Goal: Task Accomplishment & Management: Use online tool/utility

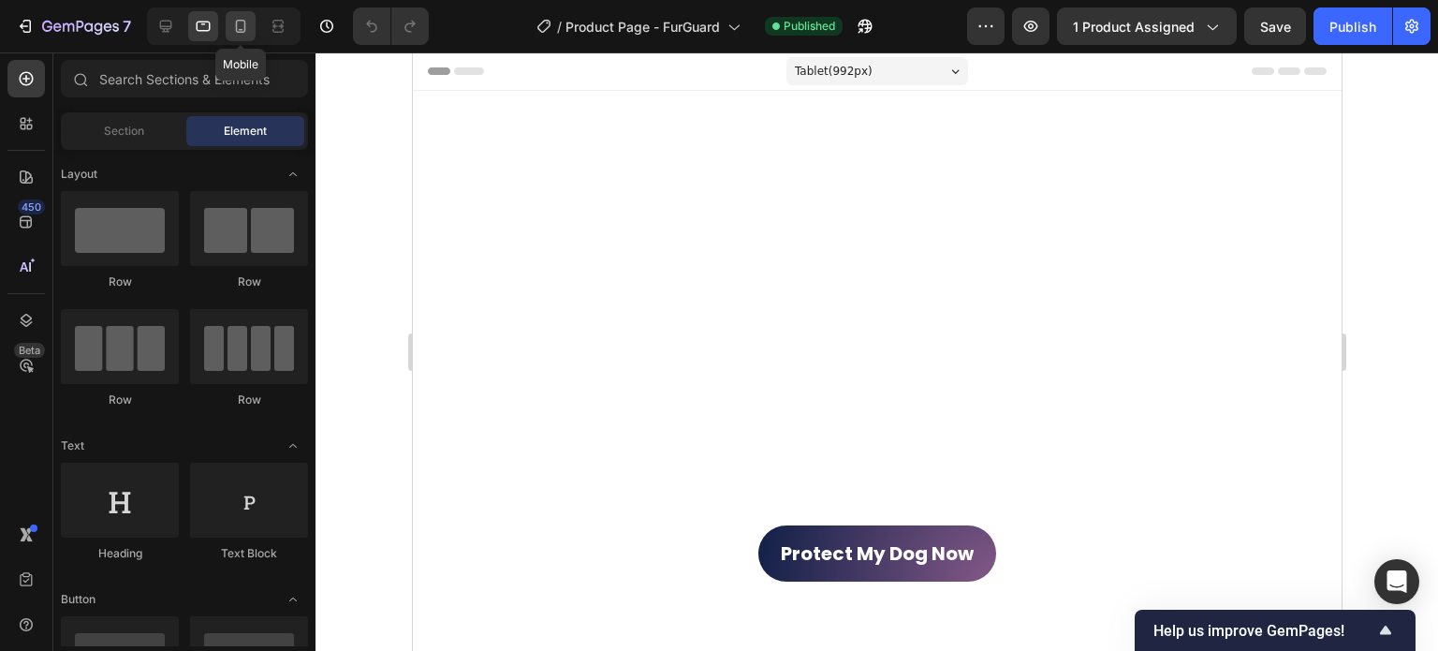
click at [247, 22] on icon at bounding box center [240, 26] width 19 height 19
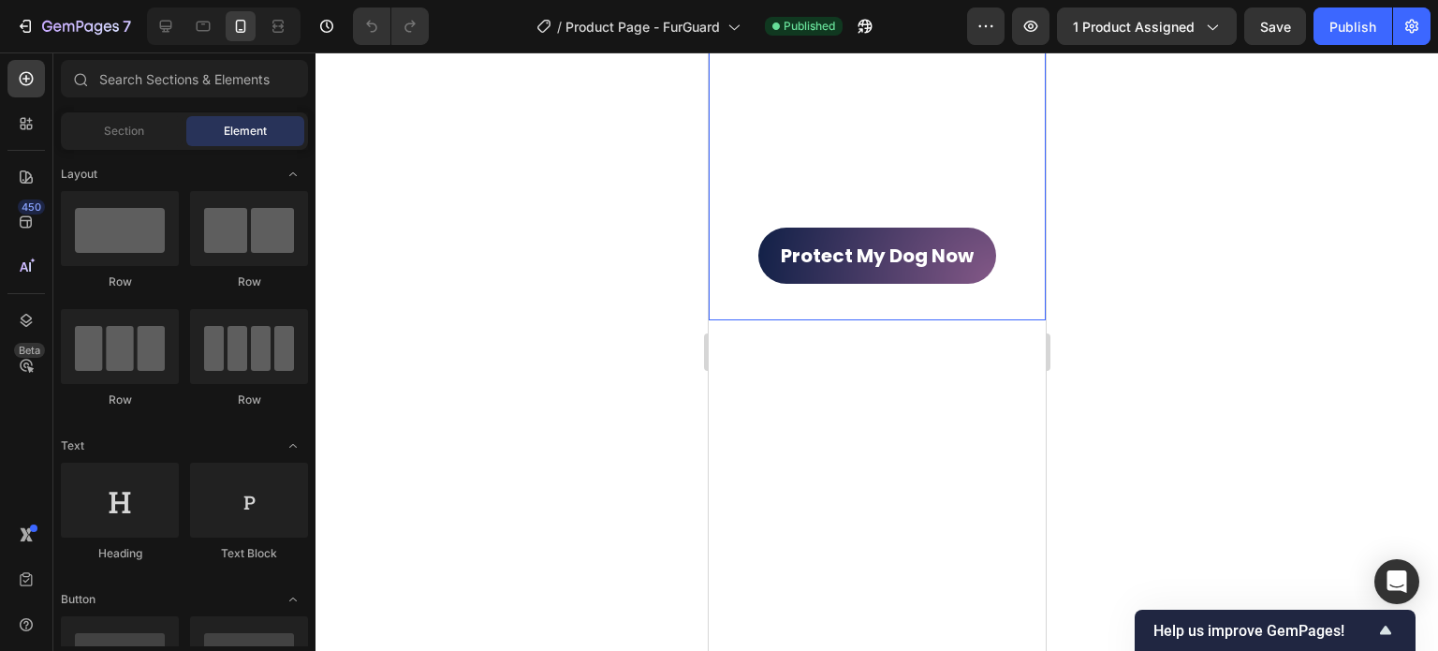
scroll to position [760, 0]
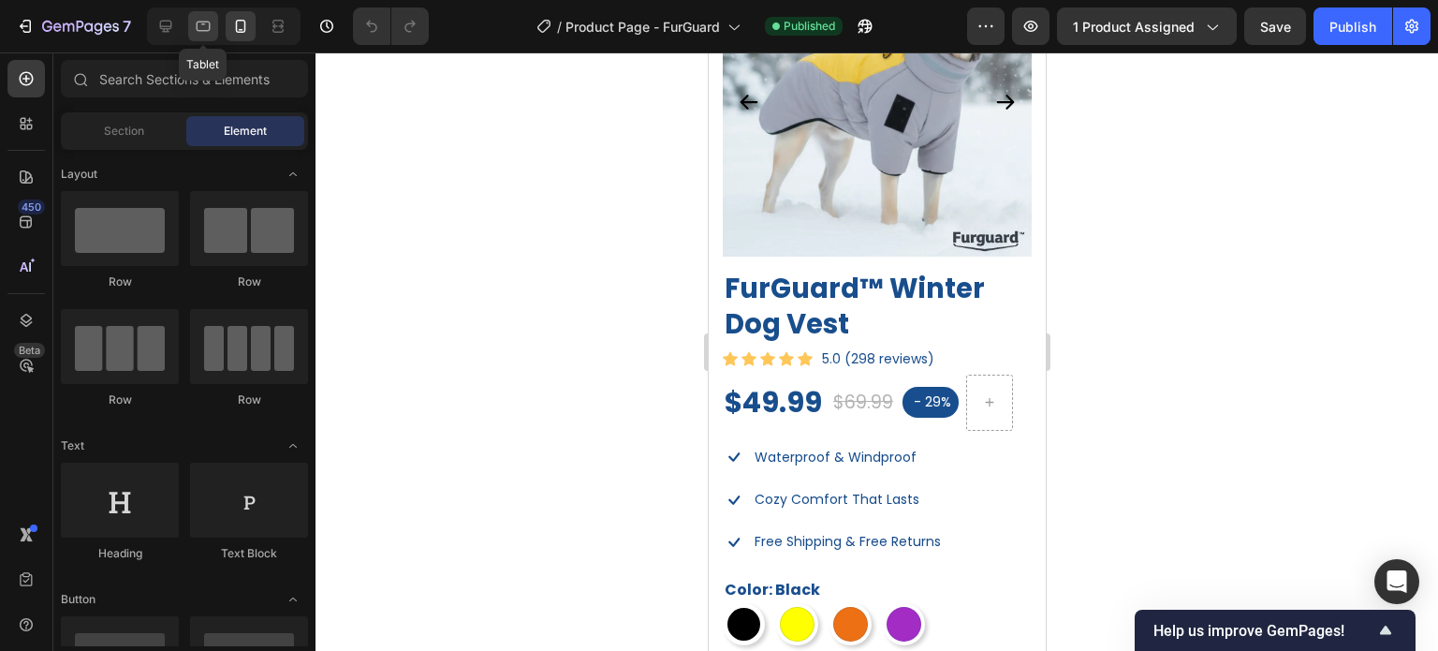
click at [214, 29] on div at bounding box center [203, 26] width 30 height 30
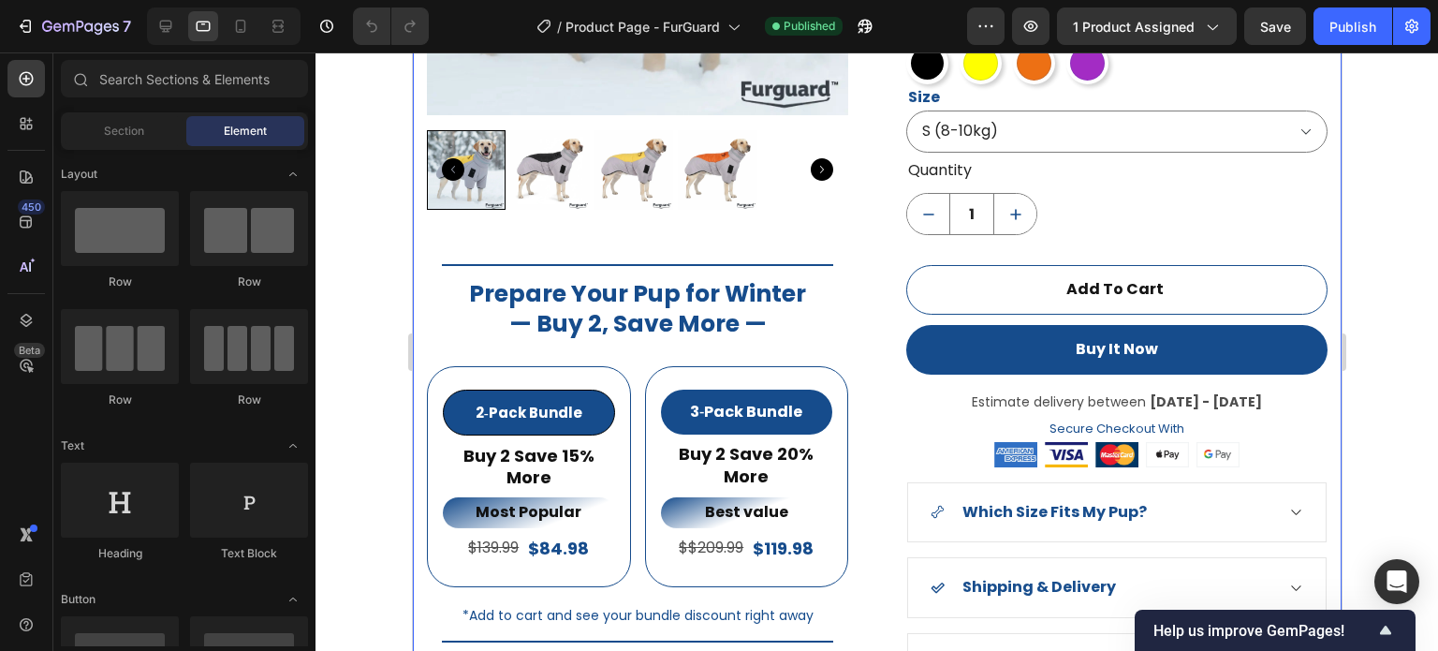
scroll to position [1542, 0]
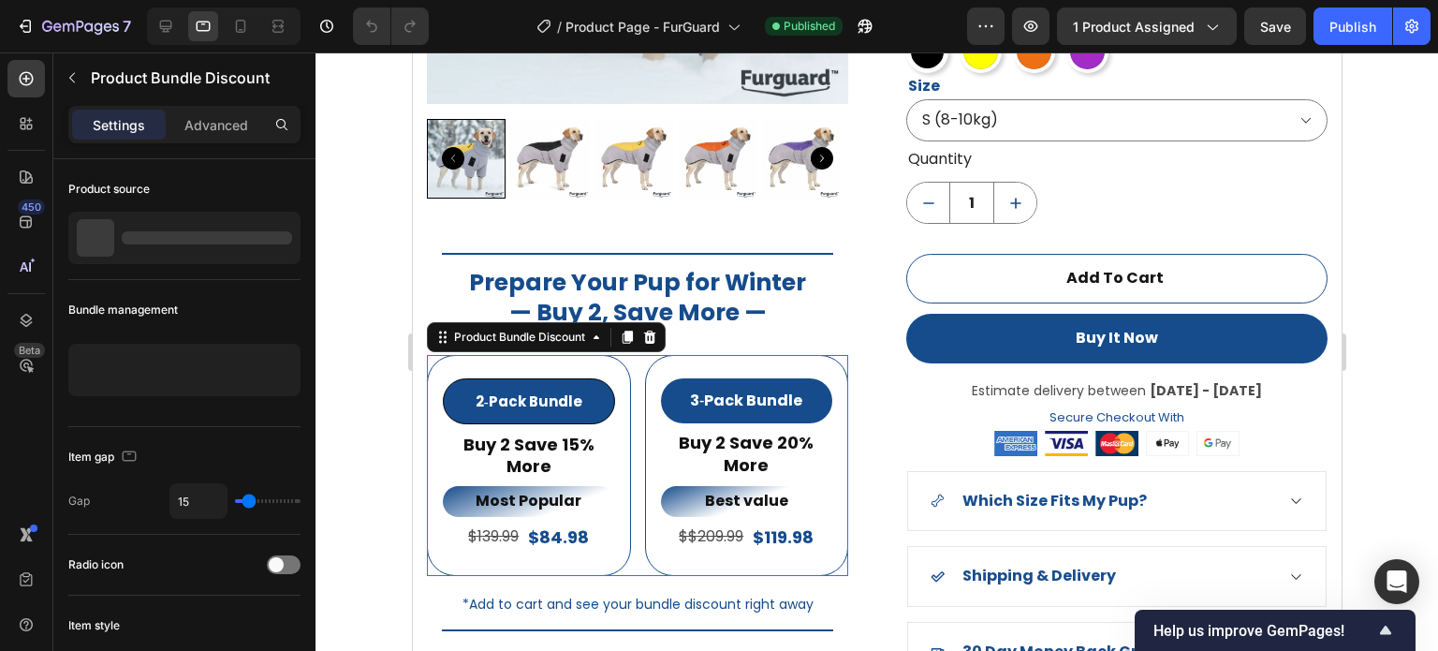
click at [836, 564] on div "2‑Pack Bundle Product Badge Buy 2 Save 15% More Text Block Most Popular Text Bl…" at bounding box center [636, 465] width 421 height 221
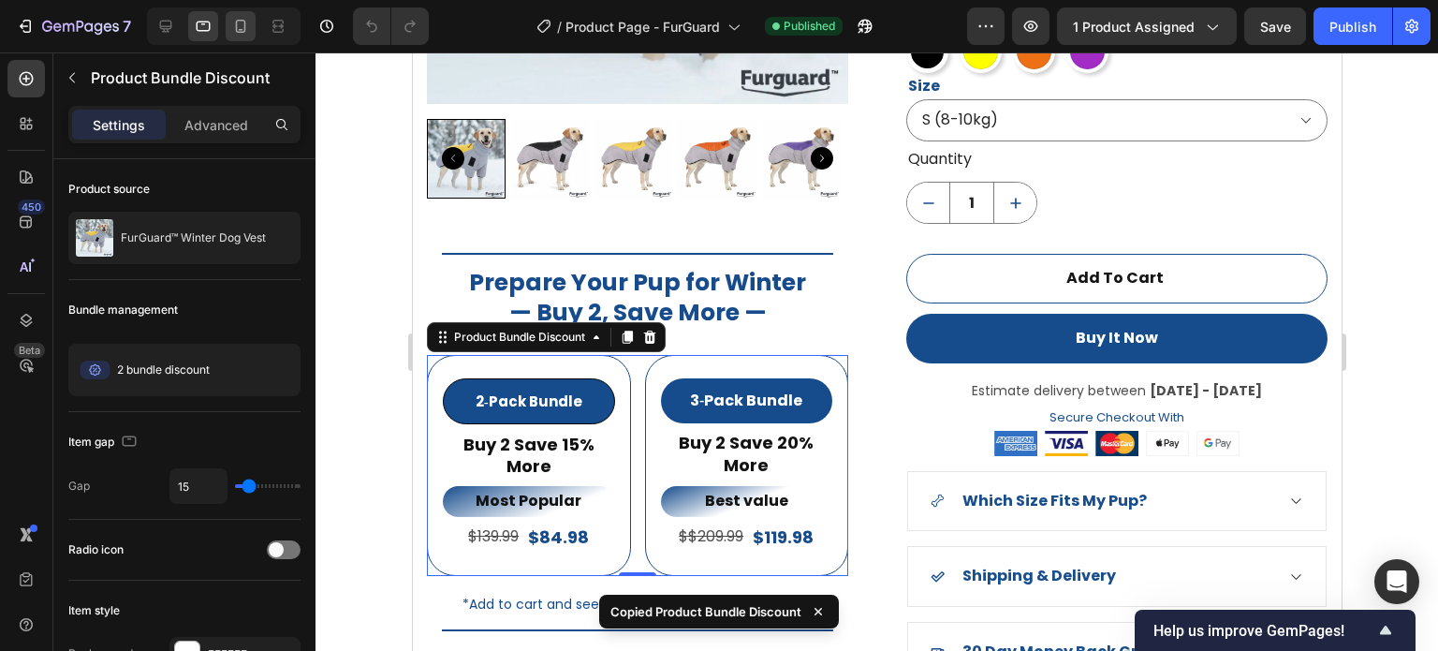
drag, startPoint x: 238, startPoint y: 7, endPoint x: 238, endPoint y: 18, distance: 10.3
click at [238, 18] on div at bounding box center [224, 25] width 154 height 37
click at [238, 18] on icon at bounding box center [240, 26] width 19 height 19
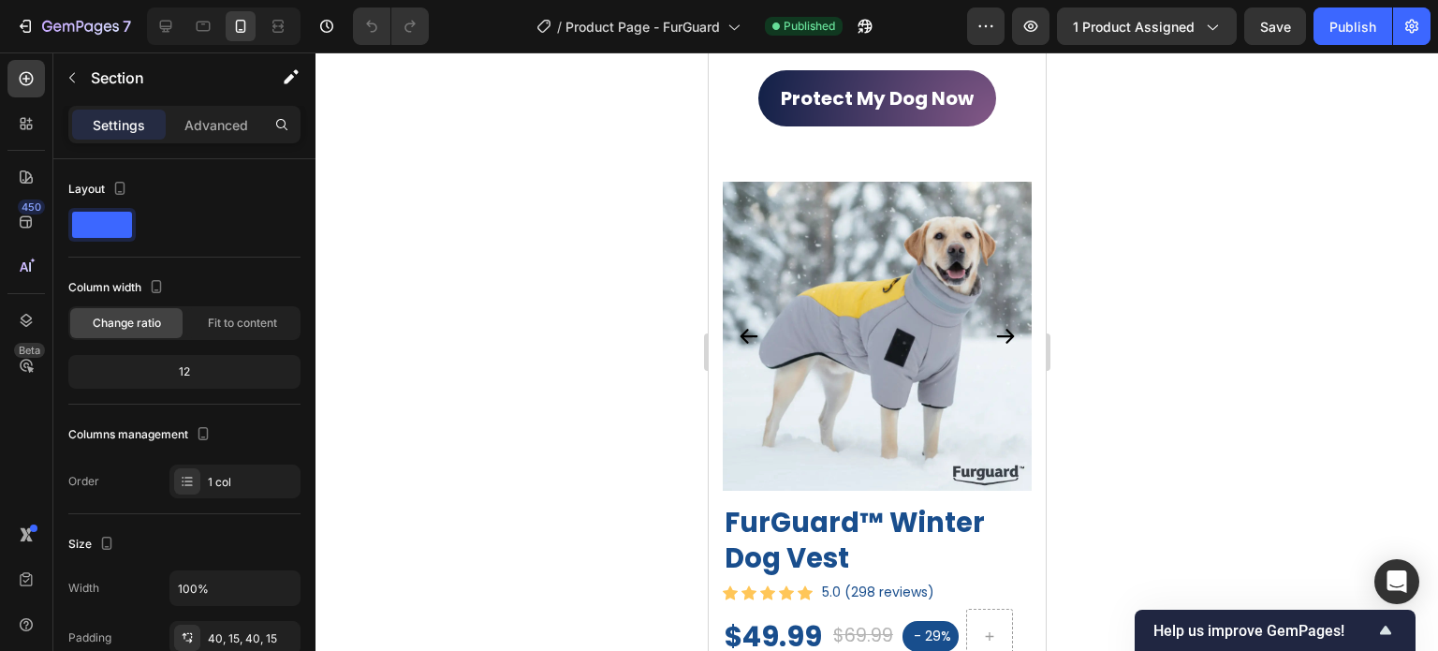
scroll to position [528, 0]
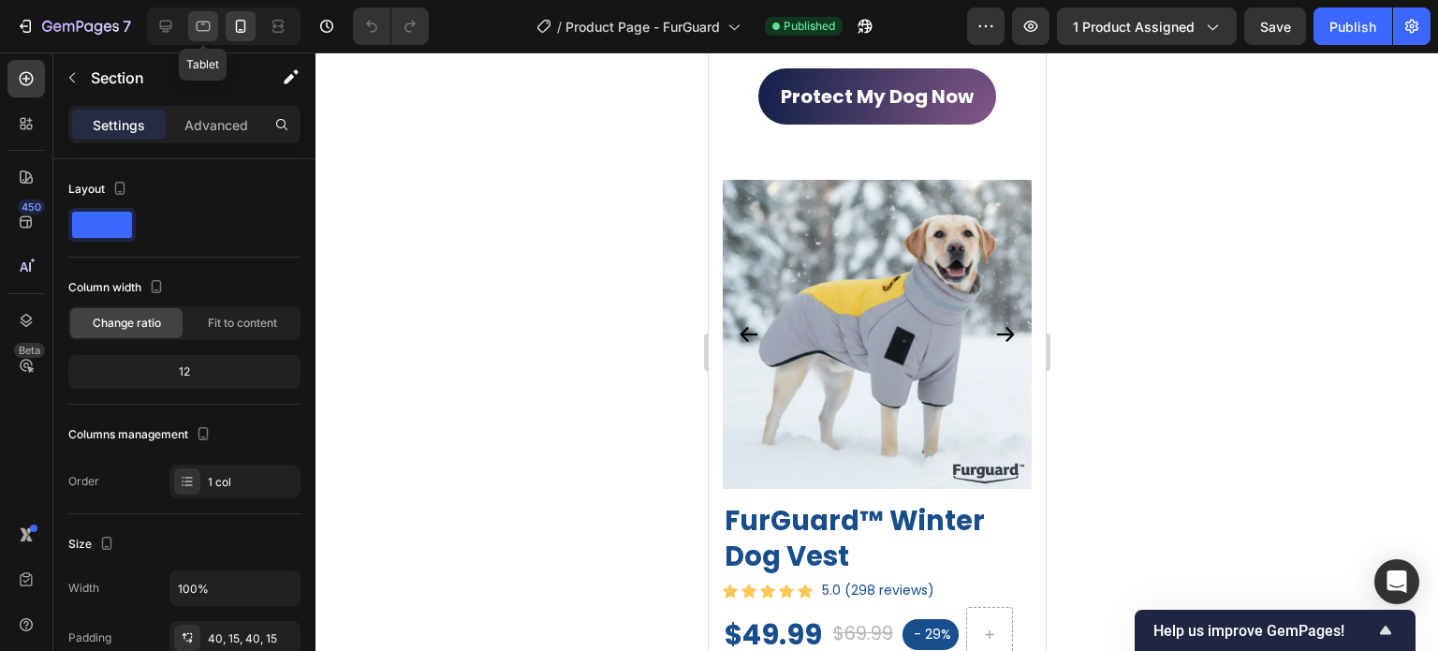
click at [201, 15] on div at bounding box center [203, 26] width 30 height 30
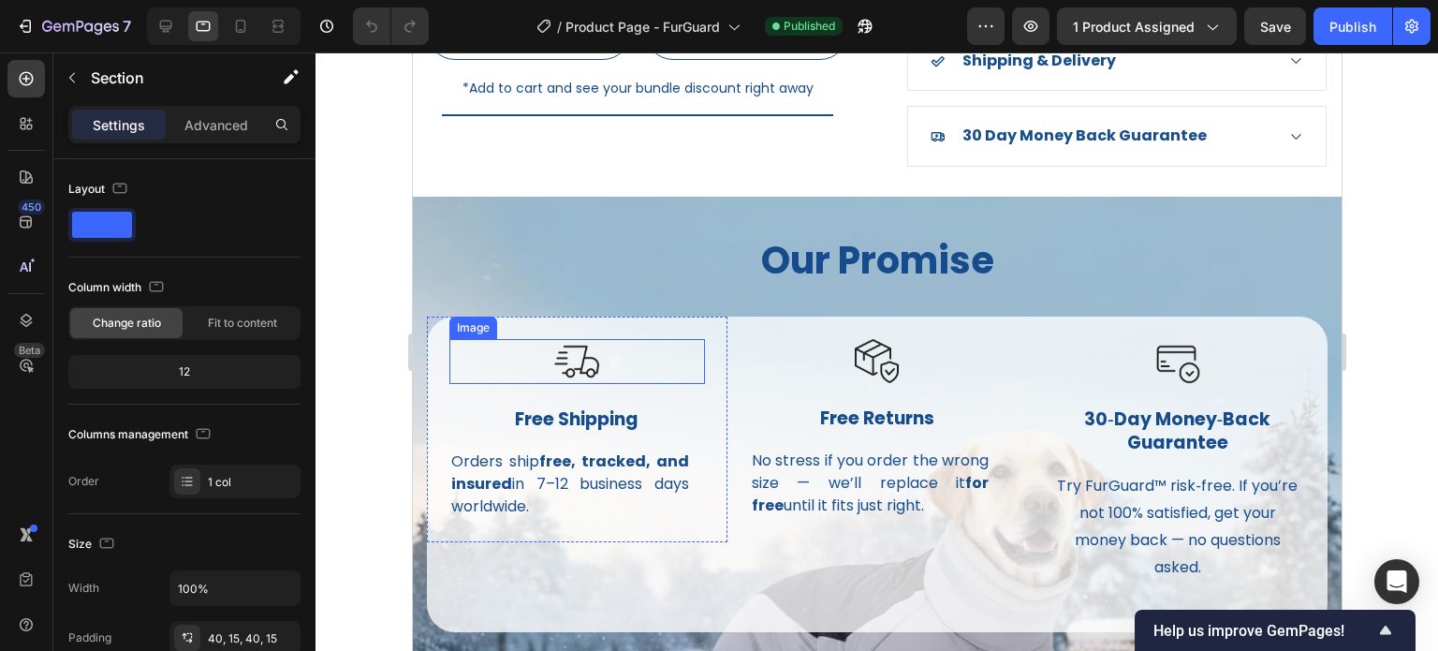
scroll to position [1610, 0]
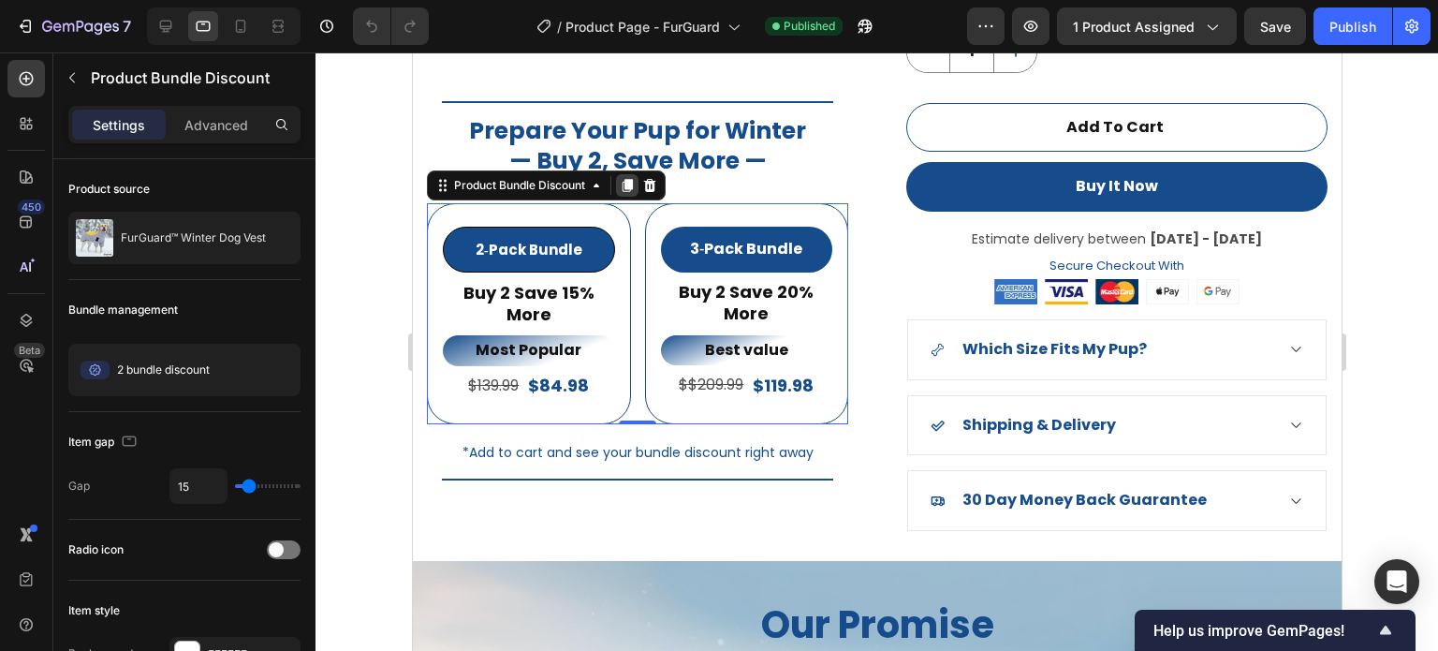
click at [621, 185] on div at bounding box center [626, 185] width 22 height 22
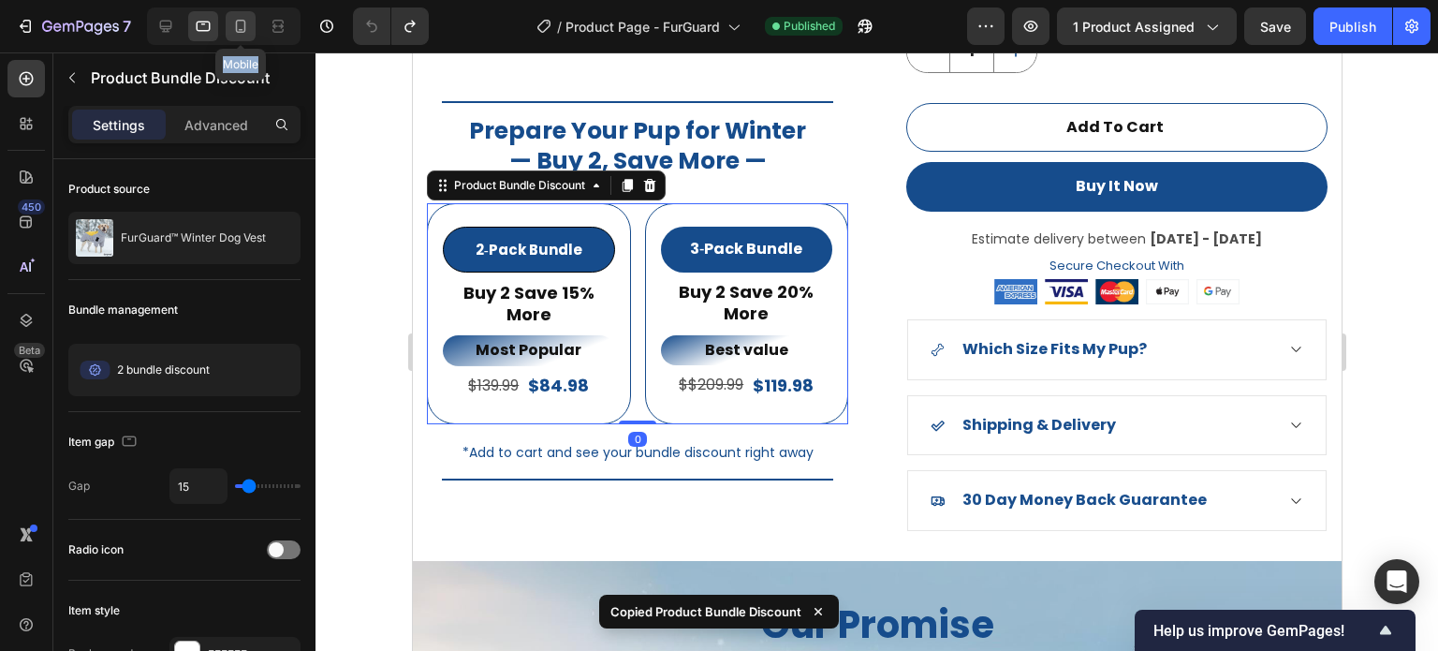
click at [242, 20] on icon at bounding box center [241, 26] width 10 height 13
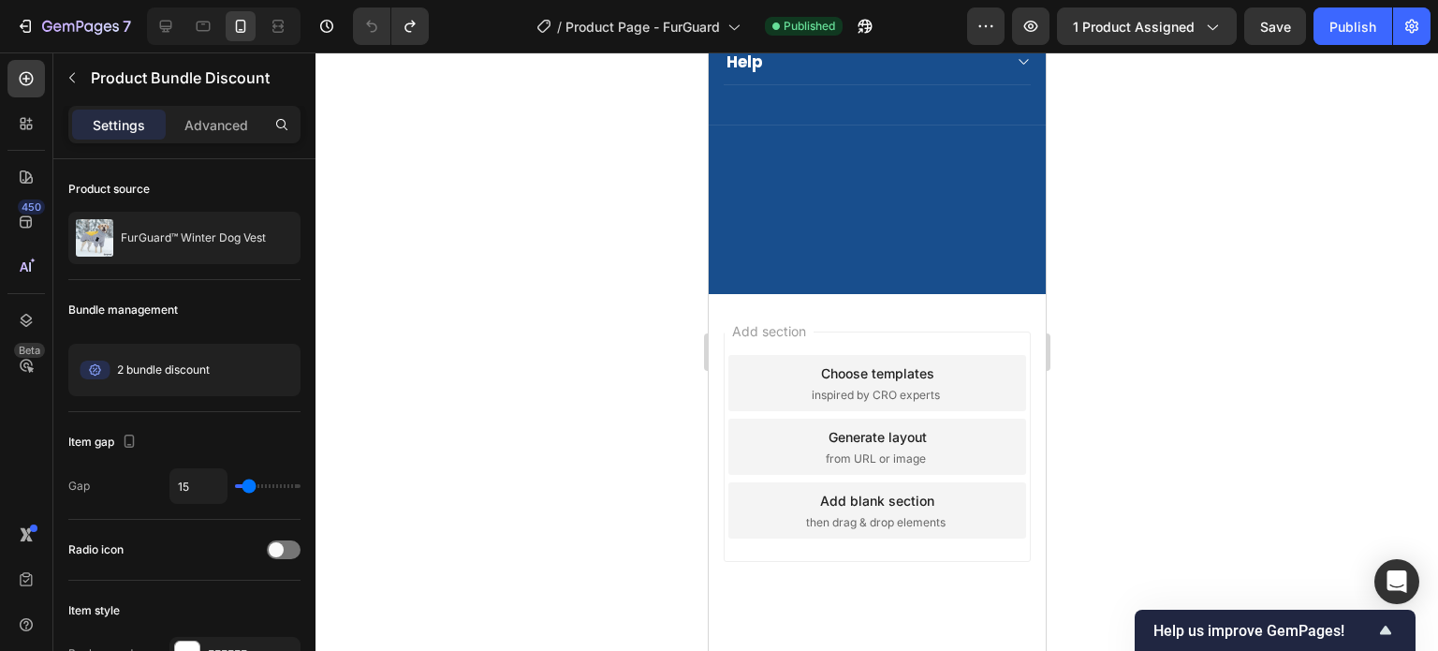
scroll to position [6518, 0]
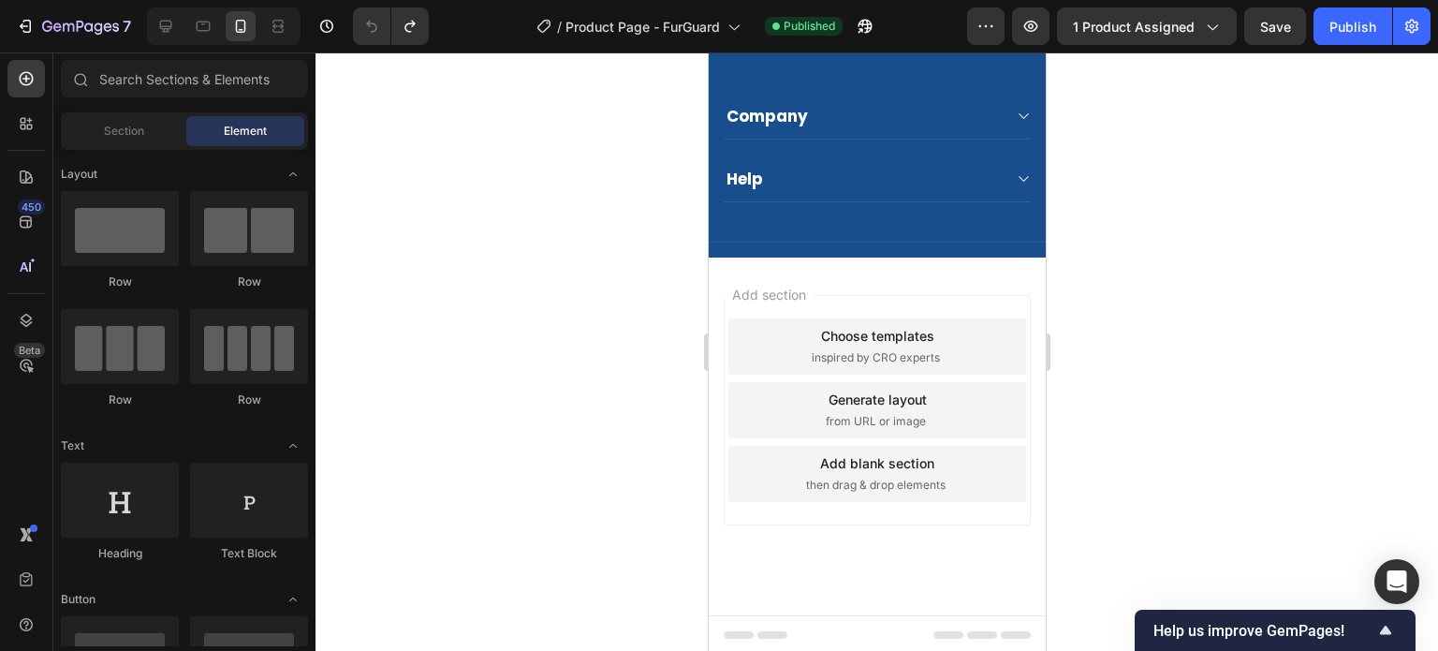
click at [815, 295] on div "Add section Choose templates inspired by CRO experts Generate layout from URL o…" at bounding box center [876, 410] width 307 height 230
click at [835, 261] on div "Add section Choose templates inspired by CRO experts Generate layout from URL o…" at bounding box center [876, 437] width 337 height 358
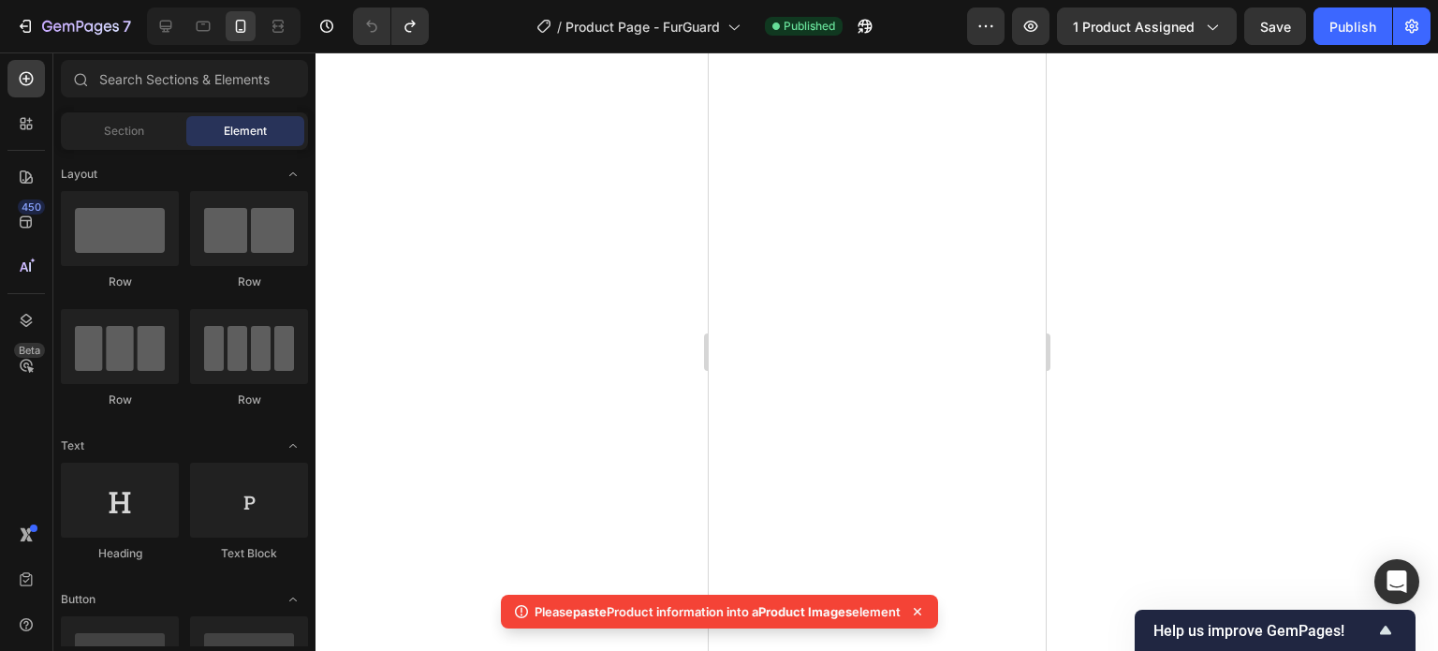
scroll to position [0, 0]
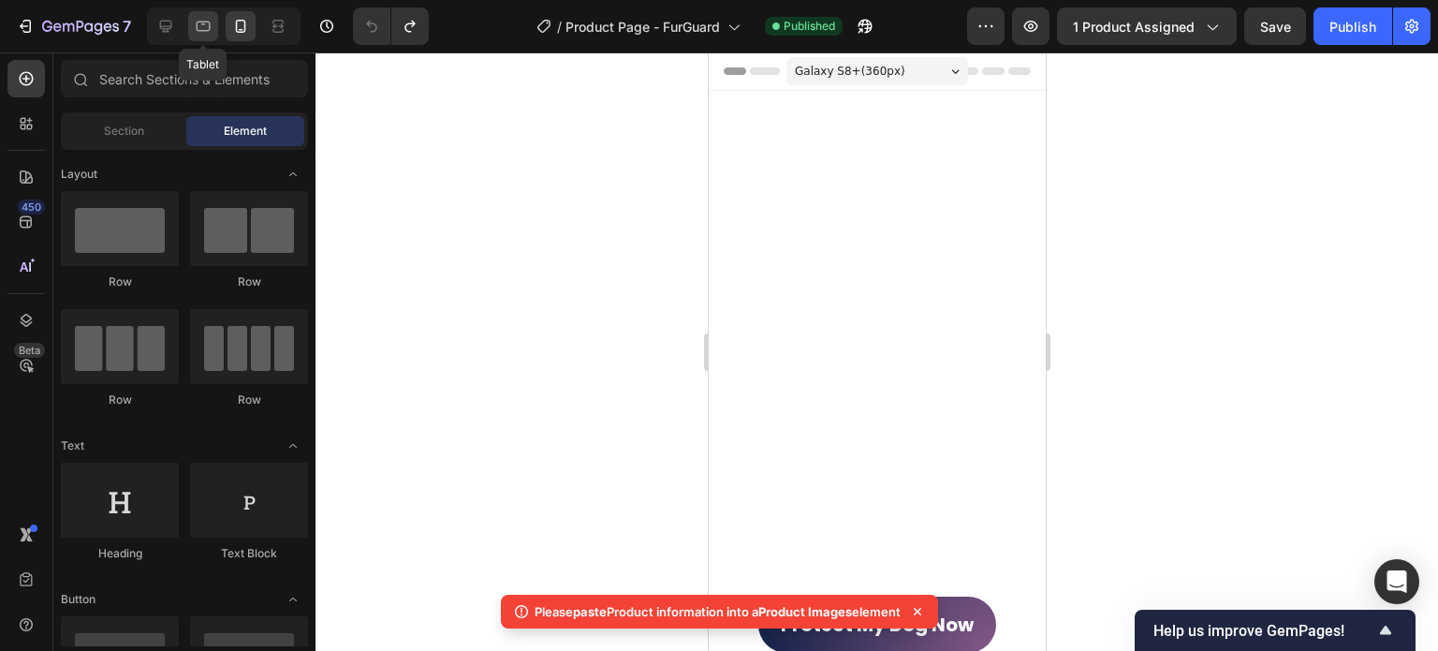
click at [195, 14] on div at bounding box center [203, 26] width 30 height 30
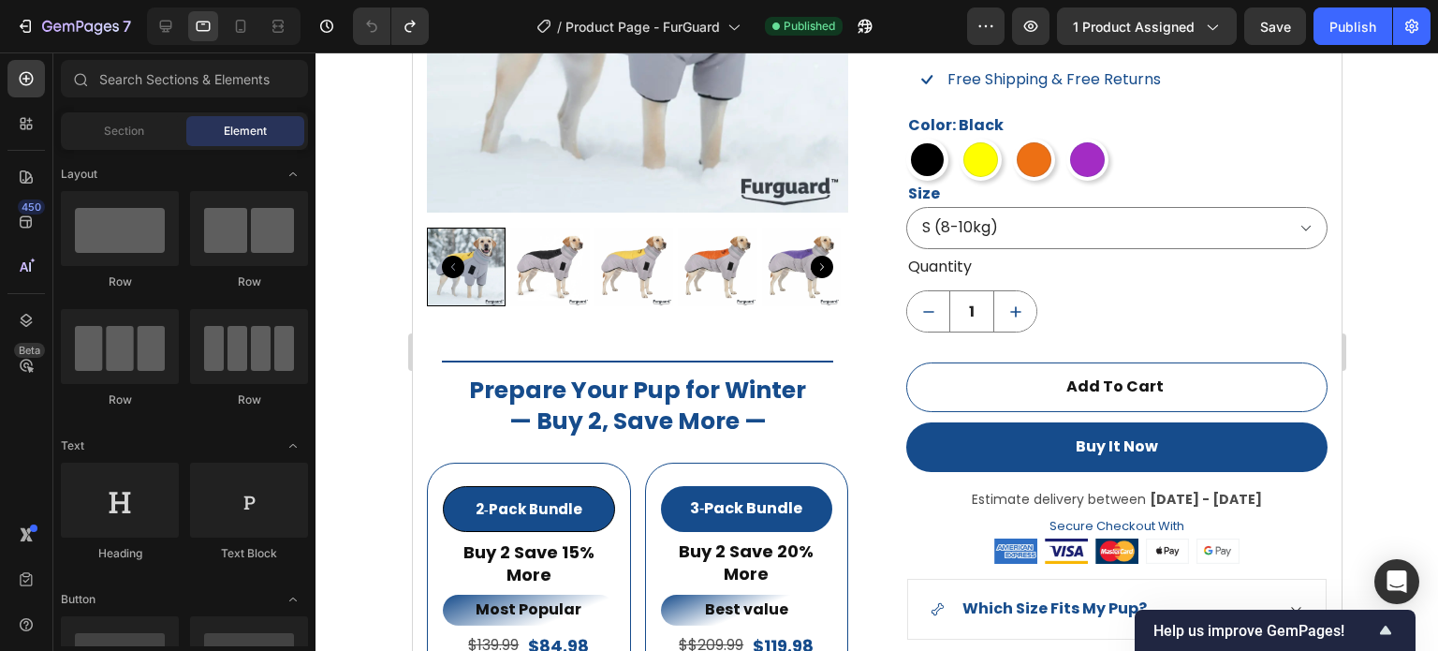
scroll to position [1378, 0]
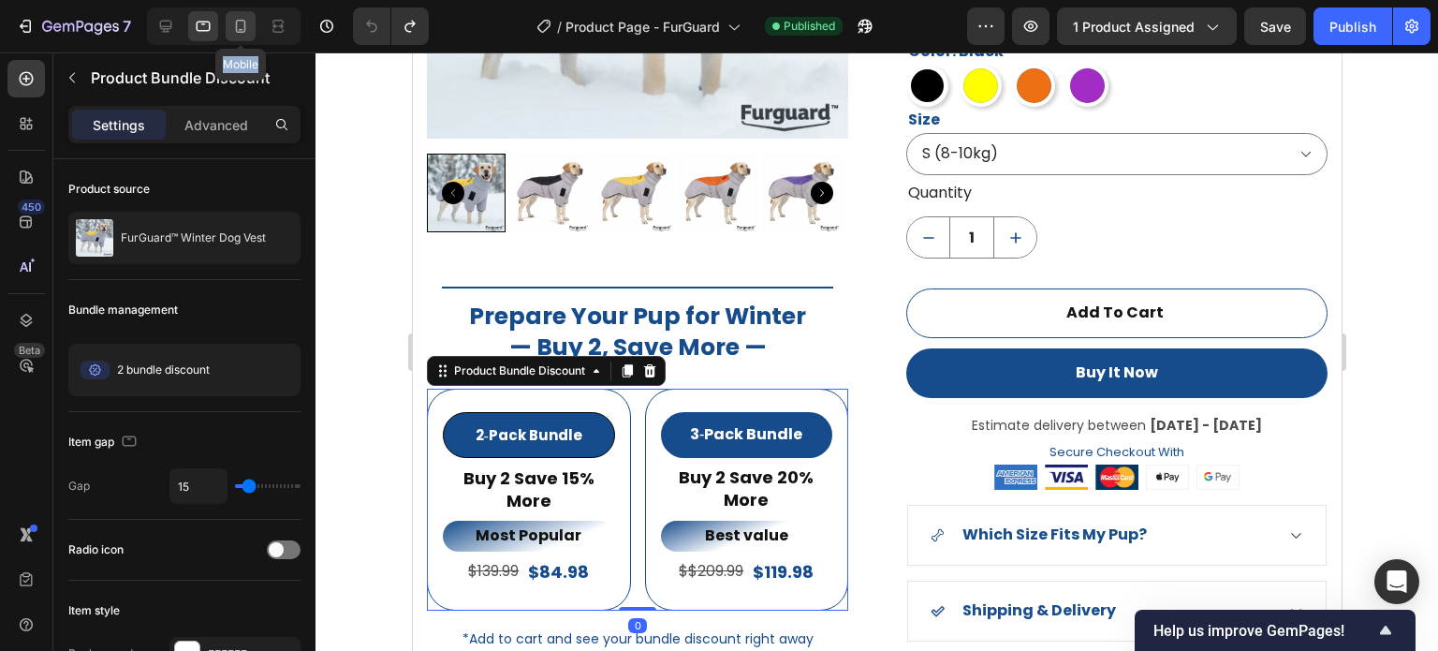
click at [226, 22] on div at bounding box center [241, 26] width 30 height 30
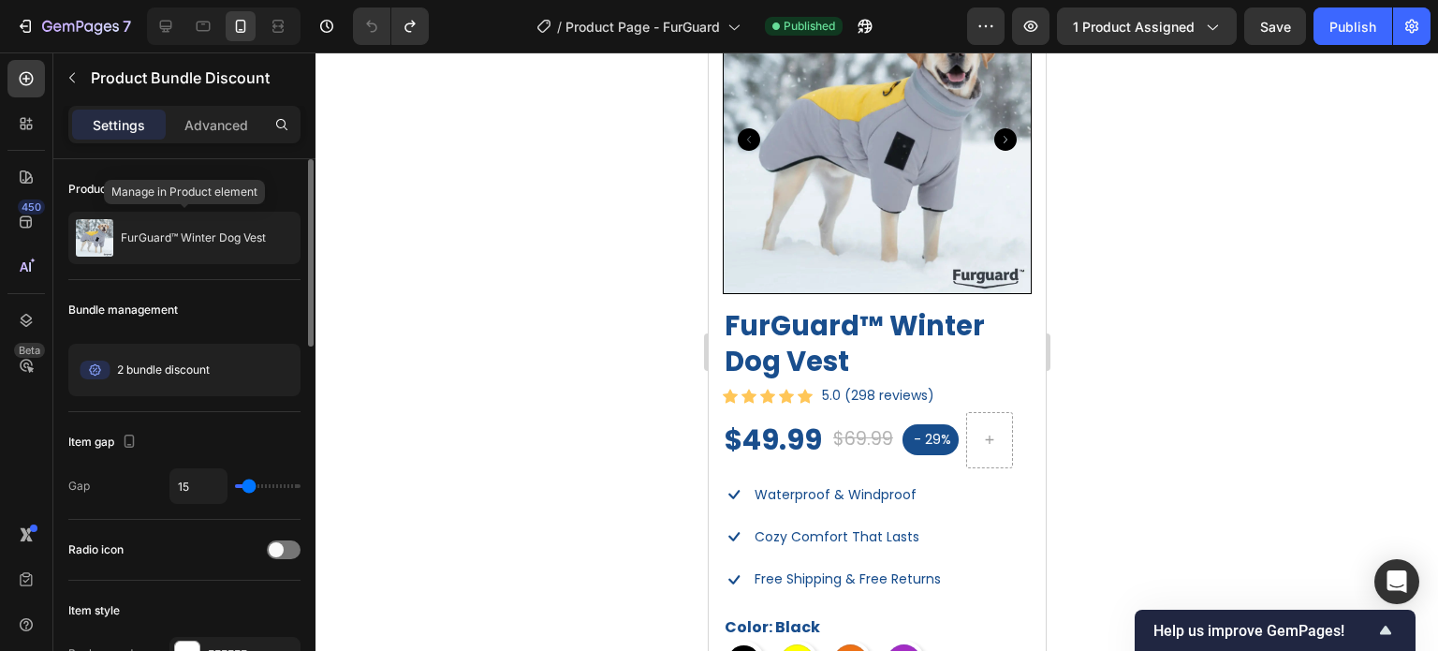
scroll to position [1312, 0]
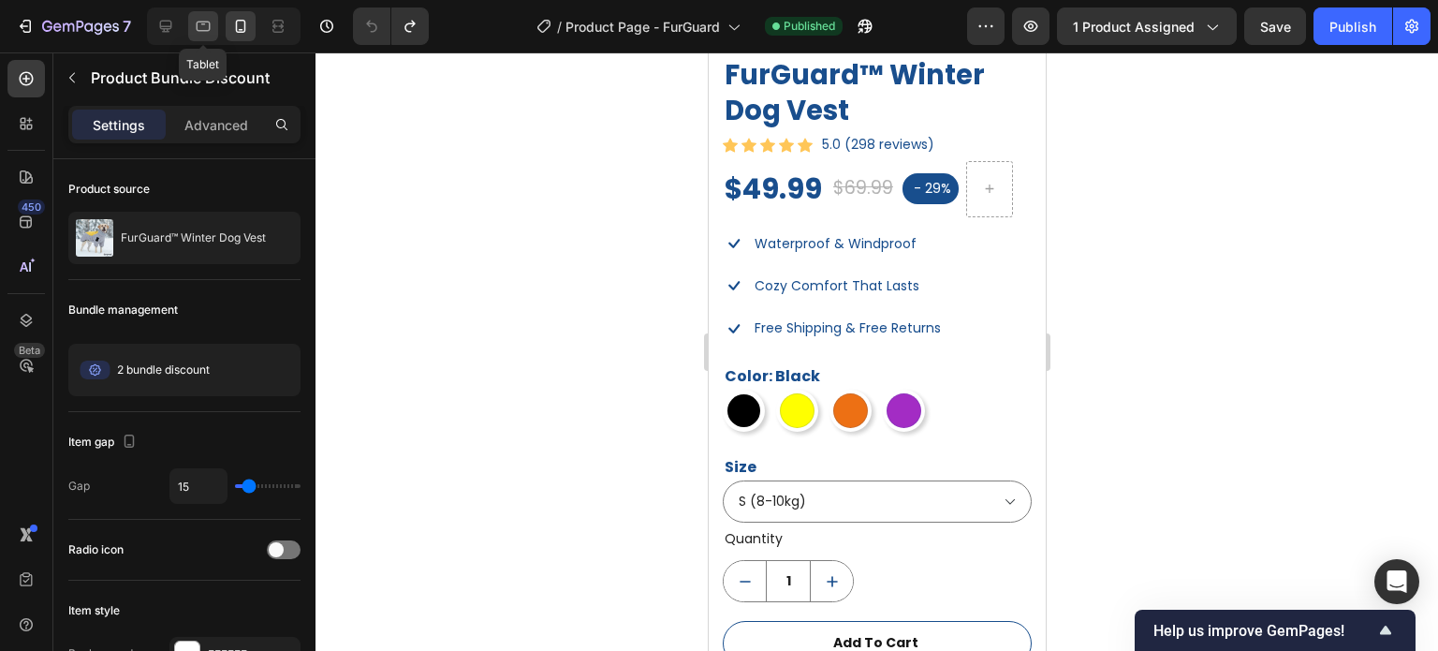
click at [207, 12] on div at bounding box center [203, 26] width 30 height 30
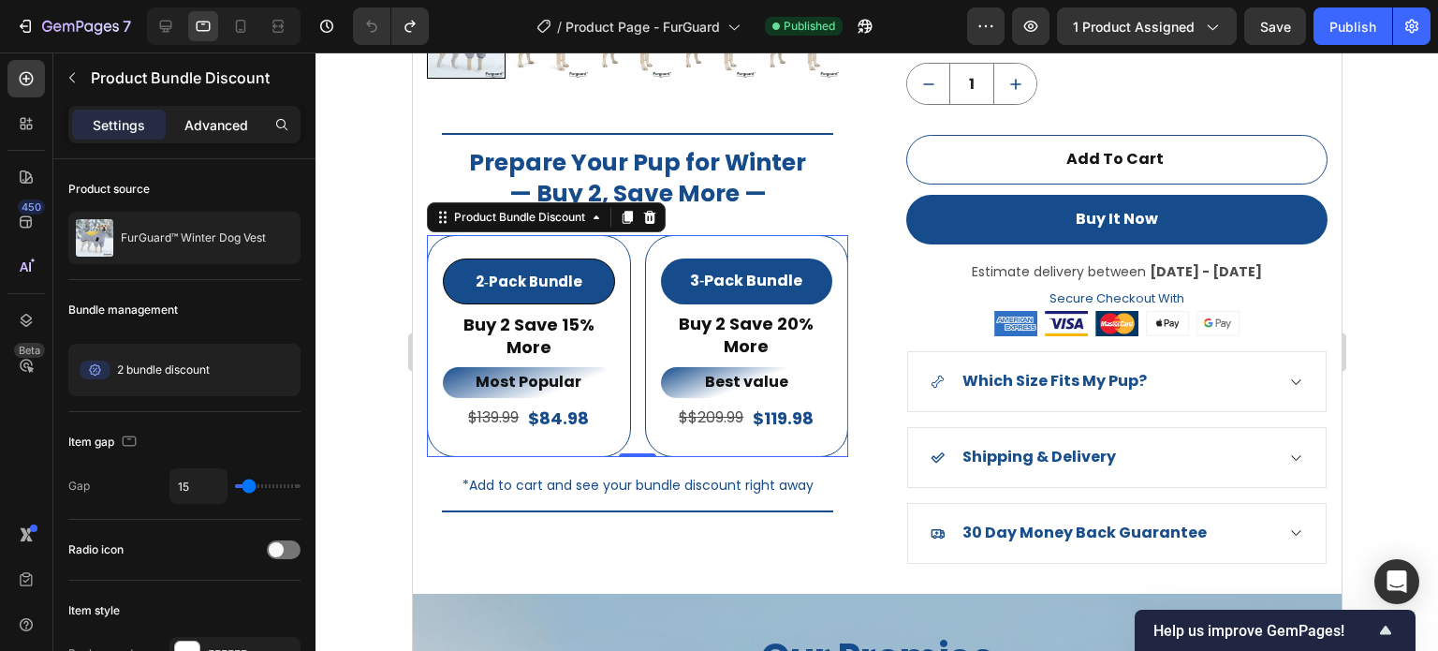
scroll to position [1547, 0]
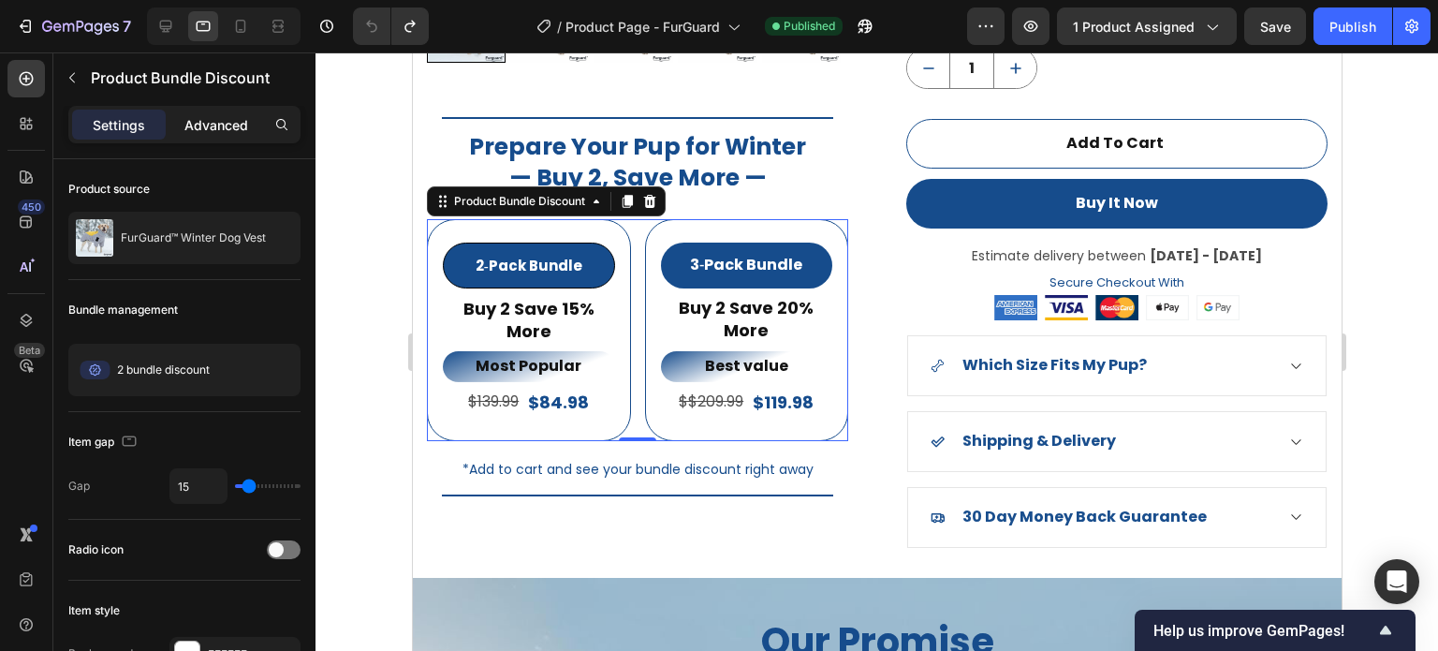
click at [228, 115] on p "Advanced" at bounding box center [216, 125] width 64 height 20
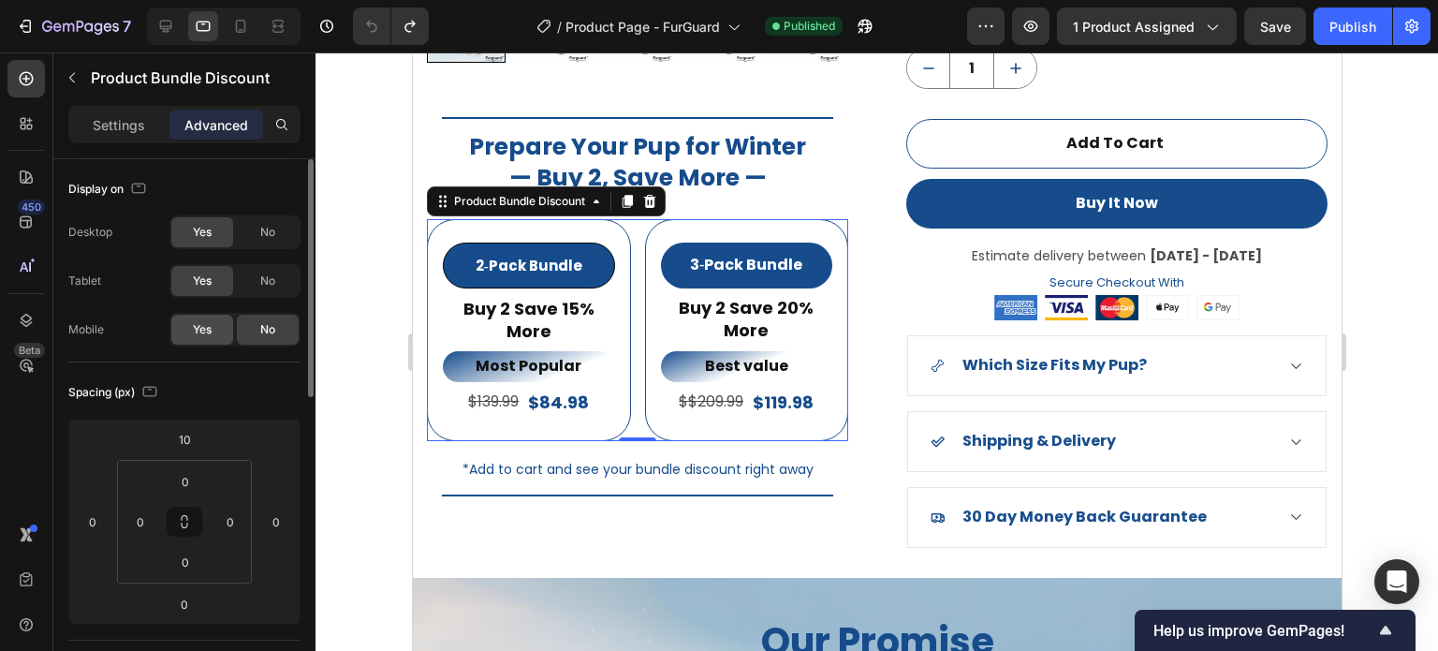
click at [205, 322] on span "Yes" at bounding box center [202, 329] width 19 height 17
click at [240, 34] on icon at bounding box center [240, 26] width 19 height 19
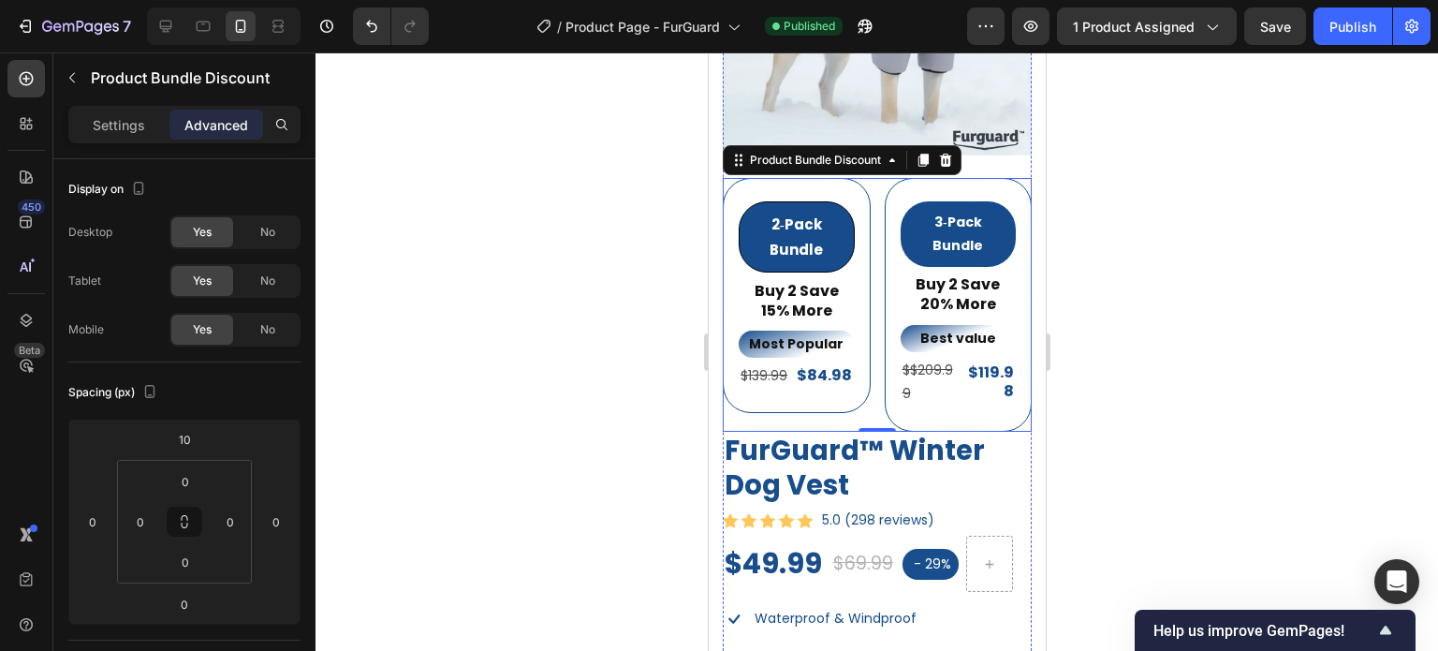
scroll to position [1199, 0]
click at [930, 154] on icon at bounding box center [922, 161] width 15 height 15
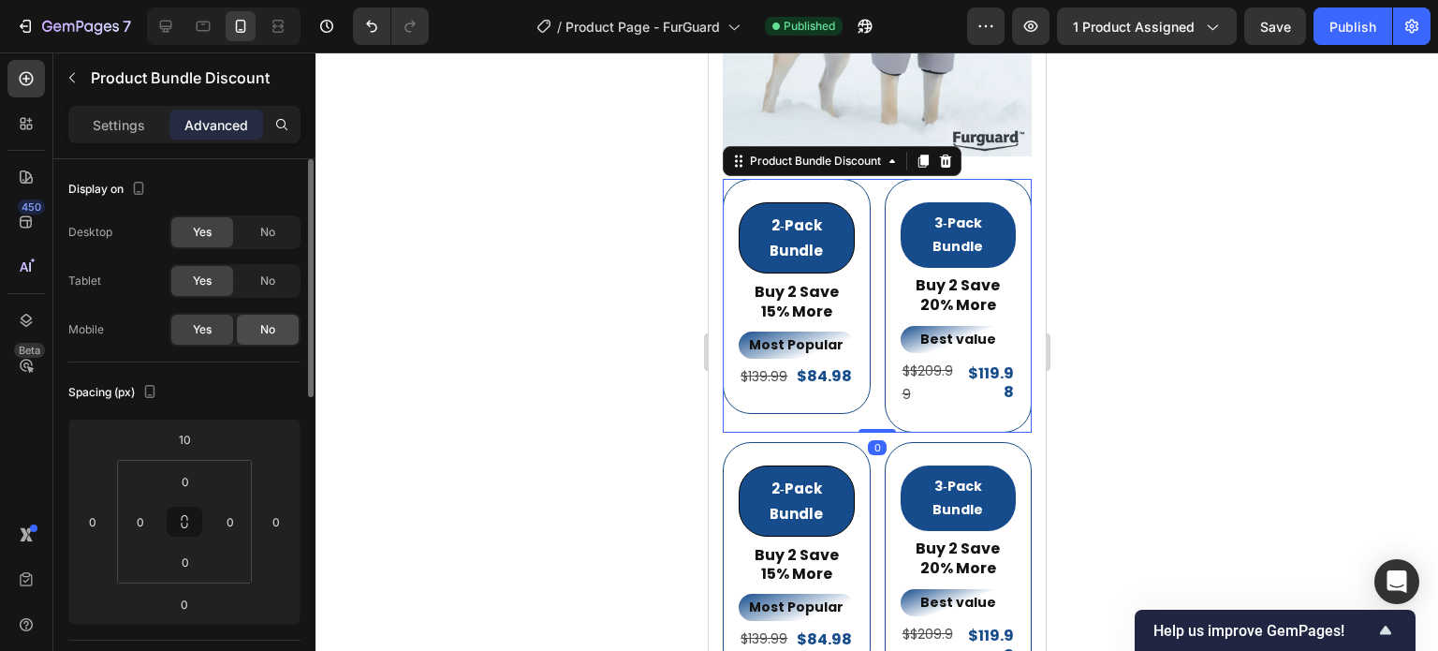
click at [264, 332] on span "No" at bounding box center [267, 329] width 15 height 17
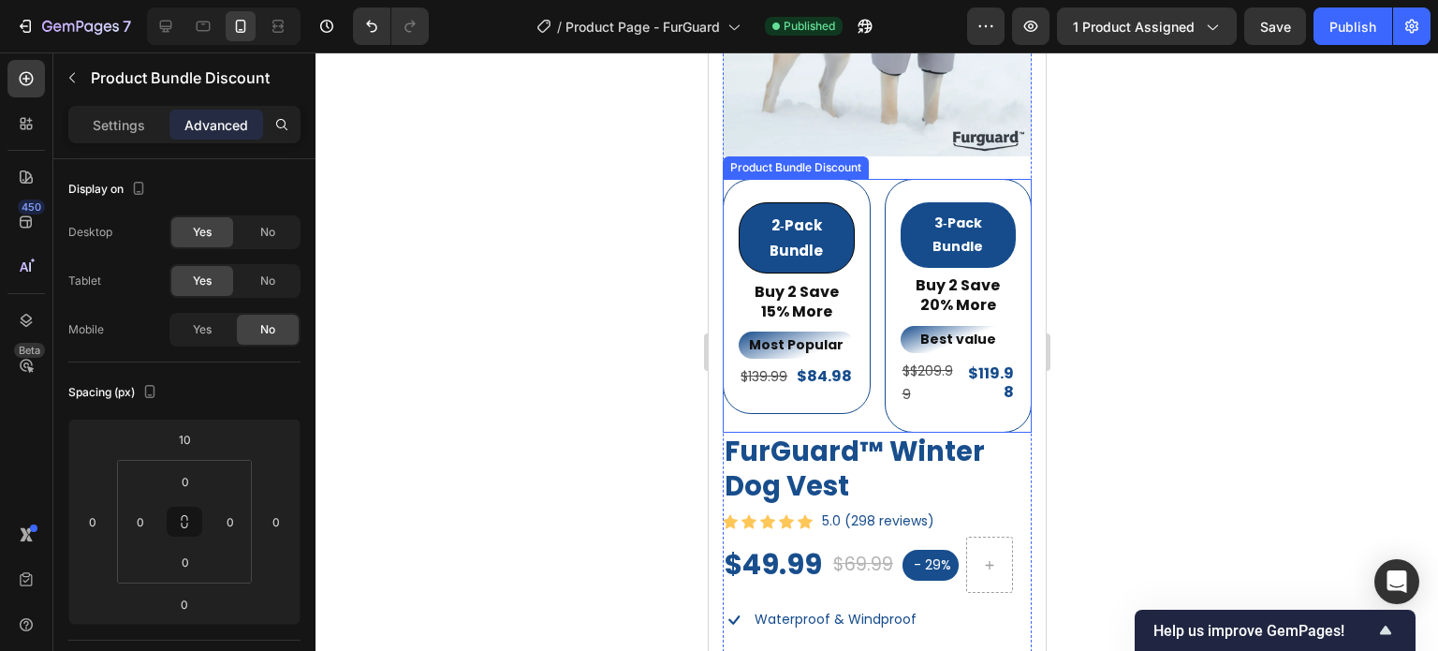
click at [866, 180] on div "2‑Pack Bundle Product Badge Buy 2 Save 15% More Text Block Most Popular Text Bl…" at bounding box center [876, 306] width 309 height 254
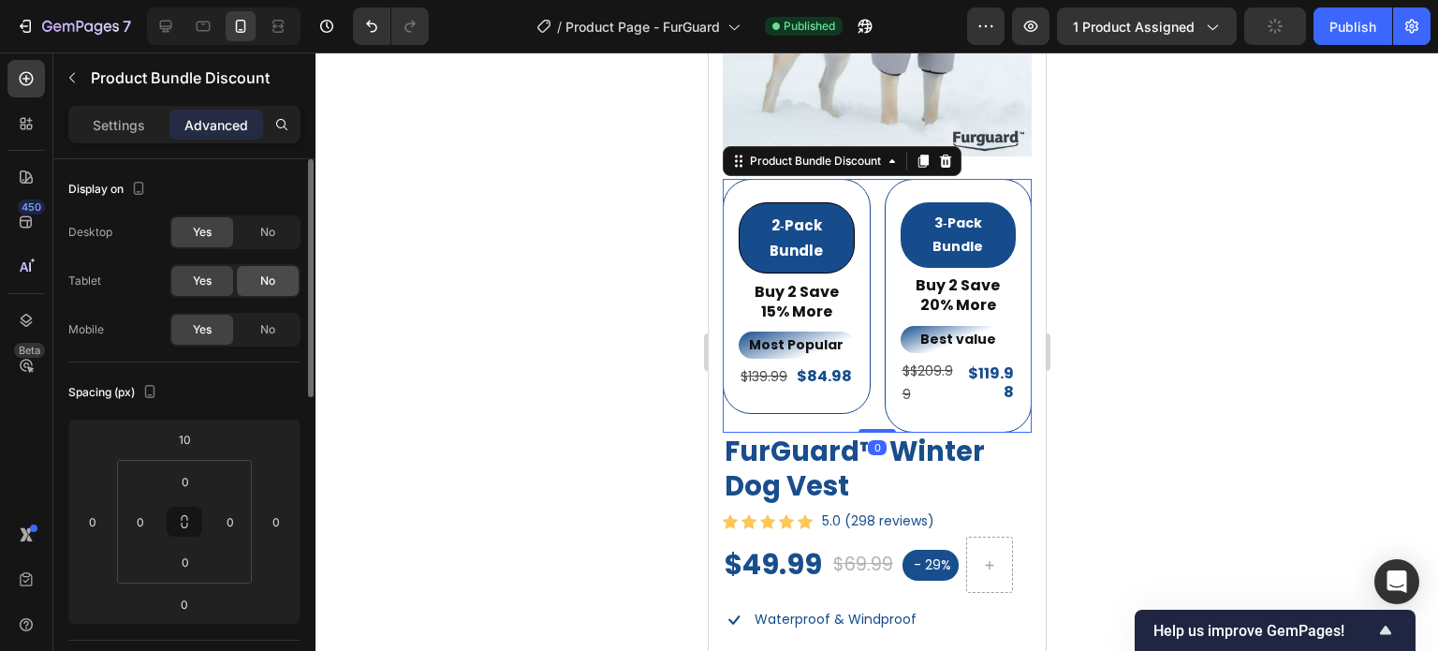
click at [250, 276] on div "No" at bounding box center [268, 281] width 62 height 30
click at [265, 234] on span "No" at bounding box center [267, 232] width 15 height 17
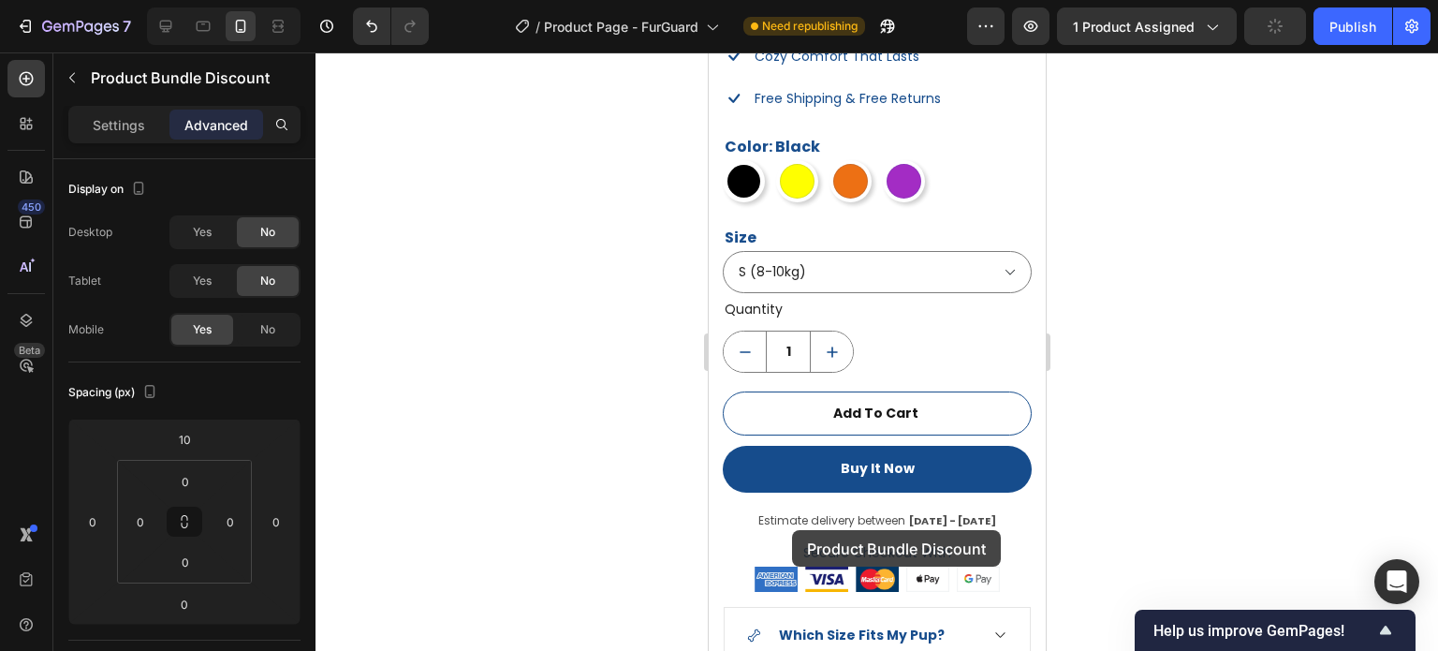
scroll to position [2081, 0]
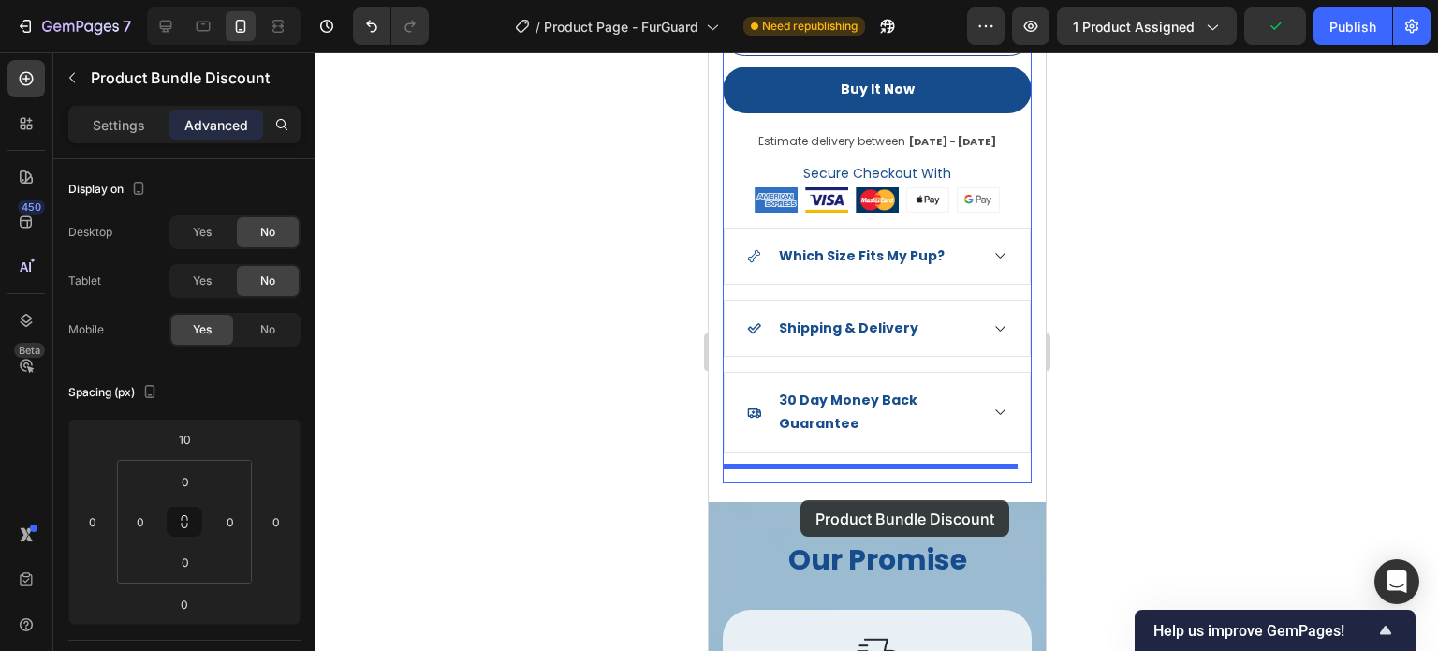
drag, startPoint x: 739, startPoint y: 140, endPoint x: 816, endPoint y: 417, distance: 287.6
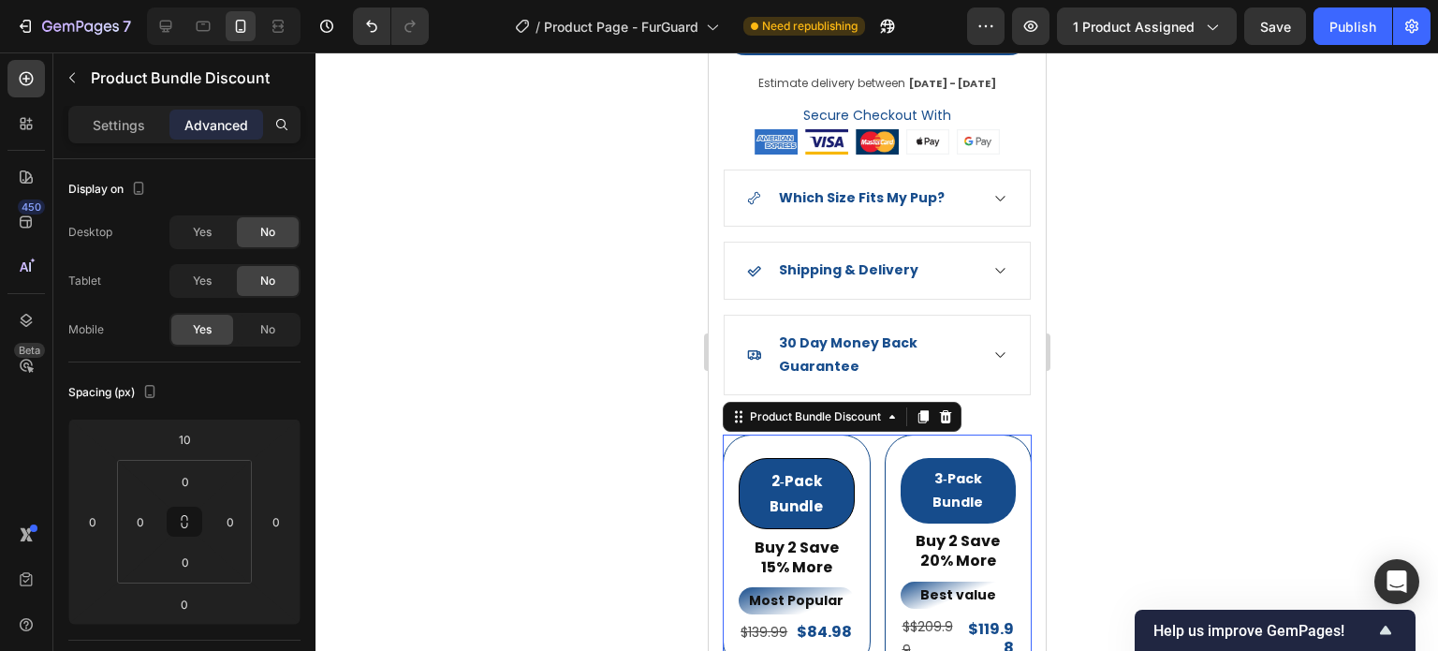
click at [521, 370] on div at bounding box center [877, 351] width 1123 height 598
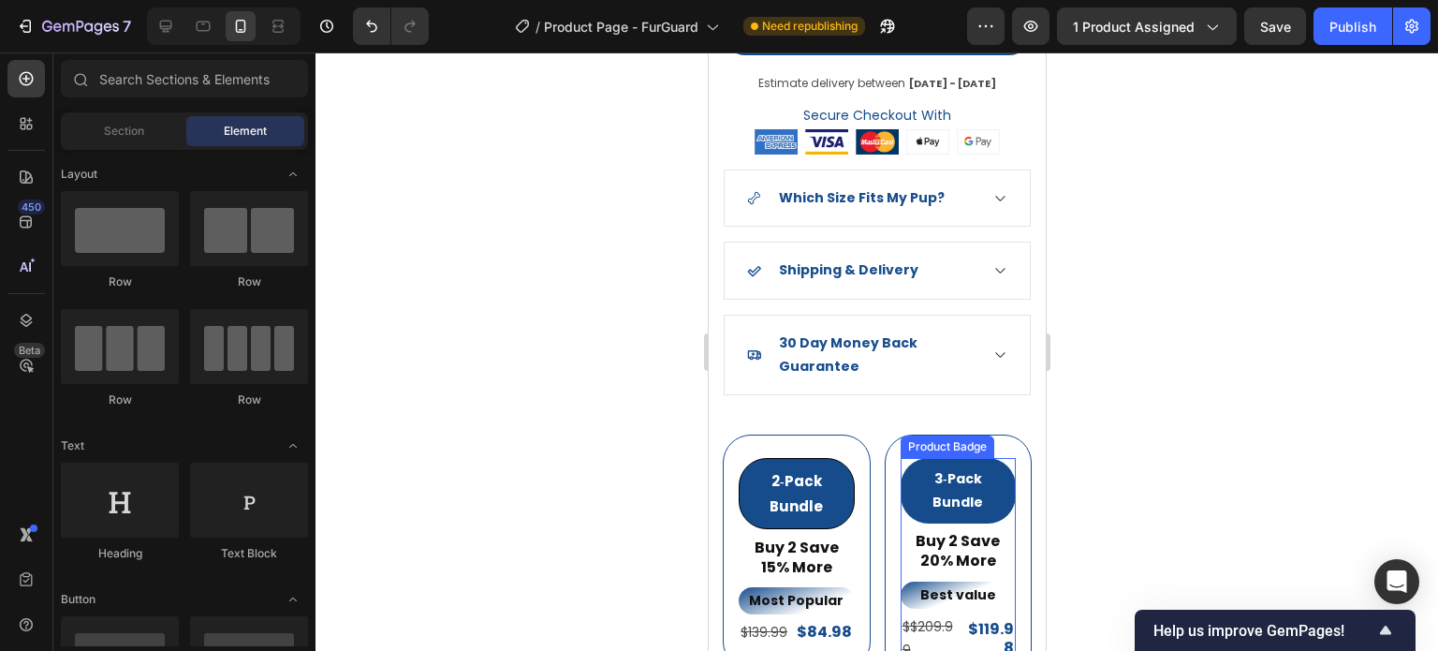
scroll to position [2342, 0]
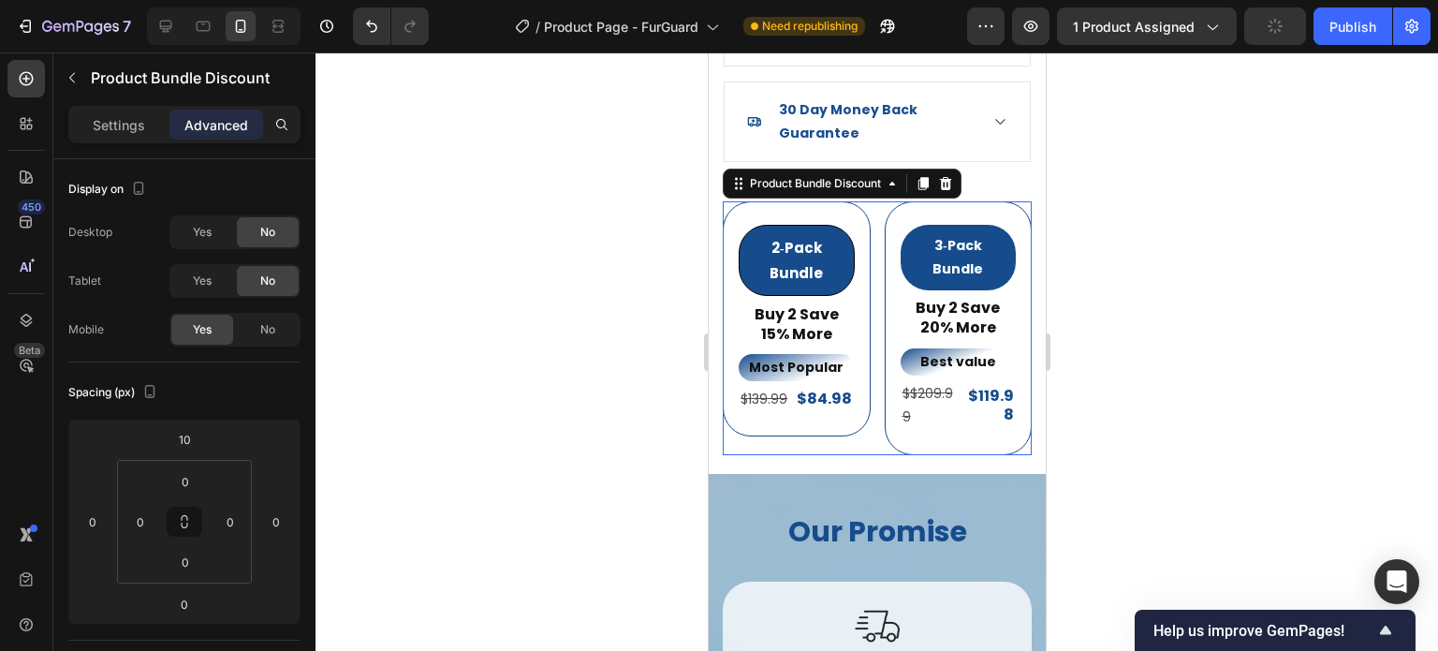
click at [879, 201] on div "2‑Pack Bundle Product Badge Buy 2 Save 15% More Text Block Most Popular Text Bl…" at bounding box center [876, 328] width 309 height 254
click at [139, 129] on p "Settings" at bounding box center [119, 125] width 52 height 20
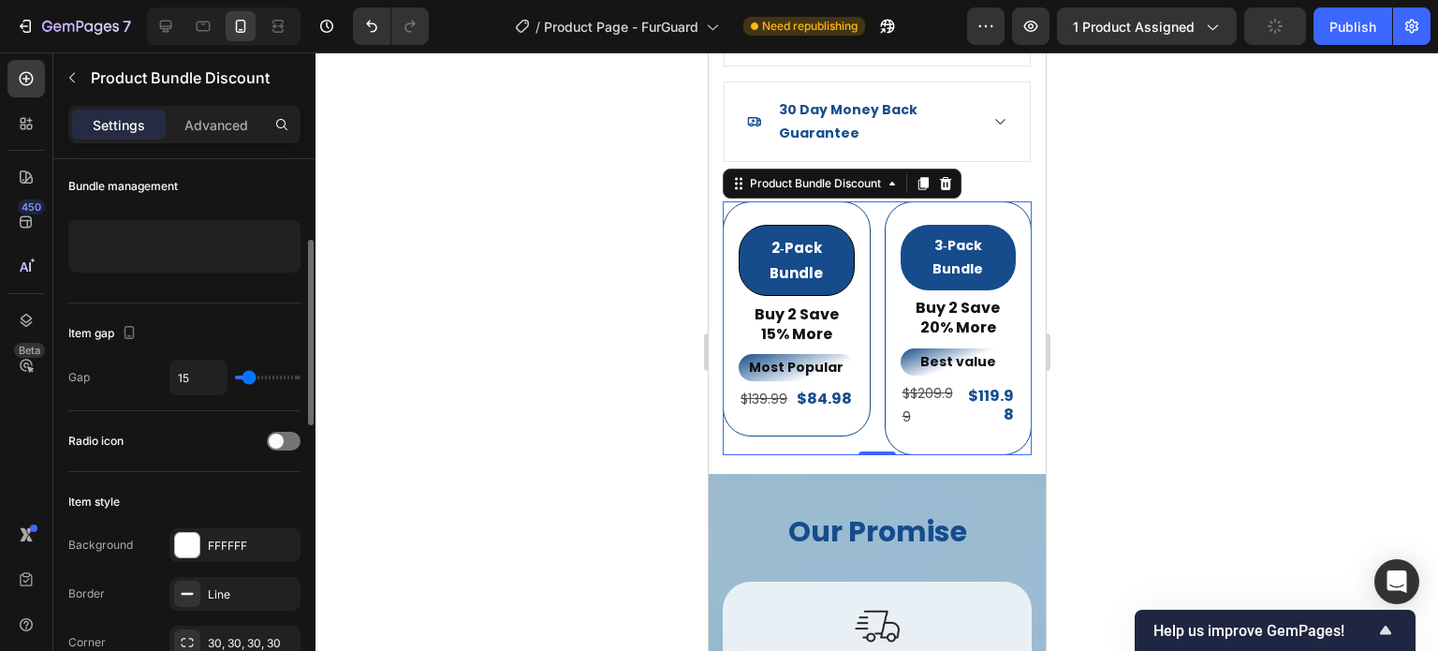
scroll to position [180, 0]
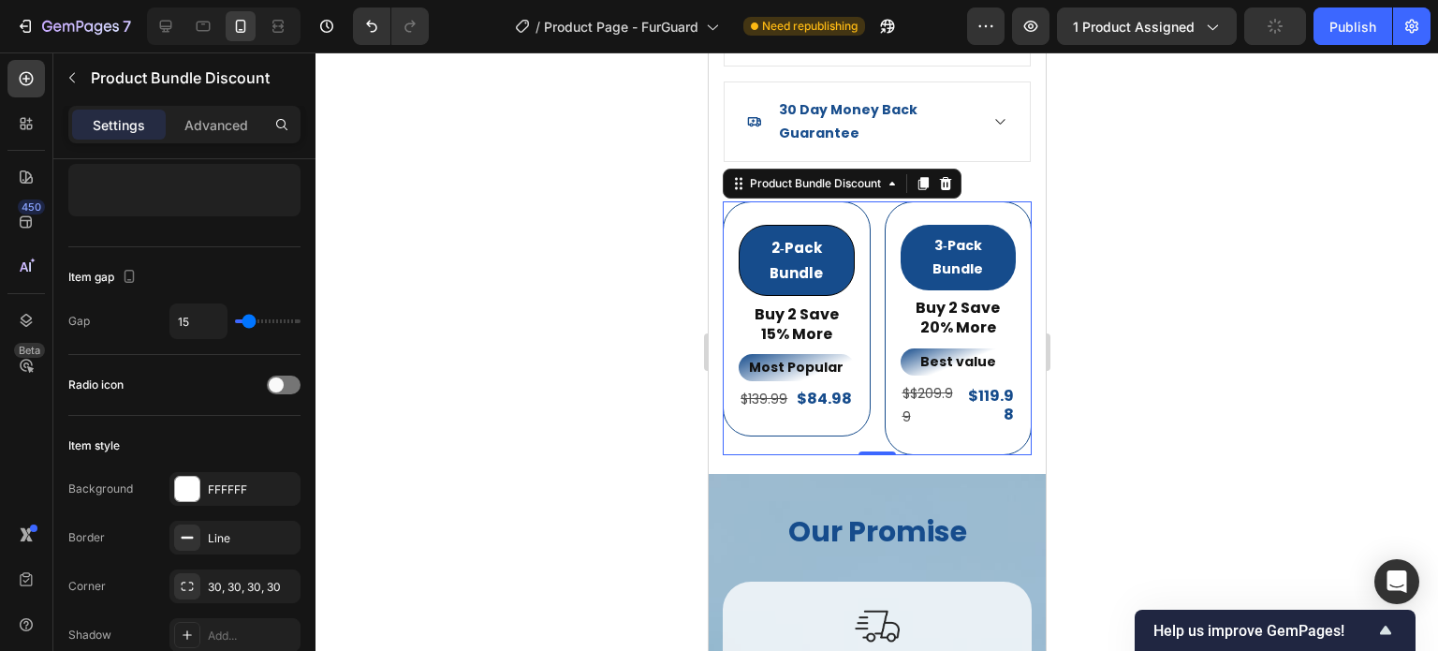
click at [1112, 235] on div at bounding box center [877, 351] width 1123 height 598
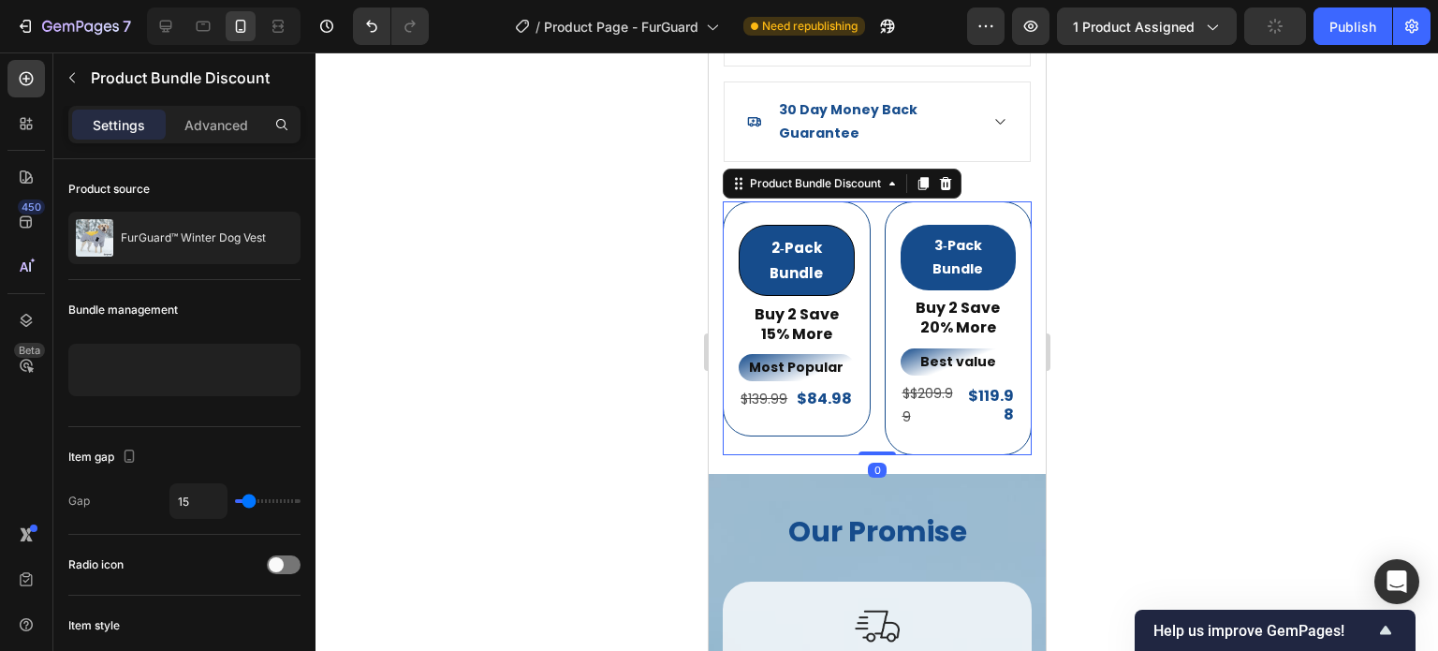
click at [885, 222] on div "3‑Pack Bundle Product Badge Buy 2 Save 20% More Text Block Best value Text Bloc…" at bounding box center [958, 328] width 148 height 254
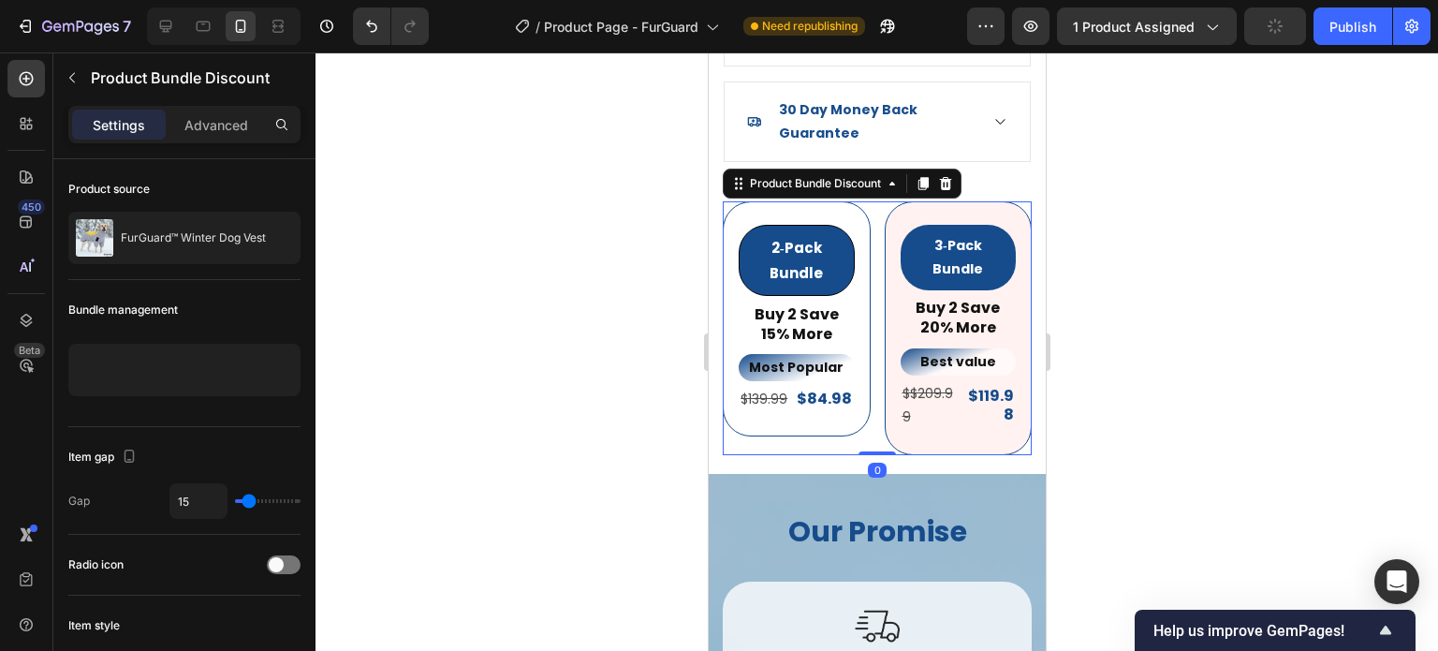
click at [885, 222] on div "3‑Pack Bundle Product Badge Buy 2 Save 20% More Text Block Best value Text Bloc…" at bounding box center [958, 328] width 148 height 254
click at [884, 231] on div "3‑Pack Bundle Product Badge Buy 2 Save 20% More Text Block Best value Text Bloc…" at bounding box center [958, 328] width 148 height 254
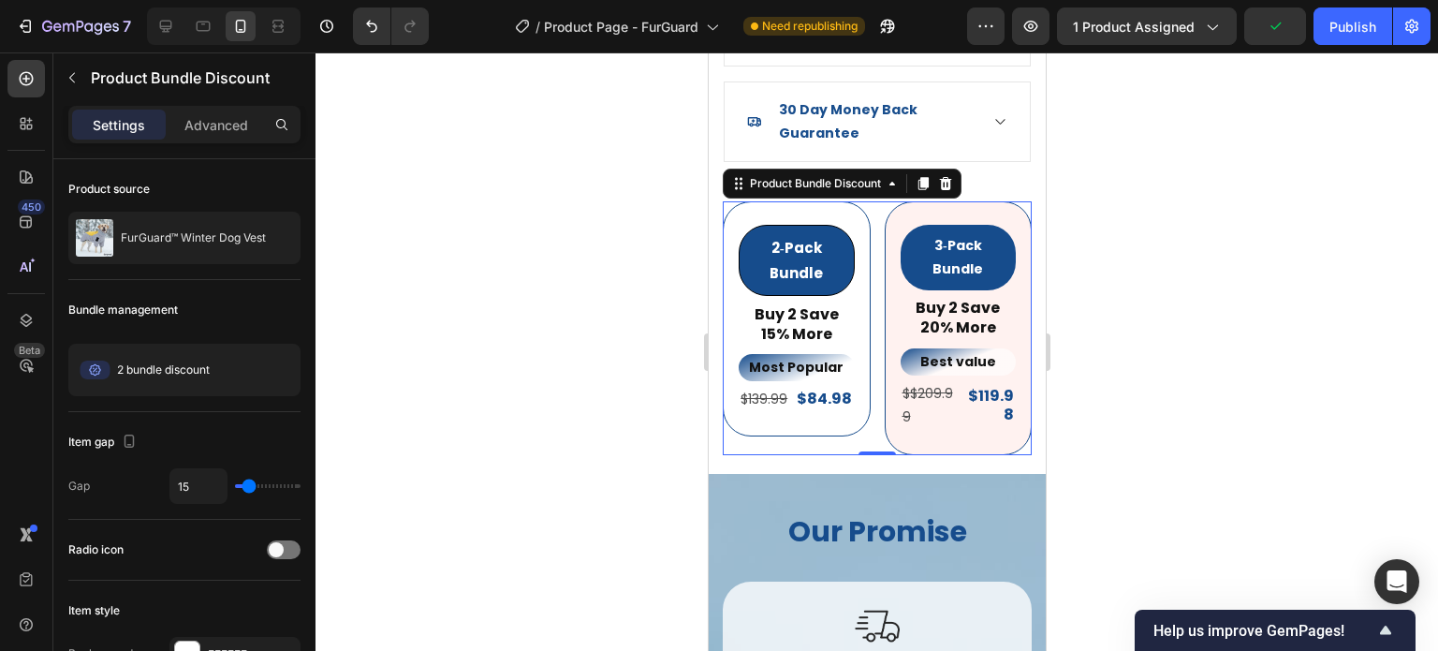
click at [884, 231] on div "3‑Pack Bundle Product Badge Buy 2 Save 20% More Text Block Best value Text Bloc…" at bounding box center [958, 328] width 148 height 254
click at [181, 378] on div "2 bundle discount" at bounding box center [143, 369] width 134 height 37
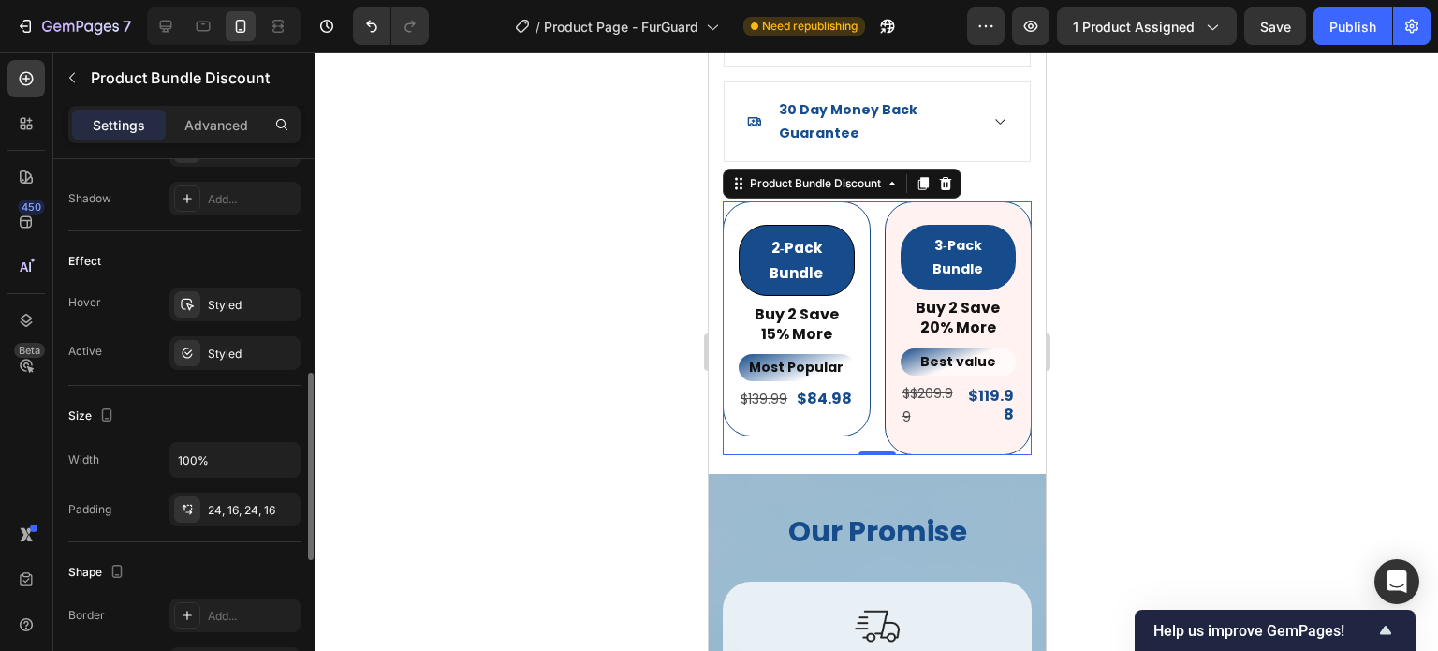
scroll to position [615, 0]
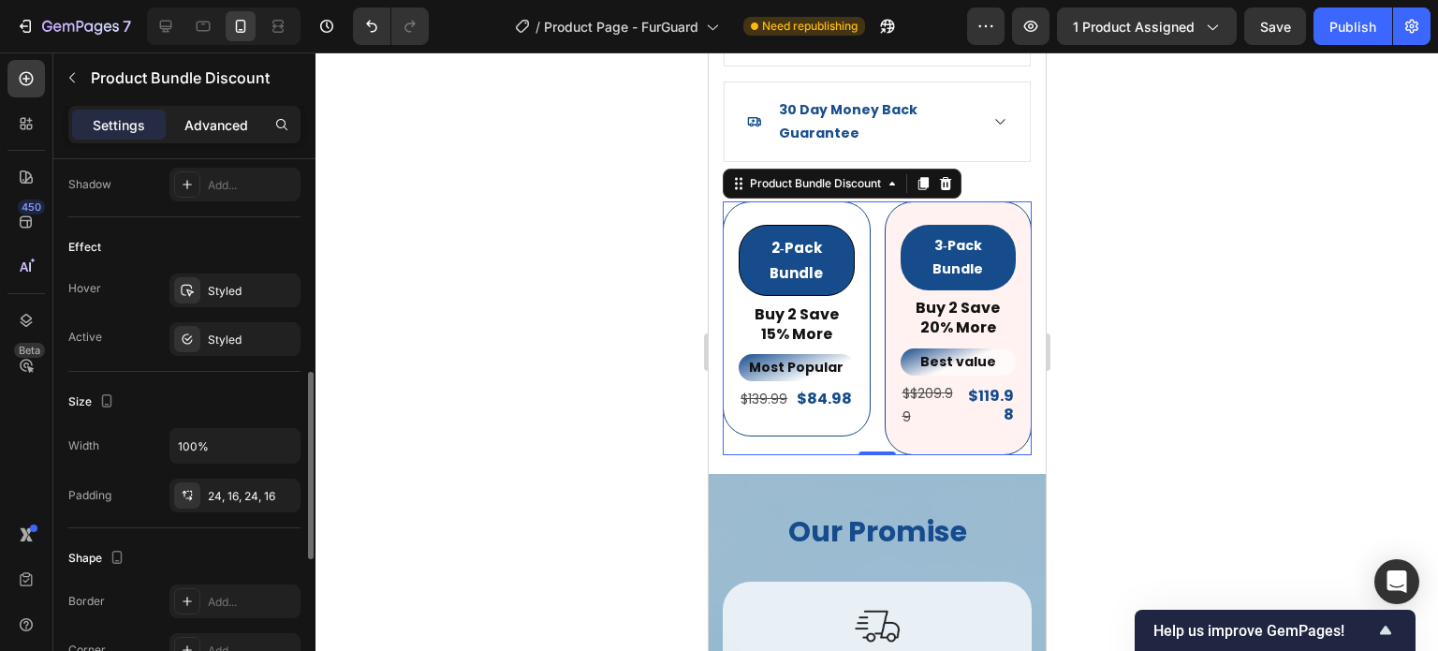
click at [225, 134] on div "Advanced" at bounding box center [216, 125] width 94 height 30
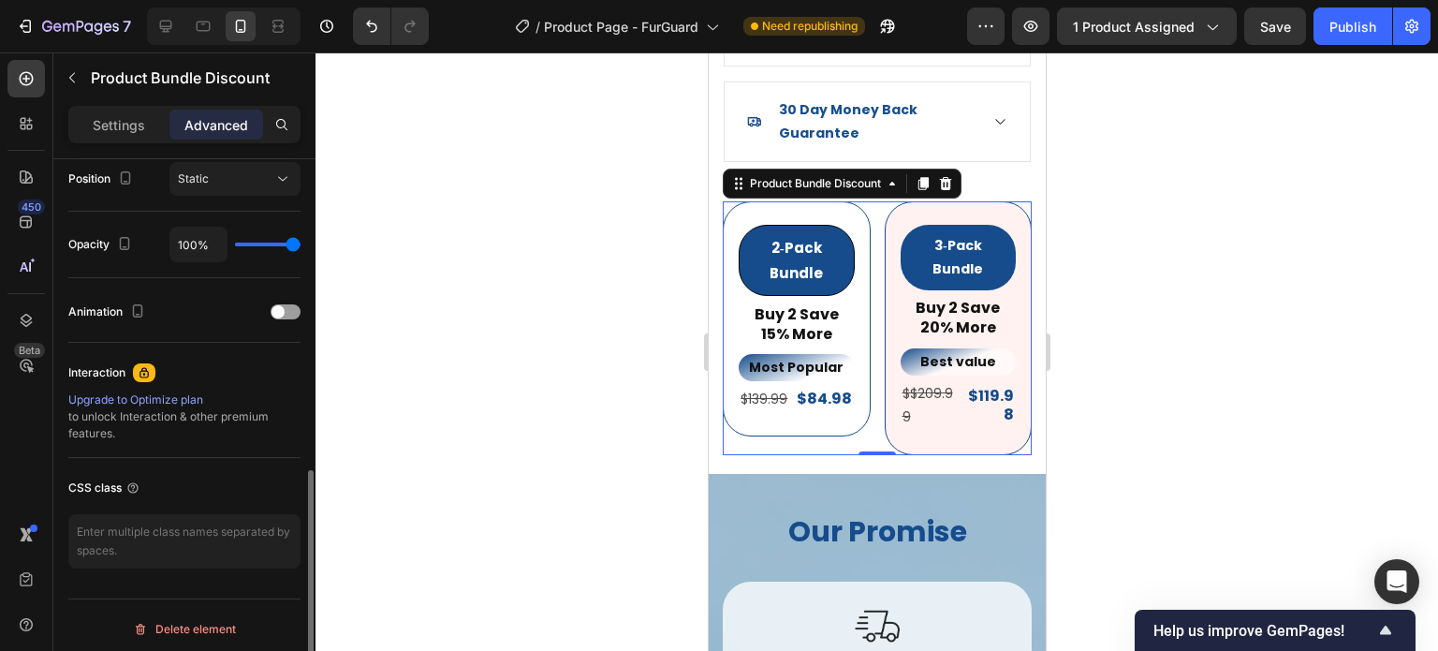
scroll to position [701, 0]
click at [105, 111] on div "Settings" at bounding box center [119, 125] width 94 height 30
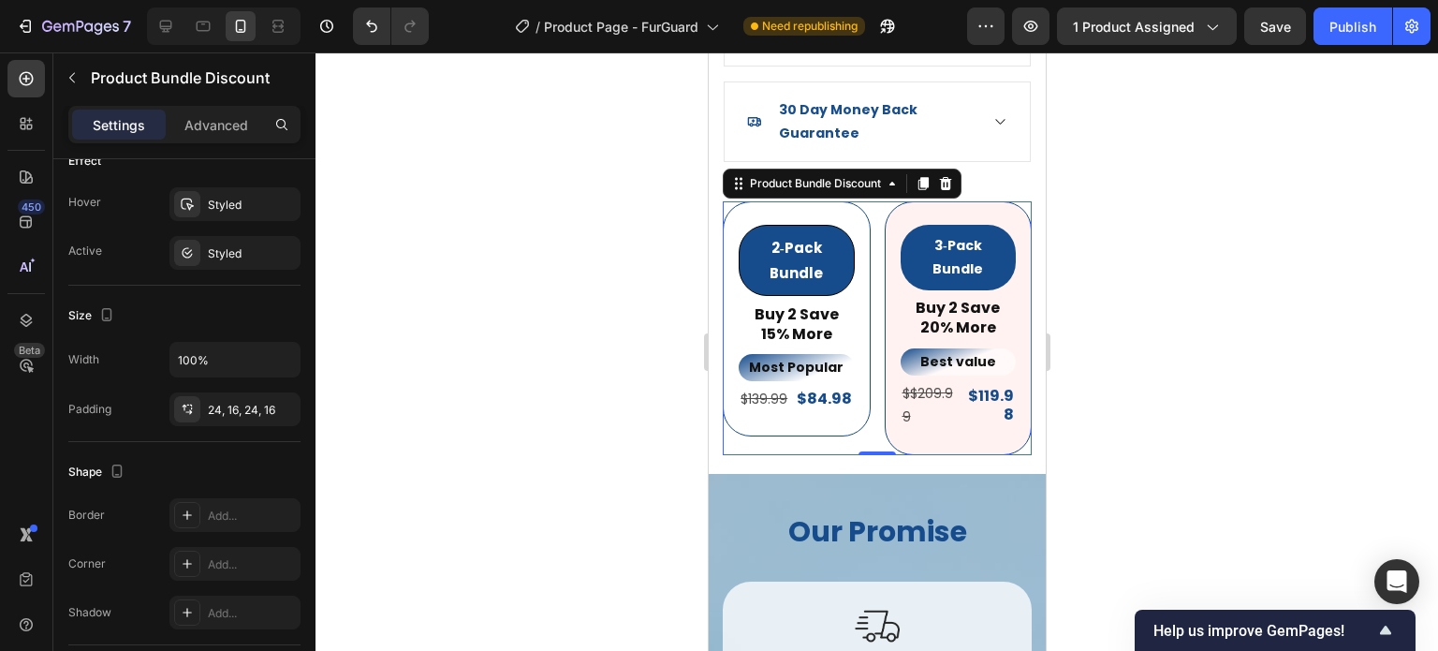
scroll to position [1034, 0]
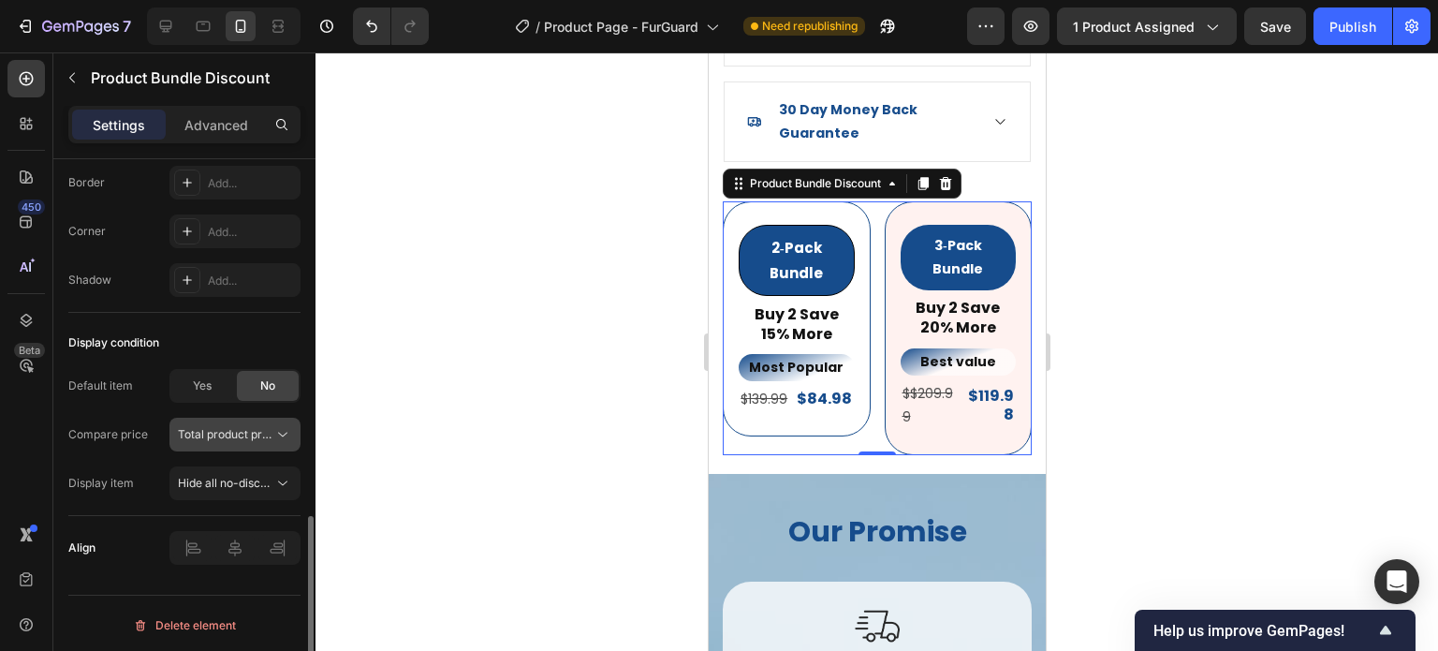
click at [221, 435] on span "Total product price" at bounding box center [228, 434] width 100 height 14
click at [244, 328] on div "Display condition" at bounding box center [184, 343] width 232 height 30
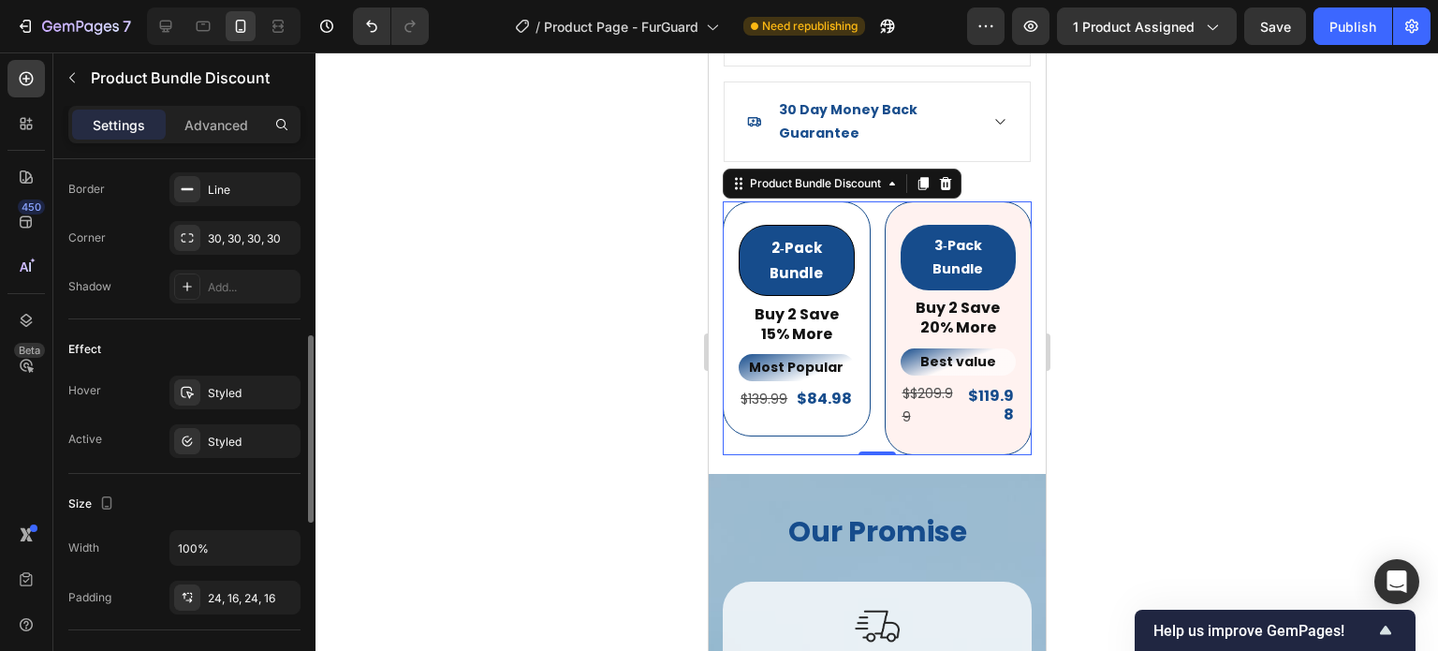
scroll to position [510, 0]
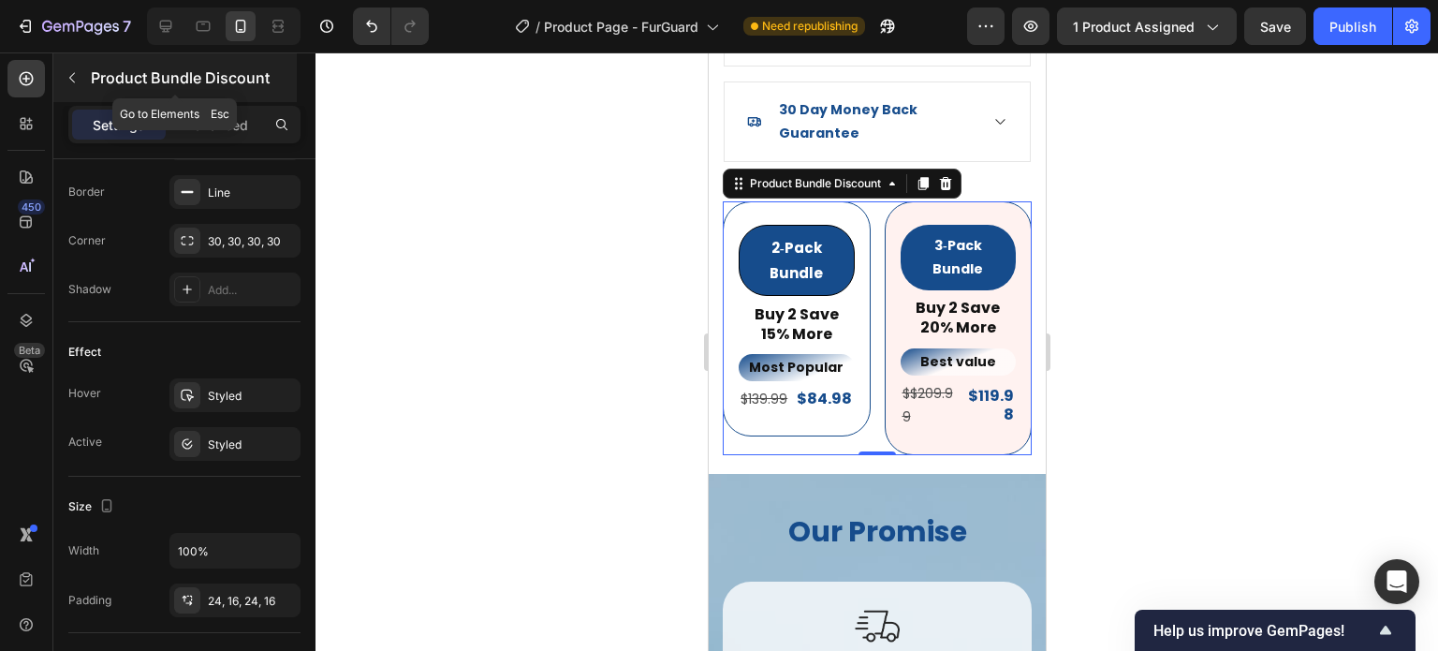
click at [72, 75] on icon "button" at bounding box center [72, 77] width 15 height 15
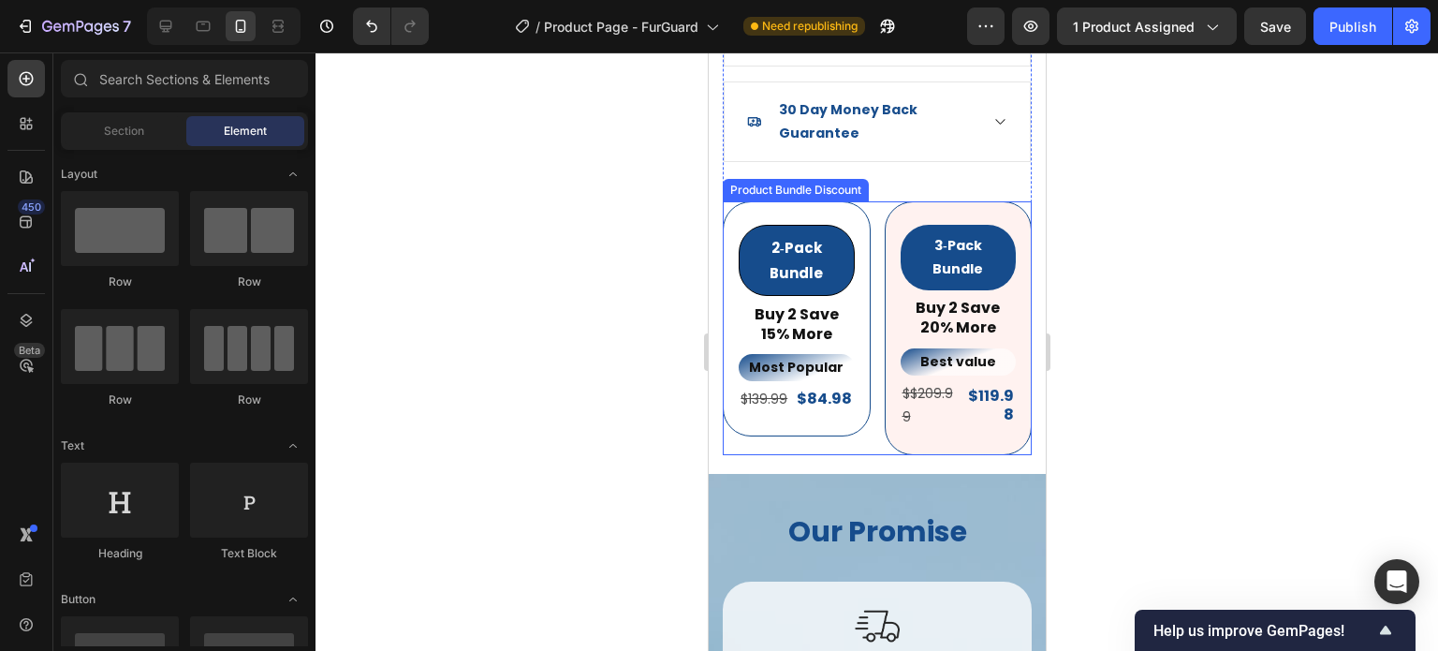
click at [836, 201] on div "2‑Pack Bundle Product Badge Buy 2 Save 15% More Text Block Most Popular Text Bl…" at bounding box center [796, 318] width 148 height 235
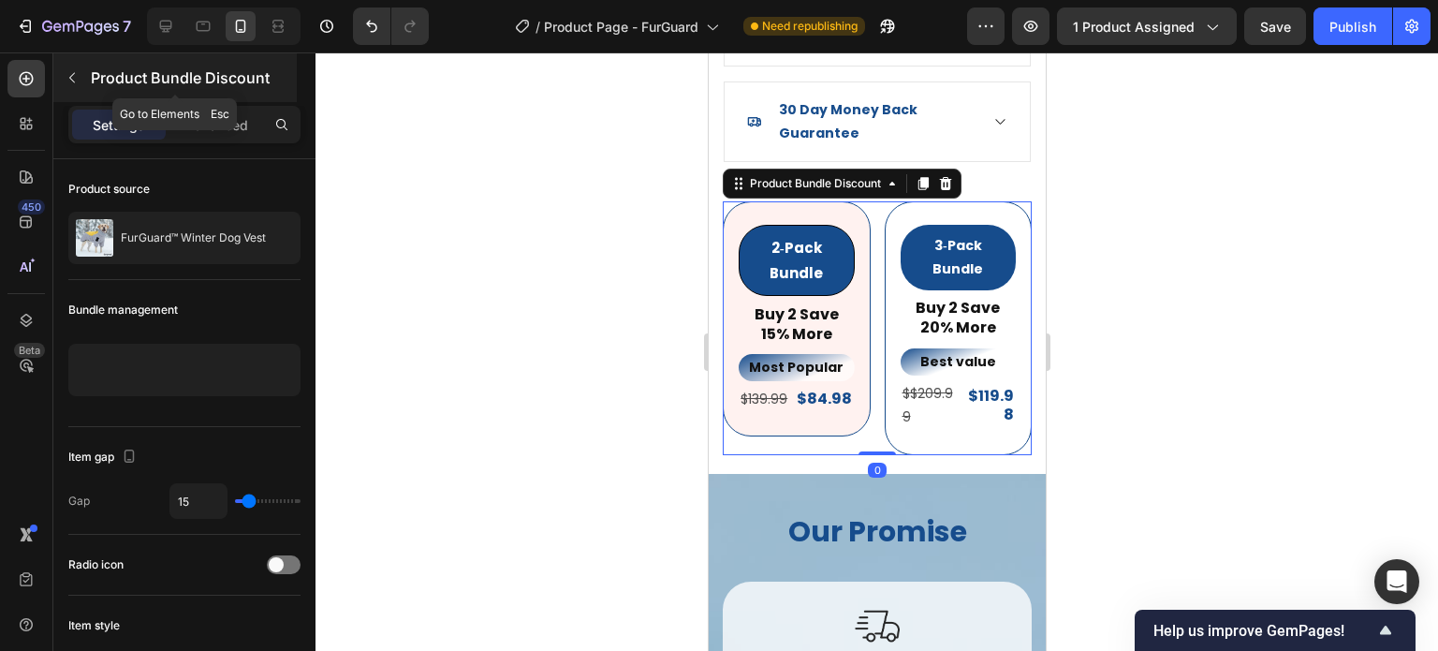
click at [76, 70] on icon "button" at bounding box center [72, 77] width 15 height 15
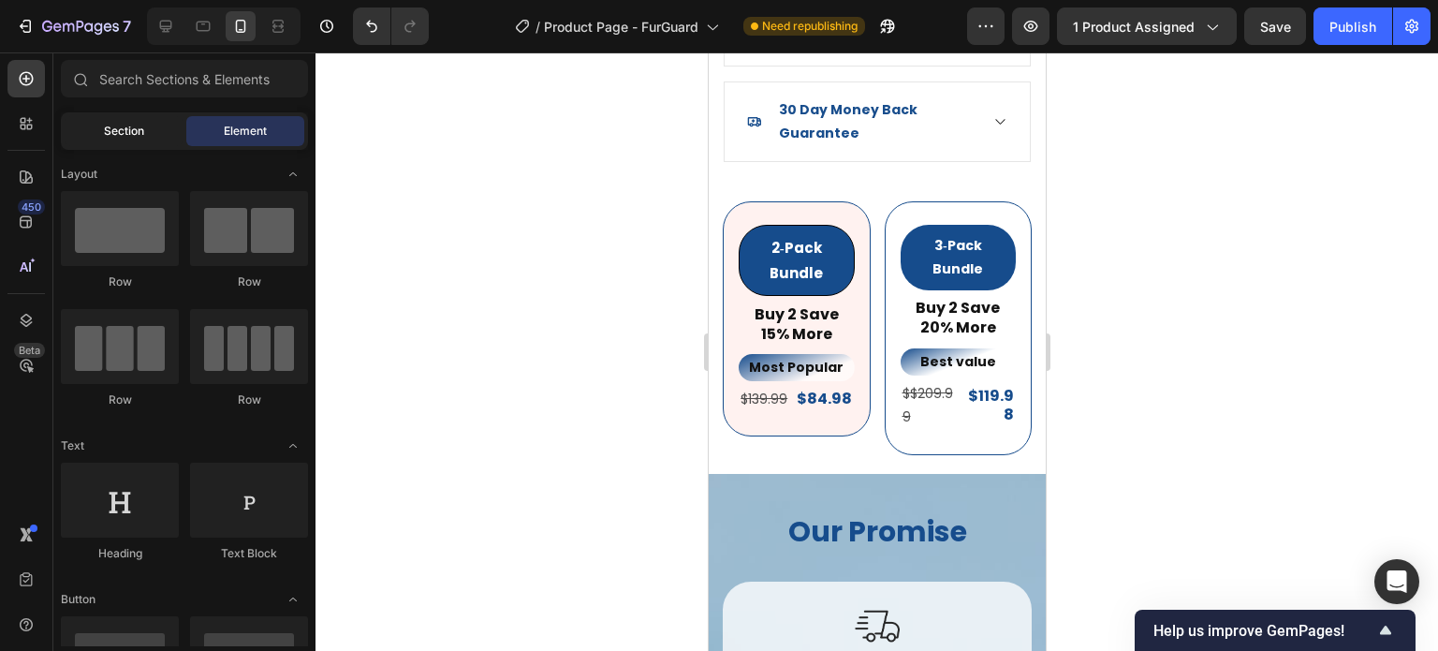
click at [157, 126] on div "Section" at bounding box center [124, 131] width 118 height 30
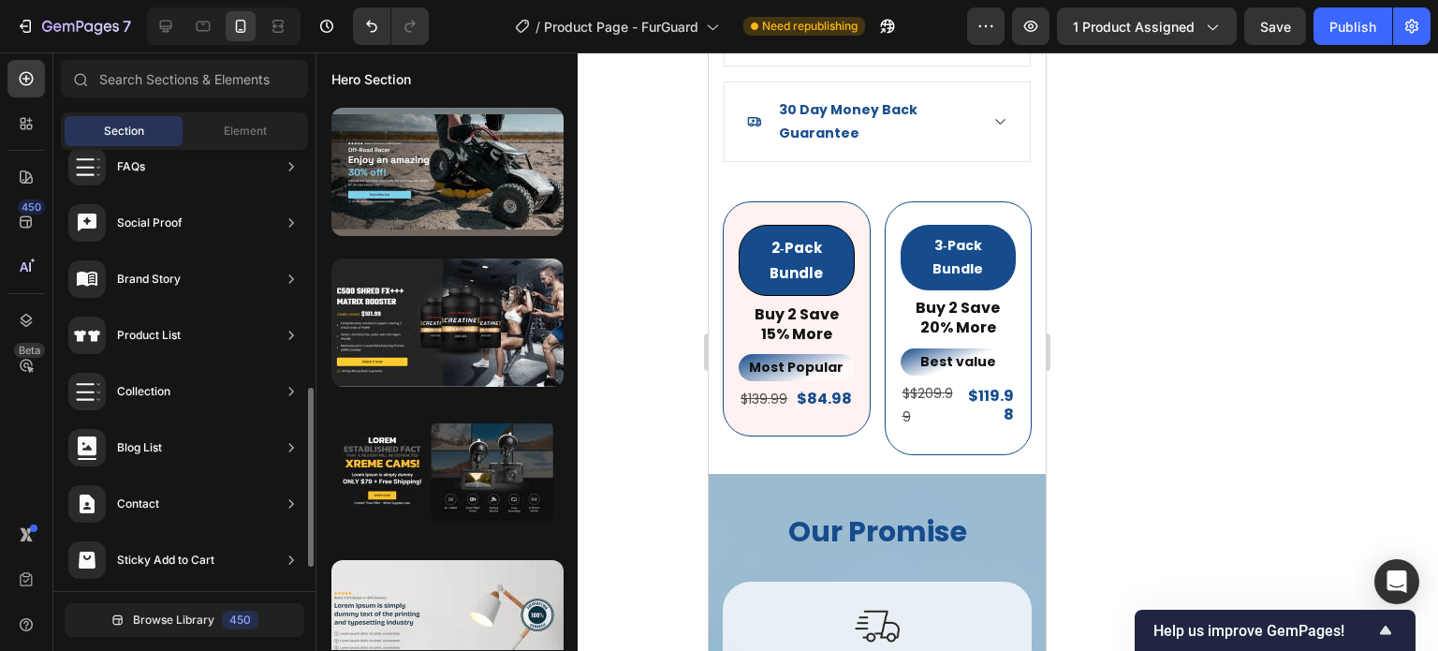
scroll to position [644, 0]
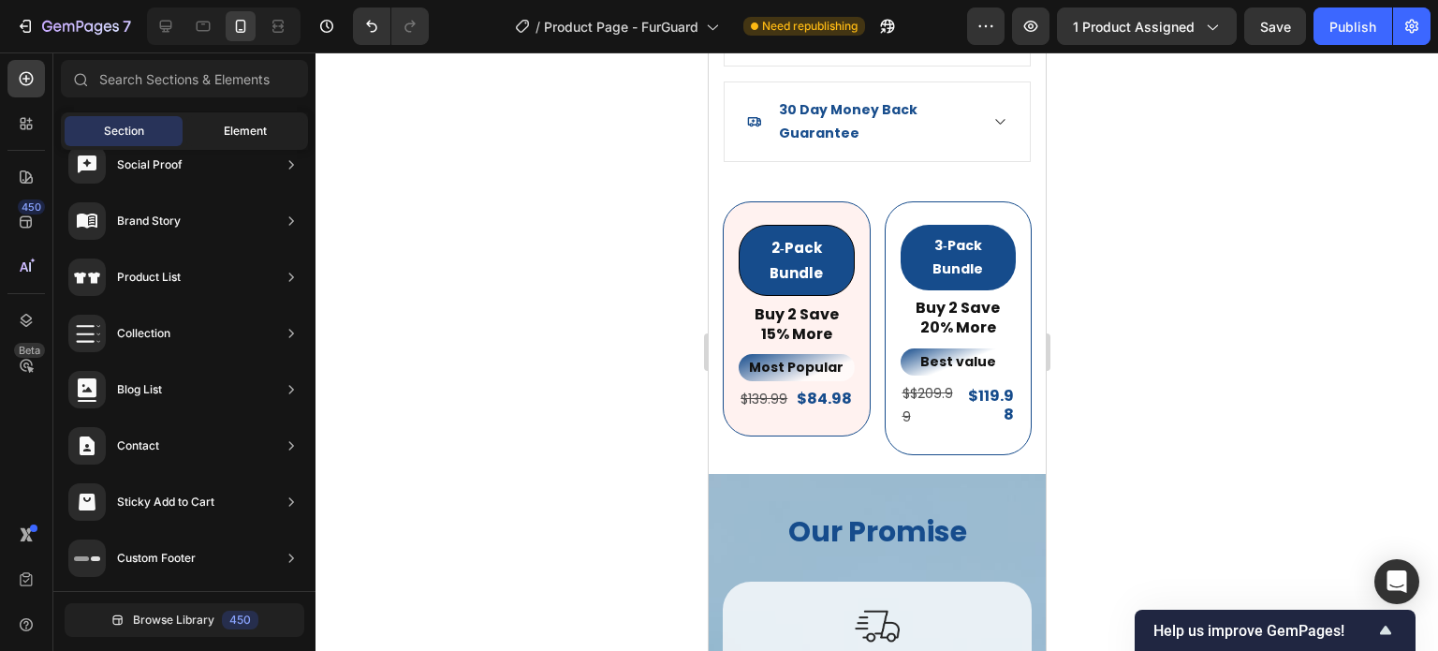
click at [248, 135] on span "Element" at bounding box center [245, 131] width 43 height 17
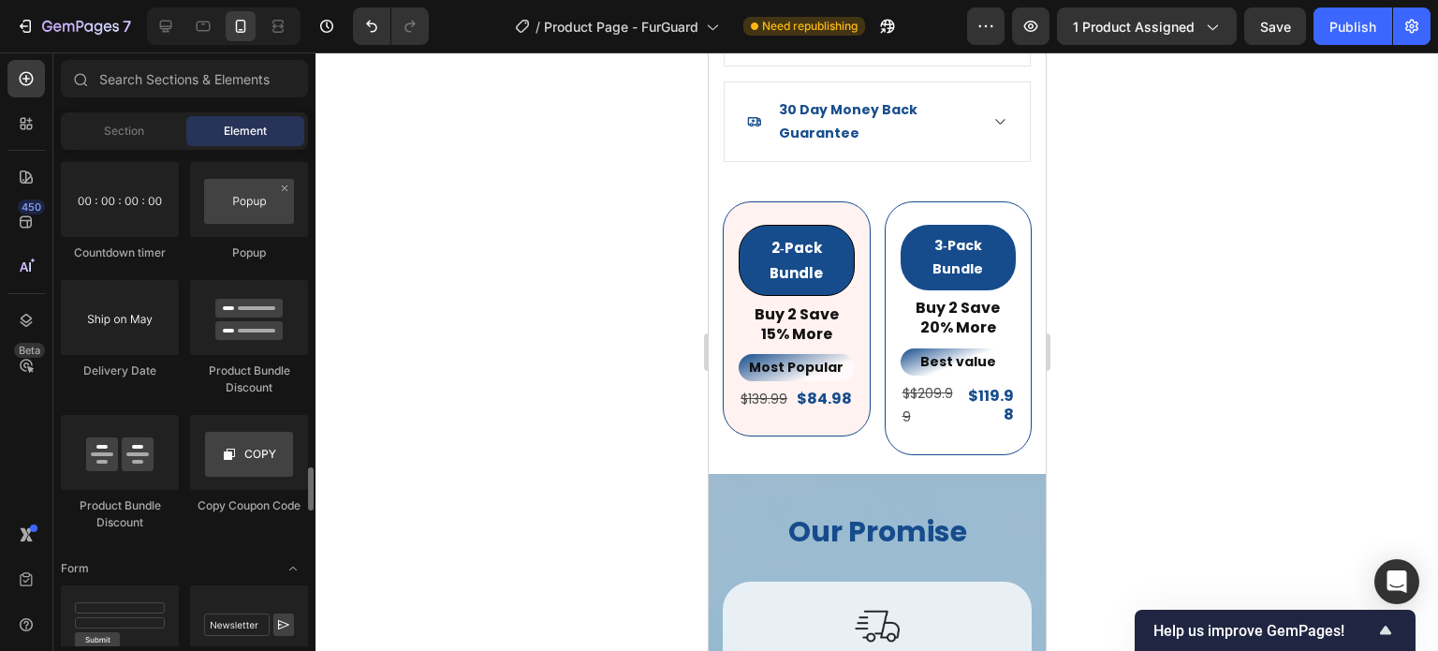
scroll to position [3992, 0]
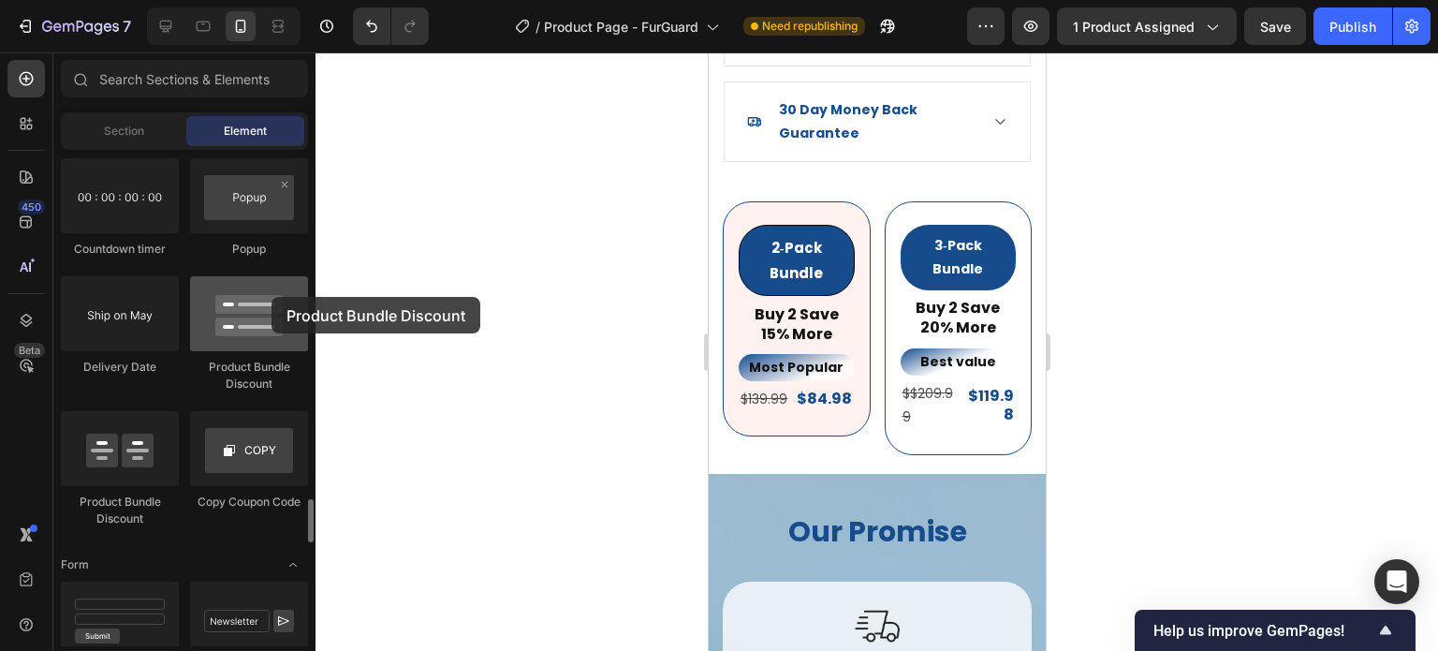
drag, startPoint x: 209, startPoint y: 348, endPoint x: 226, endPoint y: 311, distance: 41.1
click at [226, 311] on div at bounding box center [249, 313] width 118 height 75
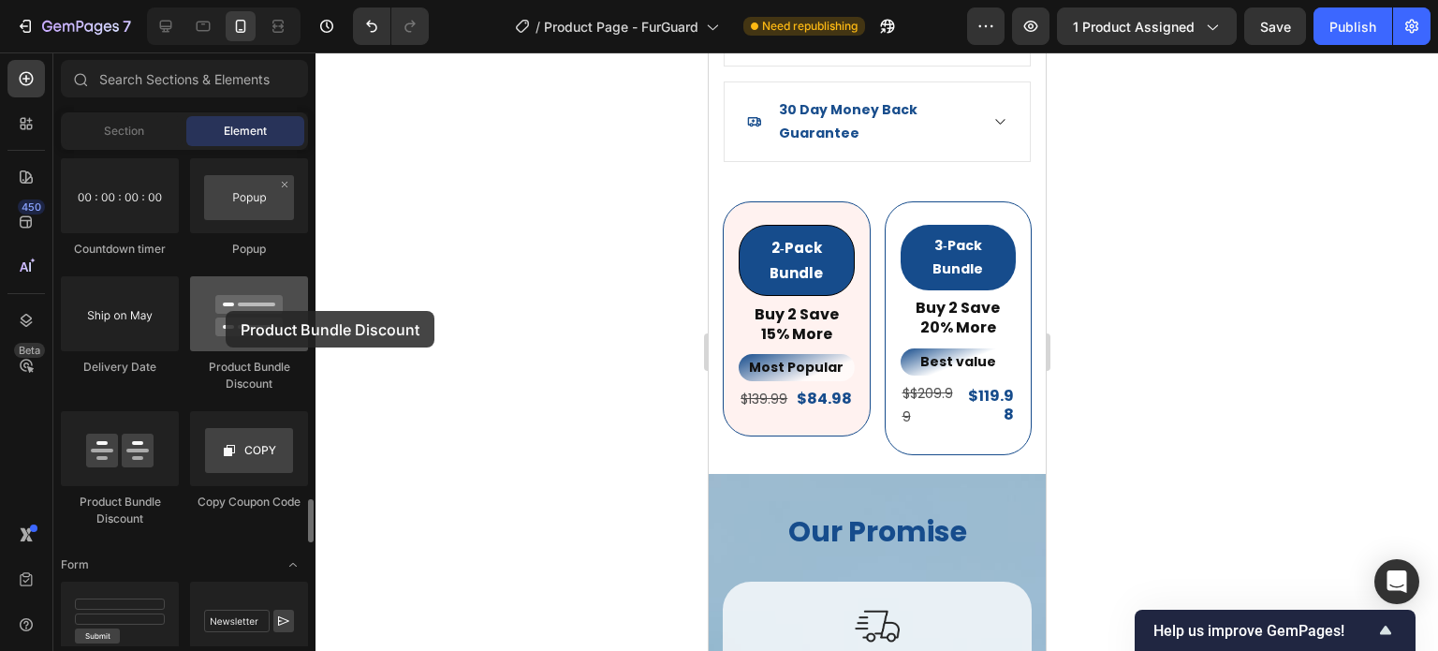
click at [226, 311] on div at bounding box center [249, 313] width 118 height 75
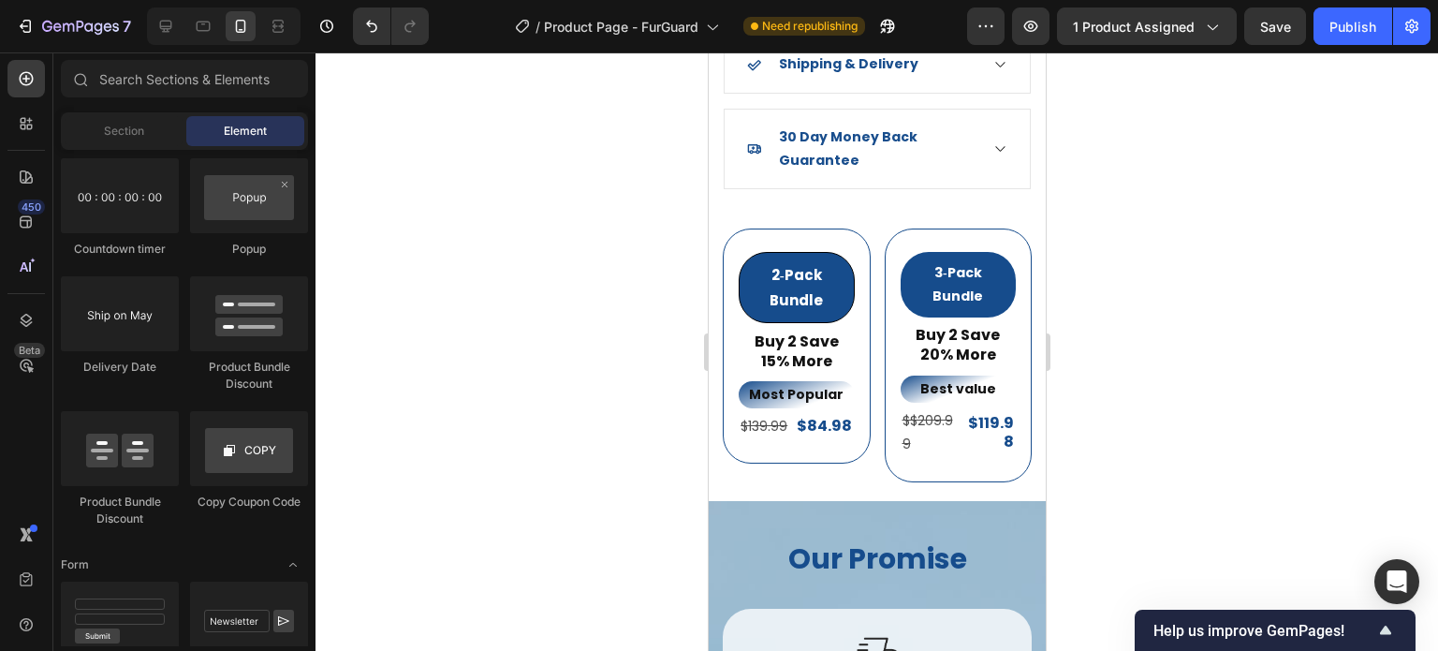
scroll to position [2245, 0]
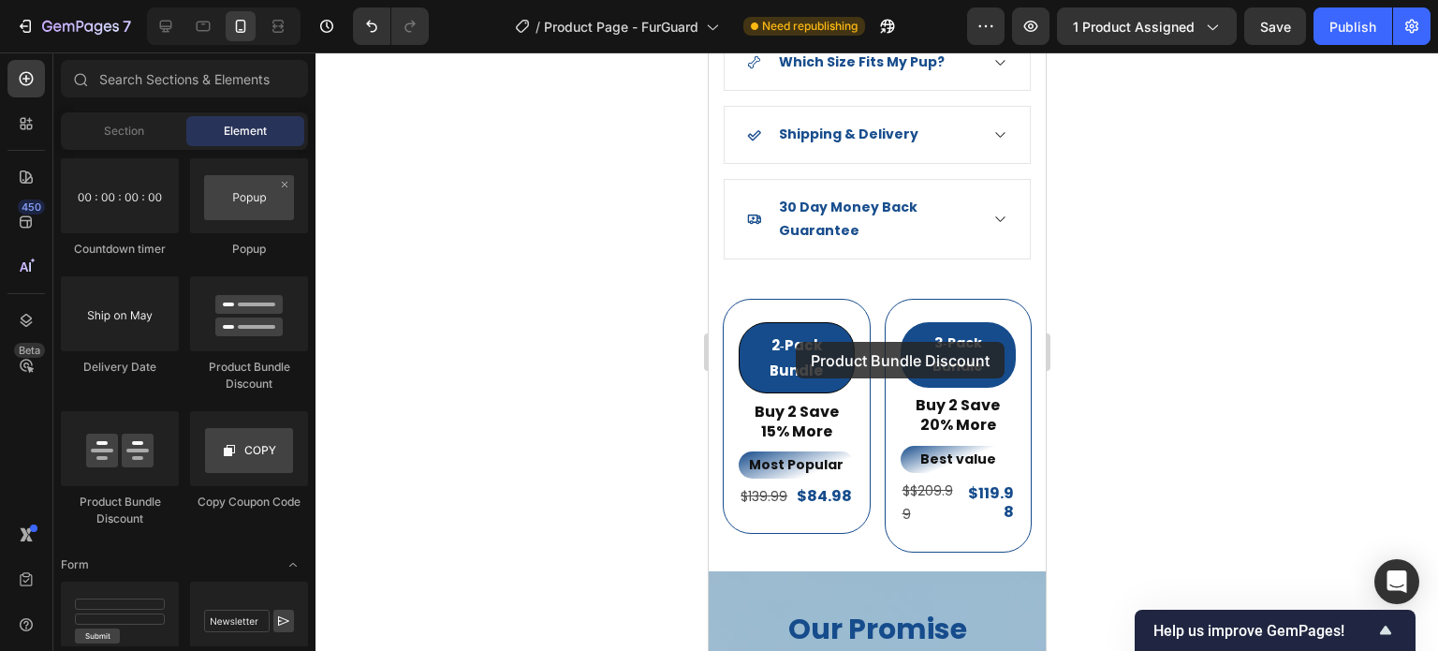
drag, startPoint x: 960, startPoint y: 371, endPoint x: 796, endPoint y: 342, distance: 166.4
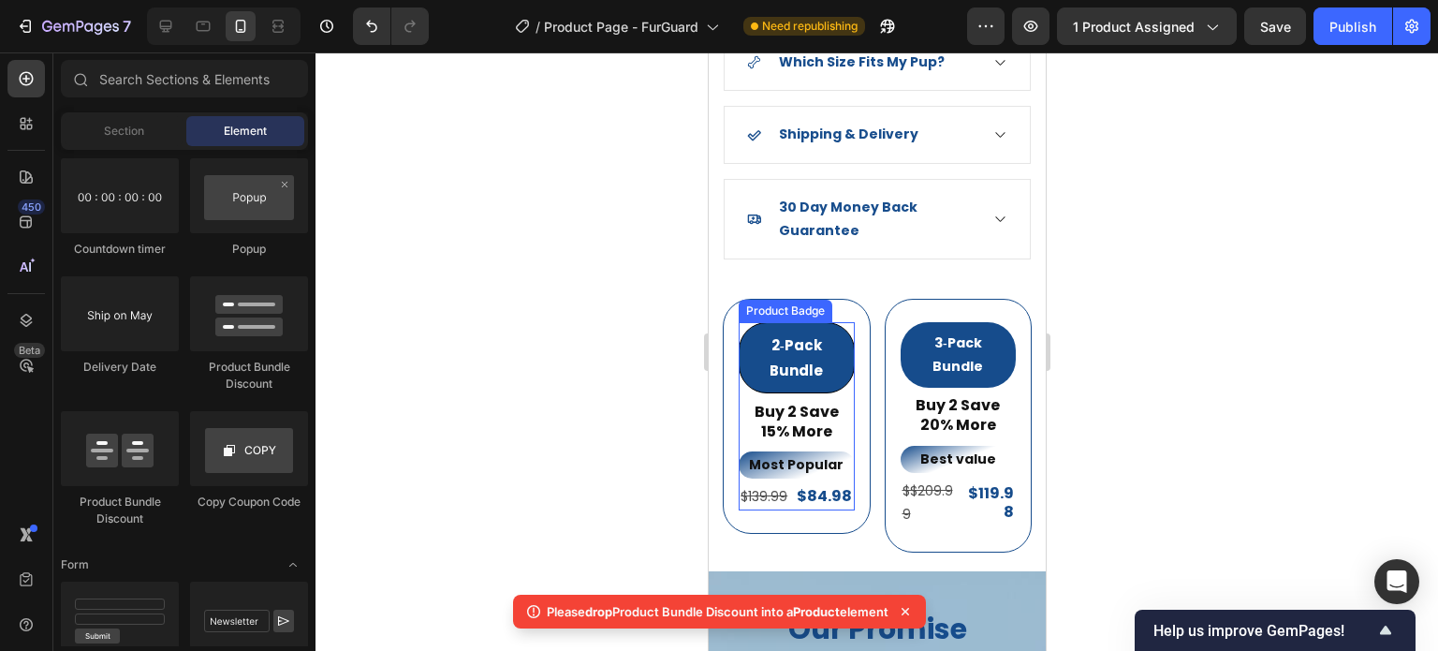
drag, startPoint x: 1369, startPoint y: 394, endPoint x: 797, endPoint y: 342, distance: 574.6
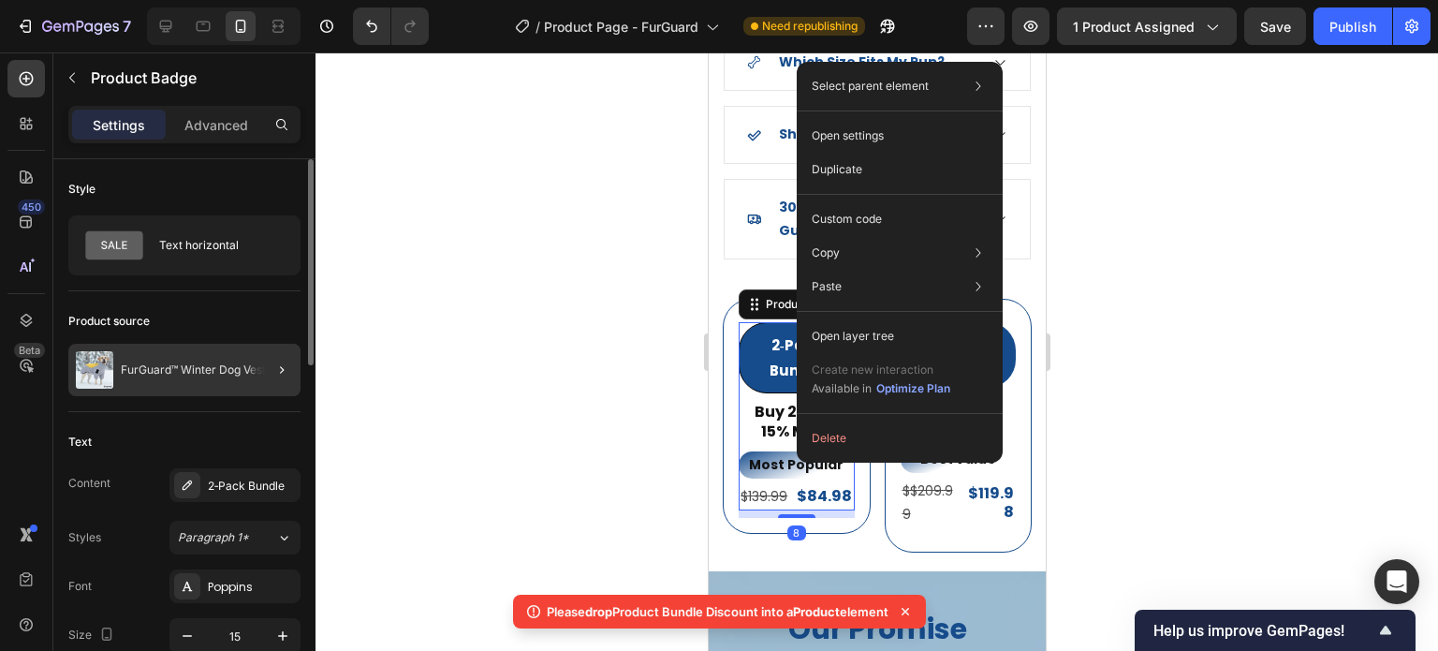
drag, startPoint x: 170, startPoint y: 420, endPoint x: 169, endPoint y: 362, distance: 57.2
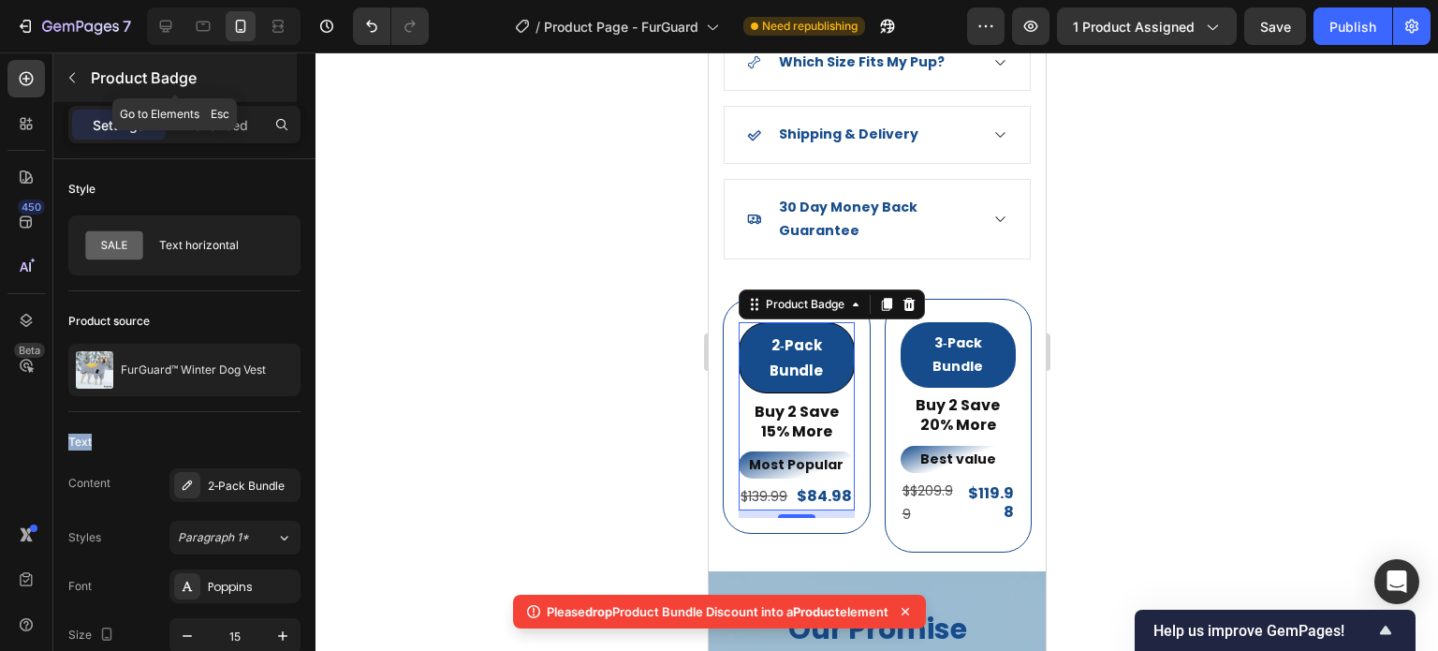
click at [65, 81] on icon "button" at bounding box center [72, 77] width 15 height 15
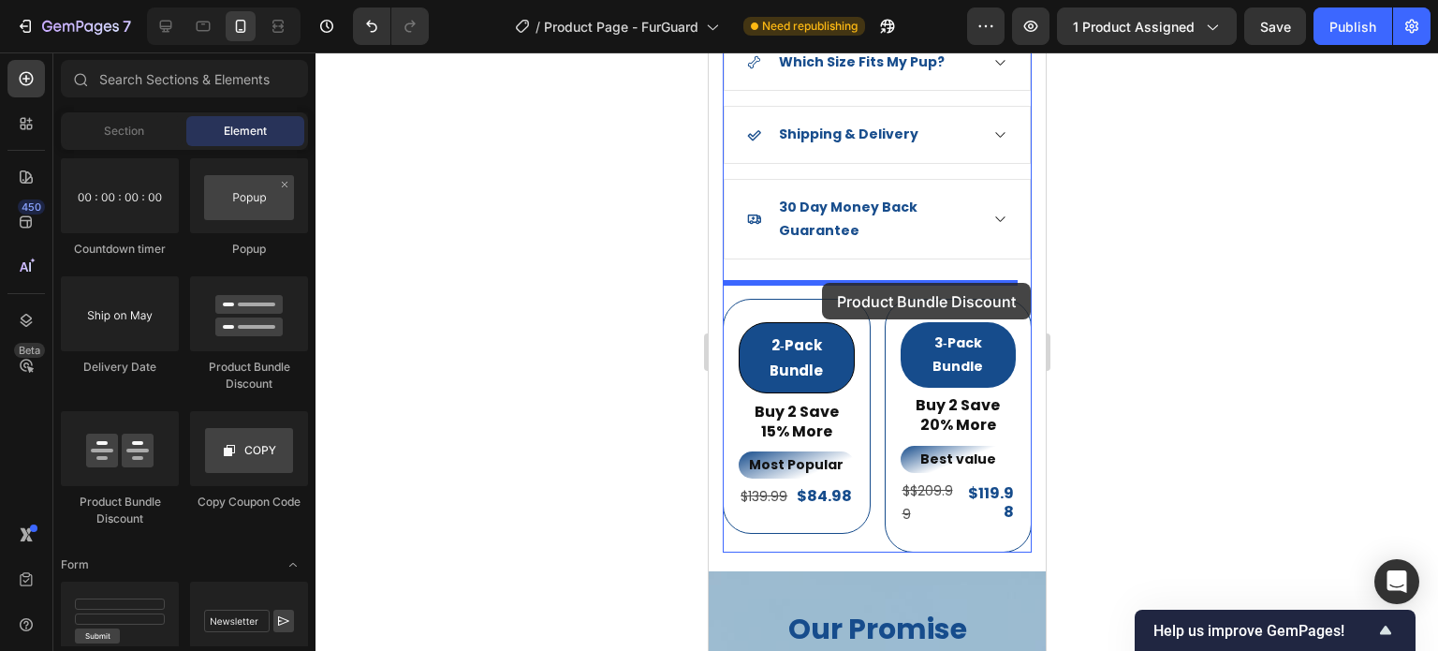
drag, startPoint x: 1172, startPoint y: 370, endPoint x: 821, endPoint y: 283, distance: 361.8
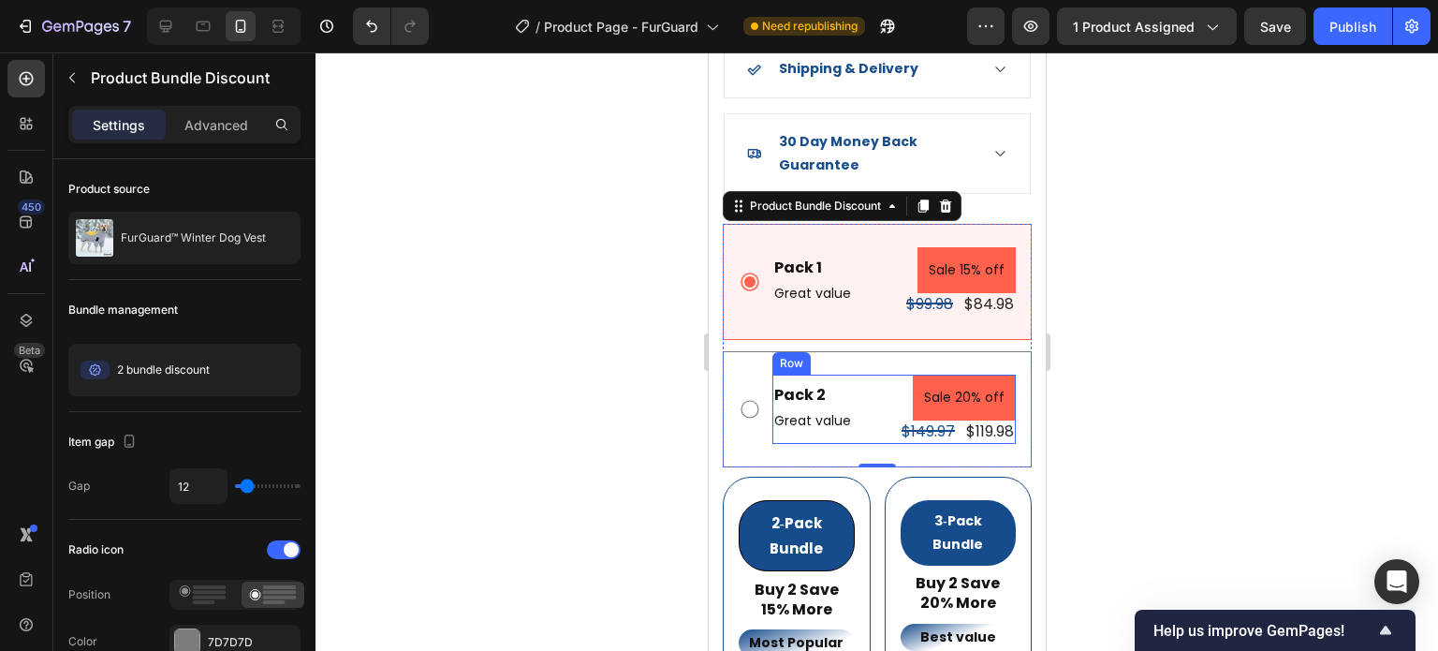
scroll to position [2338, 0]
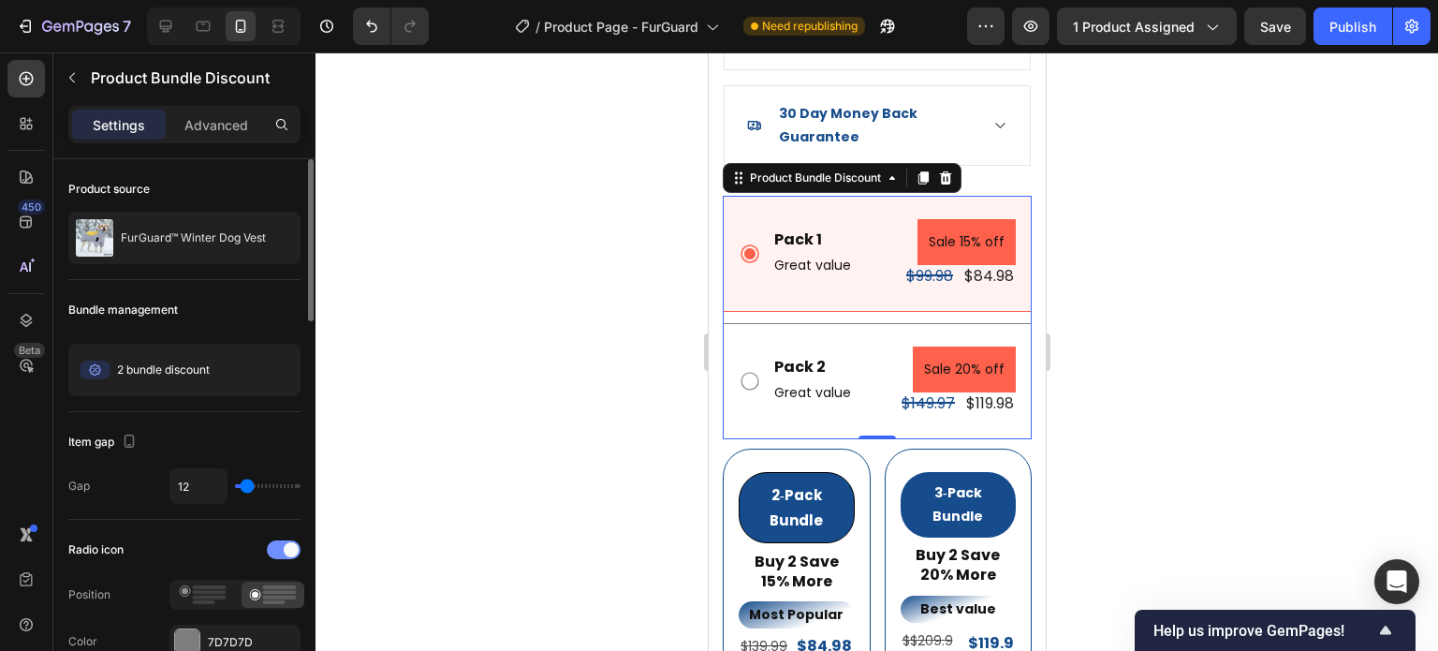
click at [289, 546] on span at bounding box center [291, 549] width 15 height 15
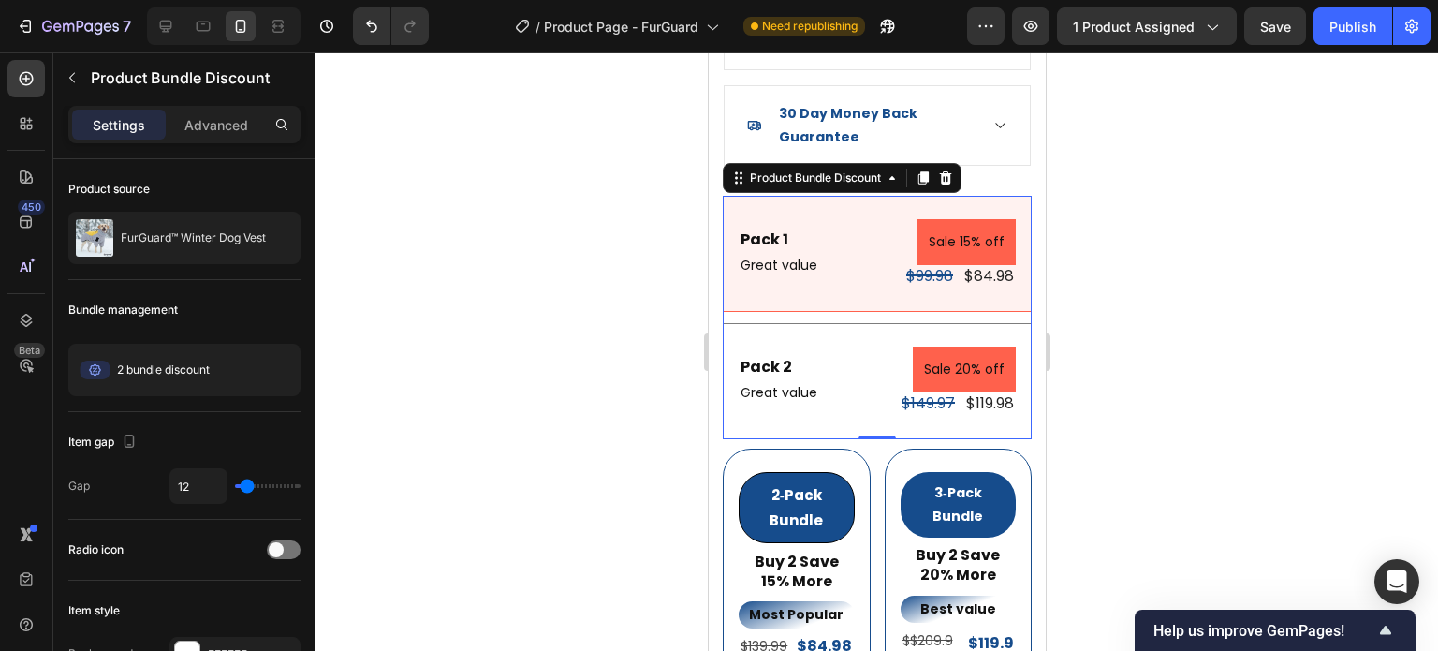
click at [830, 323] on div "Pack 2 Text Block Great value Text Block Sale 20% off Product Badge $149.97 Pro…" at bounding box center [876, 381] width 309 height 116
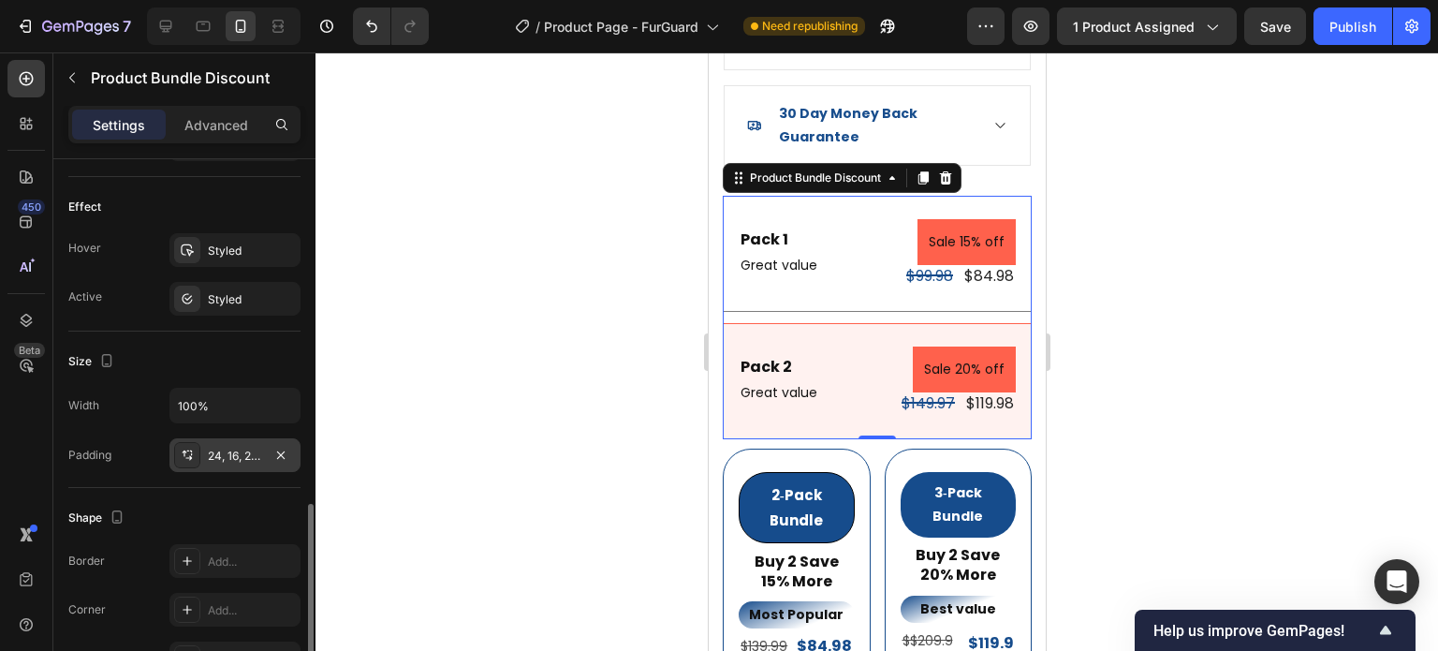
scroll to position [749, 0]
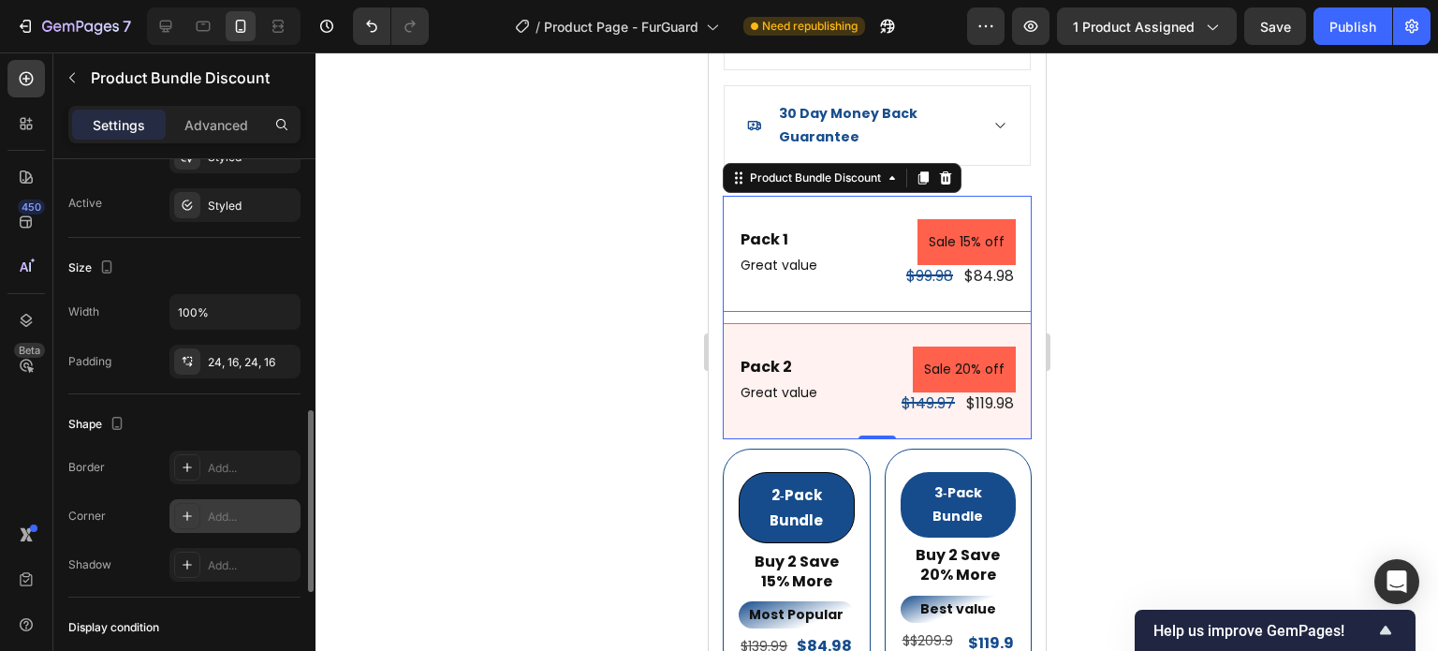
click at [203, 508] on div "Add..." at bounding box center [234, 516] width 131 height 34
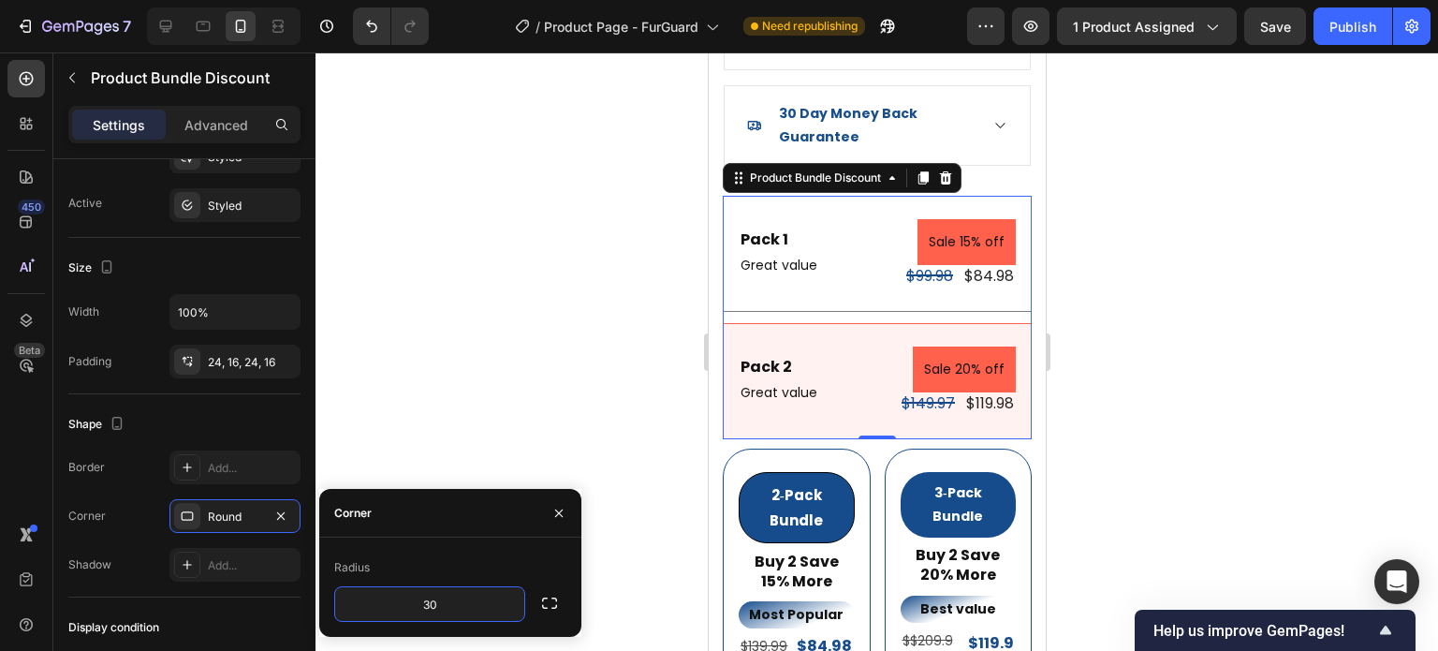
type input "30"
click at [858, 252] on div "Pack 1 Text Block Great value Text Block Sale 15% off Product Badge $99.98 Prod…" at bounding box center [876, 253] width 277 height 69
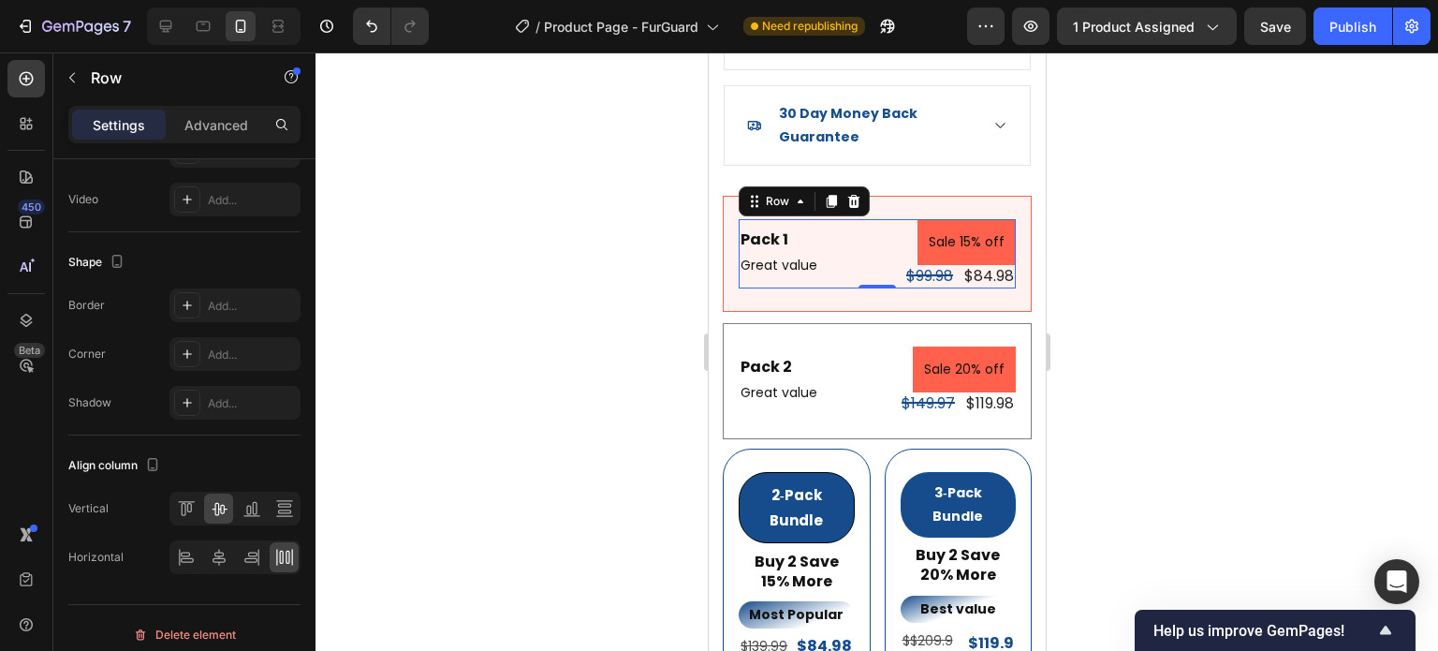
scroll to position [0, 0]
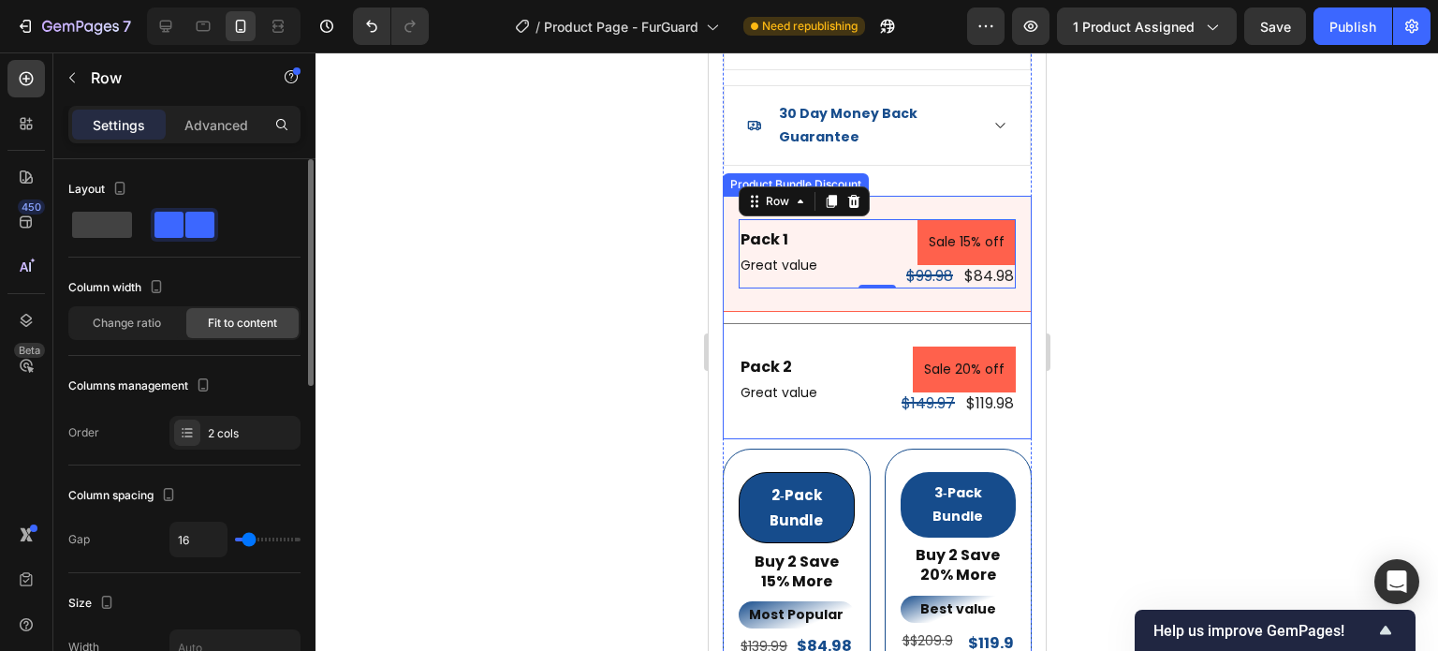
click at [822, 285] on div "Pack 1 Text Block Great value Text Block Sale 15% off Product Badge $99.98 Prod…" at bounding box center [876, 254] width 309 height 116
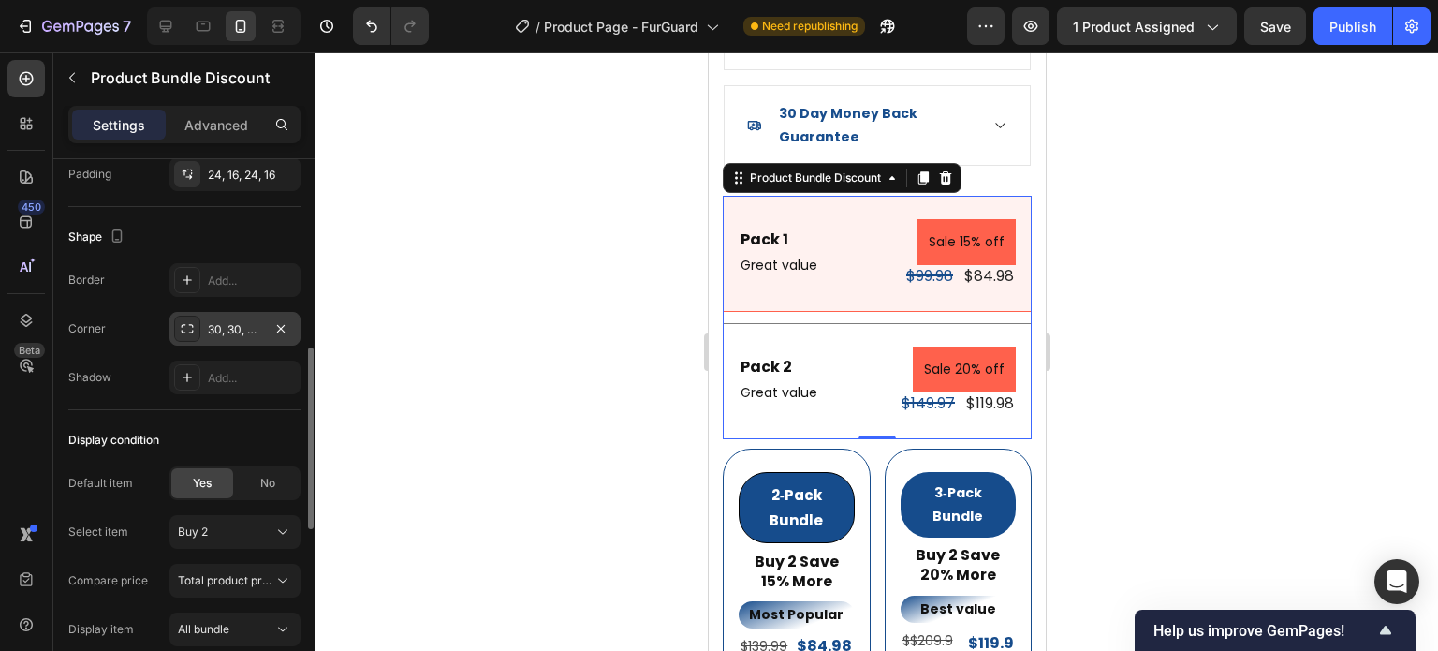
scroll to position [843, 0]
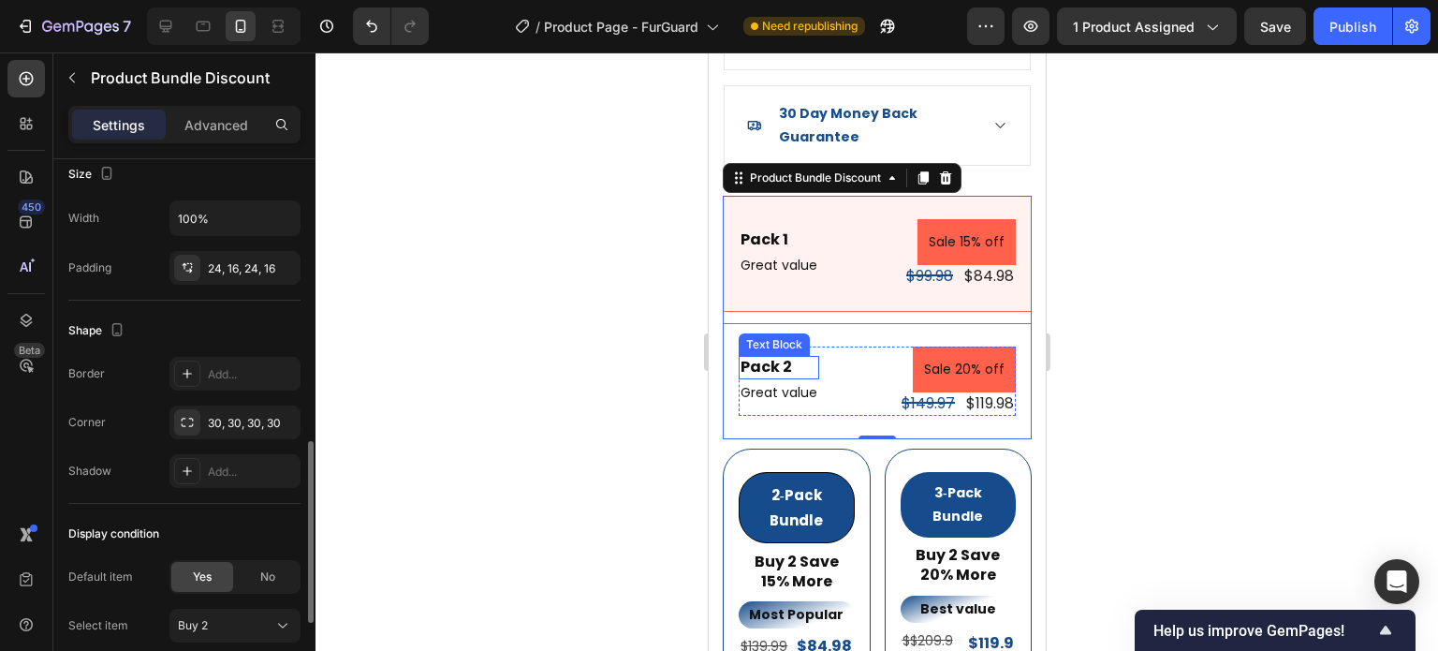
click at [762, 333] on div "Text Block" at bounding box center [773, 344] width 71 height 22
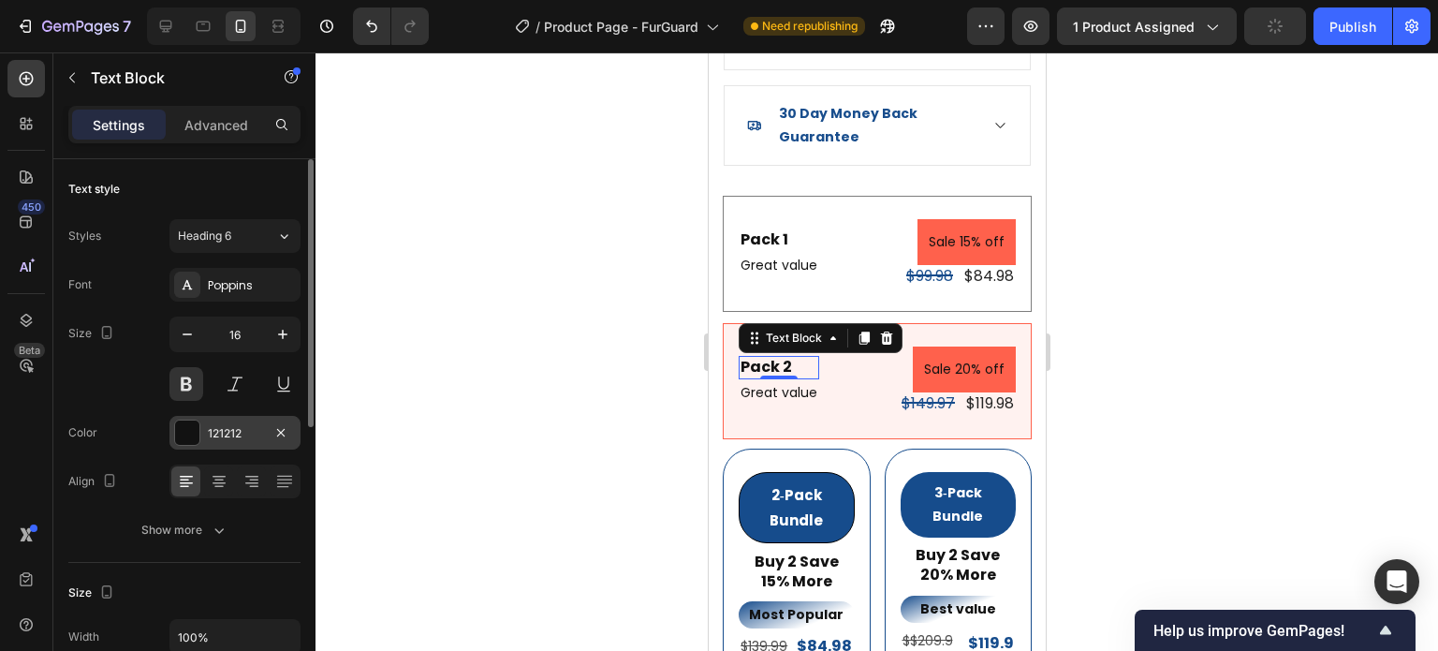
scroll to position [281, 0]
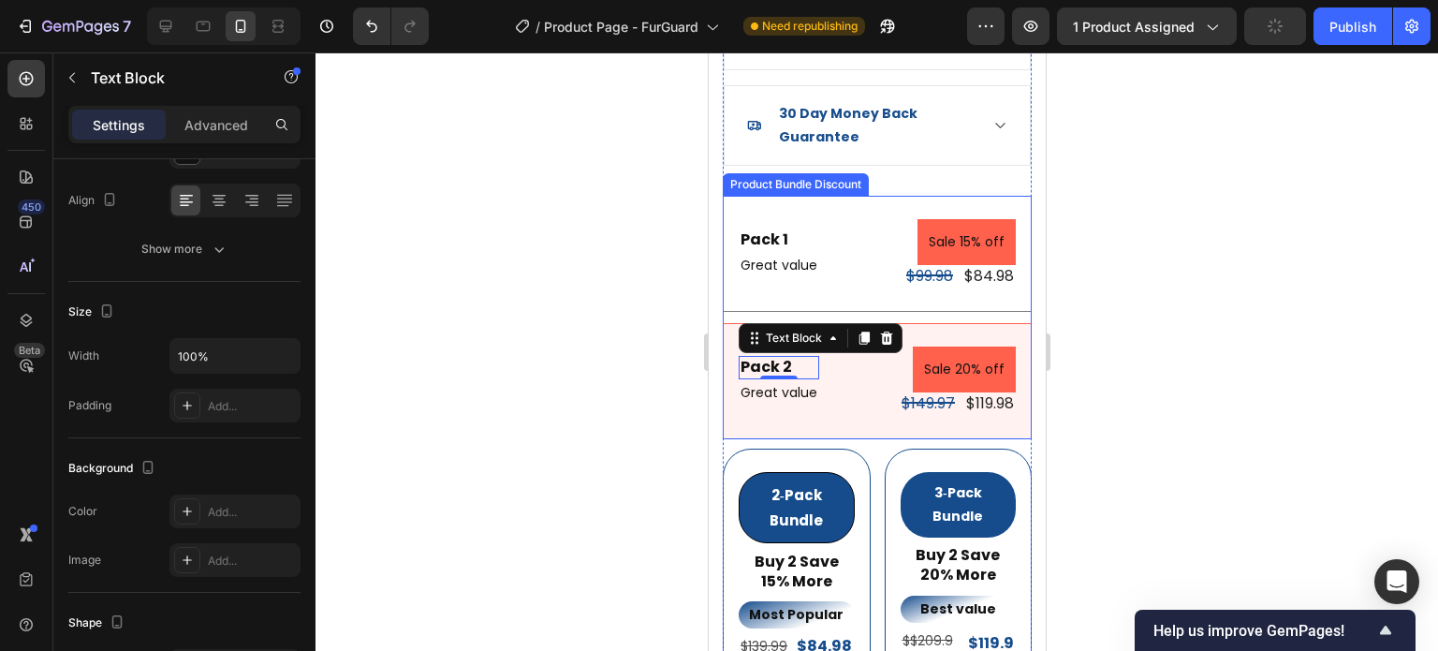
click at [727, 402] on div "Pack 2 Text Block 0 Great value Text Block Sale 20% off Product Badge $149.97 P…" at bounding box center [876, 381] width 309 height 116
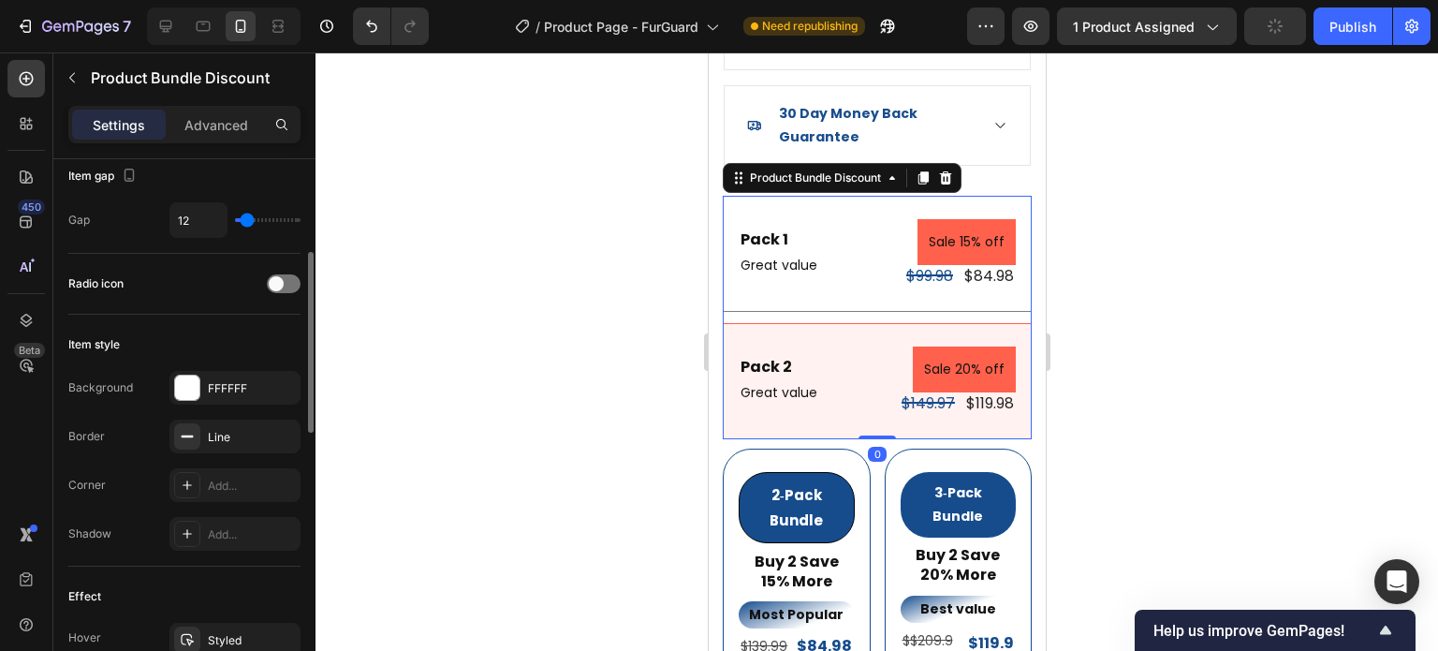
scroll to position [0, 0]
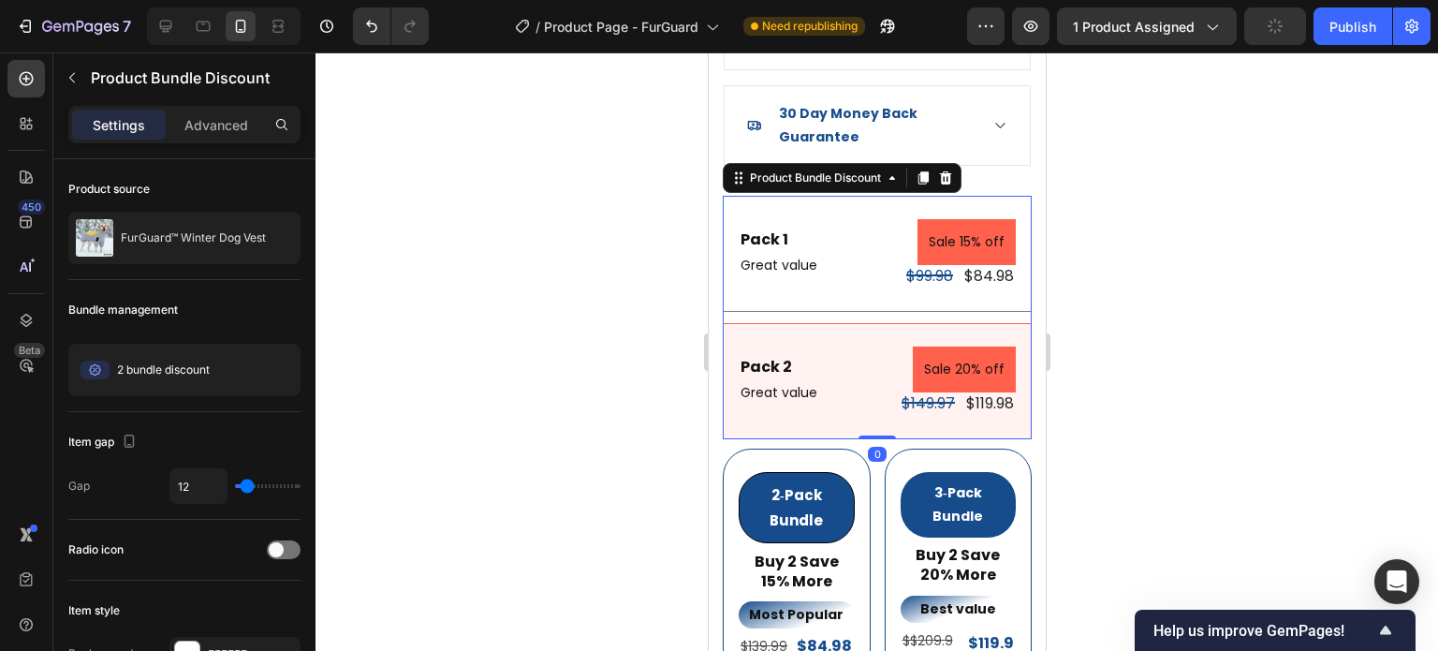
click at [736, 396] on div "Pack 2 Text Block Great value Text Block Sale 20% off Product Badge $149.97 Pro…" at bounding box center [876, 381] width 309 height 116
click at [759, 196] on div "Pack 1 Text Block Great value Text Block Sale 15% off Product Badge $99.98 Prod…" at bounding box center [876, 254] width 309 height 116
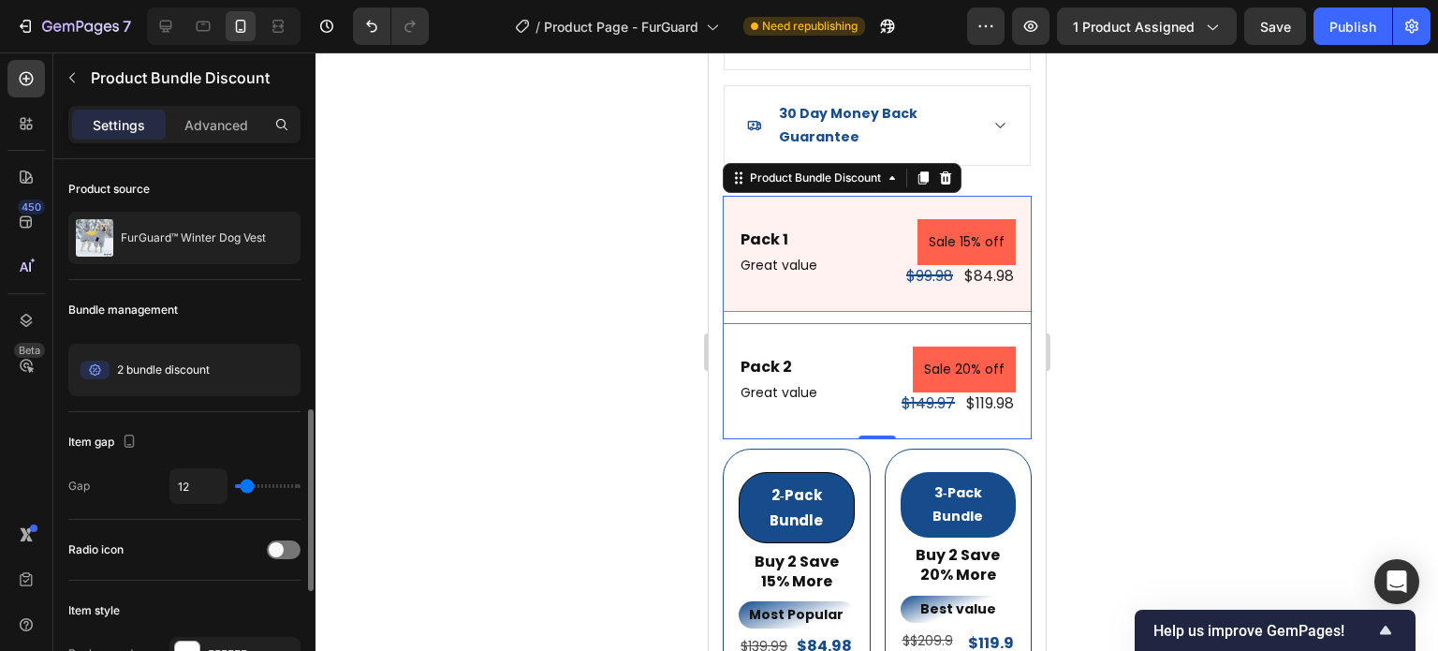
scroll to position [187, 0]
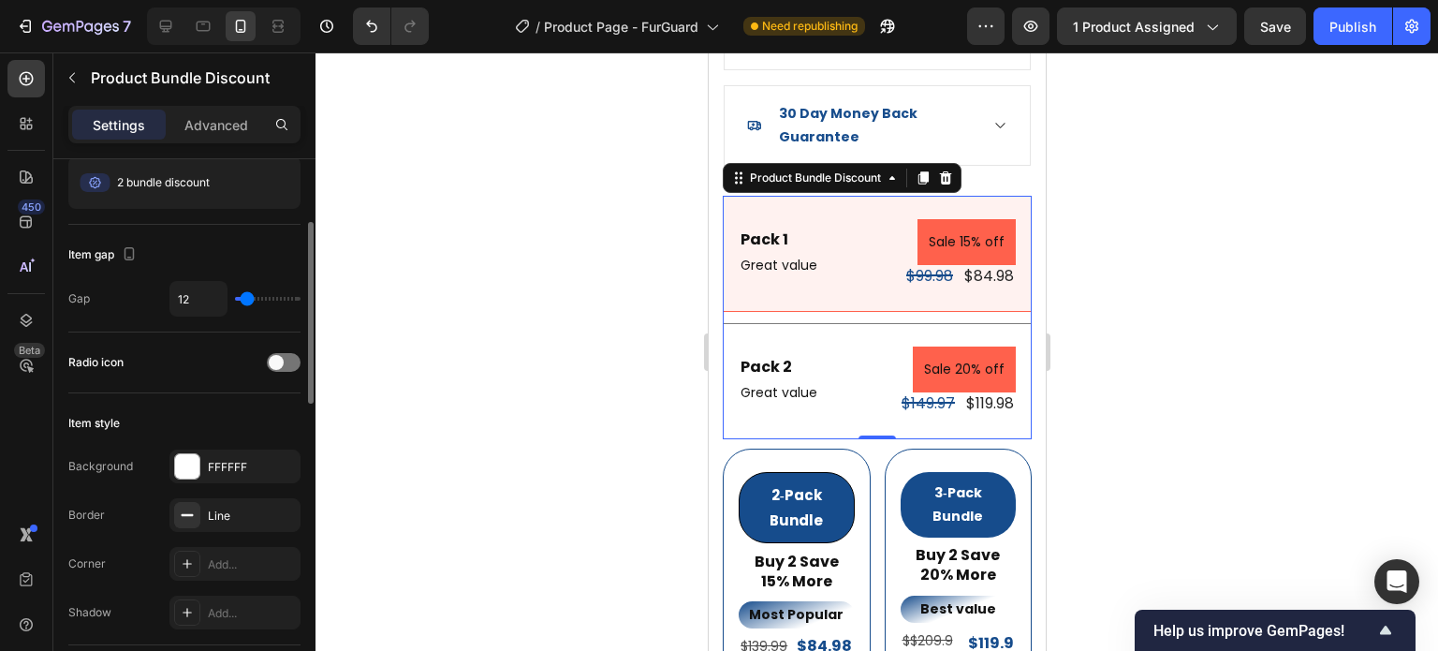
type input "13"
type input "11"
type input "9"
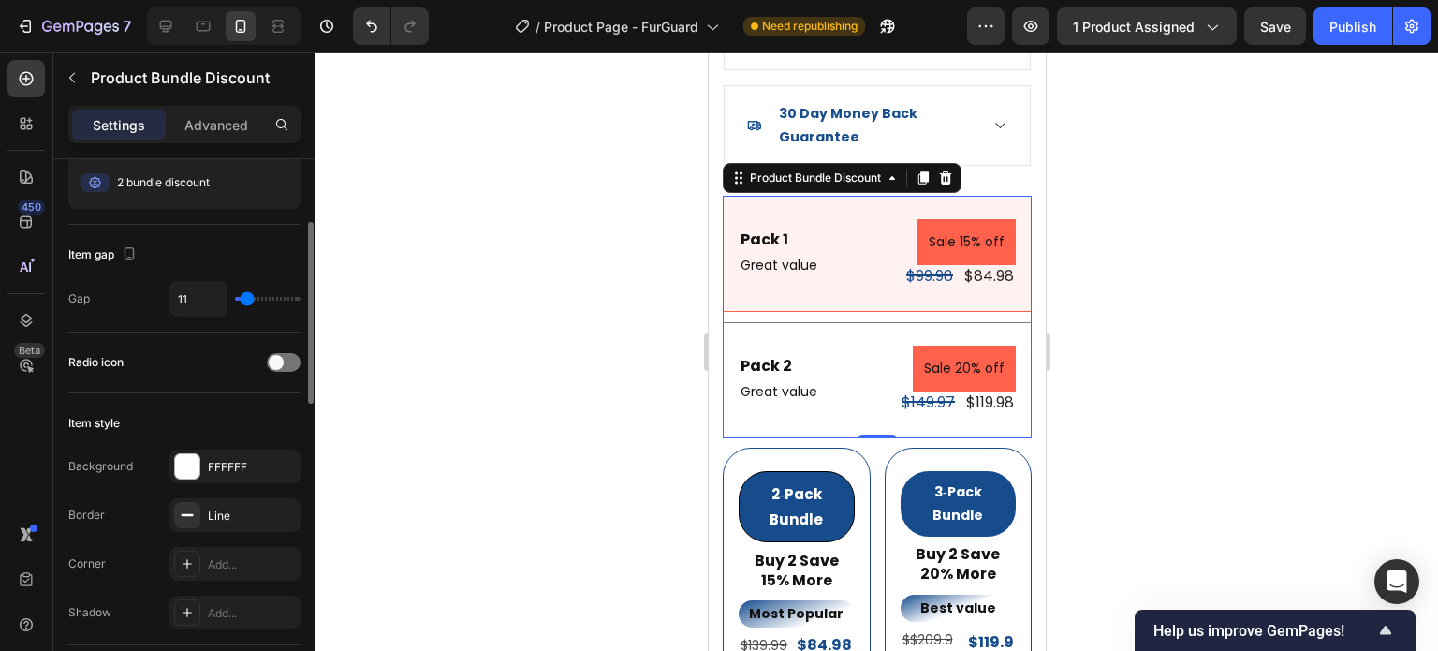
type input "9"
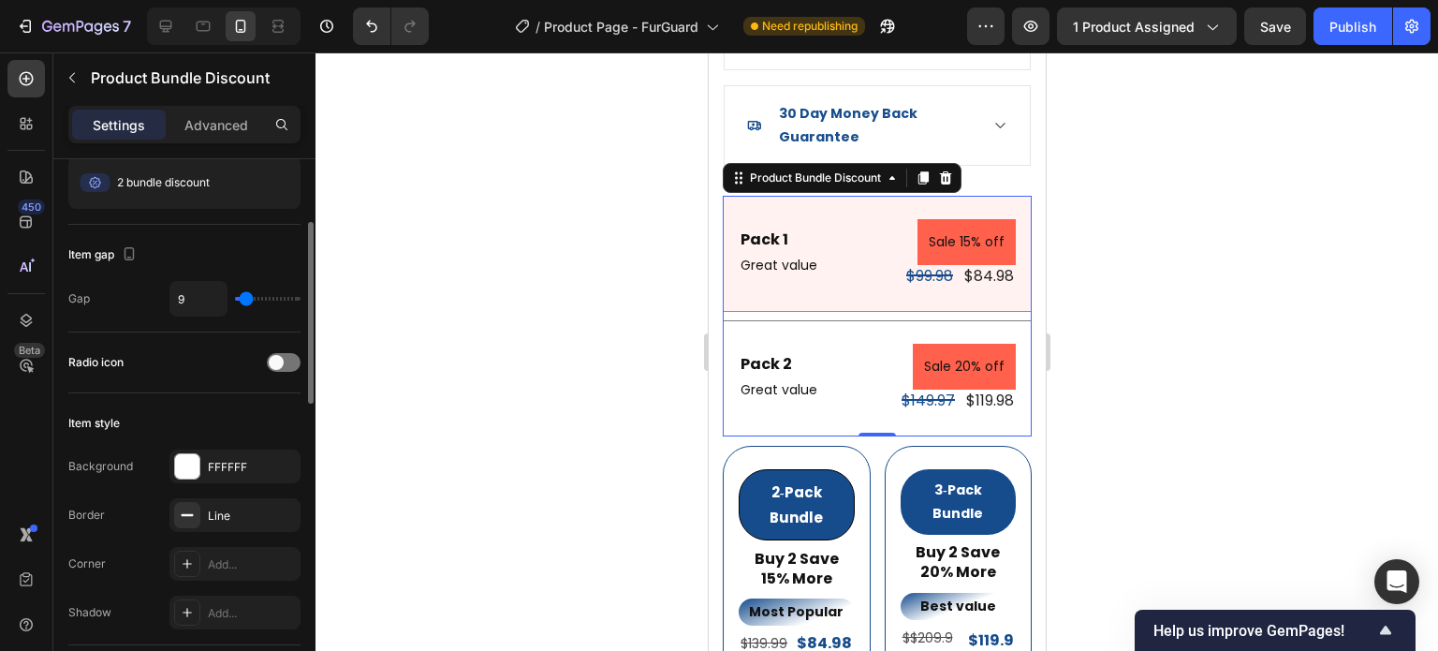
type input "8"
type input "6"
type input "4"
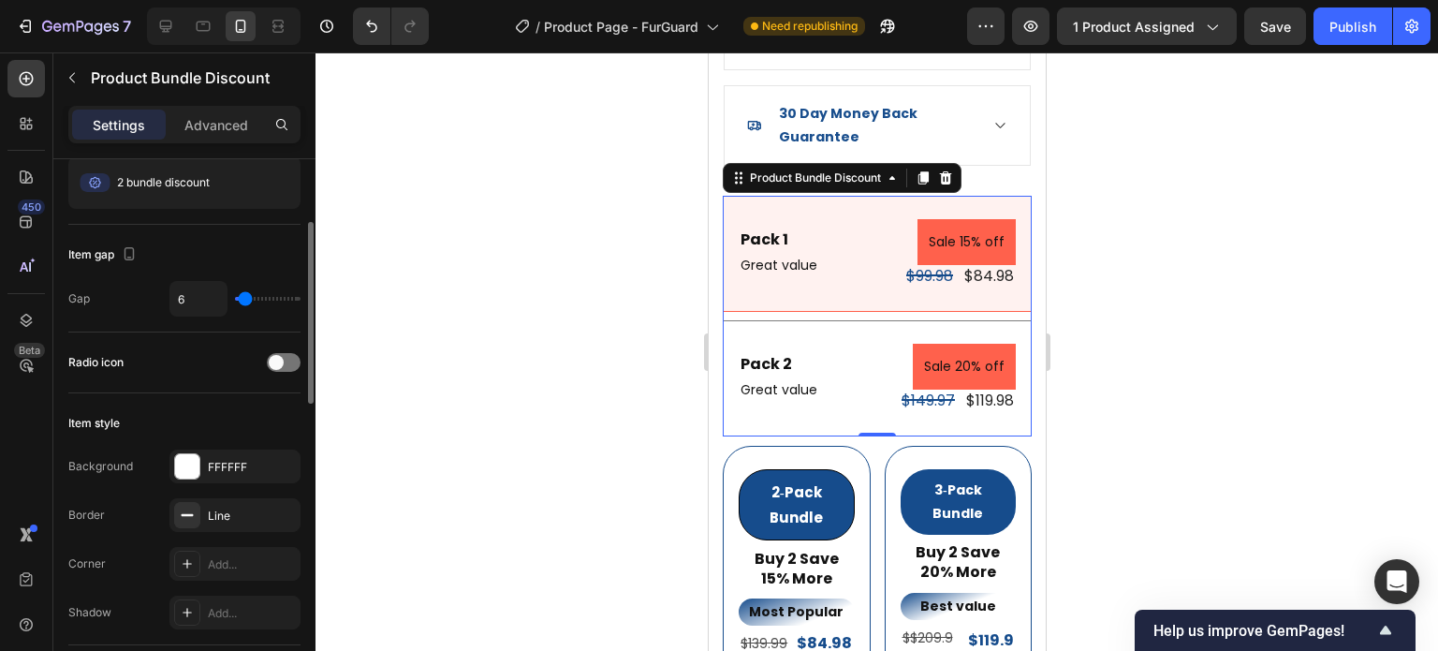
type input "4"
type input "2"
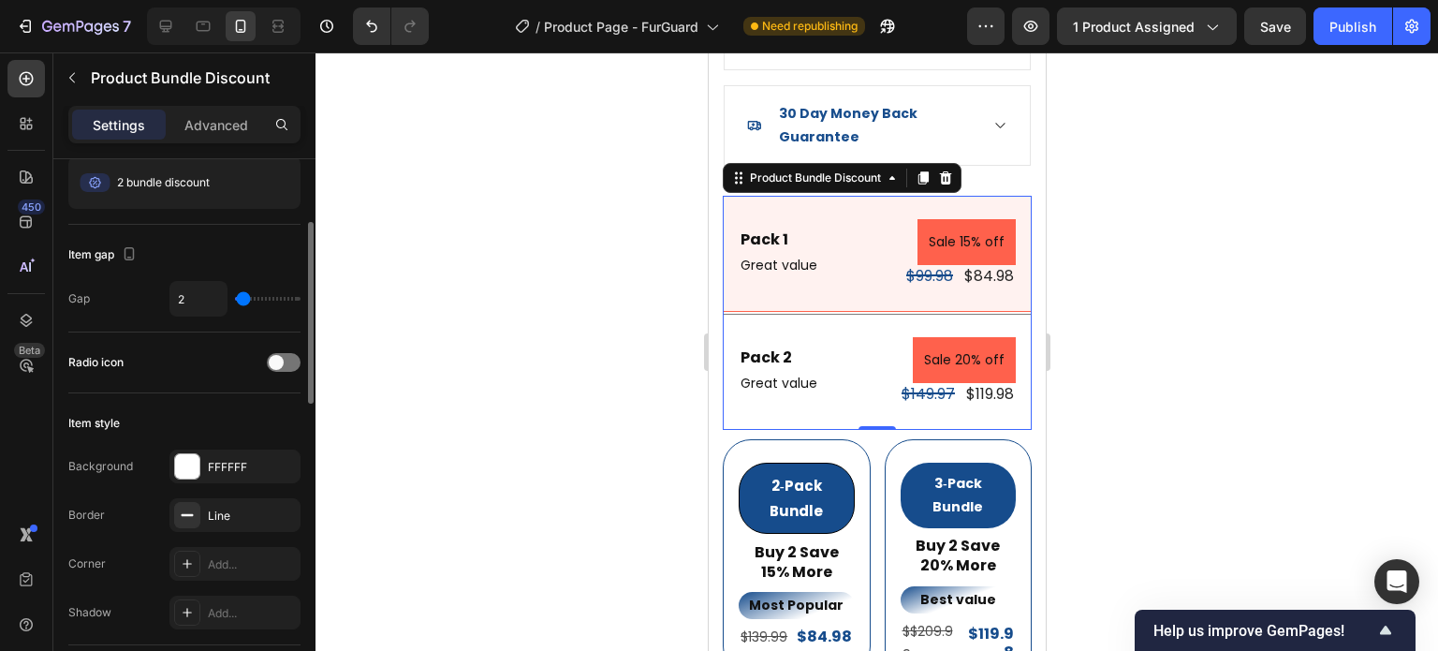
type input "9"
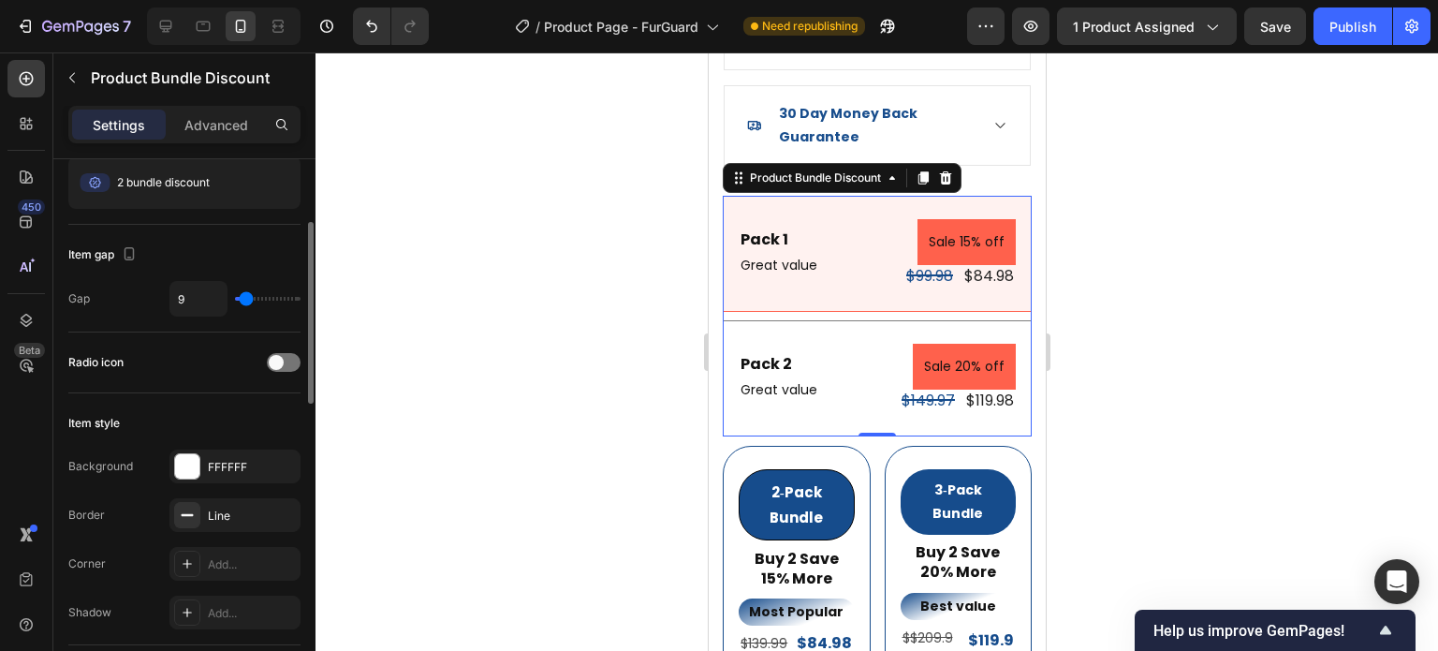
type input "11"
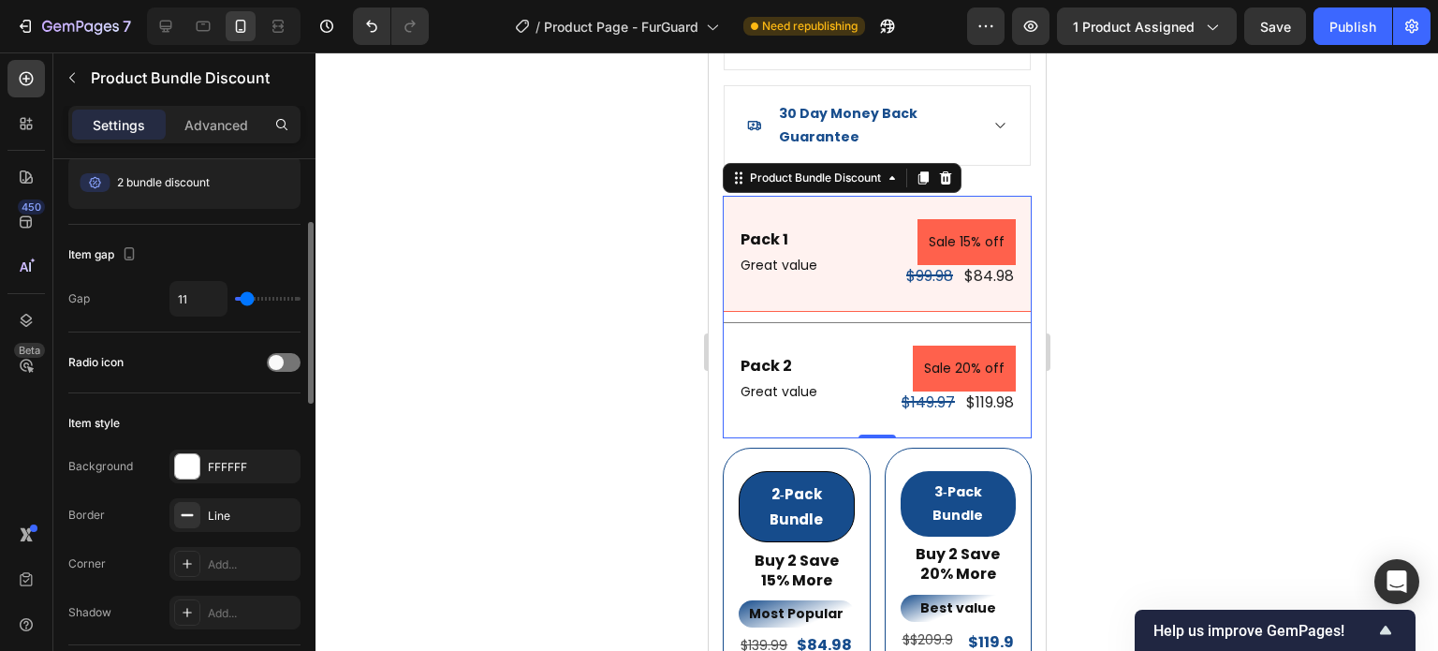
type input "9"
type input "8"
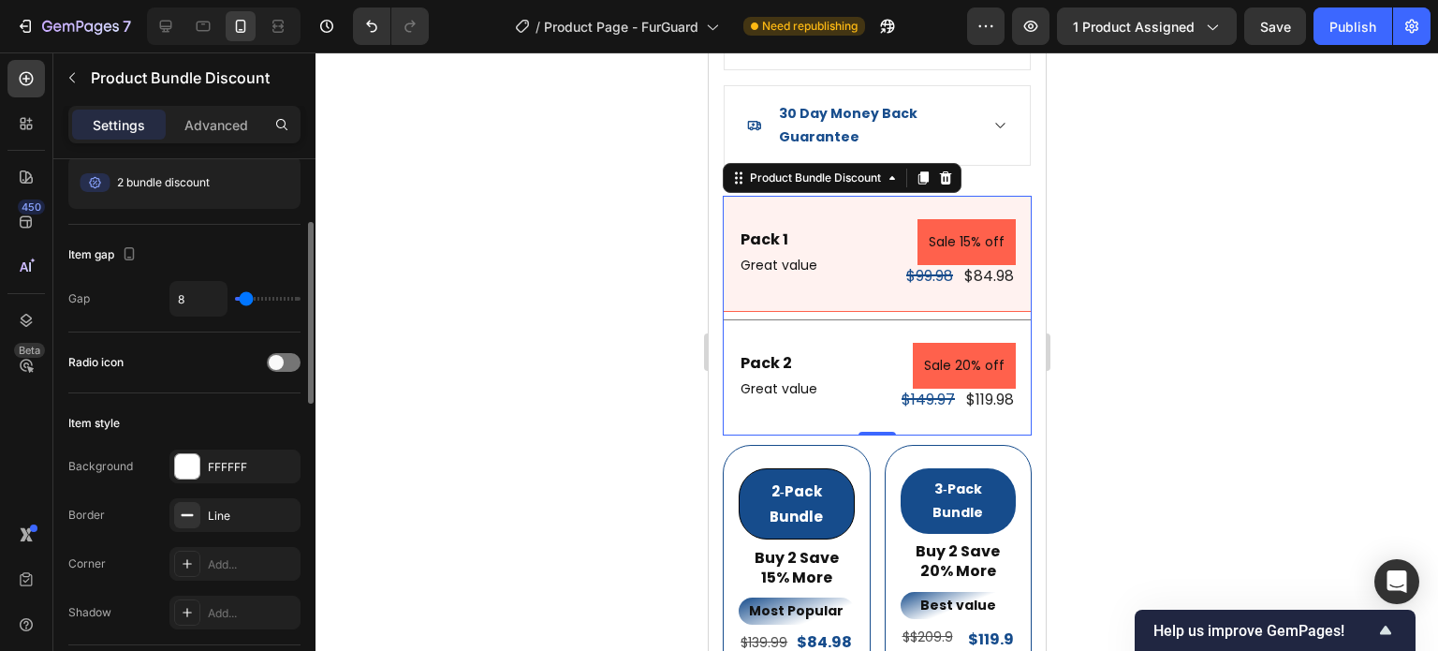
type input "8"
click at [245, 301] on input "range" at bounding box center [268, 299] width 66 height 4
drag, startPoint x: 529, startPoint y: 254, endPoint x: 561, endPoint y: 250, distance: 32.1
click at [532, 252] on div at bounding box center [877, 351] width 1123 height 598
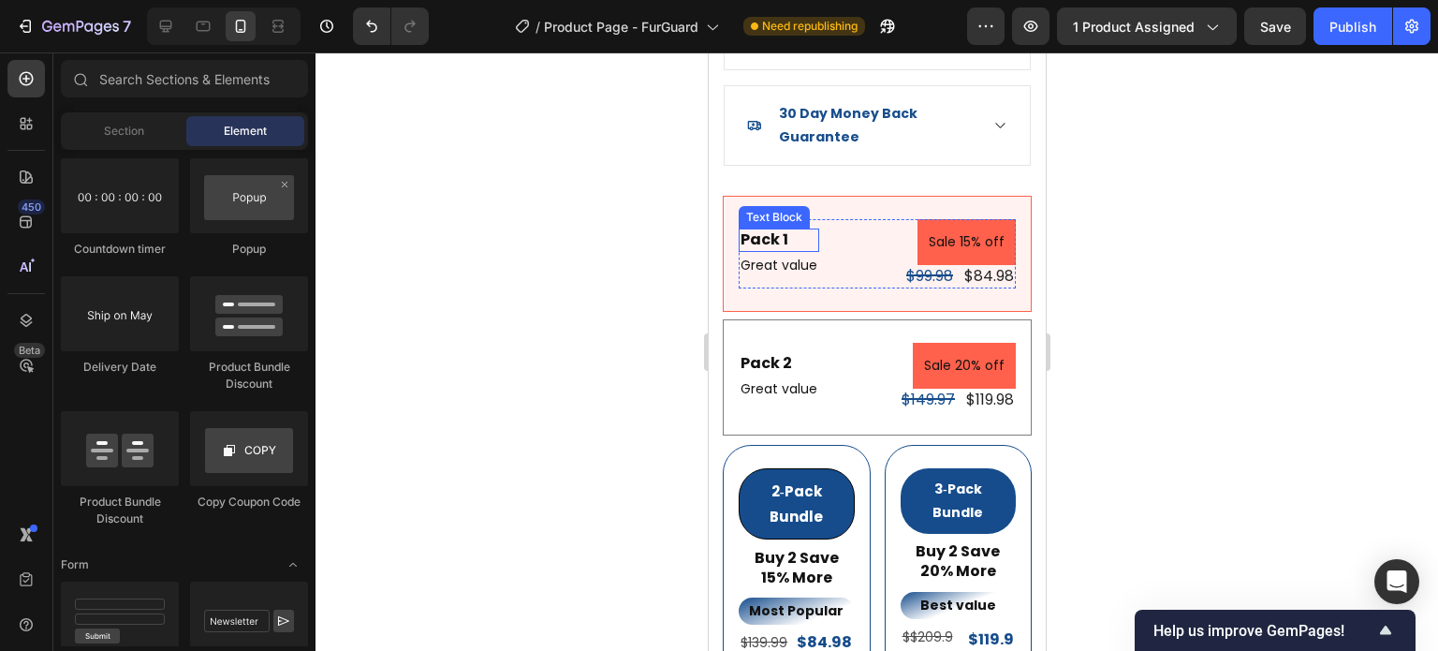
click at [788, 228] on div "Pack 1" at bounding box center [778, 239] width 81 height 23
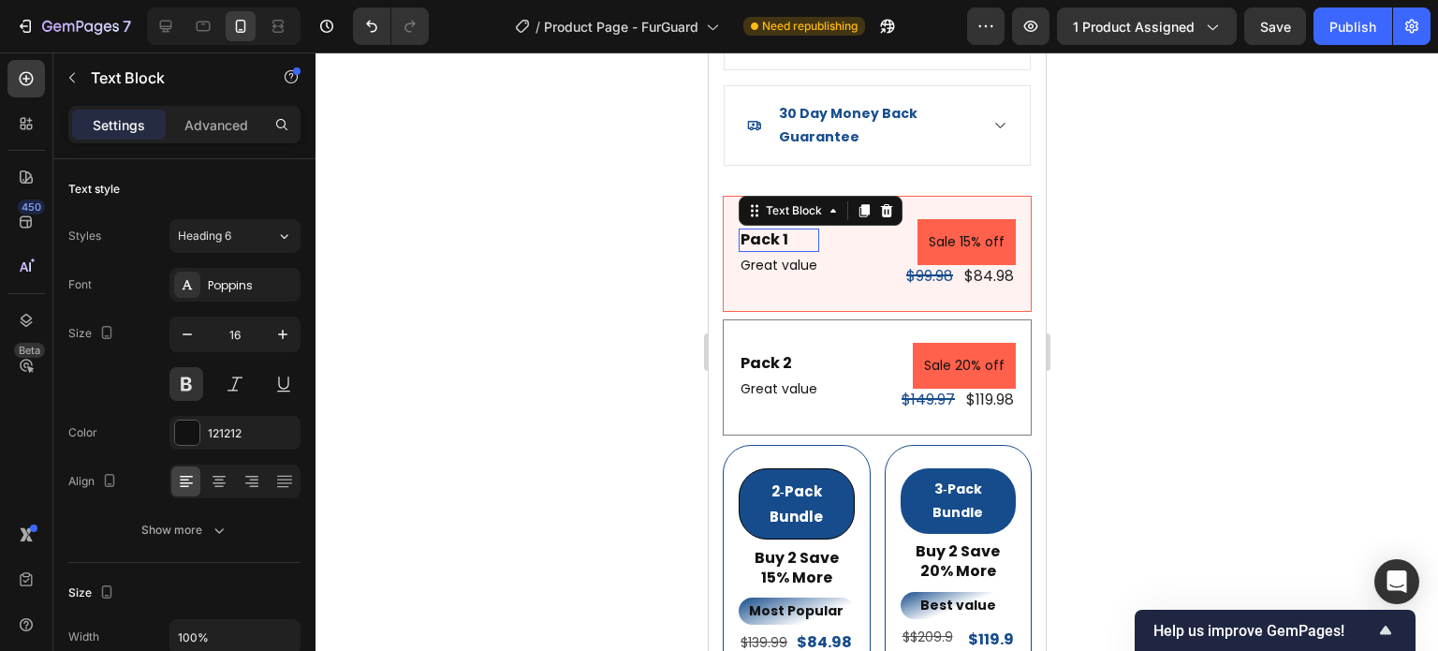
click at [788, 228] on div "Pack 1" at bounding box center [778, 239] width 81 height 23
click at [788, 230] on p "Pack 1" at bounding box center [778, 240] width 77 height 20
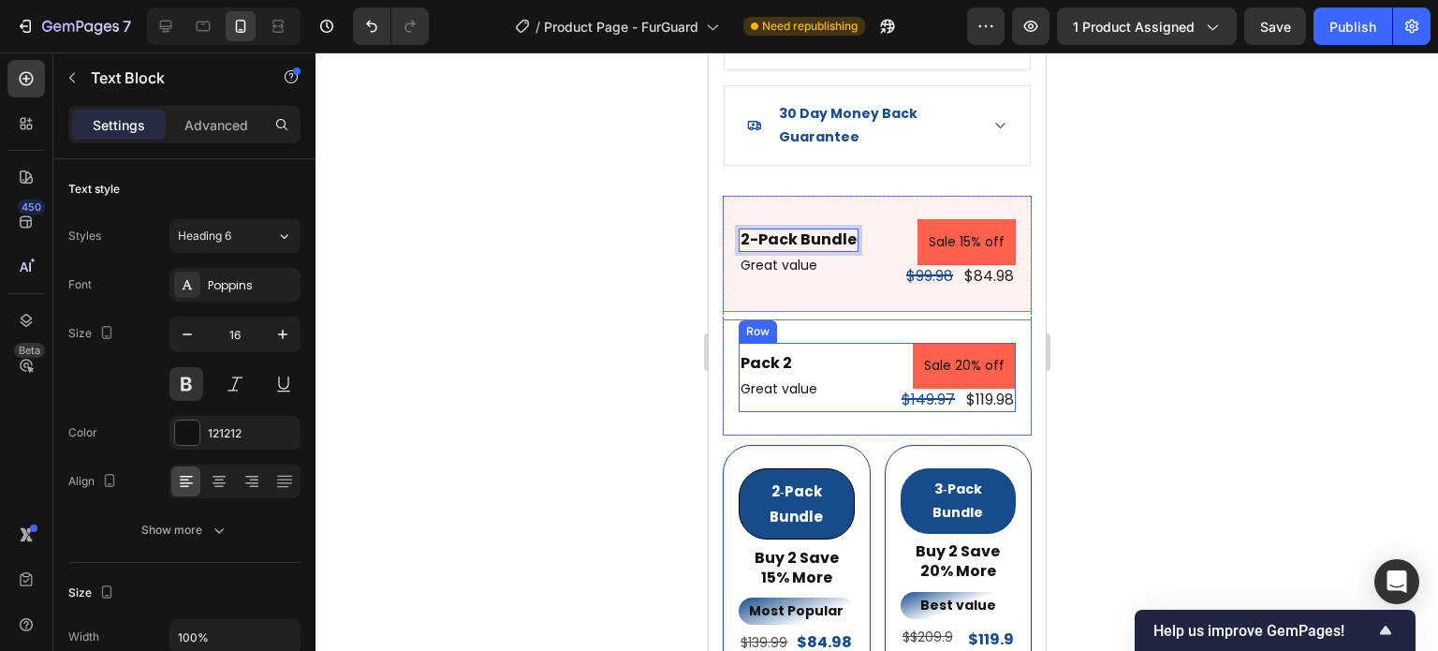
click at [784, 352] on div "Pack 2" at bounding box center [778, 363] width 81 height 23
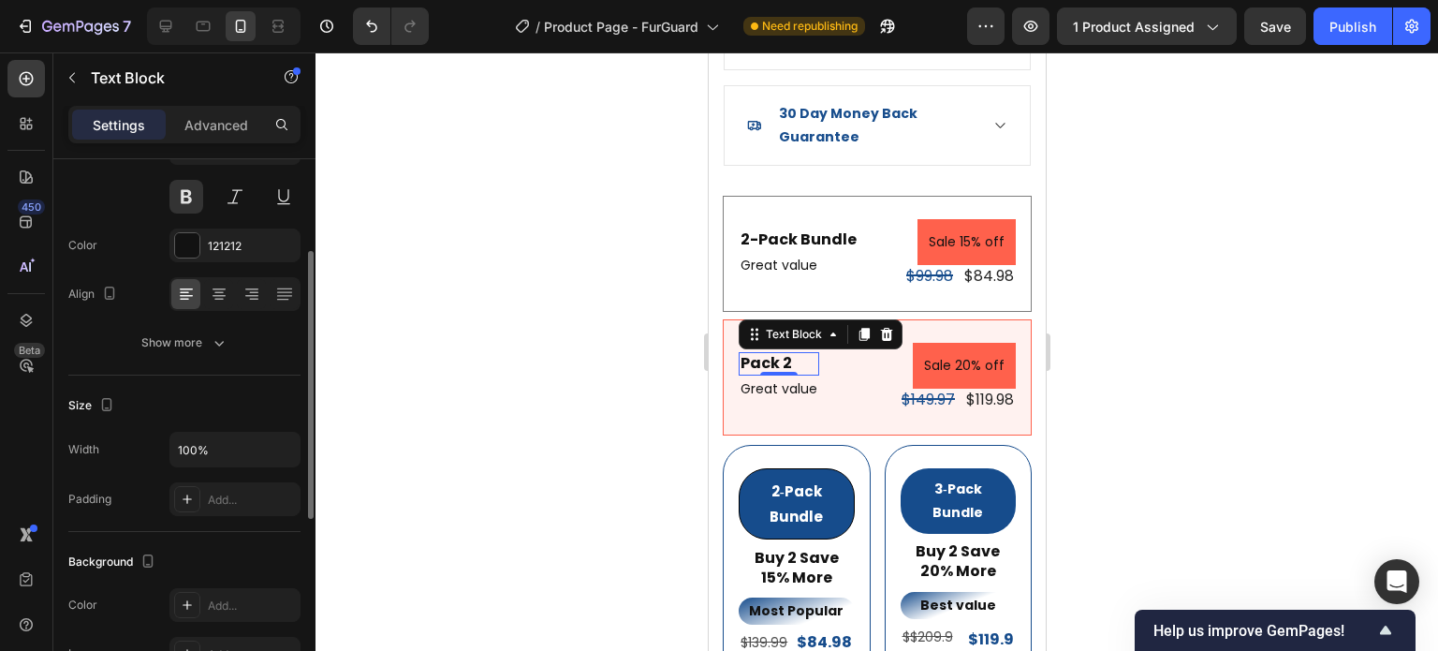
click at [786, 352] on div "Pack 2" at bounding box center [778, 363] width 81 height 23
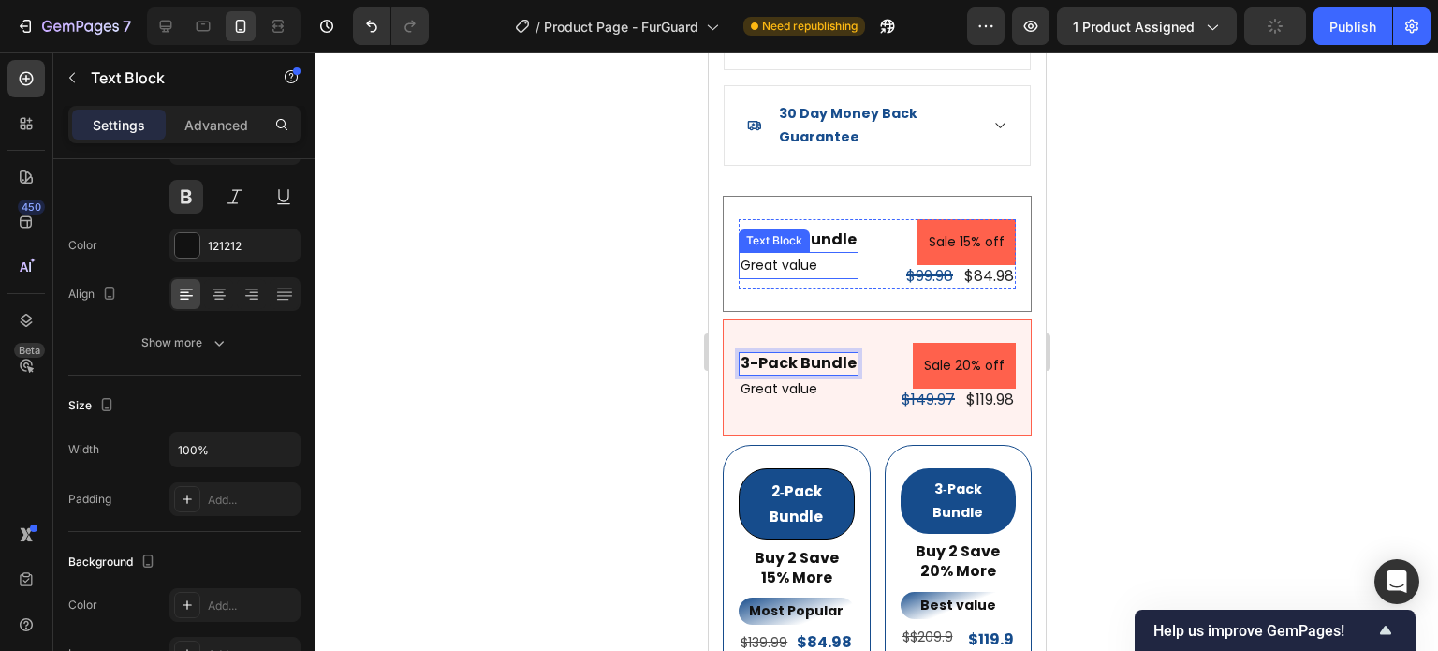
click at [776, 254] on p "Great value" at bounding box center [798, 265] width 116 height 23
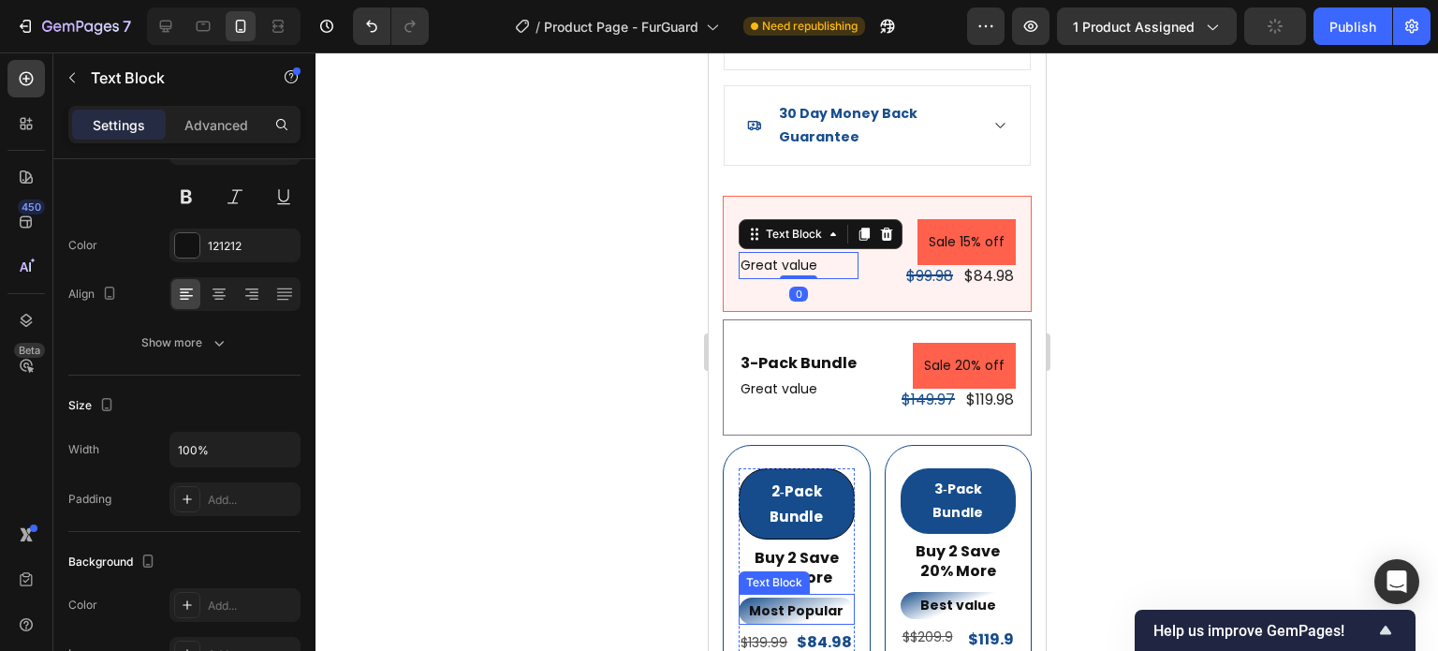
click at [755, 594] on div "Most Popular Text Block" at bounding box center [796, 609] width 116 height 31
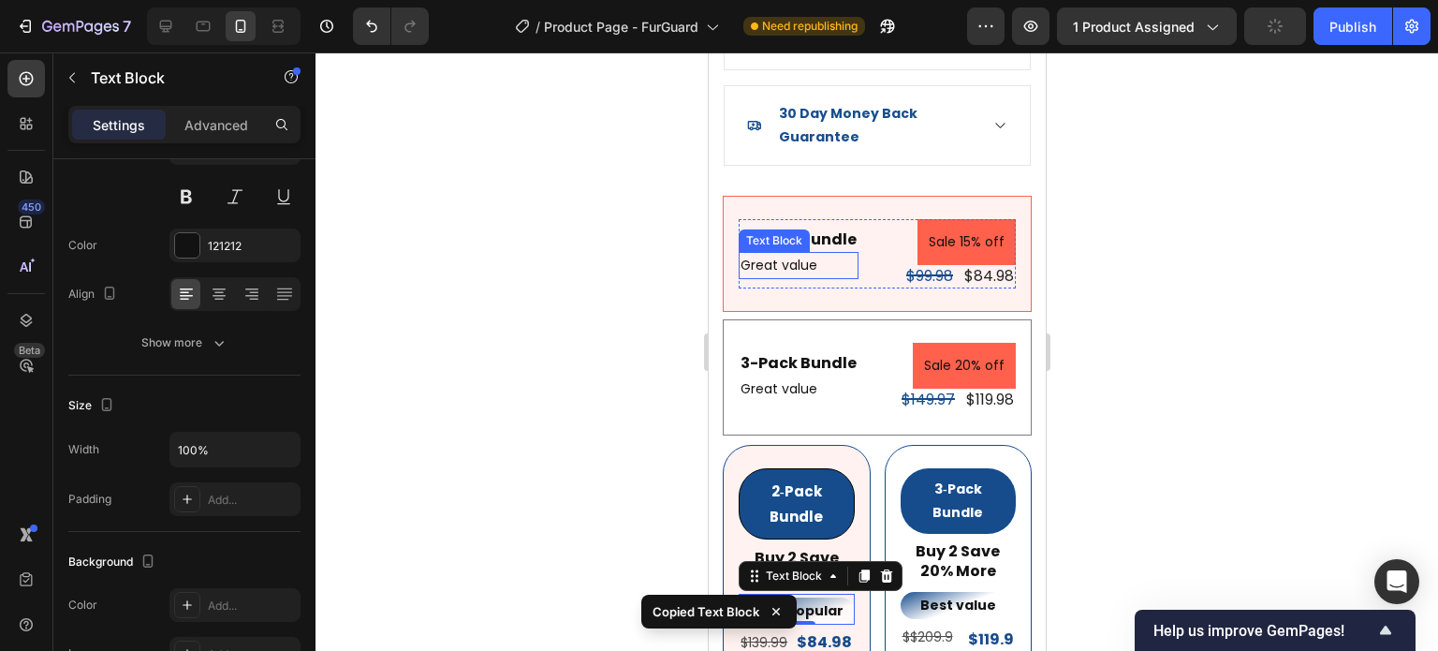
click at [794, 254] on p "Great value" at bounding box center [798, 265] width 116 height 23
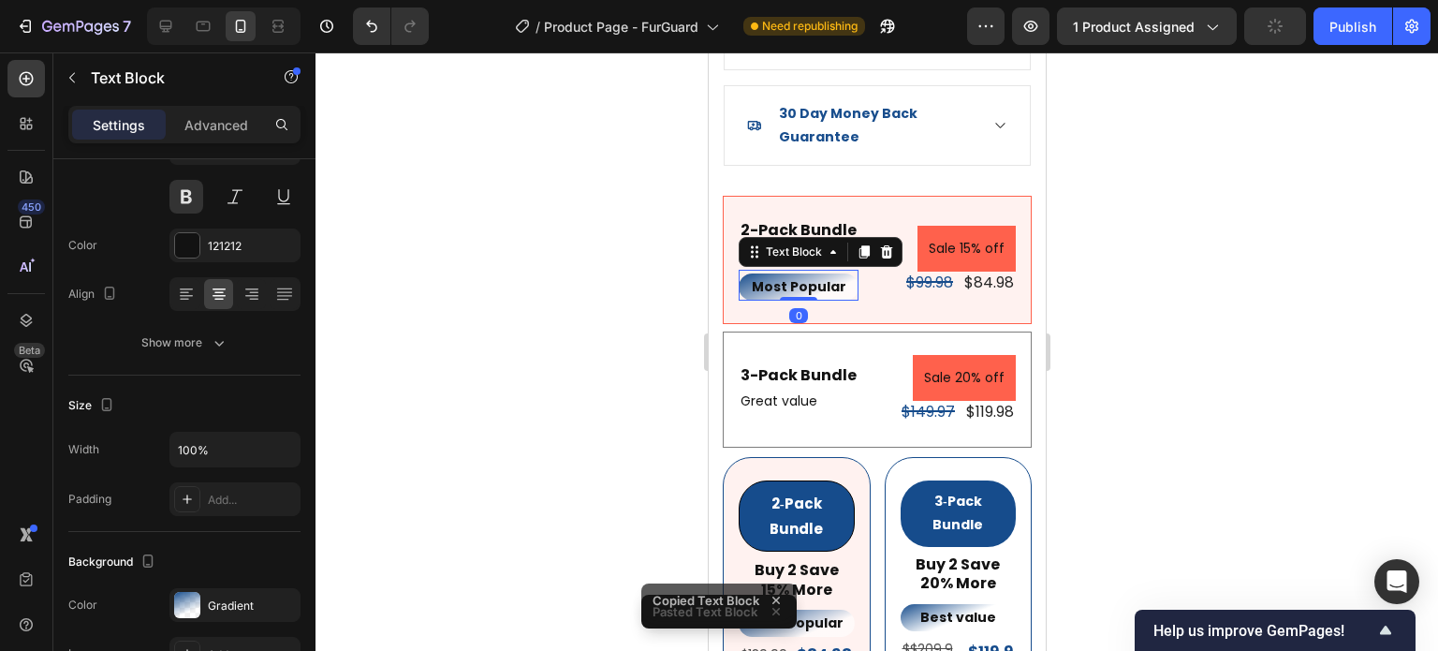
click at [874, 286] on div "2-Pack Bundle Text Block Great value Text Block Most Popular Text Block 0 Sale …" at bounding box center [876, 260] width 309 height 128
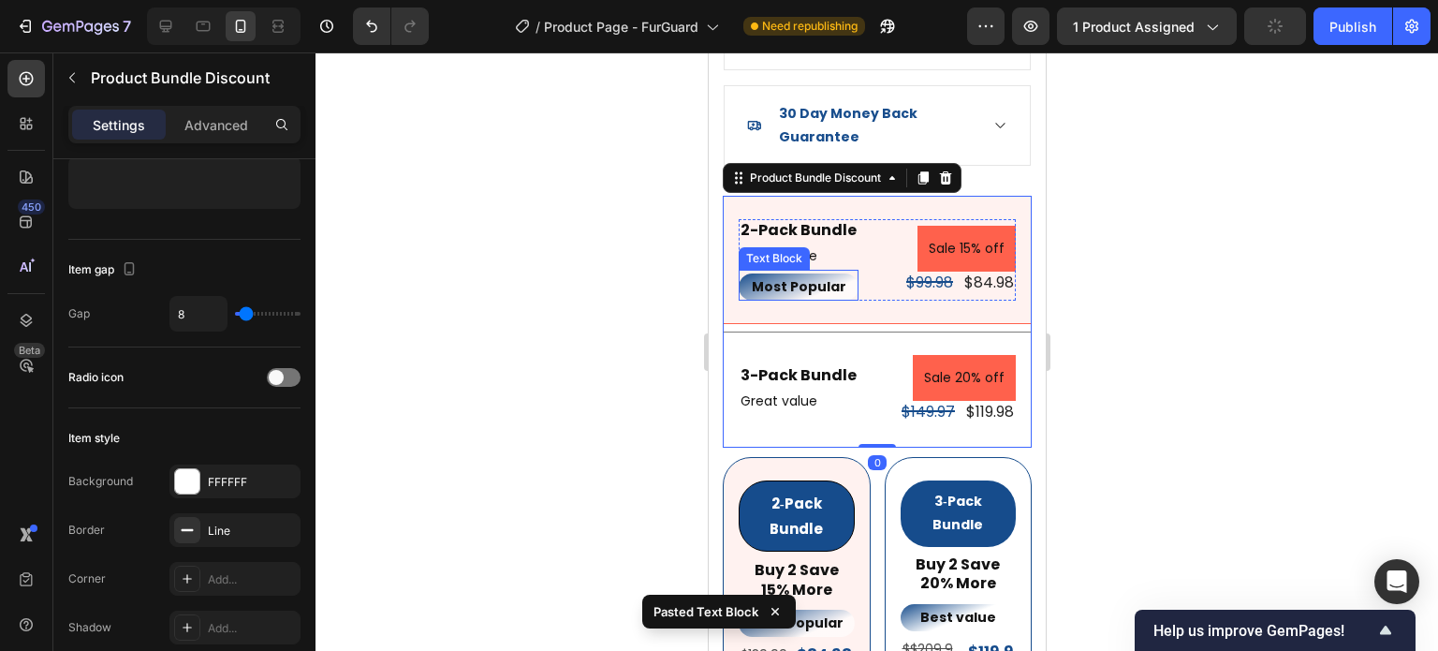
scroll to position [0, 0]
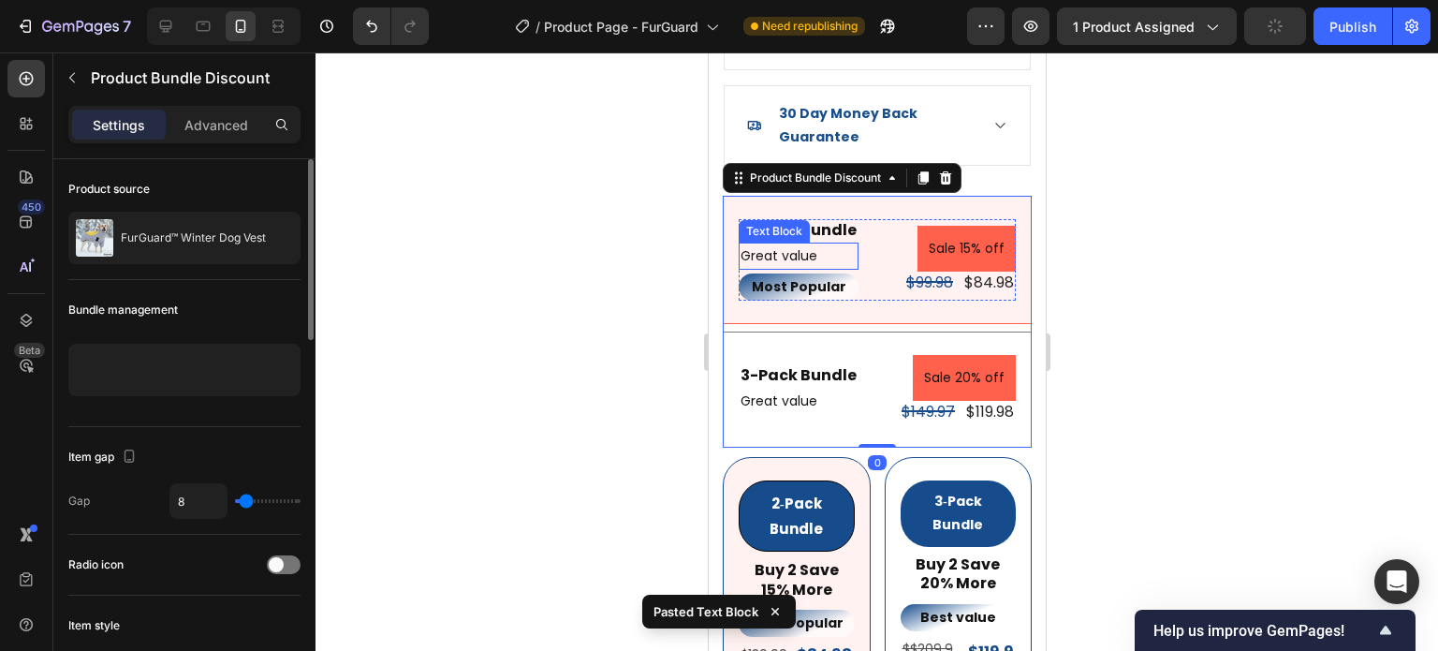
click at [811, 244] on p "Great value" at bounding box center [798, 255] width 116 height 23
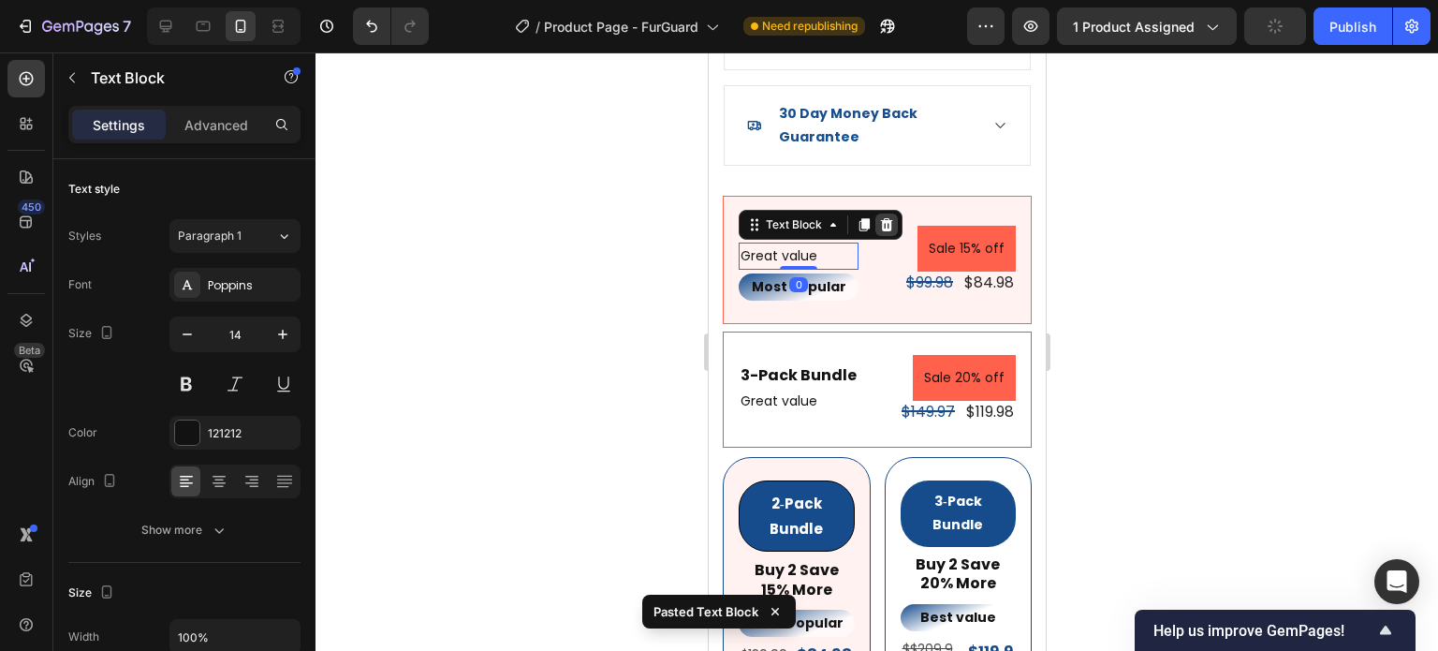
click at [886, 218] on icon at bounding box center [886, 224] width 12 height 13
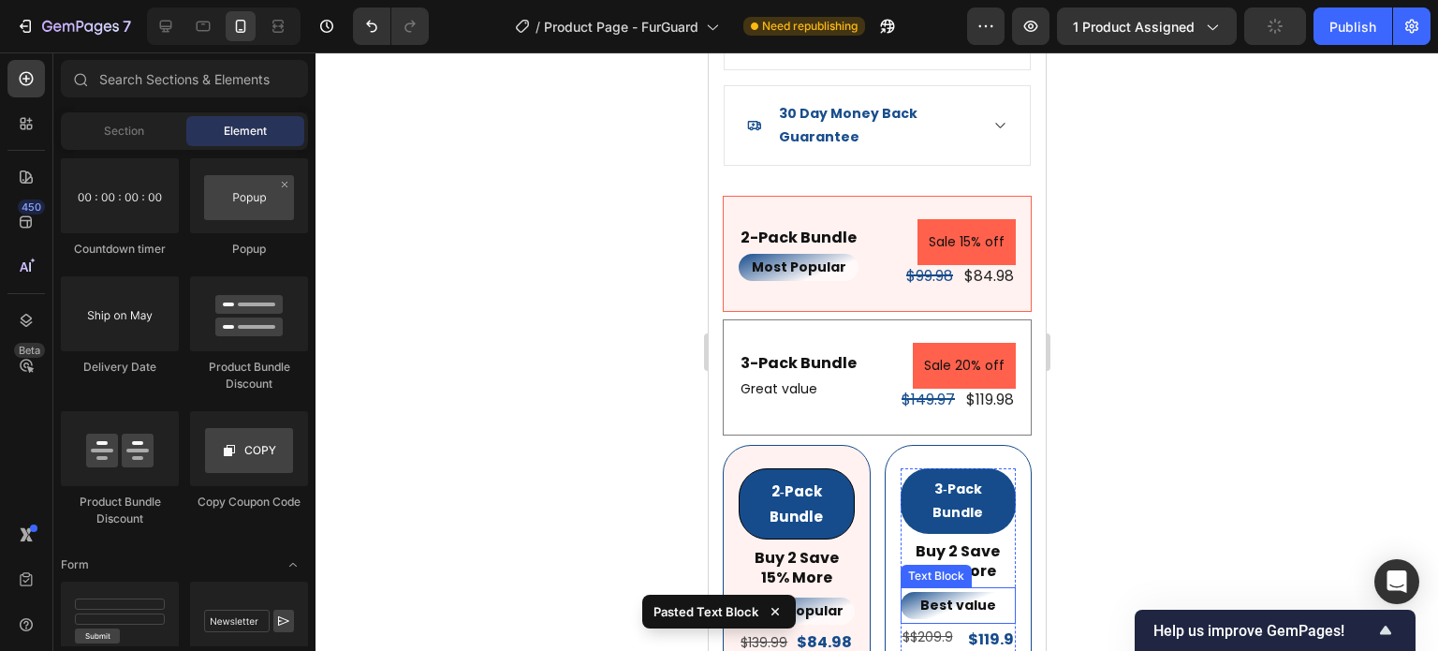
click at [911, 594] on p "Best value" at bounding box center [958, 605] width 112 height 23
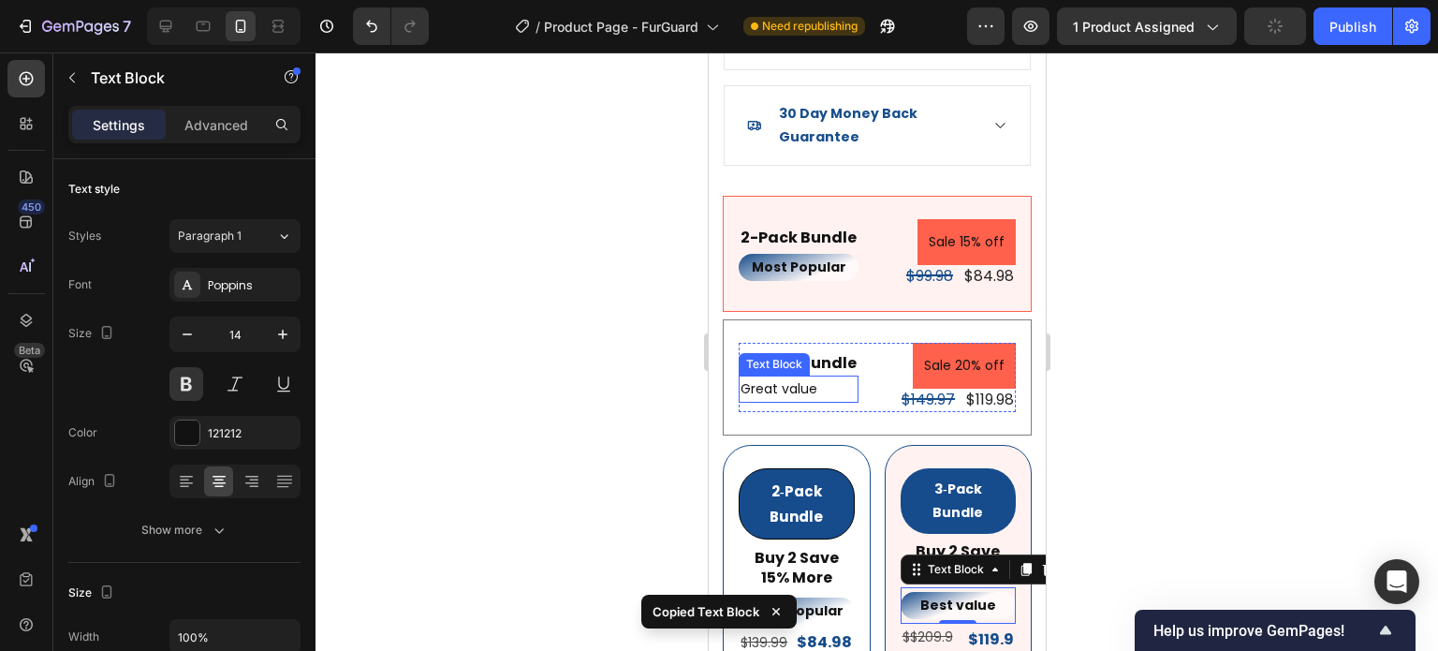
click at [780, 377] on p "Great value" at bounding box center [798, 388] width 116 height 23
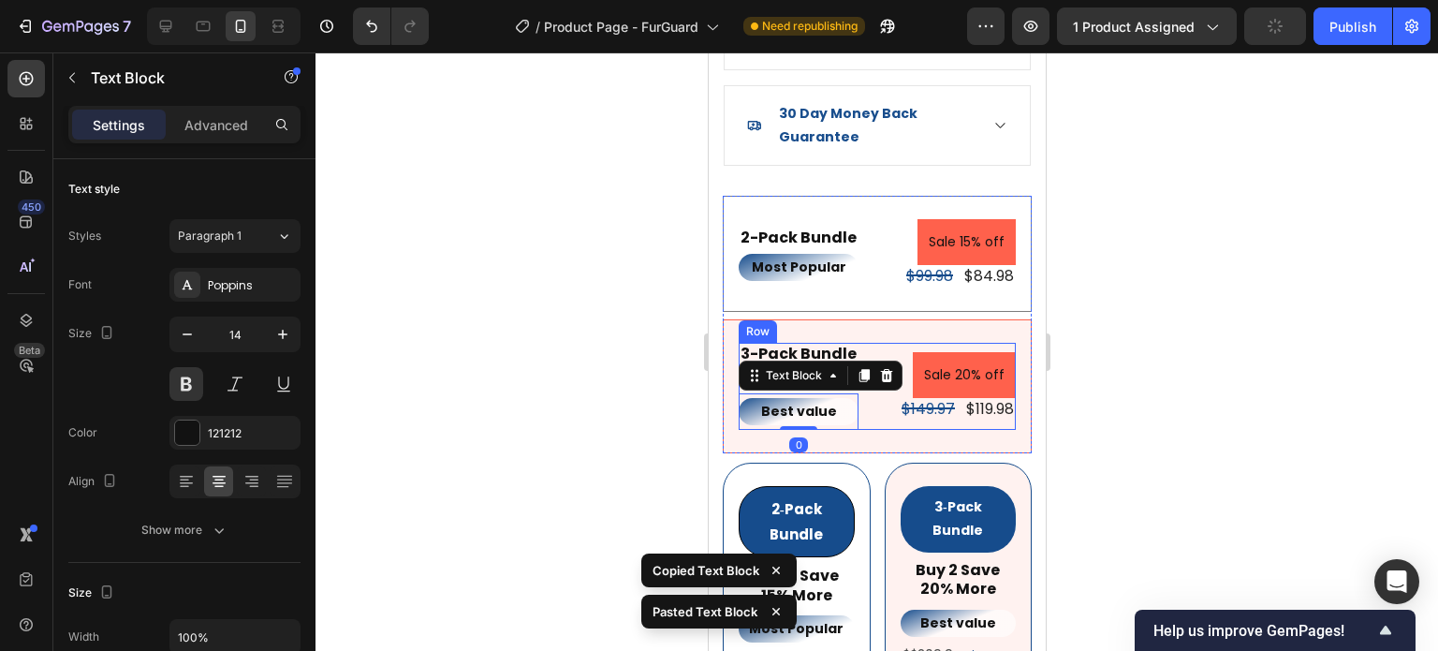
click at [897, 417] on div "3-Pack Bundle Text Block Great value Text Block Best value Text Block 0 Sale 20…" at bounding box center [876, 386] width 309 height 134
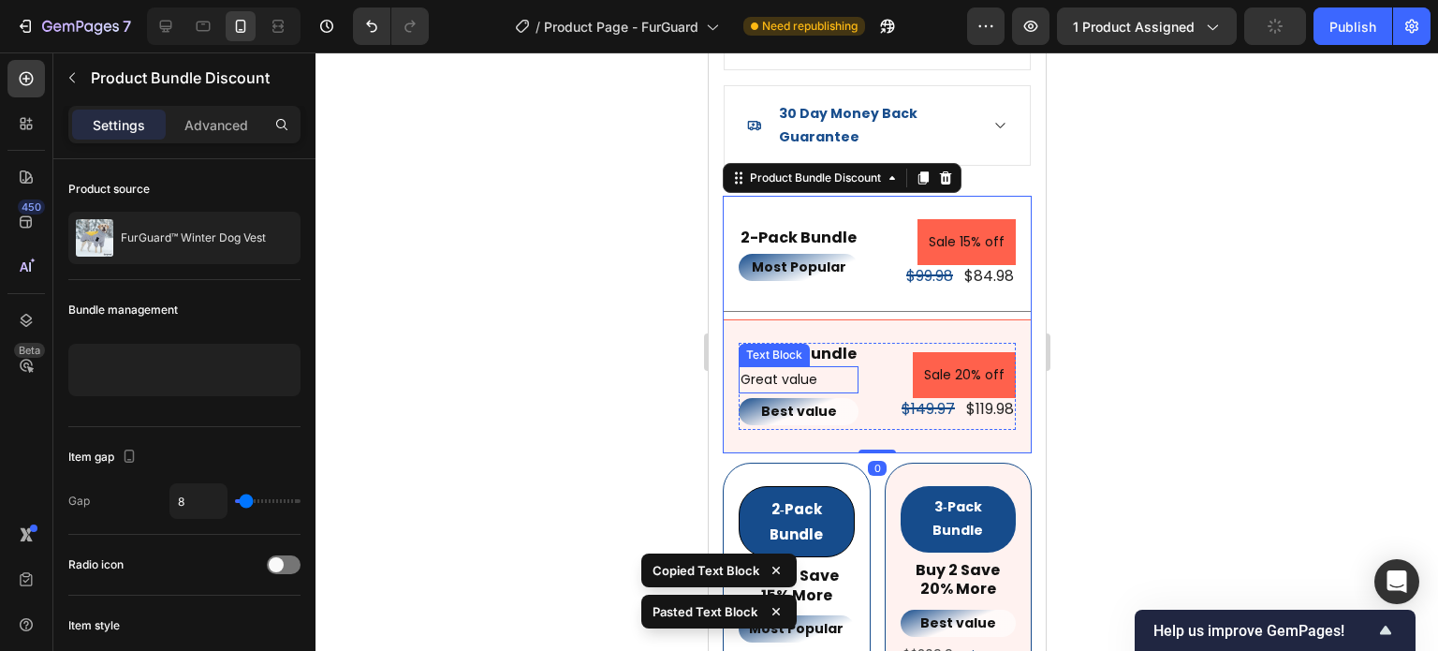
click at [805, 368] on p "Great value" at bounding box center [798, 379] width 116 height 23
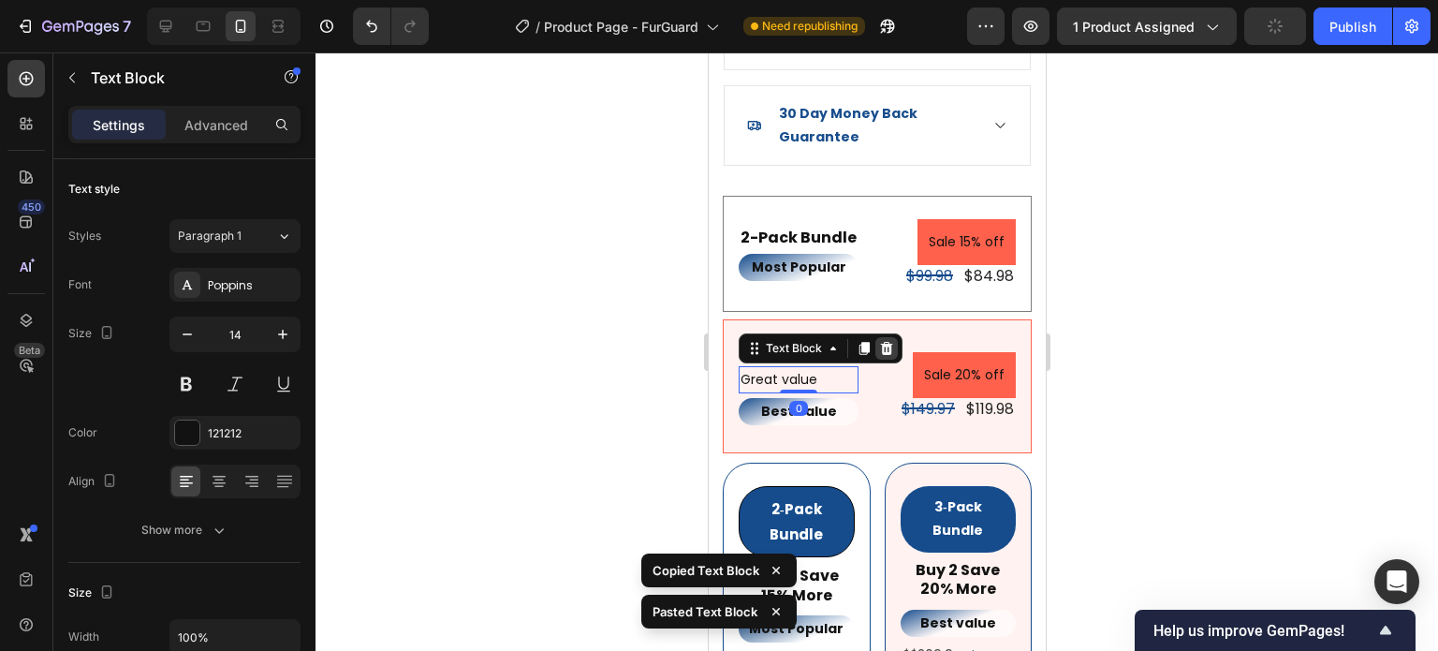
click at [889, 342] on icon at bounding box center [886, 348] width 12 height 13
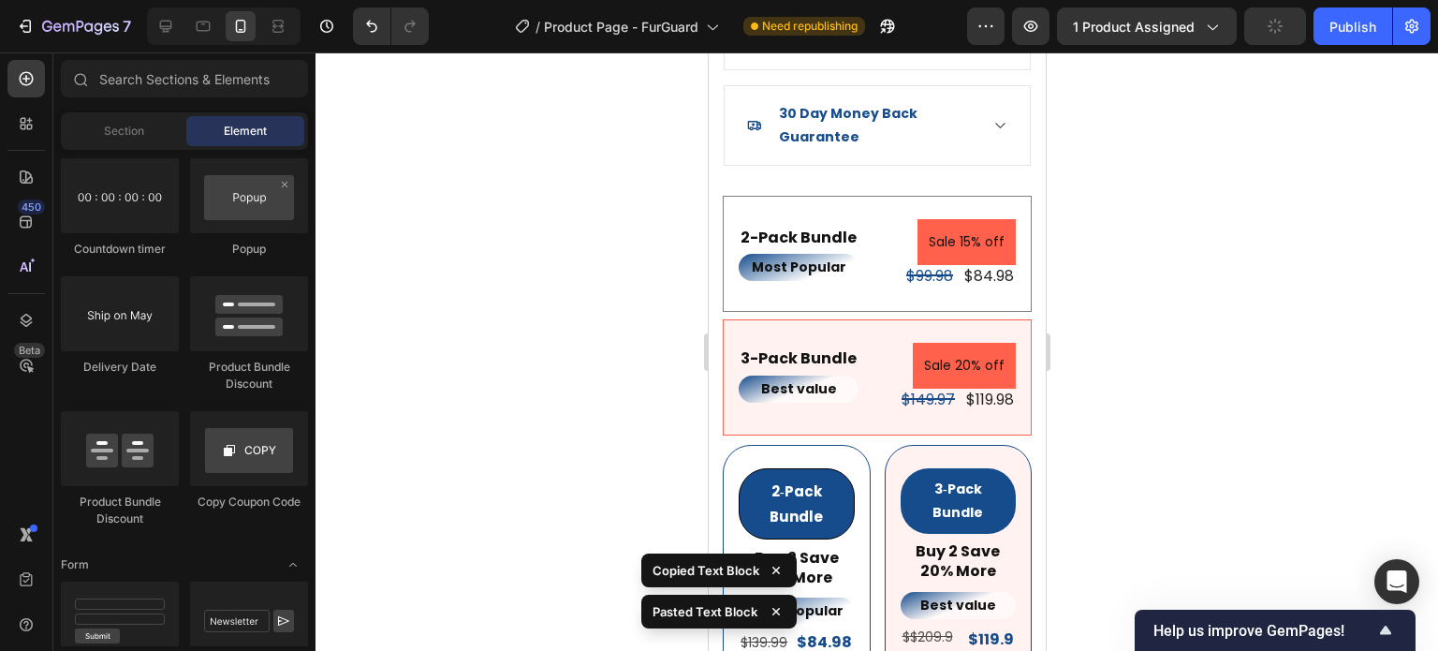
click at [1225, 366] on div at bounding box center [877, 351] width 1123 height 598
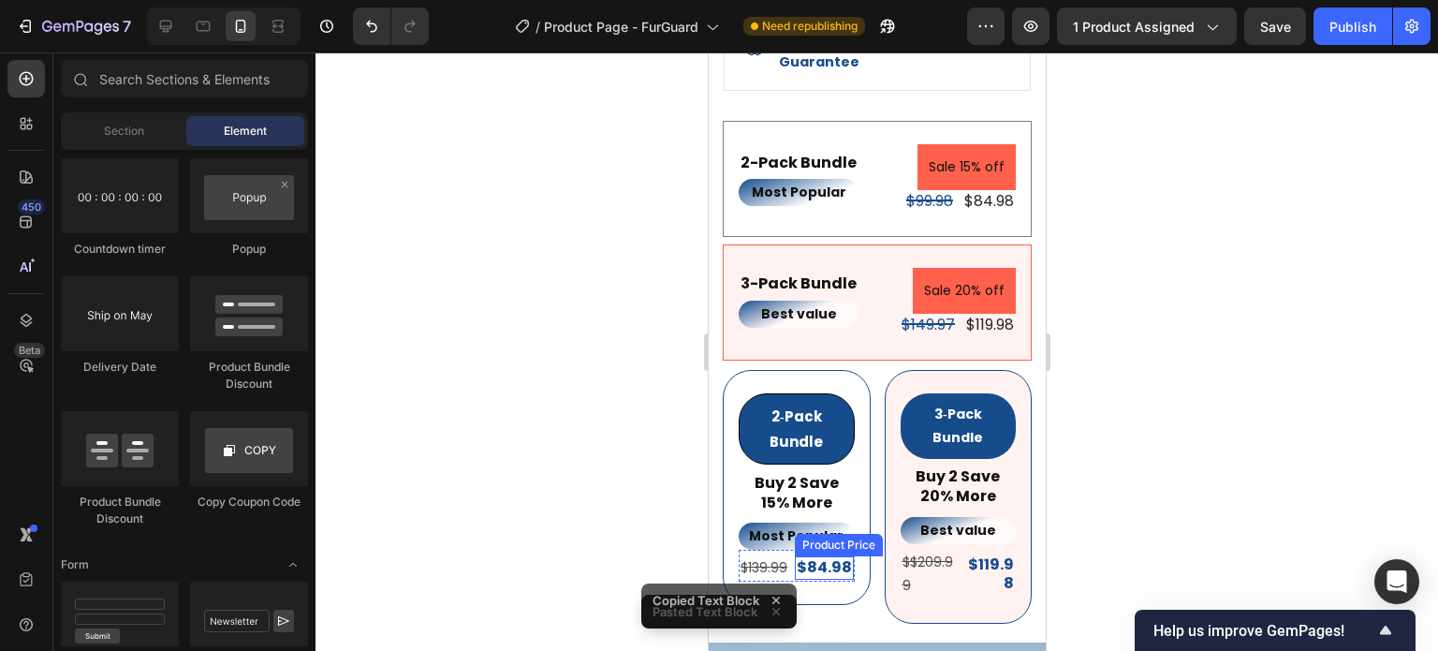
scroll to position [2432, 0]
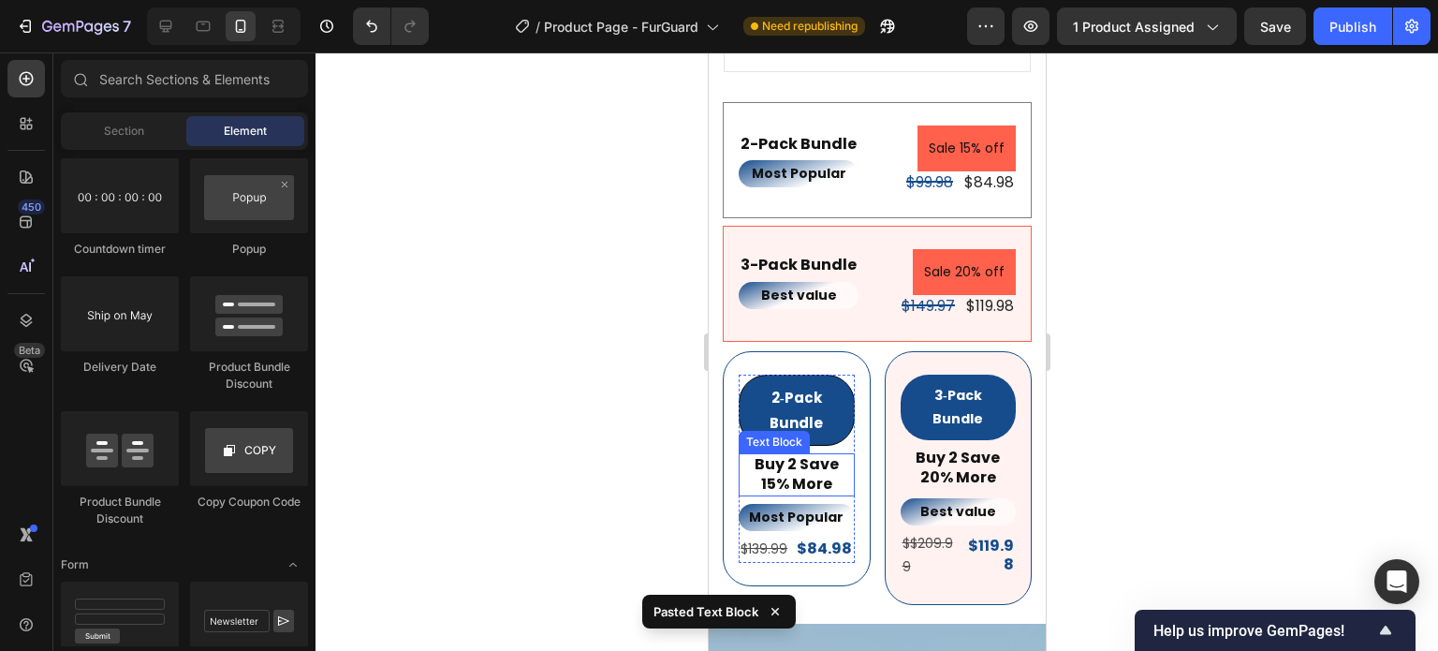
click at [818, 463] on p "Buy 2 Save 15% More" at bounding box center [796, 474] width 112 height 39
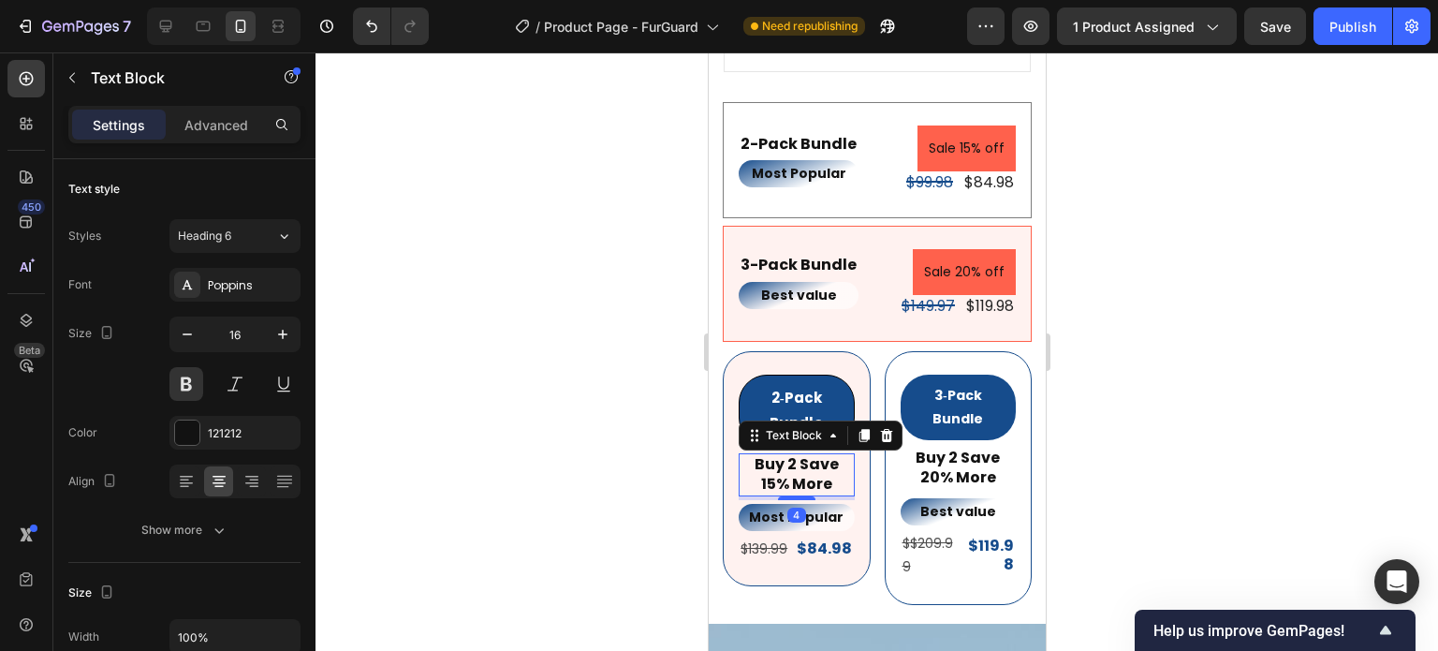
click at [1251, 407] on div at bounding box center [877, 351] width 1123 height 598
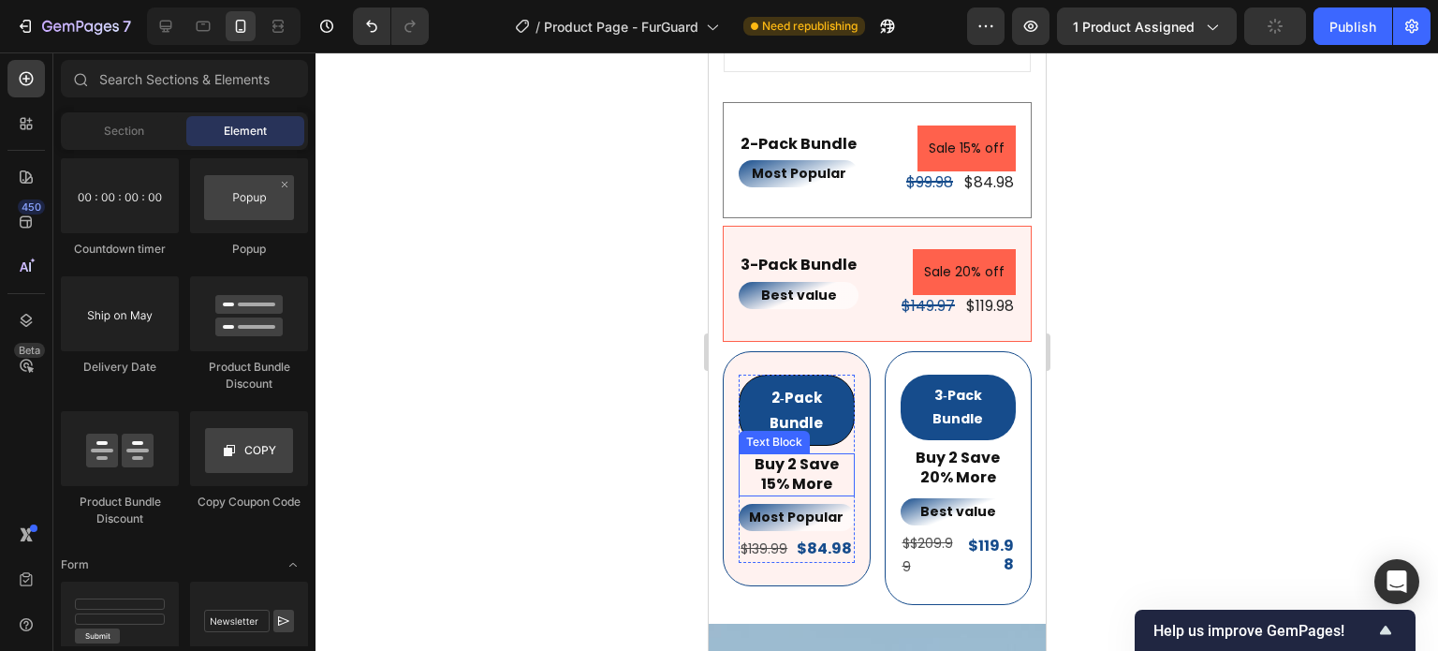
click at [810, 460] on p "Buy 2 Save 15% More" at bounding box center [796, 474] width 112 height 39
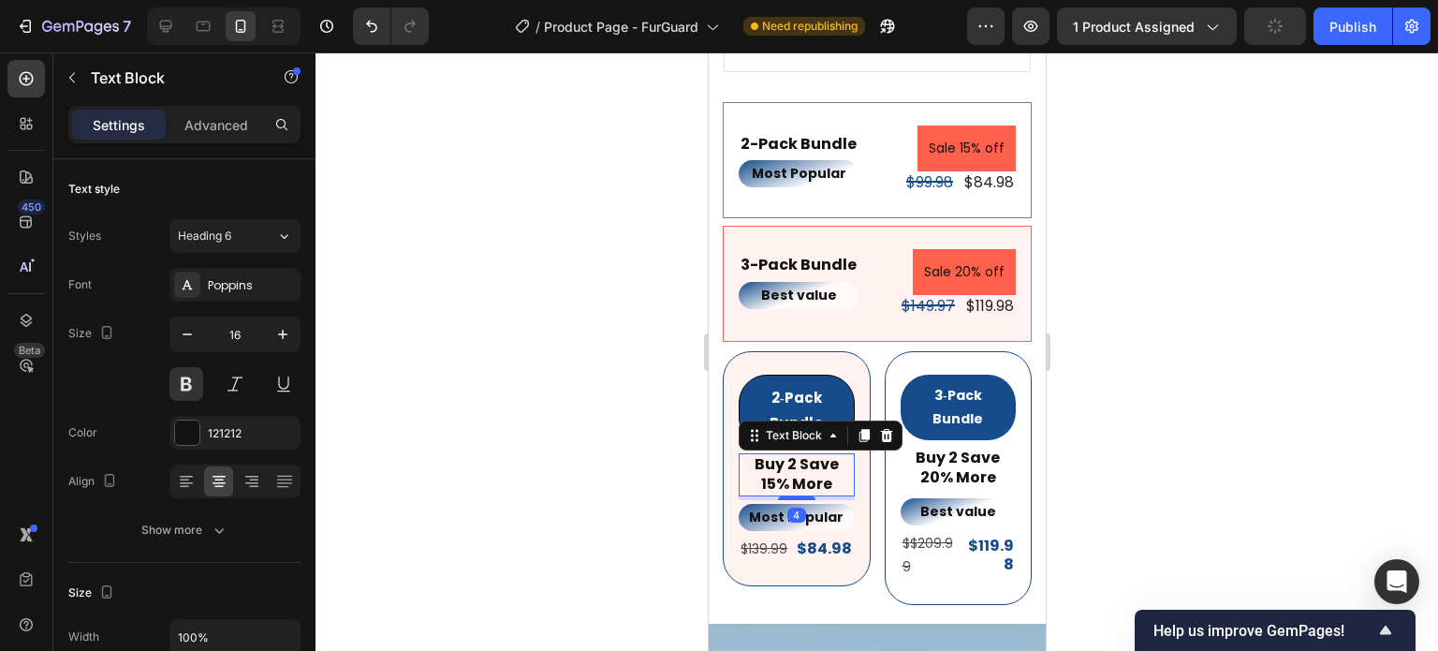
click at [810, 459] on p "Buy 2 Save 15% More" at bounding box center [796, 474] width 112 height 39
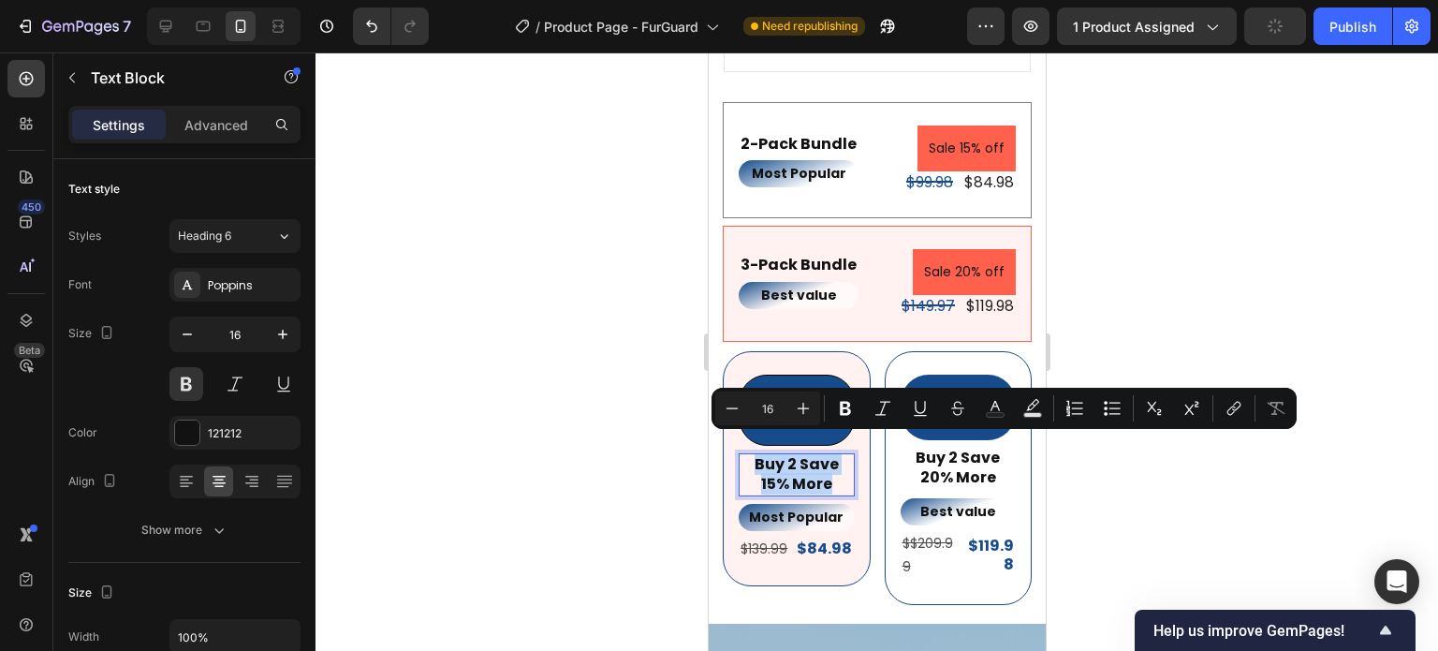
copy p "Buy 2 Save 15% More"
click at [978, 149] on div "Product Price" at bounding box center [1006, 160] width 88 height 22
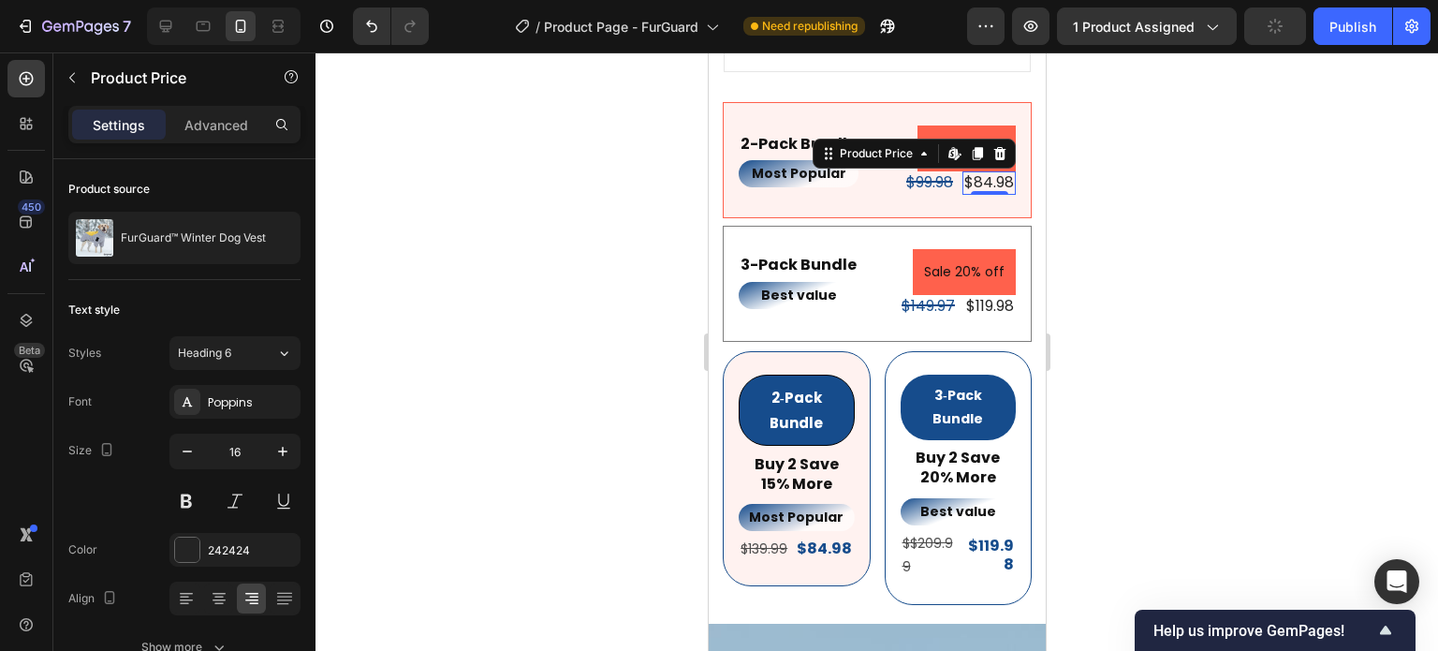
drag, startPoint x: 1347, startPoint y: 257, endPoint x: 328, endPoint y: 73, distance: 1035.3
click at [1347, 257] on div at bounding box center [877, 351] width 1123 height 598
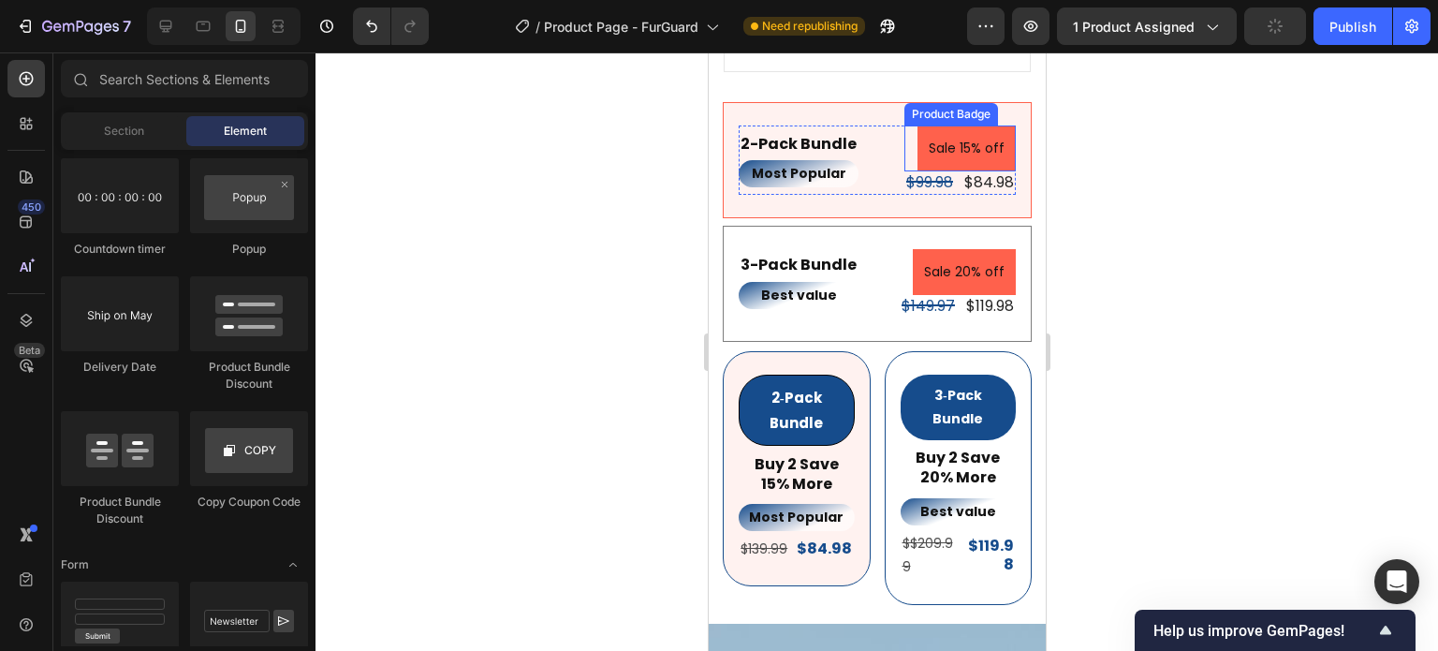
click at [988, 125] on pre "Sale 15% off" at bounding box center [966, 148] width 98 height 46
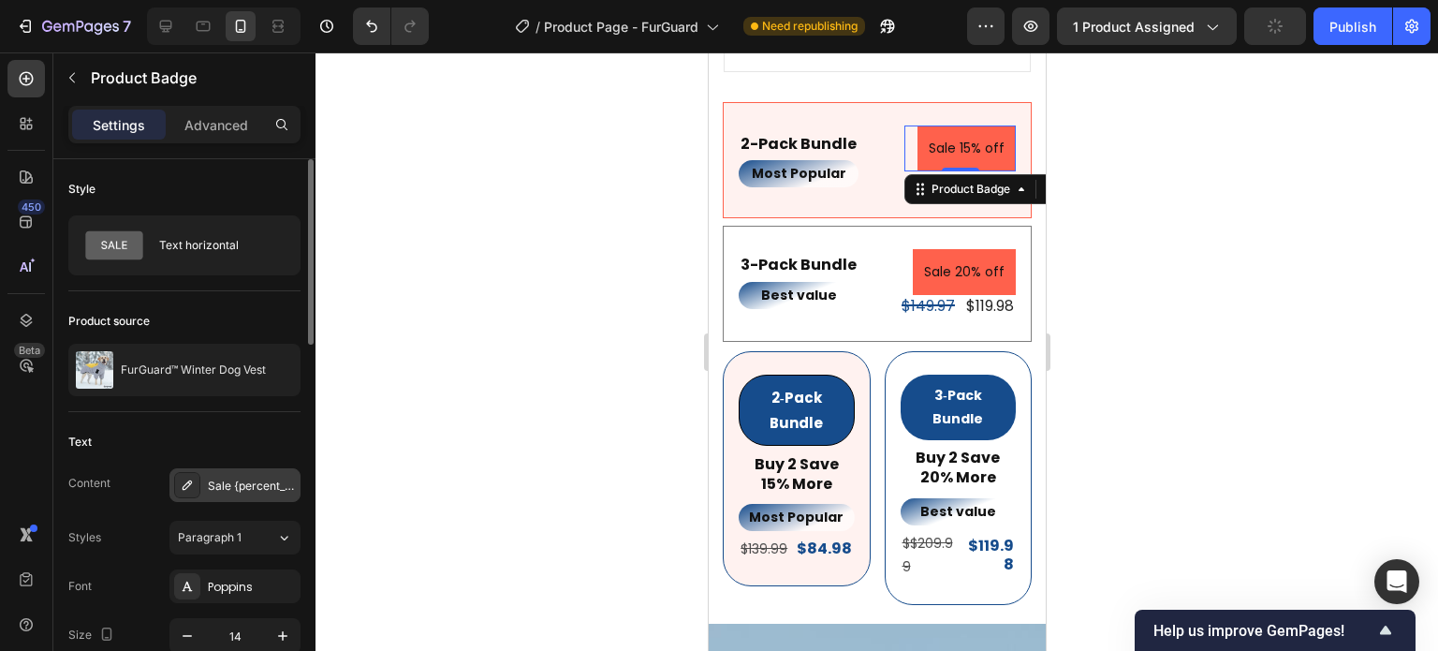
click at [250, 475] on div "Sale {percent_discount} off" at bounding box center [234, 485] width 131 height 34
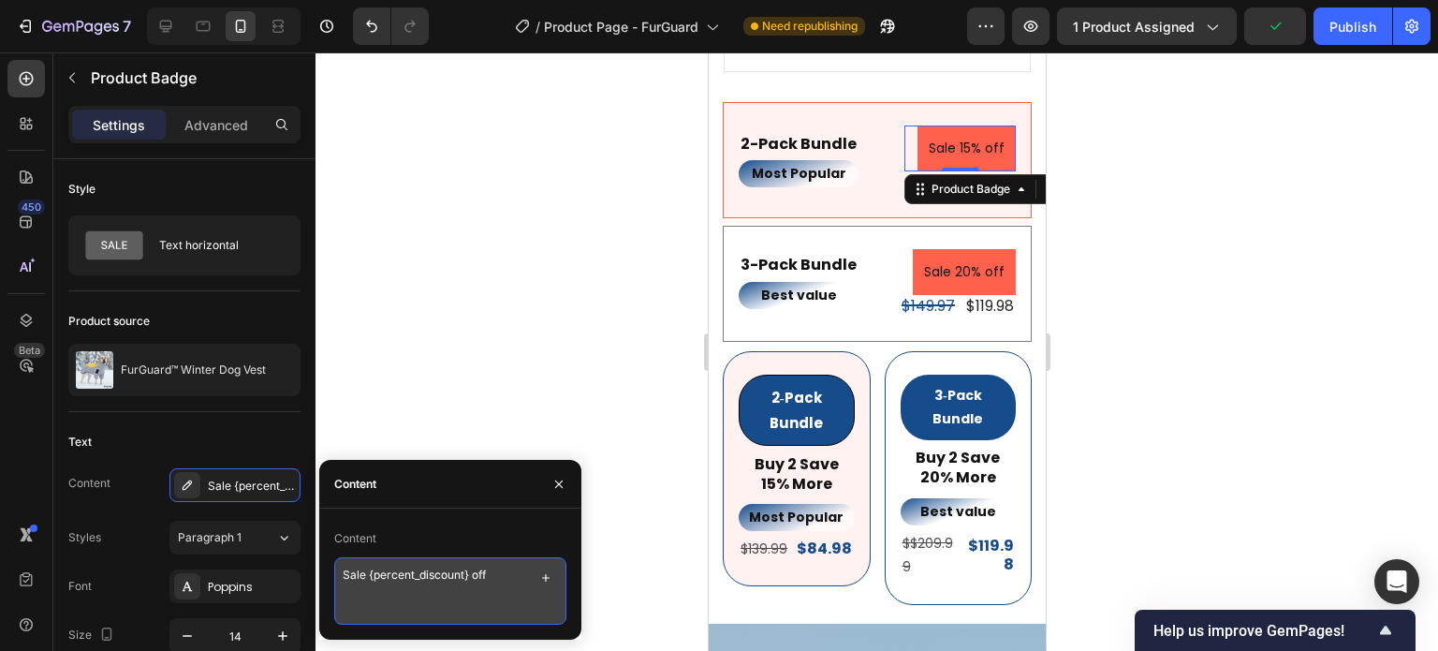
click at [489, 569] on textarea "Sale {percent_discount} off" at bounding box center [450, 590] width 232 height 67
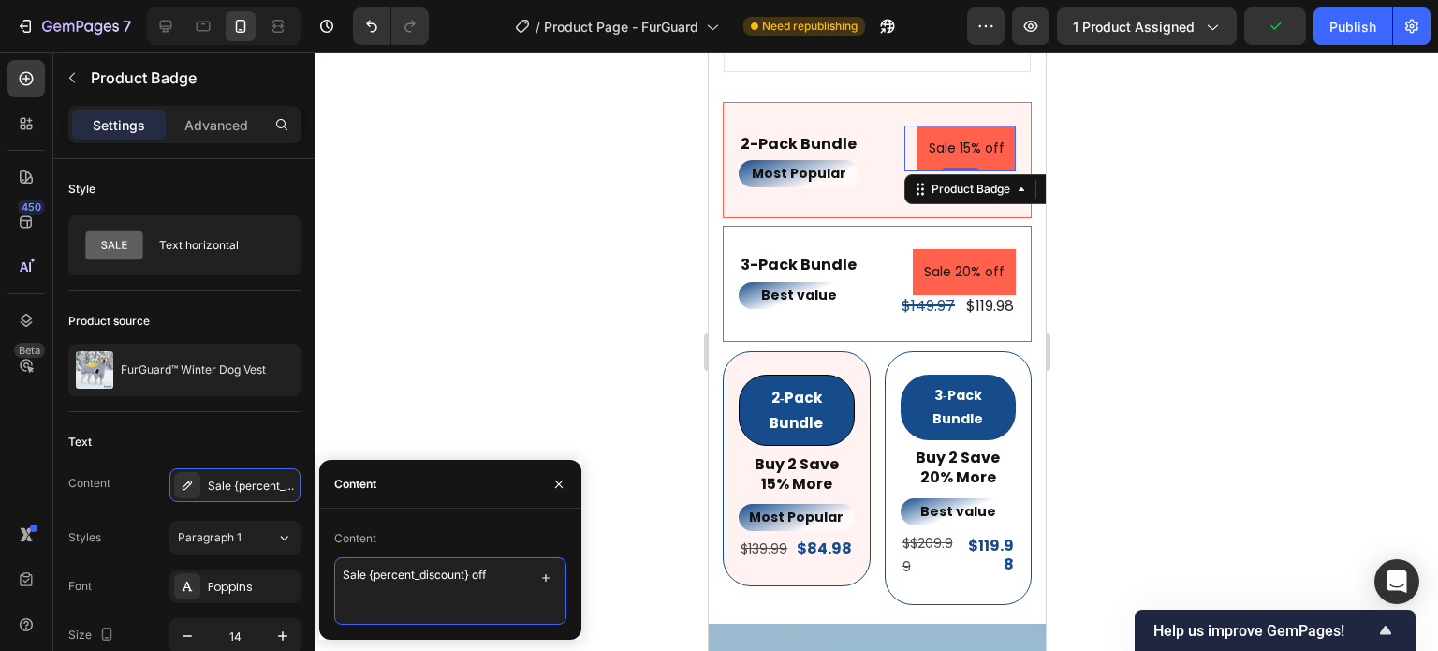
paste textarea "Buy 2 Save 15% More"
type textarea "Buy 2 Save 15% More"
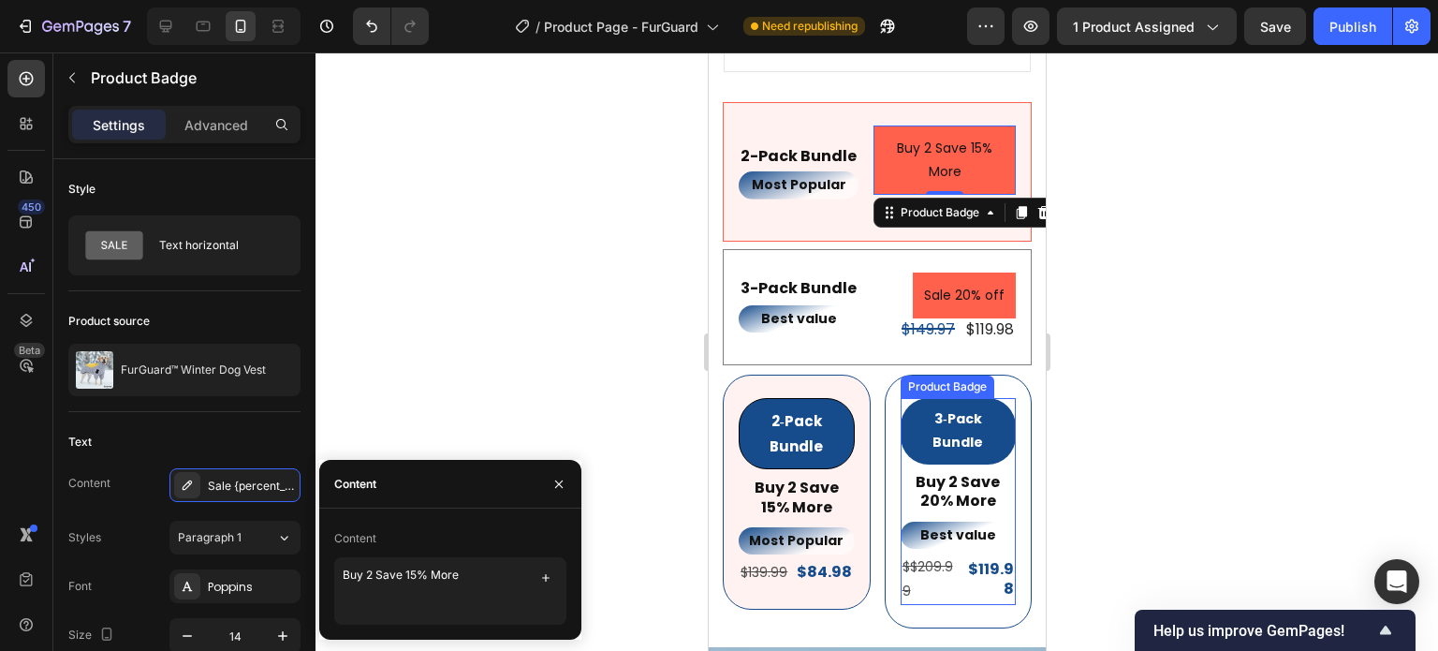
click at [1131, 400] on div at bounding box center [877, 351] width 1123 height 598
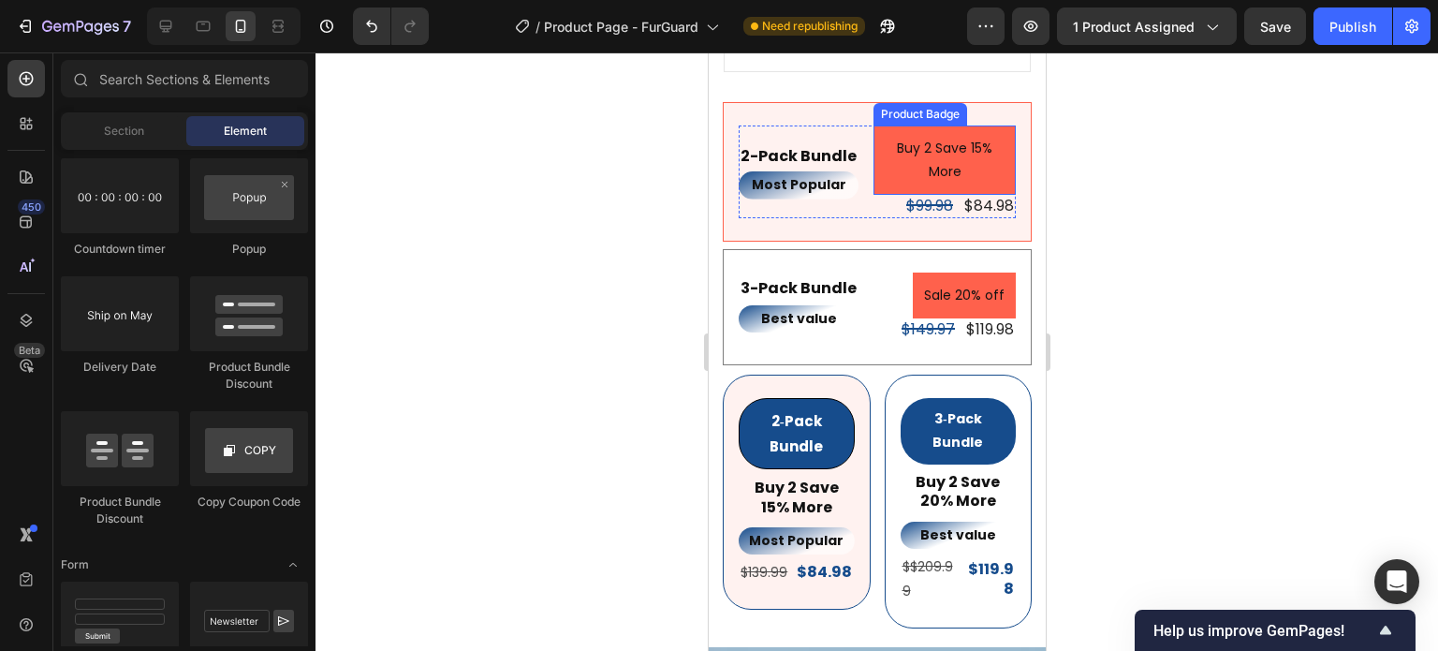
click at [979, 164] on pre "Buy 2 Save 15% More" at bounding box center [944, 159] width 142 height 69
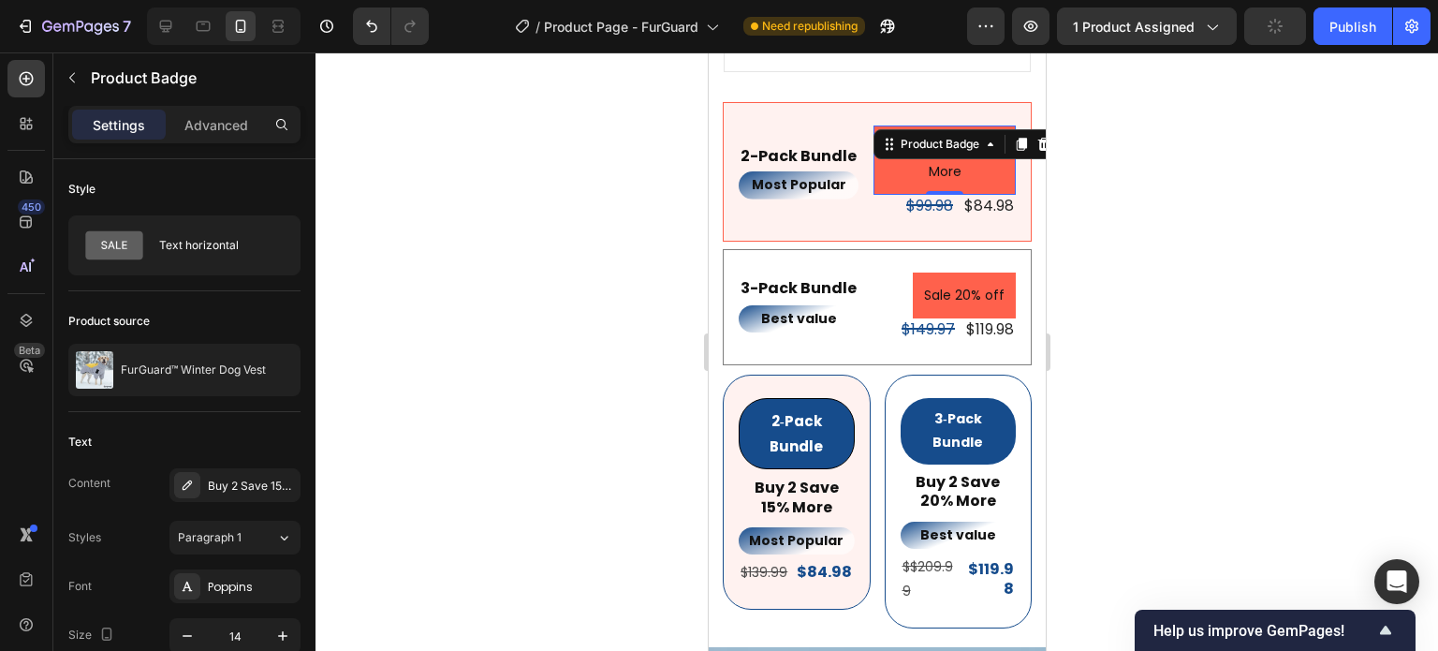
click at [1188, 384] on div at bounding box center [877, 351] width 1123 height 598
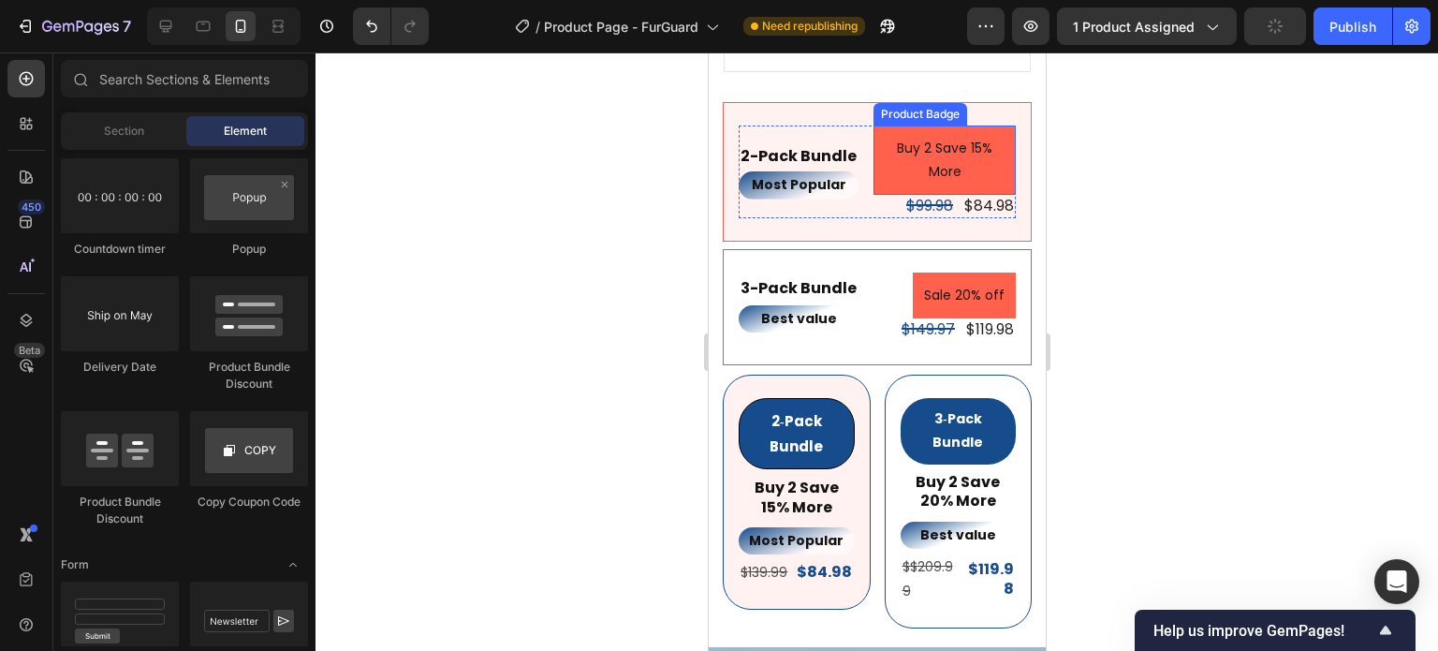
click at [921, 139] on div "Buy 2 Save 15% More Product Badge" at bounding box center [944, 159] width 142 height 69
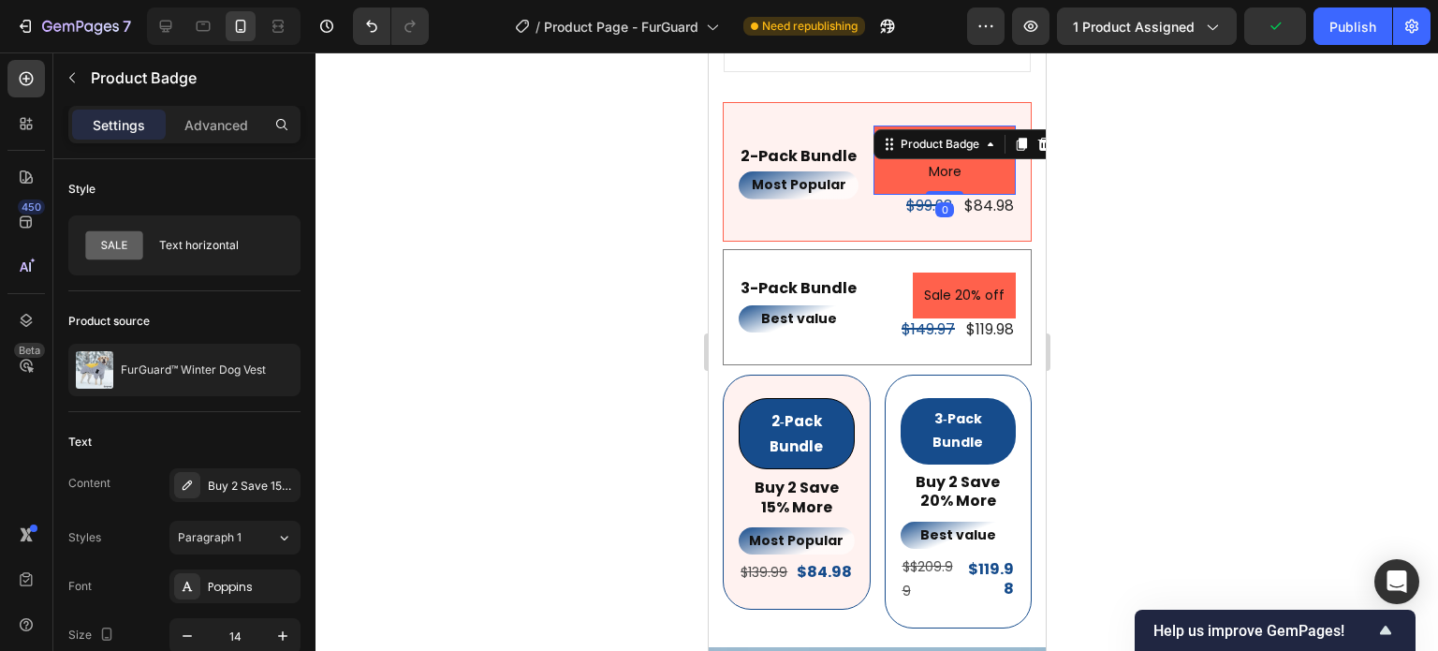
click at [972, 151] on pre "Buy 2 Save 15% More" at bounding box center [944, 159] width 142 height 69
click at [1211, 251] on div at bounding box center [877, 351] width 1123 height 598
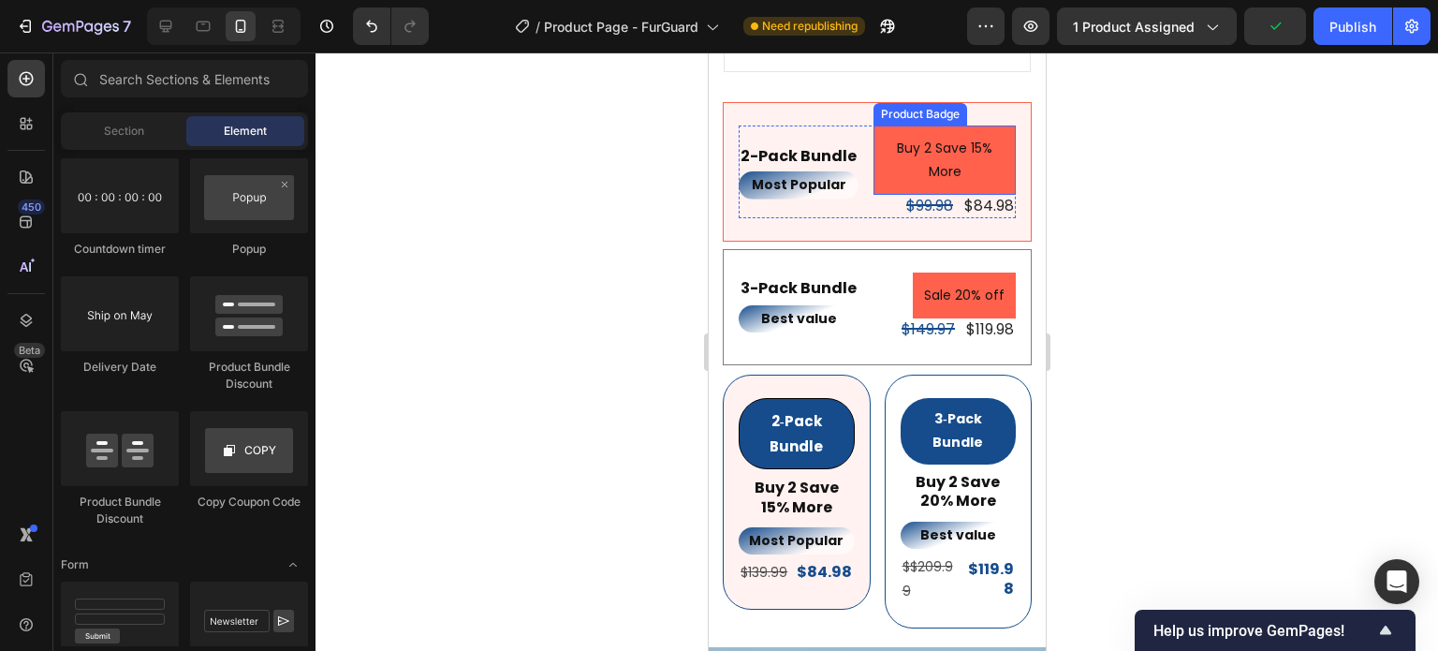
click at [927, 133] on div "Buy 2 Save 15% More Product Badge" at bounding box center [944, 159] width 142 height 69
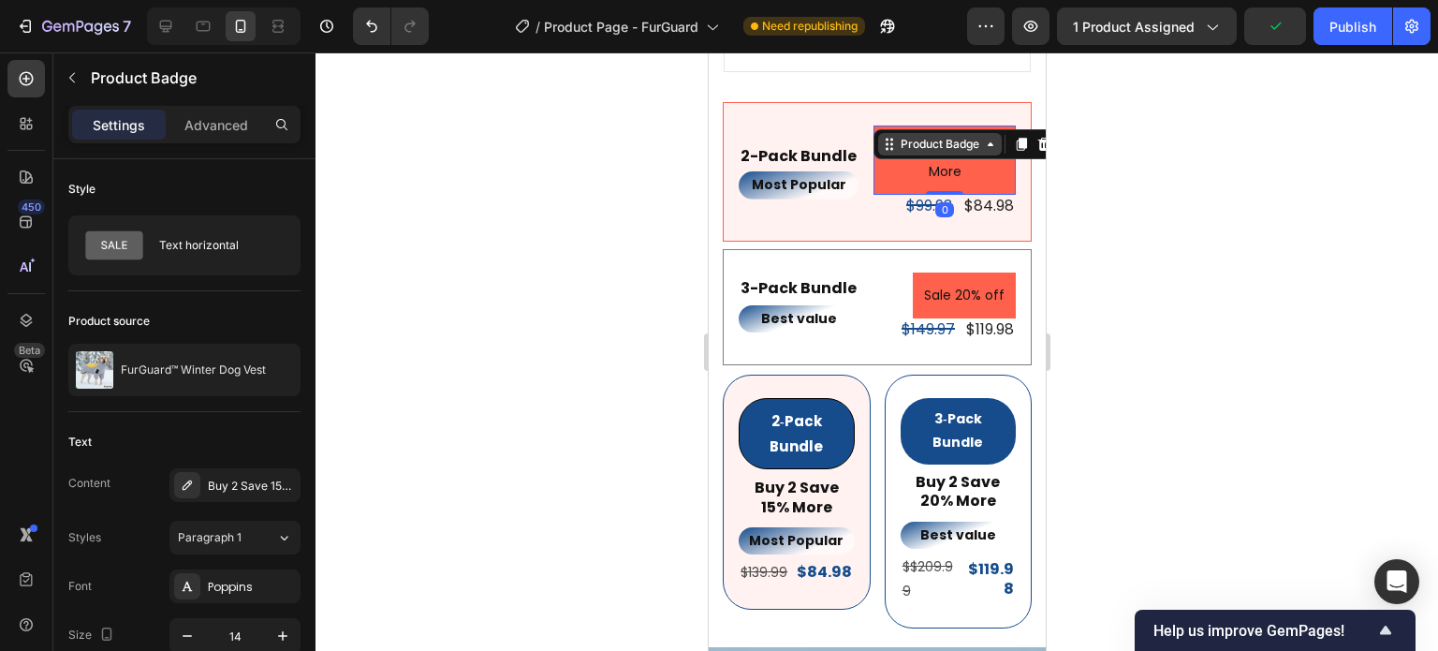
click at [922, 136] on div "Product Badge" at bounding box center [939, 144] width 86 height 17
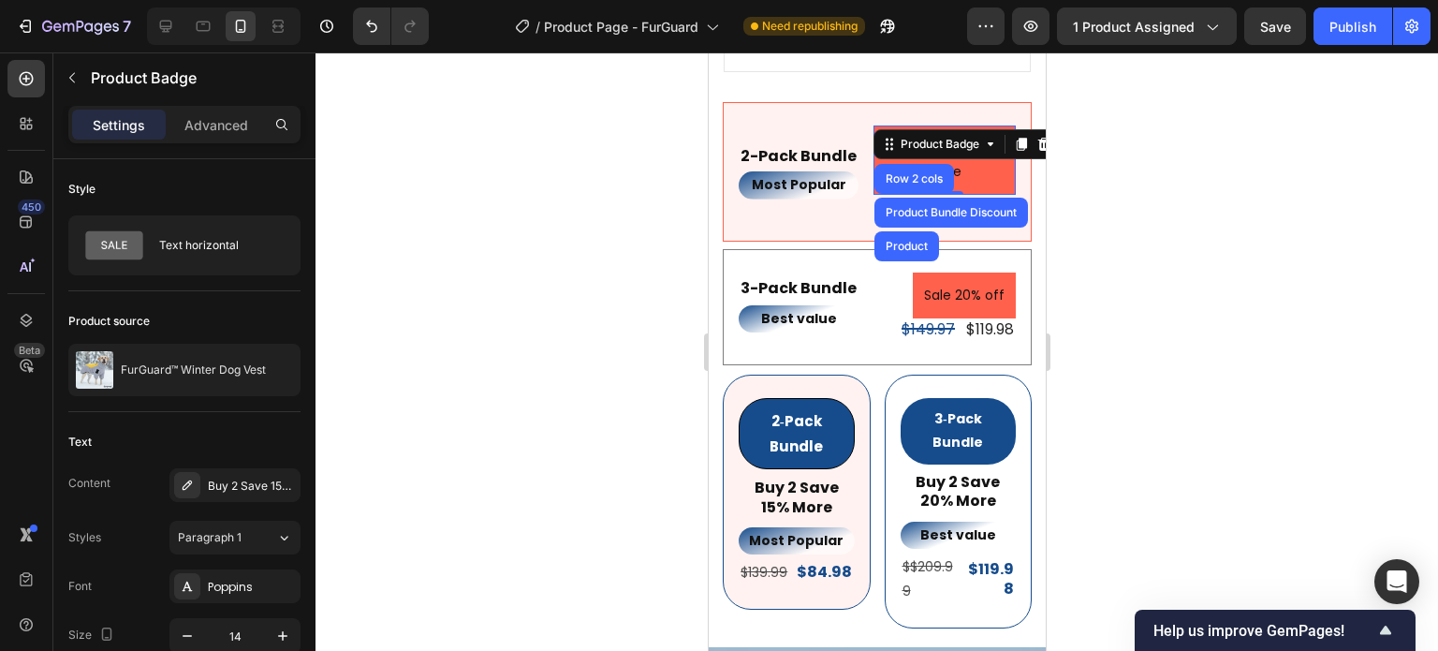
click at [1280, 276] on div at bounding box center [877, 351] width 1123 height 598
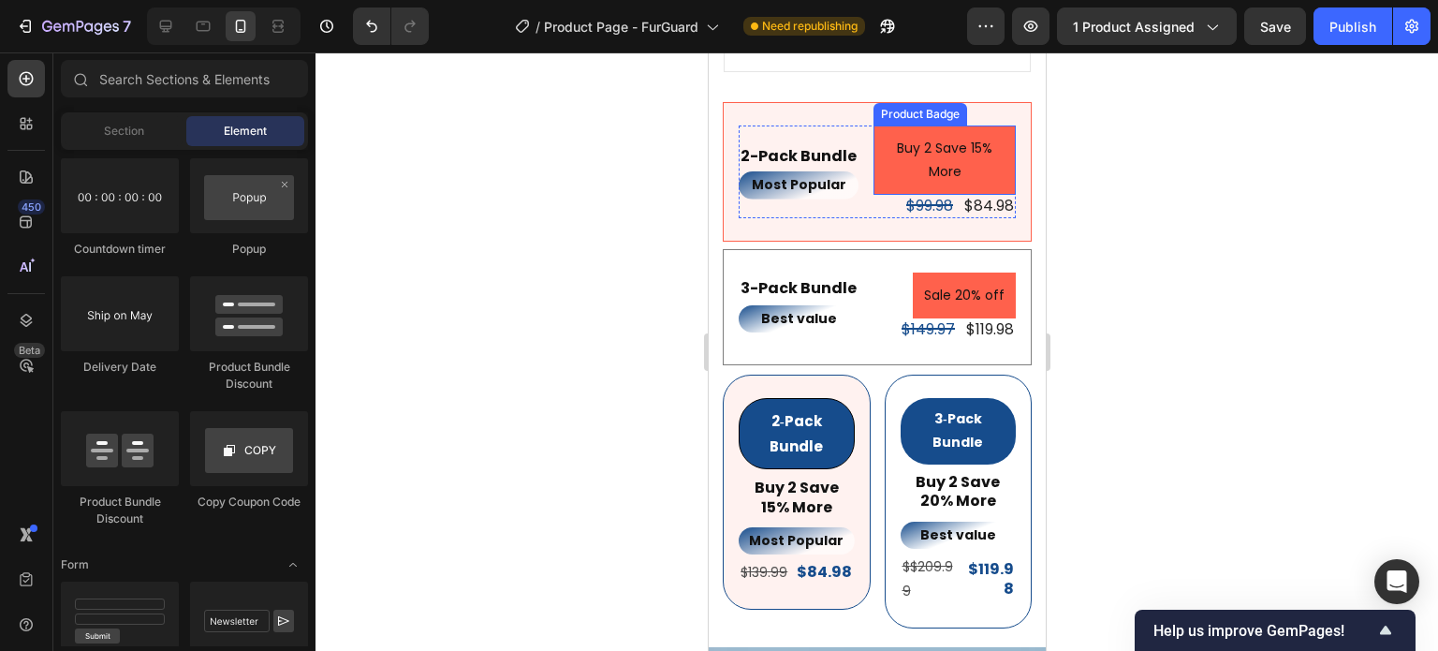
click at [900, 133] on div "Buy 2 Save 15% More Product Badge" at bounding box center [944, 159] width 142 height 69
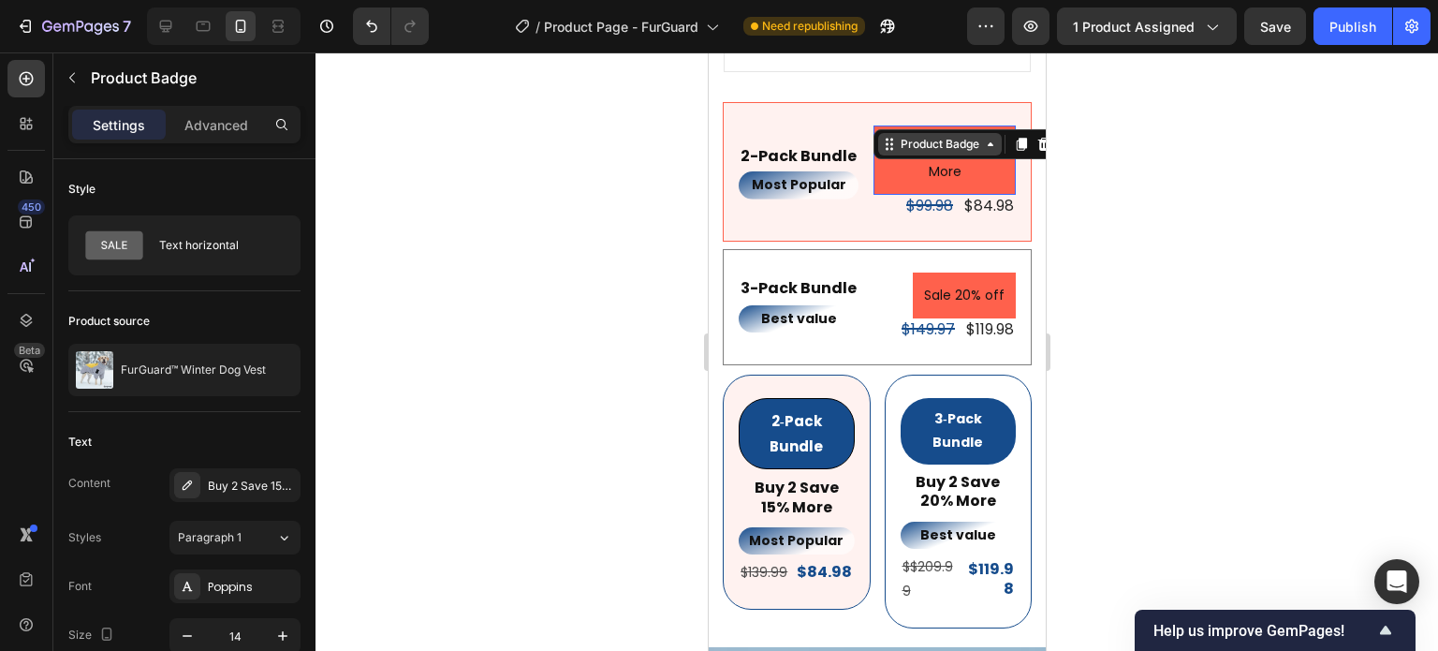
click at [900, 136] on div "Product Badge" at bounding box center [939, 144] width 86 height 17
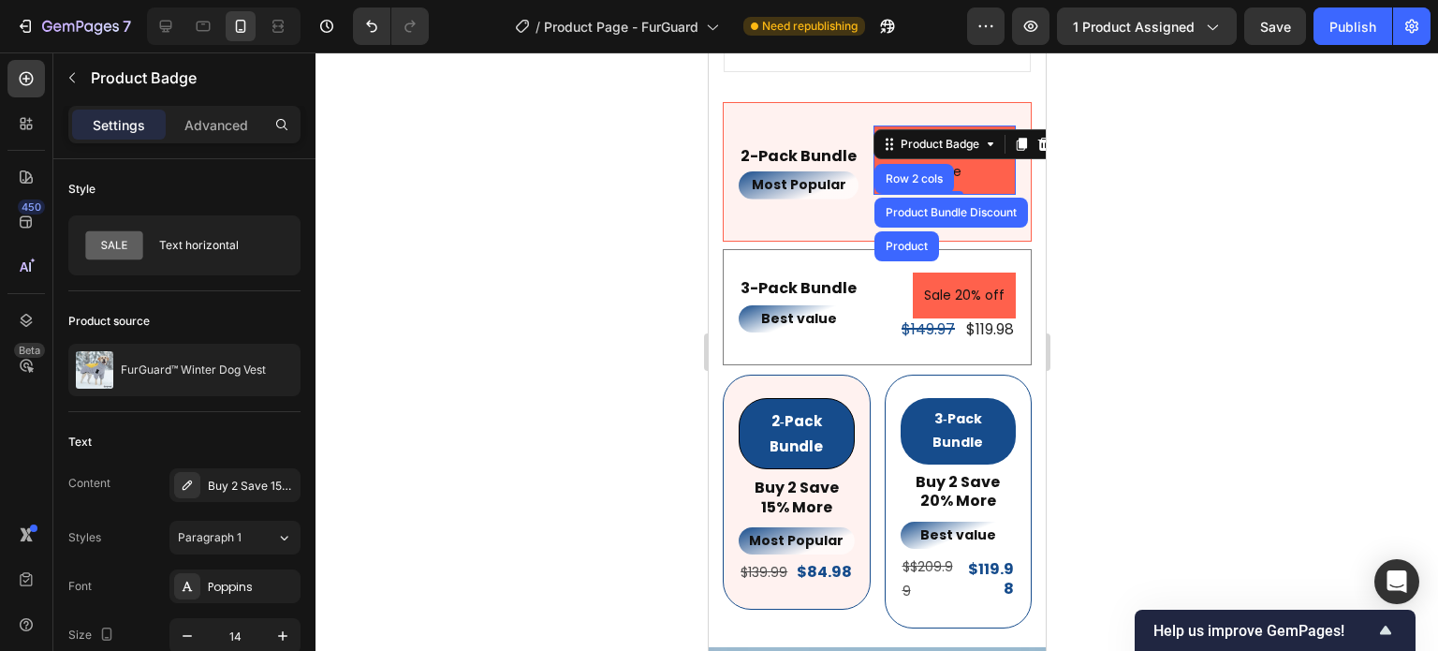
click at [1268, 246] on div at bounding box center [877, 351] width 1123 height 598
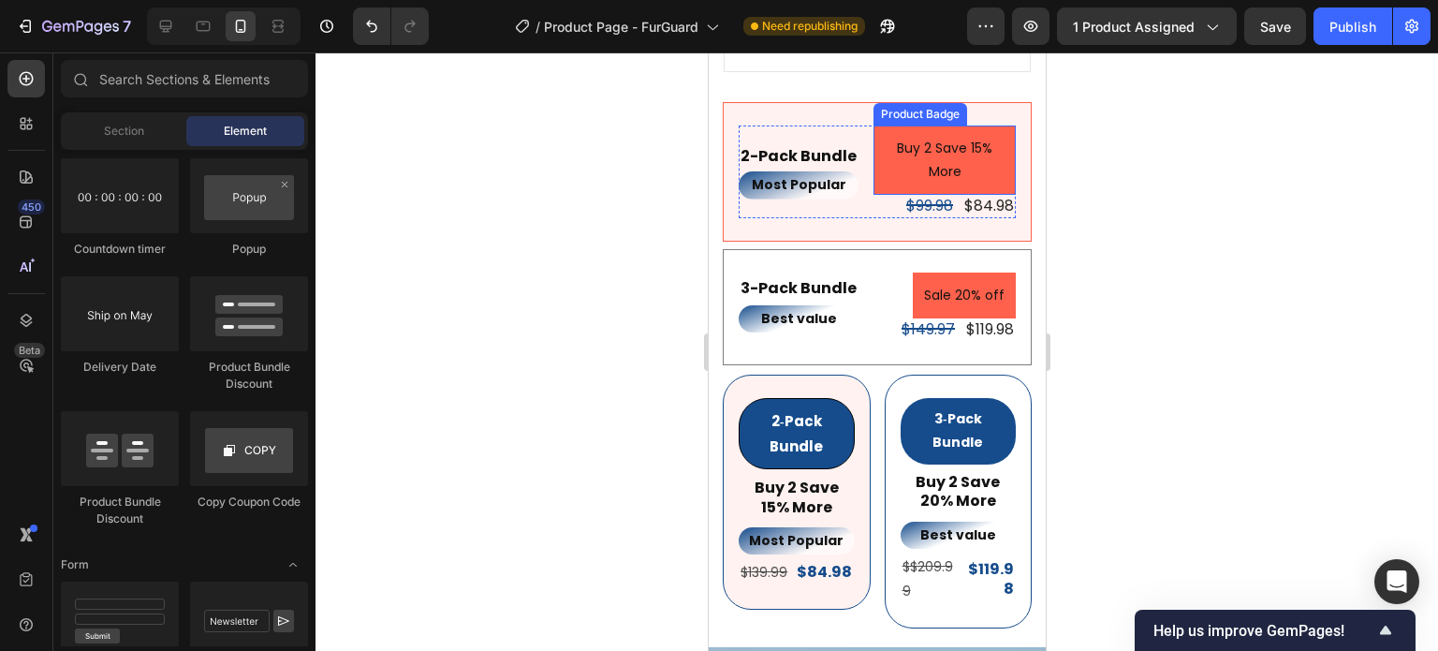
click at [919, 146] on pre "Buy 2 Save 15% More" at bounding box center [944, 159] width 142 height 69
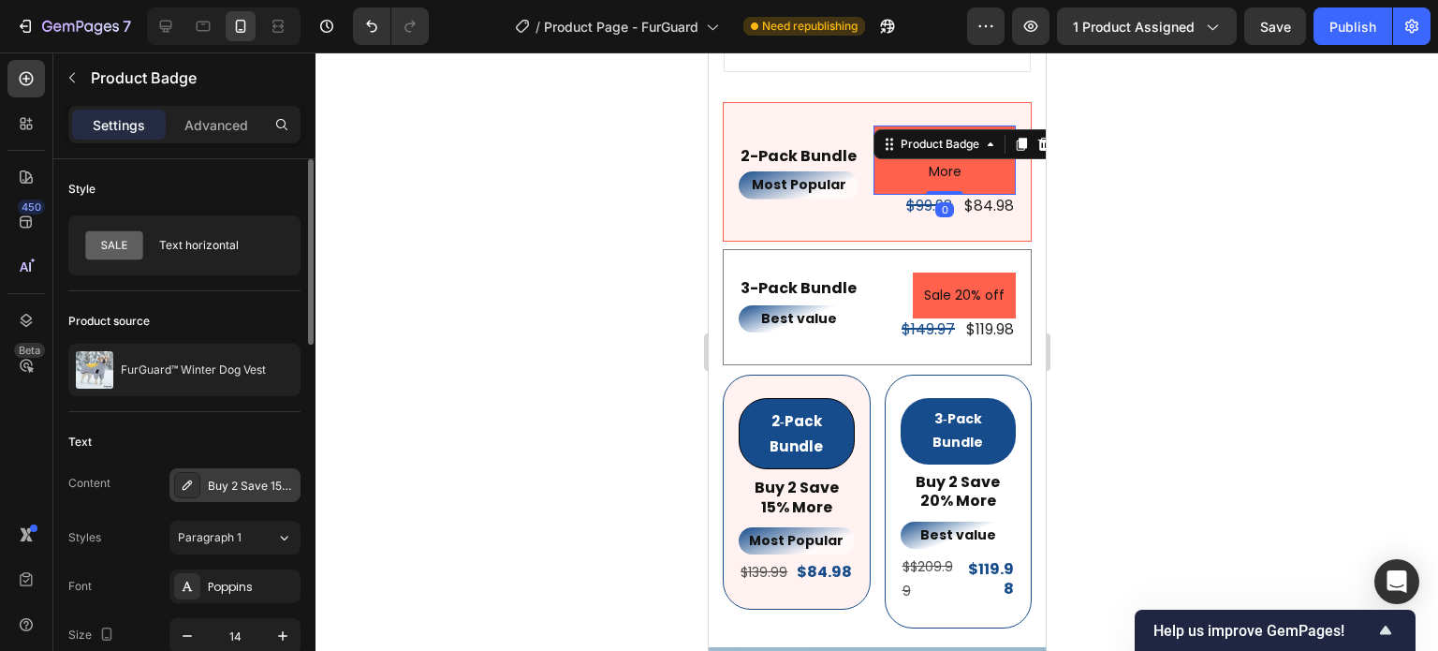
click at [253, 472] on div "Buy 2 Save 15% More" at bounding box center [234, 485] width 131 height 34
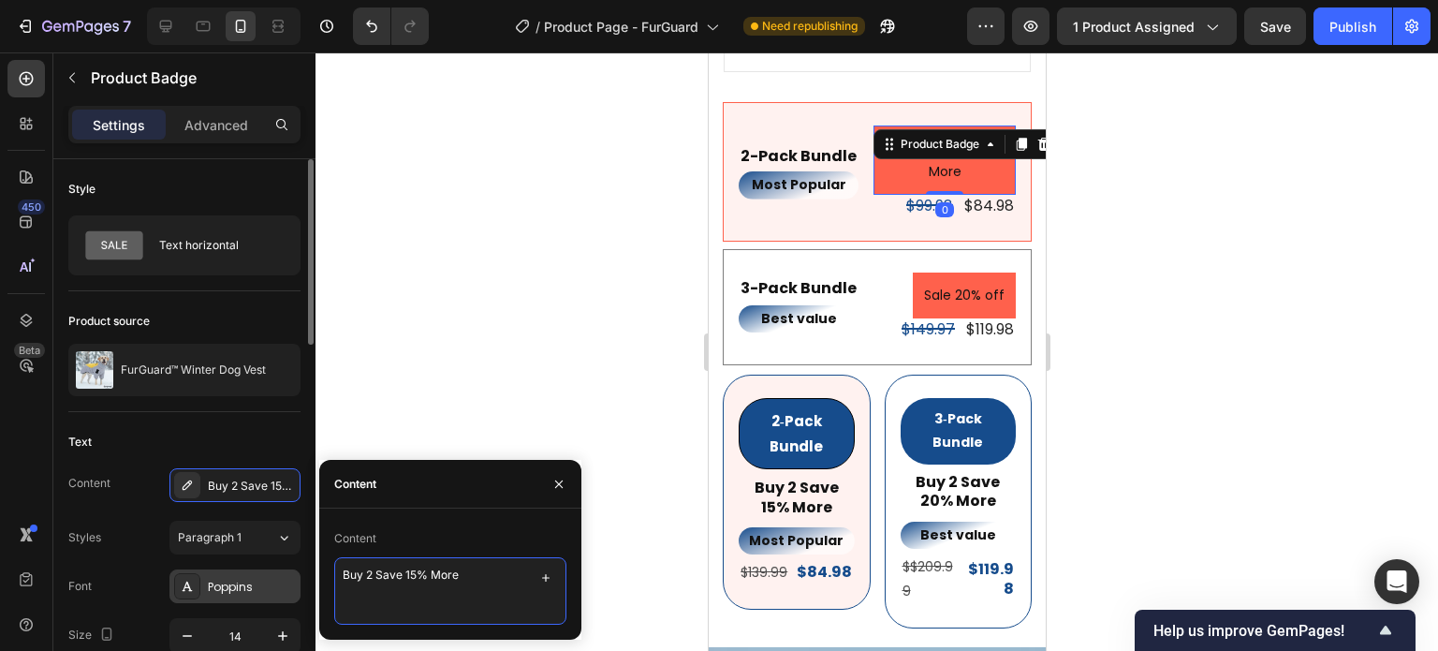
drag, startPoint x: 478, startPoint y: 583, endPoint x: 238, endPoint y: 597, distance: 240.1
click at [205, 600] on div "450 Beta Sections(18) Elements(84) Section Element Hero Section Product Detail …" at bounding box center [158, 351] width 316 height 598
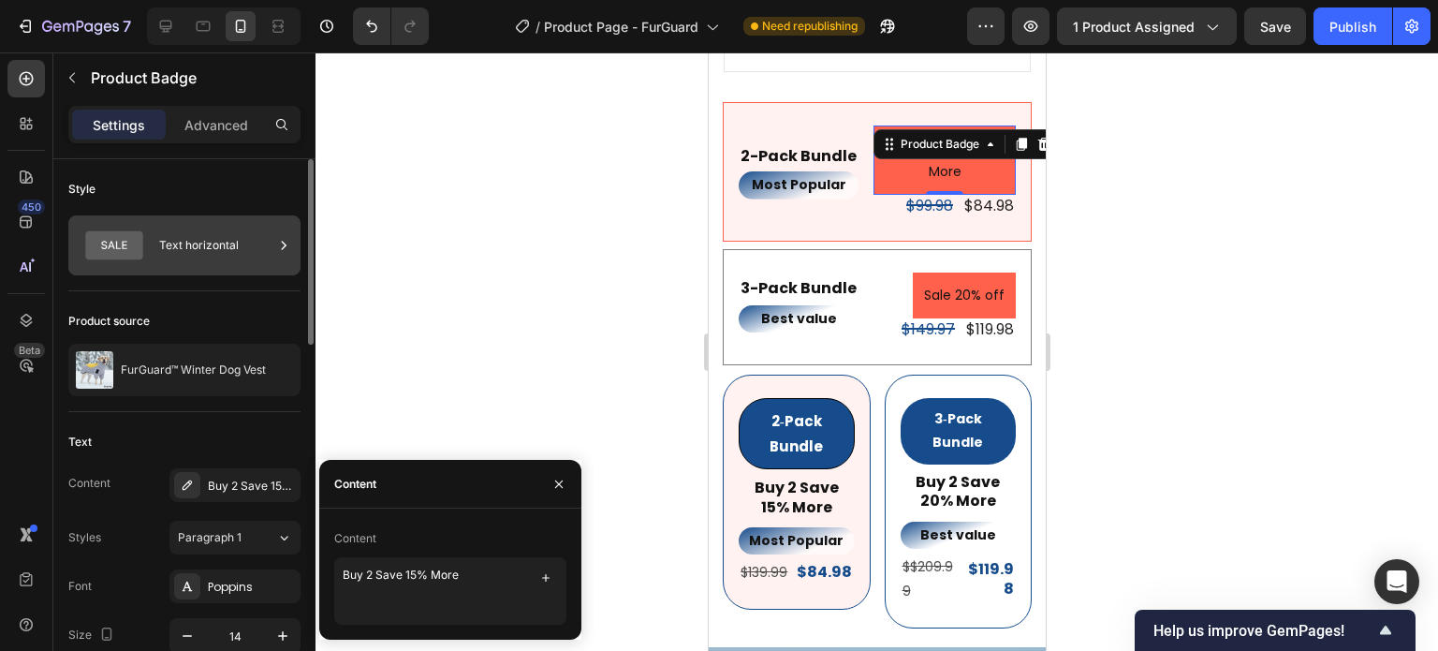
click at [192, 239] on div "Text horizontal" at bounding box center [216, 245] width 114 height 43
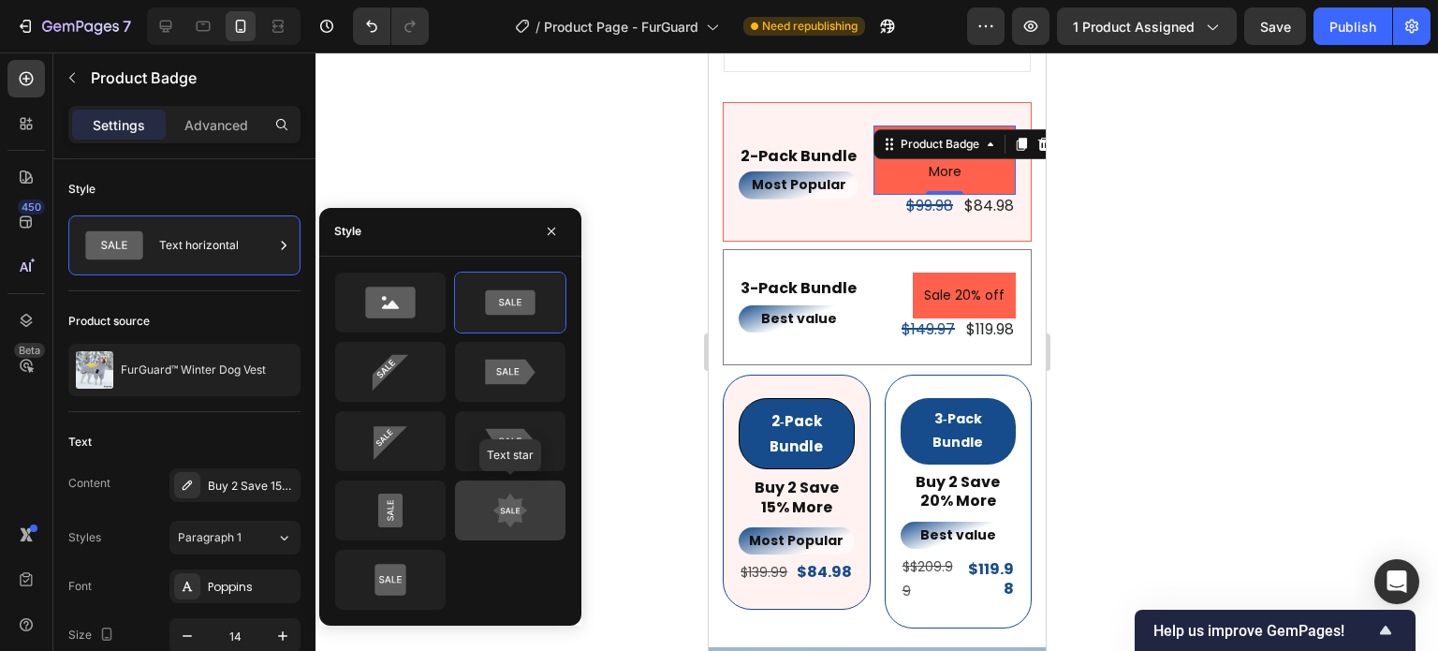
click at [534, 508] on icon at bounding box center [510, 510] width 88 height 37
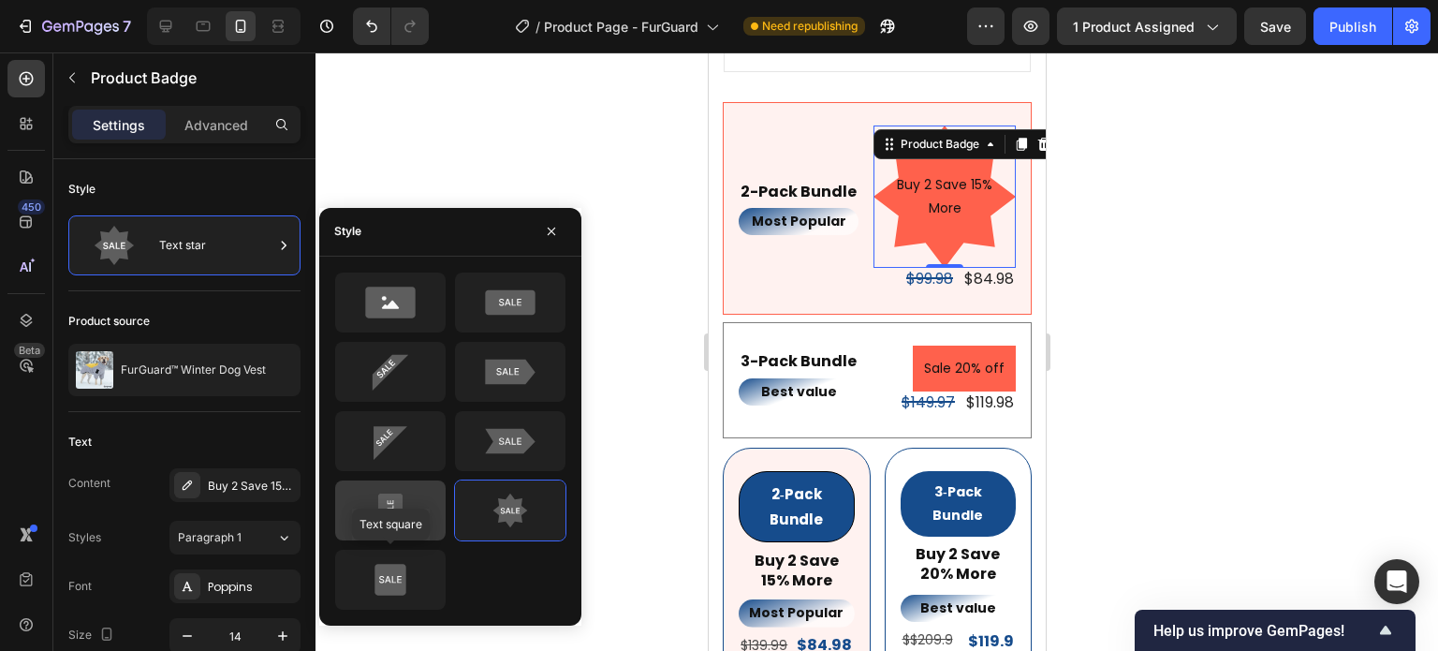
drag, startPoint x: 373, startPoint y: 561, endPoint x: 383, endPoint y: 516, distance: 46.1
click at [374, 561] on icon at bounding box center [390, 579] width 88 height 37
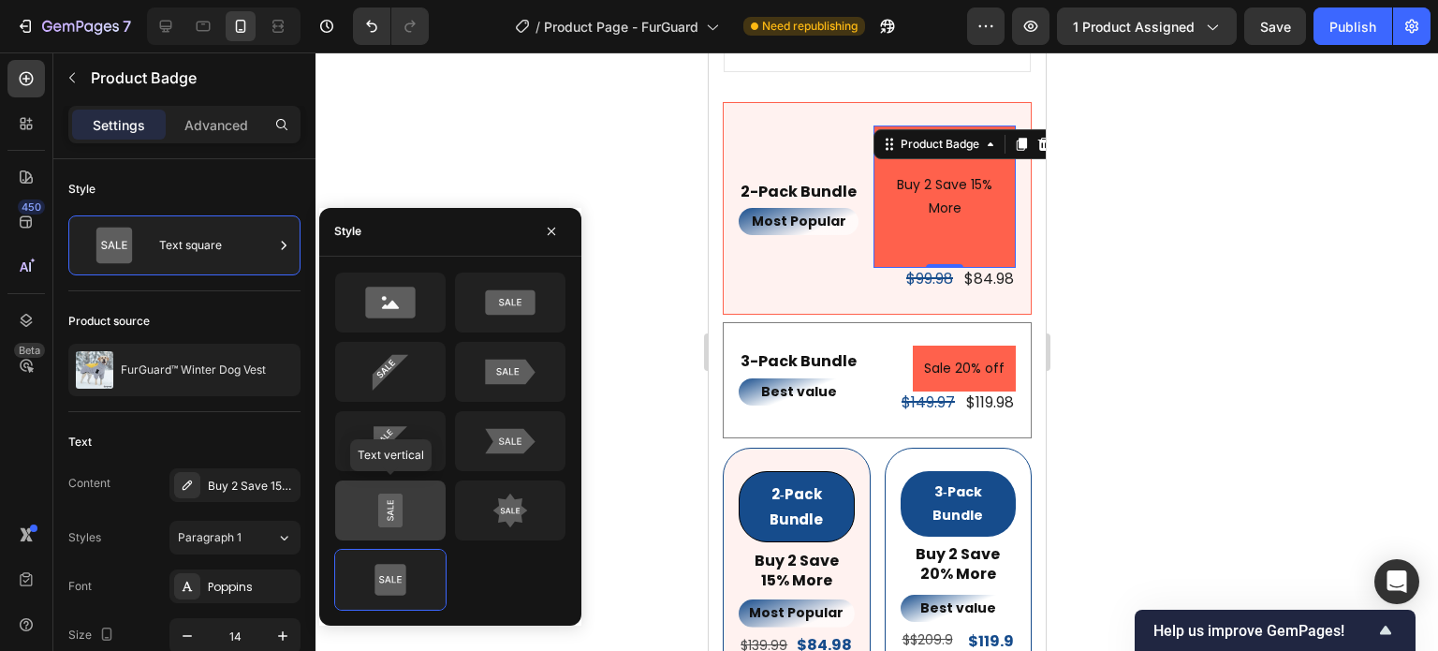
click at [405, 496] on icon at bounding box center [390, 510] width 88 height 37
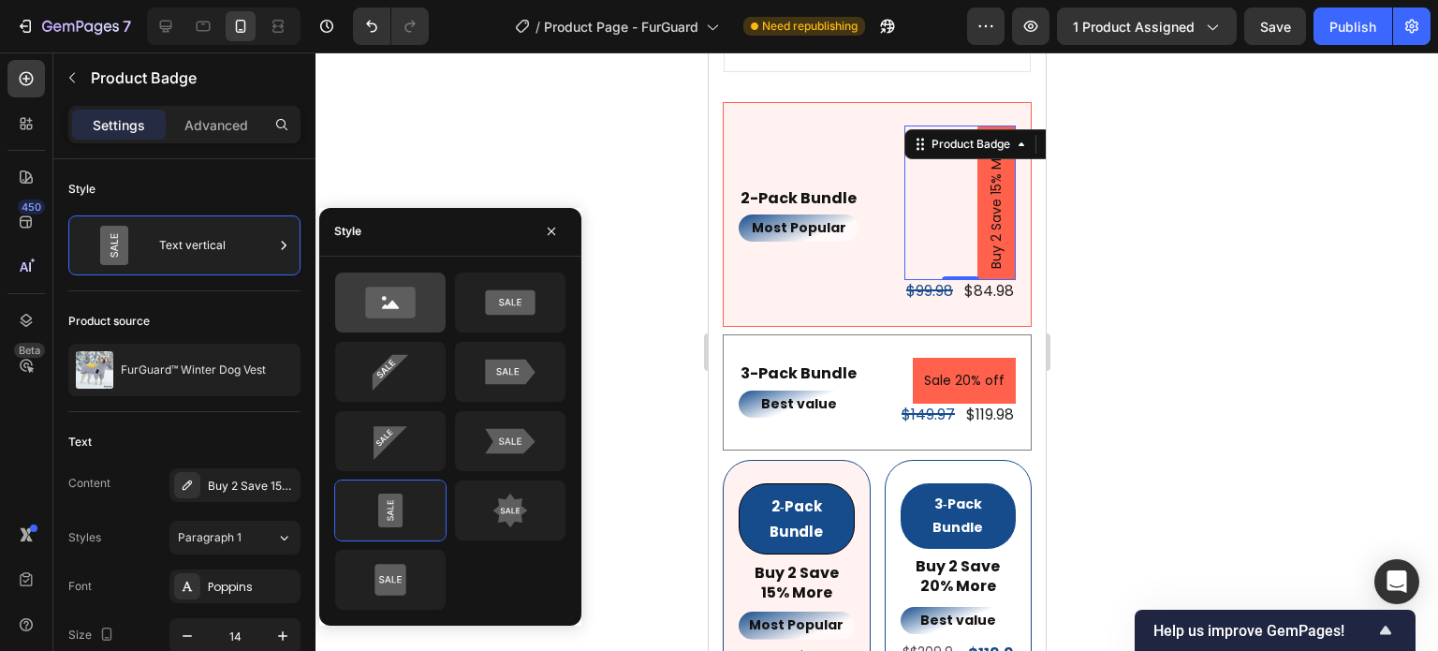
click at [412, 314] on icon at bounding box center [390, 302] width 50 height 31
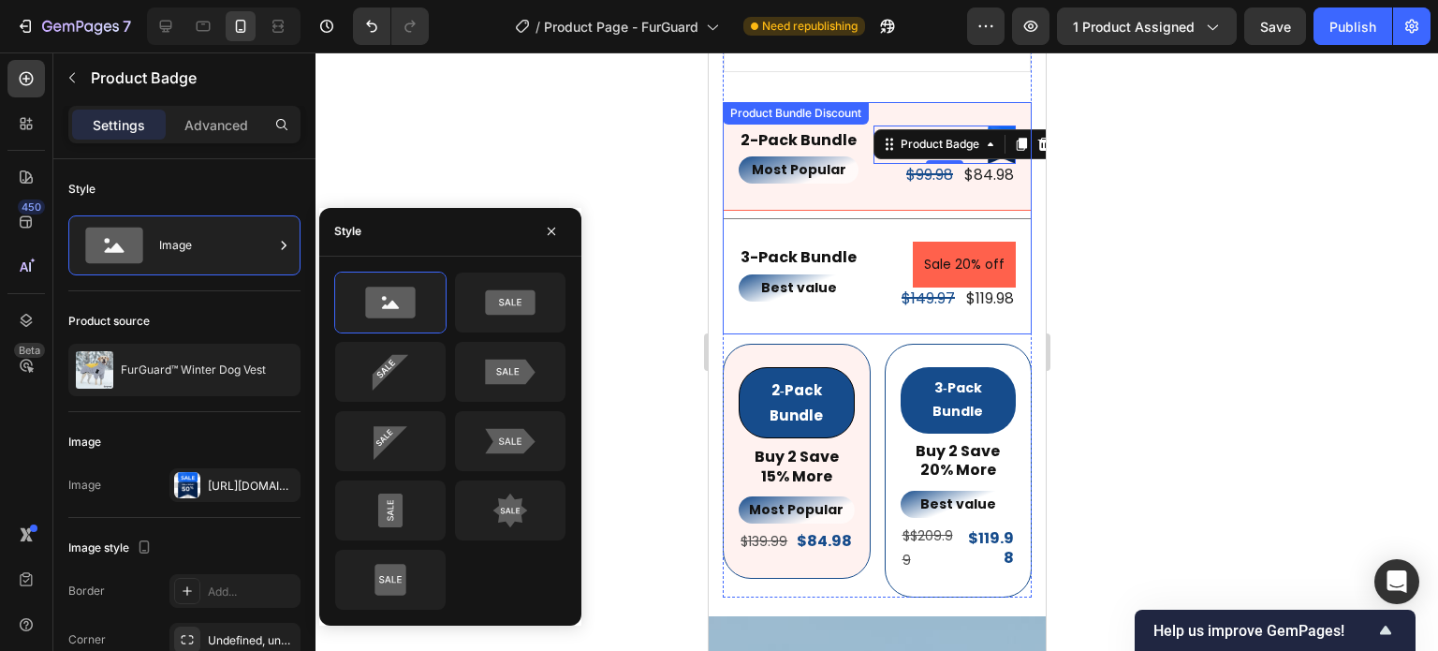
click at [1099, 214] on div at bounding box center [877, 351] width 1123 height 598
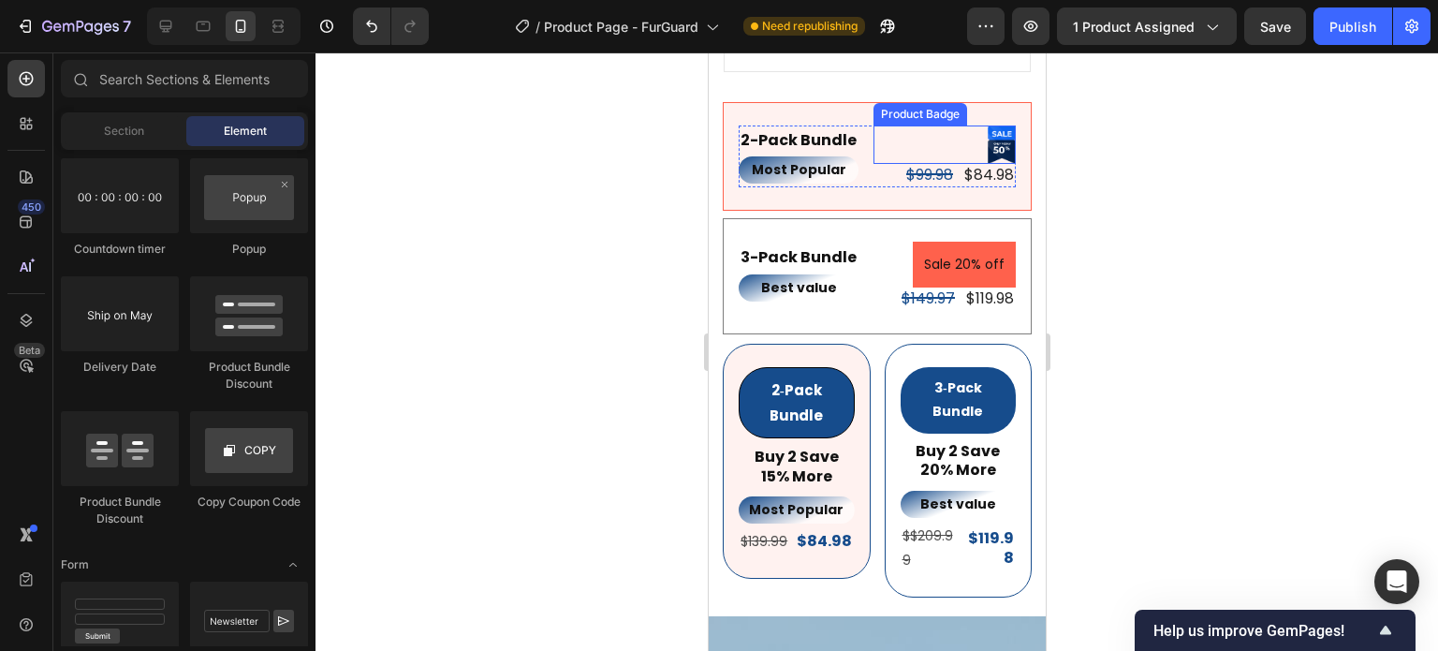
click at [990, 135] on div at bounding box center [1001, 144] width 28 height 38
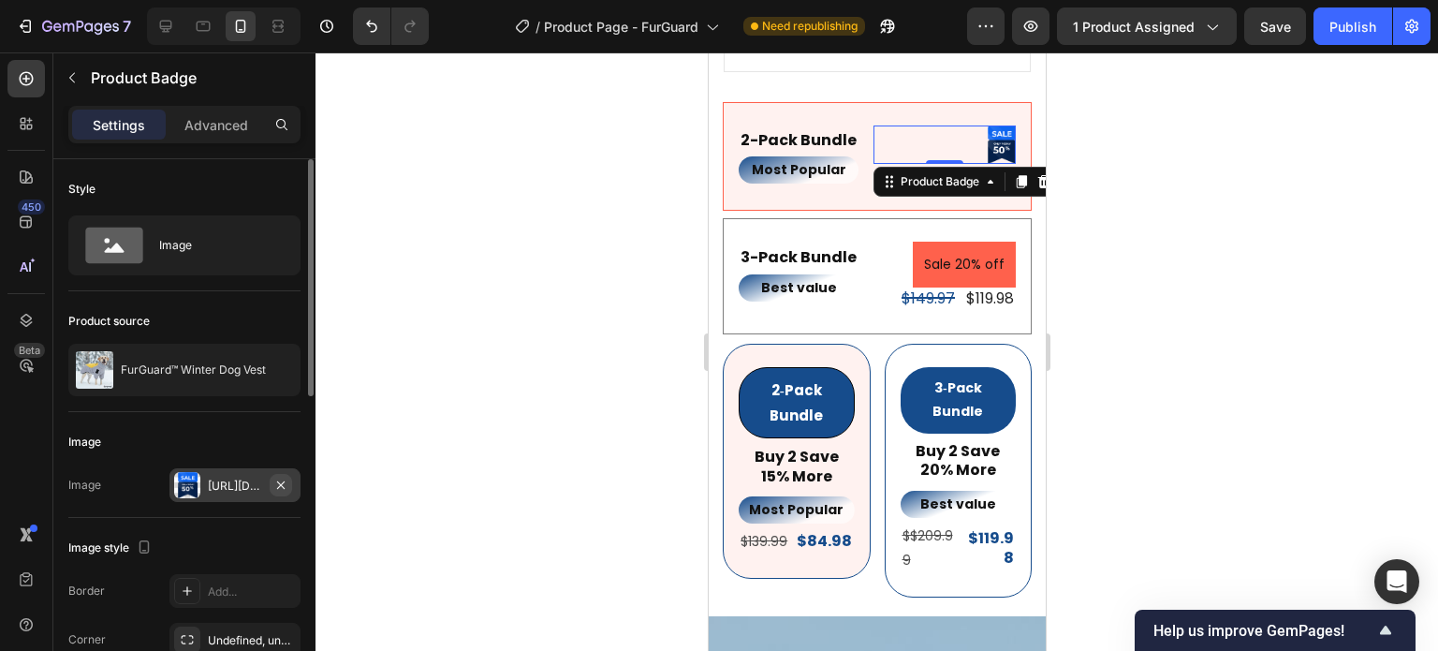
click at [285, 482] on icon "button" at bounding box center [280, 485] width 15 height 15
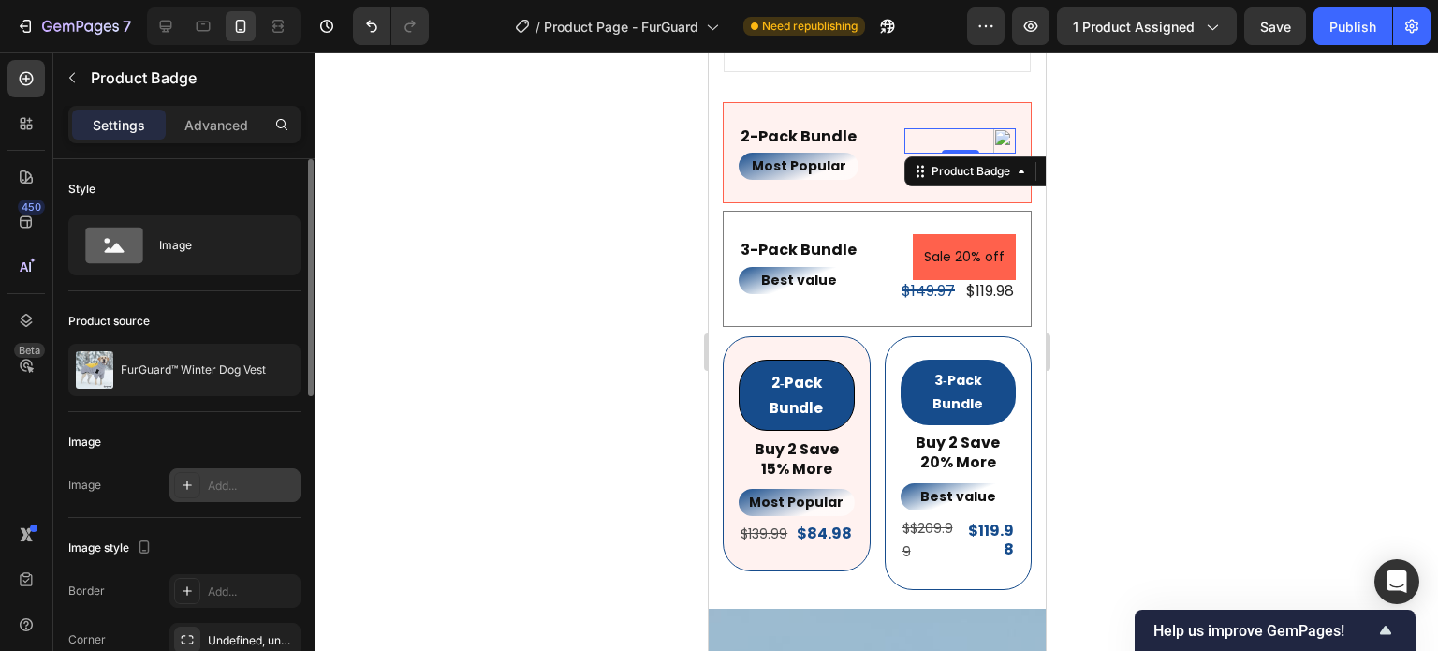
click at [1160, 266] on div at bounding box center [877, 351] width 1123 height 598
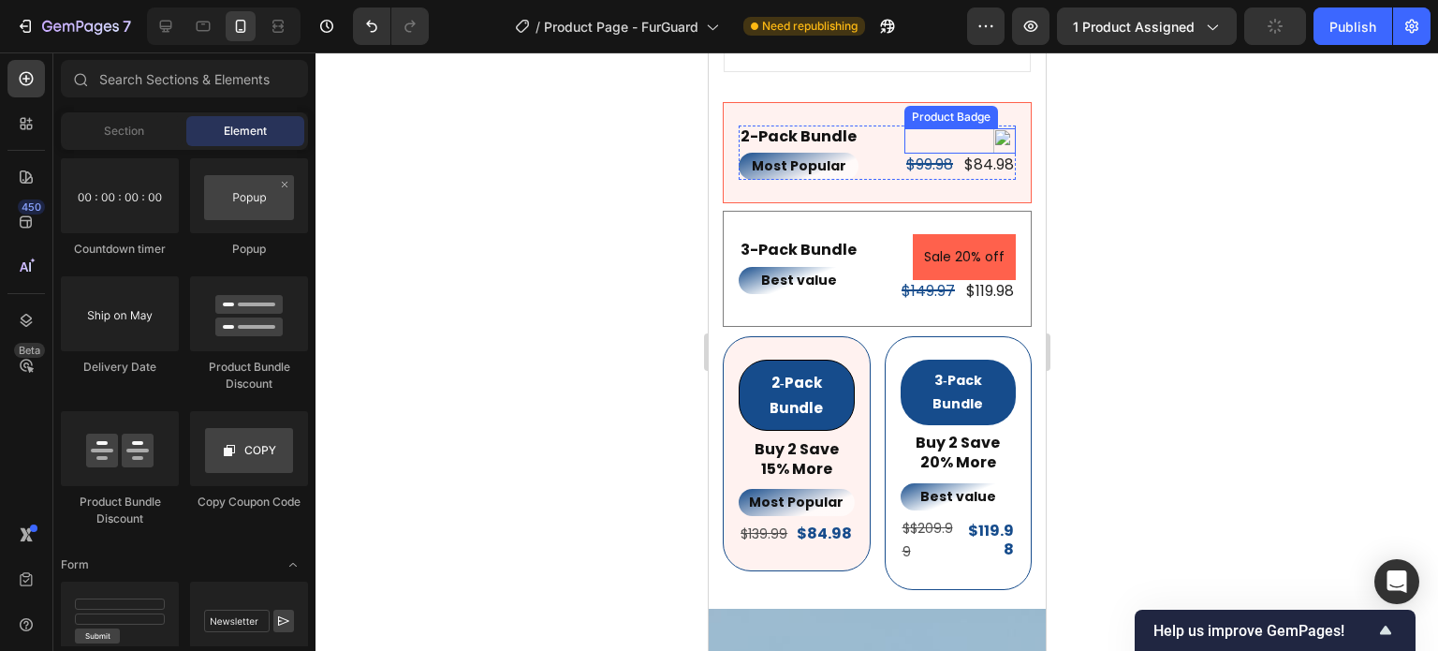
click at [957, 125] on div "Product Badge $99.98 Product Price Product Price $84.98 Product Price Product P…" at bounding box center [959, 152] width 111 height 54
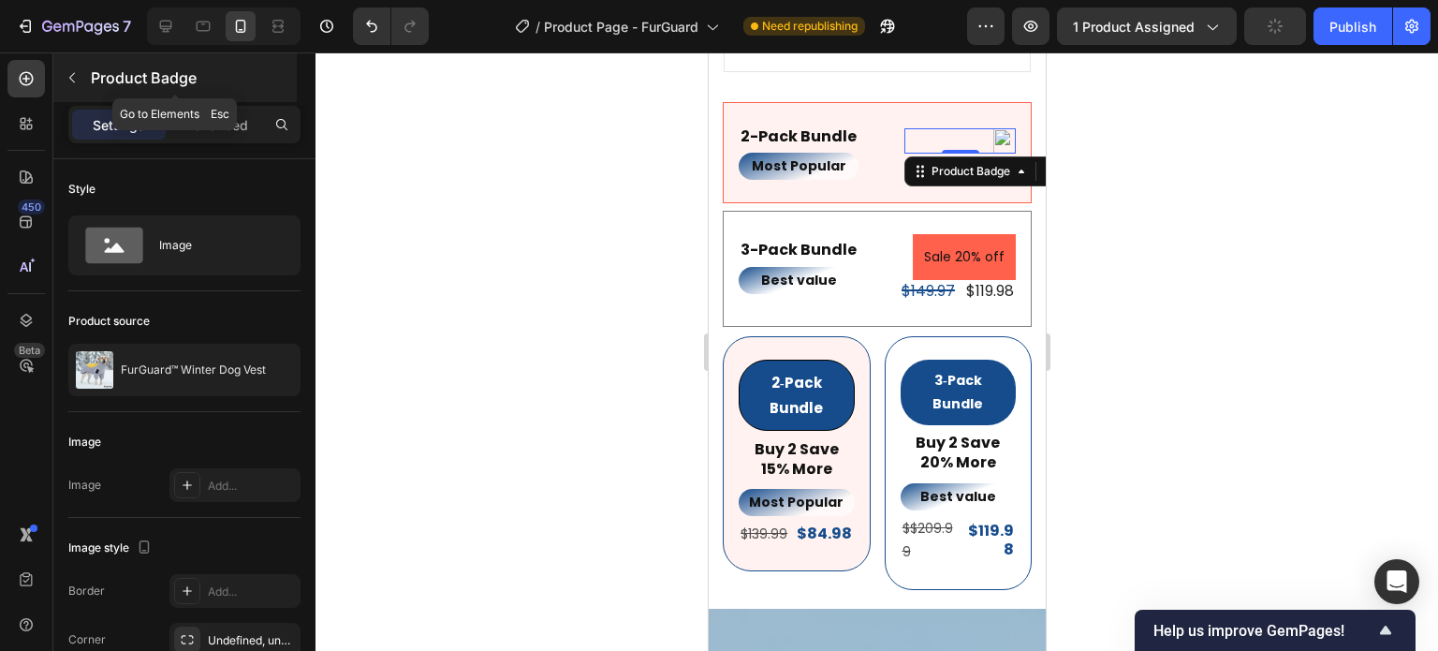
click at [86, 75] on button "button" at bounding box center [72, 78] width 30 height 30
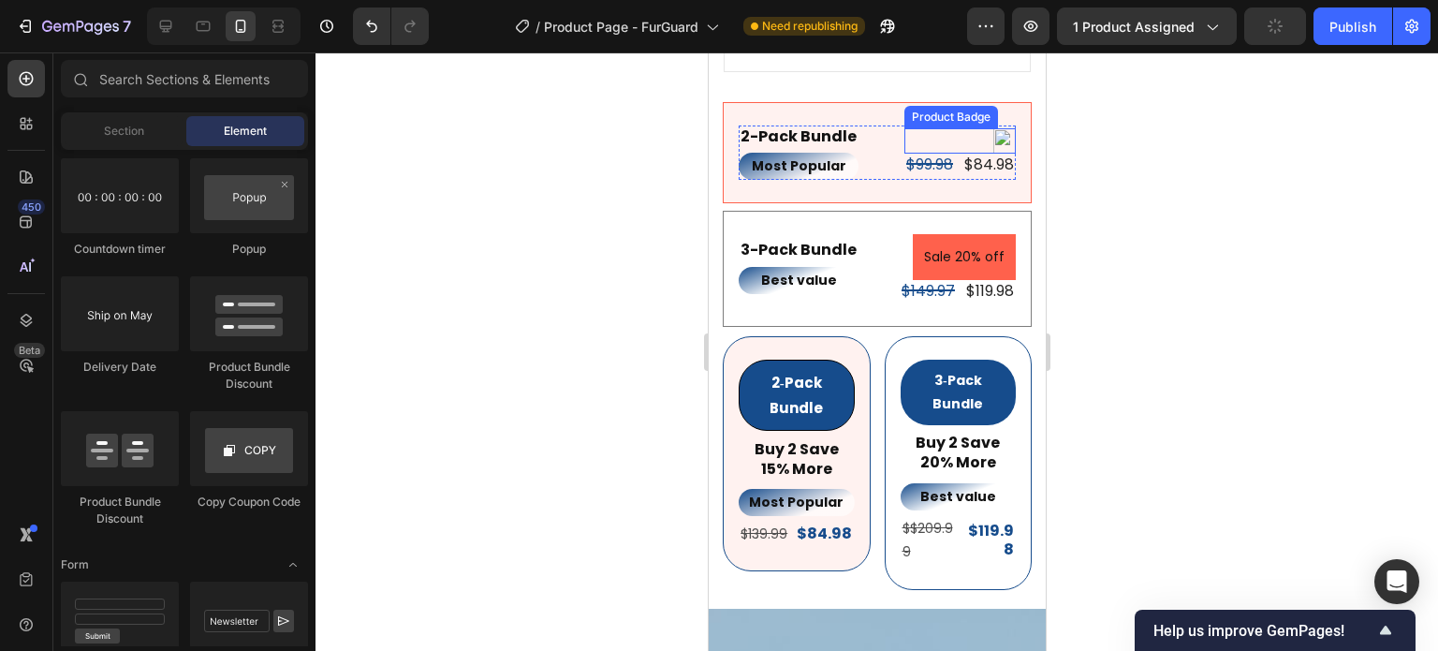
click at [961, 128] on div at bounding box center [959, 140] width 111 height 25
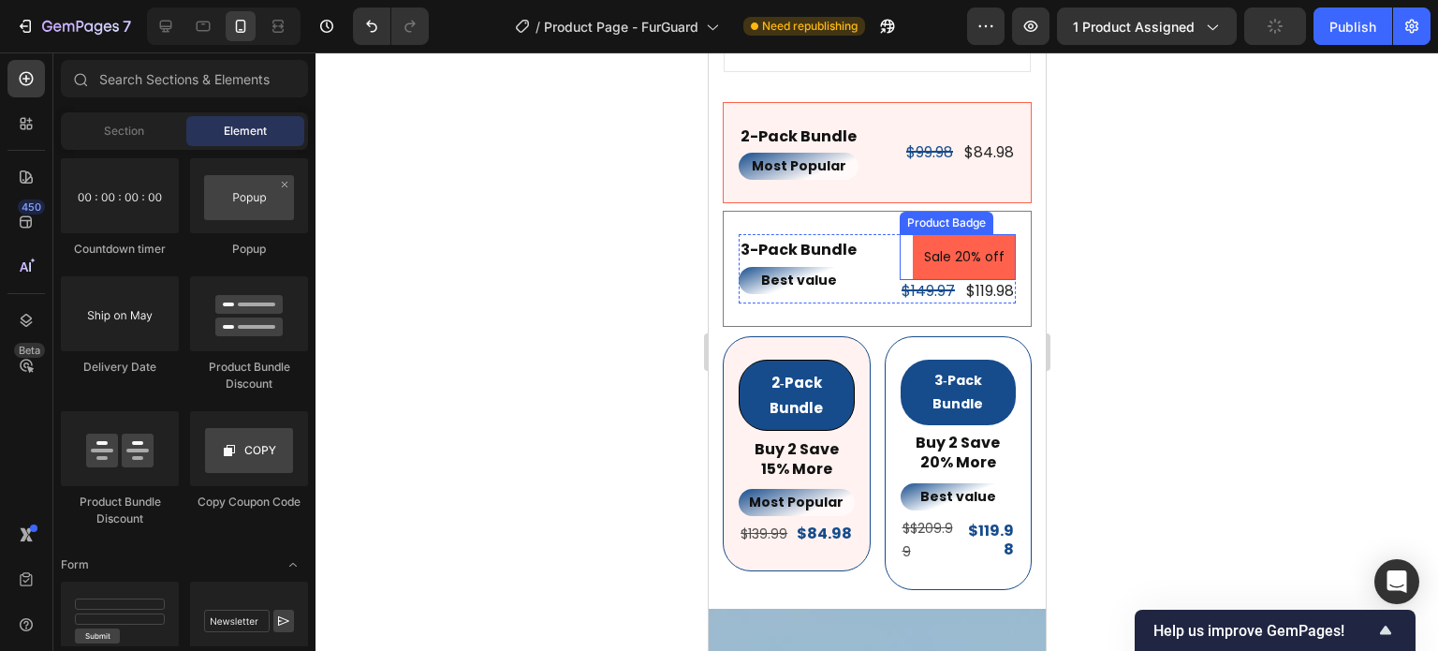
click at [912, 234] on pre "Sale 20% off" at bounding box center [963, 257] width 103 height 46
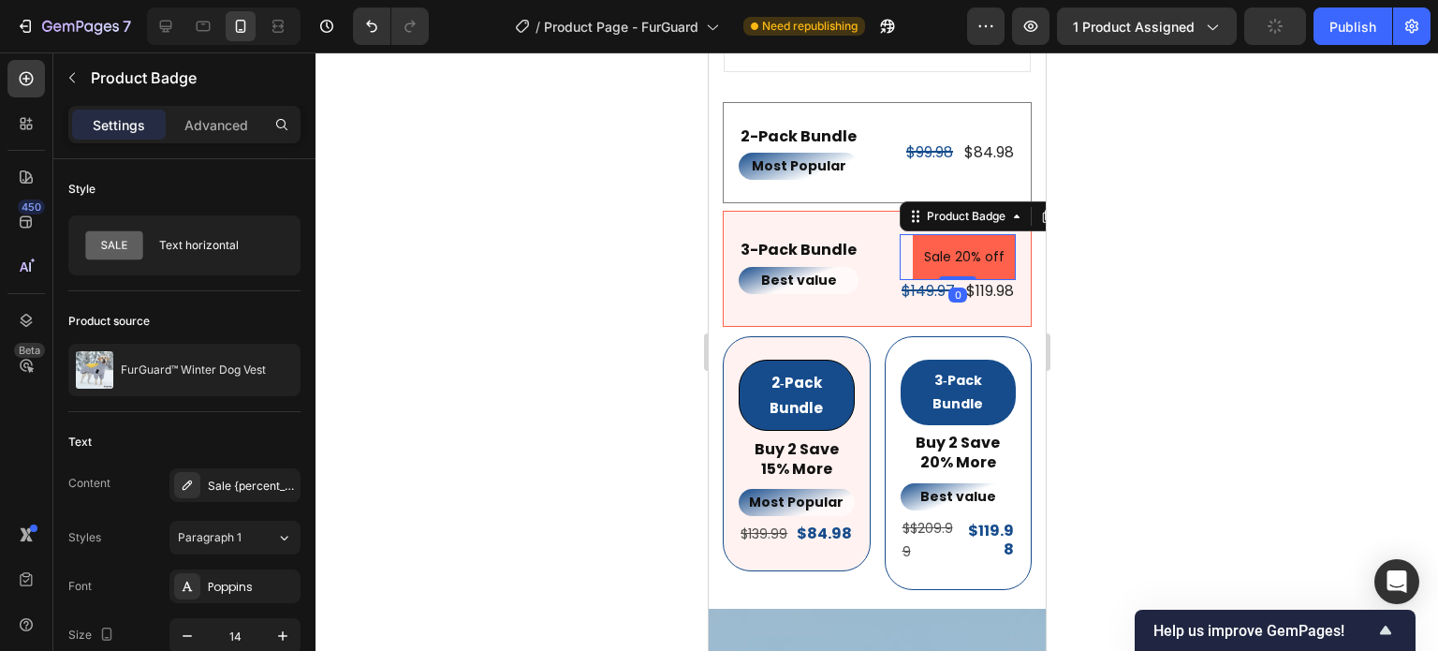
click at [899, 234] on div "Sale 20% off" at bounding box center [957, 257] width 116 height 46
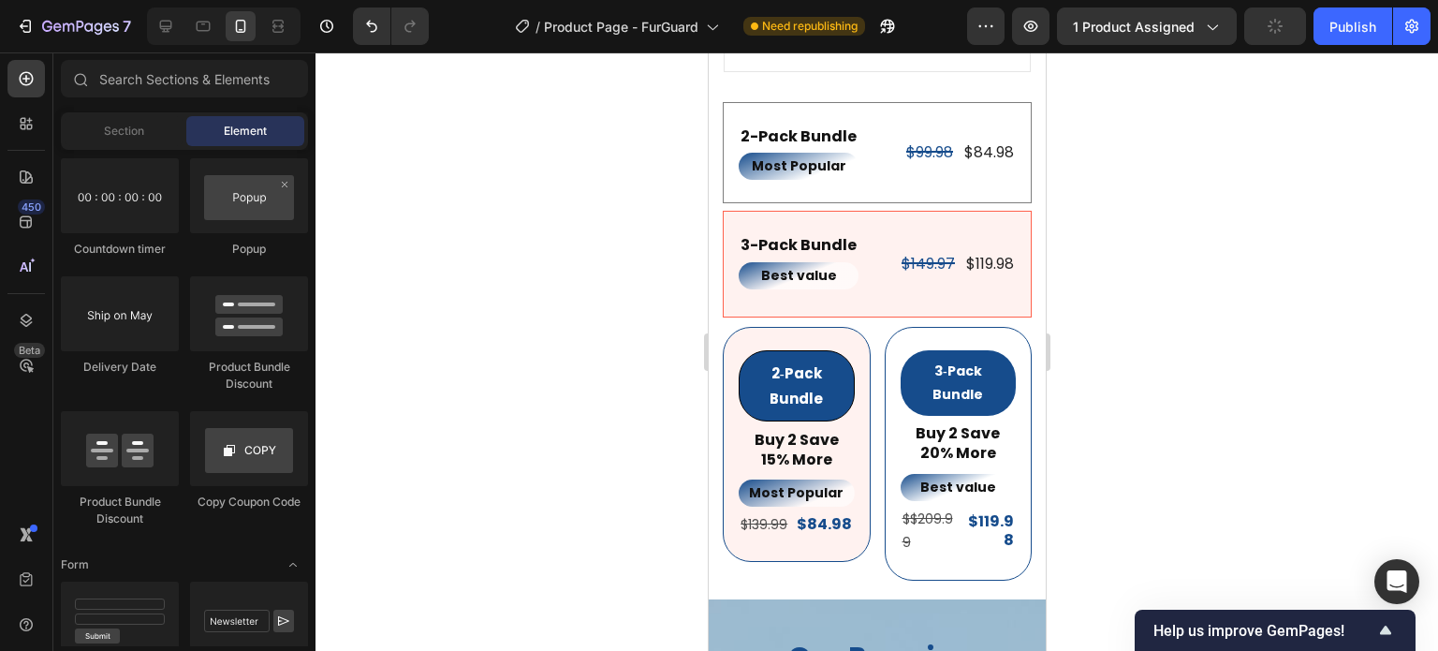
click at [1148, 273] on div at bounding box center [877, 351] width 1123 height 598
click at [920, 141] on div "$99.98" at bounding box center [929, 152] width 51 height 23
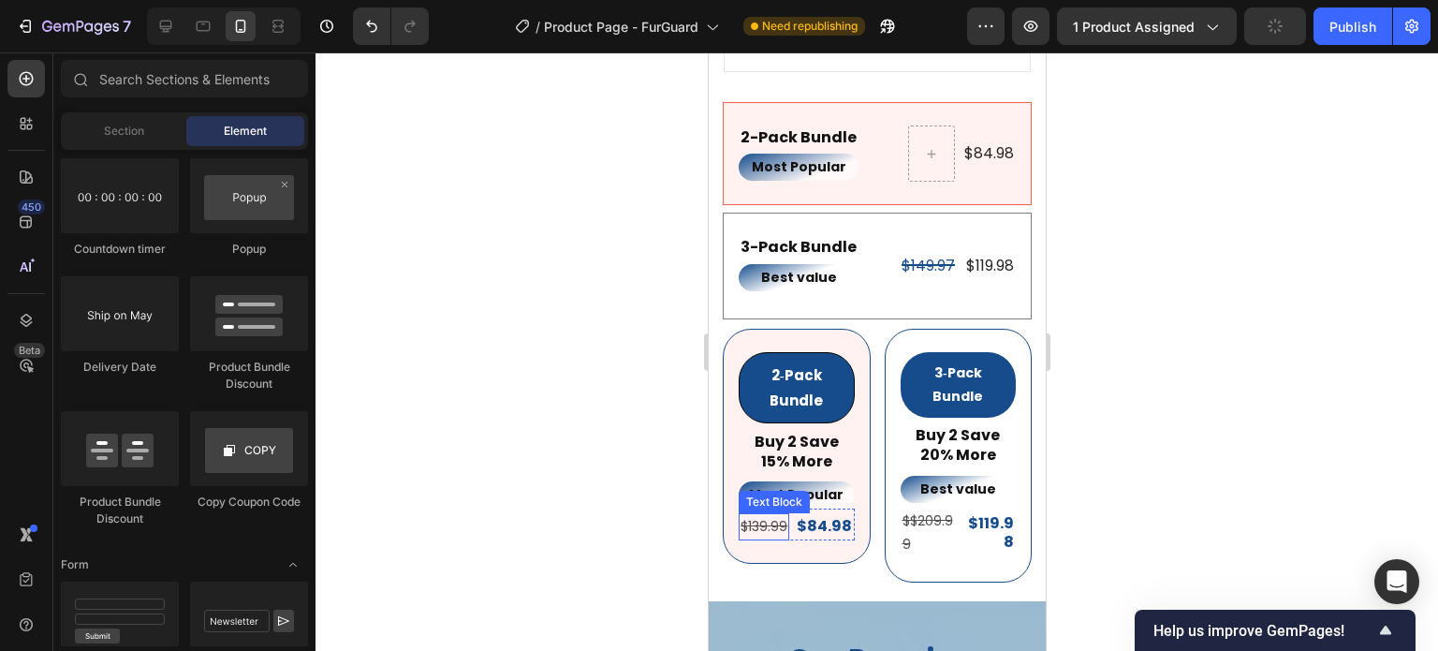
click at [782, 517] on s "$139.99" at bounding box center [763, 526] width 47 height 19
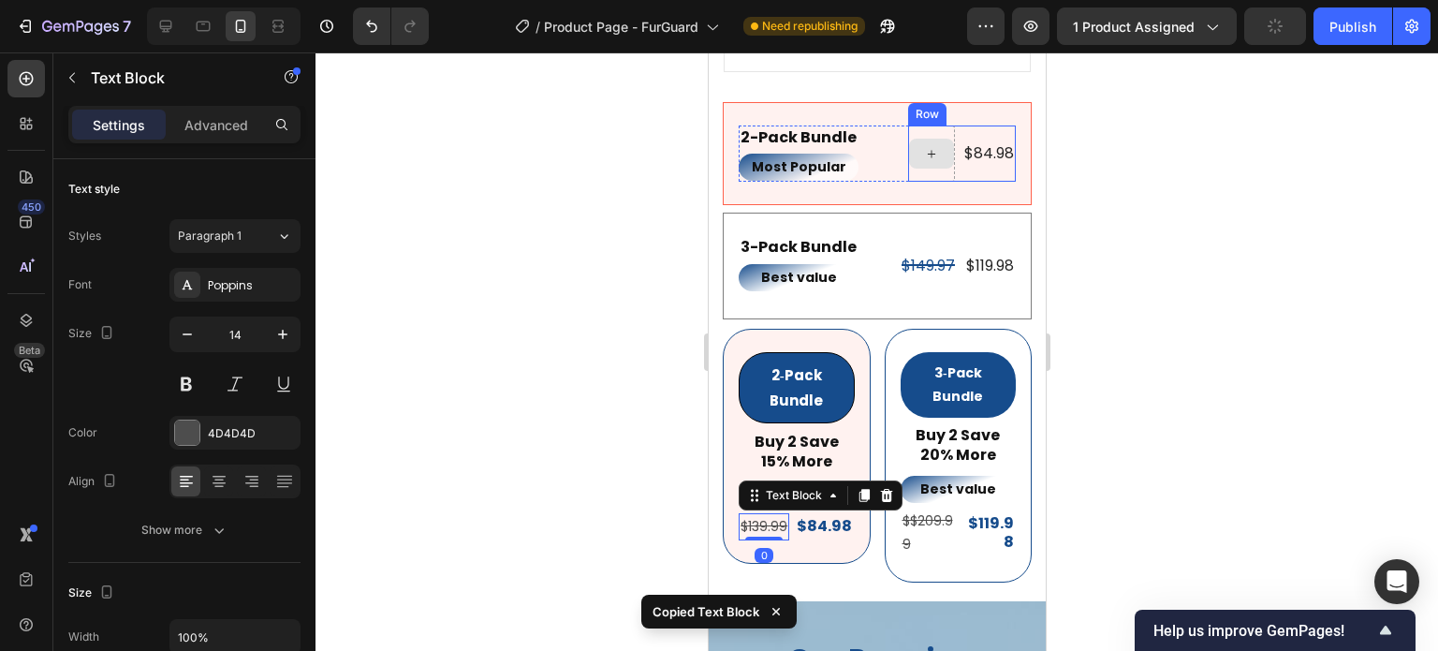
click at [913, 145] on div at bounding box center [930, 154] width 45 height 30
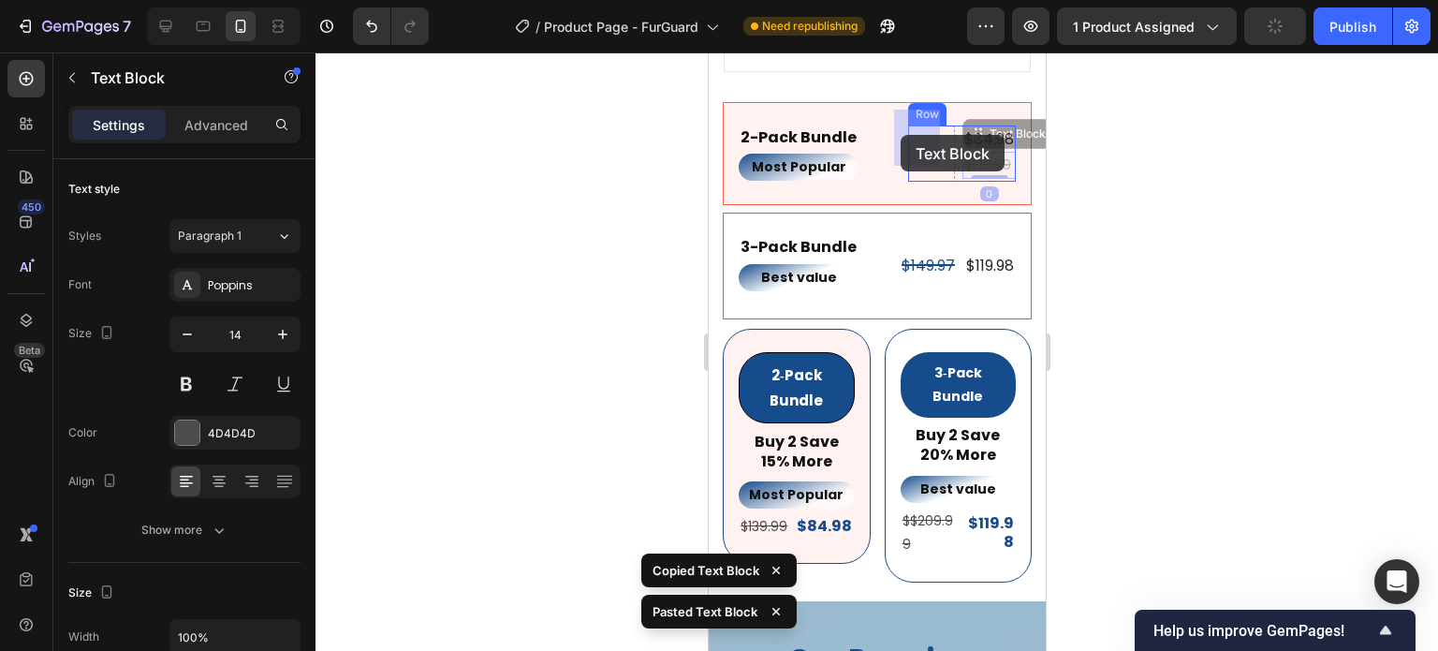
drag, startPoint x: 962, startPoint y: 119, endPoint x: 900, endPoint y: 135, distance: 63.8
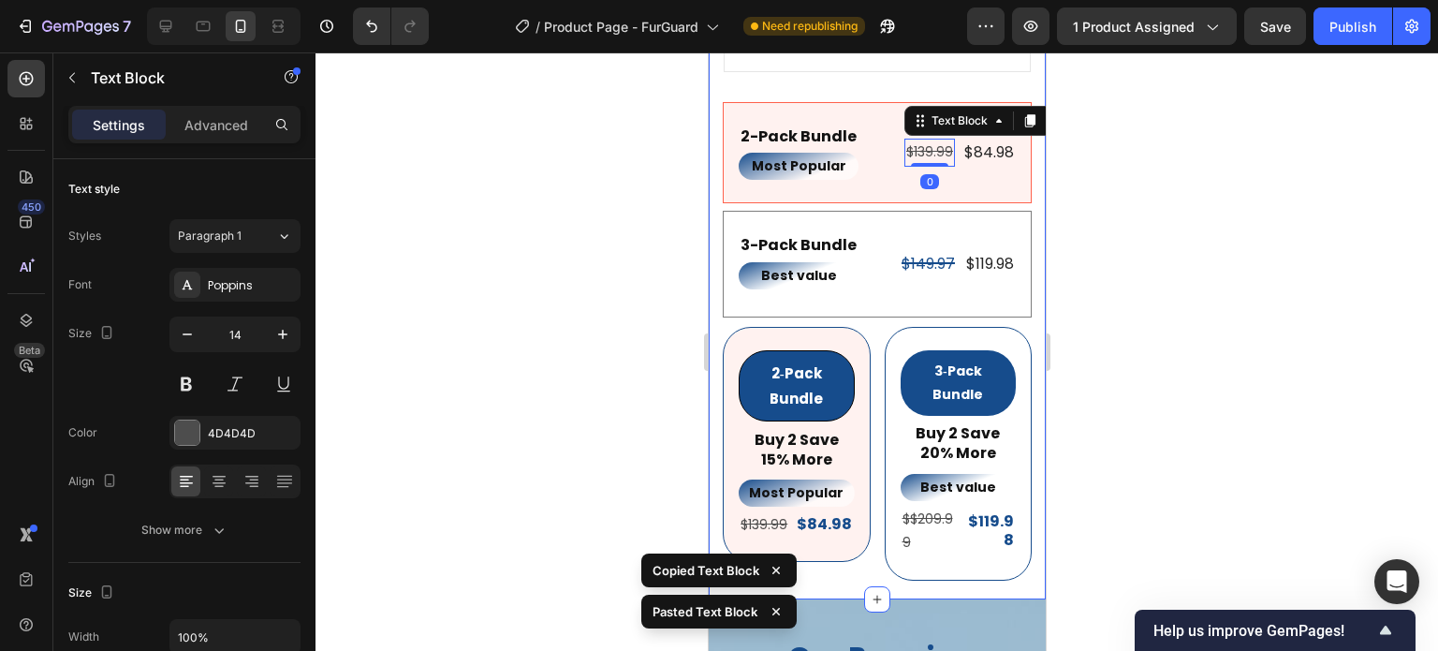
click at [1220, 214] on div at bounding box center [877, 351] width 1123 height 598
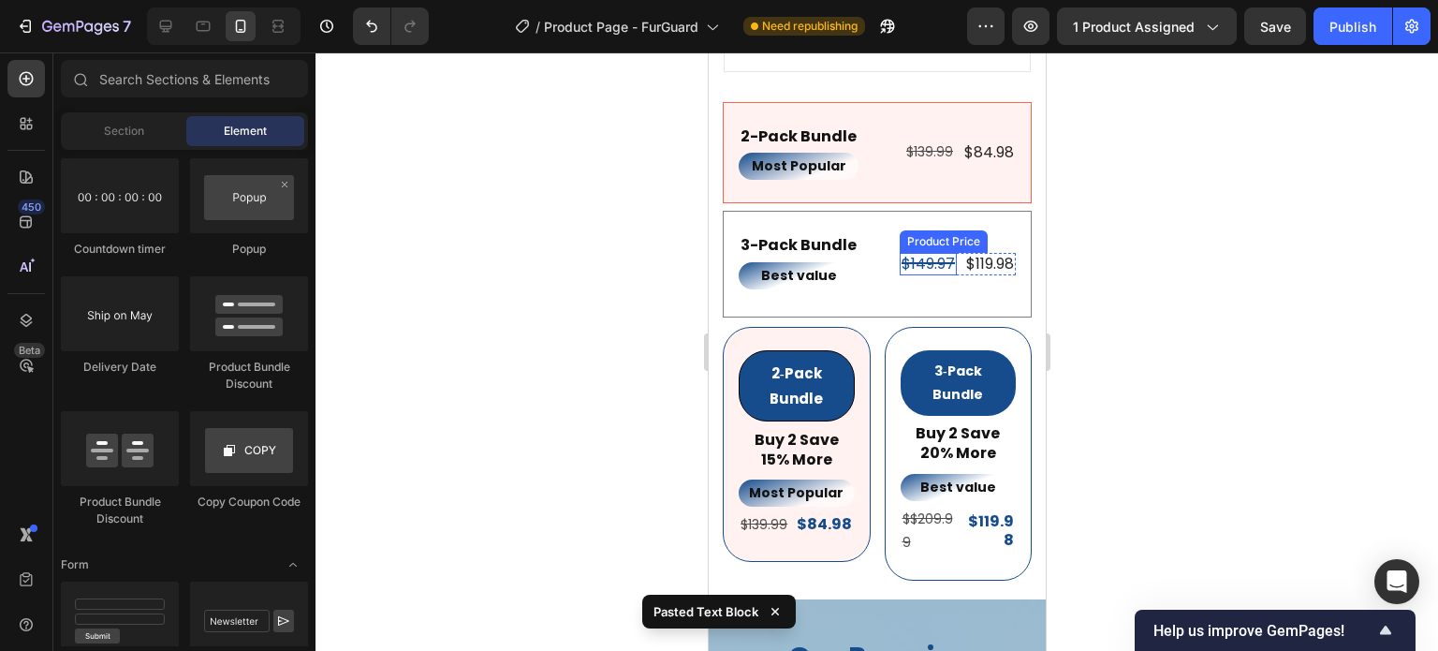
click at [926, 253] on div "$149.97" at bounding box center [927, 264] width 57 height 23
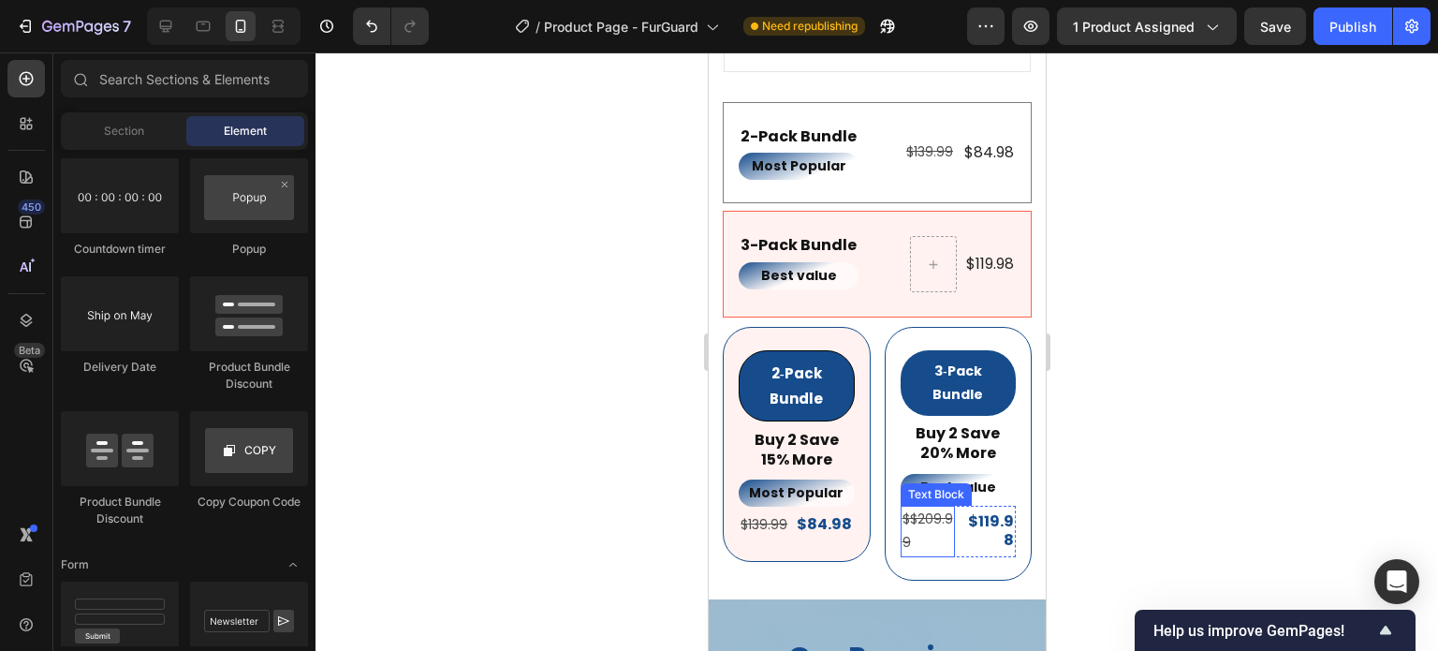
click at [915, 514] on p "$$209.99" at bounding box center [928, 531] width 52 height 47
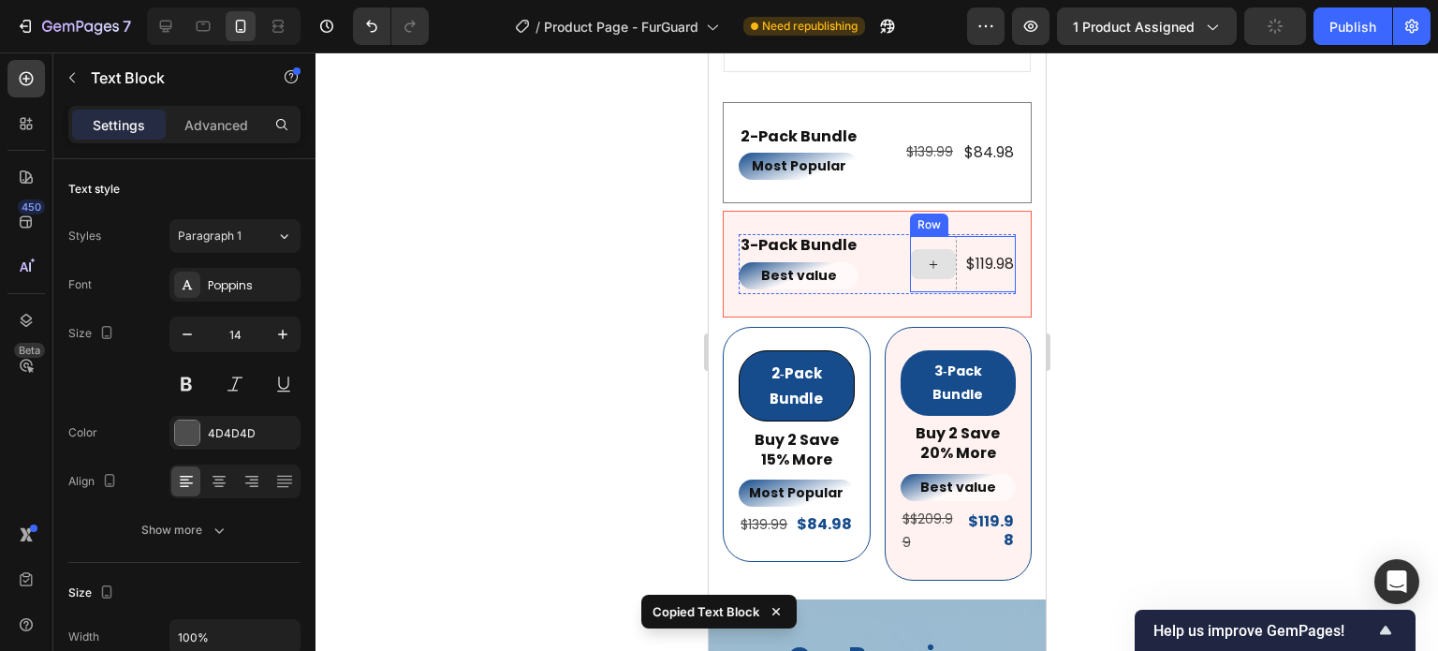
click at [917, 259] on div at bounding box center [932, 264] width 45 height 30
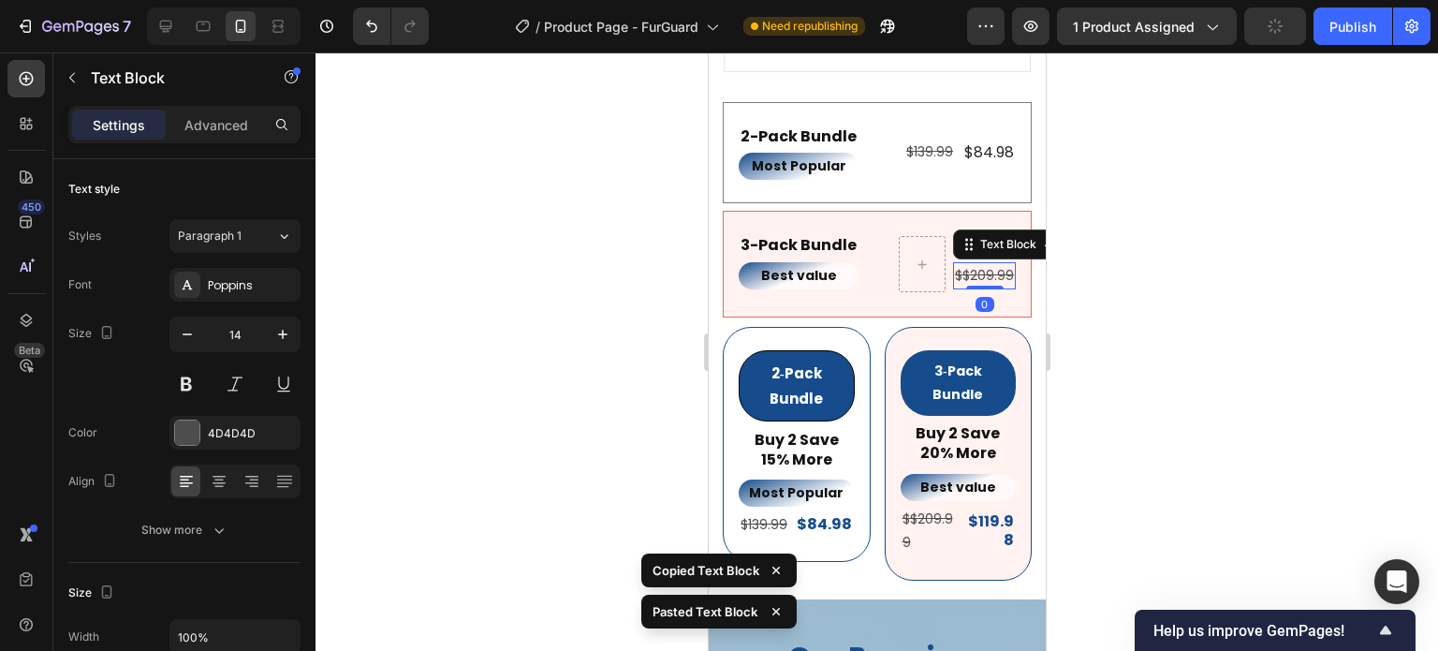
click at [963, 266] on s "$$209.99" at bounding box center [983, 275] width 59 height 19
click at [895, 254] on s "$$209.99" at bounding box center [924, 263] width 59 height 19
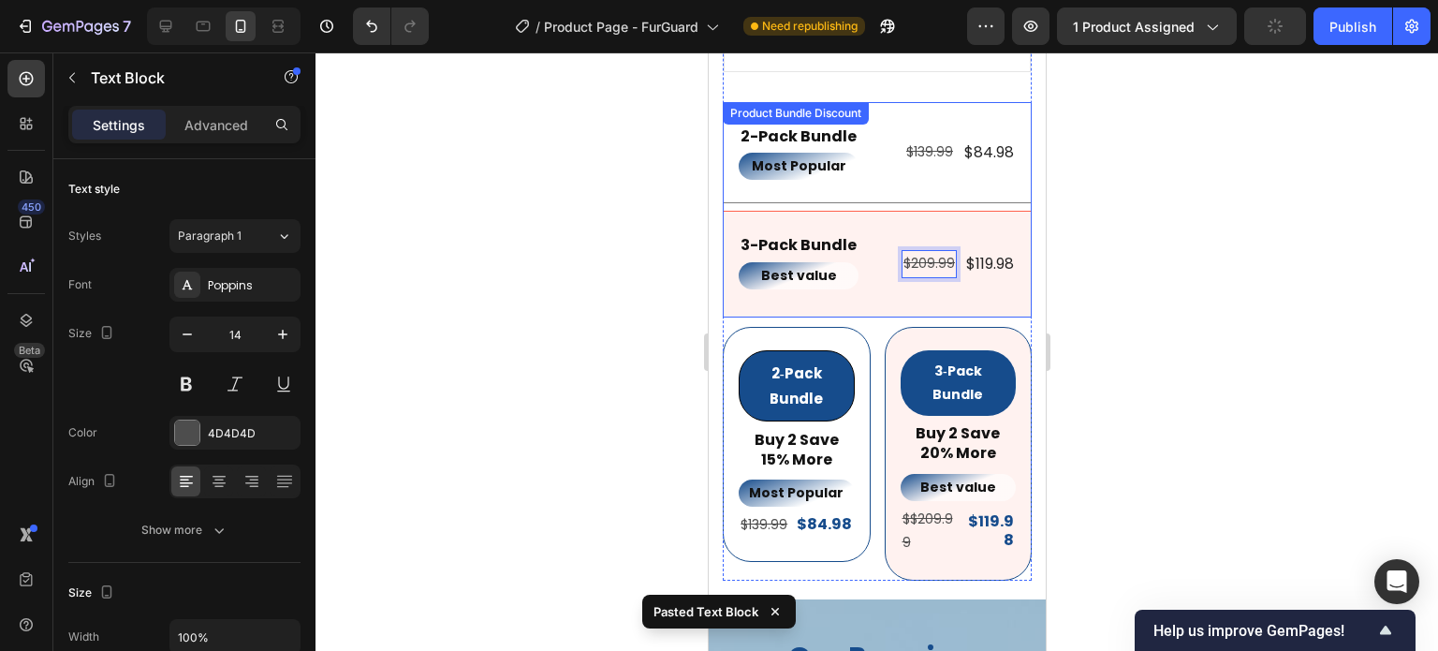
click at [1116, 337] on div at bounding box center [877, 351] width 1123 height 598
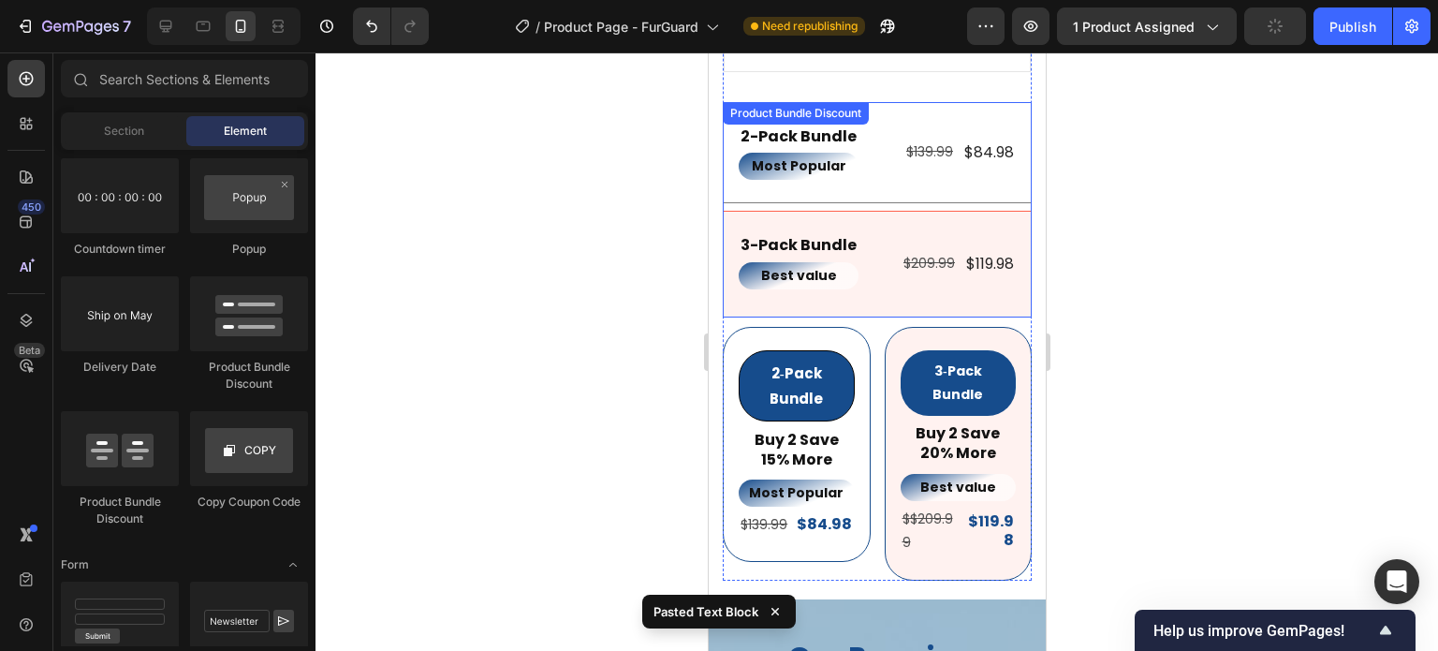
click at [1157, 351] on div at bounding box center [877, 351] width 1123 height 598
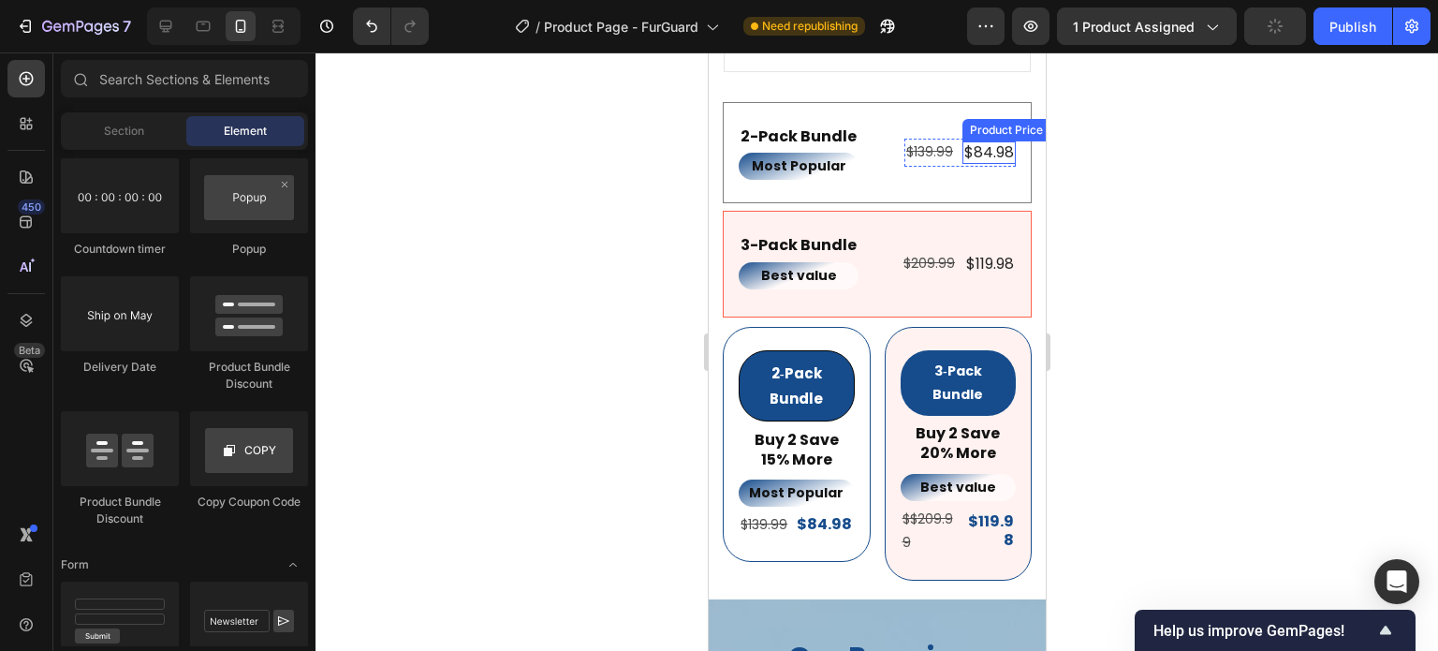
click at [983, 141] on div "$84.98" at bounding box center [988, 152] width 53 height 23
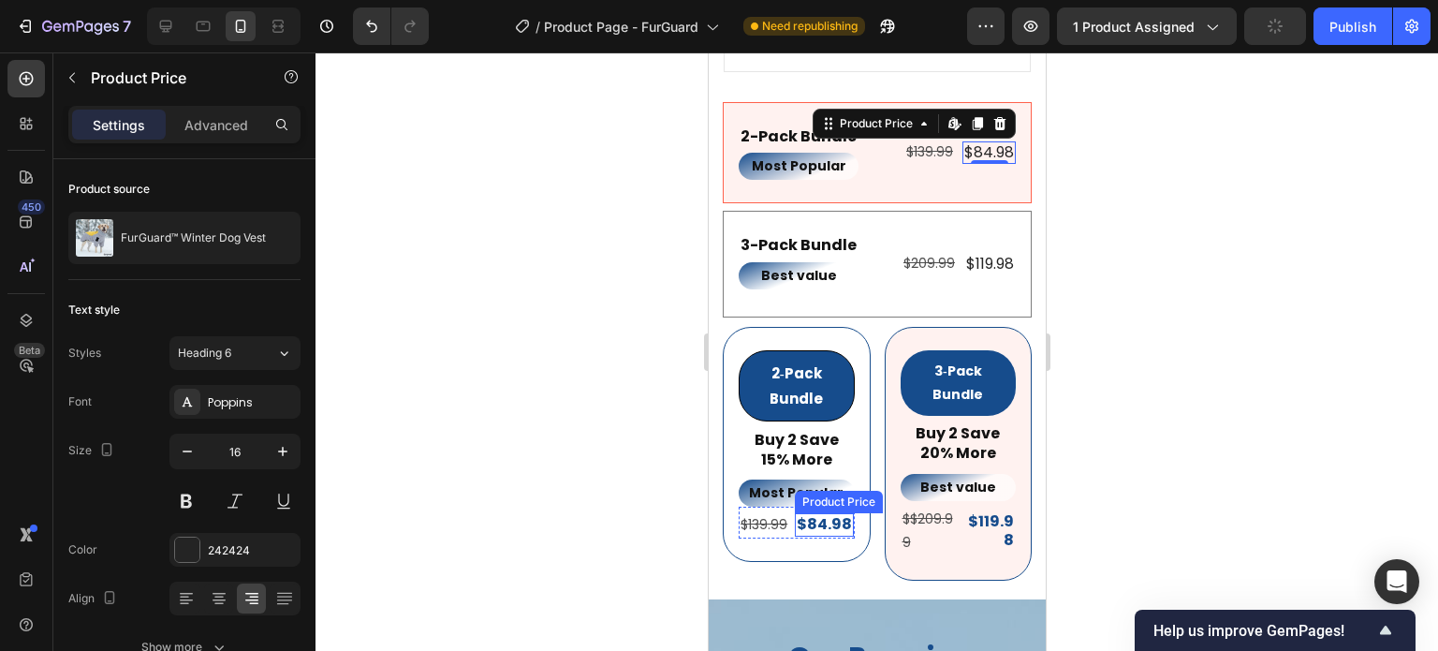
click at [833, 513] on div "$84.98" at bounding box center [823, 524] width 59 height 23
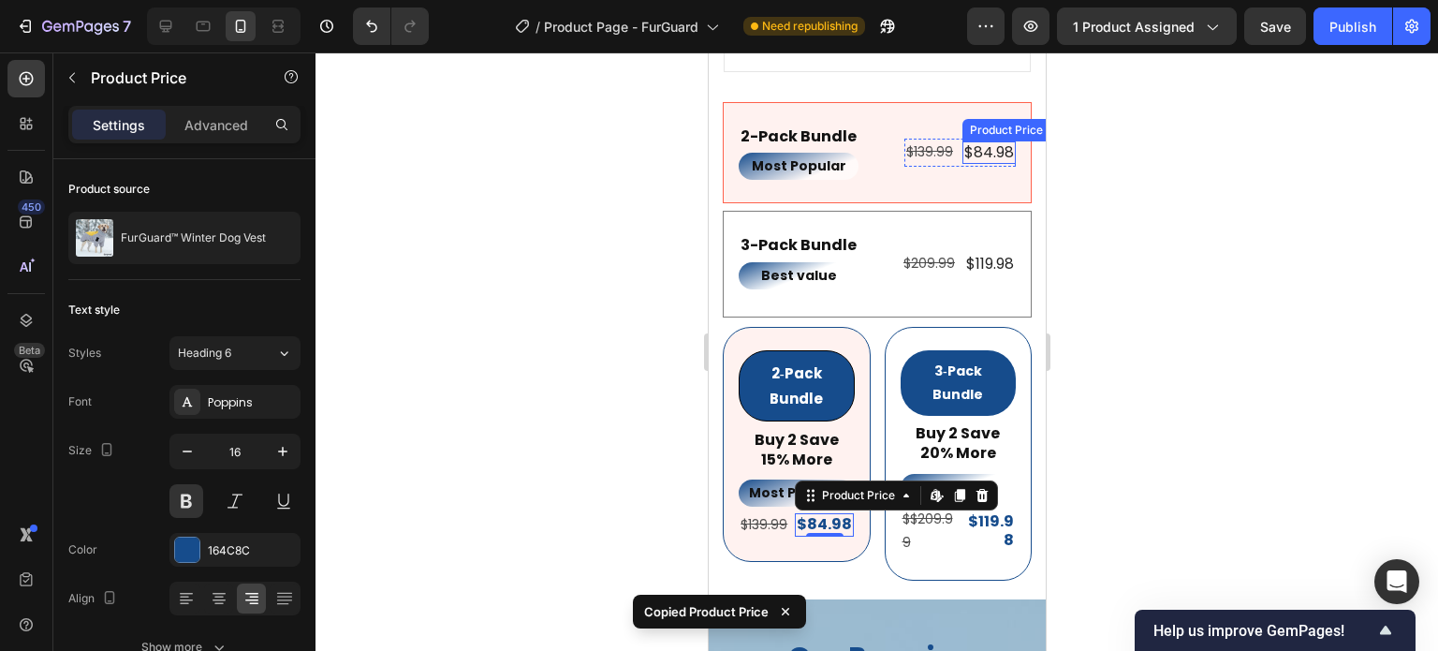
click at [972, 141] on div "$84.98" at bounding box center [988, 152] width 53 height 23
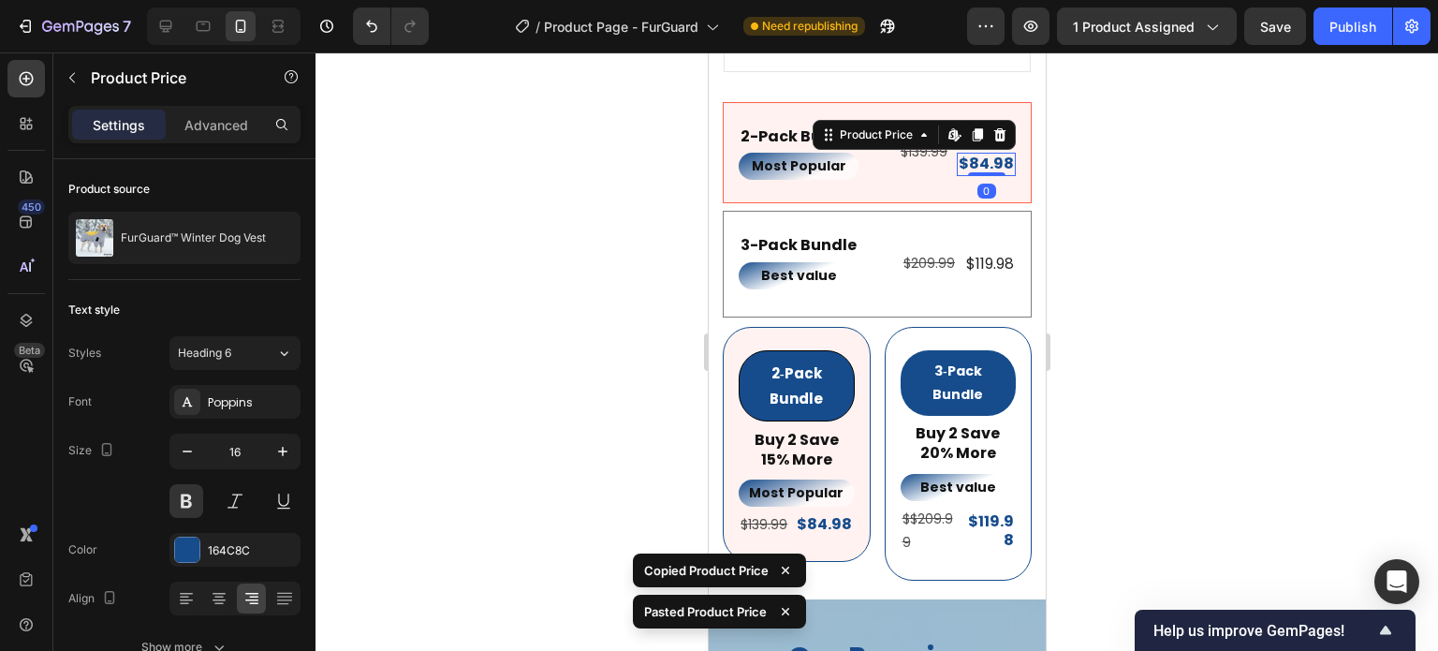
click at [1096, 168] on div at bounding box center [877, 351] width 1123 height 598
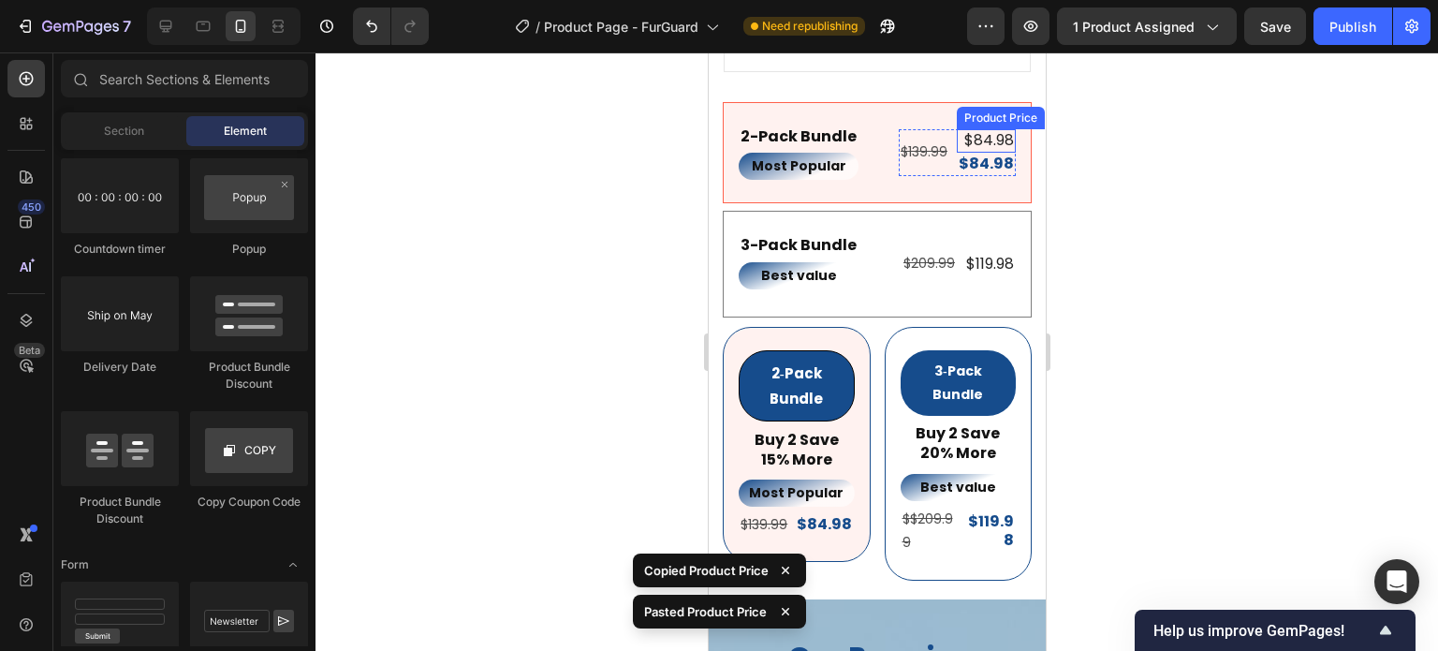
click at [979, 129] on div "$84.98" at bounding box center [985, 140] width 59 height 23
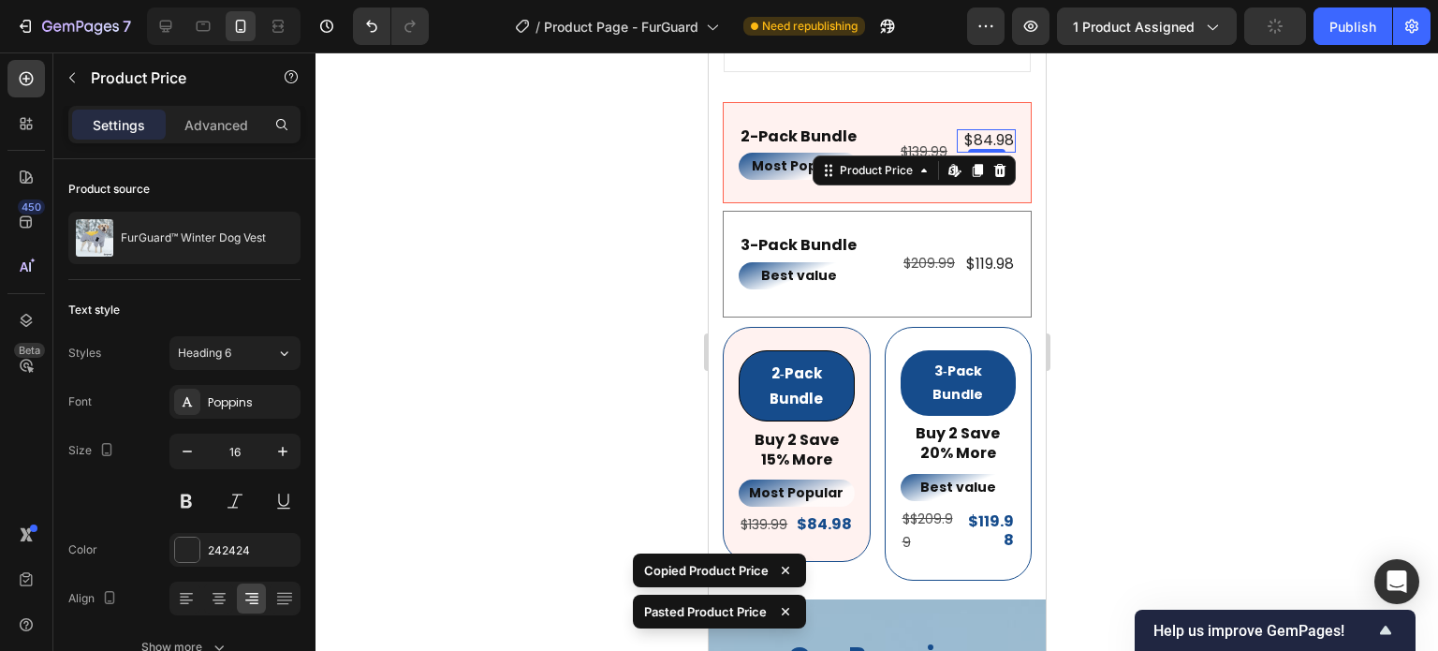
click at [1133, 307] on div at bounding box center [877, 351] width 1123 height 598
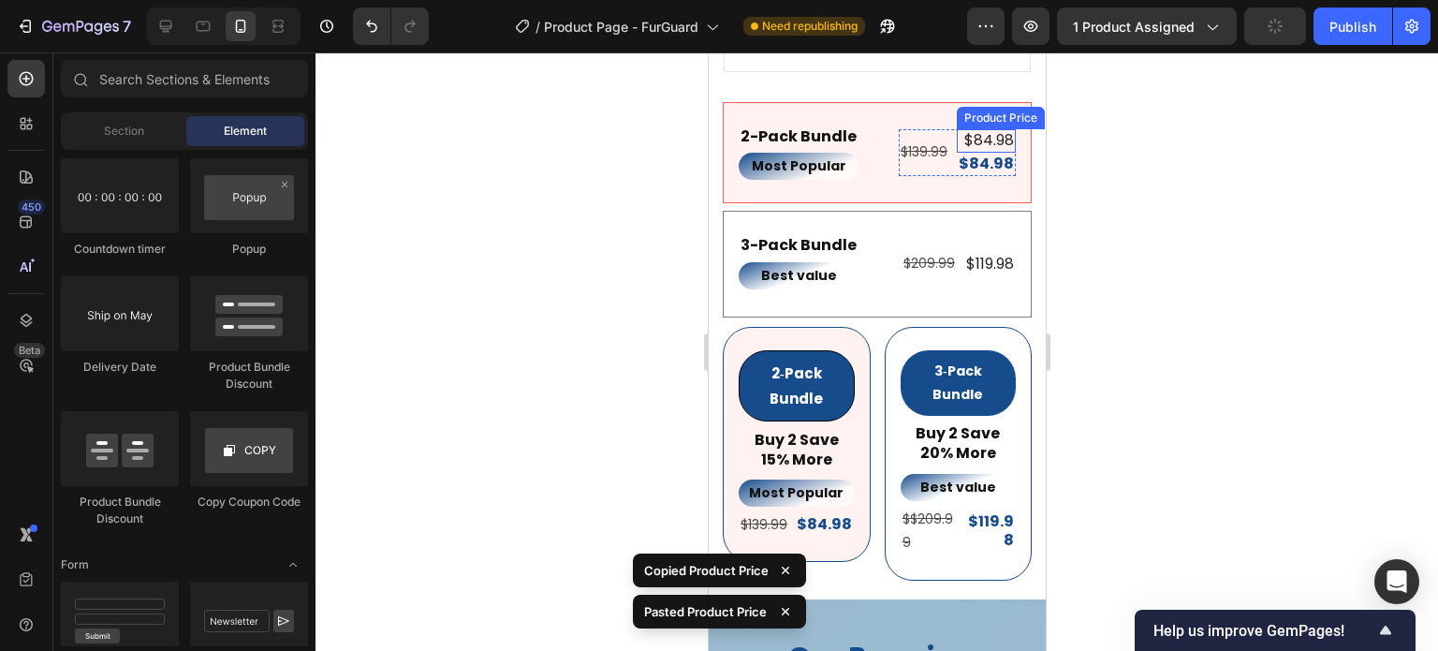
click at [995, 153] on div "$84.98 Product Price Product Price" at bounding box center [985, 164] width 59 height 23
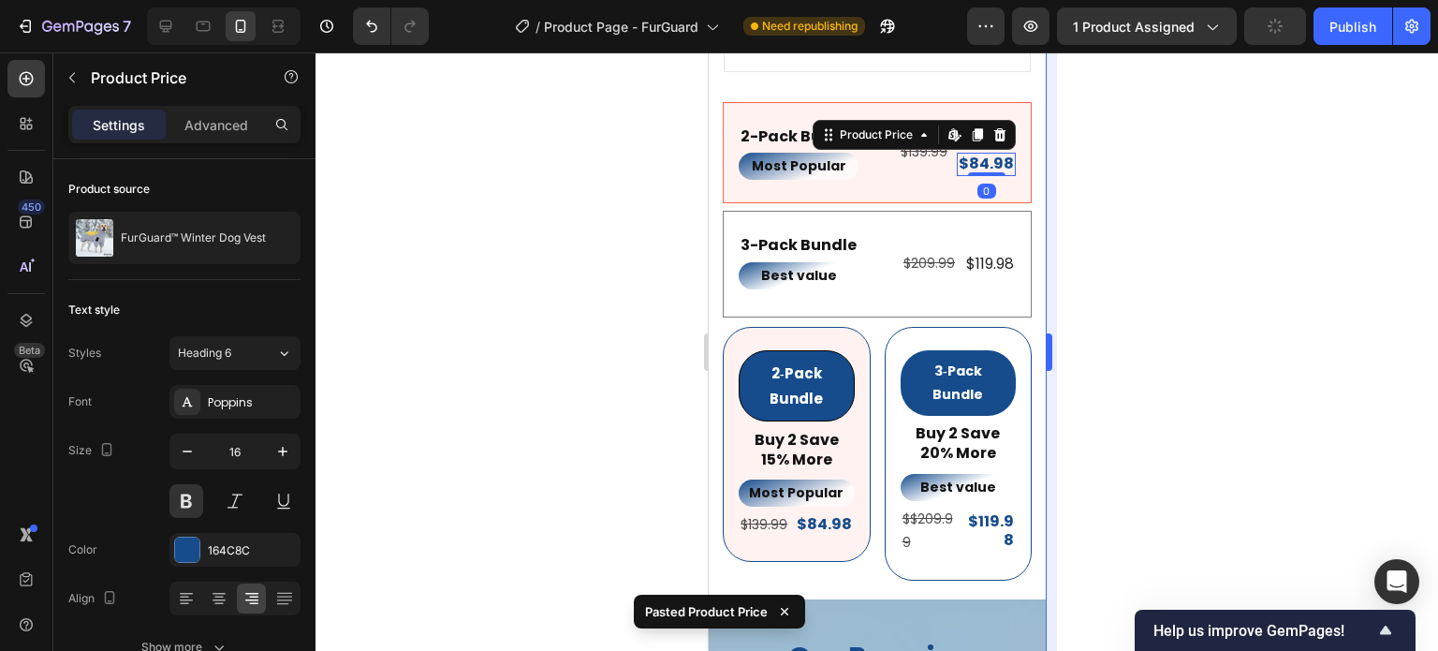
drag, startPoint x: 327, startPoint y: 100, endPoint x: 1054, endPoint y: 190, distance: 733.2
click at [1163, 221] on div at bounding box center [877, 351] width 1123 height 598
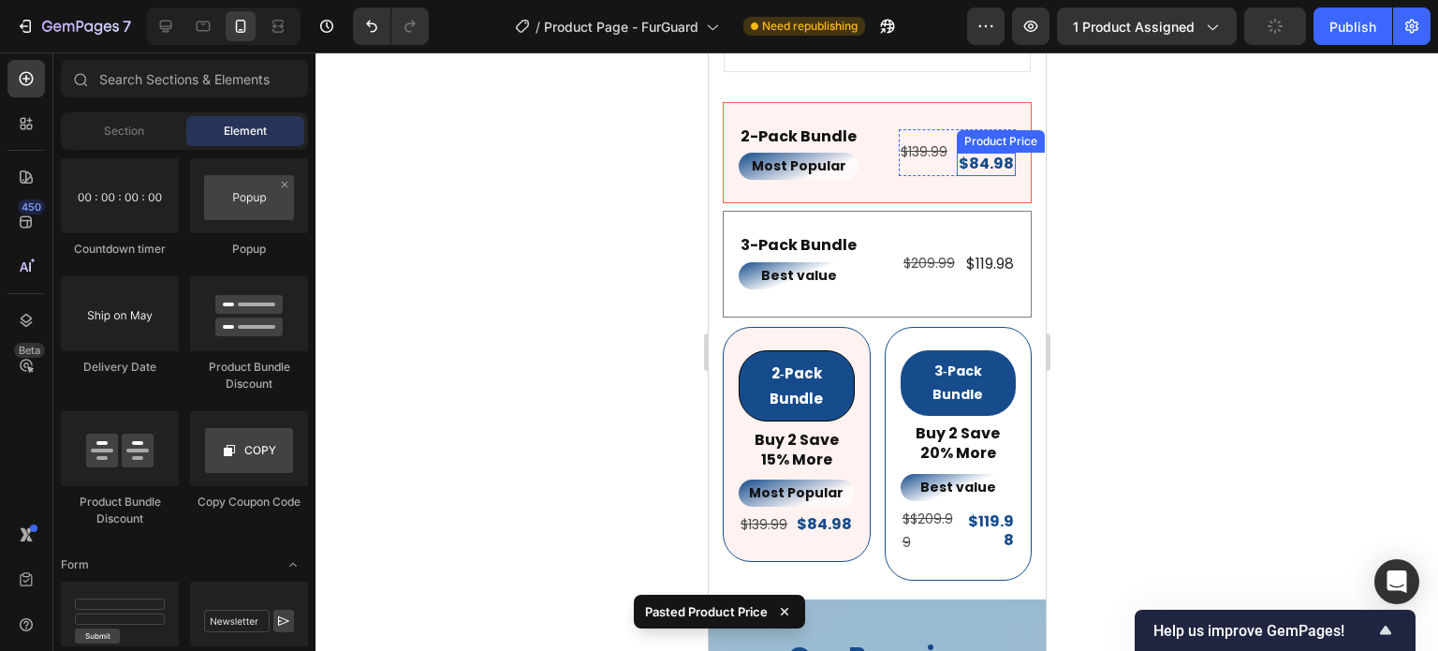
click at [975, 130] on div "Product Price" at bounding box center [1000, 141] width 88 height 22
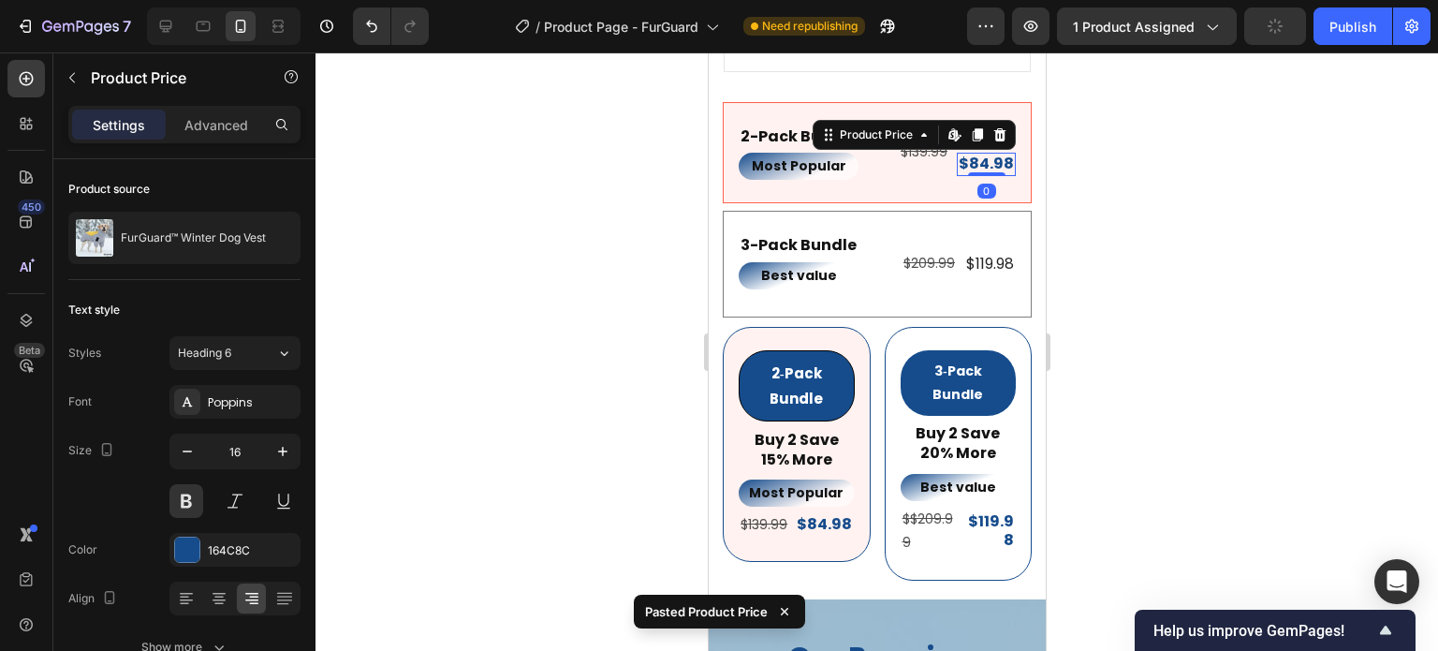
drag, startPoint x: 1152, startPoint y: 212, endPoint x: 1065, endPoint y: 181, distance: 92.4
click at [1151, 211] on div at bounding box center [877, 351] width 1123 height 598
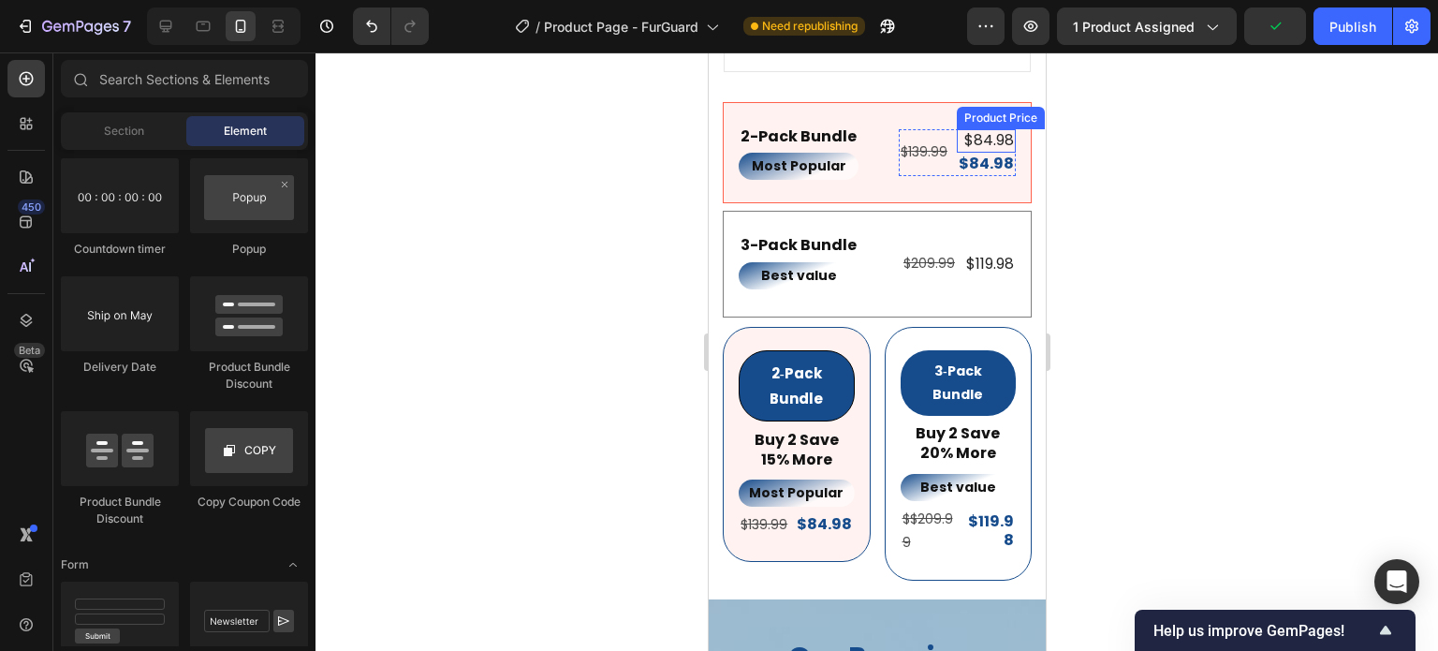
click at [993, 129] on div "$84.98" at bounding box center [985, 140] width 59 height 23
click at [1165, 248] on div at bounding box center [877, 351] width 1123 height 598
click at [975, 141] on div "$84.98" at bounding box center [985, 152] width 59 height 23
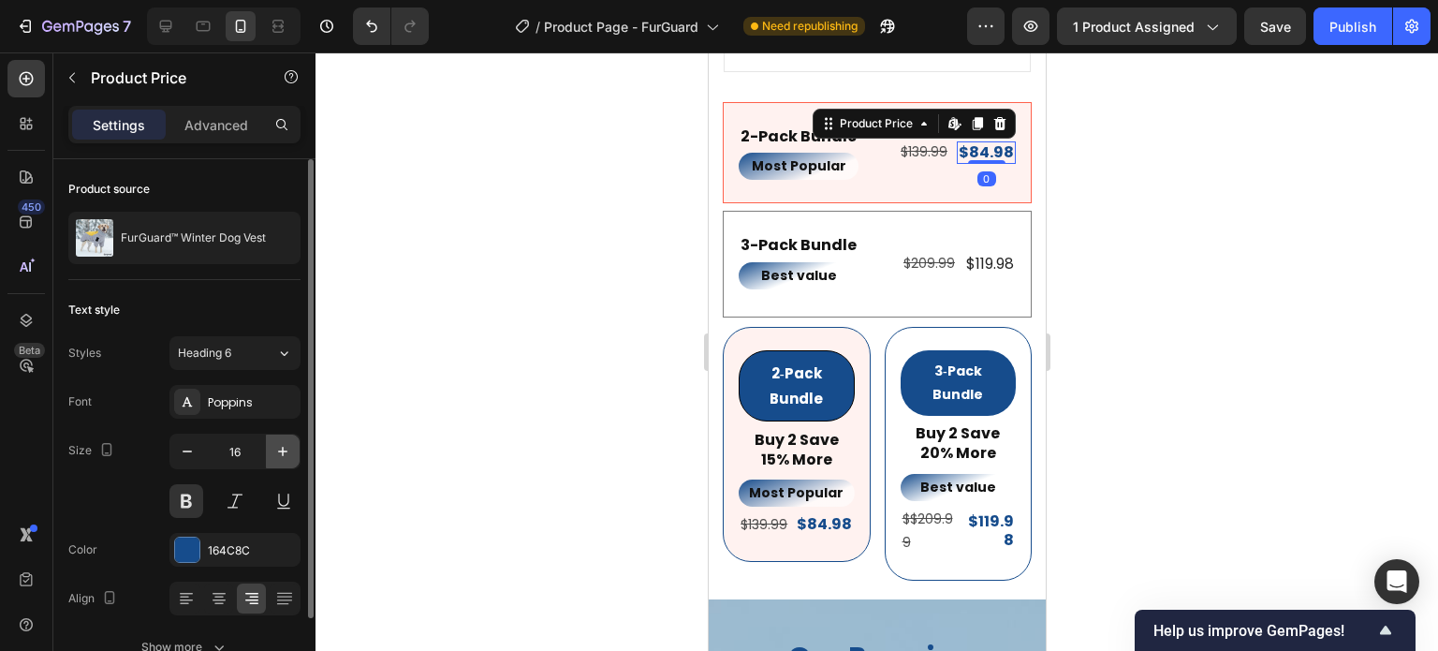
click at [268, 442] on button "button" at bounding box center [283, 452] width 34 height 34
click at [269, 442] on button "button" at bounding box center [283, 452] width 34 height 34
click at [271, 443] on button "button" at bounding box center [283, 452] width 34 height 34
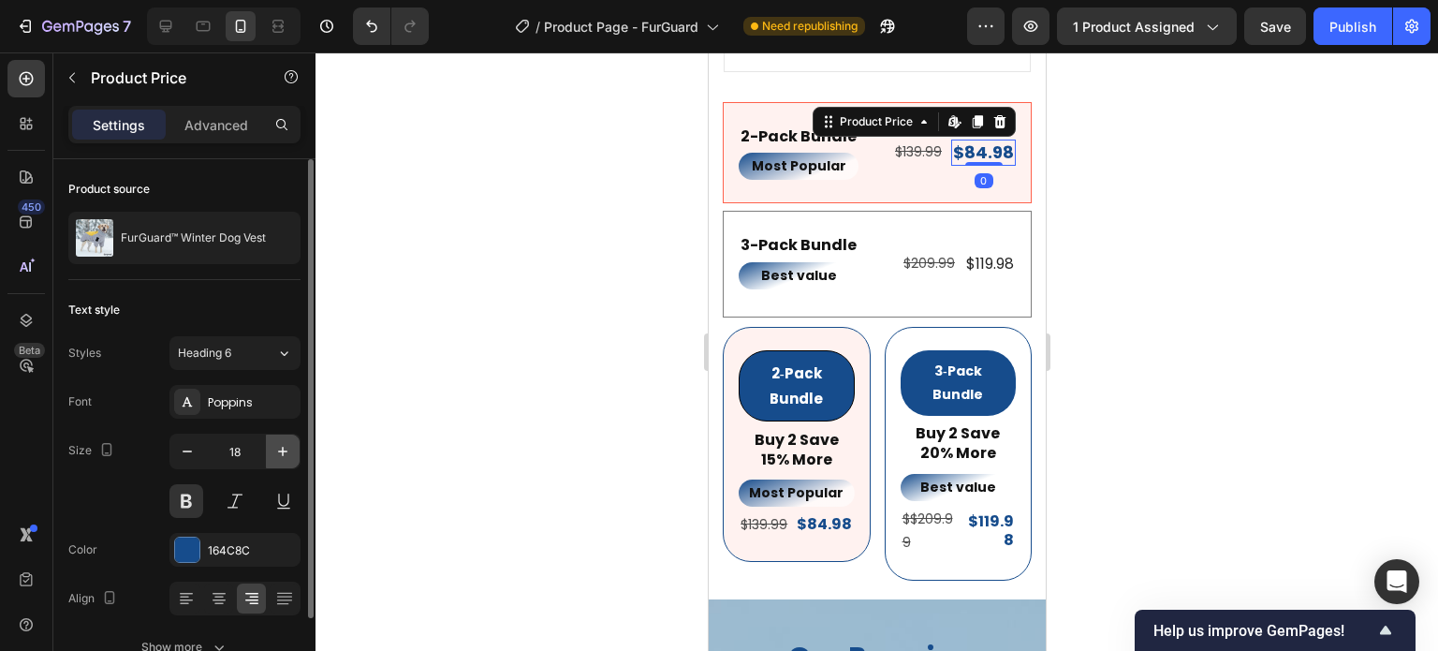
click at [271, 443] on button "button" at bounding box center [283, 452] width 34 height 34
click at [272, 443] on button "button" at bounding box center [283, 452] width 34 height 34
click at [273, 443] on icon "button" at bounding box center [282, 451] width 19 height 19
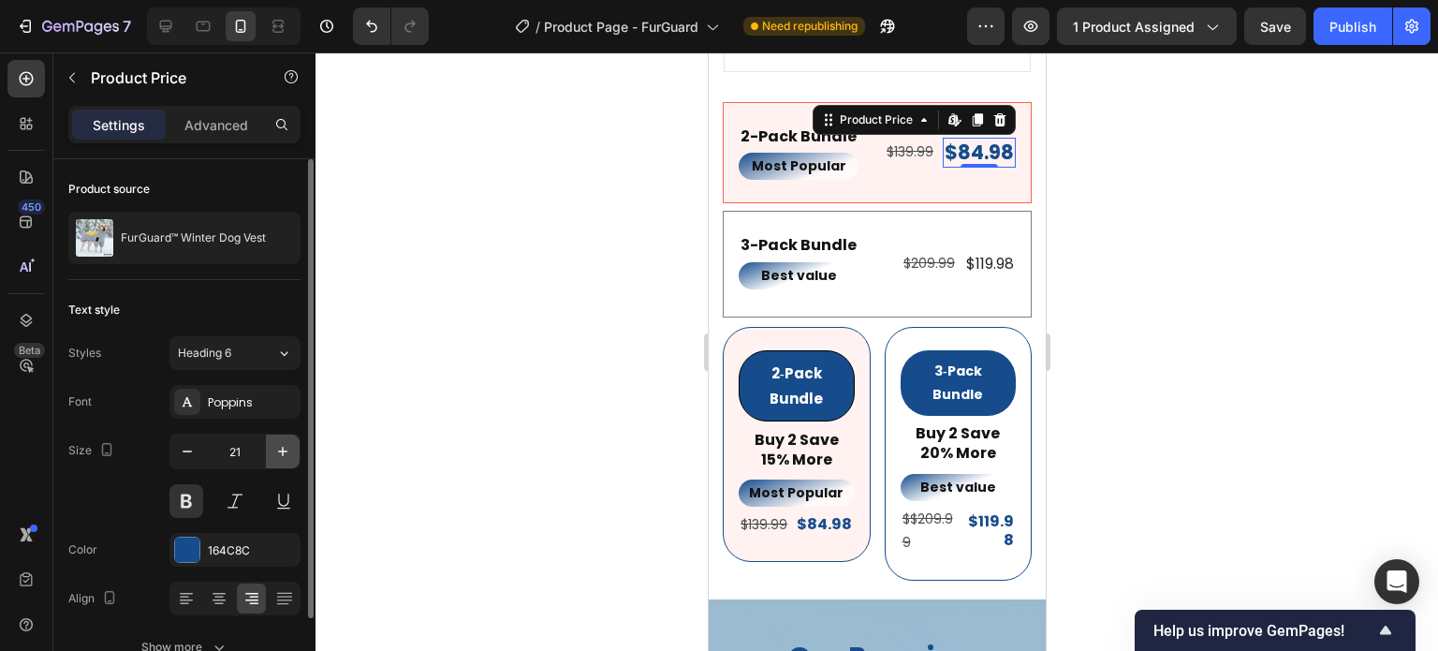
click at [273, 443] on icon "button" at bounding box center [282, 451] width 19 height 19
click at [189, 455] on icon "button" at bounding box center [187, 451] width 19 height 19
type input "21"
click at [1274, 236] on div at bounding box center [877, 351] width 1123 height 598
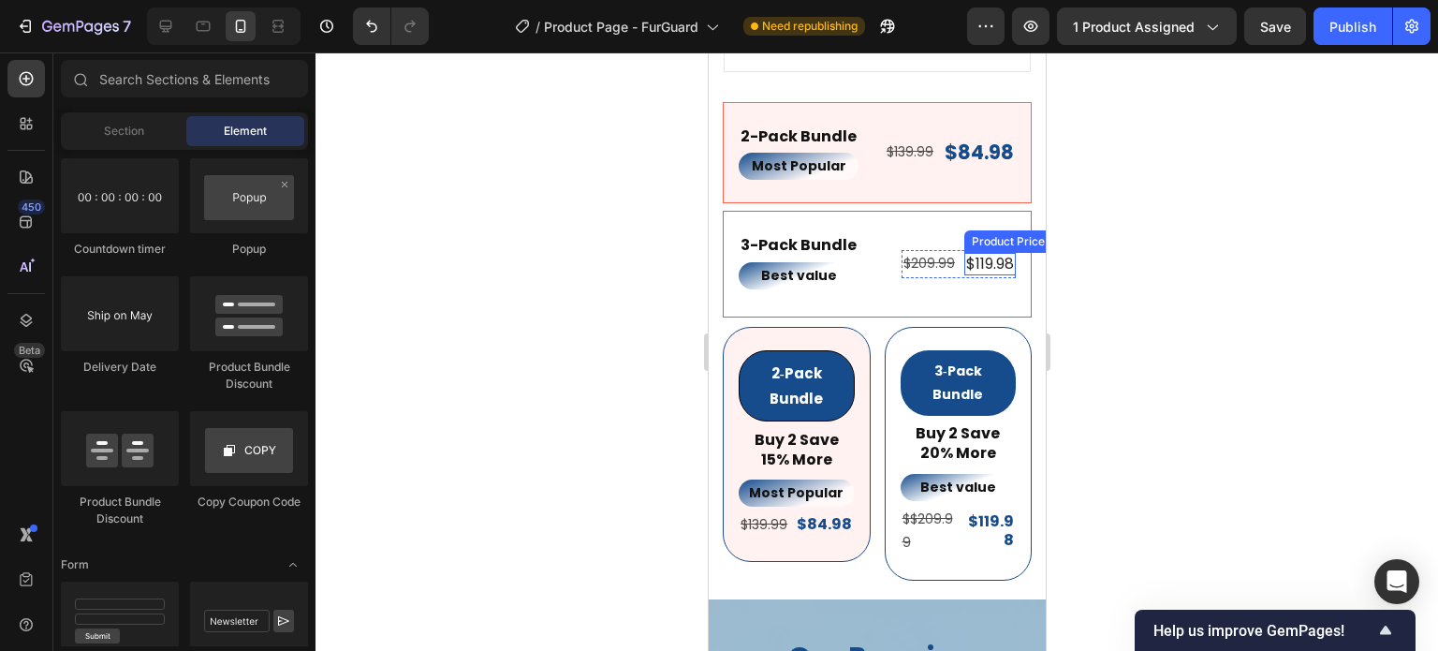
click at [972, 253] on div "$119.98" at bounding box center [990, 264] width 52 height 23
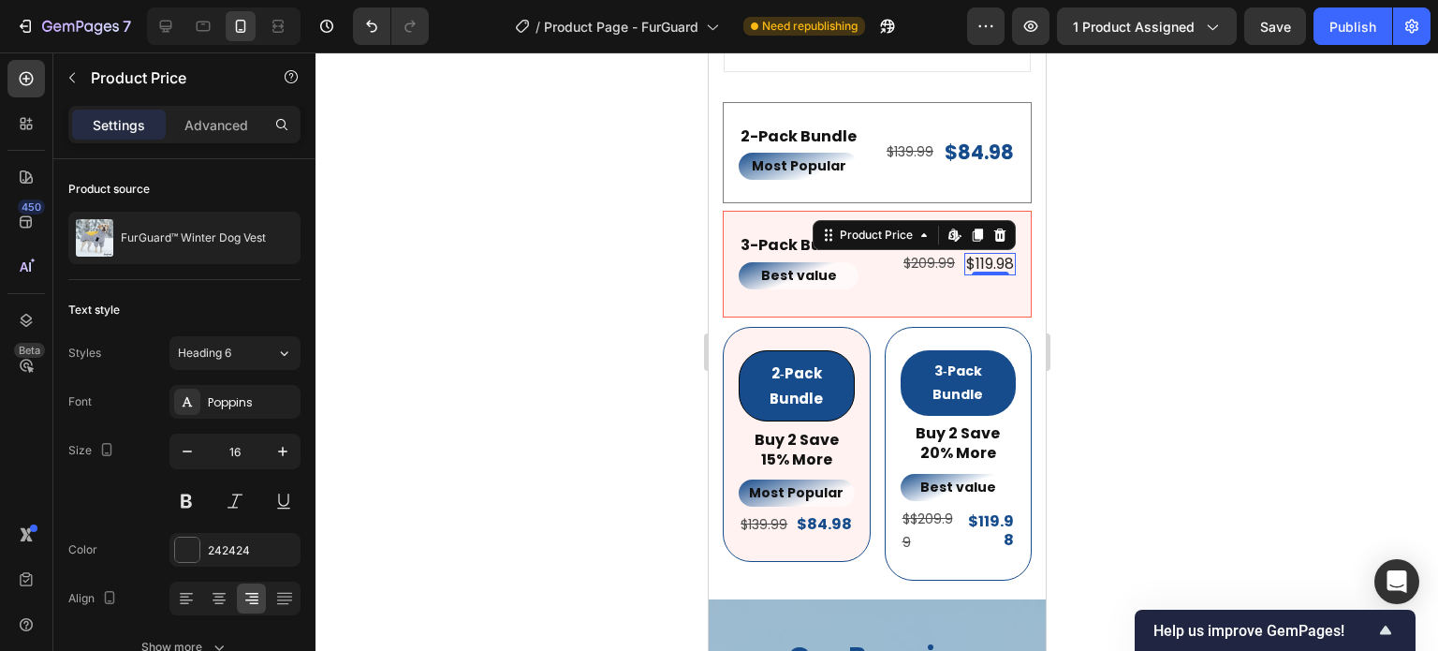
drag, startPoint x: 987, startPoint y: 214, endPoint x: 990, endPoint y: 289, distance: 75.9
click at [994, 228] on icon at bounding box center [1000, 234] width 12 height 13
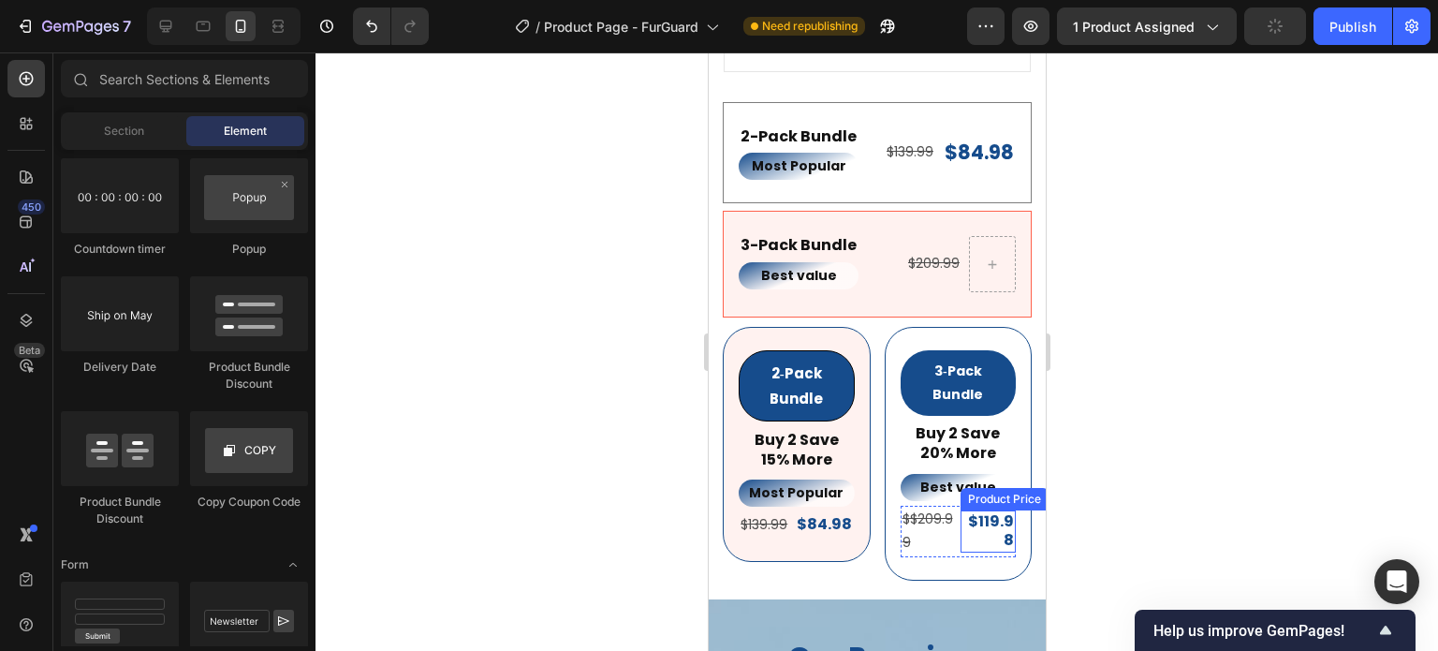
click at [989, 514] on div "$119.98" at bounding box center [987, 531] width 55 height 43
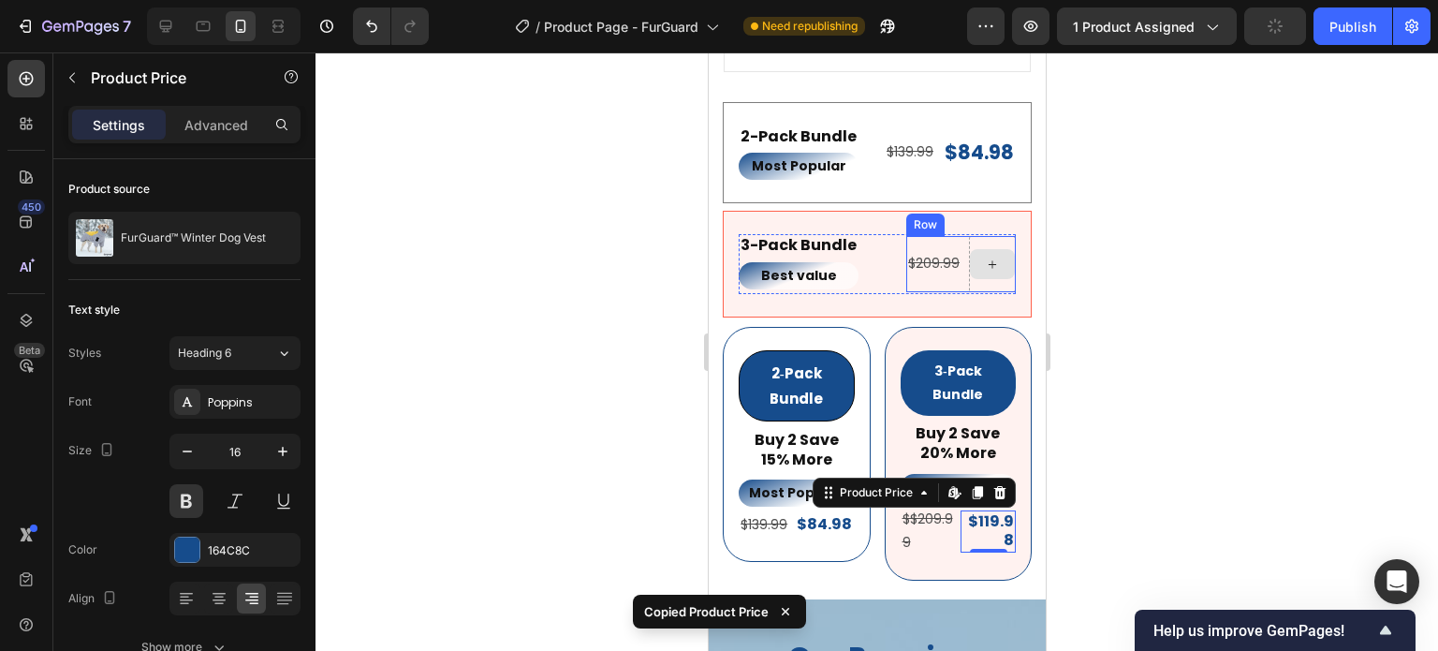
click at [980, 254] on div at bounding box center [991, 264] width 45 height 30
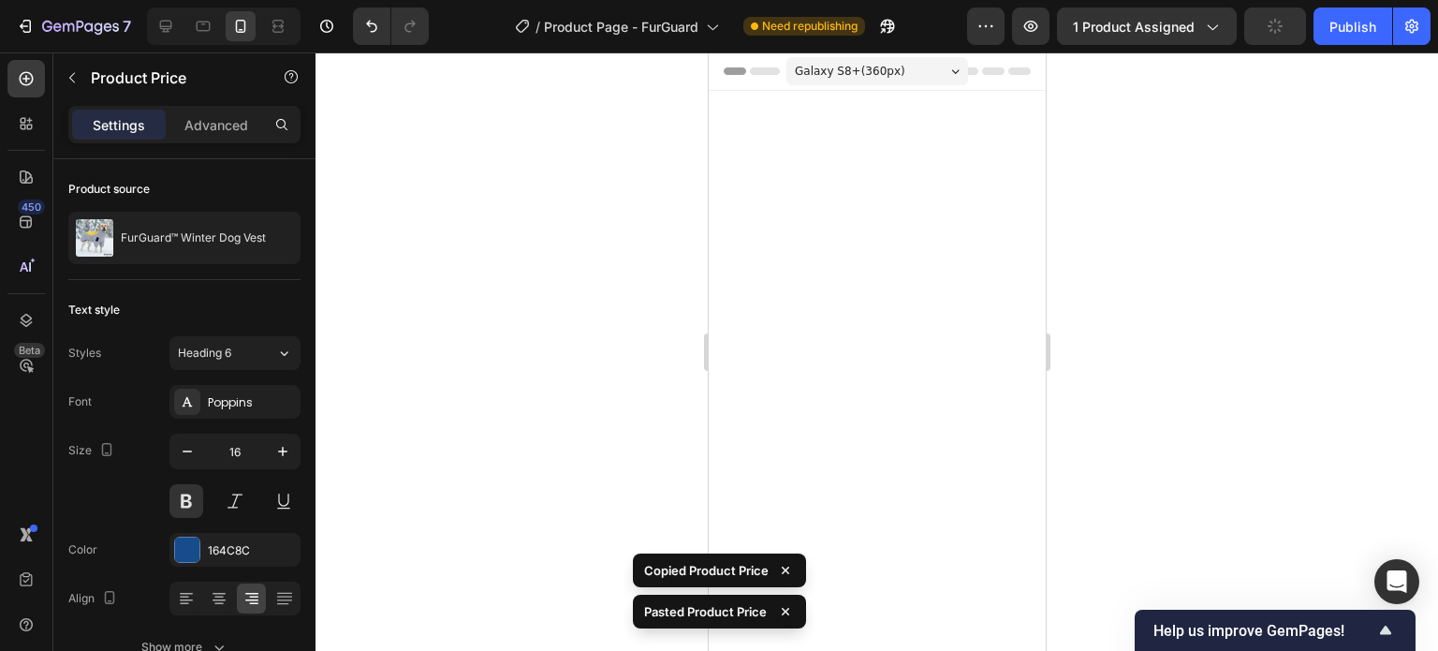
scroll to position [2432, 0]
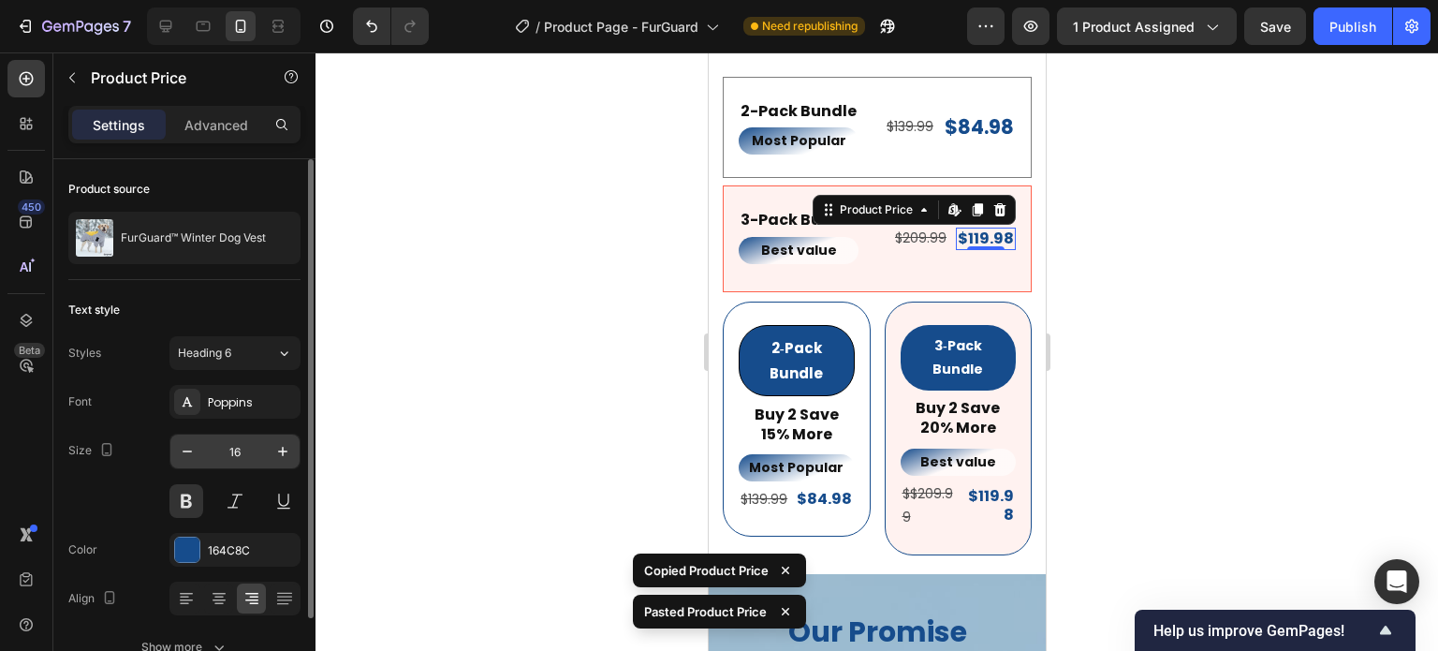
click at [234, 453] on input "16" at bounding box center [235, 452] width 62 height 34
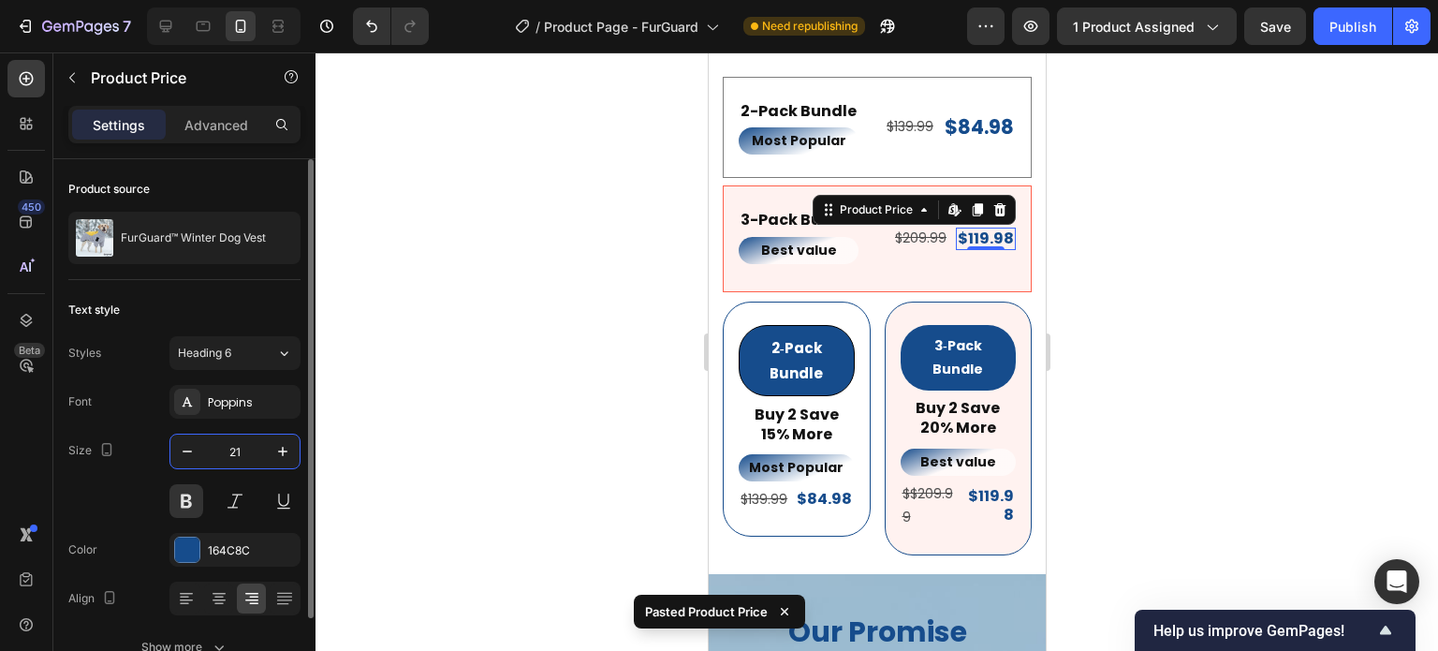
type input "21"
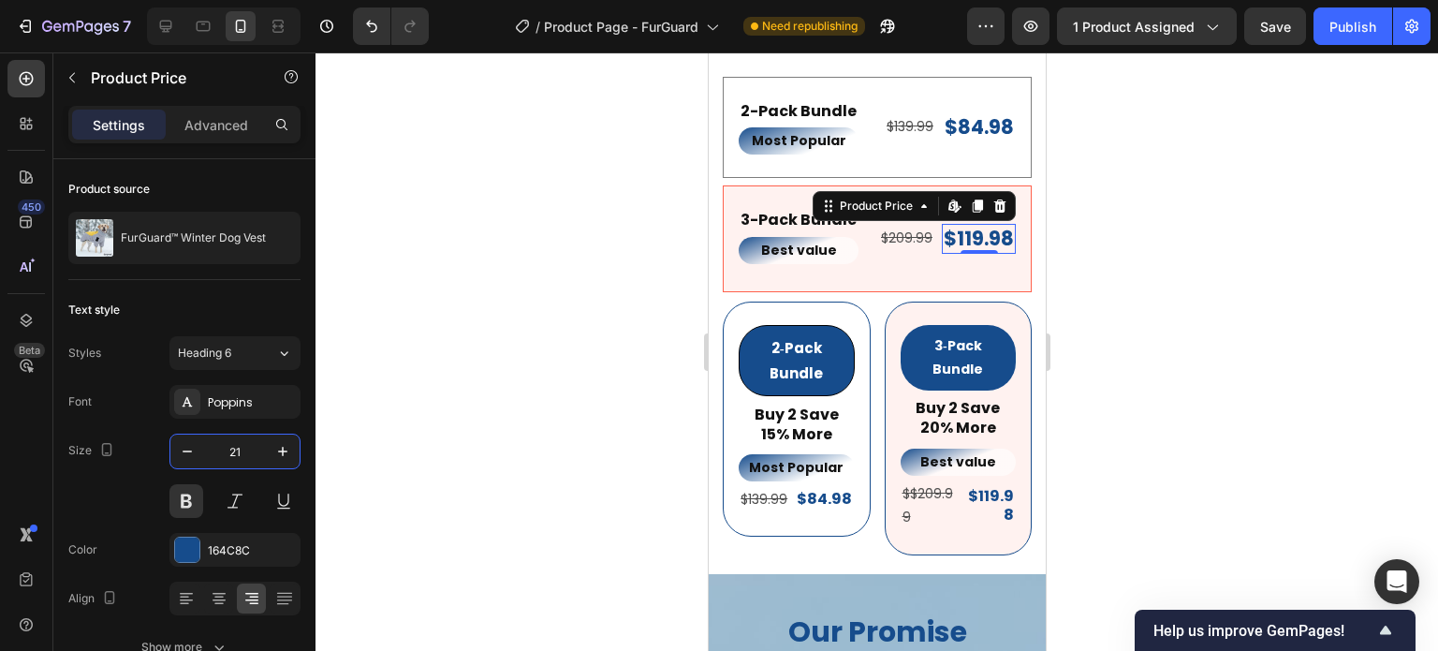
click at [1215, 400] on div at bounding box center [877, 351] width 1123 height 598
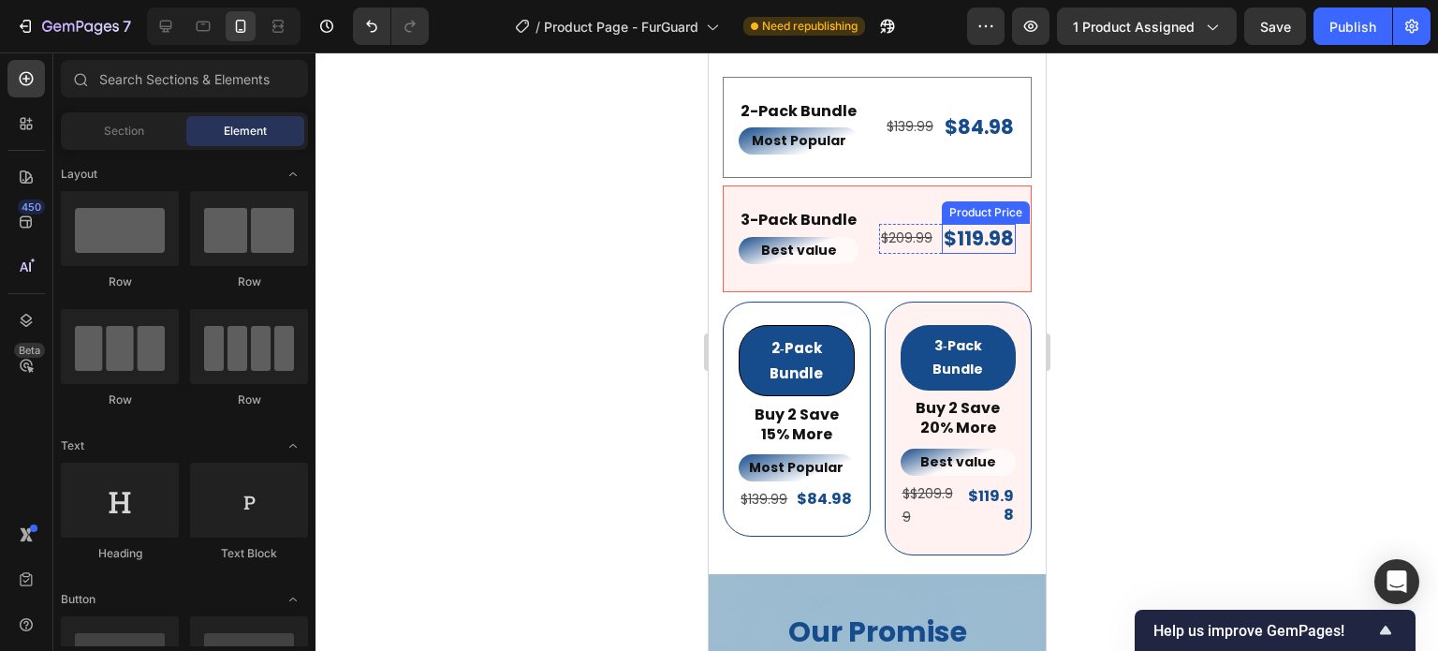
click at [950, 249] on div "$119.98" at bounding box center [978, 238] width 74 height 29
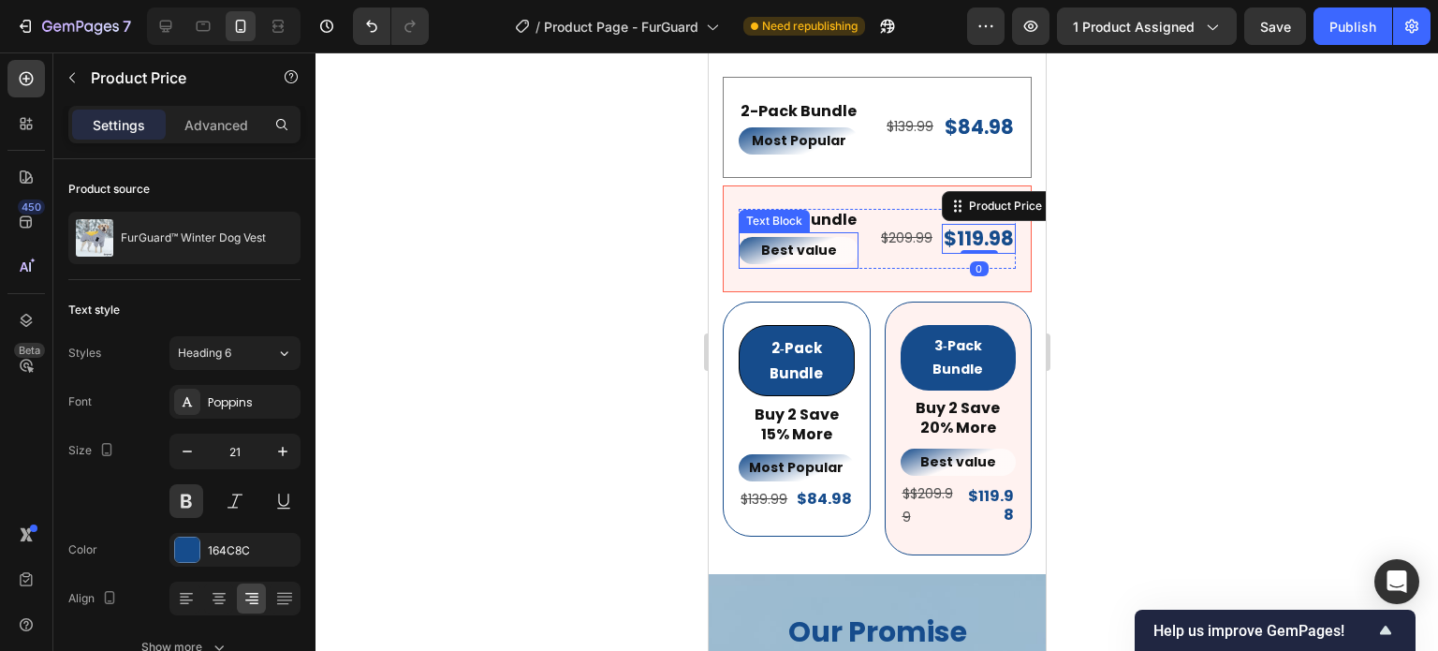
click at [861, 250] on div "3-Pack Bundle Text Block Best value Text Block $209.99 Text Block $119.98 Produ…" at bounding box center [876, 239] width 277 height 60
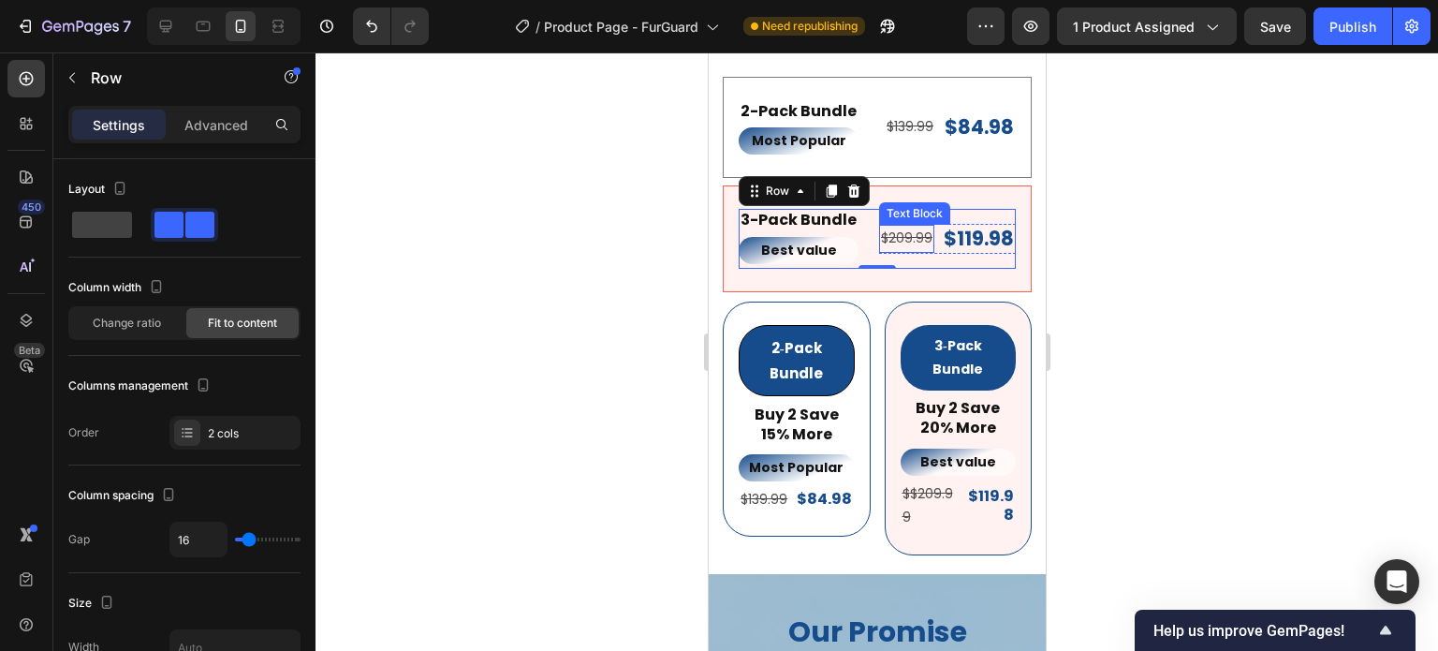
click at [903, 247] on s "$209.99" at bounding box center [906, 237] width 52 height 19
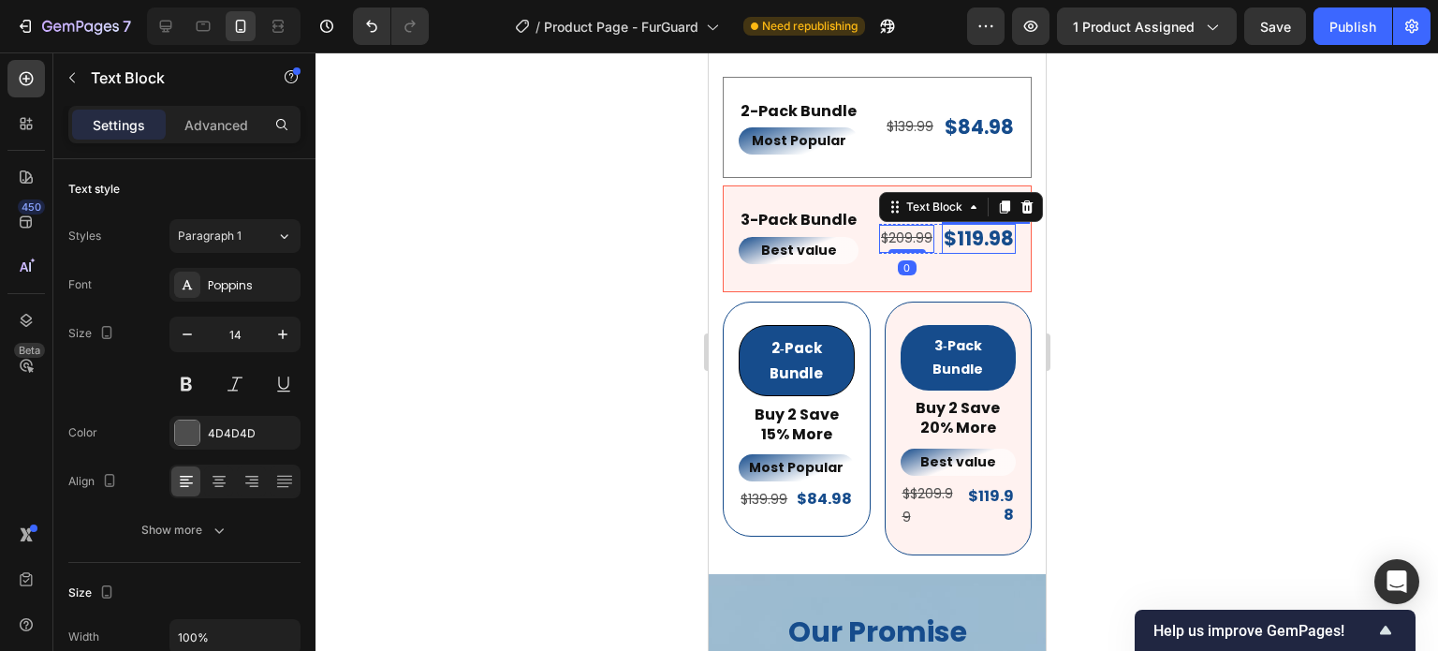
click at [941, 253] on div "$119.98" at bounding box center [978, 238] width 74 height 29
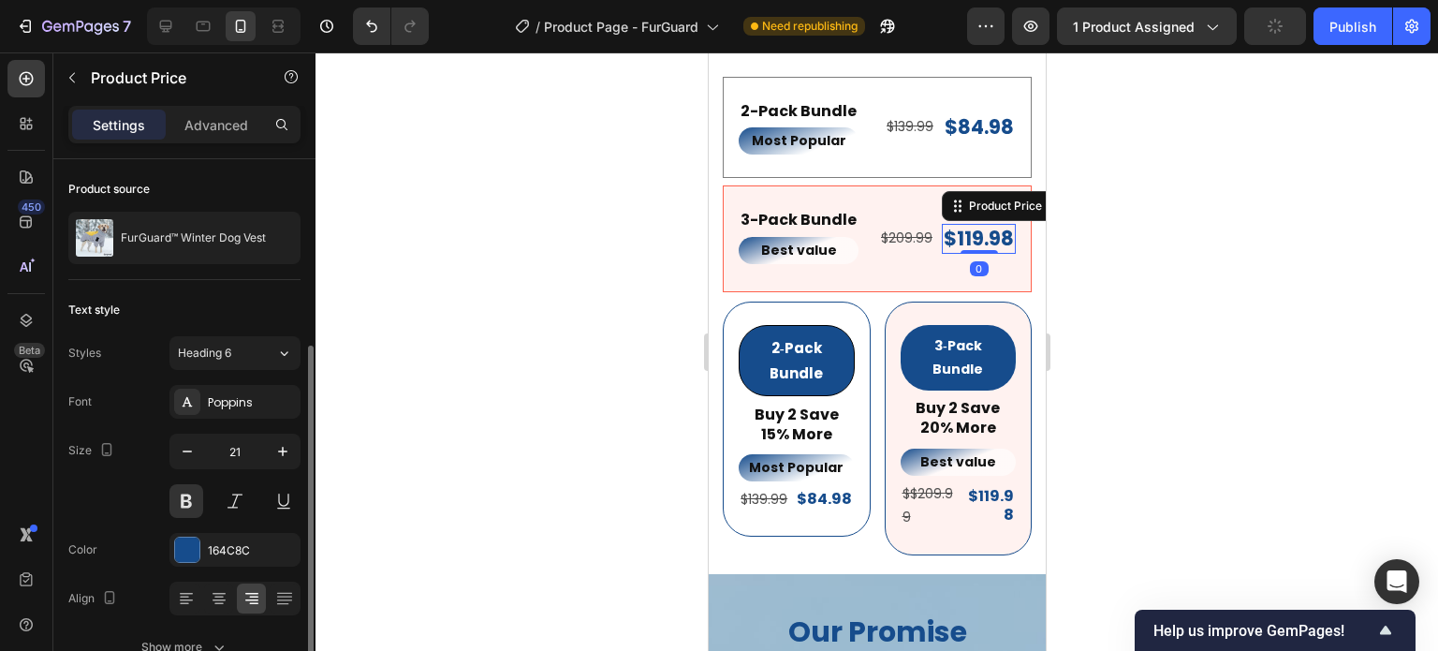
scroll to position [101, 0]
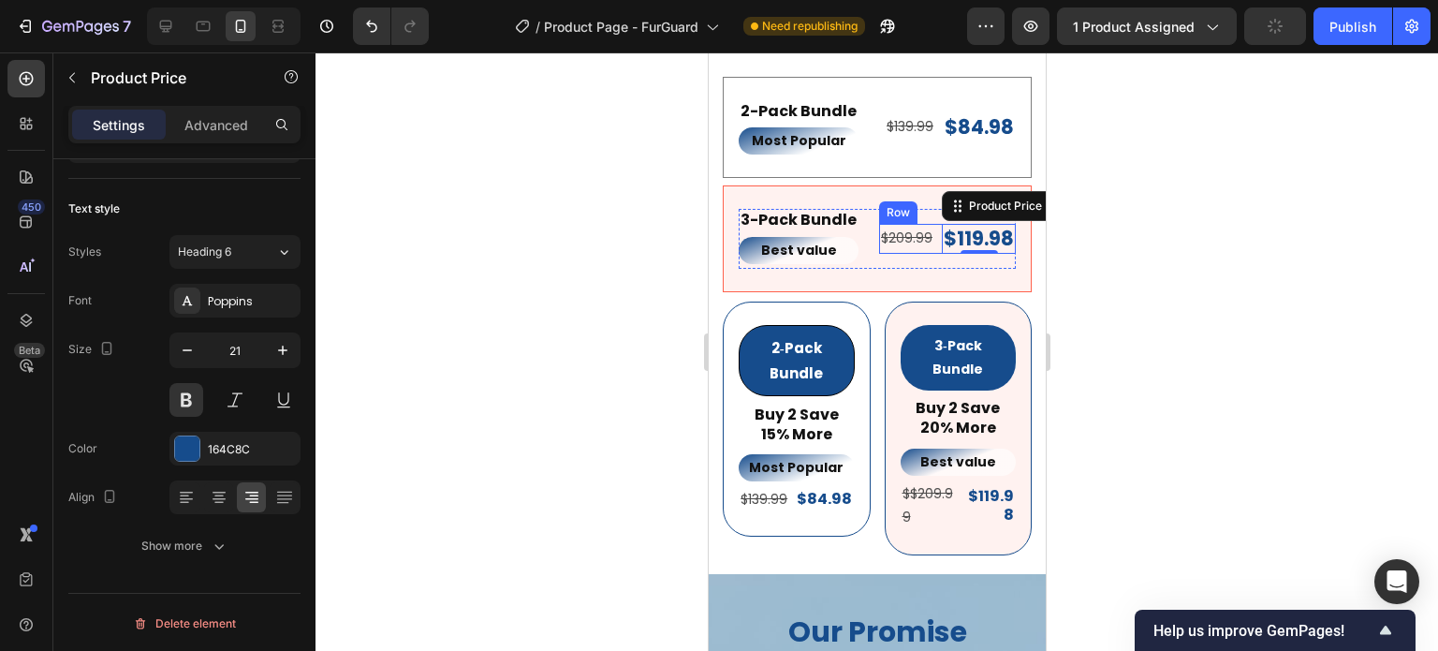
click at [920, 253] on div "$209.99 Text Block" at bounding box center [905, 238] width 55 height 29
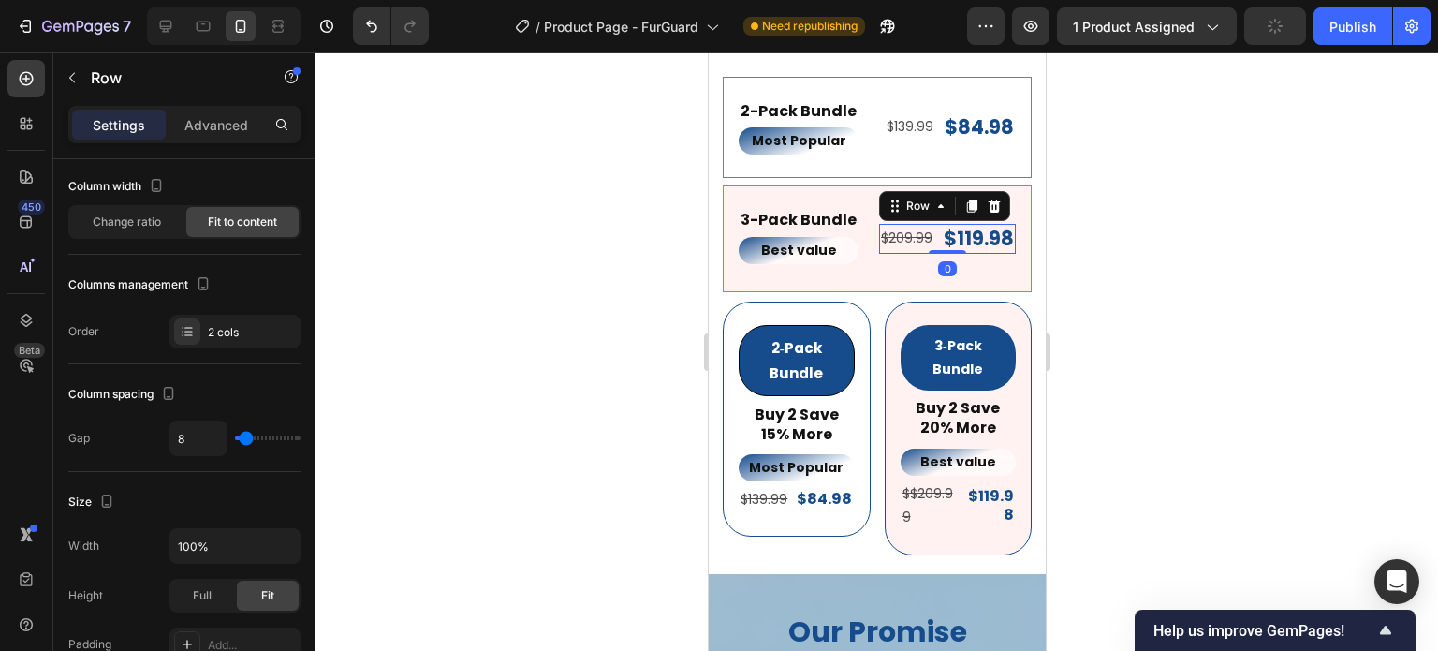
scroll to position [0, 0]
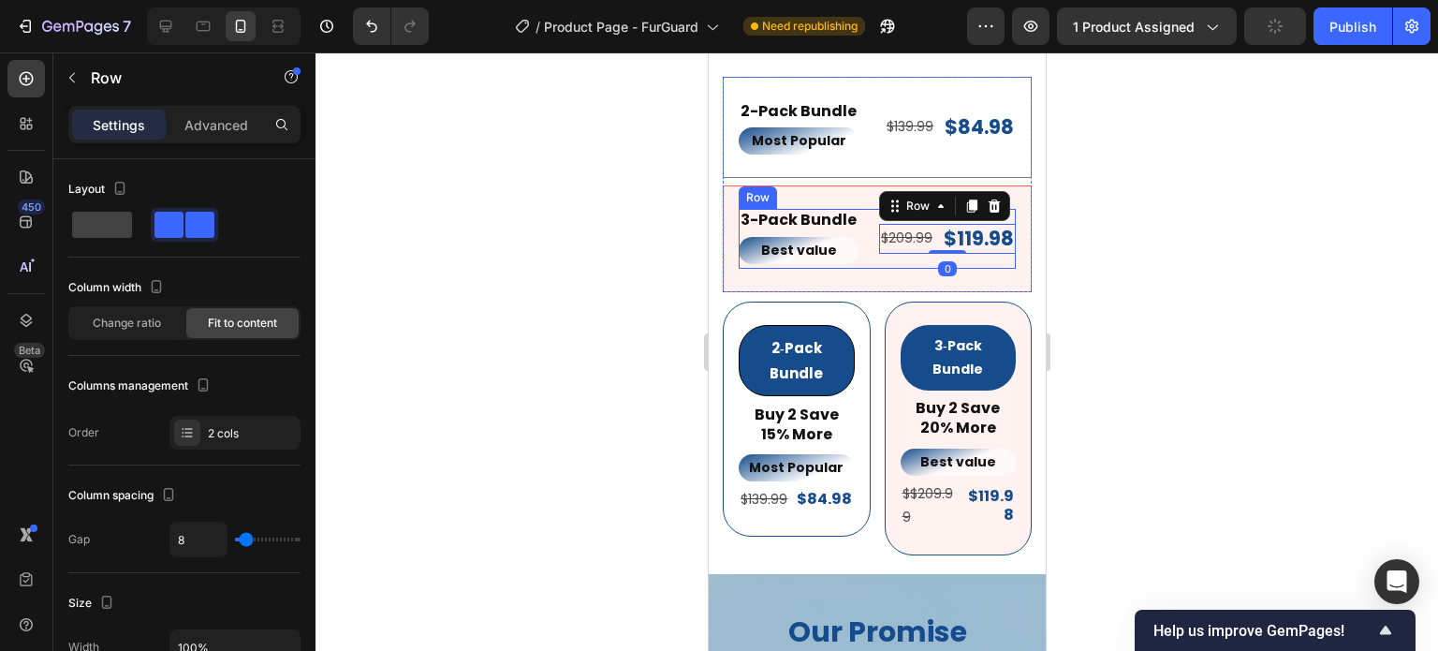
click at [897, 269] on div "$209.99 Text Block $119.98 Product Price Product Price Row 0" at bounding box center [946, 239] width 137 height 60
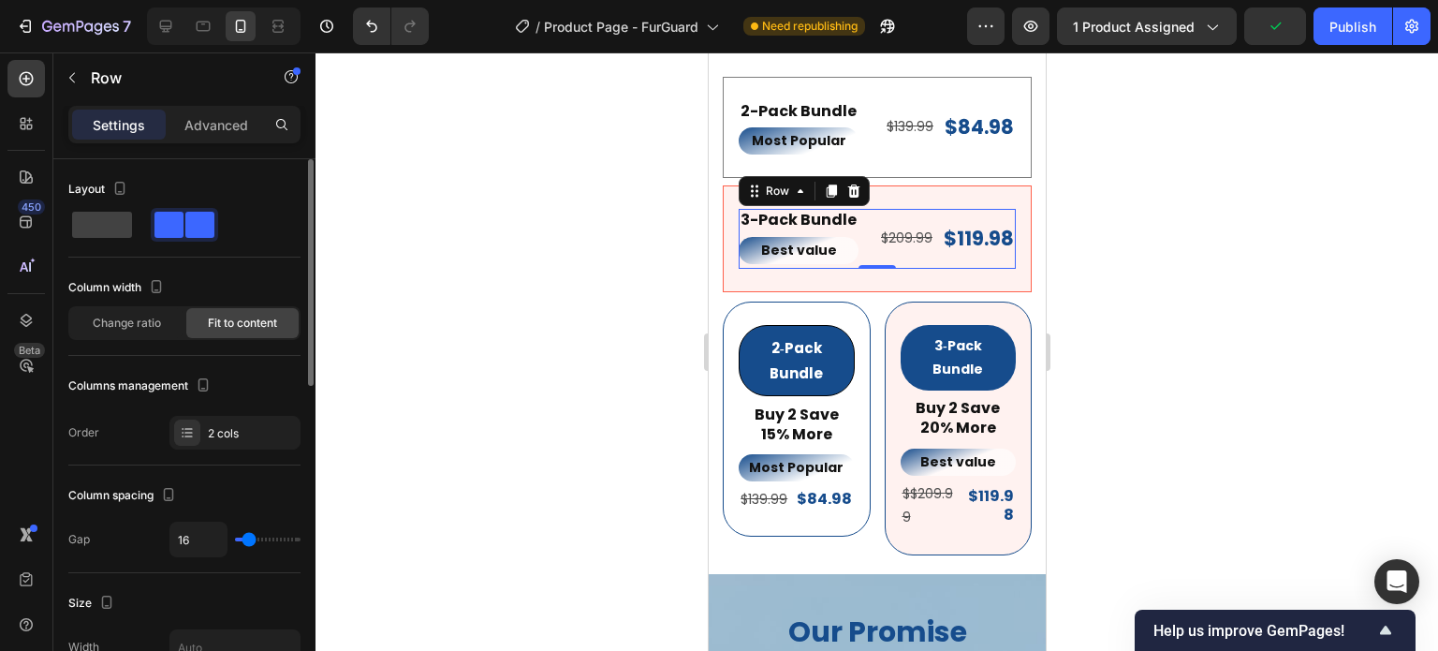
type input "6"
type input "2"
type input "0"
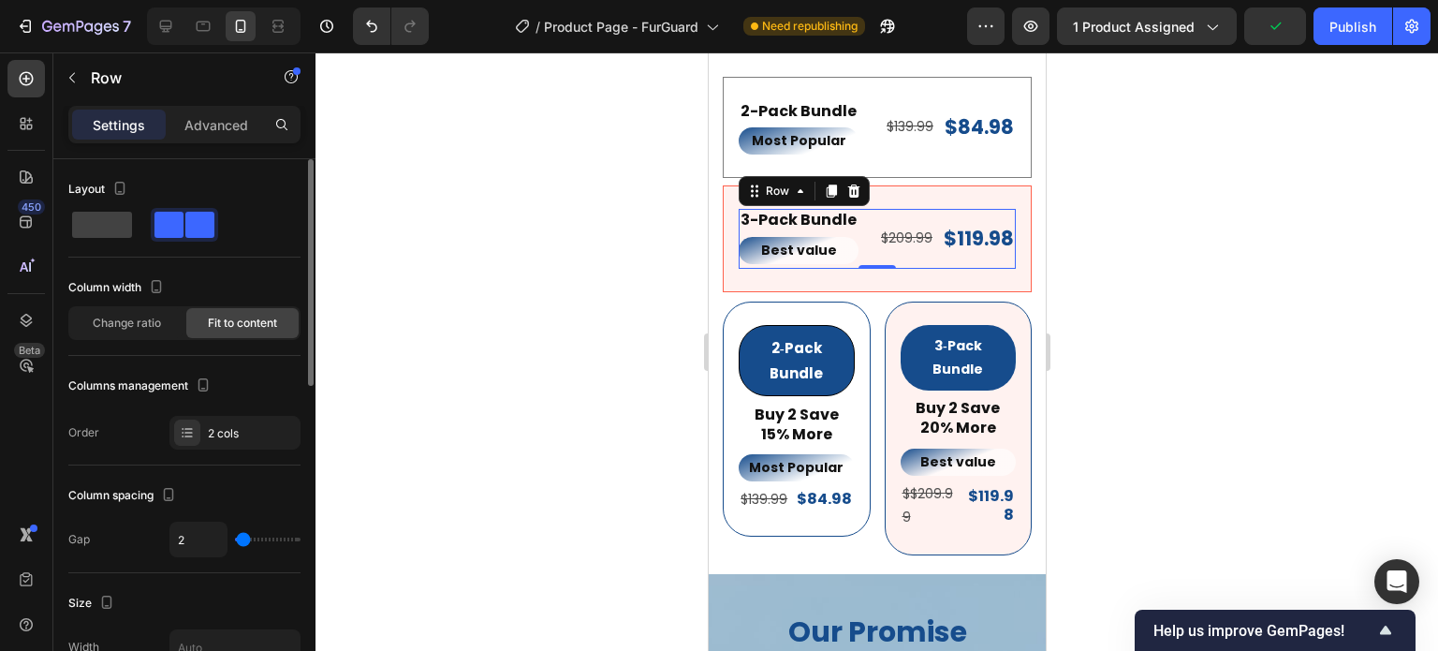
type input "0"
click at [238, 538] on input "range" at bounding box center [268, 540] width 66 height 4
click at [1264, 303] on div at bounding box center [877, 351] width 1123 height 598
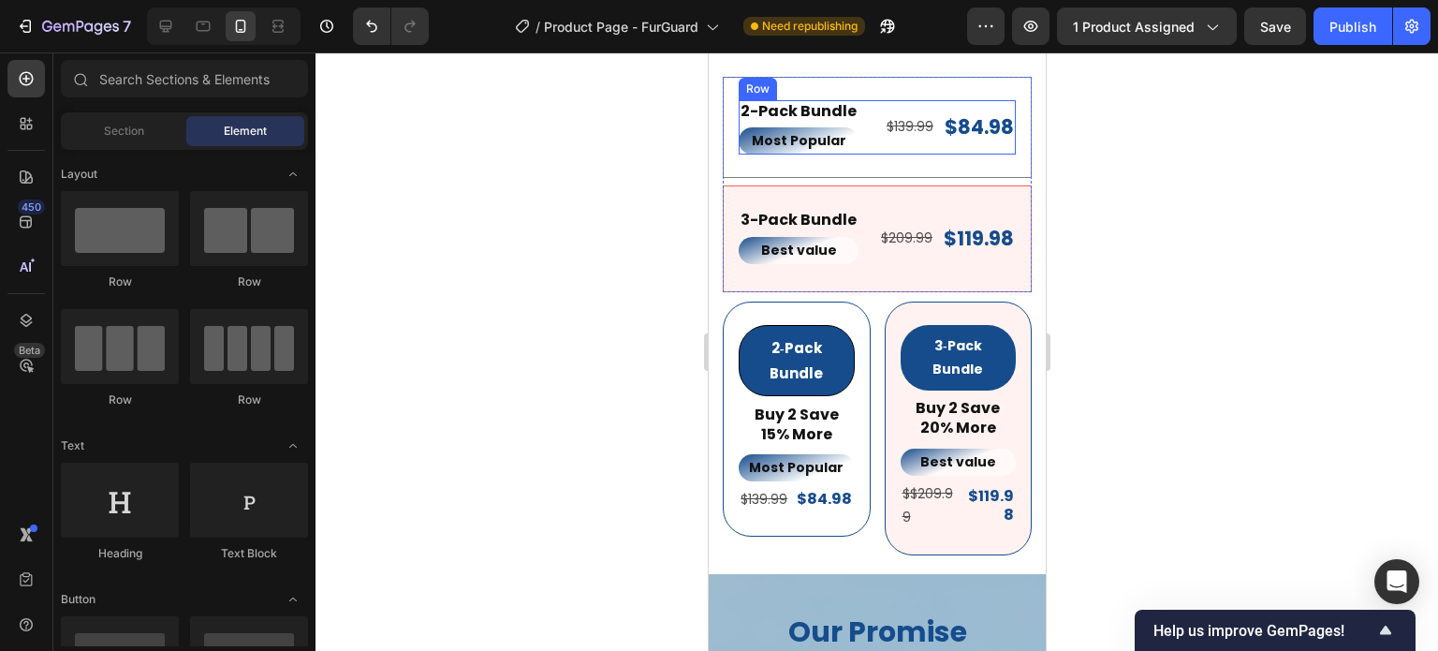
click at [921, 155] on div "$139.99 Text Block $84.98 Product Price Product Price Row" at bounding box center [949, 127] width 131 height 54
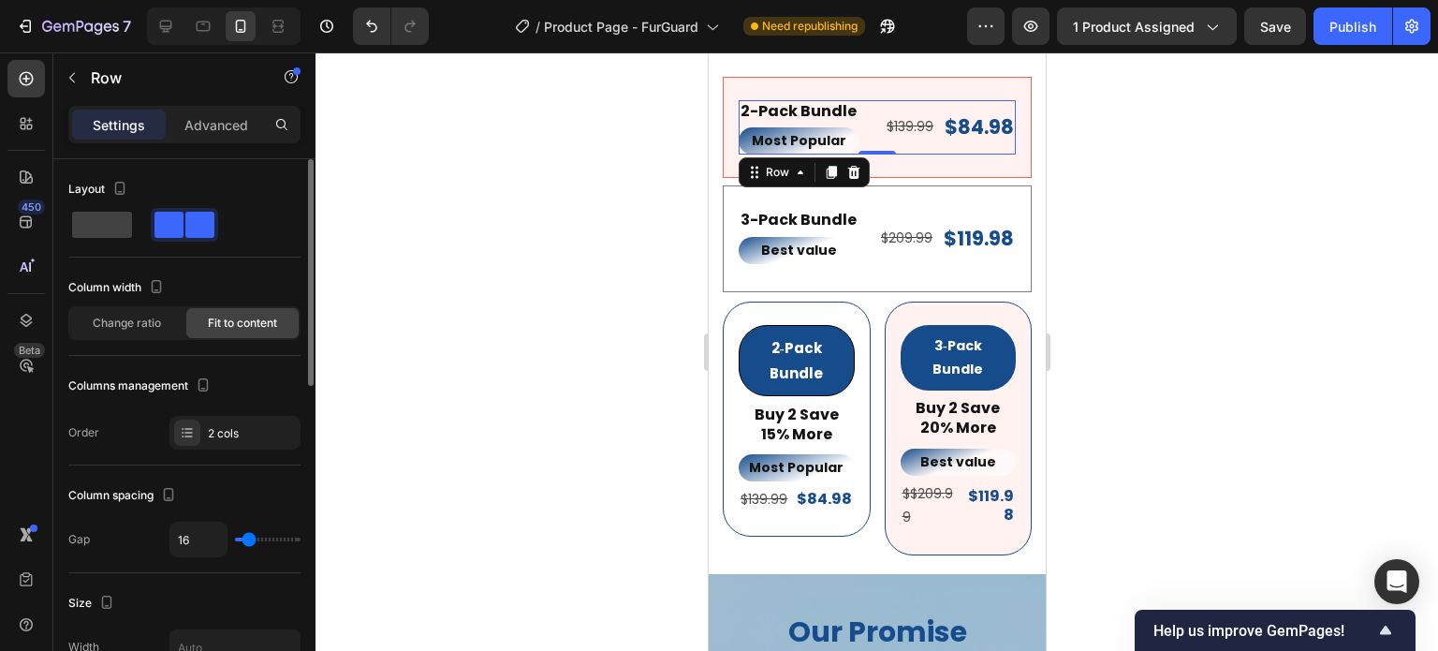
type input "0"
drag, startPoint x: 247, startPoint y: 535, endPoint x: 225, endPoint y: 546, distance: 25.1
type input "0"
click at [235, 541] on input "range" at bounding box center [268, 540] width 66 height 4
click at [1157, 314] on div at bounding box center [877, 351] width 1123 height 598
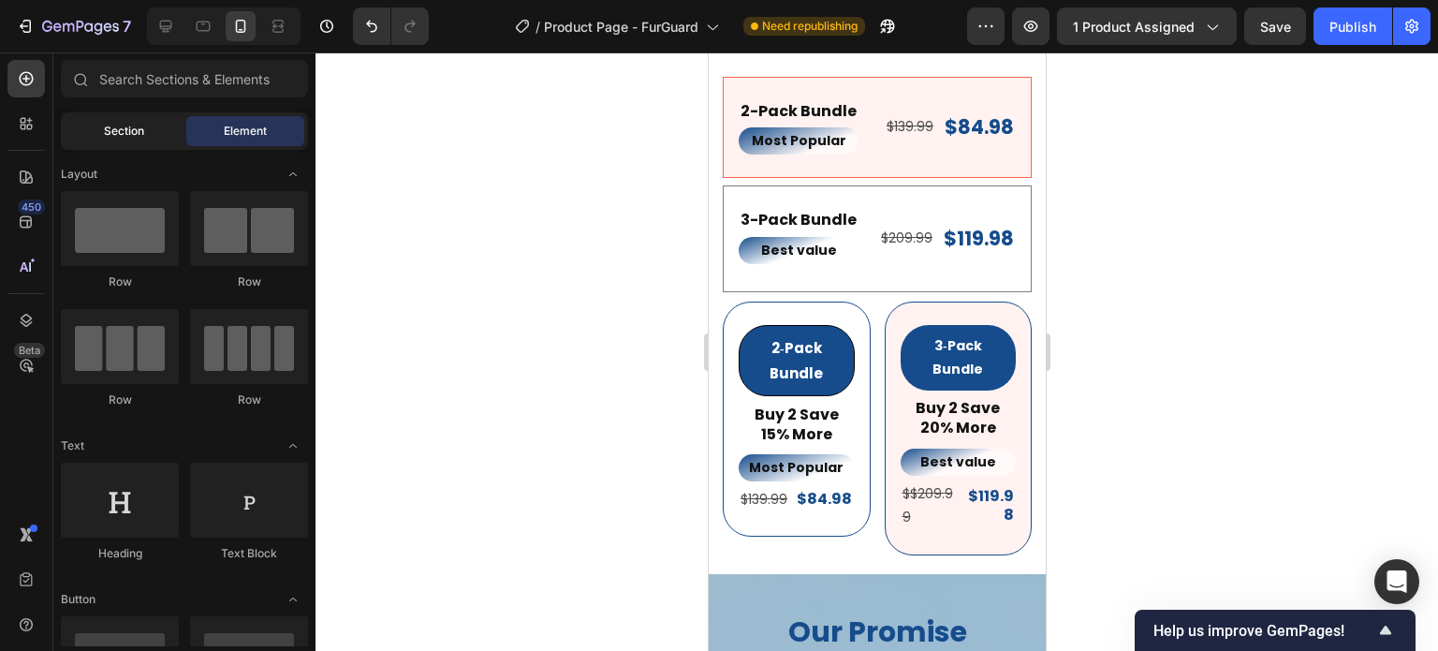
click at [135, 142] on div "Section" at bounding box center [124, 131] width 118 height 30
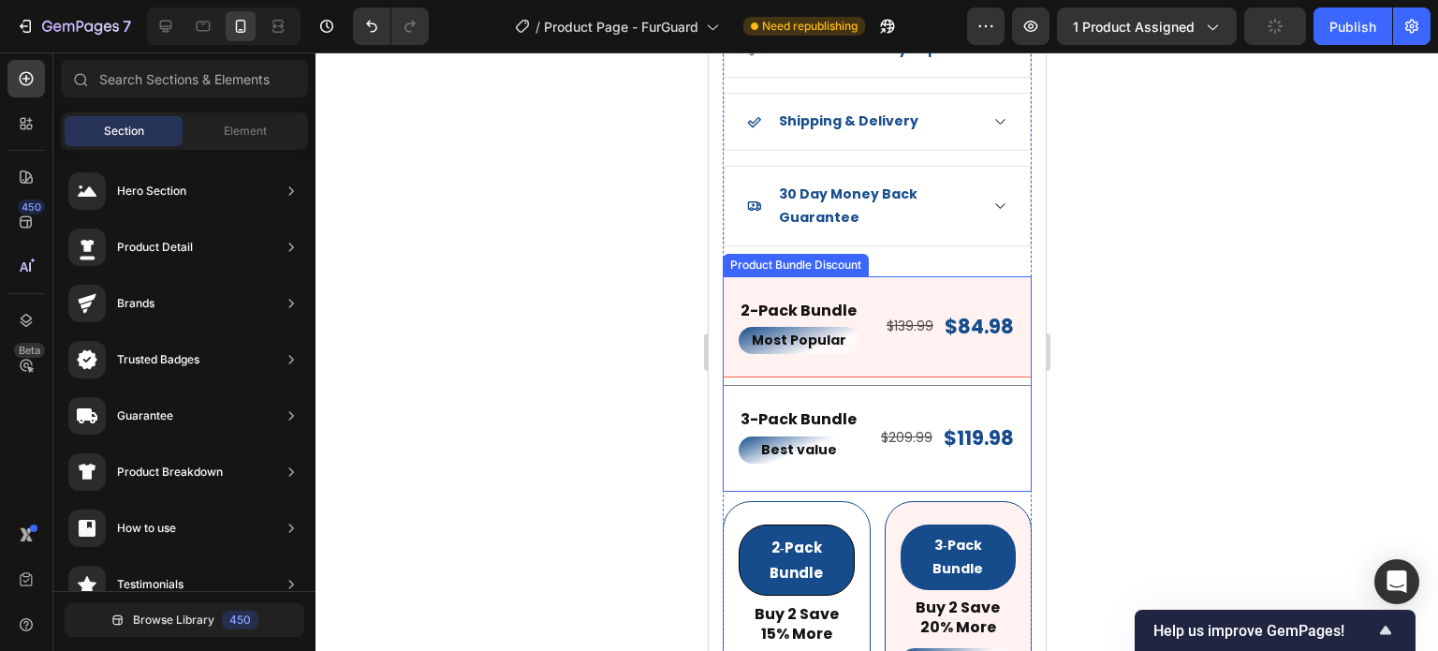
scroll to position [2151, 0]
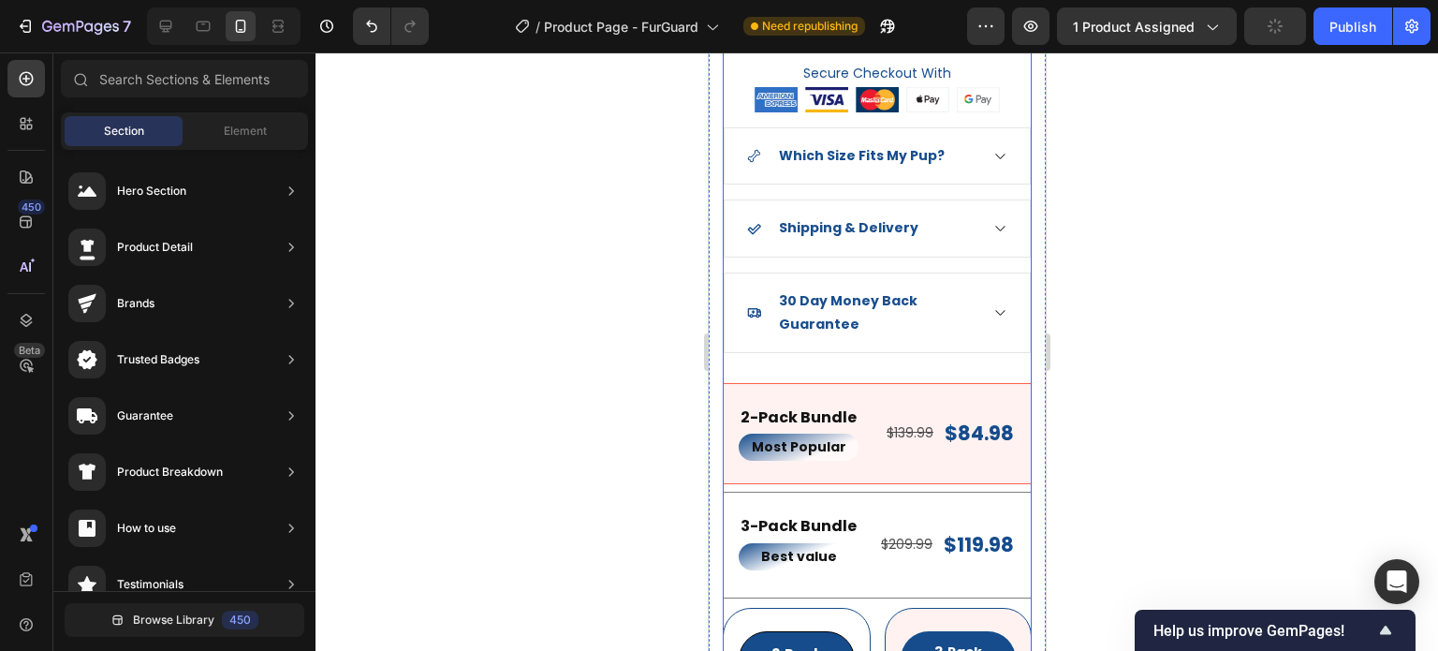
click at [1010, 365] on div "FurGuard™ Winter Dog Vest Product Title Icon Icon Icon Icon Icon Icon List Hoz …" at bounding box center [876, 103] width 309 height 1513
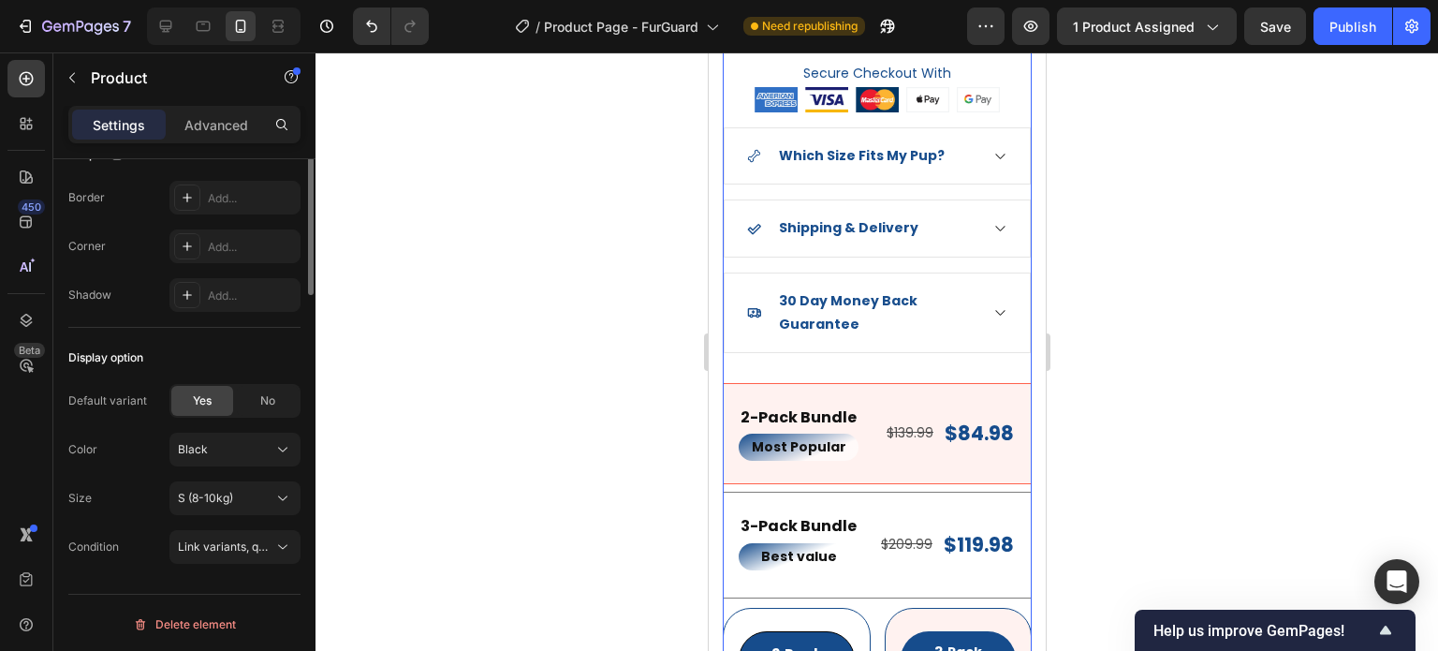
scroll to position [380, 0]
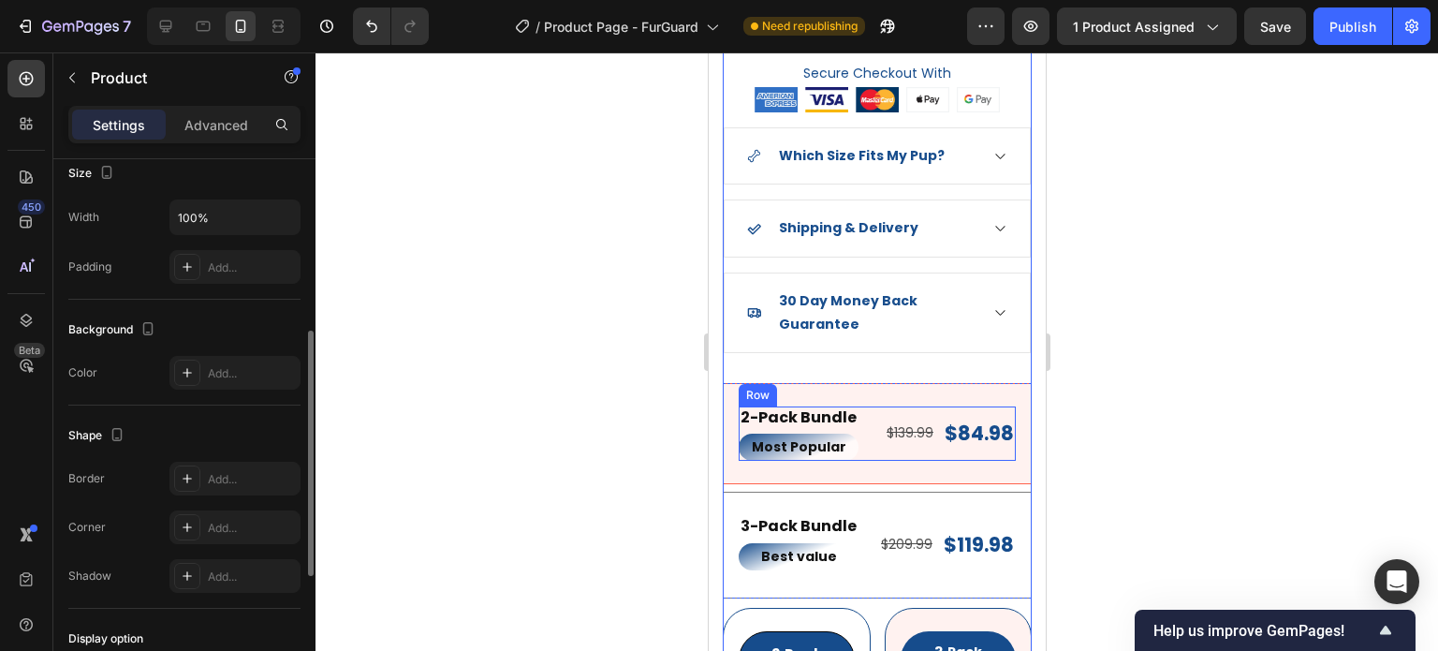
click at [900, 423] on s "$139.99" at bounding box center [909, 432] width 47 height 19
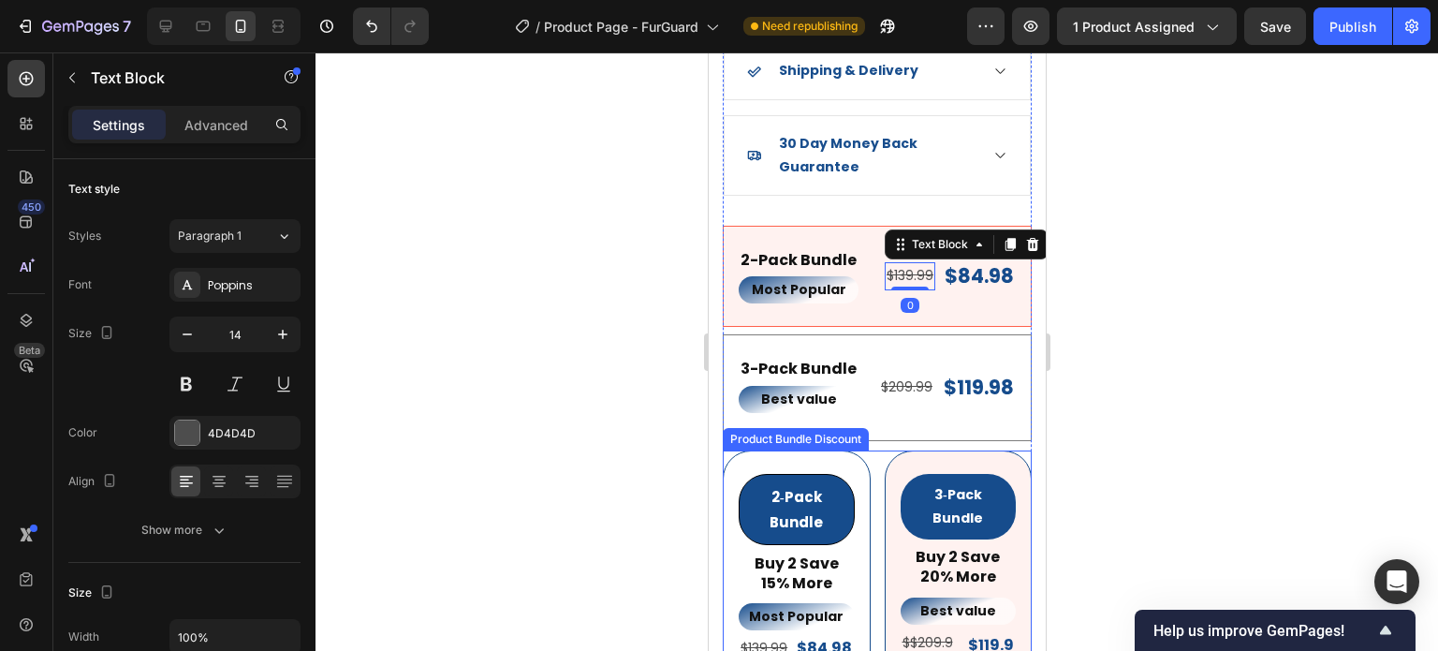
scroll to position [2338, 0]
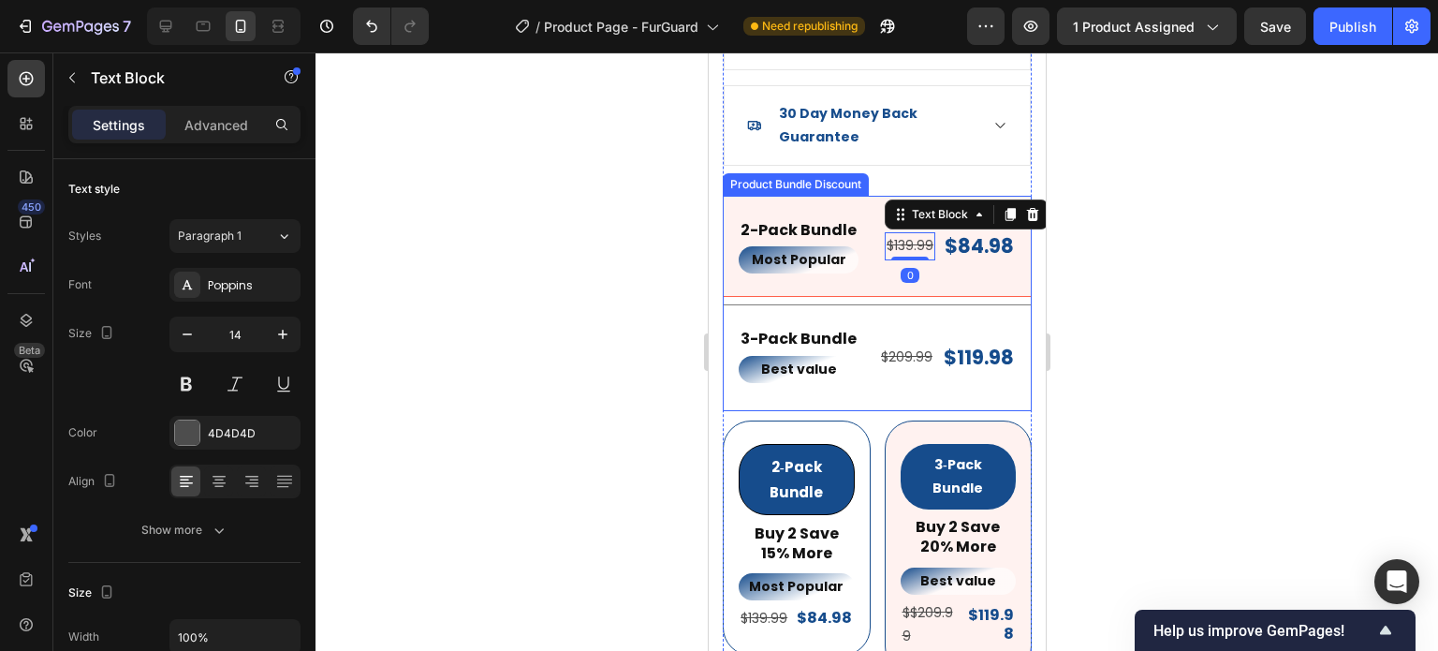
click at [982, 371] on div "3-Pack Bundle Text Block Best value Text Block $209.99 Text Block $119.98 Produ…" at bounding box center [876, 357] width 309 height 107
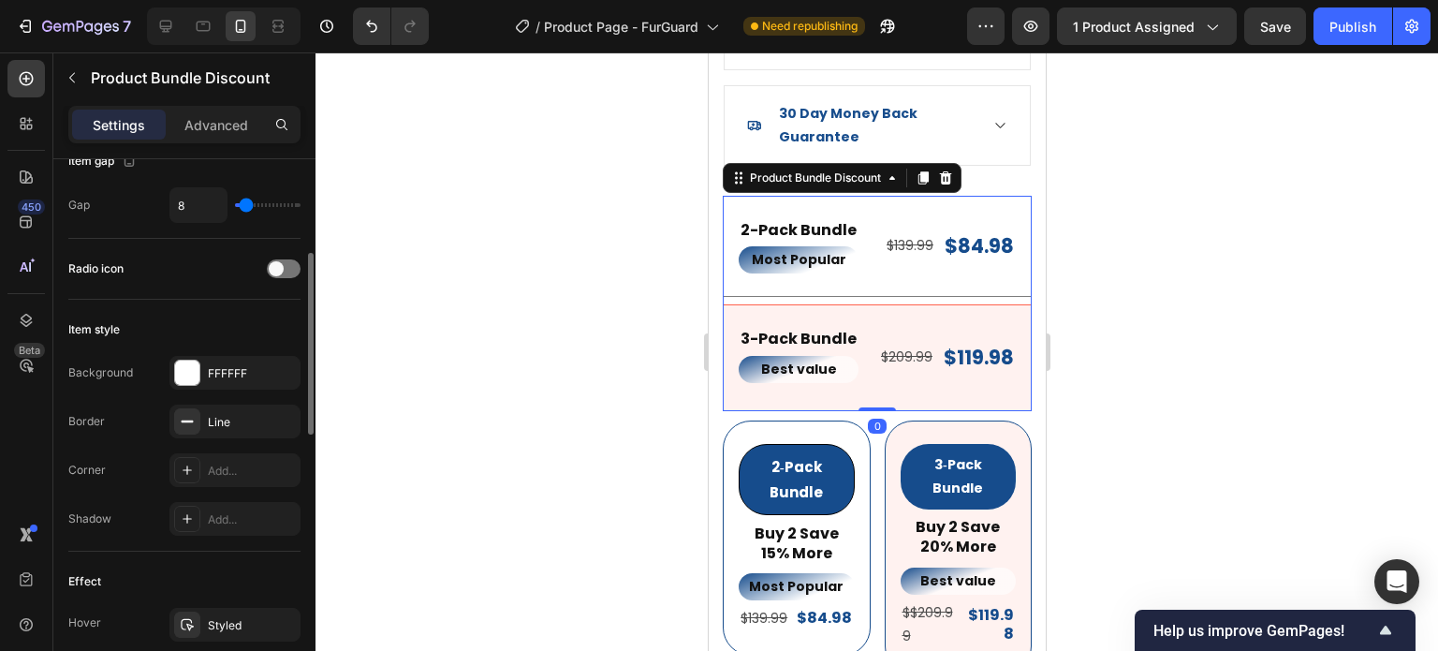
scroll to position [375, 0]
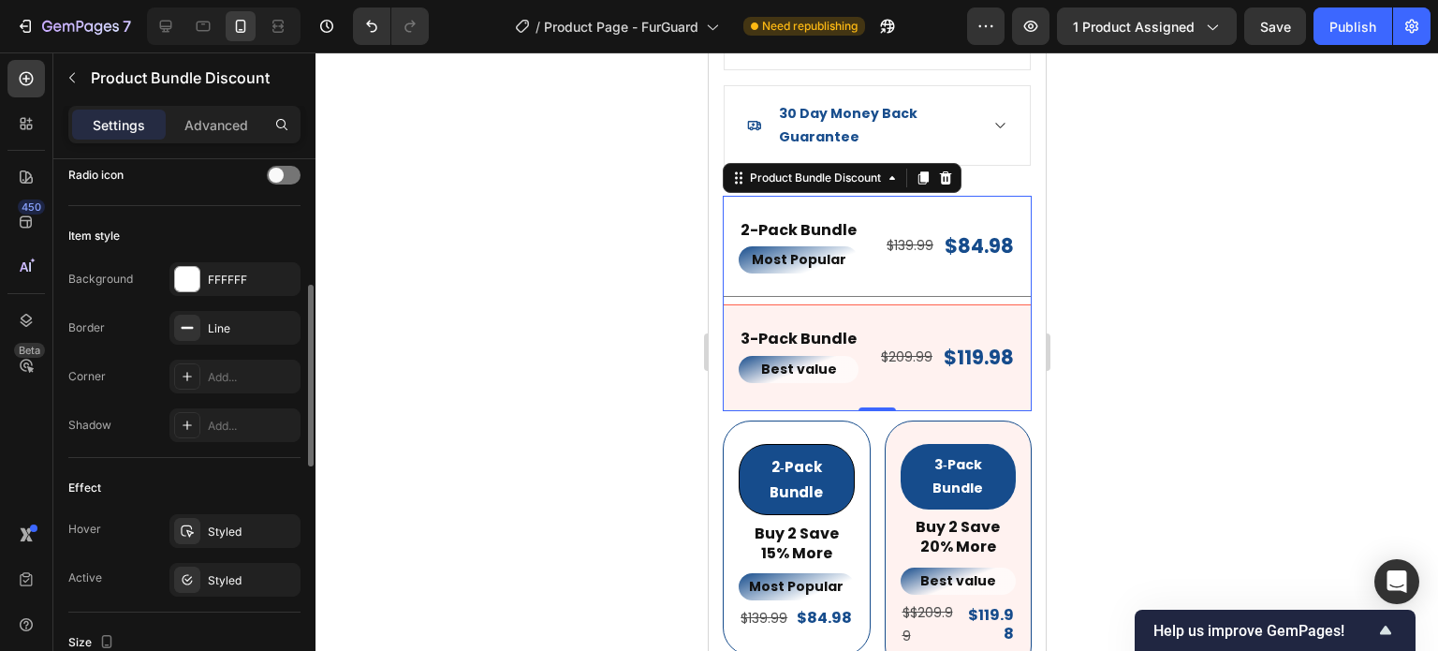
click at [209, 380] on div "Add..." at bounding box center [252, 377] width 88 height 17
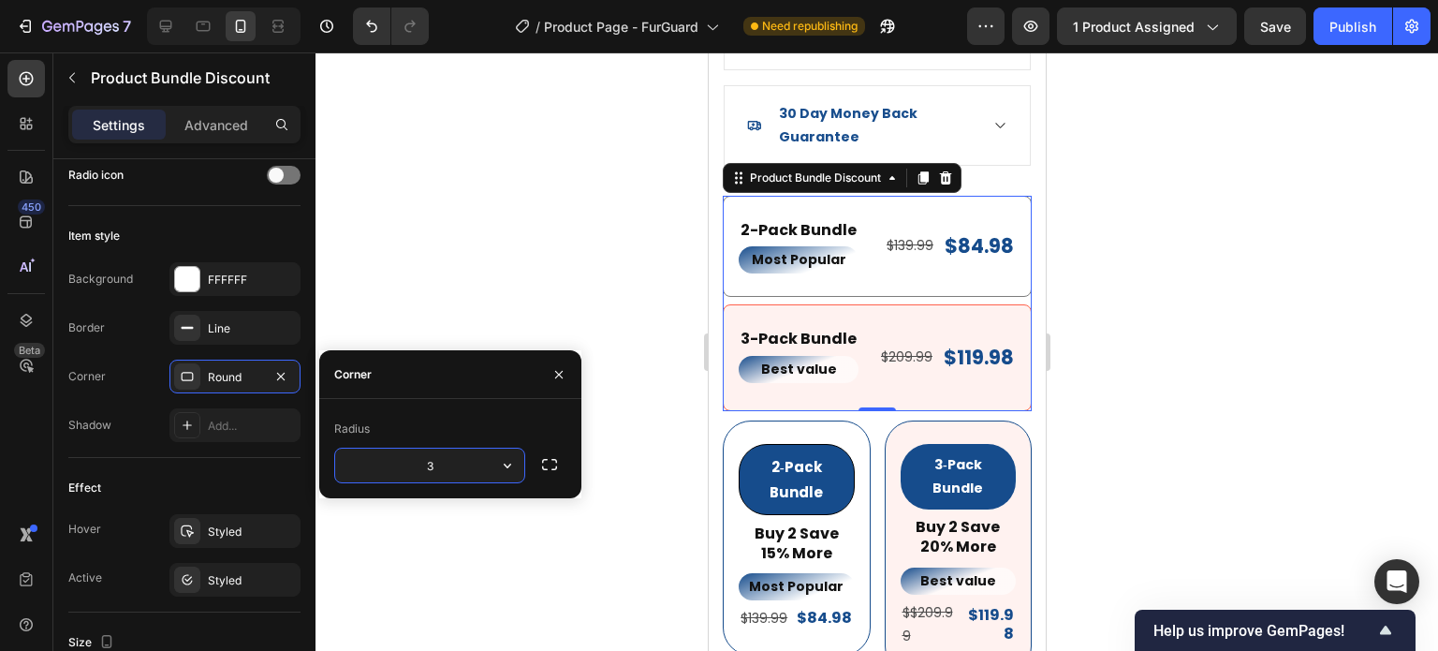
type input "30"
click at [135, 469] on div "Effect Hover Styled Active Styled" at bounding box center [184, 535] width 232 height 155
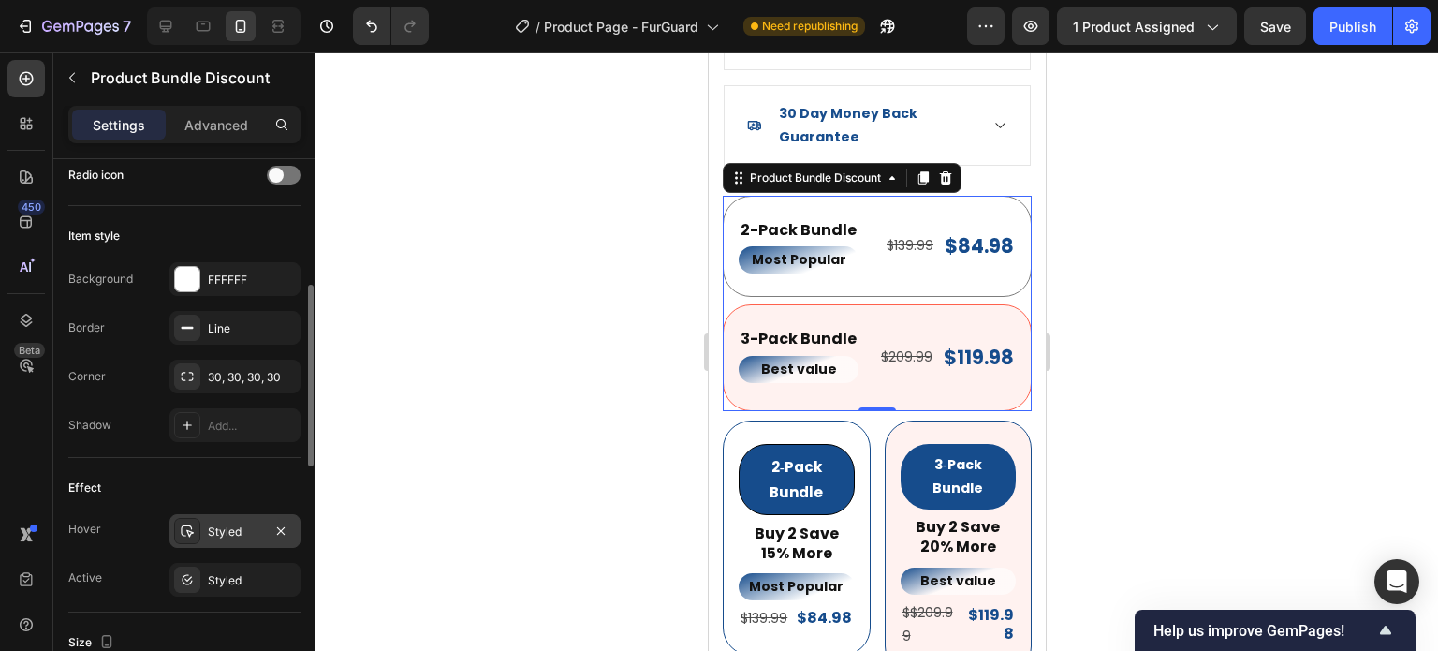
click at [209, 533] on div "Styled" at bounding box center [235, 531] width 54 height 17
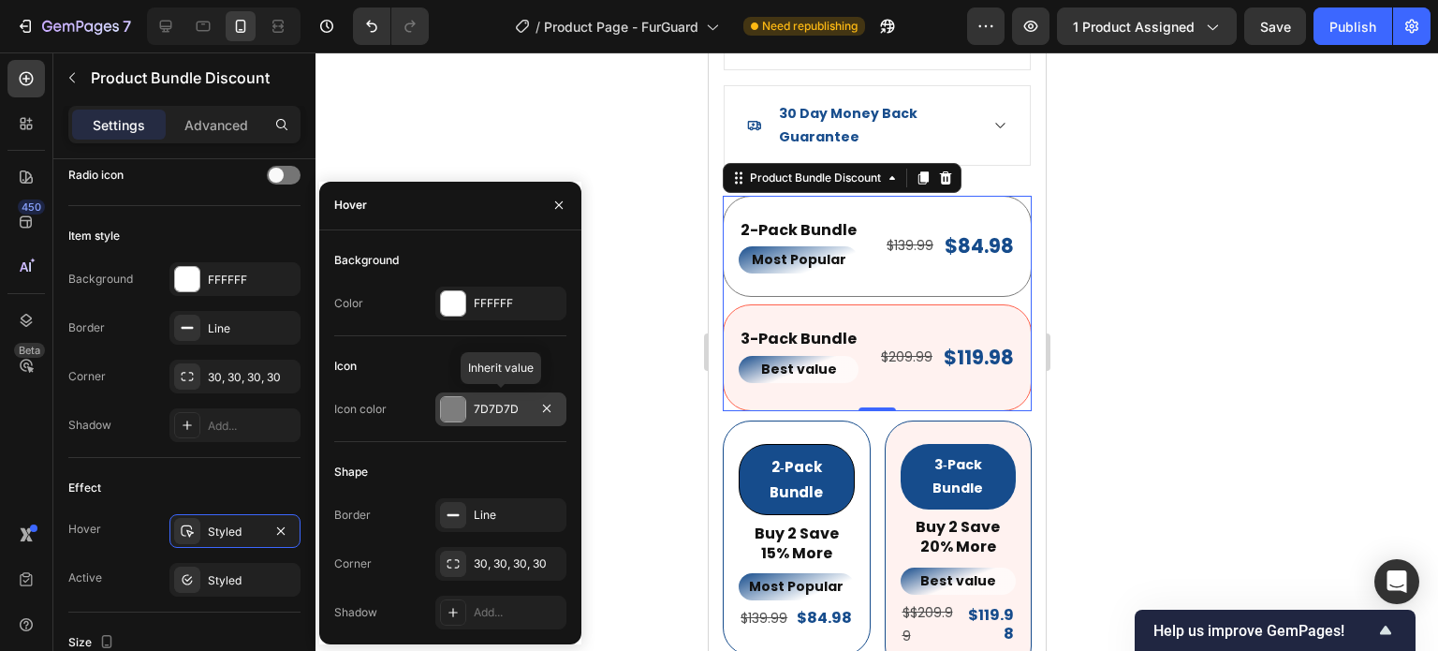
click at [449, 411] on div at bounding box center [453, 409] width 24 height 24
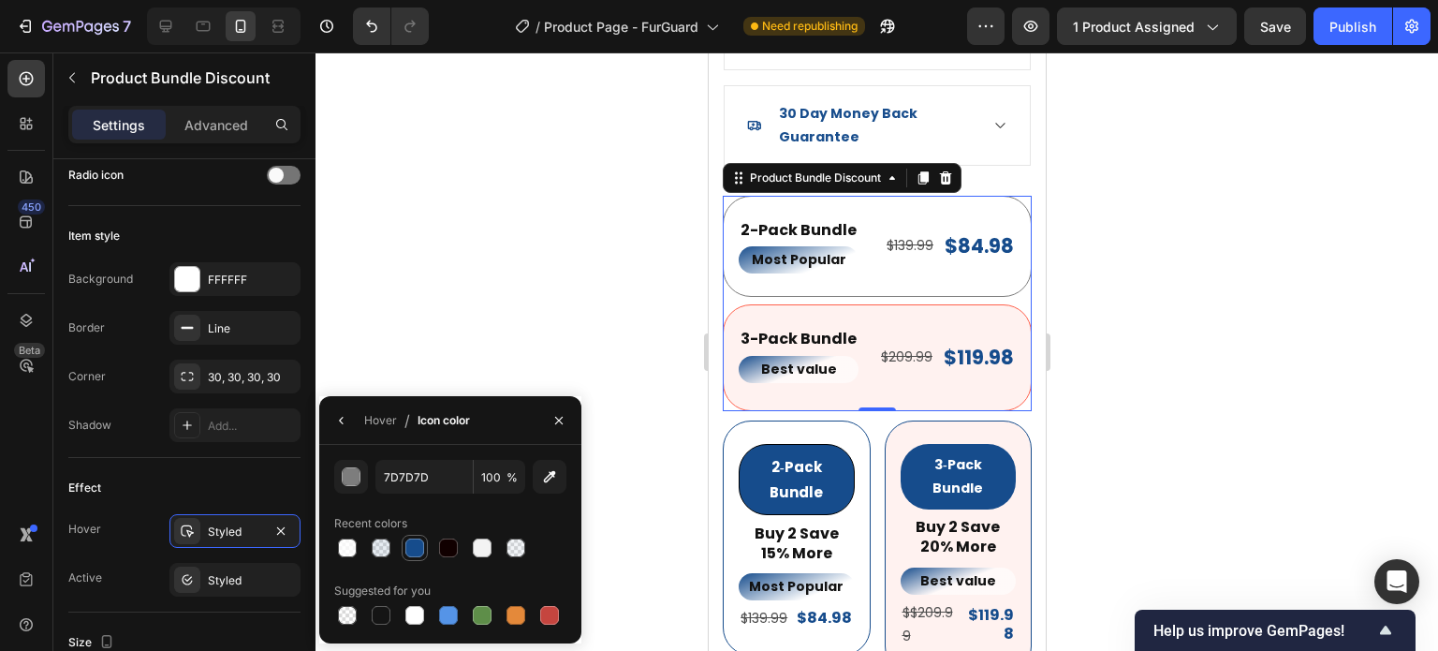
click at [409, 550] on div at bounding box center [414, 547] width 19 height 19
type input "164C8C"
click at [343, 422] on icon "button" at bounding box center [341, 420] width 4 height 7
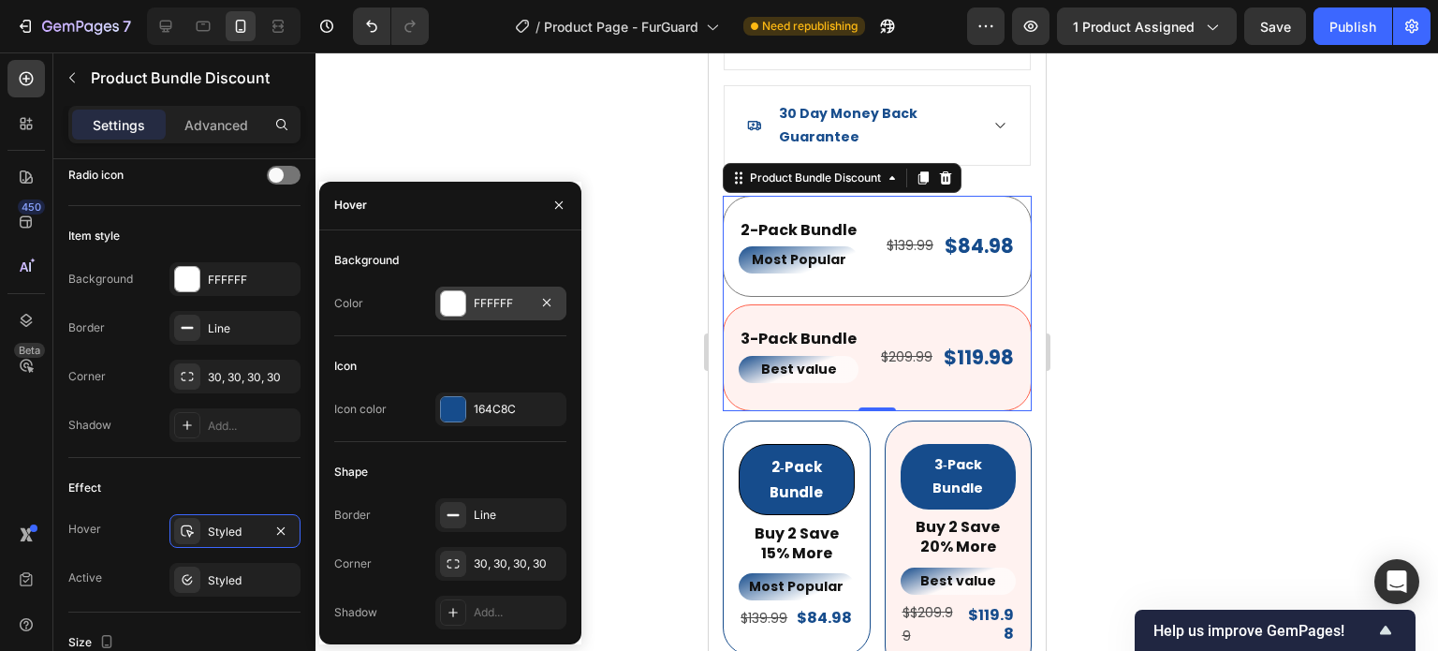
click at [461, 302] on div at bounding box center [453, 303] width 24 height 24
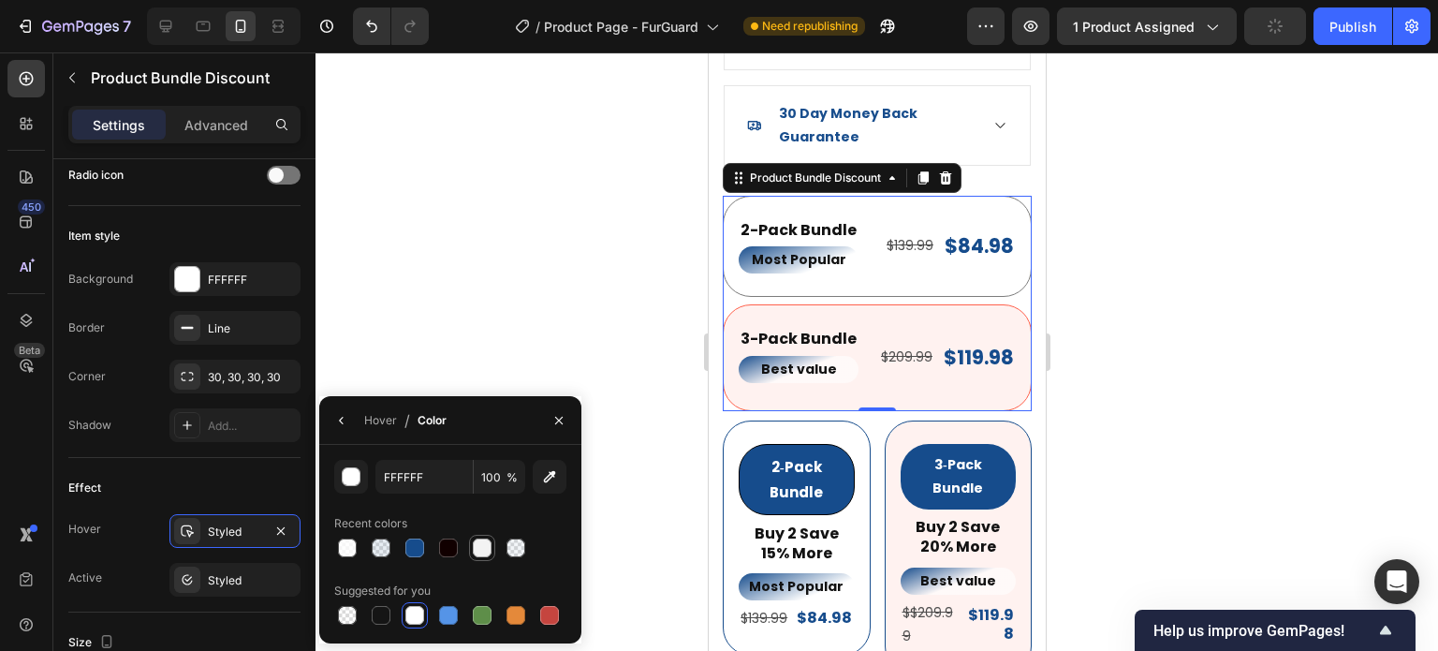
click at [484, 546] on div at bounding box center [482, 547] width 19 height 19
click at [382, 552] on div at bounding box center [381, 547] width 19 height 19
type input "164C8C"
type input "10"
click at [210, 576] on div "Styled" at bounding box center [235, 580] width 54 height 17
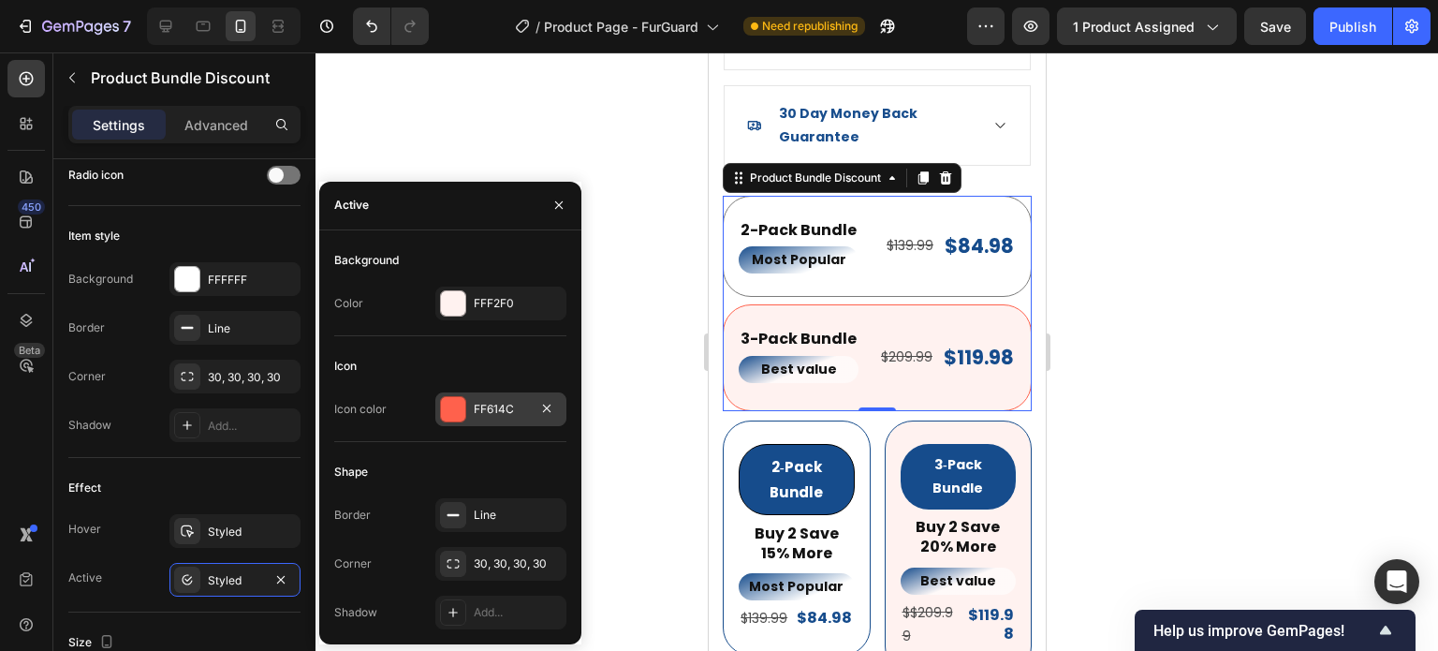
click at [446, 417] on div at bounding box center [453, 409] width 24 height 24
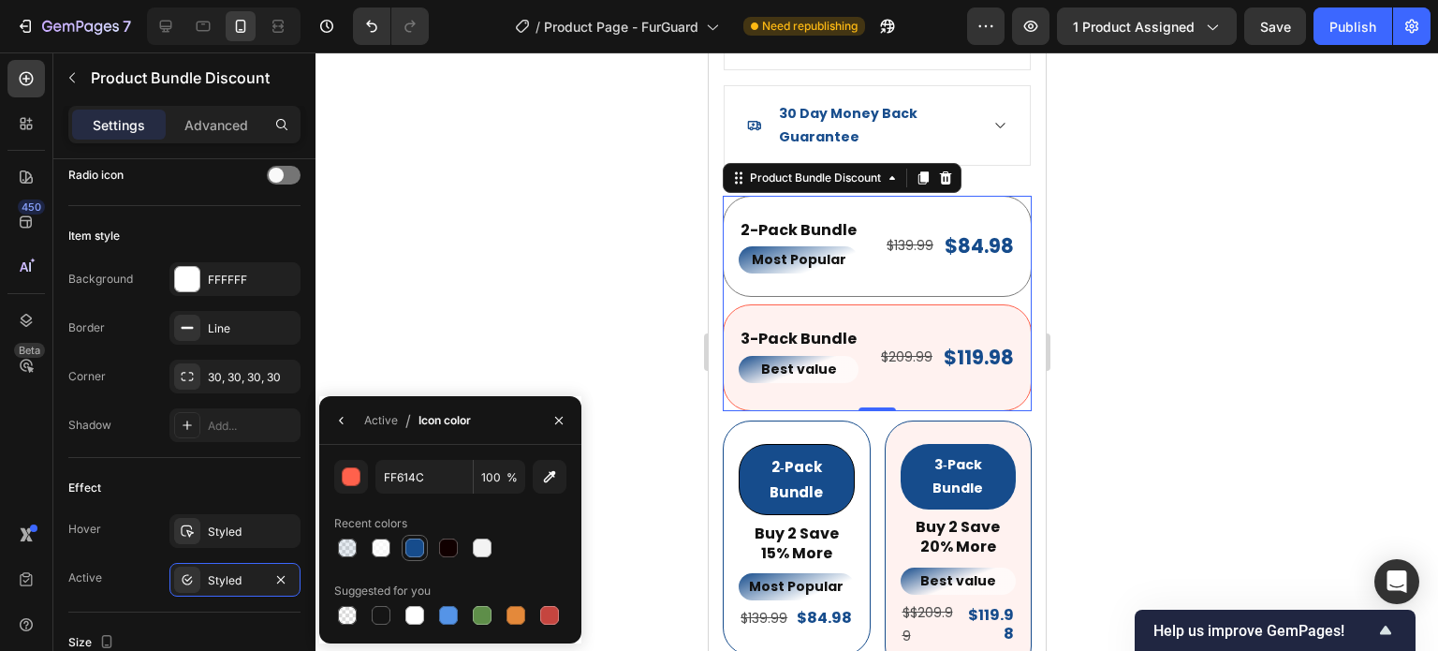
click at [419, 548] on div at bounding box center [414, 547] width 19 height 19
type input "164C8C"
click at [361, 423] on div "Active / Icon color" at bounding box center [398, 420] width 159 height 48
click at [375, 422] on div "Active" at bounding box center [381, 420] width 34 height 17
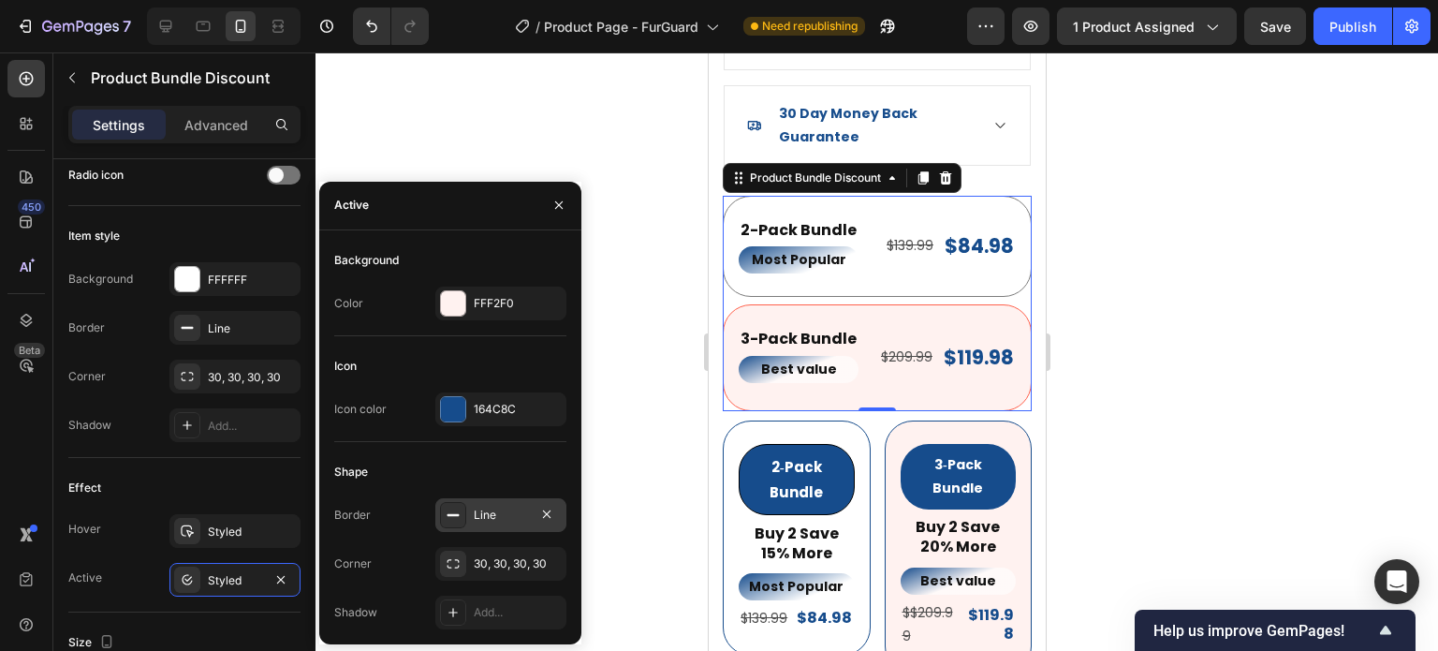
click at [479, 520] on div "Line" at bounding box center [501, 515] width 54 height 17
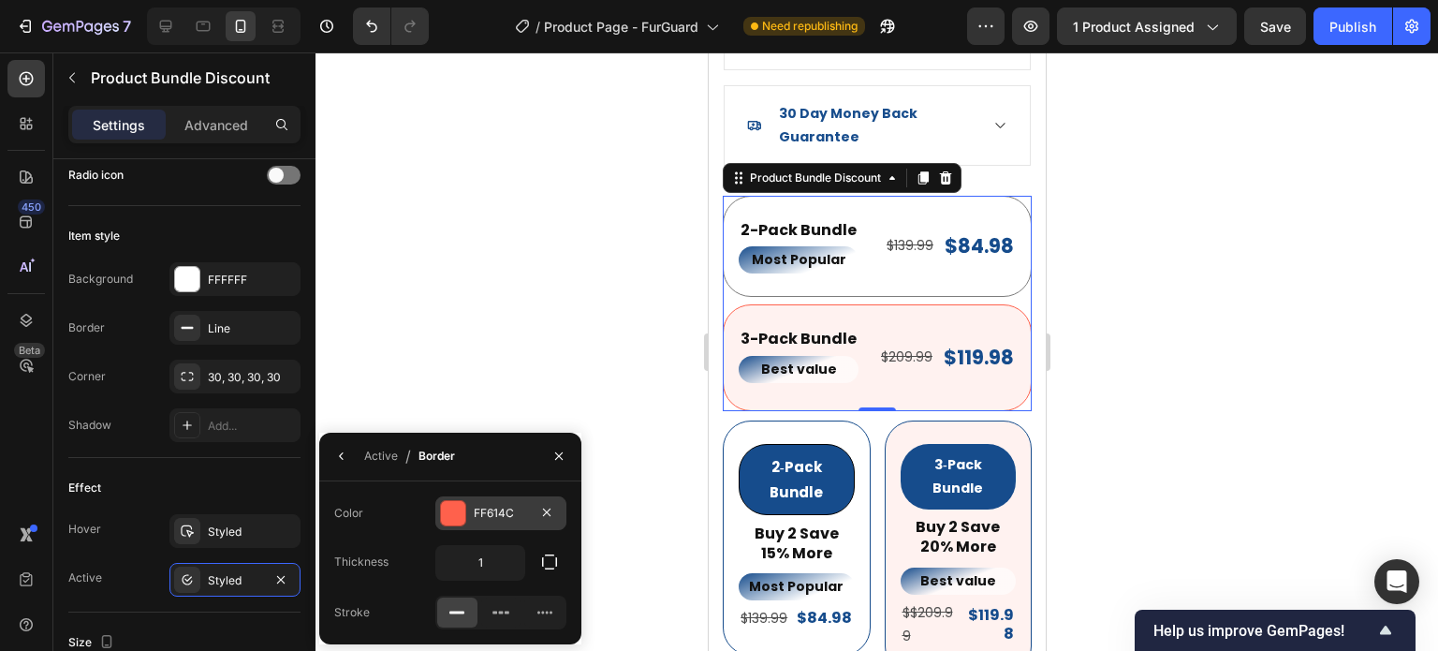
click at [464, 517] on div at bounding box center [453, 513] width 24 height 24
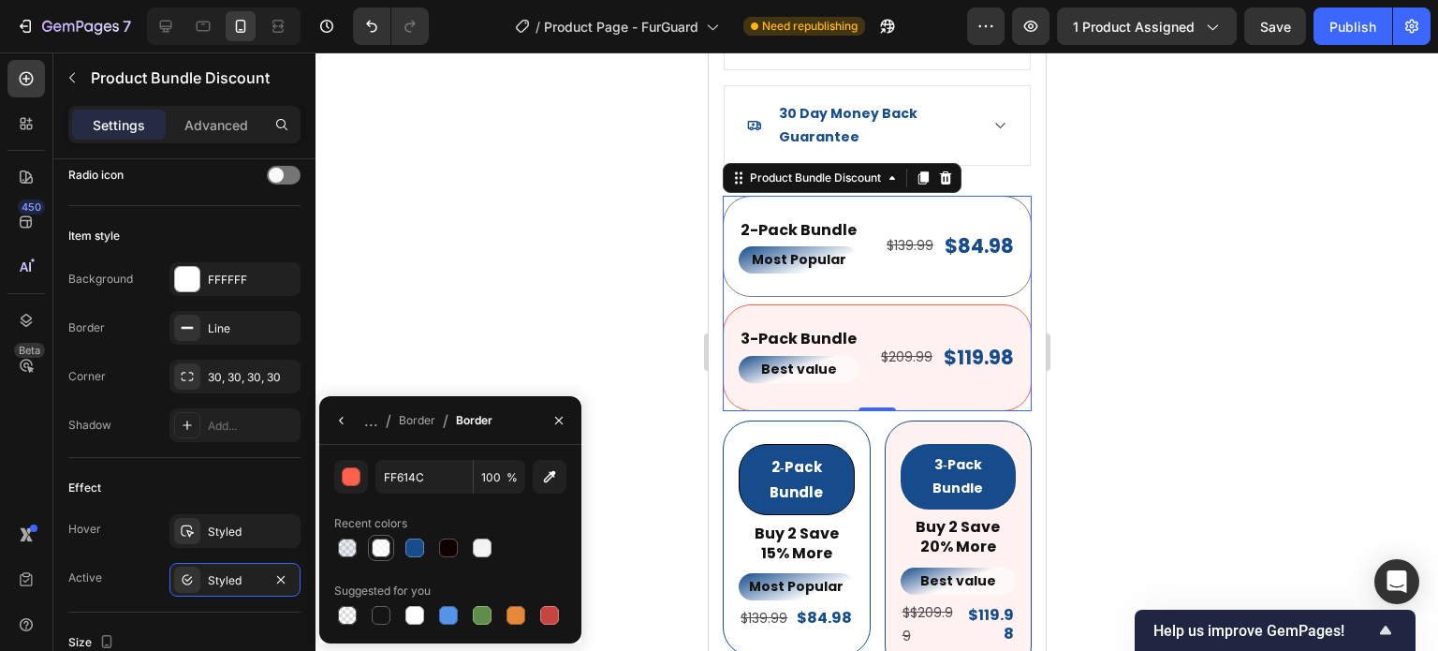
click at [416, 552] on div at bounding box center [414, 547] width 19 height 19
type input "164C8C"
click at [405, 419] on div "Border" at bounding box center [417, 420] width 37 height 17
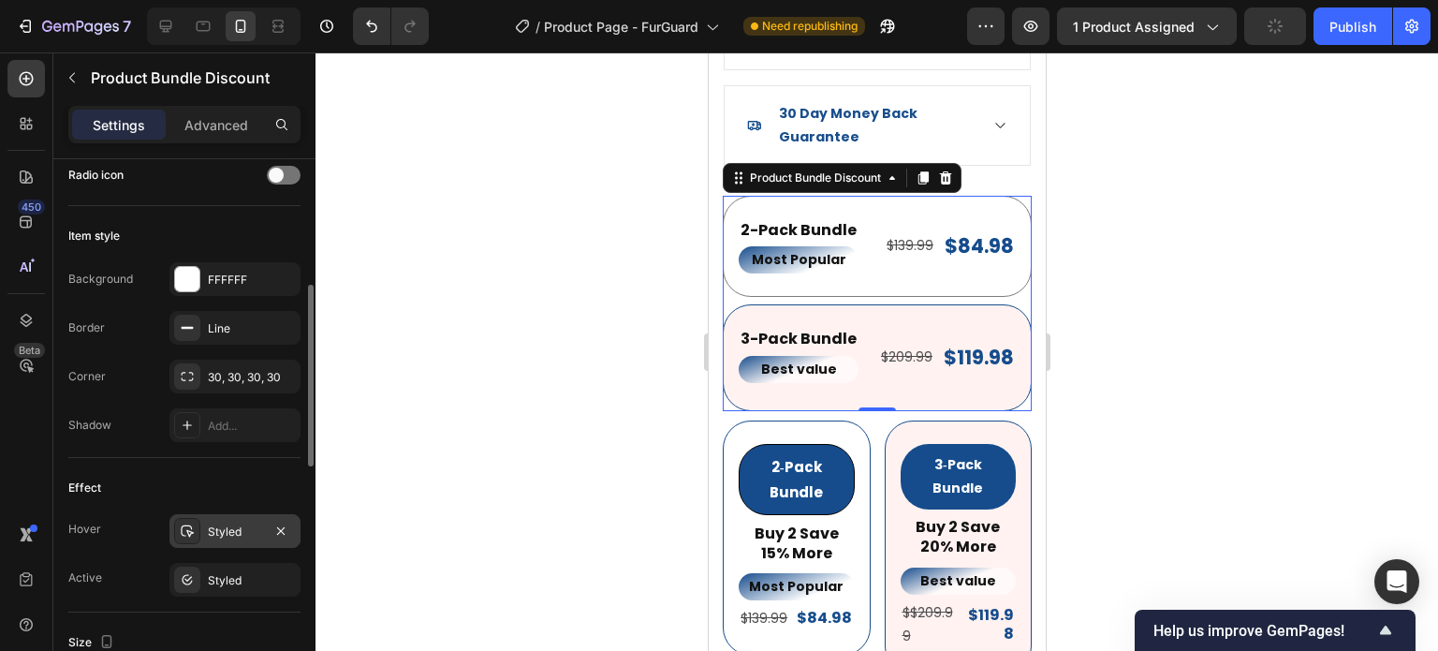
click at [228, 526] on div "Styled" at bounding box center [235, 531] width 54 height 17
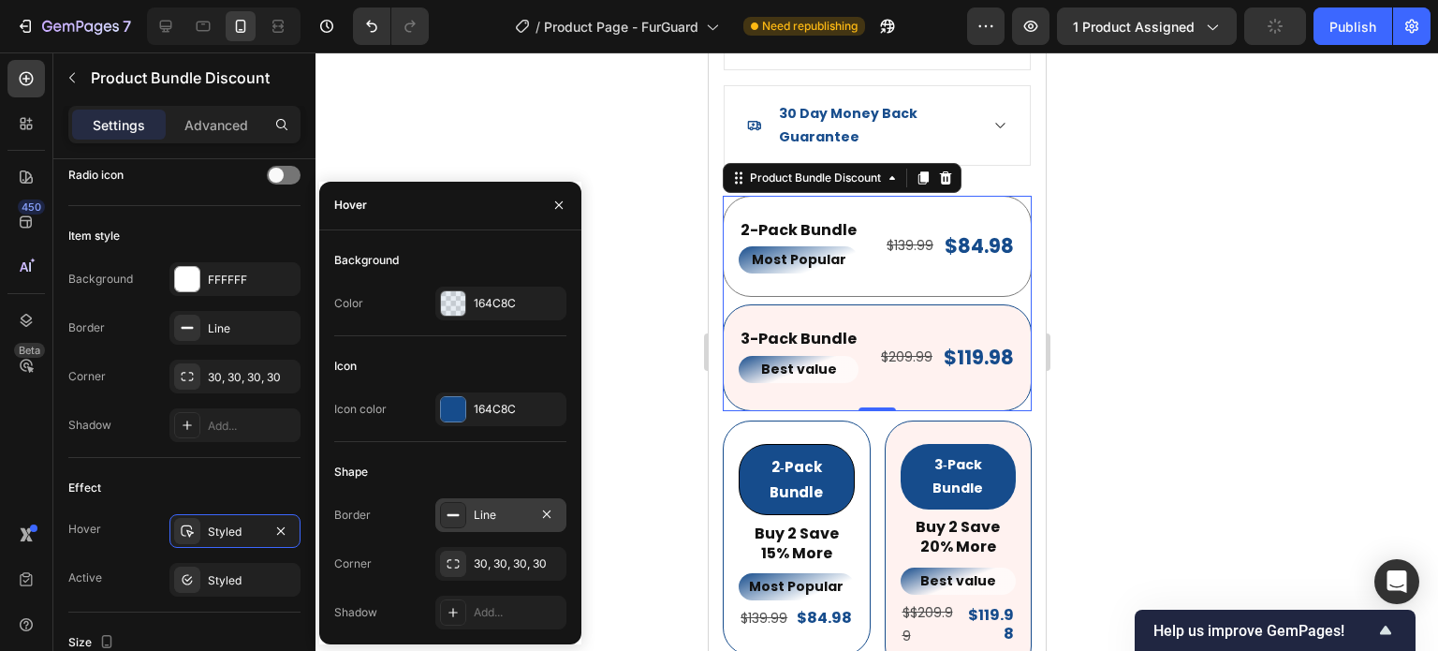
click at [464, 525] on div at bounding box center [453, 515] width 26 height 26
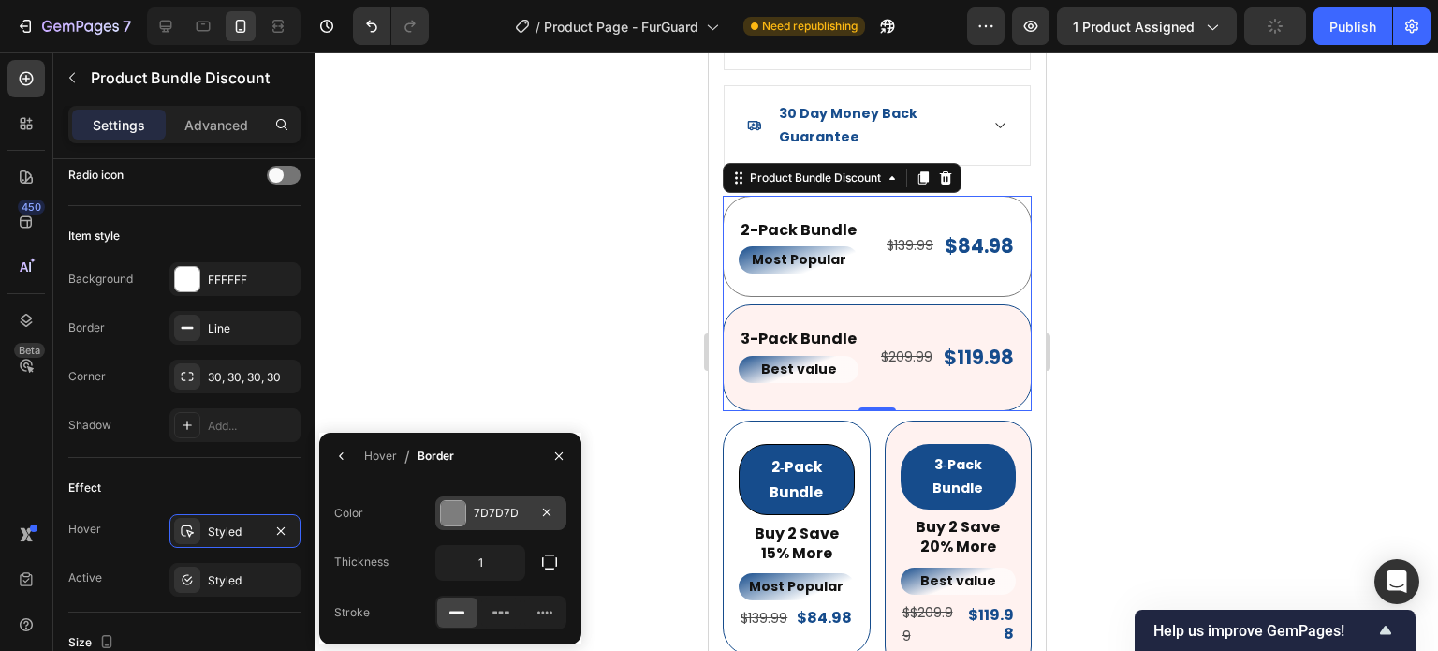
click at [451, 521] on div at bounding box center [453, 513] width 24 height 24
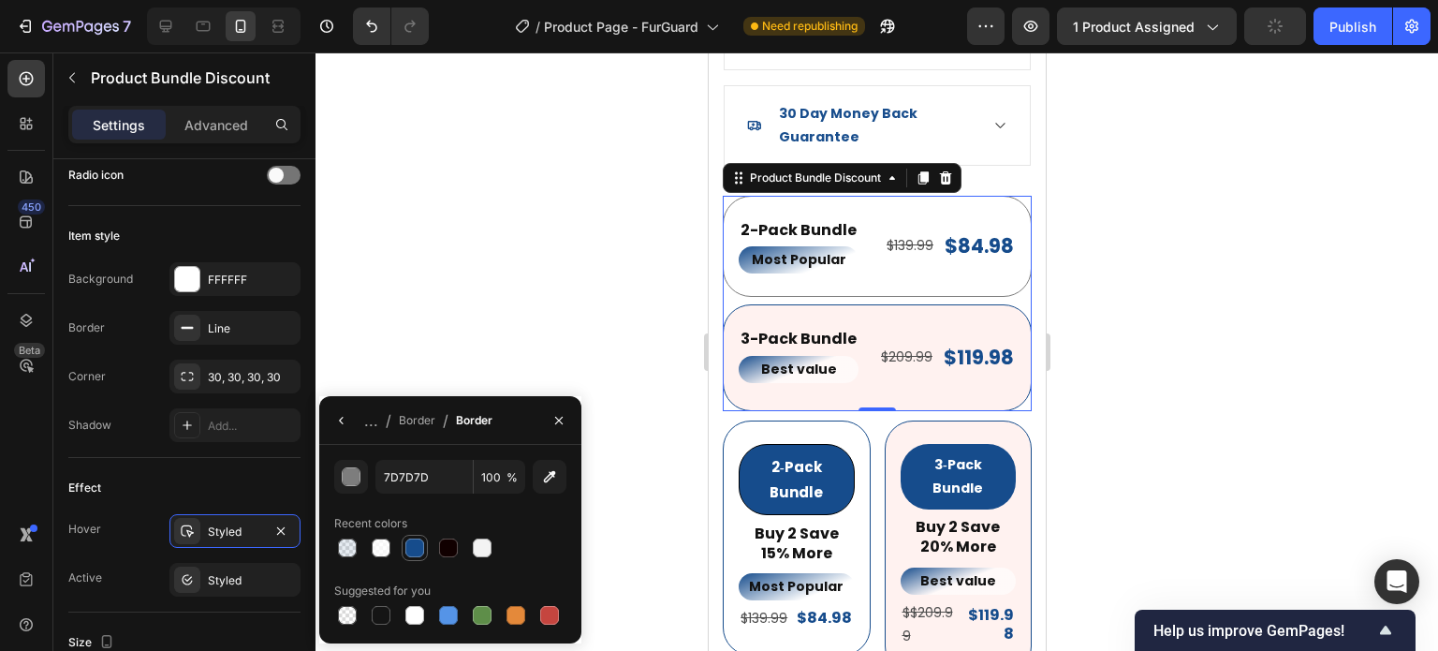
click at [411, 553] on div at bounding box center [414, 547] width 19 height 19
type input "164C8C"
click at [206, 466] on div "Effect Hover Styled Active Styled" at bounding box center [184, 535] width 232 height 155
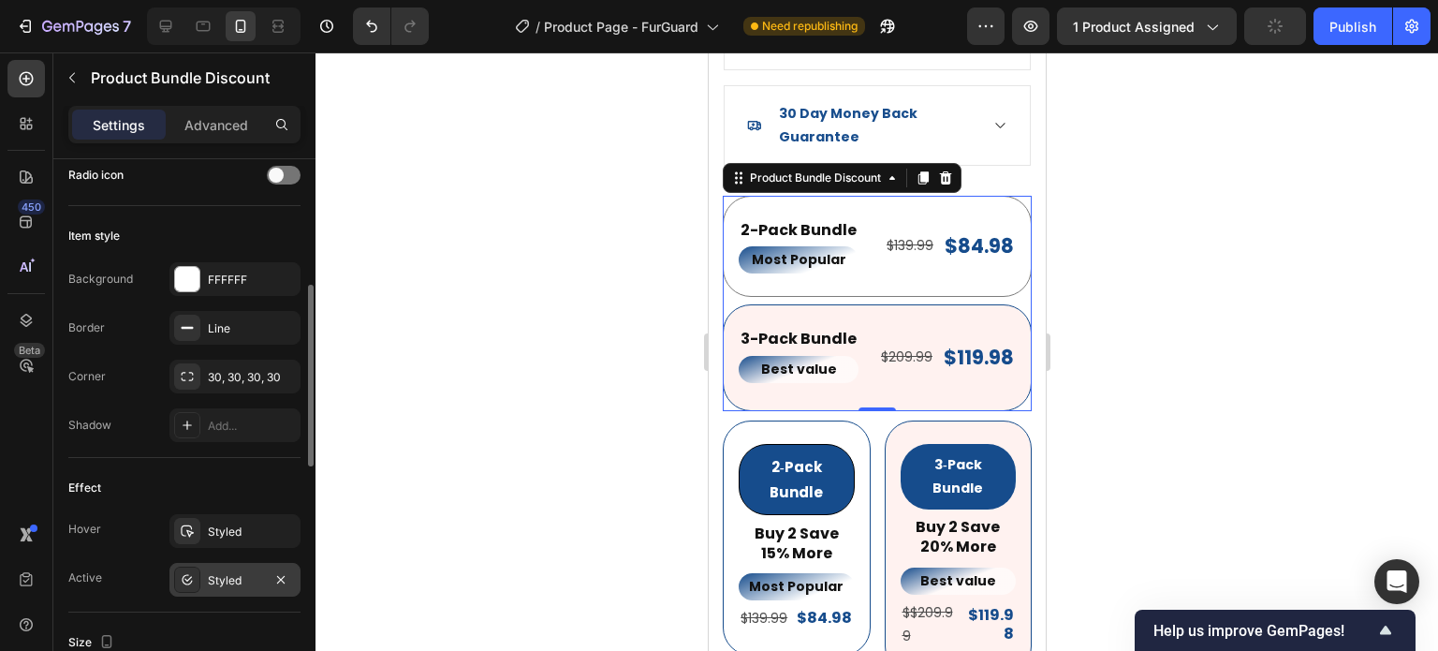
click at [214, 572] on div "Styled" at bounding box center [235, 580] width 54 height 17
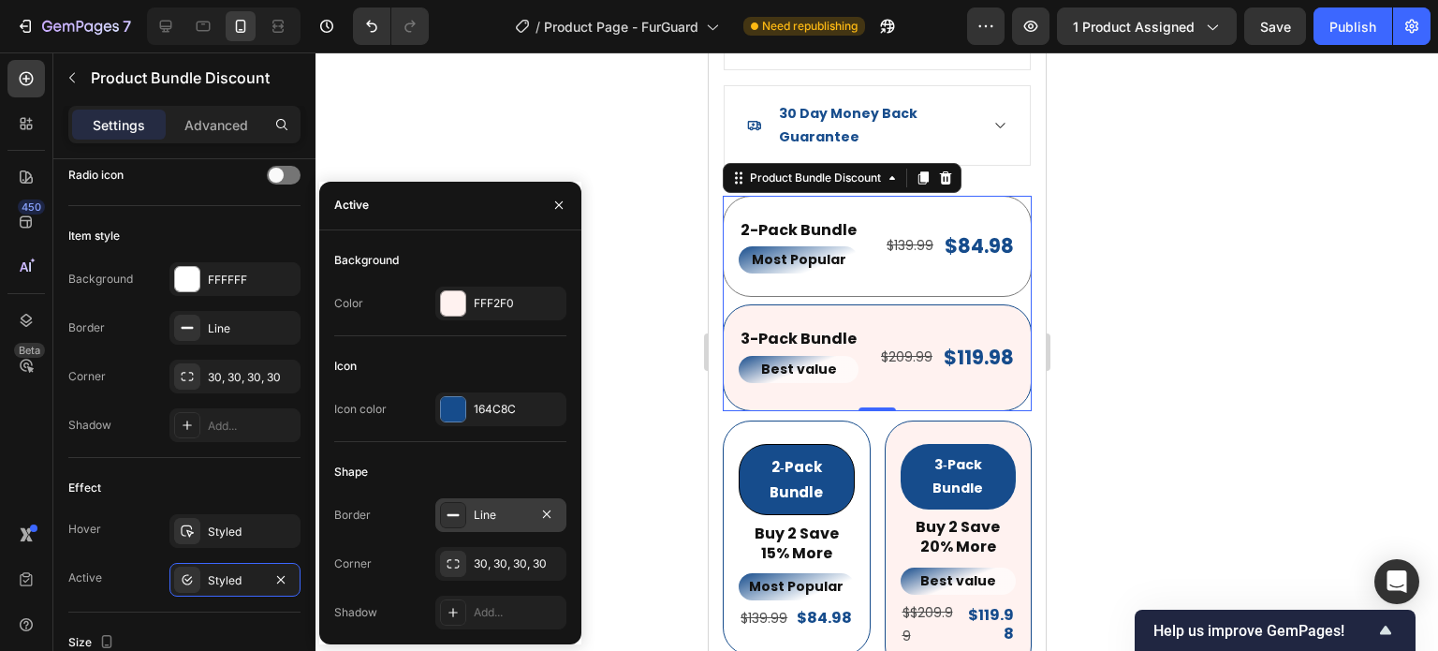
click at [484, 511] on div "Line" at bounding box center [501, 515] width 54 height 17
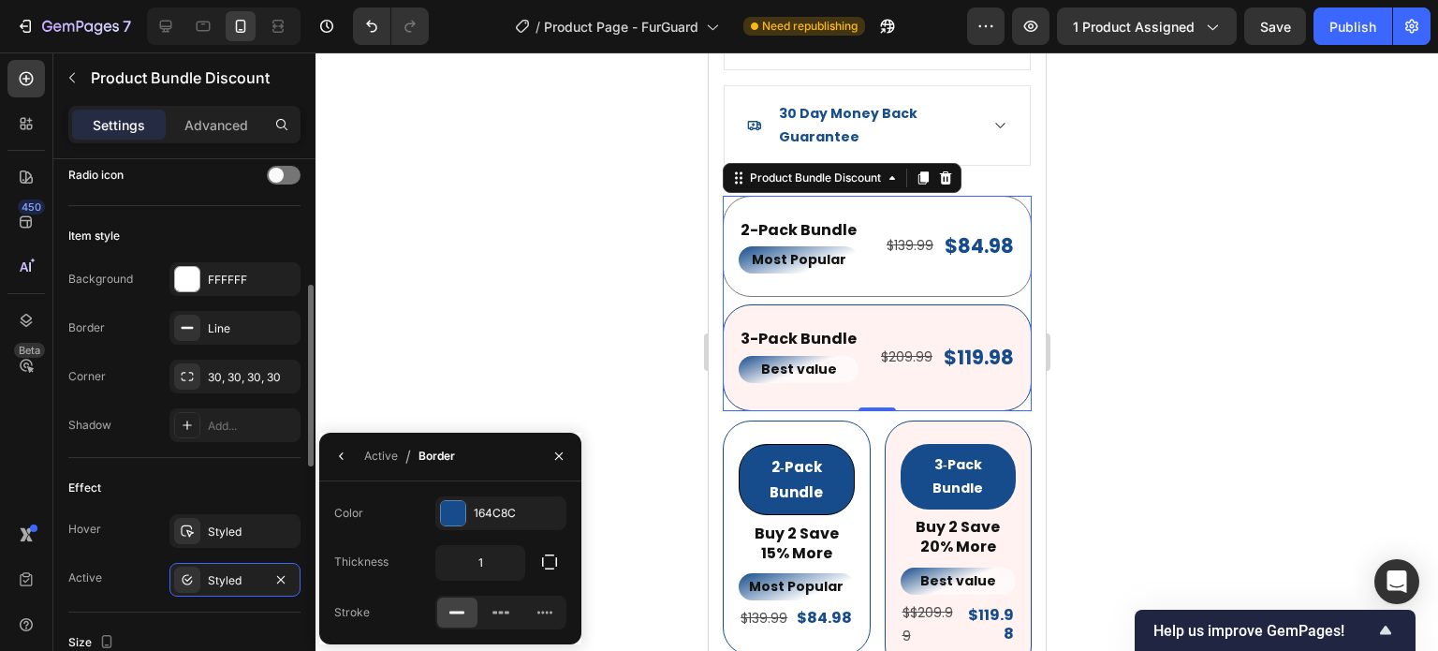
click at [150, 508] on div "Effect Hover Styled Active Styled" at bounding box center [184, 535] width 232 height 155
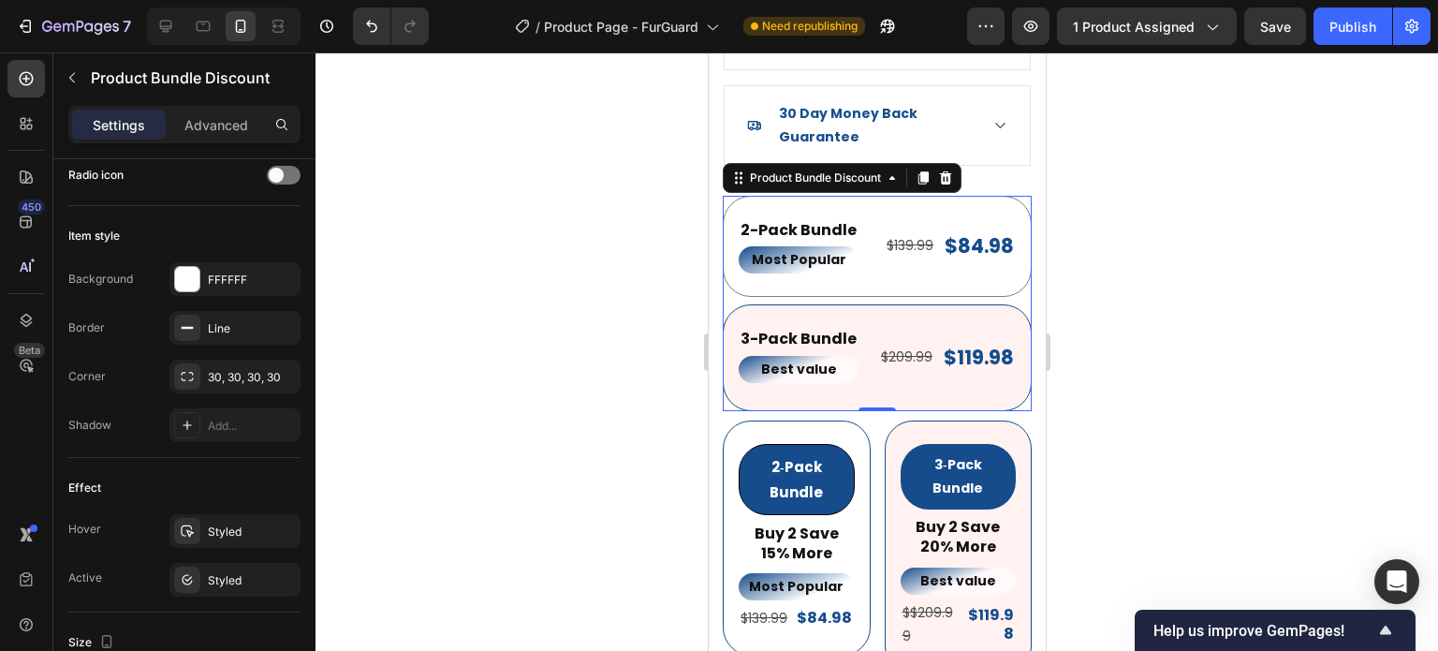
click at [1229, 381] on div at bounding box center [877, 351] width 1123 height 598
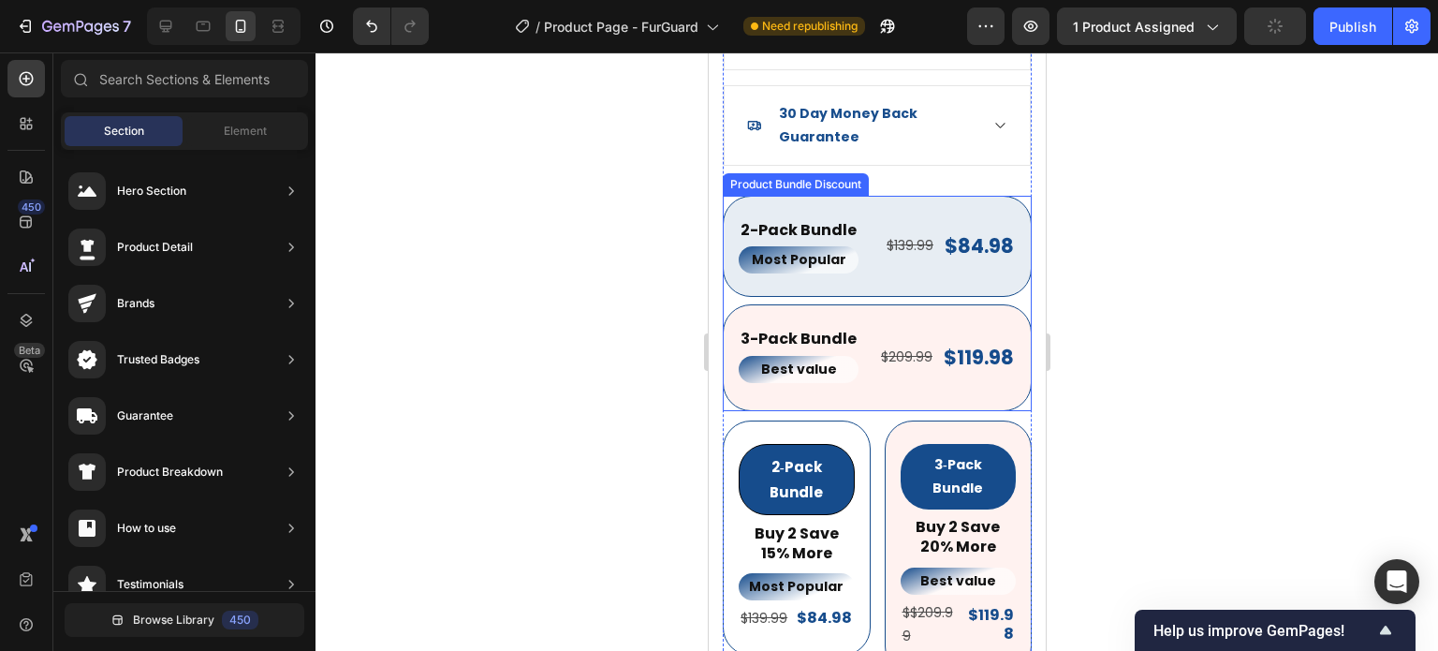
click at [876, 259] on div "2-Pack Bundle Text Block Most Popular Text Block $139.99 Text Block $84.98 Prod…" at bounding box center [876, 246] width 309 height 101
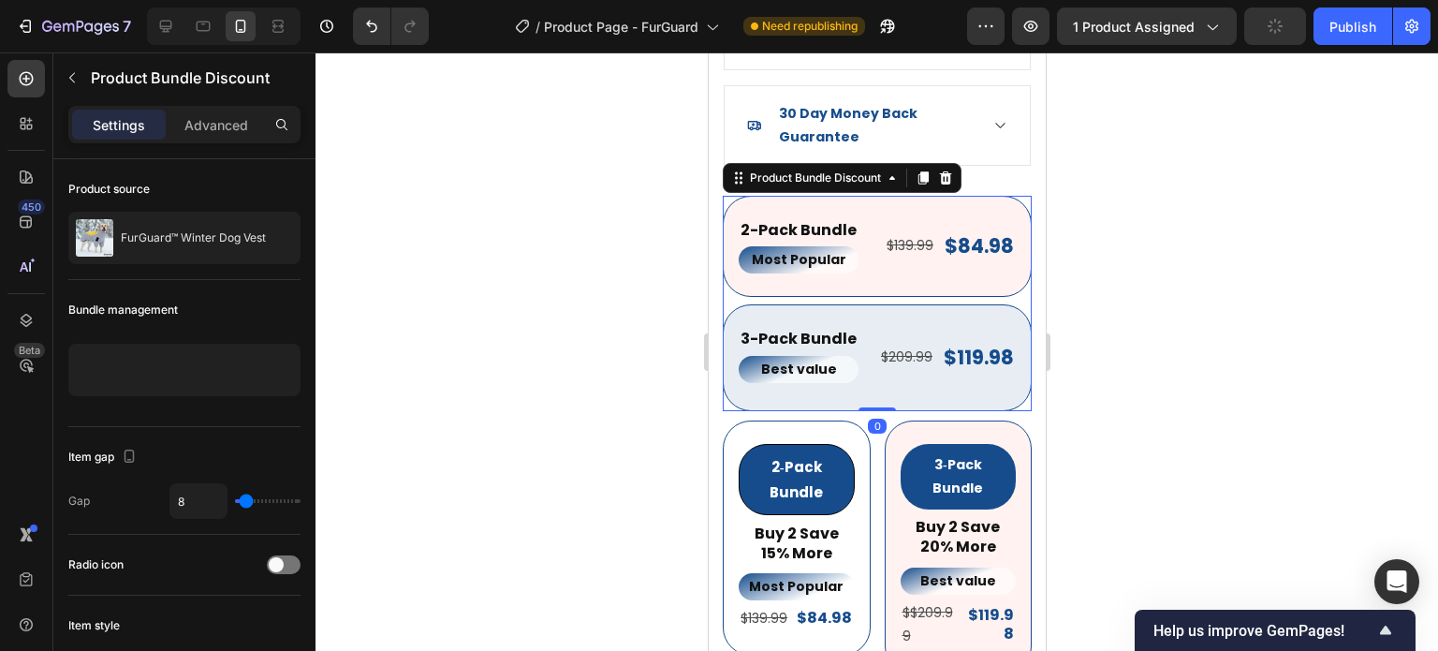
click at [885, 371] on div "3-Pack Bundle Text Block Best value Text Block $209.99 Text Block $119.98 Produ…" at bounding box center [876, 357] width 309 height 107
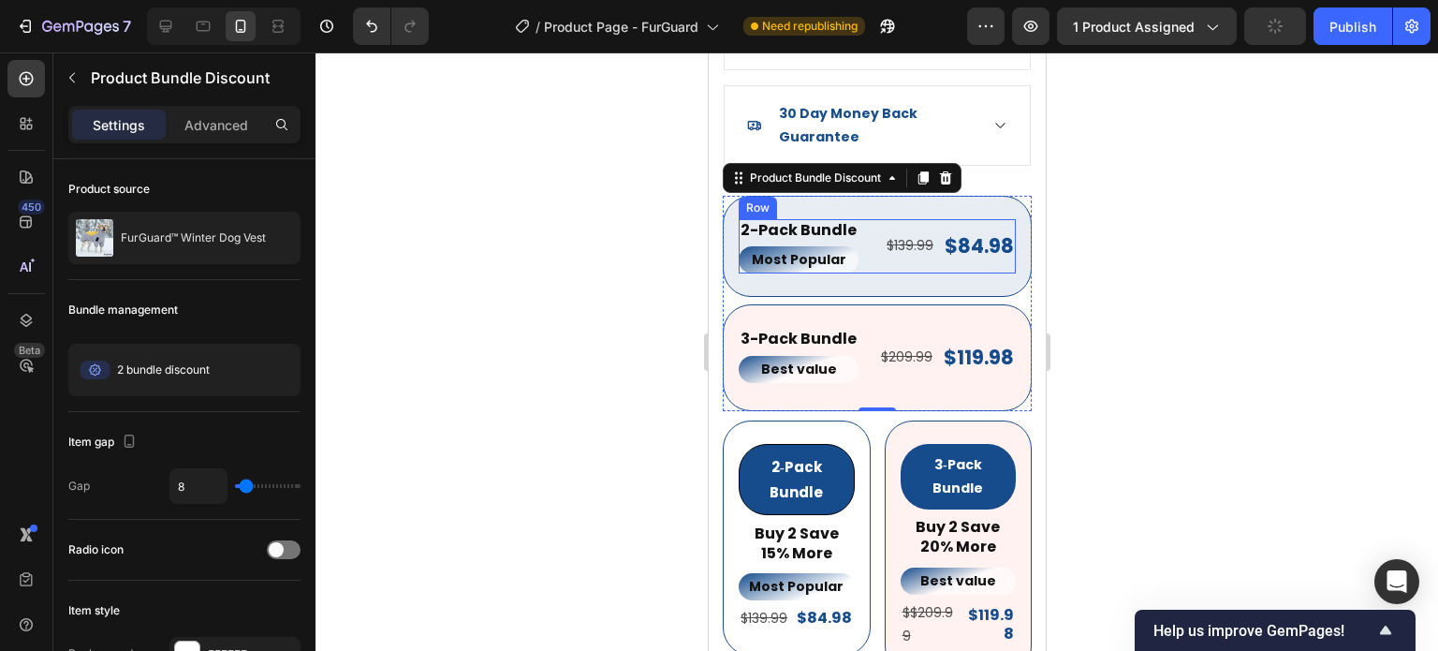
click at [866, 243] on div "2-Pack Bundle Text Block Most Popular Text Block $139.99 Text Block $84.98 Prod…" at bounding box center [876, 246] width 277 height 54
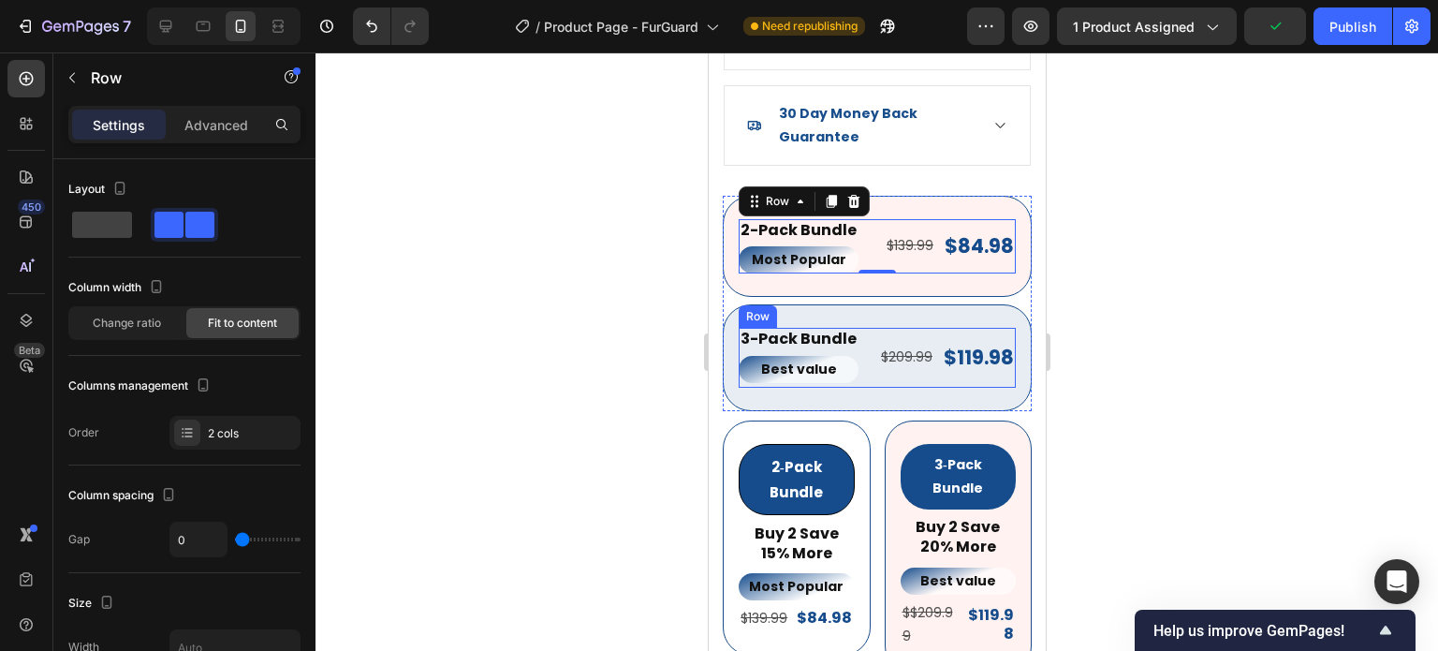
click at [878, 363] on div "$209.99 Text Block $119.98 Product Price Product Price Row" at bounding box center [946, 358] width 137 height 60
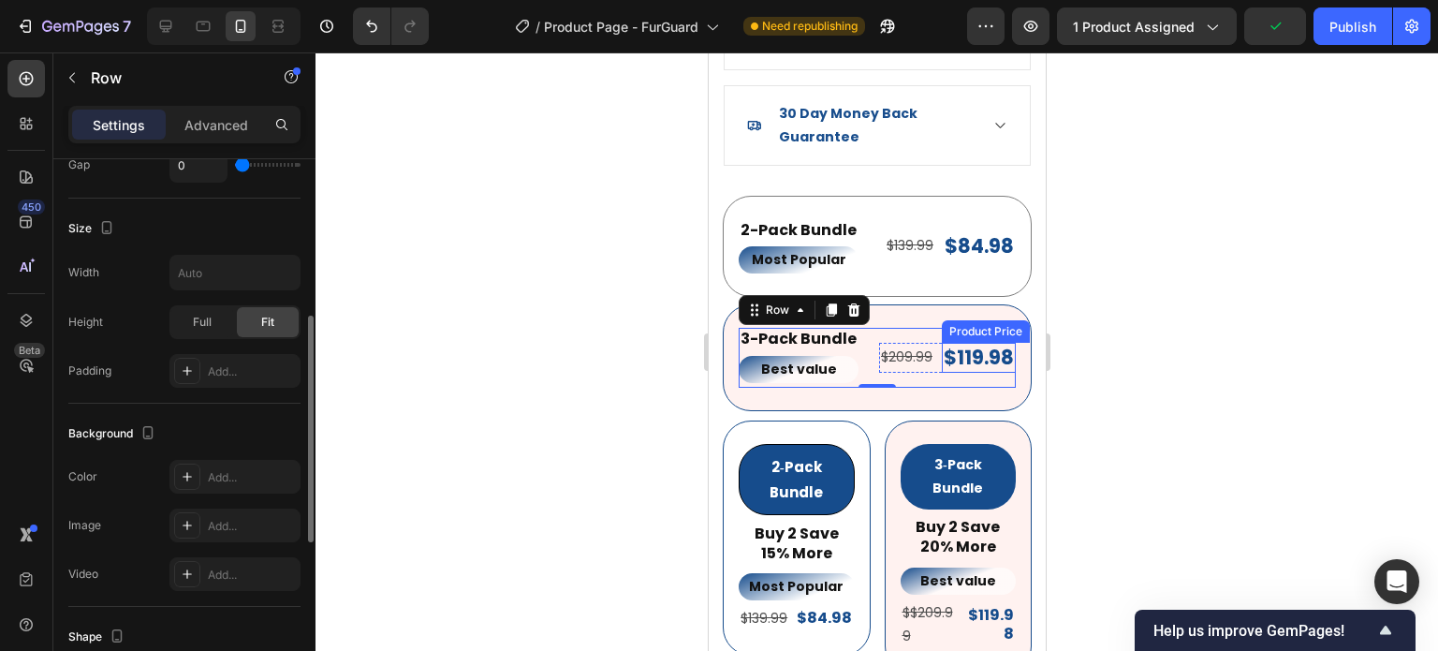
click at [1197, 322] on div at bounding box center [877, 351] width 1123 height 598
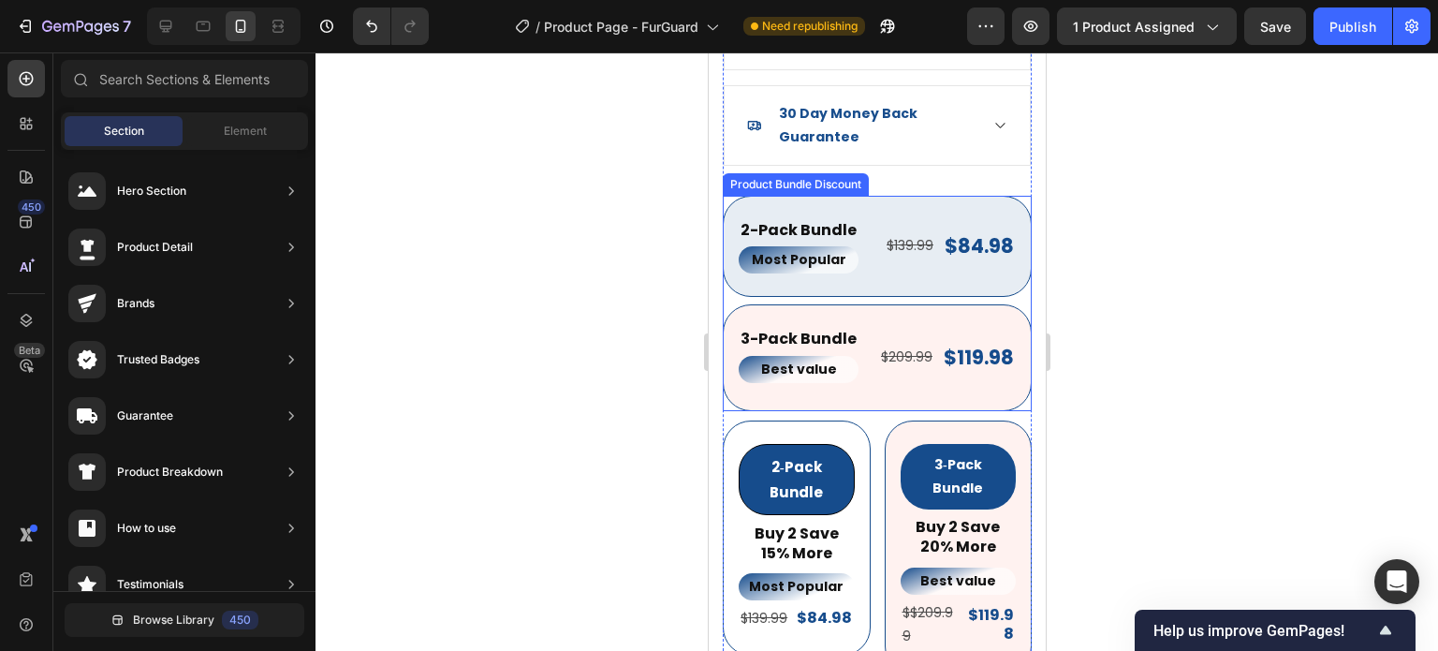
click at [879, 268] on div "2-Pack Bundle Text Block Most Popular Text Block $139.99 Text Block $84.98 Prod…" at bounding box center [876, 246] width 309 height 101
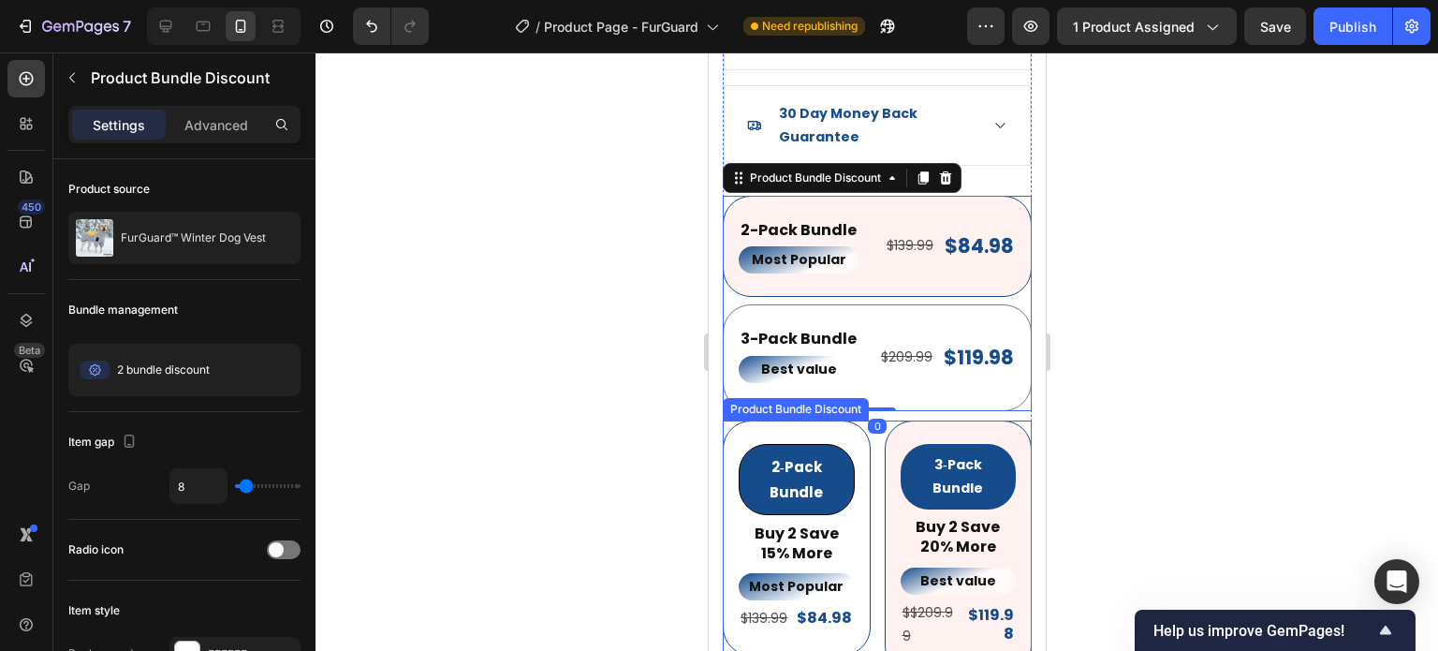
click at [844, 420] on div "2‑Pack Bundle Product Badge Buy 2 Save 15% More Text Block Most Popular Text Bl…" at bounding box center [796, 537] width 148 height 235
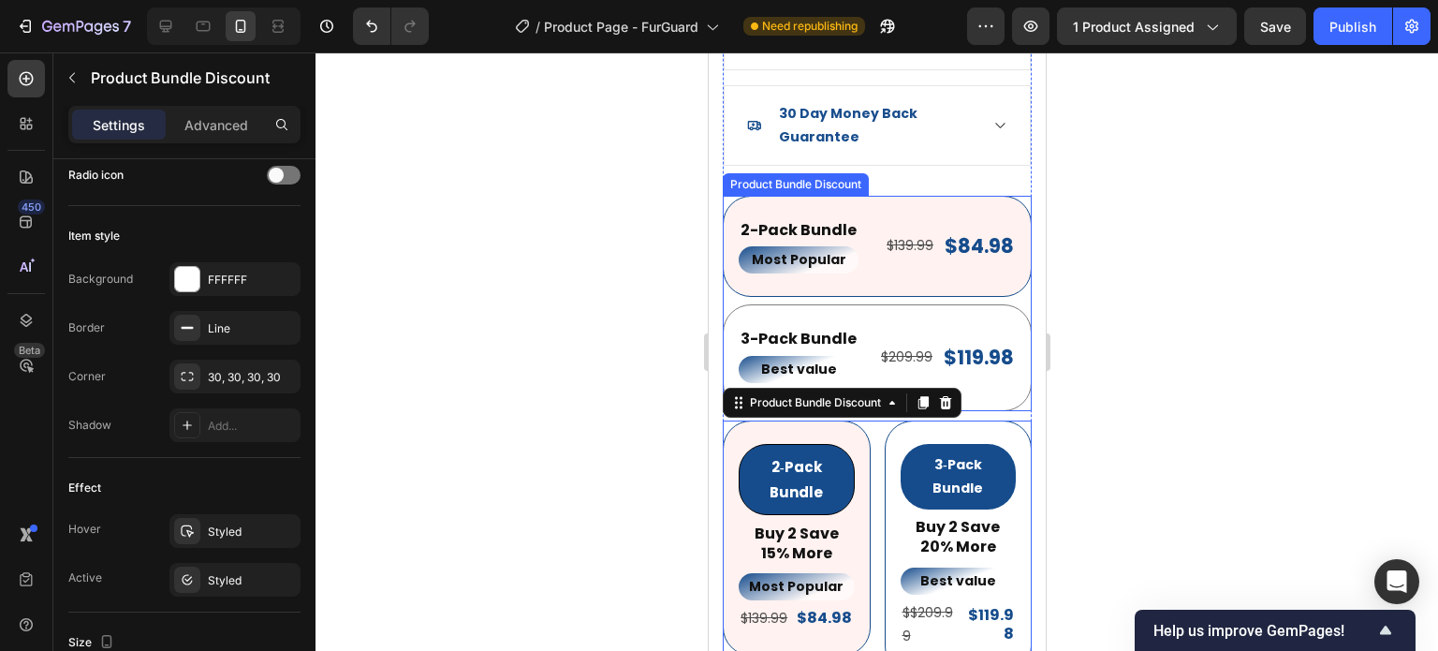
click at [833, 264] on div "2-Pack Bundle Text Block Most Popular Text Block $139.99 Text Block $84.98 Prod…" at bounding box center [876, 246] width 309 height 101
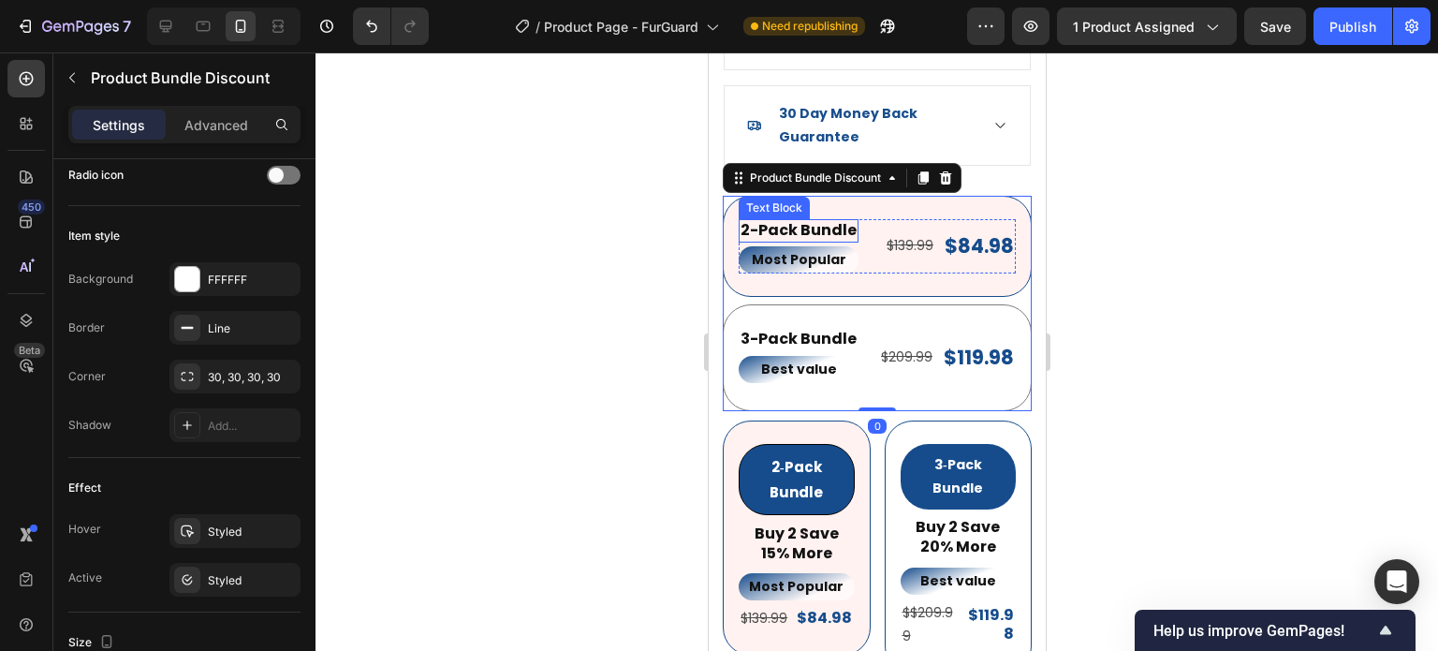
click at [819, 221] on p "2-Pack Bundle" at bounding box center [798, 231] width 116 height 20
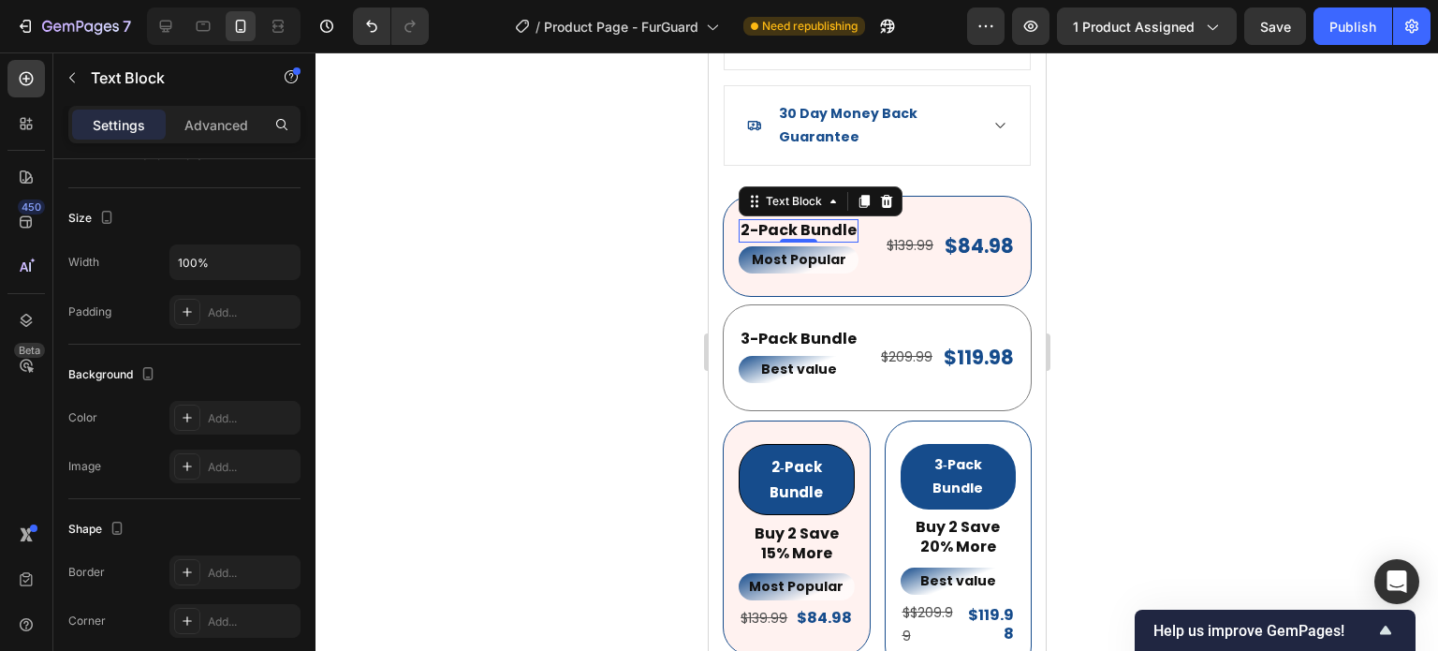
scroll to position [0, 0]
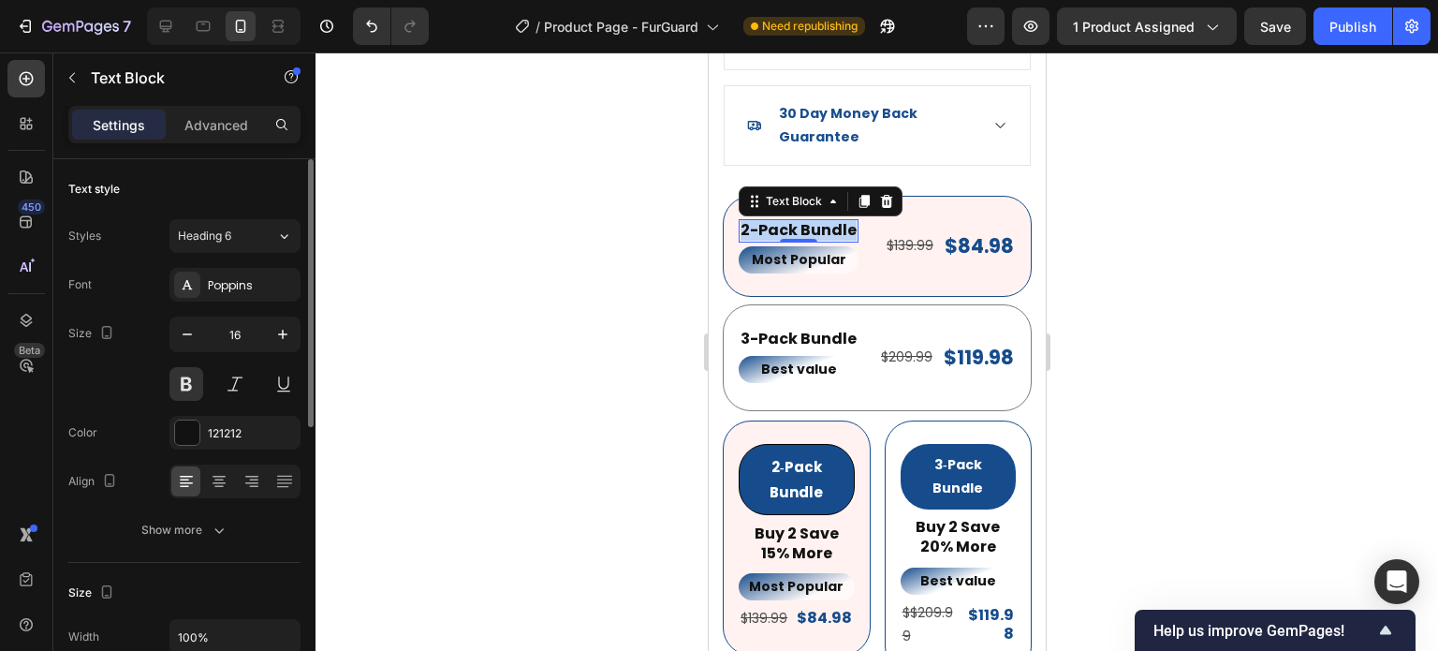
click at [819, 221] on p "2-Pack Bundle" at bounding box center [798, 231] width 116 height 20
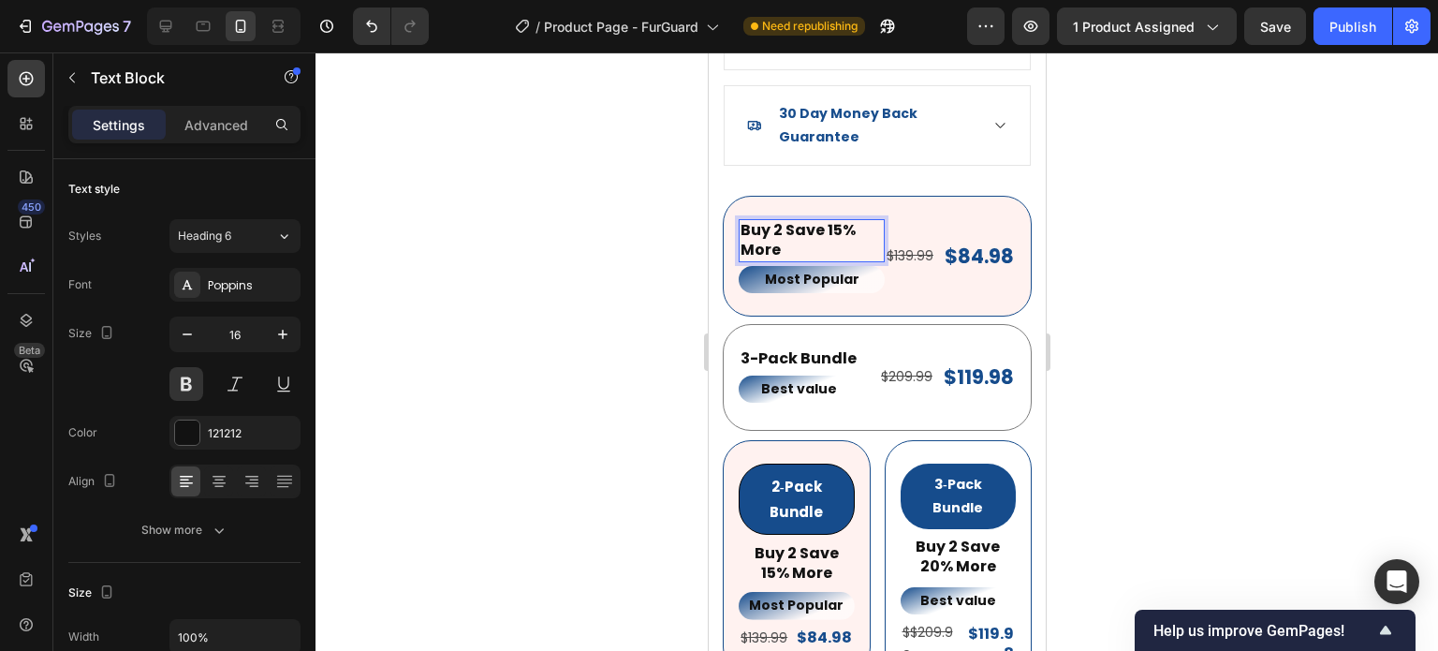
click at [1368, 347] on div at bounding box center [877, 351] width 1123 height 598
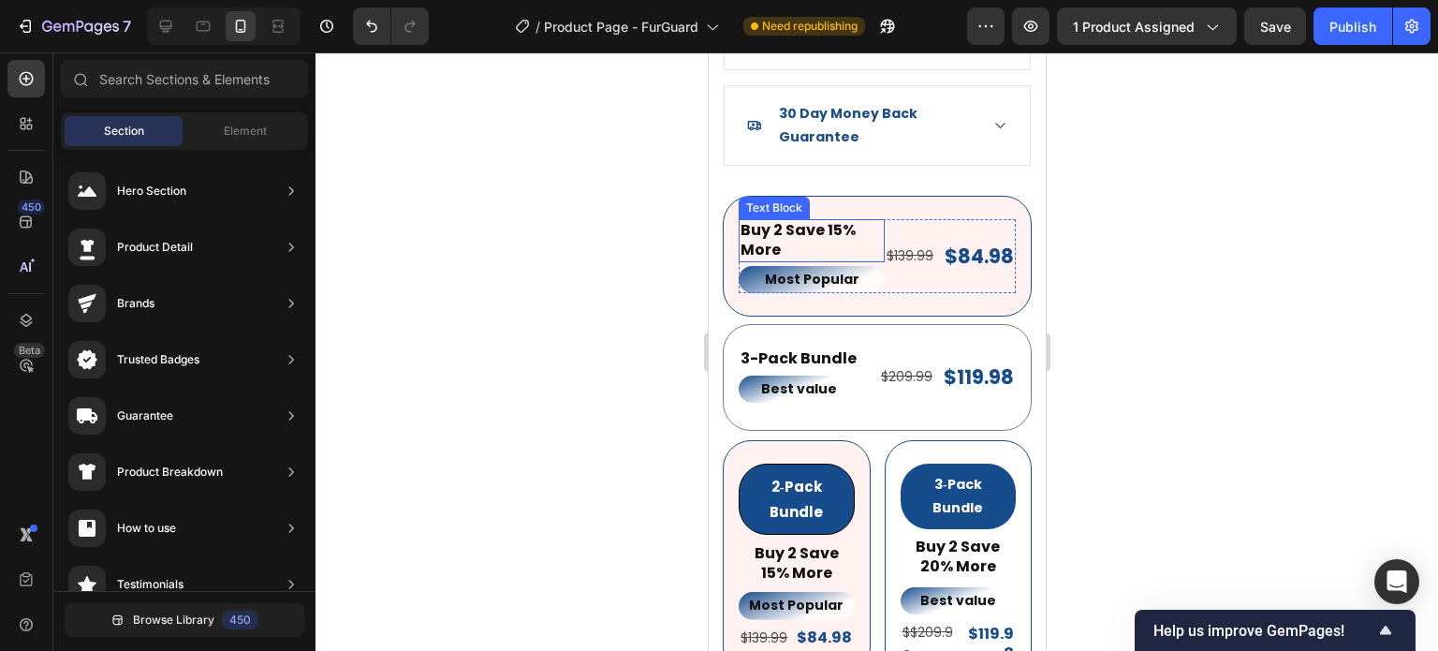
click at [818, 222] on p "Buy 2 Save 15% More" at bounding box center [811, 240] width 142 height 39
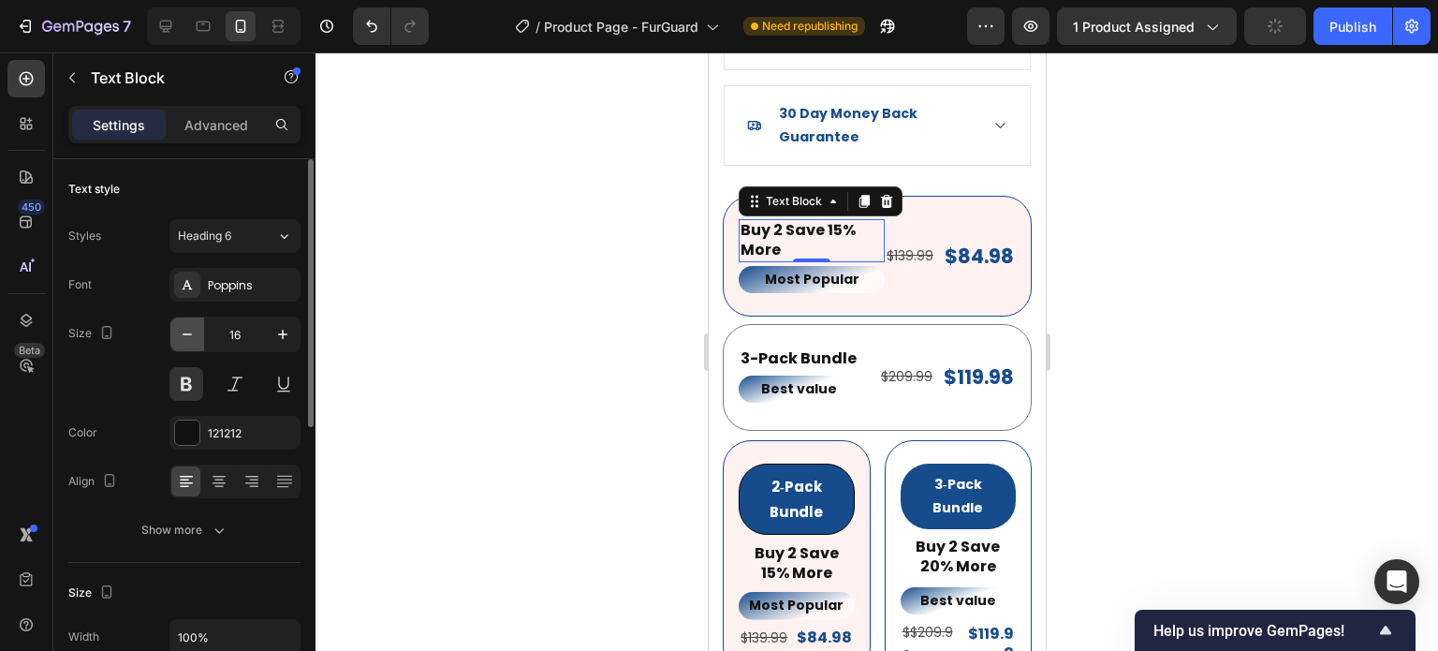
click at [202, 330] on button "button" at bounding box center [187, 334] width 34 height 34
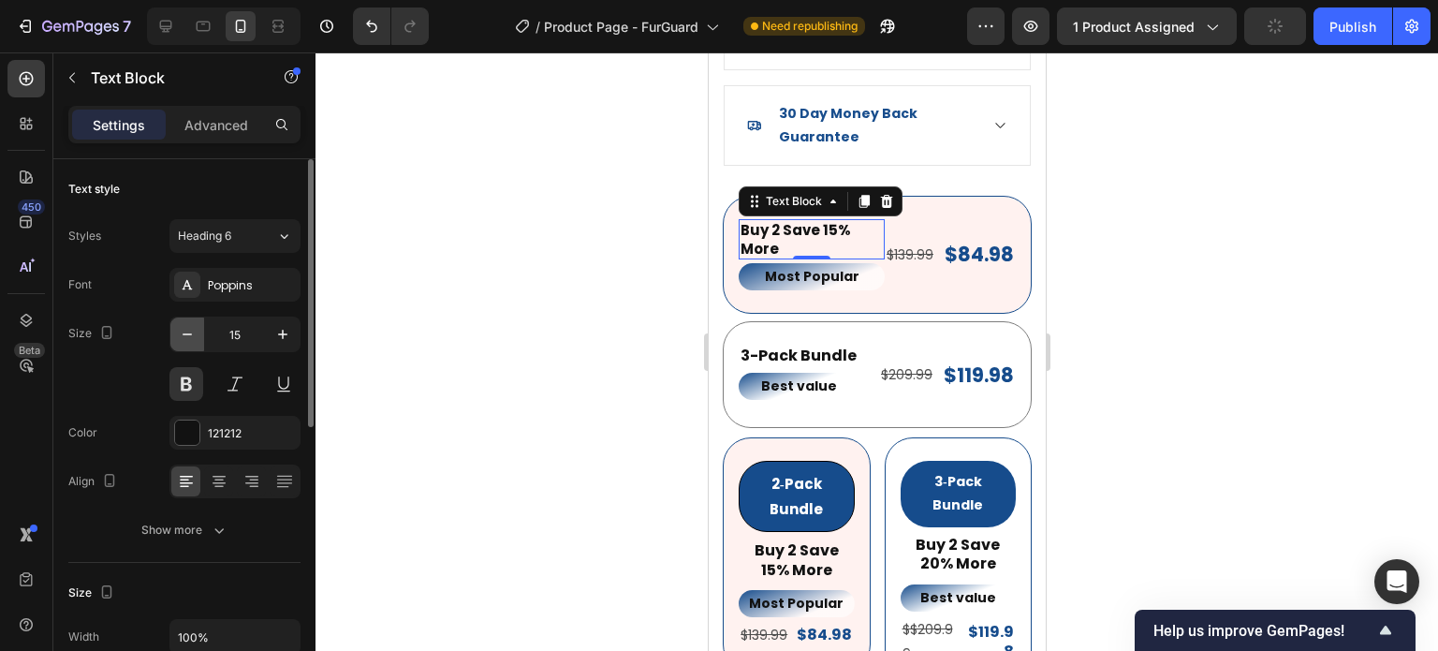
click at [202, 330] on button "button" at bounding box center [187, 334] width 34 height 34
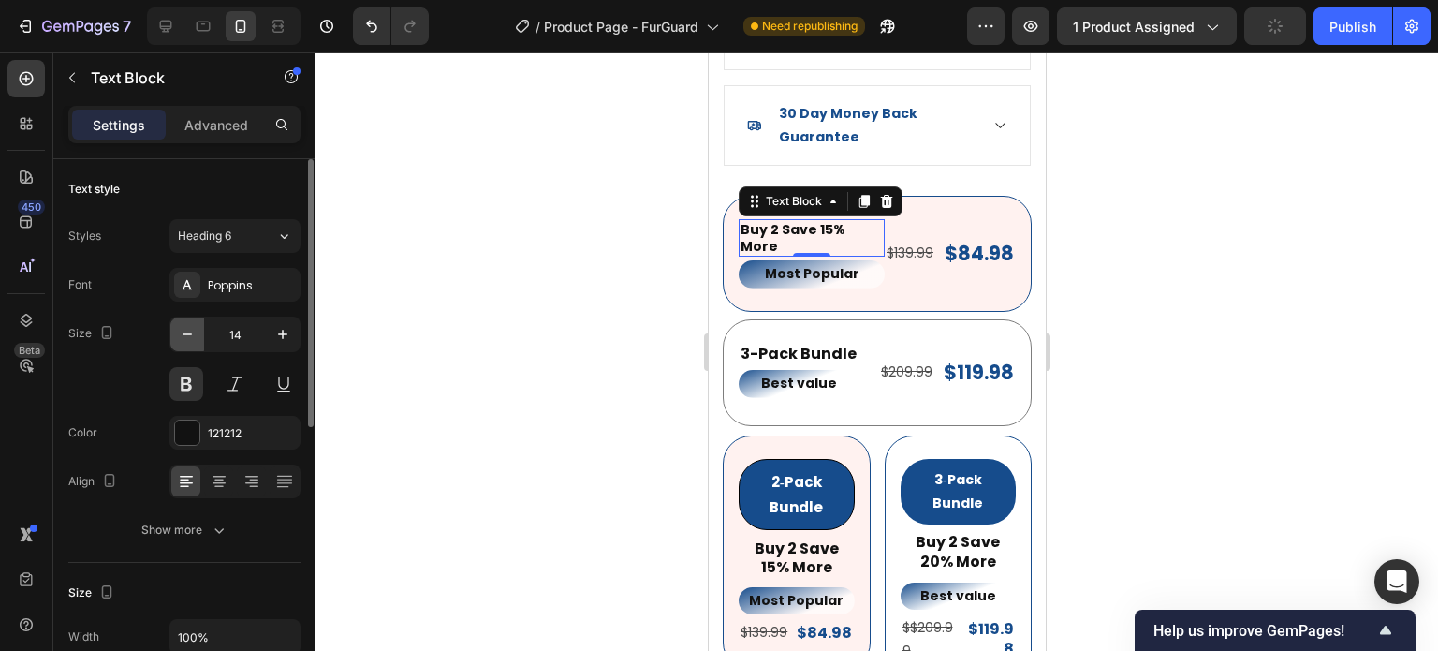
click at [202, 330] on button "button" at bounding box center [187, 334] width 34 height 34
type input "13"
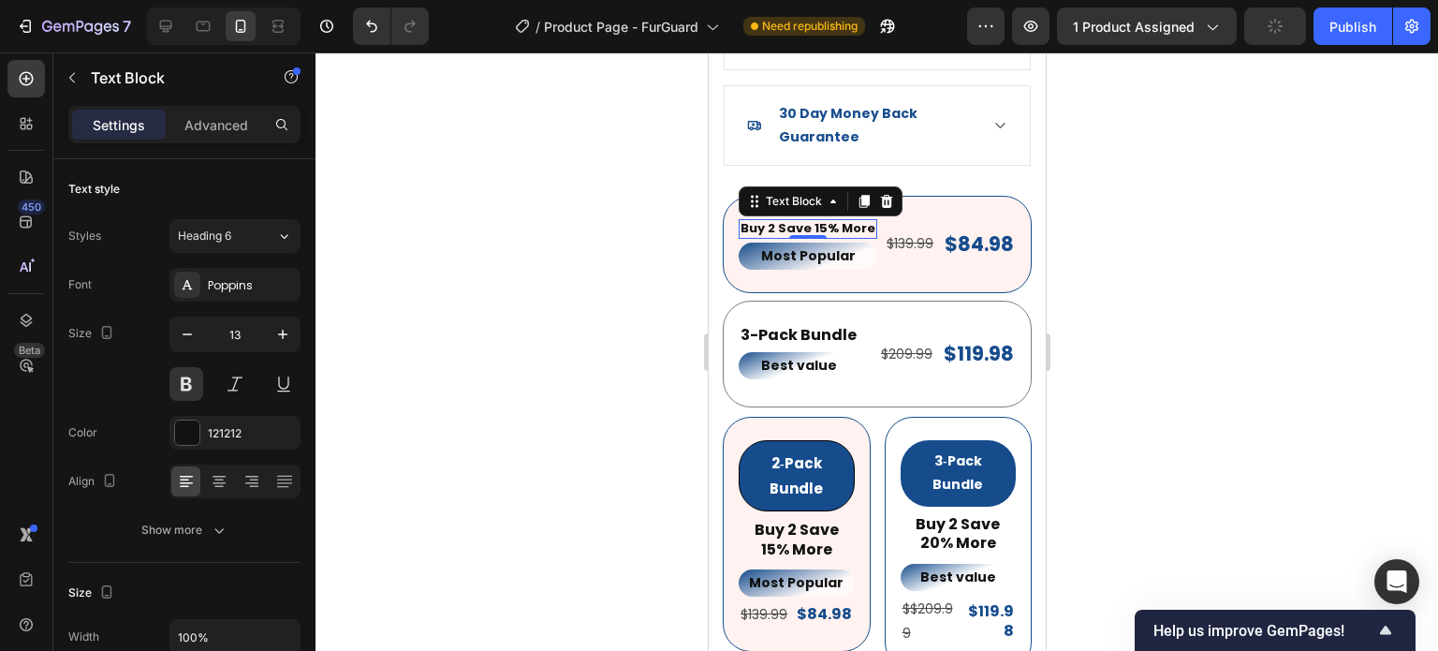
click at [1361, 311] on div at bounding box center [877, 351] width 1123 height 598
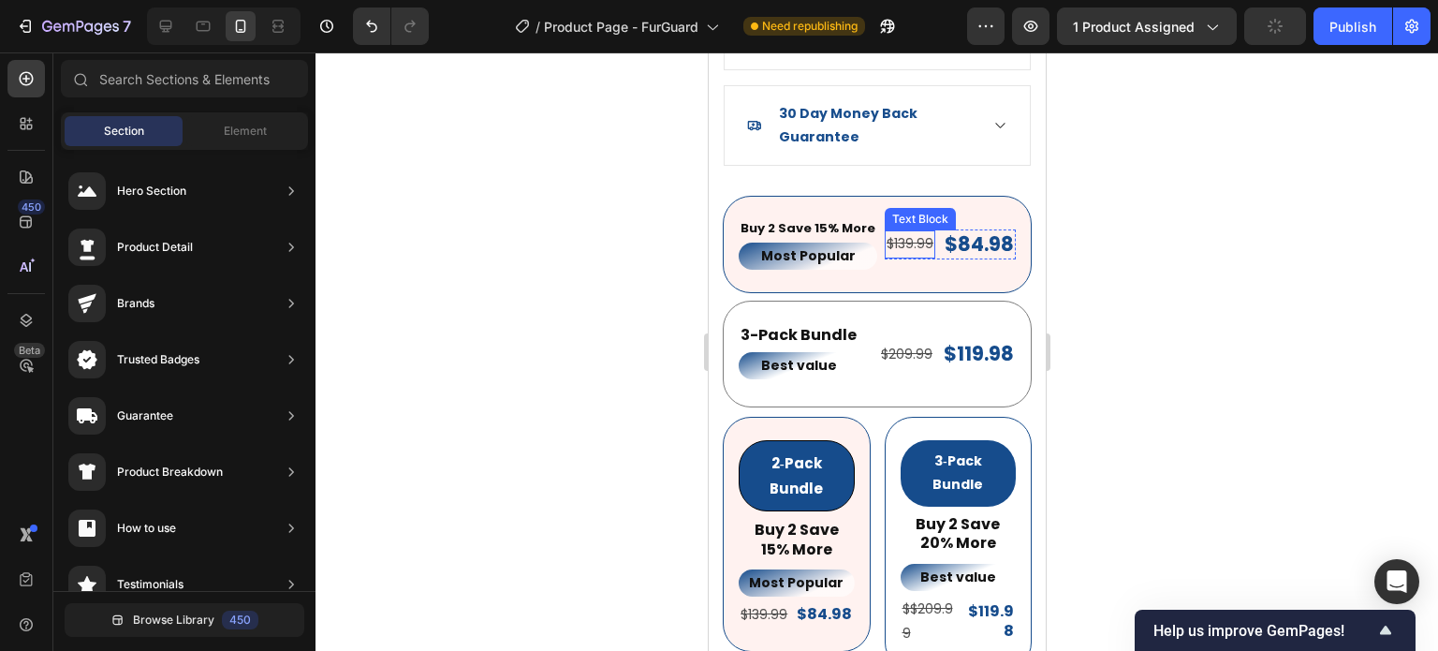
click at [900, 235] on s "$139.99" at bounding box center [909, 243] width 47 height 19
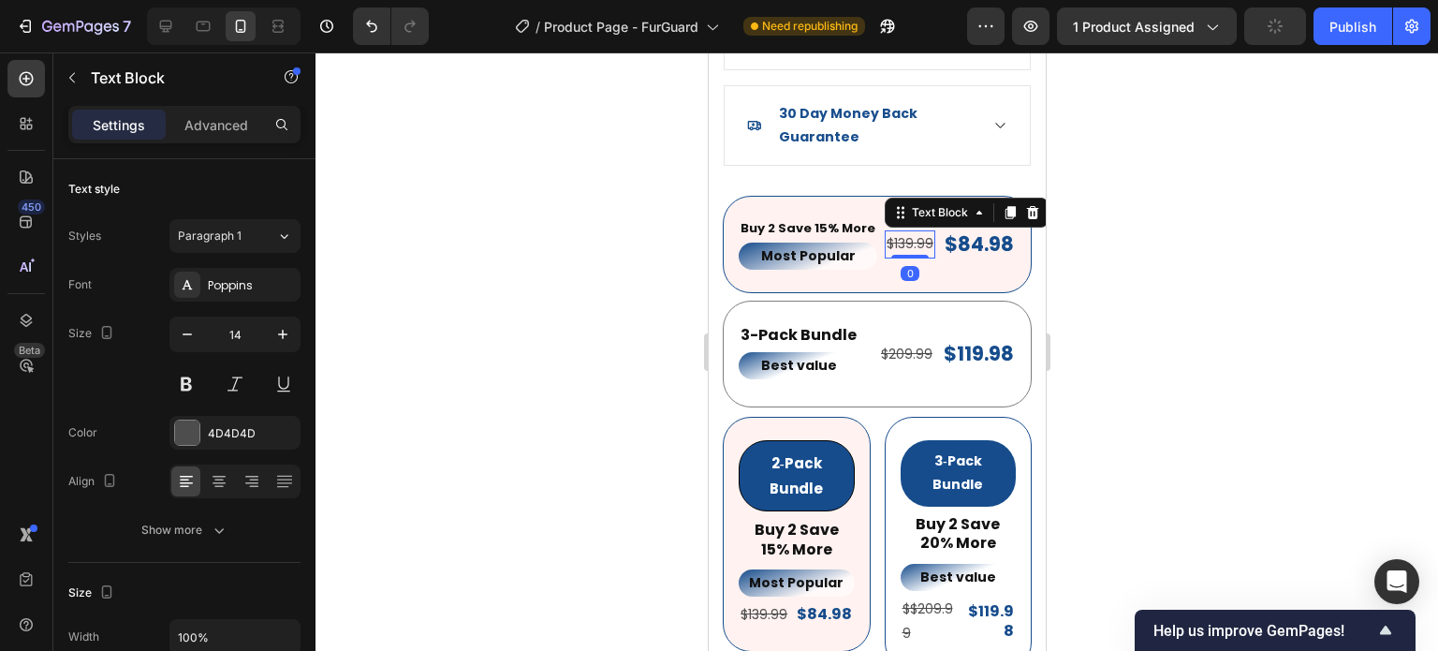
drag, startPoint x: 1161, startPoint y: 318, endPoint x: 1139, endPoint y: 311, distance: 23.7
click at [1161, 318] on div at bounding box center [877, 351] width 1123 height 598
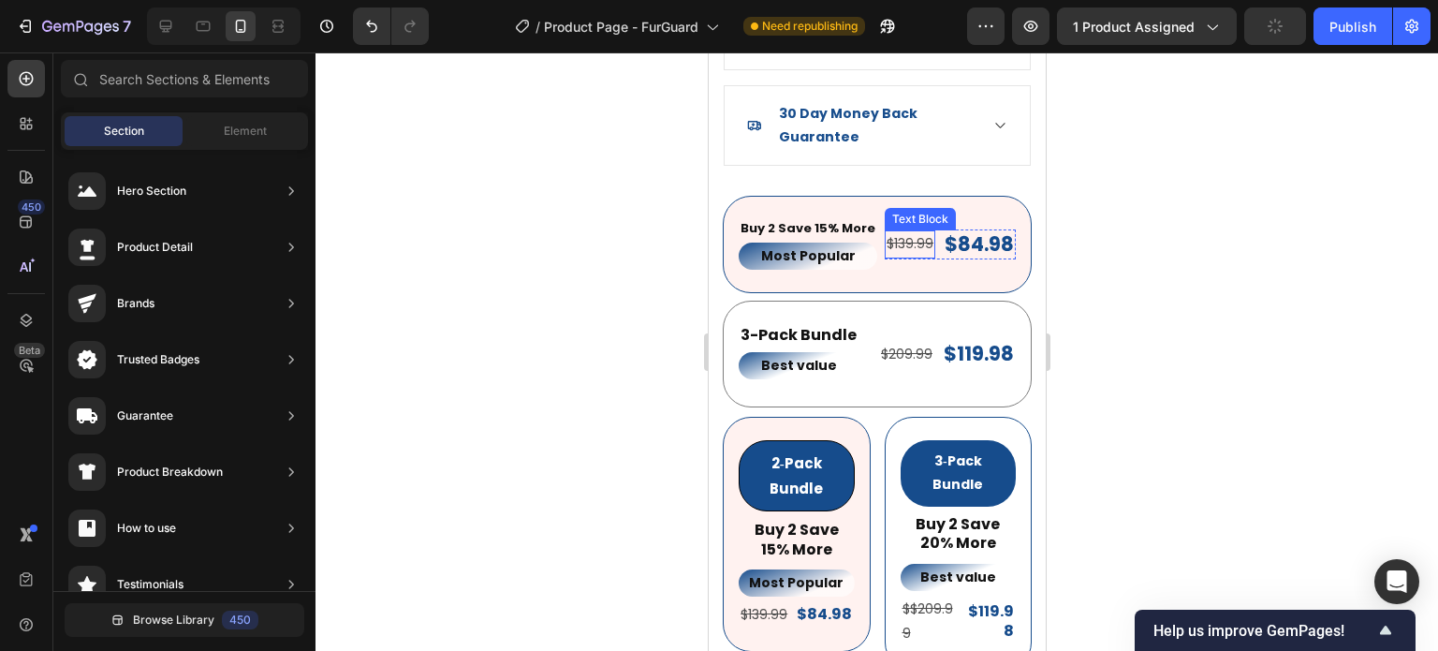
click at [904, 234] on s "$139.99" at bounding box center [909, 243] width 47 height 19
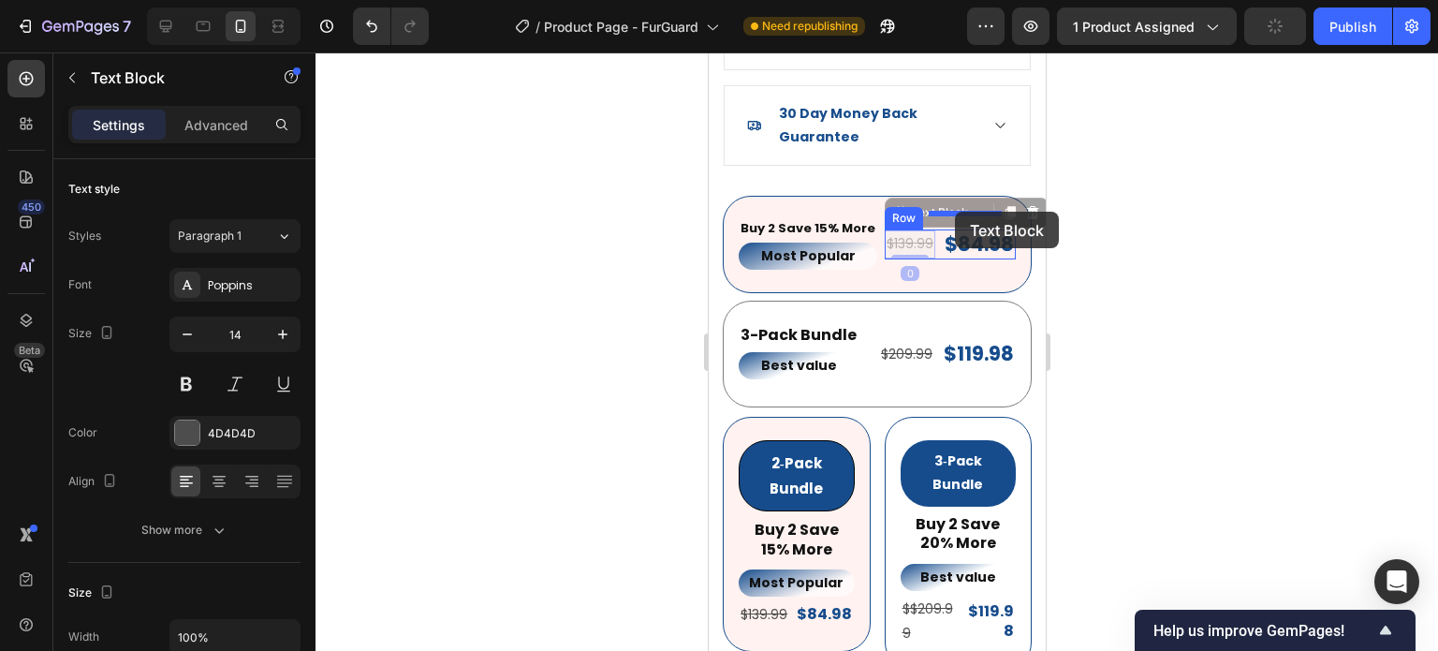
drag, startPoint x: 886, startPoint y: 198, endPoint x: 1756, endPoint y: 332, distance: 880.4
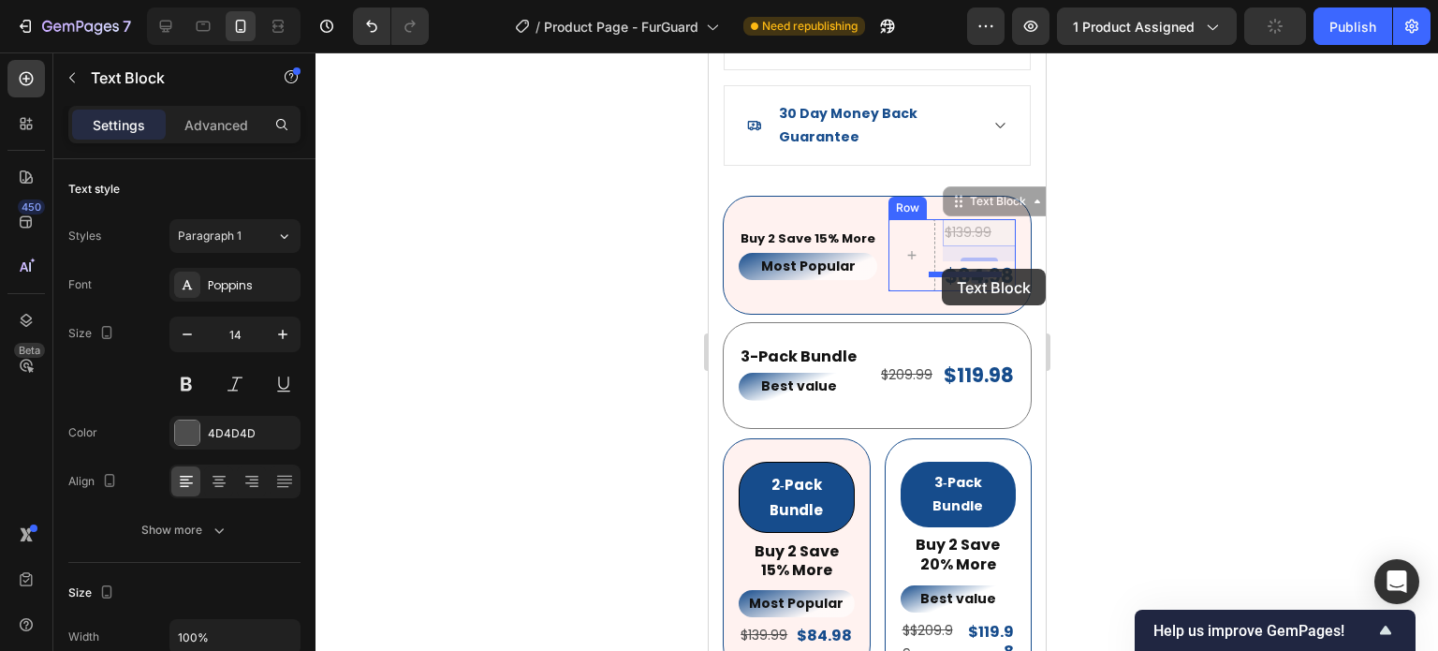
drag, startPoint x: 944, startPoint y: 184, endPoint x: 941, endPoint y: 269, distance: 84.3
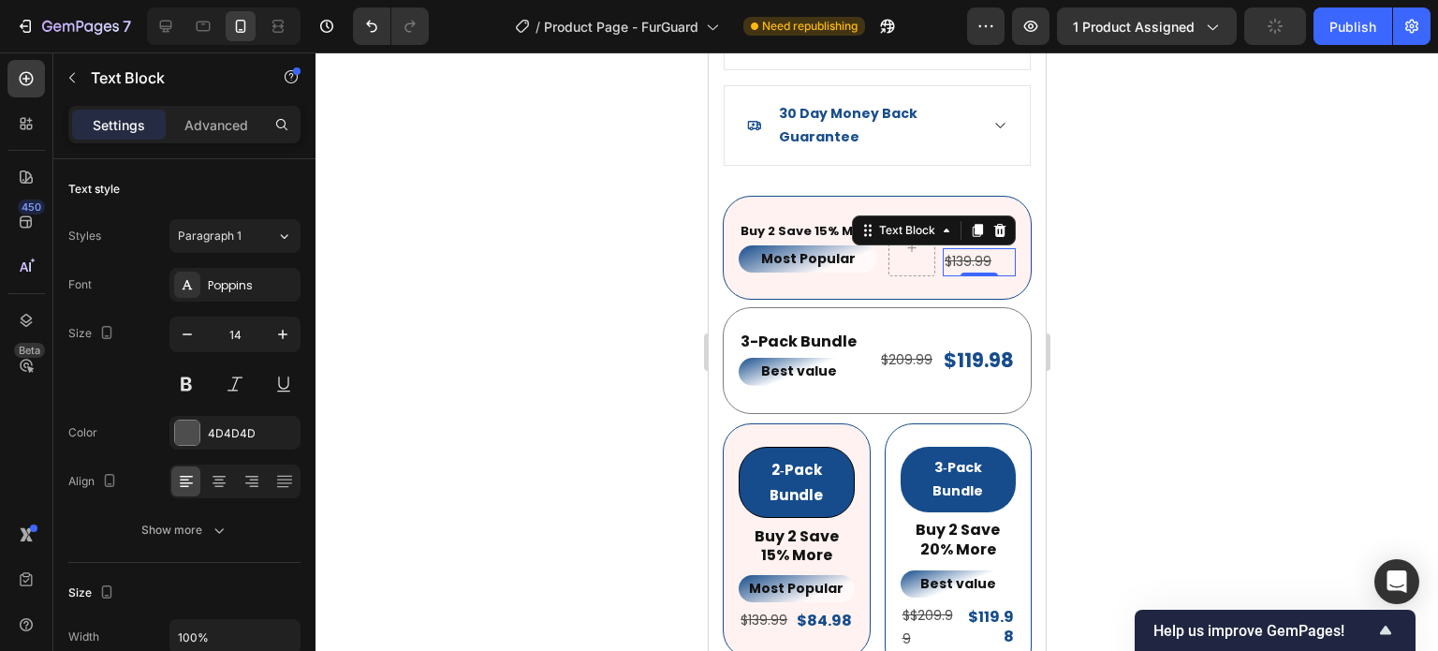
click at [1141, 270] on div at bounding box center [877, 351] width 1123 height 598
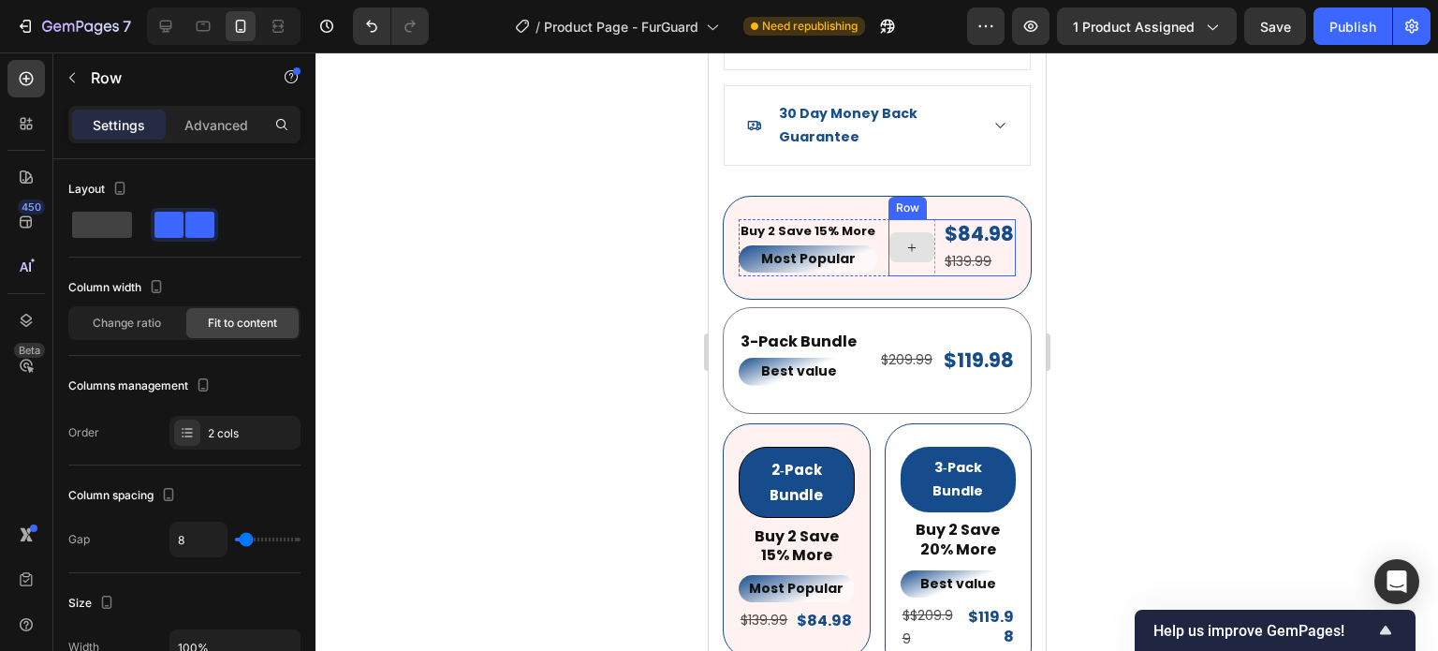
click at [902, 250] on div at bounding box center [911, 247] width 47 height 57
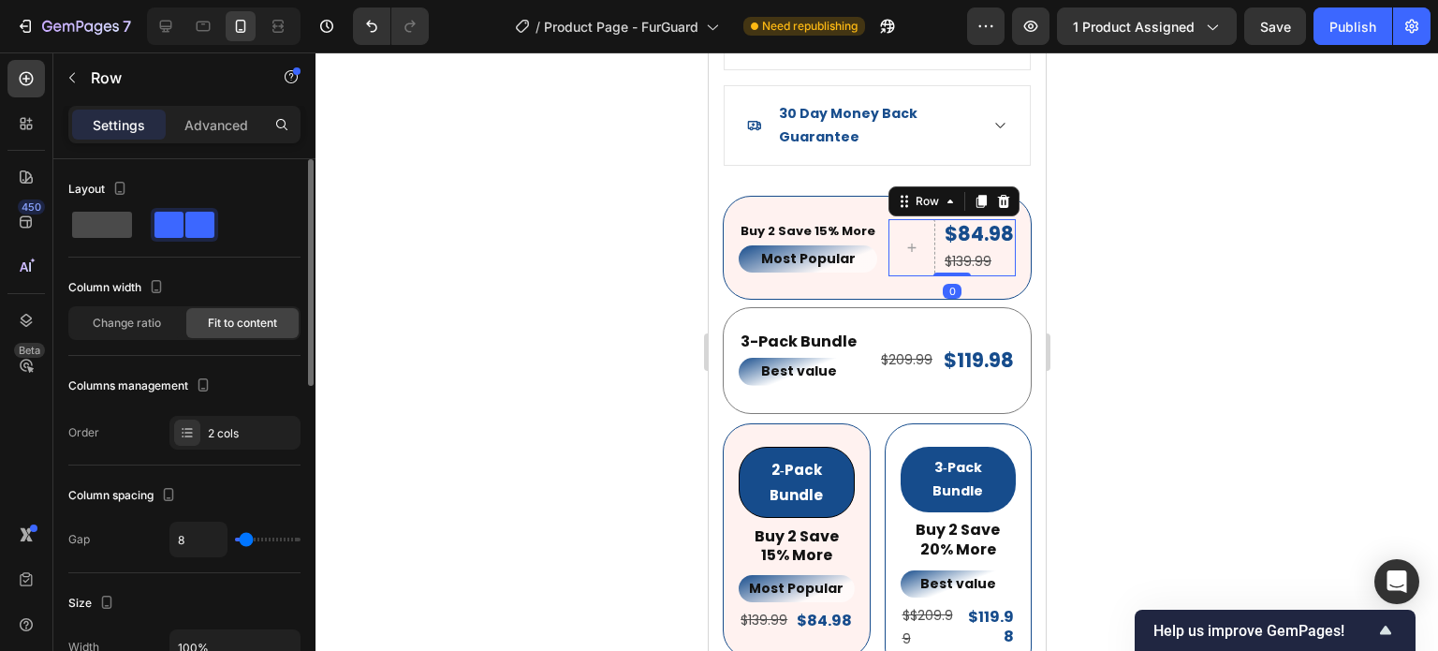
click at [107, 223] on span at bounding box center [102, 225] width 60 height 26
type input "0"
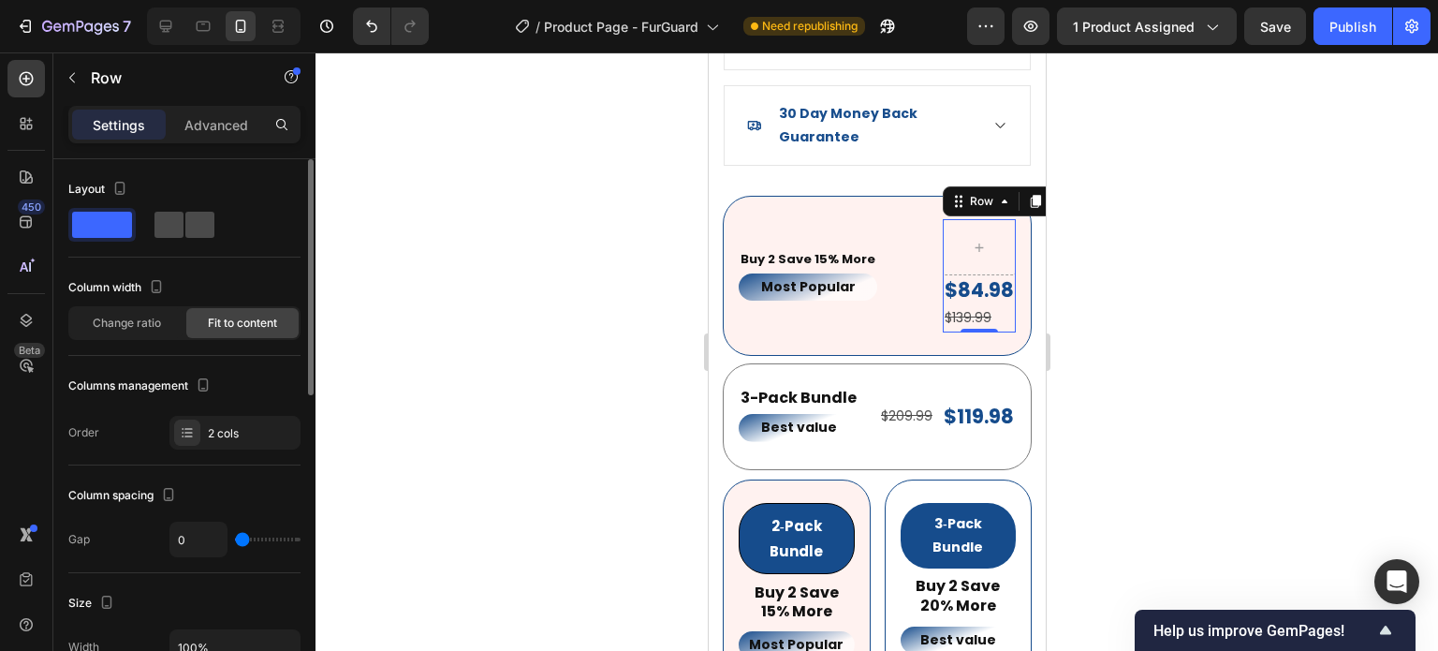
click at [179, 224] on span at bounding box center [169, 225] width 29 height 26
type input "8"
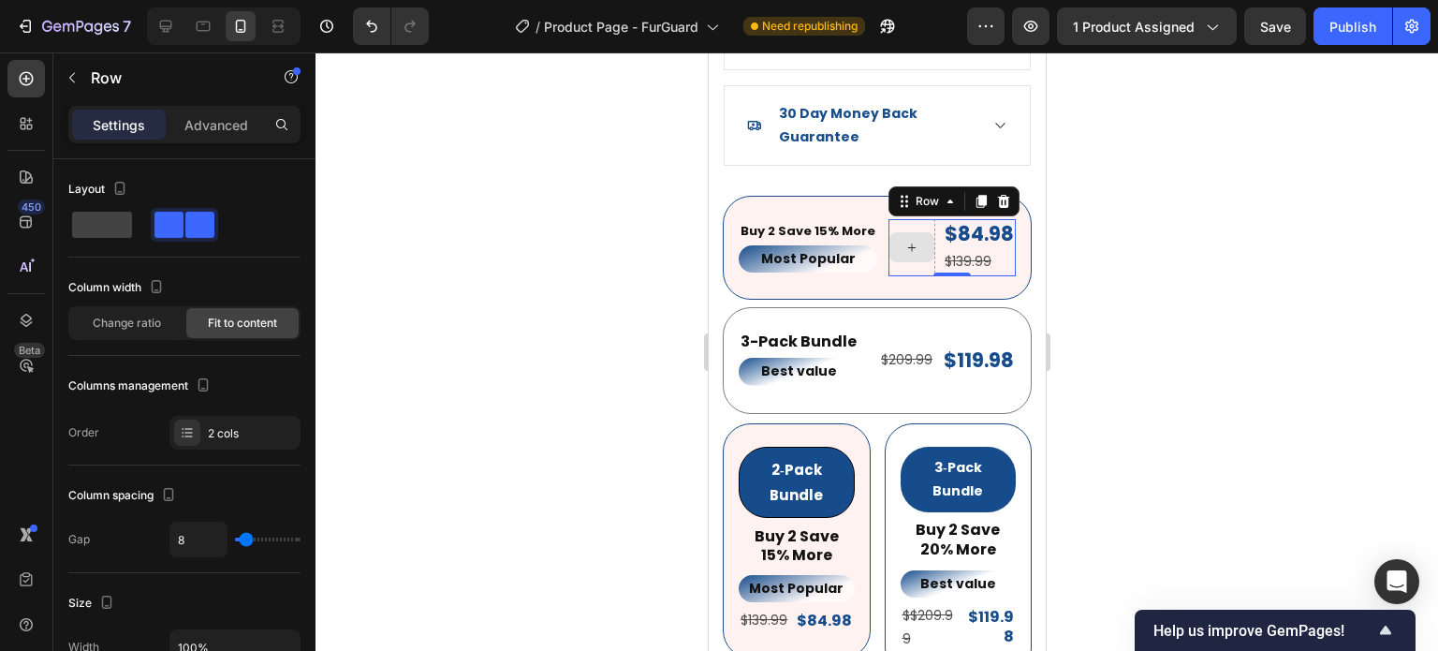
click at [888, 219] on div at bounding box center [911, 247] width 47 height 57
click at [921, 219] on div "$84.98 Product Price Product Price $139.99 Text Block Row 0" at bounding box center [951, 247] width 127 height 57
click at [97, 213] on span at bounding box center [102, 225] width 60 height 26
type input "0"
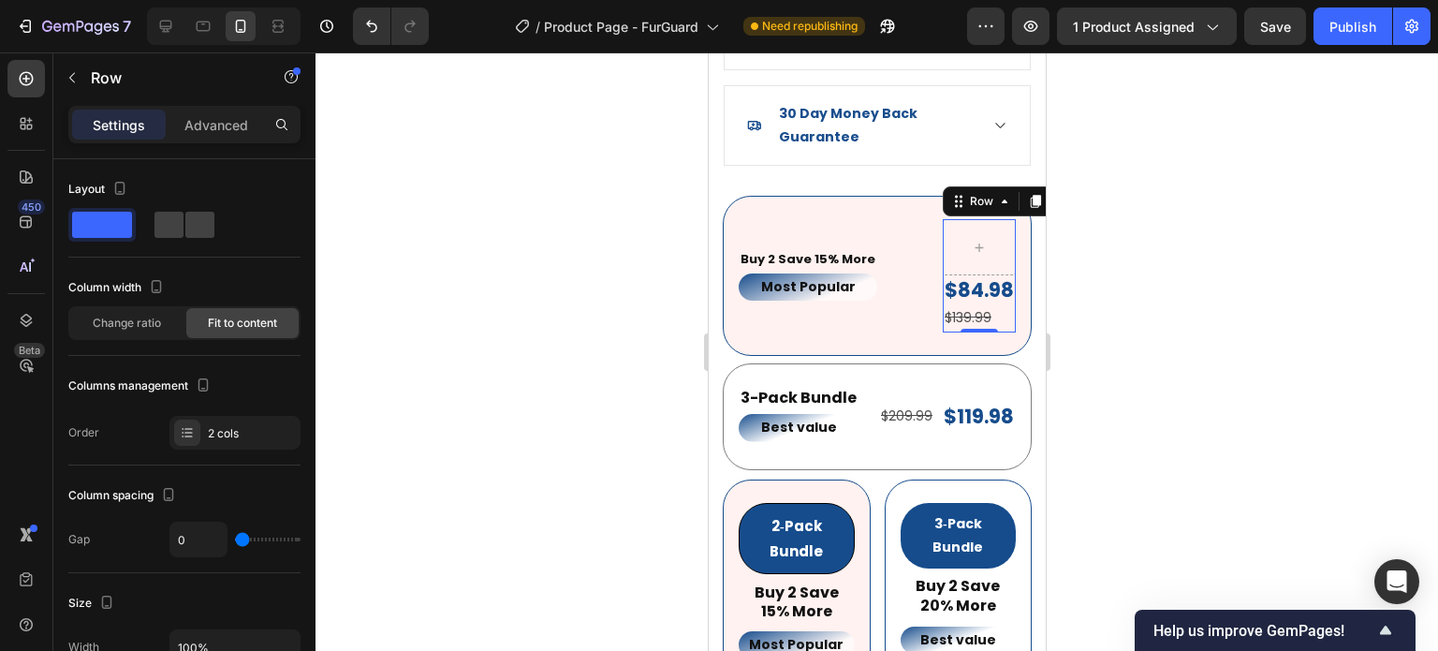
click at [1113, 347] on div at bounding box center [877, 351] width 1123 height 598
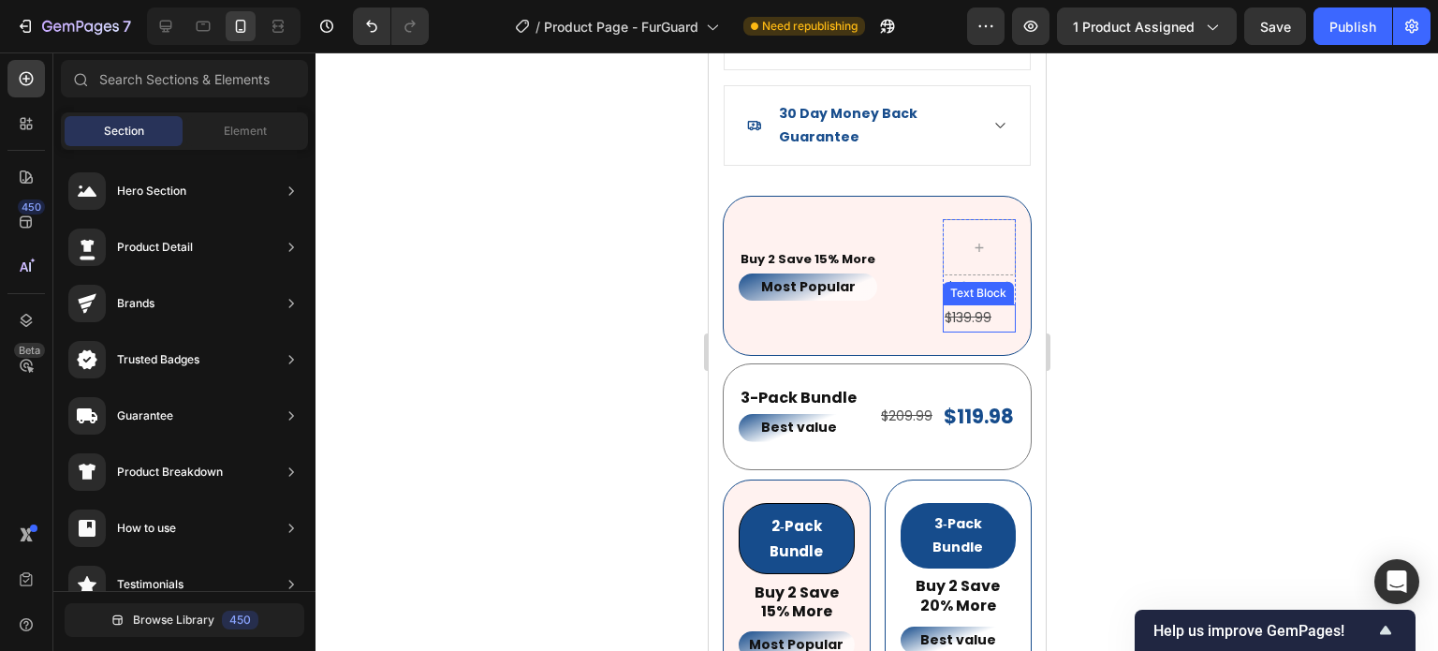
click at [944, 308] on s "$139.99" at bounding box center [967, 317] width 47 height 19
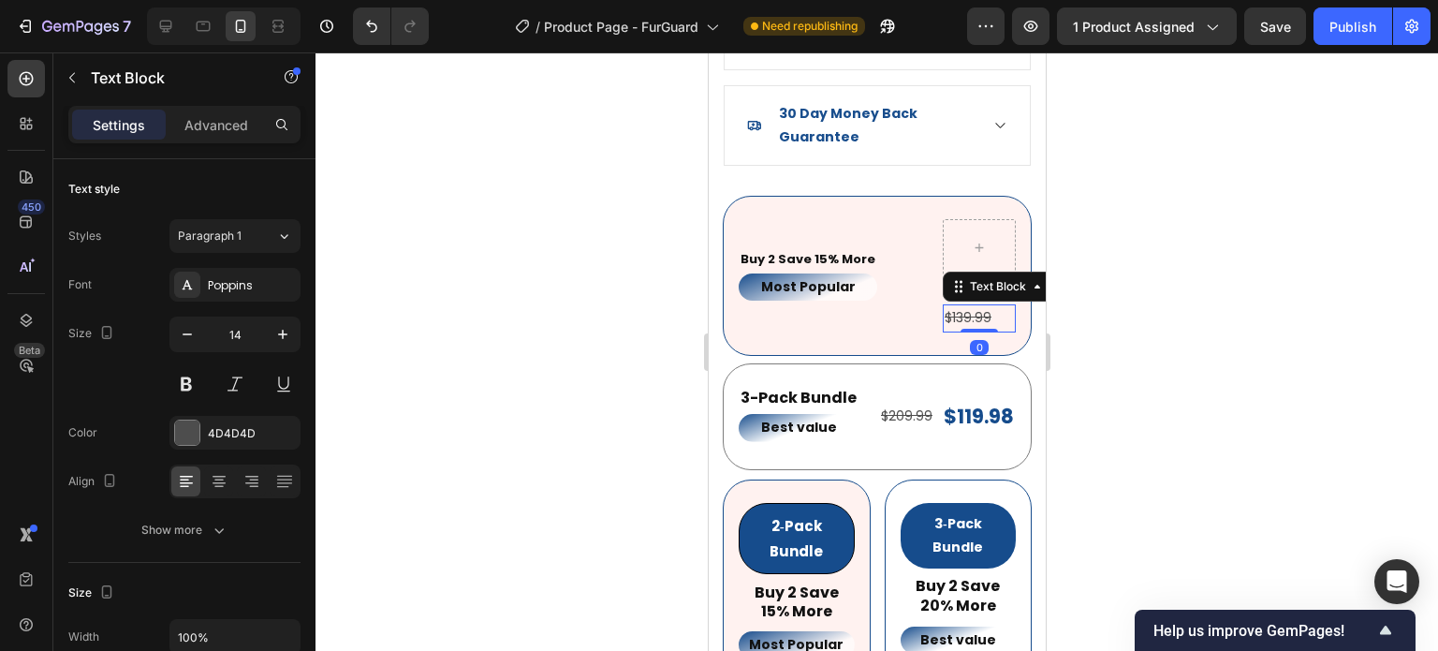
drag, startPoint x: 1123, startPoint y: 351, endPoint x: 1068, endPoint y: 335, distance: 57.5
click at [1117, 351] on div at bounding box center [877, 351] width 1123 height 598
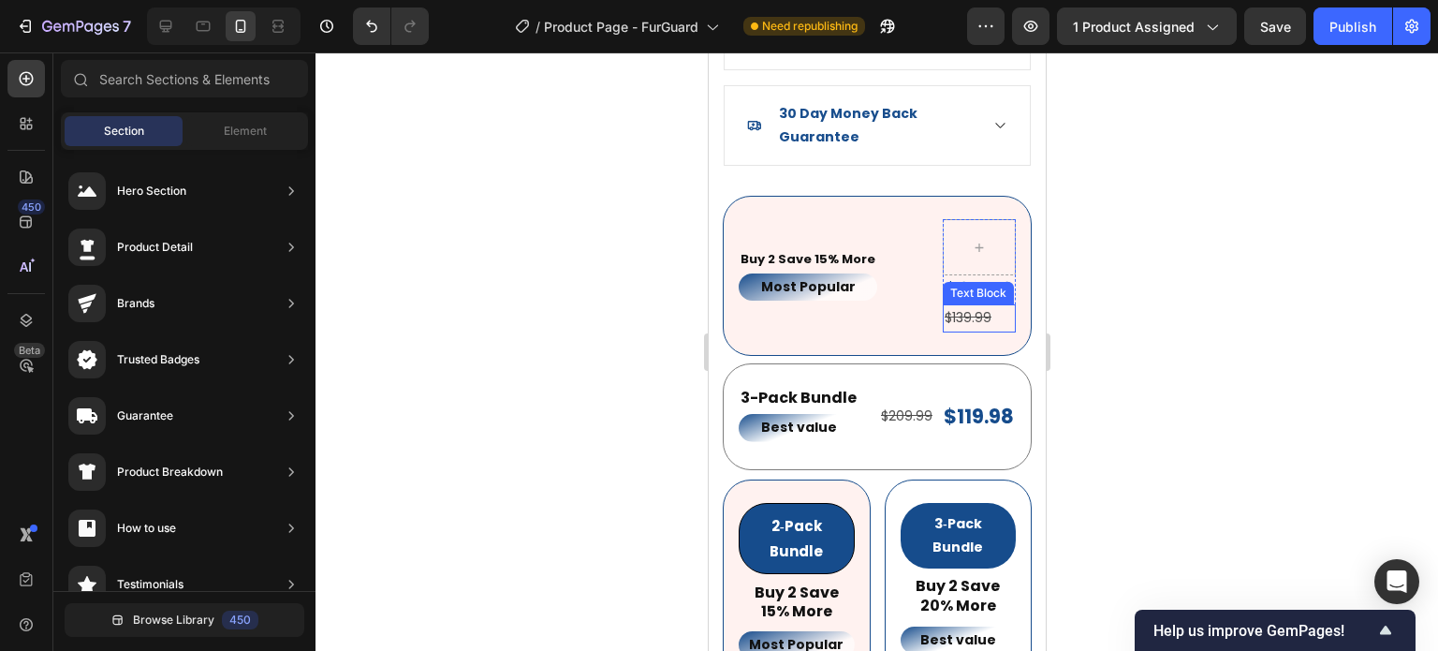
click at [950, 285] on div "Text Block" at bounding box center [978, 293] width 64 height 17
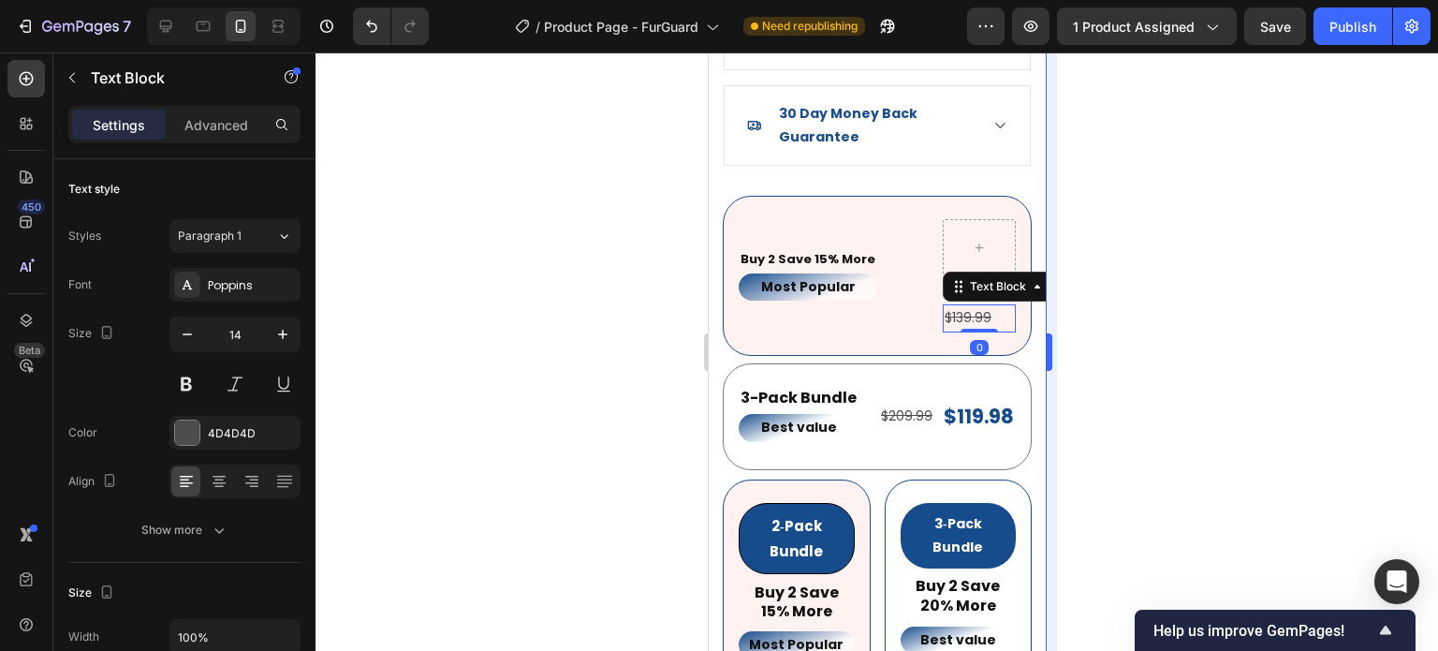
drag, startPoint x: 1150, startPoint y: 364, endPoint x: 1051, endPoint y: 325, distance: 106.8
click at [1144, 364] on div at bounding box center [877, 351] width 1123 height 598
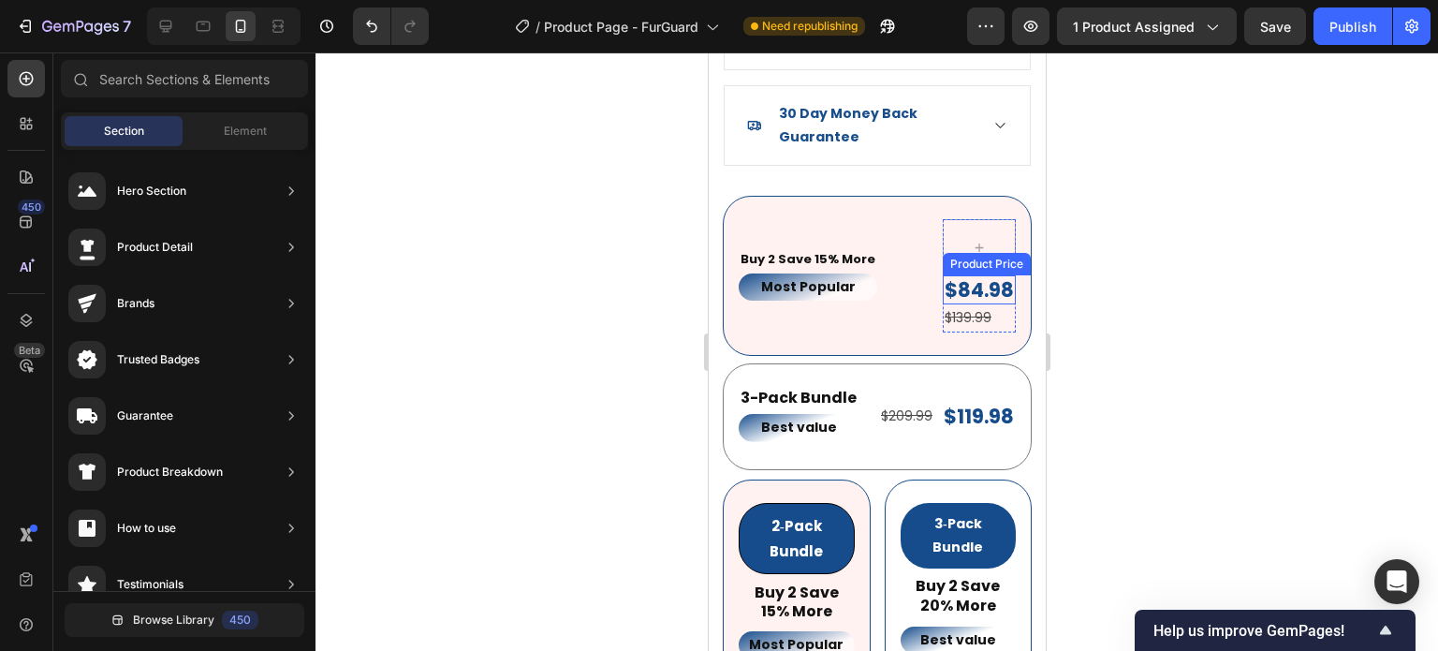
click at [992, 275] on div "$84.98" at bounding box center [978, 289] width 73 height 29
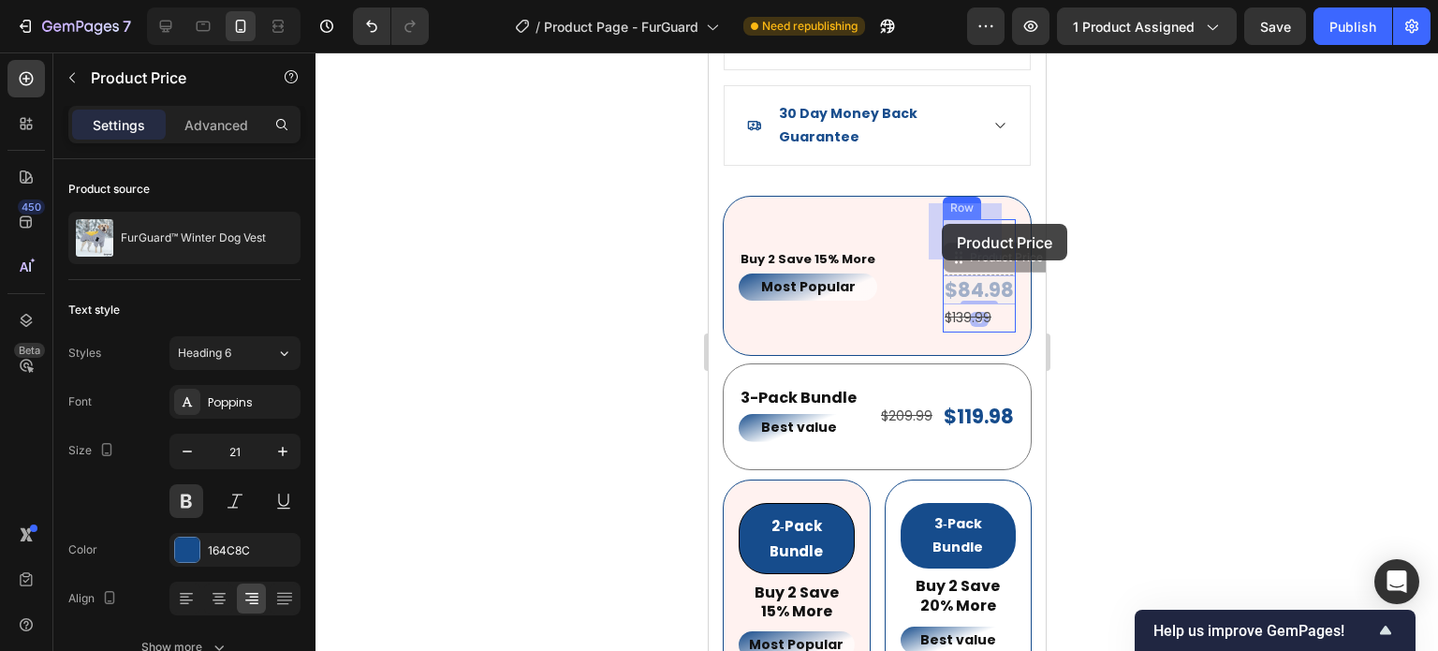
drag, startPoint x: 941, startPoint y: 238, endPoint x: 941, endPoint y: 224, distance: 14.0
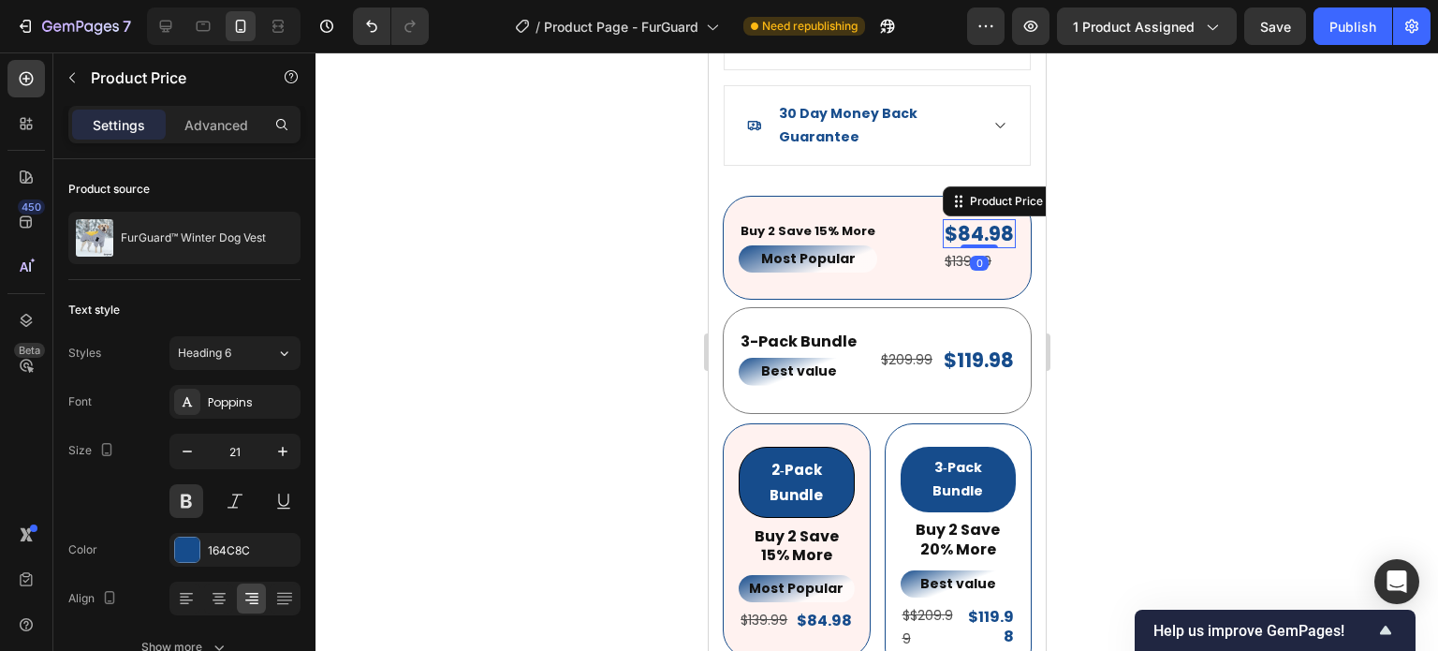
click at [1177, 387] on div at bounding box center [877, 351] width 1123 height 598
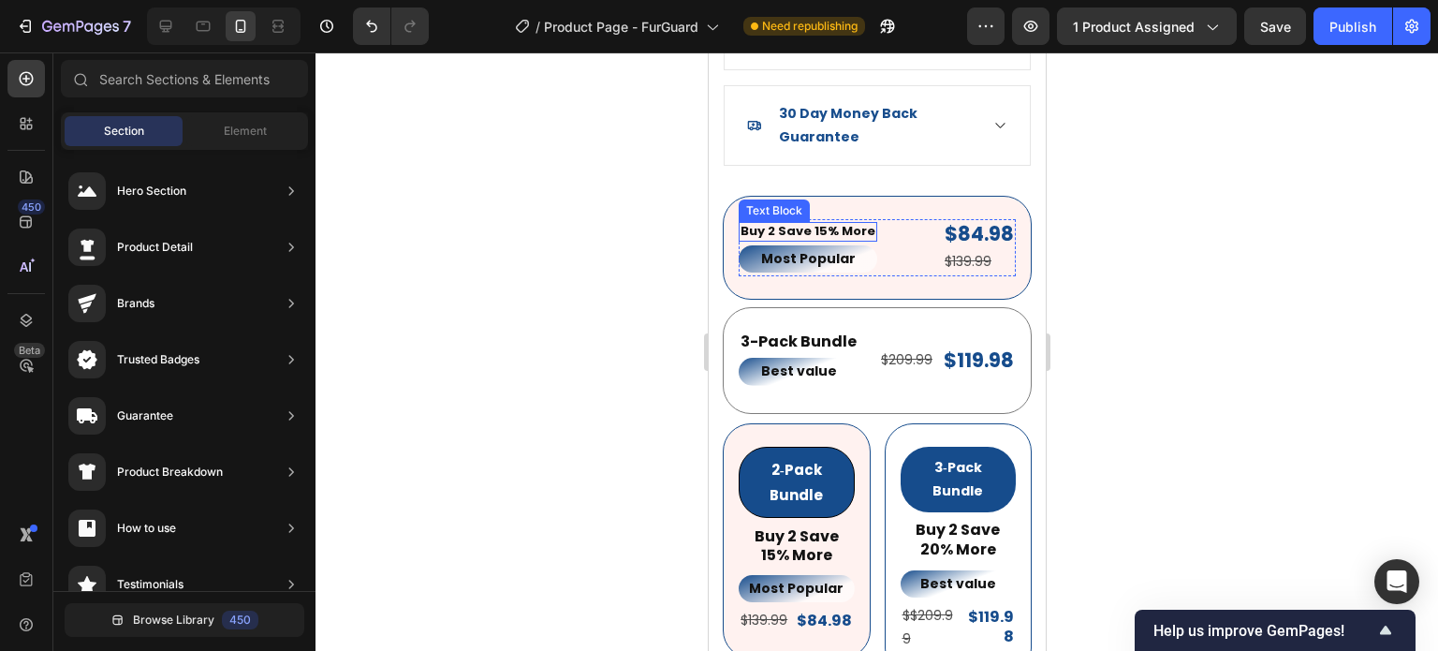
click at [847, 224] on p "Buy 2 Save 15% More" at bounding box center [807, 232] width 135 height 16
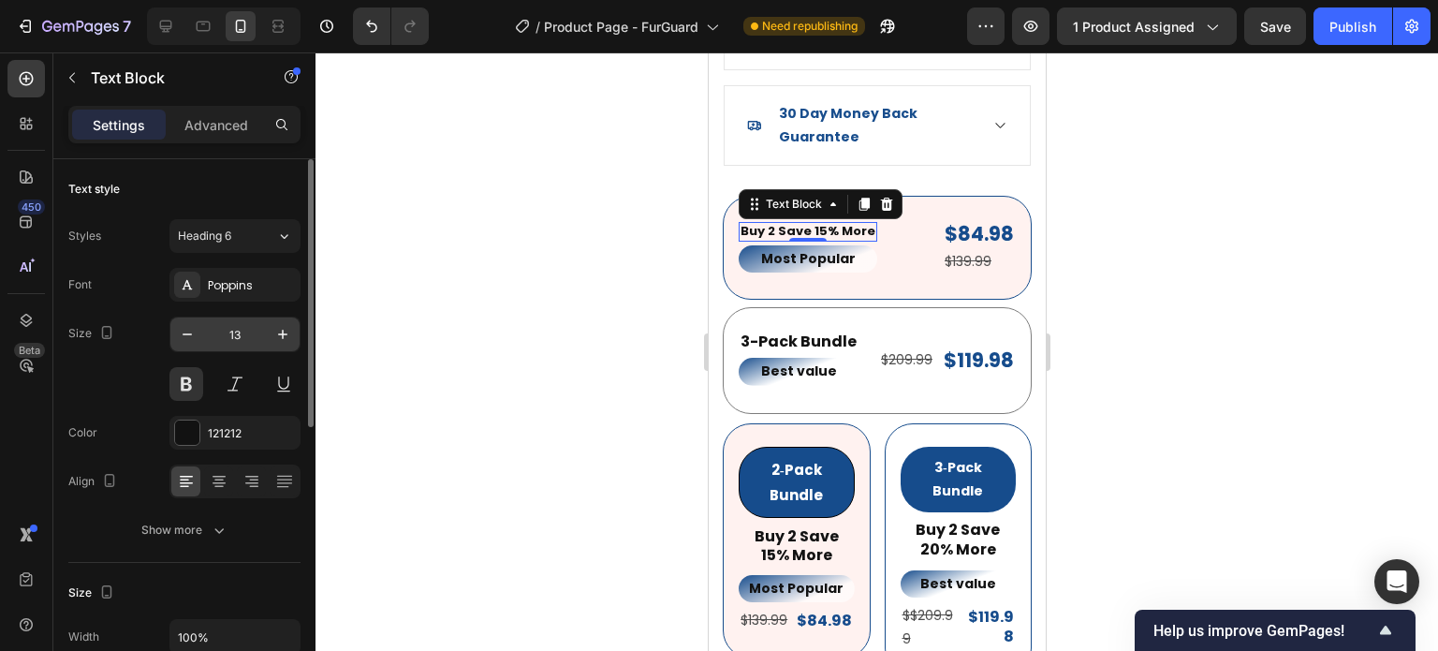
click at [245, 333] on input "13" at bounding box center [235, 334] width 62 height 34
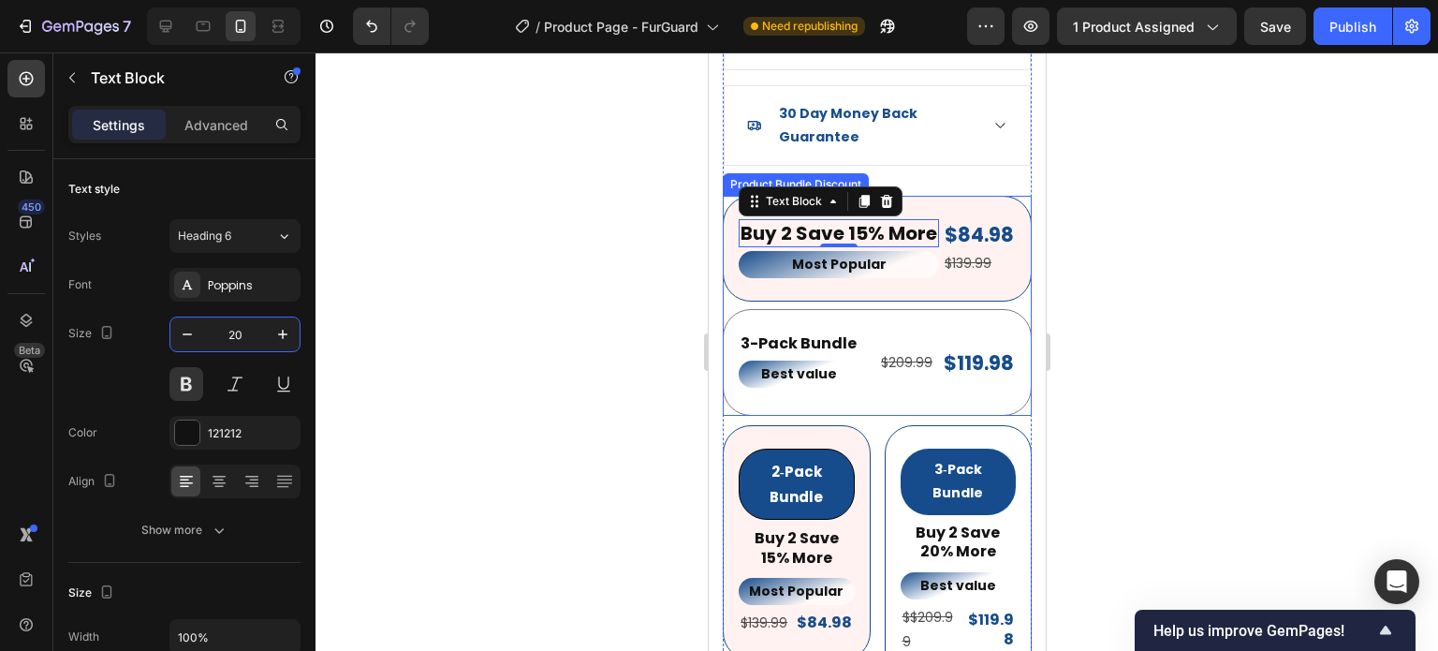
type input "2"
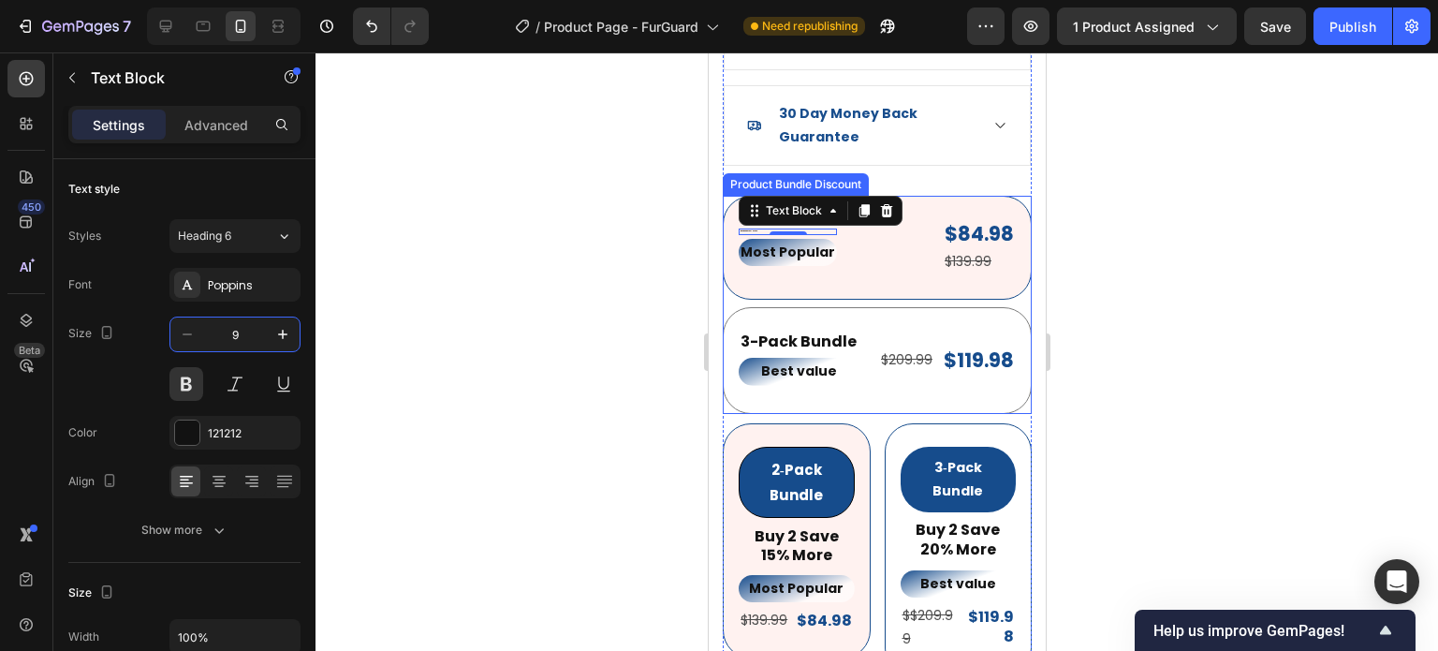
type input "9"
type input "19"
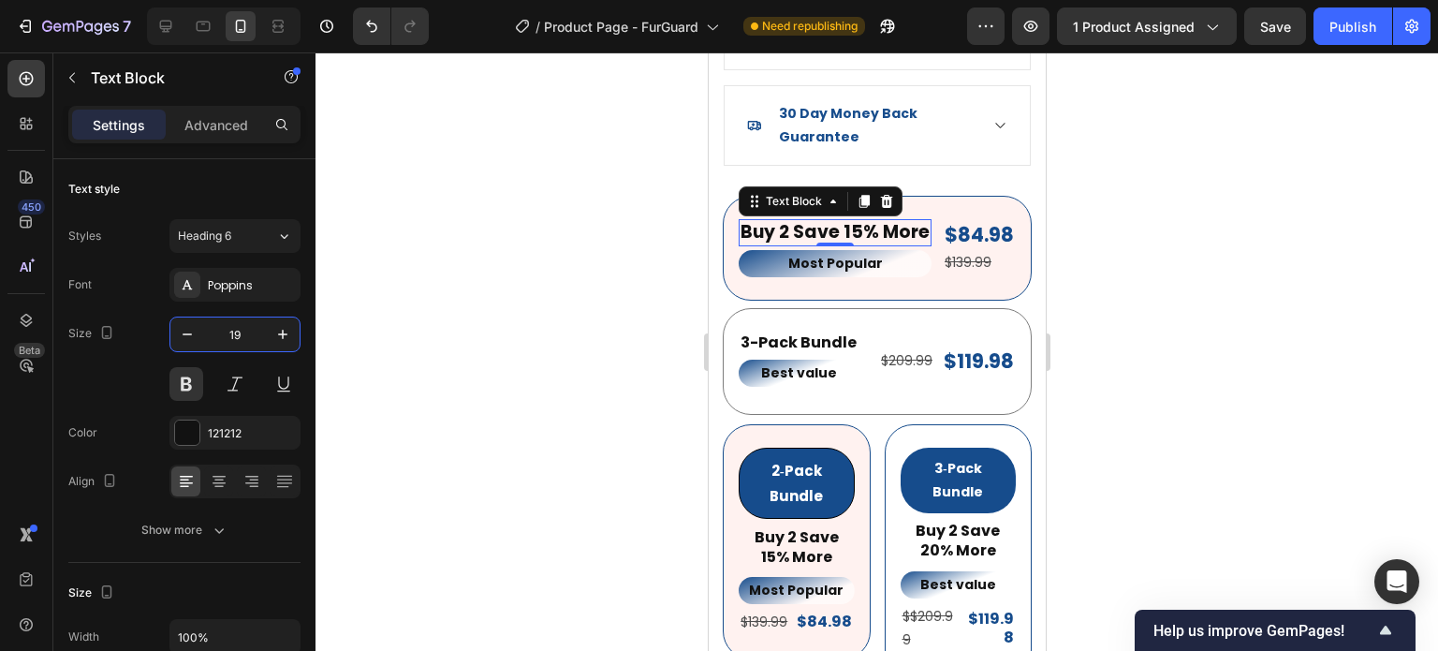
click at [1252, 370] on div at bounding box center [877, 351] width 1123 height 598
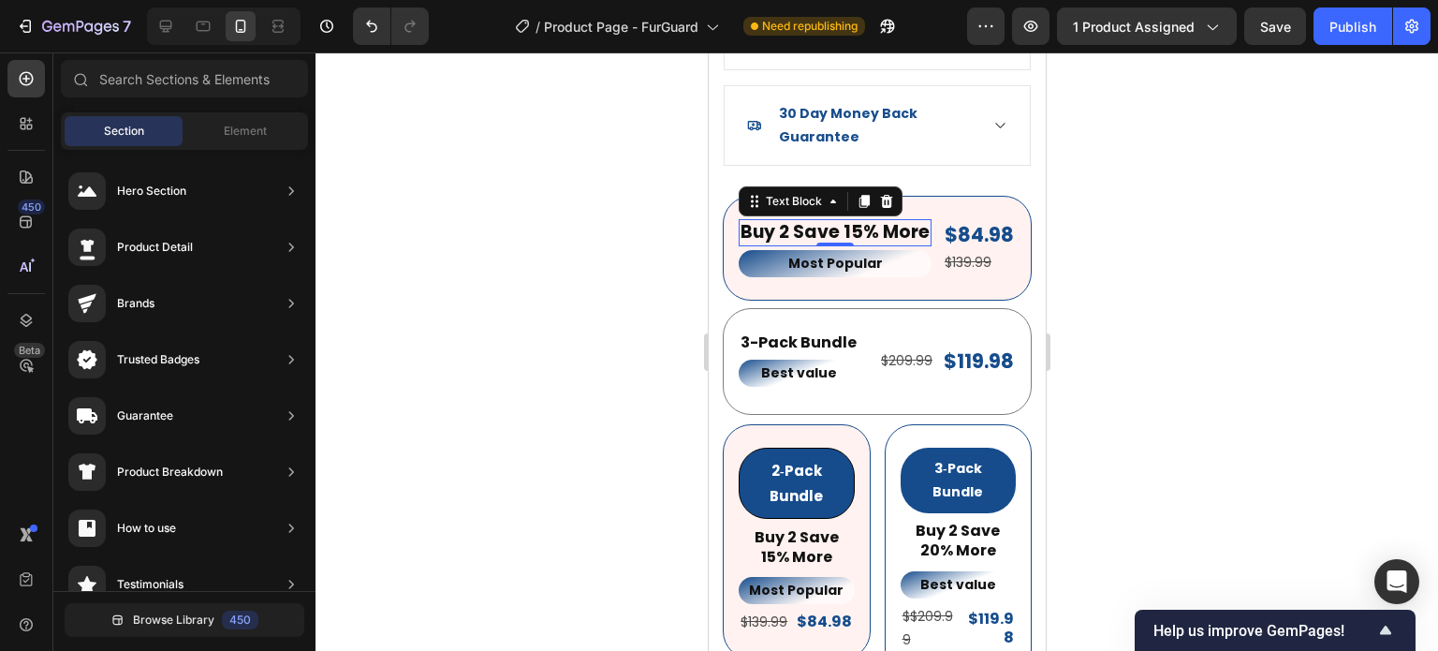
click at [892, 221] on p "Buy 2 Save 15% More" at bounding box center [834, 232] width 189 height 23
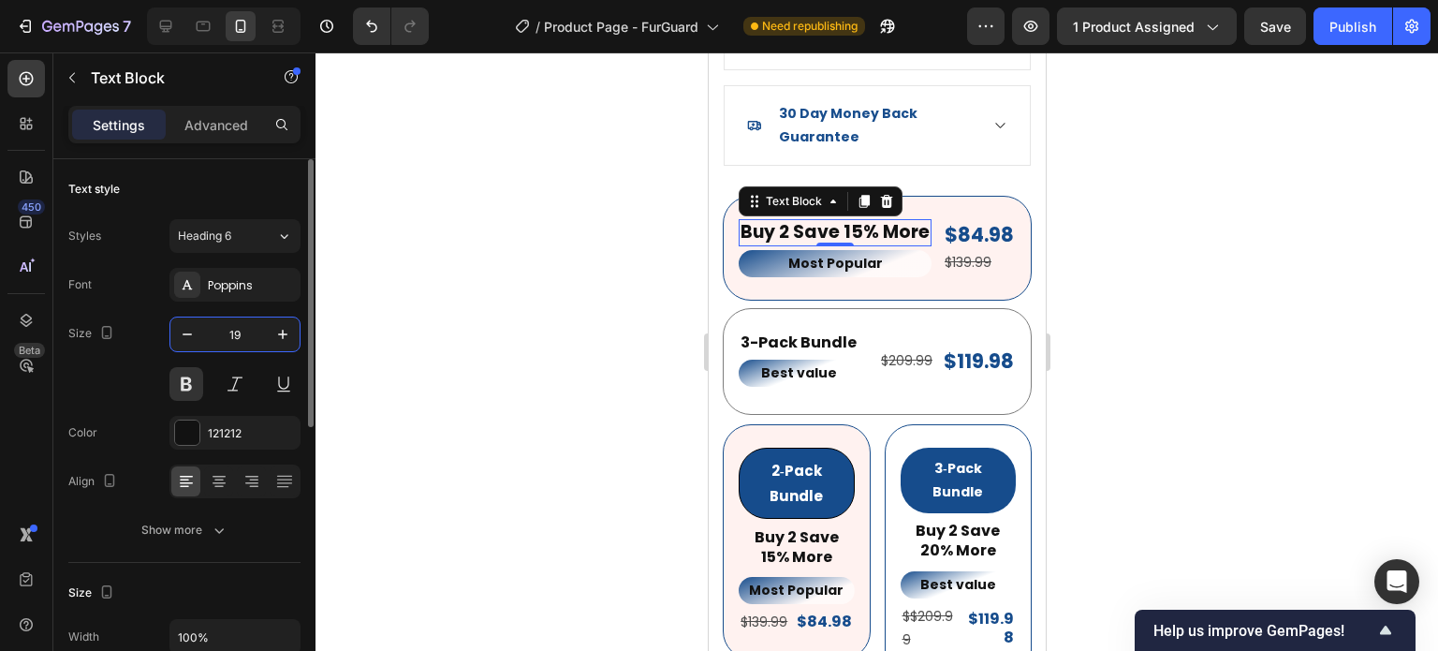
click at [236, 332] on input "19" at bounding box center [235, 334] width 62 height 34
type input "18"
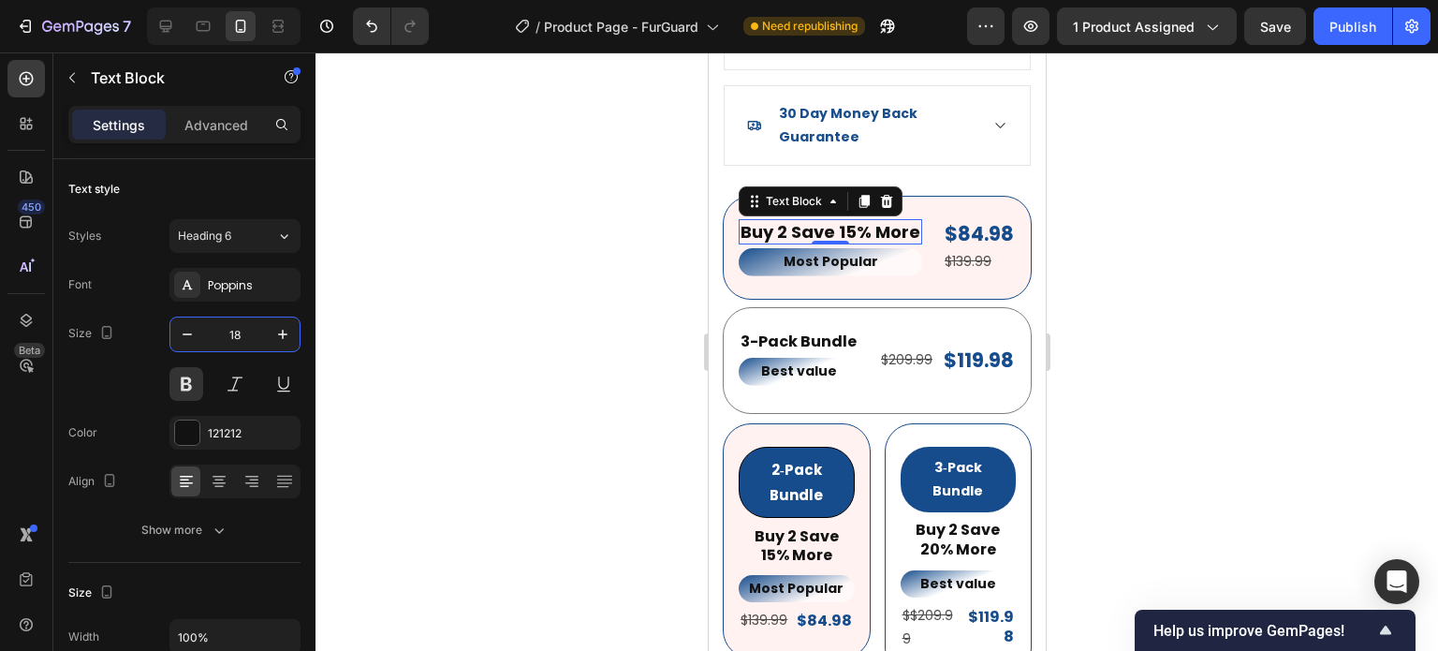
click at [1296, 336] on div at bounding box center [877, 351] width 1123 height 598
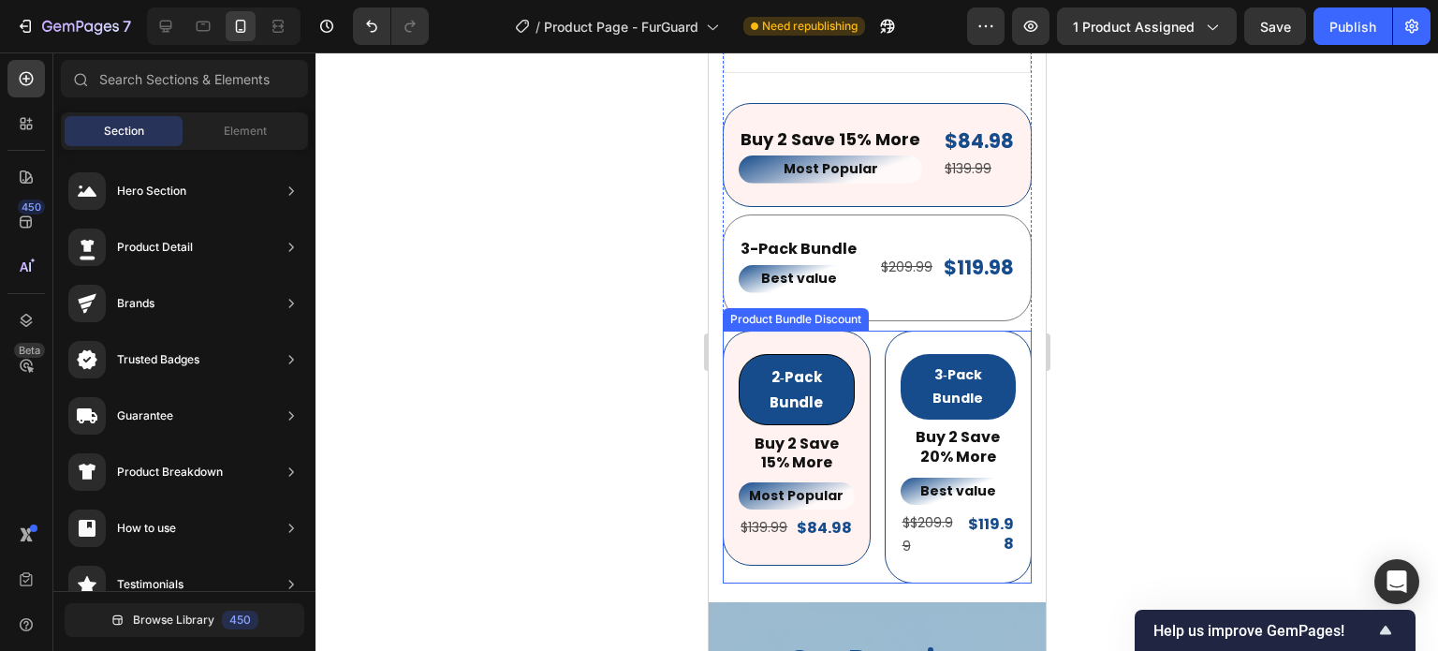
scroll to position [2432, 0]
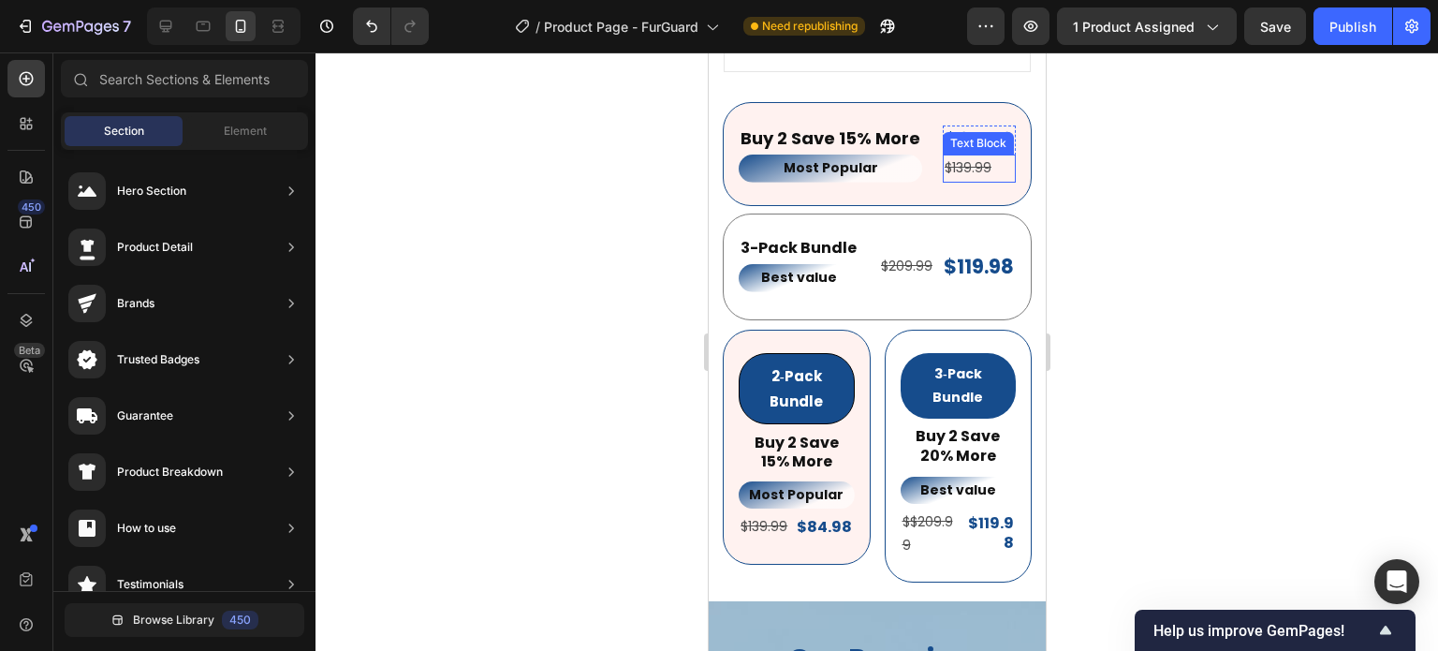
click at [956, 158] on s "$139.99" at bounding box center [967, 167] width 47 height 19
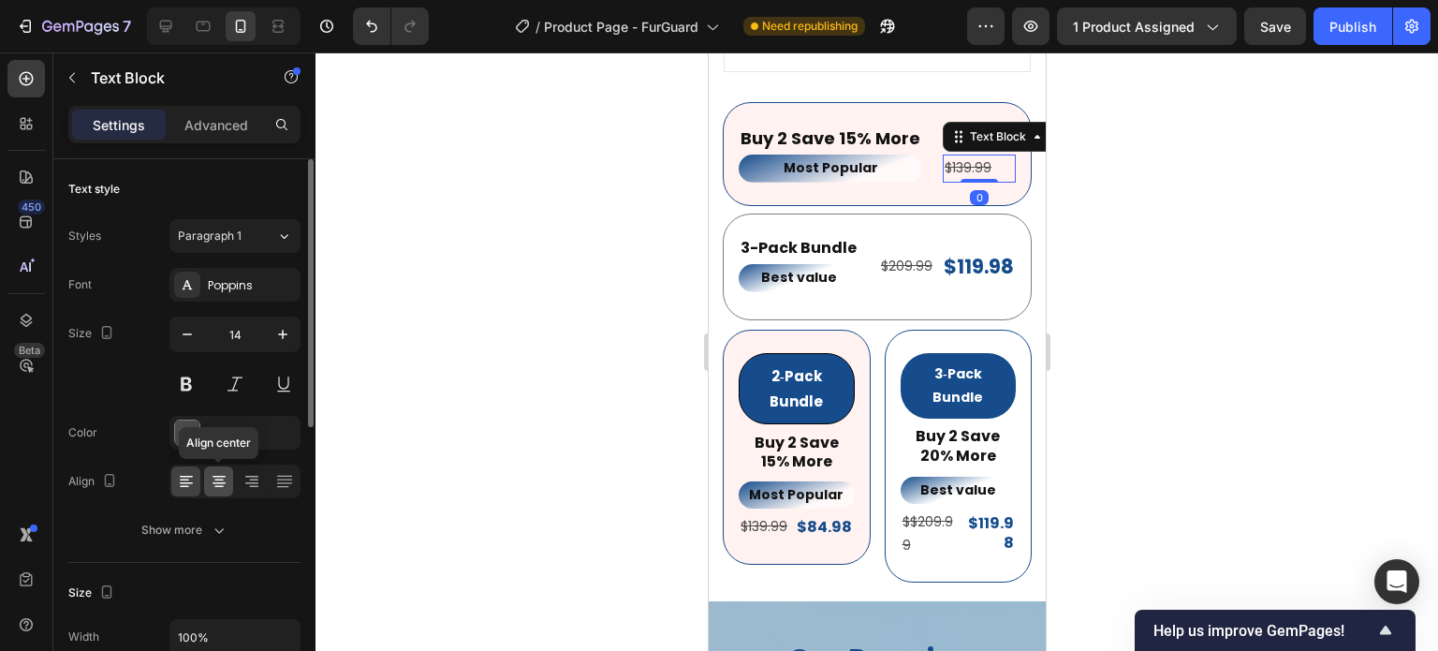
click at [216, 482] on icon at bounding box center [219, 483] width 13 height 2
click at [1428, 292] on div at bounding box center [877, 351] width 1123 height 598
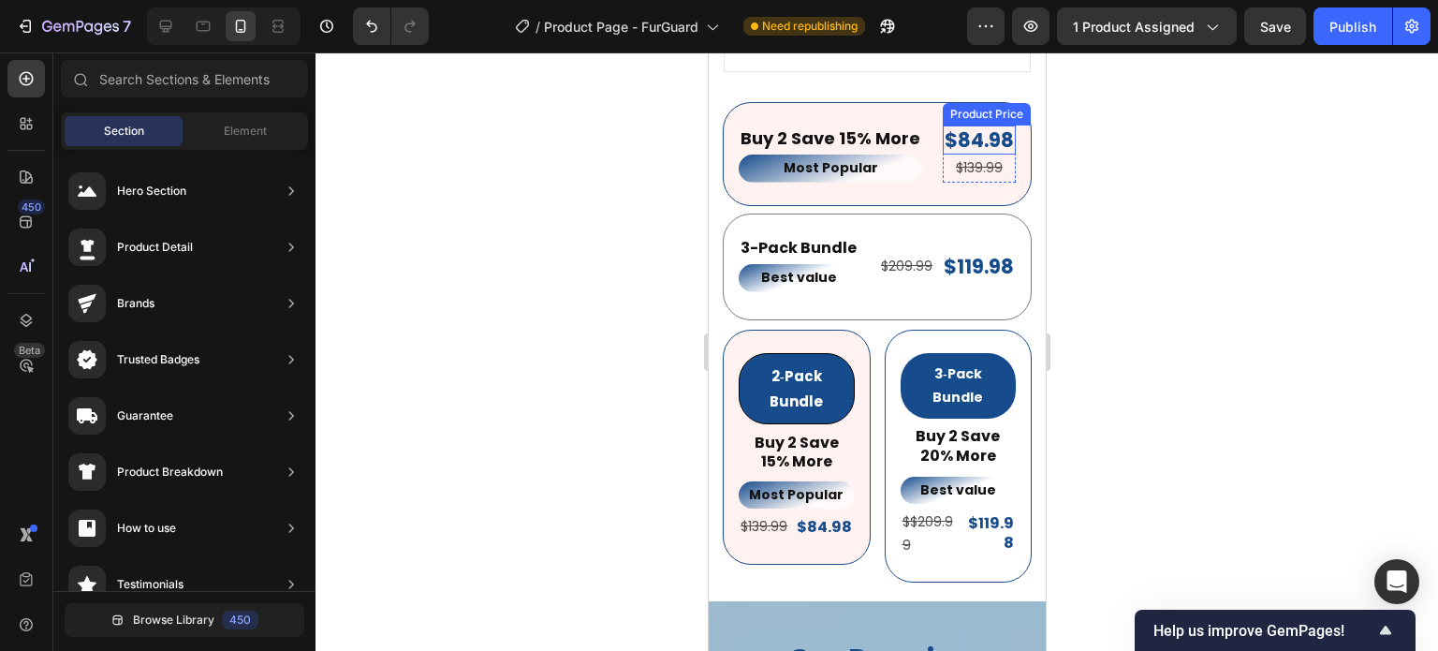
click at [1000, 136] on div "$84.98" at bounding box center [978, 139] width 73 height 29
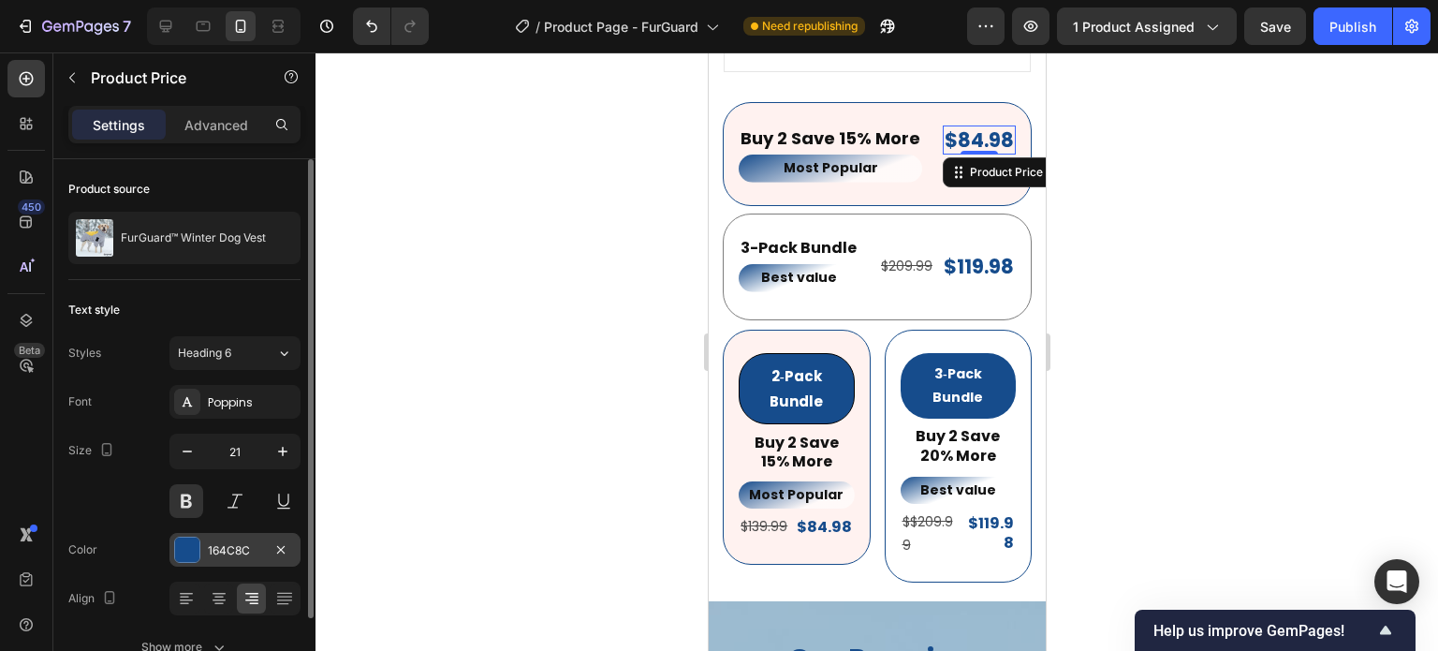
scroll to position [101, 0]
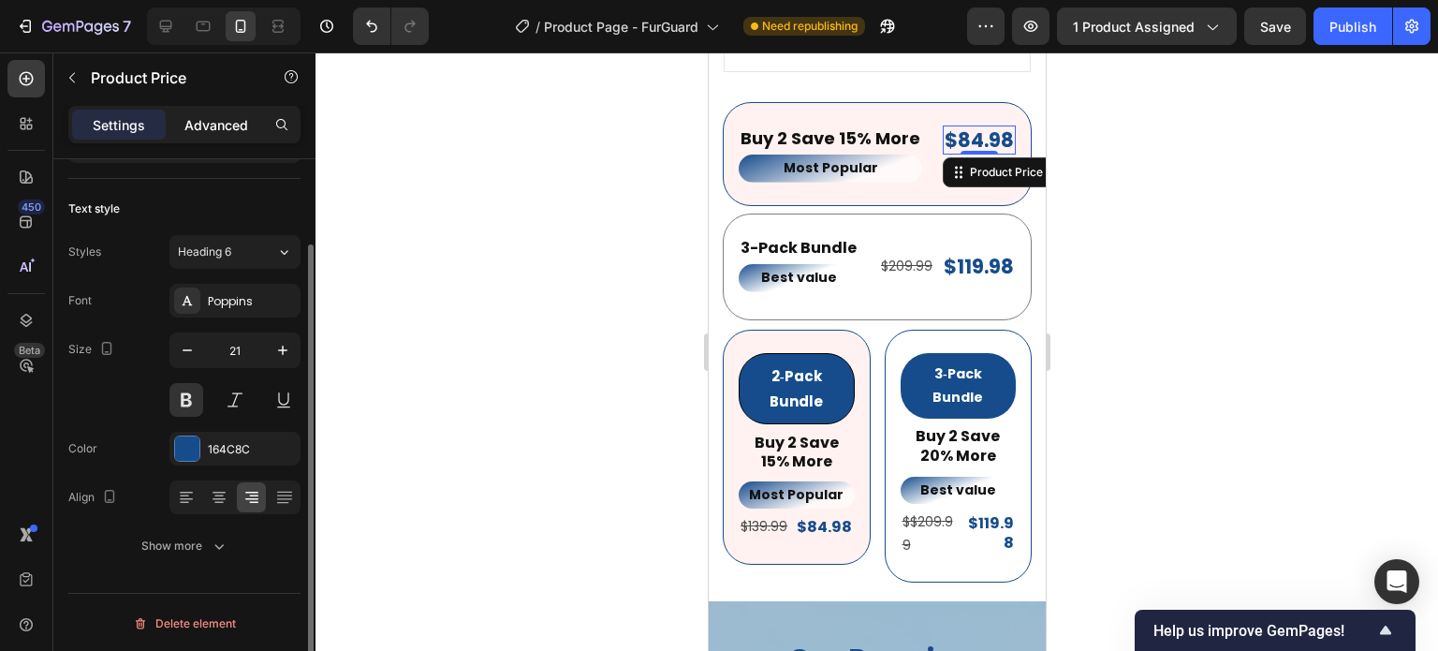
click at [218, 119] on p "Advanced" at bounding box center [216, 125] width 64 height 20
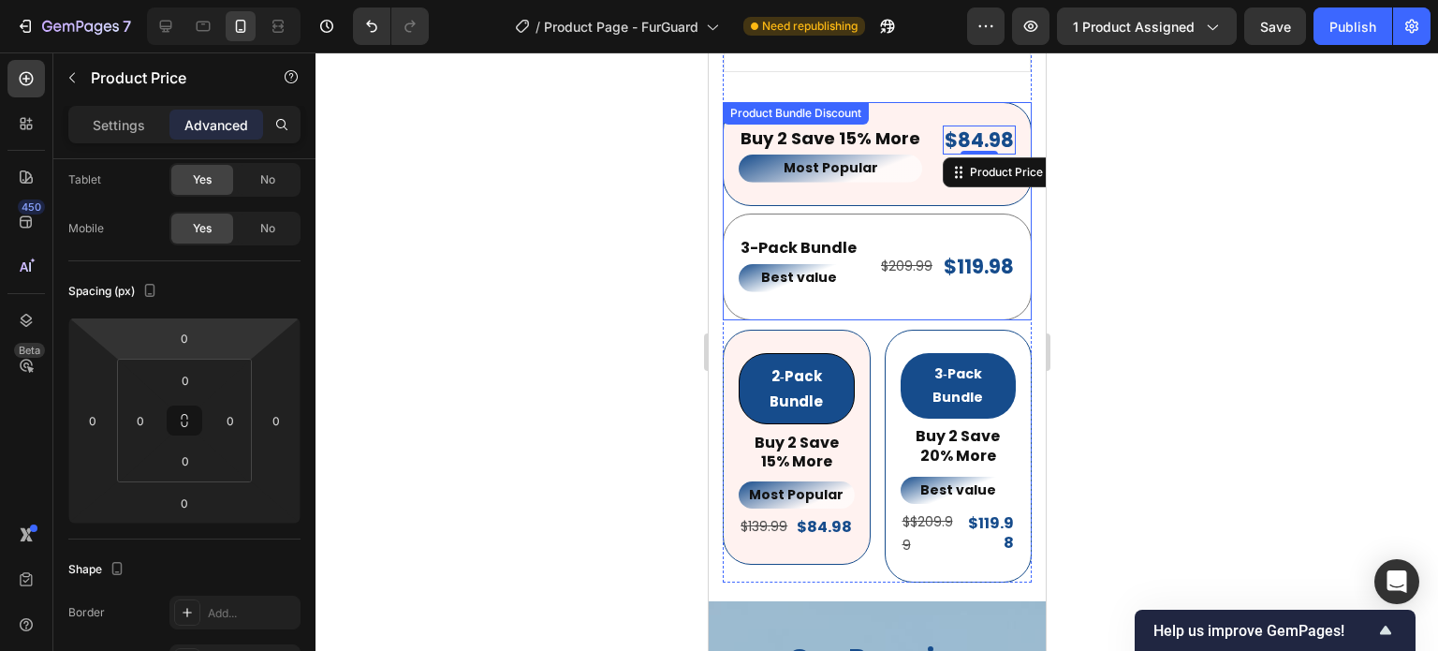
drag, startPoint x: 1270, startPoint y: 266, endPoint x: 1128, endPoint y: 216, distance: 149.9
click at [1270, 265] on div at bounding box center [877, 351] width 1123 height 598
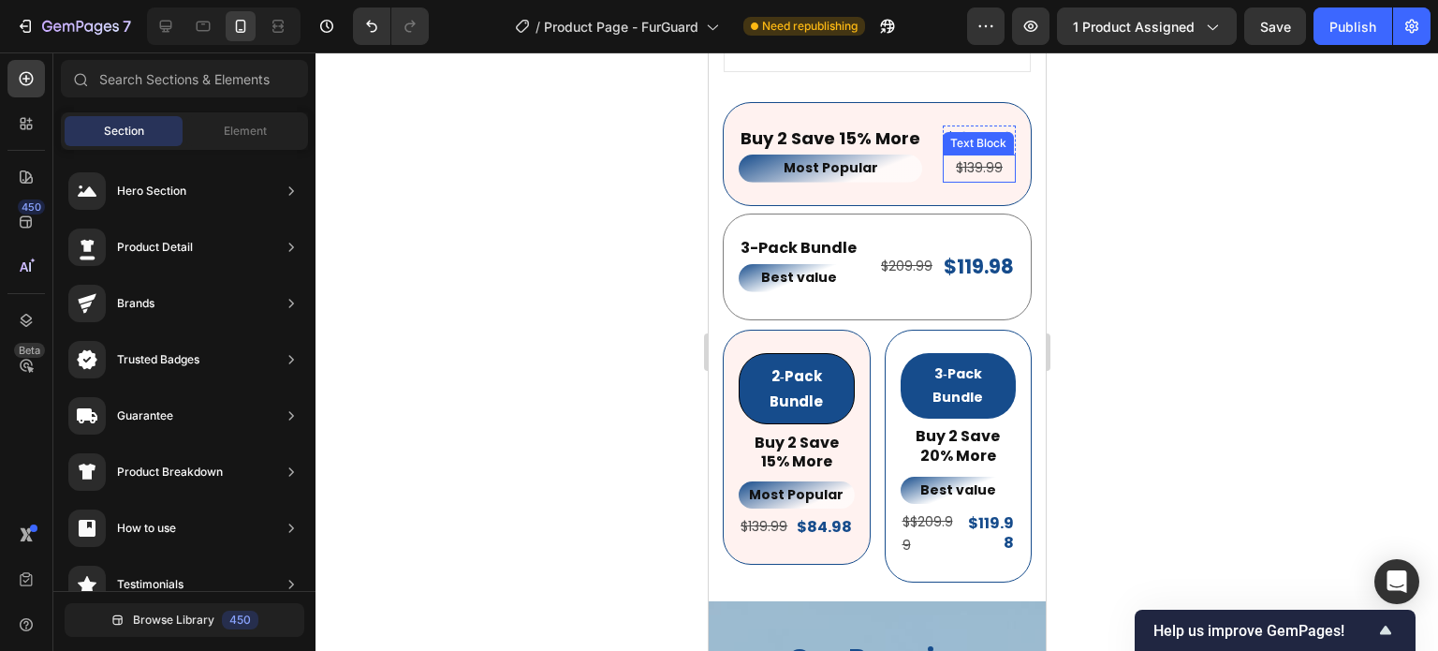
click at [990, 156] on p "$139.99" at bounding box center [978, 167] width 69 height 23
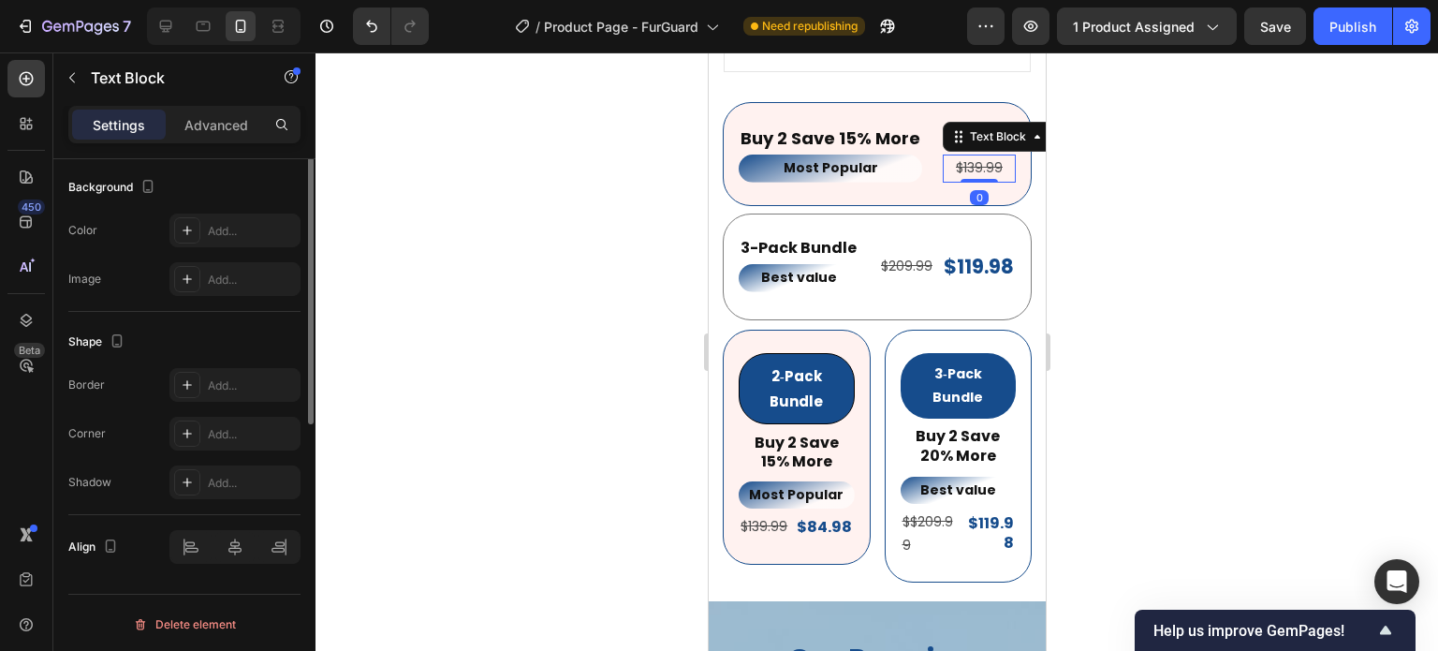
scroll to position [375, 0]
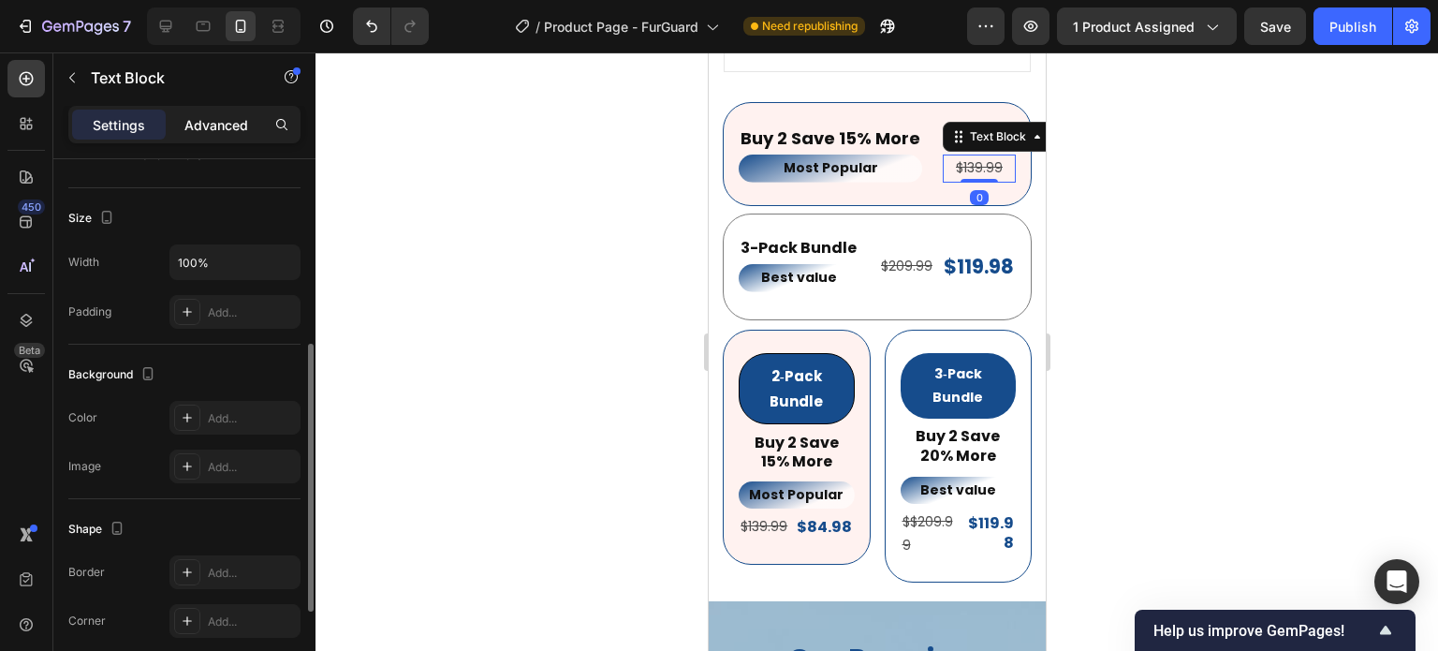
click at [203, 126] on p "Advanced" at bounding box center [216, 125] width 64 height 20
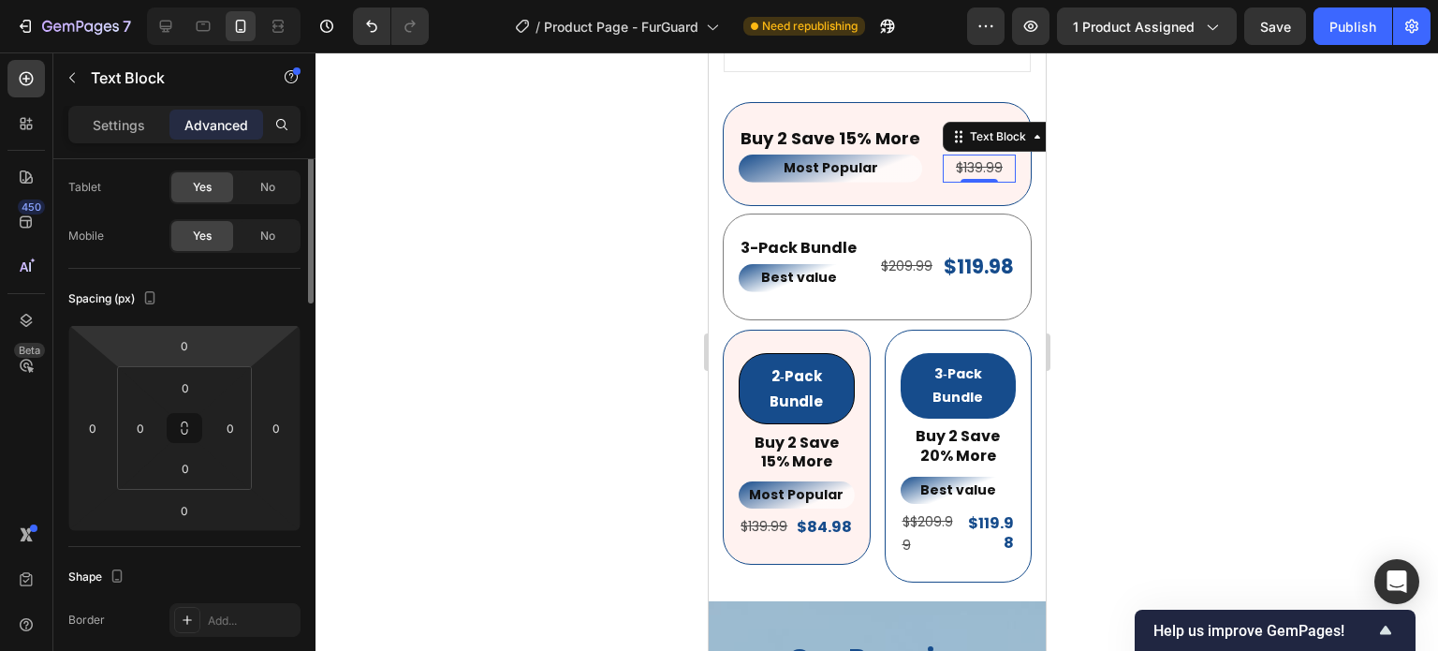
scroll to position [0, 0]
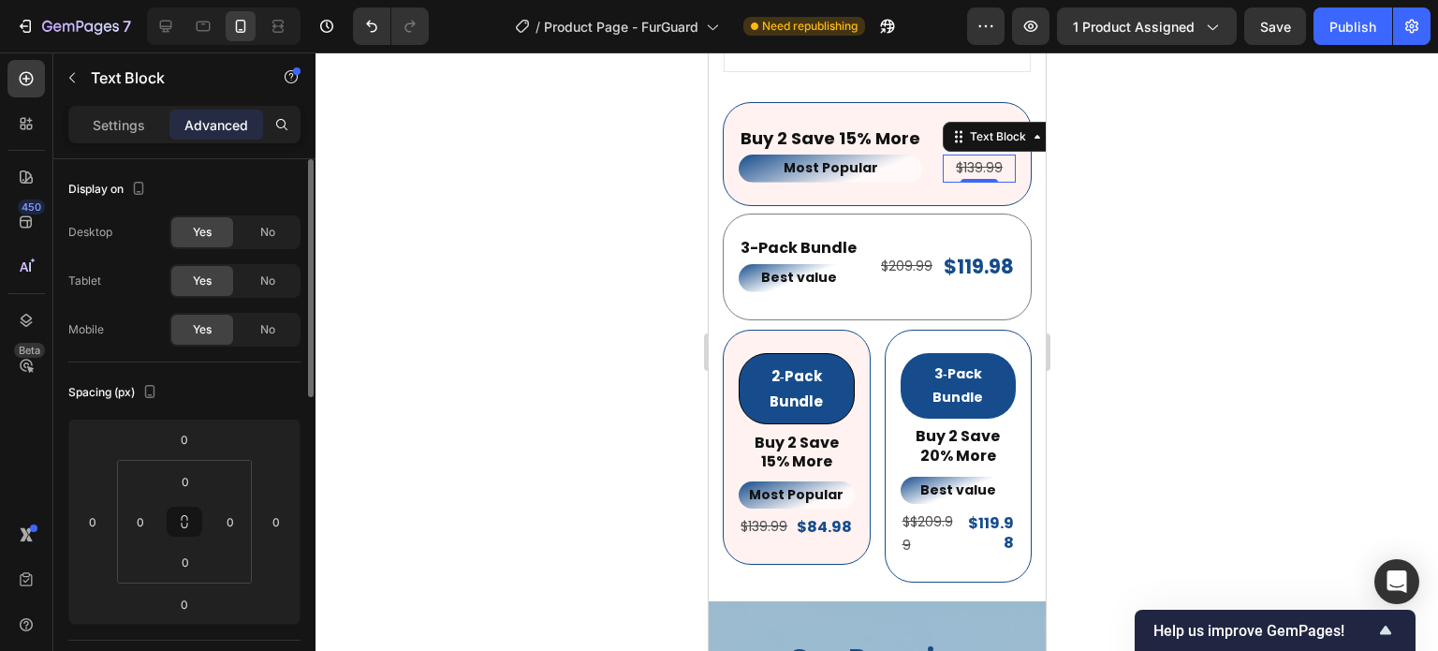
click at [1295, 258] on div at bounding box center [877, 351] width 1123 height 598
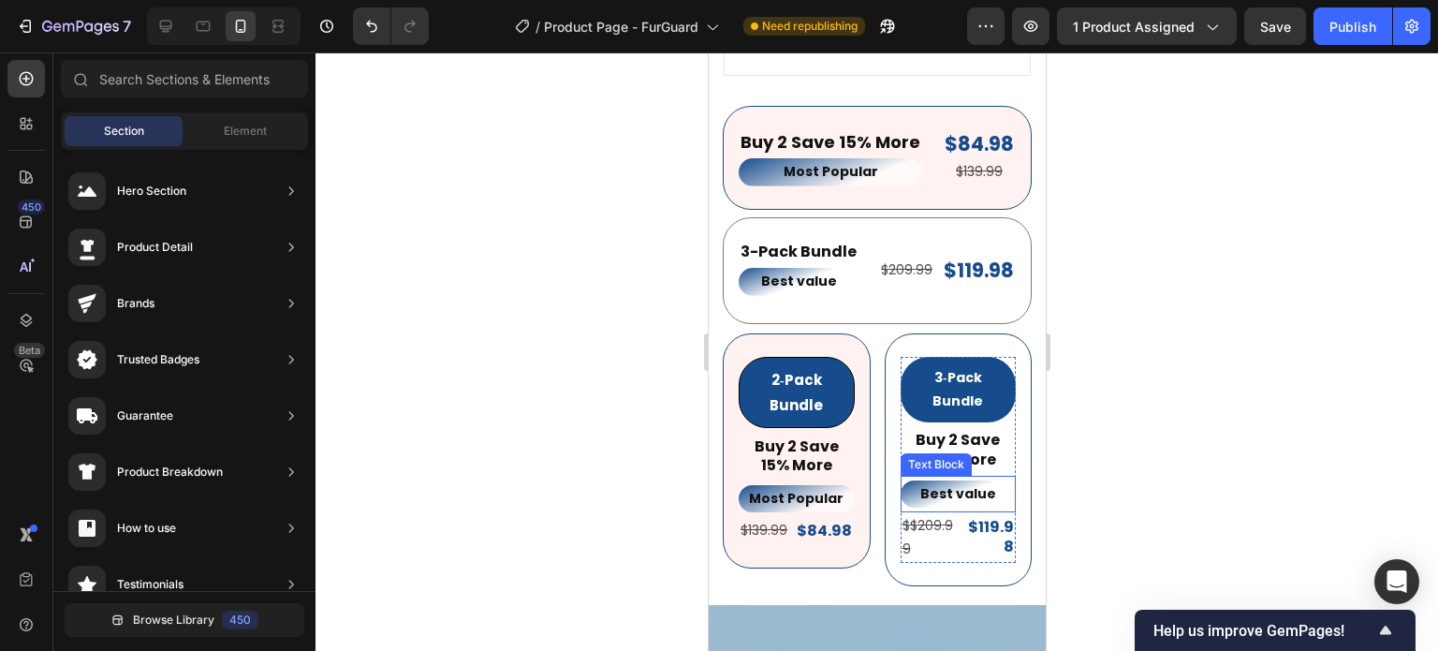
scroll to position [2338, 0]
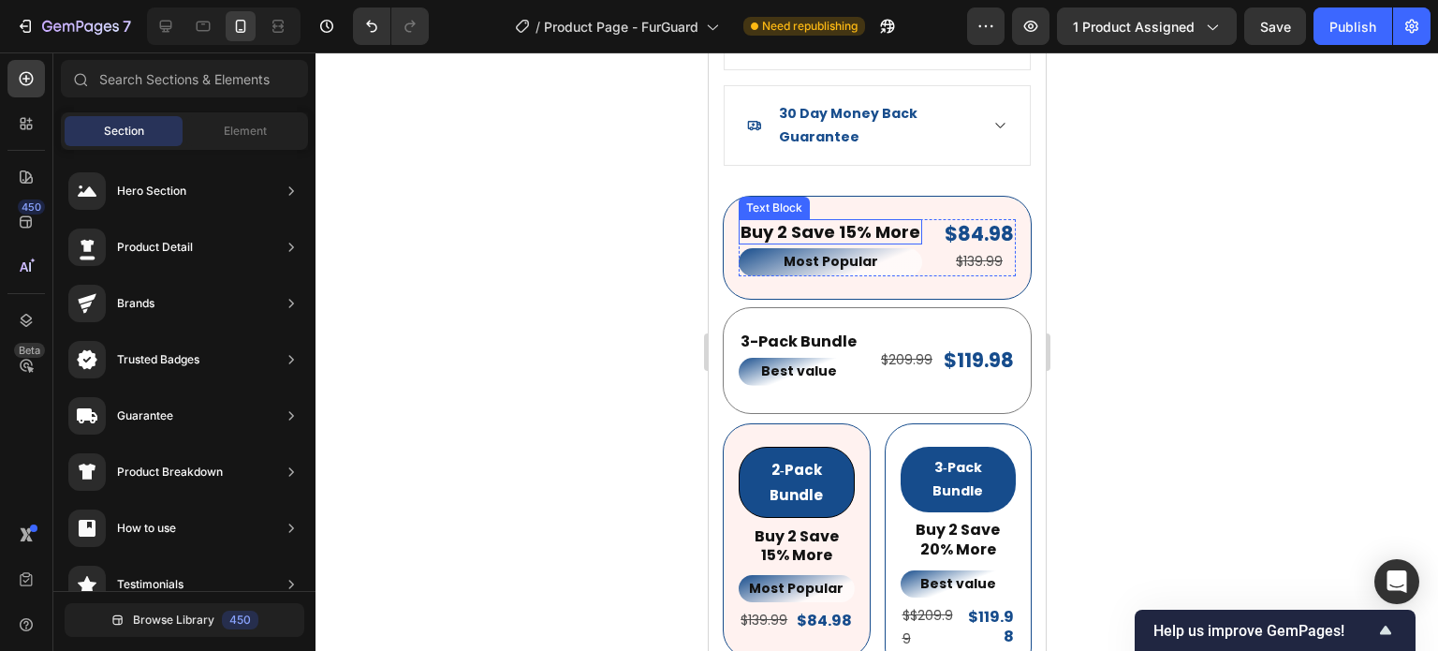
click at [893, 222] on p "Buy 2 Save 15% More" at bounding box center [830, 232] width 180 height 22
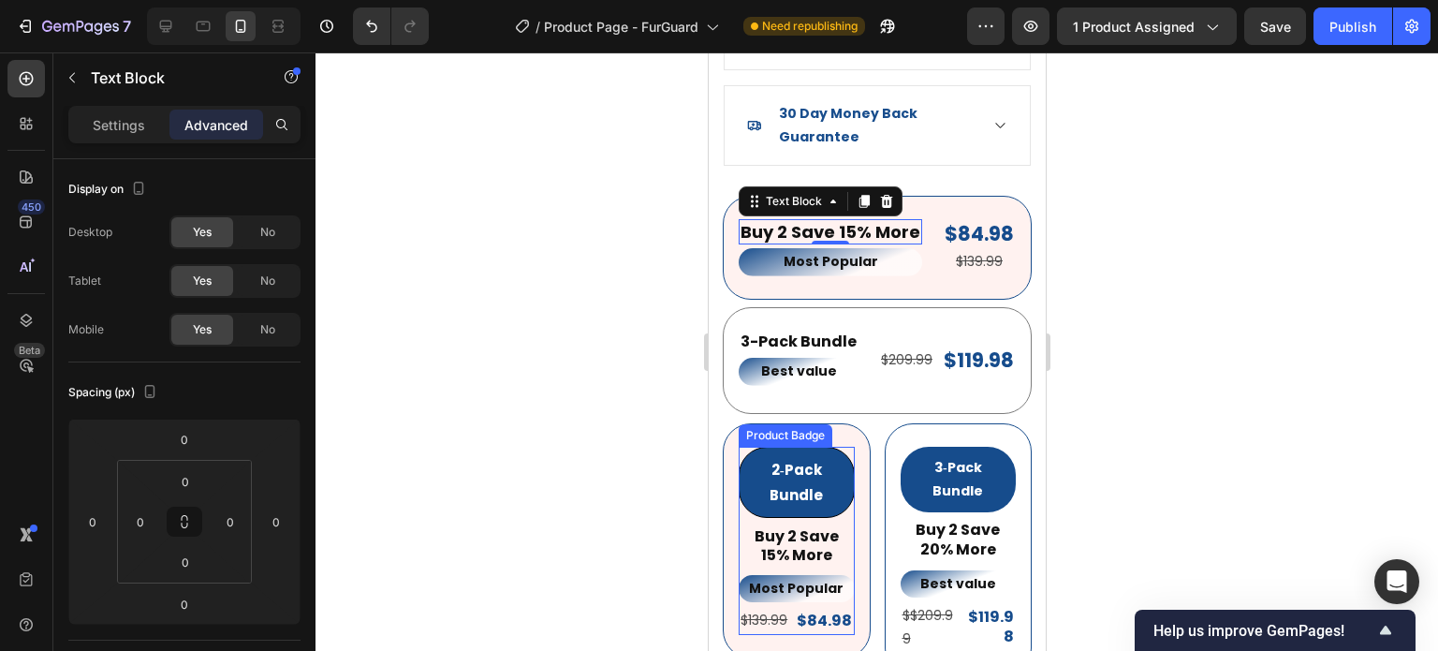
click at [834, 448] on pre "2‑Pack Bundle" at bounding box center [796, 482] width 114 height 69
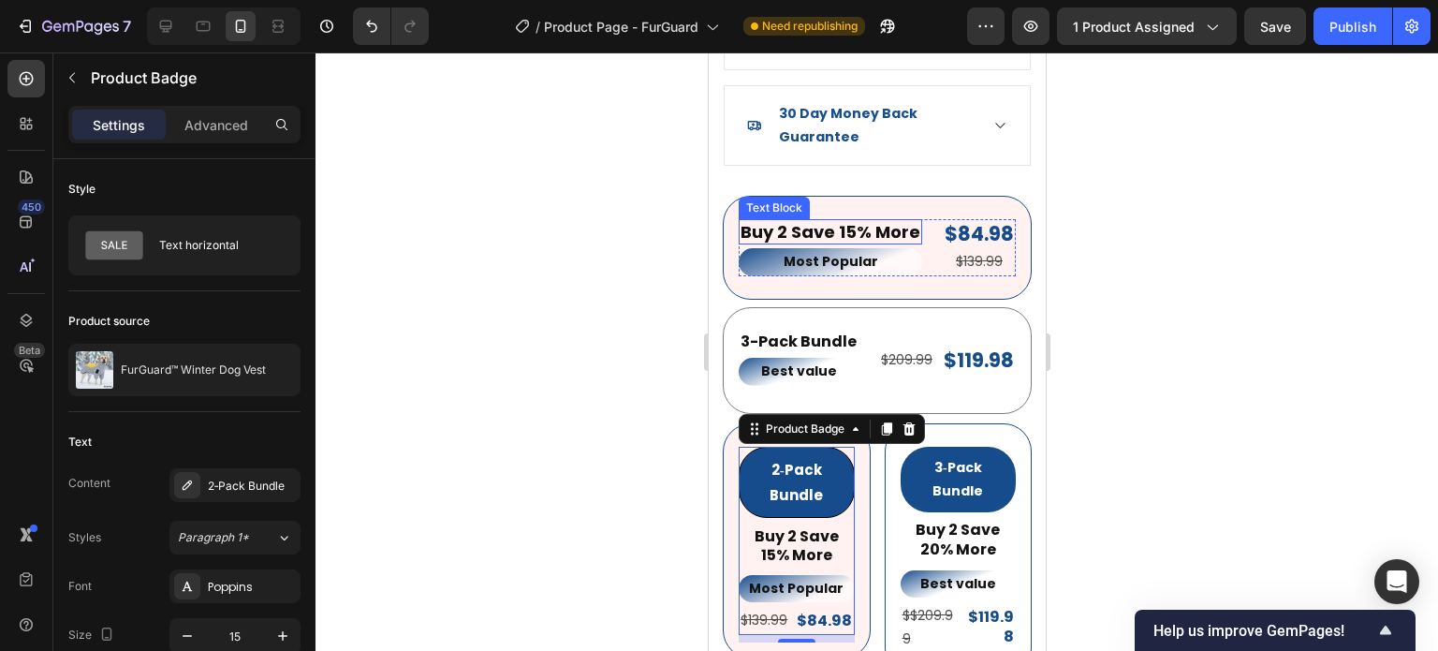
click at [895, 221] on p "Buy 2 Save 15% More" at bounding box center [830, 232] width 180 height 22
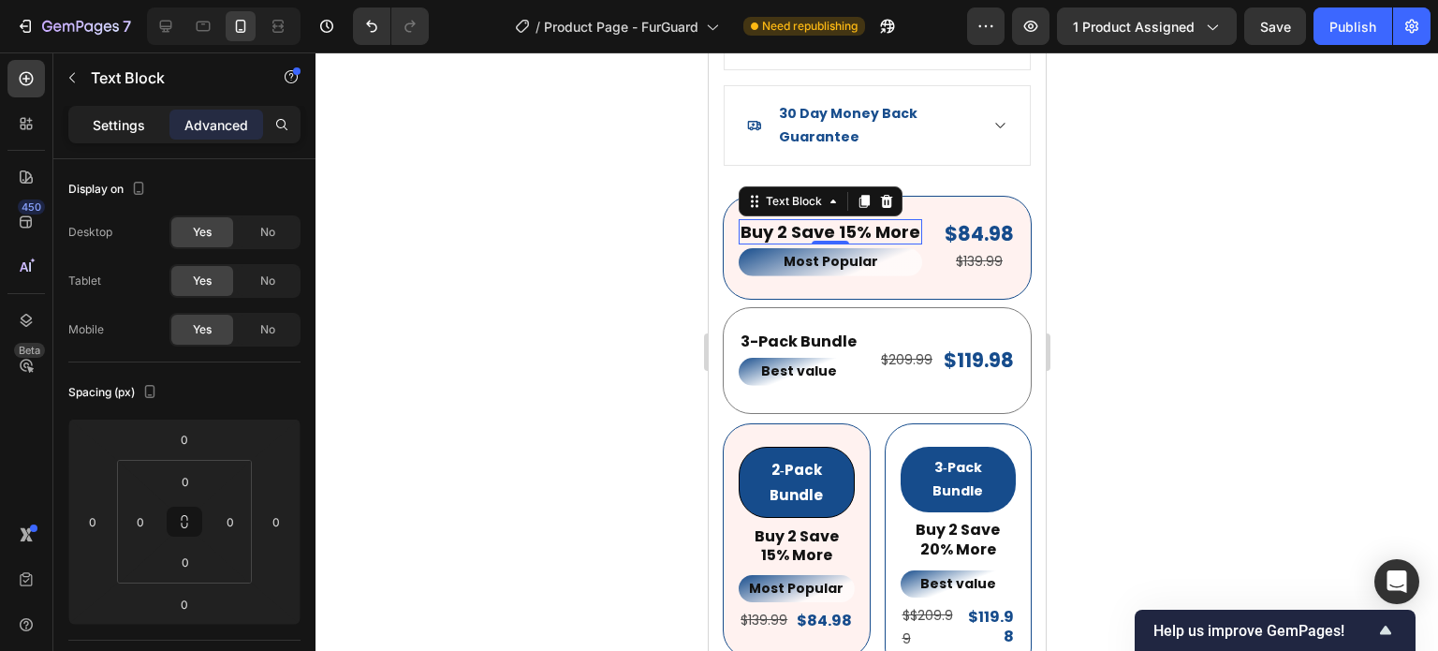
click at [127, 124] on p "Settings" at bounding box center [119, 125] width 52 height 20
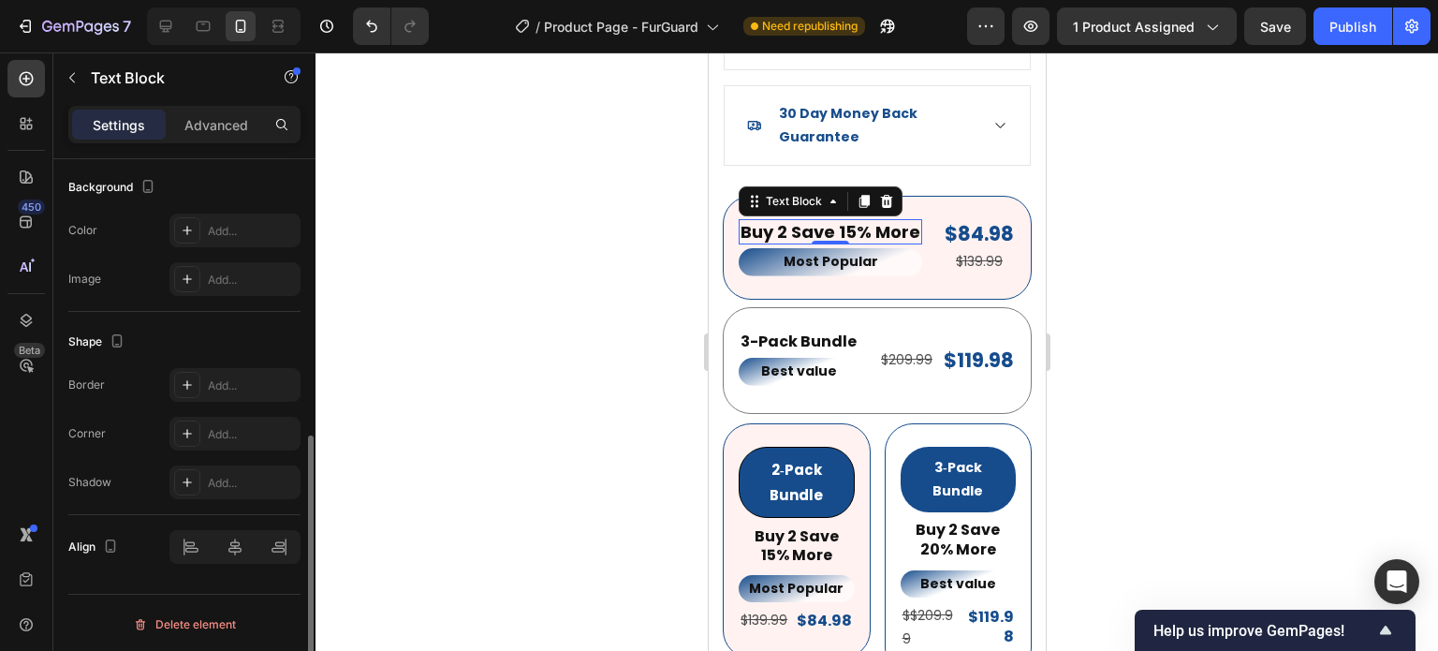
scroll to position [468, 0]
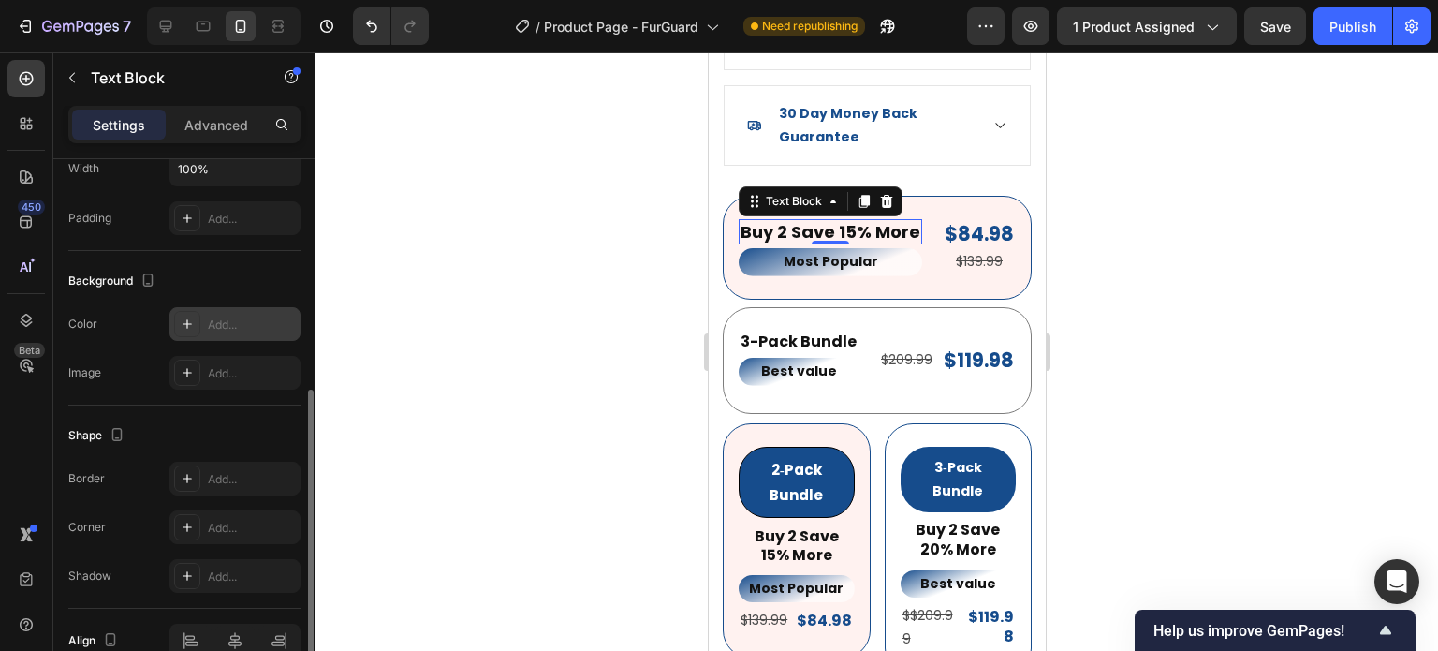
click at [210, 317] on div "Add..." at bounding box center [252, 325] width 88 height 17
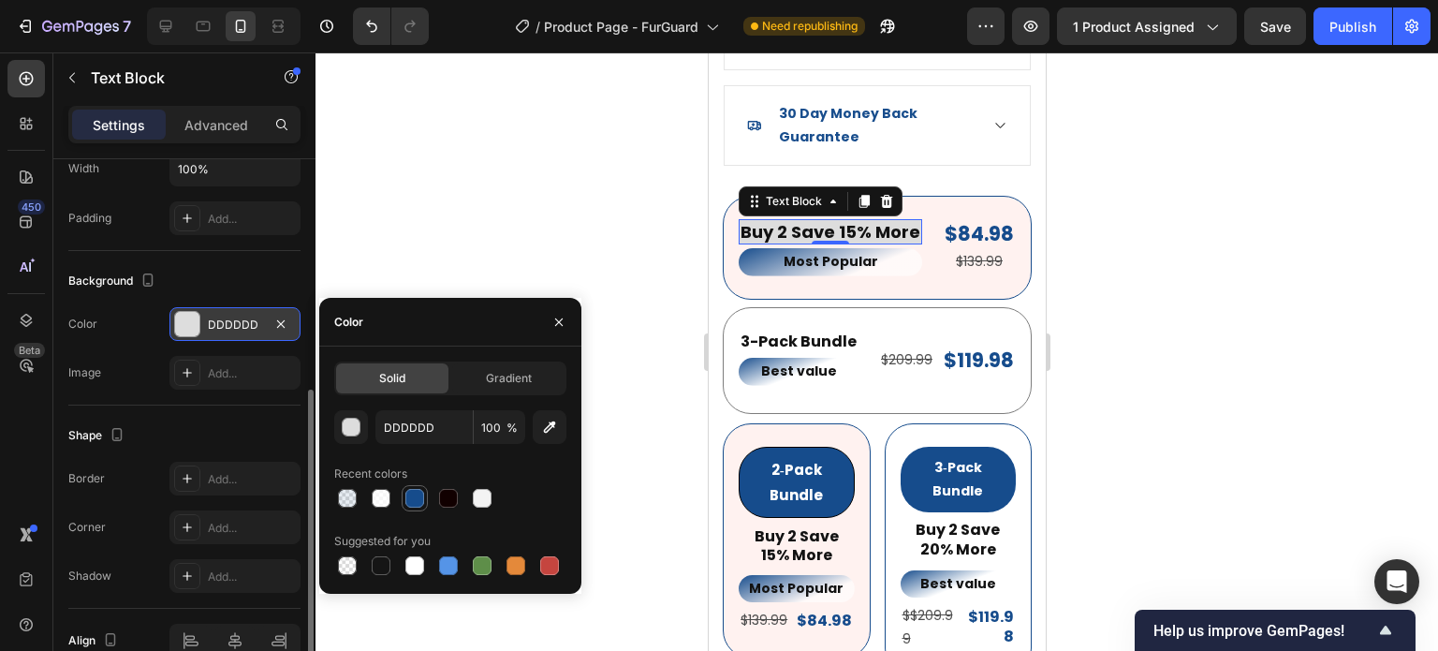
click at [418, 509] on div at bounding box center [415, 498] width 26 height 26
type input "164C8C"
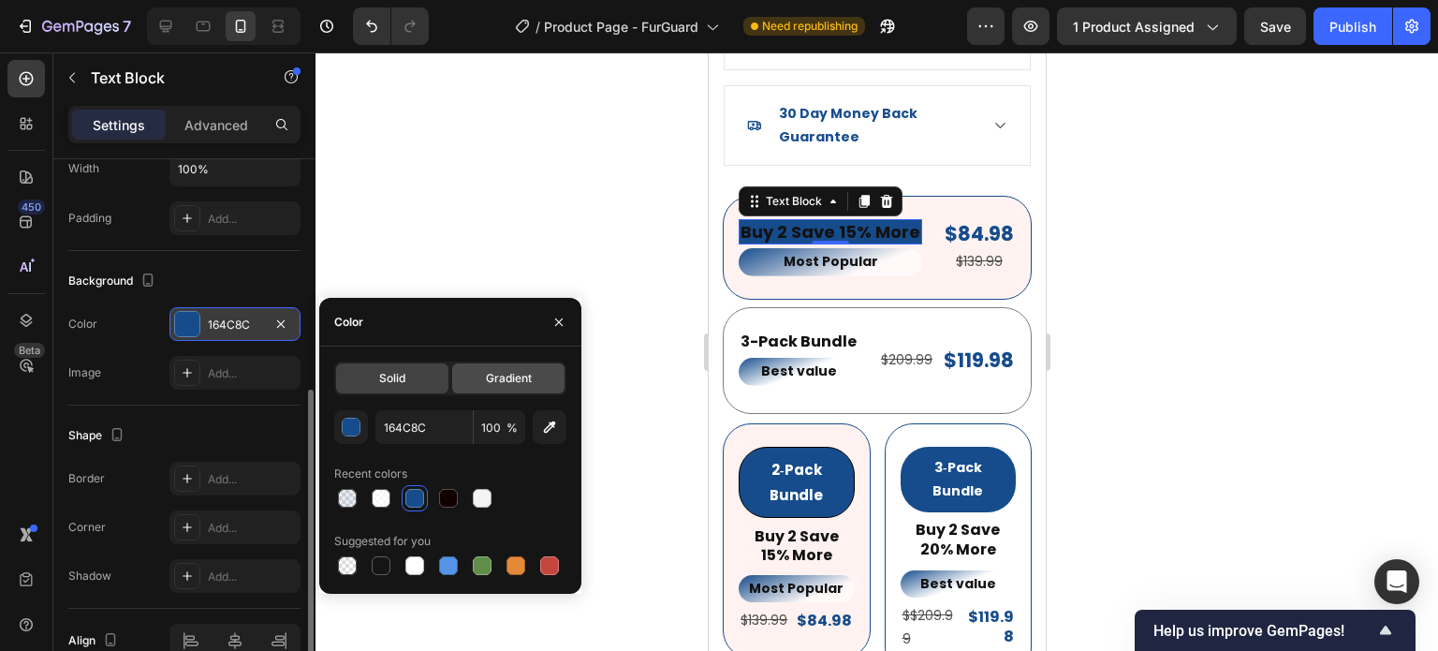
click at [475, 367] on div "Gradient" at bounding box center [508, 378] width 112 height 30
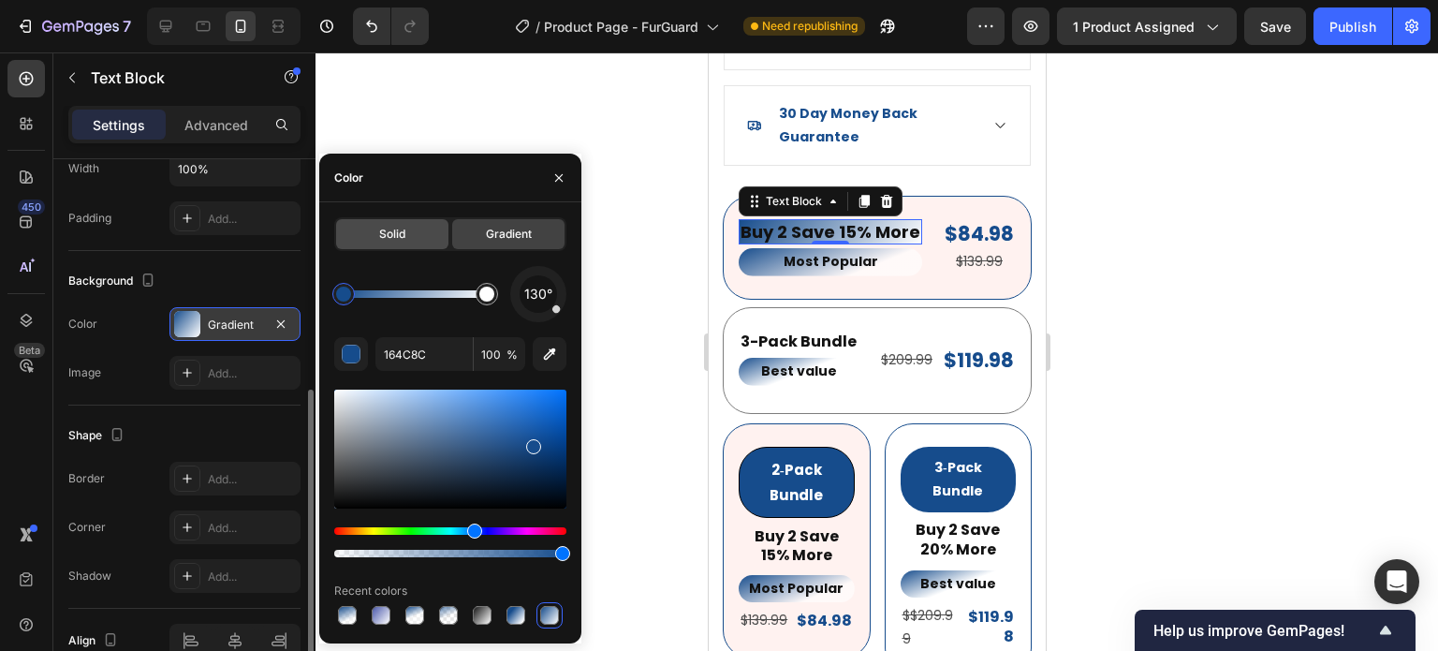
click at [400, 235] on span "Solid" at bounding box center [392, 234] width 26 height 17
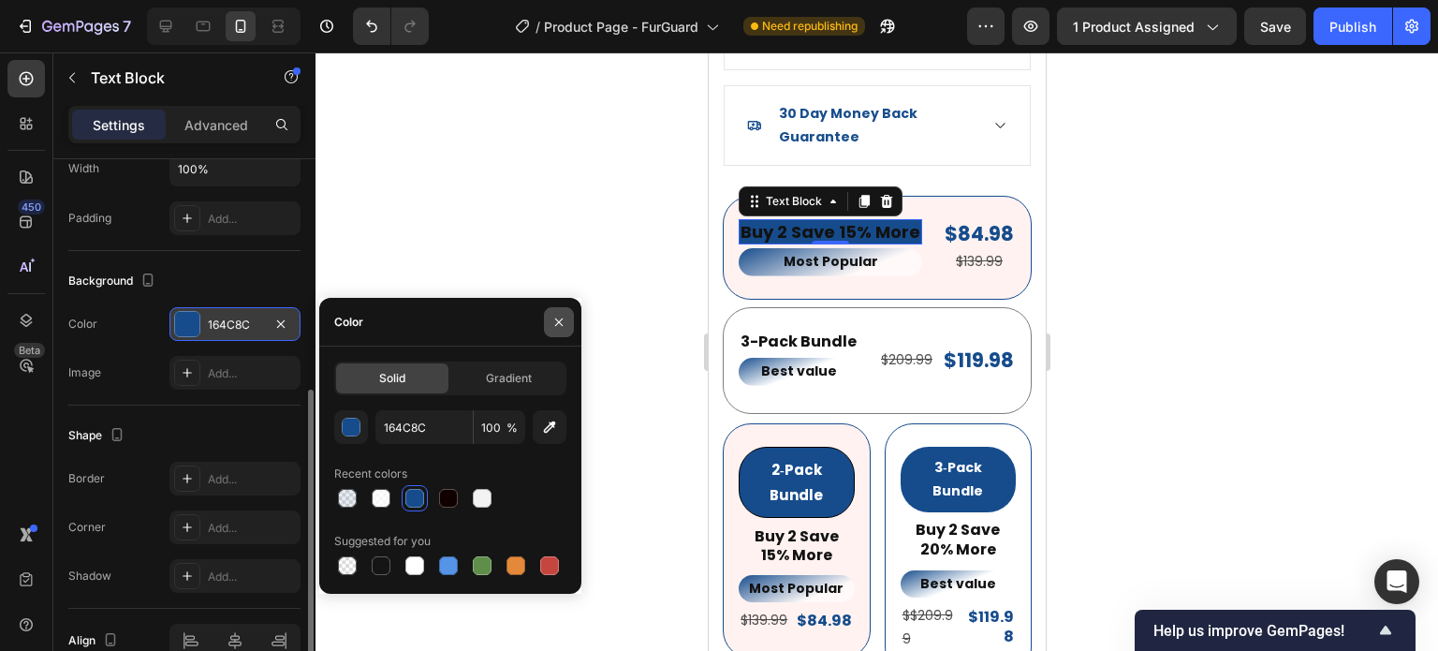
click at [554, 326] on icon "button" at bounding box center [559, 322] width 15 height 15
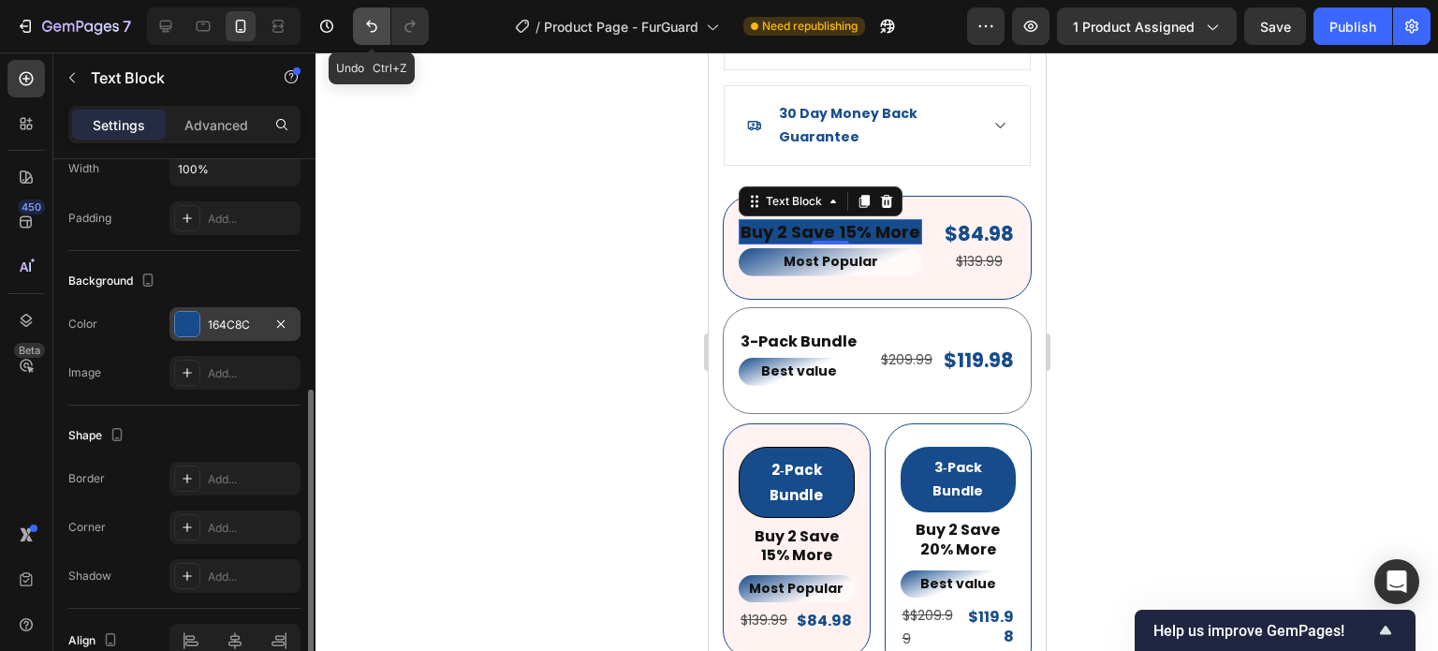
click at [367, 32] on icon "Undo/Redo" at bounding box center [371, 26] width 19 height 19
click at [367, 33] on icon "Undo/Redo" at bounding box center [371, 26] width 19 height 19
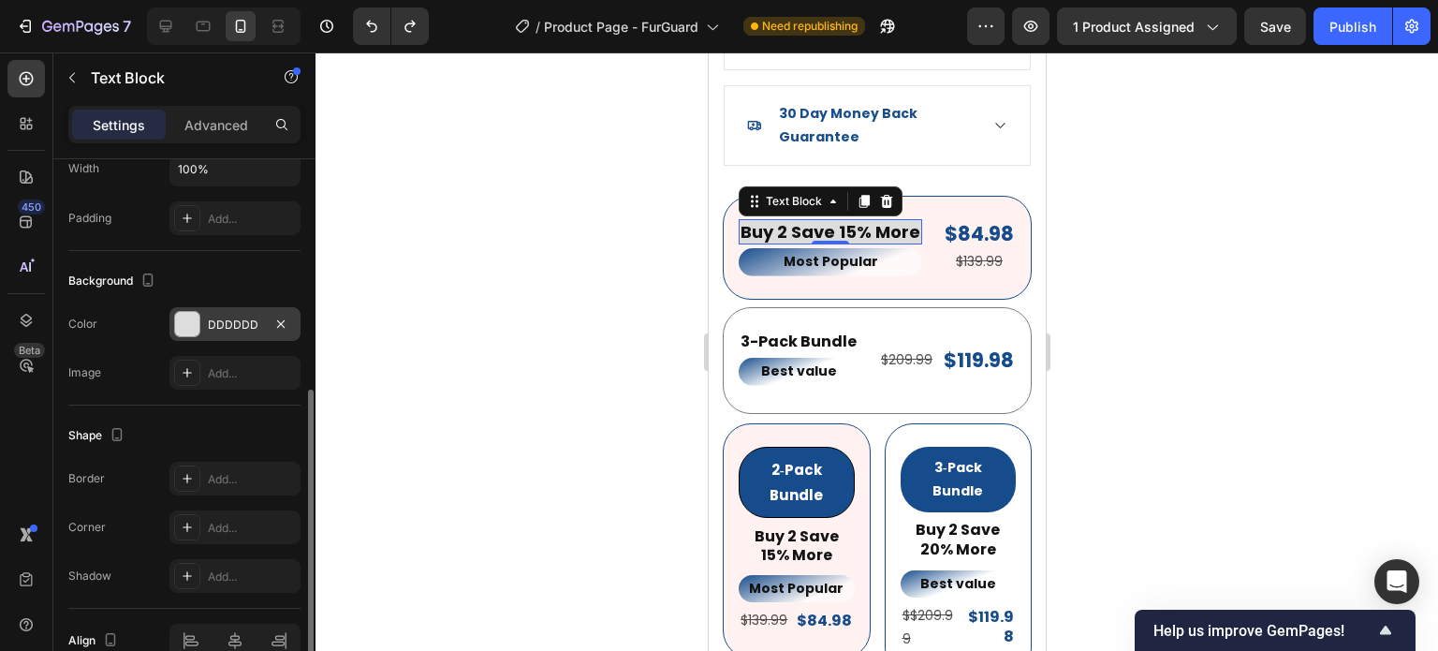
click at [1123, 362] on div at bounding box center [877, 351] width 1123 height 598
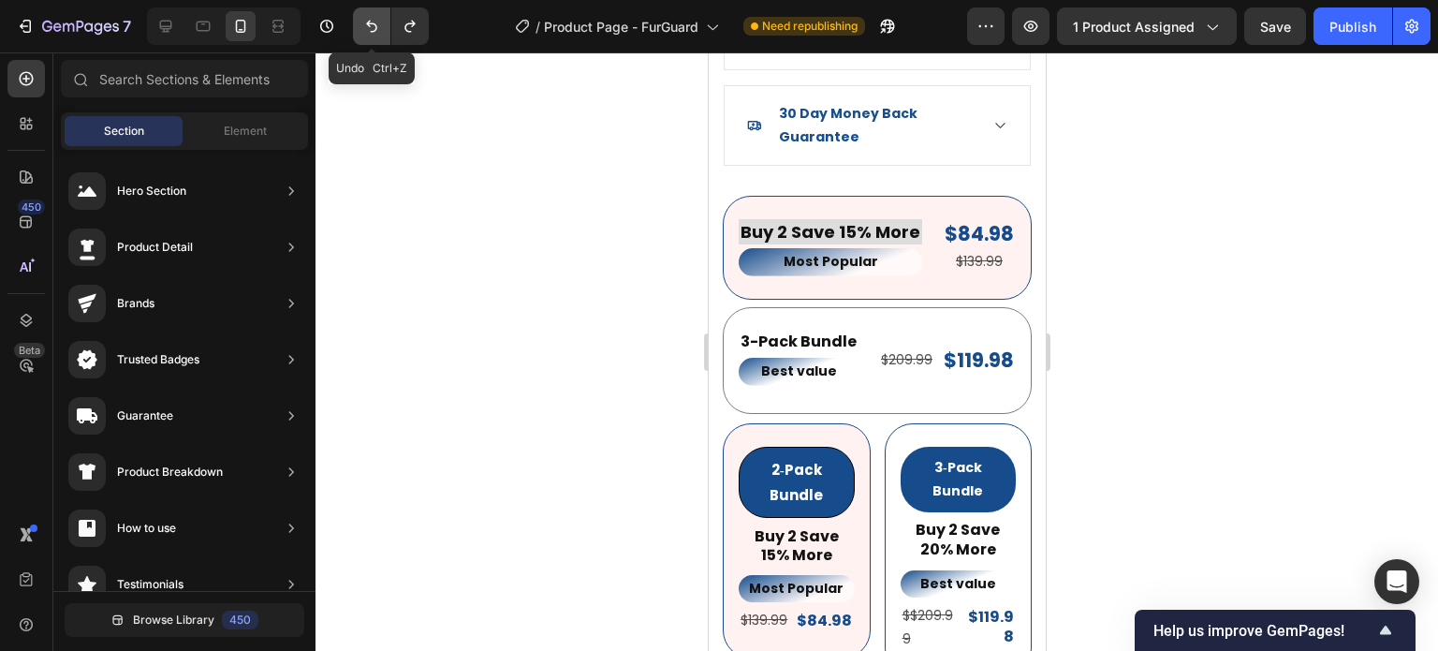
click at [371, 30] on icon "Undo/Redo" at bounding box center [371, 26] width 19 height 19
click at [494, 342] on div at bounding box center [877, 351] width 1123 height 598
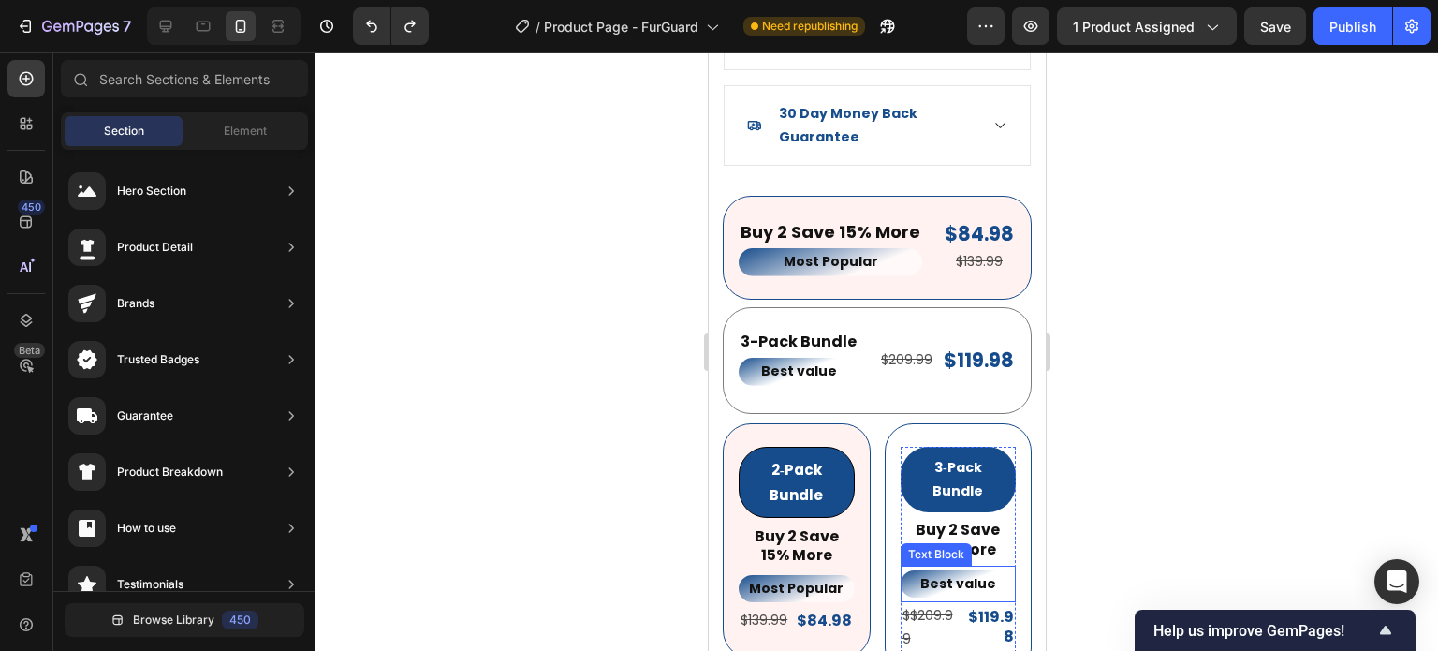
click at [928, 546] on div "Text Block" at bounding box center [936, 554] width 64 height 17
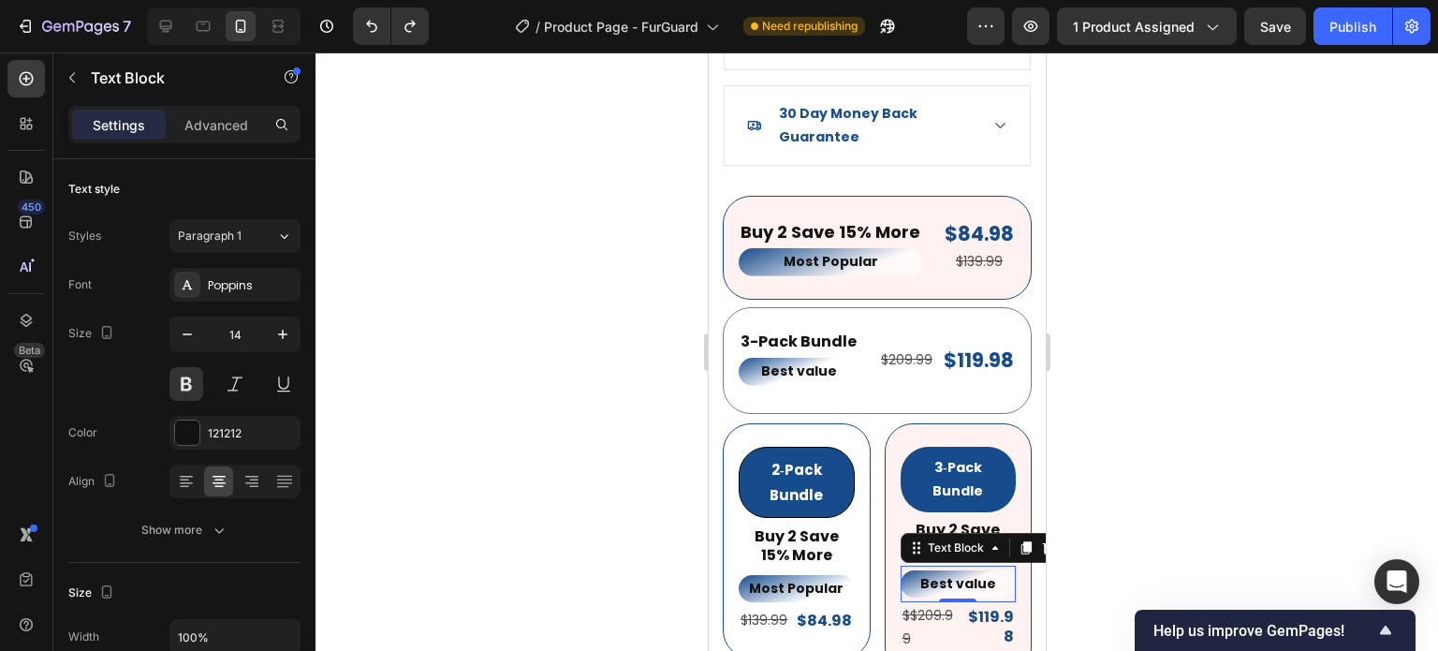
click at [1123, 465] on div at bounding box center [877, 351] width 1123 height 598
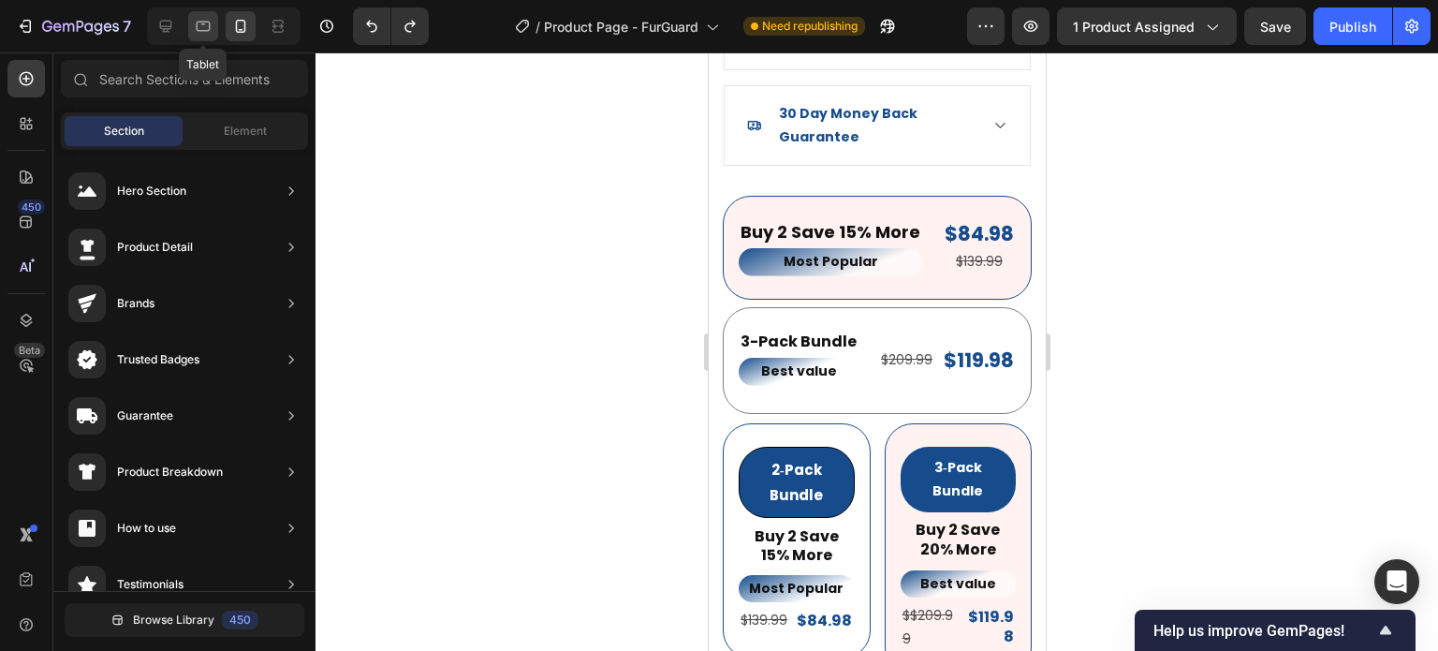
click at [215, 33] on div at bounding box center [203, 26] width 30 height 30
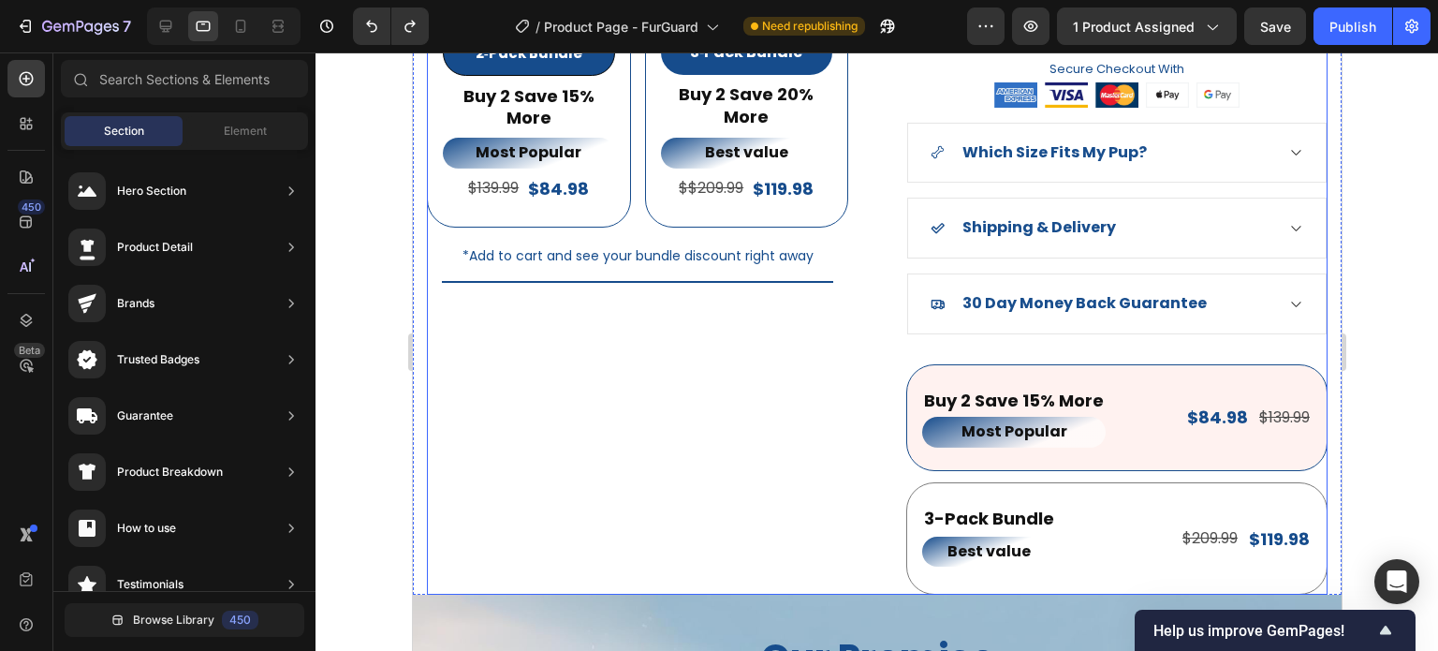
scroll to position [1820, 0]
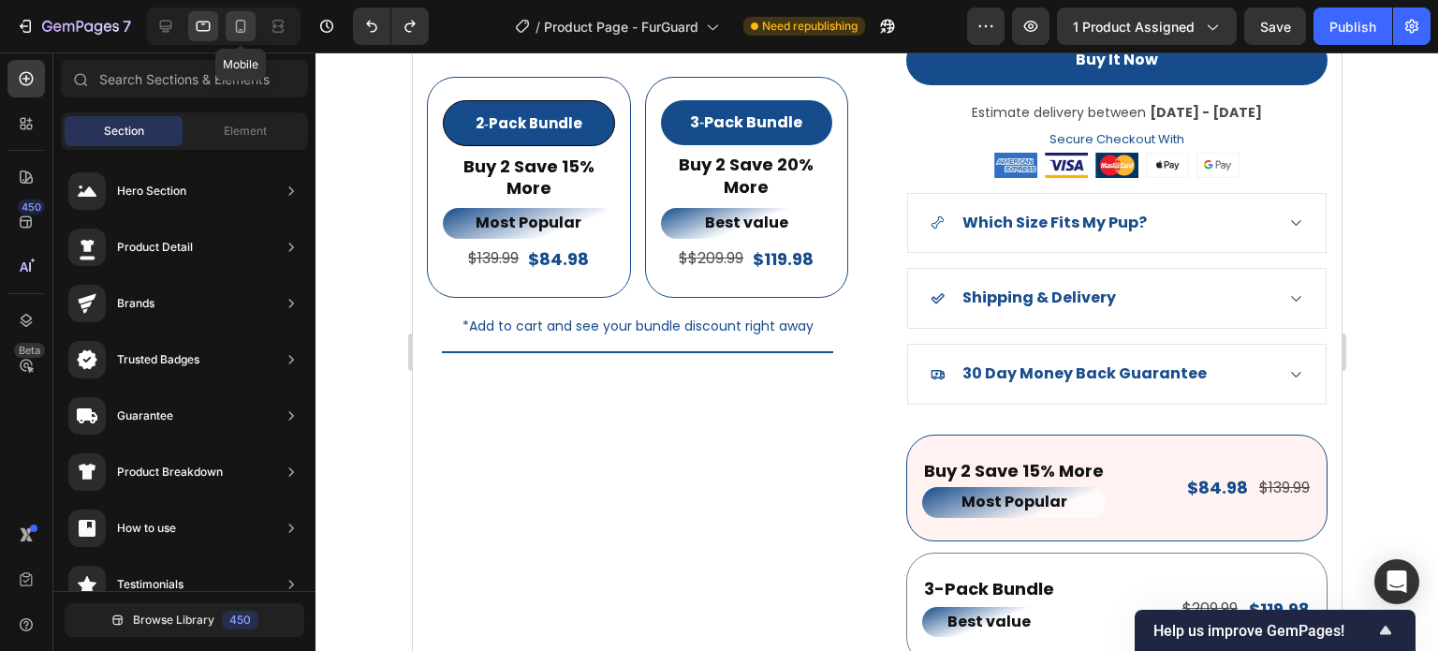
click at [253, 31] on div at bounding box center [241, 26] width 30 height 30
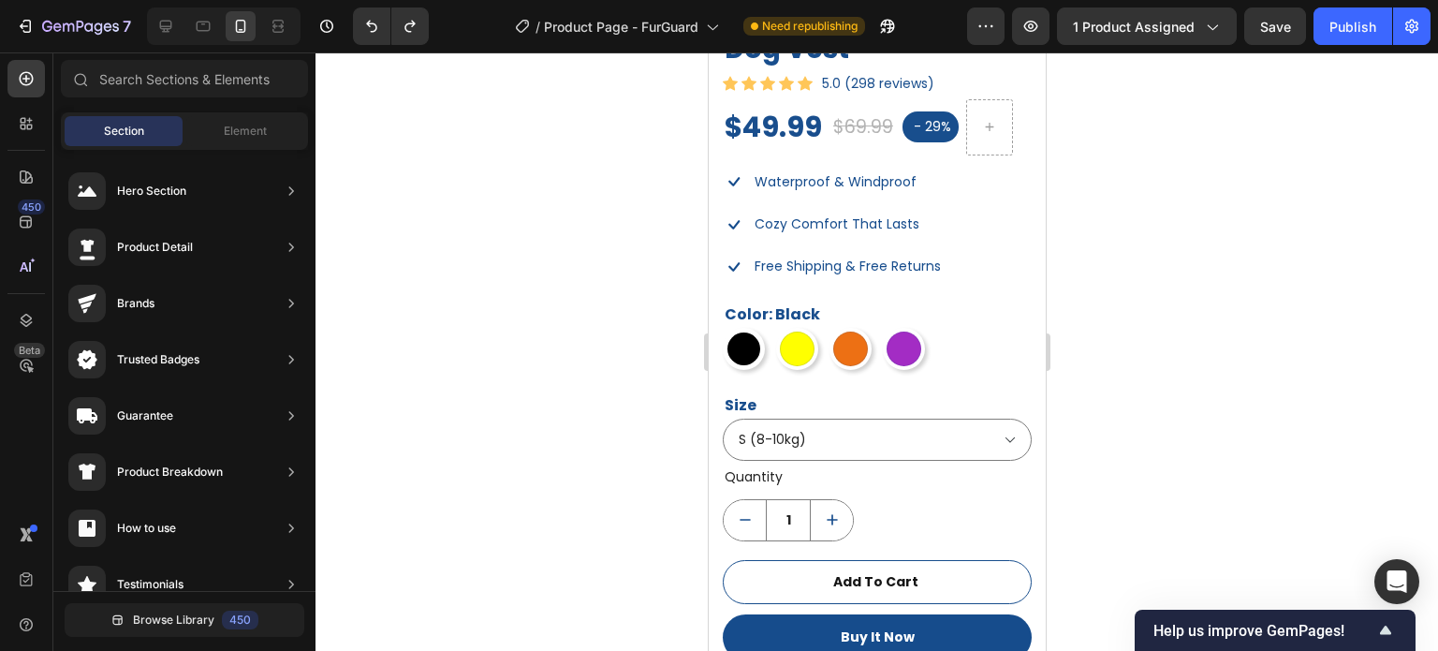
scroll to position [1472, 0]
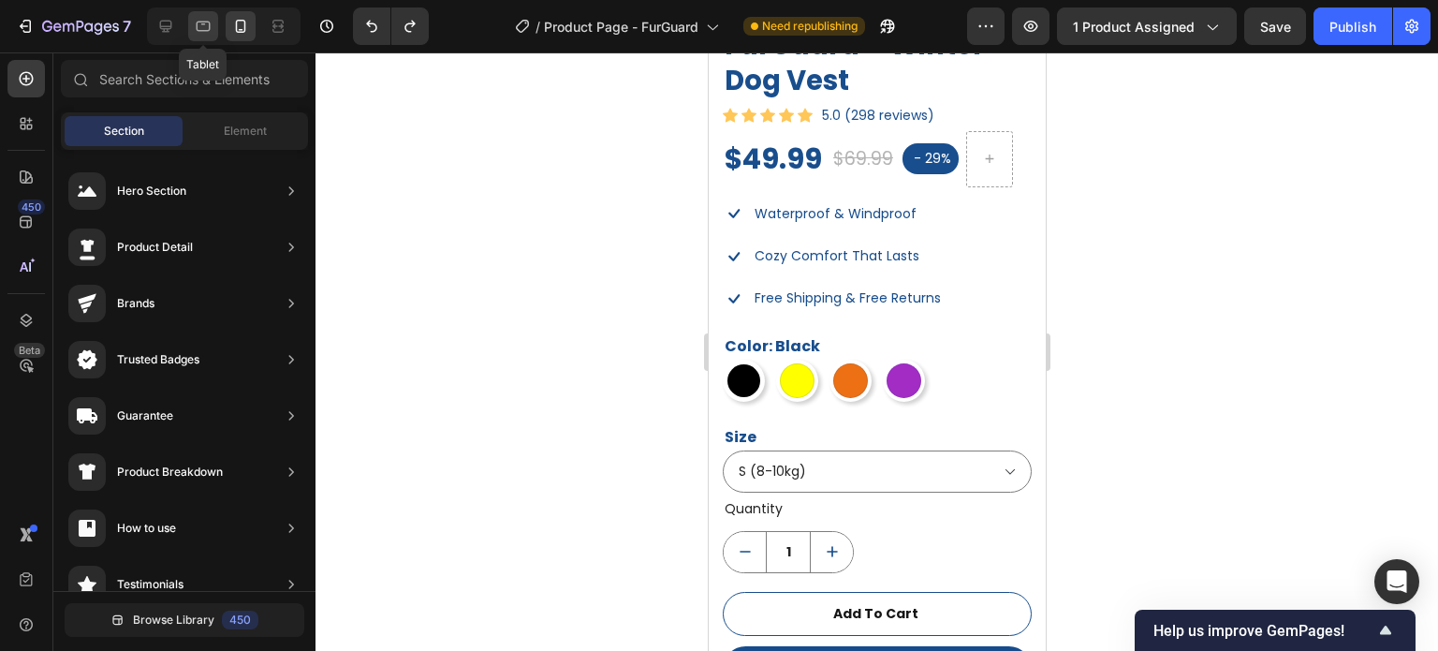
click at [217, 31] on div at bounding box center [203, 26] width 30 height 30
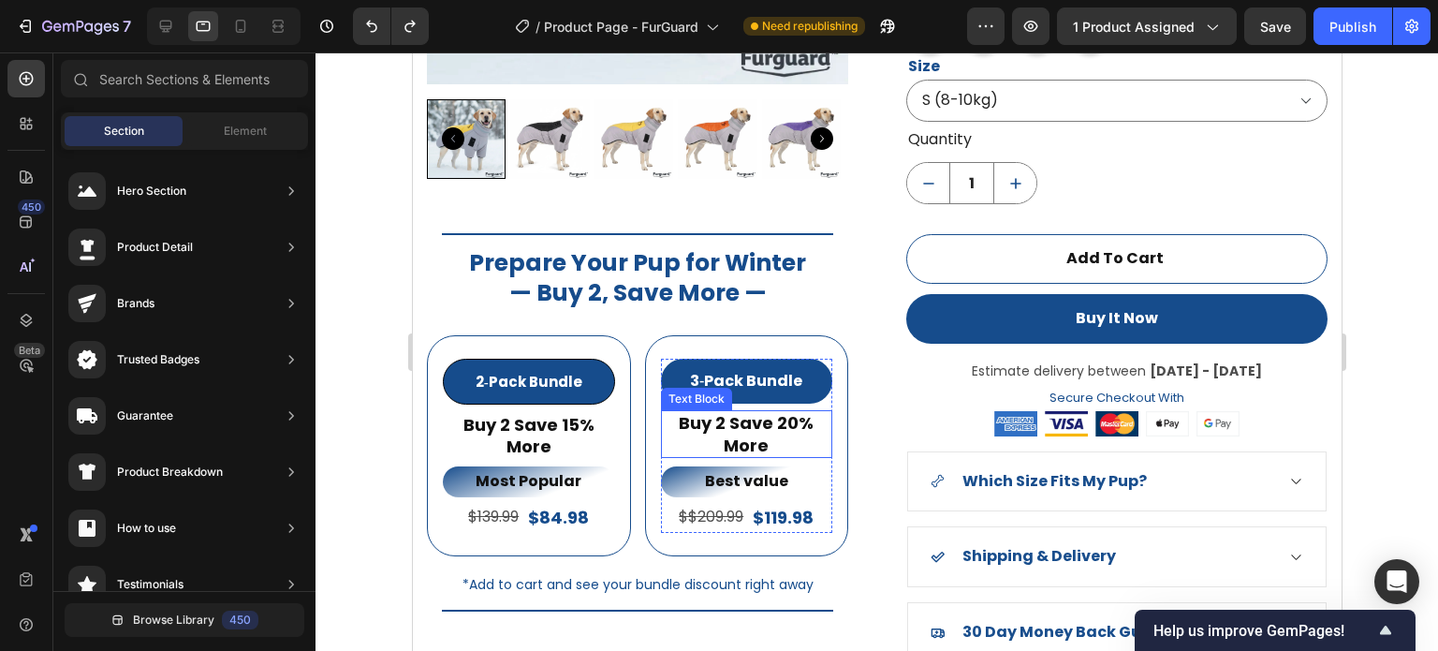
scroll to position [1566, 0]
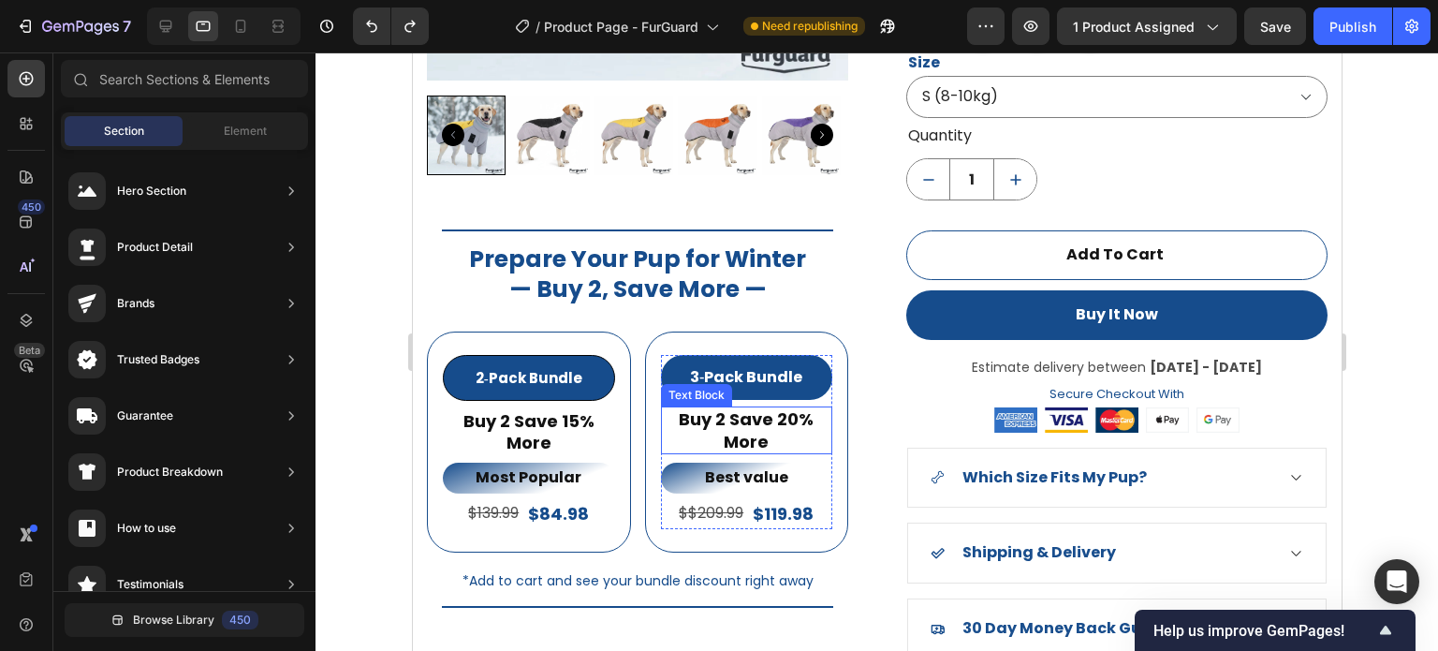
click at [726, 408] on p "Buy 2 Save 20% More" at bounding box center [746, 430] width 169 height 44
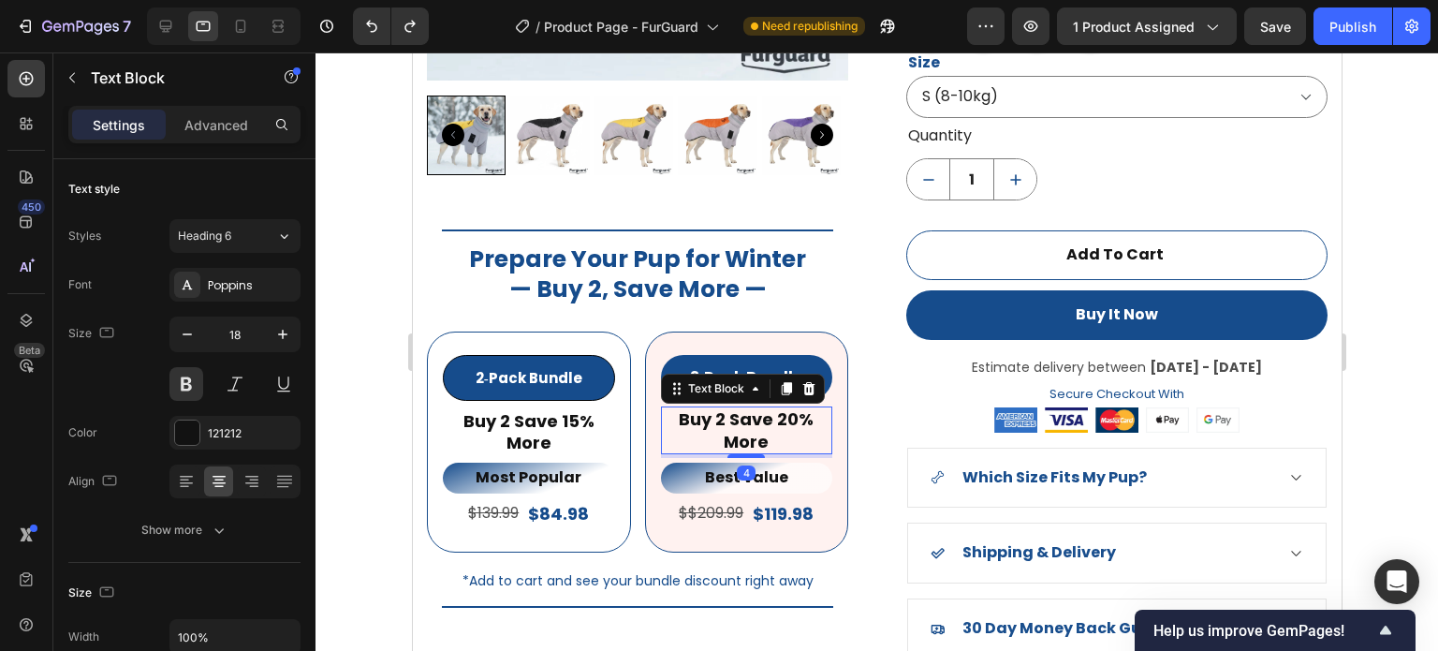
click at [721, 411] on p "Buy 2 Save 20% More" at bounding box center [746, 430] width 169 height 44
click at [169, 22] on icon at bounding box center [165, 26] width 19 height 19
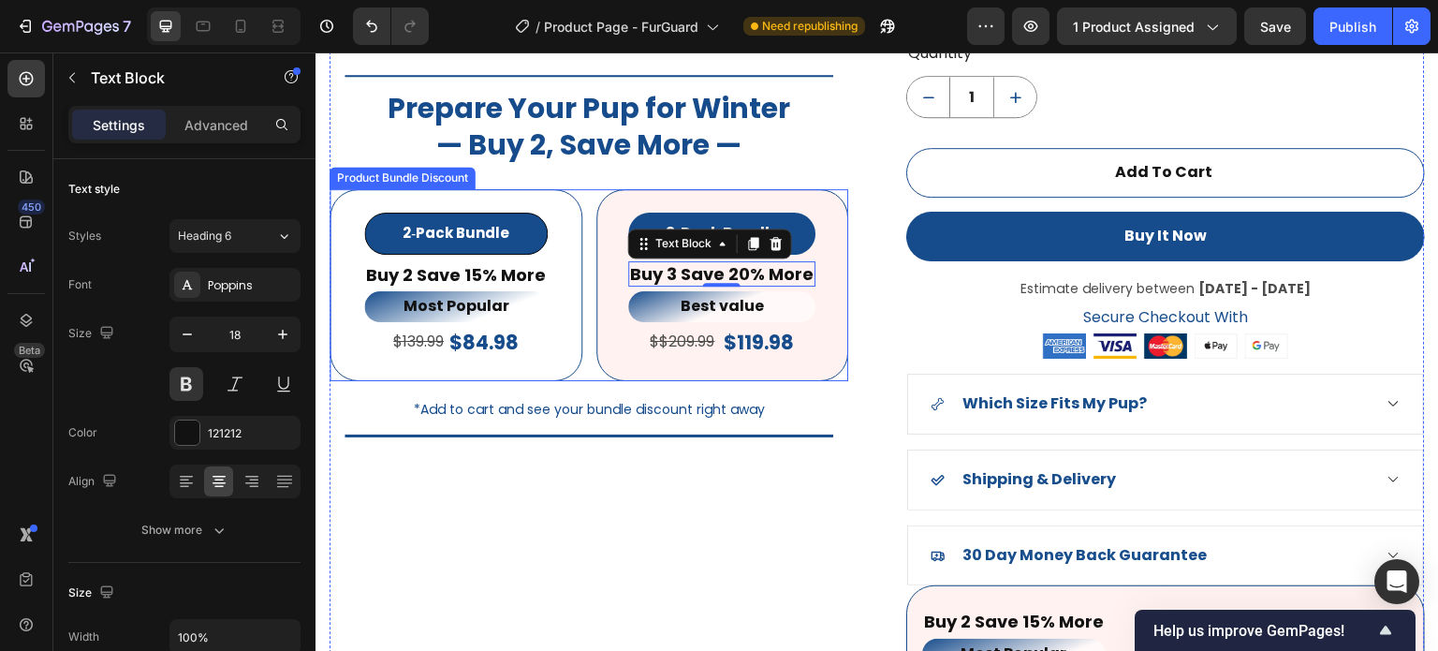
scroll to position [1573, 0]
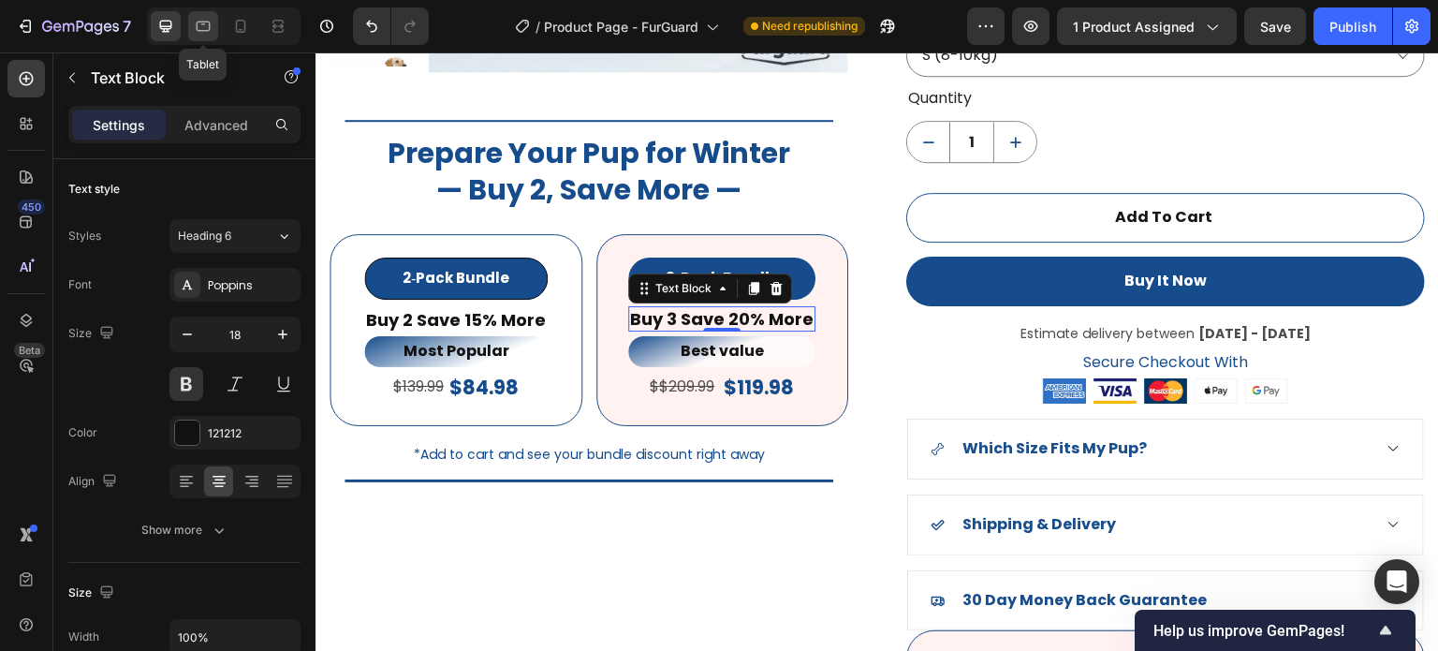
click at [214, 27] on div at bounding box center [203, 26] width 30 height 30
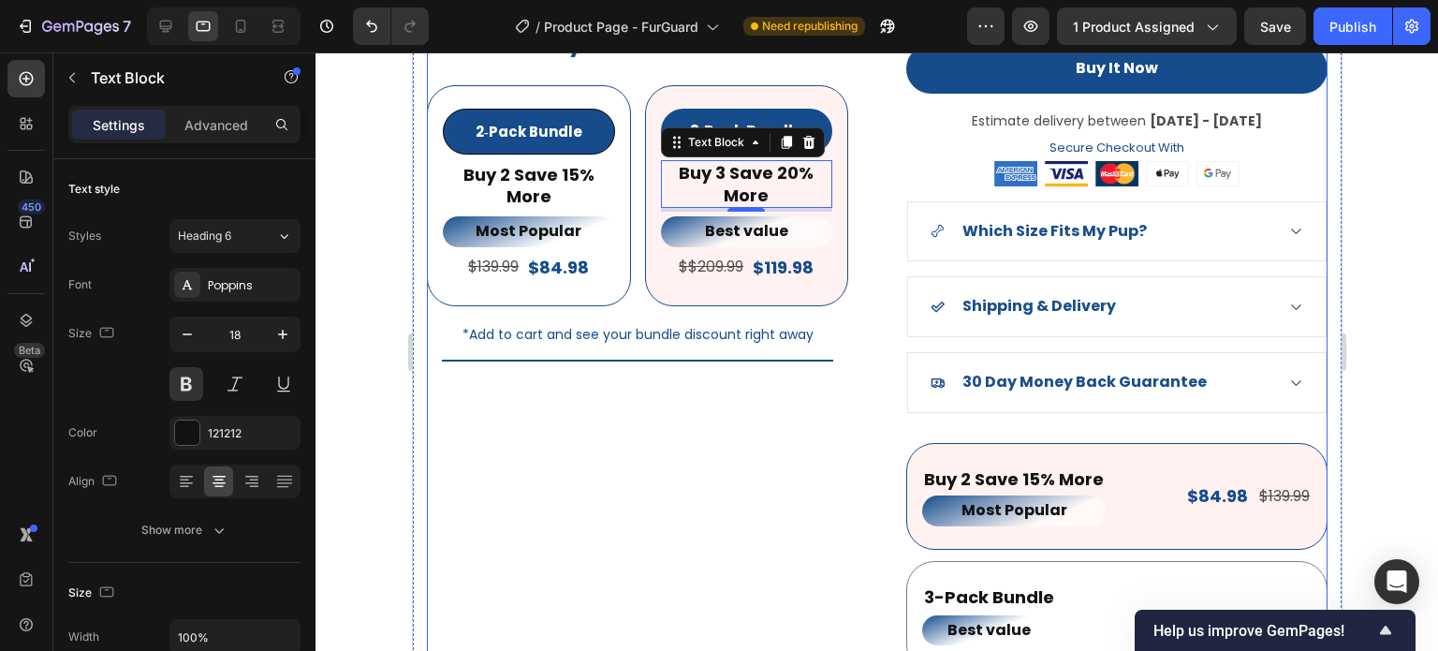
scroll to position [1906, 0]
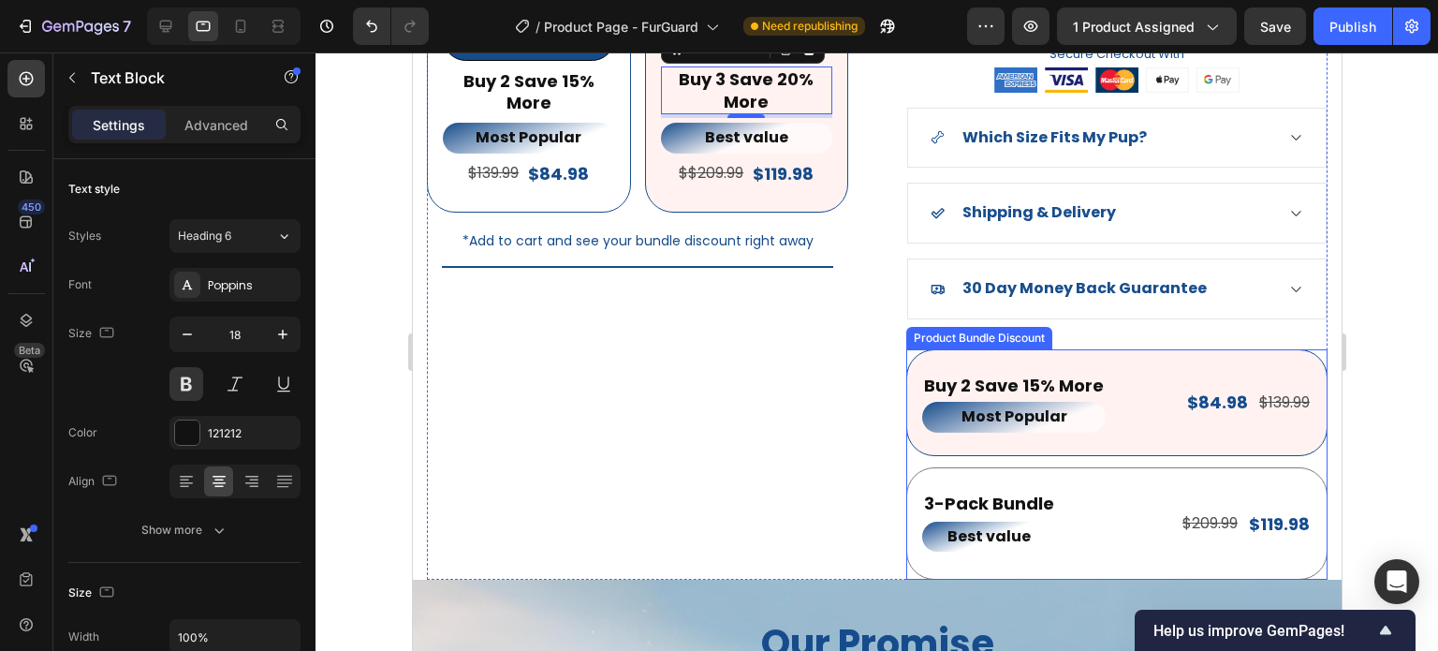
click at [906, 349] on div "Buy 2 Save 15% More Text Block Most Popular Text Block $84.98 Product Price Pro…" at bounding box center [1116, 464] width 421 height 230
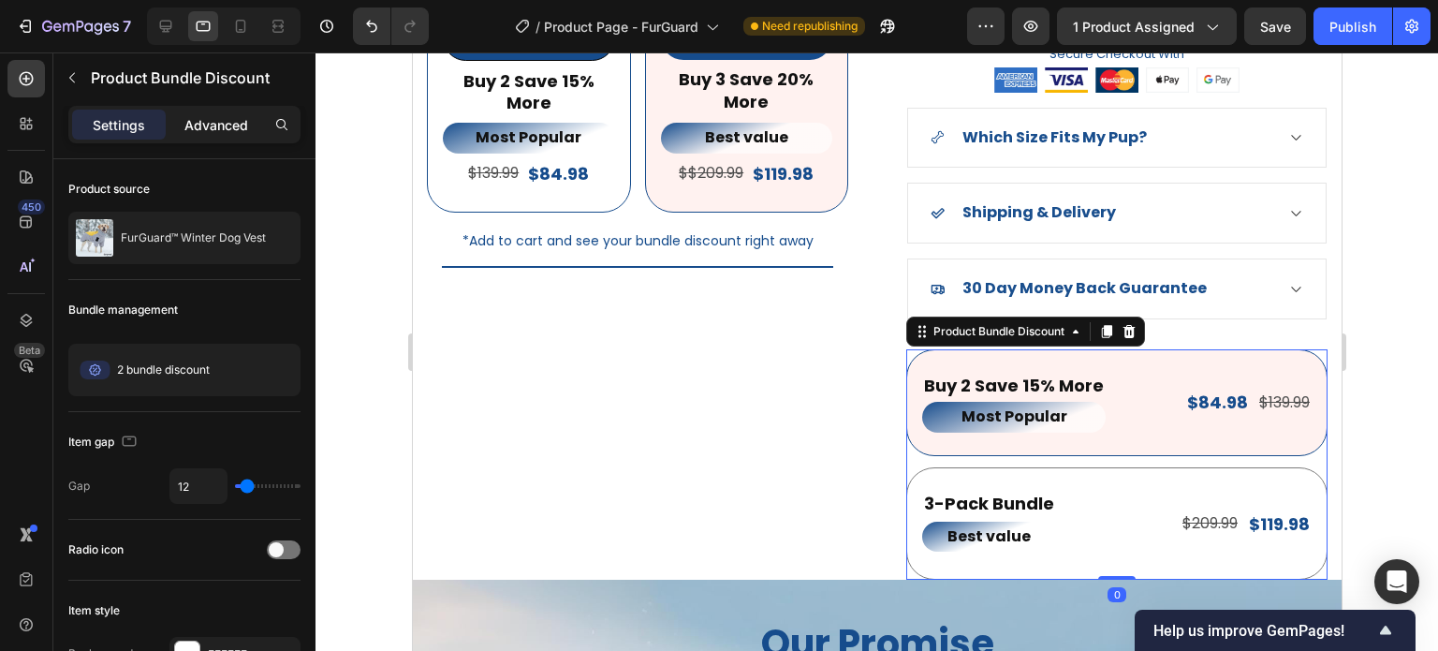
click at [214, 116] on p "Advanced" at bounding box center [216, 125] width 64 height 20
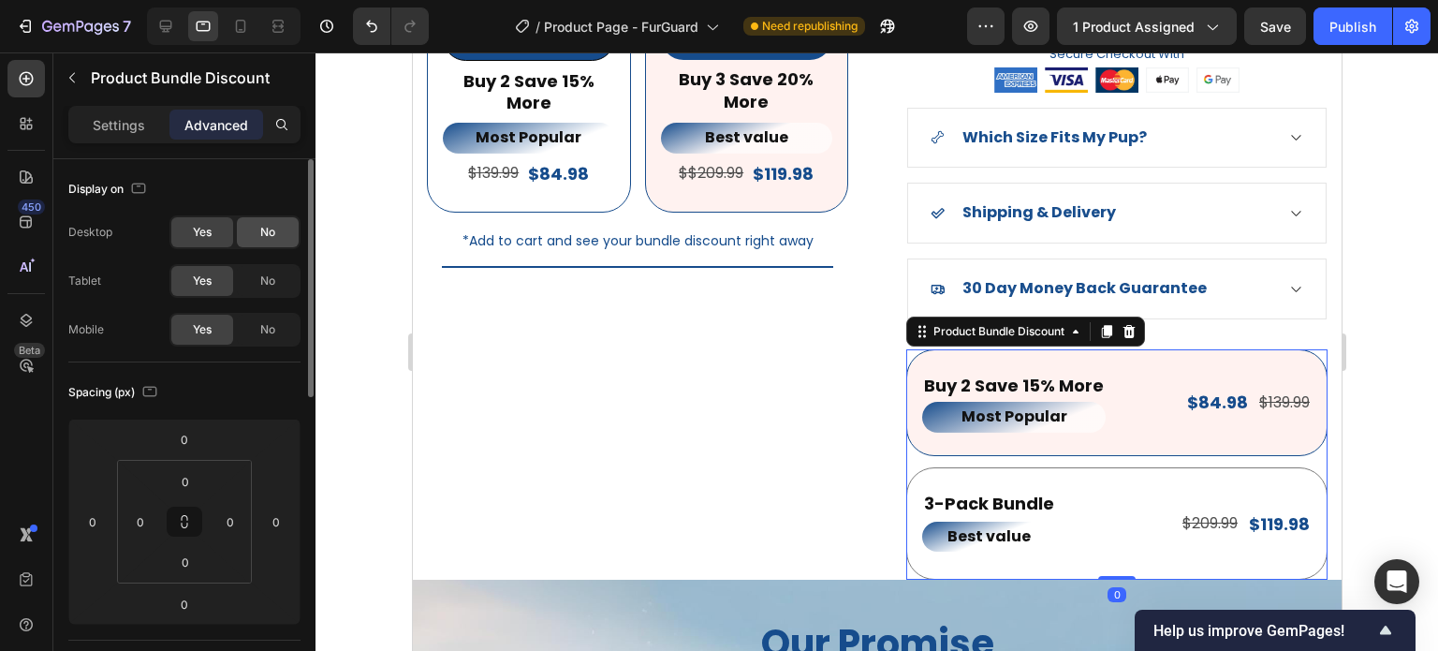
click at [268, 278] on span "No" at bounding box center [267, 281] width 15 height 17
click at [265, 232] on span "No" at bounding box center [267, 232] width 15 height 17
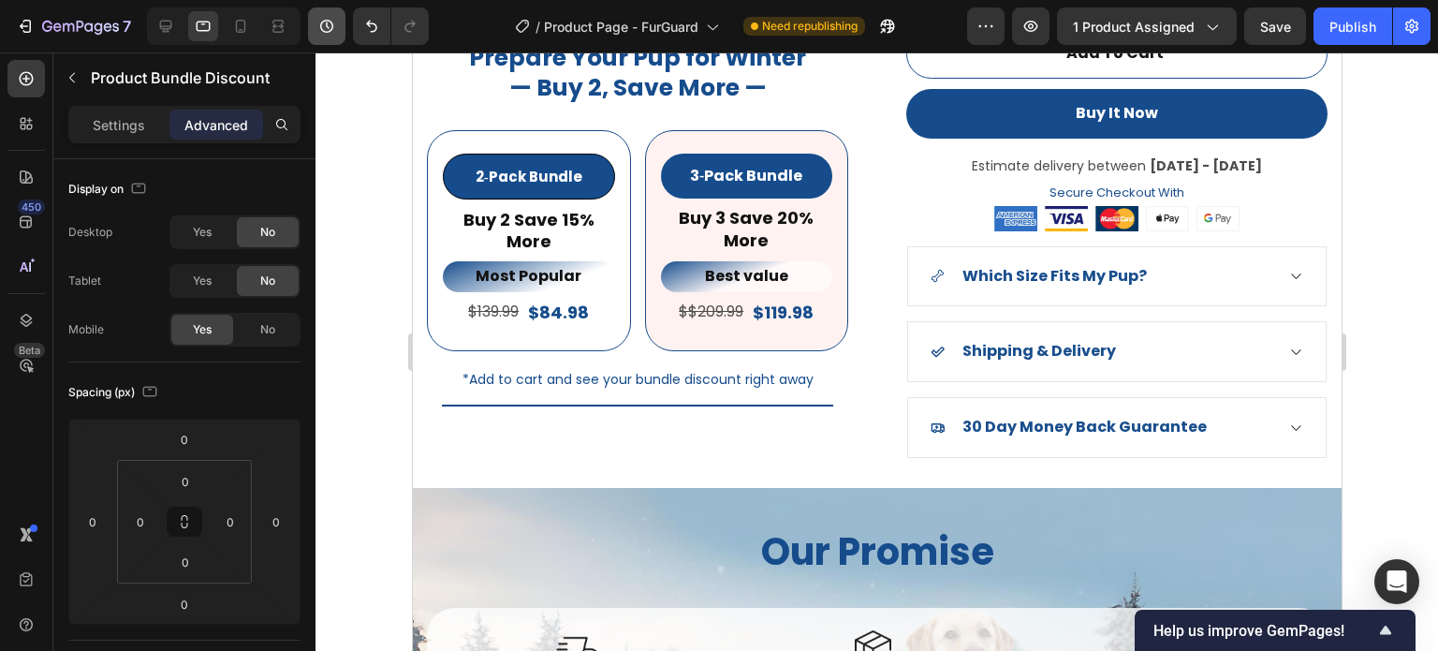
scroll to position [1718, 0]
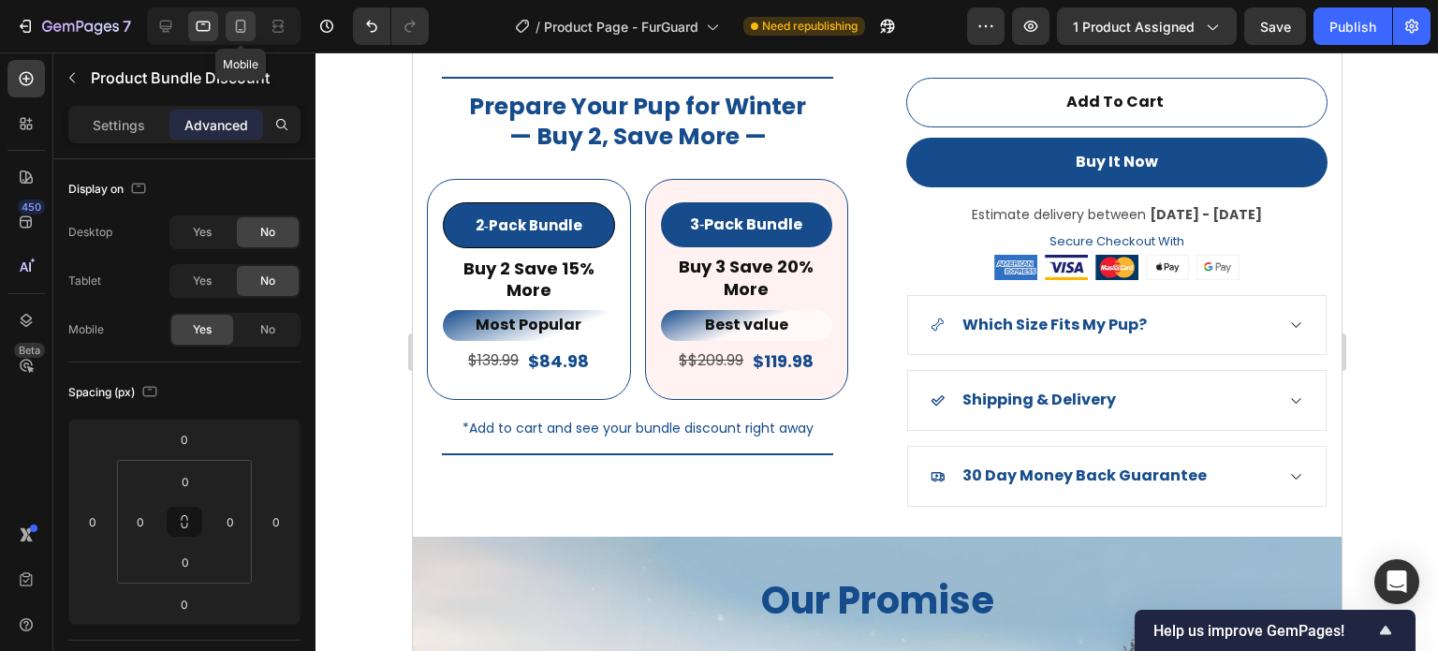
click at [240, 28] on icon at bounding box center [240, 26] width 19 height 19
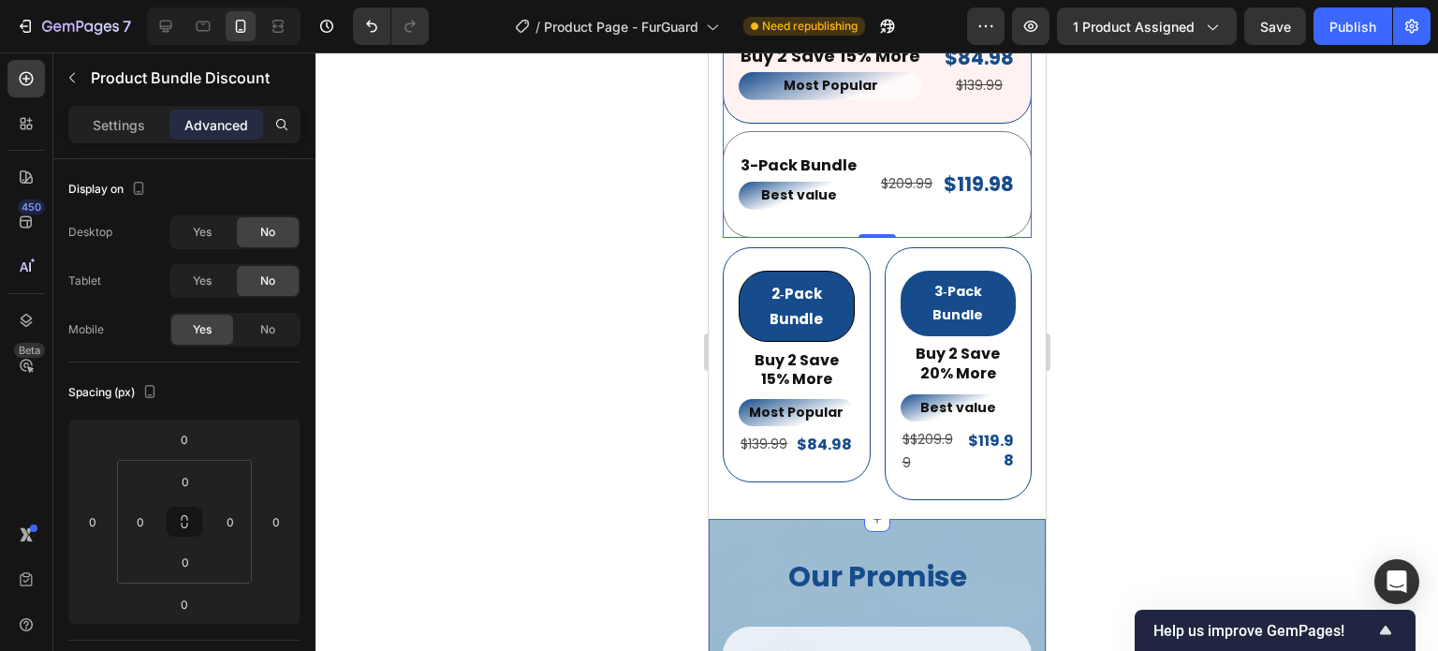
scroll to position [2327, 0]
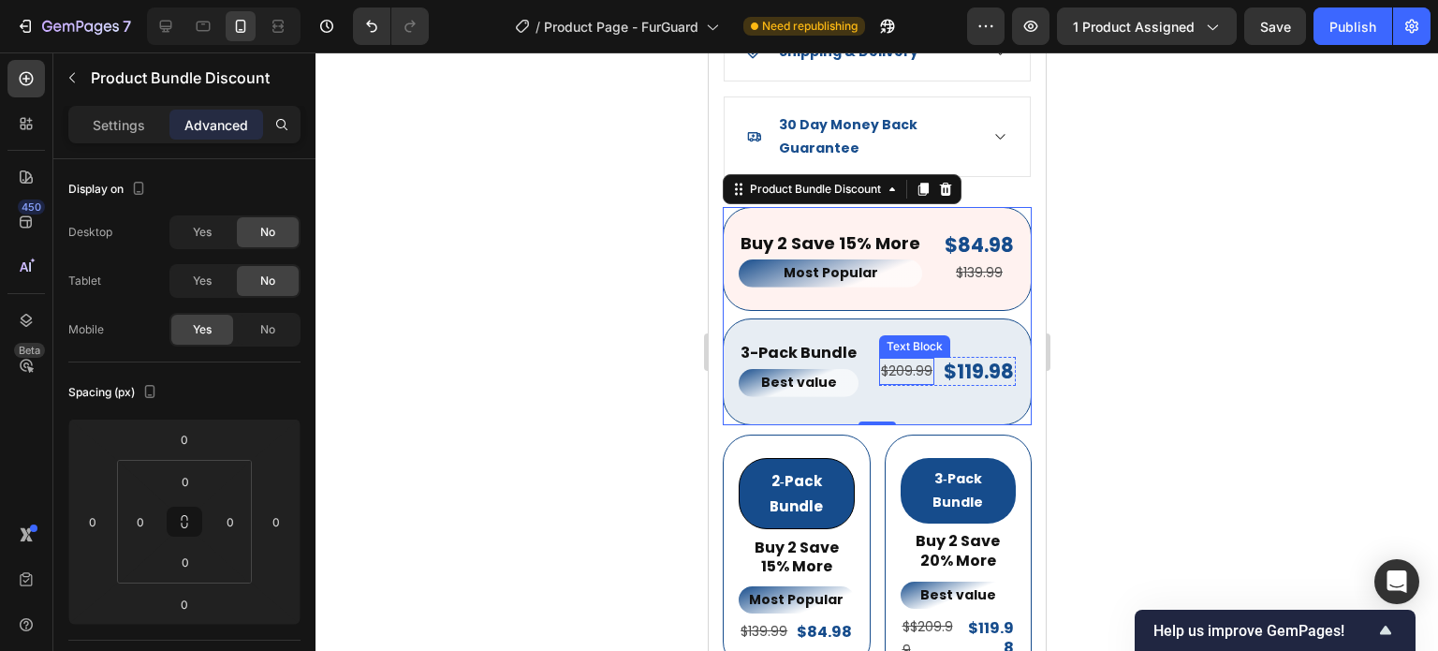
click at [880, 361] on s "$209.99" at bounding box center [906, 370] width 52 height 19
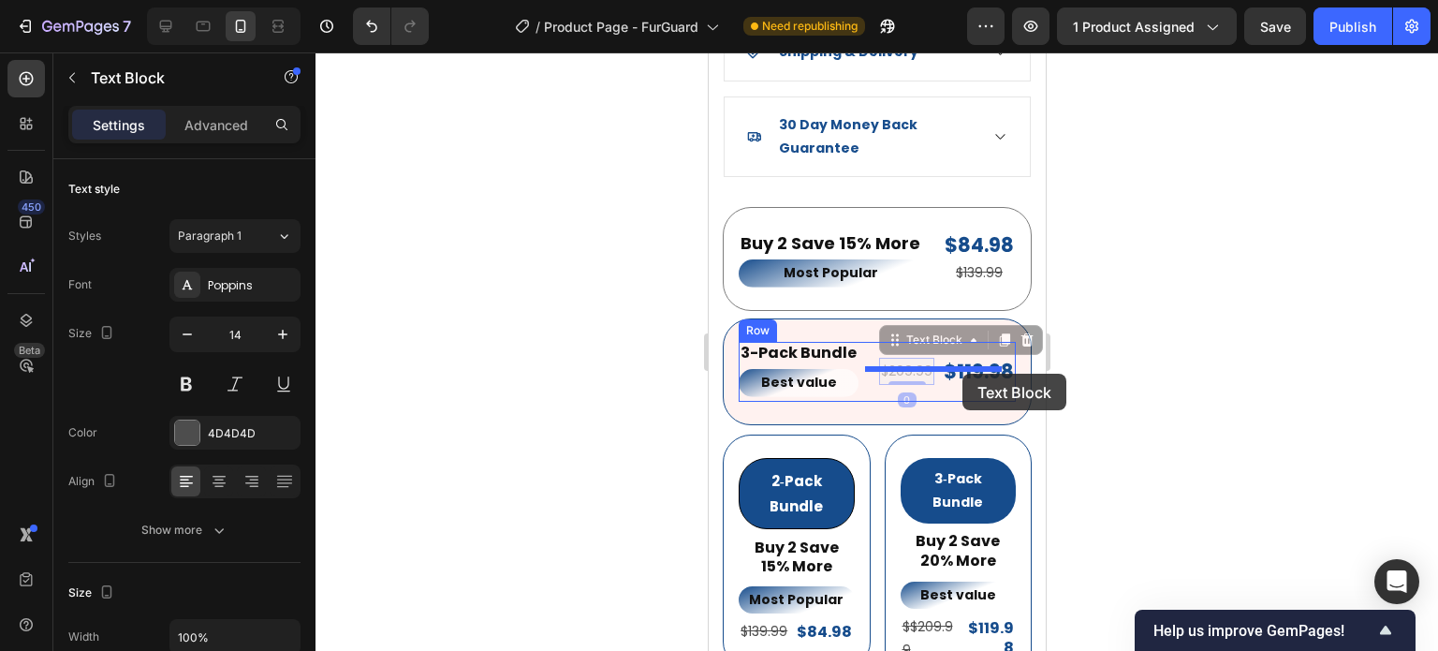
drag, startPoint x: 881, startPoint y: 346, endPoint x: 962, endPoint y: 374, distance: 85.0
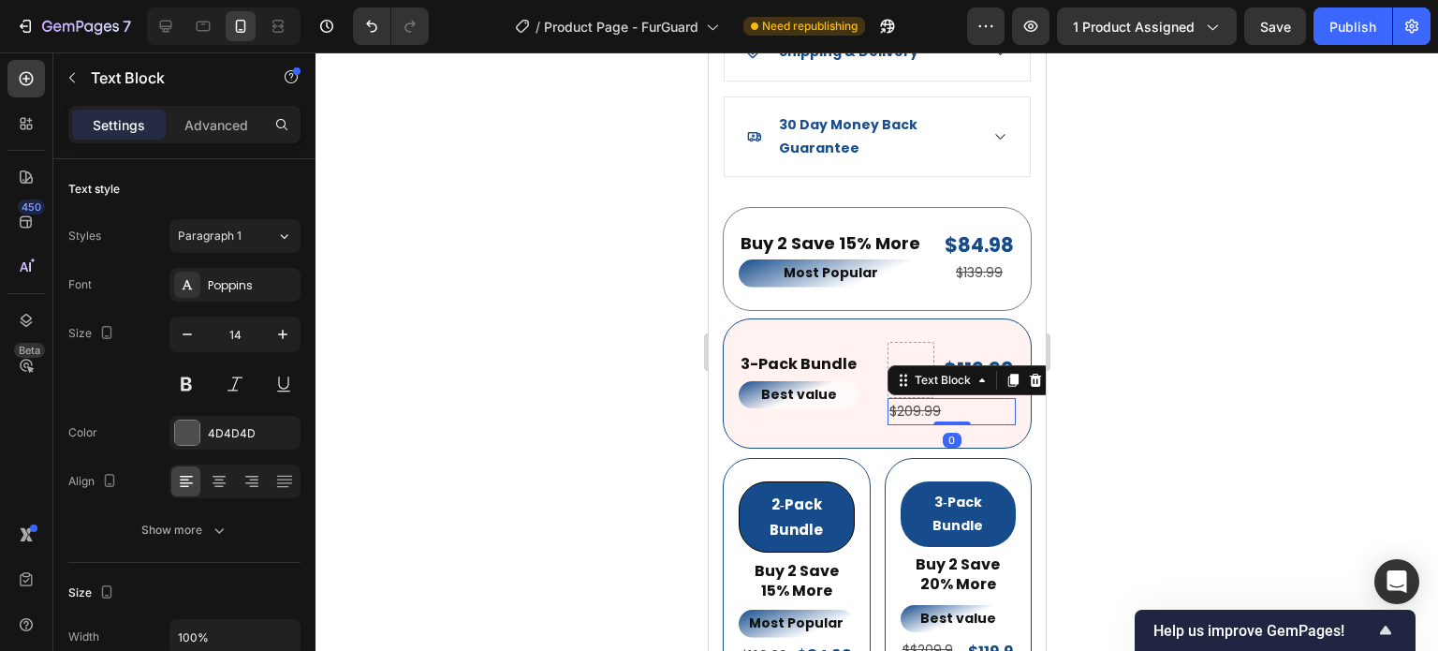
click at [1190, 377] on div at bounding box center [877, 351] width 1123 height 598
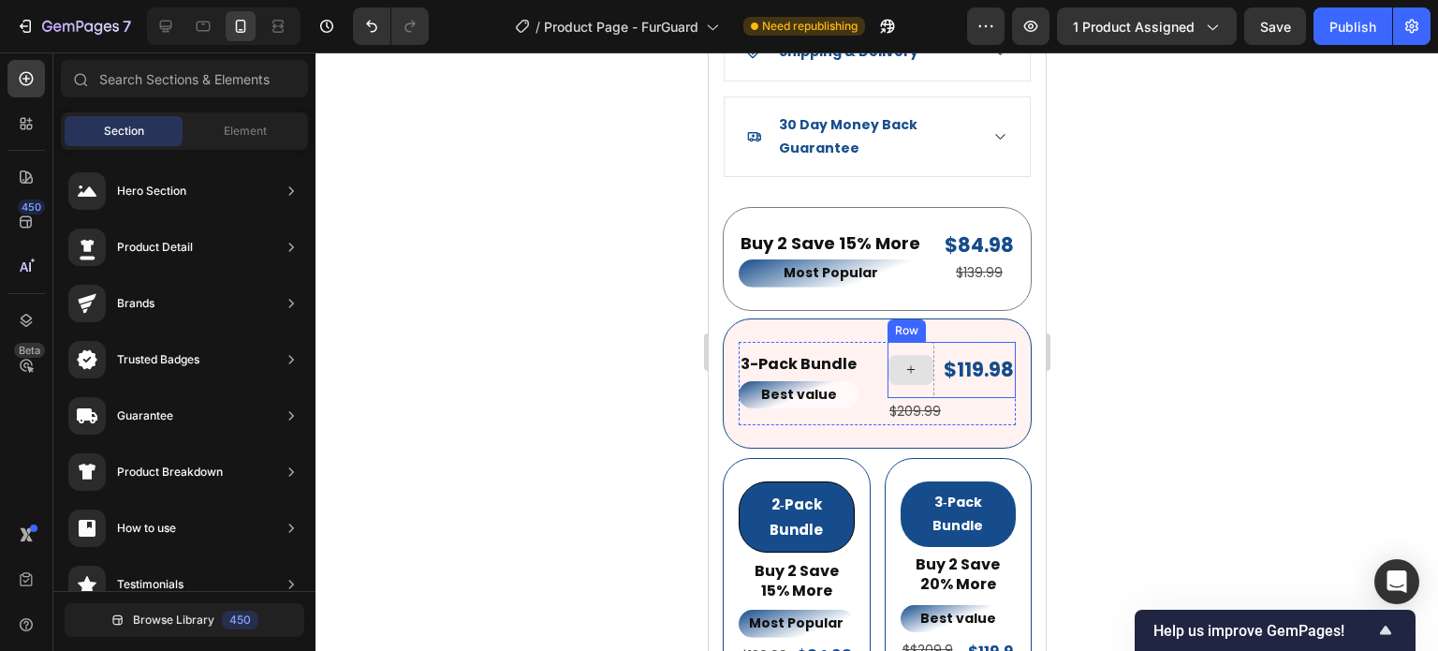
click at [912, 362] on div at bounding box center [910, 370] width 45 height 30
click at [941, 370] on div "$119.98 Product Price Product Price" at bounding box center [978, 370] width 74 height 56
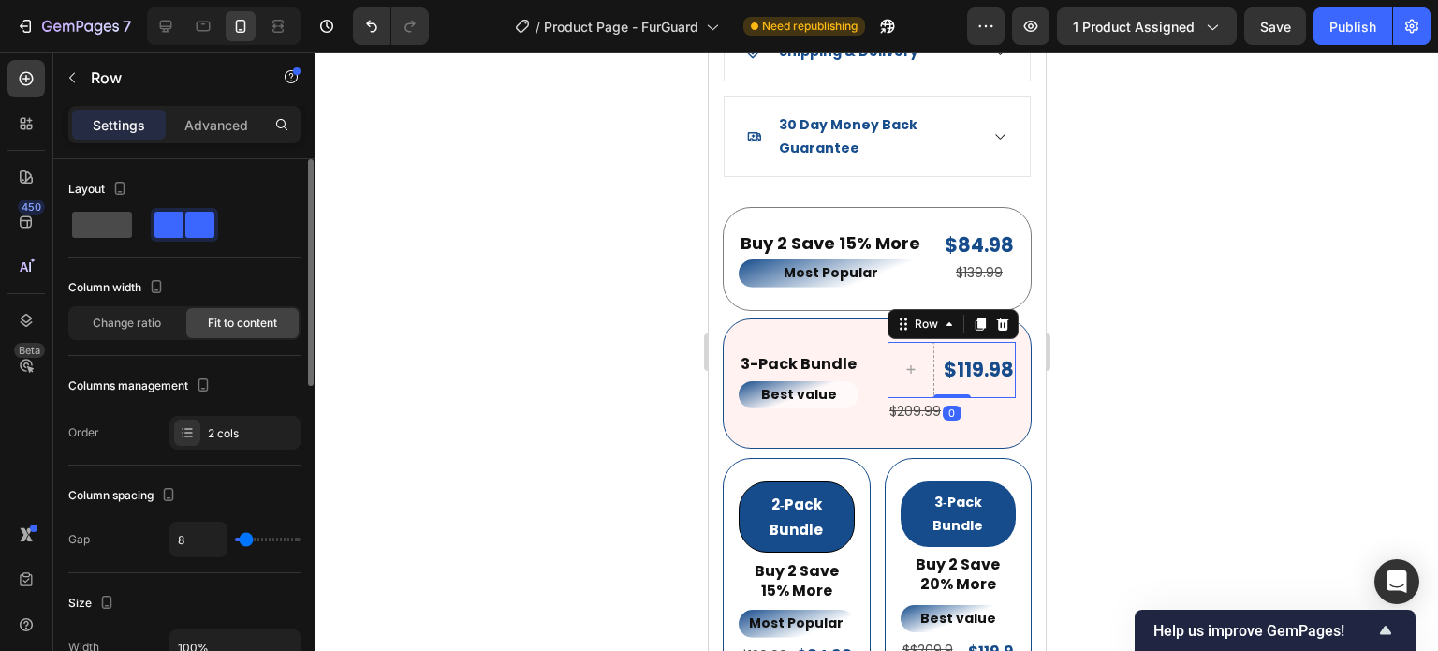
click at [80, 216] on span at bounding box center [102, 225] width 60 height 26
type input "0"
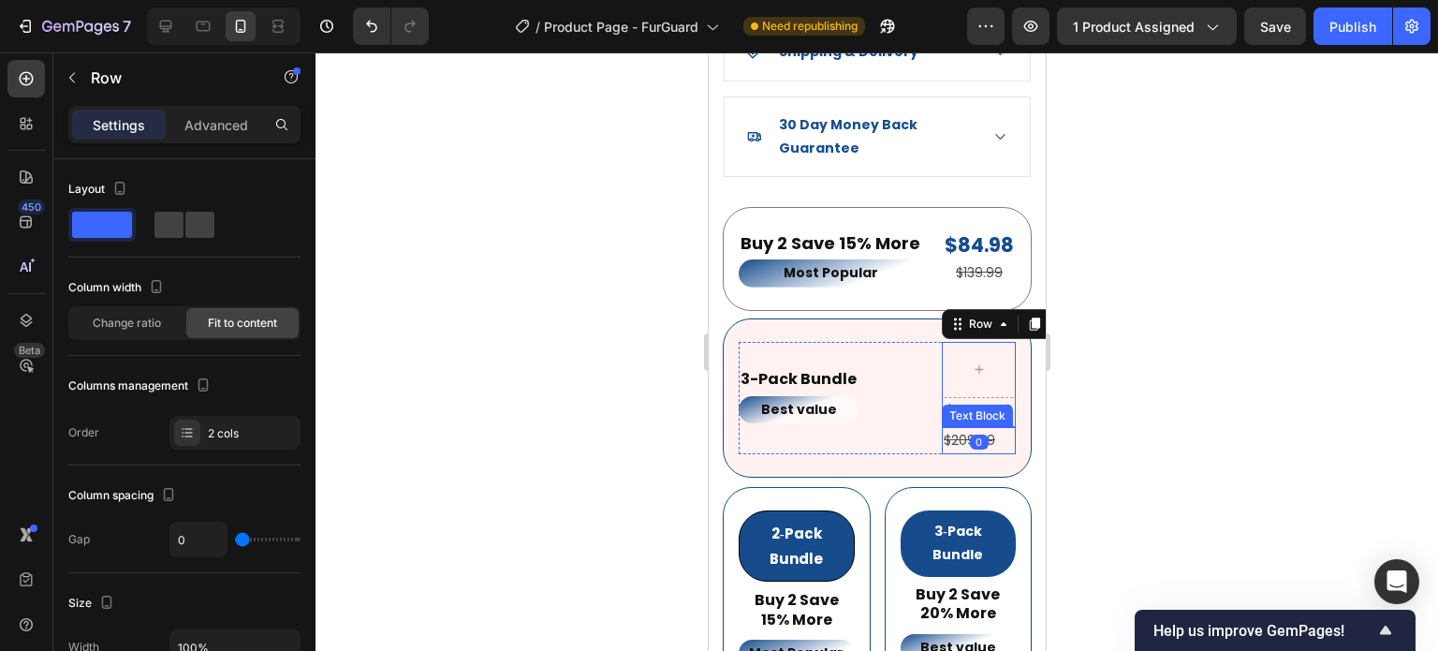
drag, startPoint x: 1059, startPoint y: 435, endPoint x: 333, endPoint y: 380, distance: 727.8
click at [1059, 435] on div at bounding box center [877, 351] width 1123 height 598
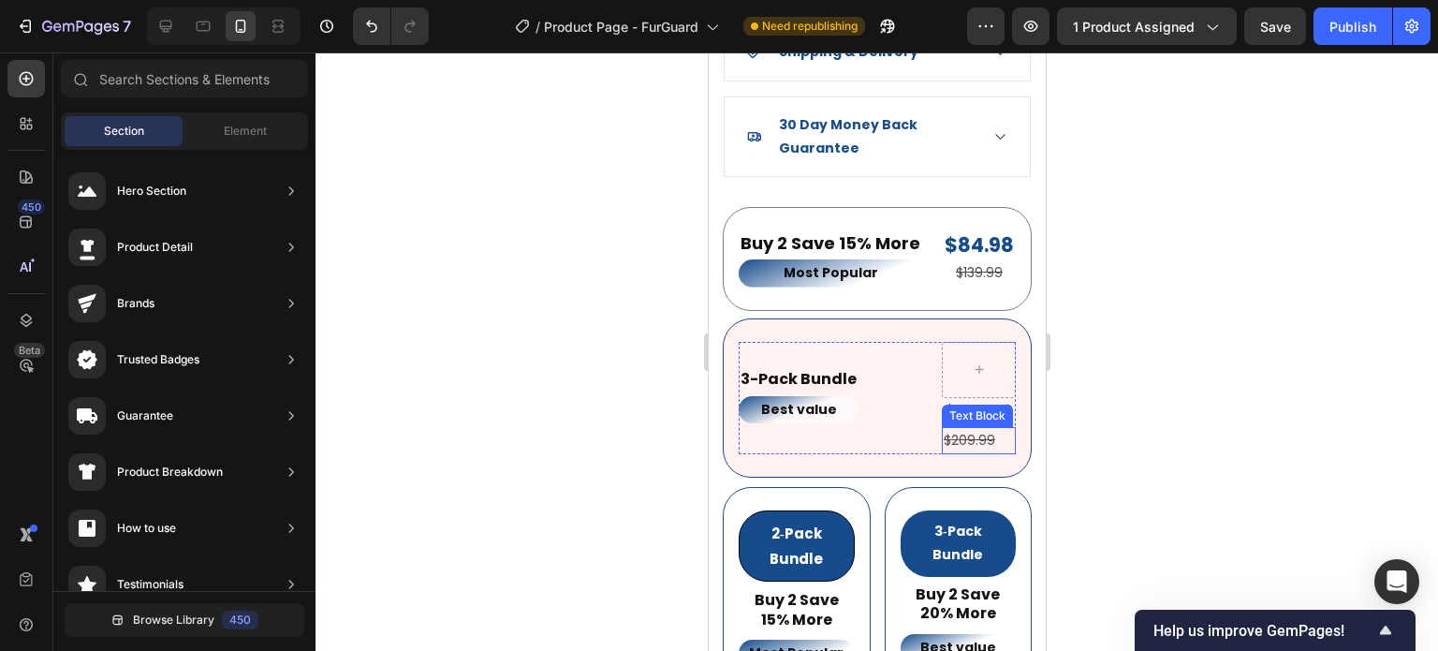
click at [945, 407] on div "Text Block" at bounding box center [977, 415] width 64 height 17
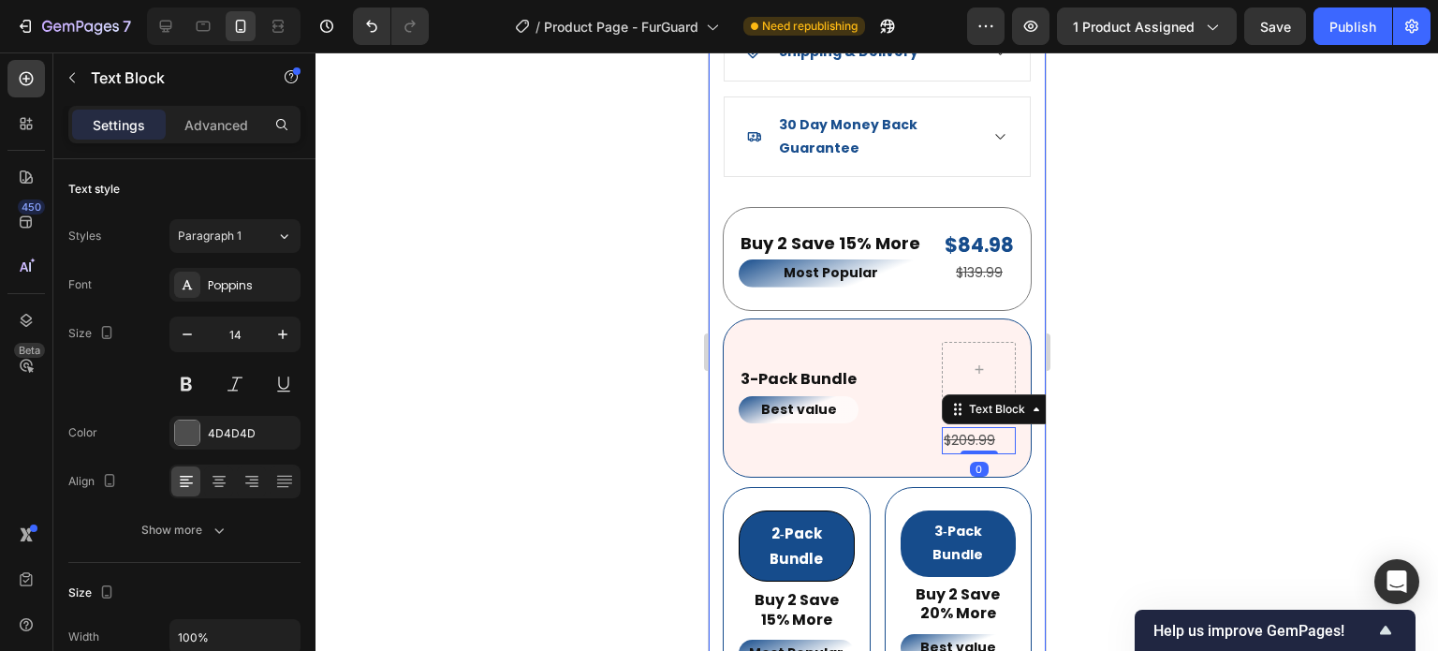
drag, startPoint x: 1114, startPoint y: 452, endPoint x: 1060, endPoint y: 436, distance: 56.6
click at [1111, 452] on div at bounding box center [877, 351] width 1123 height 598
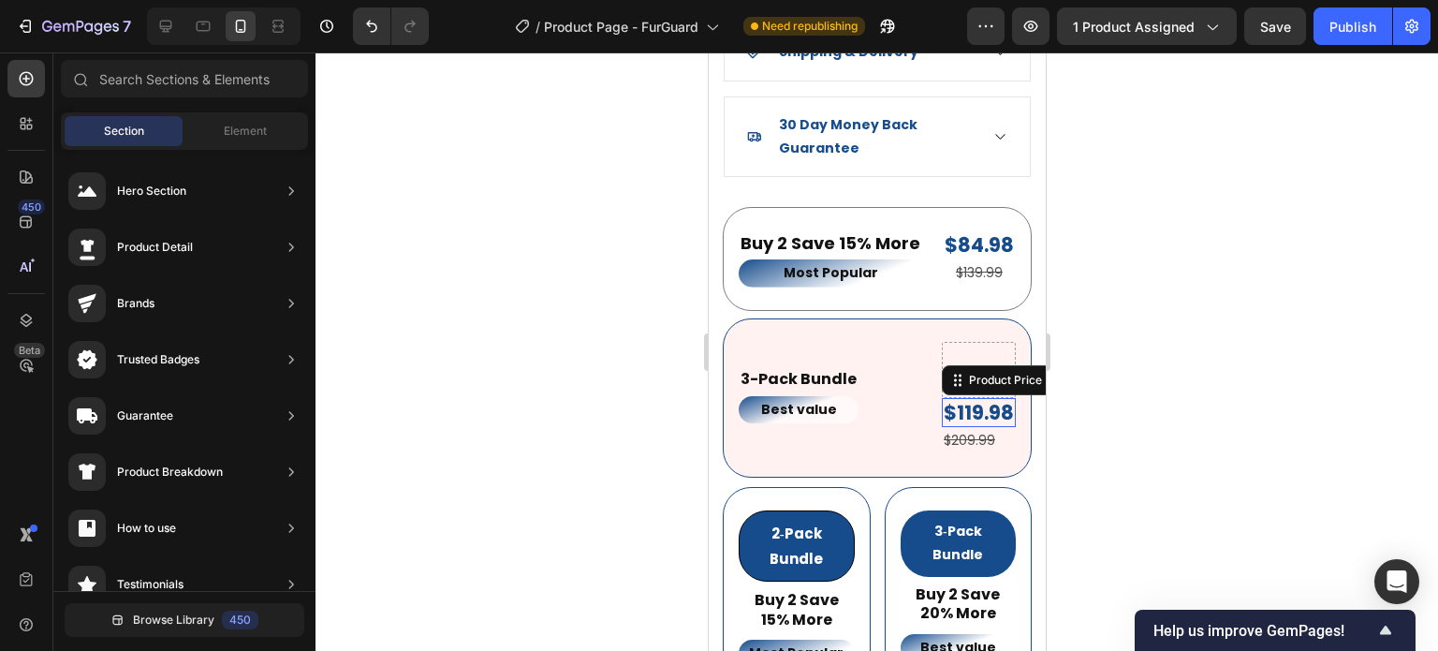
click at [995, 398] on div "$119.98" at bounding box center [978, 412] width 74 height 29
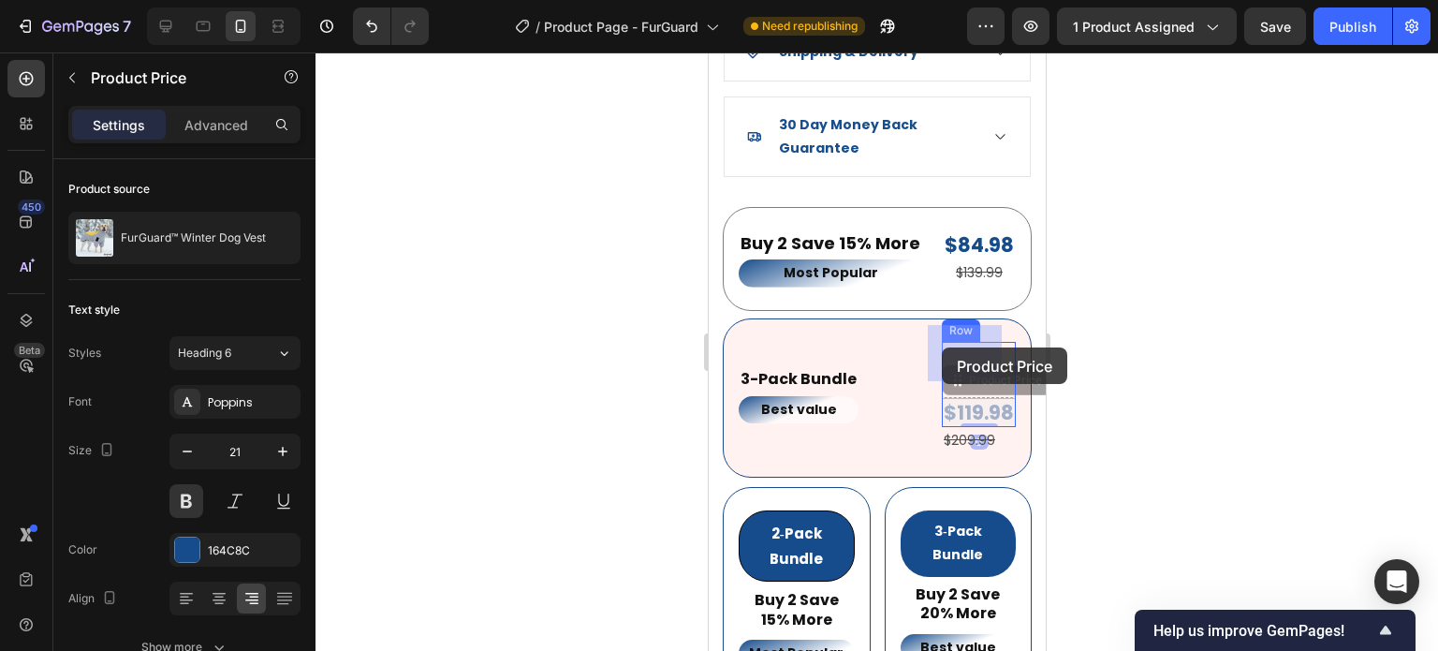
drag, startPoint x: 945, startPoint y: 366, endPoint x: 936, endPoint y: 360, distance: 10.7
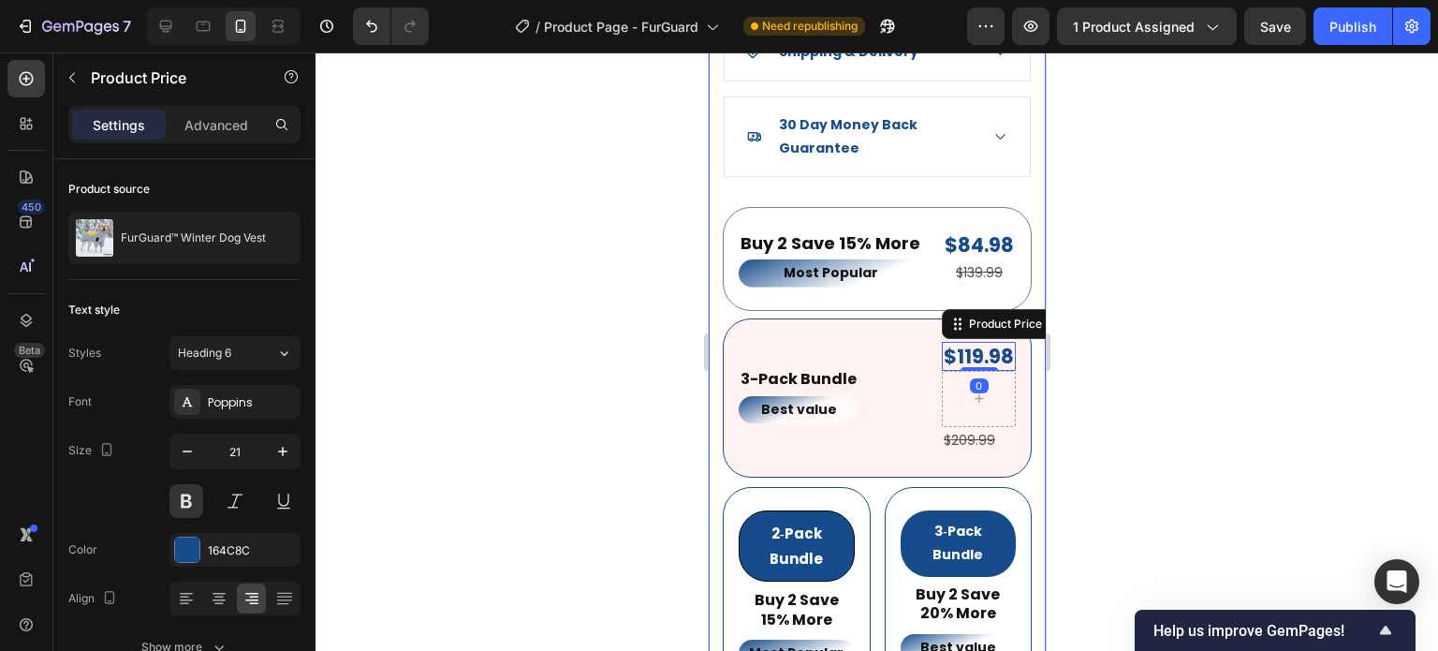
drag, startPoint x: 1176, startPoint y: 425, endPoint x: 1058, endPoint y: 423, distance: 118.0
click at [1176, 425] on div at bounding box center [877, 351] width 1123 height 598
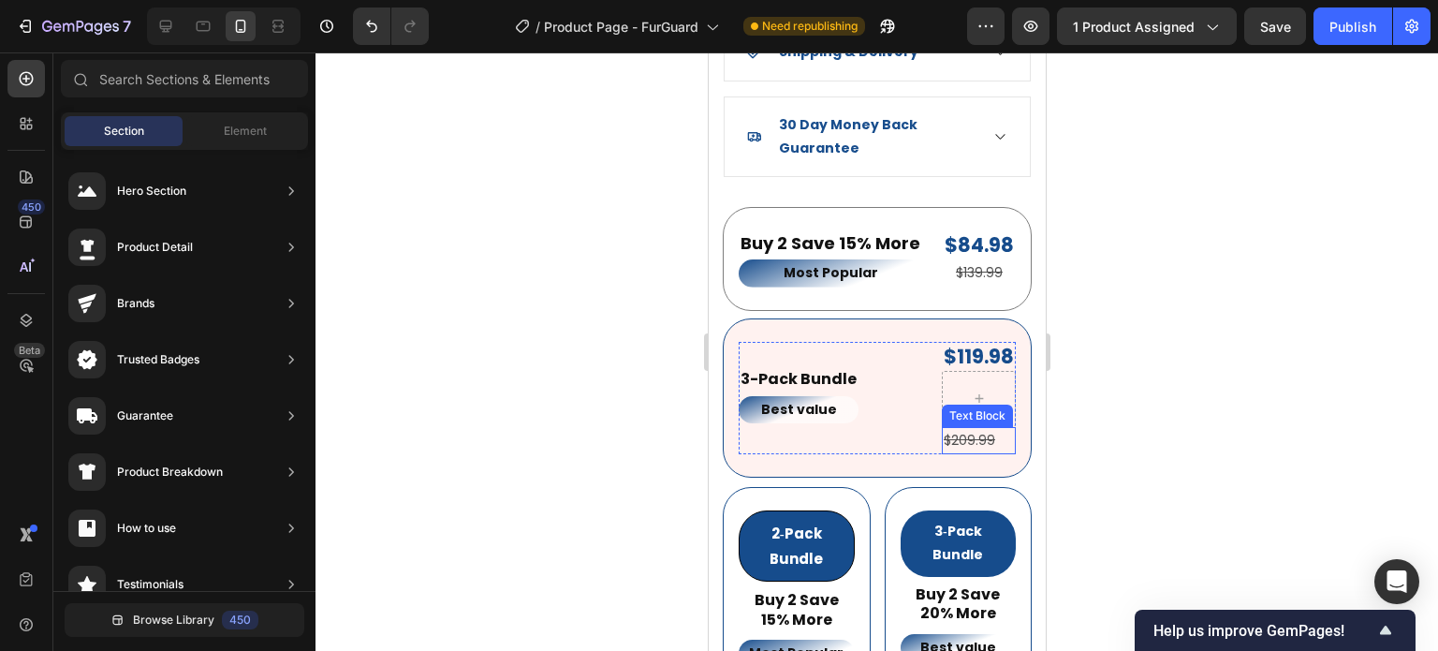
click at [979, 431] on s "$209.99" at bounding box center [969, 440] width 52 height 19
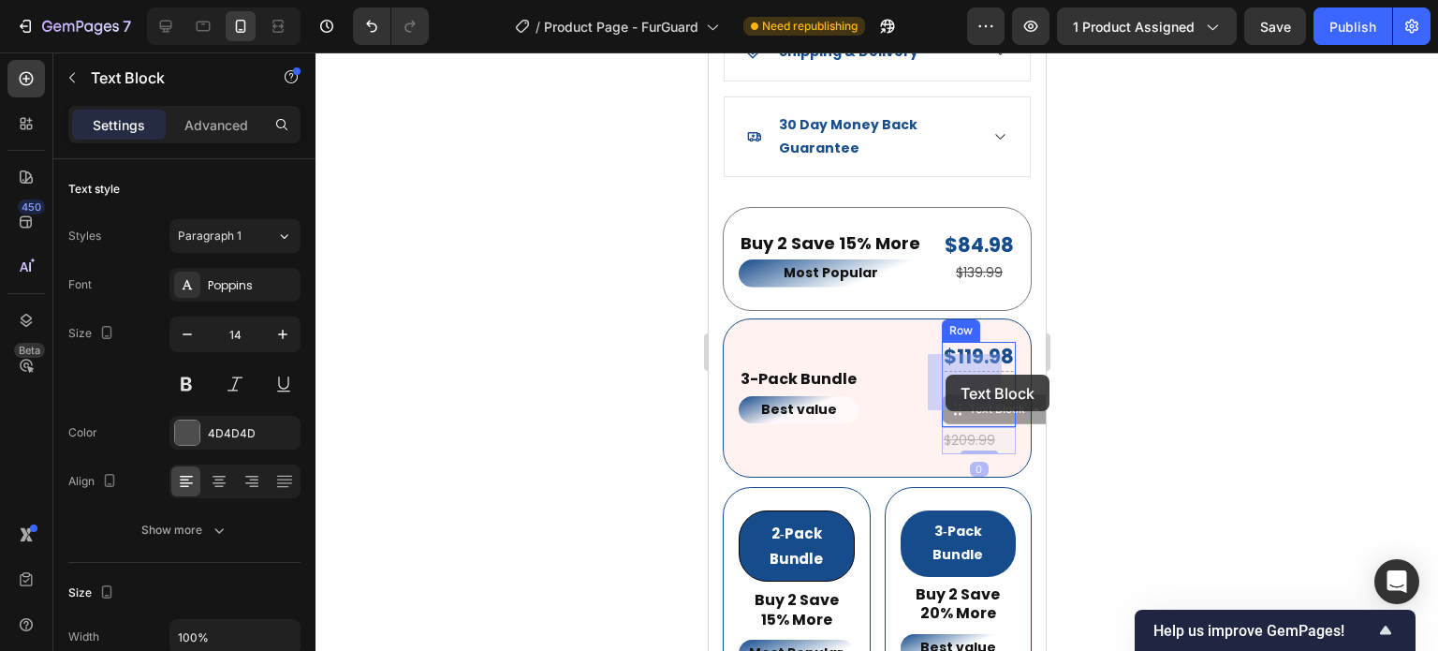
drag, startPoint x: 939, startPoint y: 392, endPoint x: 945, endPoint y: 375, distance: 18.7
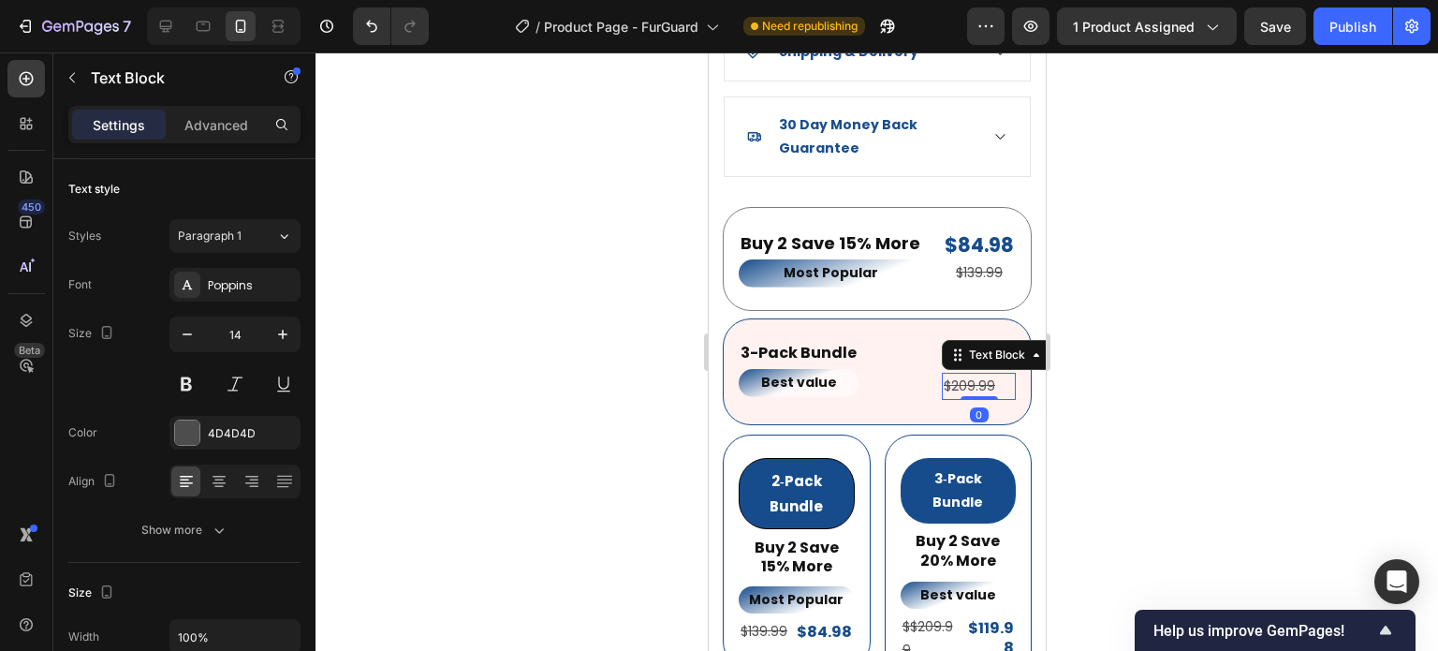
click at [1169, 415] on div at bounding box center [877, 351] width 1123 height 598
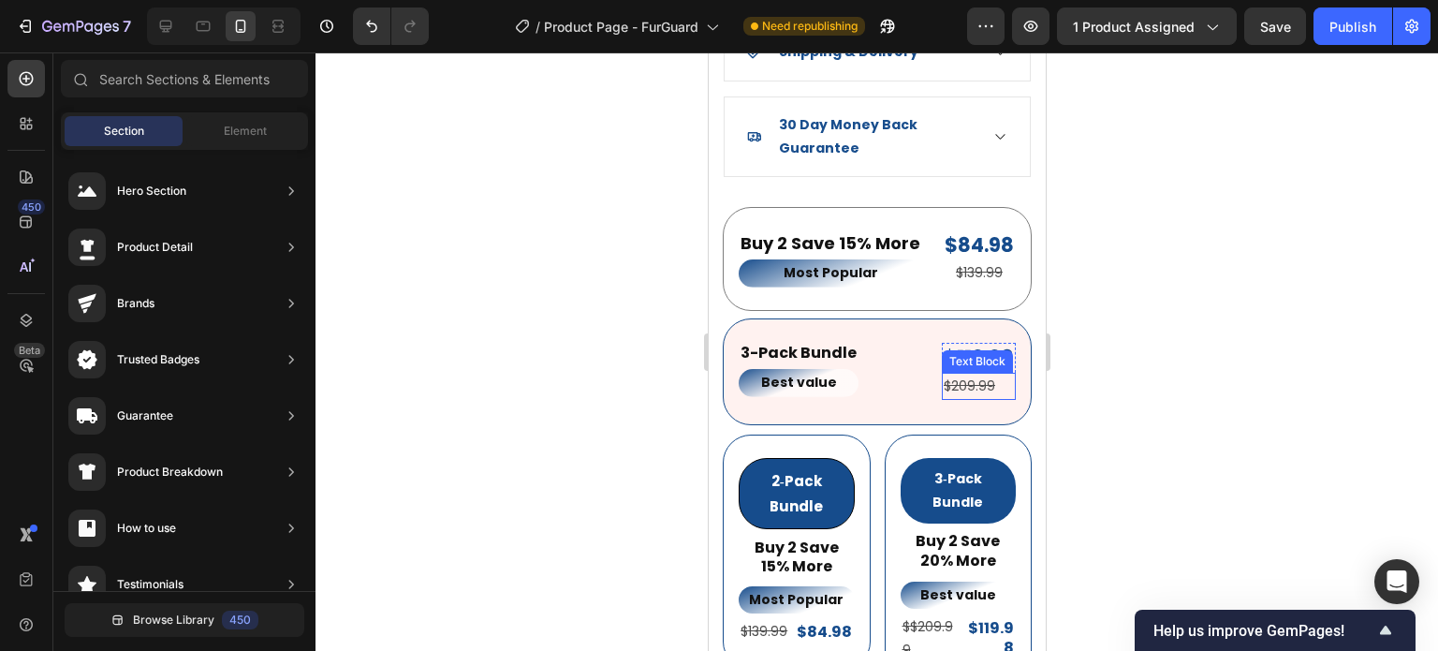
click at [966, 376] on s "$209.99" at bounding box center [969, 385] width 52 height 19
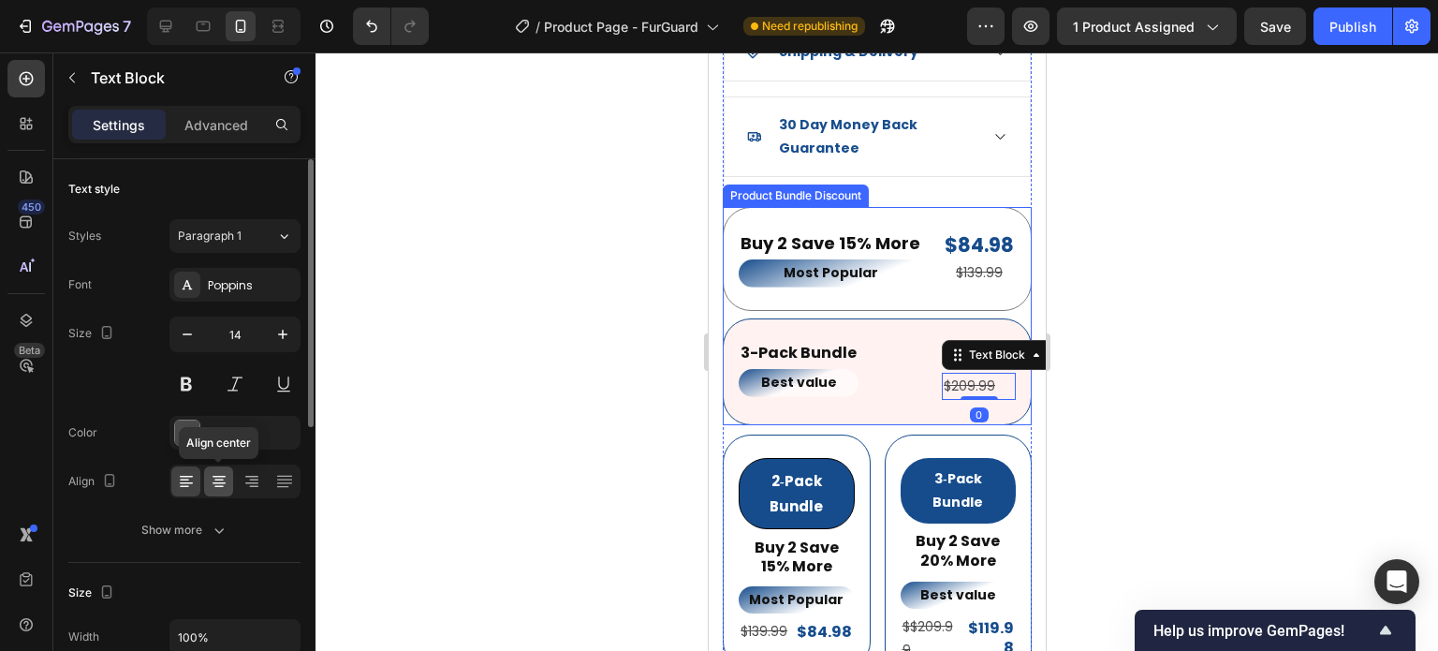
click at [216, 482] on icon at bounding box center [219, 483] width 13 height 2
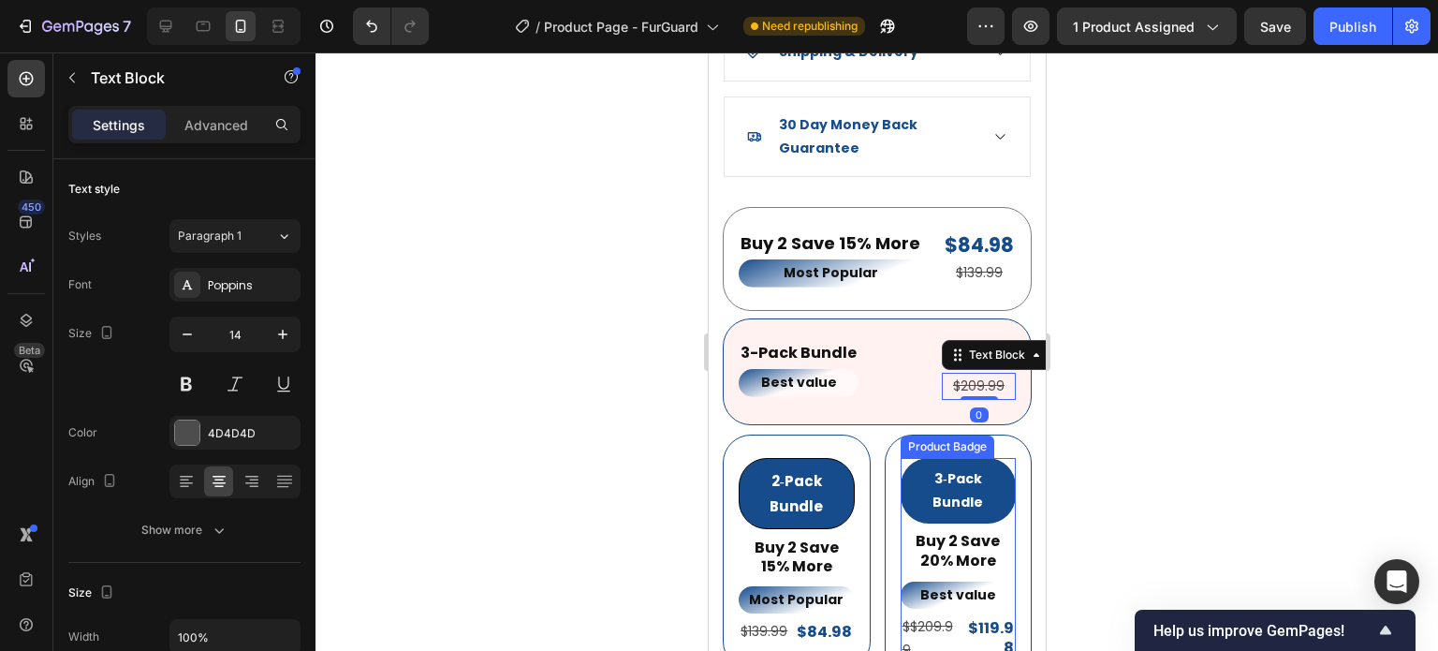
drag, startPoint x: 1275, startPoint y: 407, endPoint x: 1068, endPoint y: 389, distance: 206.9
click at [1272, 406] on div at bounding box center [877, 351] width 1123 height 598
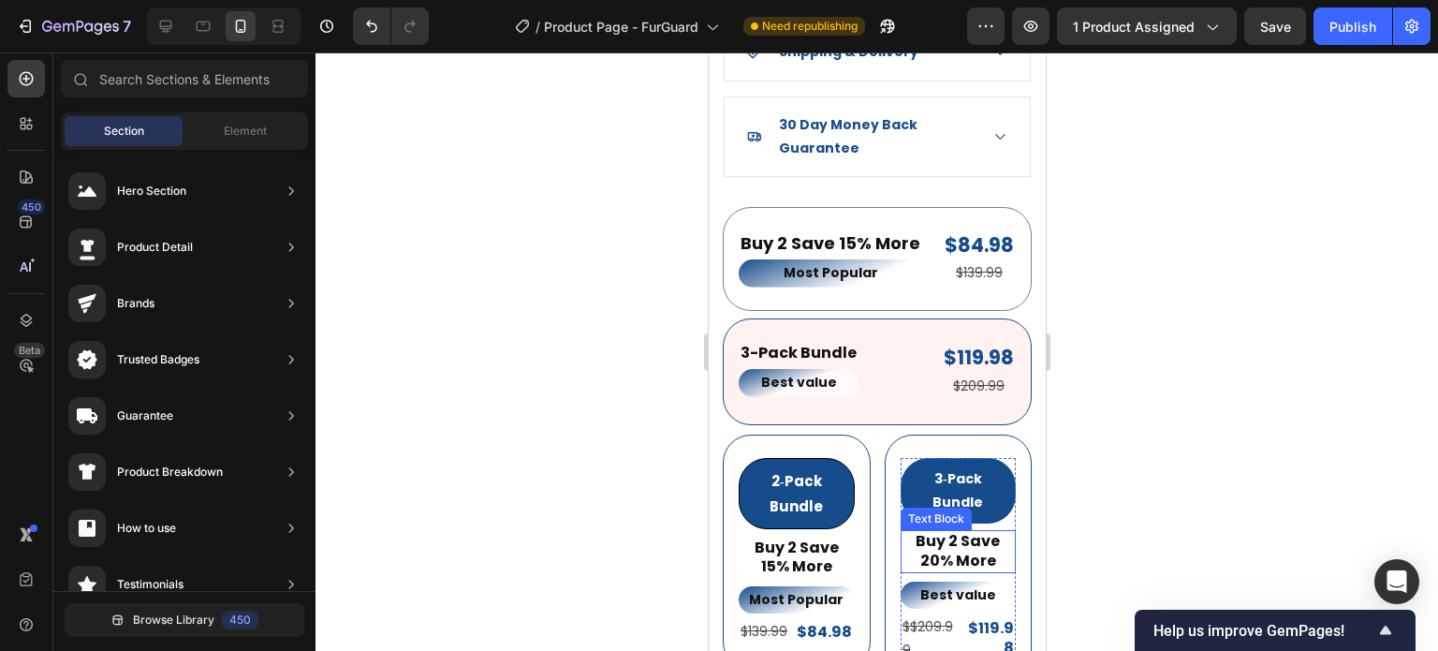
click at [940, 532] on p "Buy 2 Save 20% More" at bounding box center [958, 551] width 112 height 39
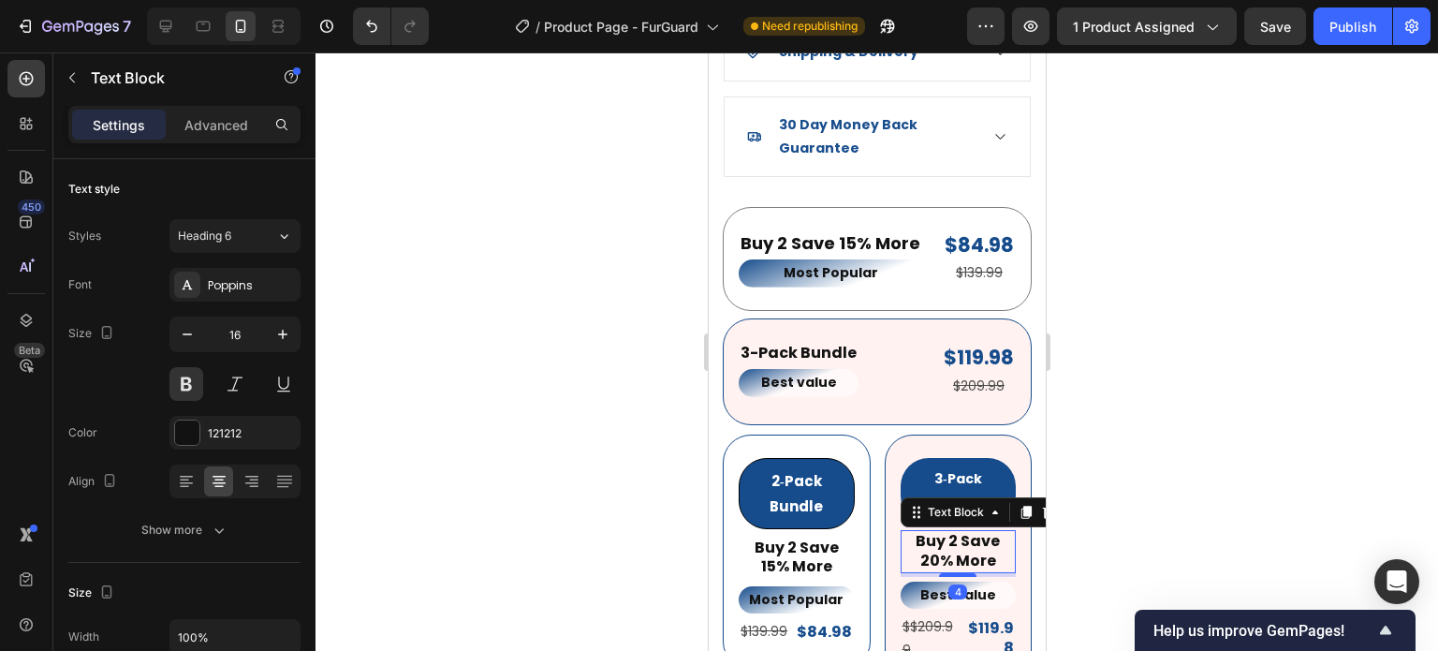
click at [940, 532] on p "Buy 2 Save 20% More" at bounding box center [958, 551] width 112 height 39
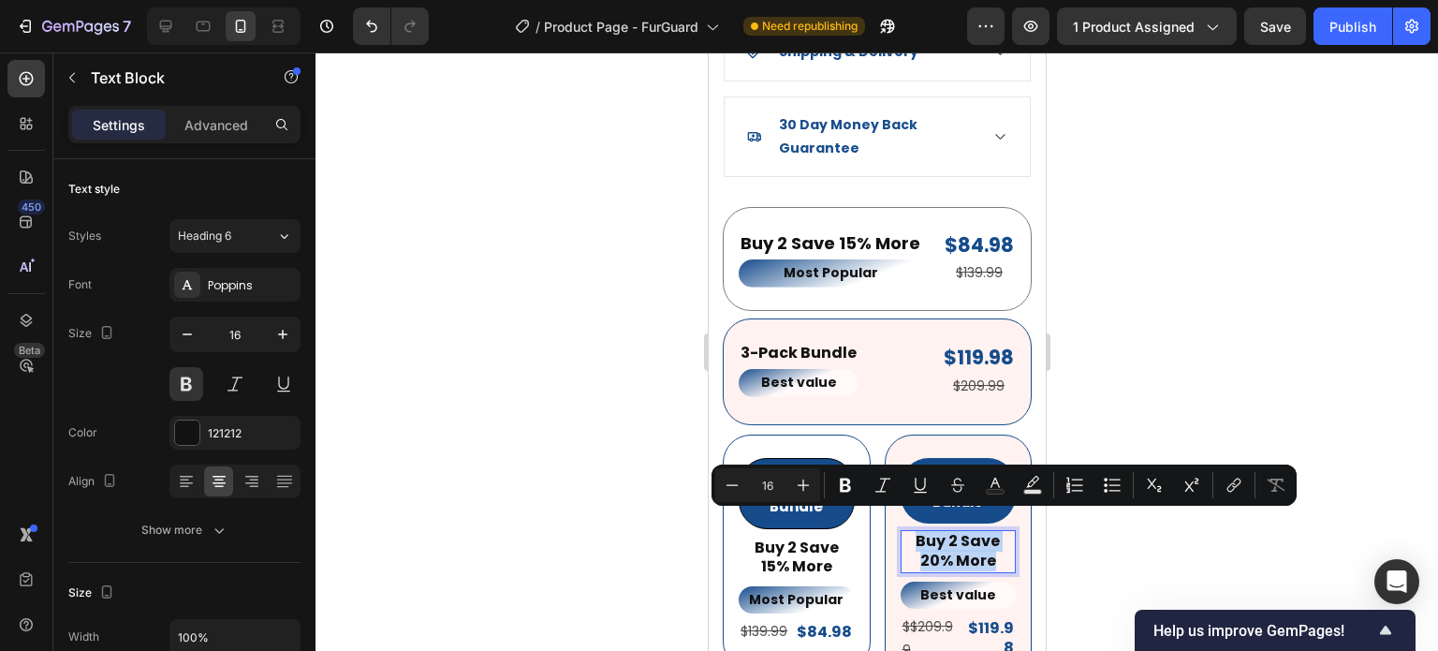
copy p "Buy 2 Save 20% More"
click at [828, 344] on p "3-Pack Bundle" at bounding box center [798, 354] width 116 height 20
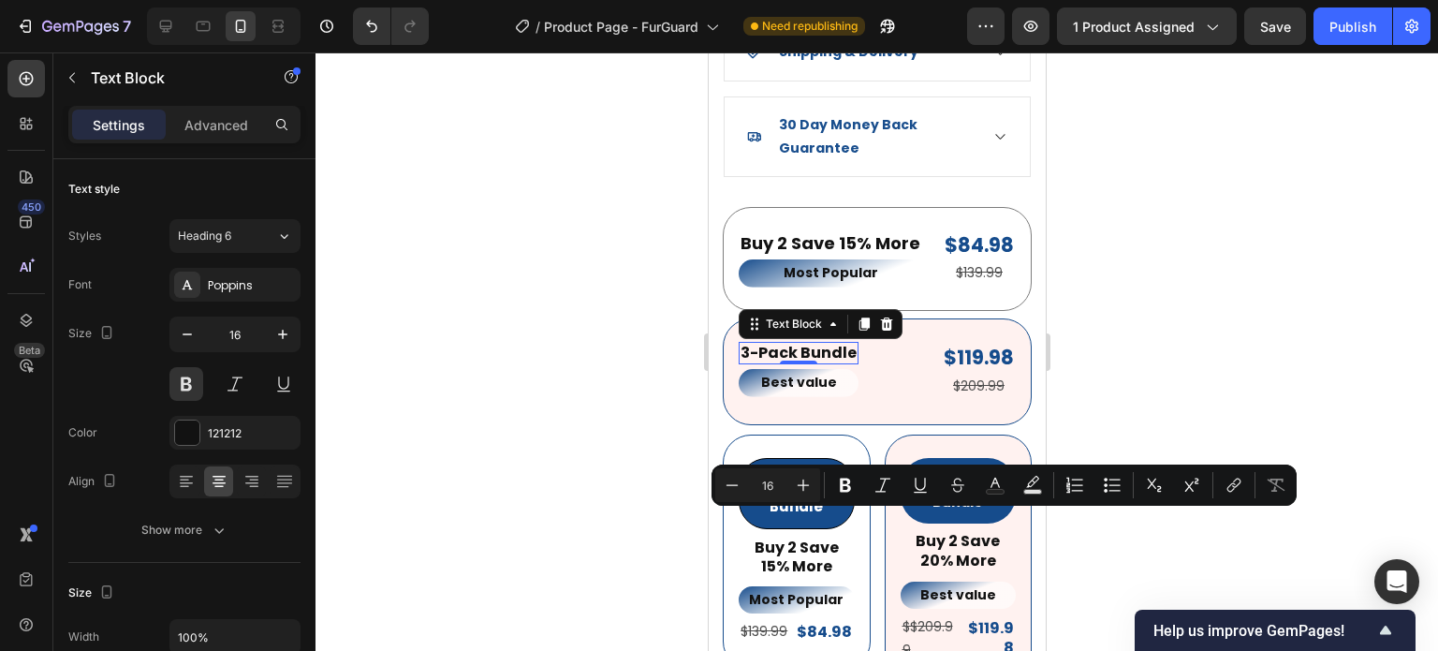
scroll to position [468, 0]
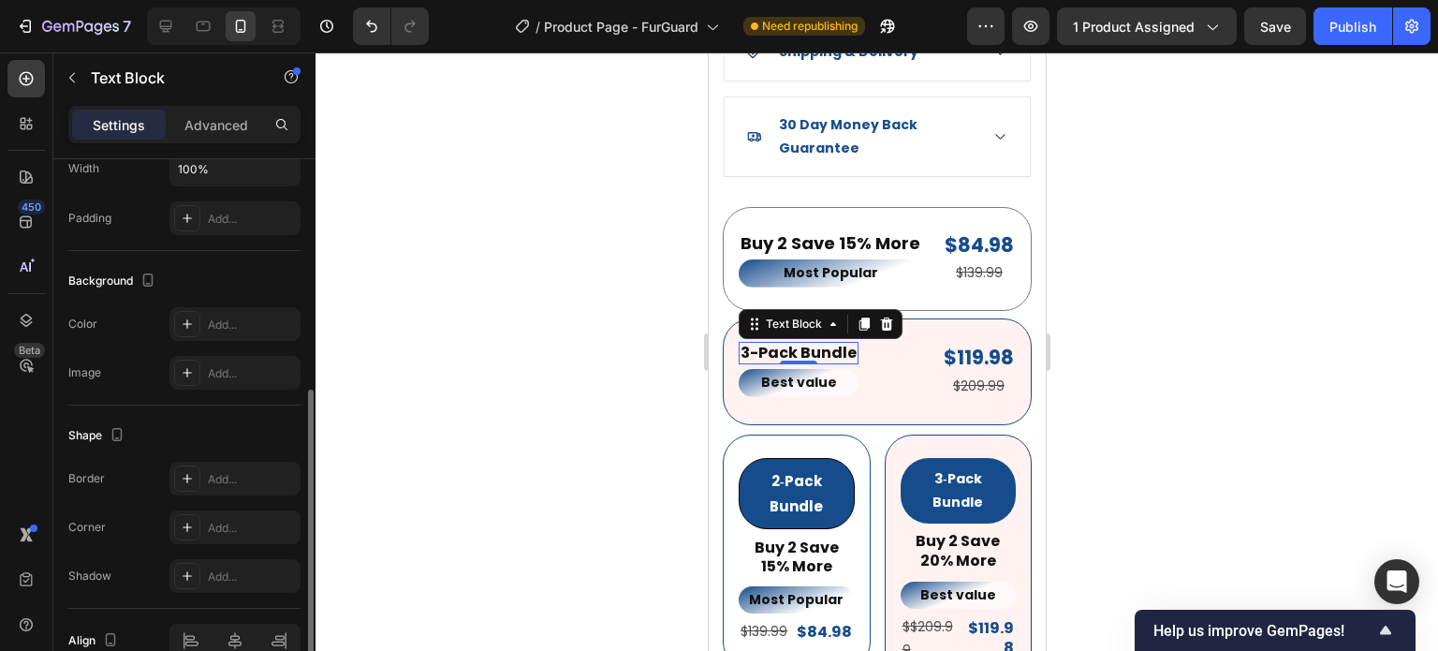
click at [828, 344] on p "3-Pack Bundle" at bounding box center [798, 354] width 116 height 20
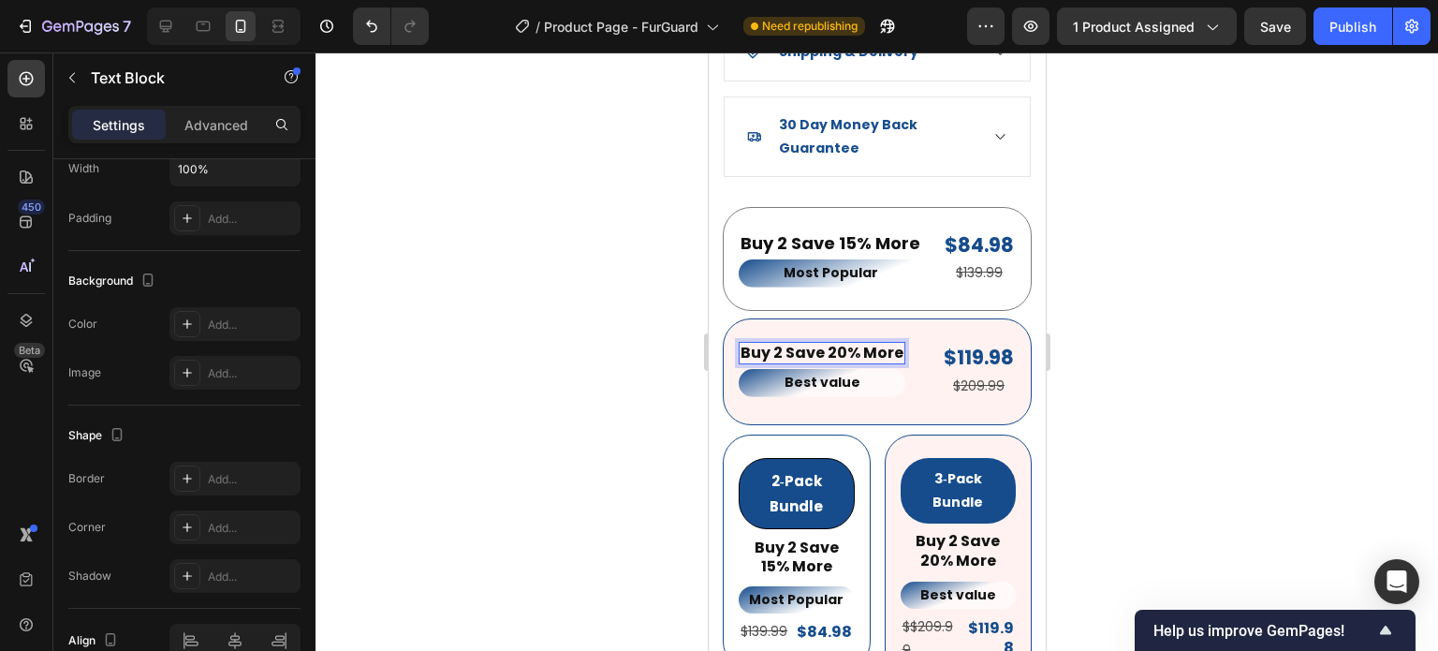
click at [784, 344] on p "Buy 2 Save 20% More" at bounding box center [821, 354] width 163 height 20
click at [1178, 392] on div at bounding box center [877, 351] width 1123 height 598
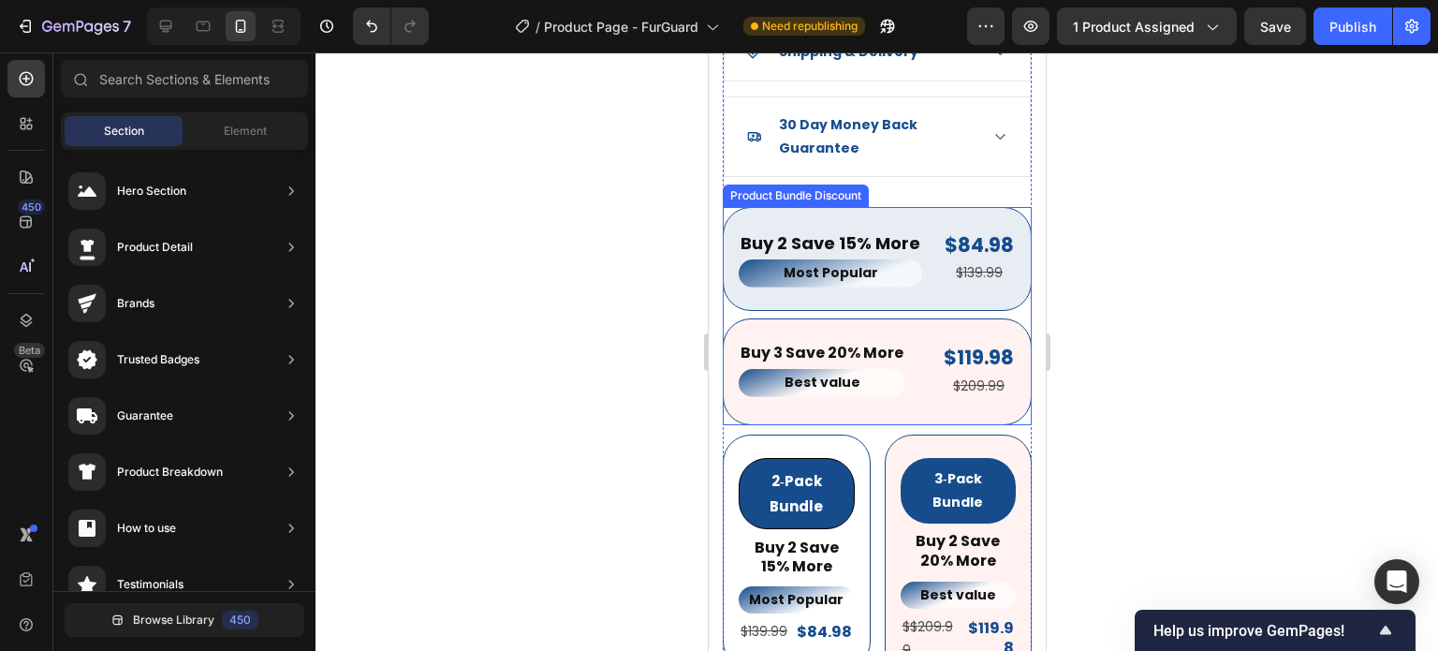
click at [909, 276] on div "Buy 2 Save 15% More Text Block Most Popular Text Block $84.98 Product Price Pro…" at bounding box center [876, 259] width 309 height 104
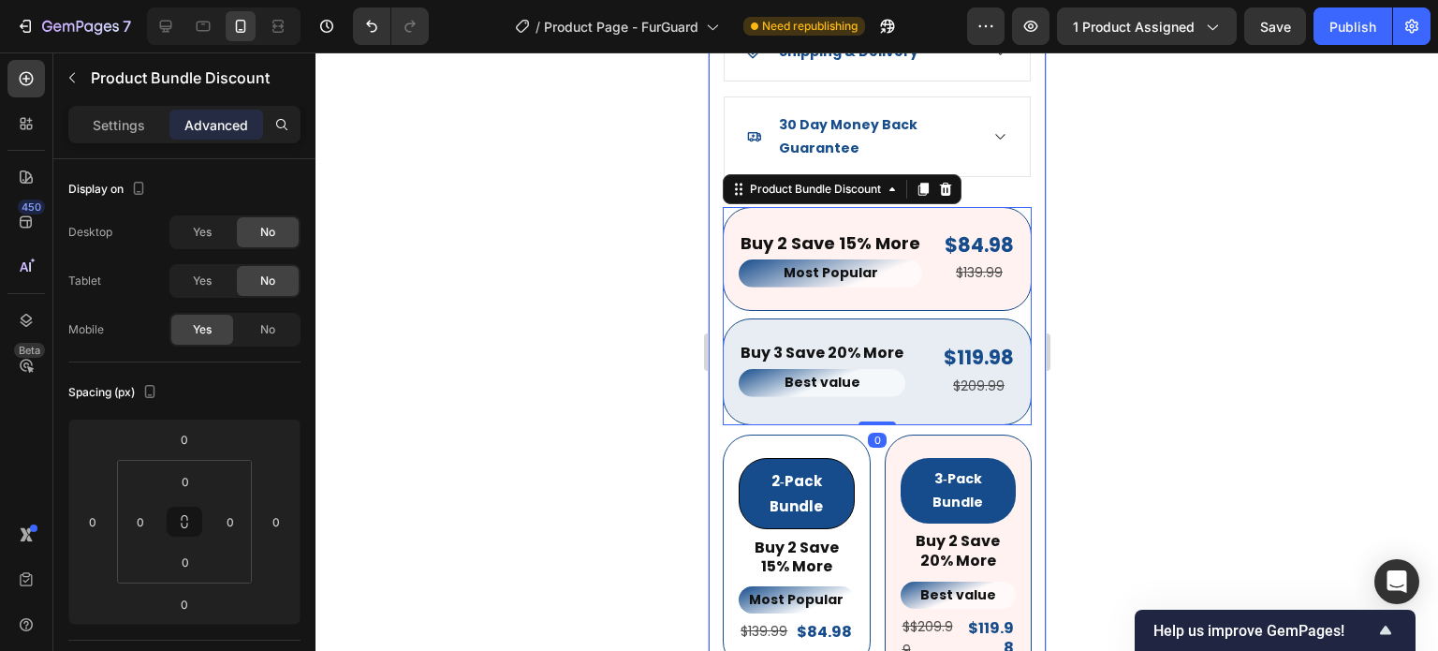
click at [1239, 385] on div at bounding box center [877, 351] width 1123 height 598
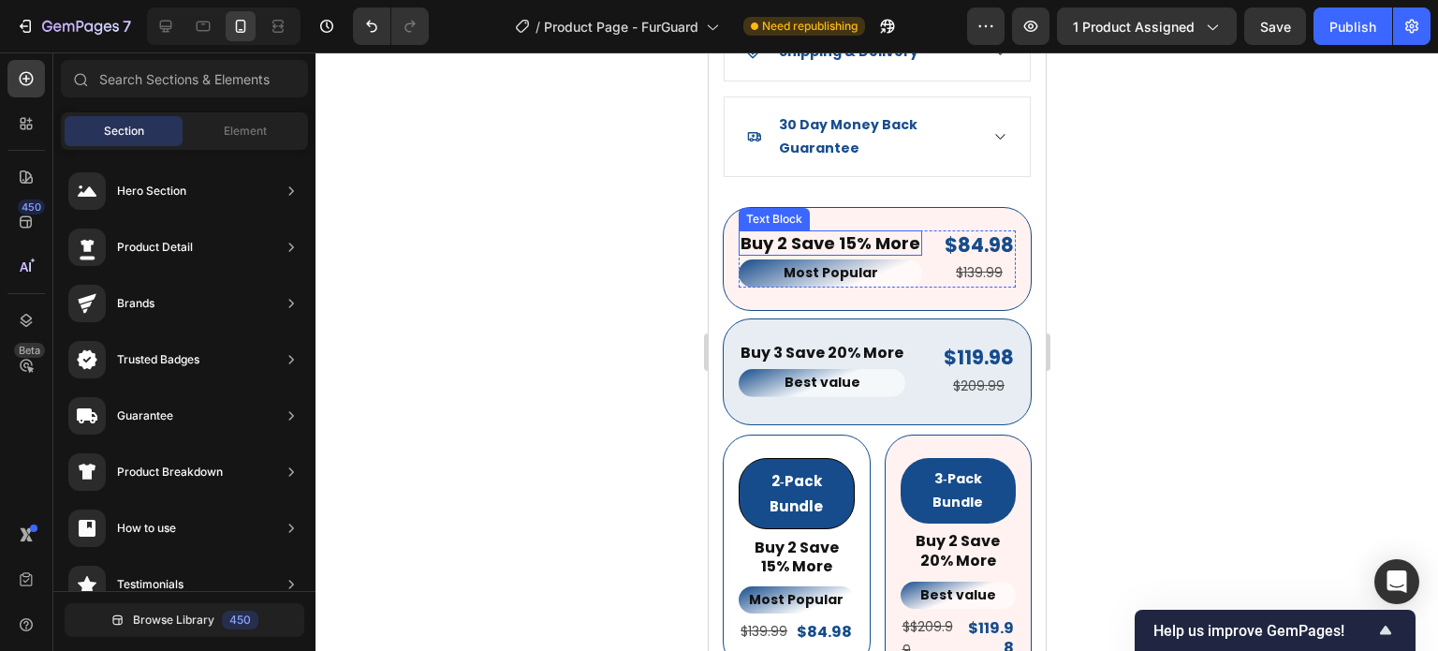
click at [874, 232] on p "Buy 2 Save 15% More" at bounding box center [830, 243] width 180 height 22
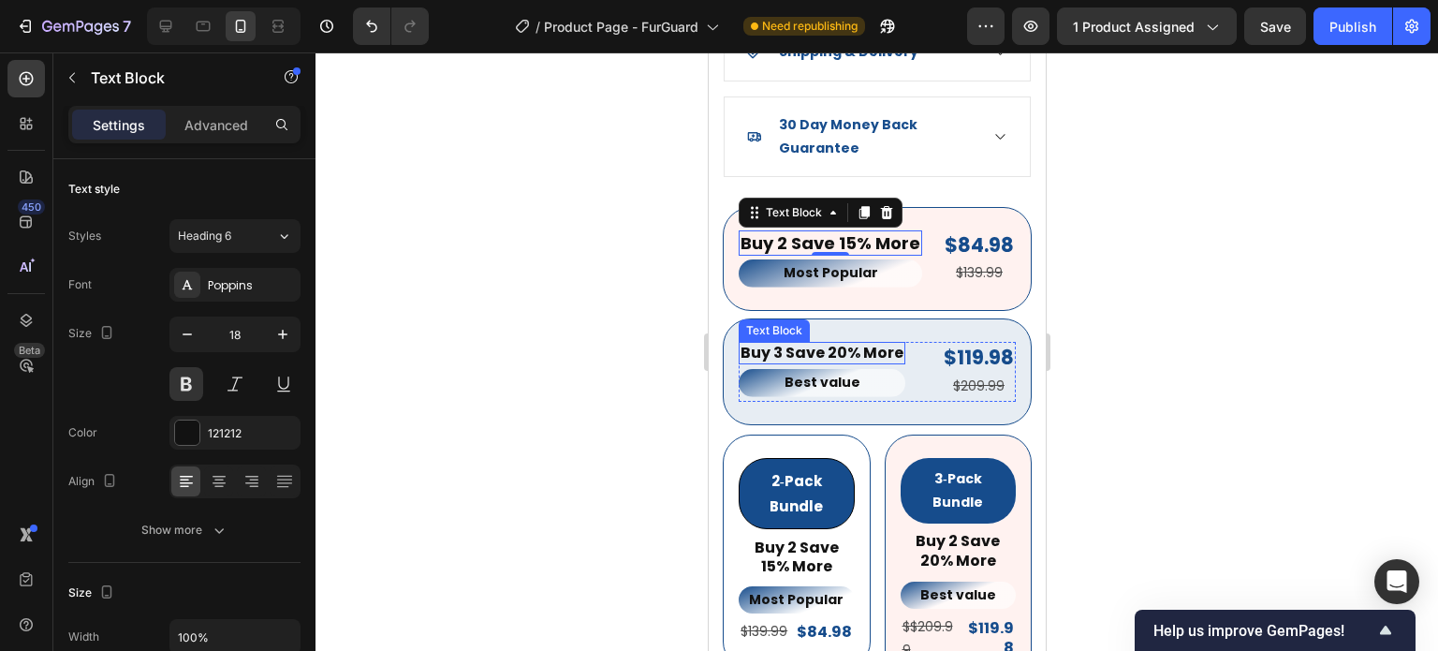
click at [865, 344] on p "Buy 3 Save 20% More" at bounding box center [821, 354] width 163 height 20
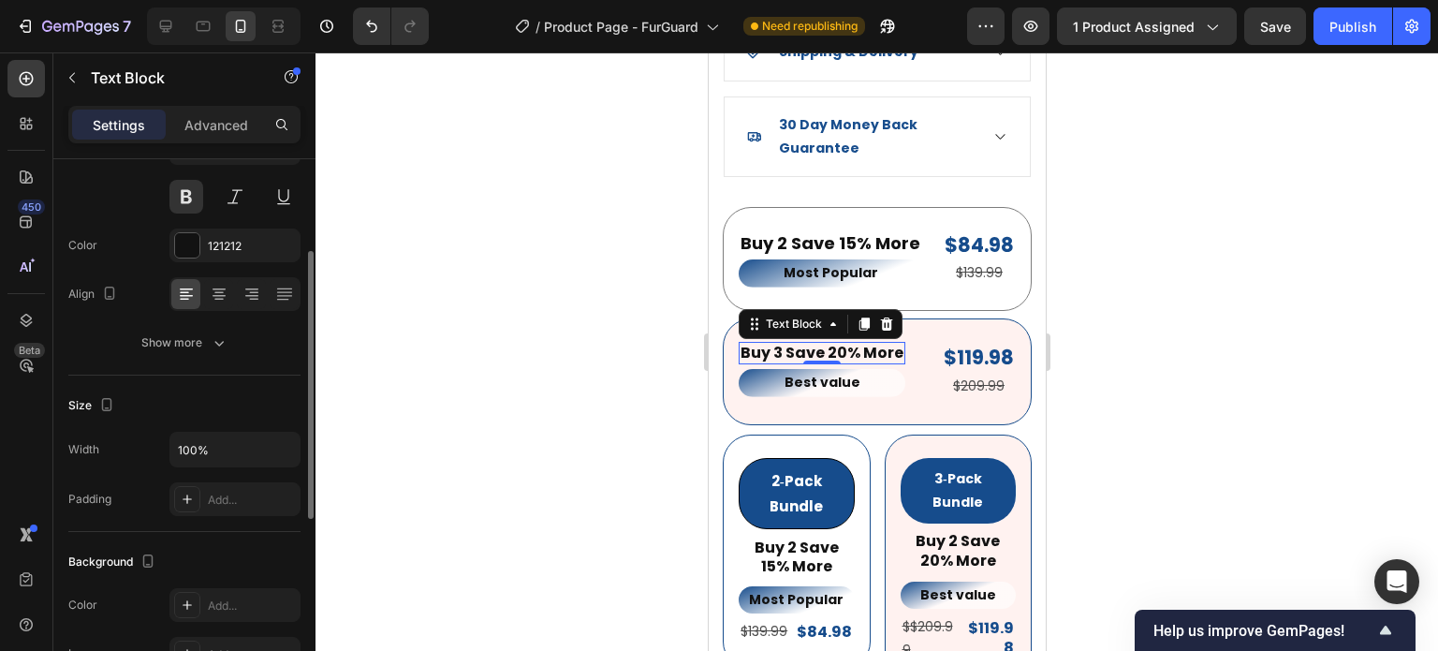
scroll to position [0, 0]
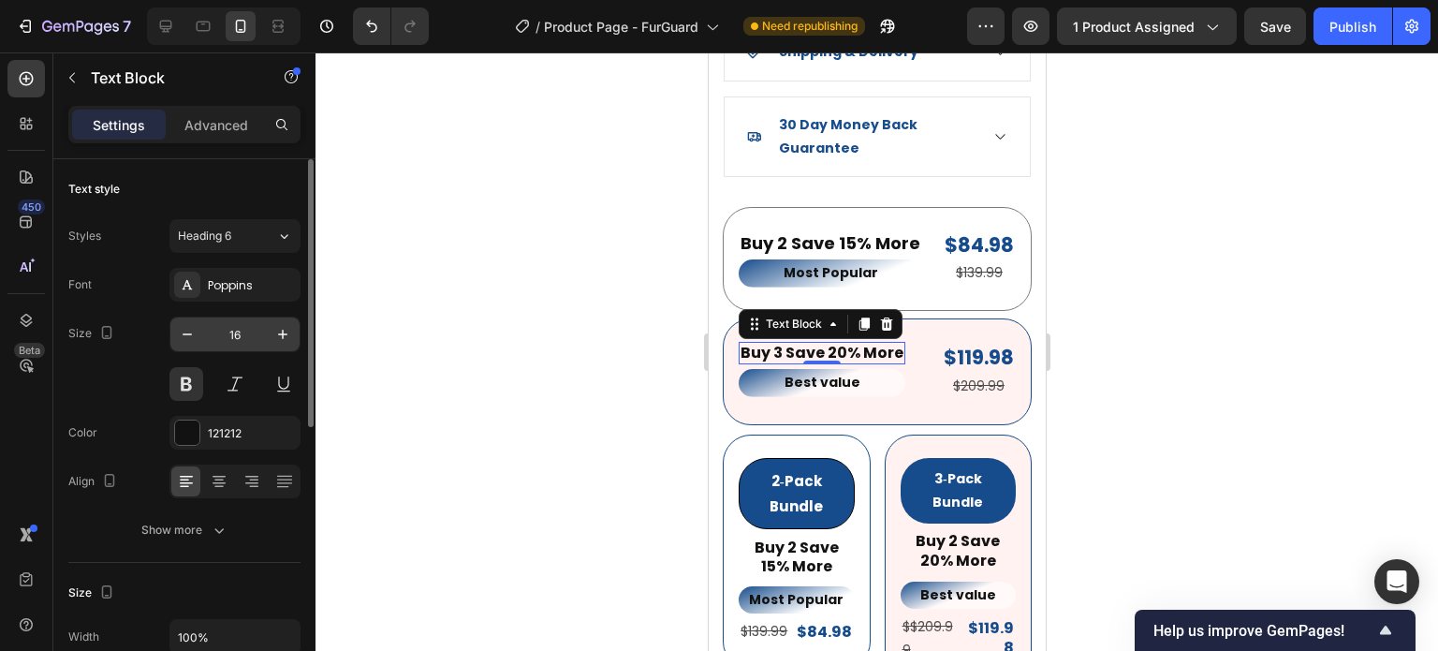
click at [255, 319] on input "16" at bounding box center [235, 334] width 62 height 34
type input "18"
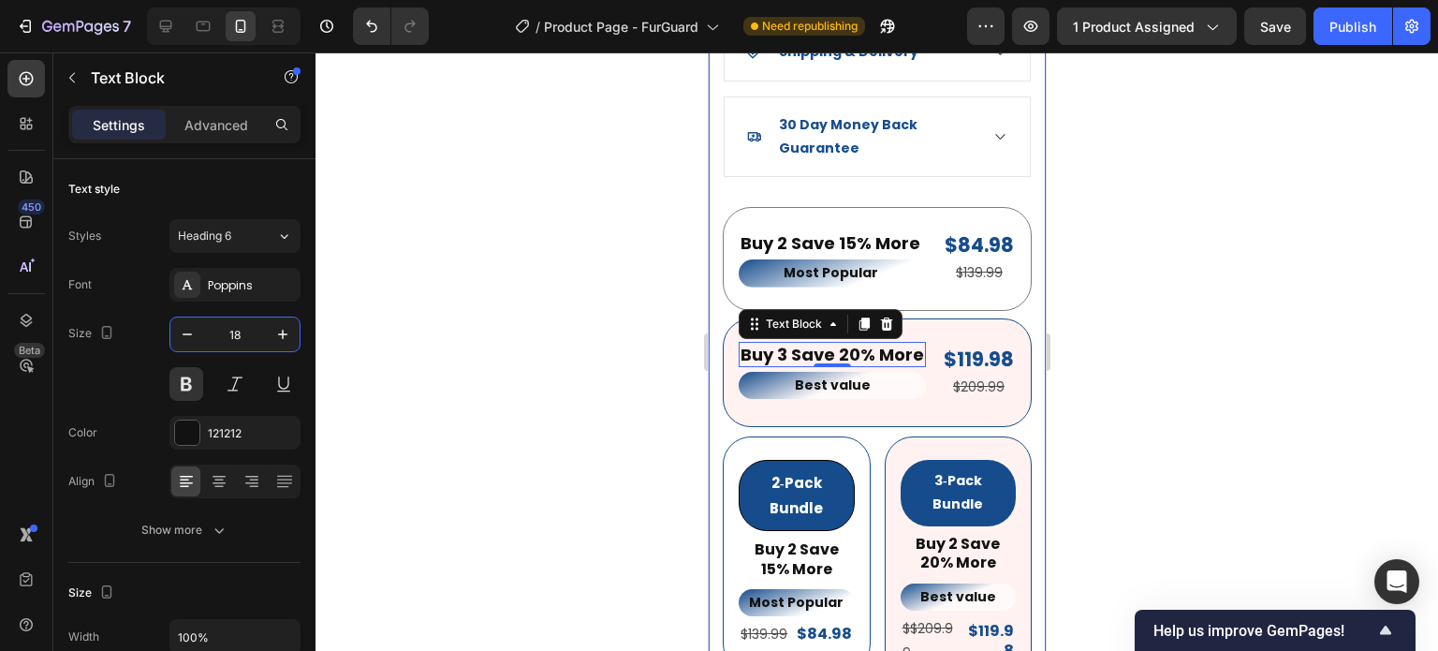
click at [1255, 402] on div at bounding box center [877, 351] width 1123 height 598
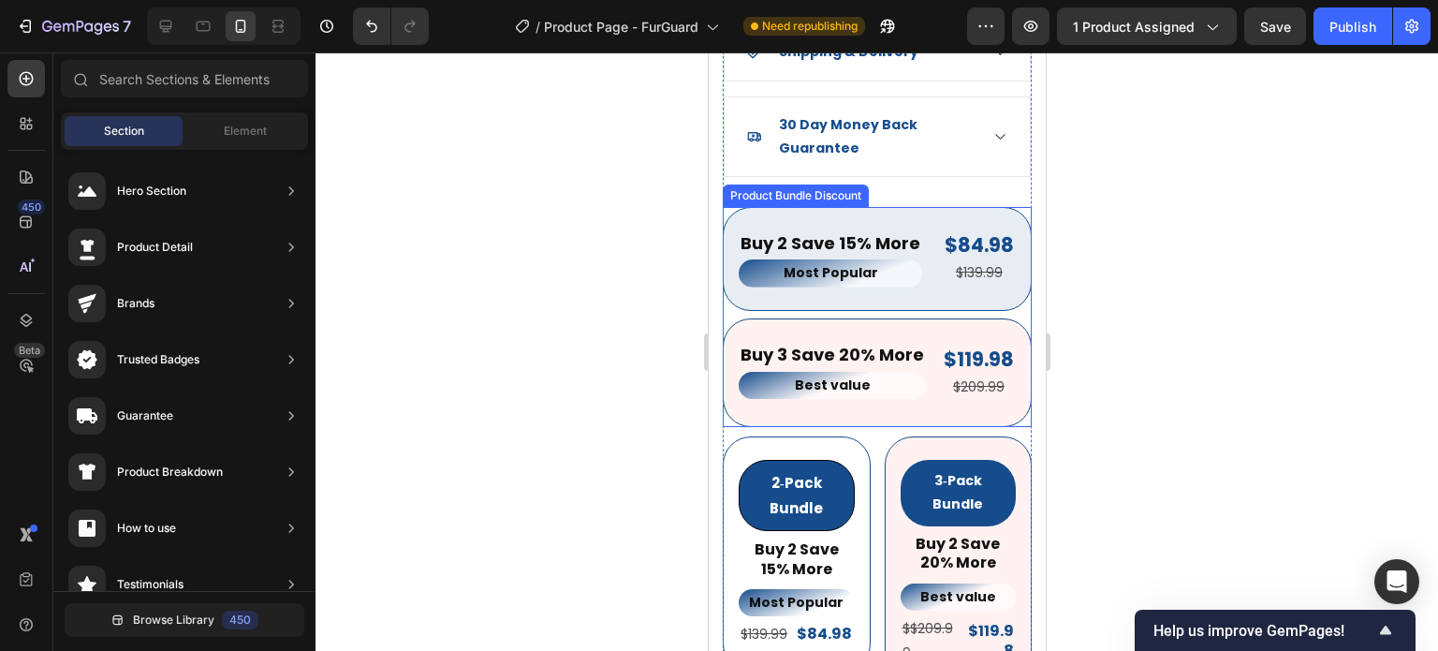
click at [960, 287] on div "Buy 2 Save 15% More Text Block Most Popular Text Block $84.98 Product Price Pro…" at bounding box center [876, 259] width 309 height 104
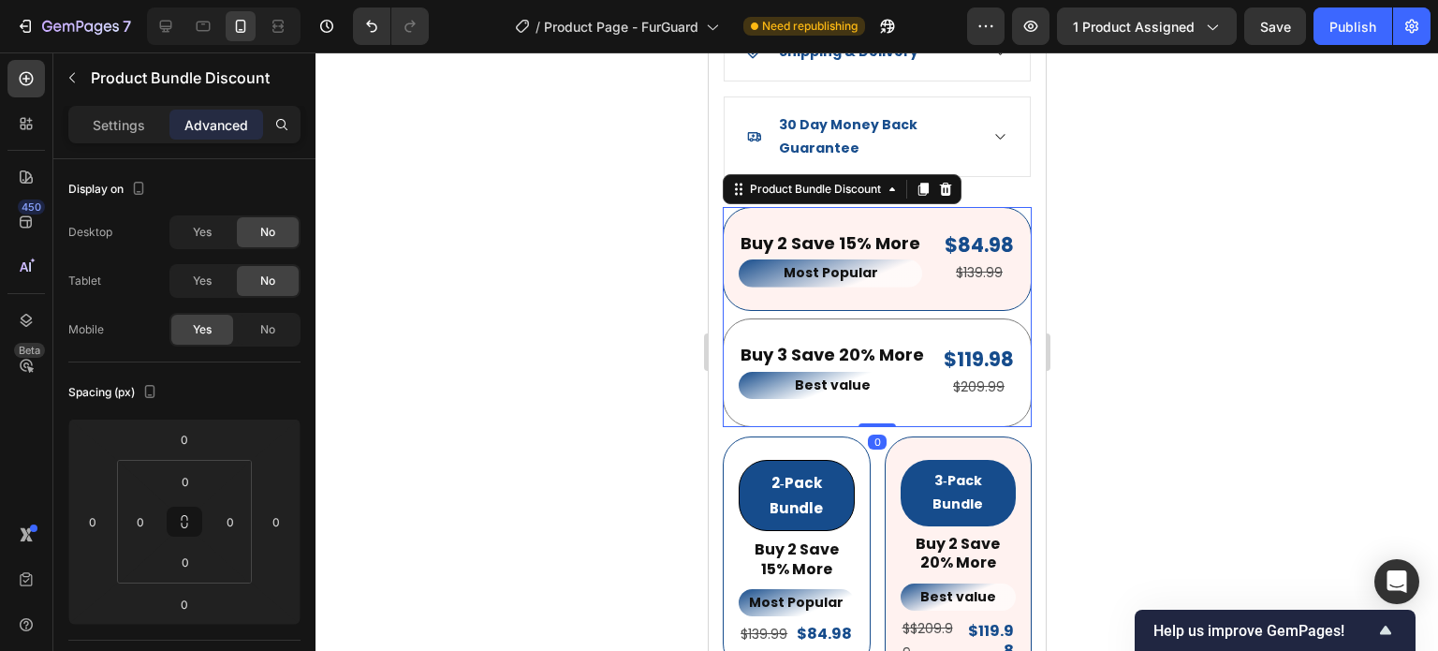
click at [1214, 379] on div at bounding box center [877, 351] width 1123 height 598
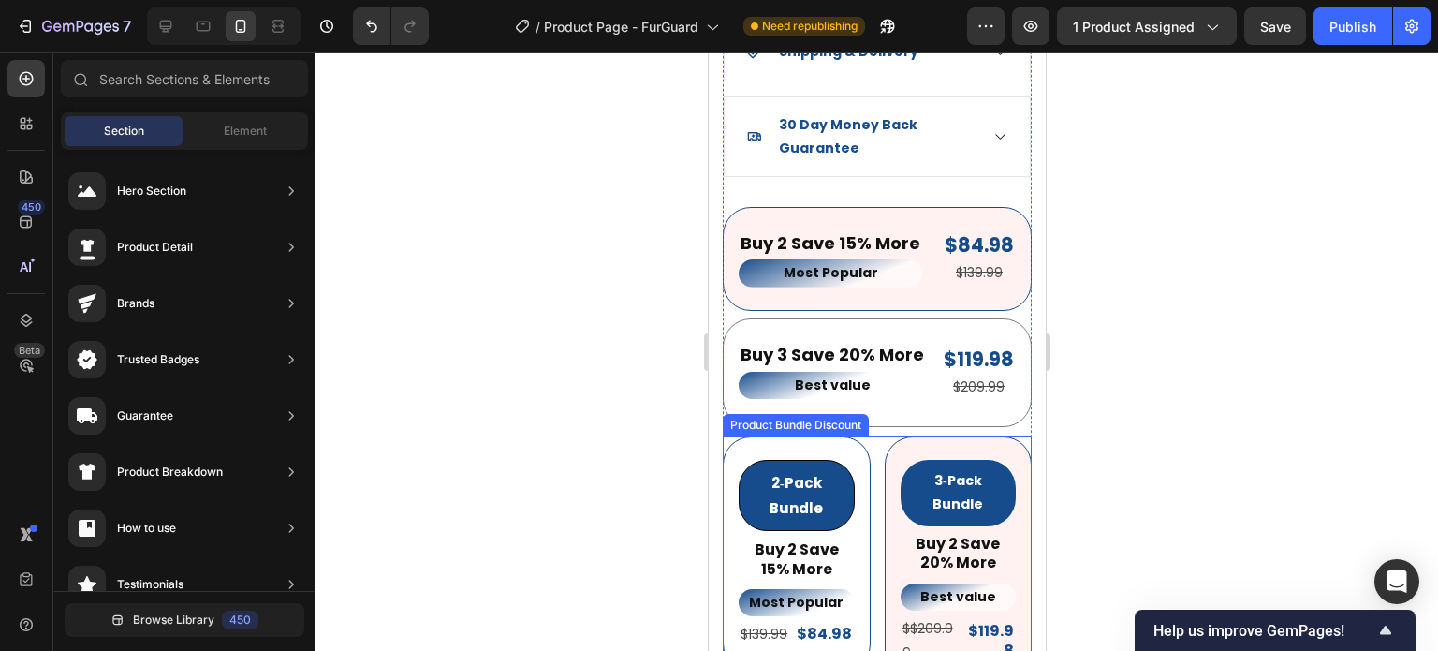
click at [1011, 436] on div "2‑Pack Bundle Product Badge Buy 2 Save 15% More Text Block Most Popular Text Bl…" at bounding box center [876, 563] width 309 height 254
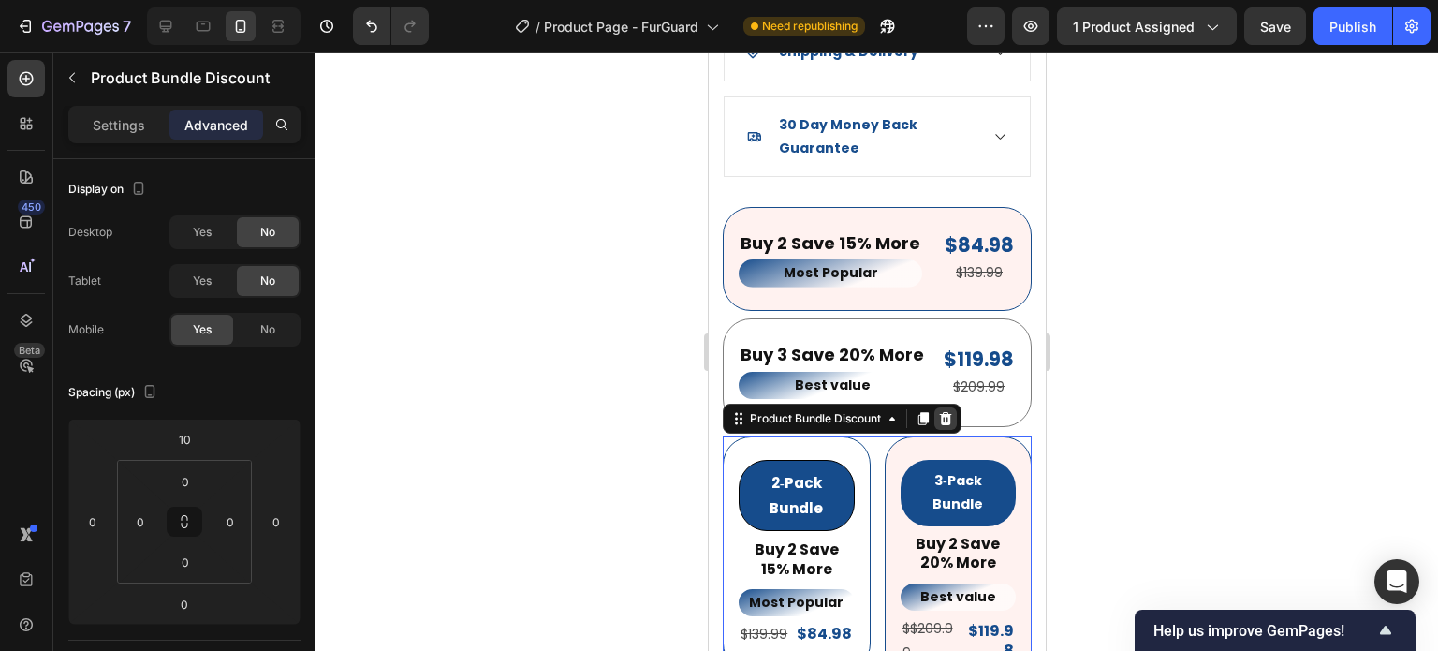
click at [940, 411] on icon at bounding box center [944, 418] width 15 height 15
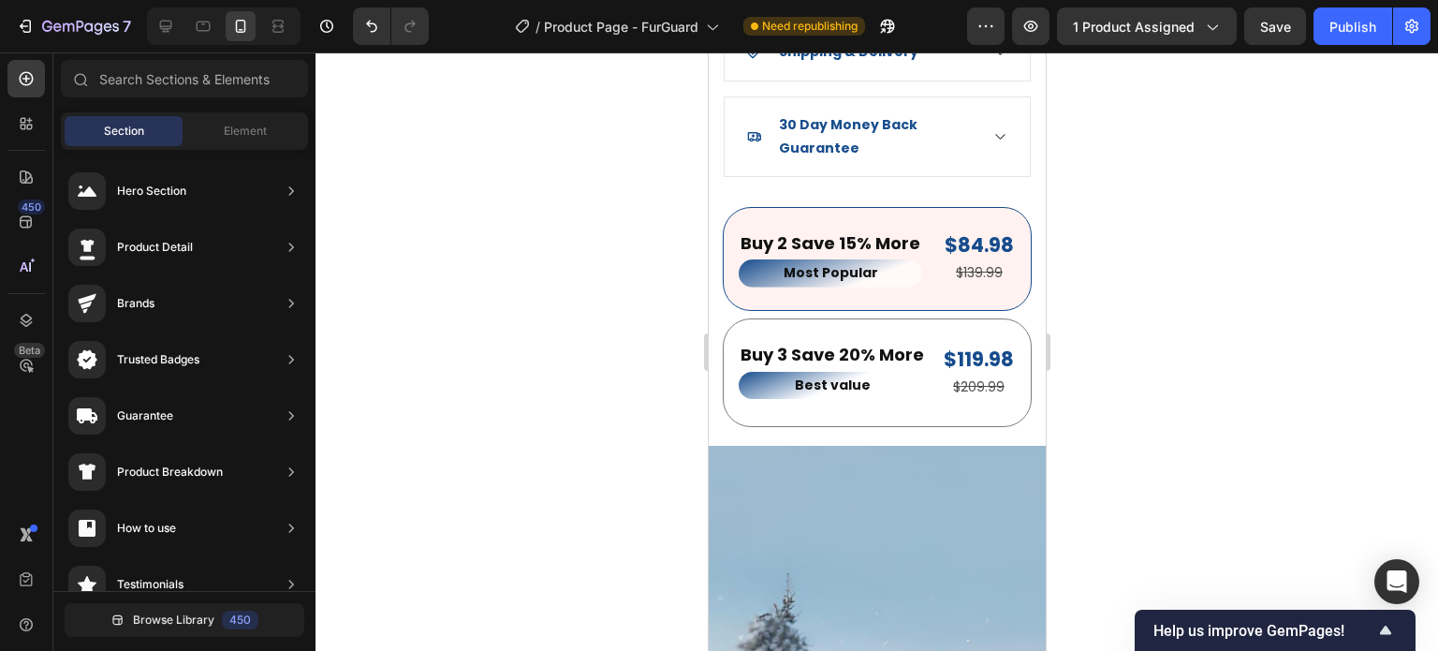
click at [1185, 326] on div at bounding box center [877, 351] width 1123 height 598
click at [214, 24] on div at bounding box center [203, 26] width 30 height 30
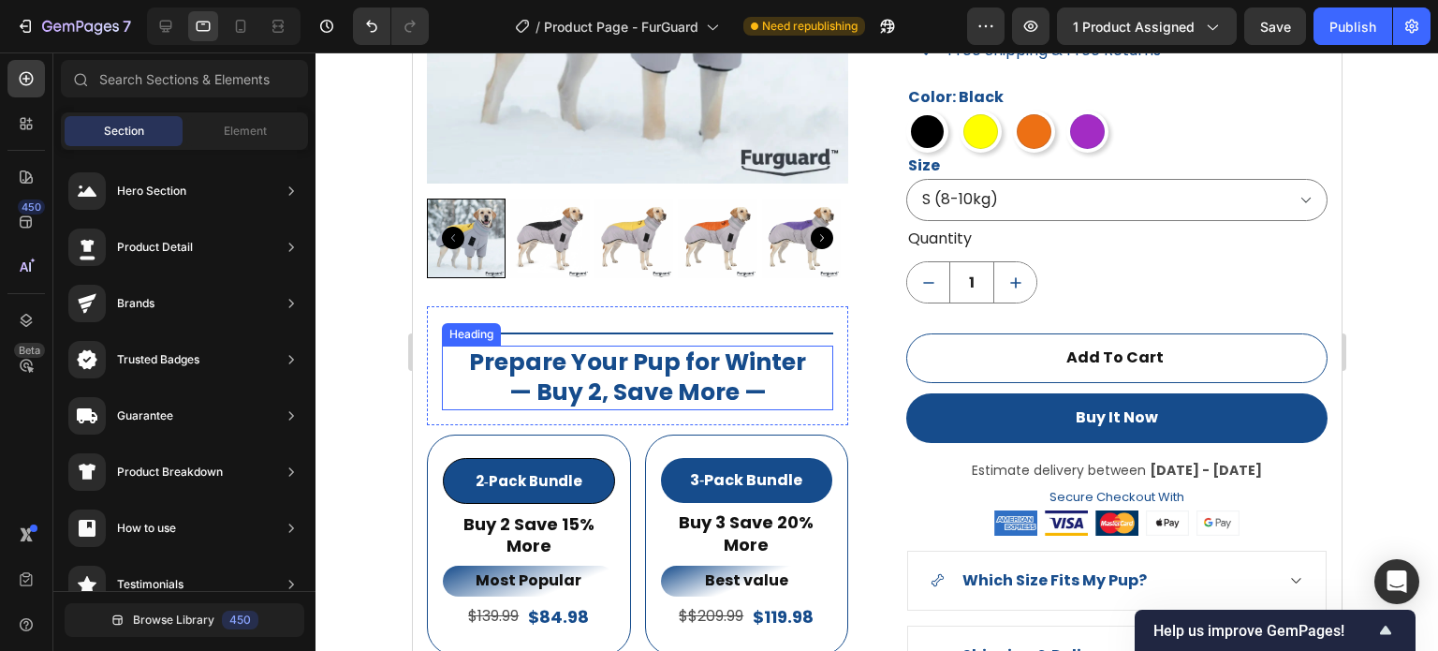
scroll to position [1536, 0]
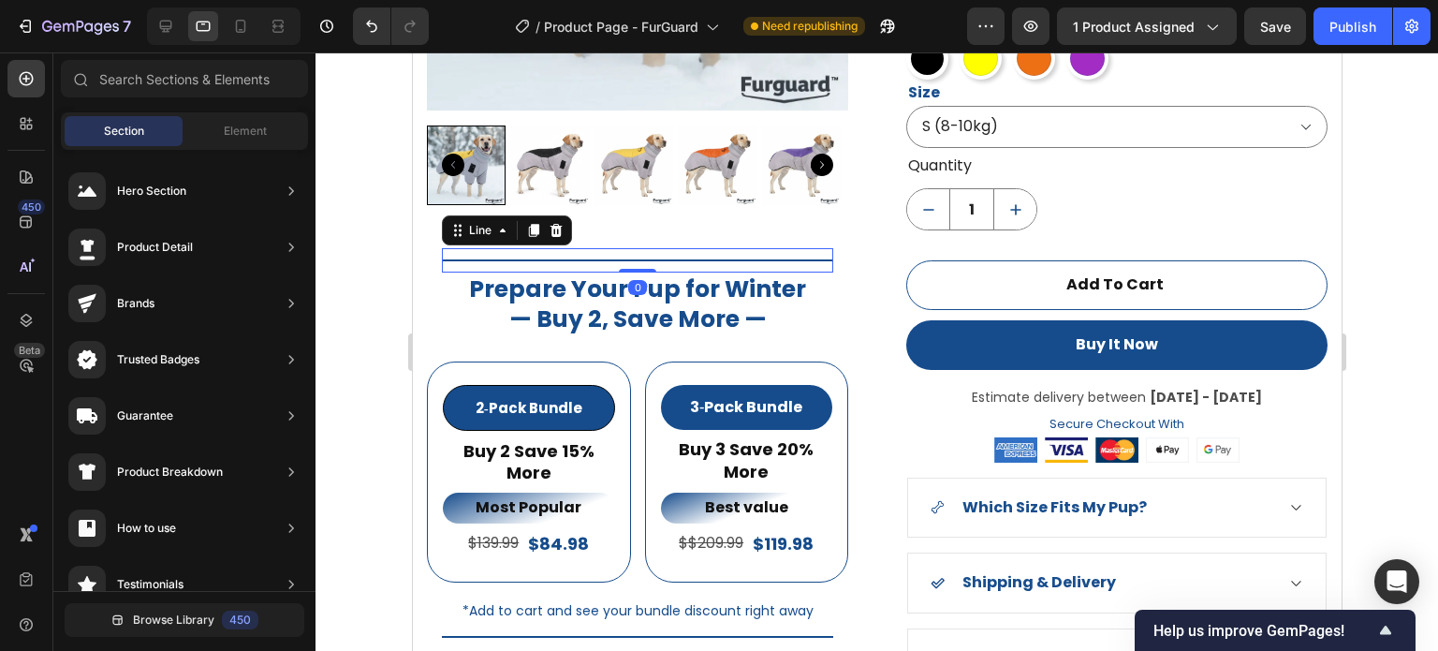
click at [634, 248] on div "Title Line 0" at bounding box center [636, 260] width 391 height 24
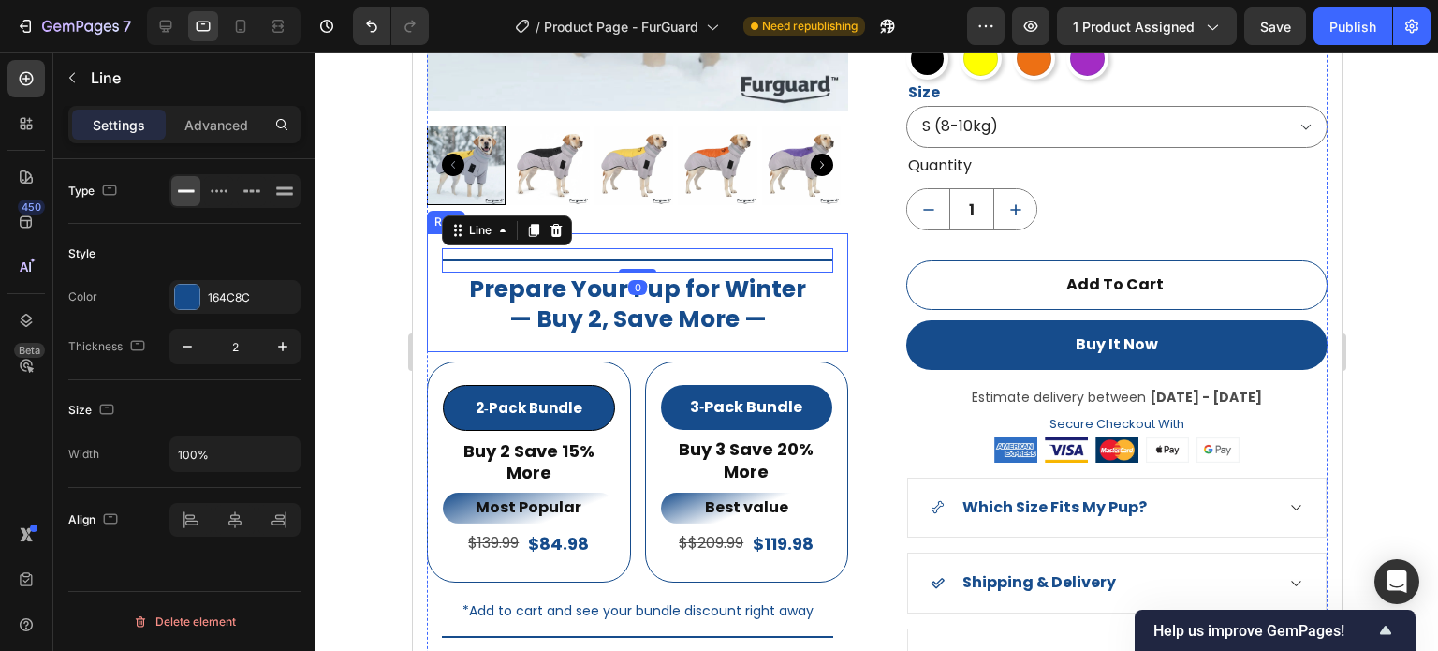
click at [821, 333] on div "Title Line 0 Prepare Your Pup for Winter — Buy 2, Save More — Heading Row" at bounding box center [636, 292] width 421 height 119
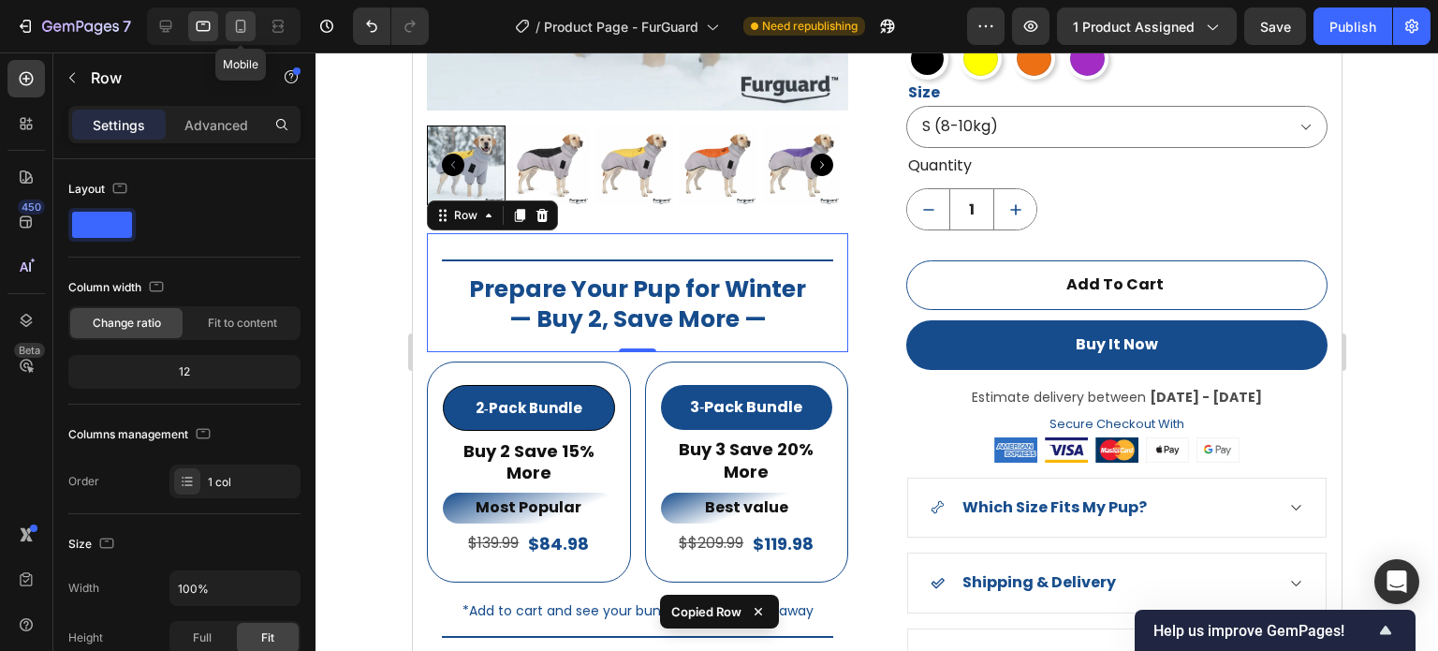
click at [243, 28] on icon at bounding box center [240, 26] width 19 height 19
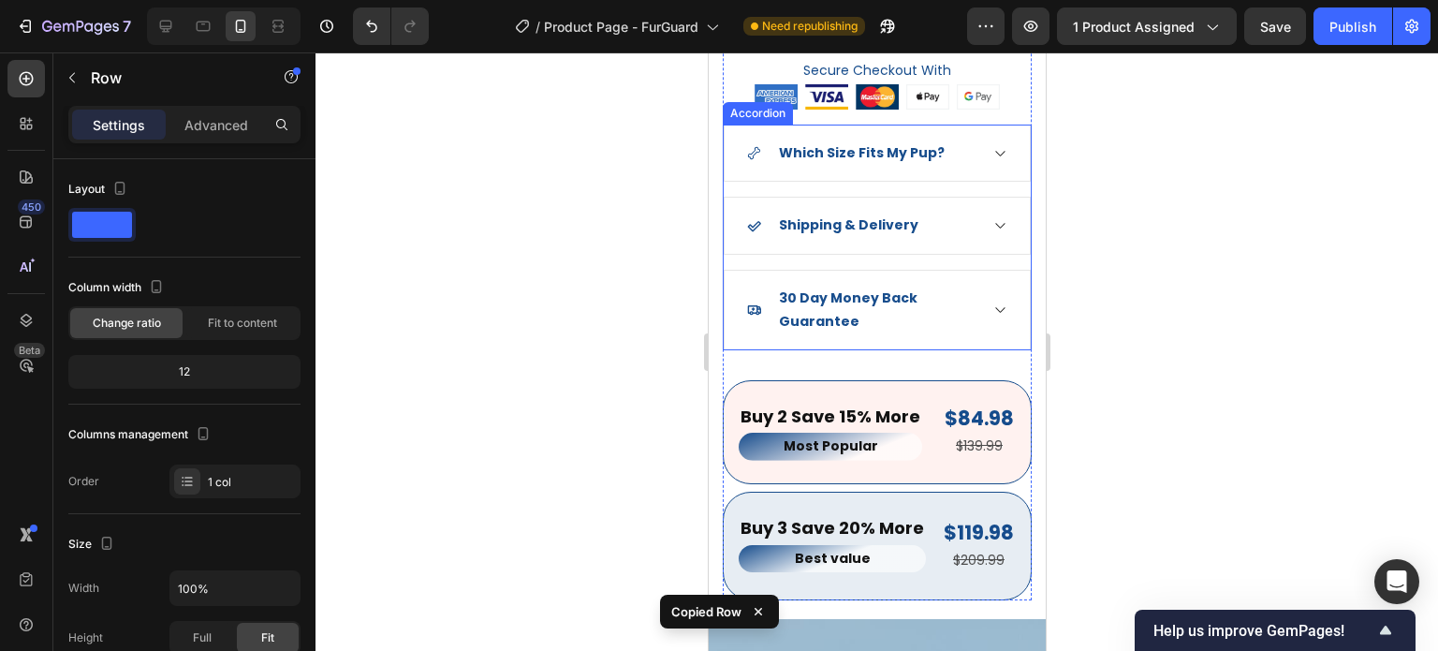
scroll to position [2313, 0]
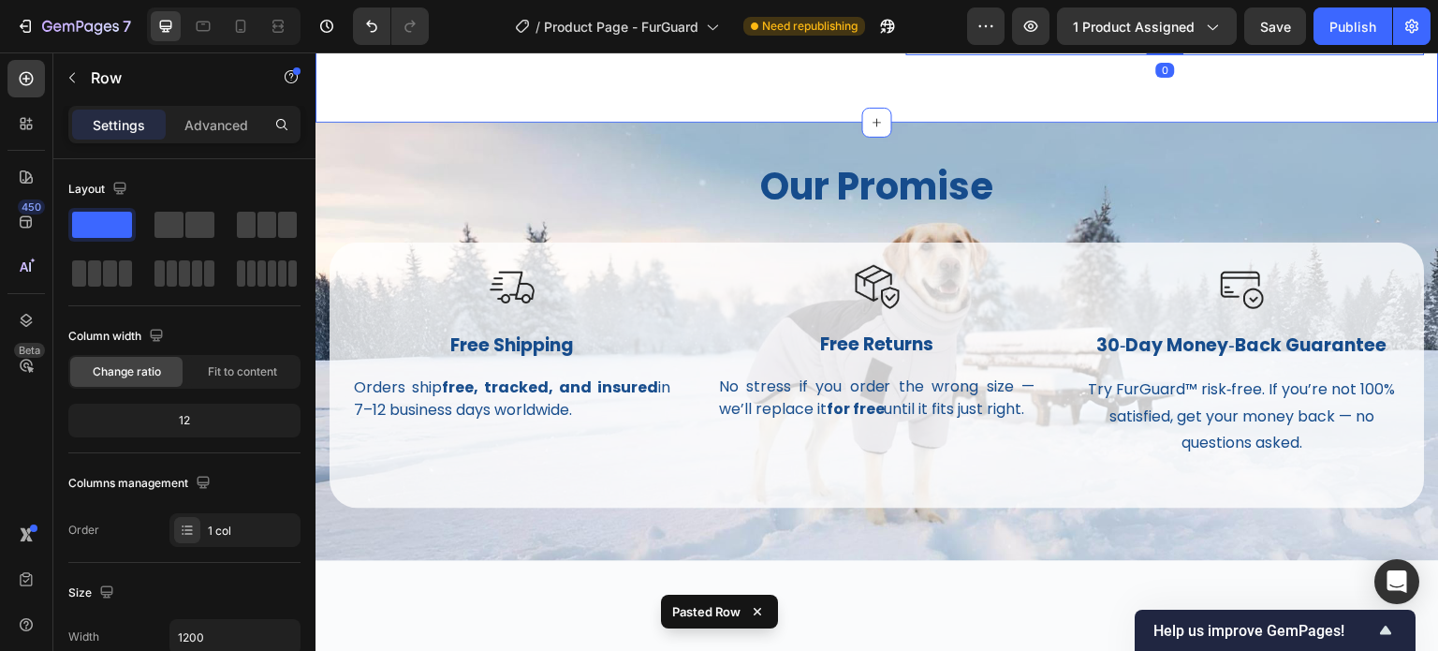
scroll to position [2113, 0]
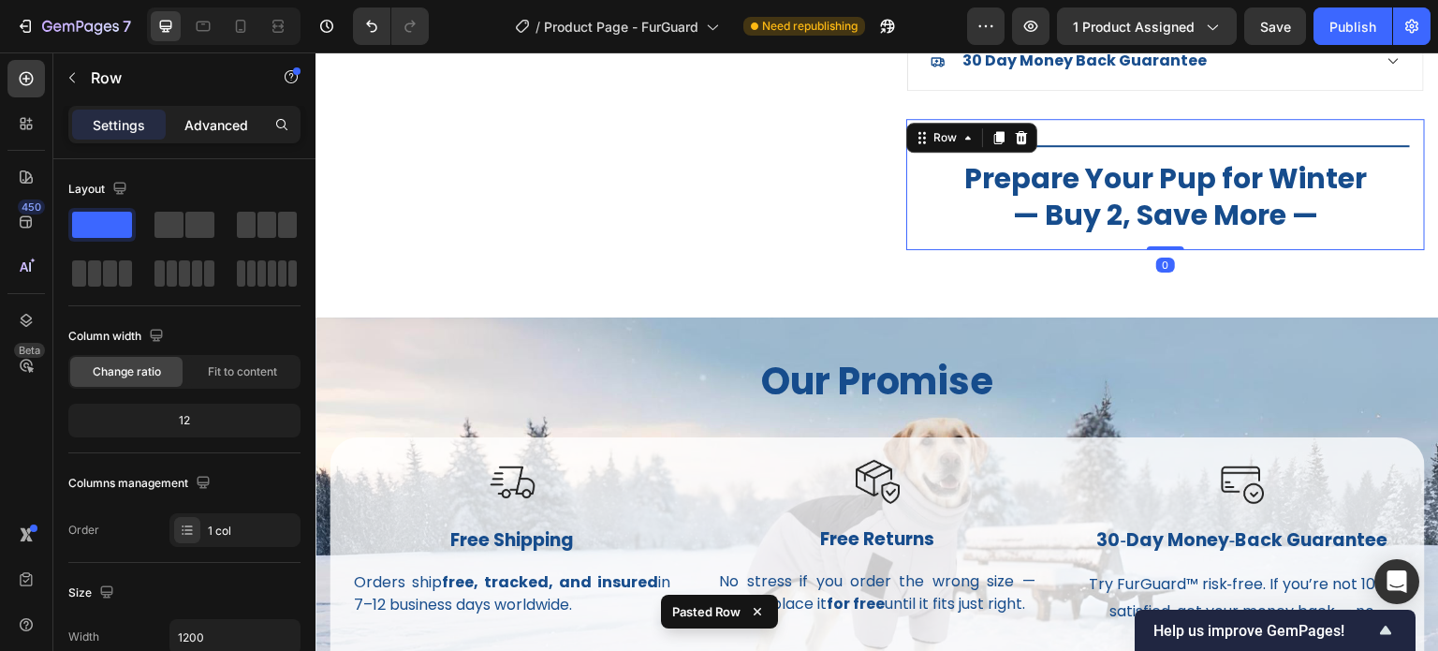
click at [241, 129] on p "Advanced" at bounding box center [216, 125] width 64 height 20
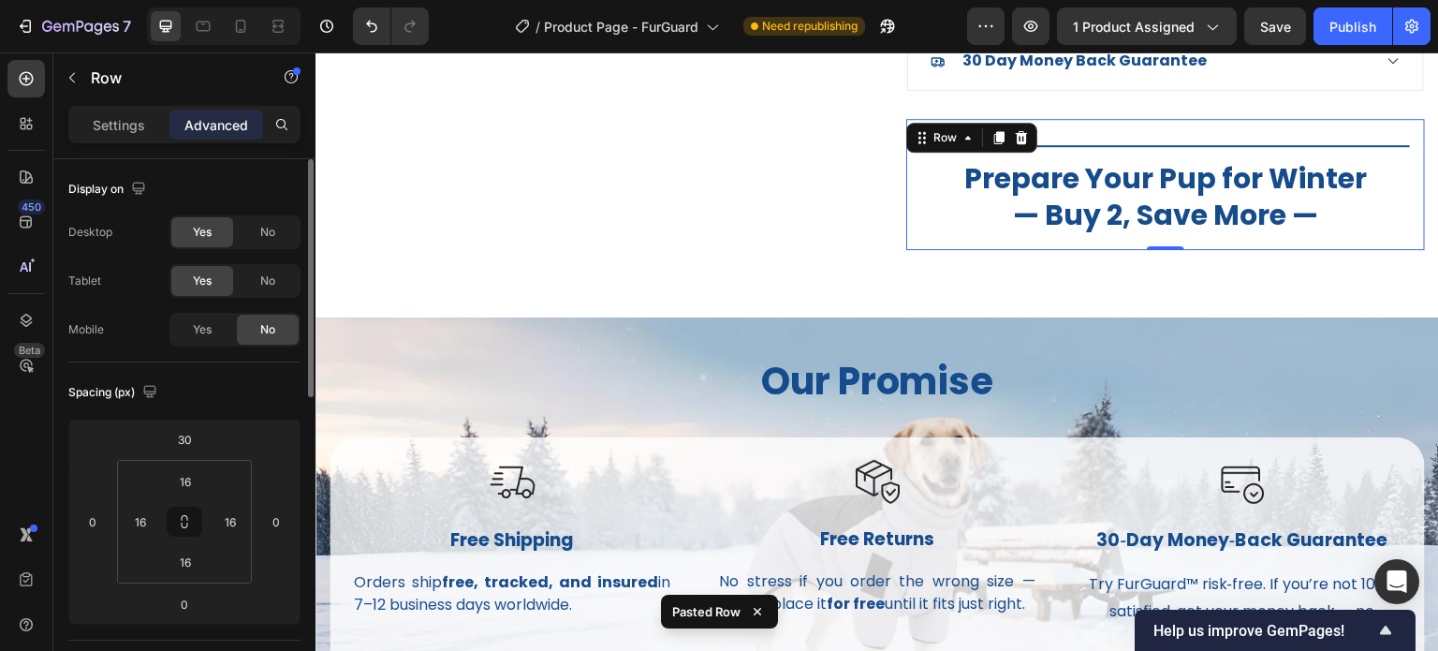
drag, startPoint x: 202, startPoint y: 332, endPoint x: 233, endPoint y: 291, distance: 50.8
click at [202, 330] on span "Yes" at bounding box center [202, 329] width 19 height 17
drag, startPoint x: 243, startPoint y: 282, endPoint x: 251, endPoint y: 244, distance: 38.4
click at [243, 282] on div "No" at bounding box center [268, 281] width 62 height 30
click at [251, 243] on div "No" at bounding box center [268, 232] width 62 height 30
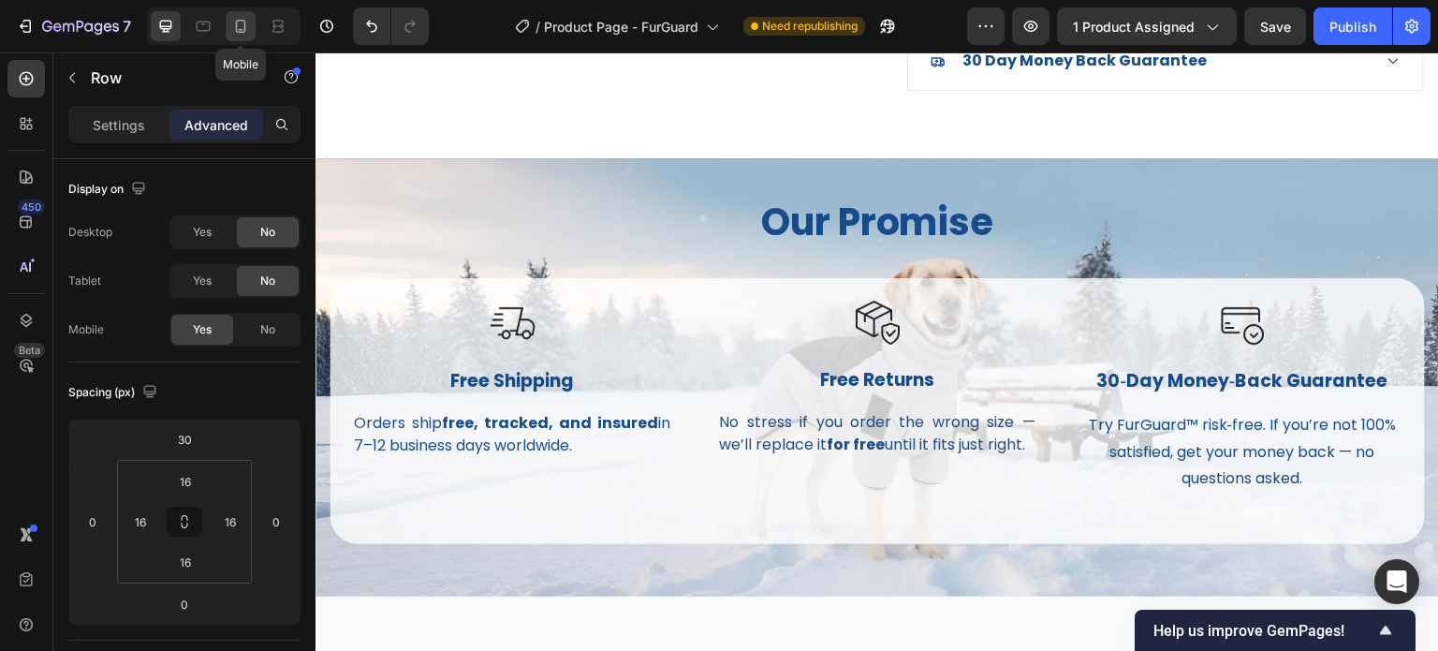
click at [241, 31] on icon at bounding box center [240, 26] width 19 height 19
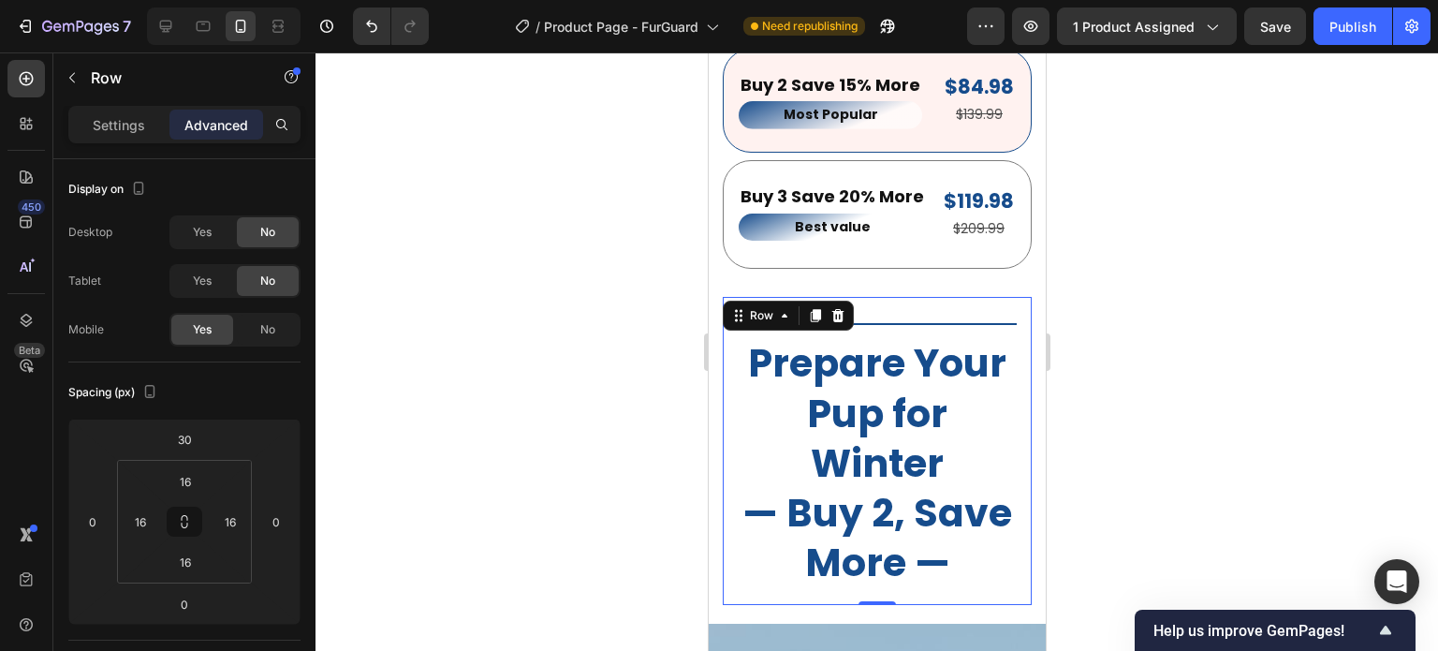
scroll to position [2482, 0]
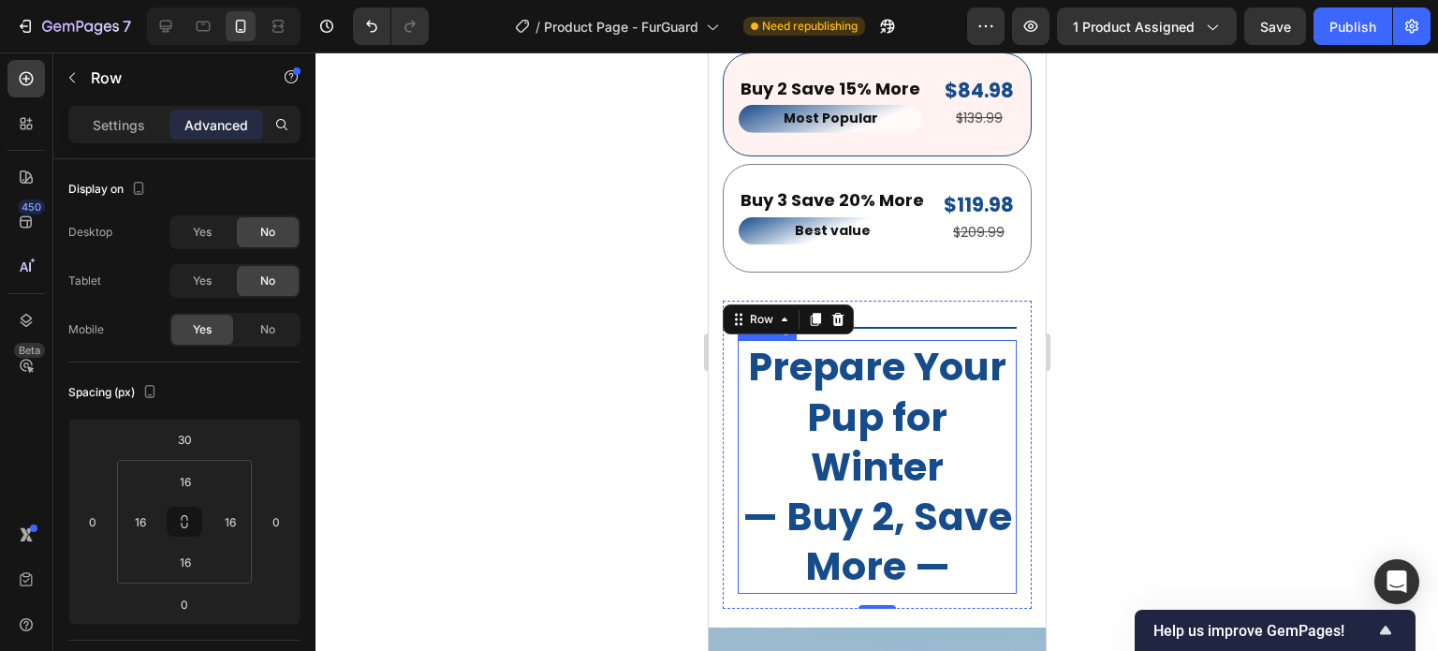
click at [890, 467] on h2 "Prepare Your Pup for Winter — Buy 2, Save More —" at bounding box center [876, 466] width 279 height 253
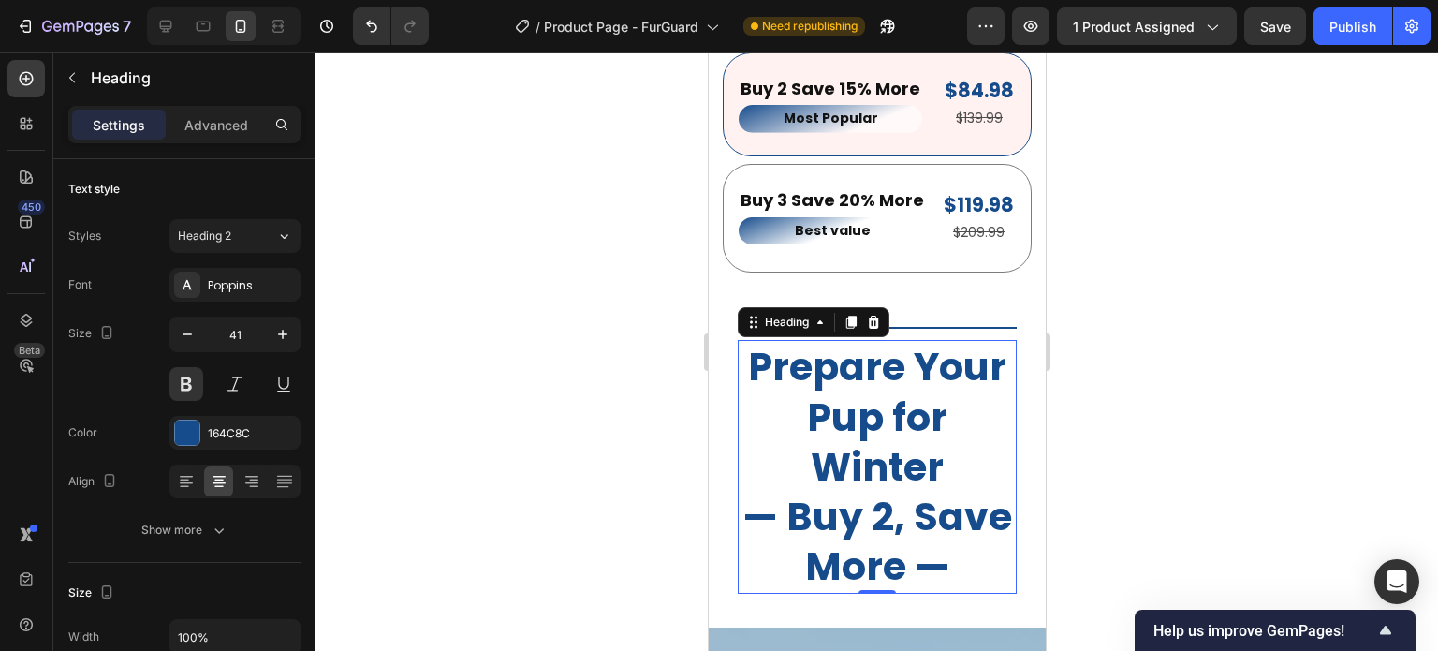
click at [873, 464] on h2 "Prepare Your Pup for Winter — Buy 2, Save More —" at bounding box center [876, 466] width 279 height 253
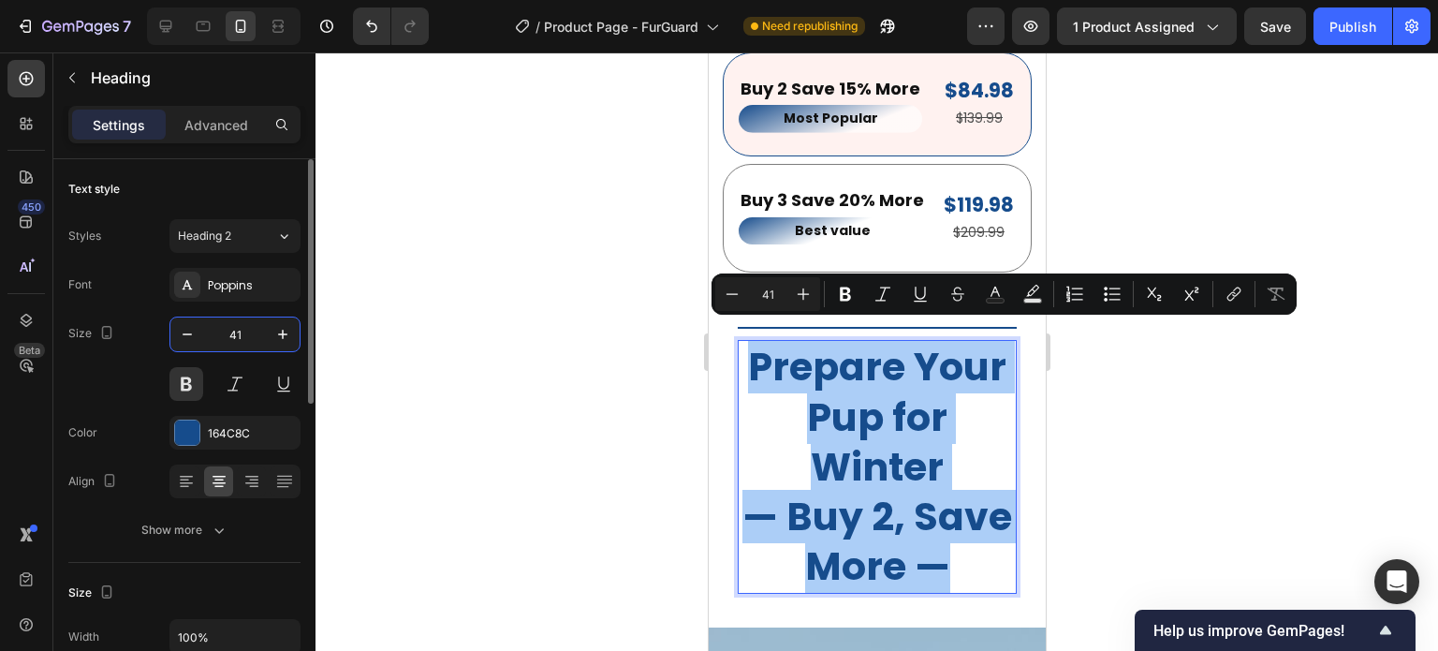
click at [251, 340] on input "41" at bounding box center [235, 334] width 62 height 34
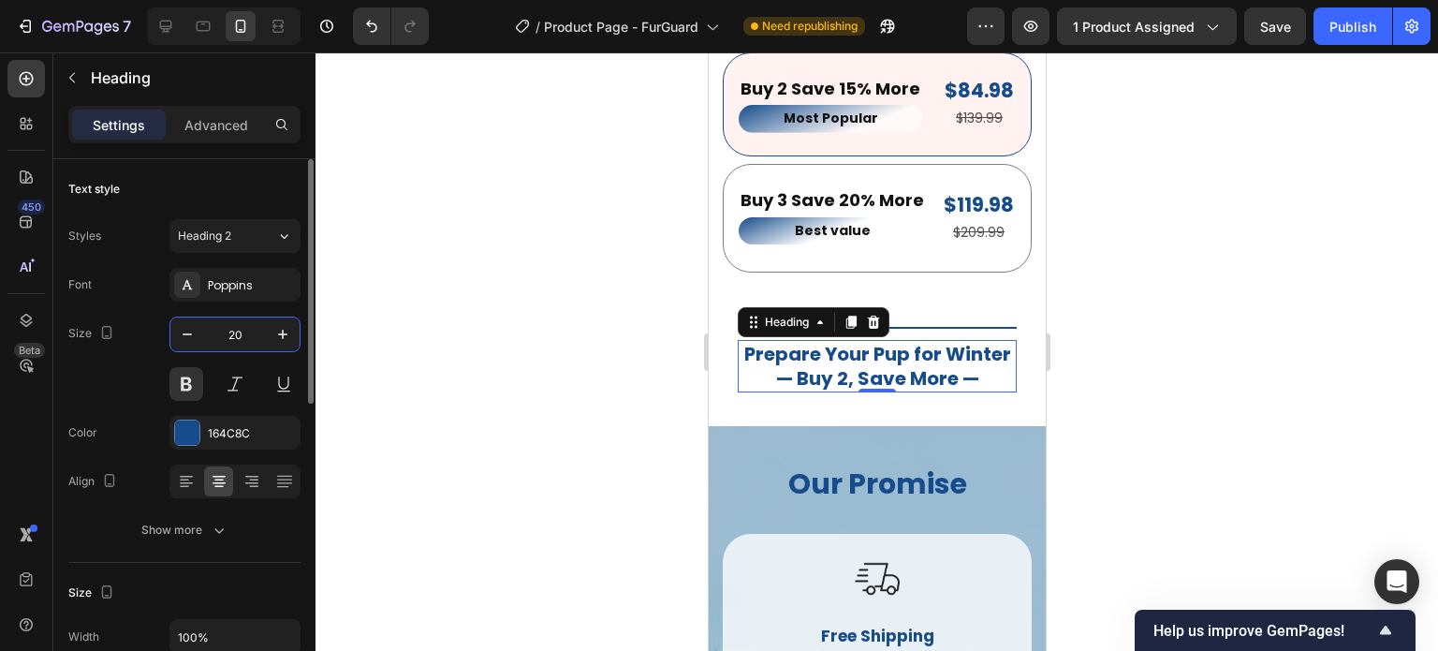
type input "2"
type input "18"
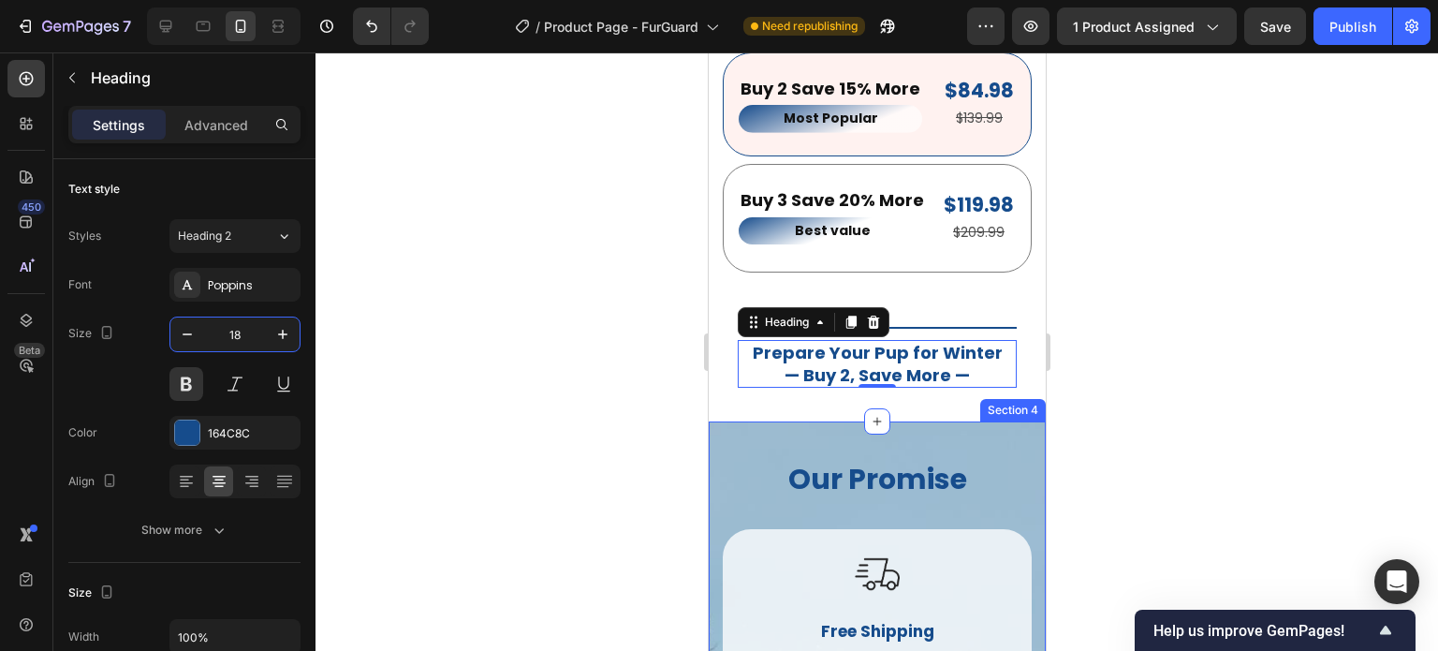
click at [1272, 394] on div at bounding box center [877, 351] width 1123 height 598
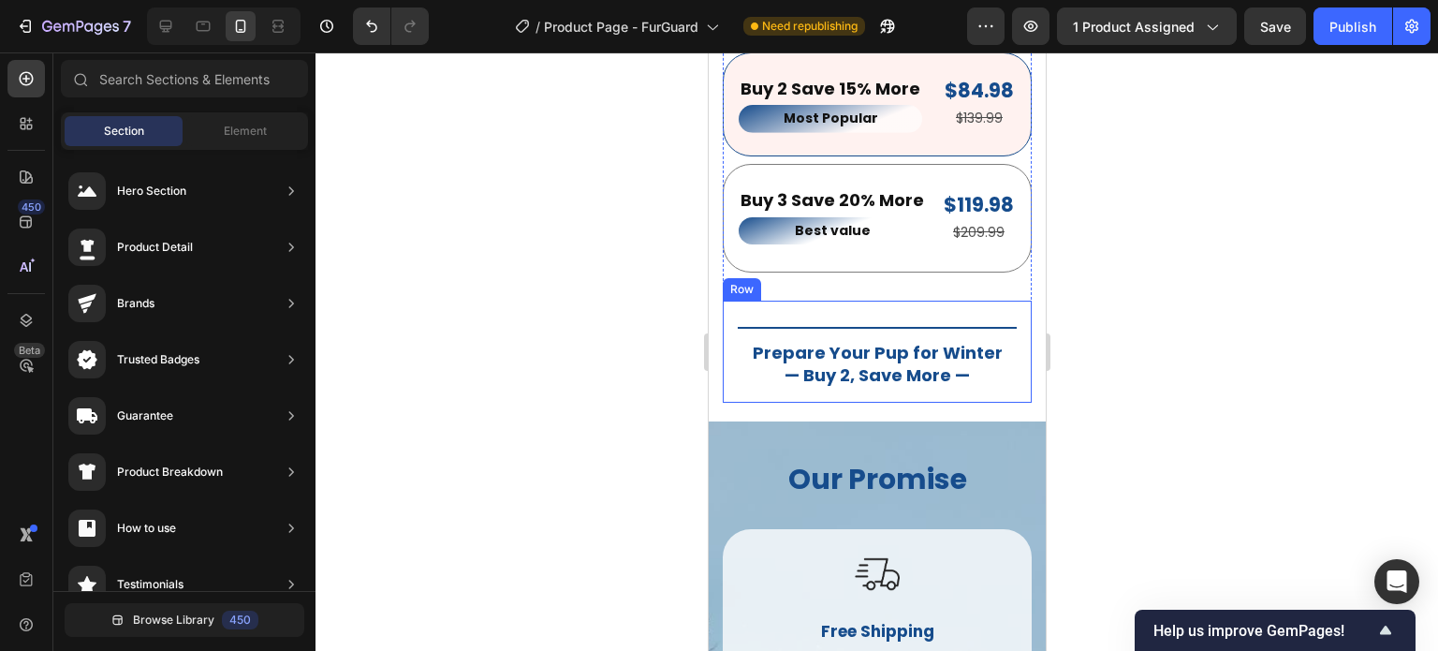
click at [1009, 301] on div "Title Line Prepare Your Pup for Winter — Buy 2, Save More — Heading Row" at bounding box center [876, 352] width 309 height 102
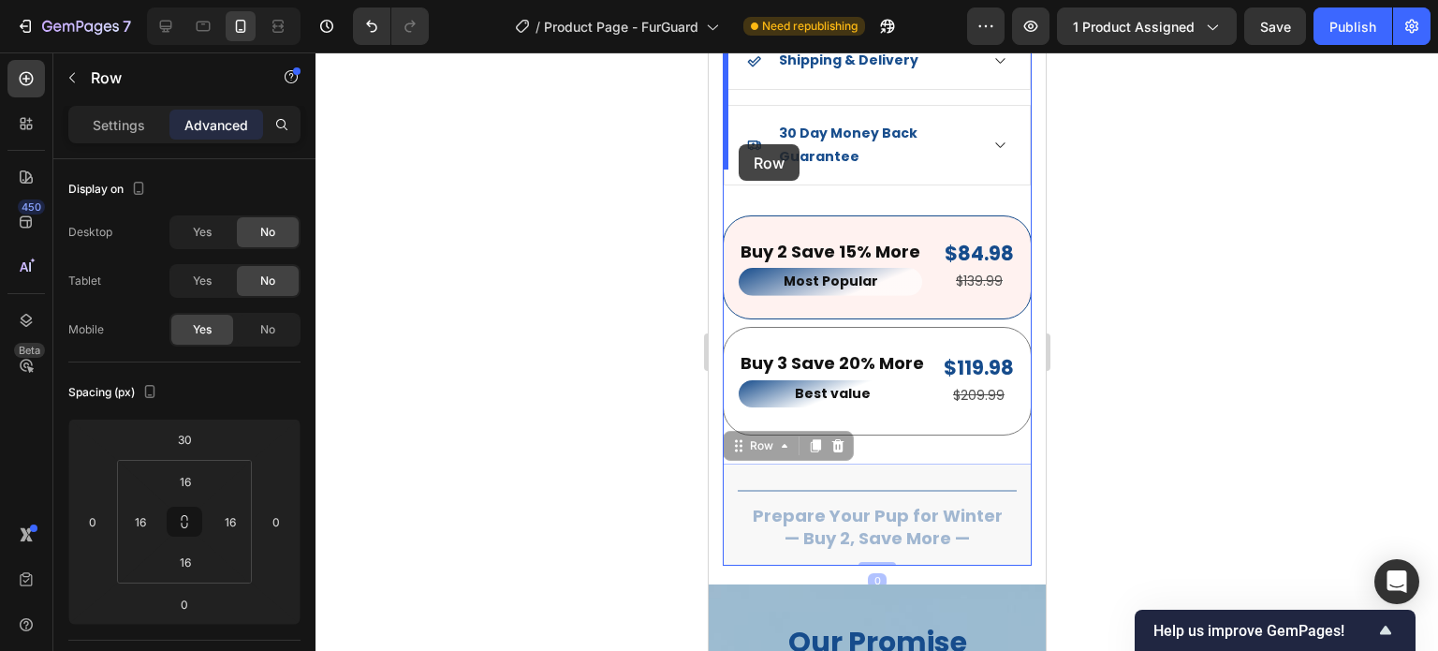
scroll to position [2300, 0]
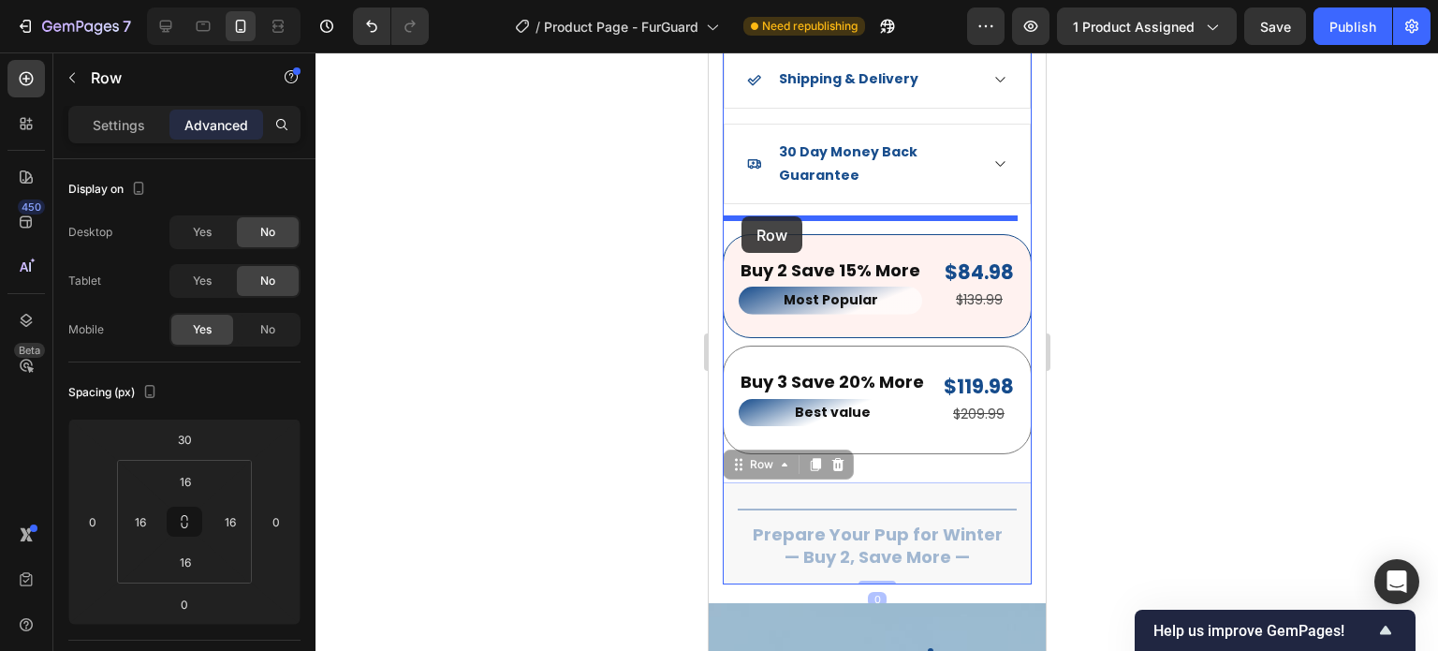
drag, startPoint x: 735, startPoint y: 367, endPoint x: 741, endPoint y: 216, distance: 150.9
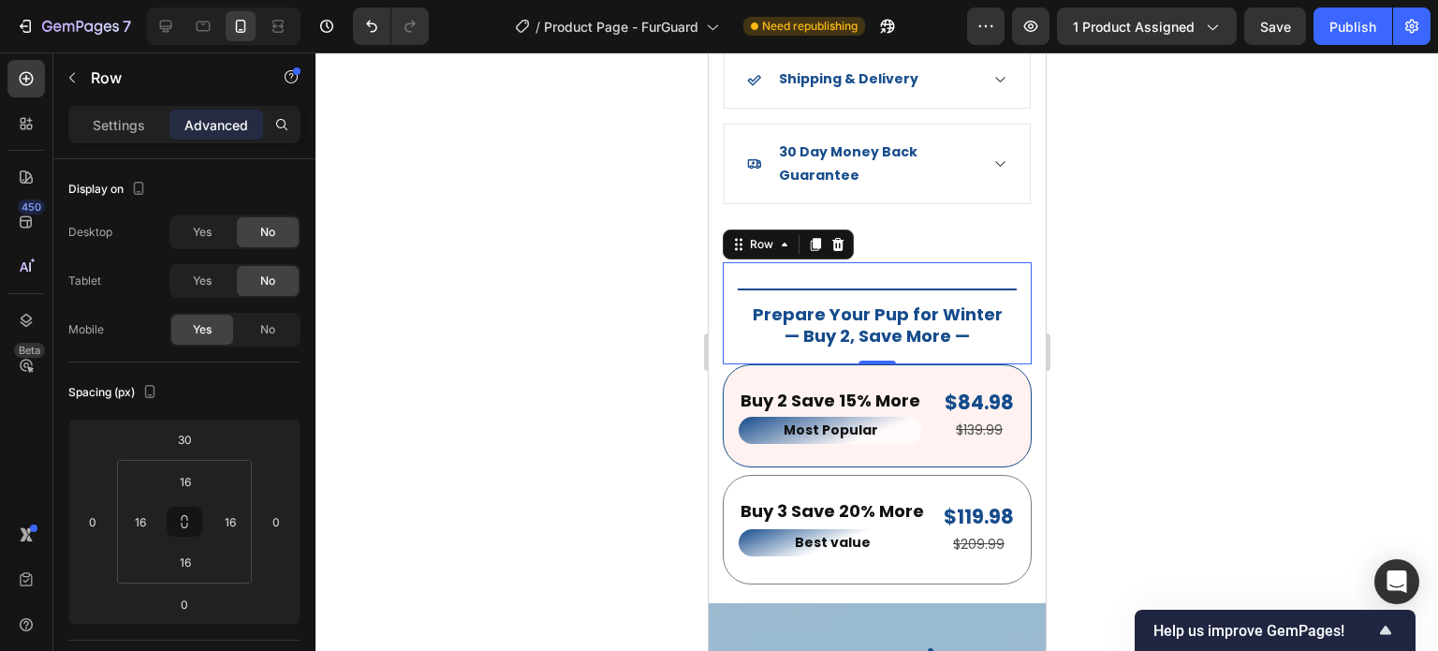
drag, startPoint x: 1275, startPoint y: 387, endPoint x: 1257, endPoint y: 402, distance: 23.3
click at [1274, 387] on div at bounding box center [877, 351] width 1123 height 598
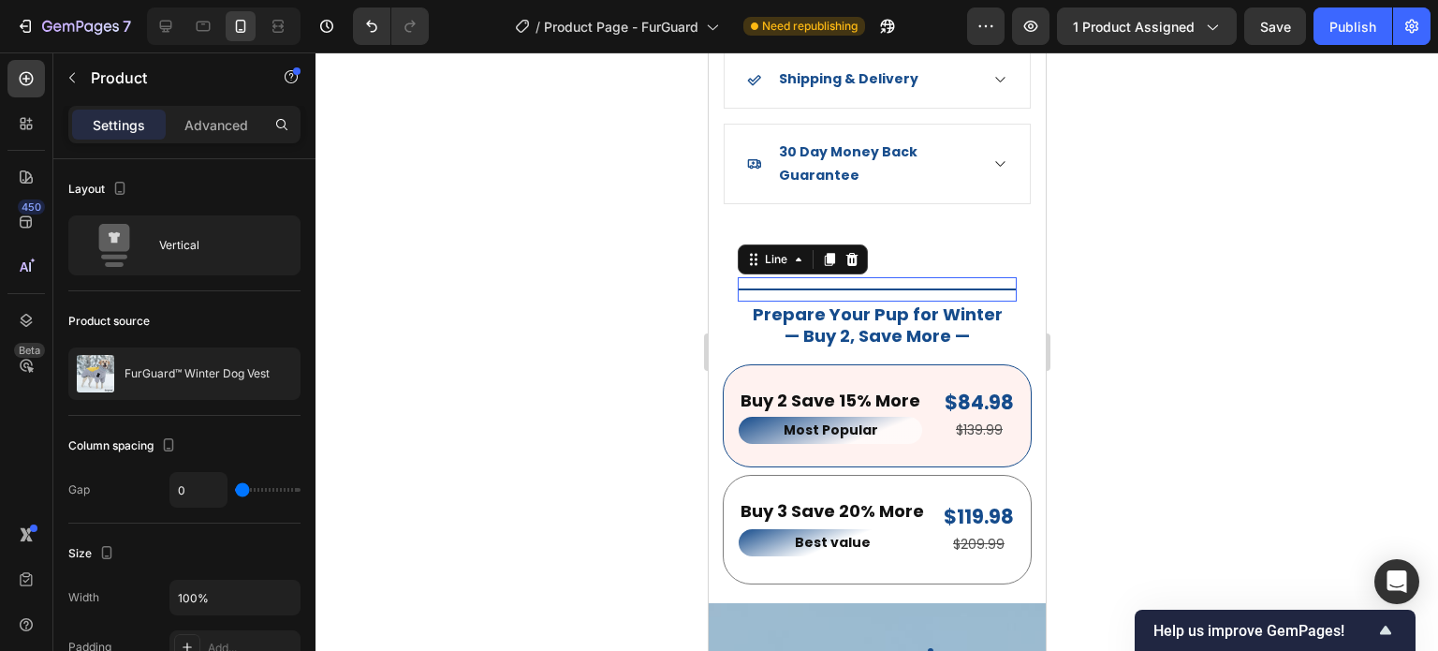
click at [842, 277] on div "Title Line 0" at bounding box center [876, 289] width 279 height 24
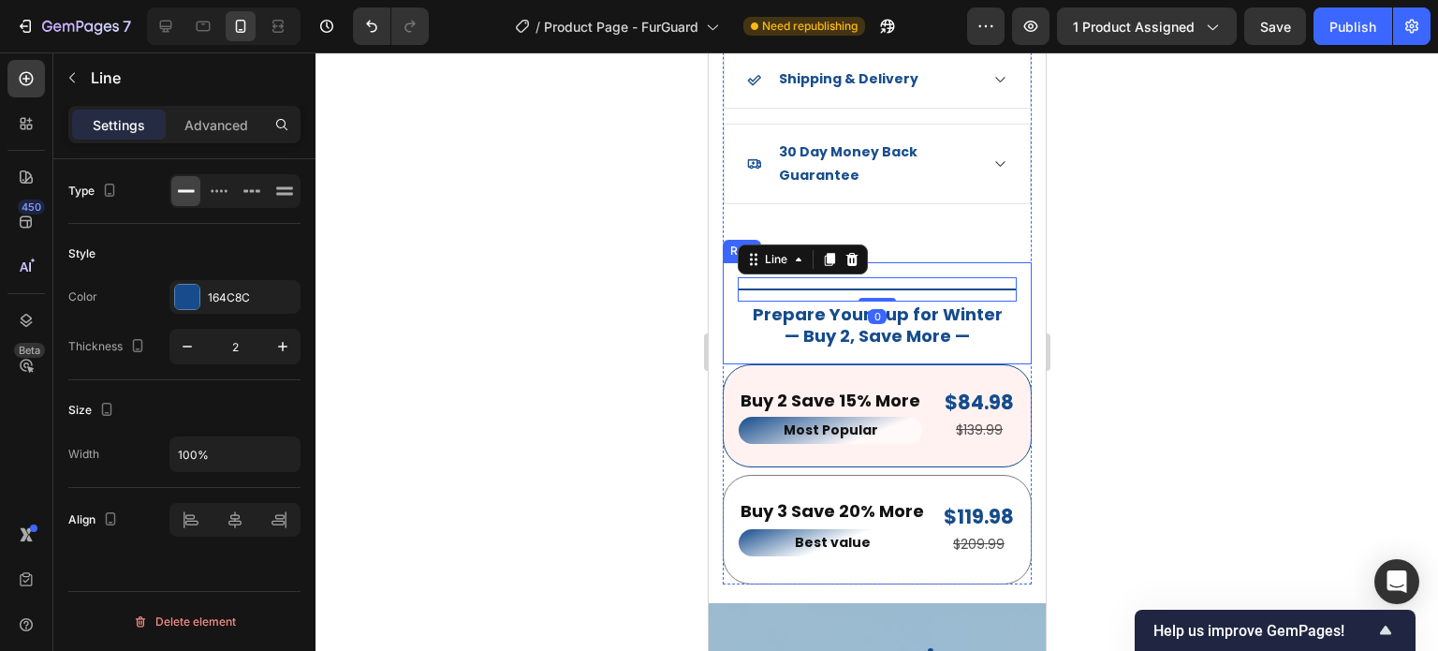
click at [1005, 262] on div "Title Line 0 Prepare Your Pup for Winter — Buy 2, Save More — Heading Row" at bounding box center [876, 313] width 309 height 102
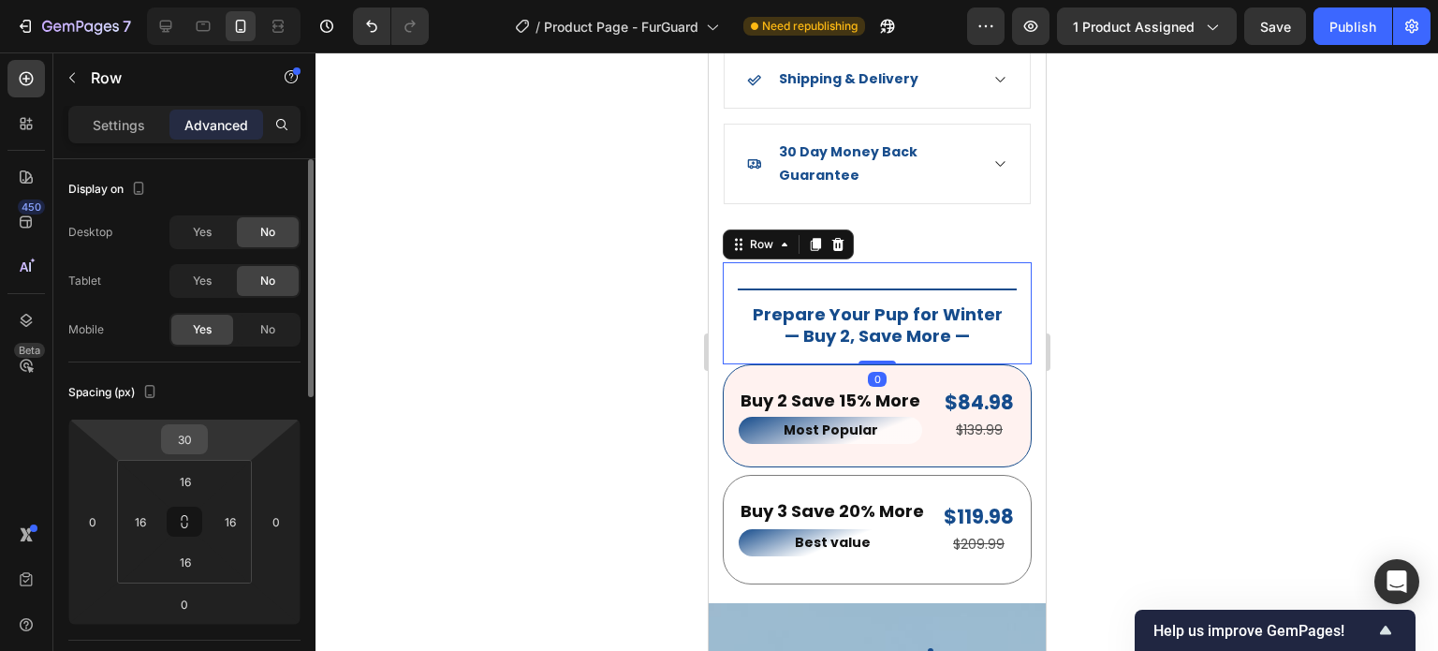
click at [195, 430] on input "30" at bounding box center [184, 439] width 37 height 28
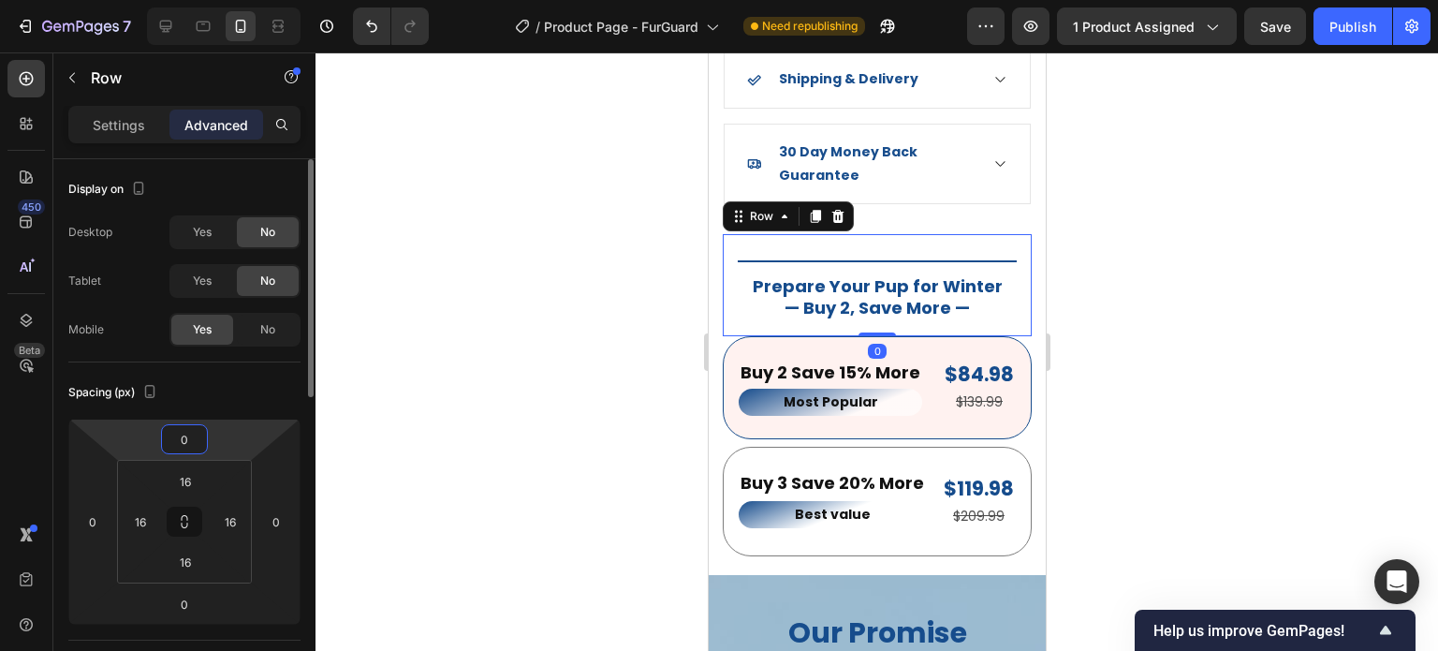
type input "0"
click at [1236, 298] on div at bounding box center [877, 351] width 1123 height 598
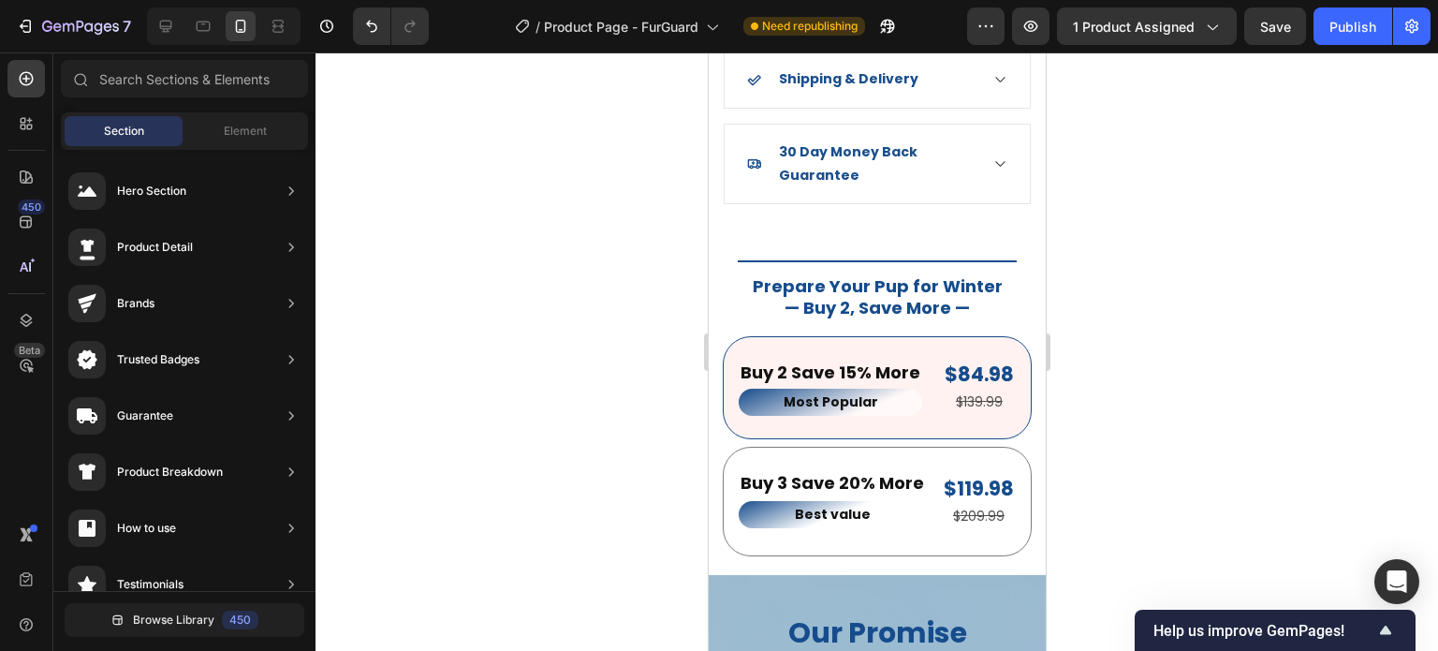
click at [1123, 415] on div at bounding box center [877, 351] width 1123 height 598
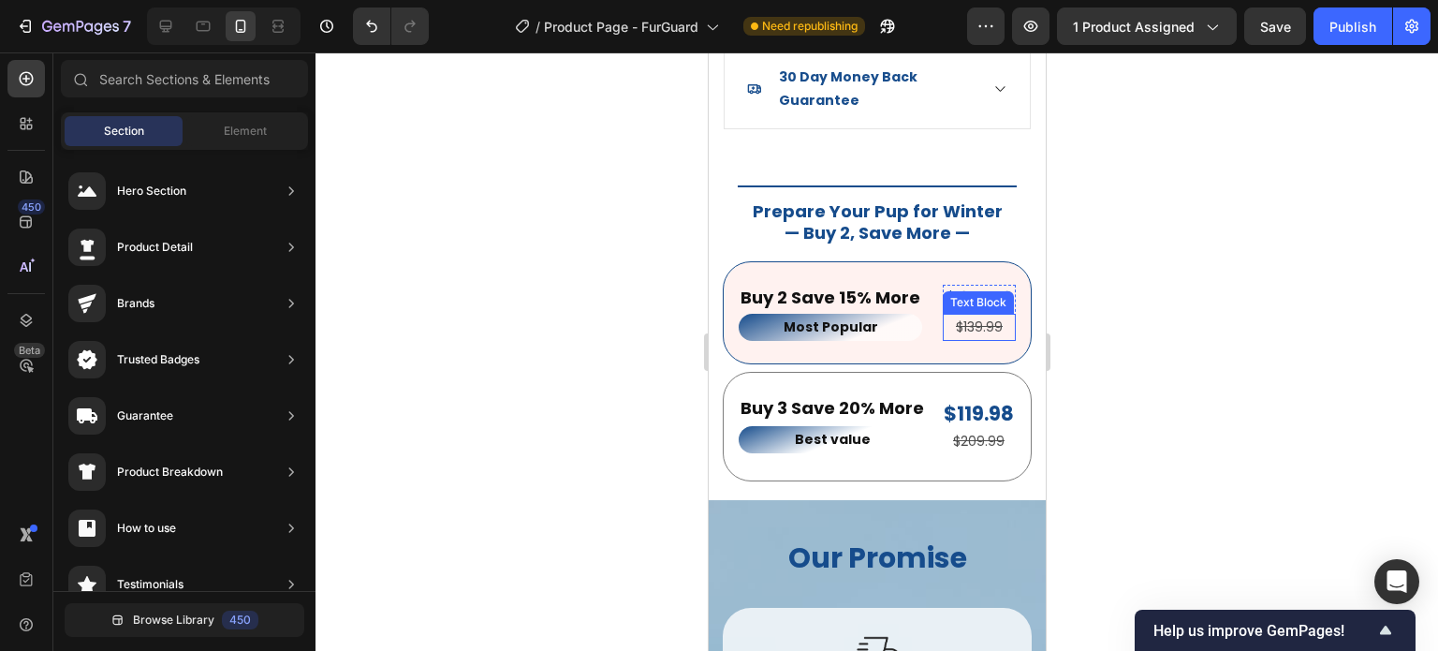
scroll to position [2394, 0]
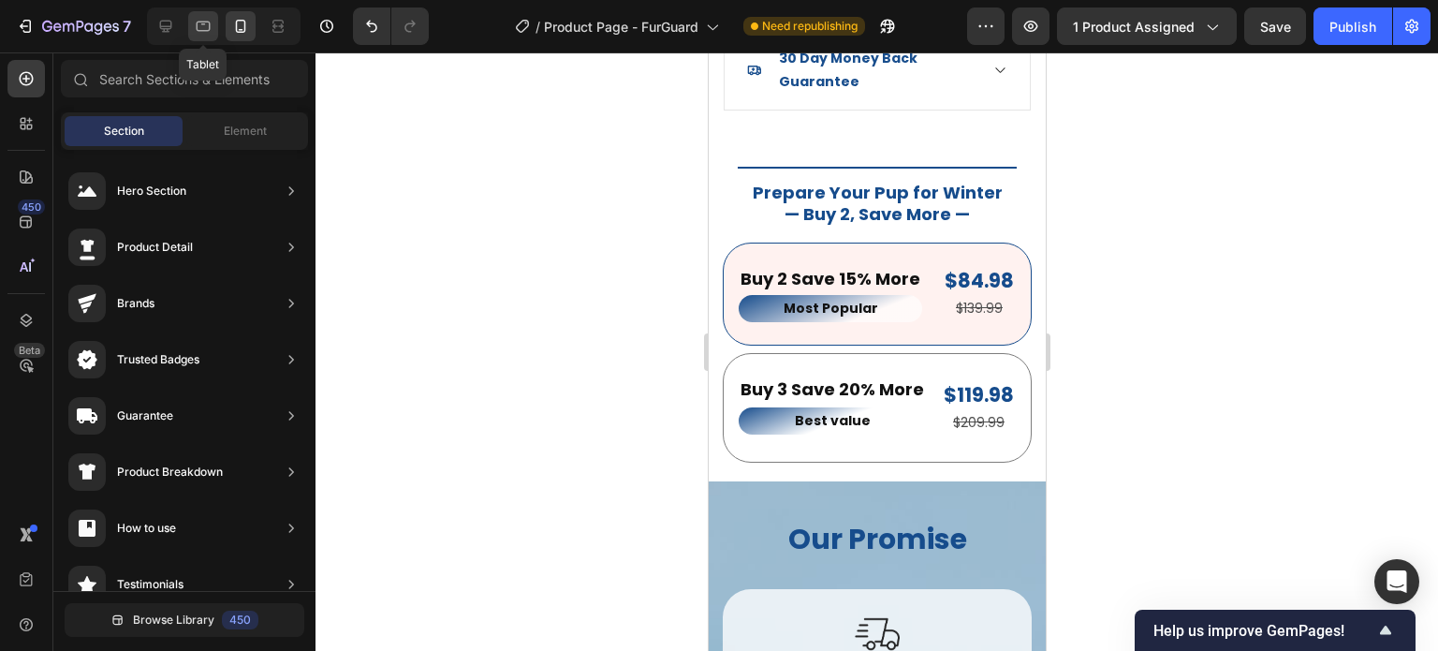
click at [205, 35] on icon at bounding box center [203, 26] width 19 height 19
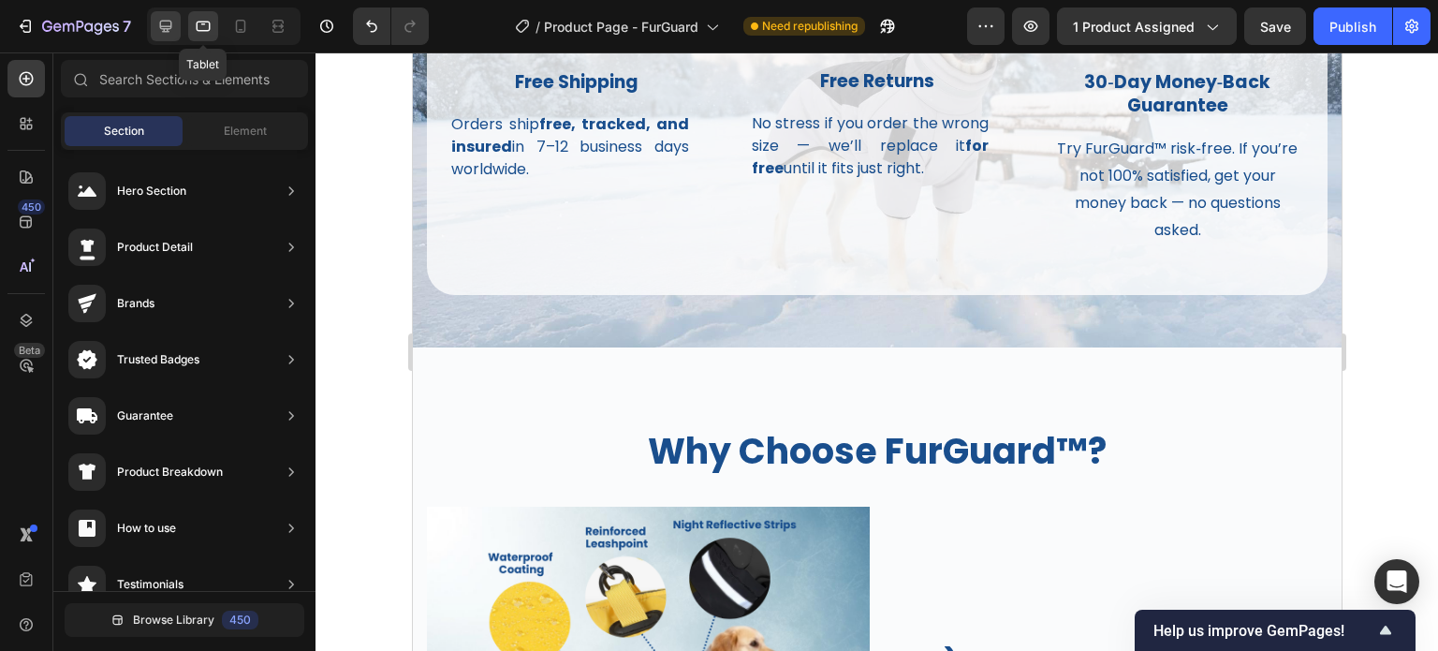
scroll to position [2424, 0]
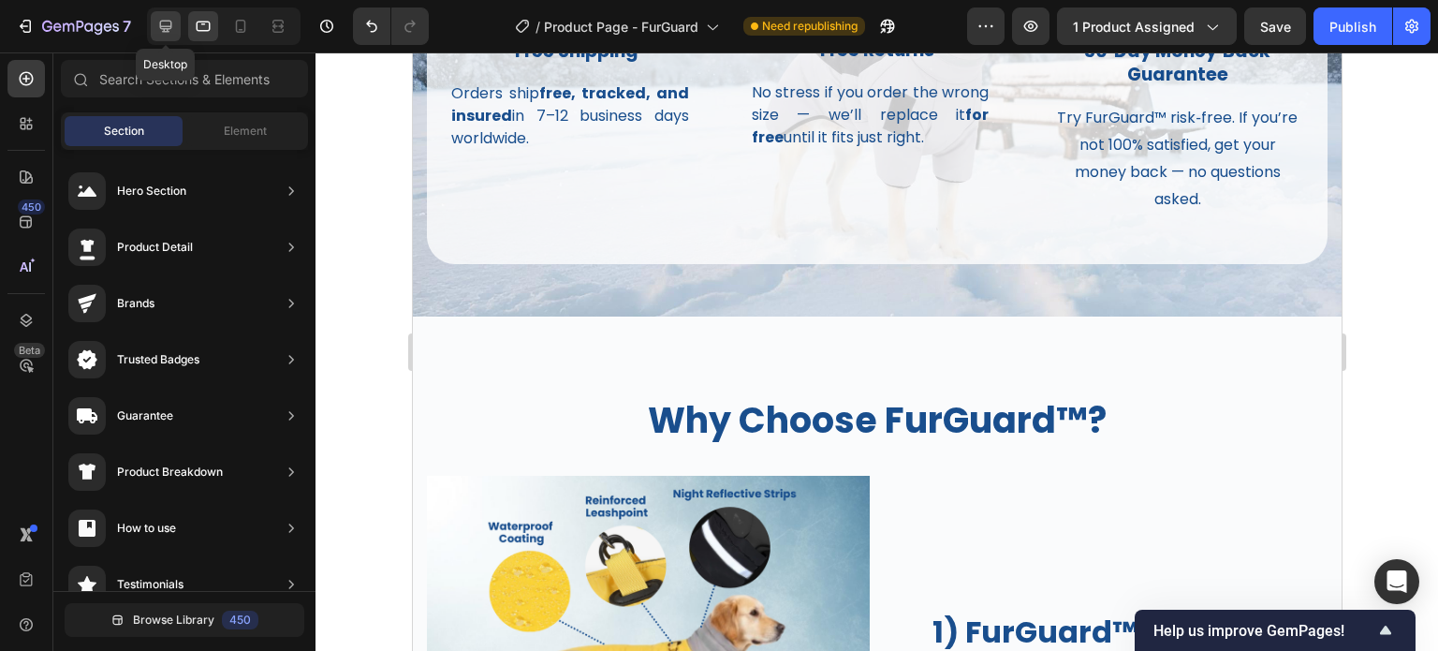
click at [174, 25] on icon at bounding box center [165, 26] width 19 height 19
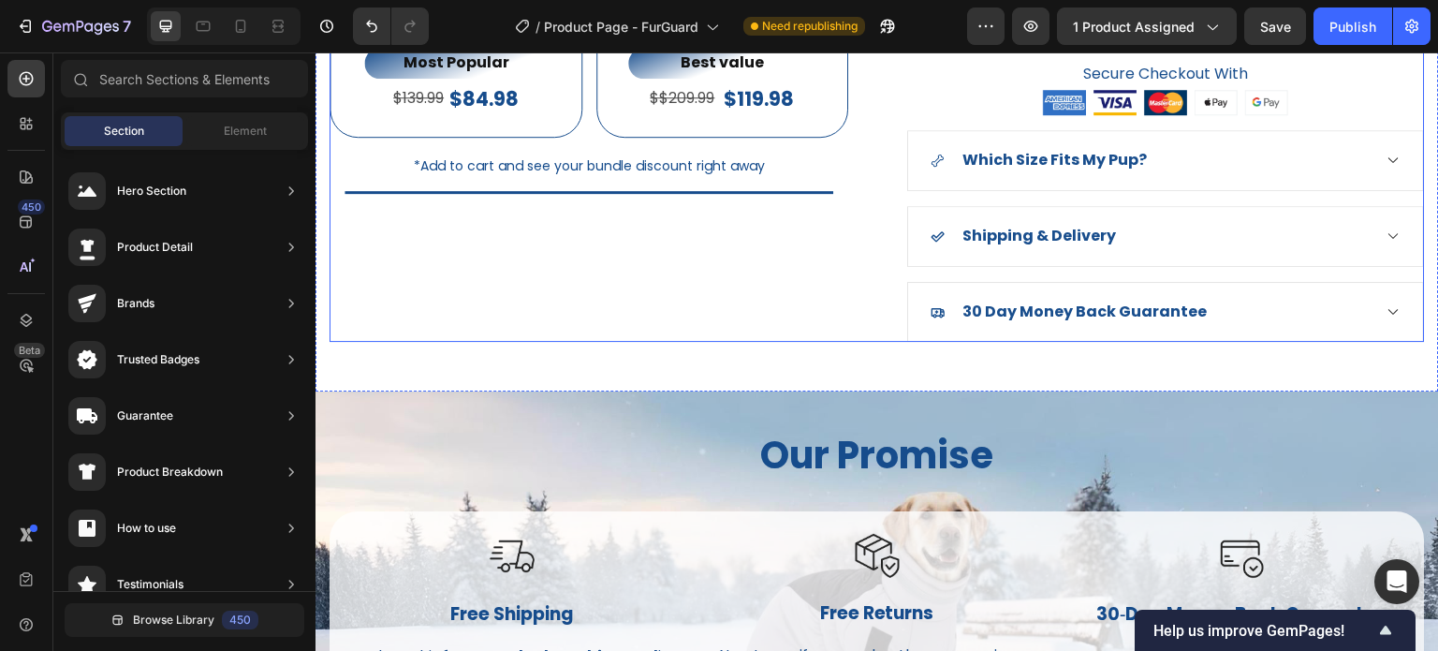
scroll to position [1582, 0]
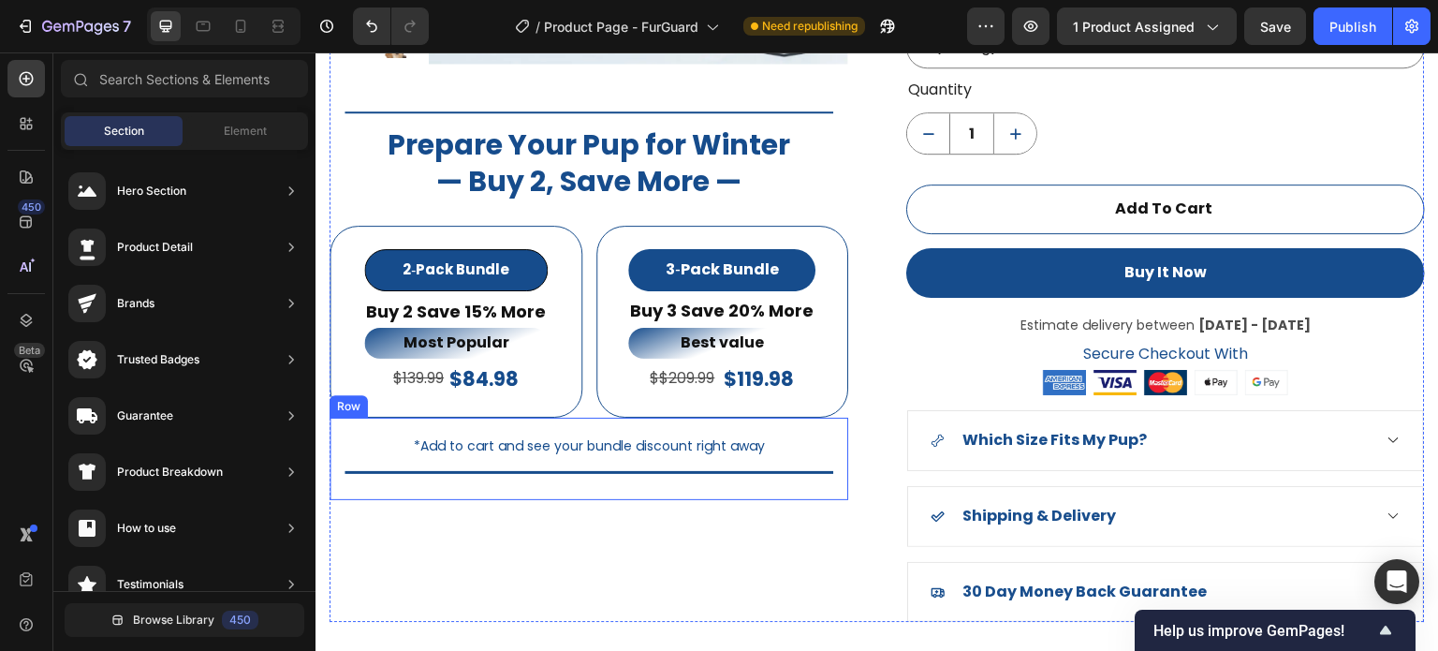
click at [837, 438] on div "*Add to cart and see your bundle discount right away Text Block Title Line Row" at bounding box center [589, 459] width 519 height 82
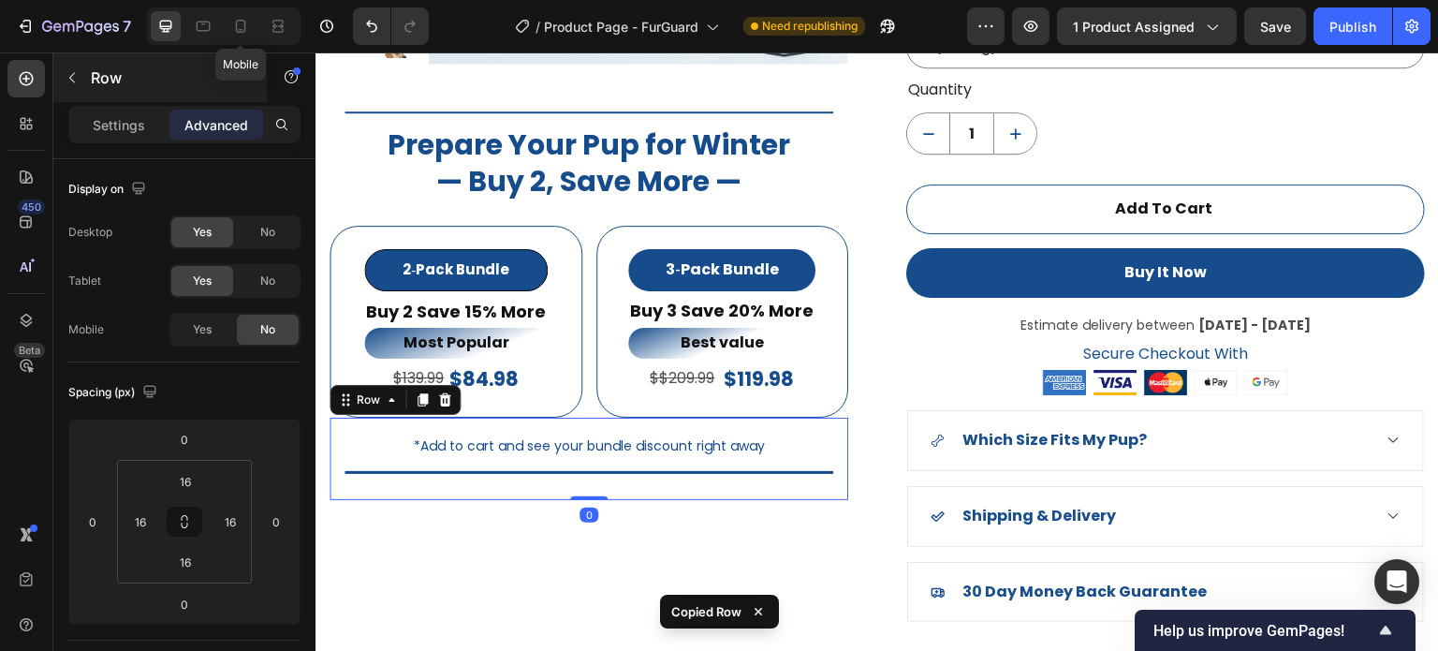
drag, startPoint x: 234, startPoint y: 27, endPoint x: 266, endPoint y: 74, distance: 56.6
click at [236, 27] on icon at bounding box center [240, 26] width 19 height 19
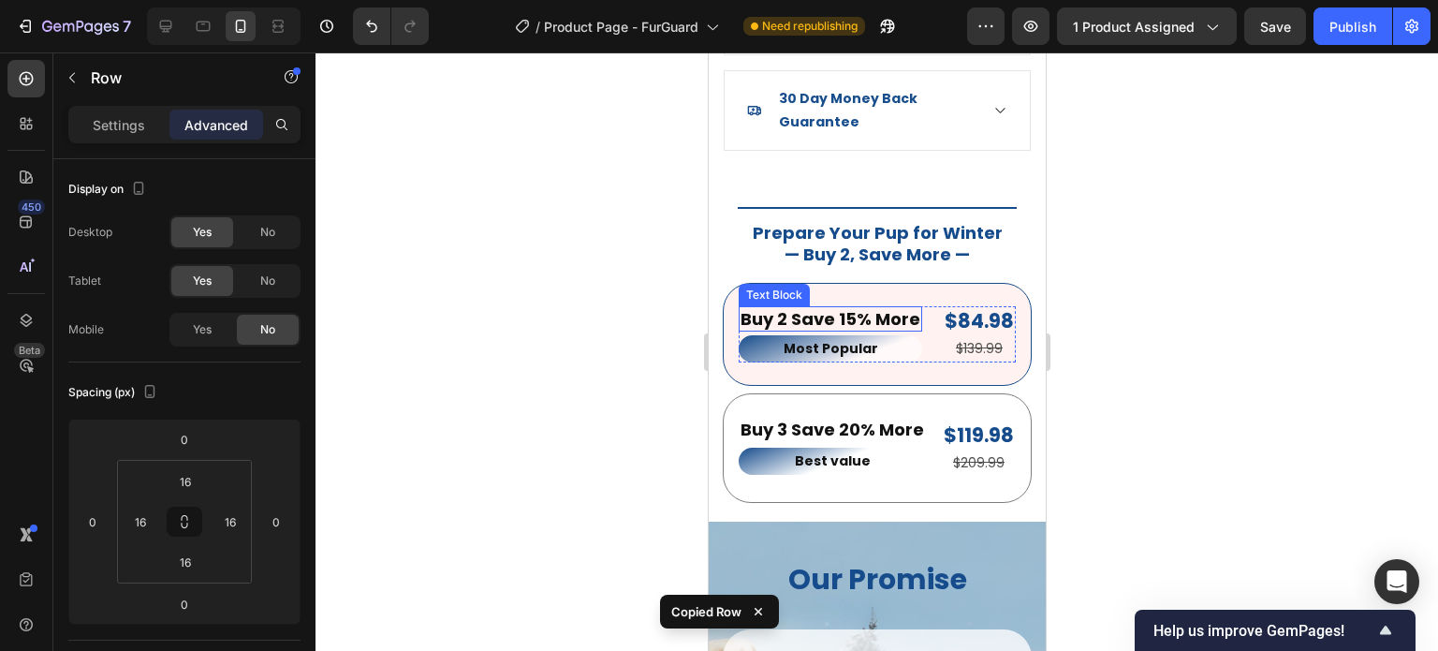
scroll to position [2454, 0]
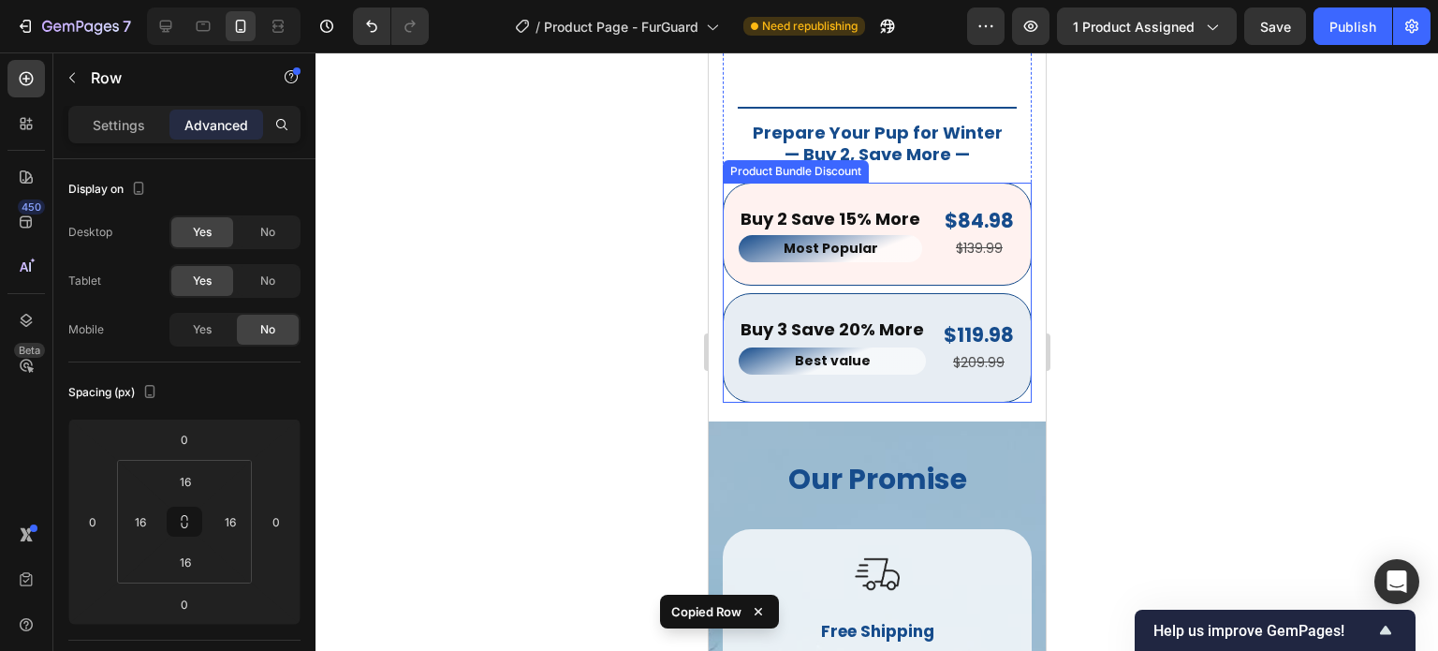
click at [785, 383] on div "Buy 3 Save 20% More Text Block Best value Text Block $119.98 Product Price Prod…" at bounding box center [876, 348] width 309 height 110
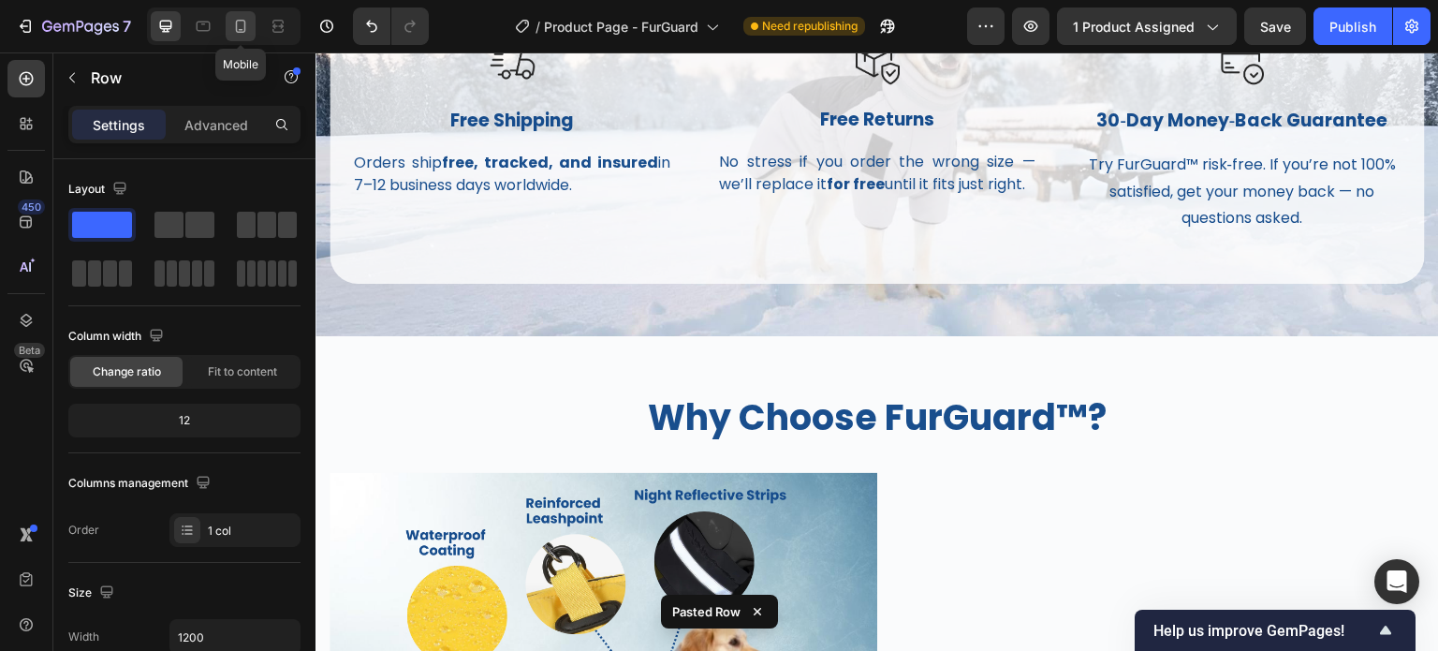
click at [234, 29] on icon at bounding box center [240, 26] width 19 height 19
type input "100%"
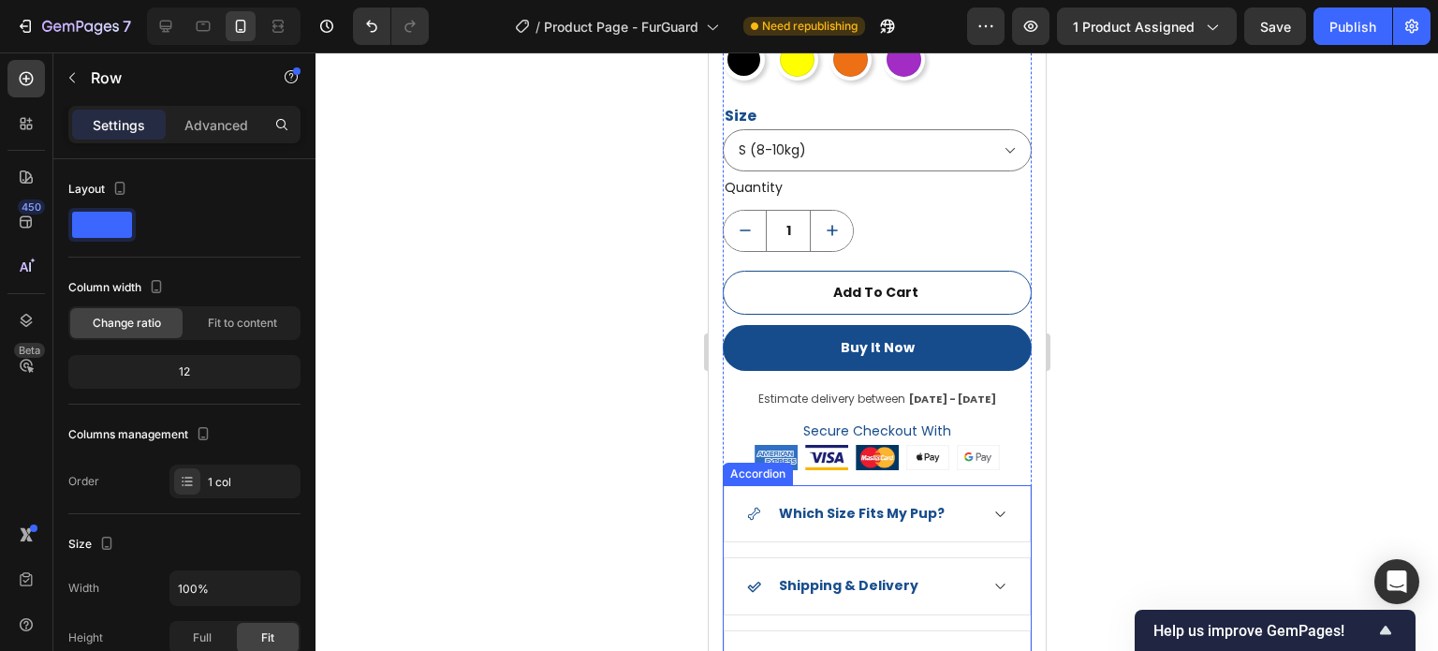
scroll to position [1783, 0]
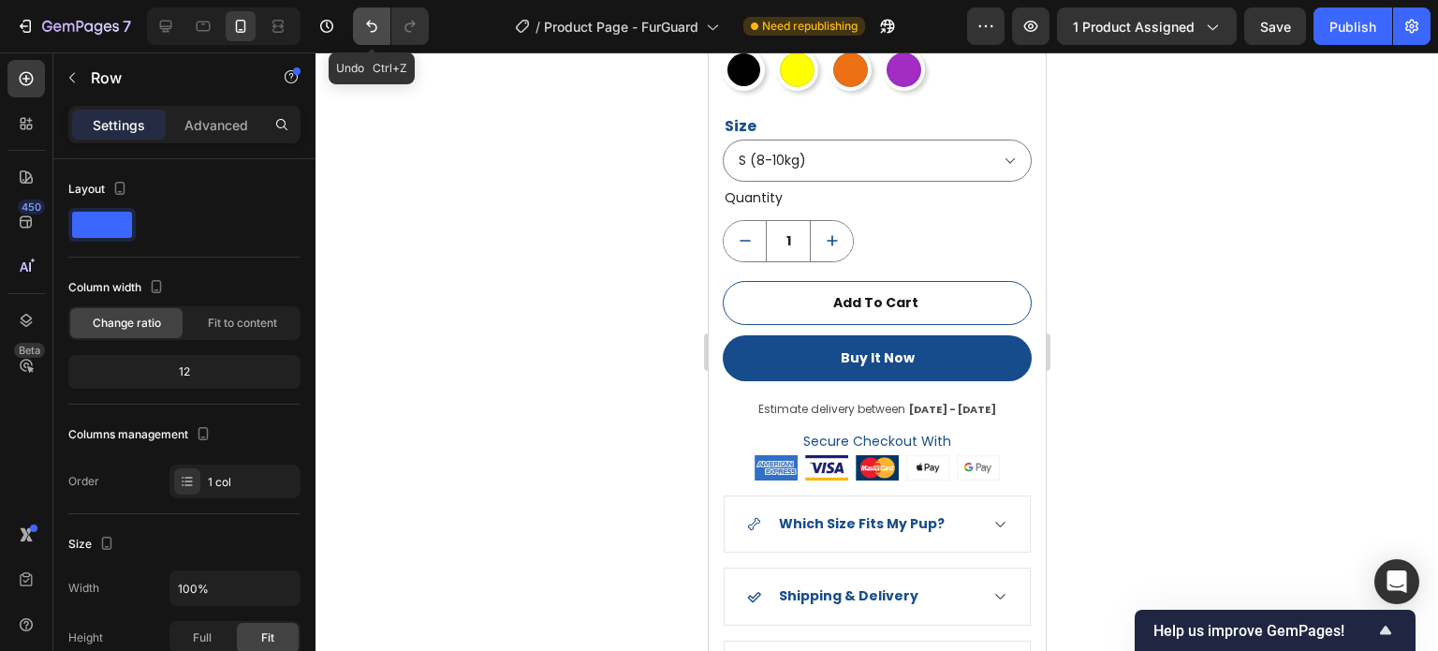
click at [370, 31] on icon "Undo/Redo" at bounding box center [371, 26] width 19 height 19
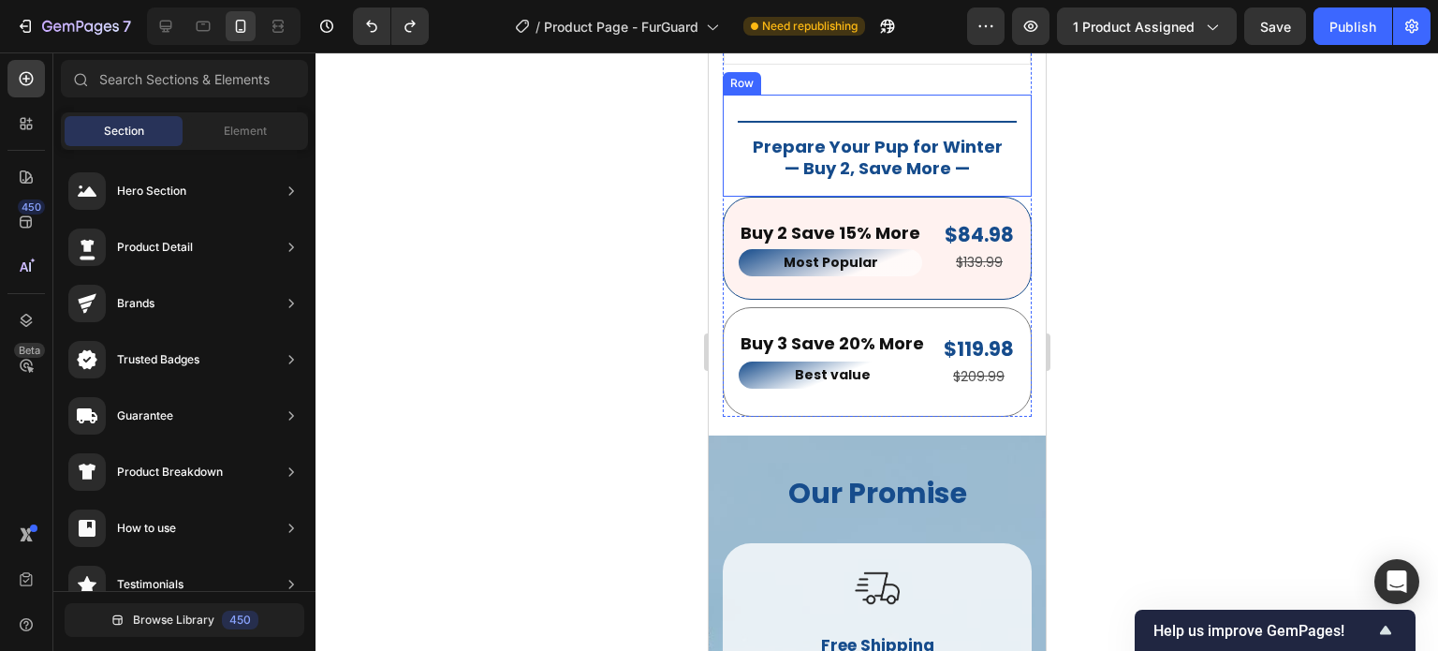
scroll to position [2439, 0]
click at [186, 24] on div at bounding box center [224, 25] width 154 height 37
click at [200, 24] on icon at bounding box center [203, 26] width 19 height 19
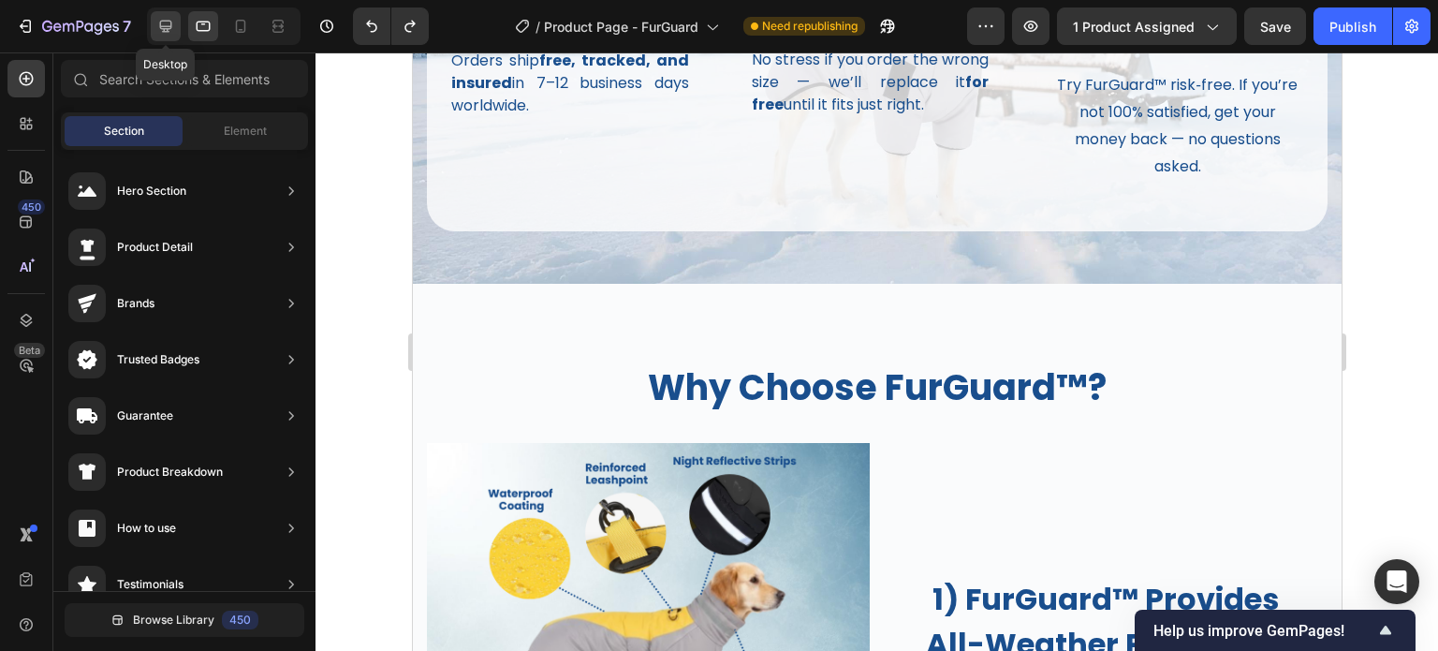
click at [172, 24] on icon at bounding box center [165, 26] width 19 height 19
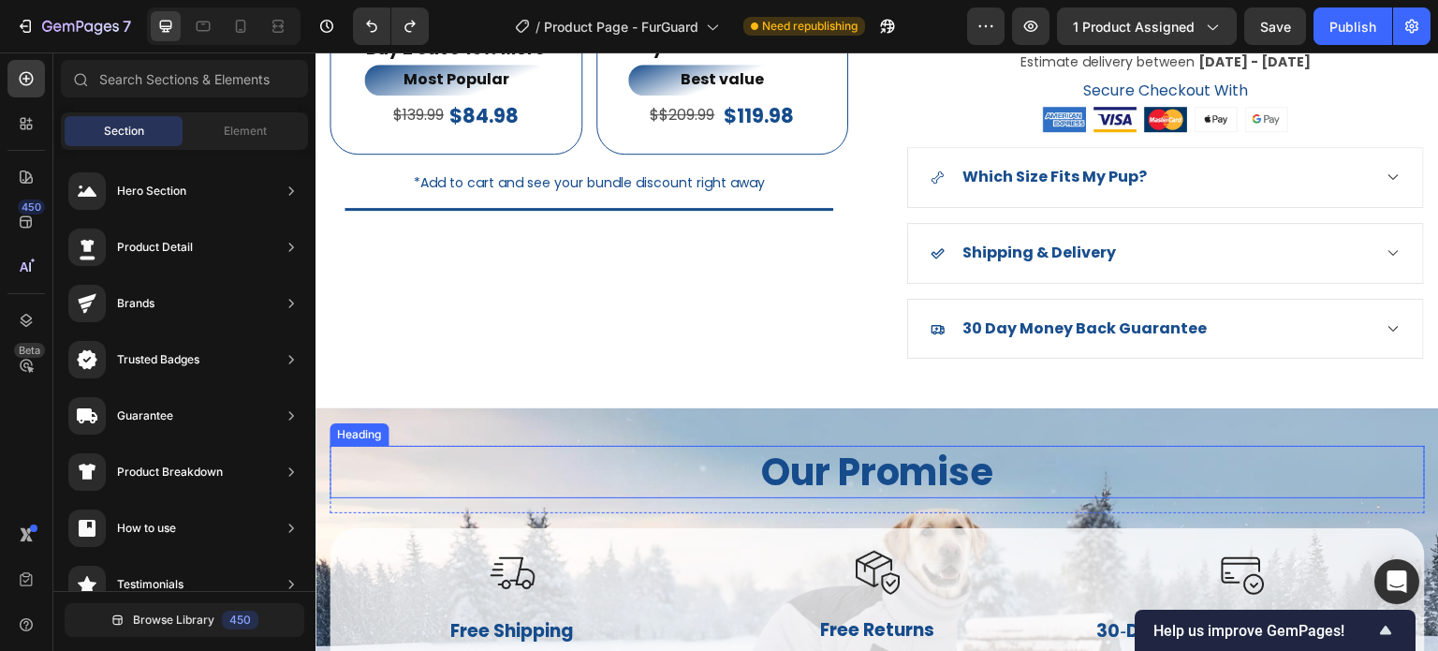
scroll to position [1614, 0]
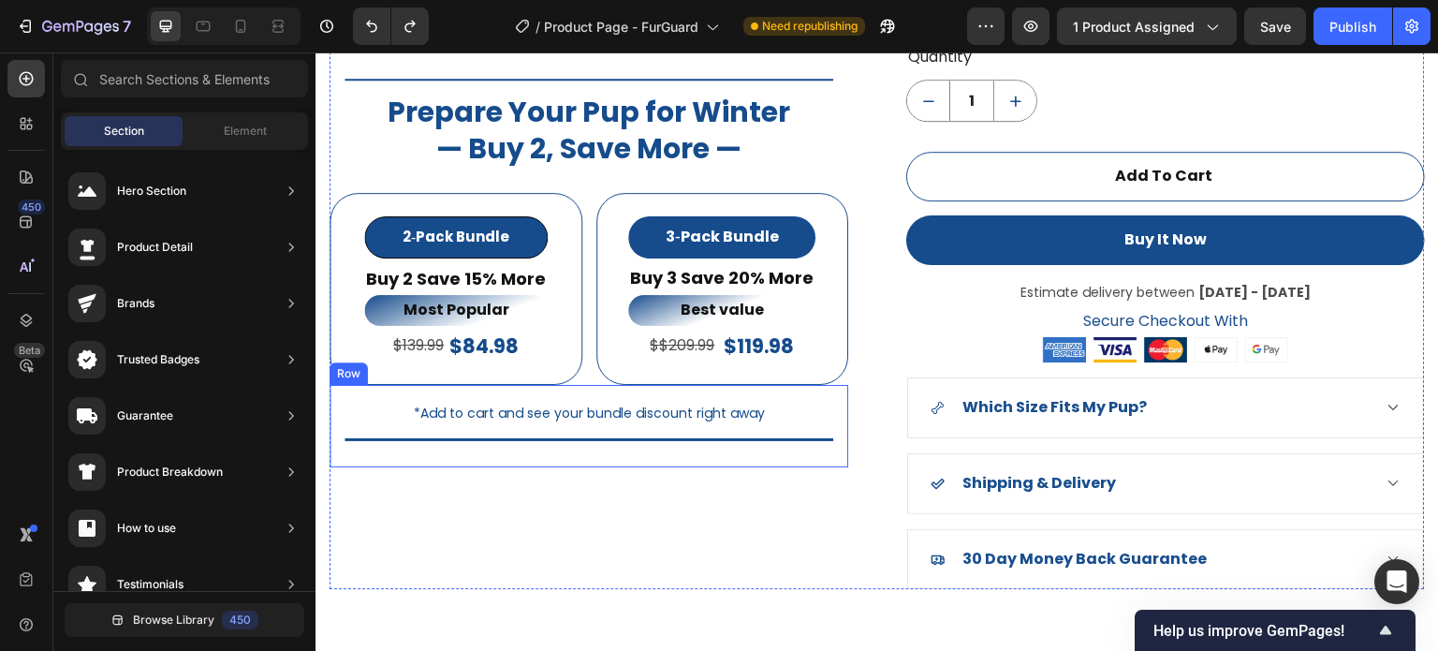
click at [830, 397] on div "*Add to cart and see your bundle discount right away Text Block Title Line Row" at bounding box center [589, 426] width 519 height 82
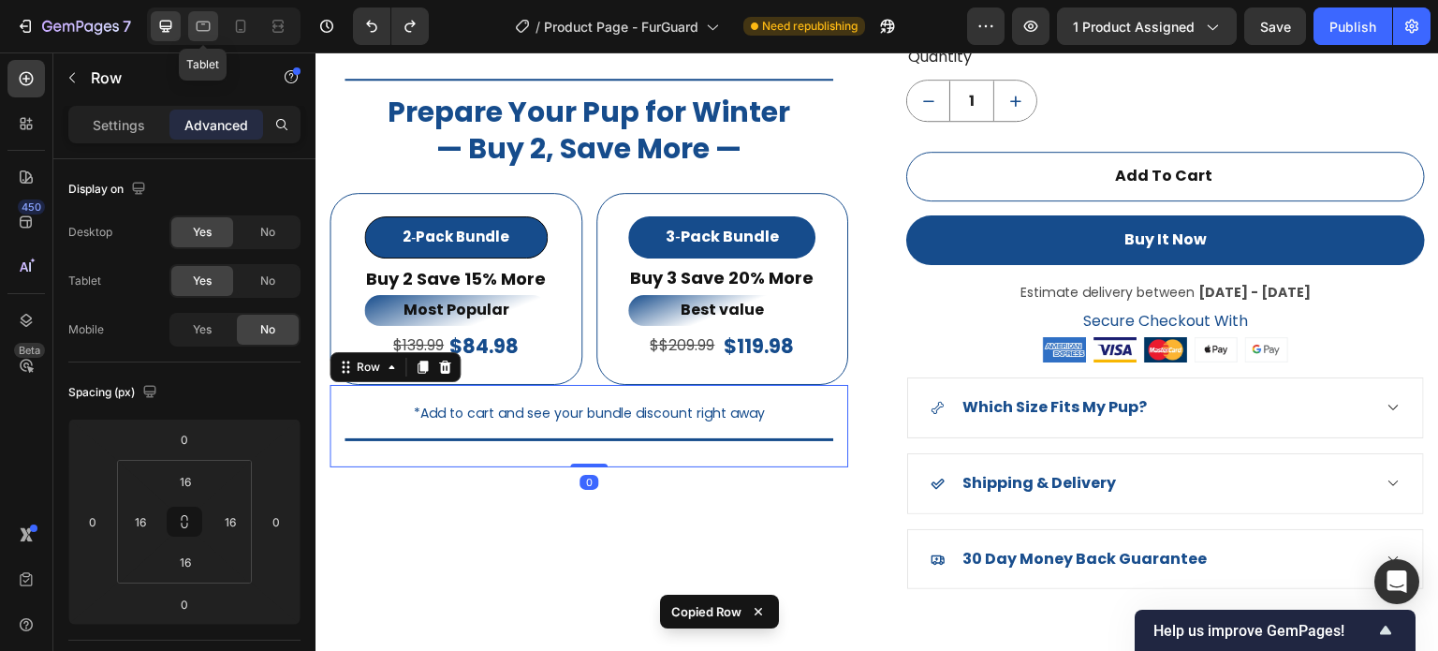
click at [199, 32] on icon at bounding box center [203, 26] width 19 height 19
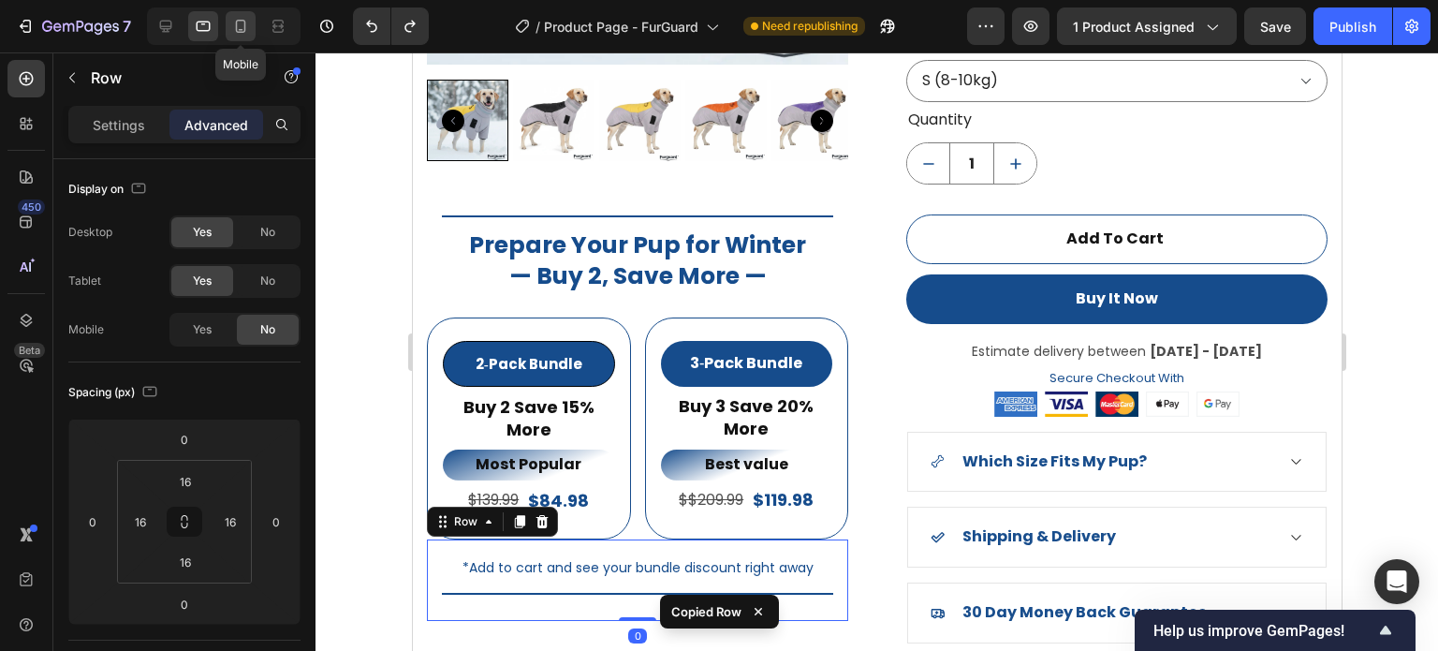
click at [228, 27] on div at bounding box center [241, 26] width 30 height 30
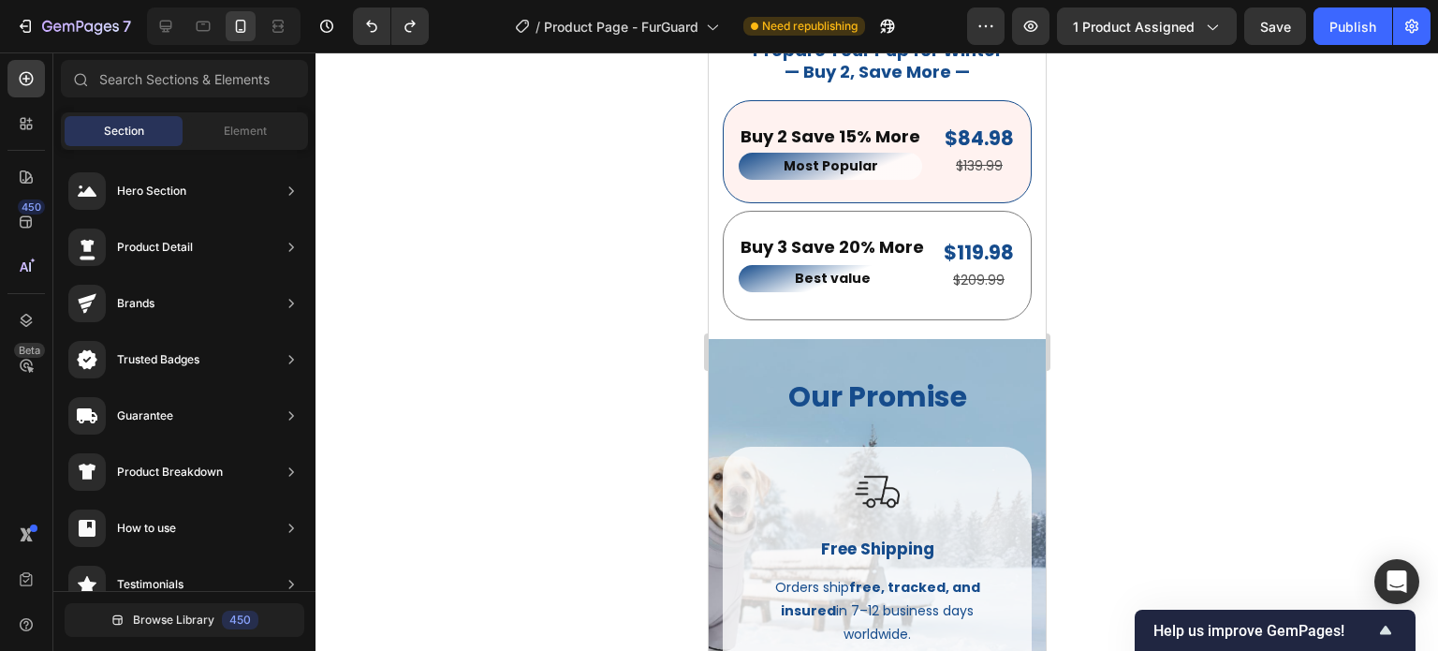
scroll to position [2571, 0]
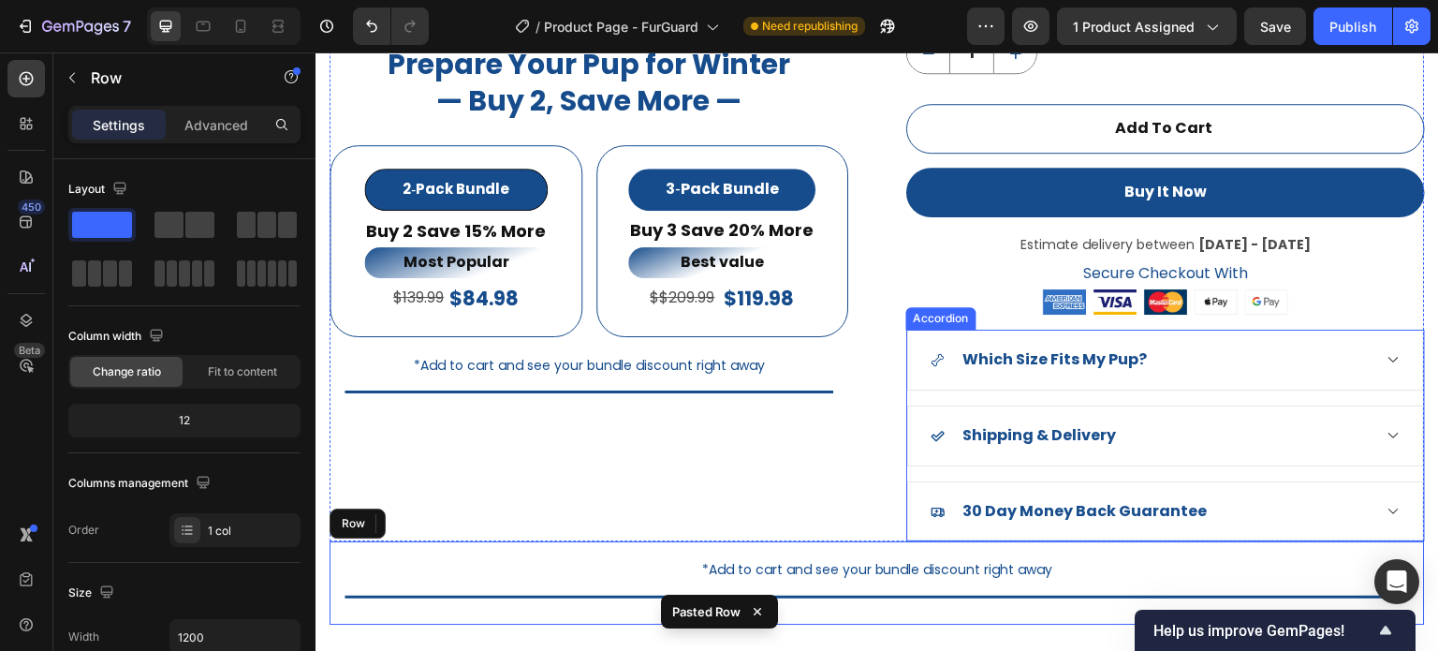
scroll to position [1789, 0]
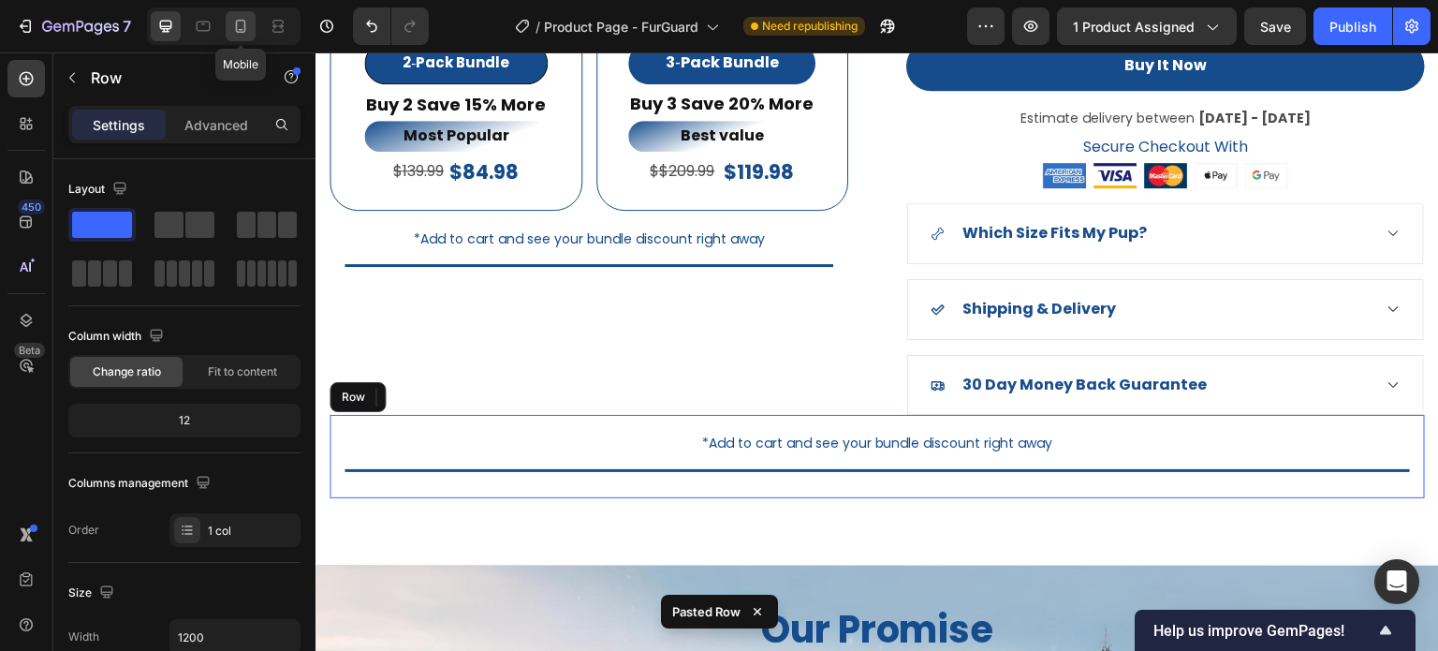
click at [244, 30] on icon at bounding box center [241, 26] width 10 height 13
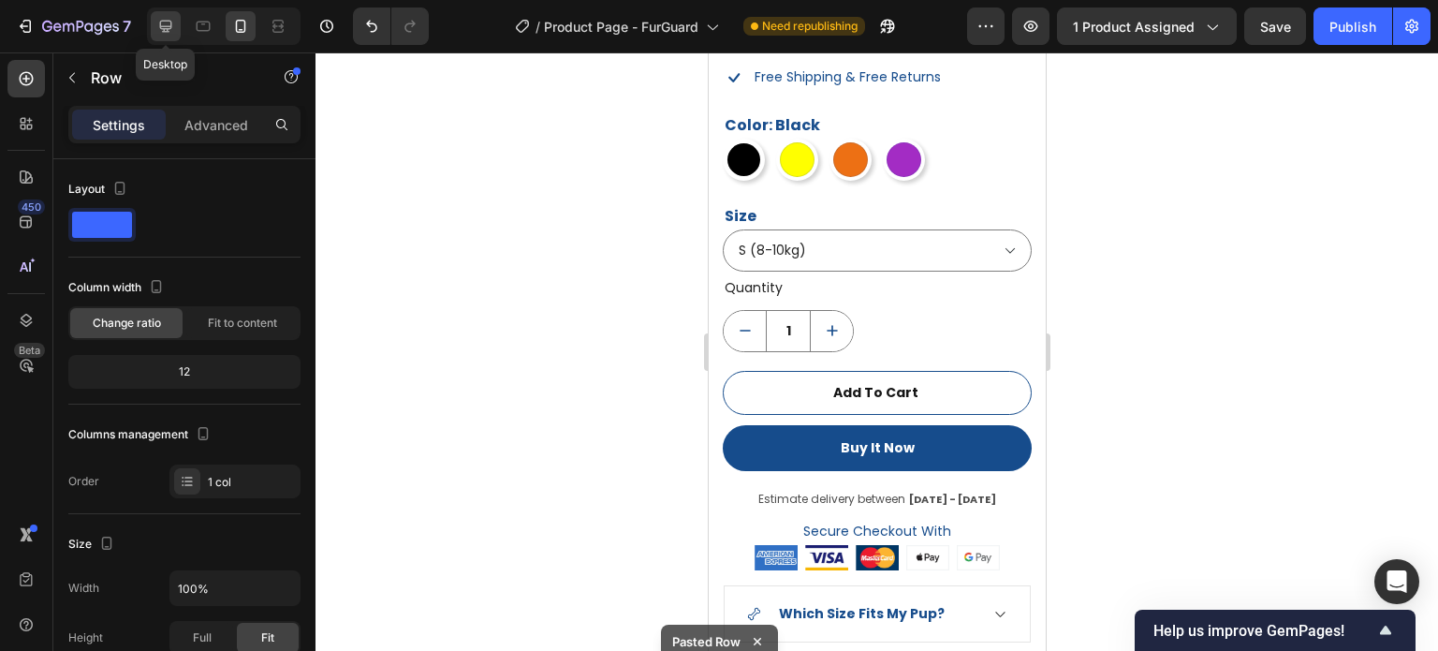
click at [171, 22] on icon at bounding box center [165, 26] width 19 height 19
type input "1200"
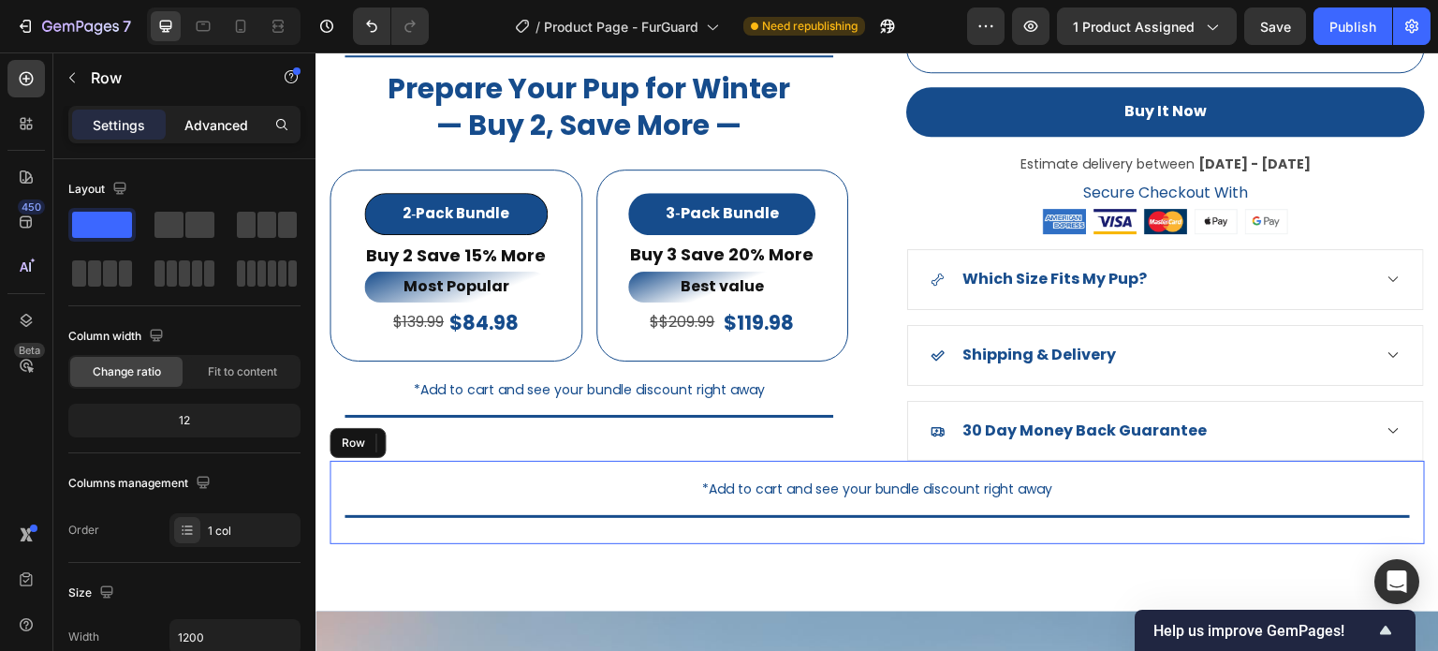
click at [222, 135] on div "Advanced" at bounding box center [216, 125] width 94 height 30
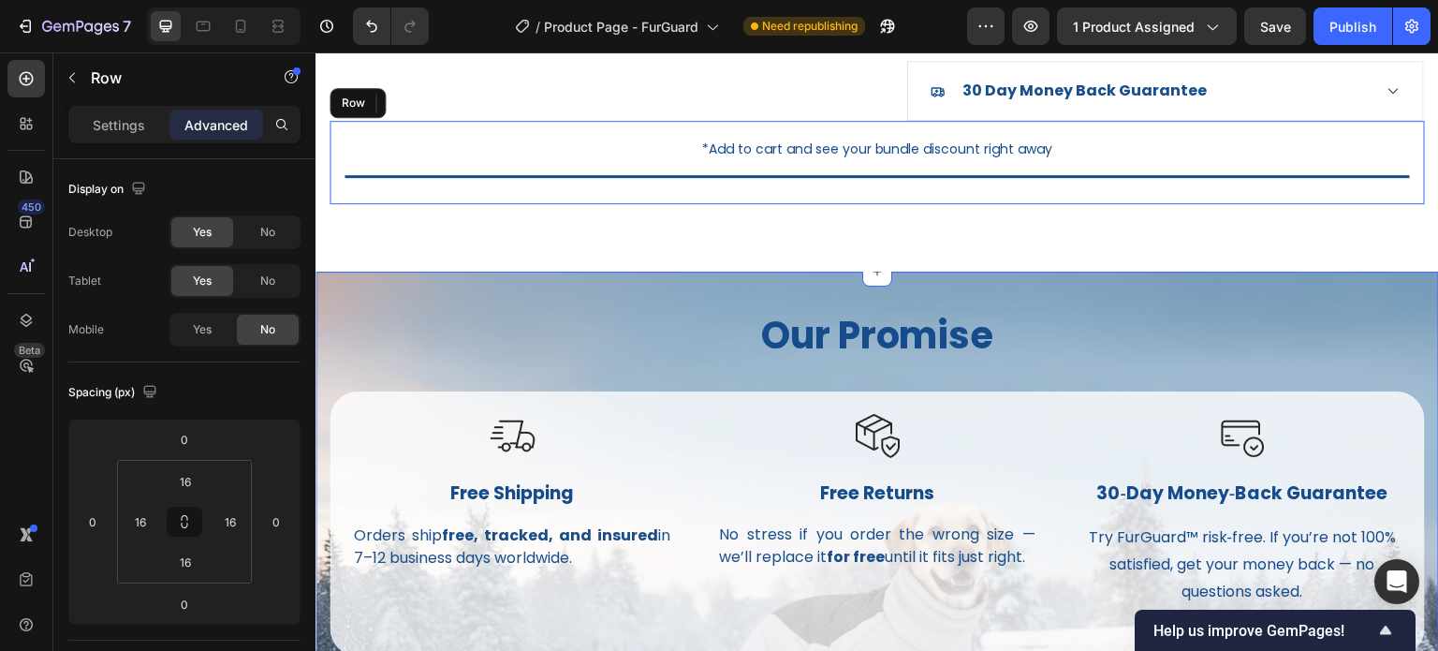
scroll to position [2084, 0]
click at [259, 227] on div "No" at bounding box center [268, 232] width 62 height 30
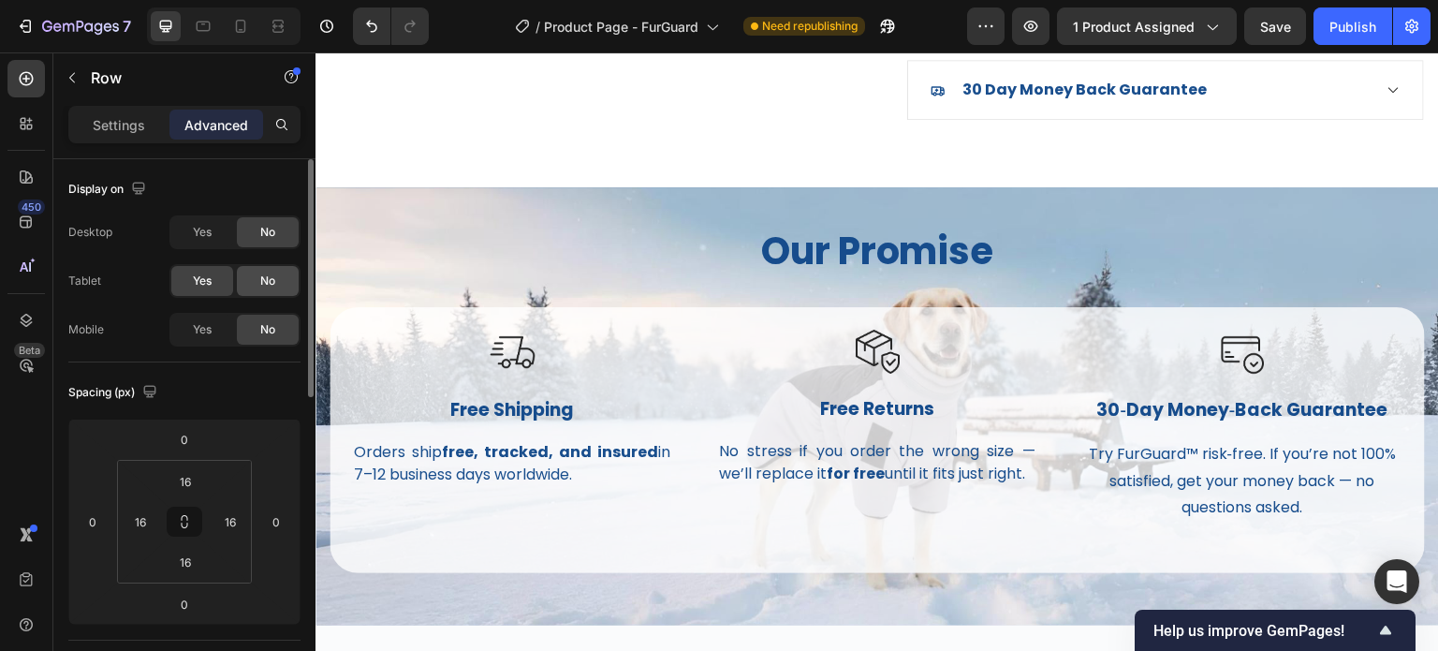
drag, startPoint x: 223, startPoint y: 314, endPoint x: 269, endPoint y: 284, distance: 54.8
click at [224, 315] on div "Yes" at bounding box center [202, 330] width 62 height 30
click at [272, 281] on span "No" at bounding box center [267, 281] width 15 height 17
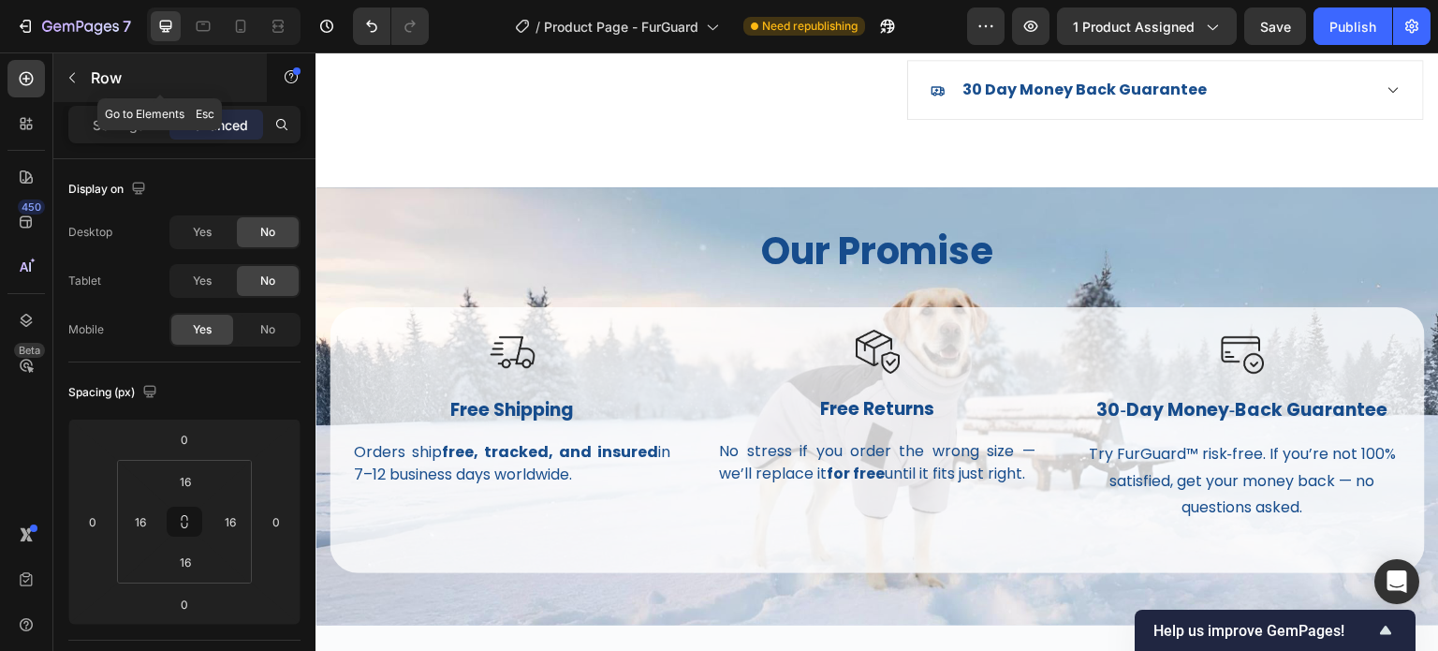
click at [79, 78] on icon "button" at bounding box center [72, 77] width 15 height 15
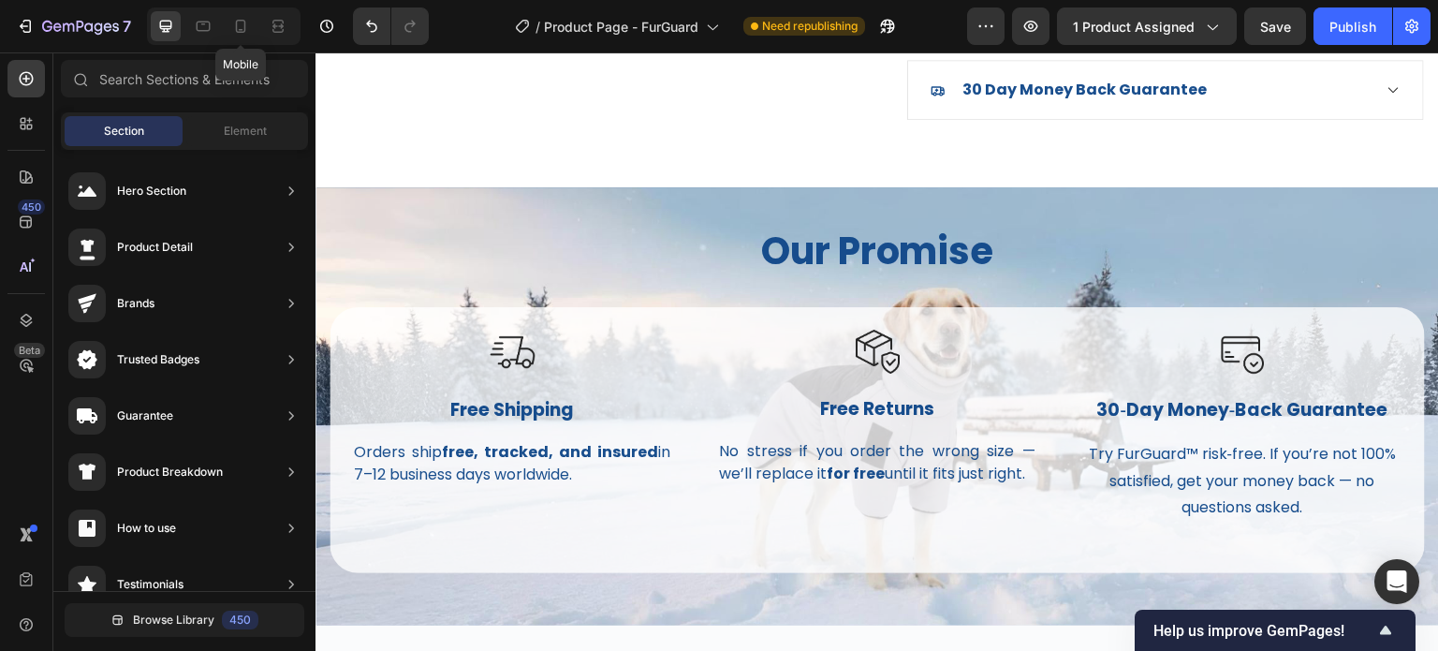
drag, startPoint x: 245, startPoint y: 33, endPoint x: 424, endPoint y: 10, distance: 180.3
click at [246, 34] on icon at bounding box center [240, 26] width 19 height 19
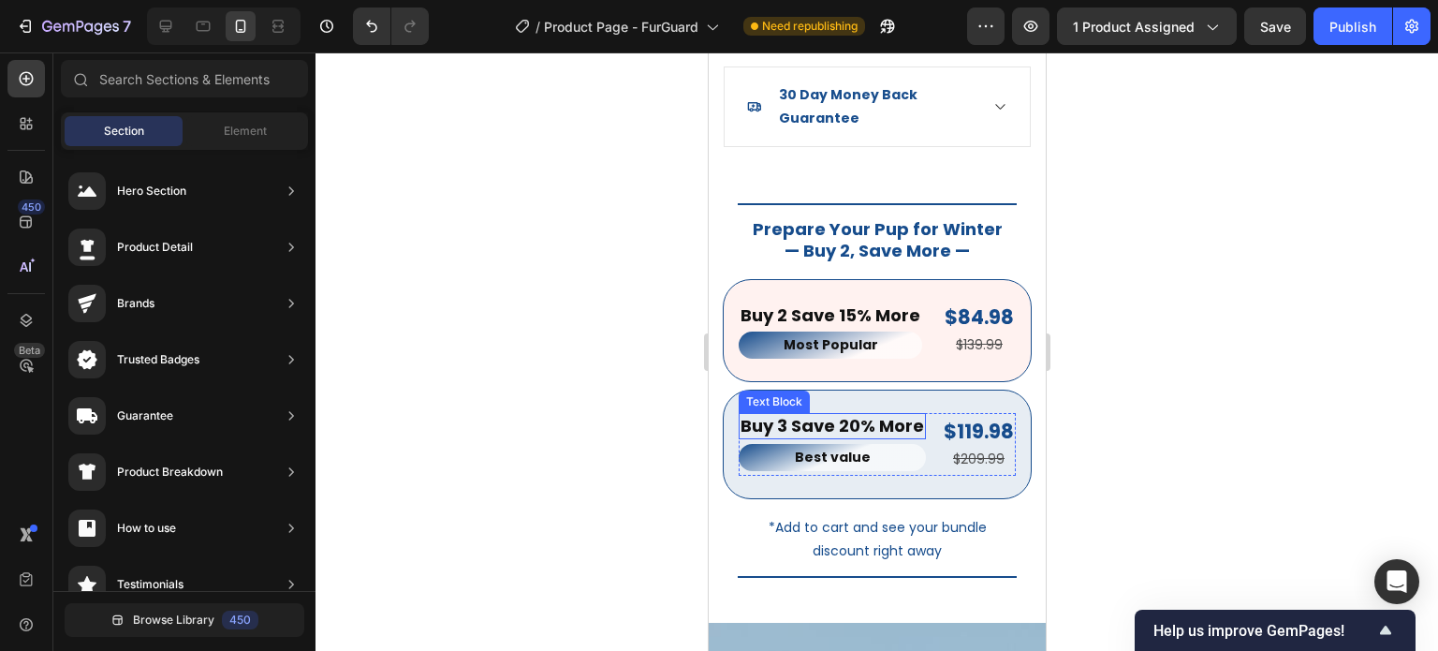
scroll to position [2451, 0]
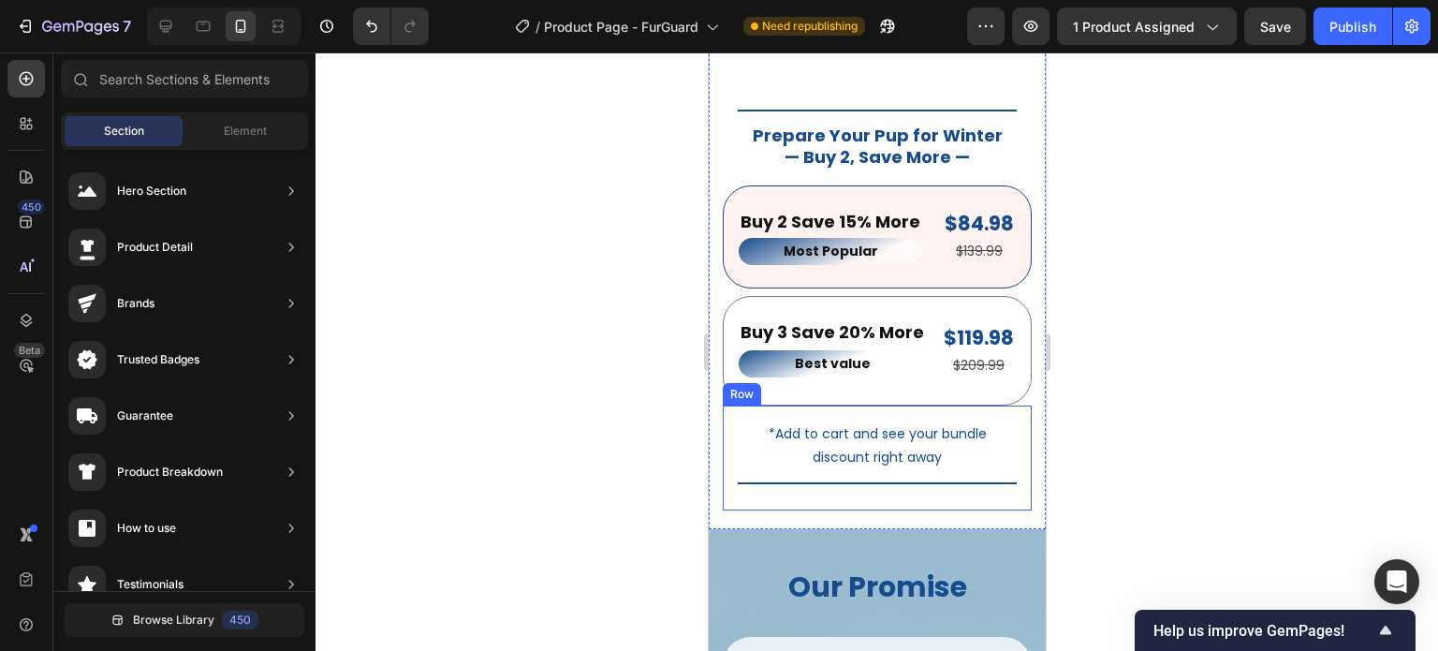
click at [1005, 467] on div "*Add to cart and see your bundle discount right away Text Block Title Line Row" at bounding box center [876, 457] width 309 height 105
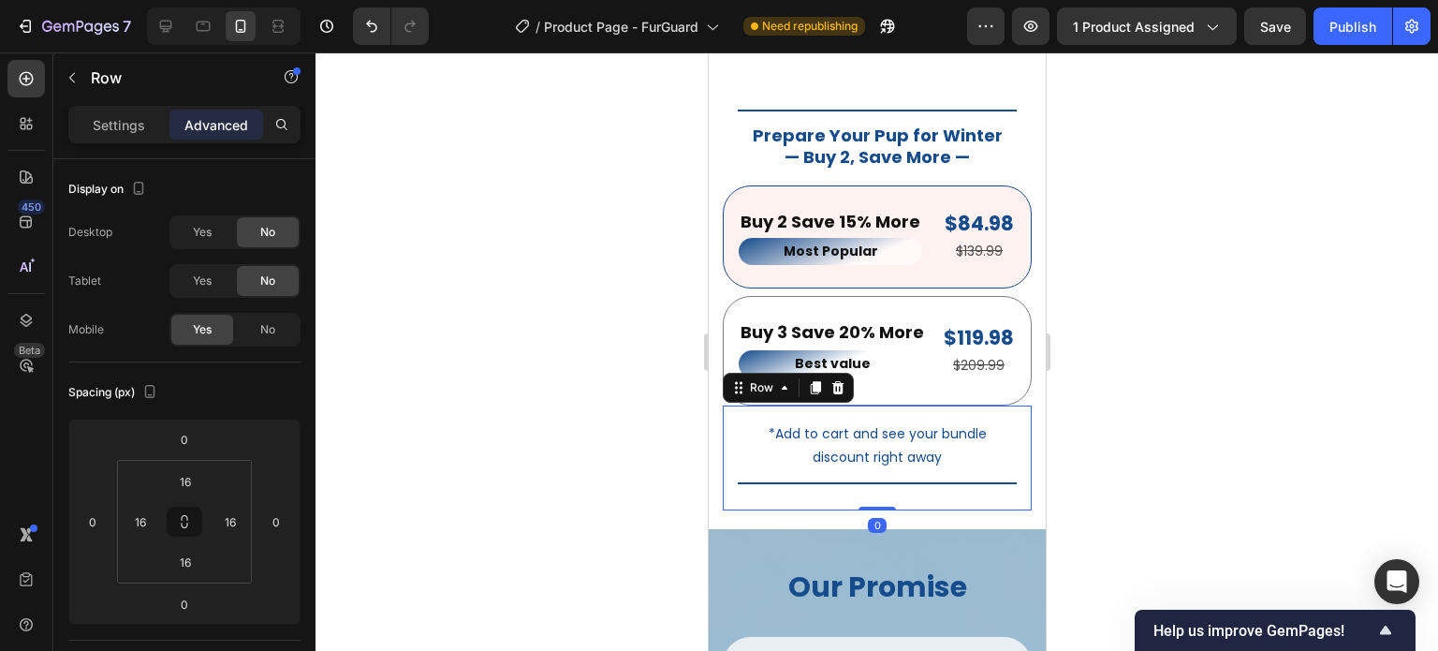
click at [1241, 449] on div at bounding box center [877, 351] width 1123 height 598
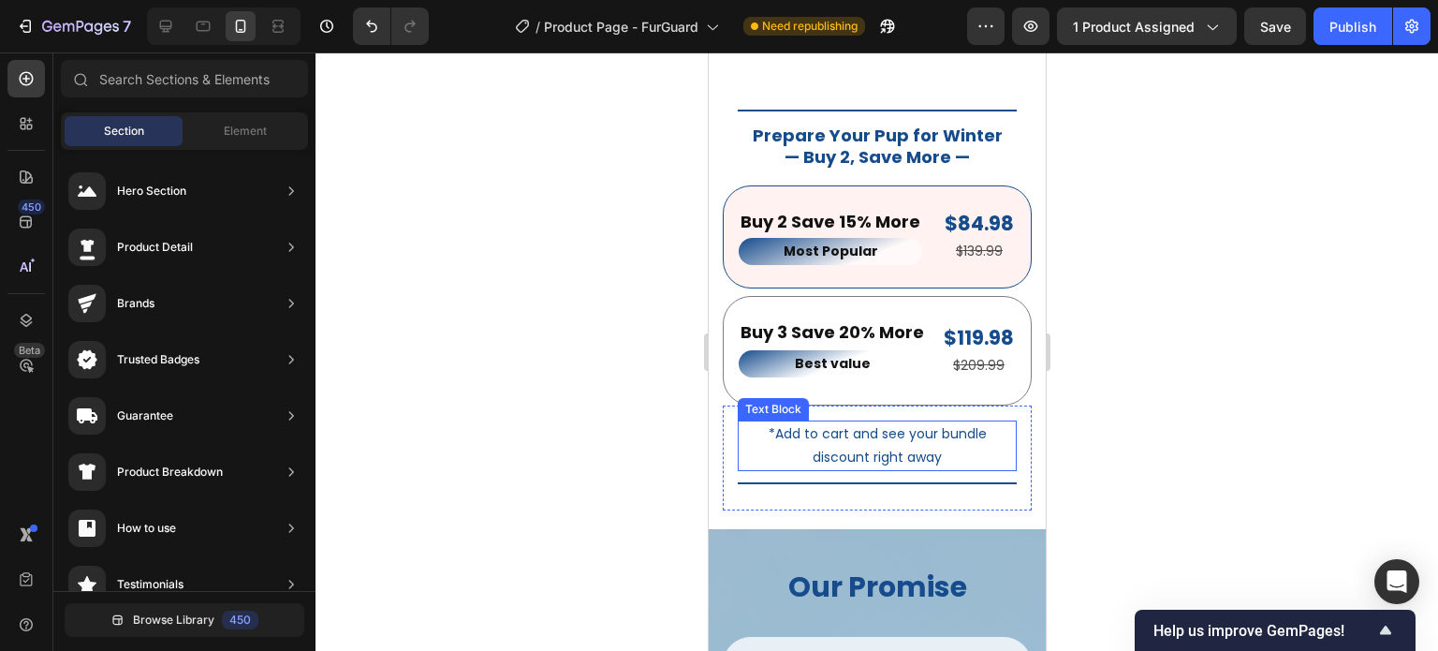
click at [964, 436] on p "*Add to cart and see your bundle discount right away" at bounding box center [876, 445] width 275 height 47
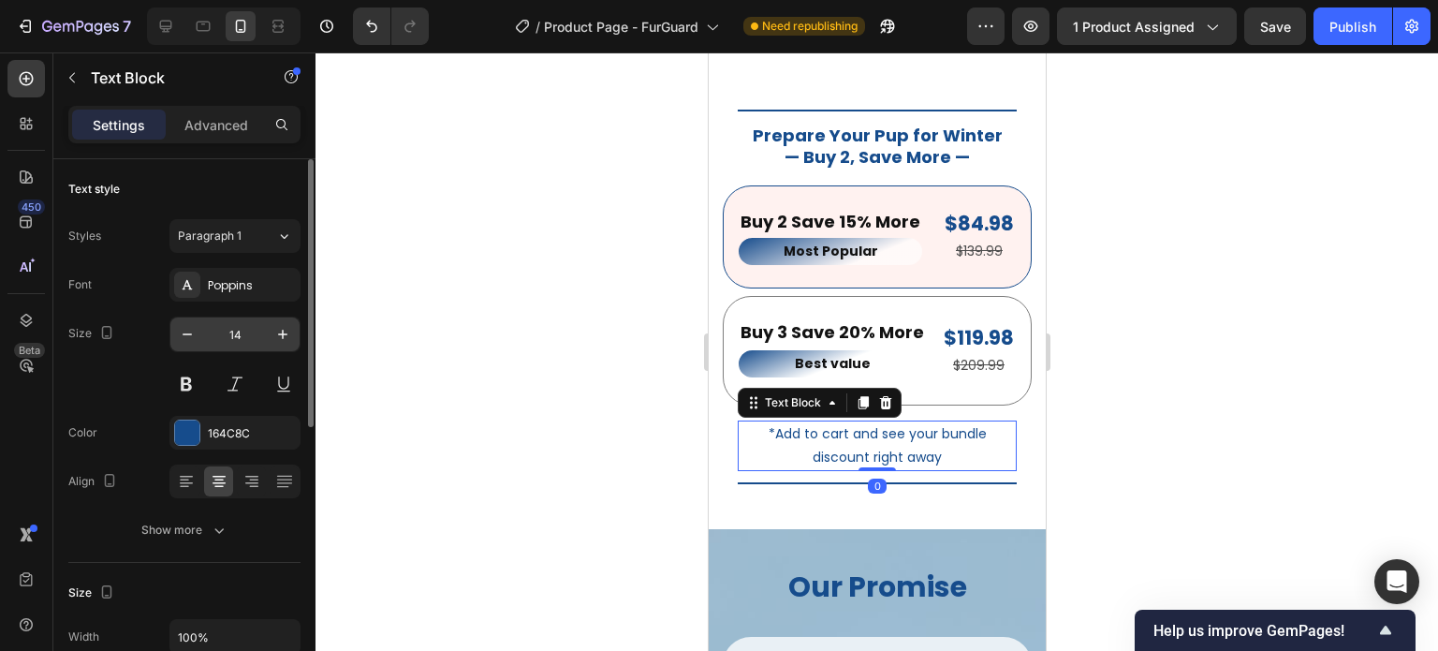
click at [242, 332] on input "14" at bounding box center [235, 334] width 62 height 34
type input "12"
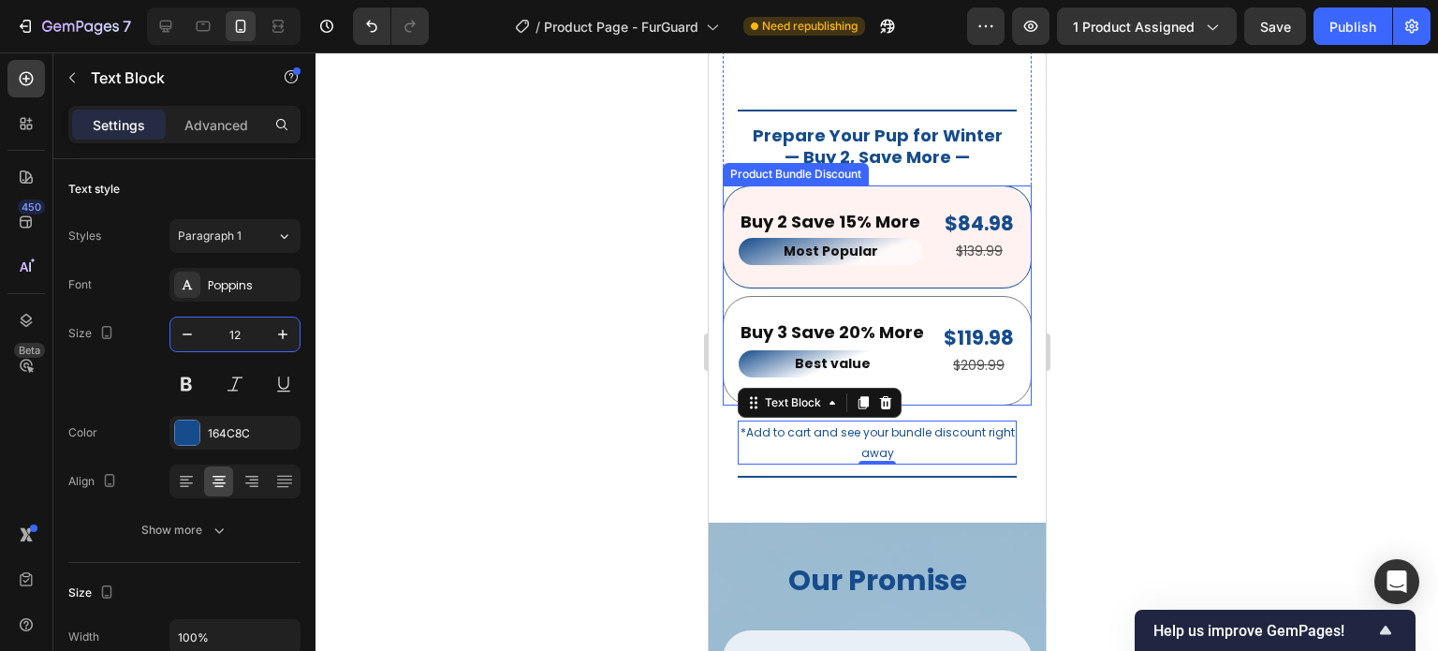
click at [1226, 420] on div at bounding box center [877, 351] width 1123 height 598
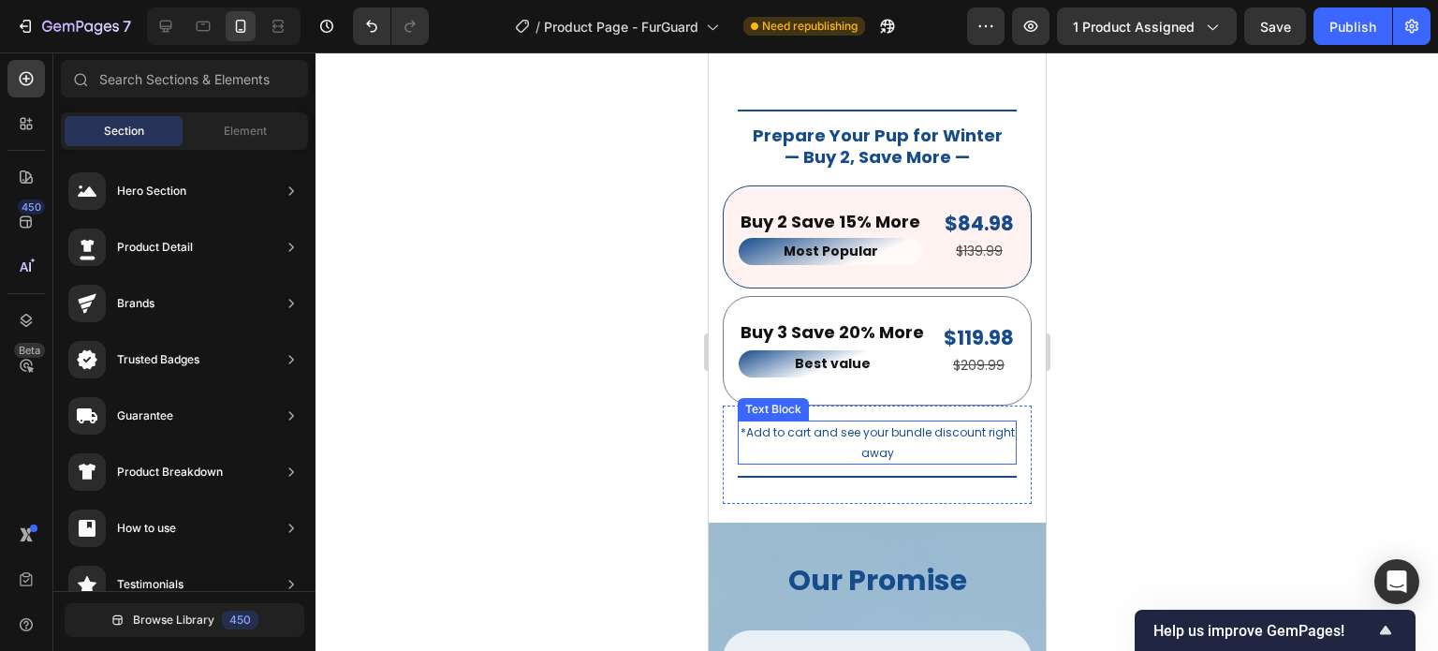
click at [945, 423] on p "*Add to cart and see your bundle discount right away" at bounding box center [876, 442] width 275 height 40
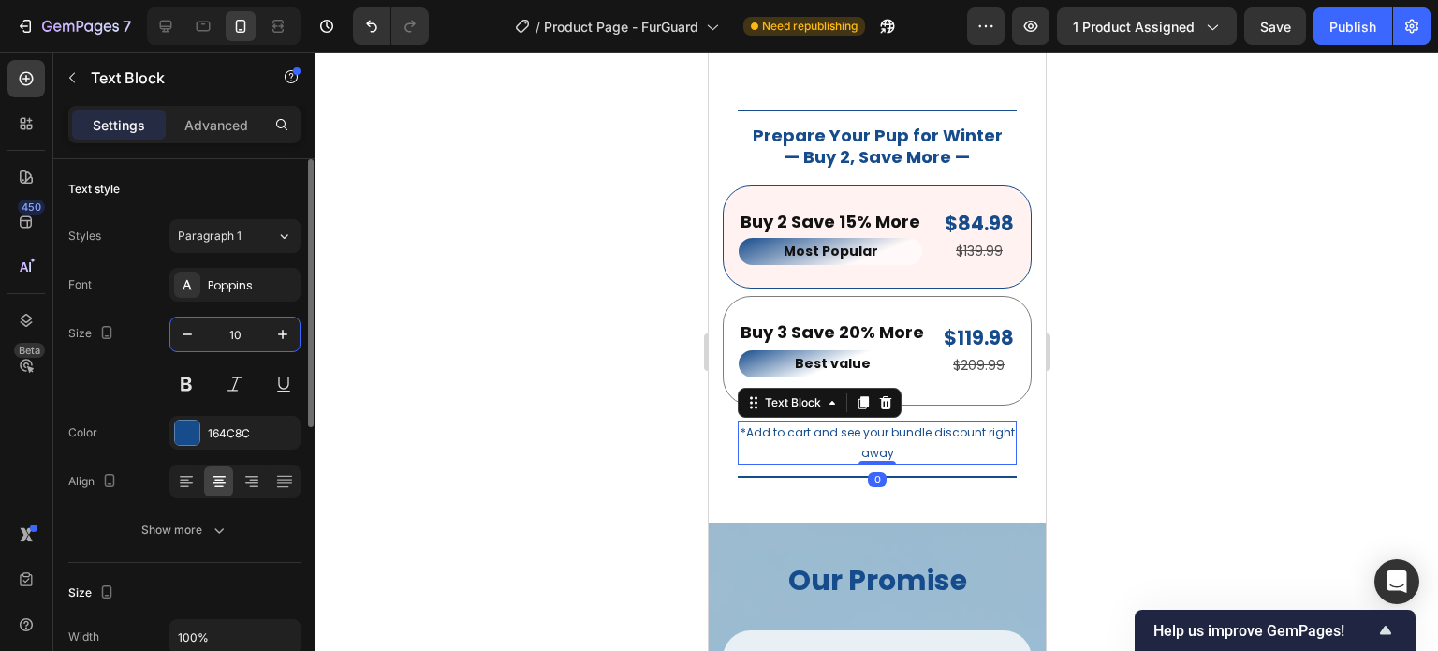
type input "10"
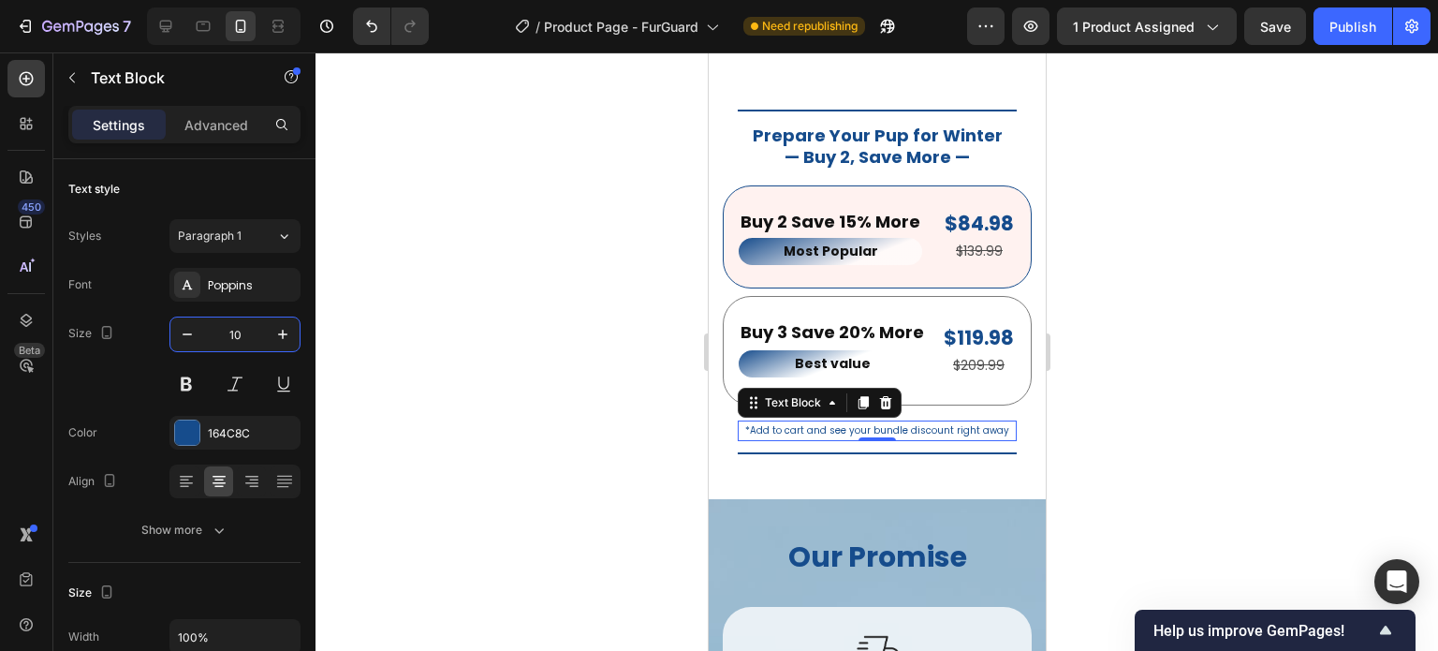
click at [1260, 365] on div at bounding box center [877, 351] width 1123 height 598
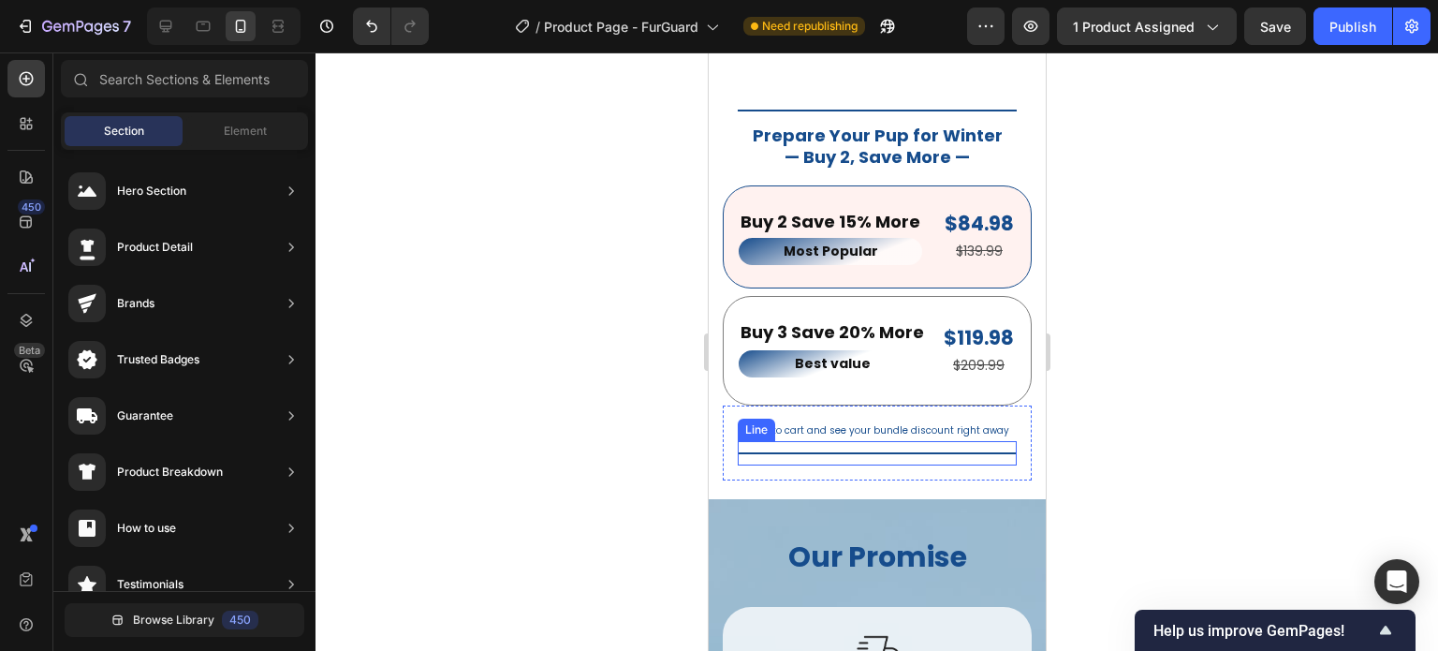
click at [892, 452] on div at bounding box center [876, 453] width 279 height 2
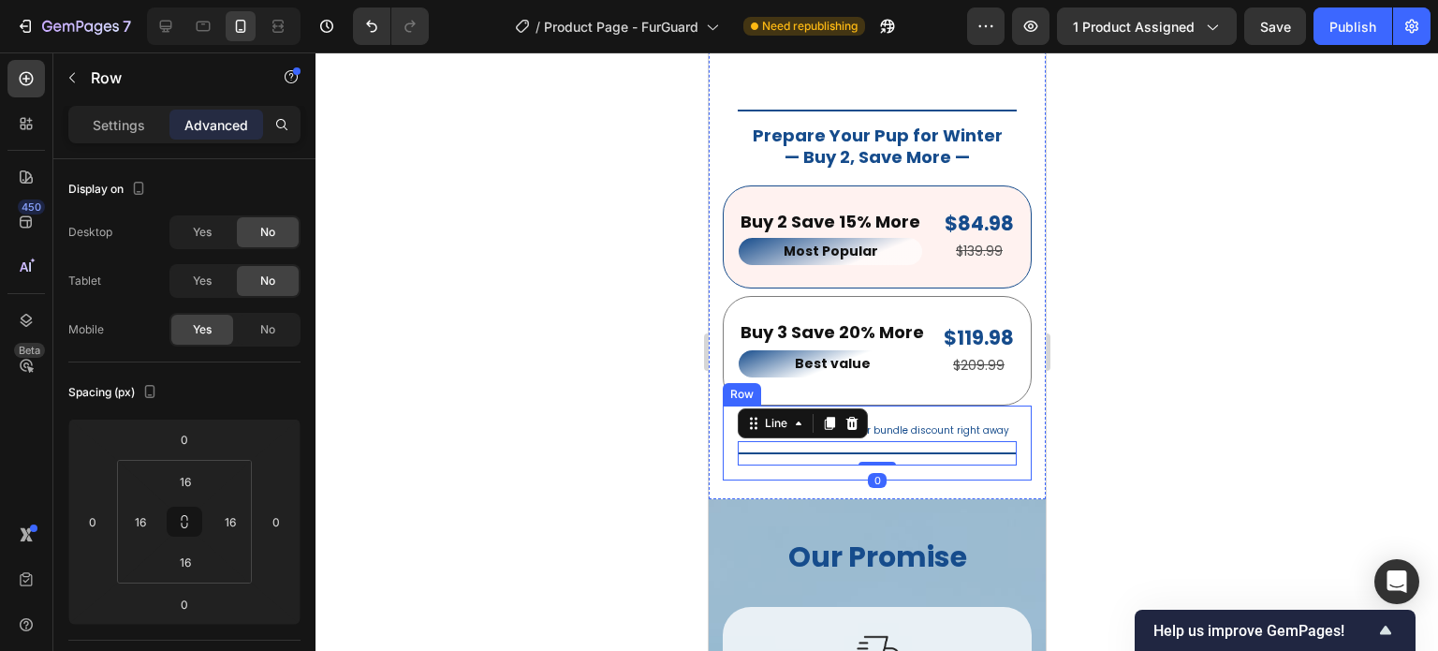
click at [908, 455] on div "*Add to cart and see your bundle discount right away Text Block Title Line 0 Row" at bounding box center [876, 442] width 309 height 75
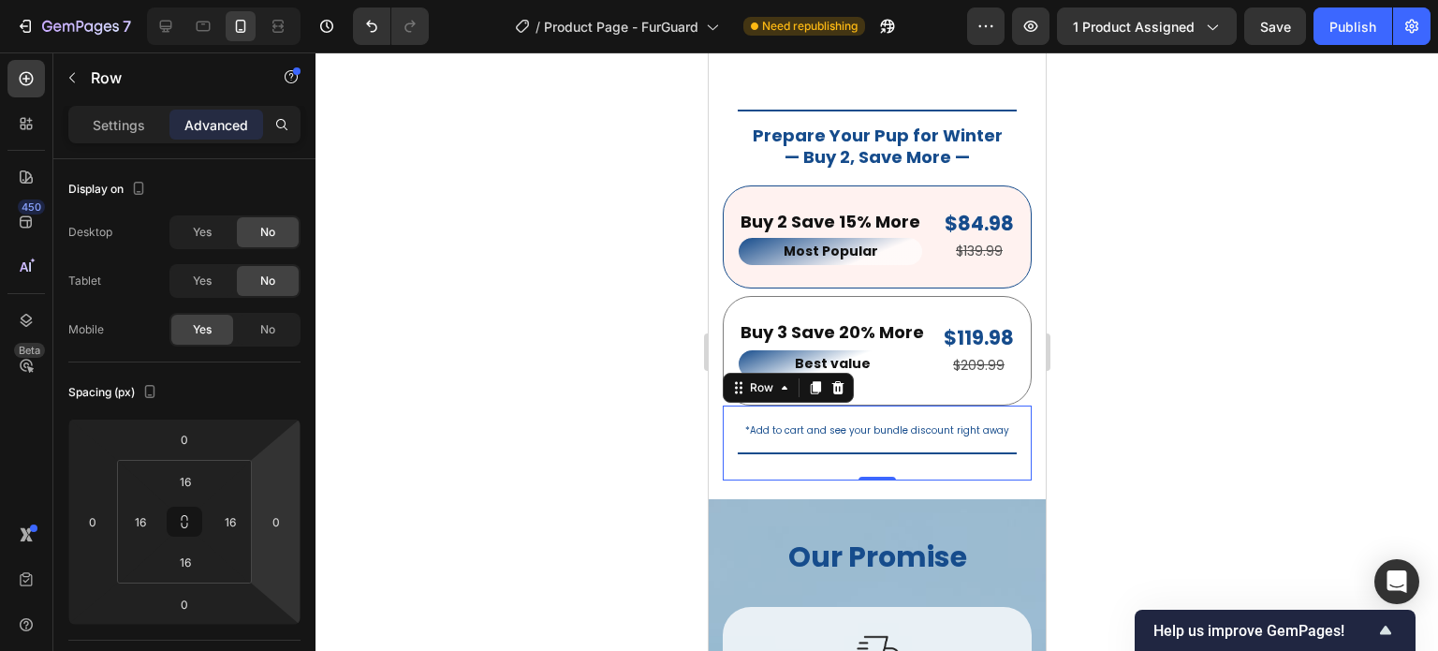
click at [1227, 489] on div at bounding box center [877, 351] width 1123 height 598
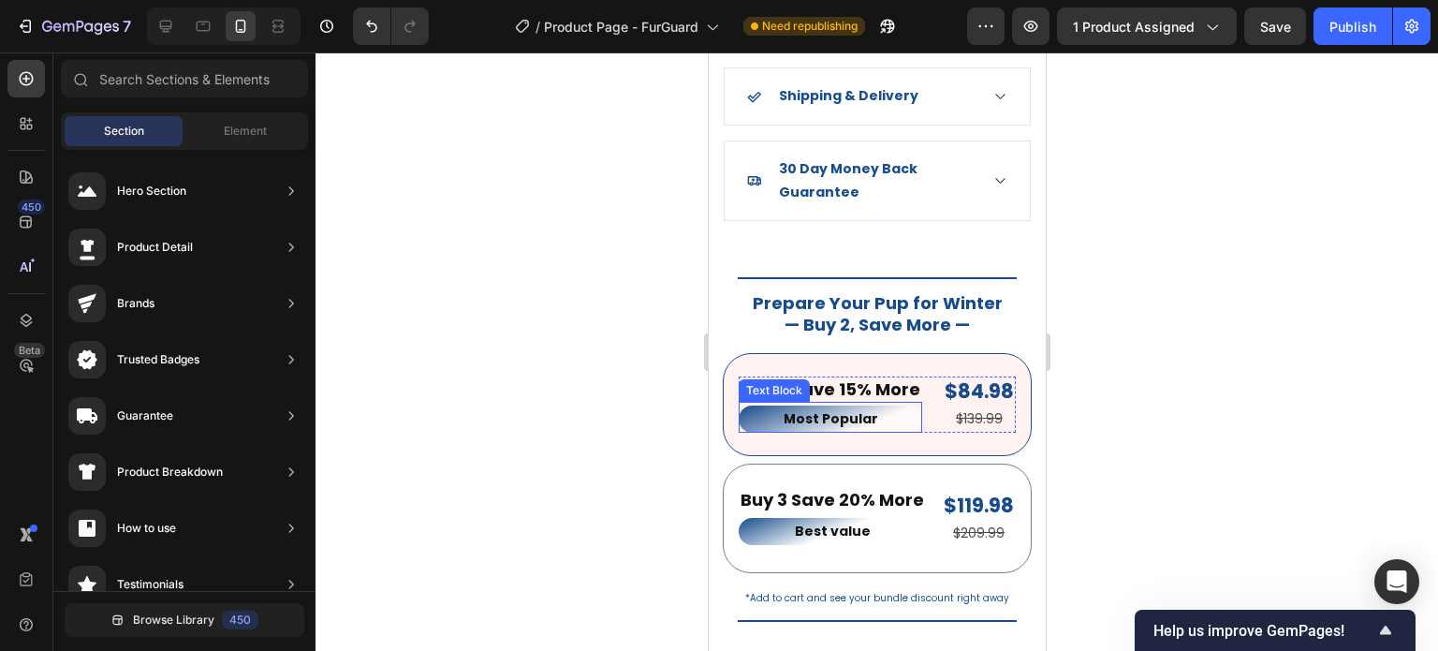
scroll to position [2263, 0]
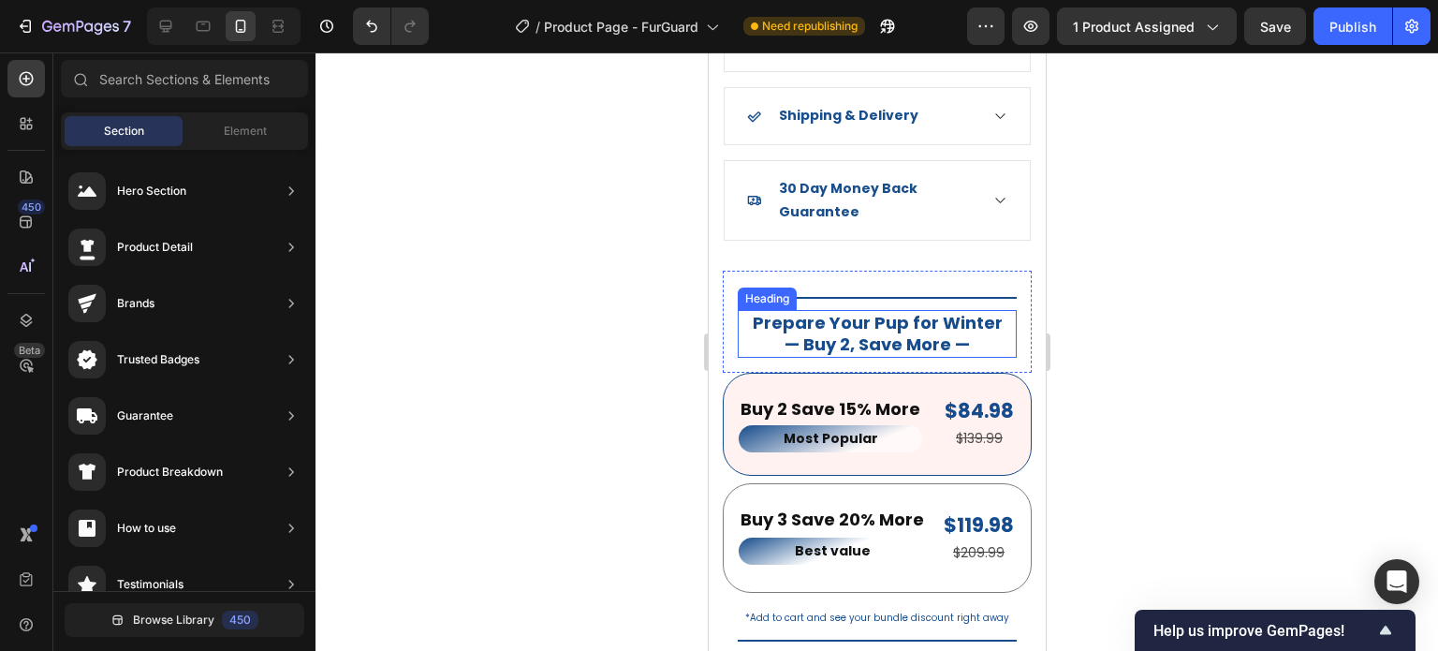
click at [922, 322] on h2 "Prepare Your Pup for Winter — Buy 2, Save More —" at bounding box center [876, 334] width 279 height 48
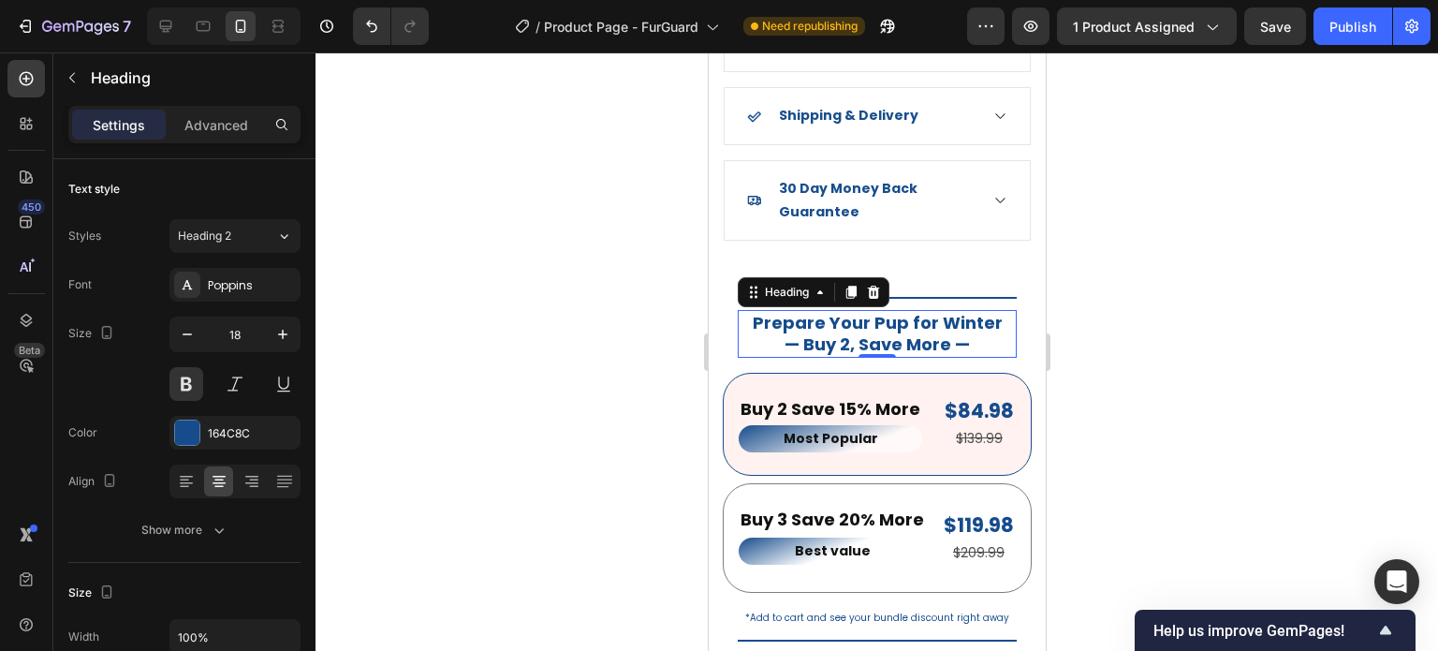
click at [969, 327] on h2 "Prepare Your Pup for Winter — Buy 2, Save More —" at bounding box center [876, 334] width 279 height 48
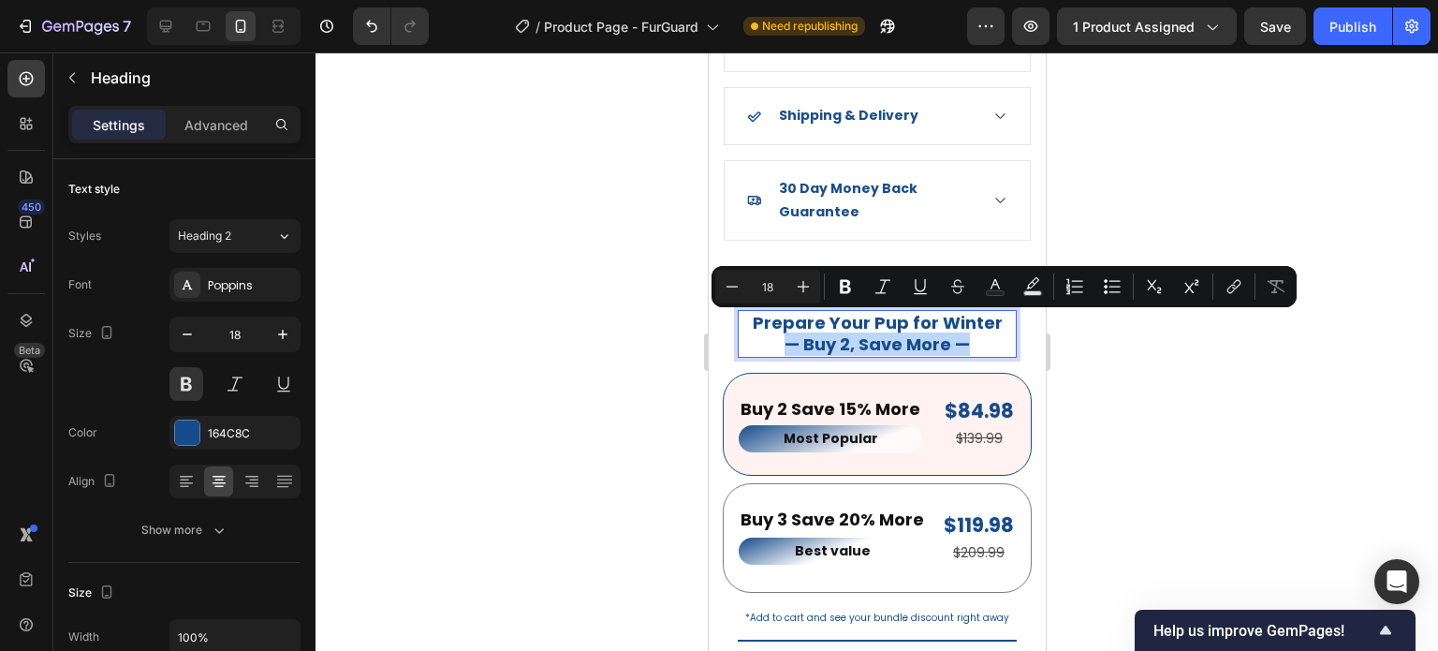
drag, startPoint x: 963, startPoint y: 329, endPoint x: 785, endPoint y: 334, distance: 178.0
click at [785, 334] on p "Prepare Your Pup for Winter — Buy 2, Save More —" at bounding box center [876, 334] width 275 height 44
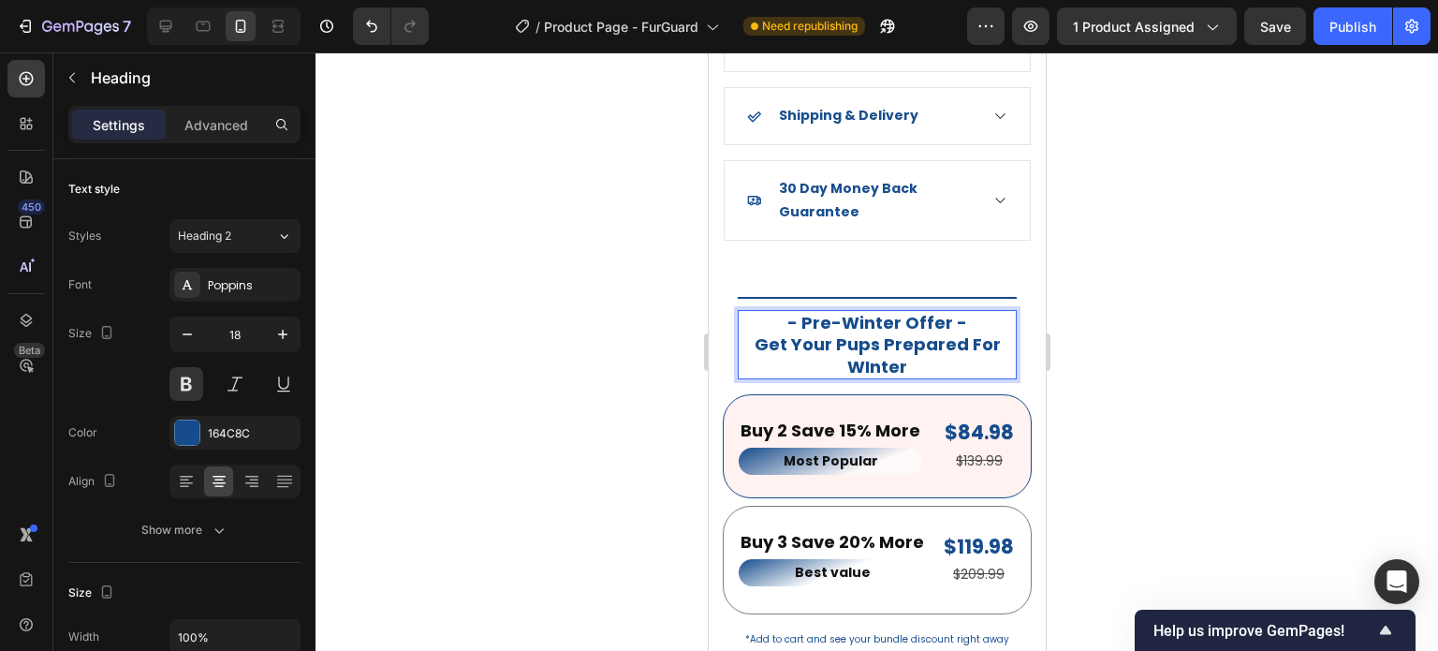
click at [874, 323] on p "- Pre-Winter Offer - Get Your Pups Prepared For WInter" at bounding box center [876, 345] width 275 height 66
click at [919, 351] on p "- Pre-Winter Offer - Get Your Pups Prepared For WInter" at bounding box center [876, 345] width 275 height 66
drag, startPoint x: 954, startPoint y: 302, endPoint x: 757, endPoint y: 310, distance: 197.7
click at [757, 312] on p "- Pre-Winter Offer - Get Your Pups Prepared For Winter" at bounding box center [876, 345] width 275 height 66
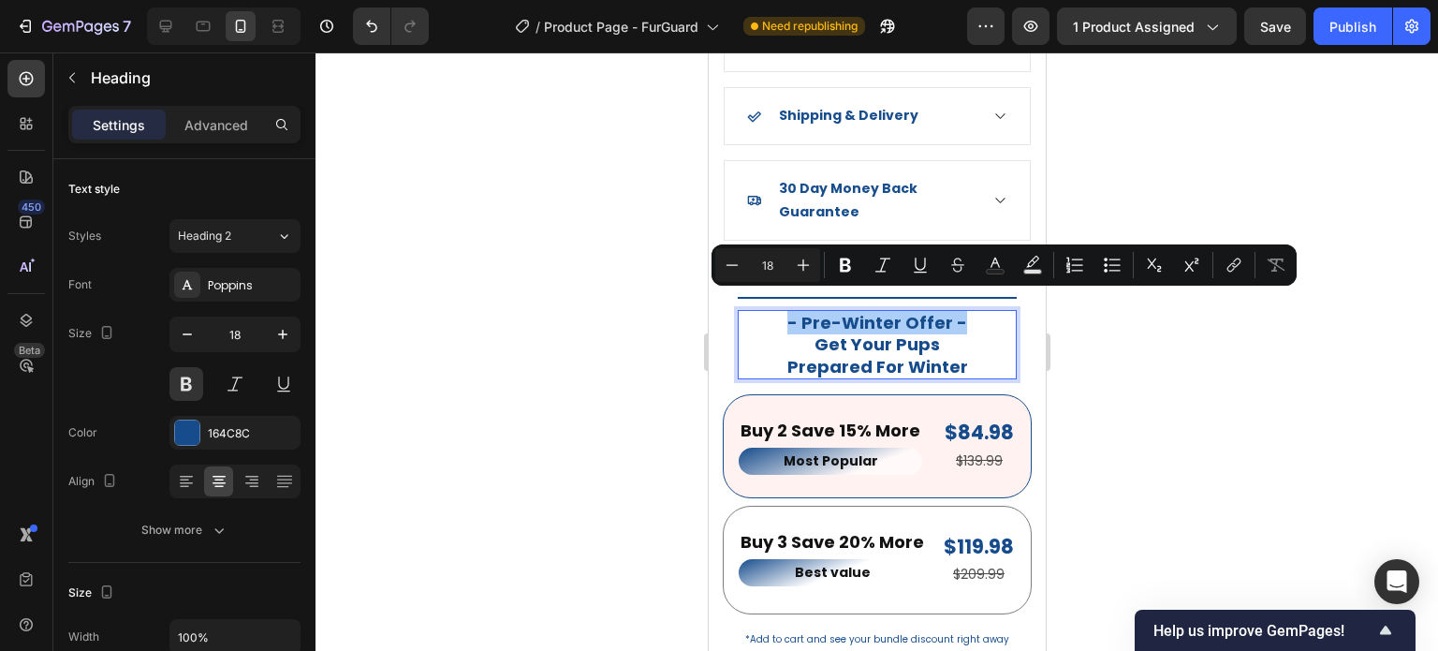
click at [1244, 396] on div at bounding box center [877, 351] width 1123 height 598
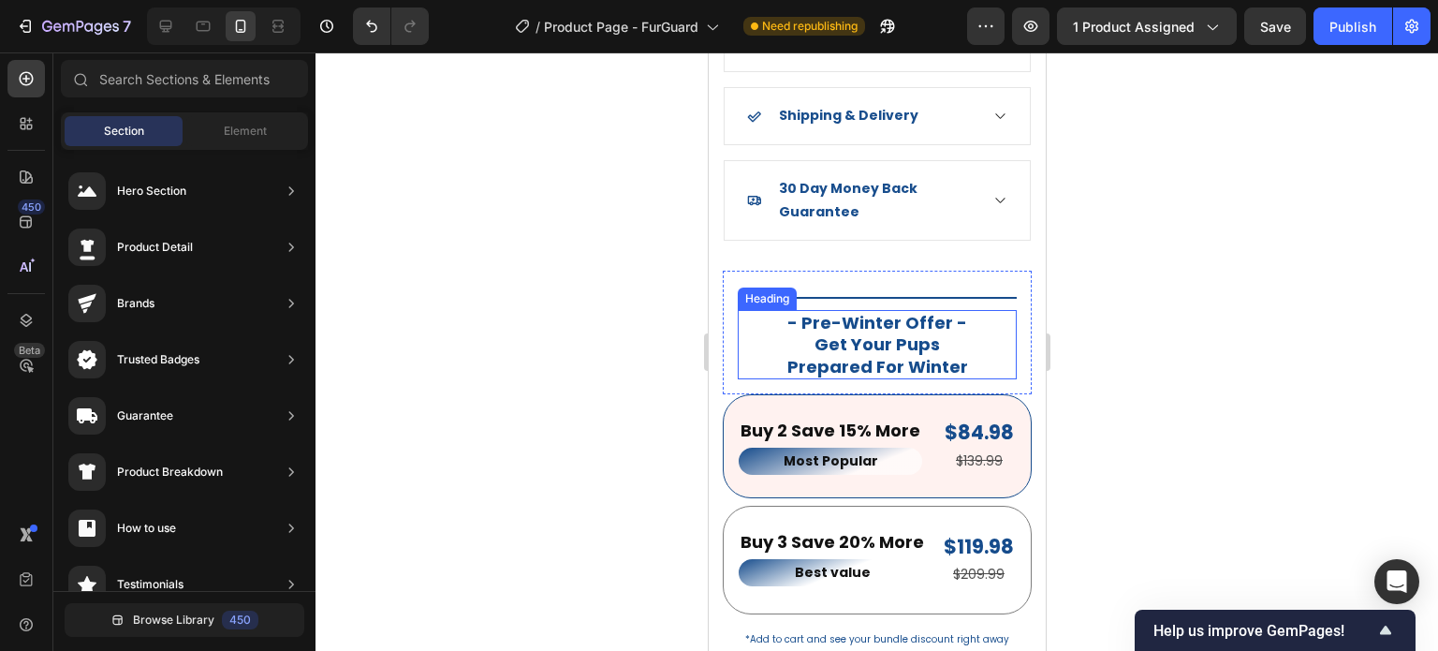
click at [970, 312] on p "- Pre-Winter Offer - Get Your Pups Prepared For Winter" at bounding box center [876, 345] width 275 height 66
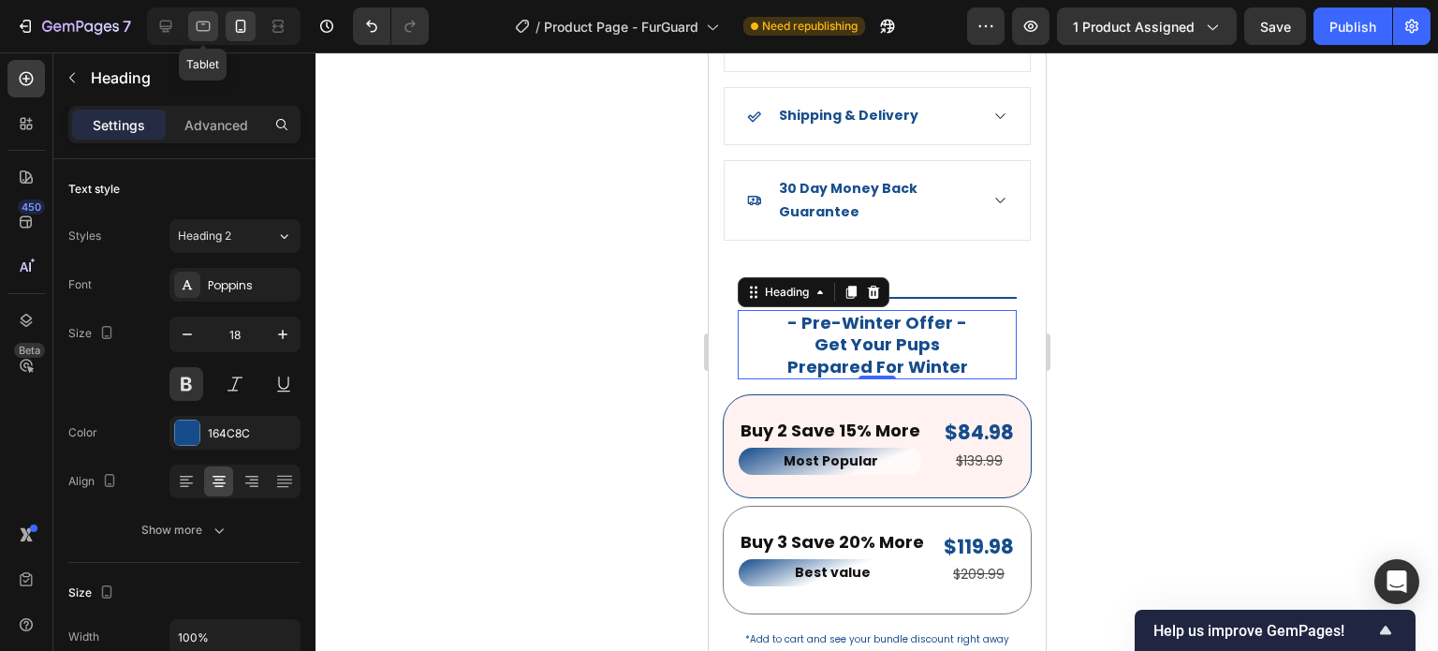
click at [198, 29] on icon at bounding box center [203, 26] width 19 height 19
type input "25"
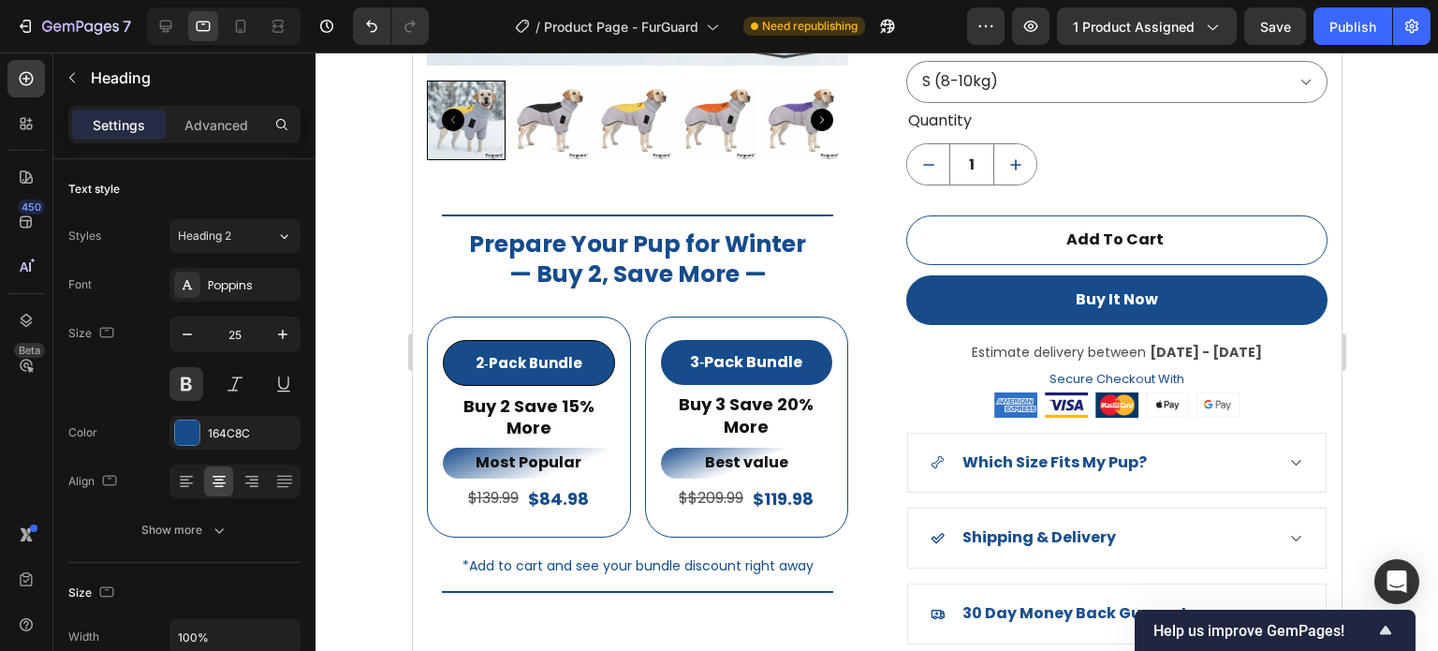
scroll to position [1463, 0]
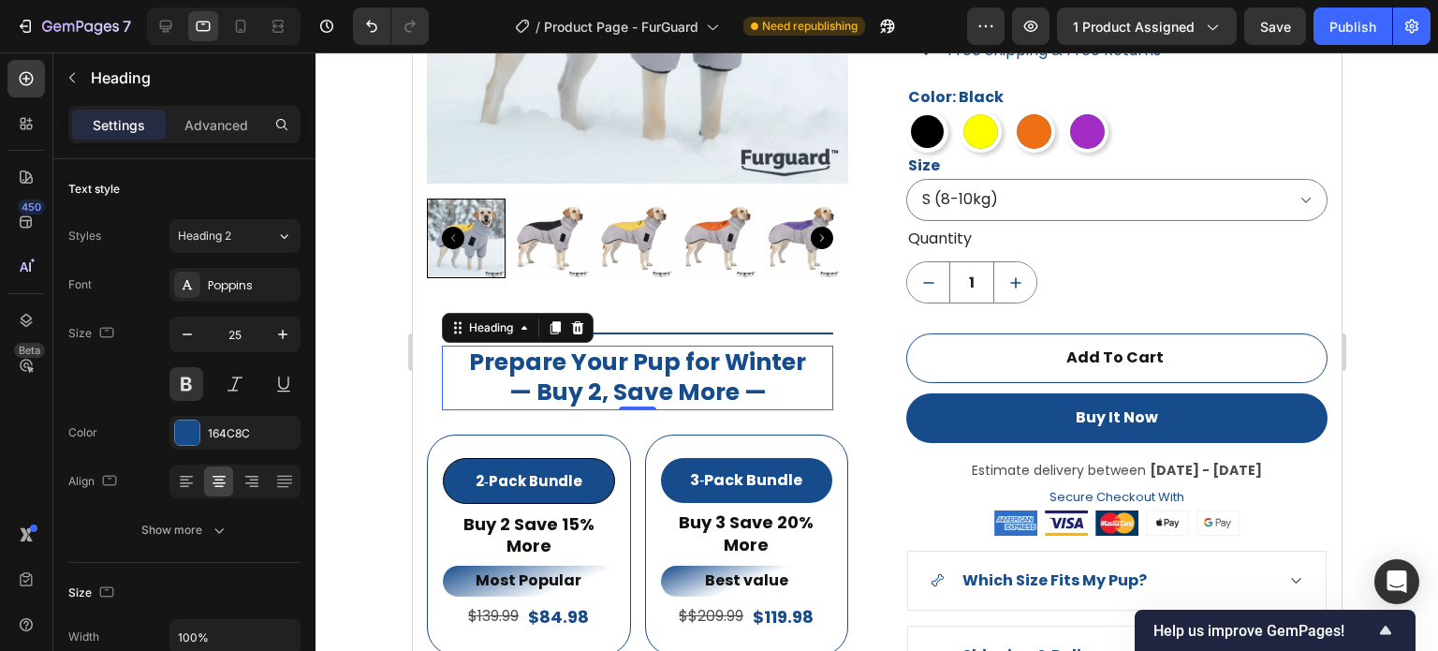
click at [710, 376] on h2 "Prepare Your Pup for Winter — Buy 2, Save More —" at bounding box center [636, 378] width 391 height 65
click at [765, 390] on h2 "Prepare Your Pup for Winter — Buy 2, Save More —" at bounding box center [636, 378] width 391 height 65
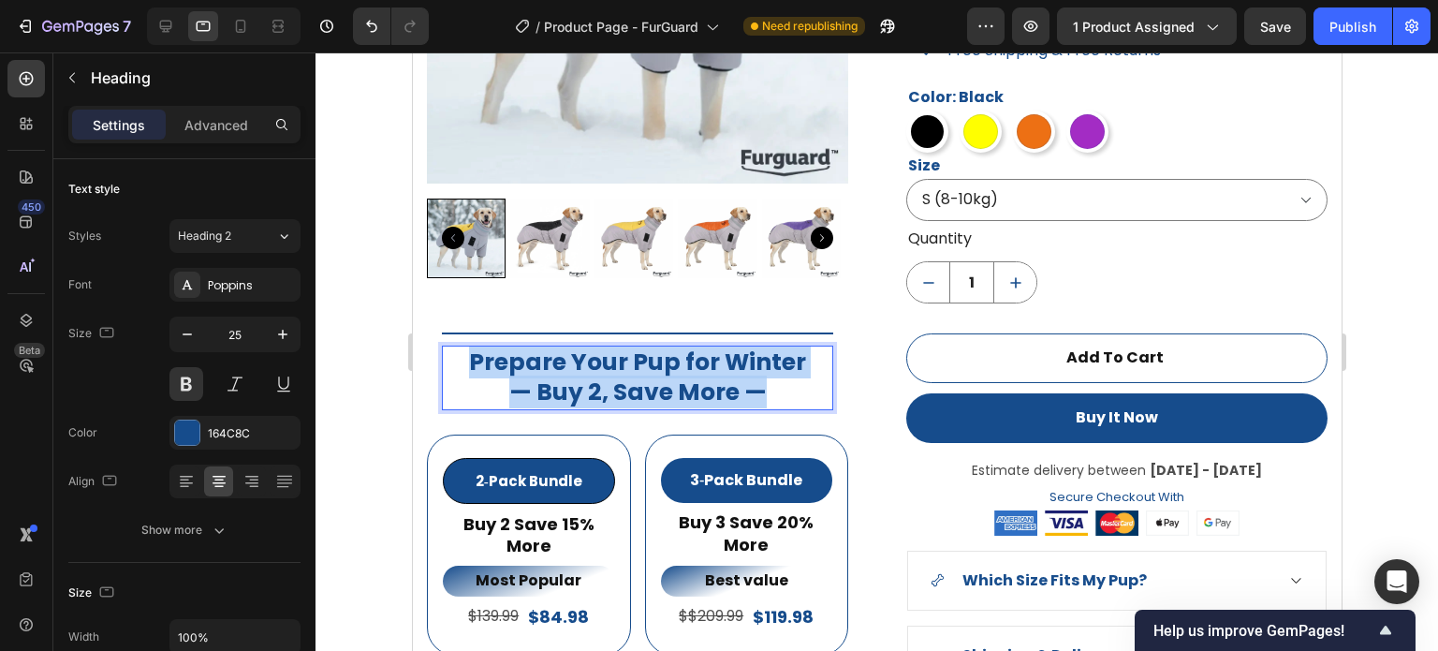
drag, startPoint x: 765, startPoint y: 389, endPoint x: 462, endPoint y: 343, distance: 306.9
click at [454, 347] on p "Prepare Your Pup for Winter — Buy 2, Save More —" at bounding box center [637, 377] width 388 height 61
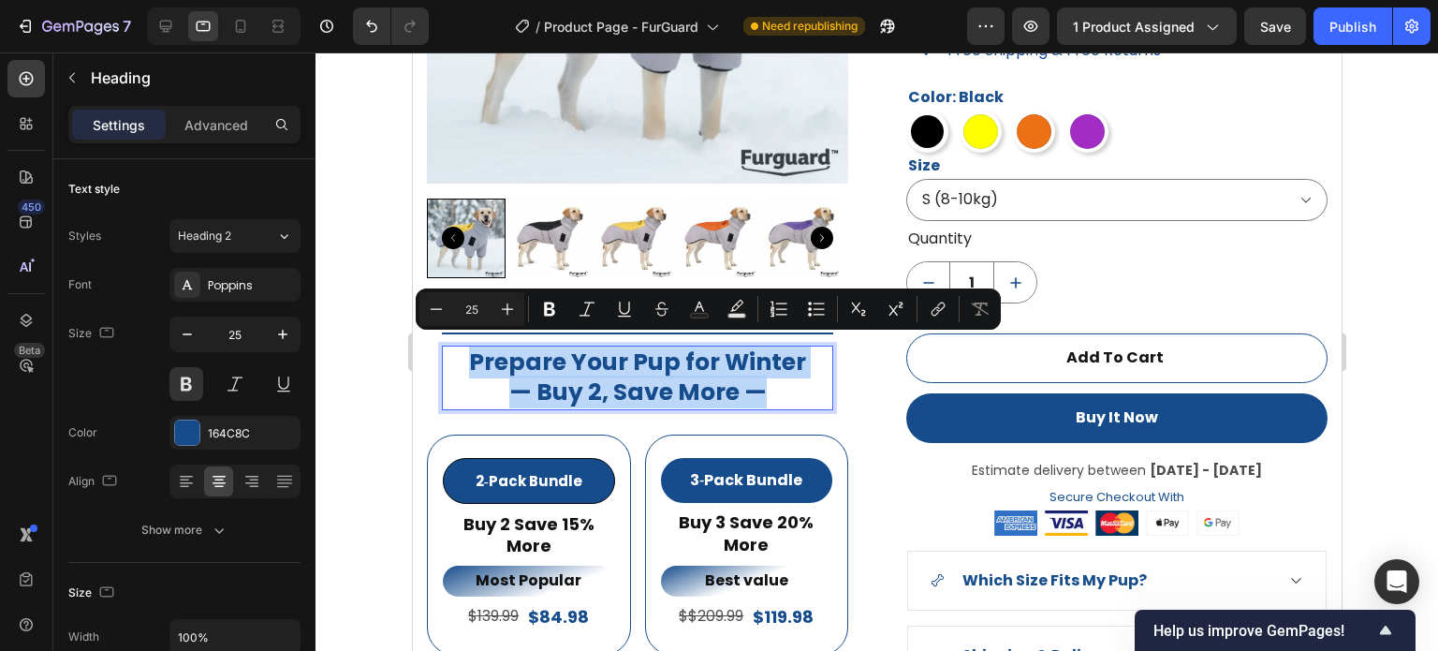
copy p "Prepare Your Pup for Winter — Buy 2, Save More —"
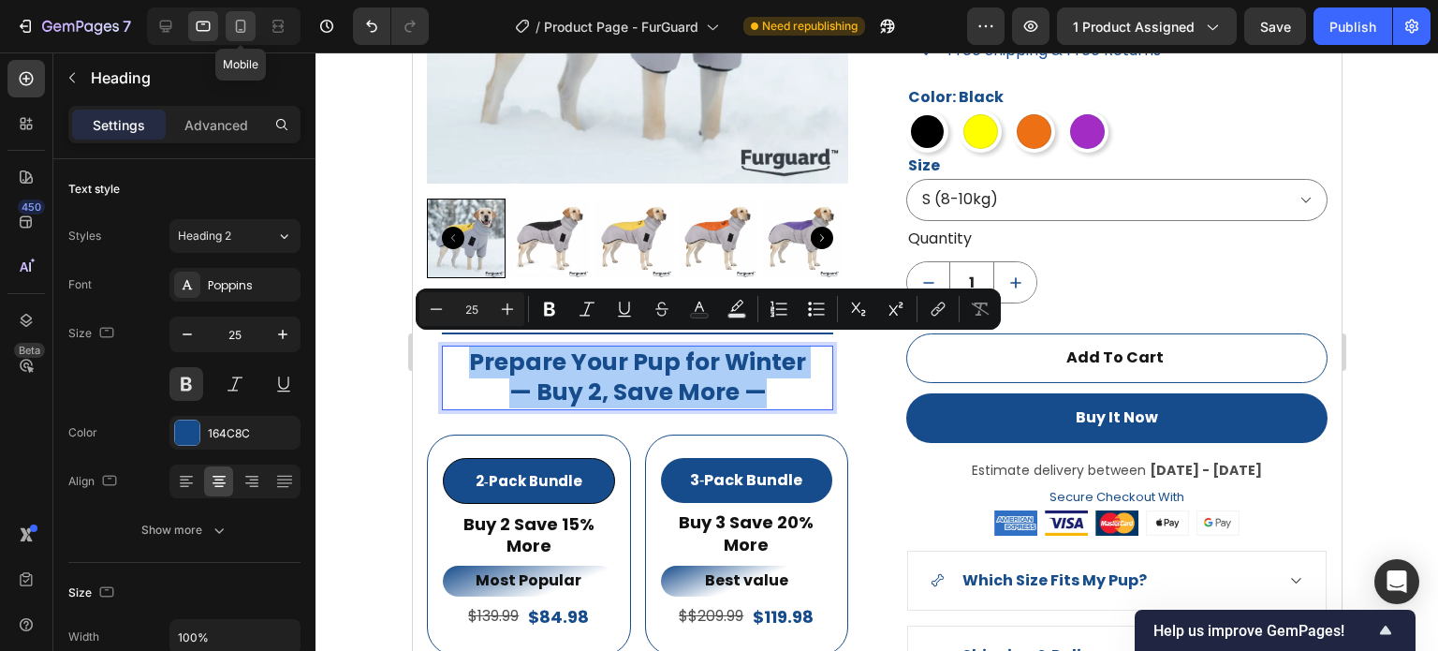
click at [234, 35] on icon at bounding box center [240, 26] width 19 height 19
type input "41"
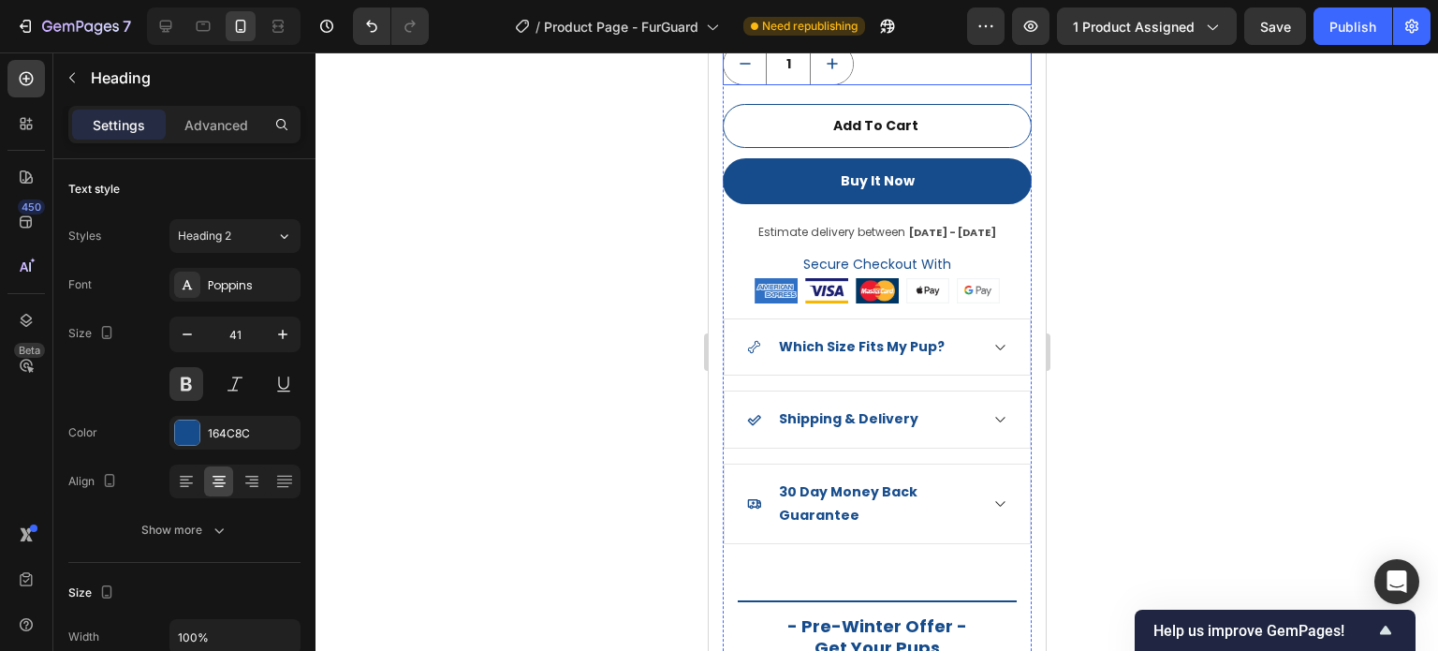
scroll to position [2147, 0]
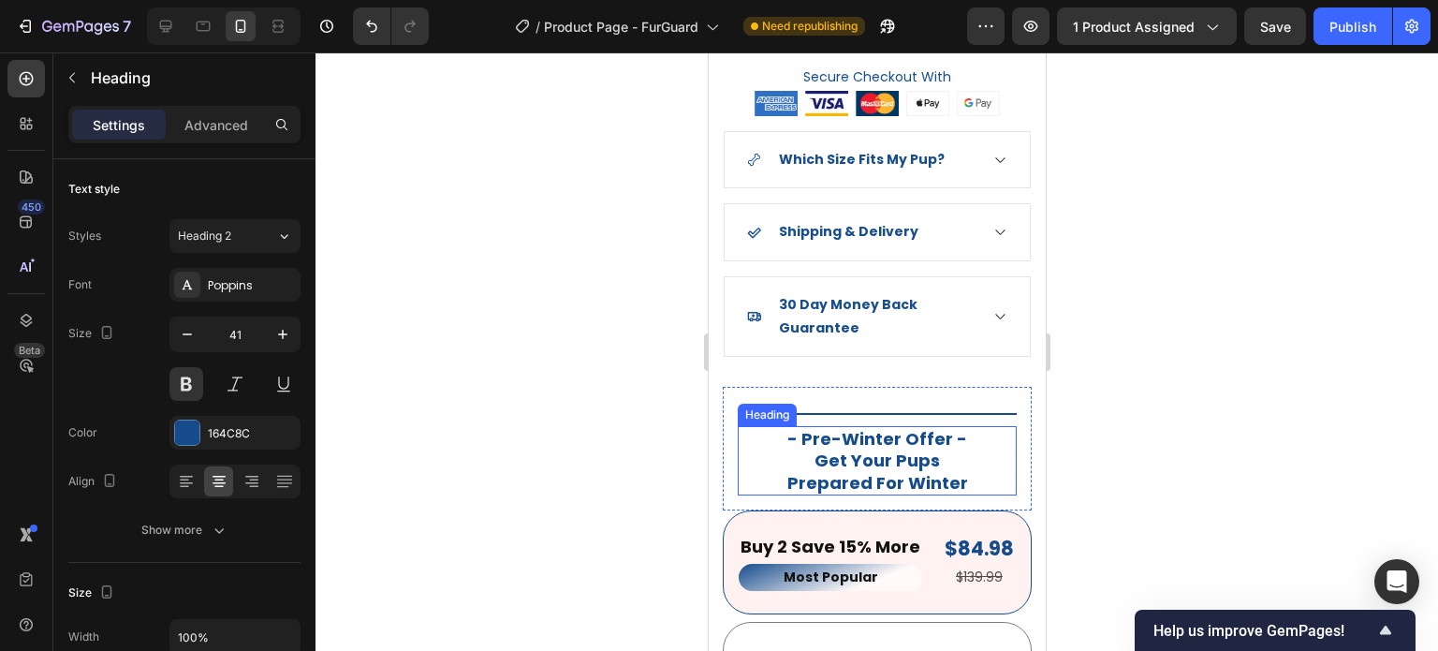
click at [924, 455] on h2 "- Pre-Winter Offer - Get Your Pups Prepared For Winter" at bounding box center [876, 460] width 279 height 69
click at [923, 454] on h2 "- Pre-Winter Offer - Get Your Pups Prepared For Winter" at bounding box center [876, 460] width 279 height 69
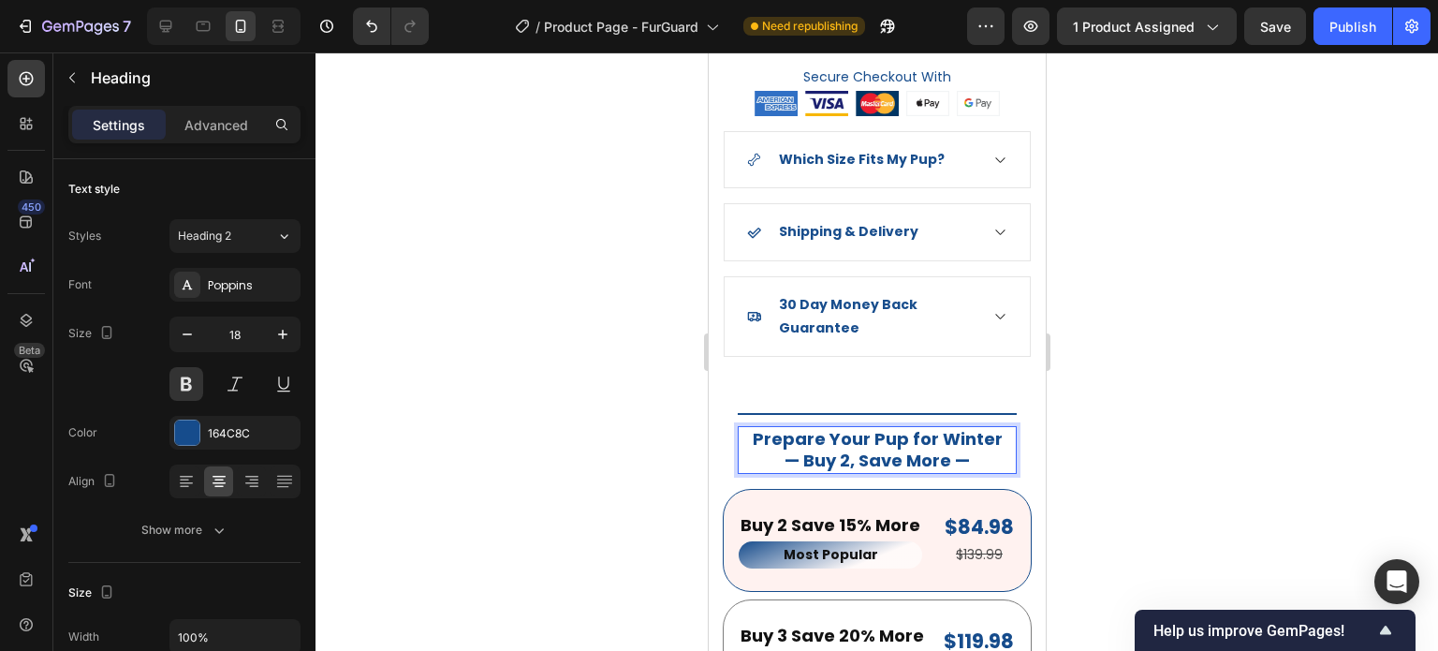
click at [1086, 470] on div at bounding box center [877, 351] width 1123 height 598
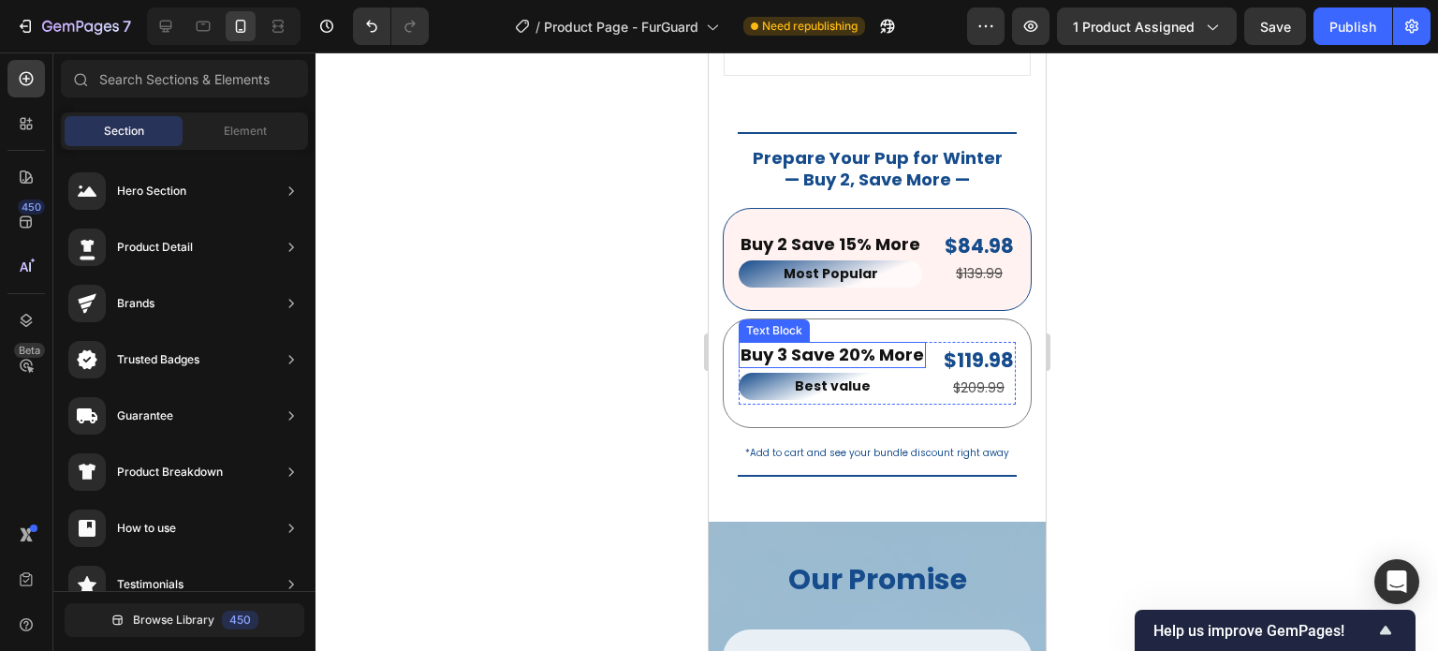
scroll to position [2335, 0]
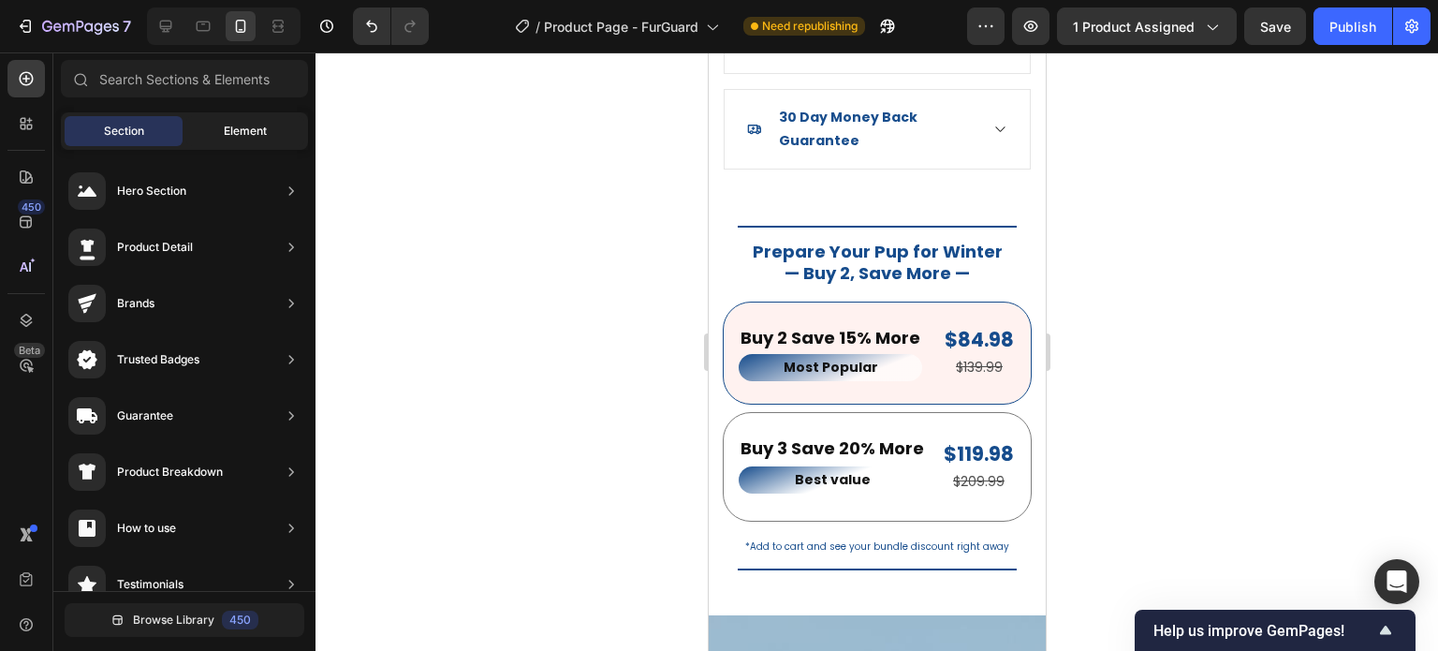
click at [239, 122] on div "Element" at bounding box center [245, 131] width 118 height 30
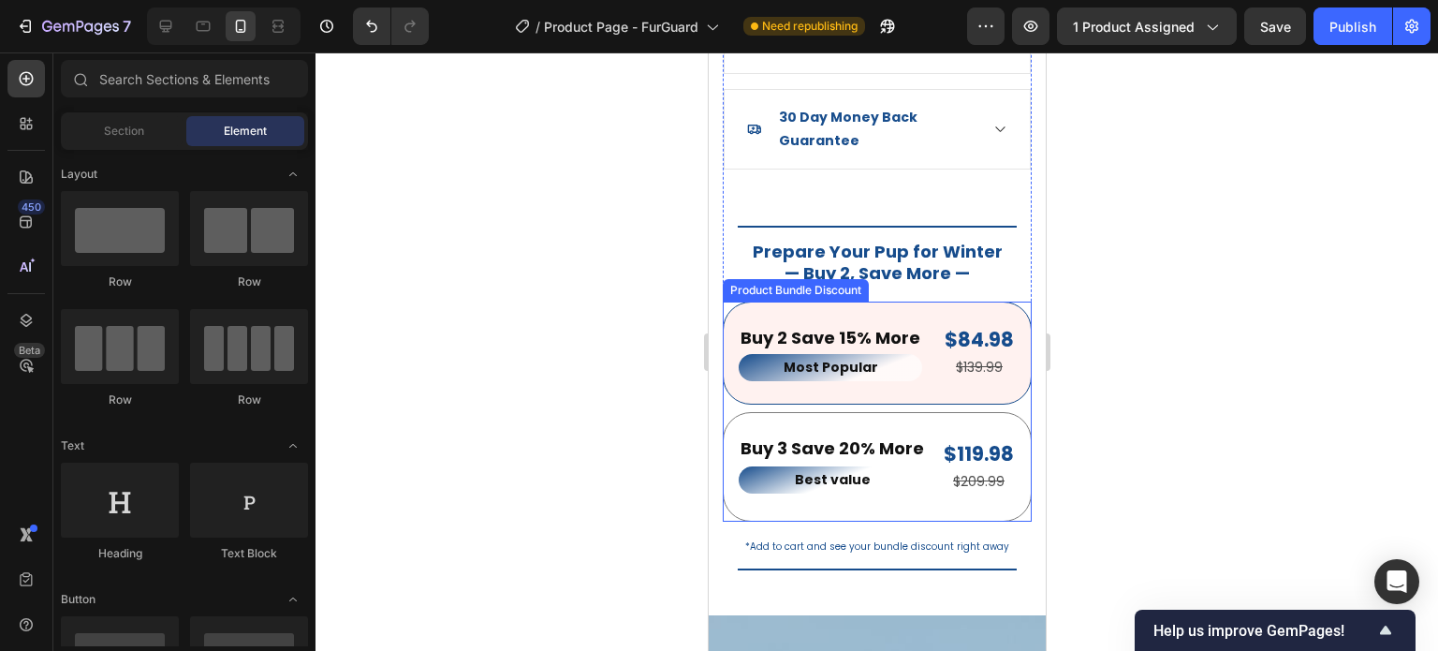
click at [728, 394] on div "Buy 2 Save 15% More Text Block Most Popular Text Block $84.98 Product Price Pro…" at bounding box center [876, 412] width 309 height 220
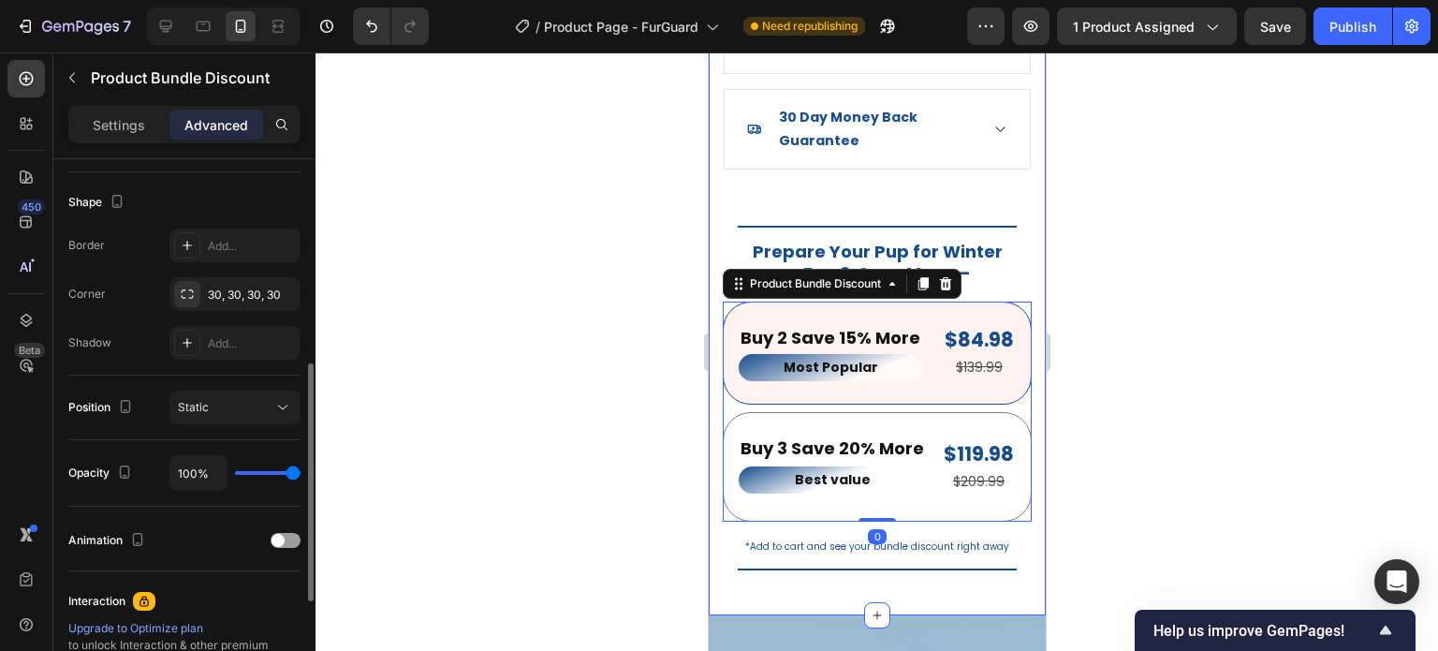
scroll to position [375, 0]
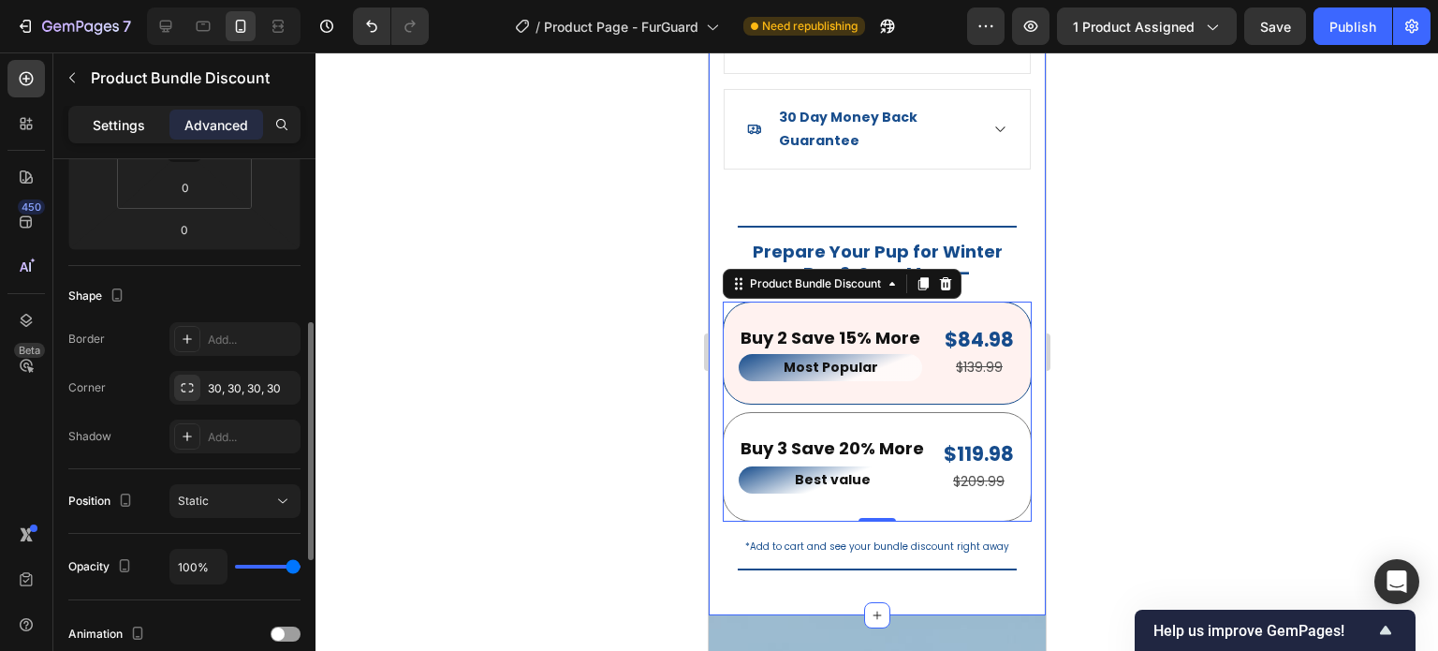
click at [123, 126] on p "Settings" at bounding box center [119, 125] width 52 height 20
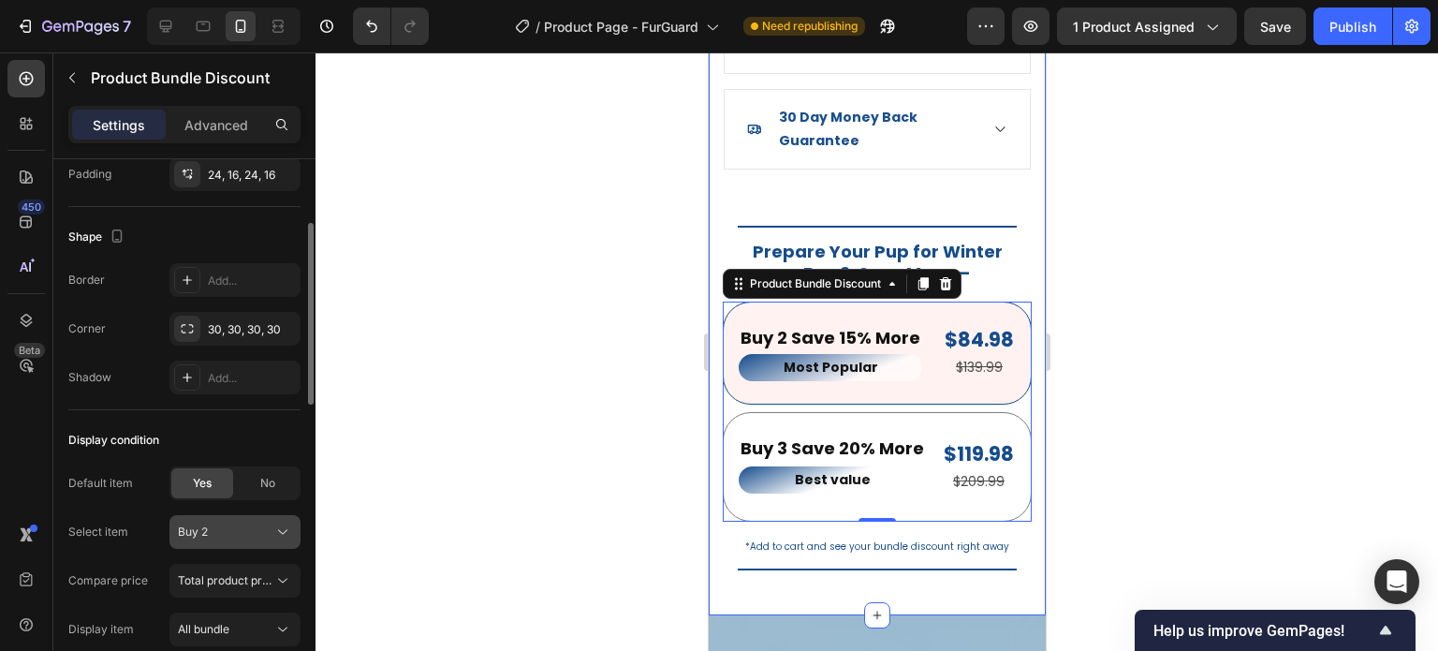
scroll to position [1083, 0]
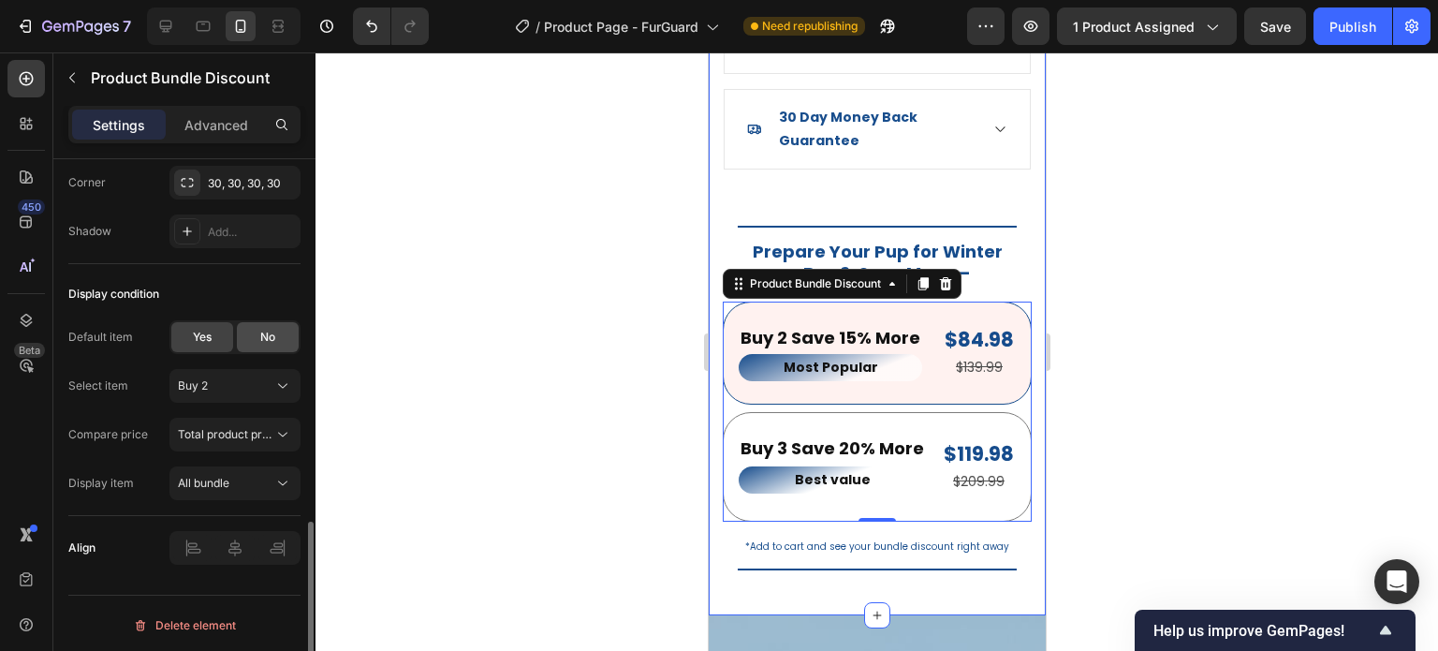
click at [260, 335] on span "No" at bounding box center [267, 337] width 15 height 17
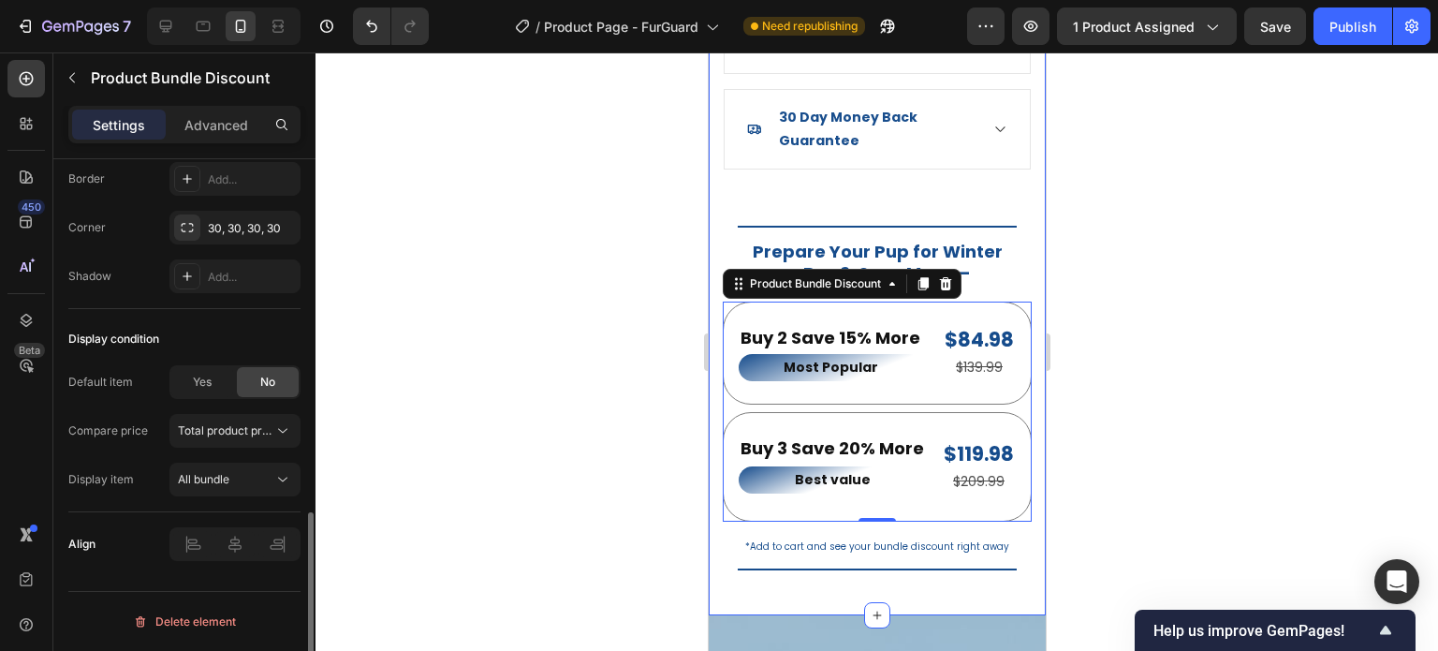
scroll to position [1034, 0]
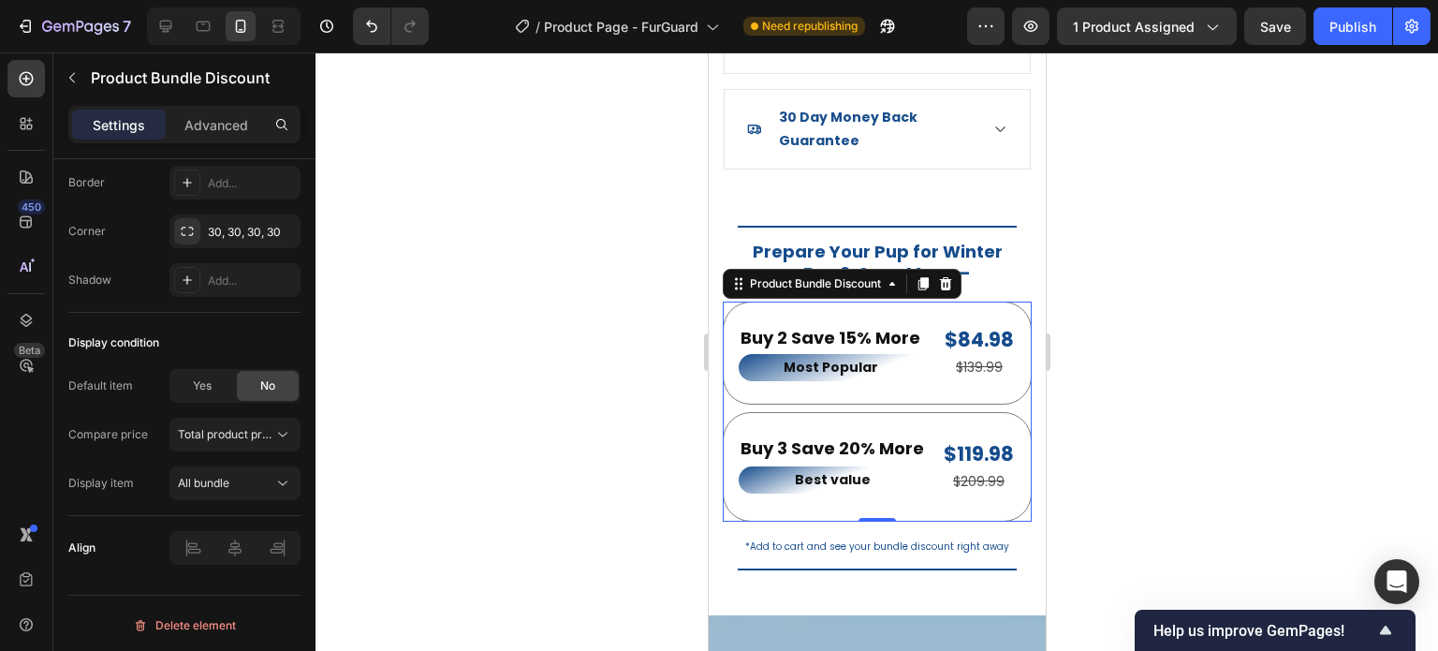
click at [1149, 398] on div at bounding box center [877, 351] width 1123 height 598
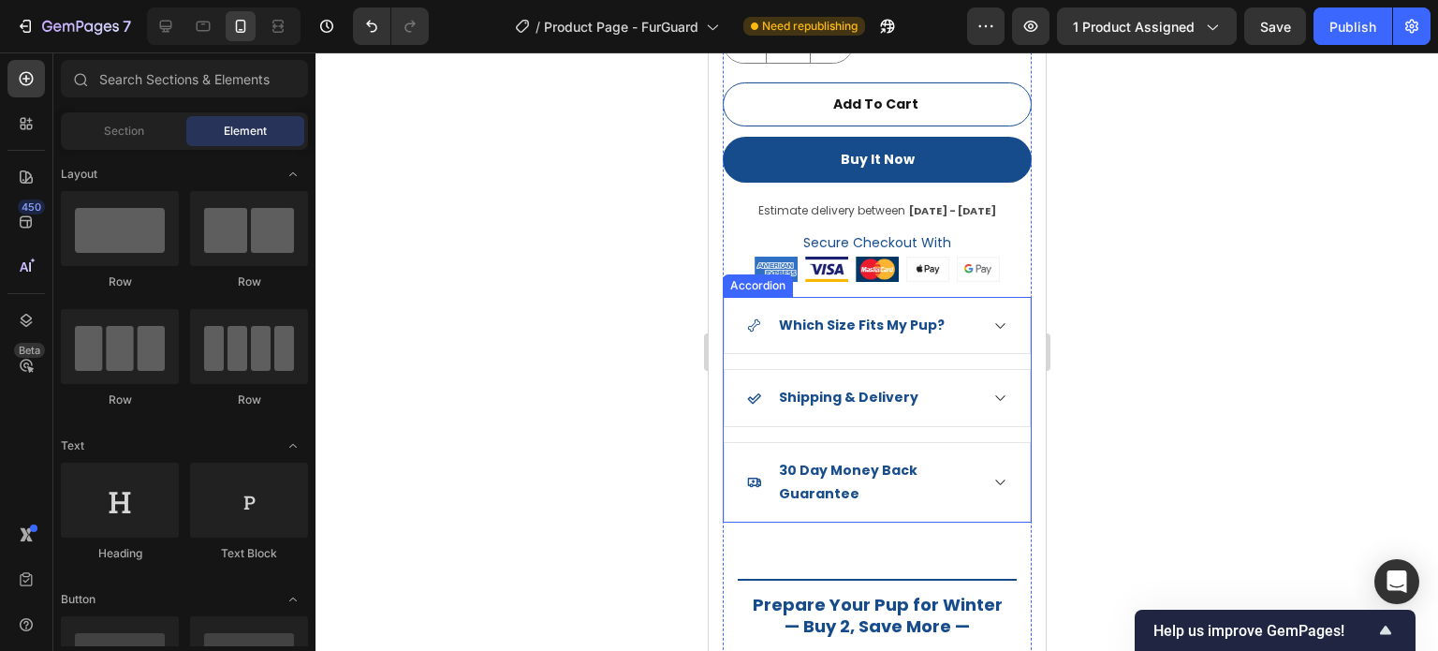
scroll to position [2054, 0]
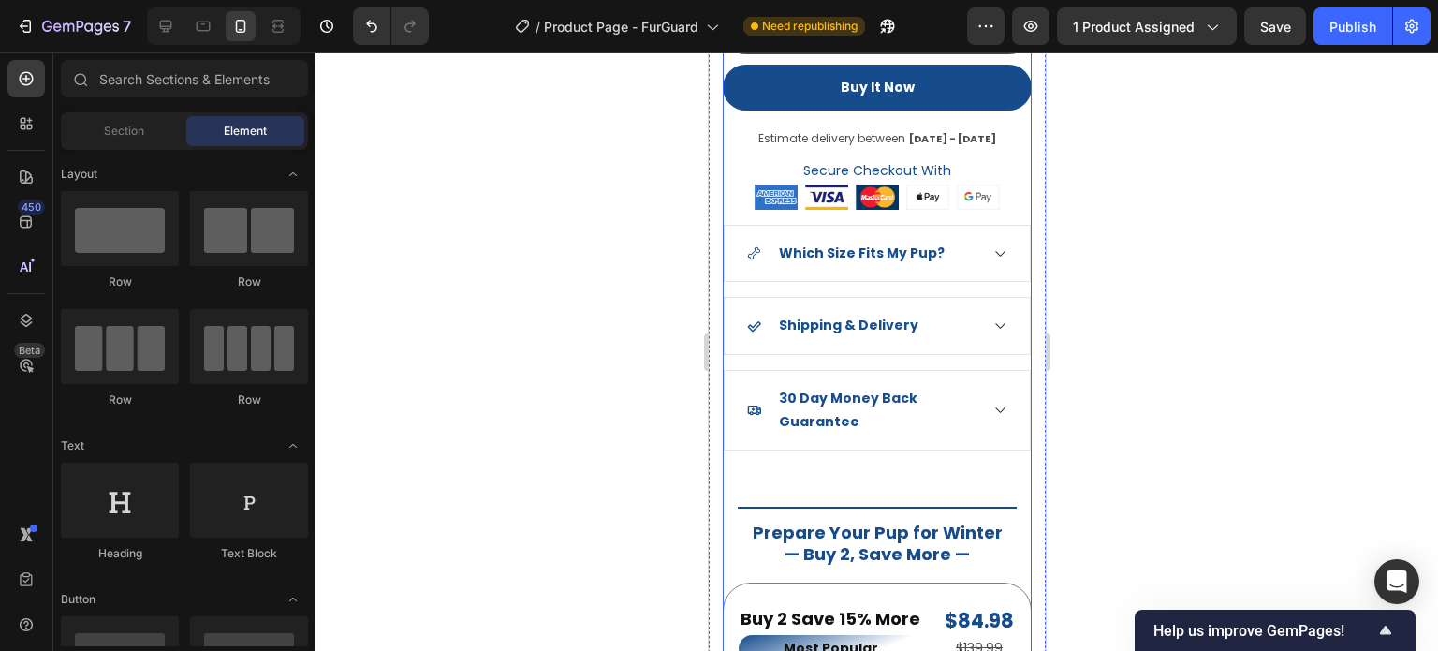
click at [885, 454] on div "FurGuard™ Winter Dog Vest Product Title Icon Icon Icon Icon Icon Icon List Hoz …" at bounding box center [876, 124] width 309 height 1358
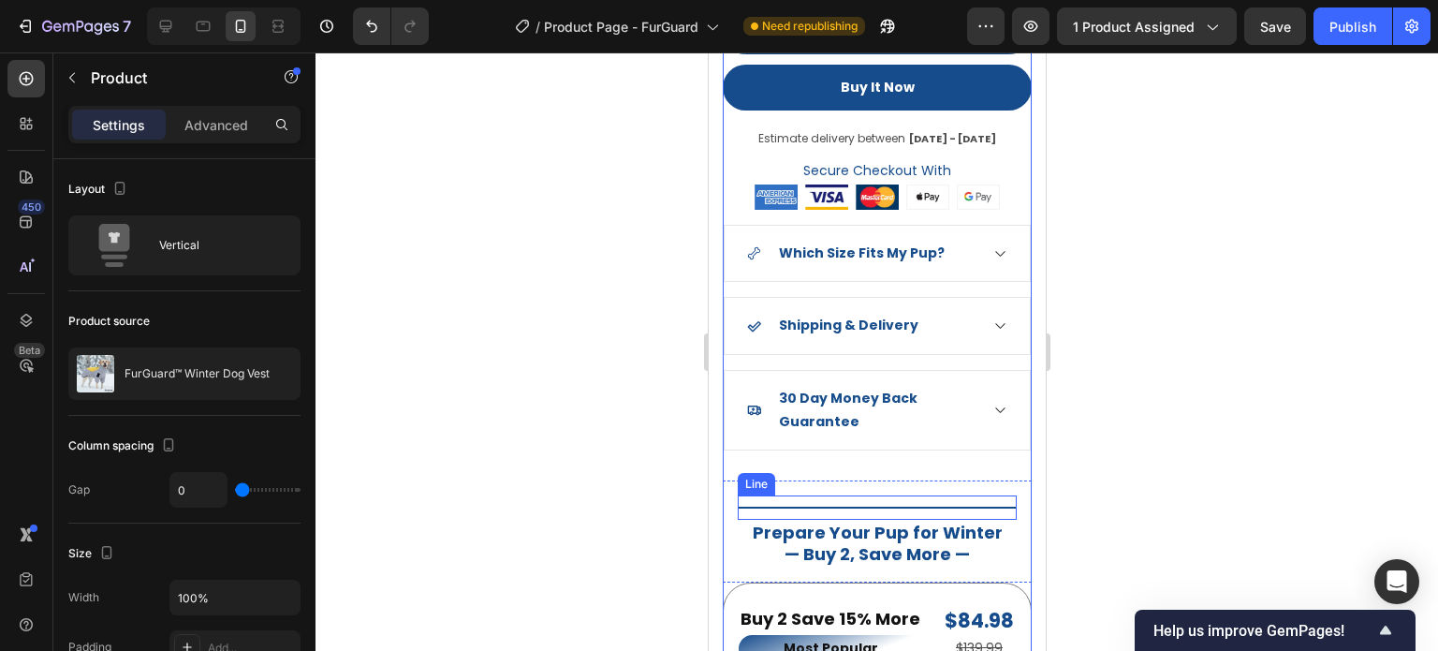
click at [890, 495] on div "Title Line" at bounding box center [876, 507] width 279 height 24
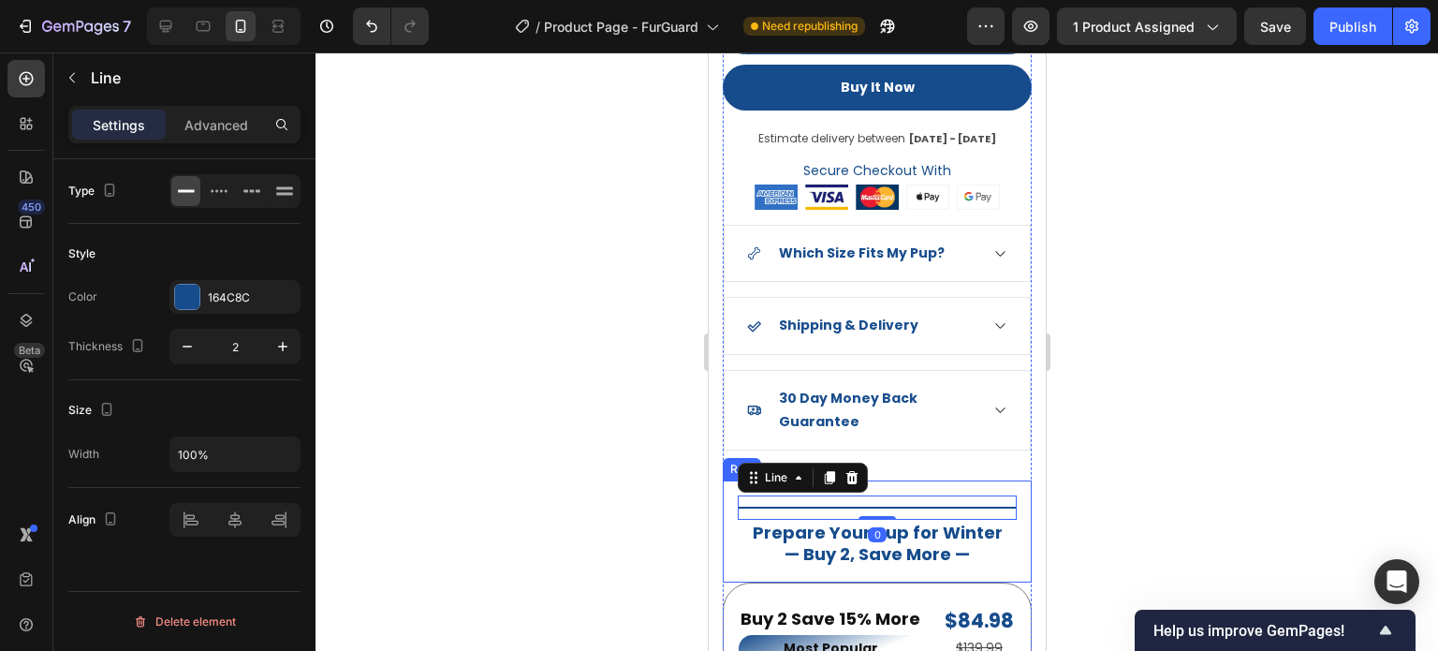
click at [921, 480] on div "Title Line 0 Prepare Your Pup for Winter — Buy 2, Save More — Heading Row" at bounding box center [876, 531] width 309 height 102
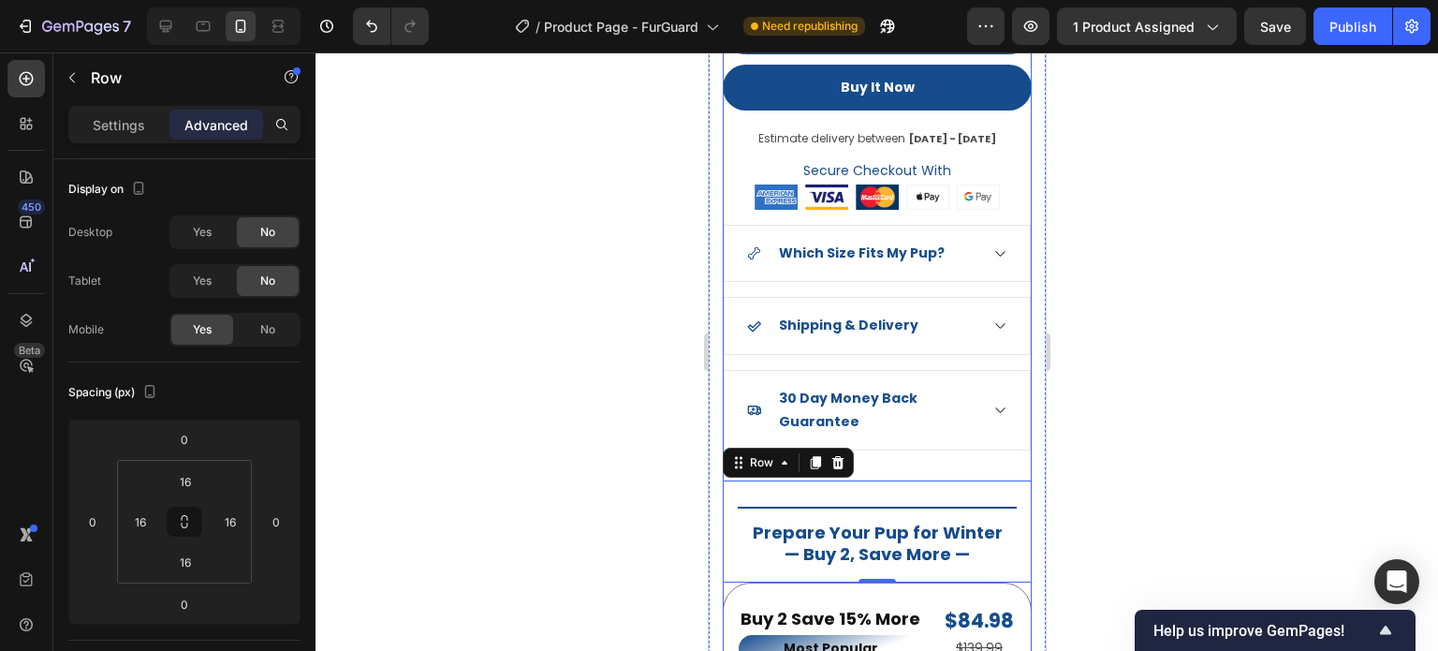
click at [978, 452] on div "FurGuard™ Winter Dog Vest Product Title Icon Icon Icon Icon Icon Icon List Hoz …" at bounding box center [876, 124] width 309 height 1358
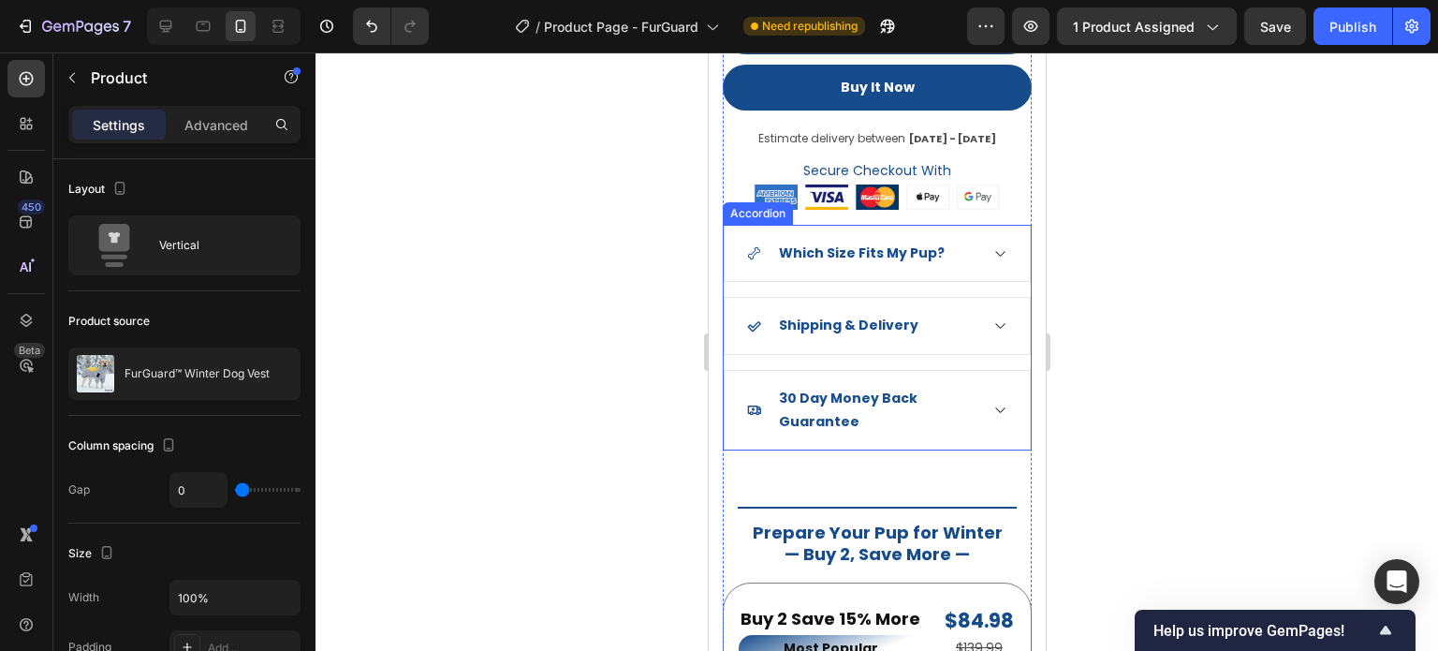
click at [977, 434] on div "FurGuard™ Winter Dog Vest Product Title Icon Icon Icon Icon Icon Icon List Hoz …" at bounding box center [876, 124] width 309 height 1358
click at [838, 419] on div "30 Day Money Back Guarantee" at bounding box center [875, 410] width 201 height 52
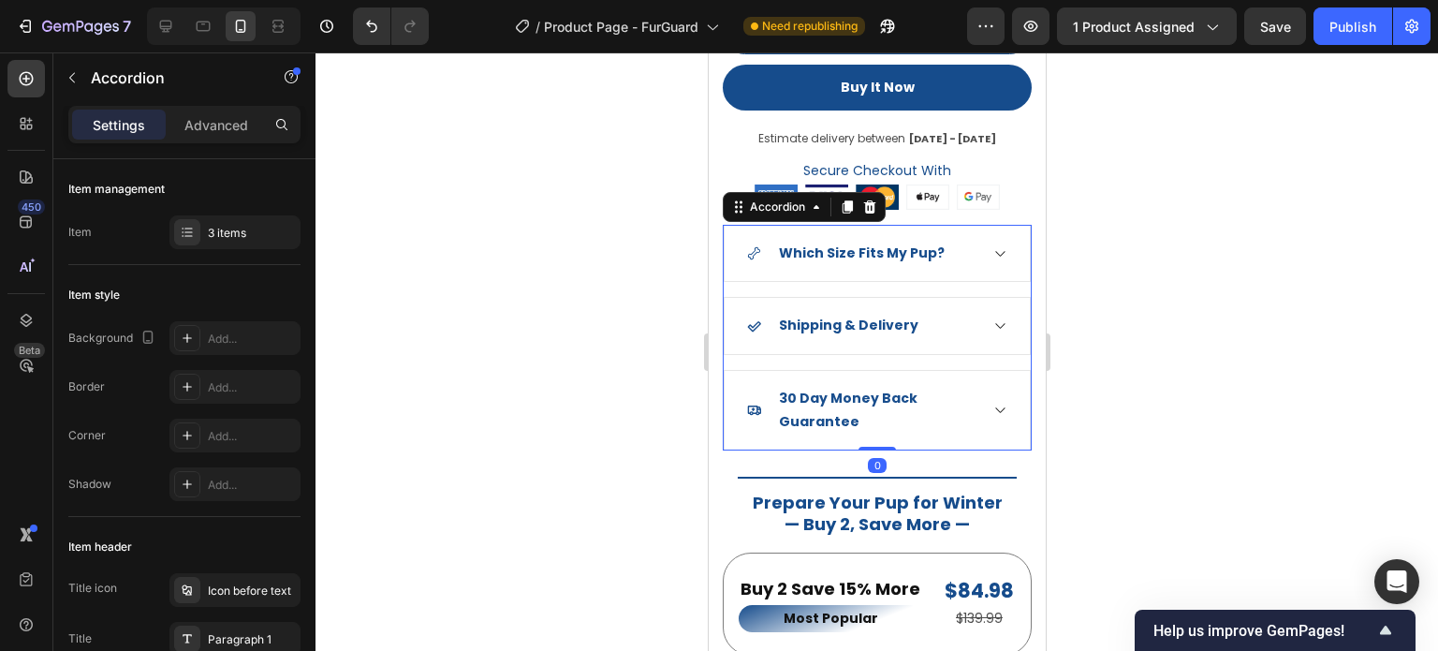
drag, startPoint x: 870, startPoint y: 461, endPoint x: 877, endPoint y: 423, distance: 38.2
click at [877, 423] on div "Which Size Fits My Pup? Shipping & Delivery 30 Day Money Back Guarantee Accordi…" at bounding box center [876, 338] width 309 height 226
type input "100%"
type input "100"
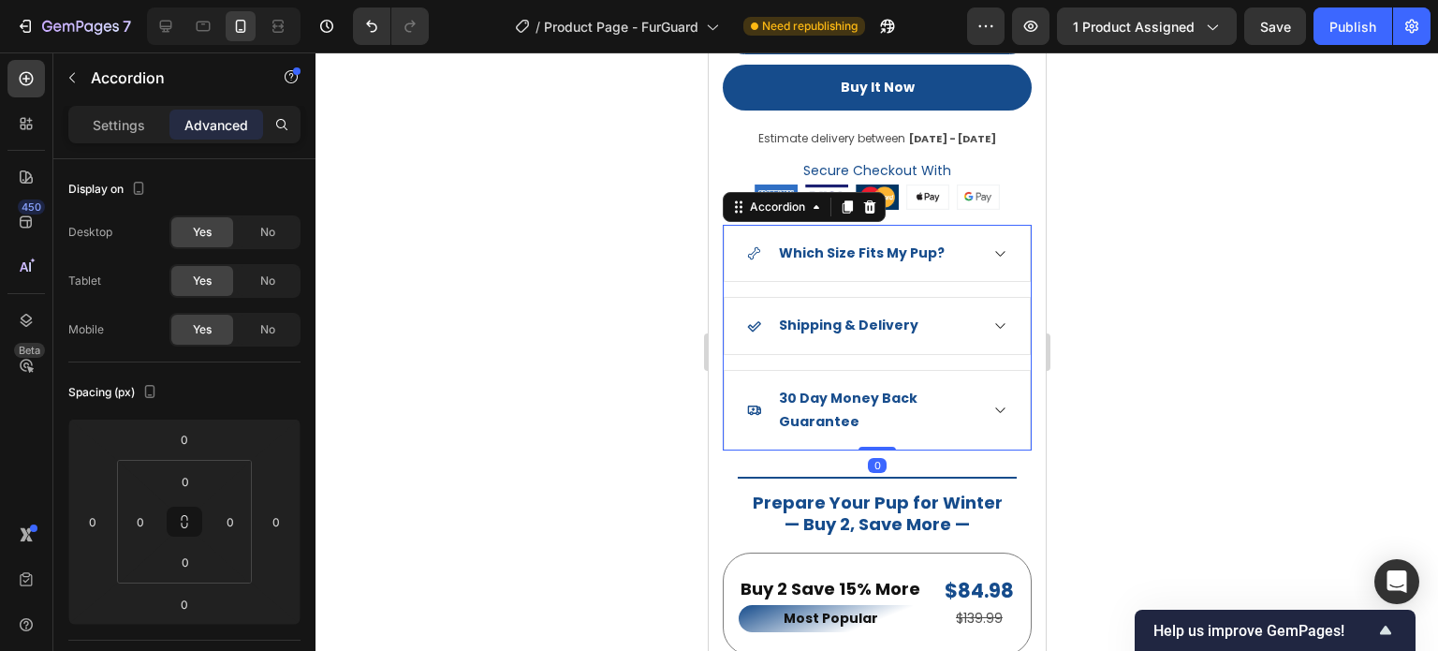
click at [1308, 475] on div at bounding box center [877, 351] width 1123 height 598
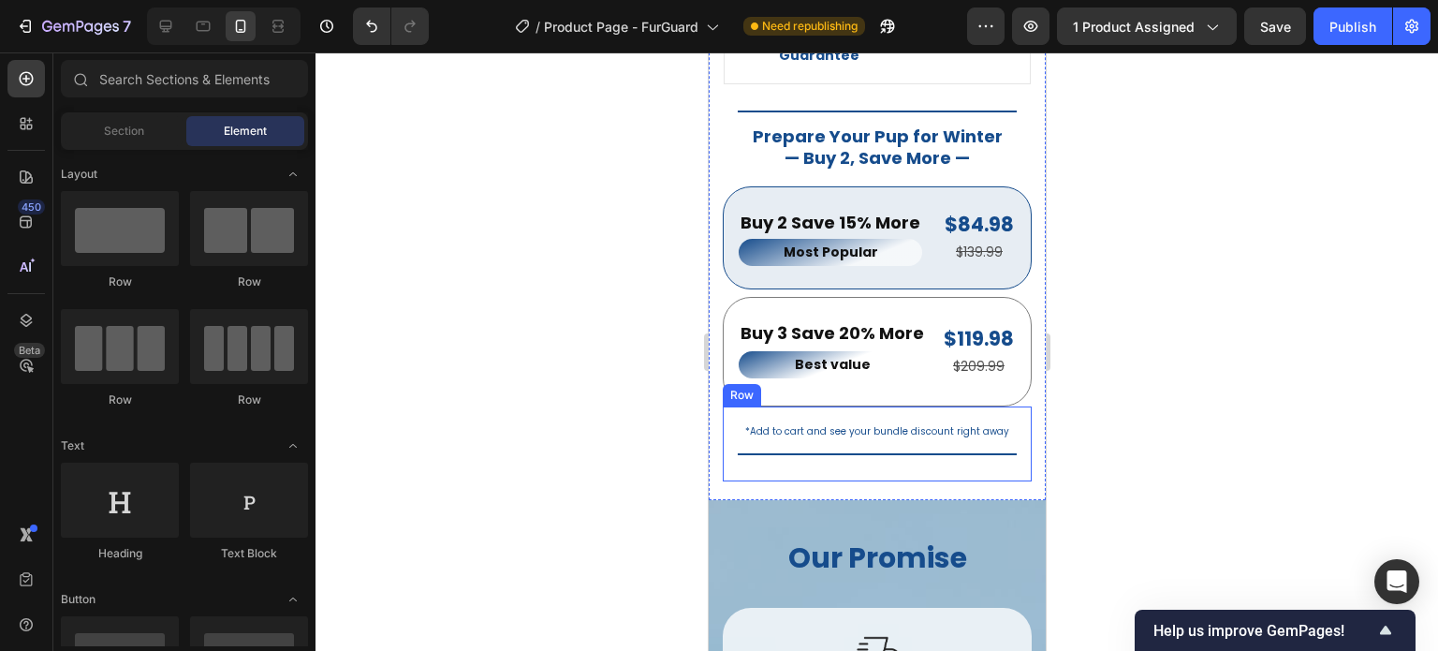
scroll to position [2428, 0]
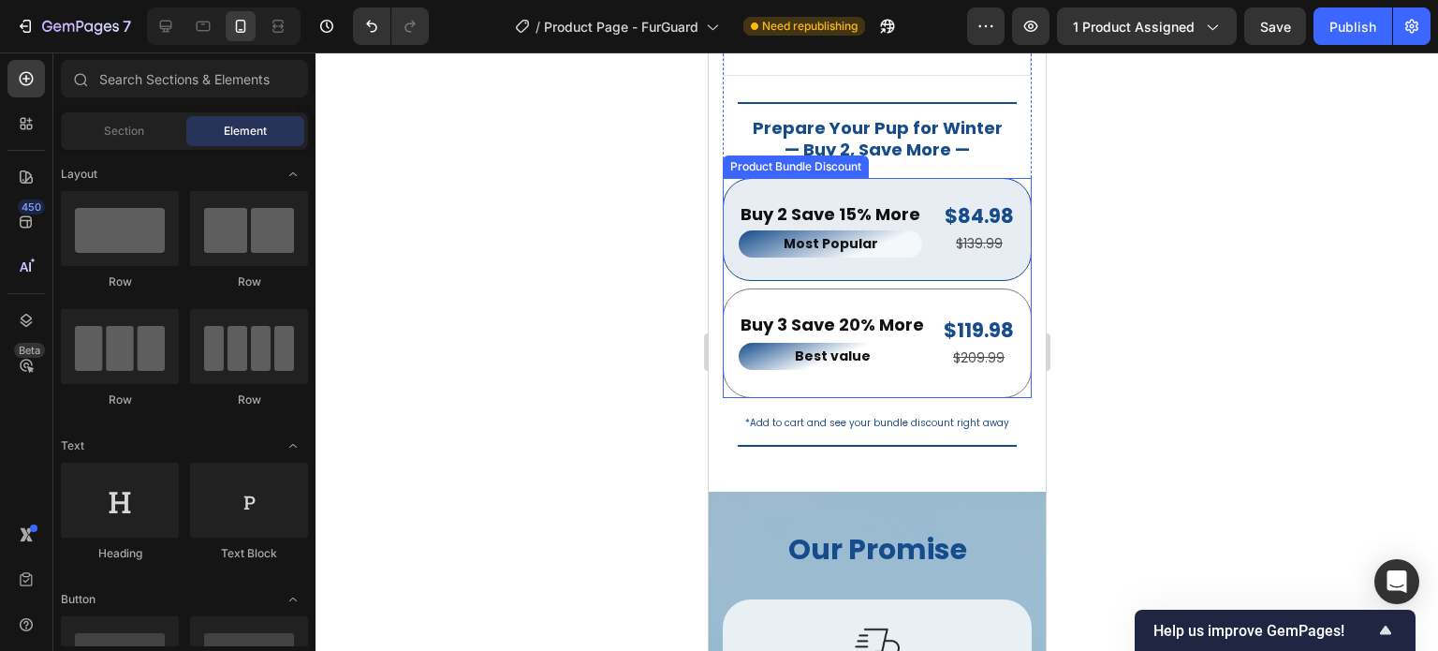
click at [731, 178] on div "Buy 2 Save 15% More Text Block Most Popular Text Block $84.98 Product Price Pro…" at bounding box center [876, 230] width 309 height 104
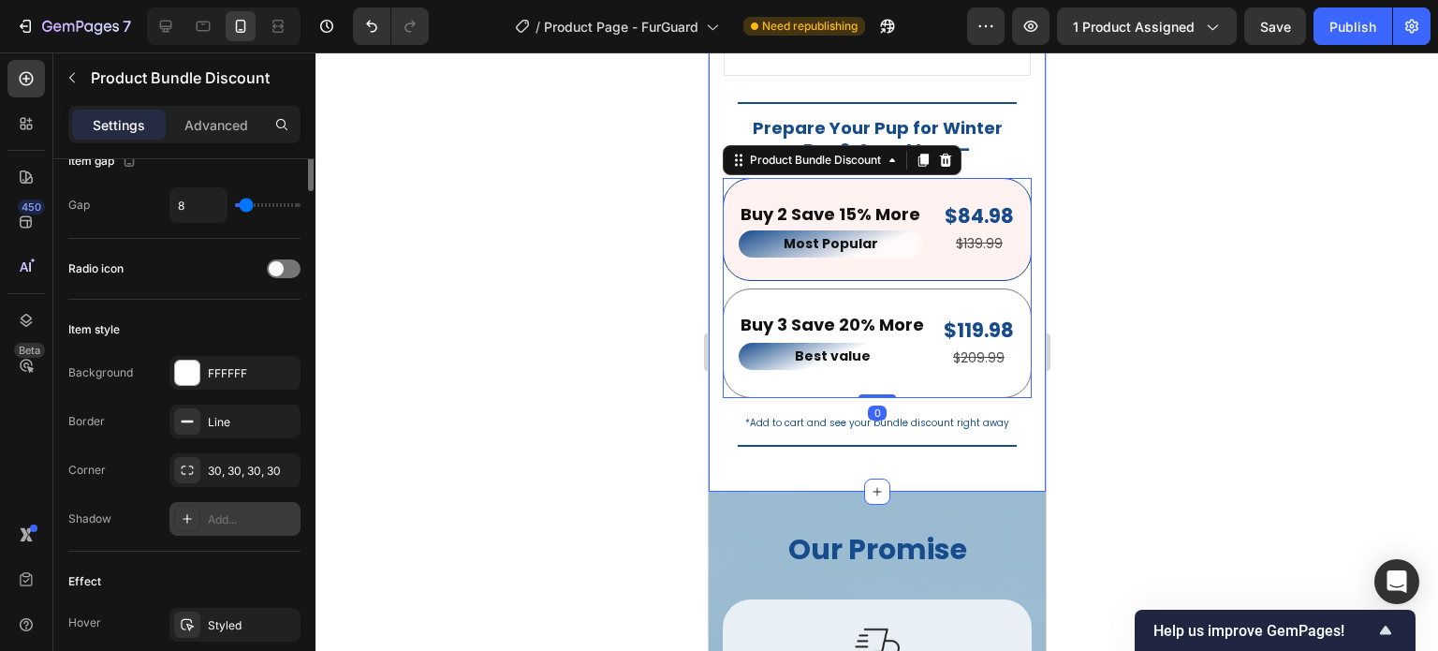
scroll to position [375, 0]
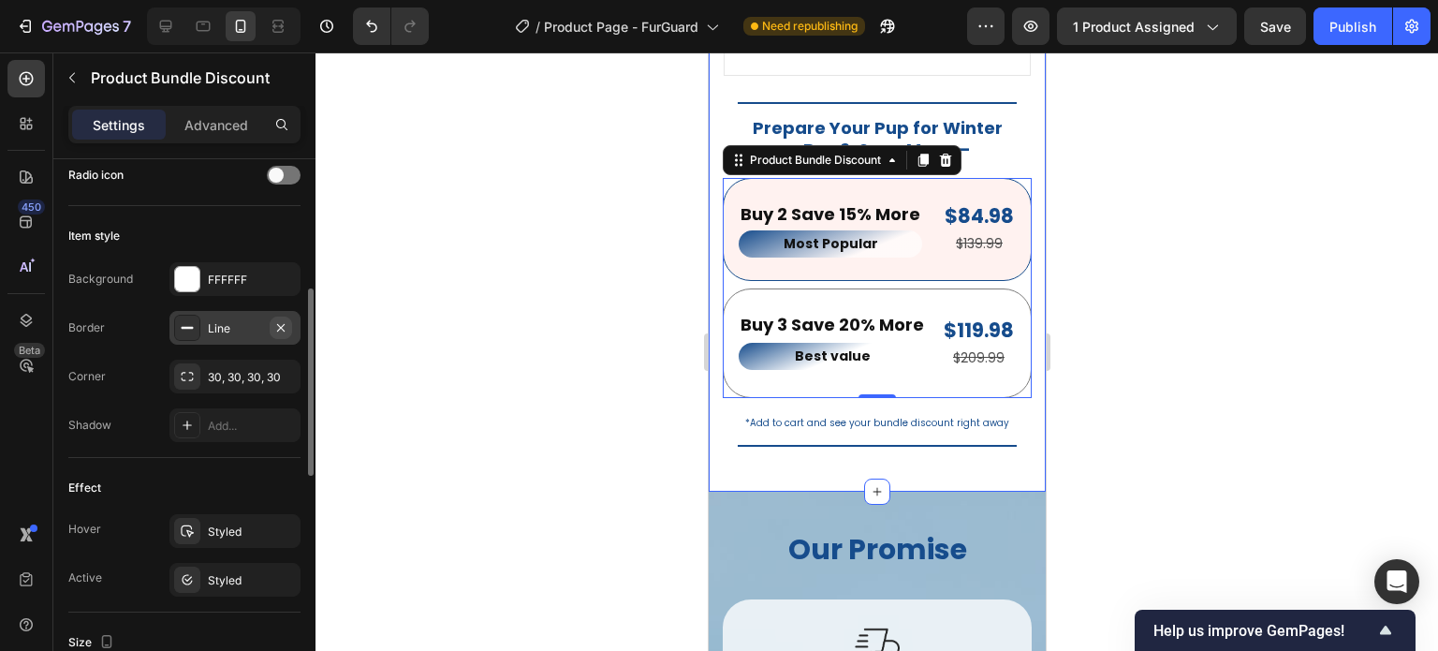
click at [278, 329] on icon "button" at bounding box center [280, 326] width 7 height 7
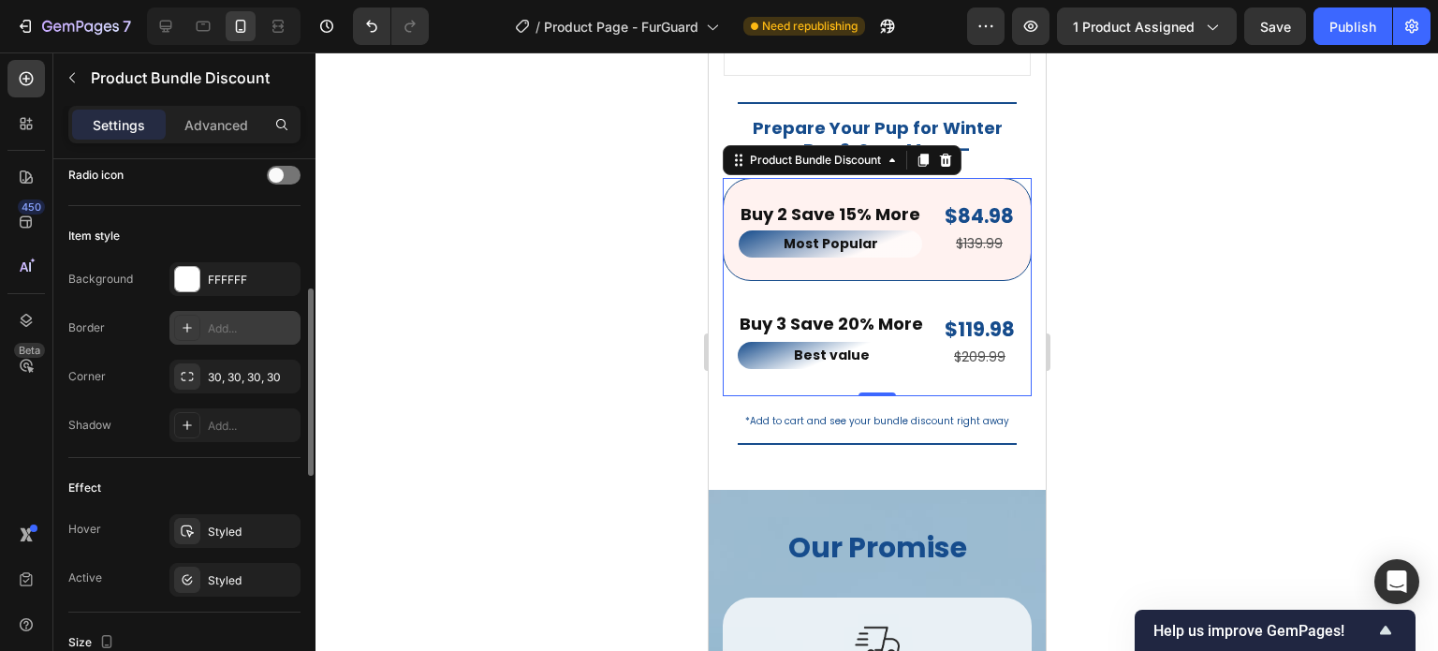
drag, startPoint x: 1084, startPoint y: 295, endPoint x: 1105, endPoint y: 302, distance: 21.6
click at [1084, 295] on div at bounding box center [877, 351] width 1123 height 598
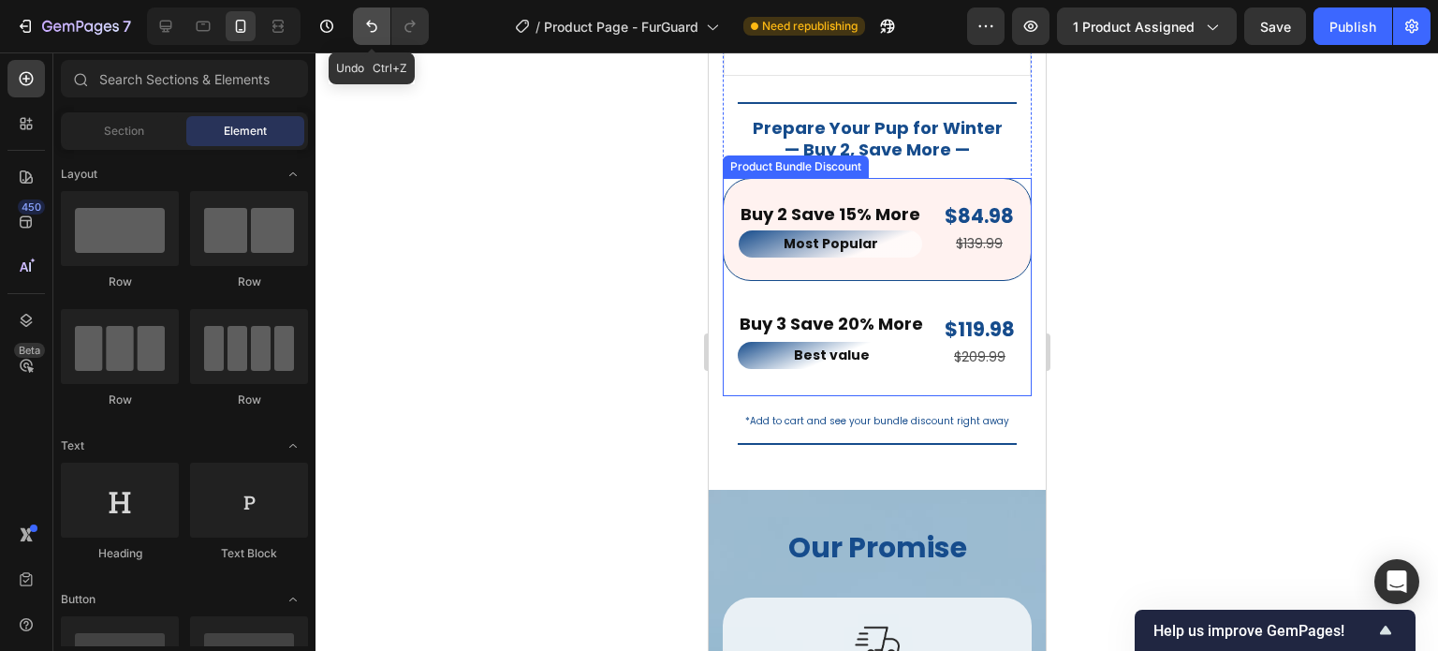
click at [372, 29] on icon "Undo/Redo" at bounding box center [371, 26] width 19 height 19
click at [1151, 284] on div at bounding box center [877, 351] width 1123 height 598
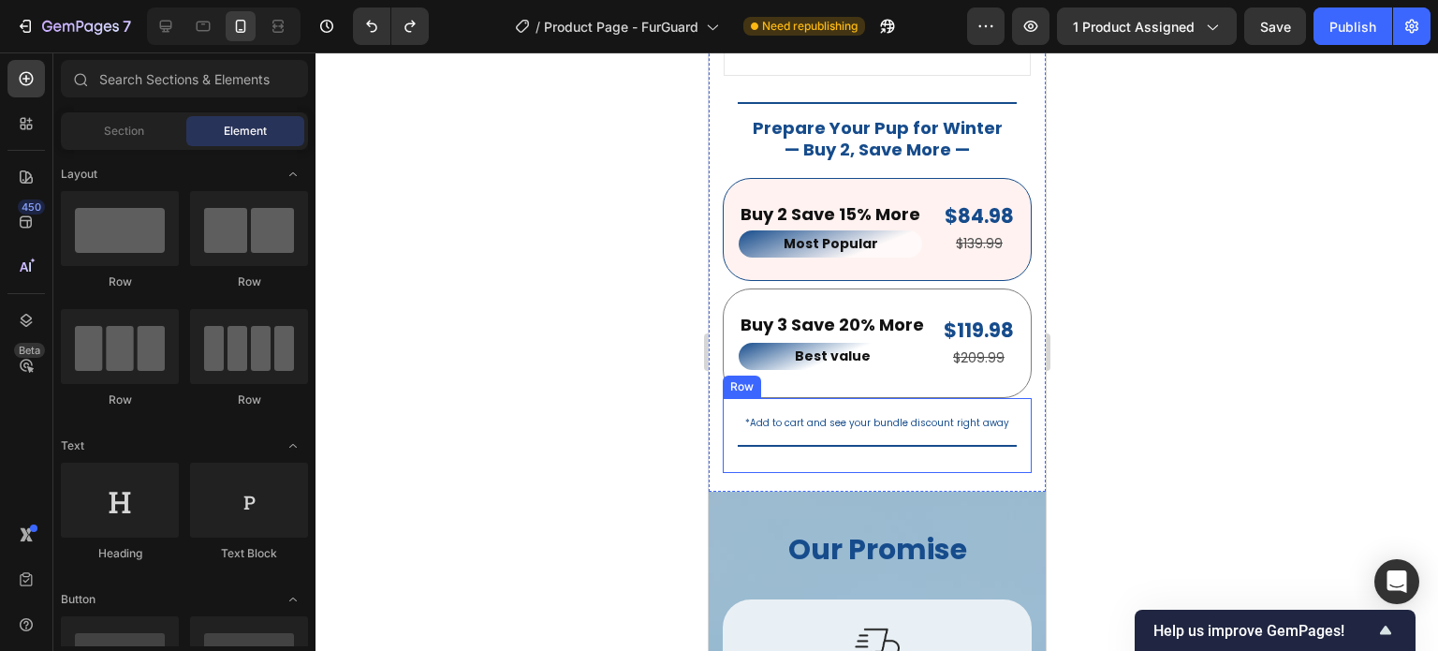
click at [1188, 449] on div at bounding box center [877, 351] width 1123 height 598
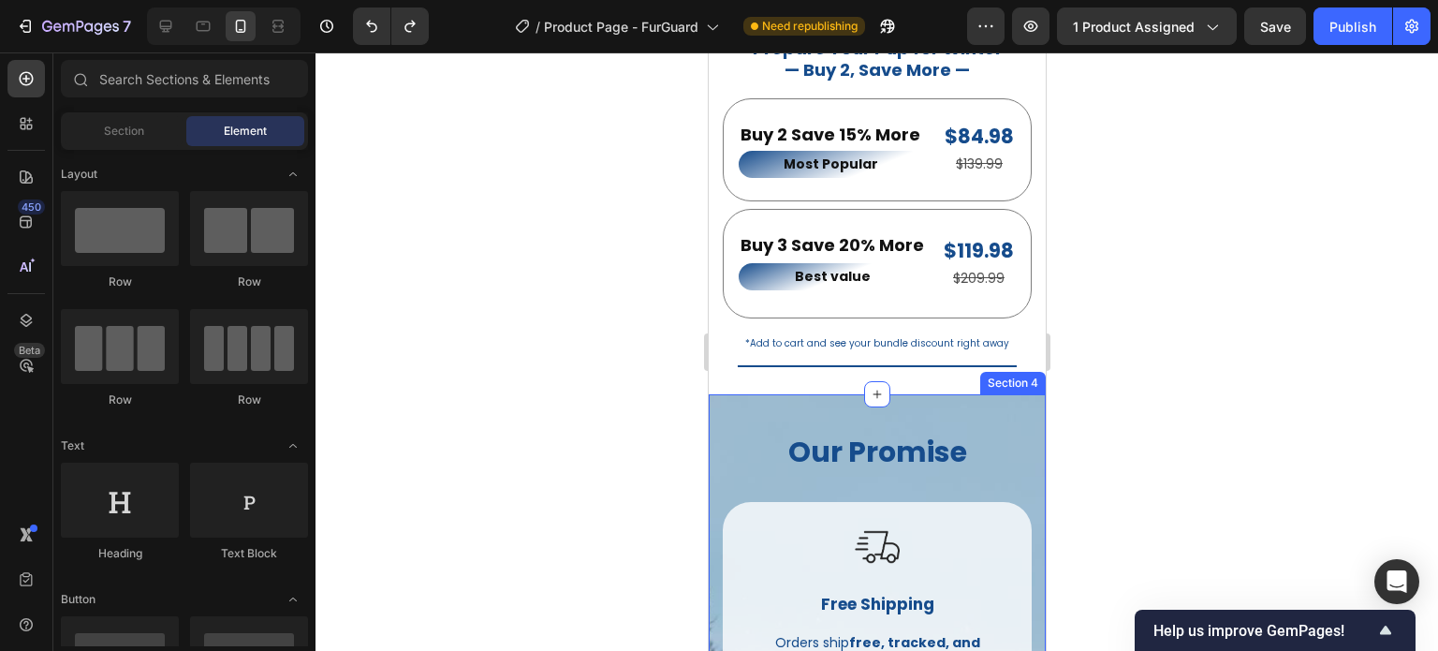
scroll to position [2507, 0]
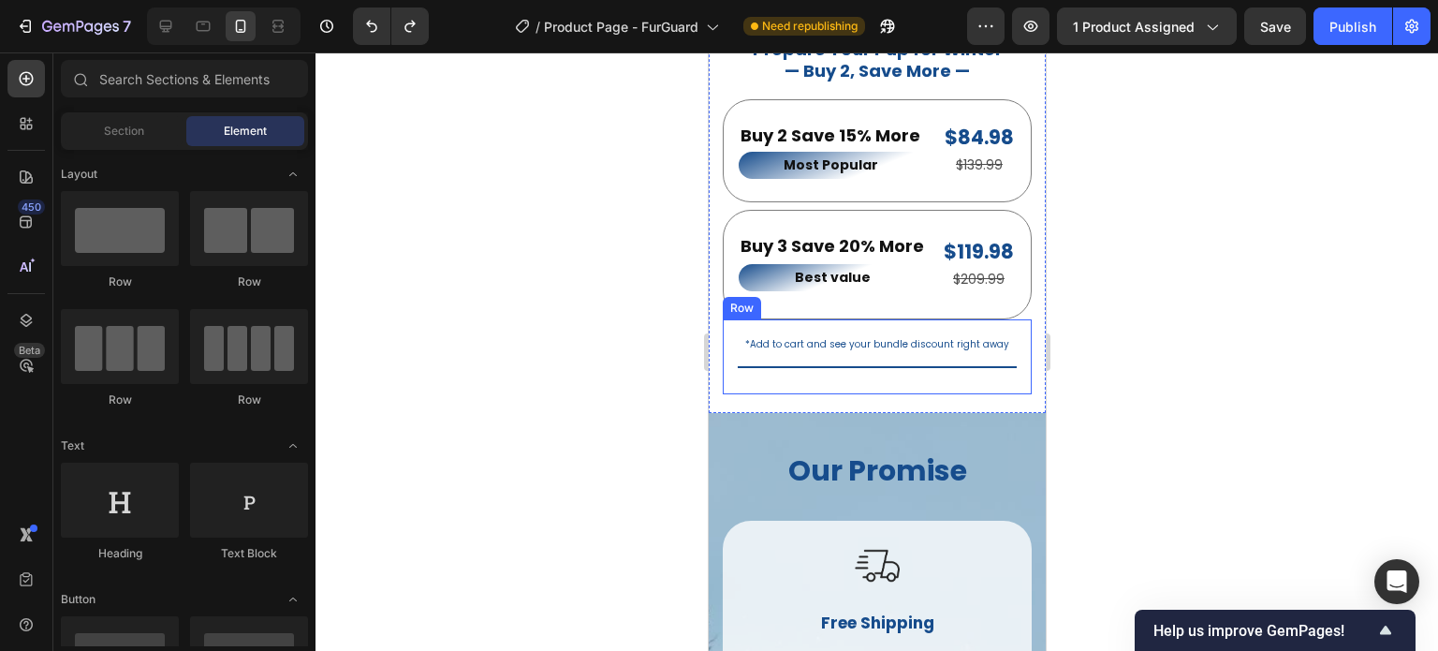
click at [952, 369] on div "*Add to cart and see your bundle discount right away Text Block Title Line Row" at bounding box center [876, 356] width 309 height 75
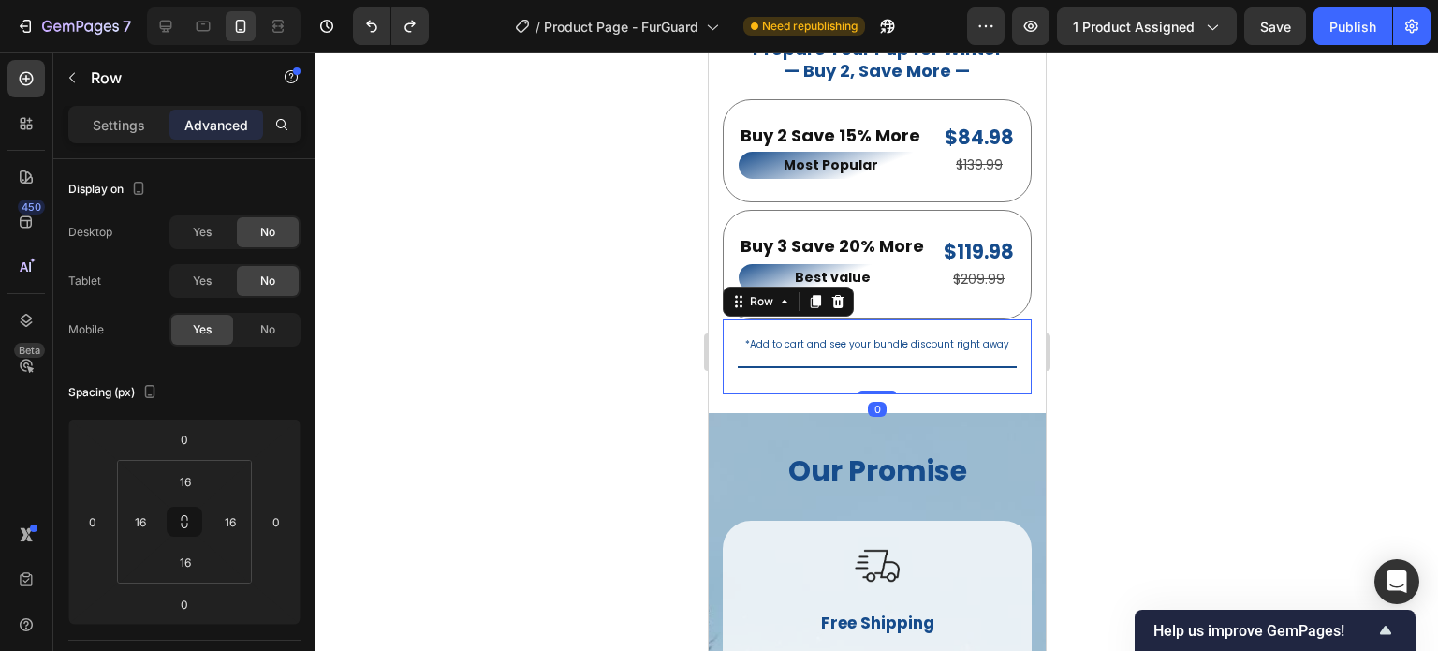
click at [1277, 366] on div at bounding box center [877, 351] width 1123 height 598
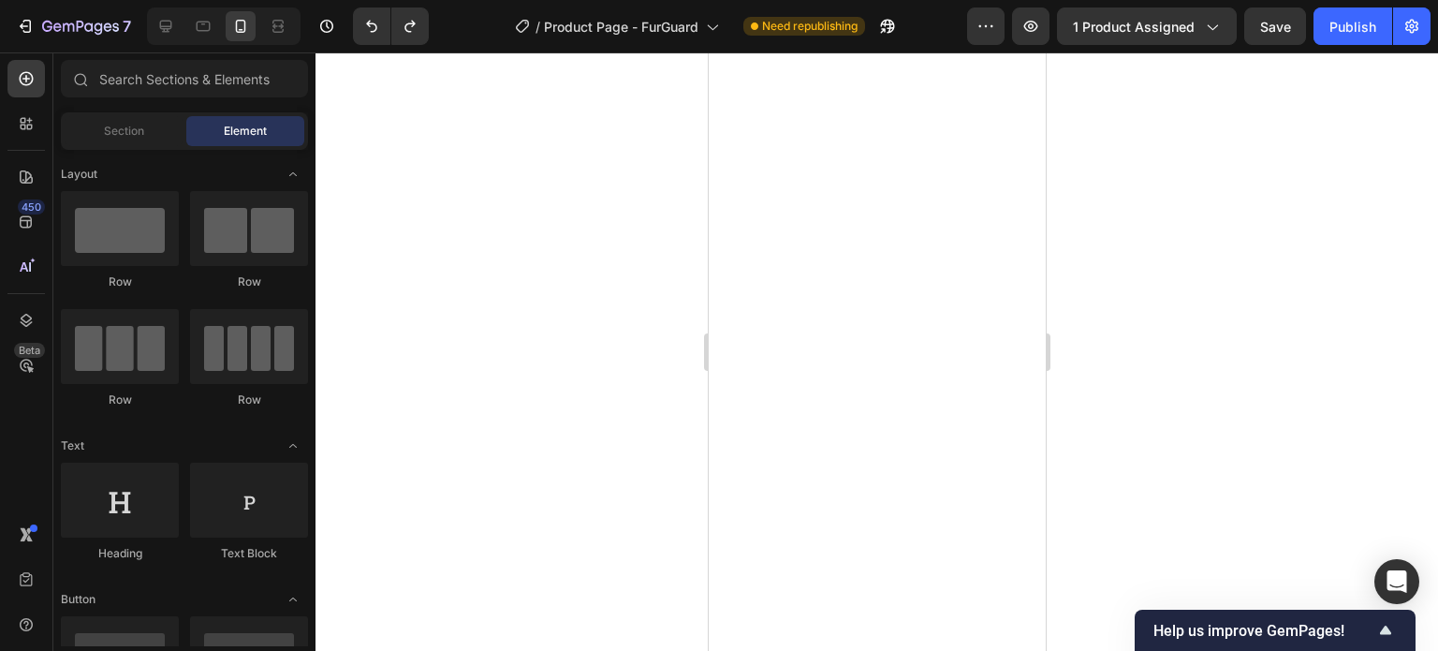
scroll to position [0, 0]
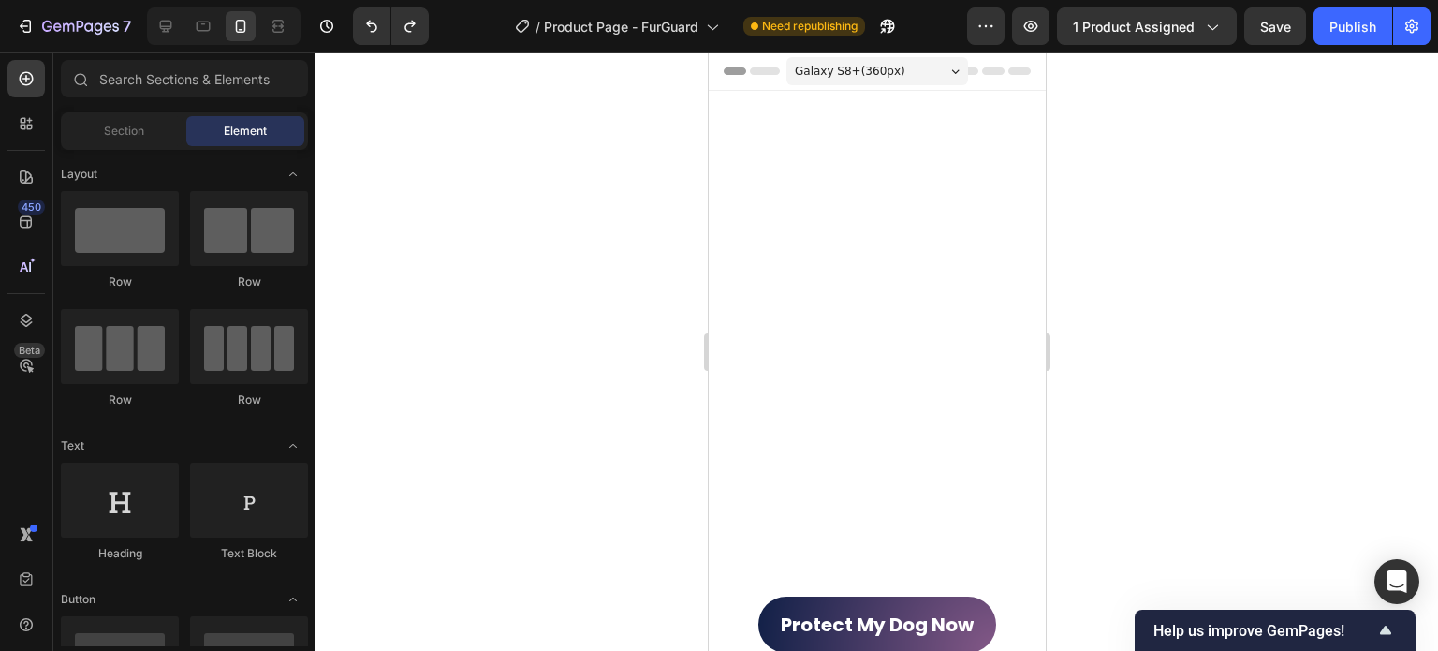
drag, startPoint x: 1035, startPoint y: 541, endPoint x: 1758, endPoint y: 150, distance: 822.1
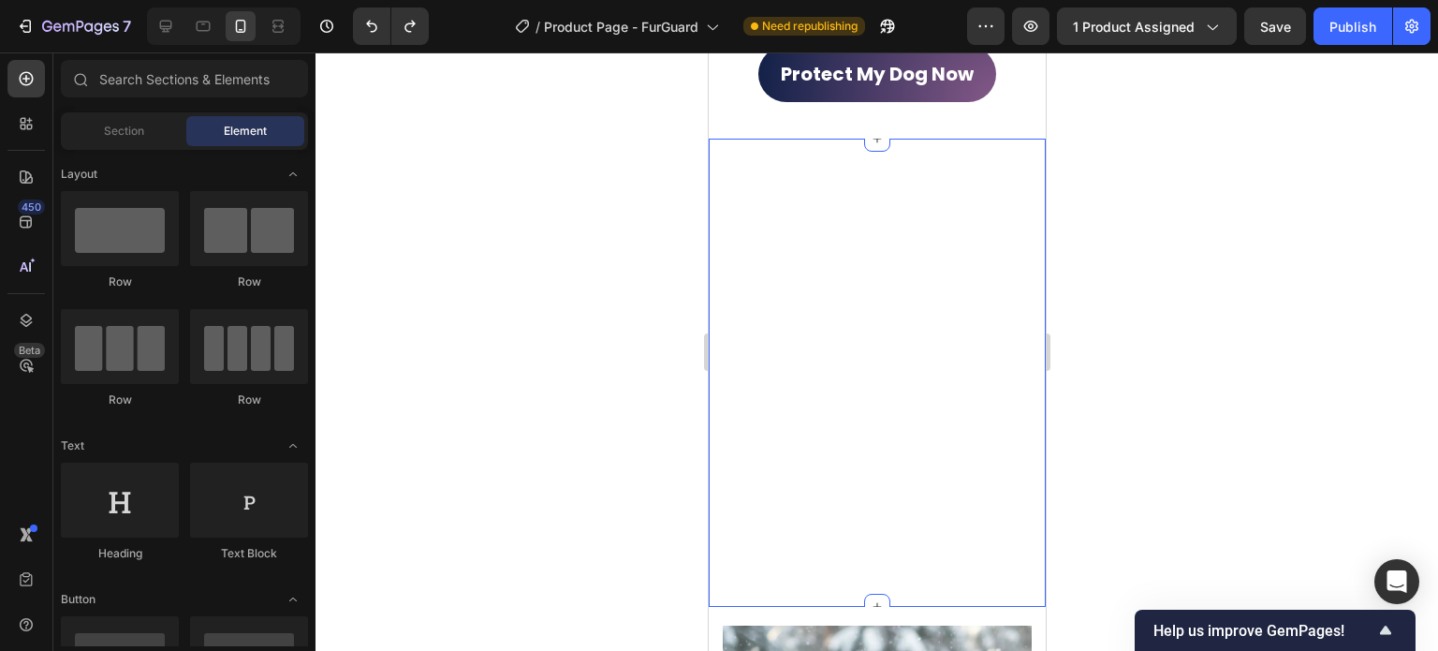
scroll to position [562, 0]
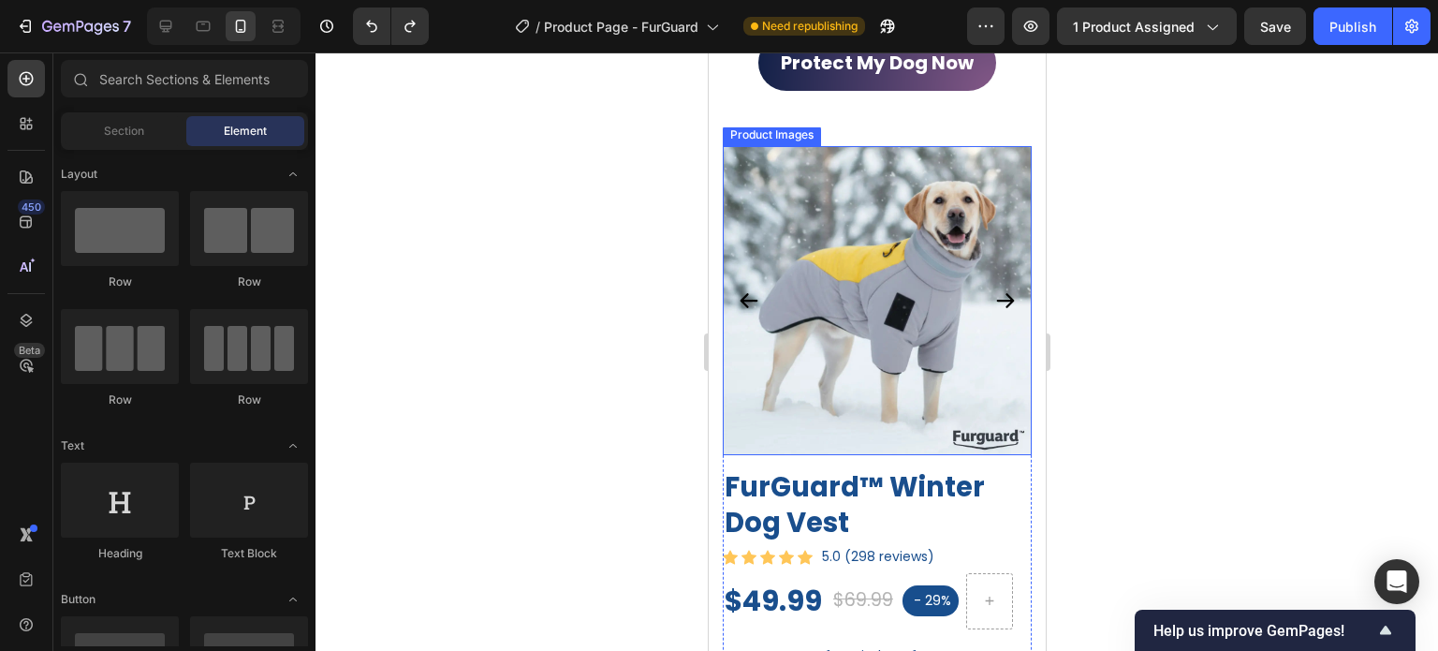
click at [937, 192] on img at bounding box center [876, 300] width 309 height 309
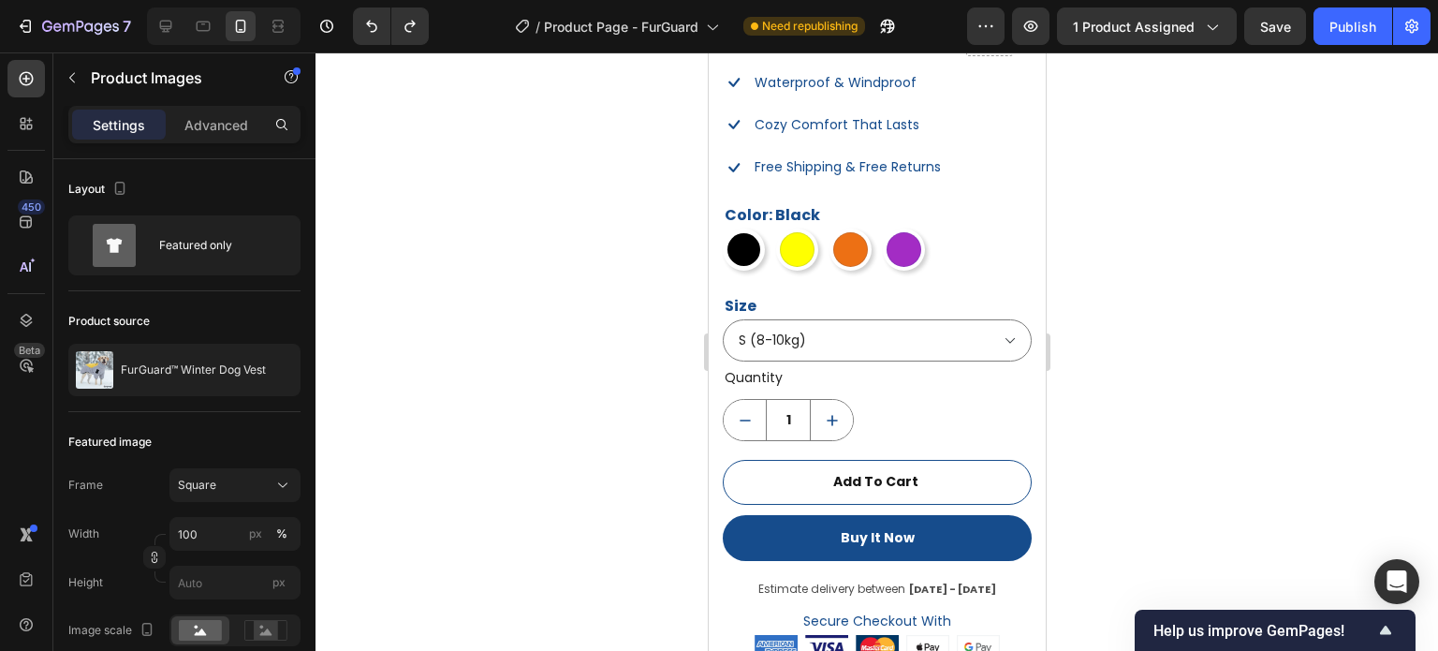
scroll to position [1217, 0]
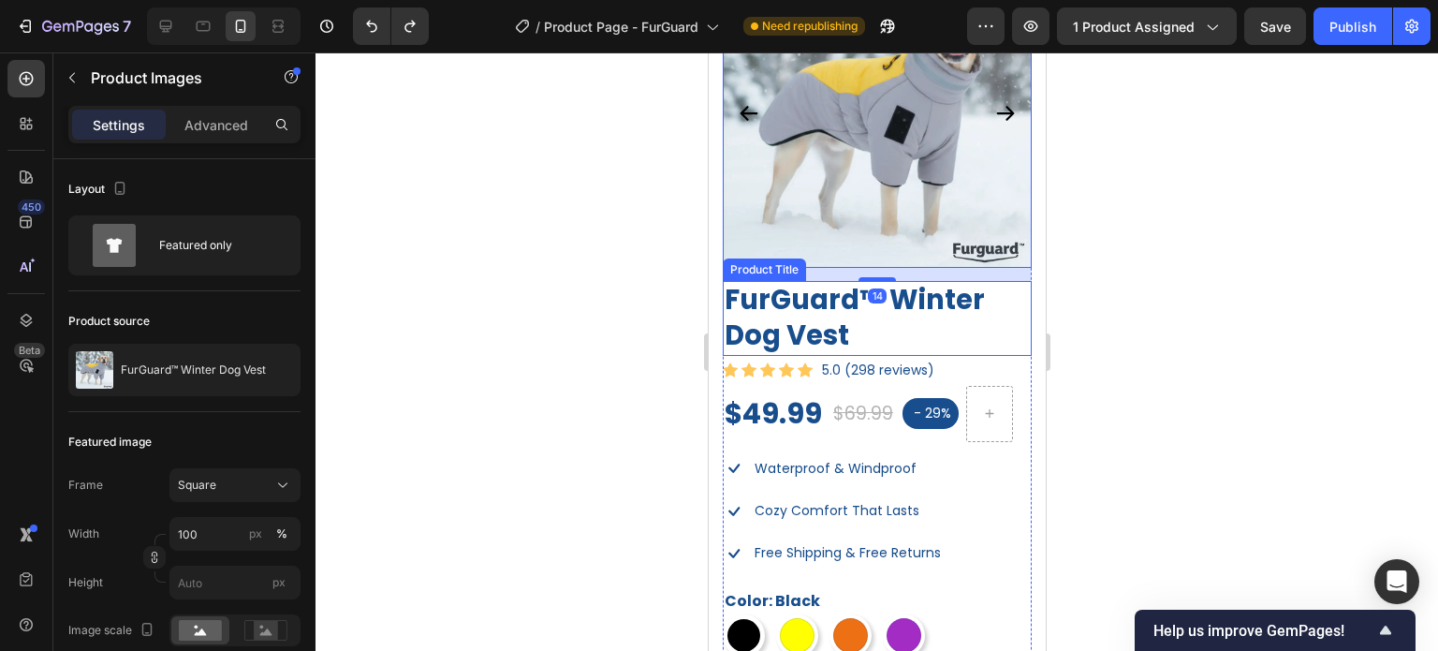
click at [875, 314] on h2 "FurGuard™ Winter Dog Vest" at bounding box center [876, 318] width 309 height 74
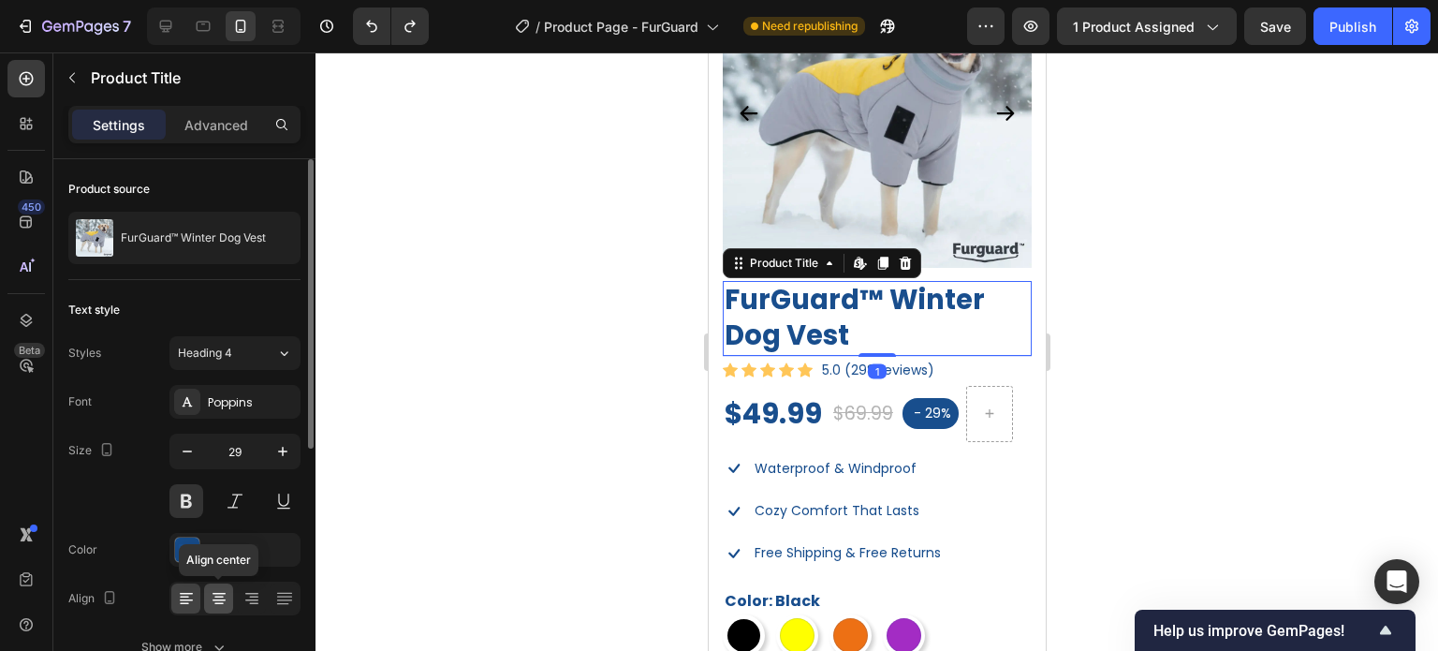
click at [226, 595] on icon at bounding box center [219, 598] width 19 height 19
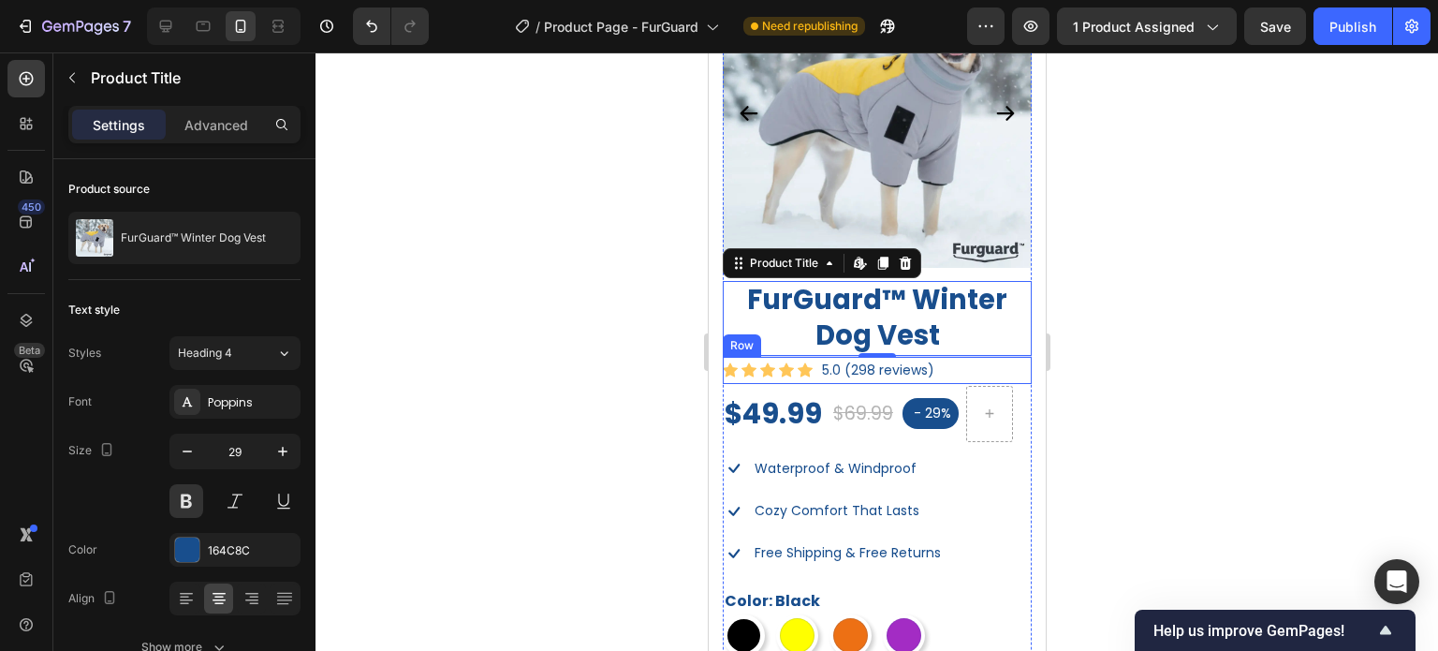
click at [950, 357] on div "Icon Icon Icon Icon Icon Icon List Hoz 5.0 (298 reviews) Text block Row" at bounding box center [876, 370] width 309 height 27
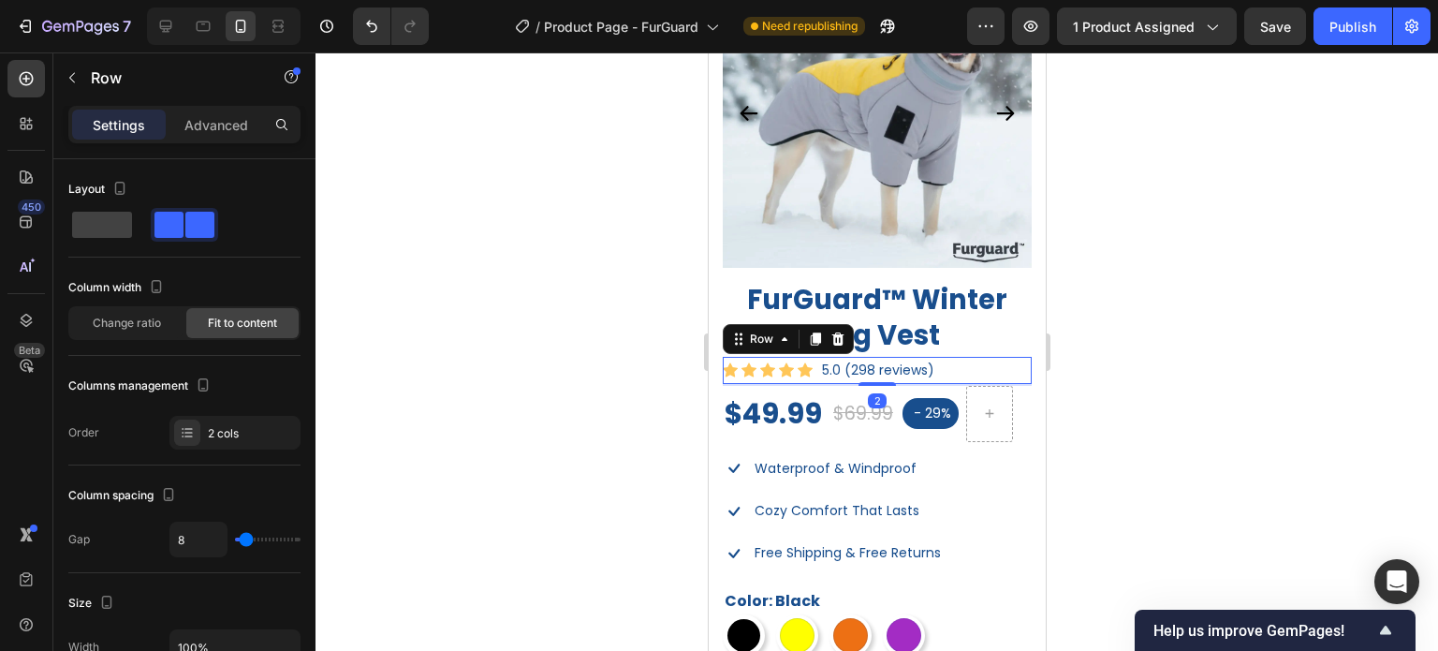
click at [1237, 447] on div at bounding box center [877, 351] width 1123 height 598
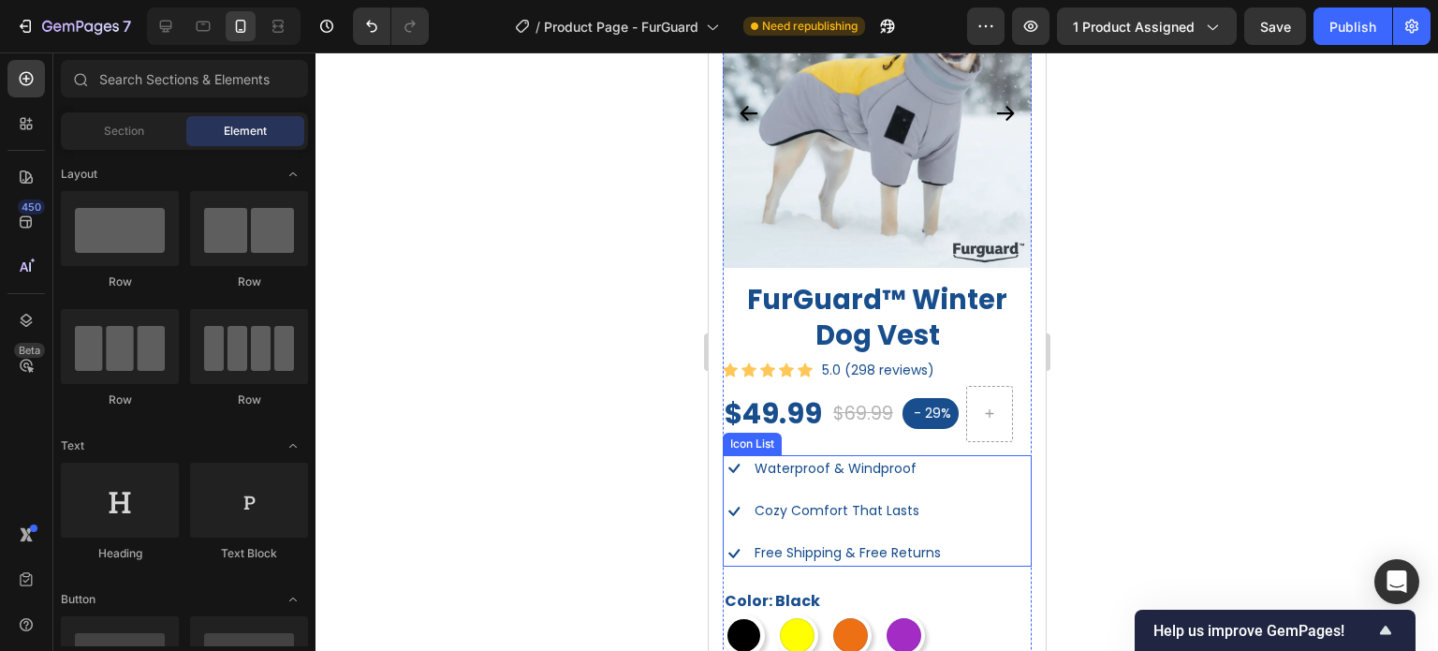
scroll to position [1311, 0]
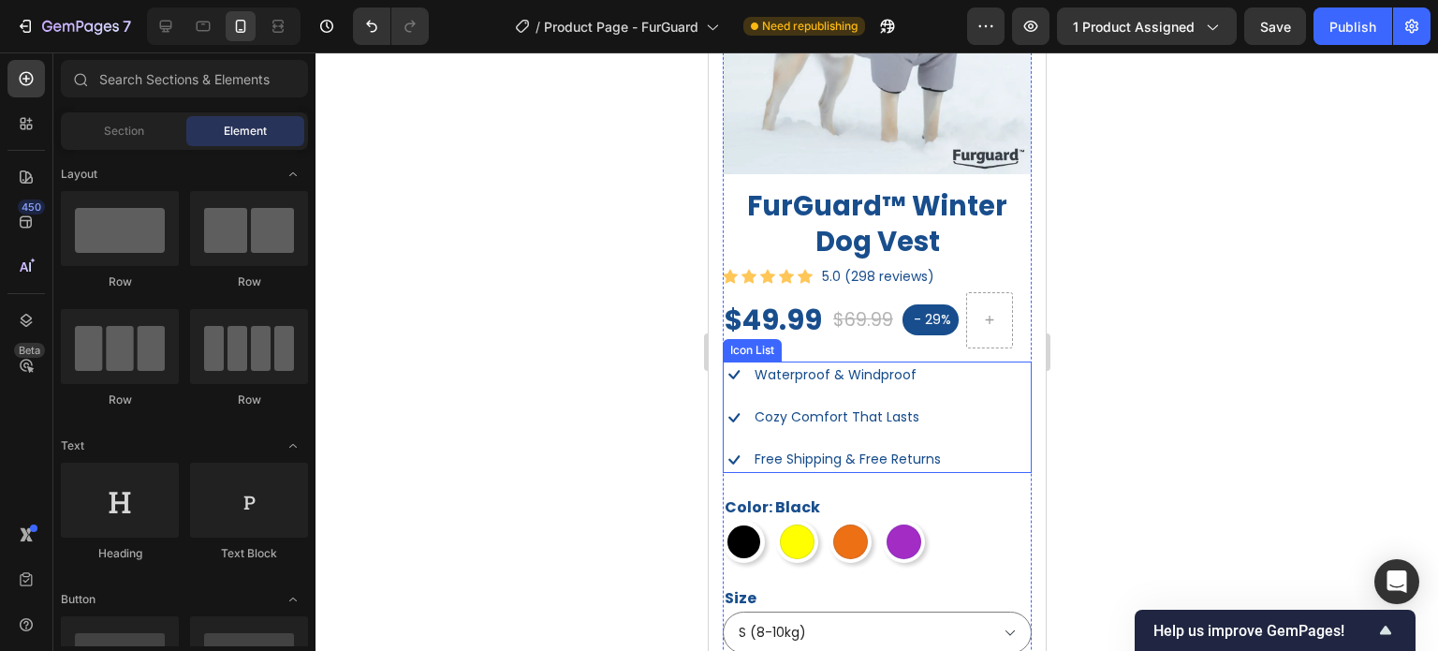
click at [978, 415] on div "Icon Waterproof & Windproof Text block Icon Cozy Comfort That Lasts Text block …" at bounding box center [876, 417] width 309 height 112
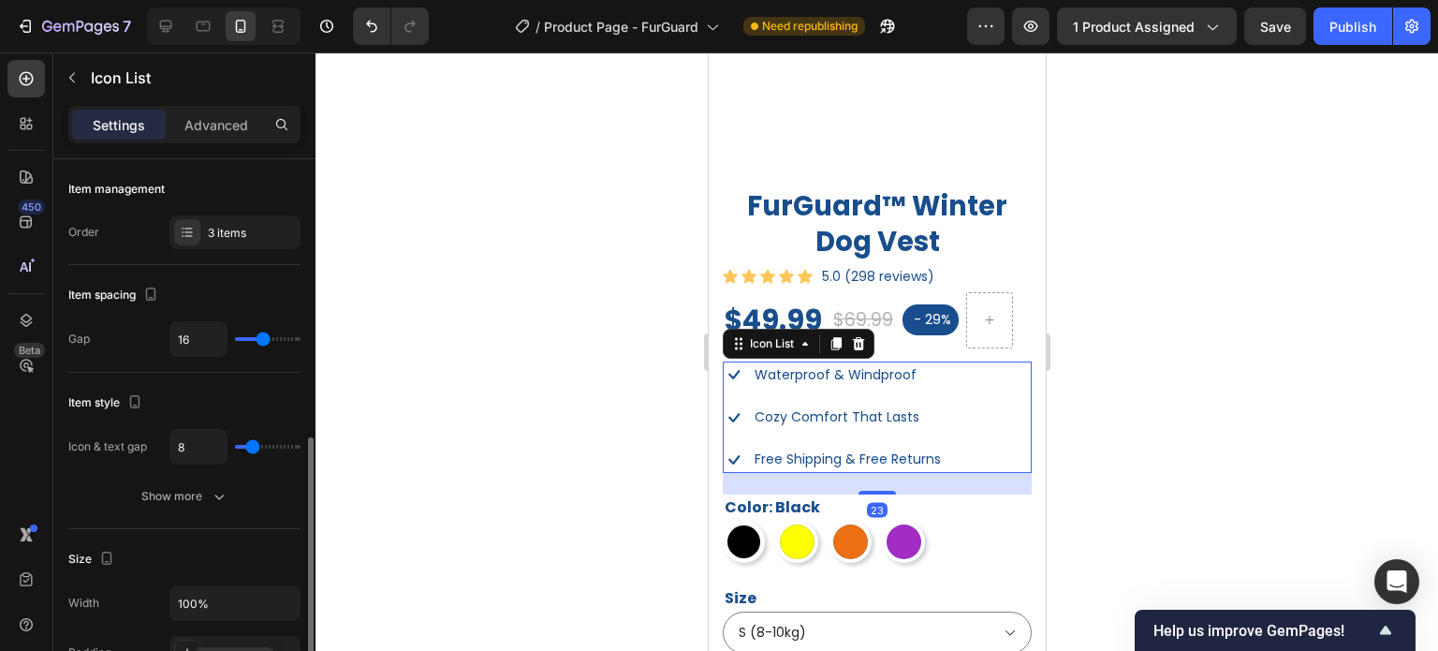
scroll to position [187, 0]
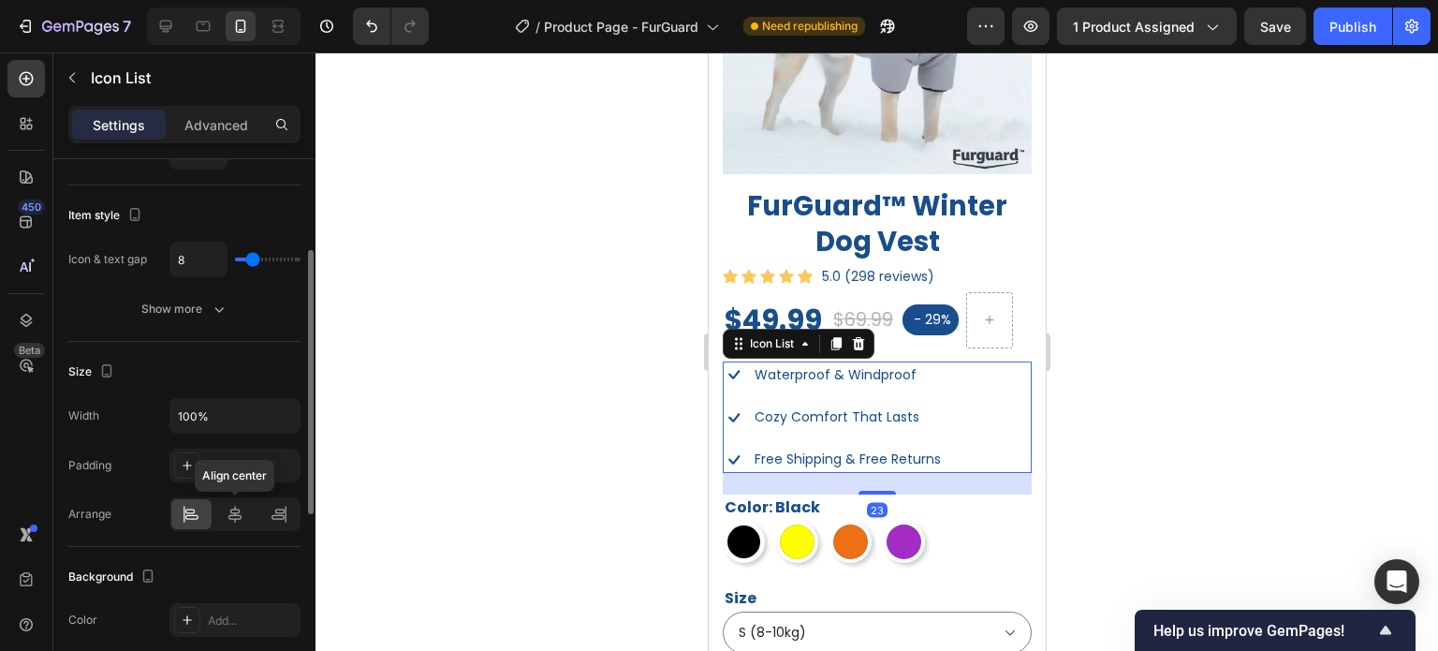
click at [236, 508] on icon at bounding box center [235, 514] width 19 height 19
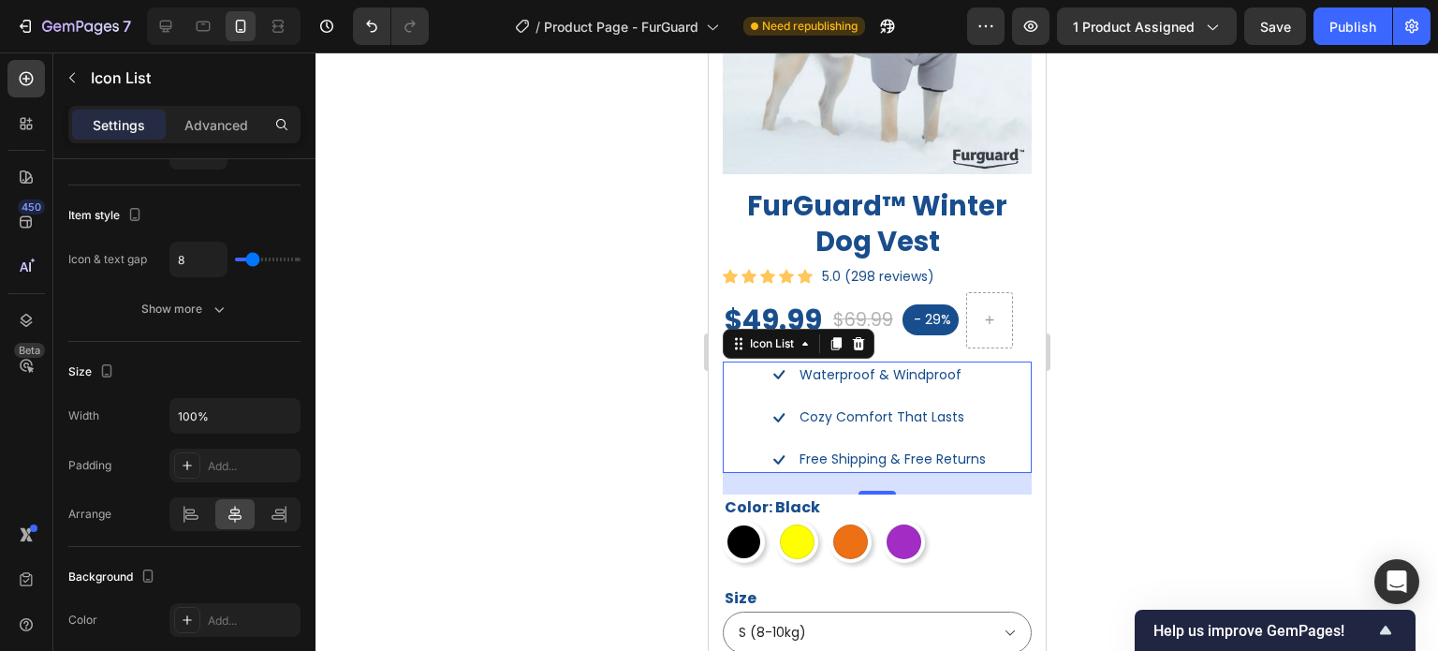
click at [1277, 411] on div at bounding box center [877, 351] width 1123 height 598
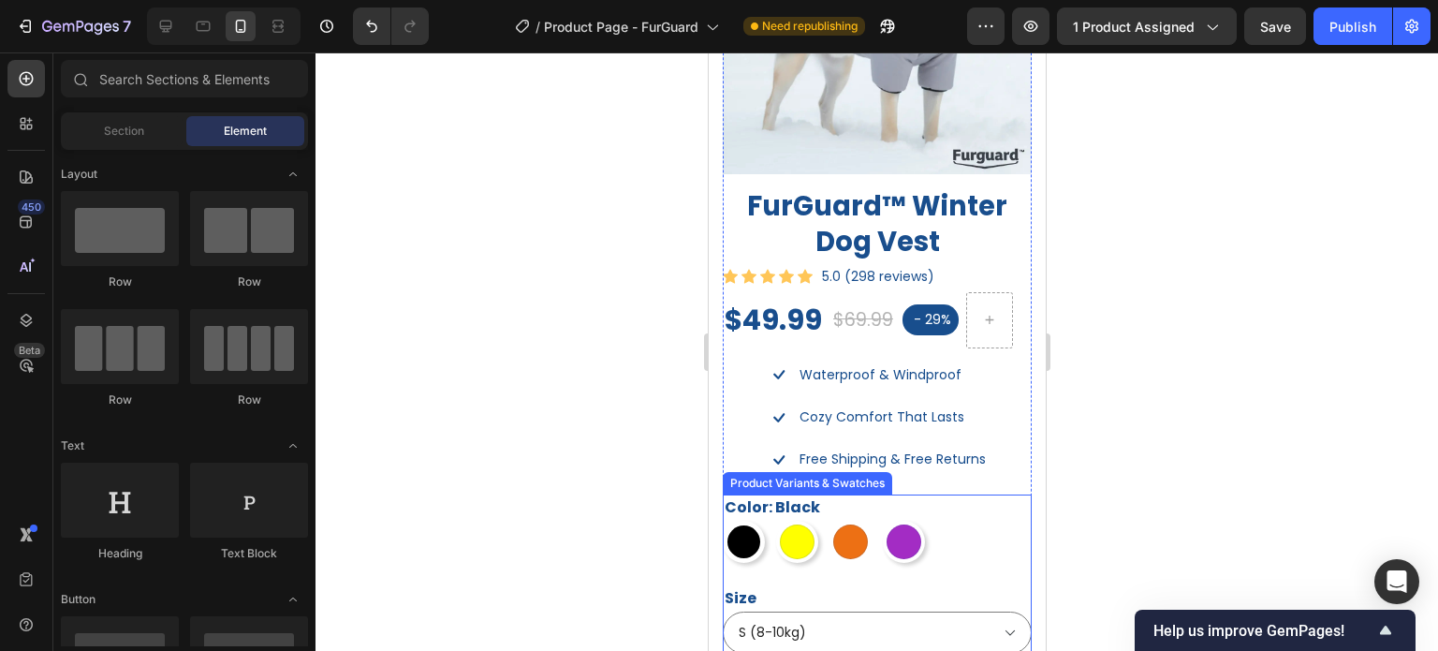
click at [955, 525] on div "Black Black Yellow Yellow Orange Orange Purple Purple" at bounding box center [876, 542] width 309 height 42
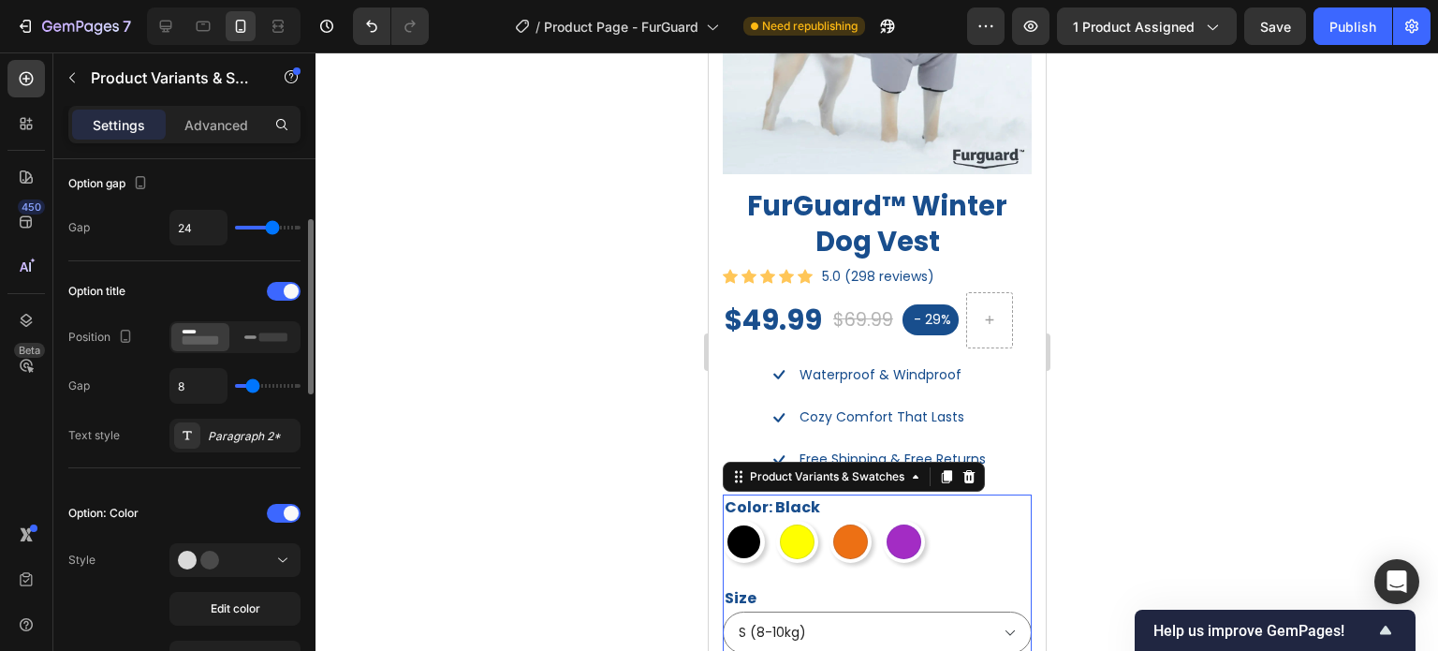
click at [1386, 523] on div at bounding box center [877, 351] width 1123 height 598
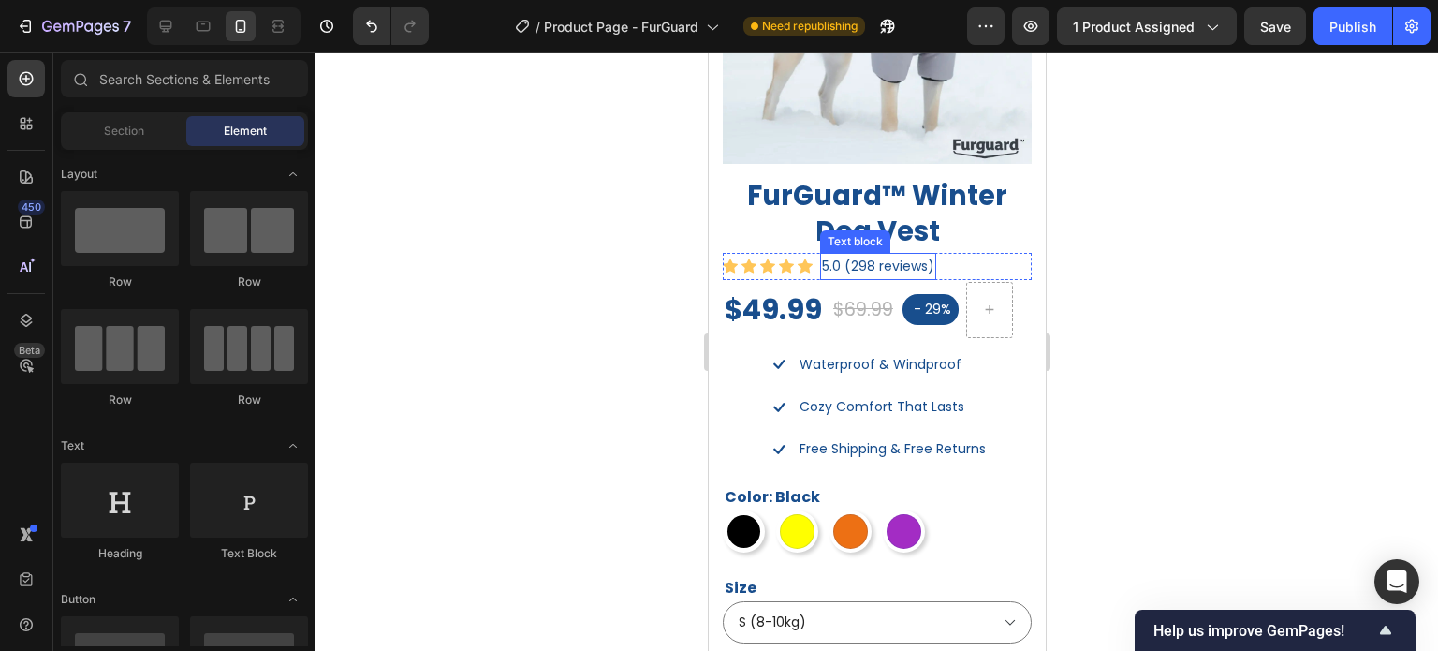
scroll to position [1311, 0]
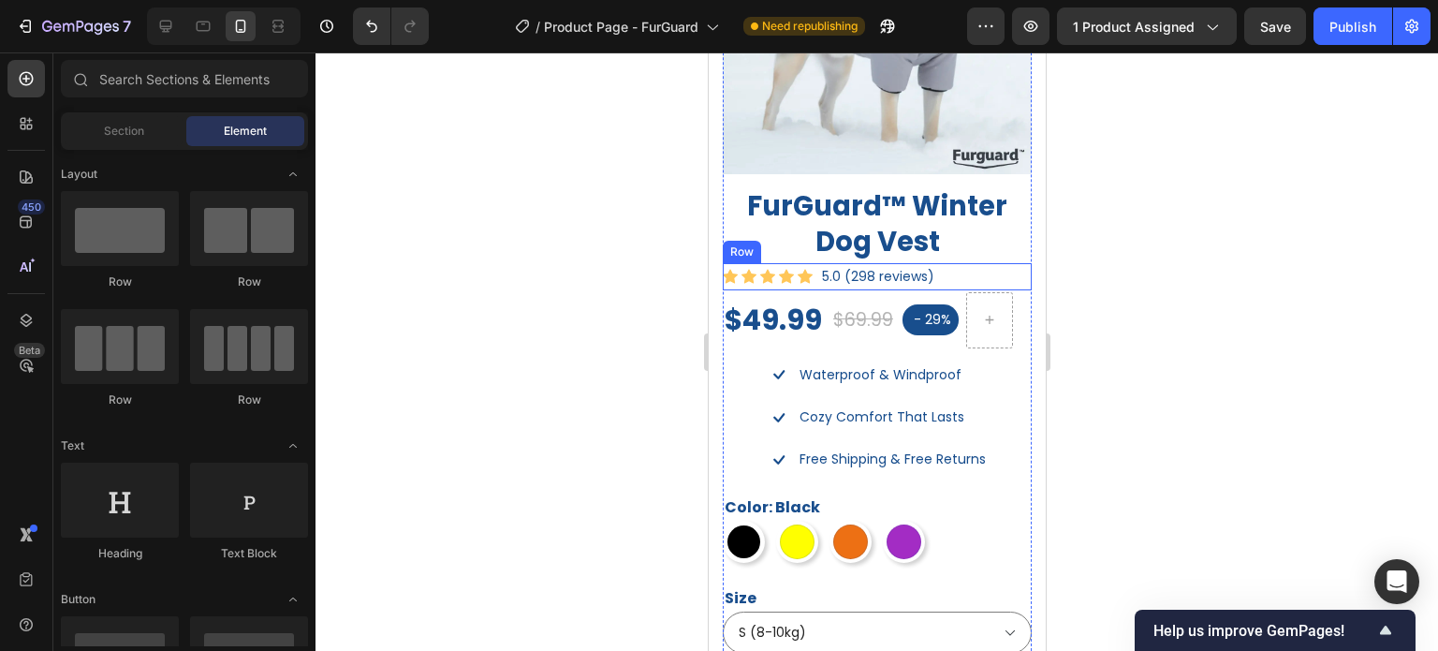
click at [942, 264] on div "Icon Icon Icon Icon Icon Icon List Hoz 5.0 (298 reviews) Text block Row" at bounding box center [876, 276] width 309 height 27
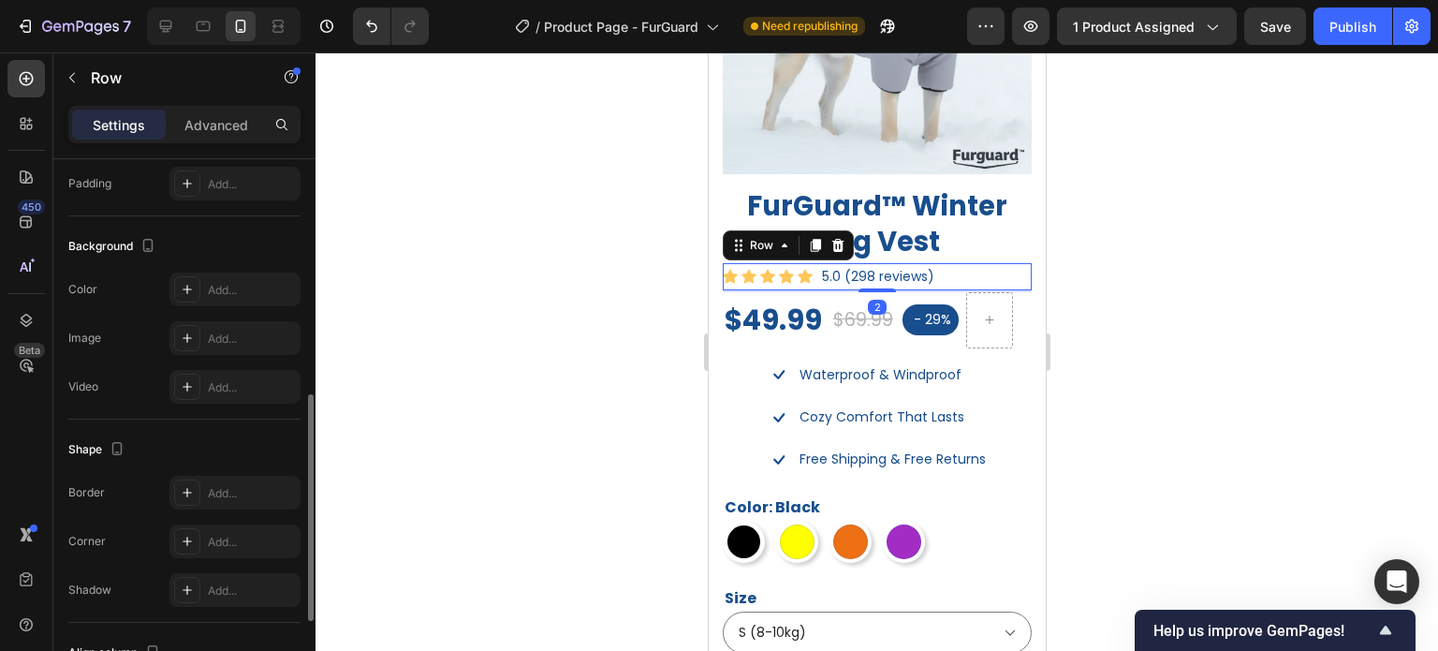
scroll to position [759, 0]
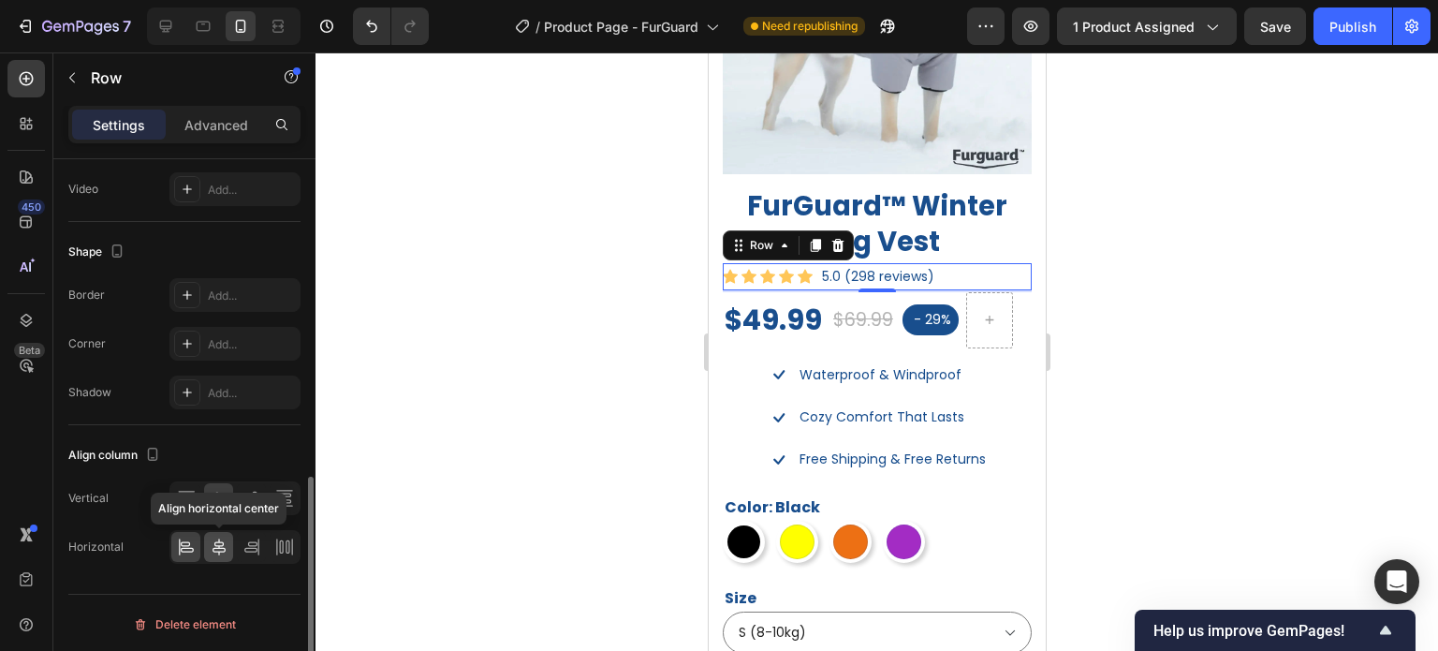
click at [220, 547] on icon at bounding box center [219, 547] width 19 height 19
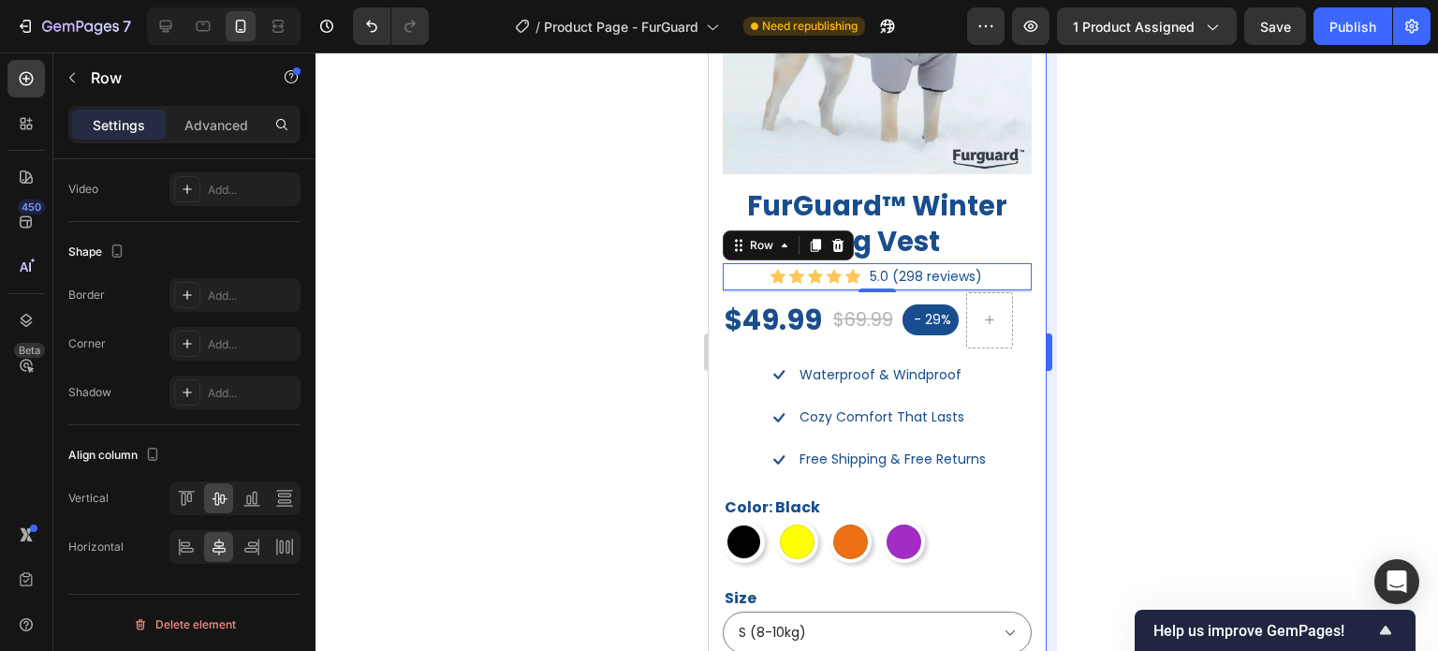
drag, startPoint x: 1094, startPoint y: 312, endPoint x: 1053, endPoint y: 321, distance: 42.3
click at [1094, 314] on div at bounding box center [877, 351] width 1123 height 598
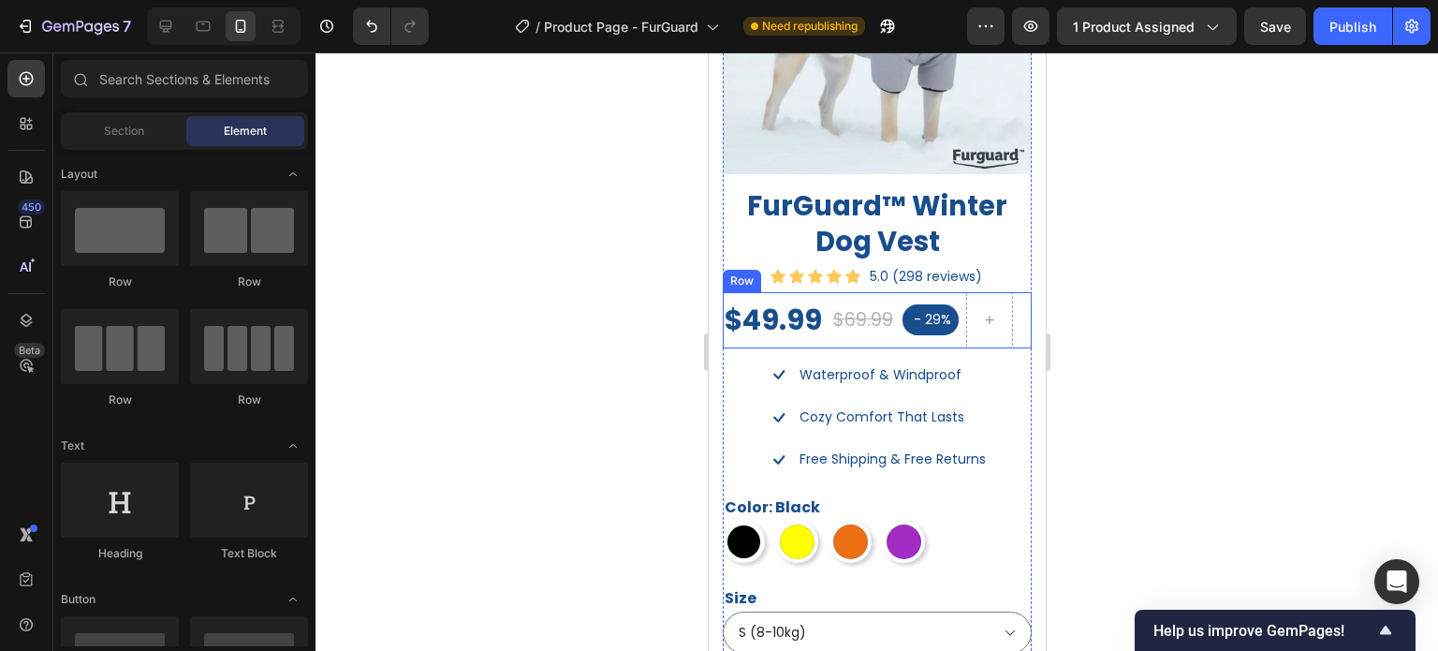
click at [911, 329] on div "- 29% Product Badge" at bounding box center [930, 320] width 56 height 56
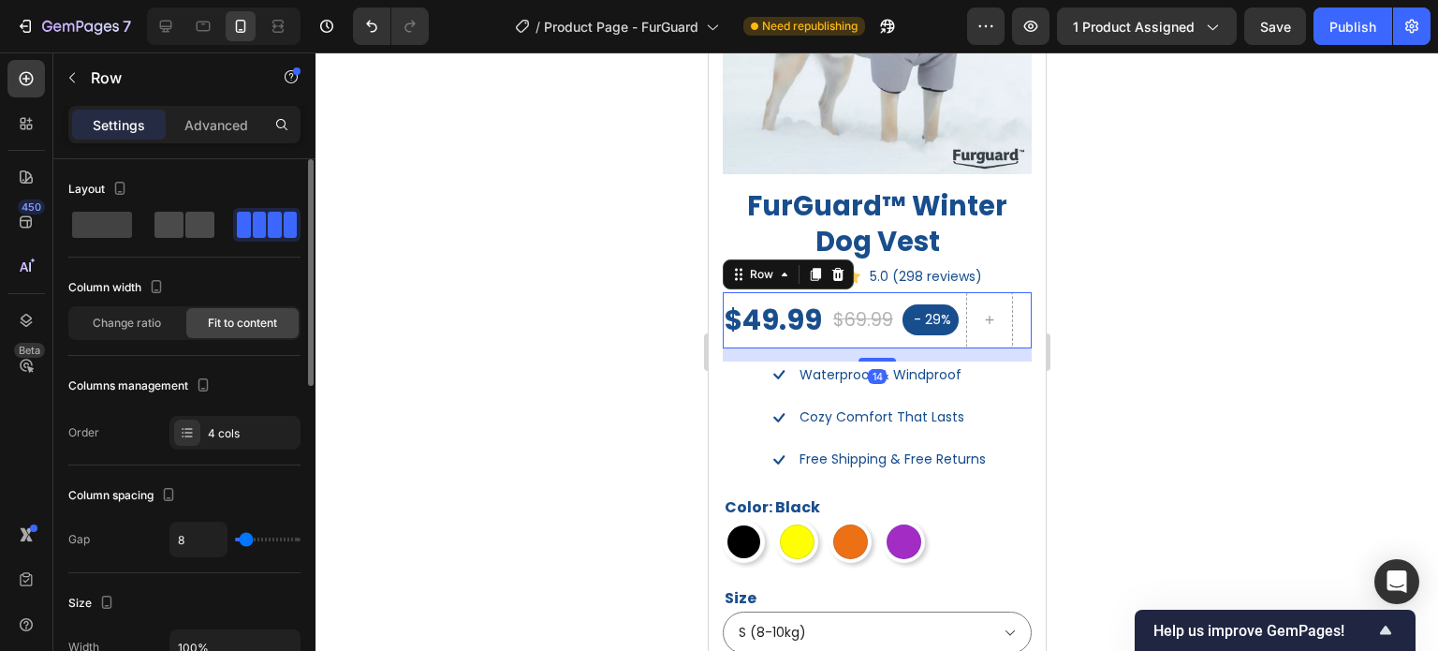
click at [199, 224] on span at bounding box center [199, 225] width 29 height 26
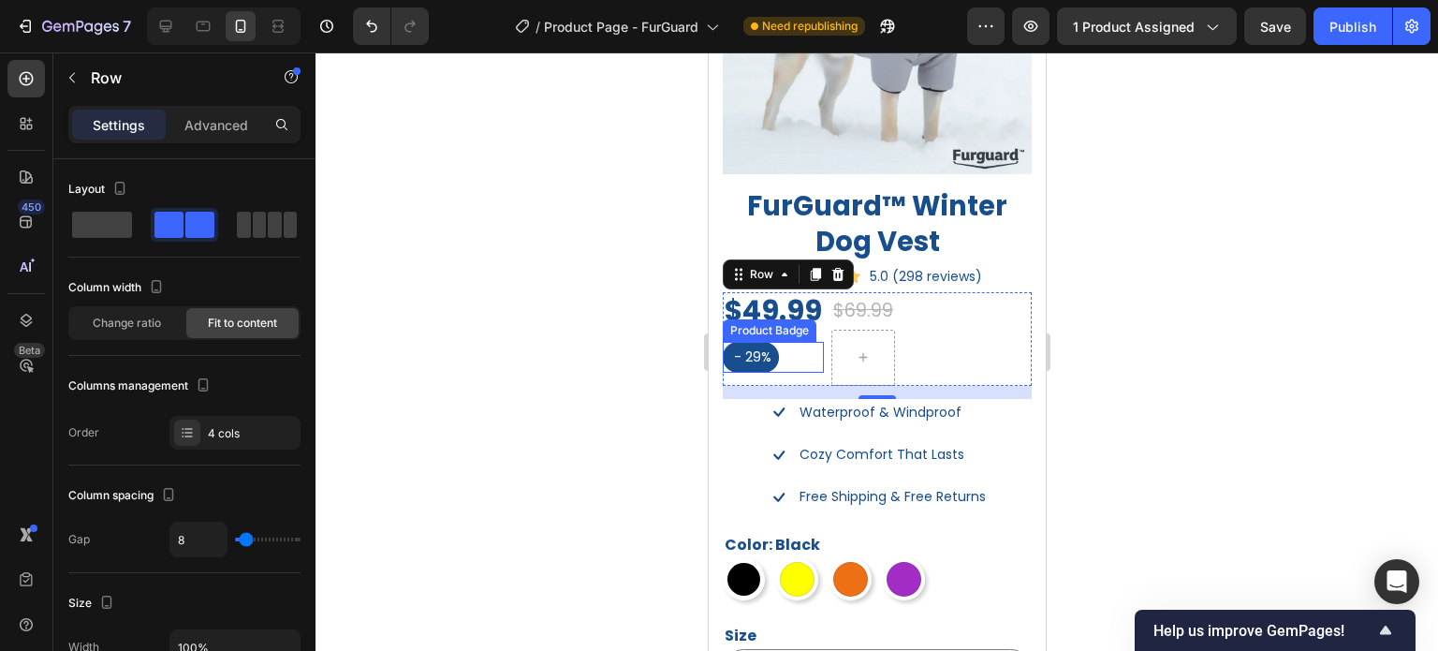
click at [781, 350] on div "- 29%" at bounding box center [772, 357] width 101 height 31
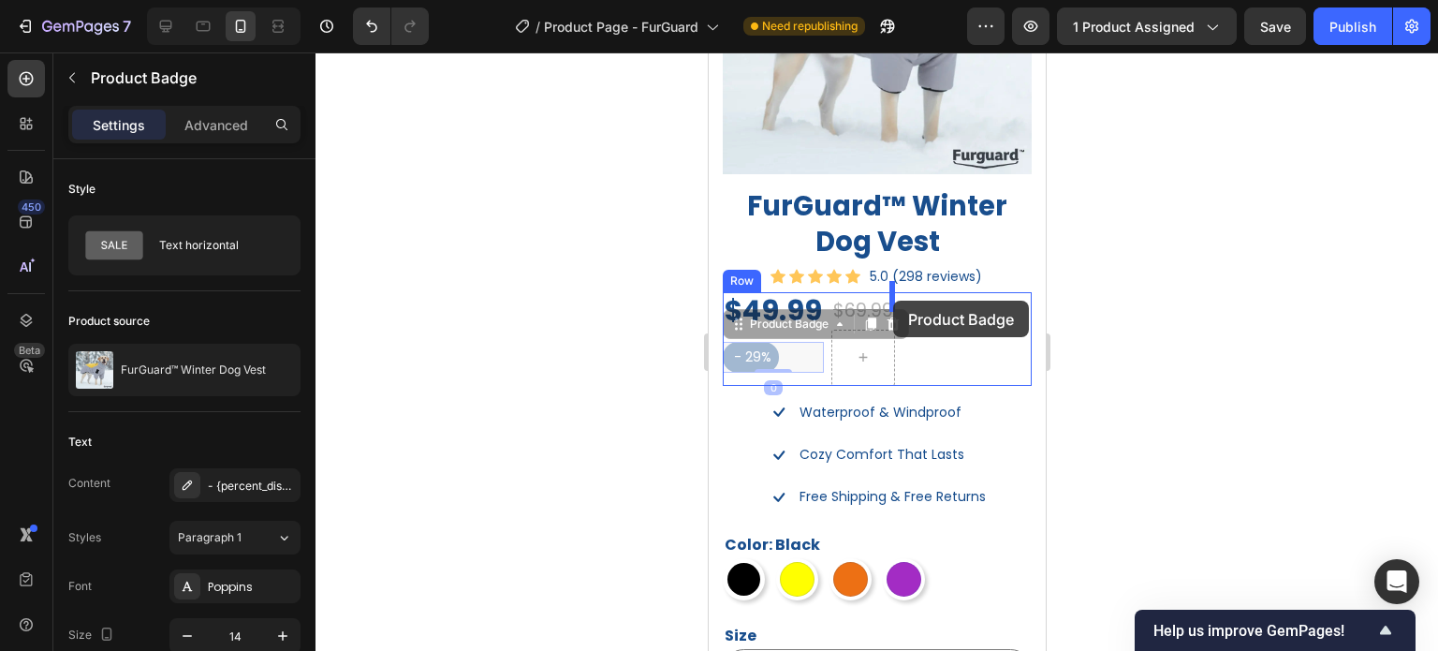
drag, startPoint x: 795, startPoint y: 314, endPoint x: 892, endPoint y: 301, distance: 98.3
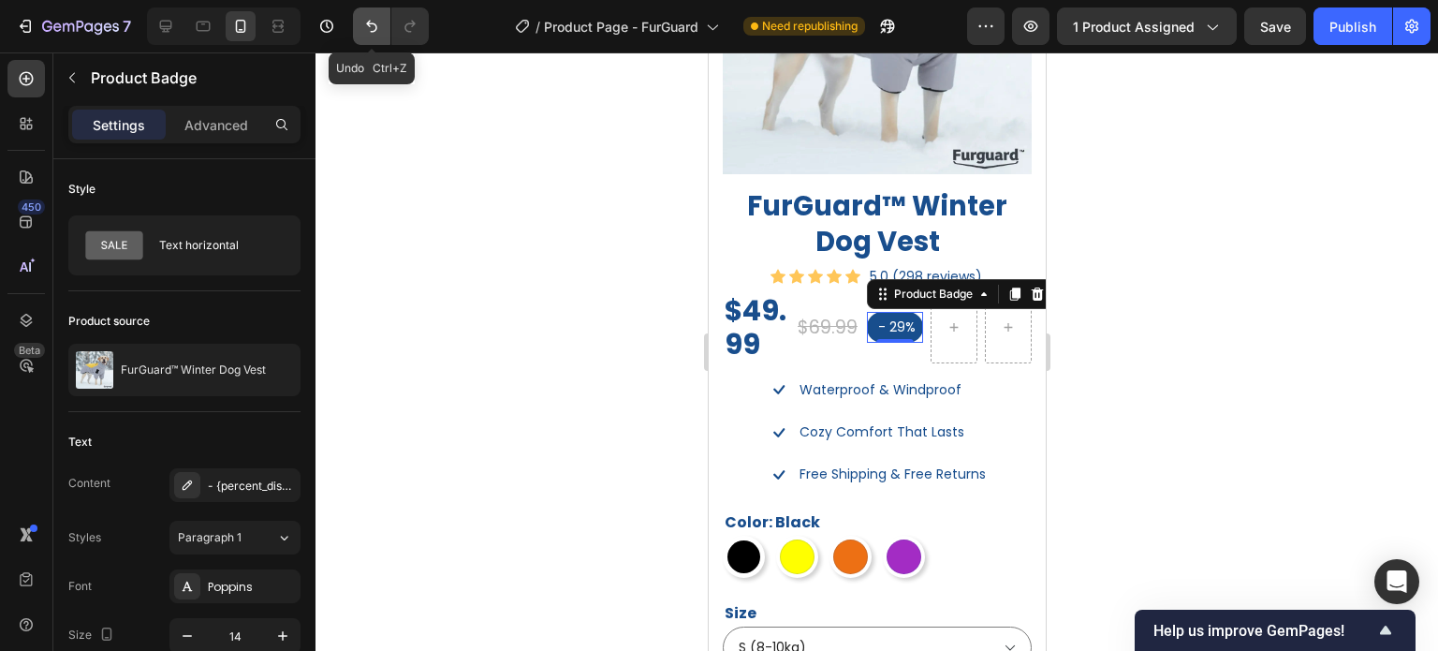
click at [367, 35] on icon "Undo/Redo" at bounding box center [371, 26] width 19 height 19
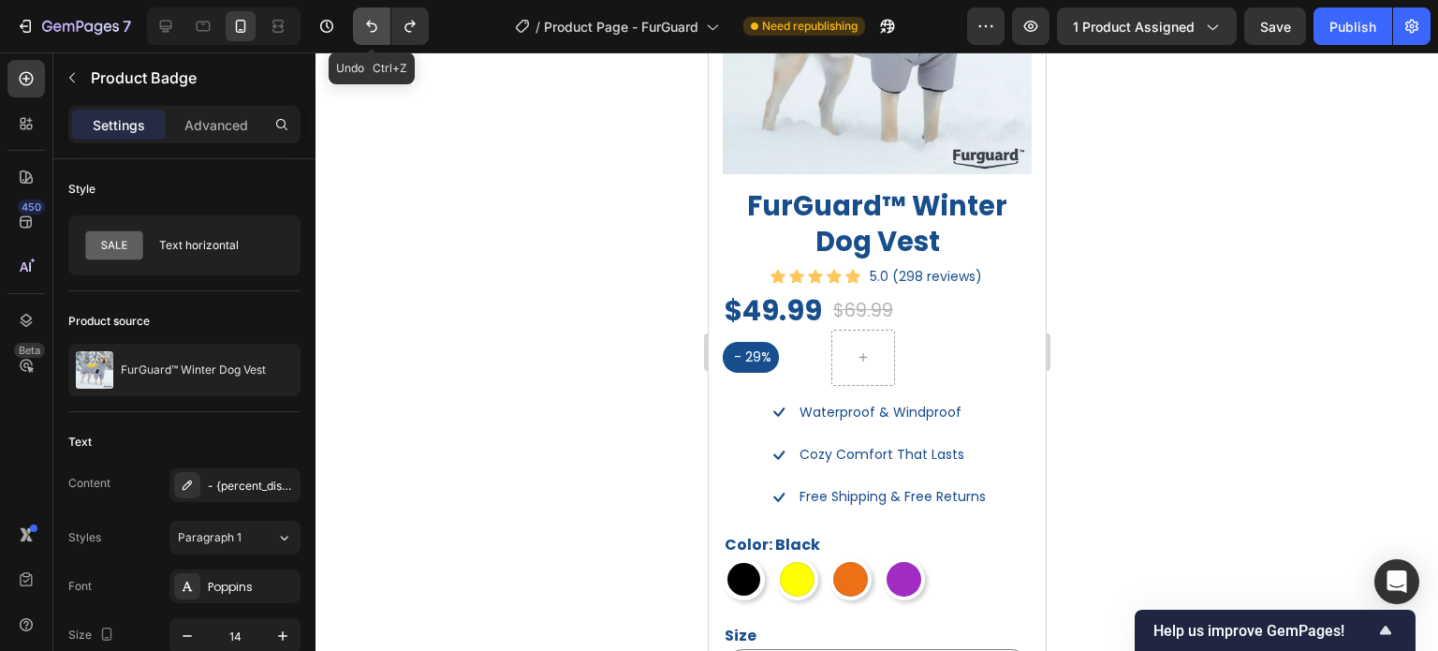
click at [367, 36] on button "Undo/Redo" at bounding box center [371, 25] width 37 height 37
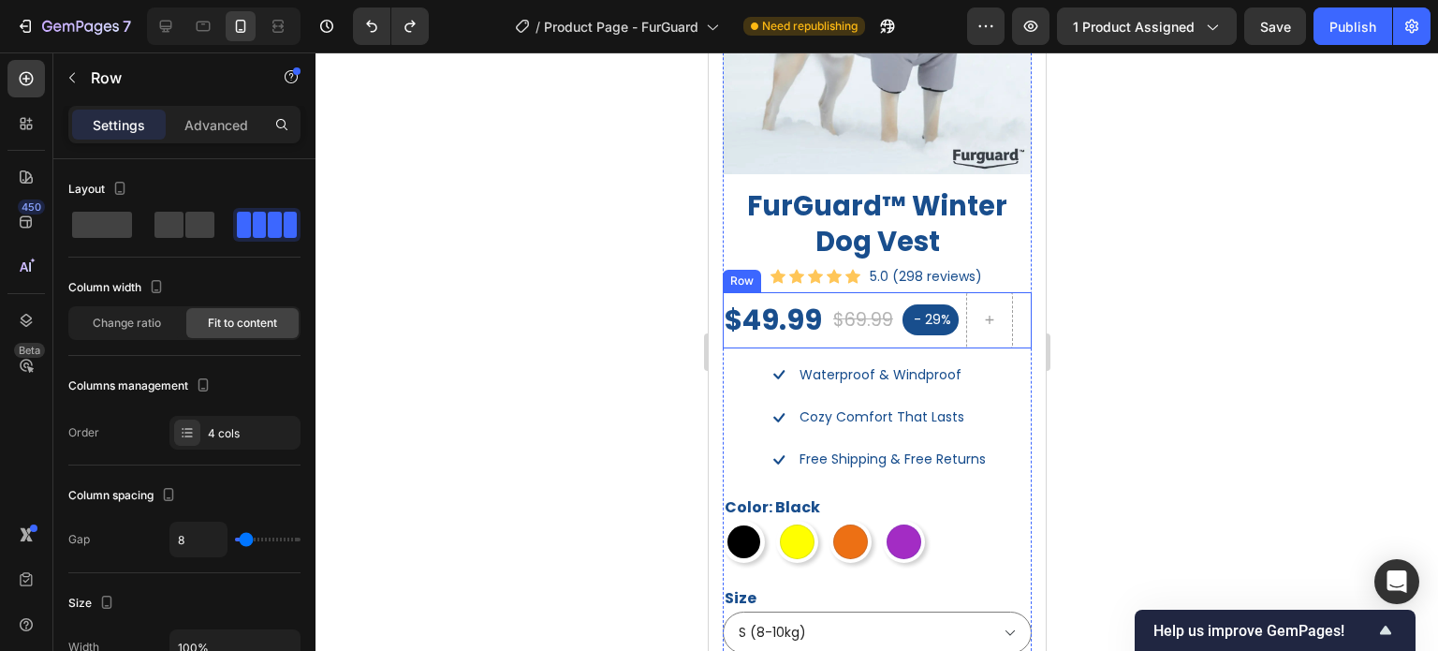
click at [1012, 327] on div "$49.99 Product Price Product Price $69.99 Compare Price Compare Price - 29% Pro…" at bounding box center [876, 320] width 309 height 56
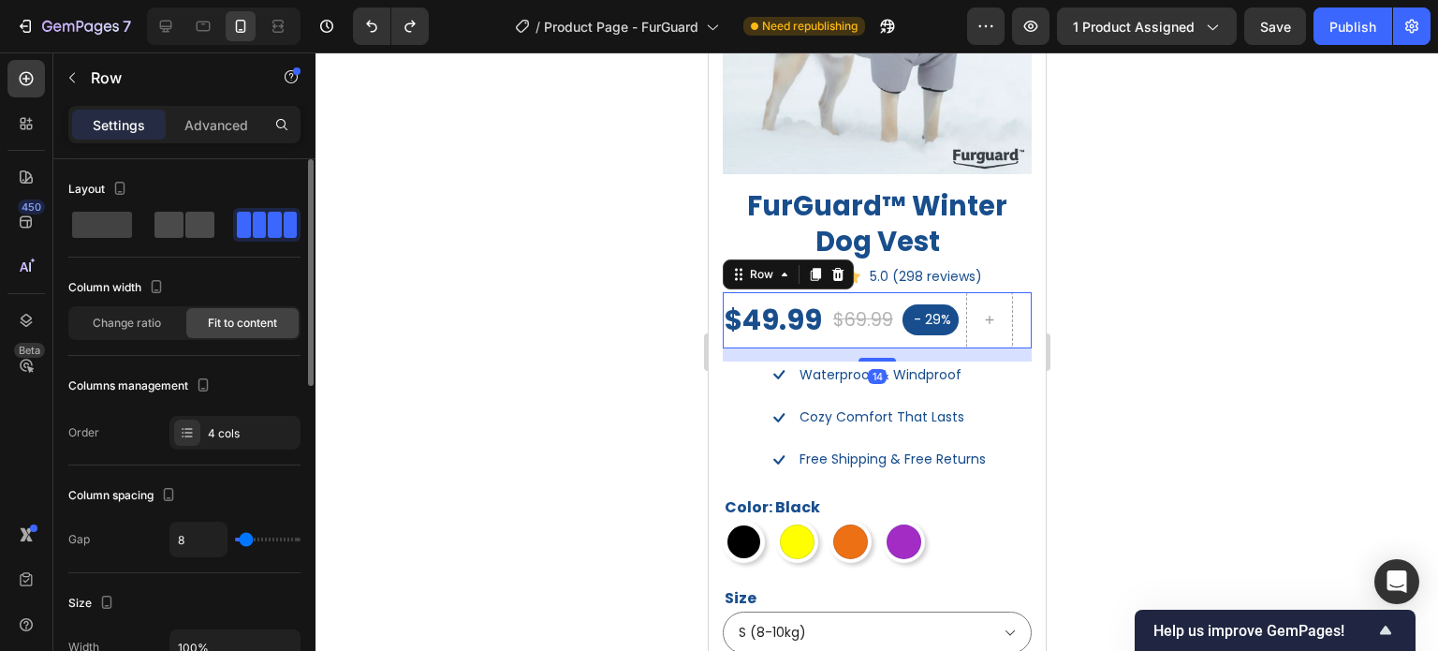
click at [199, 228] on span at bounding box center [199, 225] width 29 height 26
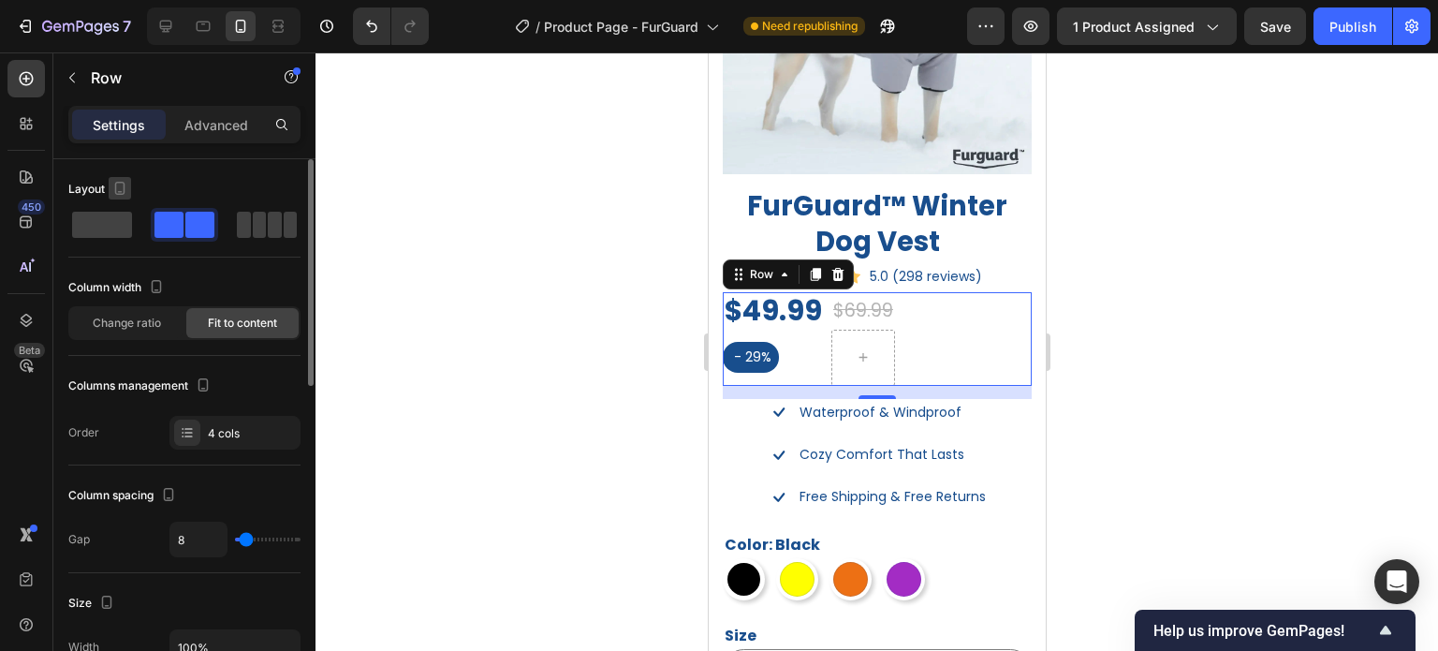
click at [112, 183] on icon "button" at bounding box center [120, 188] width 19 height 19
click at [190, 178] on div "Layout" at bounding box center [184, 189] width 232 height 30
click at [772, 348] on pre "- 29%" at bounding box center [750, 357] width 56 height 31
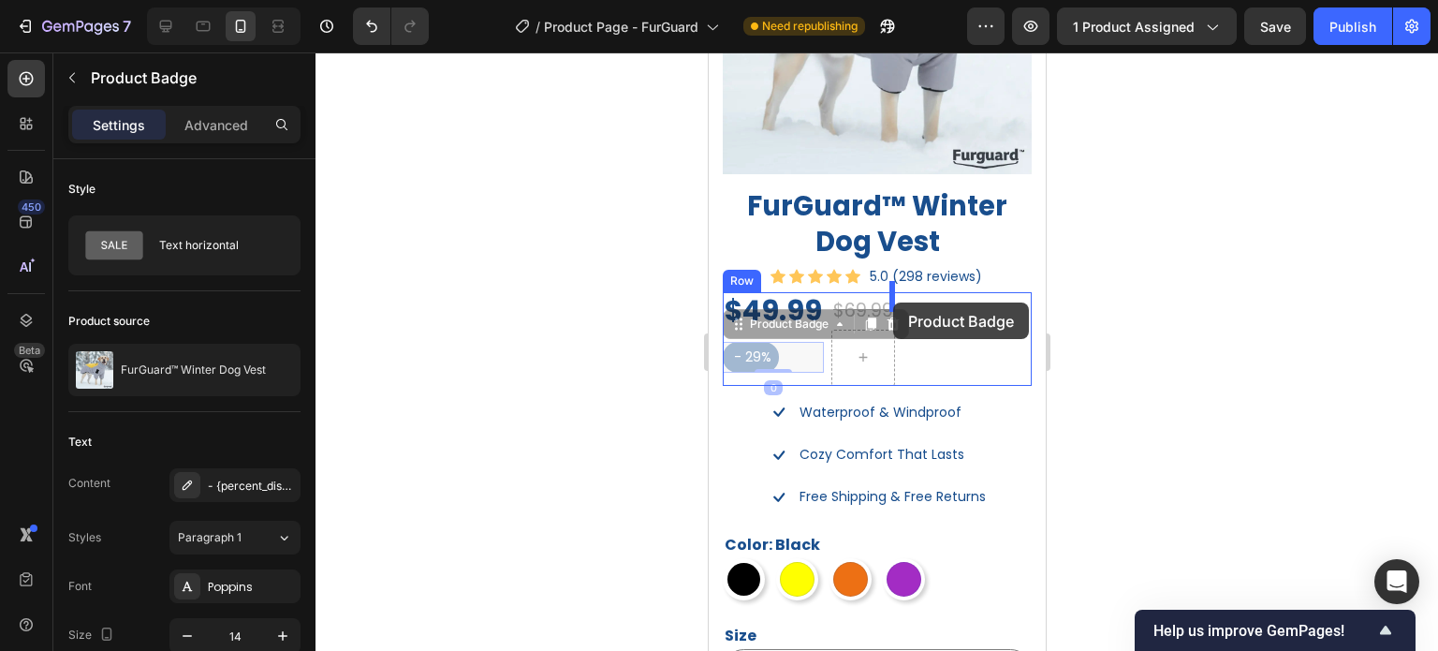
drag, startPoint x: 737, startPoint y: 311, endPoint x: 892, endPoint y: 302, distance: 155.7
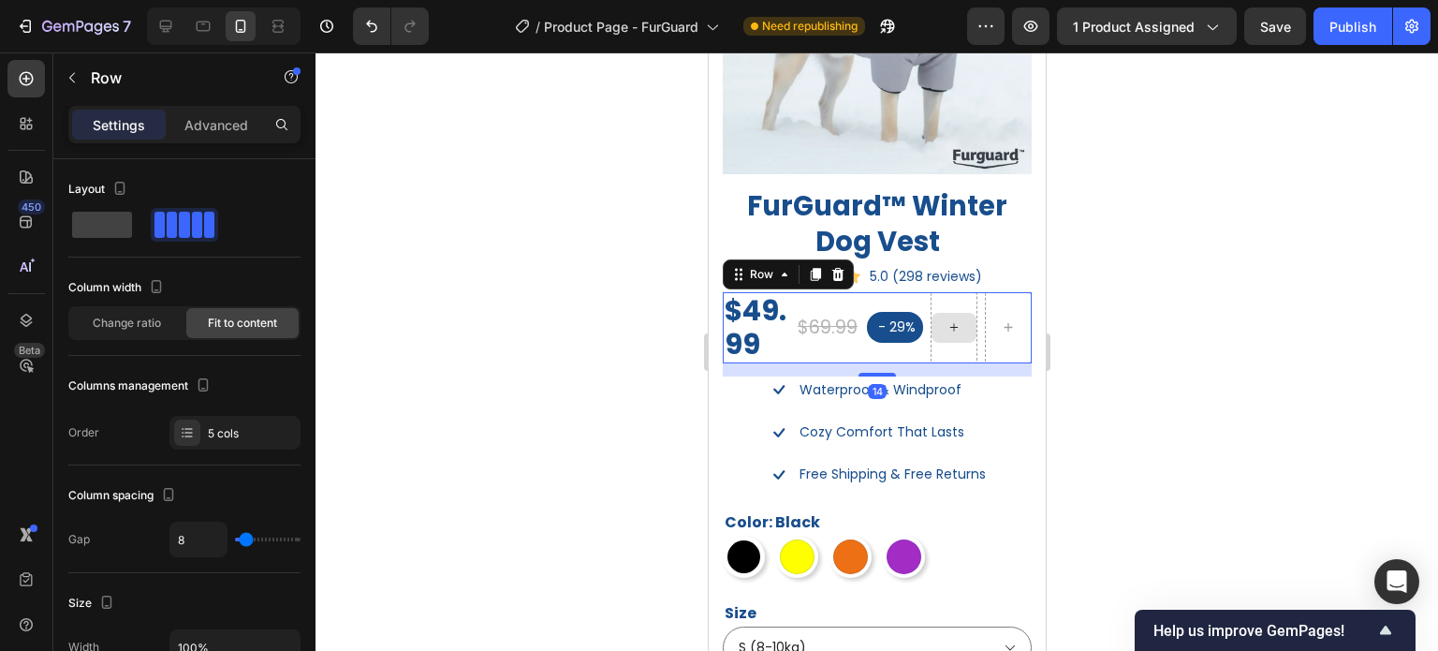
click at [959, 363] on div at bounding box center [953, 327] width 47 height 71
click at [125, 227] on span at bounding box center [102, 225] width 60 height 26
type input "0"
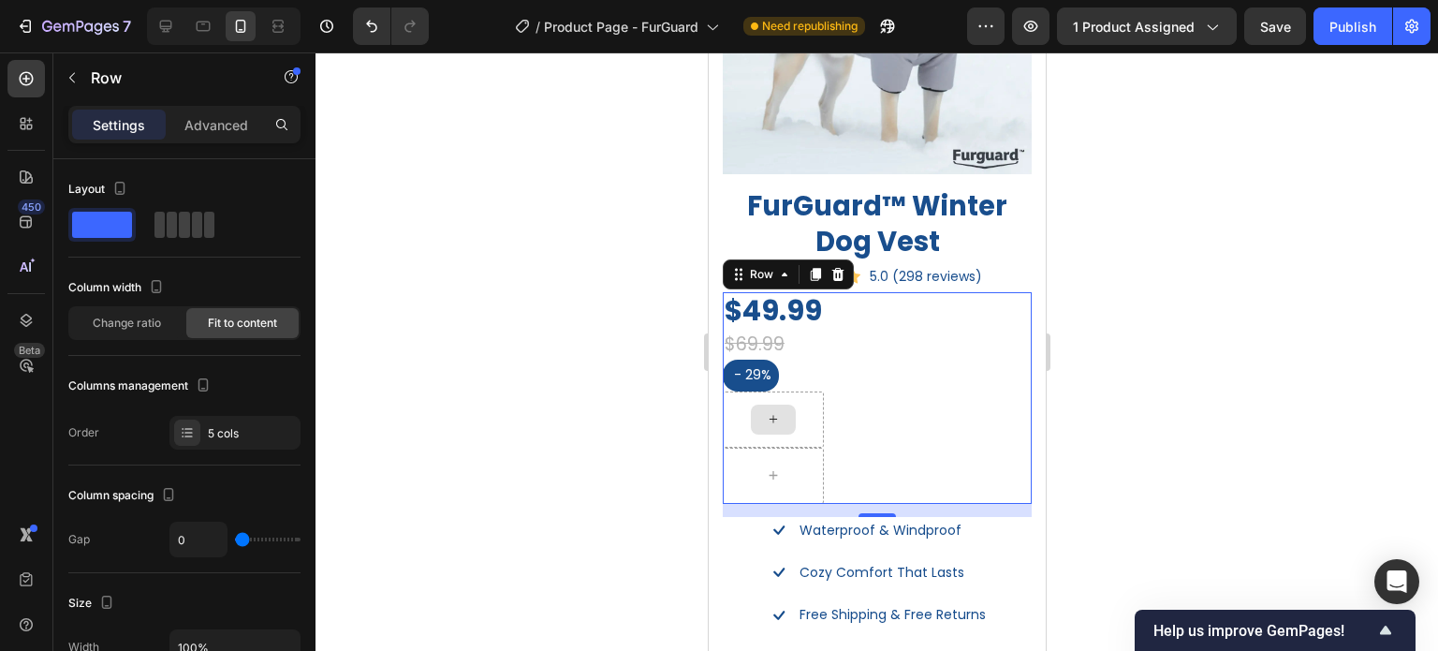
click at [814, 414] on div at bounding box center [772, 419] width 101 height 56
drag, startPoint x: 851, startPoint y: 415, endPoint x: 825, endPoint y: 422, distance: 27.3
click at [850, 417] on div "$49.99 Product Price Product Price $69.99 Compare Price Compare Price - 29% Pro…" at bounding box center [876, 398] width 309 height 212
click at [817, 424] on div at bounding box center [772, 419] width 101 height 56
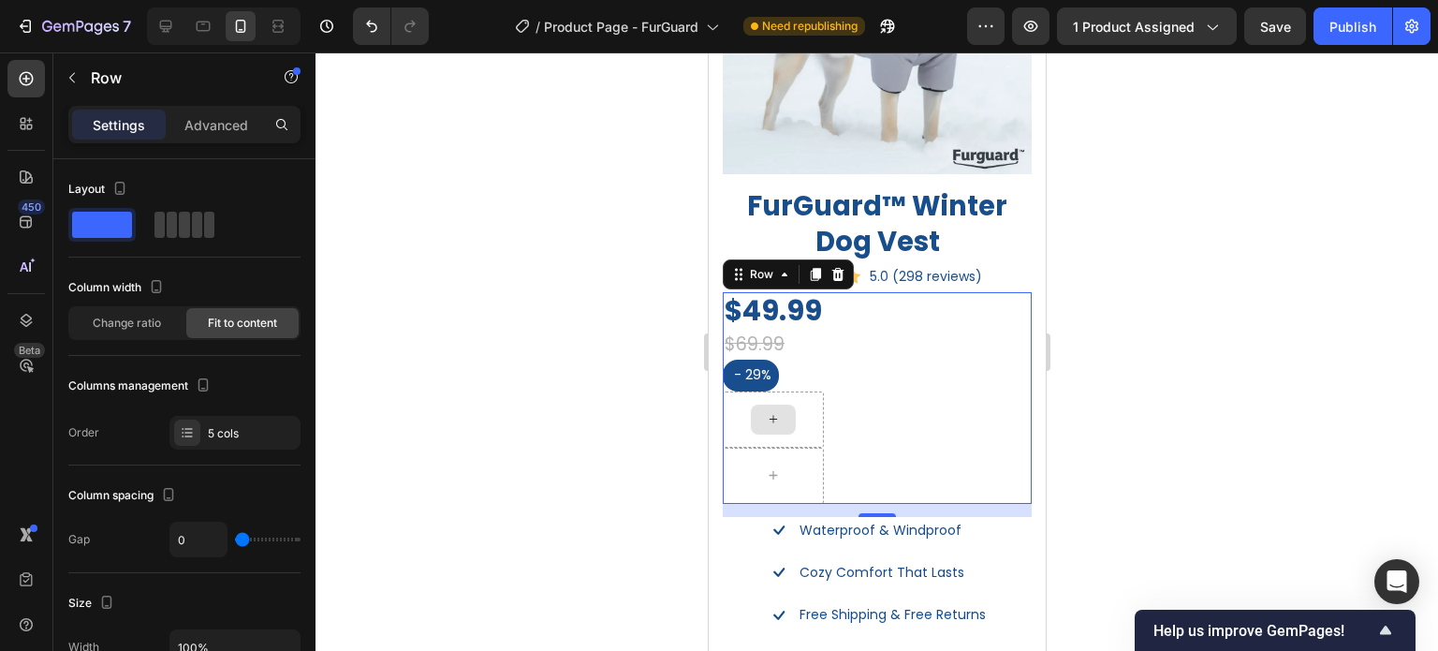
click at [817, 424] on div at bounding box center [772, 419] width 101 height 56
click at [374, 25] on icon "Undo/Redo" at bounding box center [371, 26] width 19 height 19
type input "8"
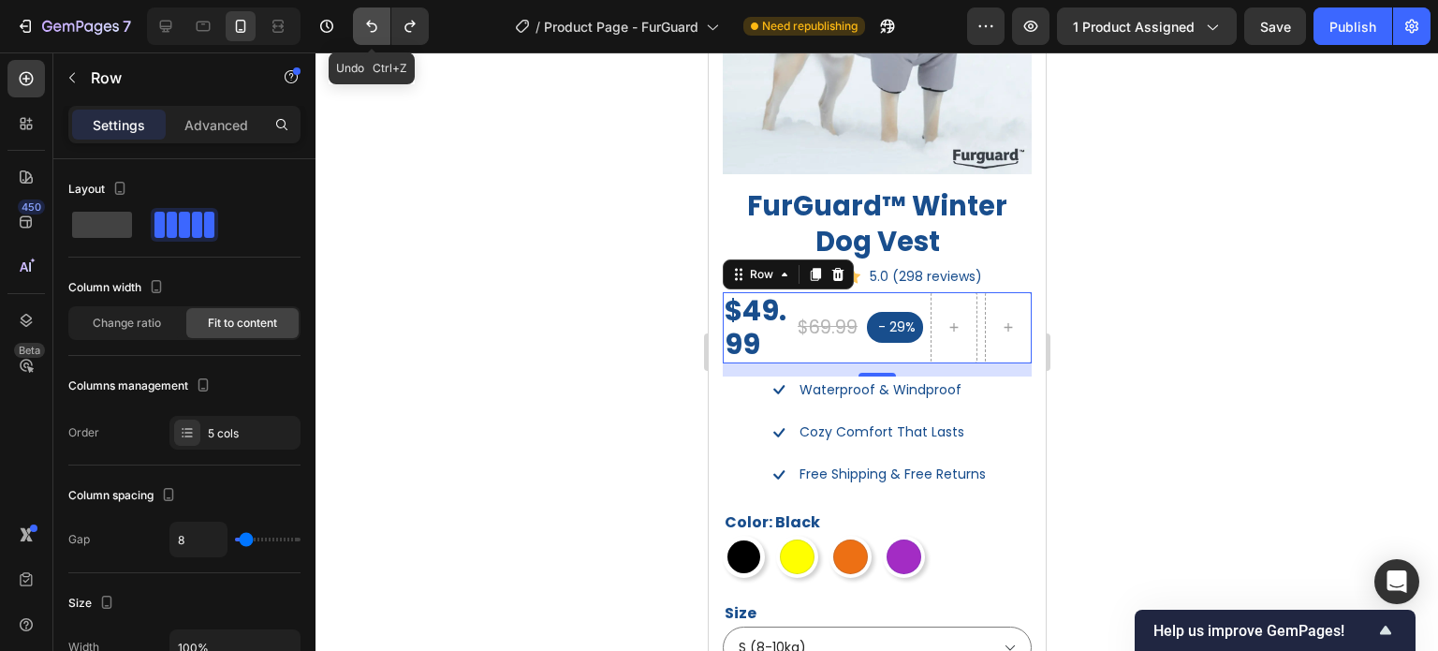
click at [374, 25] on icon "Undo/Redo" at bounding box center [371, 26] width 19 height 19
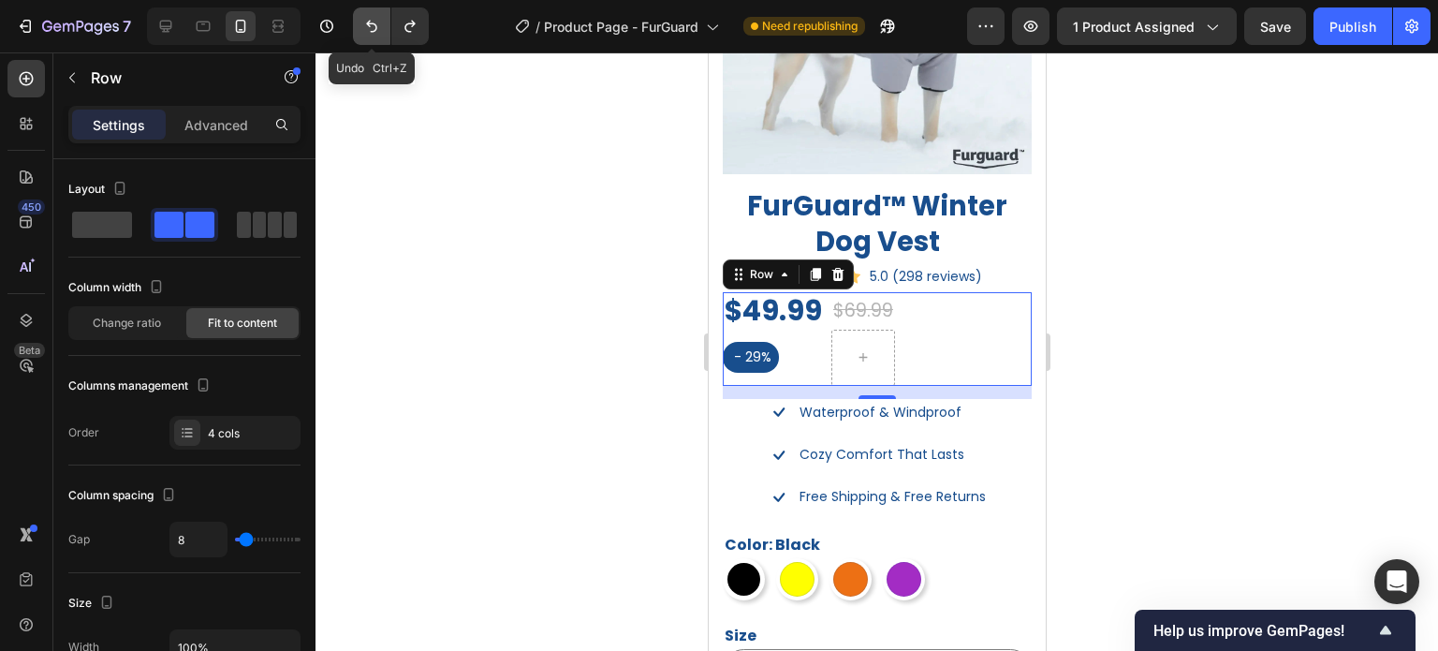
click at [374, 25] on icon "Undo/Redo" at bounding box center [371, 26] width 19 height 19
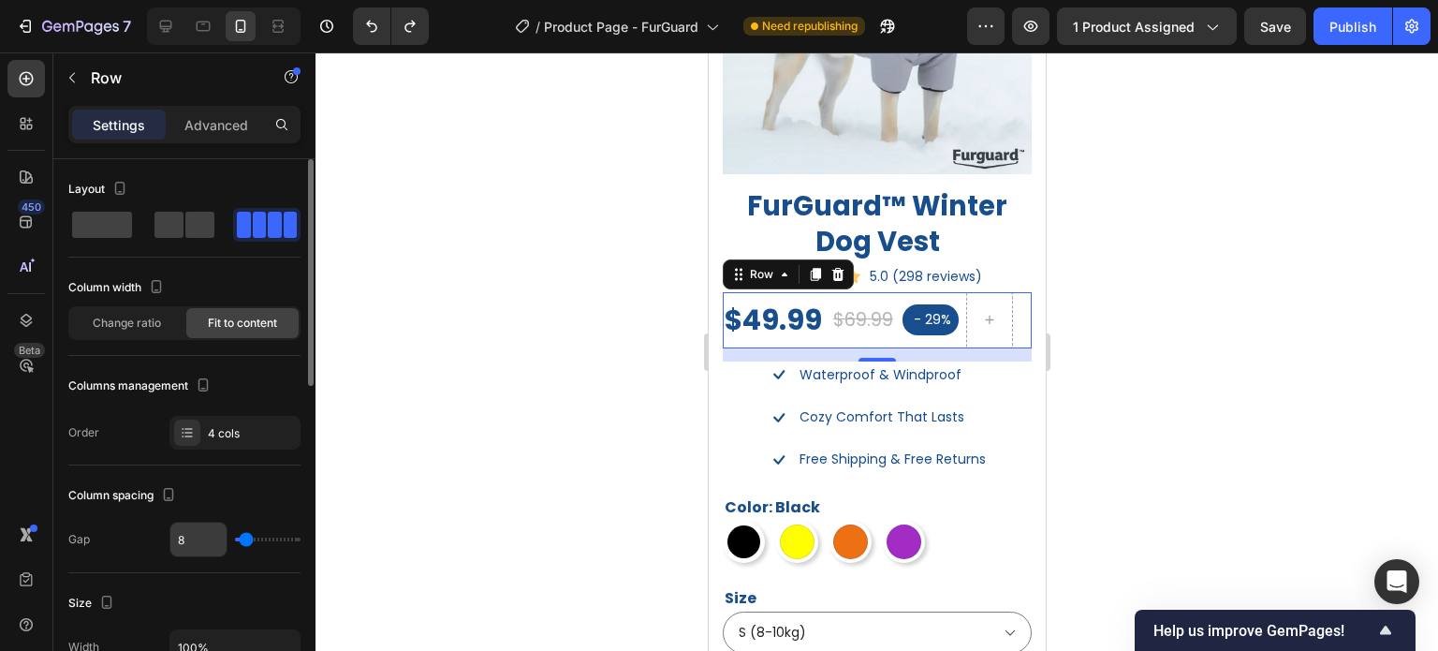
scroll to position [94, 0]
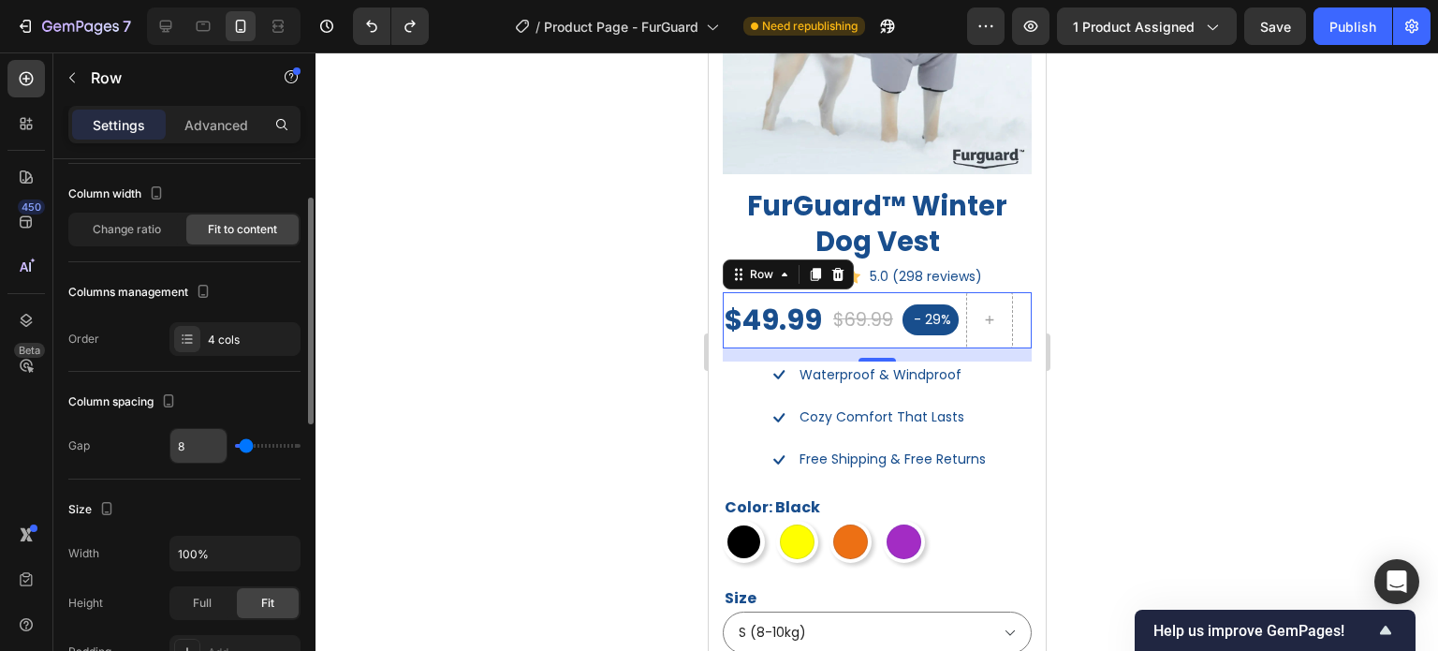
click at [219, 430] on input "8" at bounding box center [198, 446] width 56 height 34
click at [204, 327] on div "4 cols" at bounding box center [234, 339] width 131 height 34
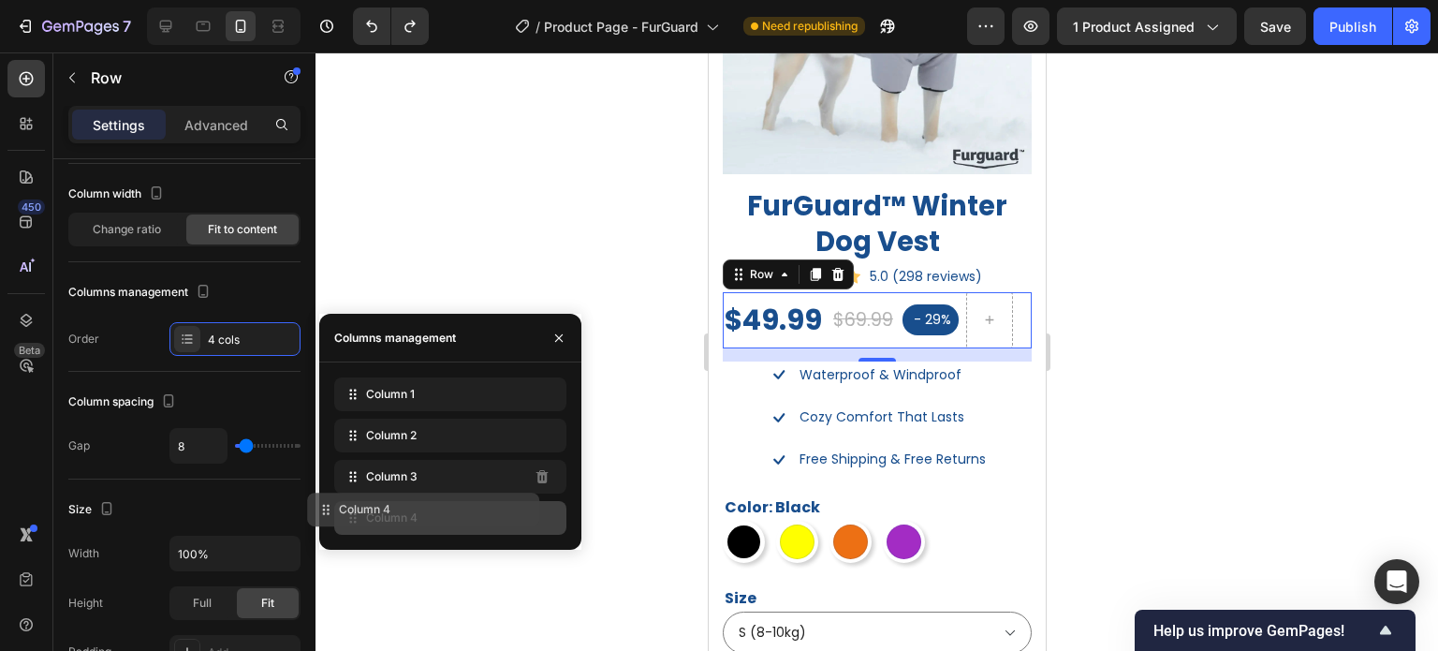
click at [521, 515] on div "Column 4" at bounding box center [450, 518] width 232 height 34
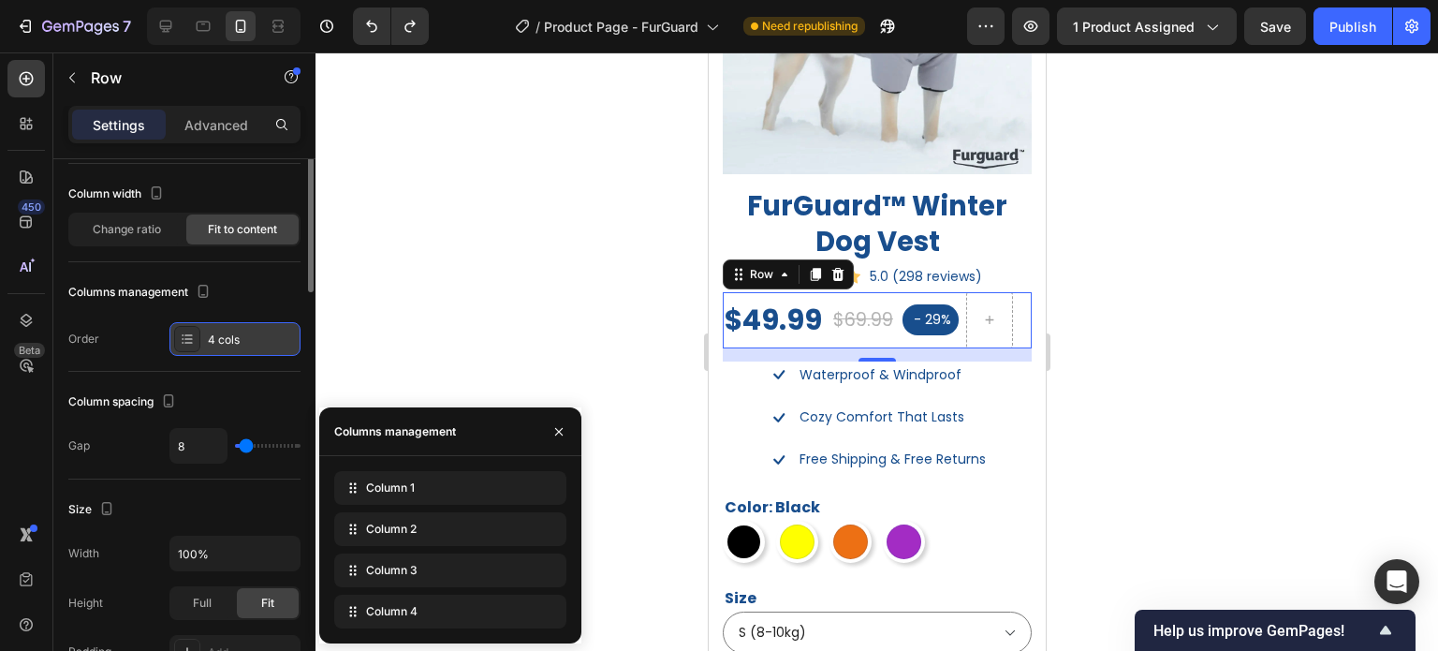
scroll to position [0, 0]
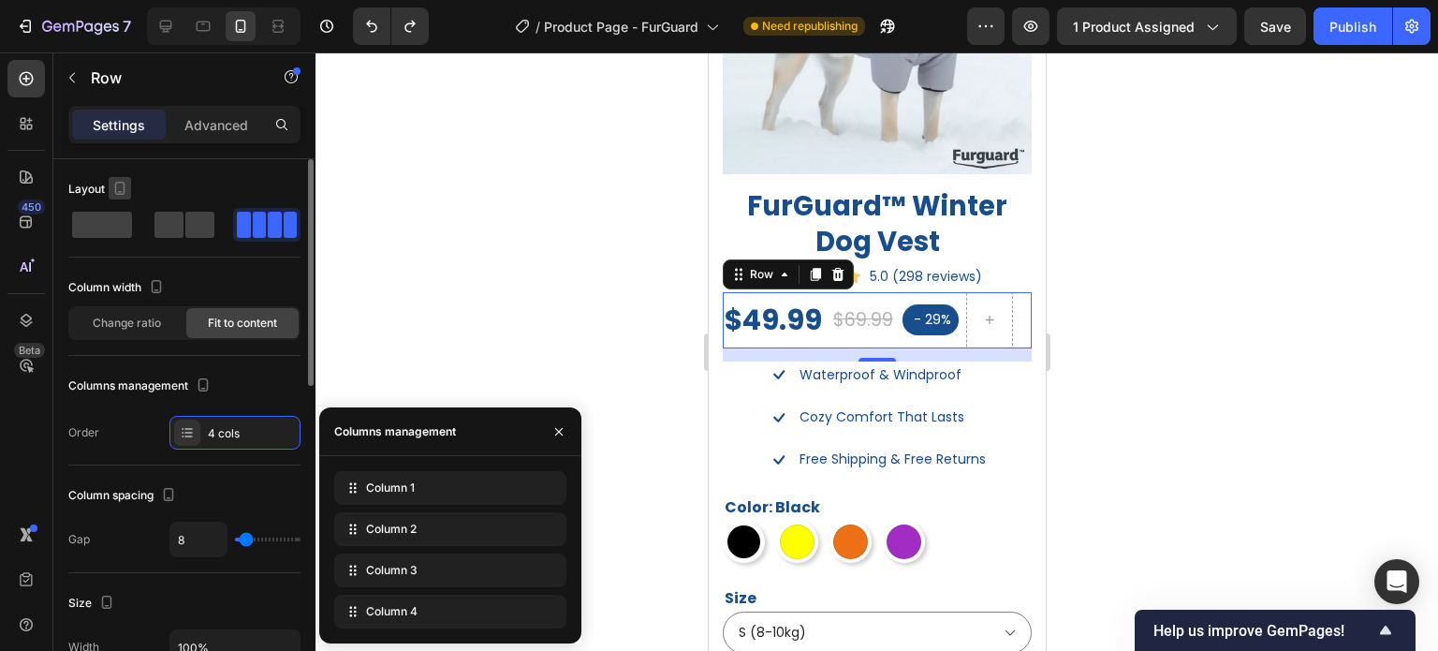
click at [116, 182] on icon "button" at bounding box center [120, 188] width 10 height 13
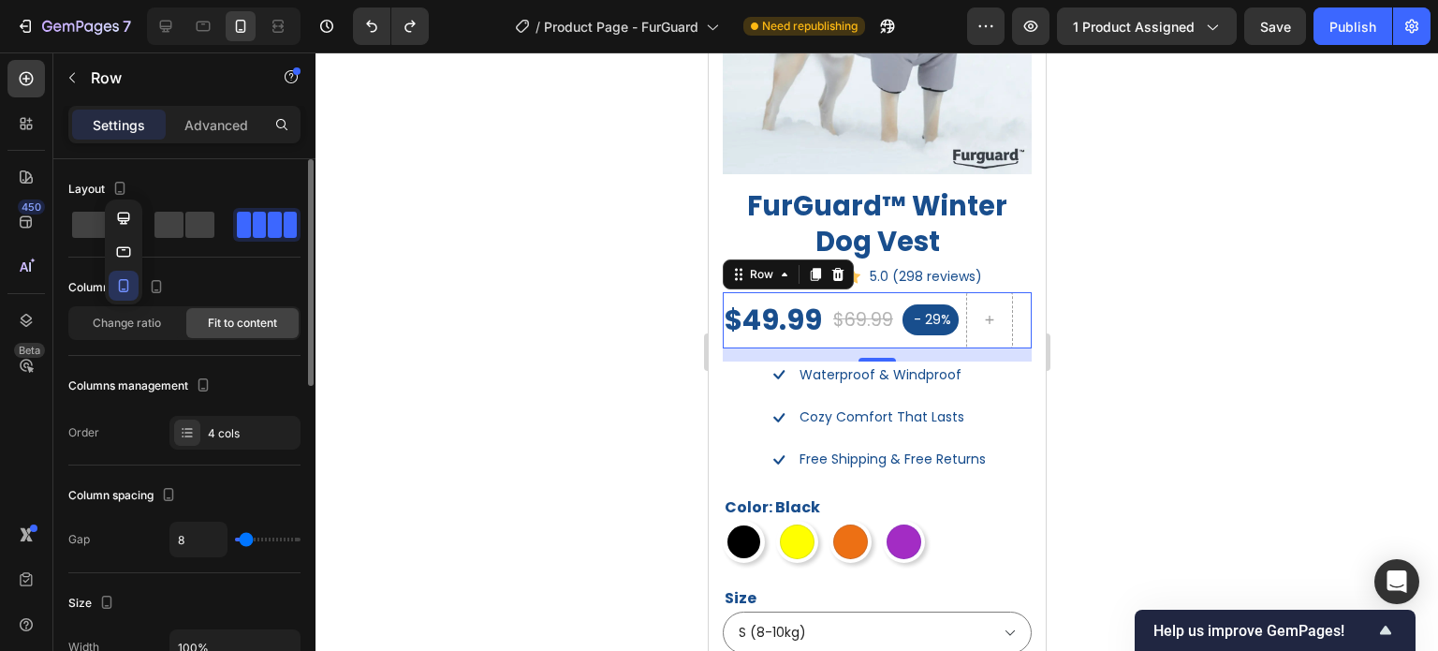
click at [199, 186] on div "Layout" at bounding box center [184, 189] width 232 height 30
click at [201, 222] on span at bounding box center [199, 225] width 29 height 26
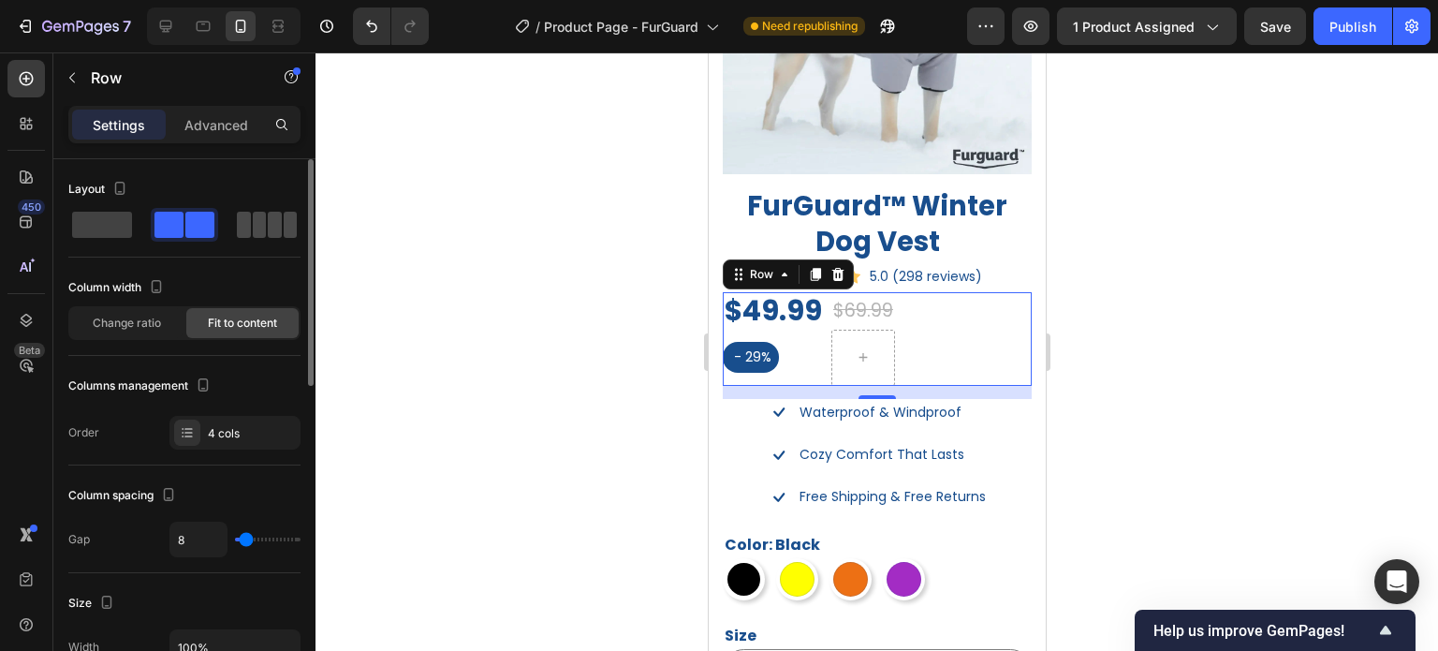
click at [255, 221] on span at bounding box center [260, 225] width 14 height 26
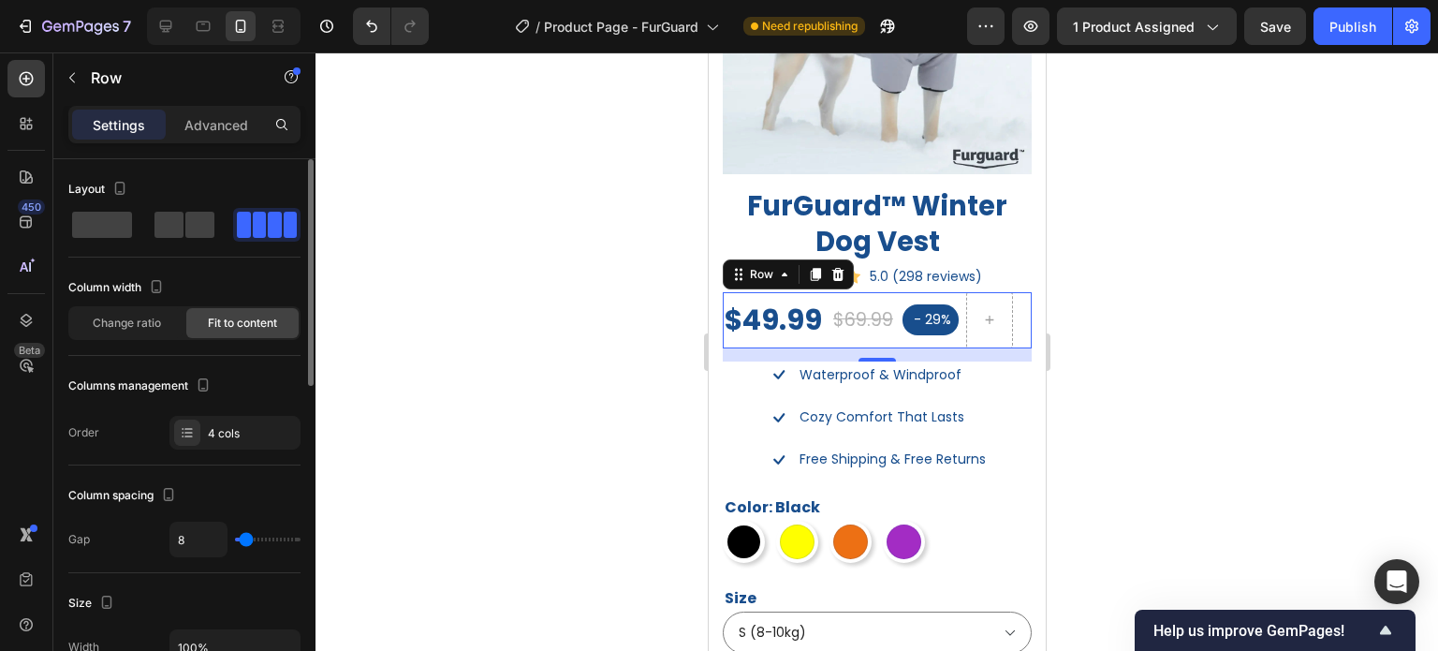
click at [255, 221] on span at bounding box center [260, 225] width 14 height 26
click at [142, 321] on span "Change ratio" at bounding box center [127, 323] width 68 height 17
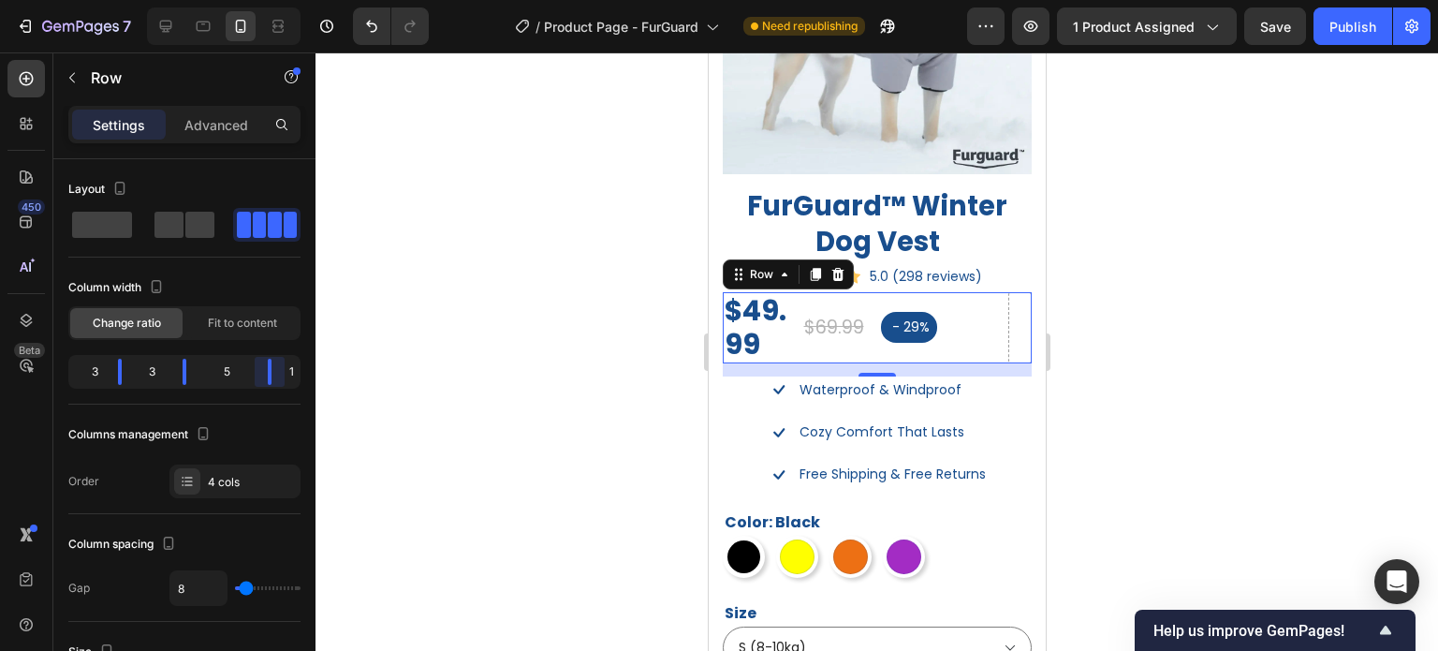
drag, startPoint x: 250, startPoint y: 374, endPoint x: 328, endPoint y: 377, distance: 77.8
click at [328, 0] on body "7 Version history / Product Page - FurGuard Need republishing Preview 1 product…" at bounding box center [719, 0] width 1438 height 0
drag, startPoint x: 187, startPoint y: 372, endPoint x: 209, endPoint y: 372, distance: 21.5
click at [209, 0] on body "7 Version history / Product Page - FurGuard Need republishing Preview 1 product…" at bounding box center [719, 0] width 1438 height 0
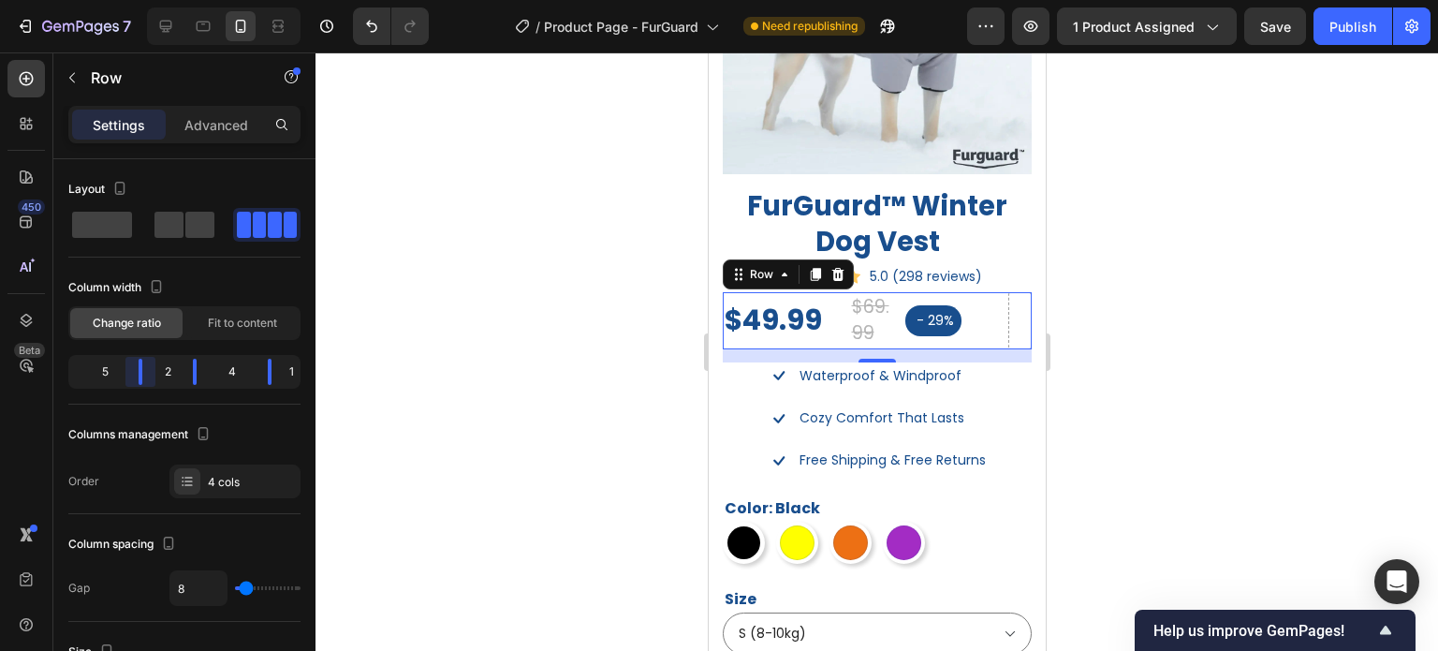
drag, startPoint x: 120, startPoint y: 370, endPoint x: 161, endPoint y: 373, distance: 41.3
click at [161, 0] on body "7 Version history / Product Page - FurGuard Need republishing Preview 1 product…" at bounding box center [719, 0] width 1438 height 0
drag, startPoint x: 190, startPoint y: 373, endPoint x: 228, endPoint y: 377, distance: 37.7
click at [228, 0] on body "7 Version history / Product Page - FurGuard Need republishing Preview 1 product…" at bounding box center [719, 0] width 1438 height 0
drag, startPoint x: 270, startPoint y: 378, endPoint x: 289, endPoint y: 418, distance: 44.0
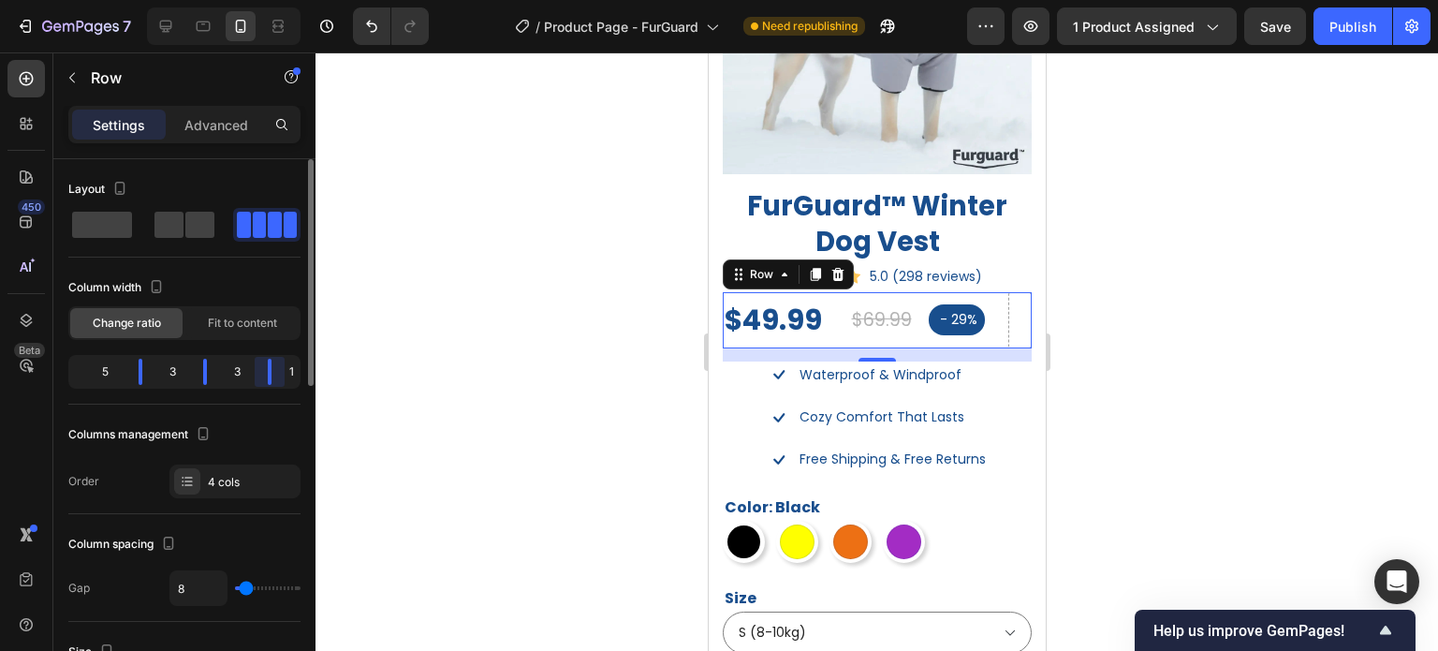
click at [309, 0] on body "7 Version history / Product Page - FurGuard Need republishing Preview 1 product…" at bounding box center [719, 0] width 1438 height 0
click at [259, 471] on div "4 cols" at bounding box center [234, 481] width 131 height 34
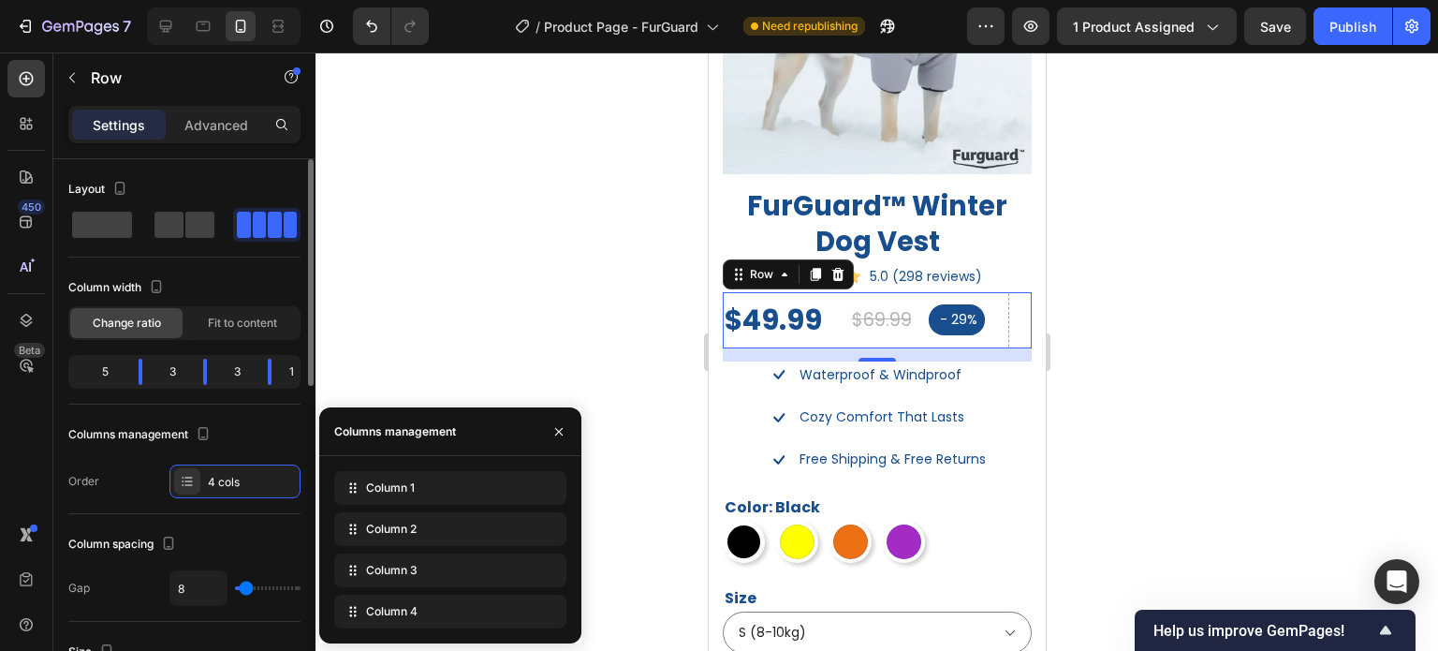
type input "6"
type input "4"
type input "2"
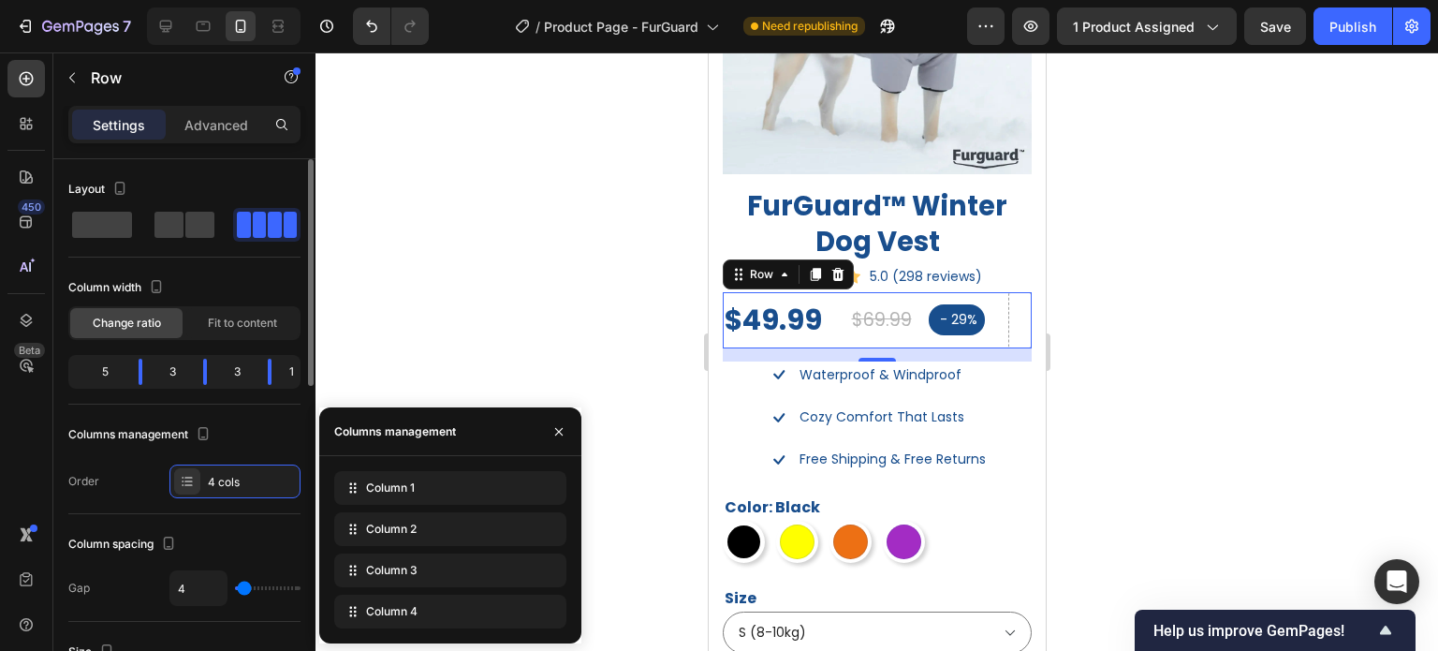
type input "2"
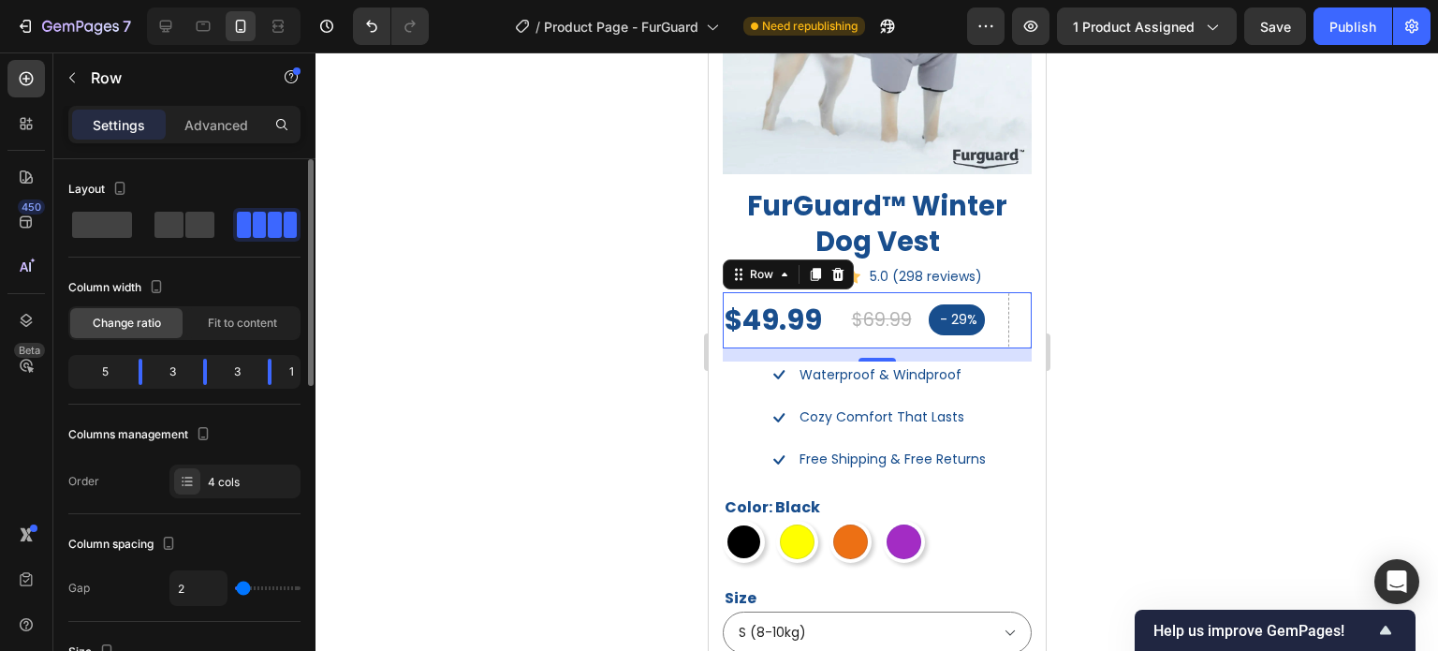
type input "0"
type input "64"
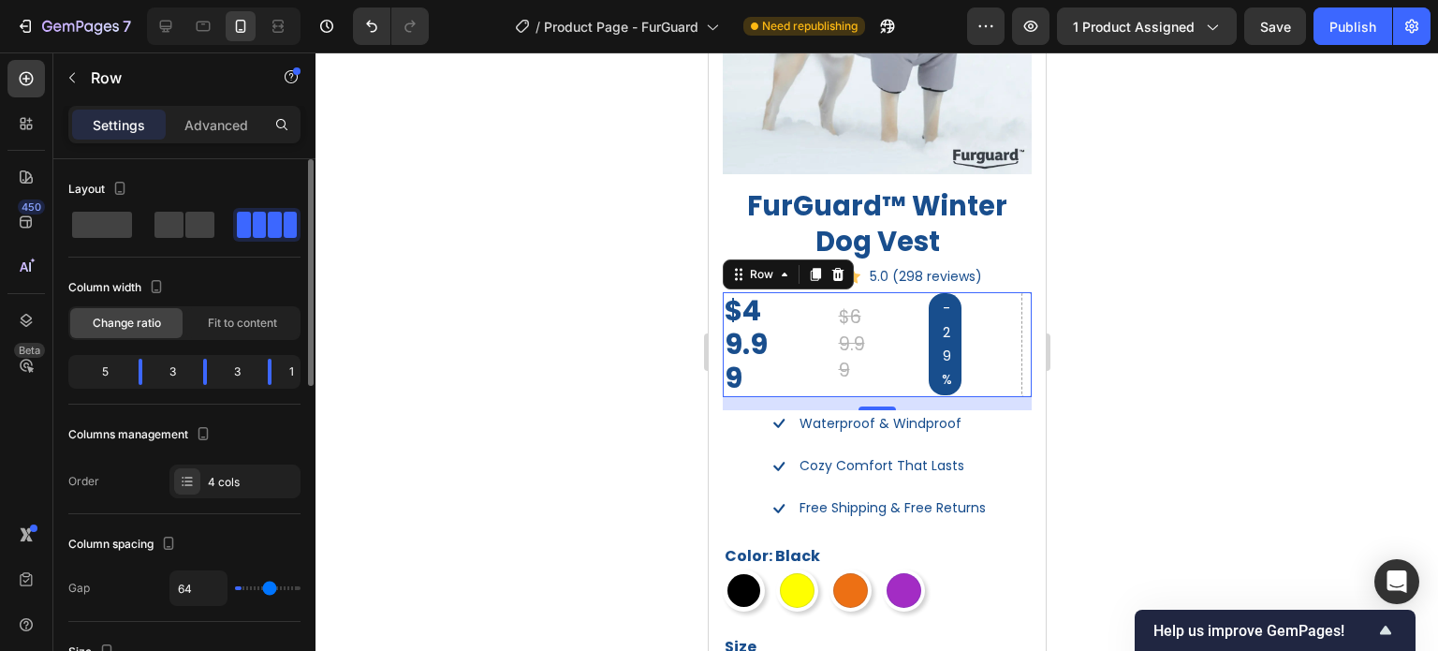
type input "82"
type input "102"
type input "109"
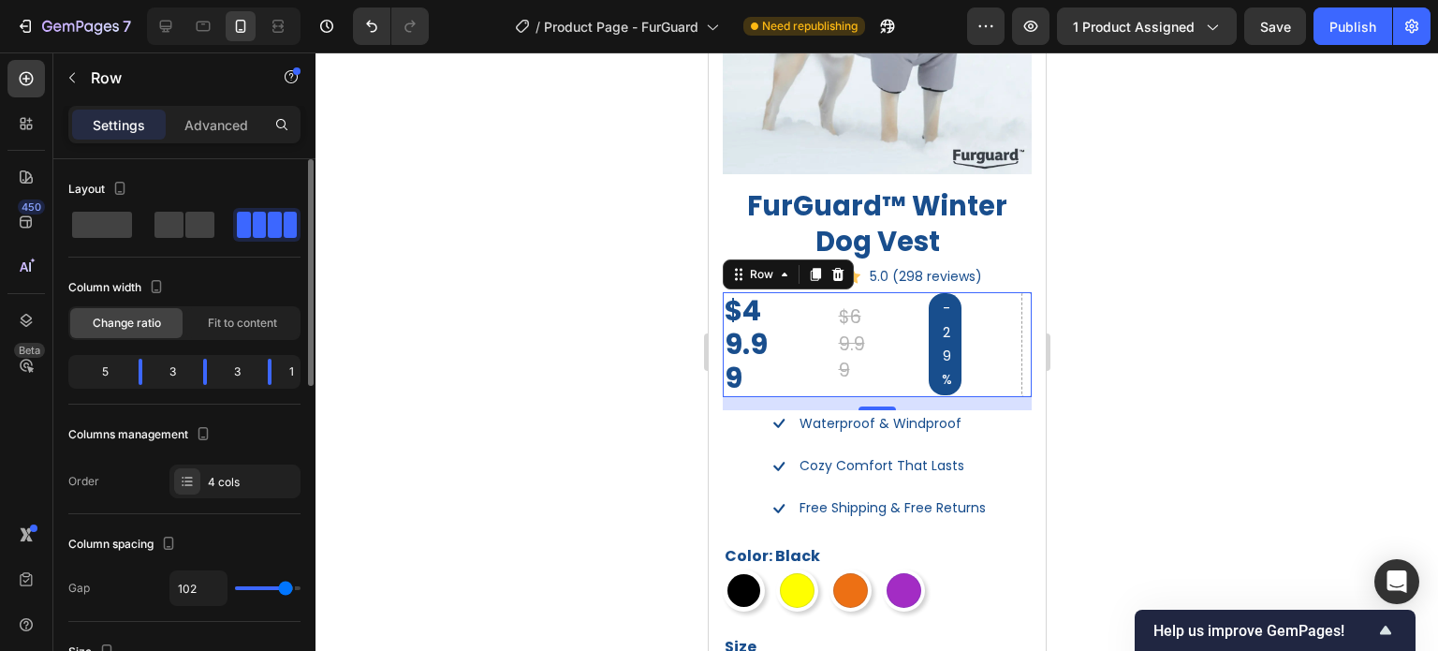
type input "109"
type input "112"
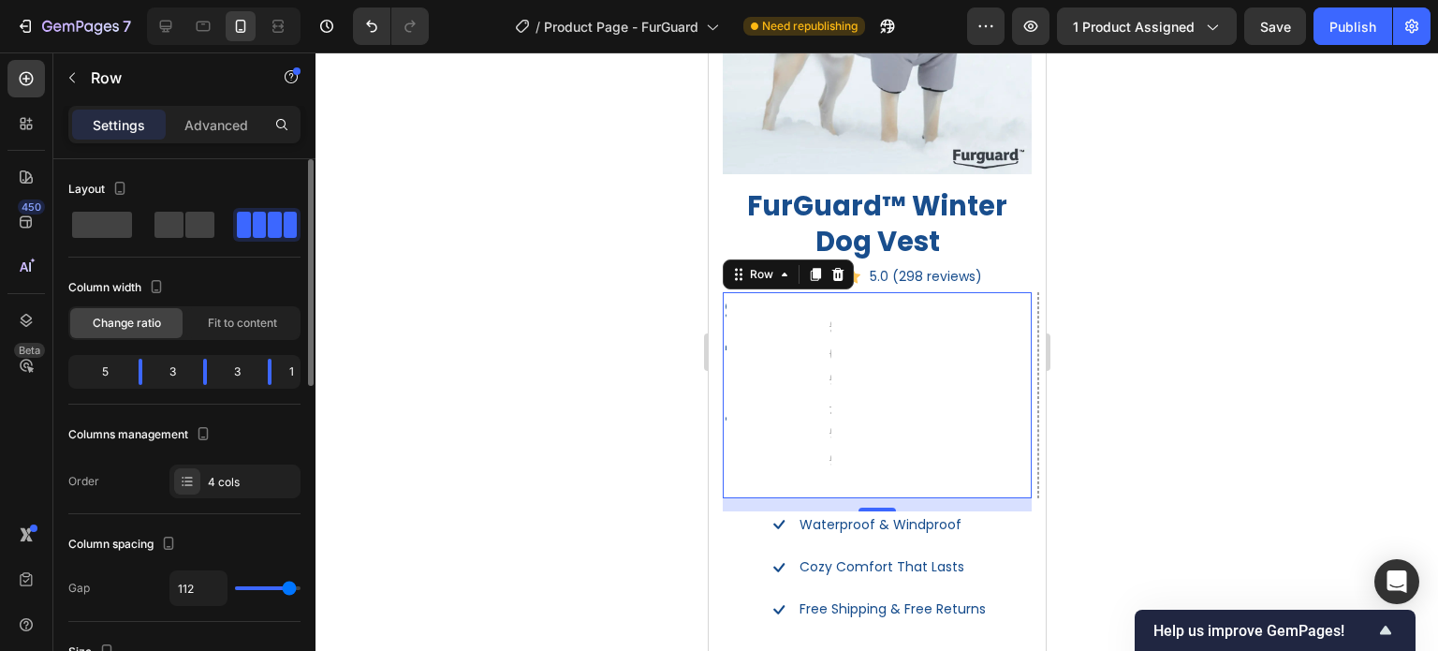
type input "114"
type input "116"
type input "86"
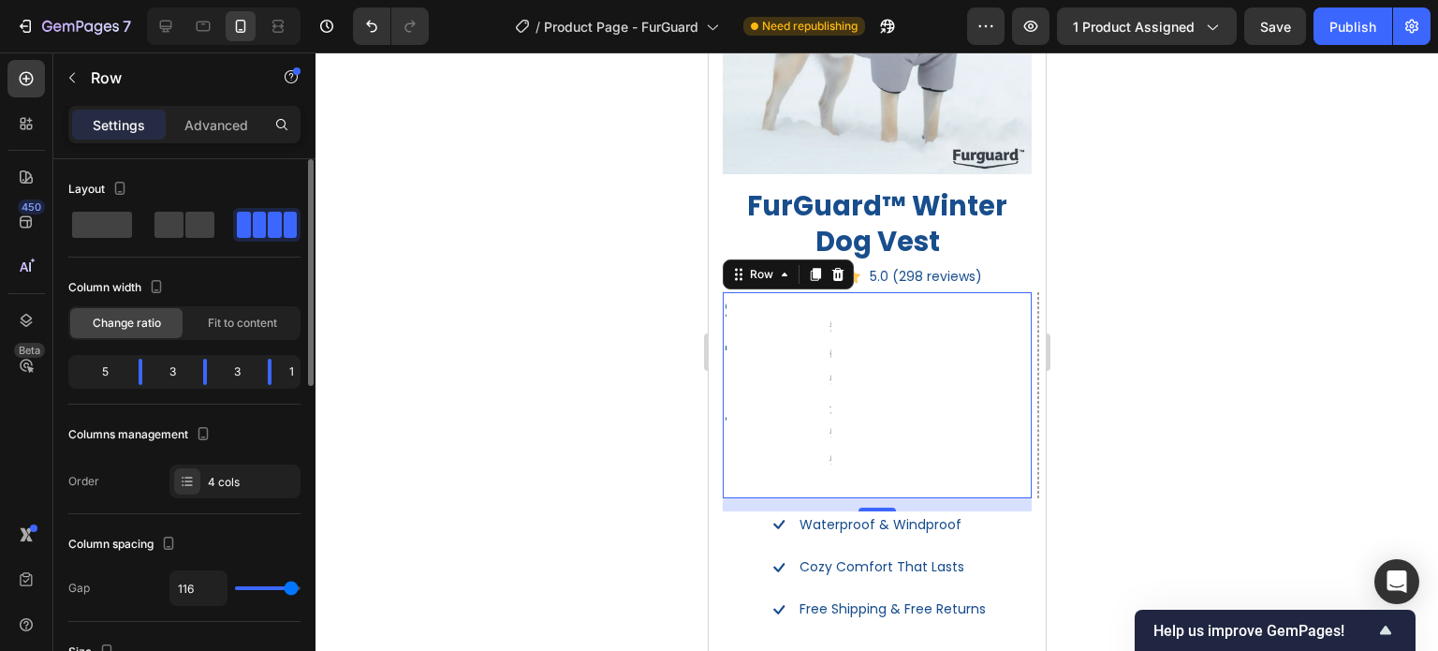
type input "86"
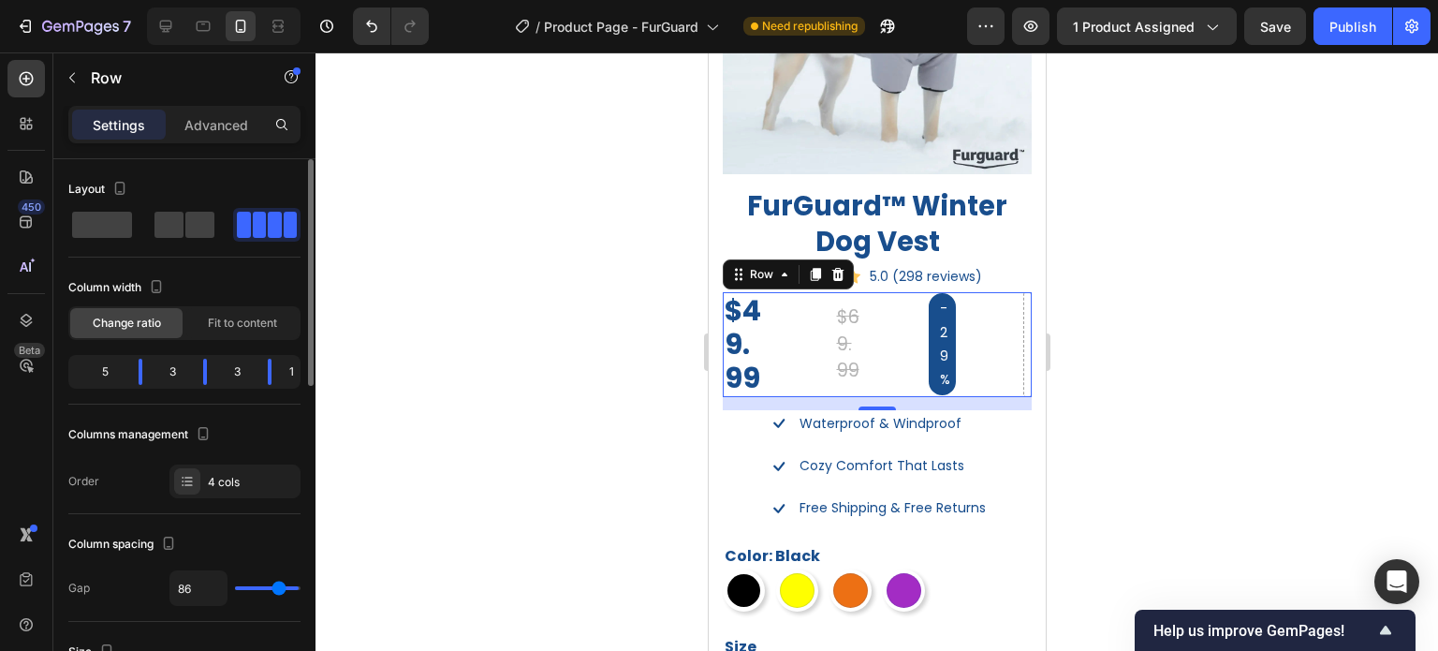
type input "72"
type input "70"
type input "68"
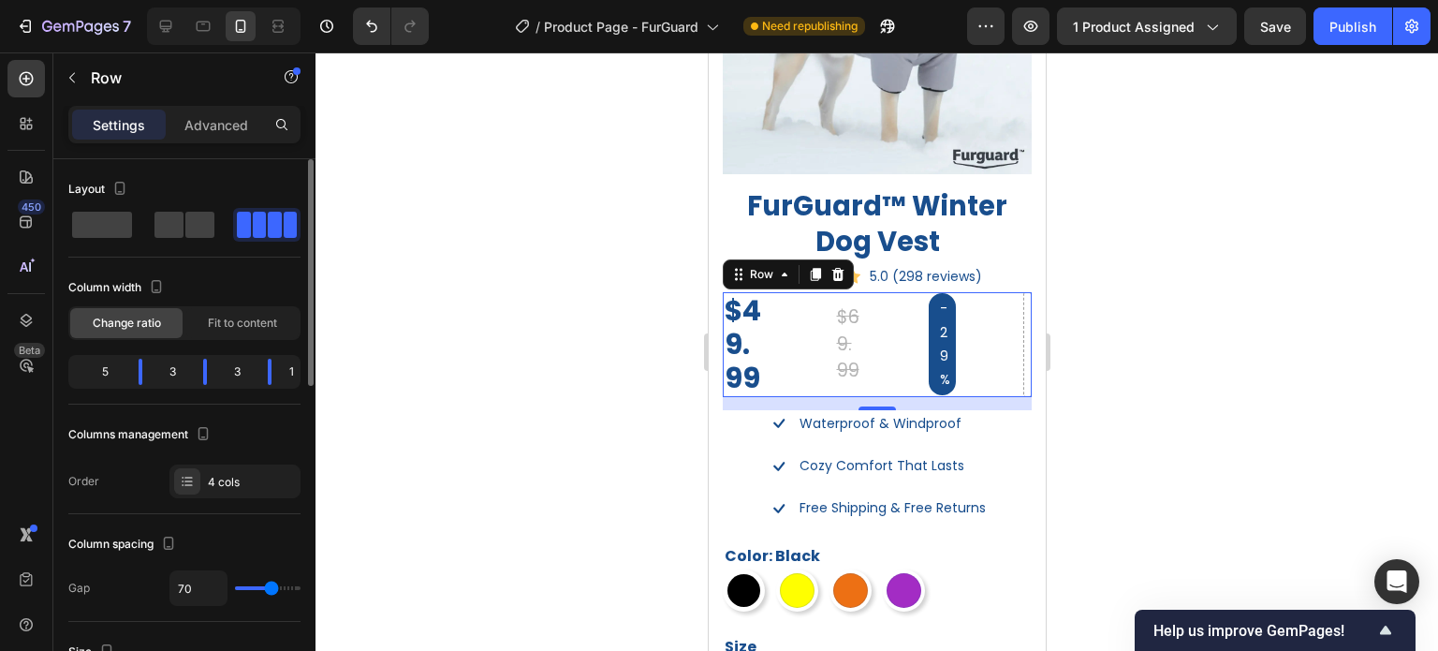
type input "68"
type input "64"
type input "63"
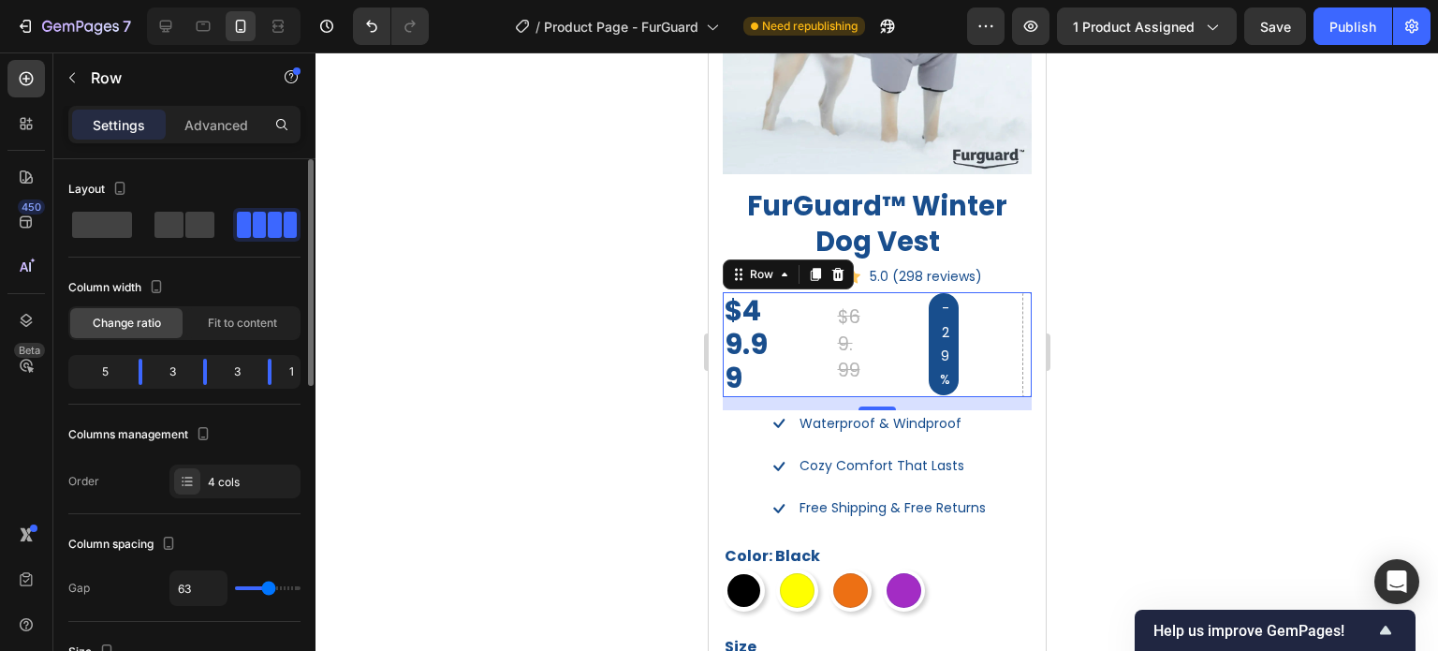
type input "41"
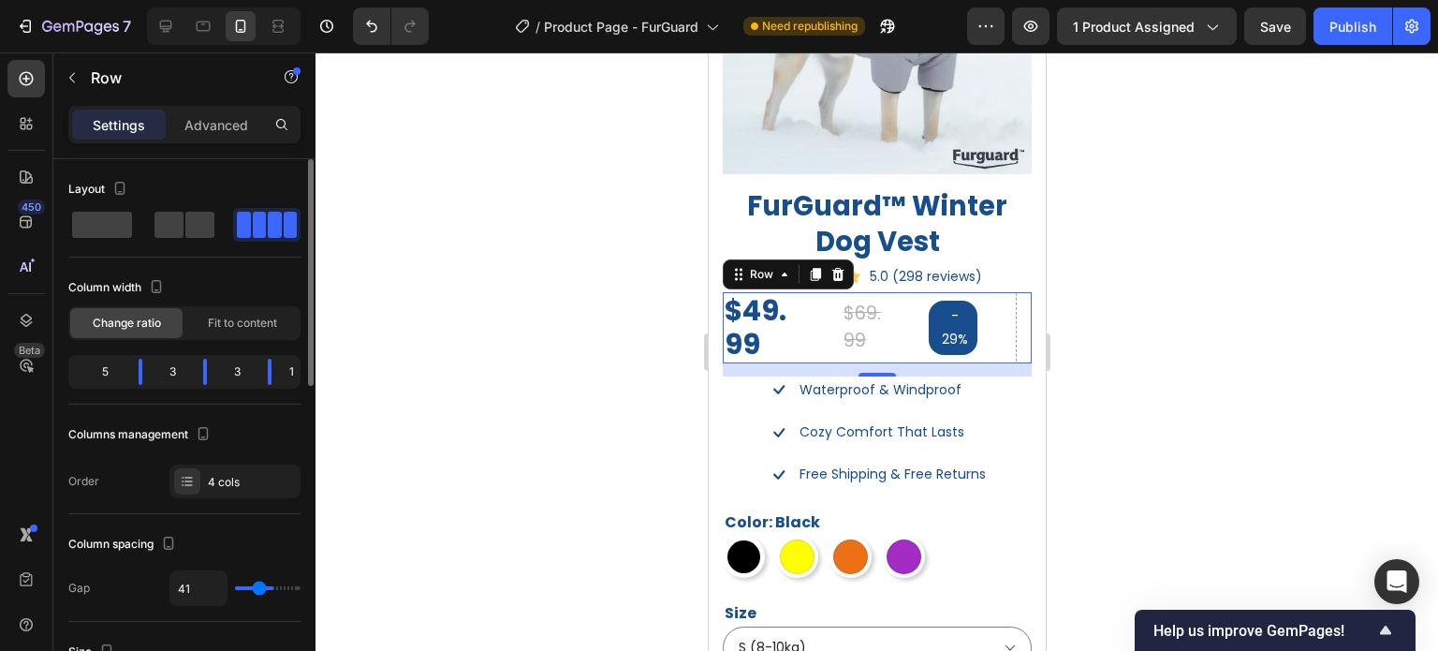
type input "32"
type input "22"
type input "9"
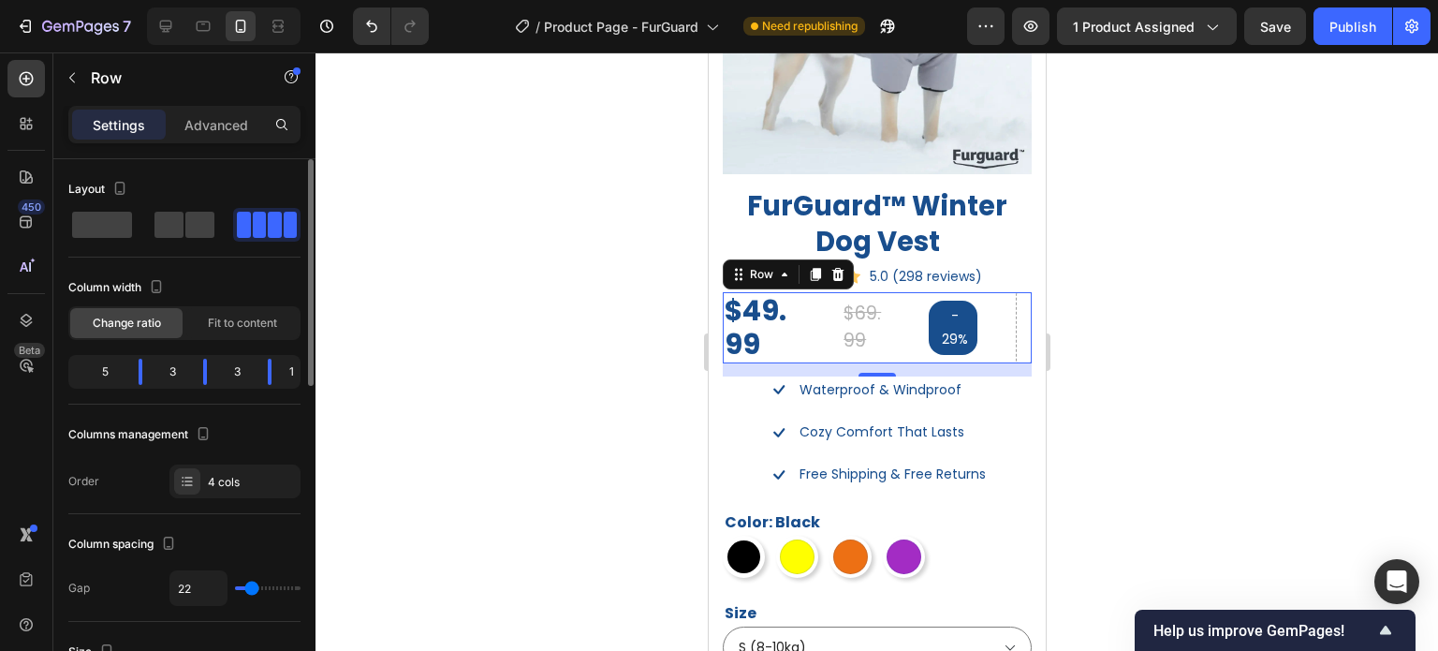
type input "9"
type input "0"
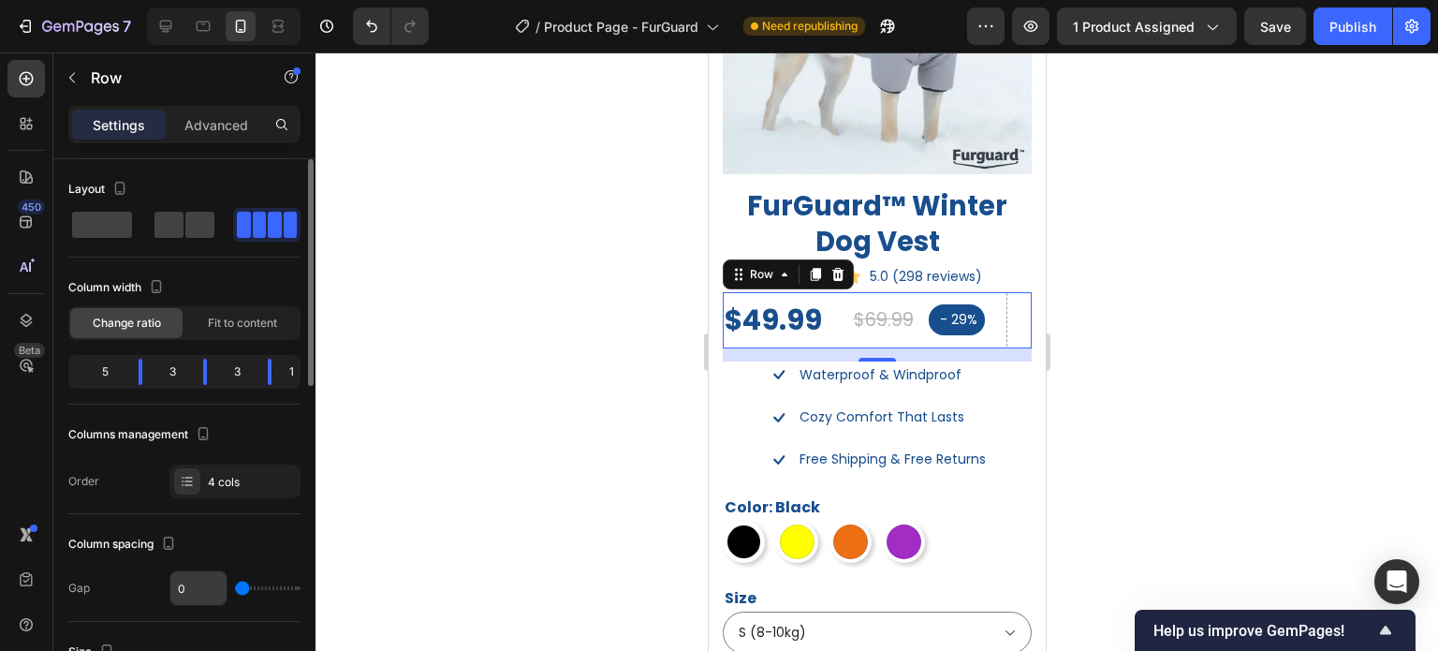
drag, startPoint x: 244, startPoint y: 583, endPoint x: 182, endPoint y: 571, distance: 63.9
type input "0"
click at [235, 586] on input "range" at bounding box center [268, 588] width 66 height 4
drag, startPoint x: 193, startPoint y: 377, endPoint x: 205, endPoint y: 385, distance: 14.3
click at [205, 0] on body "7 Version history / Product Page - FurGuard Need republishing Preview 1 product…" at bounding box center [719, 0] width 1438 height 0
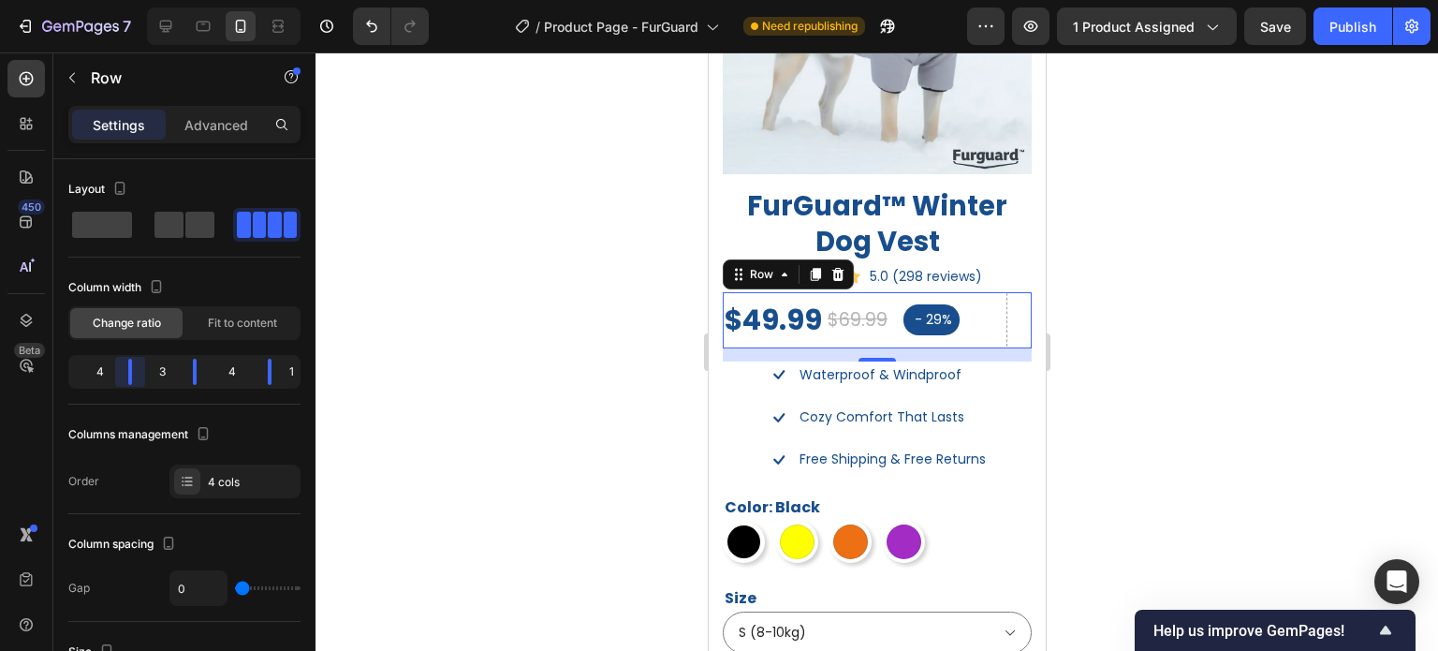
click at [140, 0] on body "7 Version history / Product Page - FurGuard Need republishing Preview 1 product…" at bounding box center [719, 0] width 1438 height 0
drag, startPoint x: 129, startPoint y: 376, endPoint x: 142, endPoint y: 377, distance: 13.1
click at [142, 0] on body "7 Version history / Product Page - FurGuard Need republishing Preview 1 product…" at bounding box center [719, 0] width 1438 height 0
drag, startPoint x: 131, startPoint y: 376, endPoint x: 160, endPoint y: 377, distance: 29.1
click at [160, 0] on body "7 Version history / Product Page - FurGuard Need republishing Preview 1 product…" at bounding box center [719, 0] width 1438 height 0
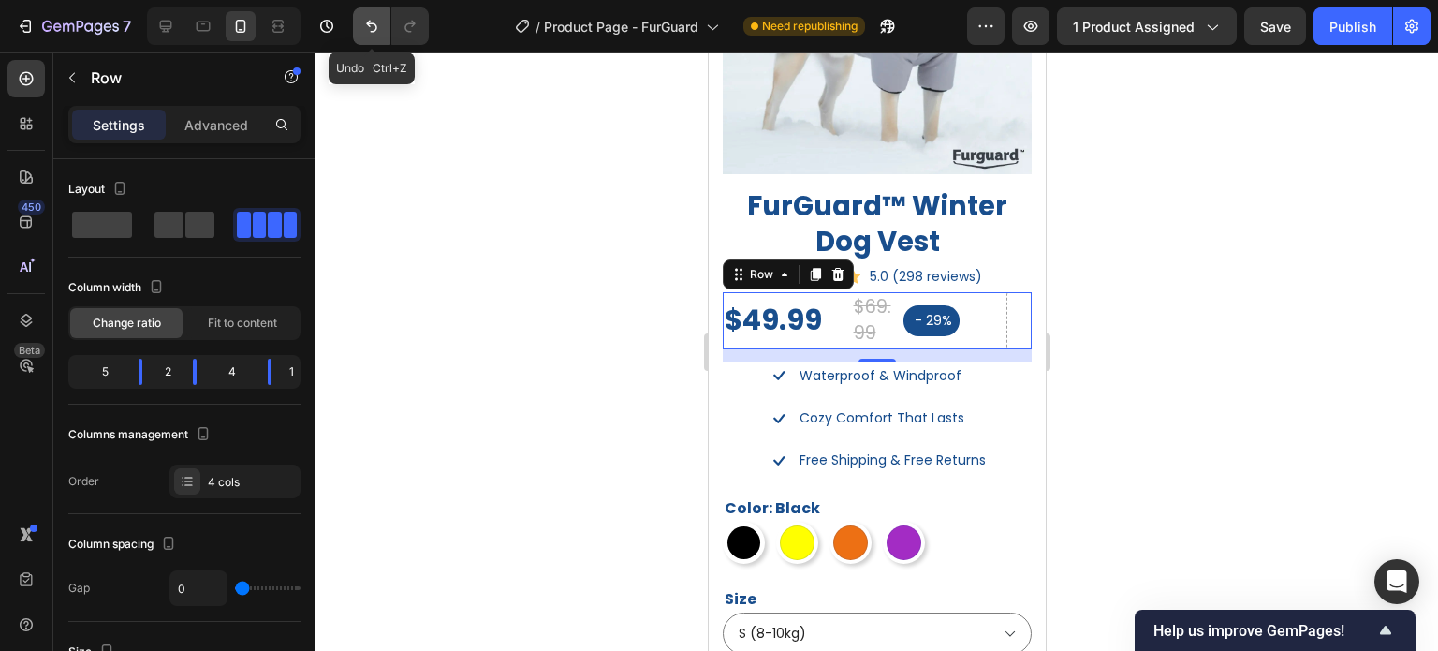
click at [360, 34] on button "Undo/Redo" at bounding box center [371, 25] width 37 height 37
click at [362, 36] on button "Undo/Redo" at bounding box center [371, 25] width 37 height 37
click at [363, 37] on button "Undo/Redo" at bounding box center [371, 25] width 37 height 37
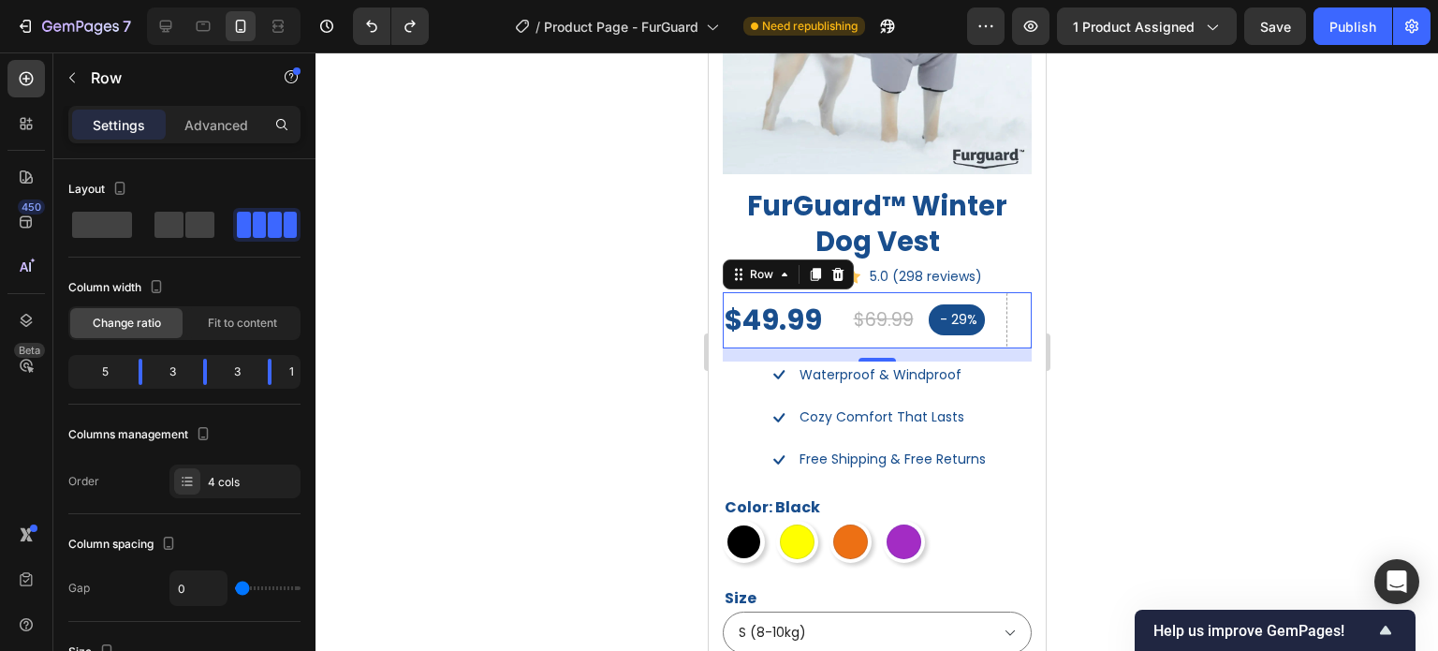
click at [1163, 312] on div at bounding box center [877, 351] width 1123 height 598
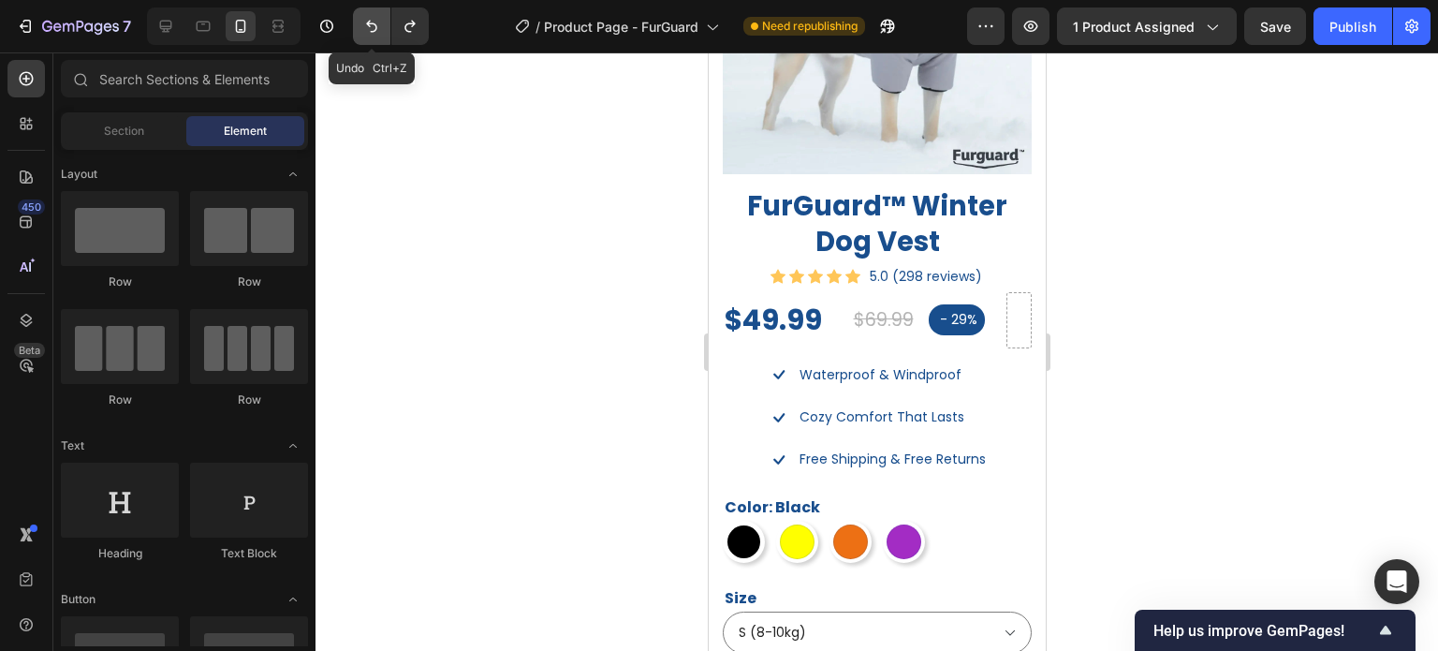
click at [371, 29] on icon "Undo/Redo" at bounding box center [371, 26] width 19 height 19
click at [371, 31] on icon "Undo/Redo" at bounding box center [371, 26] width 19 height 19
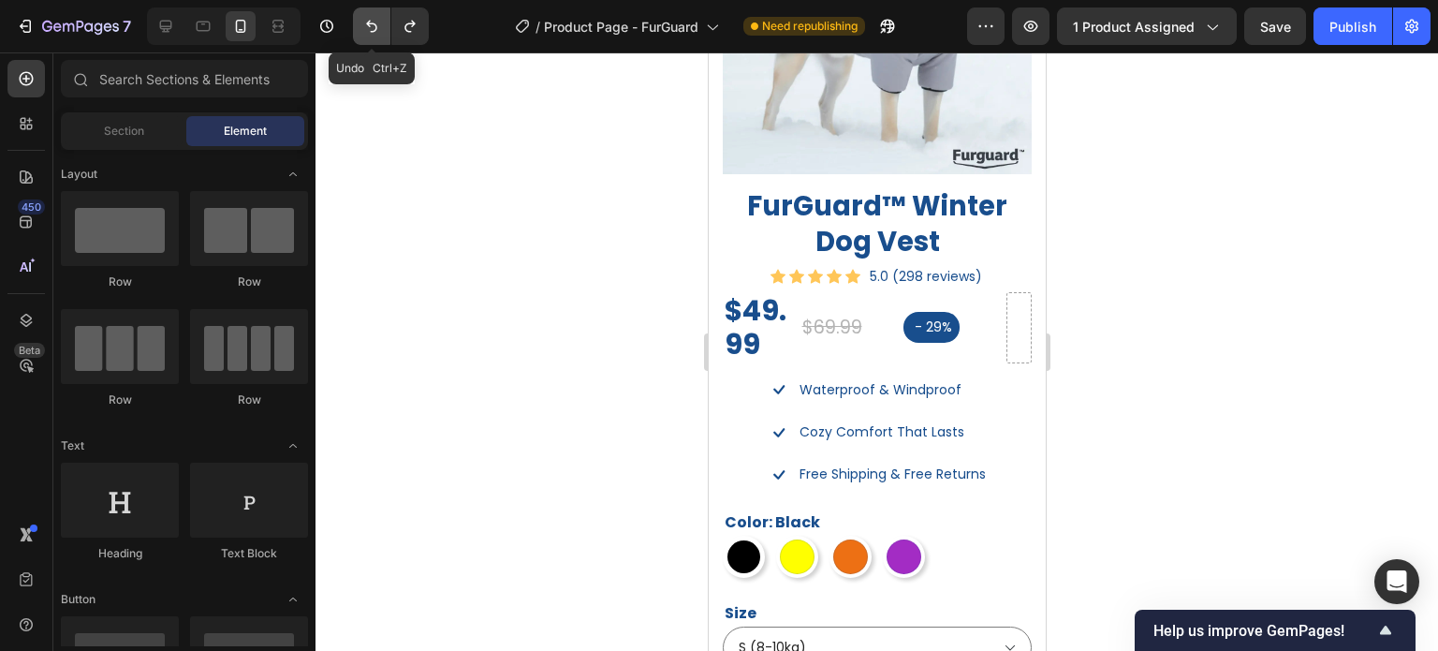
click at [372, 32] on icon "Undo/Redo" at bounding box center [371, 27] width 11 height 12
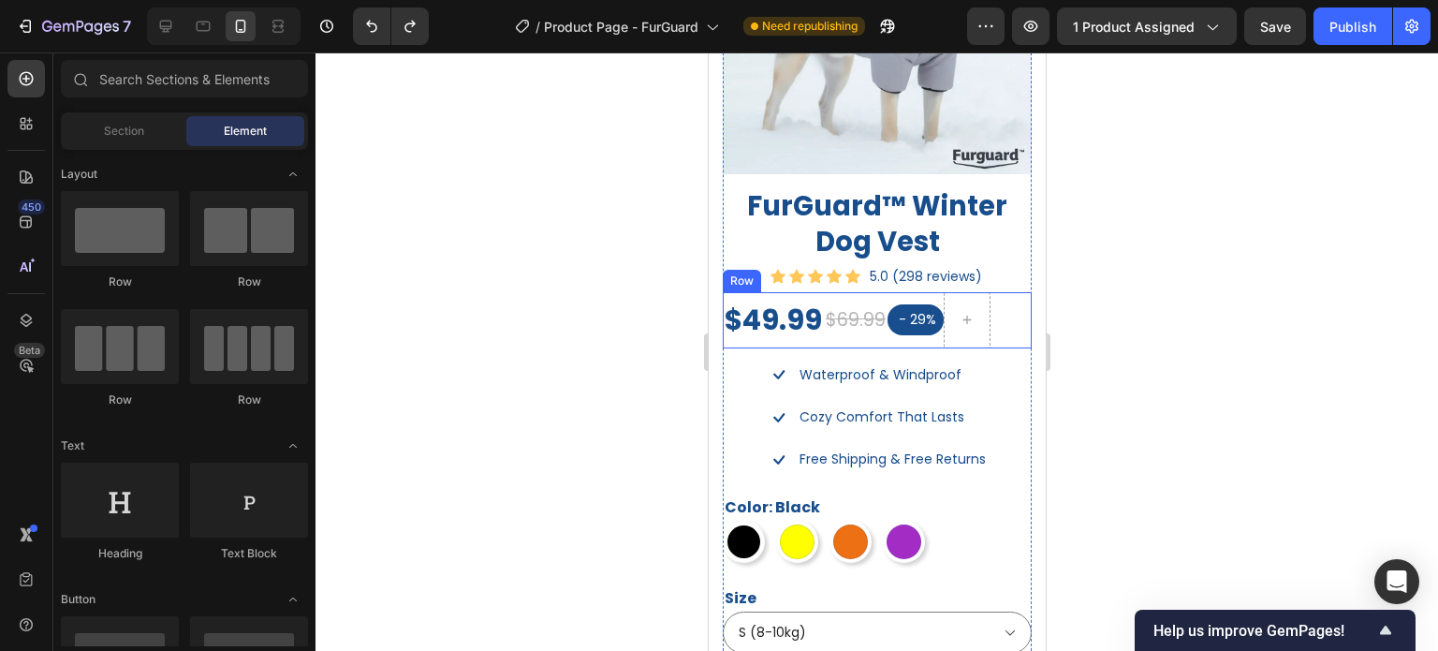
click at [872, 331] on div "$69.99 Compare Price Compare Price" at bounding box center [855, 320] width 64 height 56
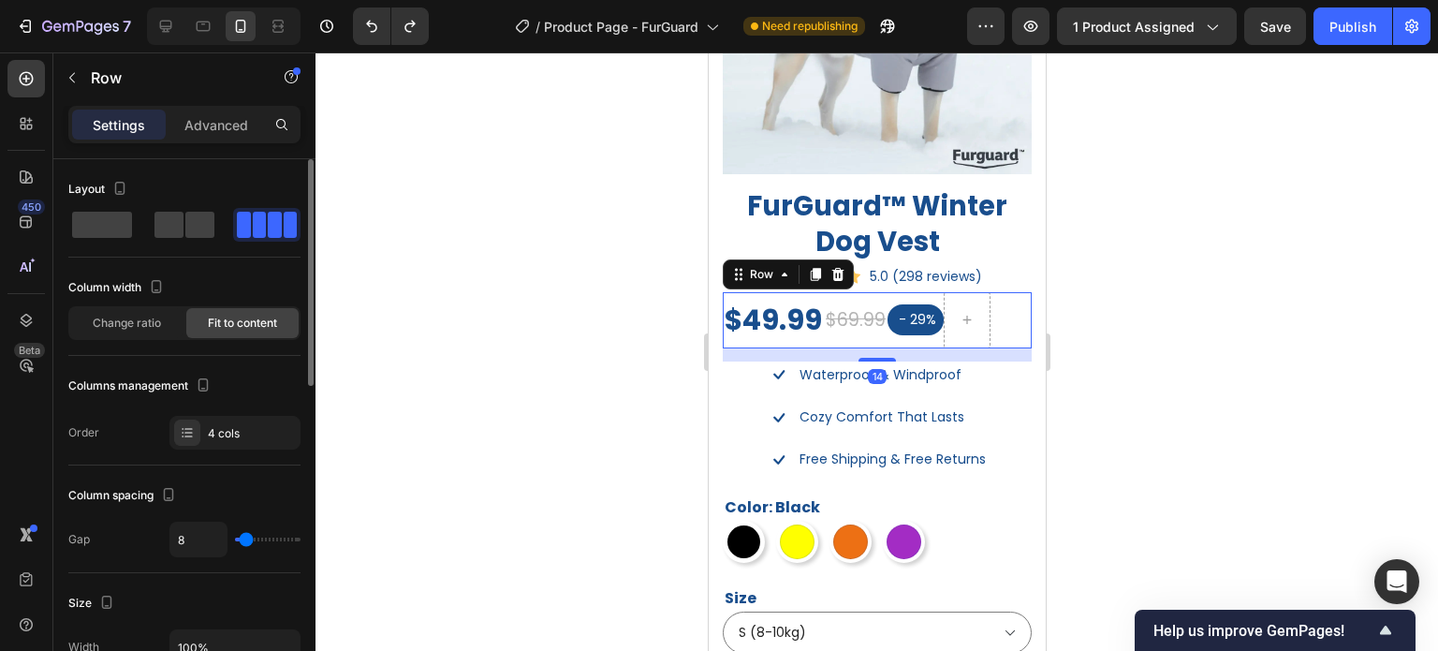
type input "0"
type input "2"
type input "4"
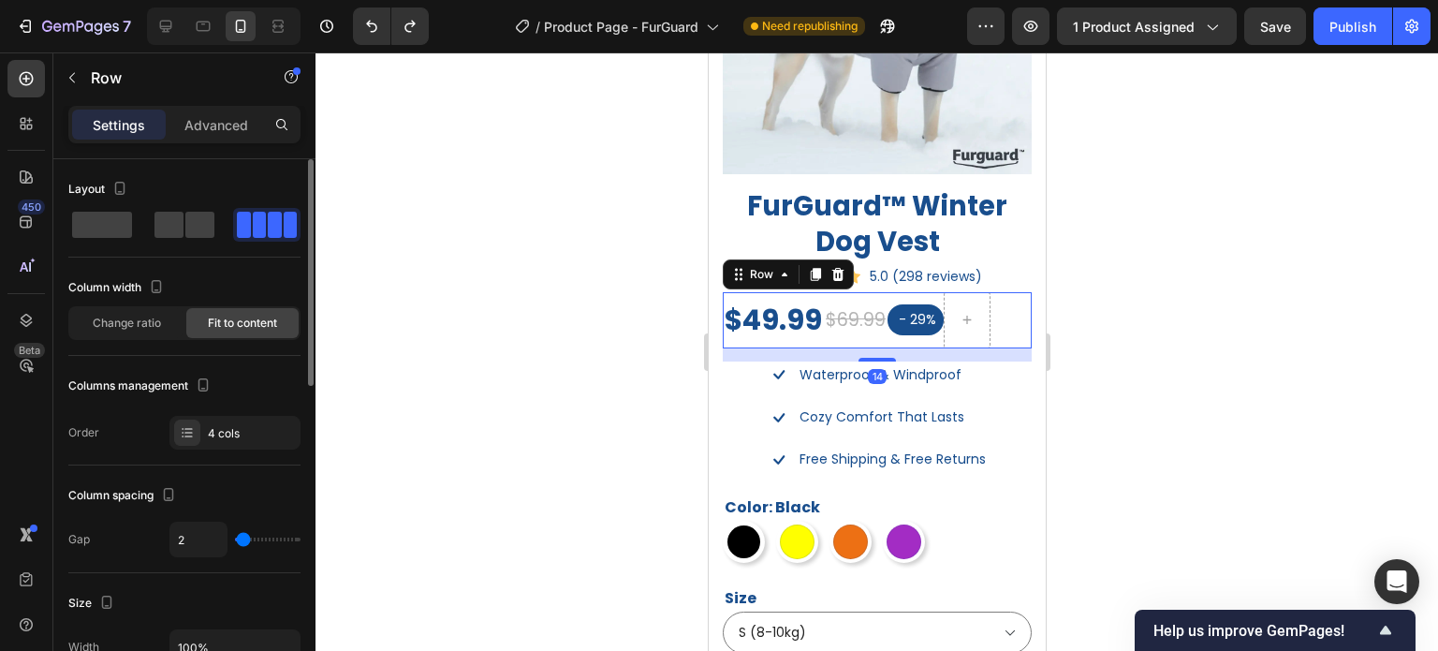
type input "4"
type input "8"
type input "9"
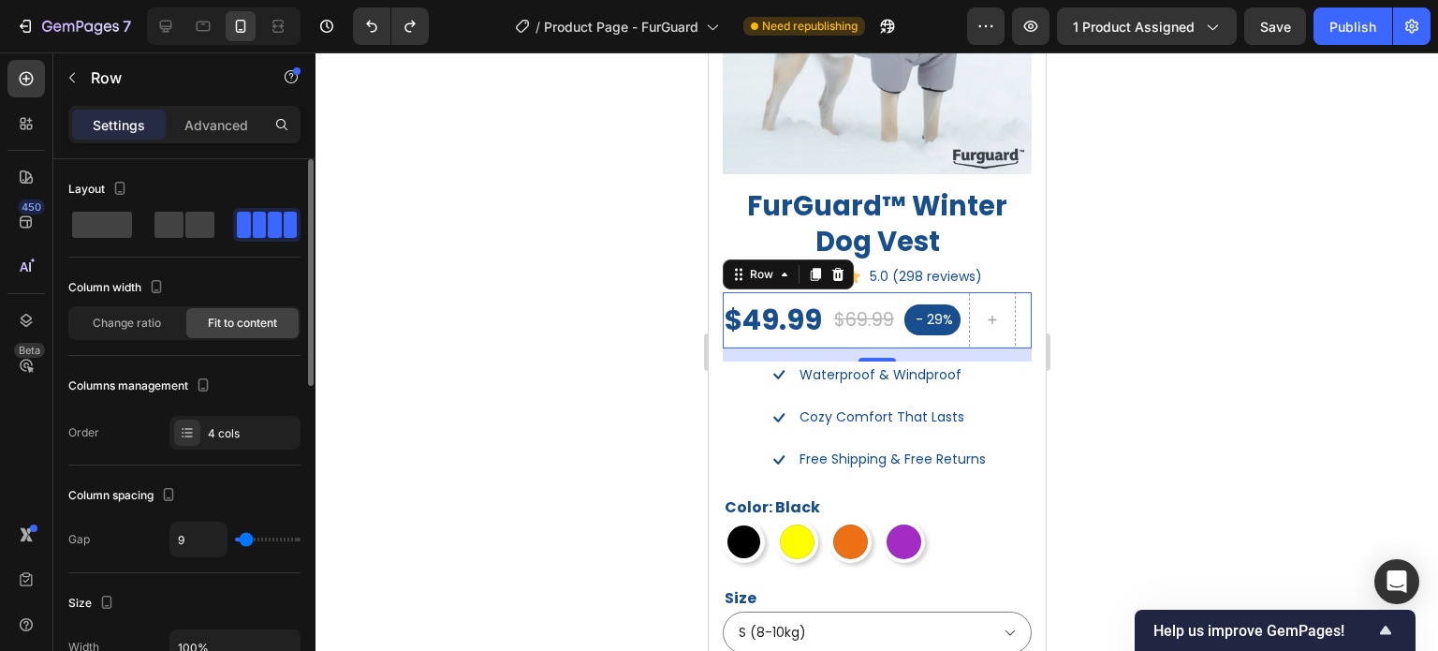
type input "11"
type input "9"
type input "8"
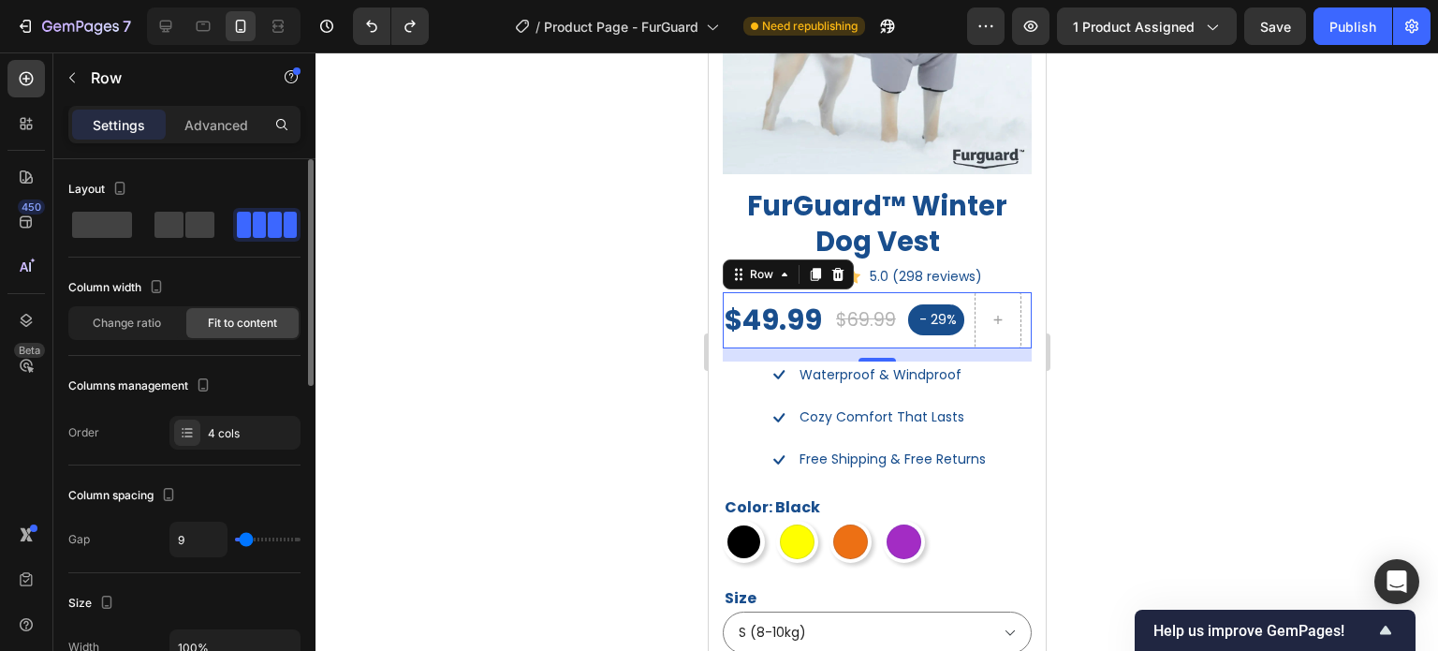
type input "8"
type input "6"
type input "8"
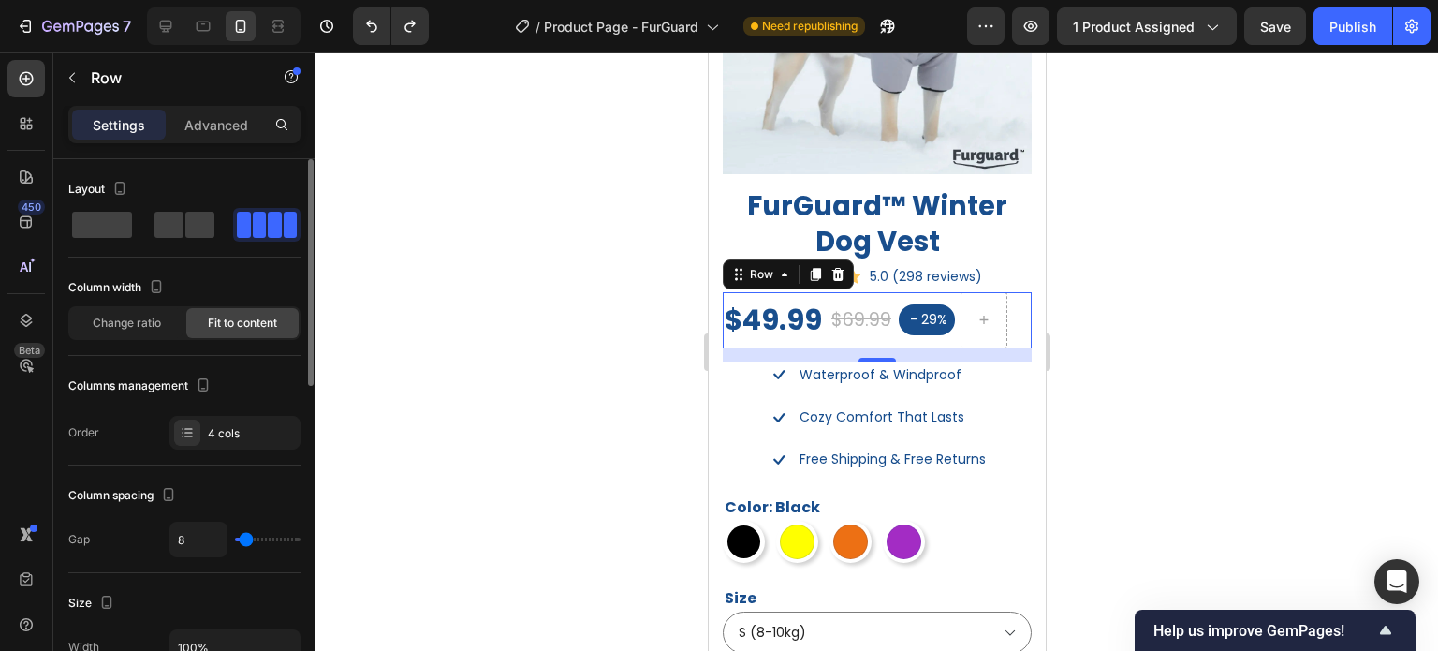
type input "9"
type input "11"
click at [247, 538] on input "range" at bounding box center [268, 540] width 66 height 4
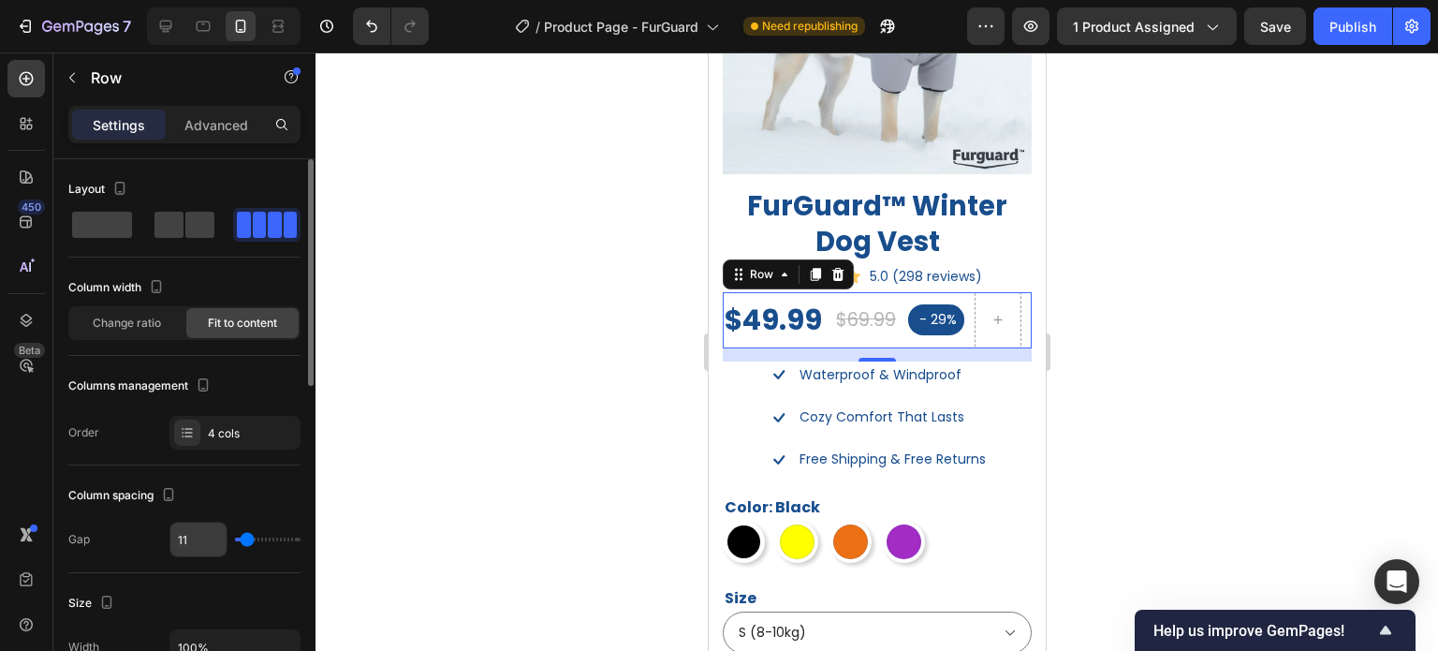
click at [217, 541] on input "11" at bounding box center [198, 540] width 56 height 34
type input "1"
type input "10"
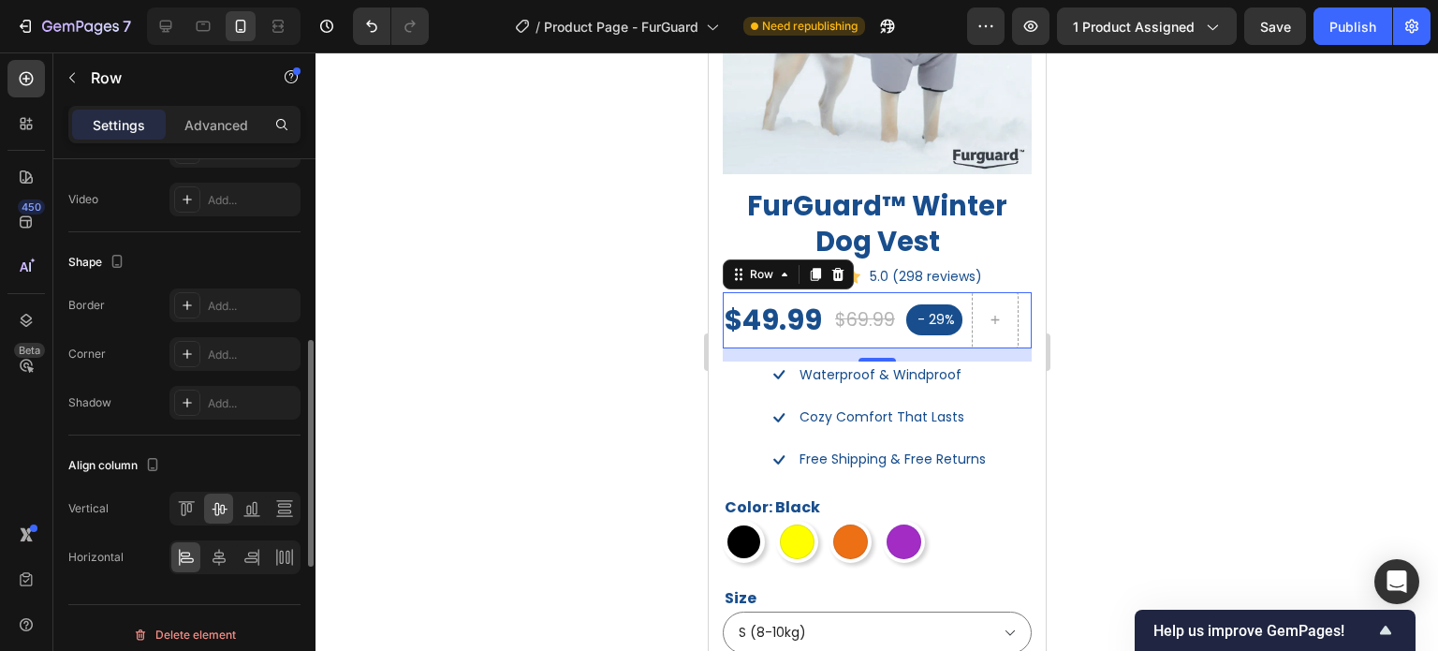
scroll to position [759, 0]
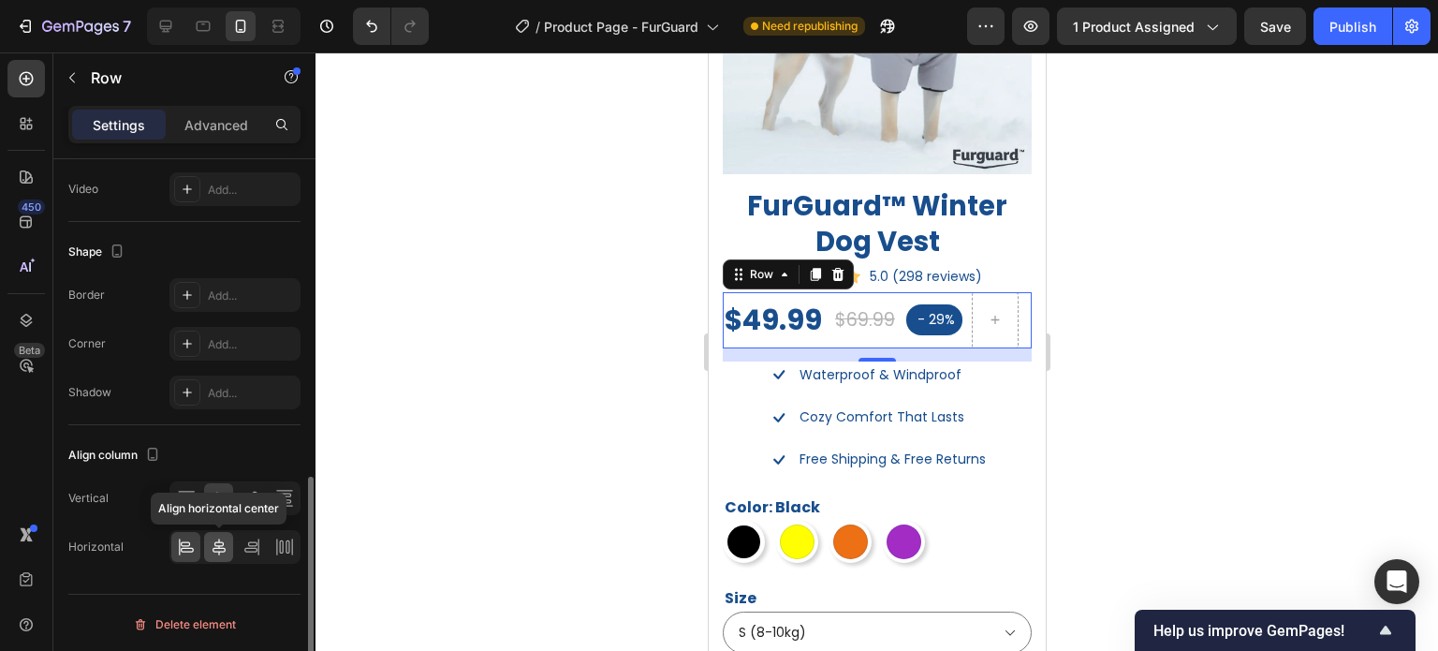
type input "10"
click at [211, 553] on icon at bounding box center [219, 547] width 19 height 19
click at [1154, 365] on div at bounding box center [877, 351] width 1123 height 598
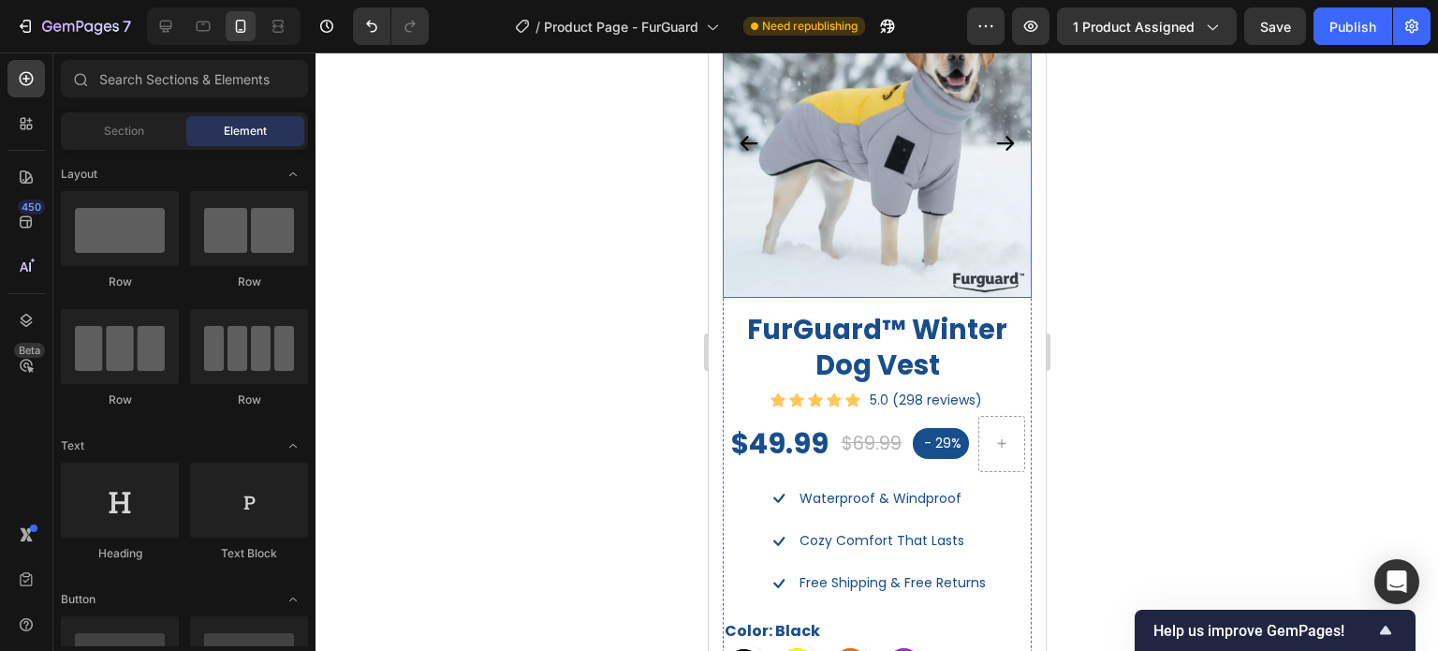
scroll to position [1124, 0]
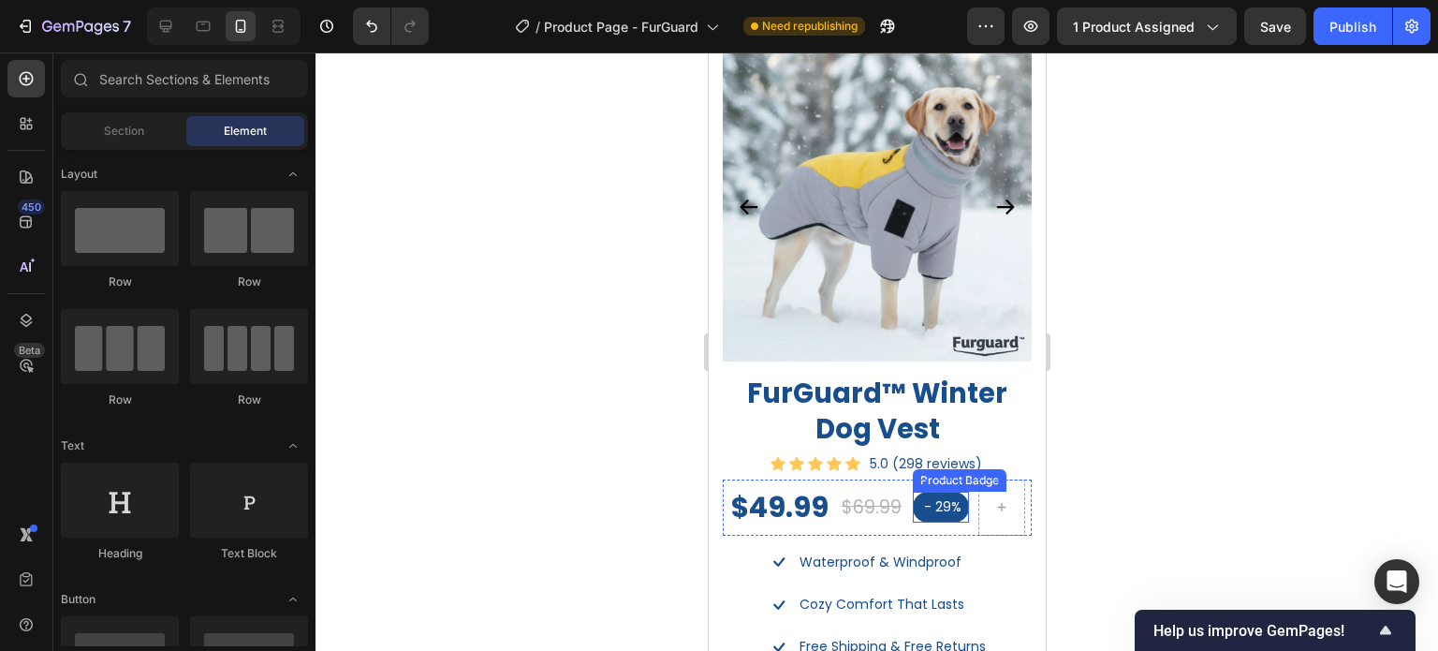
click at [946, 499] on pre "- 29%" at bounding box center [940, 507] width 56 height 31
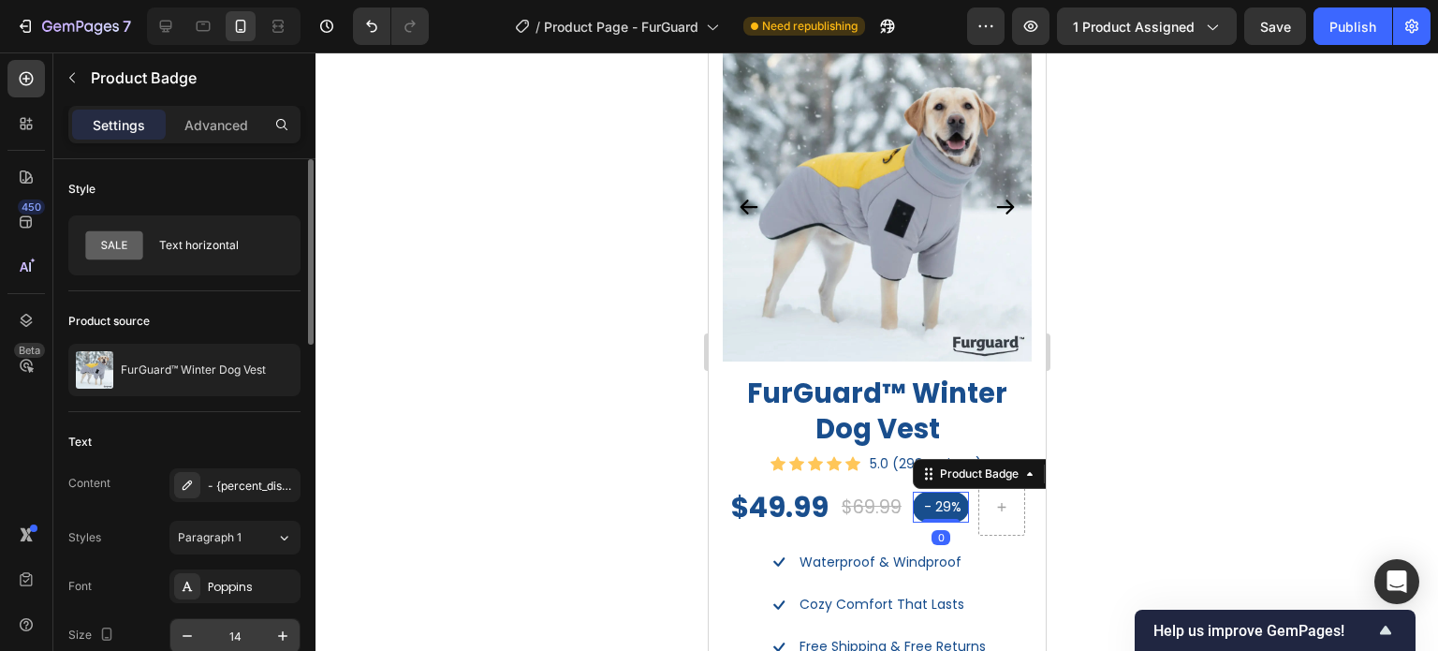
scroll to position [187, 0]
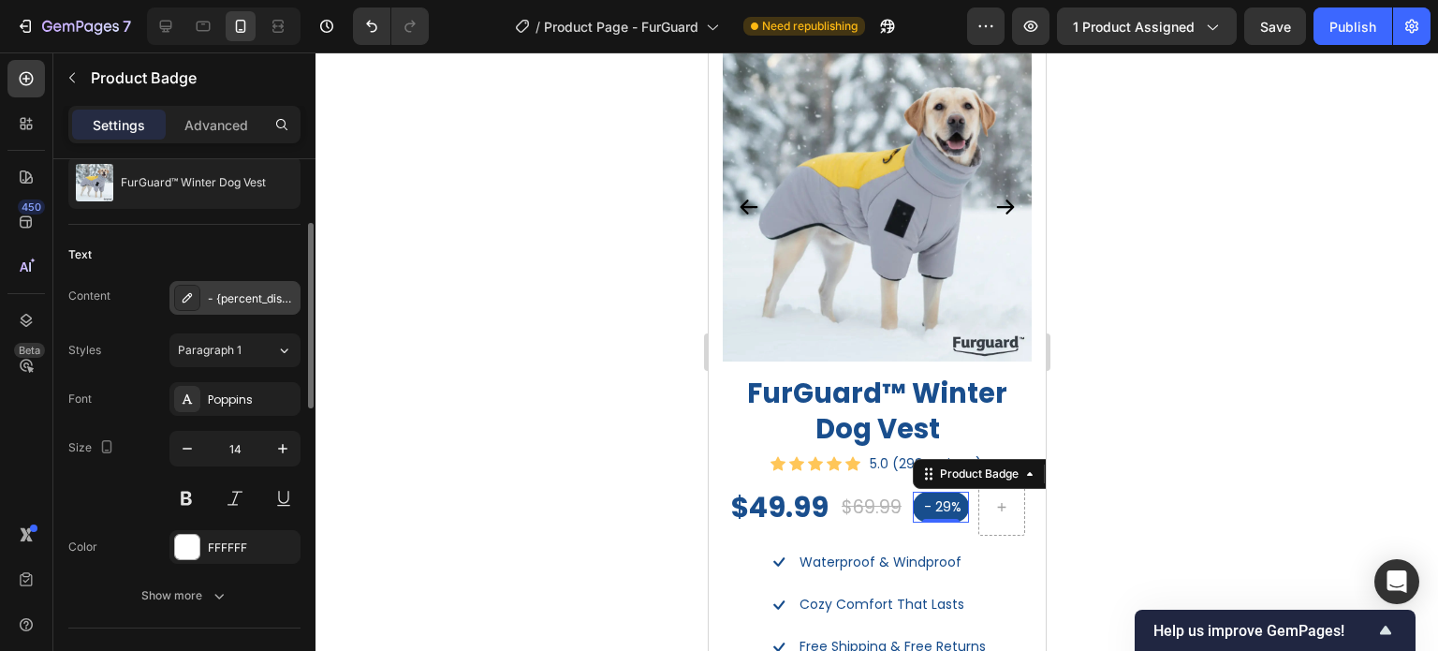
click at [235, 310] on div "- {percent_discount}" at bounding box center [234, 298] width 131 height 34
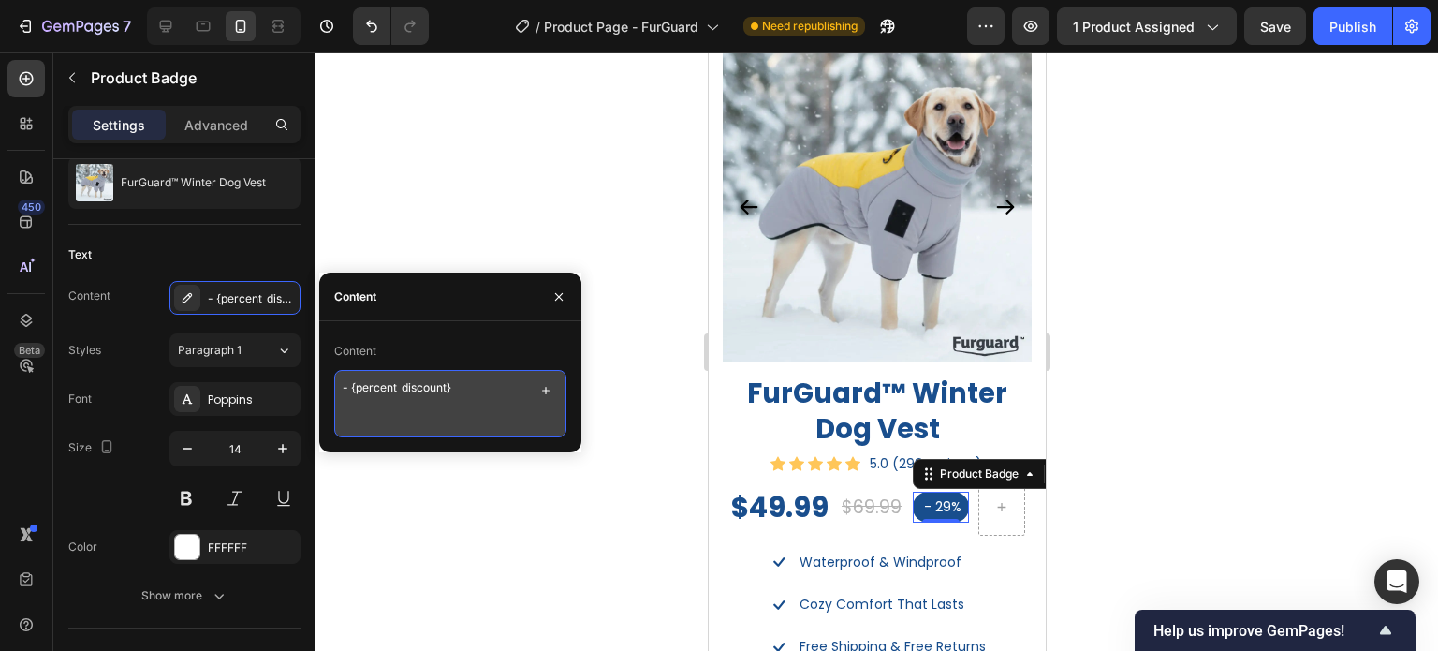
click at [476, 393] on textarea "- {percent_discount}" at bounding box center [450, 403] width 232 height 67
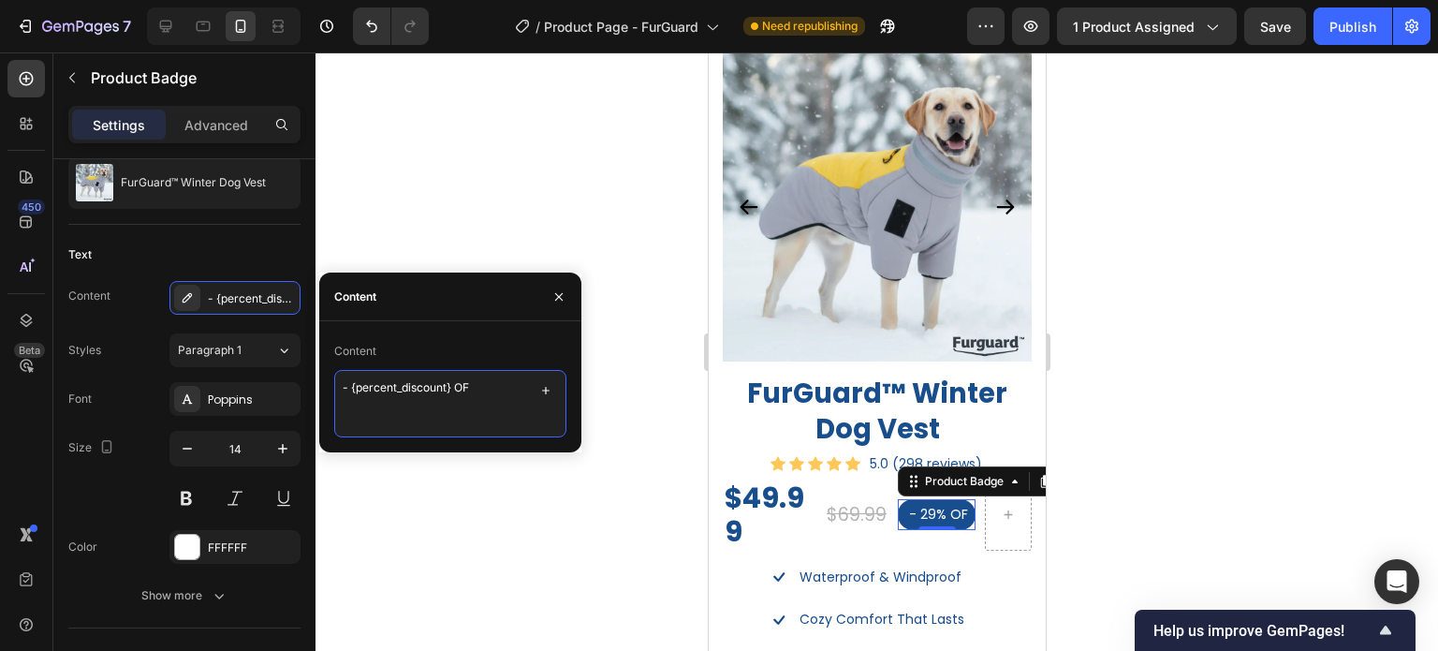
type textarea "- {percent_discount} OFF"
click at [148, 393] on div "Font Poppins" at bounding box center [184, 399] width 232 height 34
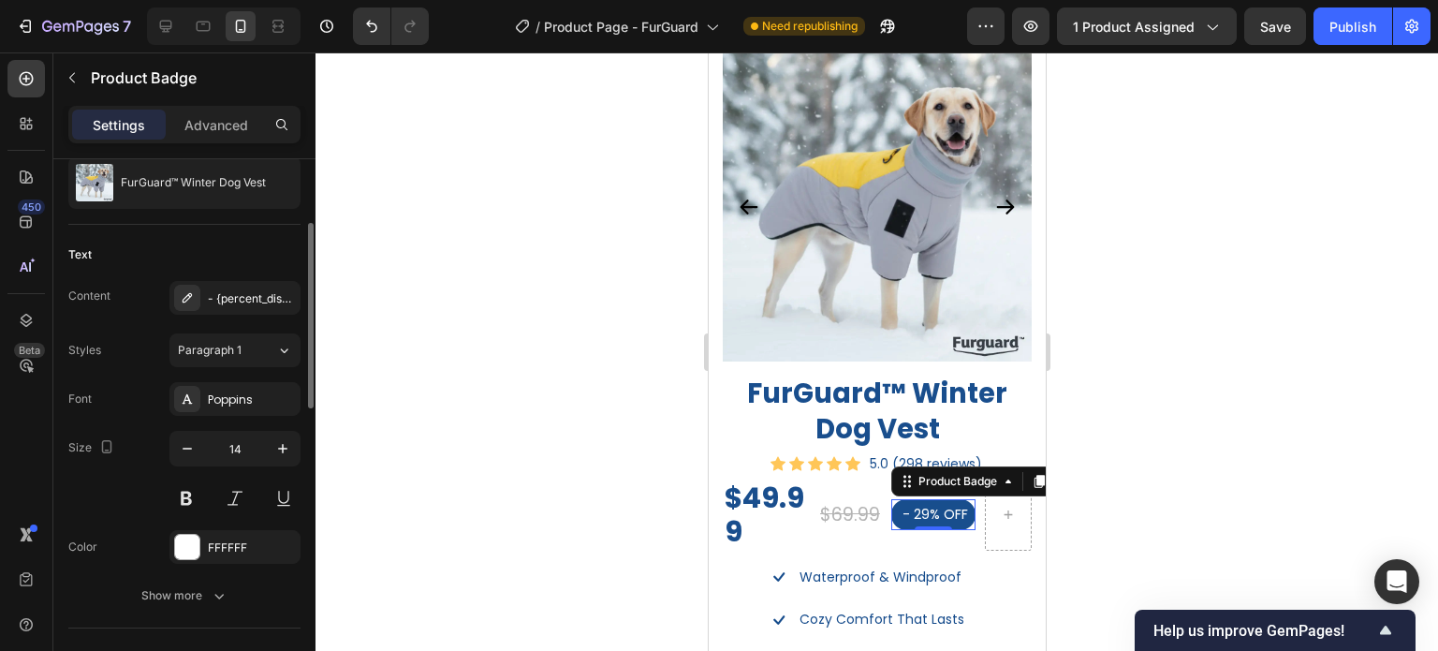
scroll to position [0, 0]
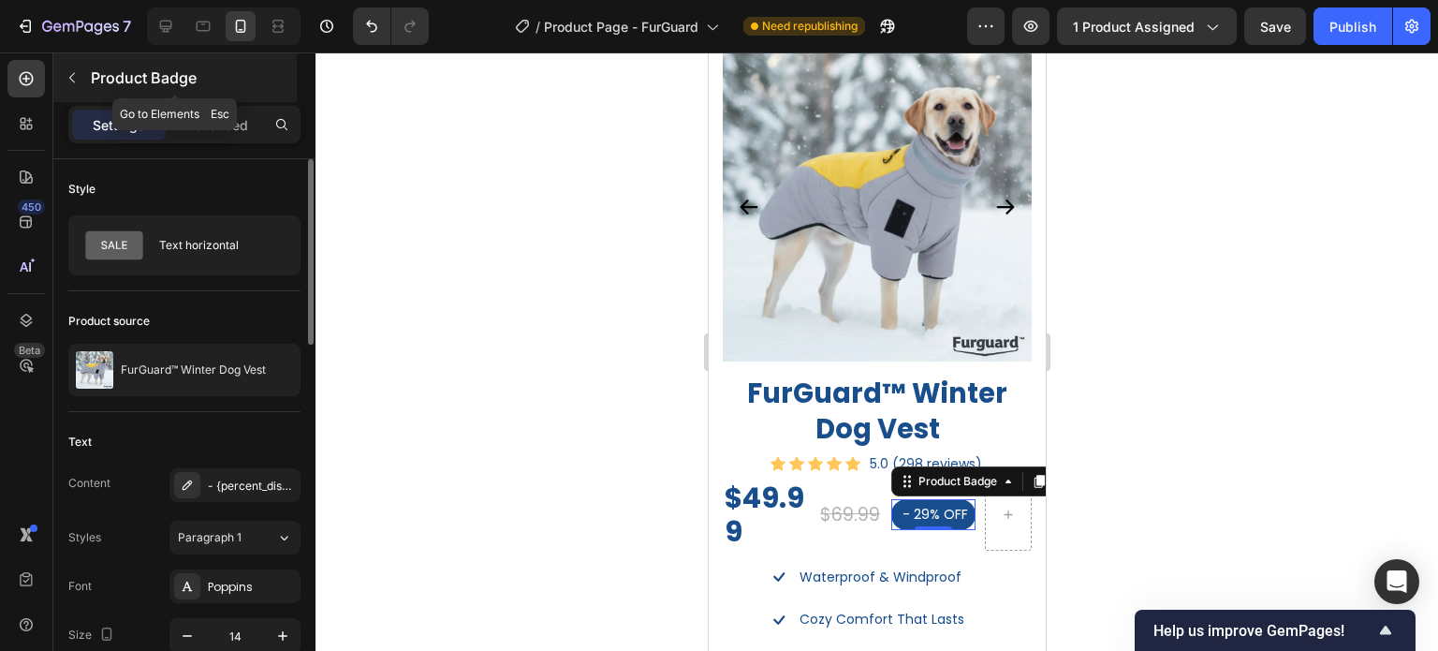
click at [81, 74] on button "button" at bounding box center [72, 78] width 30 height 30
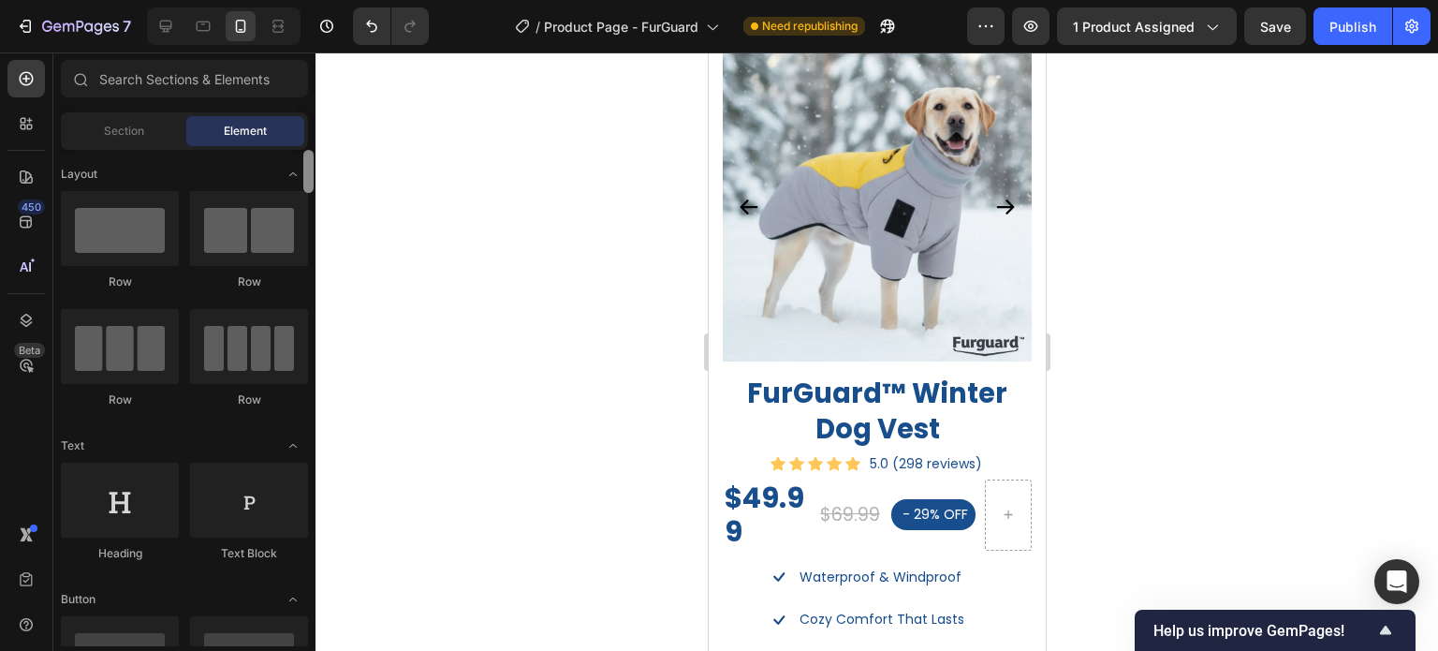
drag, startPoint x: 312, startPoint y: 329, endPoint x: 328, endPoint y: 101, distance: 228.1
click at [330, 0] on div "7 Version history / Product Page - FurGuard Need republishing Preview 1 product…" at bounding box center [719, 0] width 1438 height 0
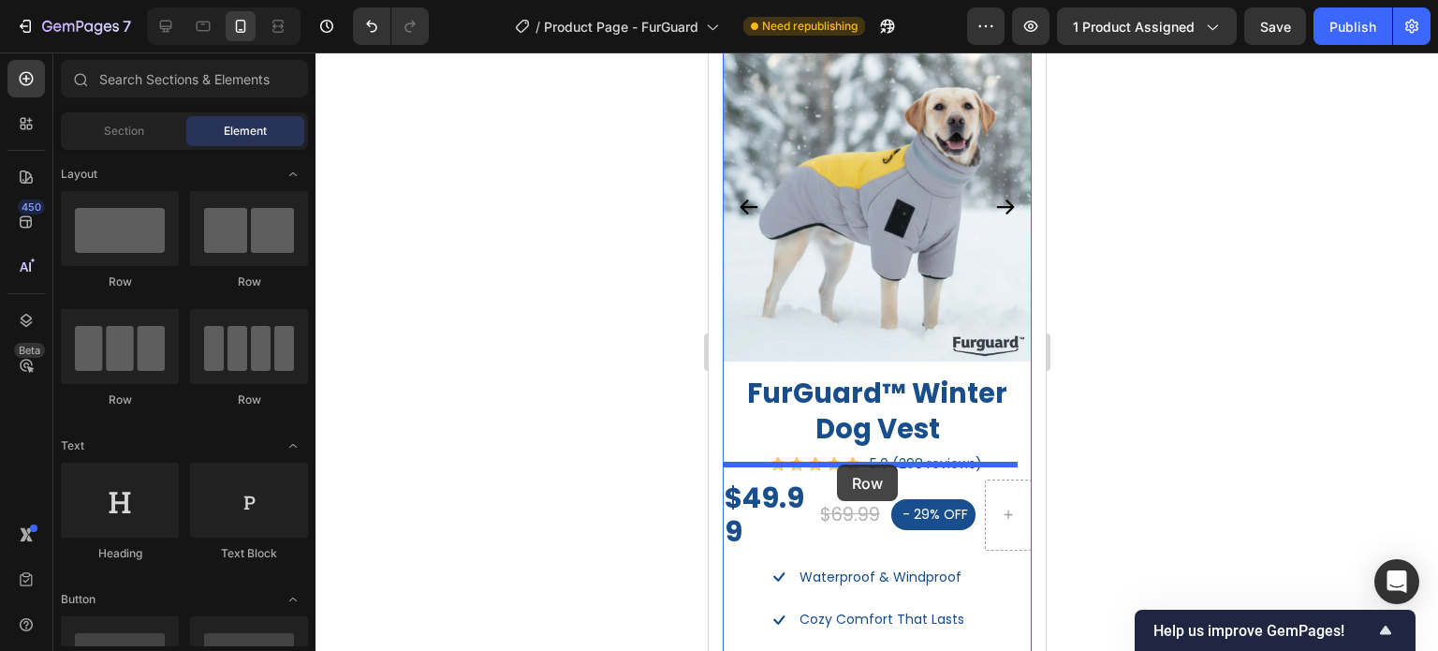
drag, startPoint x: 1102, startPoint y: 419, endPoint x: 836, endPoint y: 464, distance: 269.9
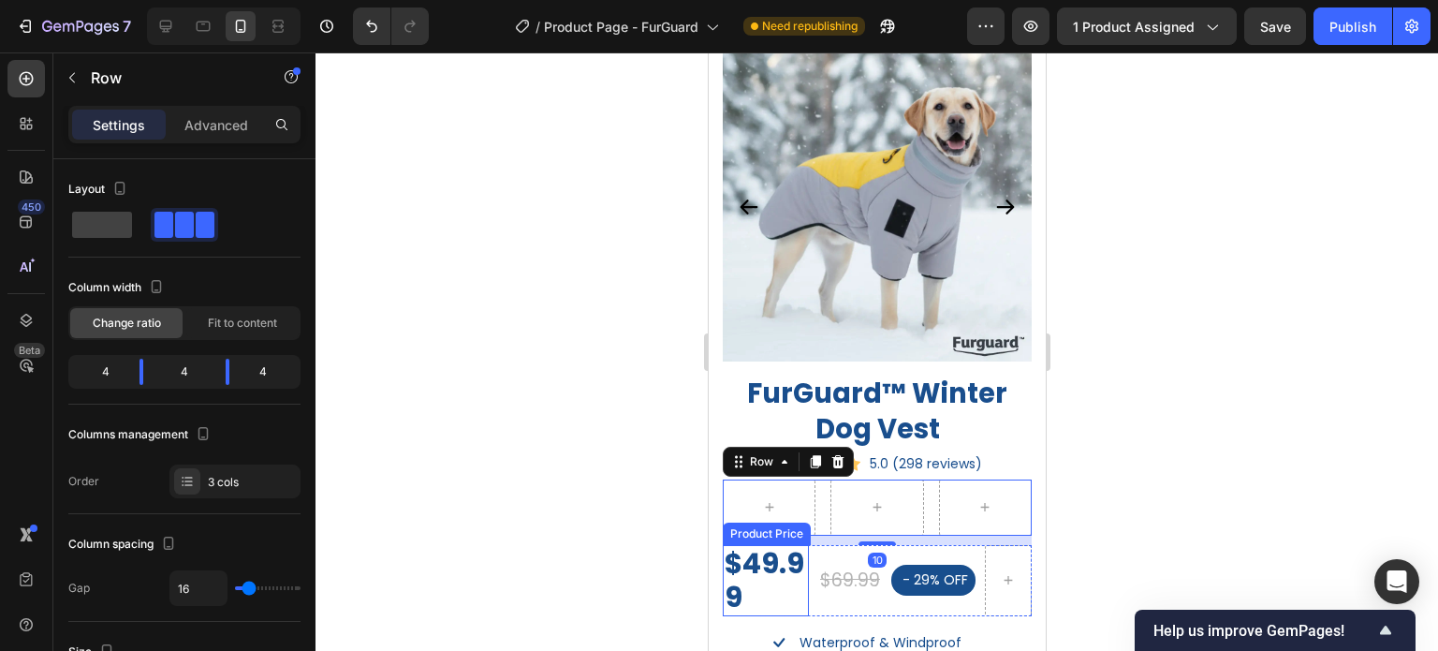
click at [744, 557] on div "$49.99" at bounding box center [765, 580] width 86 height 71
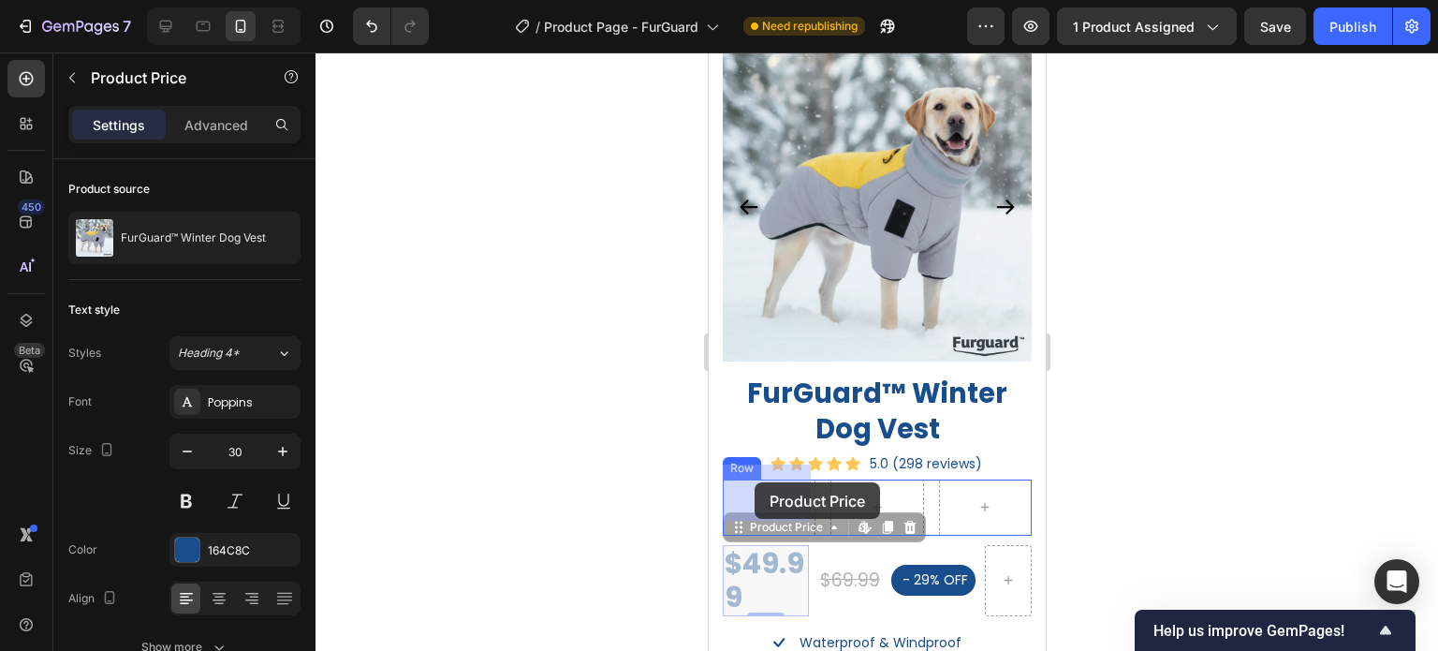
drag, startPoint x: 739, startPoint y: 516, endPoint x: 754, endPoint y: 482, distance: 36.9
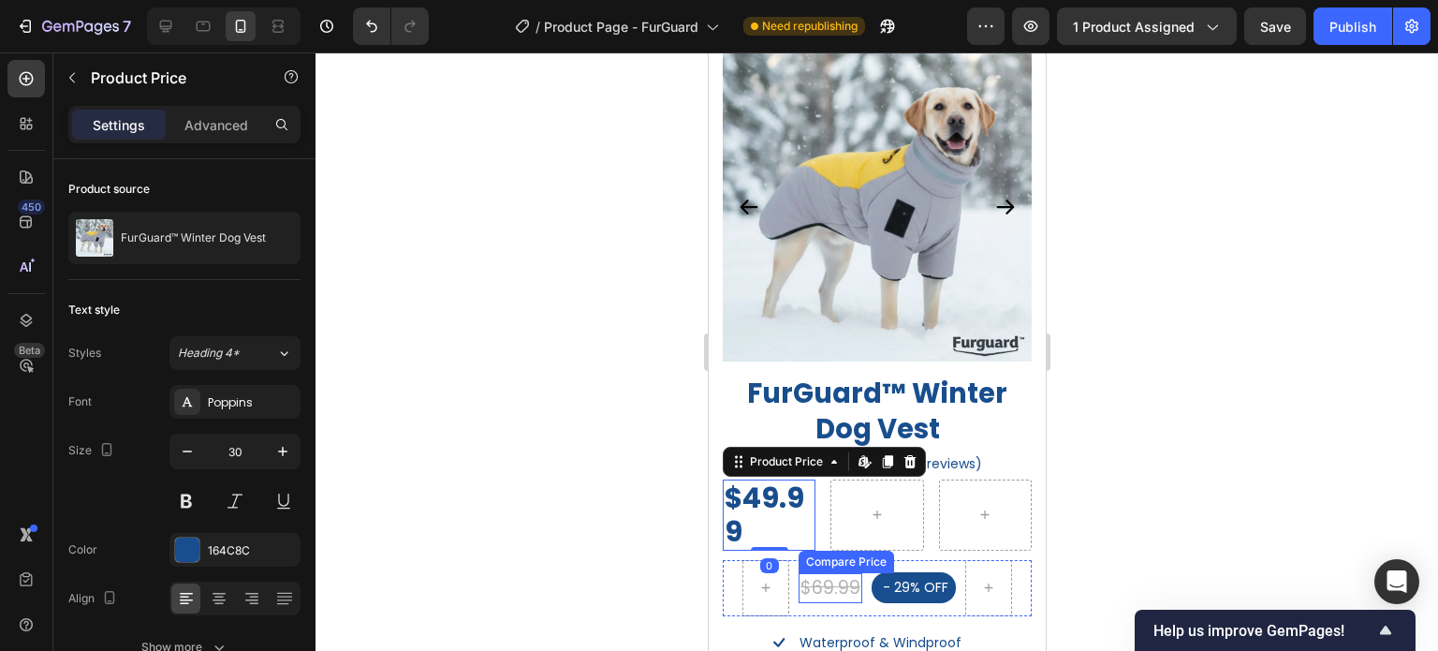
click at [821, 573] on div "$69.99" at bounding box center [830, 588] width 64 height 31
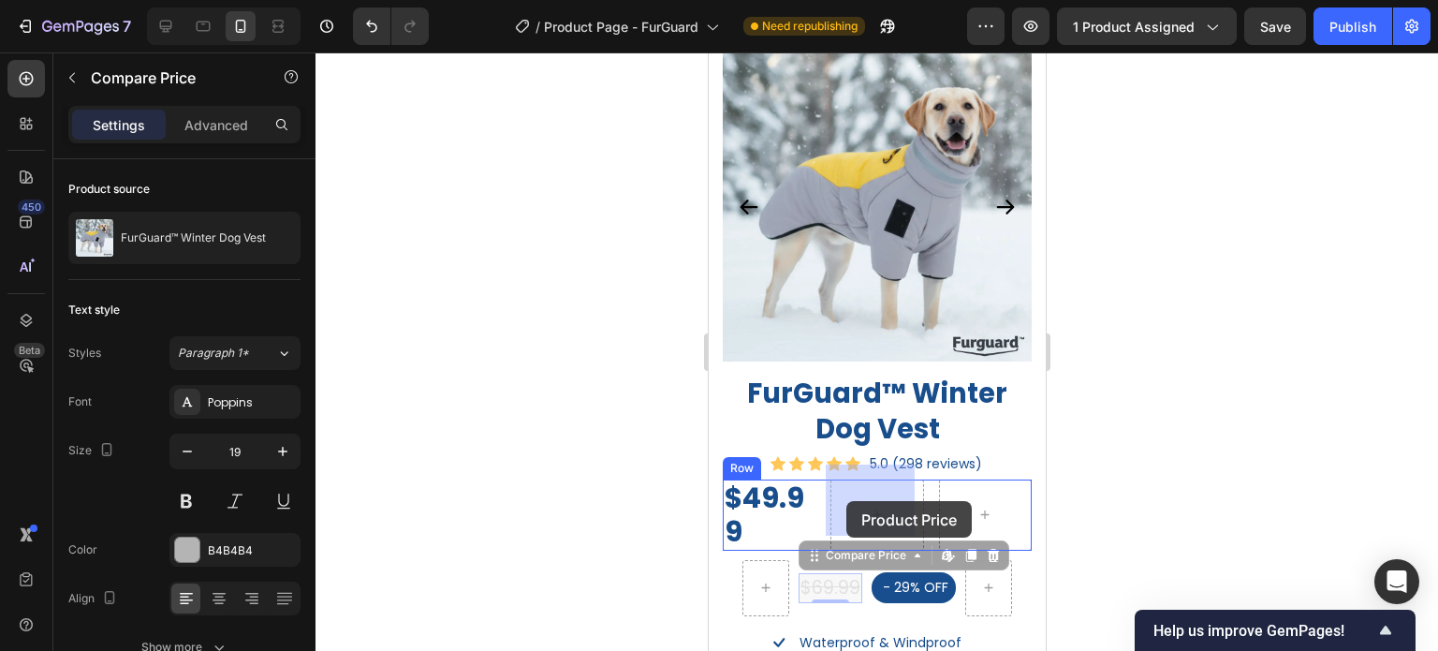
drag, startPoint x: 809, startPoint y: 543, endPoint x: 846, endPoint y: 501, distance: 55.8
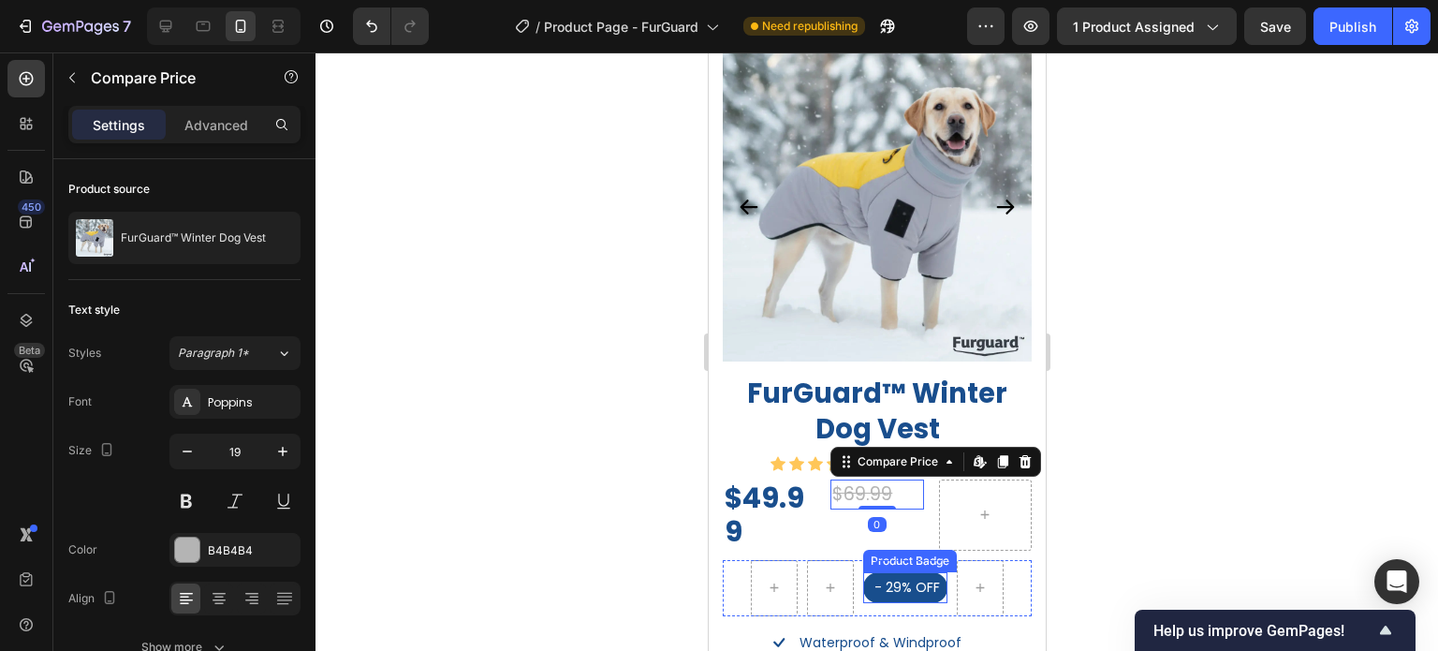
click at [869, 572] on pre "- 29% OFF" at bounding box center [904, 587] width 84 height 31
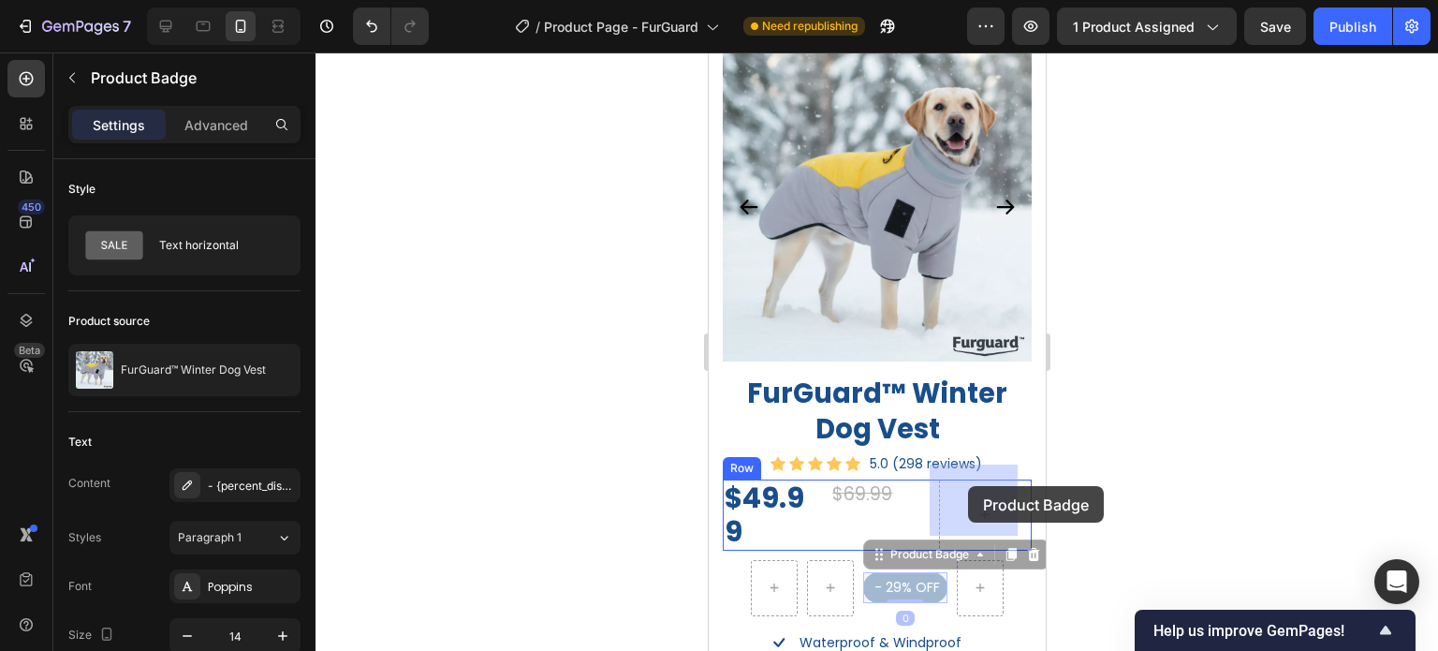
drag, startPoint x: 871, startPoint y: 535, endPoint x: 966, endPoint y: 486, distance: 107.2
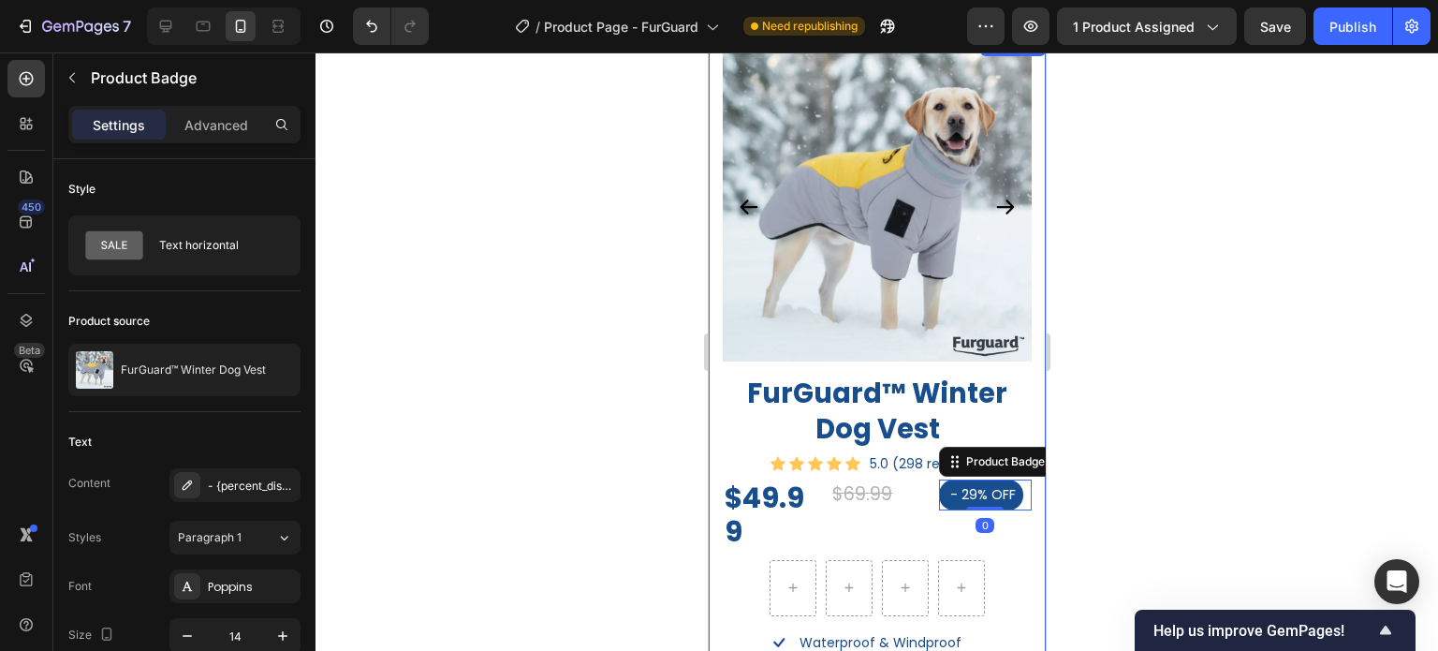
click at [1170, 512] on div at bounding box center [877, 351] width 1123 height 598
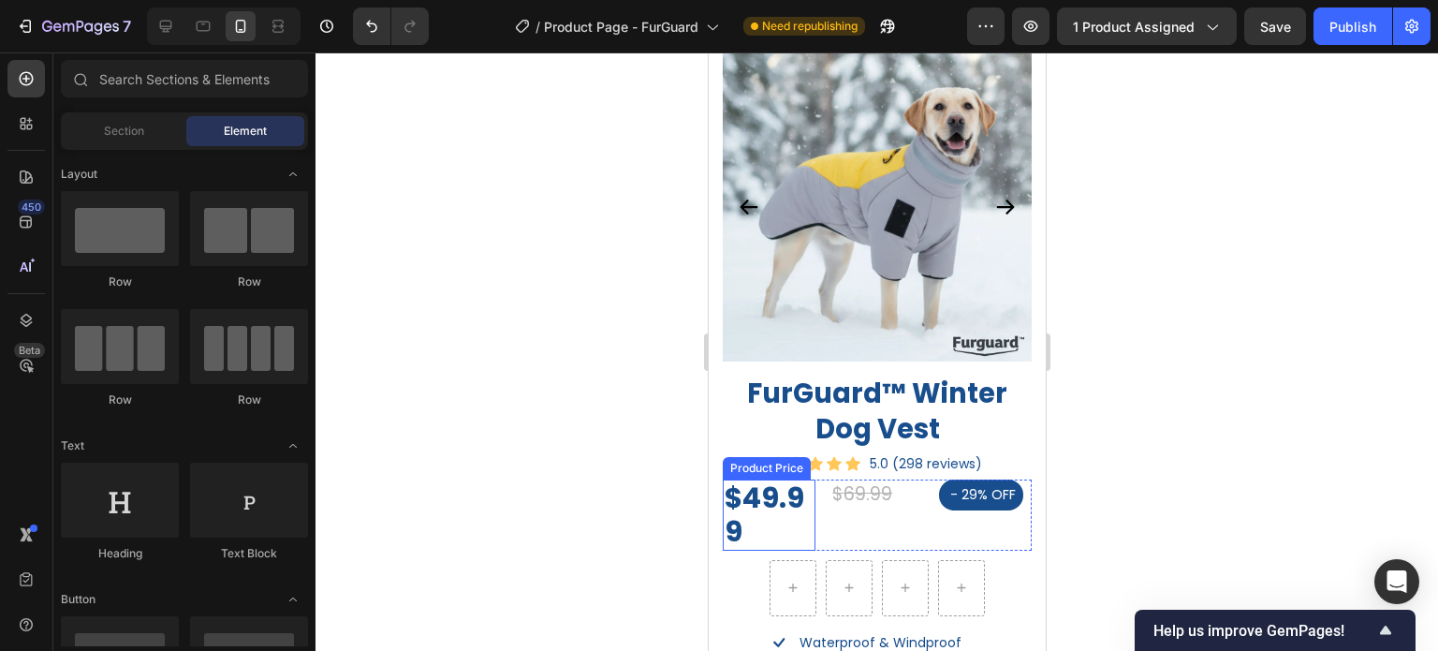
click at [781, 494] on div "$49.99" at bounding box center [768, 514] width 93 height 71
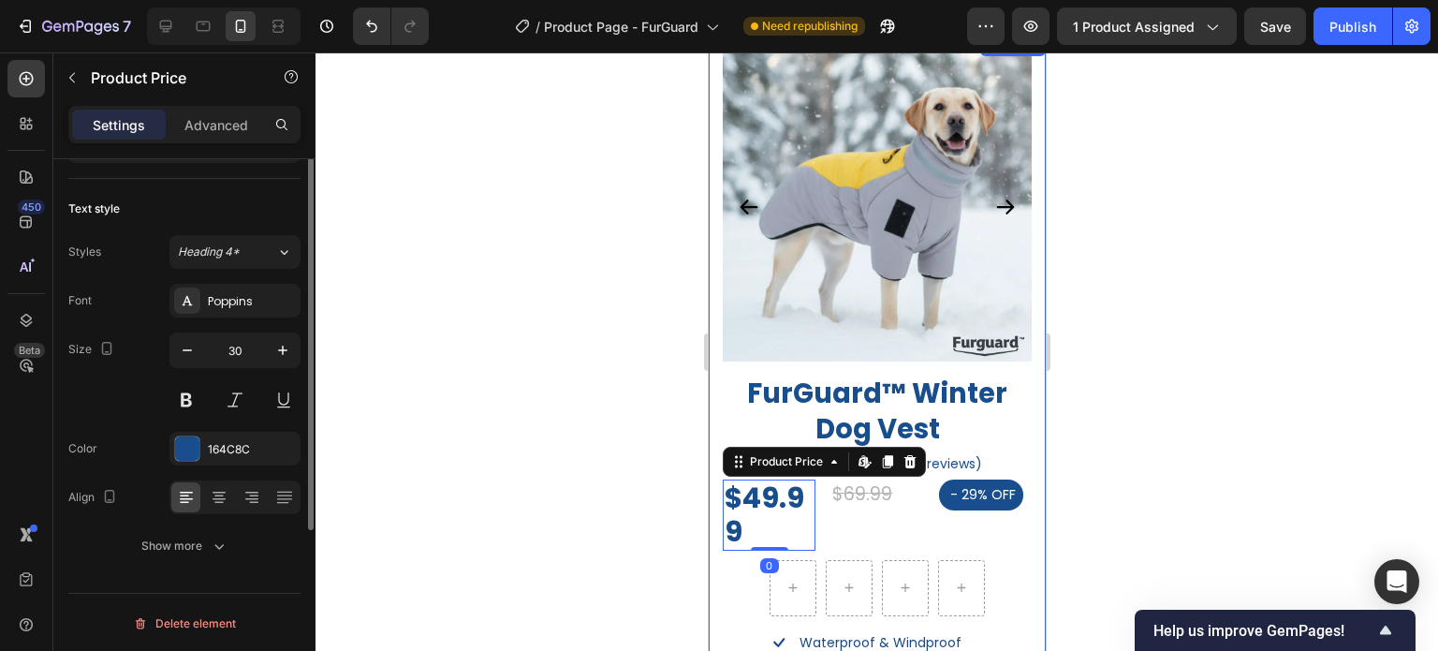
scroll to position [7, 0]
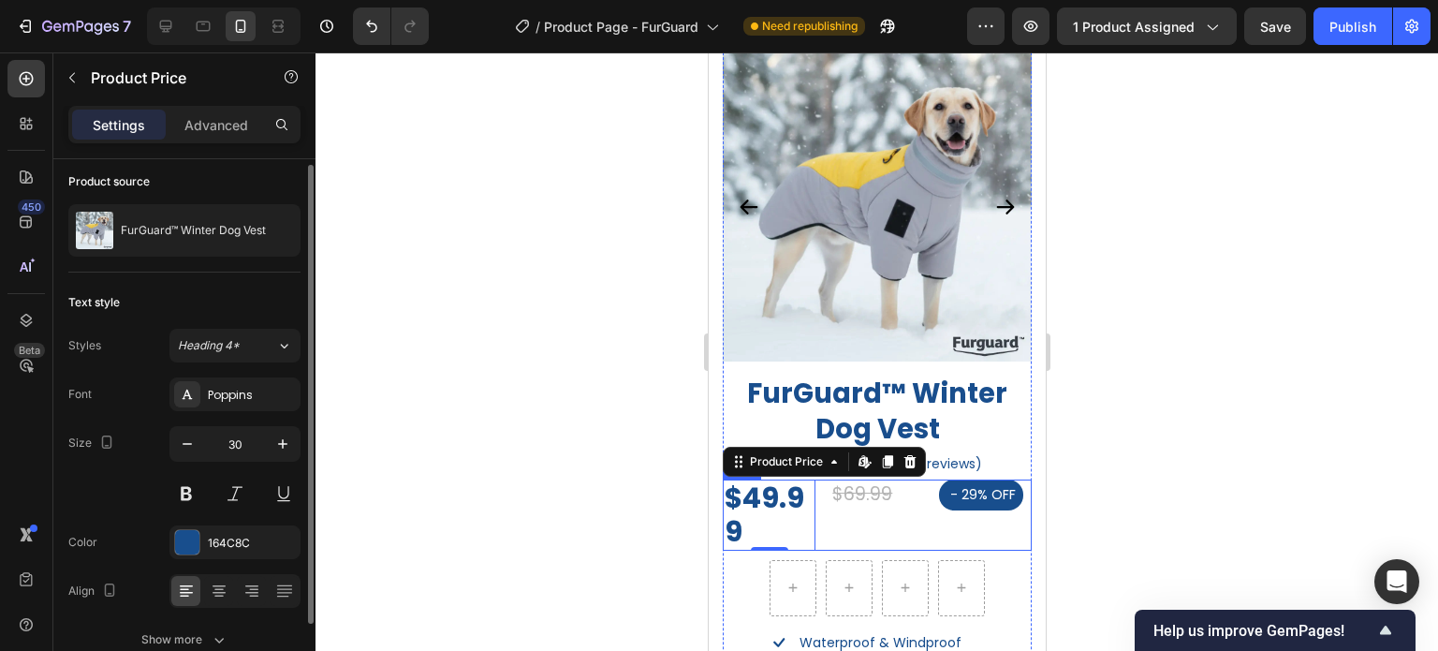
click at [855, 499] on div "$69.99 Compare Price Compare Price" at bounding box center [876, 514] width 93 height 71
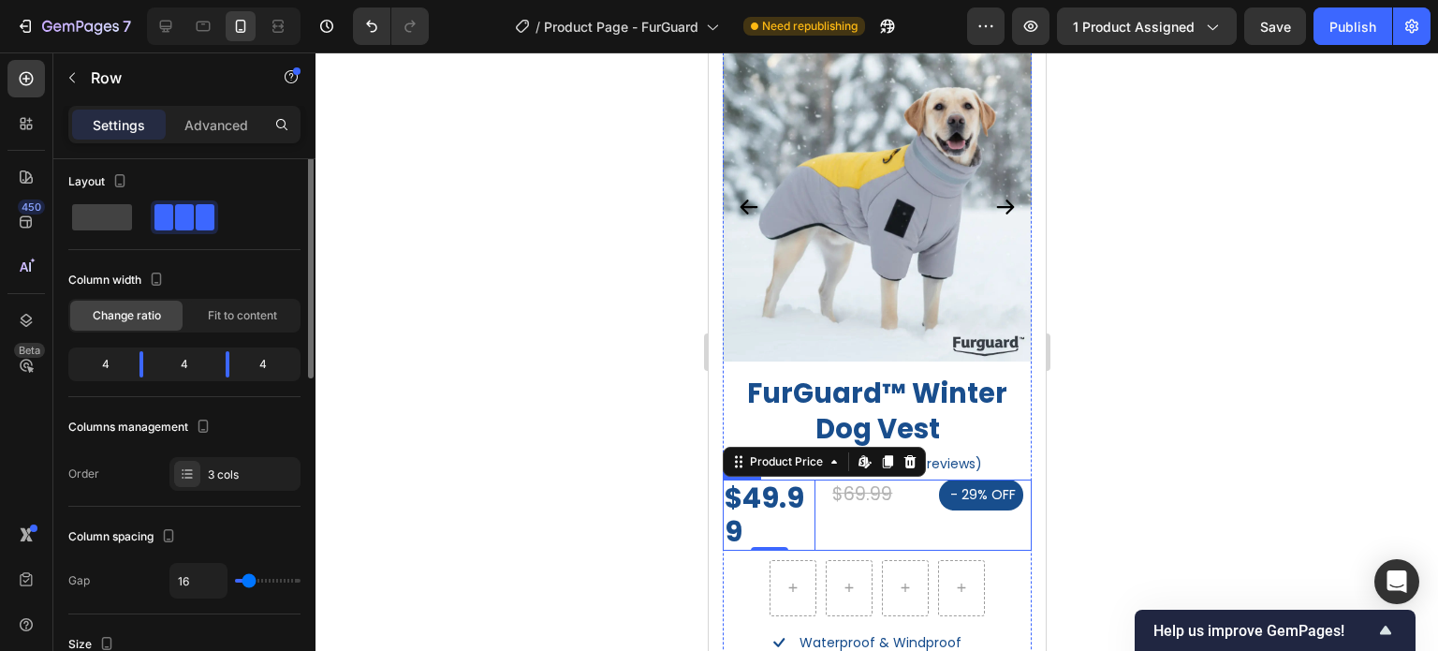
scroll to position [0, 0]
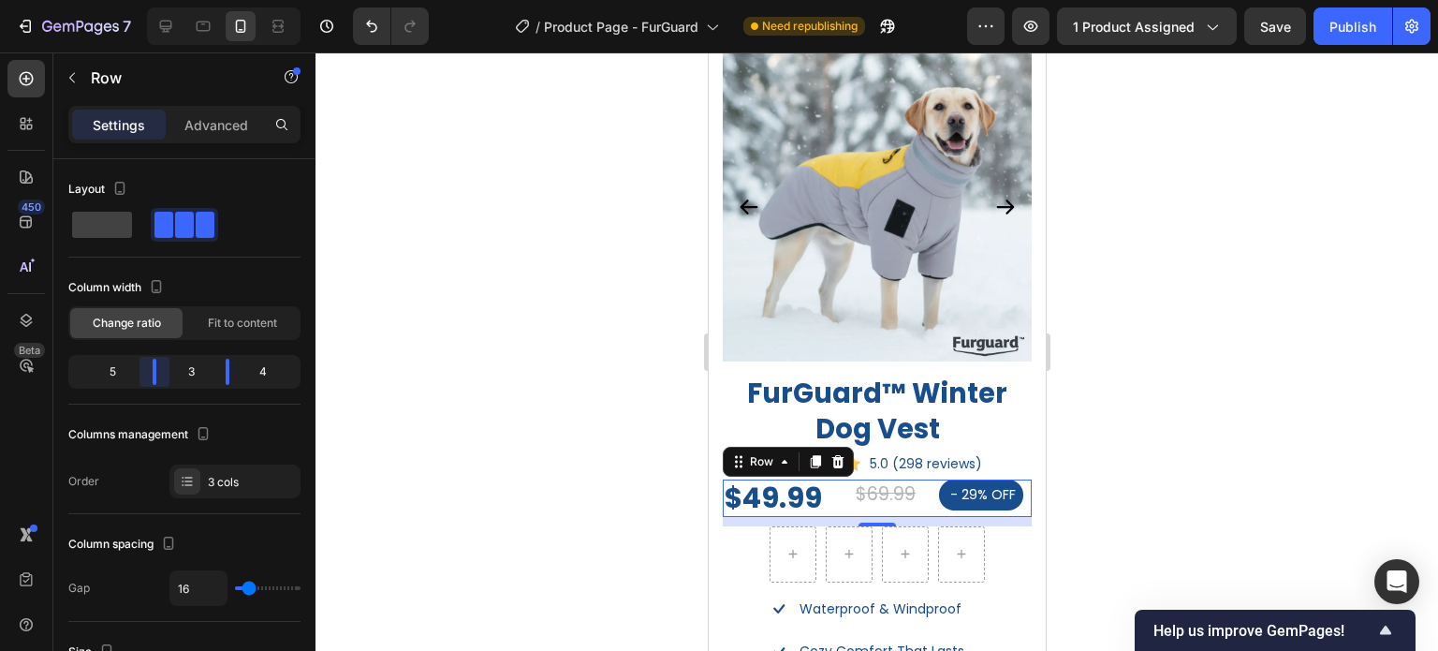
drag, startPoint x: 140, startPoint y: 370, endPoint x: 158, endPoint y: 374, distance: 18.2
click at [158, 0] on body "7 Version history / Product Page - FurGuard Need republishing Preview 1 product…" at bounding box center [719, 0] width 1438 height 0
click at [1392, 468] on div at bounding box center [877, 351] width 1123 height 598
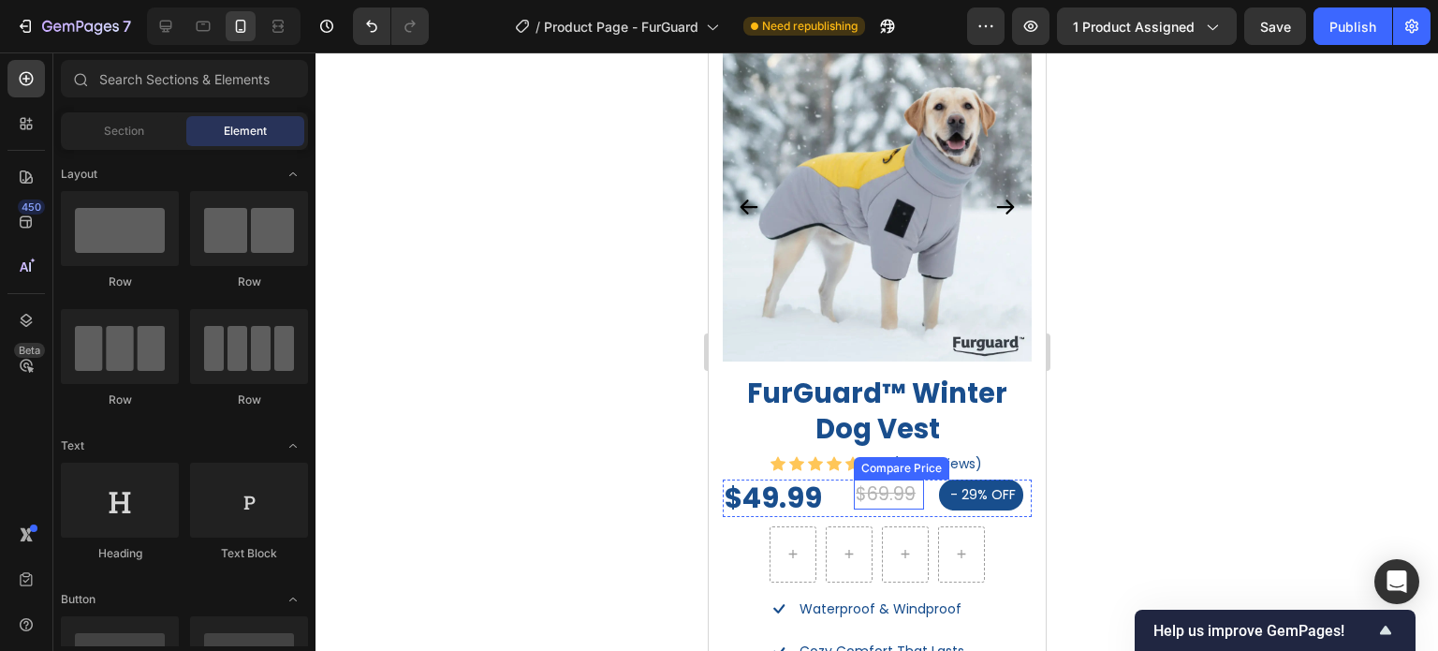
click at [862, 479] on div "$69.99" at bounding box center [888, 494] width 70 height 31
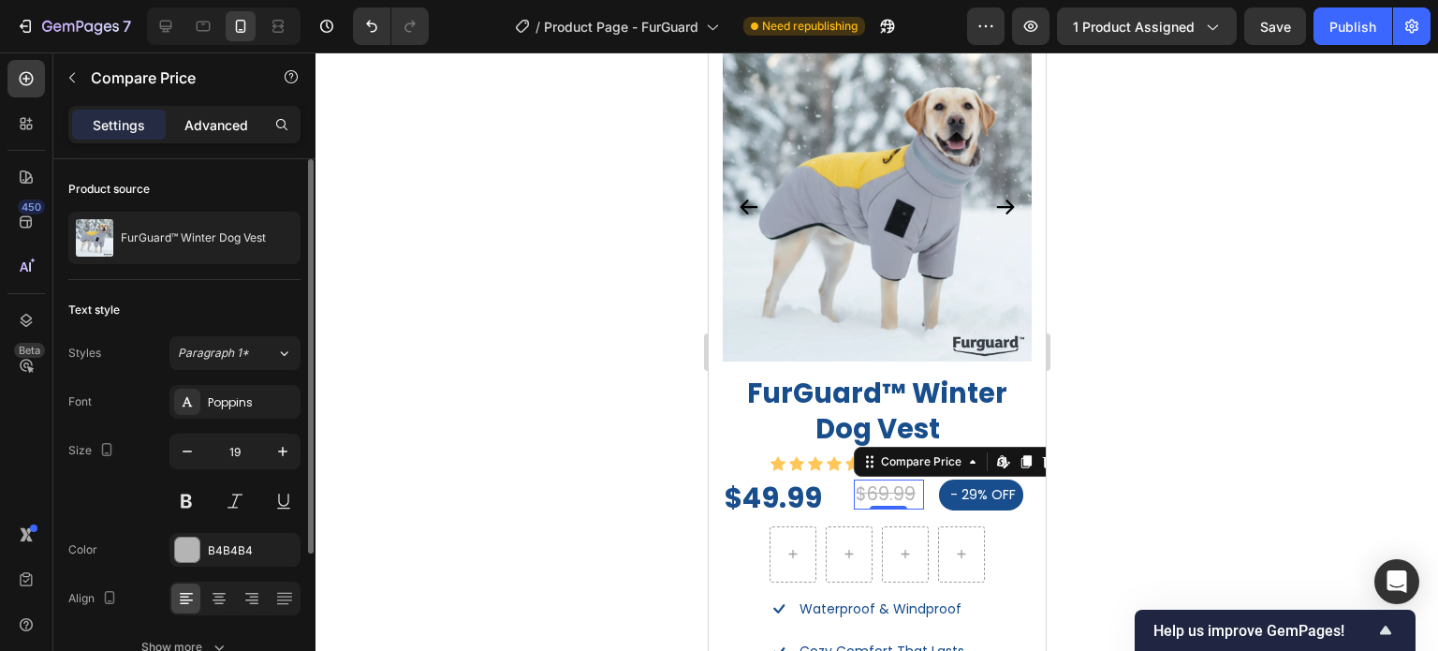
click at [216, 116] on p "Advanced" at bounding box center [216, 125] width 64 height 20
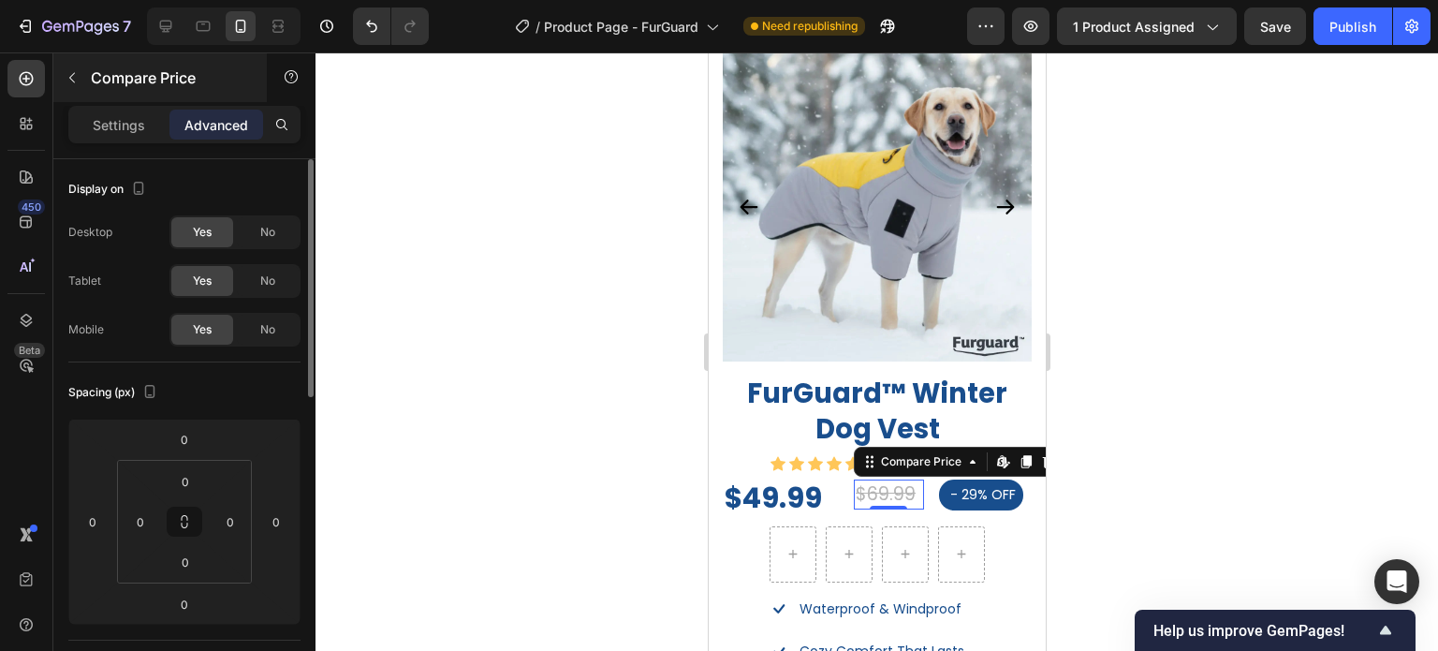
click at [127, 124] on p "Settings" at bounding box center [119, 125] width 52 height 20
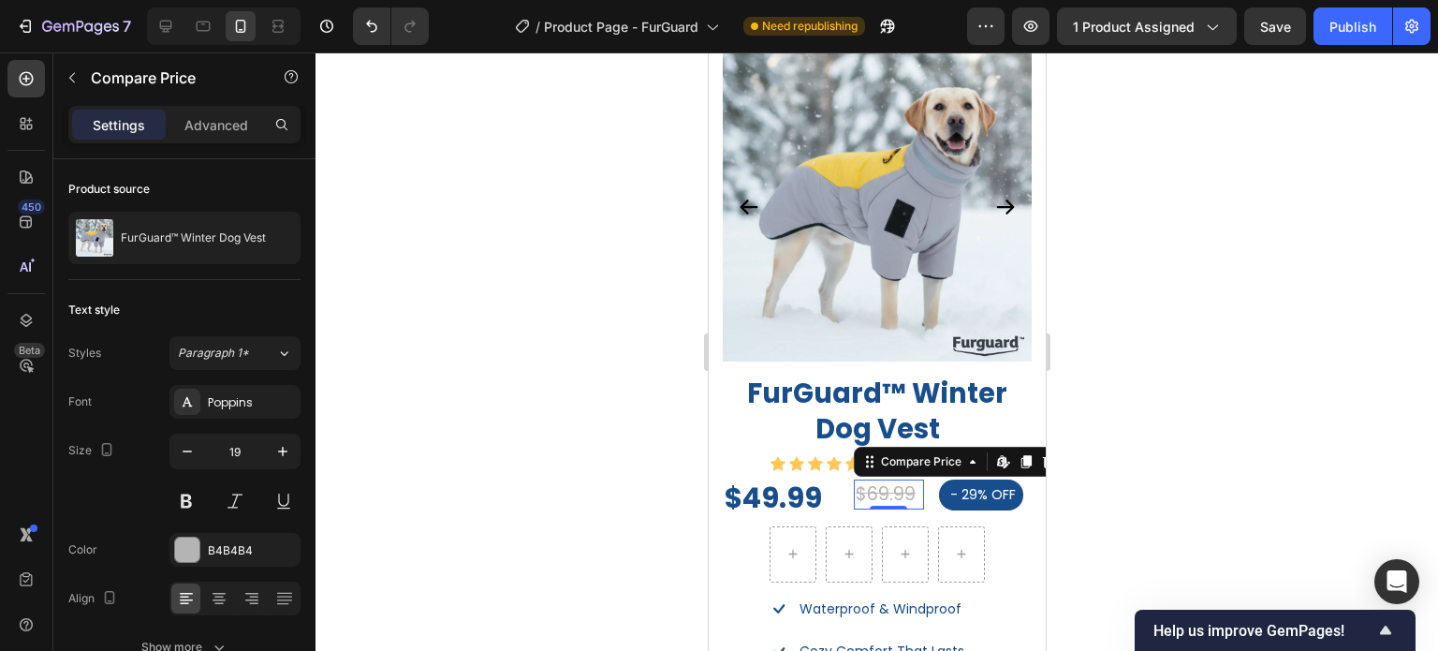
click at [52, 85] on div "450 Beta" at bounding box center [26, 351] width 53 height 598
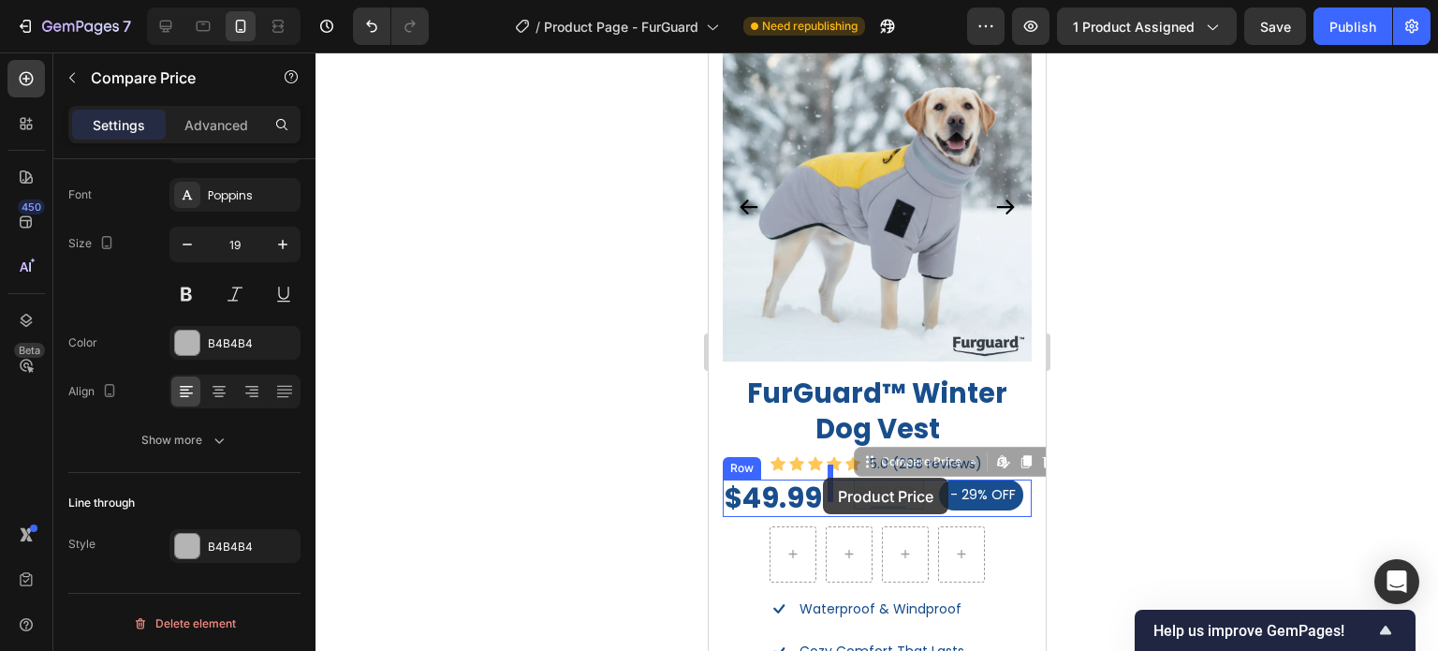
drag, startPoint x: 862, startPoint y: 446, endPoint x: 822, endPoint y: 478, distance: 50.6
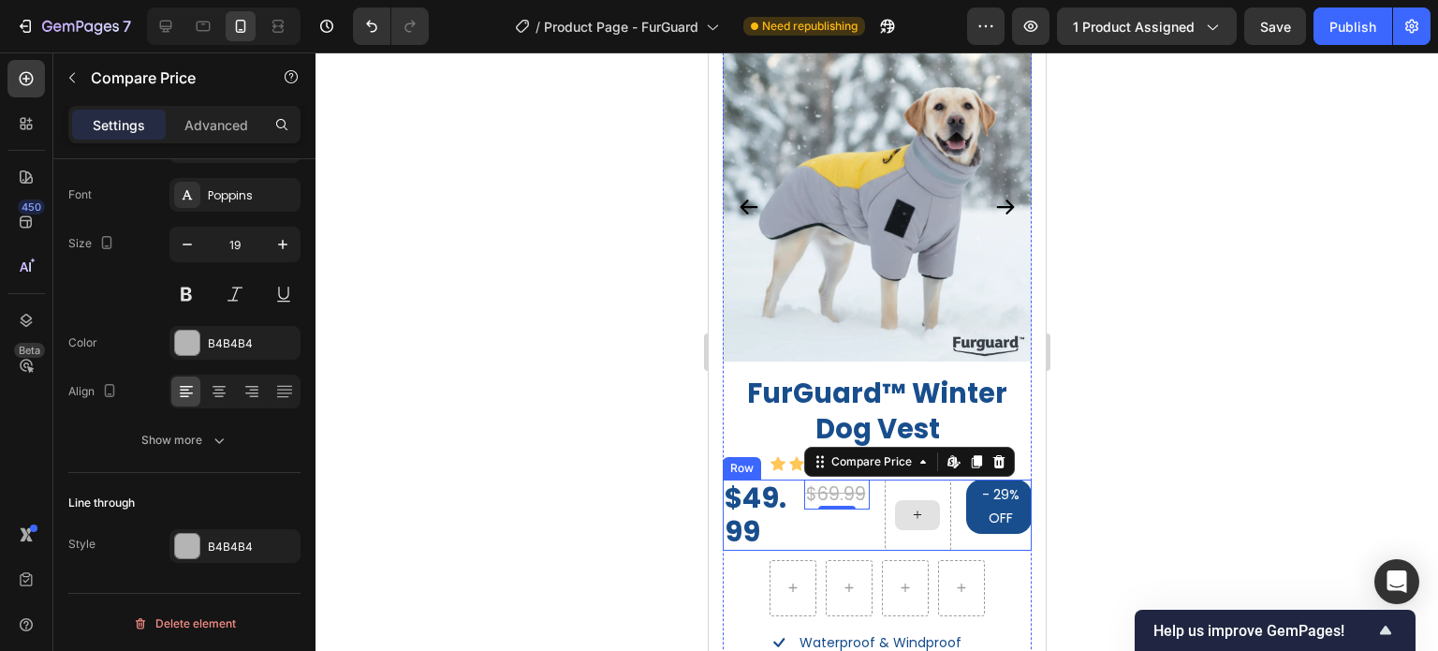
click at [886, 523] on div at bounding box center [917, 514] width 66 height 71
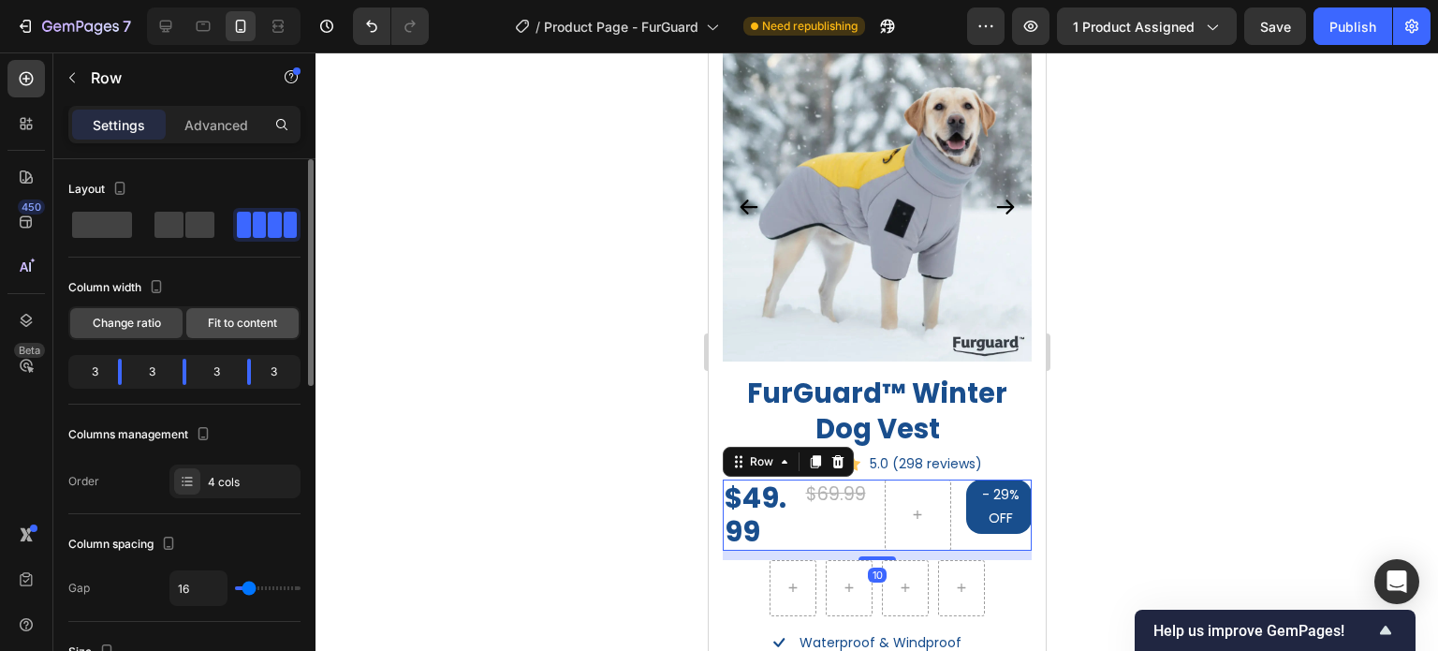
scroll to position [0, 0]
click at [196, 221] on span at bounding box center [199, 225] width 29 height 26
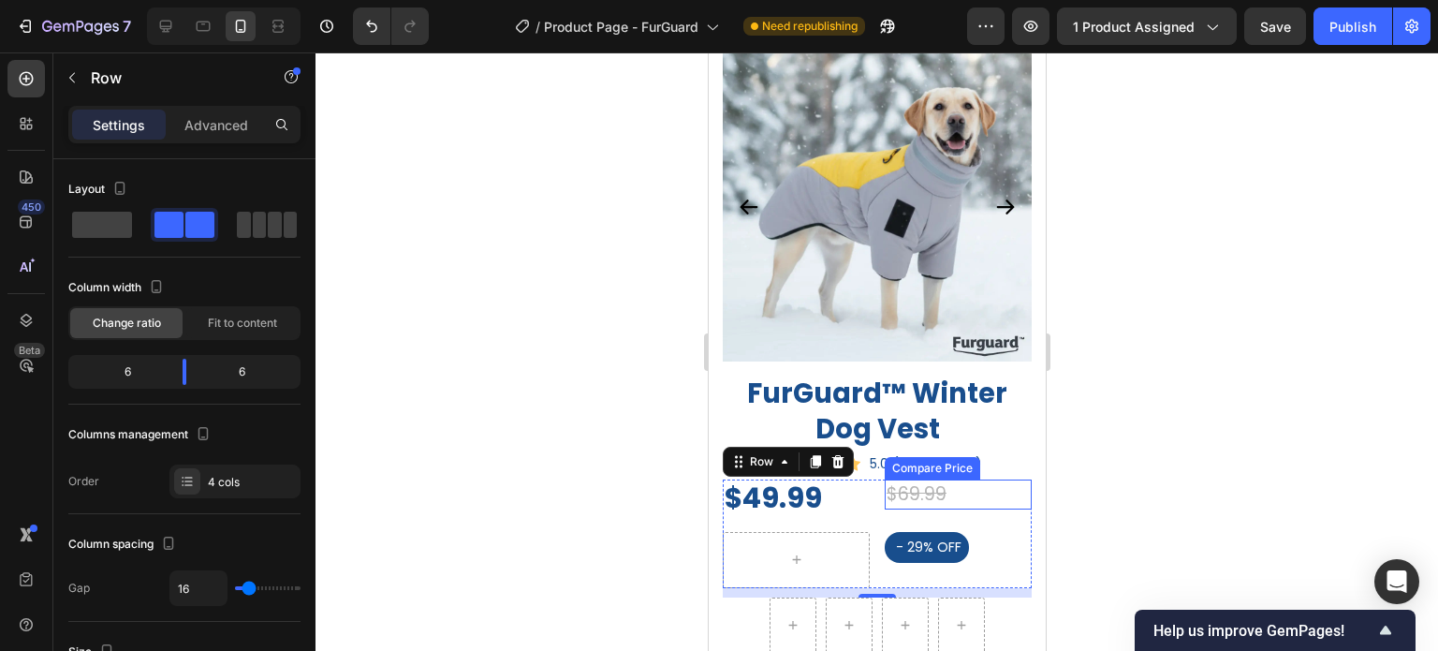
click at [895, 482] on div "$69.99" at bounding box center [957, 494] width 147 height 31
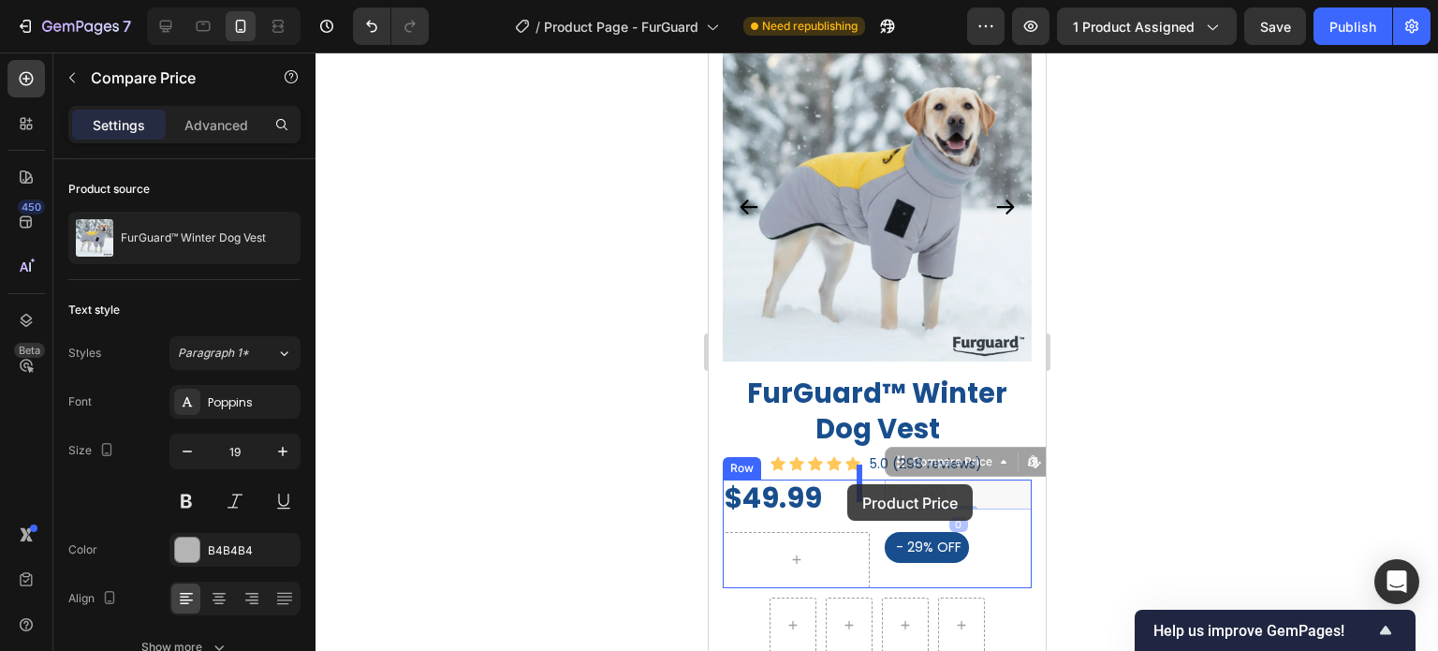
drag, startPoint x: 890, startPoint y: 448, endPoint x: 847, endPoint y: 484, distance: 56.5
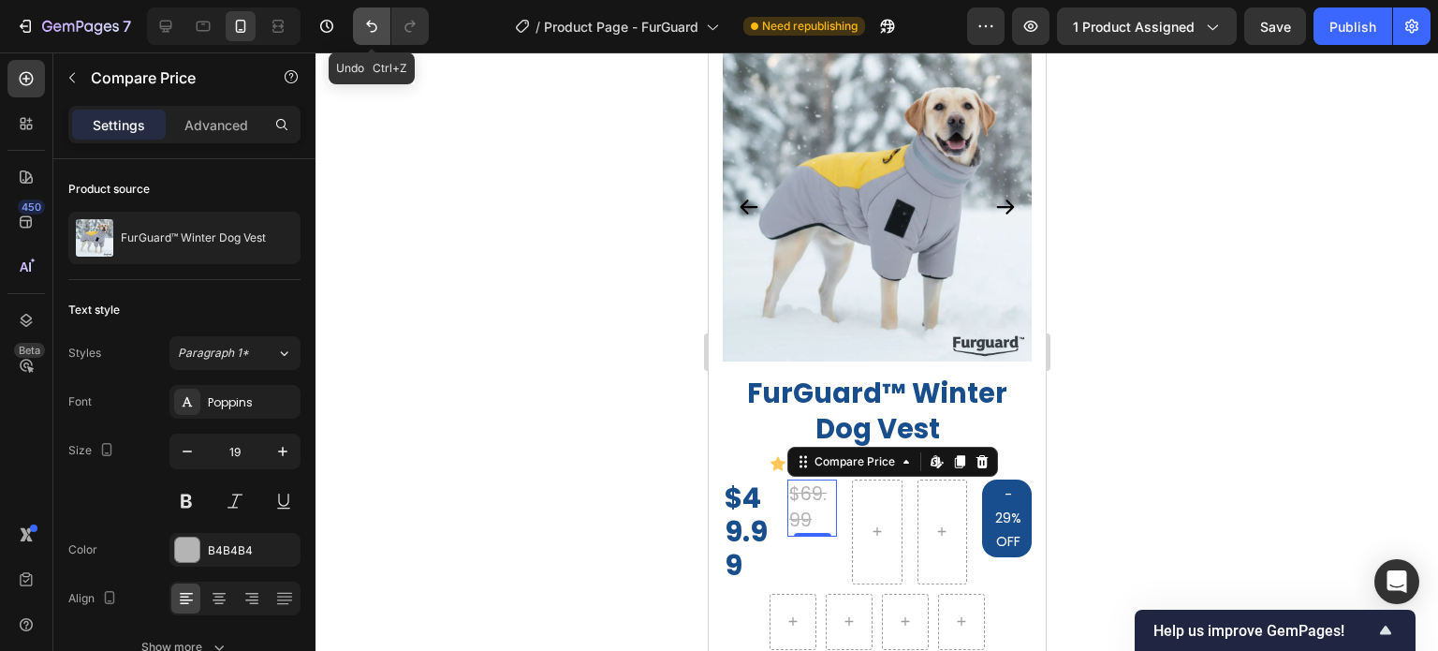
click at [372, 29] on icon "Undo/Redo" at bounding box center [371, 26] width 19 height 19
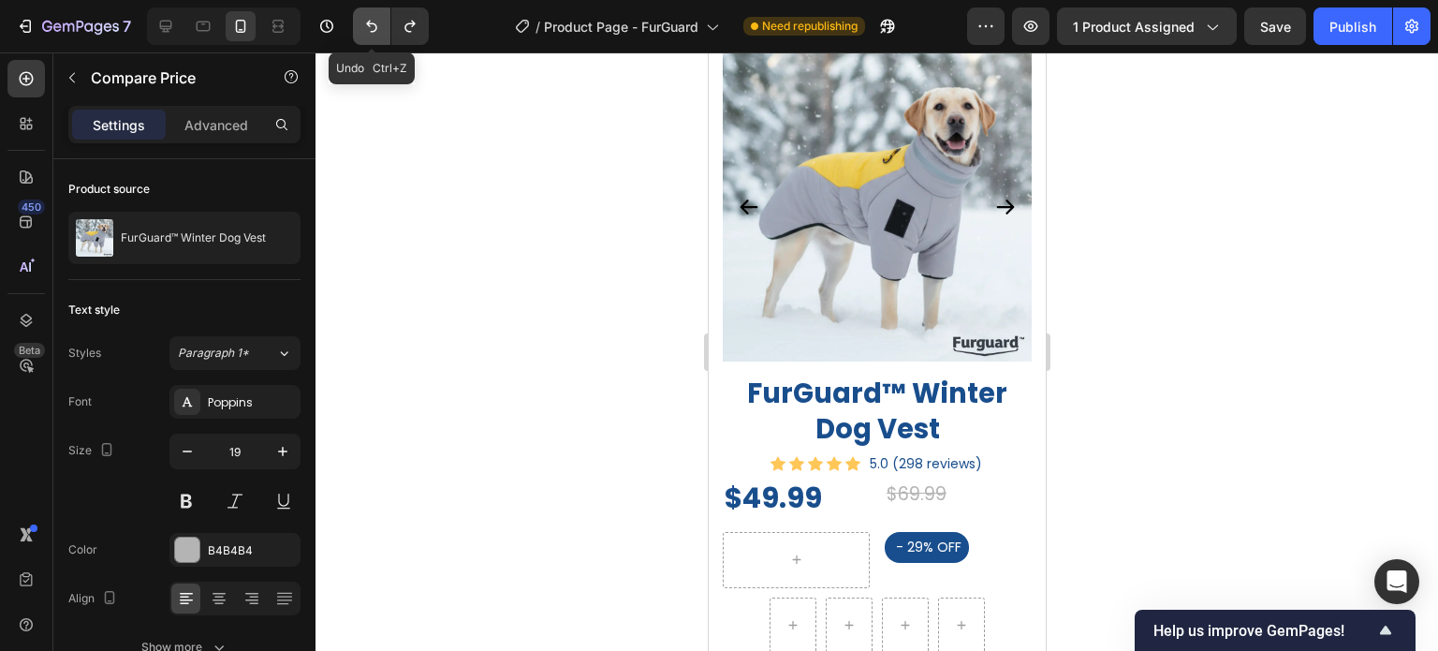
click at [372, 29] on icon "Undo/Redo" at bounding box center [371, 26] width 19 height 19
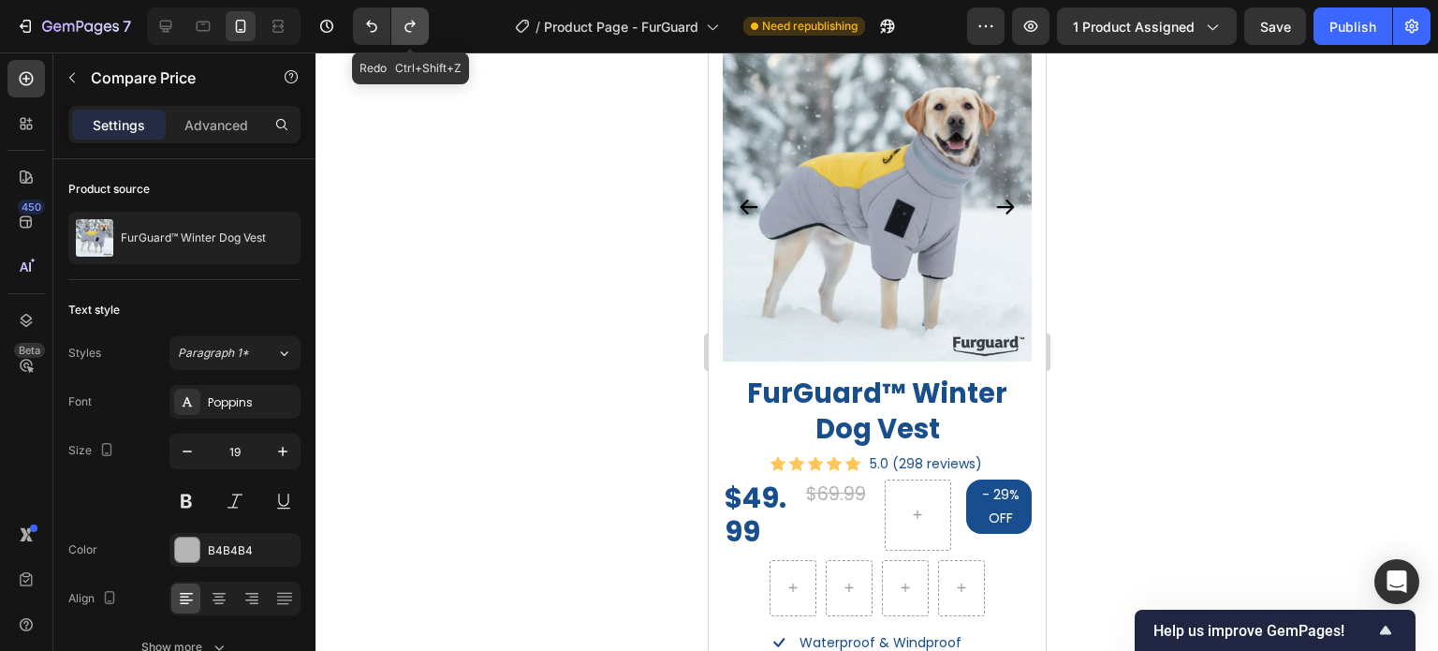
click at [397, 28] on button "Undo/Redo" at bounding box center [409, 25] width 37 height 37
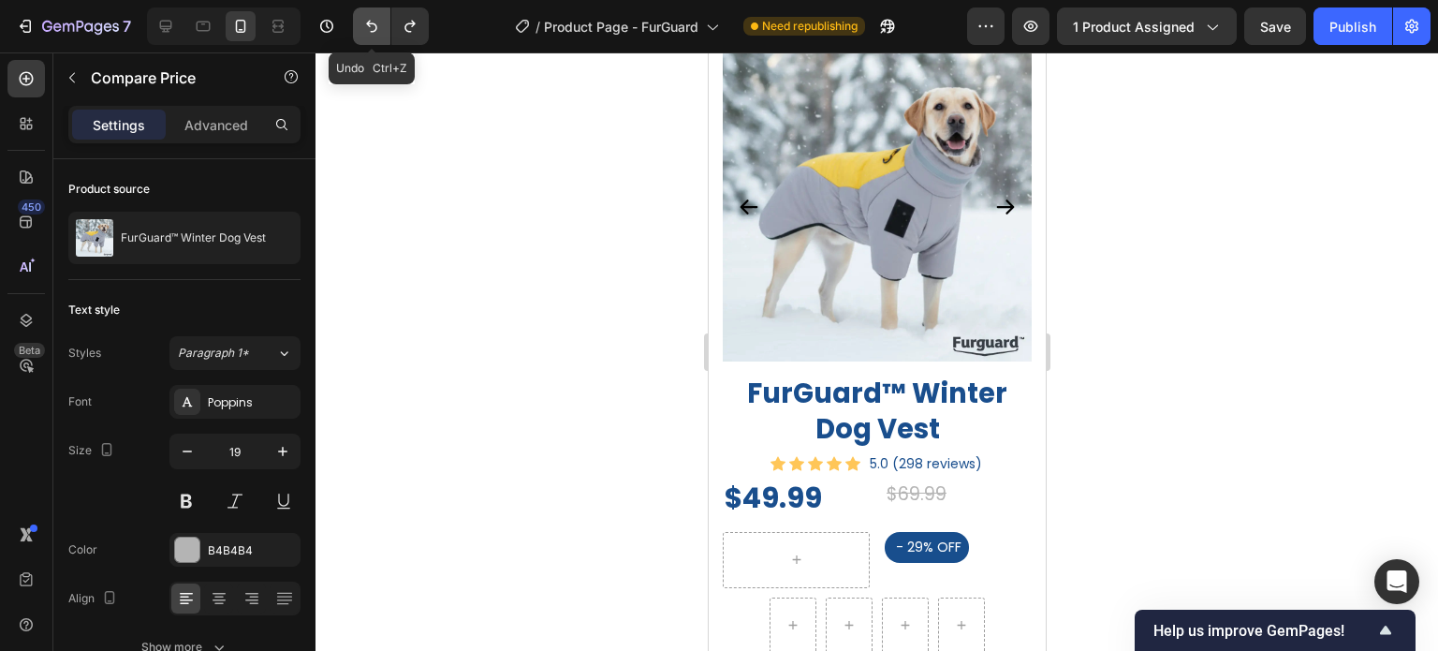
click at [381, 28] on button "Undo/Redo" at bounding box center [371, 25] width 37 height 37
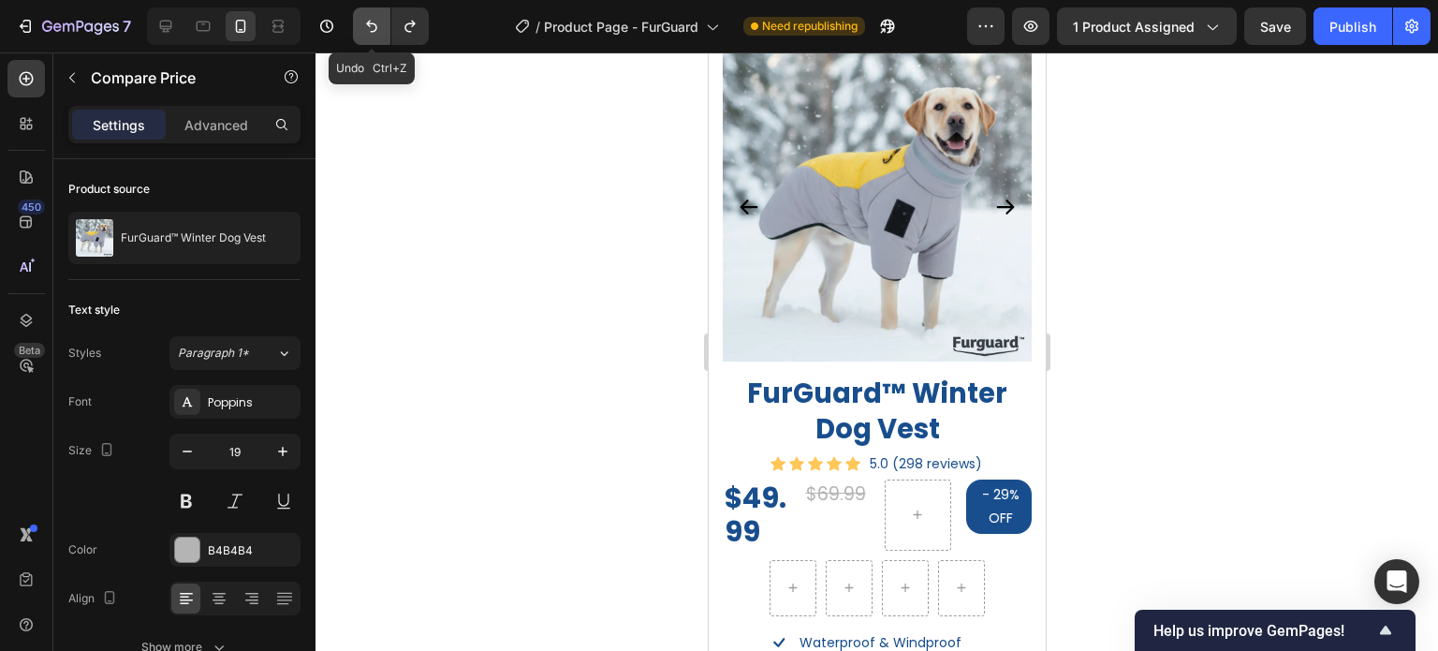
click at [381, 28] on button "Undo/Redo" at bounding box center [371, 25] width 37 height 37
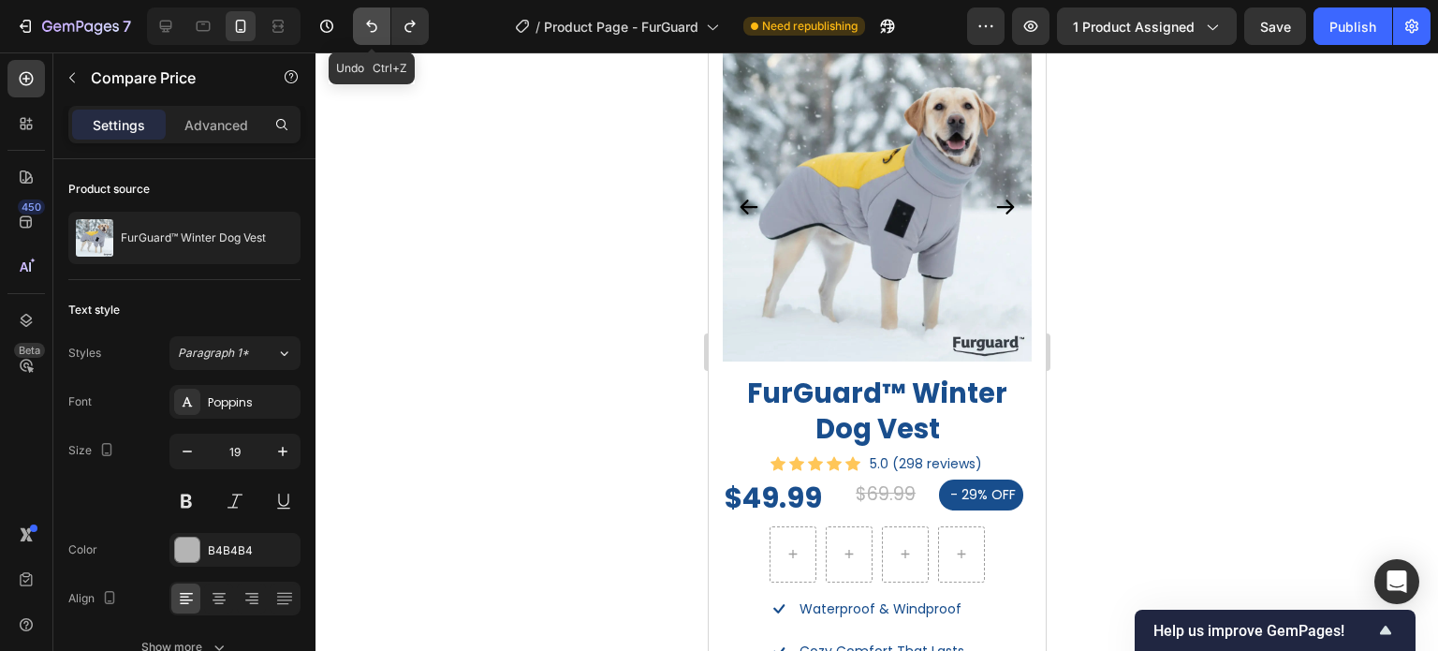
click at [381, 28] on button "Undo/Redo" at bounding box center [371, 25] width 37 height 37
click at [1001, 527] on div "Row" at bounding box center [876, 554] width 309 height 56
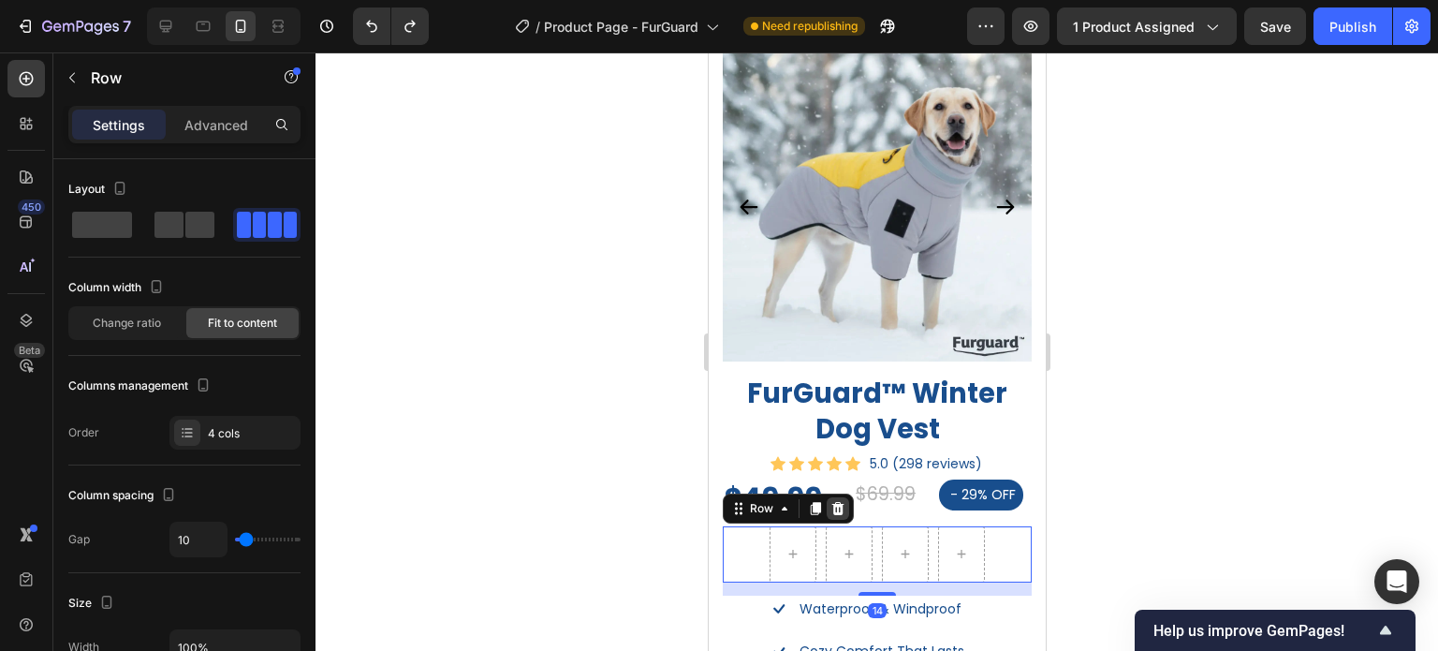
click at [833, 501] on icon at bounding box center [837, 508] width 15 height 15
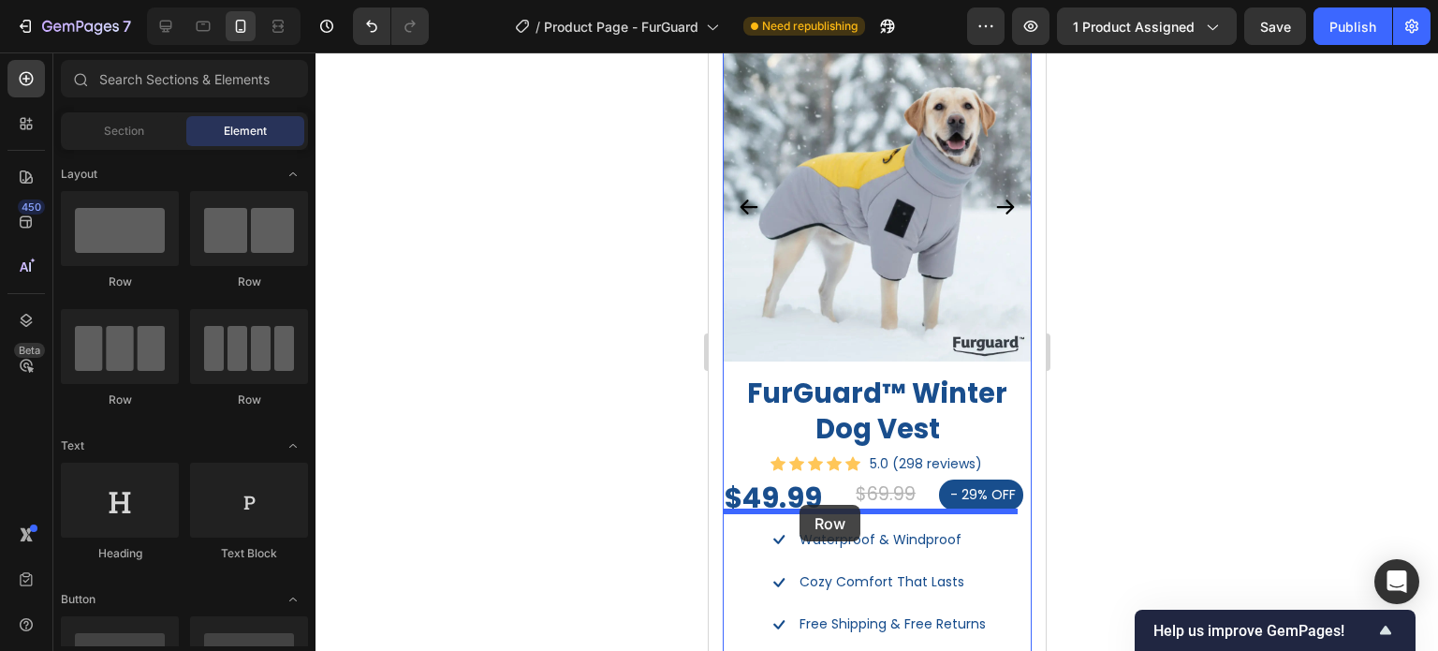
drag, startPoint x: 1386, startPoint y: 359, endPoint x: 1760, endPoint y: 557, distance: 423.1
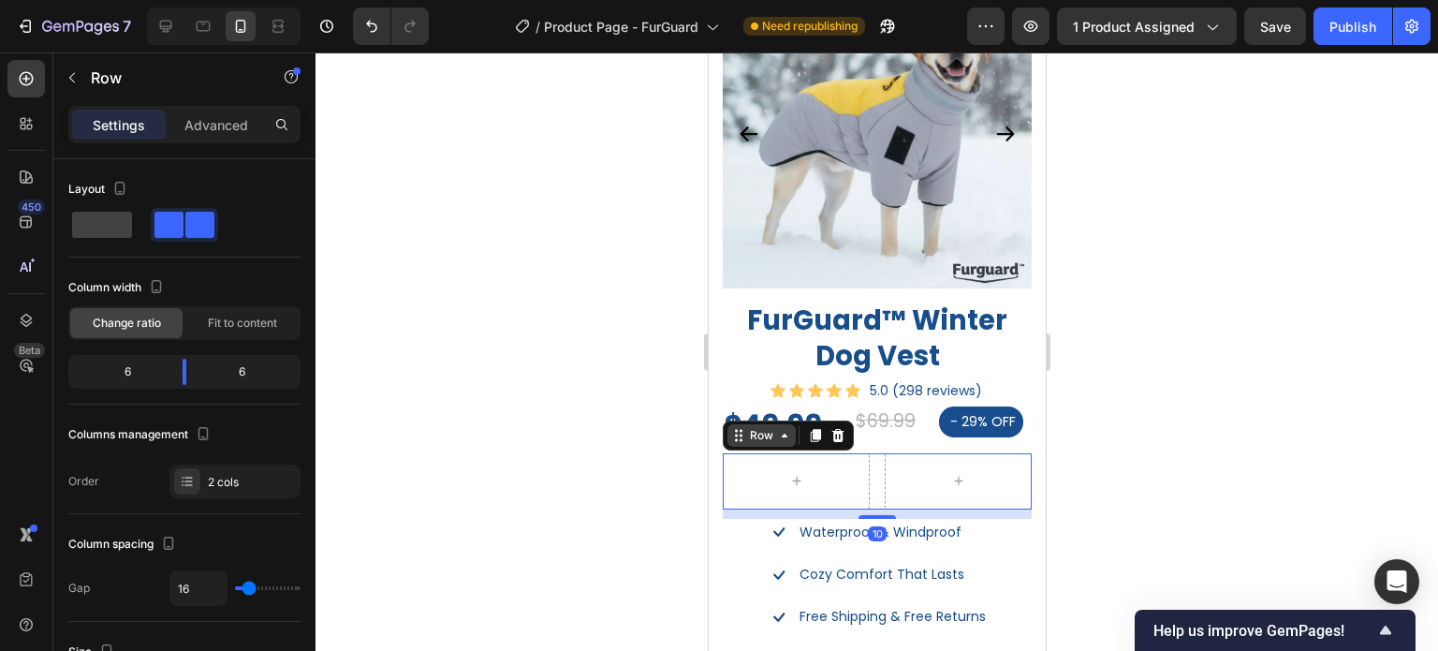
scroll to position [1217, 0]
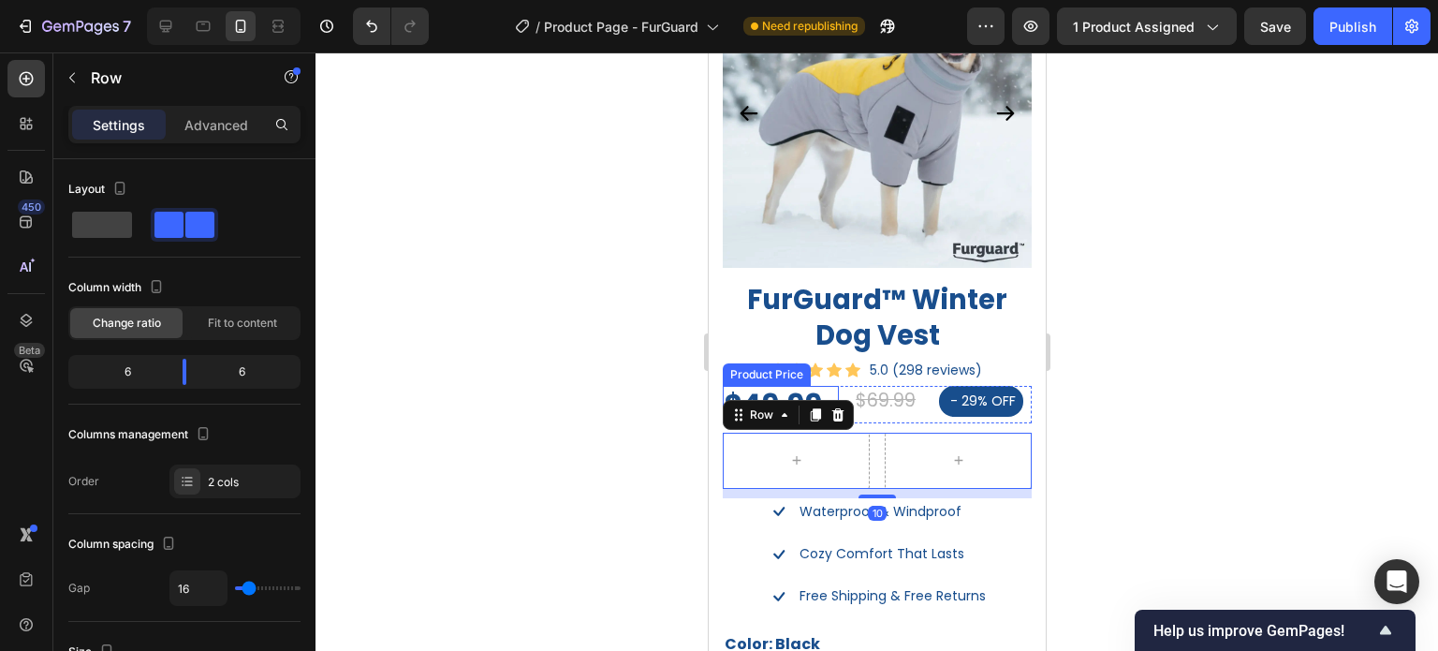
click at [772, 386] on div "$49.99" at bounding box center [780, 404] width 116 height 37
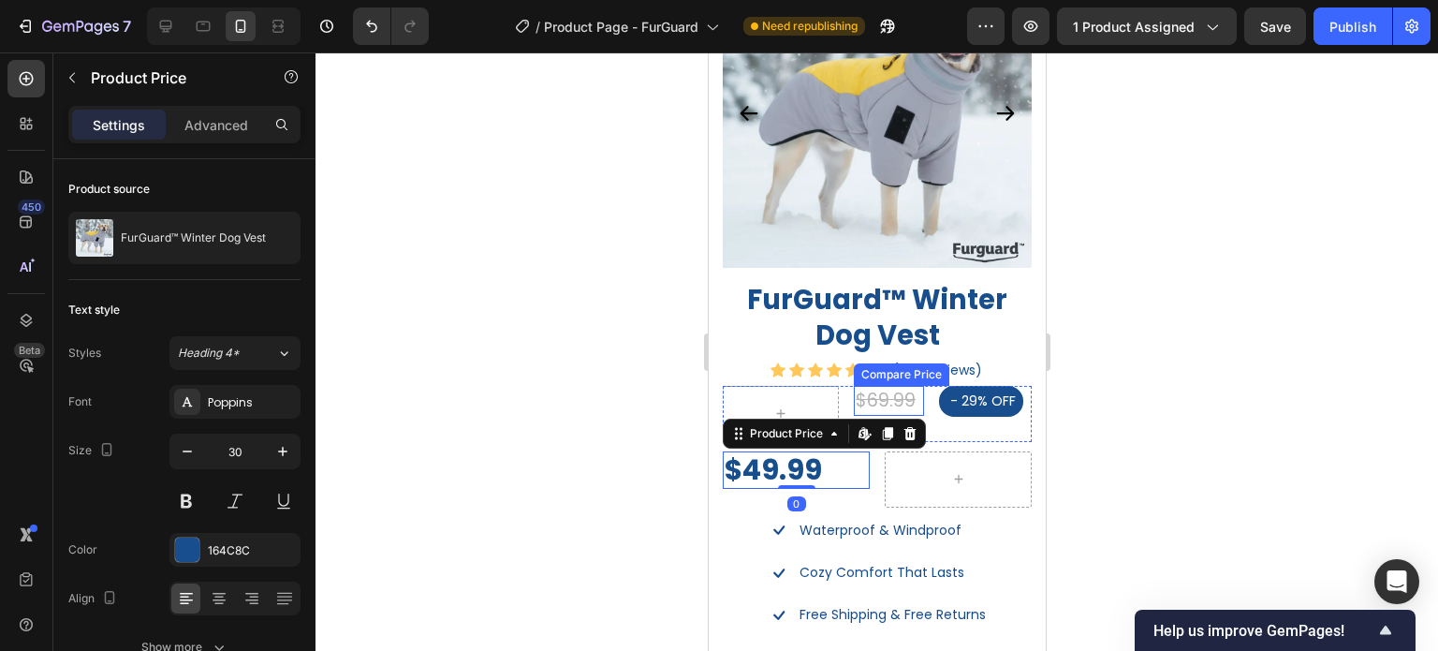
click at [889, 386] on div "$69.99" at bounding box center [888, 401] width 70 height 31
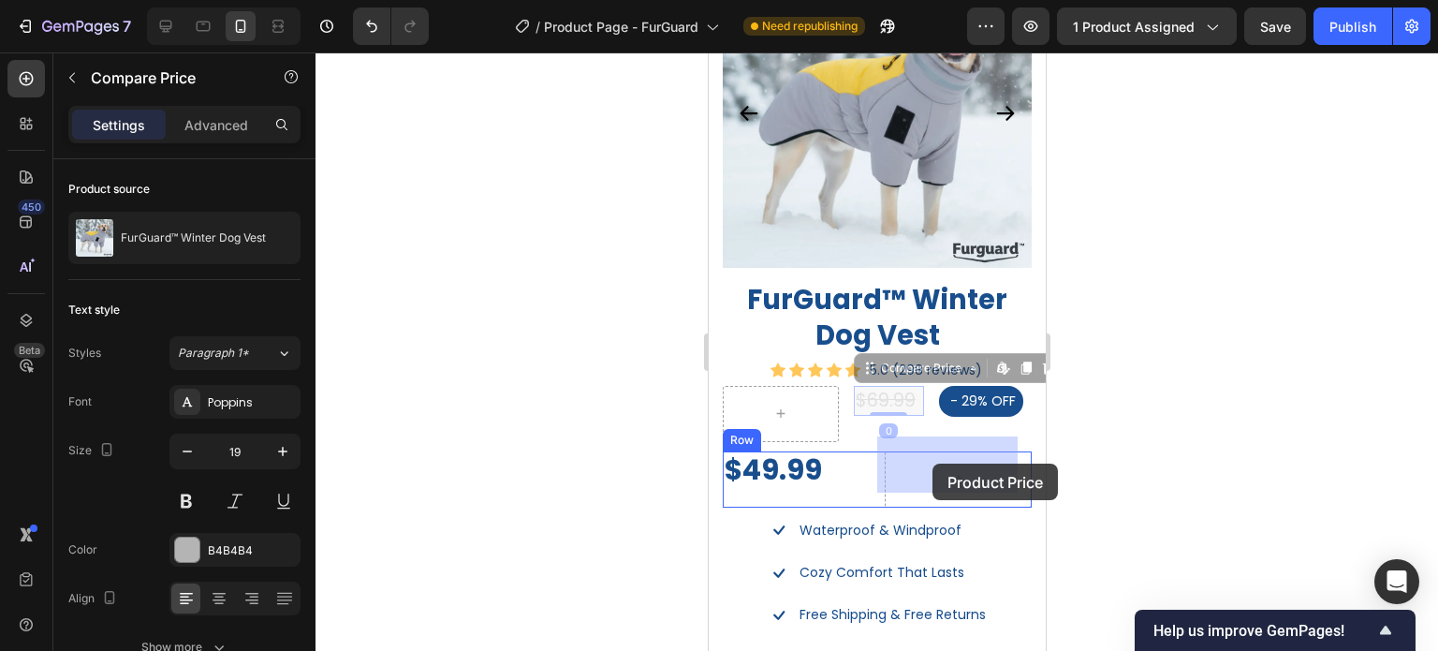
drag, startPoint x: 858, startPoint y: 357, endPoint x: 932, endPoint y: 464, distance: 129.9
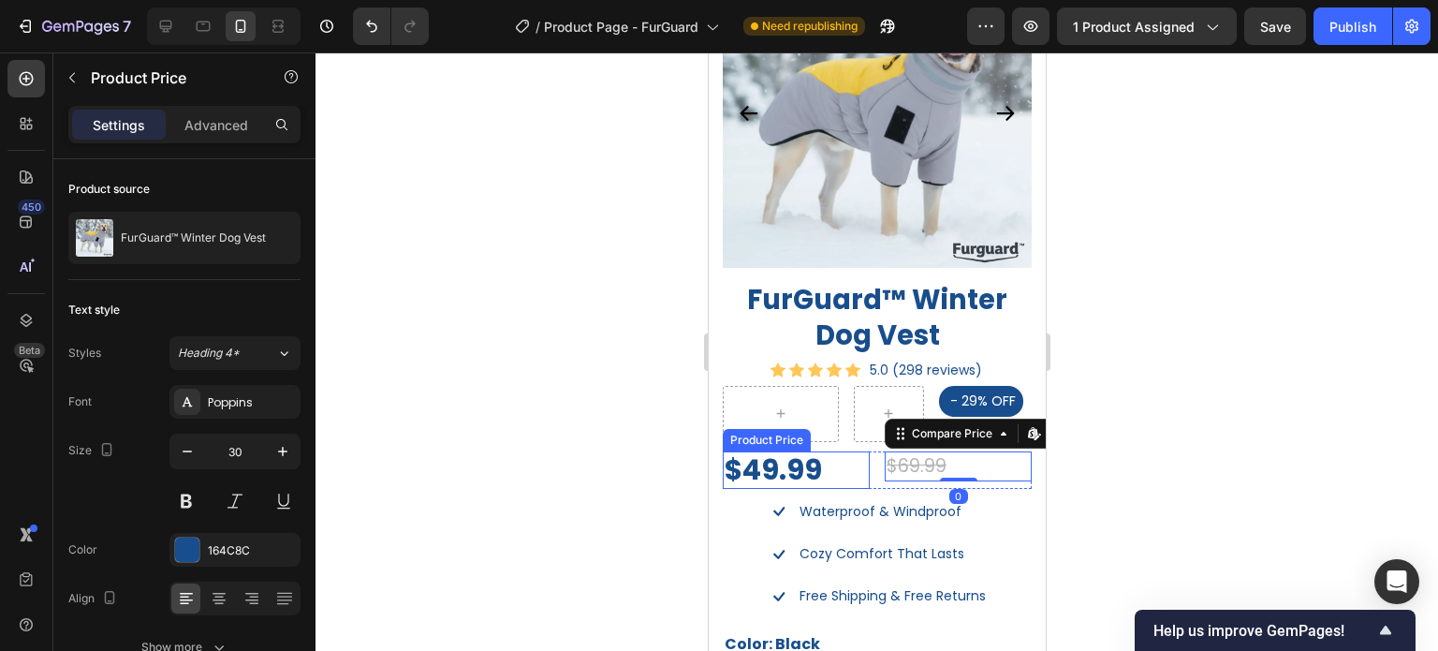
click at [847, 451] on div "$49.99" at bounding box center [795, 469] width 147 height 37
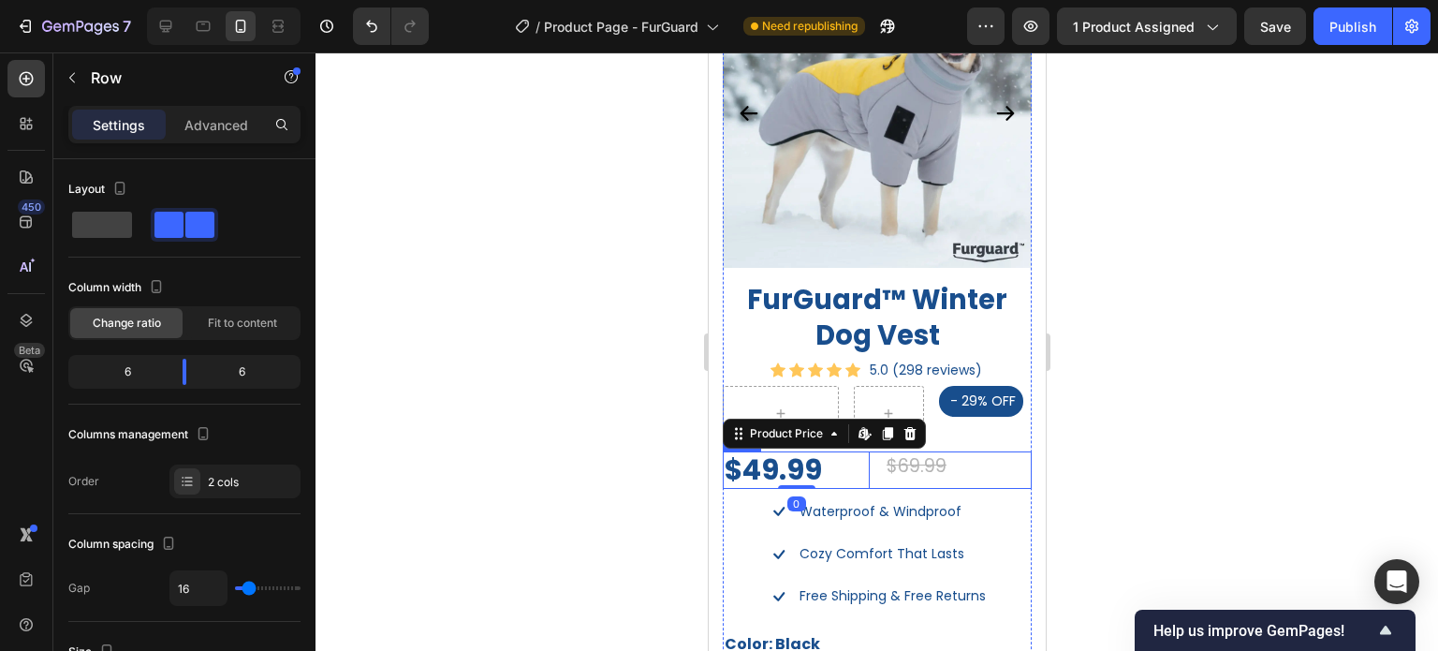
click at [870, 466] on div "$49.99 Product Price Edit content in Shopify 0 Product Price Edit content in Sh…" at bounding box center [876, 469] width 309 height 37
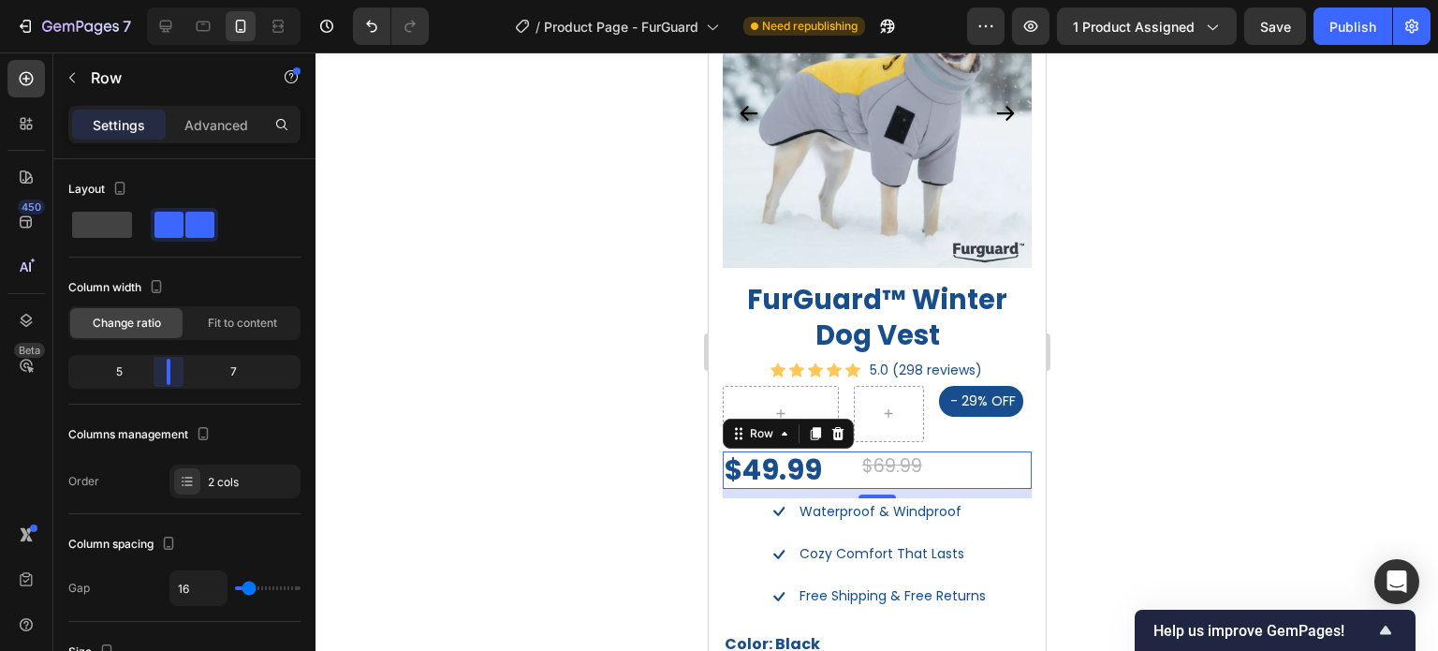
drag, startPoint x: 184, startPoint y: 379, endPoint x: 160, endPoint y: 379, distance: 23.4
click at [160, 0] on body "7 Version history / Product Page - FurGuard Need republishing Preview 1 product…" at bounding box center [719, 0] width 1438 height 0
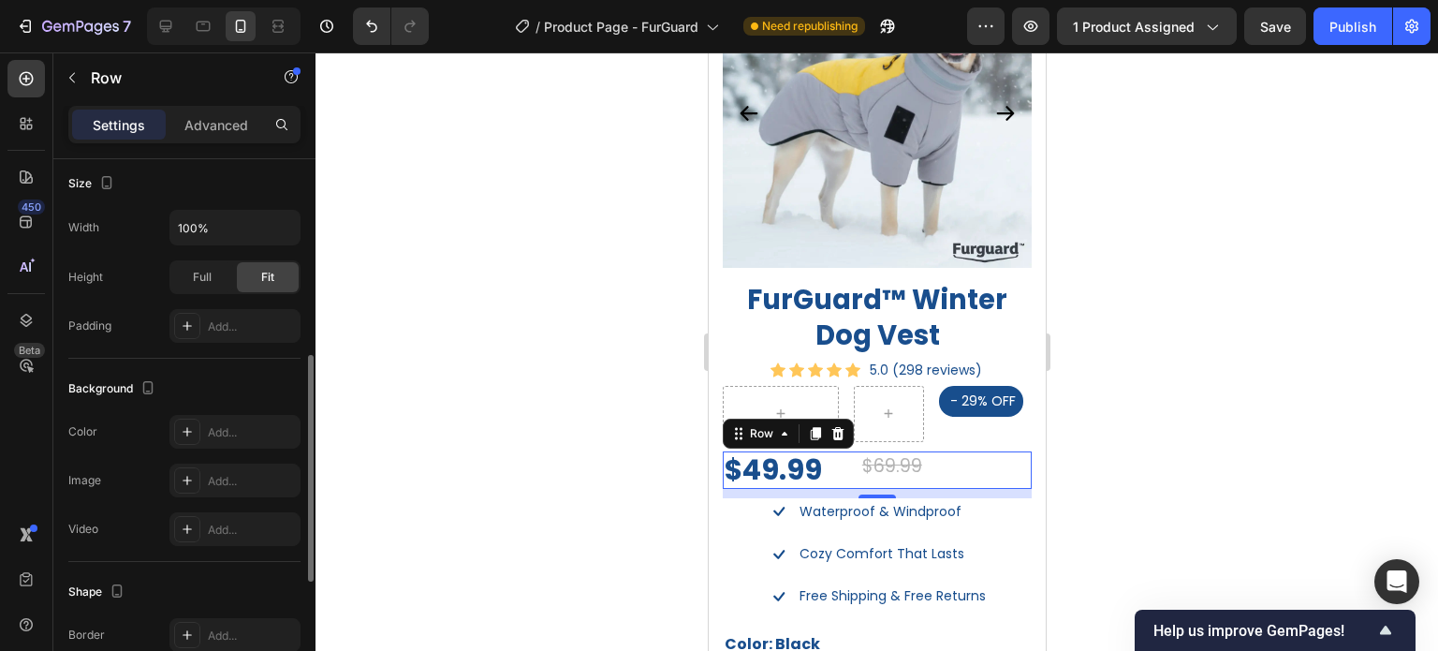
scroll to position [759, 0]
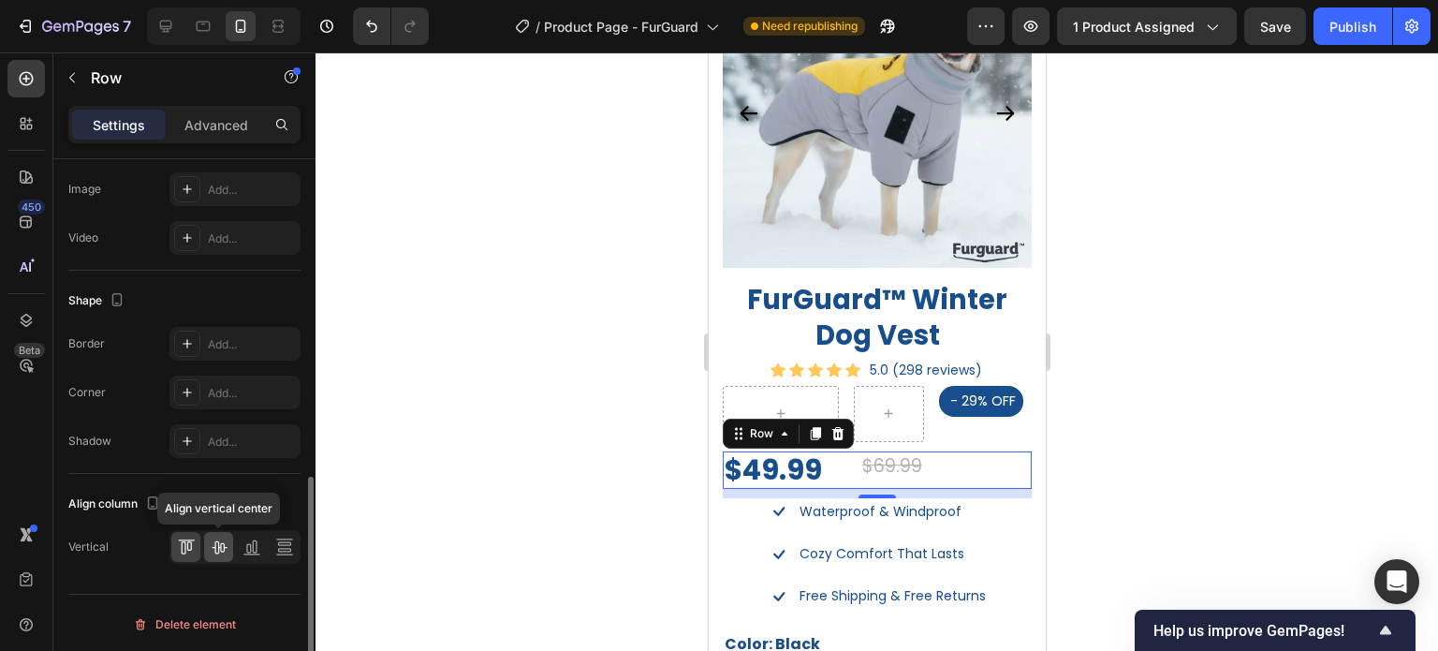
click at [221, 543] on icon at bounding box center [219, 547] width 19 height 19
click at [253, 545] on icon at bounding box center [252, 547] width 19 height 19
click at [219, 543] on icon at bounding box center [219, 547] width 19 height 19
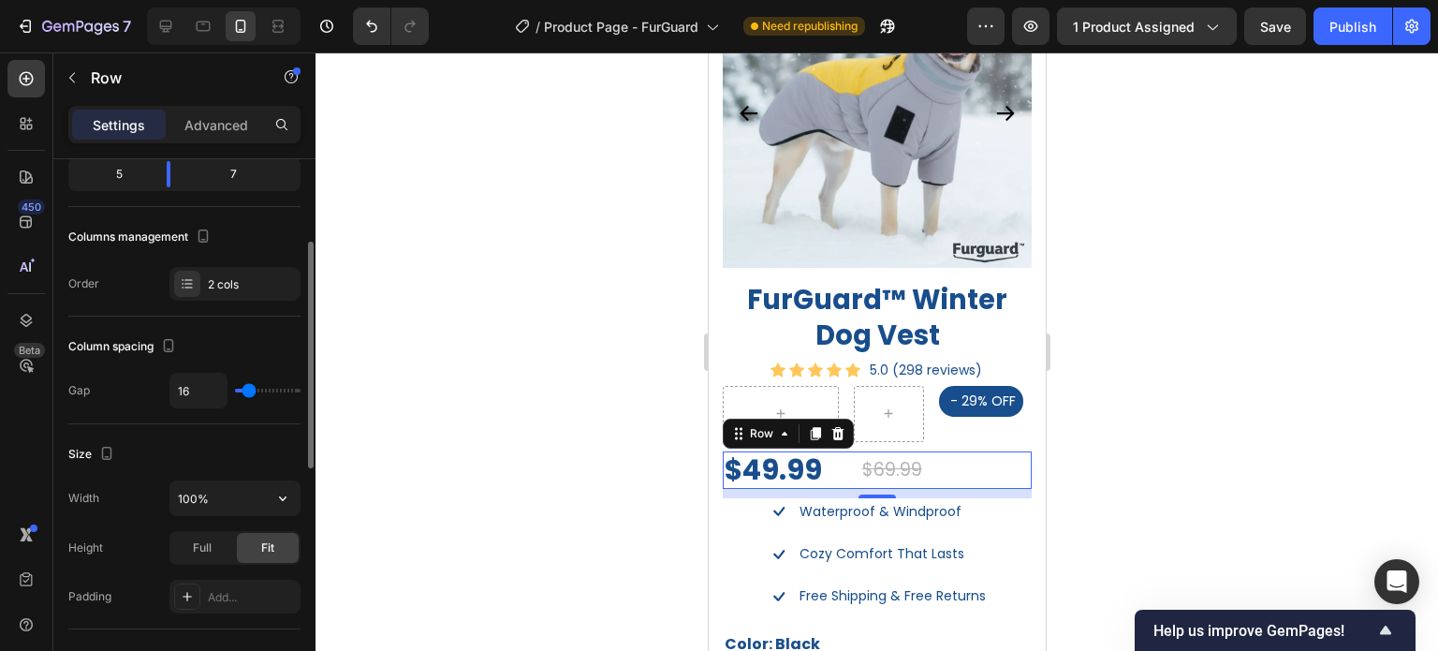
scroll to position [0, 0]
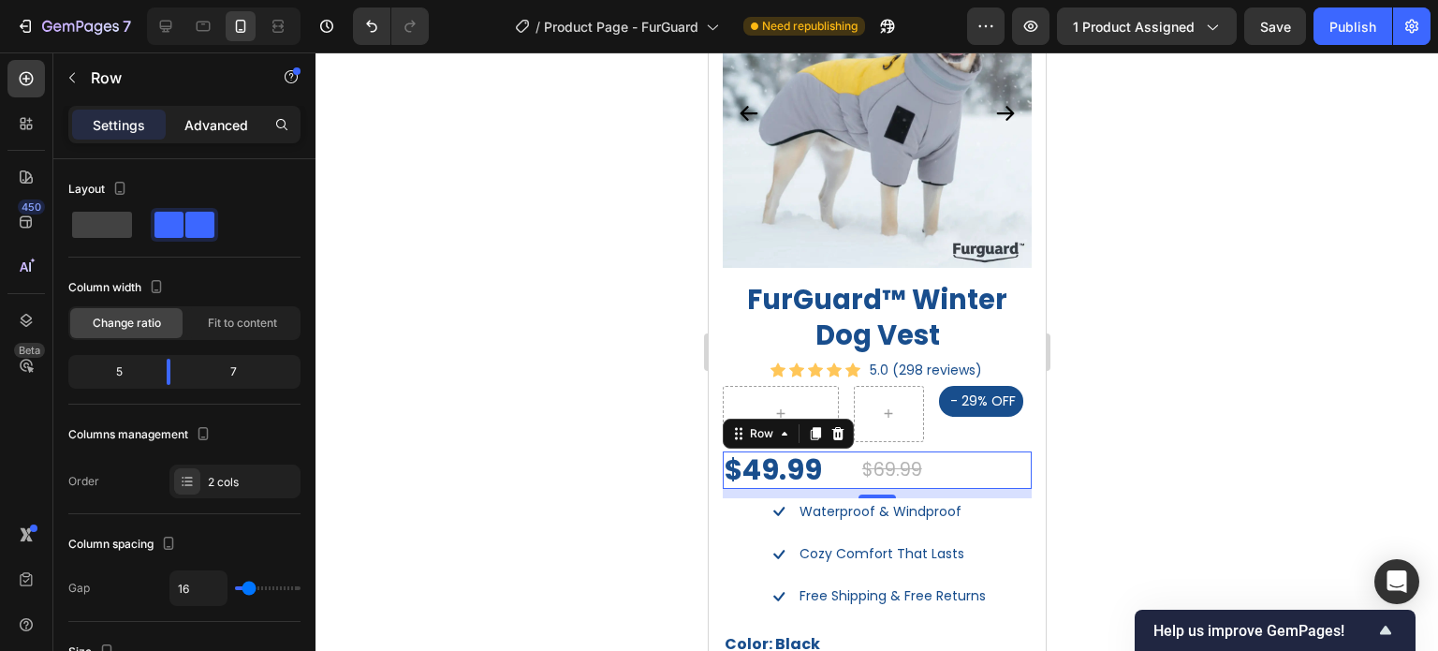
click at [202, 128] on p "Advanced" at bounding box center [216, 125] width 64 height 20
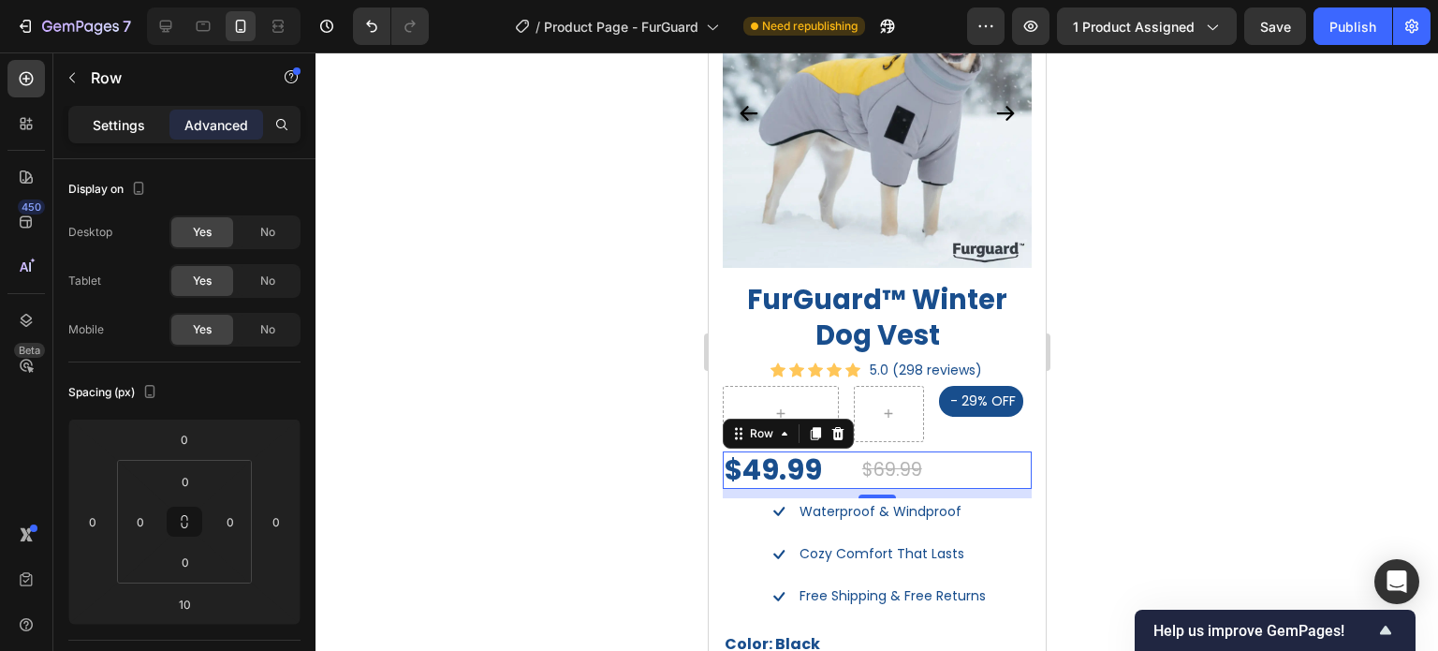
click at [131, 115] on p "Settings" at bounding box center [119, 125] width 52 height 20
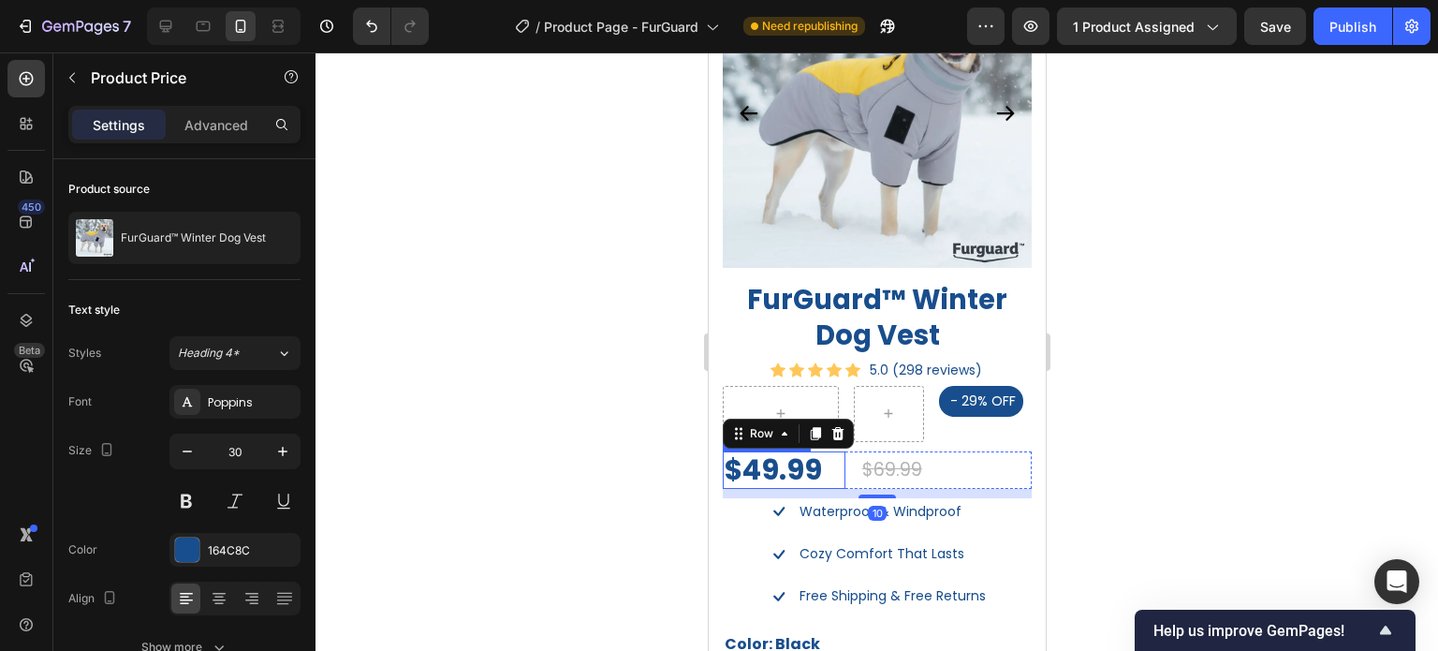
click at [828, 467] on div "$49.99" at bounding box center [783, 469] width 123 height 37
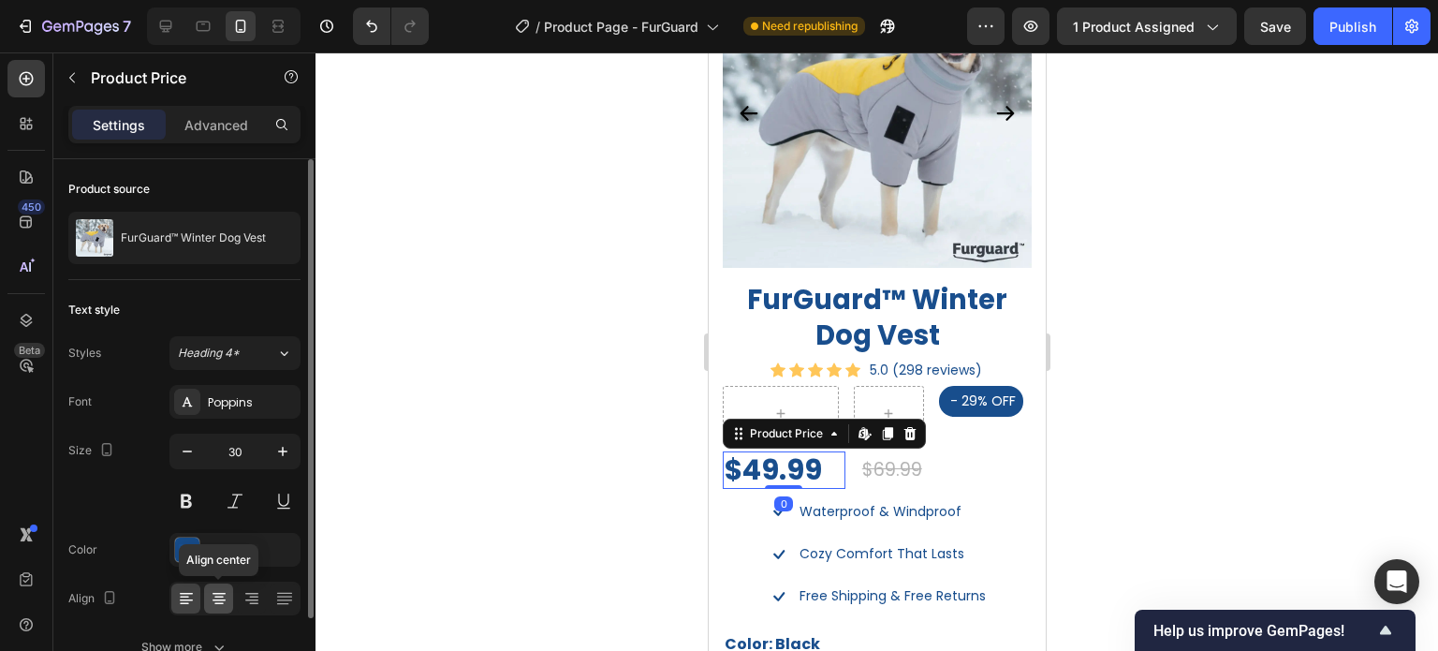
click at [217, 599] on icon at bounding box center [219, 598] width 19 height 19
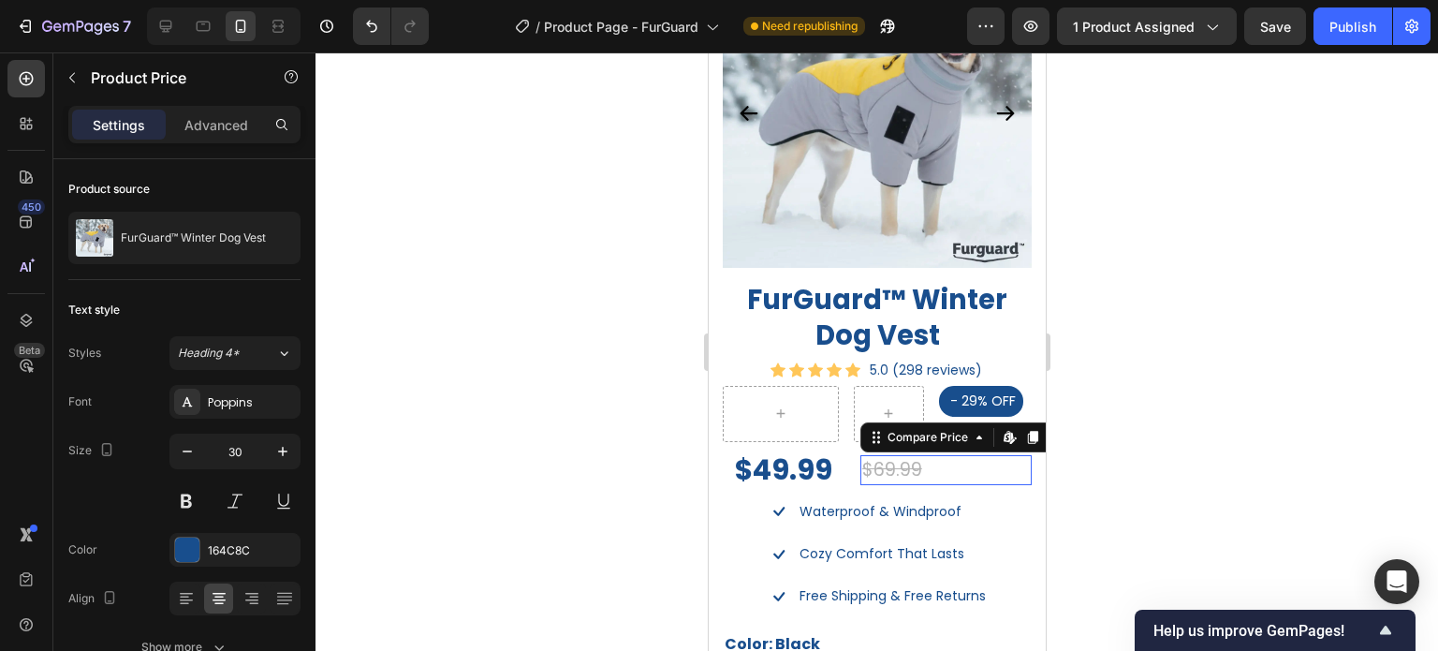
click at [941, 467] on div "$69.99 Compare Price Edit content in Shopify 0 Compare Price Edit content in Sh…" at bounding box center [945, 470] width 171 height 31
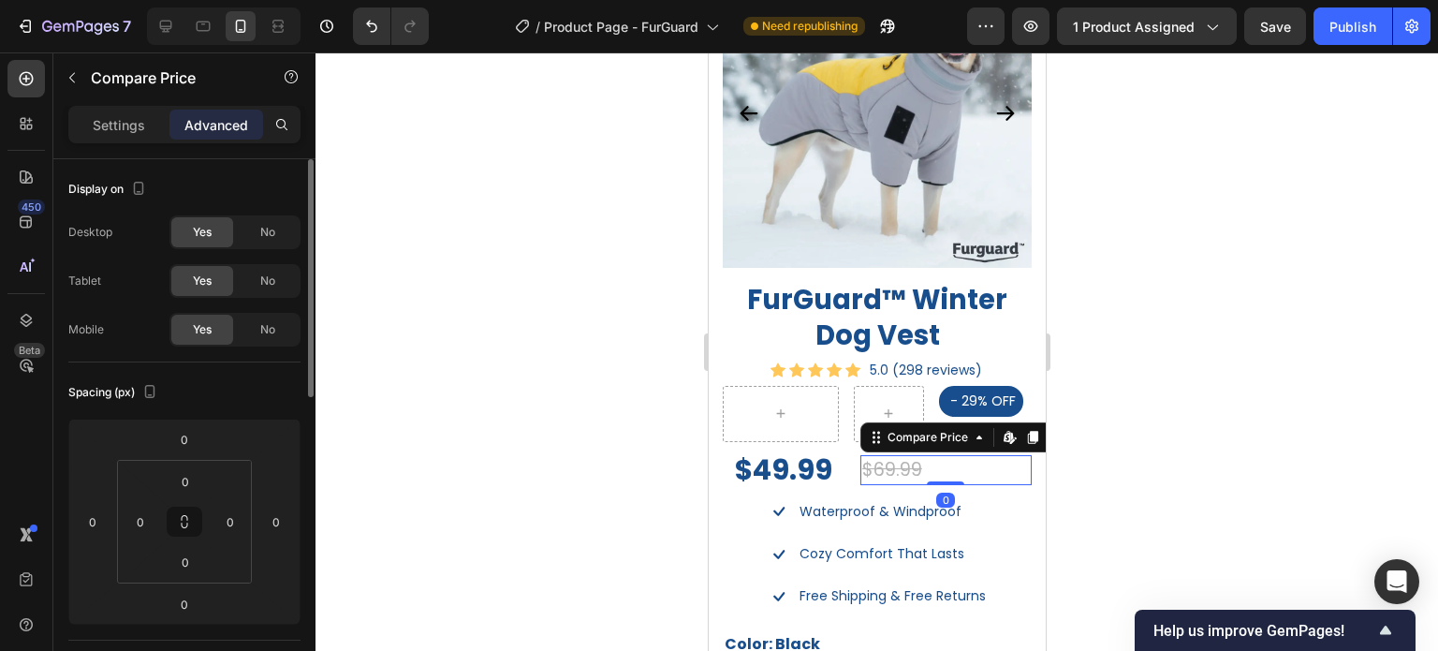
click at [123, 127] on p "Settings" at bounding box center [119, 125] width 52 height 20
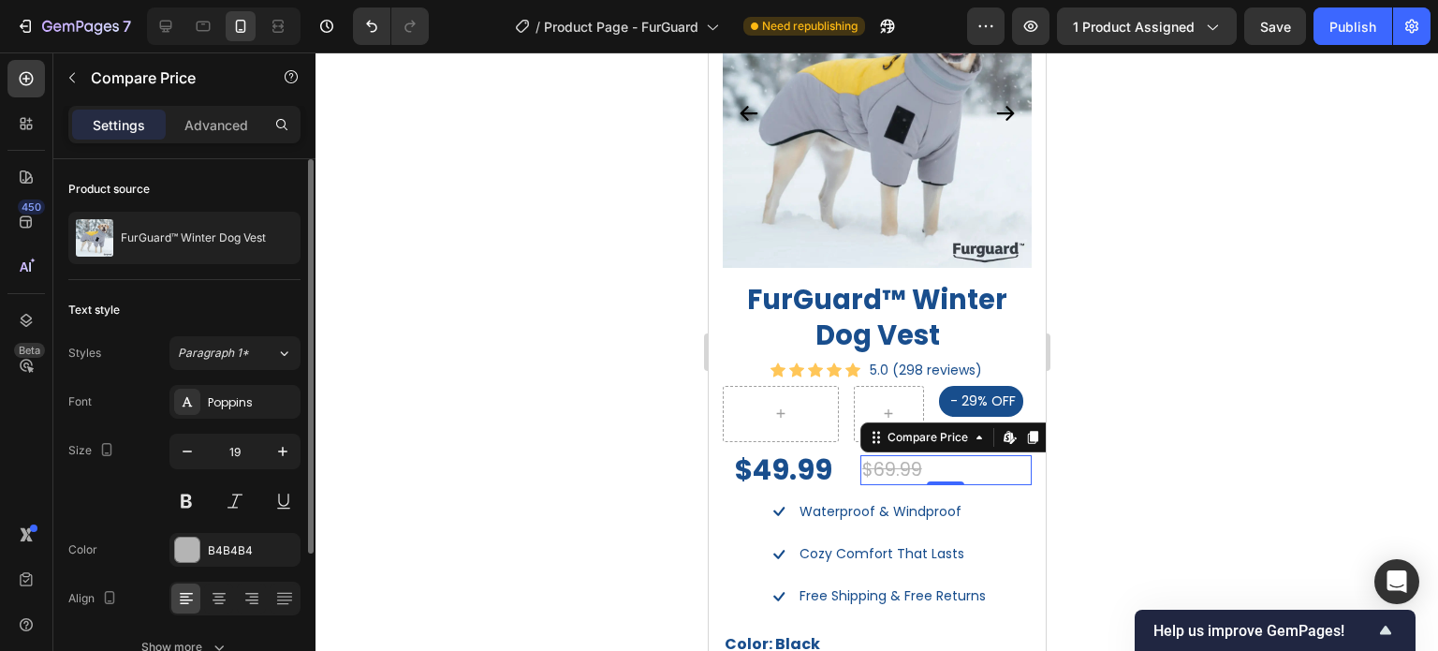
scroll to position [187, 0]
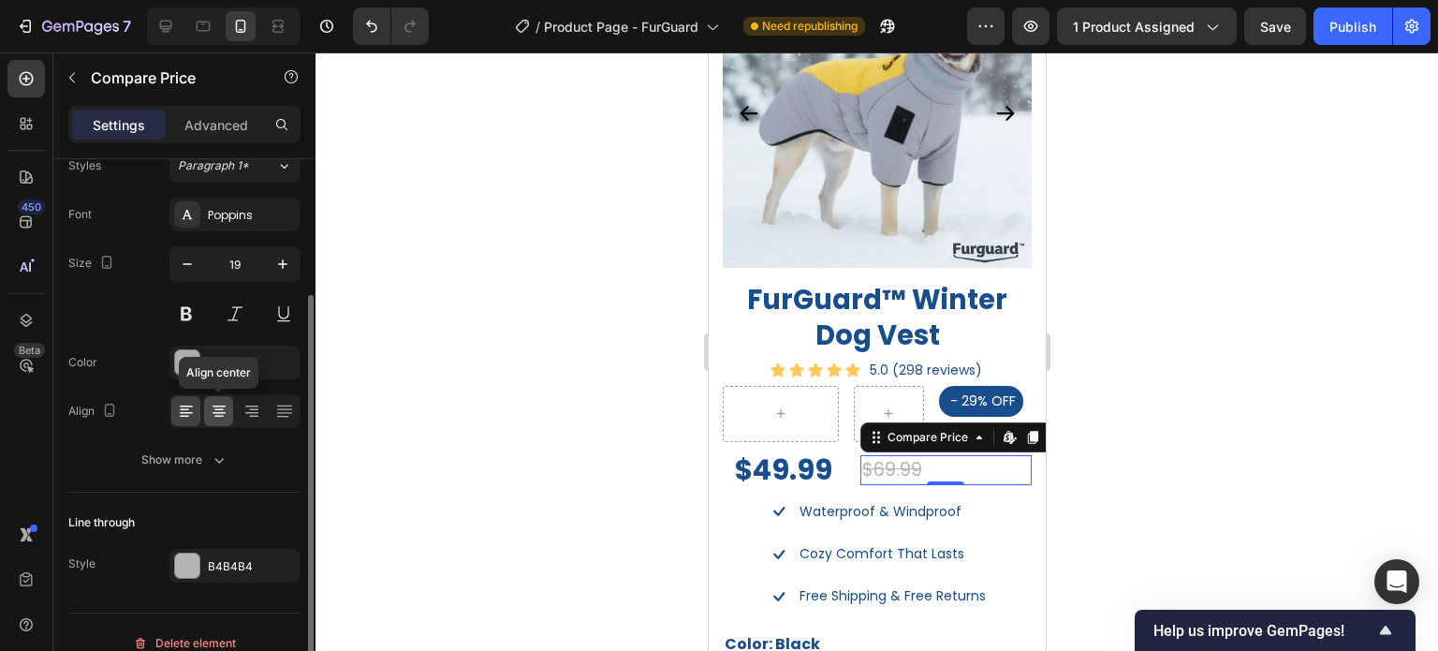
click at [219, 404] on icon at bounding box center [219, 411] width 19 height 19
click at [258, 411] on icon at bounding box center [252, 411] width 19 height 19
click at [220, 407] on icon at bounding box center [219, 411] width 19 height 19
click at [184, 403] on icon at bounding box center [186, 411] width 19 height 19
click at [1196, 430] on div at bounding box center [877, 351] width 1123 height 598
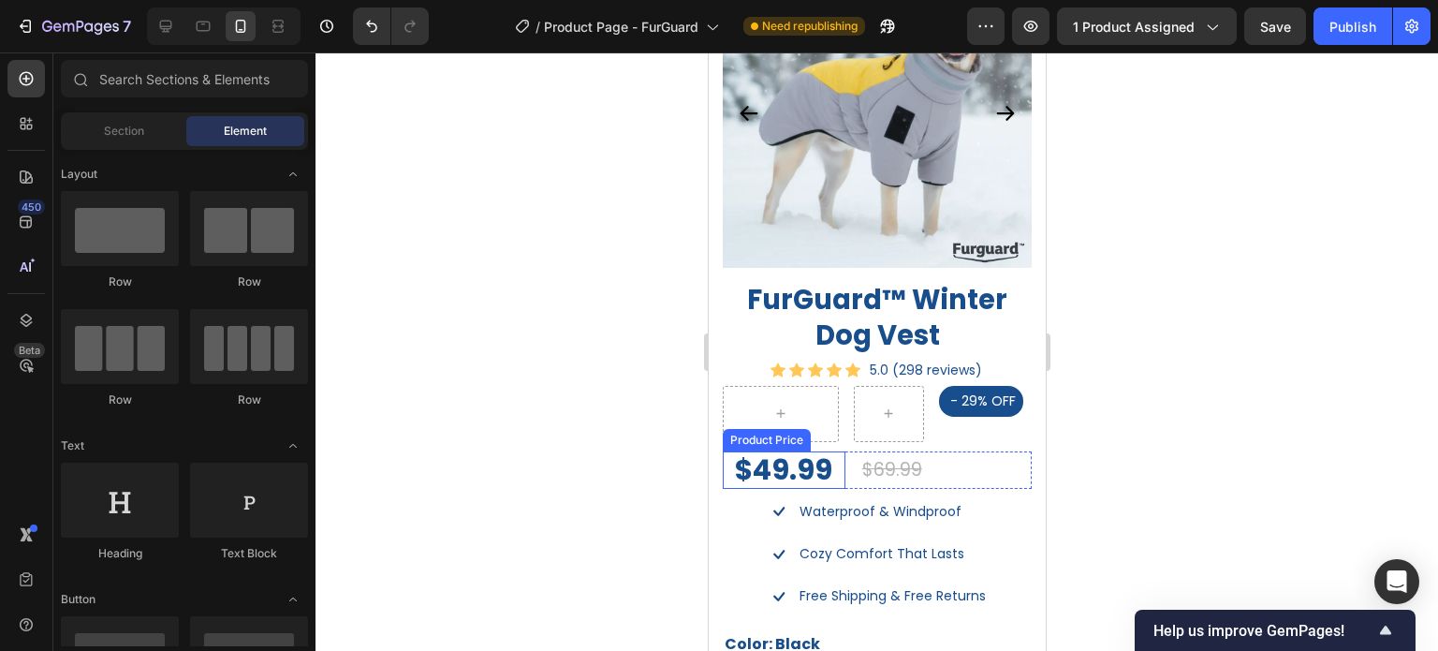
click at [826, 471] on div "$49.99" at bounding box center [783, 469] width 123 height 37
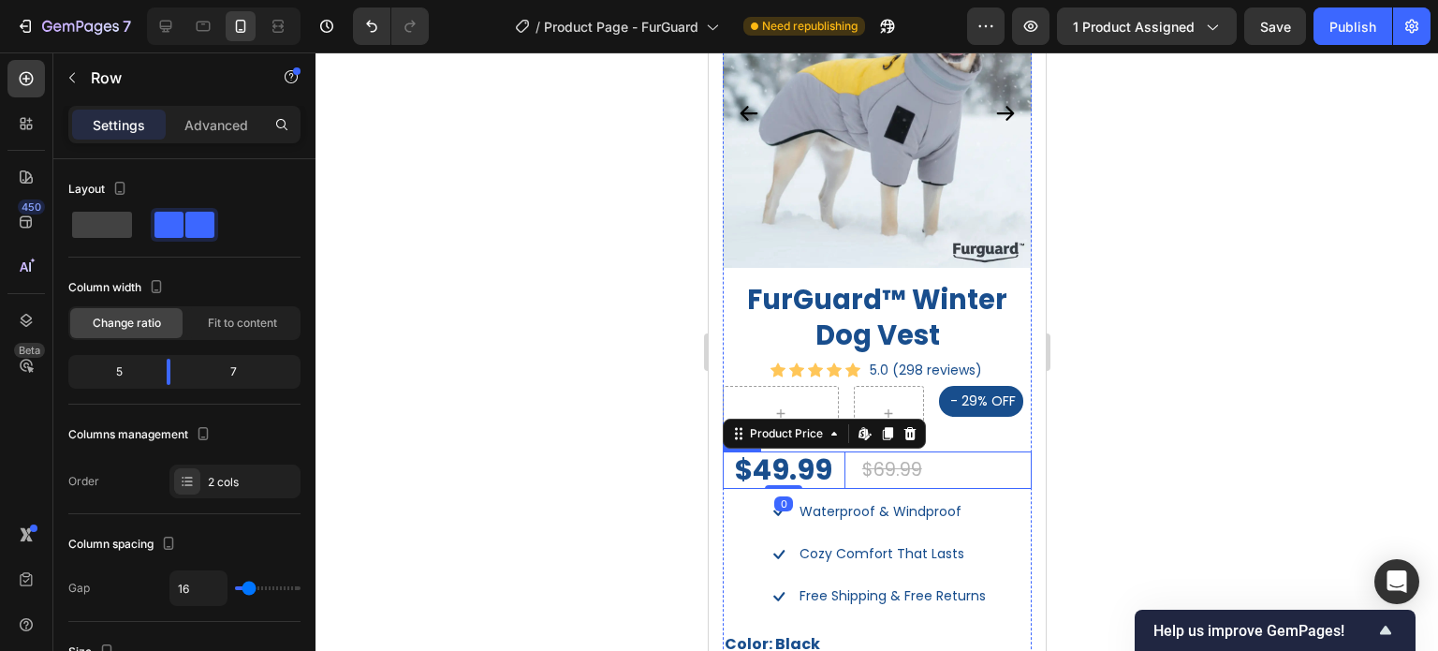
click at [846, 471] on div "$49.99 Product Price Edit content in Shopify 0 Product Price Edit content in Sh…" at bounding box center [876, 469] width 309 height 37
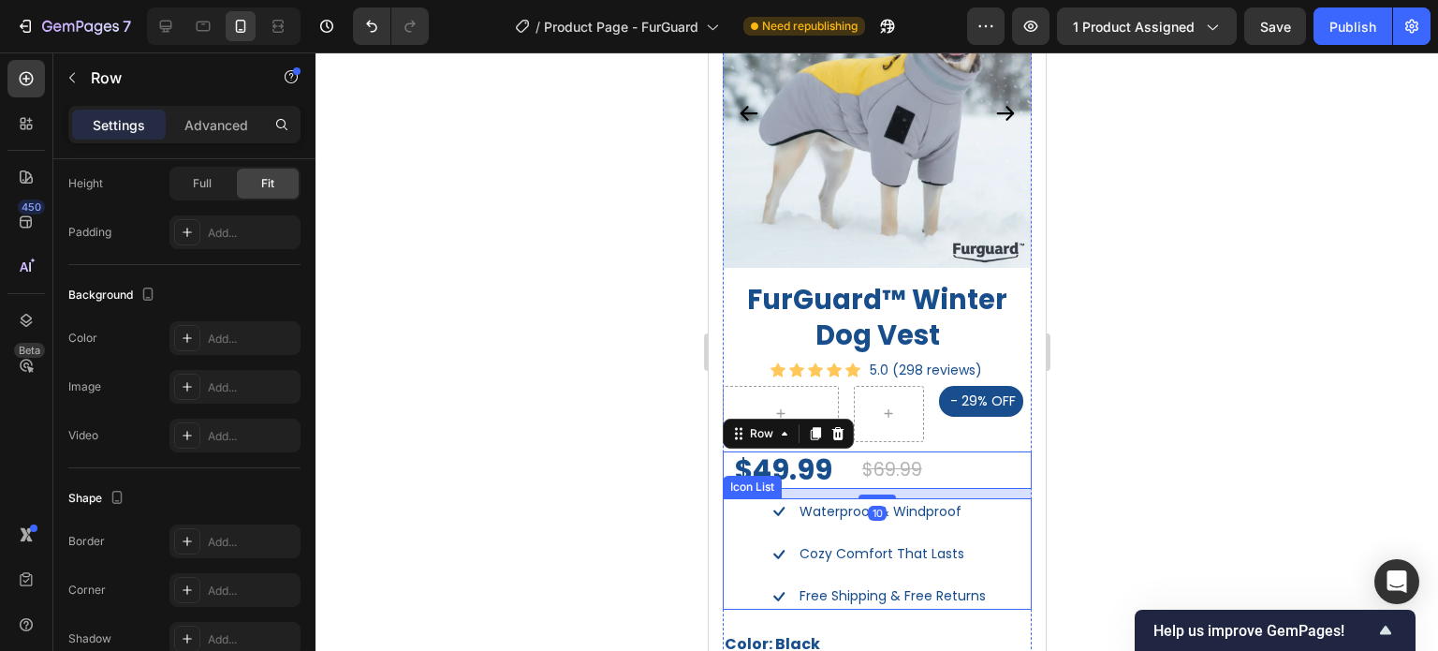
scroll to position [759, 0]
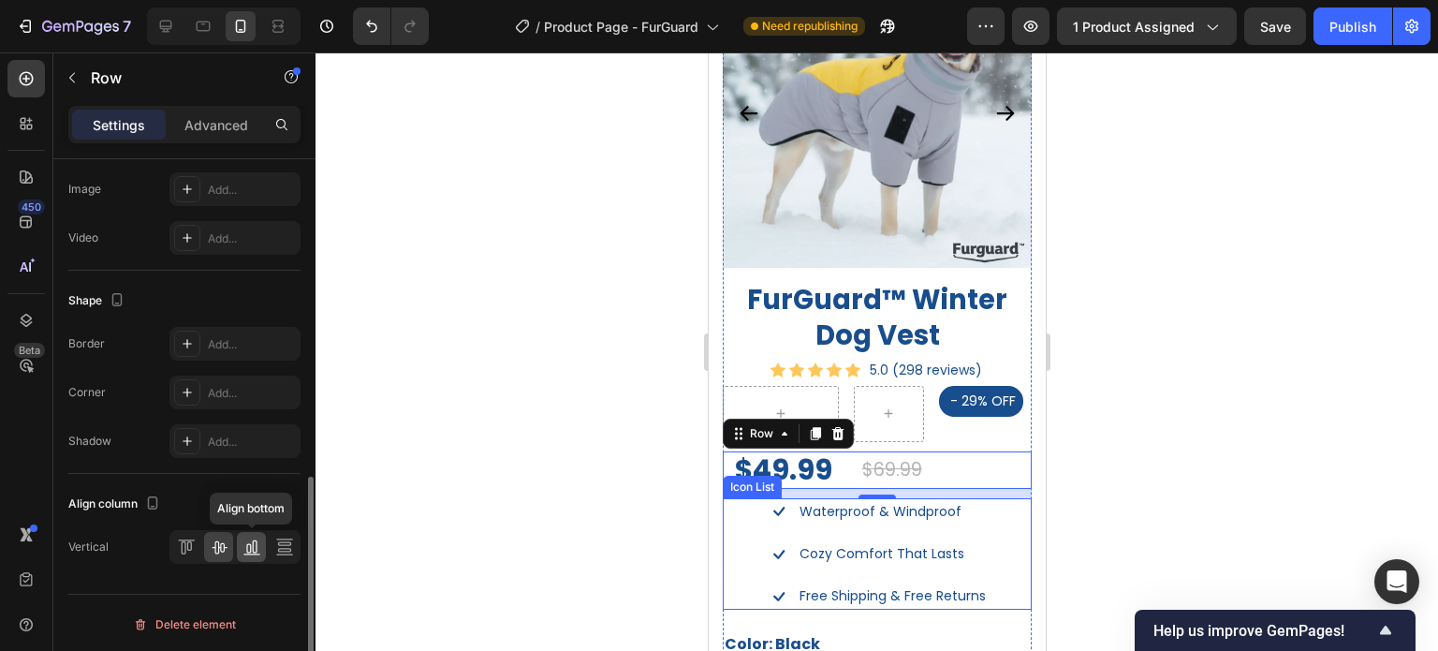
click at [258, 547] on icon at bounding box center [252, 547] width 19 height 19
click at [225, 545] on icon at bounding box center [219, 547] width 15 height 13
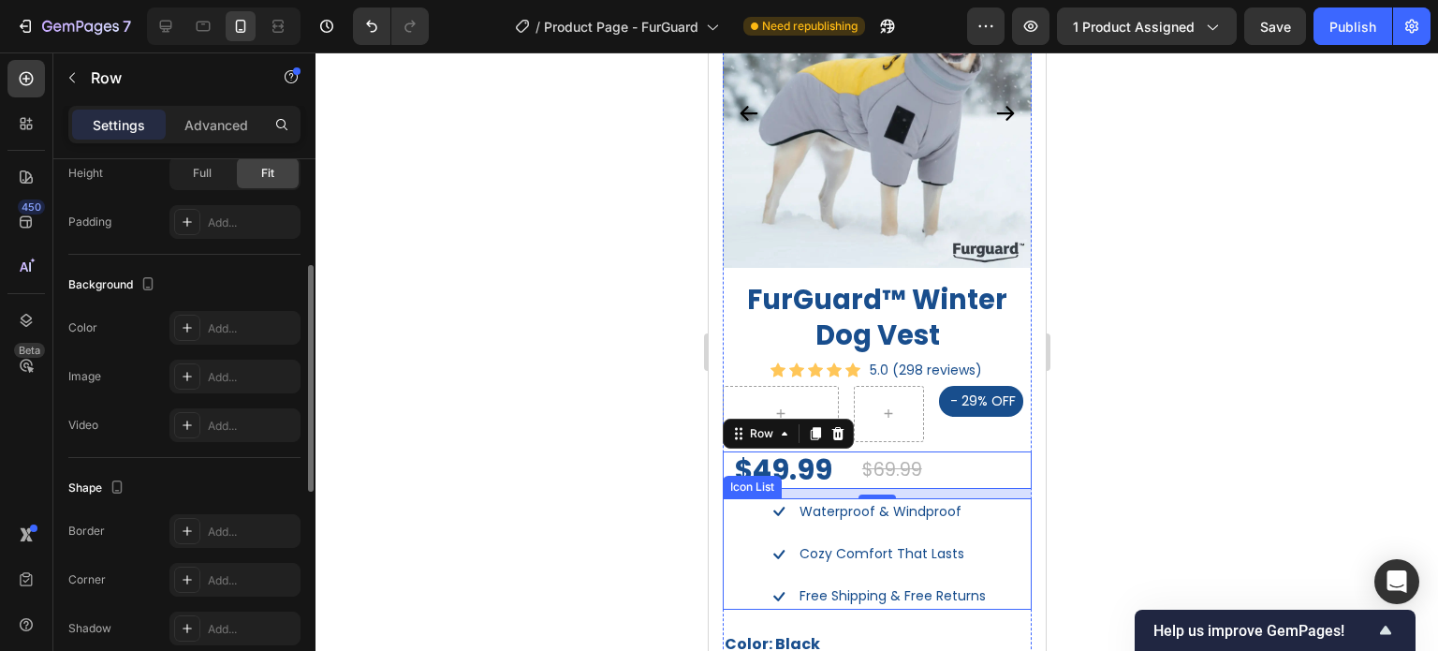
scroll to position [479, 0]
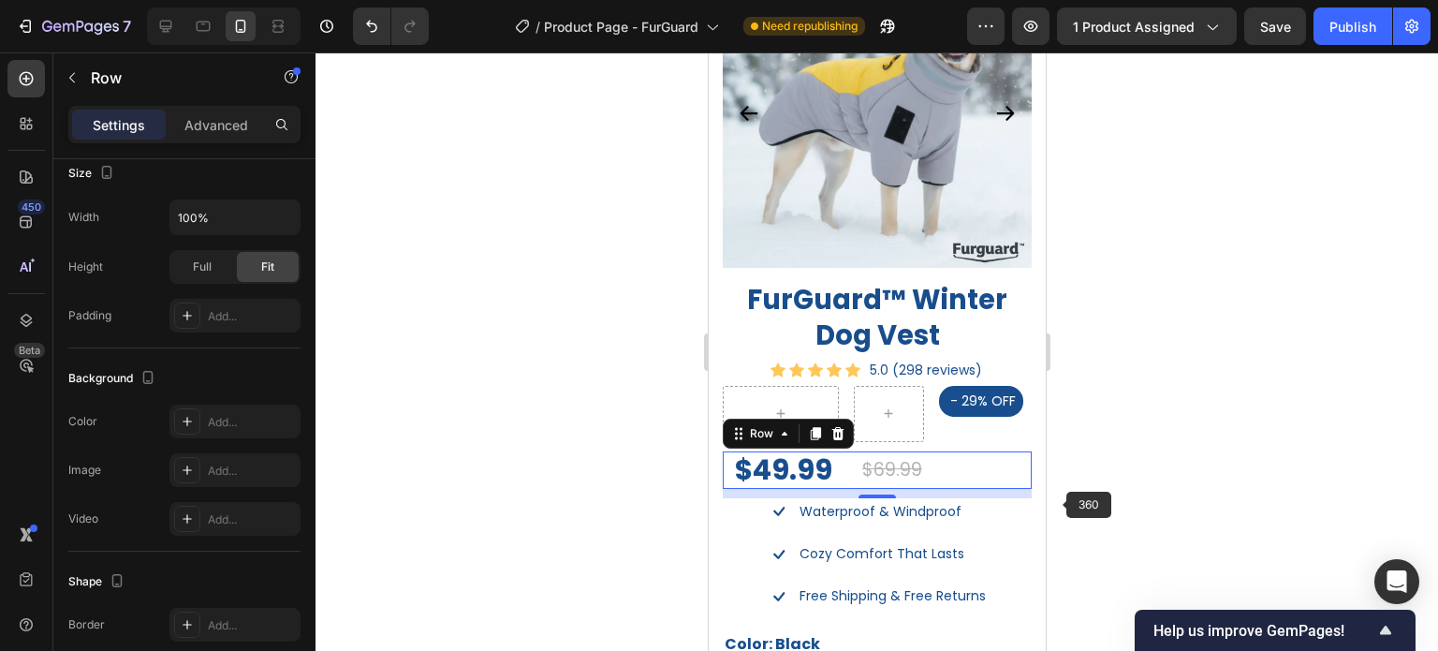
click at [1141, 482] on div at bounding box center [877, 351] width 1123 height 598
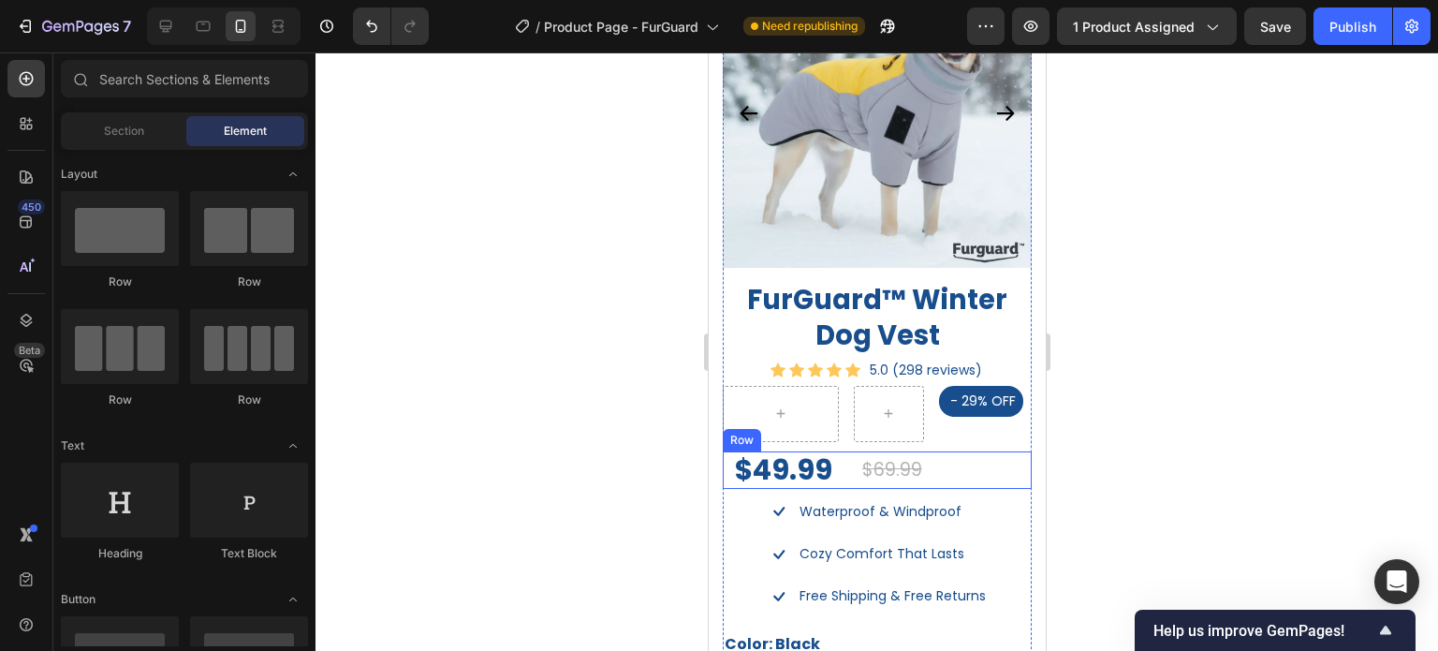
click at [846, 467] on div "$49.99 Product Price Product Price $69.99 Compare Price Compare Price Row" at bounding box center [876, 469] width 309 height 37
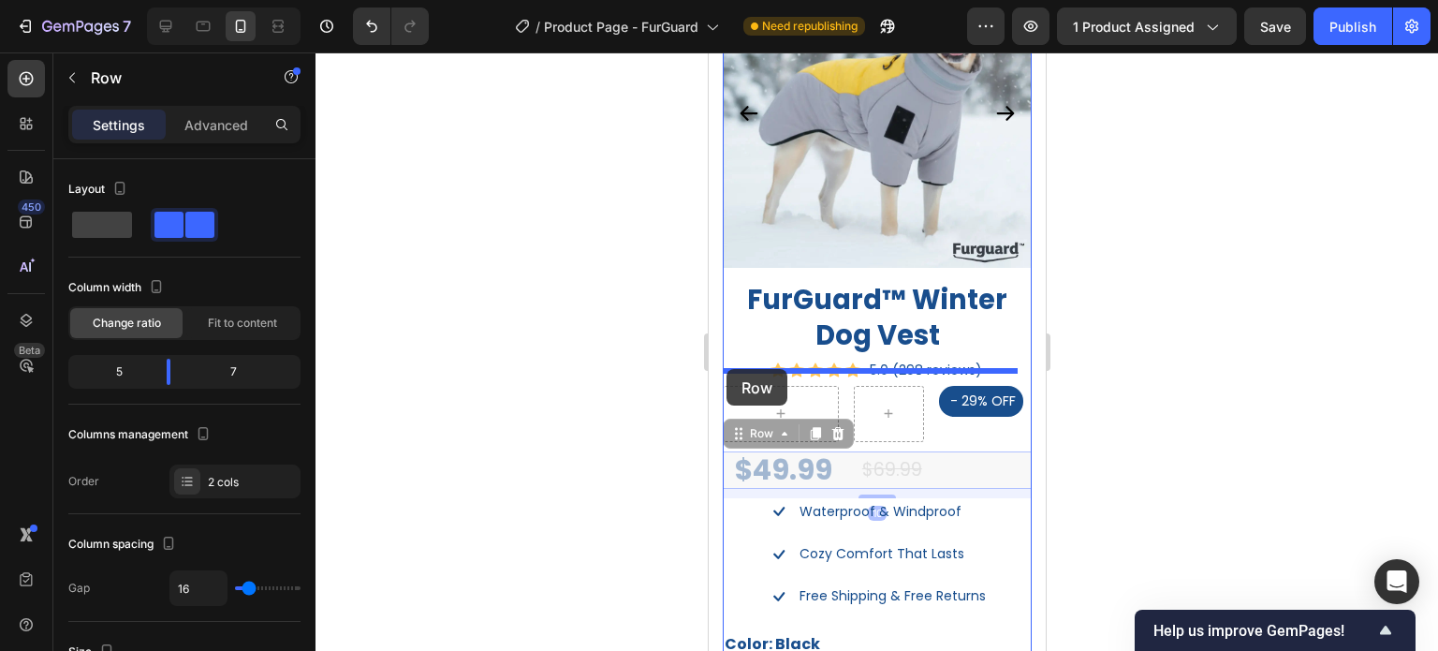
drag, startPoint x: 737, startPoint y: 425, endPoint x: 726, endPoint y: 369, distance: 57.3
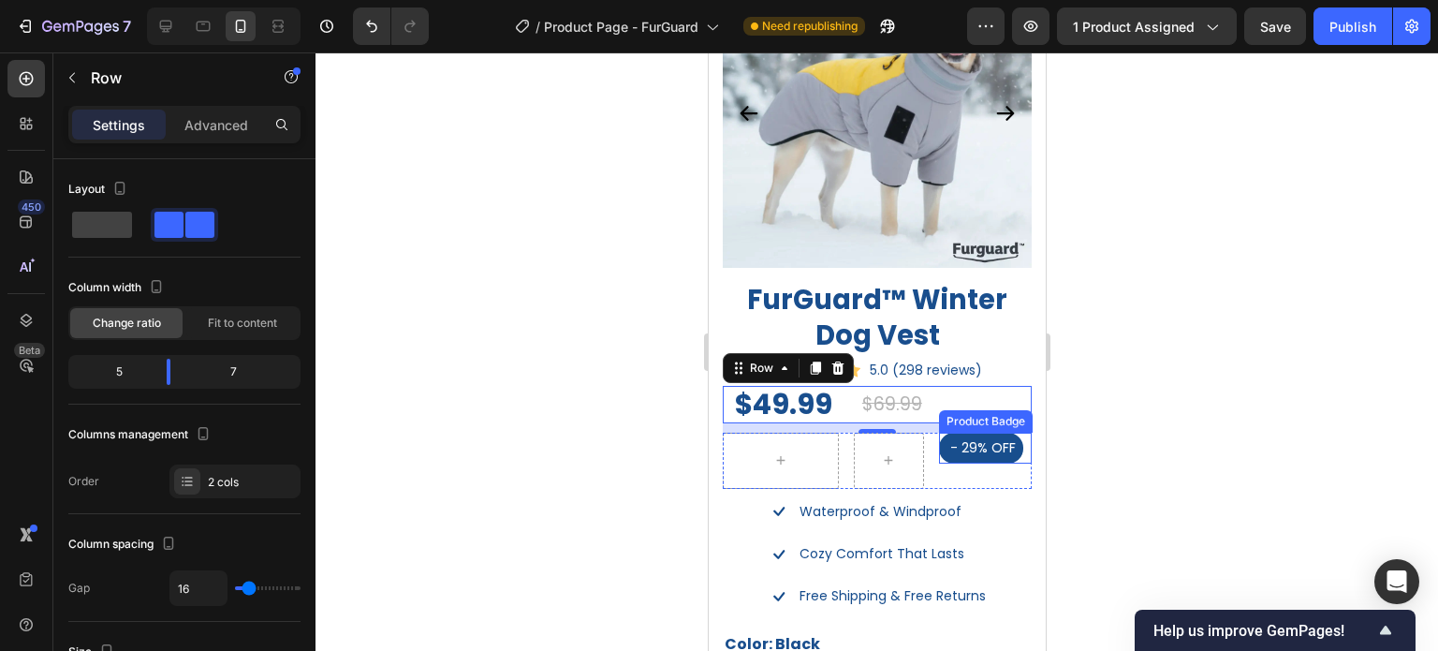
click at [1225, 470] on div at bounding box center [877, 351] width 1123 height 598
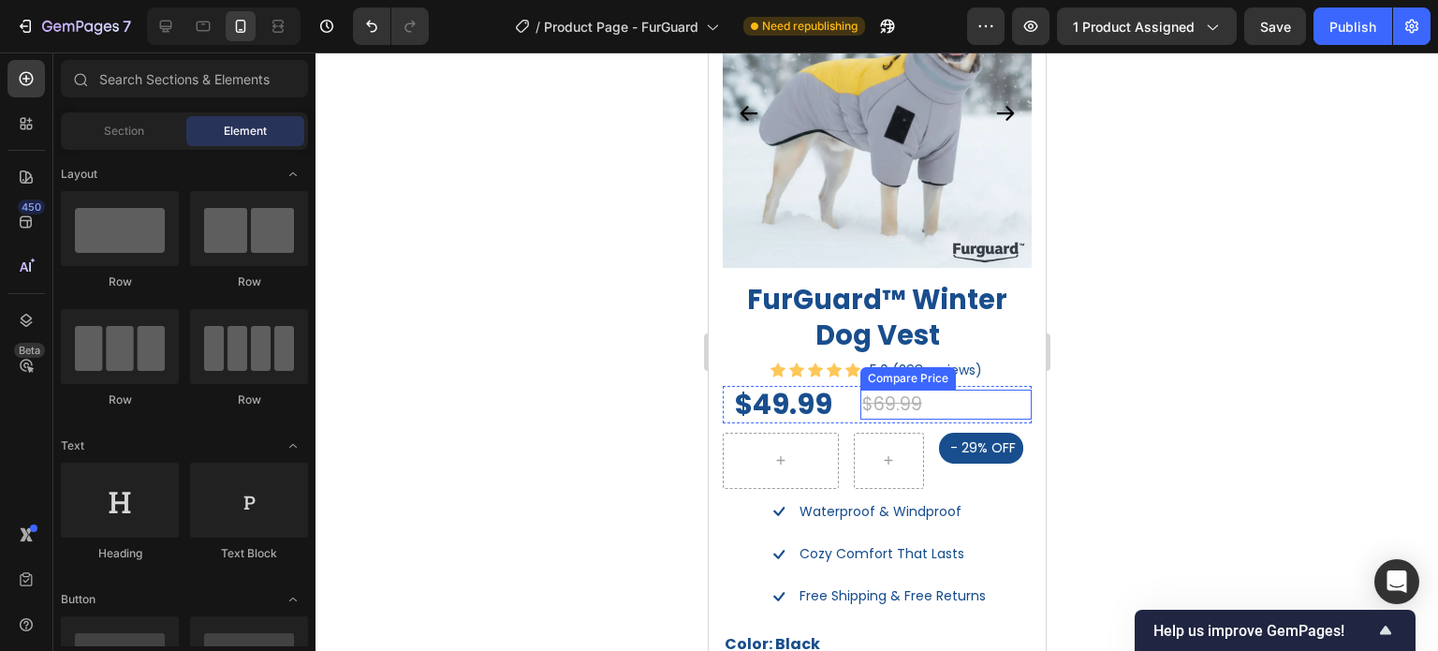
click at [942, 396] on div "$69.99" at bounding box center [945, 405] width 171 height 31
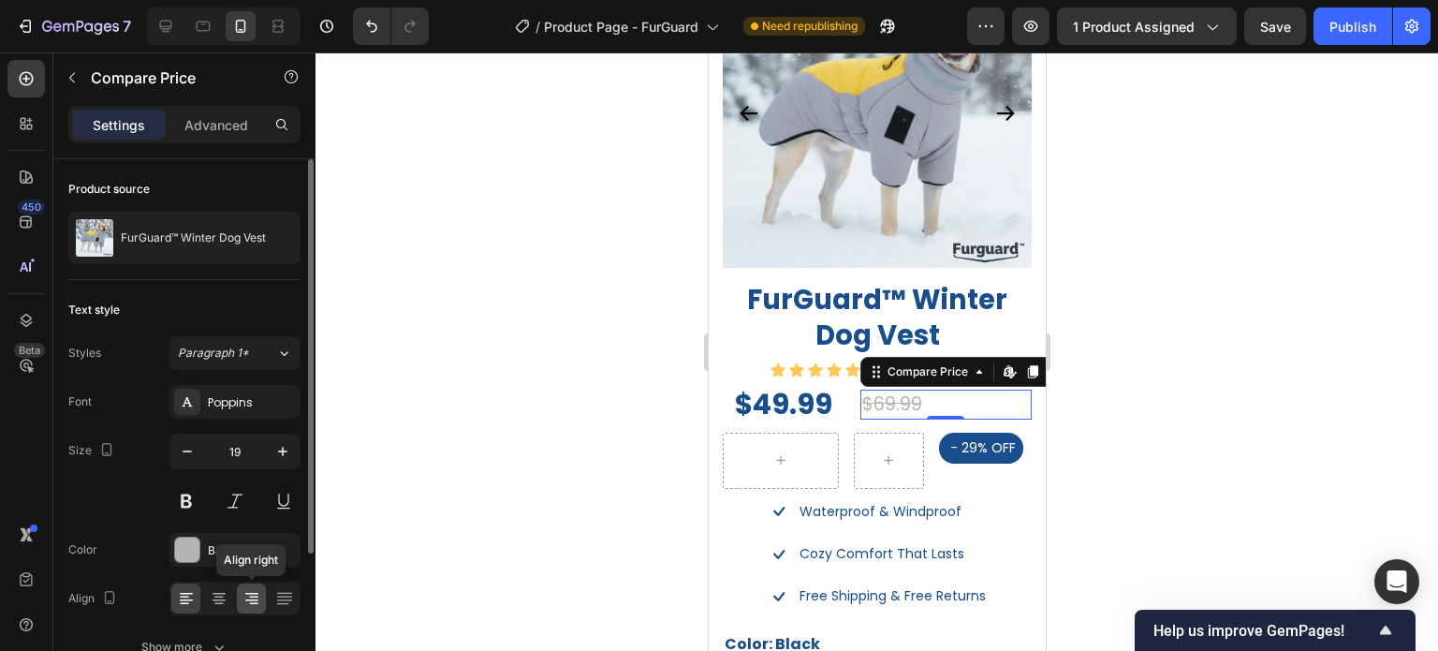
click at [252, 603] on icon at bounding box center [252, 598] width 19 height 19
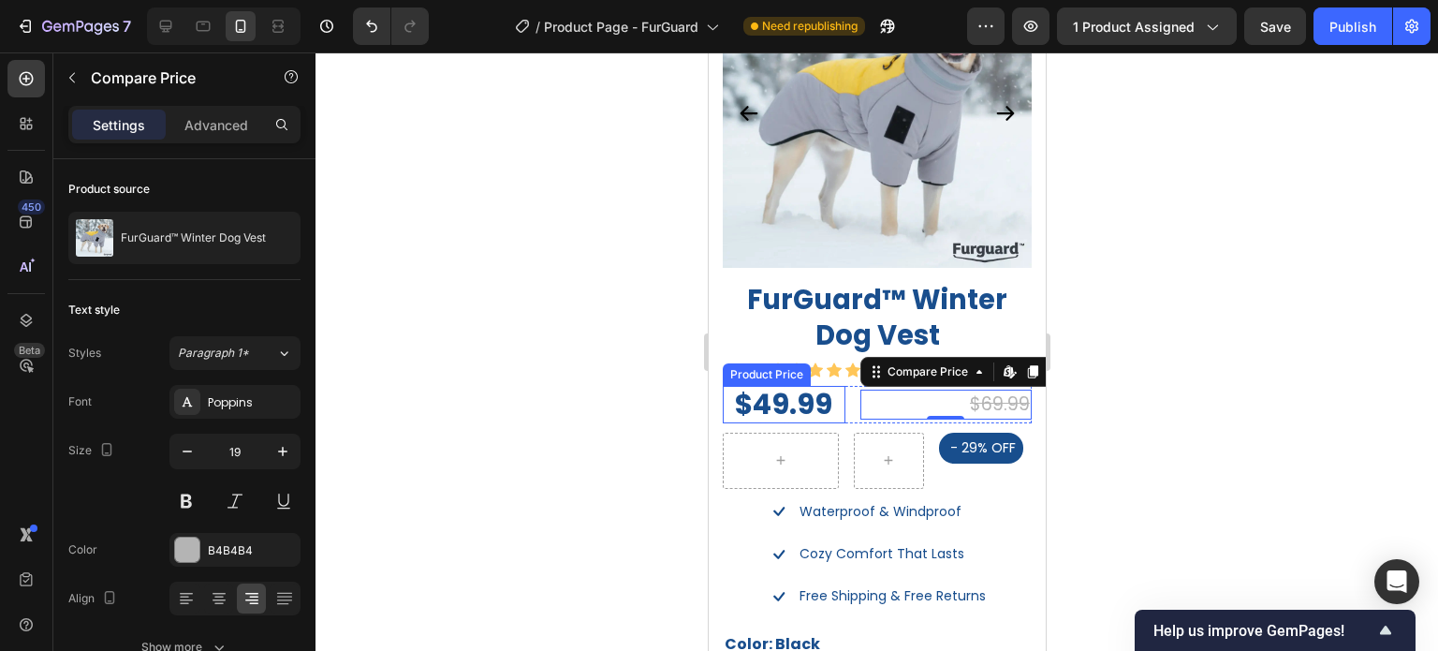
click at [792, 392] on div "$49.99" at bounding box center [783, 404] width 123 height 37
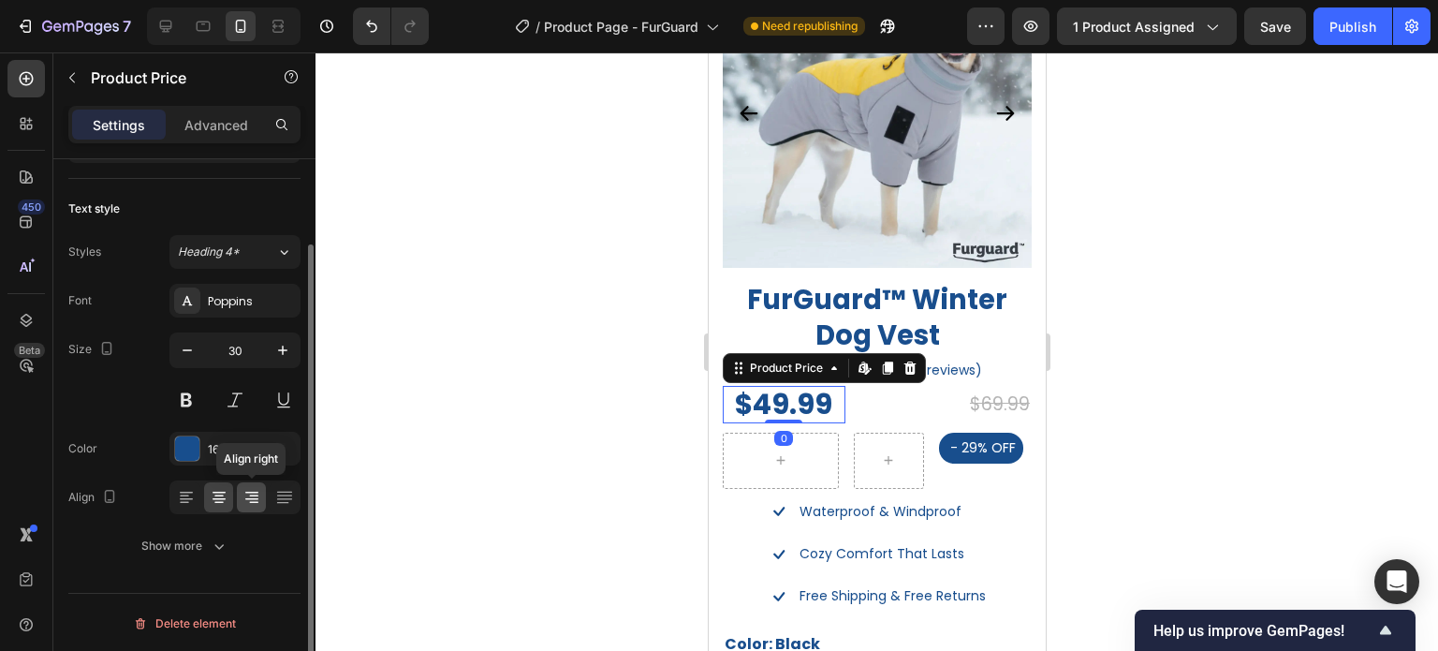
click at [250, 502] on icon at bounding box center [253, 503] width 9 height 2
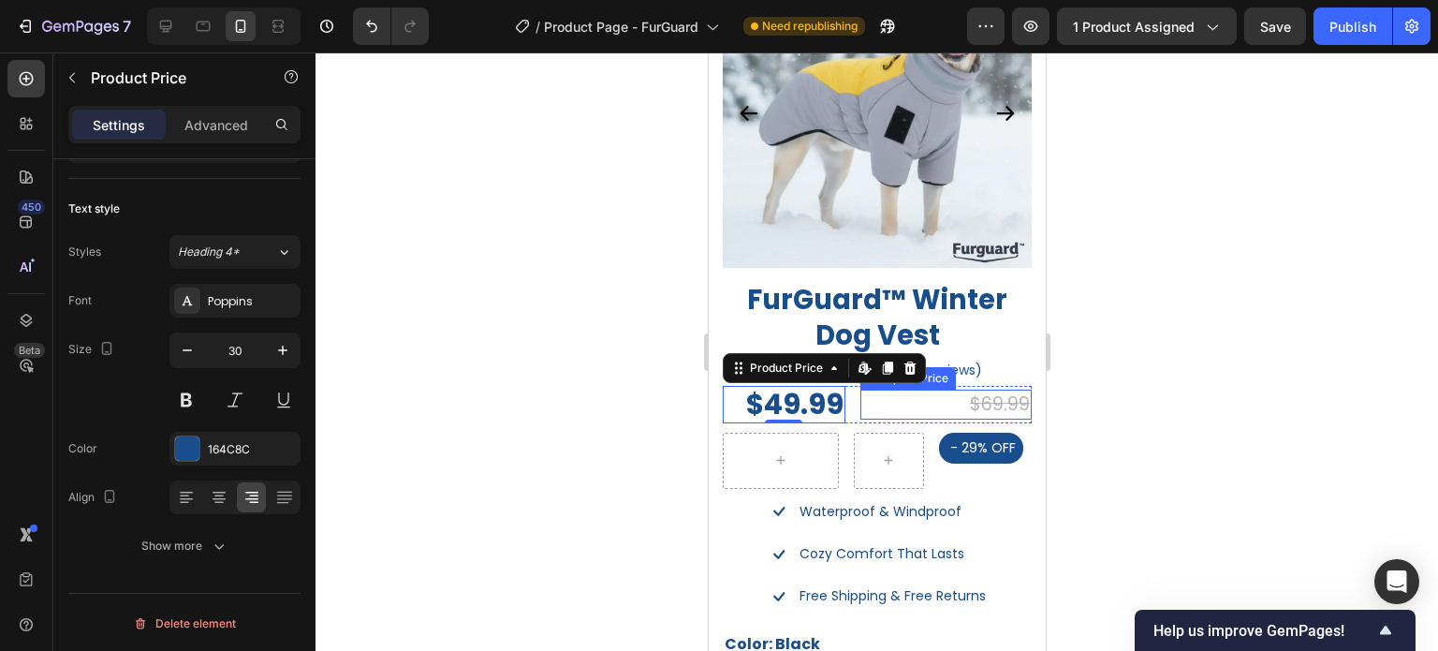
click at [895, 404] on div "$69.99" at bounding box center [945, 405] width 171 height 31
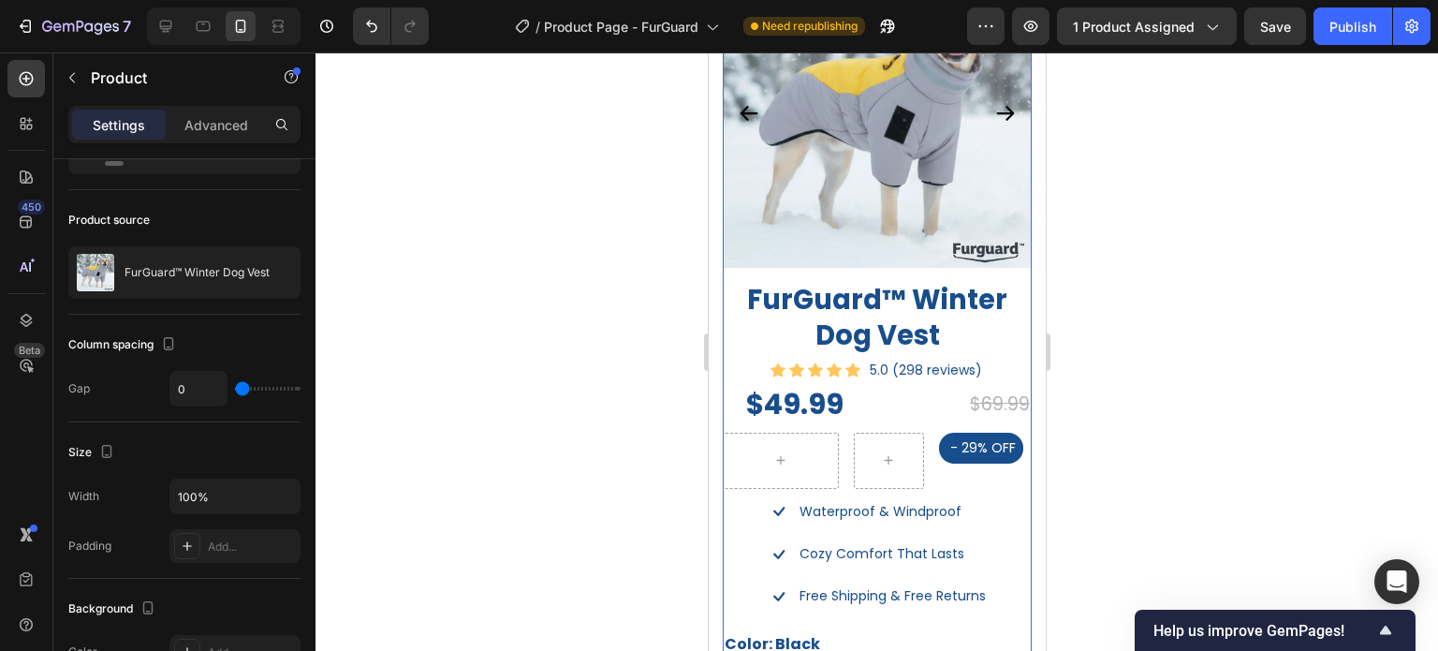
scroll to position [0, 0]
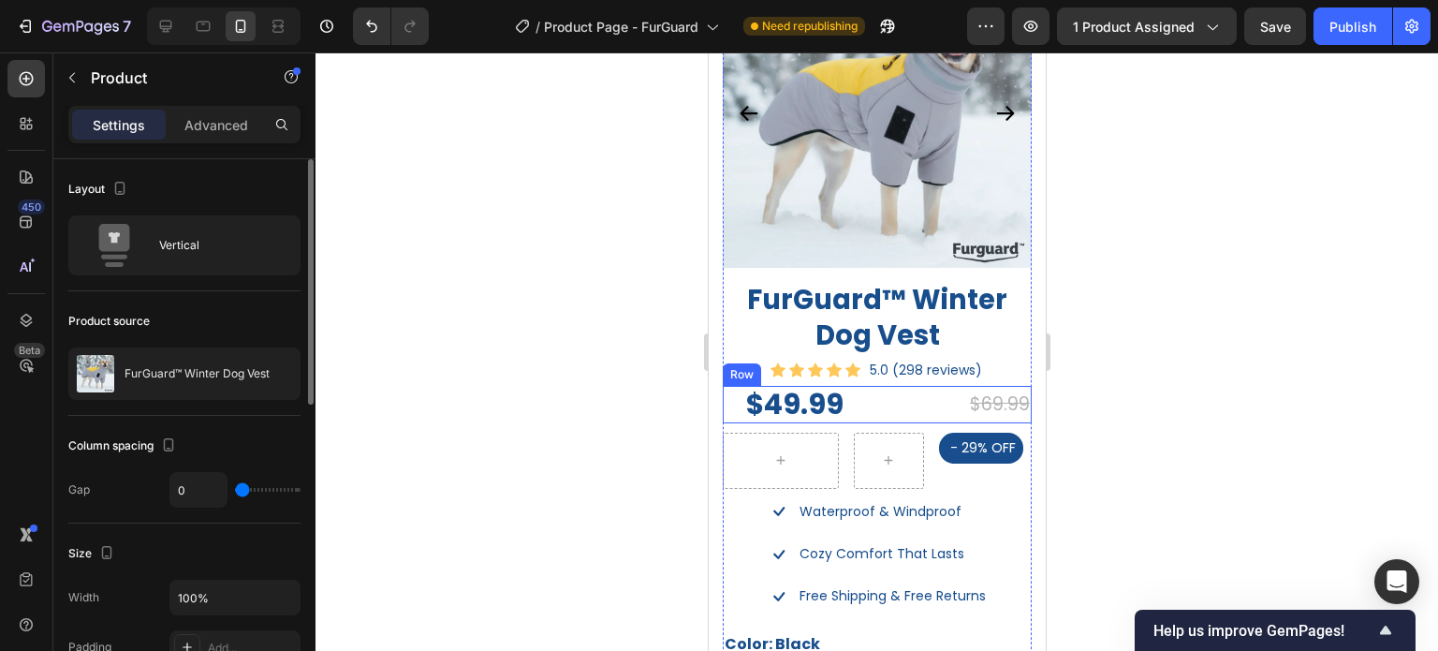
click at [850, 403] on div "$49.99 Product Price Product Price $69.99 Compare Price Compare Price Row" at bounding box center [876, 404] width 309 height 37
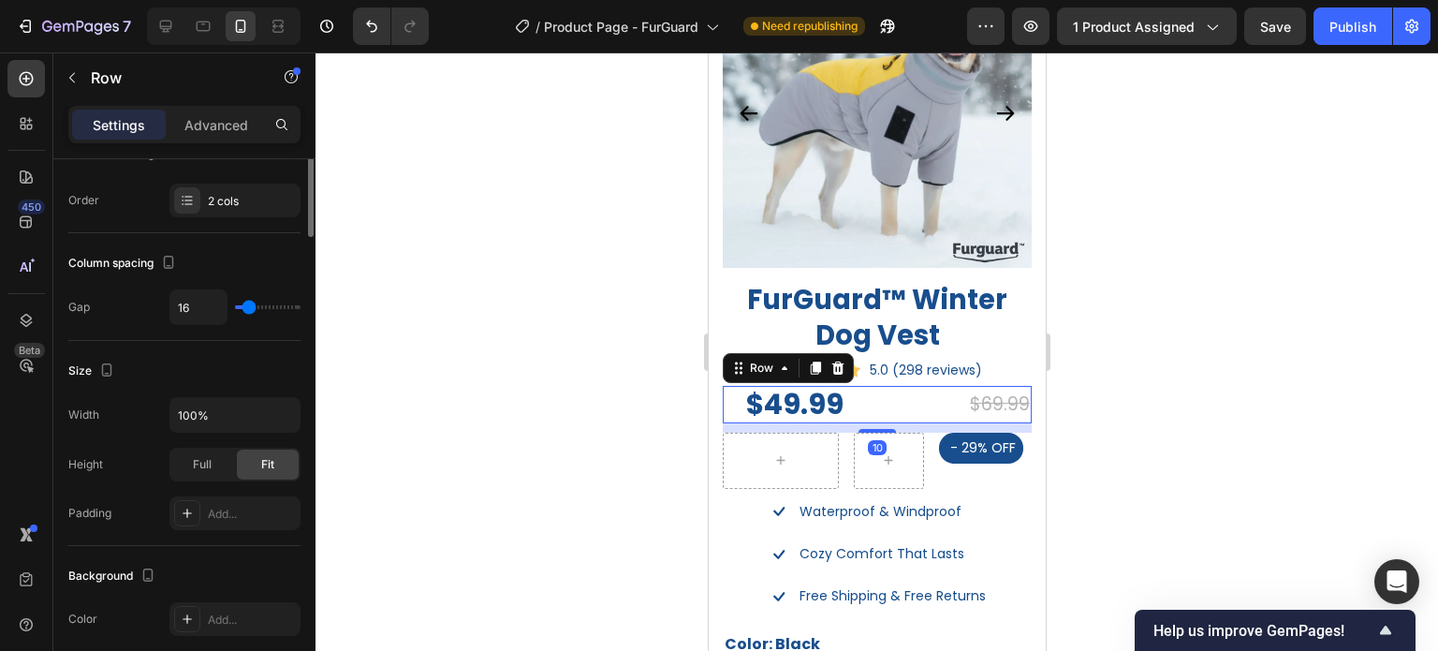
scroll to position [94, 0]
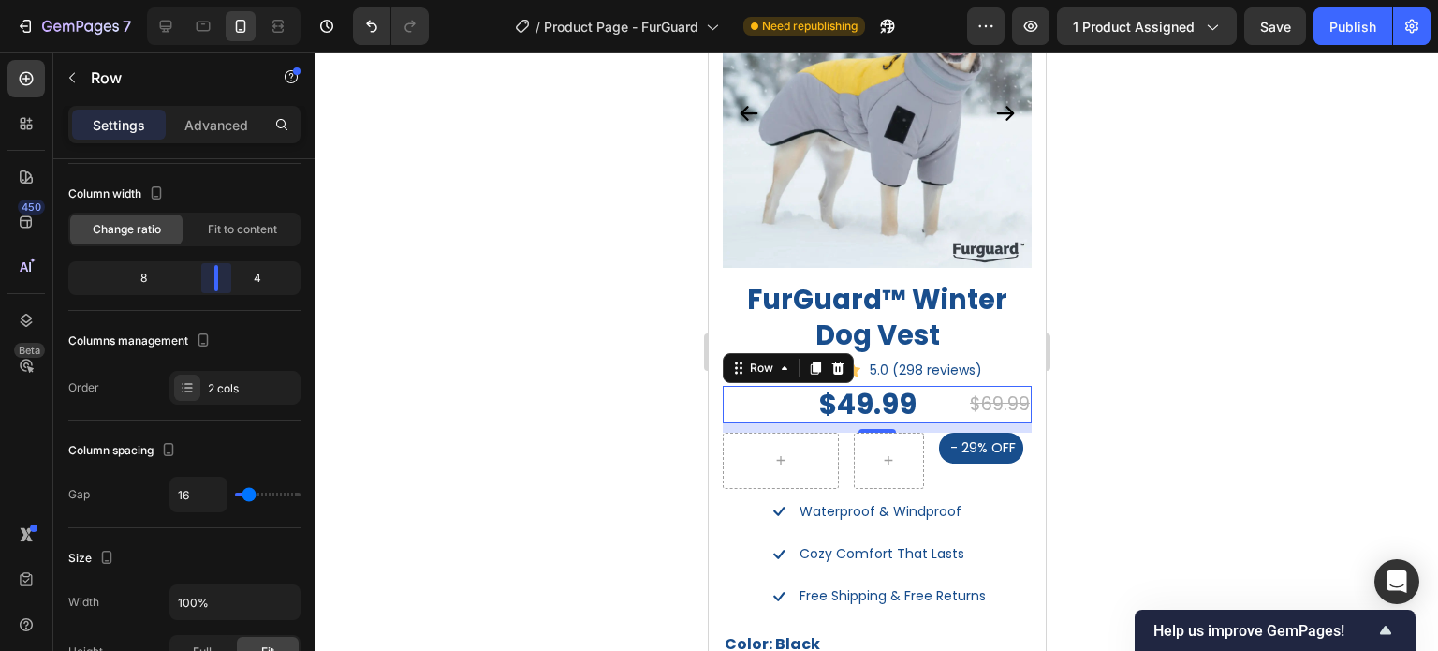
drag, startPoint x: 167, startPoint y: 270, endPoint x: 278, endPoint y: 246, distance: 113.9
click at [233, 0] on body "7 Version history / Product Page - FurGuard Need republishing Preview 1 product…" at bounding box center [719, 0] width 1438 height 0
drag, startPoint x: 1139, startPoint y: 325, endPoint x: 1097, endPoint y: 361, distance: 55.8
click at [1139, 326] on div at bounding box center [877, 351] width 1123 height 598
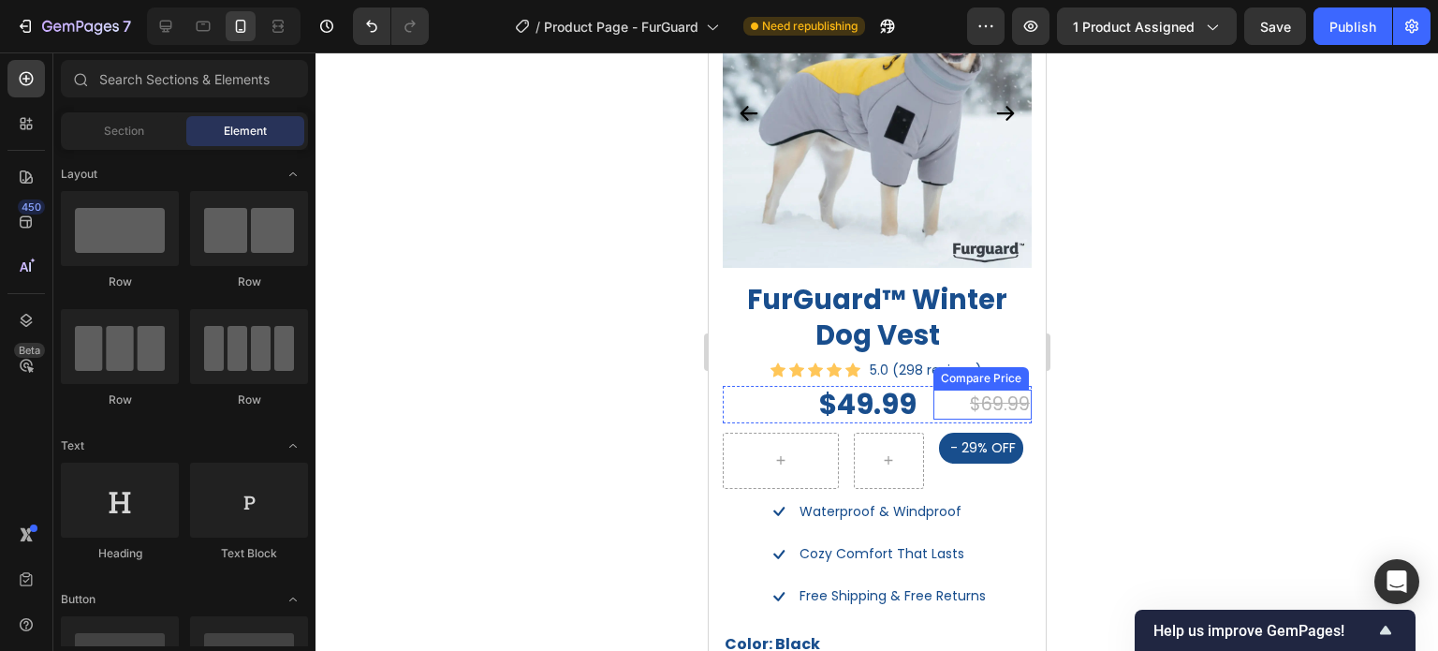
click at [975, 391] on div "$69.99" at bounding box center [982, 405] width 98 height 31
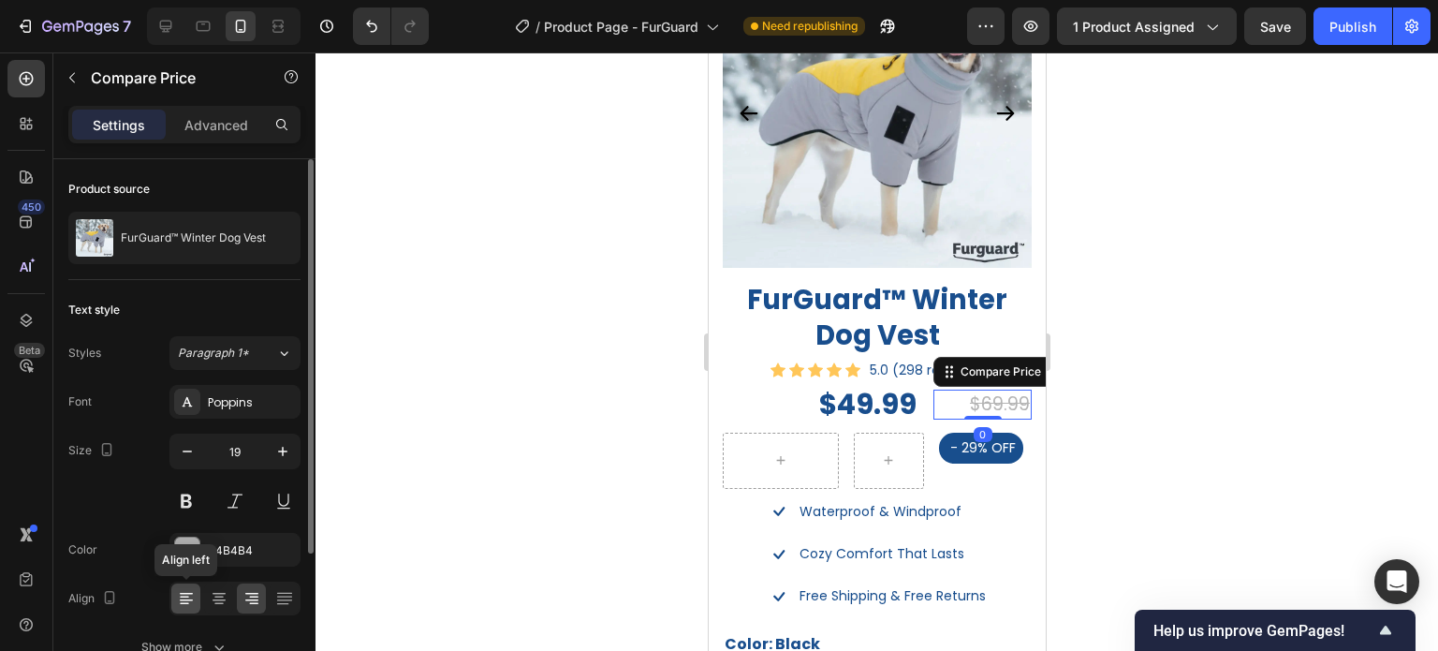
click at [186, 597] on icon at bounding box center [186, 598] width 19 height 19
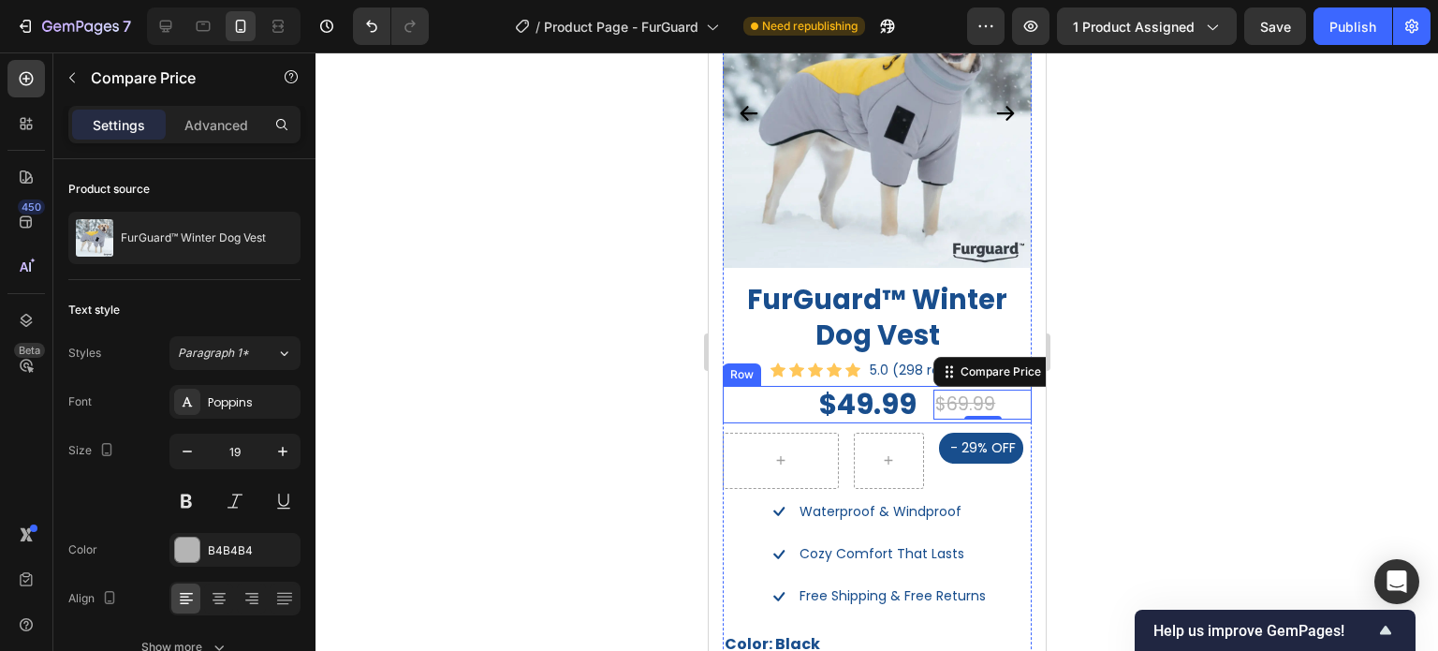
click at [909, 400] on div "$49.99 Product Price Product Price $69.99 Compare Price Edit content in Shopify…" at bounding box center [876, 404] width 309 height 37
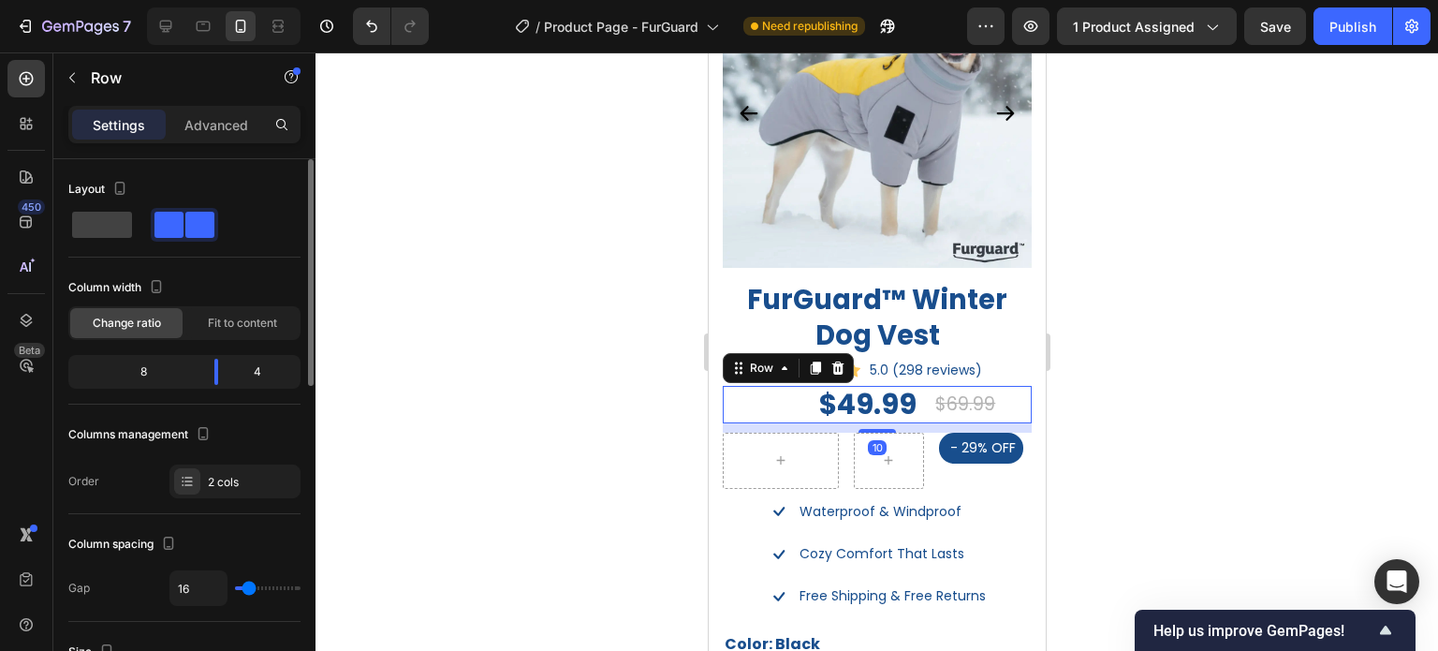
type input "0"
drag, startPoint x: 243, startPoint y: 587, endPoint x: 225, endPoint y: 587, distance: 17.8
type input "0"
click at [235, 587] on input "range" at bounding box center [268, 588] width 66 height 4
click at [206, 586] on input "0" at bounding box center [198, 588] width 56 height 34
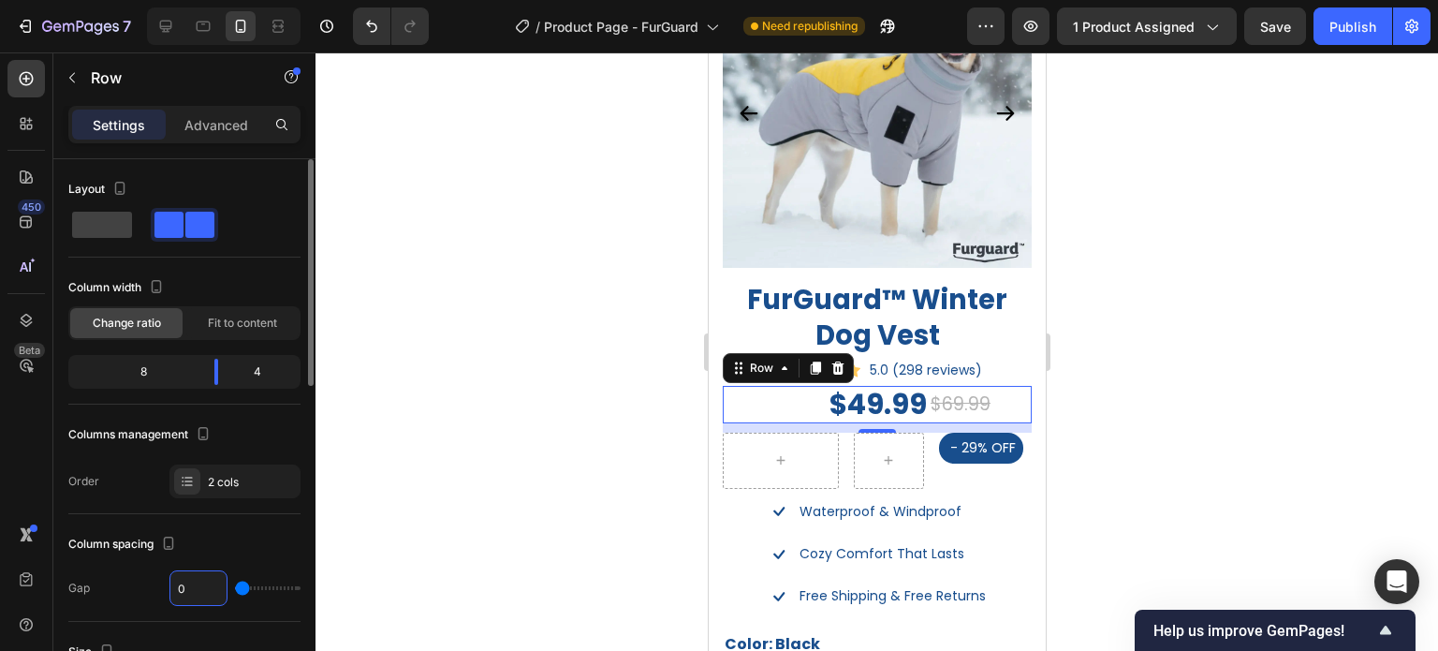
type input "2"
type input "0"
type input "2"
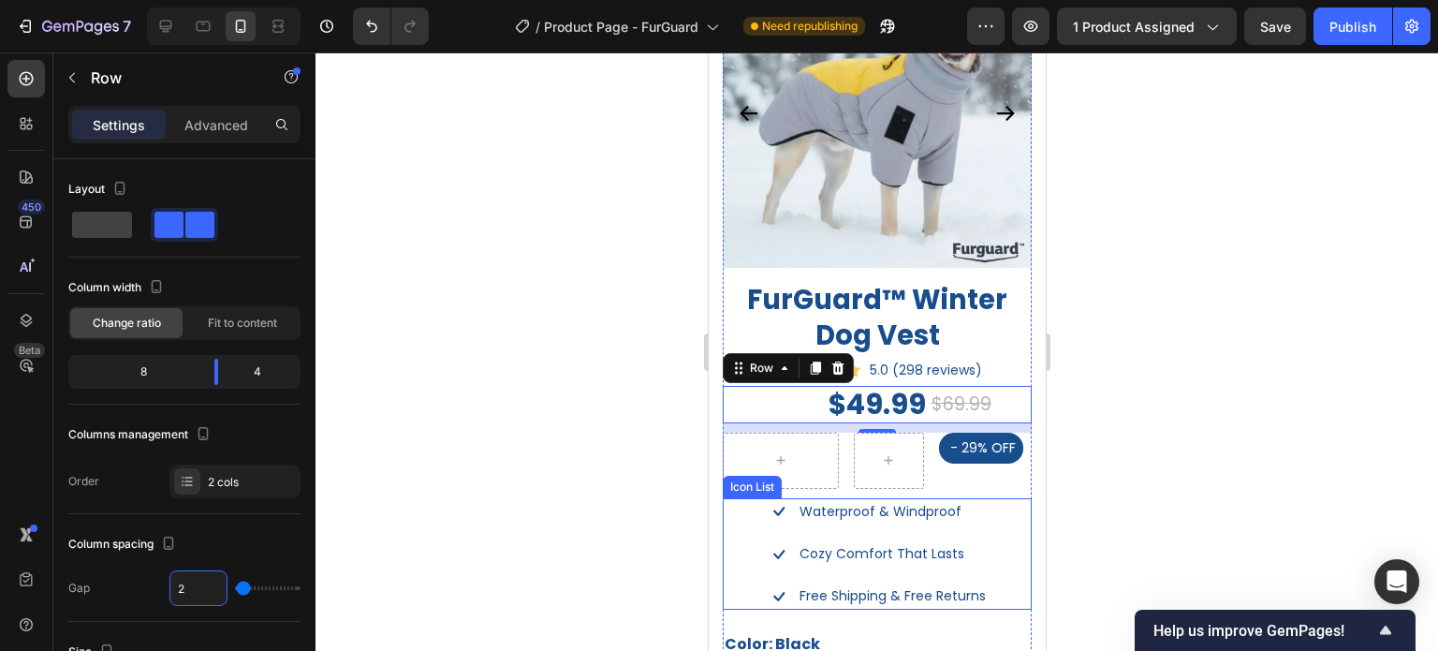
click at [1264, 464] on div at bounding box center [877, 351] width 1123 height 598
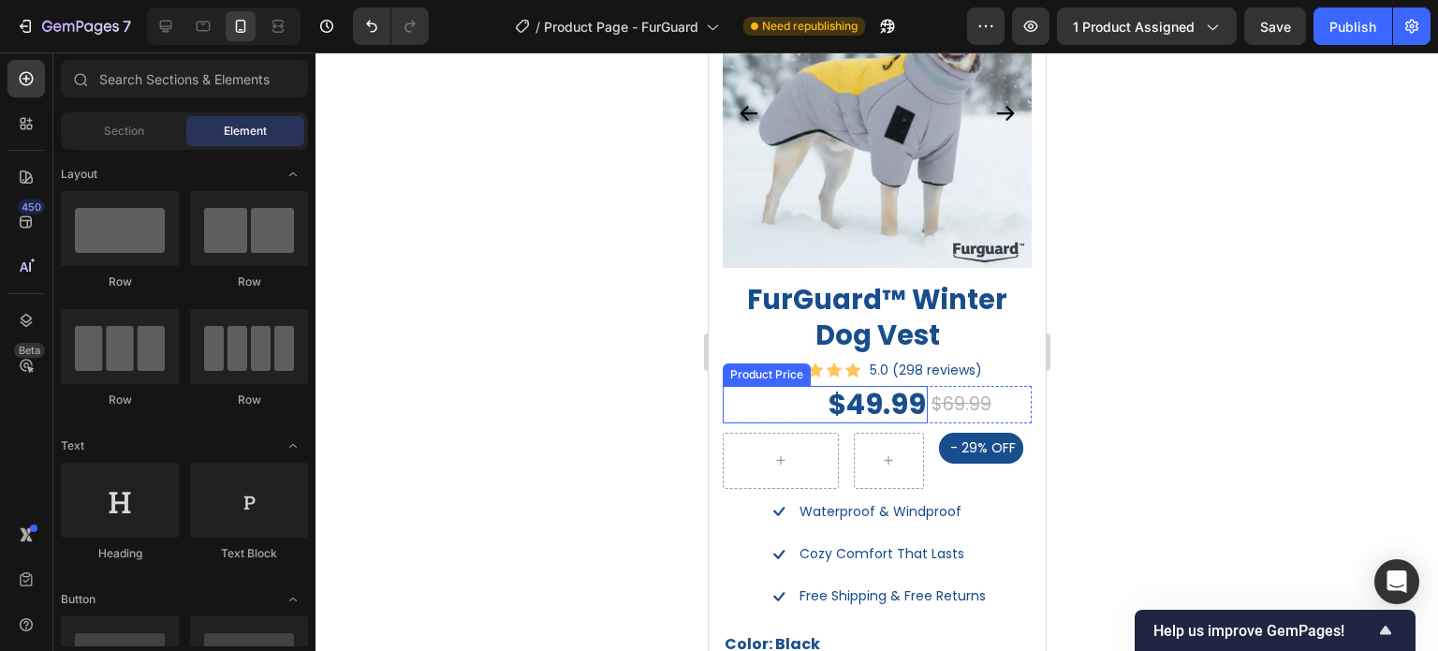
click at [882, 386] on div "$49.99" at bounding box center [824, 404] width 205 height 37
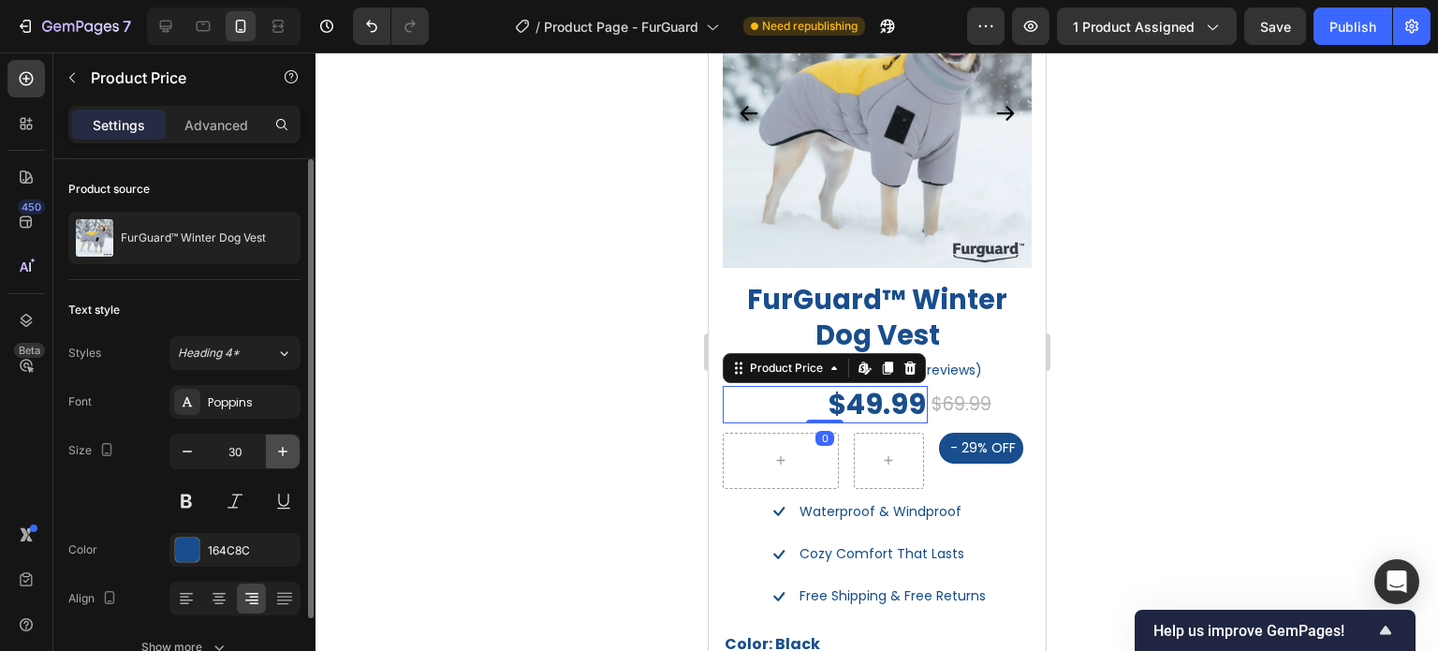
click at [286, 444] on icon "button" at bounding box center [282, 451] width 19 height 19
type input "32"
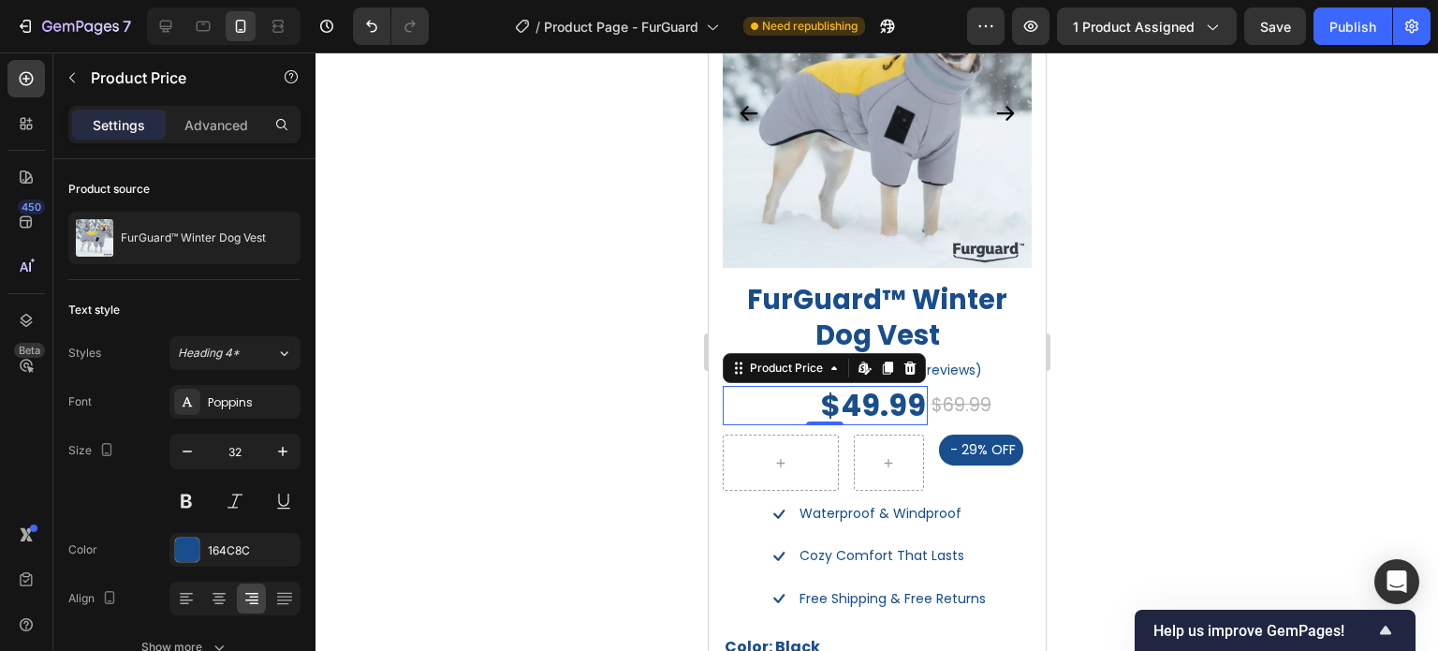
click at [1314, 414] on div at bounding box center [877, 351] width 1123 height 598
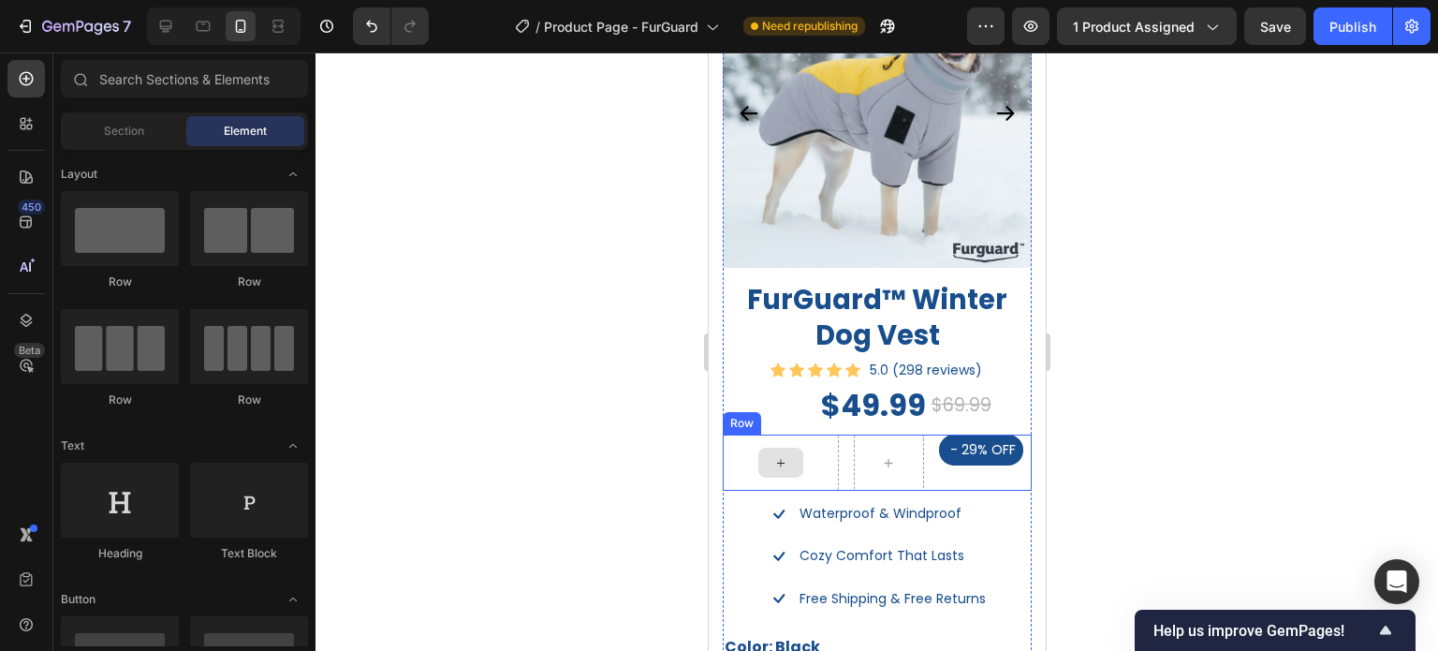
click at [835, 469] on div "- 29% OFF Product Badge Row" at bounding box center [876, 463] width 309 height 56
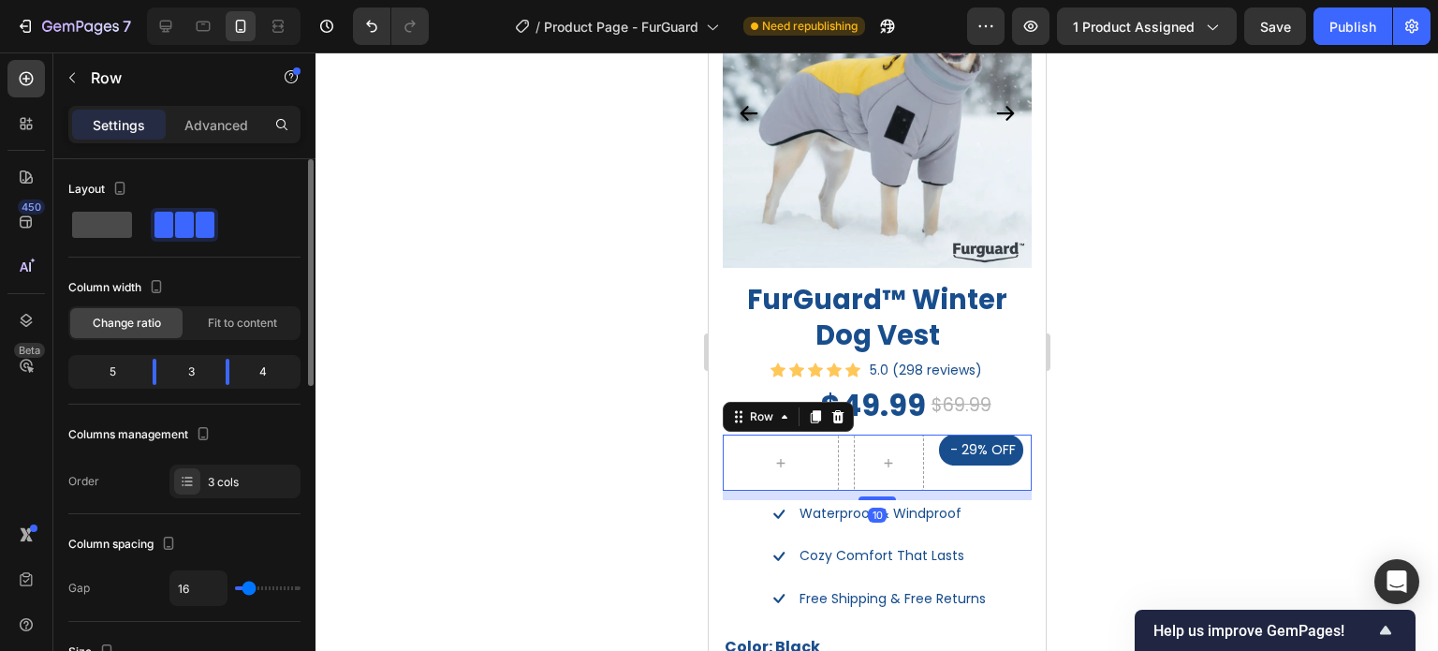
click at [118, 214] on span at bounding box center [102, 225] width 60 height 26
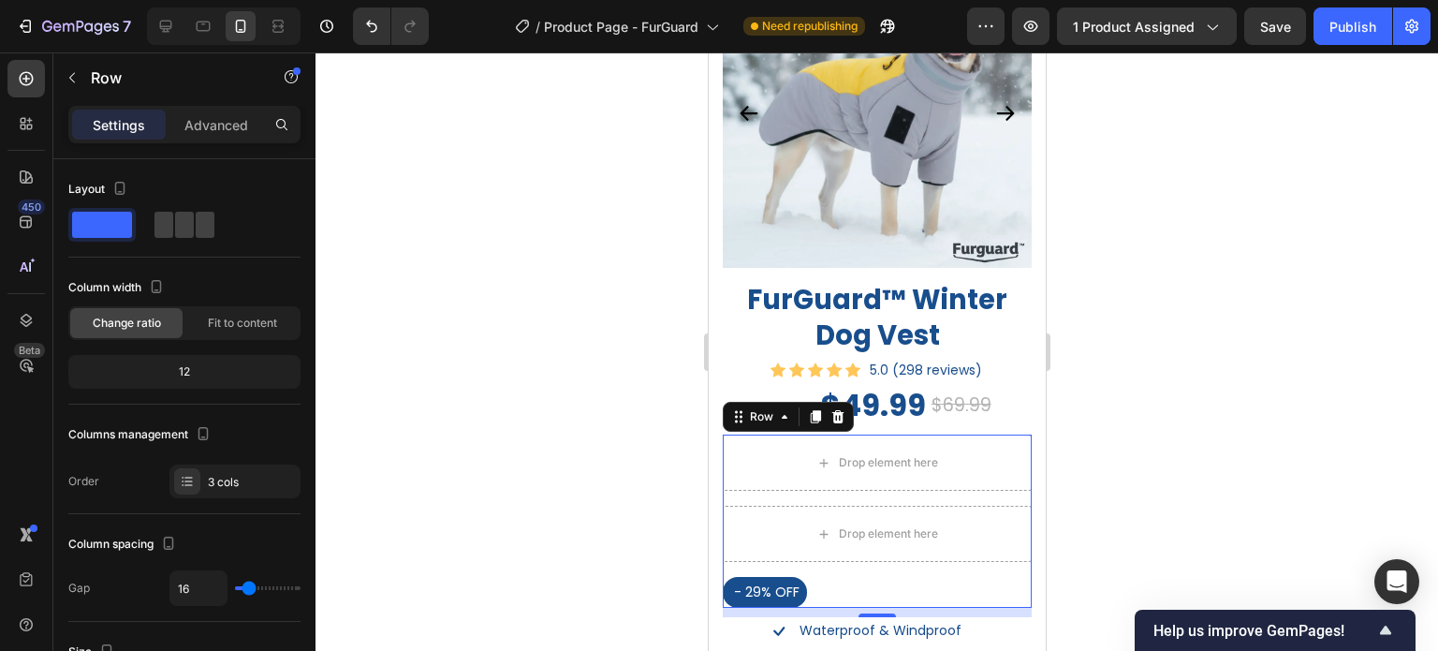
click at [773, 577] on pre "- 29% OFF" at bounding box center [764, 592] width 84 height 31
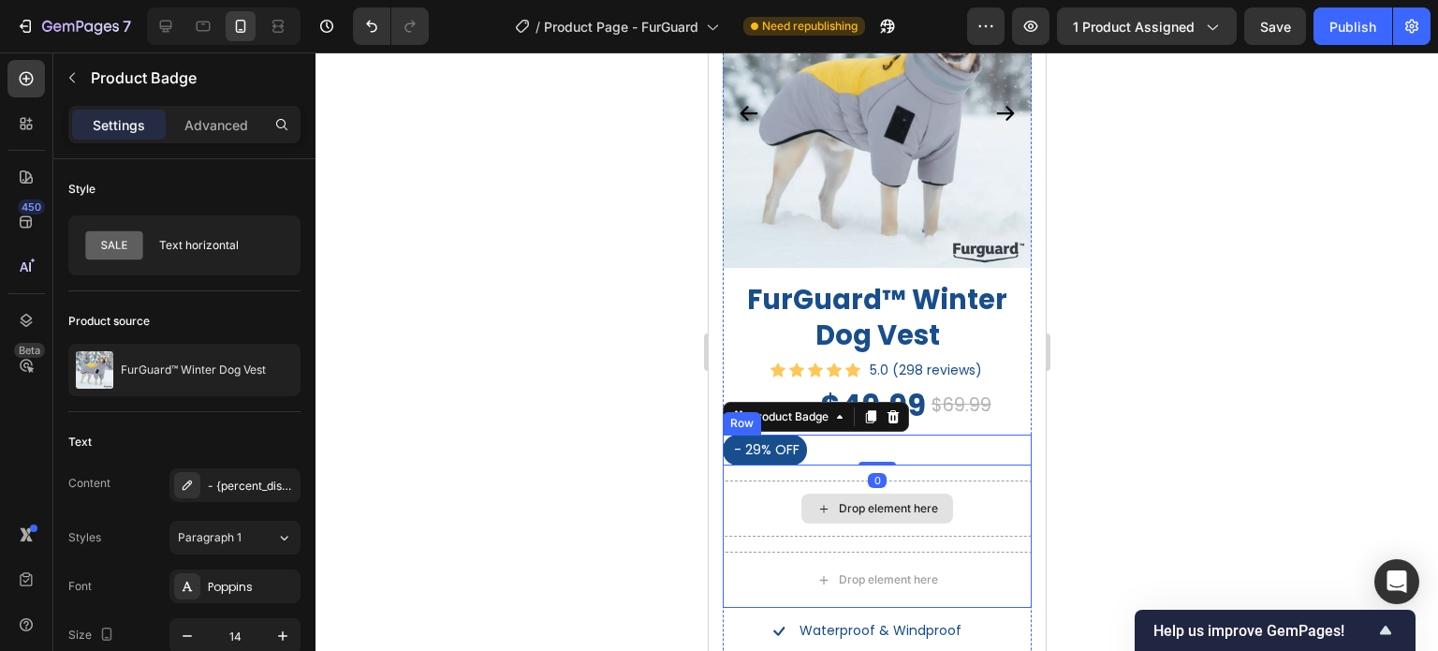
drag, startPoint x: 998, startPoint y: 500, endPoint x: 995, endPoint y: 485, distance: 15.2
click at [997, 496] on div "Drop element here" at bounding box center [876, 508] width 309 height 56
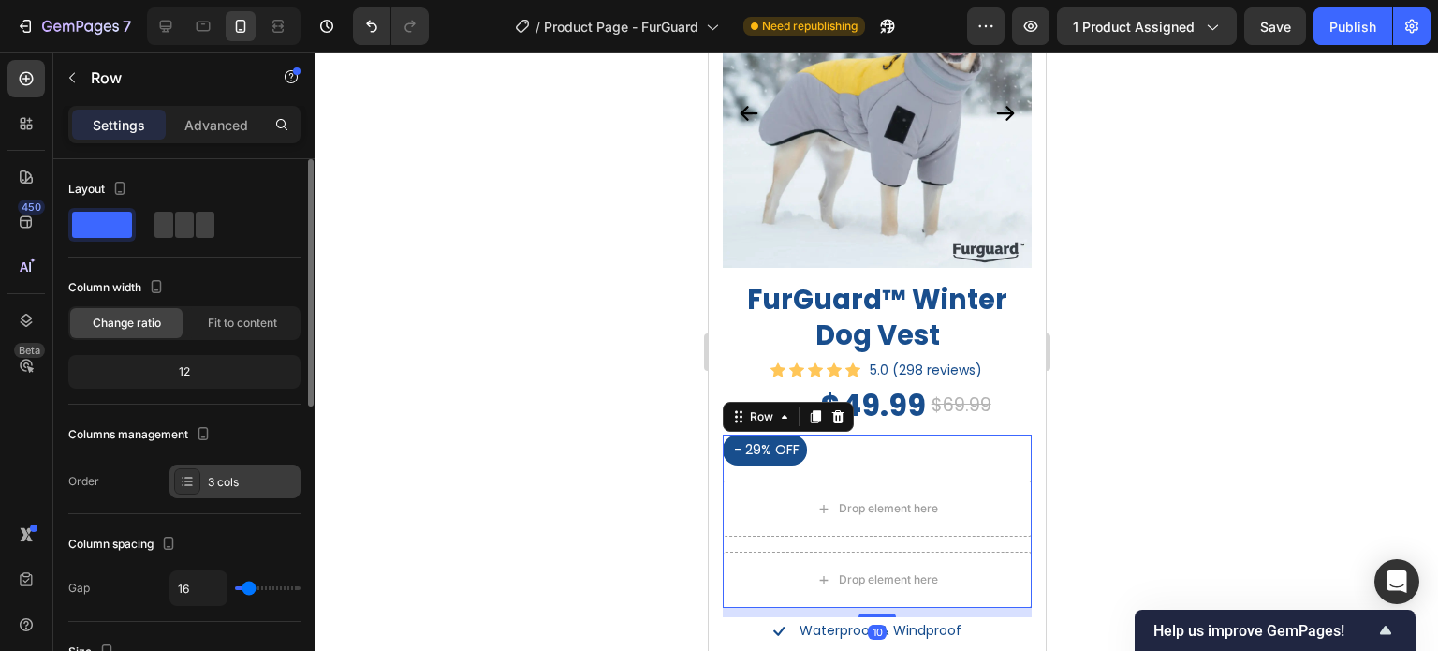
click at [200, 482] on div "3 cols" at bounding box center [234, 481] width 131 height 34
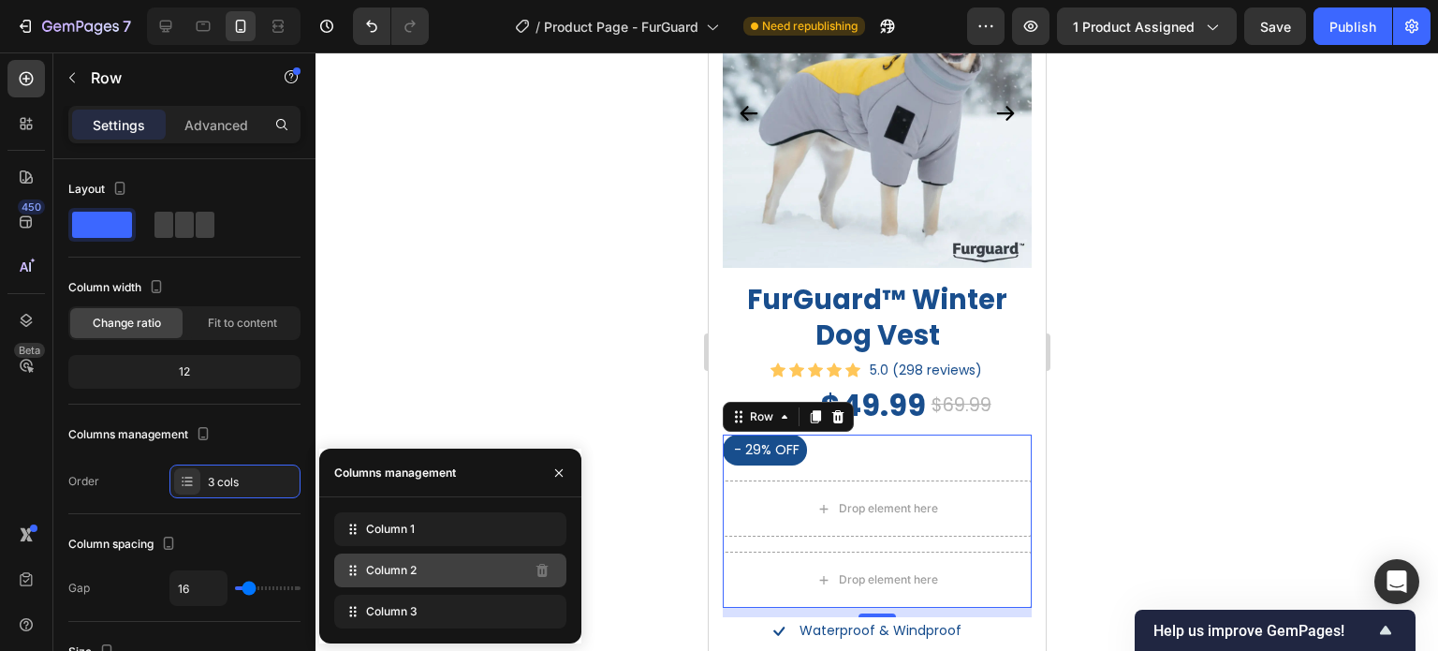
click at [506, 577] on div "Column 2" at bounding box center [450, 570] width 232 height 34
drag, startPoint x: 566, startPoint y: 464, endPoint x: 699, endPoint y: 460, distance: 133.1
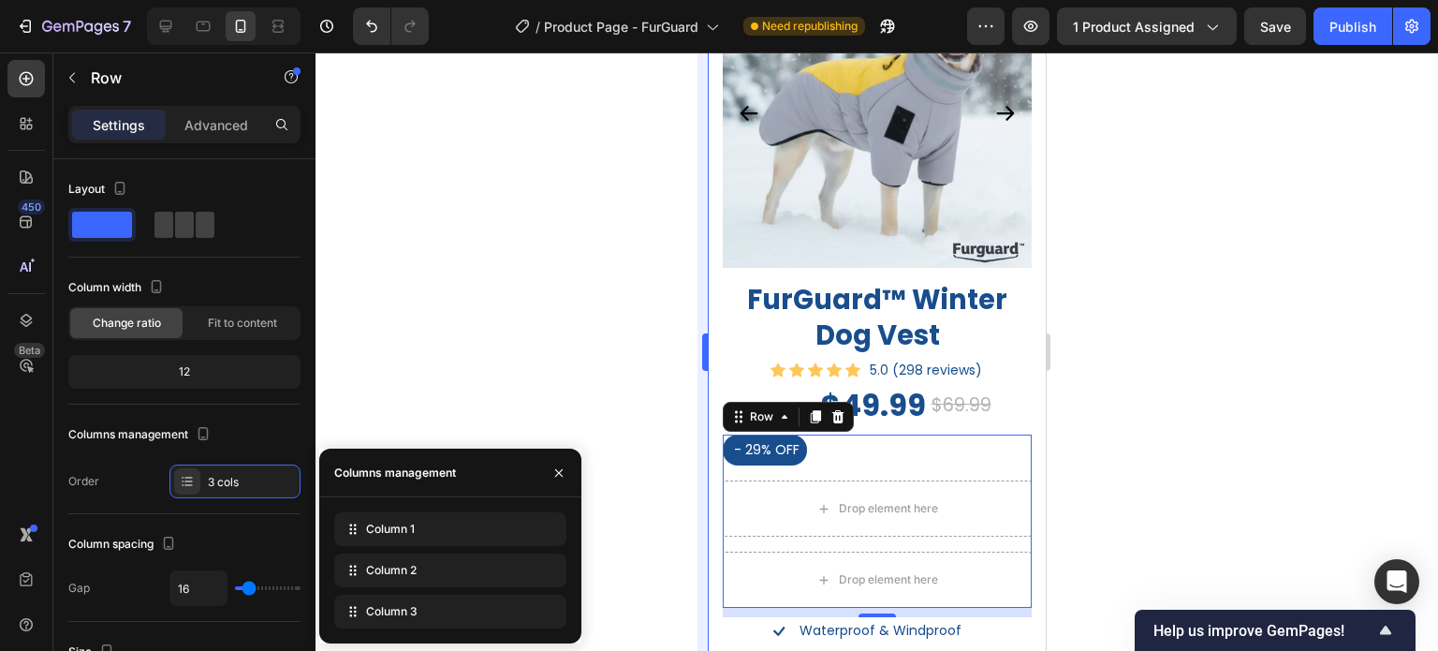
click at [565, 465] on icon "button" at bounding box center [559, 472] width 15 height 15
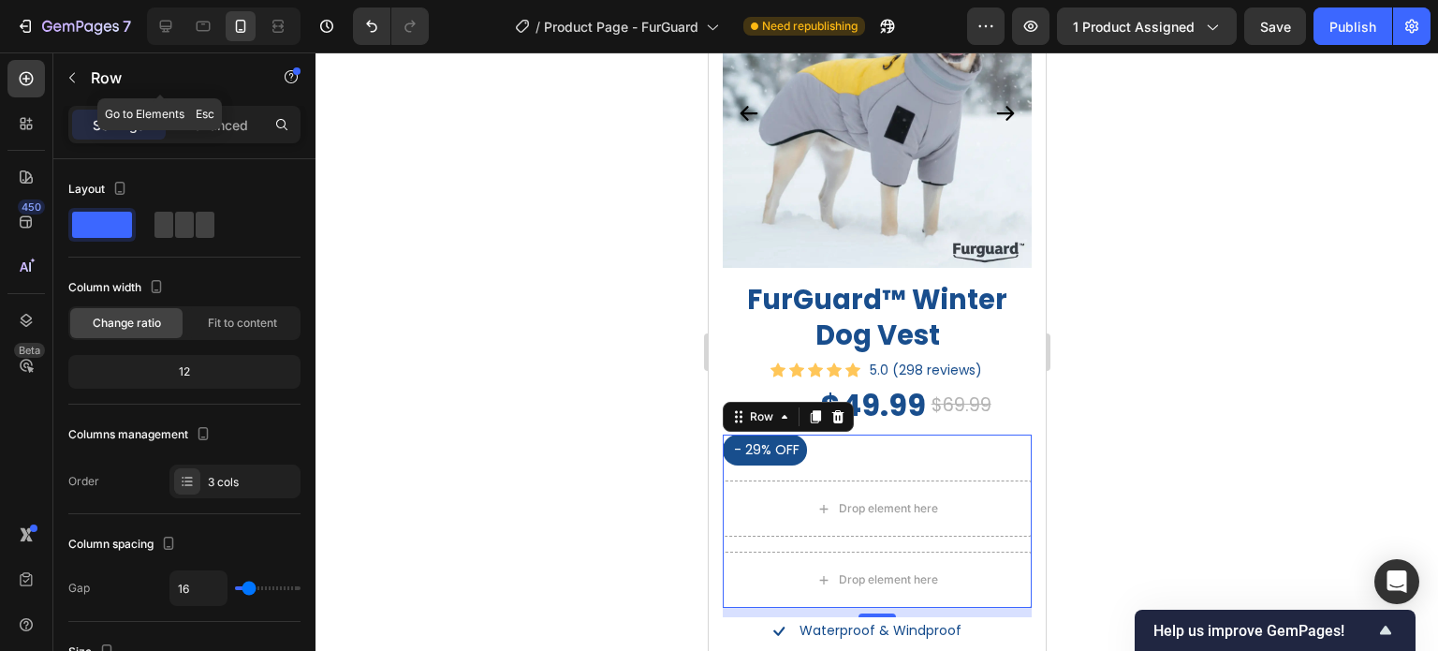
click at [80, 73] on button "button" at bounding box center [72, 78] width 30 height 30
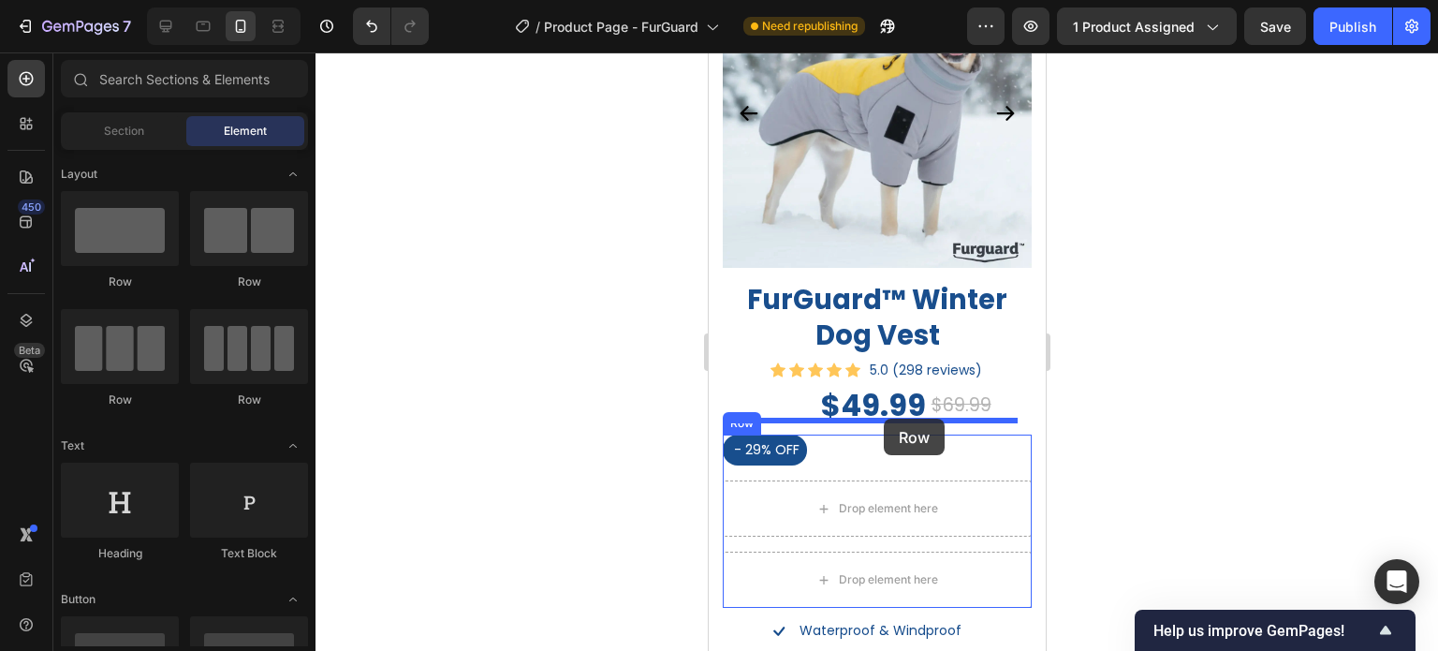
drag, startPoint x: 974, startPoint y: 332, endPoint x: 883, endPoint y: 419, distance: 125.2
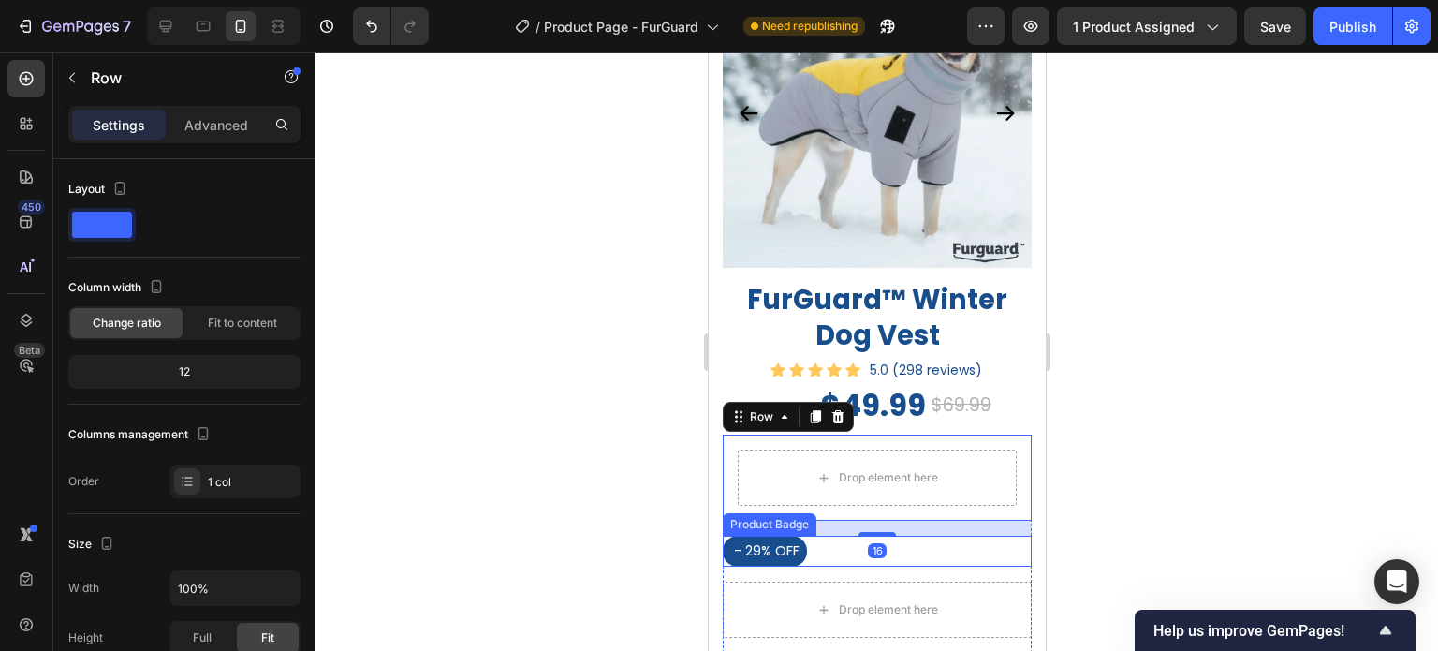
click at [757, 536] on pre "- 29% OFF" at bounding box center [764, 551] width 84 height 31
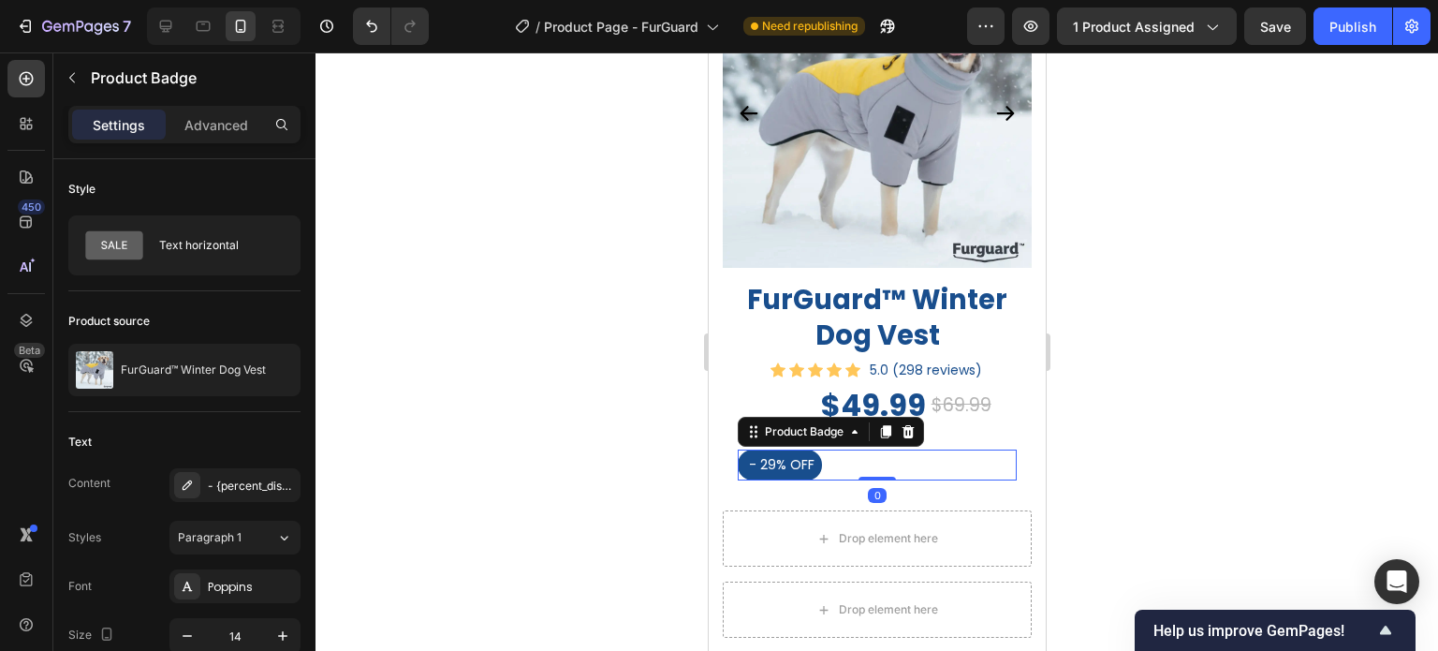
click at [1190, 438] on div at bounding box center [877, 351] width 1123 height 598
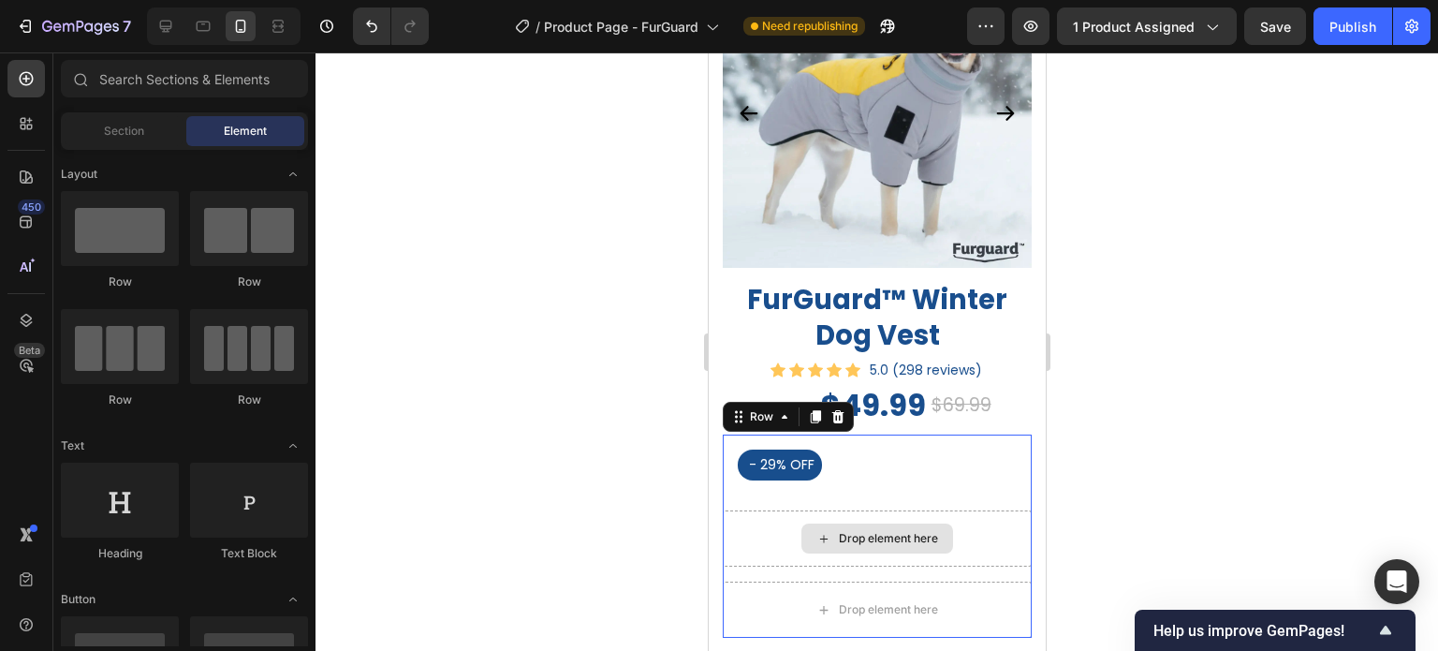
click at [998, 510] on div "Drop element here" at bounding box center [876, 538] width 309 height 56
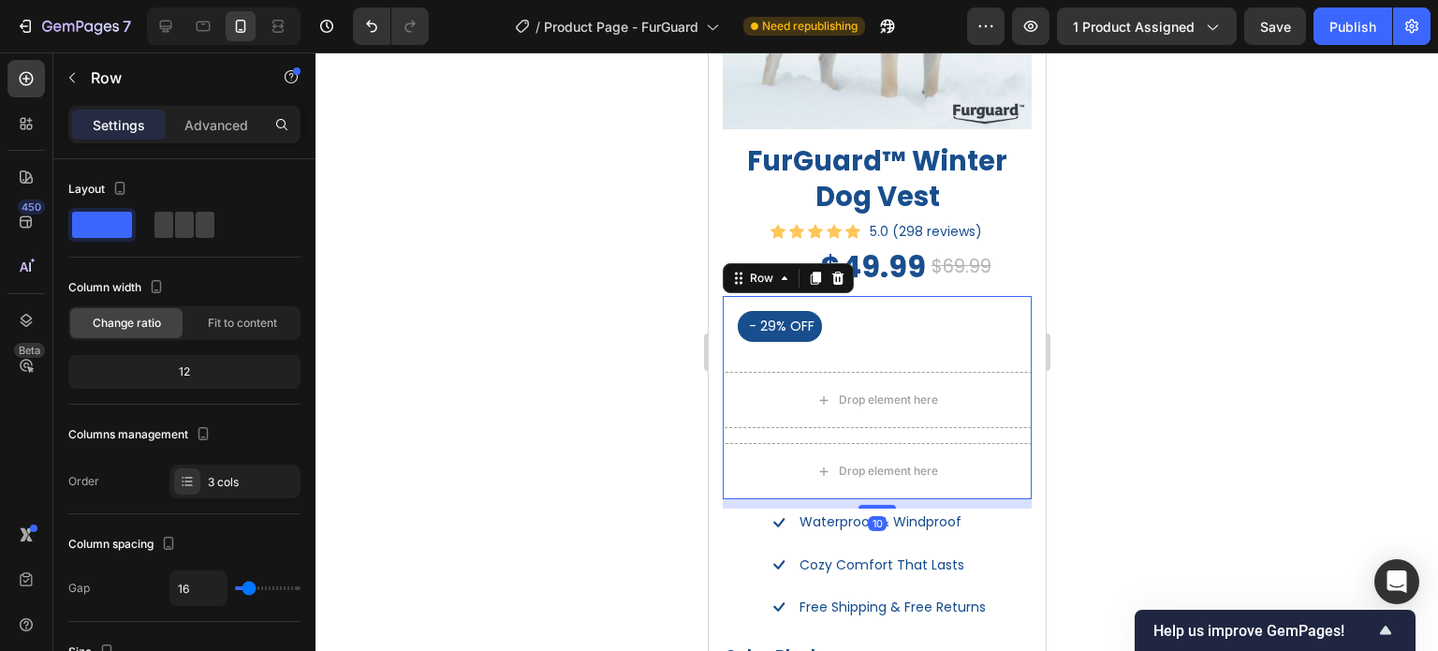
scroll to position [1217, 0]
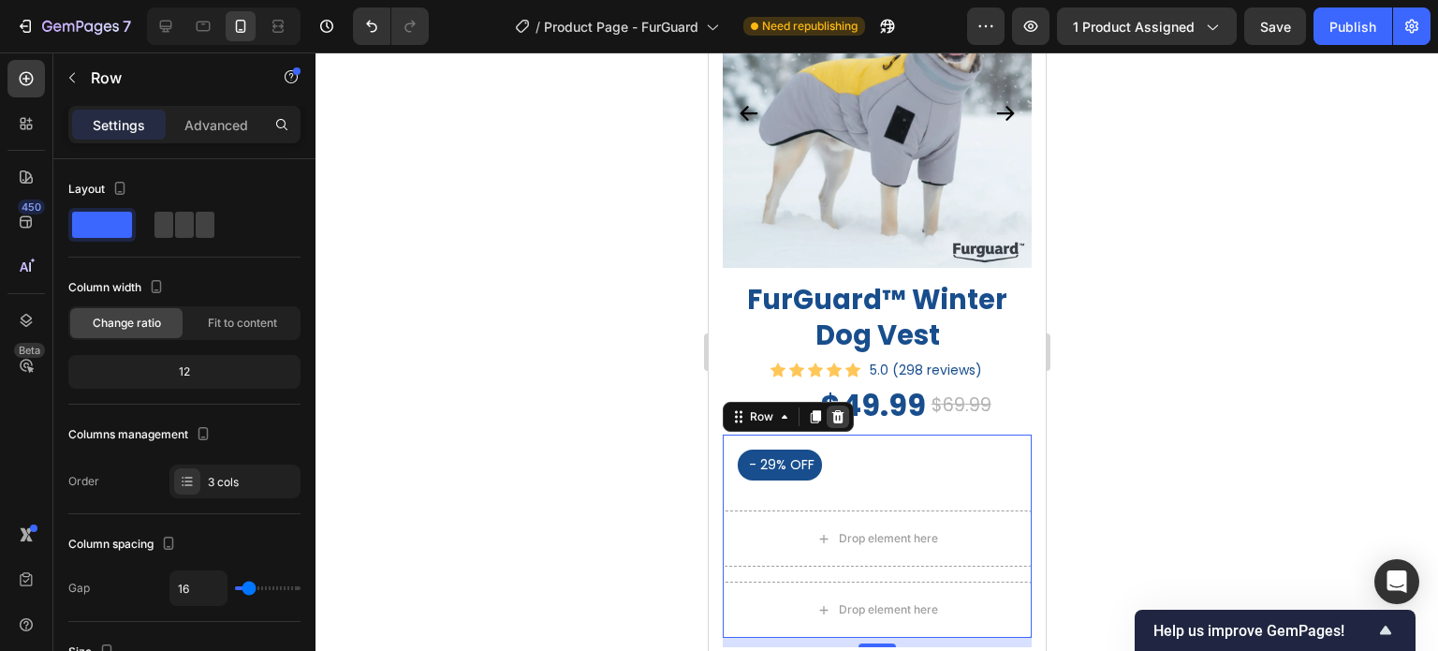
click at [836, 410] on icon at bounding box center [838, 416] width 12 height 13
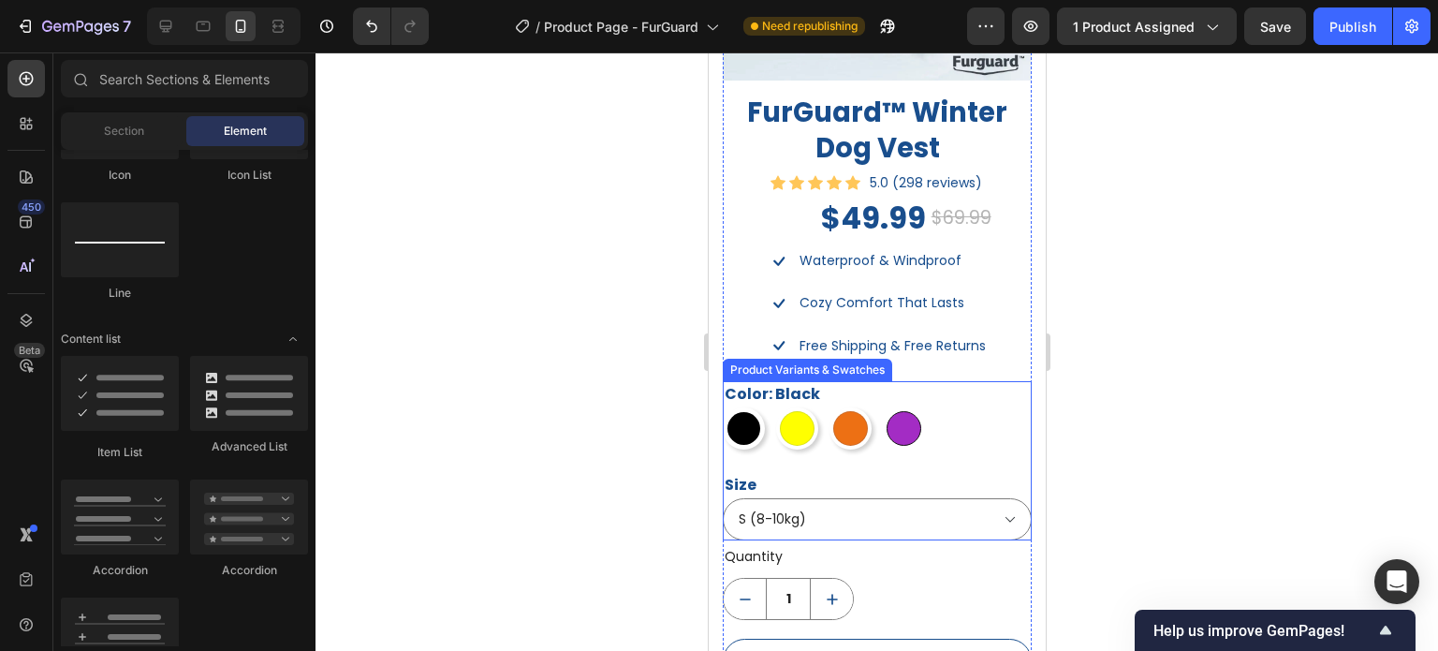
scroll to position [1311, 0]
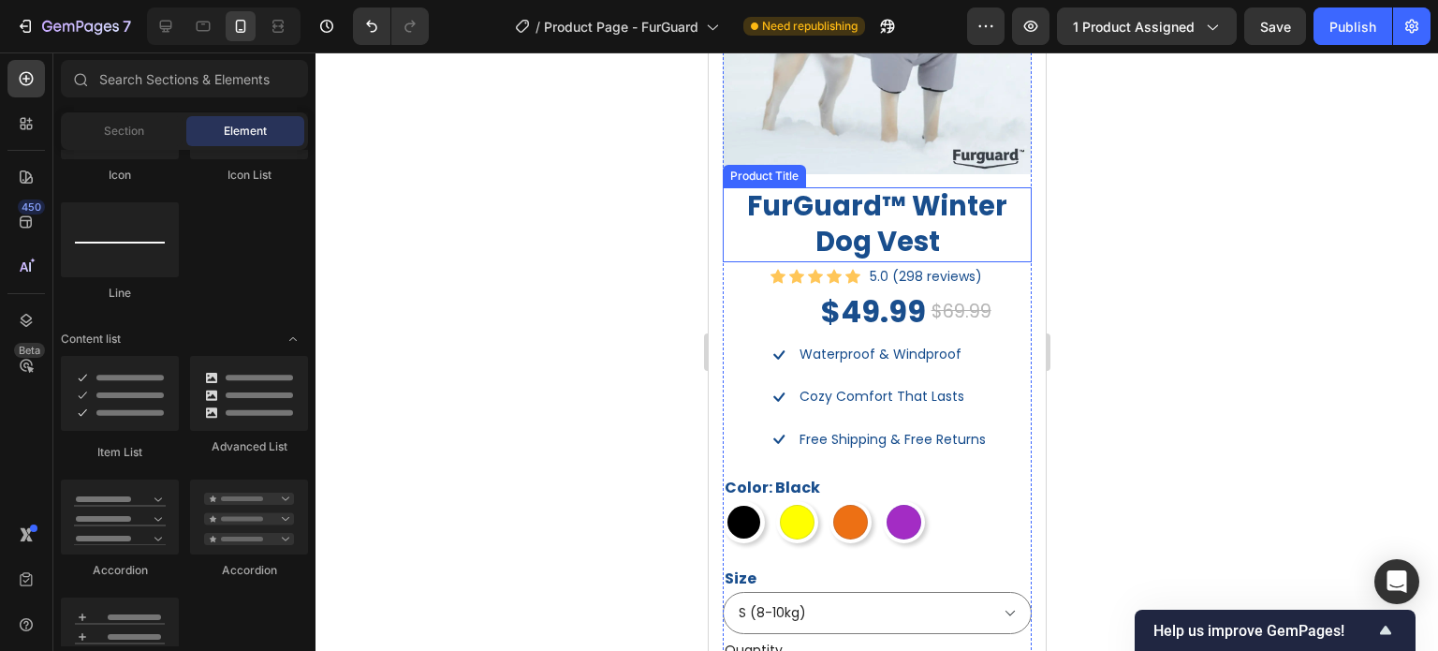
click at [929, 198] on h2 "FurGuard™ Winter Dog Vest" at bounding box center [876, 224] width 309 height 74
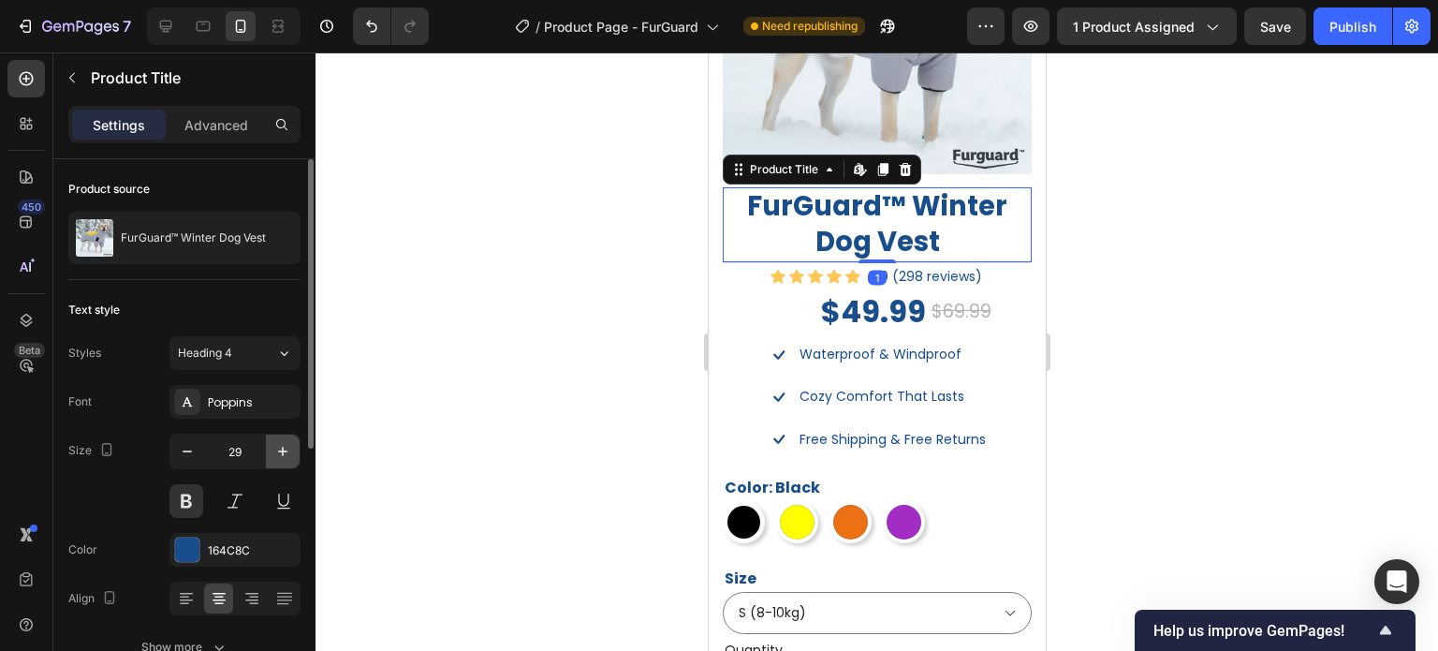
click at [275, 451] on icon "button" at bounding box center [282, 451] width 19 height 19
click at [275, 450] on icon "button" at bounding box center [282, 451] width 19 height 19
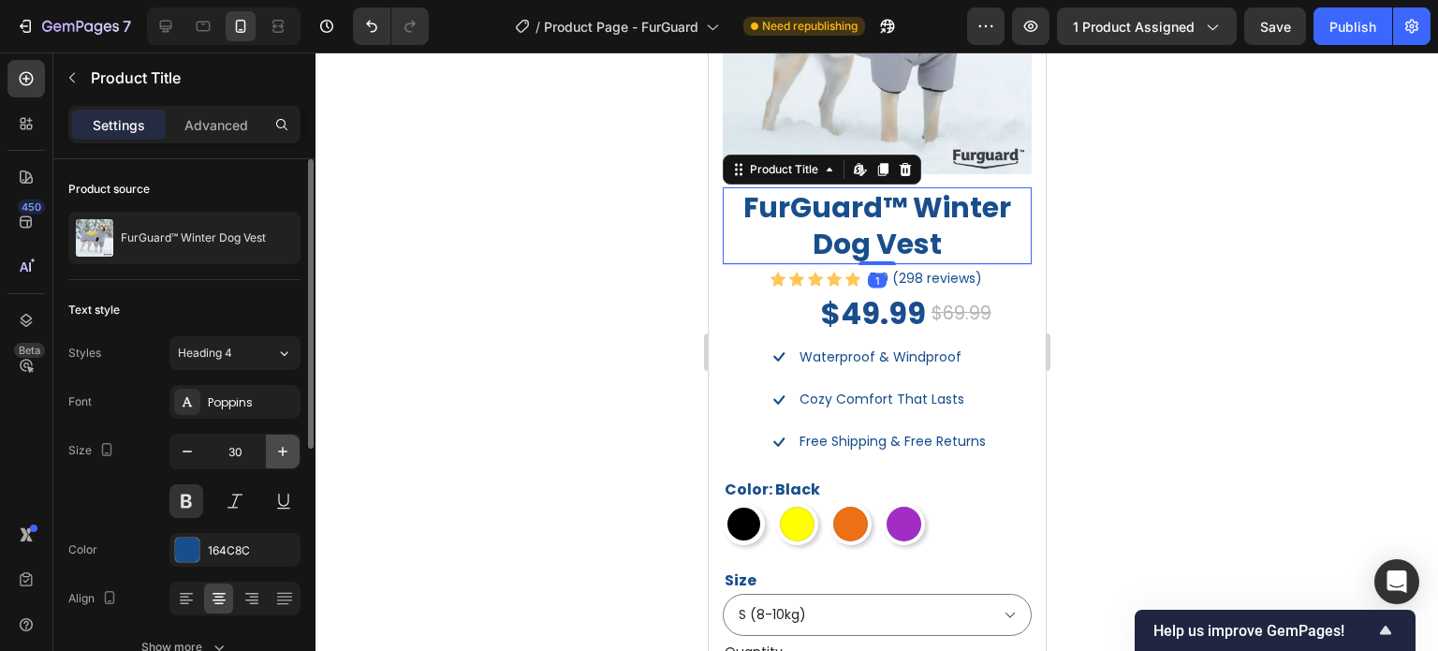
click at [275, 450] on icon "button" at bounding box center [282, 451] width 19 height 19
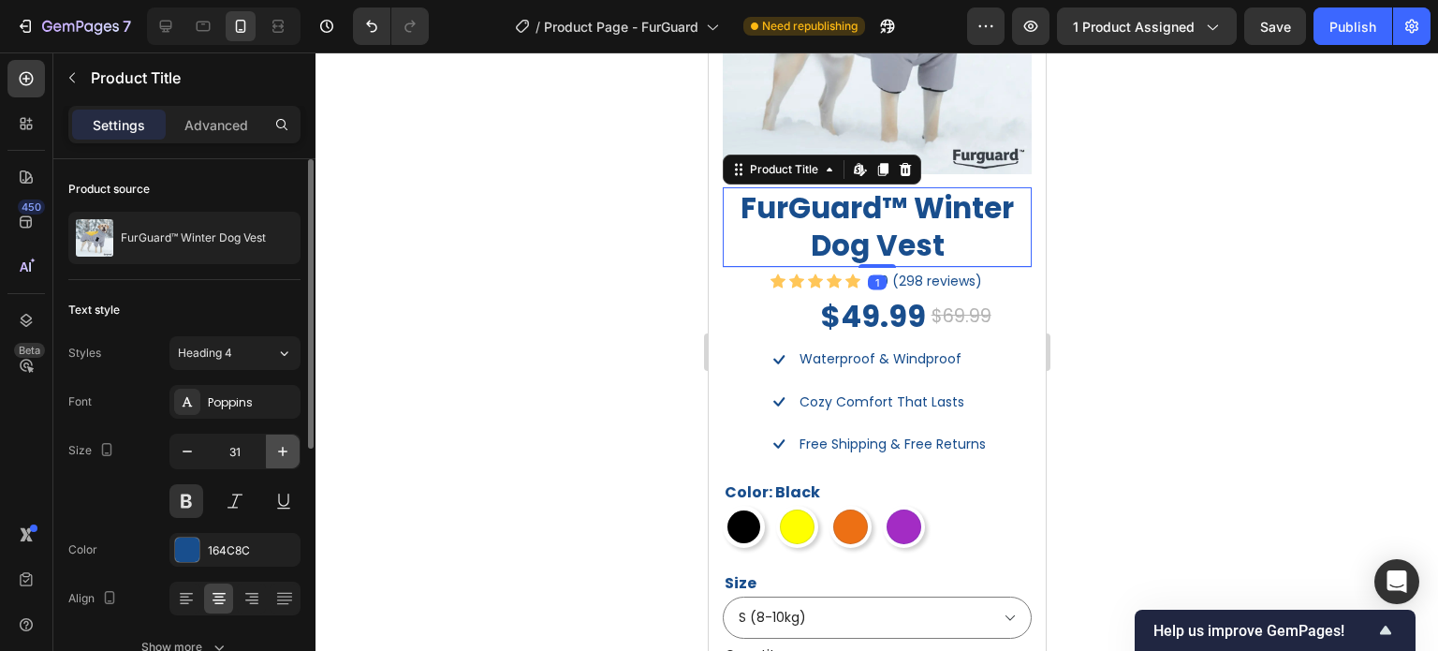
click at [275, 450] on icon "button" at bounding box center [282, 451] width 19 height 19
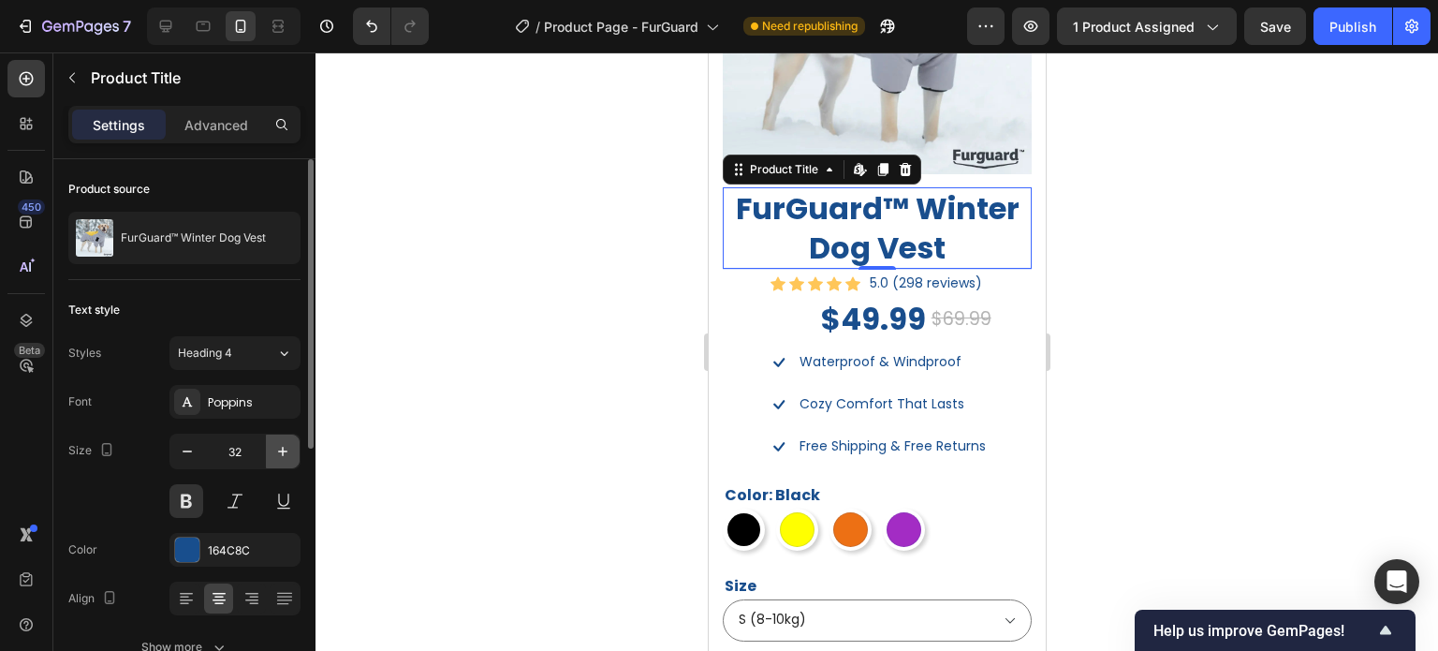
click at [275, 450] on icon "button" at bounding box center [282, 451] width 19 height 19
type input "33"
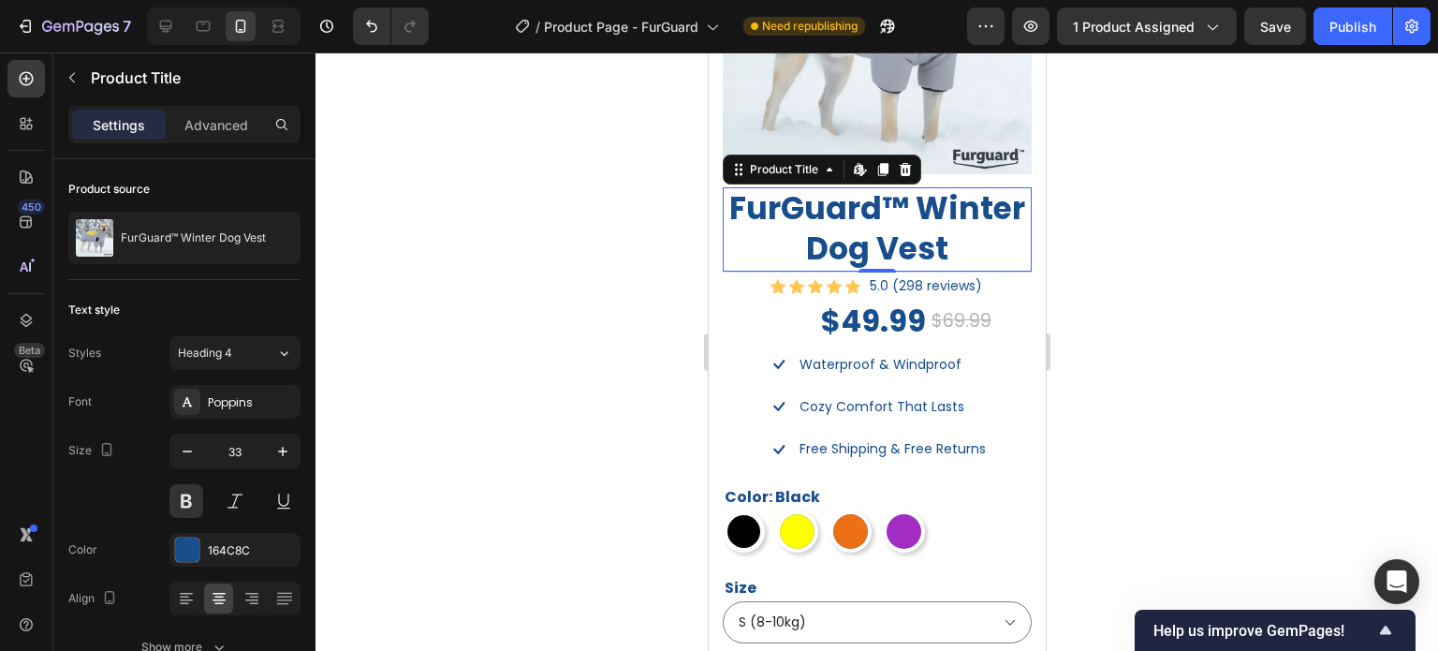
click at [1299, 327] on div at bounding box center [877, 351] width 1123 height 598
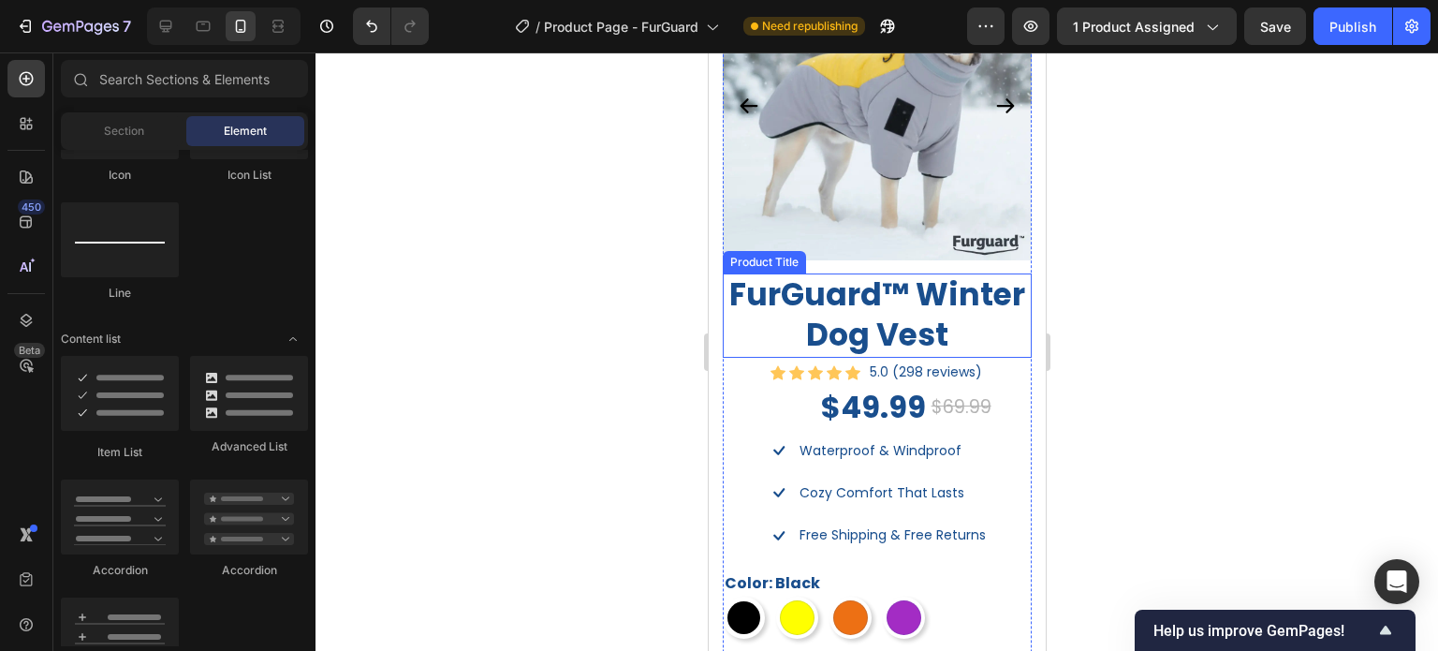
scroll to position [1124, 0]
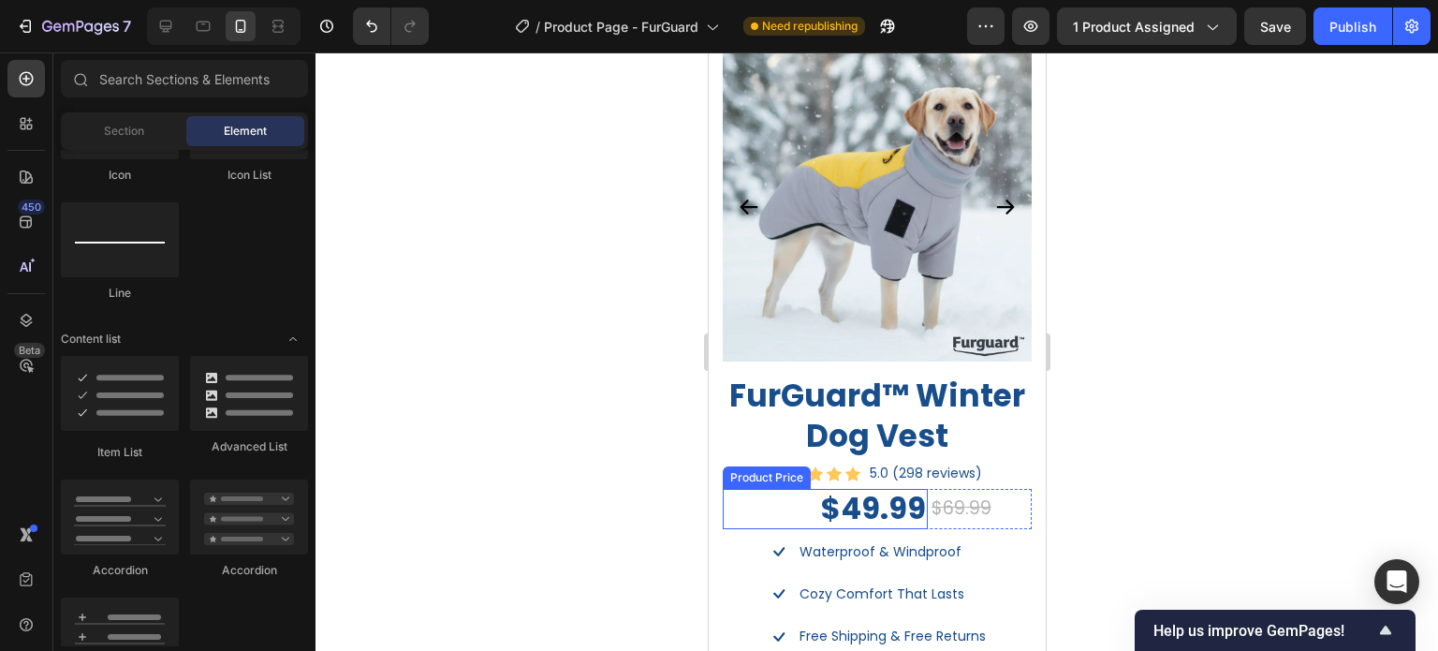
click at [900, 495] on div "$49.99" at bounding box center [824, 508] width 205 height 39
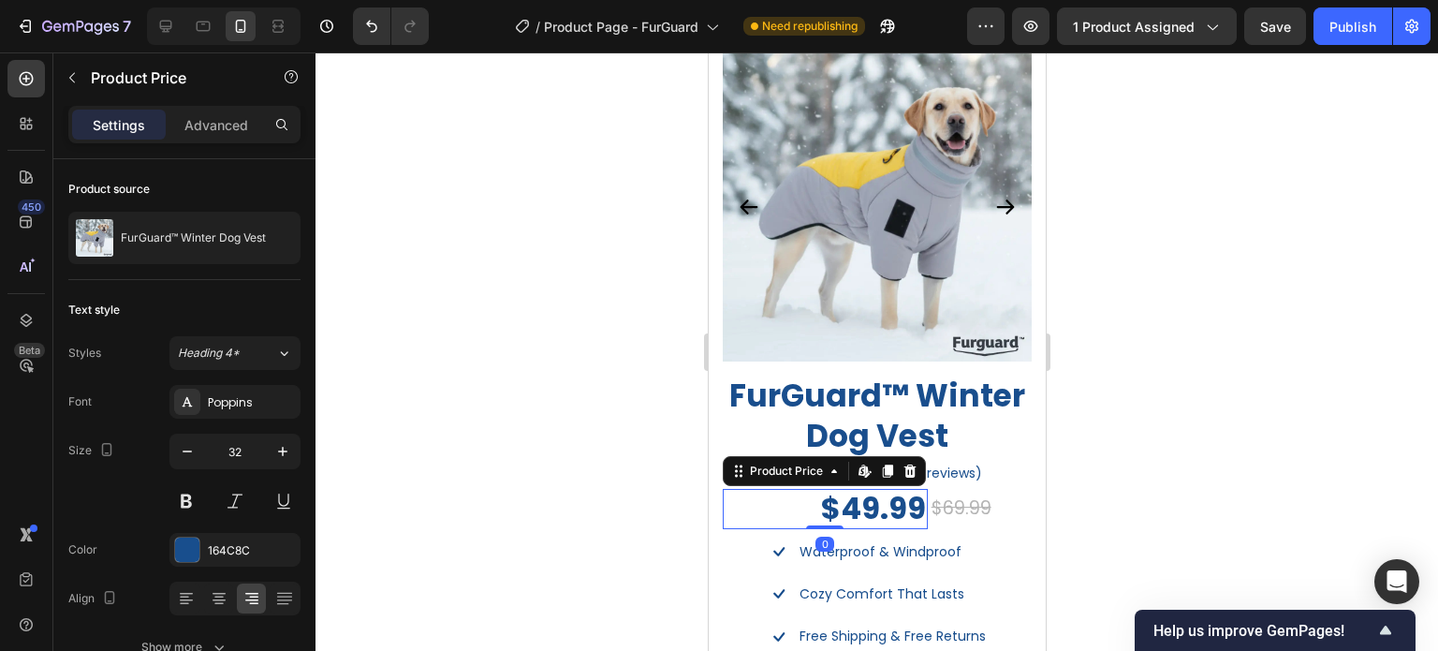
click at [1142, 473] on div at bounding box center [877, 351] width 1123 height 598
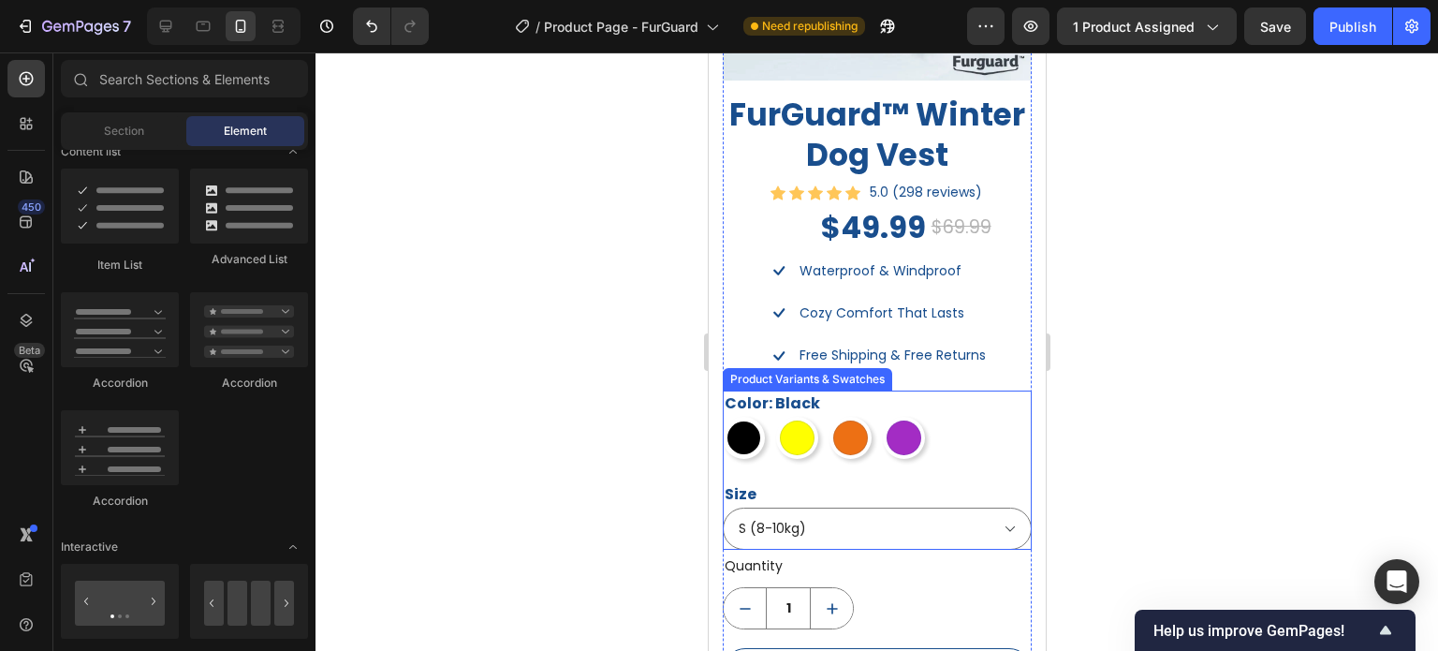
scroll to position [1311, 0]
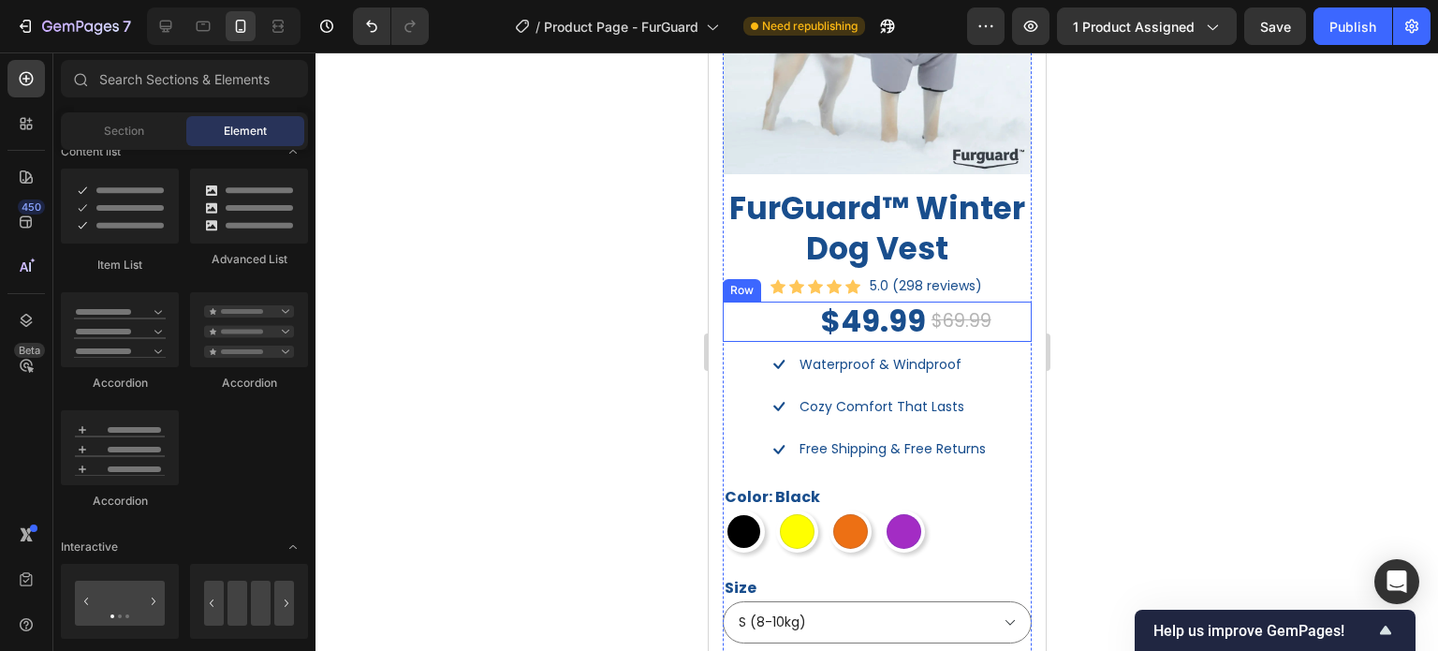
click at [993, 322] on div "$69.99 Compare Price Compare Price" at bounding box center [980, 321] width 102 height 39
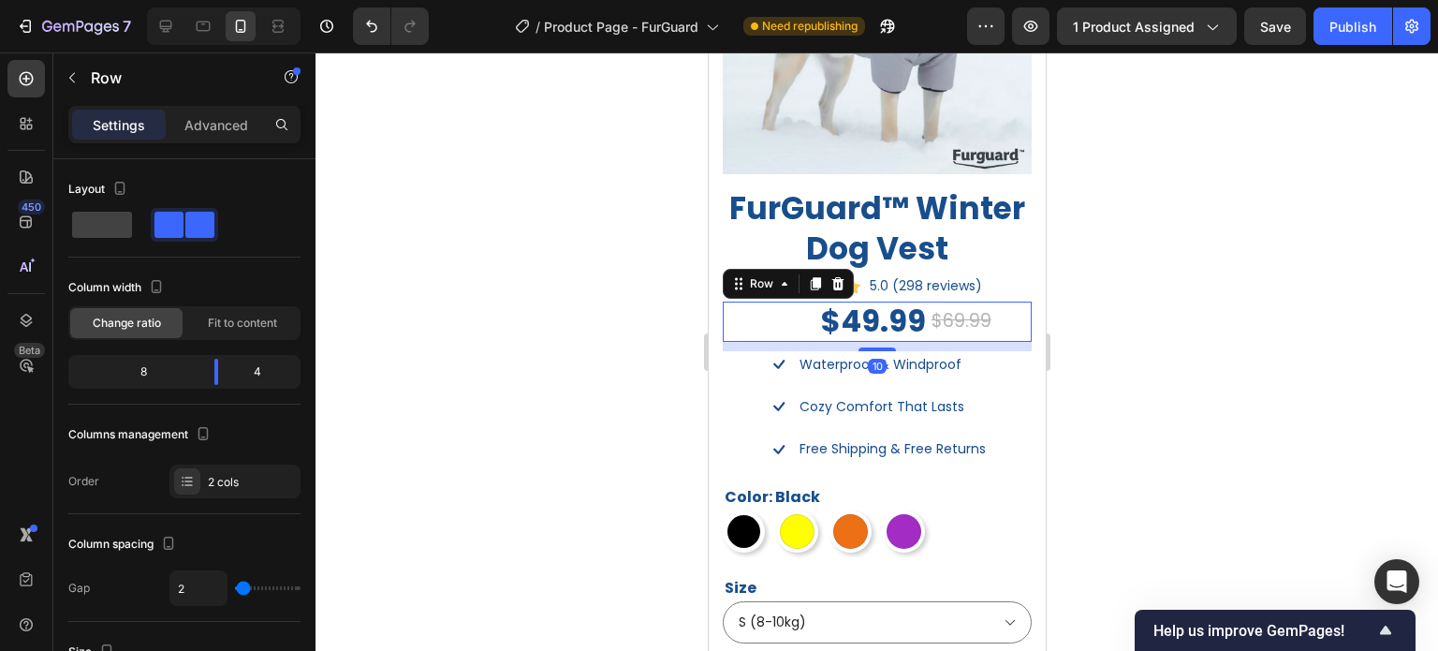
click at [1300, 334] on div at bounding box center [877, 351] width 1123 height 598
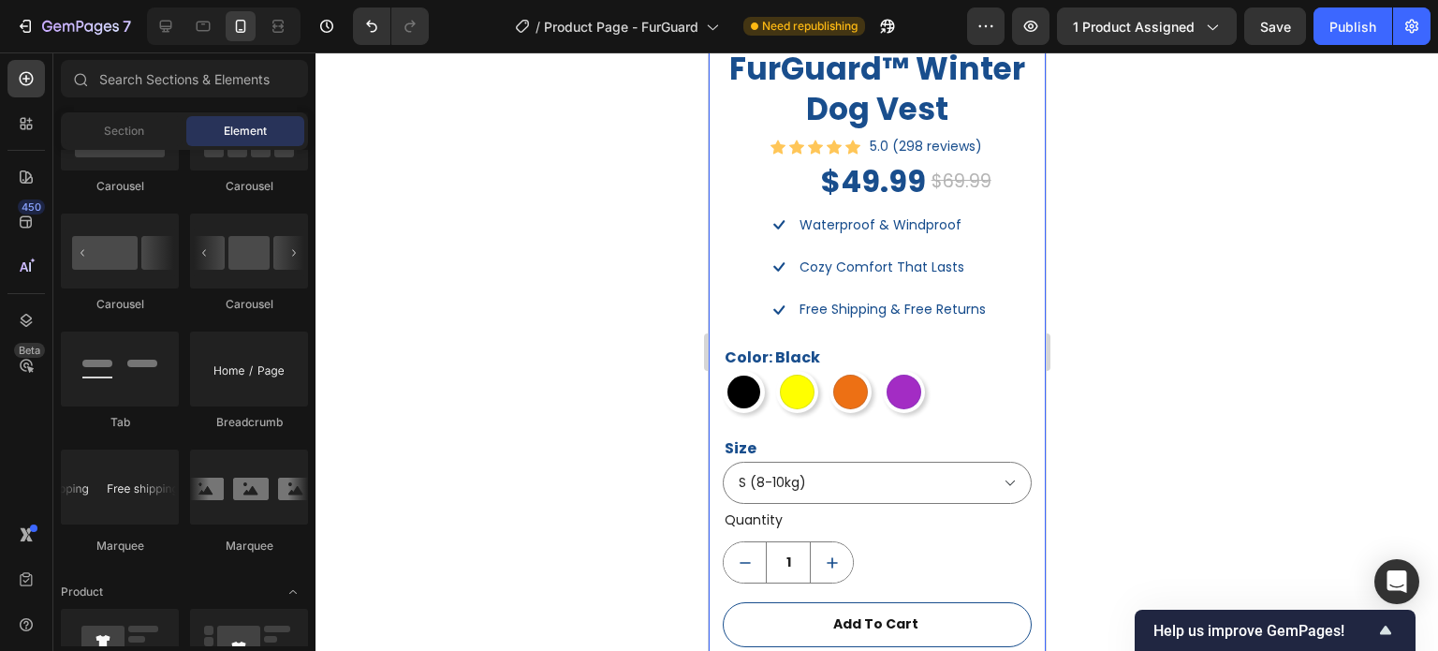
scroll to position [1405, 0]
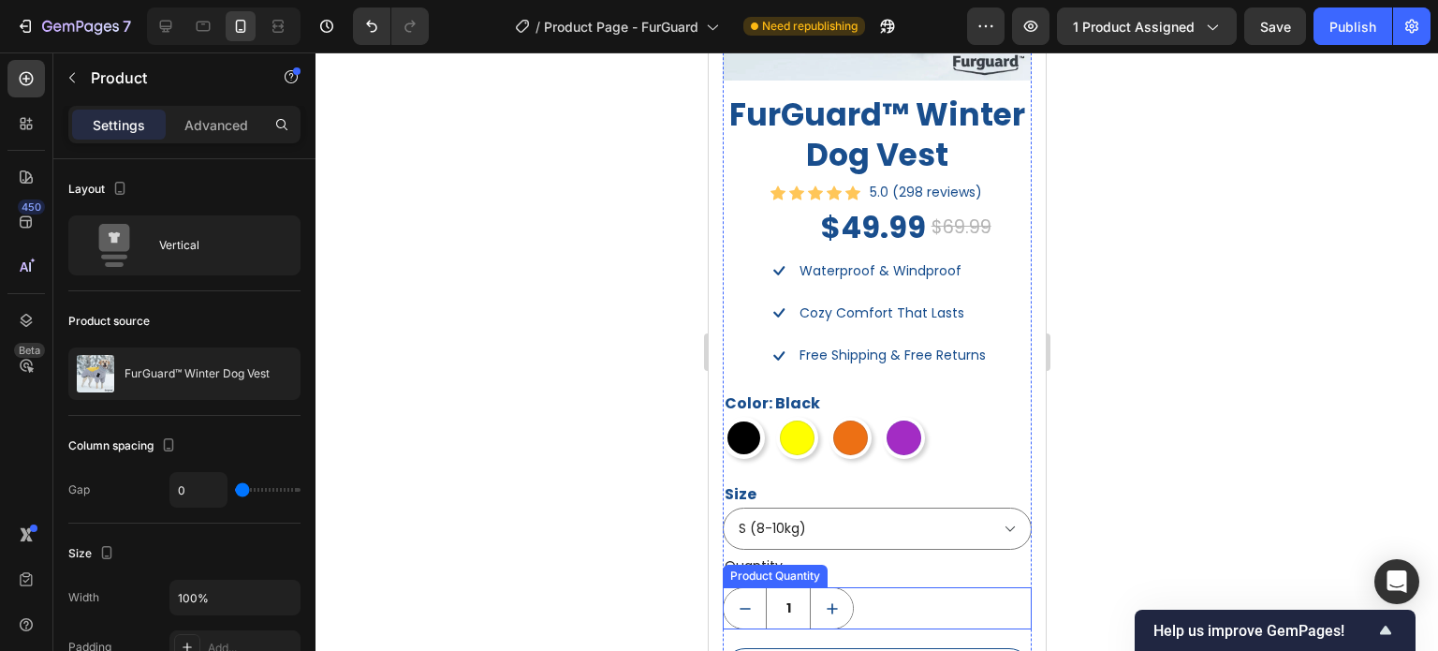
click at [895, 587] on div "1" at bounding box center [876, 608] width 309 height 42
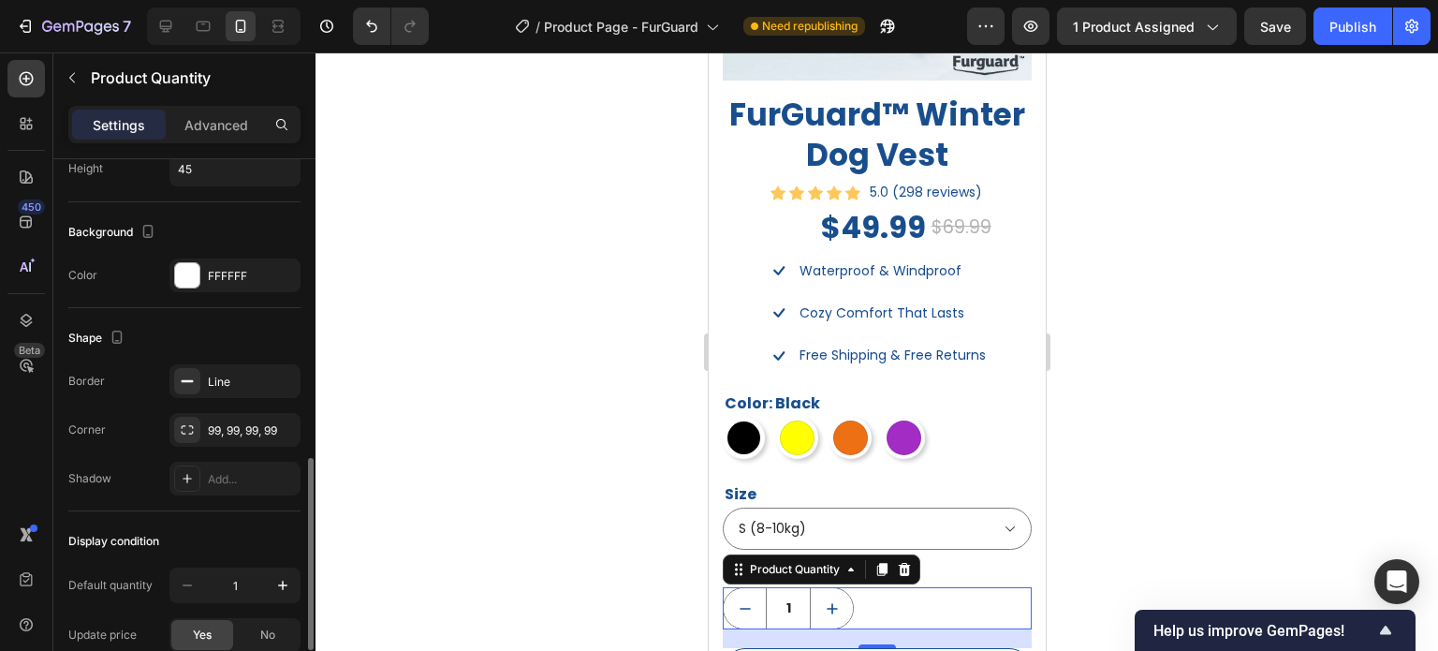
scroll to position [995, 0]
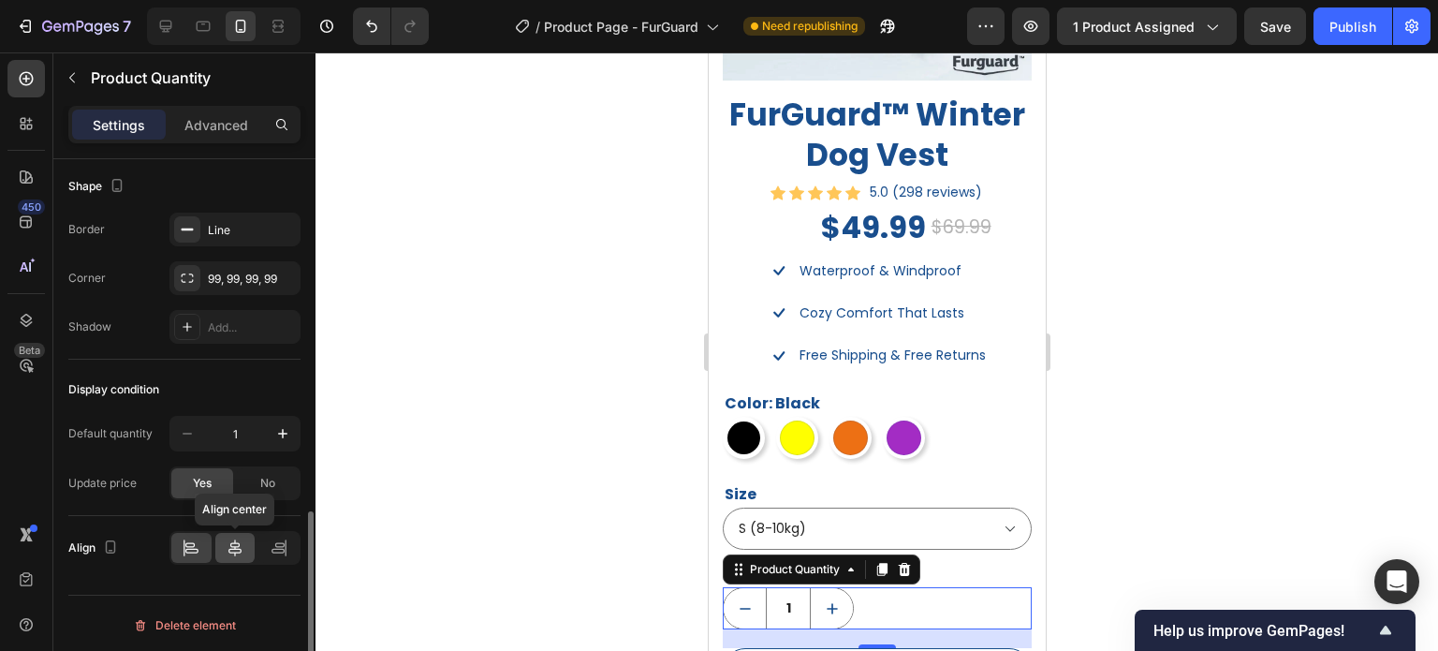
click at [228, 548] on icon at bounding box center [234, 547] width 13 height 17
click at [1210, 471] on div at bounding box center [877, 351] width 1123 height 598
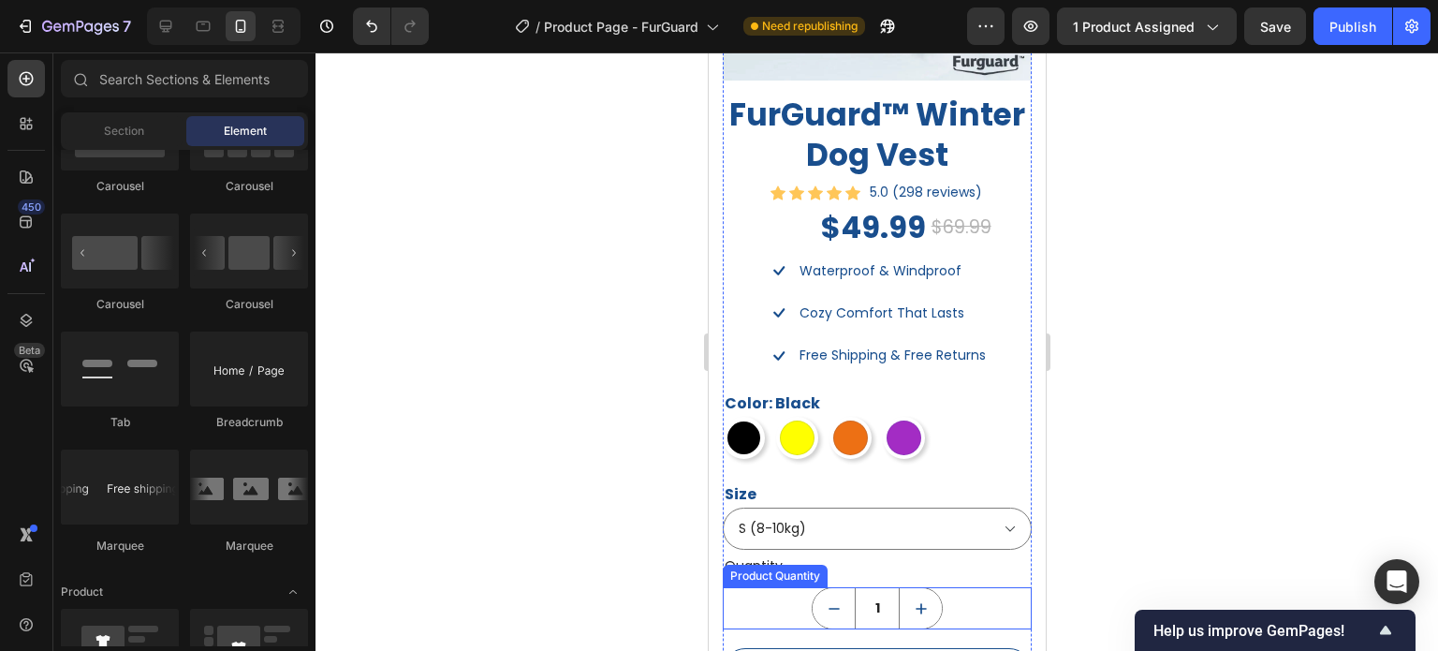
click at [799, 598] on div "1" at bounding box center [876, 608] width 309 height 42
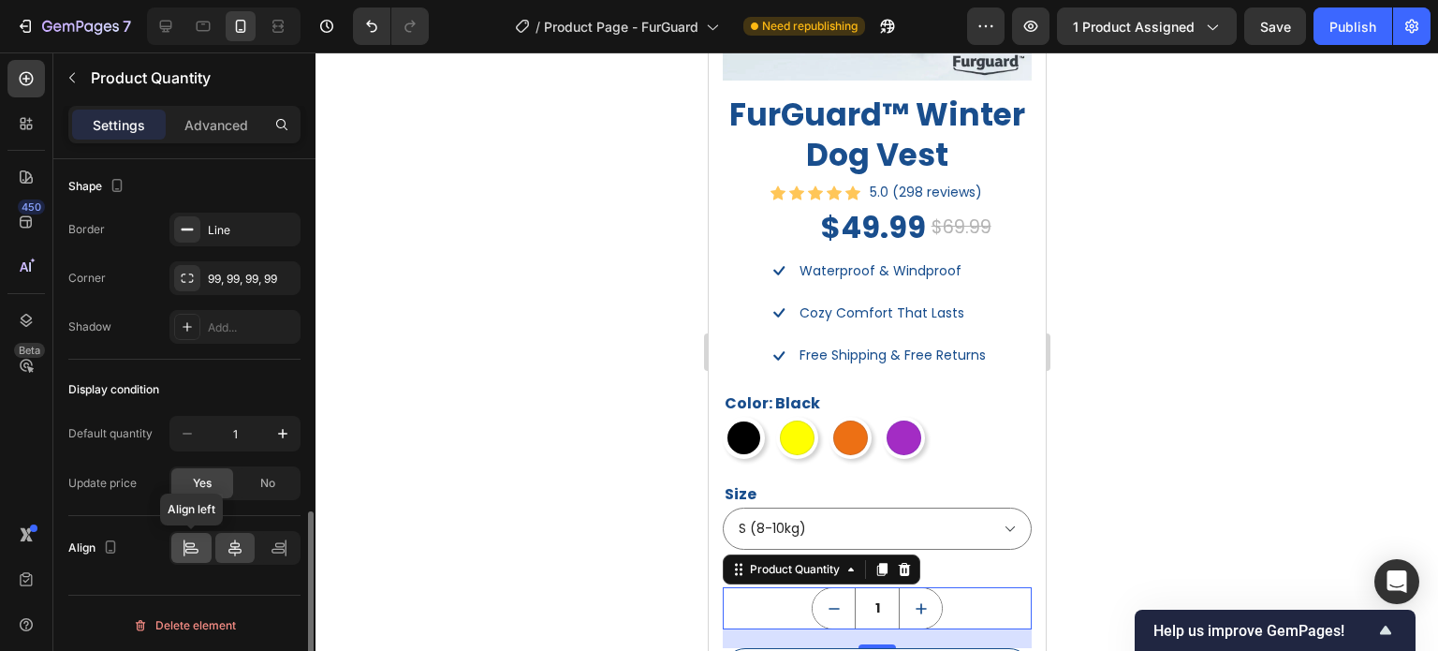
click at [191, 538] on icon at bounding box center [191, 547] width 19 height 19
click at [260, 482] on span "No" at bounding box center [267, 483] width 15 height 17
click at [207, 482] on span "Yes" at bounding box center [202, 483] width 19 height 17
click at [292, 429] on icon "button" at bounding box center [282, 433] width 19 height 19
type input "2"
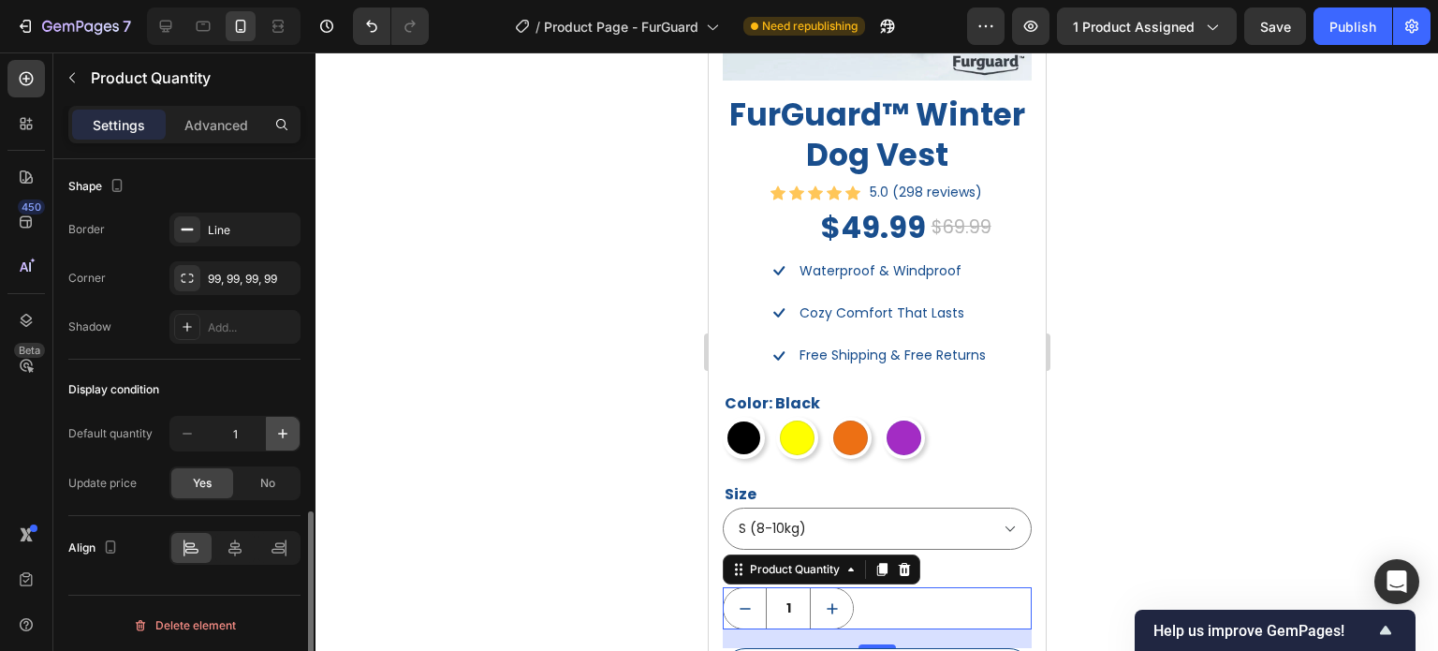
type input "2"
click at [183, 433] on icon "button" at bounding box center [187, 434] width 9 height 2
type input "1"
drag, startPoint x: 1249, startPoint y: 419, endPoint x: 1066, endPoint y: 184, distance: 298.2
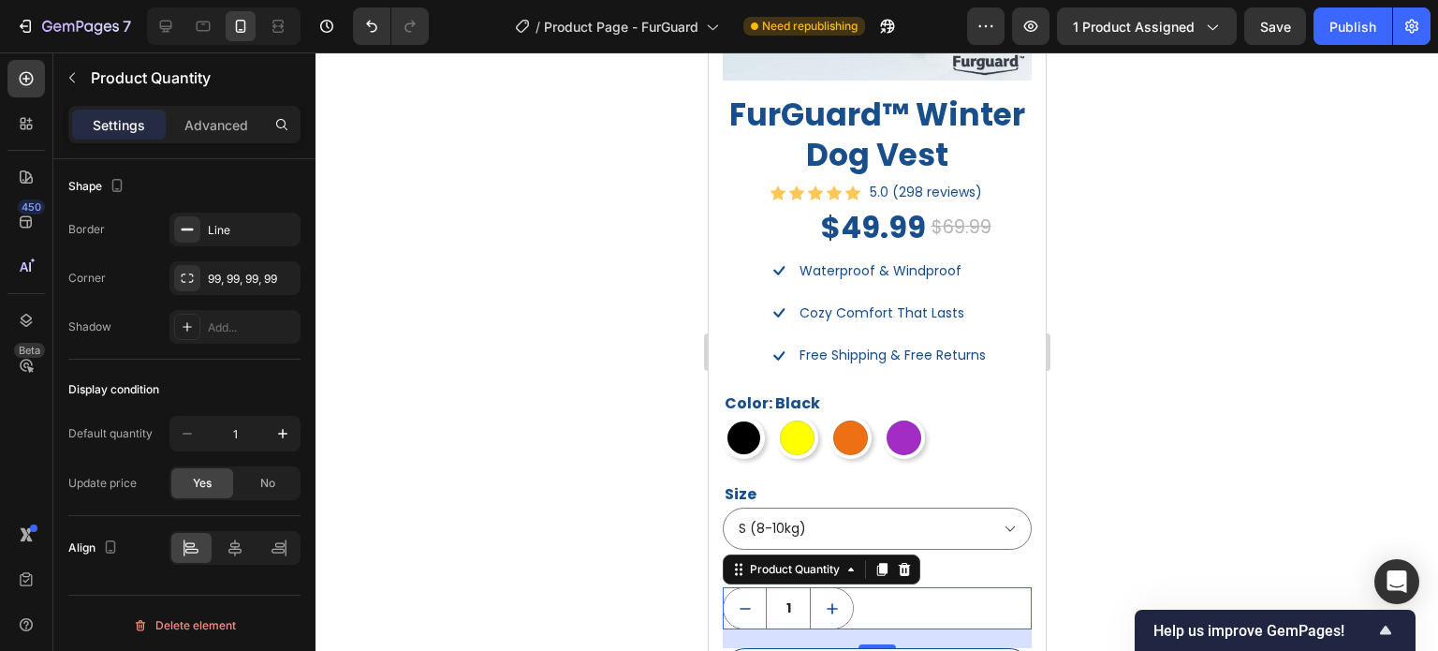
click at [1244, 418] on div at bounding box center [877, 351] width 1123 height 598
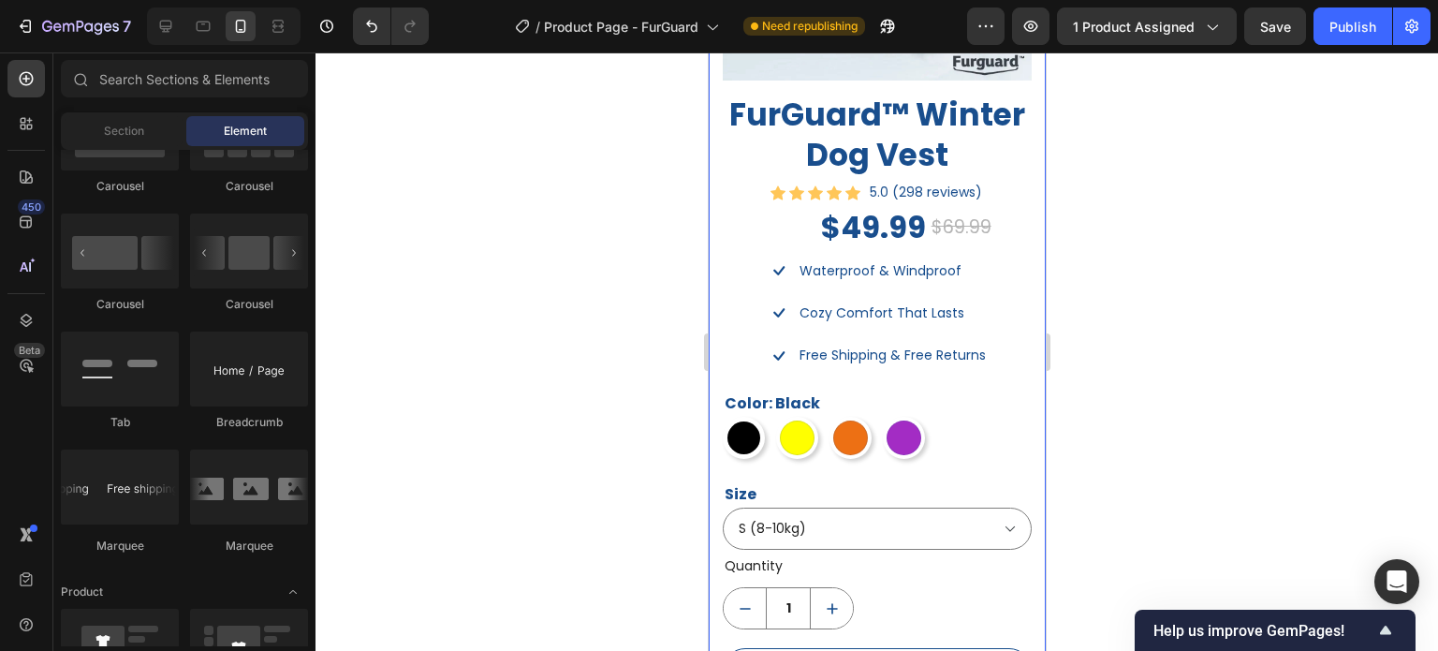
click at [1109, 435] on div at bounding box center [877, 351] width 1123 height 598
click at [803, 423] on div at bounding box center [796, 437] width 35 height 35
click at [775, 417] on input "Yellow Yellow" at bounding box center [774, 416] width 1 height 1
radio input "true"
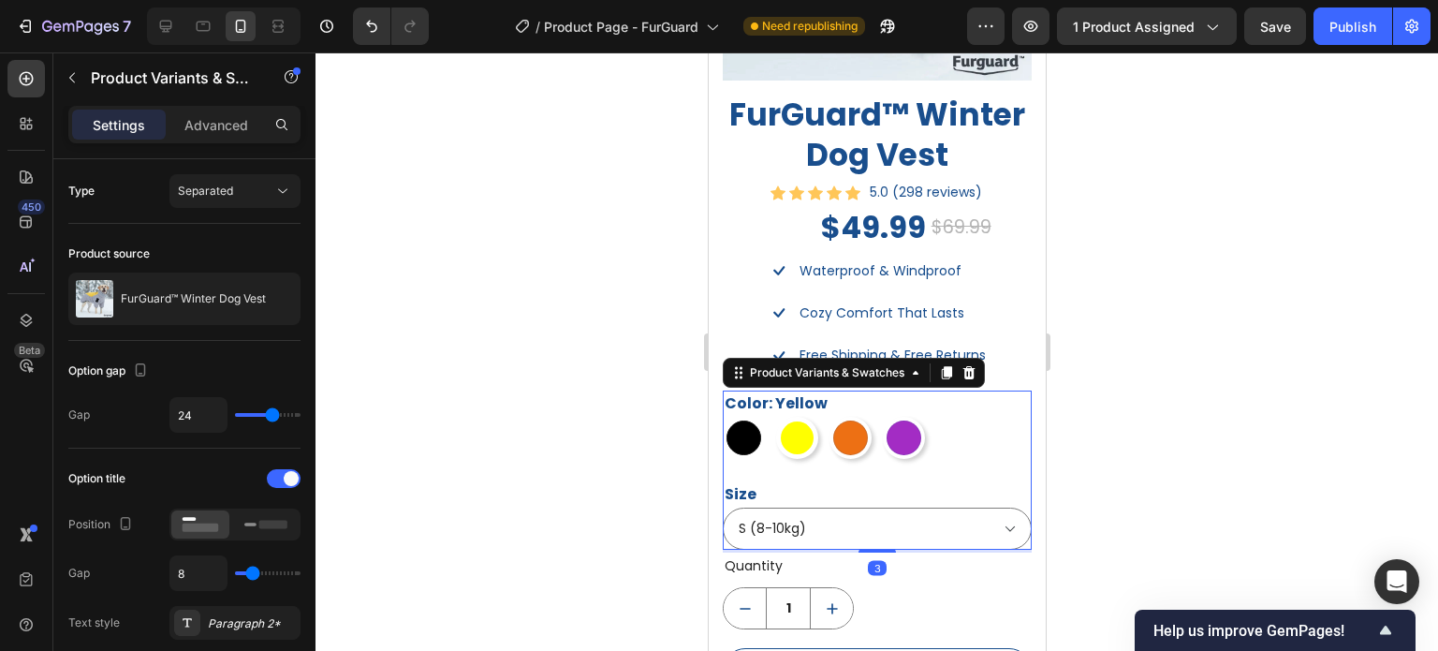
click at [744, 425] on div at bounding box center [743, 437] width 35 height 35
click at [722, 417] on input "Black Black" at bounding box center [721, 416] width 1 height 1
radio input "true"
click at [804, 423] on div at bounding box center [796, 437] width 35 height 35
click at [775, 417] on input "Yellow Yellow" at bounding box center [774, 416] width 1 height 1
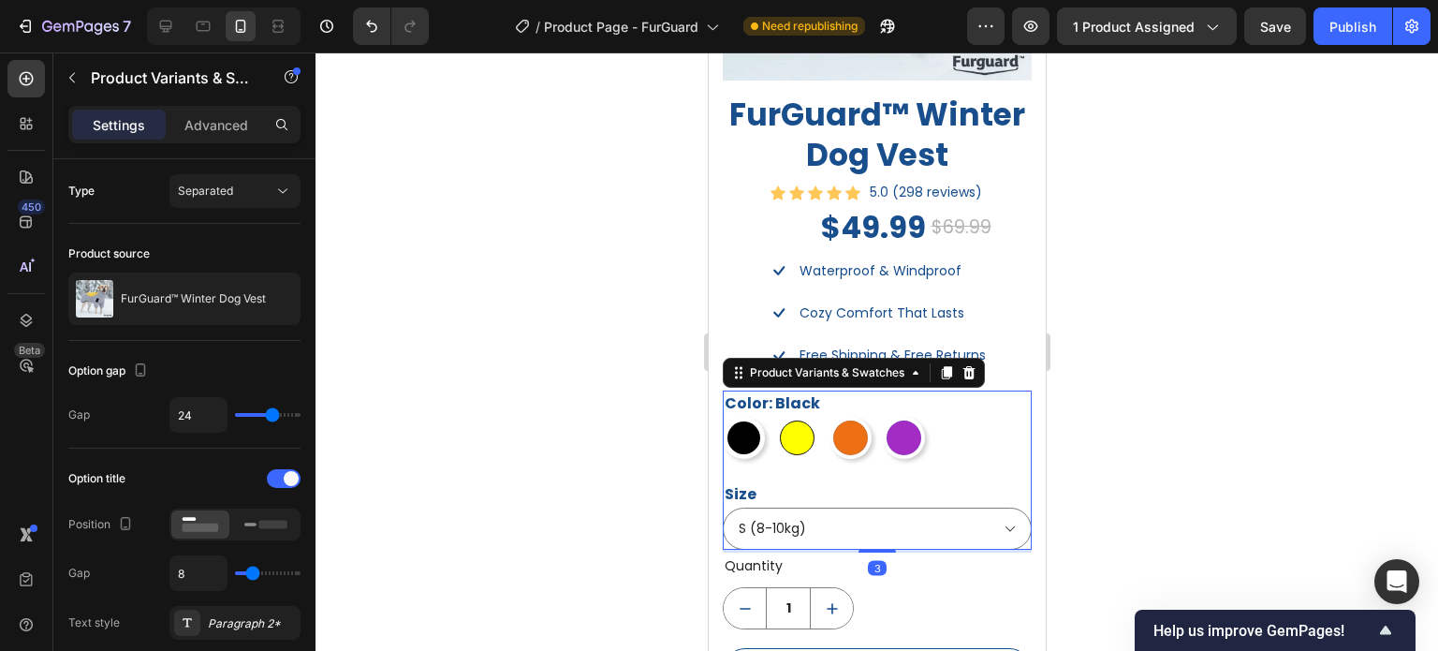
radio input "true"
click at [858, 430] on div at bounding box center [850, 437] width 35 height 35
click at [829, 417] on input "Orange Orange" at bounding box center [828, 416] width 1 height 1
radio input "true"
click at [900, 435] on div at bounding box center [903, 437] width 35 height 35
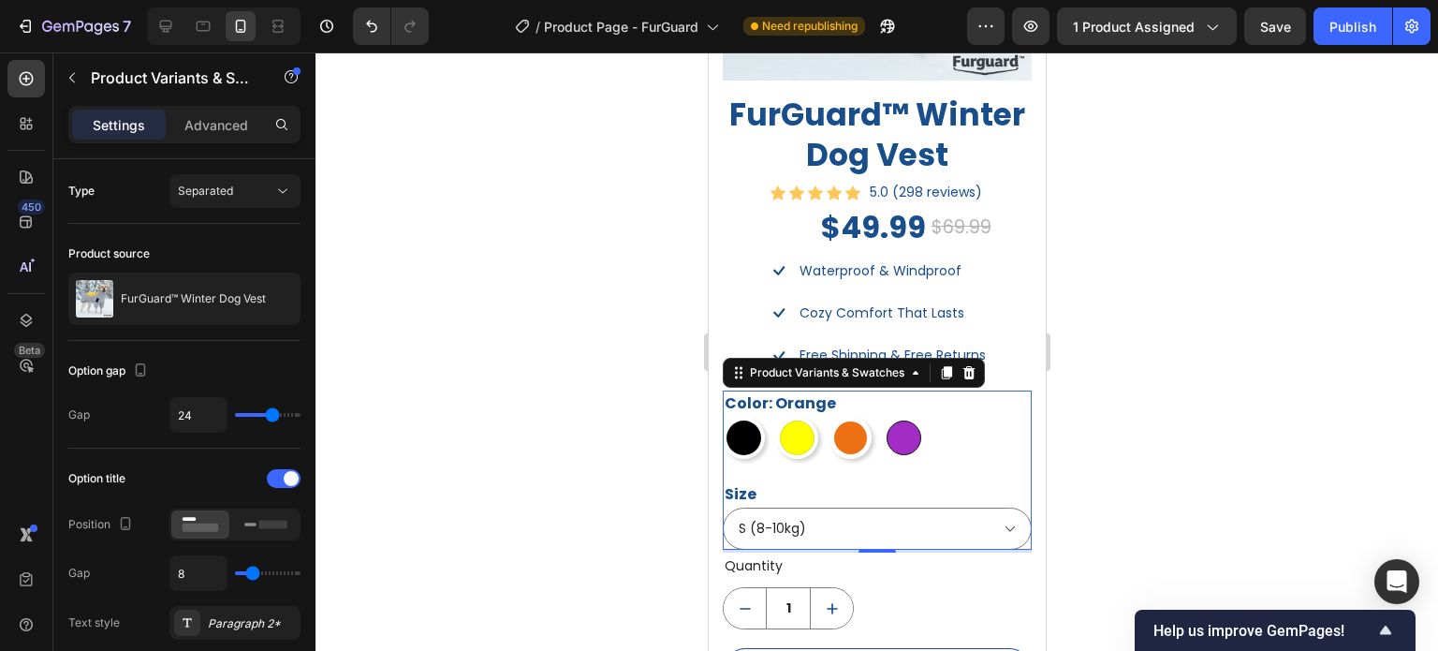
click at [882, 417] on input "Purple Purple" at bounding box center [881, 416] width 1 height 1
radio input "true"
drag, startPoint x: 858, startPoint y: 426, endPoint x: 847, endPoint y: 430, distance: 11.0
click at [857, 426] on div at bounding box center [850, 437] width 35 height 35
click at [829, 417] on input "Orange Orange" at bounding box center [828, 416] width 1 height 1
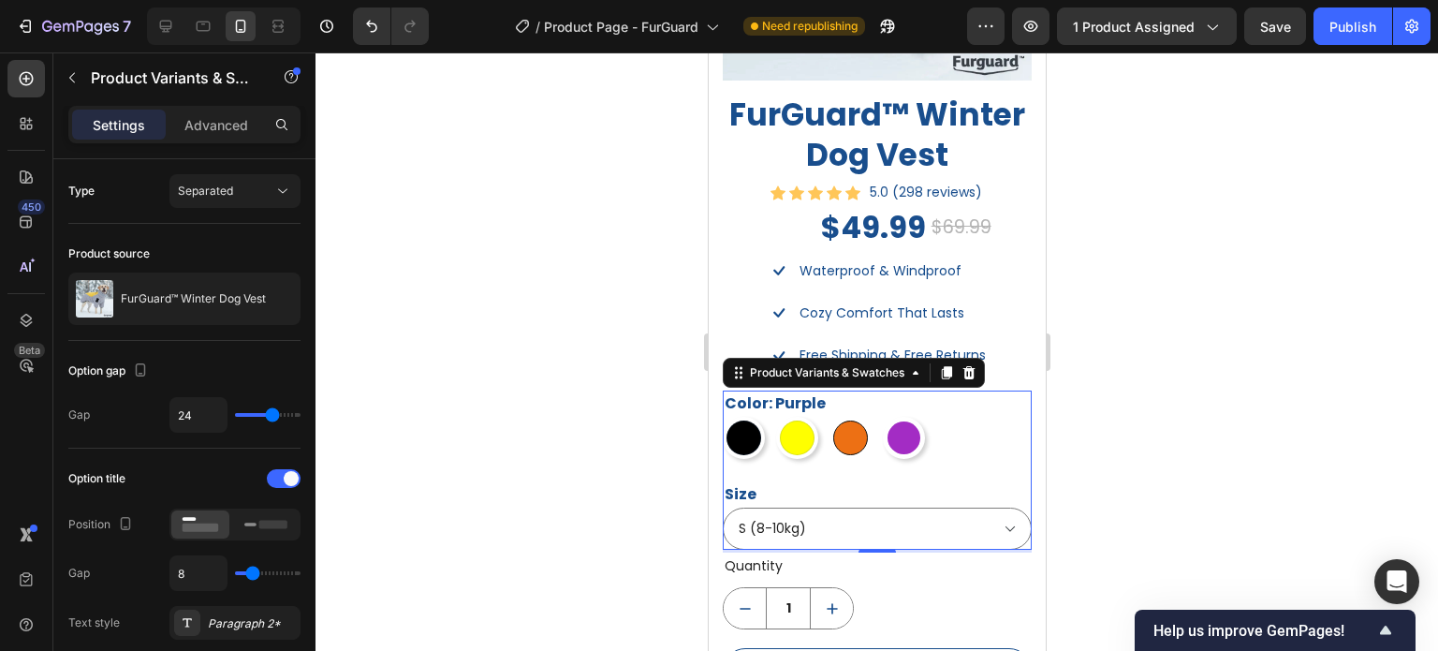
radio input "true"
click at [801, 422] on div at bounding box center [796, 437] width 35 height 35
click at [775, 417] on input "Yellow Yellow" at bounding box center [774, 416] width 1 height 1
radio input "true"
click at [746, 422] on div at bounding box center [743, 437] width 35 height 35
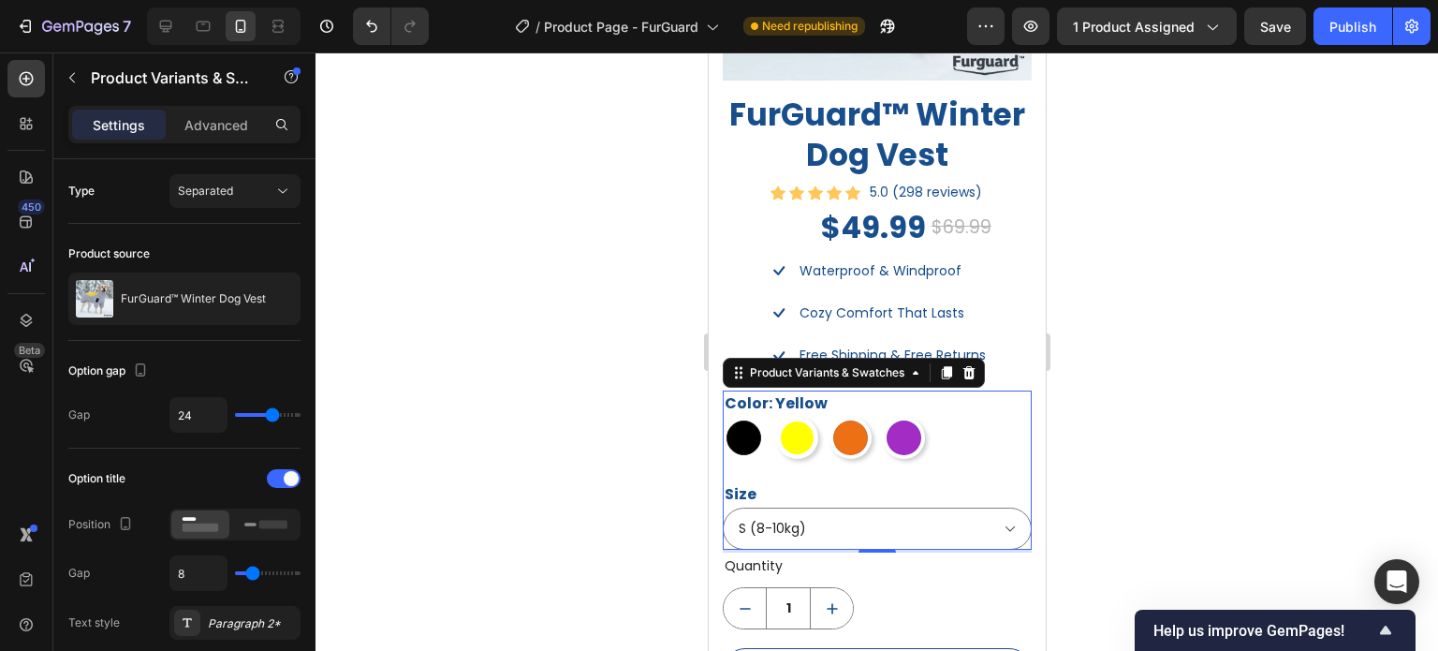
click at [722, 417] on input "Black Black" at bounding box center [721, 416] width 1 height 1
radio input "true"
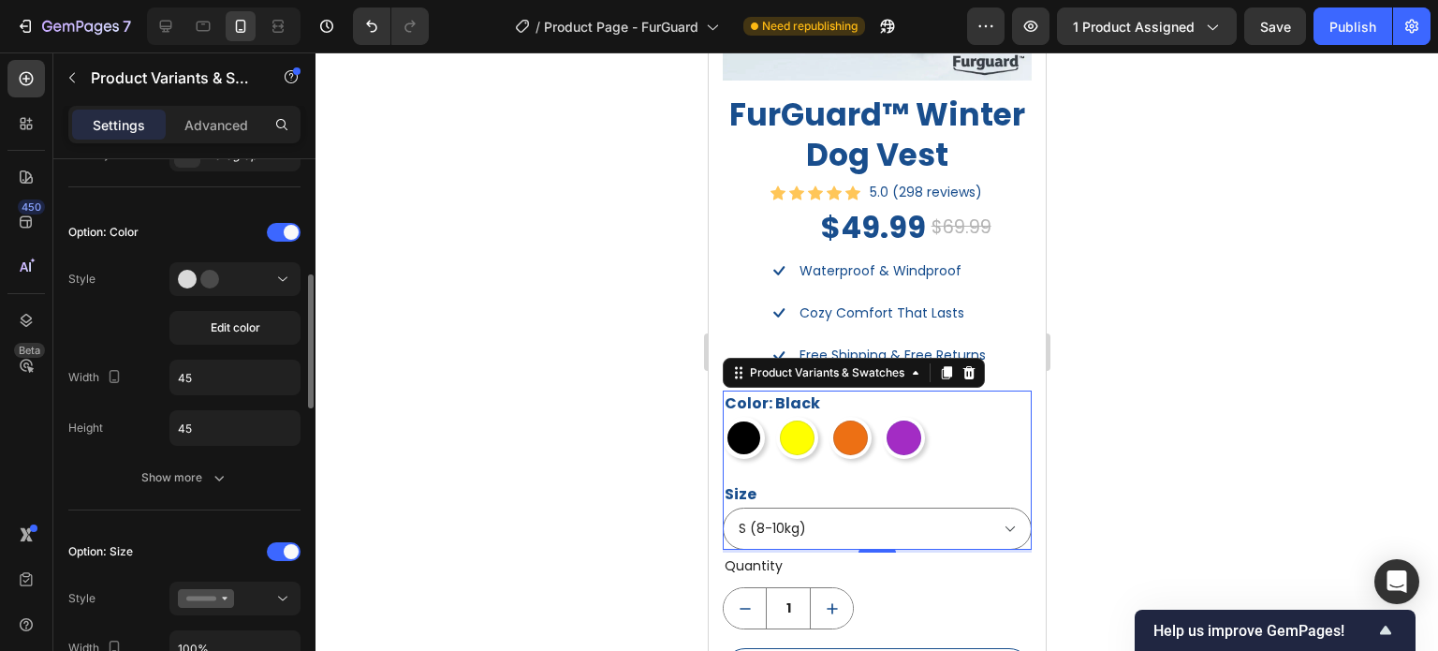
scroll to position [562, 0]
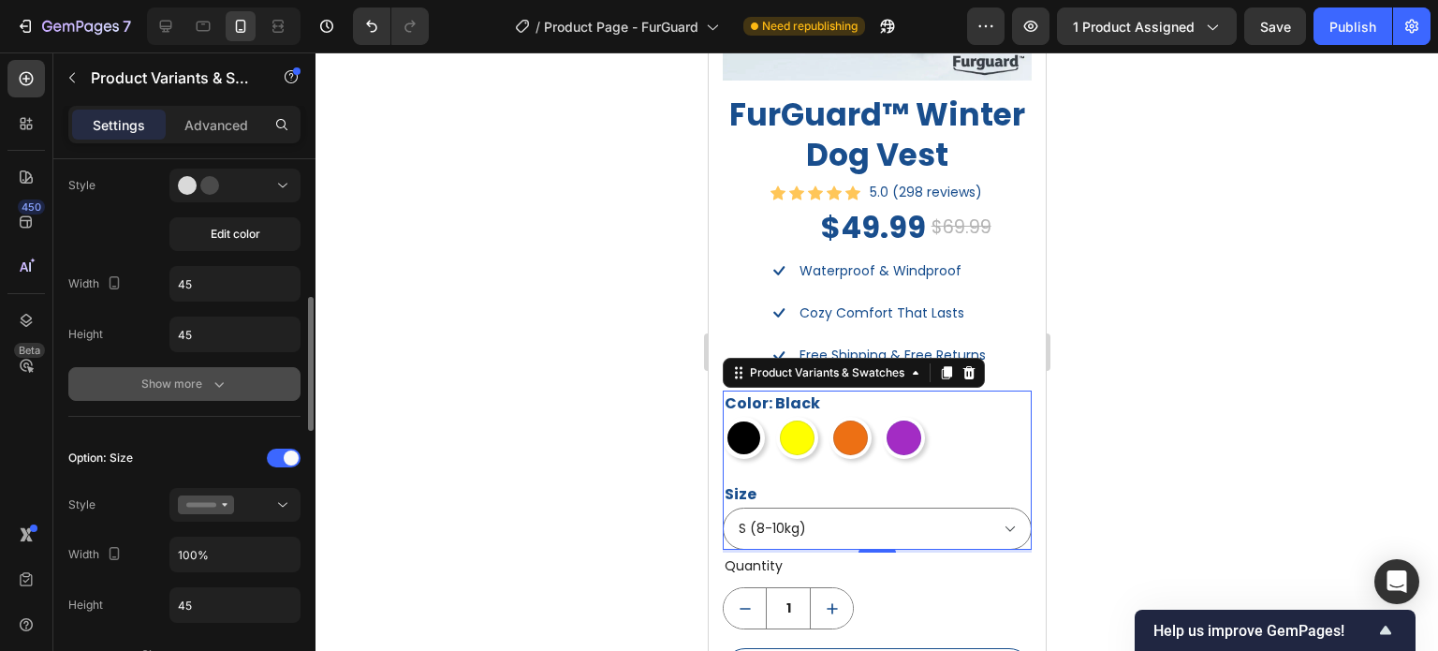
click at [203, 392] on button "Show more" at bounding box center [184, 384] width 232 height 34
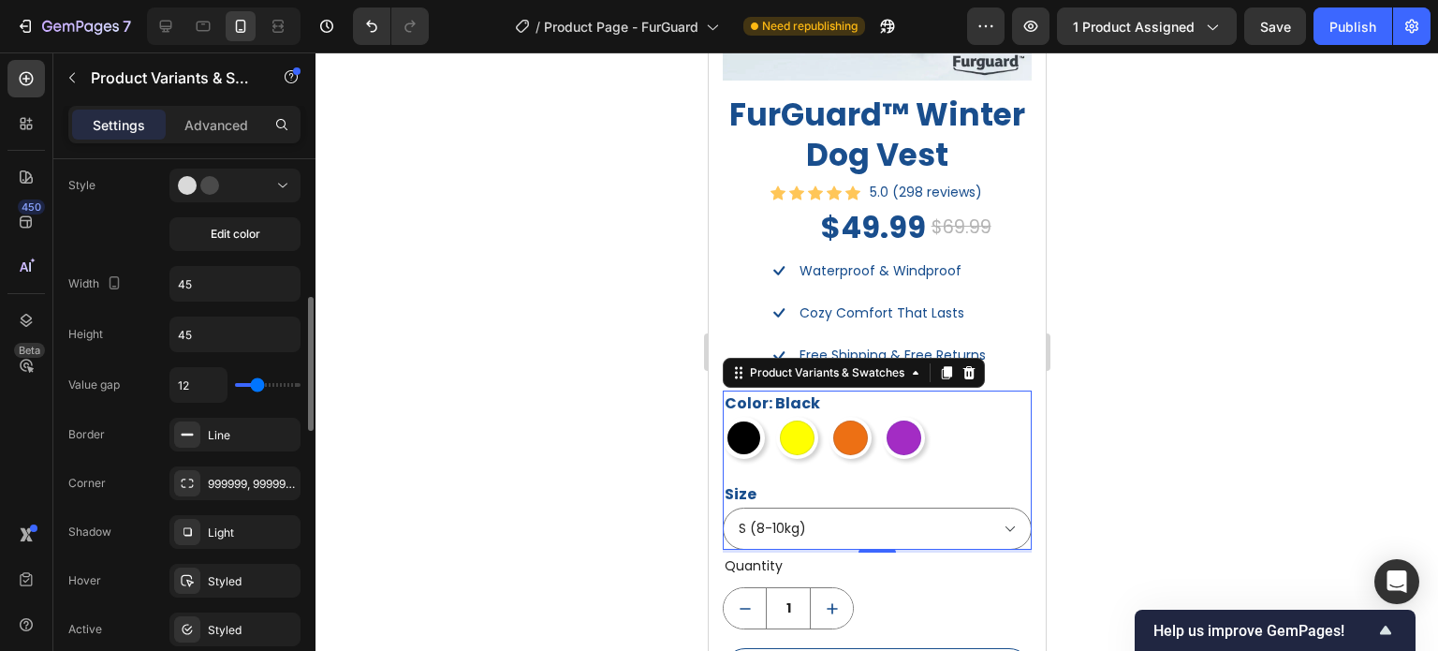
scroll to position [656, 0]
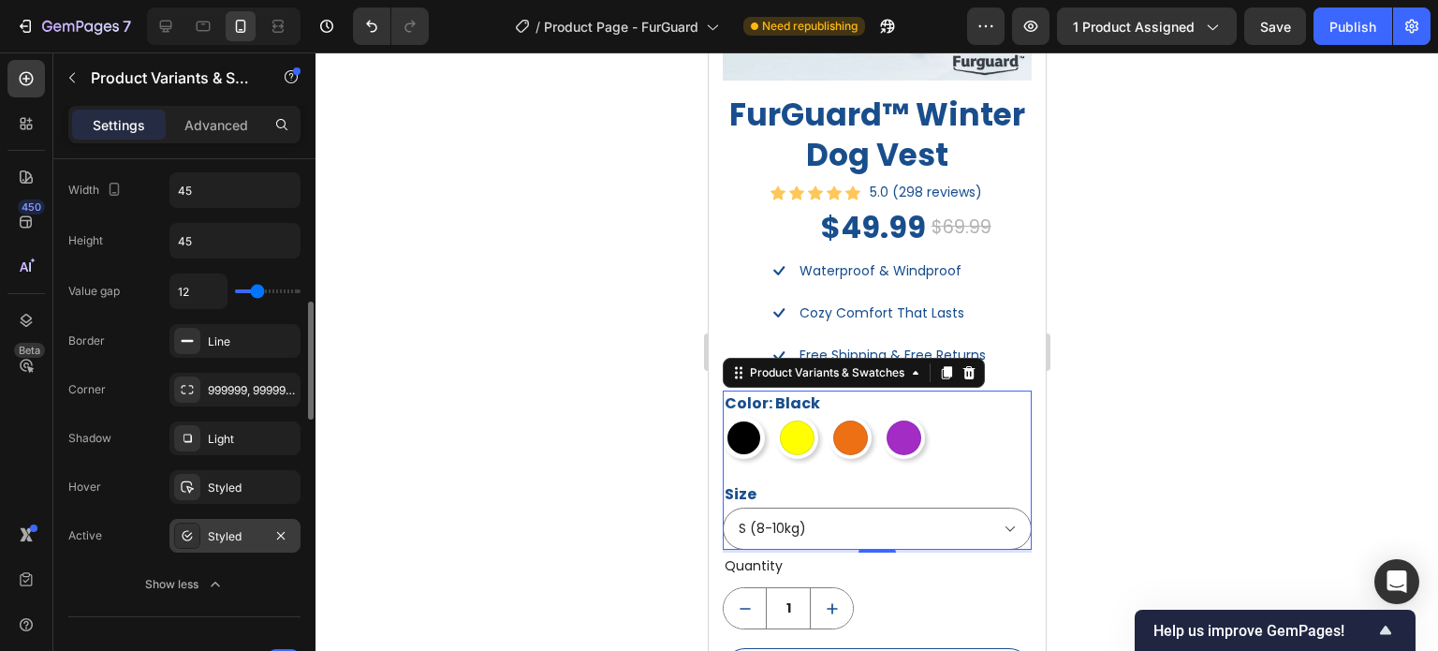
click at [205, 538] on div "Styled" at bounding box center [234, 536] width 131 height 34
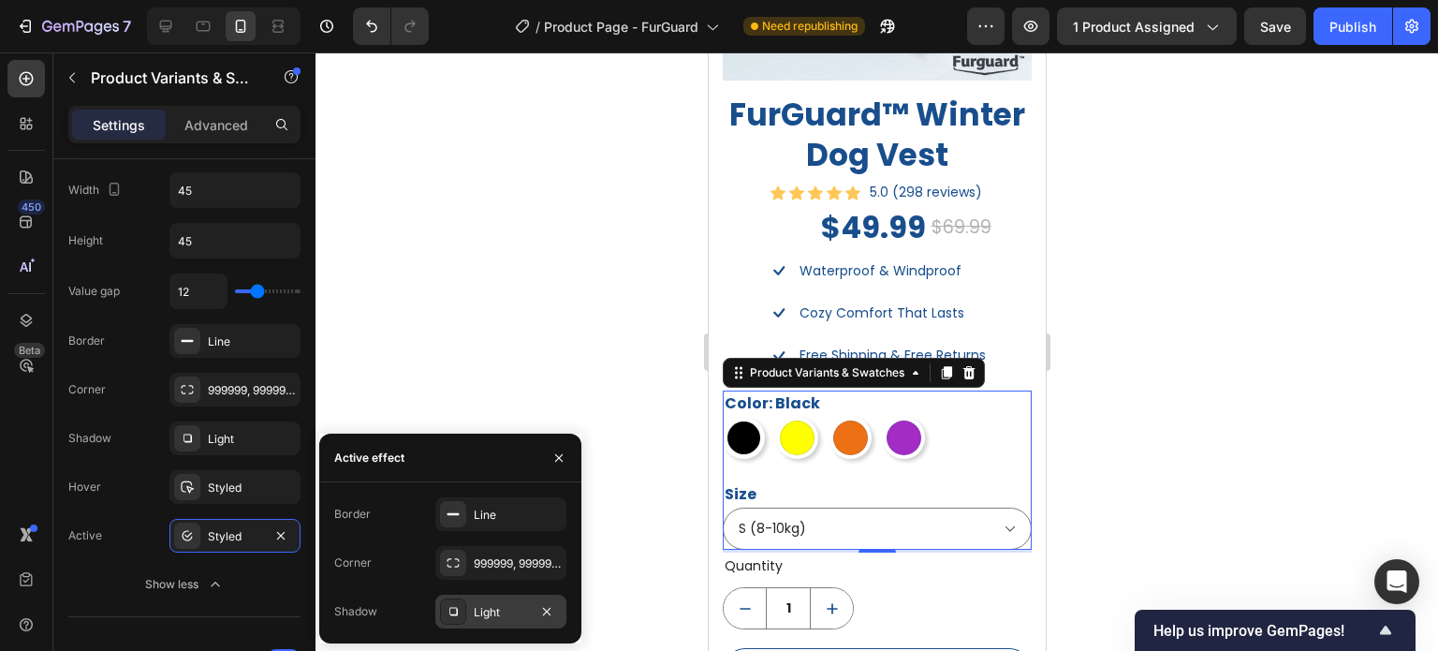
click at [487, 607] on div "Light" at bounding box center [501, 612] width 54 height 17
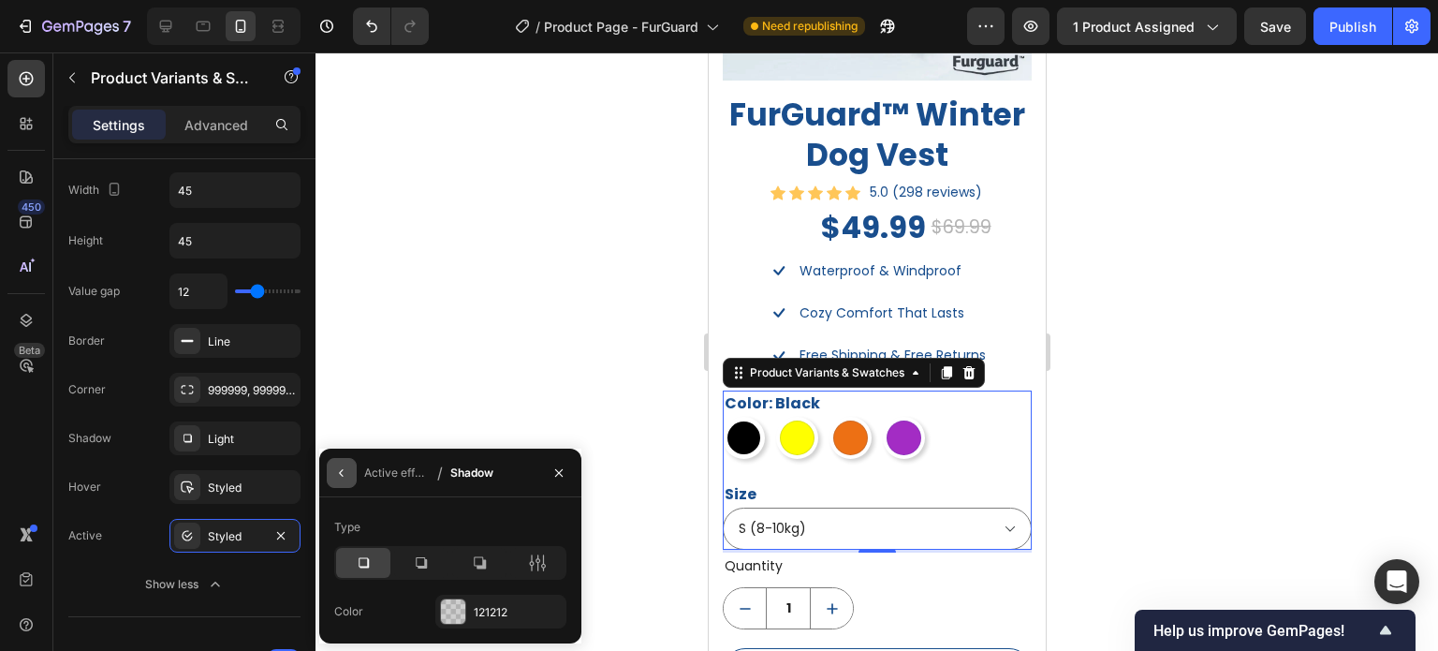
click at [342, 469] on icon "button" at bounding box center [341, 472] width 4 height 7
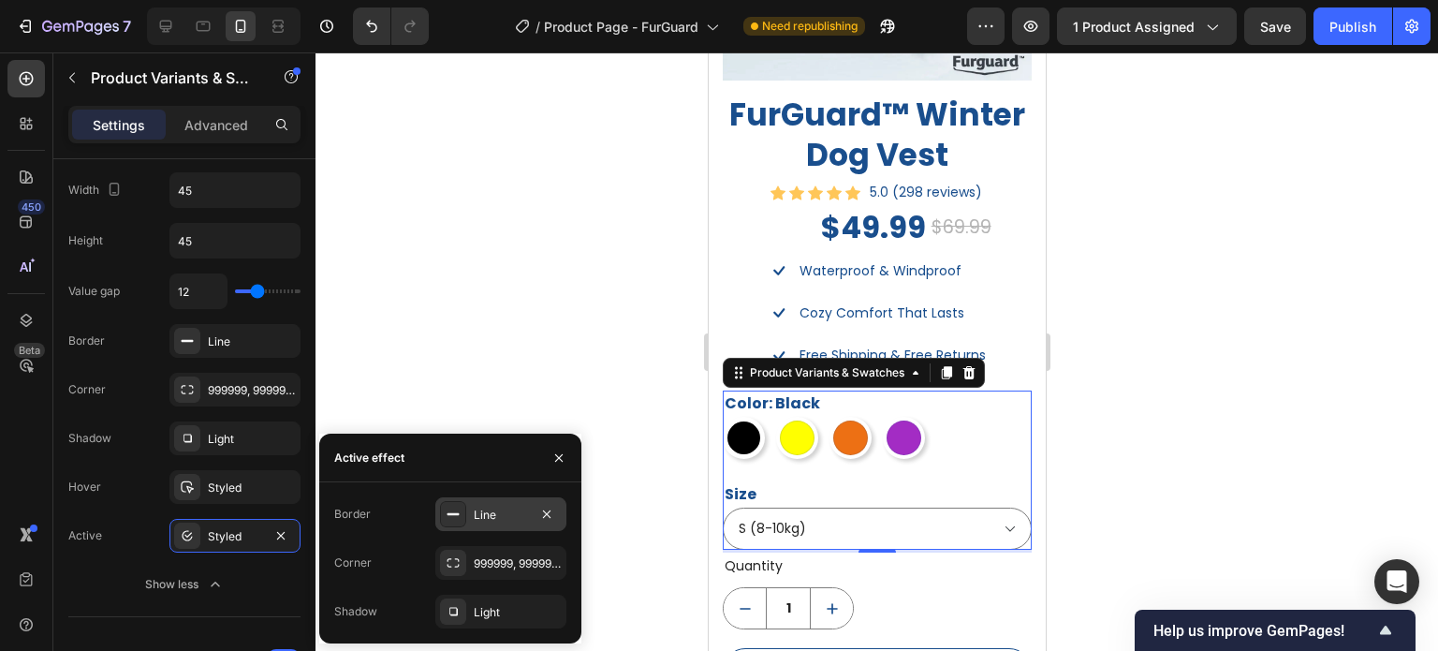
click at [471, 523] on div "Line" at bounding box center [500, 514] width 131 height 34
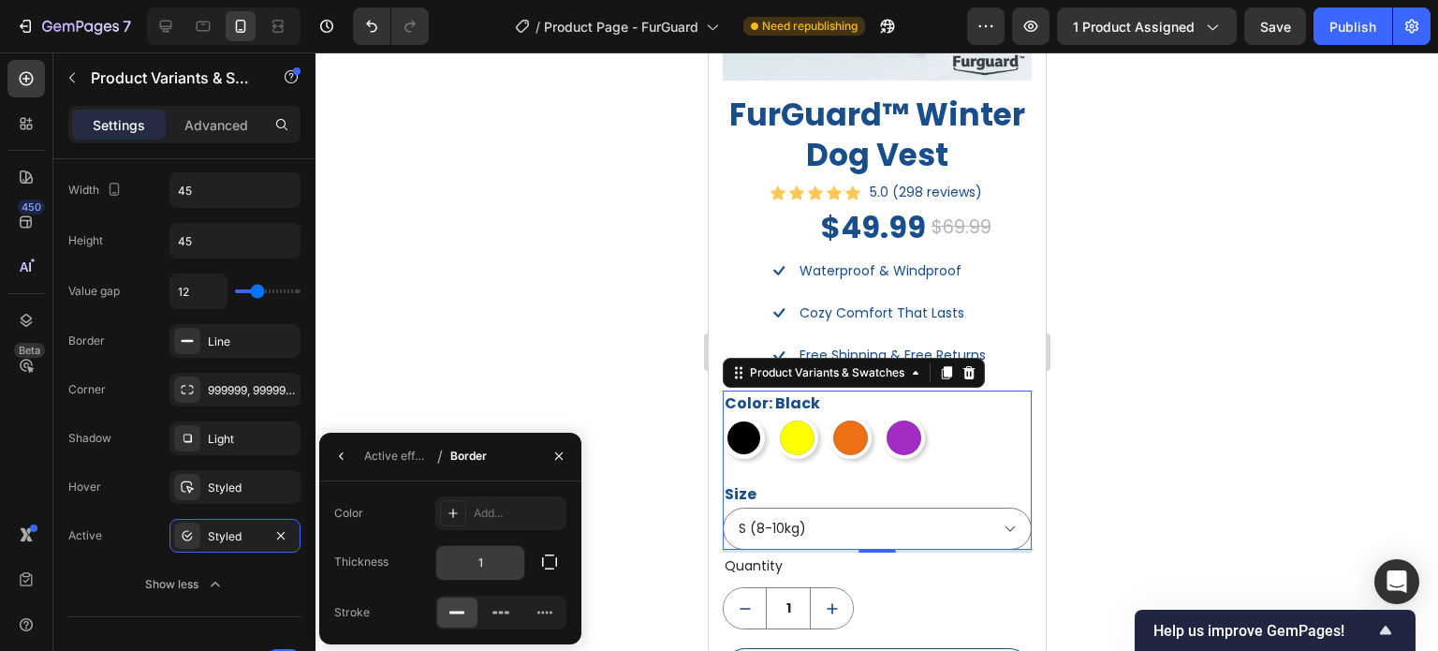
click at [496, 574] on input "1" at bounding box center [480, 563] width 88 height 34
type input "3"
click at [499, 611] on icon at bounding box center [501, 612] width 5 height 3
click at [789, 430] on div at bounding box center [796, 437] width 35 height 35
click at [775, 417] on input "Yellow Yellow" at bounding box center [774, 416] width 1 height 1
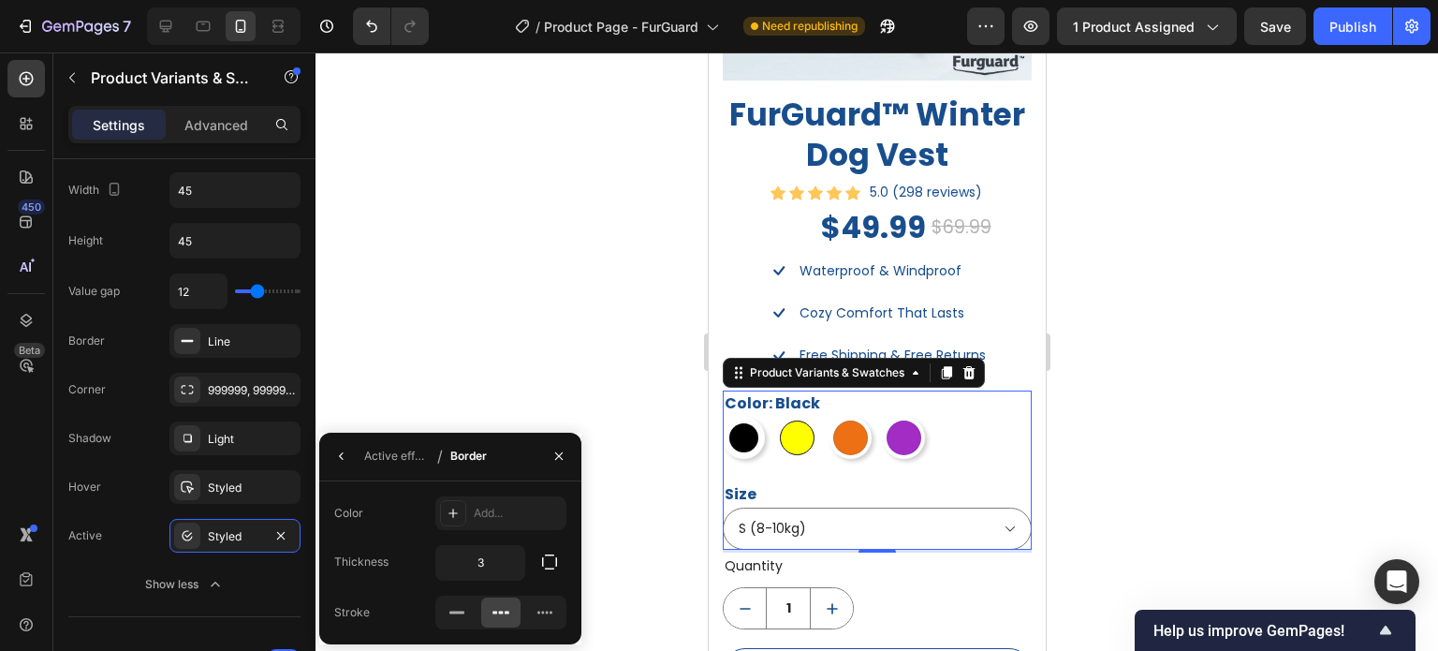
radio input "true"
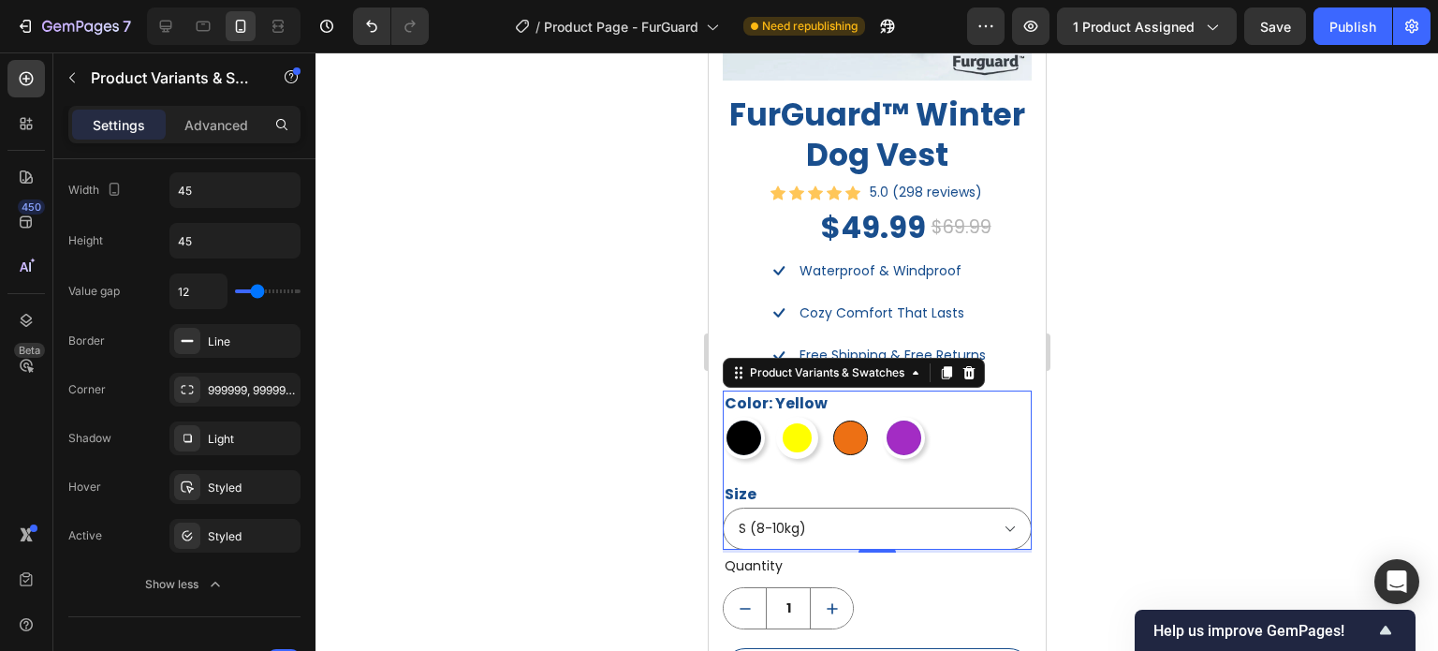
click at [844, 432] on div at bounding box center [850, 437] width 35 height 35
click at [829, 417] on input "Orange Orange" at bounding box center [828, 416] width 1 height 1
radio input "true"
click at [912, 432] on div at bounding box center [903, 437] width 35 height 35
click at [882, 417] on input "Purple Purple" at bounding box center [881, 416] width 1 height 1
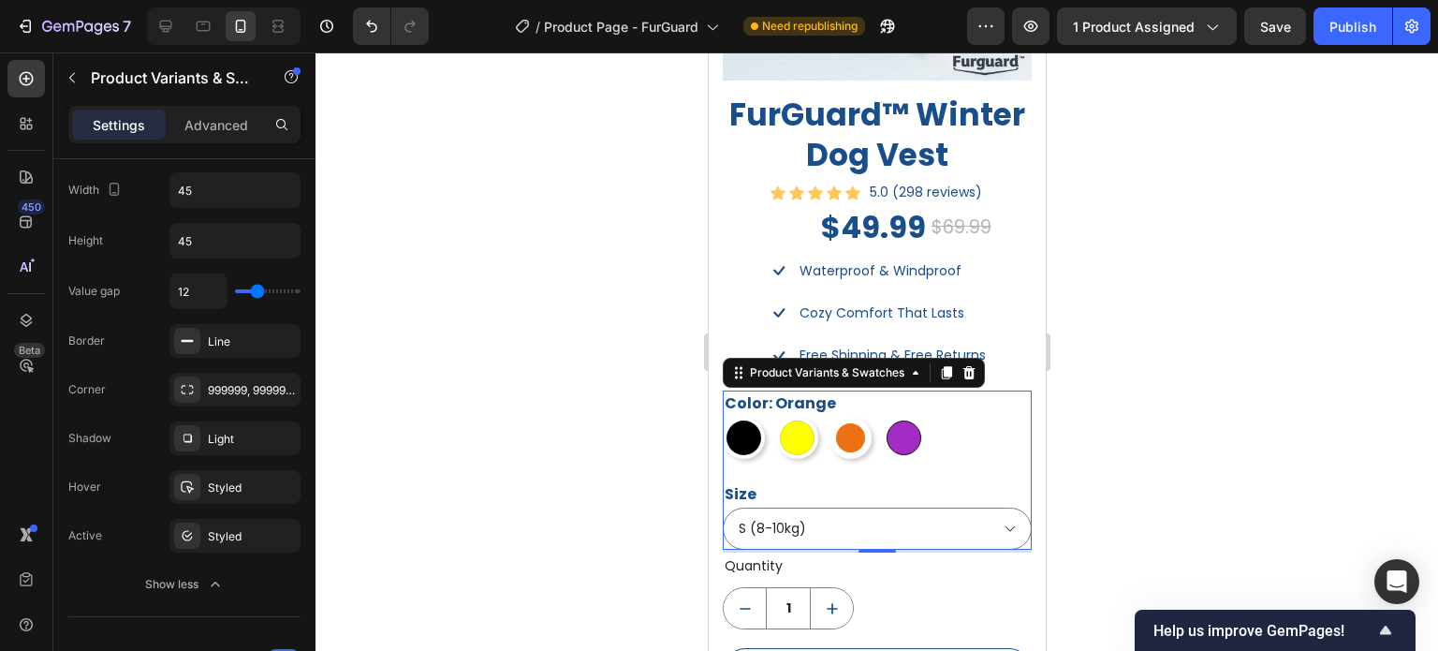
radio input "true"
click at [363, 30] on icon "Undo/Redo" at bounding box center [371, 26] width 19 height 19
click at [855, 435] on div at bounding box center [850, 437] width 35 height 35
click at [829, 417] on input "Orange Orange" at bounding box center [828, 416] width 1 height 1
radio input "true"
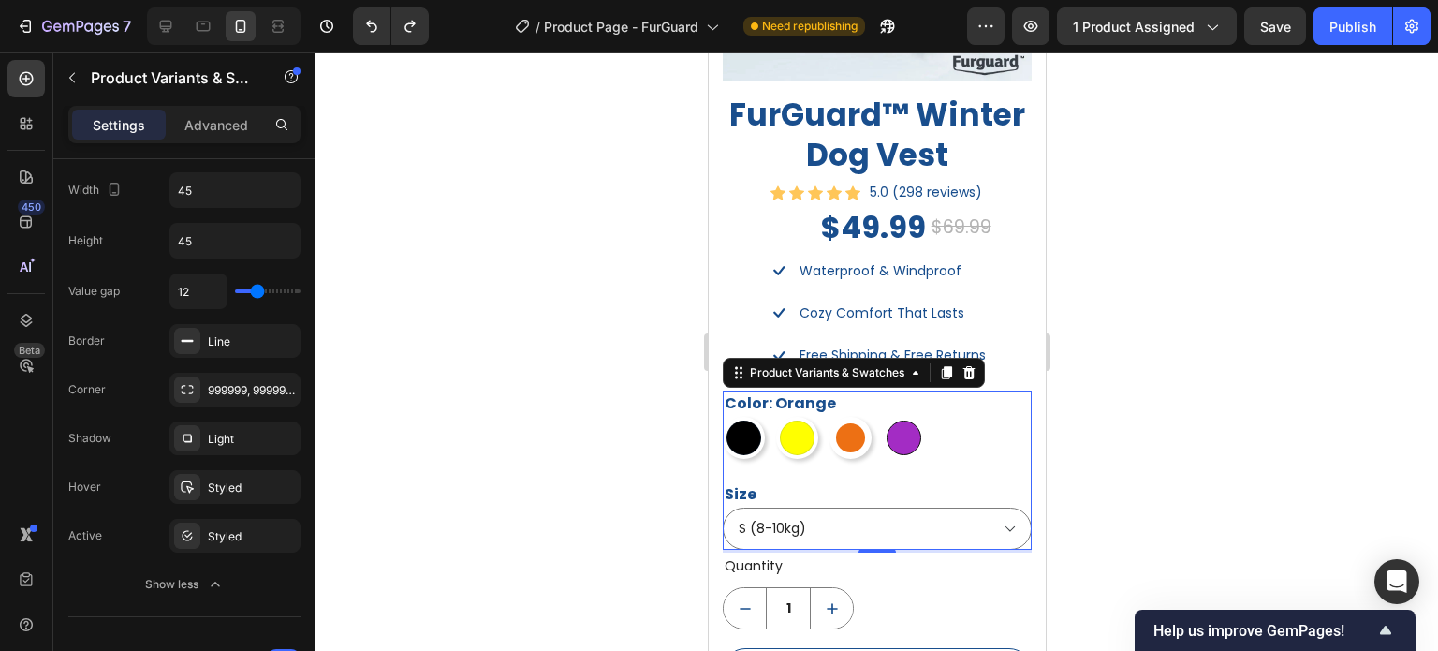
click at [902, 433] on div at bounding box center [903, 437] width 35 height 35
click at [882, 417] on input "Purple Purple" at bounding box center [881, 416] width 1 height 1
radio input "true"
drag, startPoint x: 738, startPoint y: 417, endPoint x: 753, endPoint y: 420, distance: 15.2
click at [740, 420] on div at bounding box center [743, 437] width 35 height 35
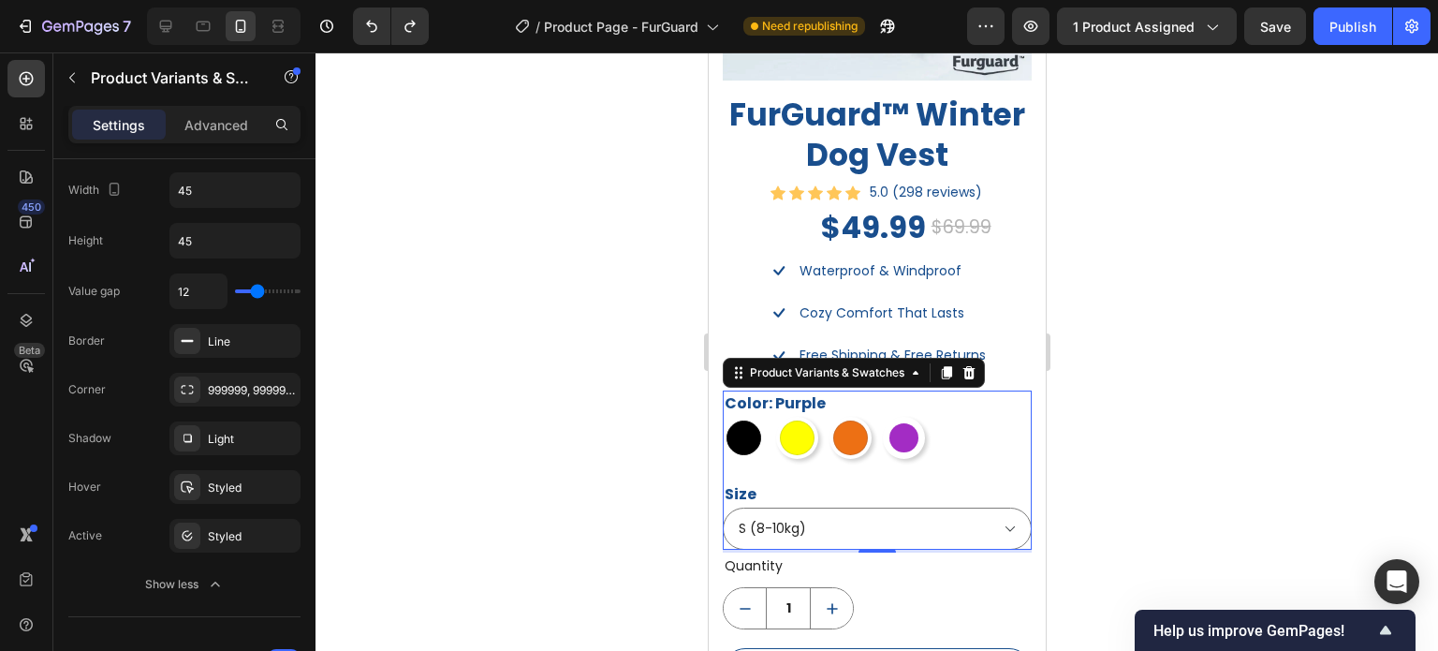
click at [722, 417] on input "Black Black" at bounding box center [721, 416] width 1 height 1
radio input "true"
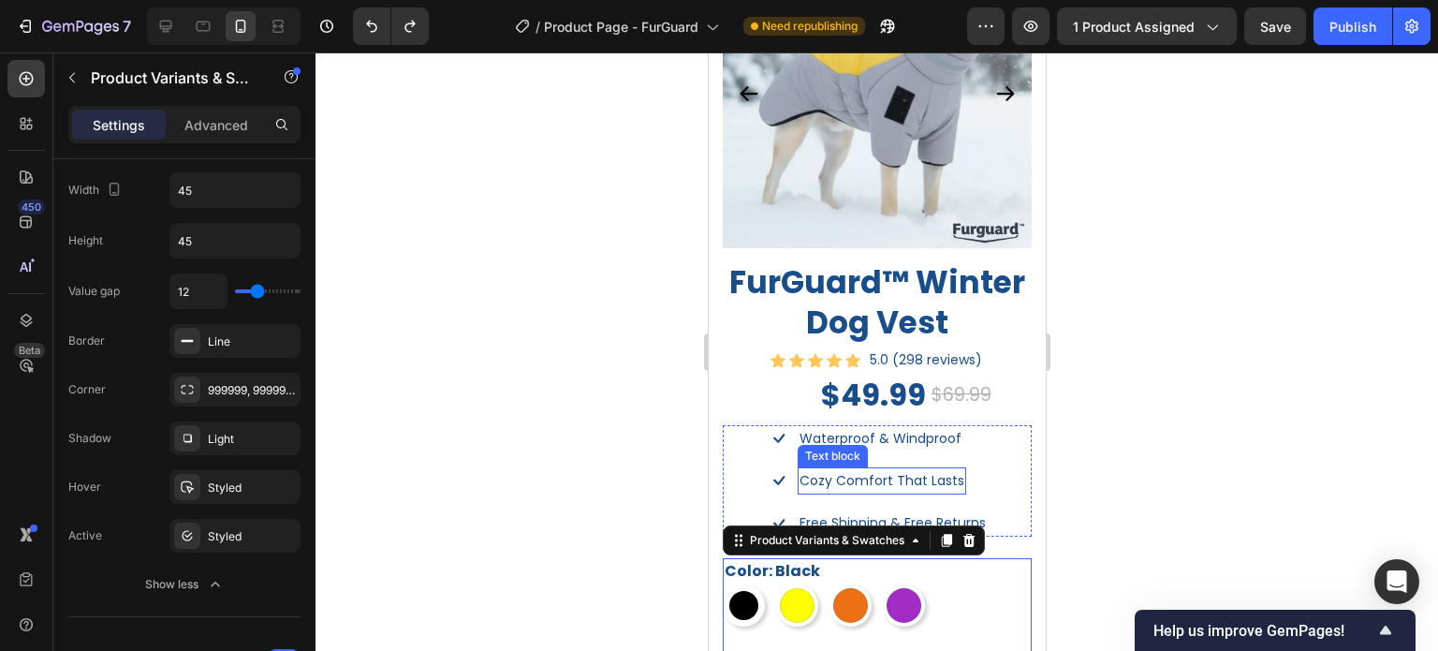
scroll to position [1217, 0]
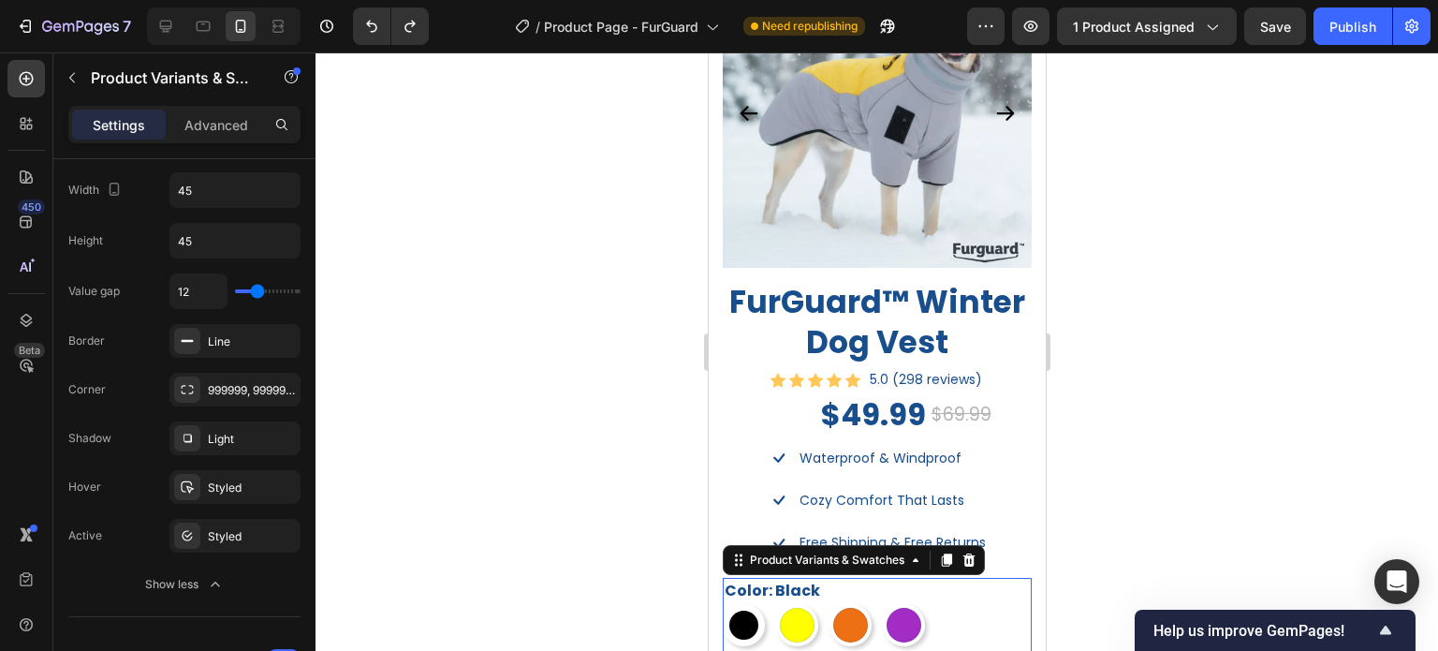
click at [1188, 438] on div at bounding box center [877, 351] width 1123 height 598
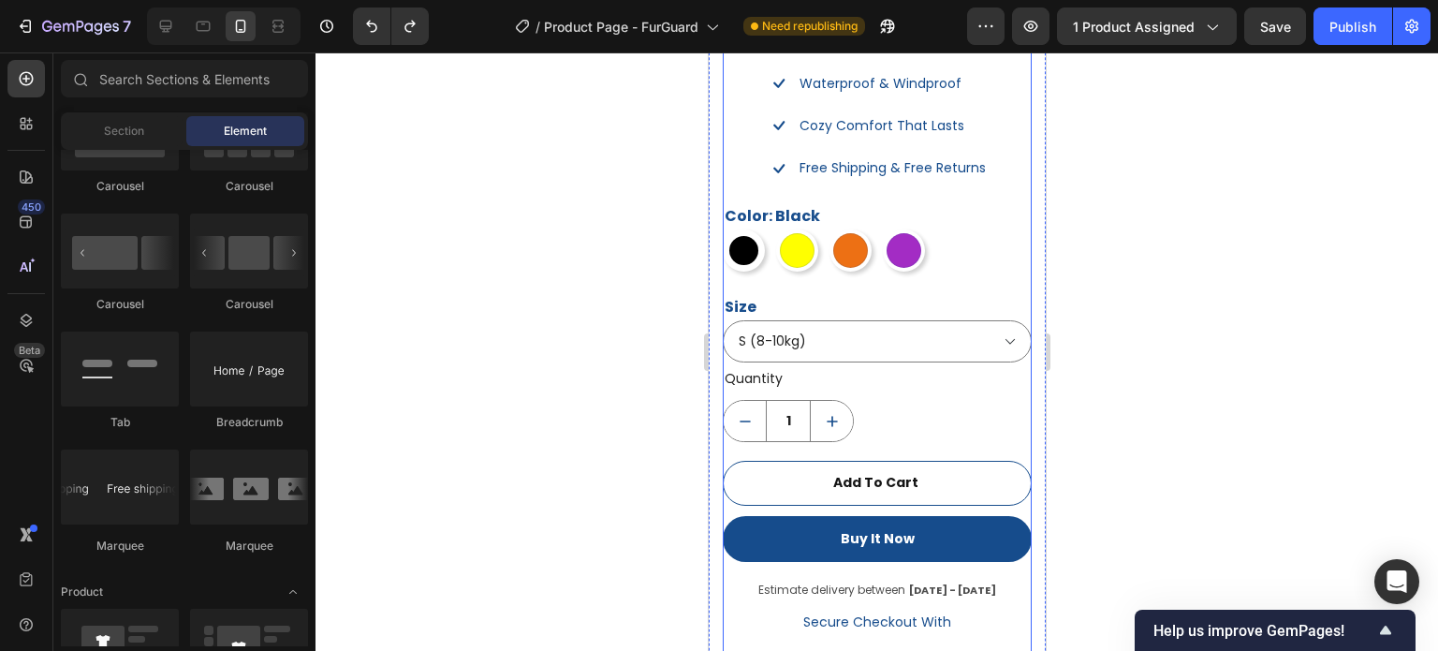
scroll to position [1779, 0]
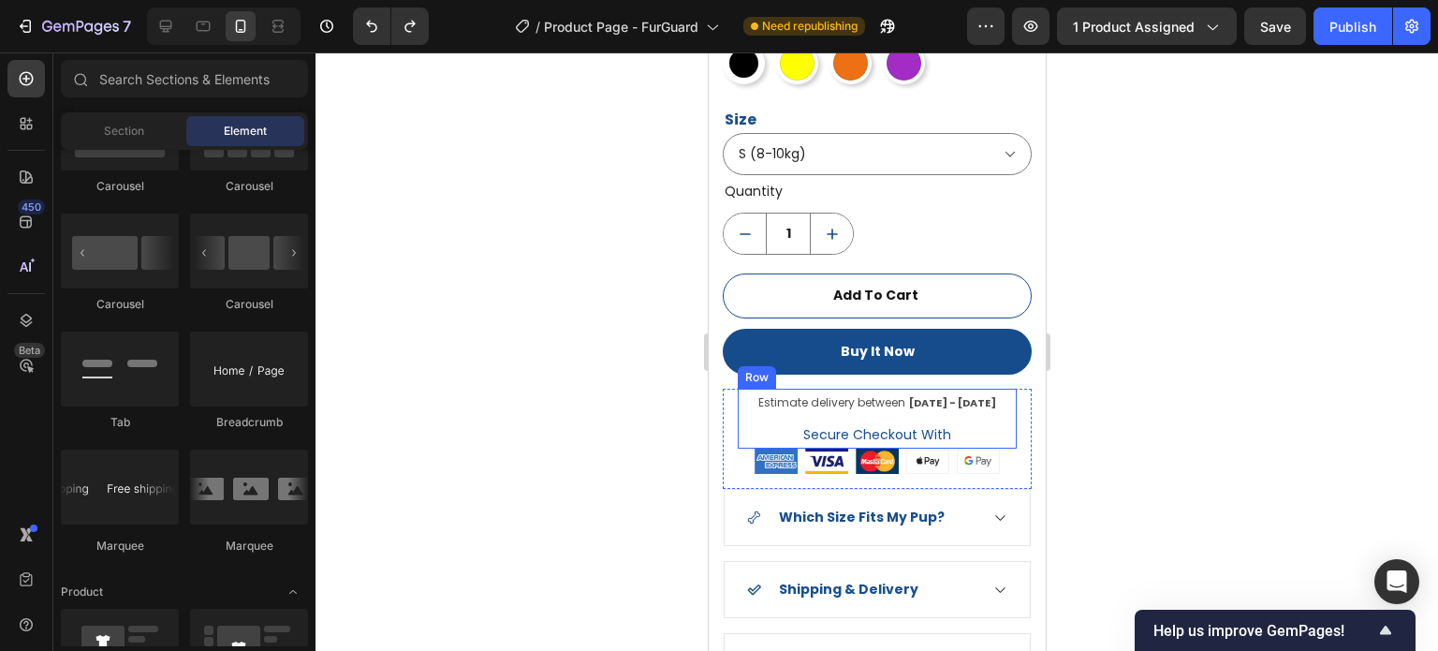
click at [995, 392] on div "Estimate delivery between Oct 05 - Oct 10 Delivery Date Secure Checkout With Te…" at bounding box center [876, 419] width 279 height 60
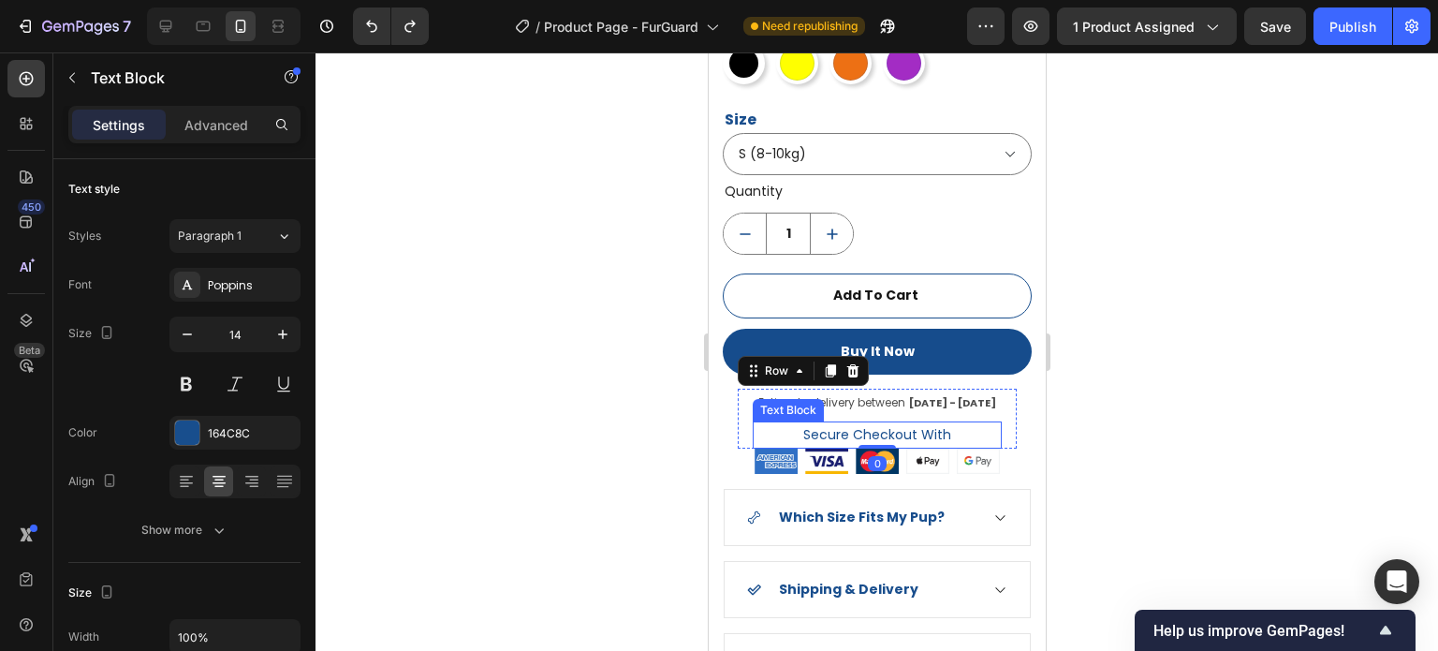
click at [918, 423] on p "Secure Checkout With" at bounding box center [876, 434] width 245 height 23
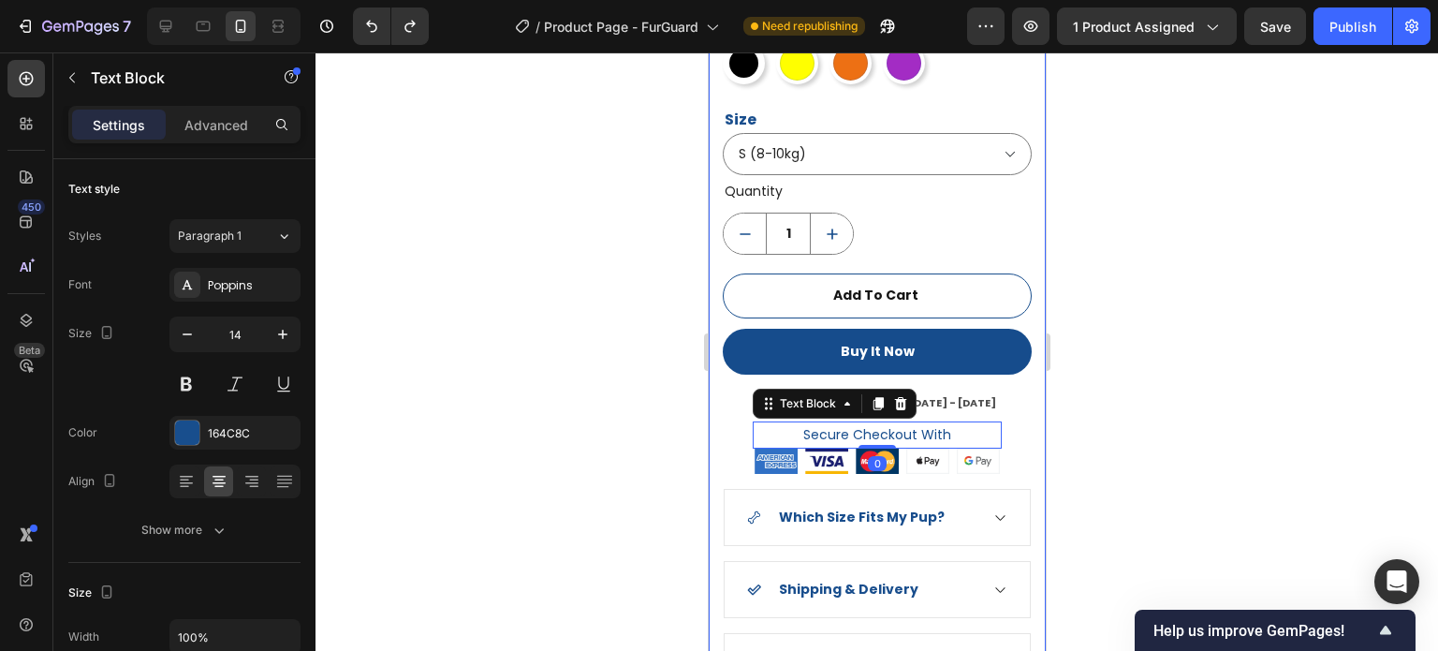
click at [1149, 412] on div at bounding box center [877, 351] width 1123 height 598
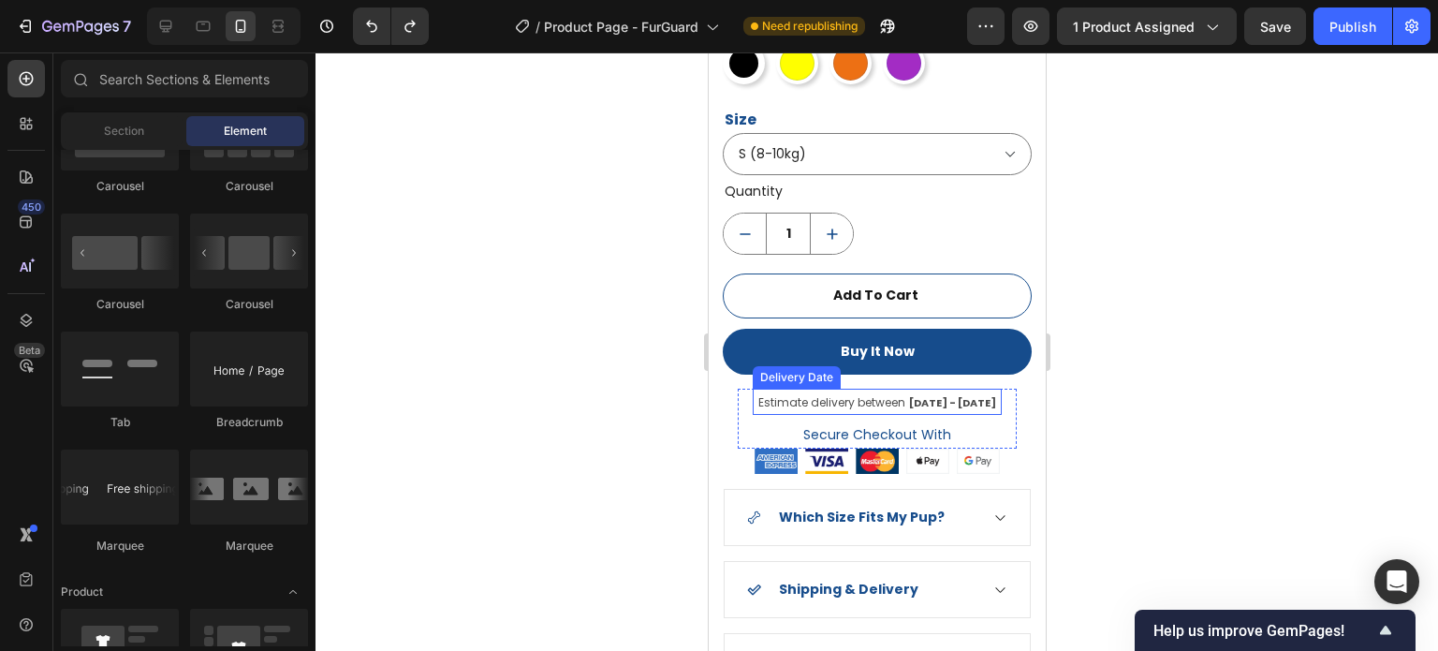
click at [908, 396] on div "Estimate delivery between Oct 05 - Oct 10" at bounding box center [877, 402] width 242 height 26
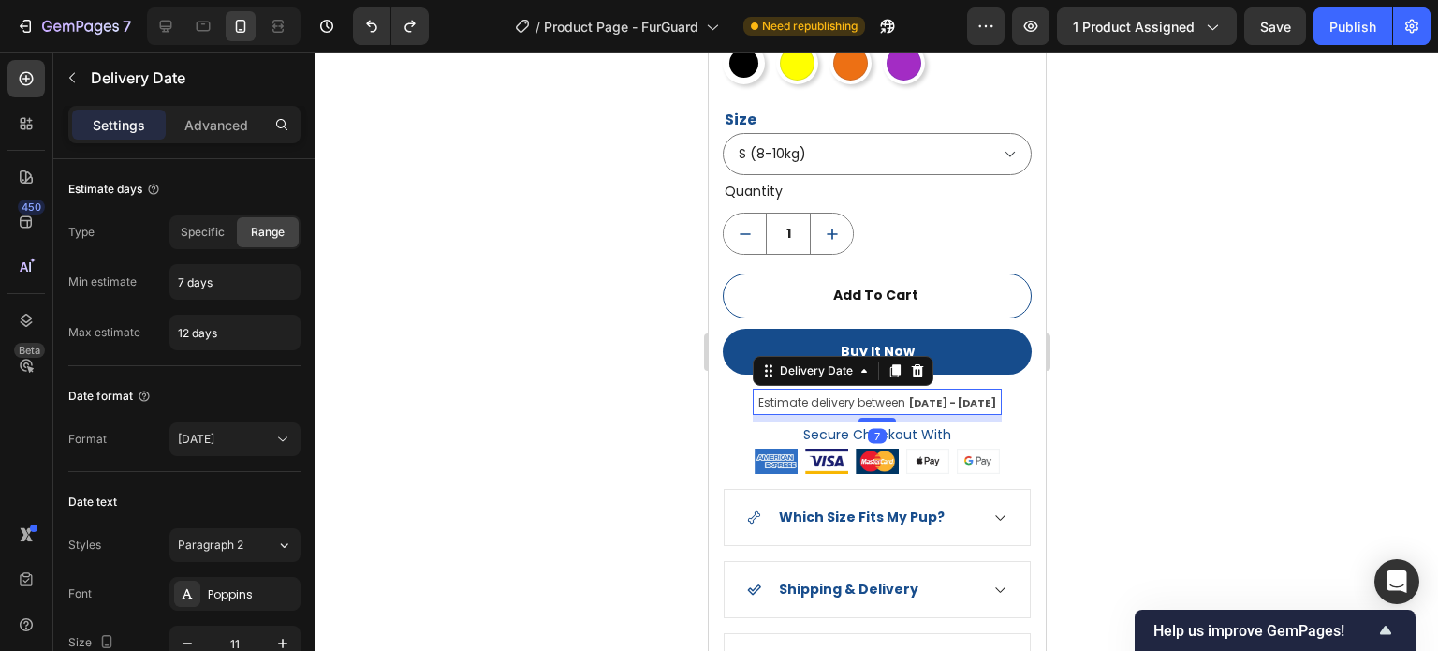
click at [1323, 419] on div at bounding box center [877, 351] width 1123 height 598
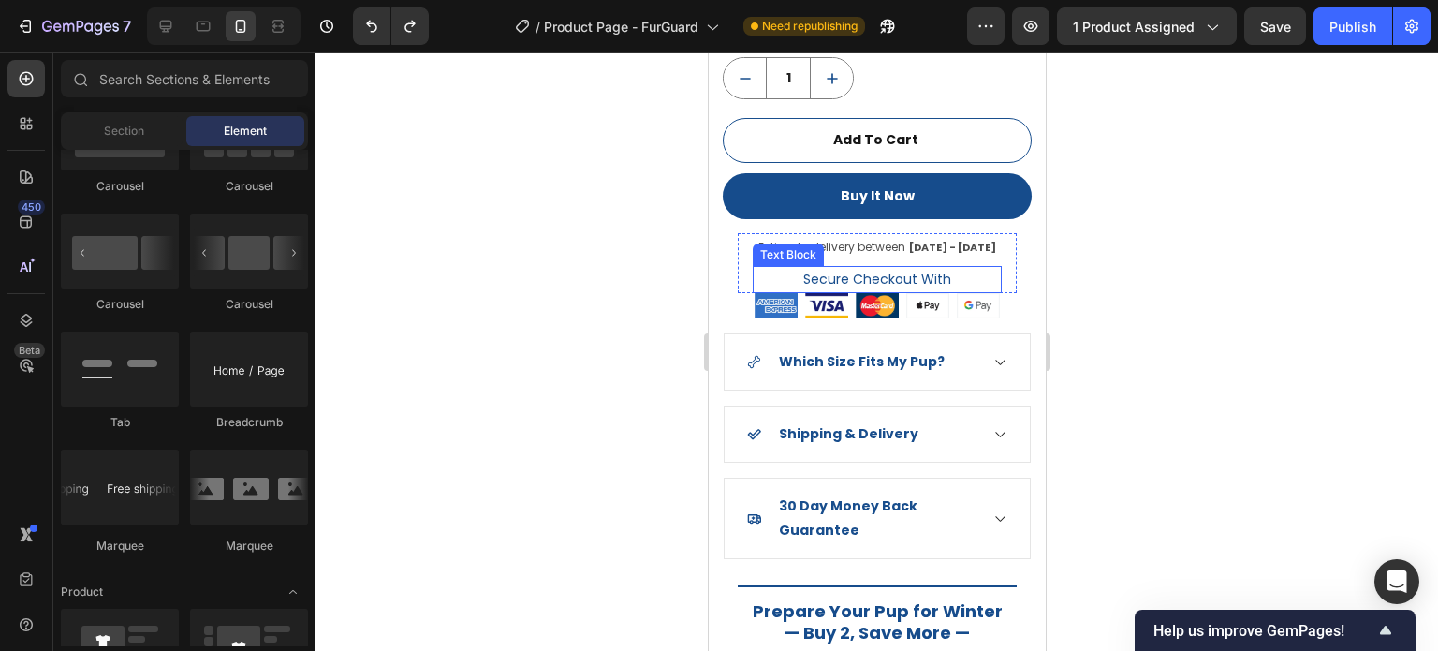
scroll to position [1967, 0]
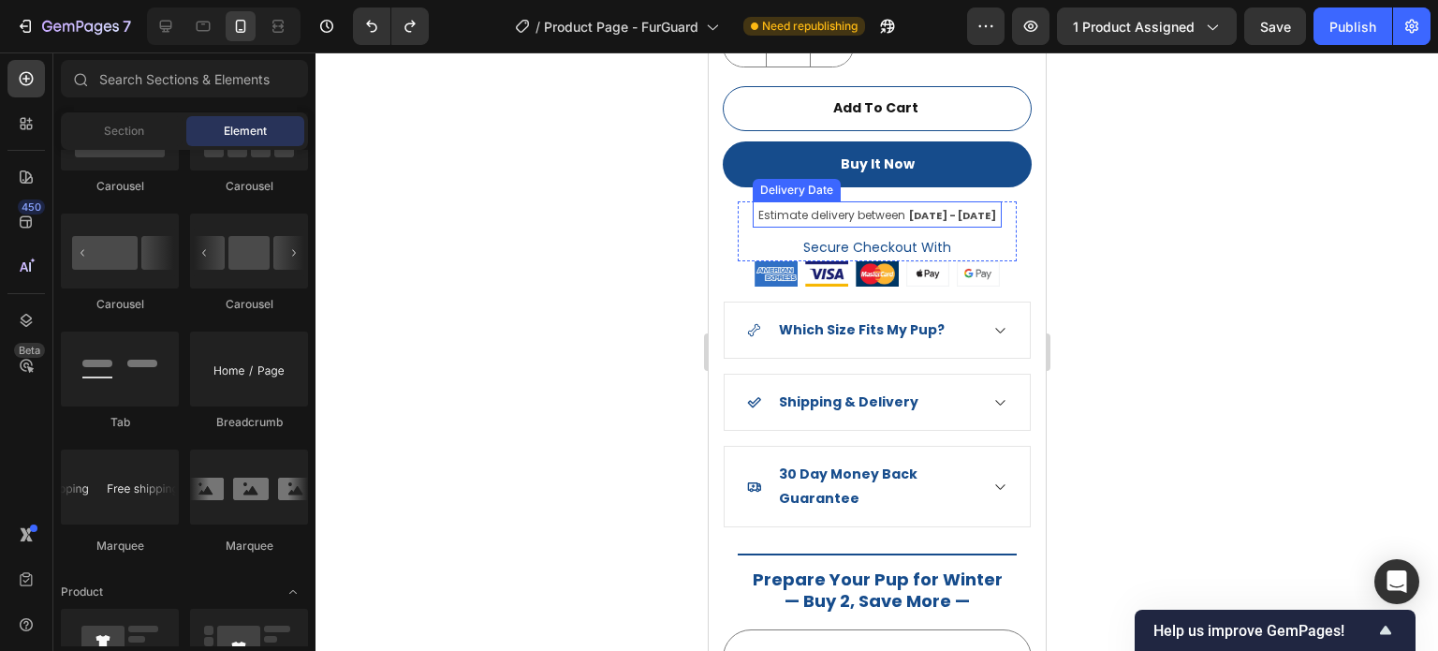
click at [758, 207] on span "Estimate delivery between" at bounding box center [831, 215] width 147 height 16
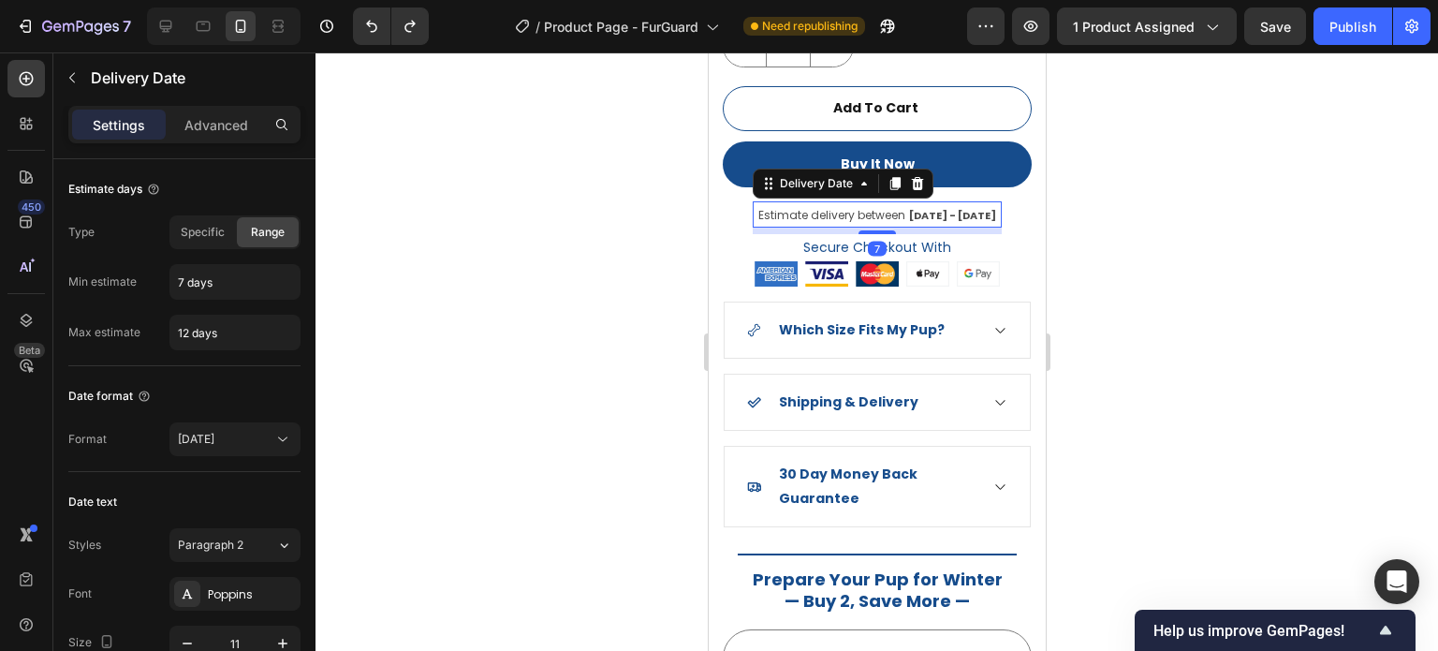
click at [758, 207] on span "Estimate delivery between" at bounding box center [831, 215] width 147 height 16
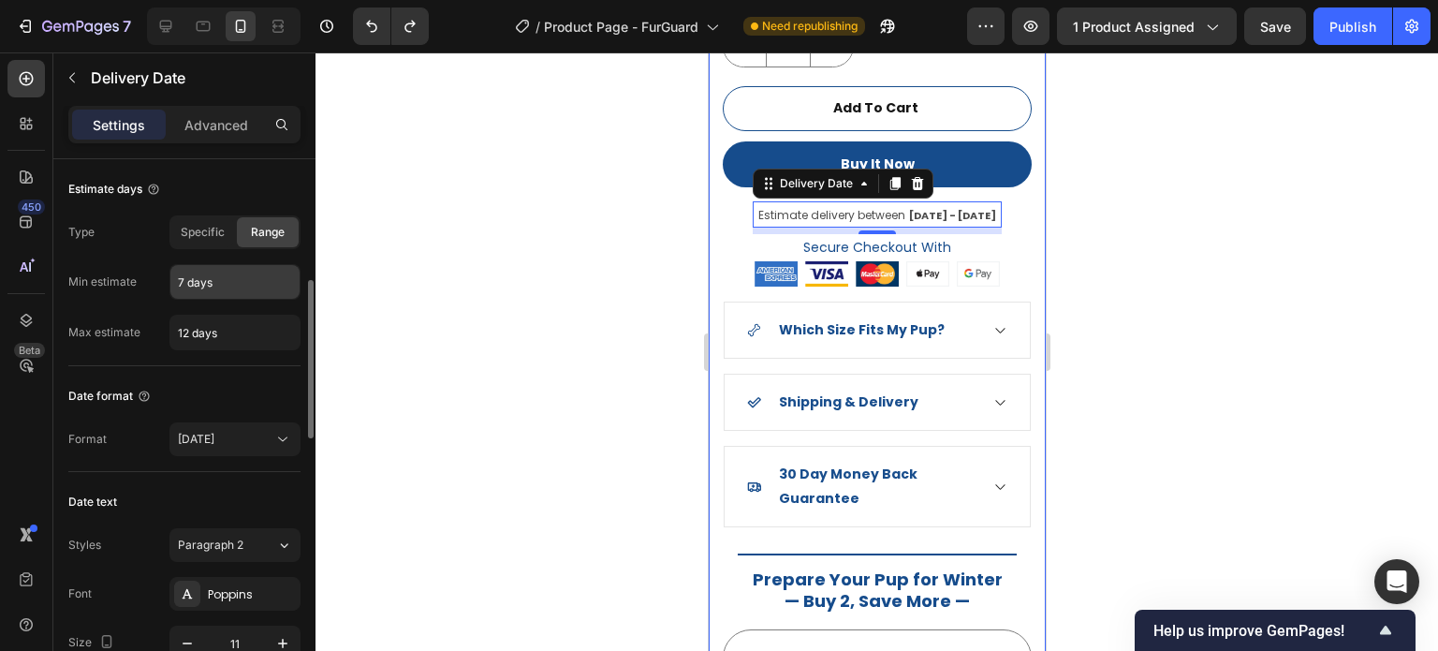
scroll to position [94, 0]
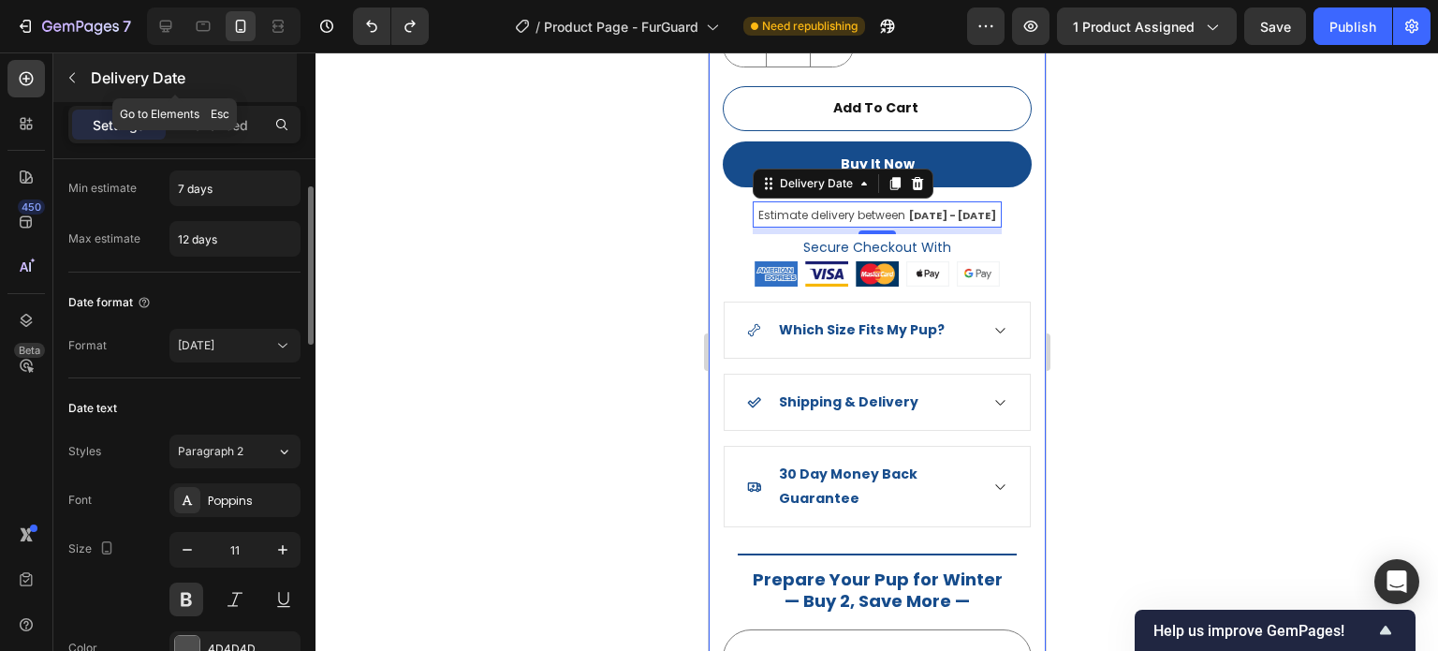
click at [67, 78] on icon "button" at bounding box center [72, 77] width 15 height 15
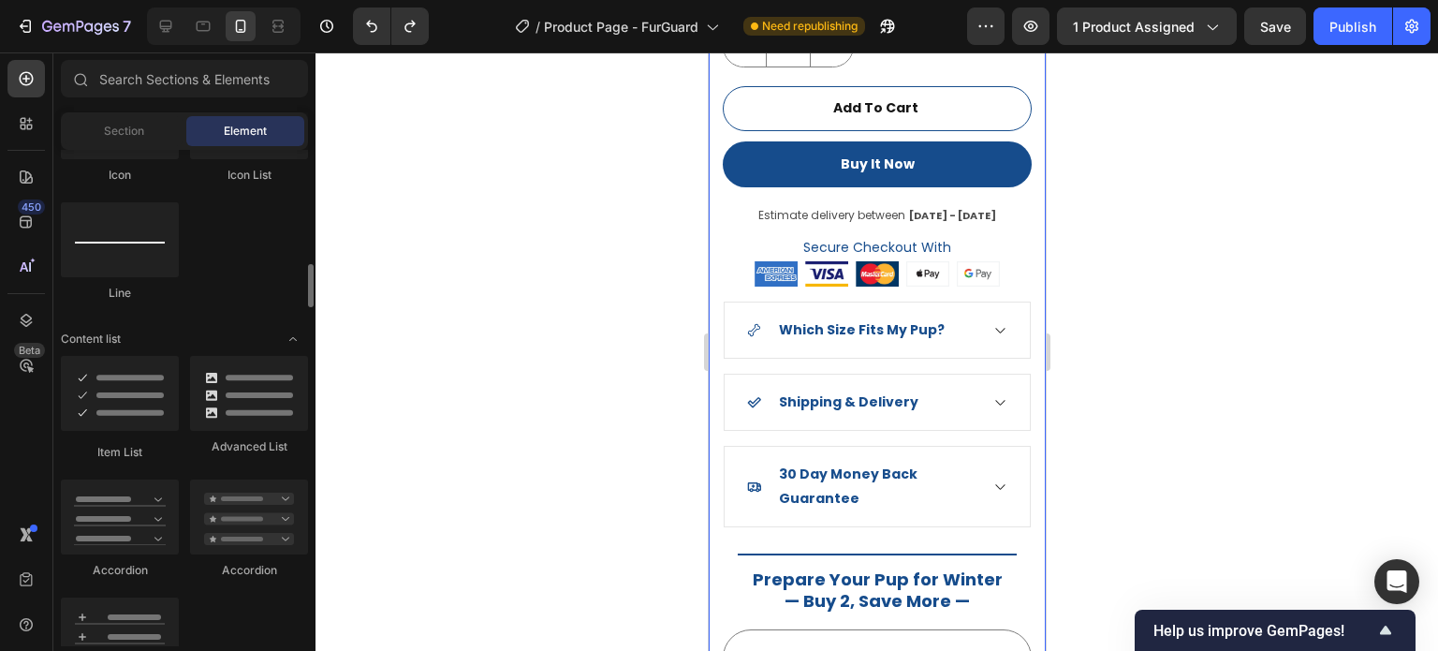
scroll to position [1030, 0]
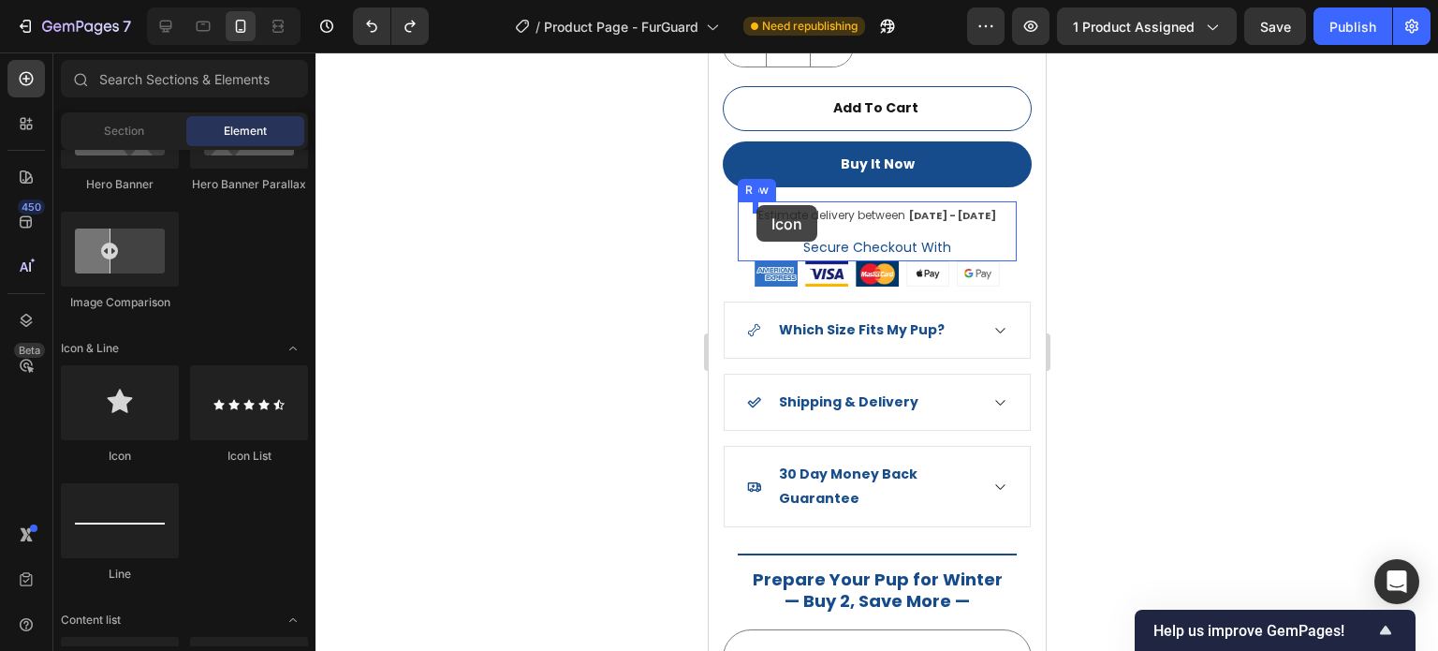
drag, startPoint x: 989, startPoint y: 435, endPoint x: 756, endPoint y: 205, distance: 327.8
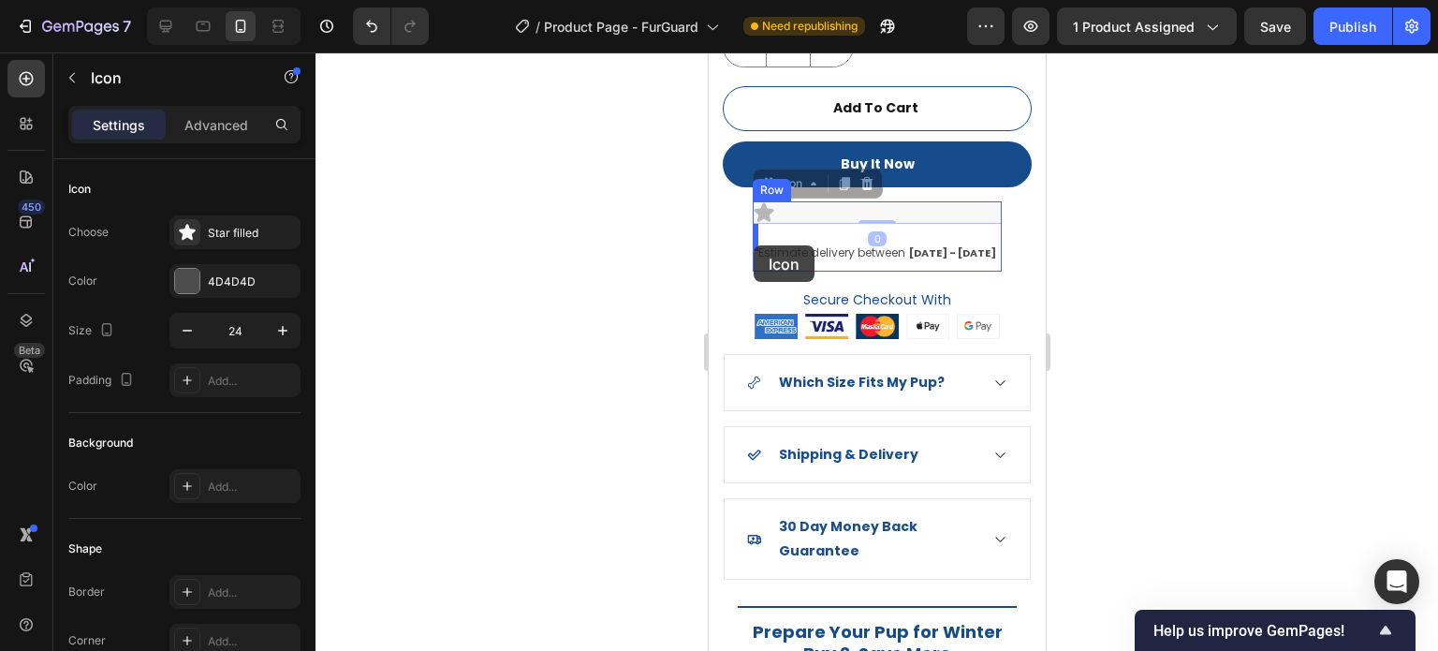
drag, startPoint x: 772, startPoint y: 171, endPoint x: 758, endPoint y: 240, distance: 69.8
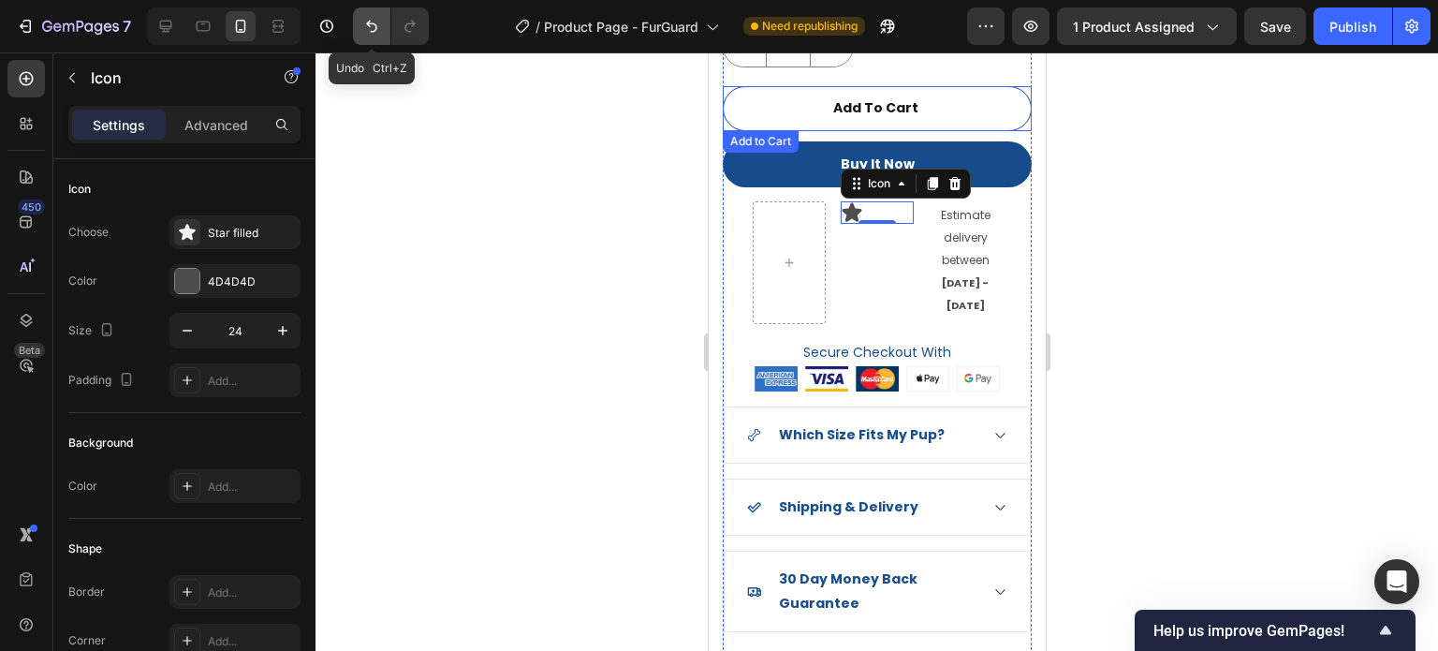
click at [375, 23] on icon "Undo/Redo" at bounding box center [371, 26] width 19 height 19
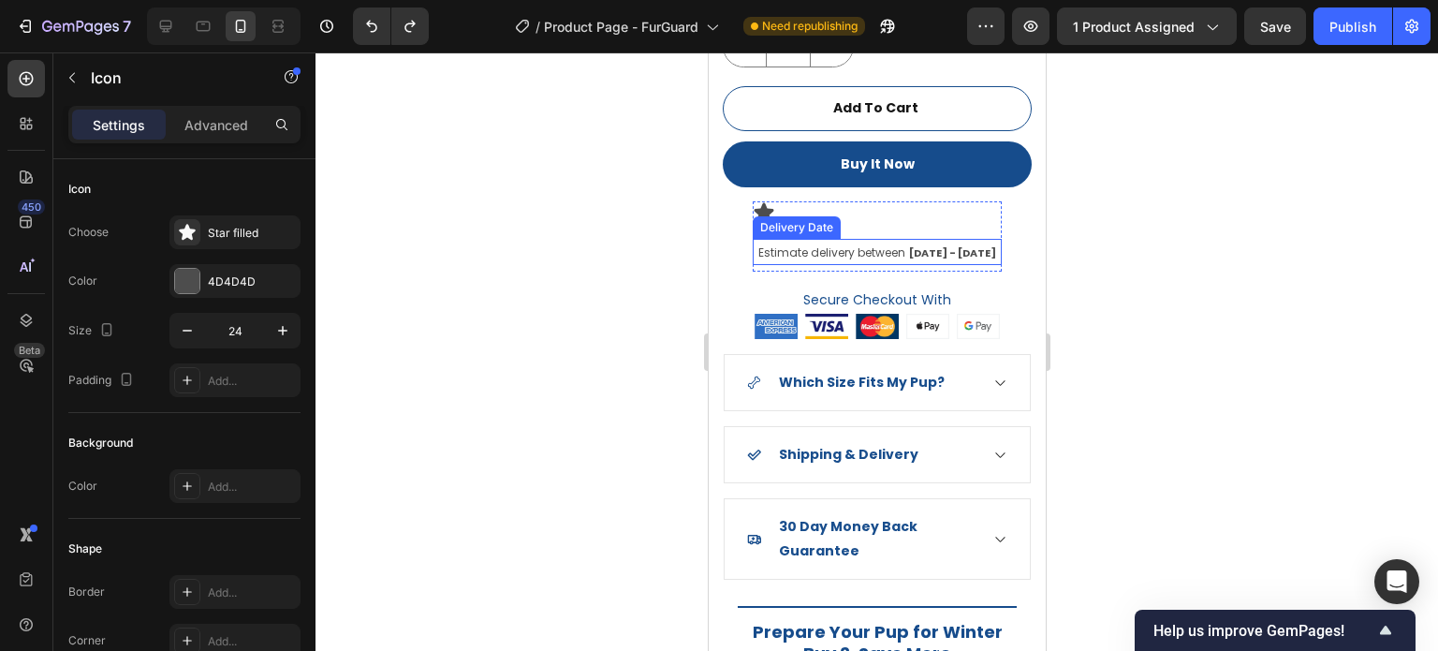
click at [812, 246] on div "Estimate delivery between Oct 05 - Oct 10" at bounding box center [877, 252] width 242 height 26
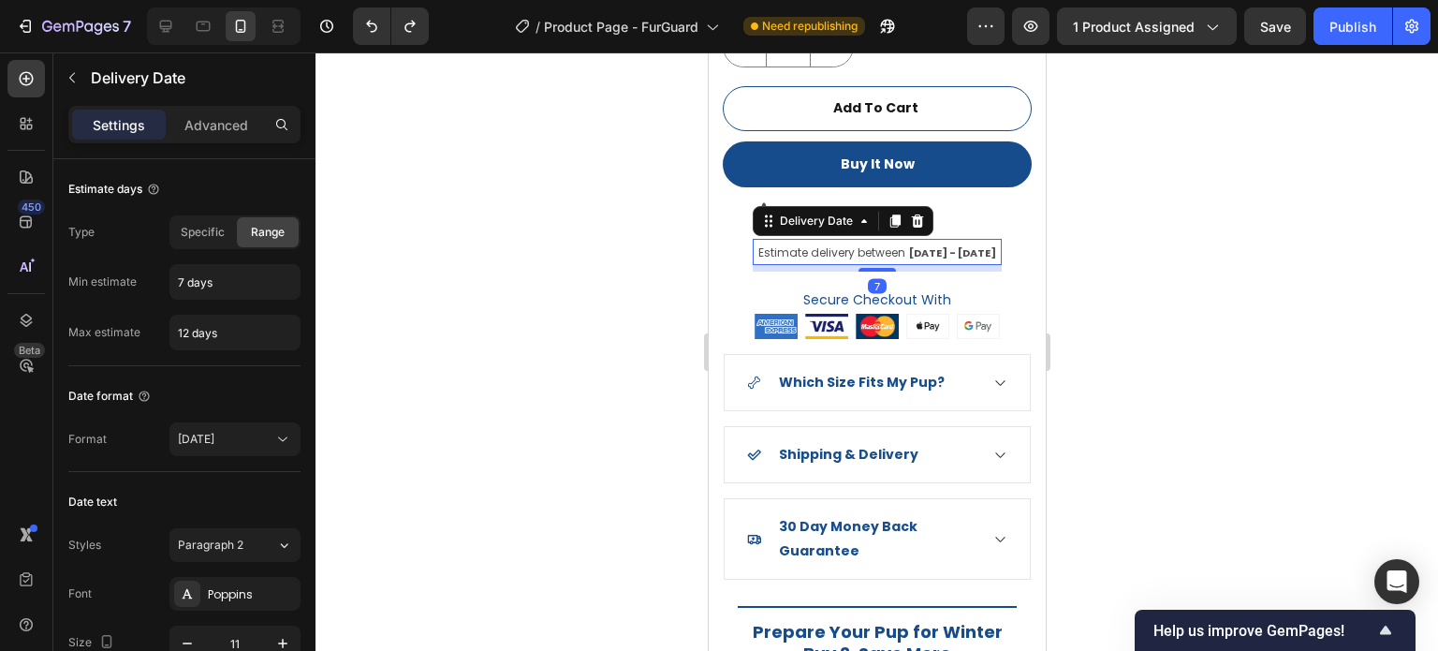
drag, startPoint x: 812, startPoint y: 255, endPoint x: 1332, endPoint y: 324, distance: 524.3
click at [812, 265] on div "7" at bounding box center [876, 268] width 249 height 7
click at [202, 128] on p "Advanced" at bounding box center [216, 125] width 64 height 20
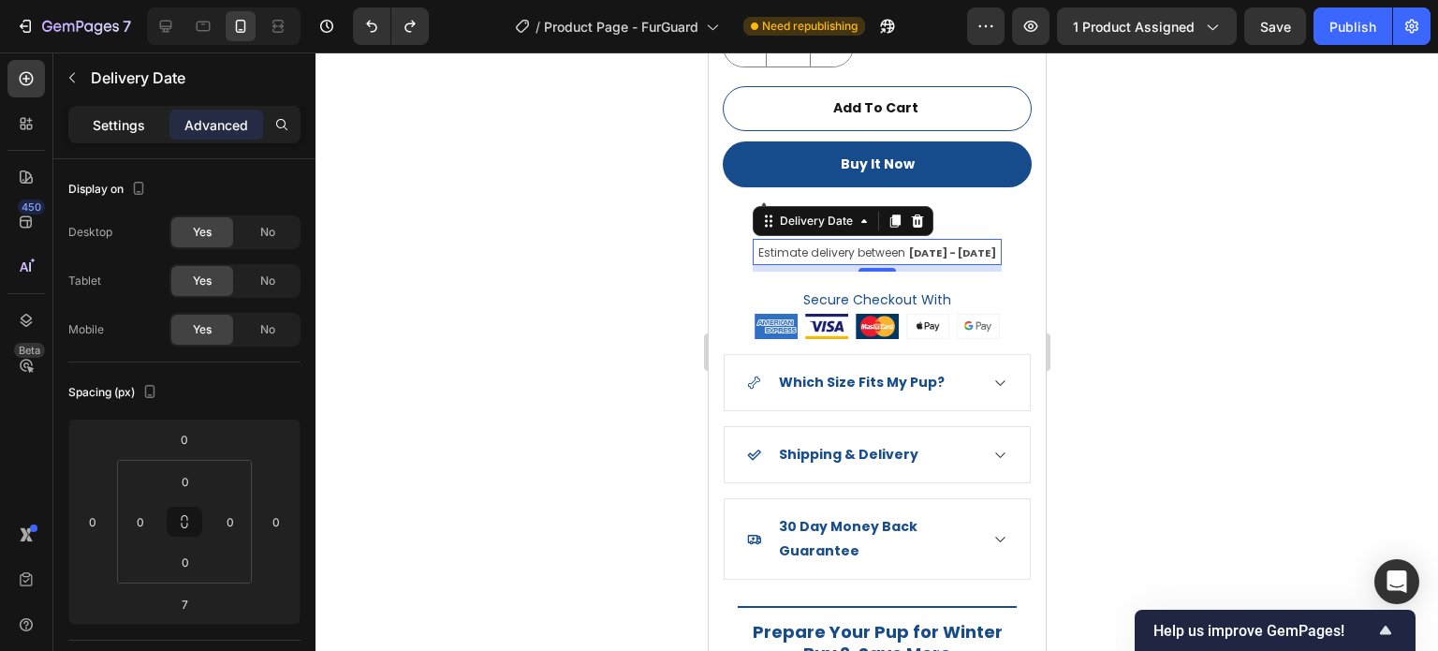
click at [140, 124] on p "Settings" at bounding box center [119, 125] width 52 height 20
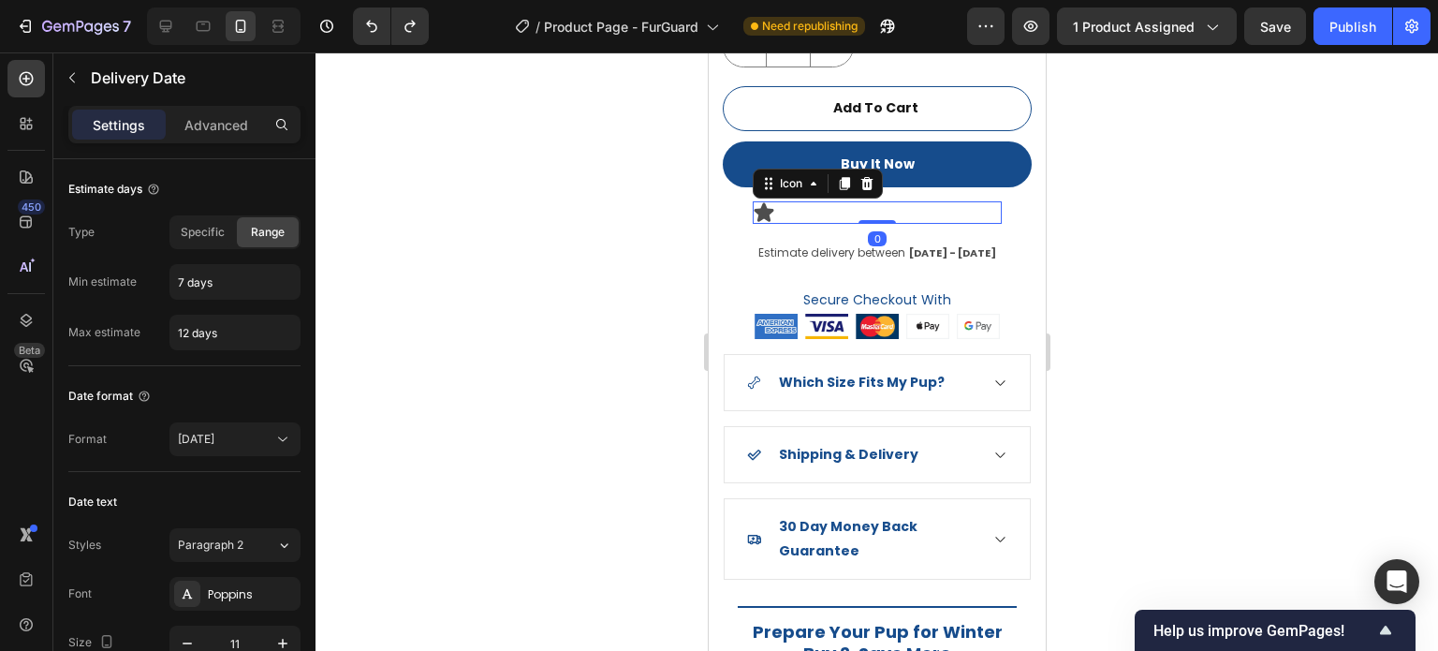
click at [762, 202] on icon at bounding box center [764, 211] width 20 height 19
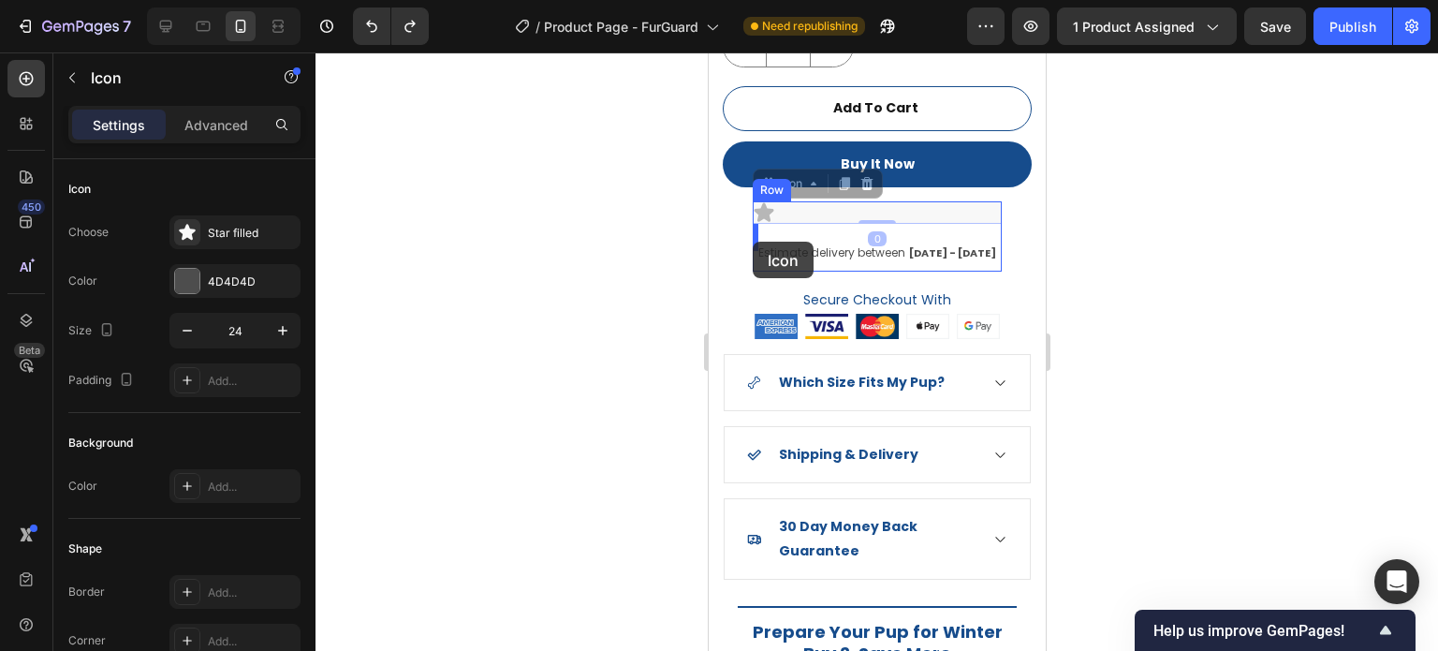
drag, startPoint x: 765, startPoint y: 171, endPoint x: 752, endPoint y: 242, distance: 71.4
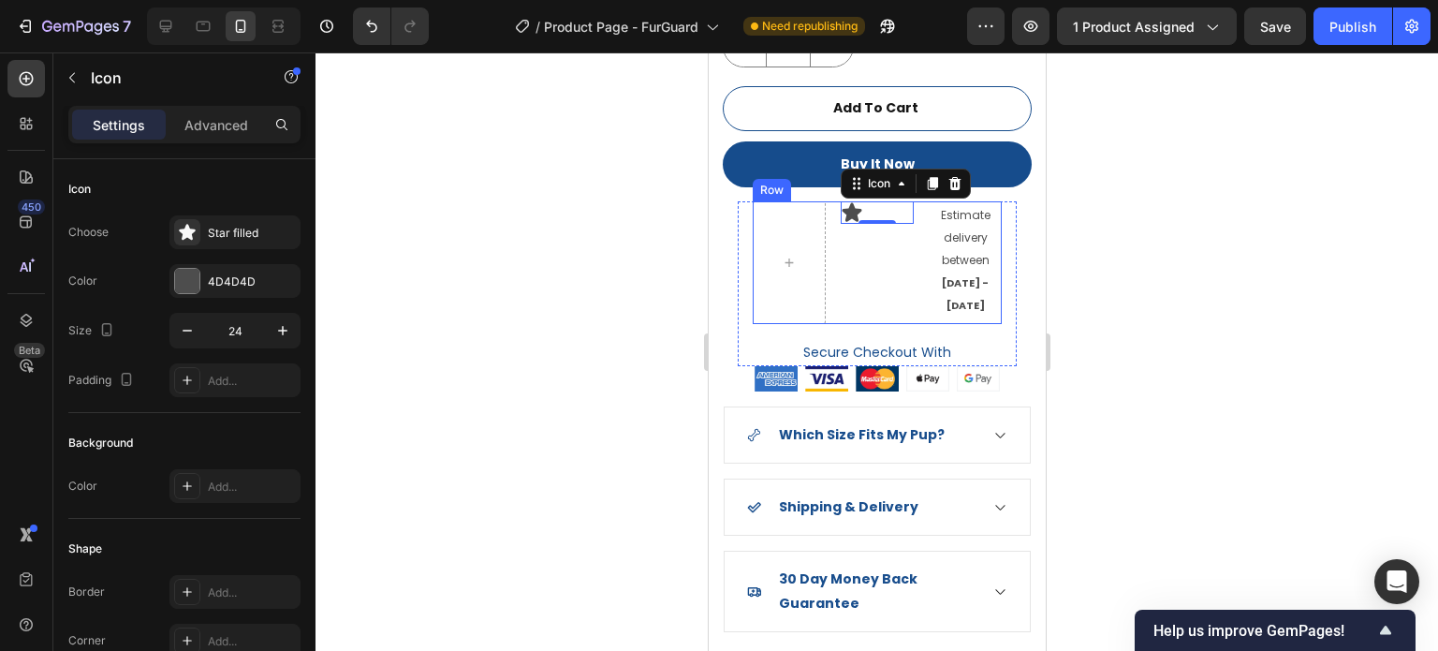
click at [851, 259] on div "Icon 0" at bounding box center [876, 262] width 73 height 123
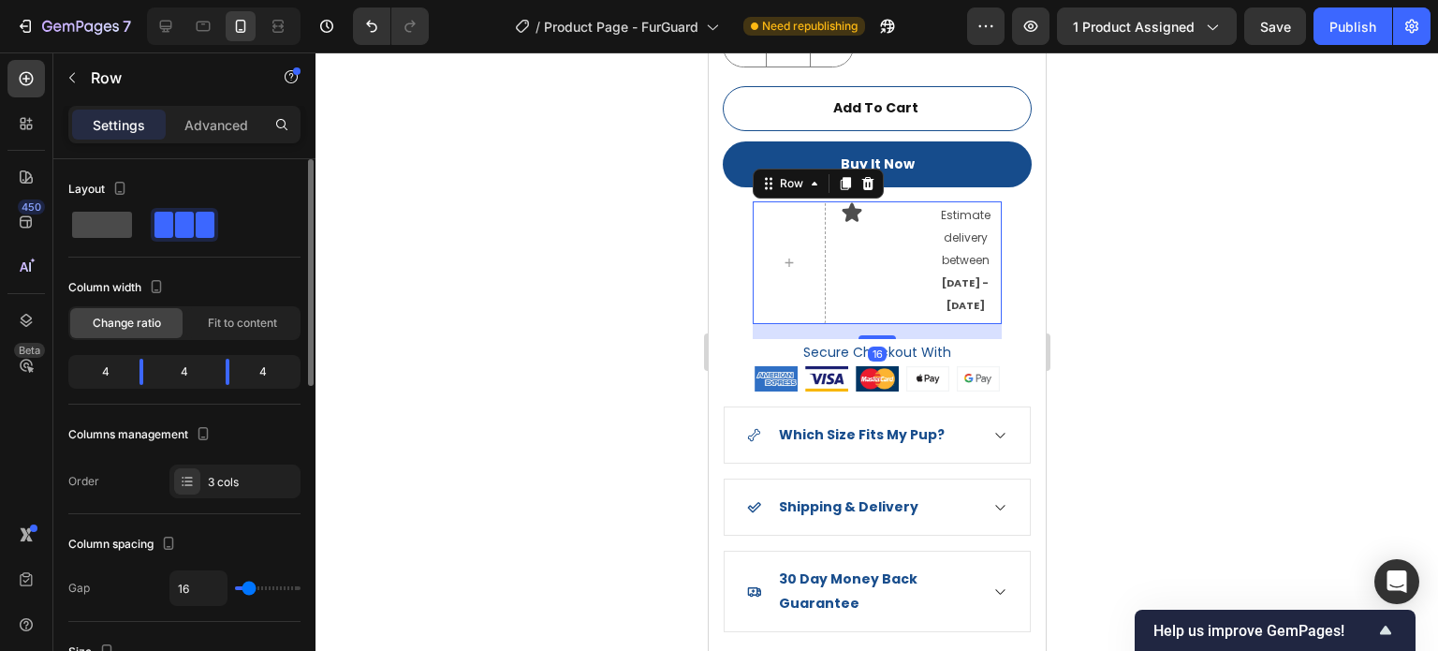
click at [109, 228] on span at bounding box center [102, 225] width 60 height 26
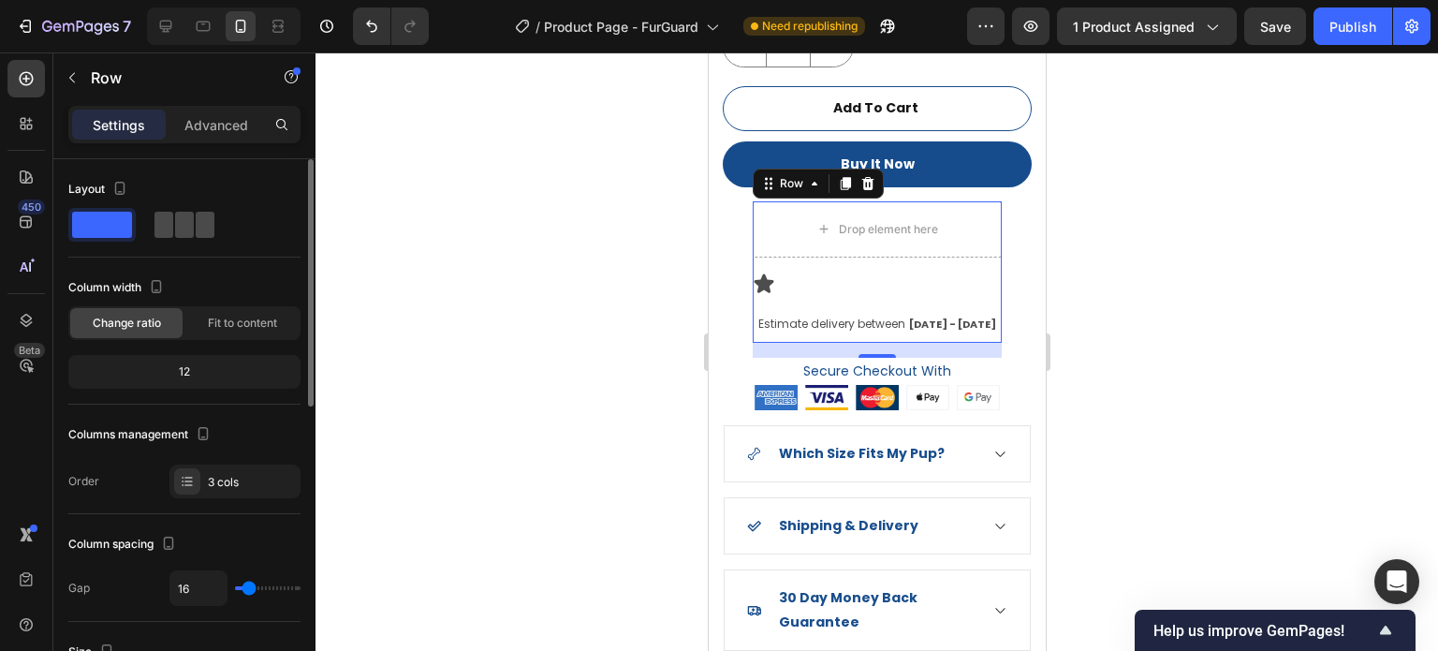
click at [203, 223] on span at bounding box center [205, 225] width 19 height 26
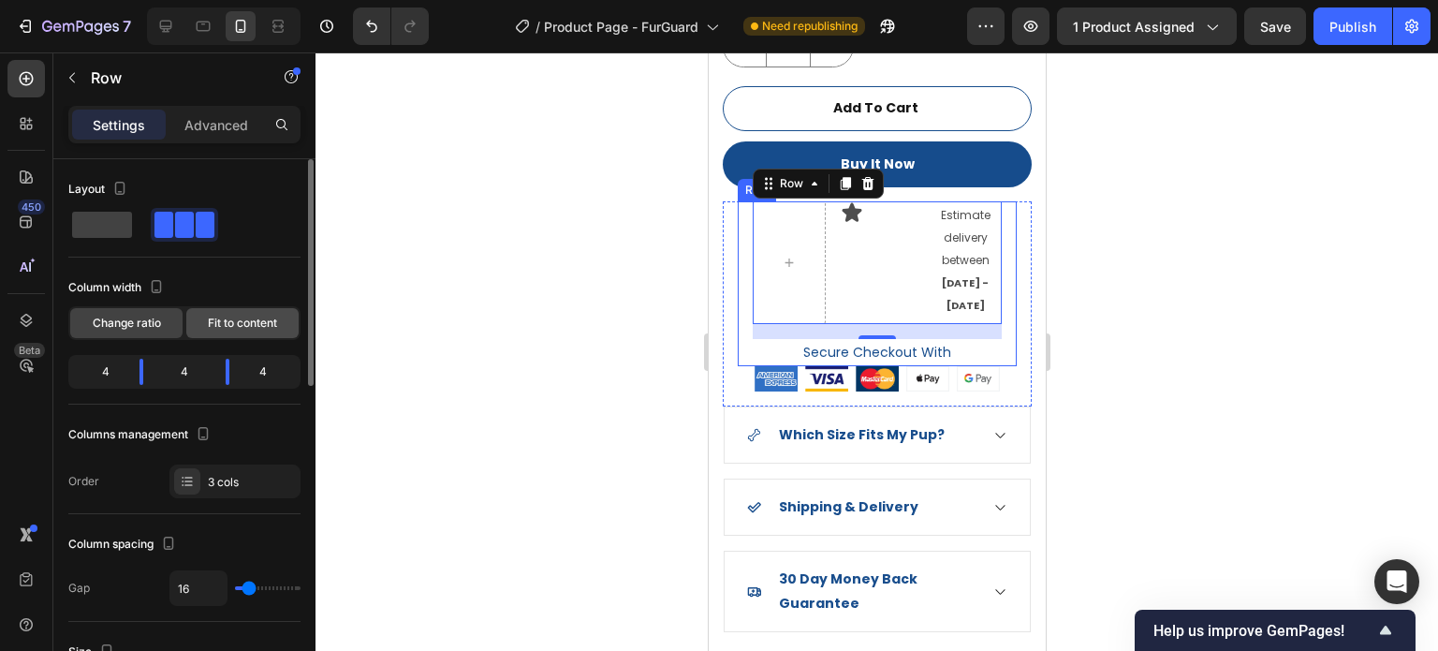
click at [214, 332] on div "Fit to content" at bounding box center [242, 323] width 112 height 30
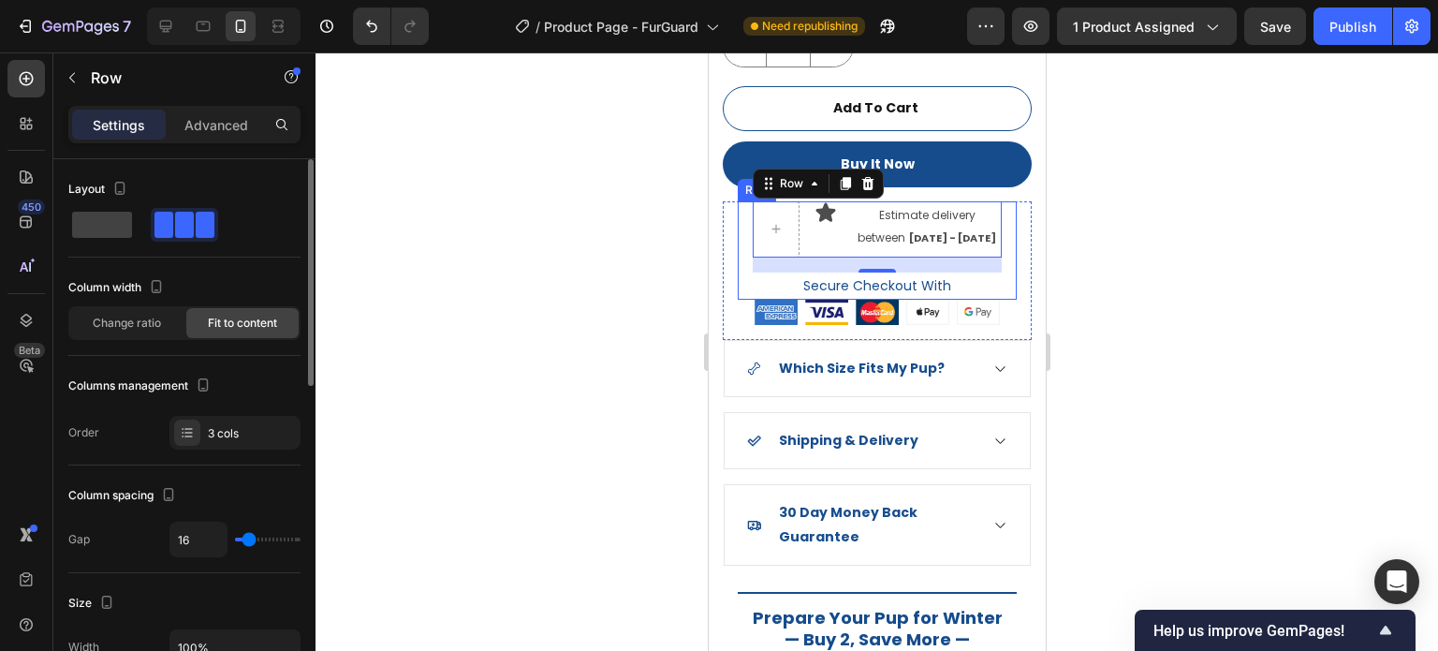
type input "0"
drag, startPoint x: 253, startPoint y: 538, endPoint x: 210, endPoint y: 542, distance: 43.2
type input "0"
click at [235, 541] on input "range" at bounding box center [268, 540] width 66 height 4
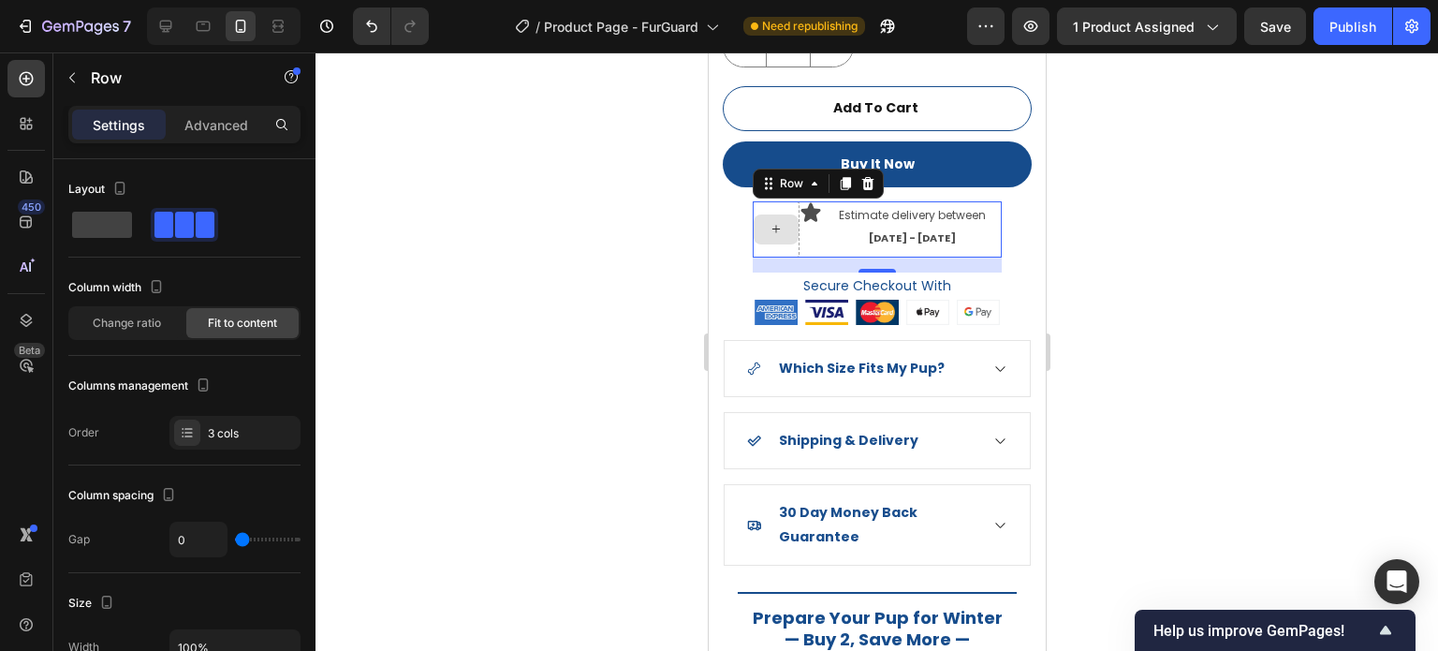
click at [768, 235] on div at bounding box center [775, 229] width 47 height 56
click at [772, 240] on div at bounding box center [775, 229] width 47 height 56
click at [810, 203] on icon at bounding box center [811, 211] width 20 height 19
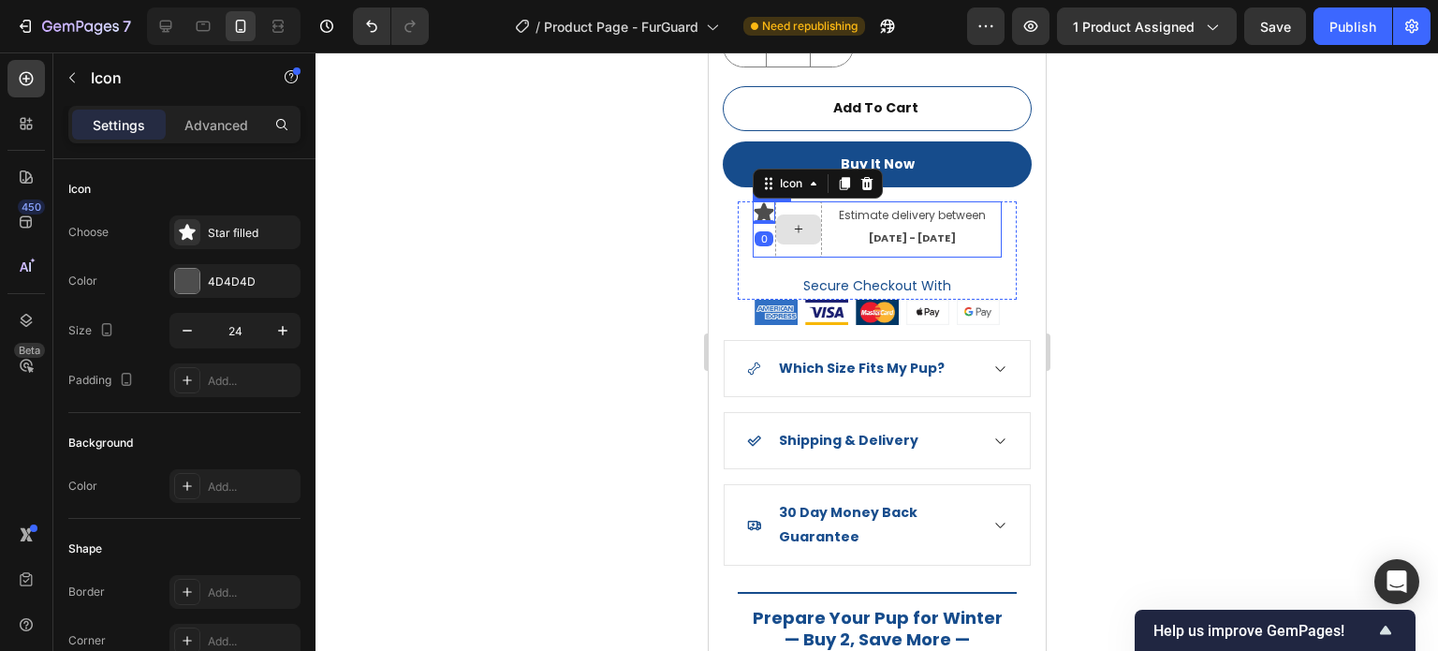
click at [810, 234] on div at bounding box center [797, 229] width 47 height 56
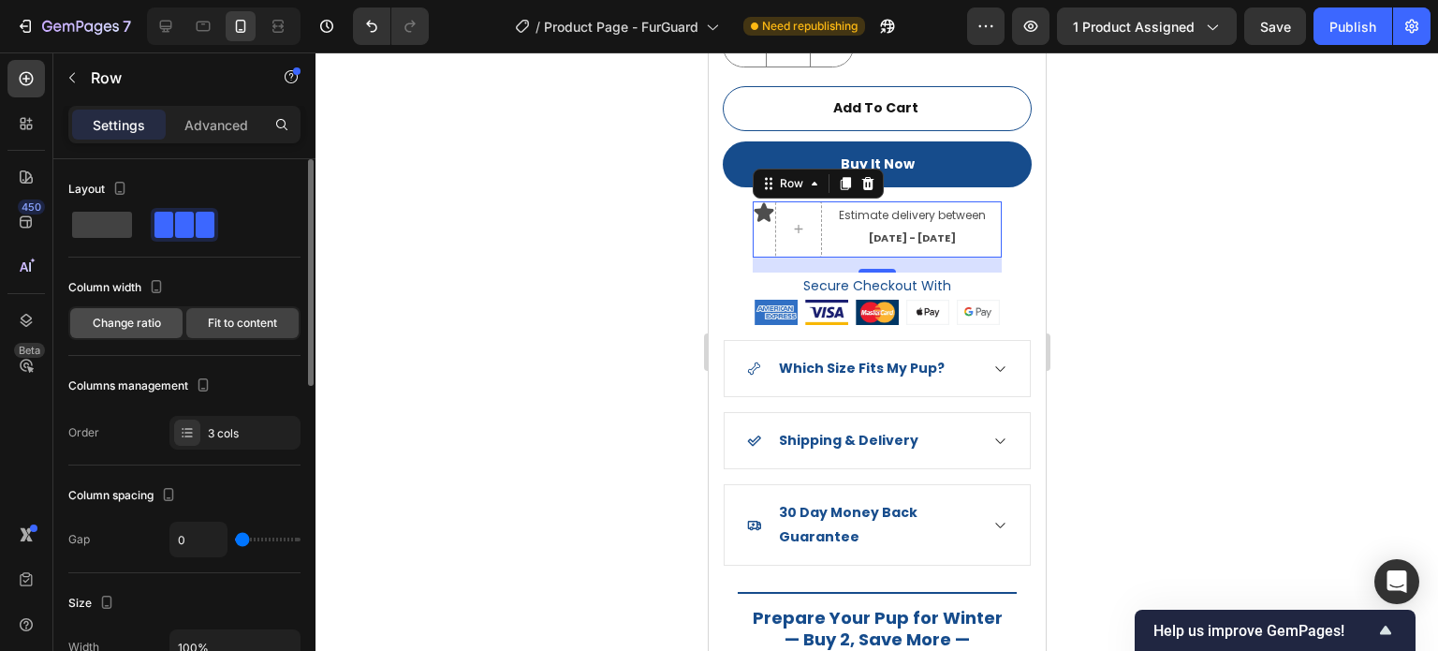
click at [149, 324] on span "Change ratio" at bounding box center [127, 323] width 68 height 17
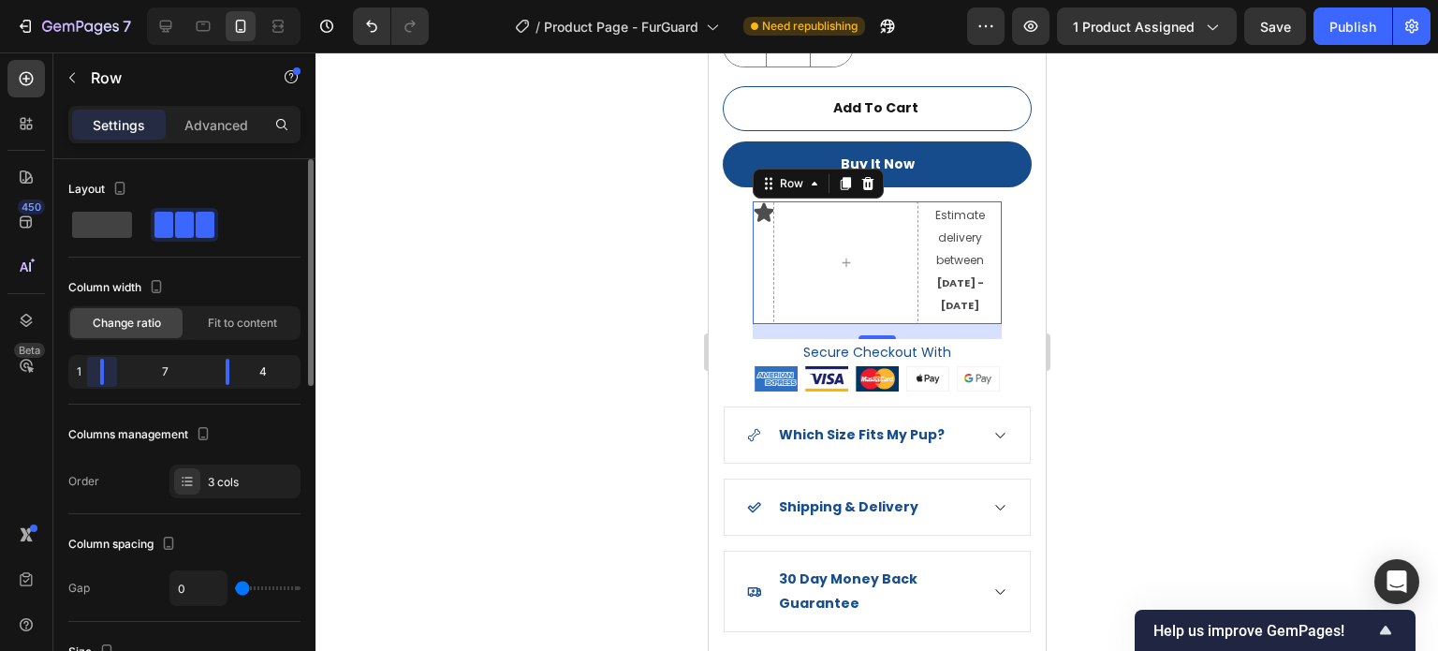
drag, startPoint x: 146, startPoint y: 377, endPoint x: 180, endPoint y: 368, distance: 35.0
click at [37, 0] on body "7 Version history / Product Page - FurGuard Need republishing Preview 1 product…" at bounding box center [719, 0] width 1438 height 0
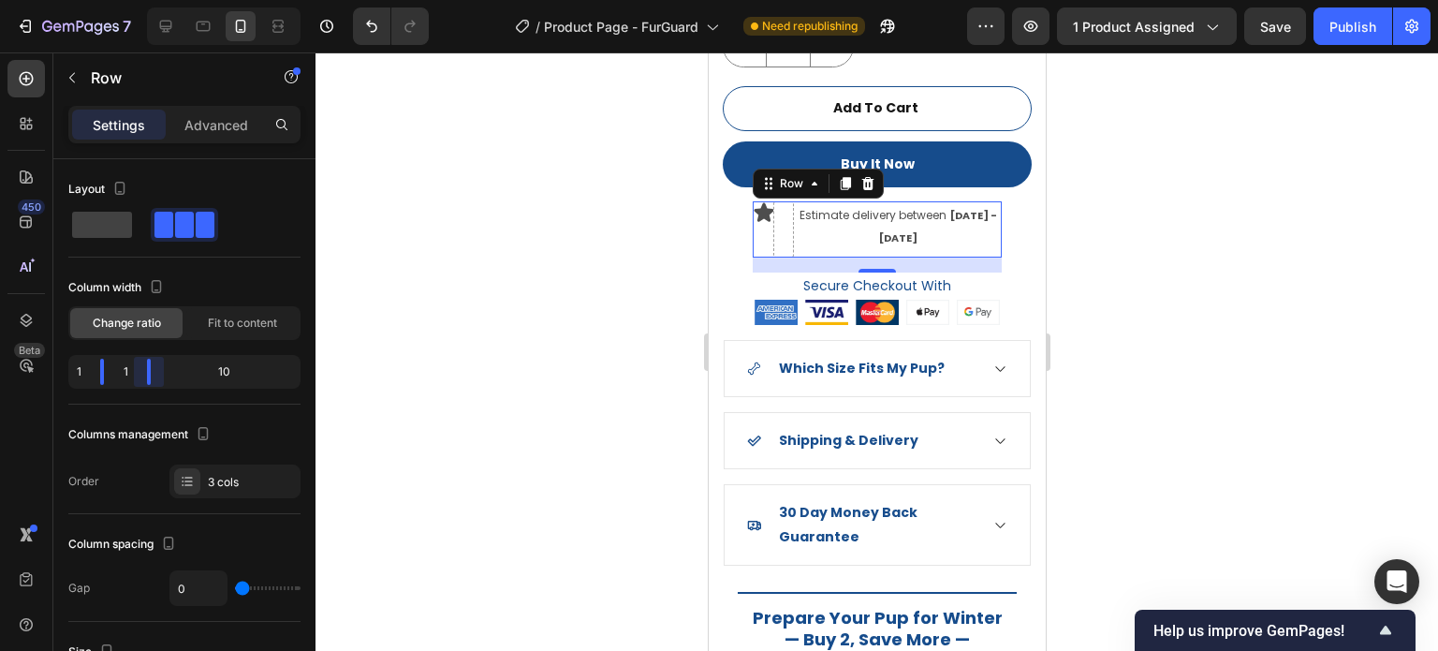
drag, startPoint x: 228, startPoint y: 374, endPoint x: 80, endPoint y: 378, distance: 149.0
click at [80, 0] on body "7 Version history / Product Page - FurGuard Need republishing Preview 1 product…" at bounding box center [719, 0] width 1438 height 0
drag, startPoint x: 1103, startPoint y: 269, endPoint x: 1127, endPoint y: 269, distance: 24.3
click at [1105, 269] on div at bounding box center [877, 351] width 1123 height 598
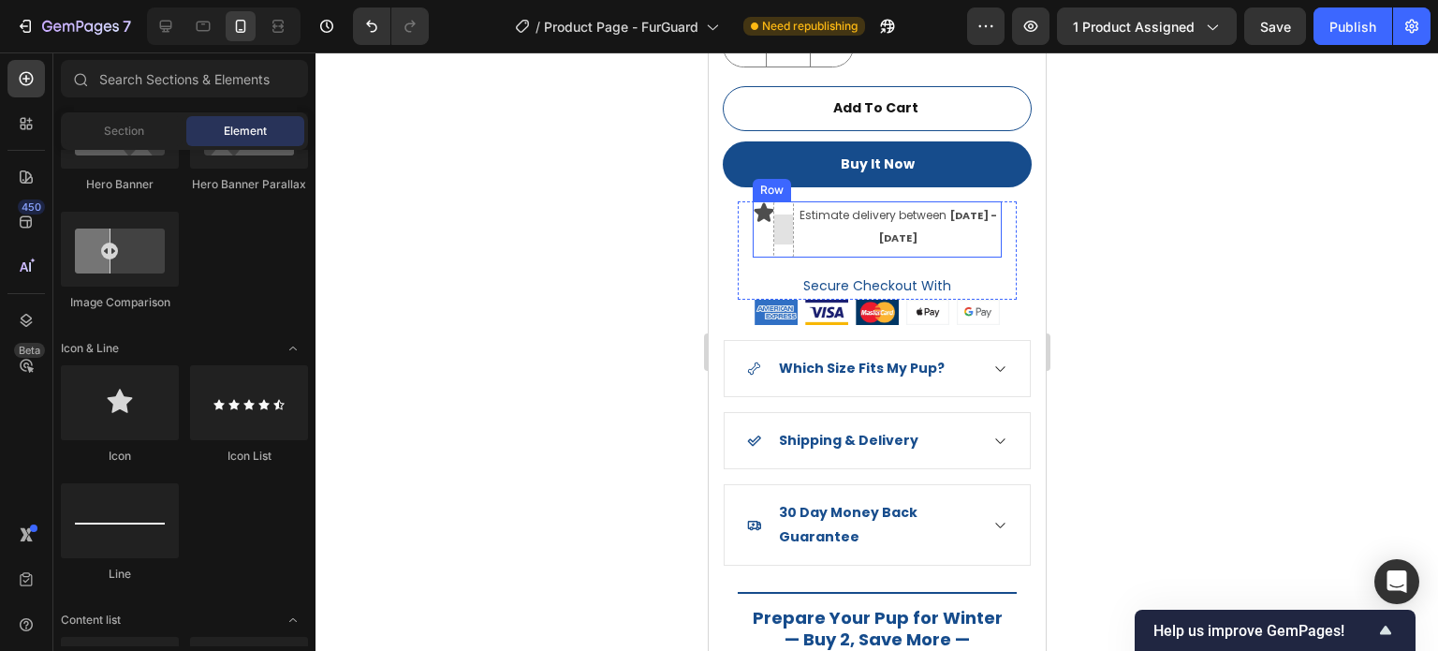
click at [784, 229] on div at bounding box center [783, 229] width 30 height 30
click at [787, 224] on div at bounding box center [783, 229] width 30 height 30
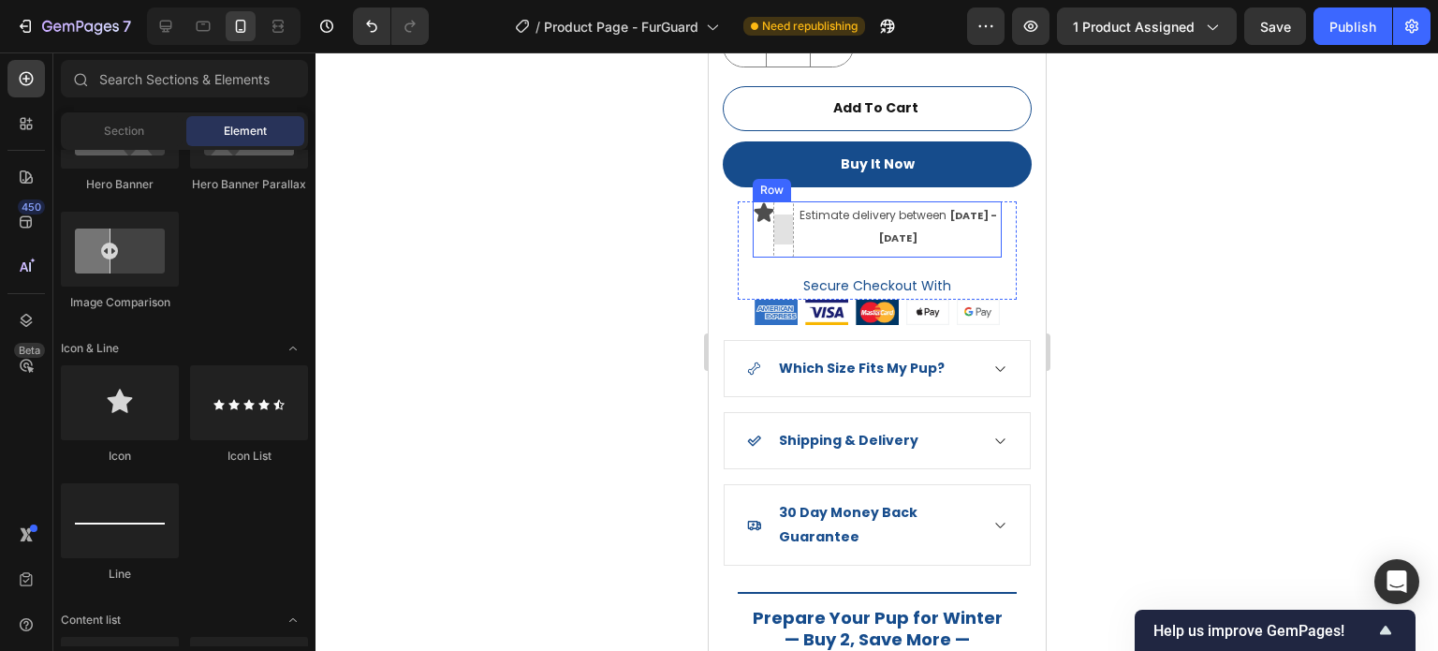
click at [787, 224] on div at bounding box center [783, 229] width 30 height 30
click at [761, 202] on icon at bounding box center [764, 211] width 20 height 19
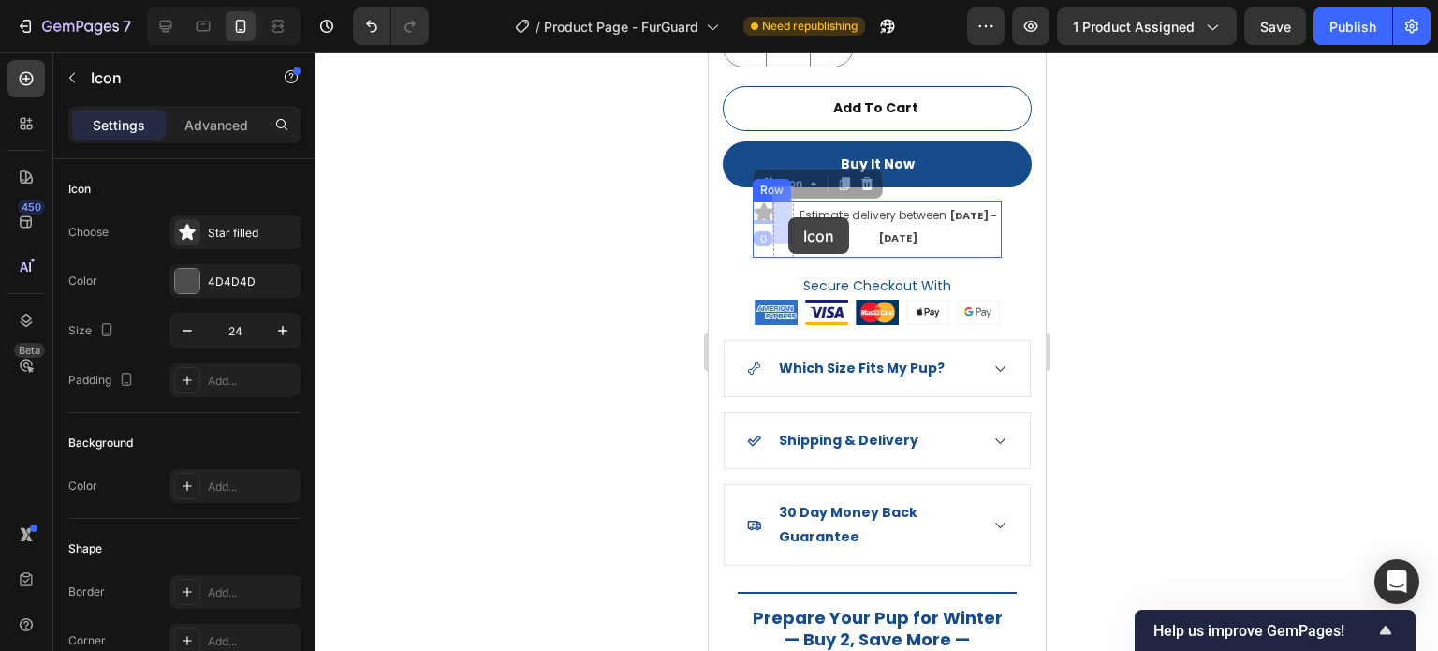
drag, startPoint x: 775, startPoint y: 184, endPoint x: 788, endPoint y: 217, distance: 35.8
click at [764, 214] on div at bounding box center [762, 229] width 30 height 30
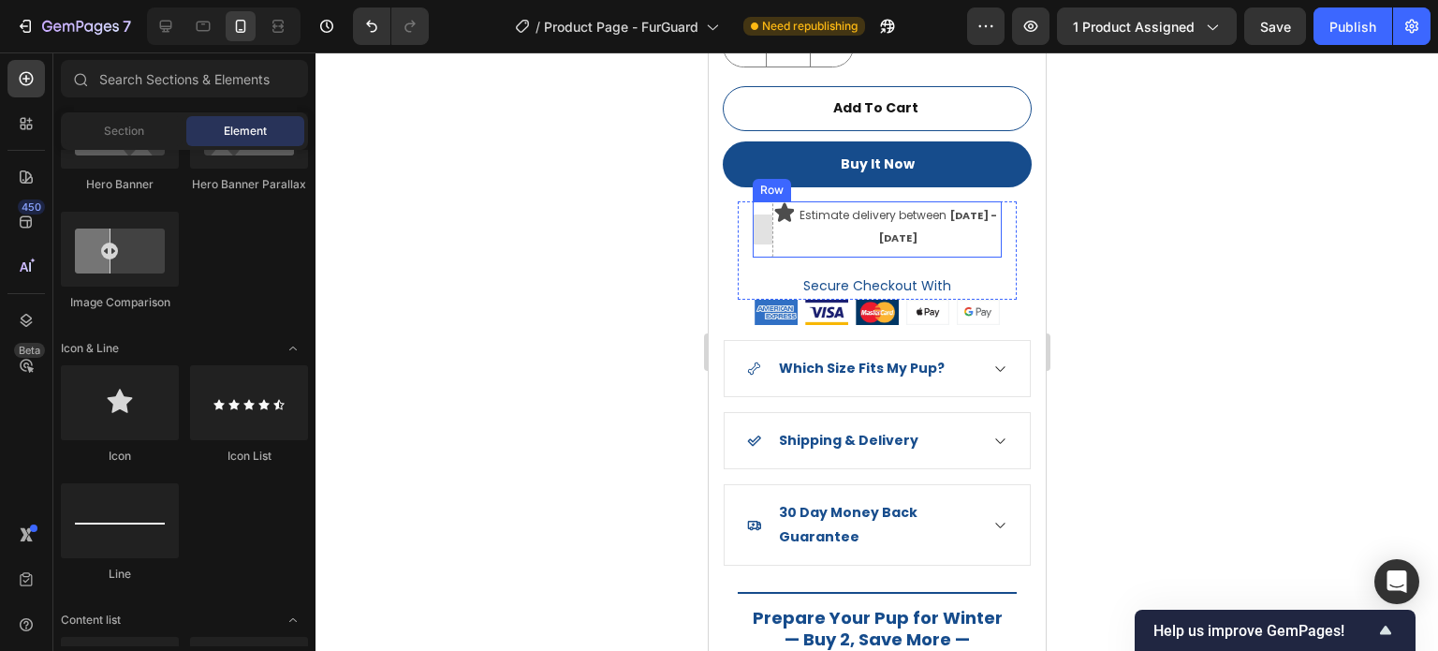
click at [759, 219] on div at bounding box center [762, 229] width 30 height 30
click at [761, 230] on div at bounding box center [762, 229] width 21 height 56
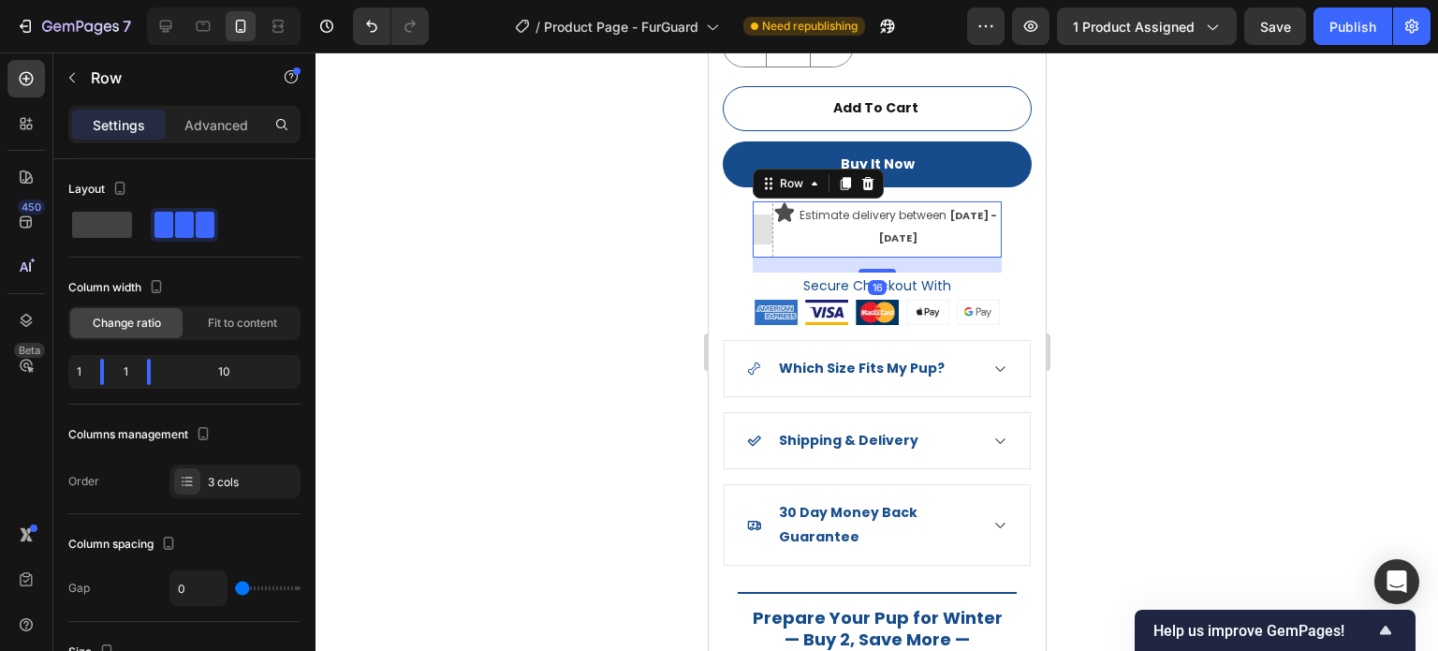
drag, startPoint x: 761, startPoint y: 230, endPoint x: 1348, endPoint y: 311, distance: 592.7
click at [761, 230] on div at bounding box center [762, 229] width 21 height 56
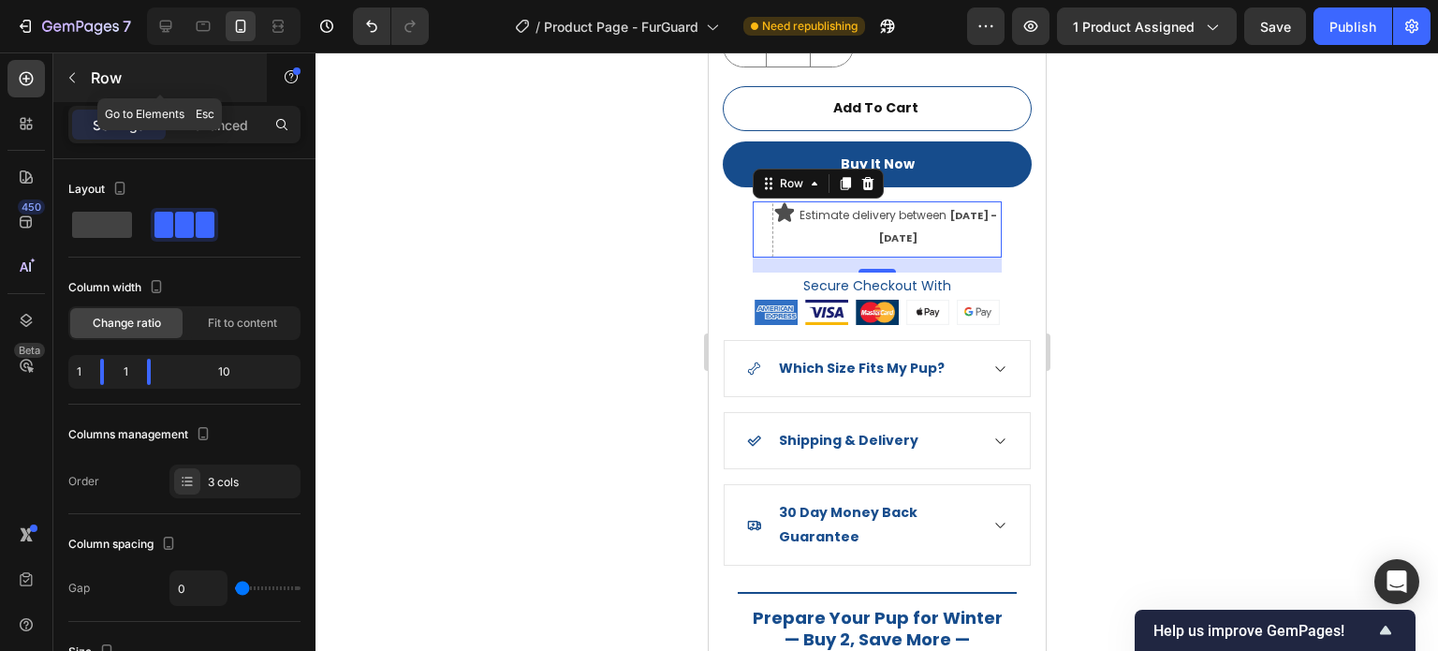
click at [67, 86] on button "button" at bounding box center [72, 78] width 30 height 30
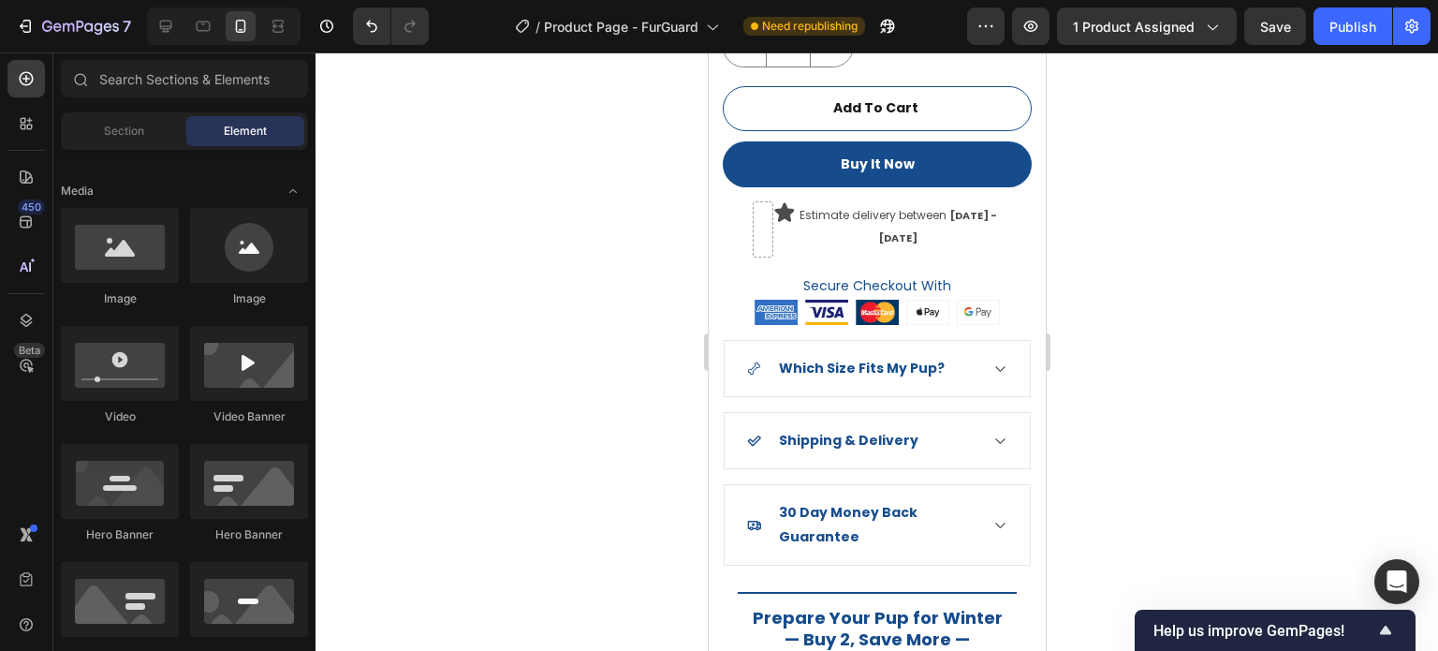
scroll to position [0, 0]
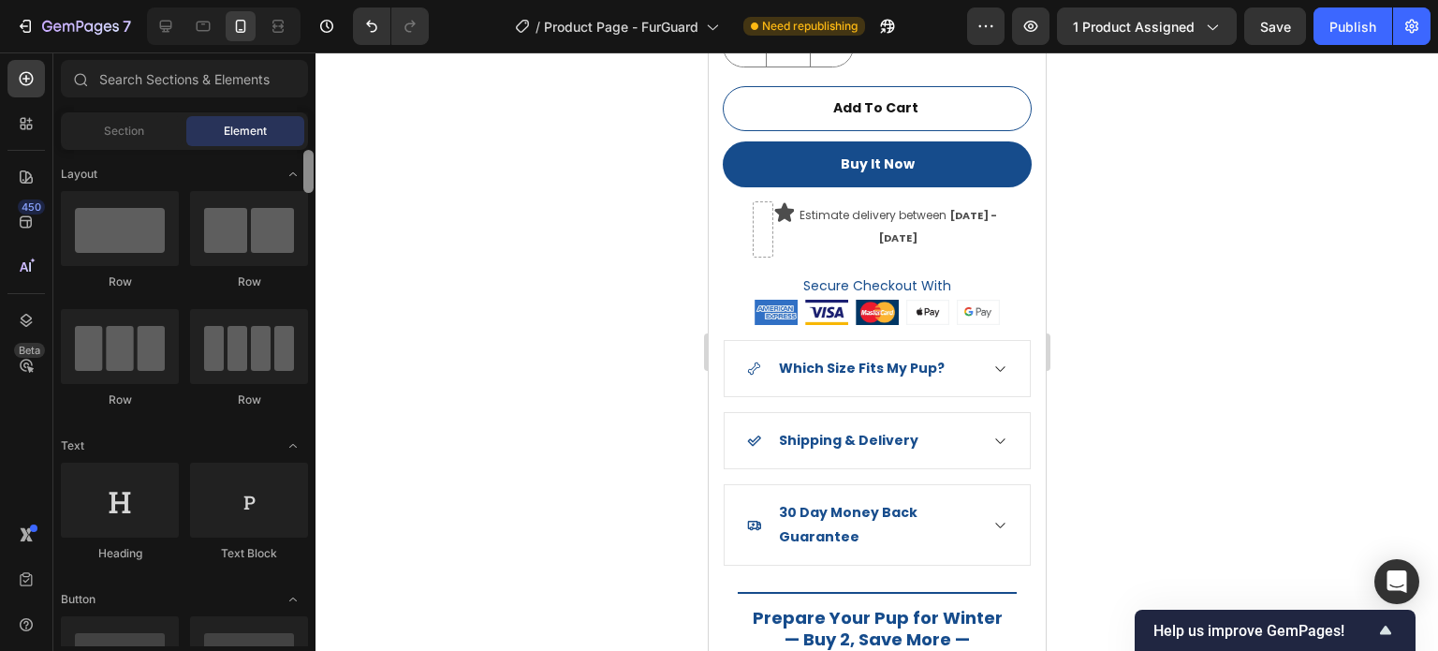
drag, startPoint x: 310, startPoint y: 155, endPoint x: 323, endPoint y: 101, distance: 55.9
click at [337, 0] on div "7 Version history / Product Page - FurGuard Need republishing Preview 1 product…" at bounding box center [719, 0] width 1438 height 0
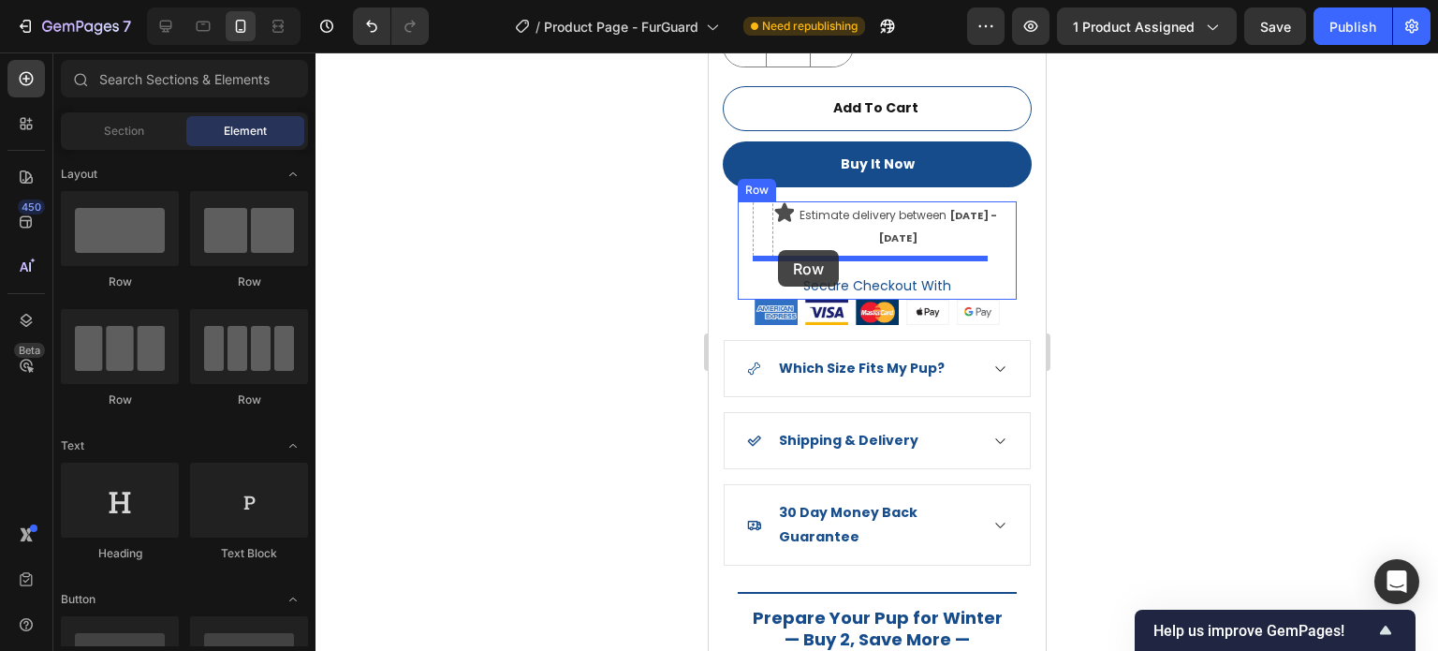
drag, startPoint x: 1148, startPoint y: 249, endPoint x: 777, endPoint y: 250, distance: 370.8
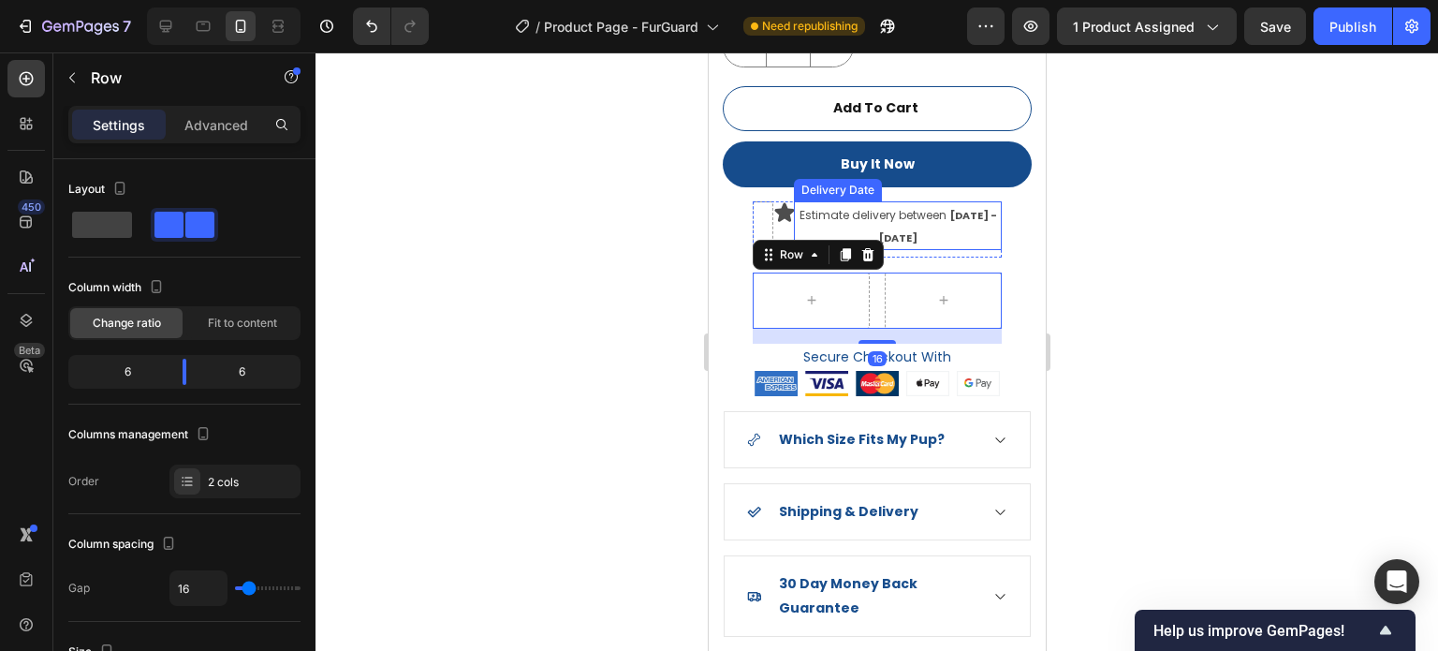
click at [828, 208] on span "Estimate delivery between" at bounding box center [872, 215] width 147 height 16
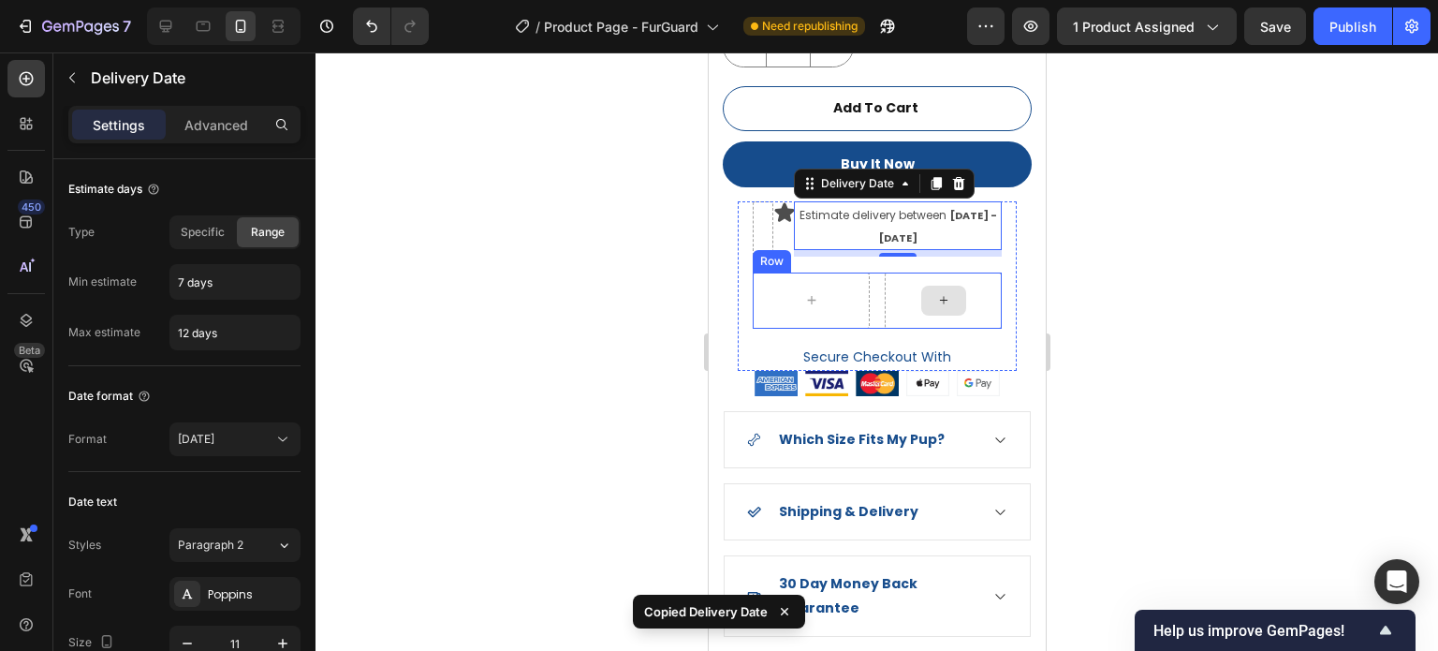
click at [943, 295] on div at bounding box center [943, 301] width 45 height 30
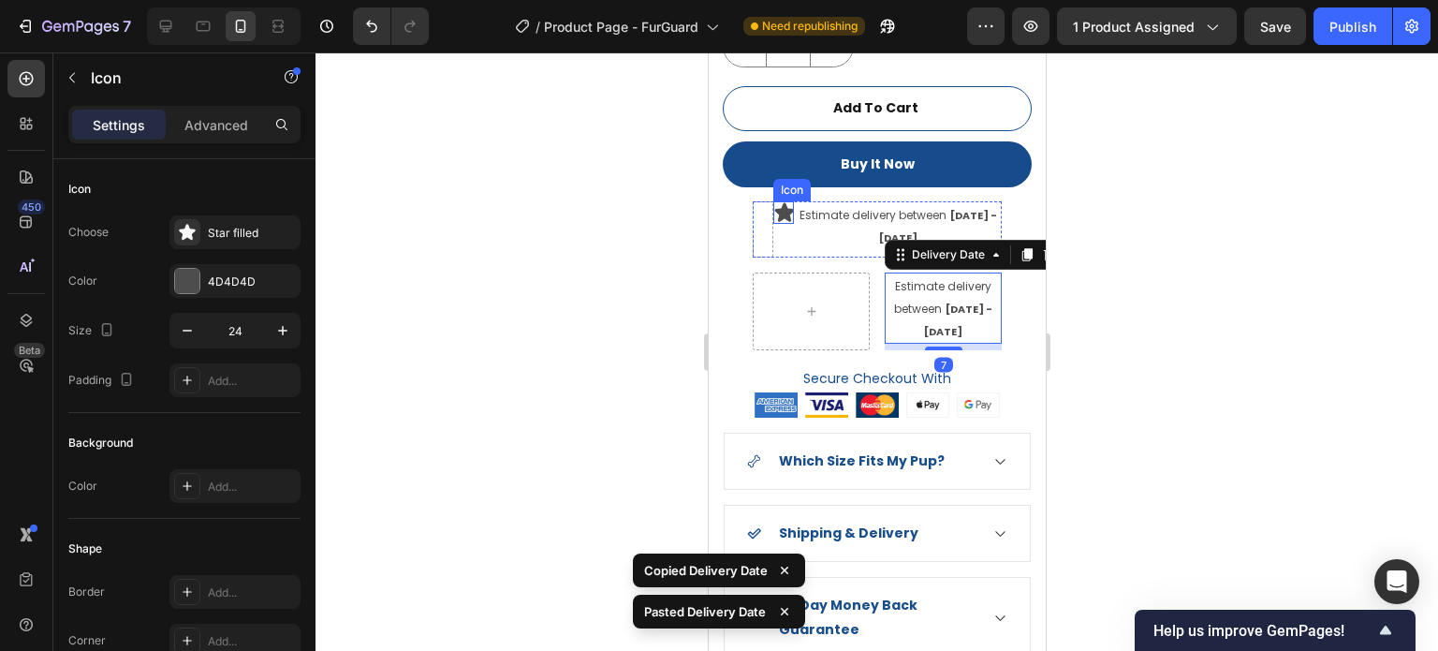
click at [788, 202] on icon at bounding box center [784, 211] width 20 height 19
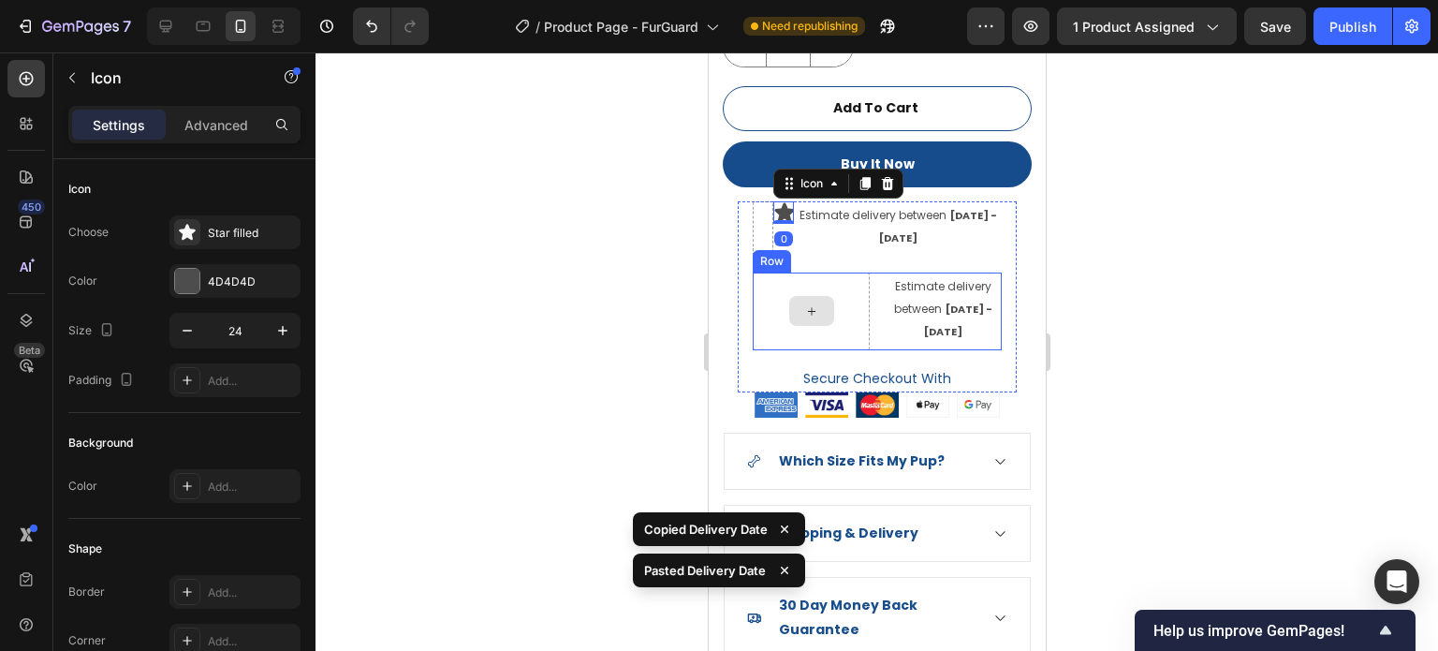
click at [816, 322] on div at bounding box center [810, 312] width 117 height 78
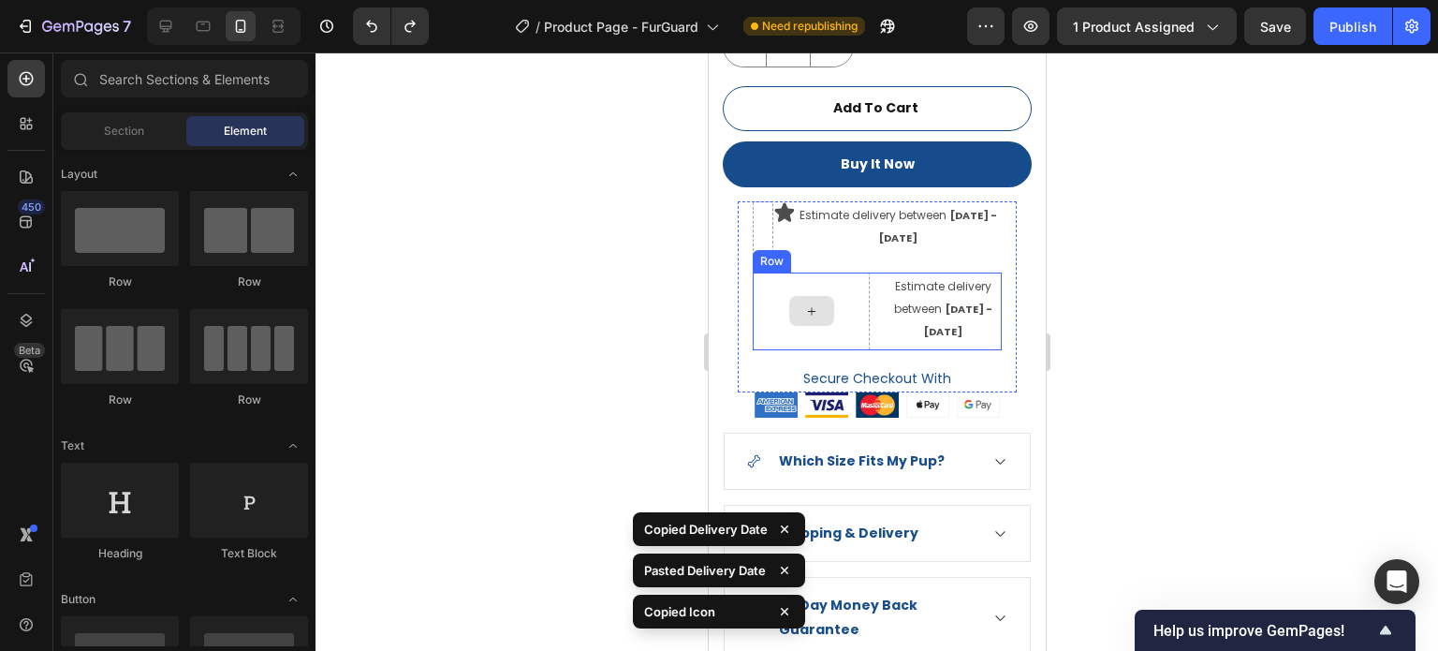
click at [803, 308] on div at bounding box center [810, 311] width 45 height 30
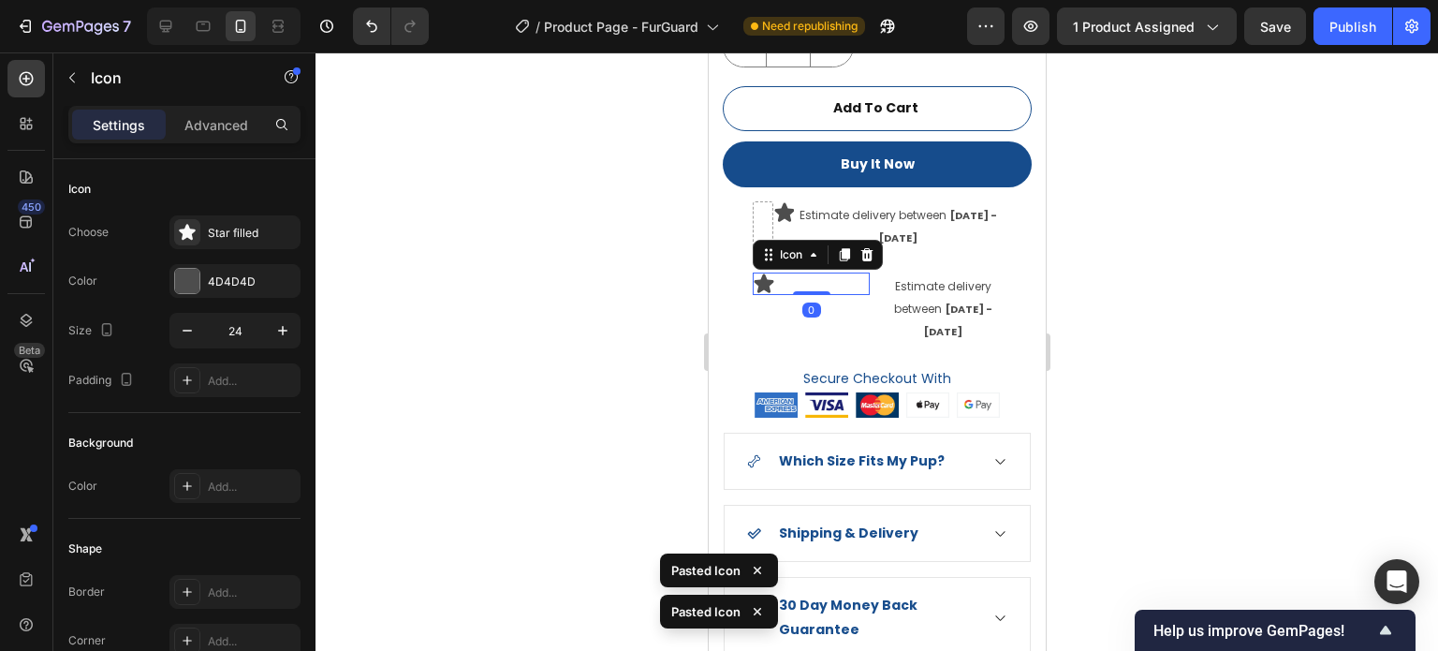
click at [1157, 337] on div at bounding box center [877, 351] width 1123 height 598
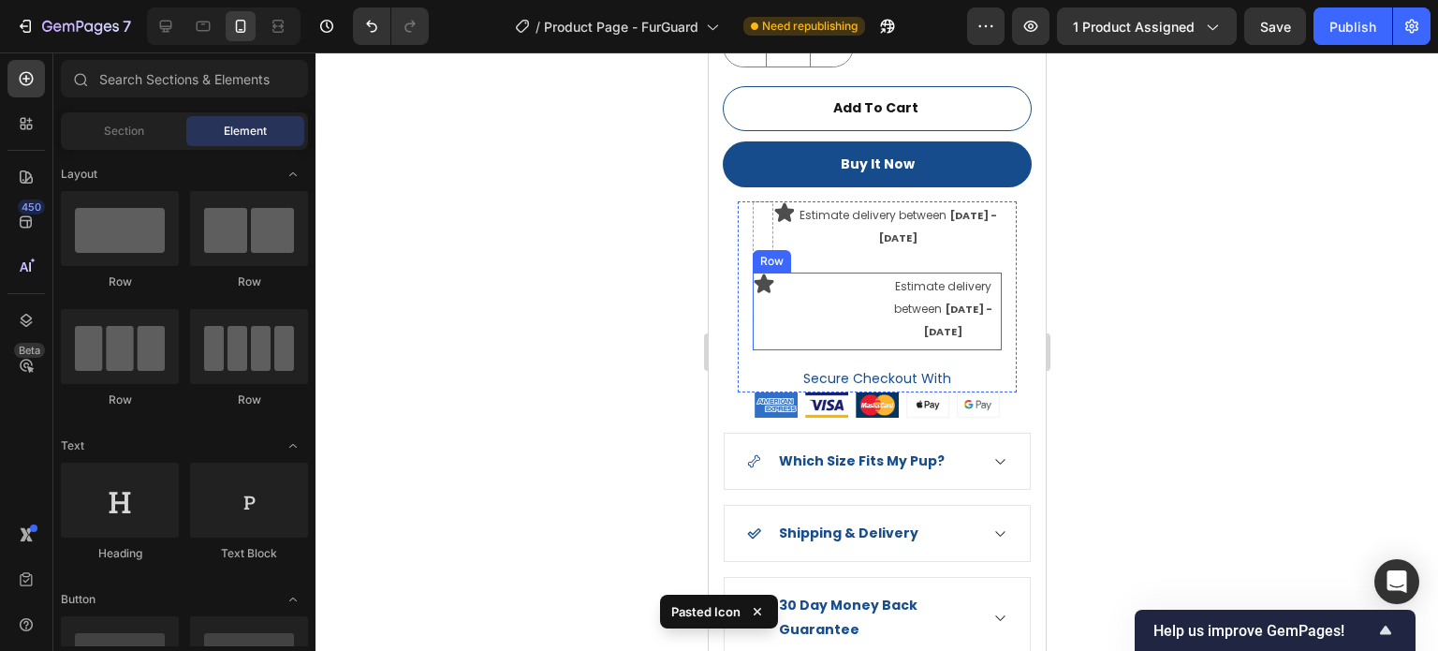
click at [940, 302] on span "[DATE] - [DATE]" at bounding box center [957, 320] width 68 height 37
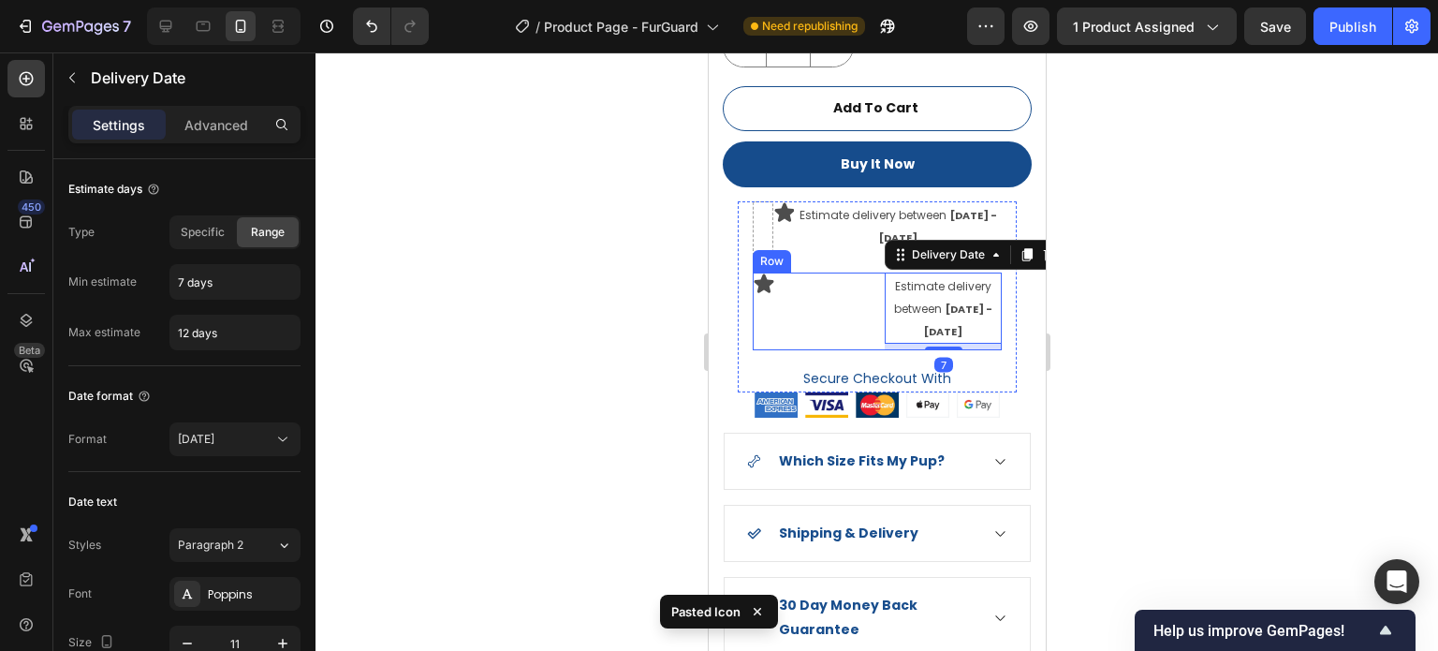
click at [861, 319] on div "Icon" at bounding box center [810, 312] width 117 height 78
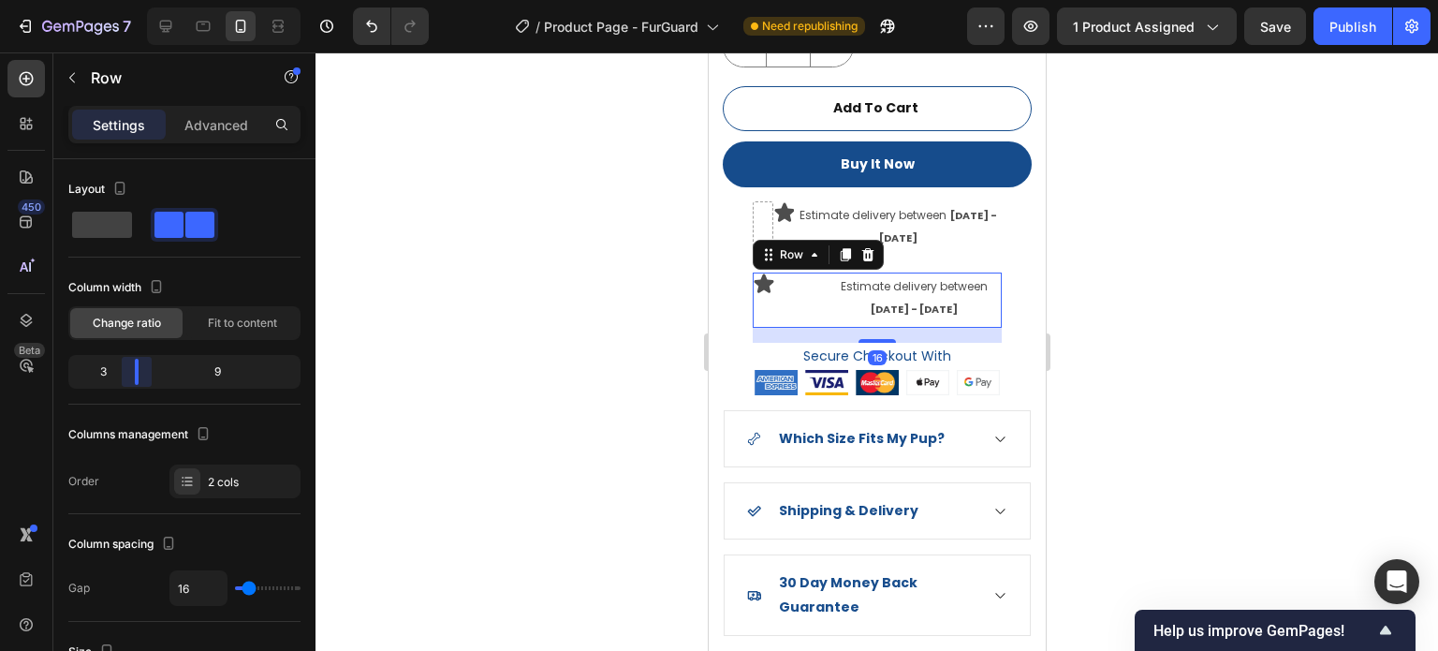
drag, startPoint x: 186, startPoint y: 377, endPoint x: 131, endPoint y: 379, distance: 55.3
click at [131, 0] on body "7 Version history / Product Page - FurGuard Need republishing Preview 1 product…" at bounding box center [719, 0] width 1438 height 0
drag, startPoint x: 131, startPoint y: 379, endPoint x: 126, endPoint y: 366, distance: 13.9
click at [126, 0] on body "7 Version history / Product Page - FurGuard Need republishing Preview 1 product…" at bounding box center [719, 0] width 1438 height 0
type input "0"
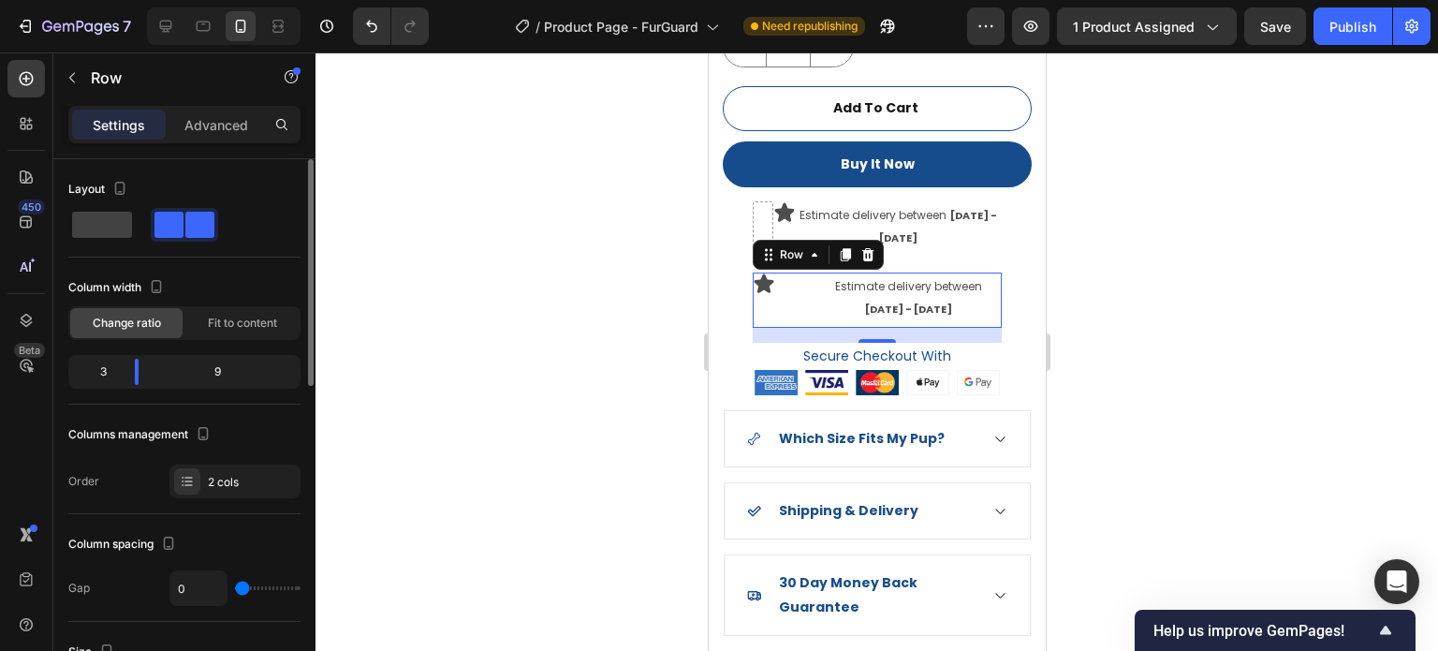
drag, startPoint x: 232, startPoint y: 587, endPoint x: 209, endPoint y: 591, distance: 23.7
type input "0"
click at [235, 590] on input "range" at bounding box center [268, 588] width 66 height 4
drag, startPoint x: 125, startPoint y: 374, endPoint x: 105, endPoint y: 375, distance: 19.7
click at [94, 0] on body "7 Version history / Product Page - FurGuard Need republishing Preview 1 product…" at bounding box center [719, 0] width 1438 height 0
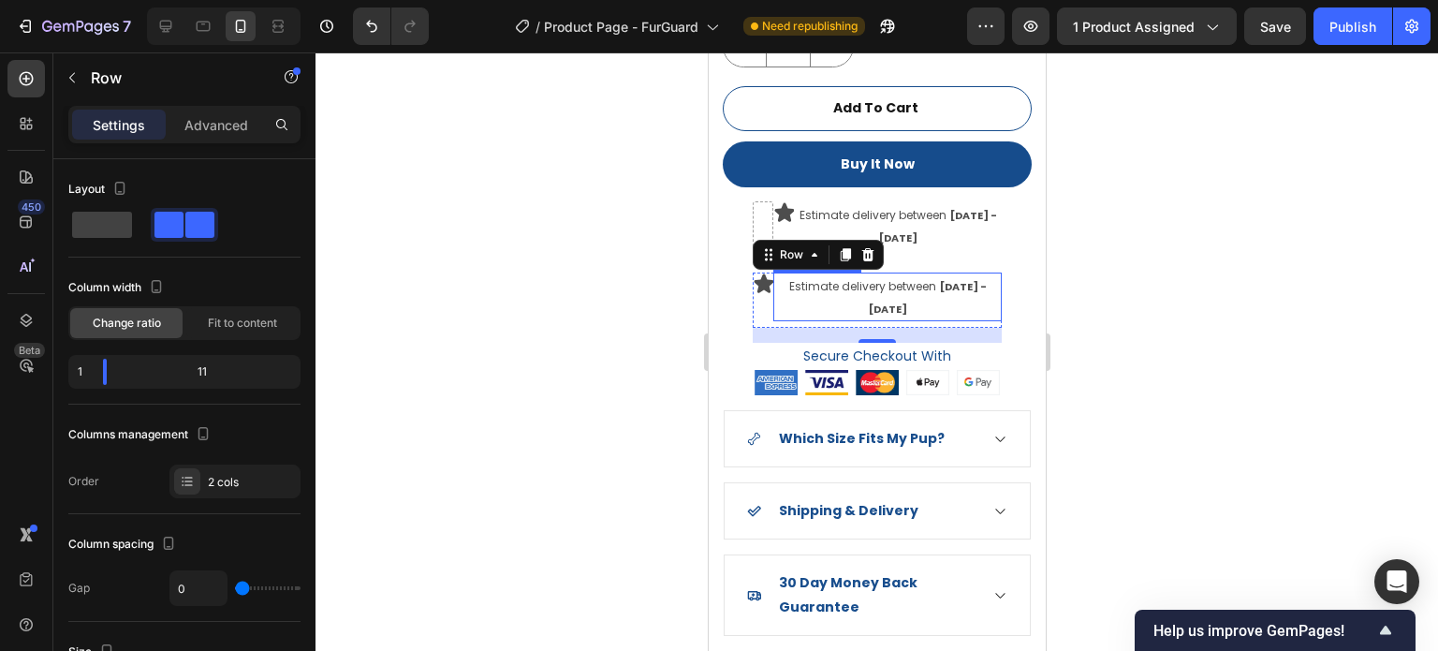
click at [858, 278] on span "Estimate delivery between" at bounding box center [861, 286] width 147 height 16
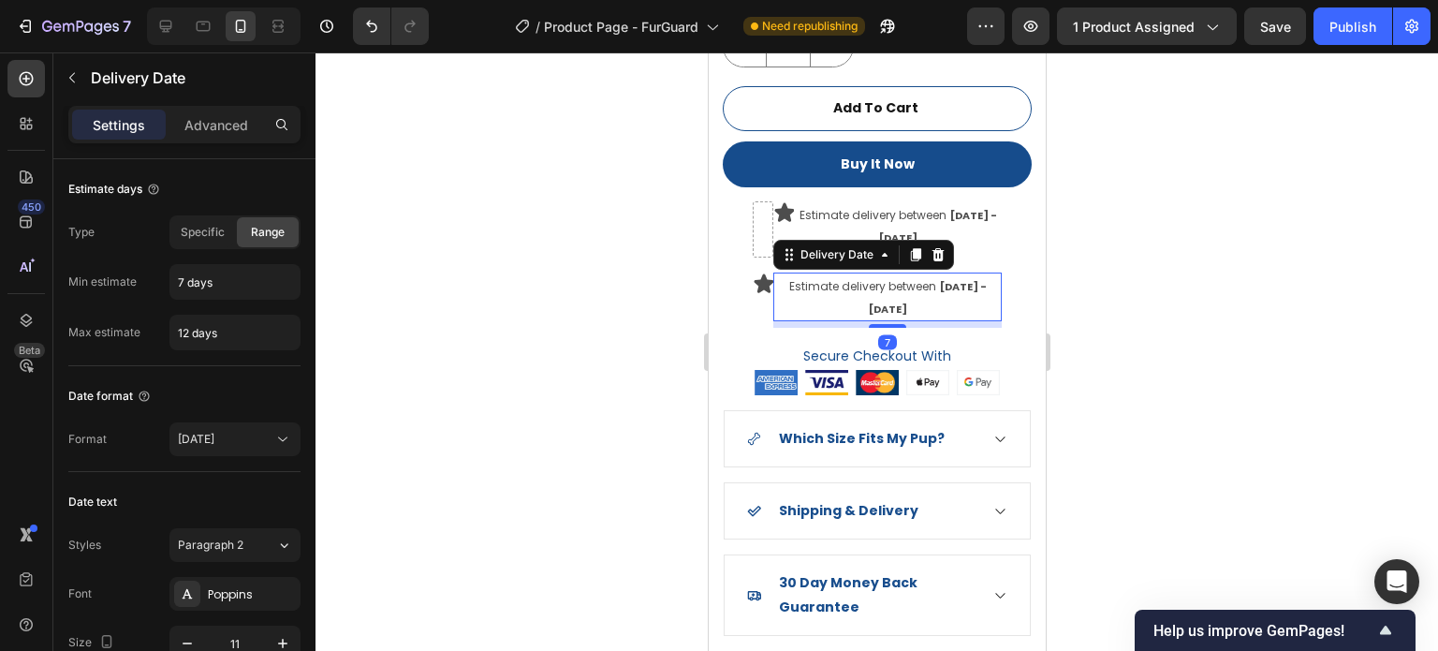
drag, startPoint x: 1139, startPoint y: 302, endPoint x: 1116, endPoint y: 311, distance: 24.0
click at [1140, 302] on div at bounding box center [877, 351] width 1123 height 598
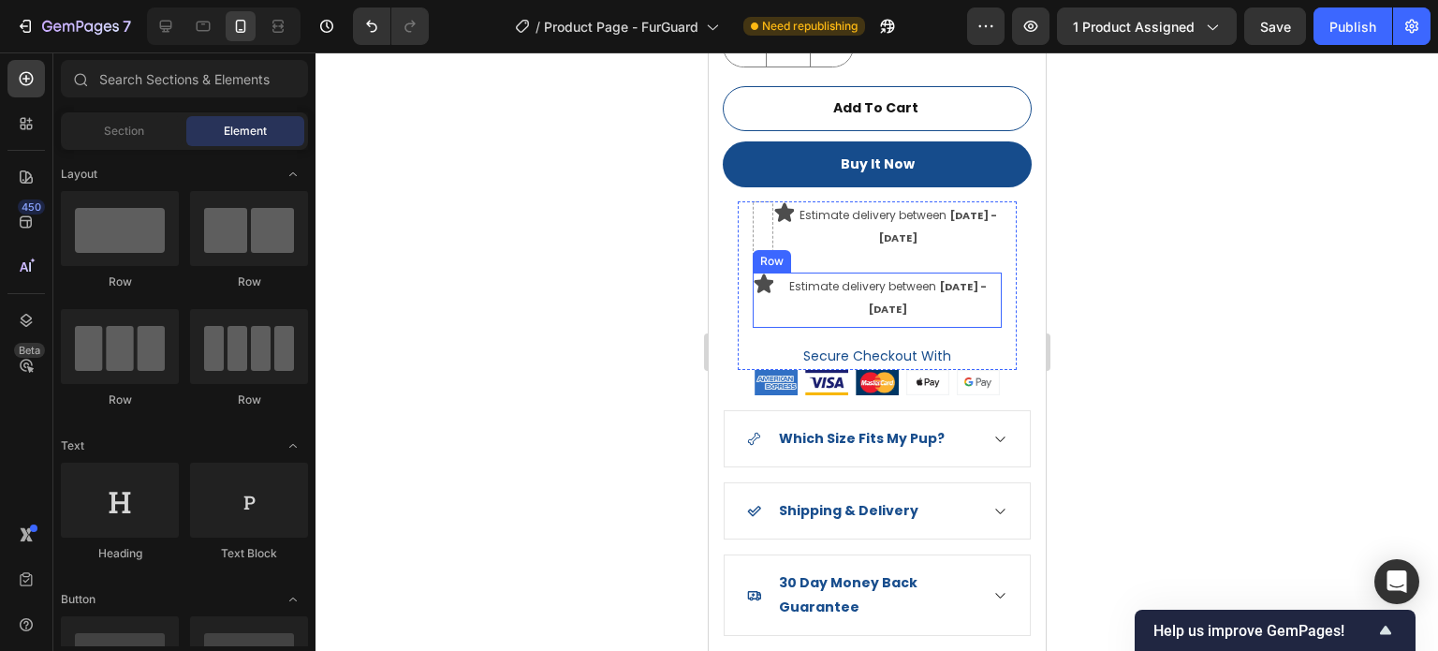
click at [982, 311] on div "Estimate delivery between Oct 05 - Oct 10 Delivery Date" at bounding box center [887, 300] width 228 height 55
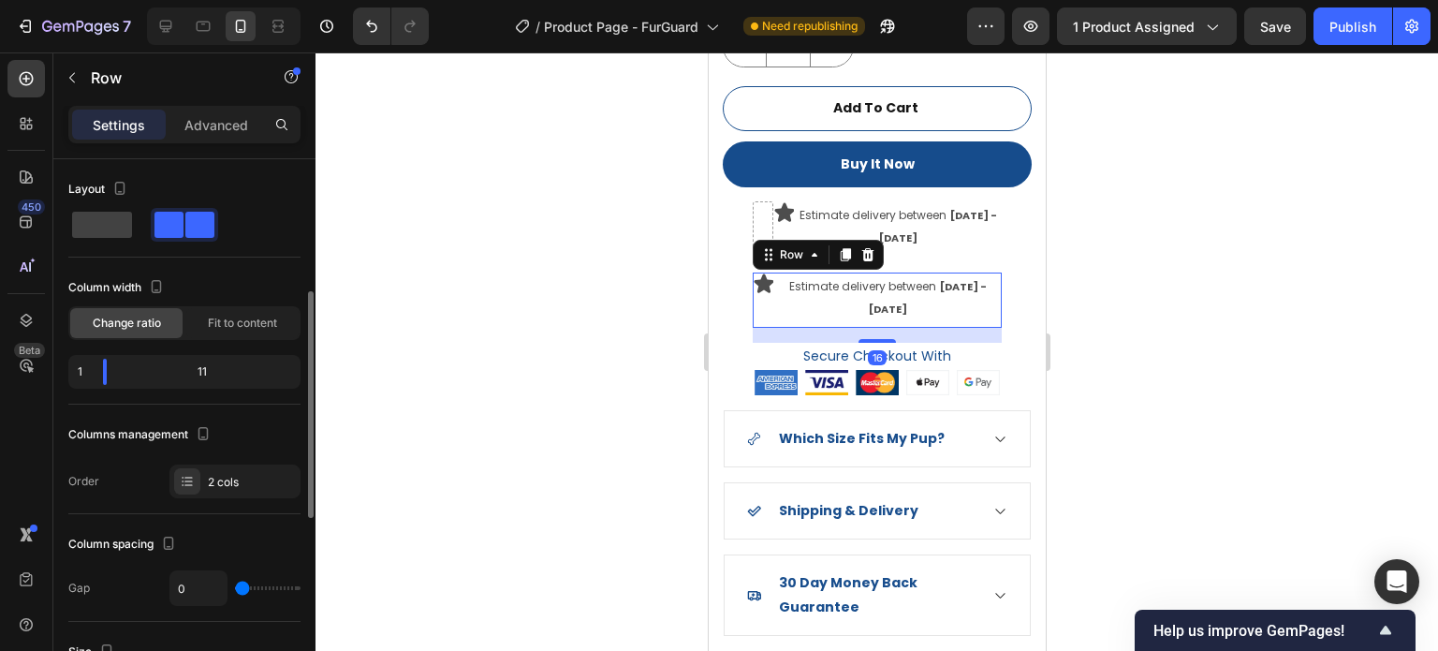
scroll to position [94, 0]
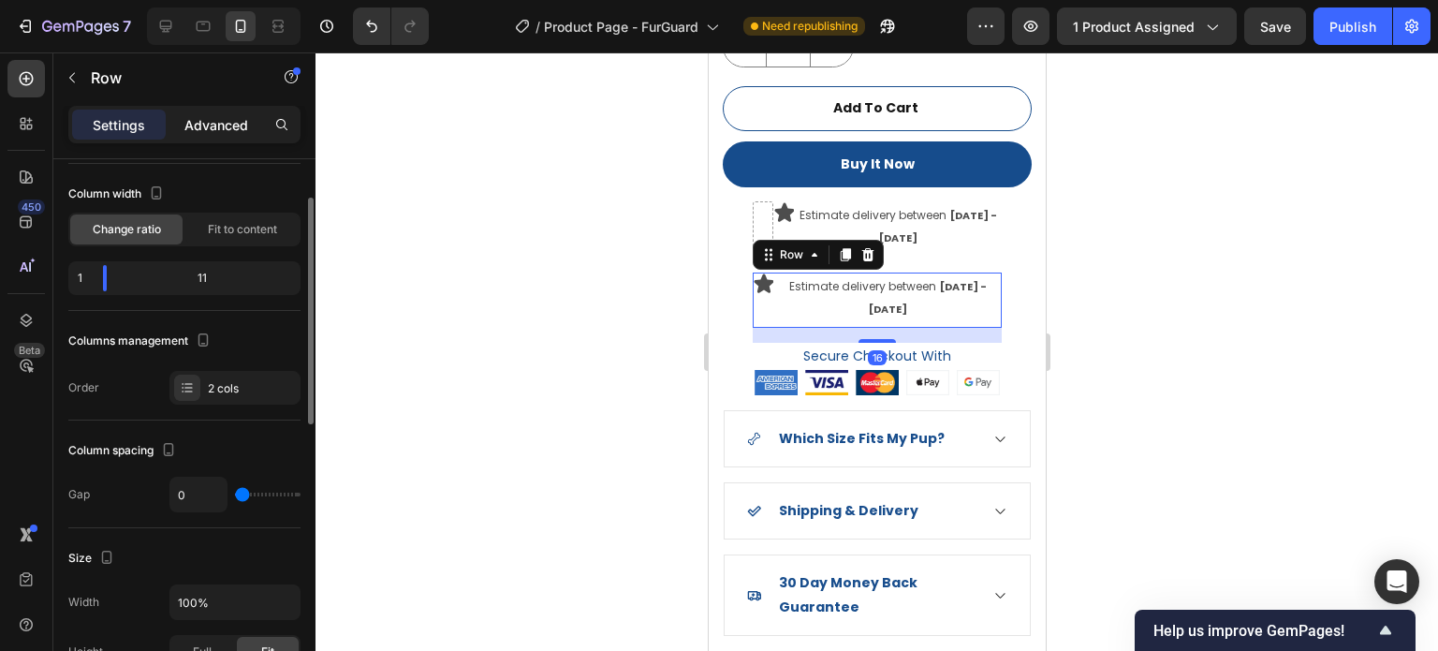
click at [215, 122] on p "Advanced" at bounding box center [216, 125] width 64 height 20
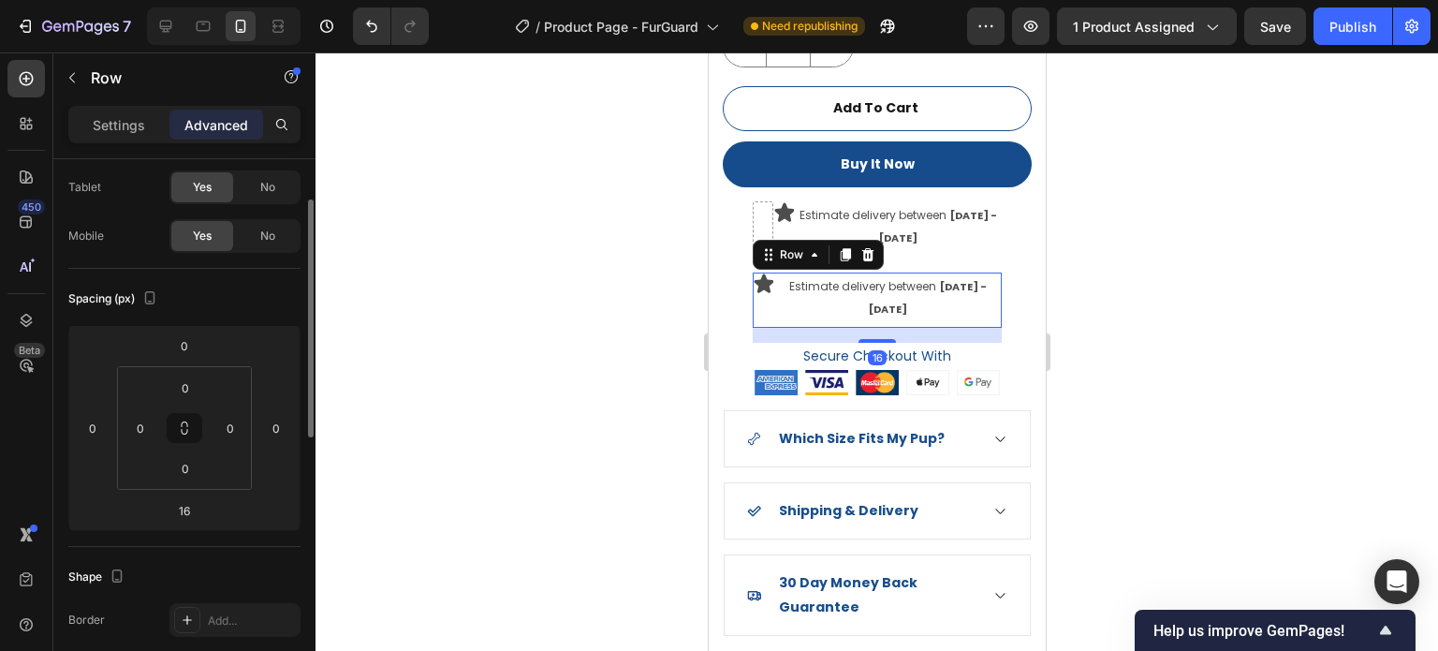
scroll to position [375, 0]
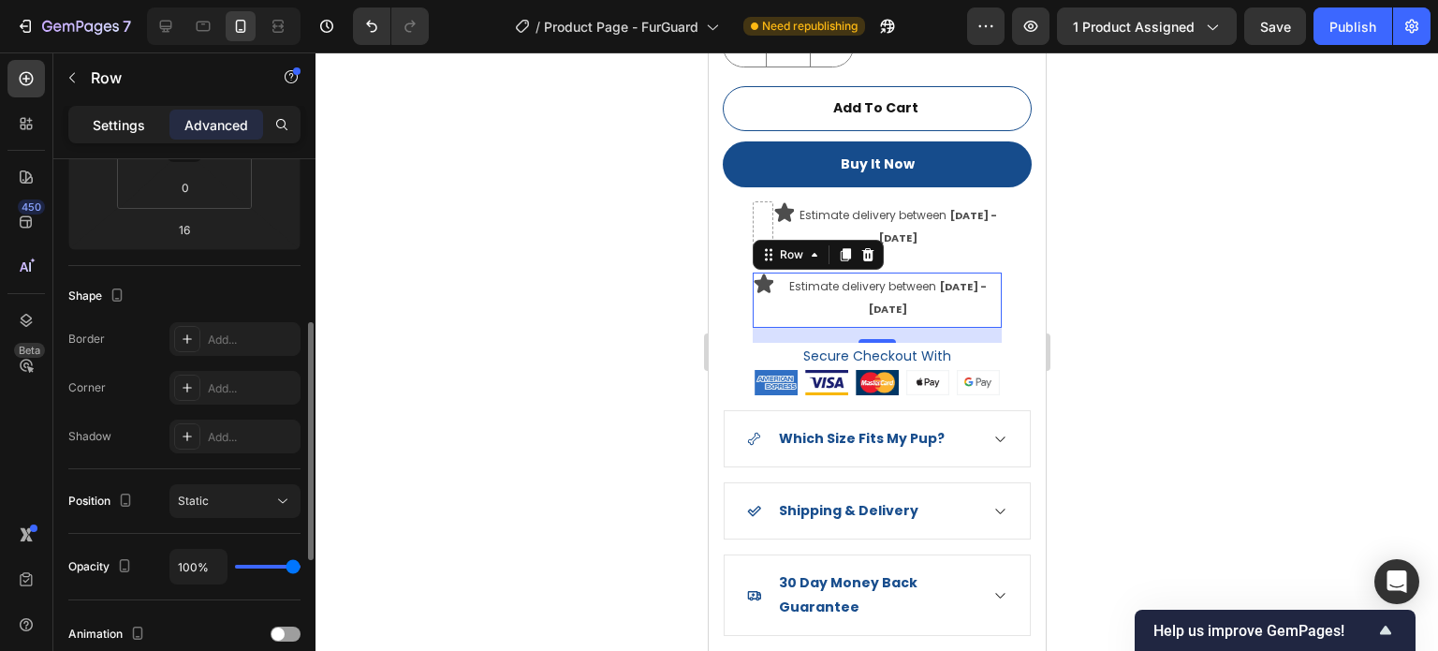
click at [142, 138] on div "Settings" at bounding box center [119, 125] width 94 height 30
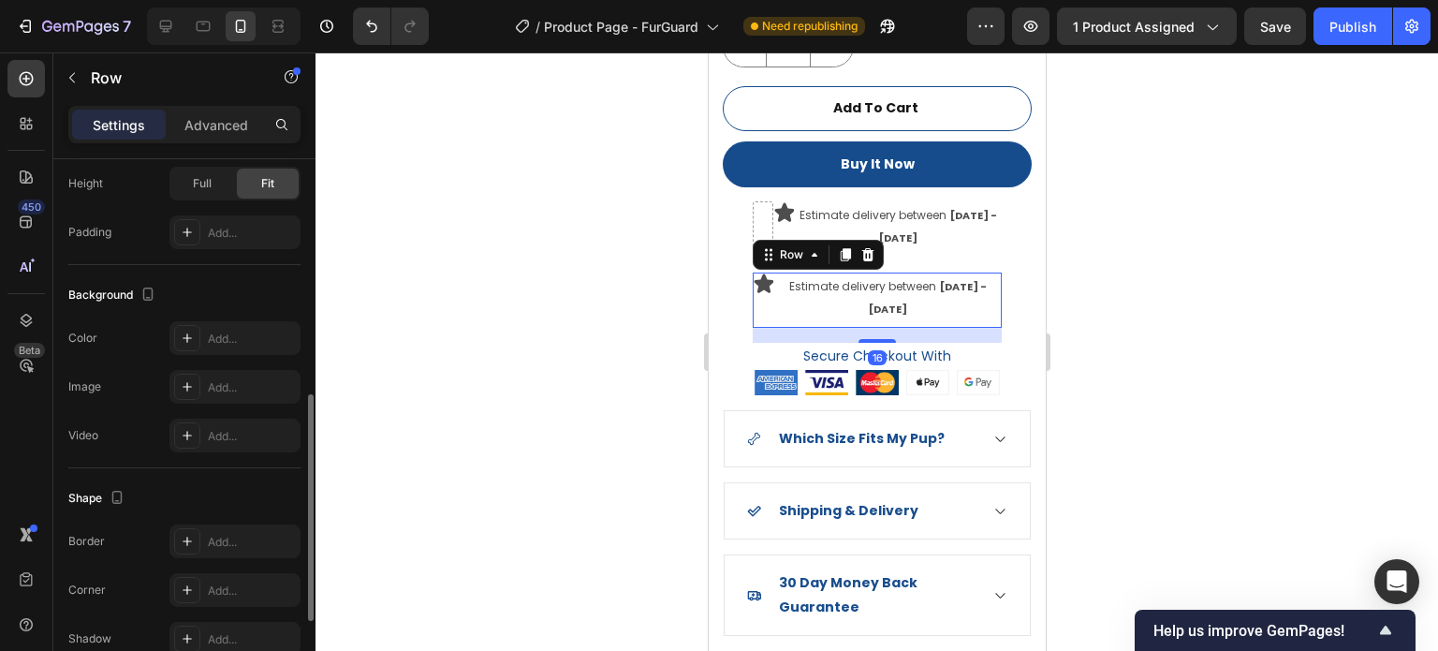
scroll to position [468, 0]
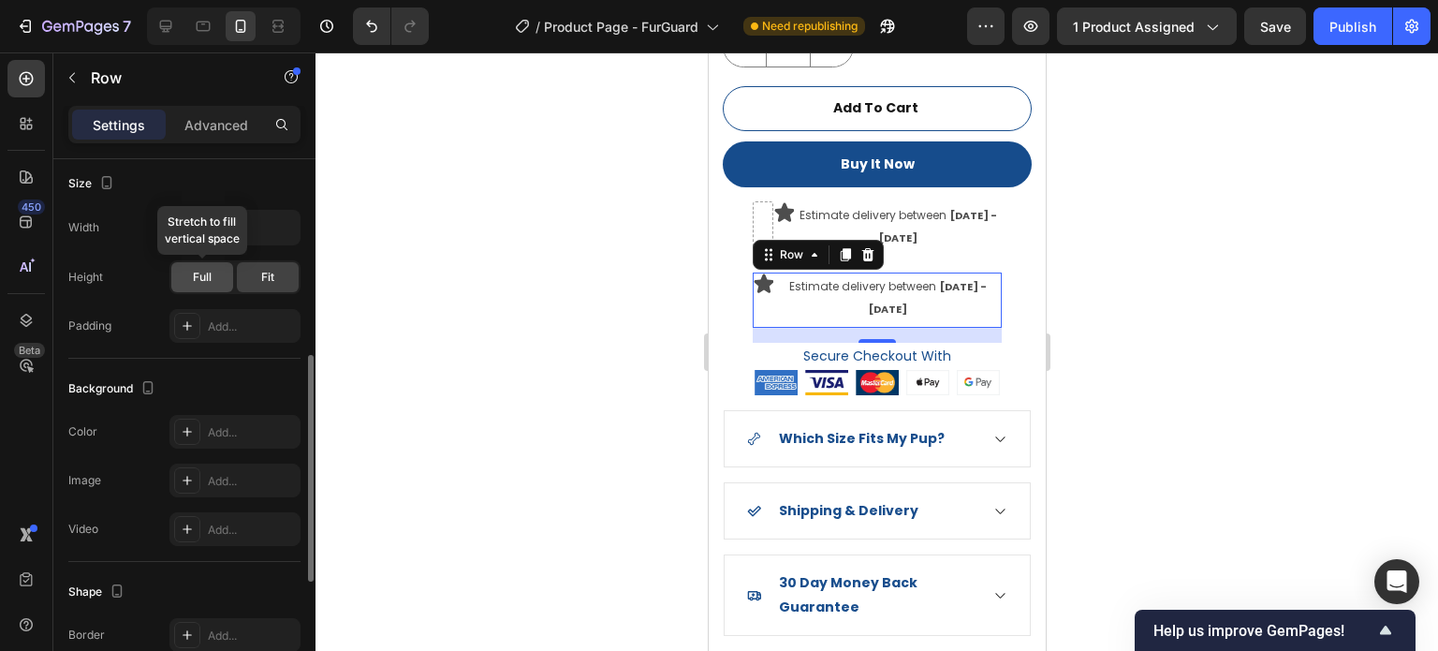
click at [230, 272] on div "Full" at bounding box center [202, 277] width 62 height 30
click at [266, 273] on span "Fit" at bounding box center [267, 277] width 13 height 17
click at [221, 231] on input "100%" at bounding box center [234, 228] width 129 height 34
click at [264, 232] on input "100%" at bounding box center [234, 228] width 129 height 34
click at [276, 233] on icon "button" at bounding box center [282, 227] width 19 height 19
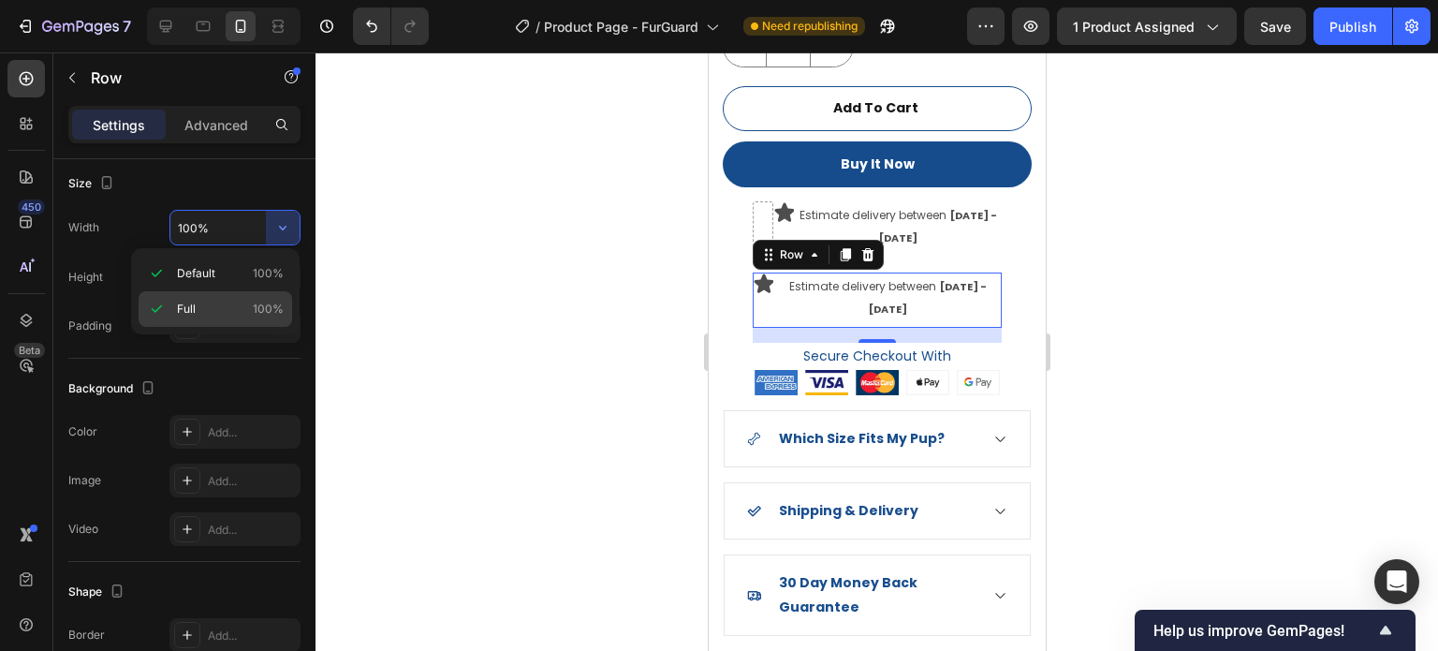
click at [247, 301] on p "Full 100%" at bounding box center [230, 309] width 107 height 17
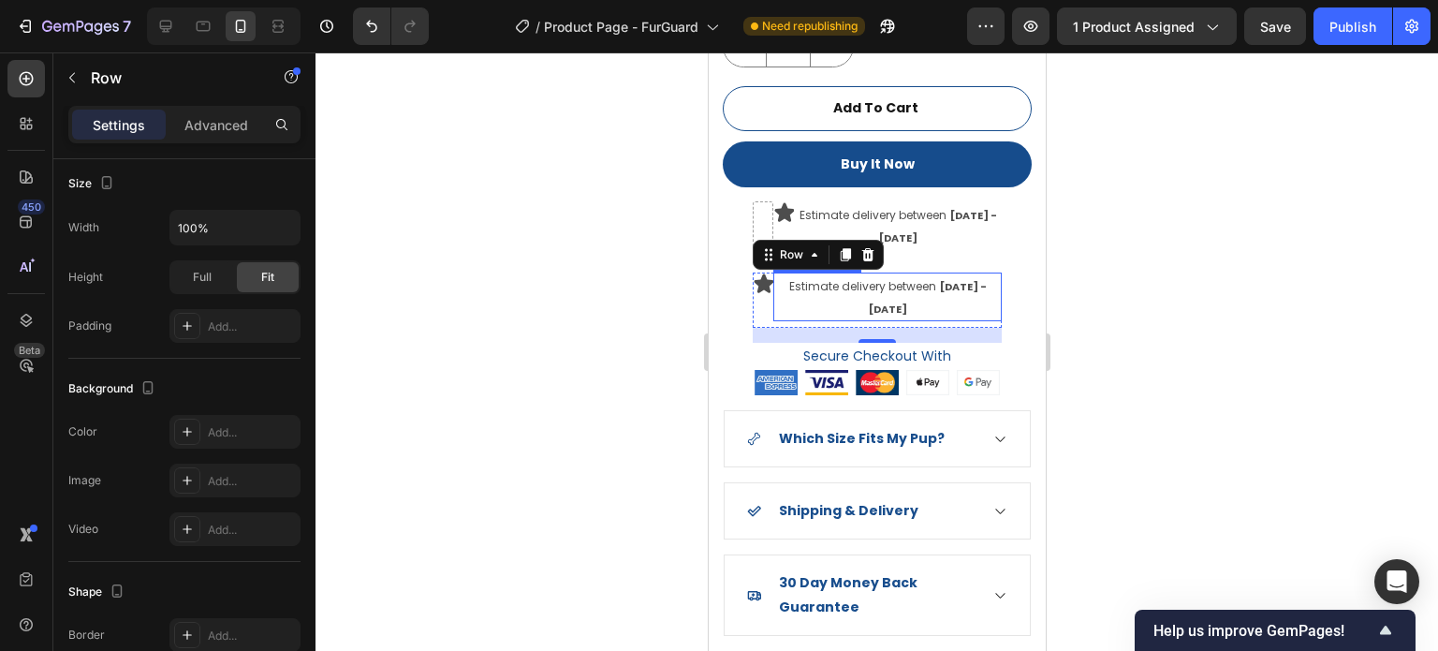
click at [781, 273] on div "Estimate delivery between Oct 05 - Oct 10" at bounding box center [887, 297] width 228 height 49
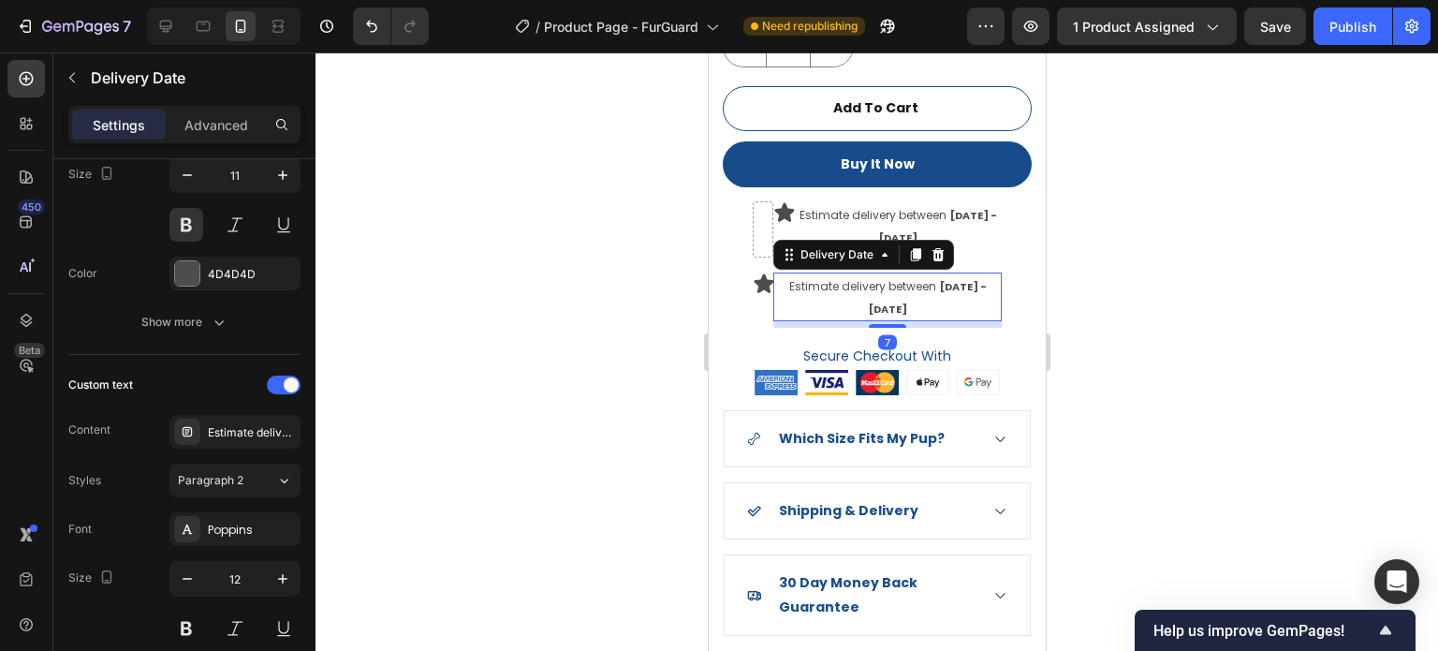
scroll to position [0, 0]
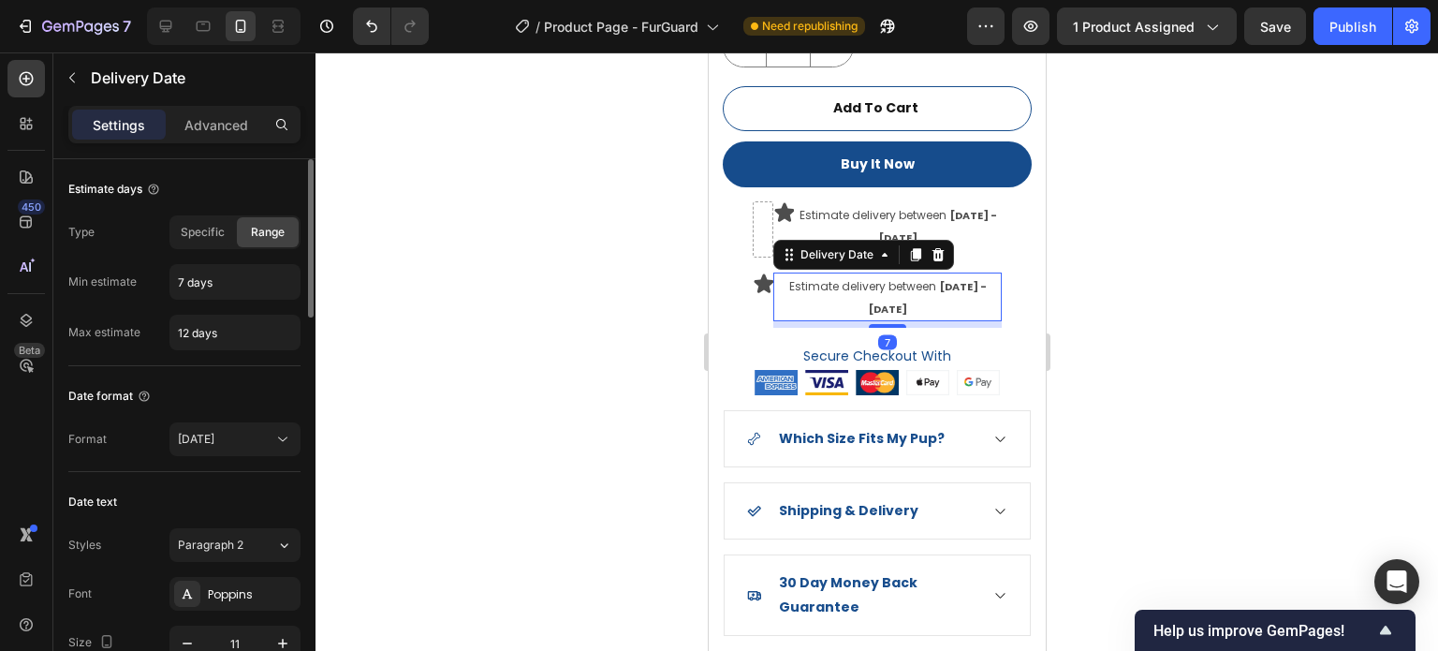
click at [791, 278] on span "Estimate delivery between" at bounding box center [861, 286] width 147 height 16
click at [796, 278] on span "Estimate delivery between" at bounding box center [861, 286] width 147 height 16
click at [806, 283] on div "Estimate delivery between Oct 05 - Oct 10" at bounding box center [887, 297] width 228 height 49
drag, startPoint x: 806, startPoint y: 283, endPoint x: 818, endPoint y: 286, distance: 11.6
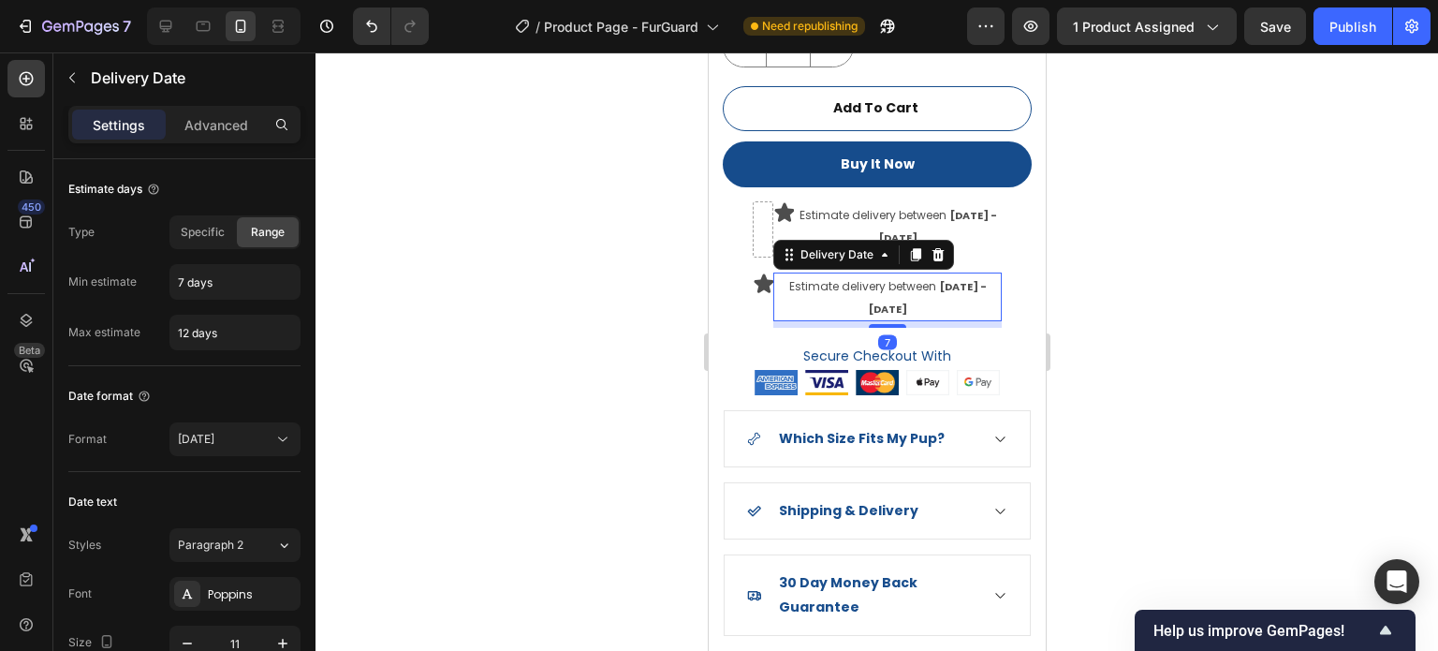
click at [806, 283] on div "Estimate delivery between Oct 05 - Oct 10" at bounding box center [887, 297] width 228 height 49
drag, startPoint x: 875, startPoint y: 281, endPoint x: 900, endPoint y: 280, distance: 25.3
click at [877, 282] on div "Estimate delivery between Oct 05 - Oct 10" at bounding box center [887, 297] width 228 height 49
click at [914, 280] on div "Estimate delivery between Oct 05 - Oct 10" at bounding box center [887, 297] width 228 height 49
click at [915, 280] on div "Estimate delivery between Oct 05 - Oct 10" at bounding box center [887, 297] width 228 height 49
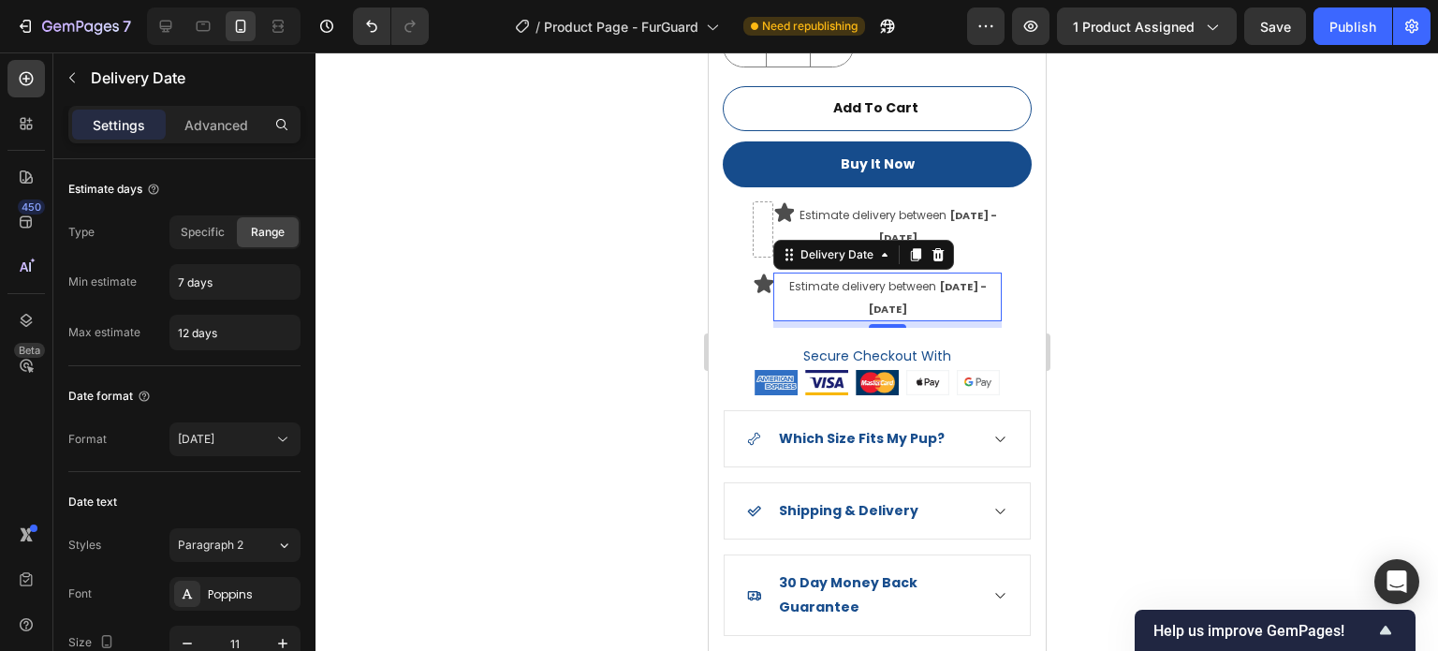
click at [899, 278] on span "Estimate delivery between" at bounding box center [861, 286] width 147 height 16
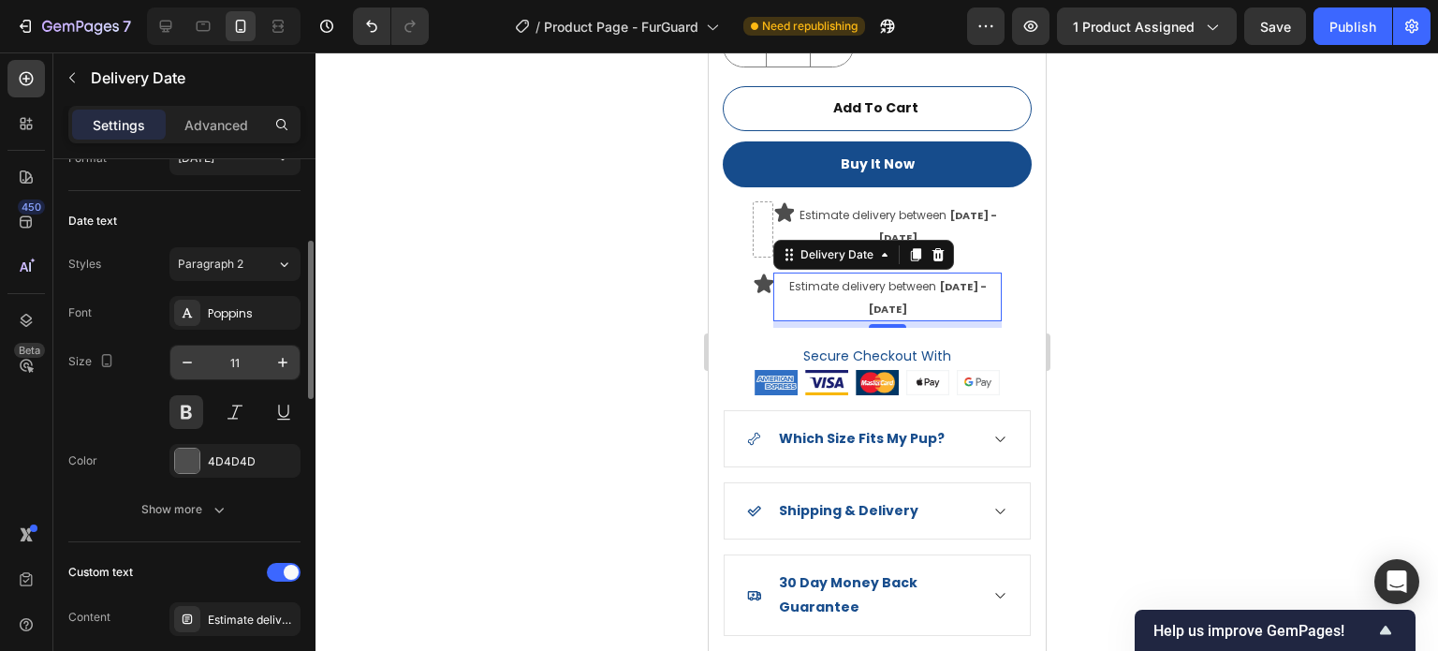
click at [244, 371] on input "11" at bounding box center [235, 363] width 62 height 34
type input "9"
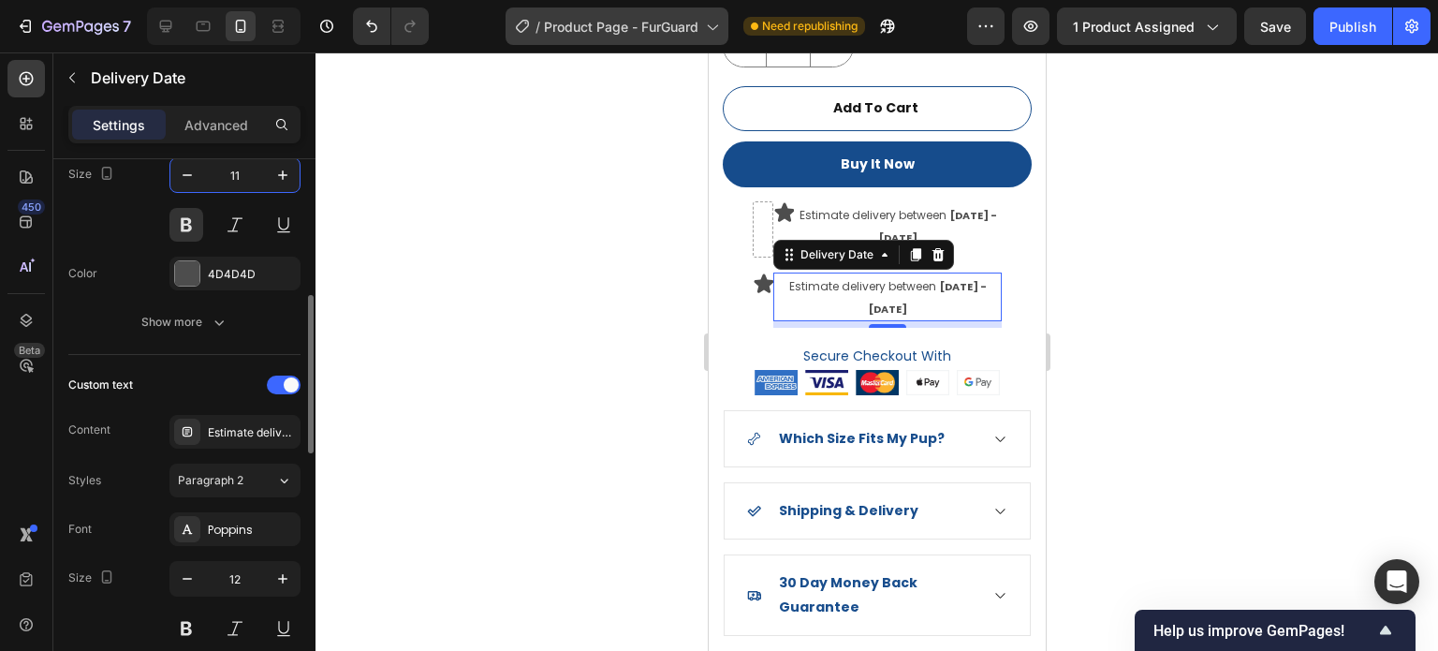
type input "11"
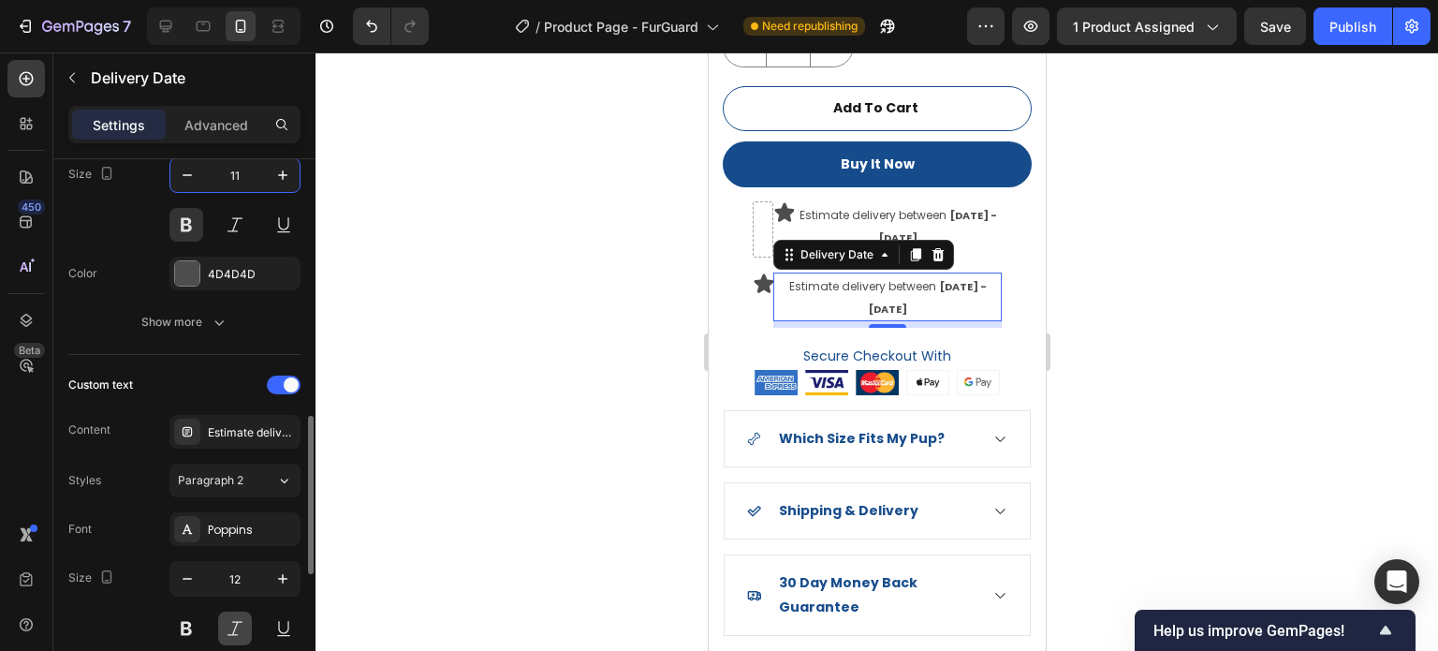
scroll to position [656, 0]
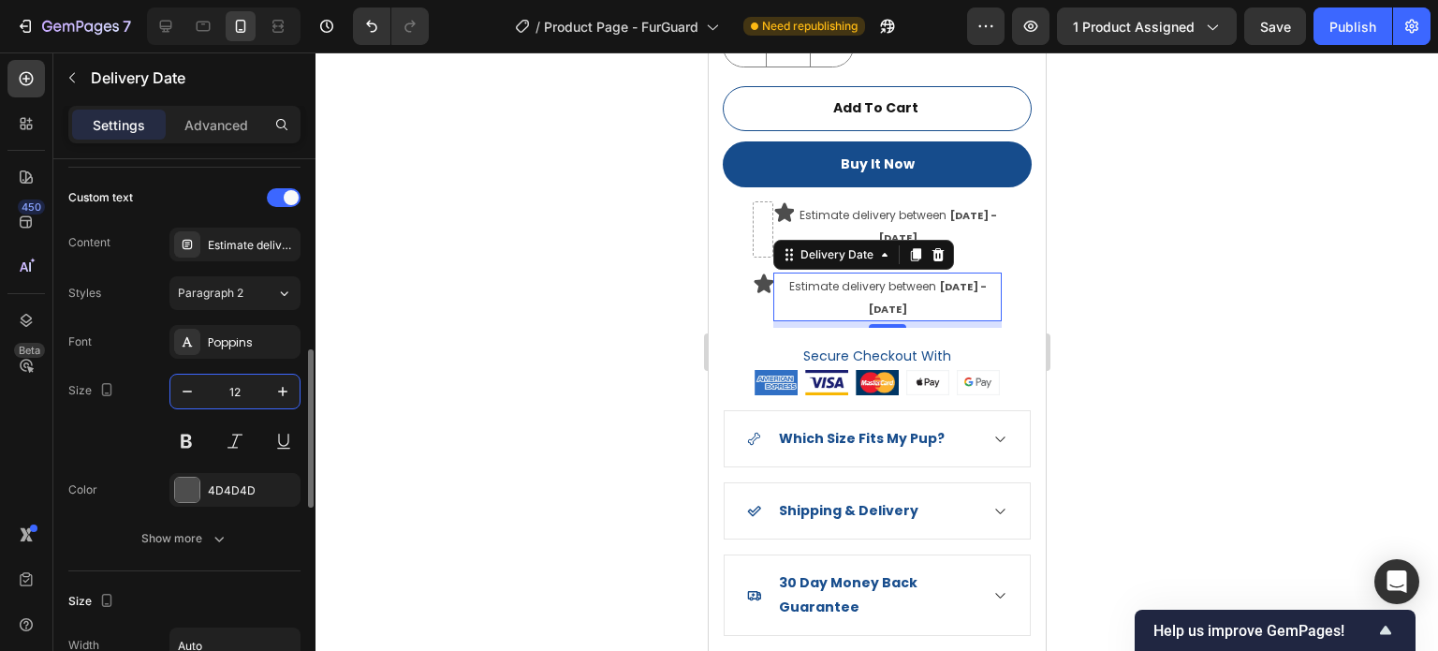
click at [242, 391] on input "12" at bounding box center [235, 392] width 62 height 34
type input "1"
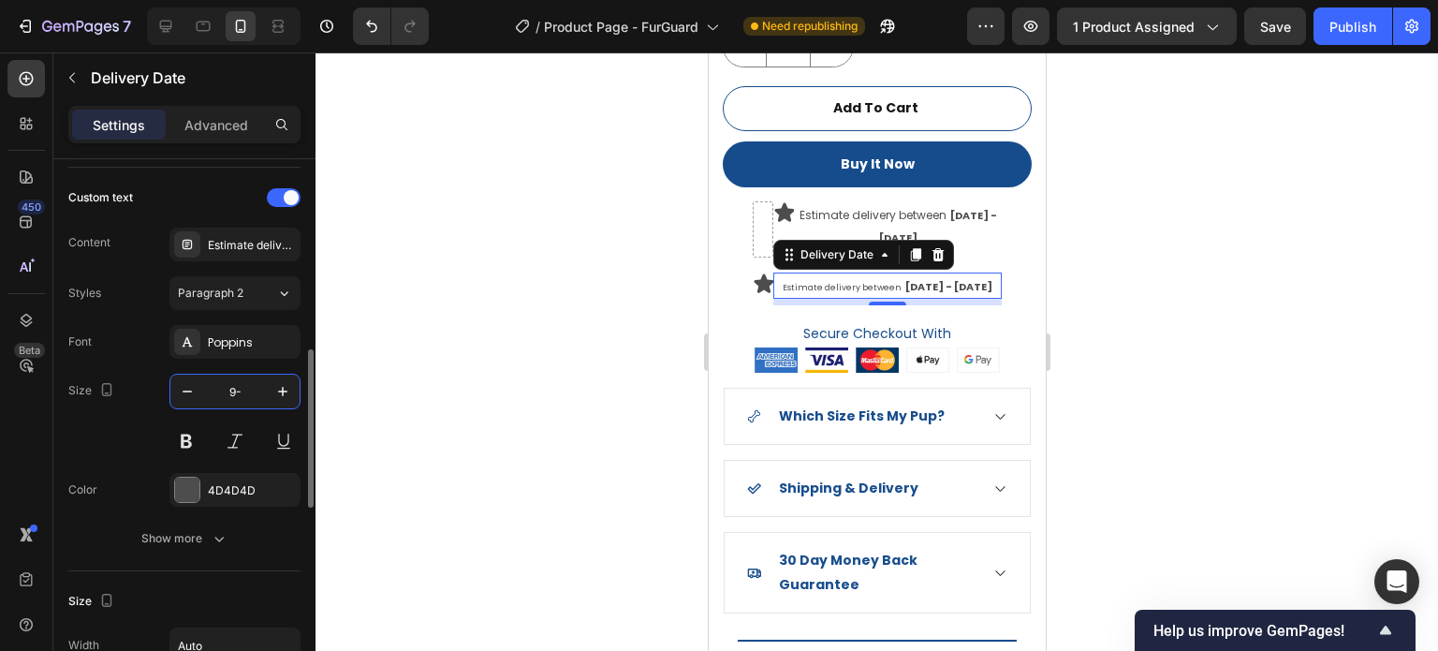
type input "9"
type input "10"
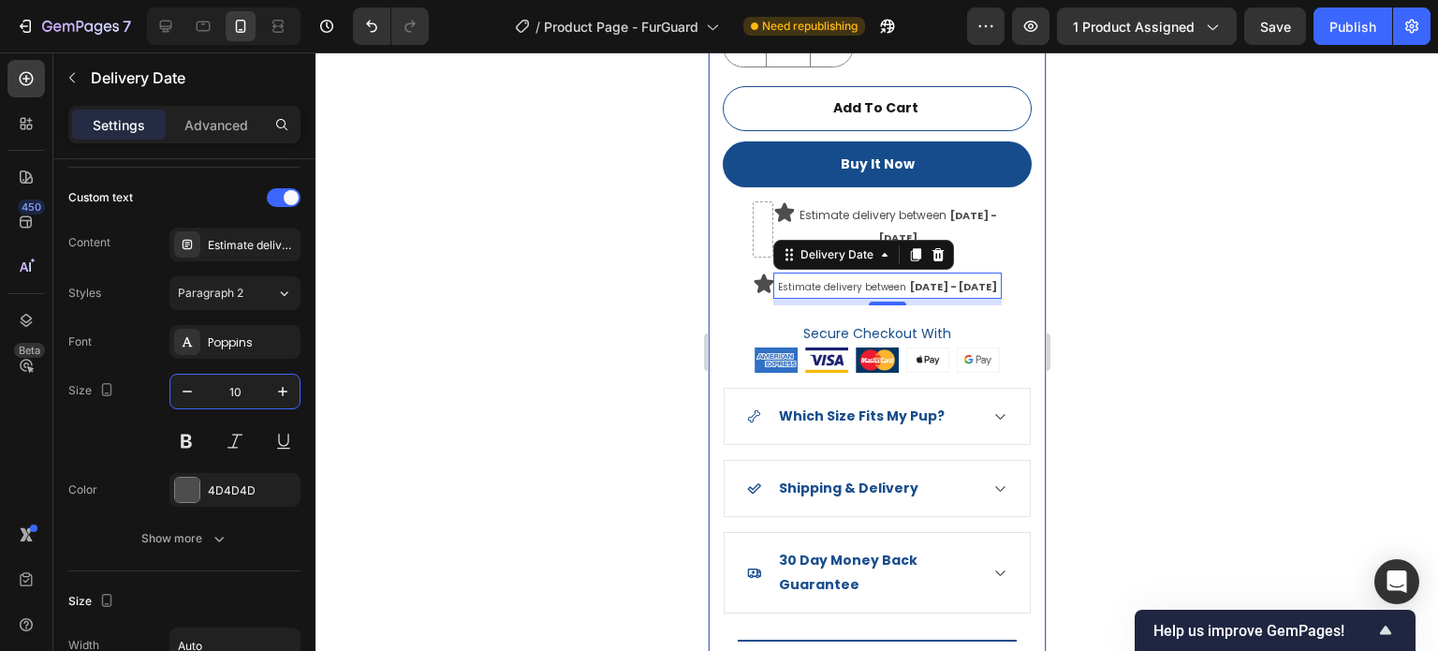
click at [1208, 355] on div at bounding box center [877, 351] width 1123 height 598
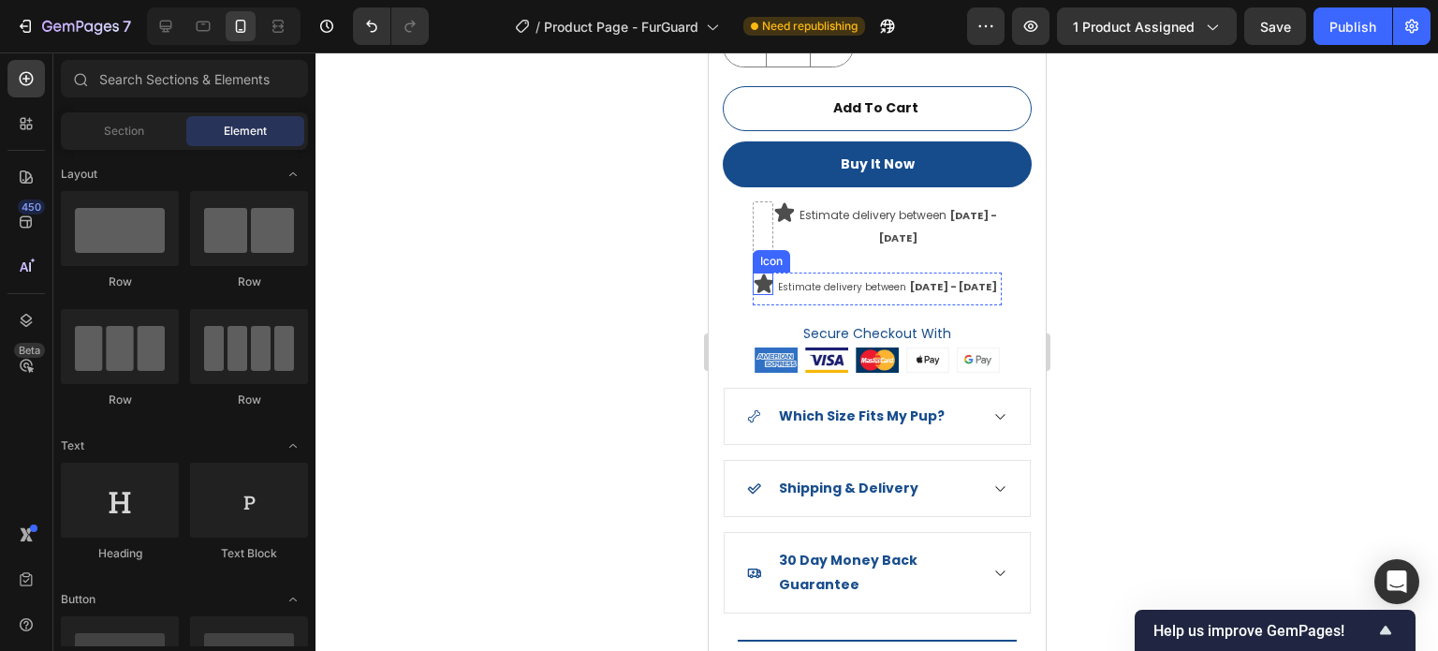
click at [764, 273] on icon at bounding box center [764, 282] width 20 height 19
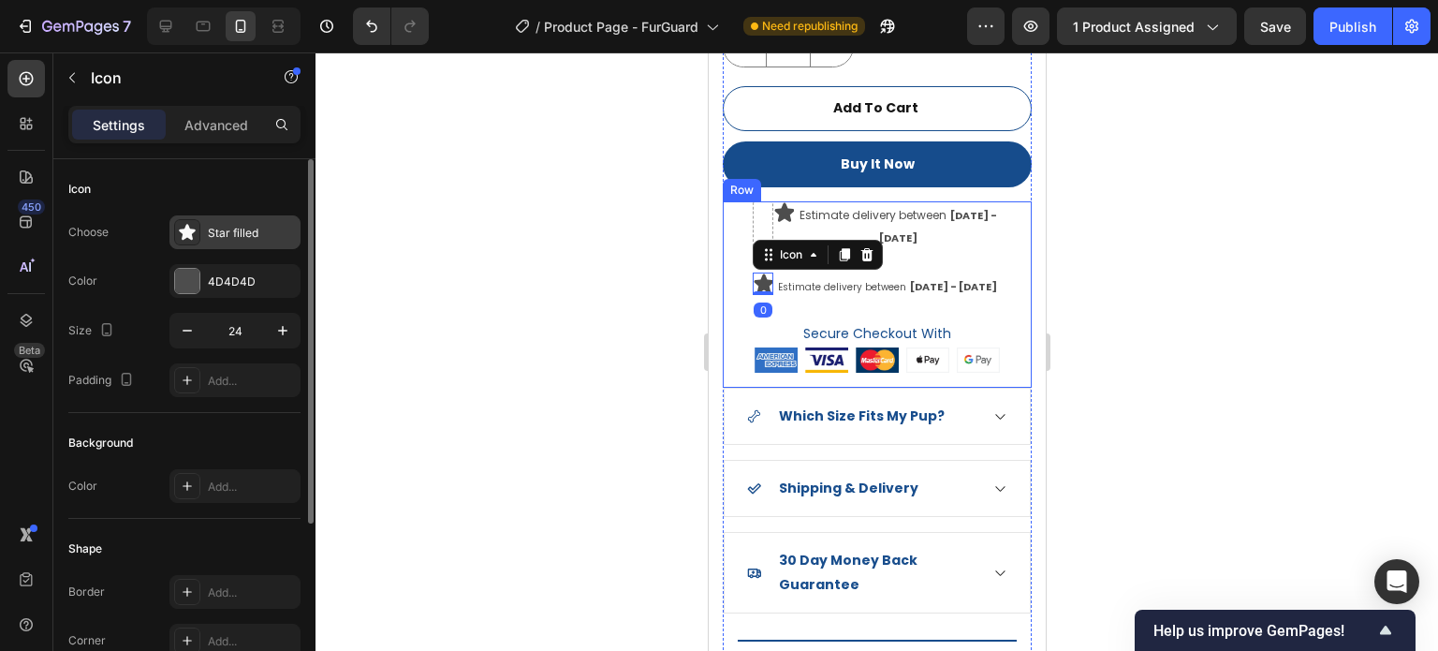
click at [228, 239] on div "Star filled" at bounding box center [252, 233] width 88 height 17
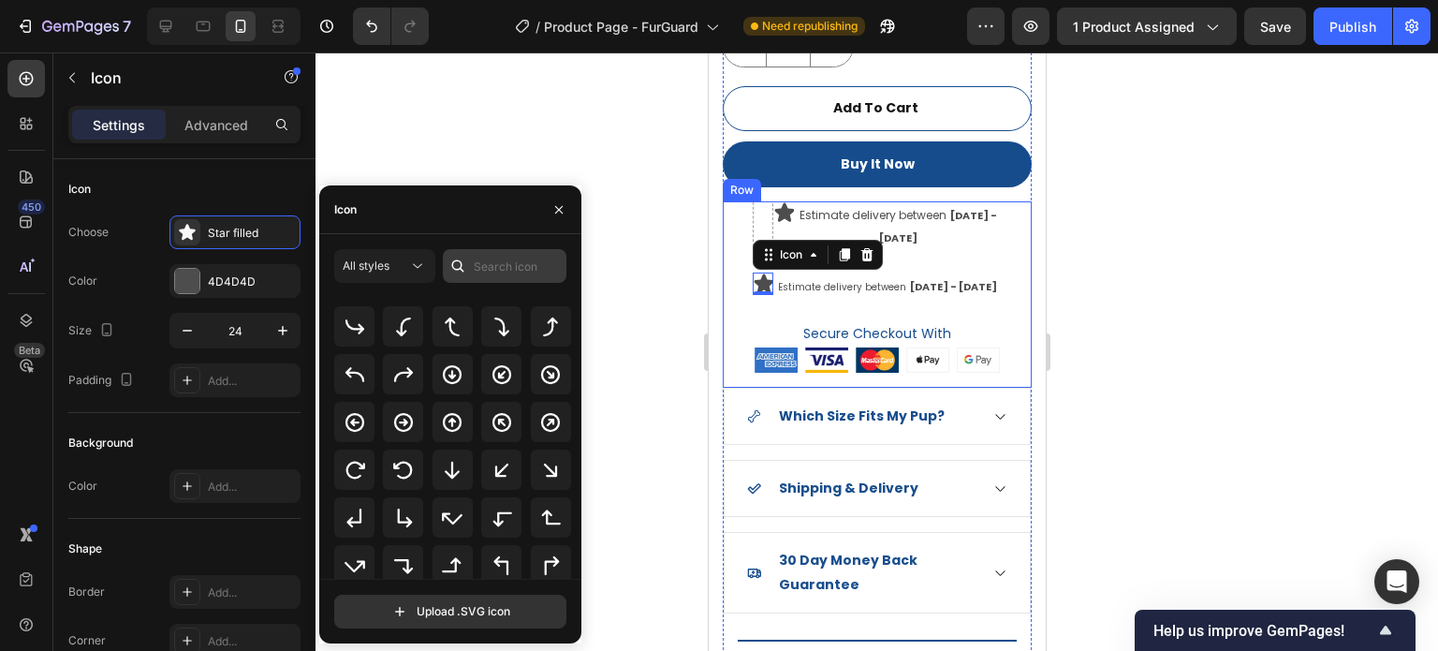
scroll to position [356, 0]
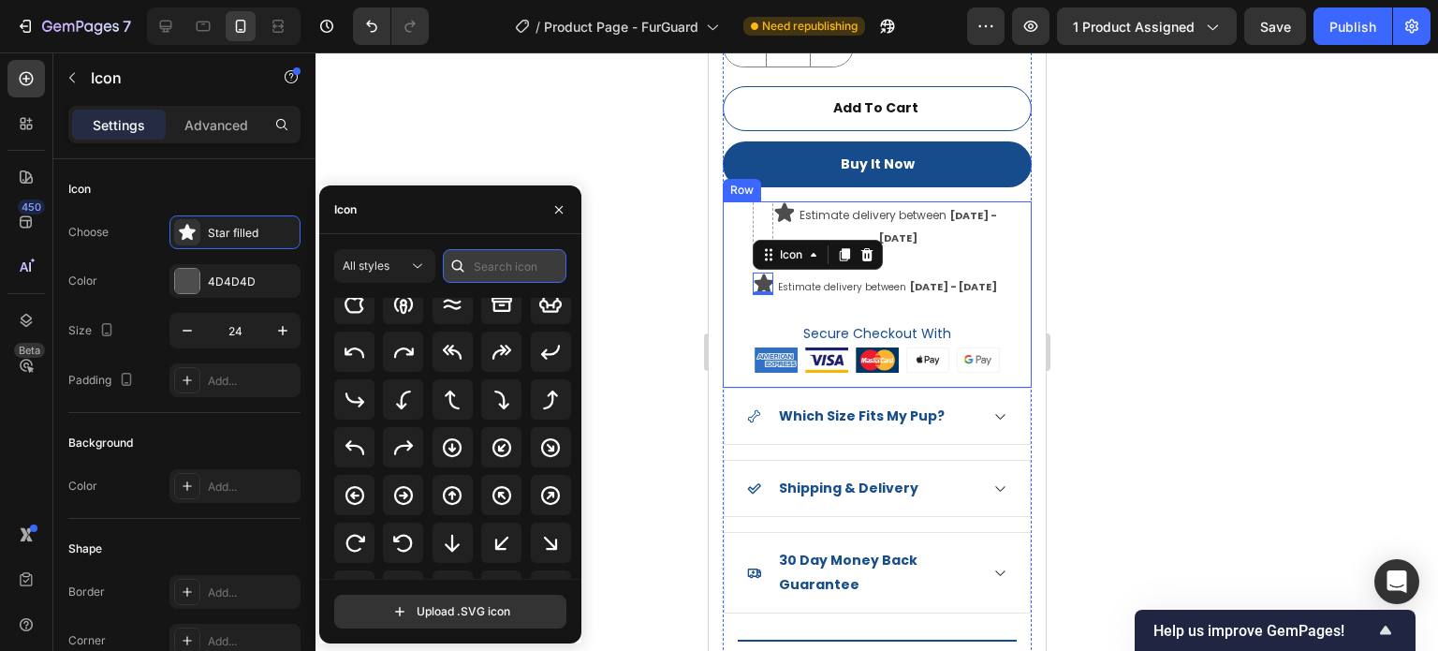
click at [501, 267] on input "text" at bounding box center [505, 266] width 124 height 34
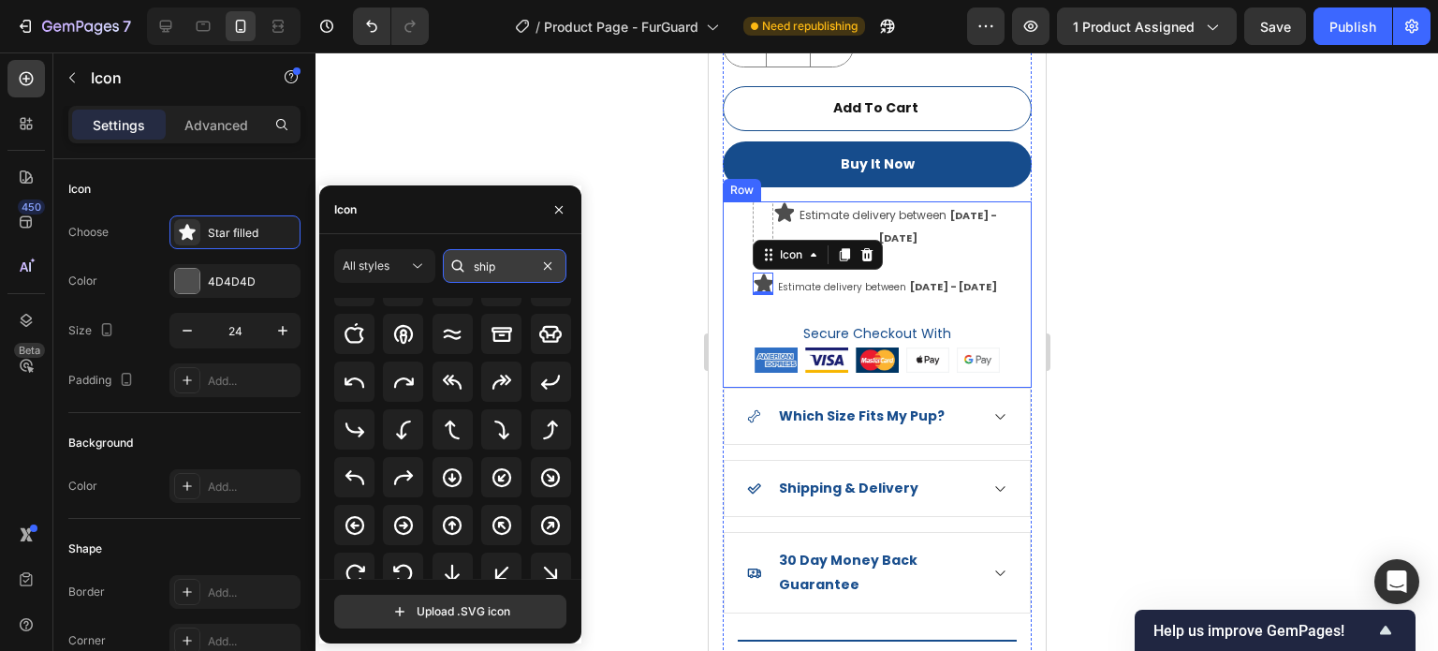
scroll to position [0, 0]
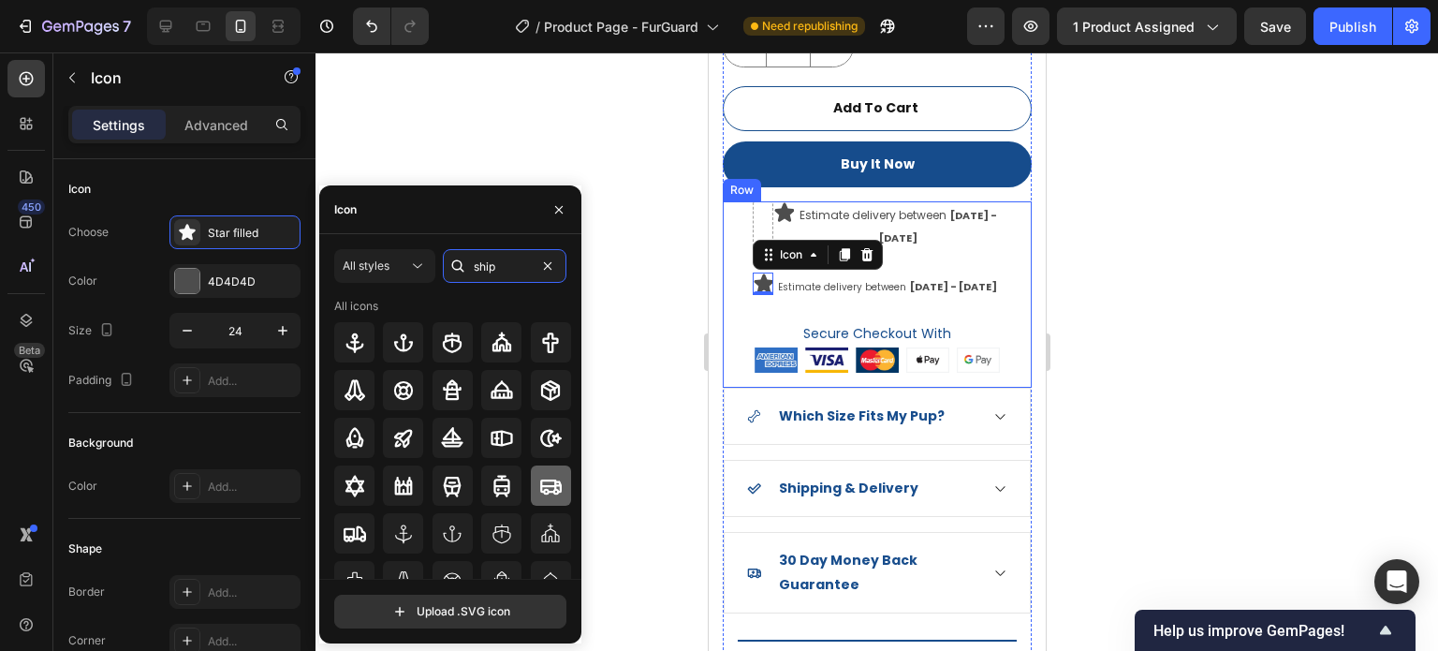
type input "ship"
click at [548, 490] on icon at bounding box center [550, 486] width 22 height 22
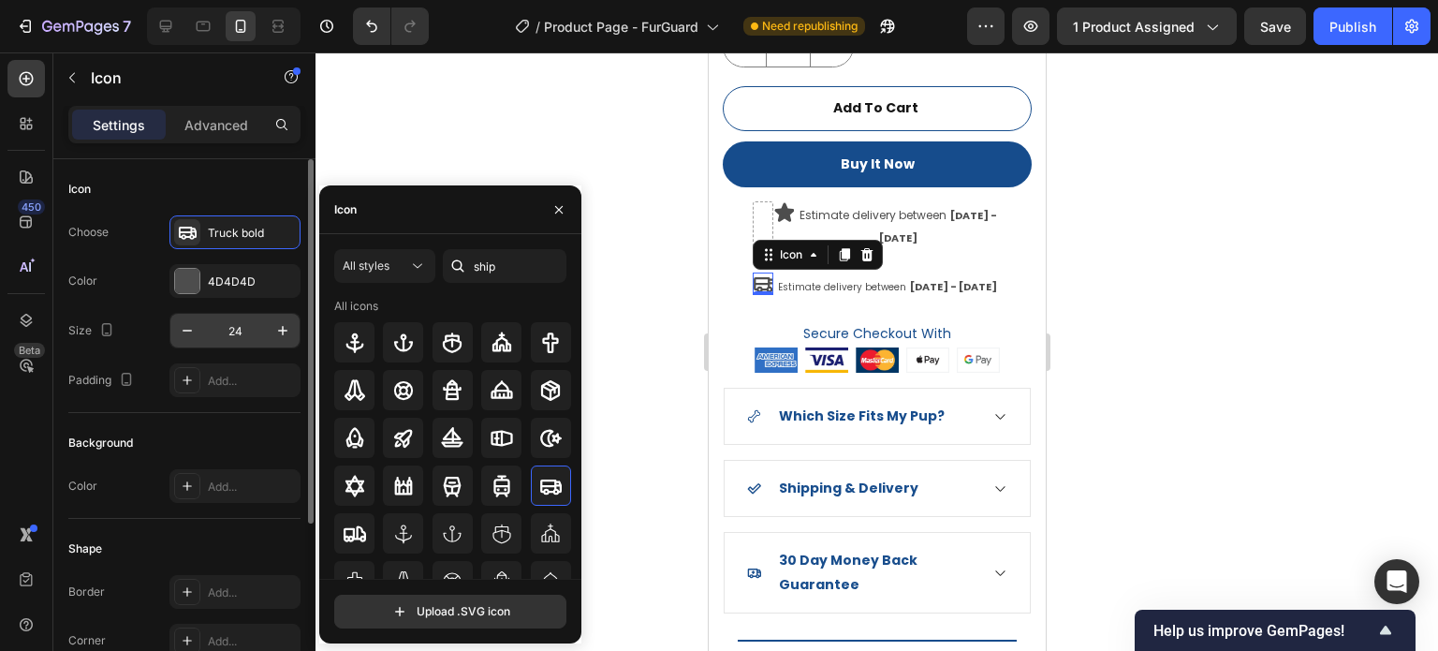
click at [243, 340] on input "24" at bounding box center [235, 331] width 62 height 34
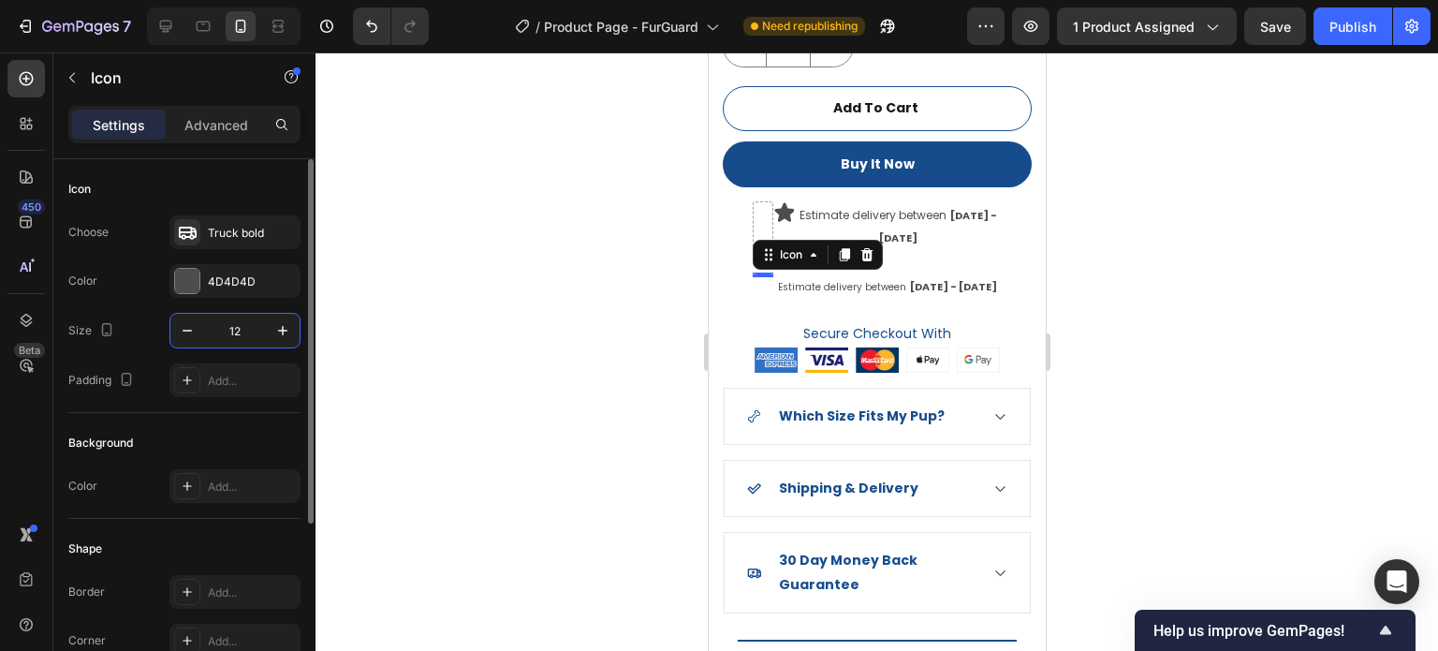
type input "12"
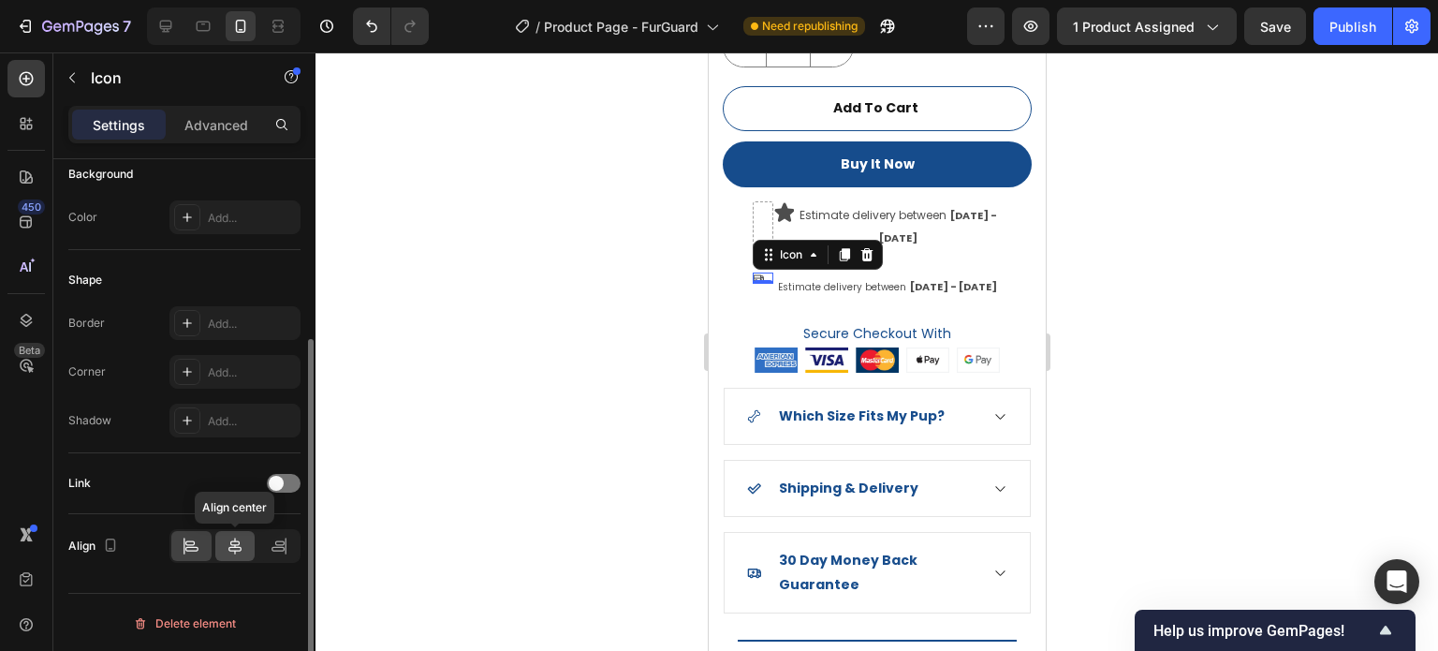
click at [229, 541] on icon at bounding box center [235, 546] width 19 height 19
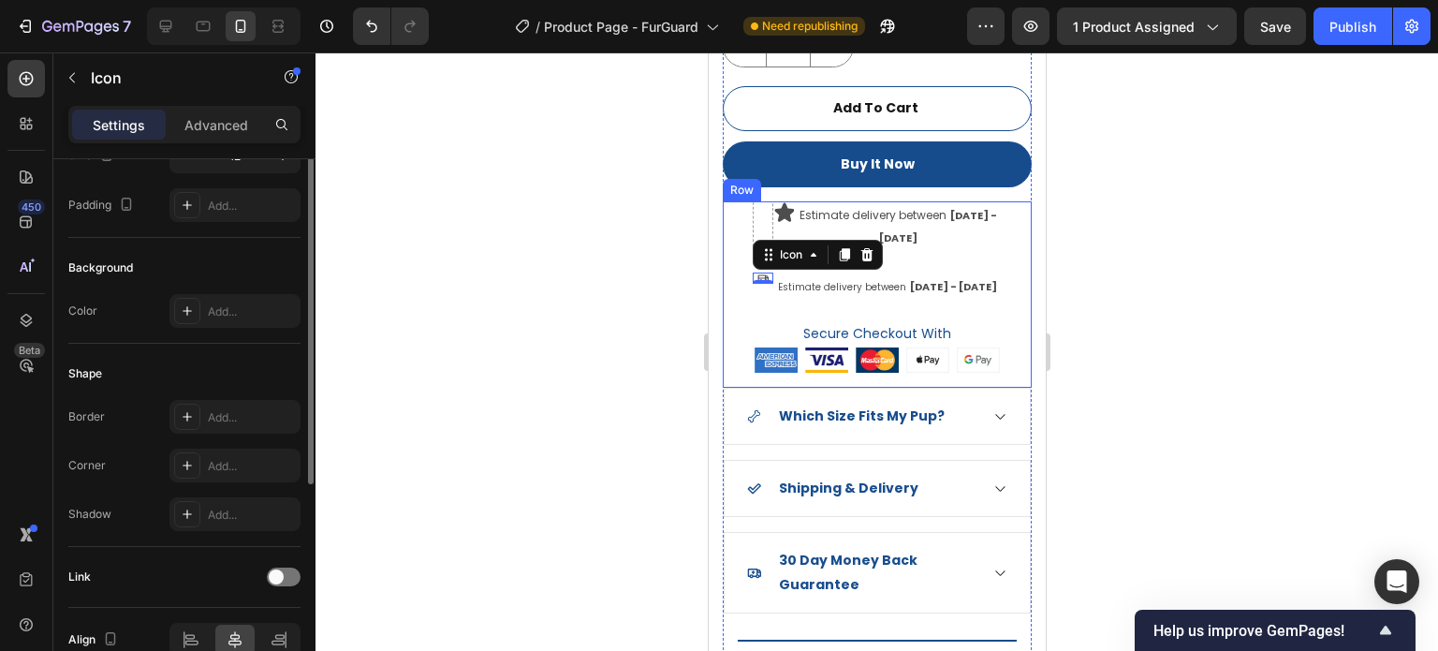
scroll to position [0, 0]
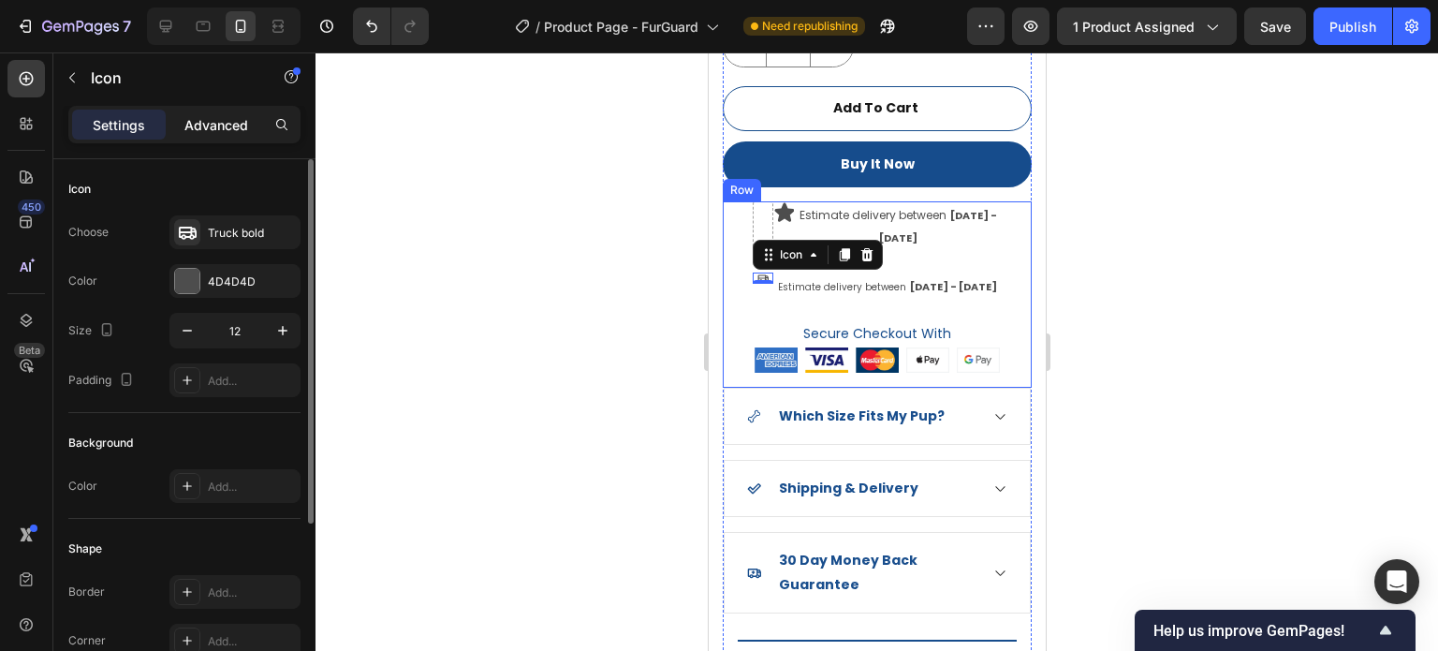
click at [206, 125] on p "Advanced" at bounding box center [216, 125] width 64 height 20
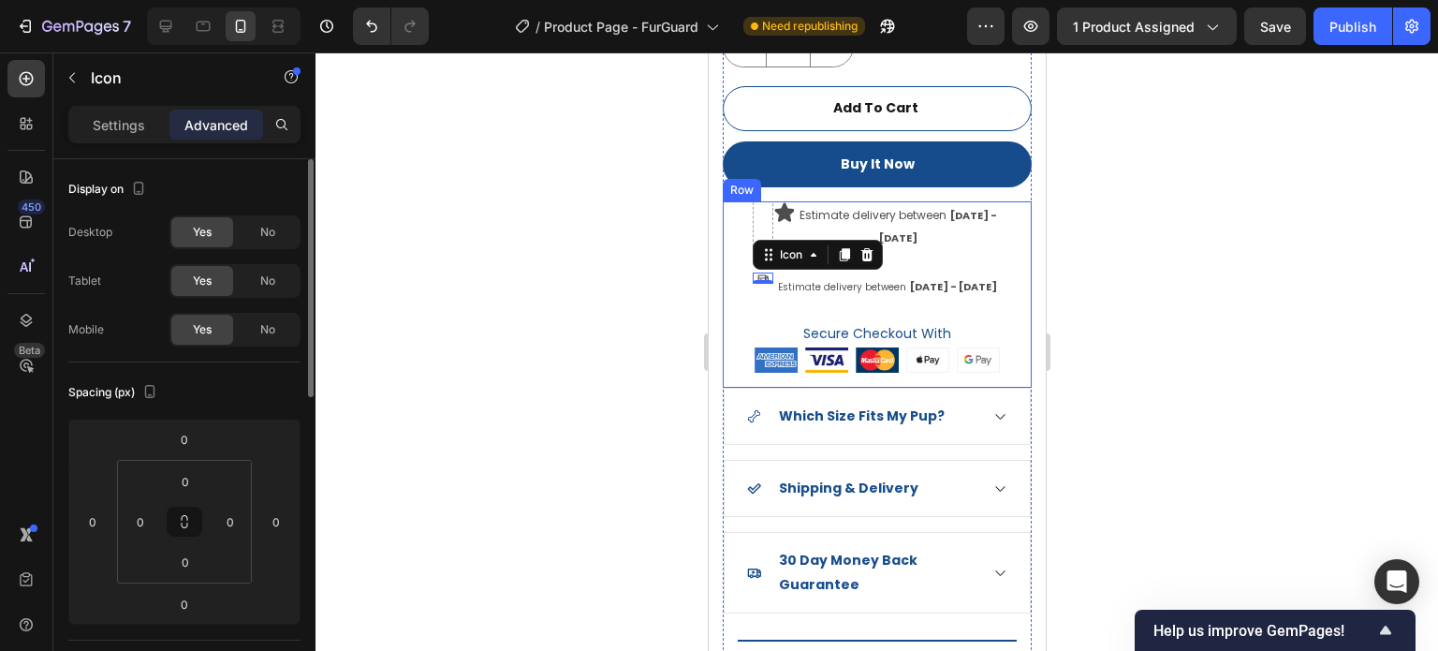
click at [121, 115] on p "Settings" at bounding box center [119, 125] width 52 height 20
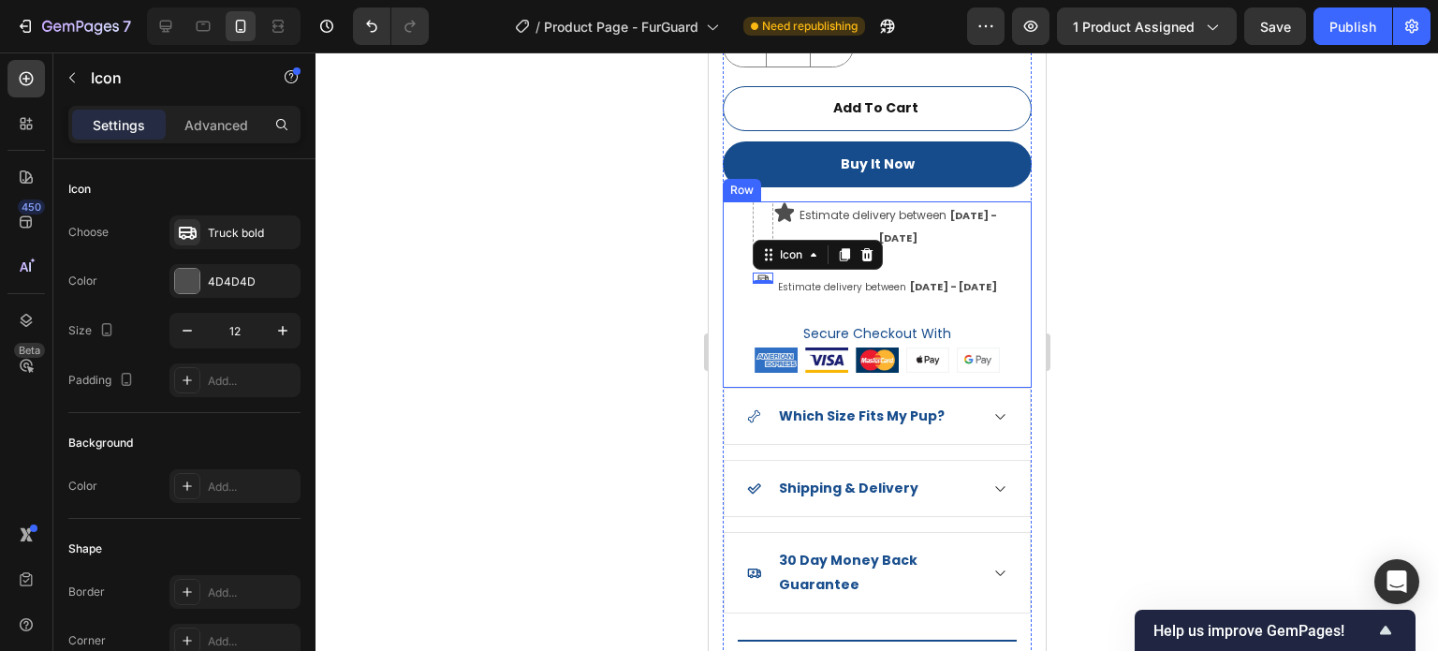
click at [139, 123] on p "Settings" at bounding box center [119, 125] width 52 height 20
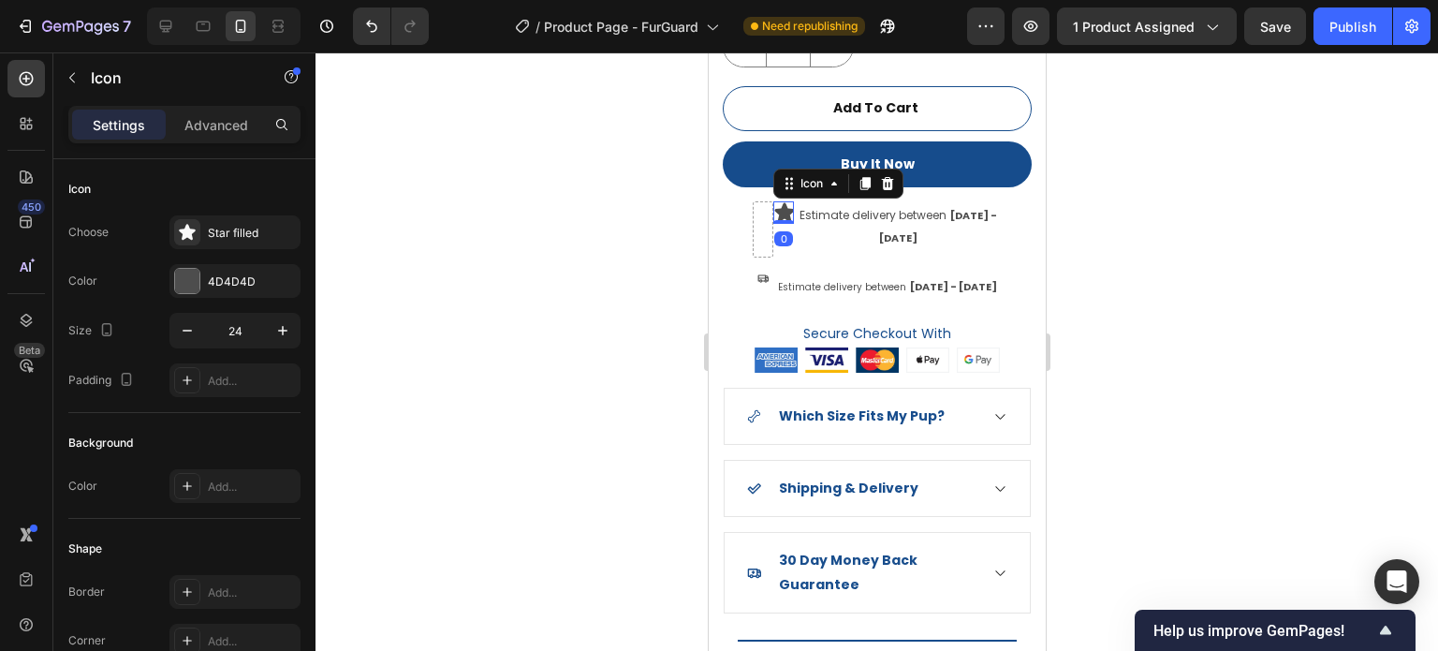
click at [783, 202] on icon at bounding box center [784, 211] width 20 height 19
click at [896, 172] on div at bounding box center [887, 183] width 22 height 22
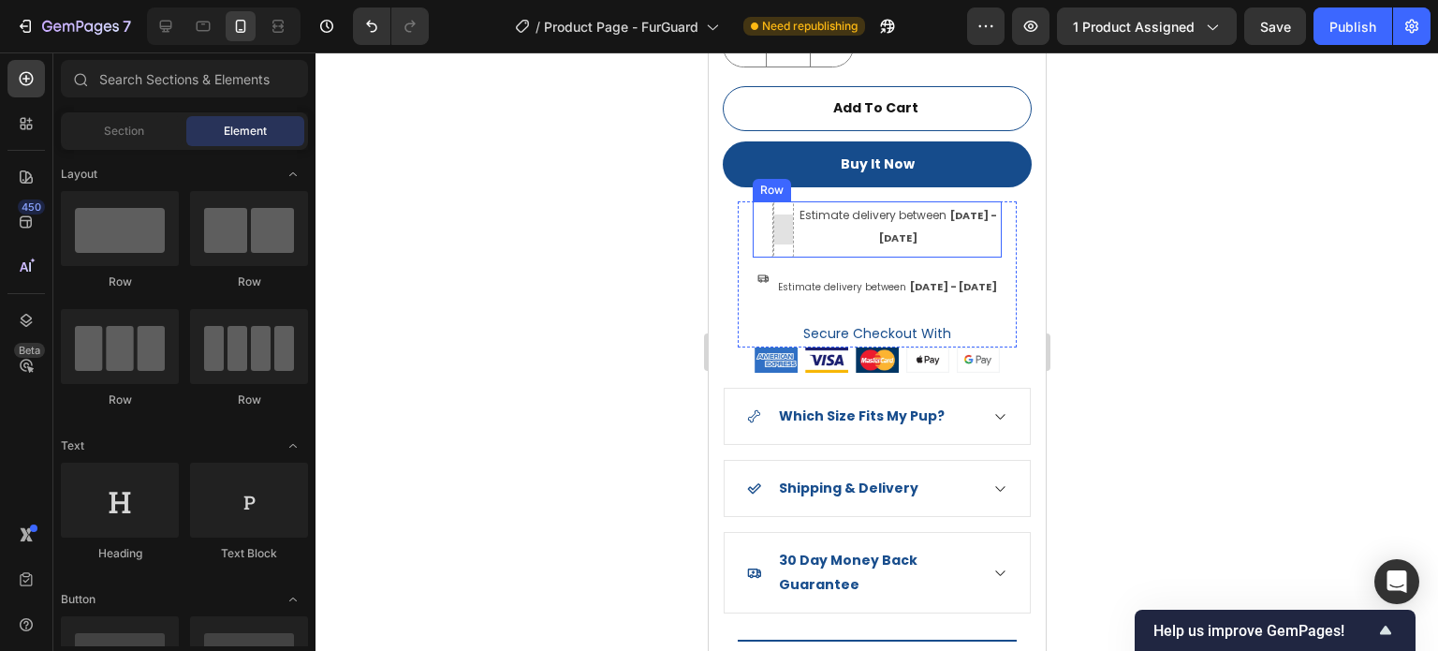
click at [815, 233] on div "Estimate delivery between Oct 05 - Oct 10" at bounding box center [897, 225] width 208 height 49
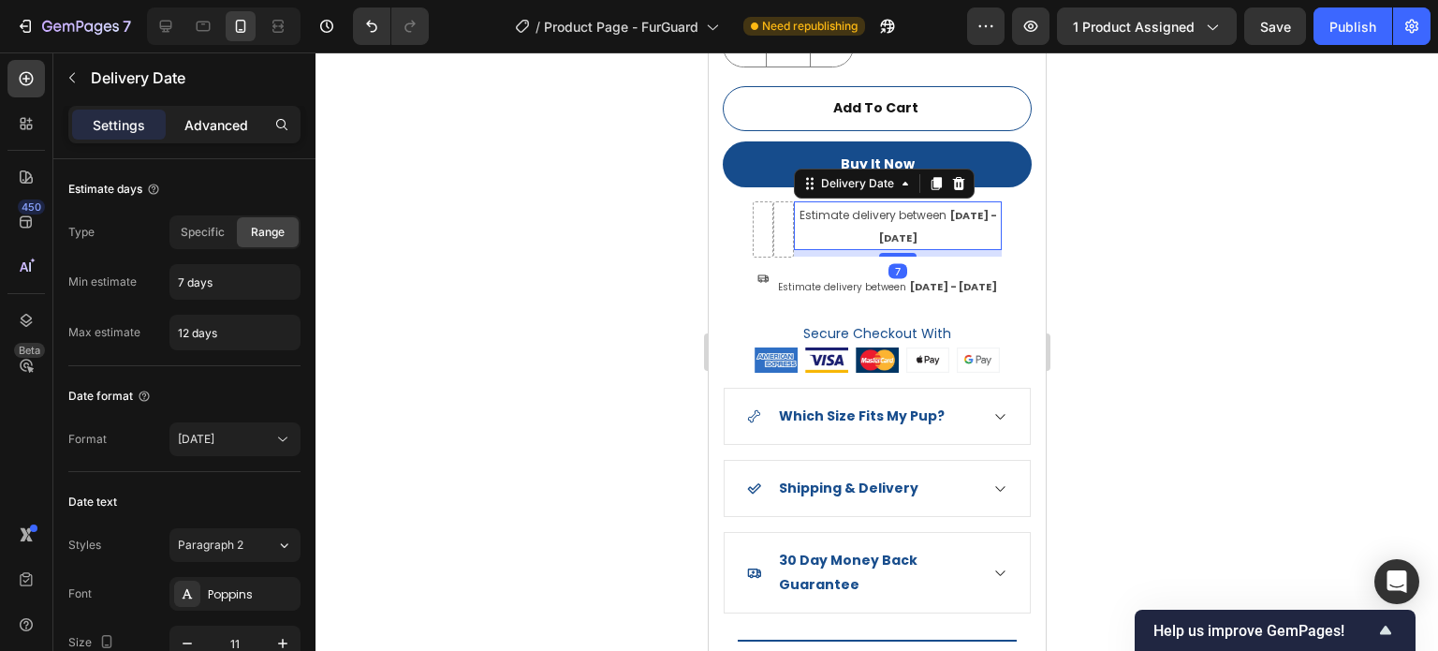
click at [199, 126] on p "Advanced" at bounding box center [216, 125] width 64 height 20
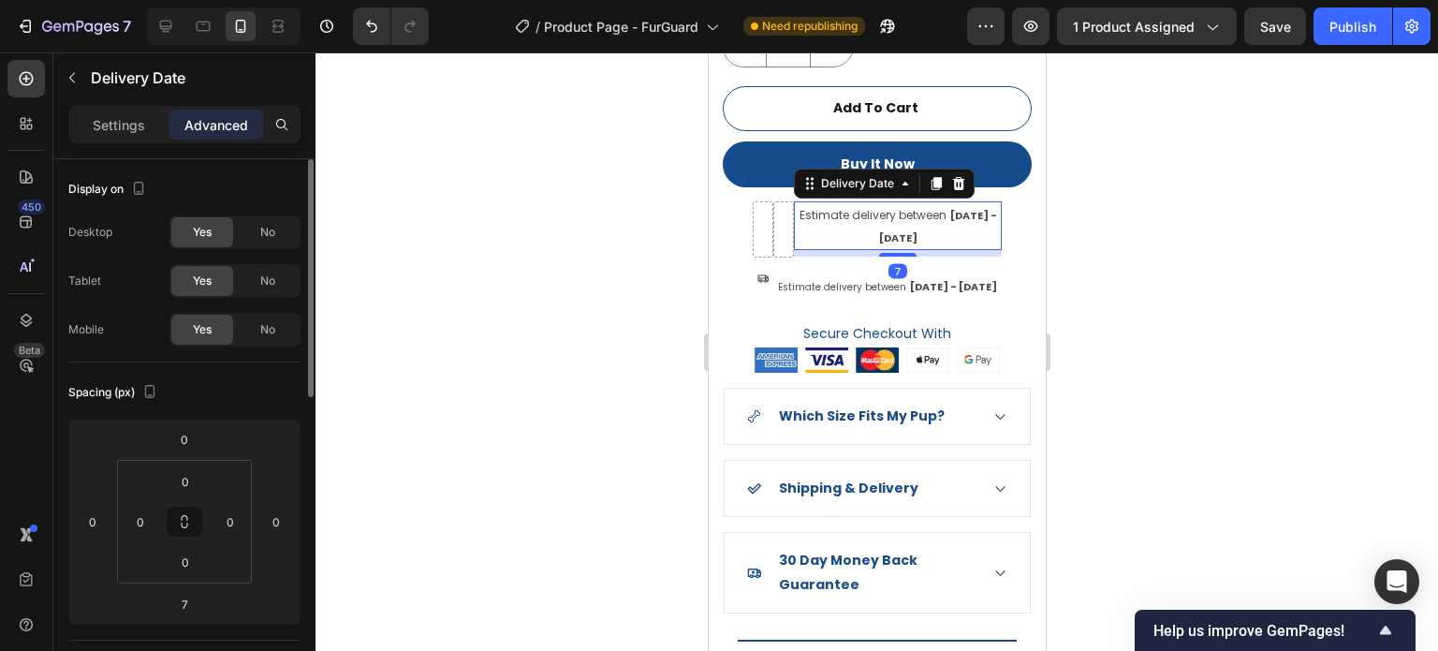
drag, startPoint x: 127, startPoint y: 132, endPoint x: 281, endPoint y: 210, distance: 172.1
click at [131, 132] on p "Settings" at bounding box center [119, 125] width 52 height 20
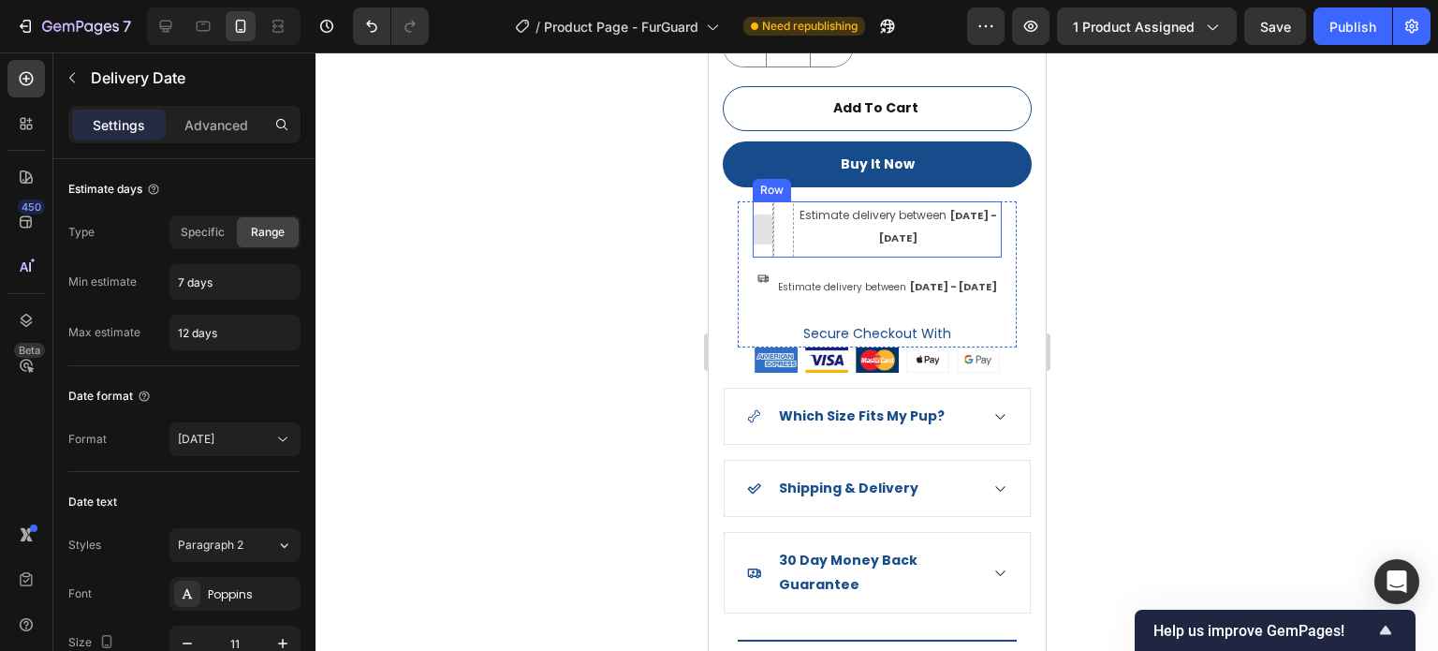
click at [756, 215] on div at bounding box center [762, 229] width 30 height 30
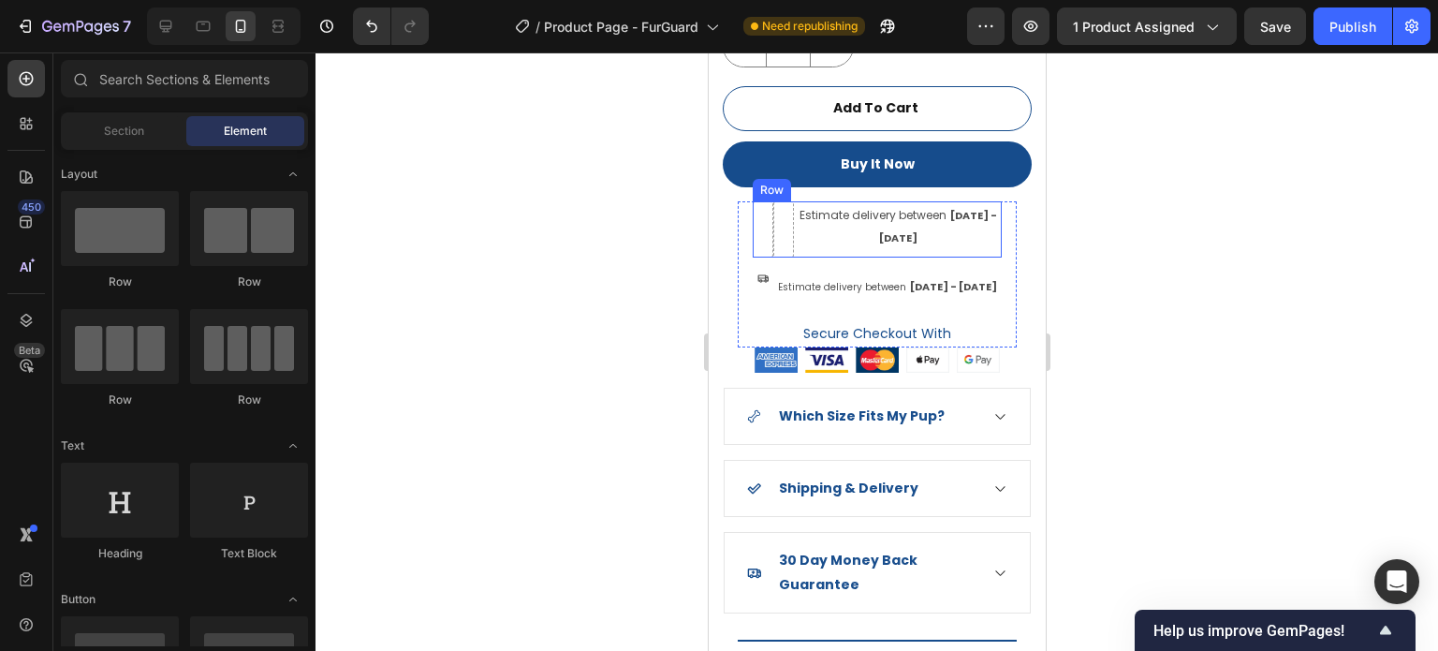
click at [827, 239] on div "Estimate delivery between Oct 05 - Oct 10 Delivery Date" at bounding box center [897, 229] width 208 height 56
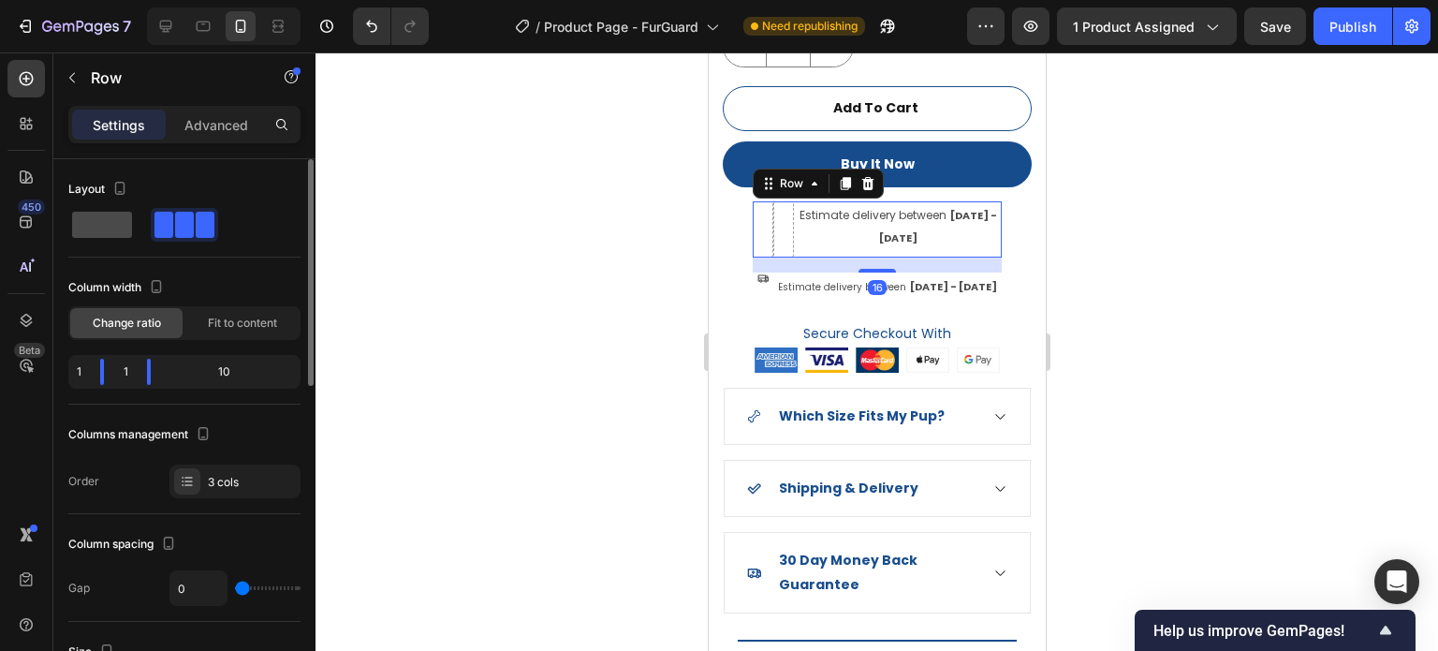
click at [96, 228] on span at bounding box center [102, 225] width 60 height 26
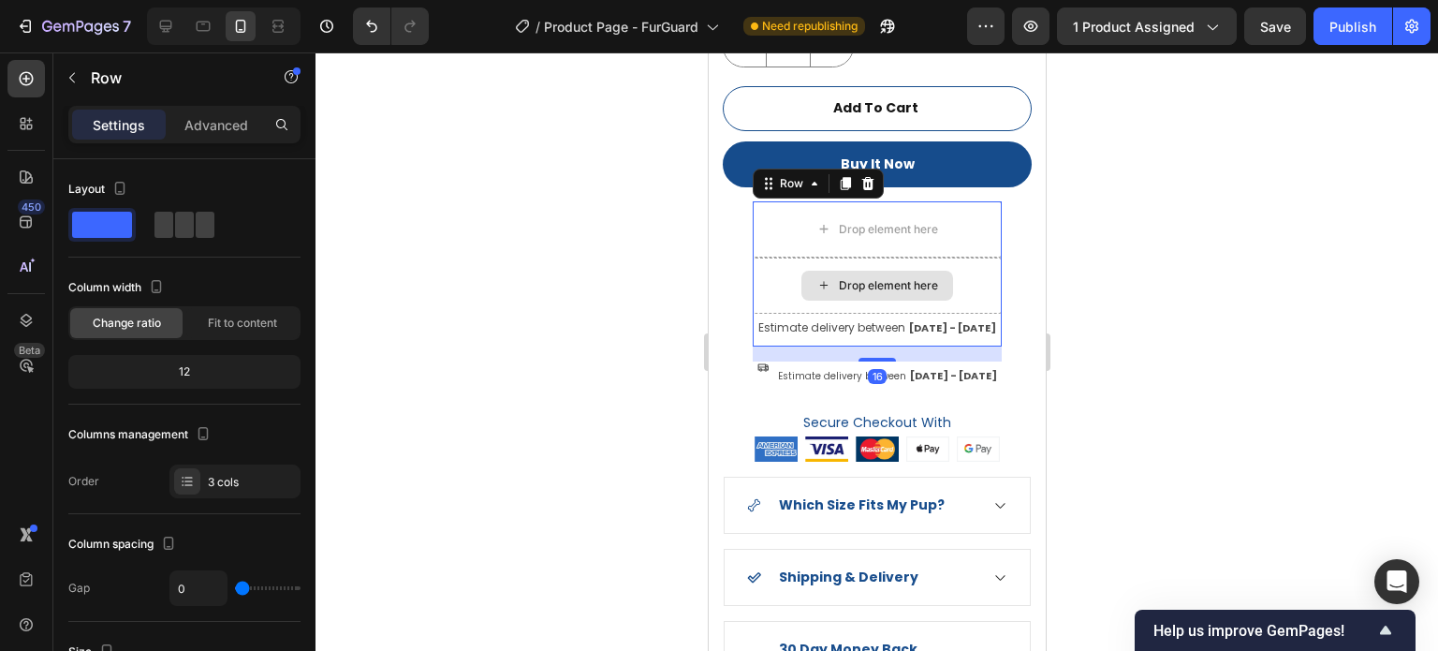
click at [967, 262] on div "Drop element here" at bounding box center [876, 286] width 249 height 56
click at [956, 225] on div "Drop element here" at bounding box center [876, 229] width 249 height 56
click at [73, 67] on button "button" at bounding box center [72, 78] width 30 height 30
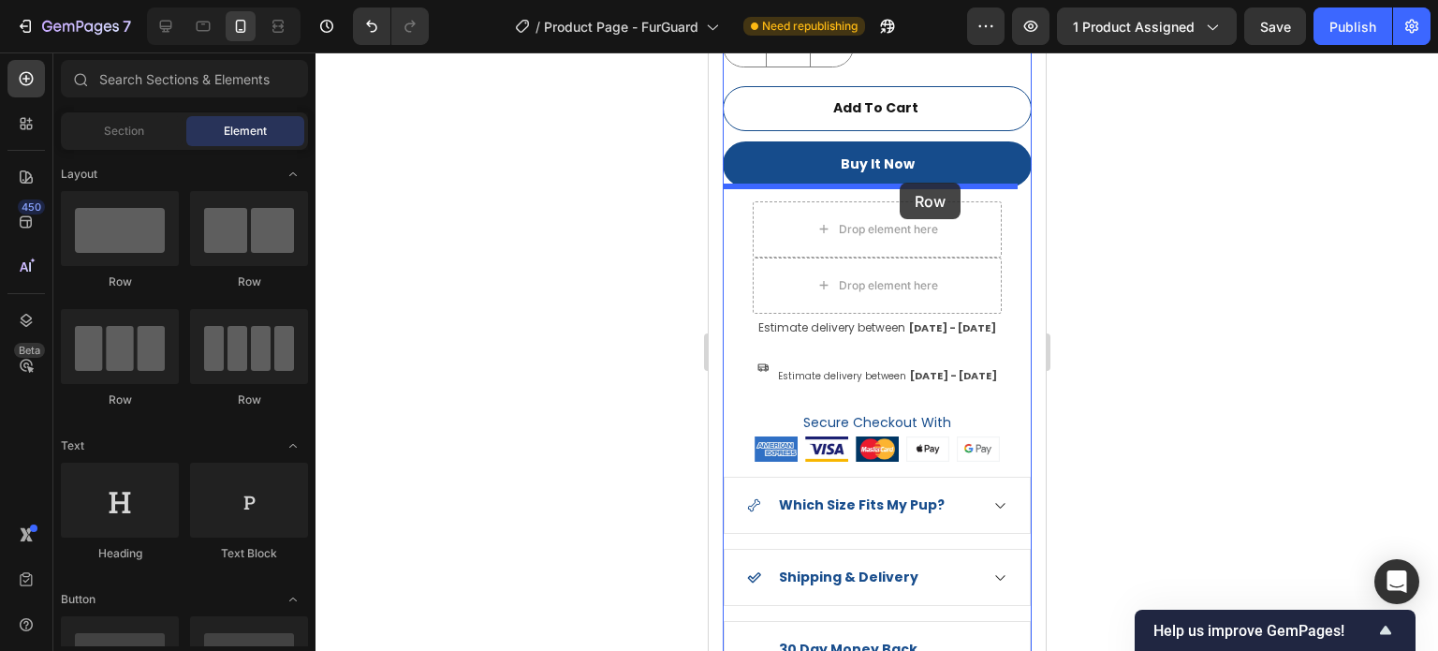
drag, startPoint x: 833, startPoint y: 301, endPoint x: 899, endPoint y: 183, distance: 135.0
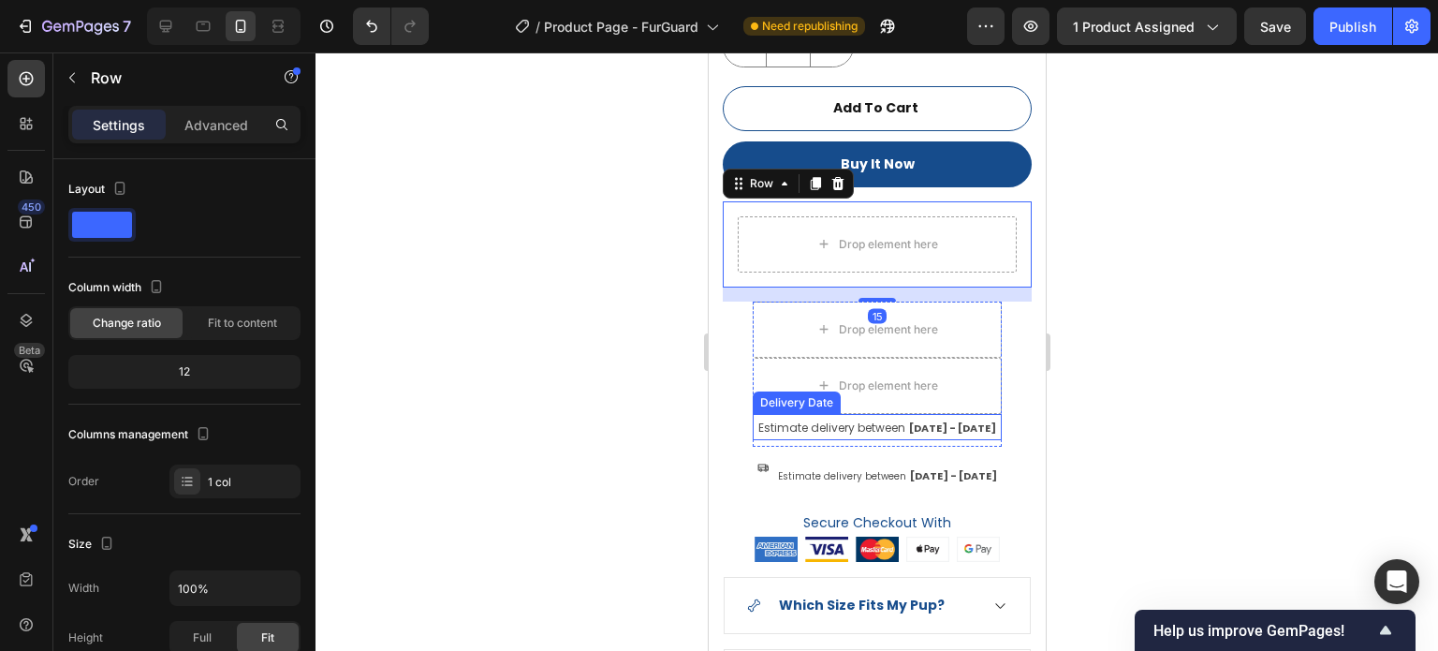
click at [870, 420] on span "Estimate delivery between" at bounding box center [831, 428] width 147 height 16
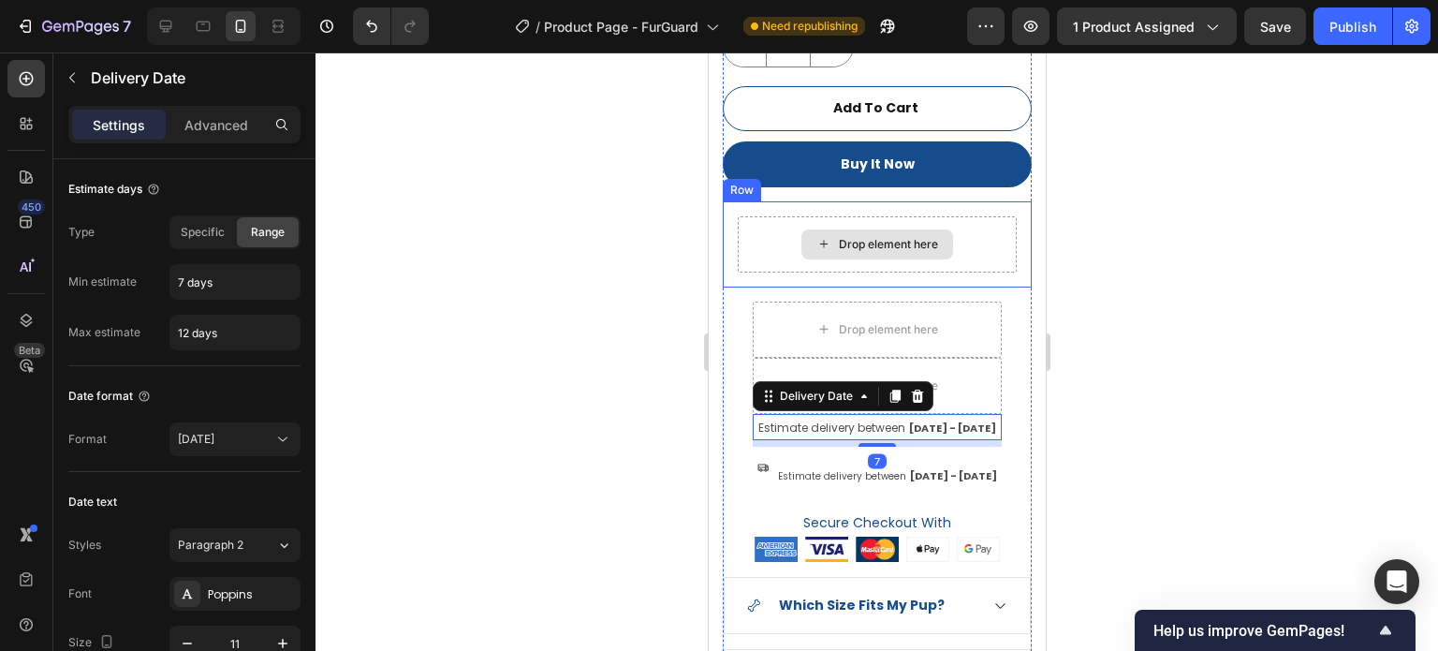
drag, startPoint x: 892, startPoint y: 381, endPoint x: 860, endPoint y: 231, distance: 153.4
click at [860, 231] on div "FurGuard™ Winter Dog Vest Product Title Icon Icon Icon Icon Icon Icon List Hoz …" at bounding box center [876, 328] width 309 height 1593
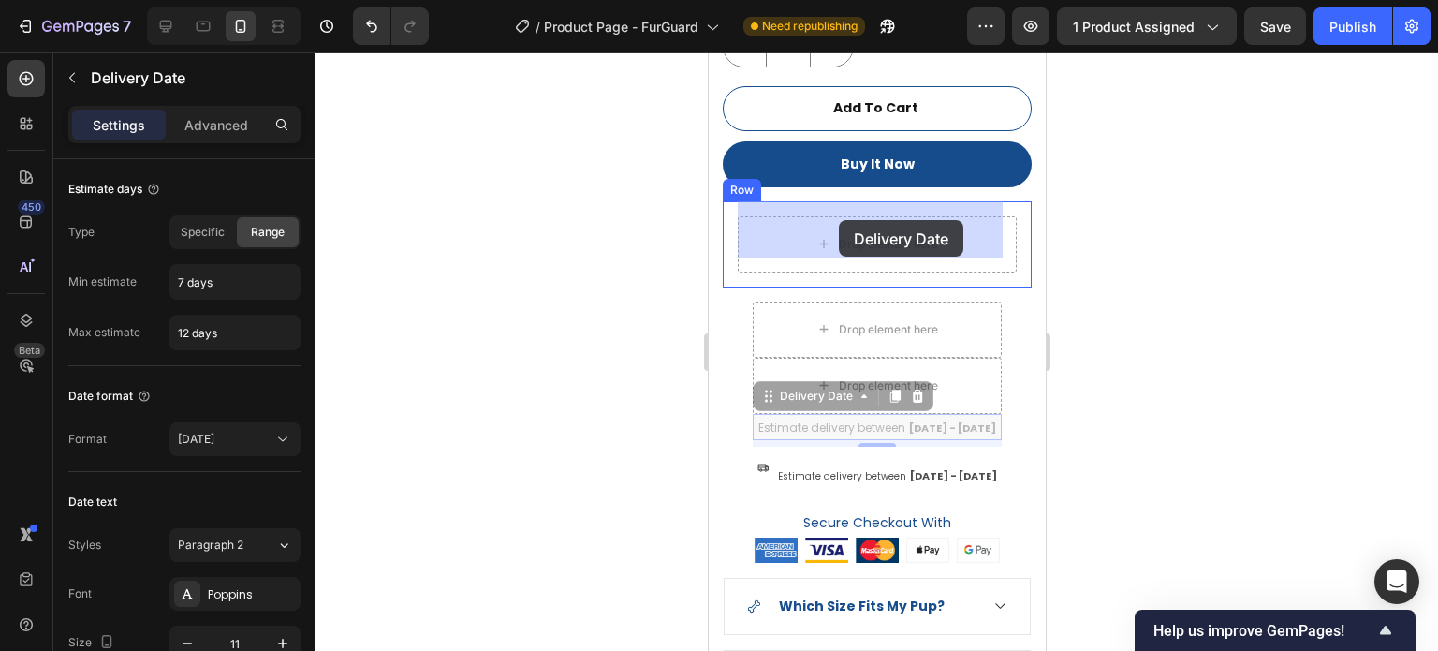
drag, startPoint x: 769, startPoint y: 385, endPoint x: 838, endPoint y: 213, distance: 185.7
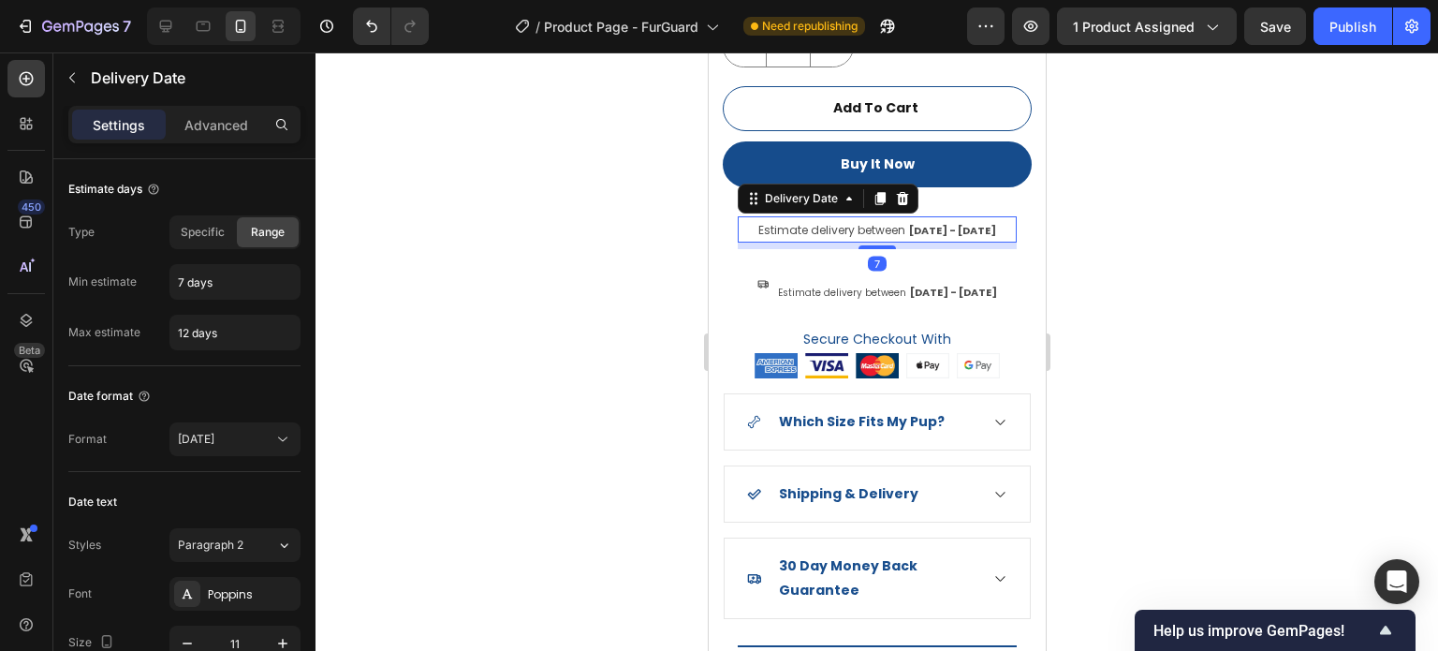
click at [1226, 324] on div at bounding box center [877, 351] width 1123 height 598
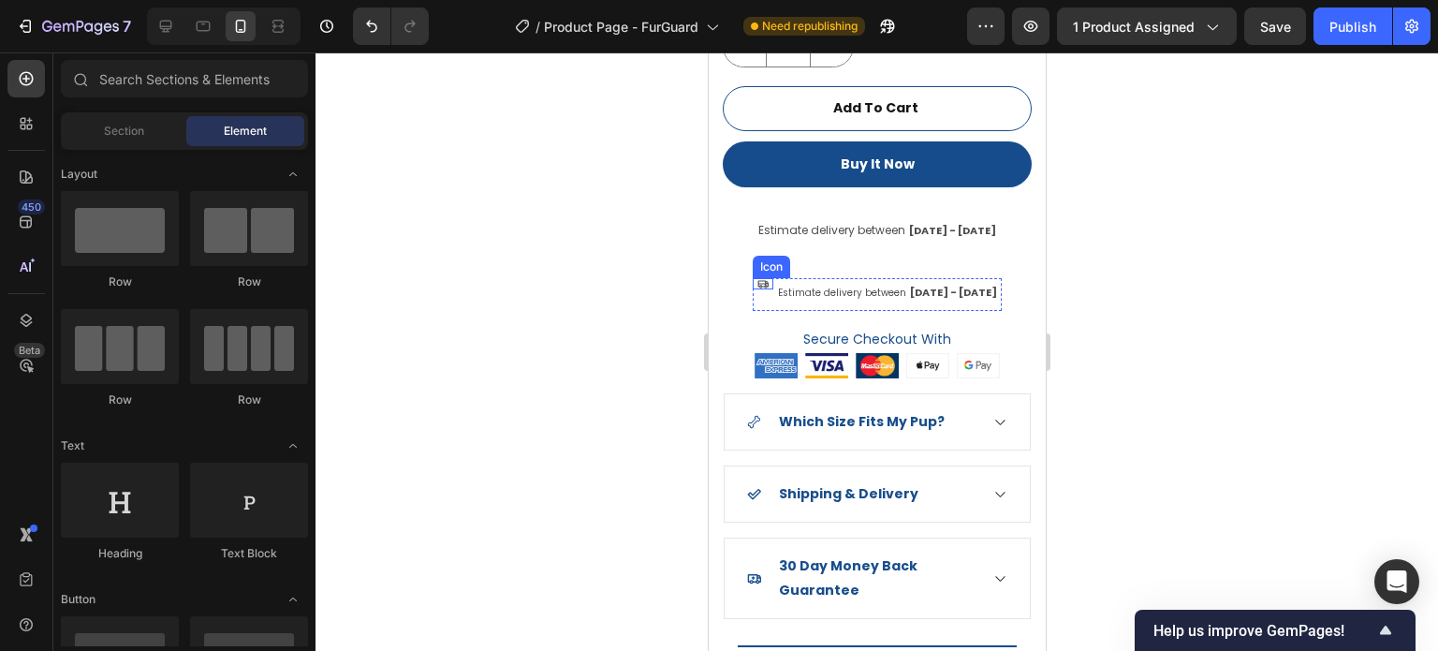
click at [759, 278] on icon at bounding box center [762, 283] width 11 height 11
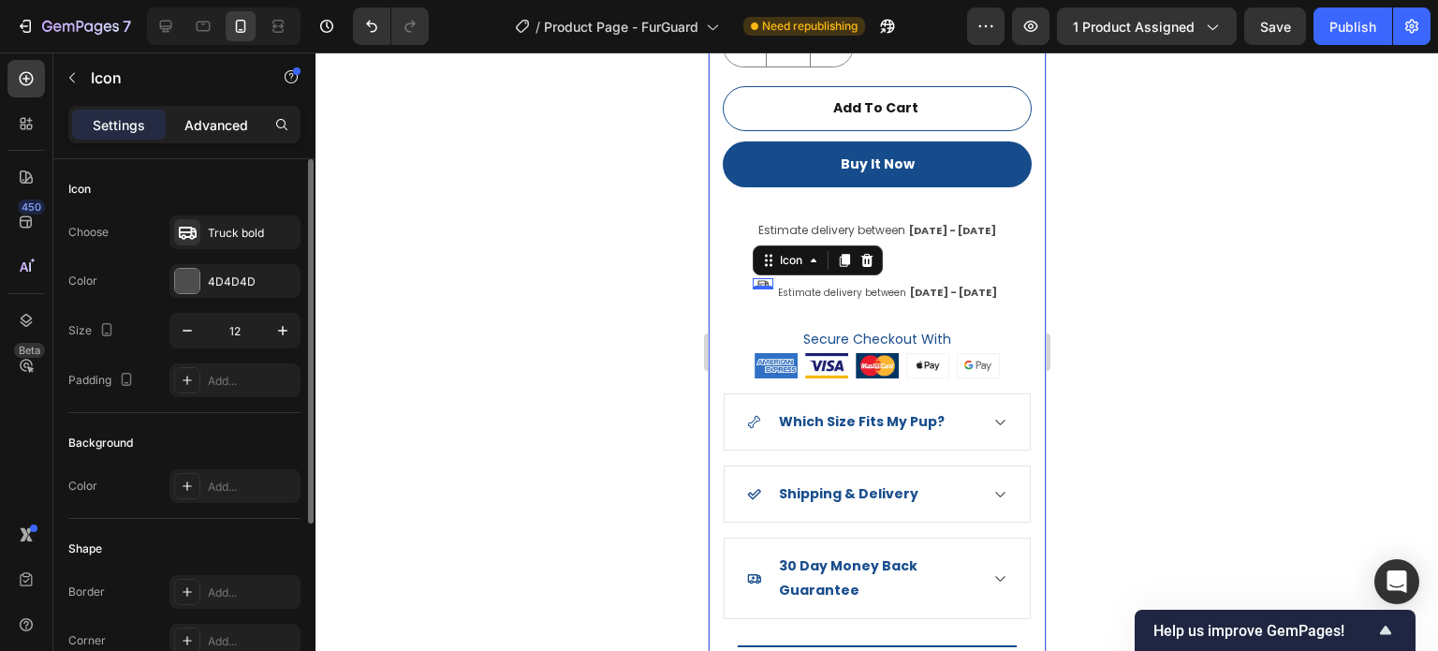
click at [210, 123] on p "Advanced" at bounding box center [216, 125] width 64 height 20
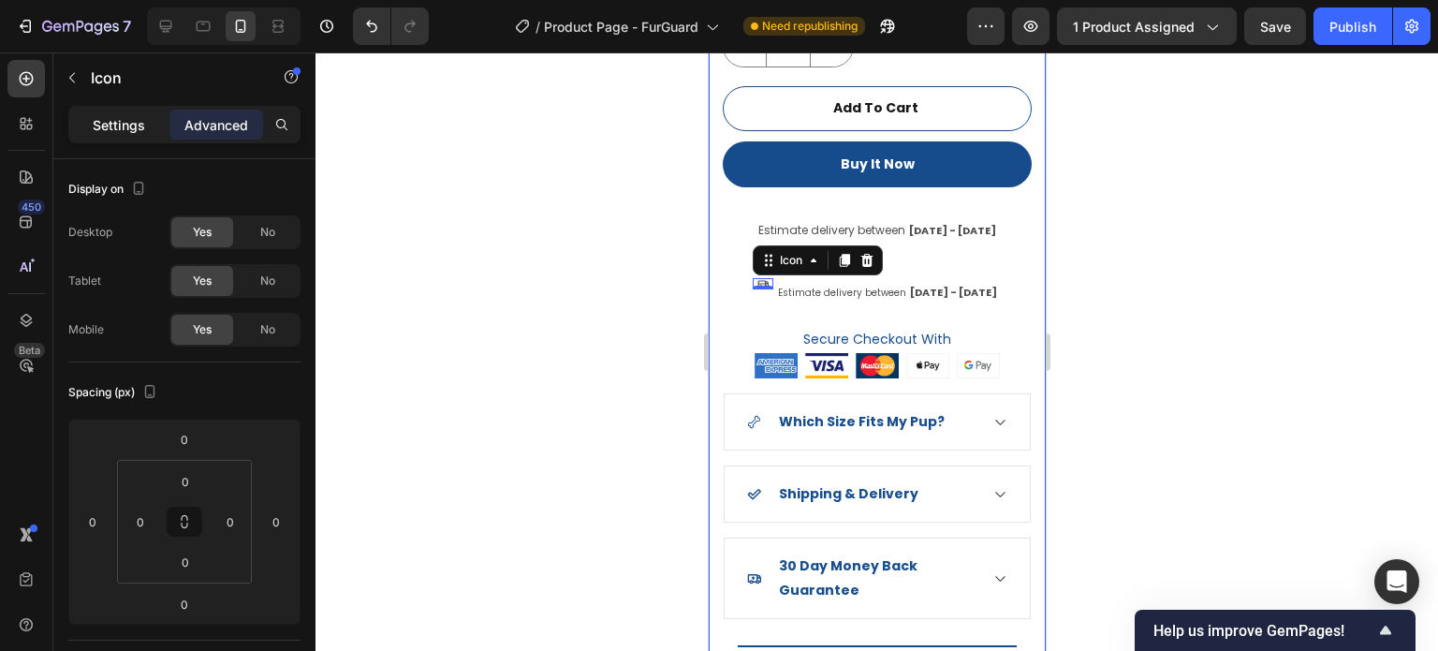
click at [111, 116] on p "Settings" at bounding box center [119, 125] width 52 height 20
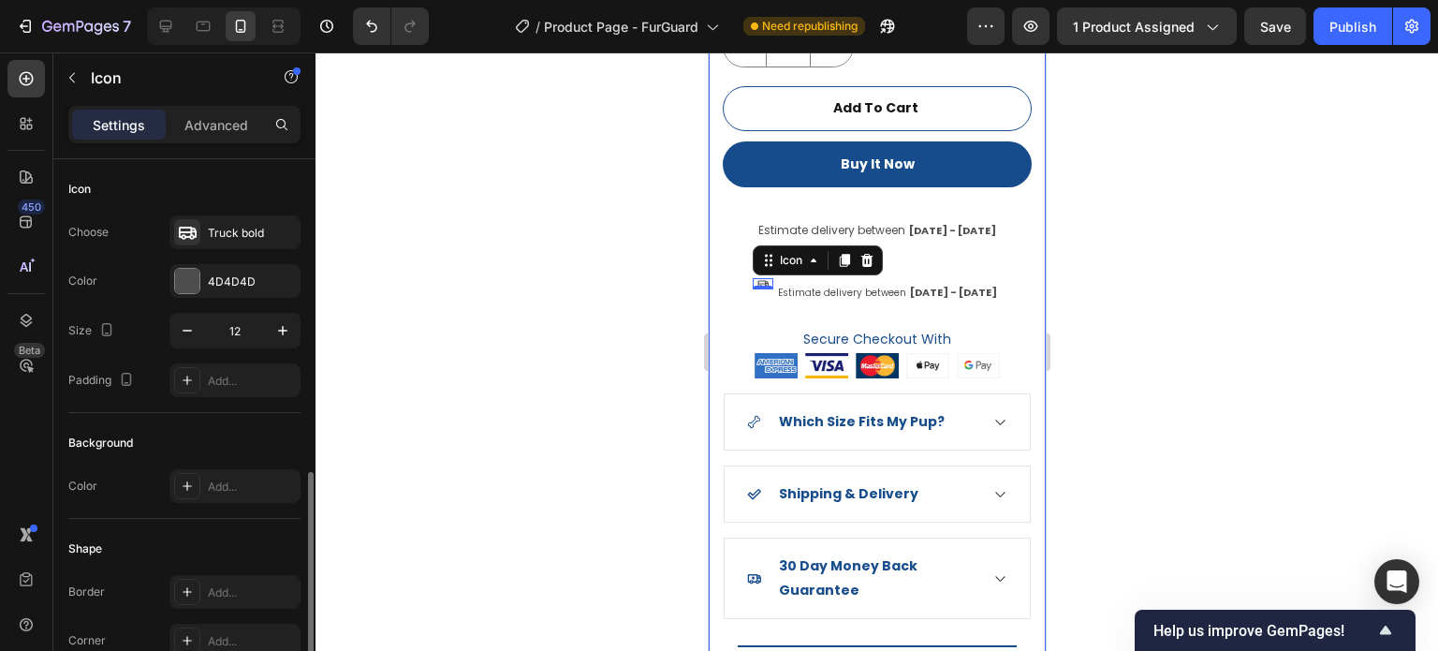
scroll to position [269, 0]
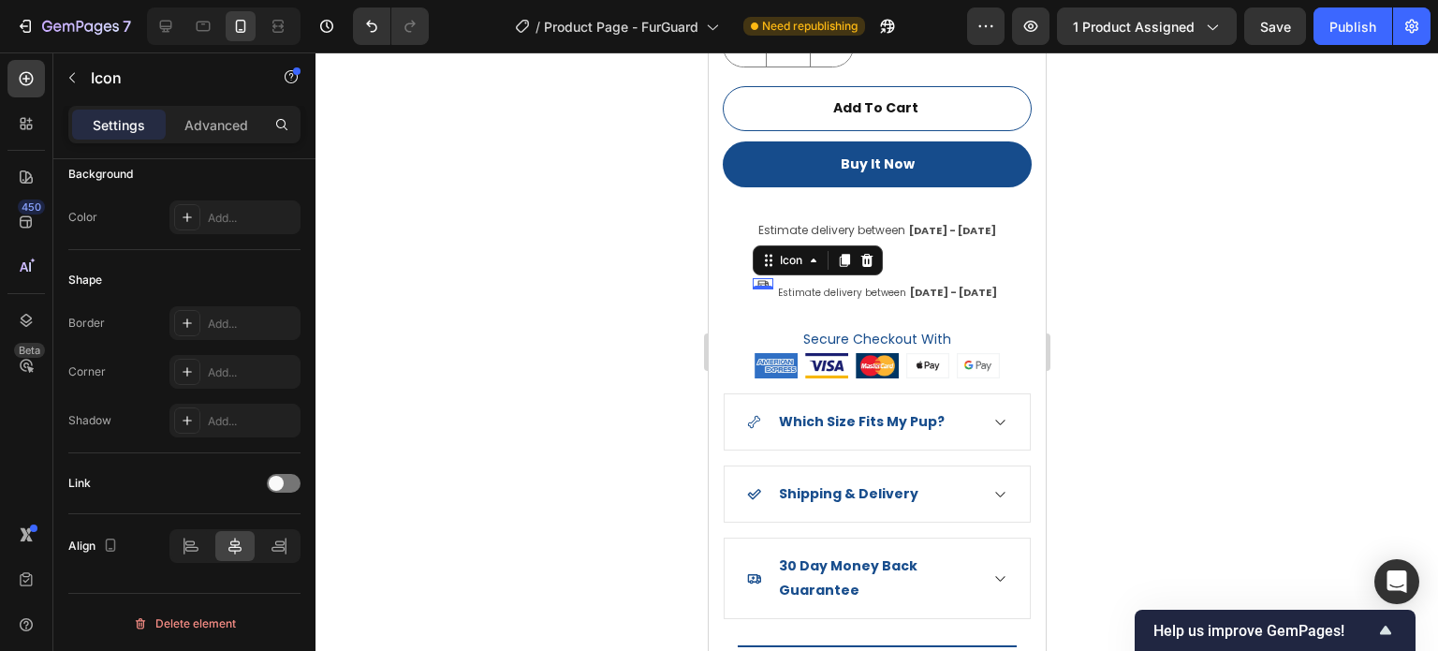
click at [764, 297] on div "0" at bounding box center [762, 304] width 19 height 15
click at [761, 297] on div "0" at bounding box center [762, 304] width 19 height 15
drag, startPoint x: 760, startPoint y: 274, endPoint x: 814, endPoint y: 287, distance: 55.0
click at [761, 286] on div at bounding box center [762, 288] width 21 height 4
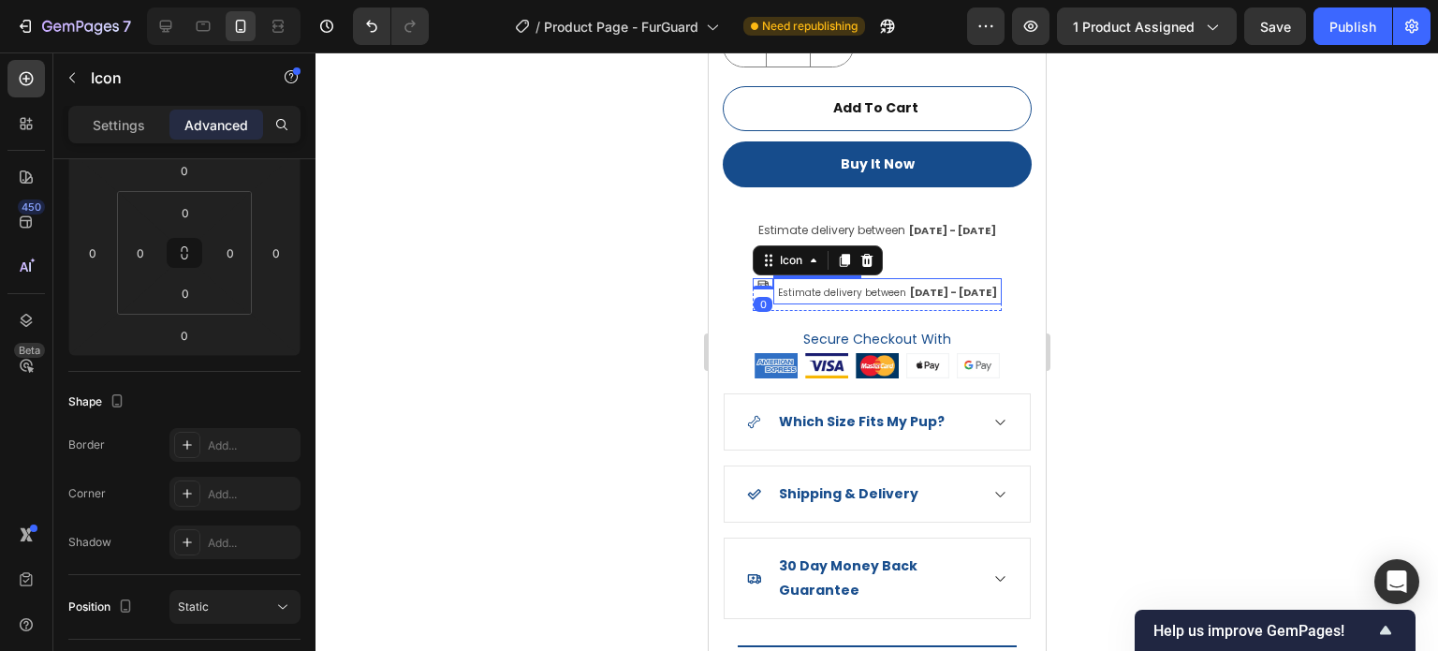
click at [815, 287] on div "Estimate delivery between Oct 05 - Oct 10" at bounding box center [886, 291] width 223 height 26
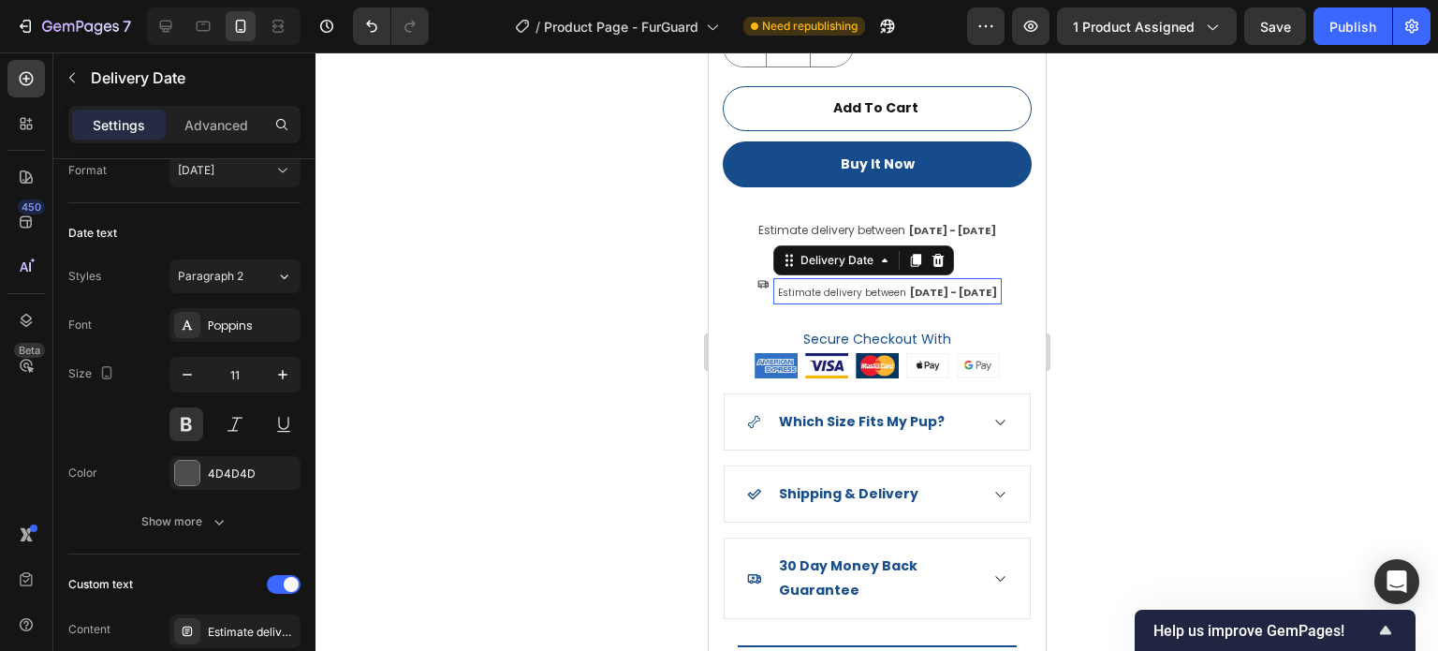
scroll to position [0, 0]
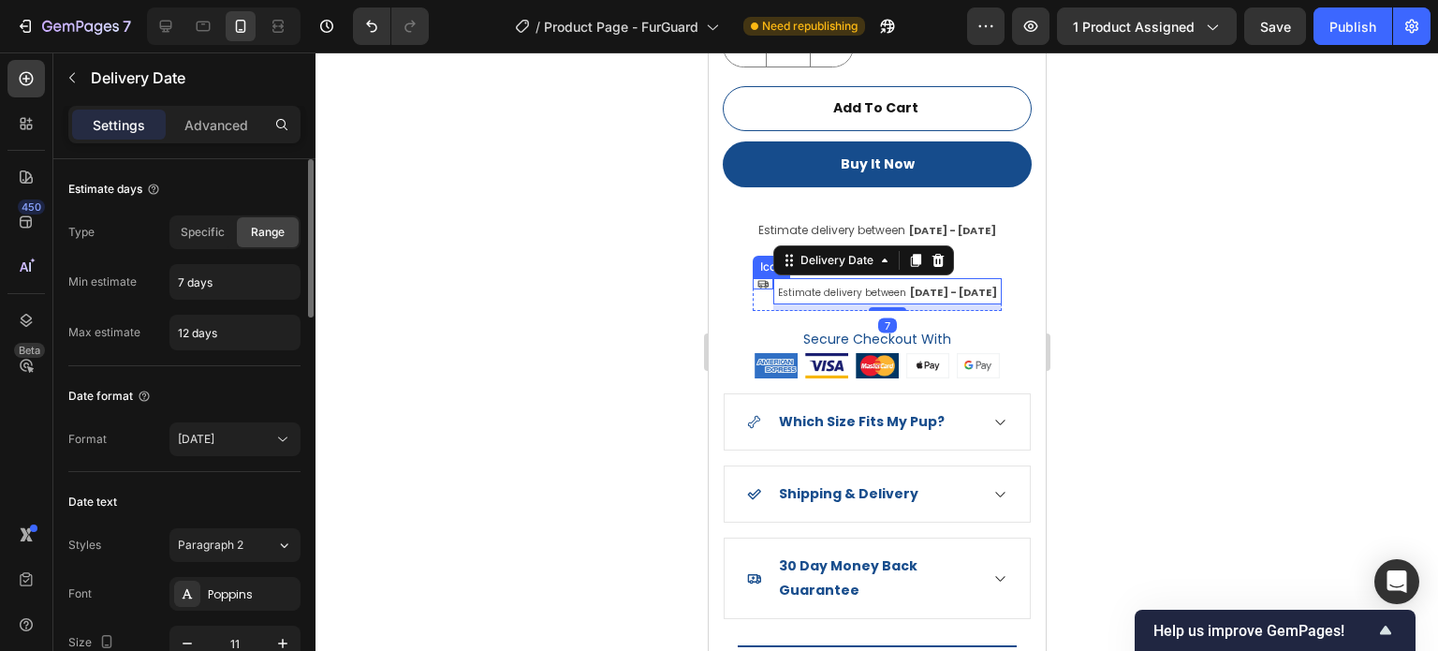
click at [759, 278] on icon at bounding box center [762, 283] width 11 height 11
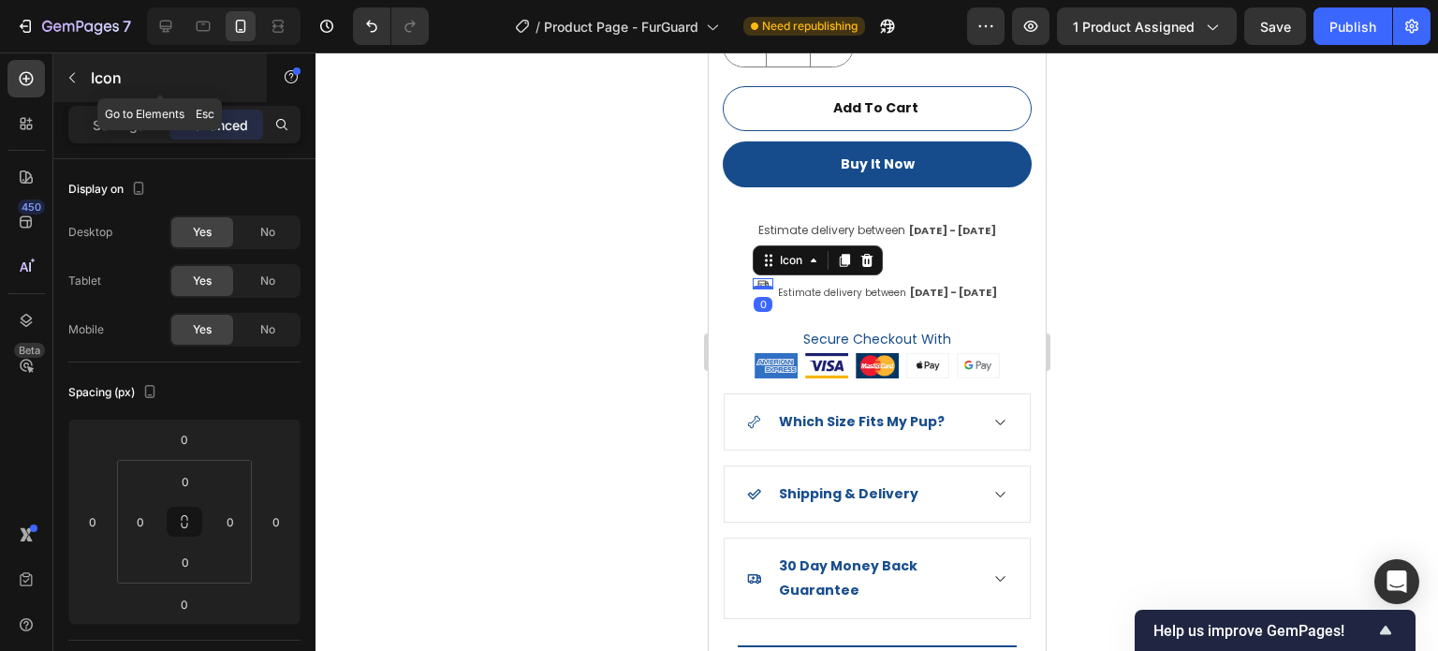
click at [78, 63] on div at bounding box center [72, 78] width 30 height 30
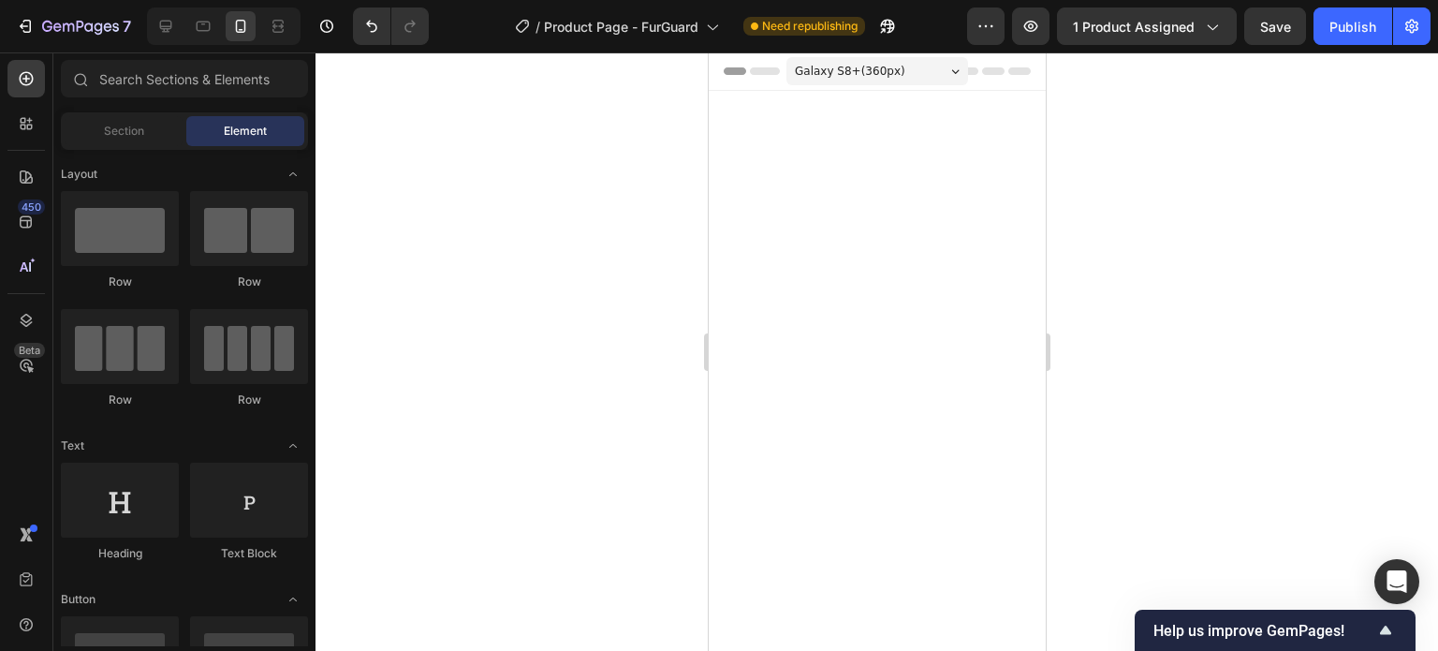
scroll to position [1967, 0]
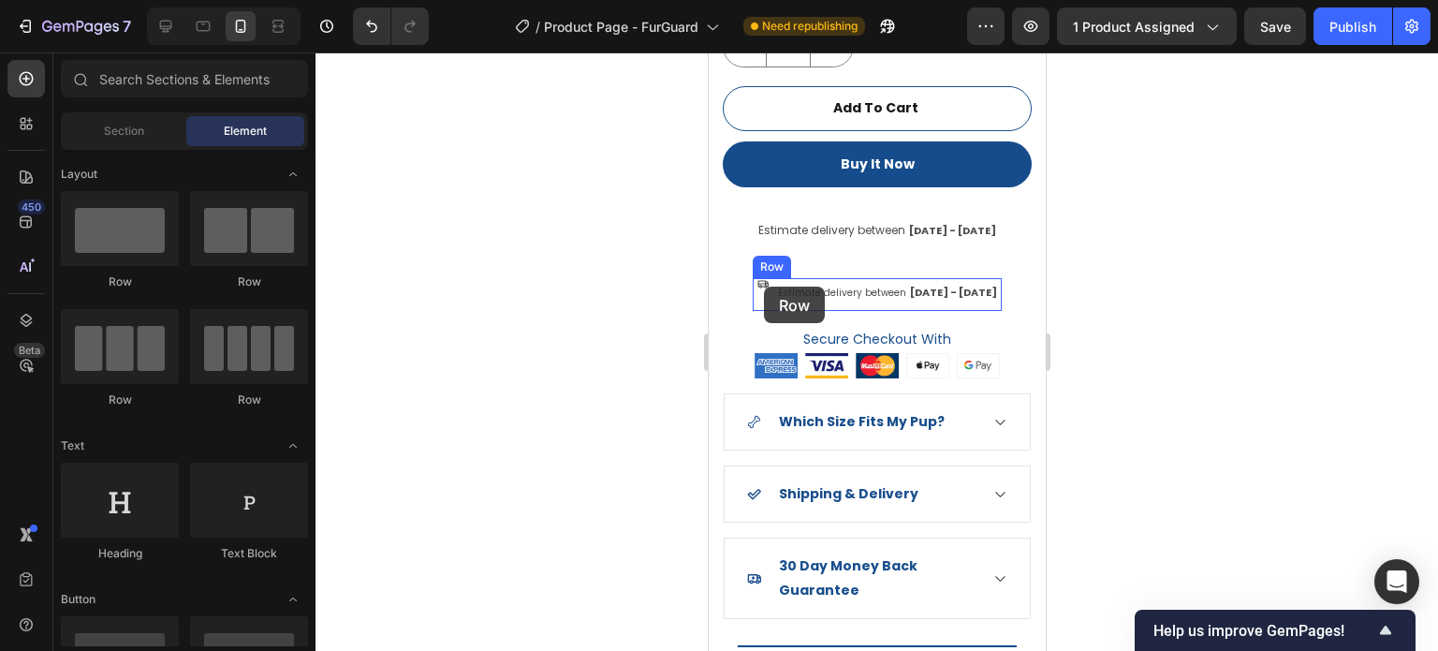
drag, startPoint x: 978, startPoint y: 282, endPoint x: 763, endPoint y: 287, distance: 214.5
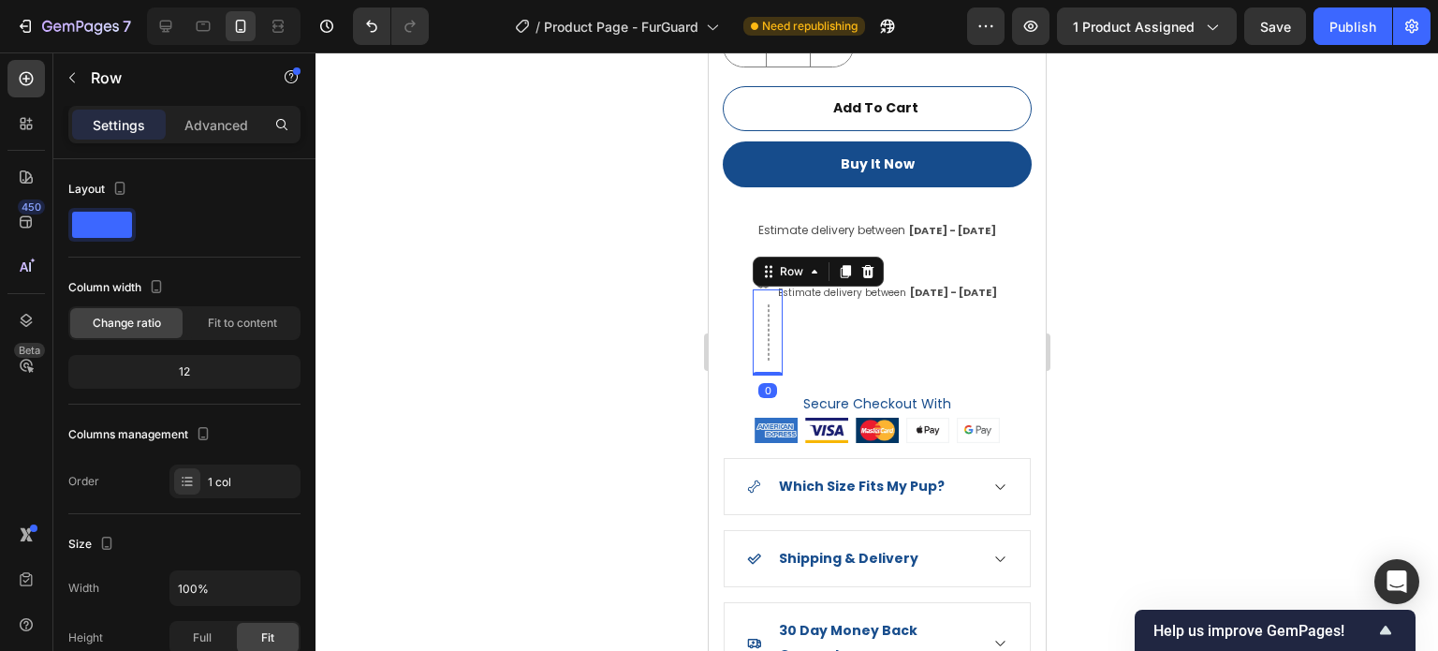
click at [1215, 361] on div at bounding box center [877, 351] width 1123 height 598
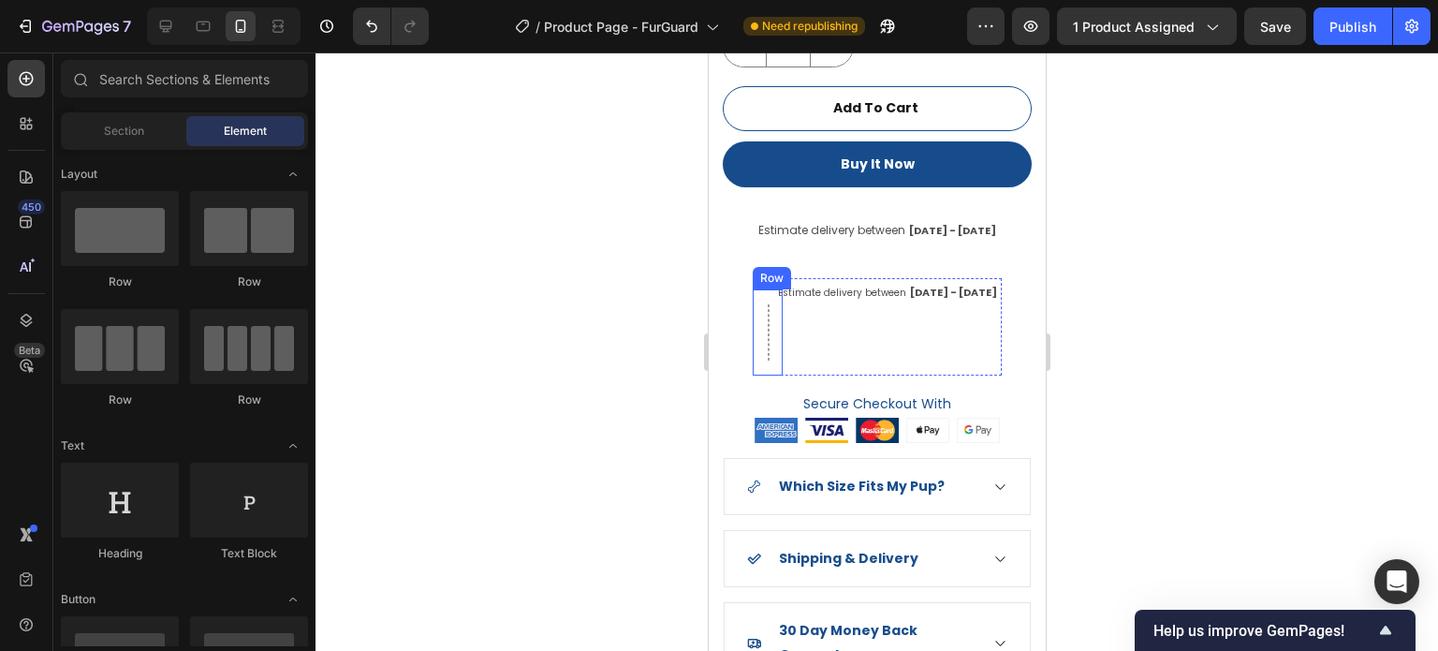
click at [767, 307] on div at bounding box center [768, 332] width 2 height 56
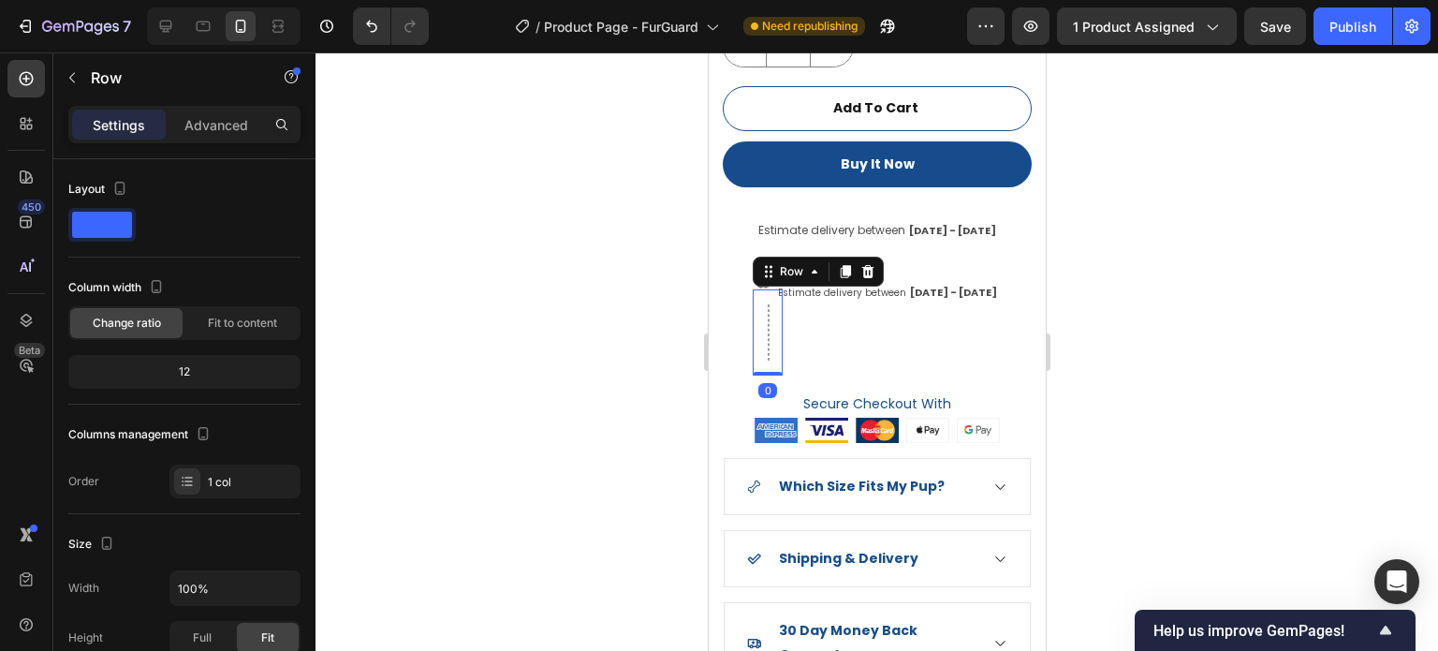
click at [767, 307] on div at bounding box center [768, 332] width 2 height 56
drag, startPoint x: 1304, startPoint y: 329, endPoint x: 1069, endPoint y: 288, distance: 238.5
click at [1290, 330] on div at bounding box center [877, 351] width 1123 height 598
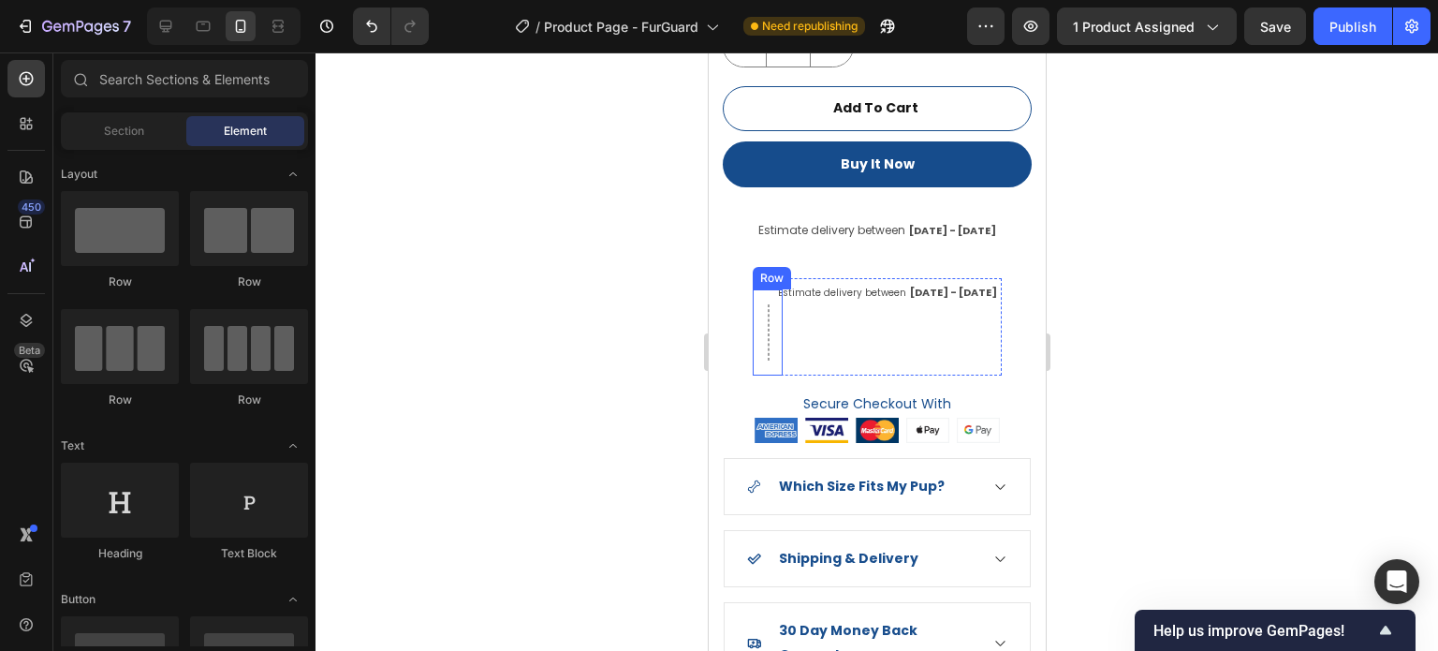
click at [769, 306] on div "Row" at bounding box center [767, 332] width 30 height 86
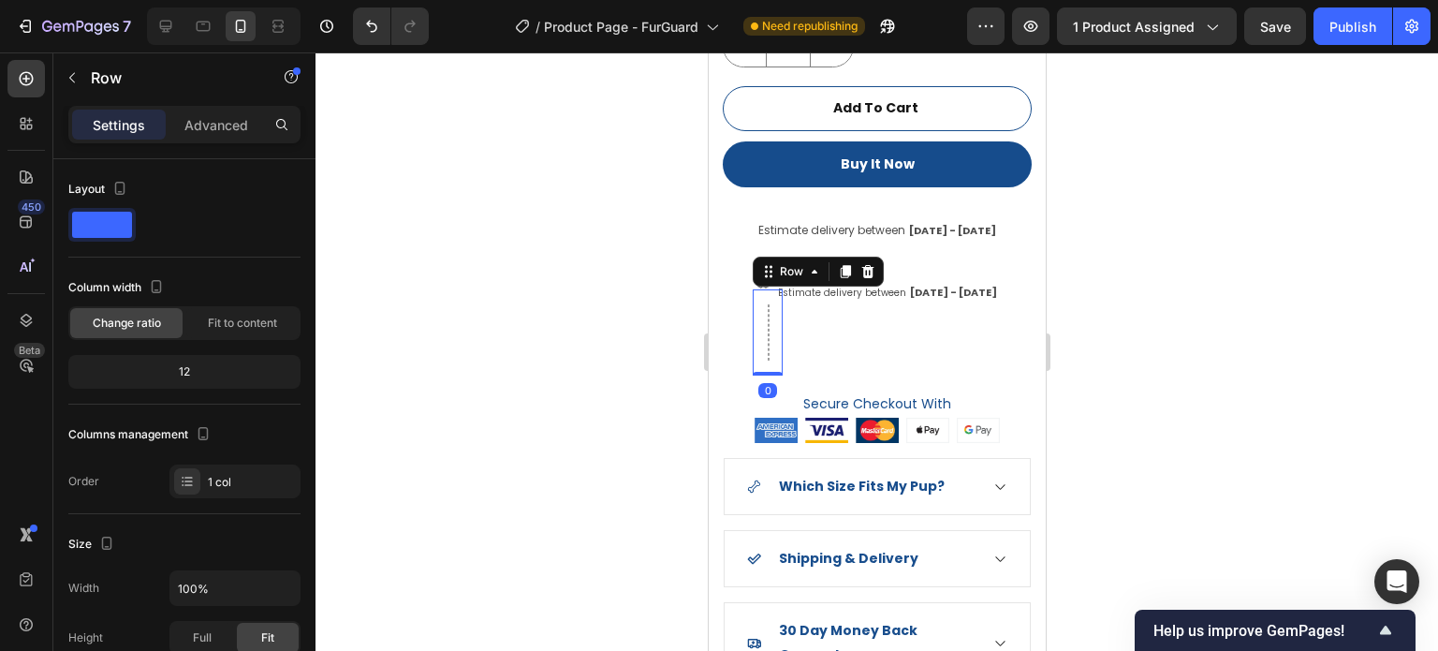
drag, startPoint x: 1249, startPoint y: 342, endPoint x: 1086, endPoint y: 331, distance: 163.3
click at [1244, 343] on div at bounding box center [877, 351] width 1123 height 598
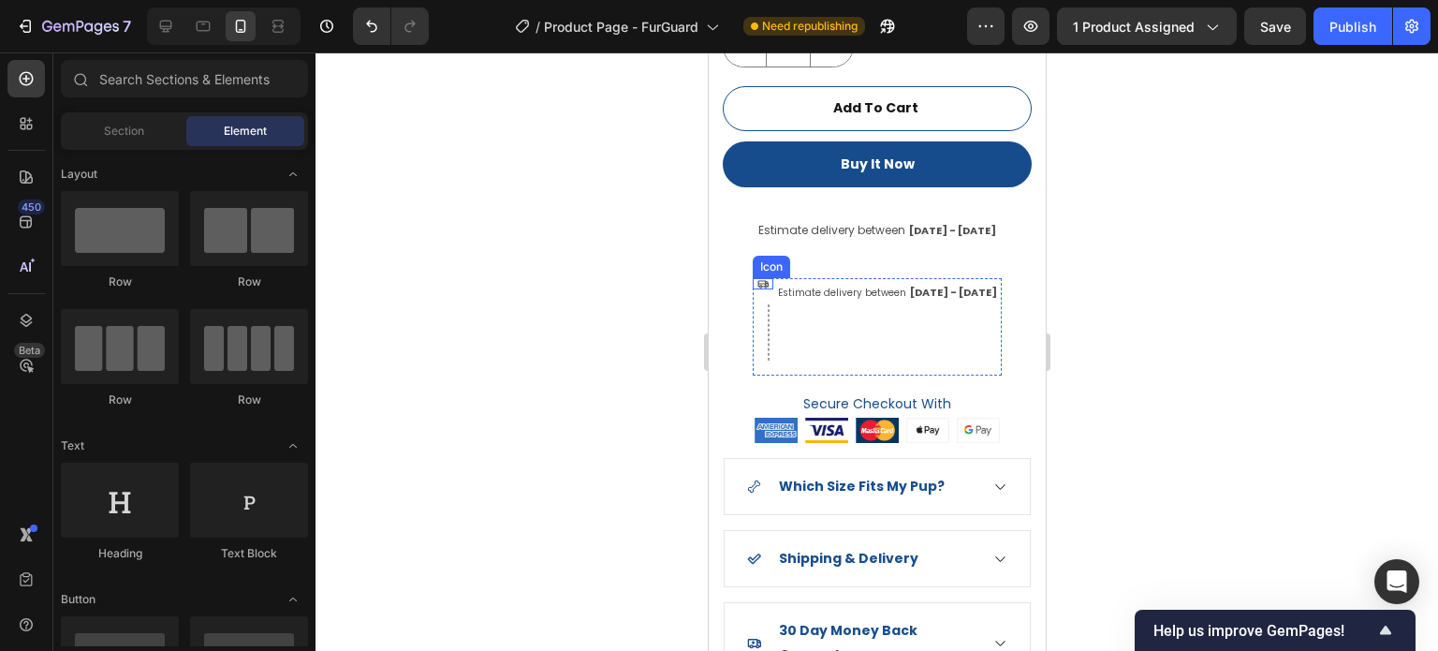
click at [762, 280] on icon at bounding box center [763, 283] width 10 height 7
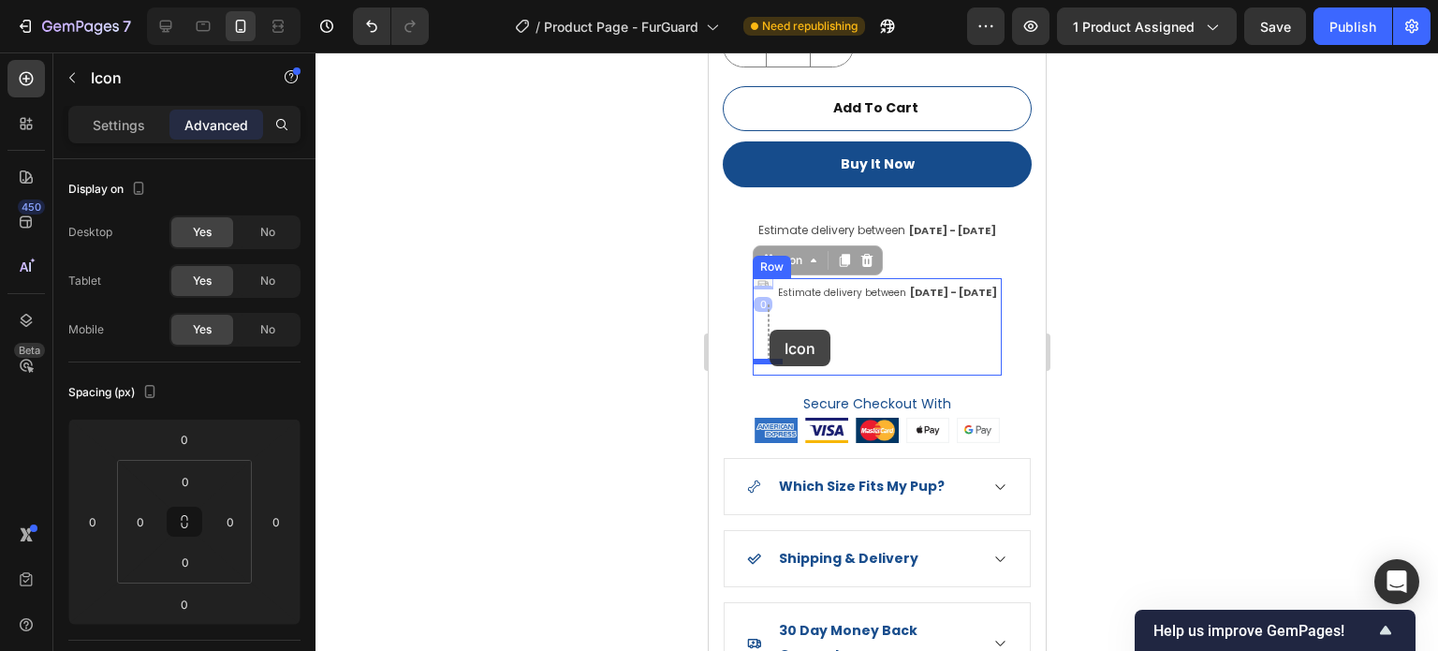
drag, startPoint x: 761, startPoint y: 248, endPoint x: 769, endPoint y: 330, distance: 81.8
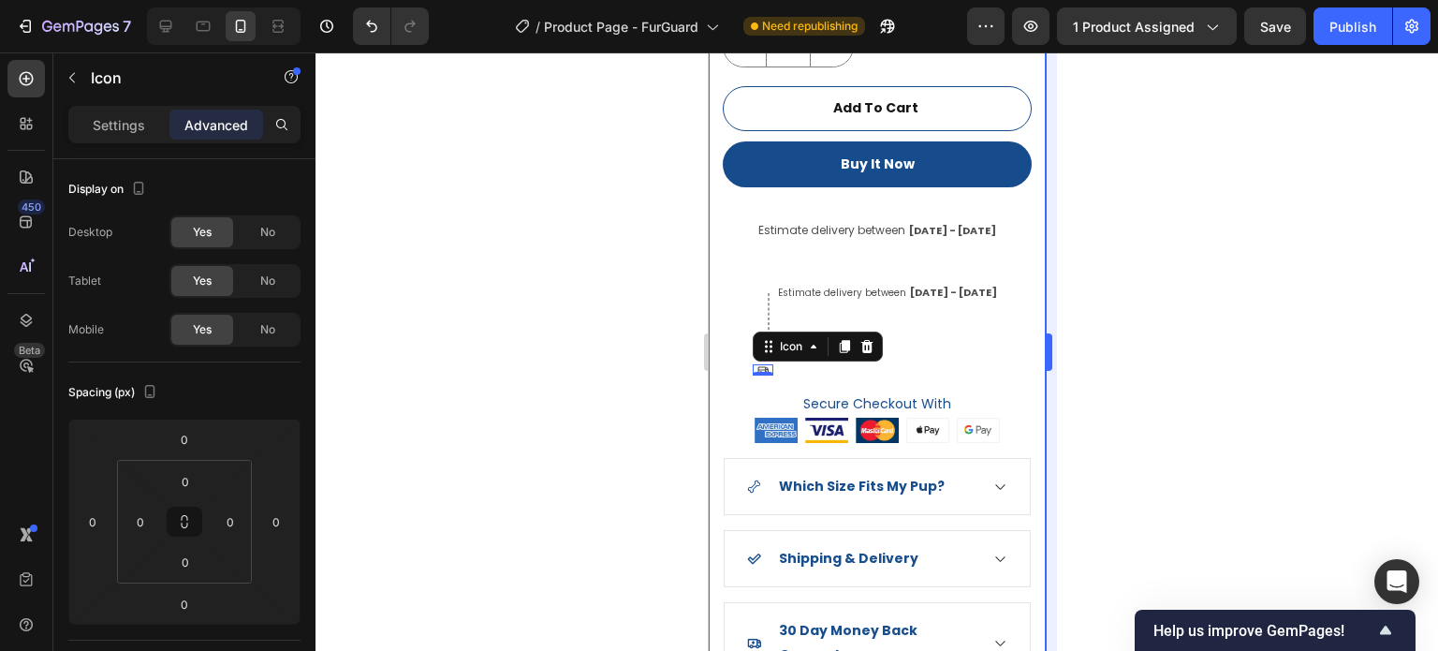
drag, startPoint x: 1164, startPoint y: 324, endPoint x: 1050, endPoint y: 325, distance: 114.3
click at [1157, 327] on div at bounding box center [877, 351] width 1123 height 598
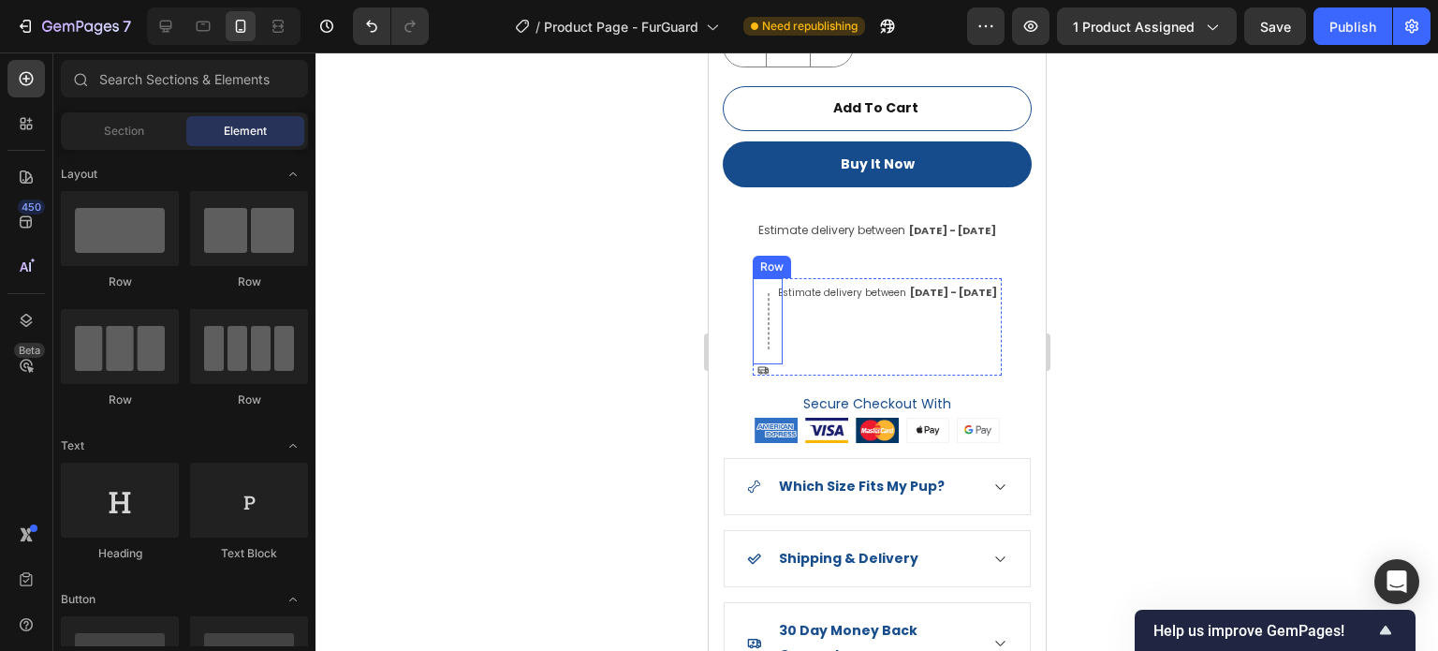
click at [767, 300] on div at bounding box center [768, 321] width 2 height 56
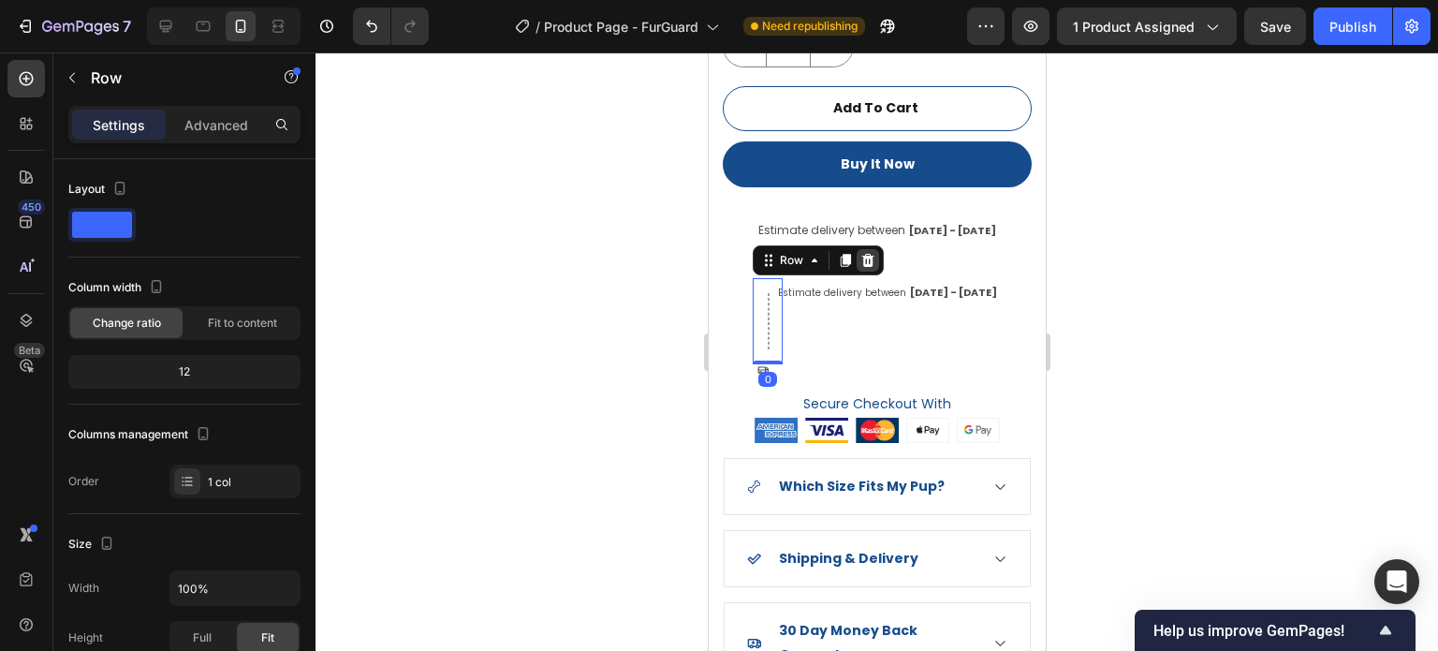
click at [871, 253] on icon at bounding box center [867, 260] width 15 height 15
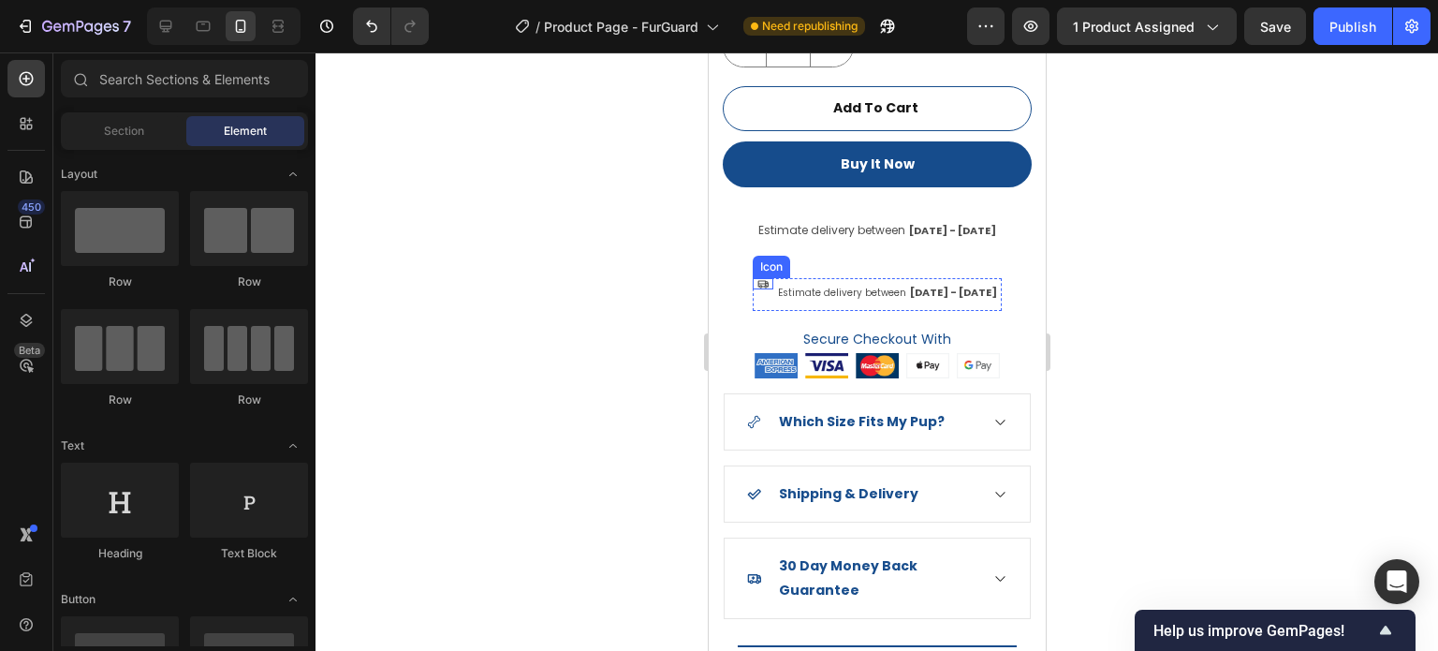
click at [765, 280] on icon at bounding box center [763, 283] width 10 height 7
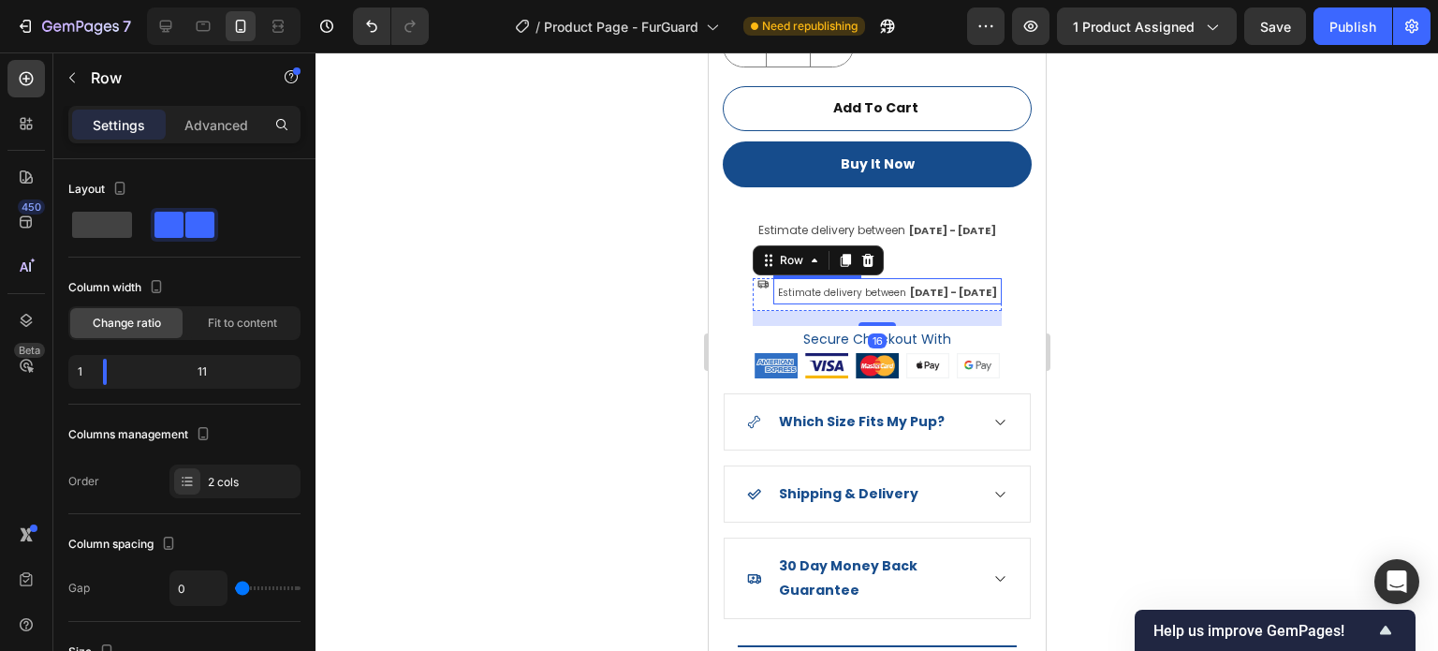
click at [784, 290] on div "Estimate delivery between [DATE] - [DATE] Delivery Date" at bounding box center [887, 294] width 228 height 33
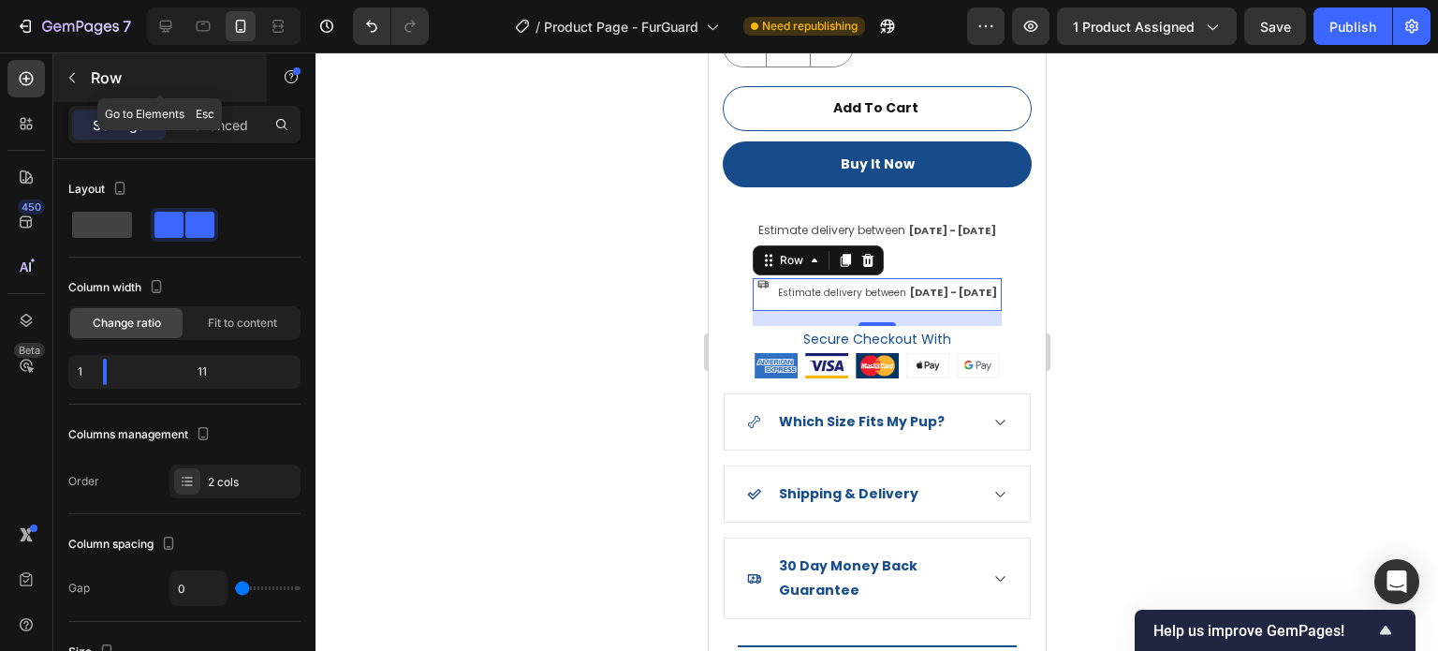
click at [65, 71] on icon "button" at bounding box center [72, 77] width 15 height 15
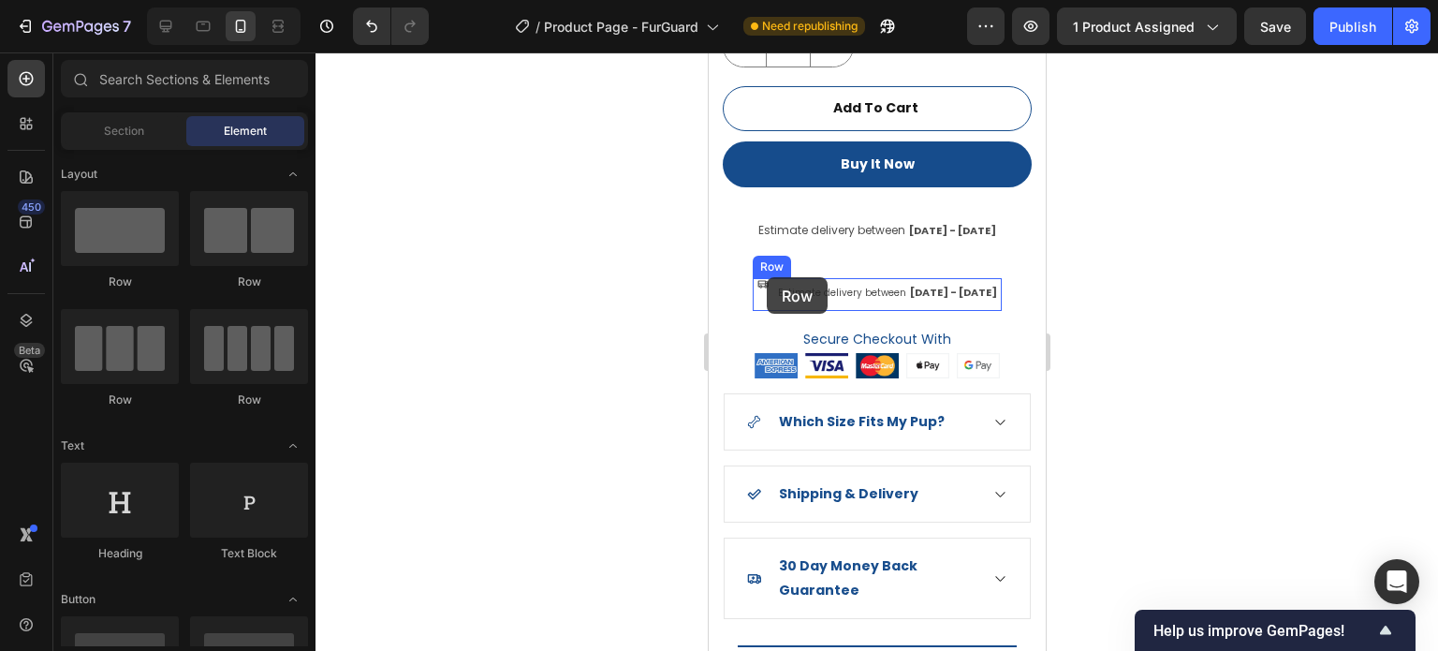
drag, startPoint x: 1010, startPoint y: 287, endPoint x: 764, endPoint y: 275, distance: 246.5
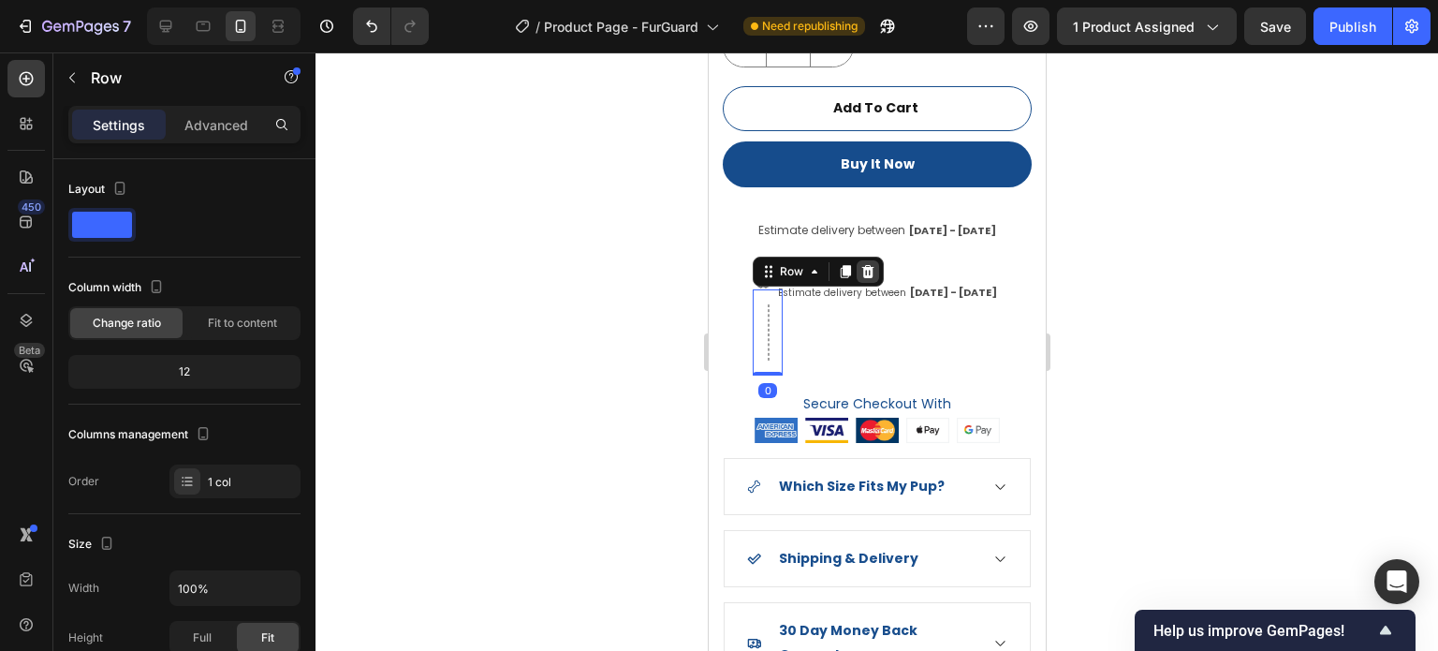
click at [870, 266] on div at bounding box center [867, 271] width 22 height 22
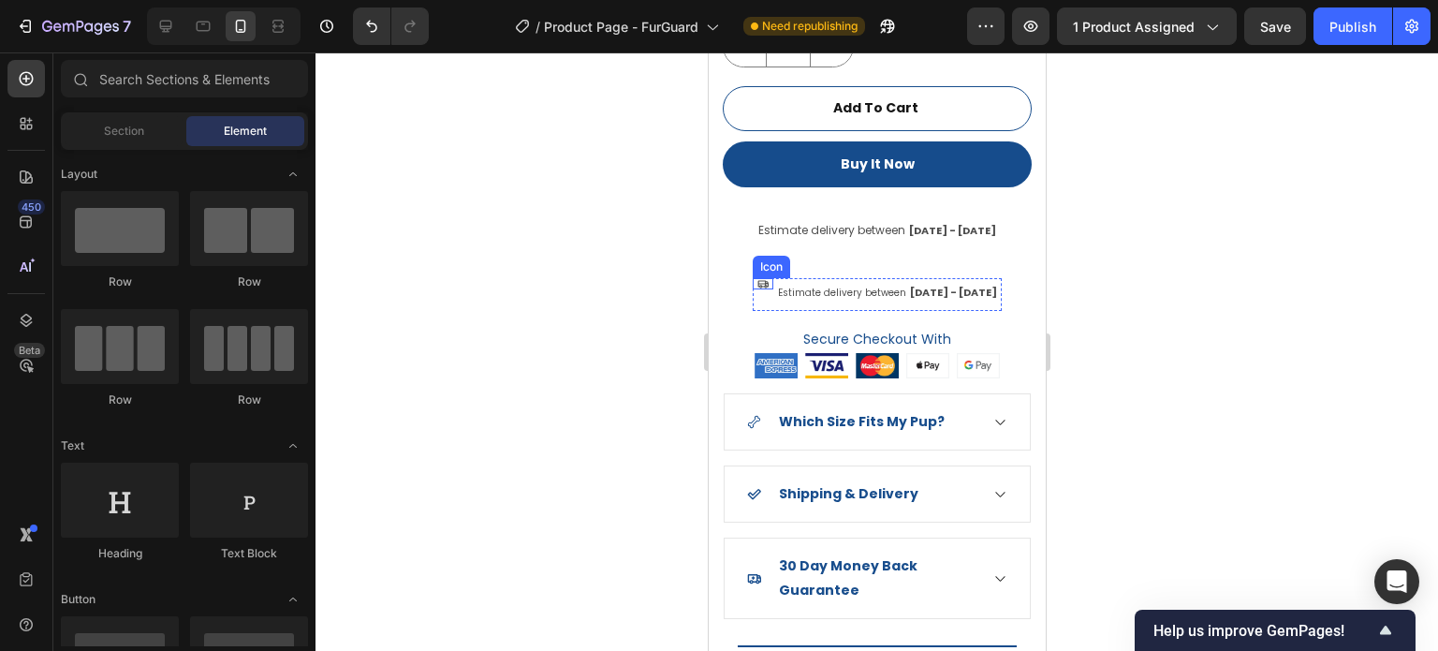
click at [754, 278] on div "Icon" at bounding box center [762, 283] width 21 height 11
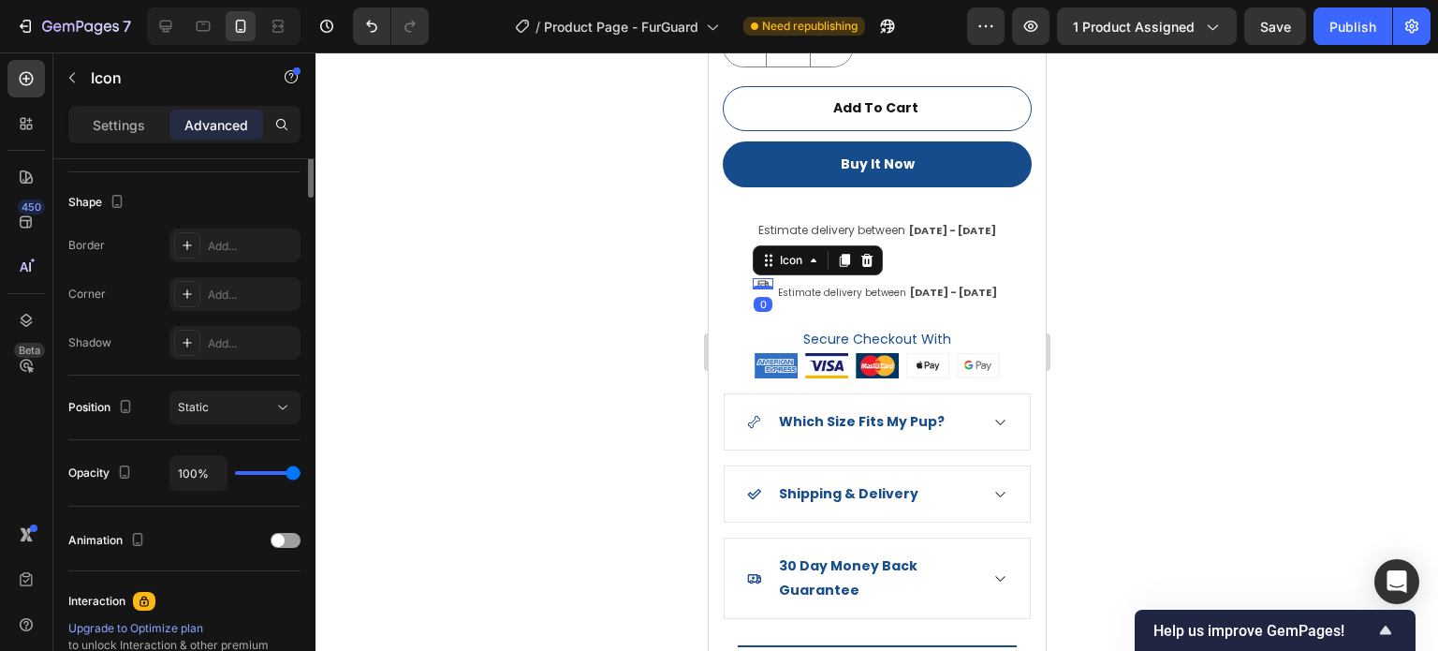
scroll to position [94, 0]
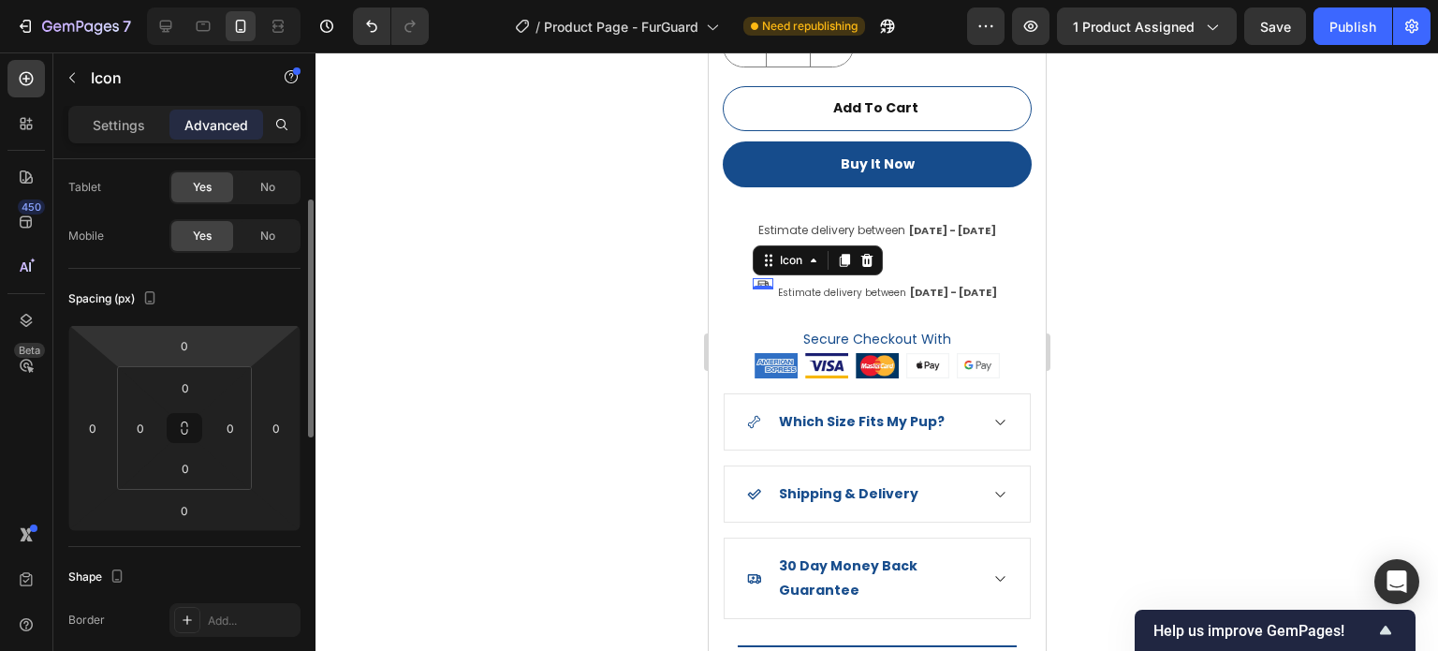
drag, startPoint x: 185, startPoint y: 339, endPoint x: 190, endPoint y: 362, distance: 23.9
click at [190, 359] on input "0" at bounding box center [184, 346] width 37 height 28
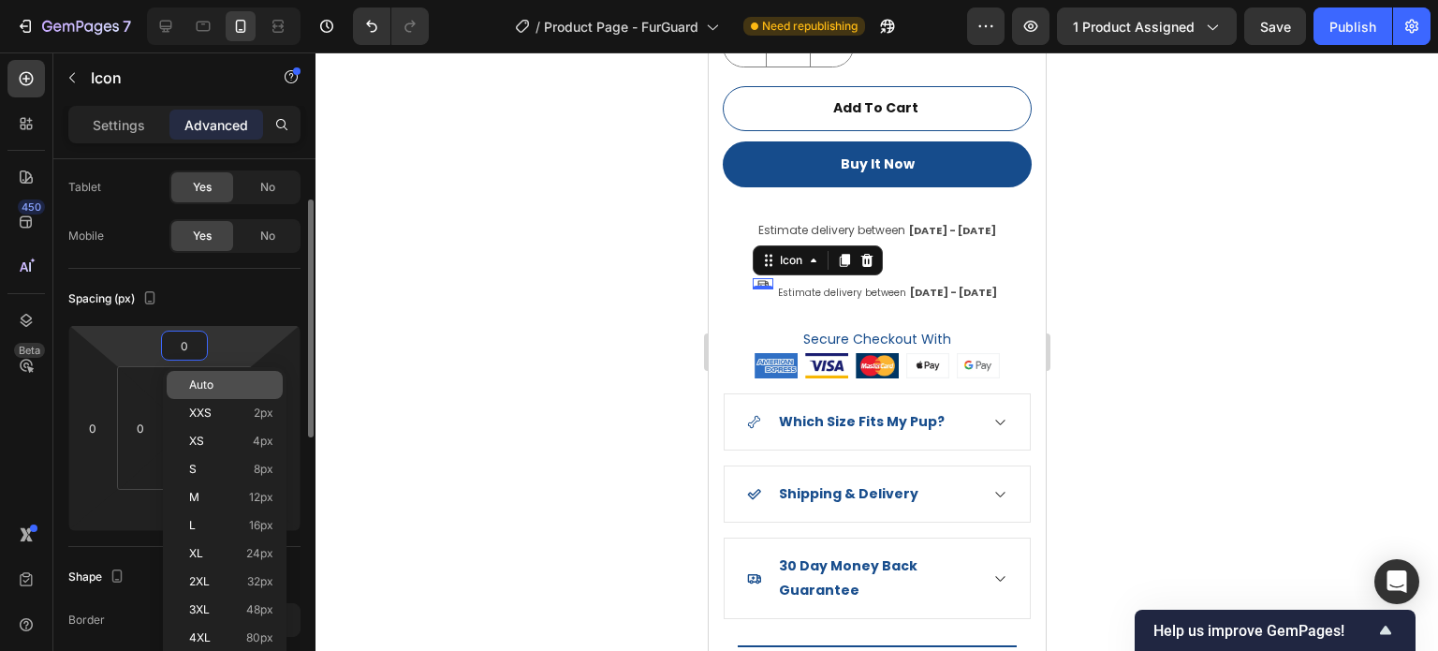
click at [190, 378] on span "Auto" at bounding box center [201, 384] width 24 height 13
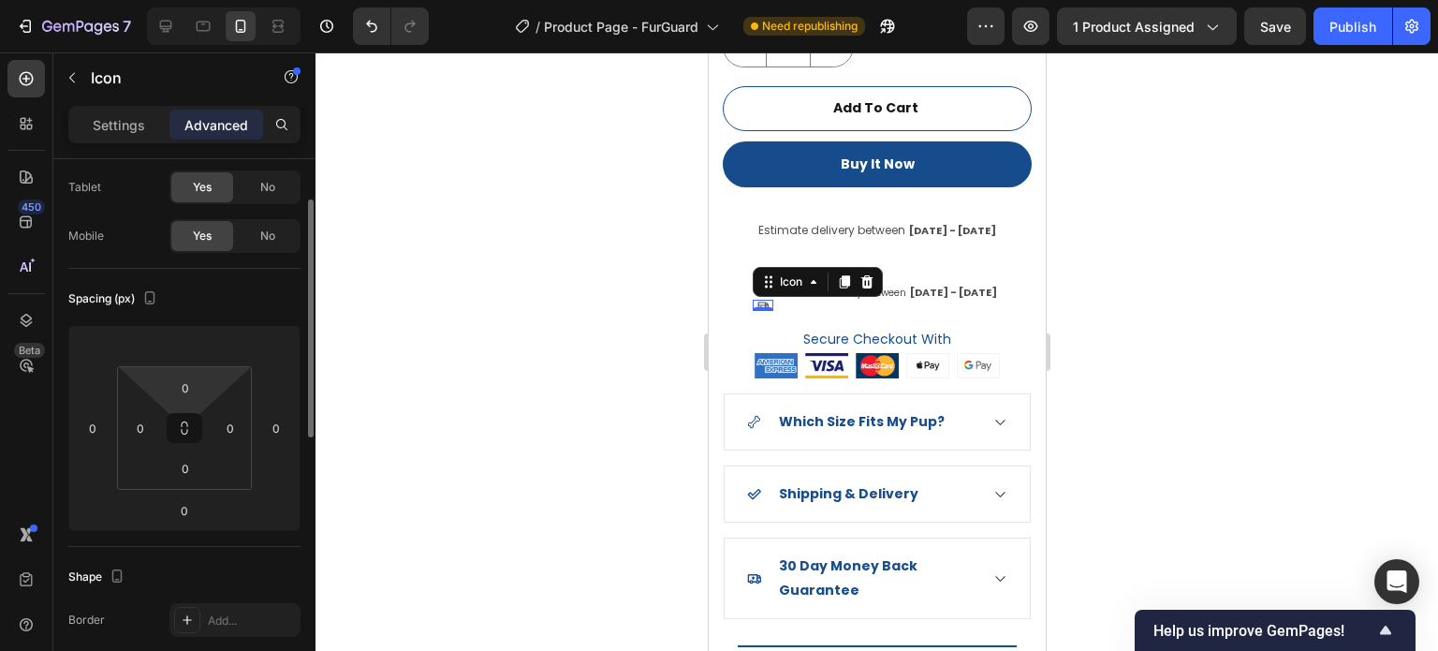
click at [140, 0] on html "7 Version history / Product Page - FurGuard Need republishing Preview 1 product…" at bounding box center [719, 0] width 1438 height 0
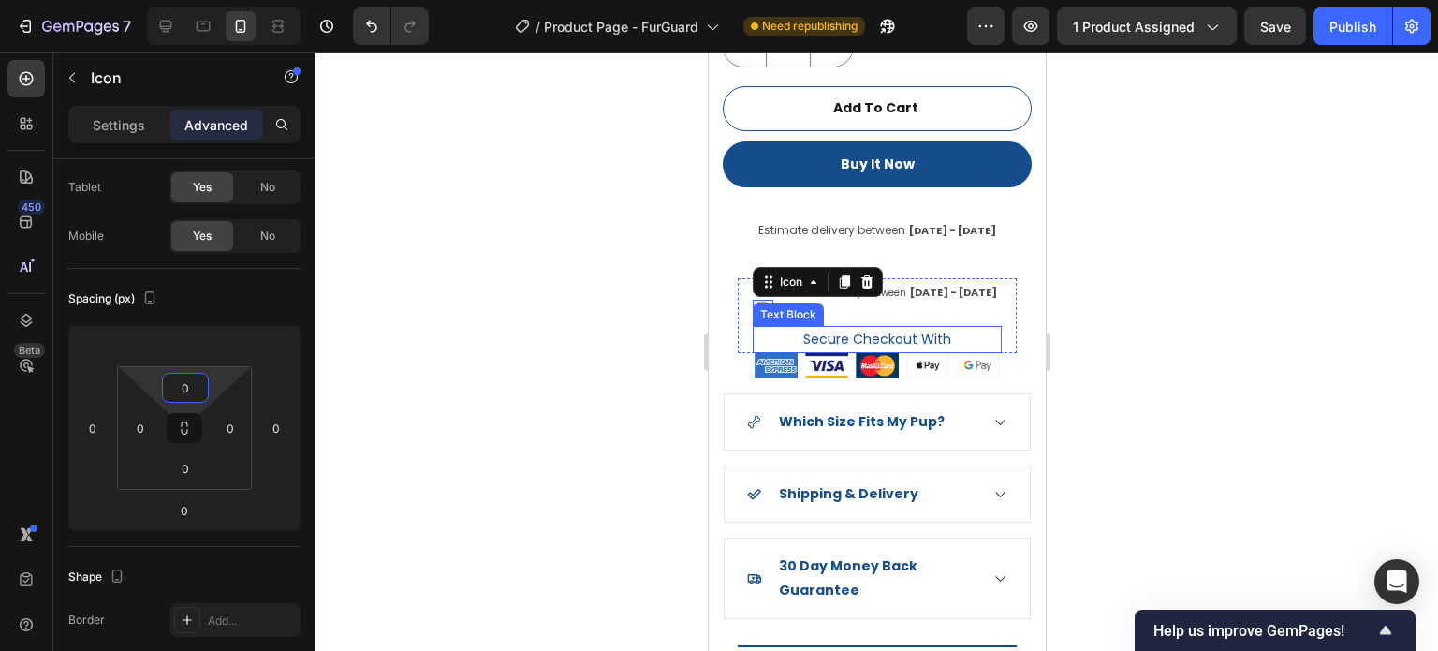
click at [864, 302] on div "Icon 0 Estimate delivery between Oct 05 - Oct 10 Delivery Date Row Secure Check…" at bounding box center [876, 315] width 249 height 75
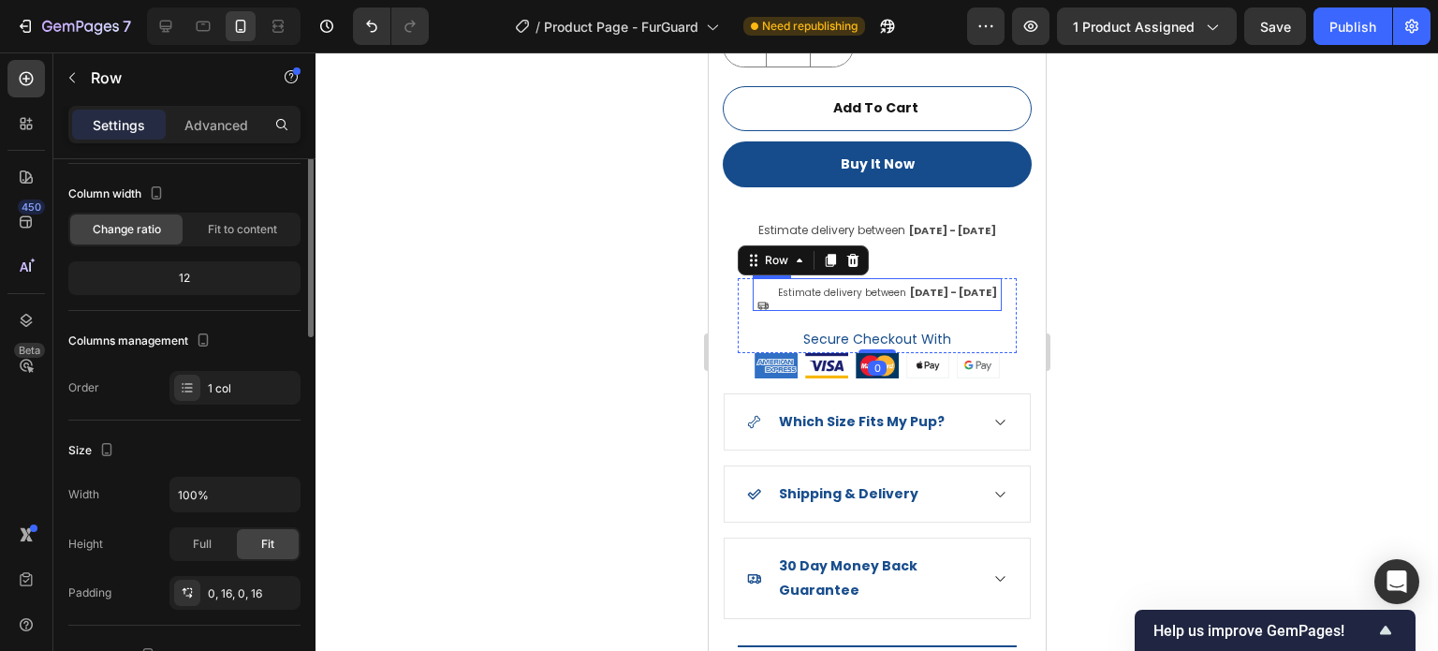
scroll to position [0, 0]
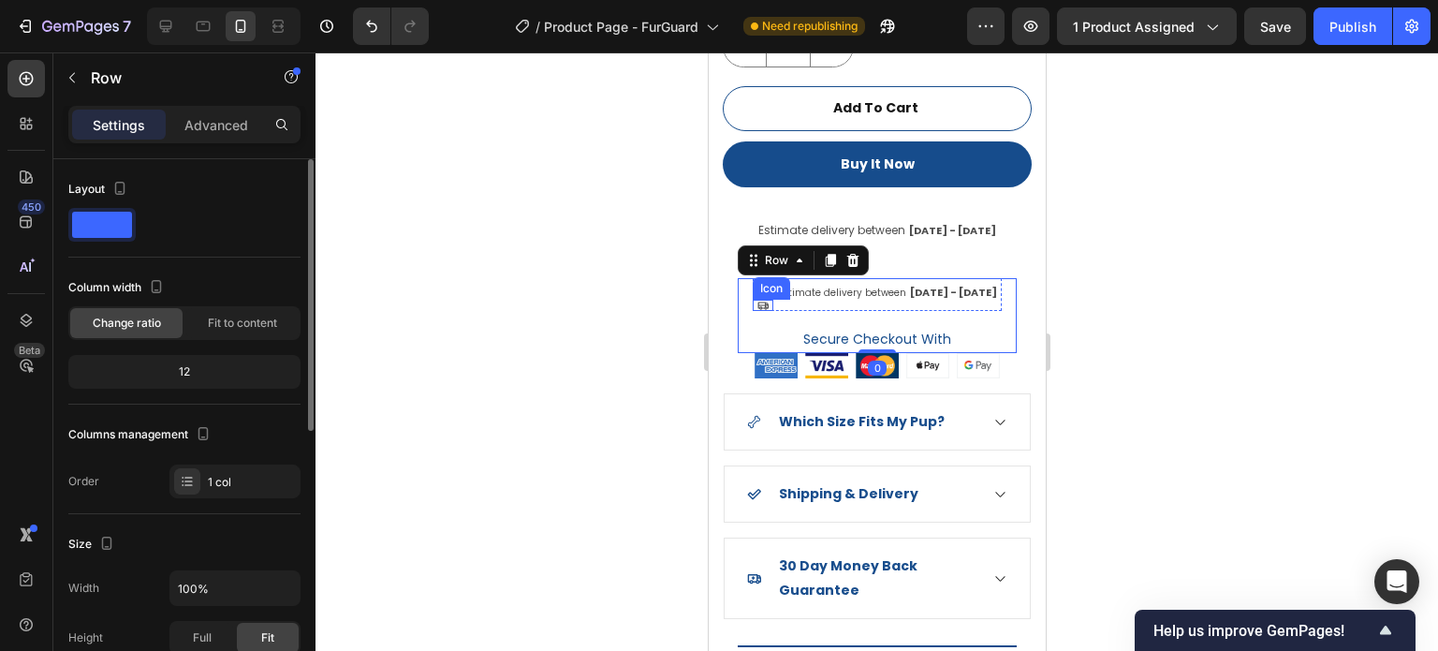
click at [762, 300] on icon at bounding box center [762, 305] width 11 height 11
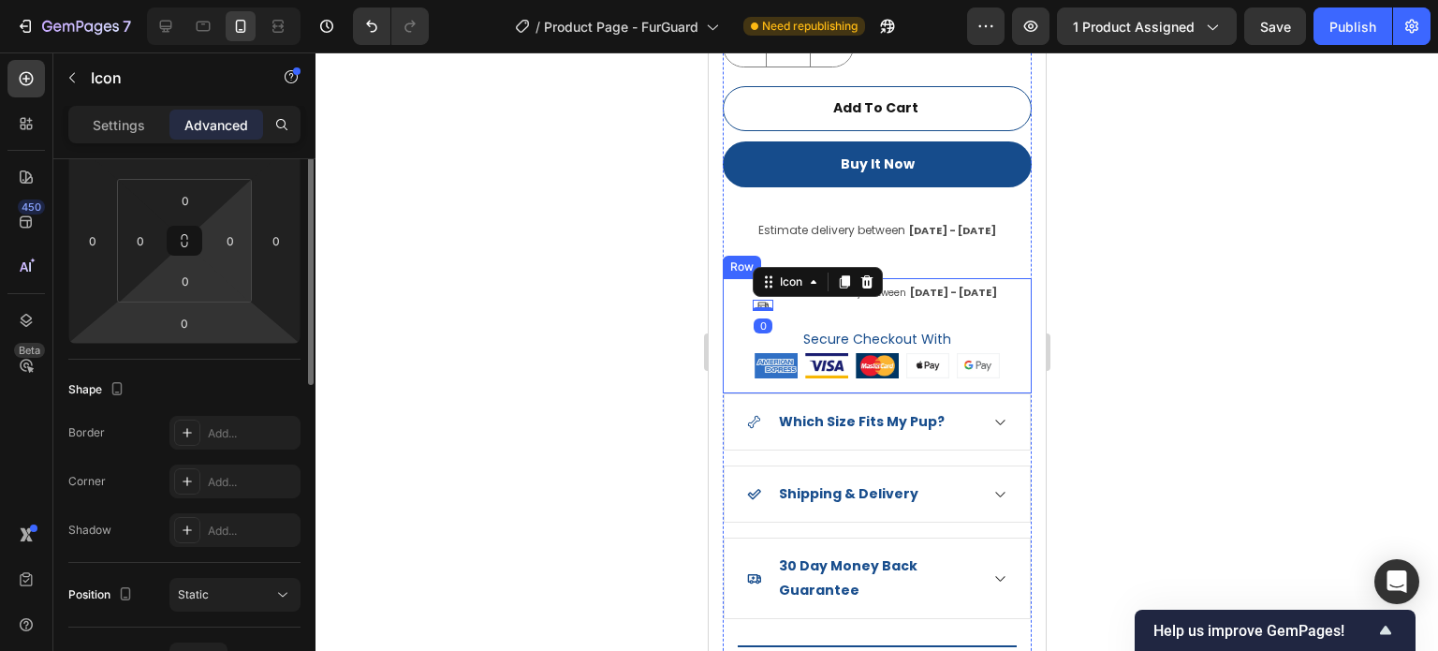
scroll to position [187, 0]
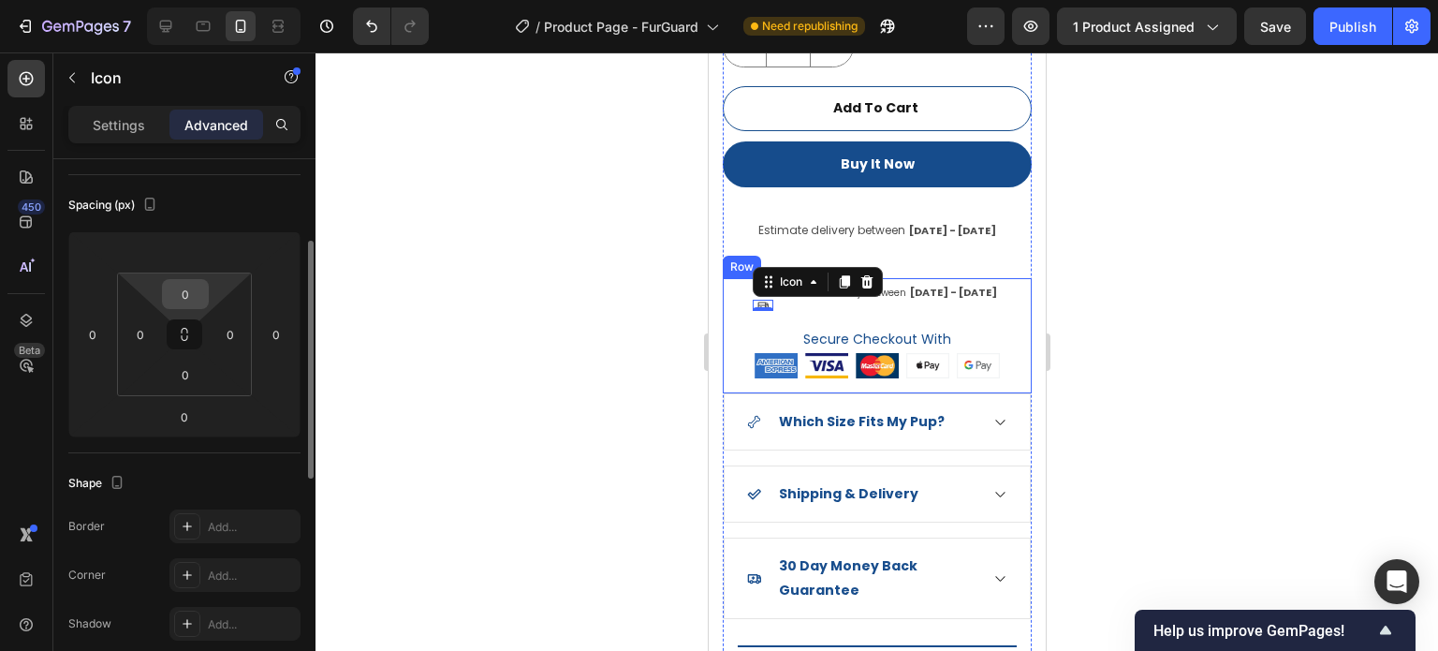
click at [190, 295] on input "0" at bounding box center [185, 294] width 37 height 28
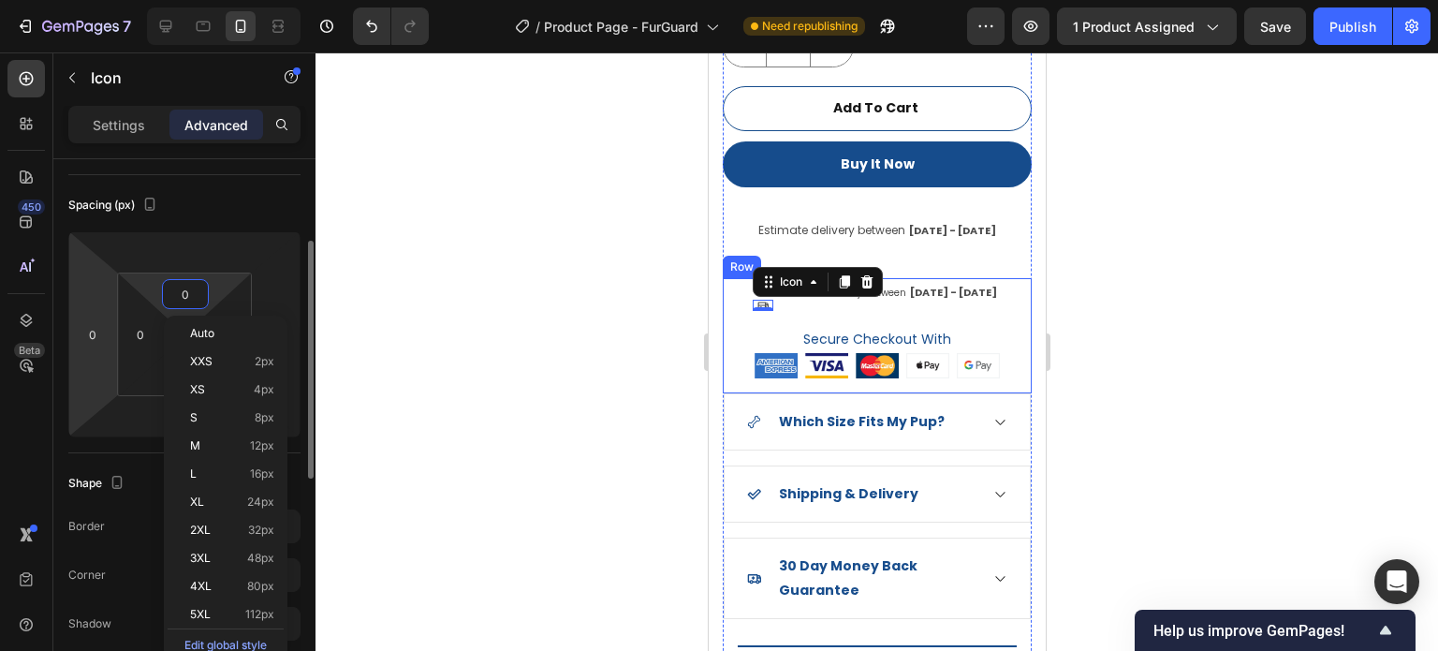
click at [99, 0] on html "7 Version history / Product Page - FurGuard Need republishing Preview 1 product…" at bounding box center [719, 0] width 1438 height 0
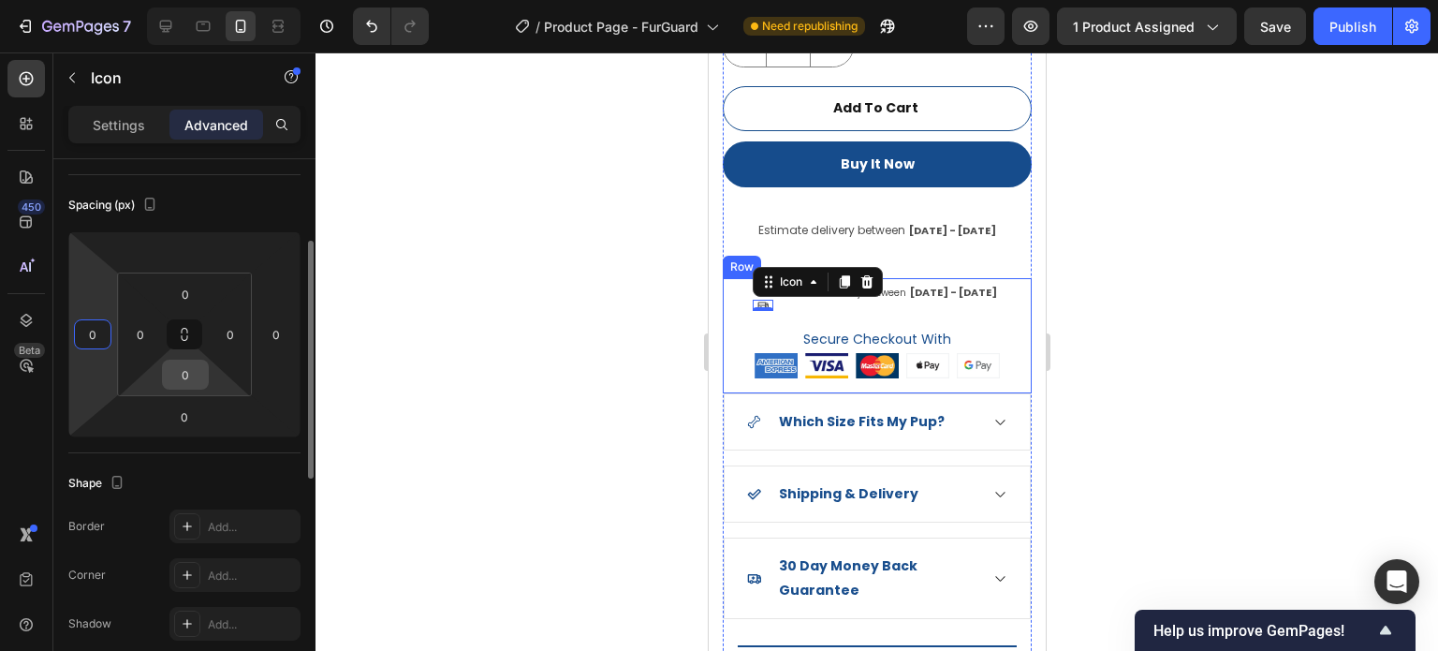
click at [181, 381] on input "0" at bounding box center [185, 375] width 37 height 28
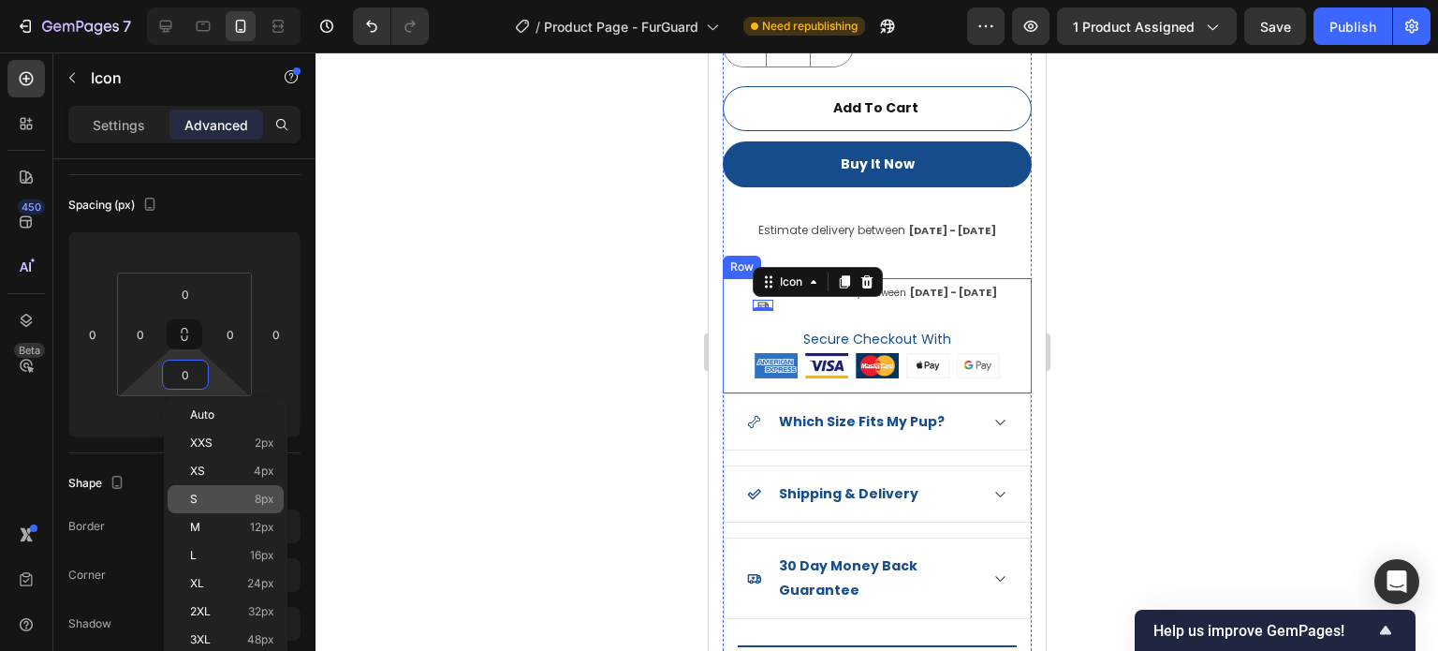
click at [231, 491] on div "S 8px" at bounding box center [226, 499] width 116 height 28
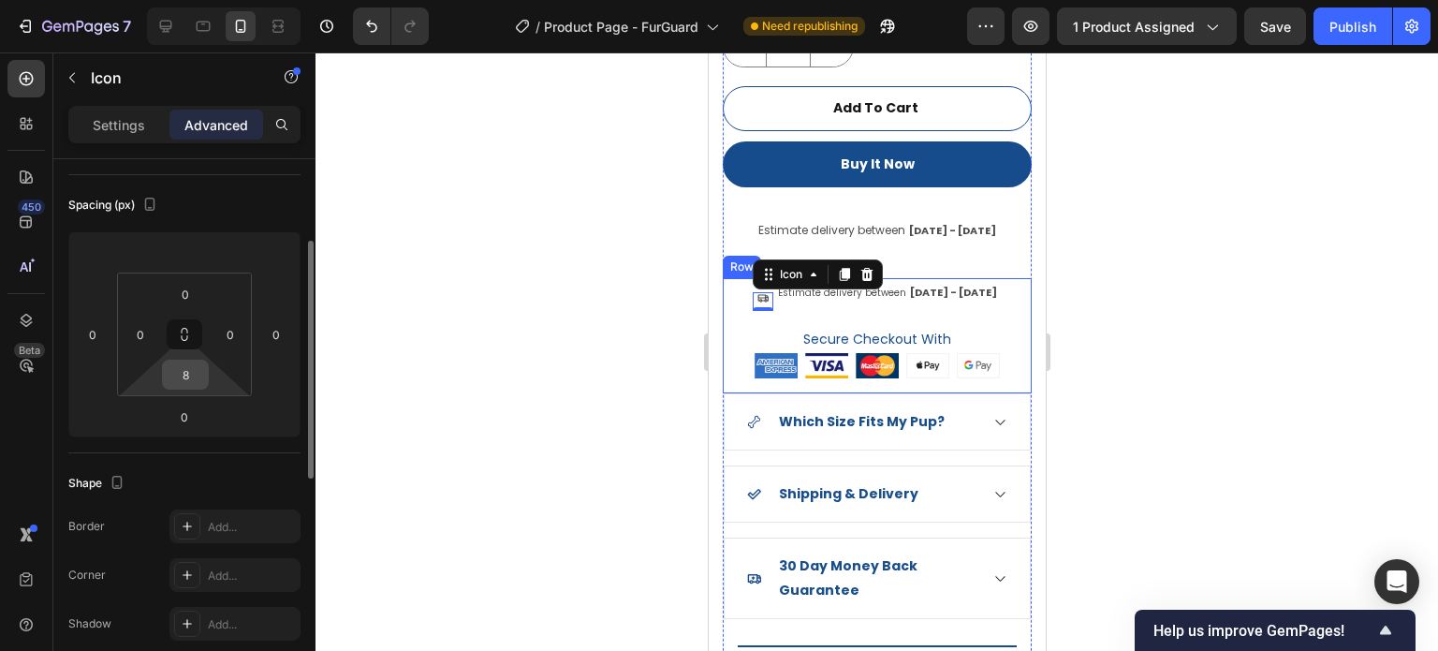
click at [182, 385] on input "8" at bounding box center [185, 375] width 37 height 28
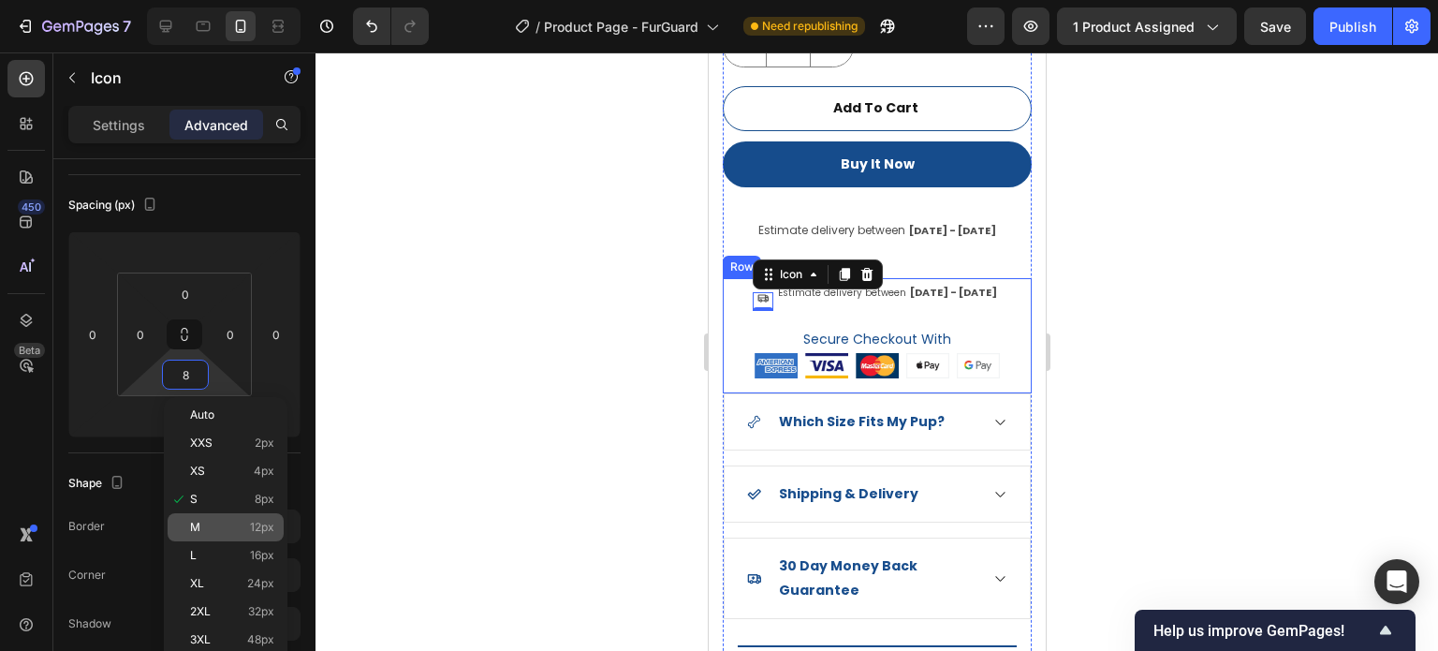
click at [207, 529] on p "M 12px" at bounding box center [232, 527] width 84 height 13
type input "12"
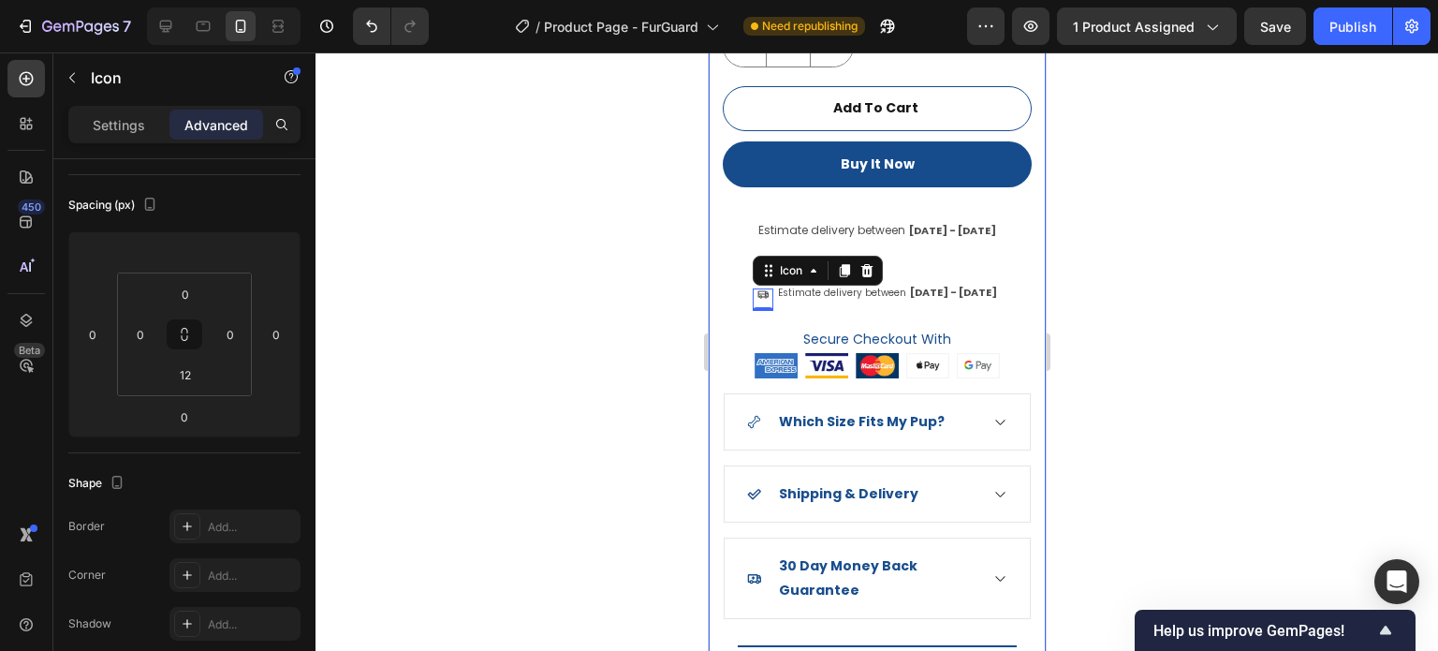
drag, startPoint x: 1143, startPoint y: 422, endPoint x: 1133, endPoint y: 426, distance: 11.0
click at [1139, 426] on div at bounding box center [877, 351] width 1123 height 598
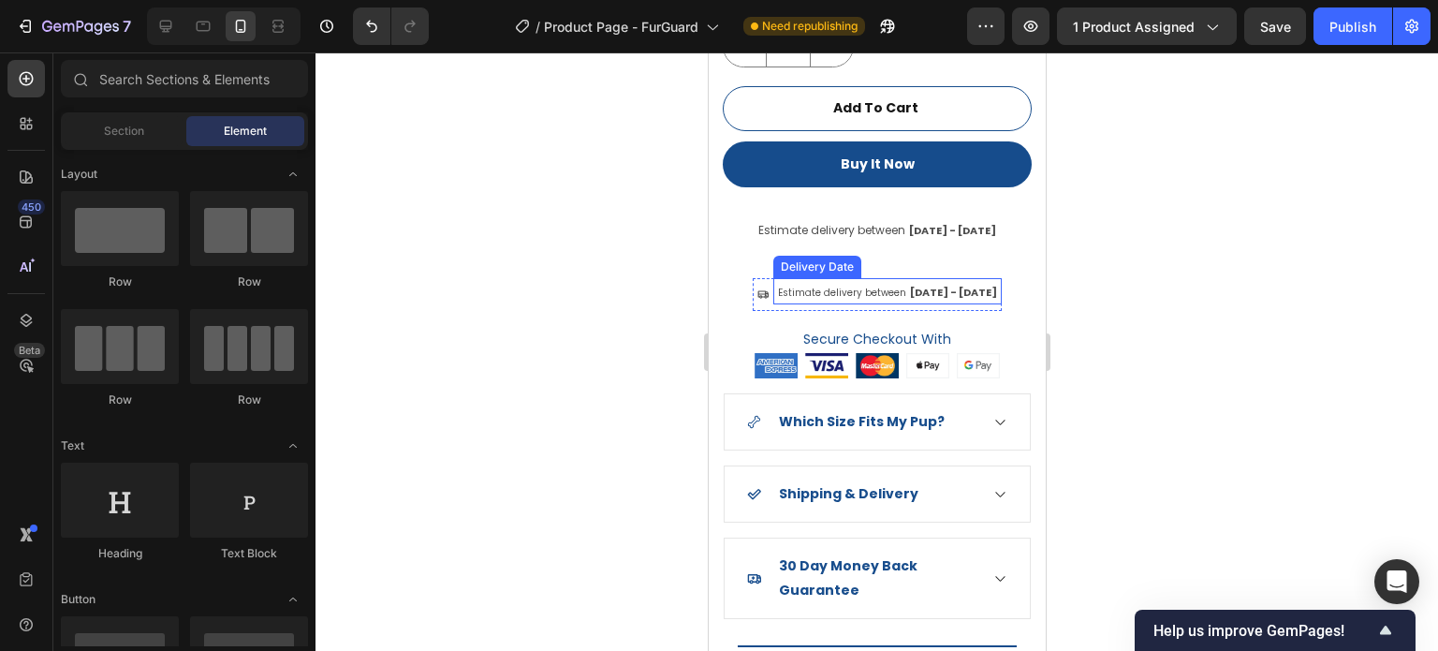
click at [821, 286] on span "Estimate delivery between" at bounding box center [841, 293] width 128 height 14
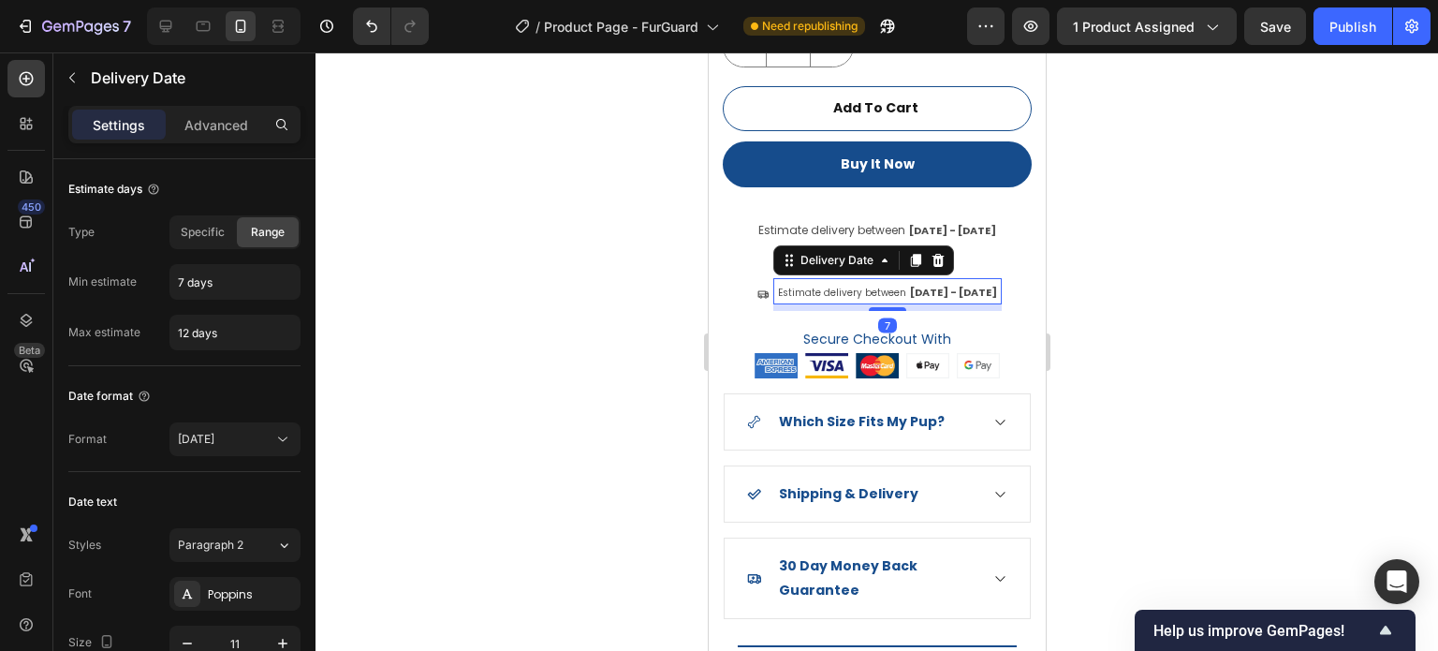
click at [1223, 302] on div at bounding box center [877, 351] width 1123 height 598
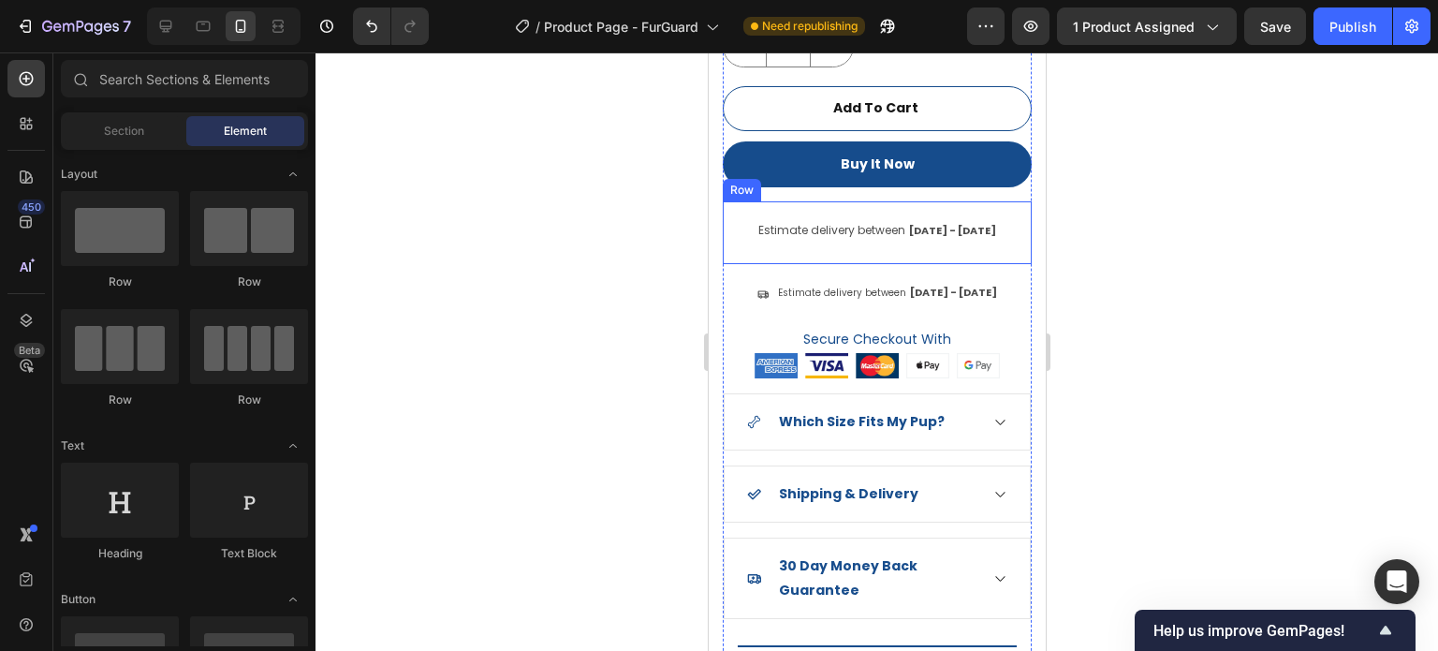
click at [822, 222] on span "Estimate delivery between" at bounding box center [831, 230] width 147 height 16
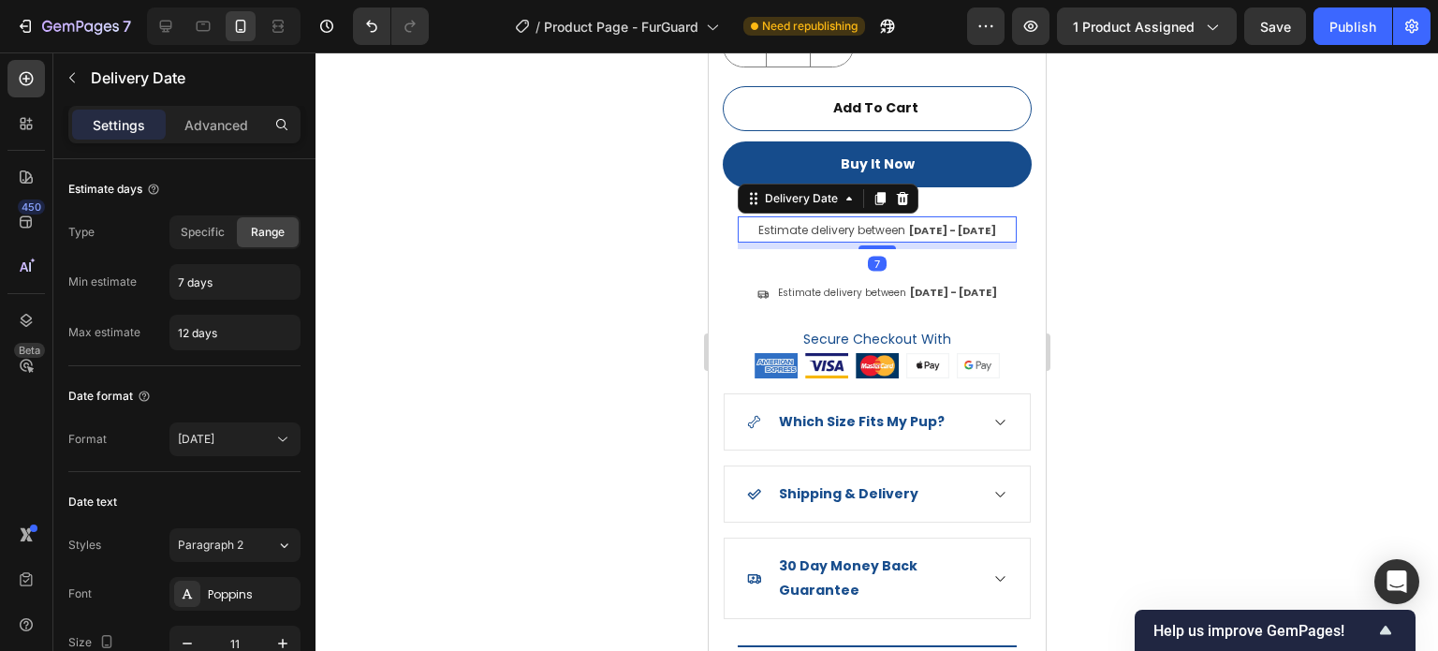
click at [833, 245] on div "Estimate delivery between Oct 05 - Oct 10 Delivery Date 7 Row" at bounding box center [876, 232] width 309 height 63
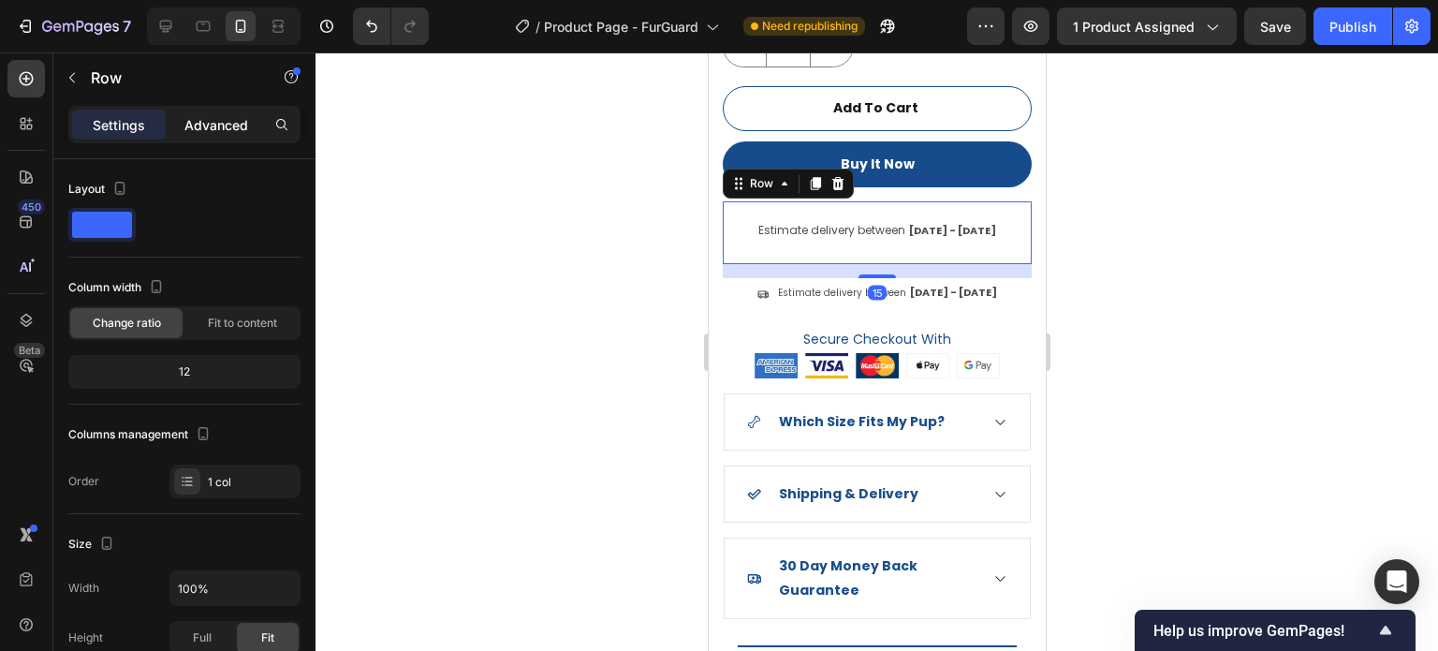
click at [221, 125] on p "Advanced" at bounding box center [216, 125] width 64 height 20
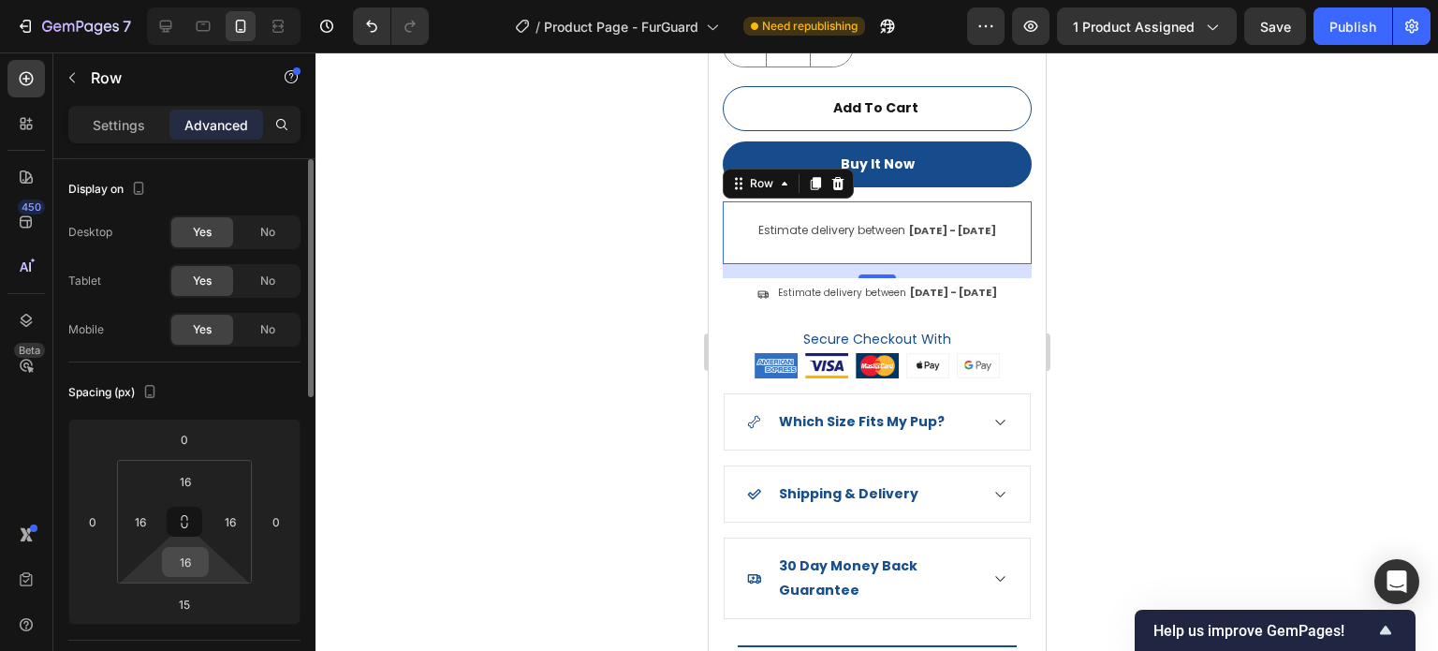
click at [188, 572] on input "16" at bounding box center [185, 562] width 37 height 28
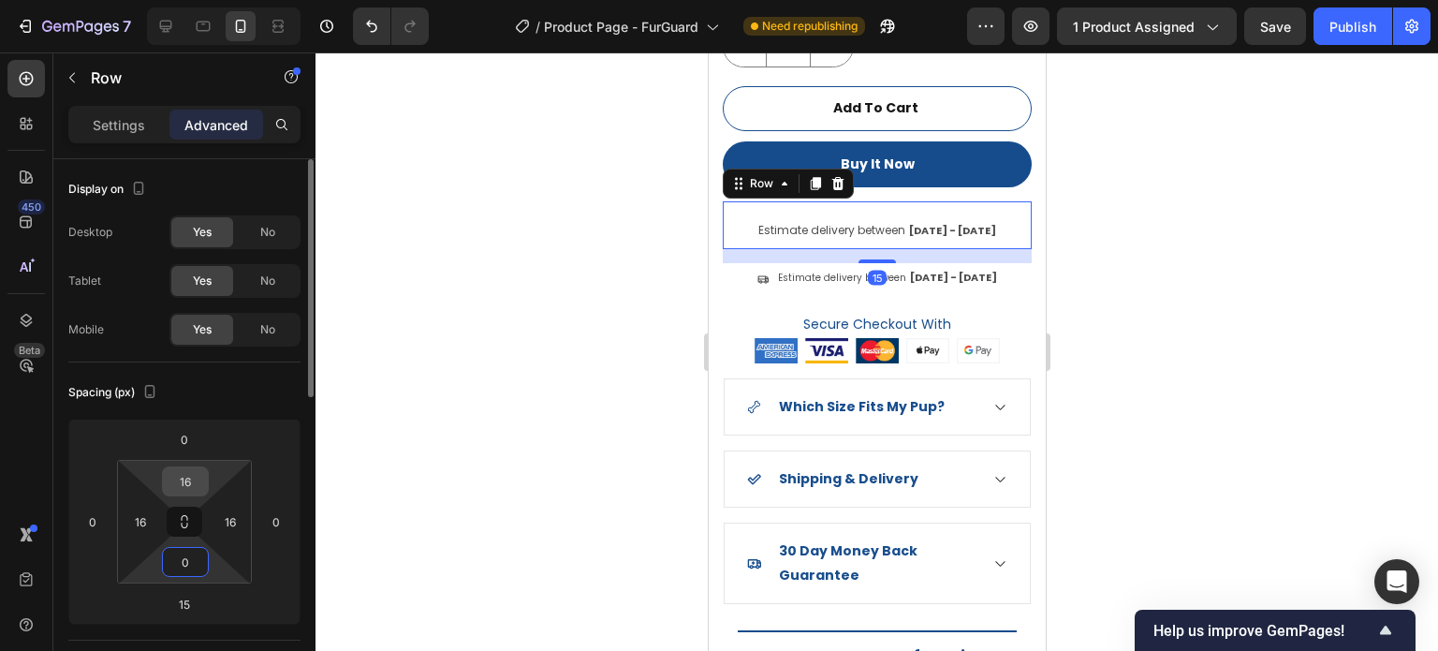
type input "0"
click at [190, 479] on input "16" at bounding box center [185, 481] width 37 height 28
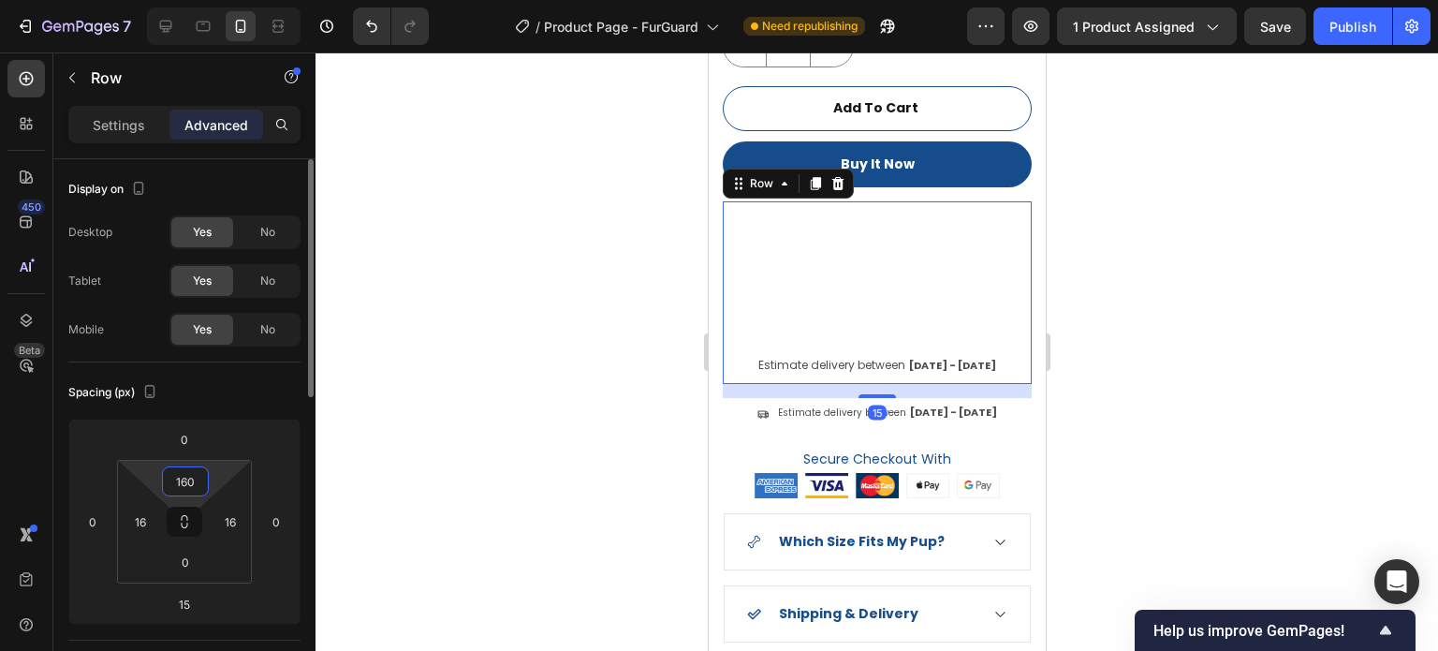
type input "0"
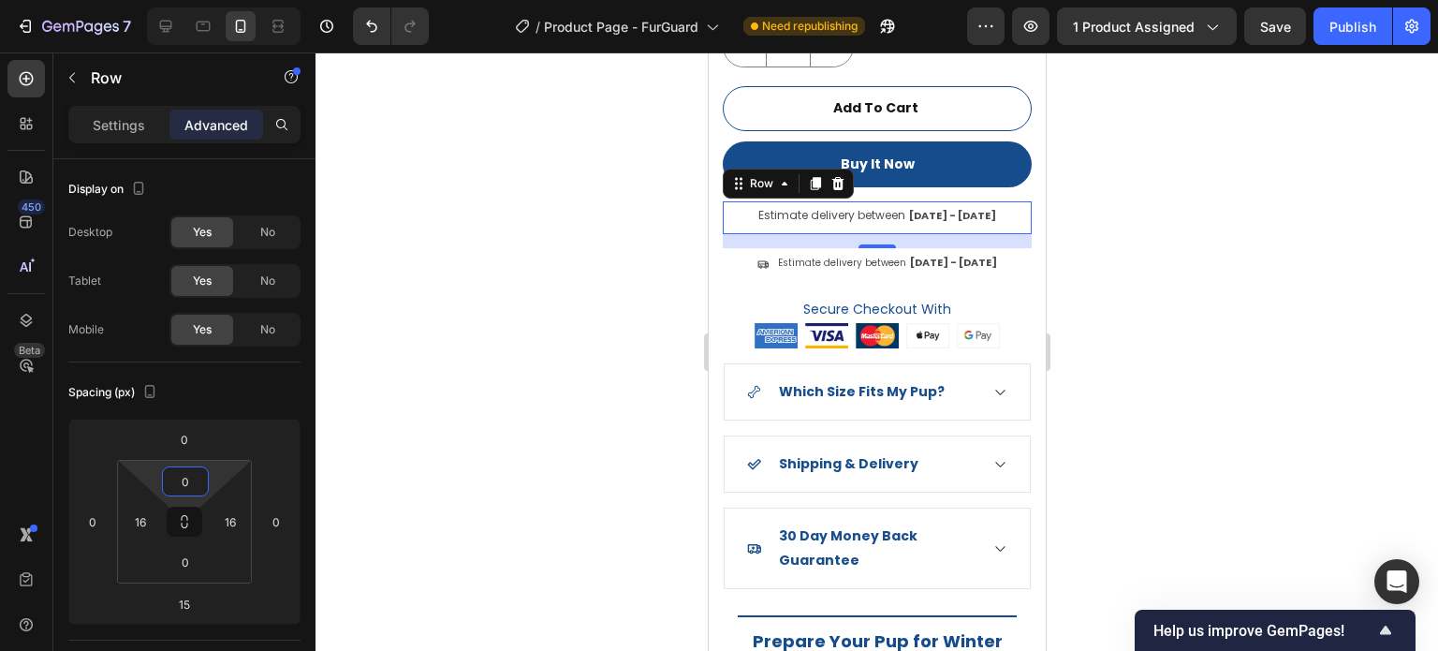
click at [1318, 307] on div at bounding box center [877, 351] width 1123 height 598
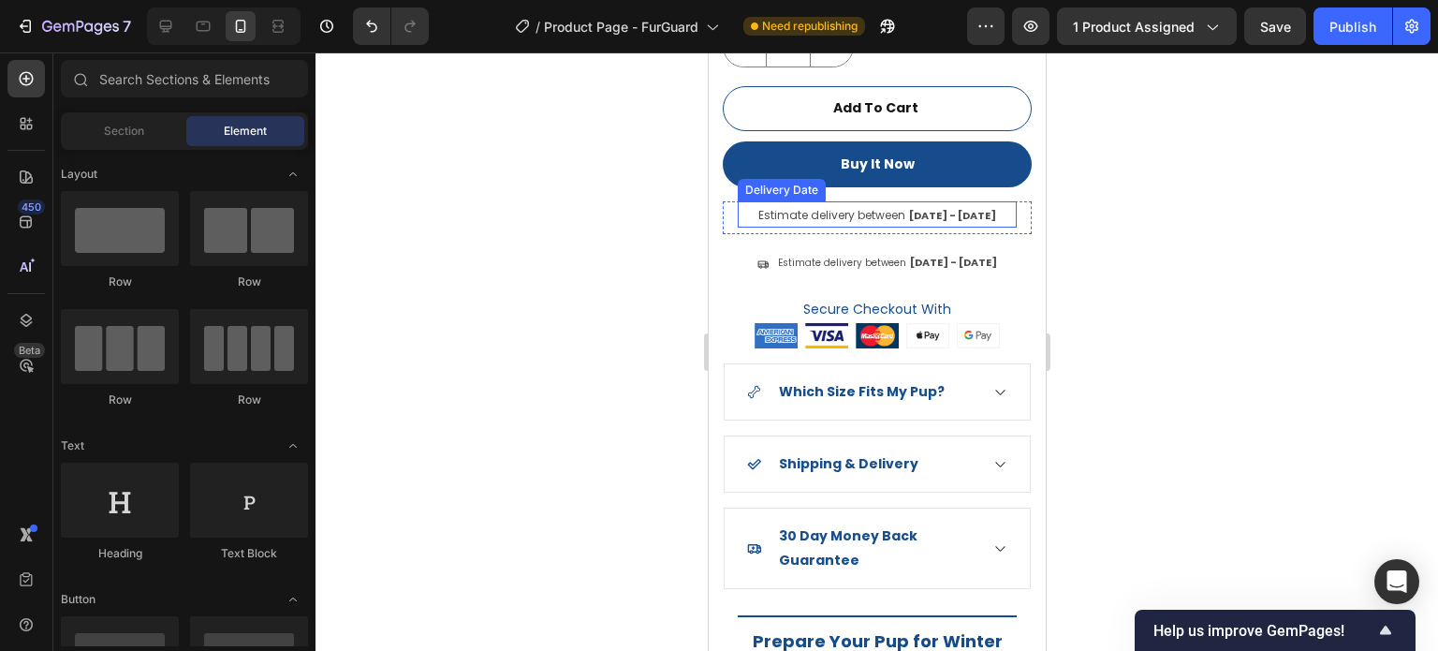
click at [895, 210] on div "Estimate delivery between [DATE] - [DATE]" at bounding box center [877, 214] width 242 height 26
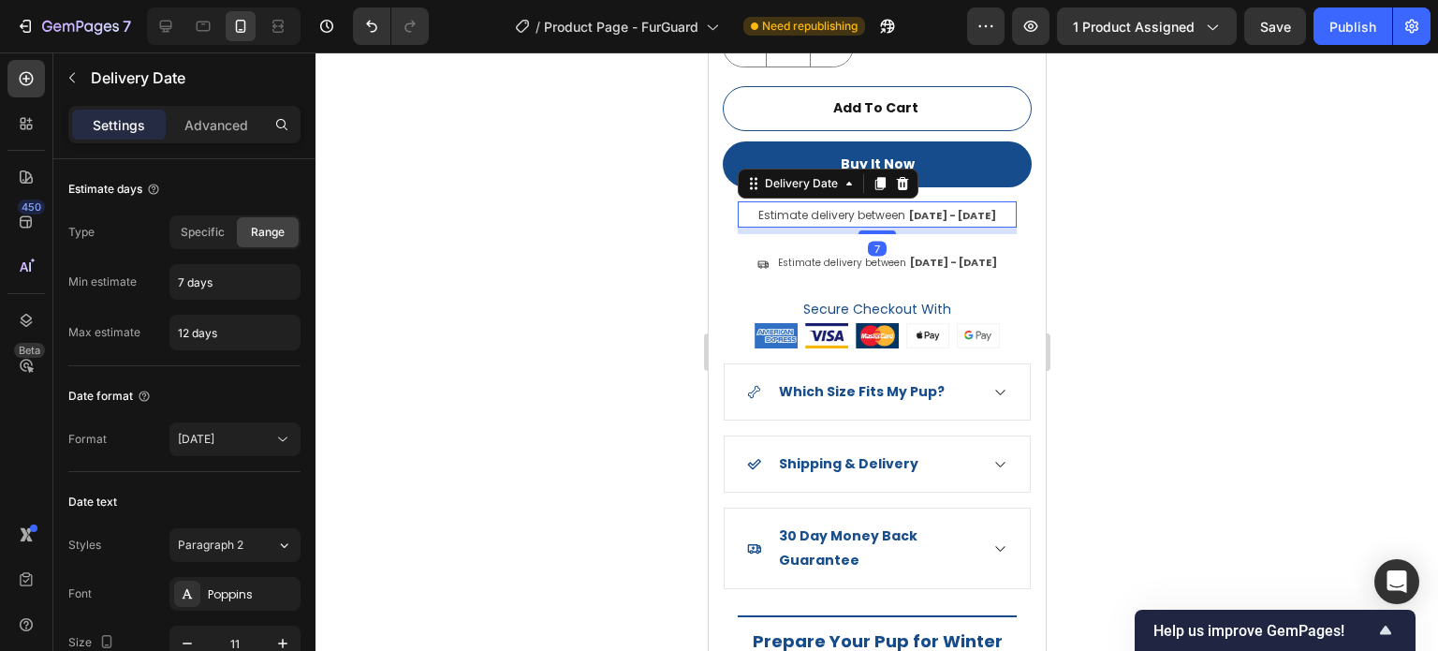
click at [896, 228] on div "7" at bounding box center [876, 231] width 279 height 7
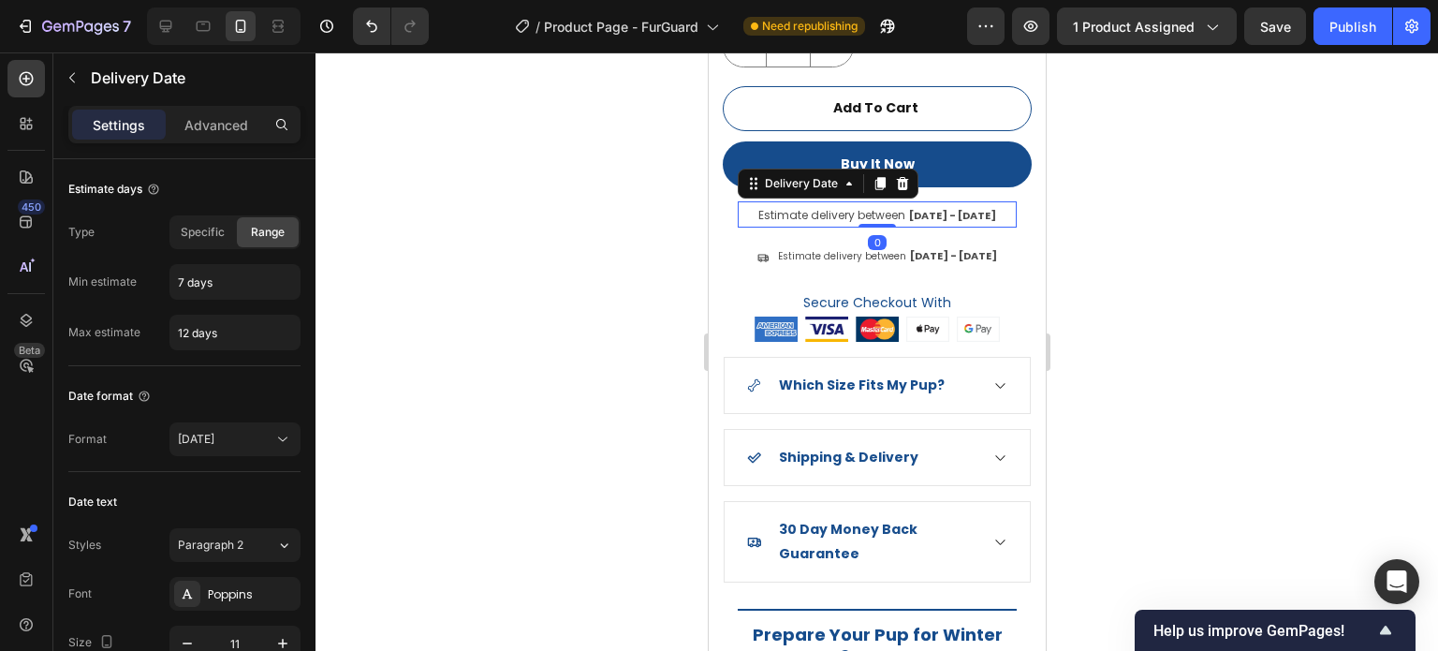
drag, startPoint x: 883, startPoint y: 219, endPoint x: 1001, endPoint y: 199, distance: 119.6
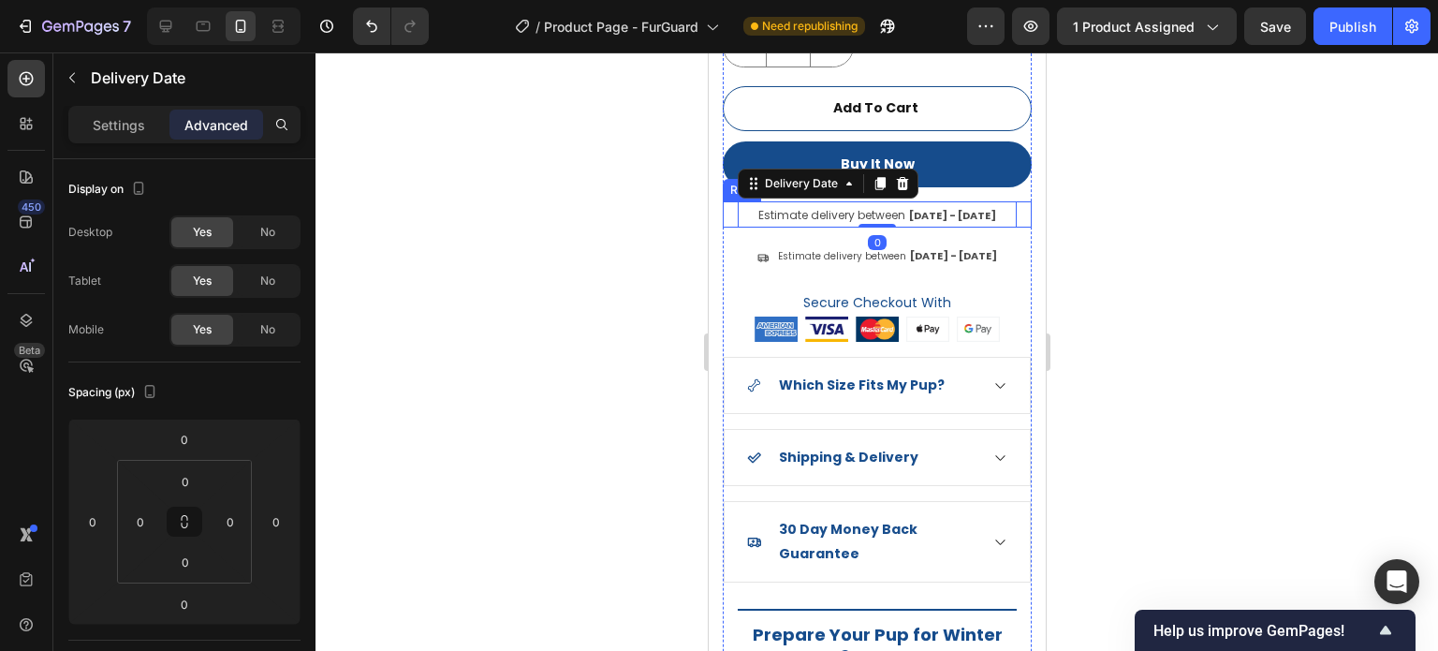
click at [1009, 208] on div "Estimate delivery between Oct 05 - Oct 10 Delivery Date 0 Row" at bounding box center [876, 214] width 309 height 26
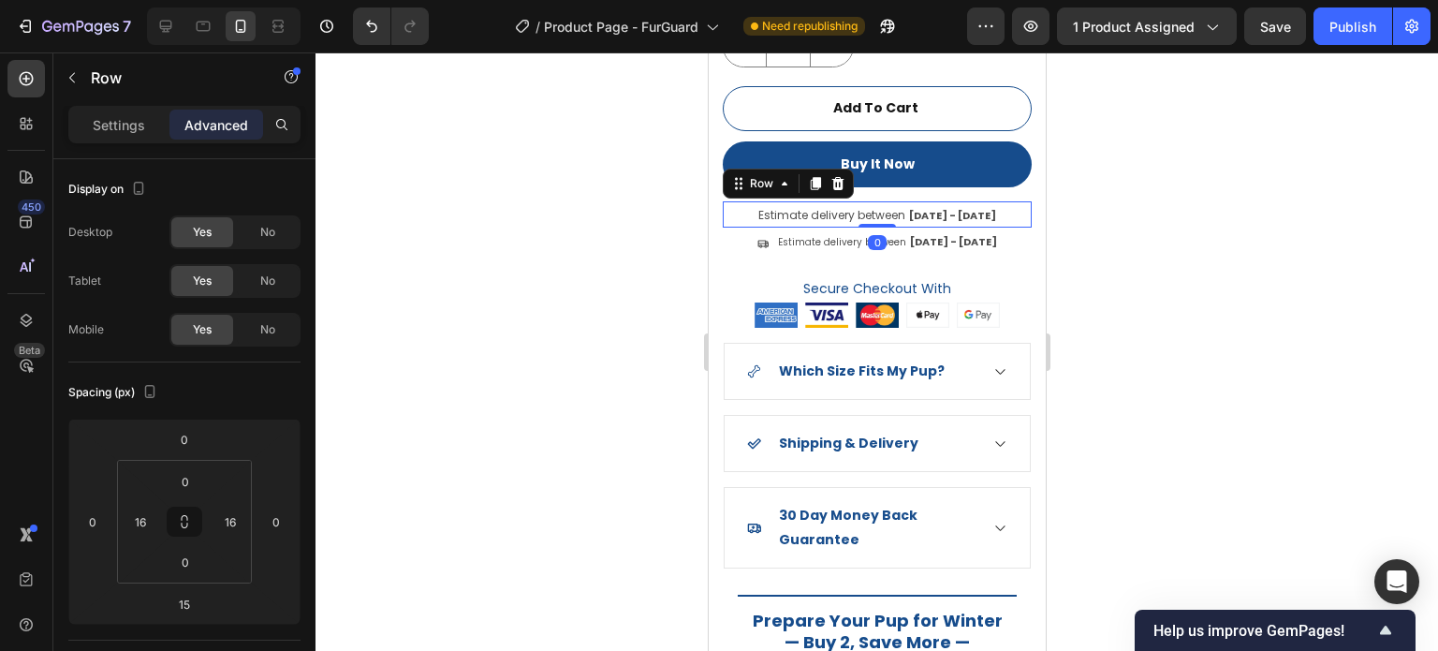
drag, startPoint x: 868, startPoint y: 224, endPoint x: 1017, endPoint y: 226, distance: 148.9
click at [877, 205] on div "Estimate delivery between Oct 05 - Oct 10 Delivery Date Row 0" at bounding box center [876, 214] width 309 height 26
type input "0"
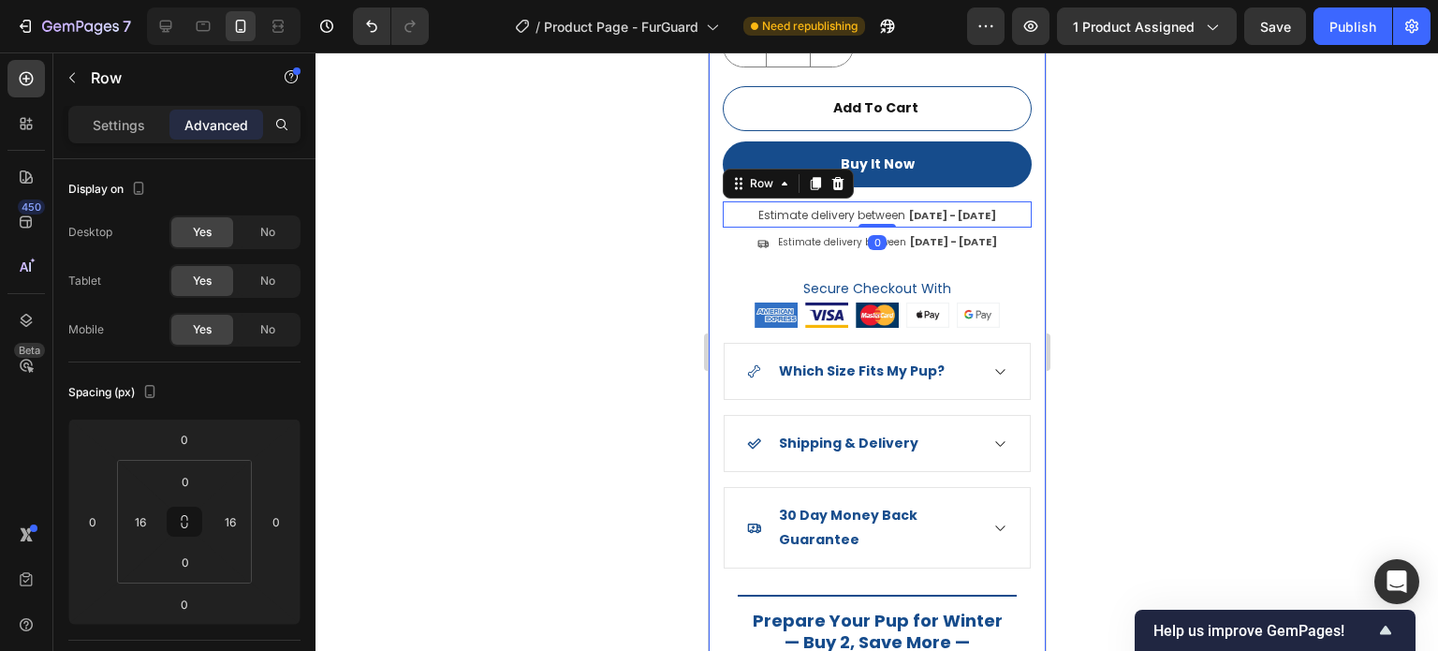
click at [1221, 280] on div at bounding box center [877, 351] width 1123 height 598
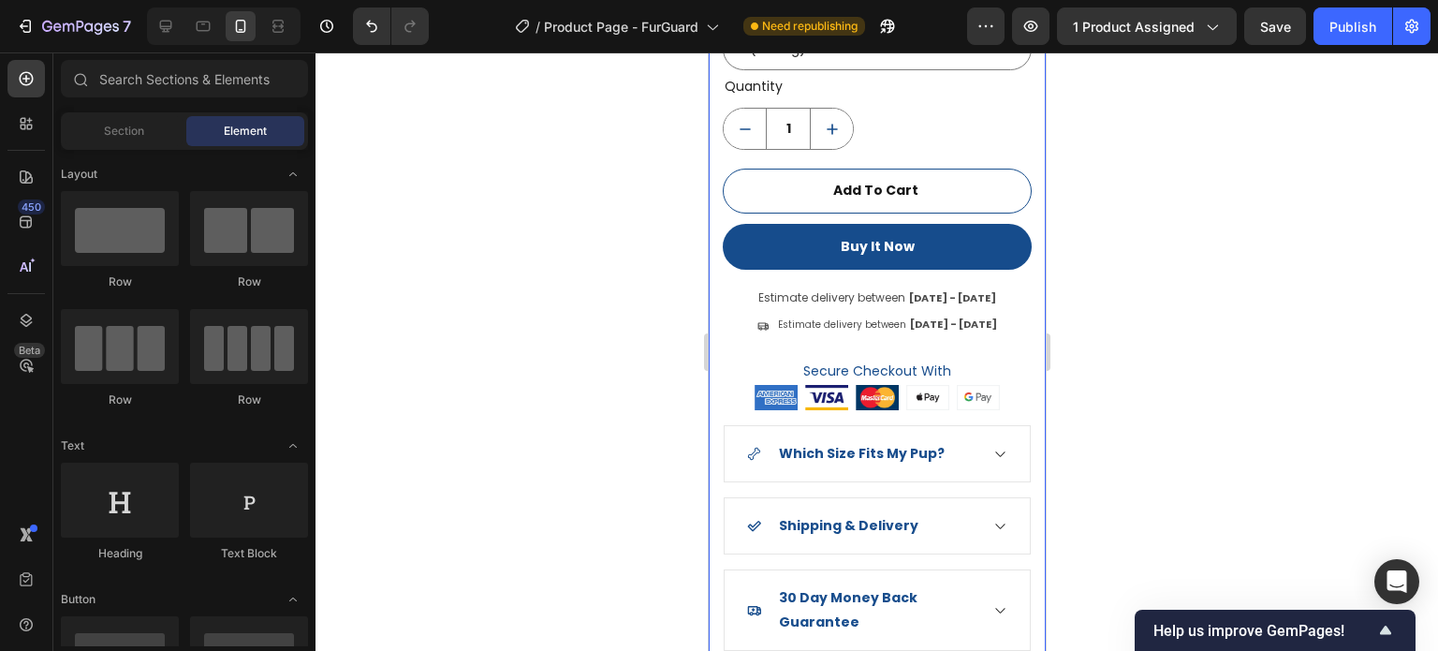
scroll to position [1873, 0]
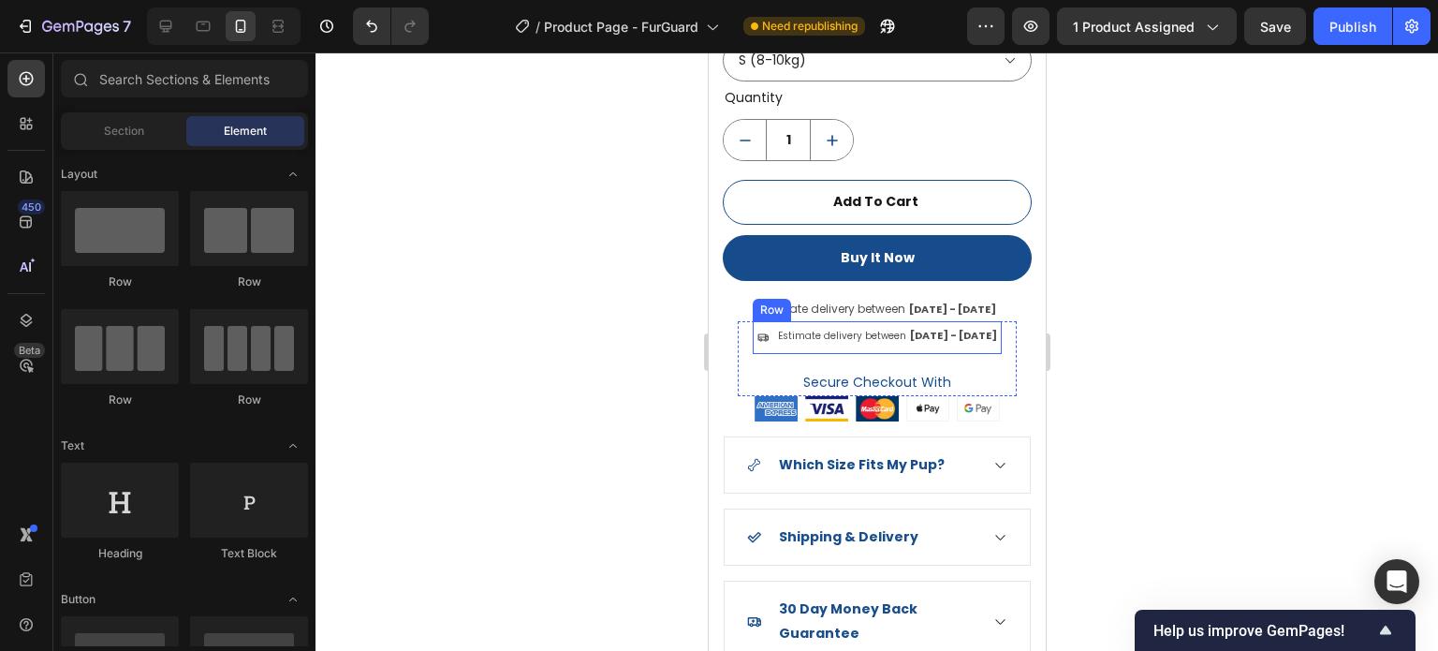
click at [964, 336] on div "Estimate delivery between [DATE] - [DATE] Delivery Date" at bounding box center [887, 337] width 228 height 33
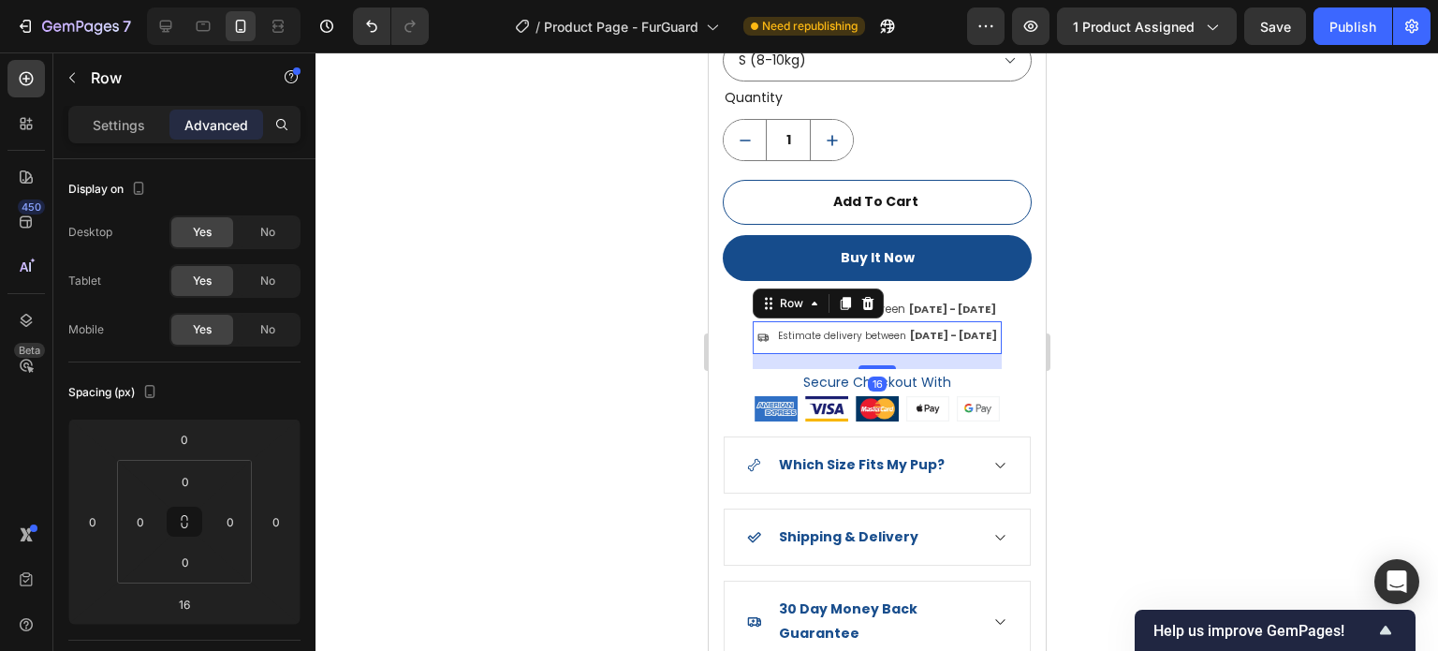
click at [1253, 376] on div at bounding box center [877, 351] width 1123 height 598
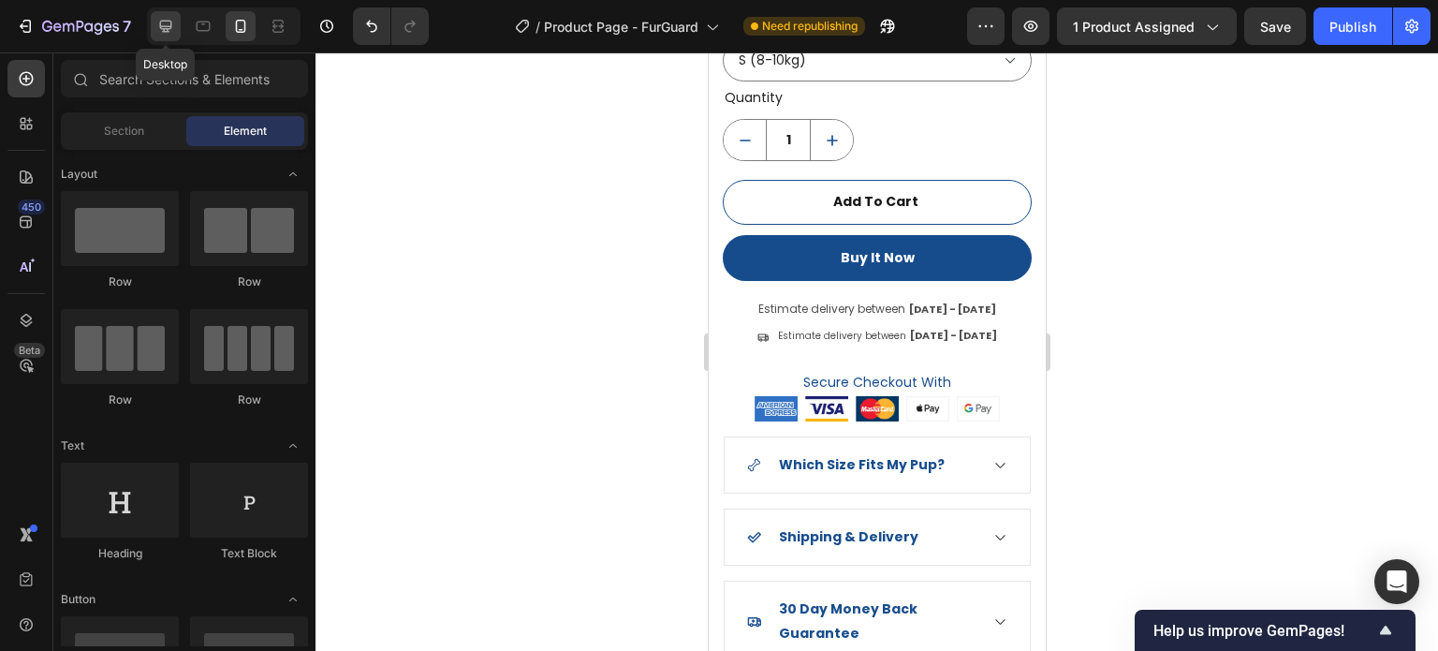
click at [164, 29] on icon at bounding box center [166, 27] width 12 height 12
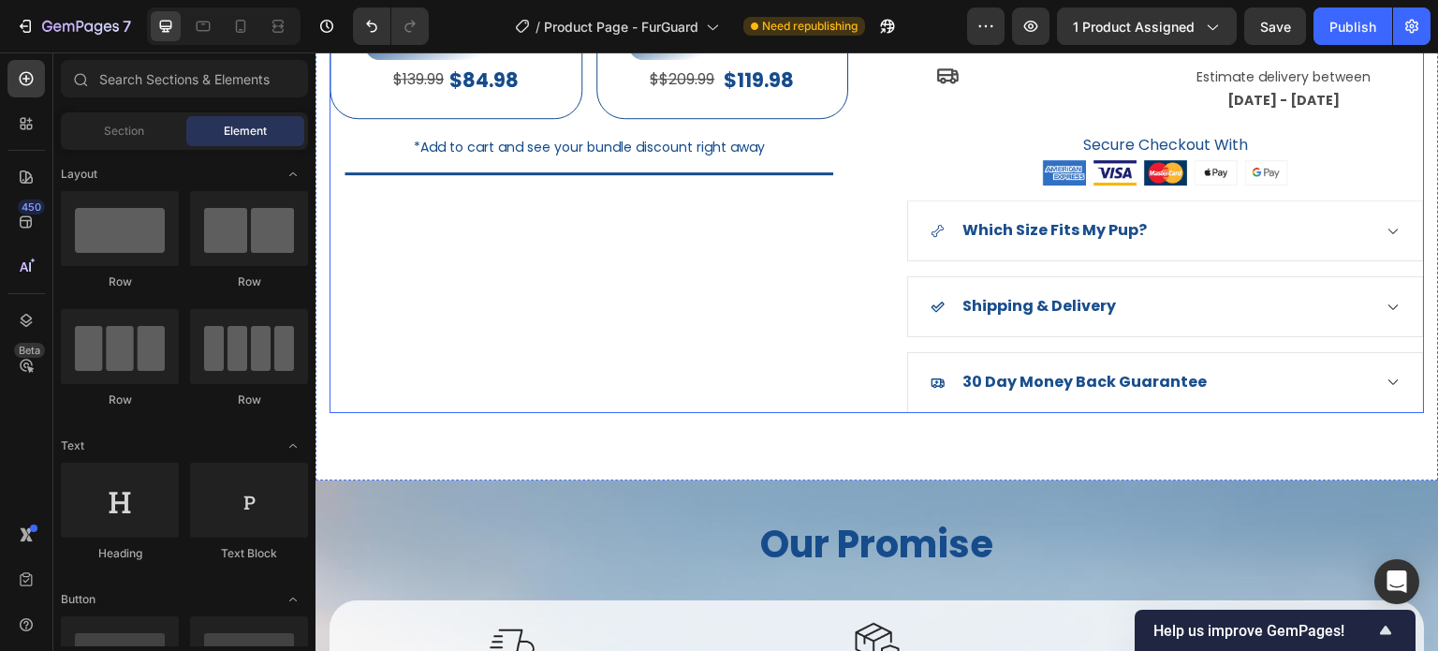
scroll to position [1693, 0]
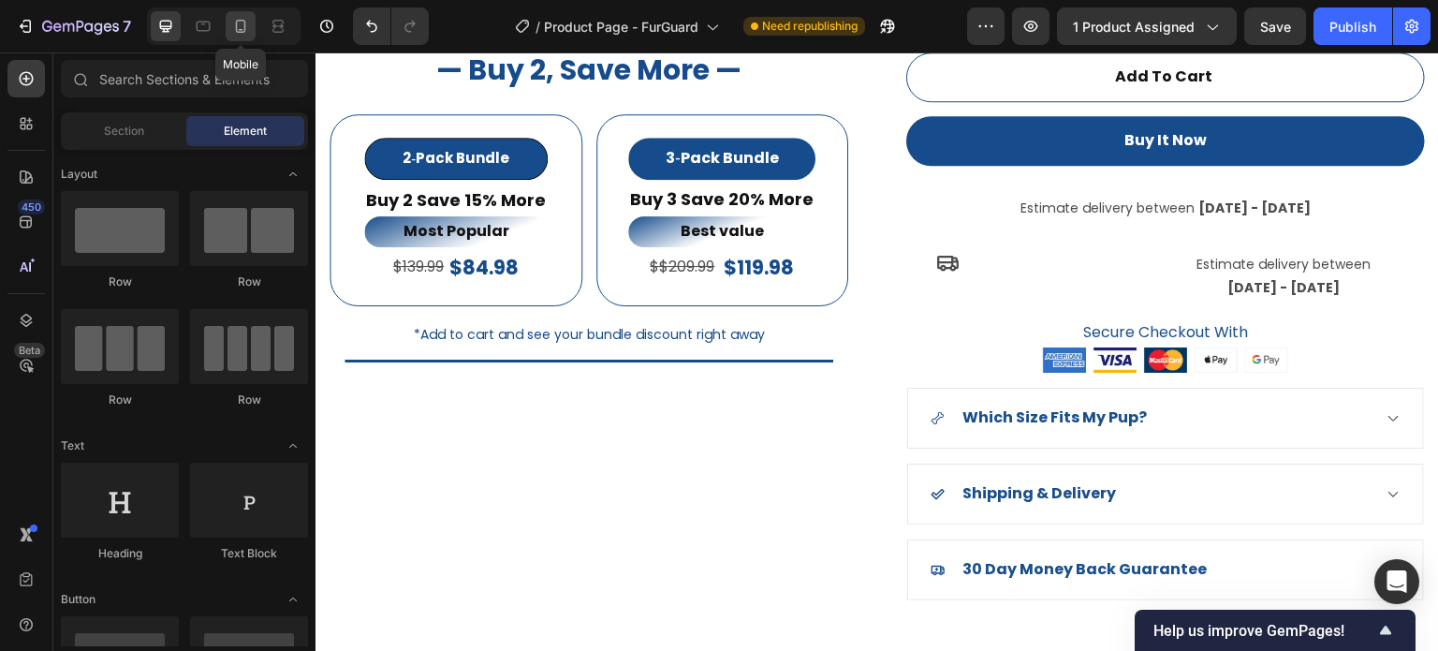
click at [243, 22] on icon at bounding box center [240, 26] width 19 height 19
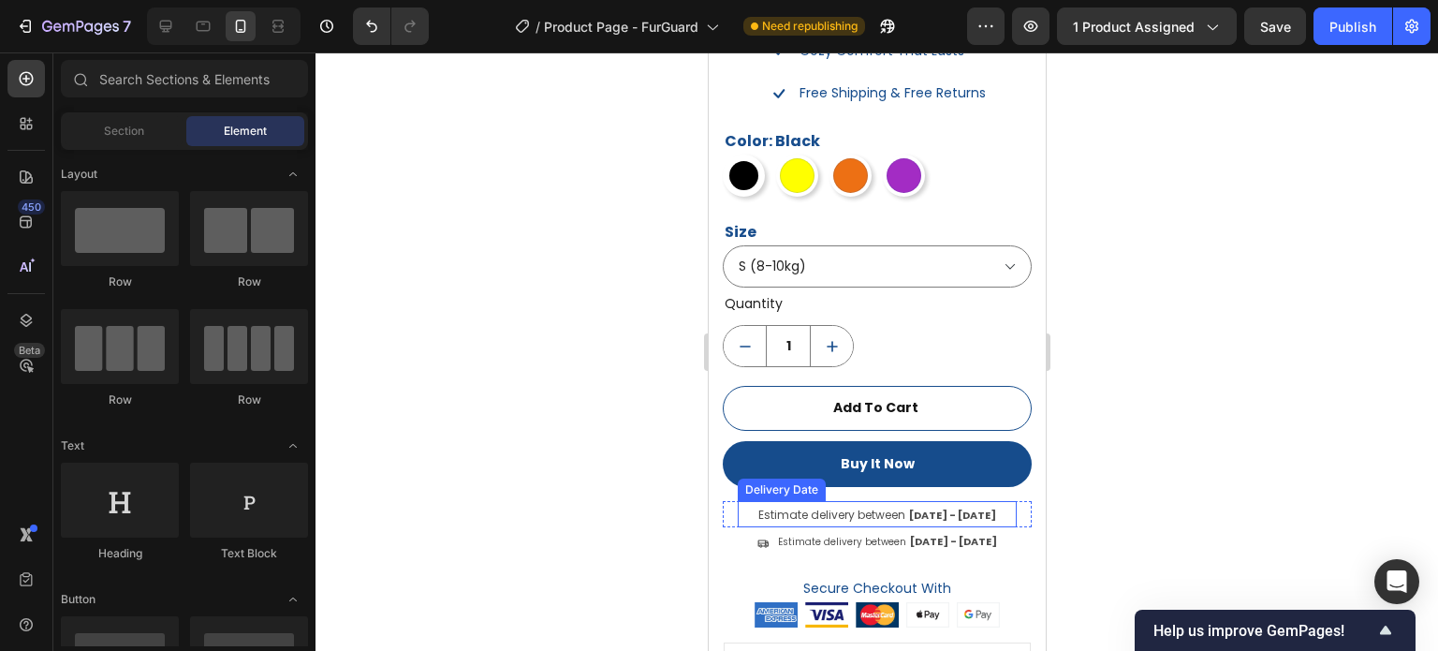
scroll to position [1831, 0]
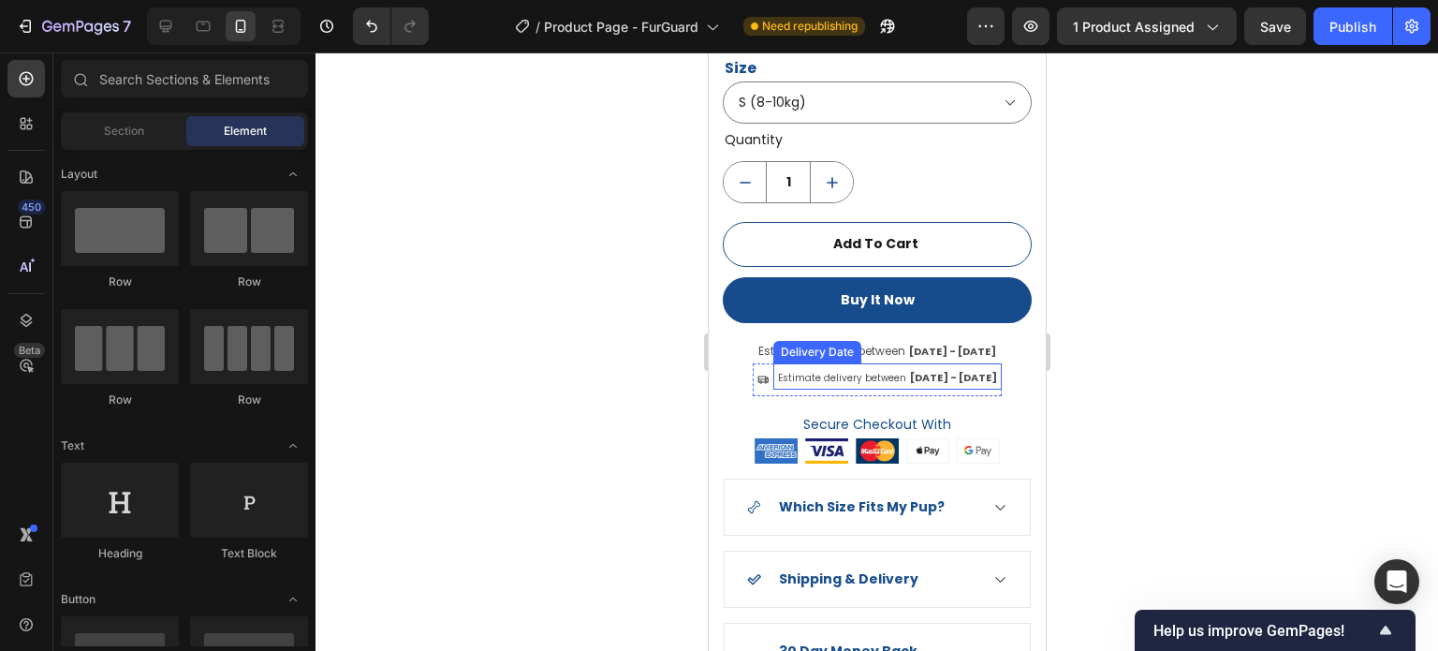
click at [985, 370] on div "Estimate delivery between [DATE] - [DATE]" at bounding box center [887, 376] width 228 height 26
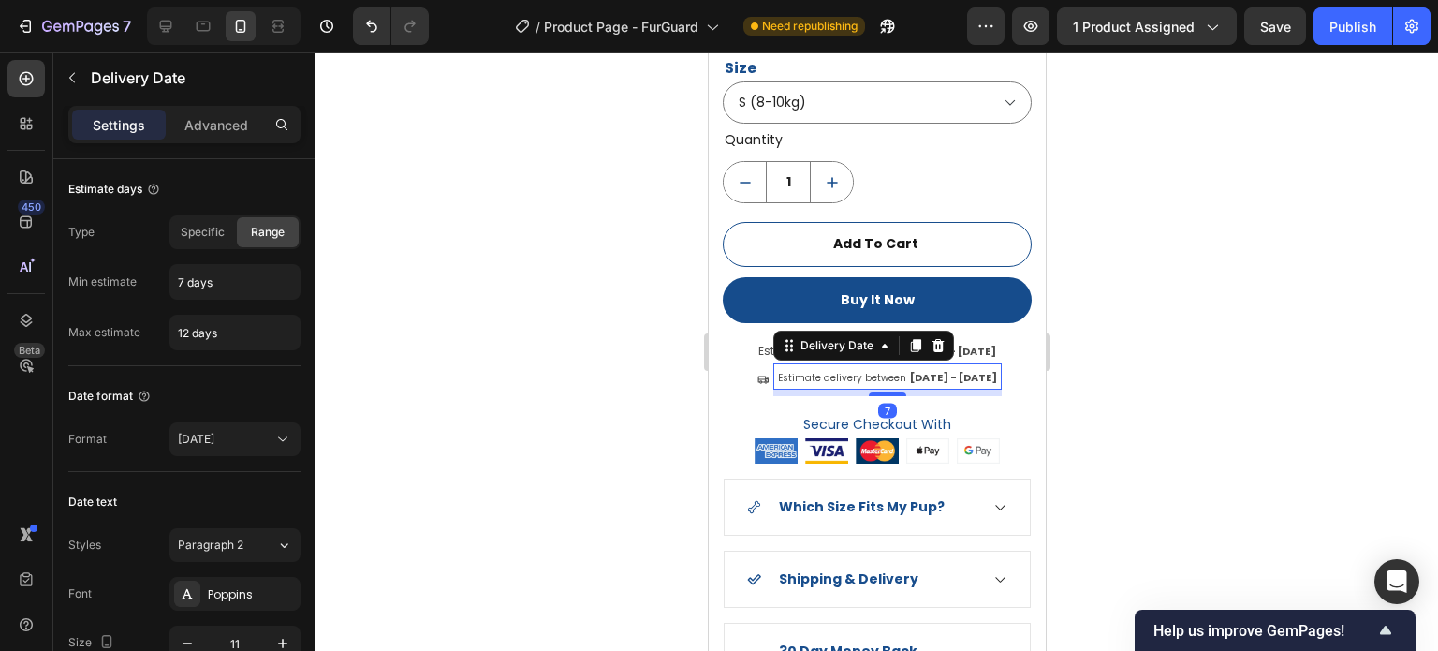
click at [985, 390] on div "7" at bounding box center [887, 393] width 228 height 7
click at [959, 384] on div "Icon Estimate delivery between Oct 05 - Oct 10 Delivery Date 7 Row Secure Check…" at bounding box center [876, 400] width 249 height 75
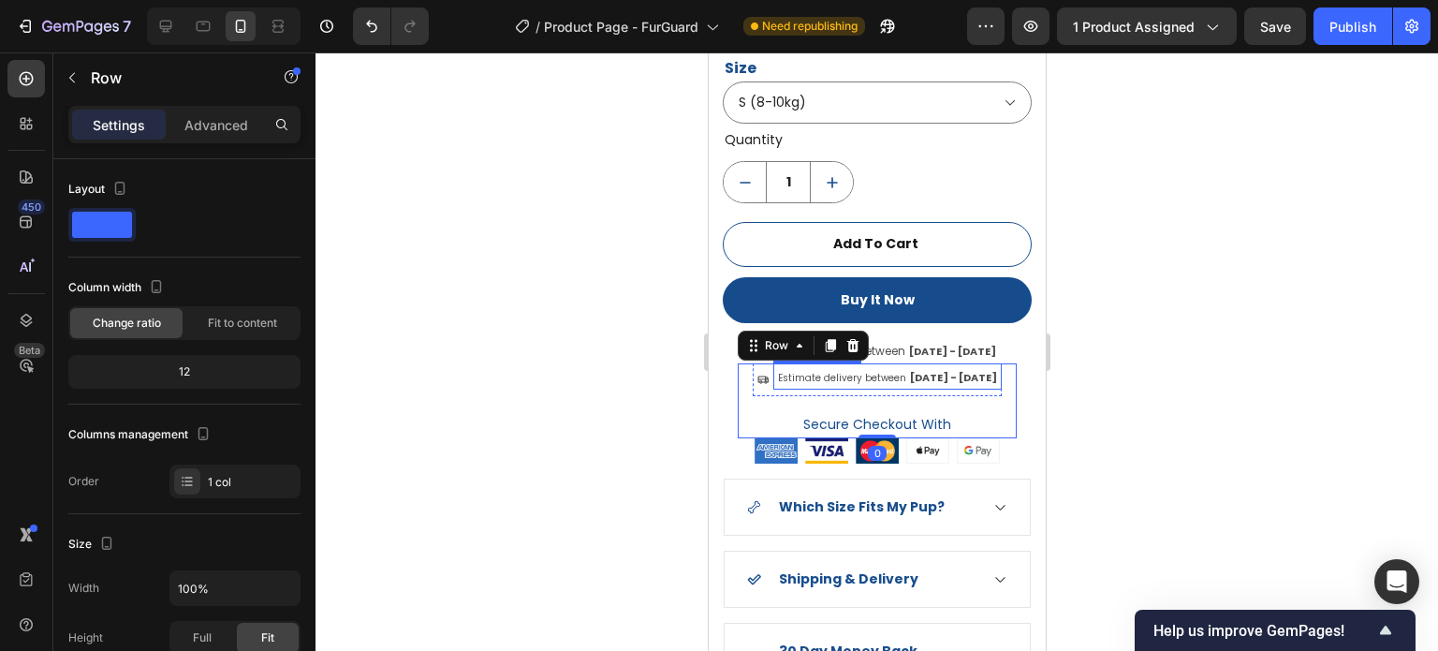
click at [925, 370] on span "[DATE] - [DATE]" at bounding box center [952, 377] width 87 height 15
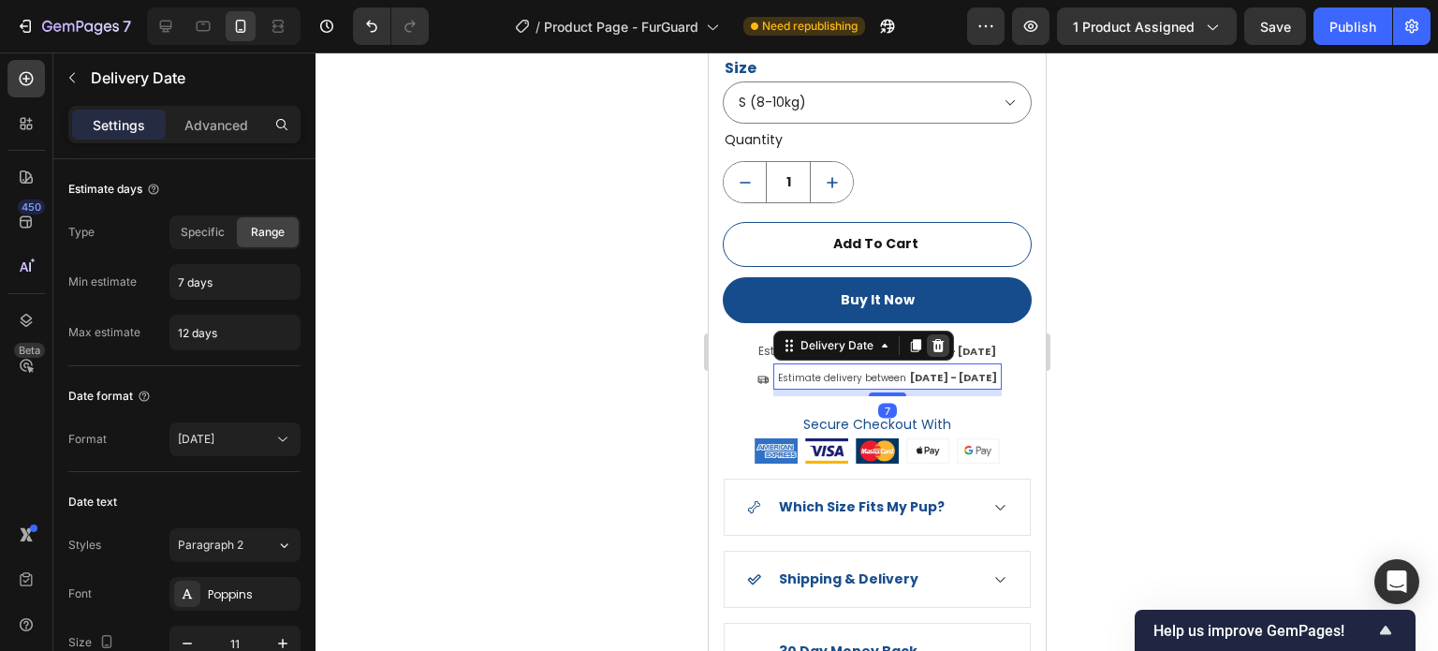
click at [941, 338] on icon at bounding box center [937, 345] width 15 height 15
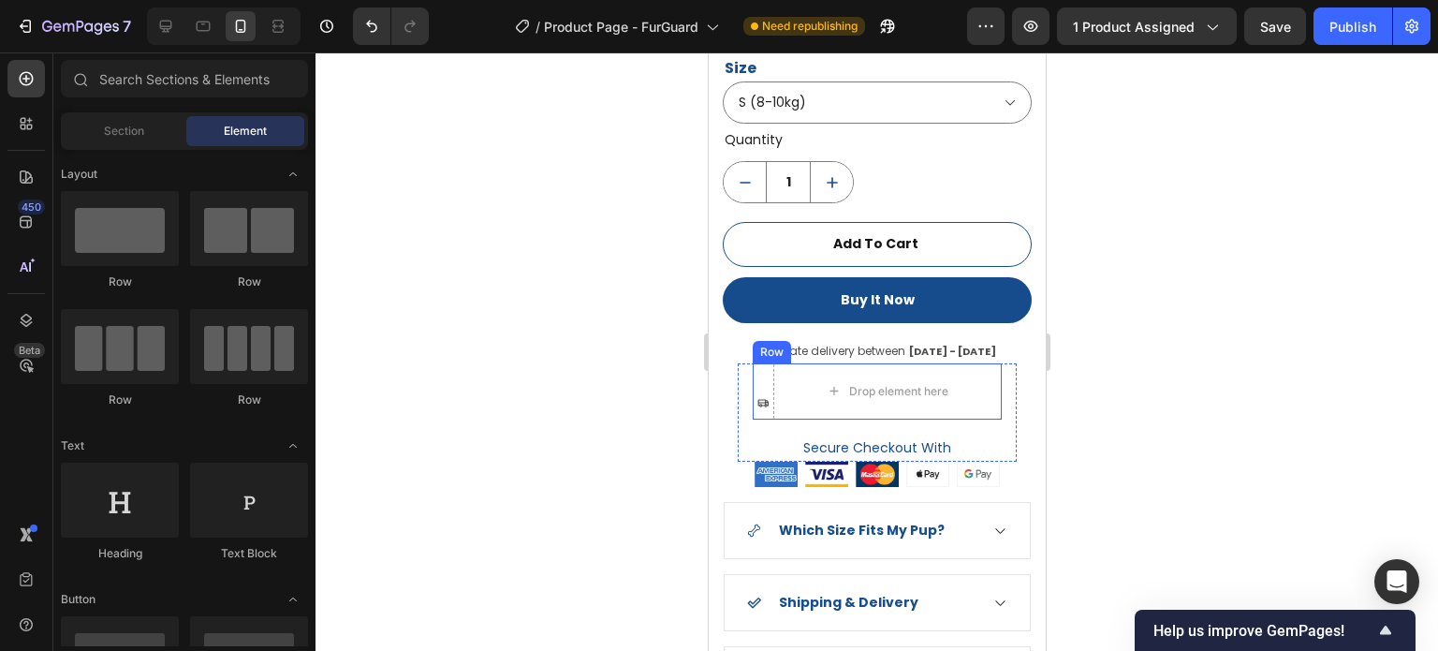
click at [762, 397] on icon at bounding box center [762, 402] width 11 height 11
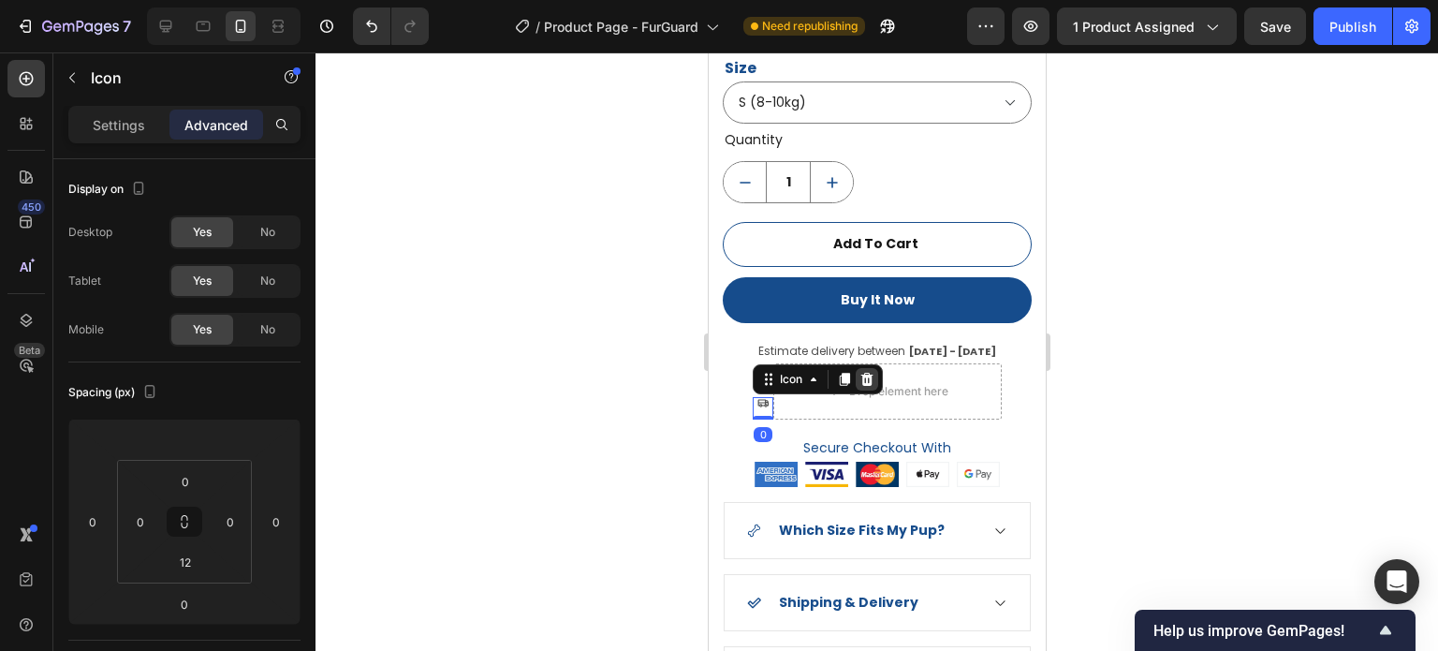
click at [867, 372] on icon at bounding box center [866, 379] width 15 height 15
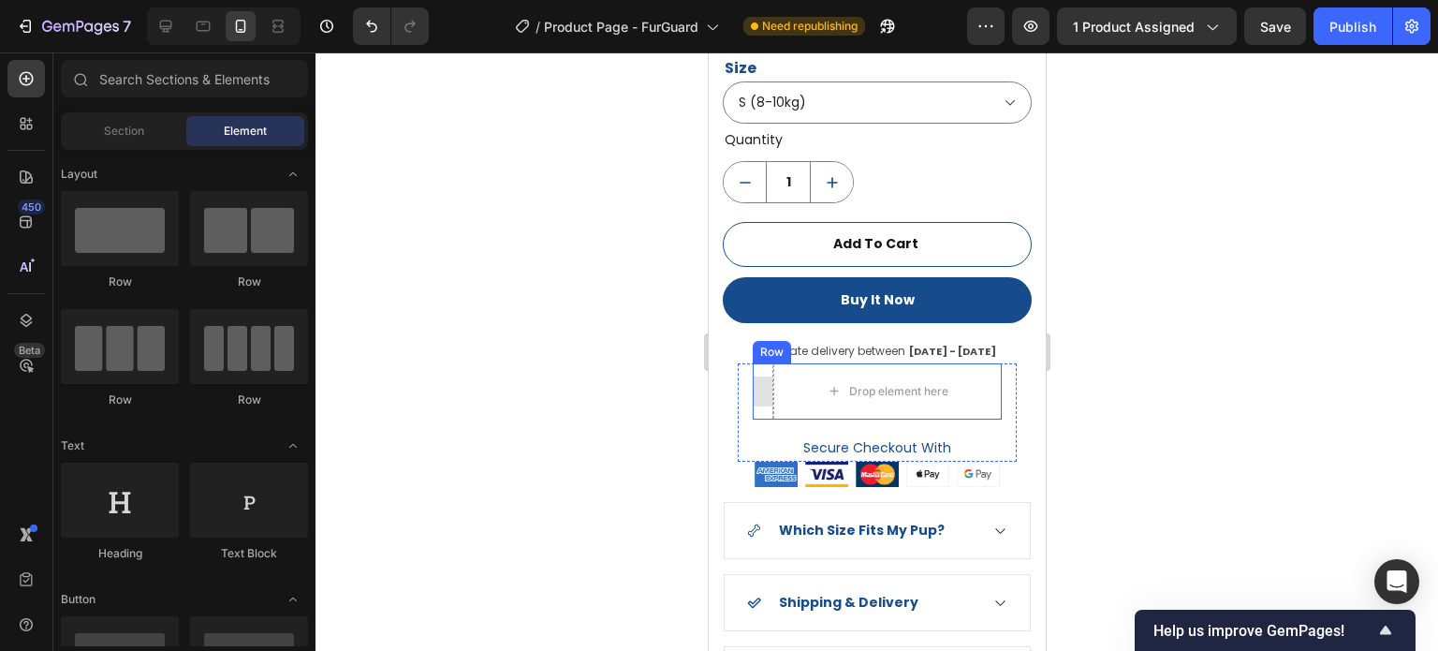
click at [756, 363] on div at bounding box center [762, 391] width 21 height 56
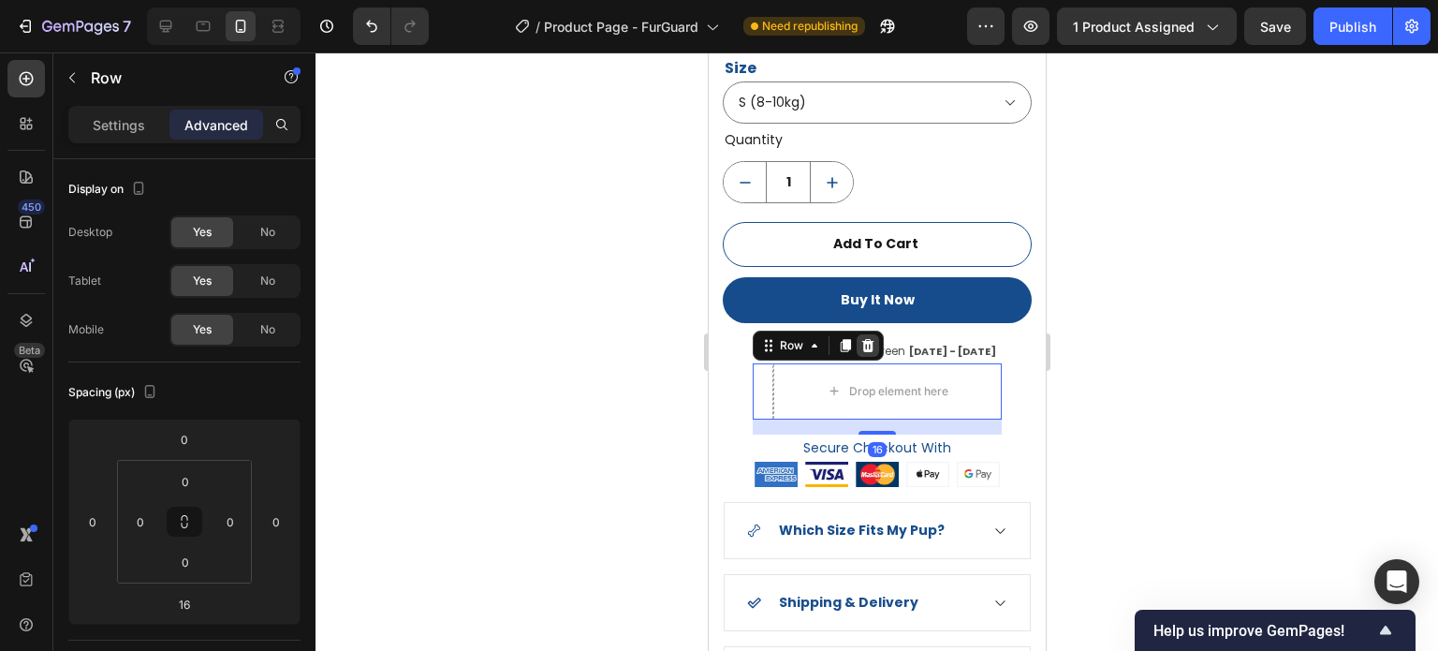
click at [866, 339] on icon at bounding box center [868, 345] width 12 height 13
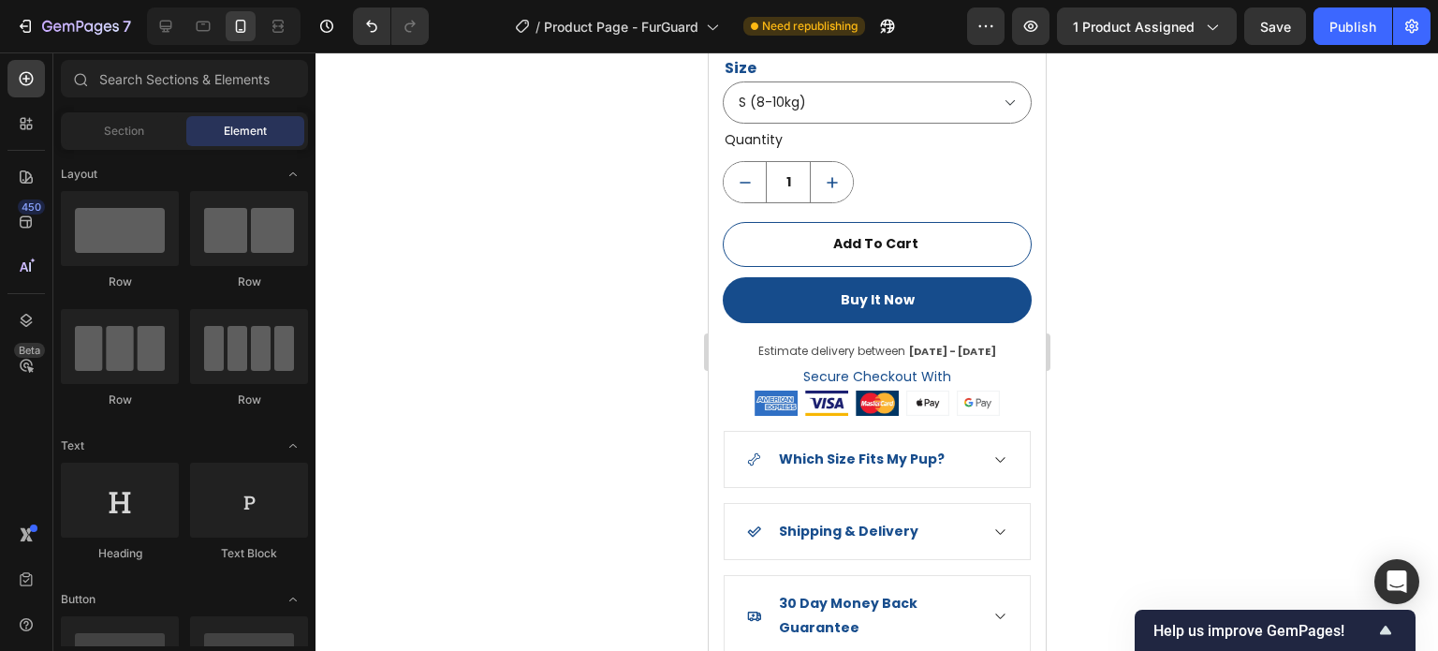
click at [1248, 386] on div at bounding box center [877, 351] width 1123 height 598
click at [890, 337] on div "Estimate delivery between [DATE] - [DATE]" at bounding box center [877, 350] width 242 height 26
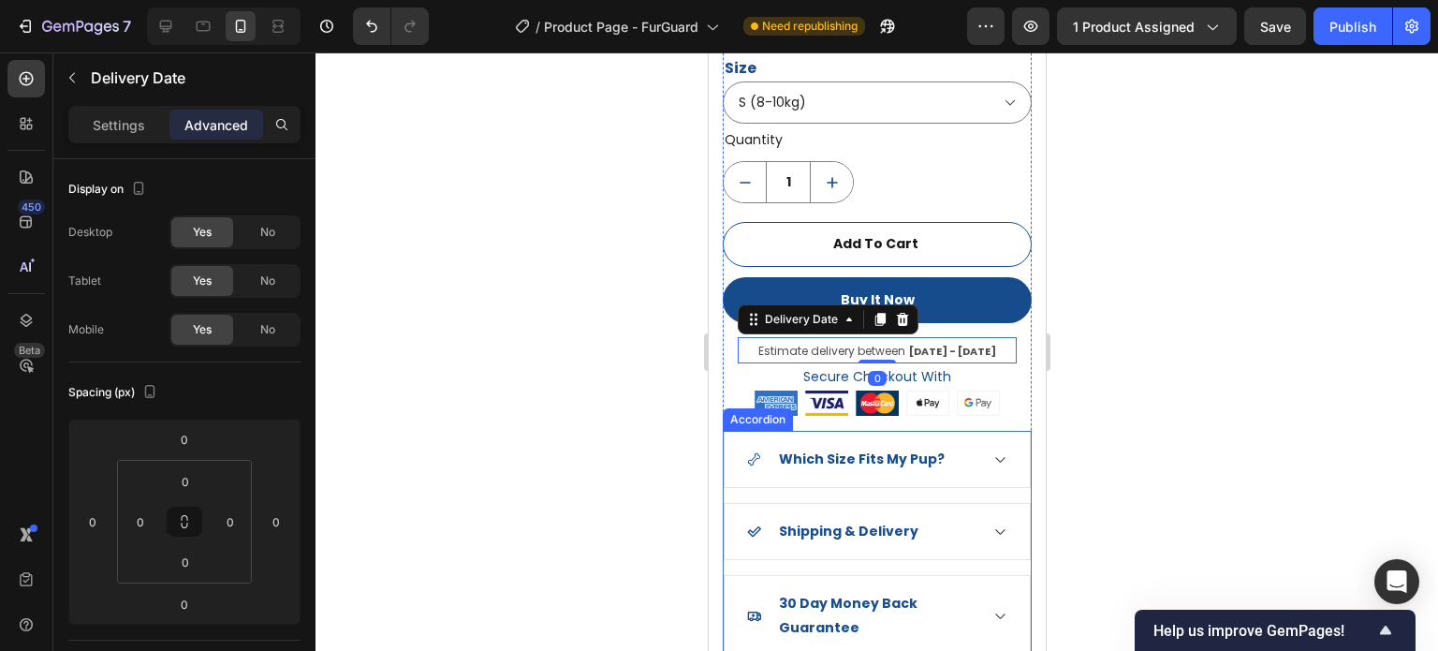
click at [720, 505] on div "Product Images Title Line Prepare Your Pup for Winter — Buy 2, Save More — Head…" at bounding box center [876, 200] width 337 height 1746
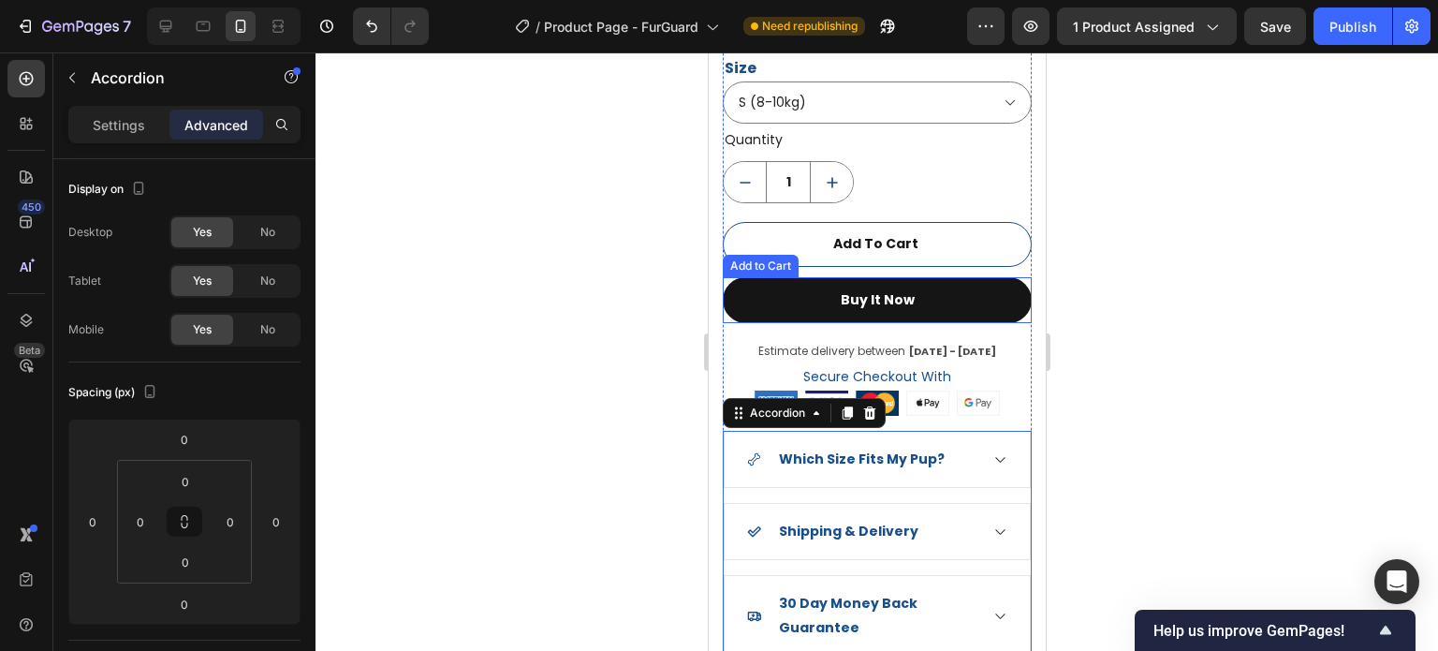
click at [937, 288] on button "Buy It Now" at bounding box center [876, 300] width 309 height 46
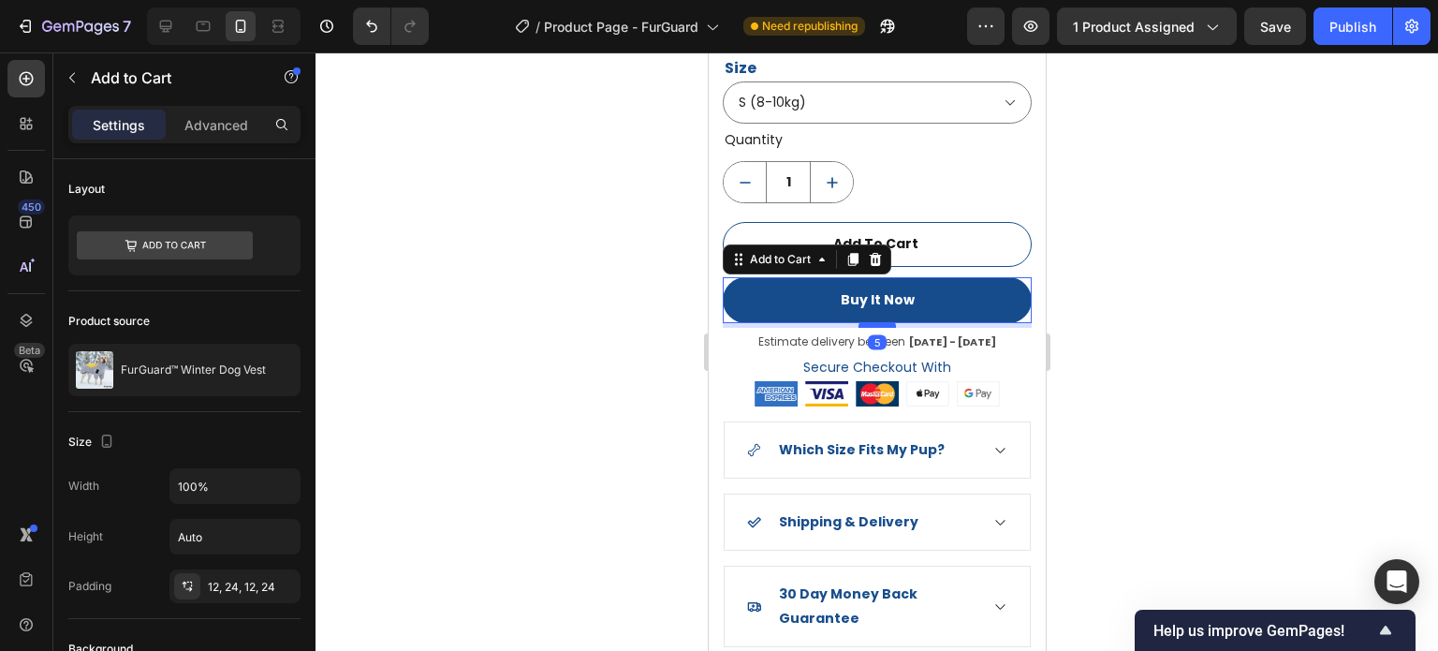
click at [886, 322] on div at bounding box center [876, 325] width 37 height 6
click at [1180, 338] on div at bounding box center [877, 351] width 1123 height 598
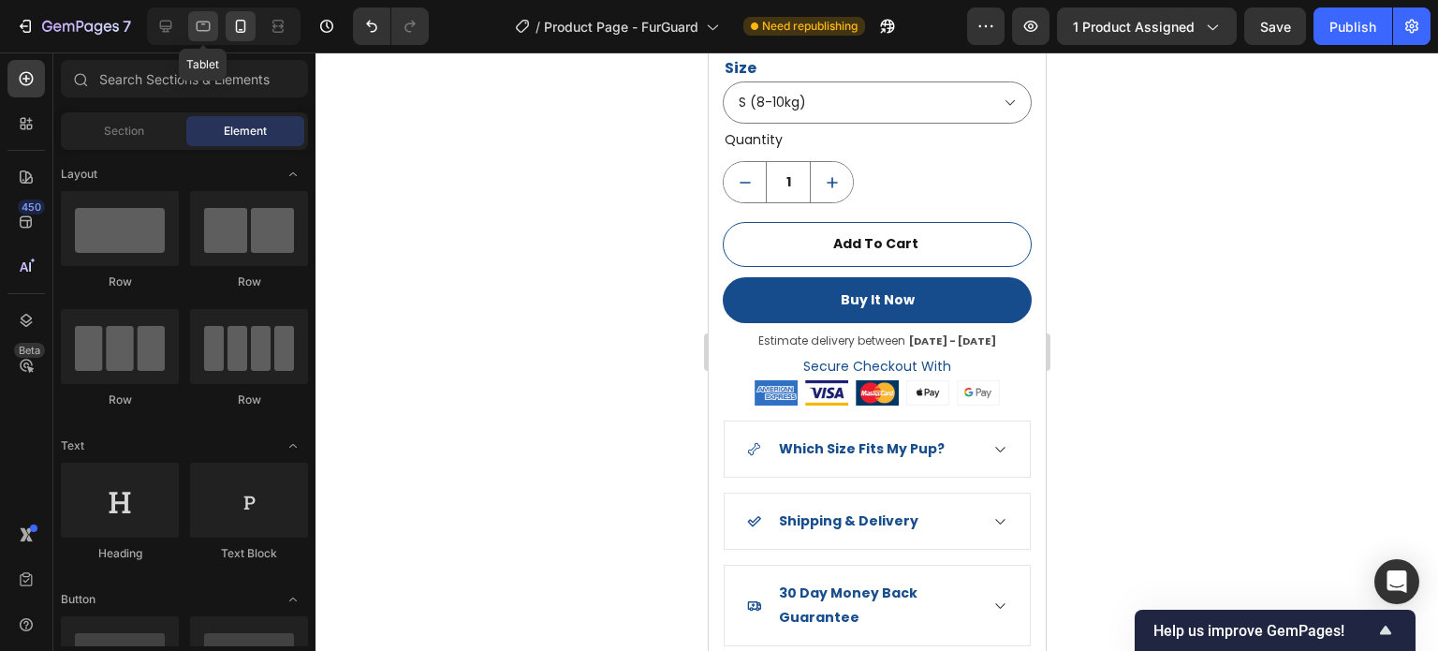
click at [214, 20] on div at bounding box center [203, 26] width 30 height 30
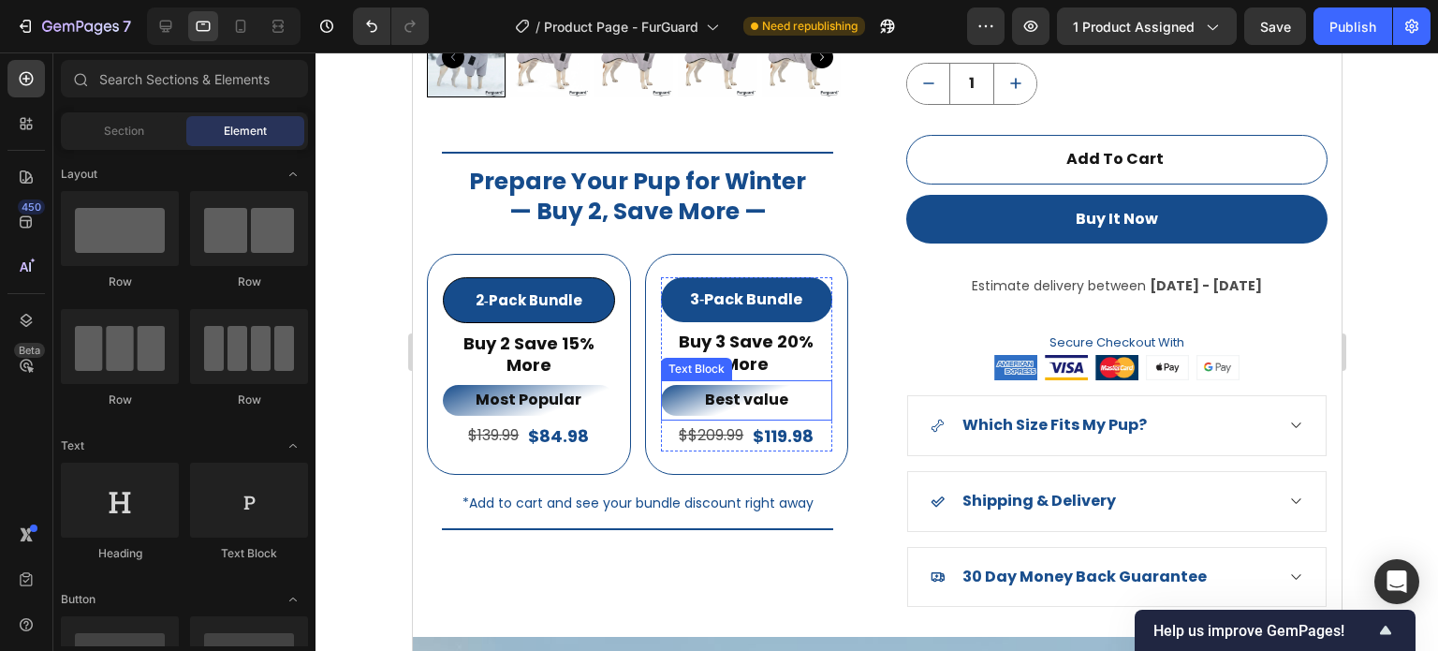
scroll to position [1623, 0]
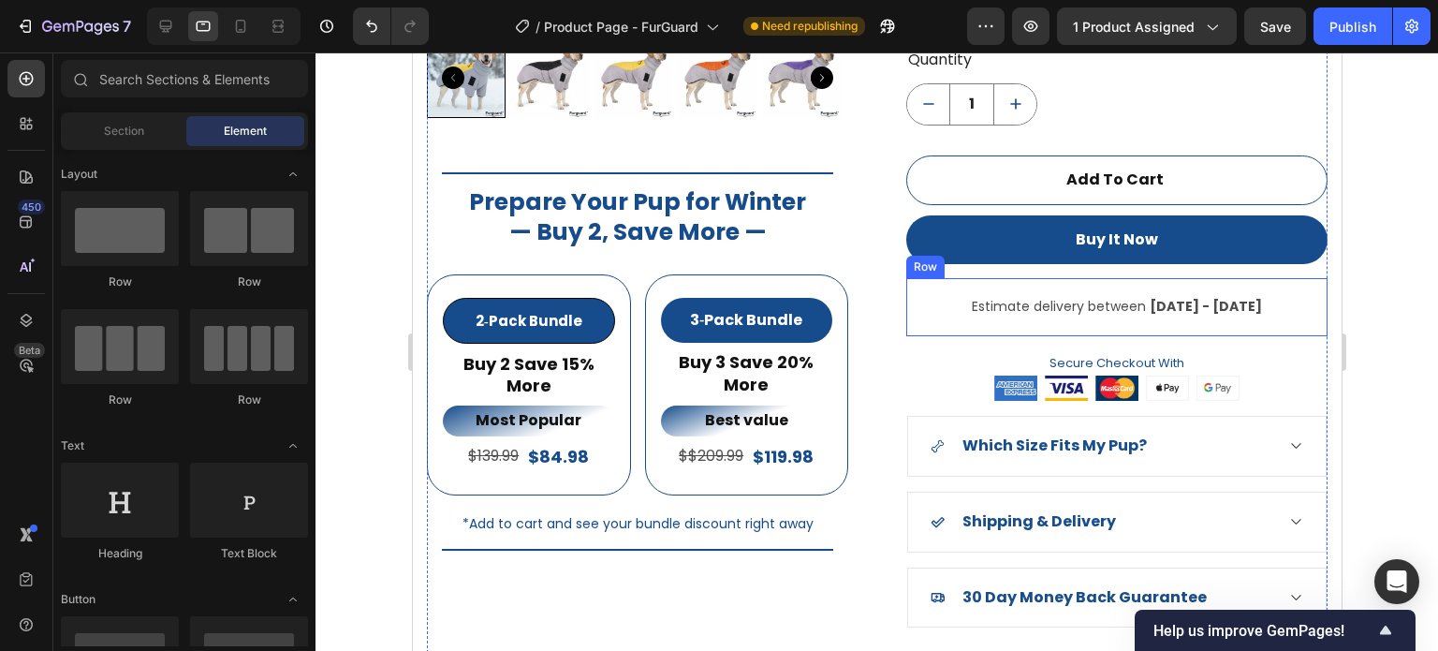
click at [1260, 323] on div "Estimate delivery between Oct 05 - Oct 10 Delivery Date Row" at bounding box center [1116, 306] width 421 height 57
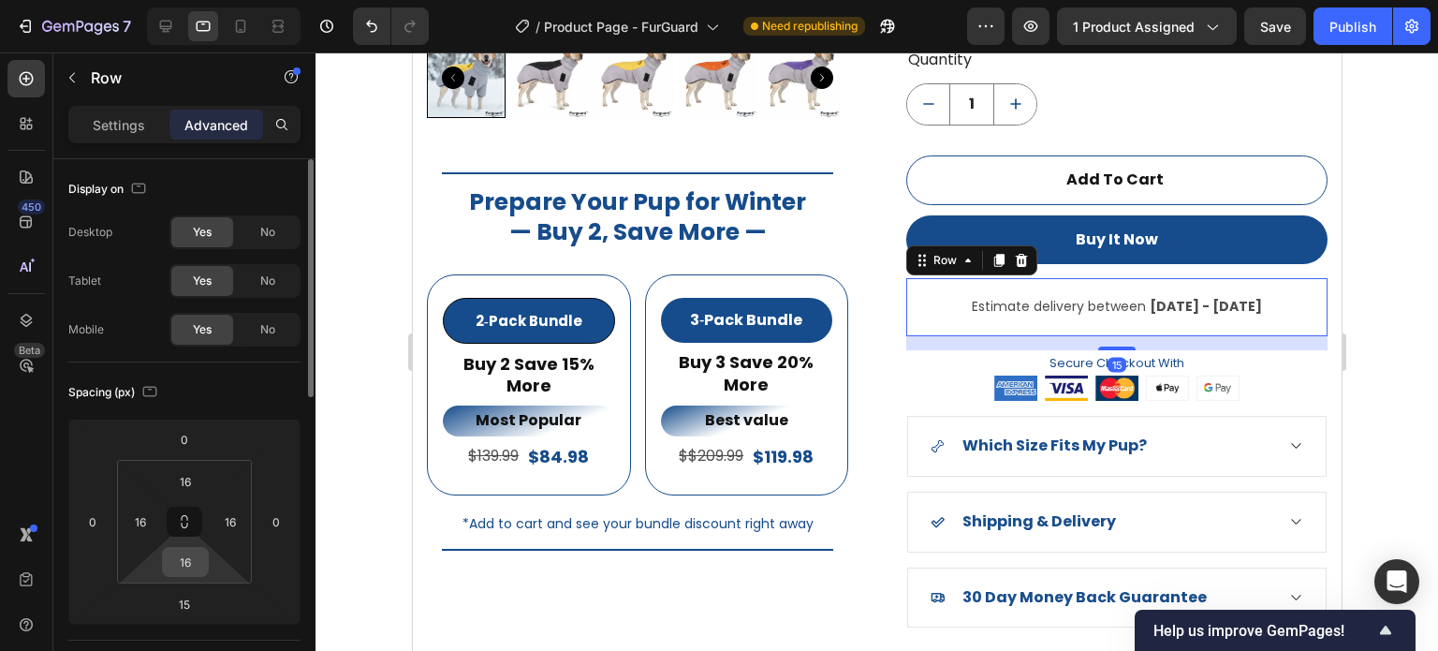
click at [176, 569] on input "16" at bounding box center [185, 562] width 37 height 28
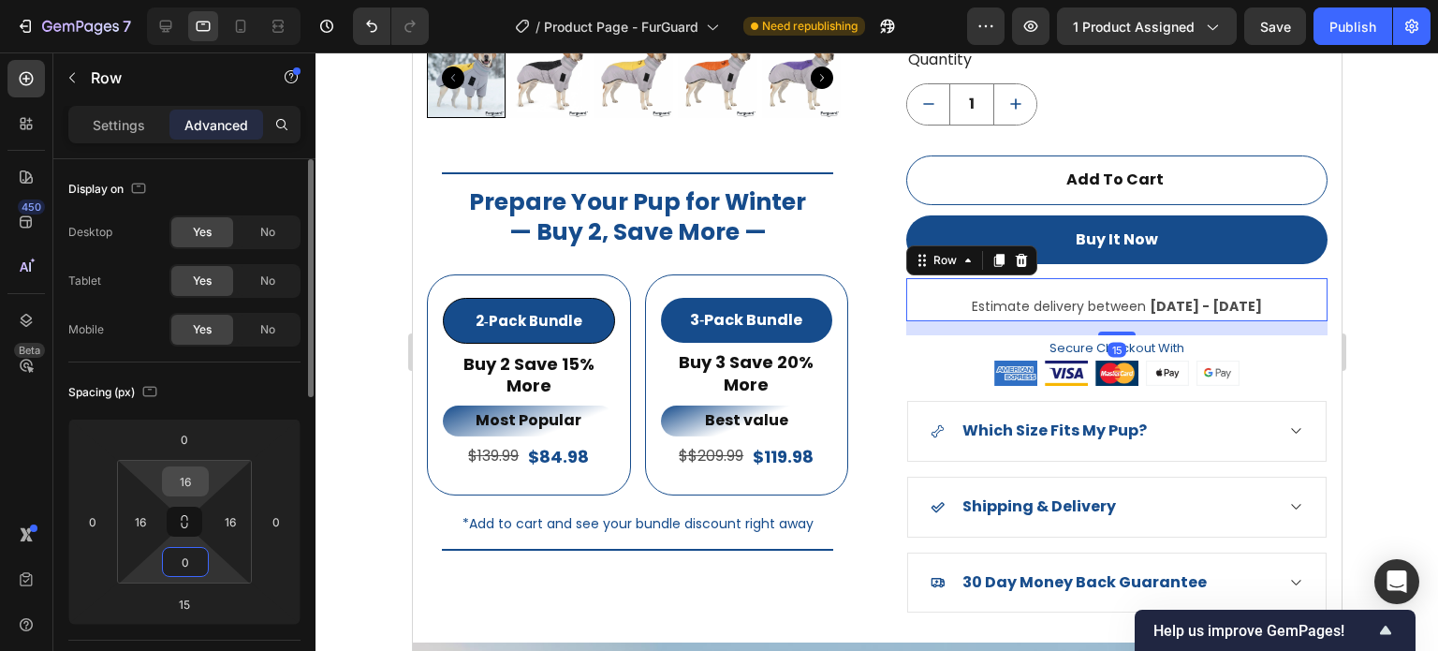
type input "0"
click at [188, 489] on input "16" at bounding box center [185, 481] width 37 height 28
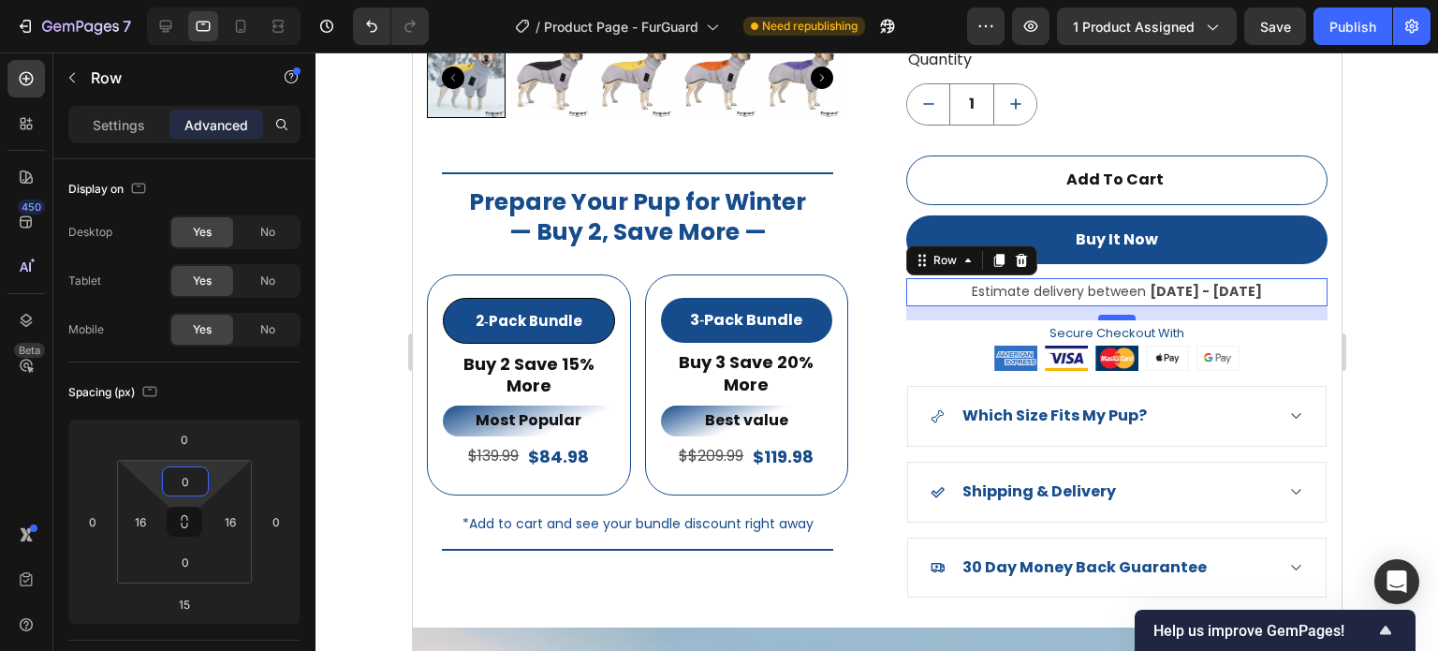
type input "0"
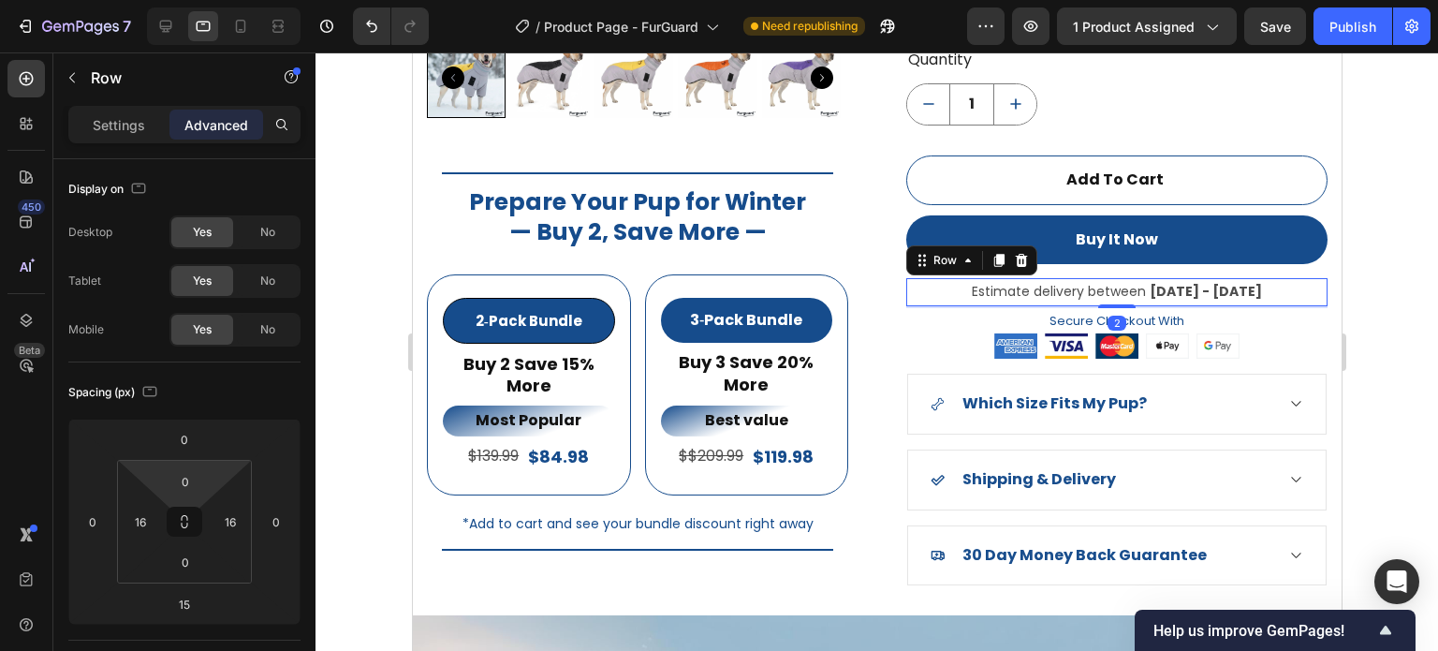
drag, startPoint x: 1102, startPoint y: 316, endPoint x: 1214, endPoint y: 286, distance: 115.4
click at [1109, 299] on div "Estimate delivery between Oct 05 - Oct 10 Delivery Date Row 2" at bounding box center [1116, 291] width 421 height 27
type input "0"
click at [1437, 287] on div at bounding box center [877, 351] width 1123 height 598
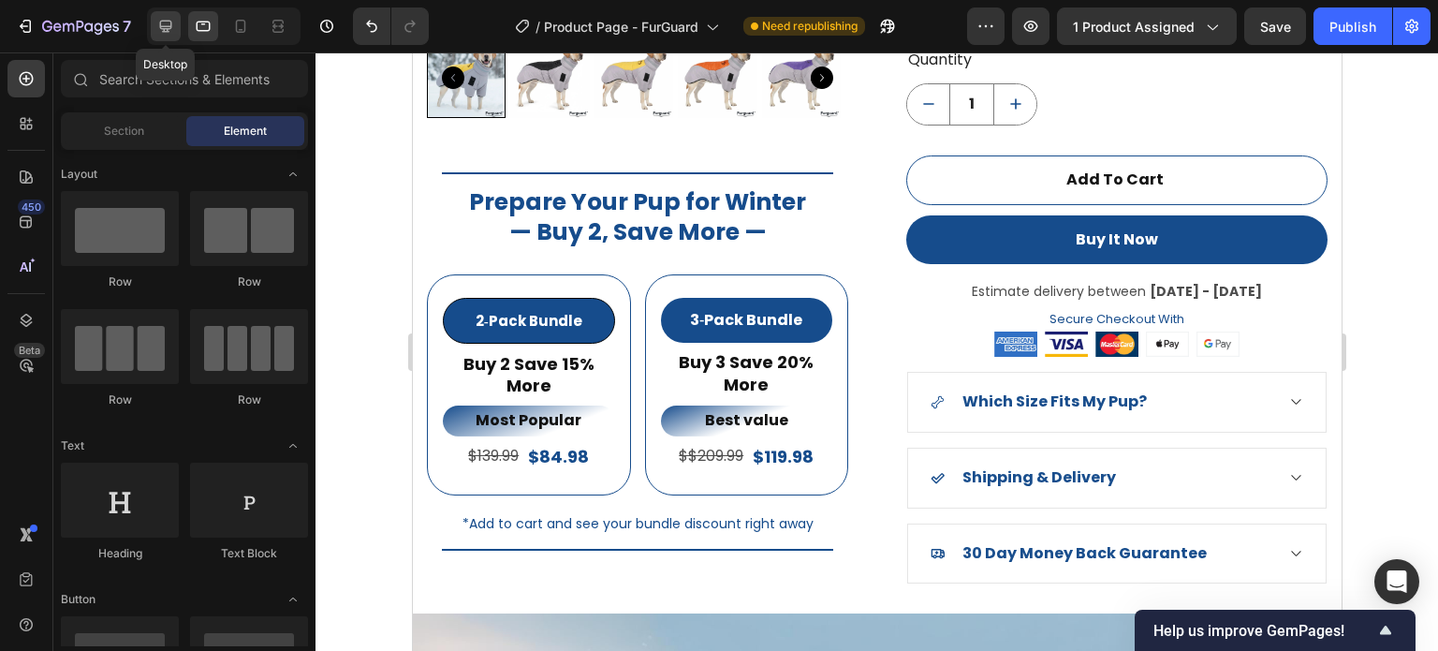
click at [169, 37] on div at bounding box center [166, 26] width 30 height 30
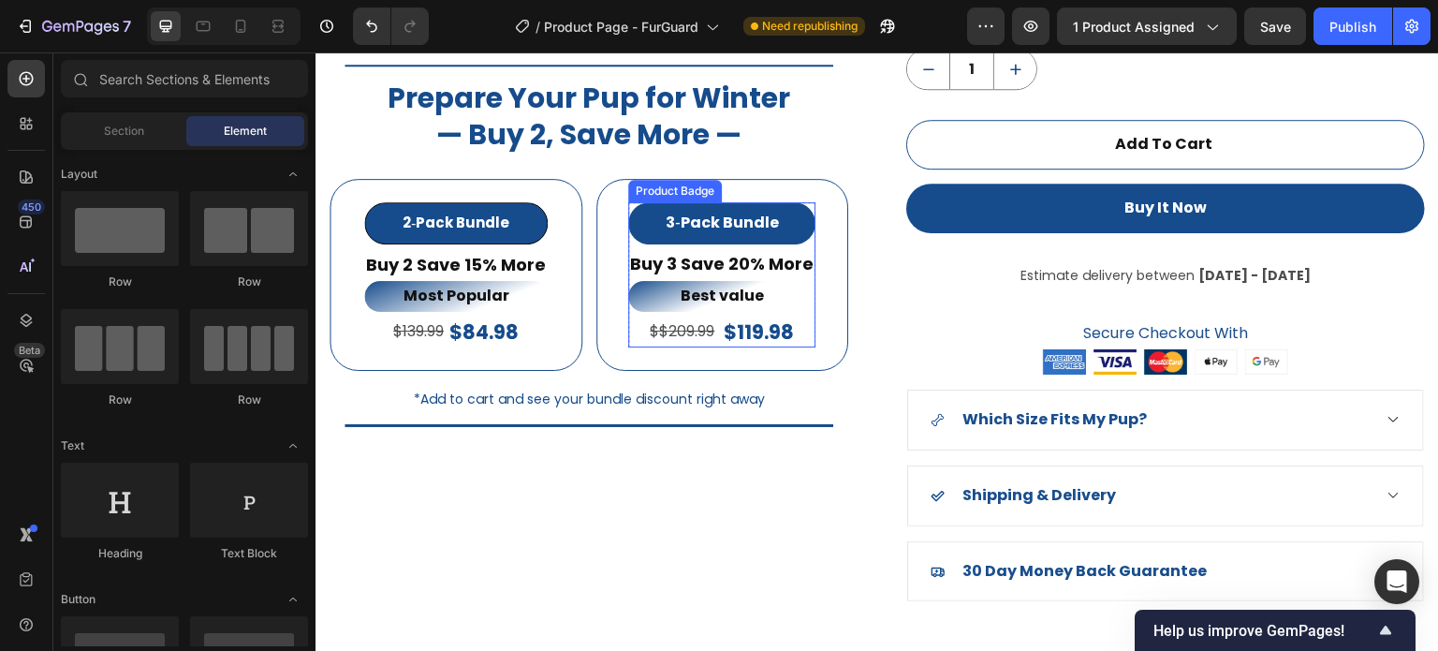
scroll to position [1618, 0]
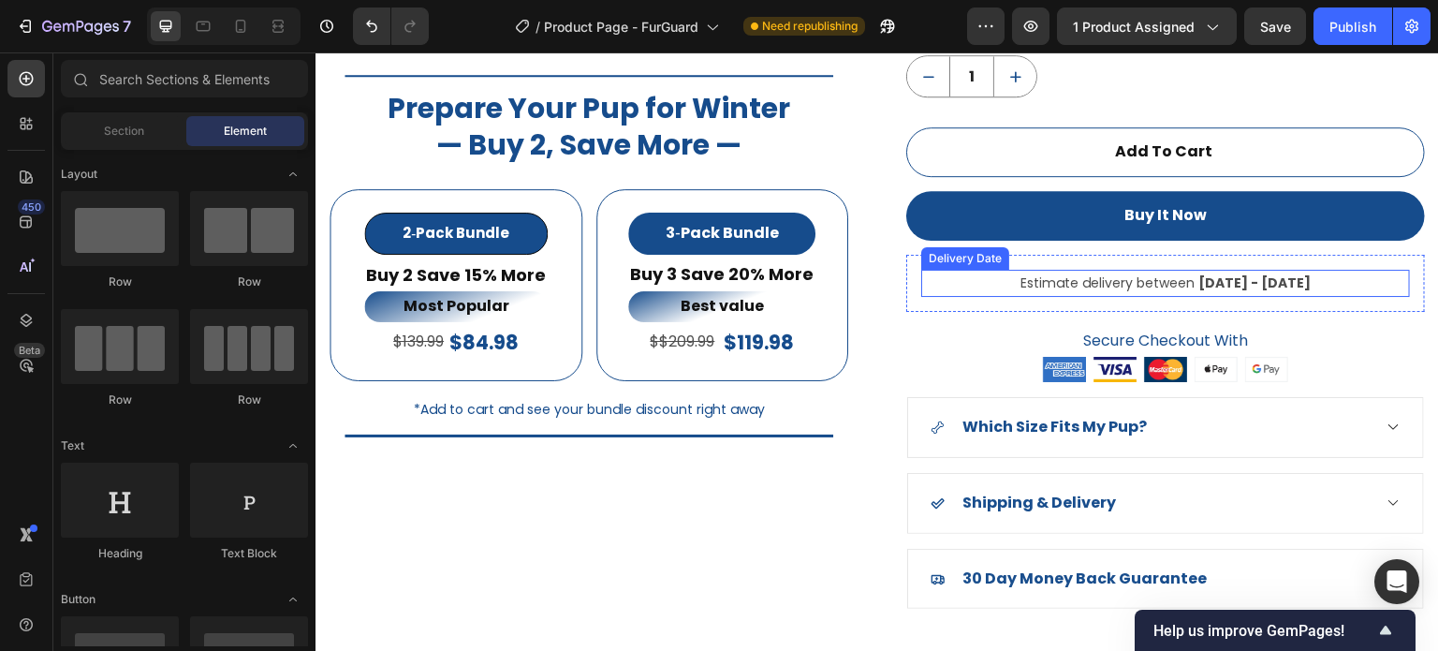
drag, startPoint x: 1363, startPoint y: 282, endPoint x: 1371, endPoint y: 273, distance: 12.0
click at [1366, 277] on div "Estimate delivery between [DATE] - [DATE]" at bounding box center [1165, 283] width 489 height 27
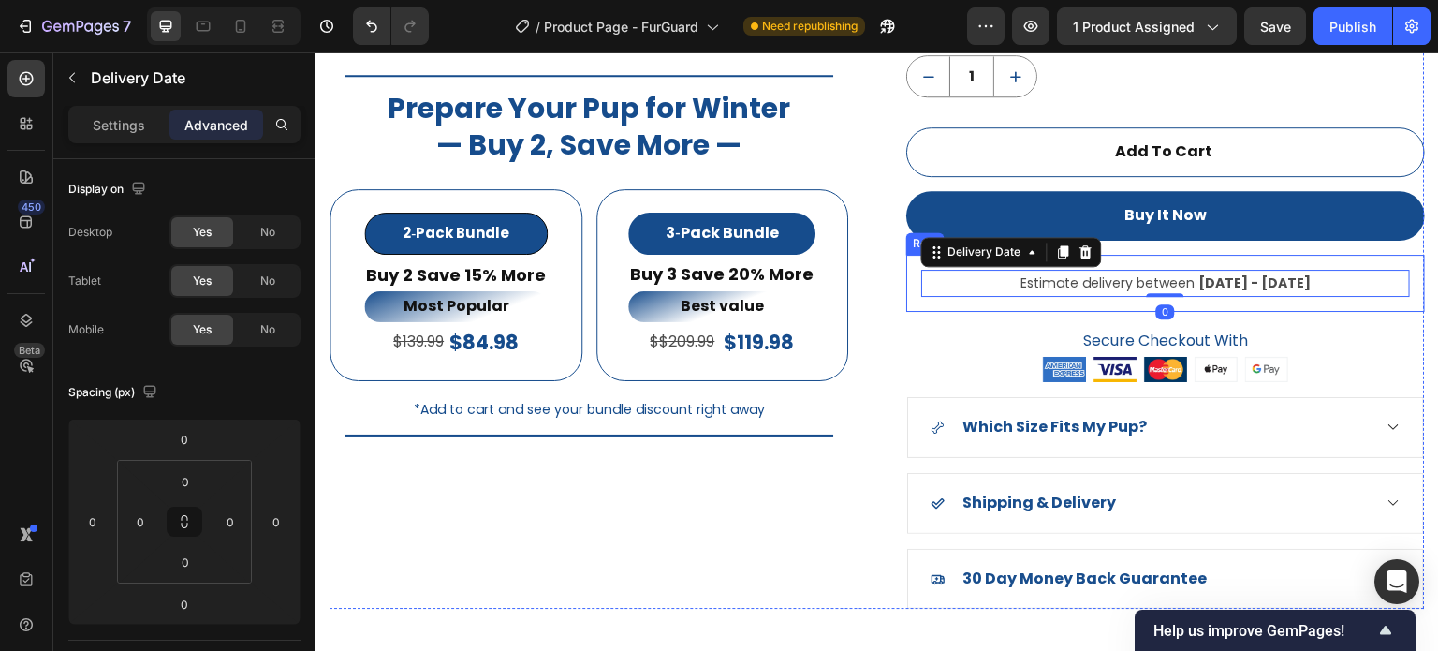
click at [1393, 261] on div "Estimate delivery between Oct 05 - Oct 10 Delivery Date 0 Row" at bounding box center [1165, 283] width 519 height 57
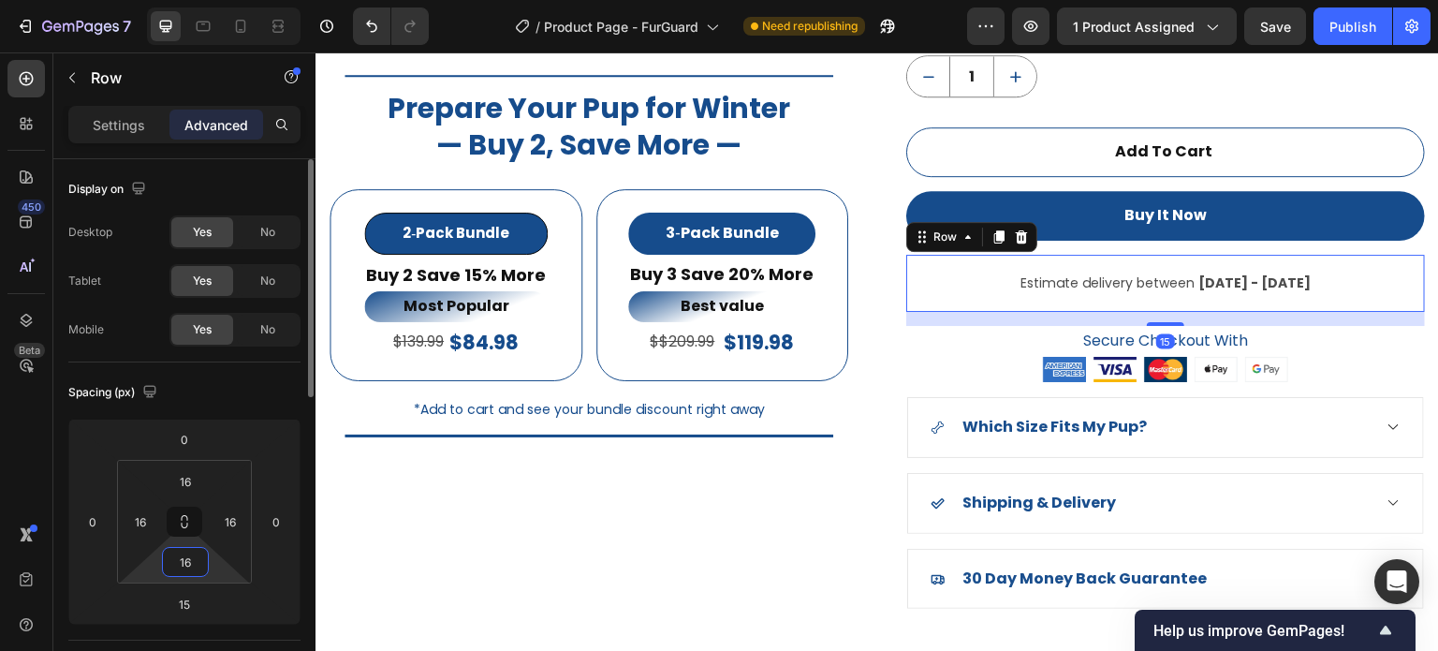
click at [174, 562] on input "16" at bounding box center [185, 562] width 37 height 28
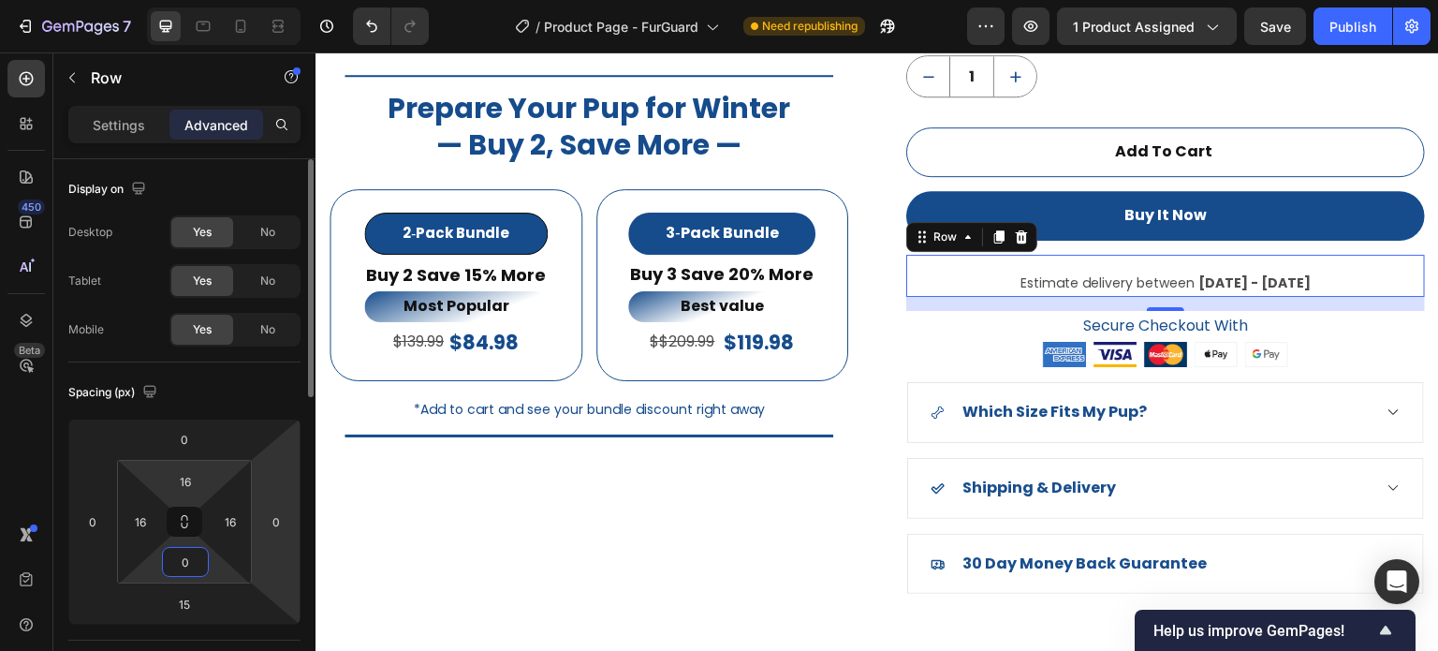
type input "0"
click at [185, 486] on input "16" at bounding box center [185, 481] width 37 height 28
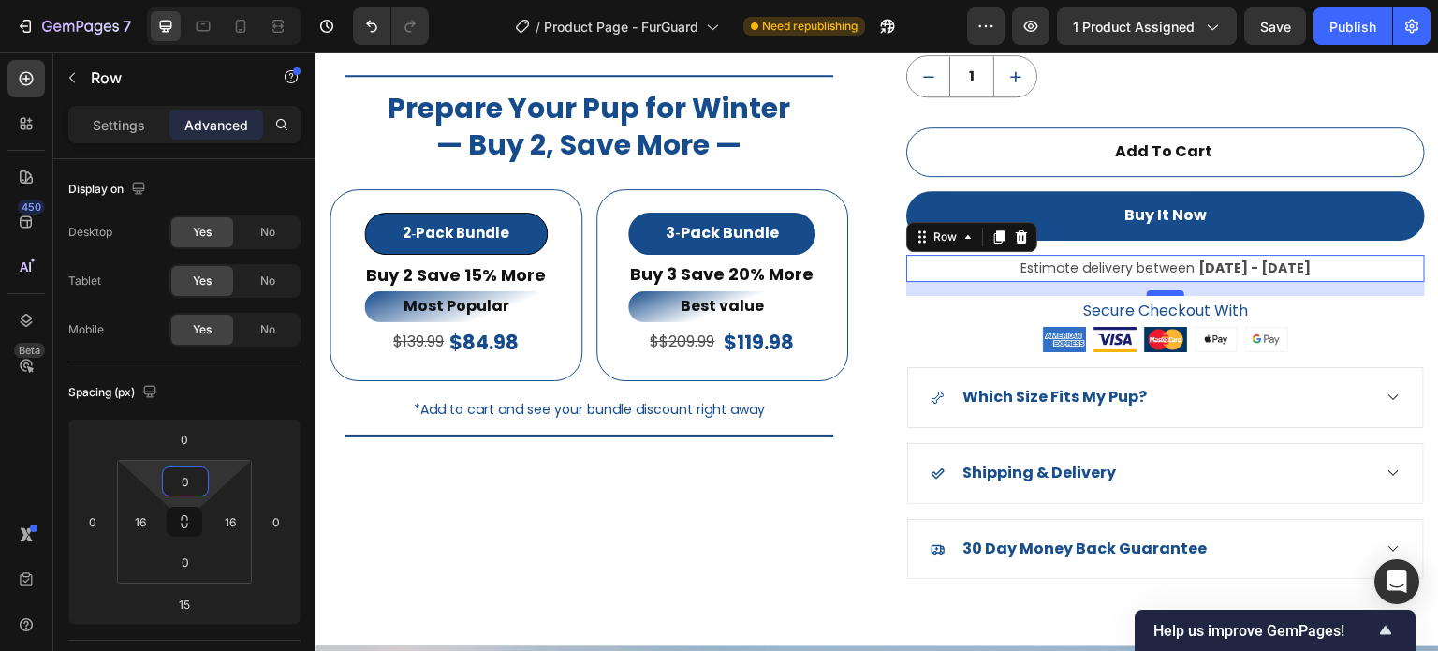
type input "0"
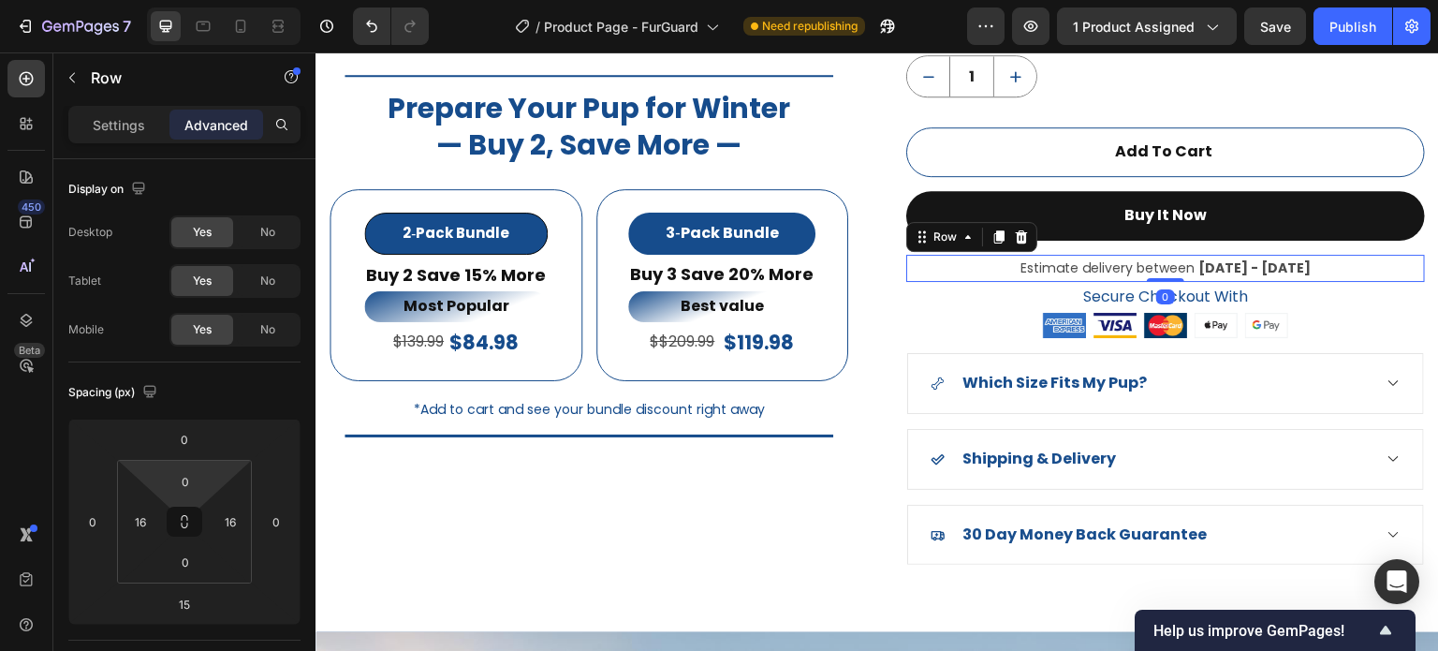
drag, startPoint x: 1167, startPoint y: 295, endPoint x: 1275, endPoint y: 227, distance: 127.6
click at [1178, 273] on div "Estimate delivery between Oct 05 - Oct 10 Delivery Date Row 0" at bounding box center [1165, 268] width 519 height 27
type input "0"
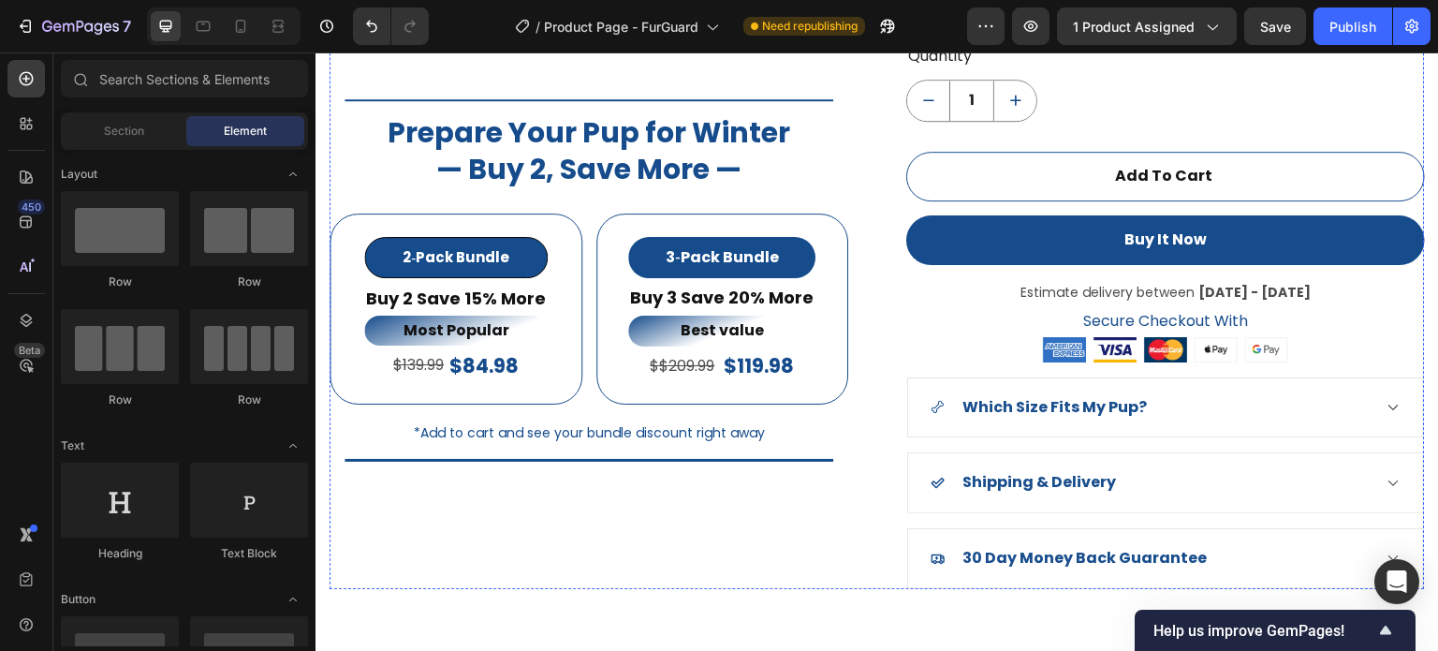
scroll to position [1563, 0]
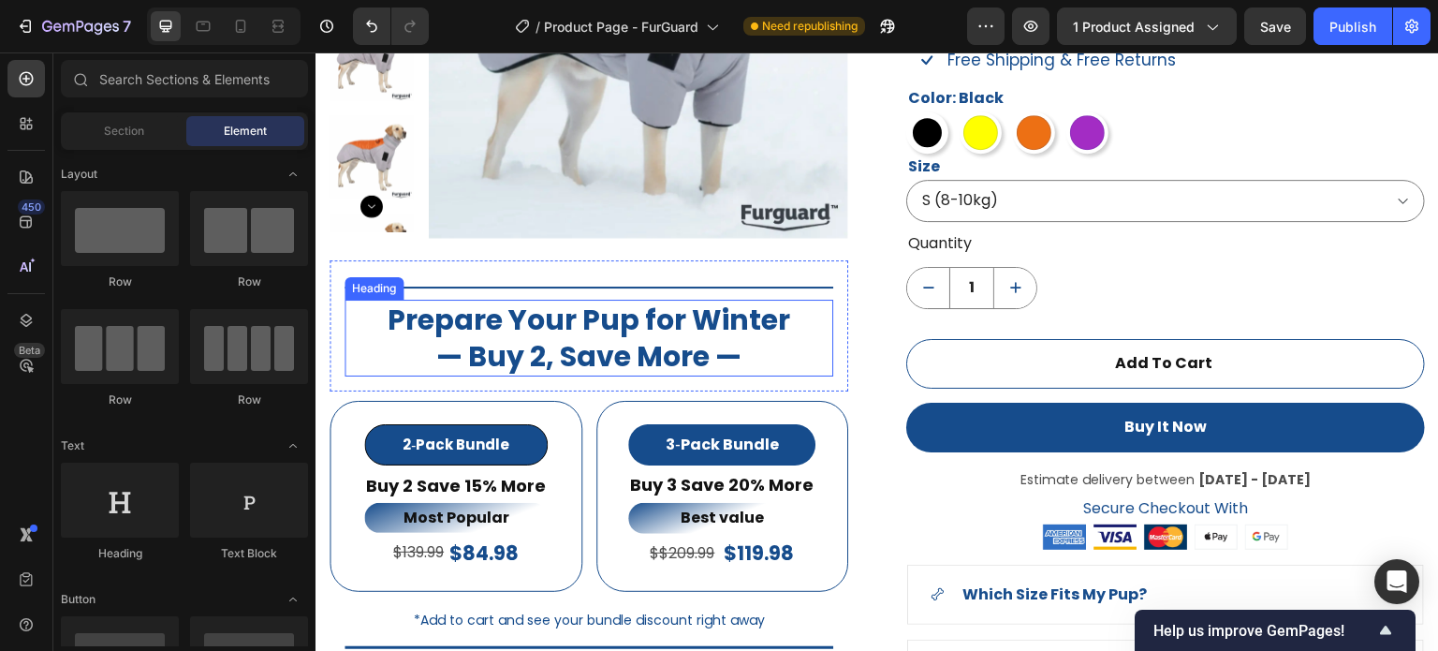
click at [626, 326] on h2 "Prepare Your Pup for Winter — Buy 2, Save More —" at bounding box center [589, 338] width 489 height 77
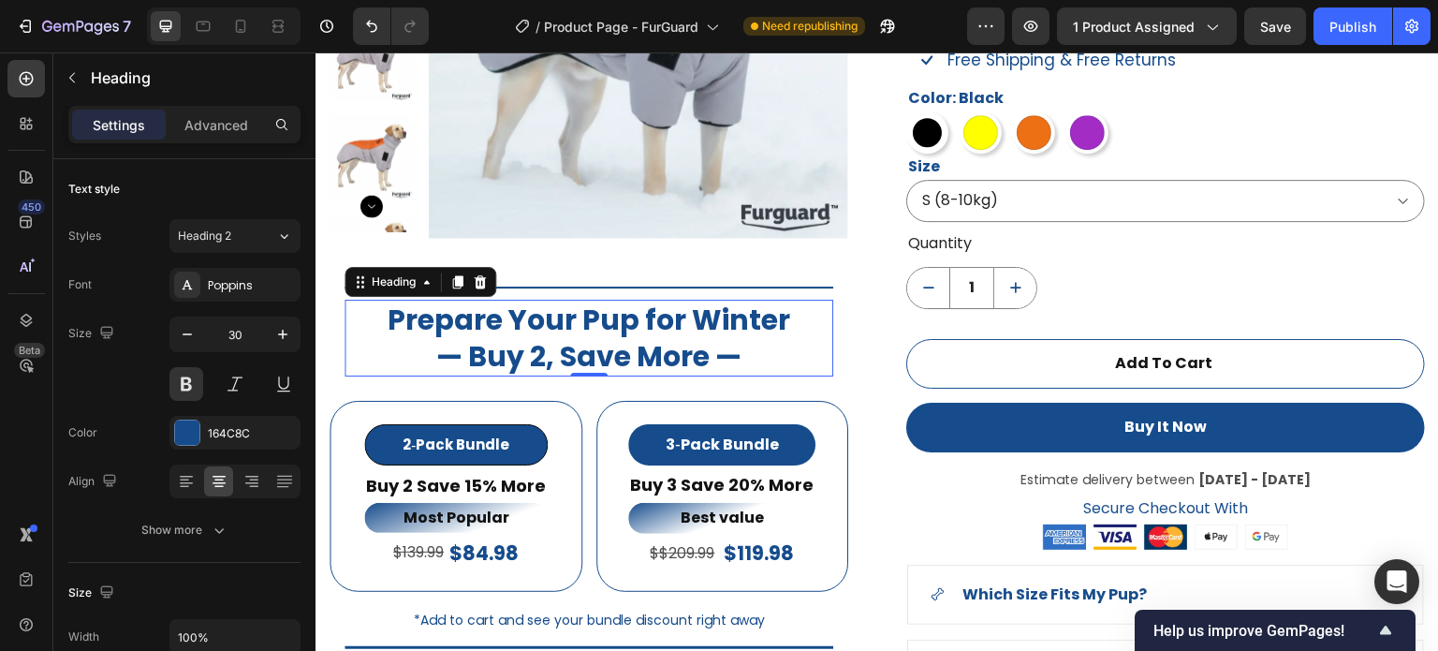
click at [633, 324] on h2 "Prepare Your Pup for Winter — Buy 2, Save More —" at bounding box center [589, 338] width 489 height 77
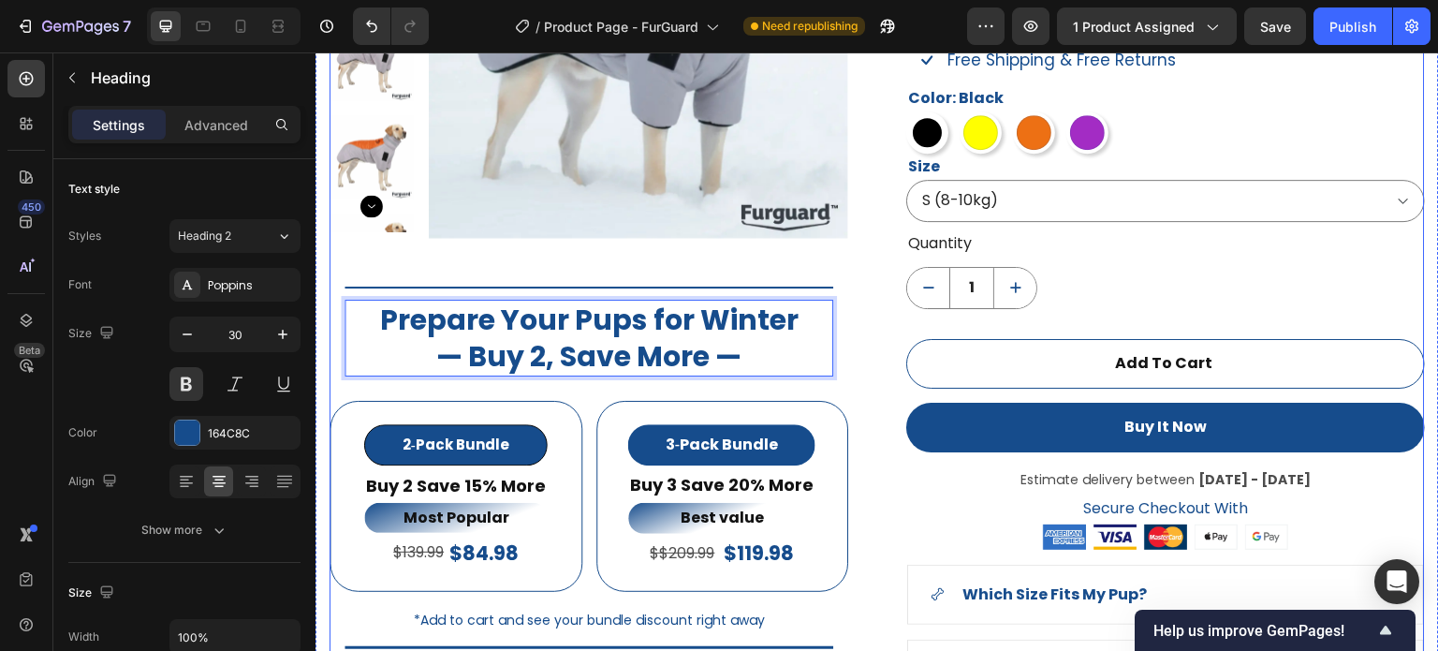
click at [874, 479] on div "Product Images Title Line Prepare Your Pups for Winter — Buy 2, Save More — Hea…" at bounding box center [878, 297] width 1096 height 958
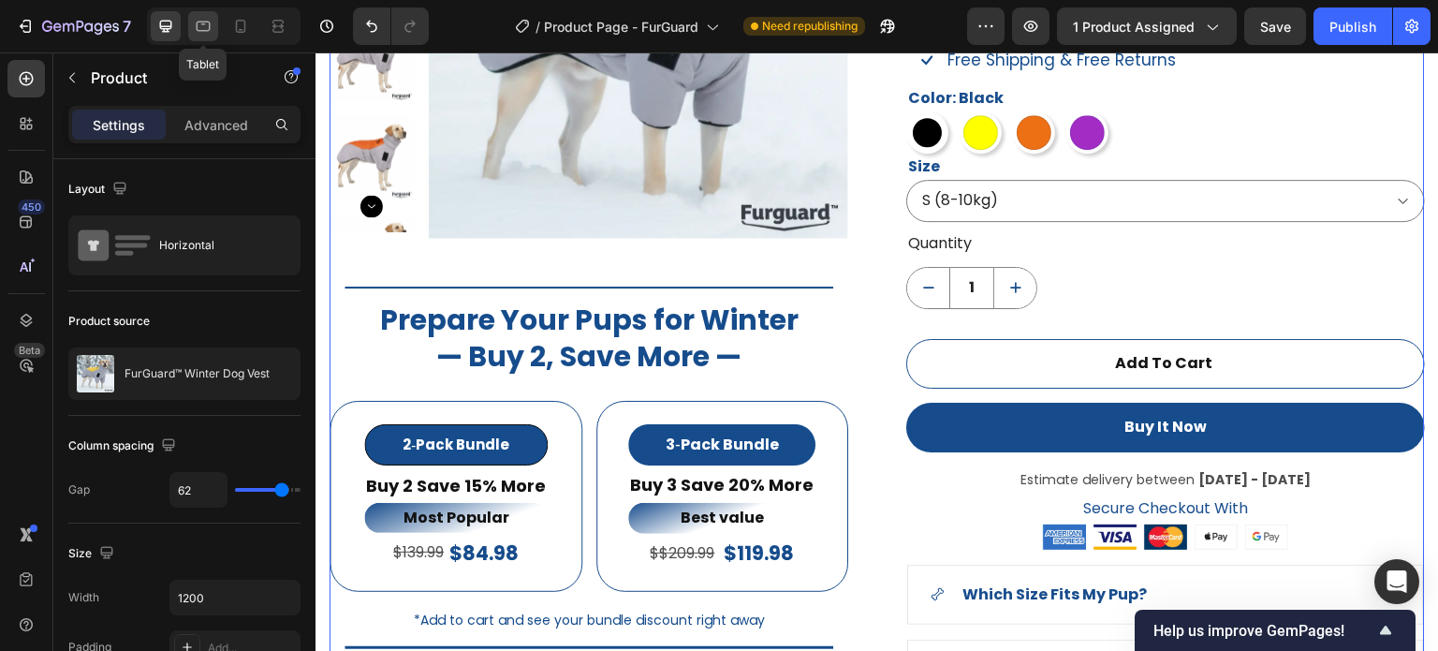
click at [199, 26] on icon at bounding box center [203, 26] width 19 height 19
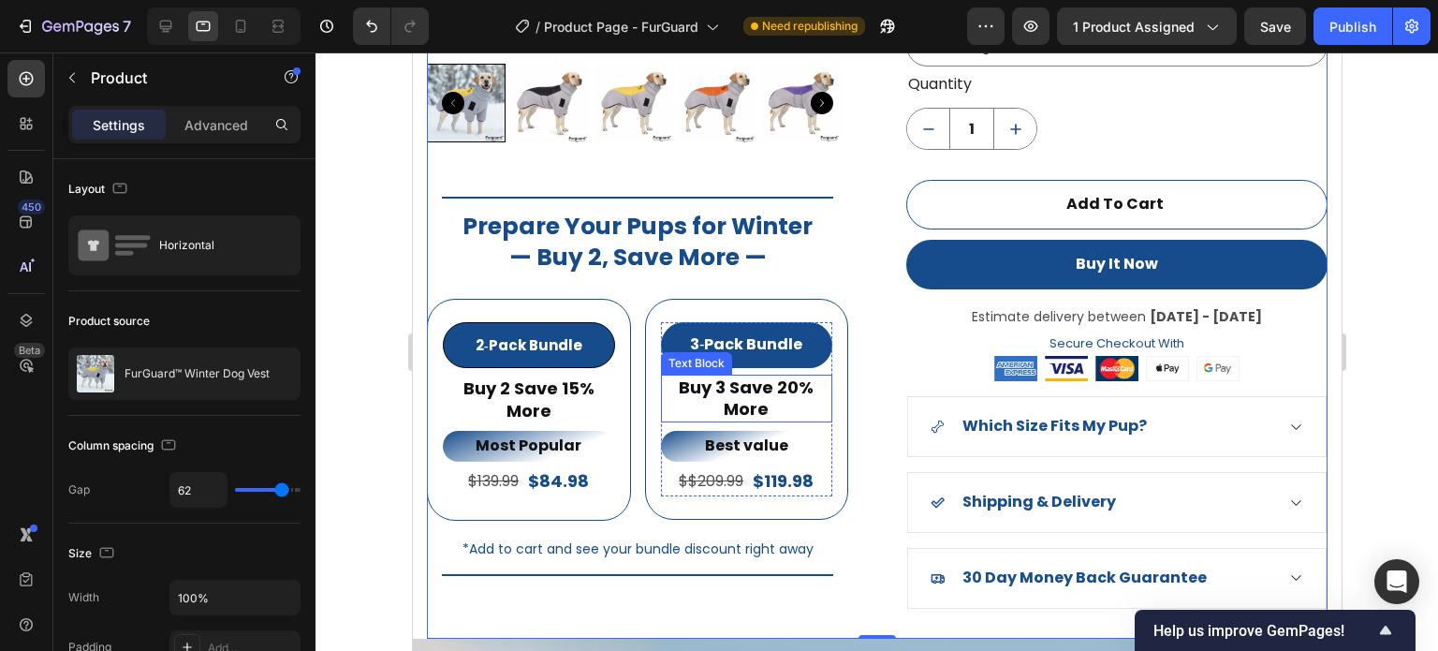
scroll to position [1824, 0]
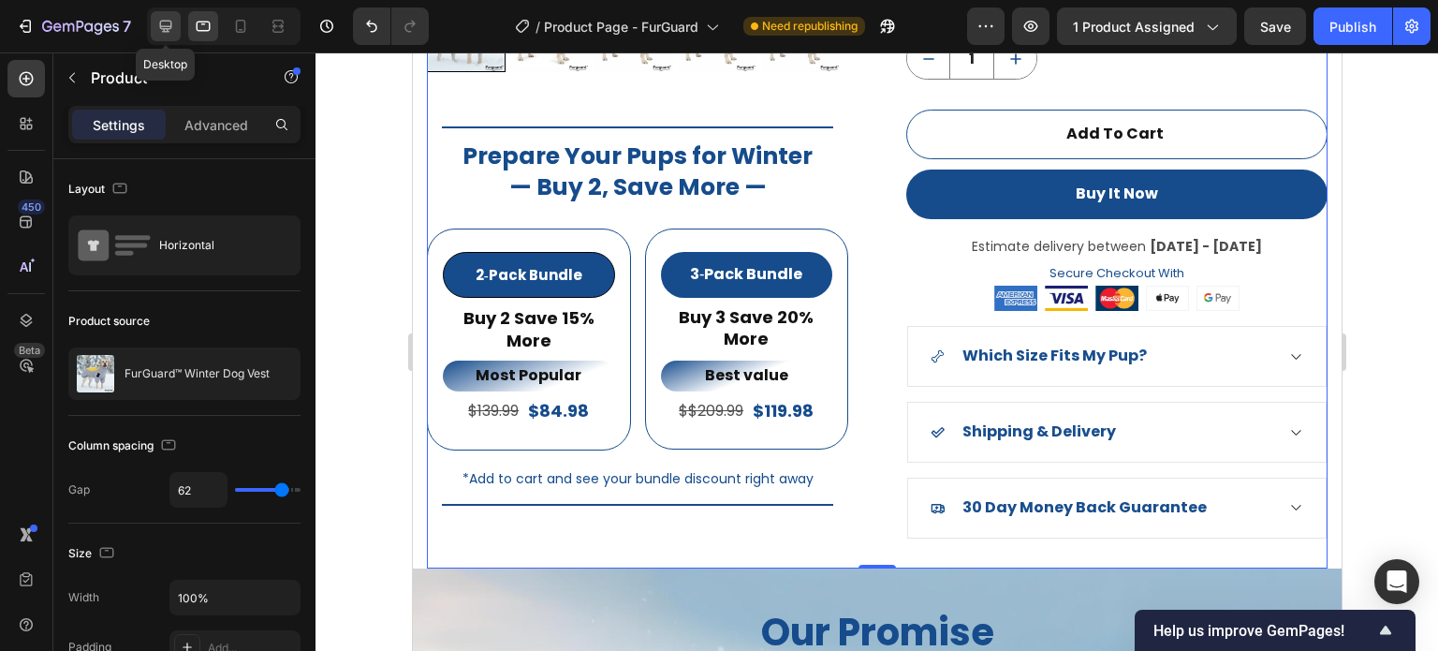
click at [176, 22] on div at bounding box center [166, 26] width 30 height 30
type input "1200"
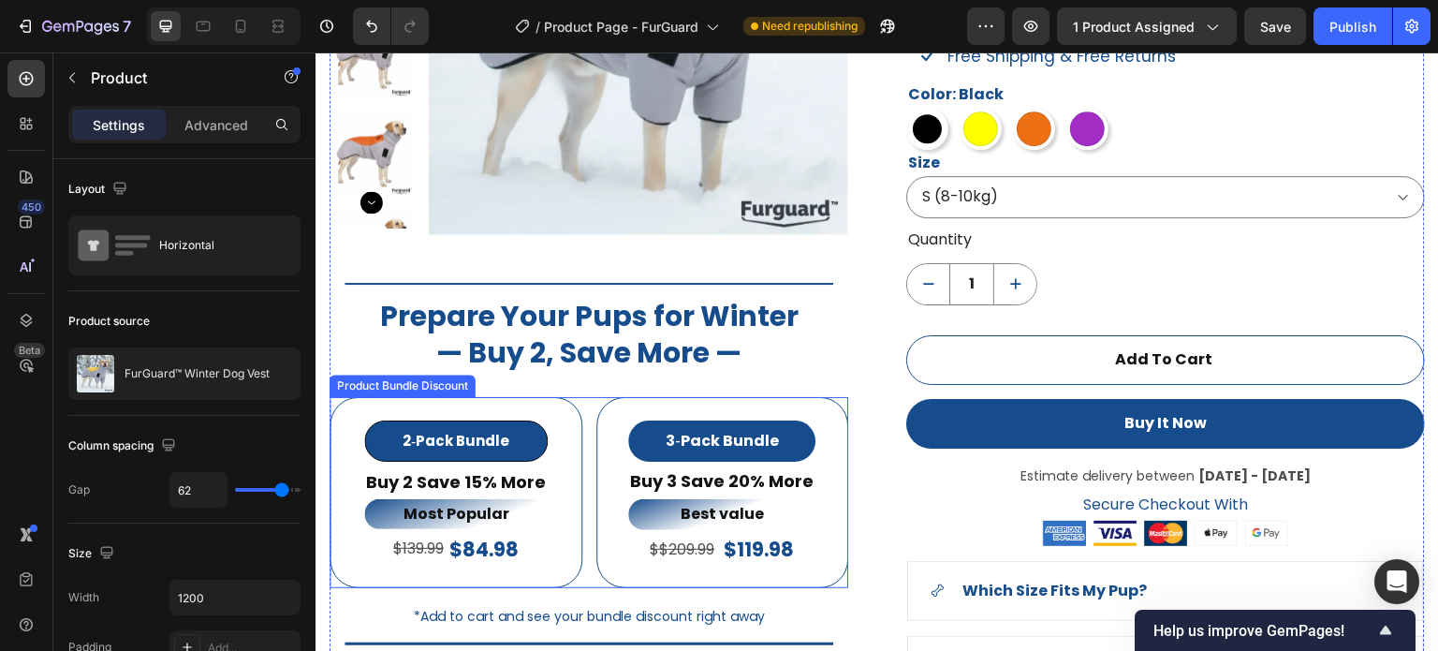
scroll to position [1660, 0]
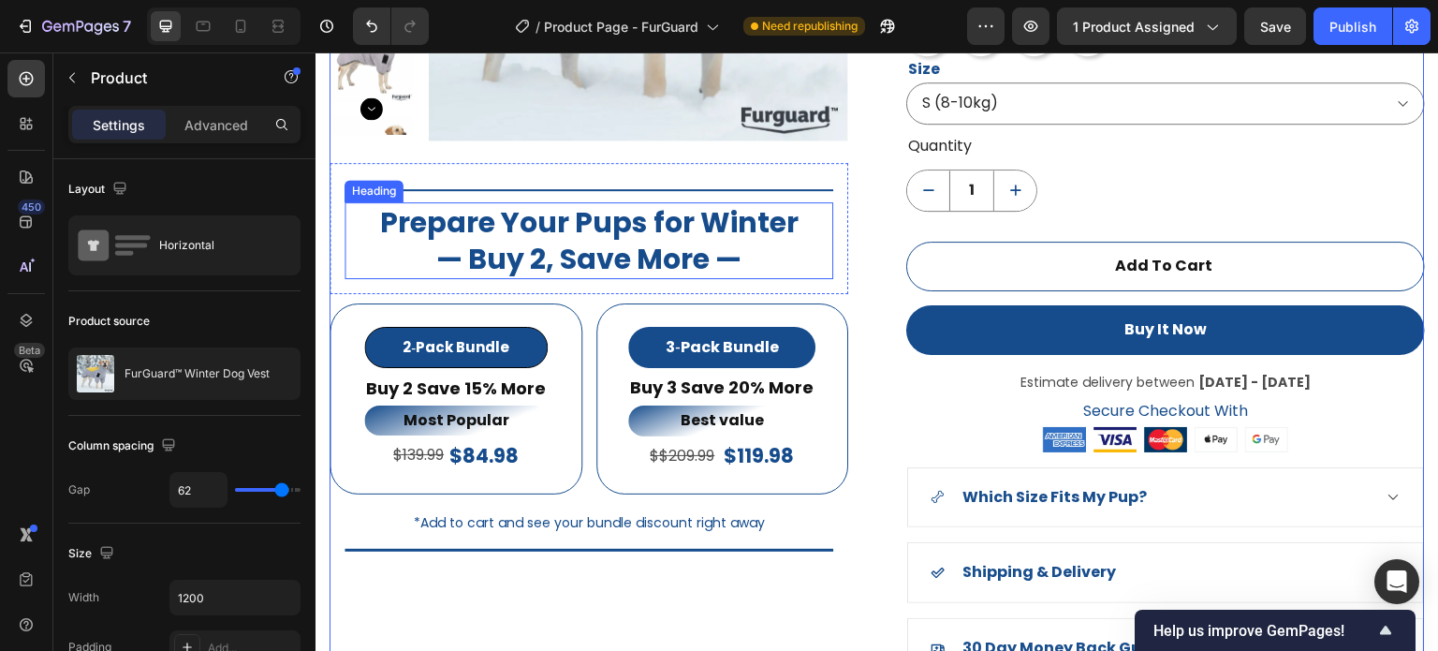
click at [537, 273] on p "Prepare Your Pups for Winter — Buy 2, Save More —" at bounding box center [588, 240] width 485 height 73
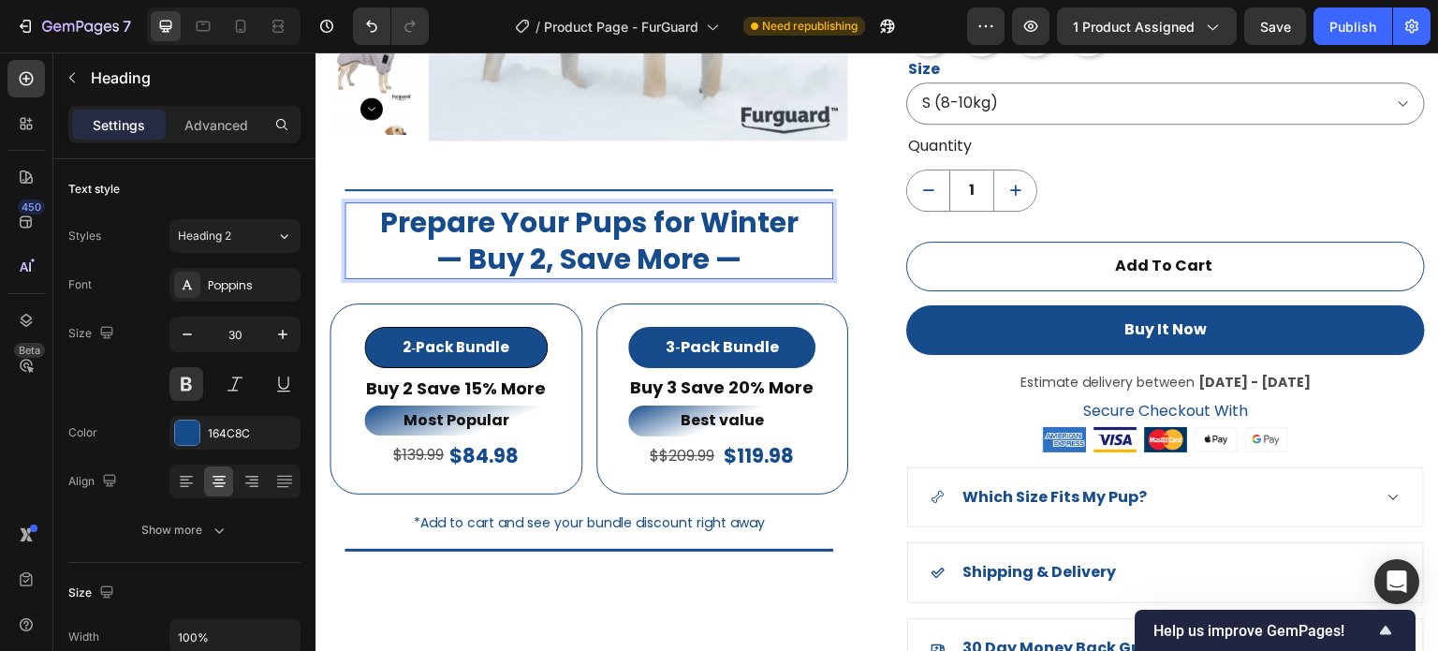
click at [539, 259] on p "Prepare Your Pups for Winter — Buy 2, Save More —" at bounding box center [588, 240] width 485 height 73
drag, startPoint x: 188, startPoint y: 32, endPoint x: 202, endPoint y: 52, distance: 24.2
click at [186, 32] on div "Tablet" at bounding box center [224, 25] width 154 height 37
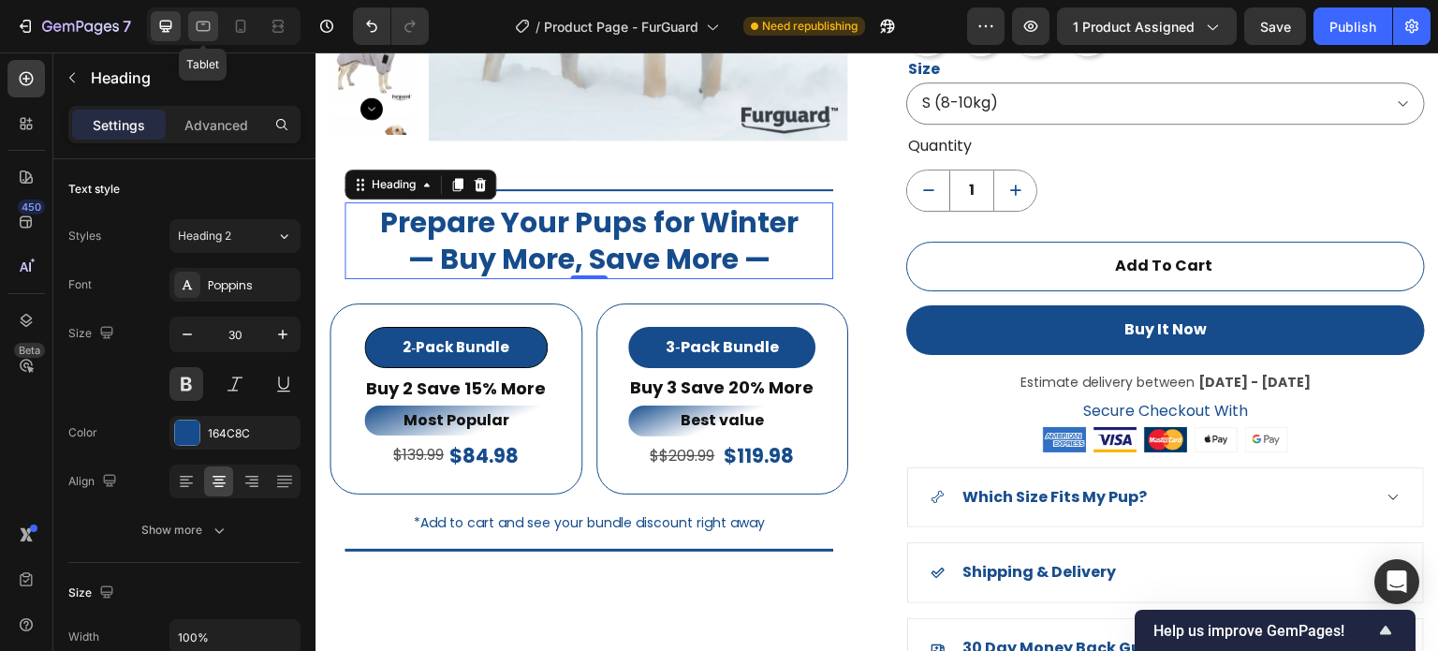
click at [199, 15] on div at bounding box center [203, 26] width 30 height 30
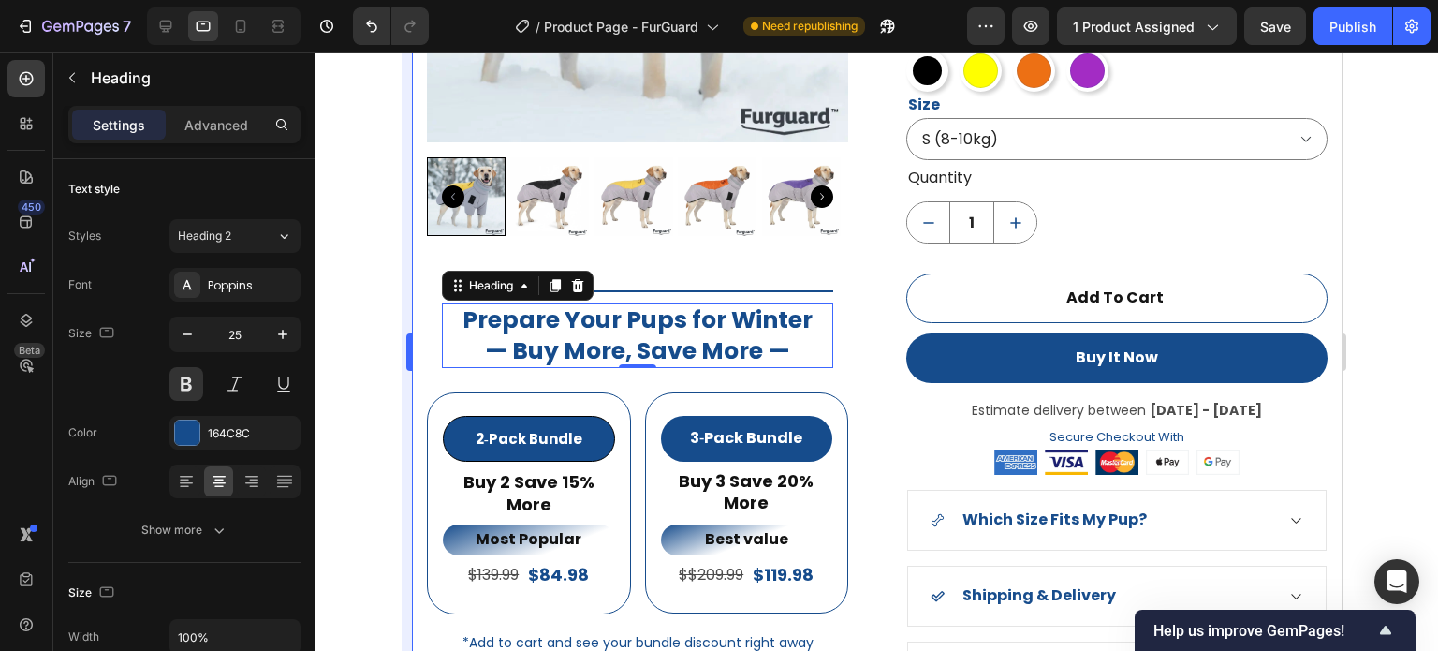
scroll to position [1838, 0]
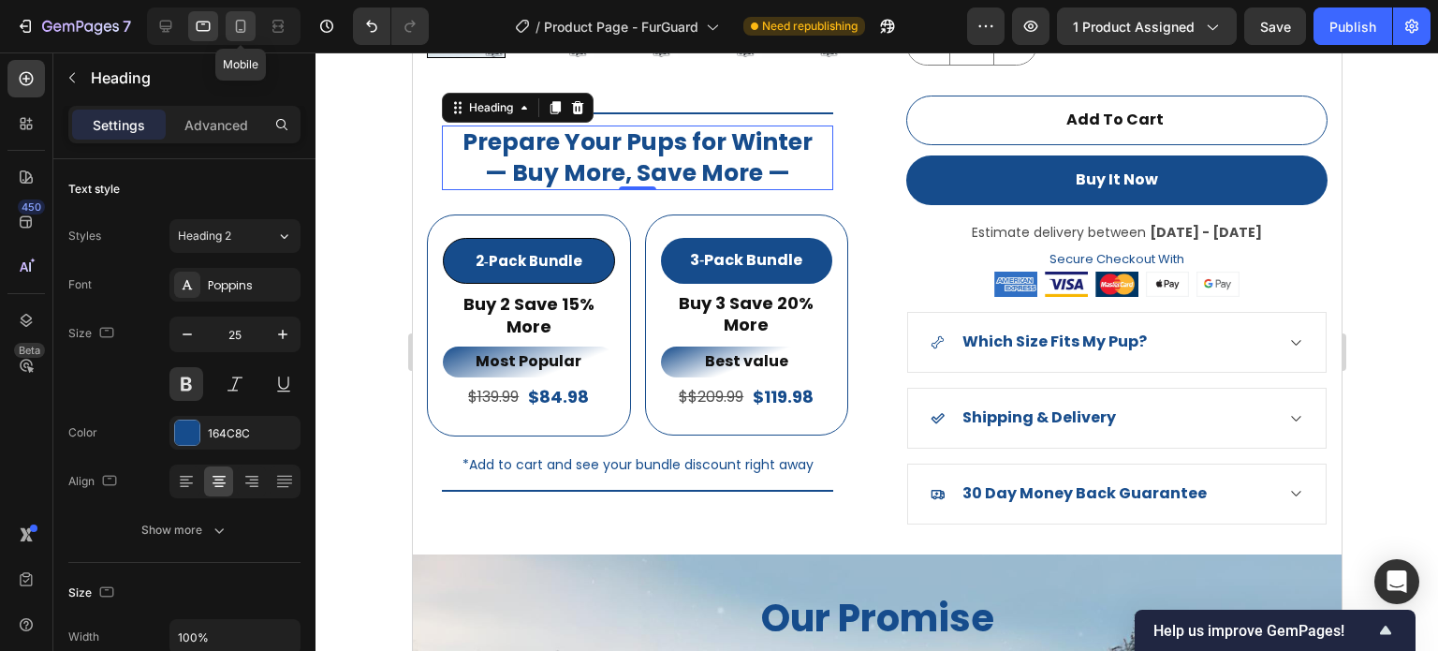
click at [247, 22] on icon at bounding box center [240, 26] width 19 height 19
type input "41"
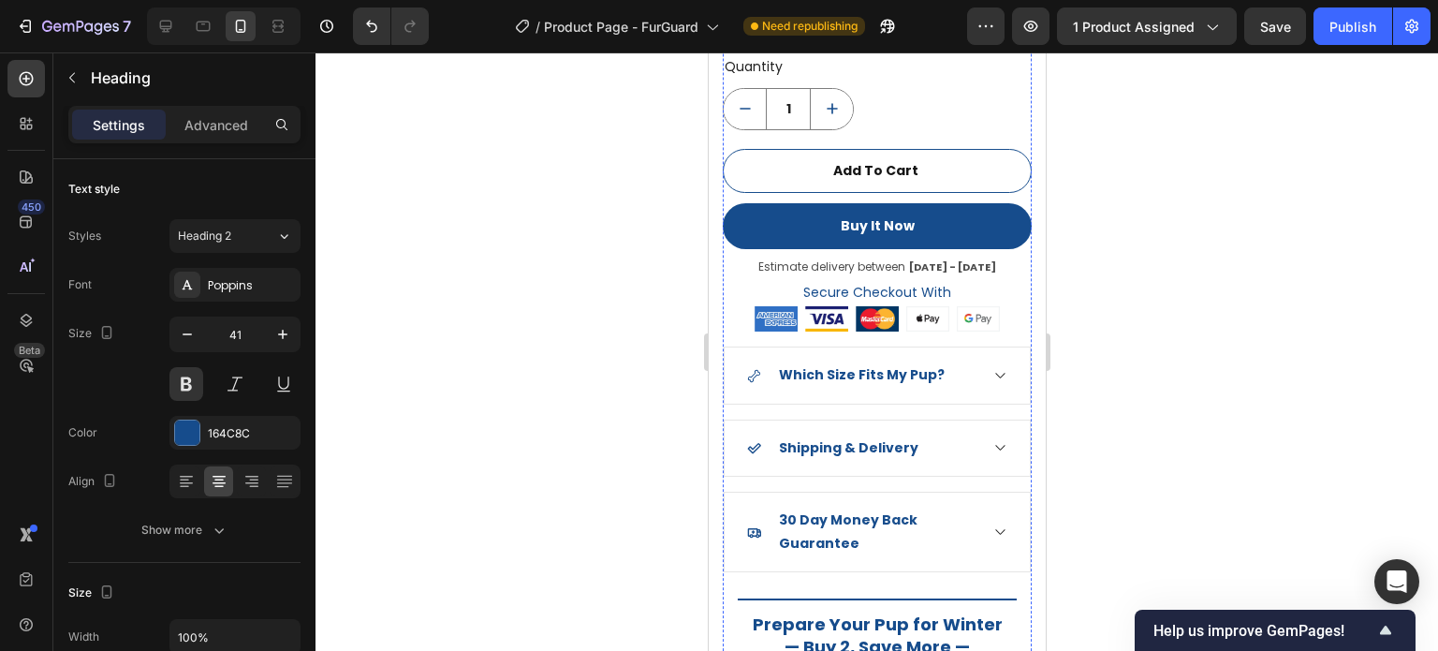
scroll to position [2341, 0]
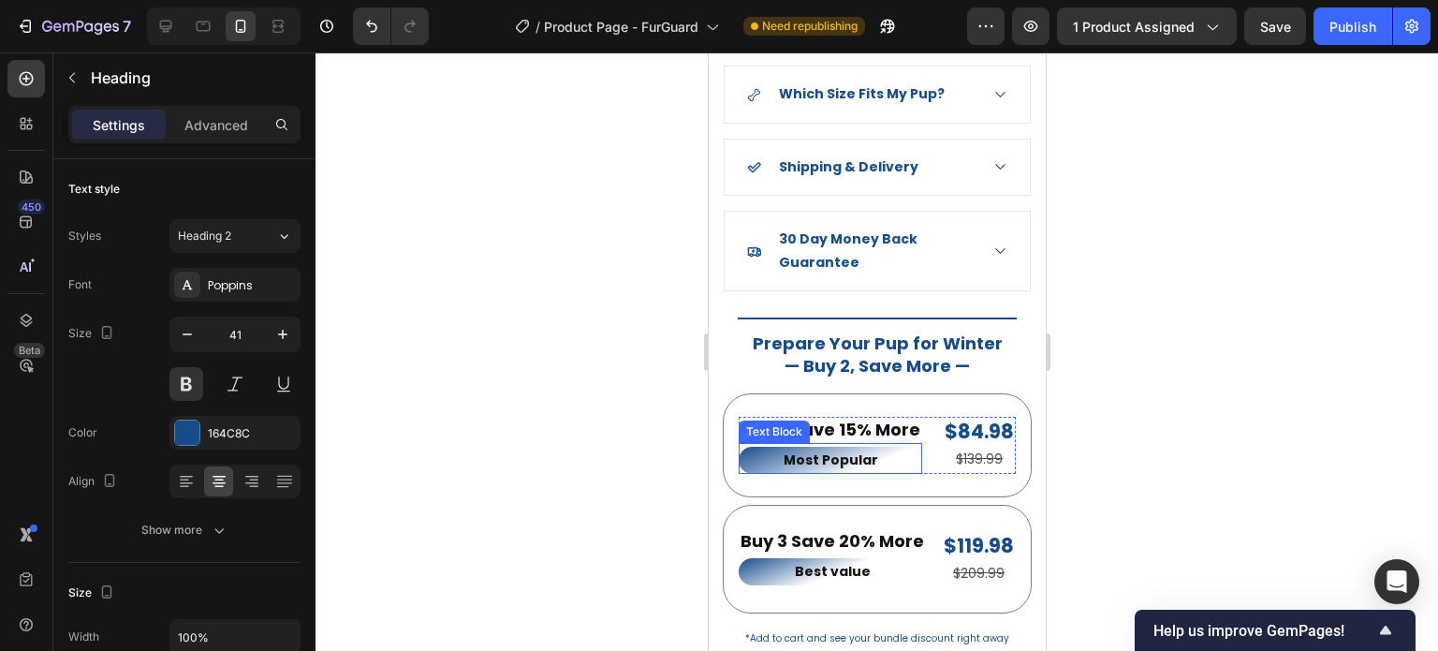
click at [826, 335] on h2 "Prepare Your Pup for Winter — Buy 2, Save More —" at bounding box center [876, 355] width 279 height 48
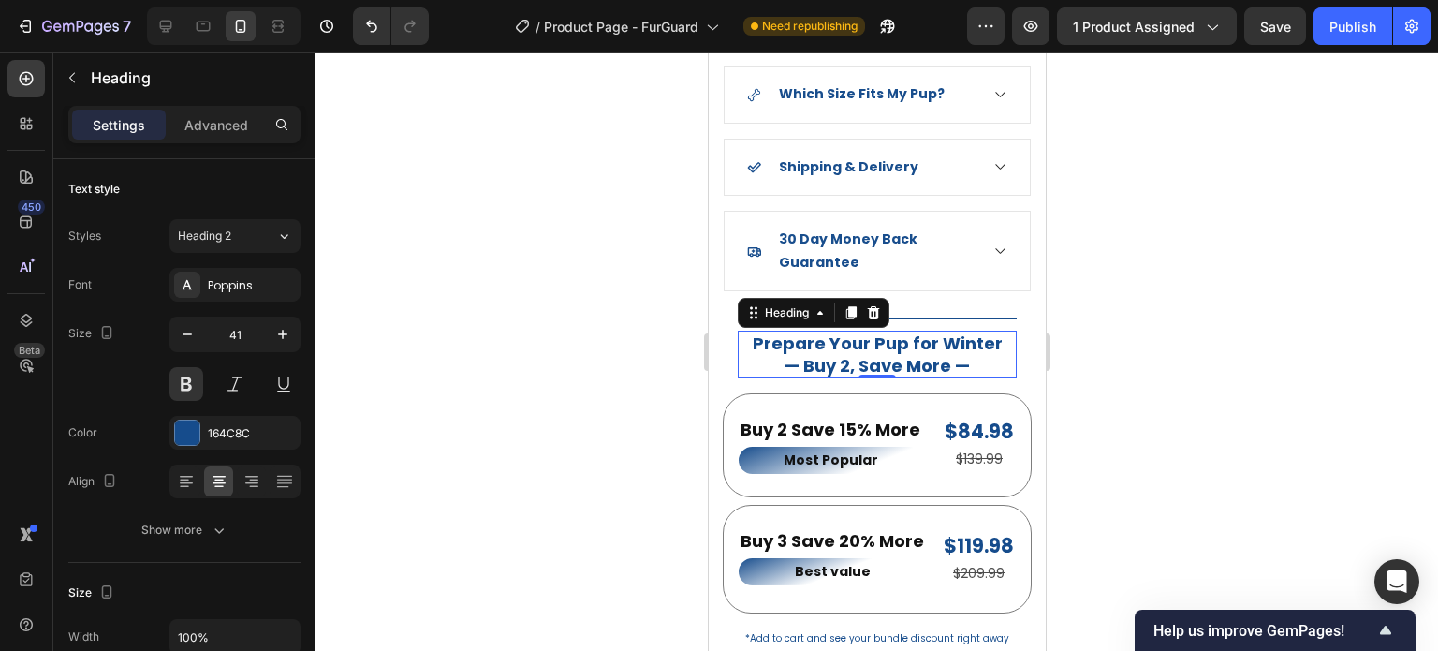
scroll to position [187, 0]
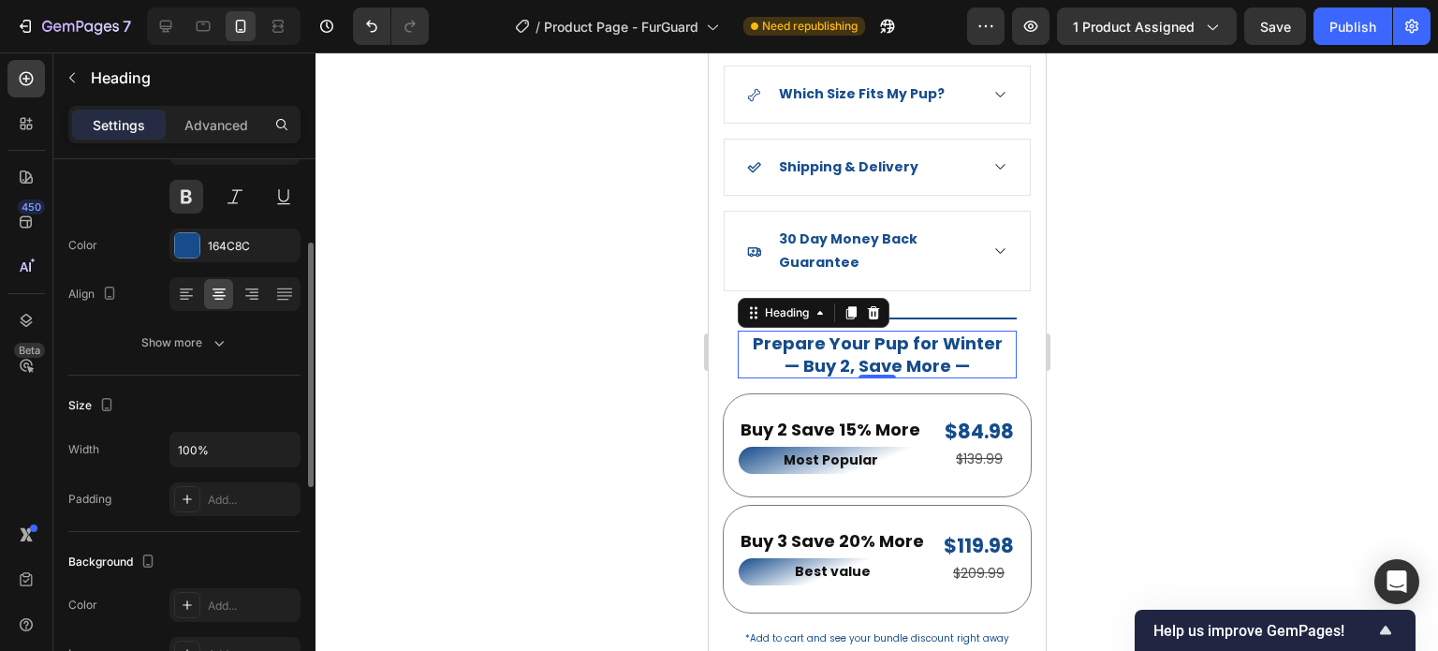
click at [840, 347] on h2 "Prepare Your Pup for Winter — Buy 2, Save More —" at bounding box center [876, 355] width 279 height 48
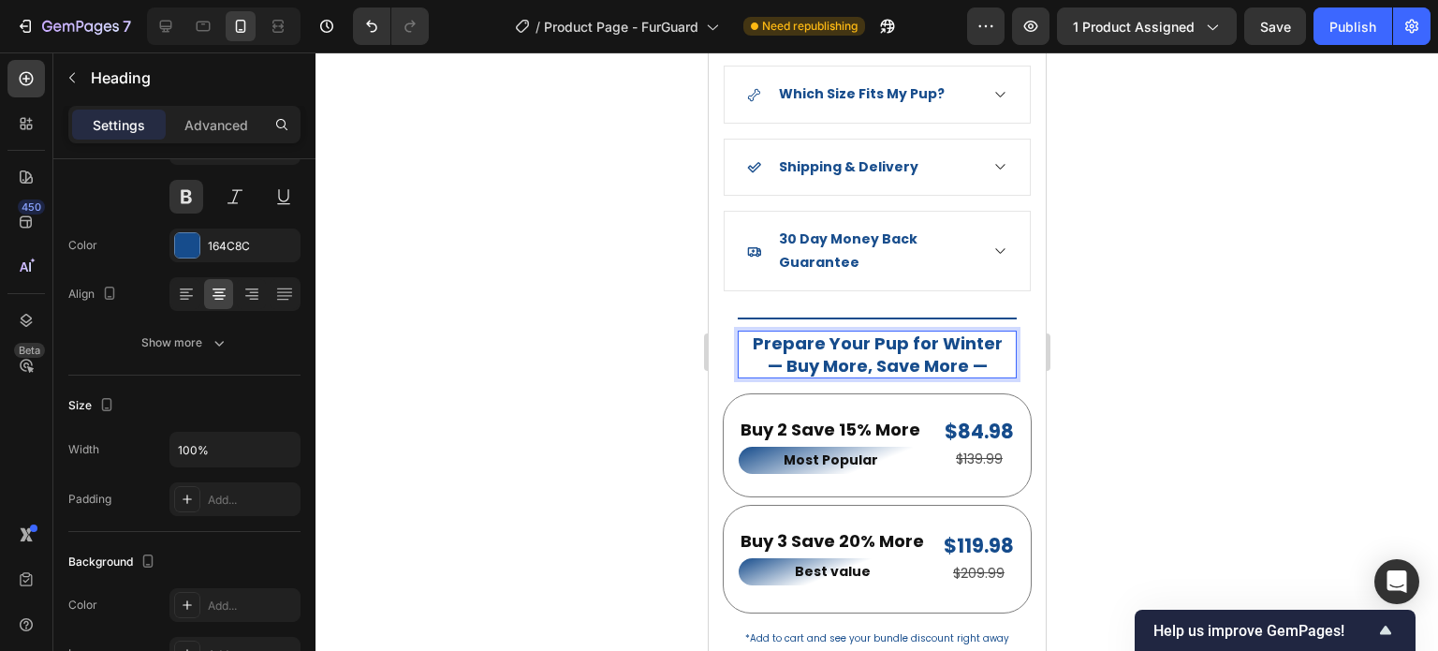
click at [1289, 317] on div at bounding box center [877, 351] width 1123 height 598
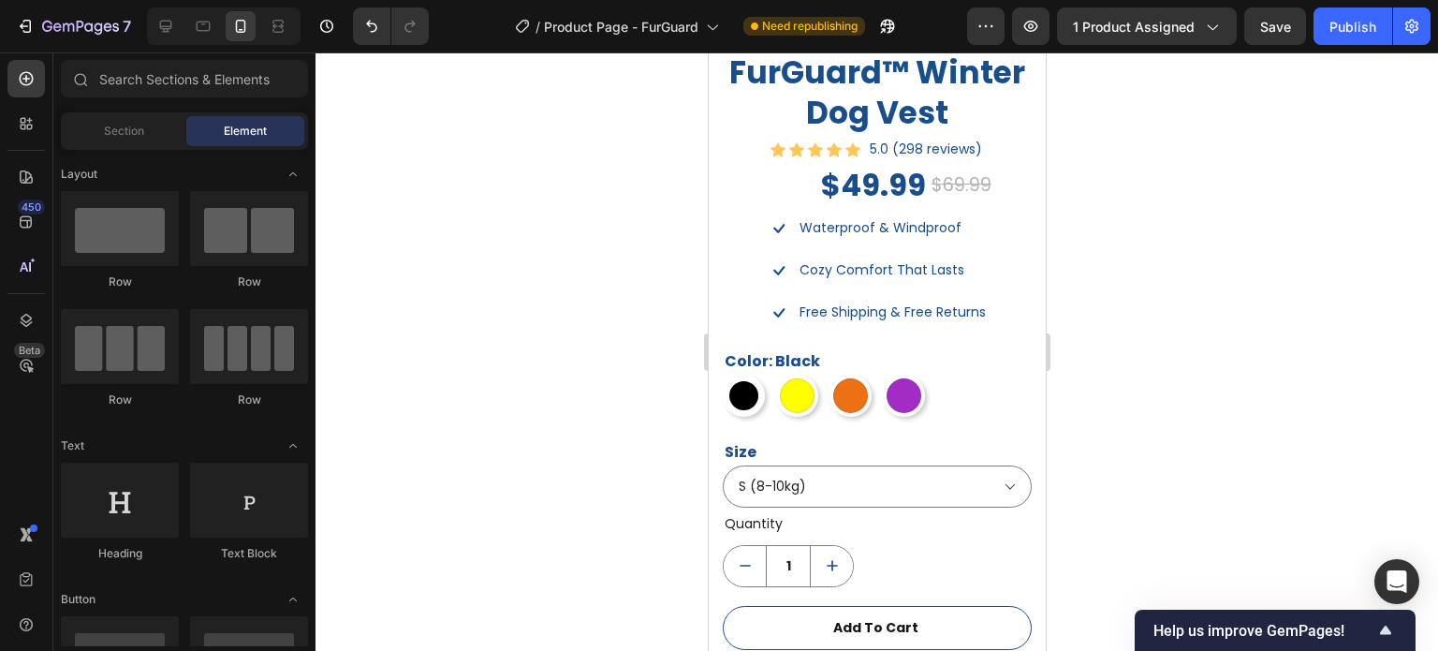
scroll to position [1592, 0]
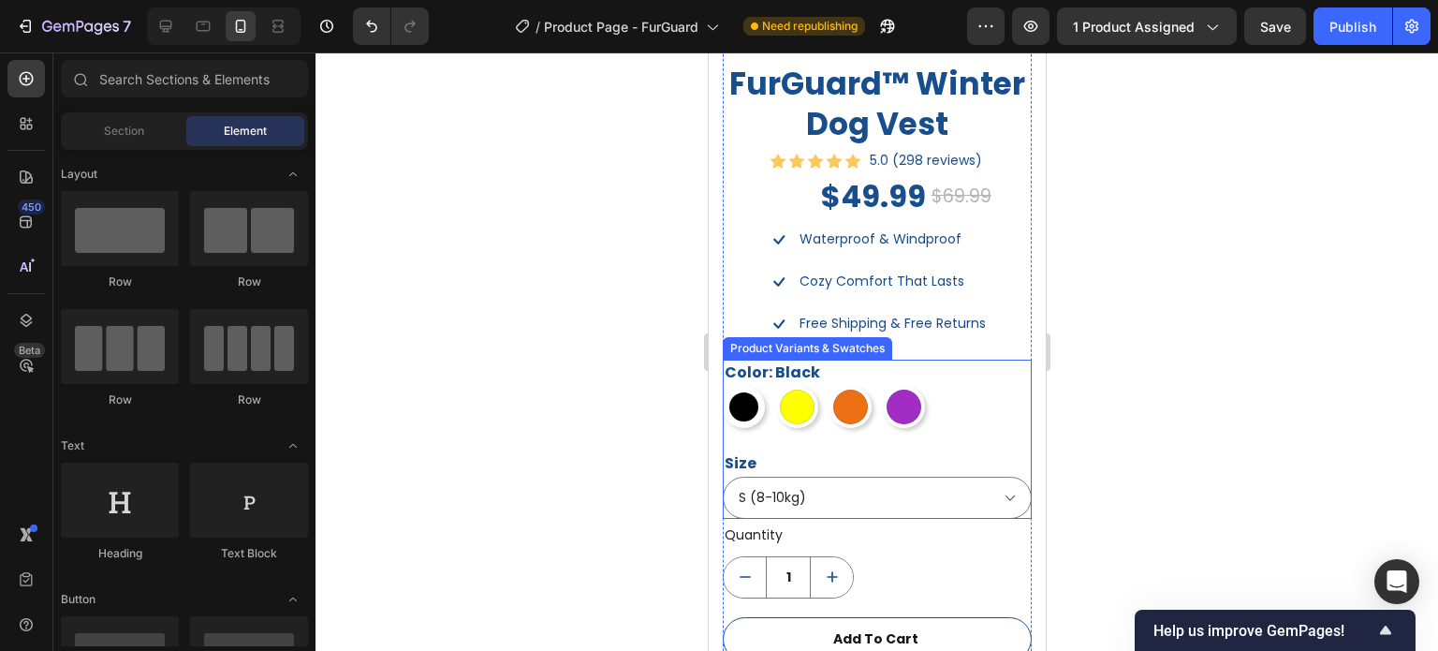
click at [990, 362] on div "Color: Black Black Black Yellow Yellow Orange Orange Purple Purple" at bounding box center [876, 394] width 309 height 68
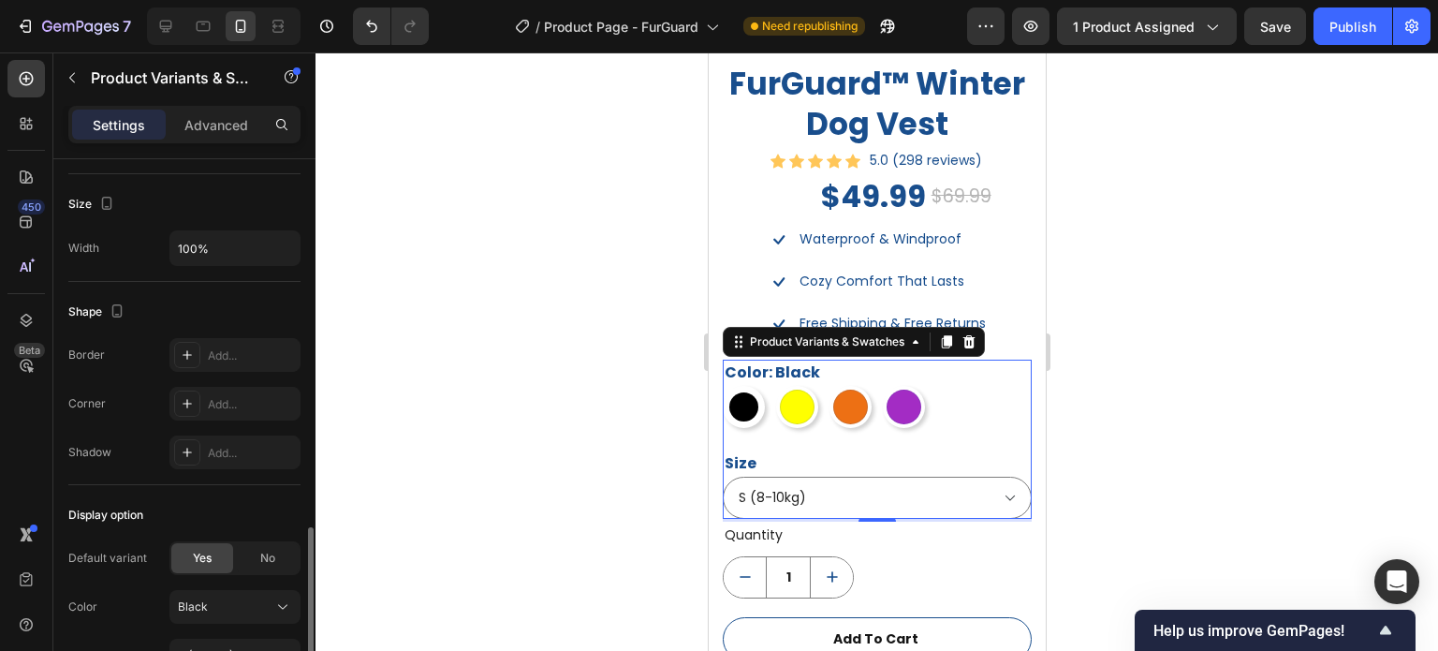
scroll to position [1669, 0]
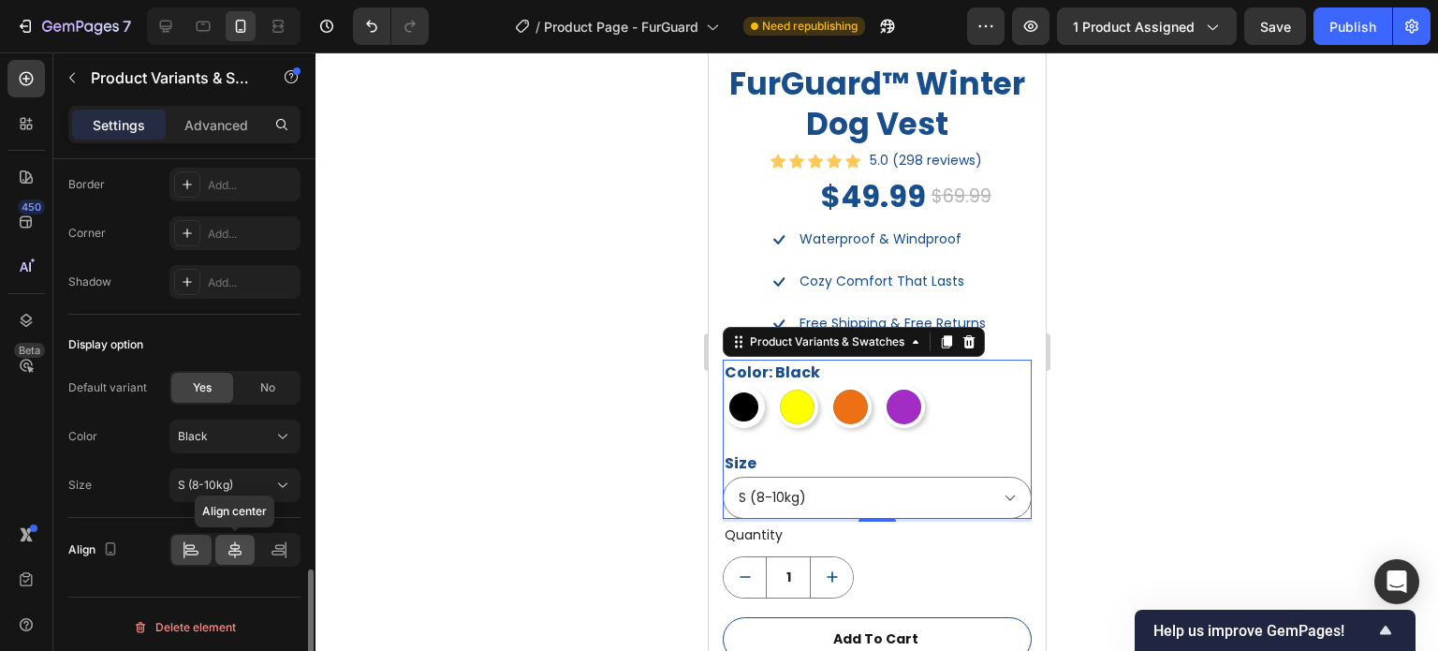
click at [226, 542] on icon at bounding box center [235, 549] width 19 height 19
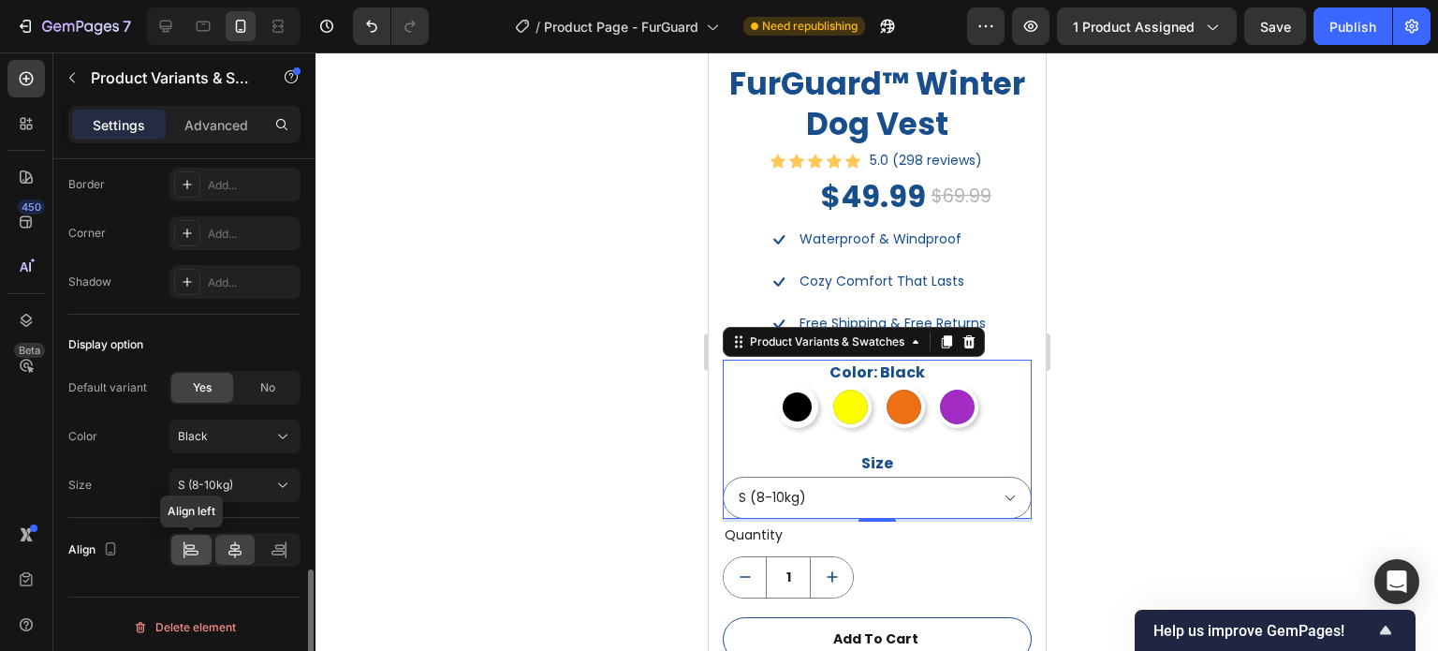
click at [192, 551] on icon at bounding box center [191, 553] width 13 height 5
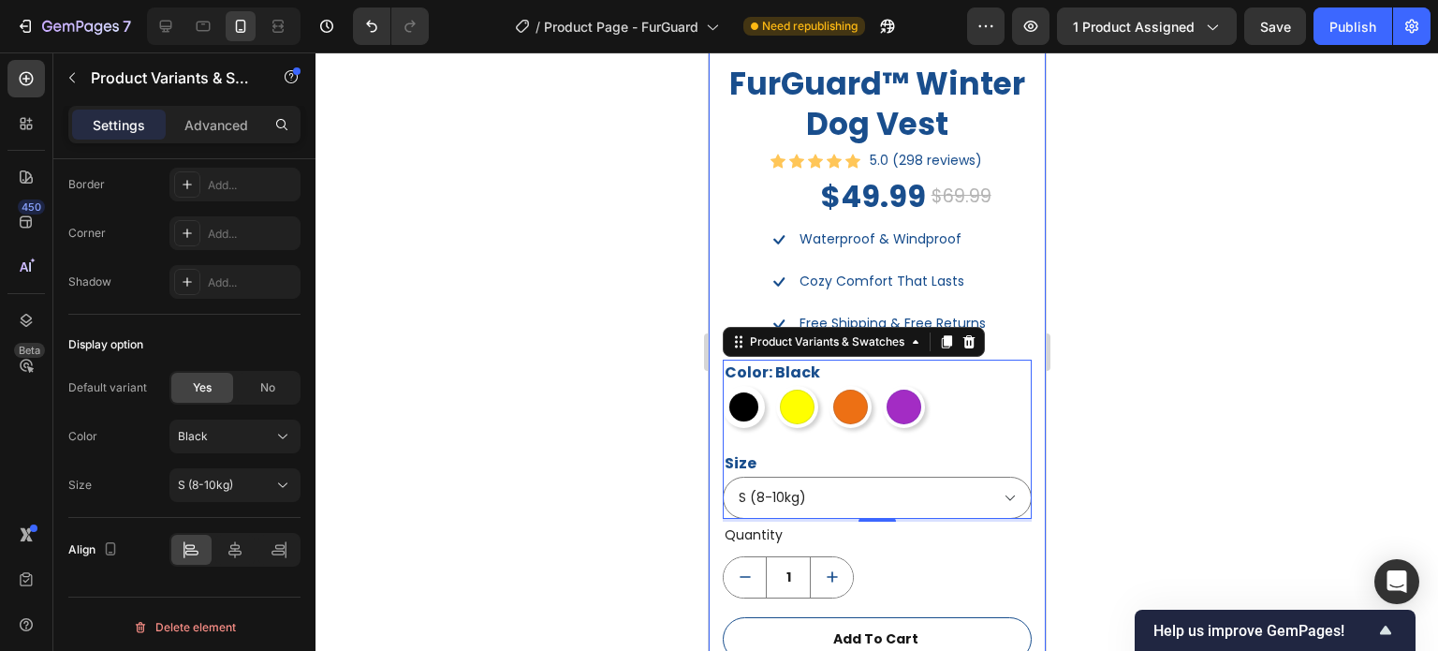
click at [1203, 430] on div at bounding box center [877, 351] width 1123 height 598
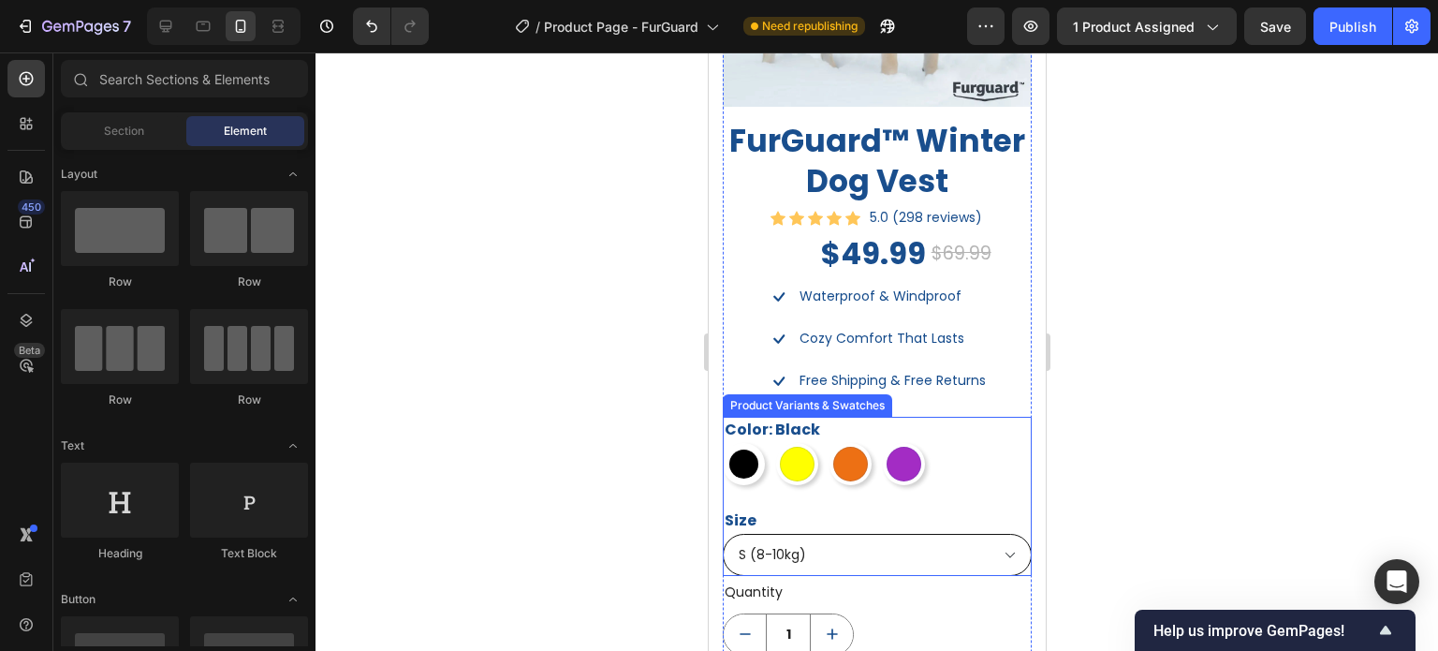
scroll to position [1592, 0]
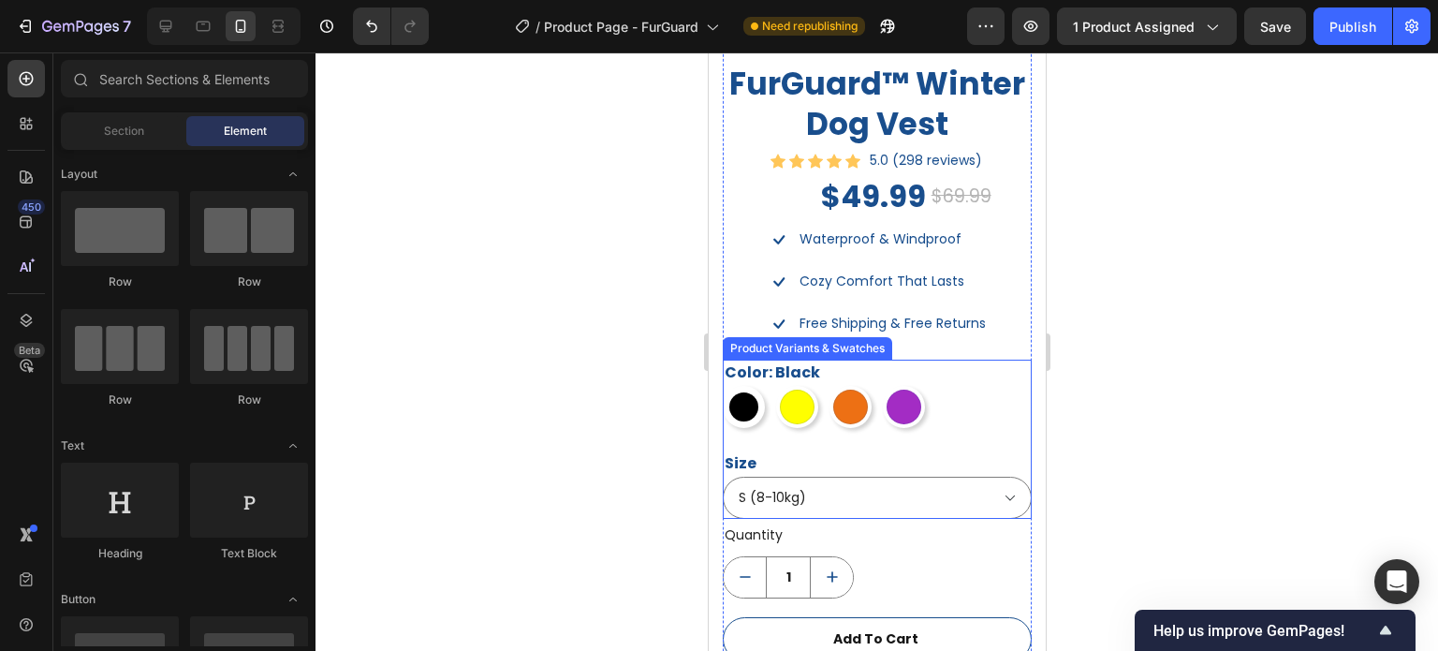
click at [965, 360] on div "Color: Black Black Black Yellow Yellow Orange Orange Purple Purple" at bounding box center [876, 394] width 309 height 68
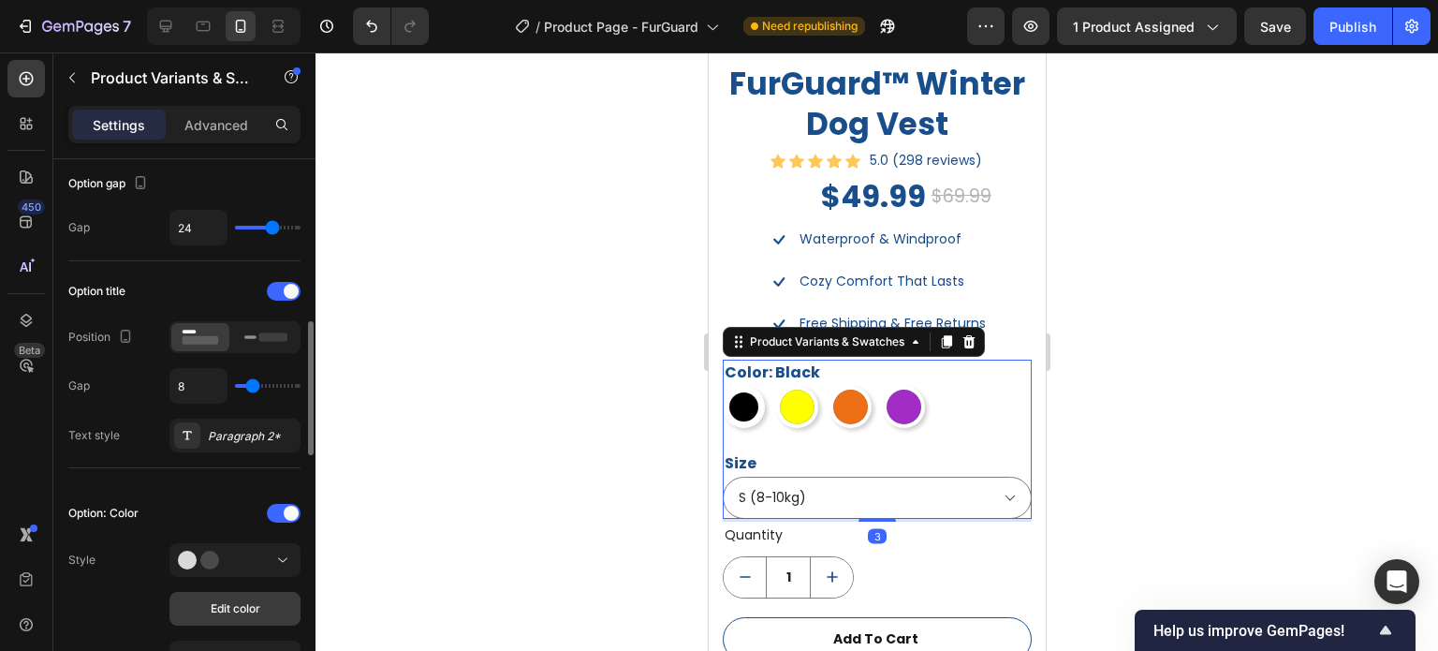
scroll to position [281, 0]
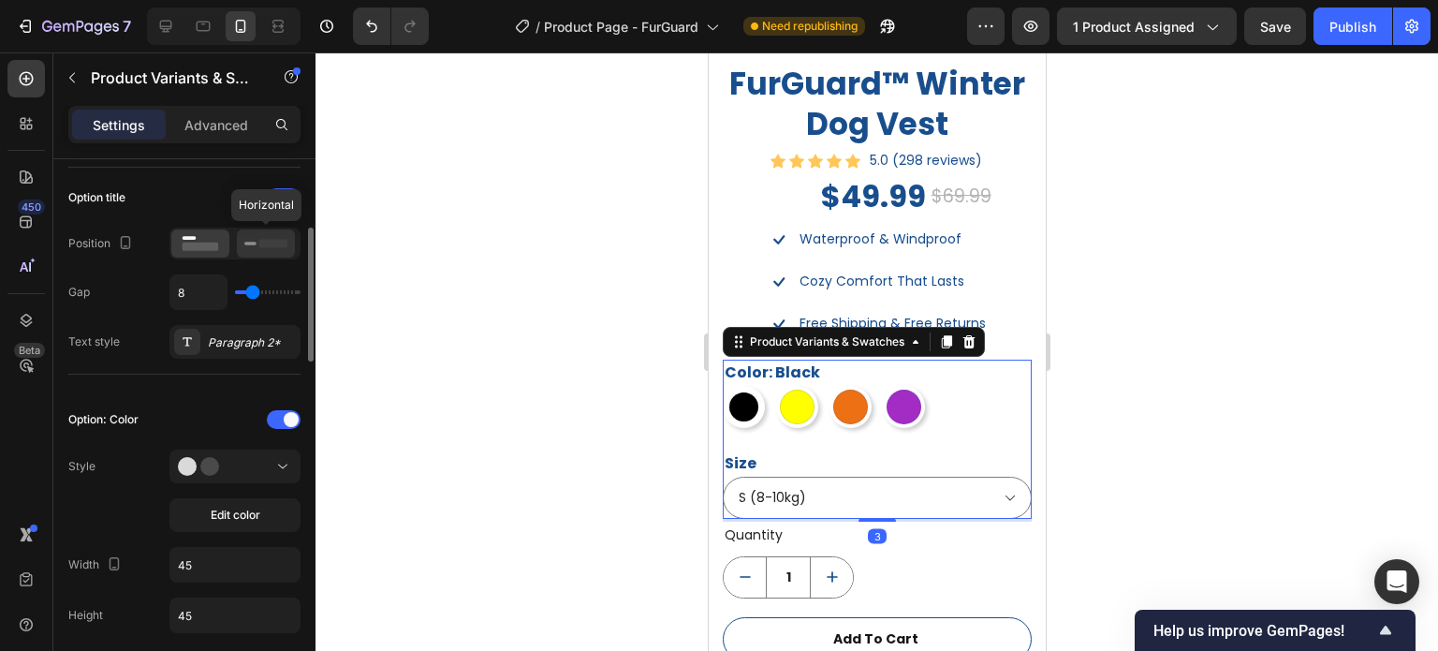
click at [262, 239] on rect at bounding box center [273, 243] width 28 height 8
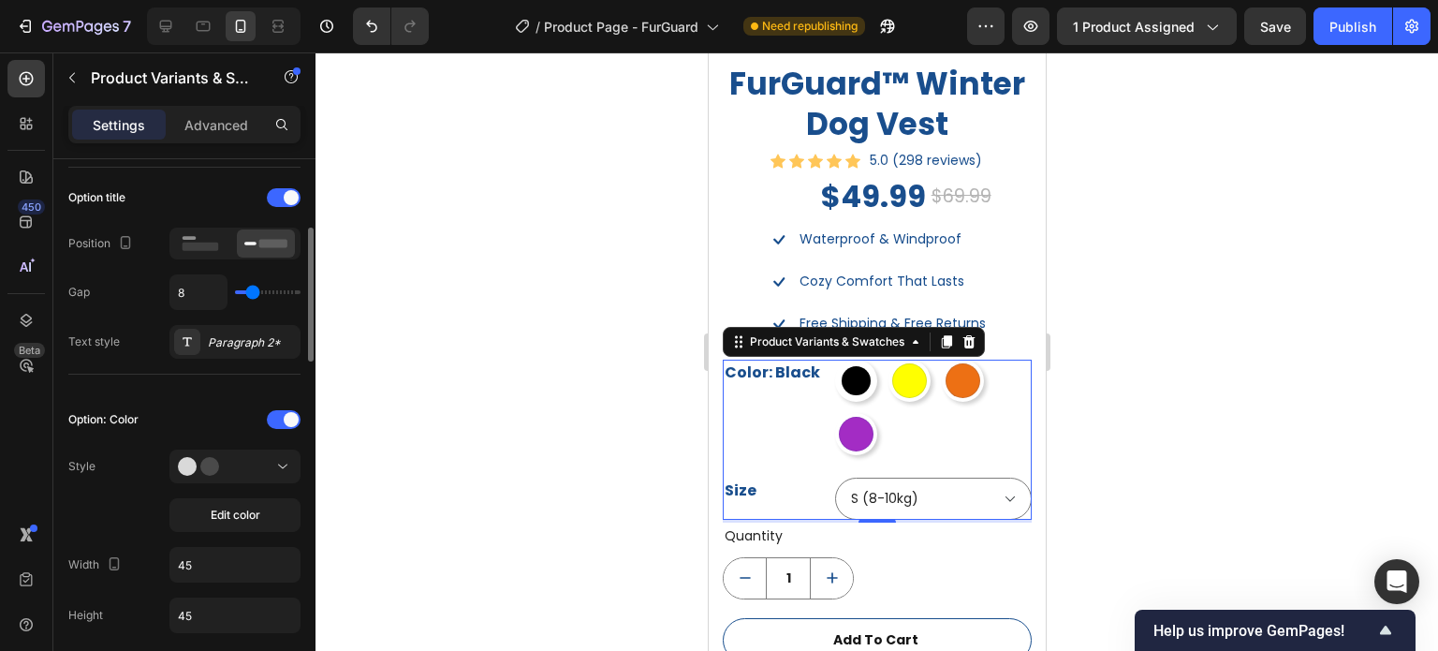
type input "1"
type input "0"
type input "11"
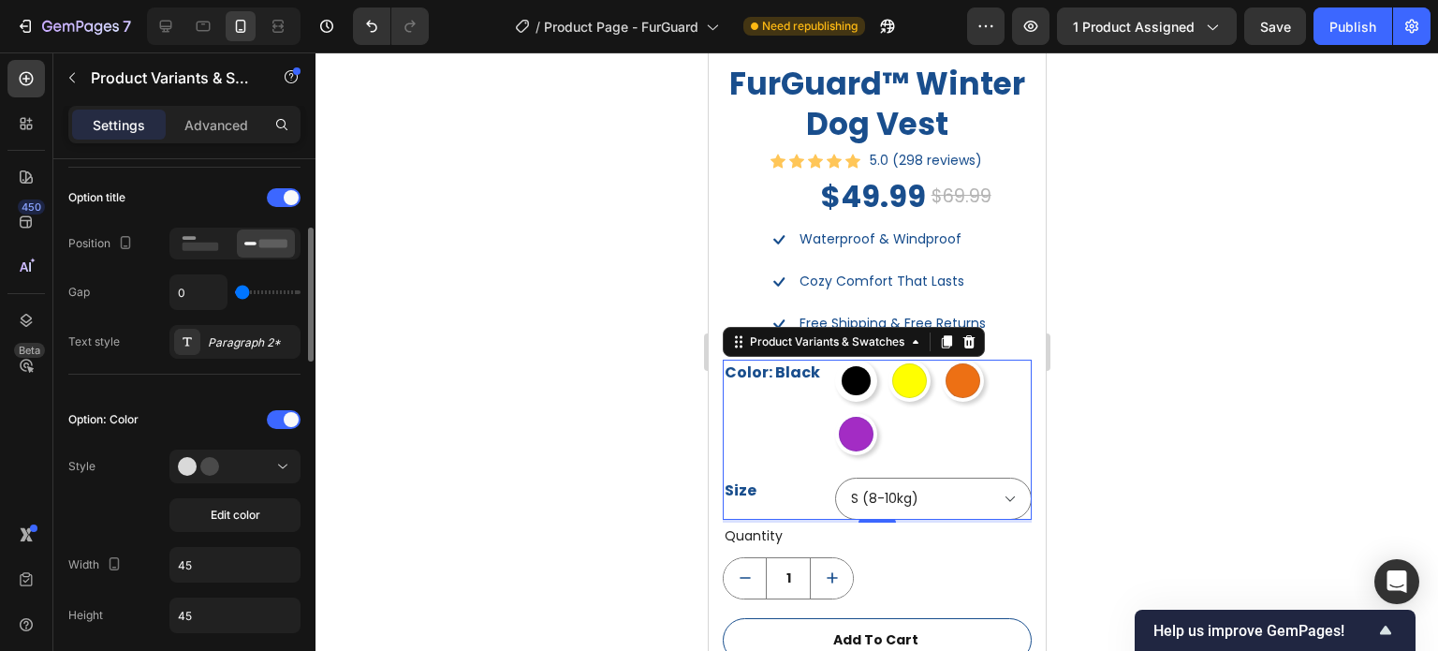
type input "11"
type input "16"
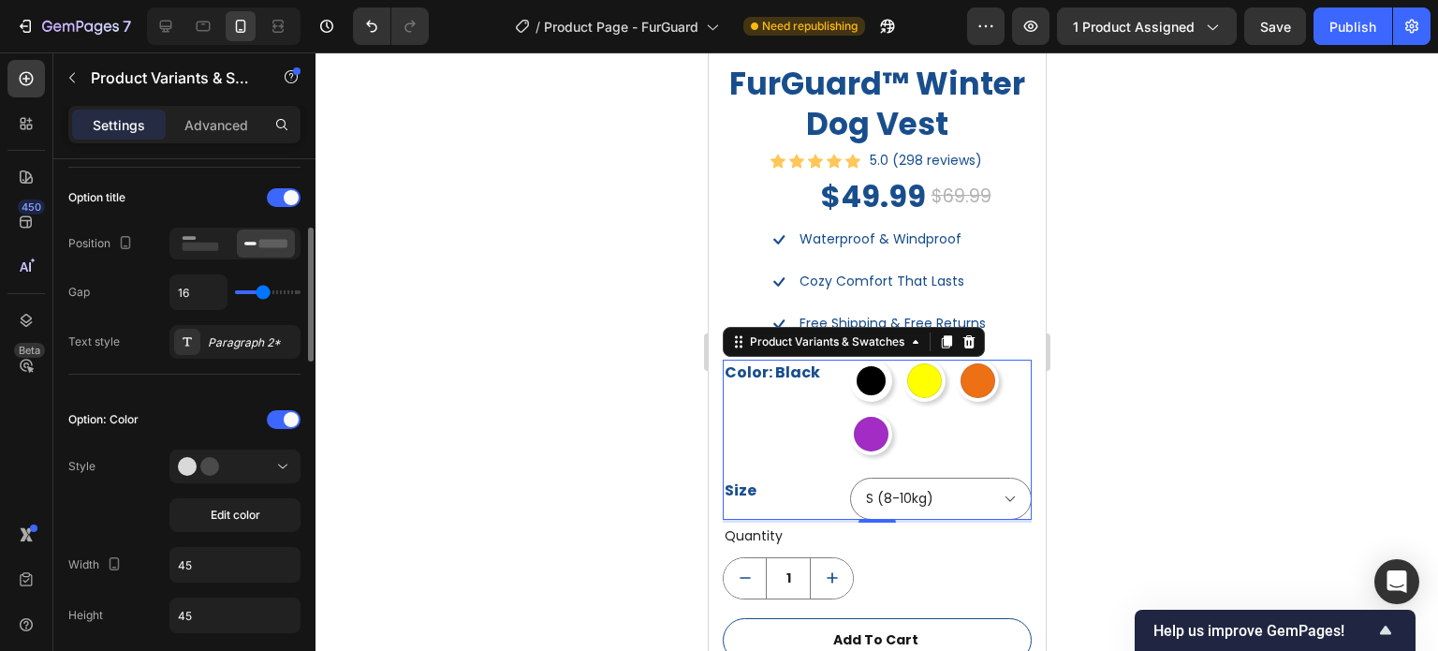
type input "17"
type input "19"
type input "20"
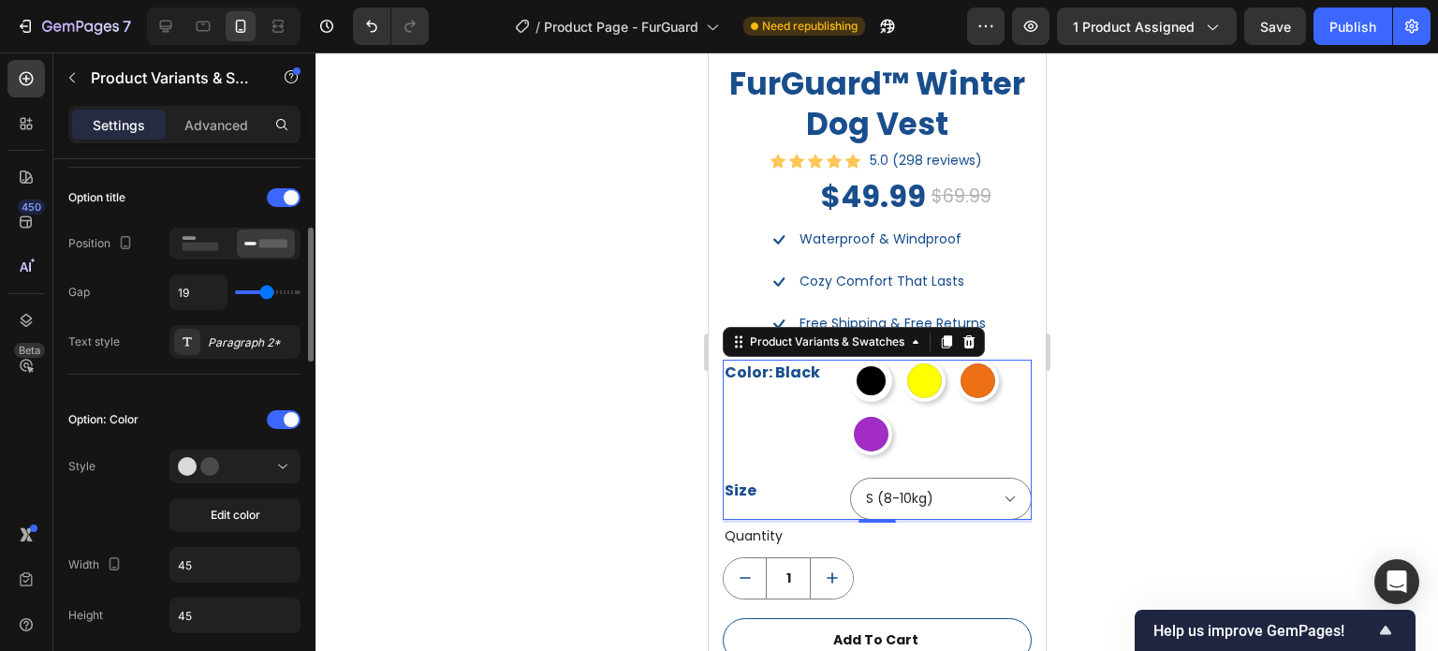
type input "20"
type input "21"
type input "22"
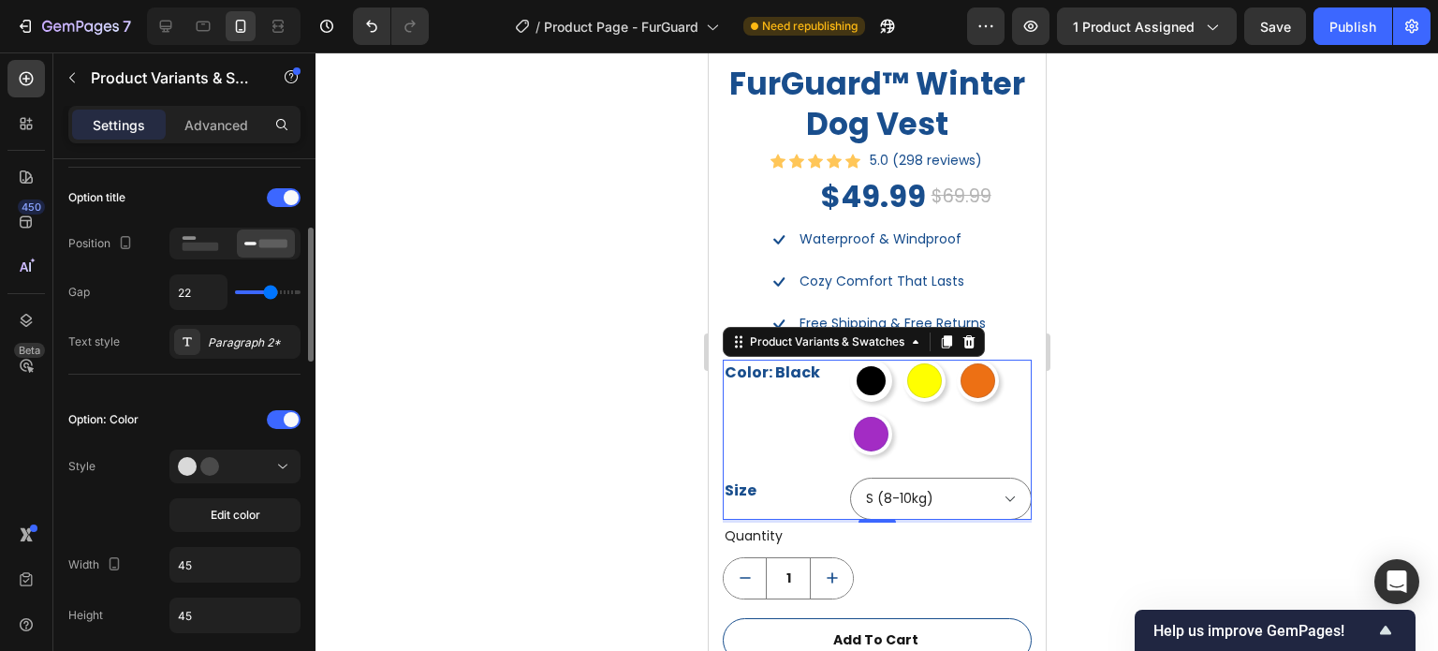
type input "23"
type input "24"
type input "25"
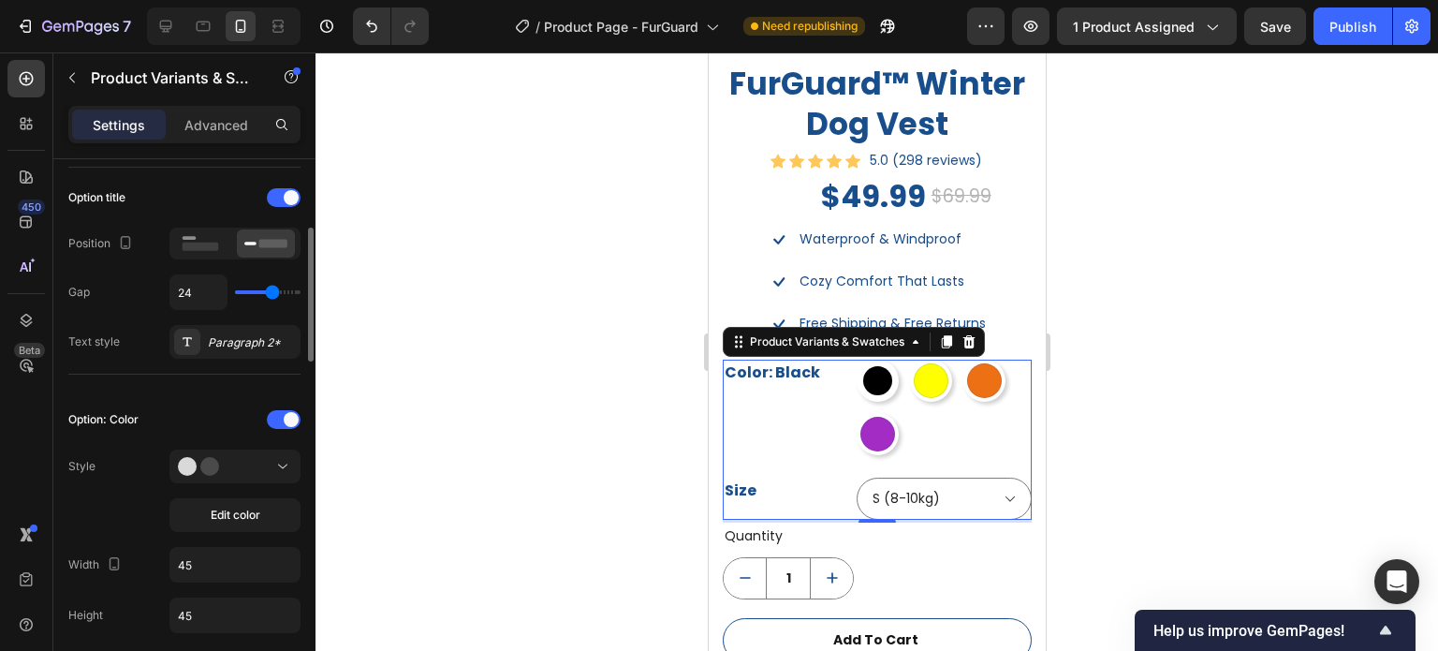
type input "25"
type input "26"
type input "27"
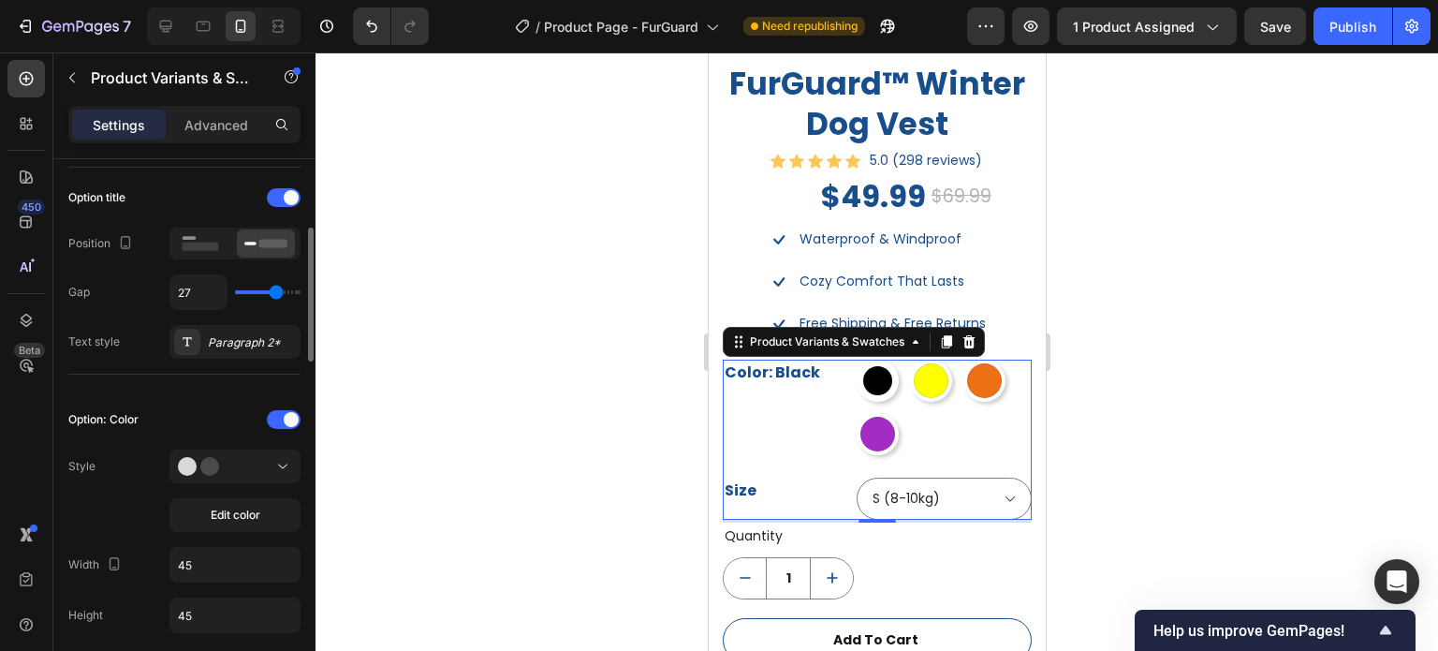
type input "28"
type input "29"
type input "30"
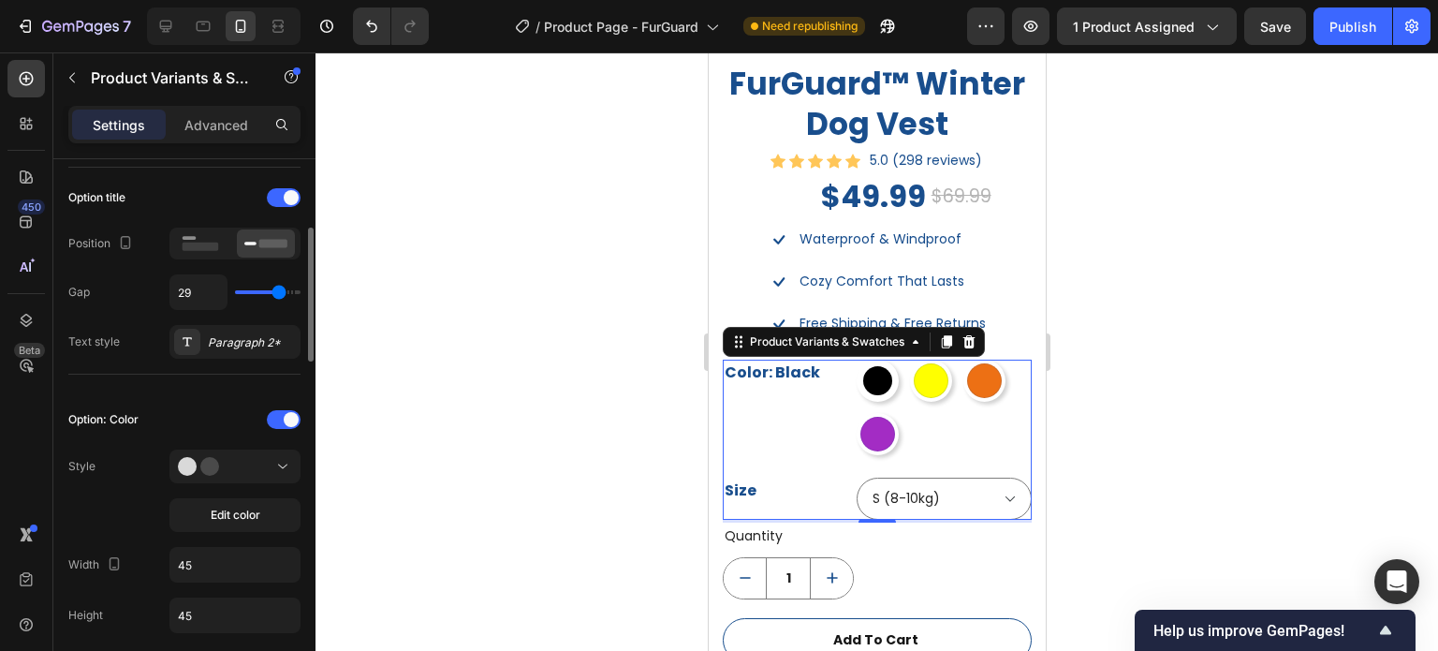
type input "30"
type input "31"
type input "32"
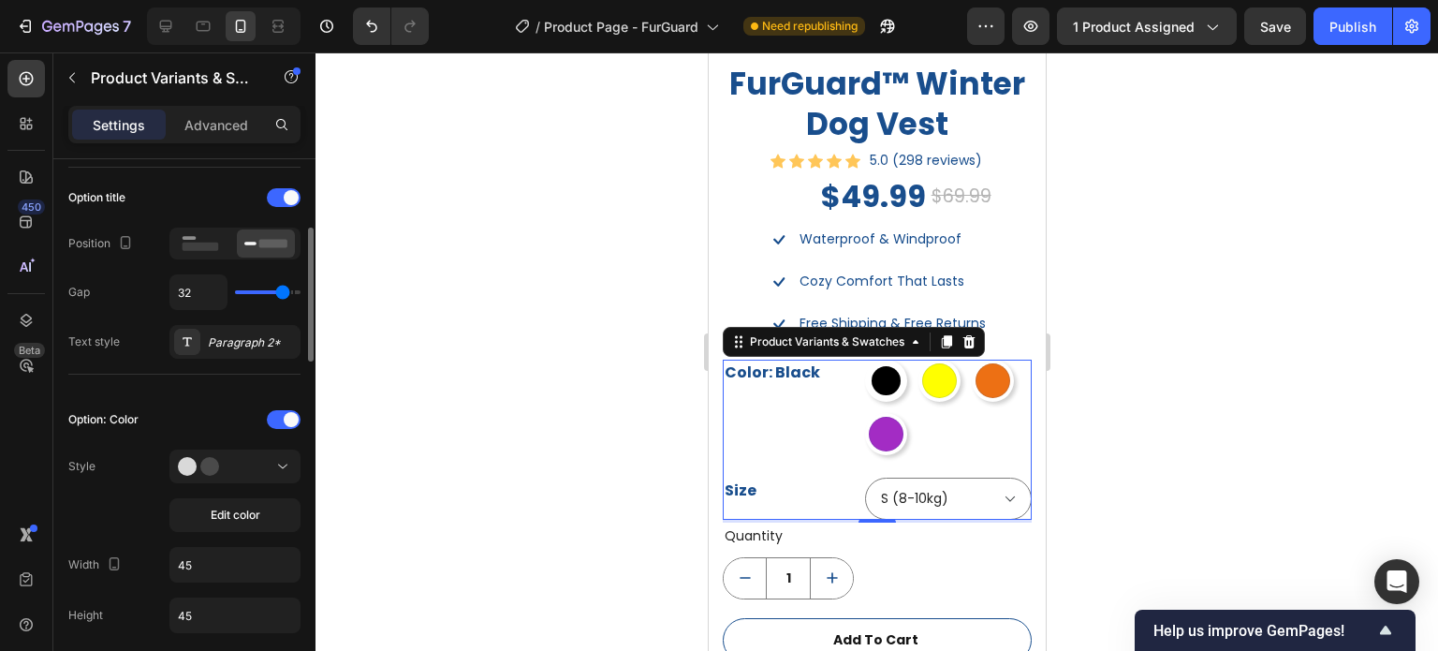
type input "33"
type input "37"
type input "38"
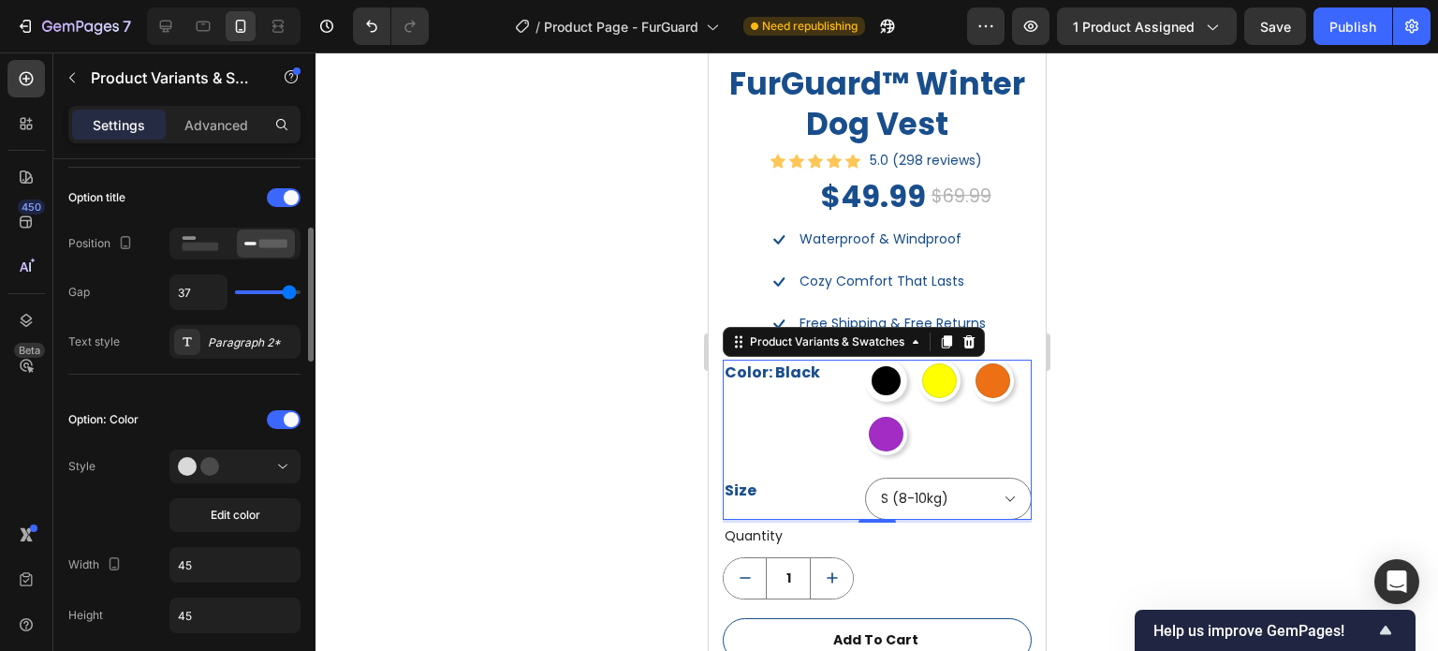
type input "38"
type input "39"
type input "40"
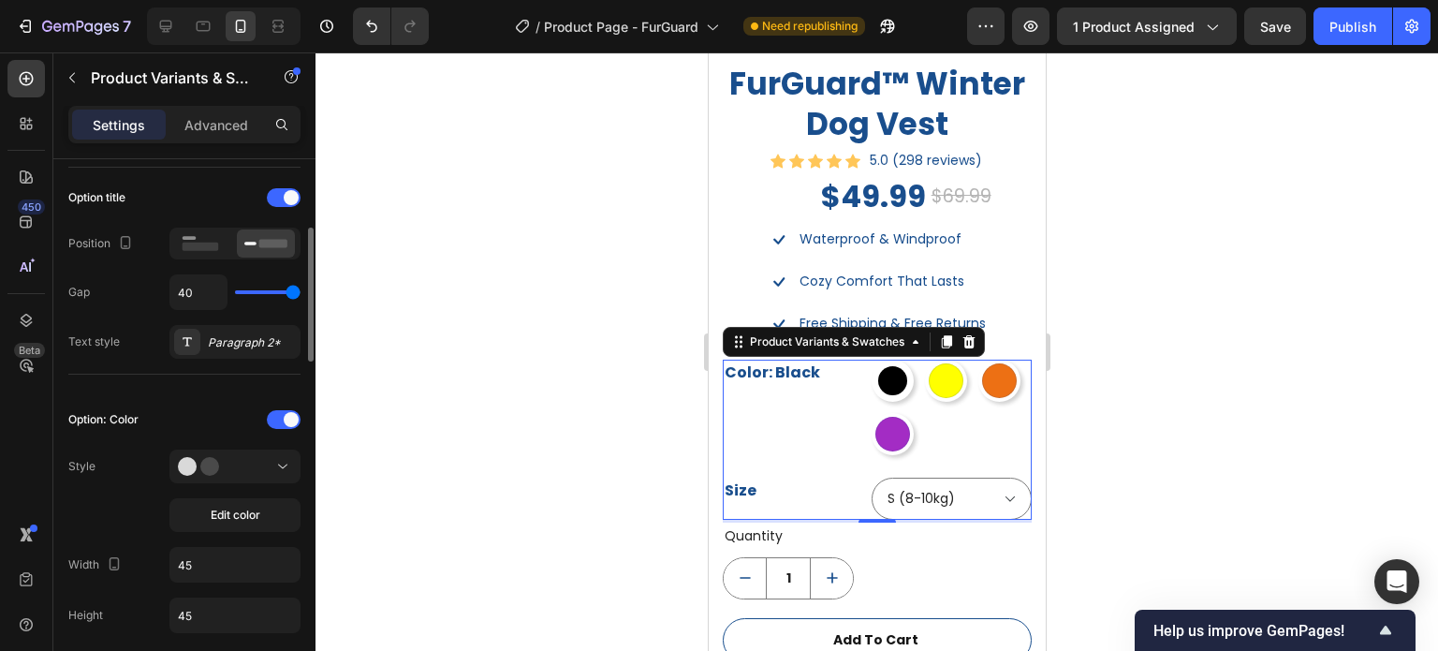
type input "26"
type input "23"
type input "21"
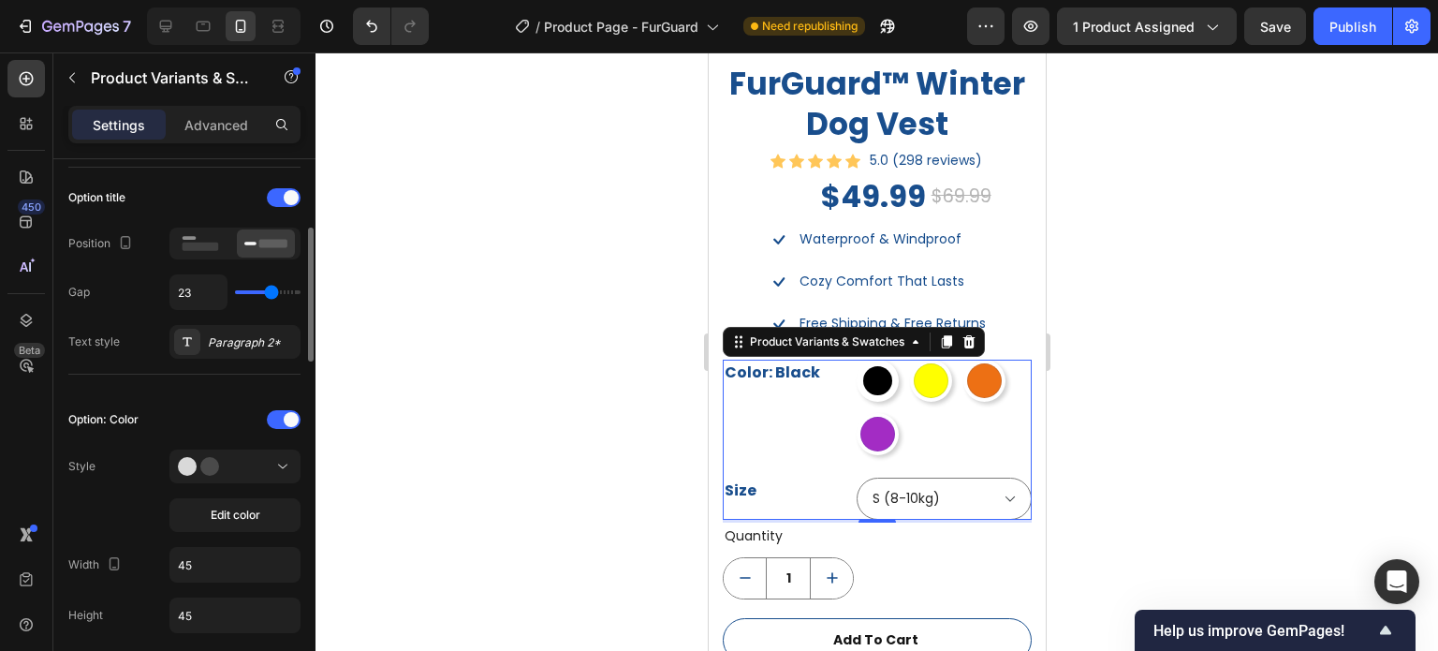
type input "21"
type input "19"
type input "17"
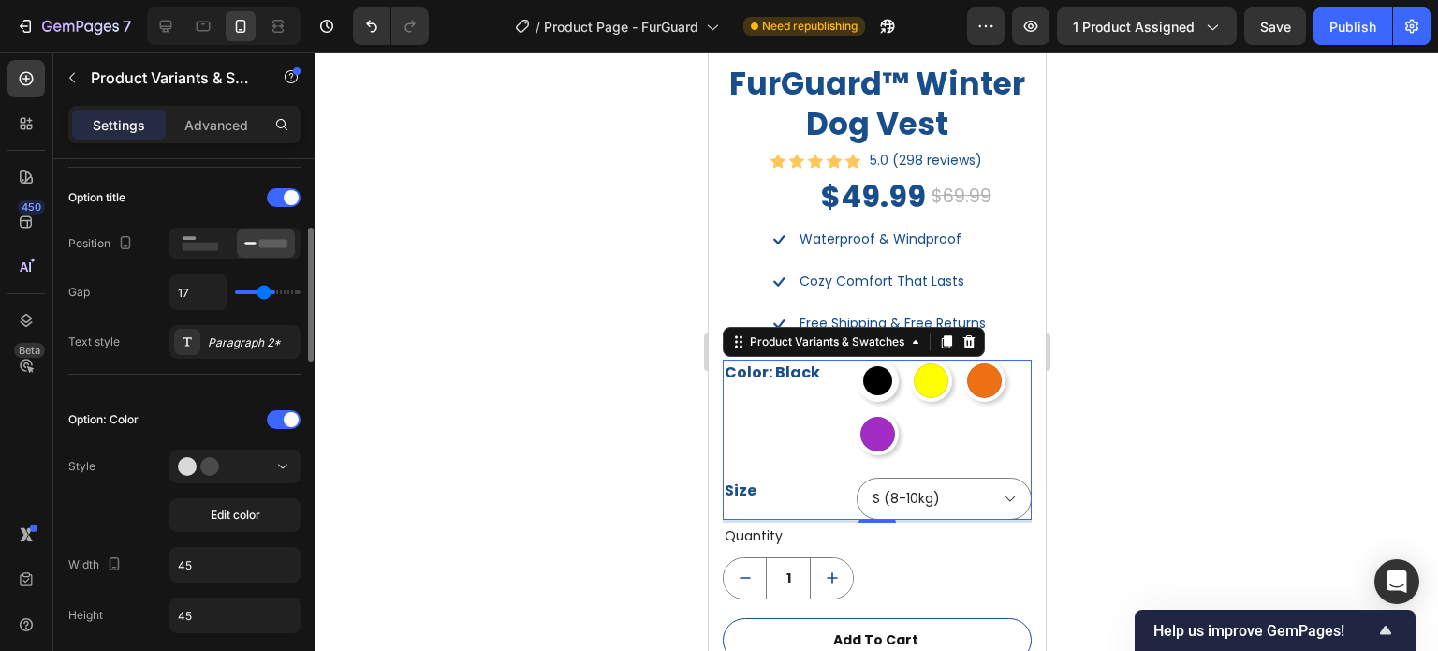
type input "16"
type input "14"
type input "13"
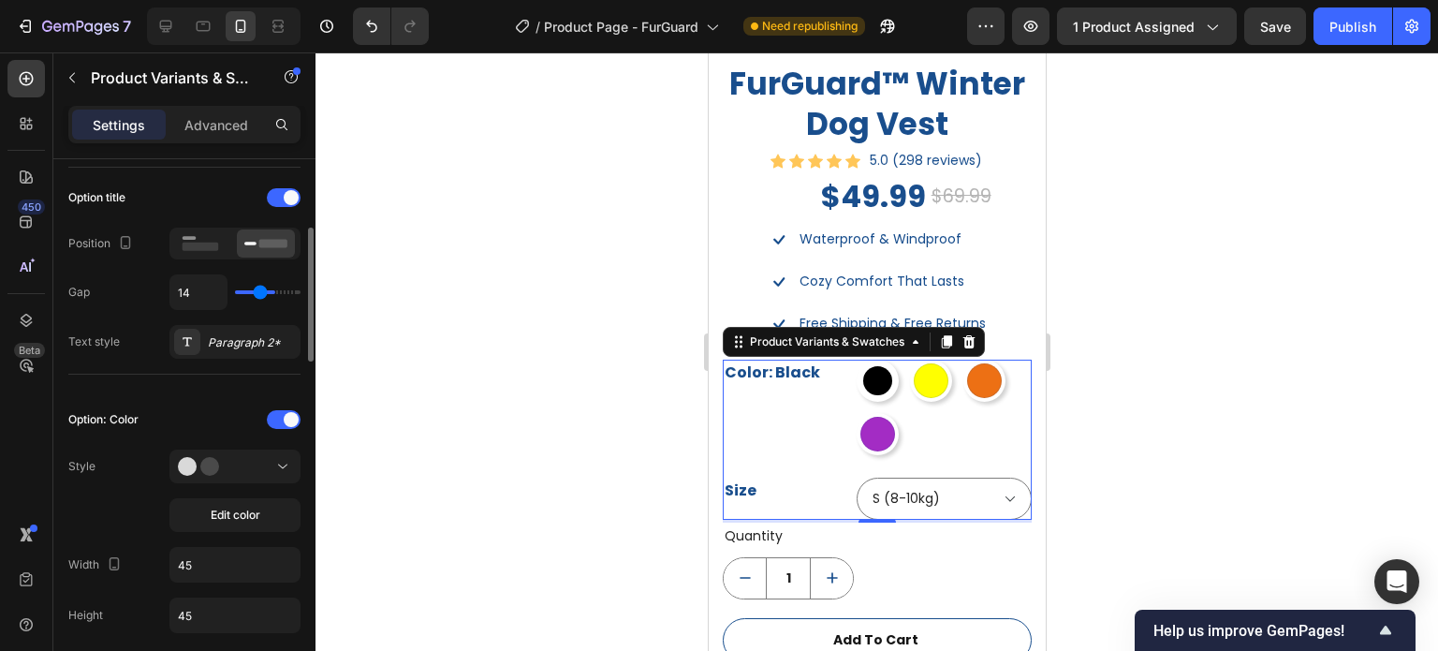
type input "13"
type input "40"
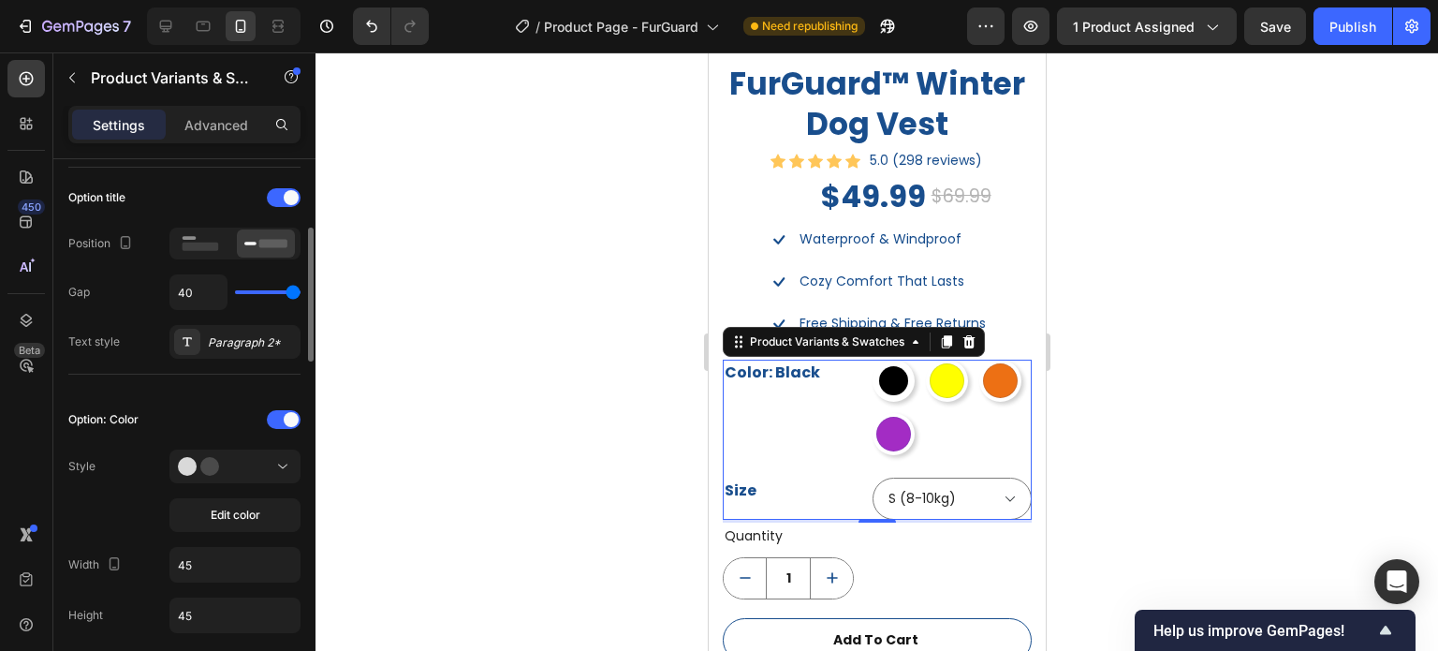
type input "24"
type input "23"
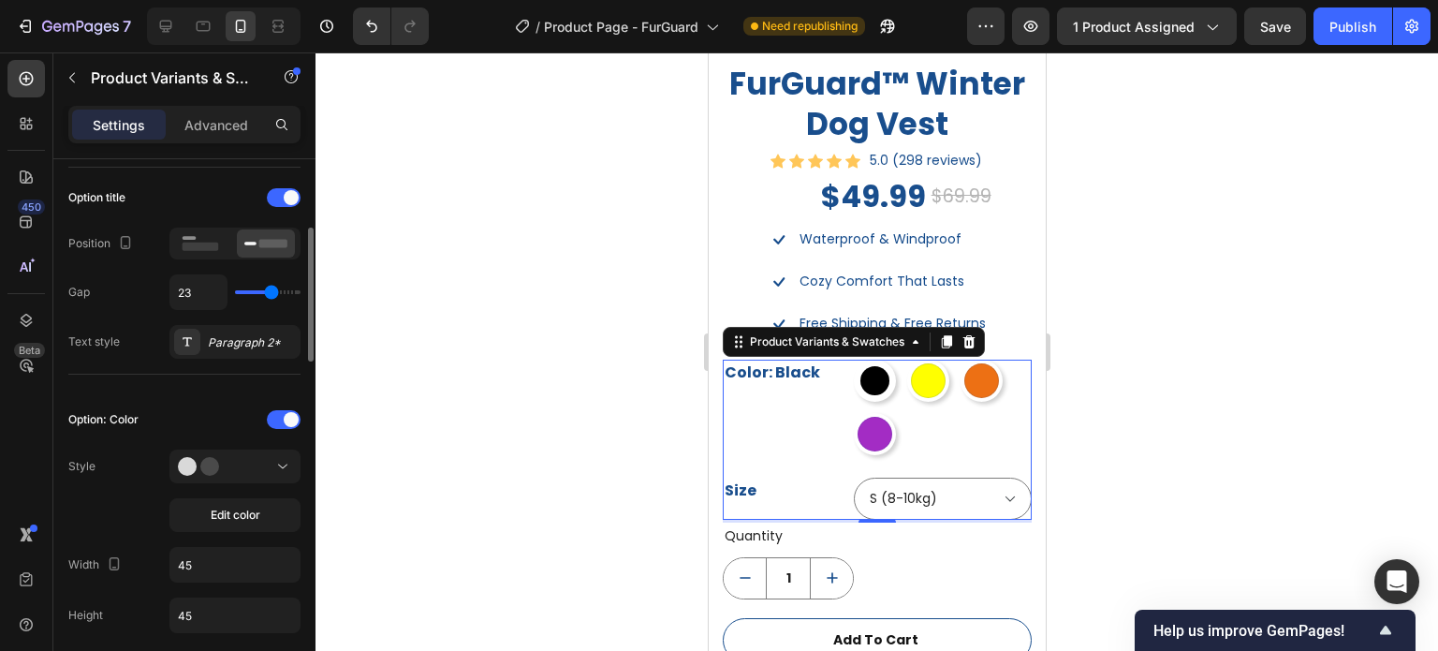
type input "20"
type input "17"
type input "15"
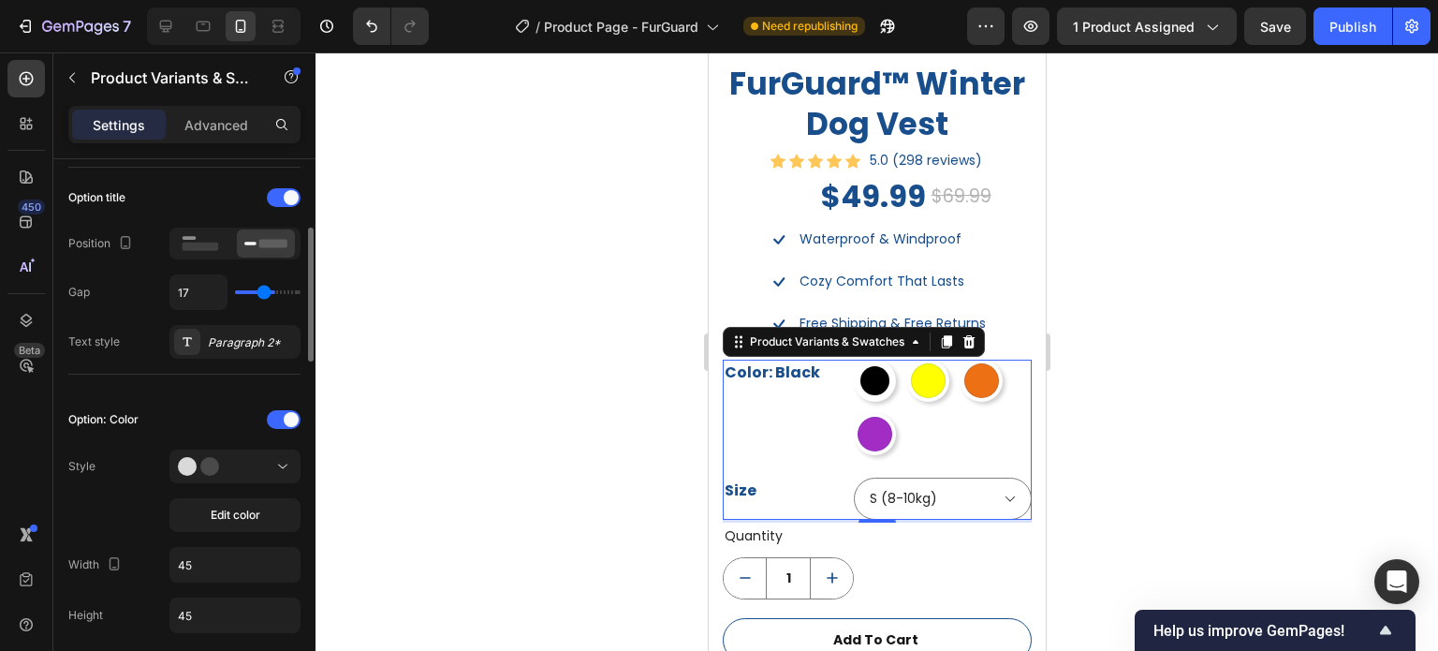
type input "15"
type input "13"
type input "11"
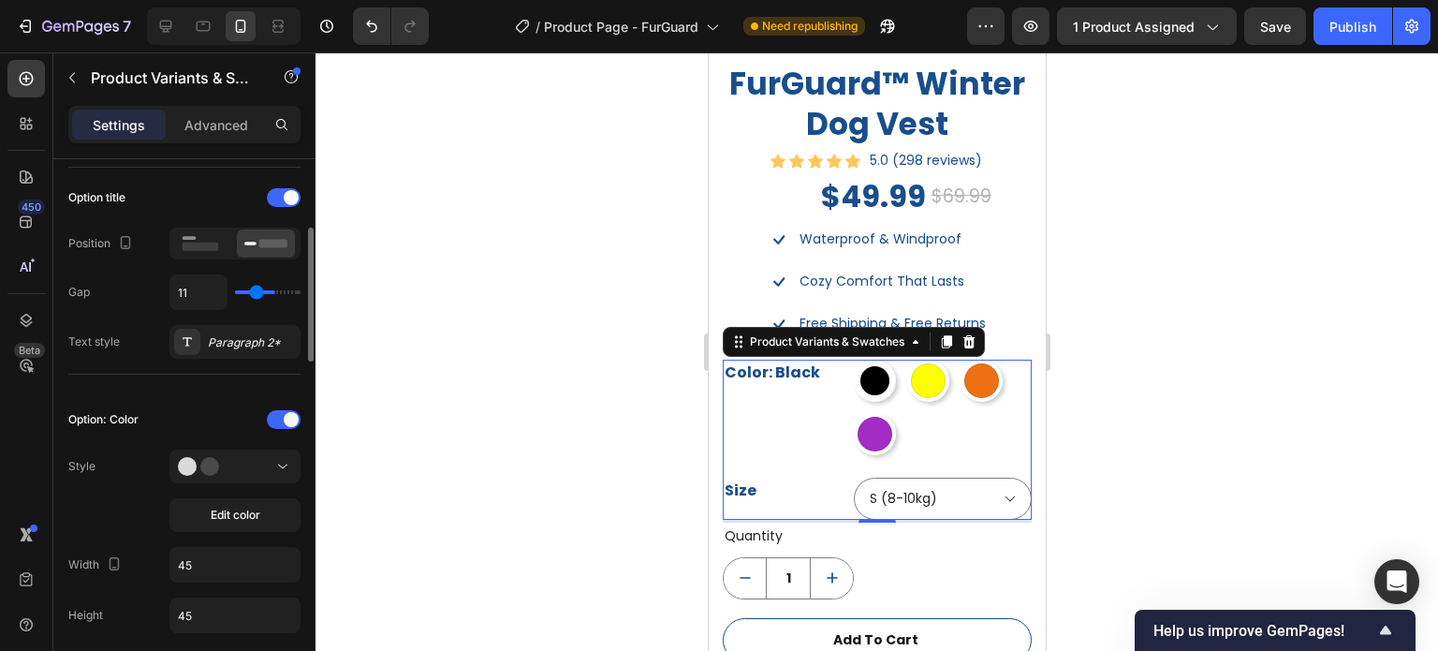
type input "9"
type input "7"
type input "5"
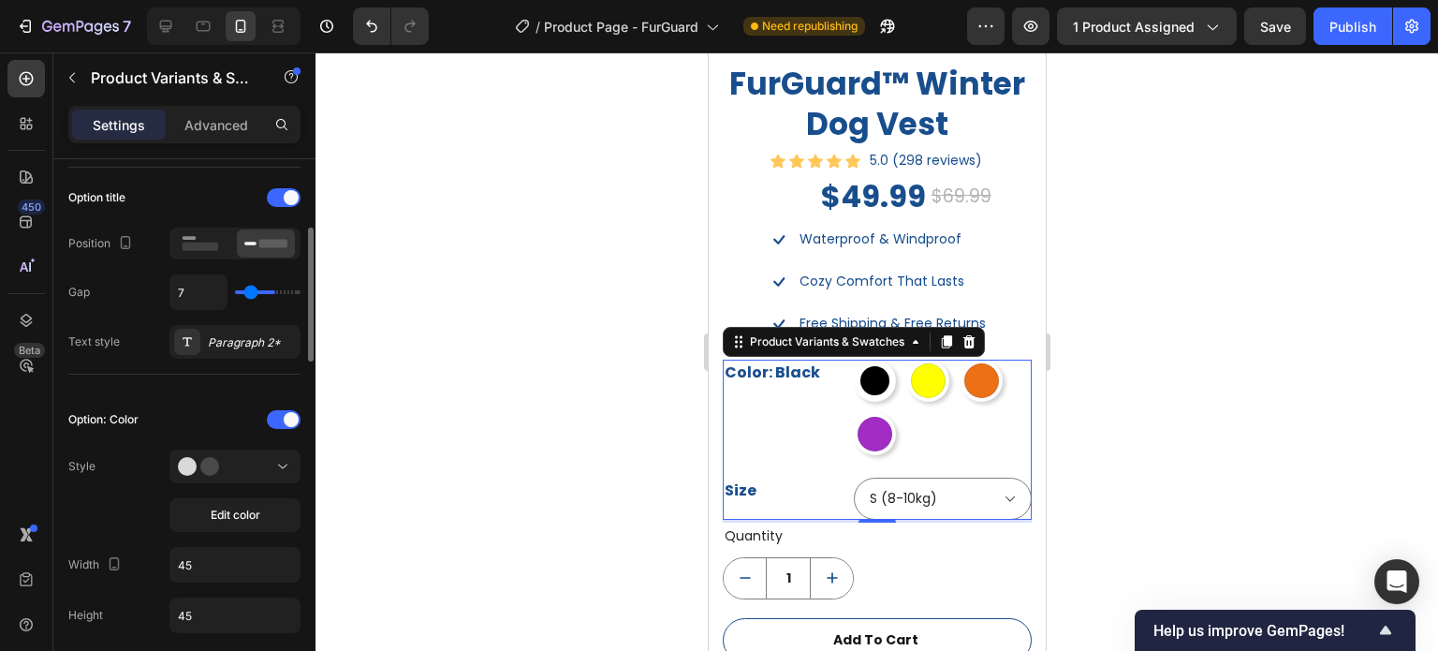
type input "5"
type input "3"
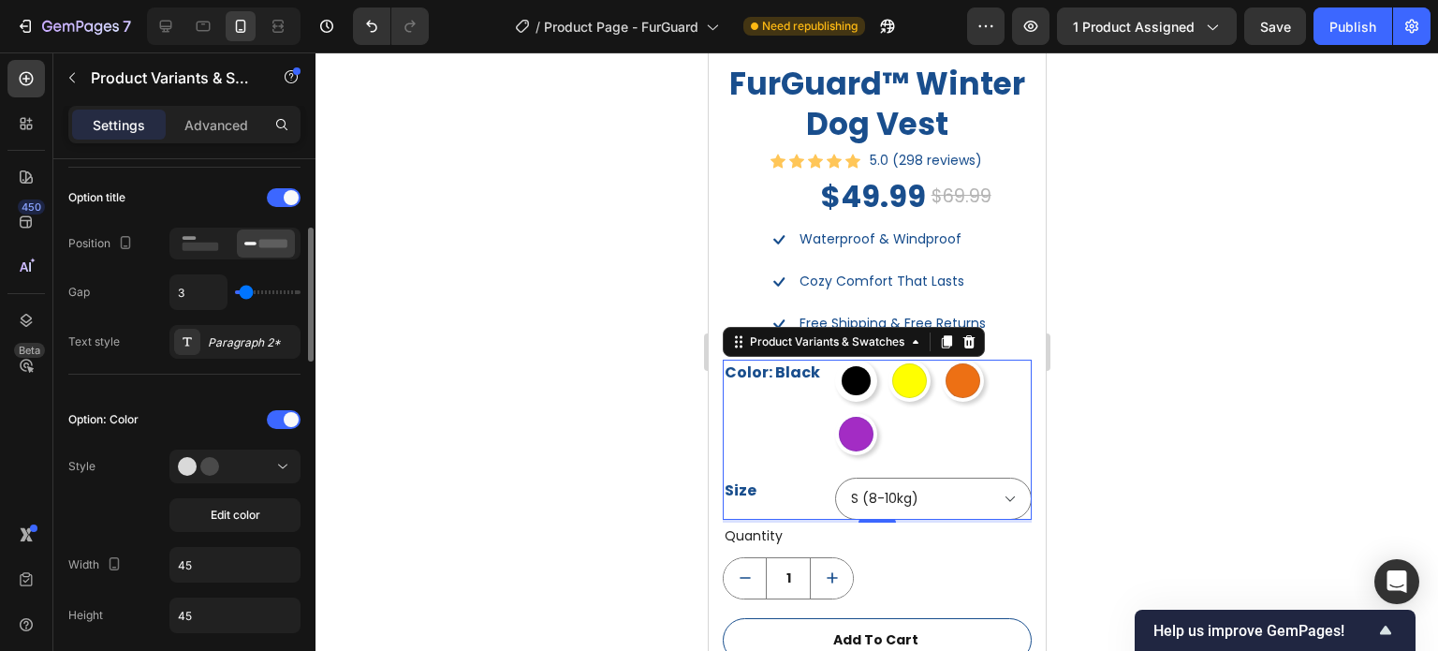
type input "0"
drag, startPoint x: 252, startPoint y: 291, endPoint x: 214, endPoint y: 292, distance: 38.4
type input "0"
click at [235, 292] on input "range" at bounding box center [268, 292] width 66 height 4
click at [216, 563] on input "45" at bounding box center [234, 565] width 129 height 34
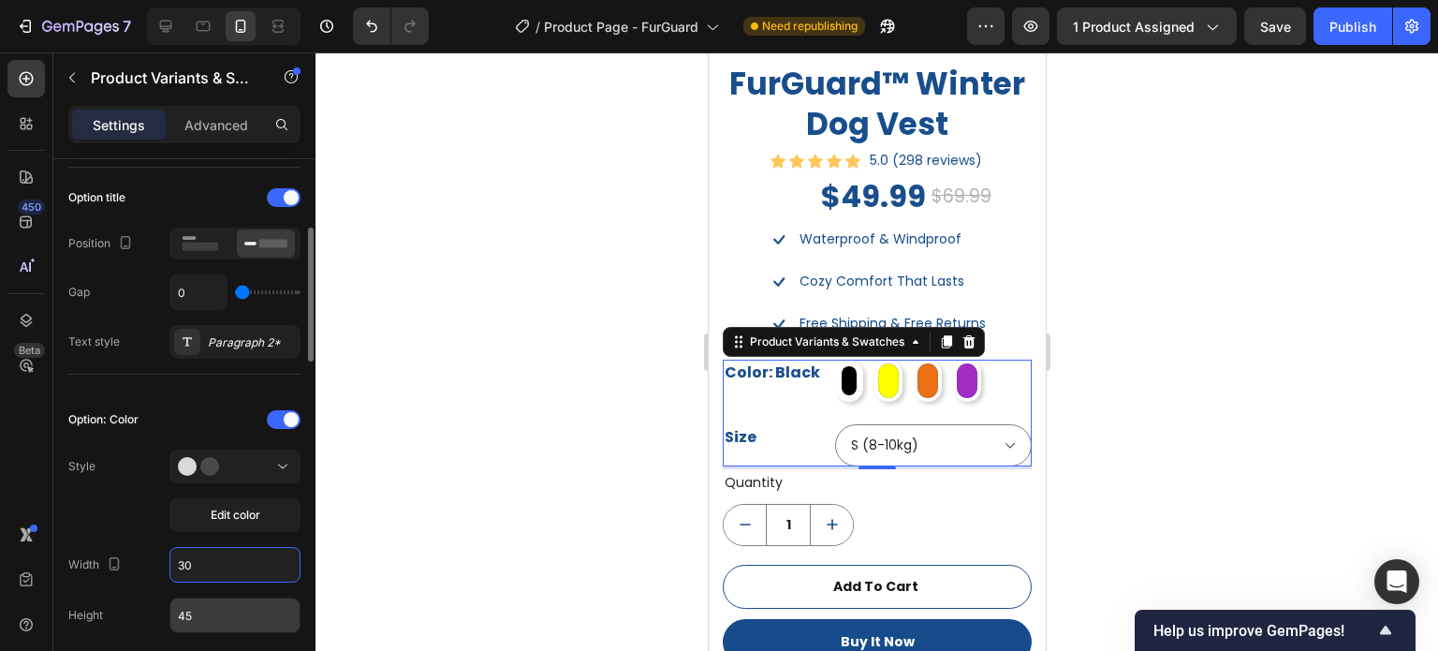
type input "30"
click at [208, 620] on input "45" at bounding box center [234, 615] width 129 height 34
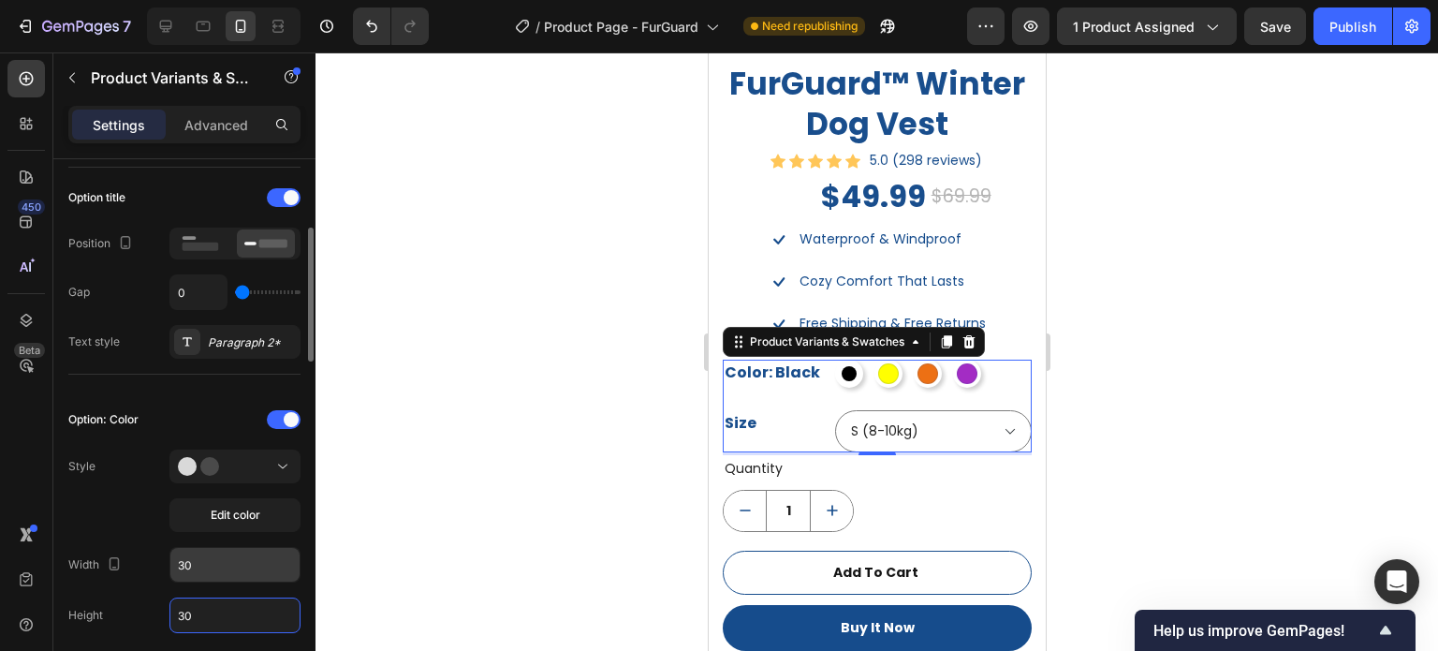
type input "30"
click at [202, 564] on input "30" at bounding box center [234, 565] width 129 height 34
click at [221, 557] on input "30" at bounding box center [234, 565] width 129 height 34
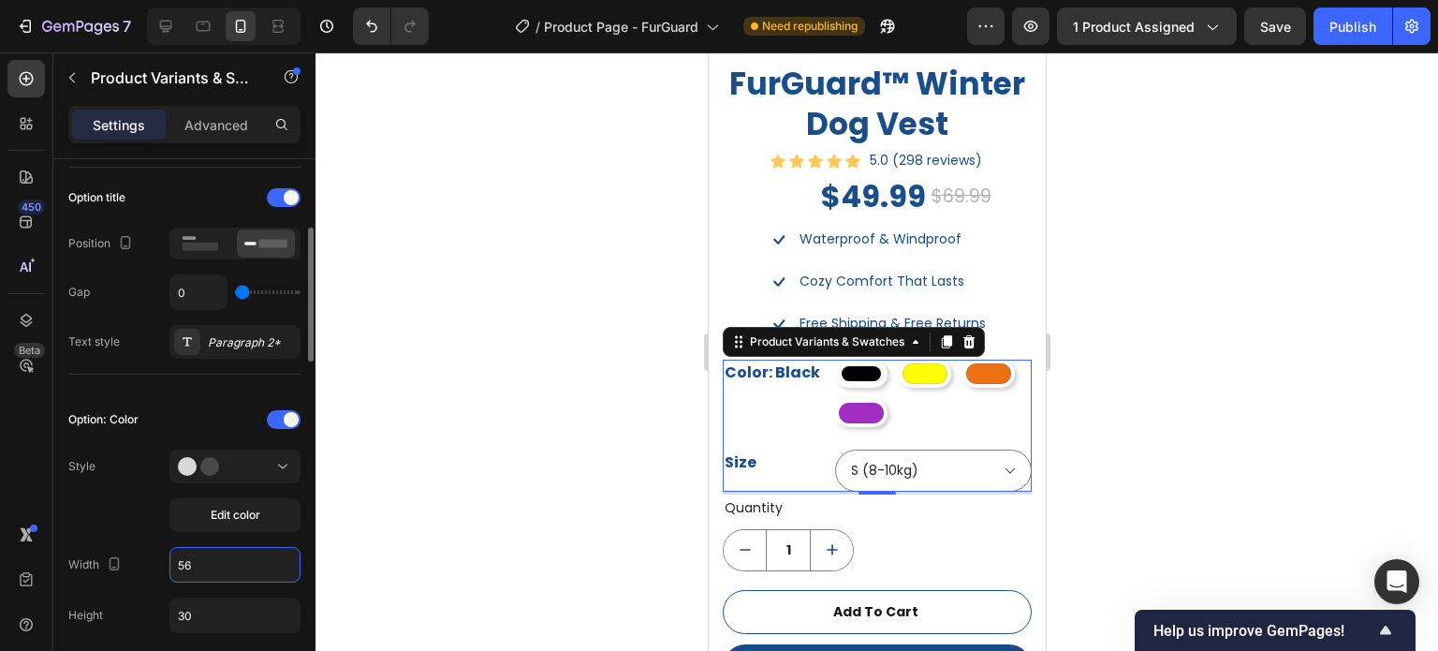
type input "5"
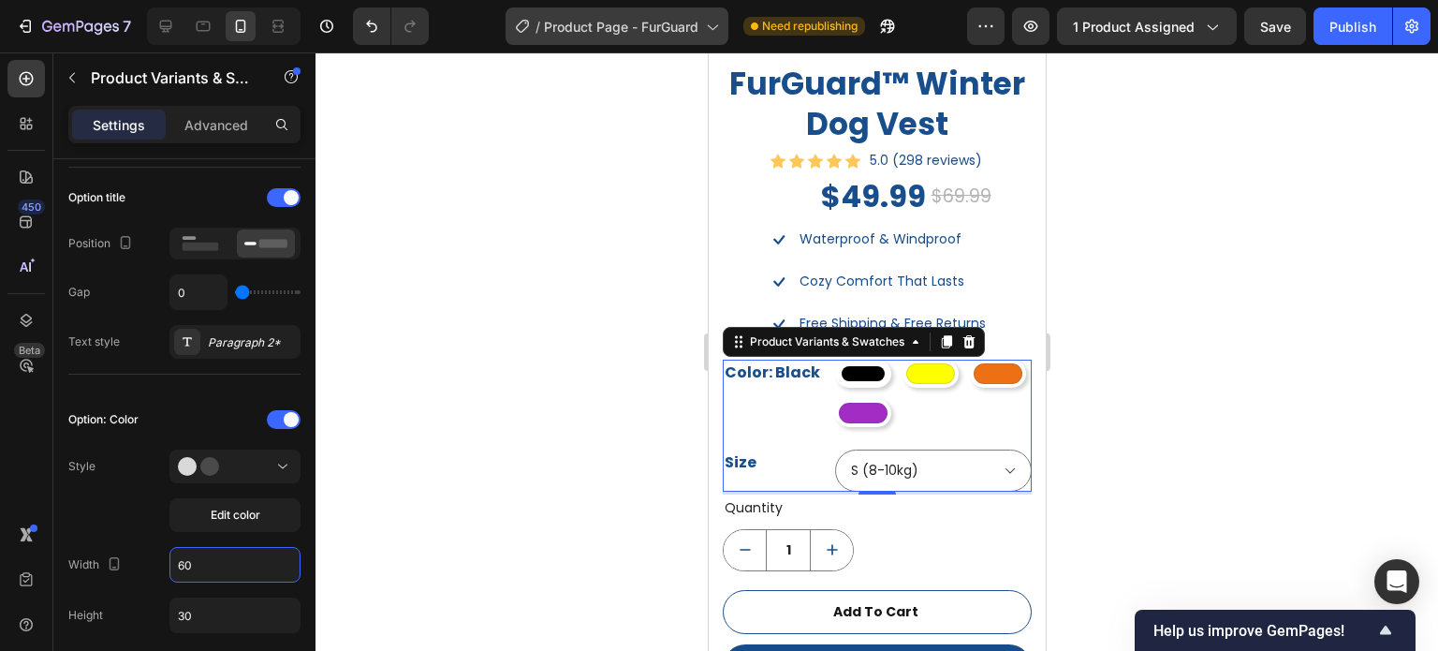
type input "60"
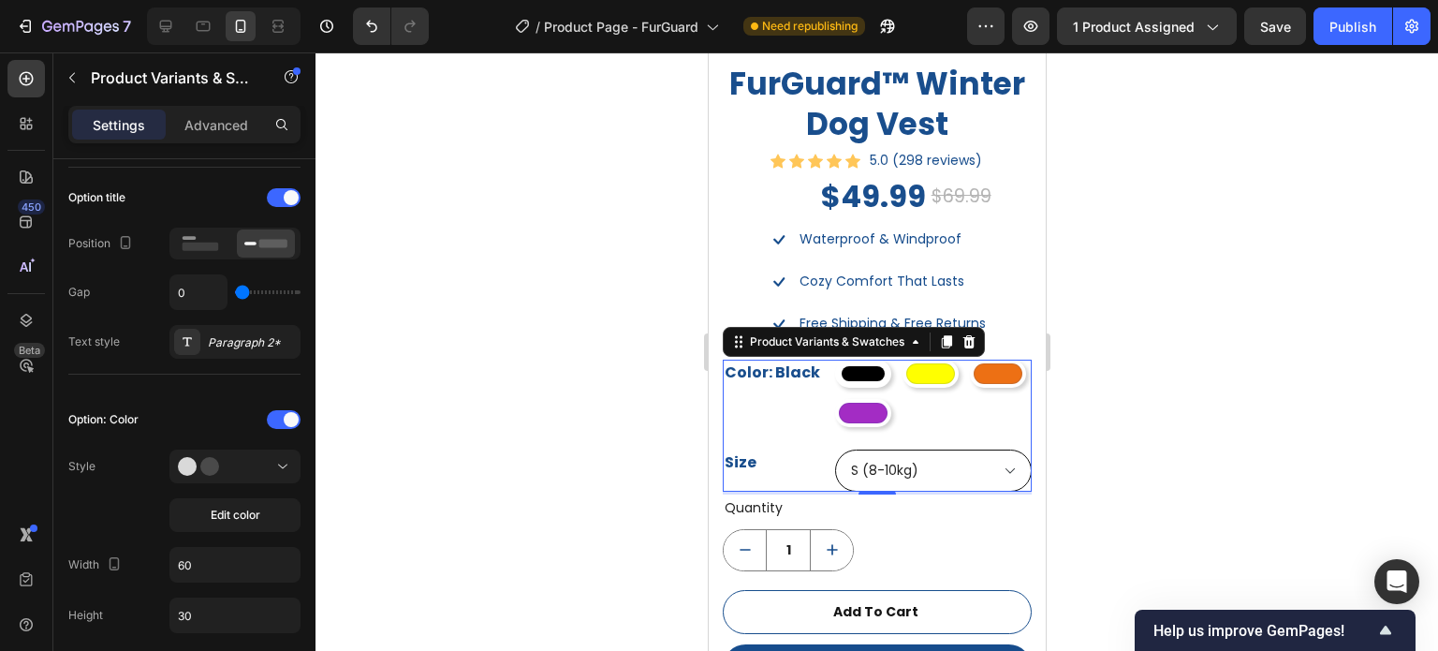
click at [906, 464] on select "S (8-10kg) M (10.5-12.5kg) L (13-17.5kg) XL (18-22.5kg) 2XL (23-27.5kg) 3XL (28…" at bounding box center [932, 470] width 197 height 42
drag, startPoint x: 1862, startPoint y: 485, endPoint x: 898, endPoint y: 474, distance: 963.7
click at [954, 462] on select "S (8-10kg) M (10.5-12.5kg) L (13-17.5kg) XL (18-22.5kg) 2XL (23-27.5kg) 3XL (28…" at bounding box center [932, 470] width 197 height 42
click at [1154, 433] on div at bounding box center [877, 351] width 1123 height 598
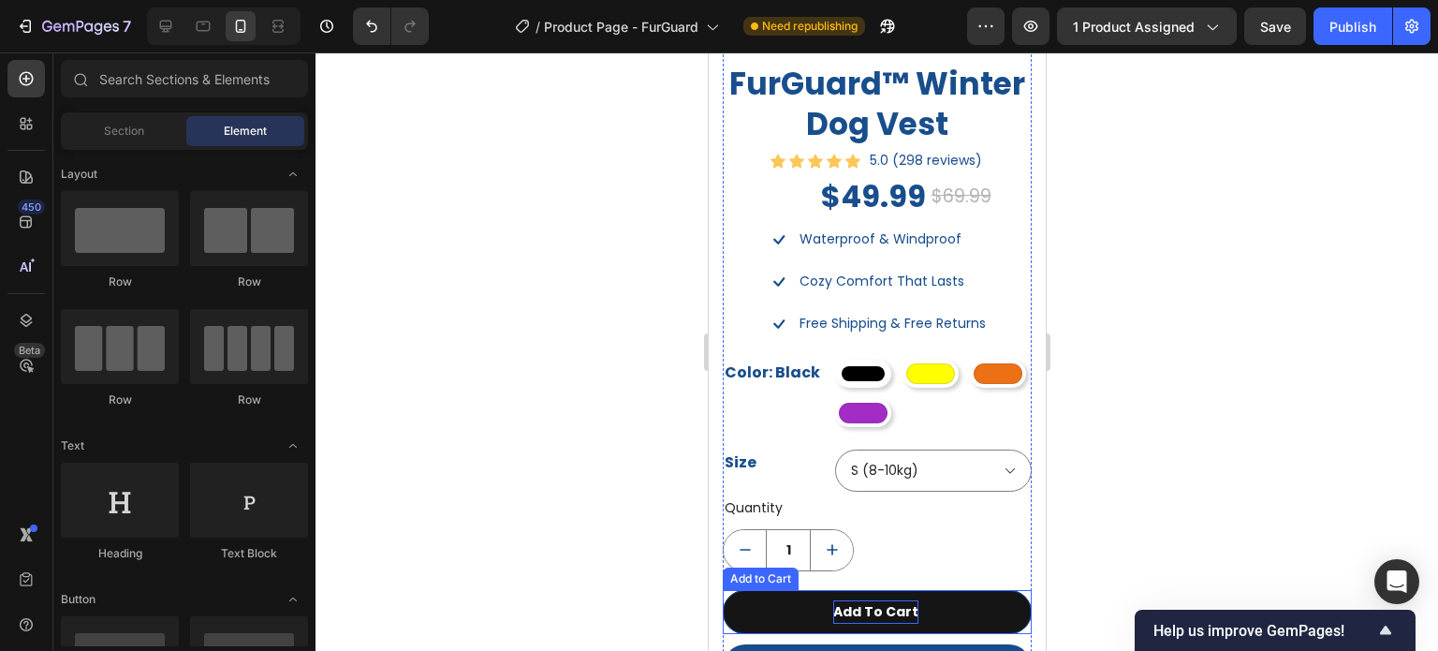
scroll to position [1686, 0]
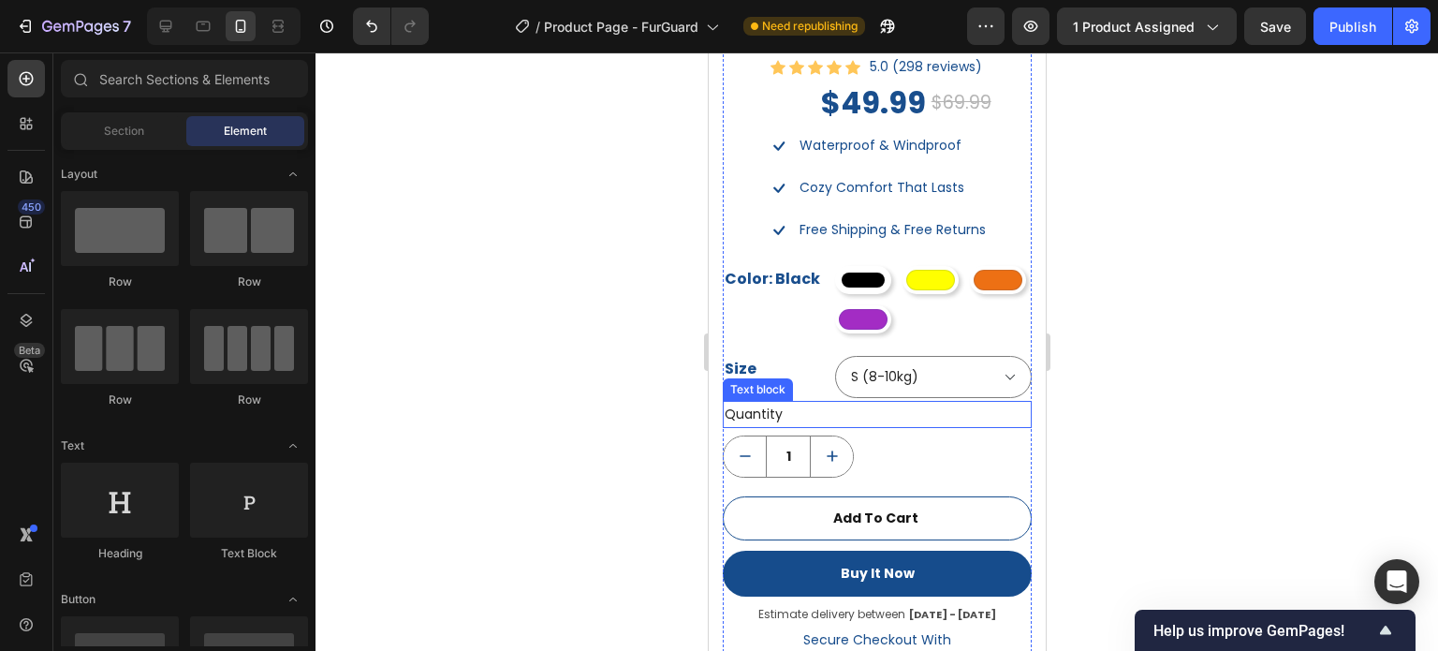
click at [862, 405] on div "Quantity" at bounding box center [876, 414] width 309 height 27
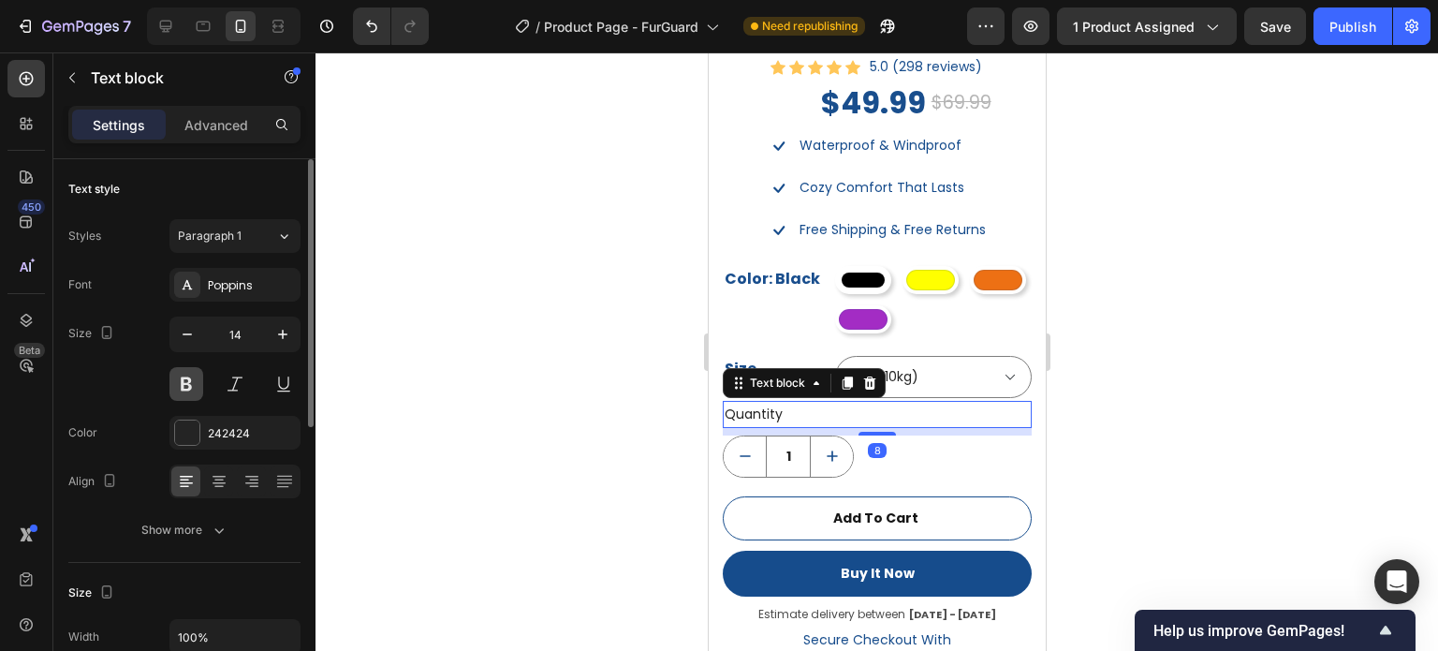
click at [191, 389] on button at bounding box center [186, 384] width 34 height 34
click at [871, 460] on div "1" at bounding box center [876, 456] width 309 height 42
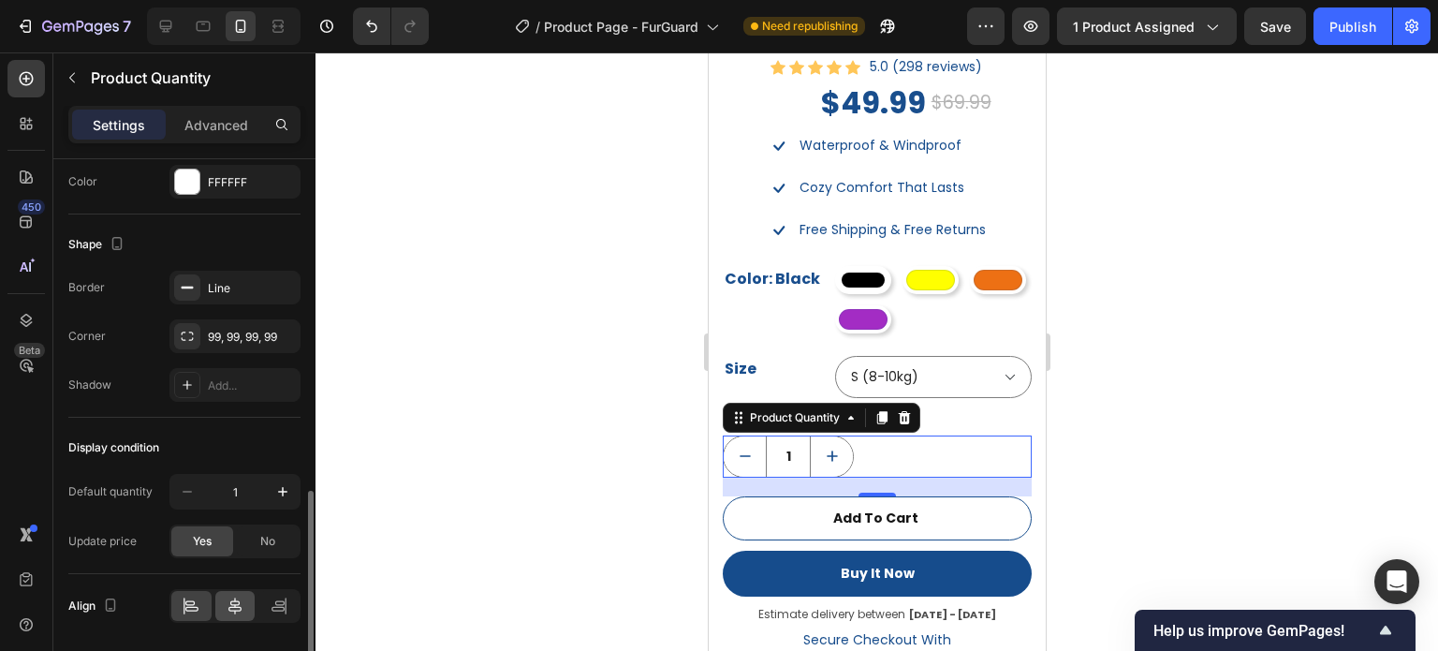
scroll to position [995, 0]
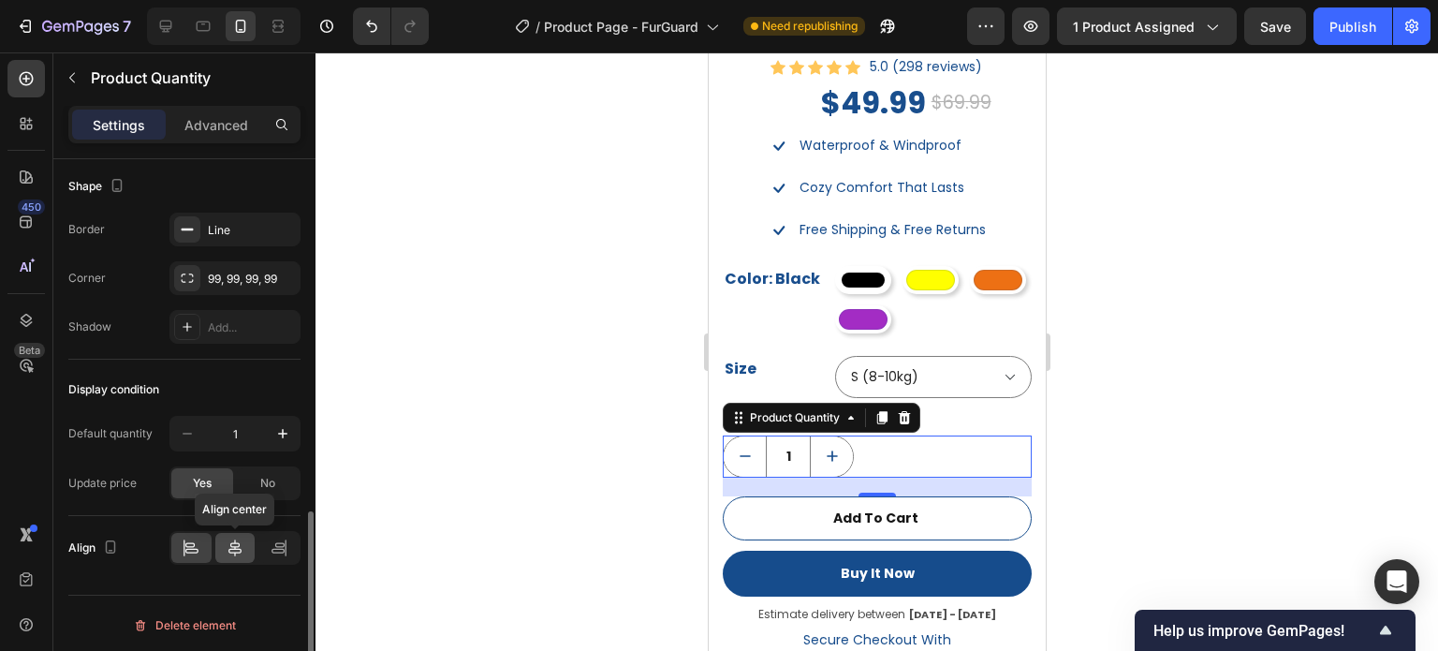
click at [236, 542] on icon at bounding box center [235, 547] width 19 height 19
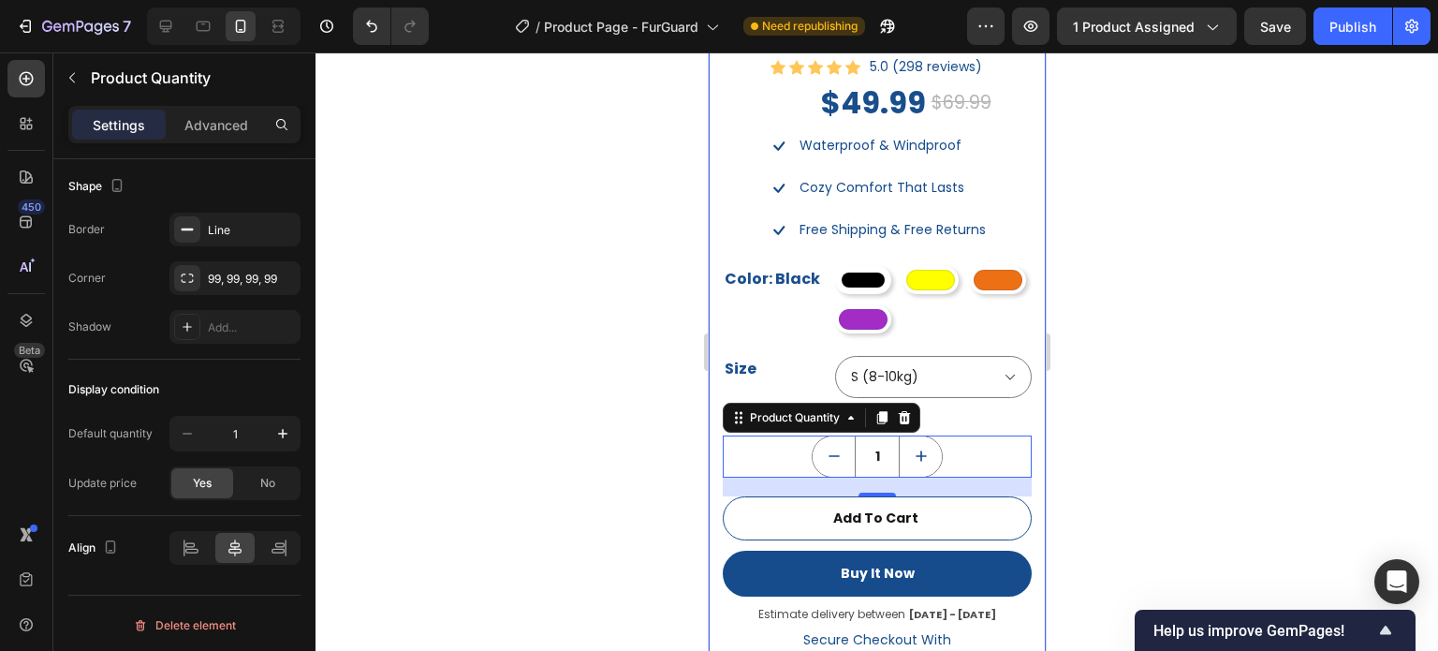
click at [1125, 430] on div at bounding box center [877, 351] width 1123 height 598
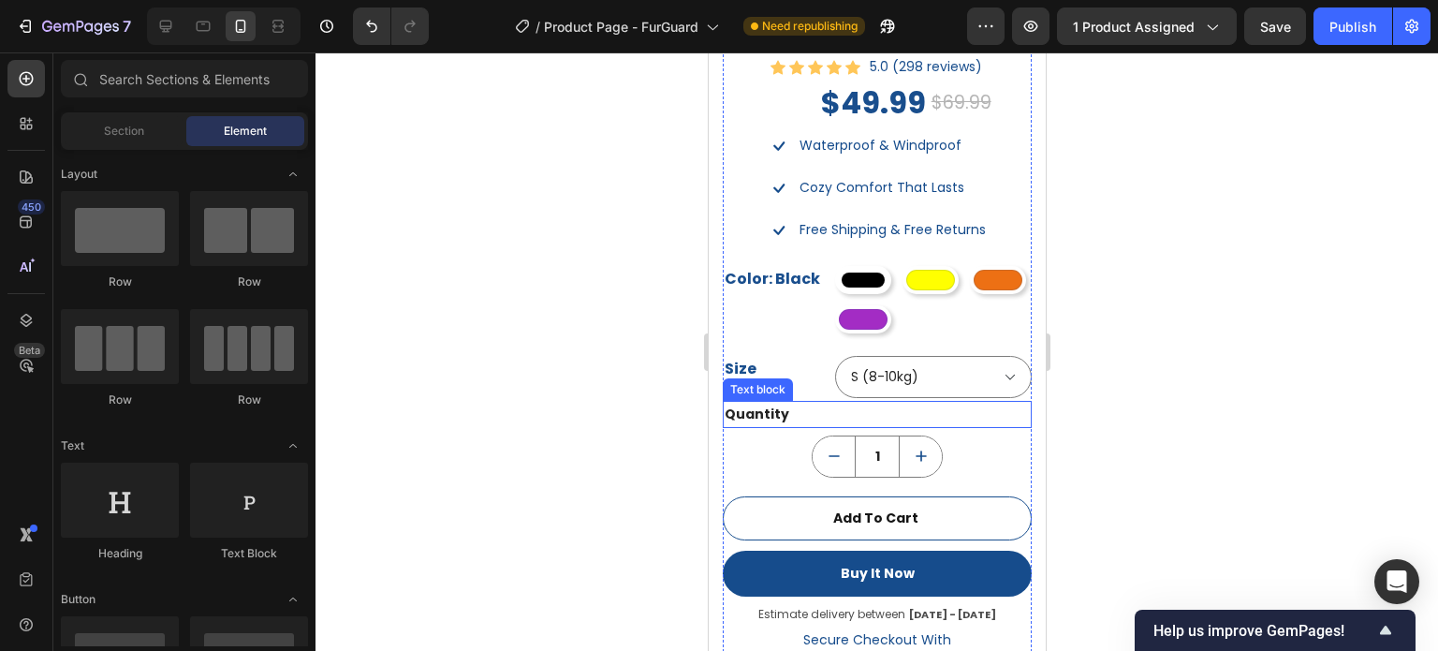
click at [758, 401] on div "Quantity" at bounding box center [876, 414] width 309 height 27
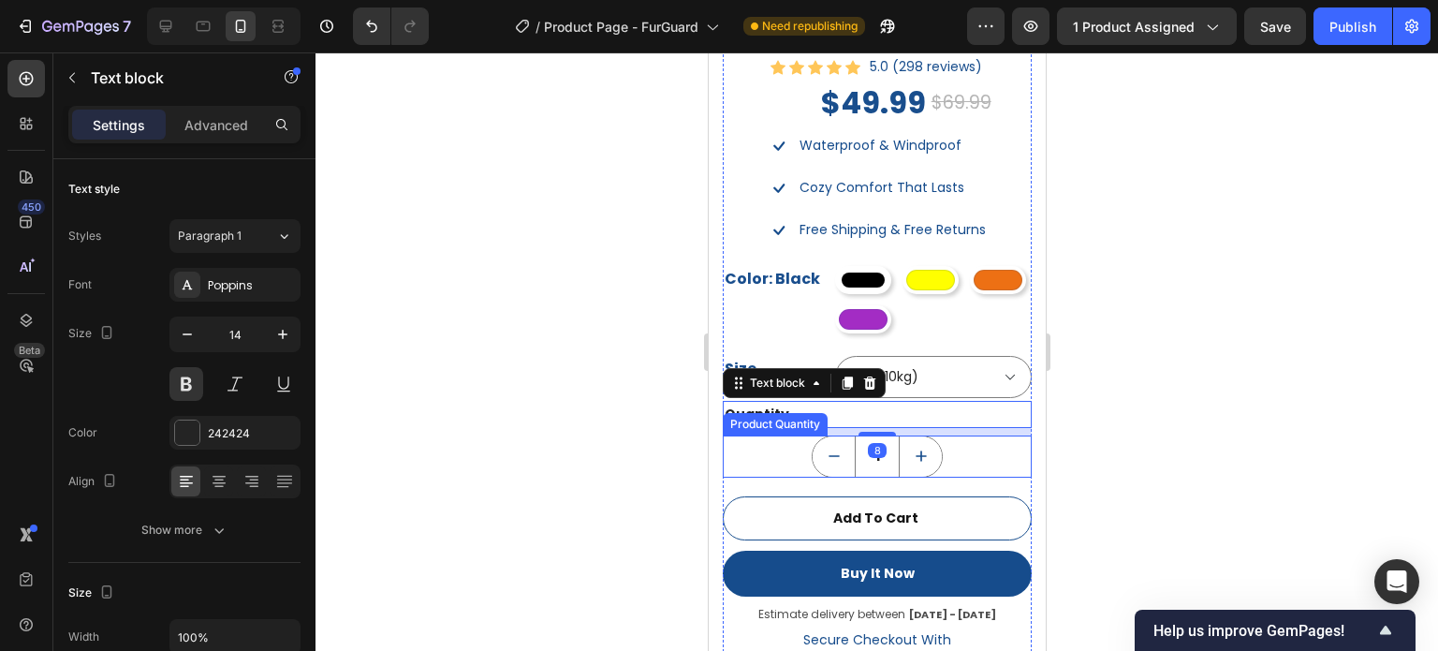
click at [779, 446] on div "1" at bounding box center [876, 456] width 309 height 42
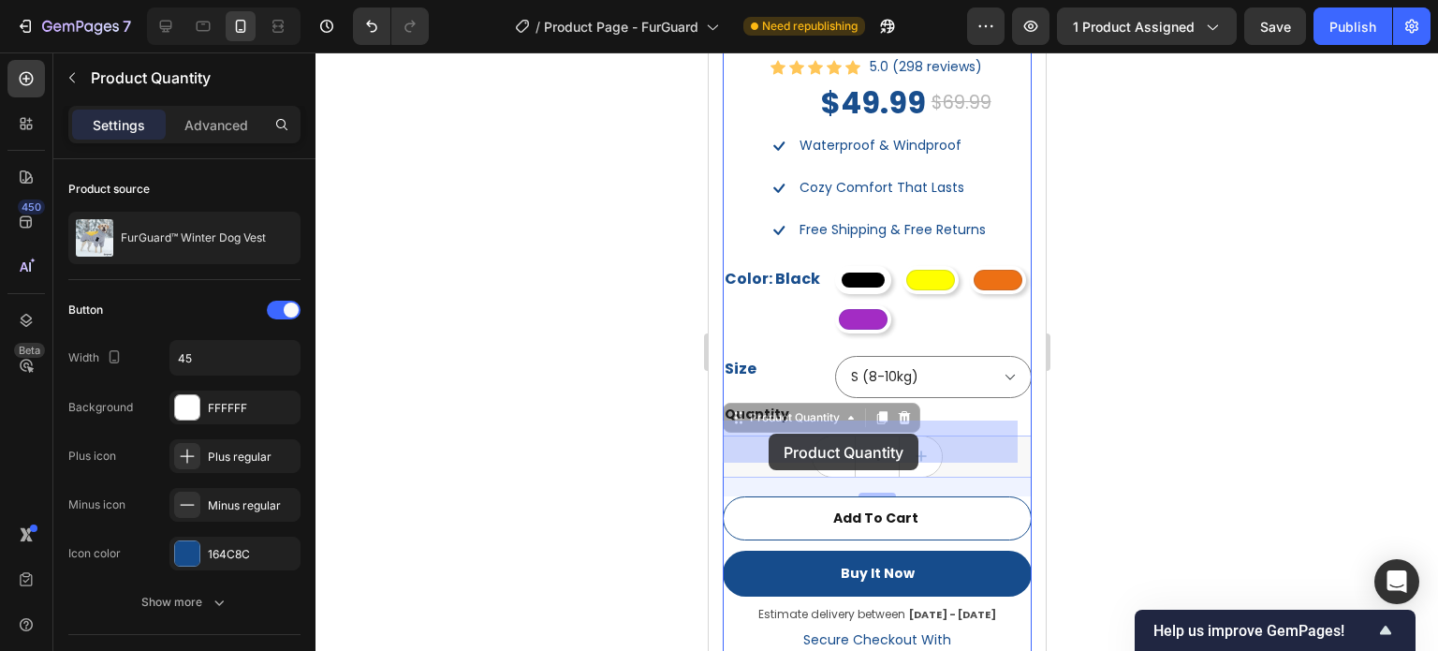
drag, startPoint x: 738, startPoint y: 405, endPoint x: 768, endPoint y: 434, distance: 41.7
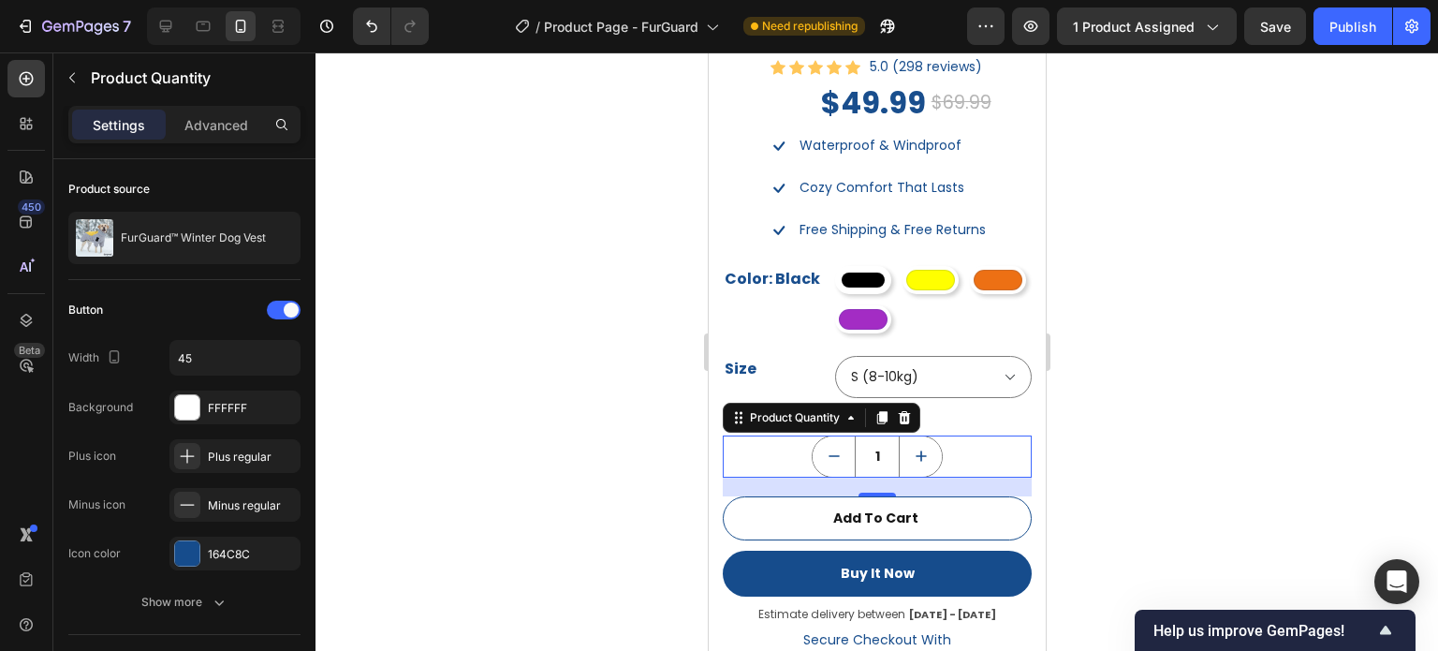
click at [1124, 407] on div at bounding box center [877, 351] width 1123 height 598
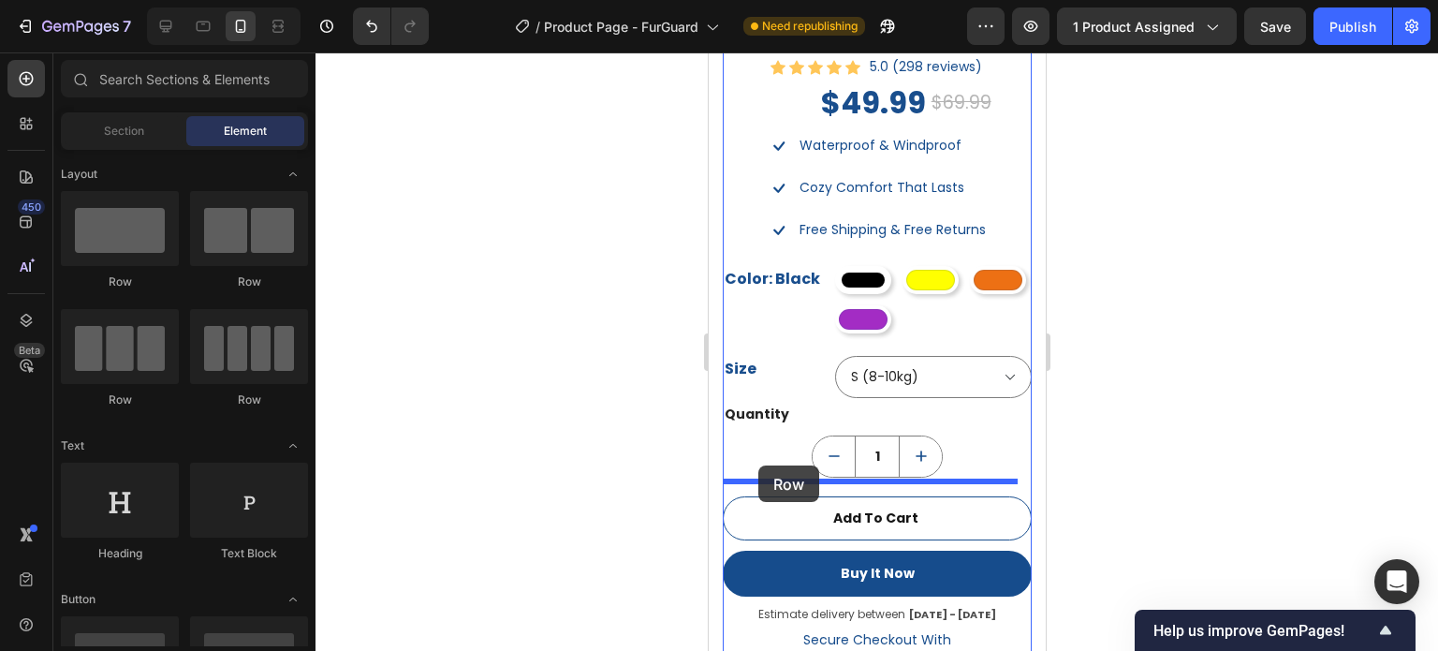
drag, startPoint x: 1264, startPoint y: 375, endPoint x: 758, endPoint y: 465, distance: 514.7
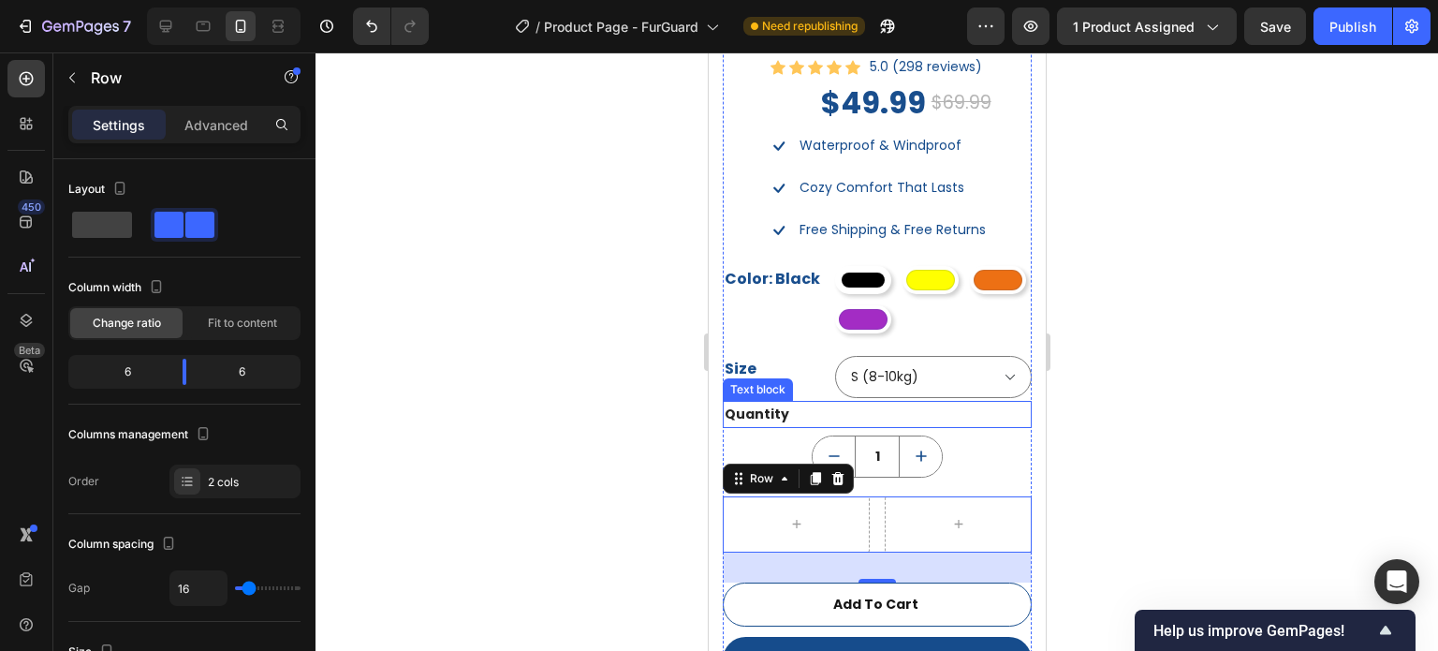
click at [758, 401] on div "Quantity" at bounding box center [876, 414] width 309 height 27
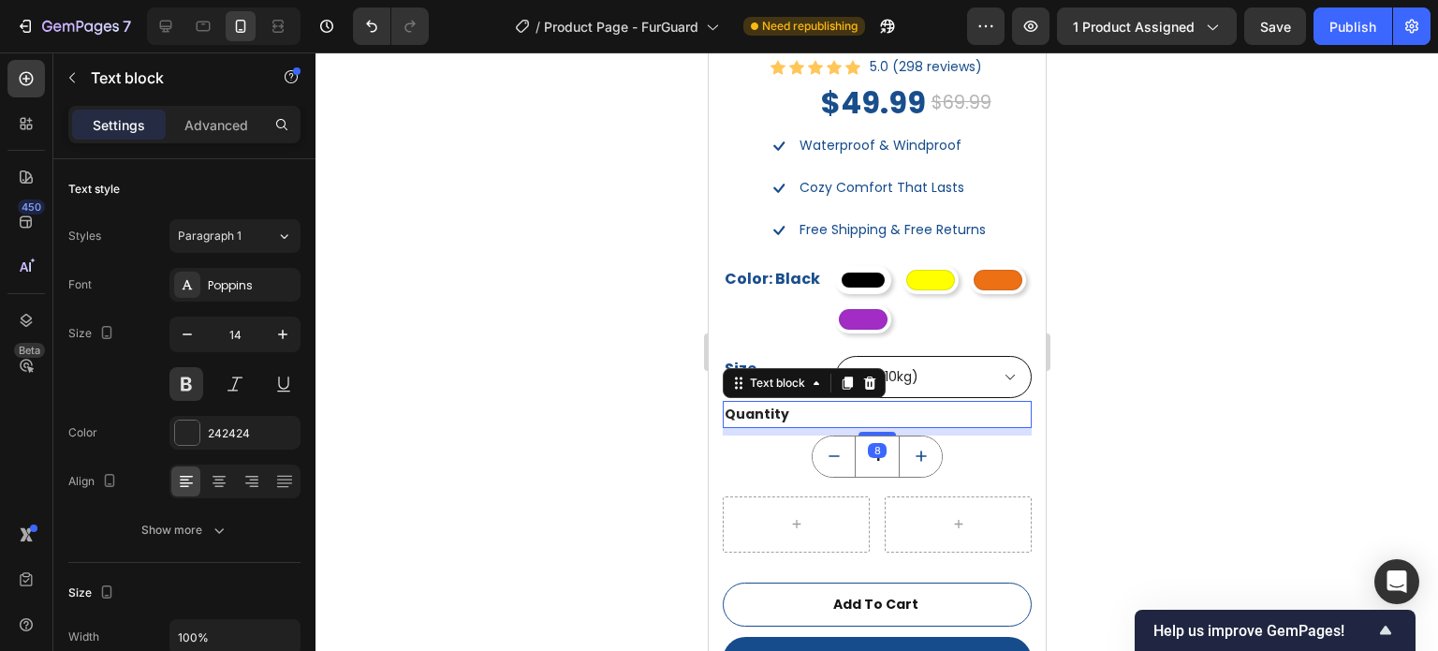
drag, startPoint x: 850, startPoint y: 370, endPoint x: 839, endPoint y: 374, distance: 11.8
click at [850, 376] on icon at bounding box center [847, 382] width 10 height 13
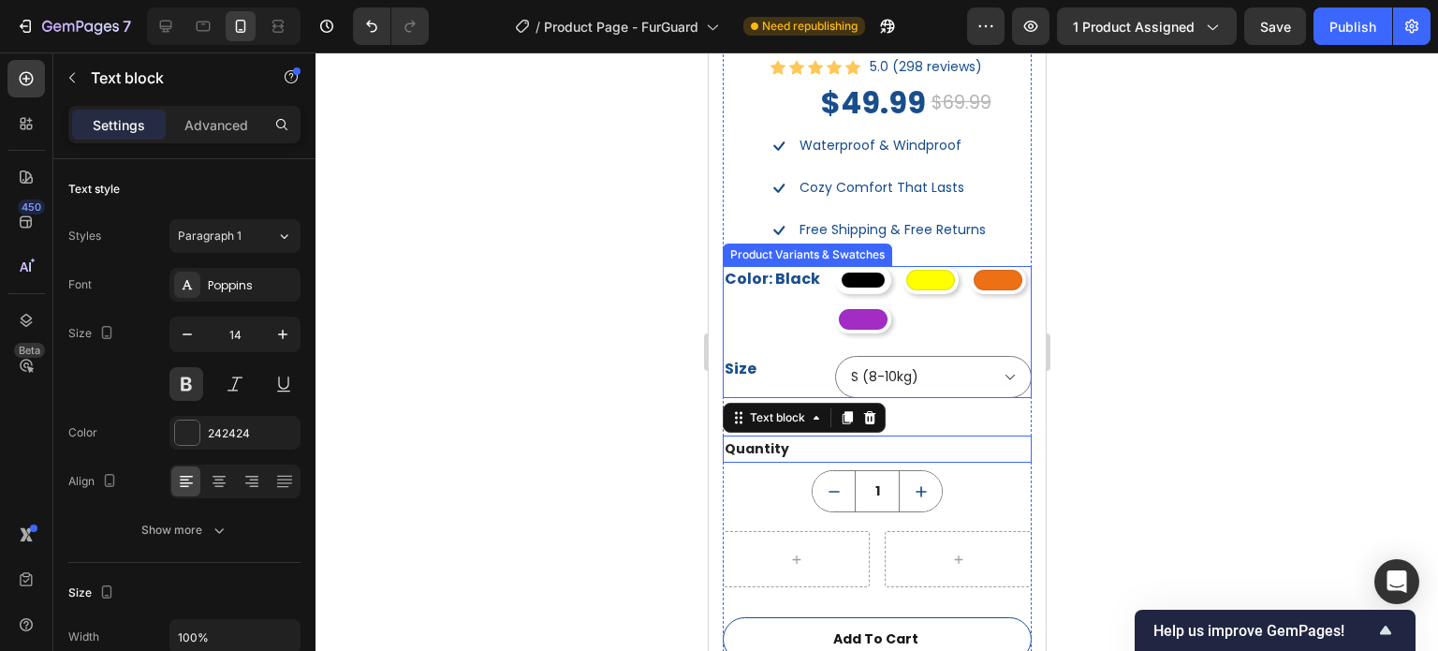
scroll to position [562, 0]
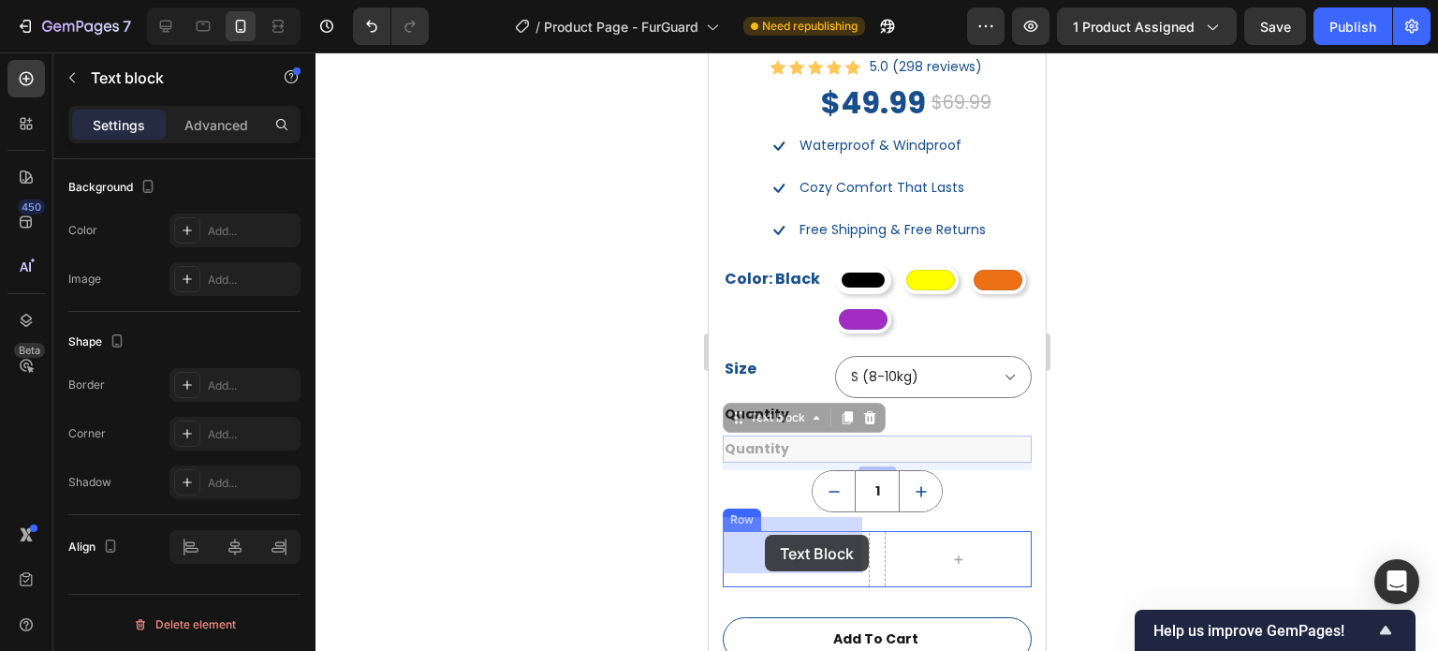
drag, startPoint x: 731, startPoint y: 407, endPoint x: 764, endPoint y: 535, distance: 131.5
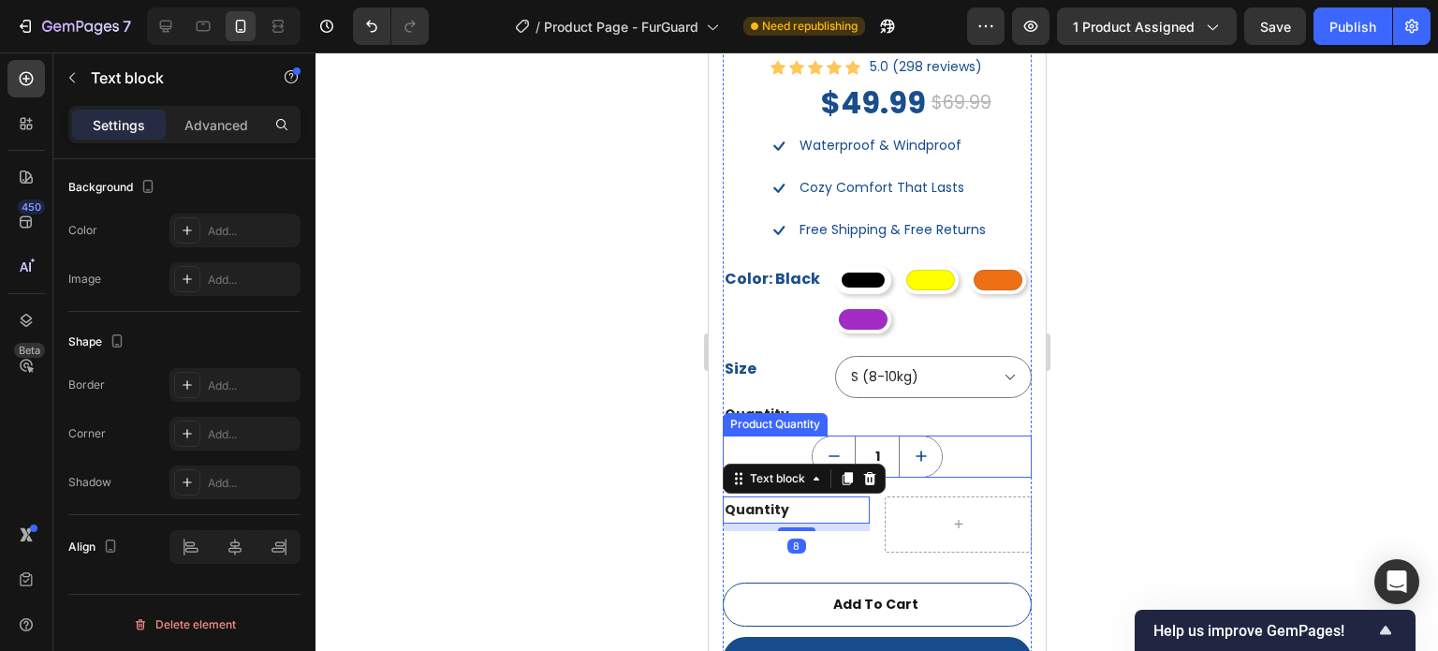
click at [930, 452] on button "increment" at bounding box center [920, 456] width 42 height 40
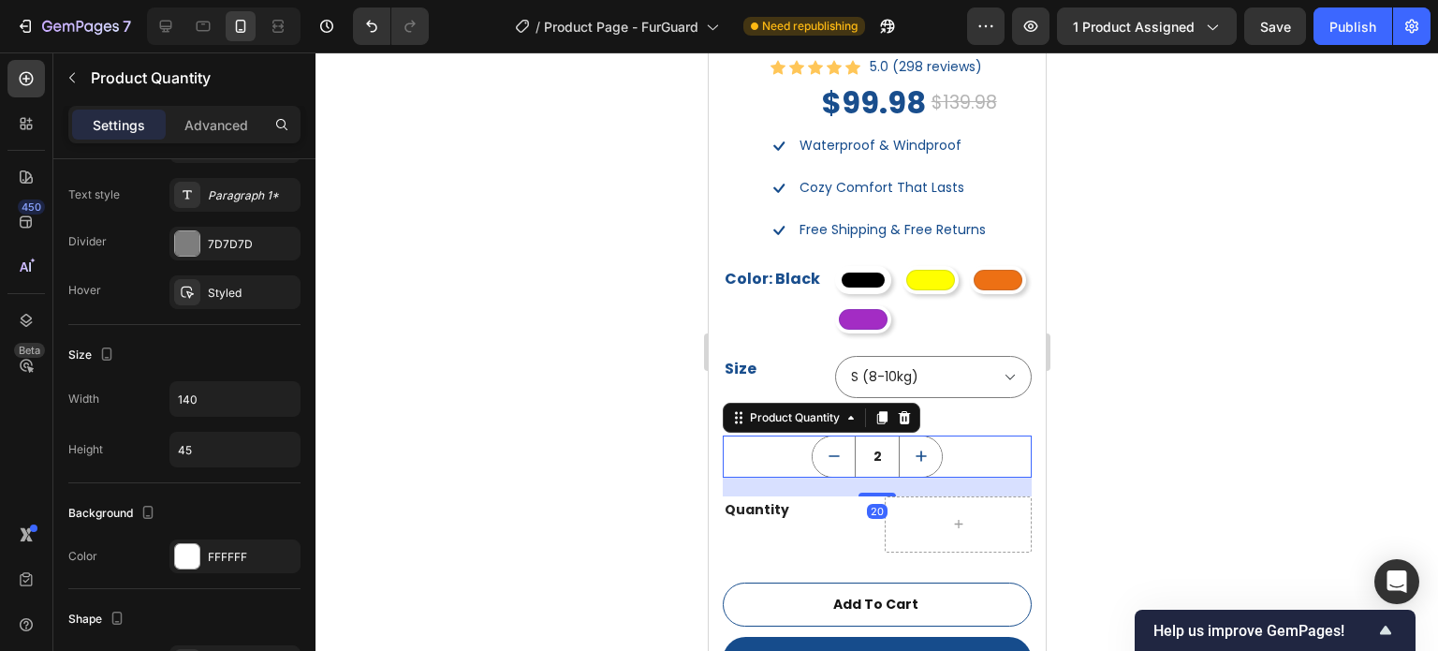
scroll to position [0, 0]
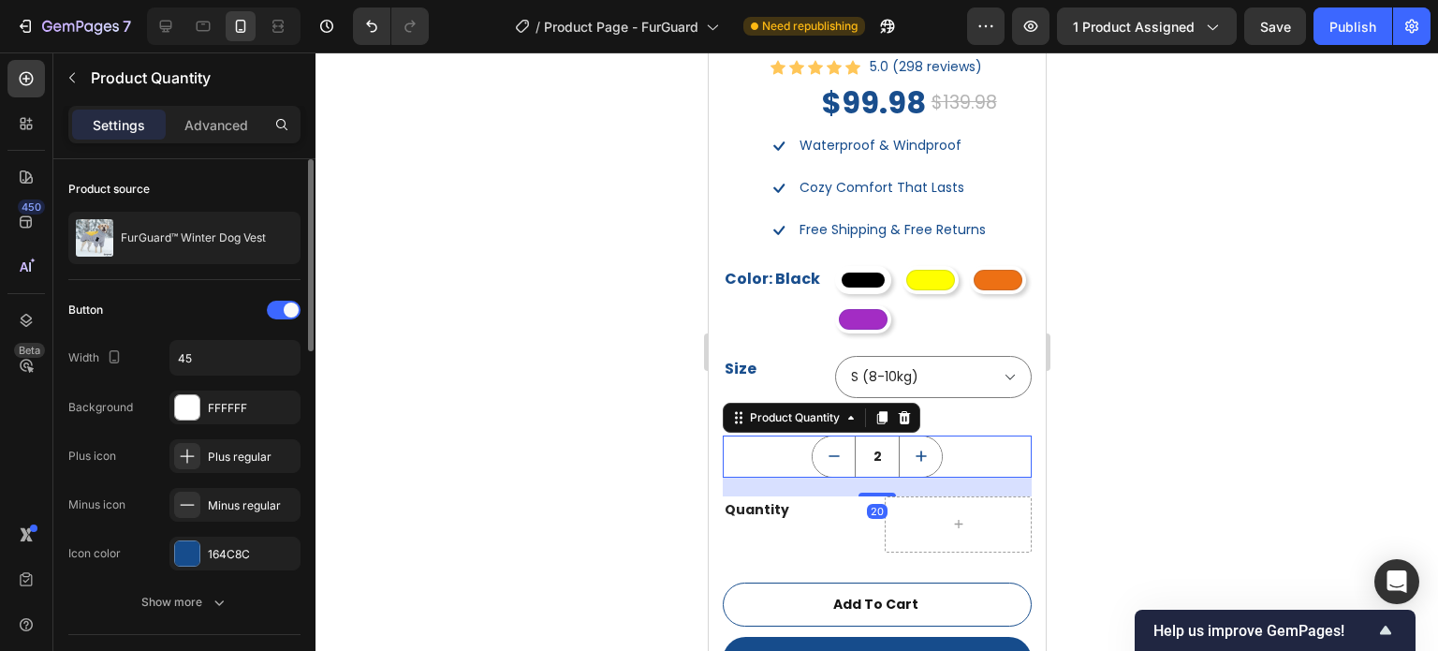
drag, startPoint x: 881, startPoint y: 404, endPoint x: 883, endPoint y: 418, distance: 14.2
click at [882, 411] on icon at bounding box center [882, 417] width 10 height 13
type input "1"
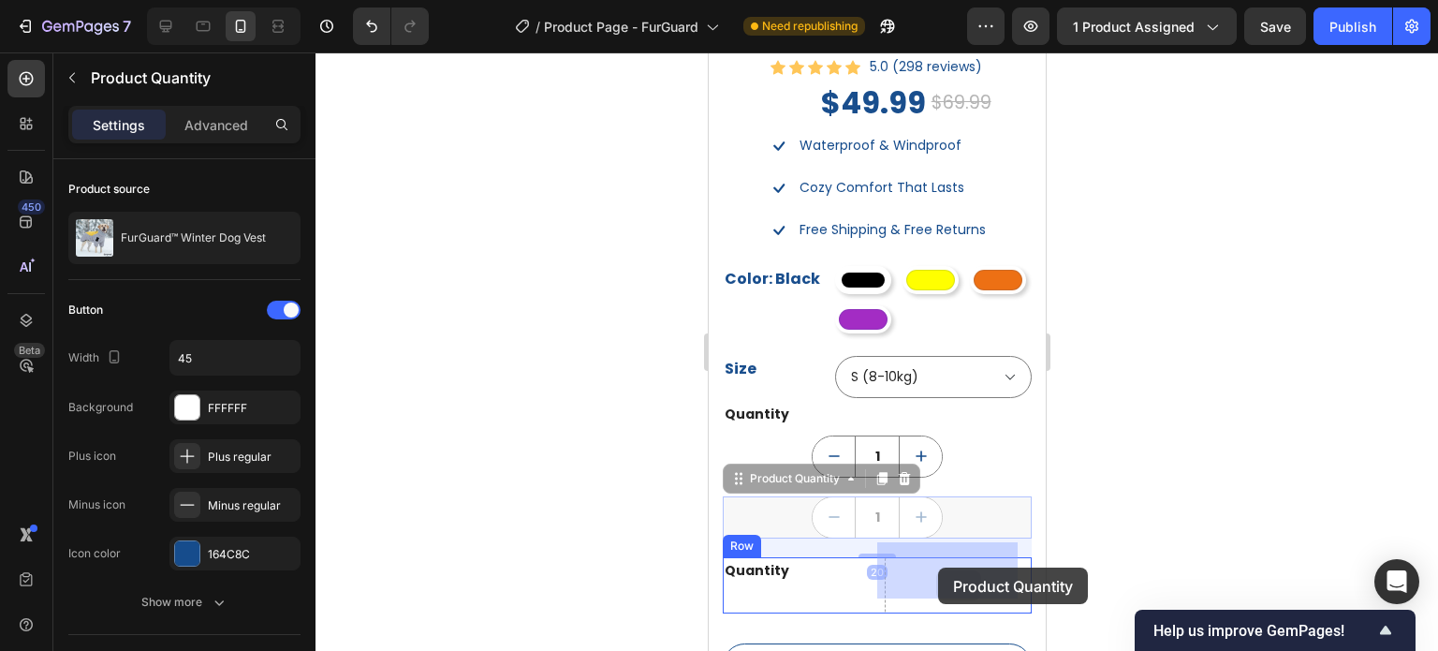
drag, startPoint x: 731, startPoint y: 467, endPoint x: 937, endPoint y: 567, distance: 229.1
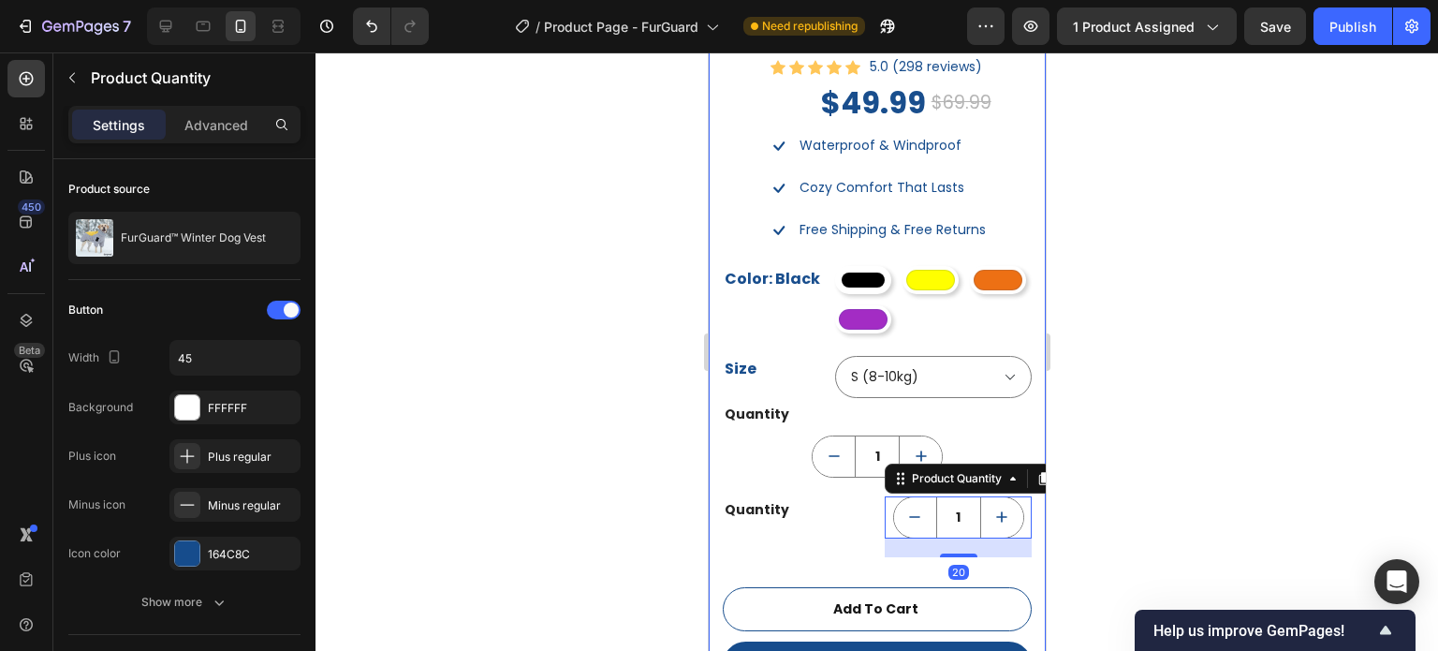
click at [1168, 500] on div at bounding box center [877, 351] width 1123 height 598
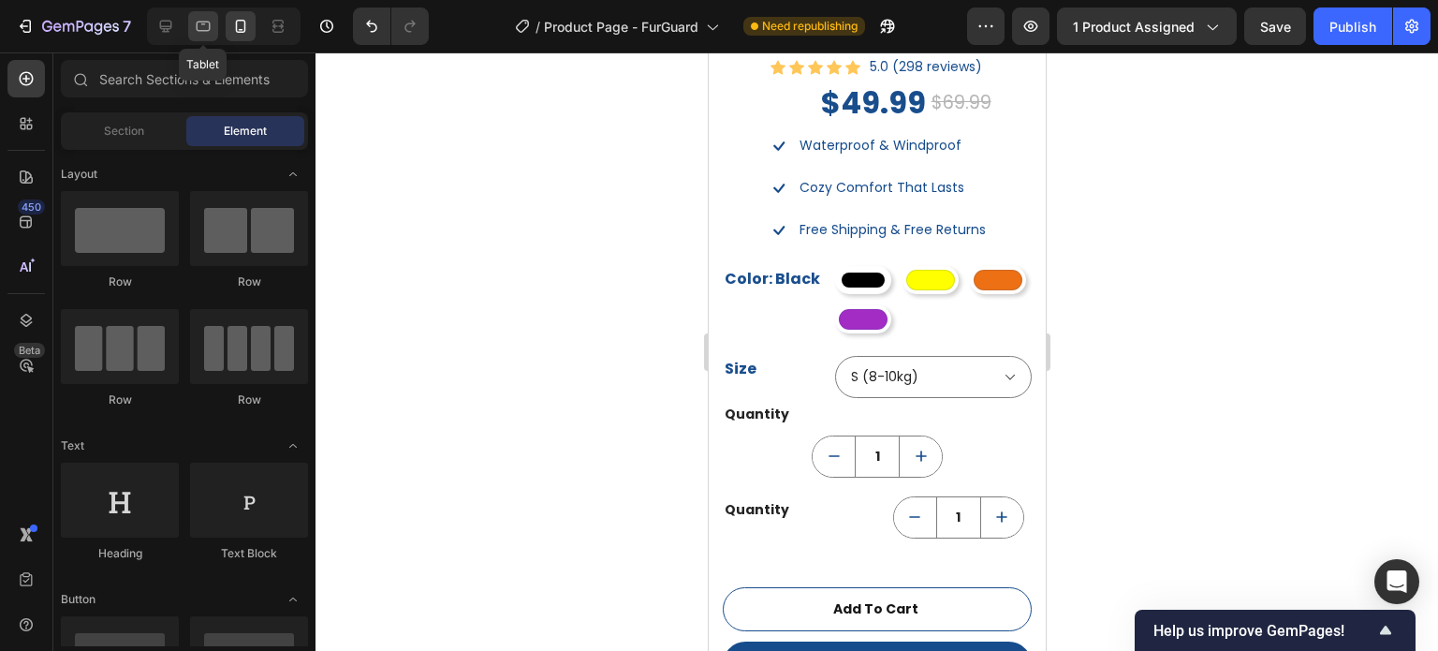
click at [202, 25] on icon at bounding box center [203, 26] width 19 height 19
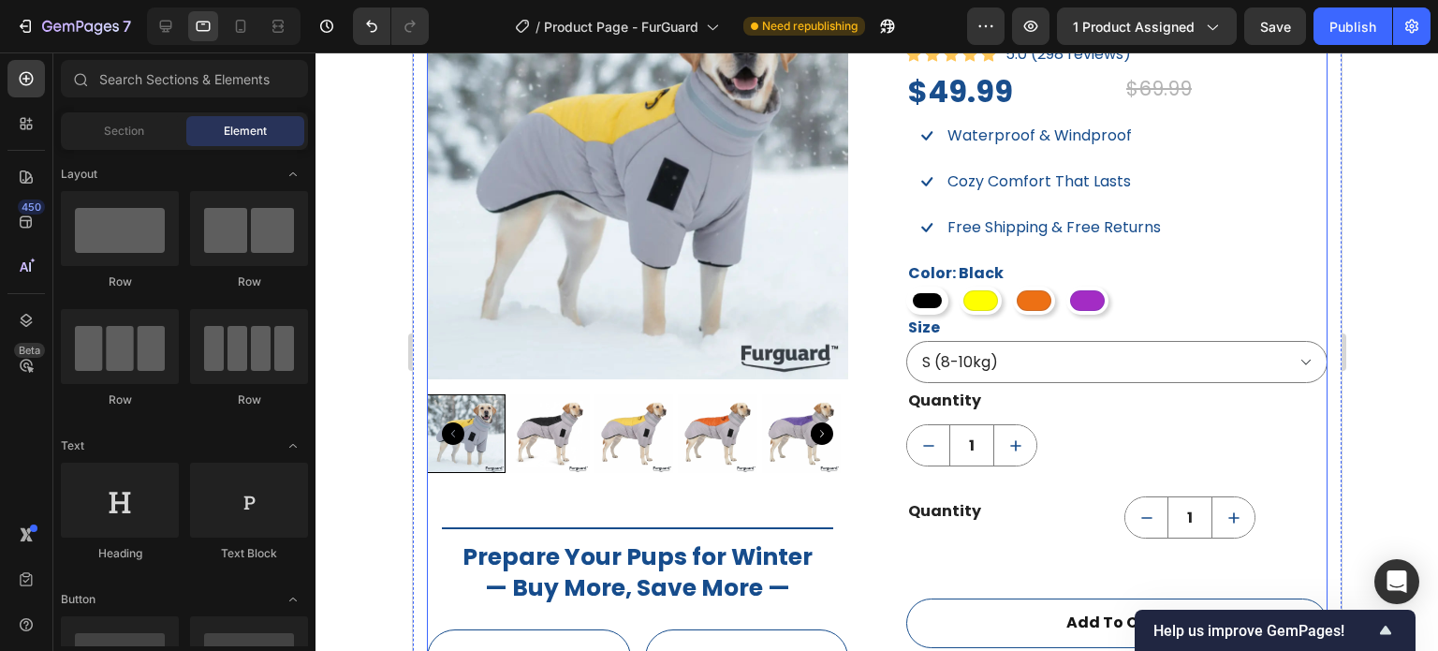
scroll to position [1391, 0]
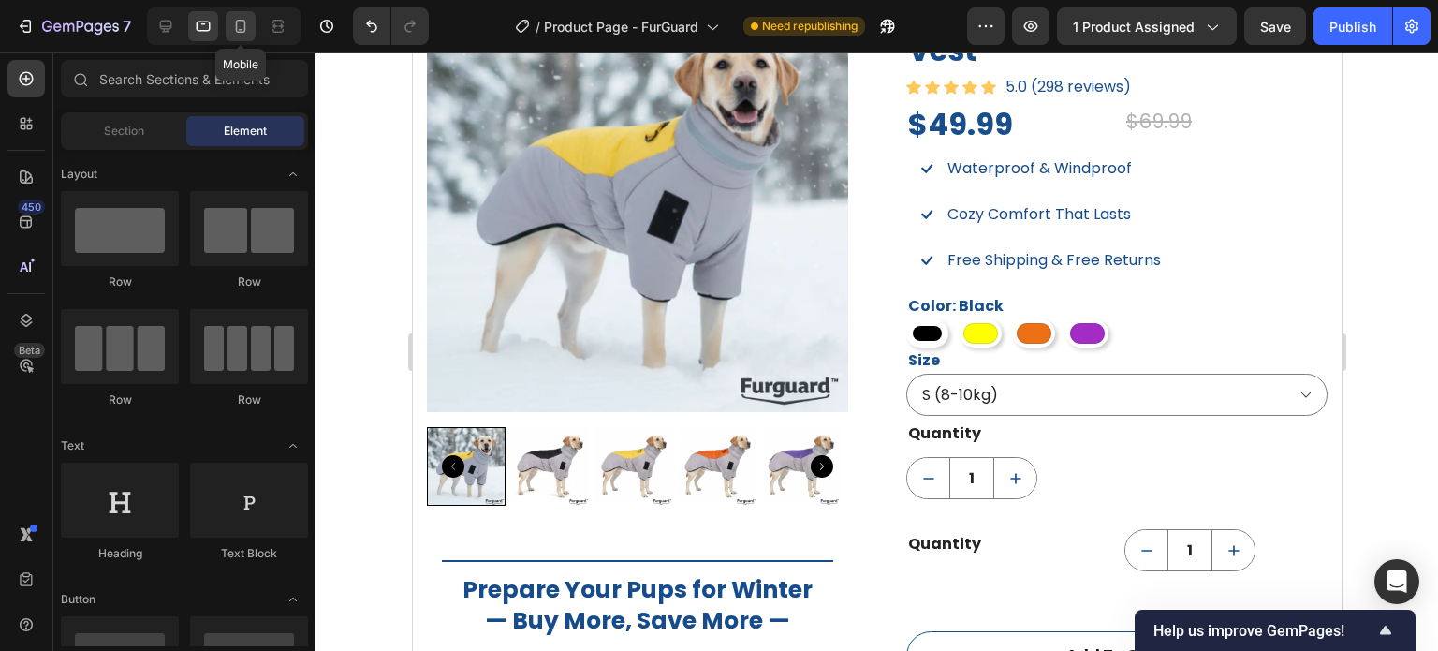
drag, startPoint x: 243, startPoint y: 18, endPoint x: 257, endPoint y: 346, distance: 328.0
click at [243, 18] on icon at bounding box center [240, 26] width 19 height 19
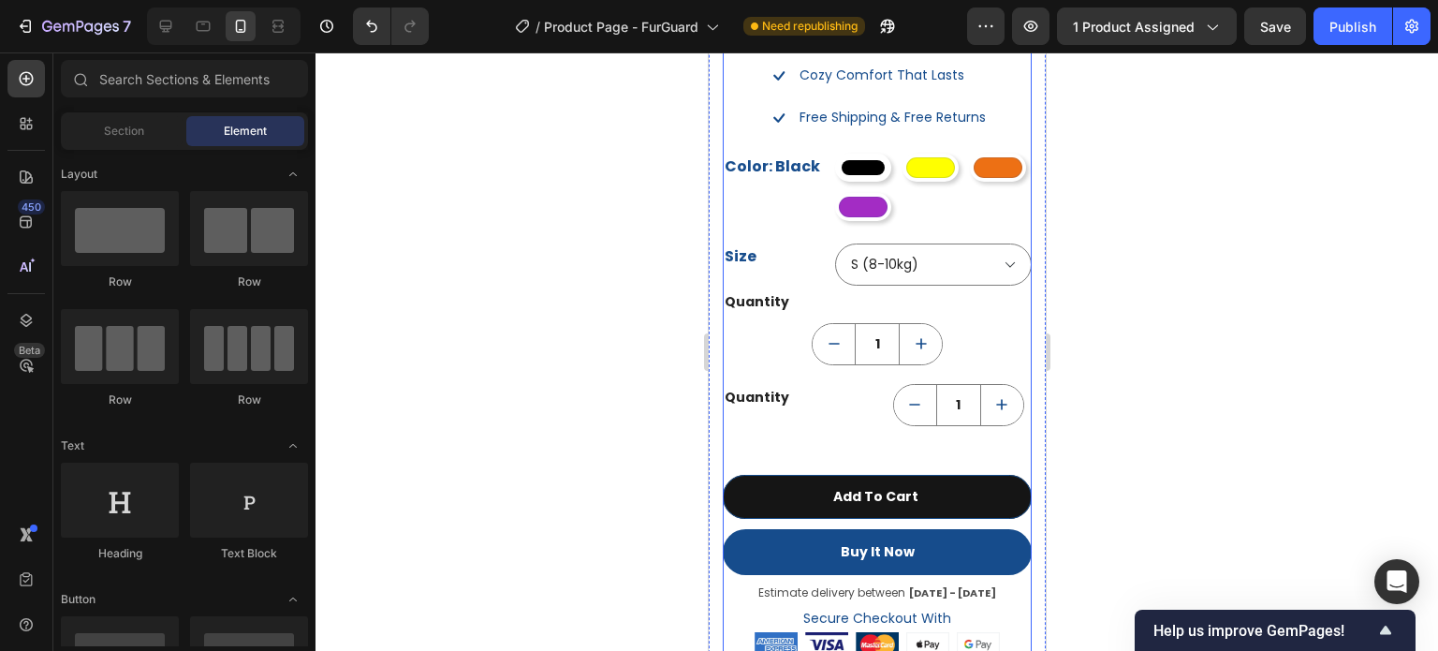
scroll to position [1859, 0]
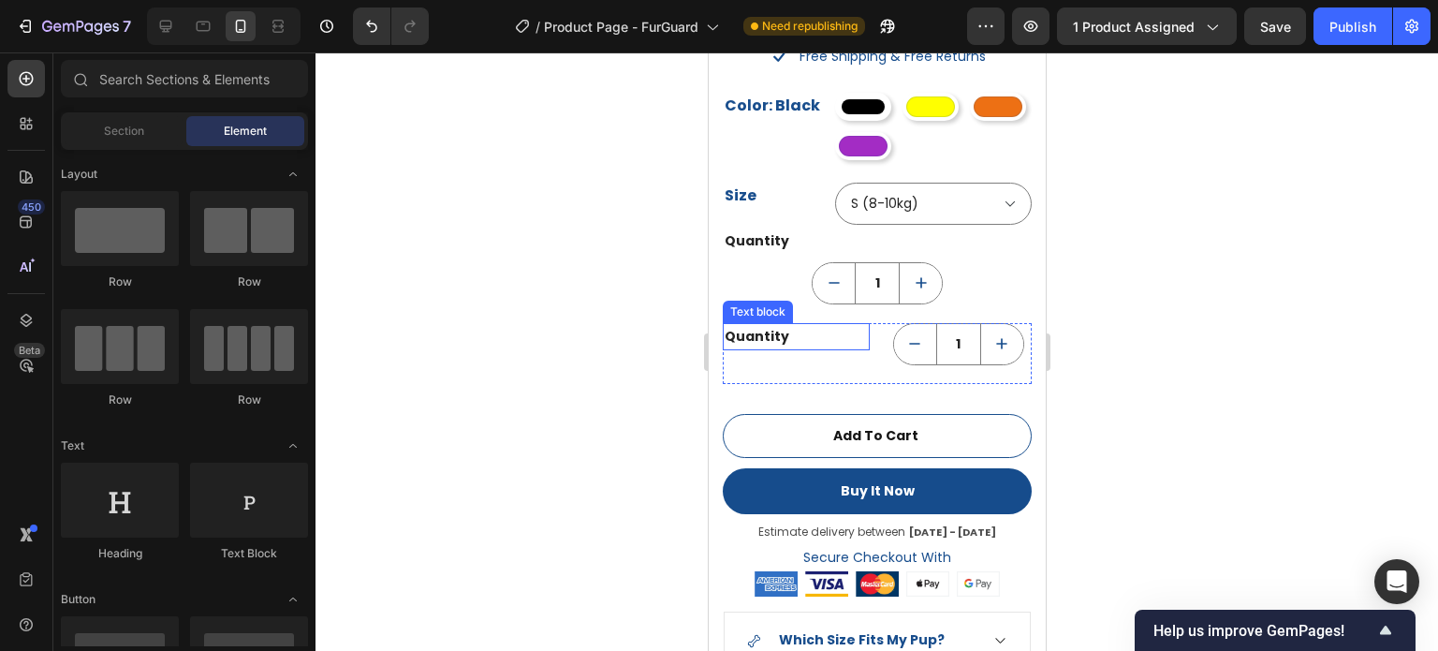
click at [823, 348] on div "Quantity Text block" at bounding box center [795, 353] width 147 height 61
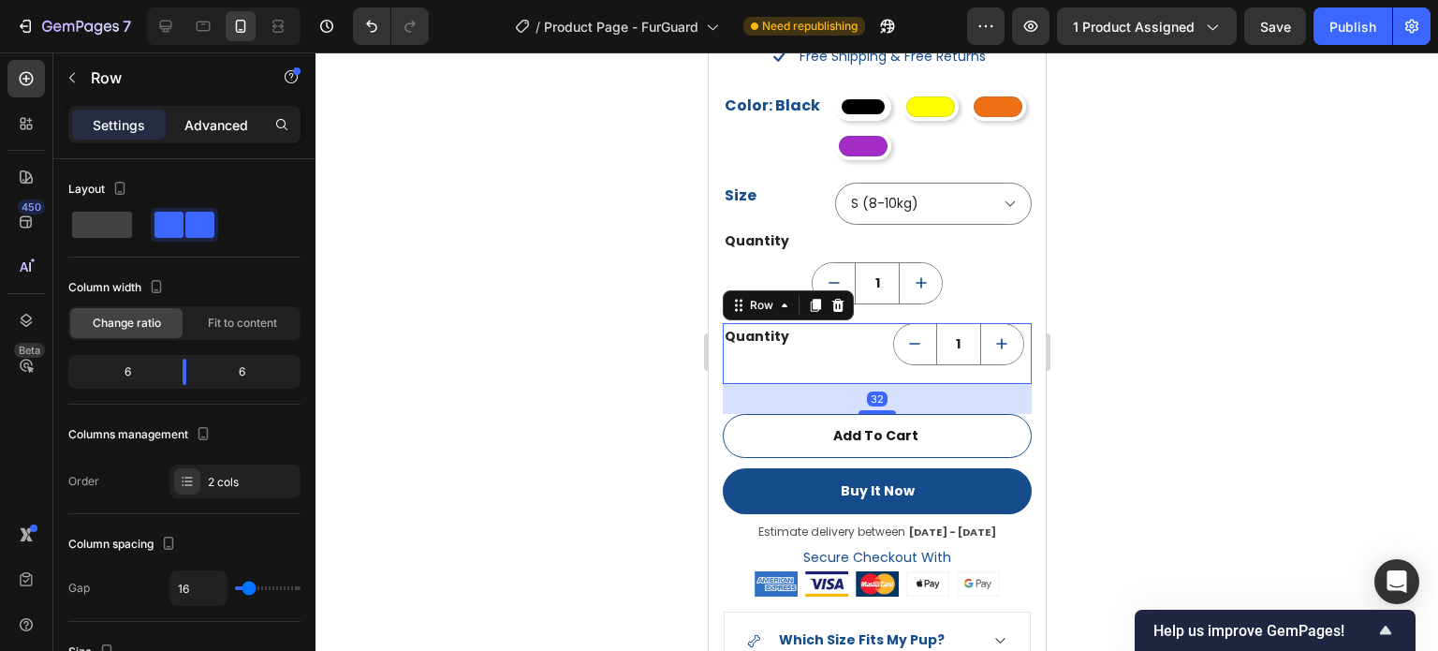
click at [209, 119] on p "Advanced" at bounding box center [216, 125] width 64 height 20
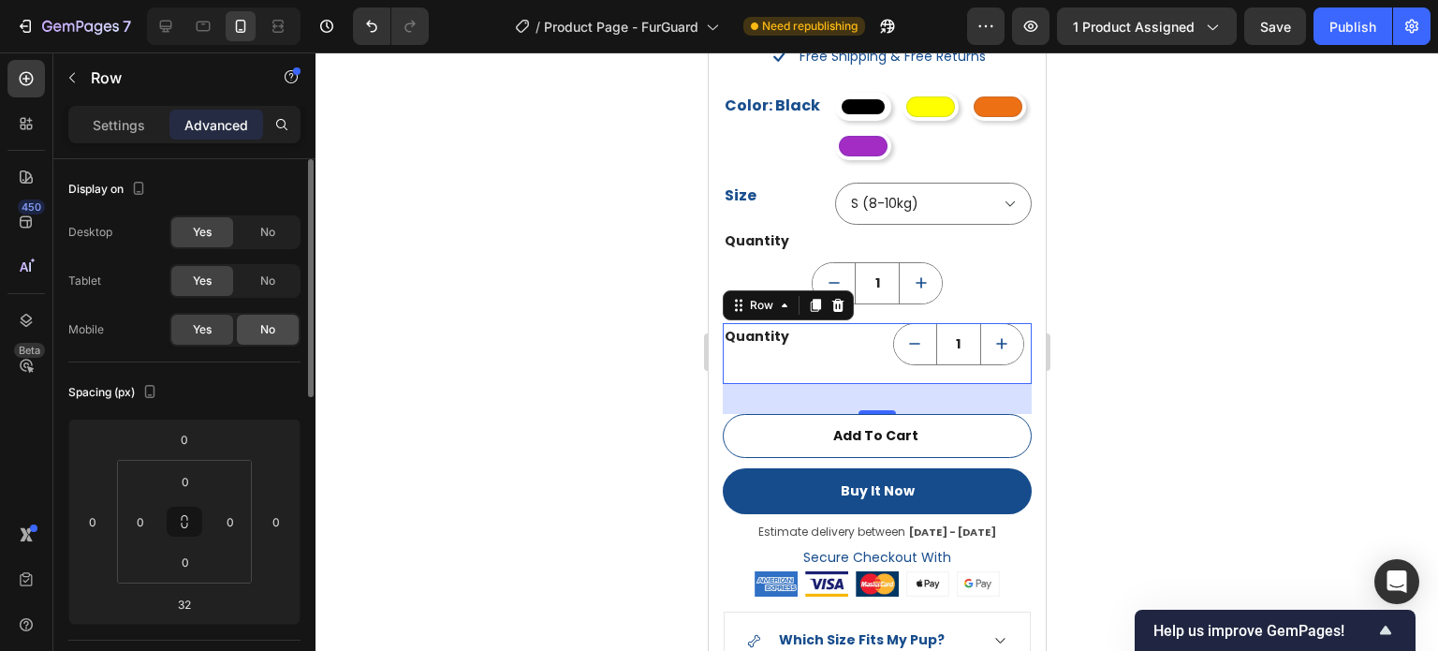
click at [247, 330] on div "No" at bounding box center [268, 330] width 62 height 30
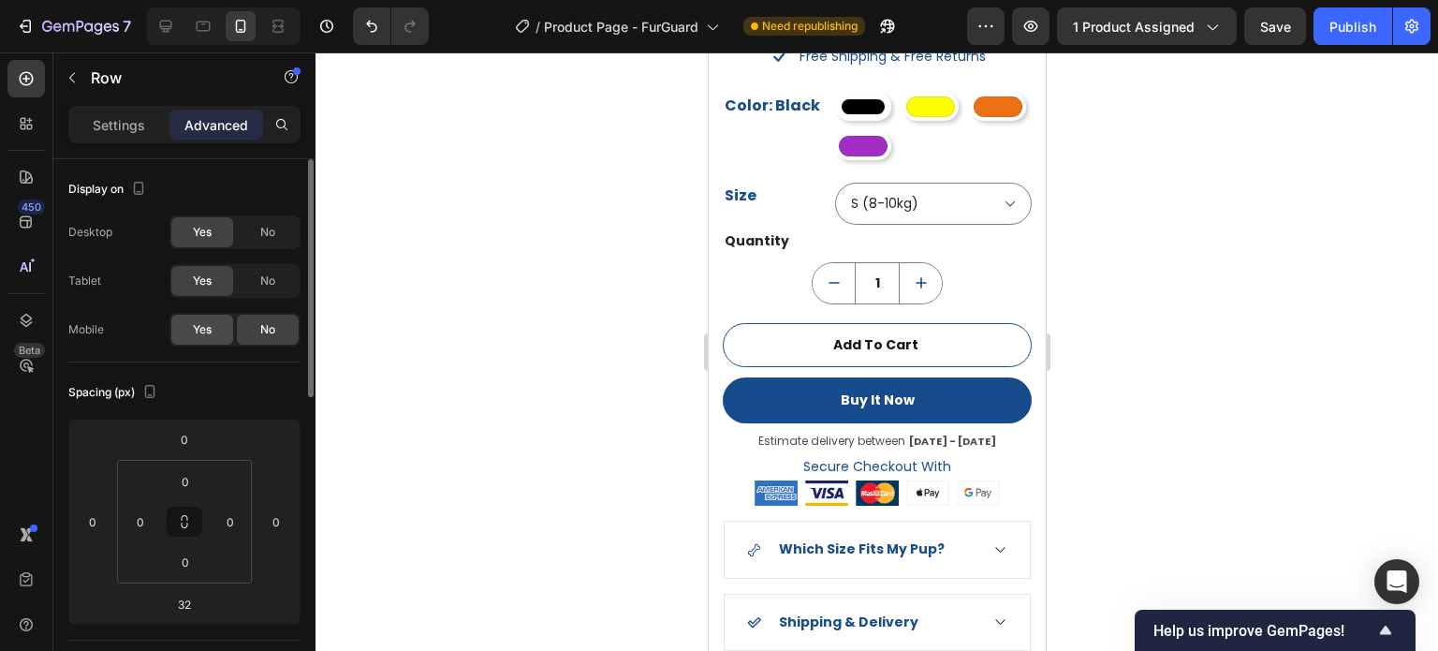
drag, startPoint x: 209, startPoint y: 325, endPoint x: 261, endPoint y: 286, distance: 65.6
click at [210, 325] on span "Yes" at bounding box center [202, 329] width 19 height 17
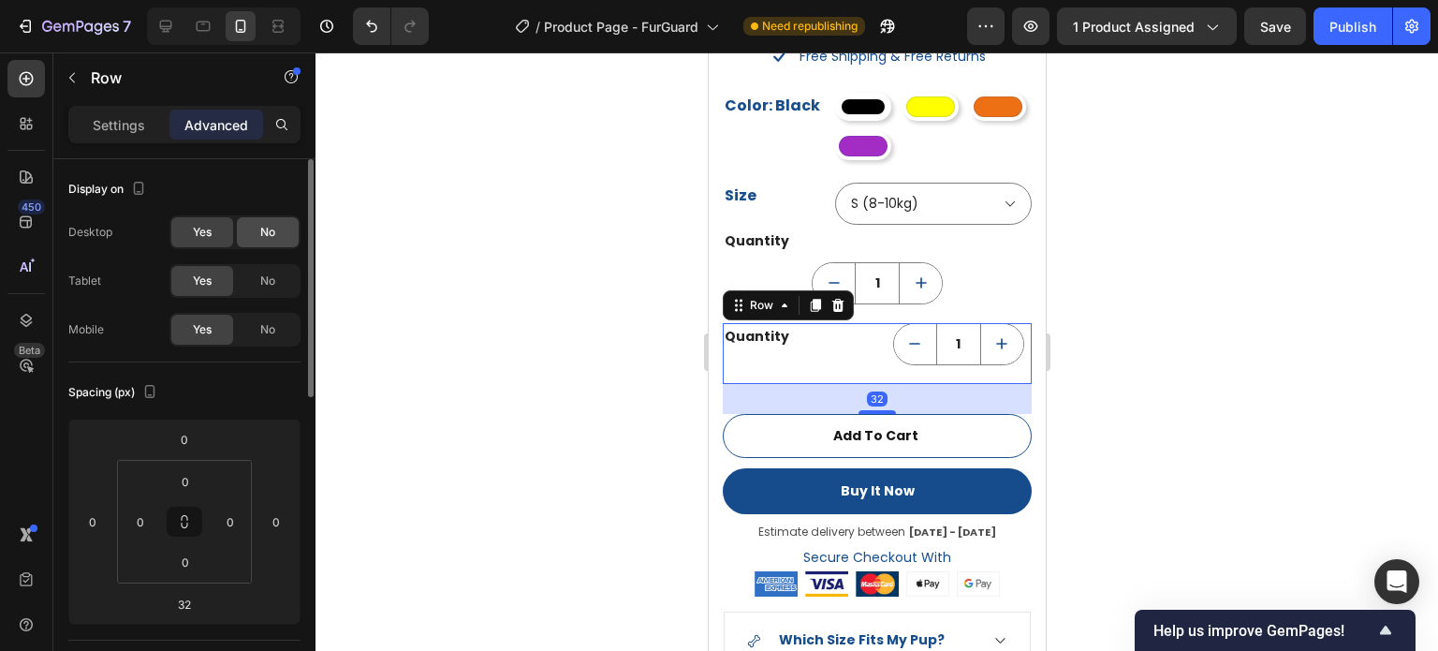
click at [270, 277] on span "No" at bounding box center [267, 281] width 15 height 17
click at [266, 234] on span "No" at bounding box center [267, 232] width 15 height 17
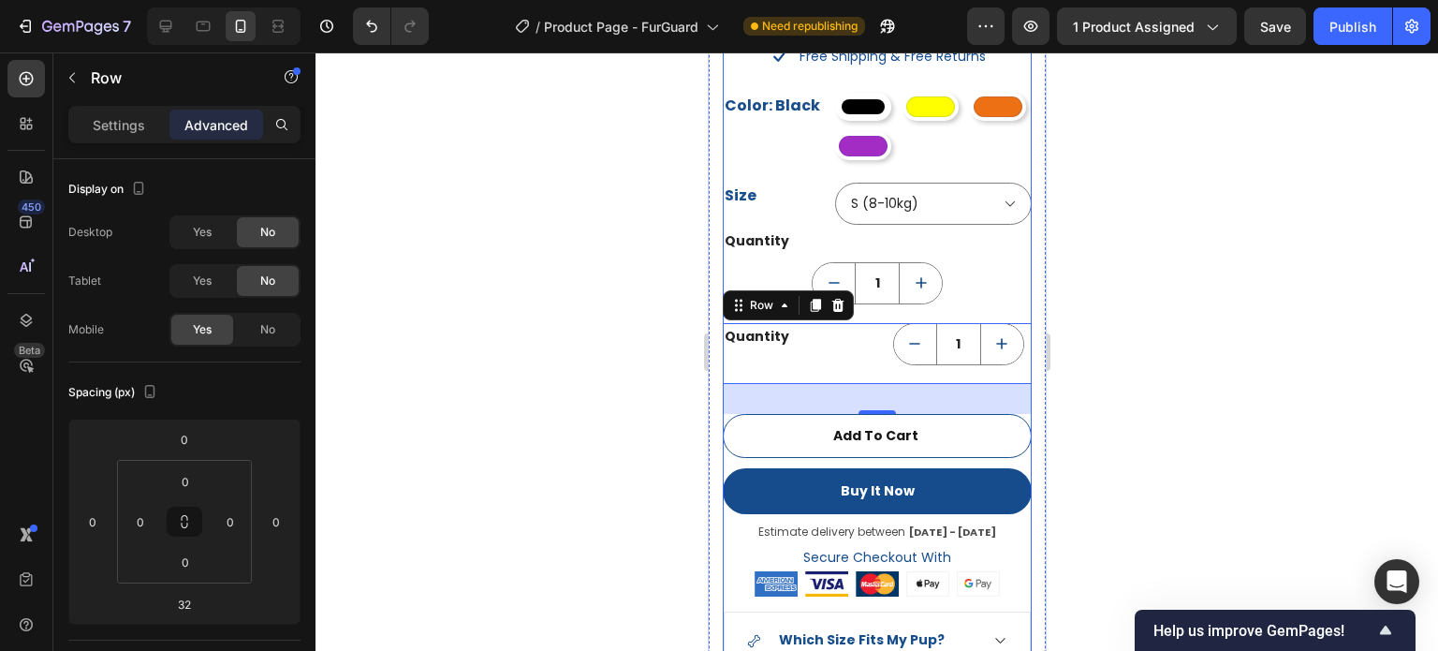
click at [1135, 330] on div at bounding box center [877, 351] width 1123 height 598
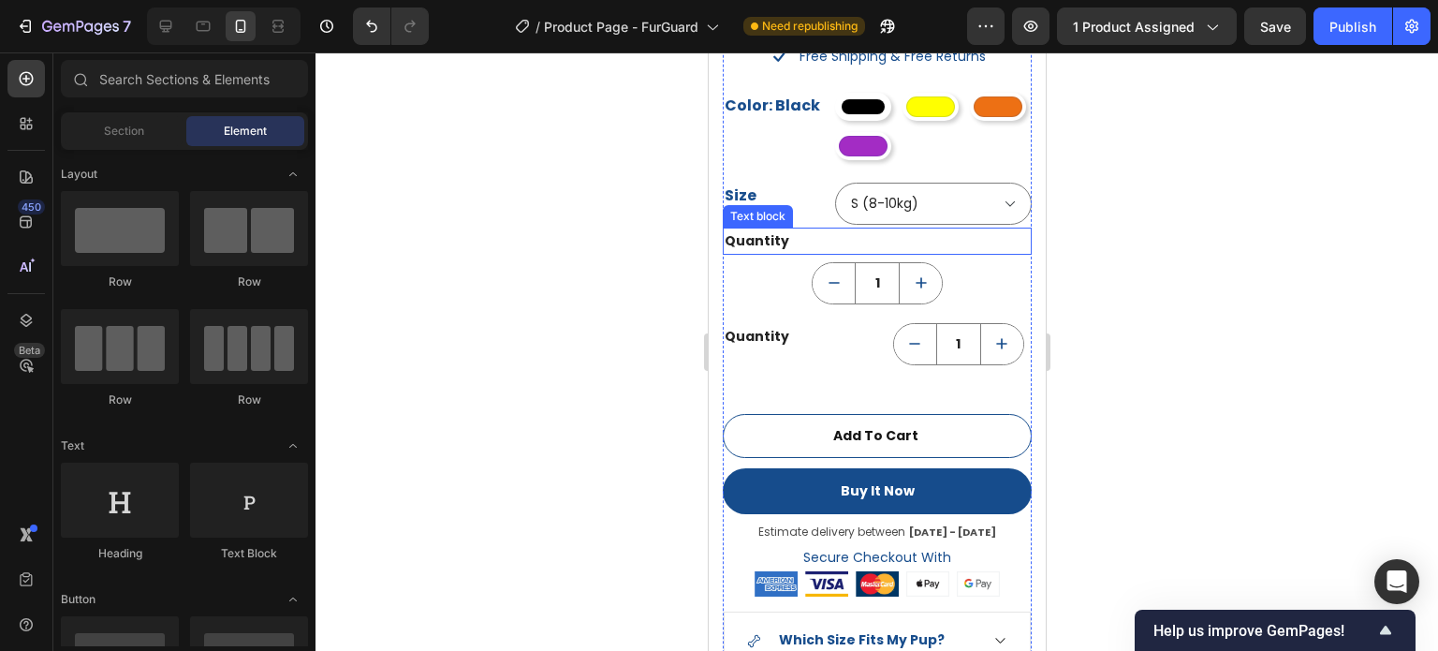
click at [962, 228] on div "Quantity" at bounding box center [876, 241] width 309 height 27
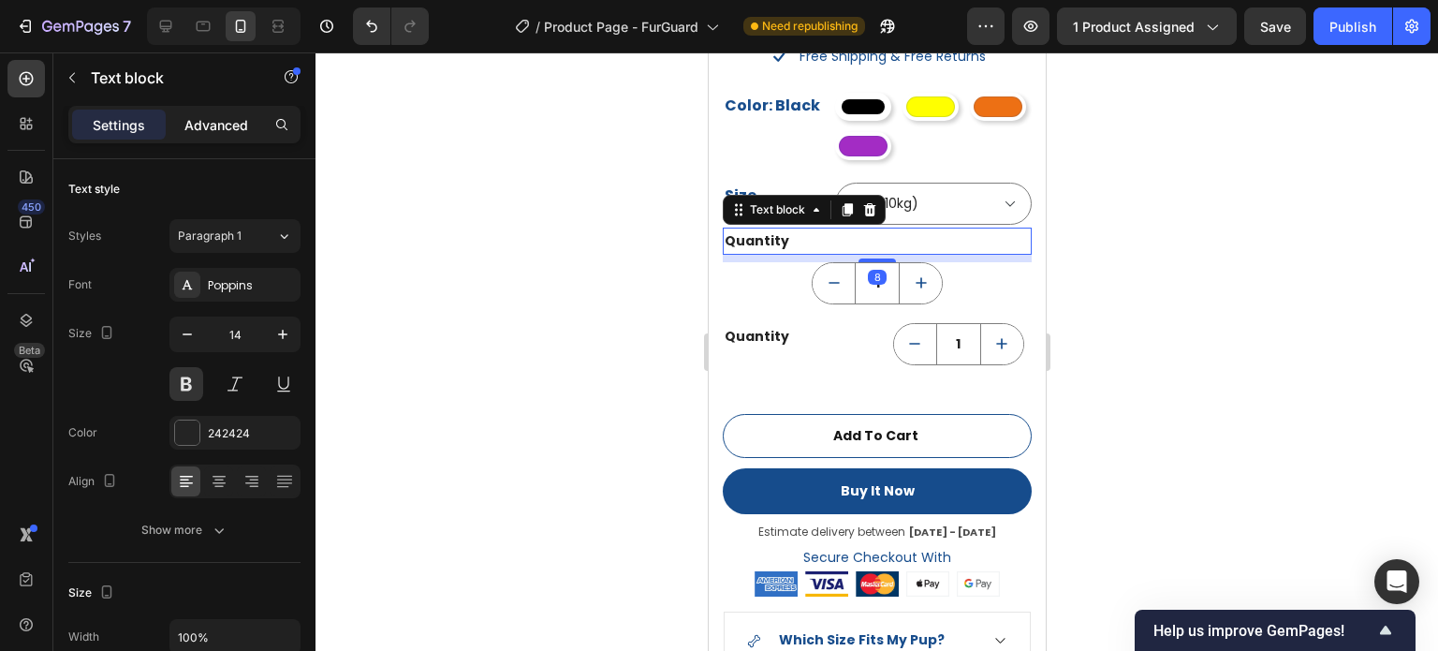
click at [214, 112] on div "Advanced" at bounding box center [216, 125] width 94 height 30
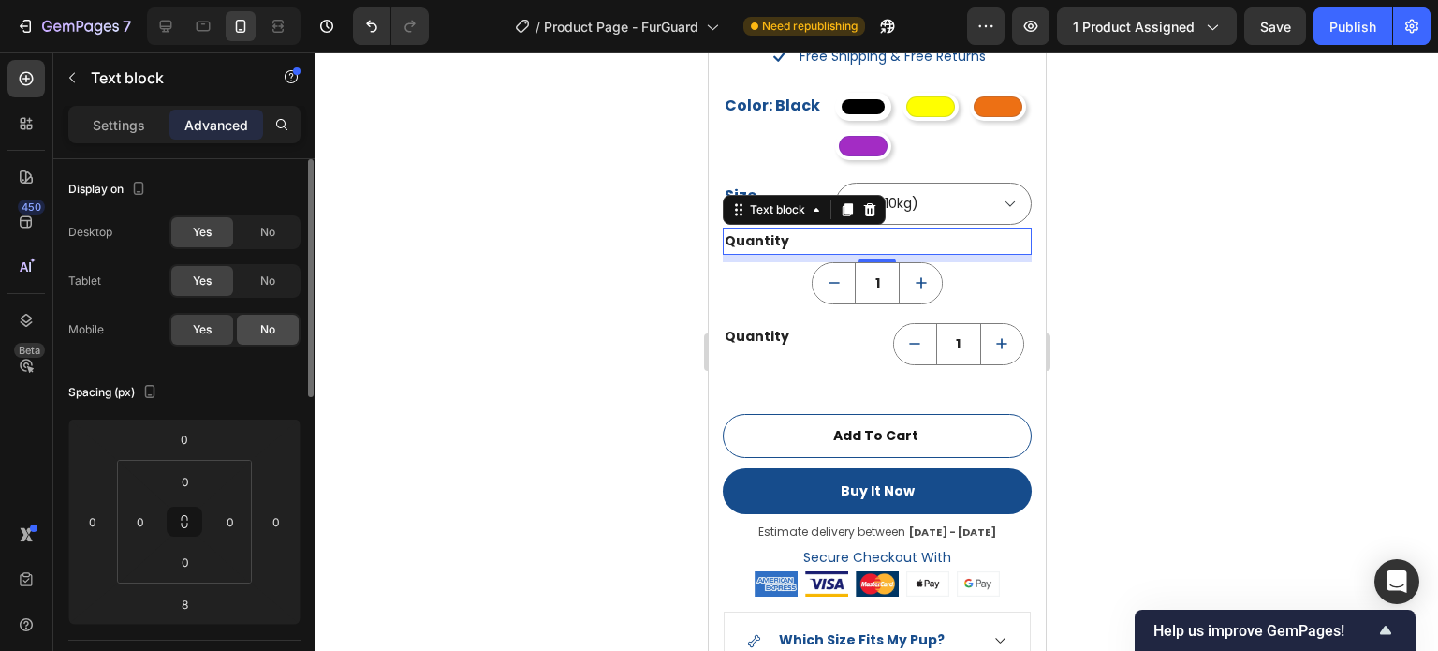
click at [270, 318] on div "No" at bounding box center [268, 330] width 62 height 30
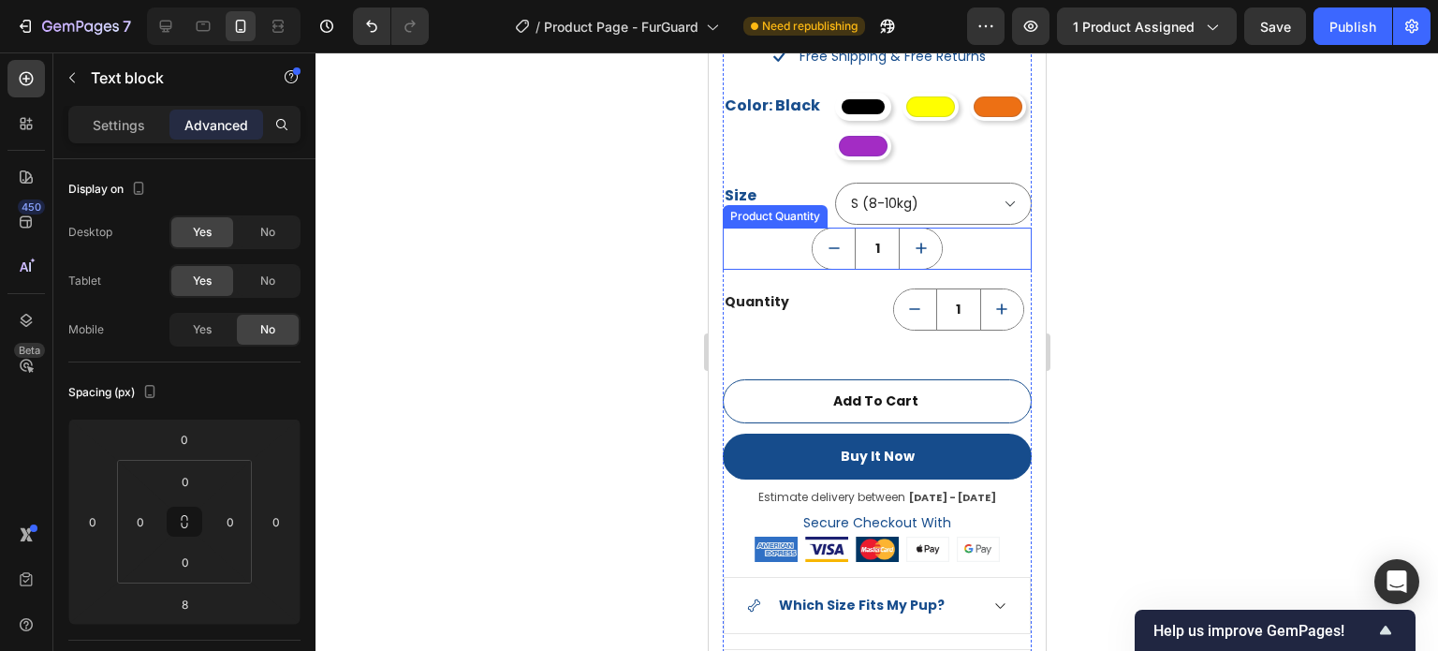
click at [964, 229] on div "1" at bounding box center [876, 249] width 309 height 42
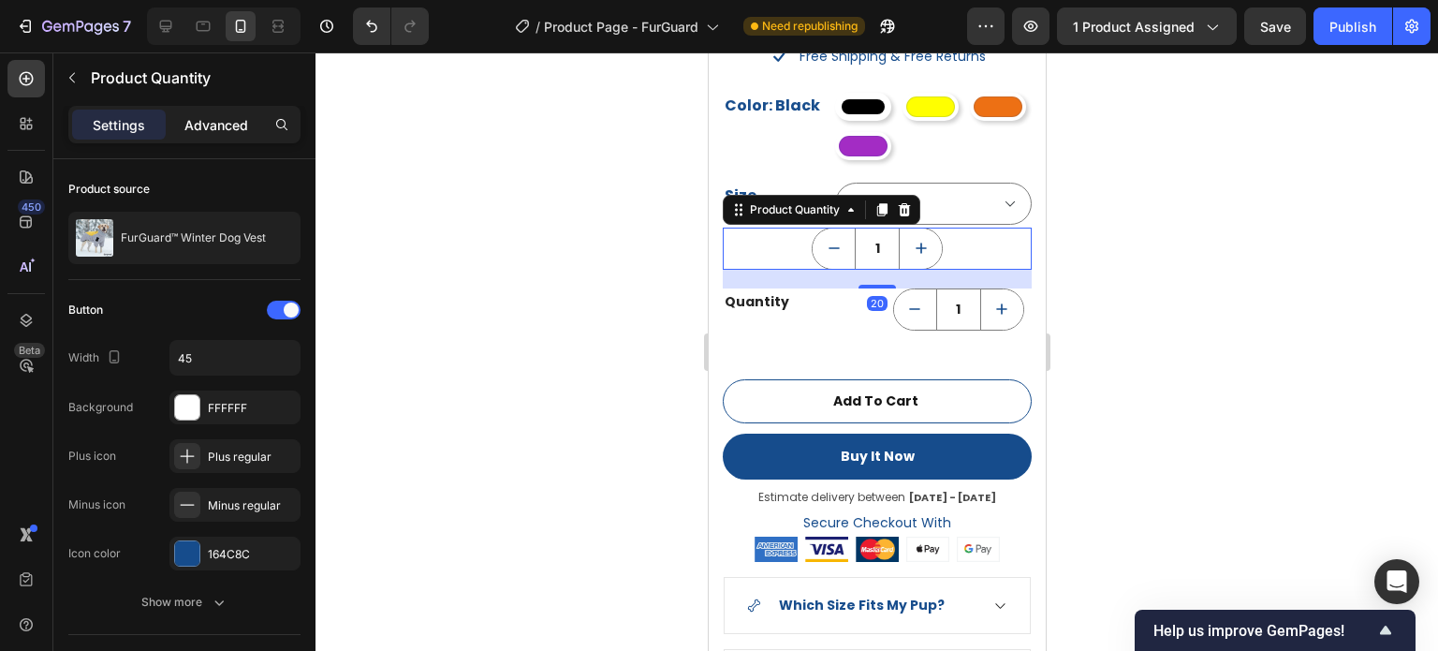
click at [222, 125] on p "Advanced" at bounding box center [216, 125] width 64 height 20
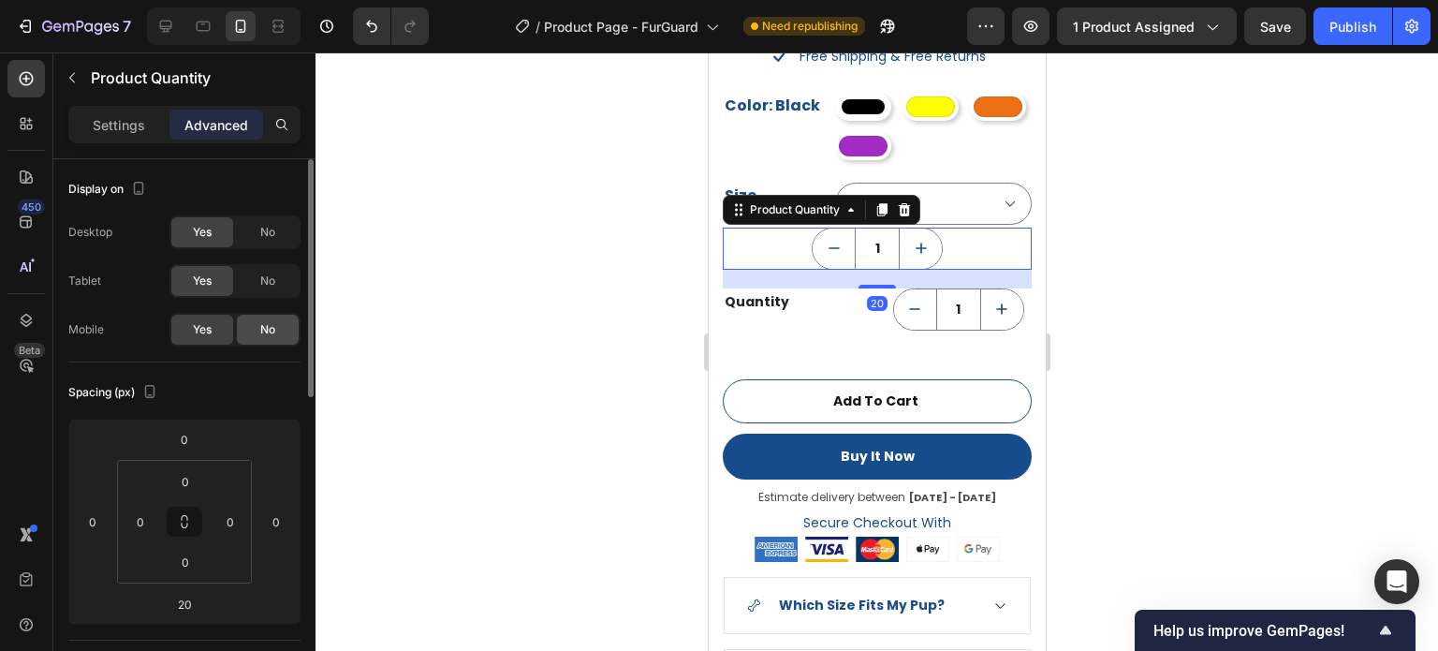
click at [265, 331] on span "No" at bounding box center [267, 329] width 15 height 17
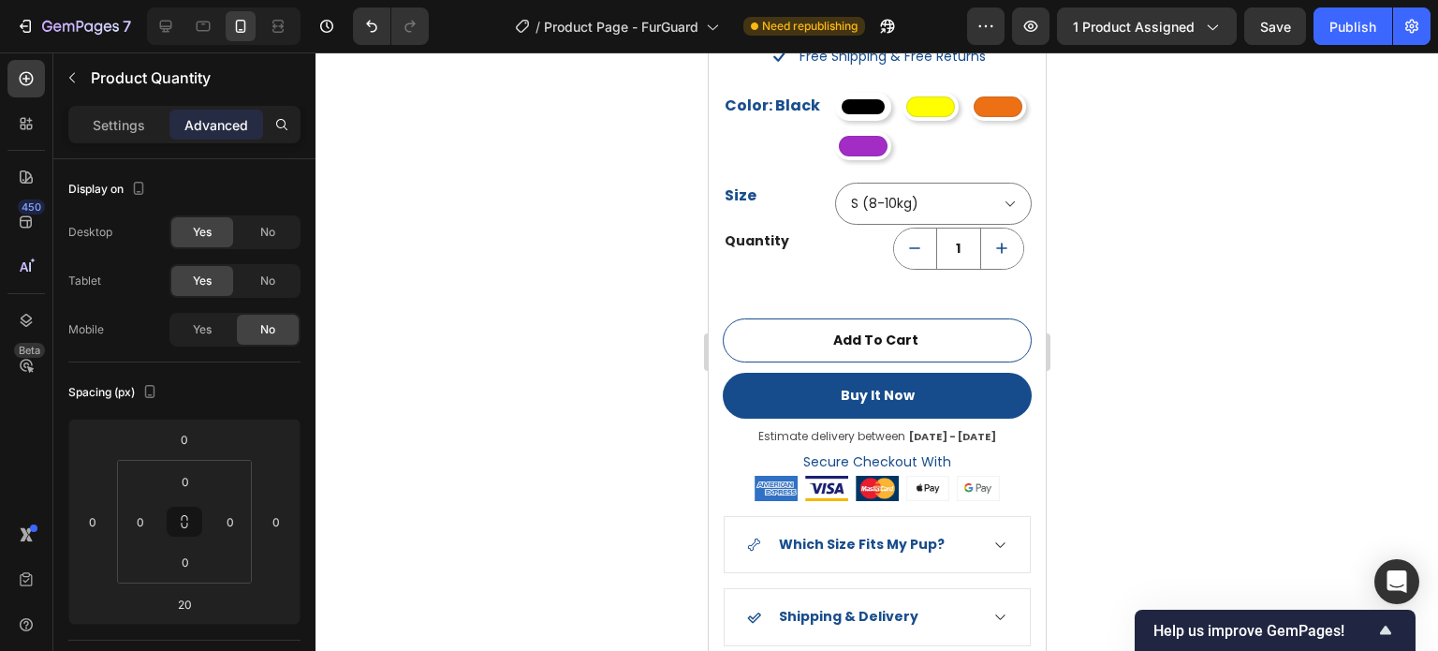
click at [1199, 295] on div at bounding box center [877, 351] width 1123 height 598
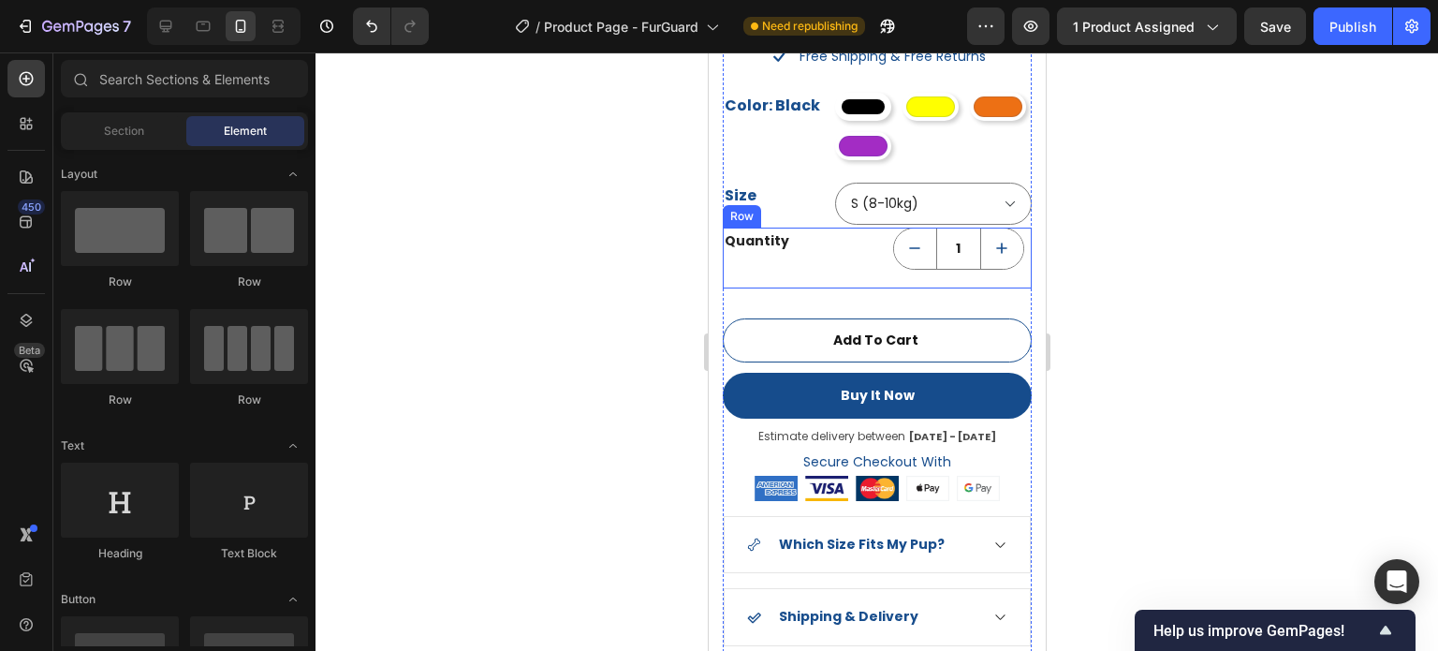
click at [870, 228] on div "Quantity Text block 1 Product Quantity Row" at bounding box center [876, 258] width 309 height 61
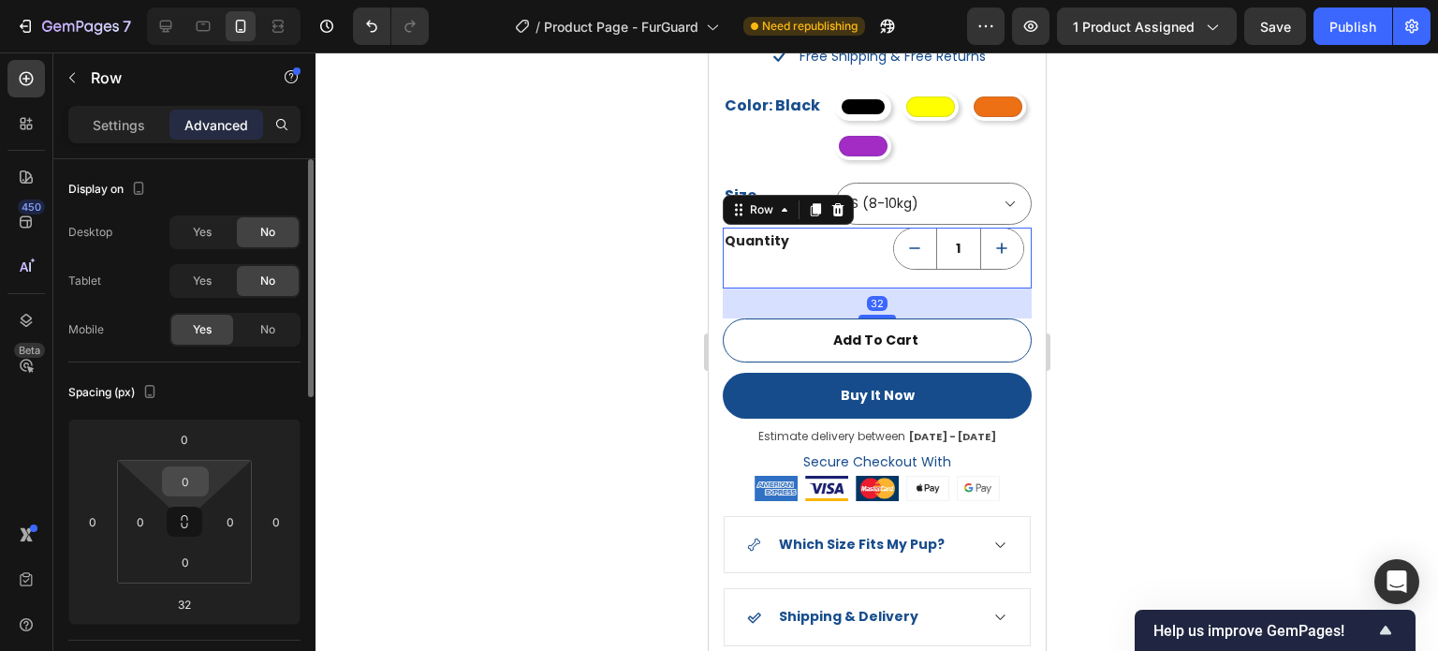
click at [174, 481] on input "0" at bounding box center [185, 481] width 37 height 28
type input "24"
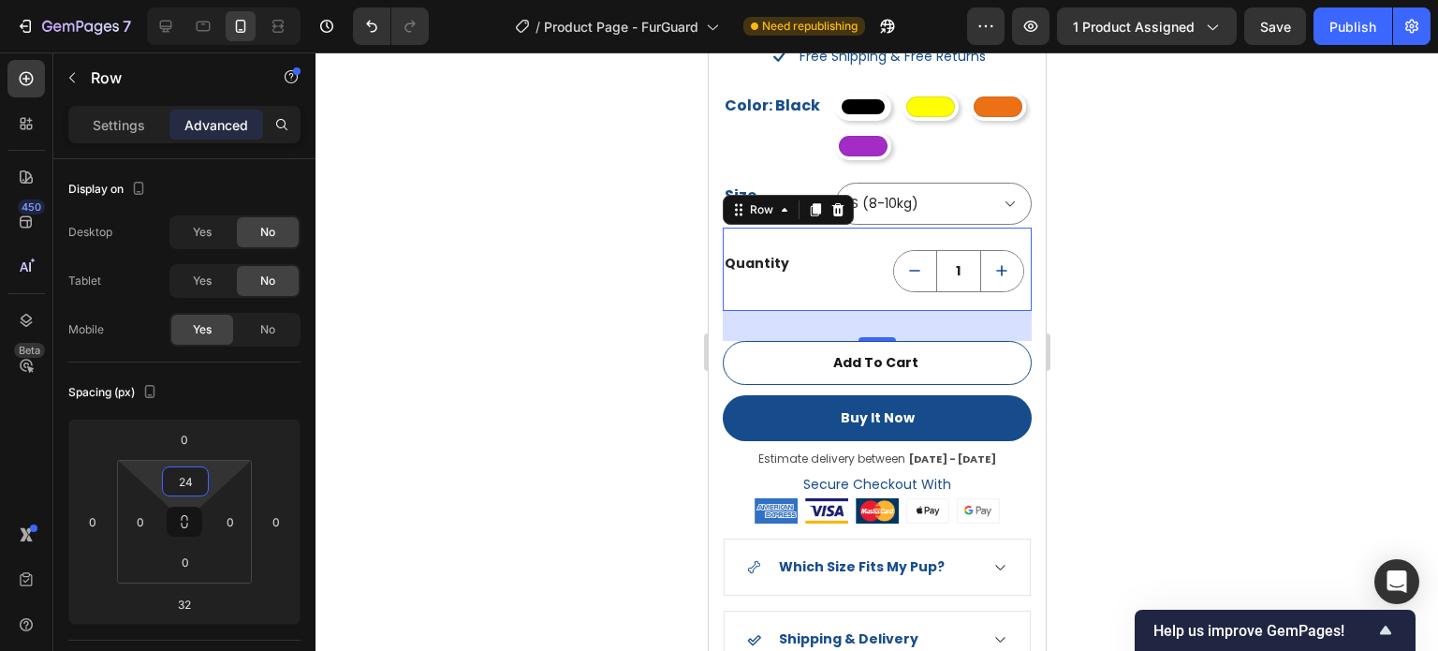
click at [1239, 300] on div at bounding box center [877, 351] width 1123 height 598
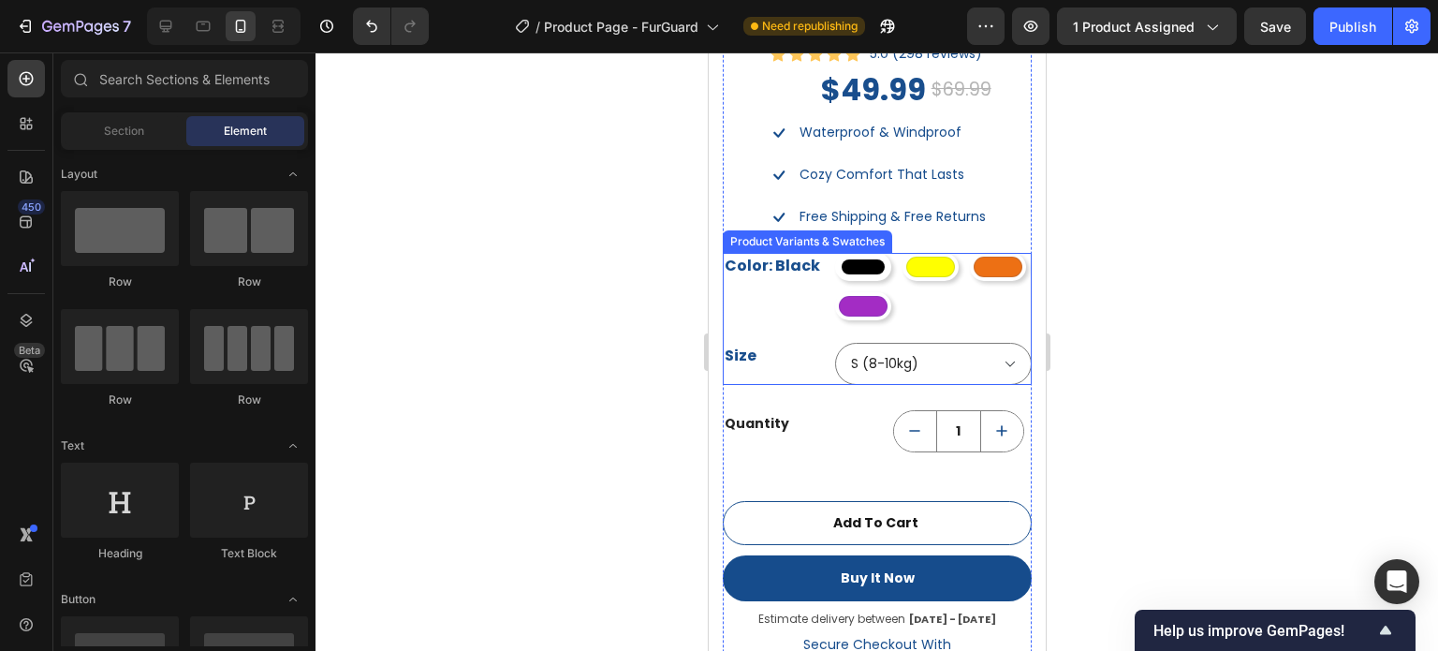
scroll to position [1672, 0]
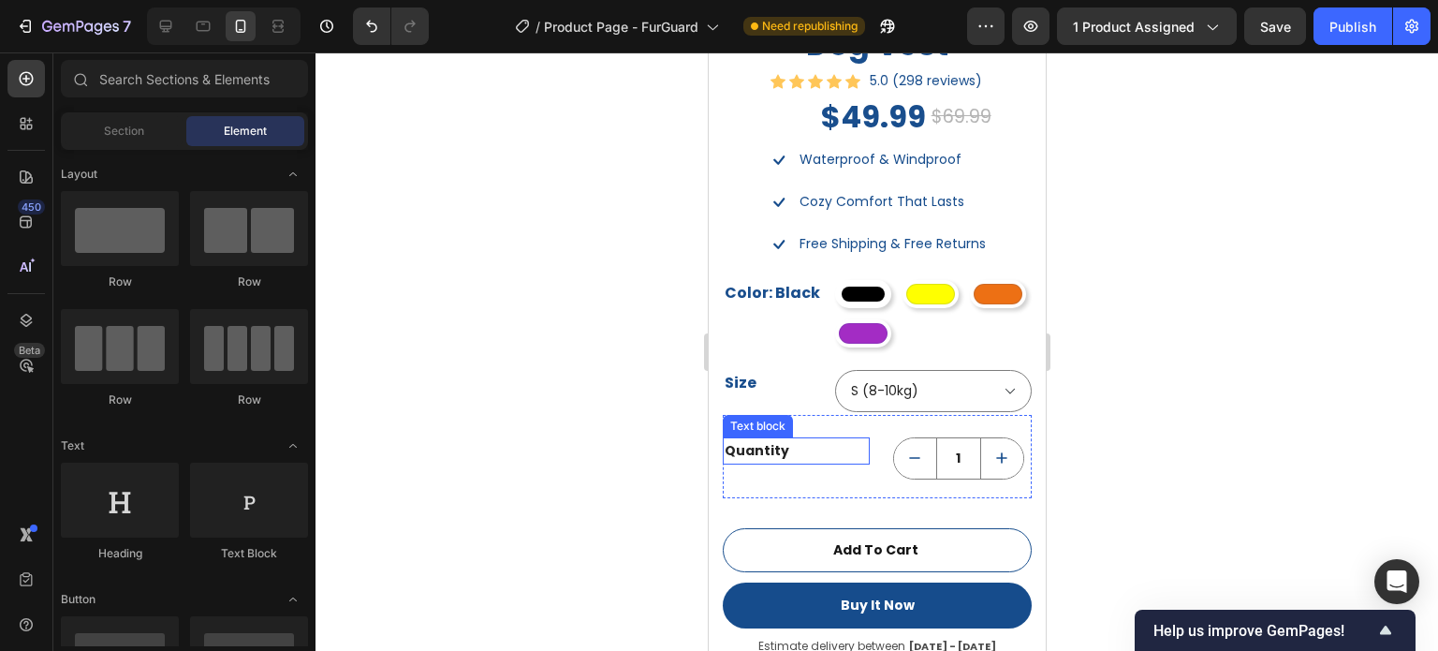
click at [756, 439] on div "Quantity" at bounding box center [795, 450] width 147 height 27
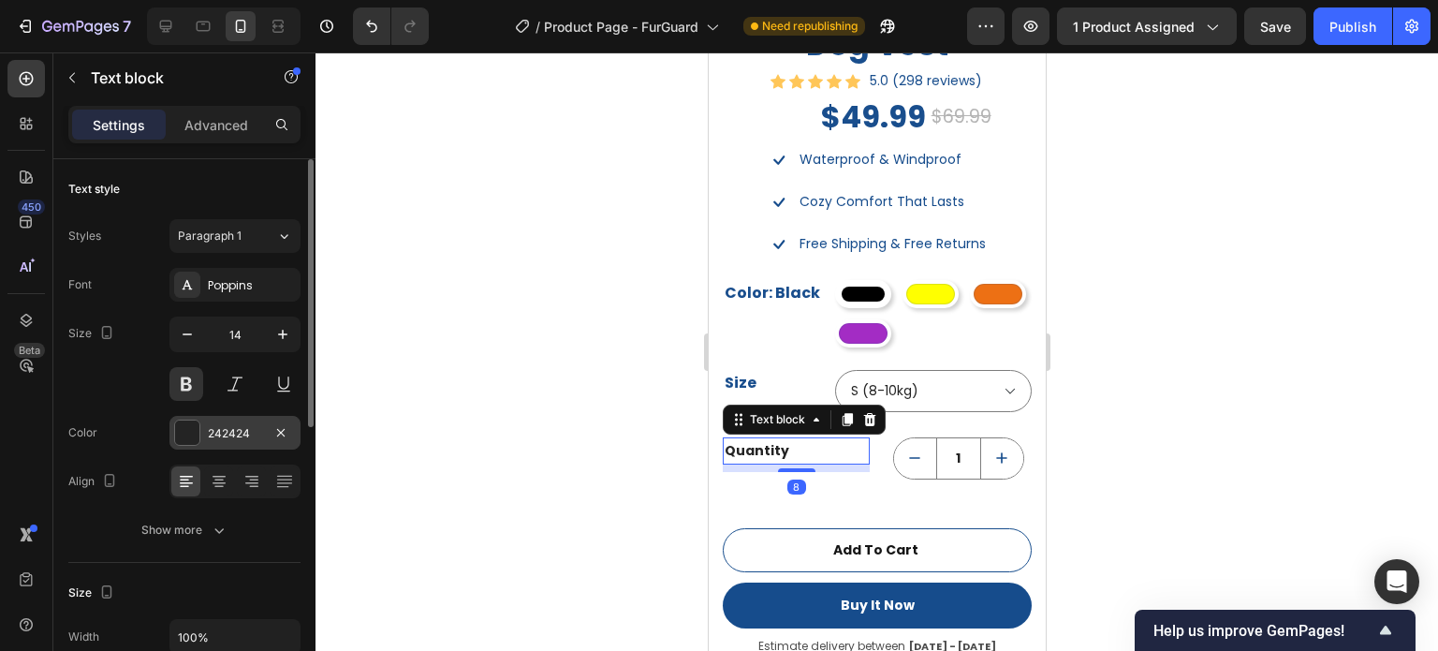
click at [195, 423] on div at bounding box center [187, 432] width 24 height 24
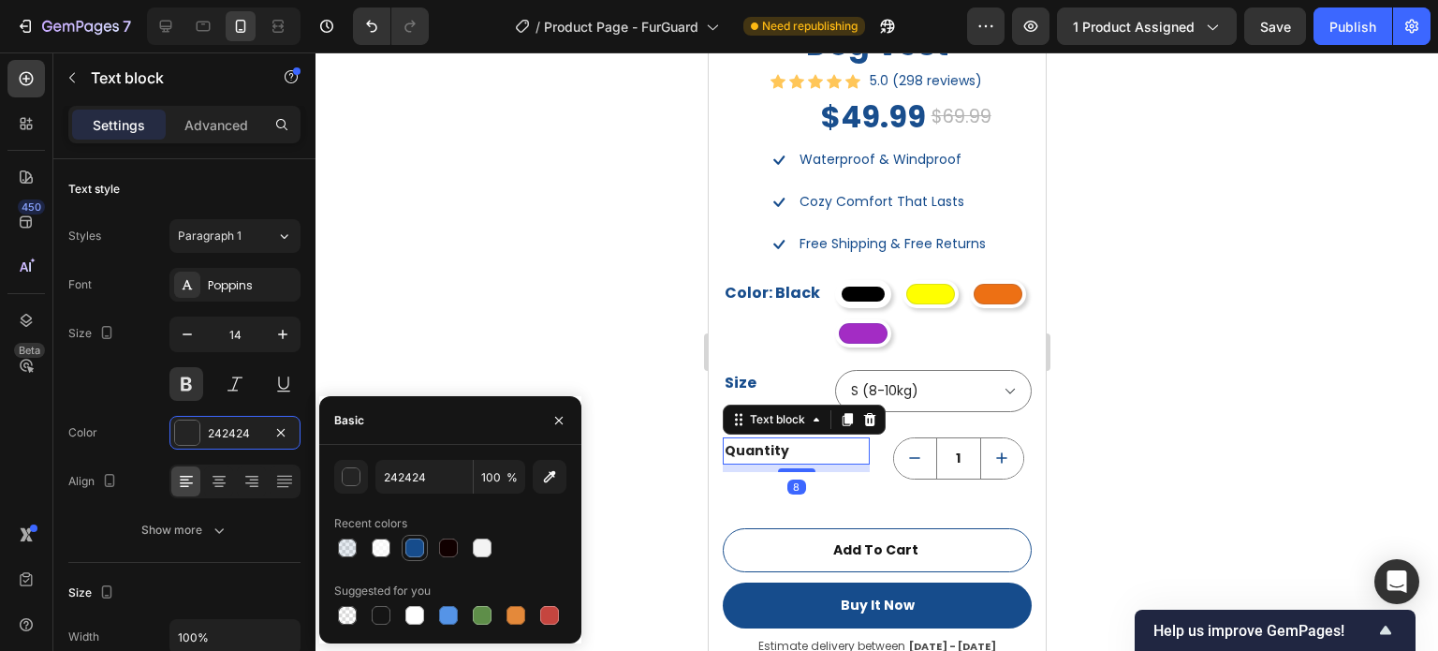
click at [417, 548] on div at bounding box center [414, 547] width 19 height 19
type input "164C8C"
click at [423, 296] on div at bounding box center [877, 351] width 1123 height 598
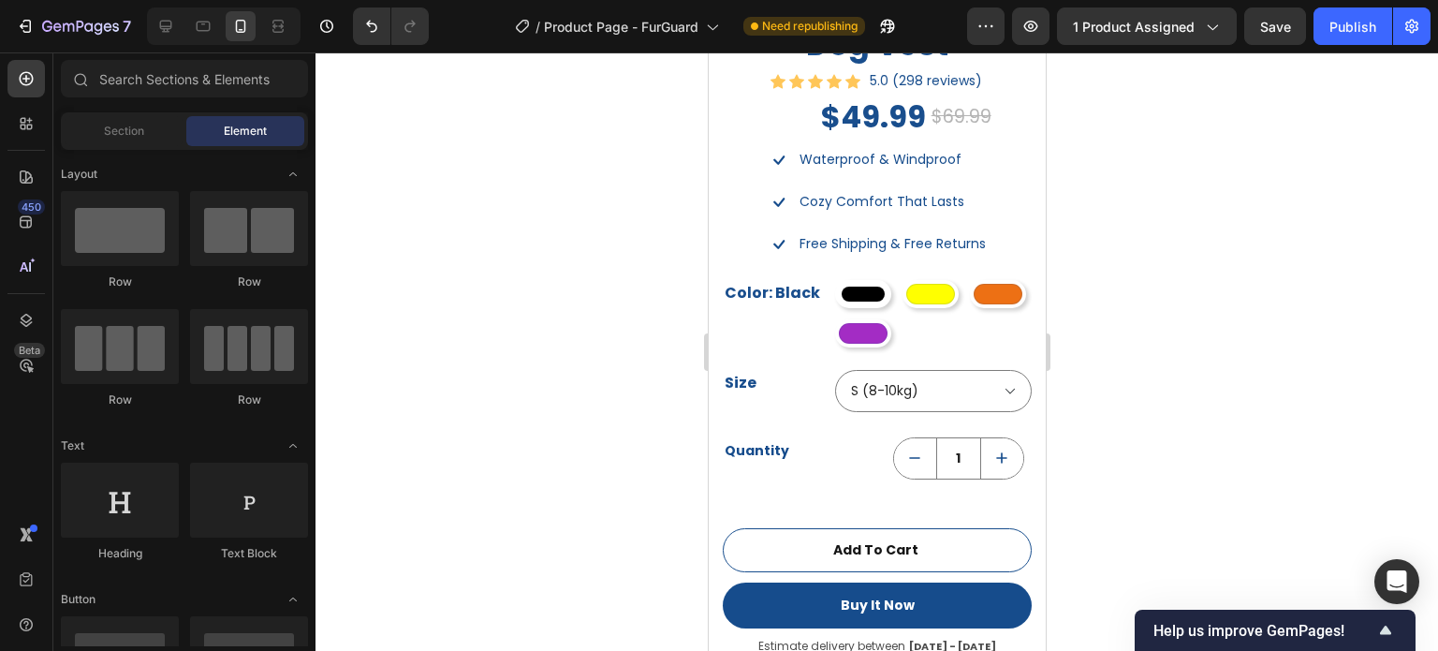
click at [1245, 357] on div at bounding box center [877, 351] width 1123 height 598
click at [796, 438] on div "Quantity" at bounding box center [795, 450] width 147 height 27
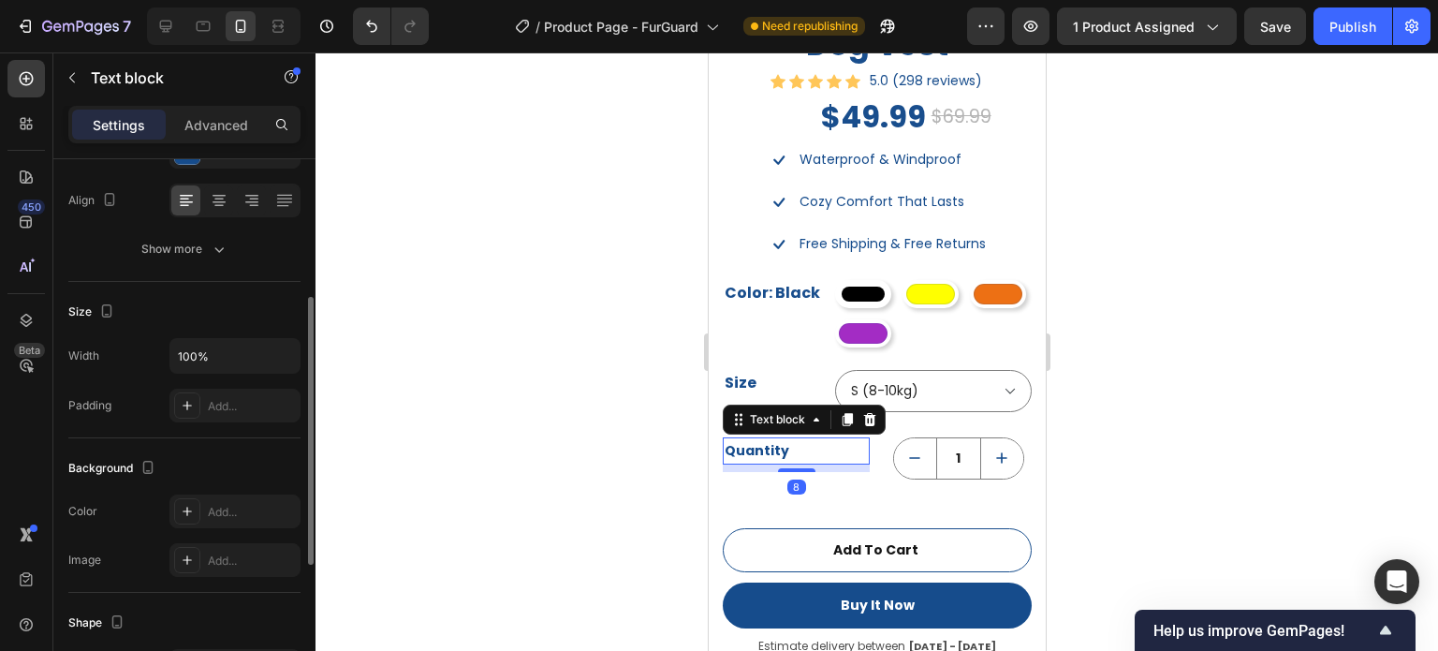
scroll to position [562, 0]
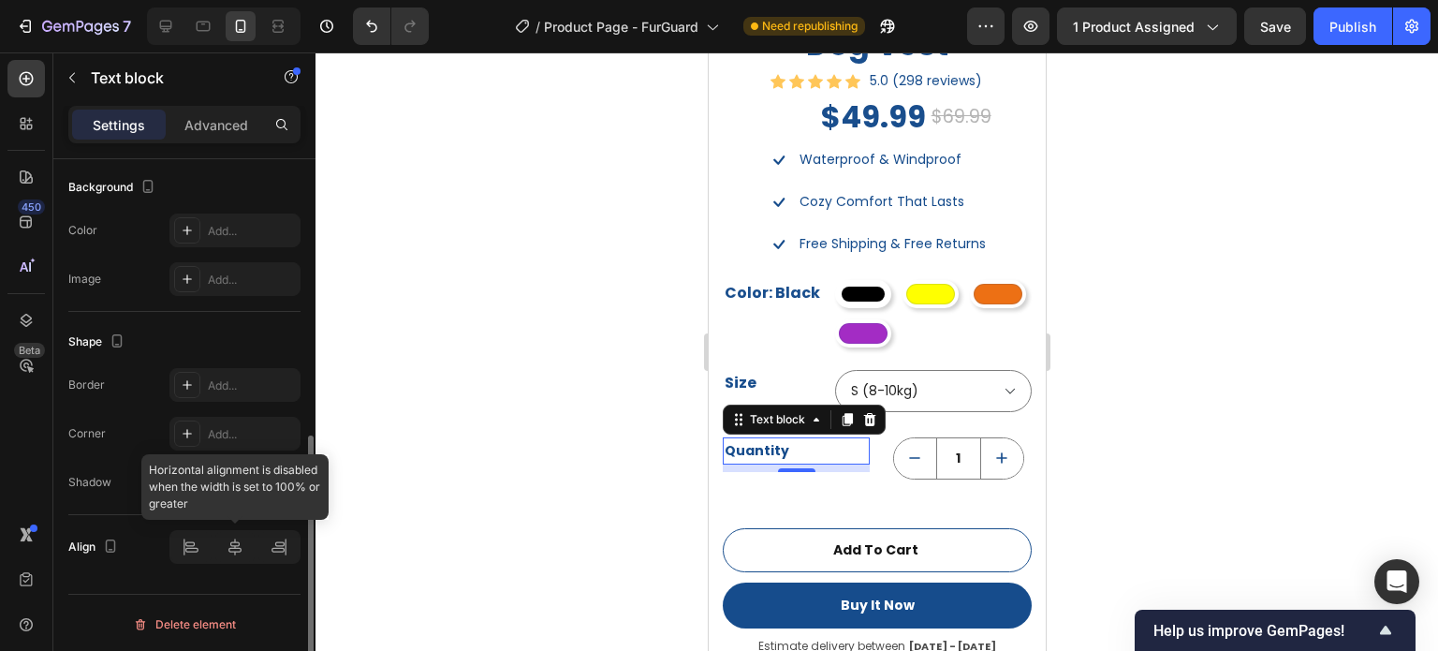
click at [229, 550] on div at bounding box center [234, 547] width 131 height 34
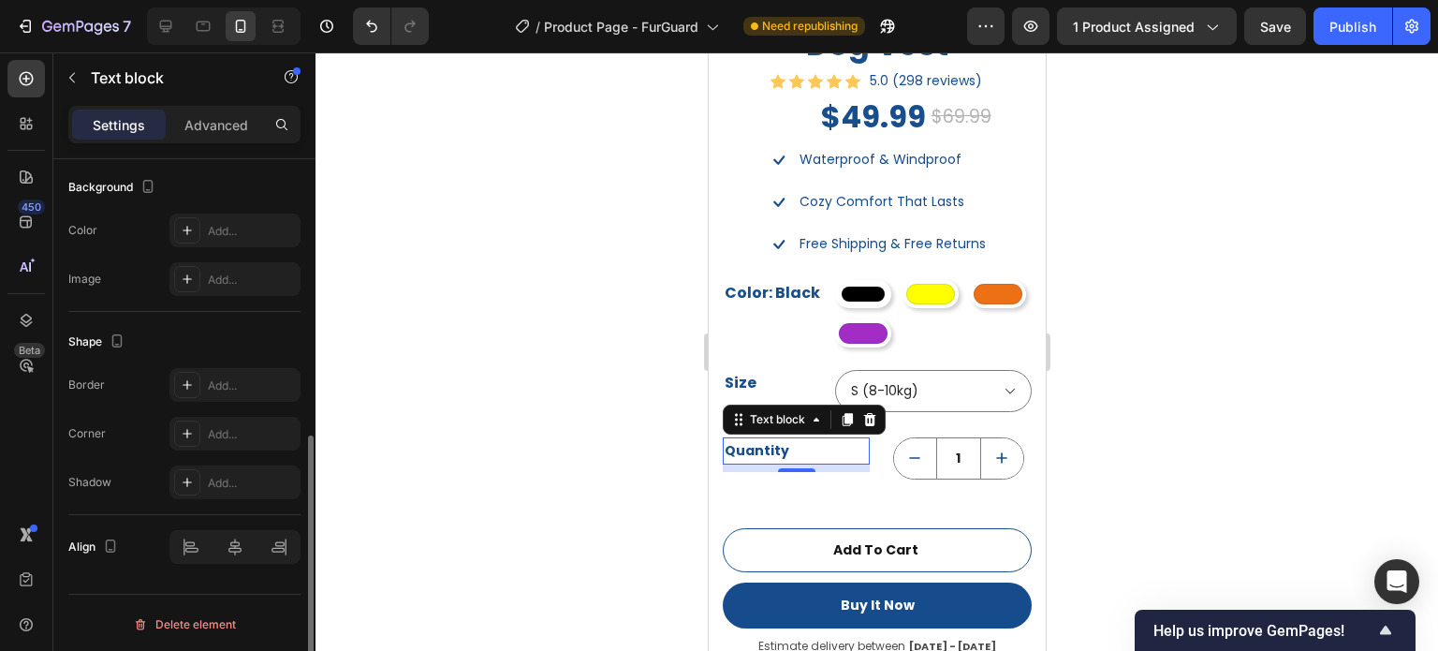
scroll to position [468, 0]
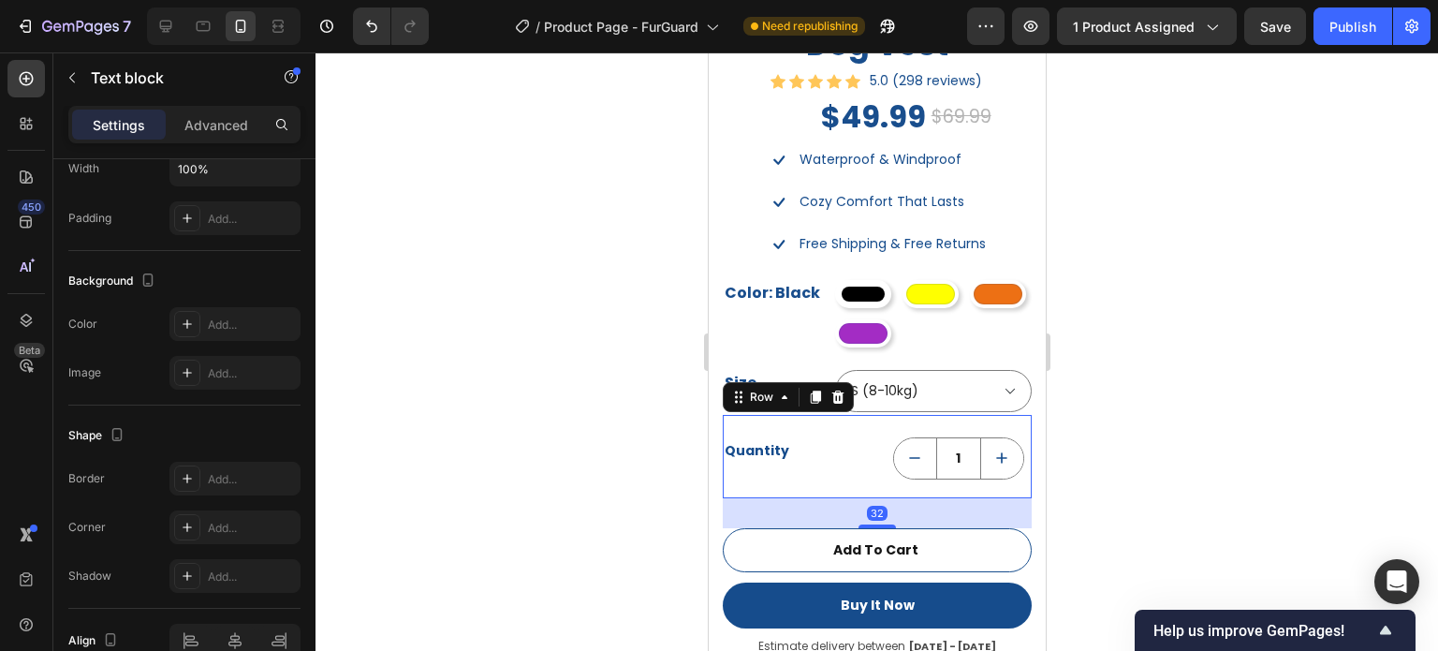
click at [870, 424] on div "Quantity Text block 1 Product Quantity Row 32" at bounding box center [876, 456] width 309 height 83
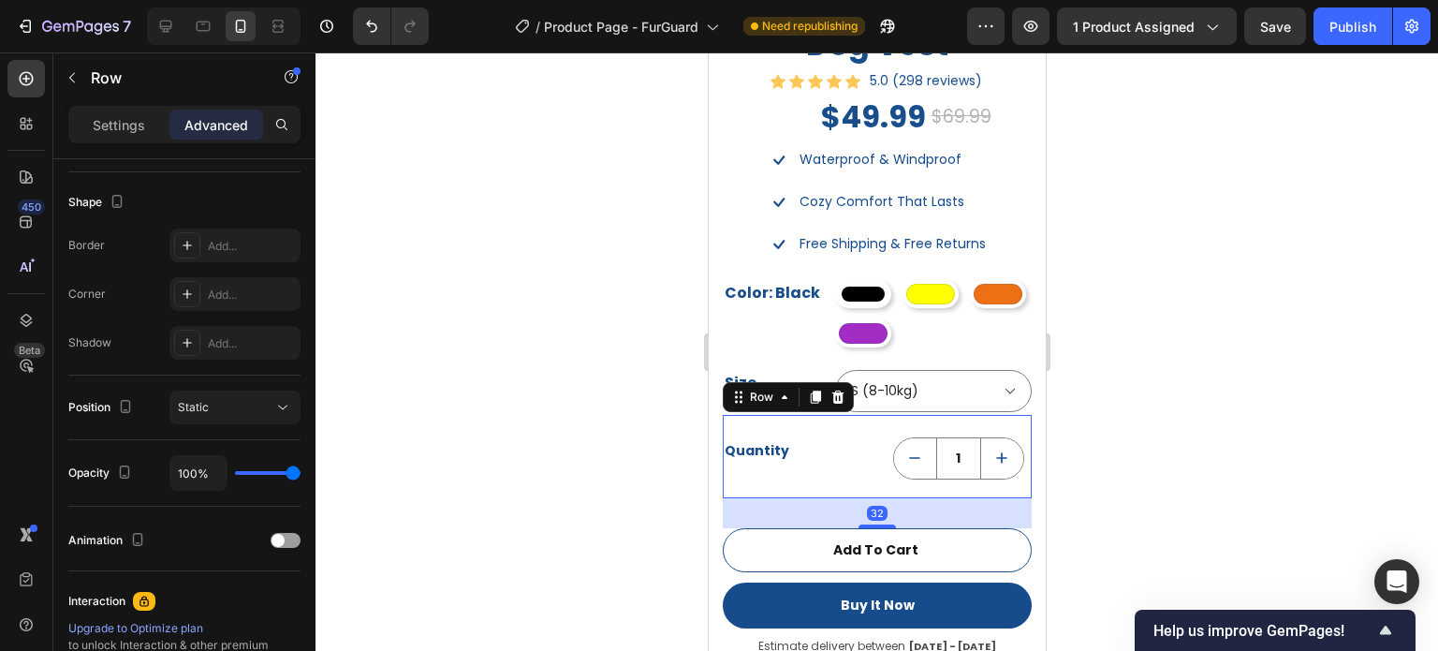
scroll to position [0, 0]
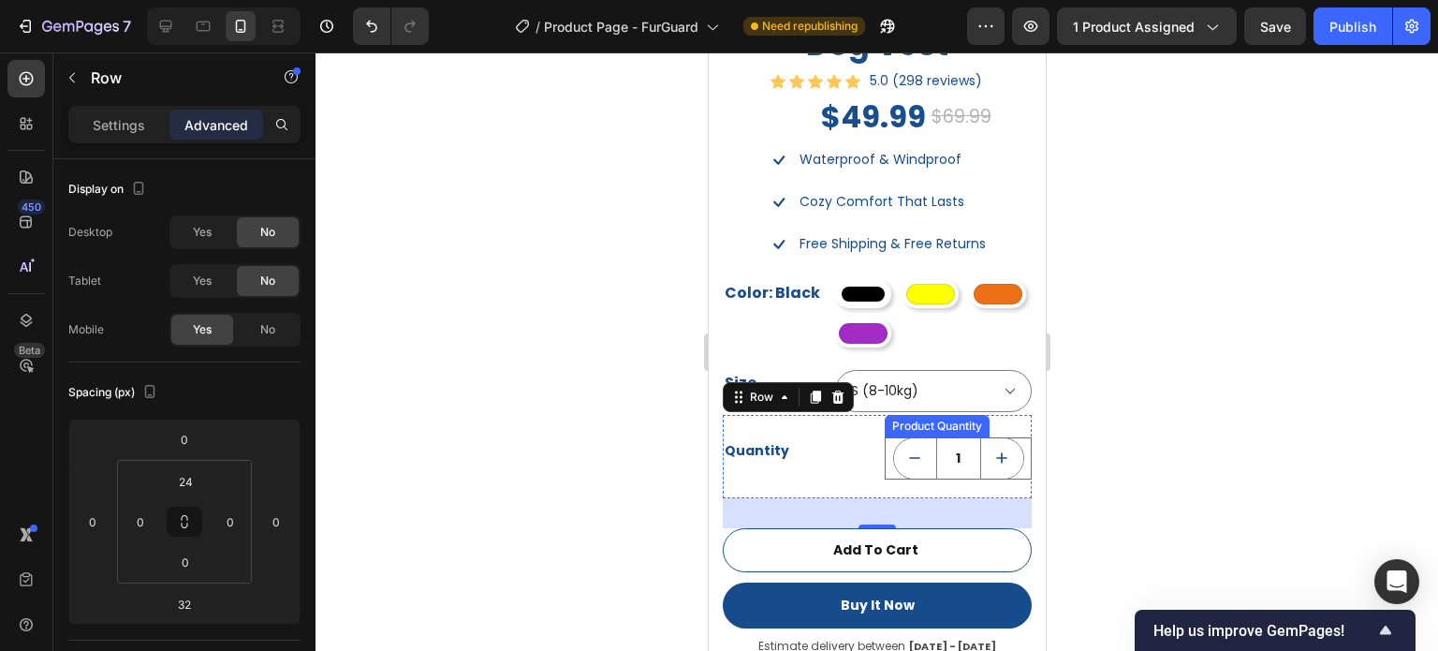
click at [893, 449] on button "decrement" at bounding box center [914, 458] width 42 height 40
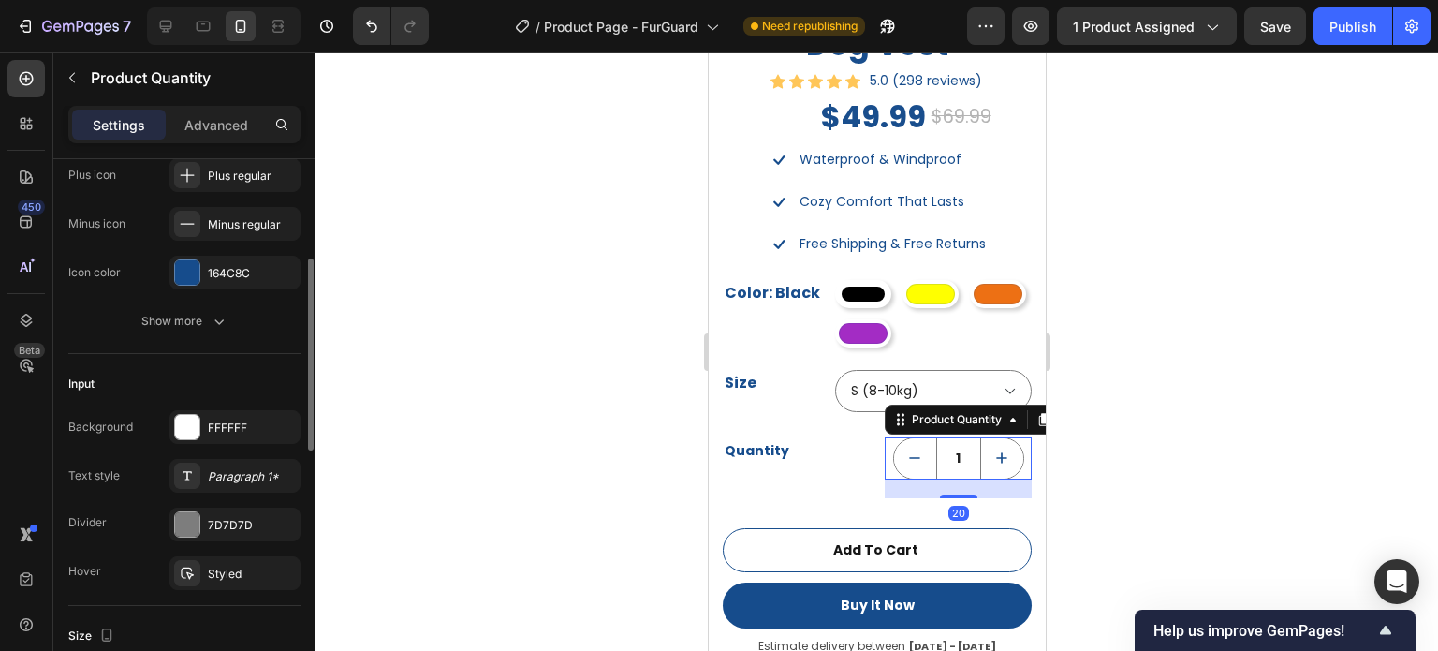
scroll to position [468, 0]
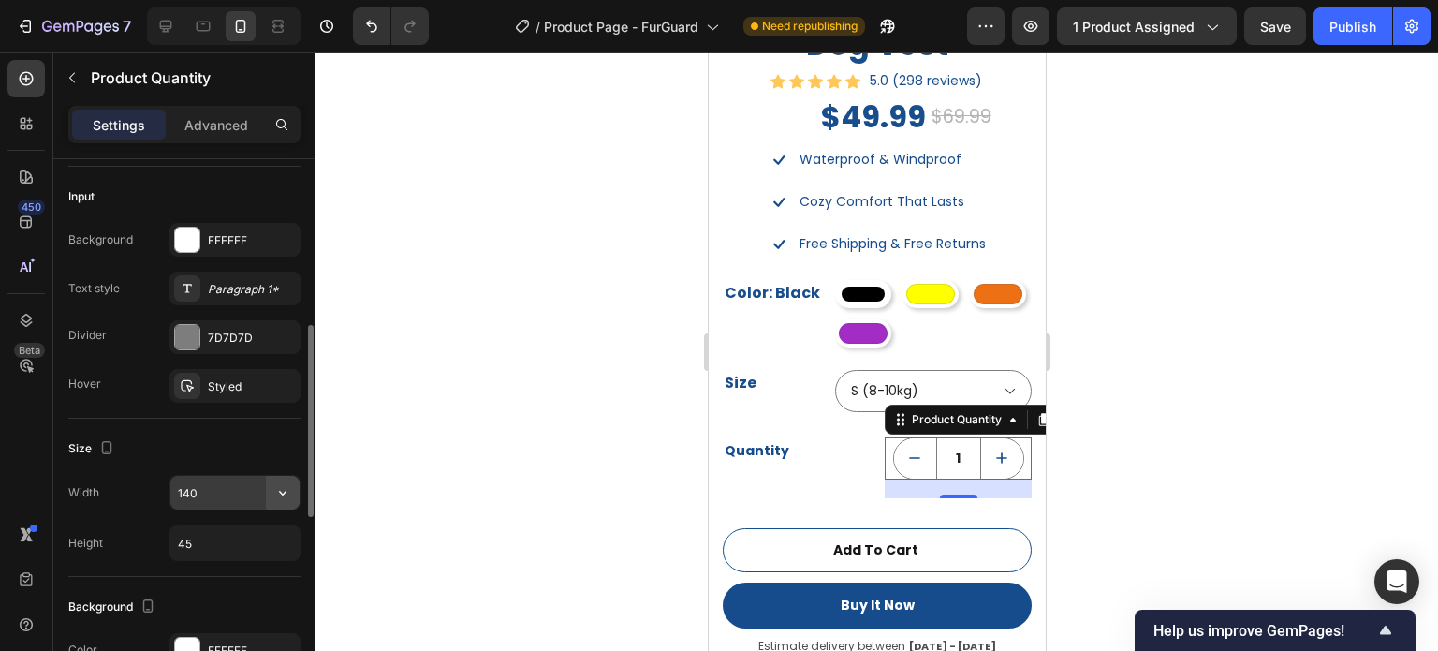
click at [297, 492] on button "button" at bounding box center [283, 493] width 34 height 34
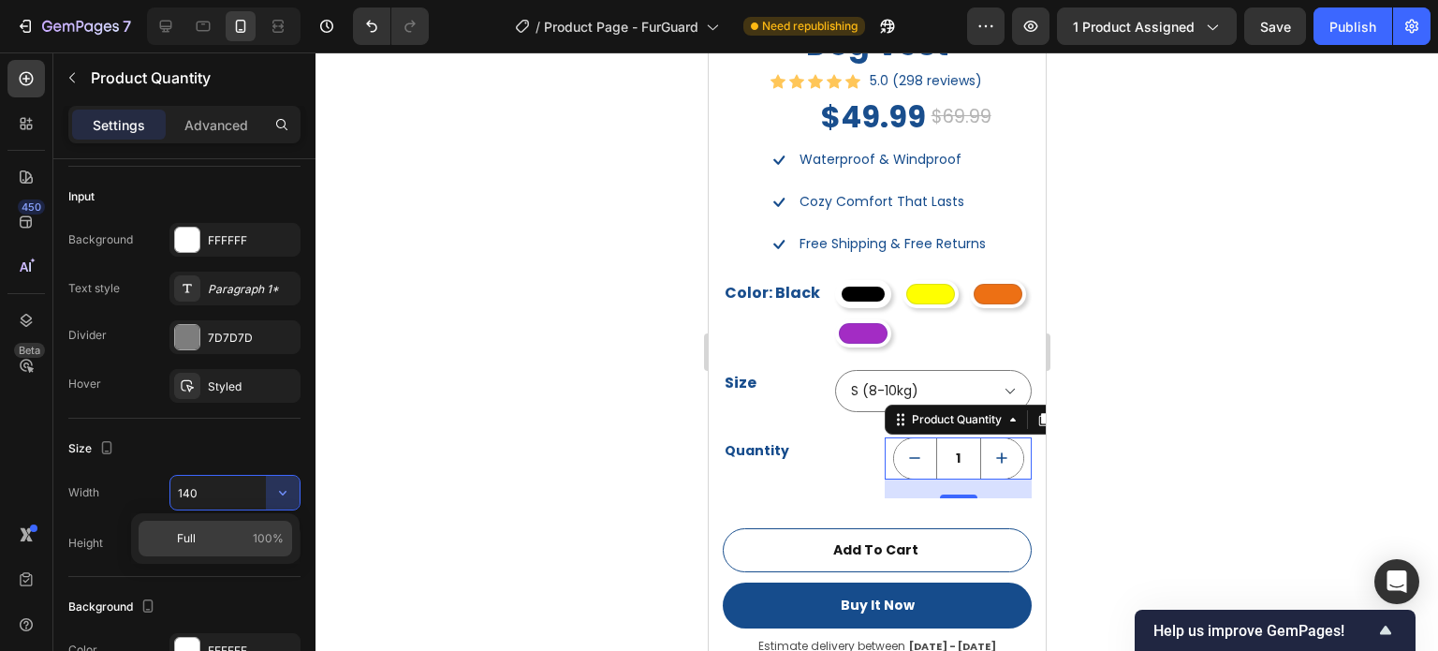
click at [255, 535] on span "100%" at bounding box center [268, 538] width 31 height 17
click at [244, 496] on input "100%" at bounding box center [234, 493] width 129 height 34
click at [255, 494] on input "100%" at bounding box center [234, 493] width 129 height 34
drag, startPoint x: 232, startPoint y: 486, endPoint x: 144, endPoint y: 490, distance: 88.1
click at [144, 490] on div "Width 100%" at bounding box center [184, 493] width 232 height 36
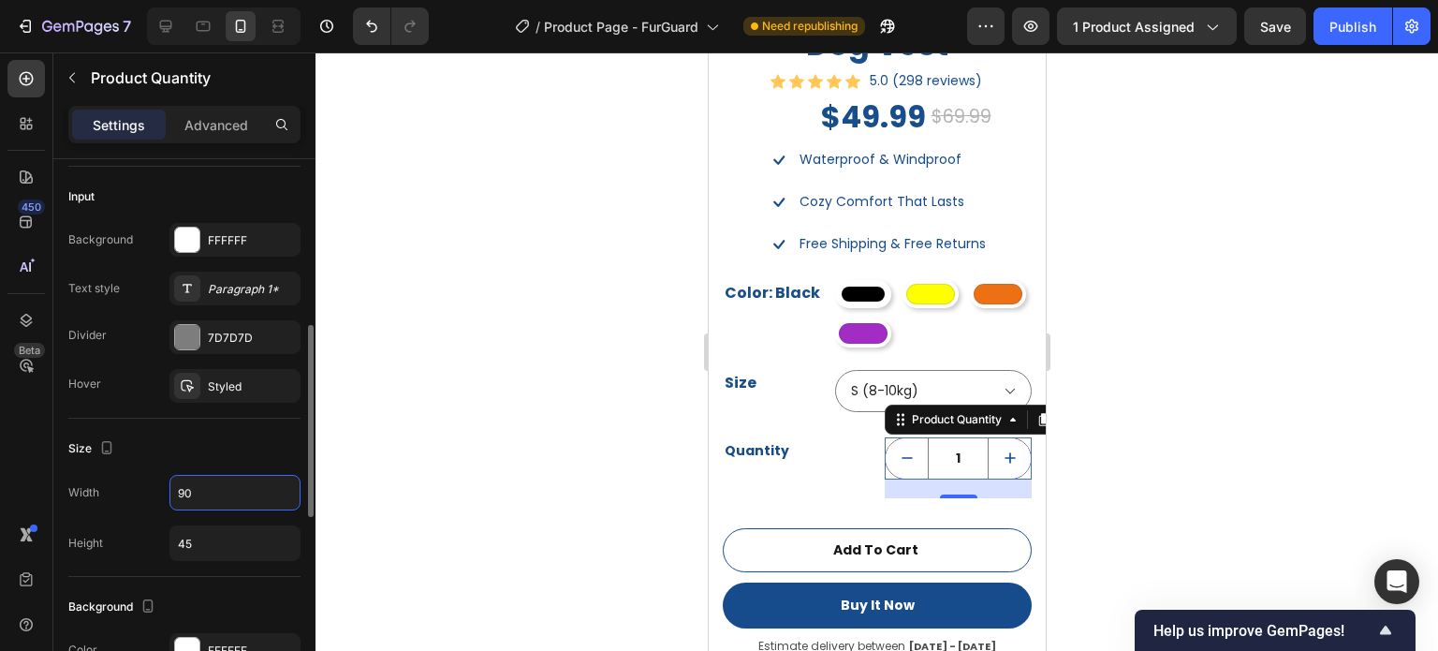
type input "9"
type input "1"
type input "6"
type input "9"
type input "1"
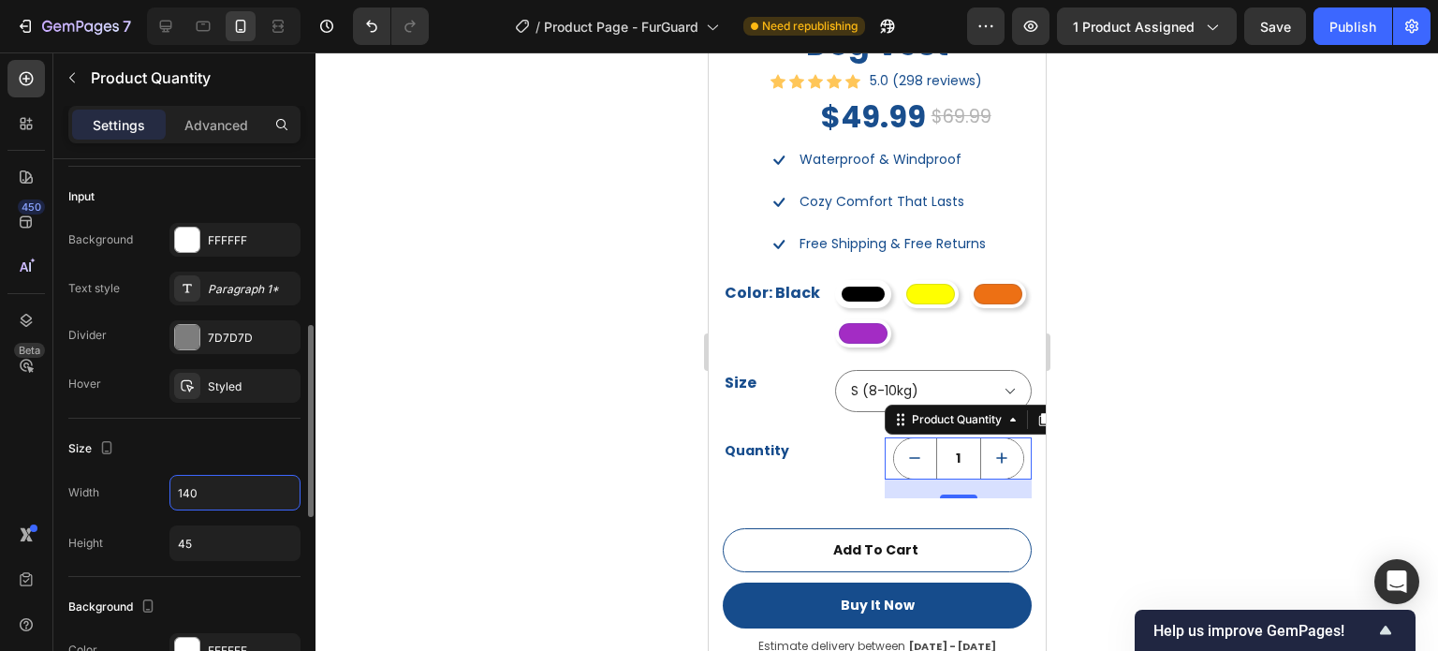
type input "1400"
click at [837, 449] on div "Quantity Text block" at bounding box center [795, 467] width 147 height 61
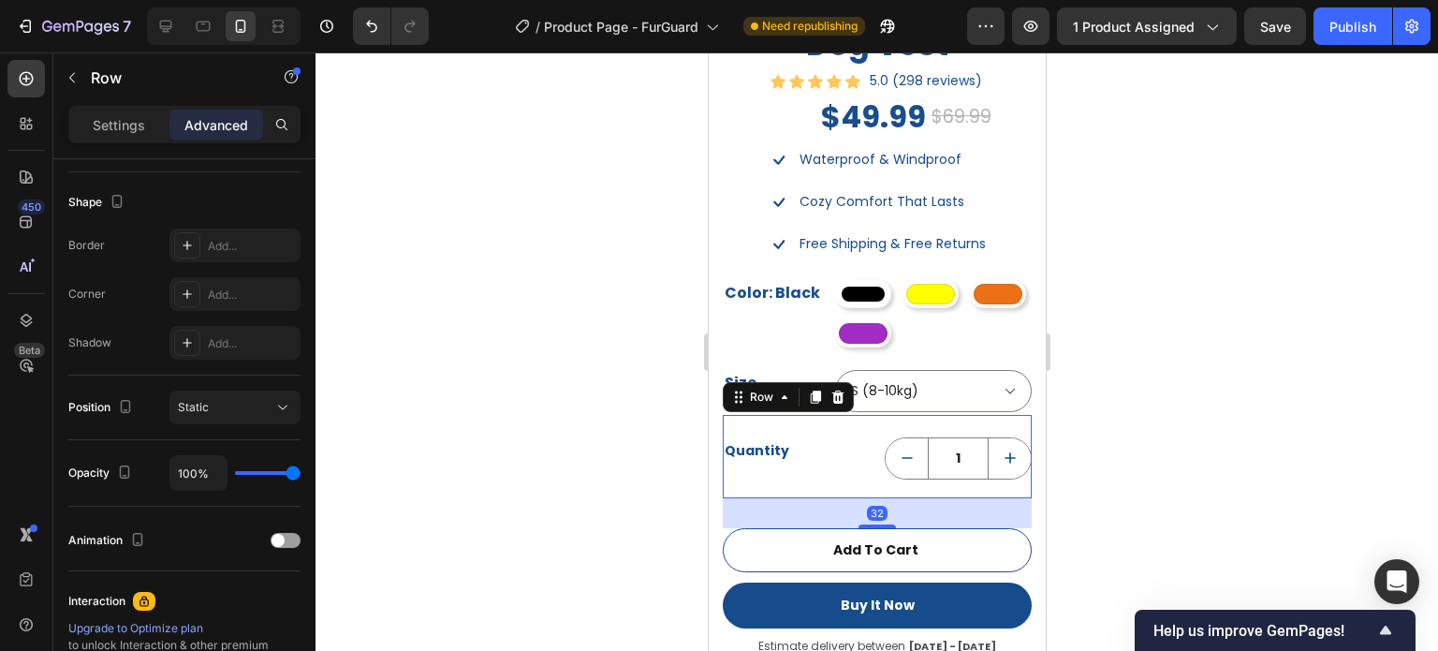
scroll to position [0, 0]
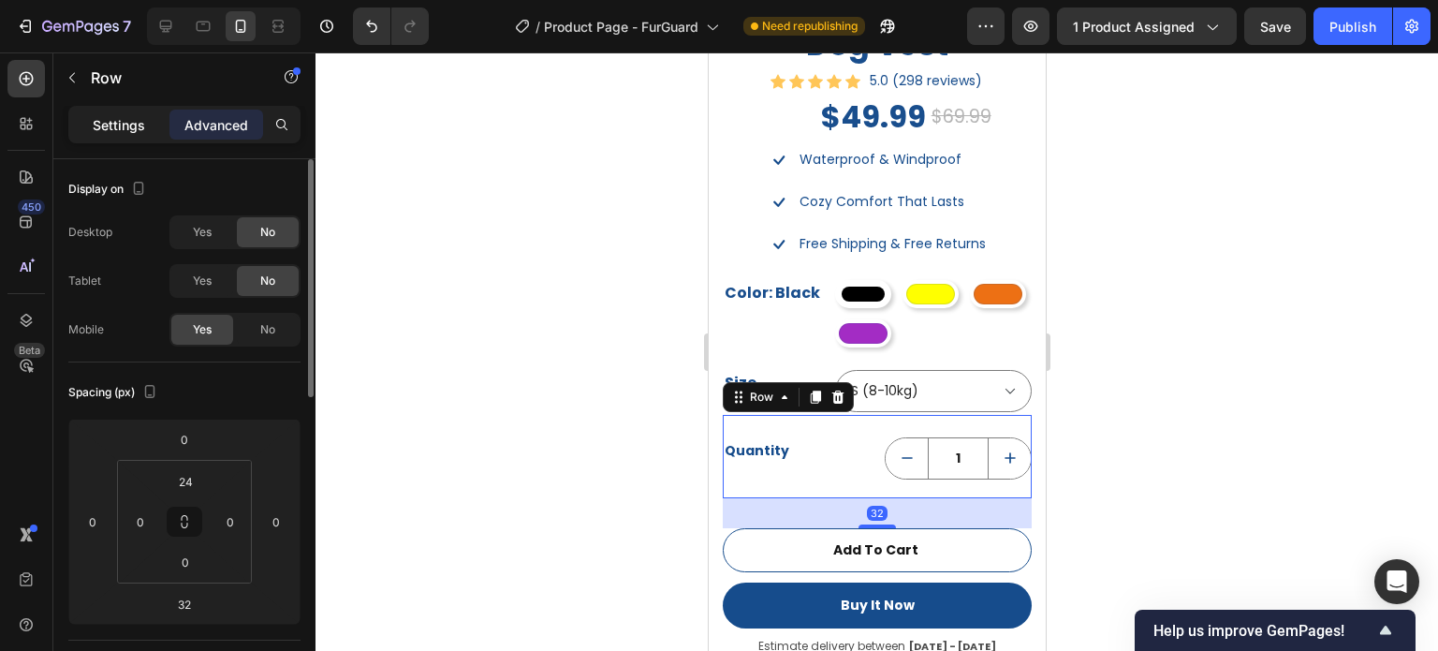
click at [112, 123] on p "Settings" at bounding box center [119, 125] width 52 height 20
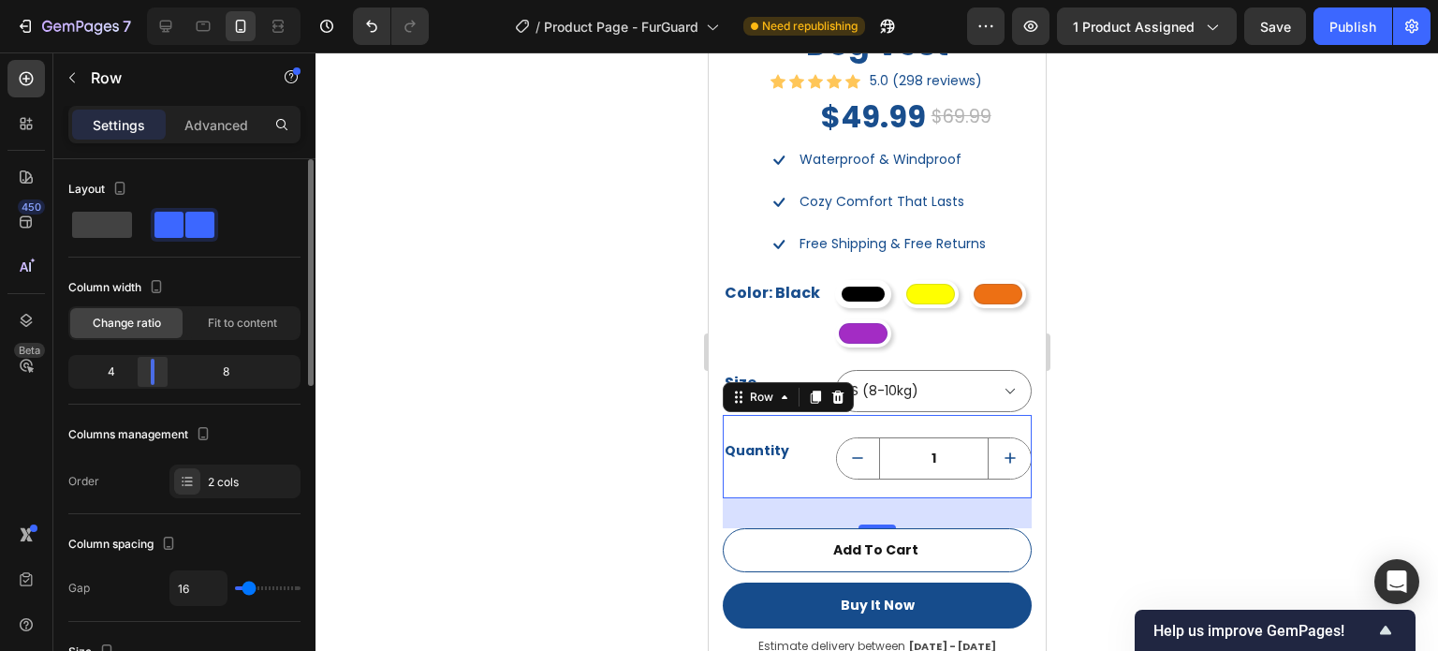
drag, startPoint x: 174, startPoint y: 370, endPoint x: 150, endPoint y: 373, distance: 24.5
click at [150, 373] on div at bounding box center [153, 372] width 34 height 26
click at [1245, 375] on div at bounding box center [877, 351] width 1123 height 598
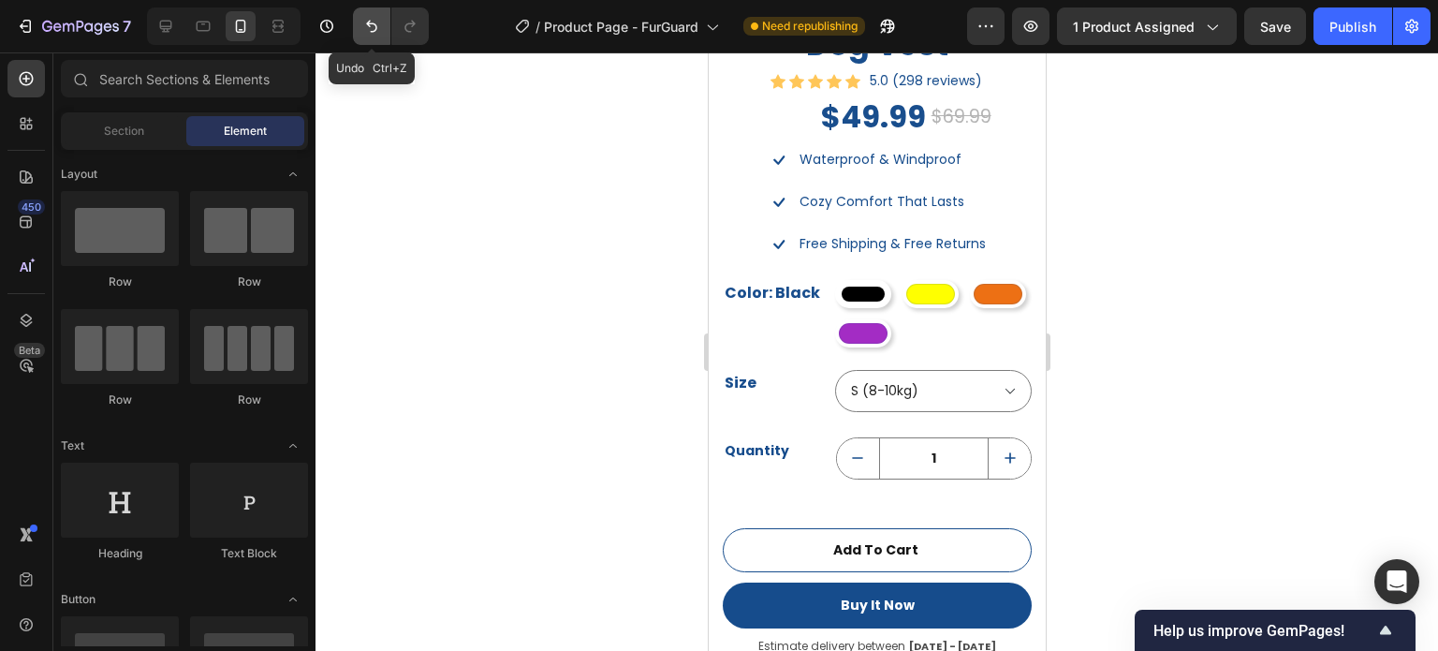
click at [362, 33] on icon "Undo/Redo" at bounding box center [371, 26] width 19 height 19
click at [1159, 317] on div at bounding box center [877, 351] width 1123 height 598
click at [1190, 344] on div at bounding box center [877, 351] width 1123 height 598
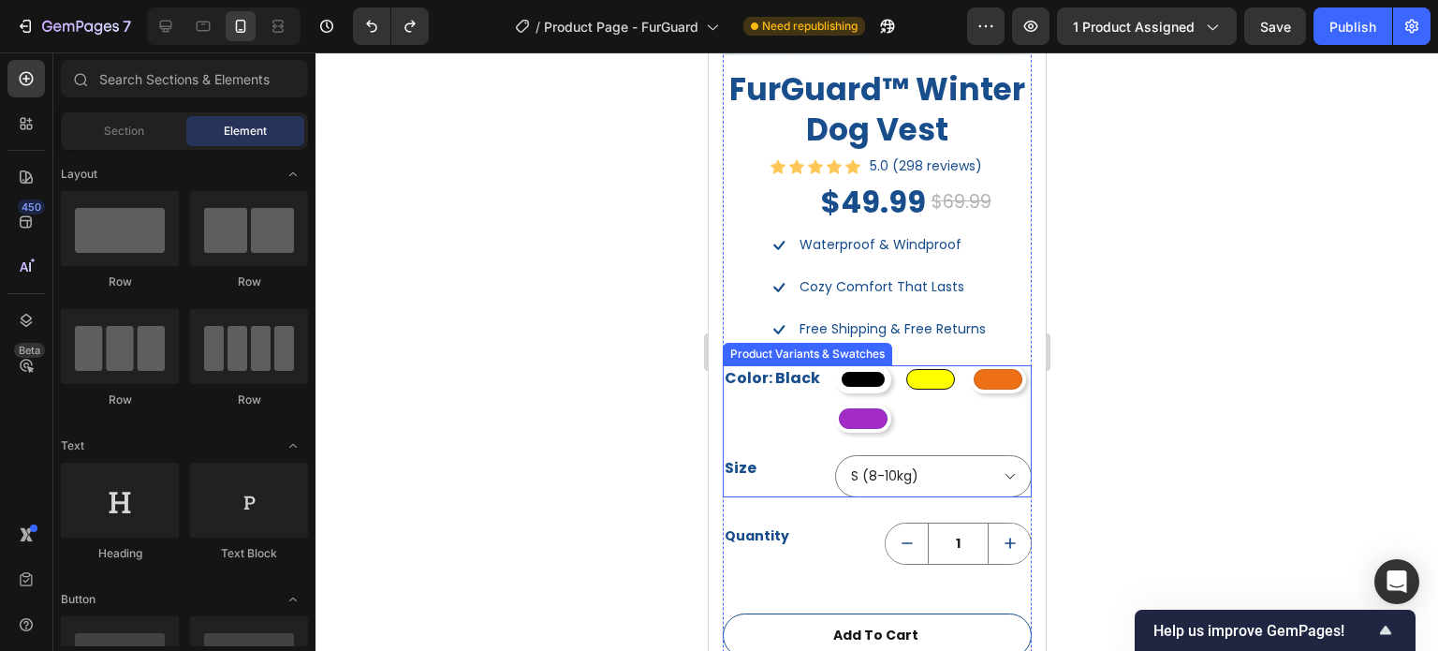
scroll to position [1578, 0]
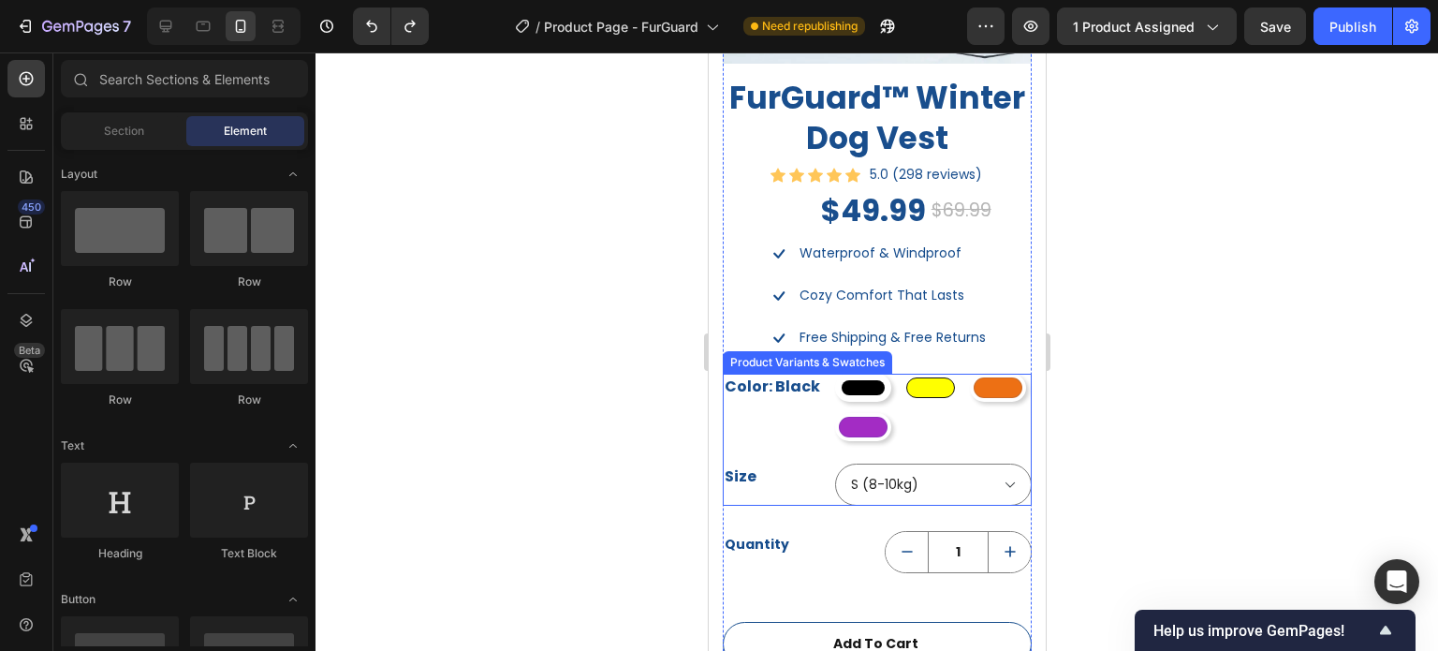
click at [933, 381] on div at bounding box center [930, 387] width 49 height 21
click at [902, 374] on input "Yellow Yellow" at bounding box center [901, 373] width 1 height 1
radio input "true"
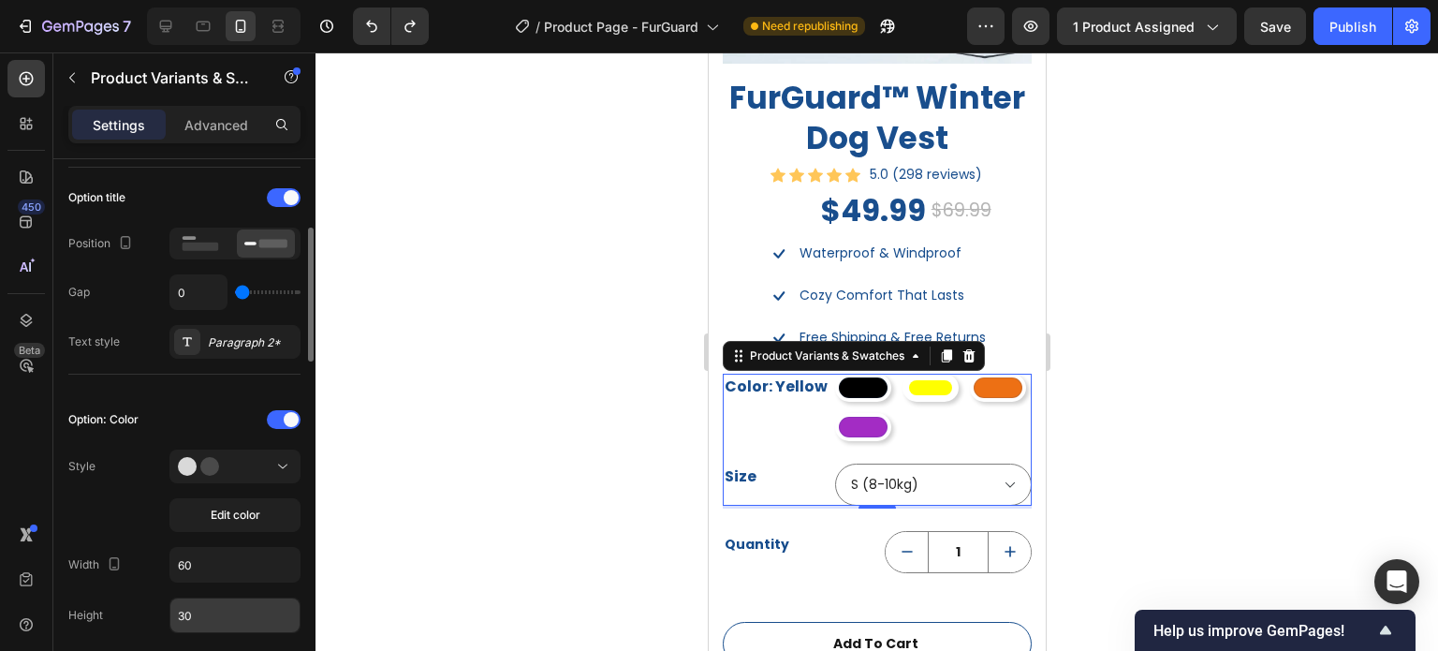
scroll to position [562, 0]
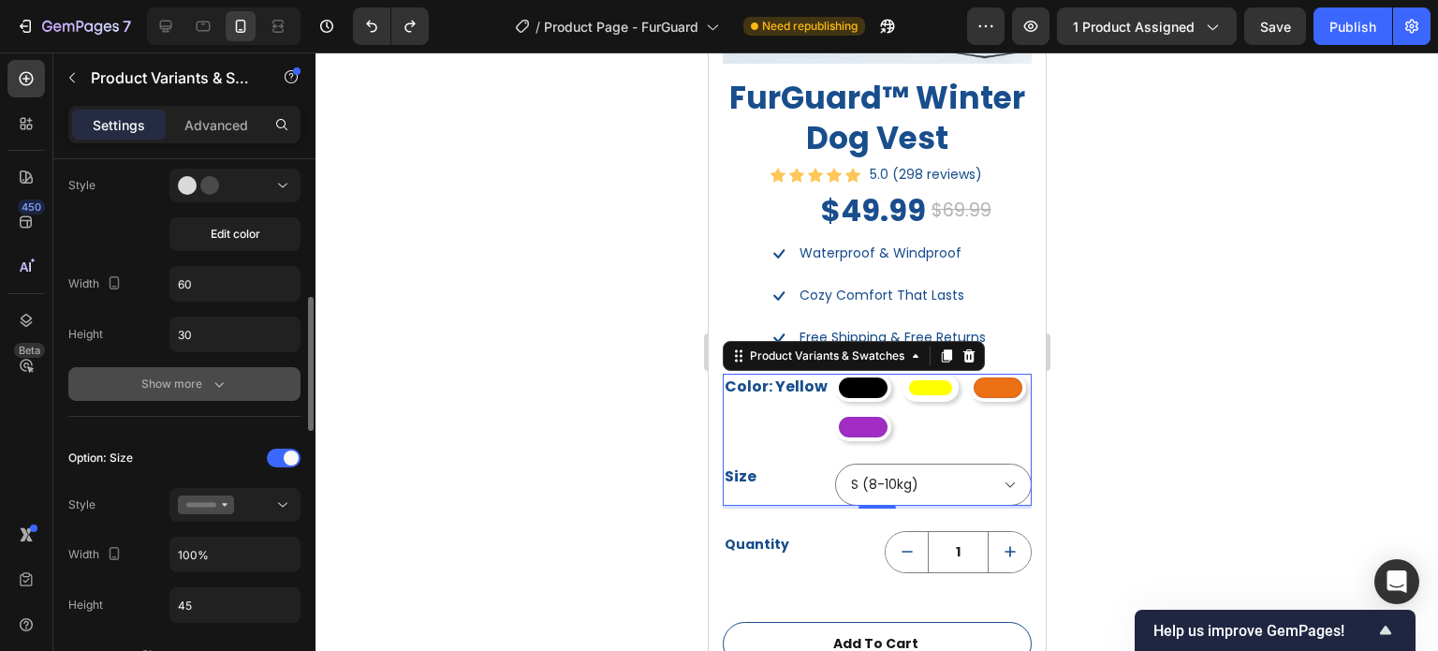
click at [219, 375] on icon "button" at bounding box center [219, 384] width 19 height 19
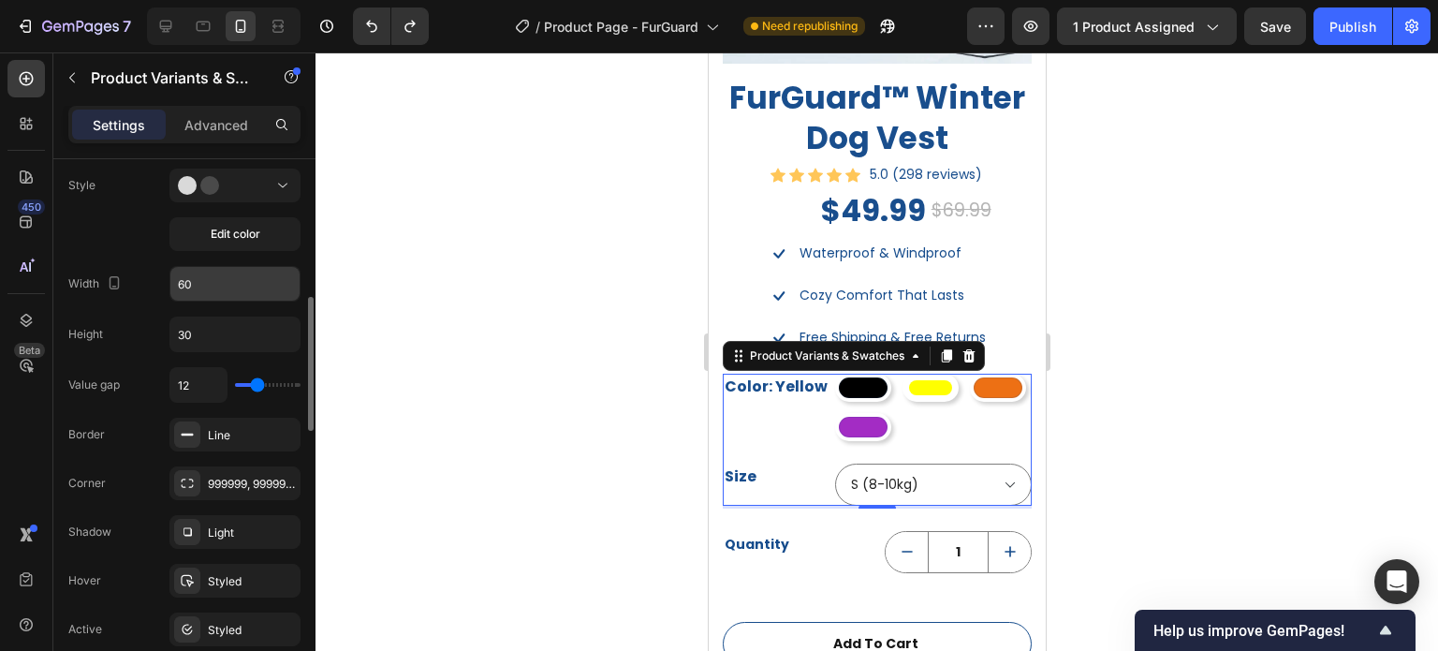
click at [210, 280] on input "60" at bounding box center [234, 284] width 129 height 34
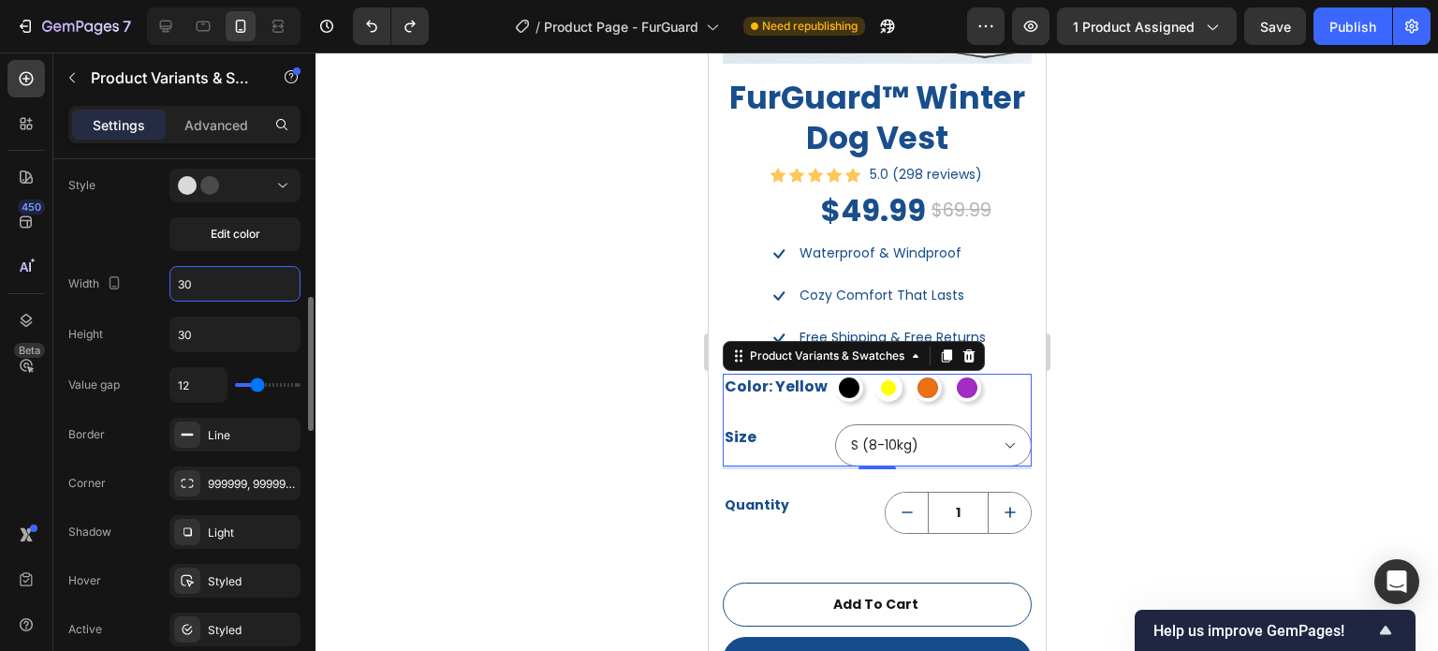
type input "3"
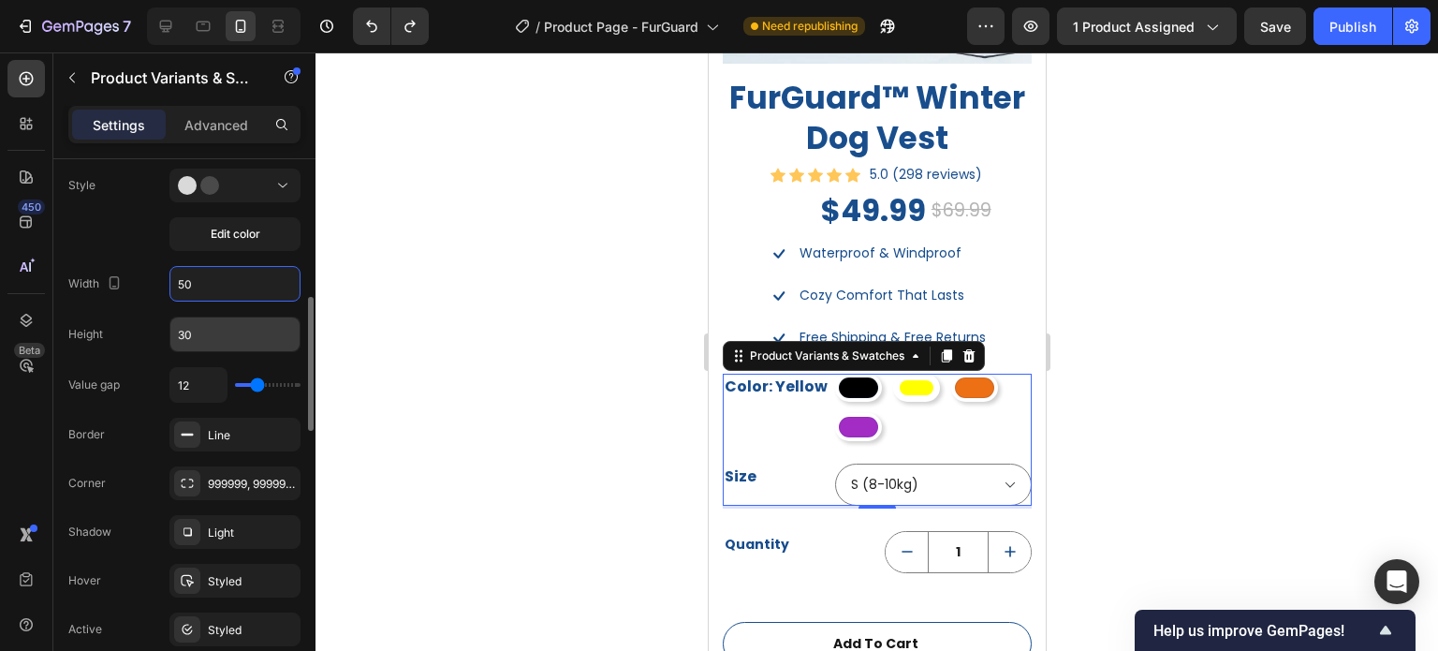
type input "50"
click at [228, 330] on input "30" at bounding box center [234, 334] width 129 height 34
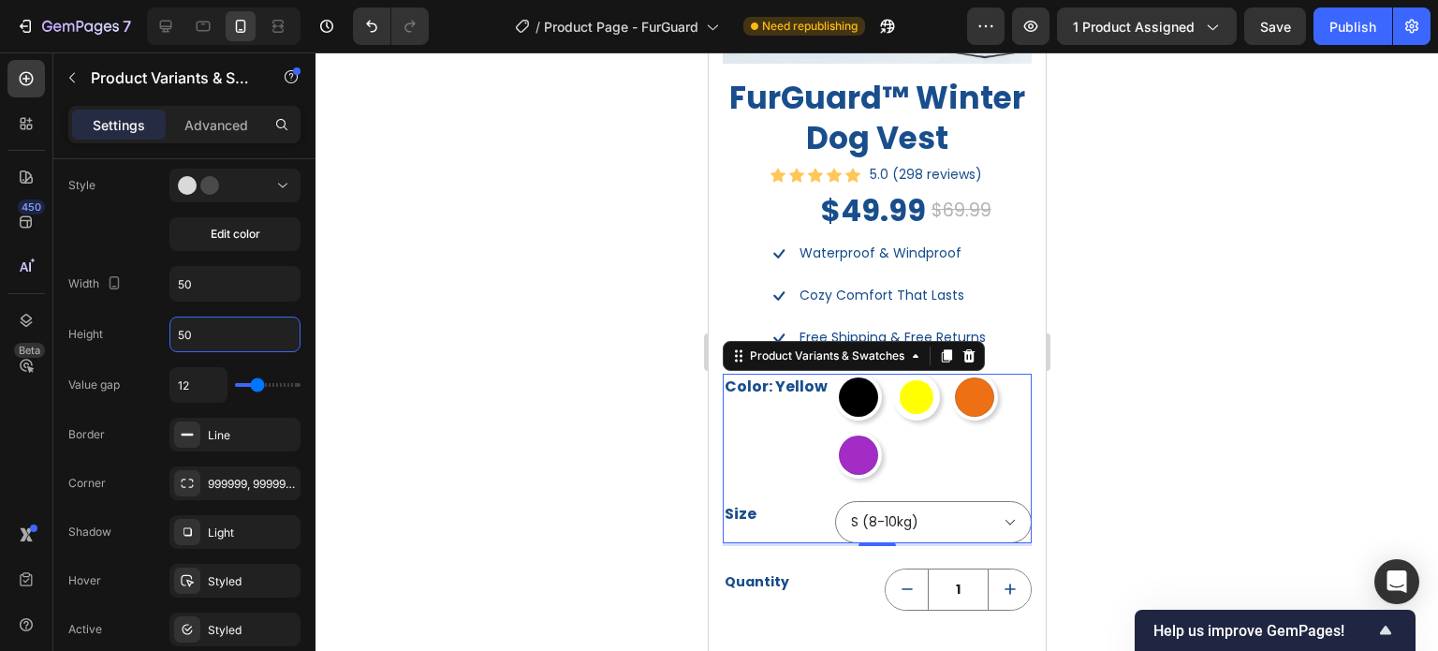
type input "50"
type input "5"
type input "4"
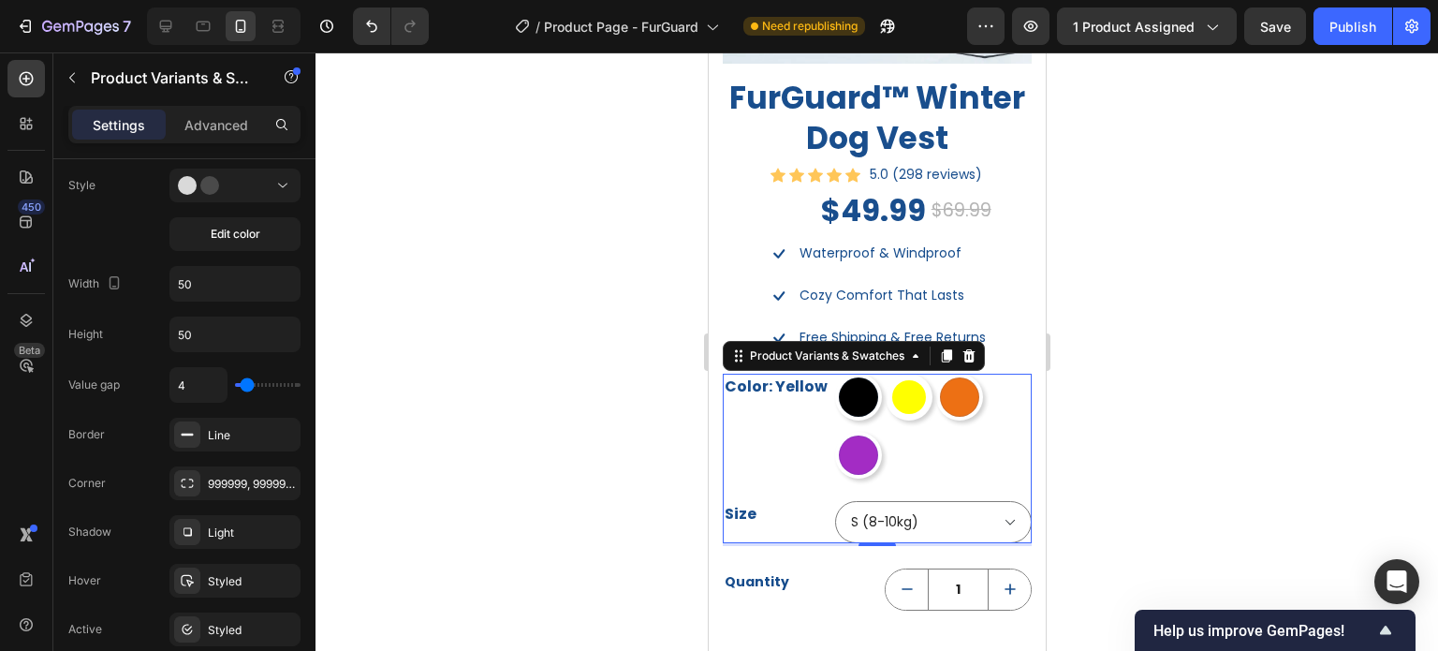
type input "3"
type input "2"
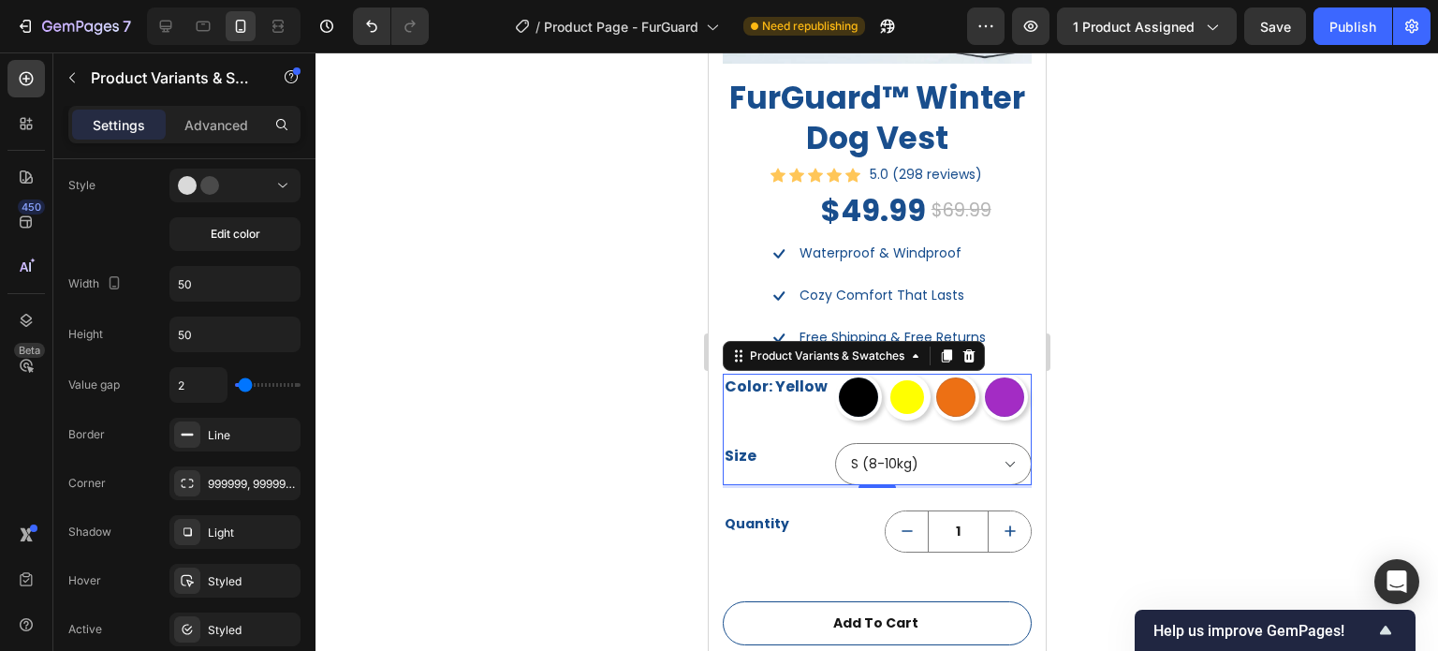
type input "1"
type input "0"
type input "8"
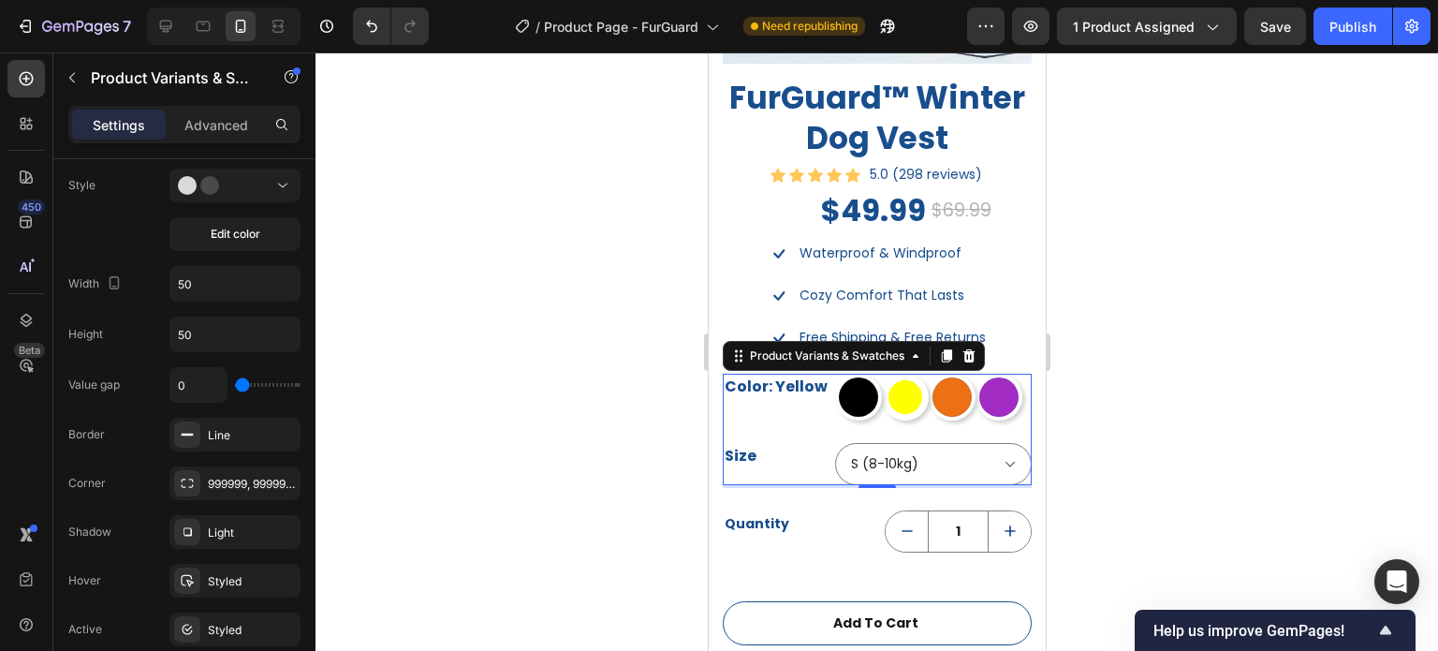
type input "8"
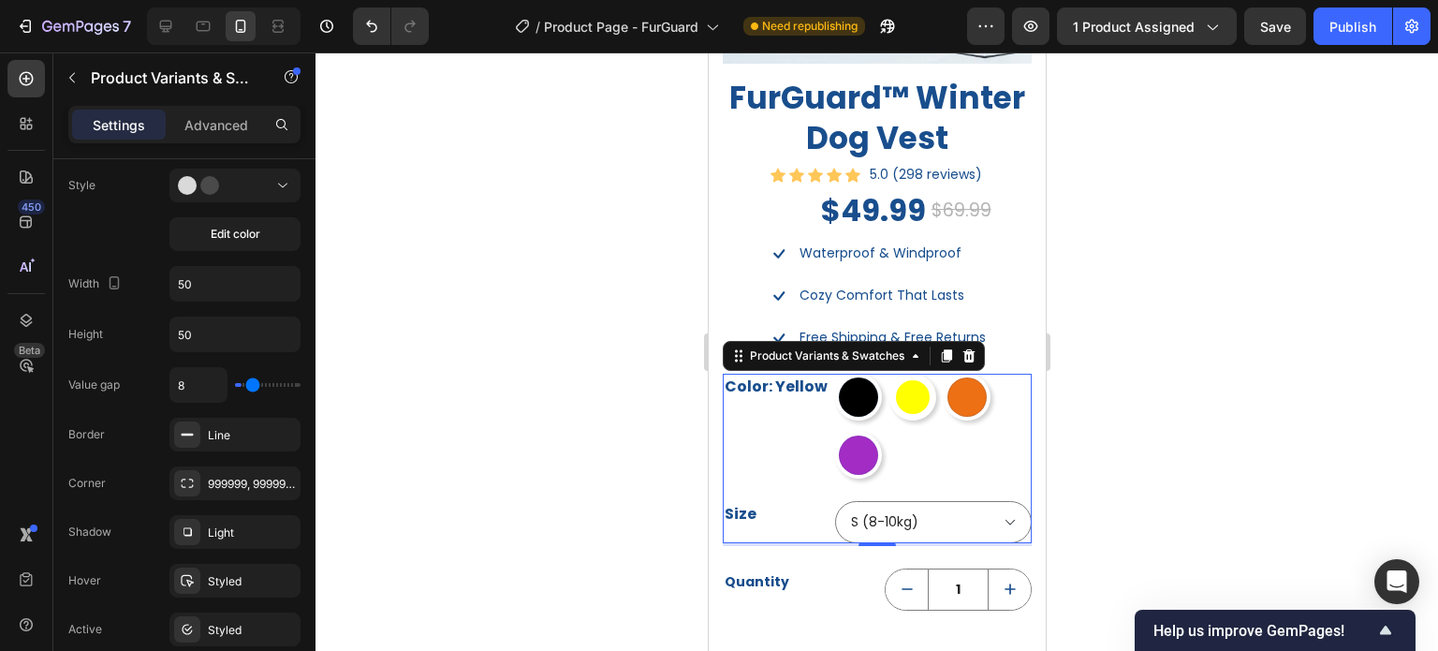
type input "11"
type input "13"
type input "15"
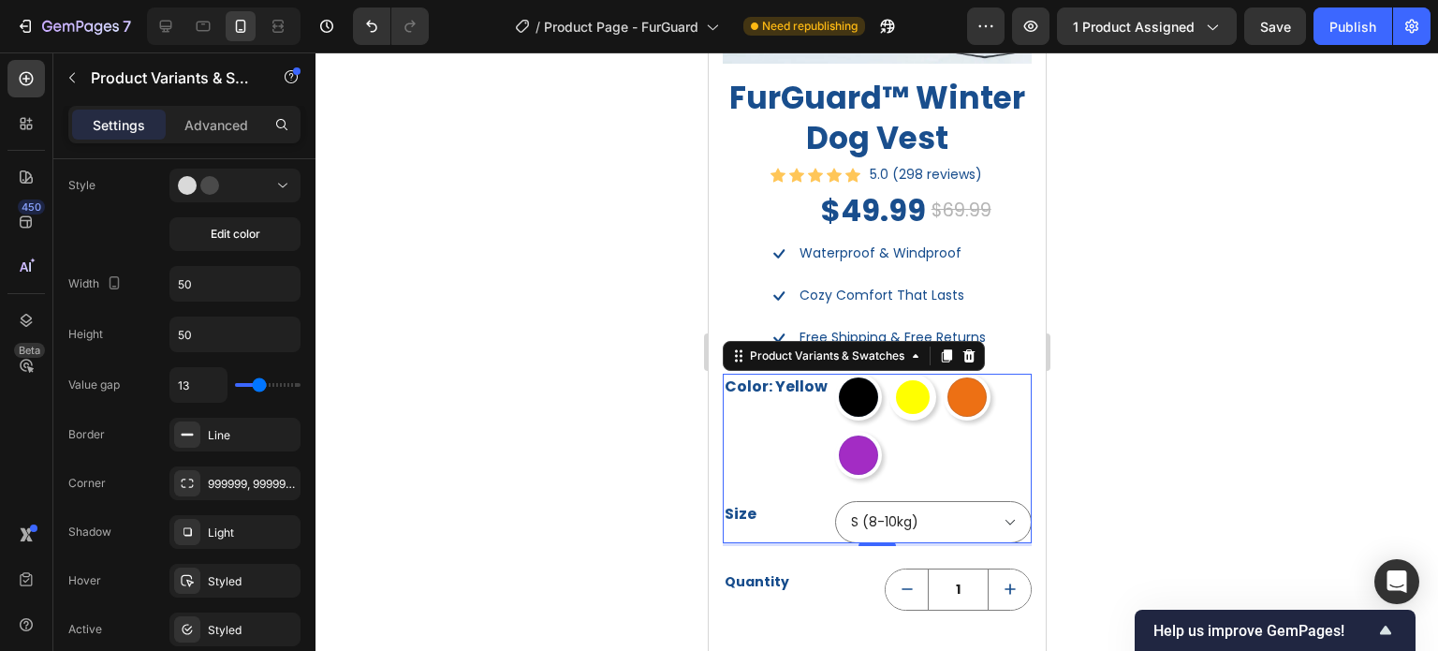
type input "15"
type input "17"
type input "19"
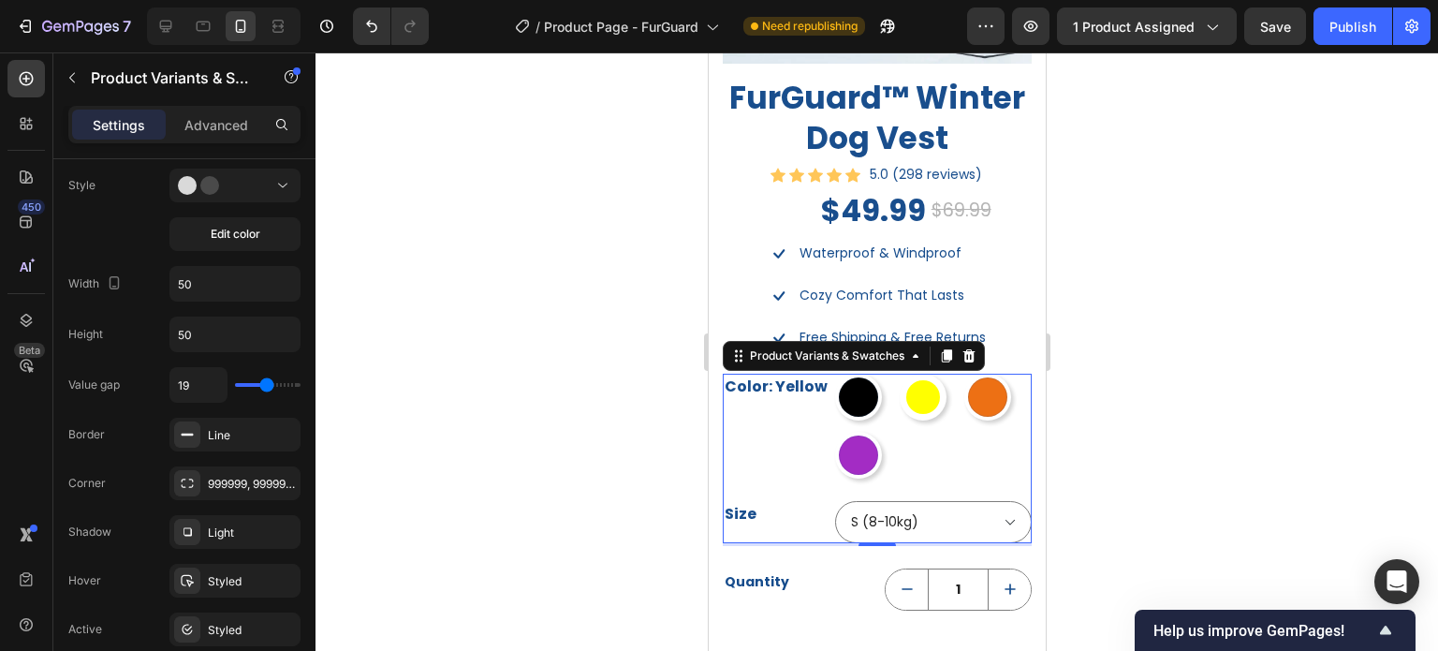
type input "22"
type input "25"
type input "29"
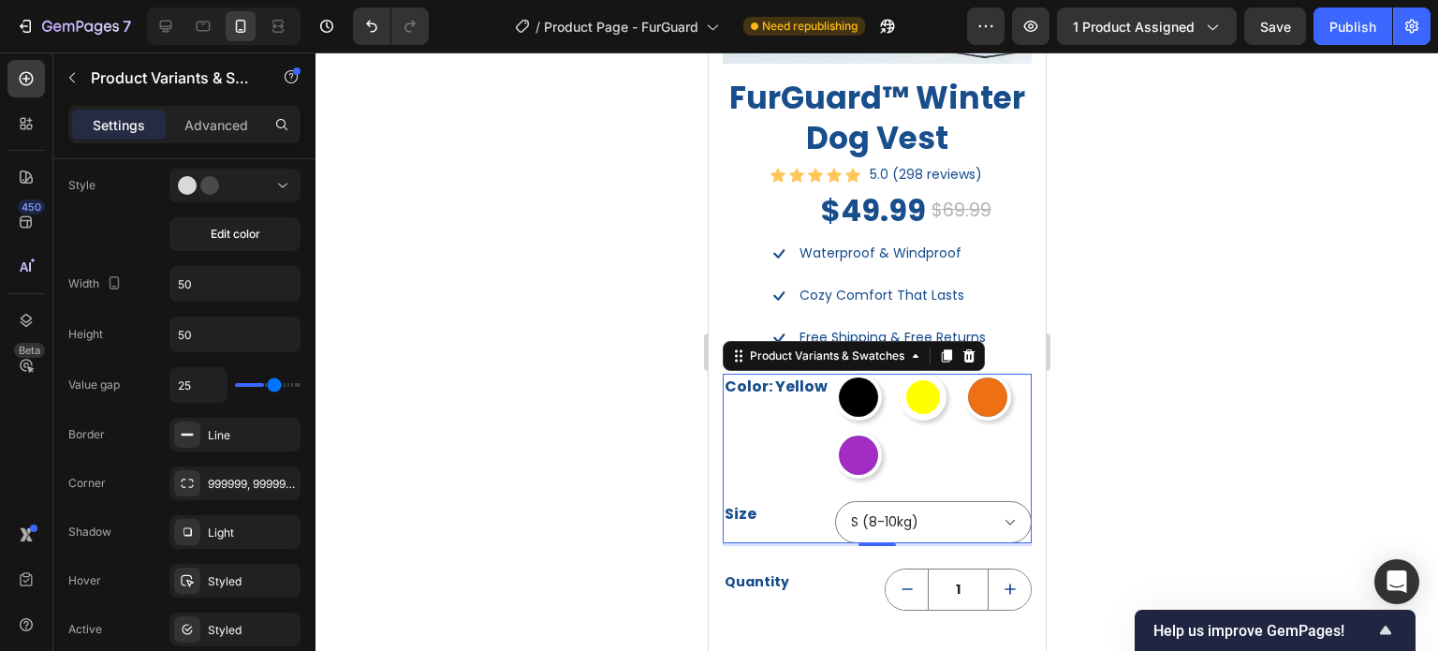
type input "29"
type input "31"
type input "33"
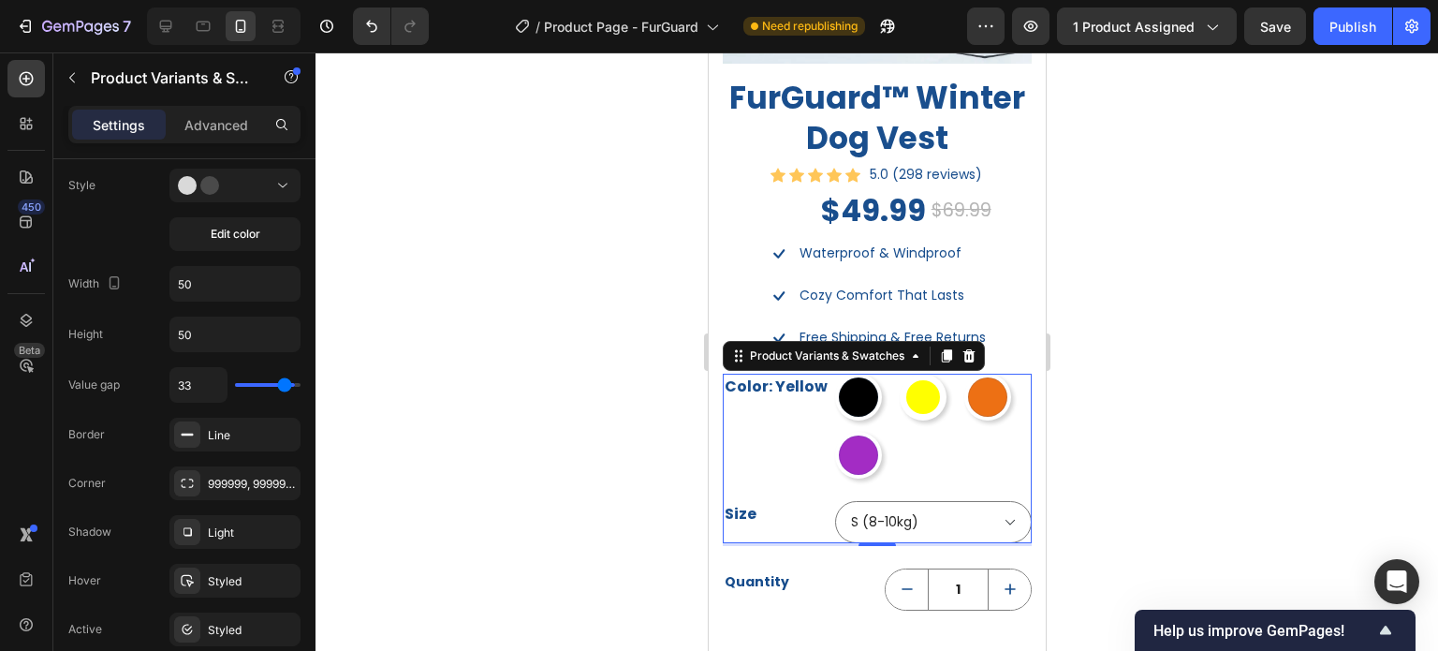
type input "36"
type input "37"
type input "39"
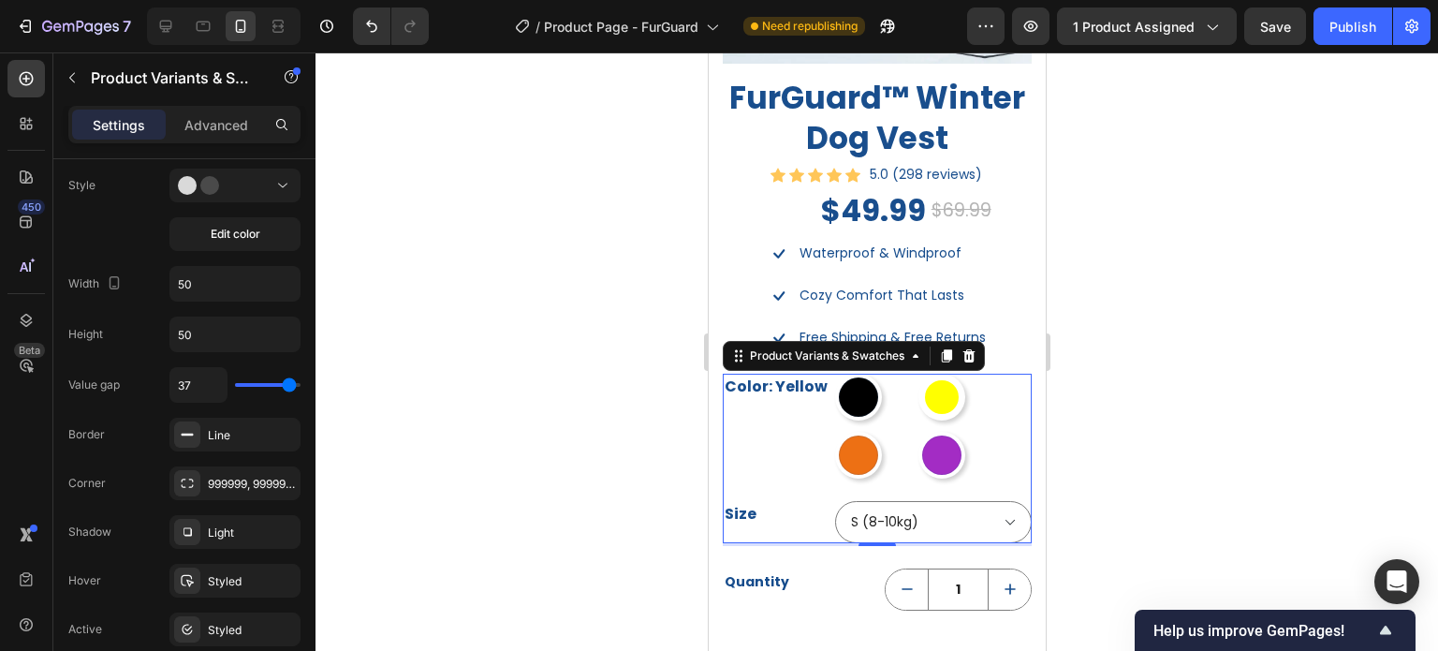
type input "39"
type input "40"
type input "24"
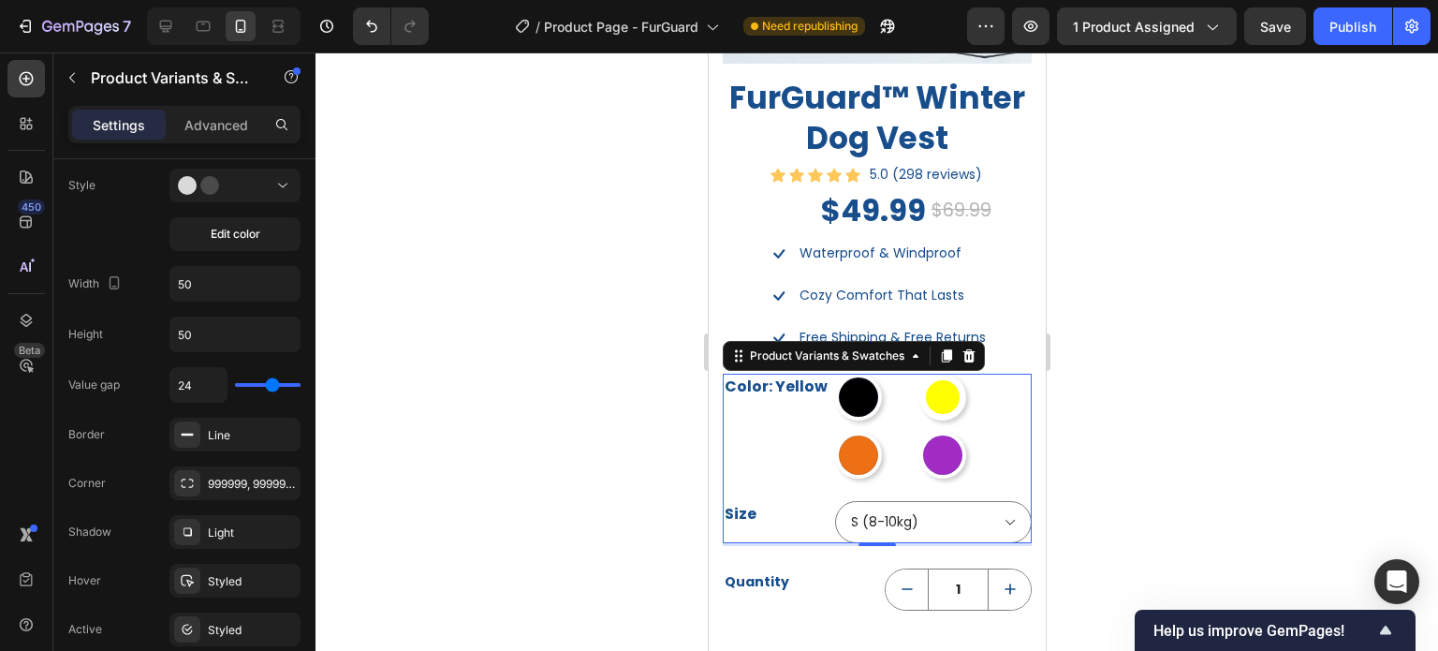
type input "16"
type input "15"
type input "14"
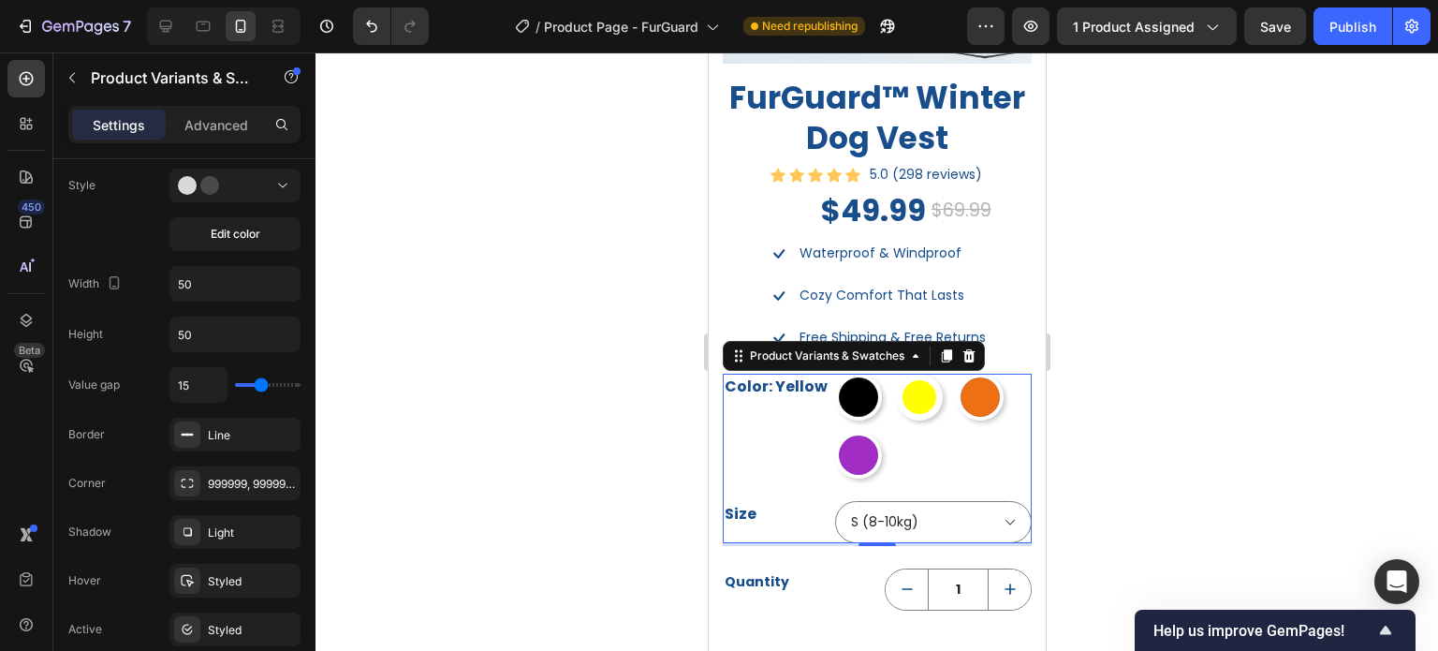
type input "14"
type input "28"
type input "26"
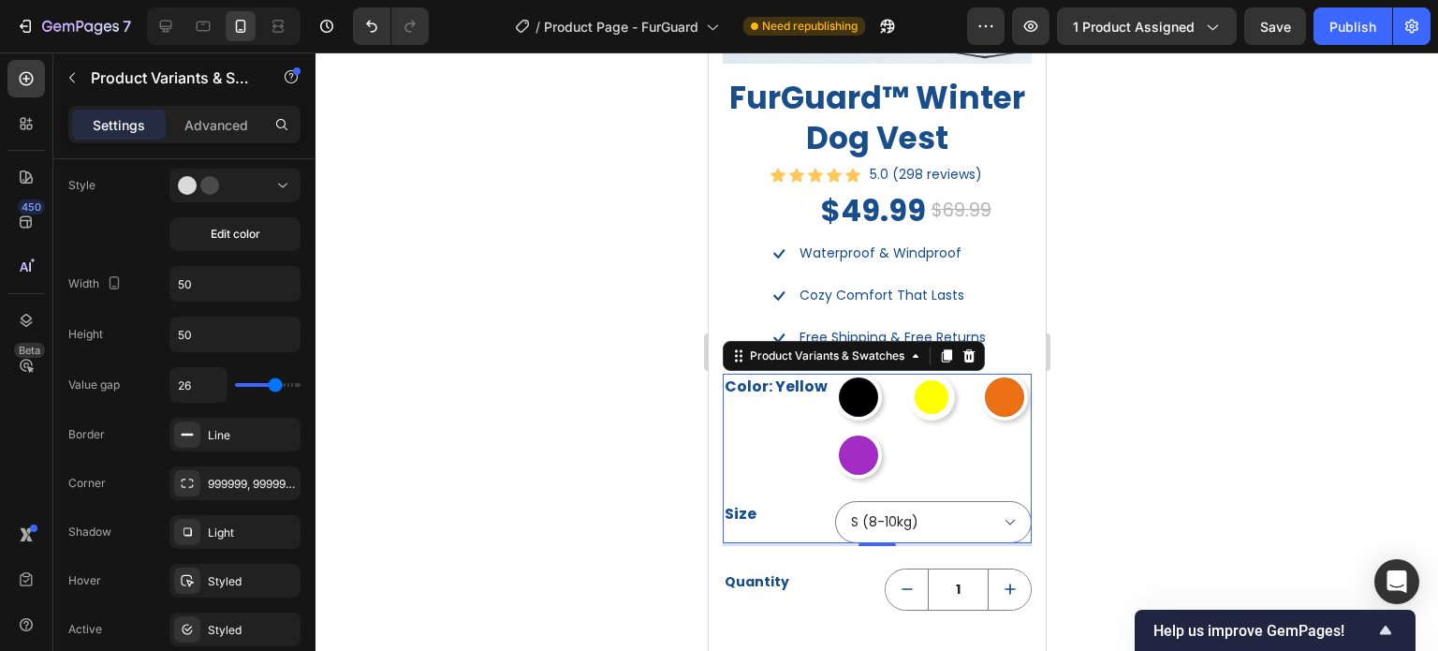
type input "25"
type input "24"
type input "23"
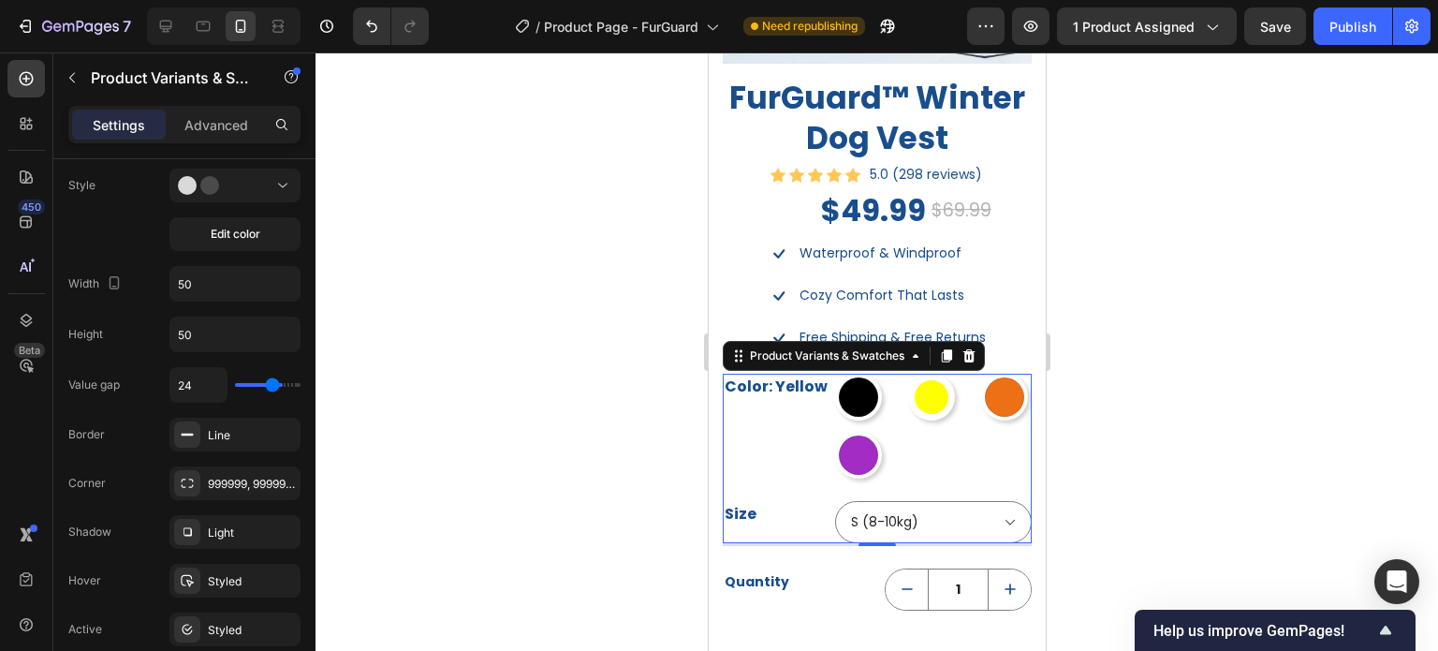
type input "23"
type input "20"
type input "19"
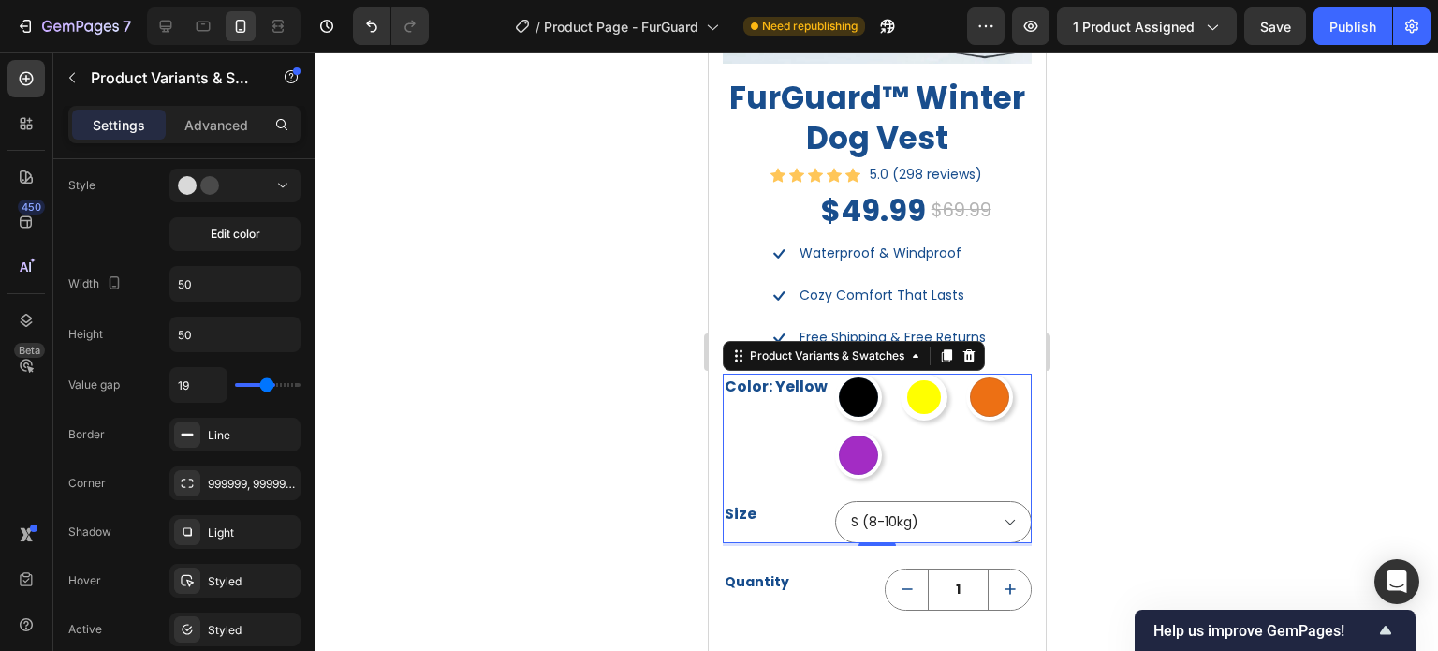
type input "17"
type input "16"
click at [262, 383] on input "range" at bounding box center [268, 385] width 66 height 4
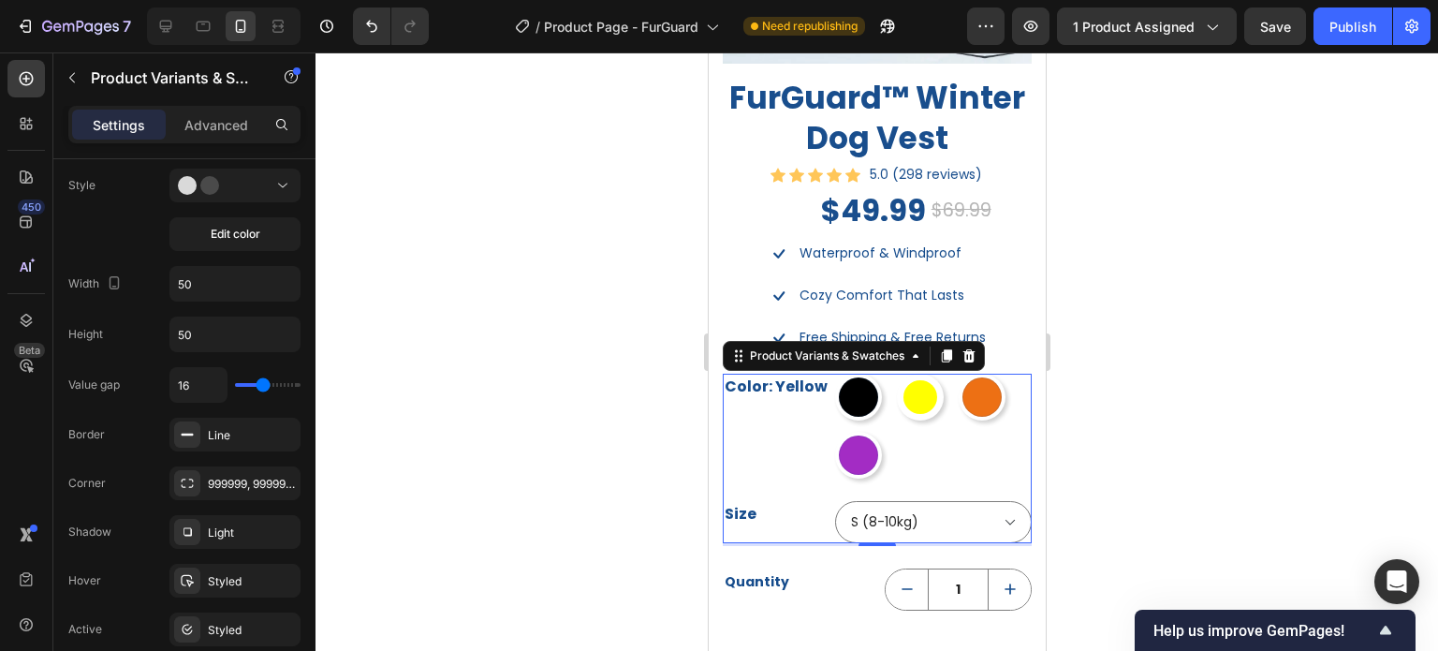
click at [1370, 391] on div at bounding box center [877, 351] width 1123 height 598
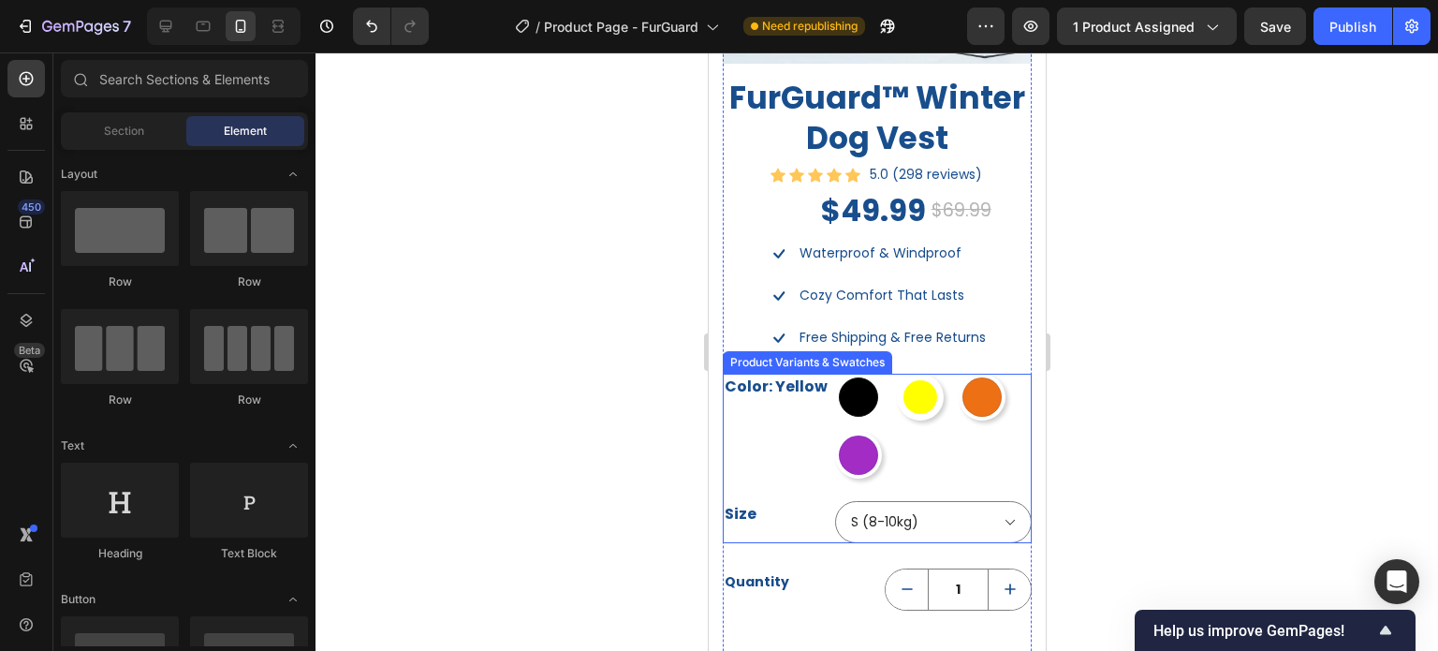
click at [866, 377] on div at bounding box center [857, 396] width 39 height 39
click at [834, 374] on input "Black Black" at bounding box center [833, 373] width 1 height 1
radio input "true"
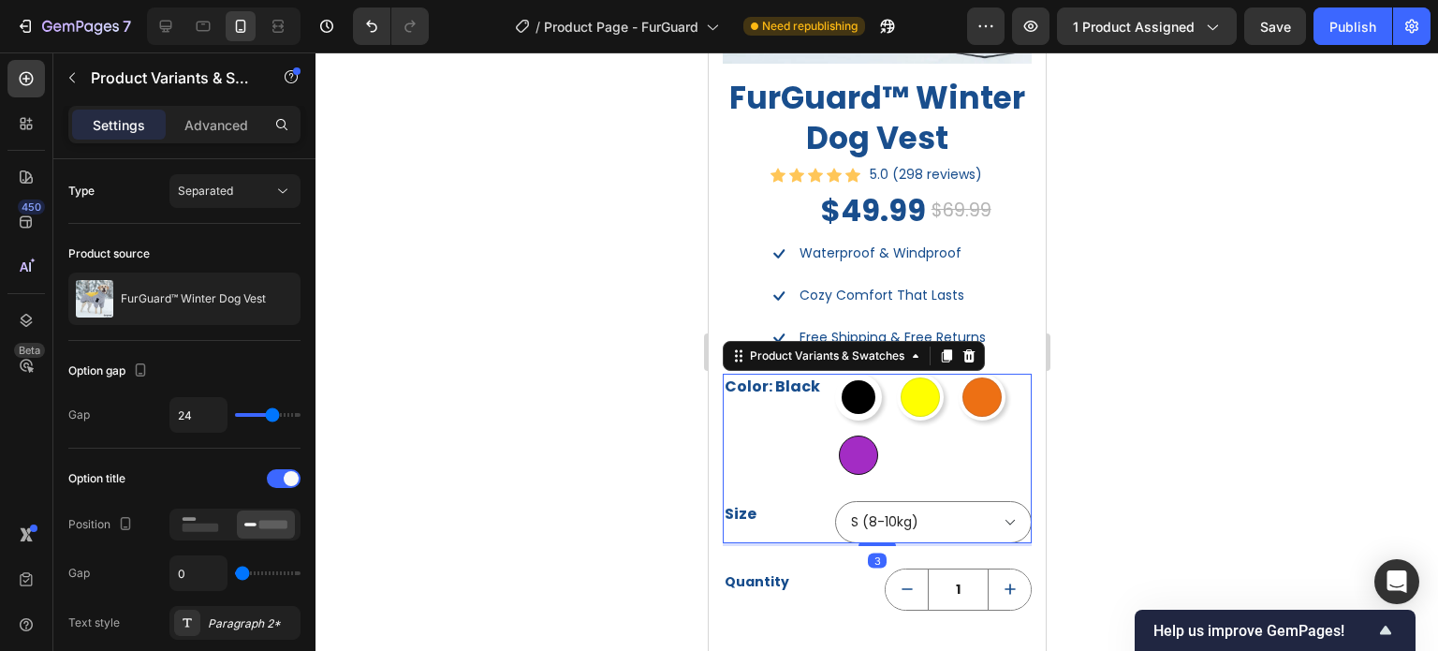
click at [860, 435] on div at bounding box center [857, 454] width 39 height 39
click at [834, 431] on input "Purple Purple" at bounding box center [833, 431] width 1 height 1
radio input "true"
drag, startPoint x: 935, startPoint y: 389, endPoint x: 968, endPoint y: 389, distance: 33.7
click at [938, 389] on div at bounding box center [919, 397] width 47 height 47
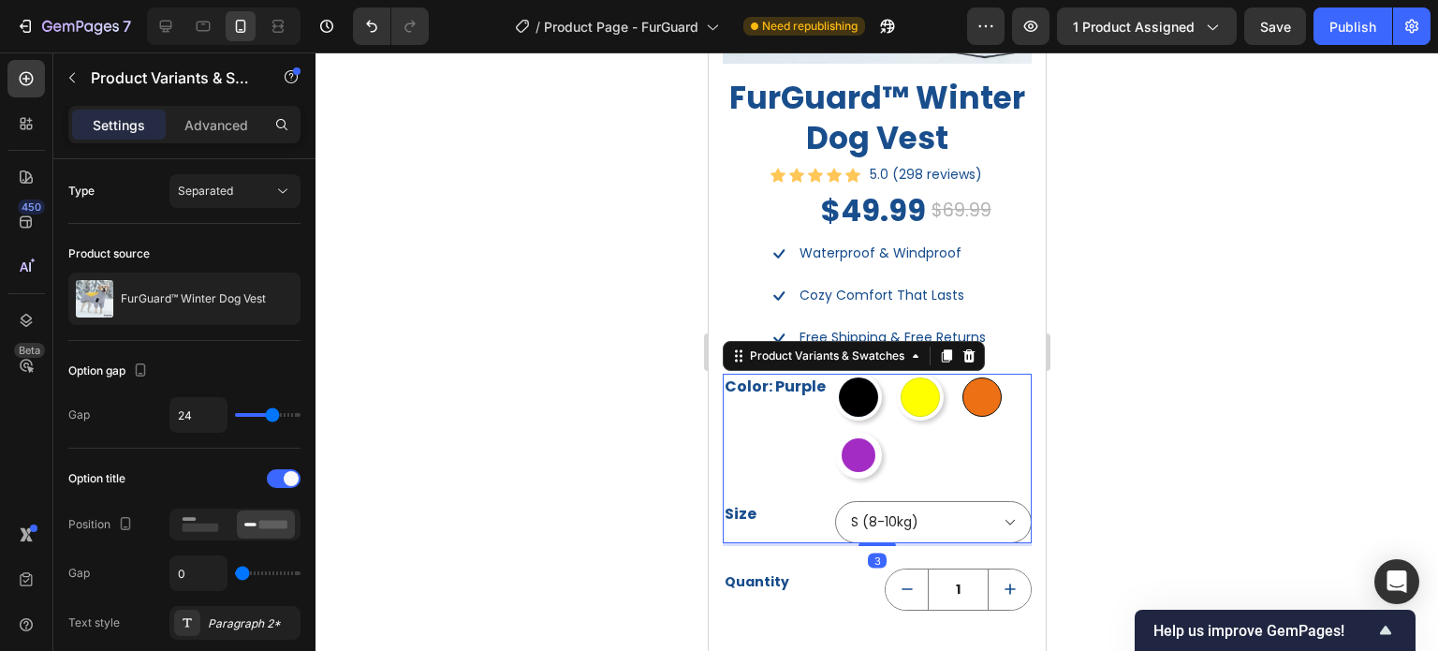
click at [896, 374] on input "Yellow Yellow" at bounding box center [895, 373] width 1 height 1
radio input "true"
click at [969, 389] on div at bounding box center [981, 396] width 39 height 39
click at [958, 374] on input "Orange Orange" at bounding box center [957, 373] width 1 height 1
radio input "true"
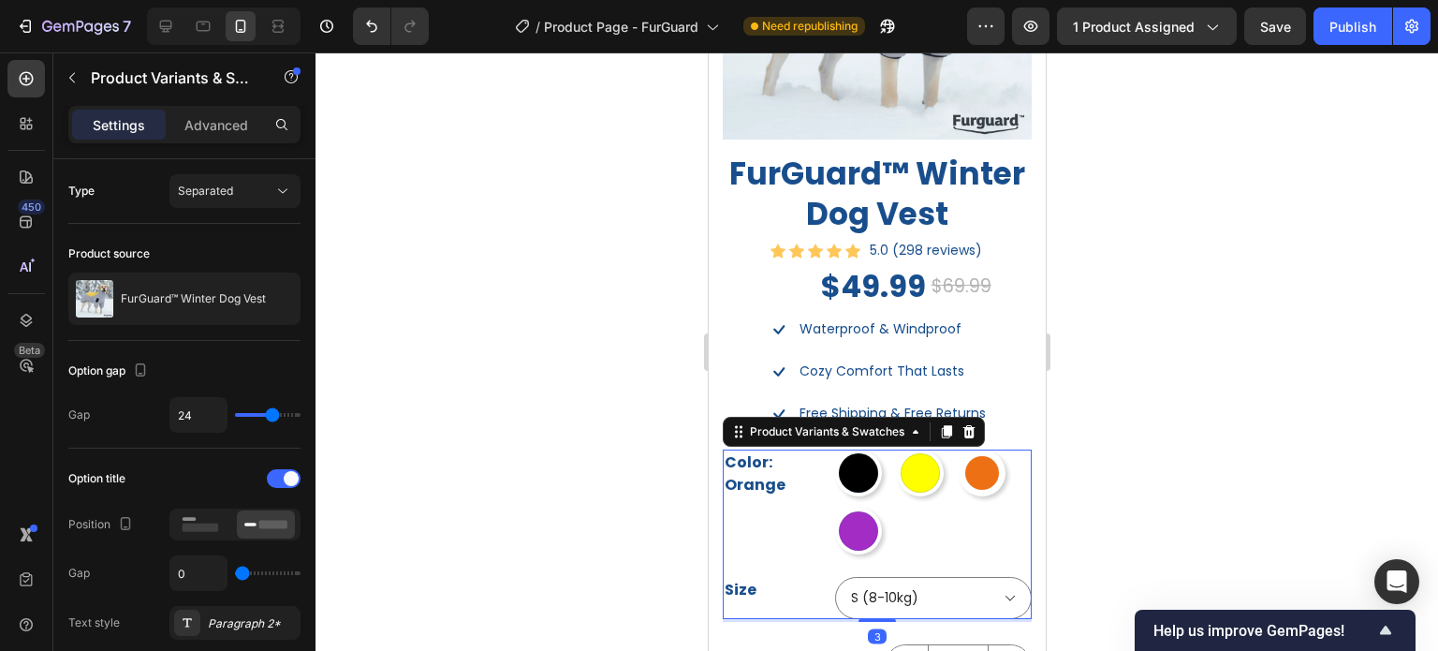
scroll to position [1484, 0]
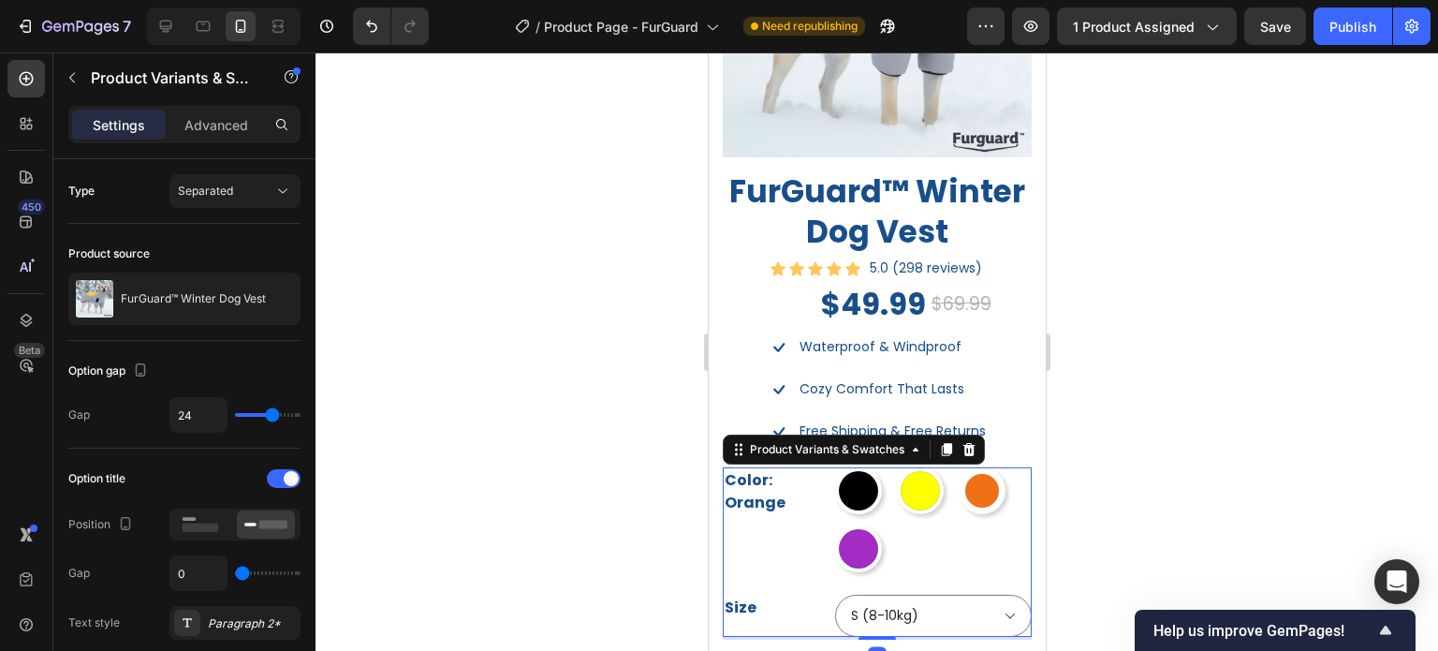
click at [1351, 362] on div at bounding box center [877, 351] width 1123 height 598
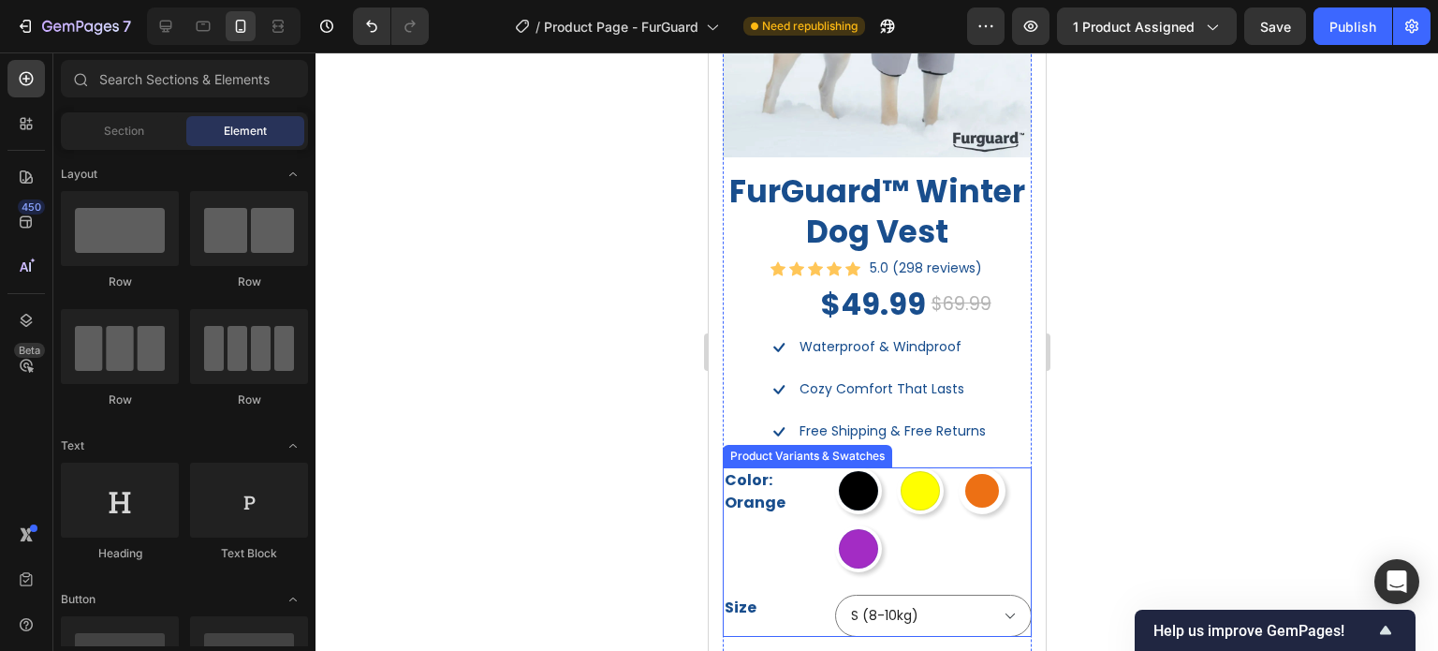
click at [819, 495] on div "Color: Orange Black Black Yellow Yellow Orange Orange Purple Purple" at bounding box center [876, 519] width 309 height 105
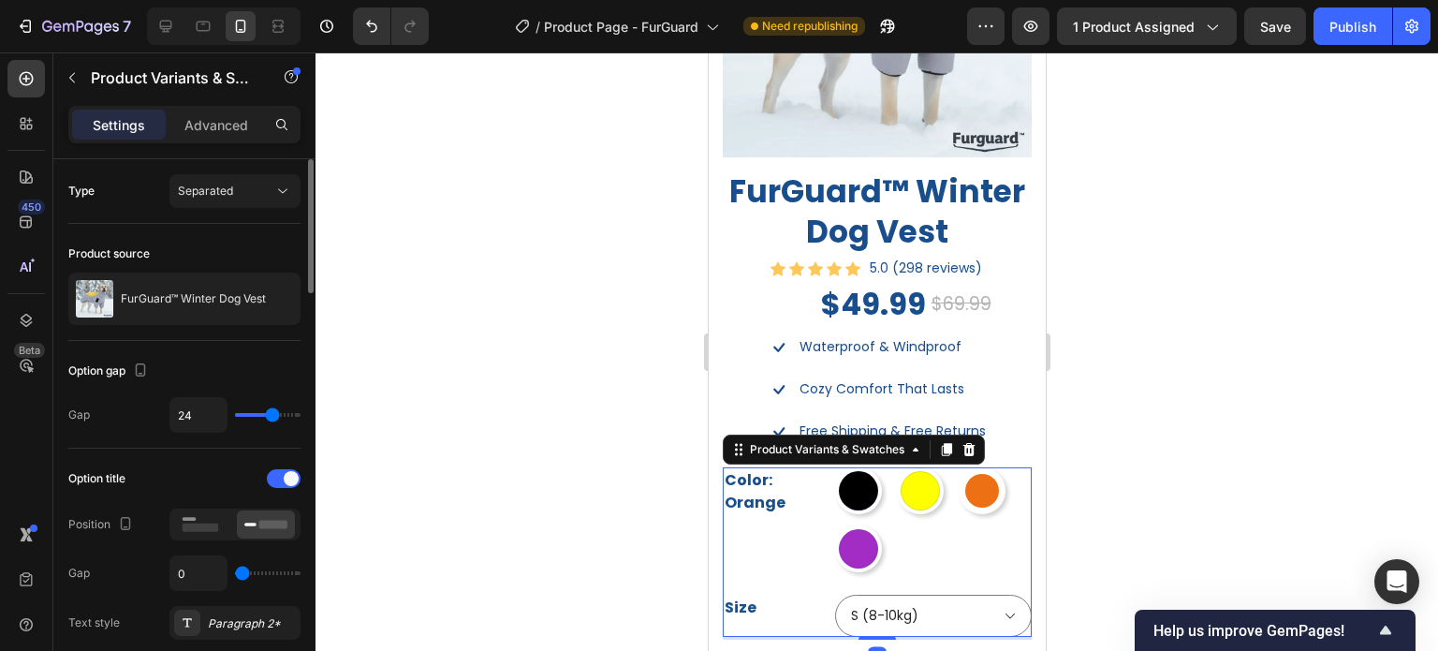
scroll to position [94, 0]
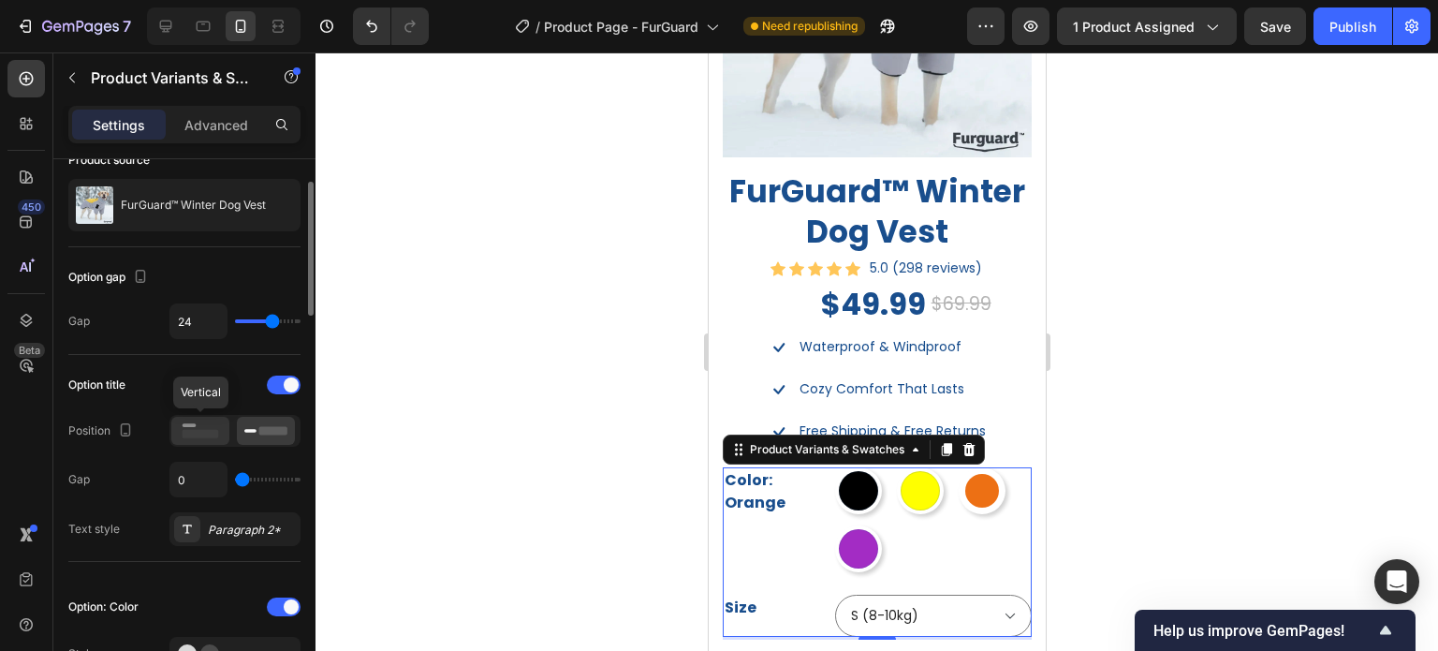
click at [202, 427] on icon at bounding box center [200, 430] width 43 height 21
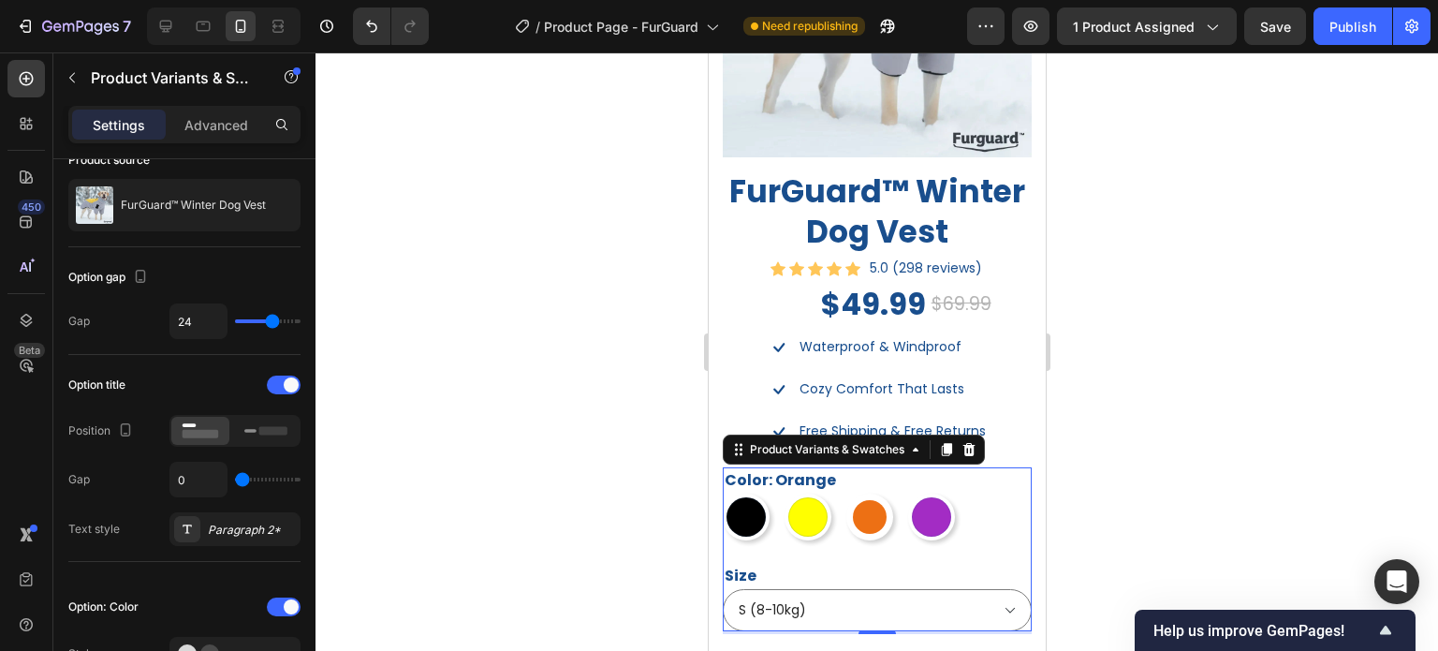
click at [1118, 434] on div at bounding box center [877, 351] width 1123 height 598
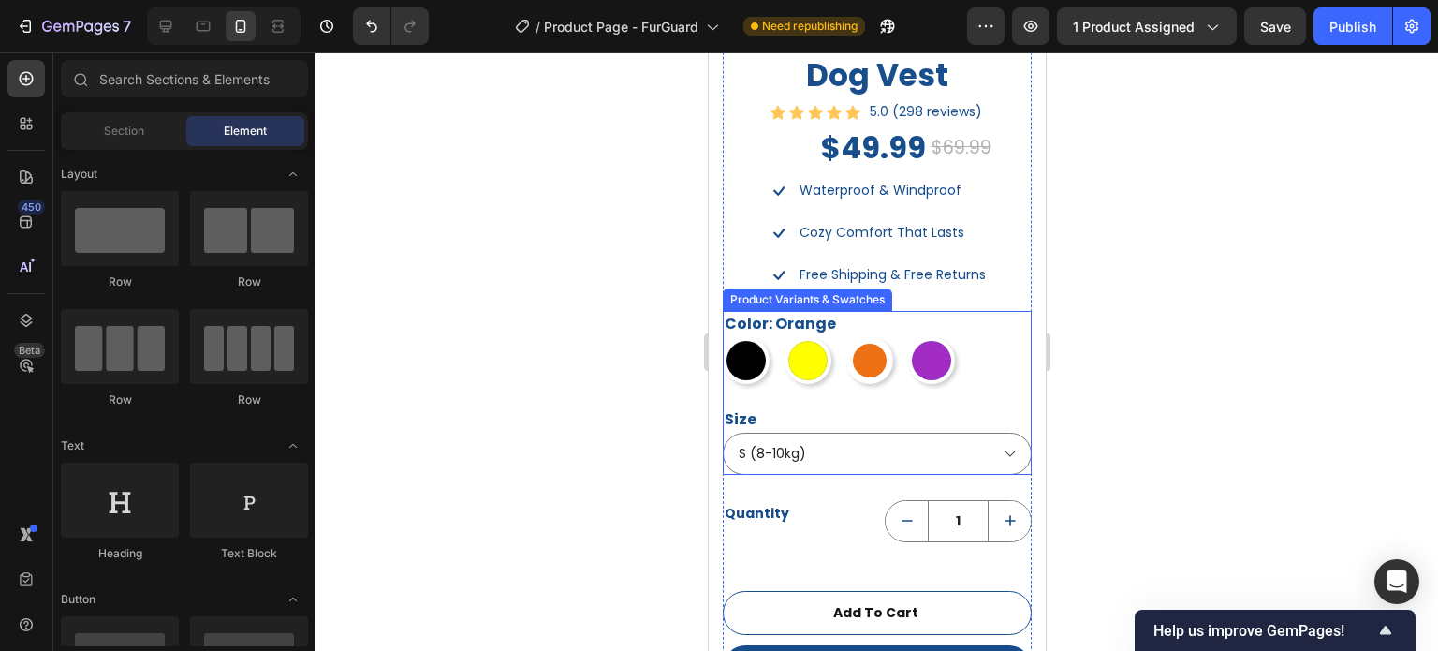
scroll to position [1672, 0]
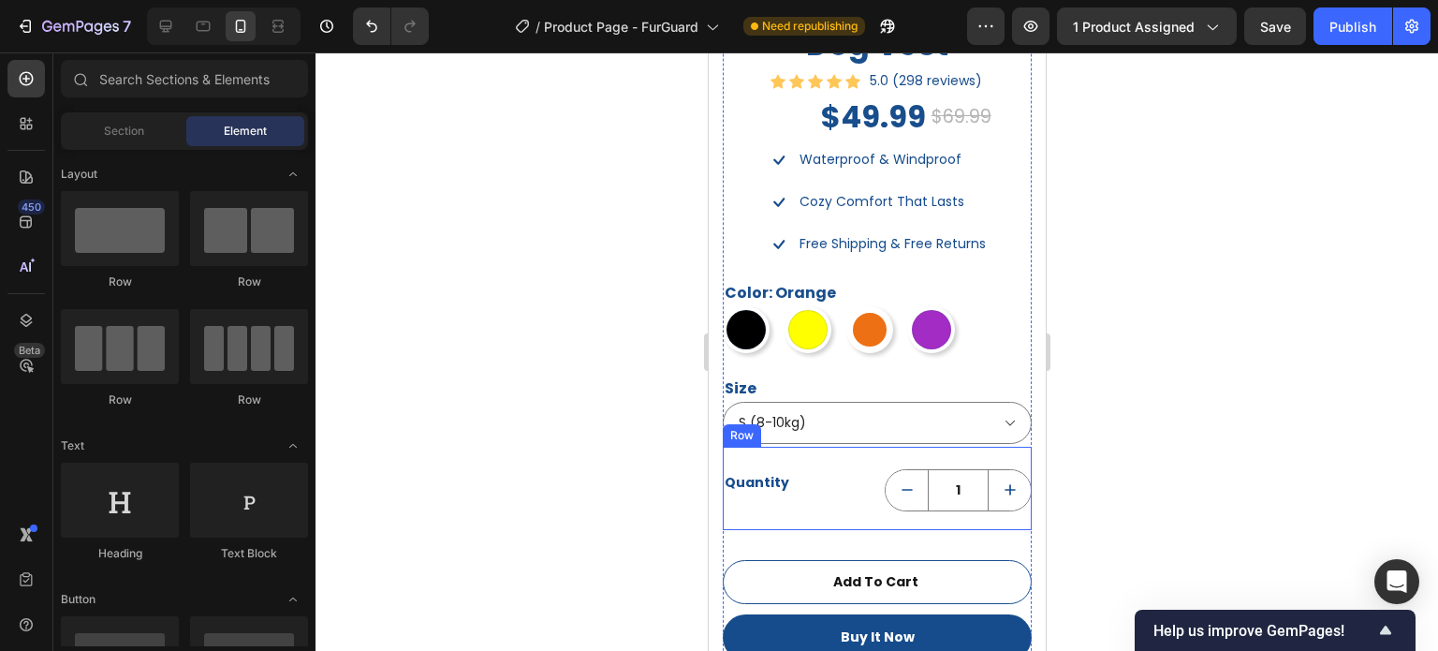
click at [950, 501] on div "1 Product Quantity" at bounding box center [957, 499] width 147 height 61
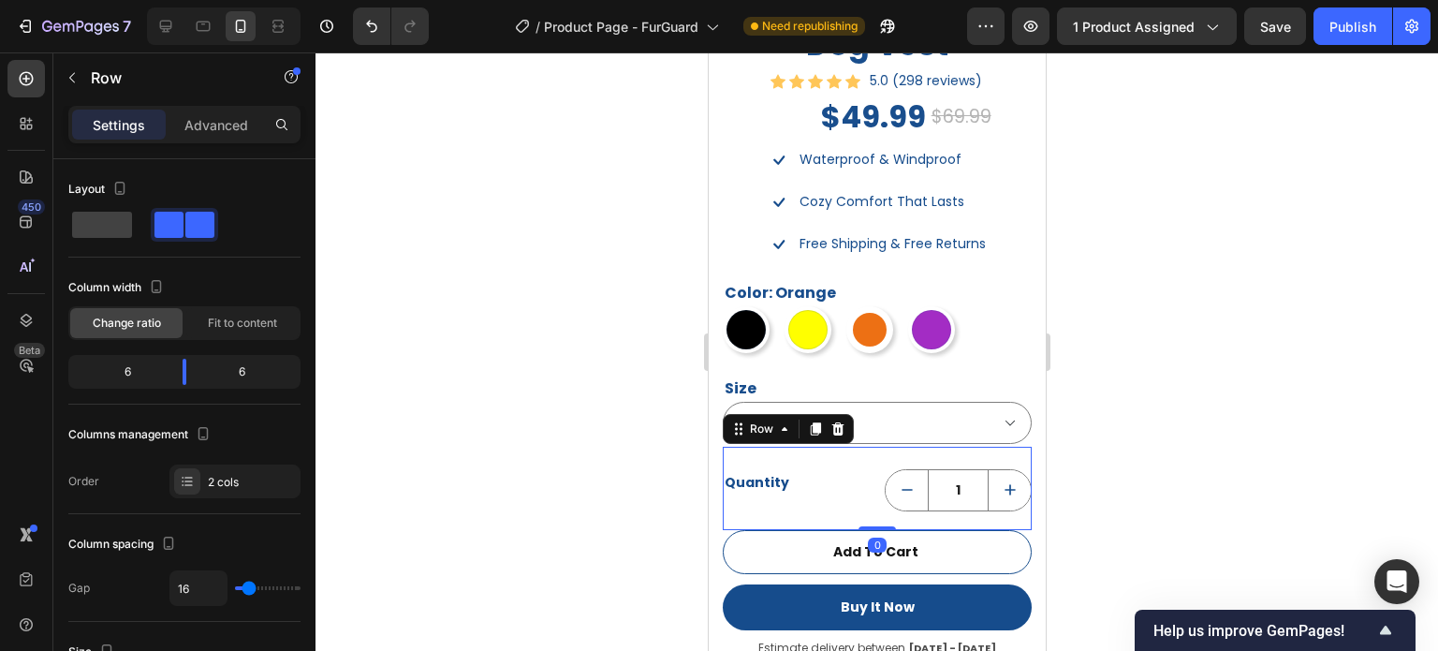
drag, startPoint x: 880, startPoint y: 542, endPoint x: 891, endPoint y: 508, distance: 36.1
click at [891, 508] on div "Quantity Text block 1 Product Quantity Row 0" at bounding box center [876, 488] width 309 height 83
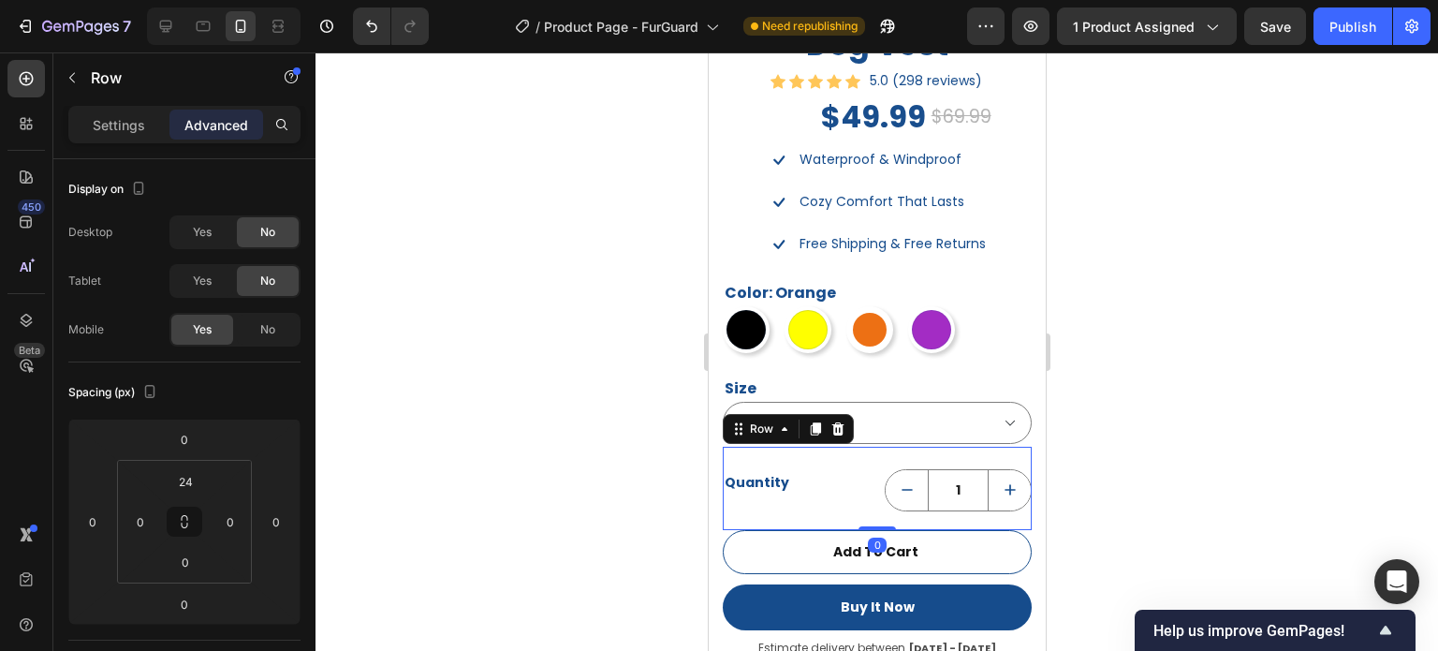
click at [1244, 458] on div at bounding box center [877, 351] width 1123 height 598
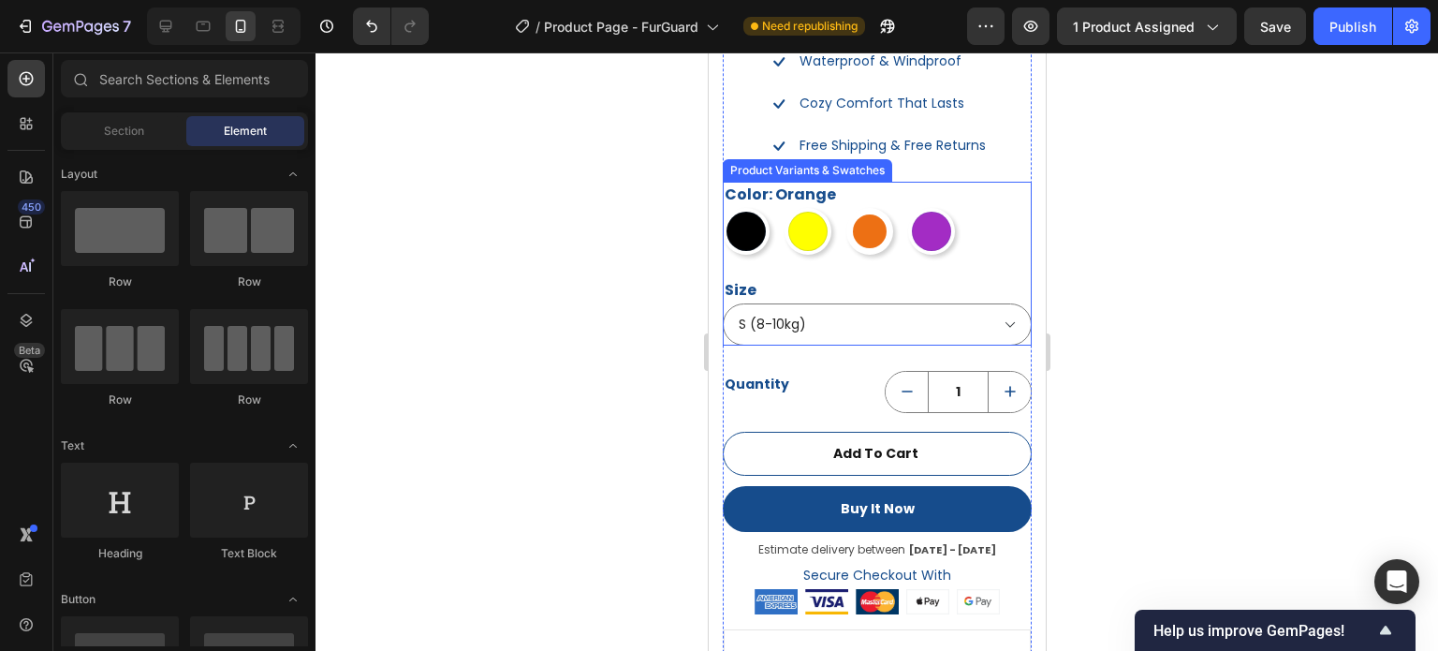
scroll to position [1765, 0]
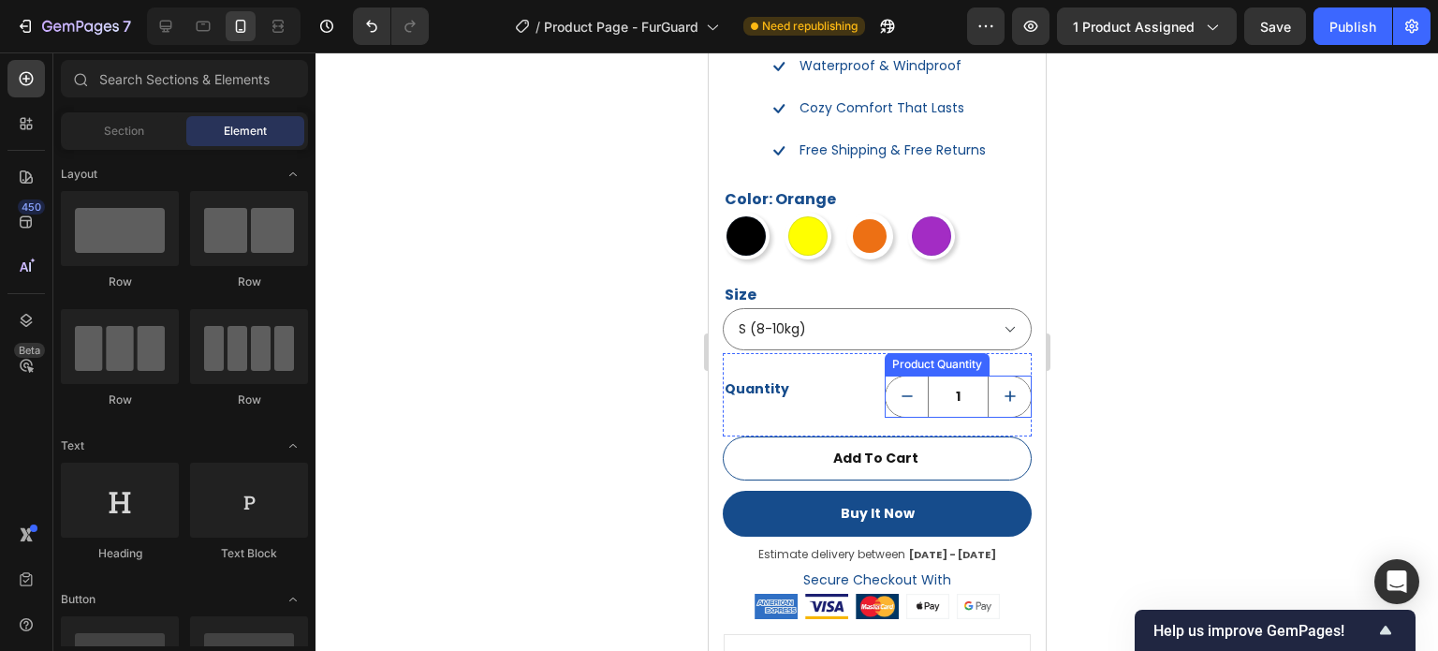
click at [885, 400] on div "1" at bounding box center [957, 397] width 147 height 42
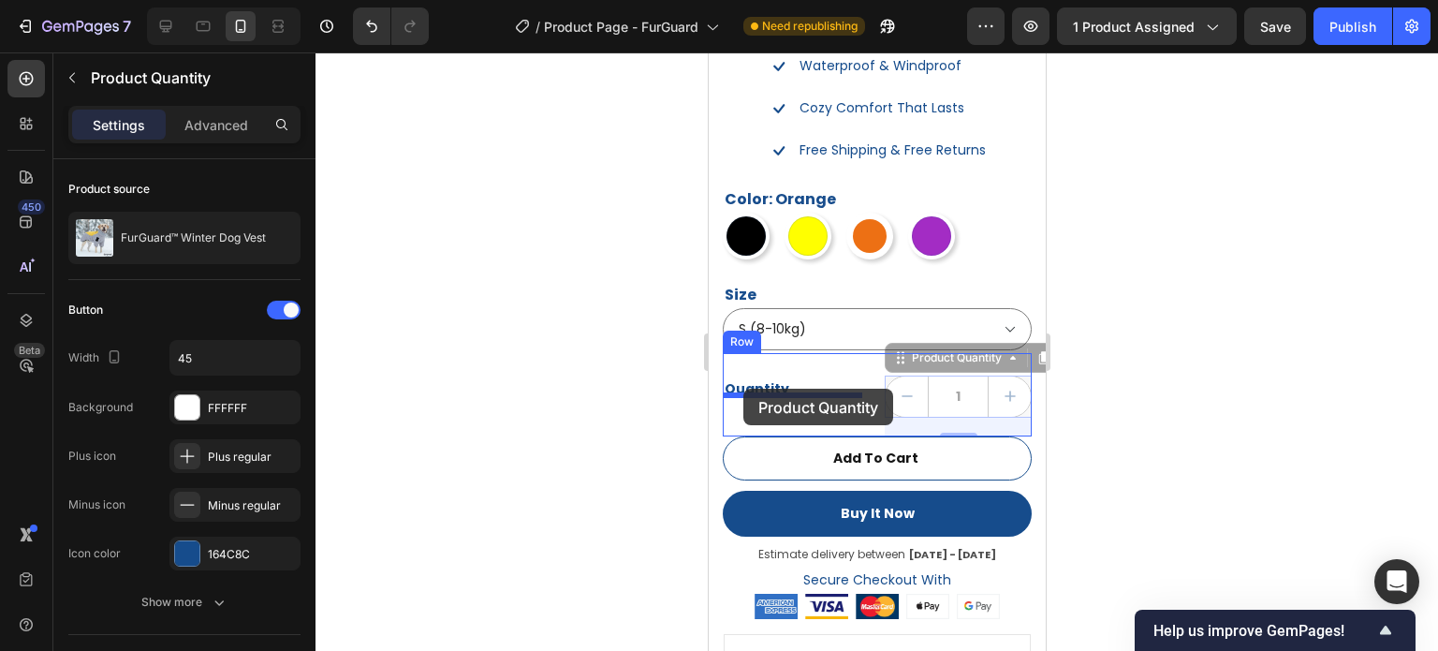
drag, startPoint x: 889, startPoint y: 341, endPoint x: 743, endPoint y: 389, distance: 153.7
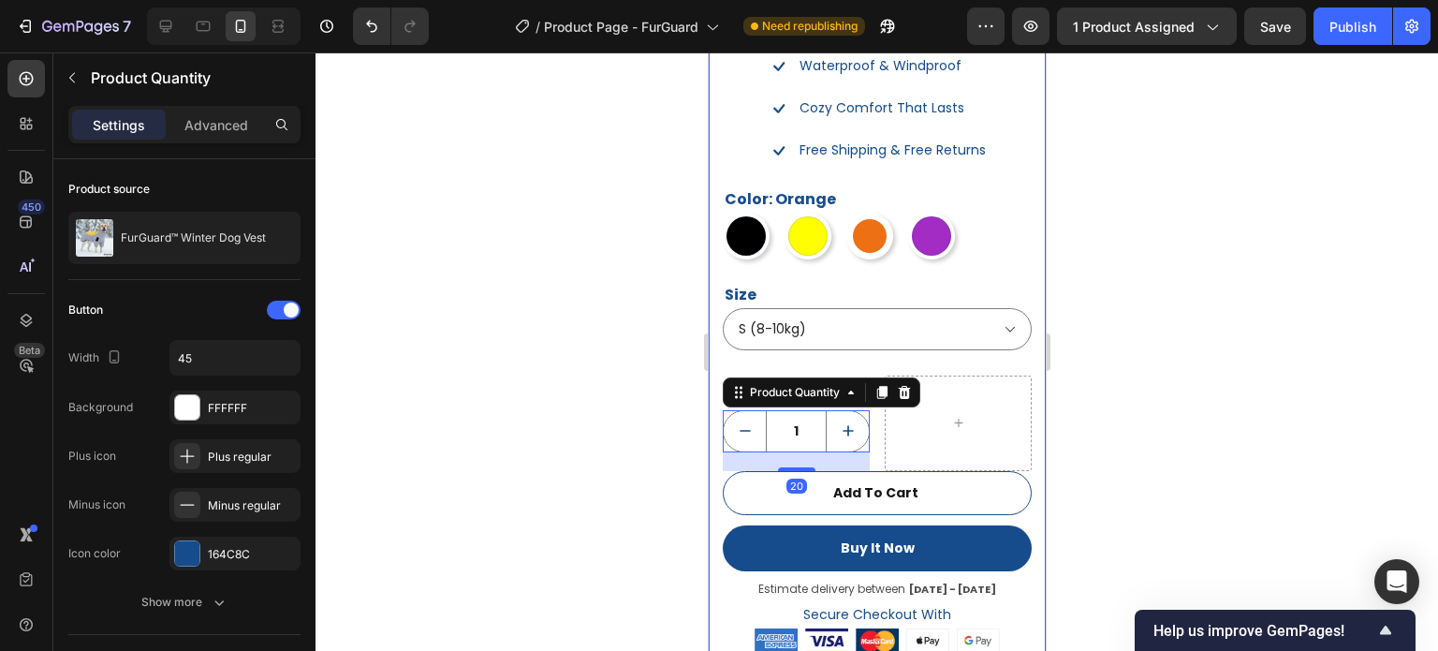
click at [1187, 397] on div at bounding box center [877, 351] width 1123 height 598
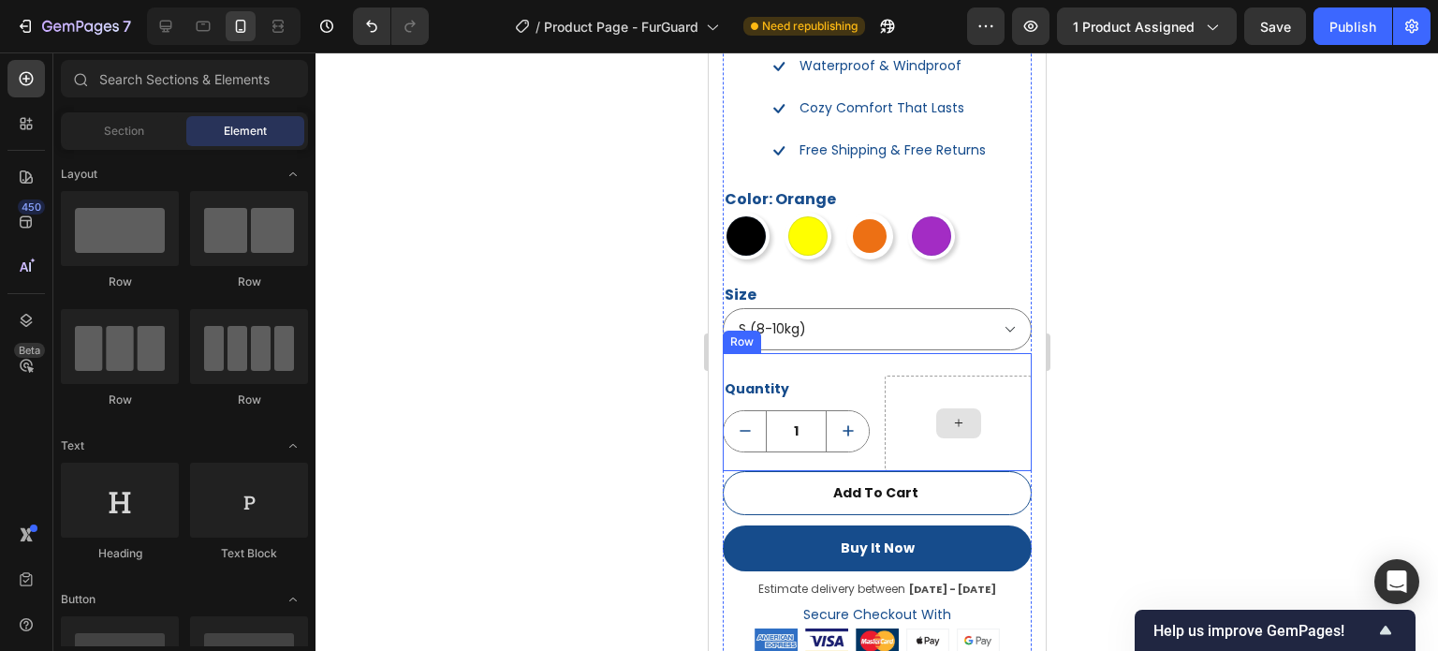
click at [983, 376] on div at bounding box center [957, 424] width 147 height 96
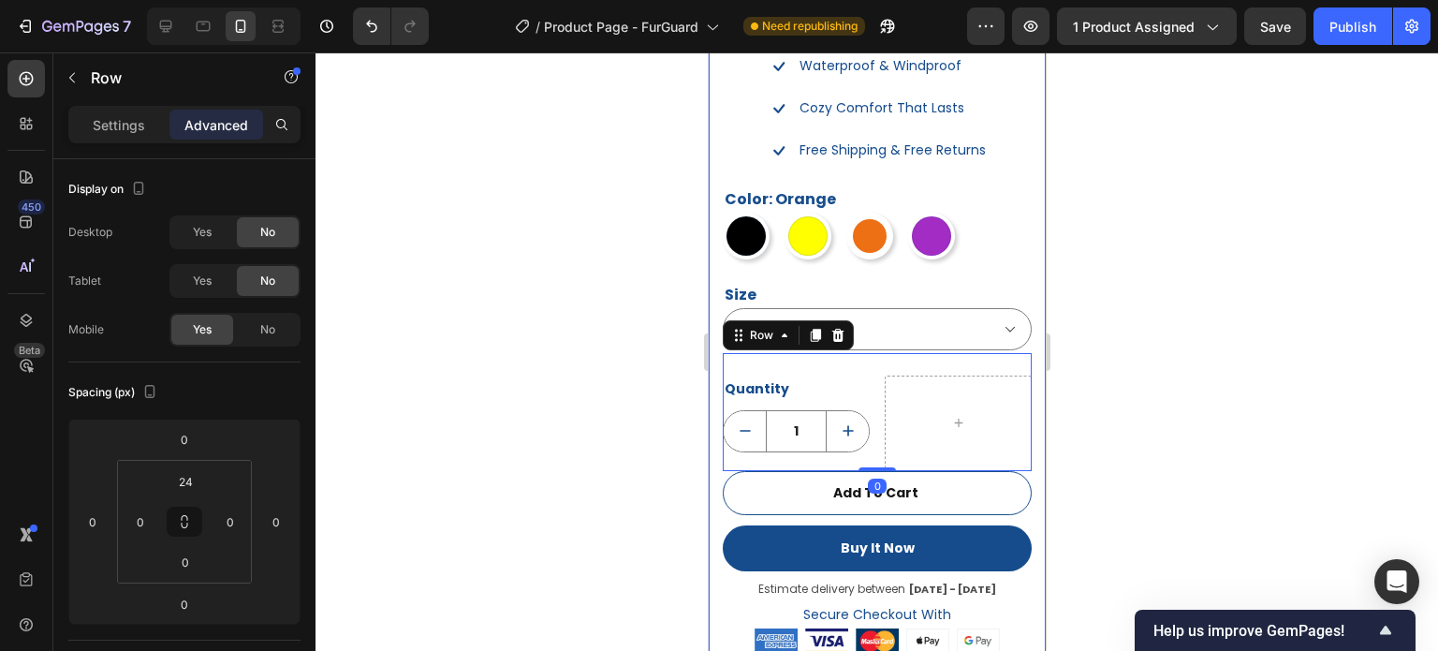
click at [1205, 375] on div at bounding box center [877, 351] width 1123 height 598
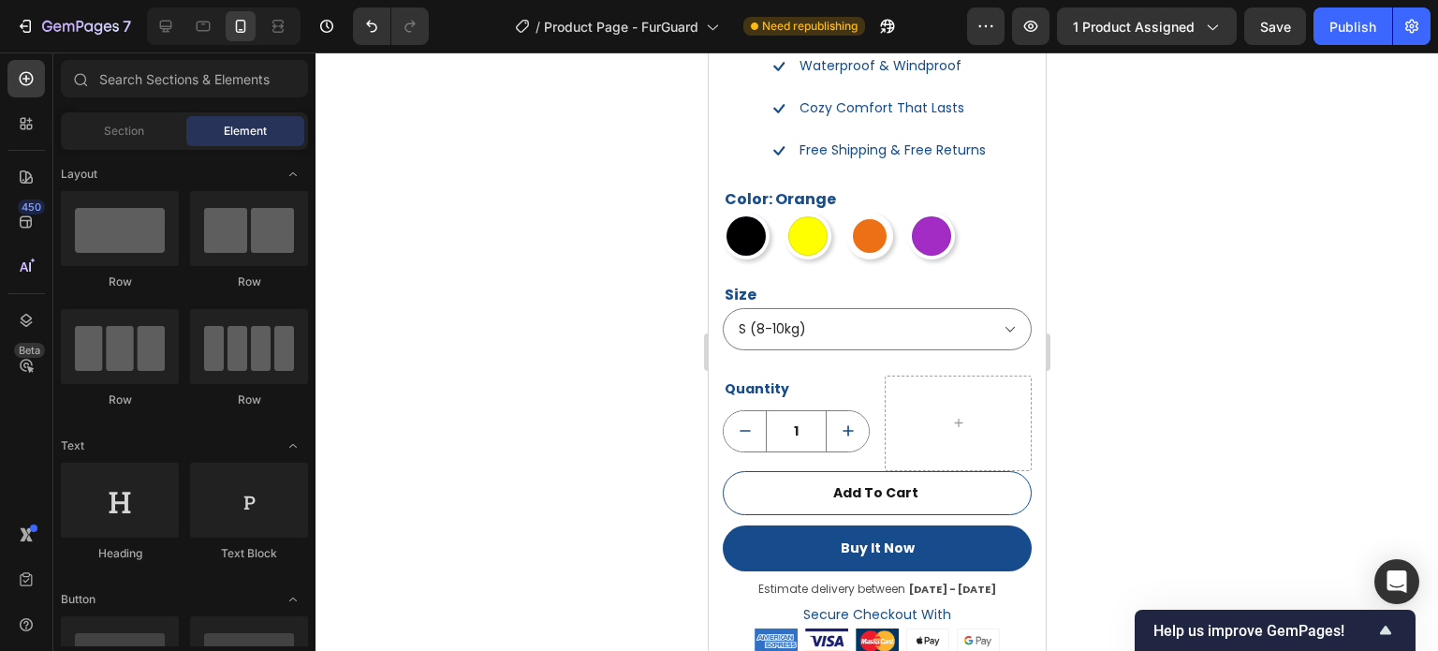
click at [1222, 285] on div at bounding box center [877, 351] width 1123 height 598
click at [217, 38] on div at bounding box center [224, 25] width 154 height 37
click at [214, 36] on div at bounding box center [203, 26] width 30 height 30
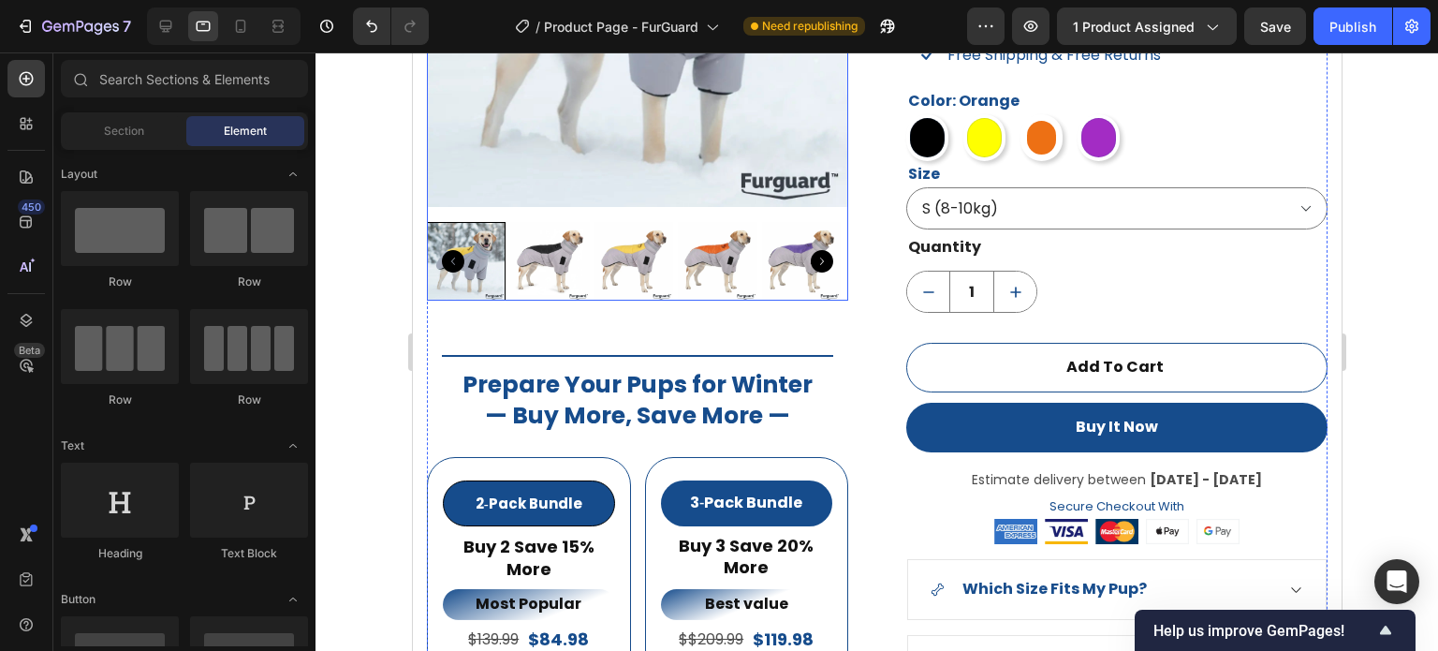
scroll to position [1584, 0]
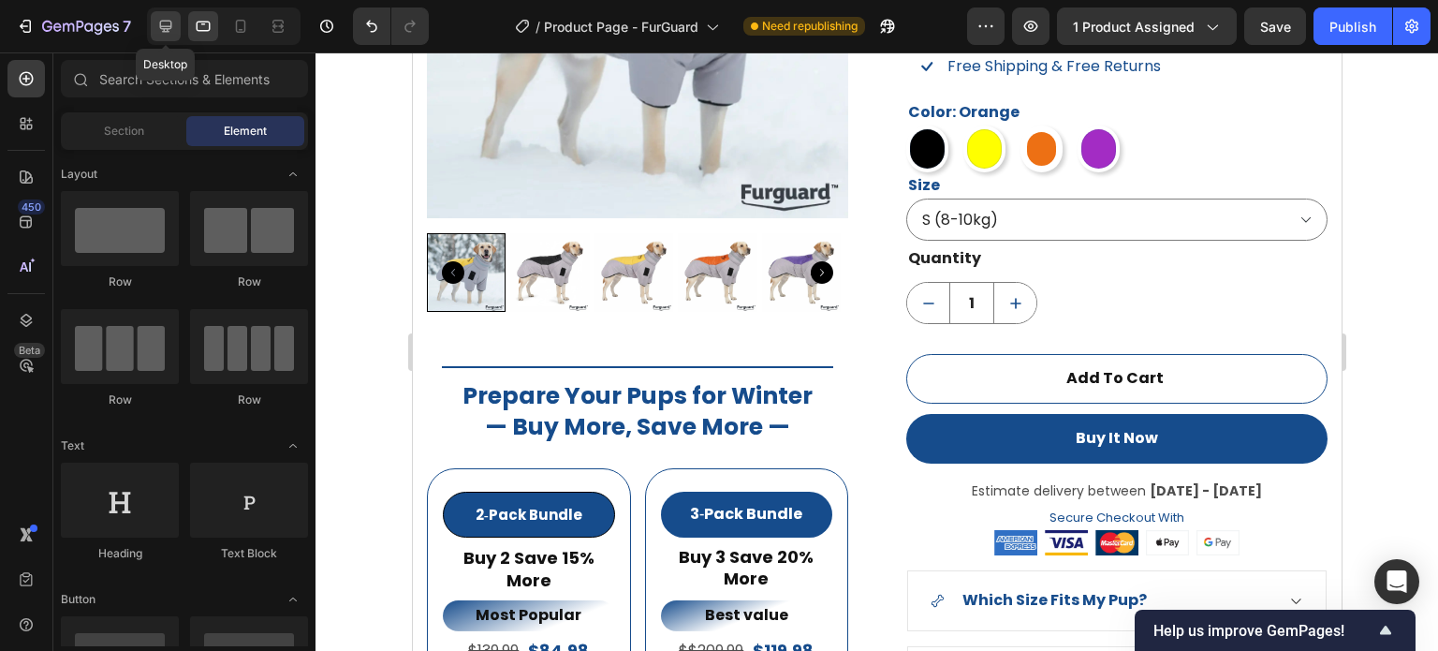
click at [174, 27] on icon at bounding box center [165, 26] width 19 height 19
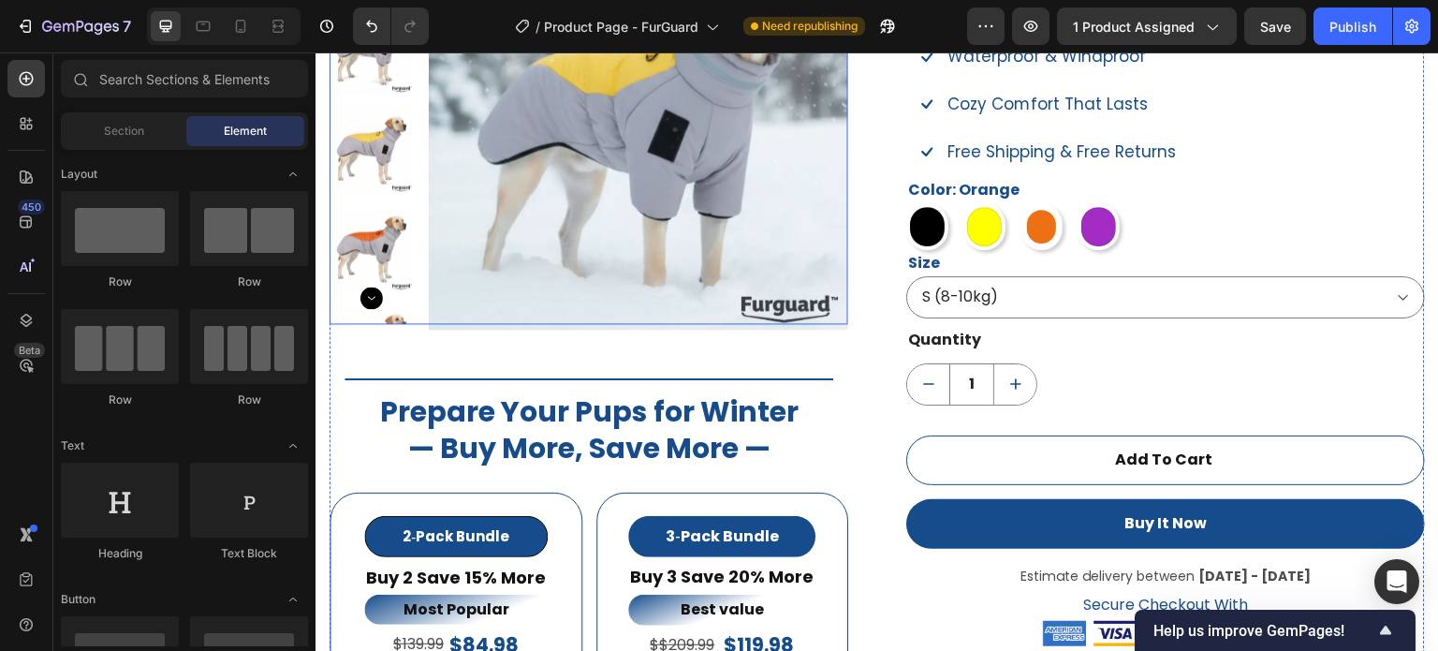
scroll to position [1491, 0]
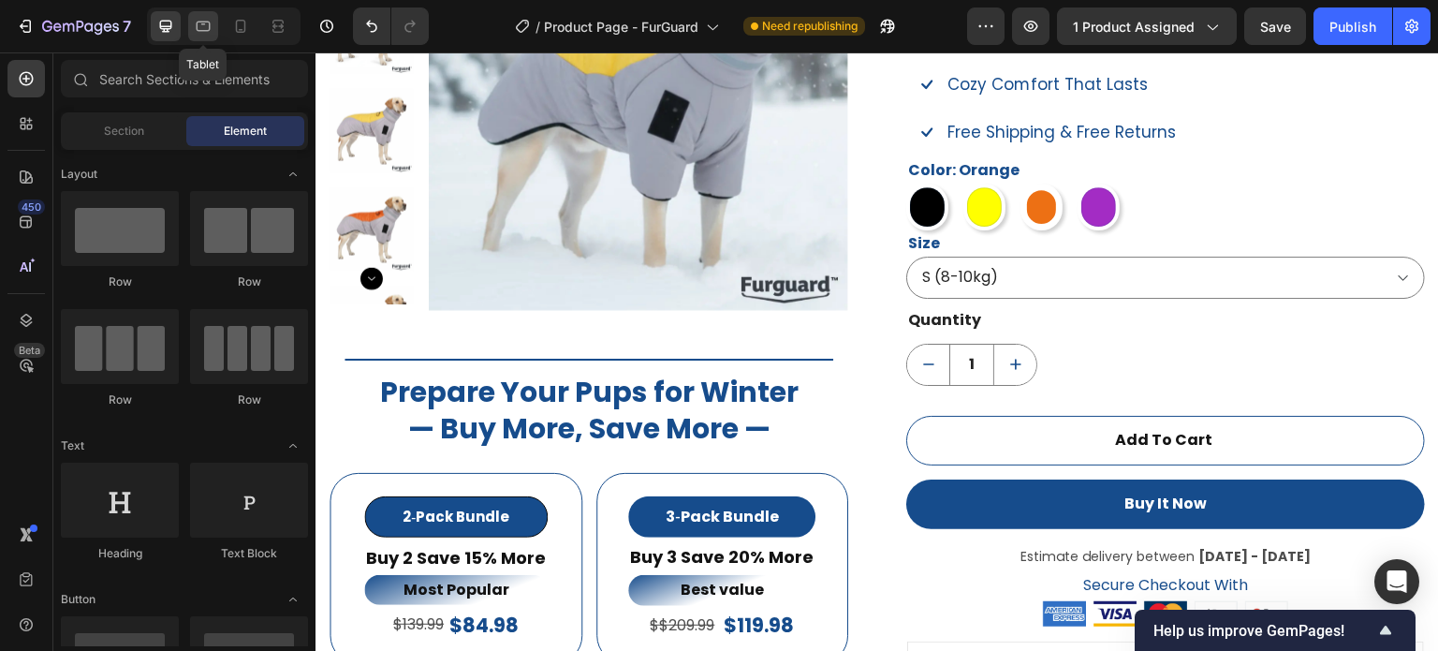
click at [197, 22] on icon at bounding box center [203, 26] width 19 height 19
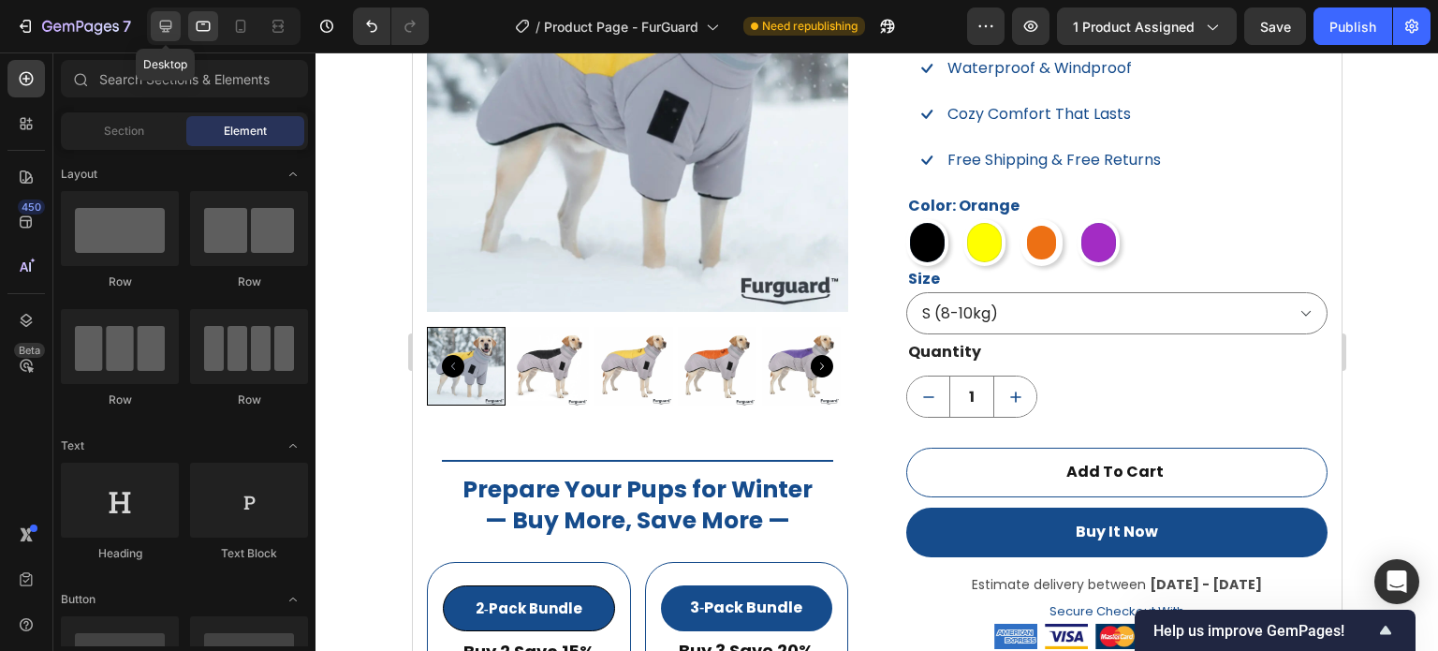
click at [172, 20] on icon at bounding box center [165, 26] width 19 height 19
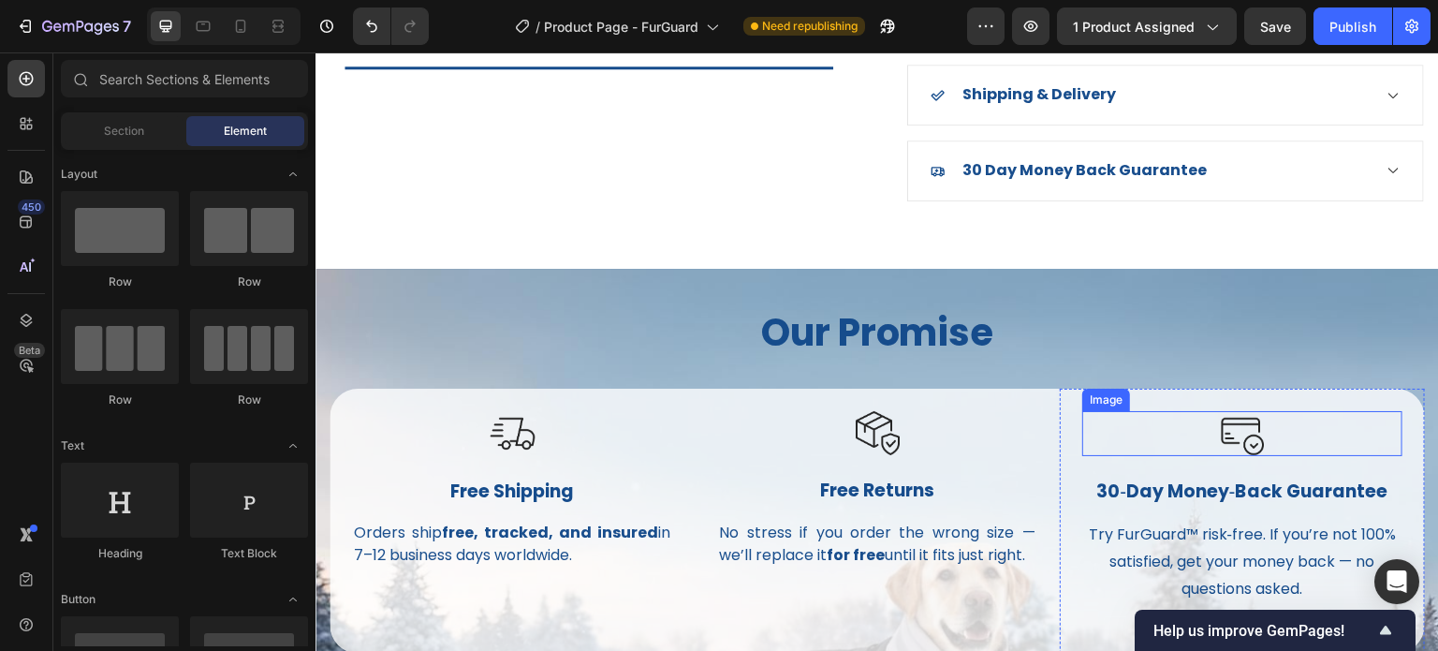
scroll to position [2146, 0]
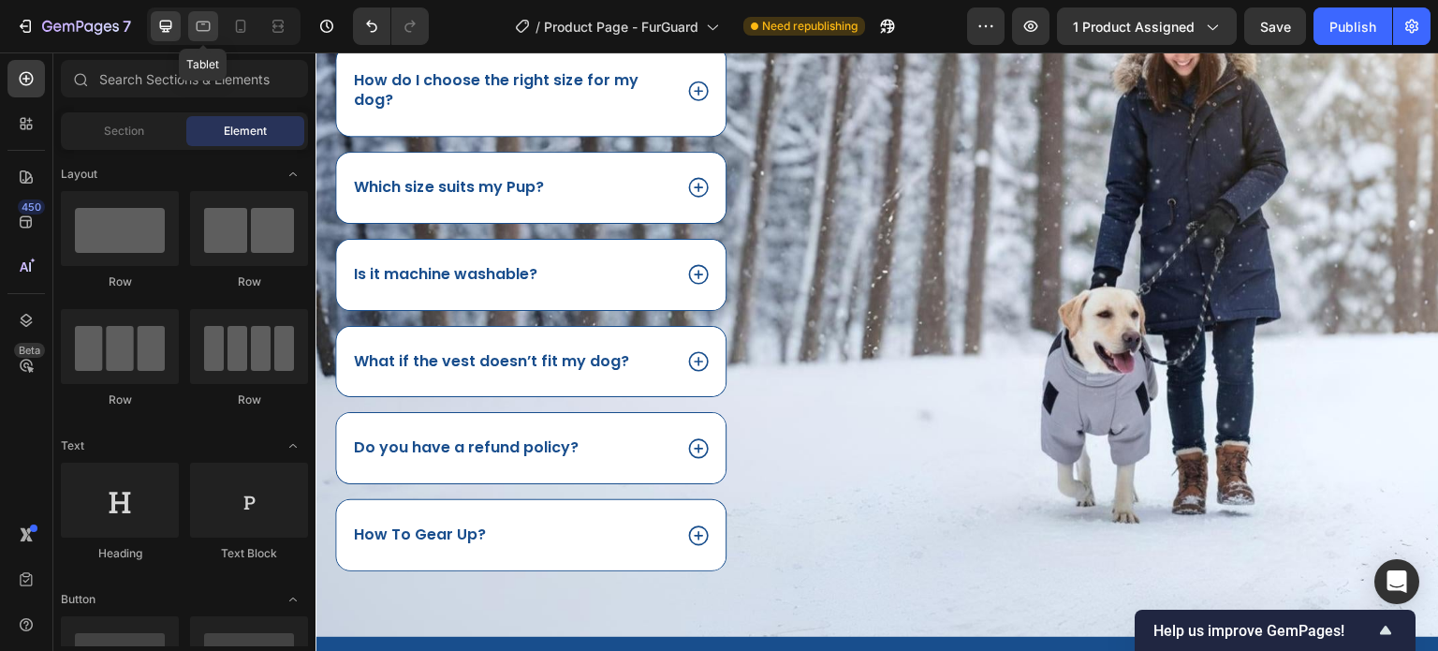
click at [212, 22] on icon at bounding box center [203, 26] width 19 height 19
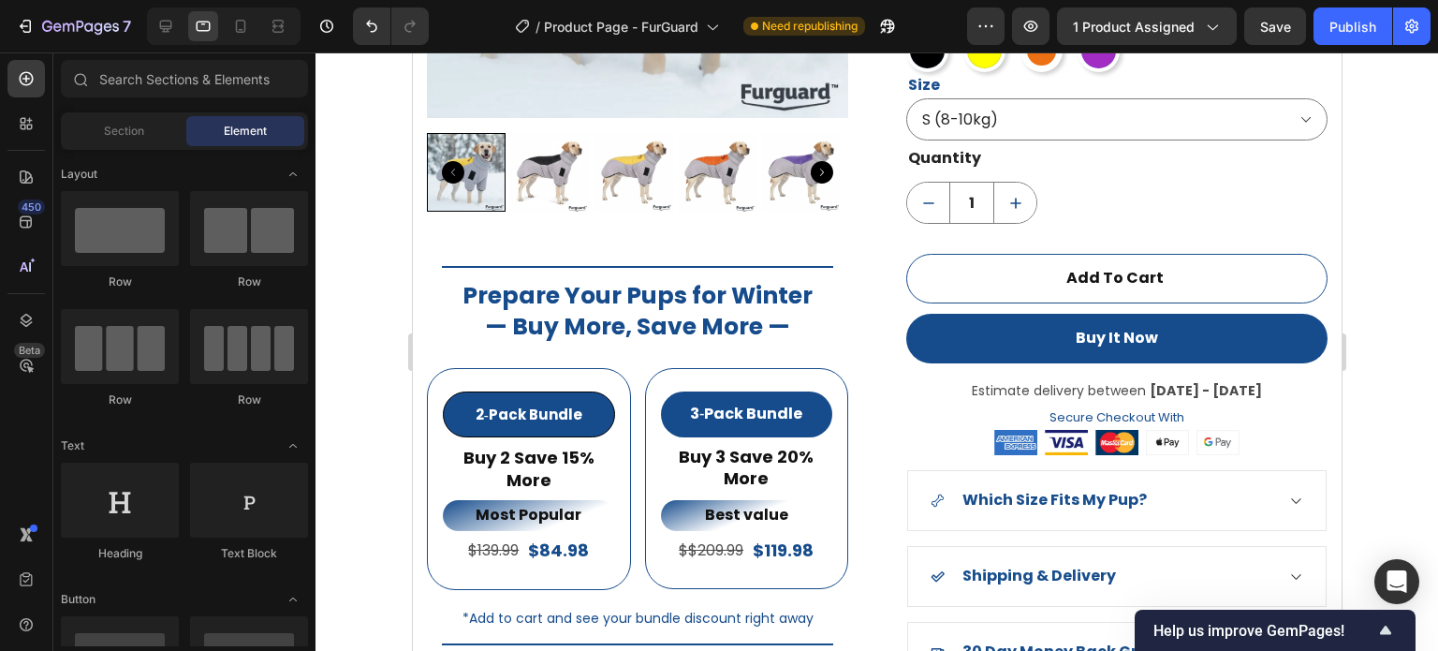
scroll to position [1674, 0]
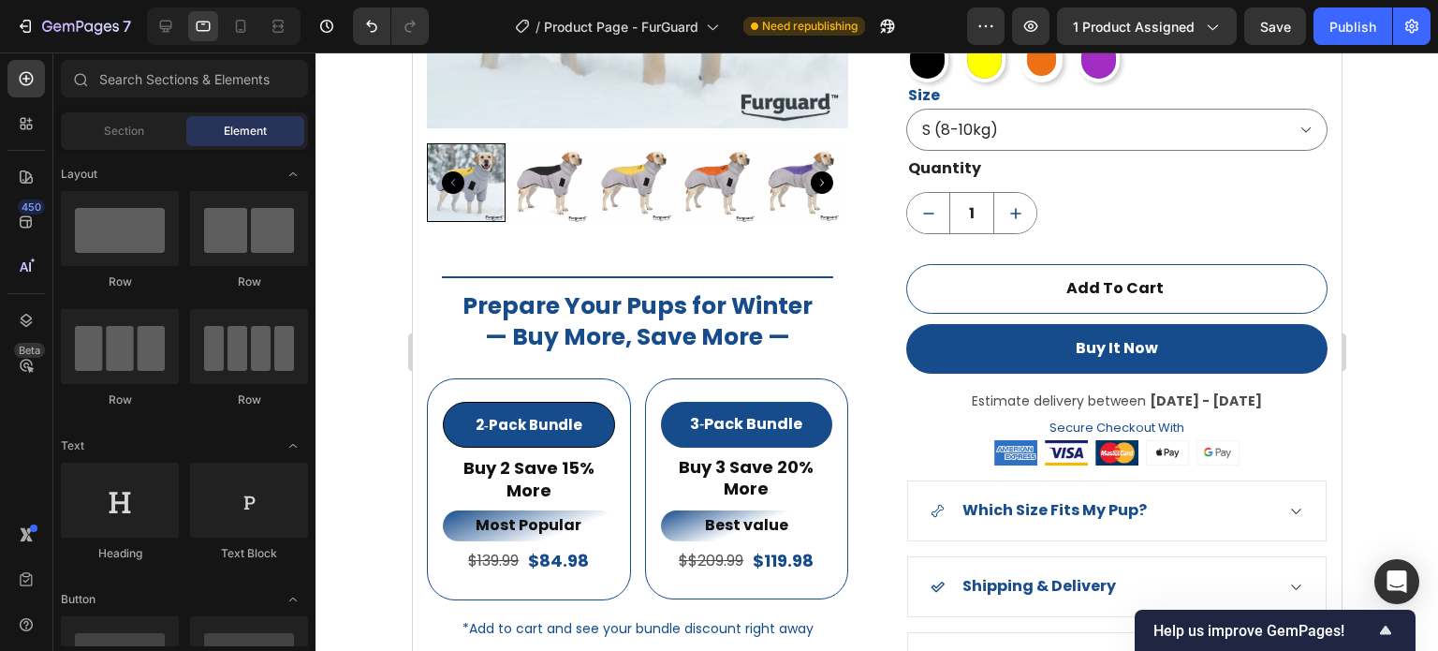
drag, startPoint x: 1334, startPoint y: 513, endPoint x: 1777, endPoint y: 237, distance: 522.0
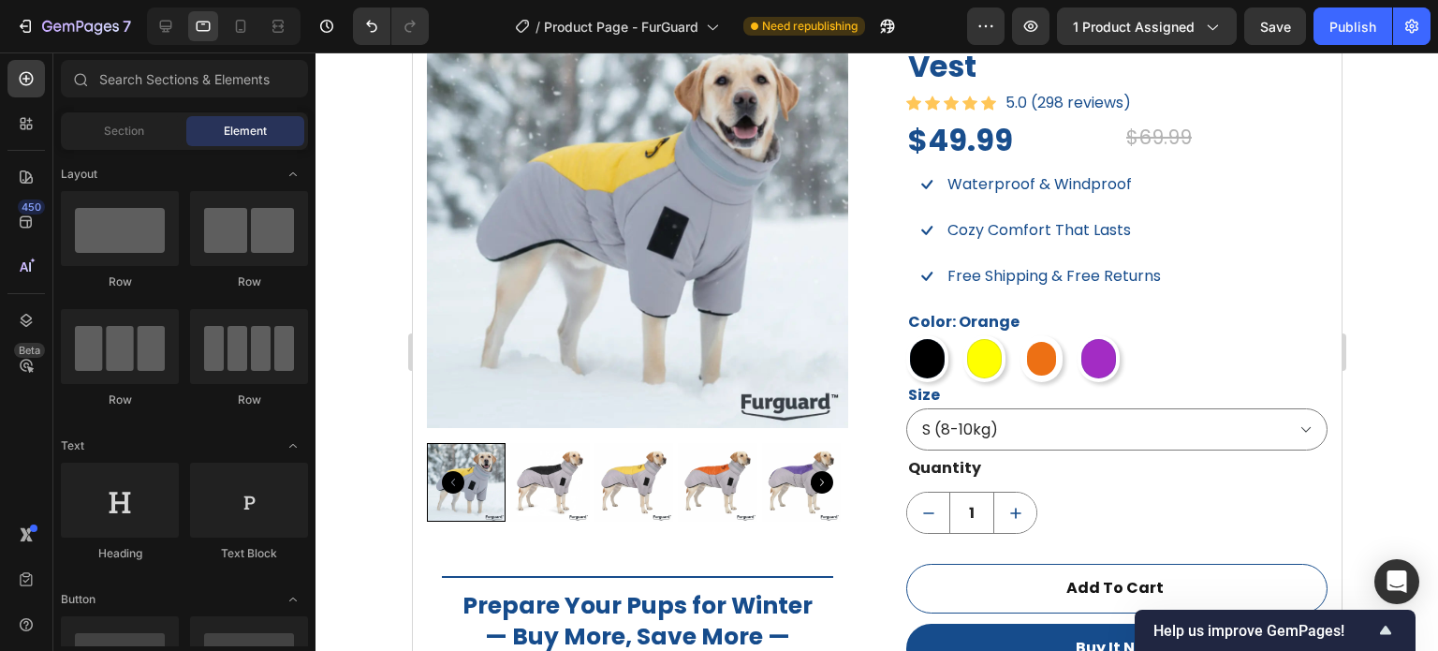
scroll to position [1295, 0]
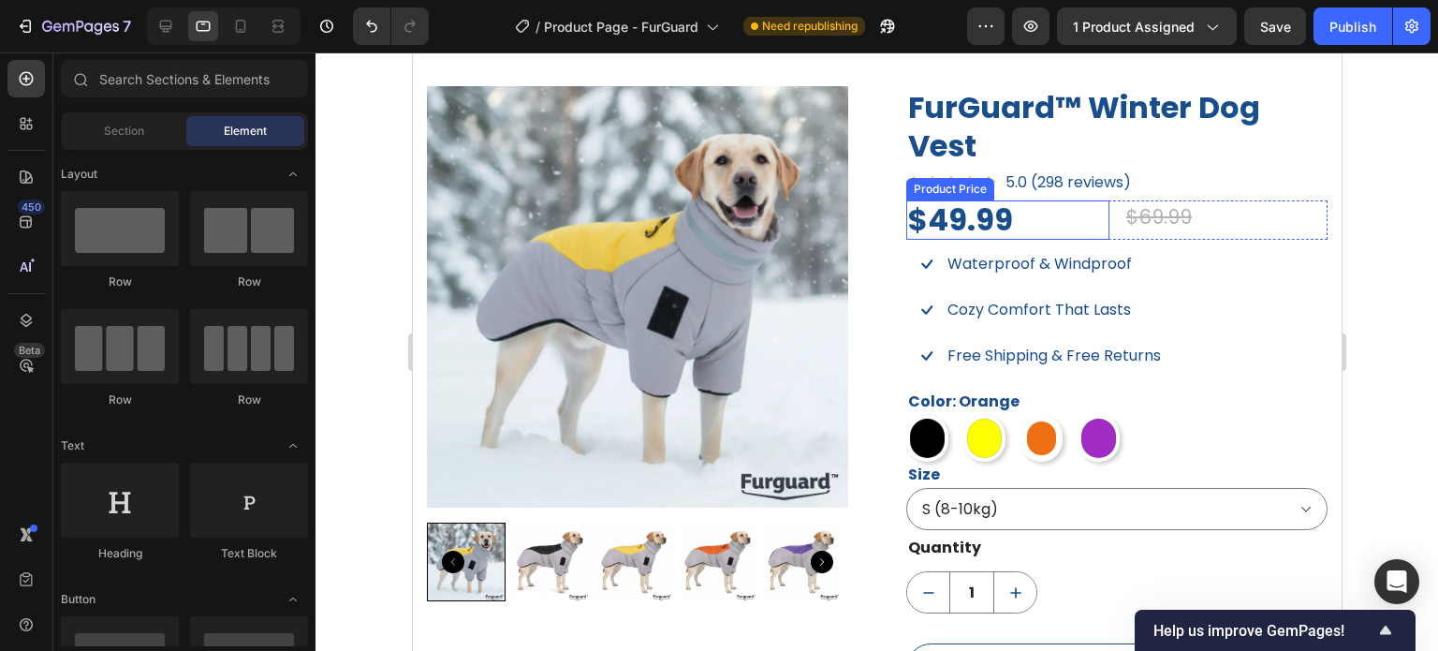
click at [1027, 229] on div "$49.99" at bounding box center [1007, 219] width 203 height 39
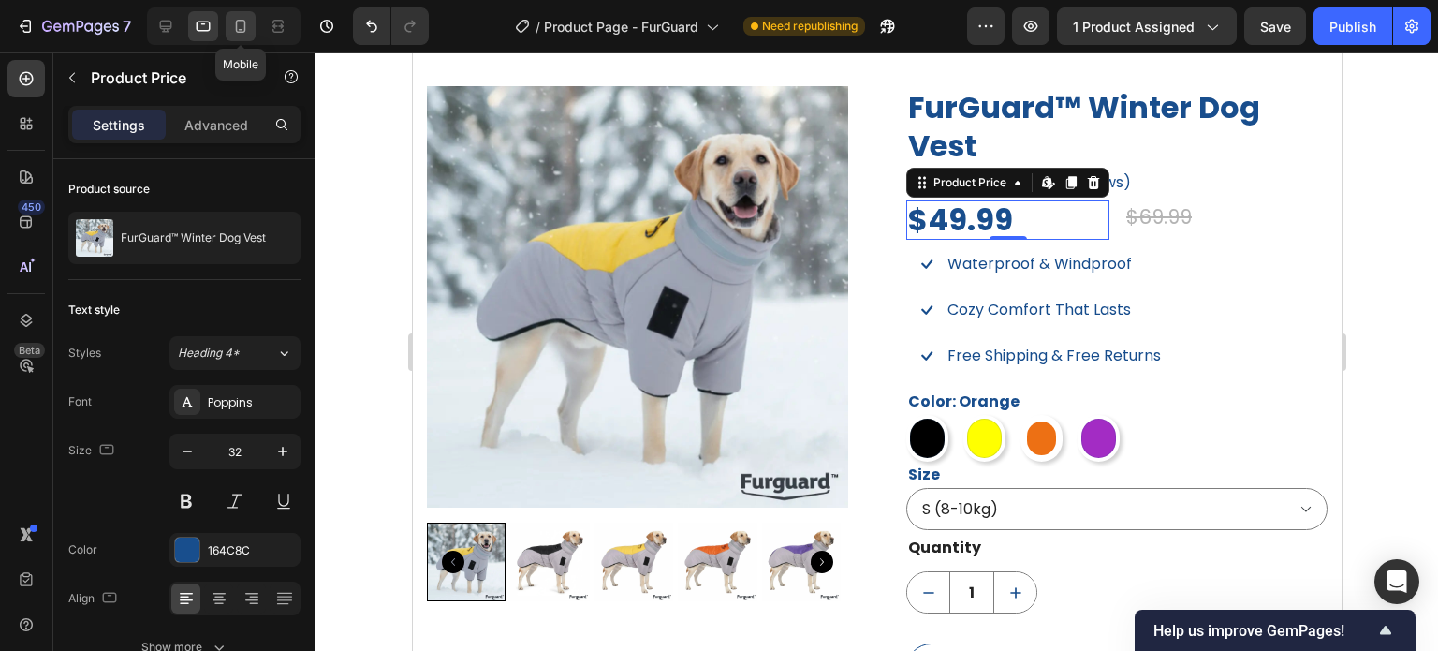
click at [240, 22] on icon at bounding box center [240, 26] width 19 height 19
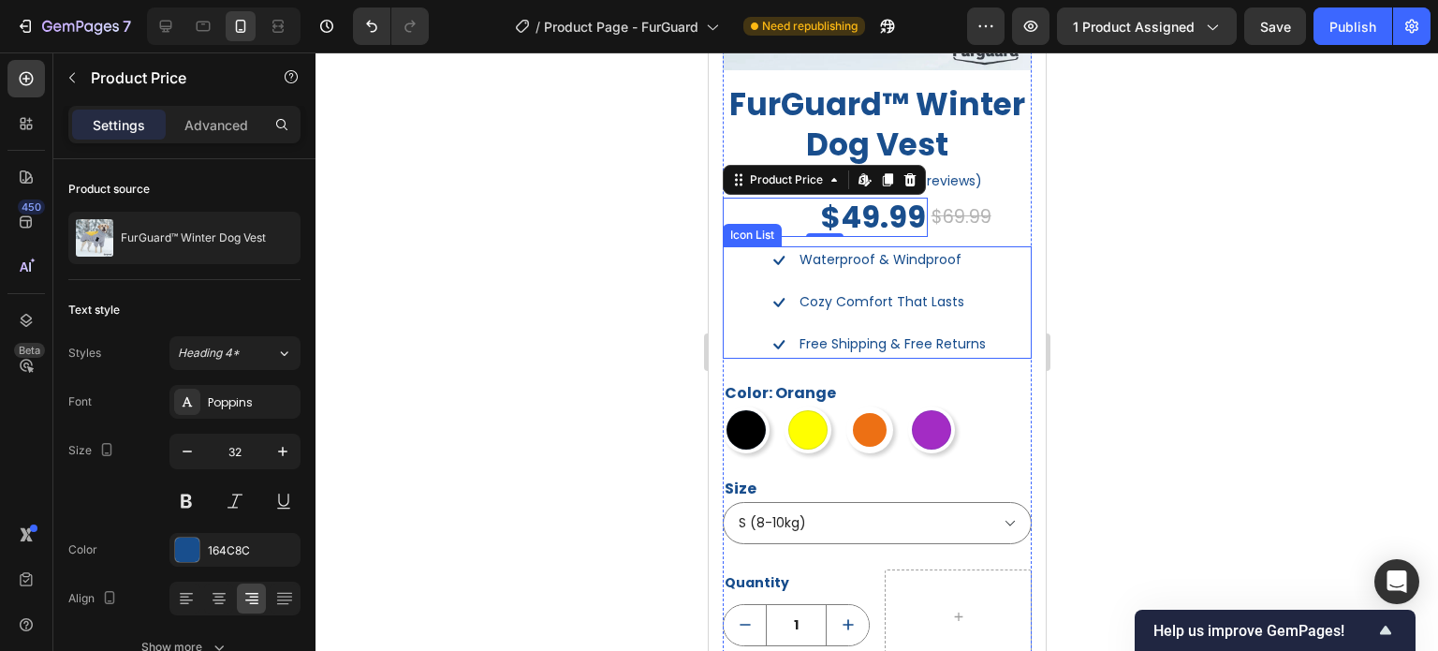
scroll to position [1564, 0]
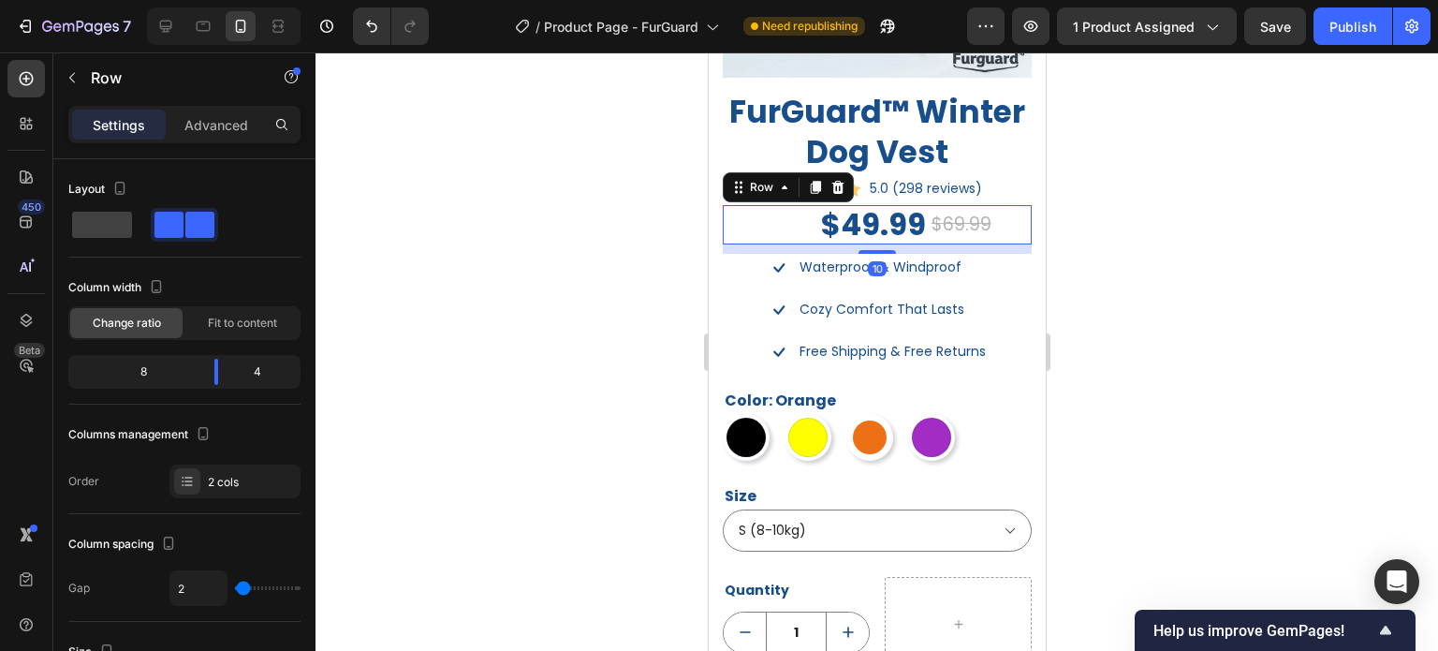
click at [971, 226] on div "$69.99 Compare Price Compare Price" at bounding box center [980, 224] width 102 height 39
click at [203, 115] on p "Advanced" at bounding box center [216, 125] width 64 height 20
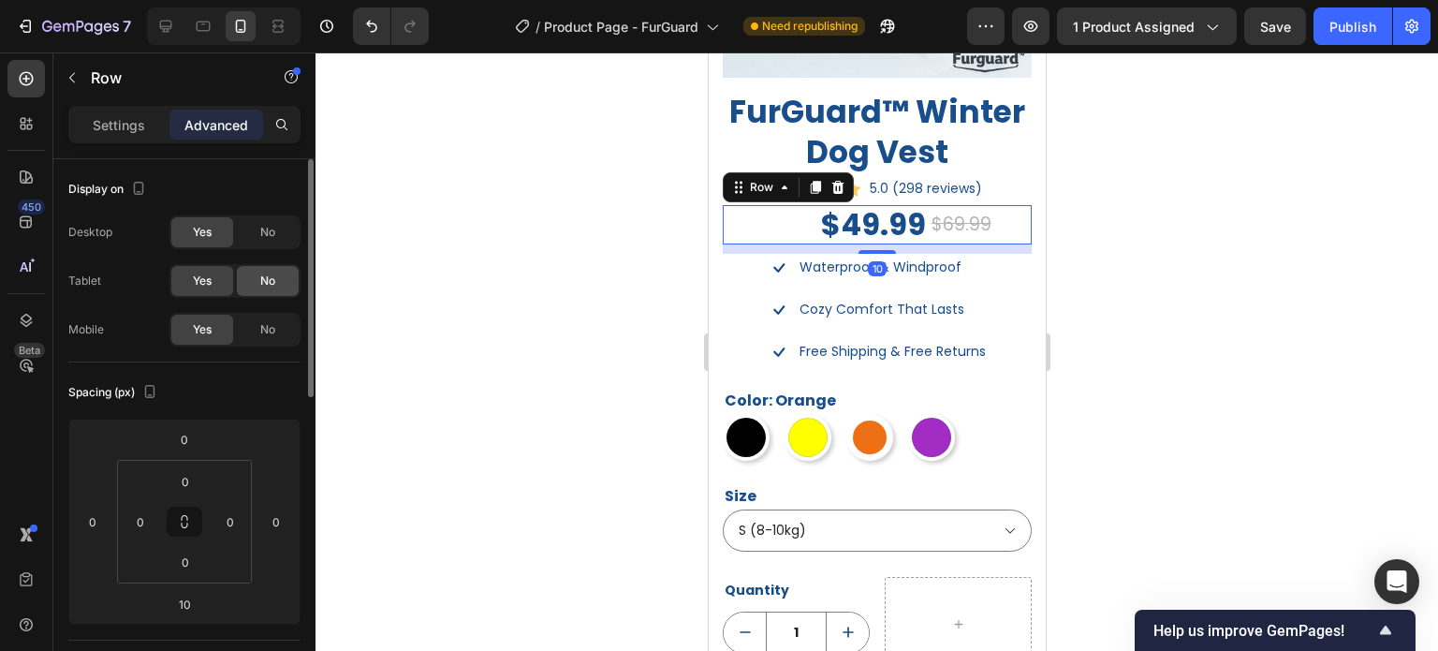
click at [258, 272] on div "No" at bounding box center [268, 281] width 62 height 30
click at [258, 235] on div "No" at bounding box center [268, 232] width 62 height 30
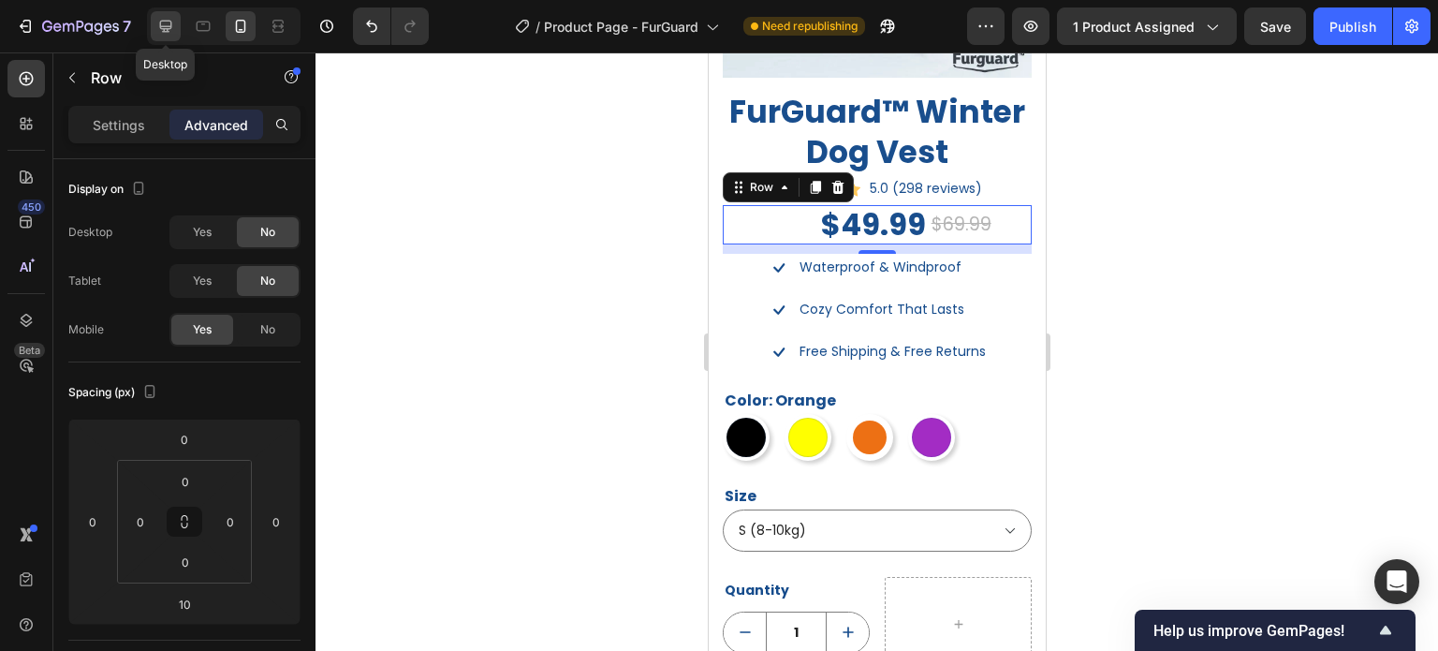
click at [169, 22] on icon at bounding box center [165, 26] width 19 height 19
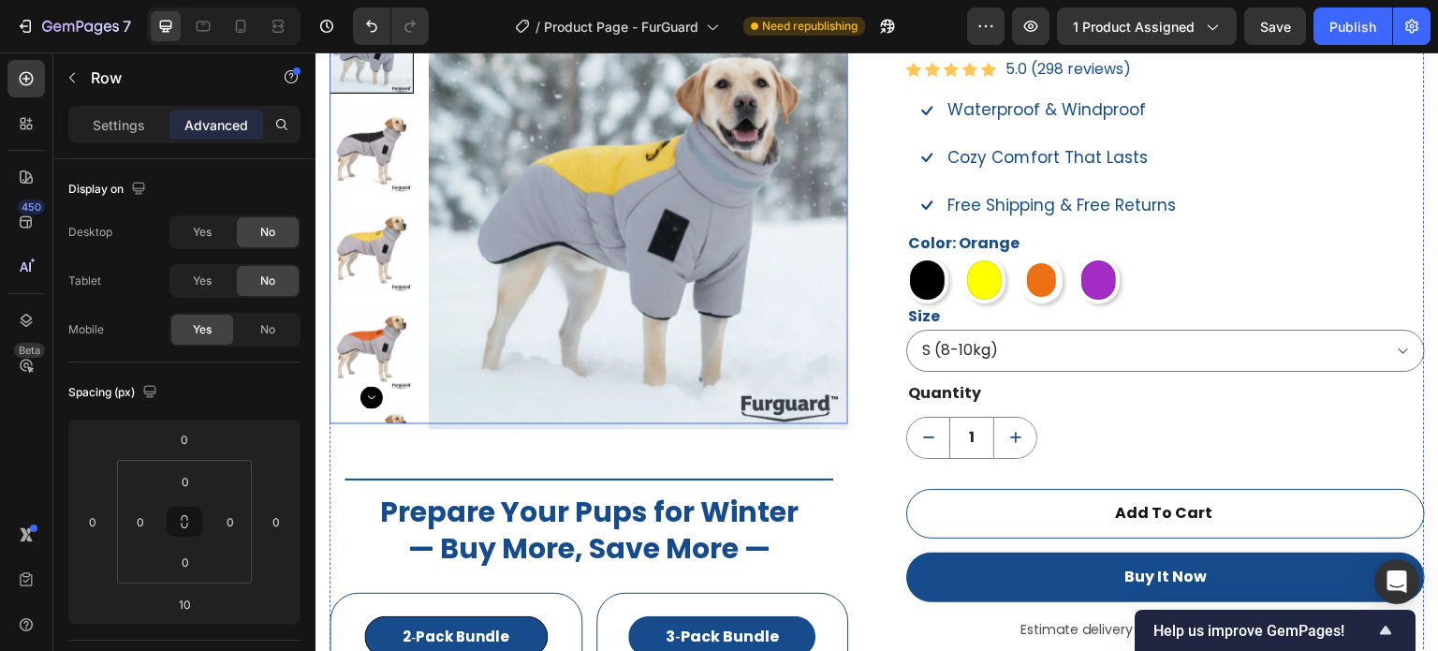
scroll to position [1217, 0]
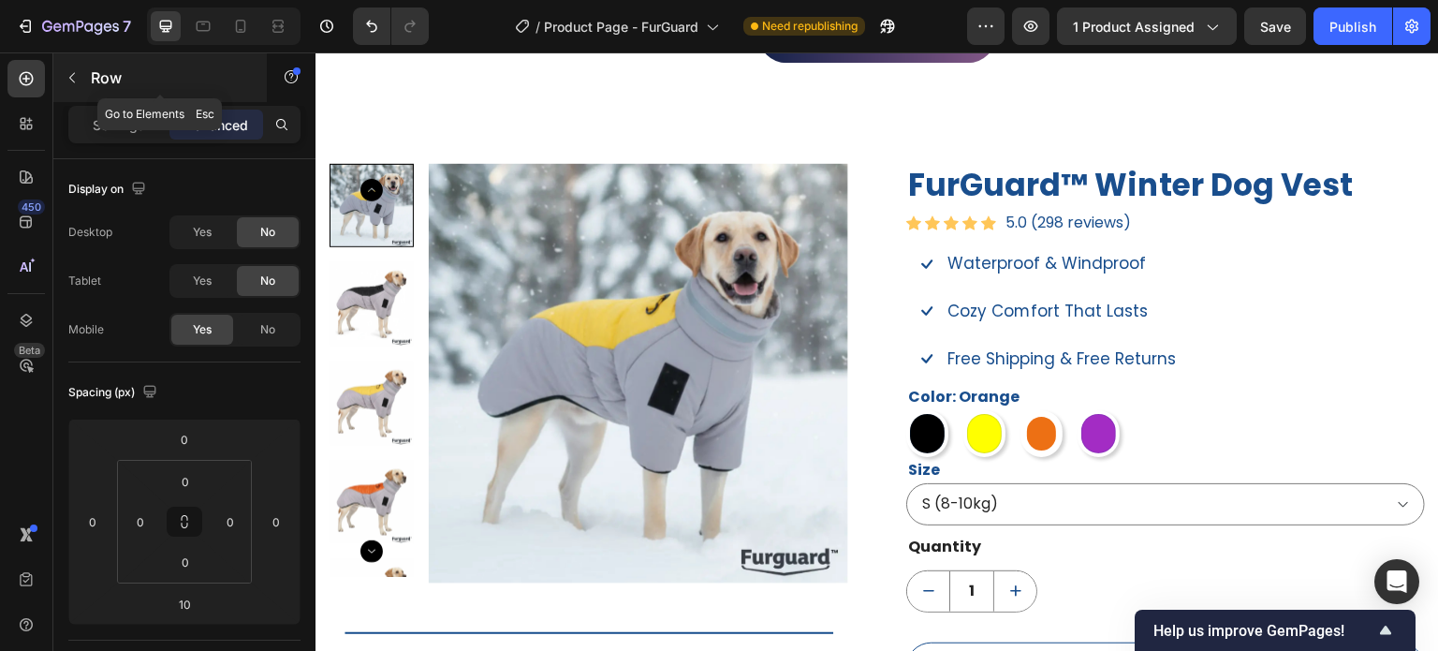
click at [69, 78] on icon "button" at bounding box center [72, 78] width 6 height 10
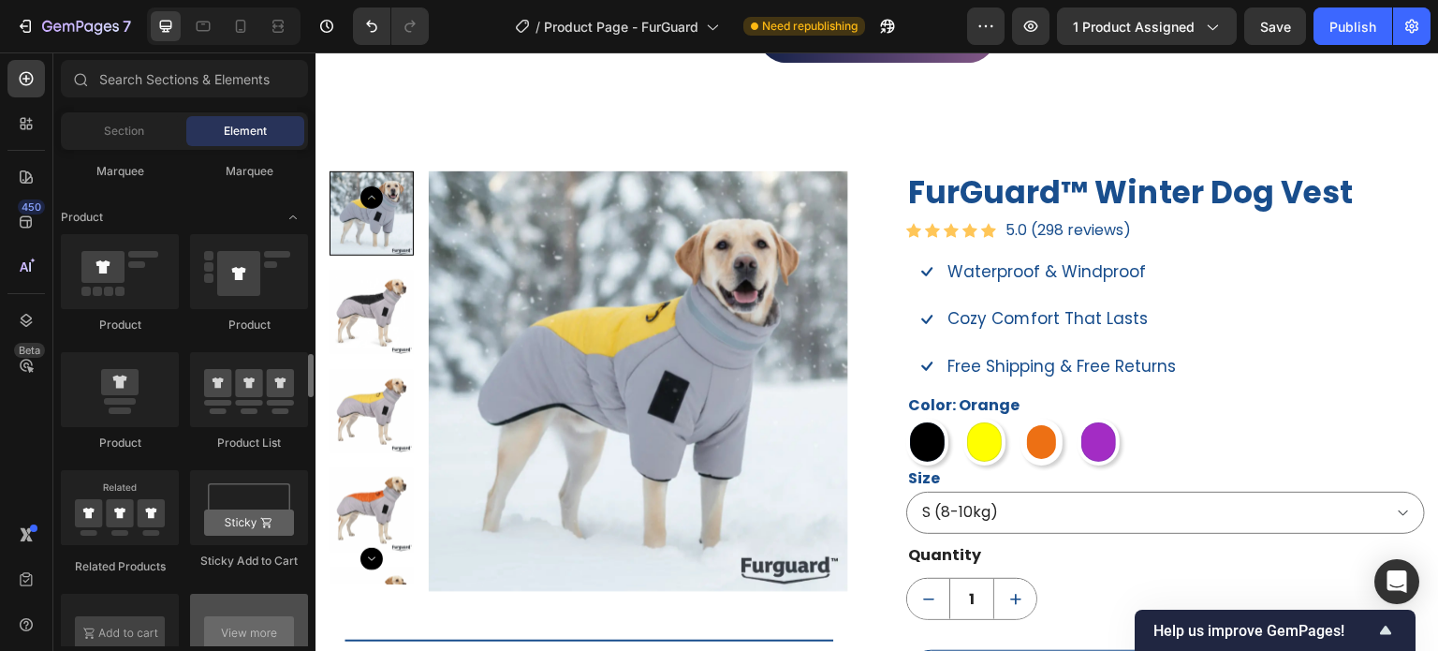
scroll to position [2528, 0]
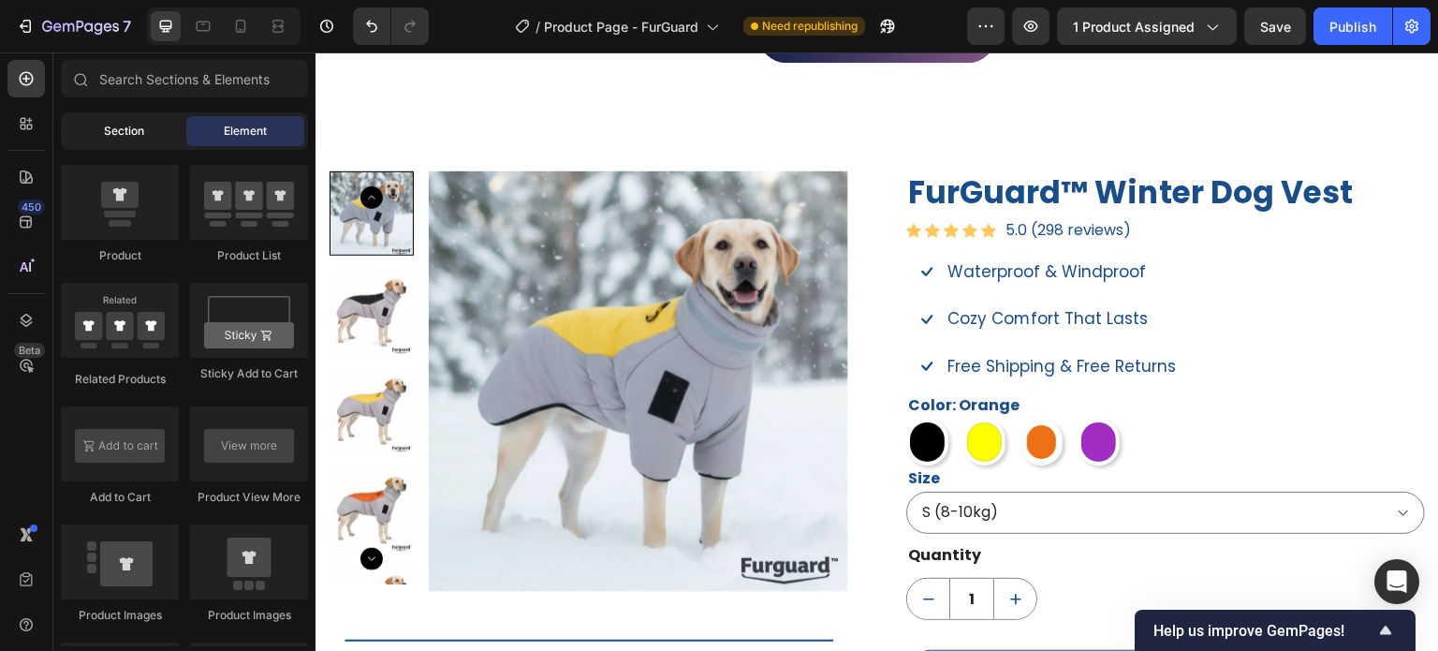
click at [104, 140] on div "Section" at bounding box center [124, 131] width 118 height 30
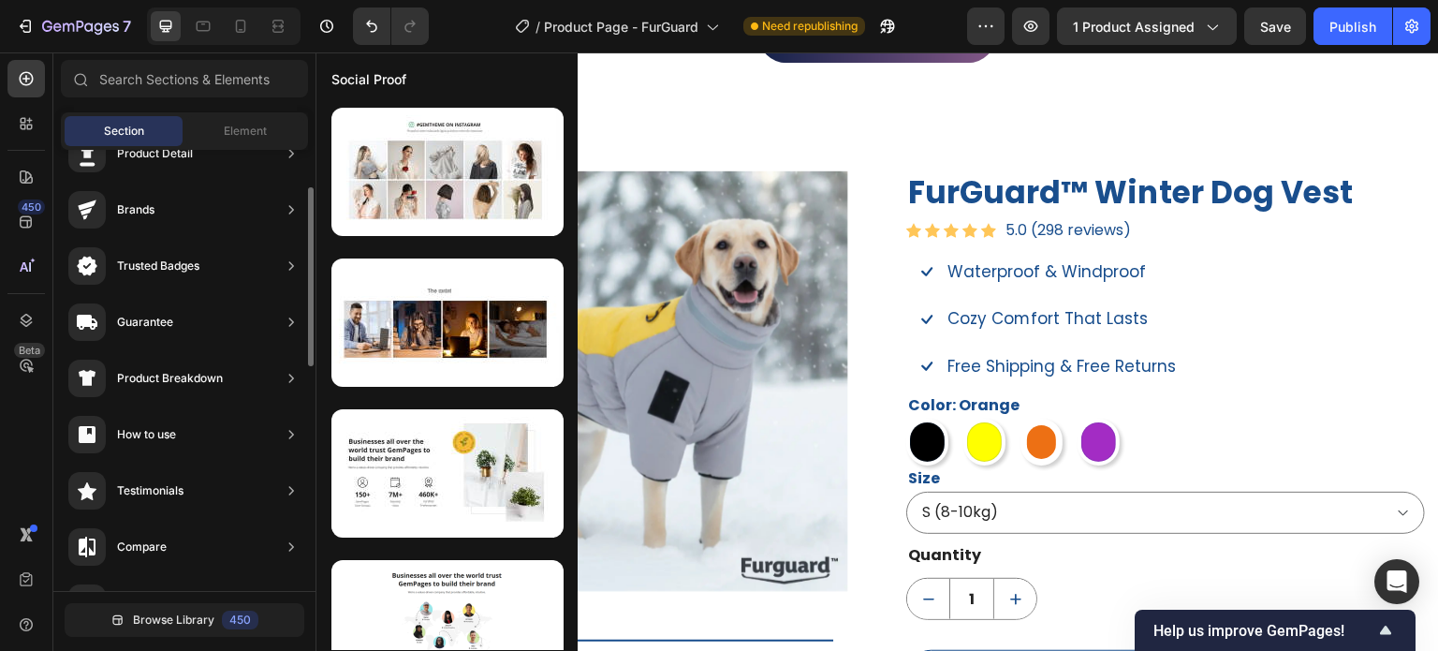
scroll to position [0, 0]
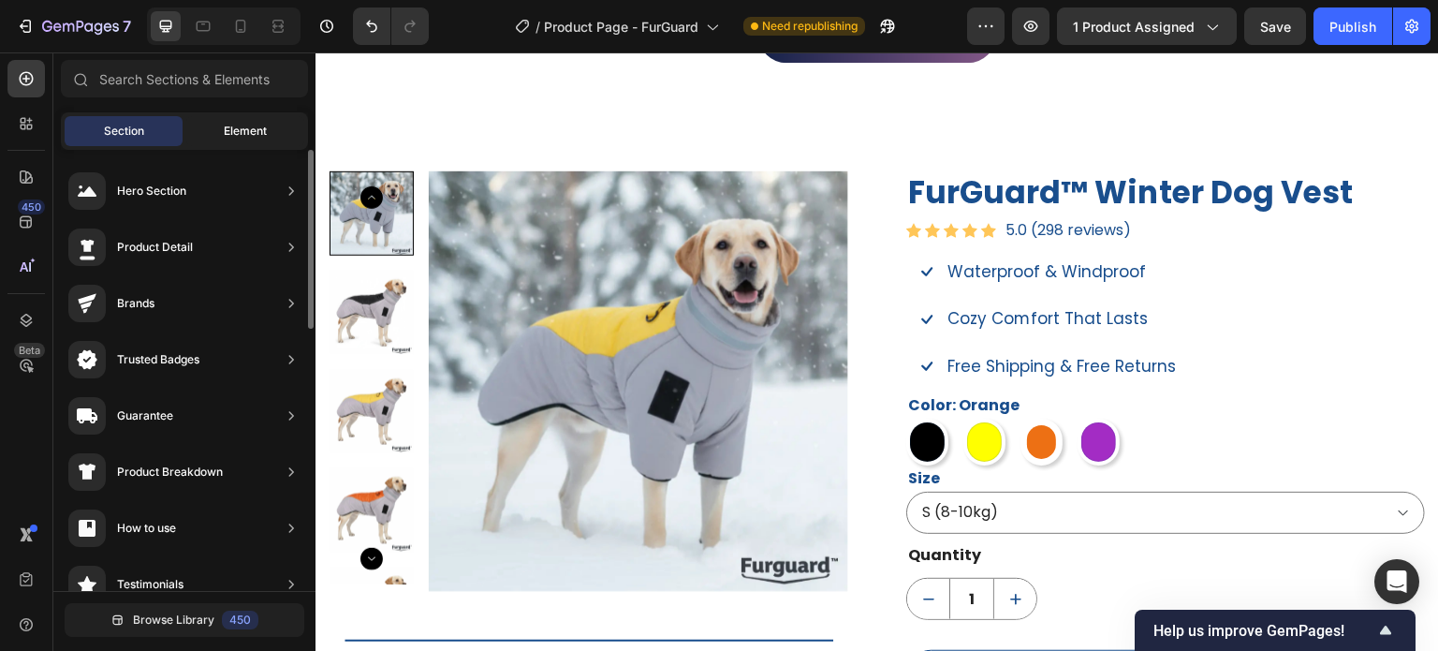
click at [233, 135] on span "Element" at bounding box center [245, 131] width 43 height 17
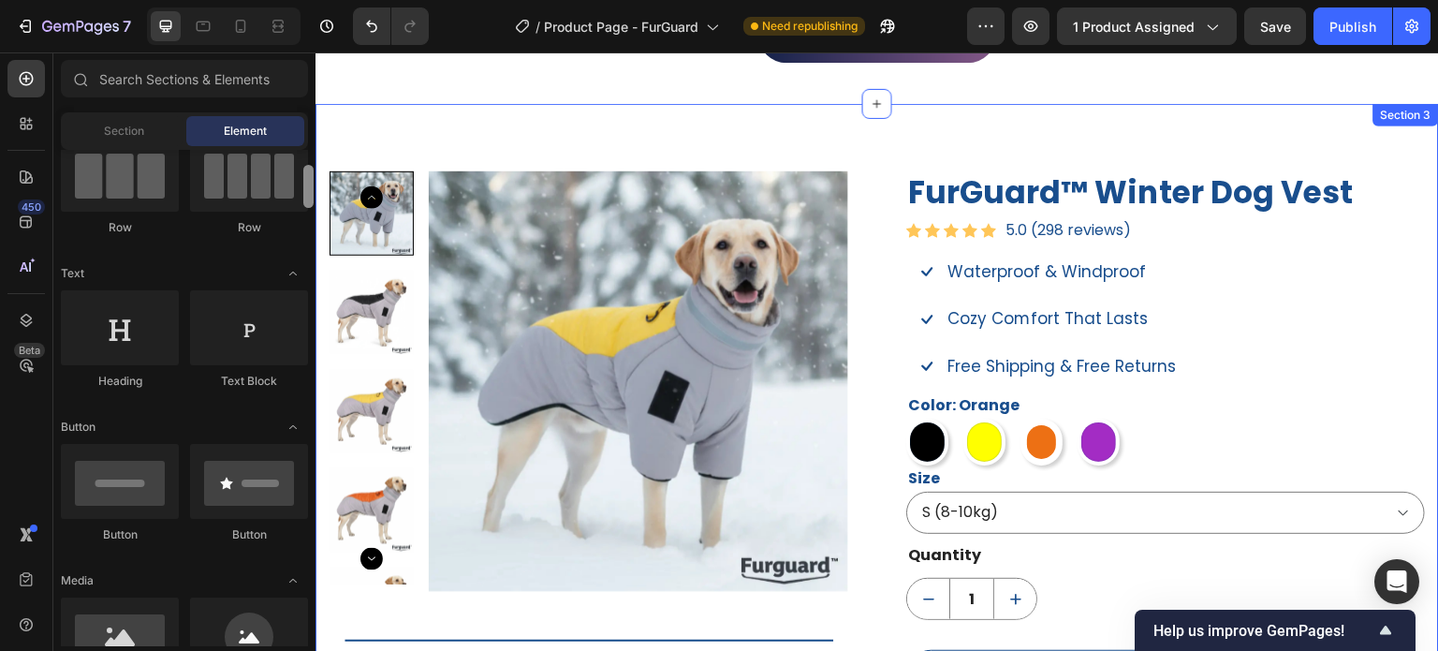
drag, startPoint x: 626, startPoint y: 324, endPoint x: 330, endPoint y: 126, distance: 356.6
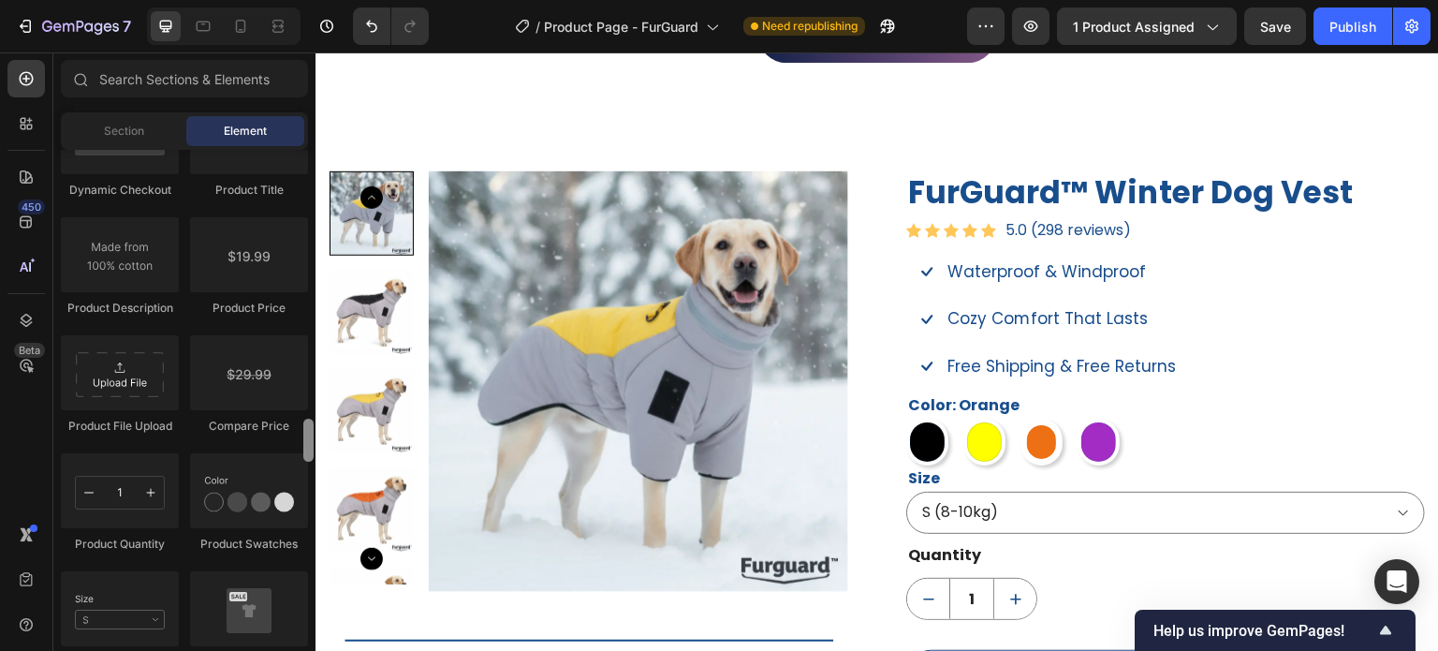
drag, startPoint x: 308, startPoint y: 281, endPoint x: 315, endPoint y: 433, distance: 151.8
click at [315, 434] on div at bounding box center [309, 398] width 14 height 496
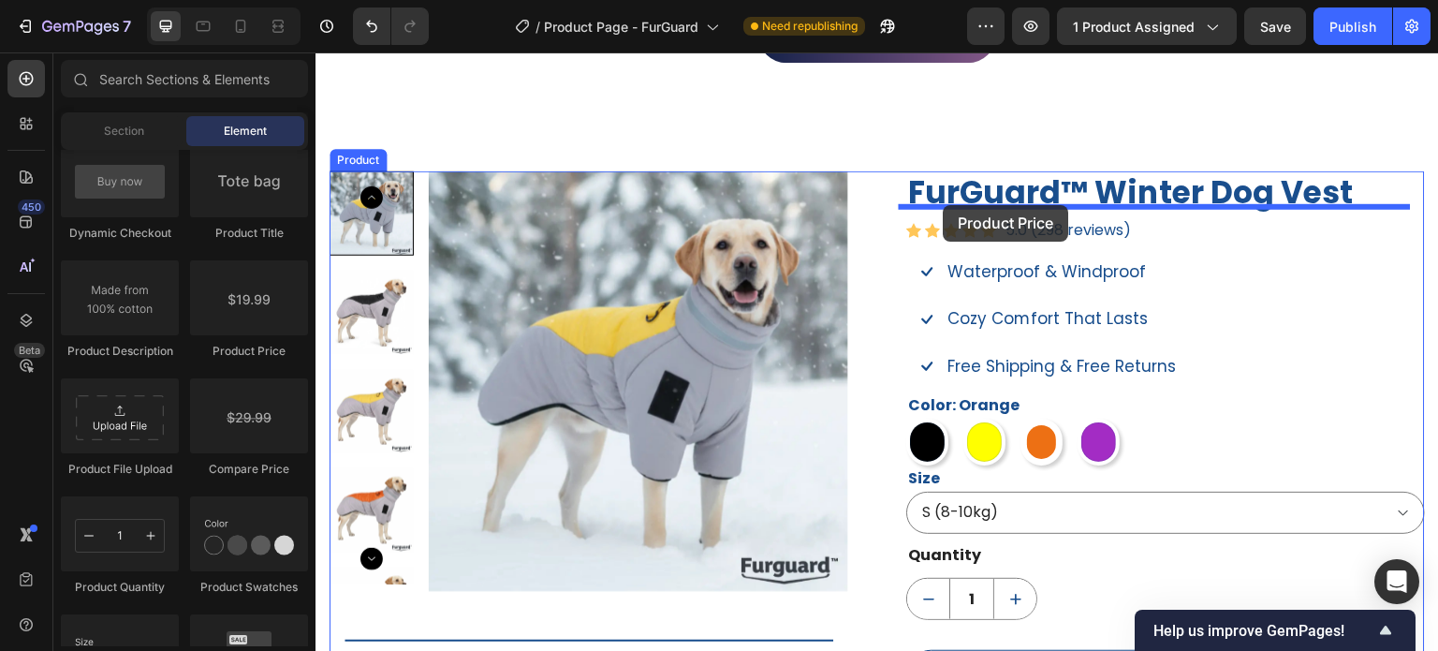
drag, startPoint x: 604, startPoint y: 336, endPoint x: 944, endPoint y: 205, distance: 364.3
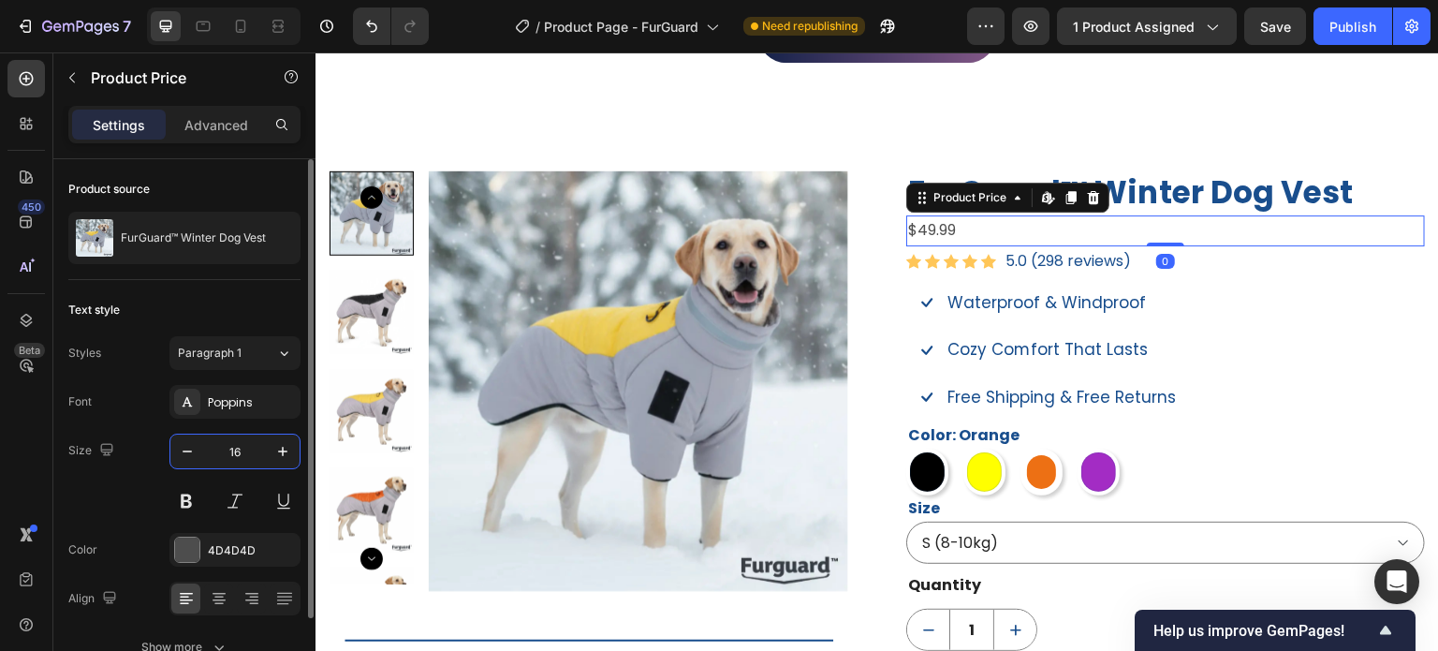
click at [247, 453] on input "16" at bounding box center [235, 452] width 62 height 34
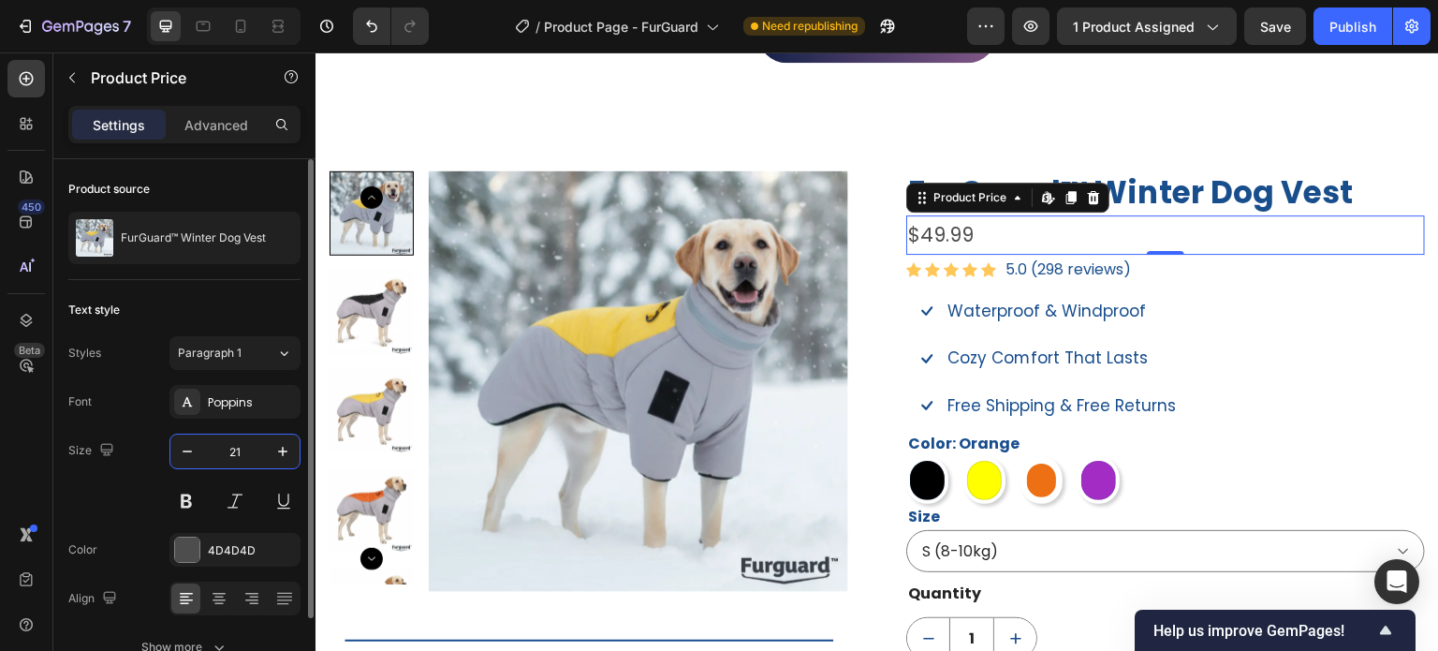
type input "2"
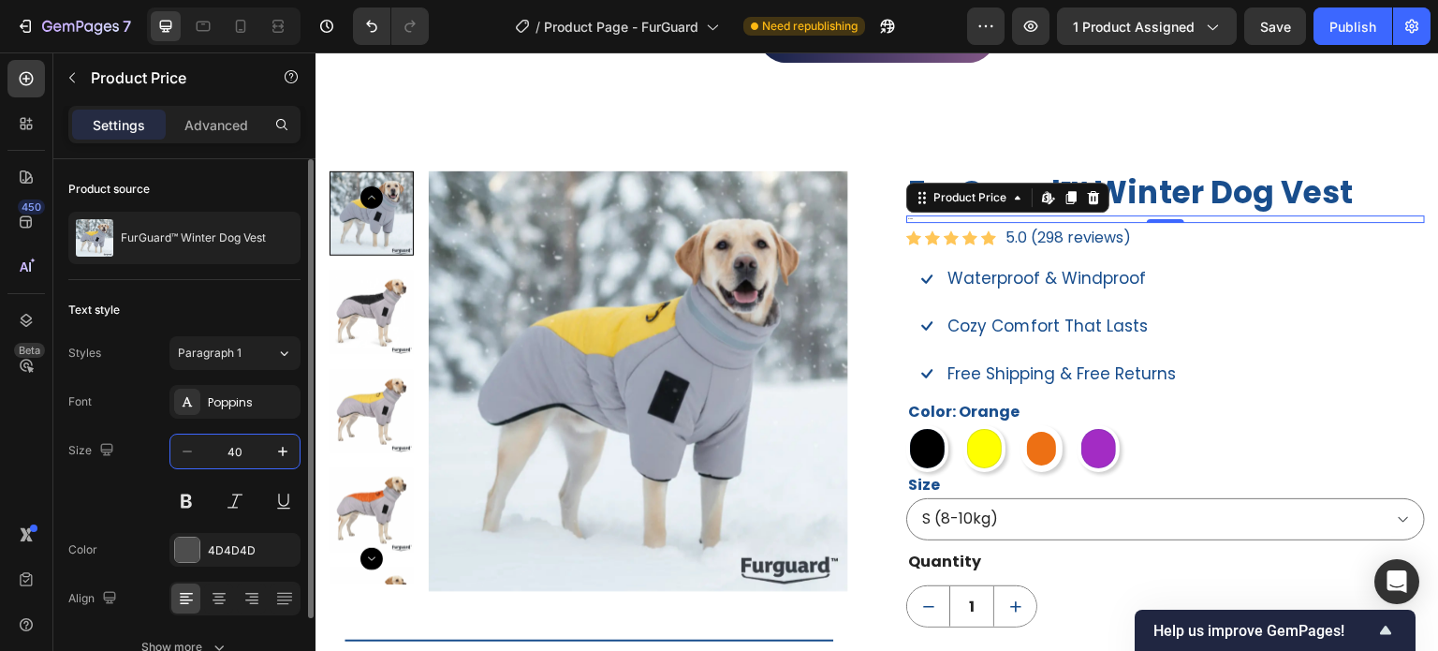
type input "40"
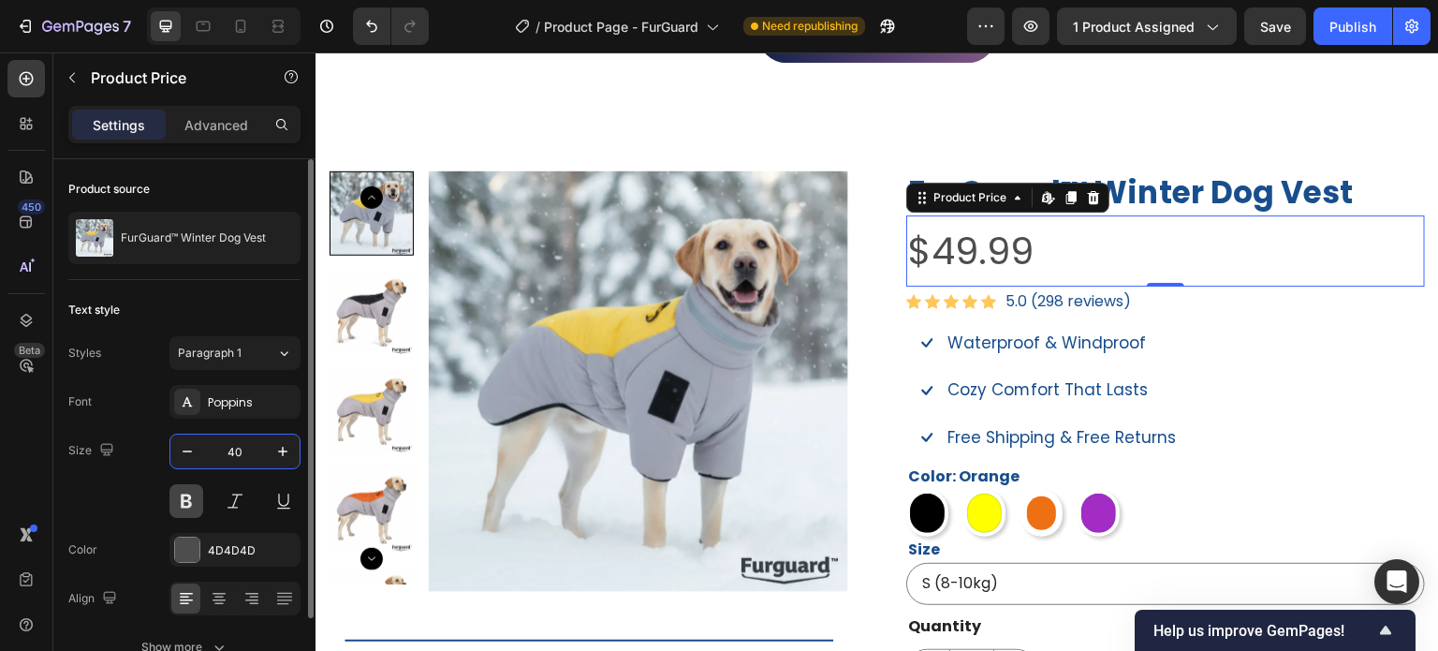
click at [187, 506] on button at bounding box center [186, 501] width 34 height 34
click at [199, 553] on div at bounding box center [187, 550] width 26 height 26
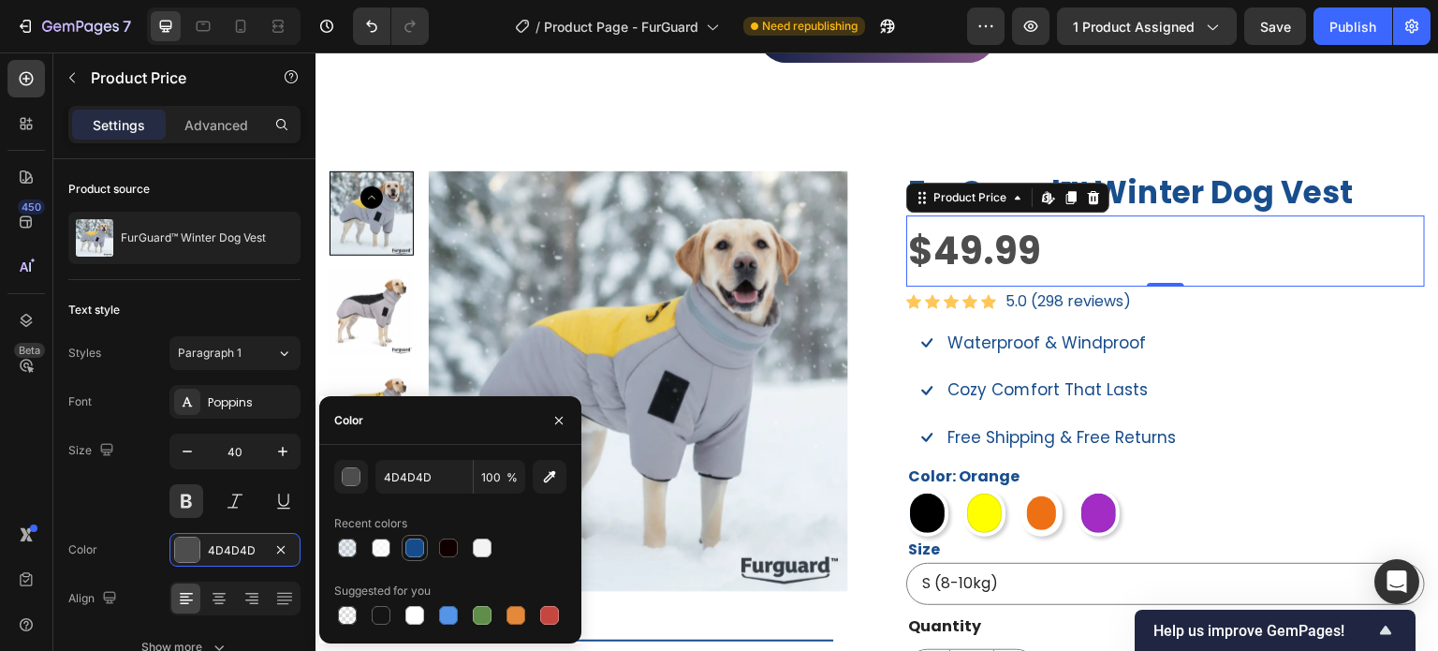
click at [420, 548] on div at bounding box center [414, 547] width 19 height 19
type input "164C8C"
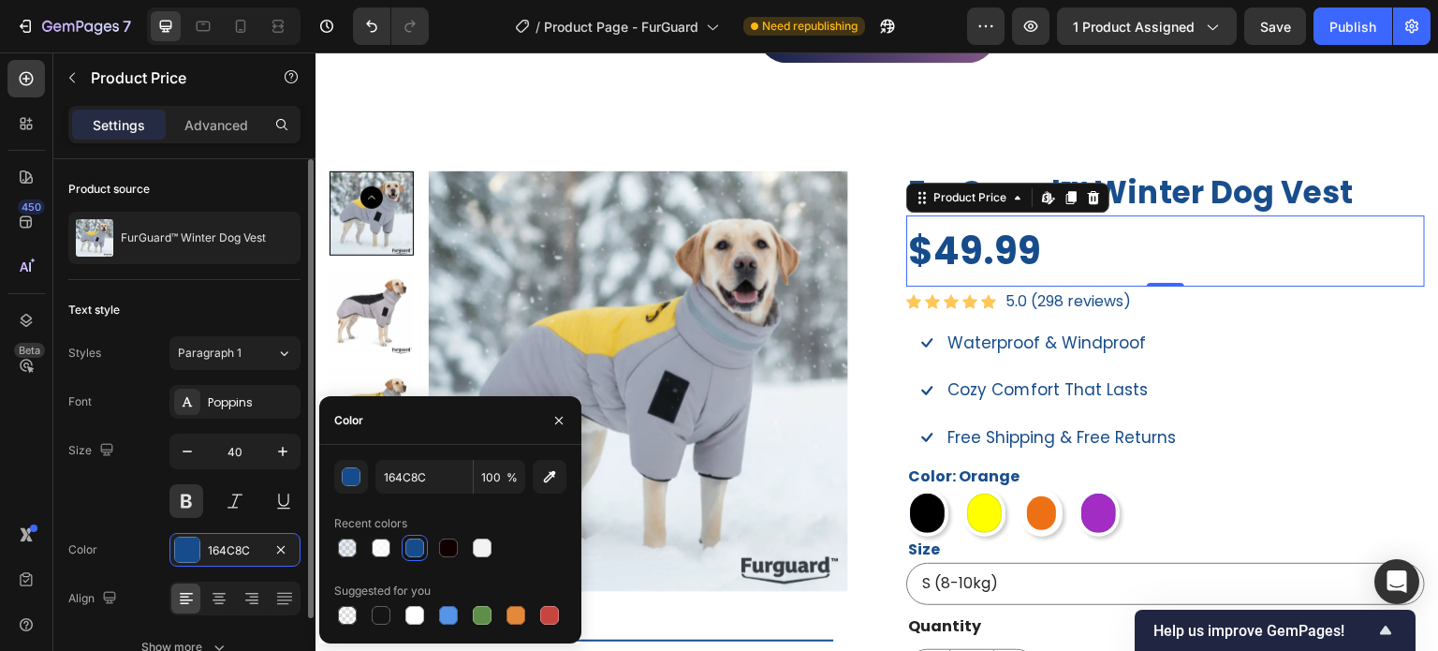
click at [159, 449] on div "Size 40" at bounding box center [184, 476] width 232 height 84
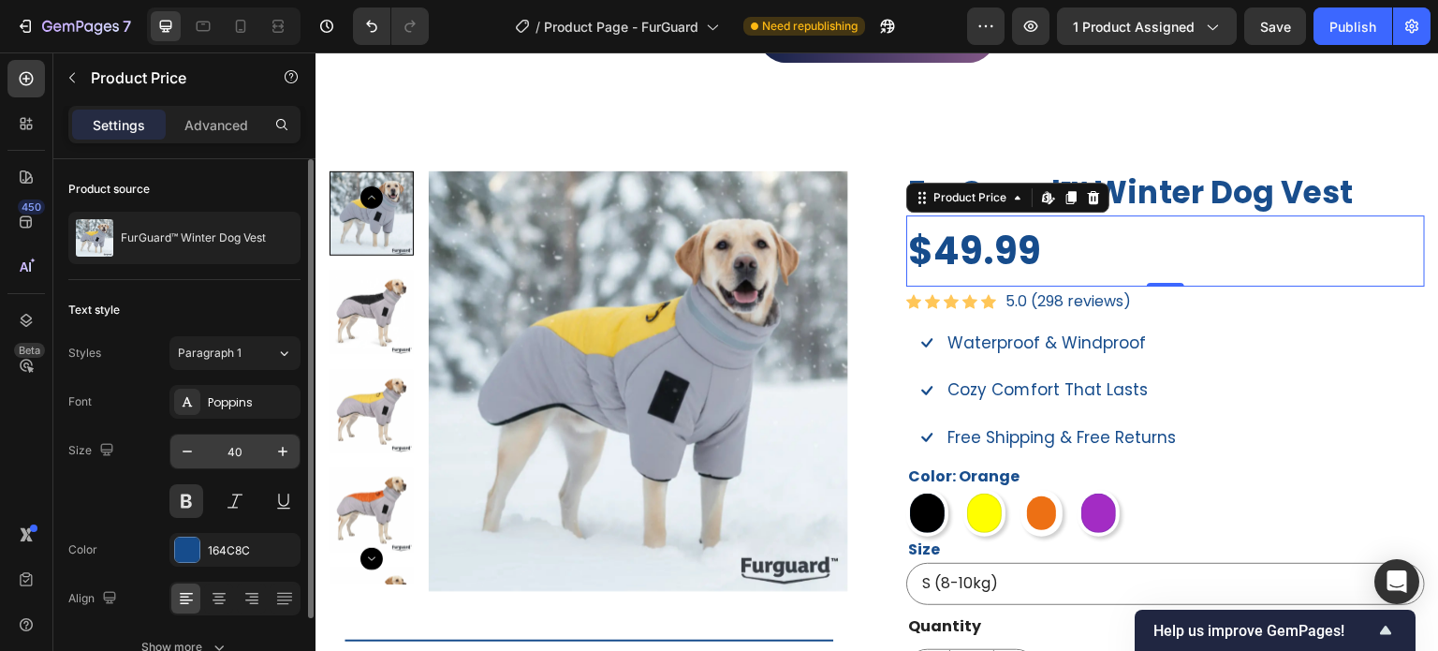
click at [255, 448] on input "40" at bounding box center [235, 452] width 62 height 34
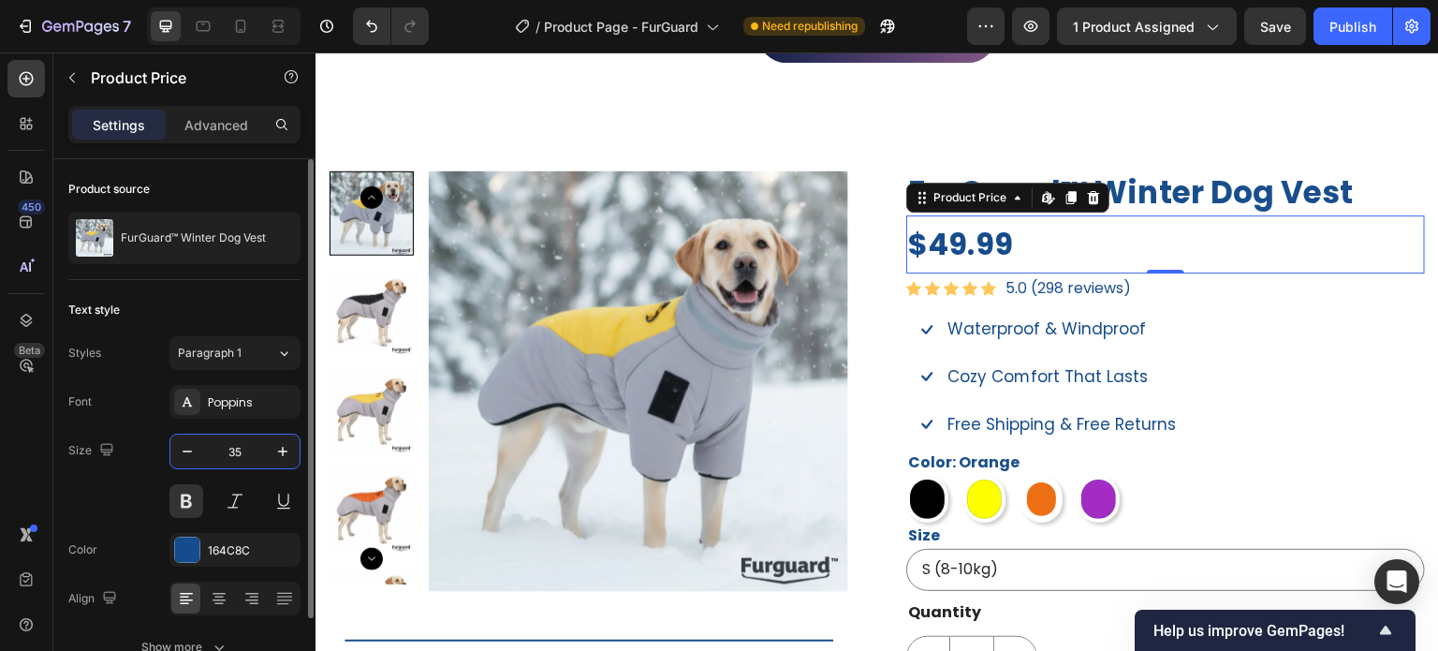
type input "35"
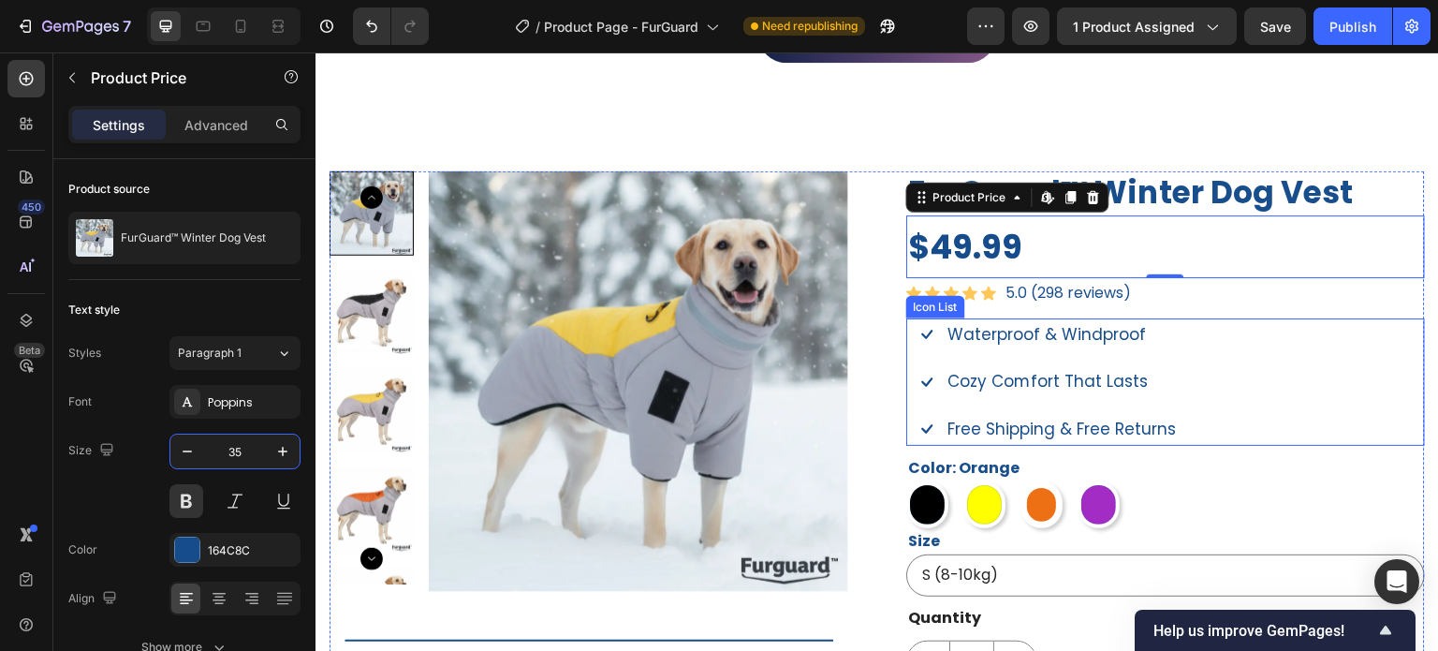
click at [1195, 394] on div "Icon Waterproof & Windproof Text block Icon Cozy Comfort That Lasts Text block …" at bounding box center [1165, 381] width 519 height 127
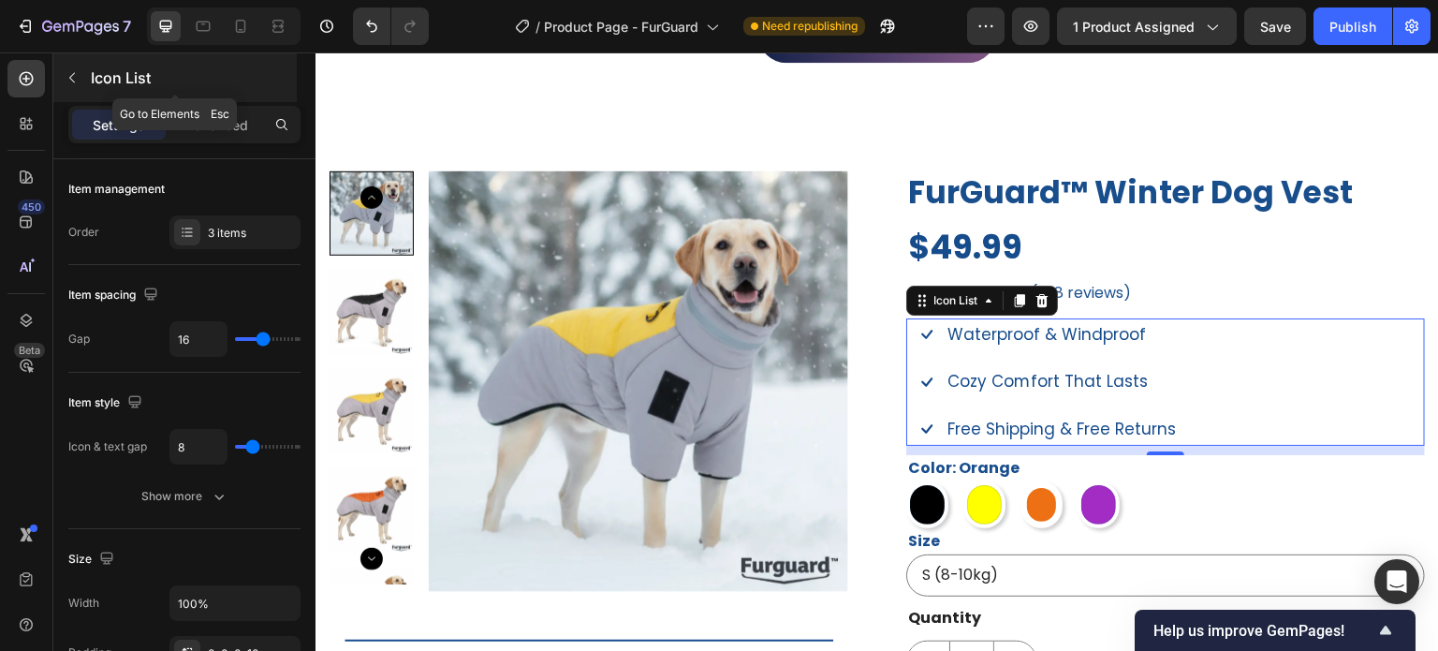
click at [81, 89] on button "button" at bounding box center [72, 78] width 30 height 30
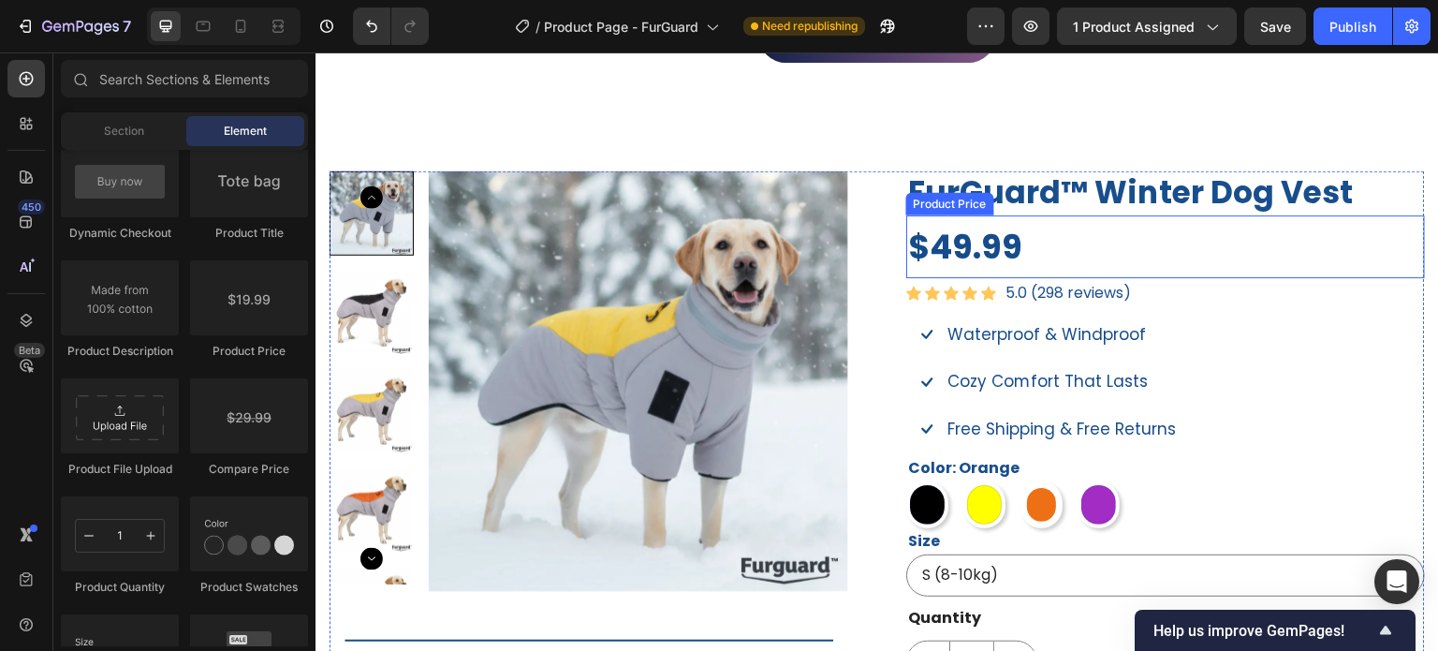
click at [1067, 254] on div "$49.99" at bounding box center [1165, 246] width 519 height 63
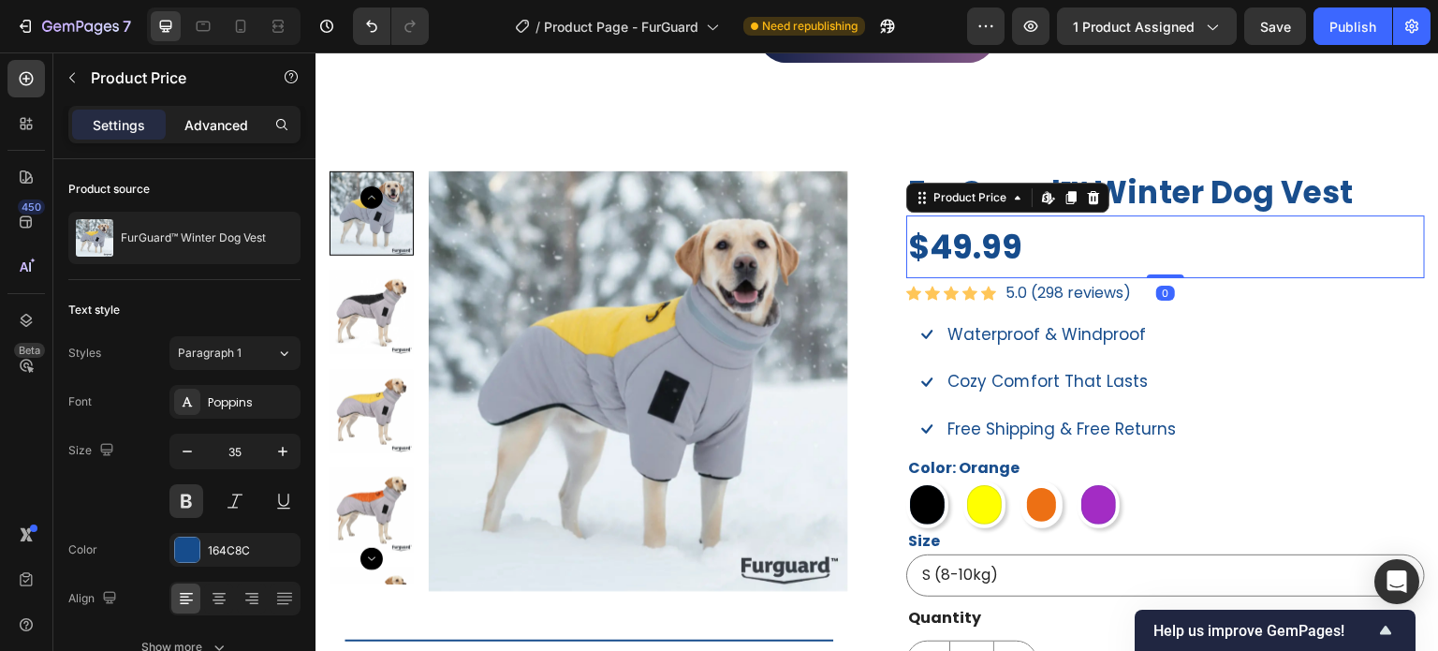
click at [191, 125] on p "Advanced" at bounding box center [216, 125] width 64 height 20
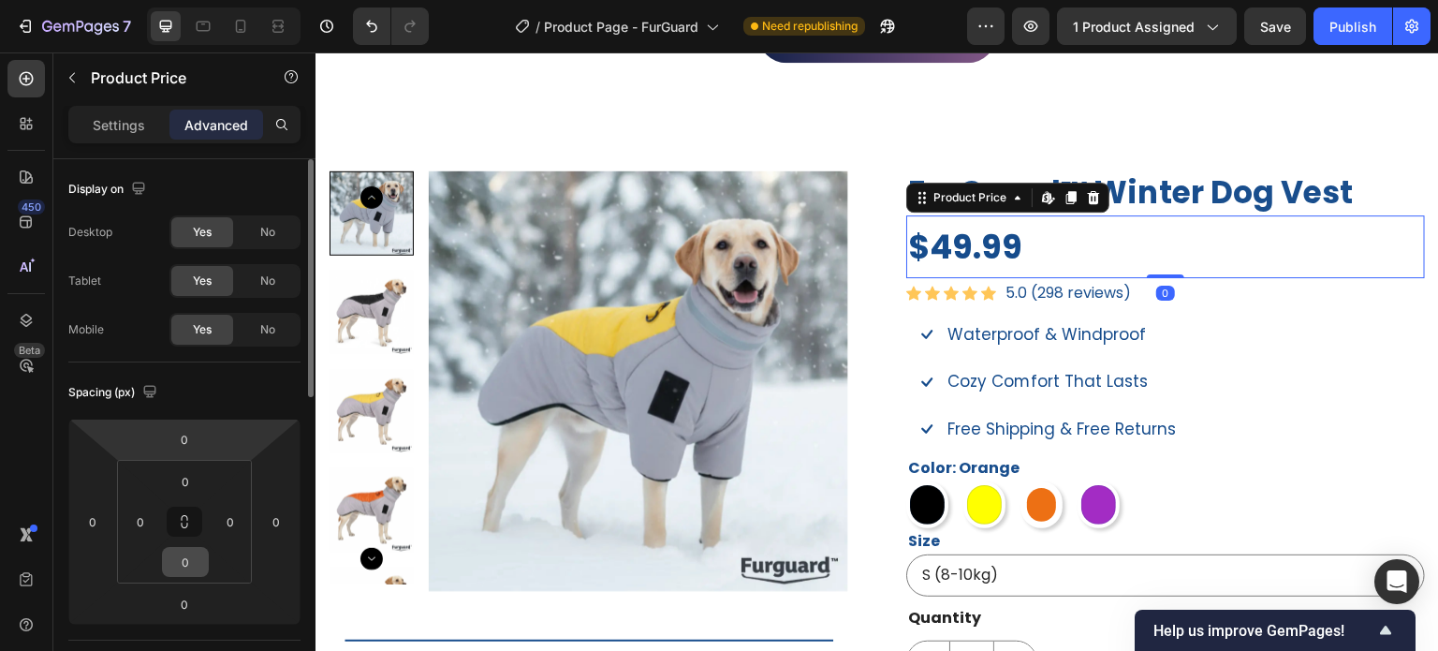
scroll to position [94, 0]
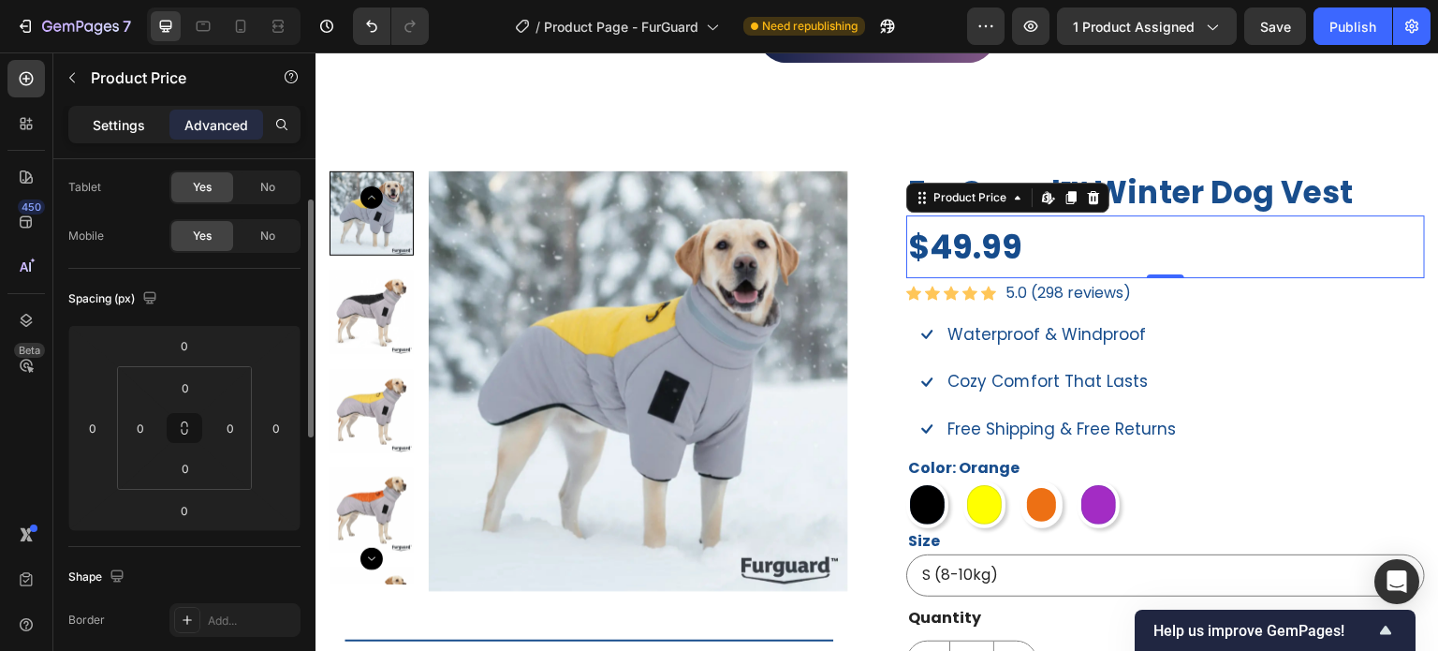
click at [116, 115] on p "Settings" at bounding box center [119, 125] width 52 height 20
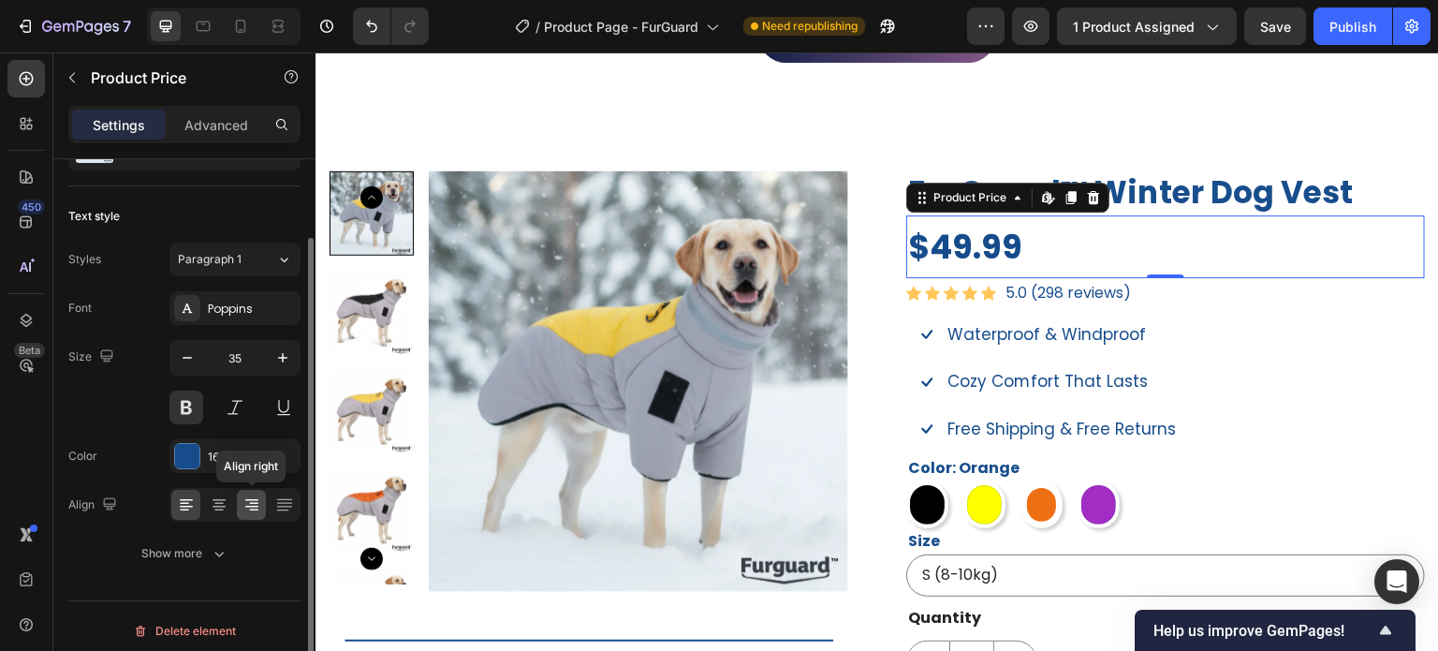
scroll to position [101, 0]
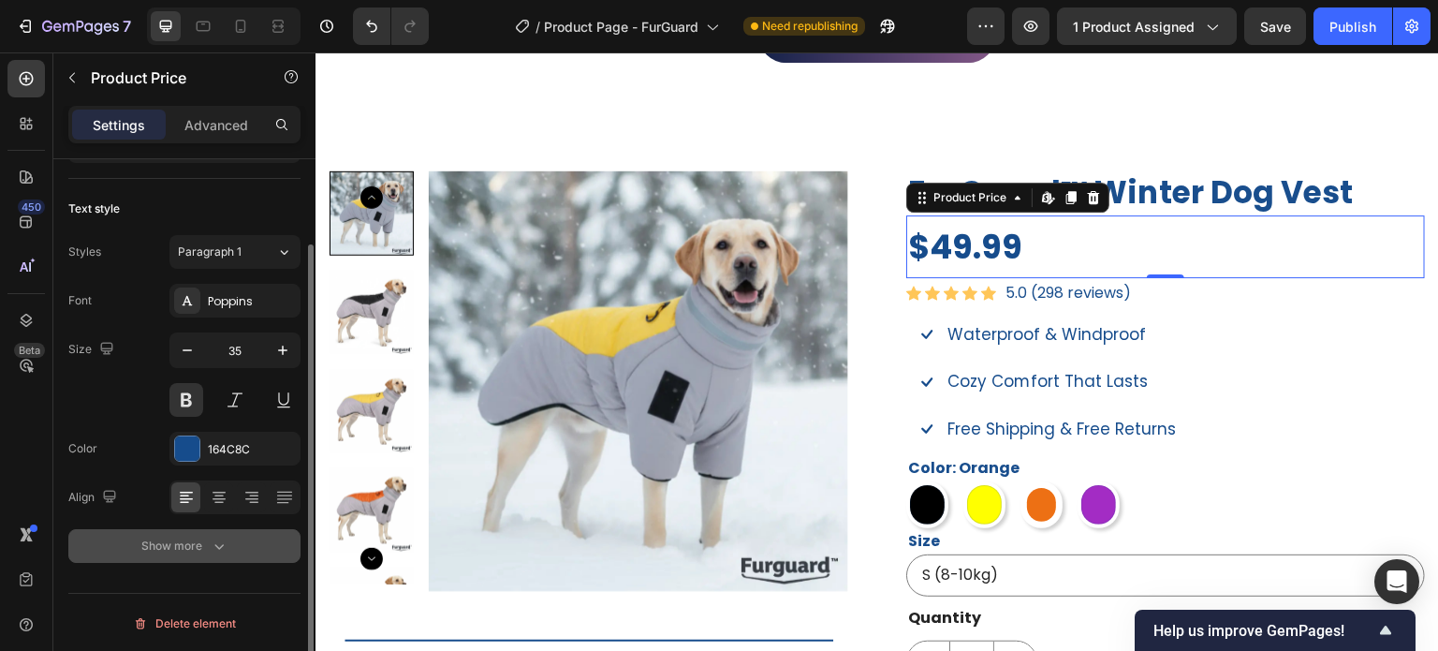
click at [187, 542] on div "Show more" at bounding box center [184, 546] width 87 height 19
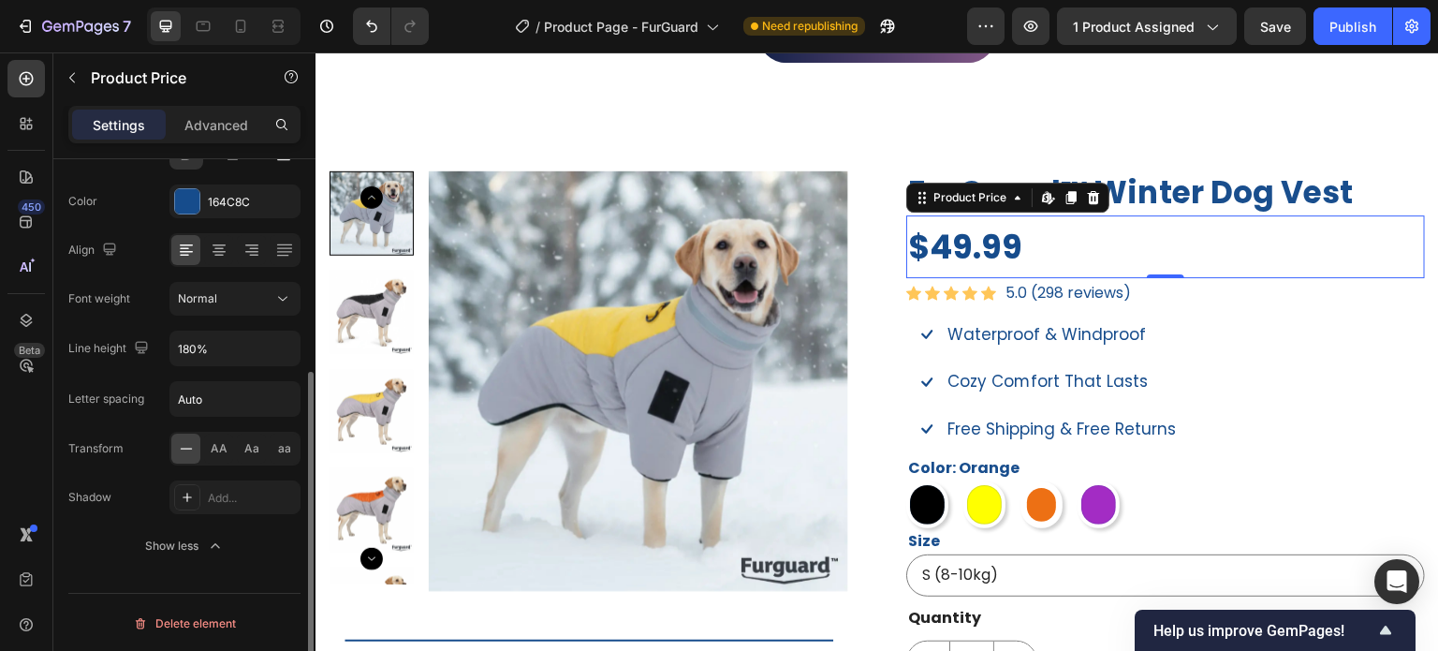
scroll to position [255, 0]
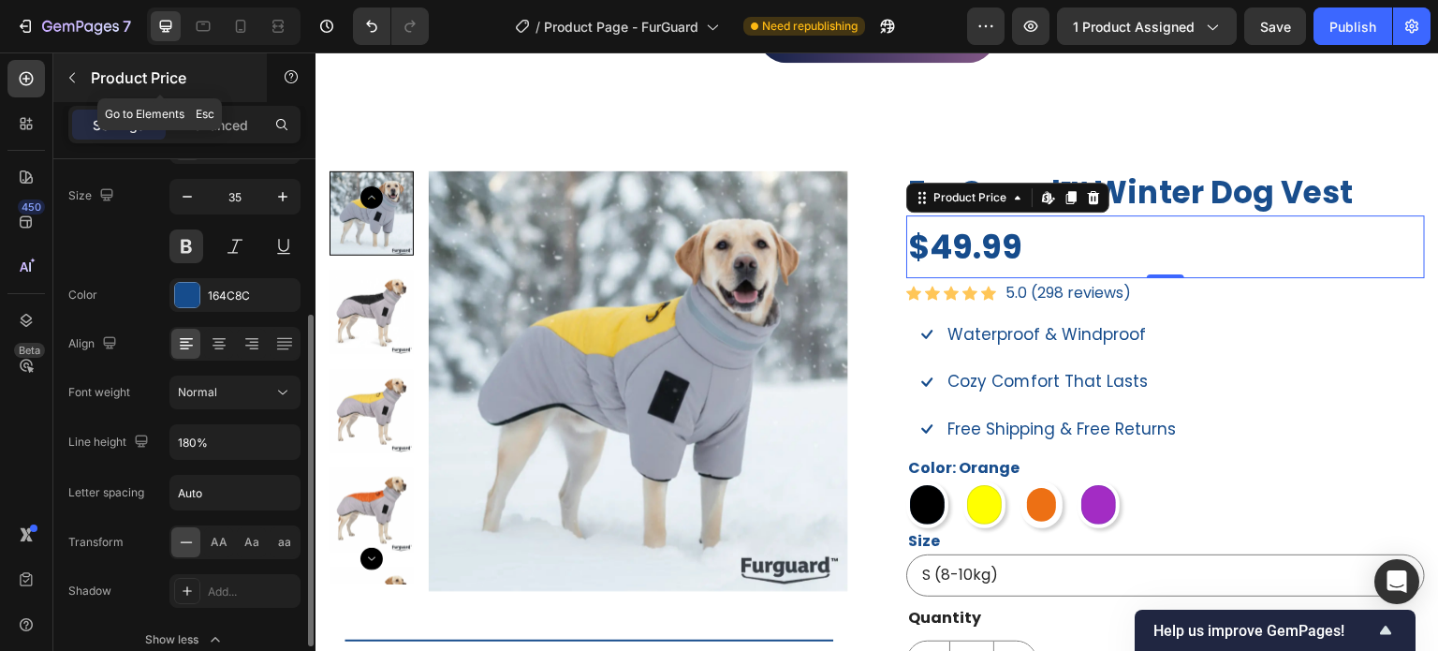
click at [79, 70] on icon "button" at bounding box center [72, 77] width 15 height 15
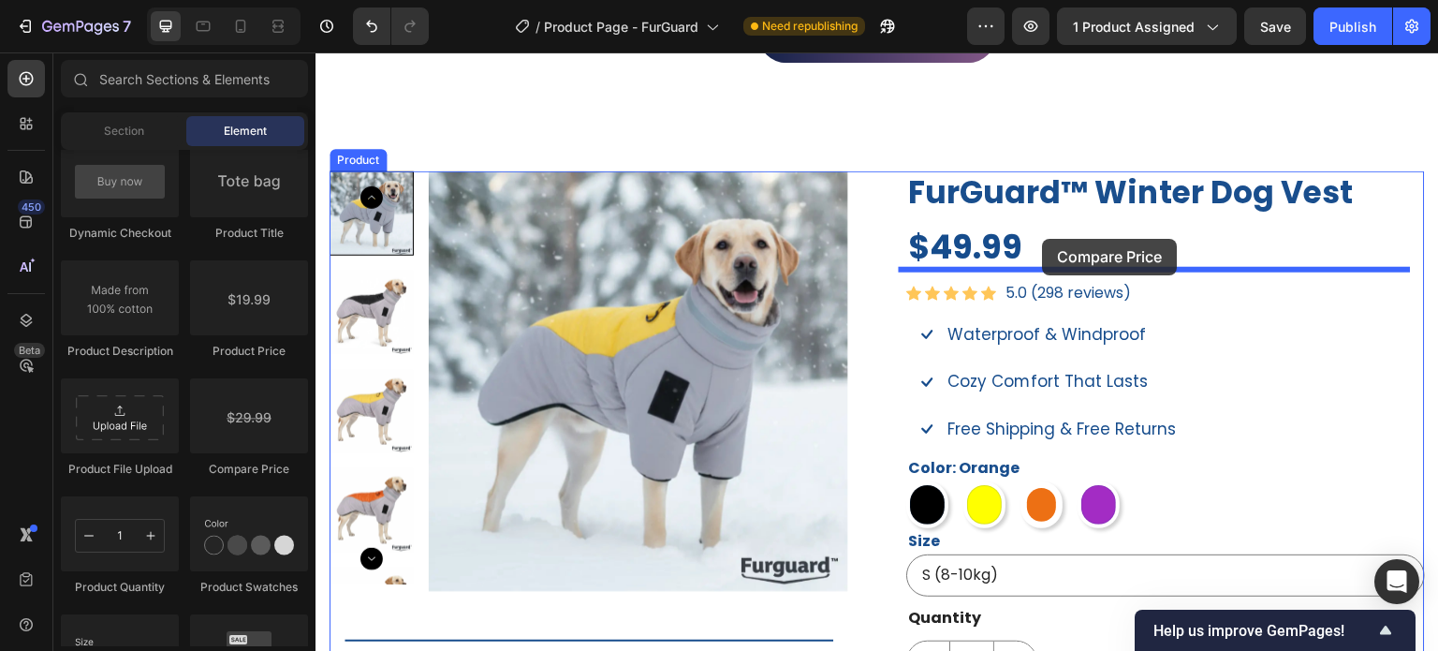
drag, startPoint x: 670, startPoint y: 444, endPoint x: 1043, endPoint y: 239, distance: 426.2
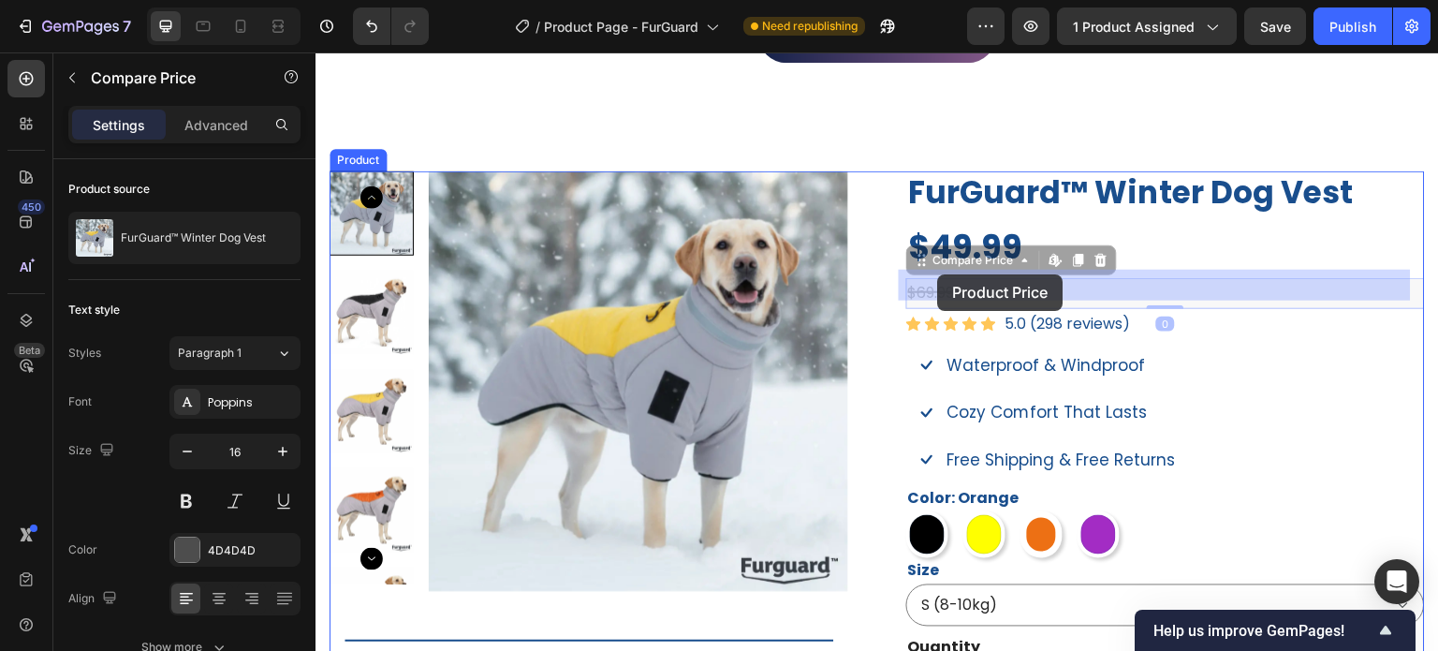
drag, startPoint x: 910, startPoint y: 255, endPoint x: 938, endPoint y: 274, distance: 34.3
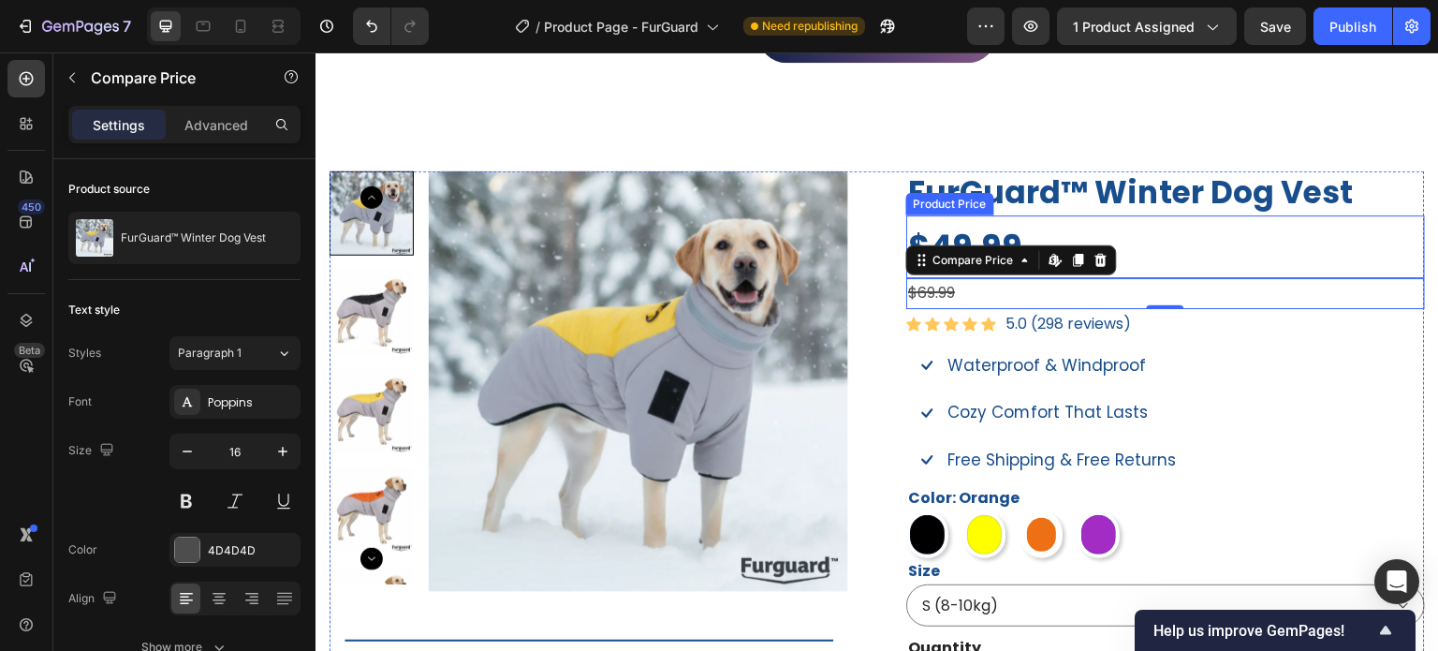
click at [965, 218] on div "$49.99" at bounding box center [1165, 246] width 519 height 63
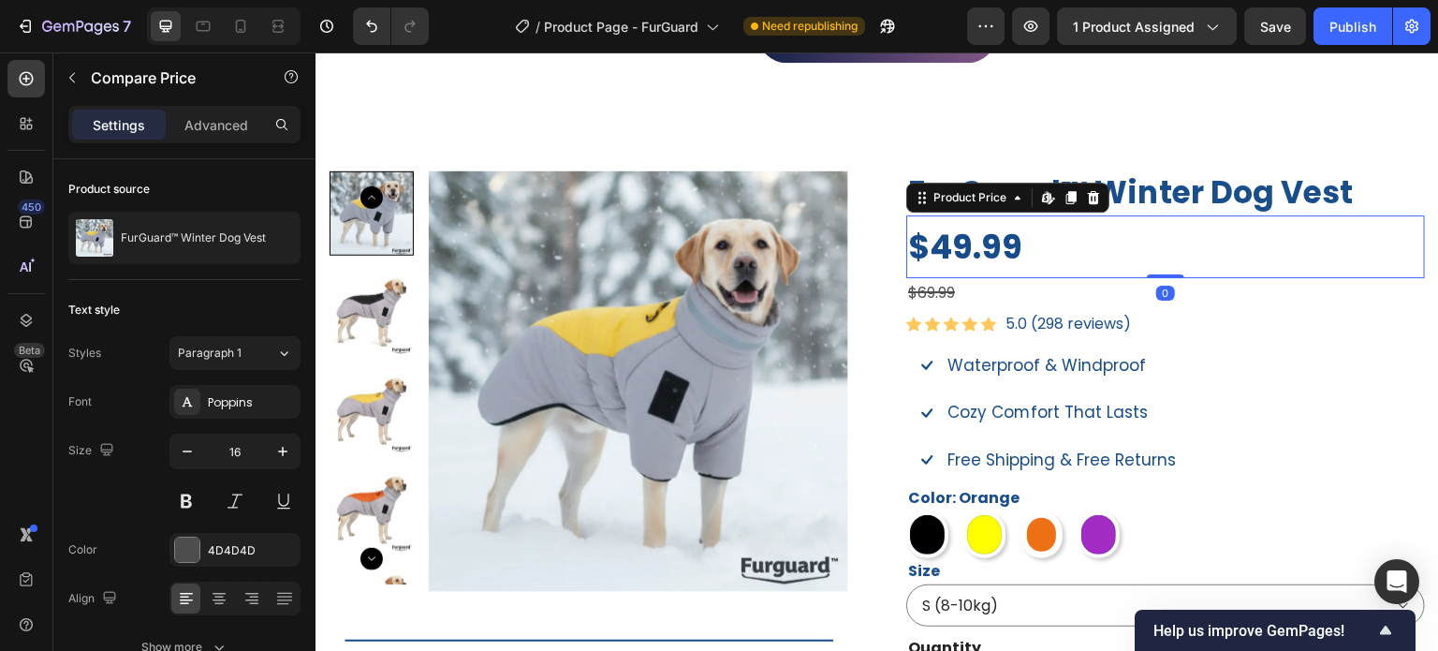
scroll to position [101, 0]
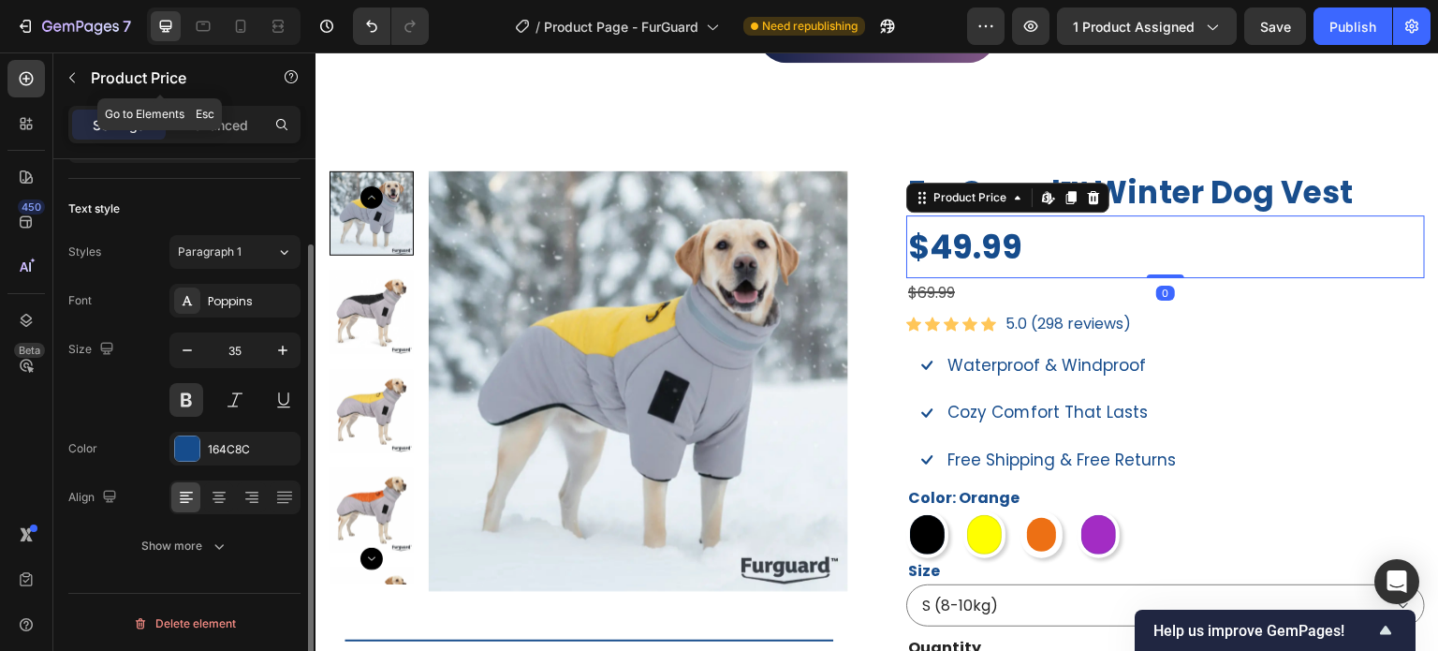
click at [77, 81] on icon "button" at bounding box center [72, 77] width 15 height 15
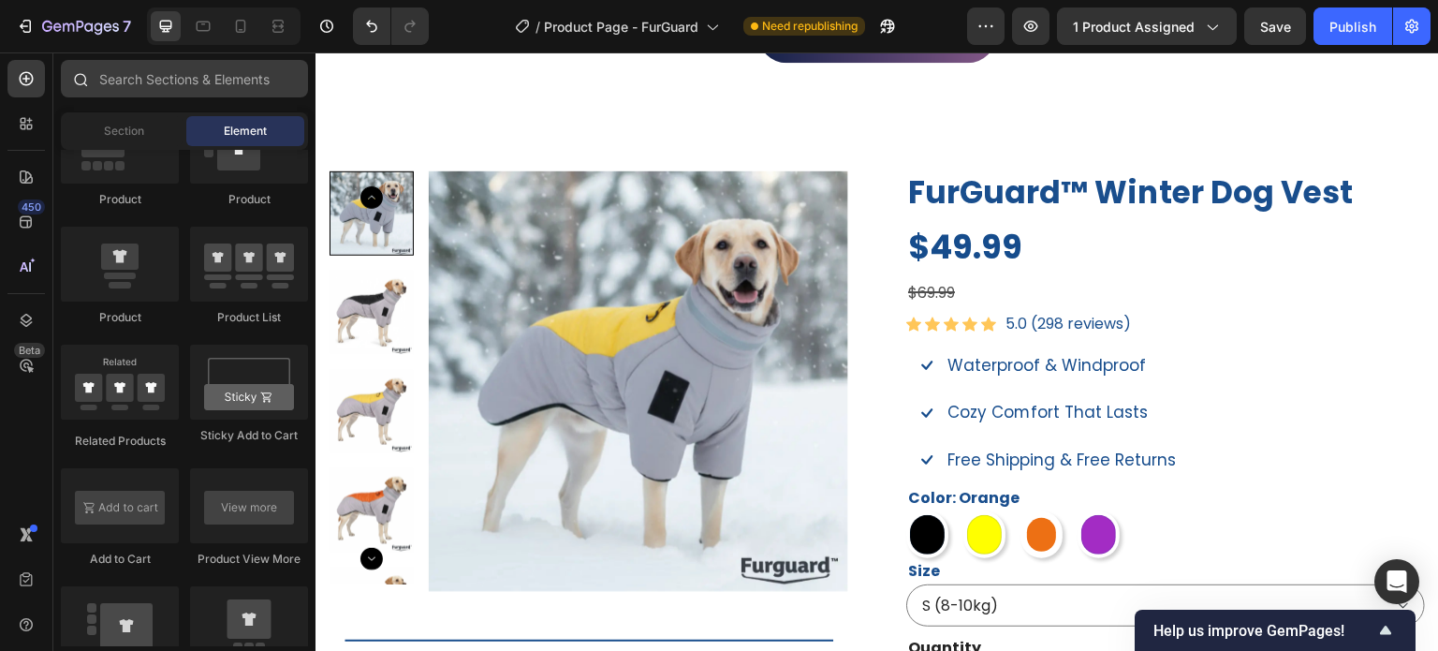
scroll to position [0, 0]
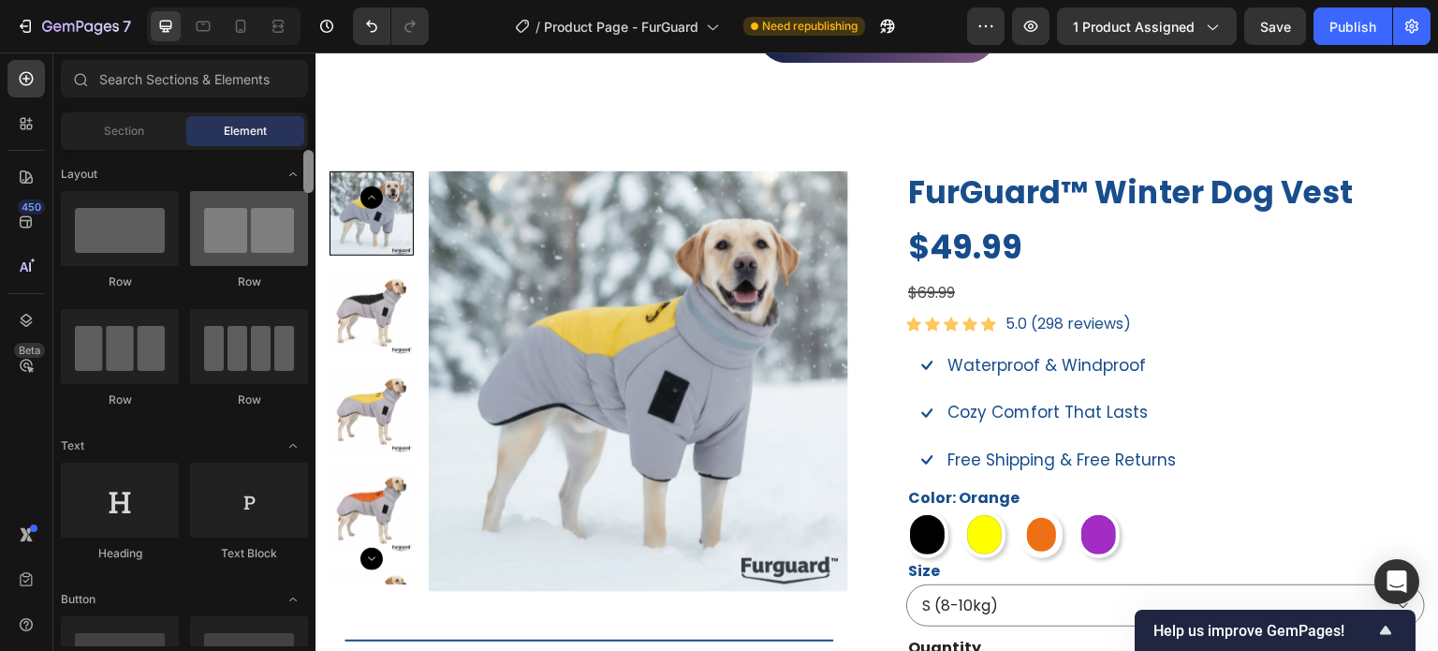
drag, startPoint x: 306, startPoint y: 304, endPoint x: 189, endPoint y: 198, distance: 158.4
click at [306, 73] on div "Sections(18) Elements(84) Section Element Hero Section Product Detail Brands Tr…" at bounding box center [184, 353] width 262 height 586
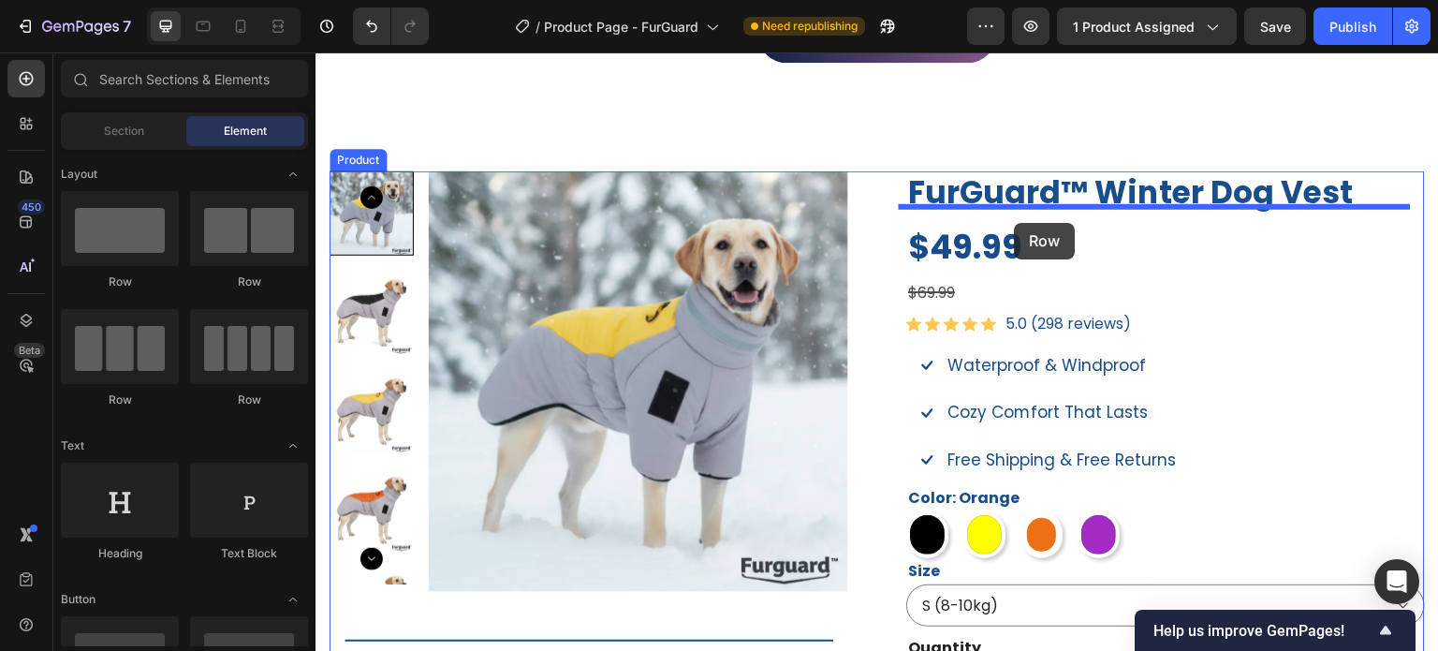
drag, startPoint x: 626, startPoint y: 284, endPoint x: 1015, endPoint y: 223, distance: 394.3
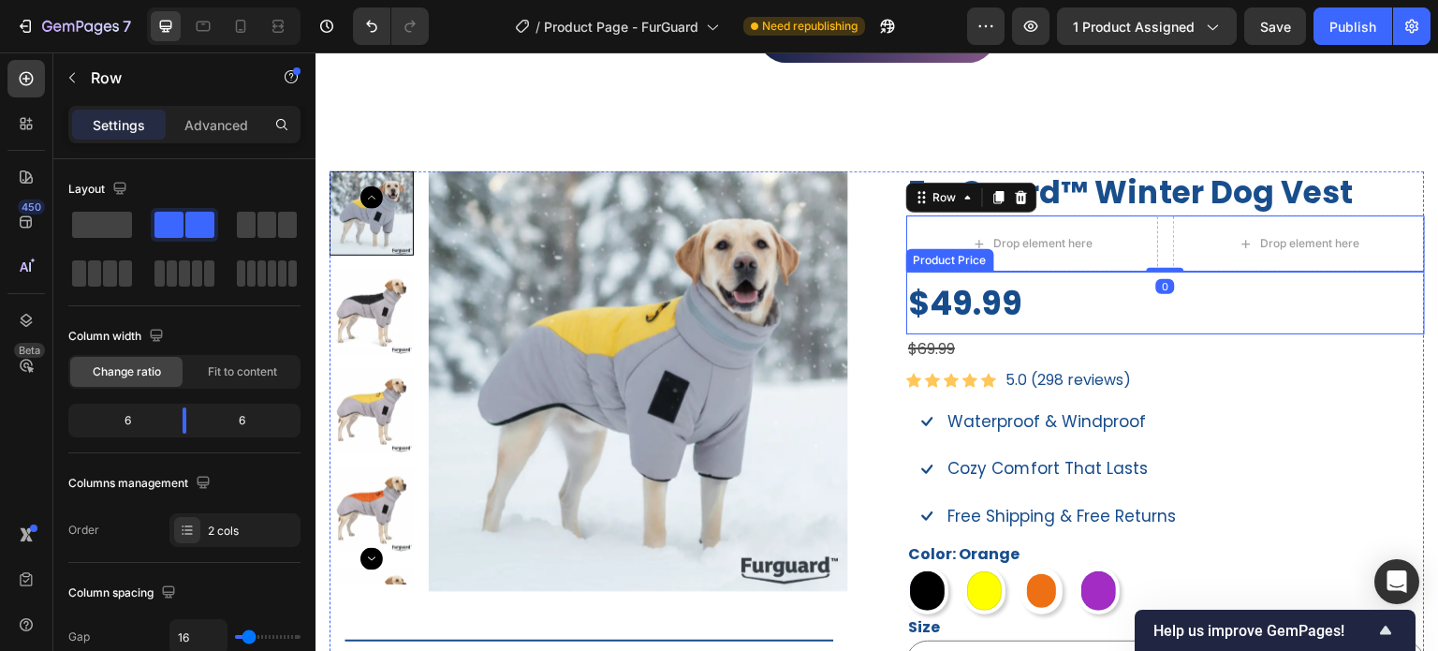
click at [1016, 285] on div "$49.99" at bounding box center [1165, 303] width 519 height 63
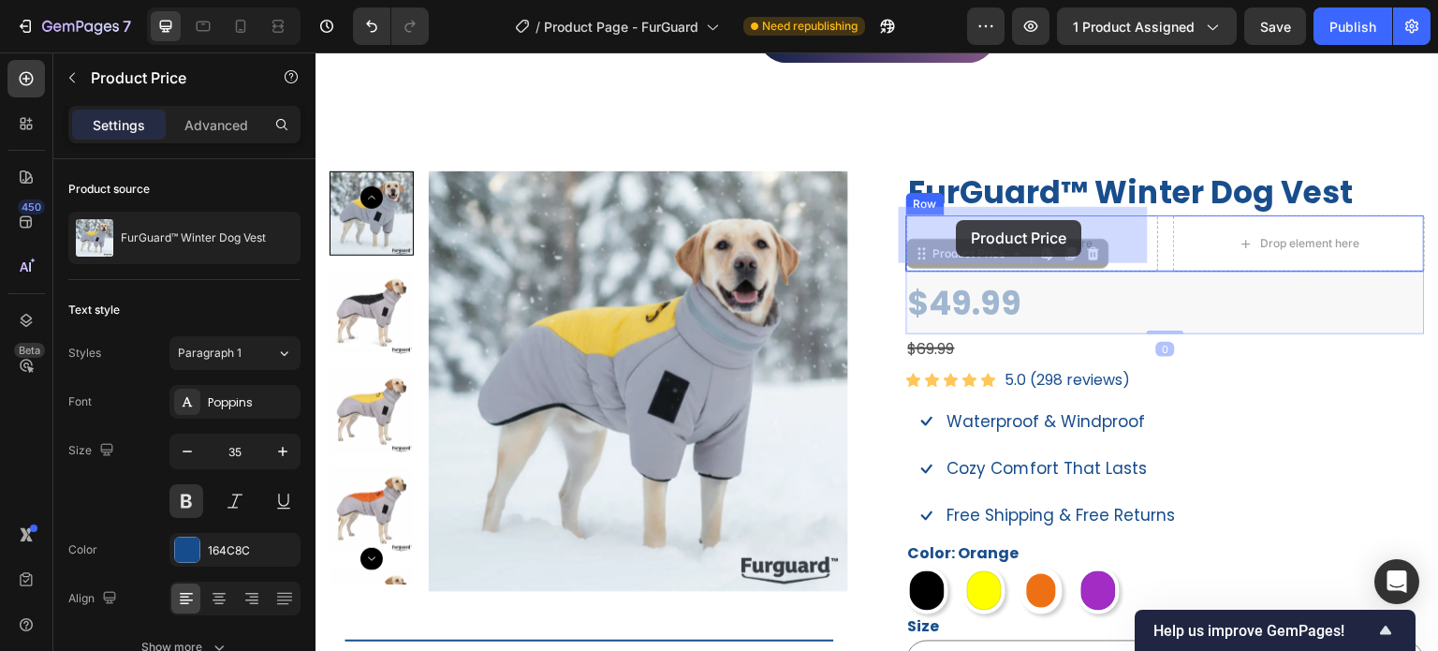
drag, startPoint x: 910, startPoint y: 243, endPoint x: 957, endPoint y: 220, distance: 51.9
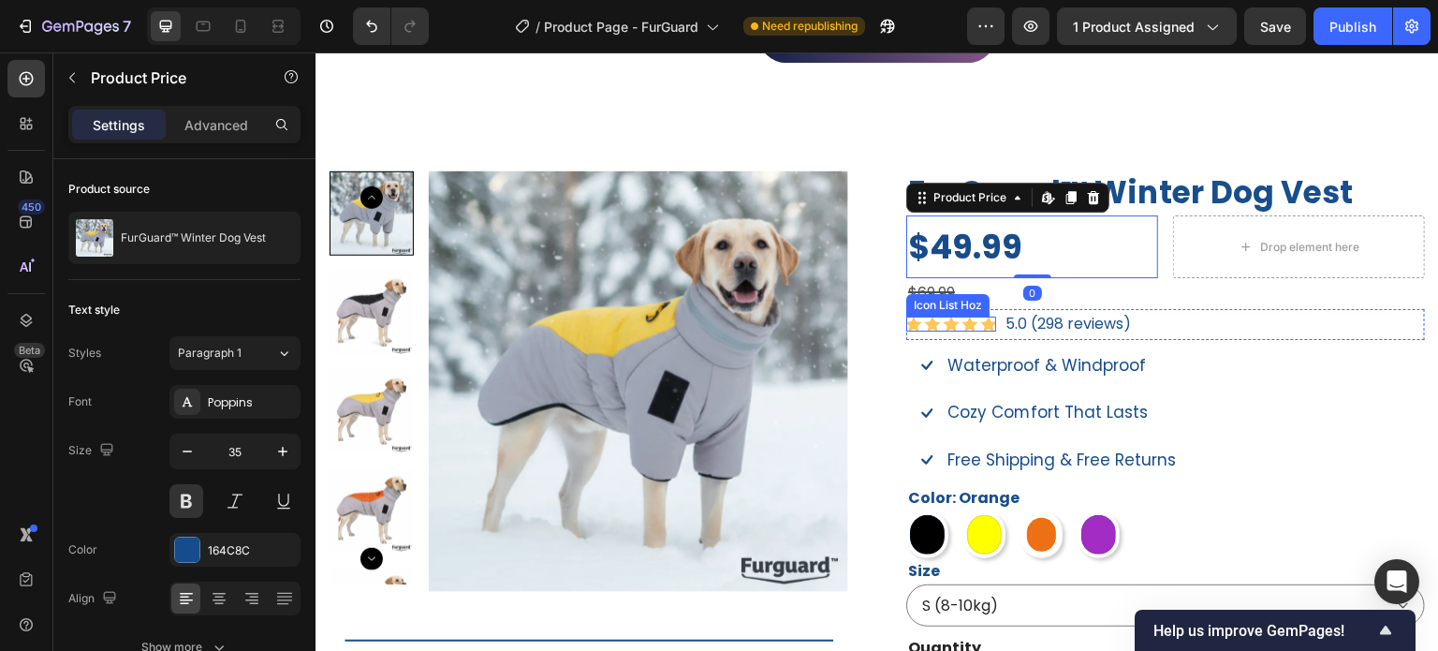
click at [968, 294] on div "Icon List Hoz" at bounding box center [947, 305] width 83 height 22
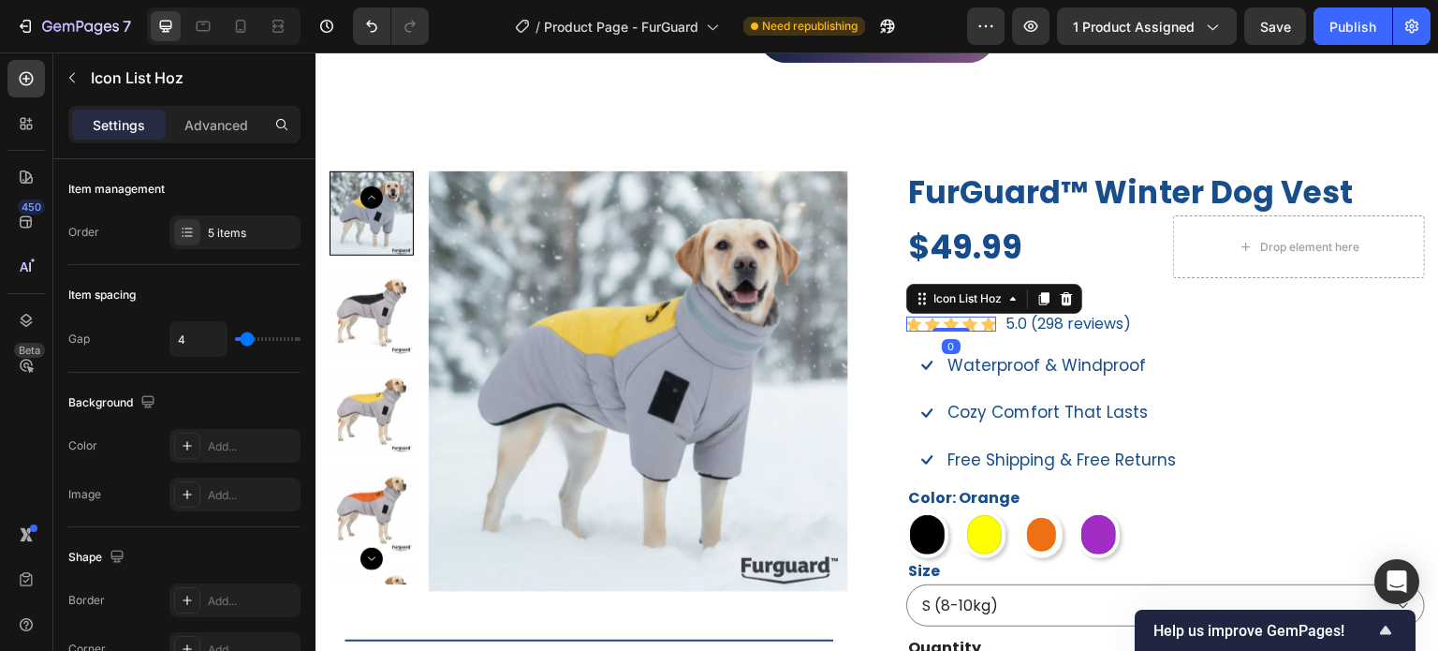
click at [1220, 309] on div "Icon Icon Icon Icon Icon Icon List Hoz 0 5.0 (298 reviews) Text block Row" at bounding box center [1165, 324] width 519 height 31
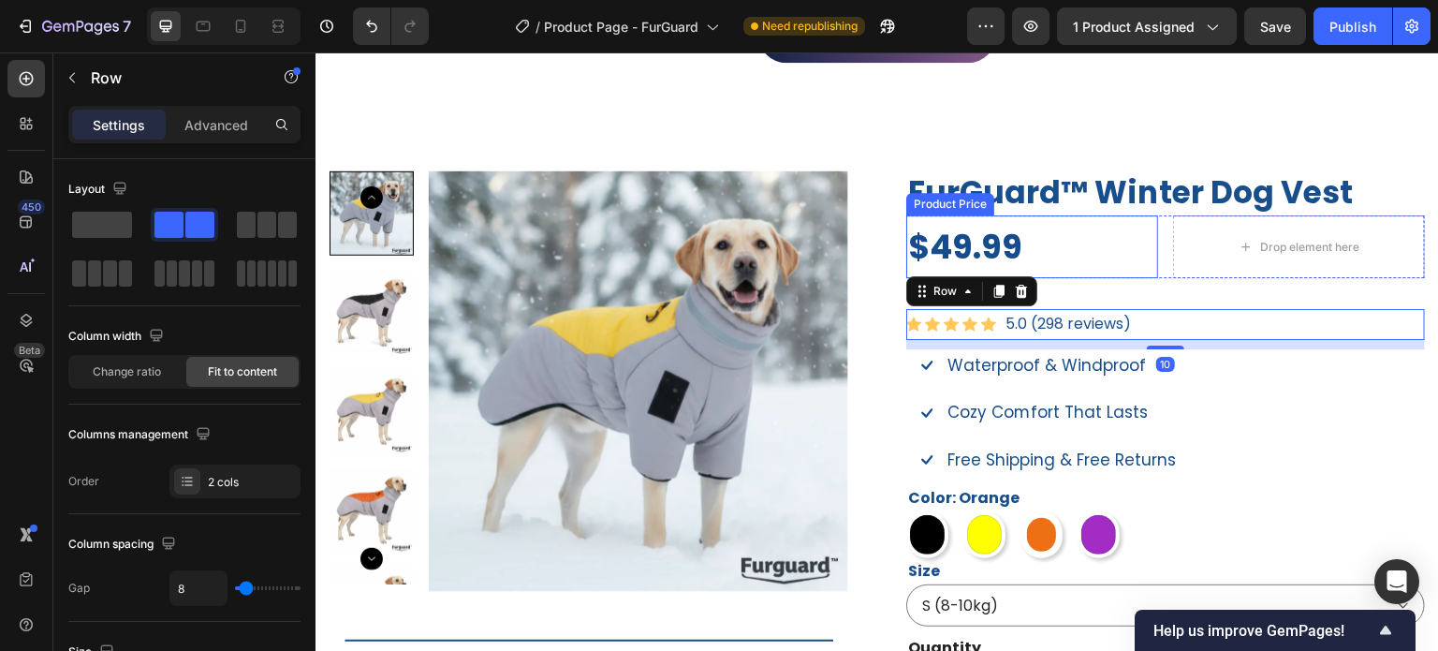
click at [1065, 278] on div "$69.99" at bounding box center [1165, 293] width 519 height 31
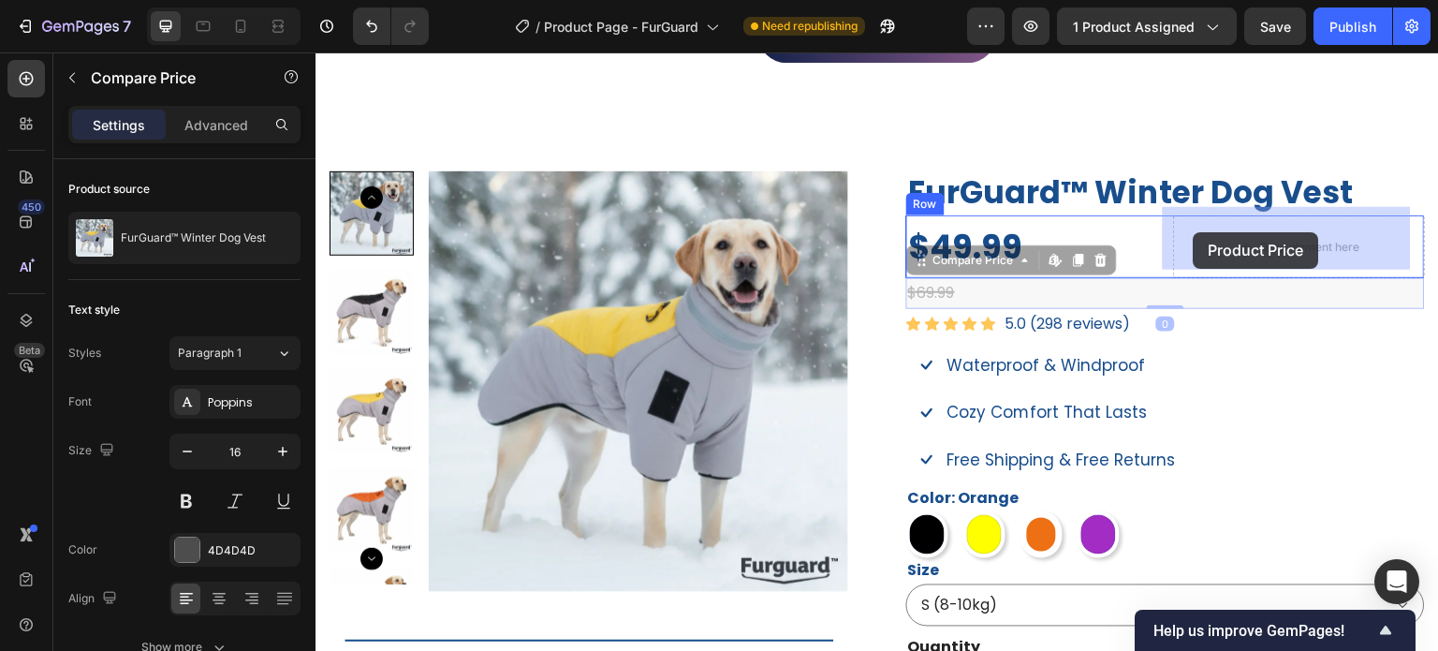
drag, startPoint x: 948, startPoint y: 239, endPoint x: 1194, endPoint y: 232, distance: 246.4
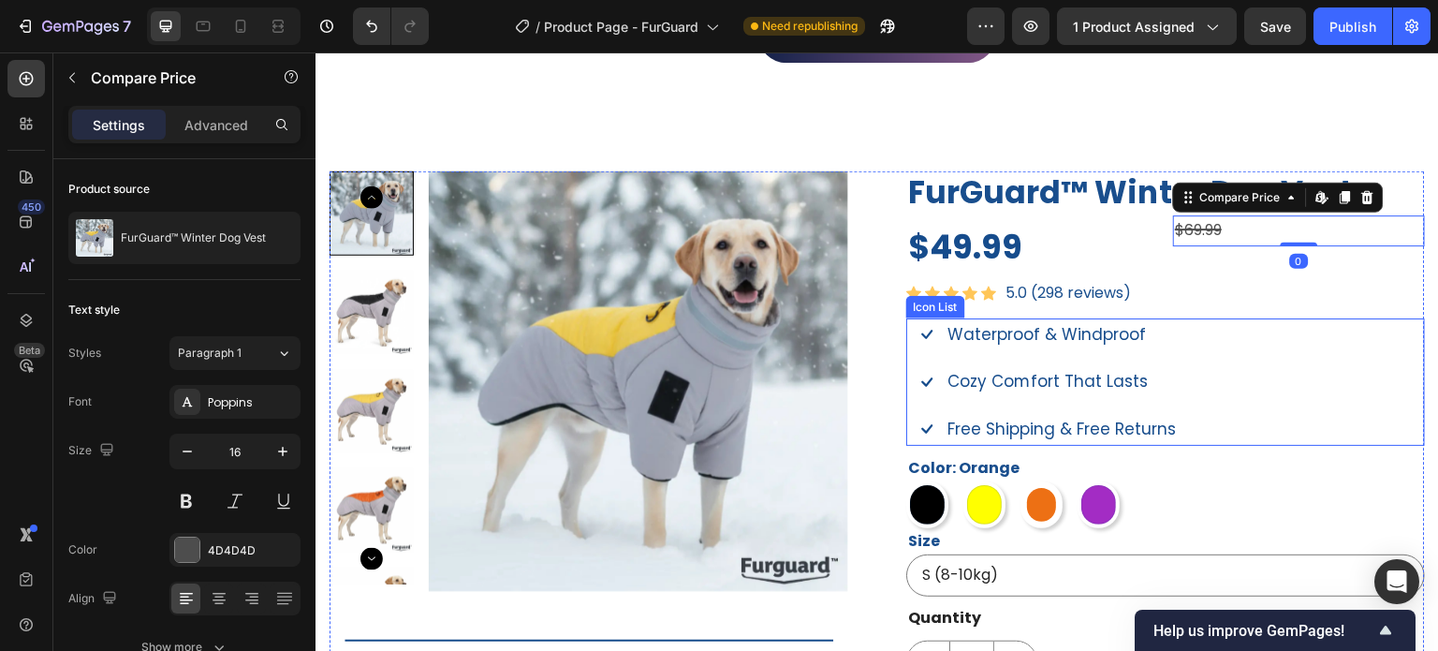
click at [1269, 354] on div "Icon Waterproof & Windproof Text block Icon Cozy Comfort That Lasts Text block …" at bounding box center [1165, 381] width 519 height 127
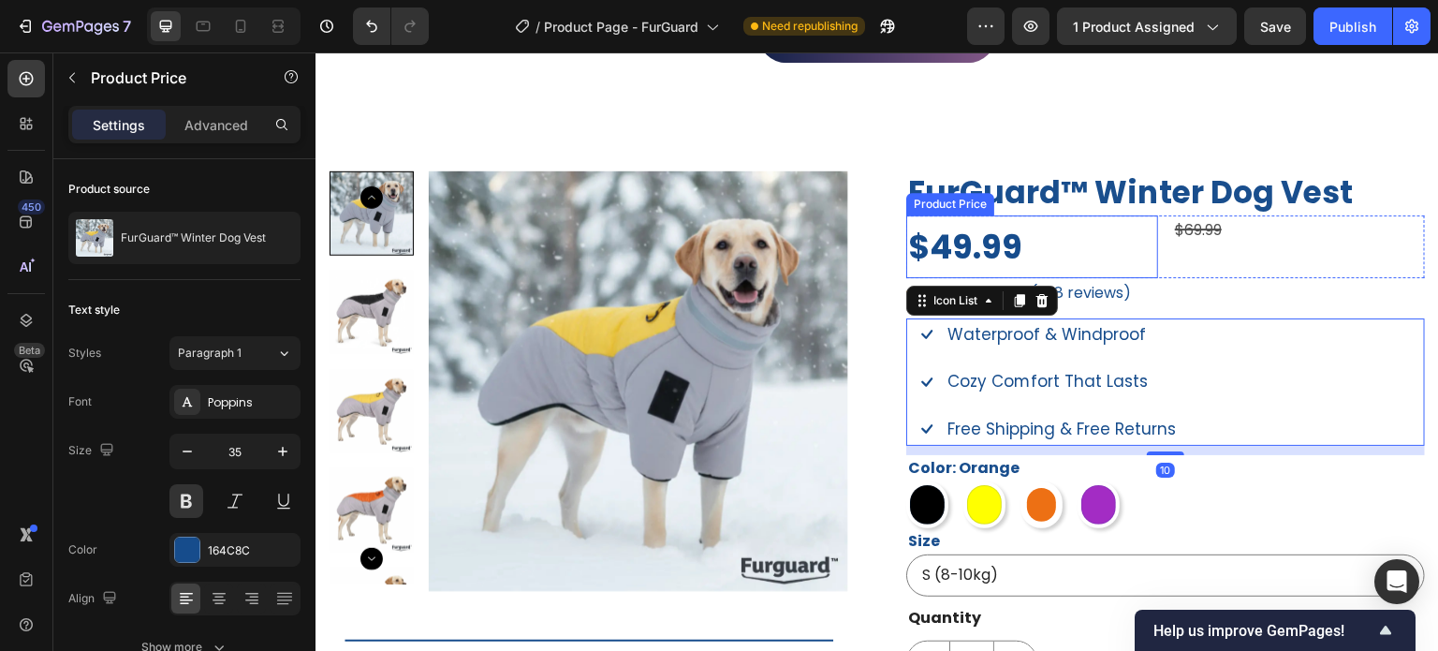
click at [1091, 237] on div "$49.99" at bounding box center [1032, 246] width 252 height 63
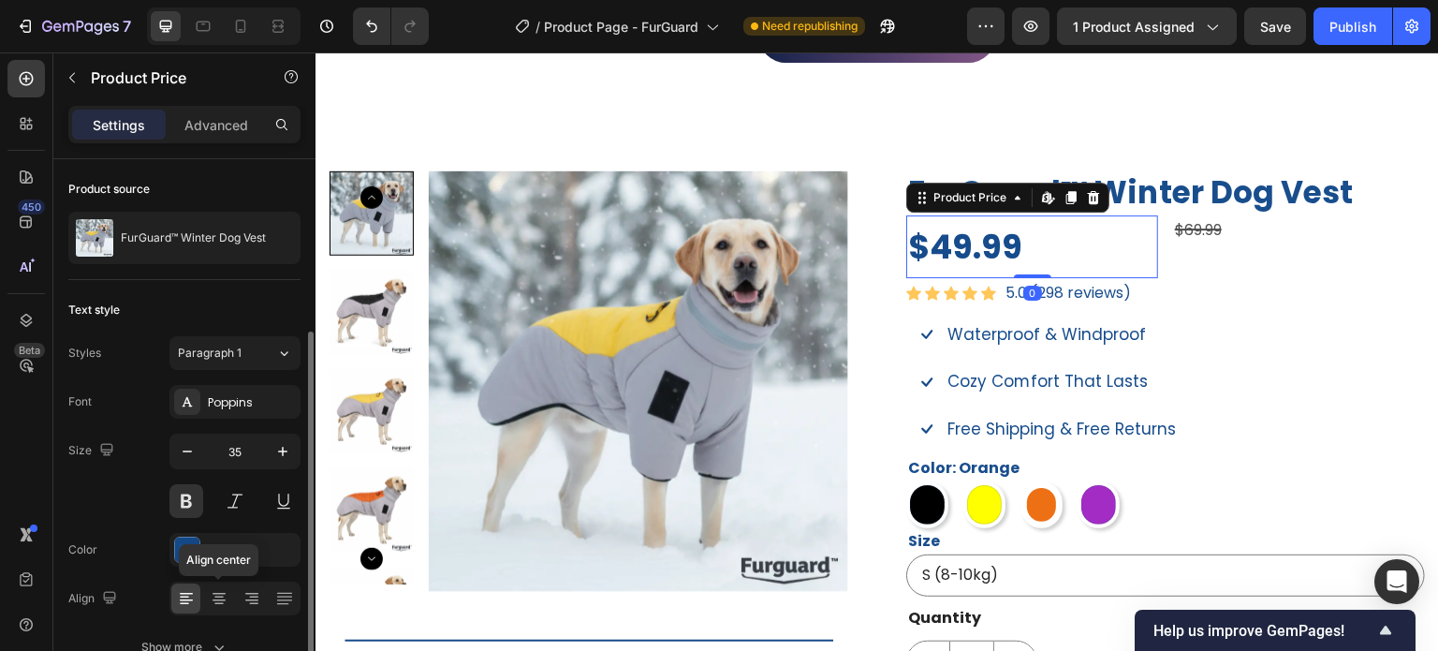
scroll to position [101, 0]
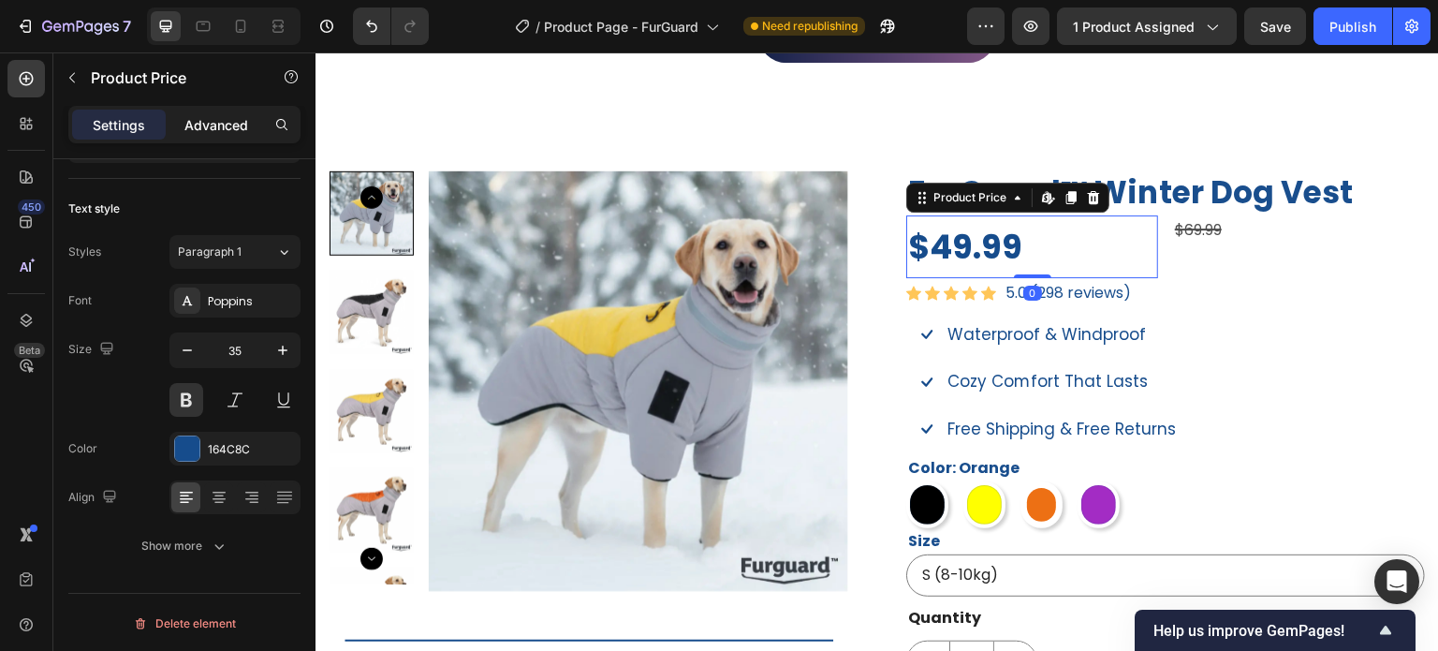
click at [218, 132] on p "Advanced" at bounding box center [216, 125] width 64 height 20
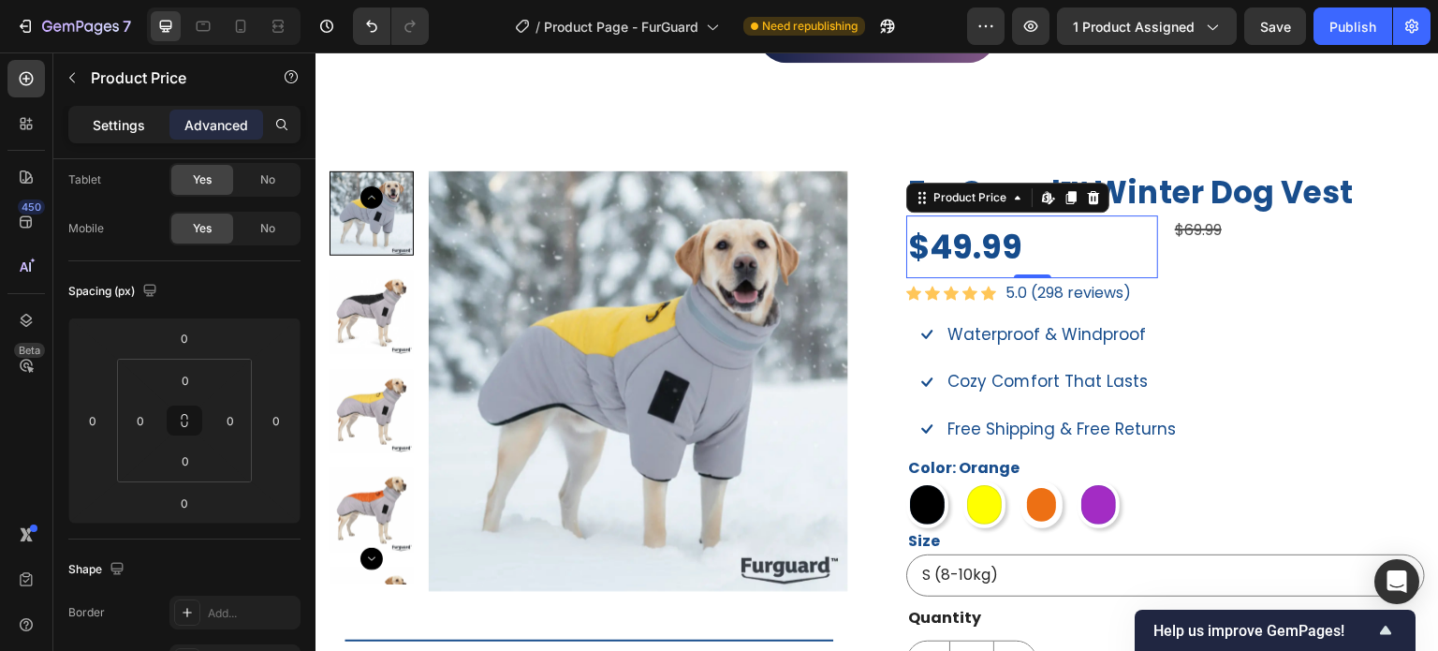
drag, startPoint x: 120, startPoint y: 125, endPoint x: 132, endPoint y: 147, distance: 24.7
click at [121, 125] on p "Settings" at bounding box center [119, 125] width 52 height 20
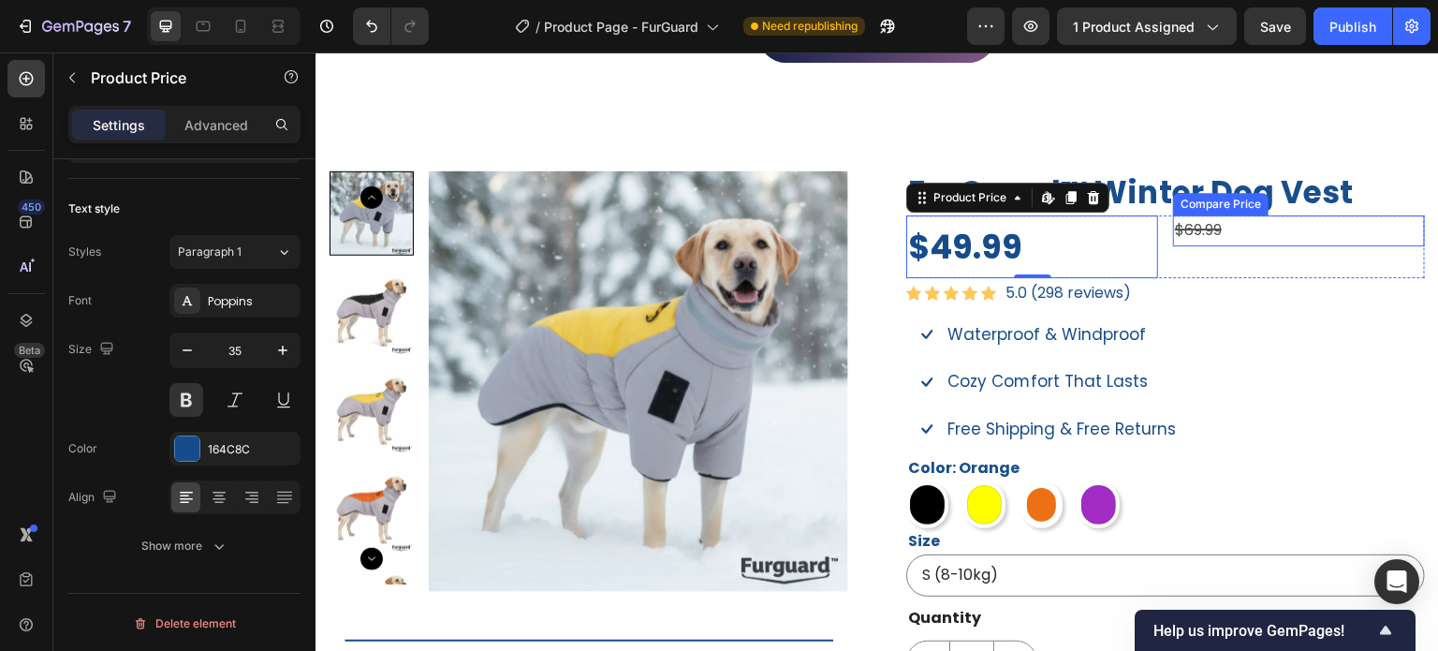
click at [1209, 215] on div "$69.99" at bounding box center [1299, 230] width 252 height 31
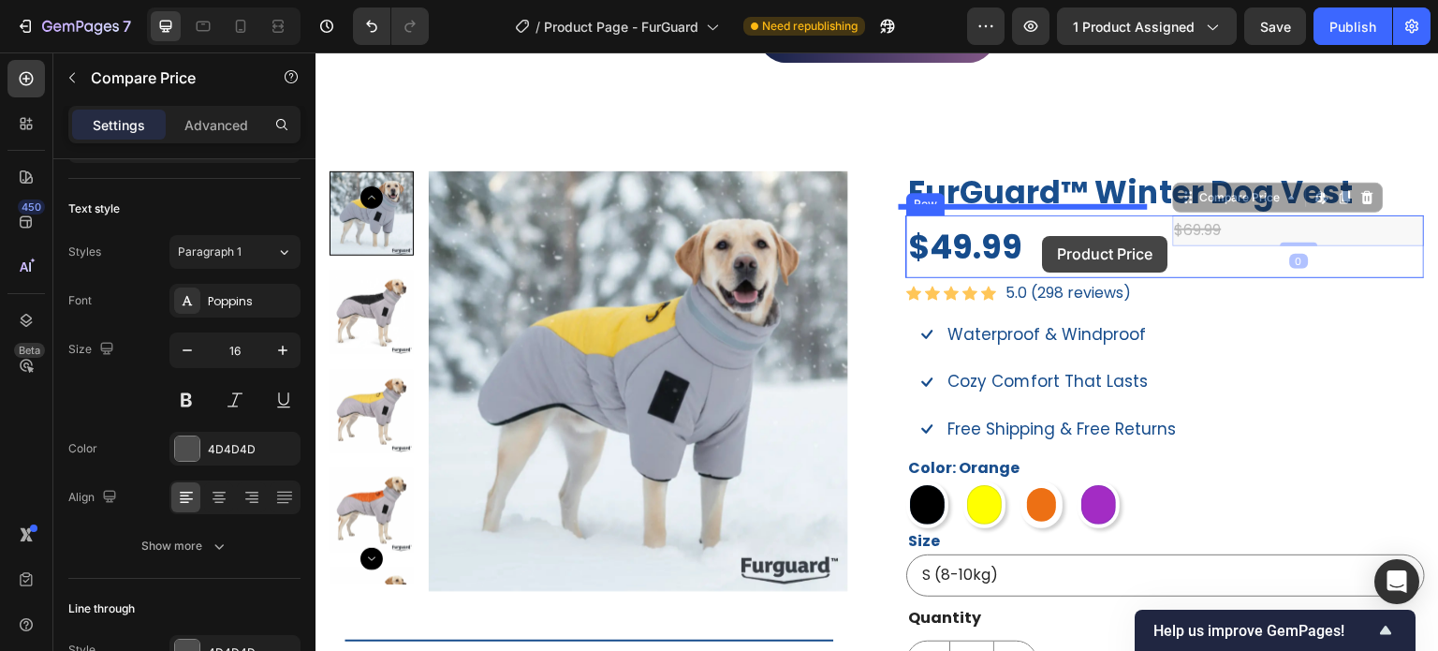
drag, startPoint x: 1178, startPoint y: 190, endPoint x: 1051, endPoint y: 237, distance: 135.7
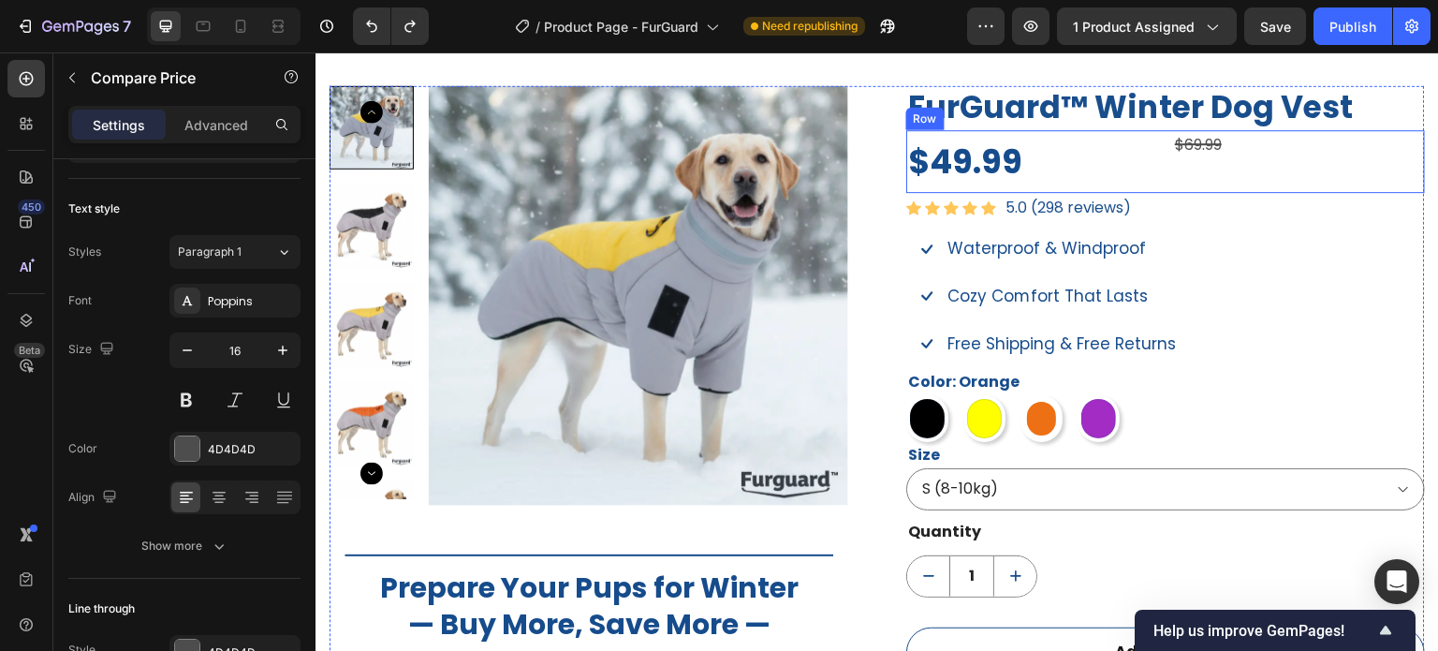
scroll to position [1217, 0]
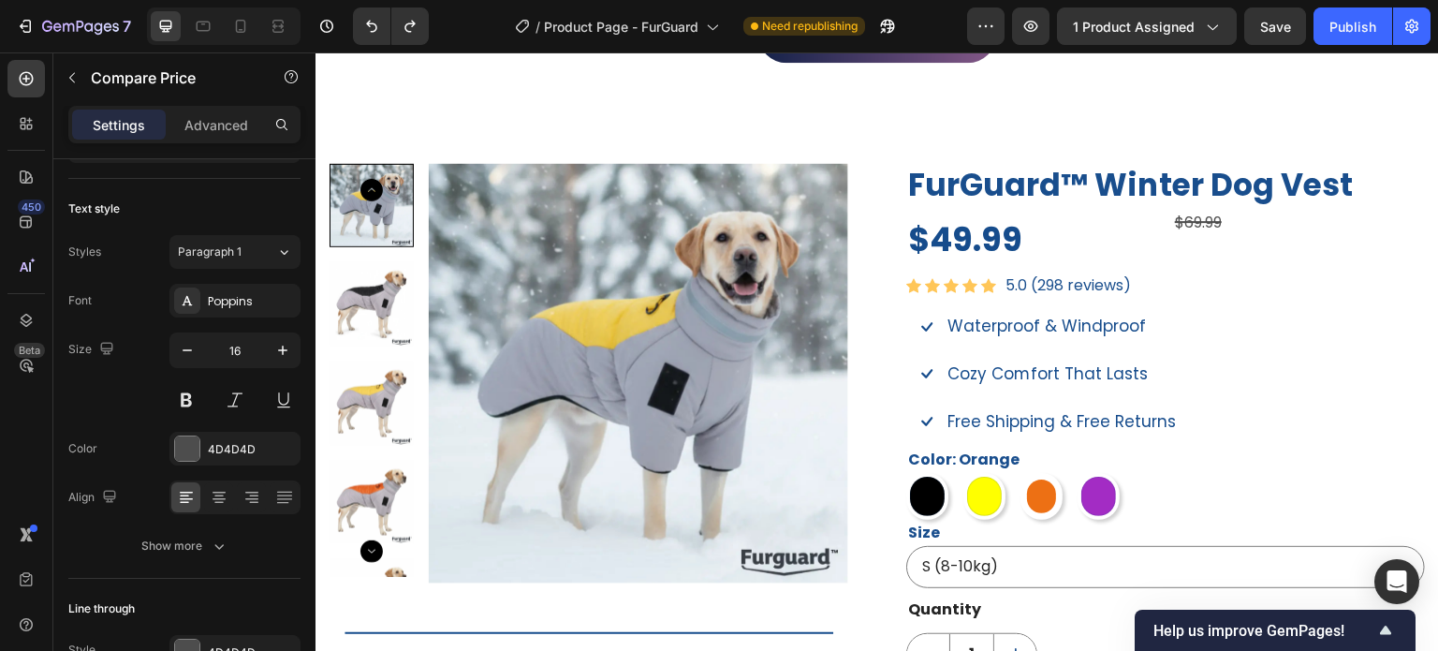
click at [1198, 228] on div "$69.99" at bounding box center [1299, 223] width 252 height 31
click at [1200, 223] on div "$69.99" at bounding box center [1299, 223] width 252 height 31
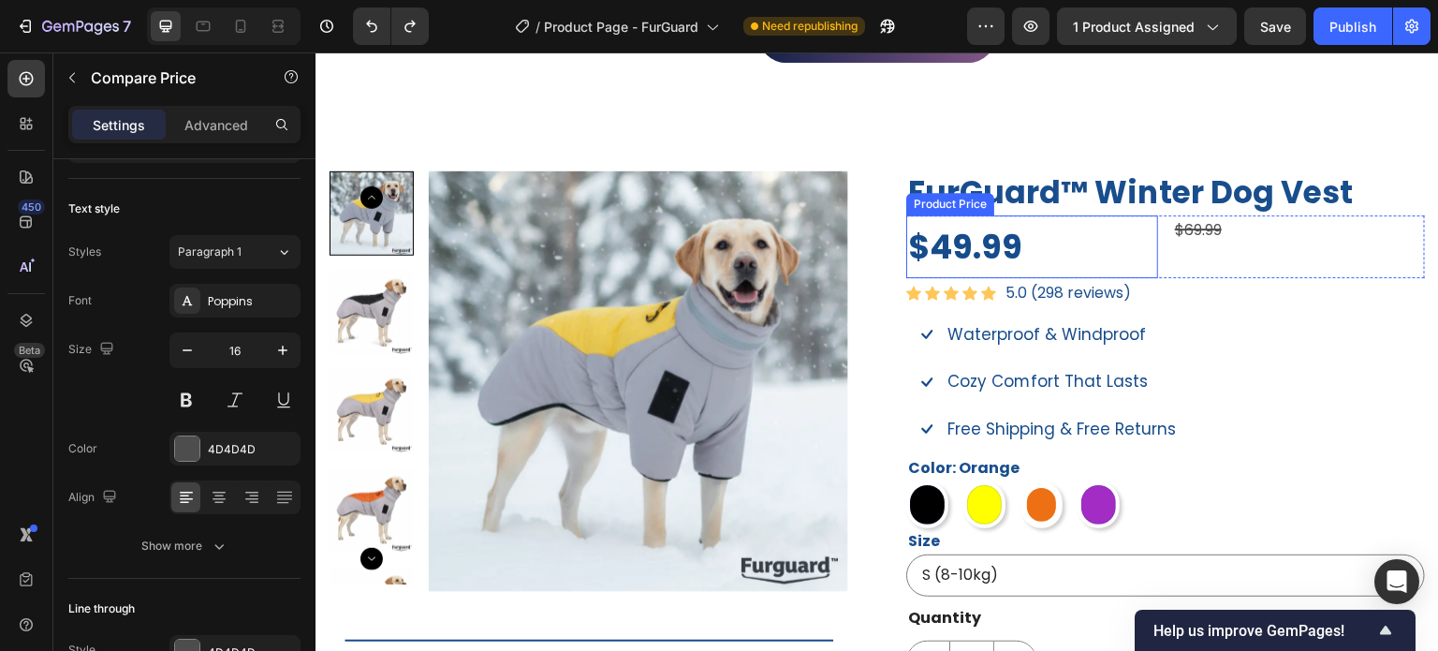
click at [1091, 246] on div "$49.99" at bounding box center [1032, 246] width 252 height 63
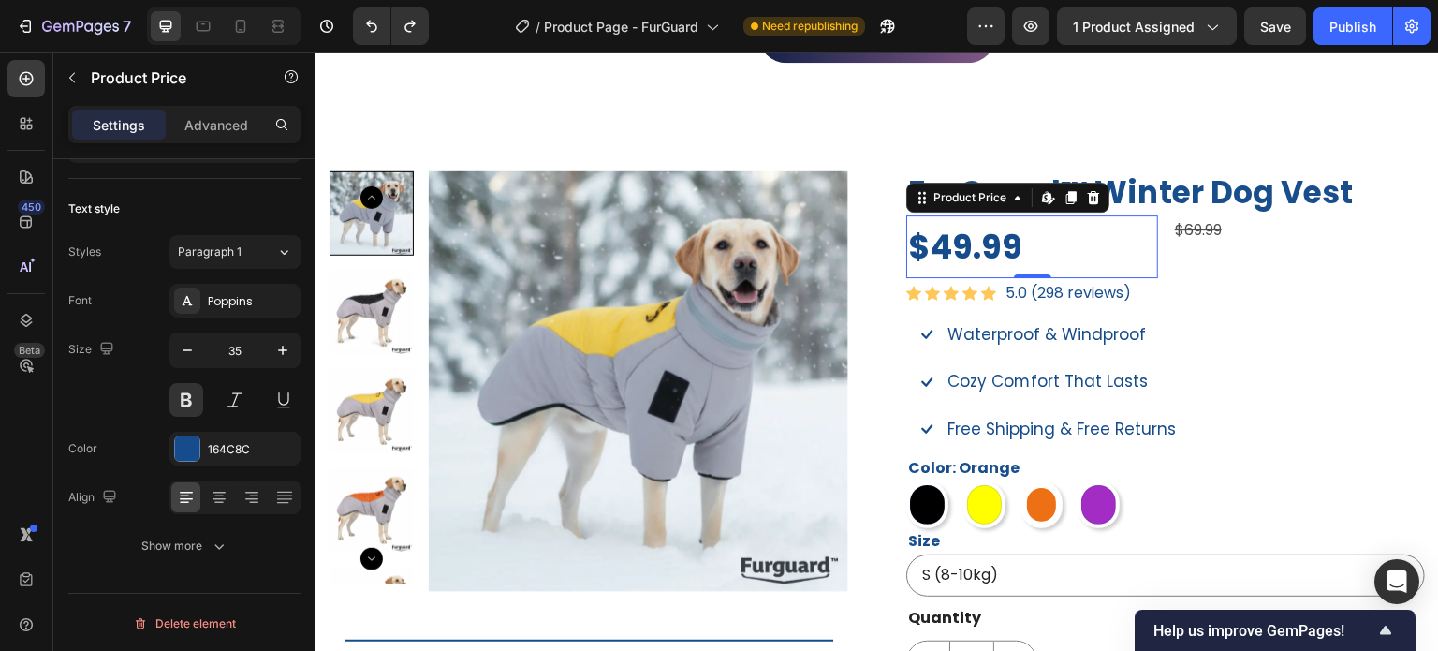
click at [1011, 244] on div "$49.99" at bounding box center [1032, 246] width 252 height 63
click at [1018, 239] on div "$49.99" at bounding box center [1032, 246] width 252 height 63
click at [1015, 237] on div "$49.99" at bounding box center [1032, 246] width 252 height 63
click at [1014, 235] on div "$49.99" at bounding box center [1032, 246] width 252 height 63
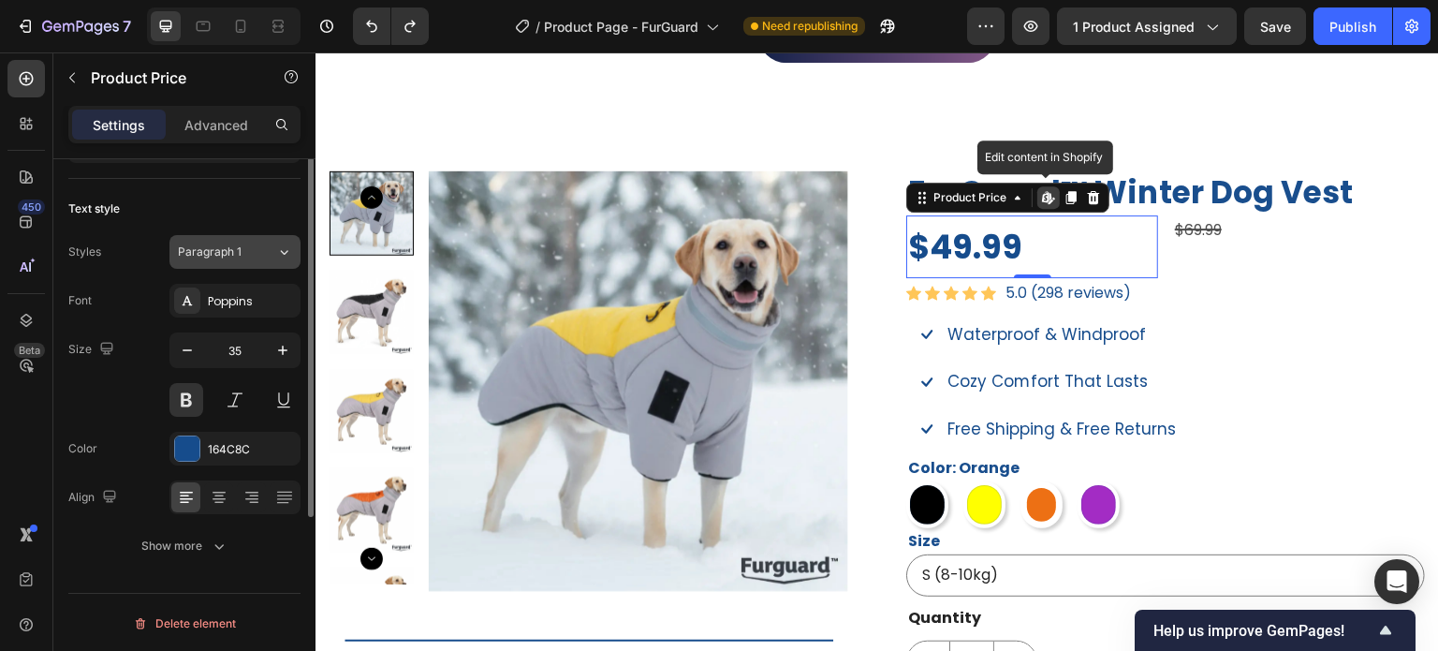
scroll to position [0, 0]
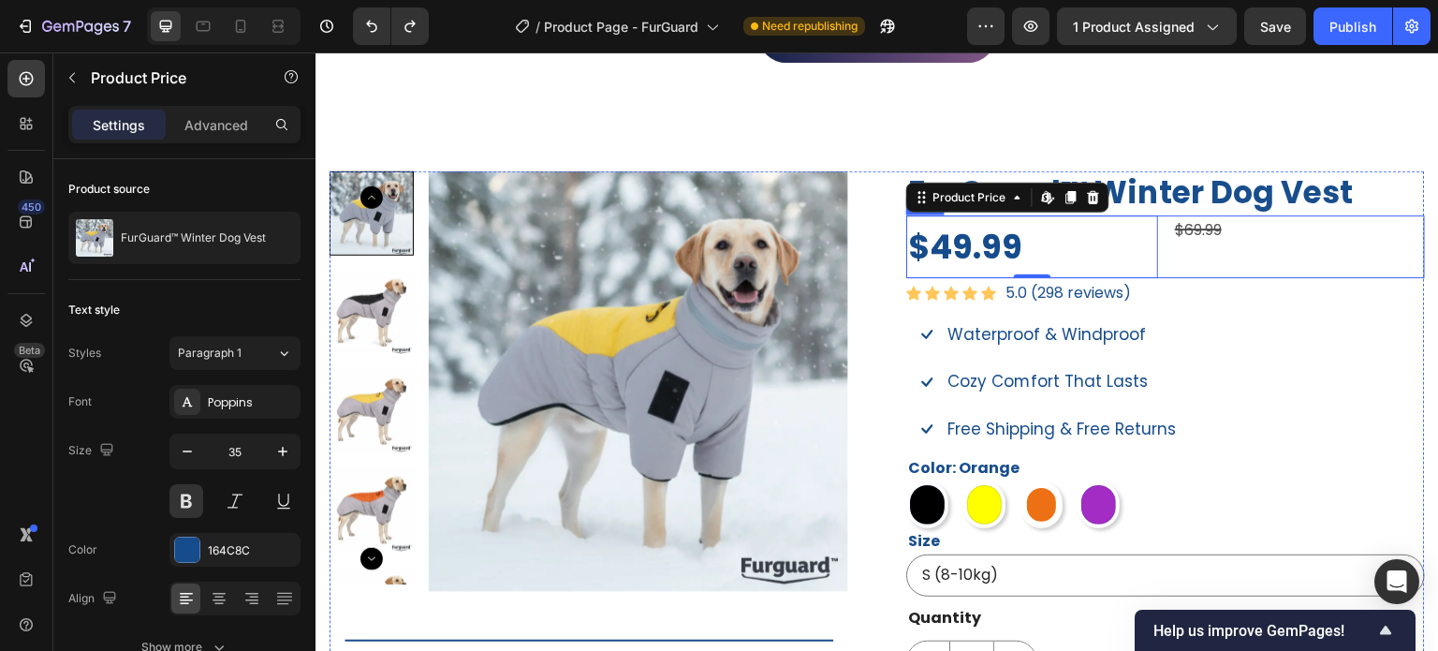
click at [1185, 263] on div "$69.99 Compare Price Compare Price" at bounding box center [1299, 246] width 252 height 63
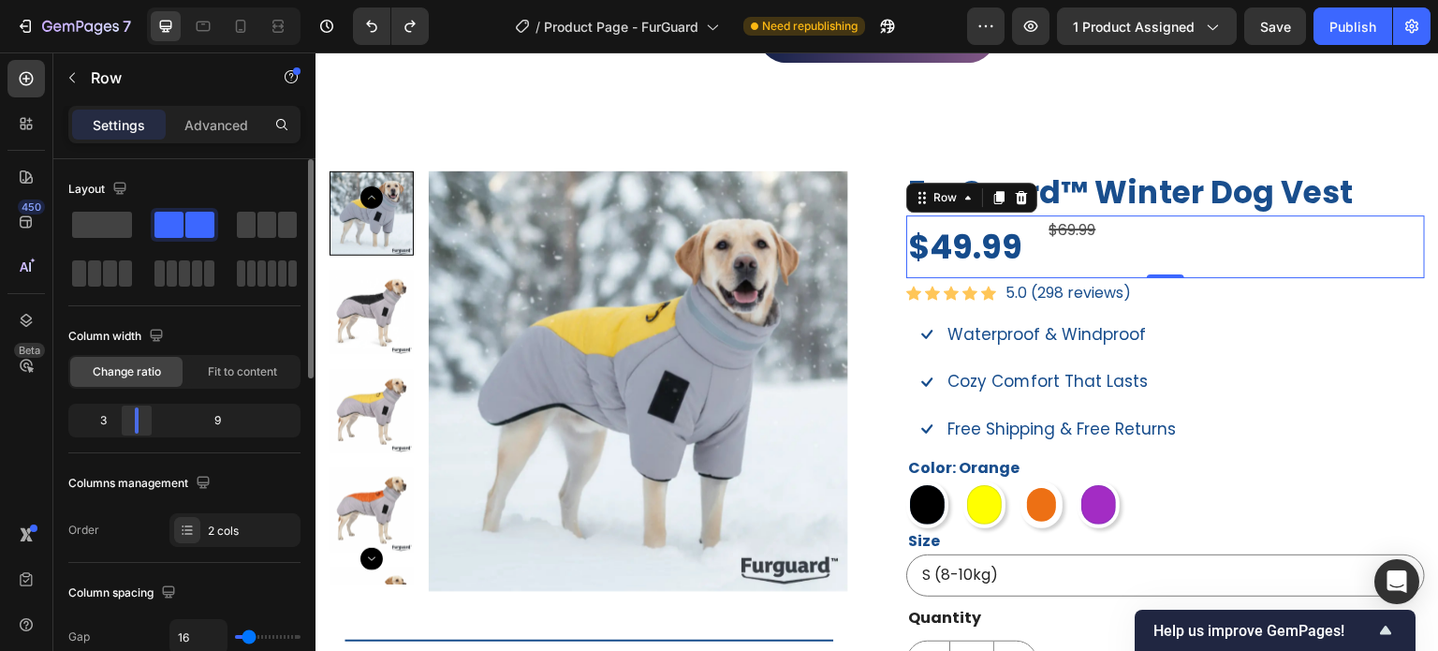
drag, startPoint x: 187, startPoint y: 417, endPoint x: 127, endPoint y: 423, distance: 60.3
click at [127, 423] on div at bounding box center [137, 420] width 34 height 26
click at [1053, 222] on div "$69.99" at bounding box center [1237, 230] width 378 height 31
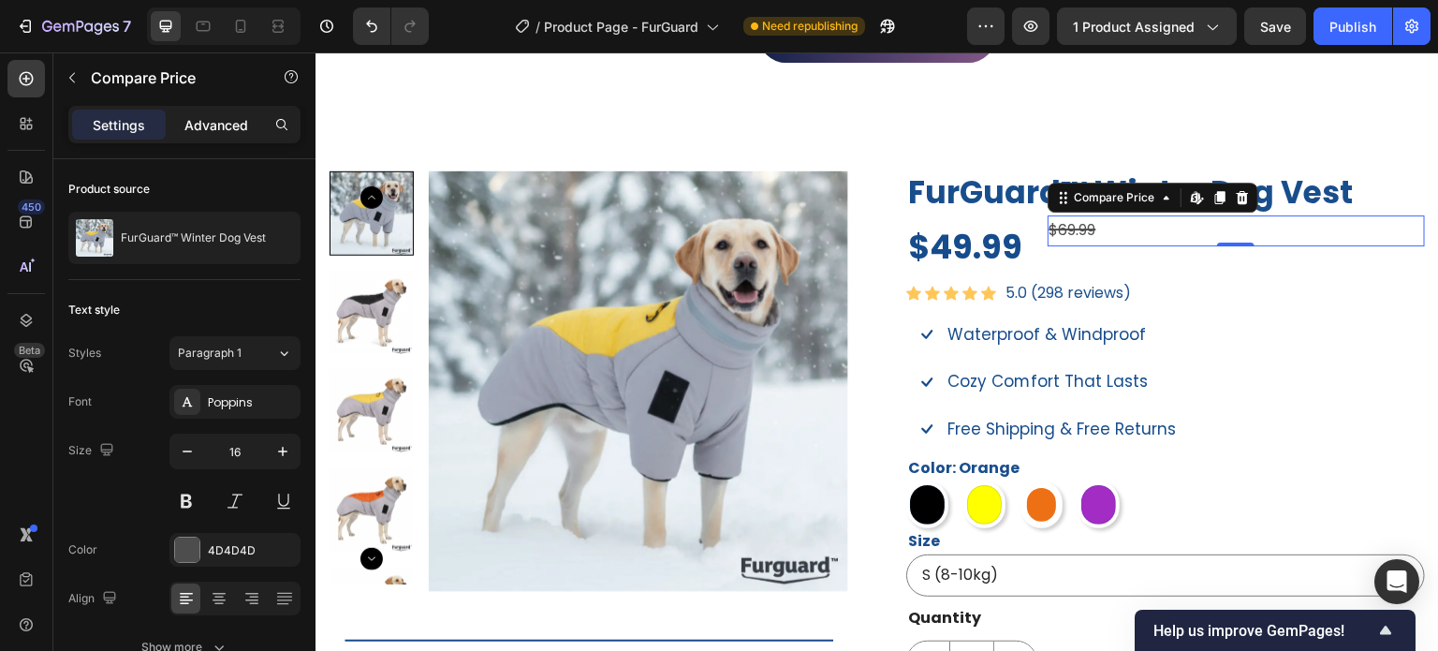
click at [234, 136] on div "Advanced" at bounding box center [216, 125] width 94 height 30
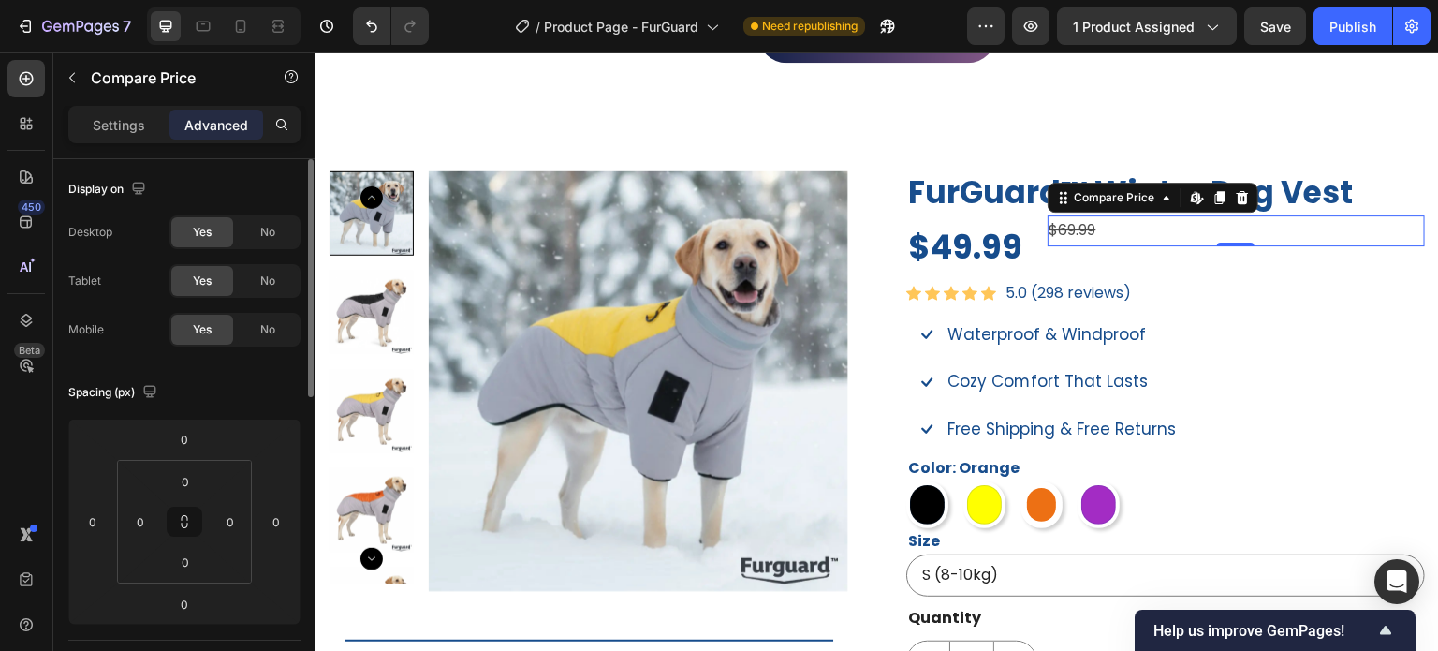
click at [114, 119] on p "Settings" at bounding box center [119, 125] width 52 height 20
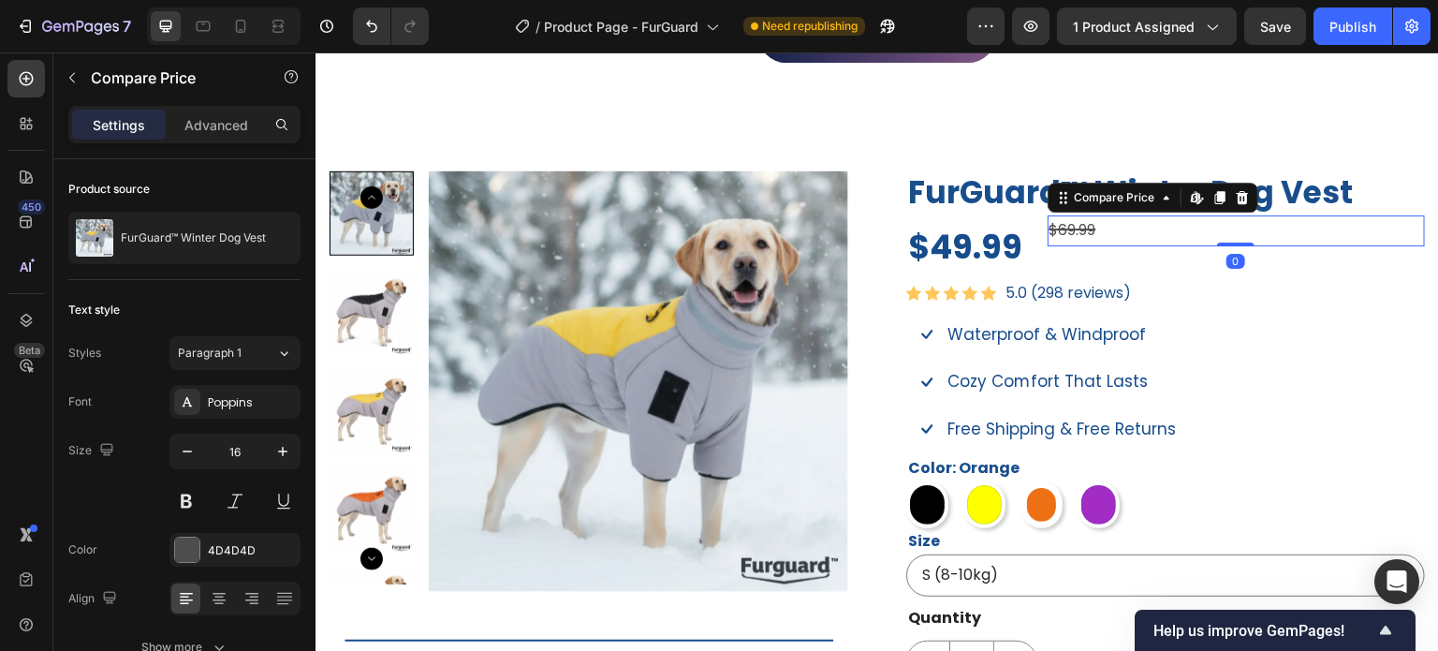
drag, startPoint x: 230, startPoint y: 128, endPoint x: 241, endPoint y: 143, distance: 18.2
click at [230, 126] on p "Advanced" at bounding box center [216, 125] width 64 height 20
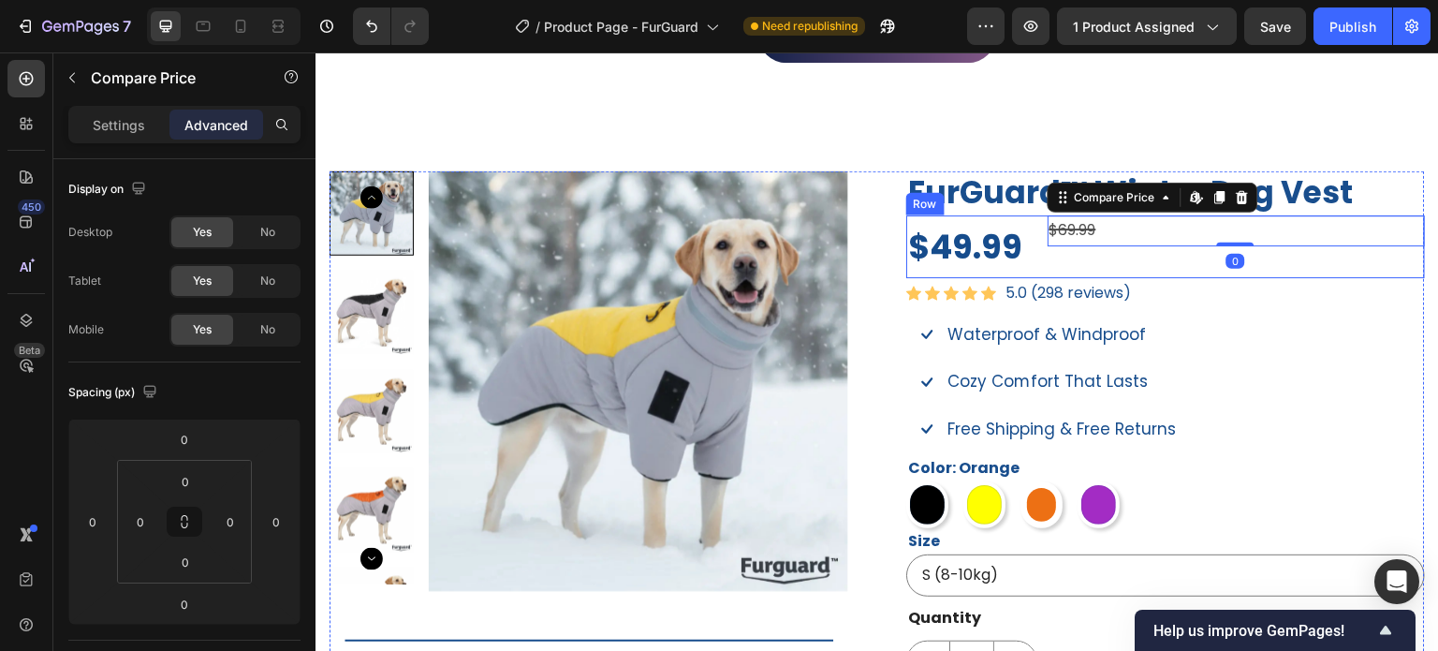
click at [1105, 258] on div "$69.99 Compare Price Edit content in Shopify 0 Compare Price Edit content in Sh…" at bounding box center [1237, 246] width 378 height 63
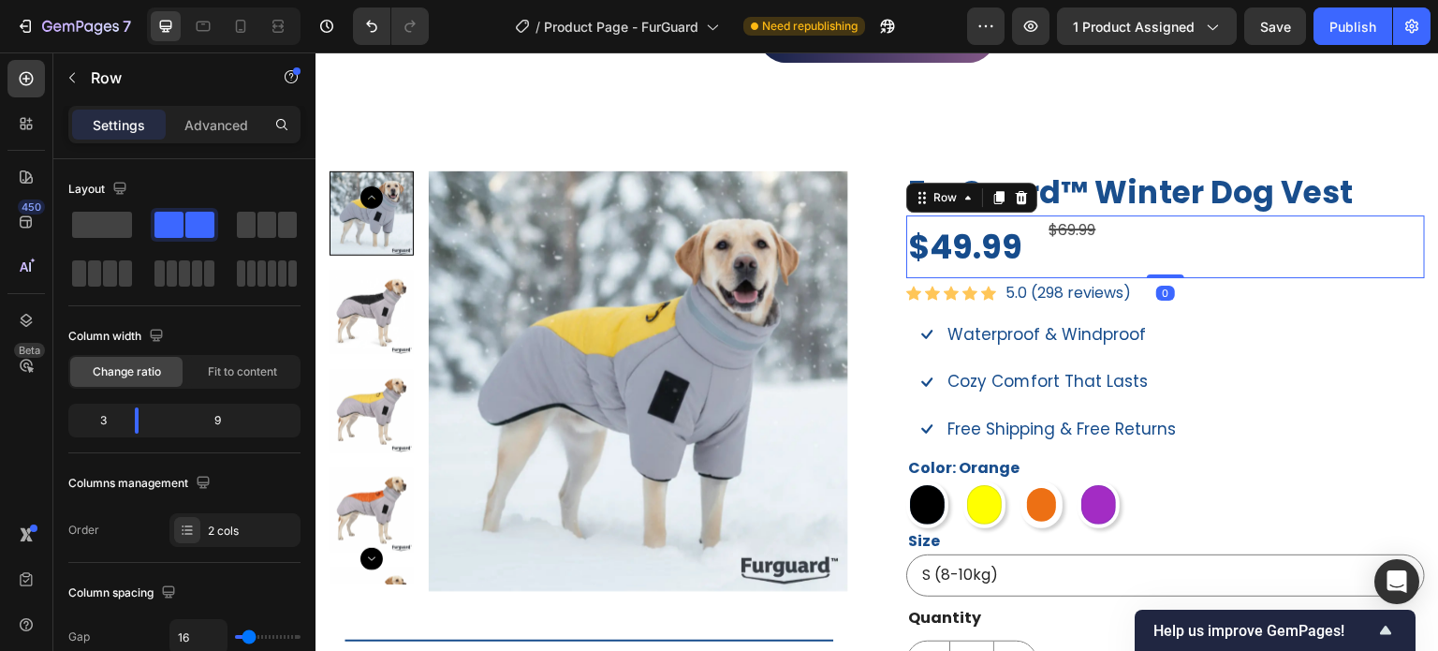
drag, startPoint x: 214, startPoint y: 126, endPoint x: 228, endPoint y: 140, distance: 20.5
click at [214, 126] on p "Advanced" at bounding box center [216, 125] width 64 height 20
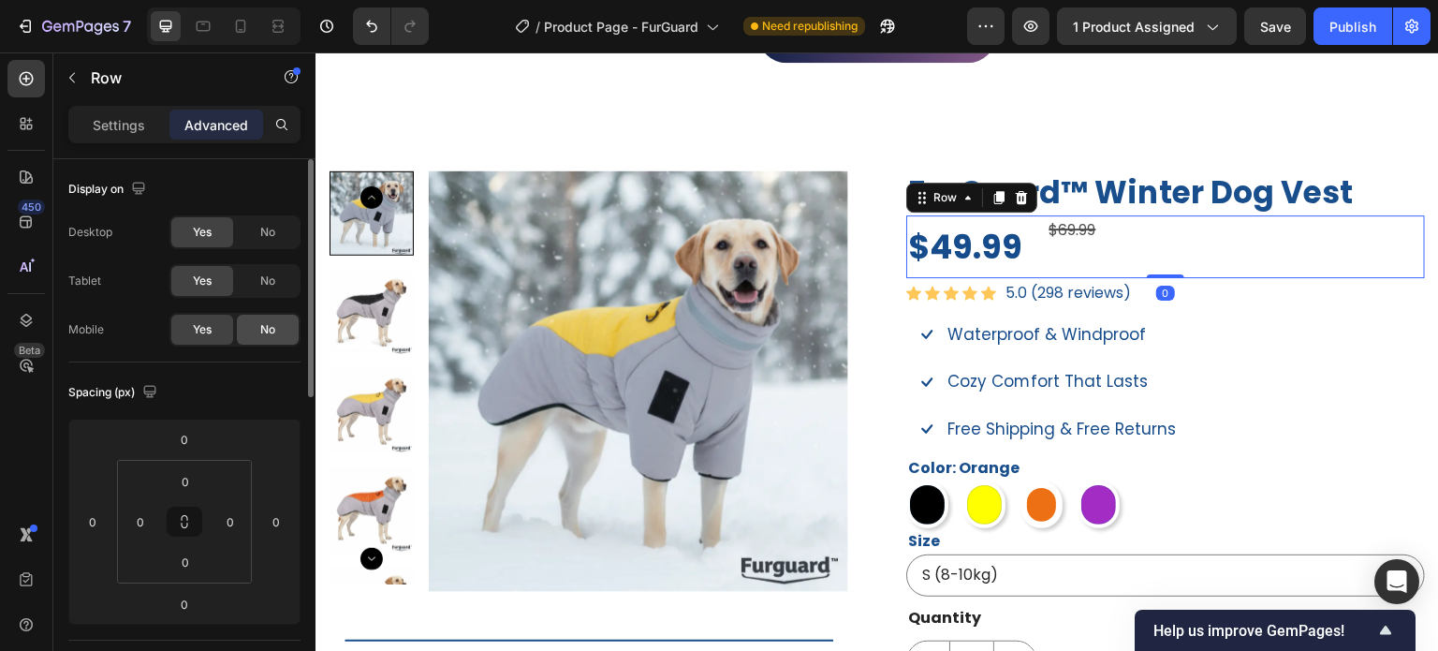
click at [273, 332] on span "No" at bounding box center [267, 329] width 15 height 17
click at [124, 112] on div "Settings" at bounding box center [119, 125] width 94 height 30
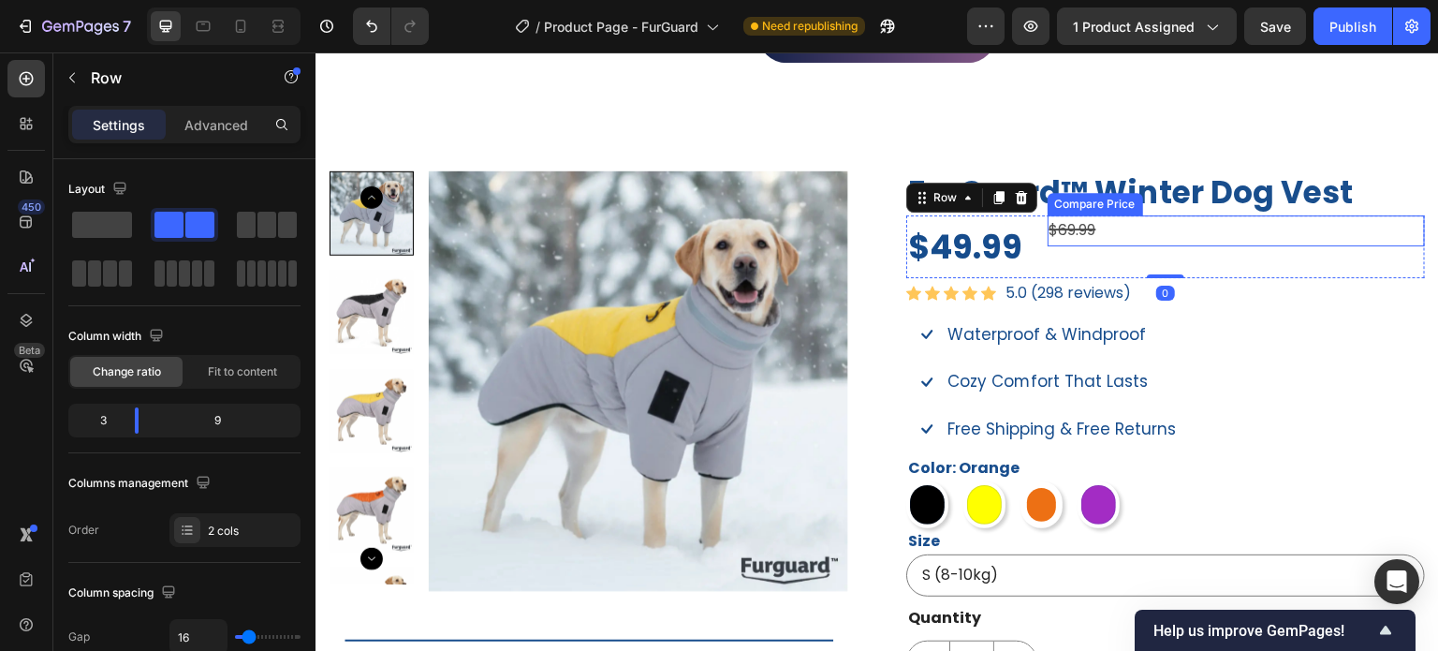
click at [1081, 222] on div "$69.99" at bounding box center [1237, 230] width 378 height 31
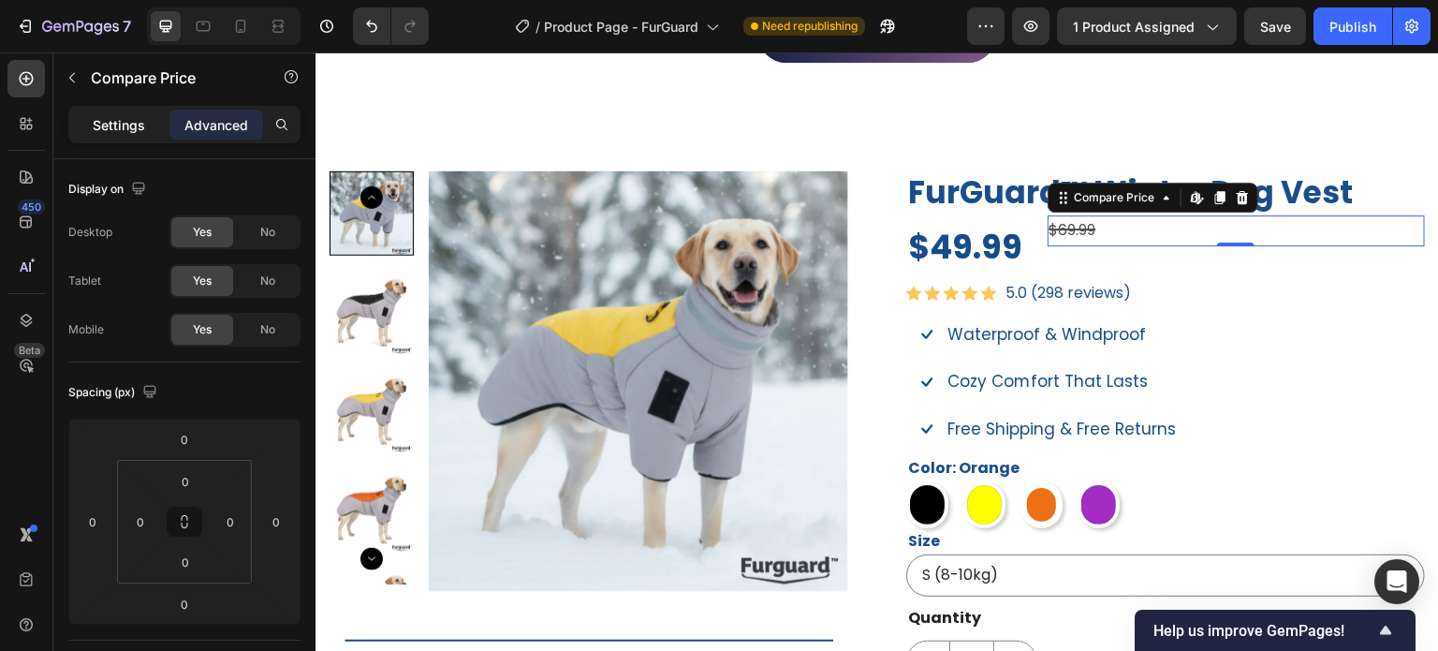
click at [124, 123] on p "Settings" at bounding box center [119, 125] width 52 height 20
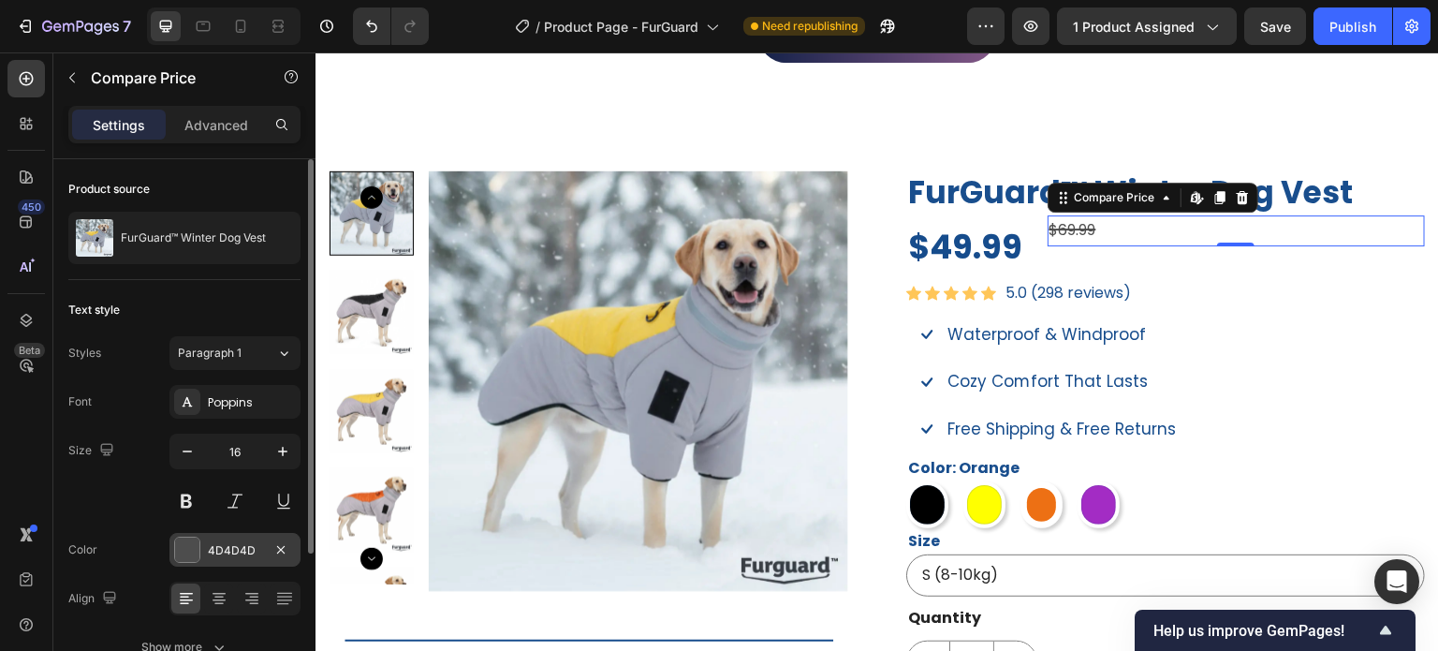
click at [186, 545] on div at bounding box center [187, 550] width 24 height 24
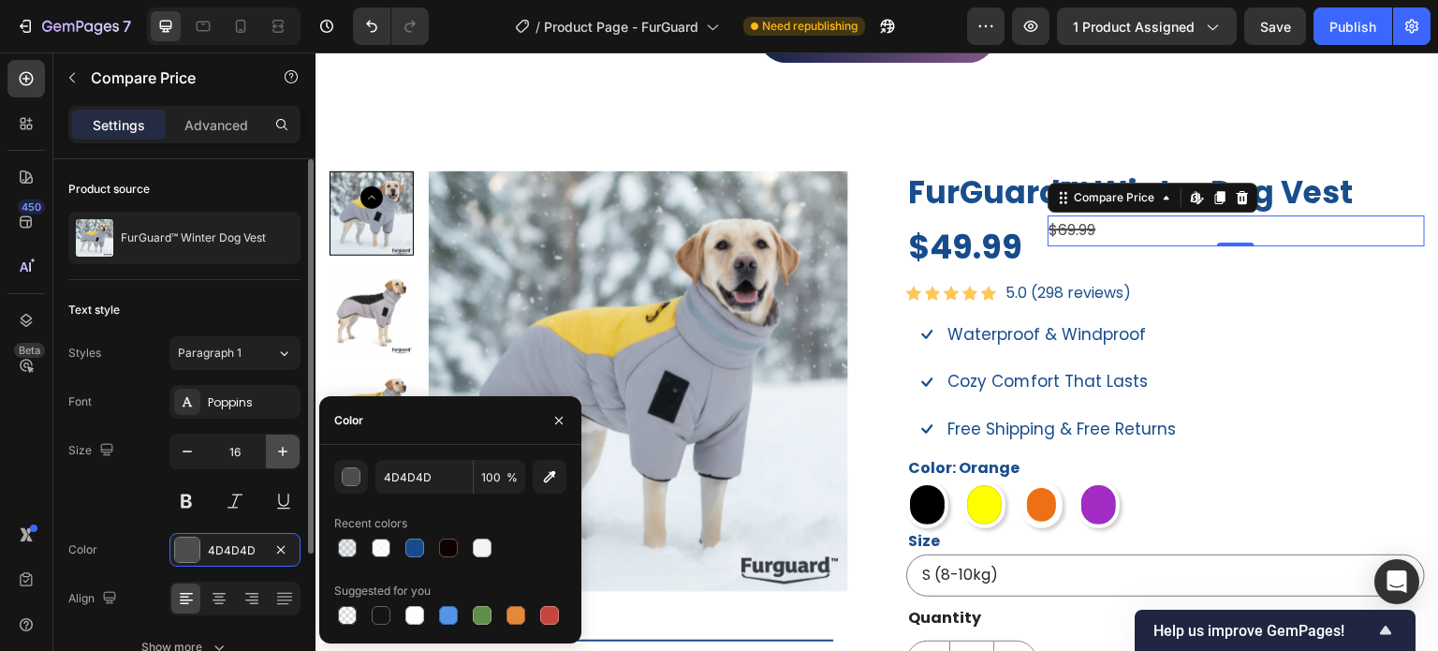
click at [287, 458] on icon "button" at bounding box center [282, 451] width 19 height 19
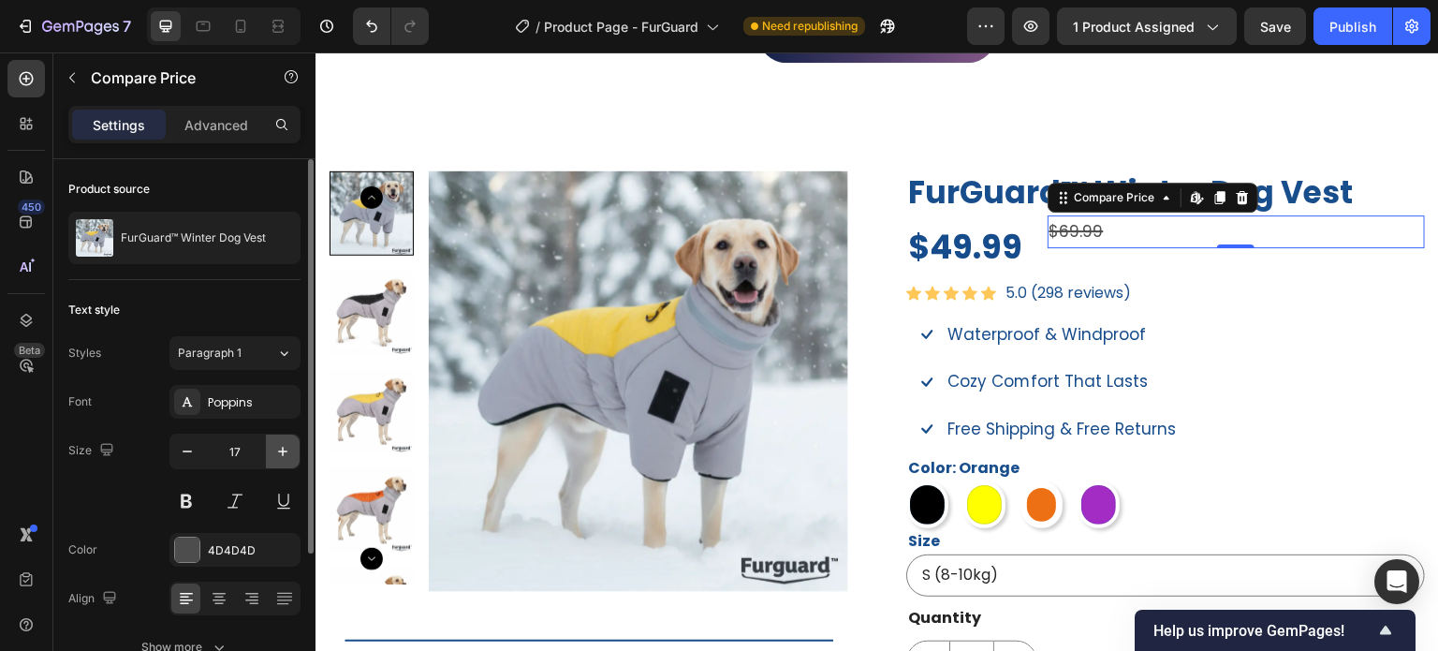
click at [287, 458] on icon "button" at bounding box center [282, 451] width 19 height 19
click at [187, 448] on icon "button" at bounding box center [187, 451] width 19 height 19
click at [194, 450] on icon "button" at bounding box center [187, 451] width 19 height 19
type input "16"
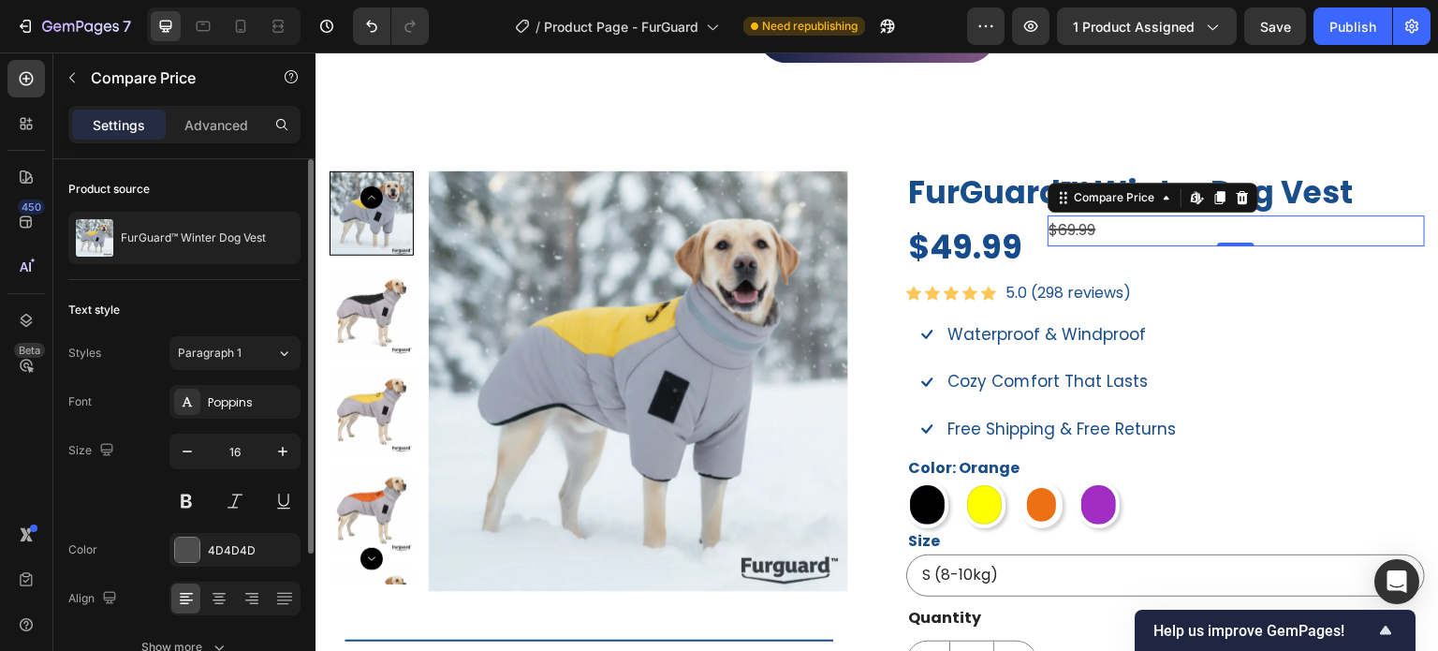
click at [136, 471] on div "Size 16" at bounding box center [184, 476] width 232 height 84
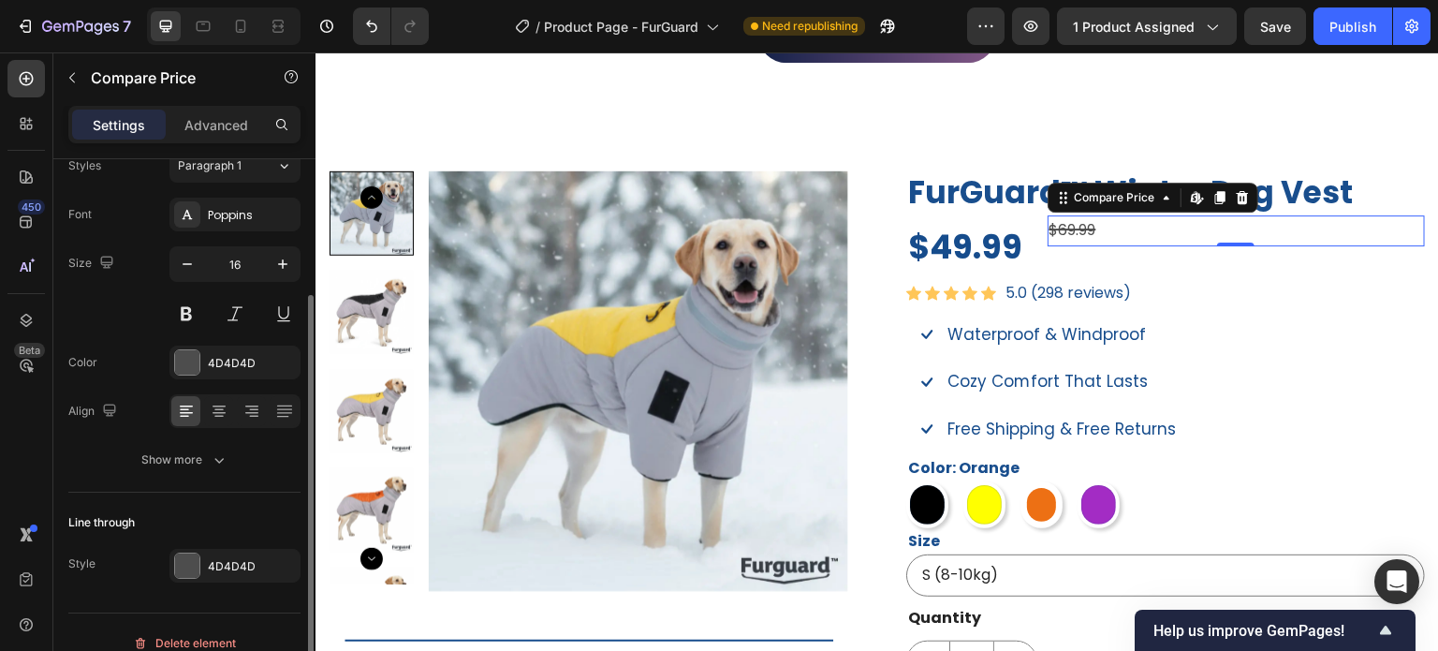
scroll to position [113, 0]
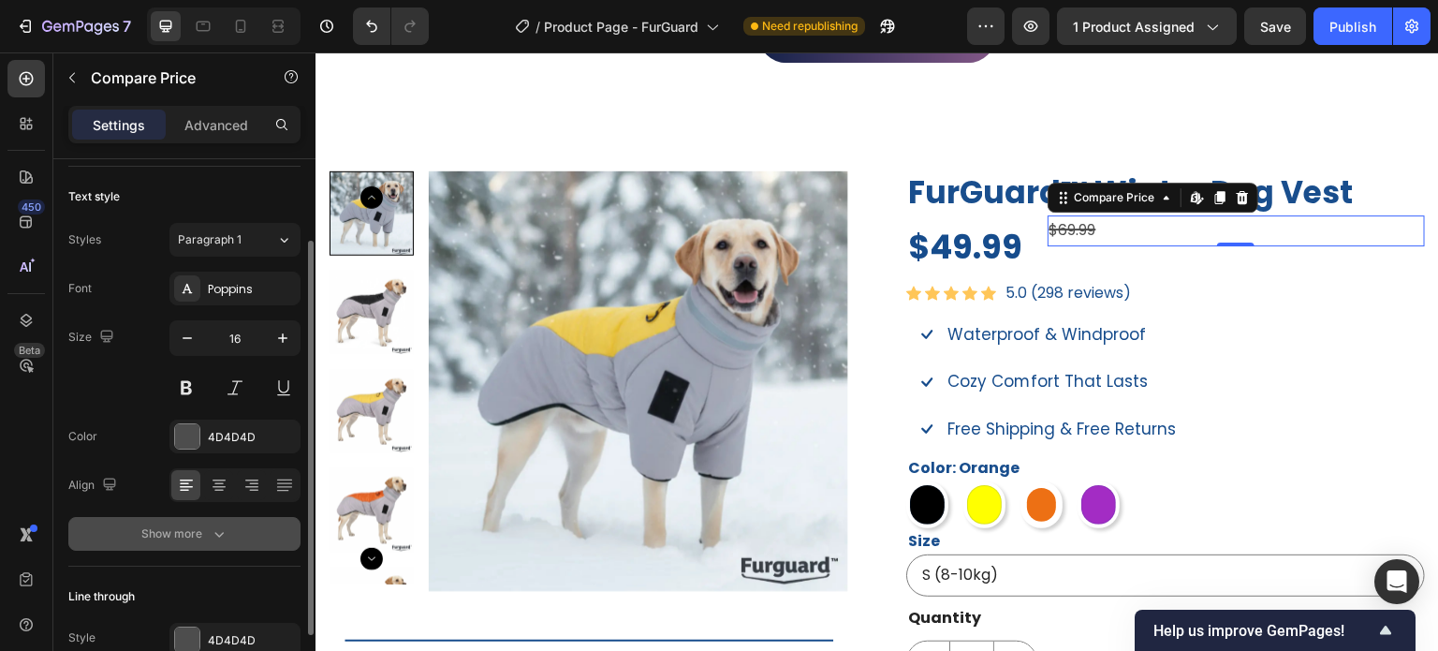
click at [212, 527] on icon "button" at bounding box center [219, 533] width 19 height 19
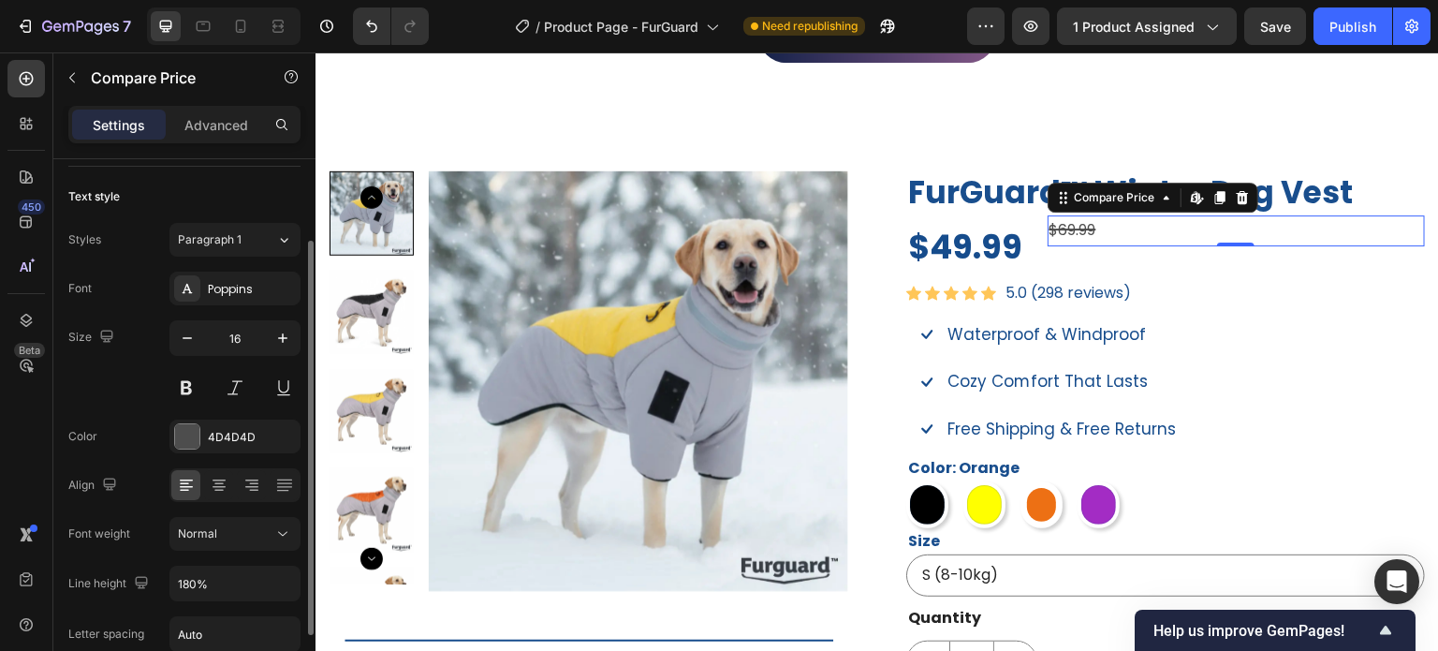
scroll to position [394, 0]
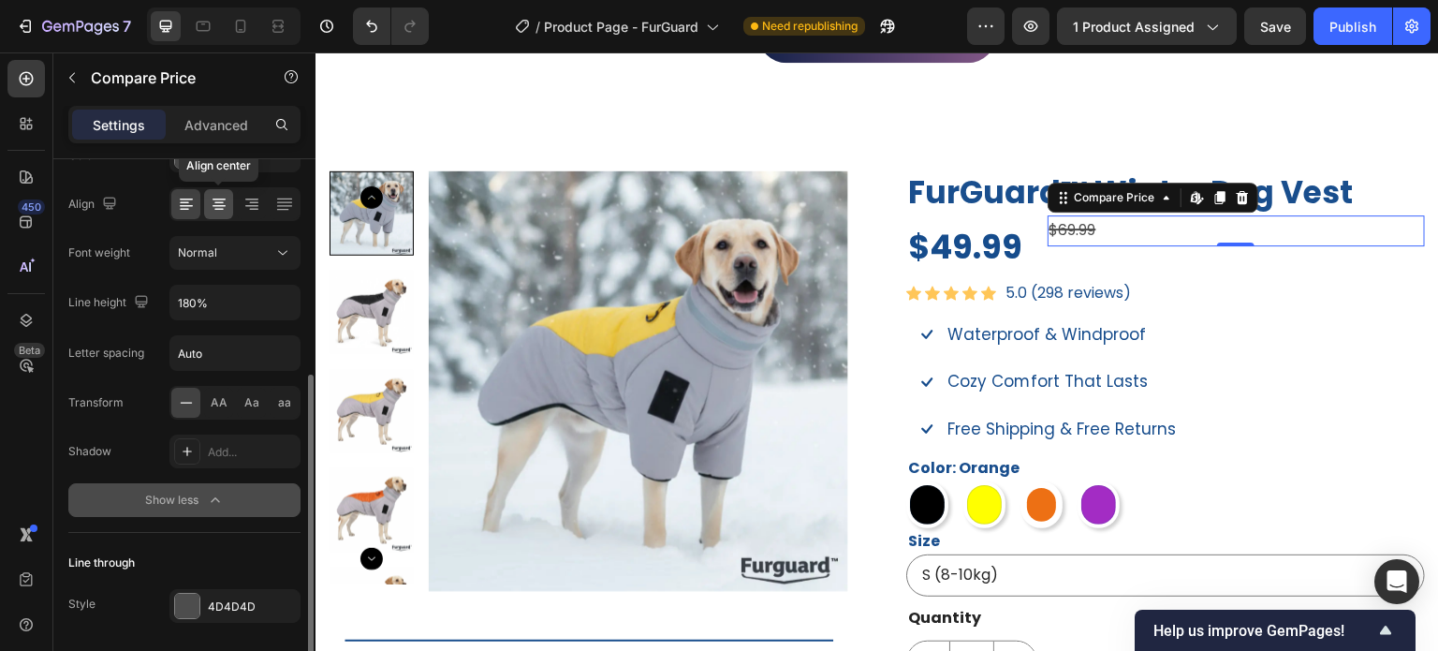
click at [220, 199] on icon at bounding box center [219, 200] width 13 height 2
click at [190, 199] on icon at bounding box center [186, 200] width 13 height 2
click at [230, 254] on div "Normal" at bounding box center [226, 252] width 96 height 17
click at [105, 273] on div "Font Poppins Size 16 Color 4D4D4D Align Font weight Normal Line height 180% Let…" at bounding box center [184, 254] width 232 height 526
click at [214, 301] on input "180%" at bounding box center [234, 303] width 129 height 34
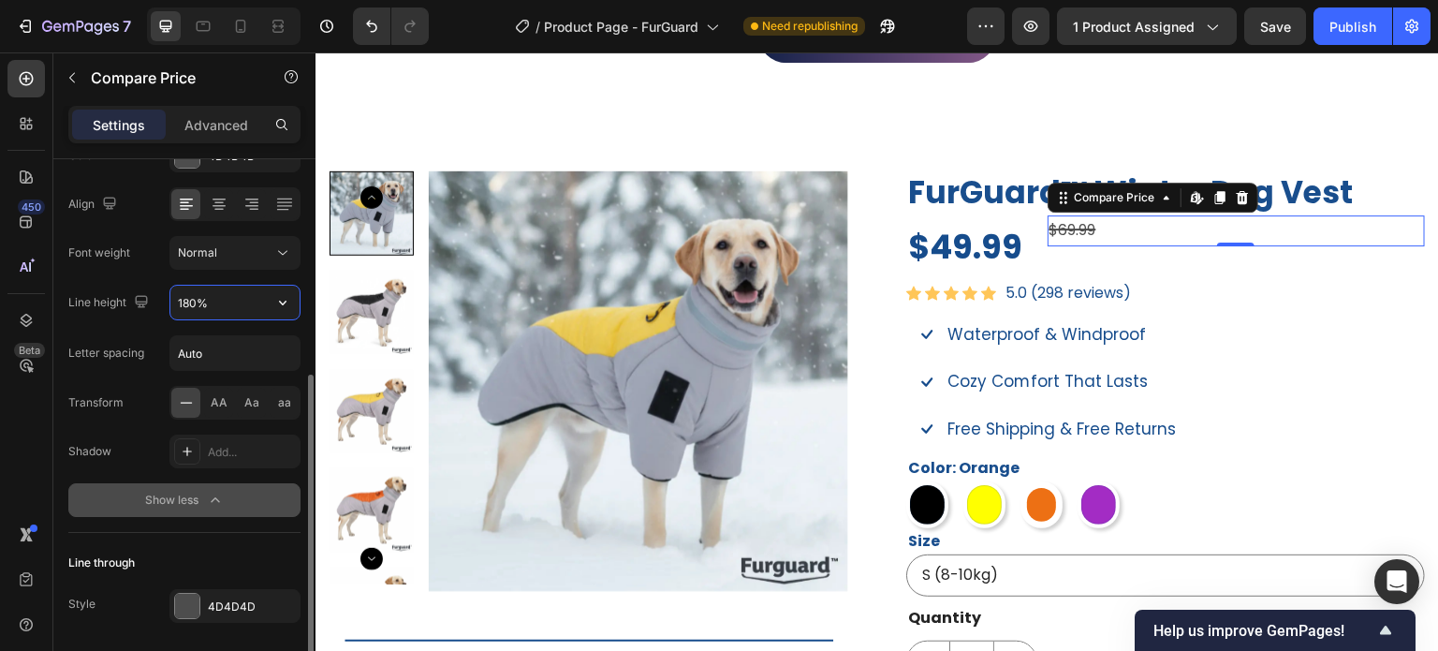
click at [269, 314] on button "button" at bounding box center [283, 303] width 34 height 34
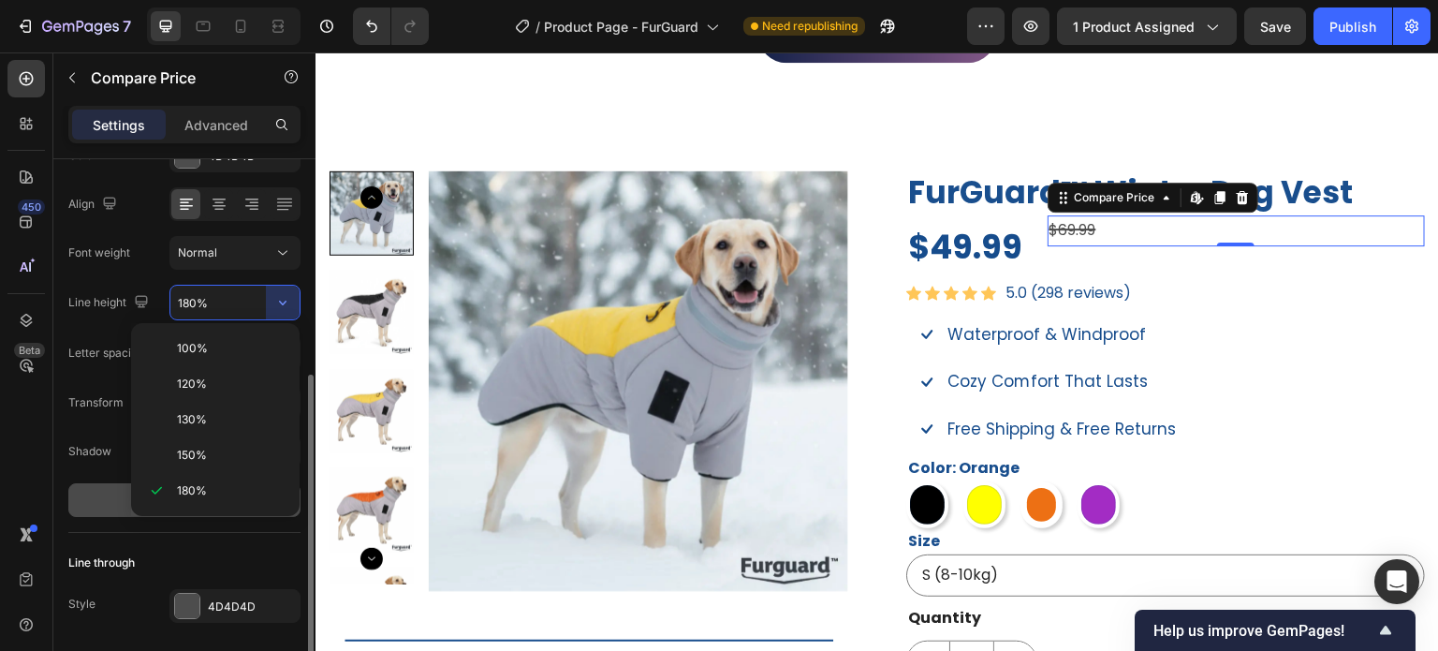
click at [251, 409] on div "130%" at bounding box center [216, 420] width 154 height 36
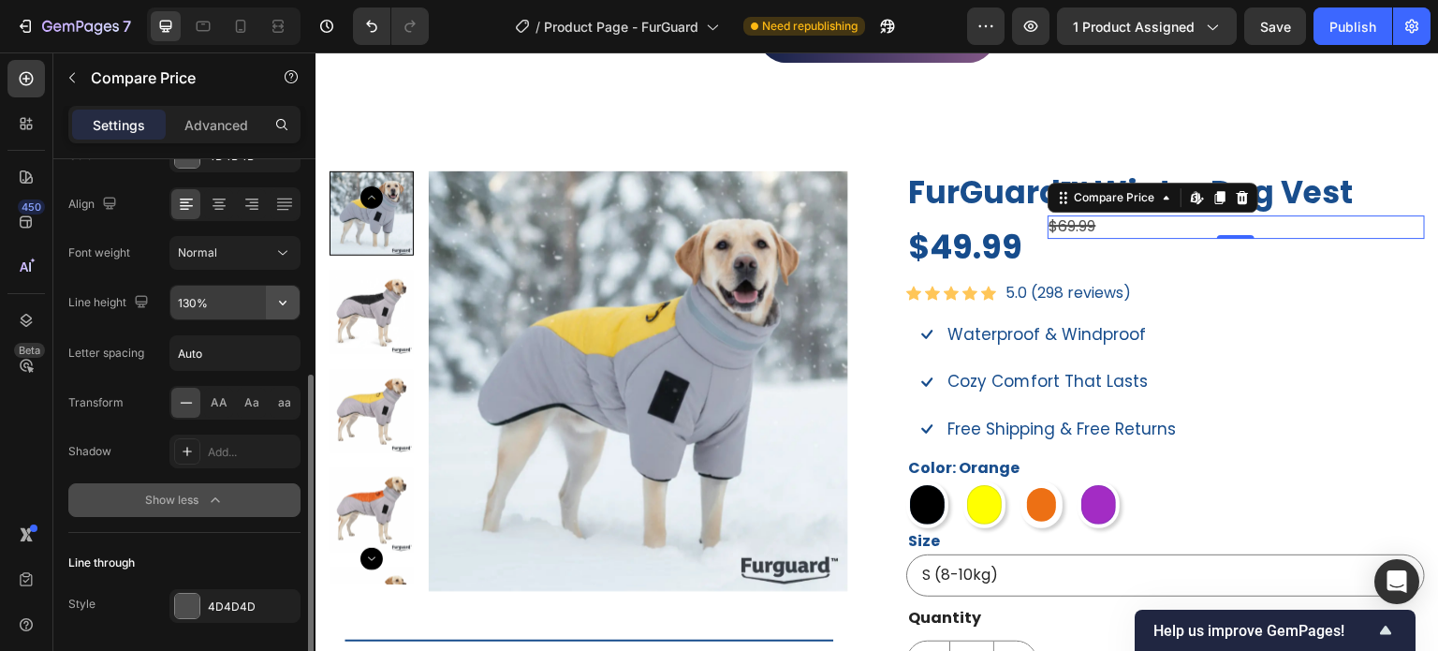
click at [285, 293] on icon "button" at bounding box center [282, 302] width 19 height 19
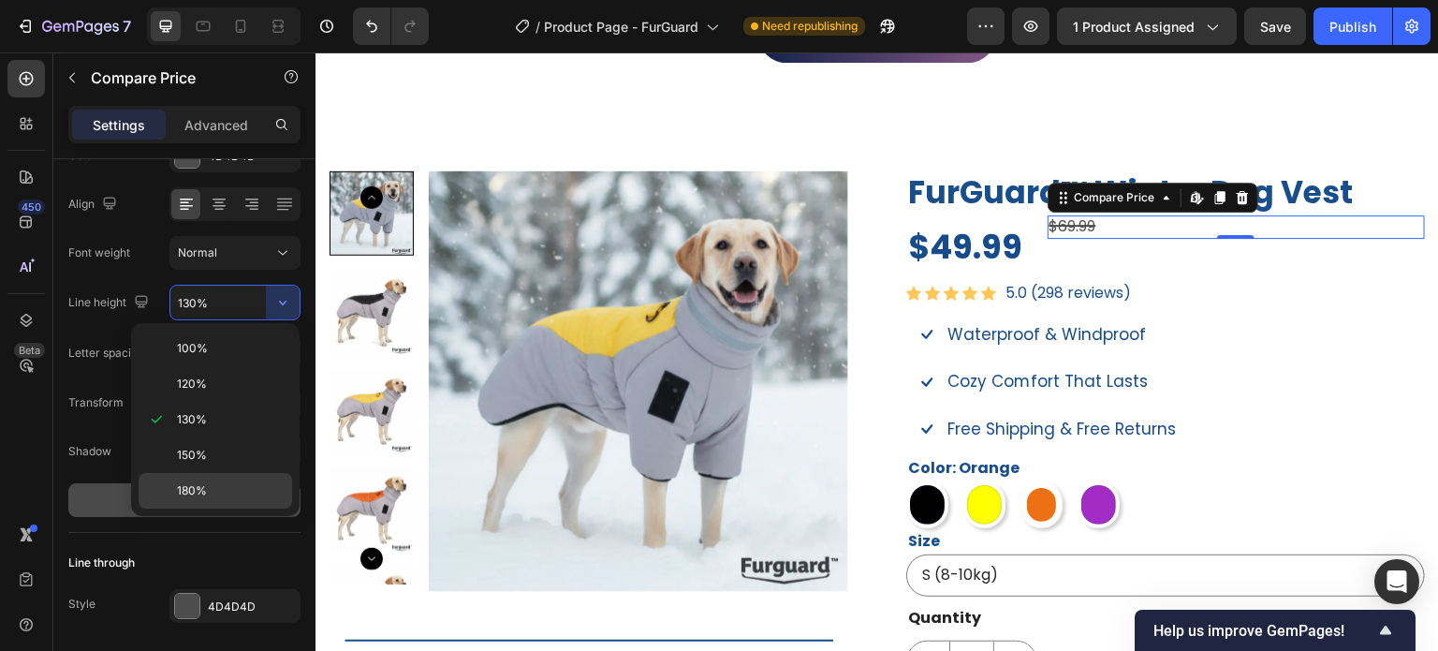
click at [237, 482] on p "180%" at bounding box center [230, 490] width 107 height 17
type input "180%"
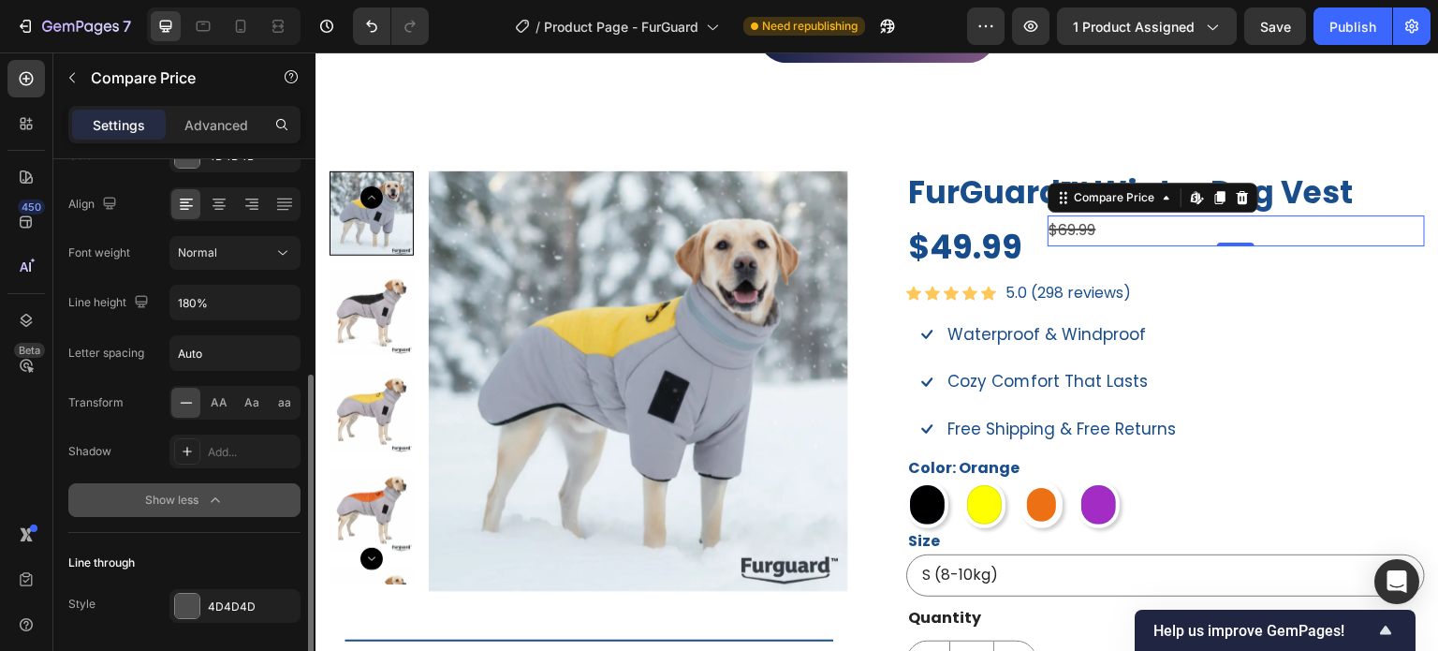
scroll to position [453, 0]
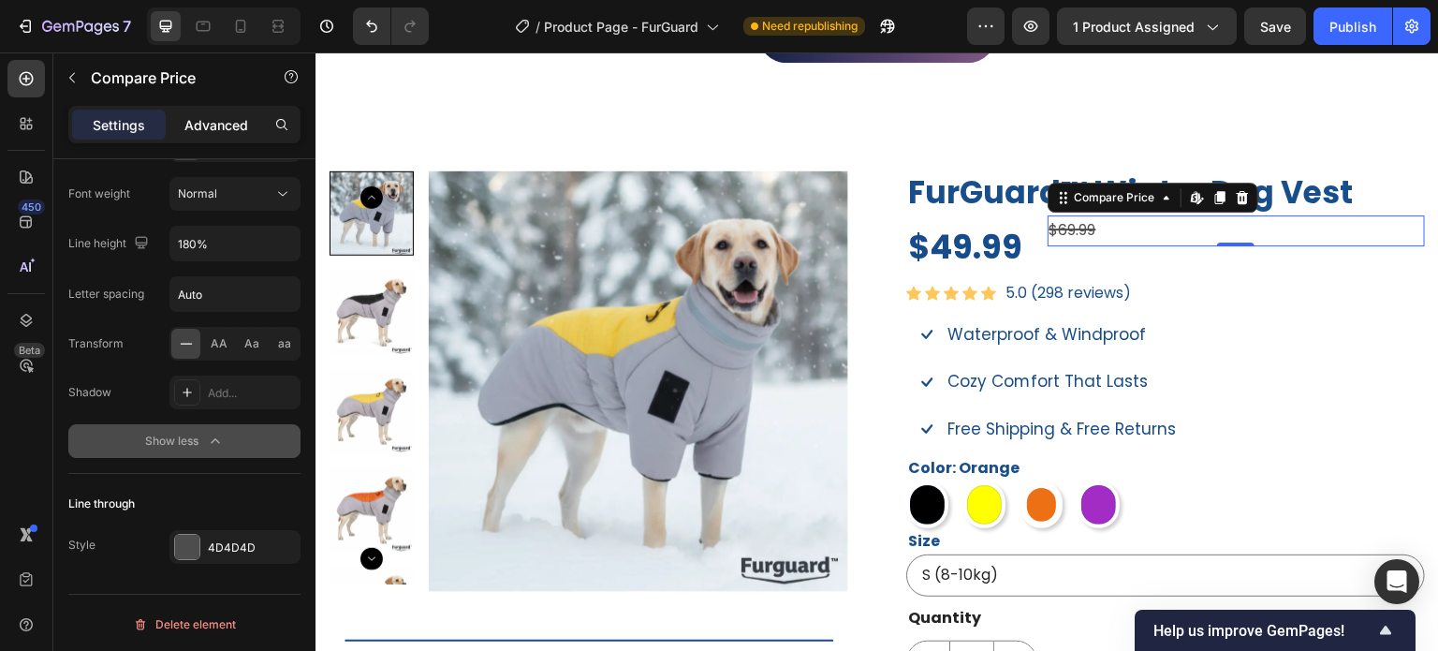
click at [213, 123] on p "Advanced" at bounding box center [216, 125] width 64 height 20
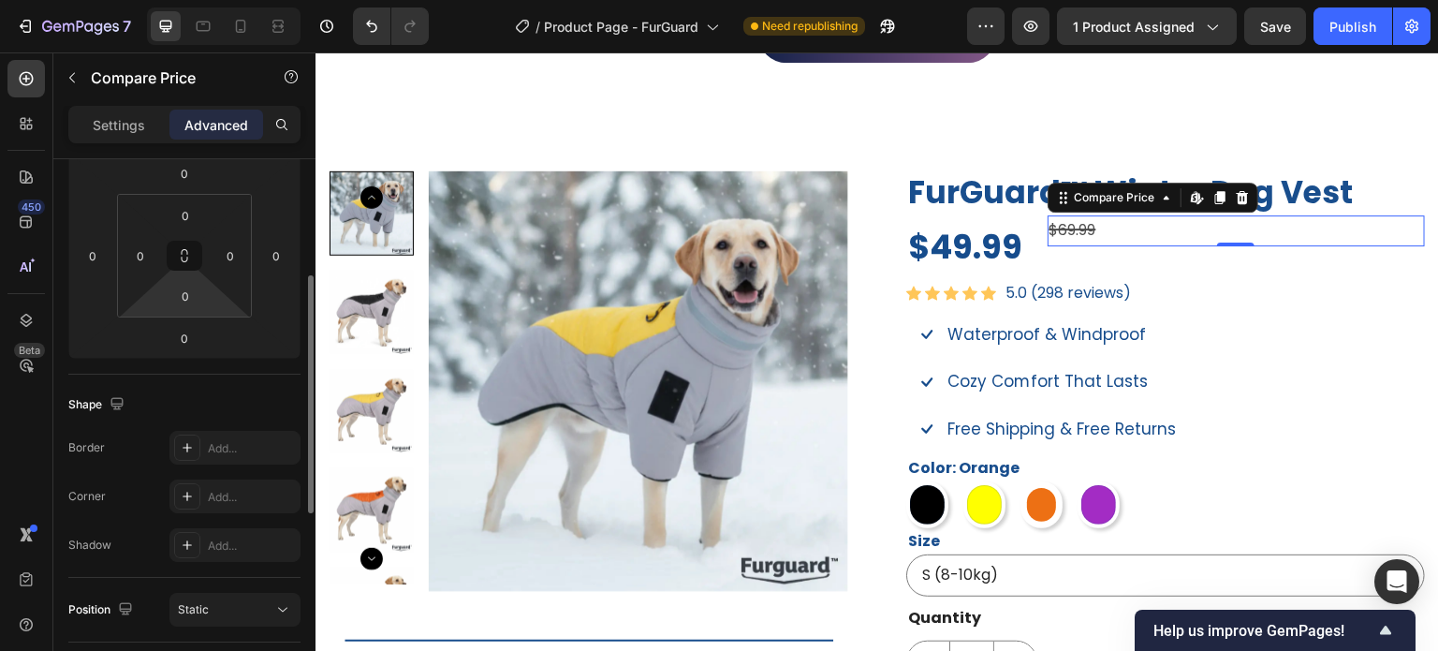
scroll to position [172, 0]
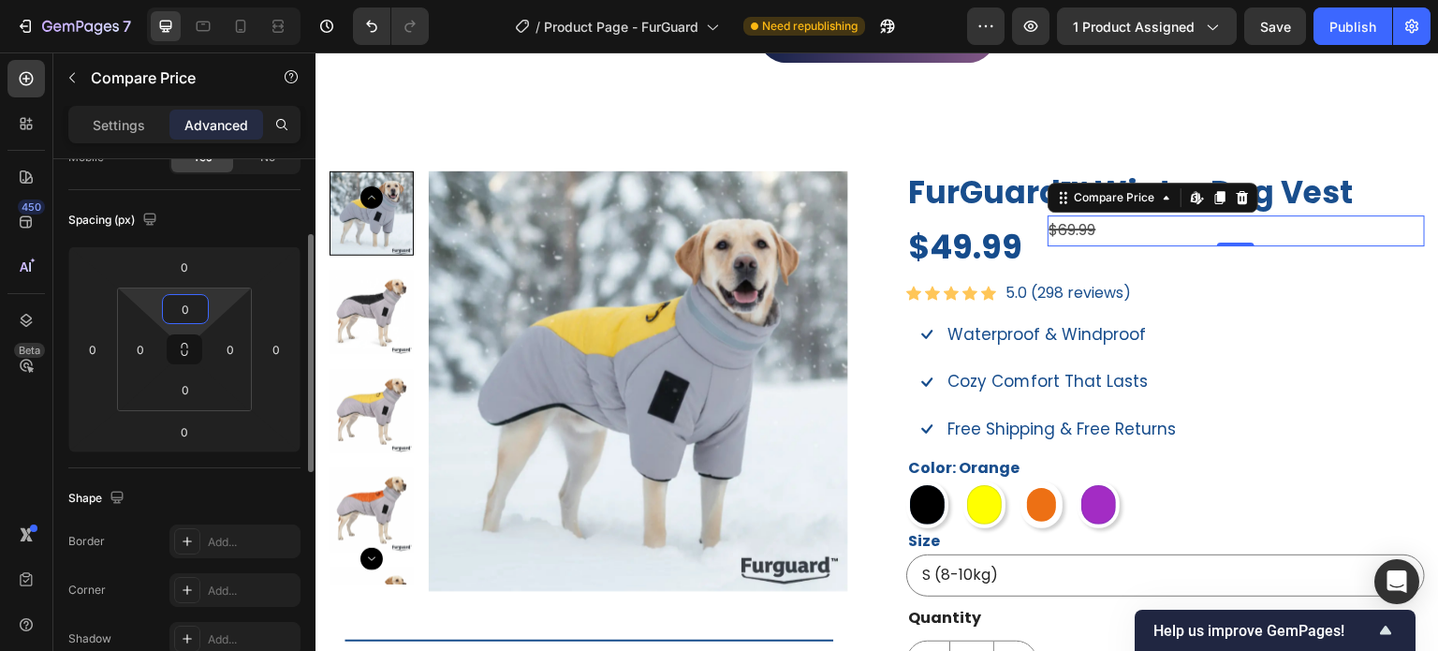
click at [195, 309] on input "0" at bounding box center [185, 309] width 37 height 28
type input "1"
type input "2"
type input "1"
type input "16"
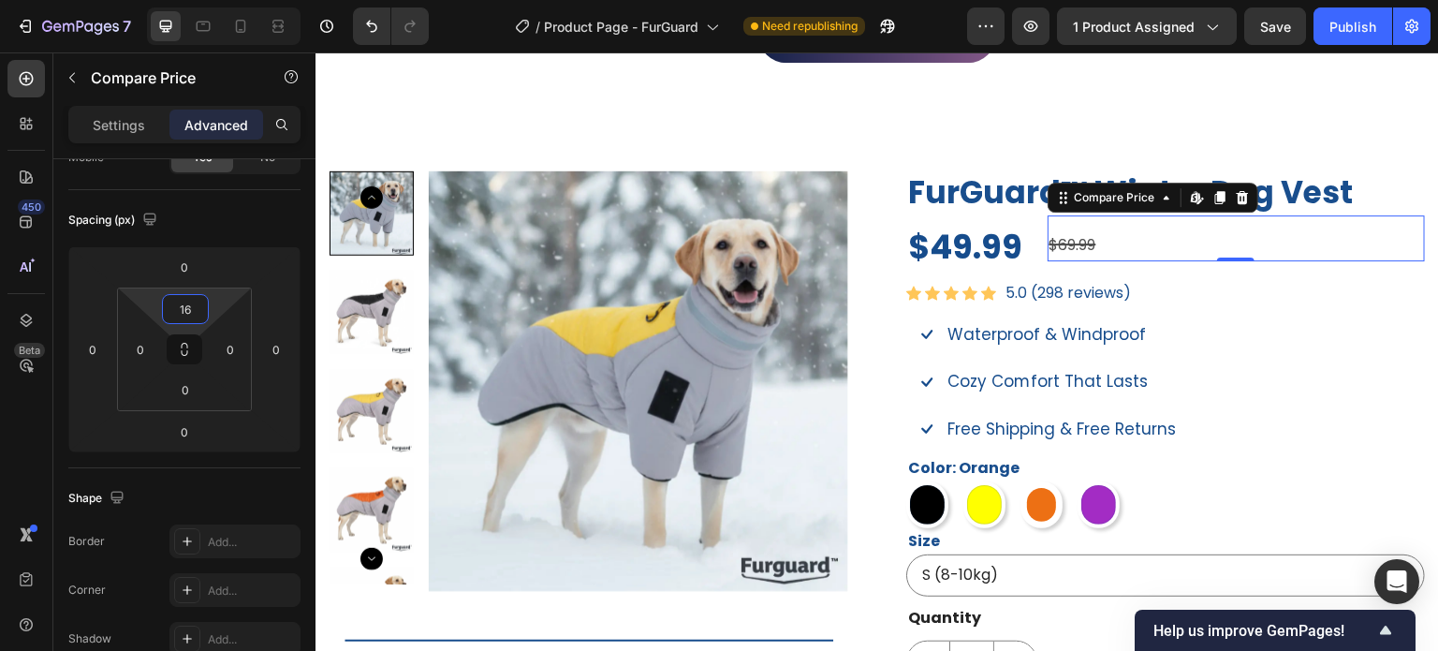
click at [107, 123] on p "Settings" at bounding box center [119, 125] width 52 height 20
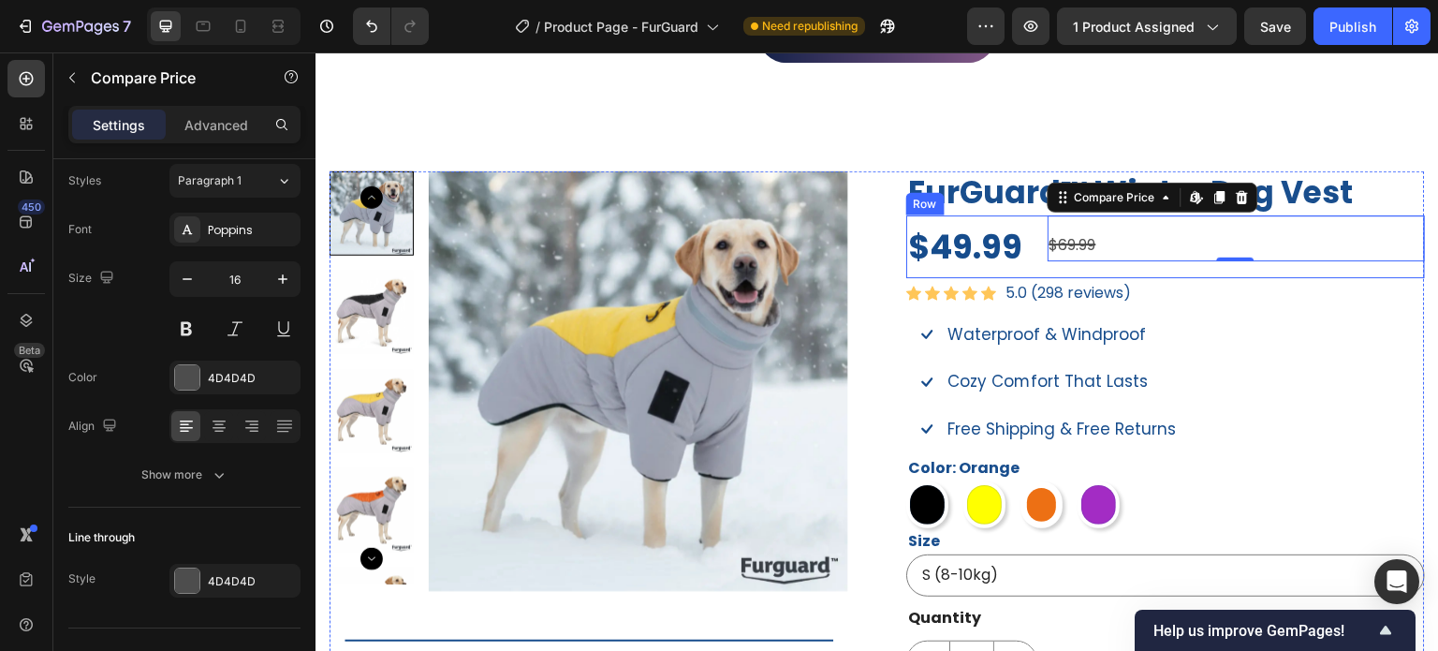
click at [1023, 248] on div "$49.99 Product Price Product Price $69.99 Compare Price Edit content in Shopify…" at bounding box center [1165, 246] width 519 height 63
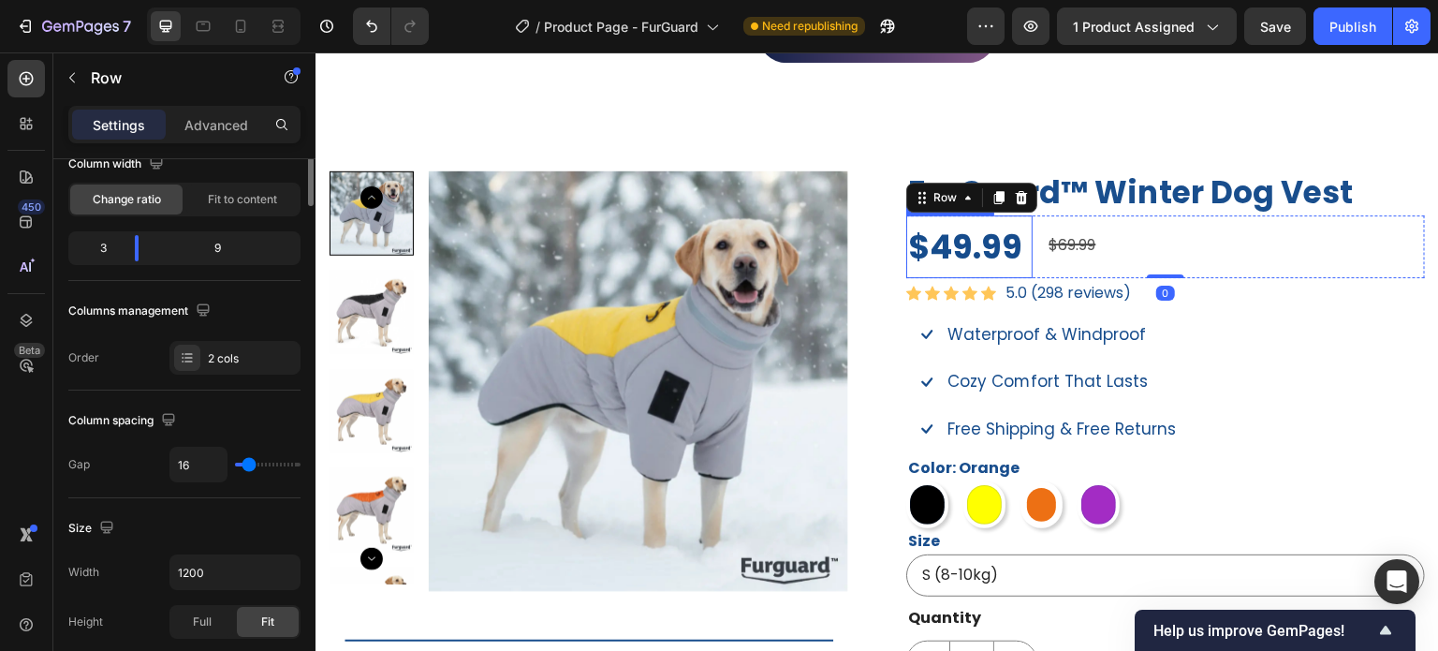
scroll to position [0, 0]
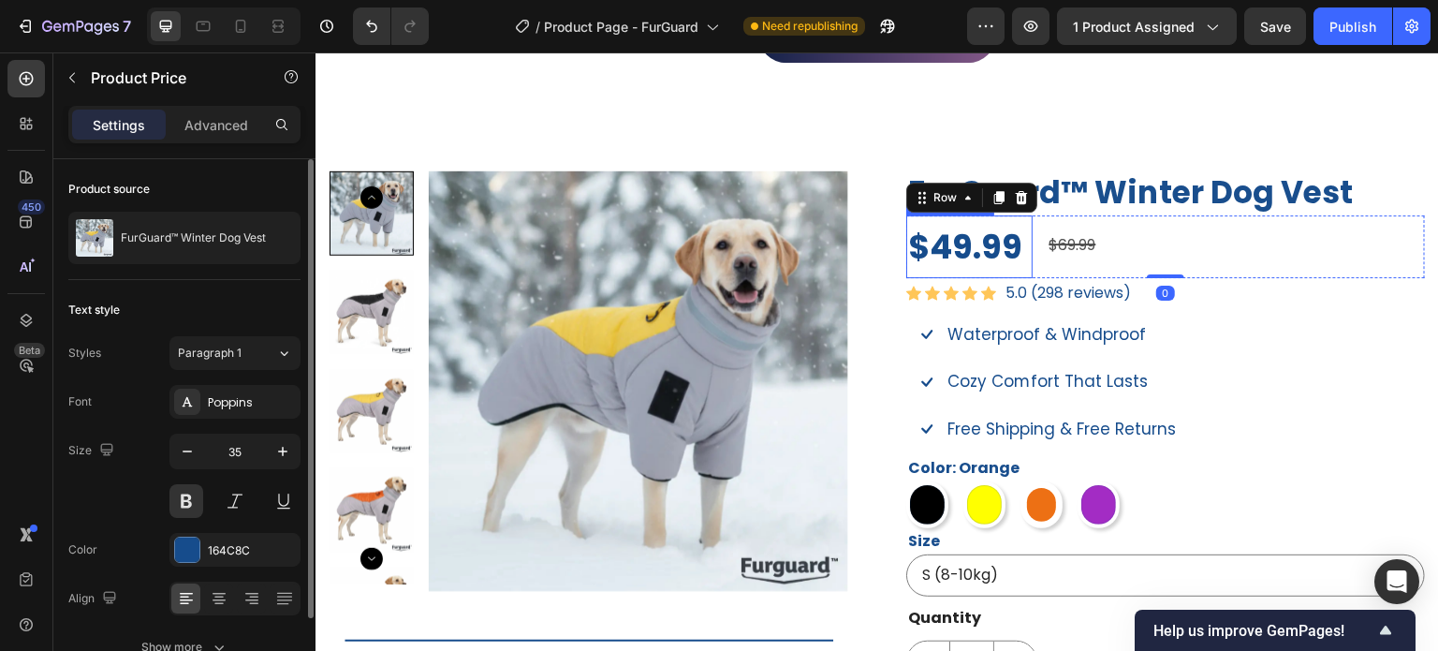
click at [1021, 247] on div "$49.99" at bounding box center [969, 246] width 126 height 63
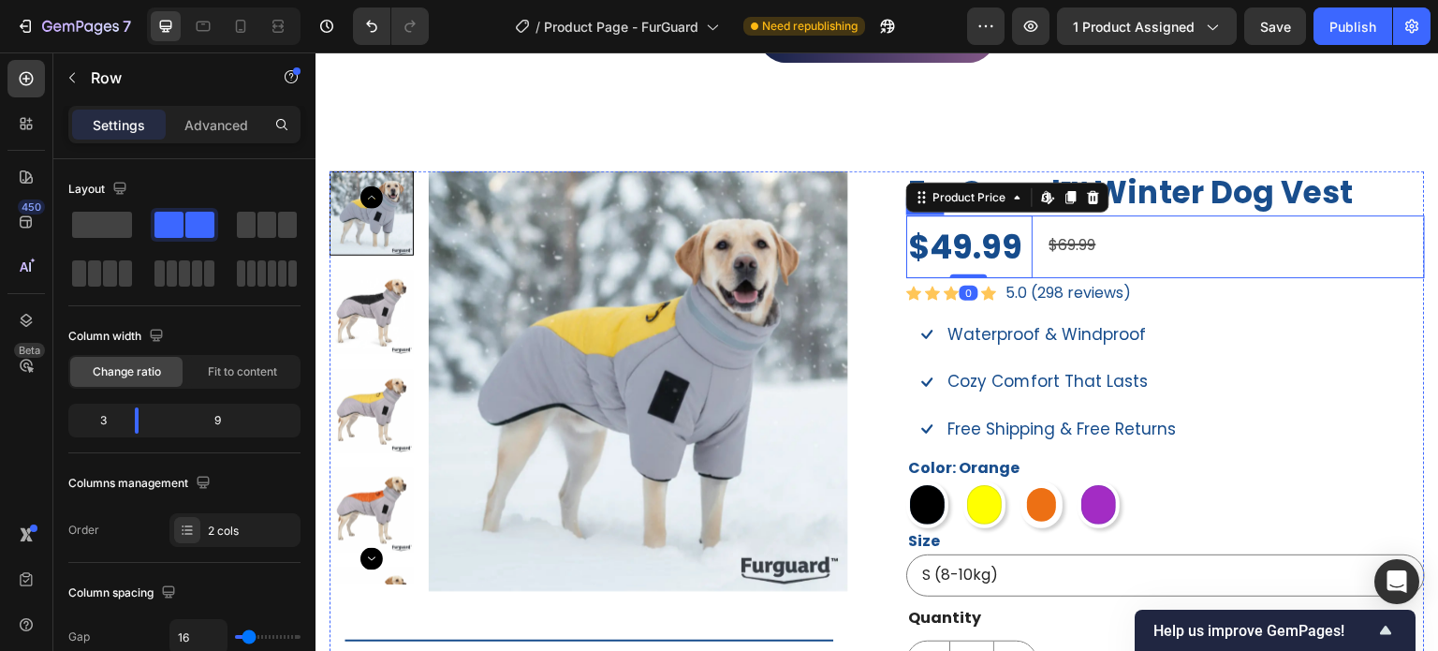
click at [1037, 257] on div "$49.99 Product Price Edit content in Shopify 0 Product Price Edit content in Sh…" at bounding box center [1165, 246] width 519 height 63
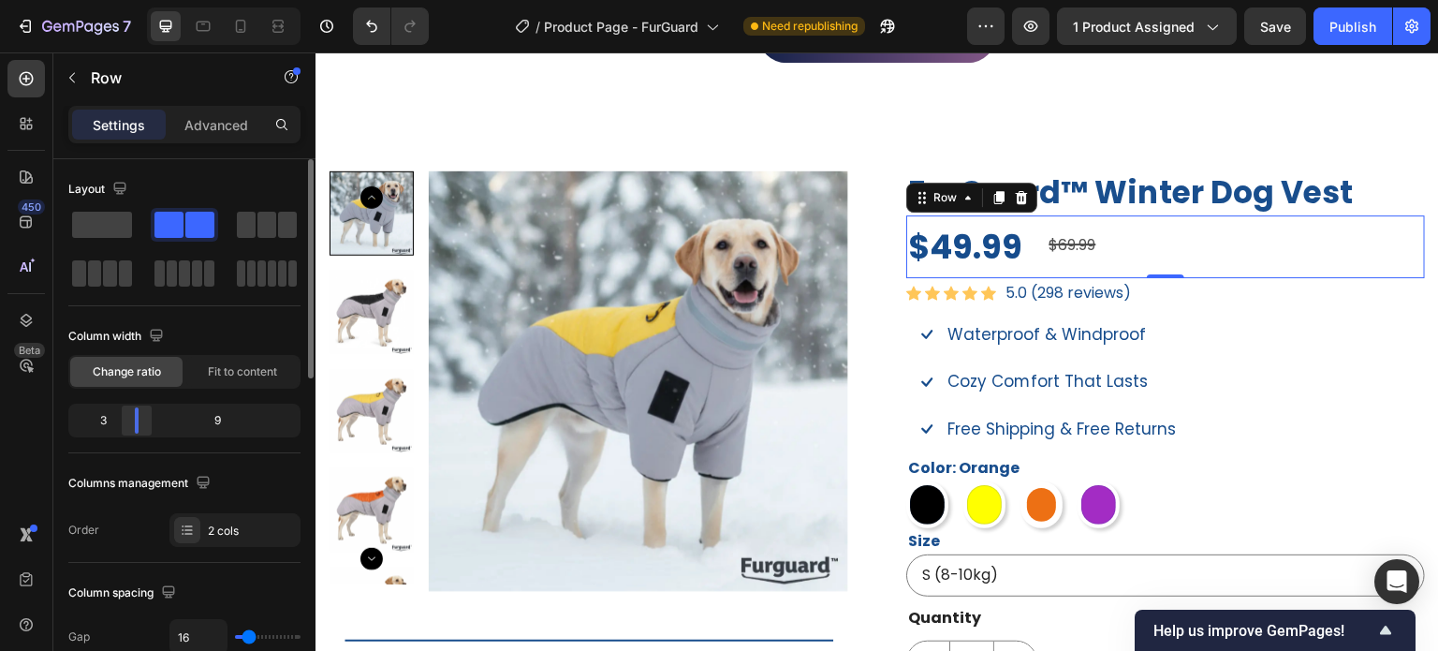
click at [123, 418] on div at bounding box center [137, 420] width 34 height 26
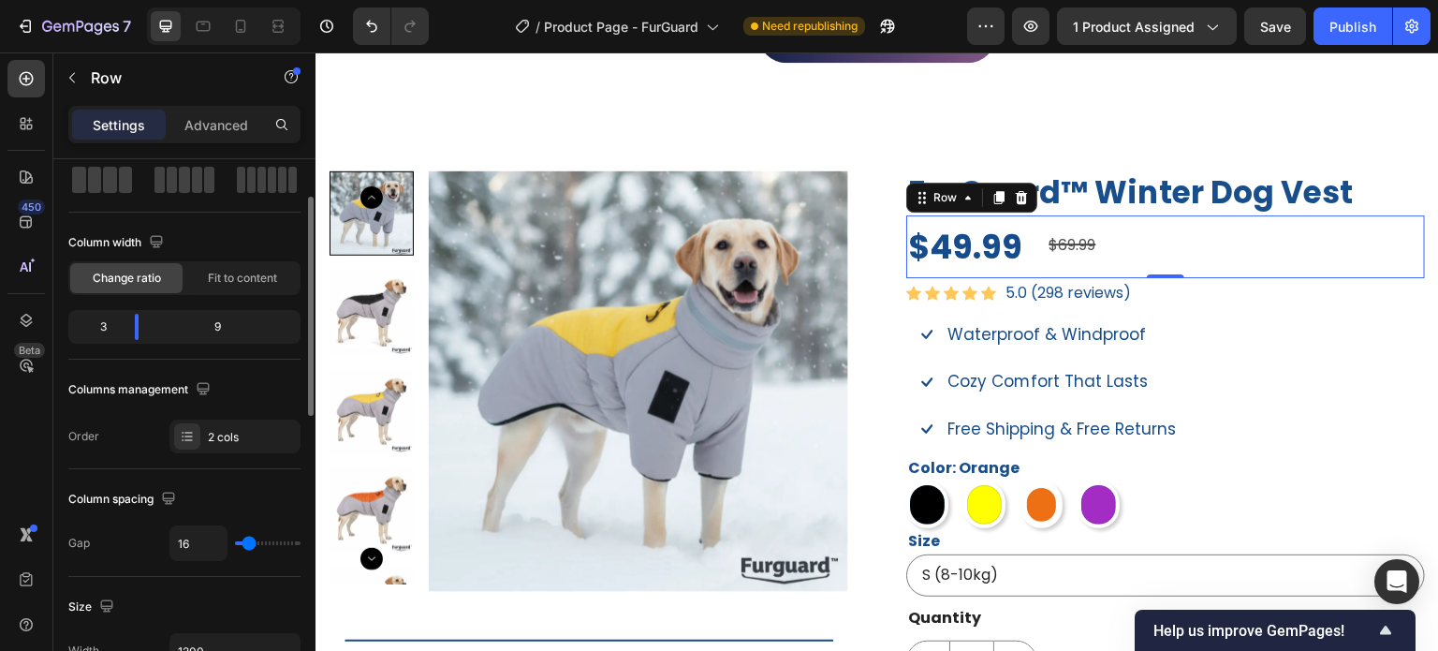
type input "0"
drag, startPoint x: 244, startPoint y: 544, endPoint x: 214, endPoint y: 553, distance: 32.3
type input "0"
click at [235, 545] on input "range" at bounding box center [268, 543] width 66 height 4
click at [1089, 239] on div "$69.99" at bounding box center [1232, 245] width 390 height 31
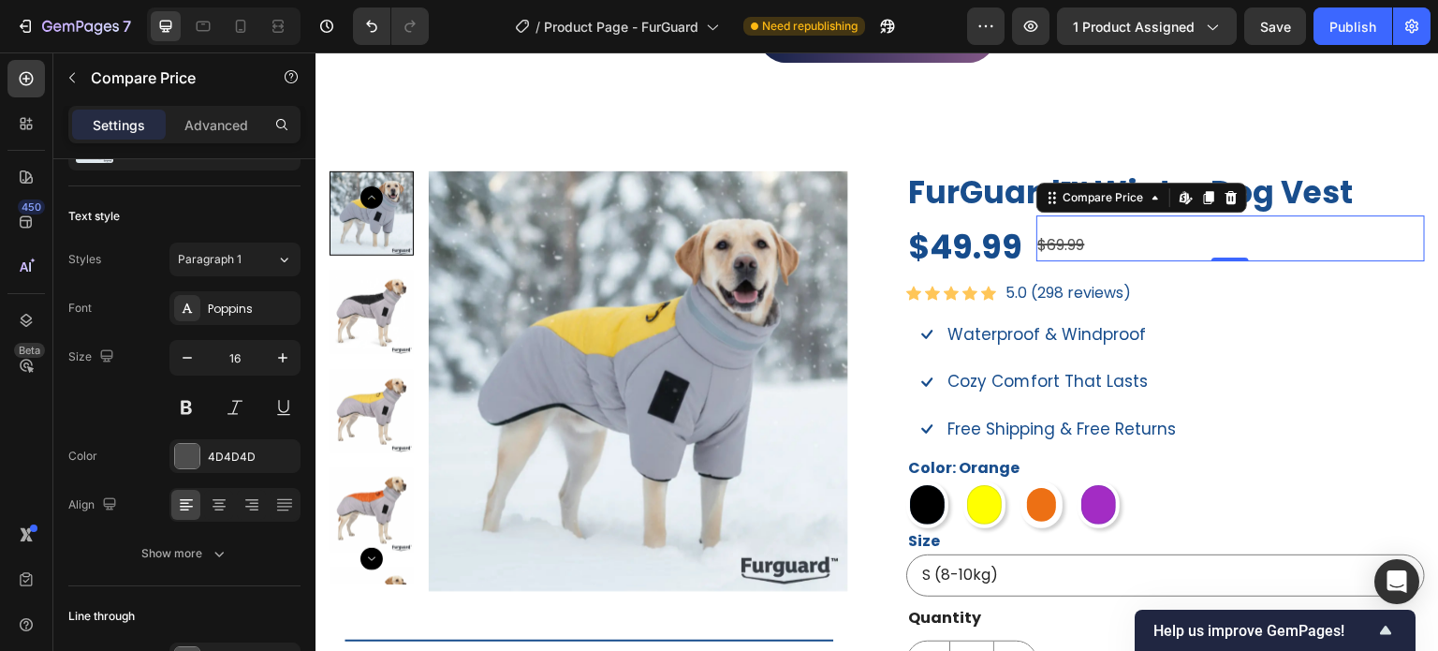
scroll to position [0, 0]
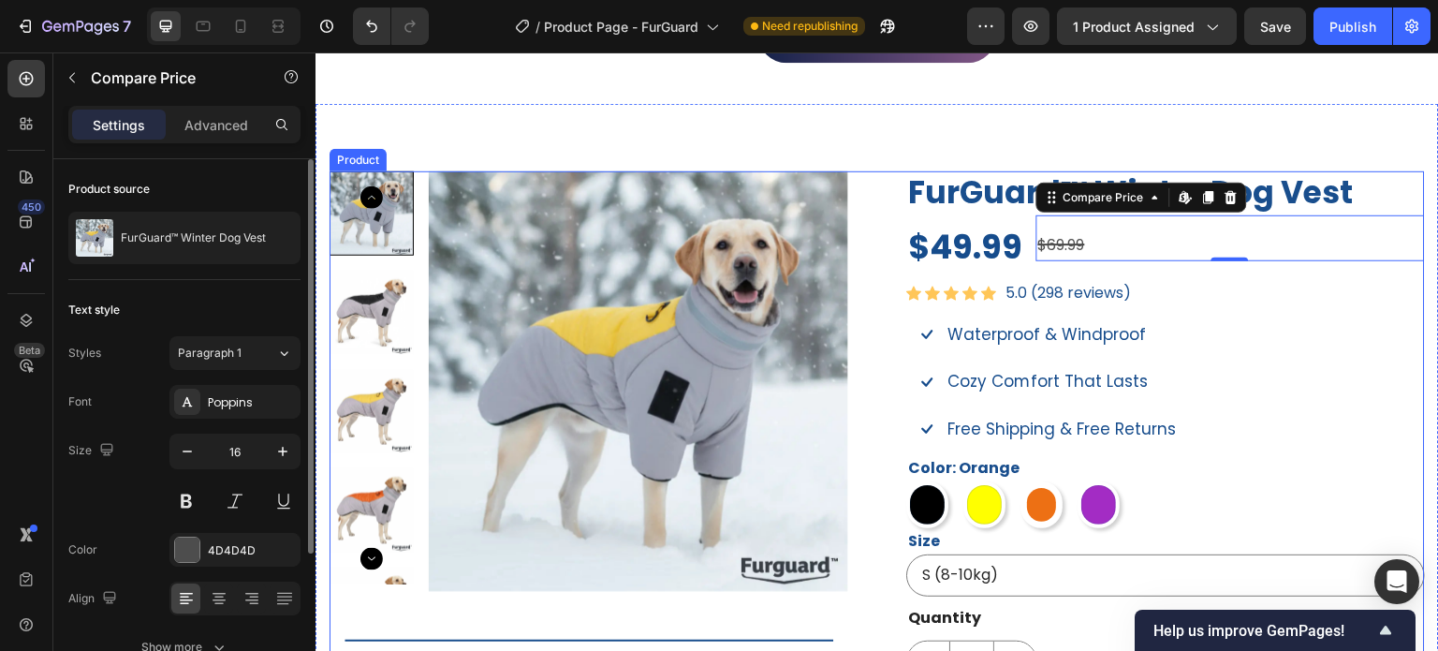
click at [1293, 441] on div "FurGuard™ Winter Dog Vest Product Title $49.99 Product Price Product Price $69.…" at bounding box center [1165, 647] width 519 height 953
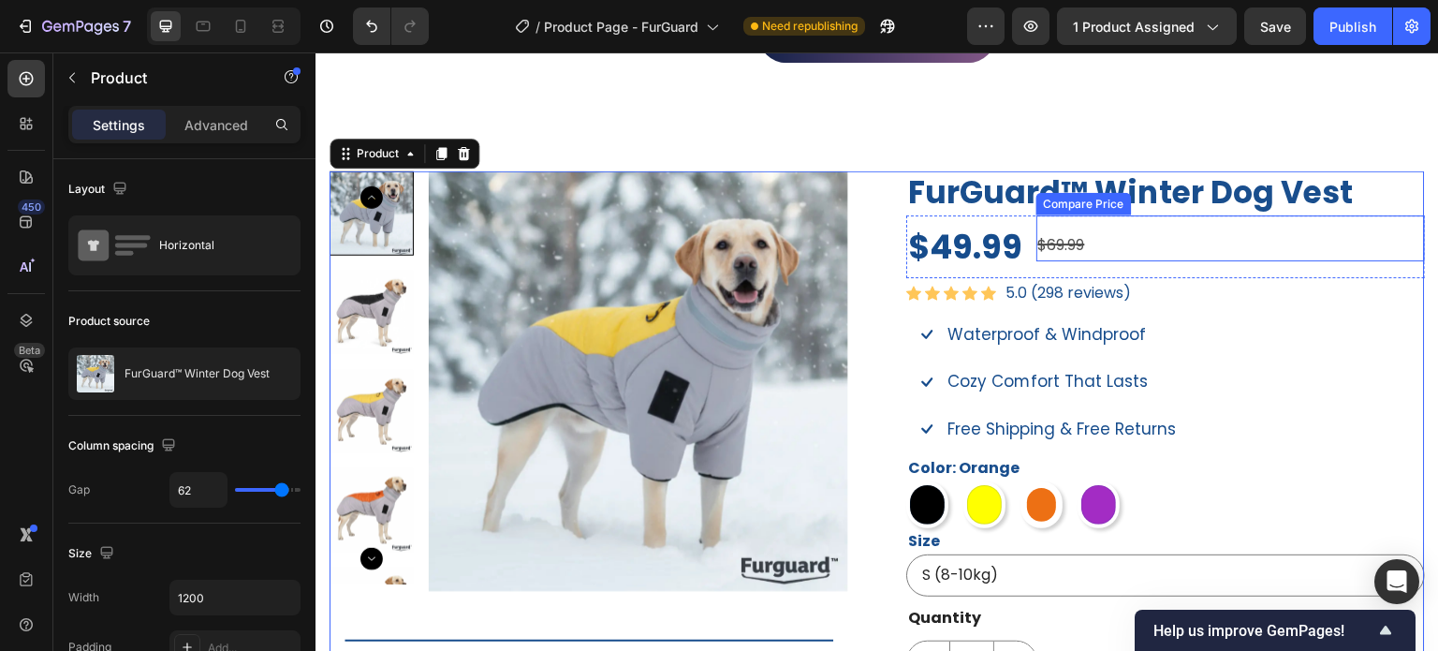
click at [1070, 239] on div "$69.99" at bounding box center [1232, 245] width 390 height 31
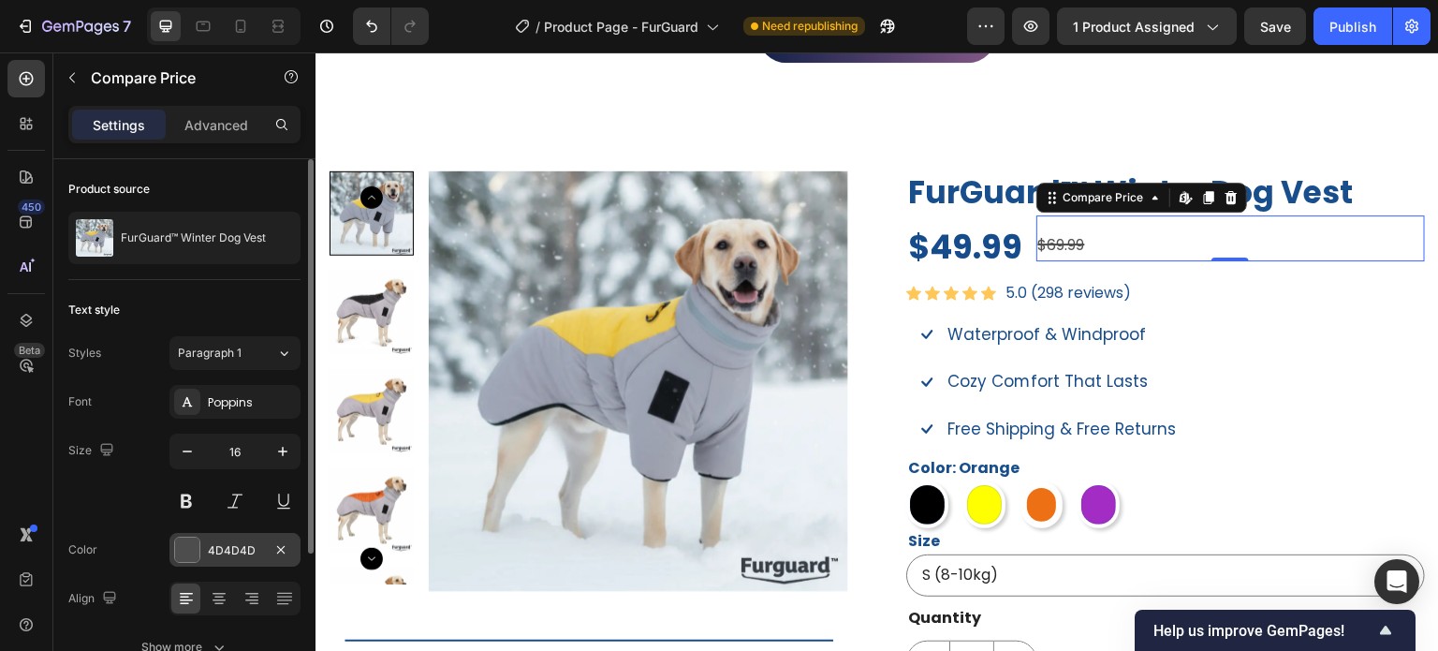
click at [187, 552] on div at bounding box center [187, 550] width 24 height 24
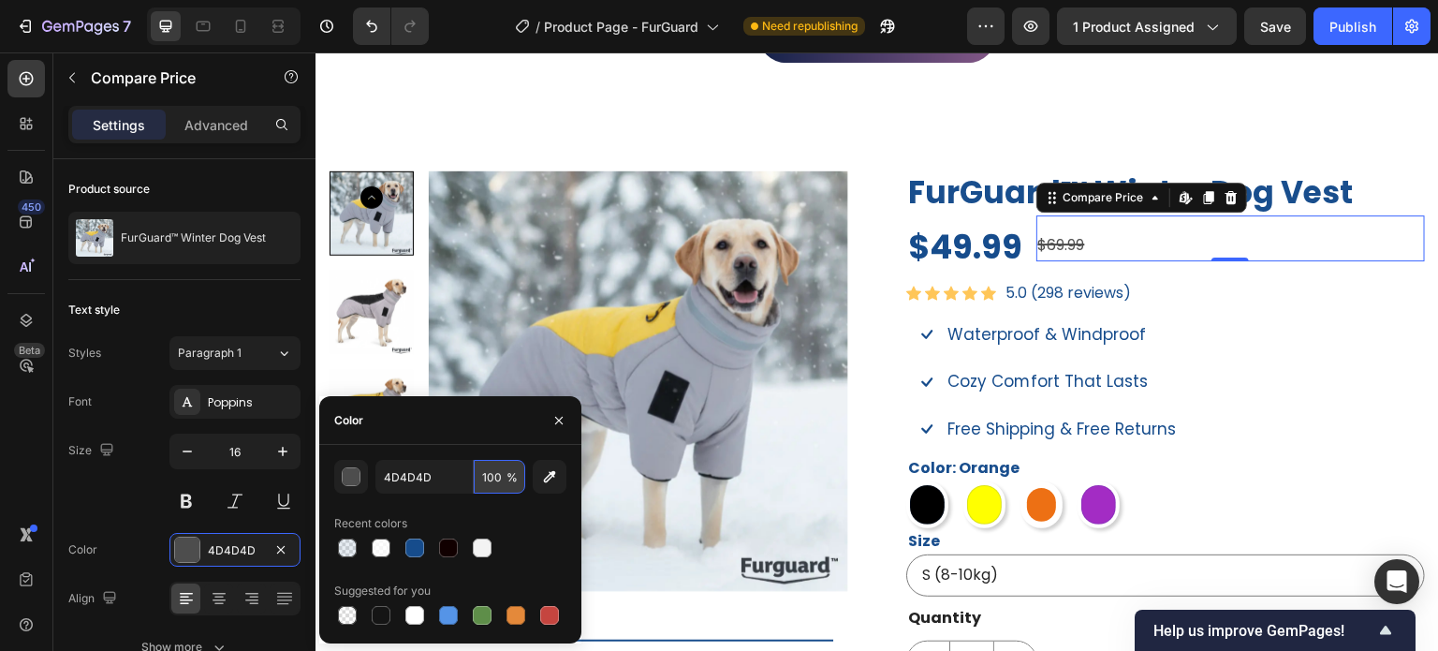
click at [499, 481] on input "100" at bounding box center [500, 477] width 52 height 34
type input "8"
type input "70"
click at [1078, 232] on div "$69.99" at bounding box center [1232, 245] width 390 height 31
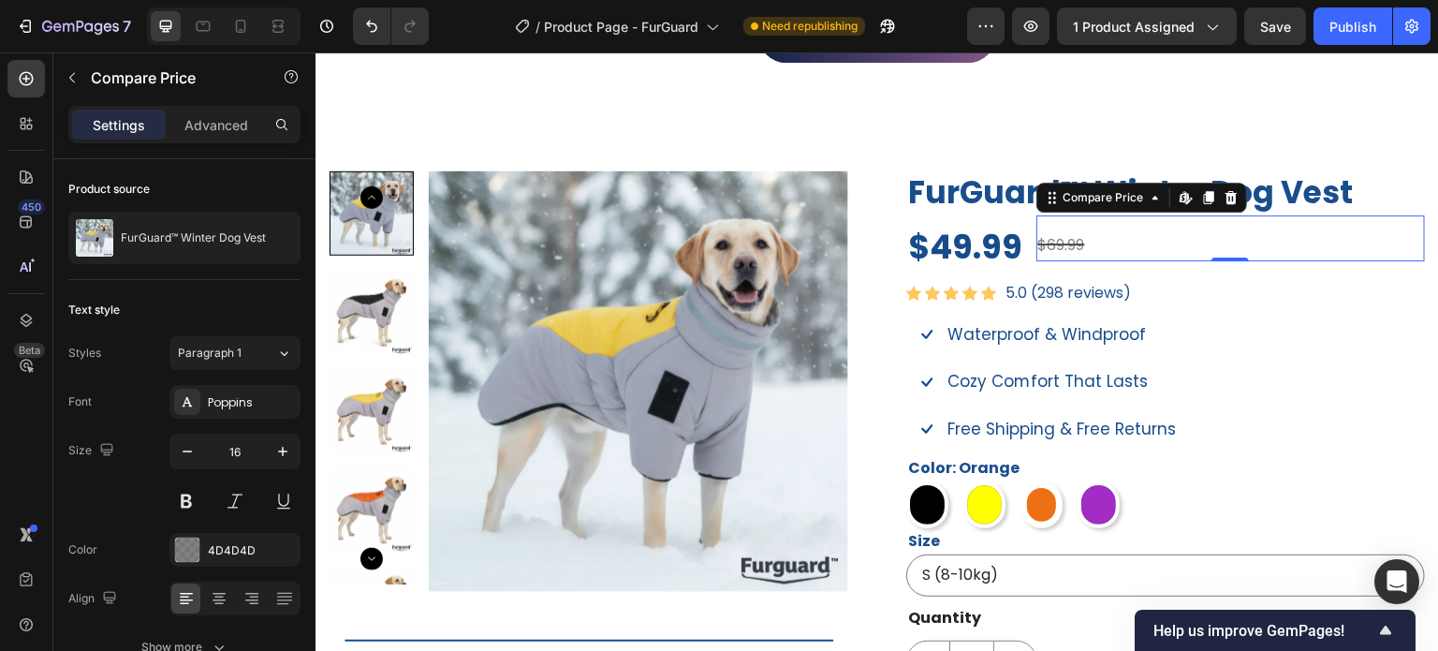
click at [1240, 393] on div "Icon Waterproof & Windproof Text block Icon Cozy Comfort That Lasts Text block …" at bounding box center [1165, 381] width 519 height 127
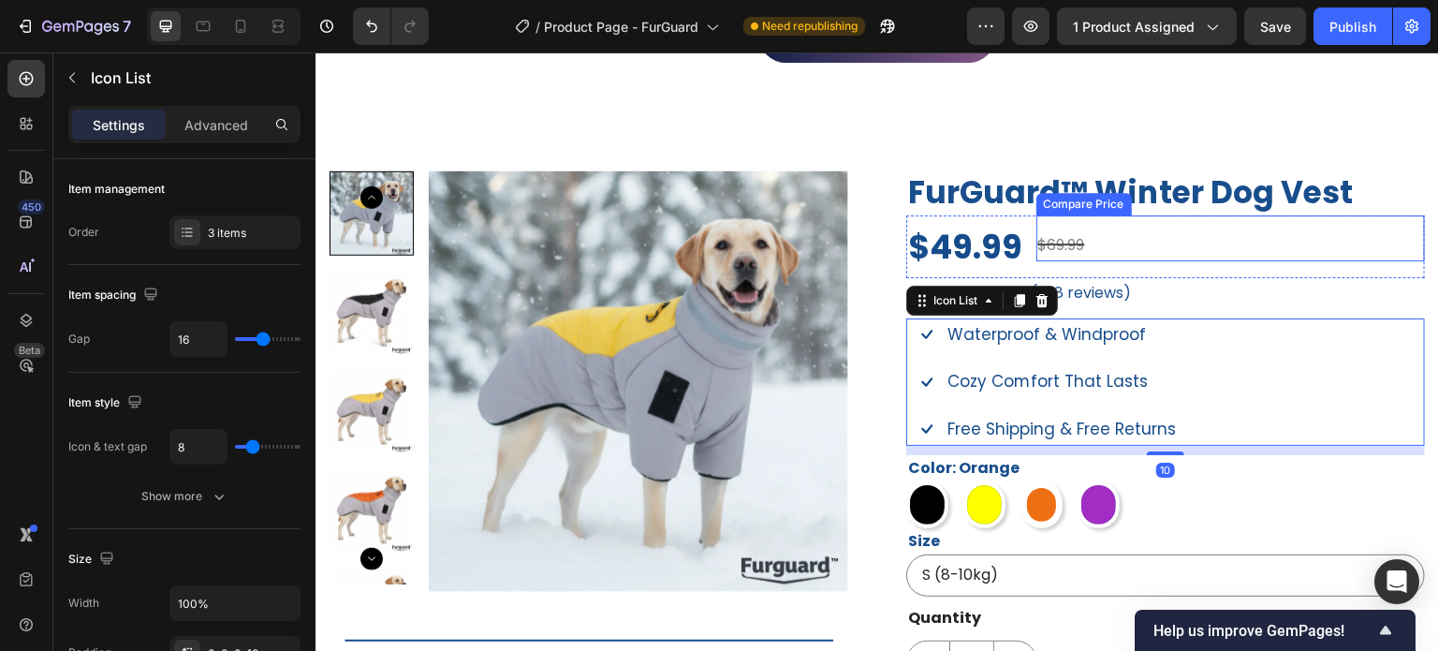
click at [1062, 238] on div "$69.99" at bounding box center [1232, 245] width 390 height 31
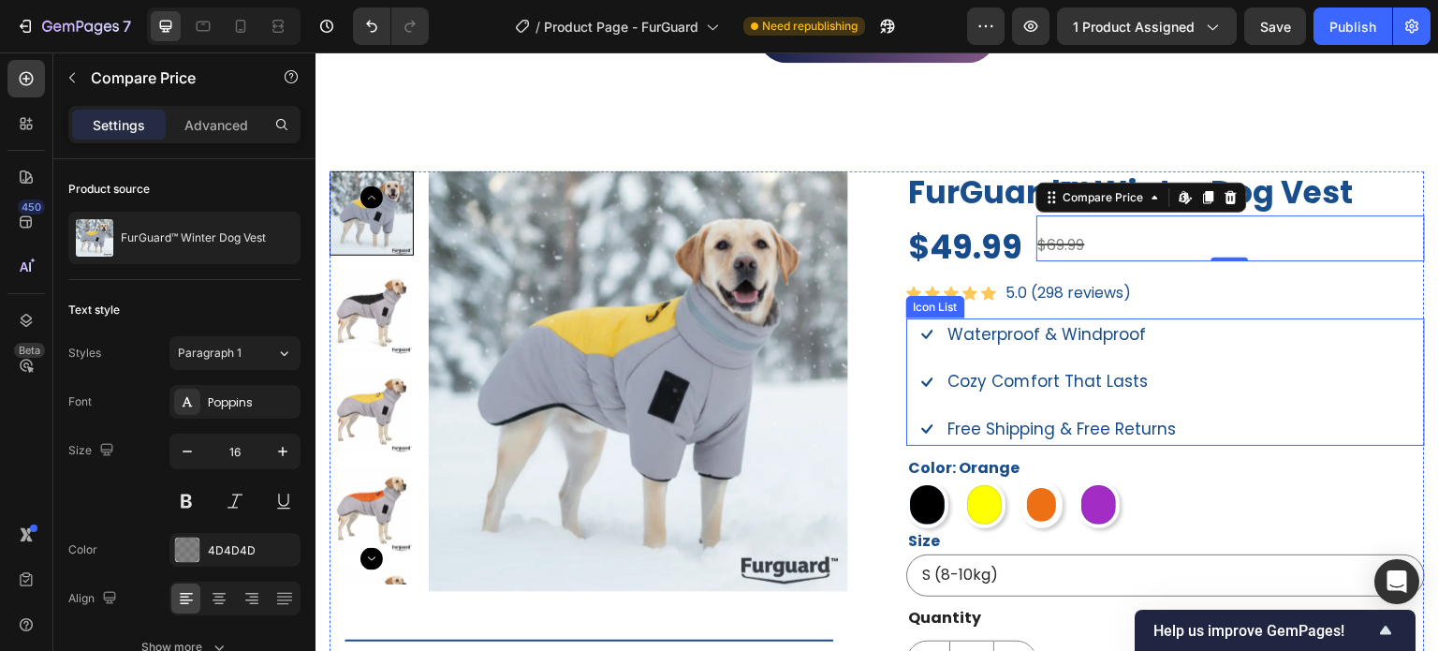
click at [1220, 382] on div "Icon Waterproof & Windproof Text block Icon Cozy Comfort That Lasts Text block …" at bounding box center [1165, 381] width 519 height 127
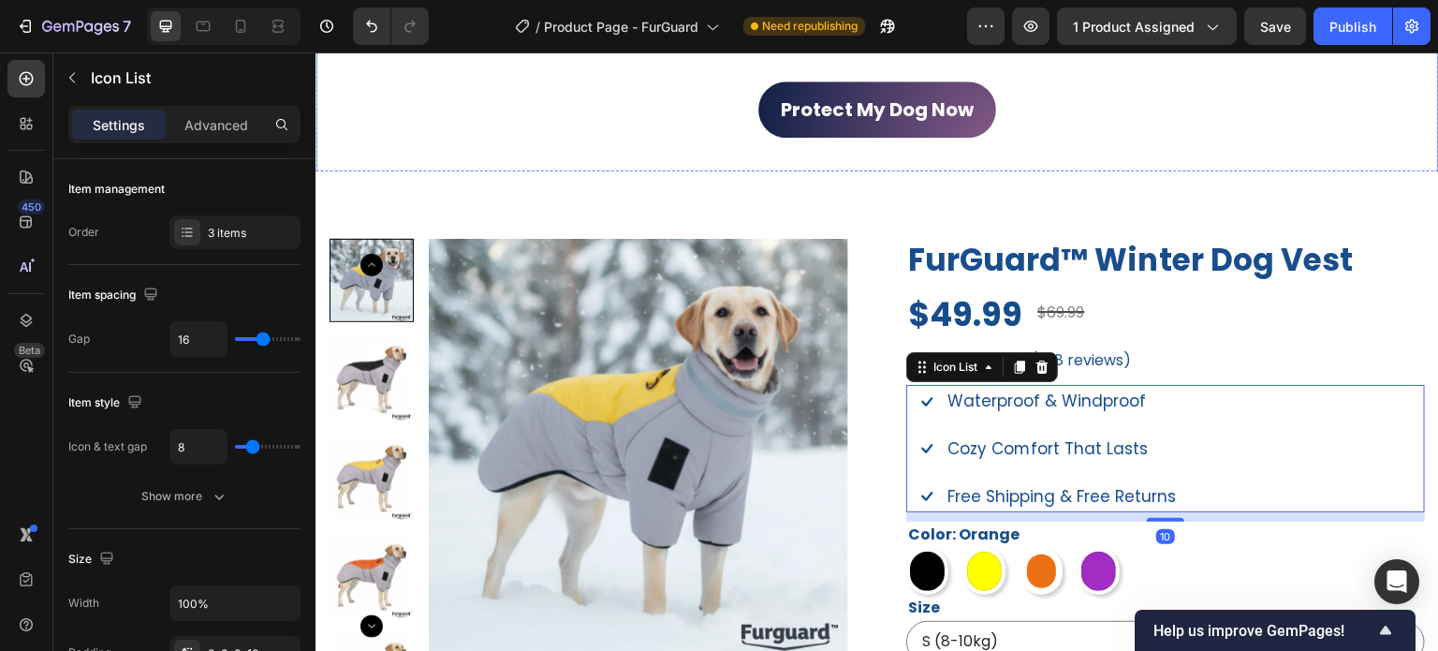
scroll to position [1124, 0]
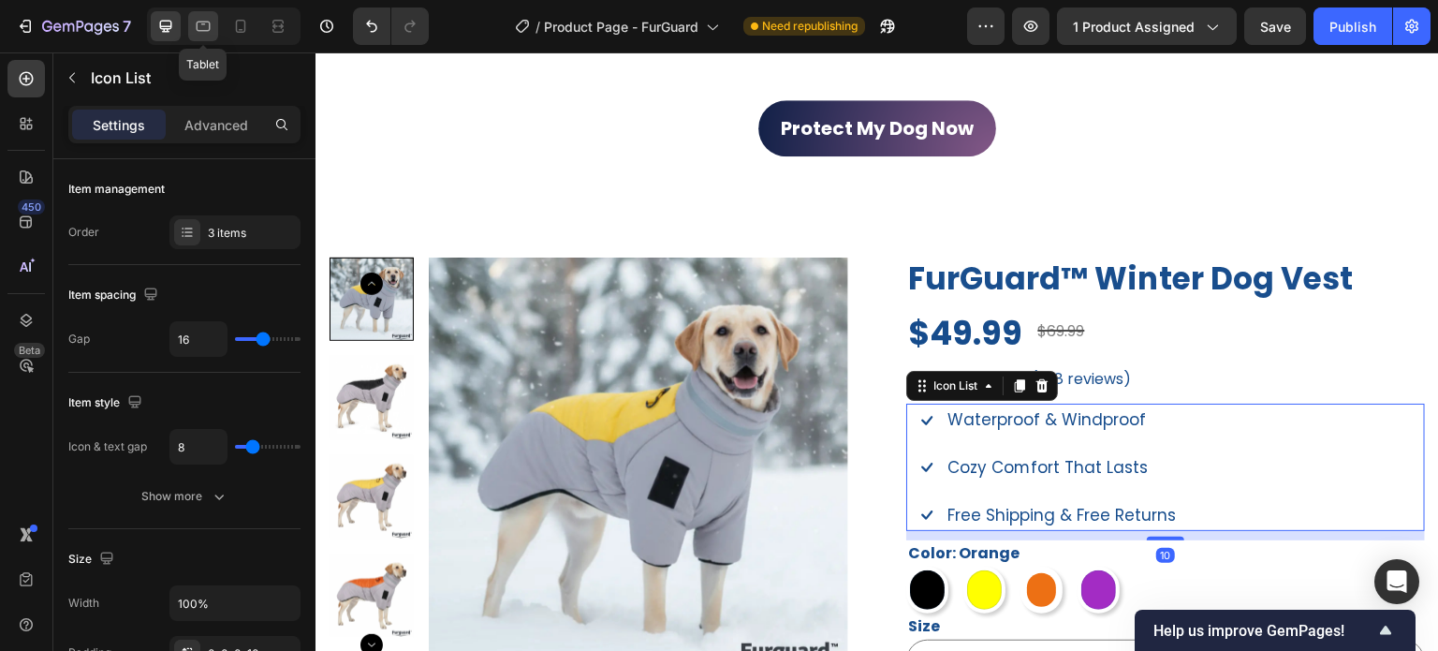
click at [199, 32] on icon at bounding box center [203, 26] width 19 height 19
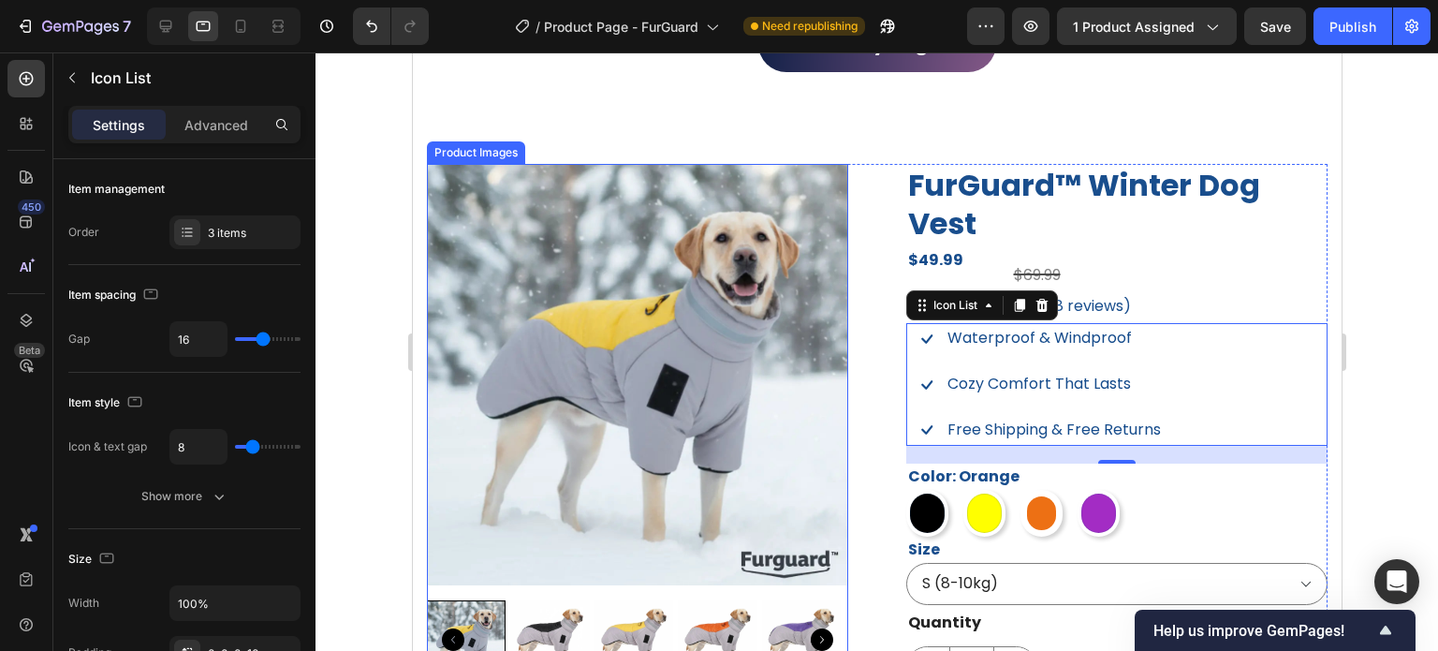
scroll to position [1048, 0]
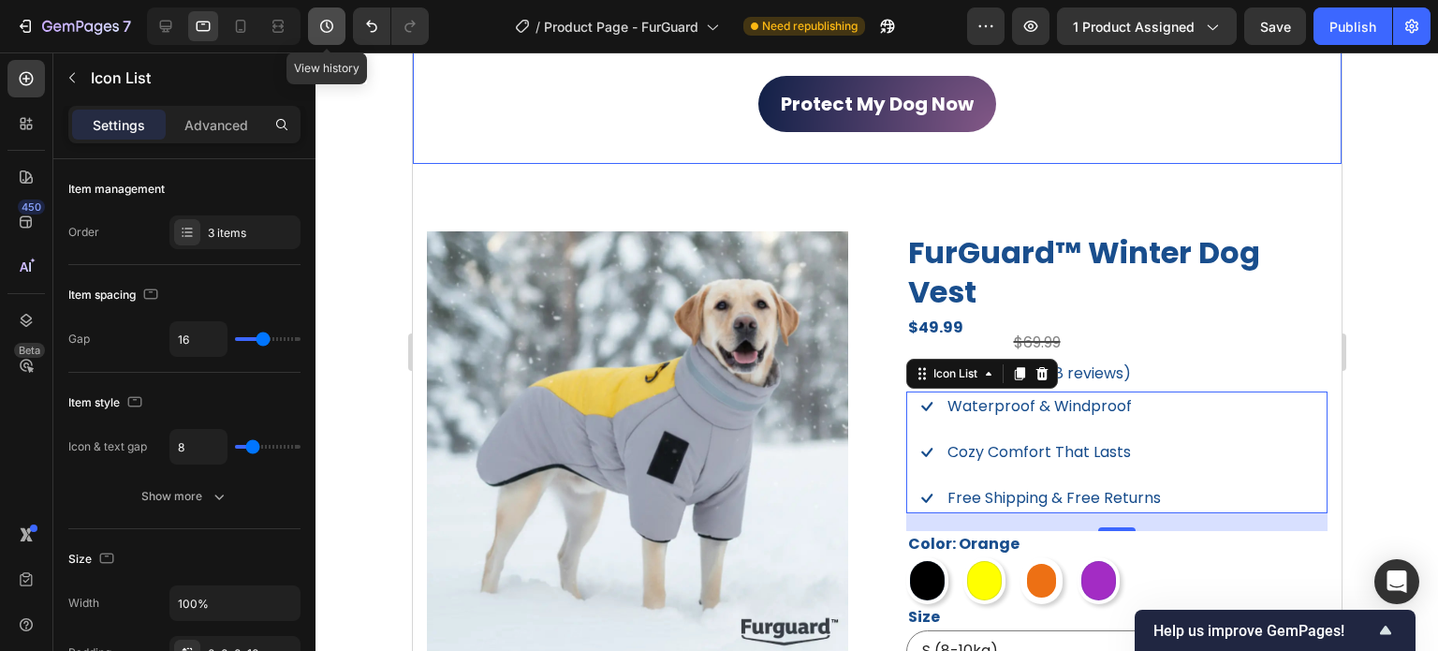
click at [328, 23] on icon "button" at bounding box center [326, 26] width 19 height 19
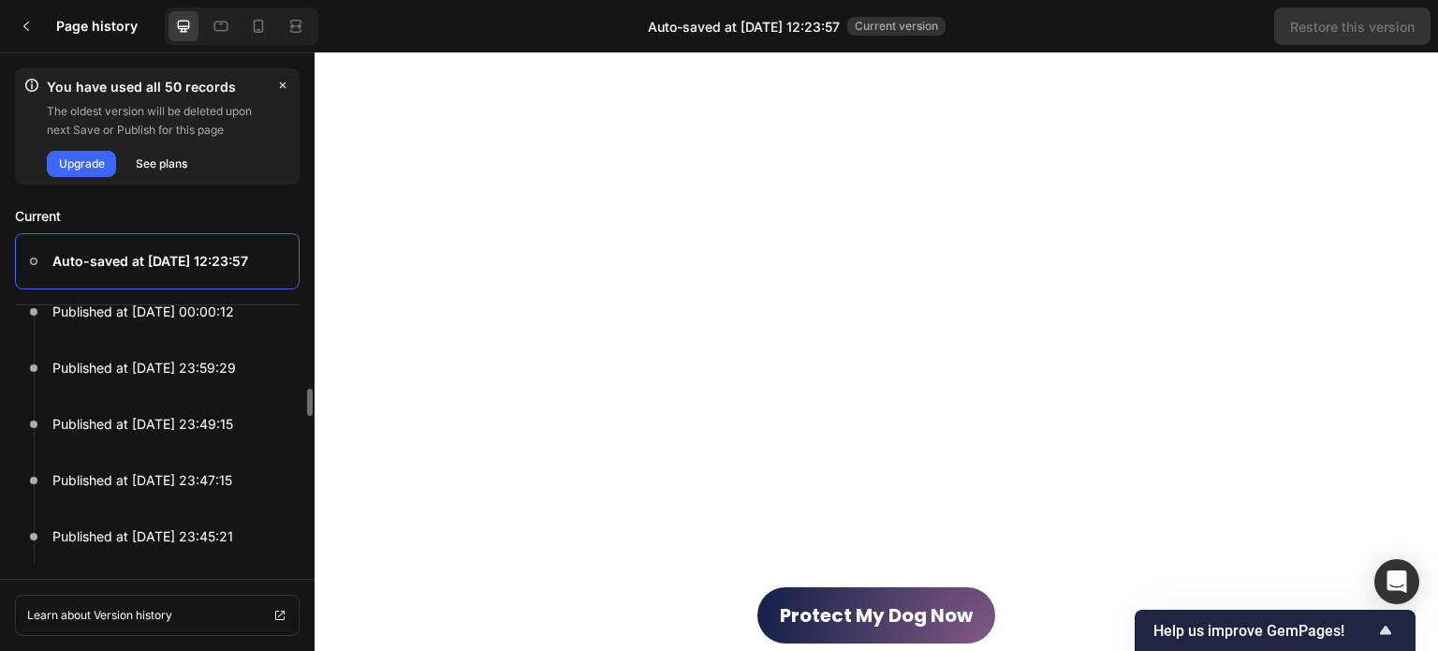
scroll to position [0, 0]
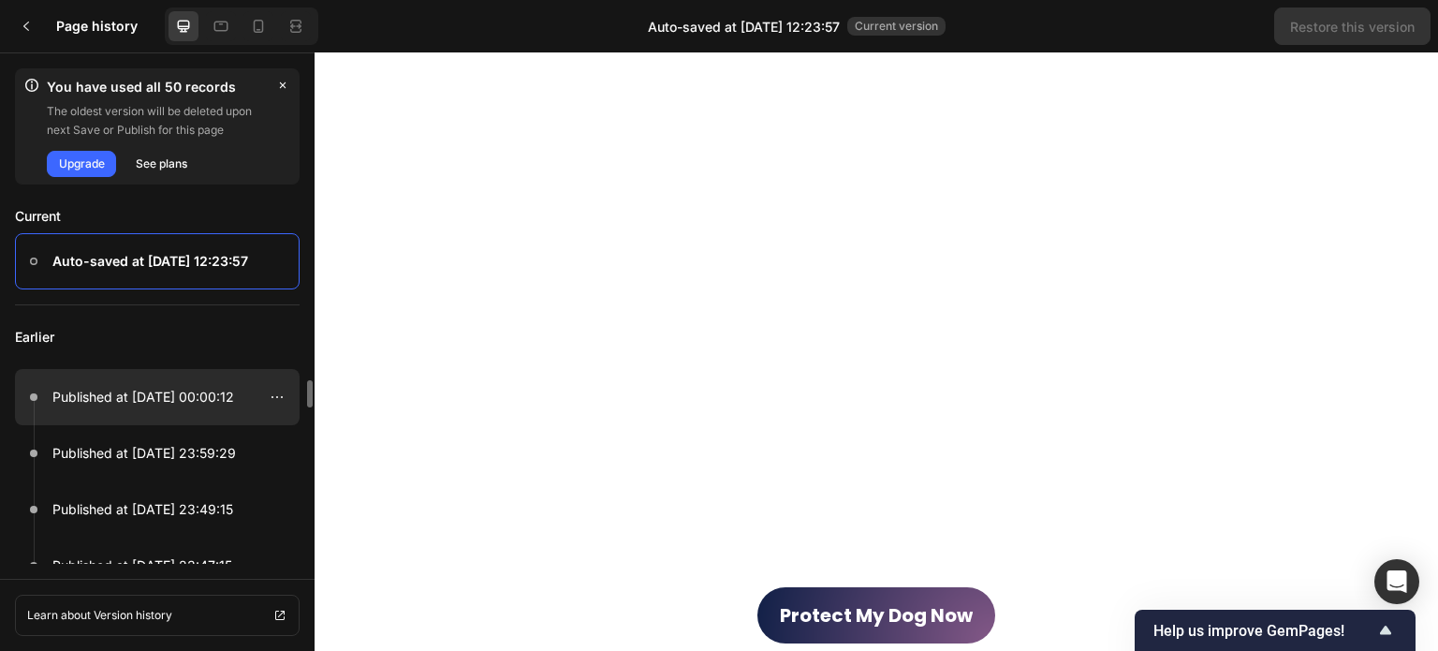
click at [191, 402] on p "Published at [DATE] 00:00:12" at bounding box center [143, 397] width 182 height 22
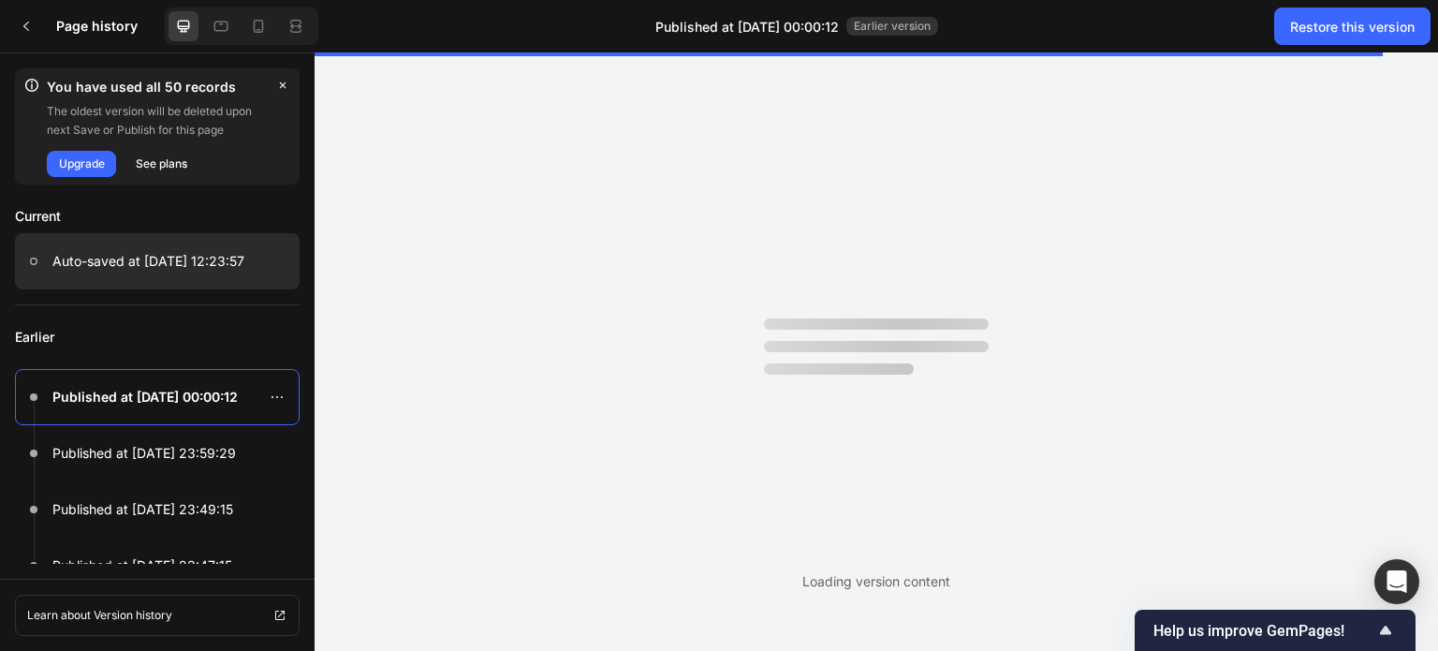
click at [109, 261] on p "Auto-saved at [DATE] 12:23:57" at bounding box center [148, 261] width 192 height 22
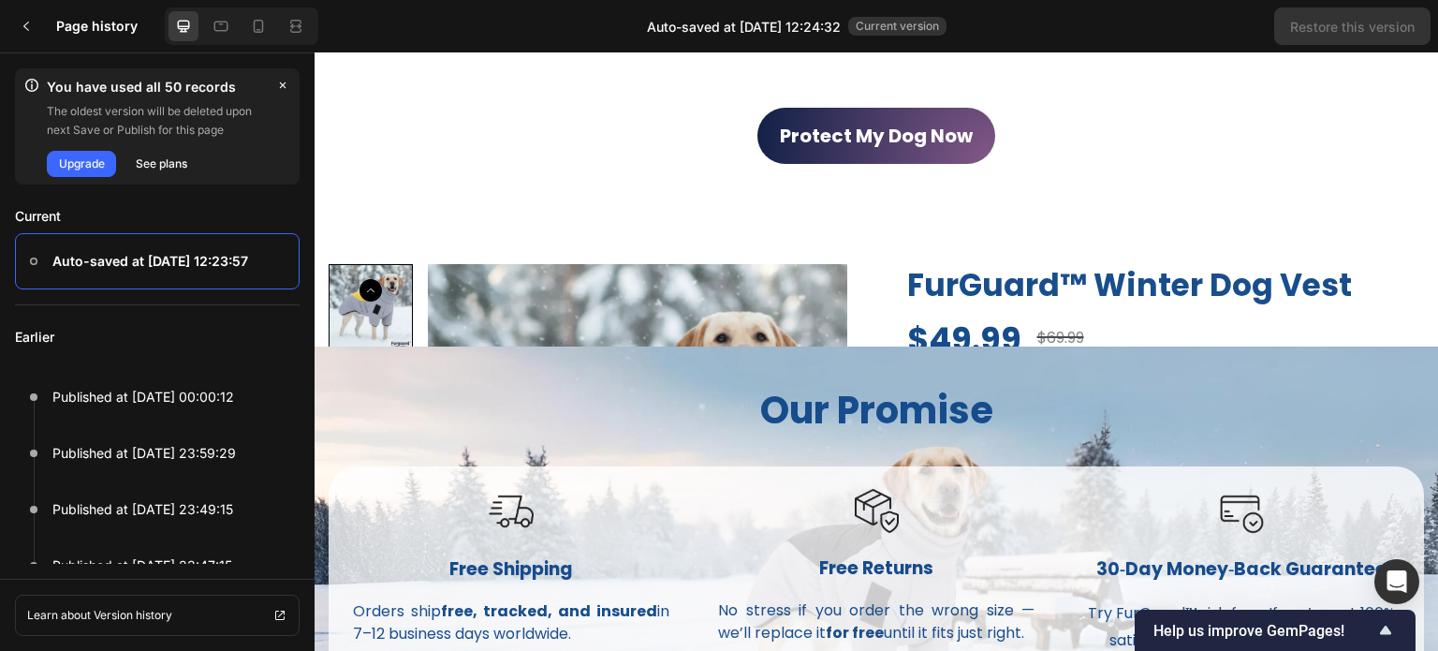
scroll to position [936, 0]
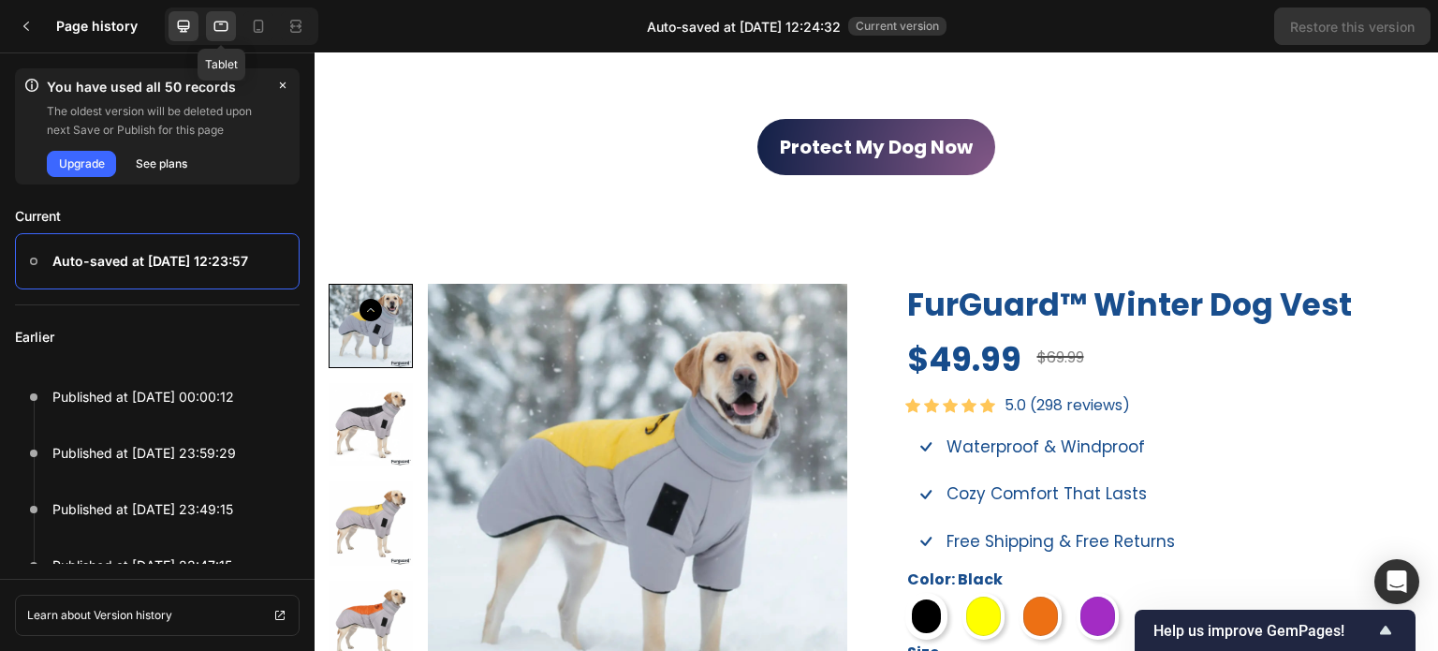
click at [209, 33] on div at bounding box center [221, 26] width 30 height 30
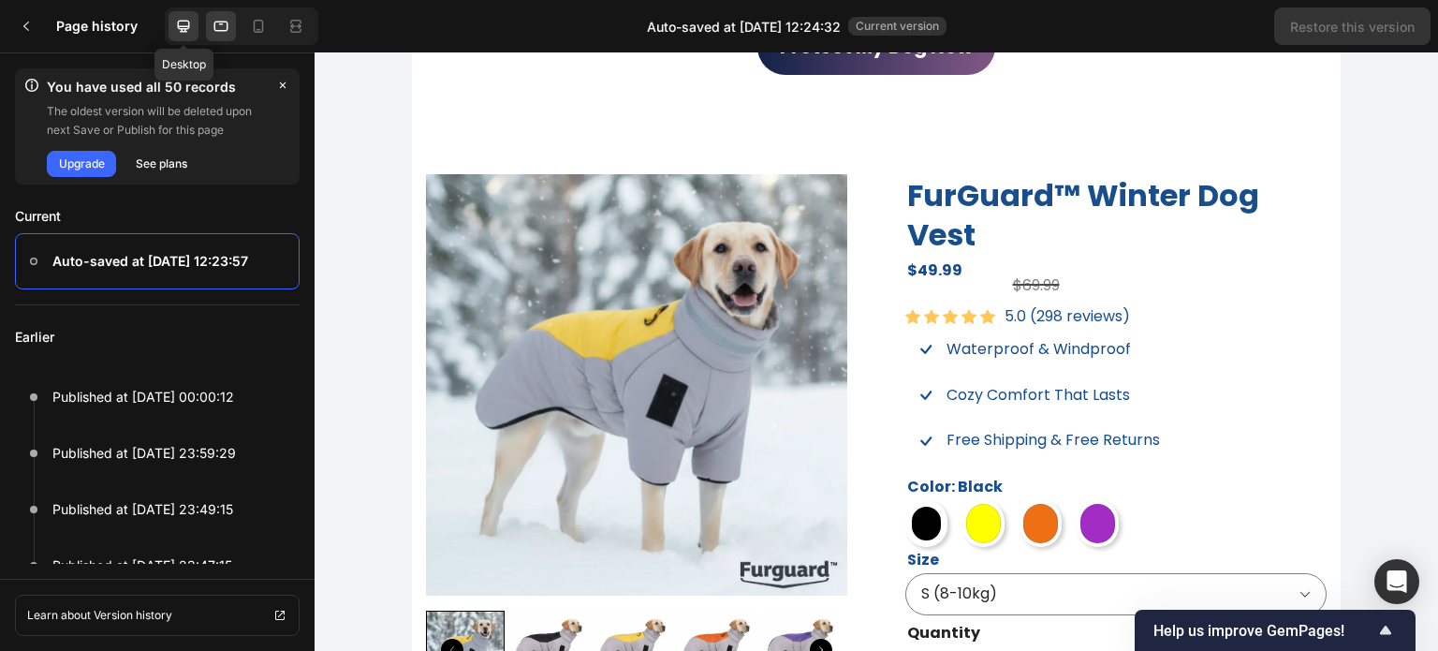
click at [184, 22] on icon at bounding box center [184, 27] width 12 height 12
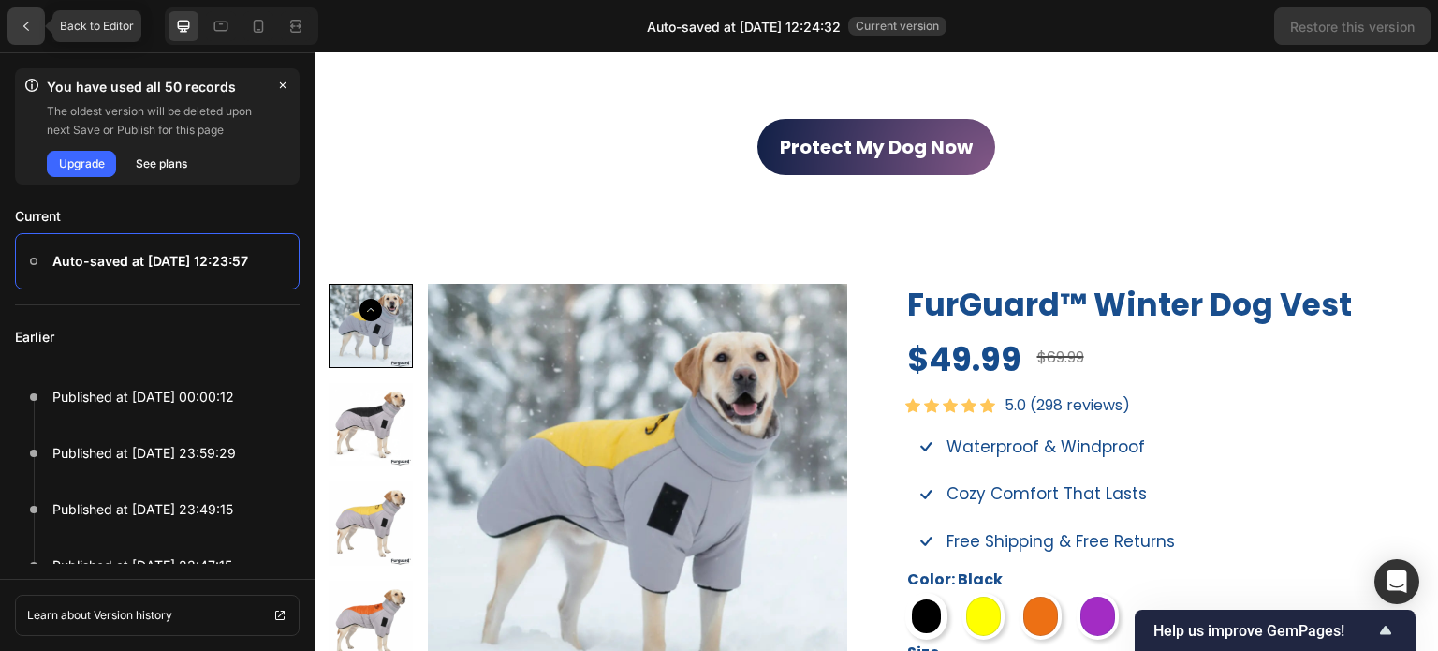
click at [10, 27] on div at bounding box center [25, 25] width 37 height 37
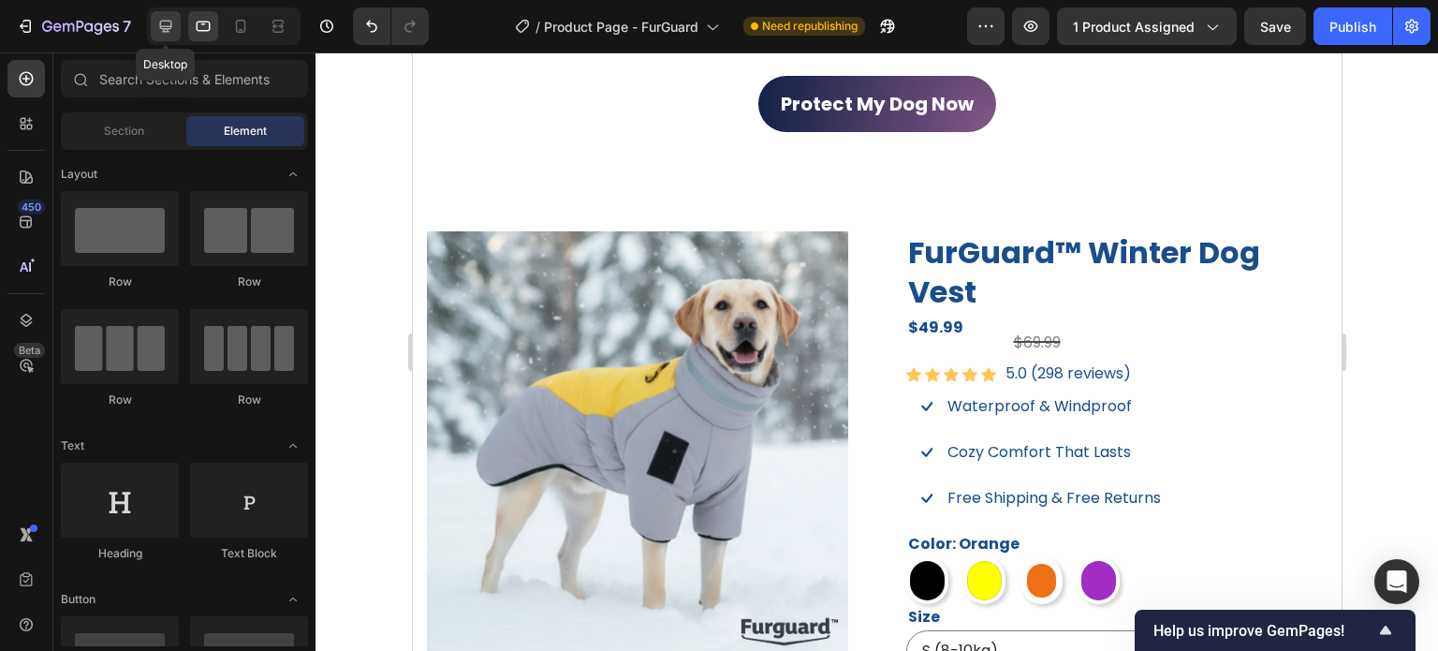
click at [171, 32] on icon at bounding box center [165, 26] width 19 height 19
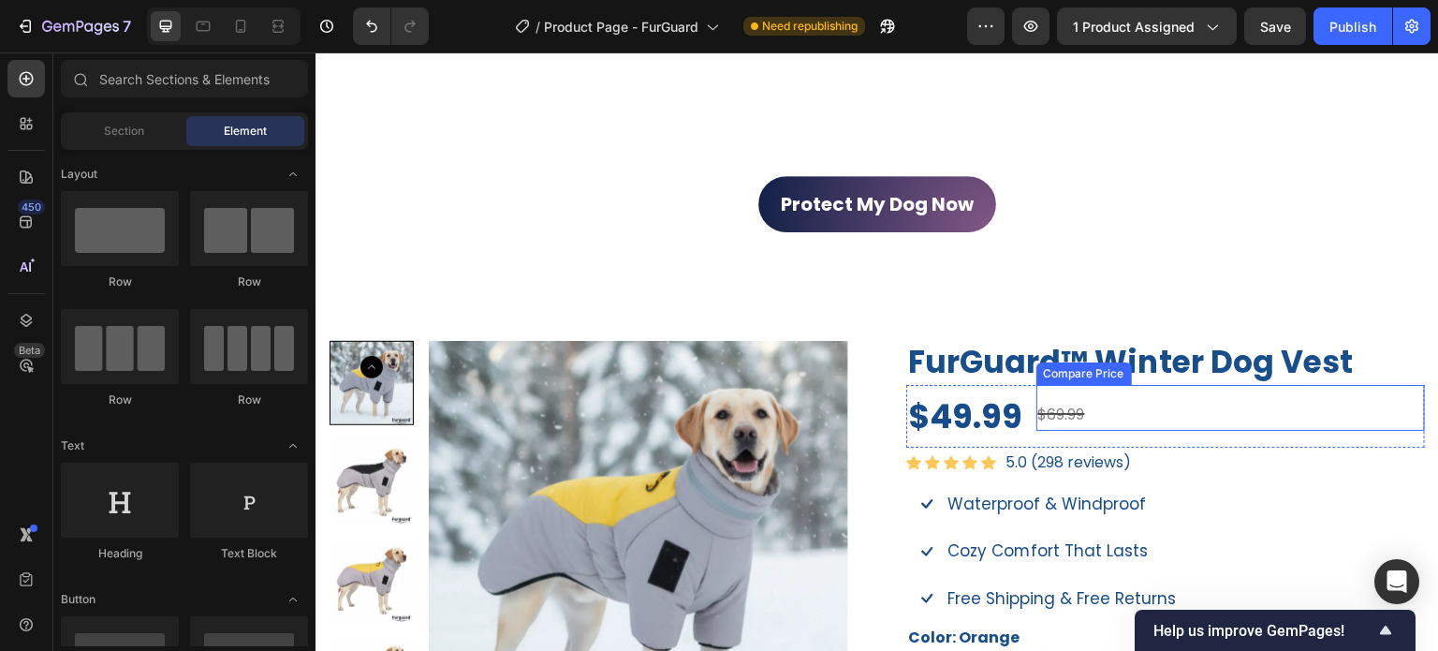
click at [1063, 409] on div "$69.99" at bounding box center [1232, 415] width 390 height 31
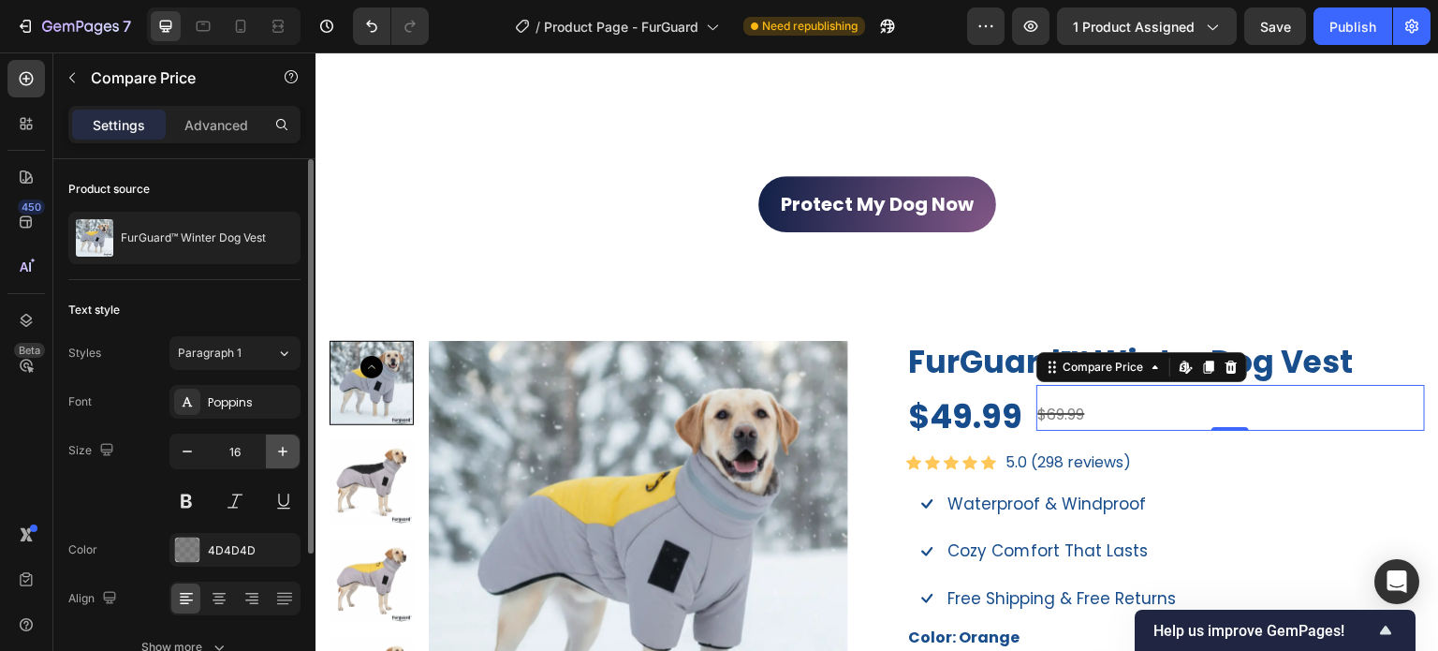
click at [282, 451] on icon "button" at bounding box center [282, 451] width 9 height 9
type input "18"
click at [178, 547] on div at bounding box center [187, 550] width 24 height 24
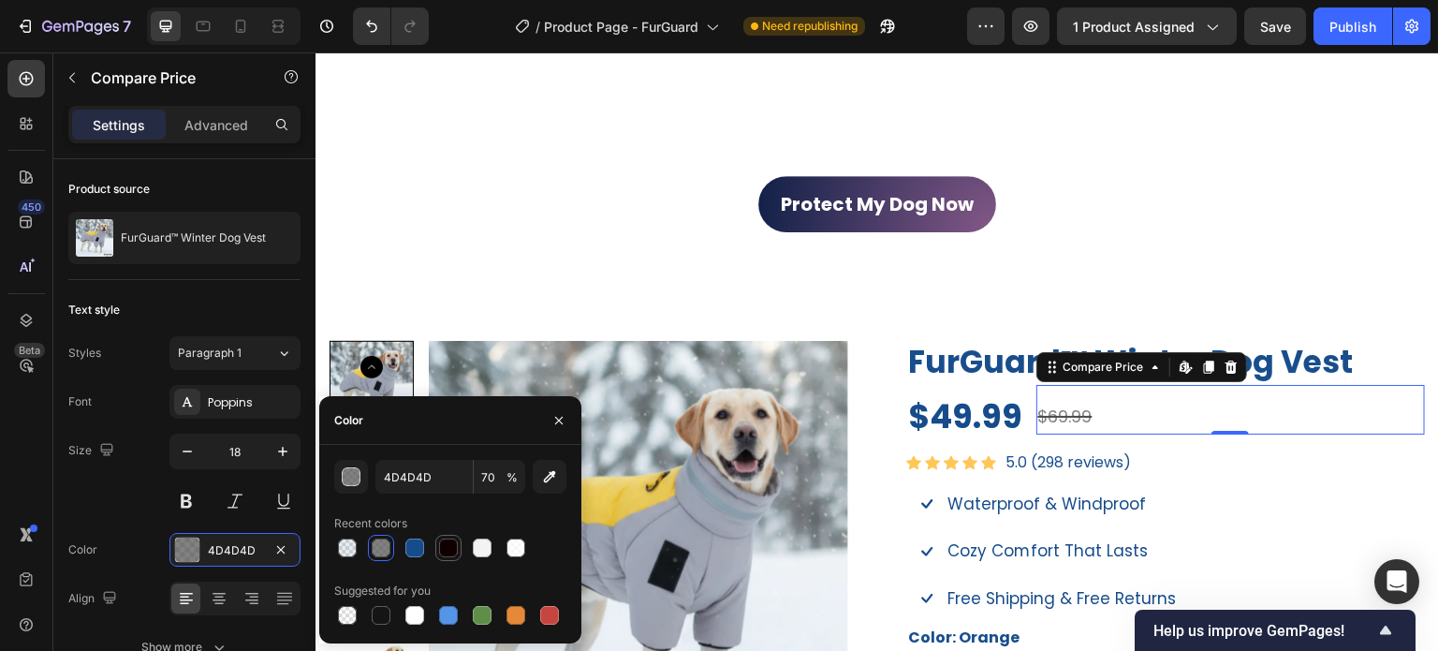
click at [442, 551] on div at bounding box center [448, 547] width 19 height 19
type input "110000"
click at [504, 483] on input "100" at bounding box center [500, 477] width 52 height 34
type input "7"
type input "50"
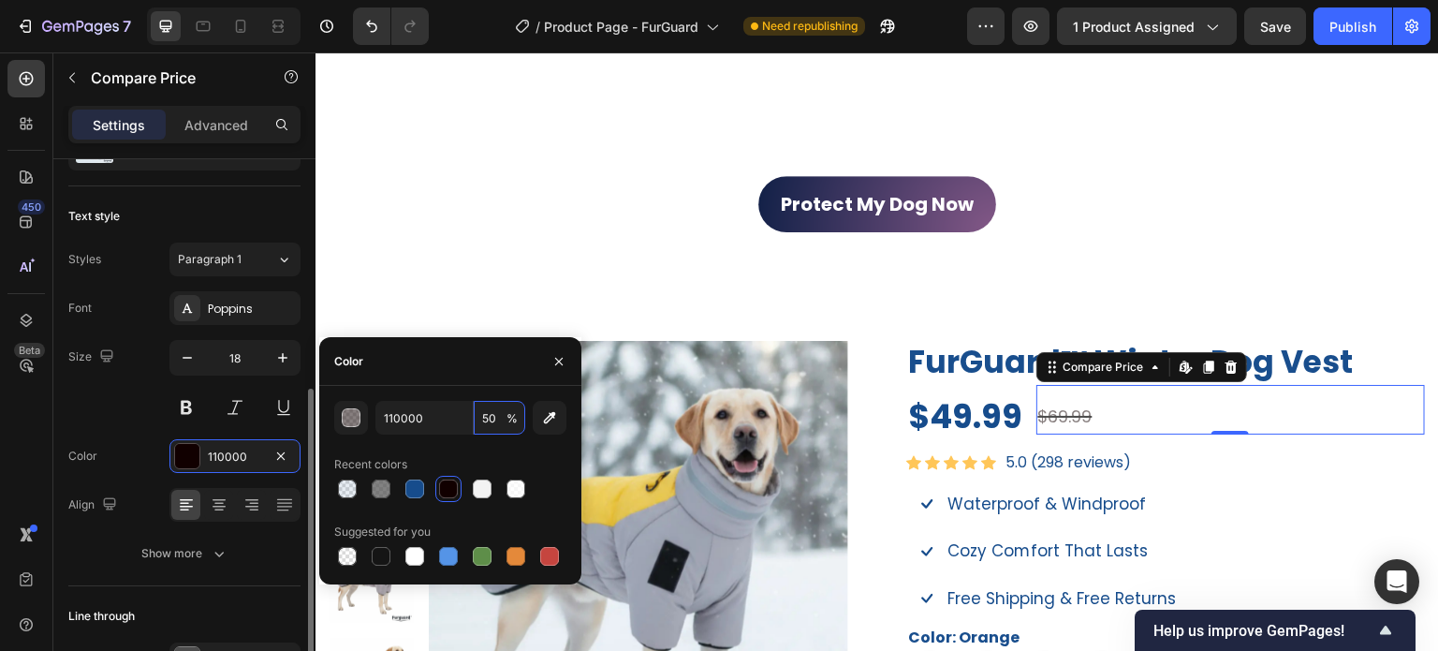
scroll to position [207, 0]
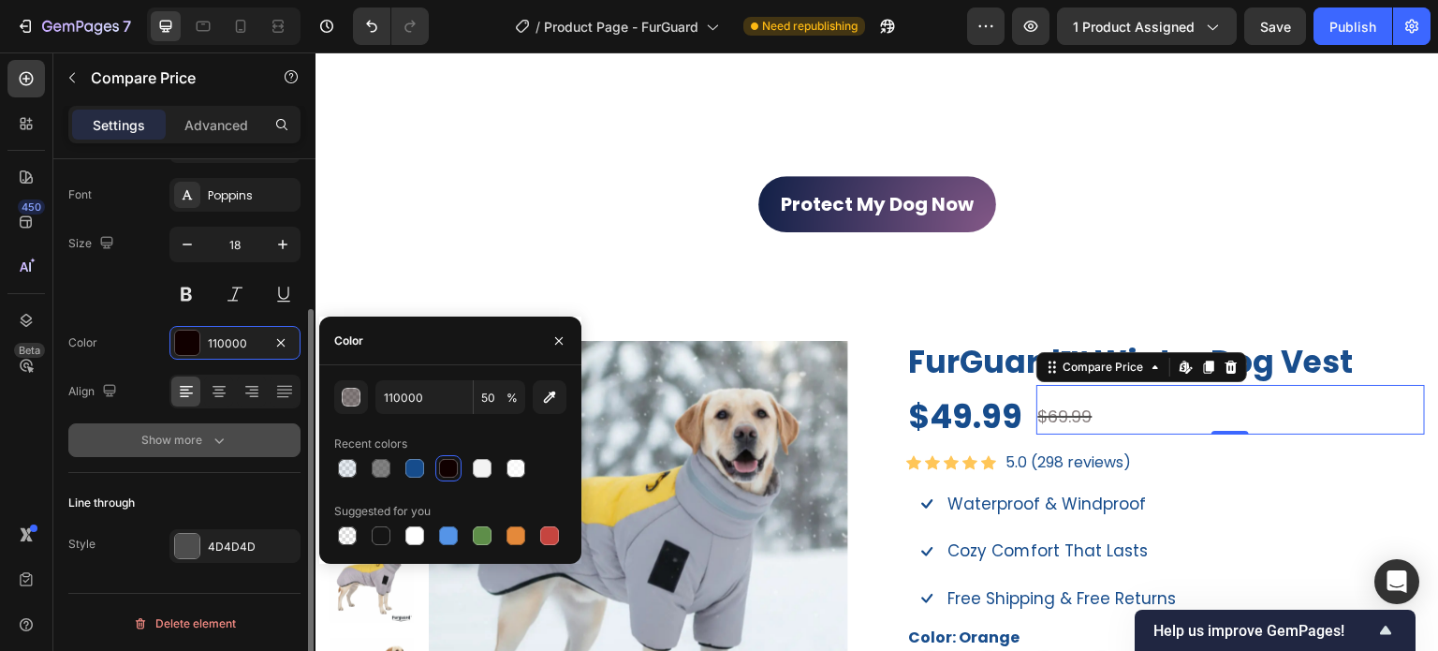
click at [182, 437] on div "Show more" at bounding box center [184, 440] width 87 height 19
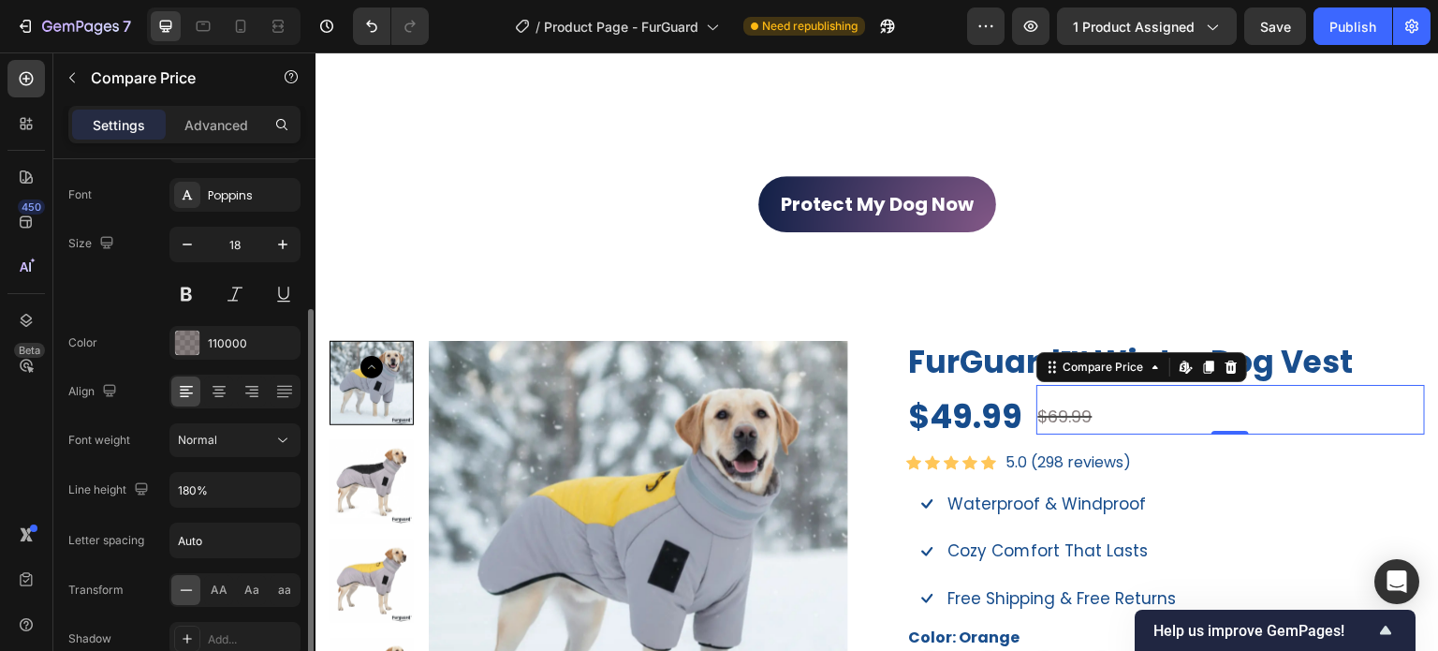
scroll to position [453, 0]
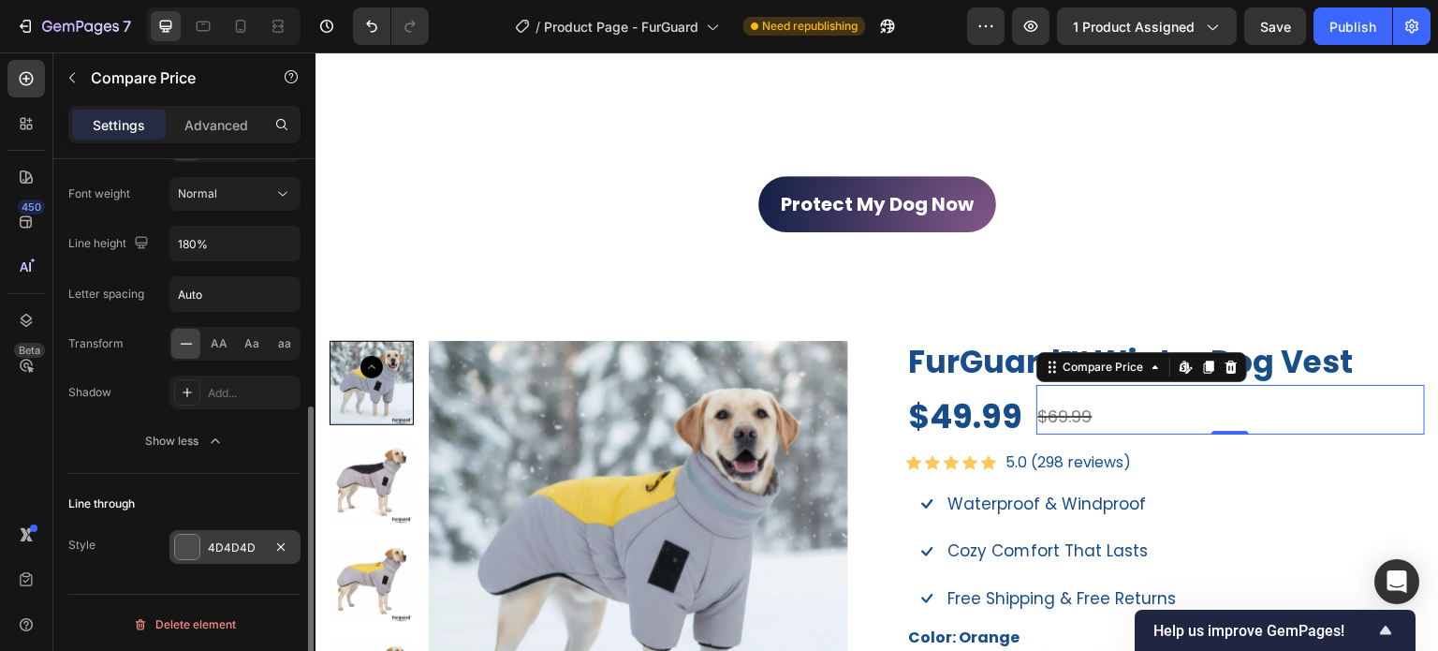
click at [200, 553] on div "4D4D4D" at bounding box center [234, 547] width 131 height 34
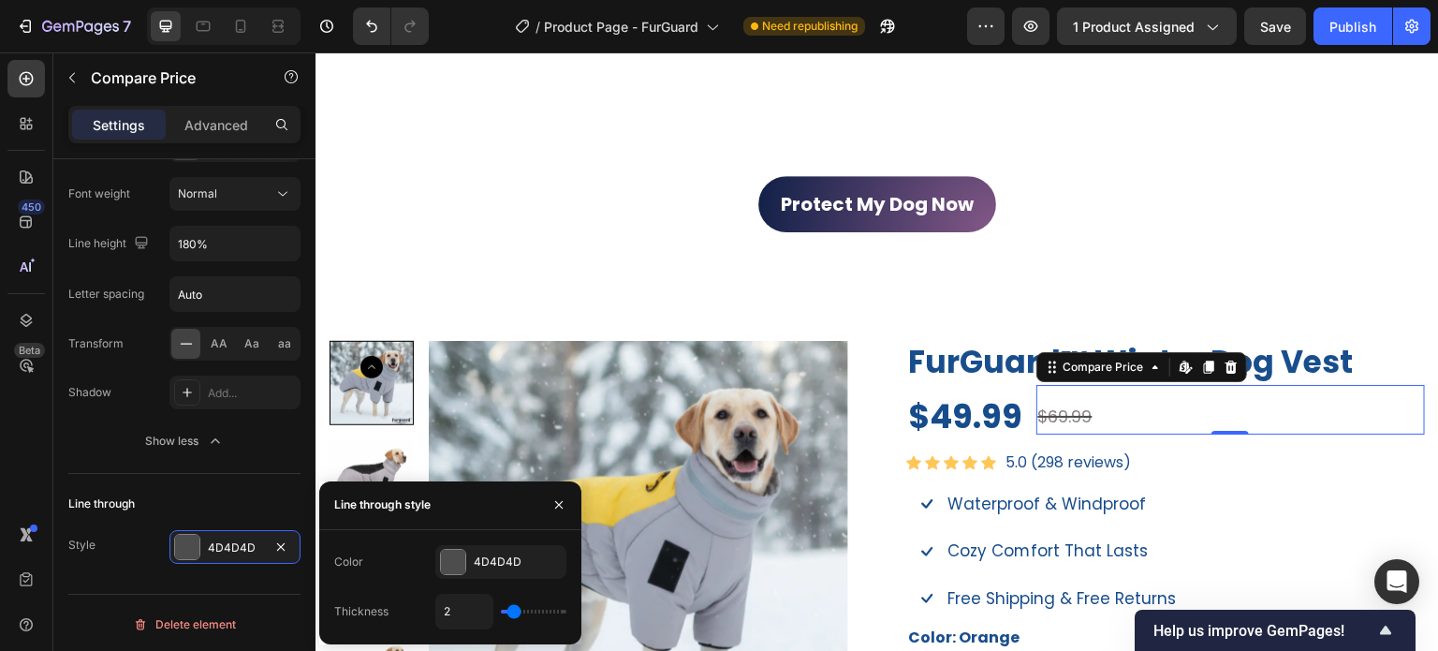
type input "1"
drag, startPoint x: 512, startPoint y: 613, endPoint x: 502, endPoint y: 613, distance: 10.3
type input "1"
click at [502, 613] on input "range" at bounding box center [534, 612] width 66 height 4
click at [509, 563] on div "4D4D4D" at bounding box center [501, 561] width 54 height 17
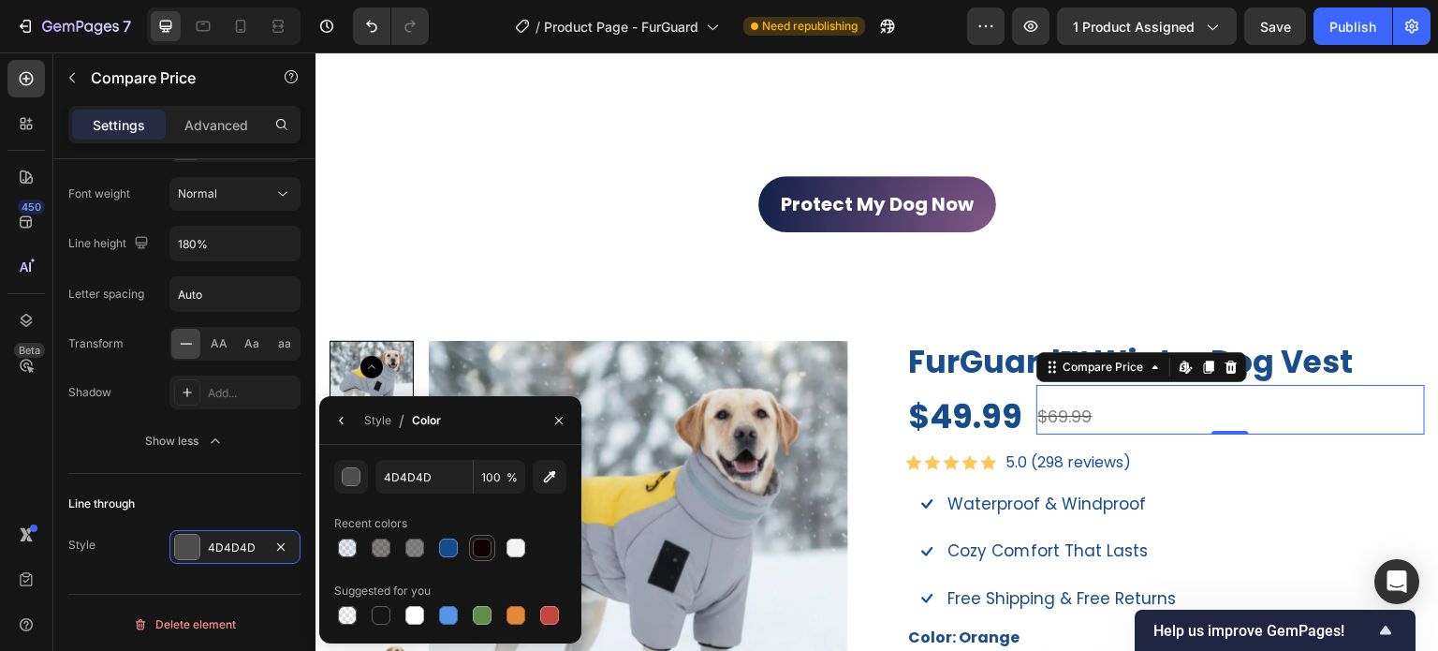
click at [479, 550] on div at bounding box center [482, 547] width 19 height 19
type input "110000"
click at [491, 476] on input "100" at bounding box center [500, 477] width 52 height 34
type input "5"
type input "6"
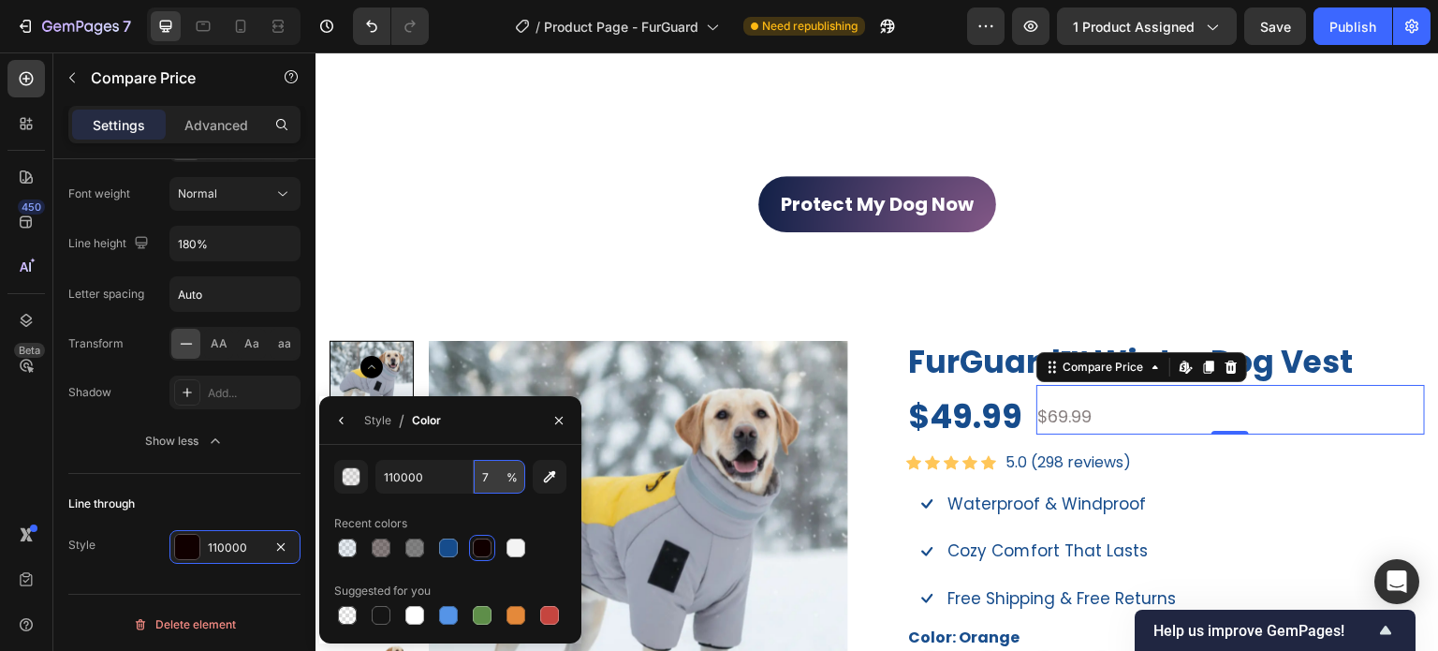
type input "70"
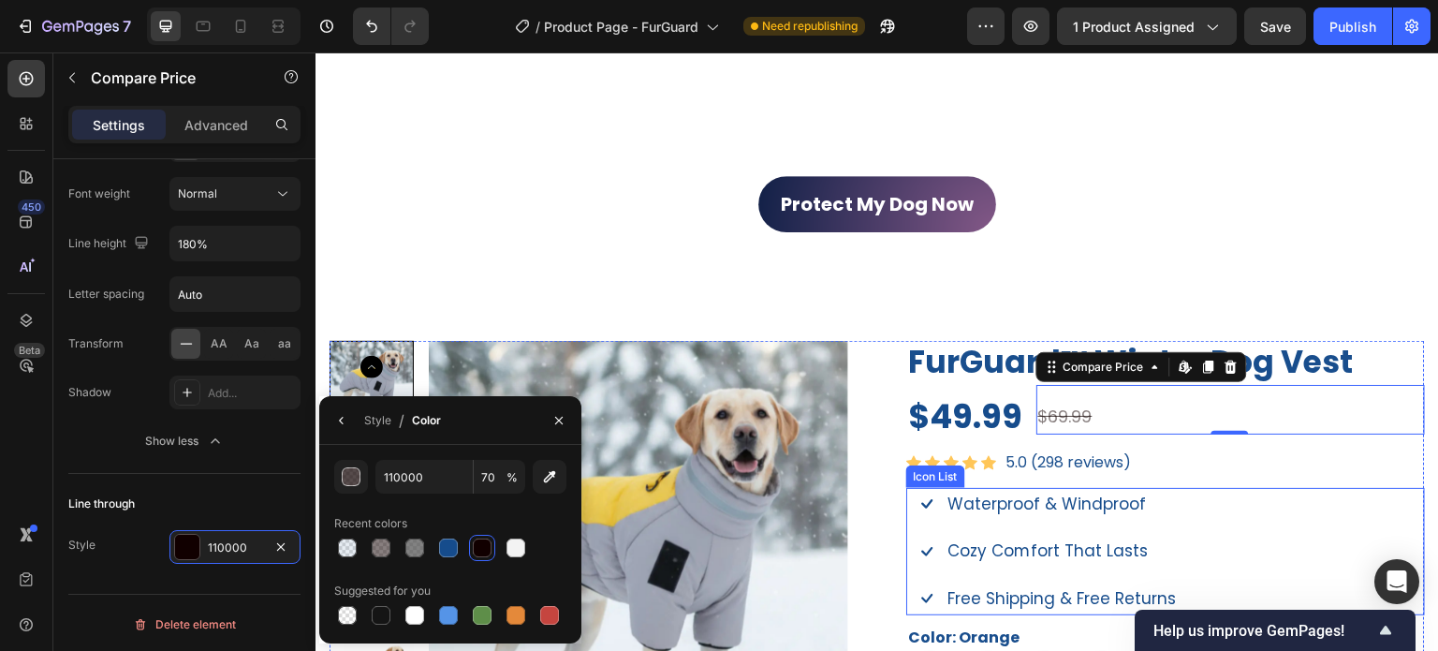
click at [1375, 540] on div "Icon Waterproof & Windproof Text block Icon Cozy Comfort That Lasts Text block …" at bounding box center [1165, 551] width 519 height 127
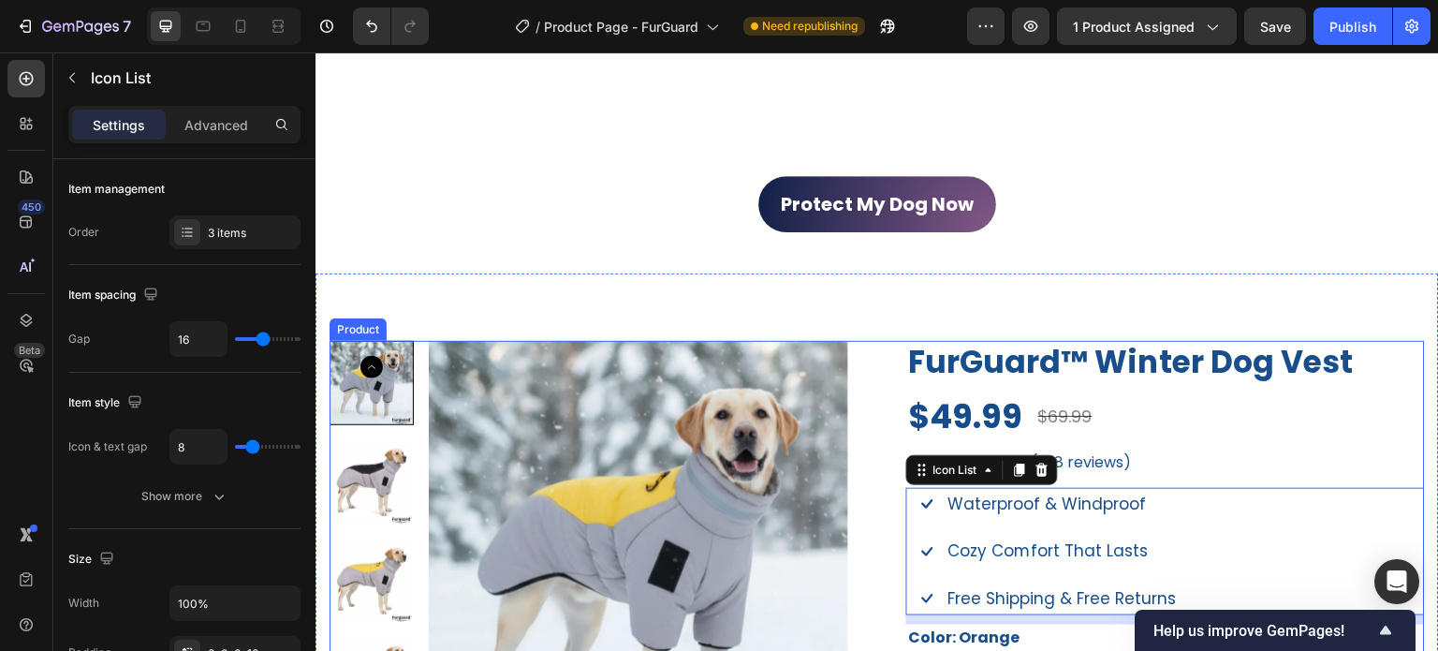
scroll to position [1142, 0]
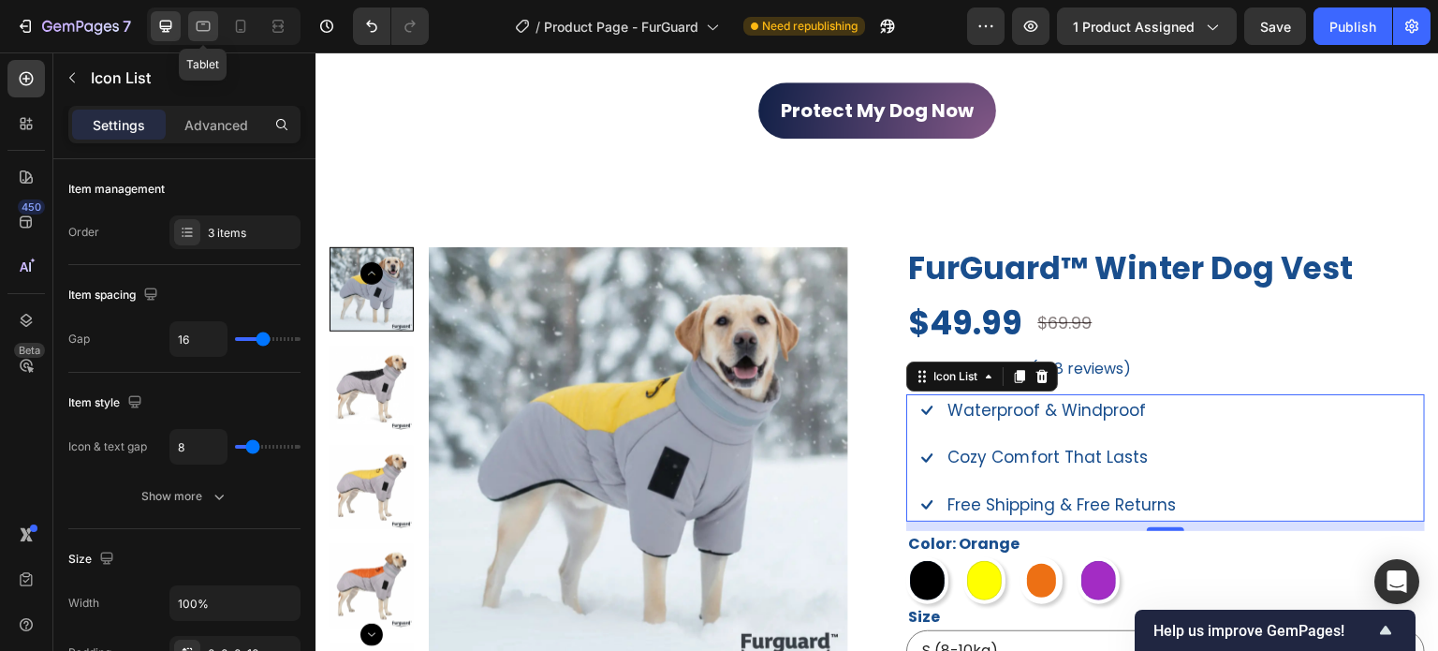
click at [208, 22] on icon at bounding box center [204, 27] width 14 height 10
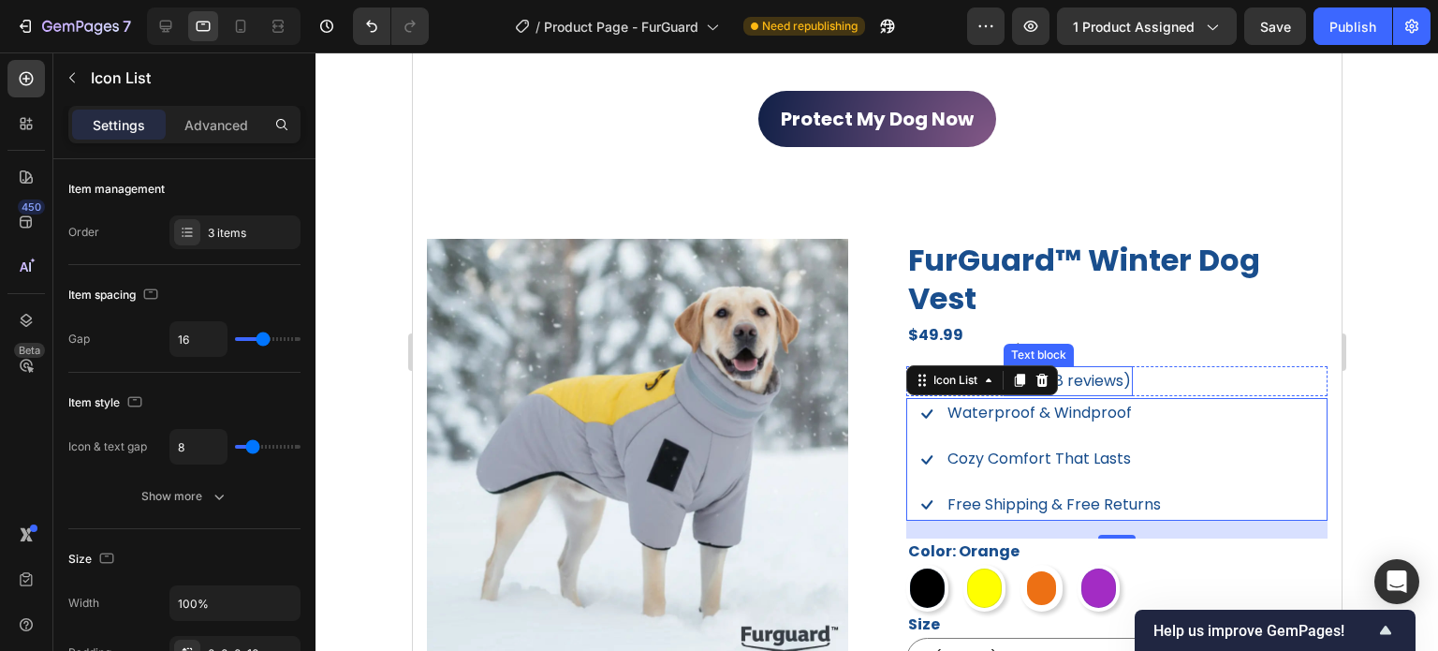
scroll to position [1032, 0]
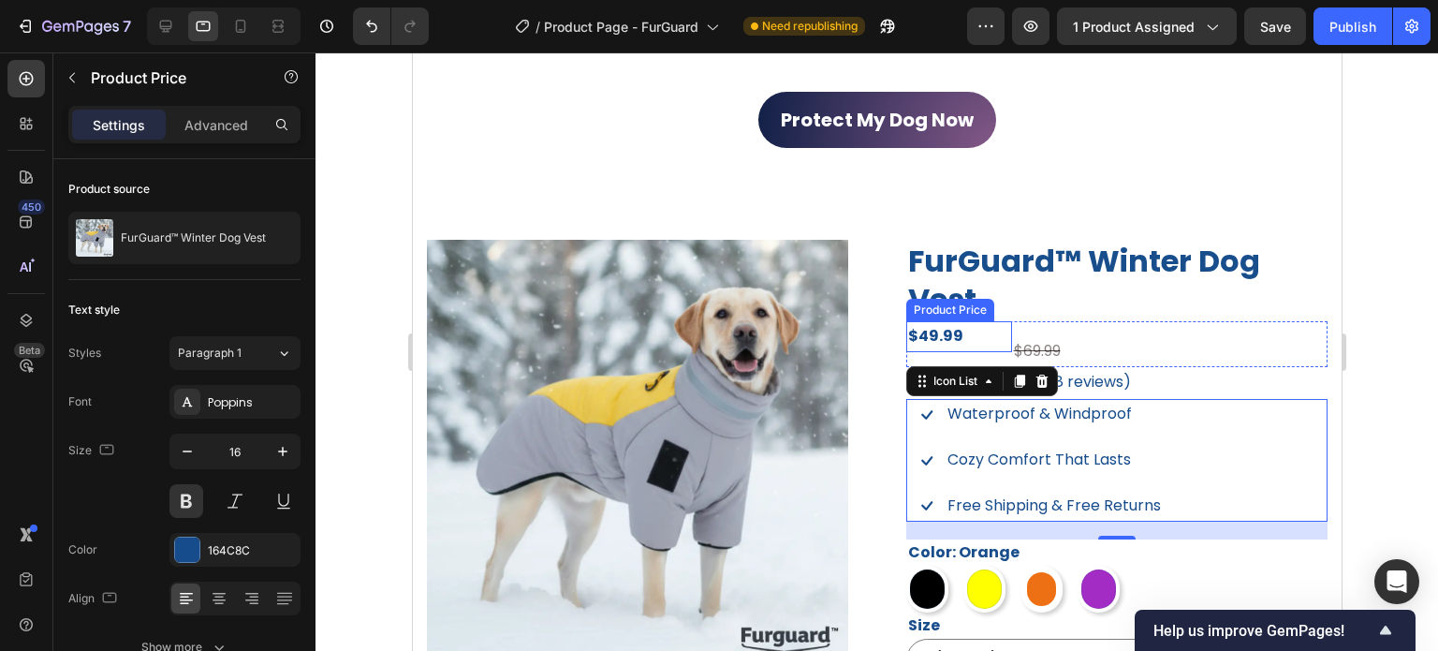
click at [956, 336] on div "$49.99" at bounding box center [959, 336] width 106 height 31
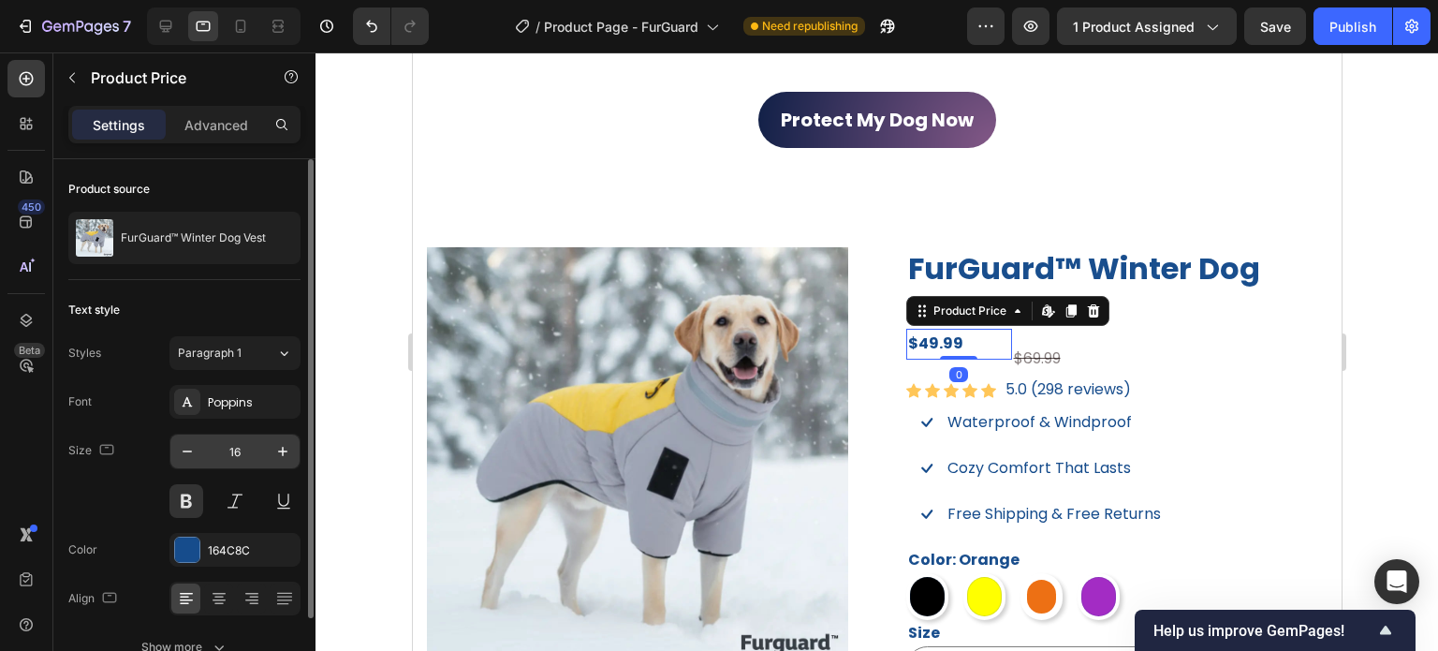
click at [230, 451] on input "16" at bounding box center [235, 452] width 62 height 34
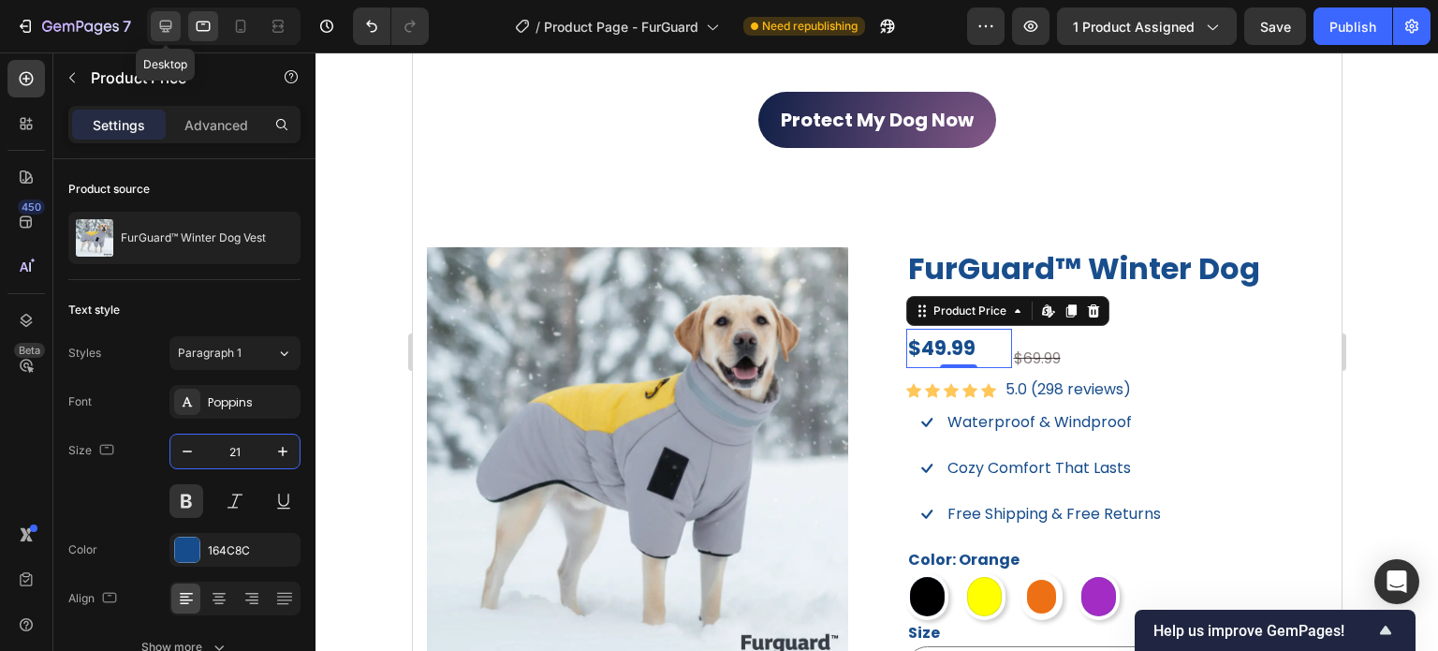
click at [172, 22] on icon at bounding box center [165, 26] width 19 height 19
type input "35"
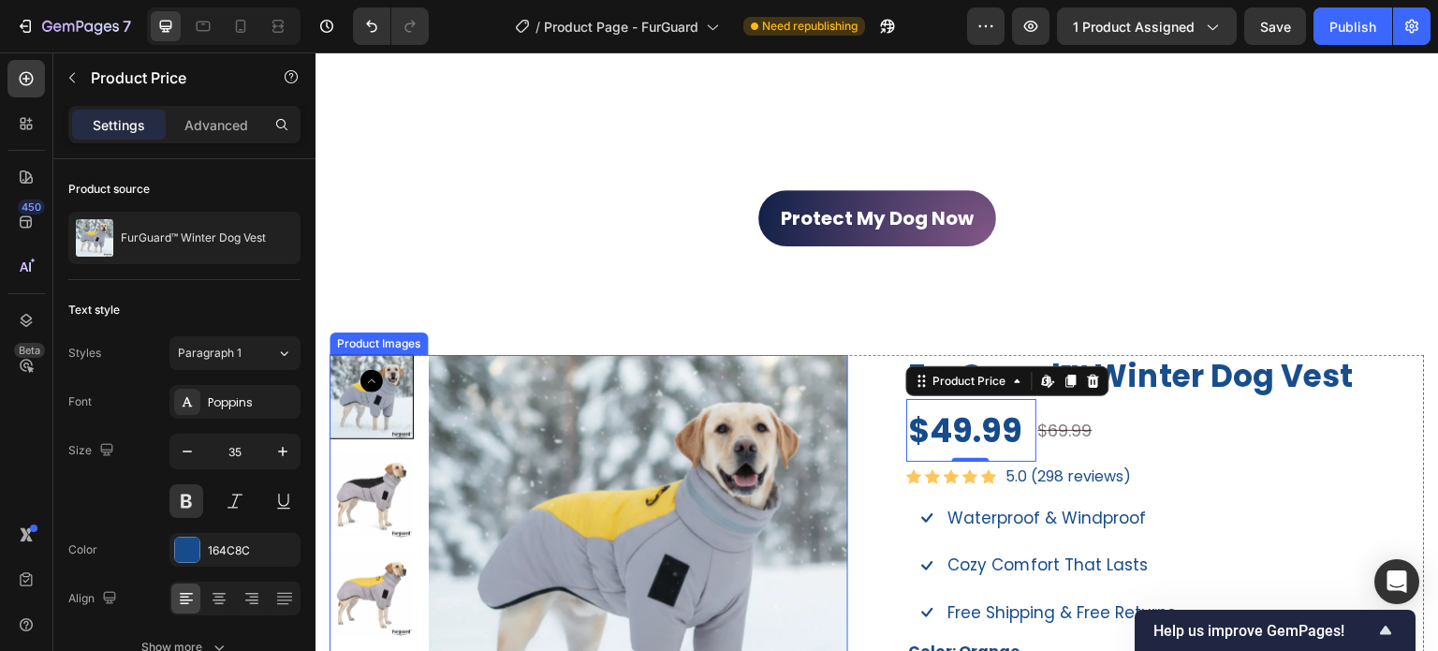
scroll to position [1306, 0]
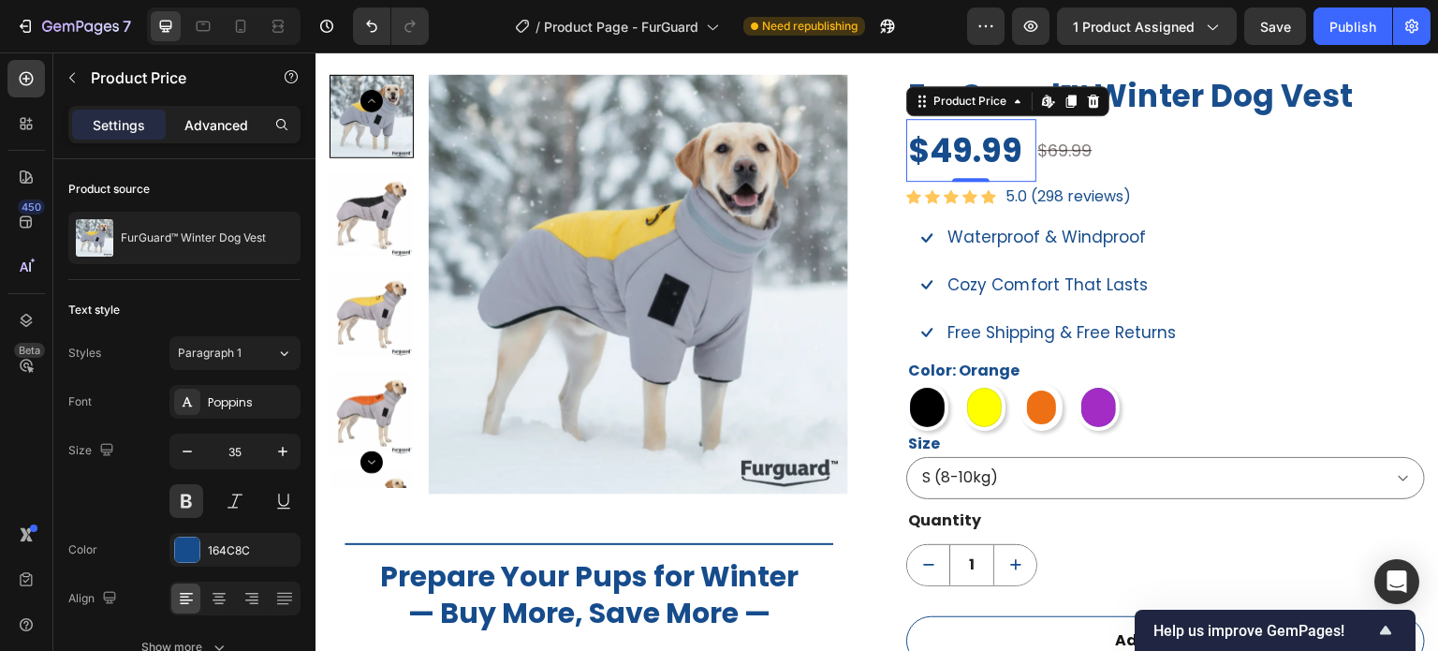
click at [226, 124] on p "Advanced" at bounding box center [216, 125] width 64 height 20
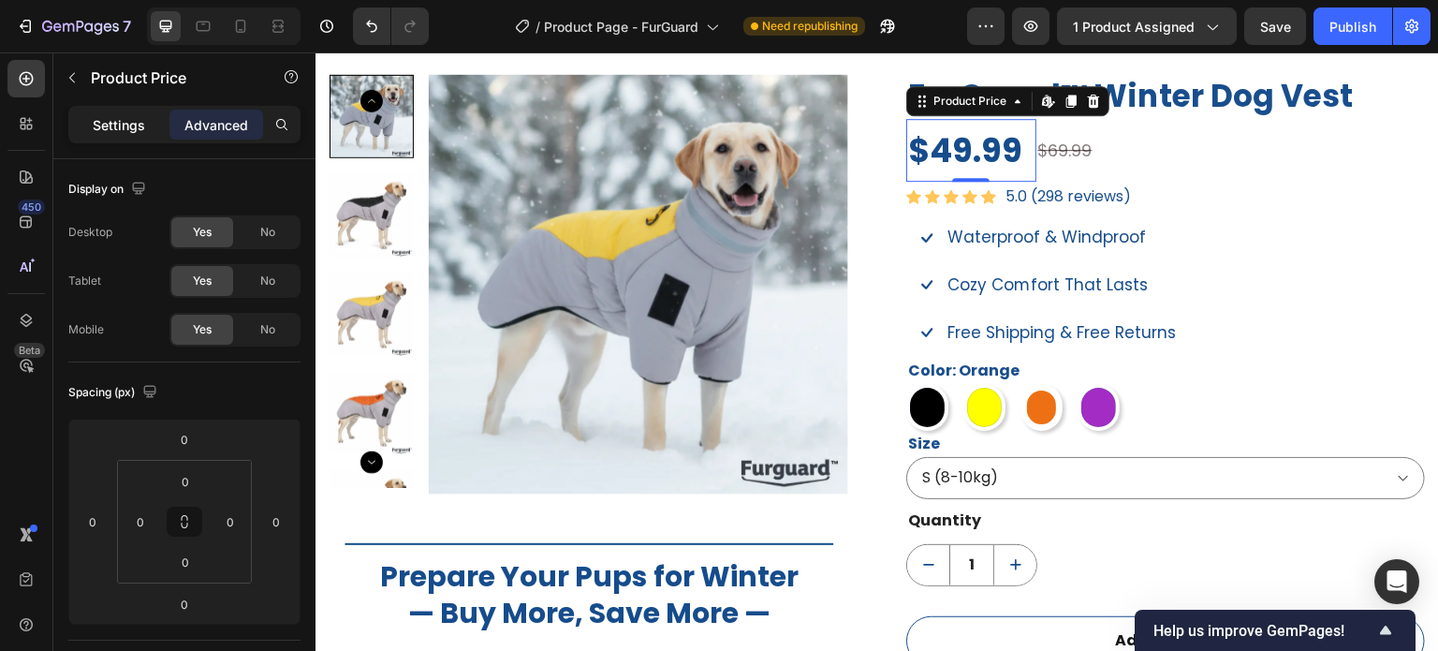
click at [128, 123] on p "Settings" at bounding box center [119, 125] width 52 height 20
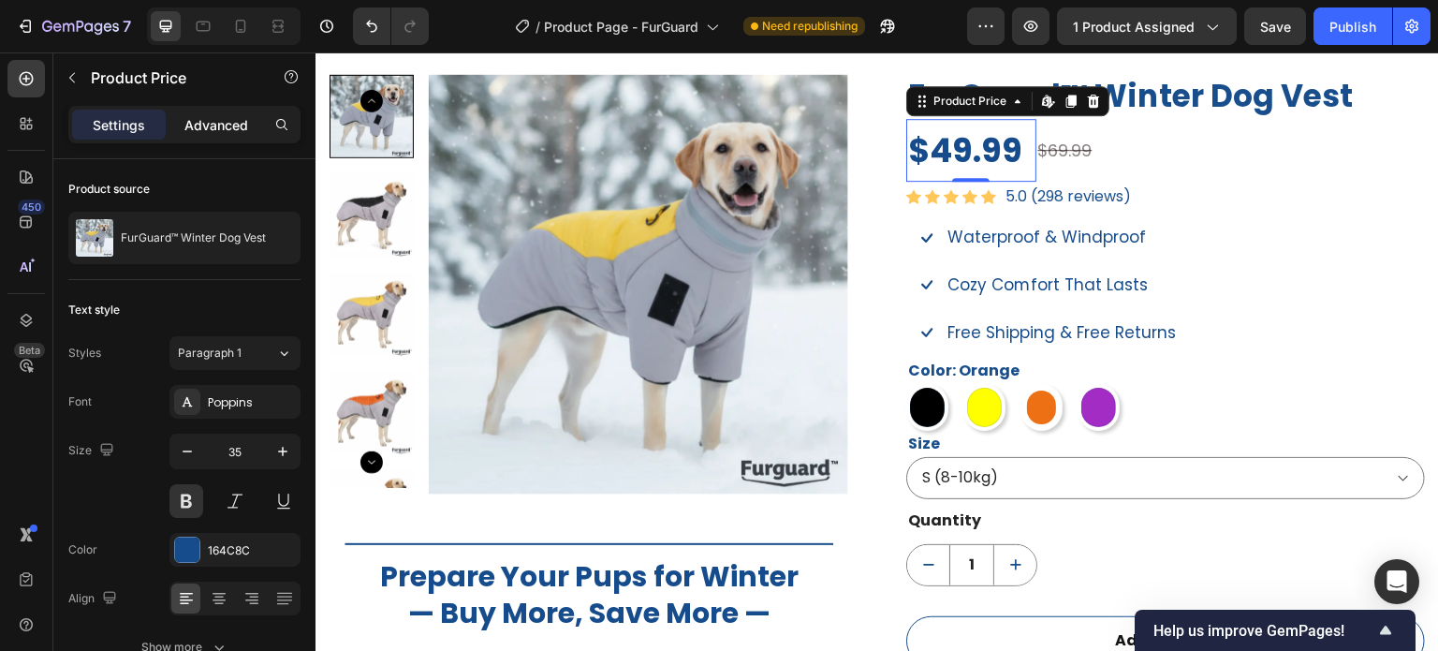
click at [210, 123] on p "Advanced" at bounding box center [216, 125] width 64 height 20
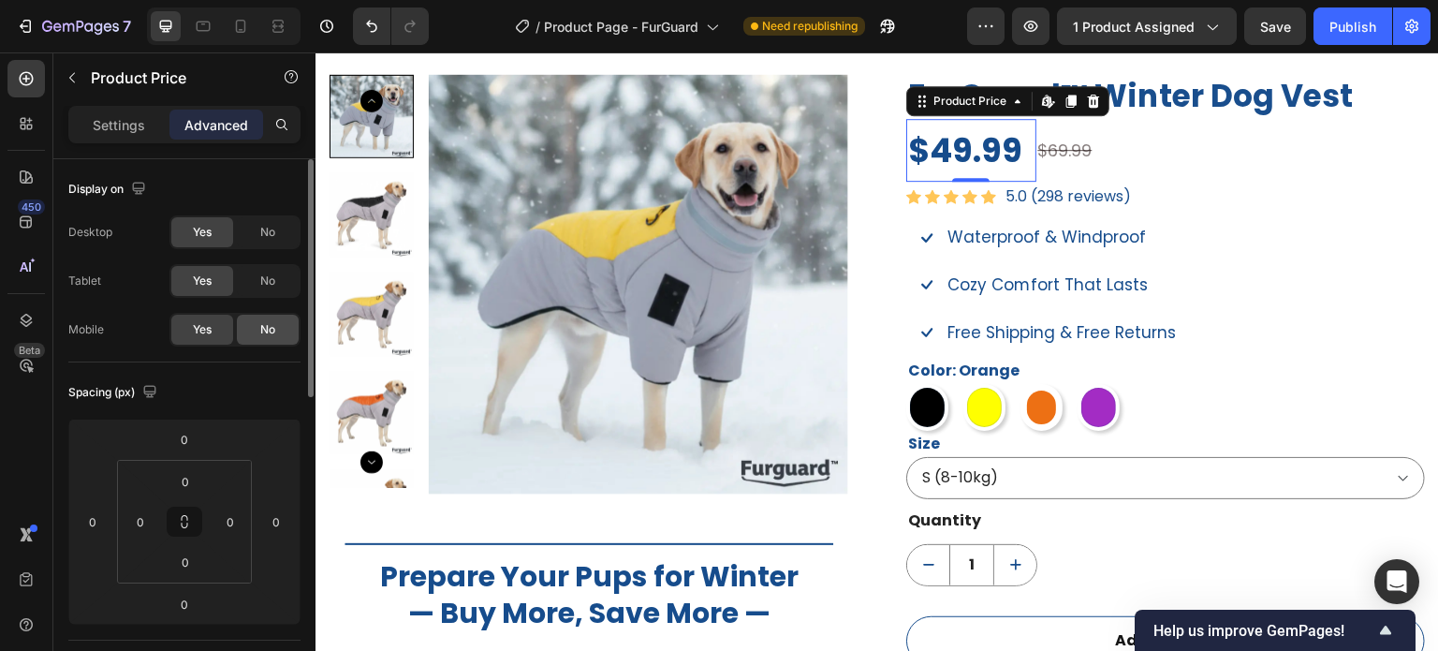
drag, startPoint x: 258, startPoint y: 327, endPoint x: 258, endPoint y: 340, distance: 13.1
click at [259, 326] on div "No" at bounding box center [268, 330] width 62 height 30
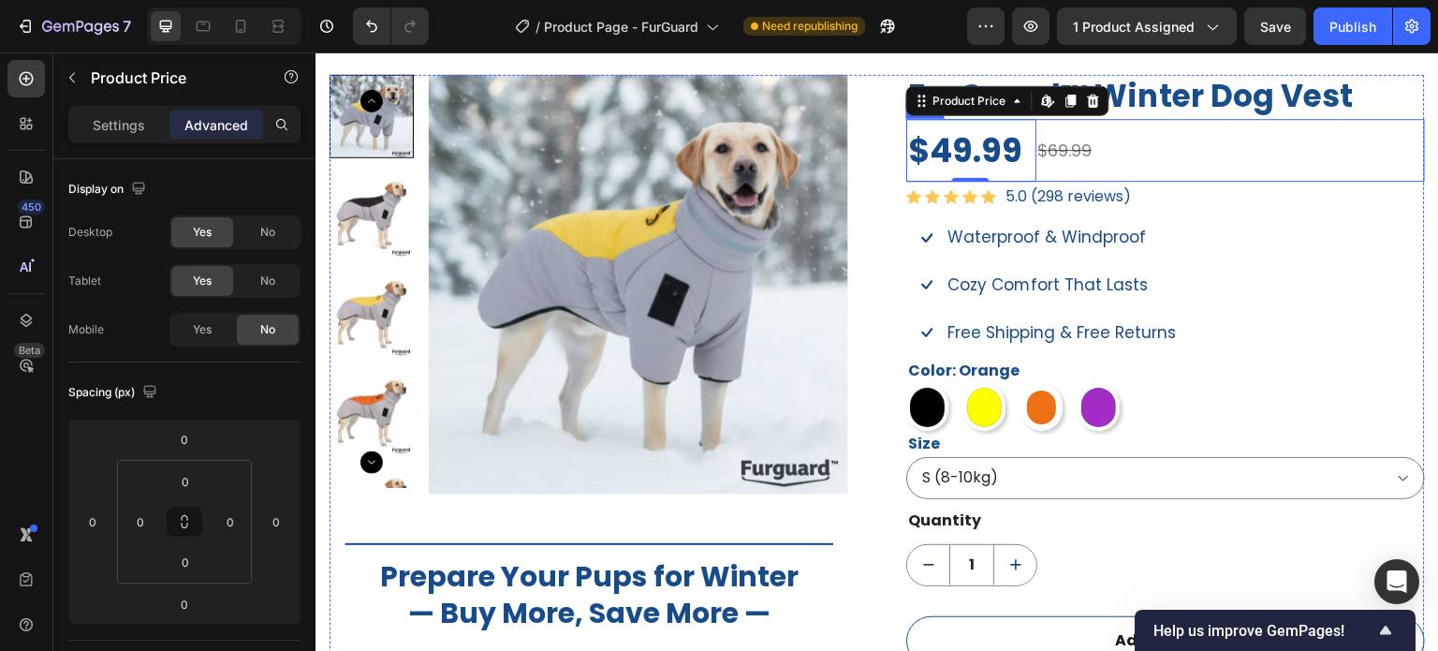
click at [1136, 174] on div "$69.99 Compare Price Compare Price" at bounding box center [1232, 150] width 390 height 63
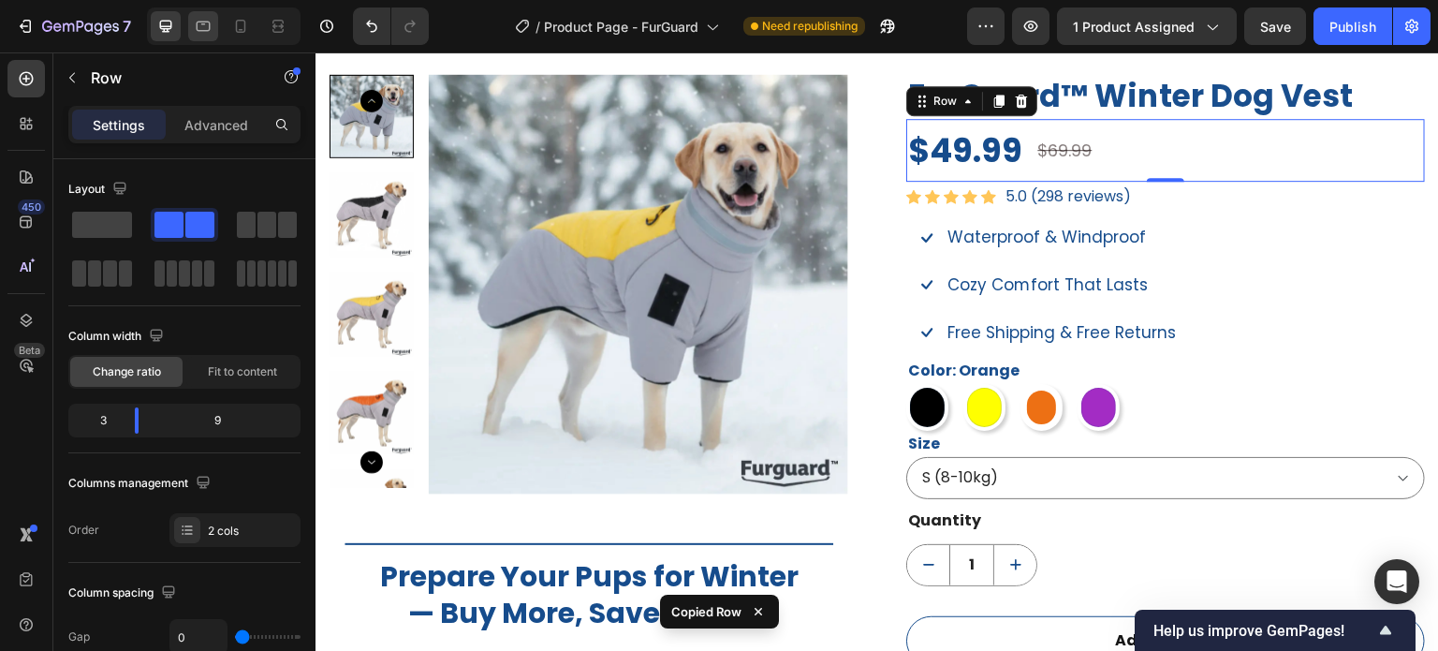
click at [205, 23] on icon at bounding box center [203, 26] width 19 height 19
type input "100%"
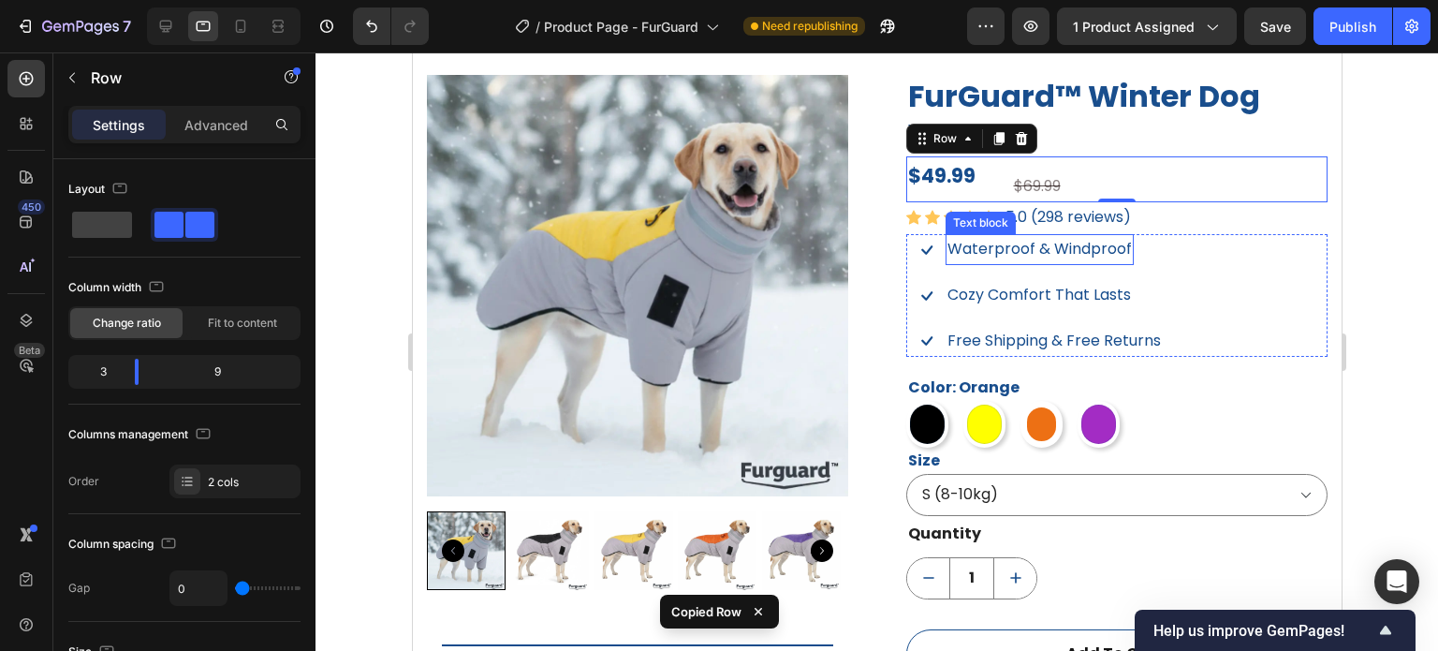
scroll to position [1345, 0]
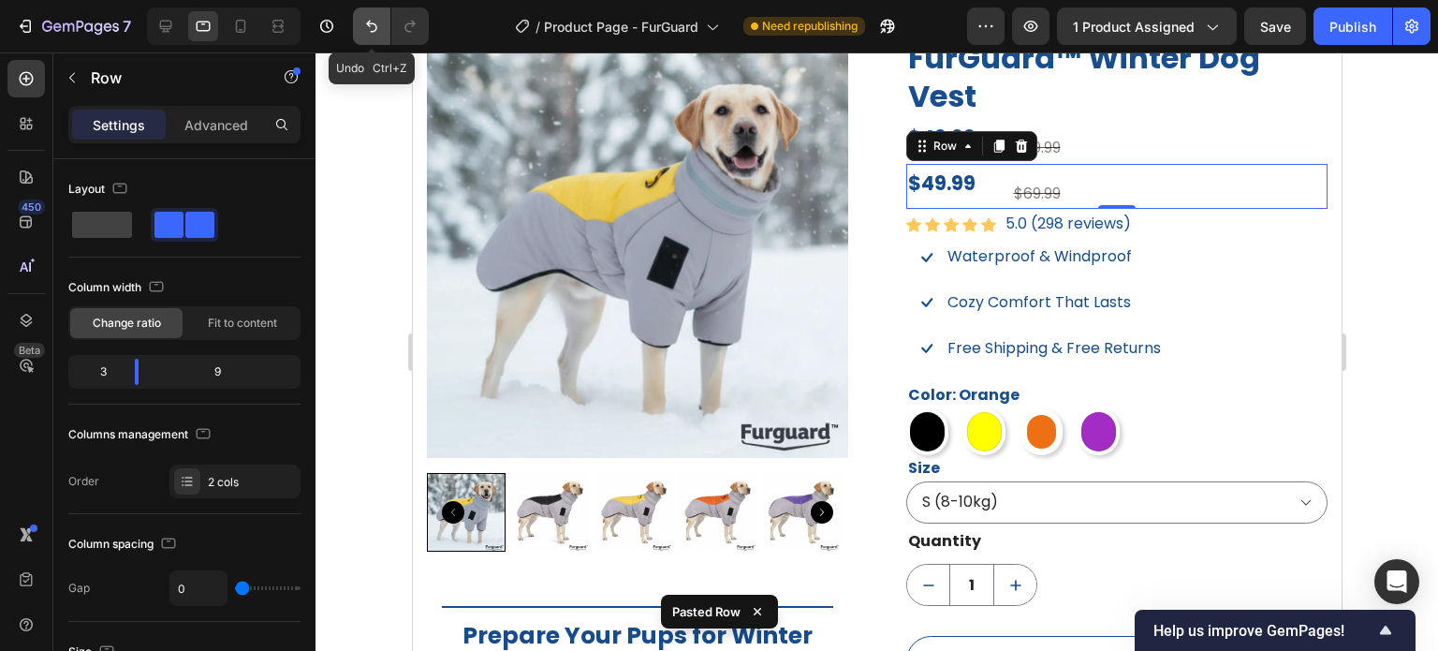
click at [378, 34] on icon "Undo/Redo" at bounding box center [371, 26] width 19 height 19
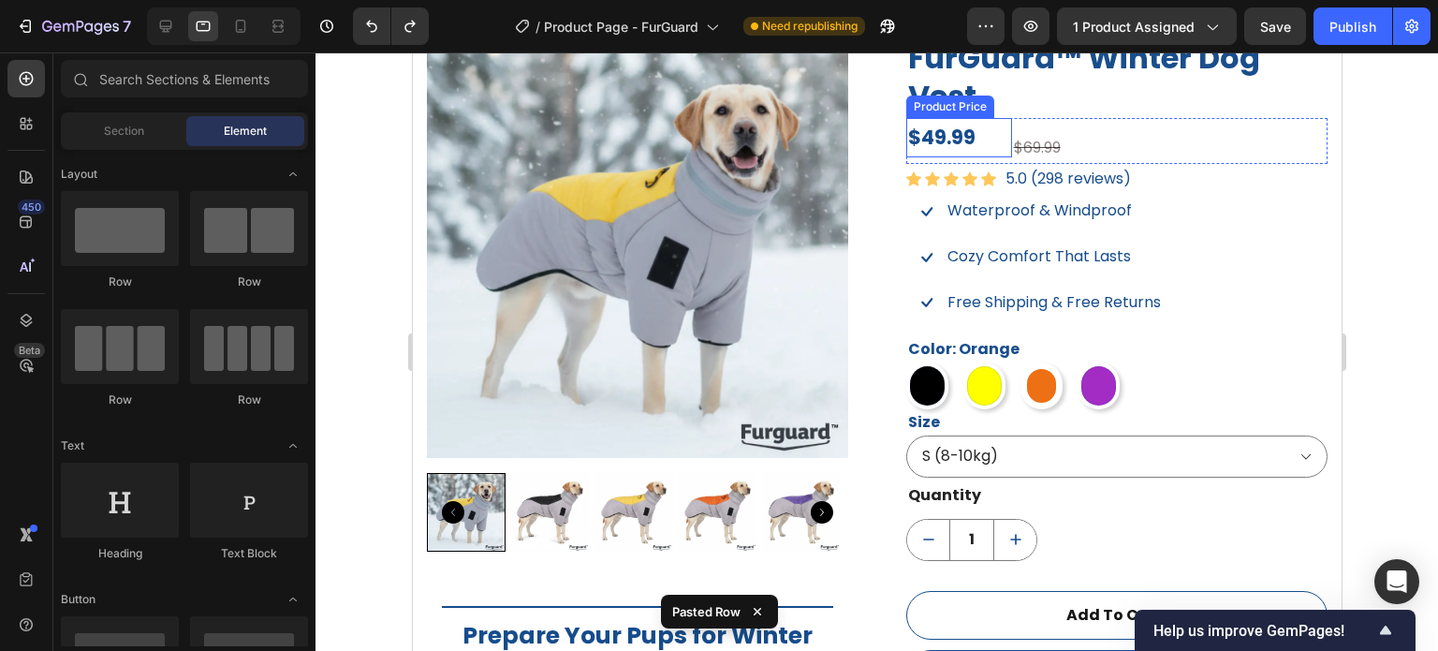
click at [934, 138] on div "$49.99" at bounding box center [959, 137] width 106 height 39
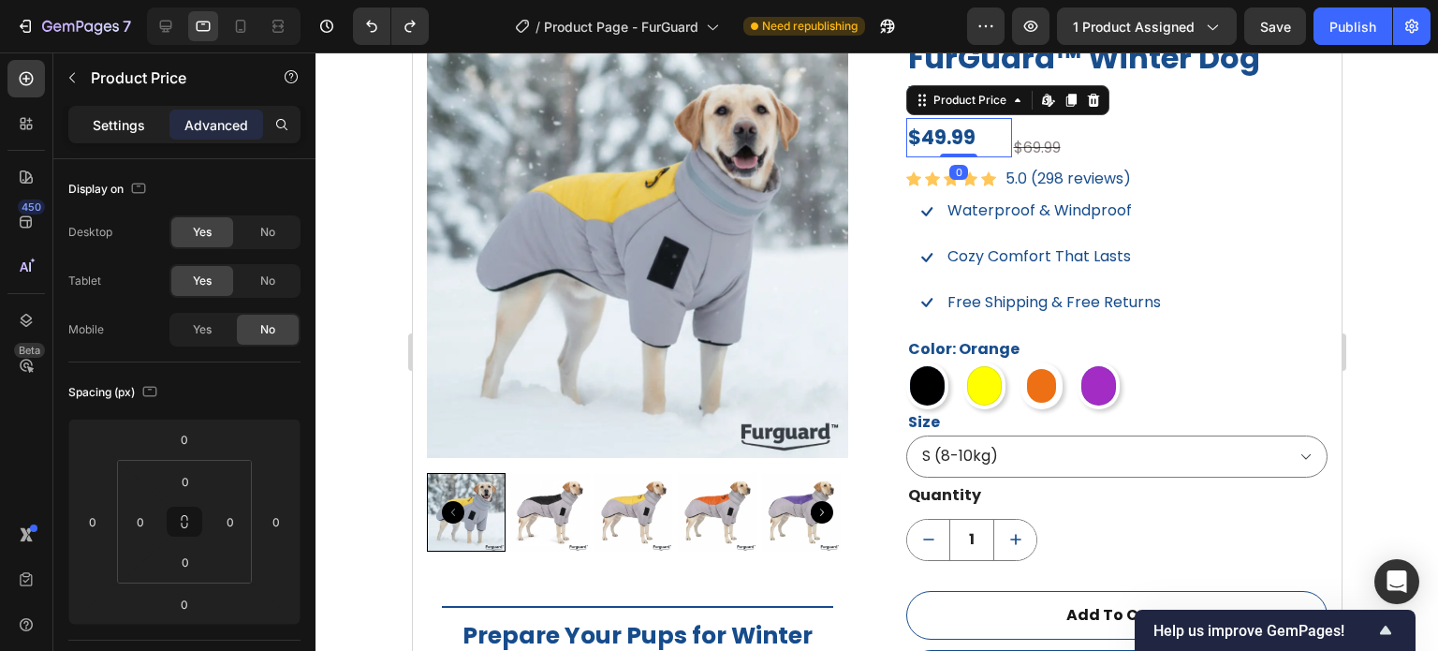
drag, startPoint x: 130, startPoint y: 116, endPoint x: 148, endPoint y: 143, distance: 32.5
click at [131, 115] on p "Settings" at bounding box center [119, 125] width 52 height 20
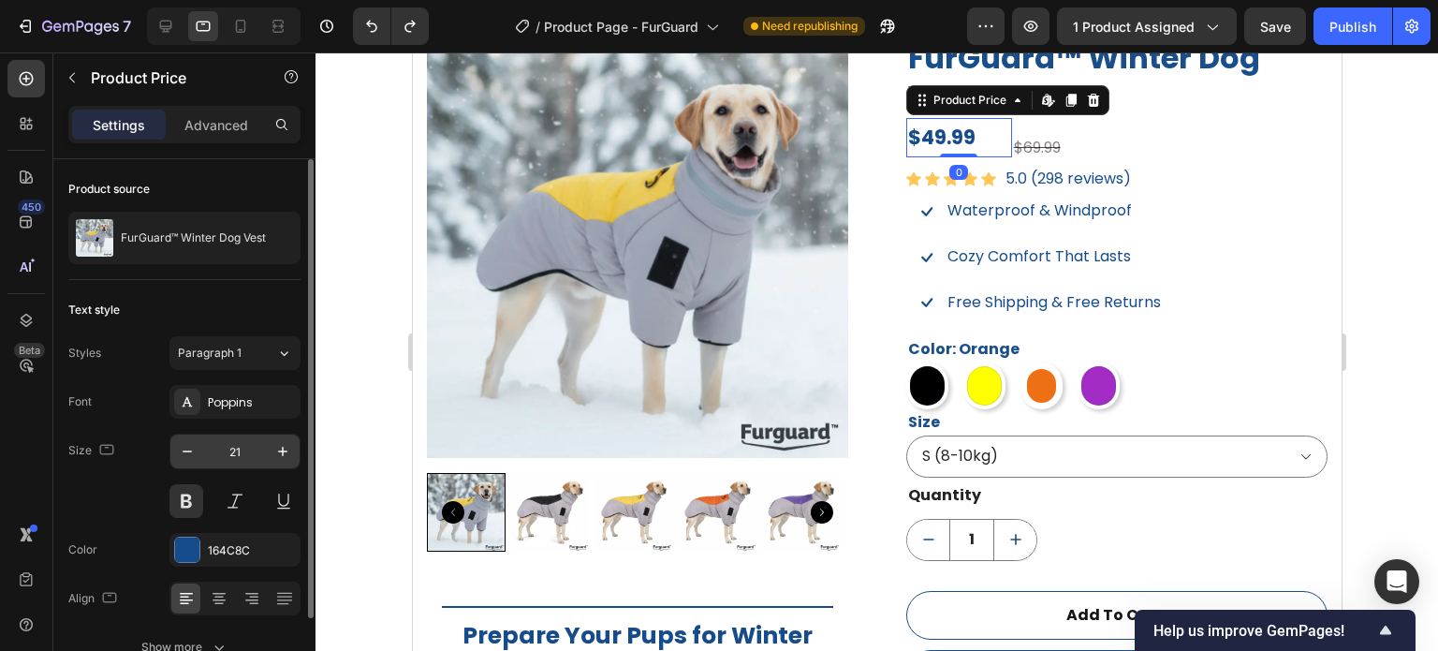
click at [246, 443] on input "21" at bounding box center [235, 452] width 62 height 34
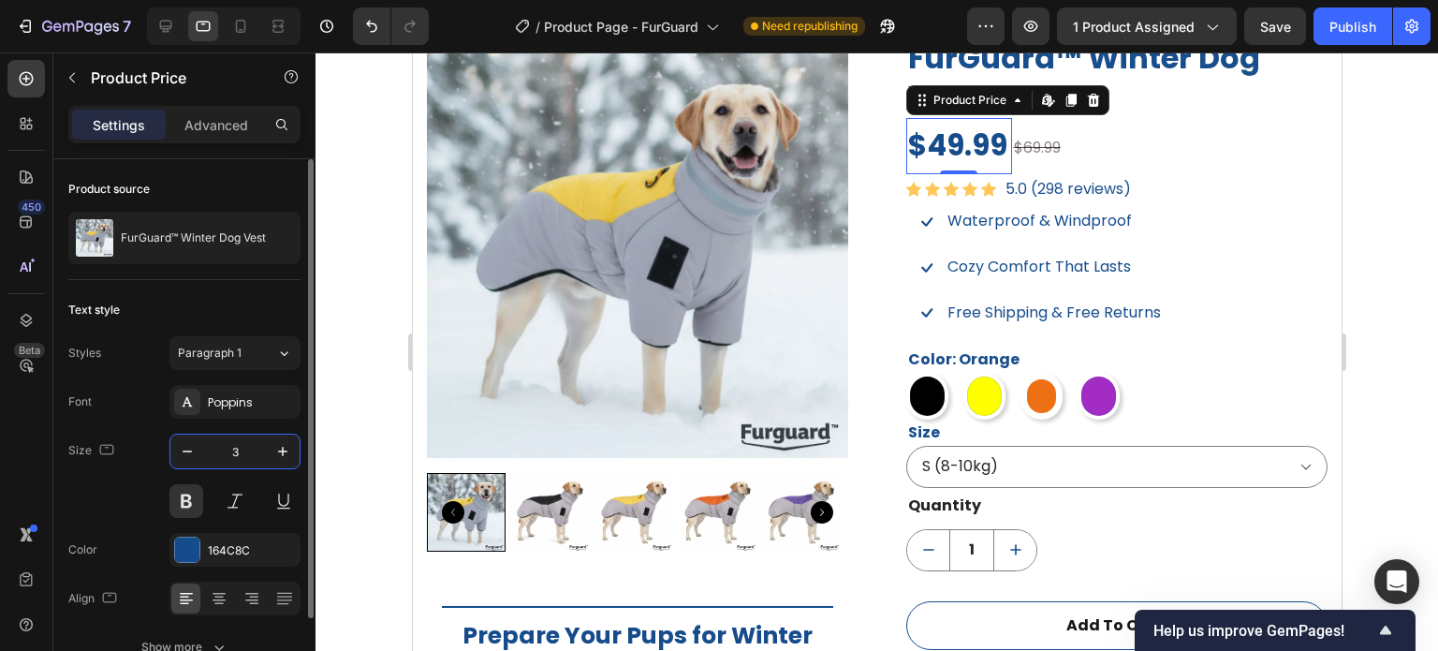
type input "30"
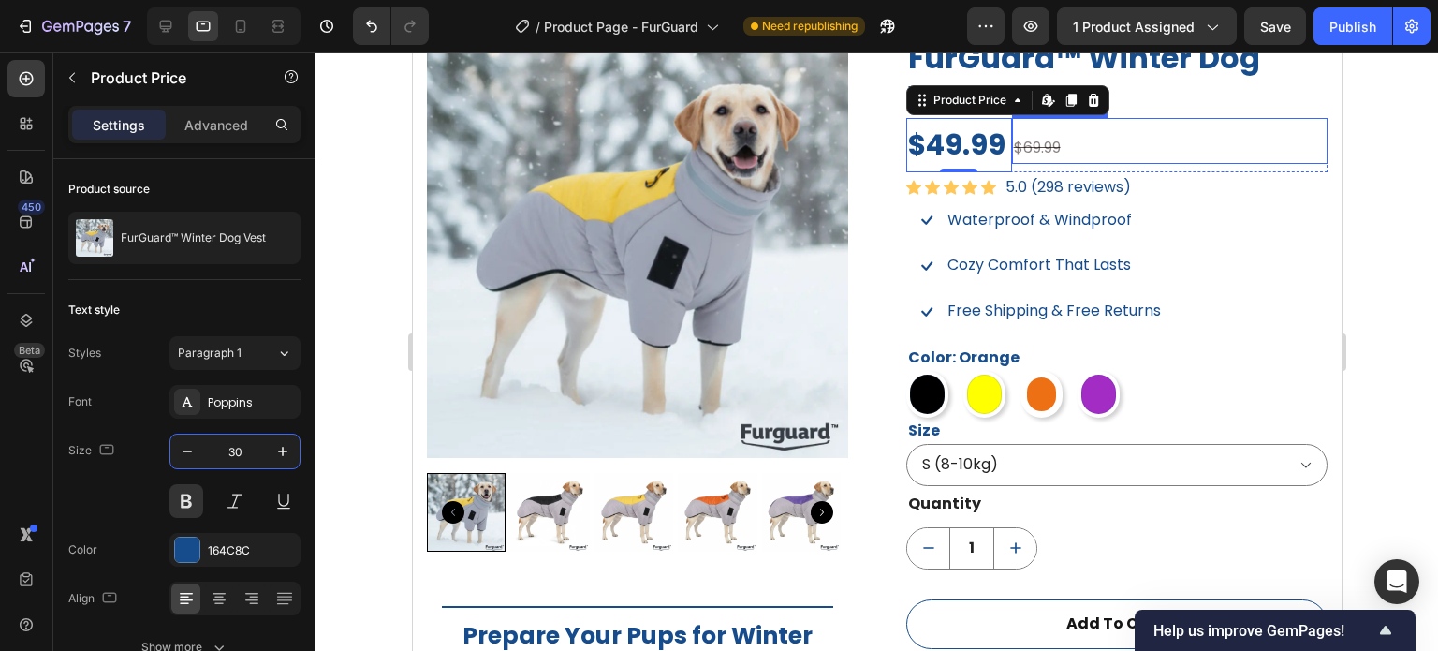
click at [1063, 155] on div "$69.99" at bounding box center [1169, 148] width 317 height 31
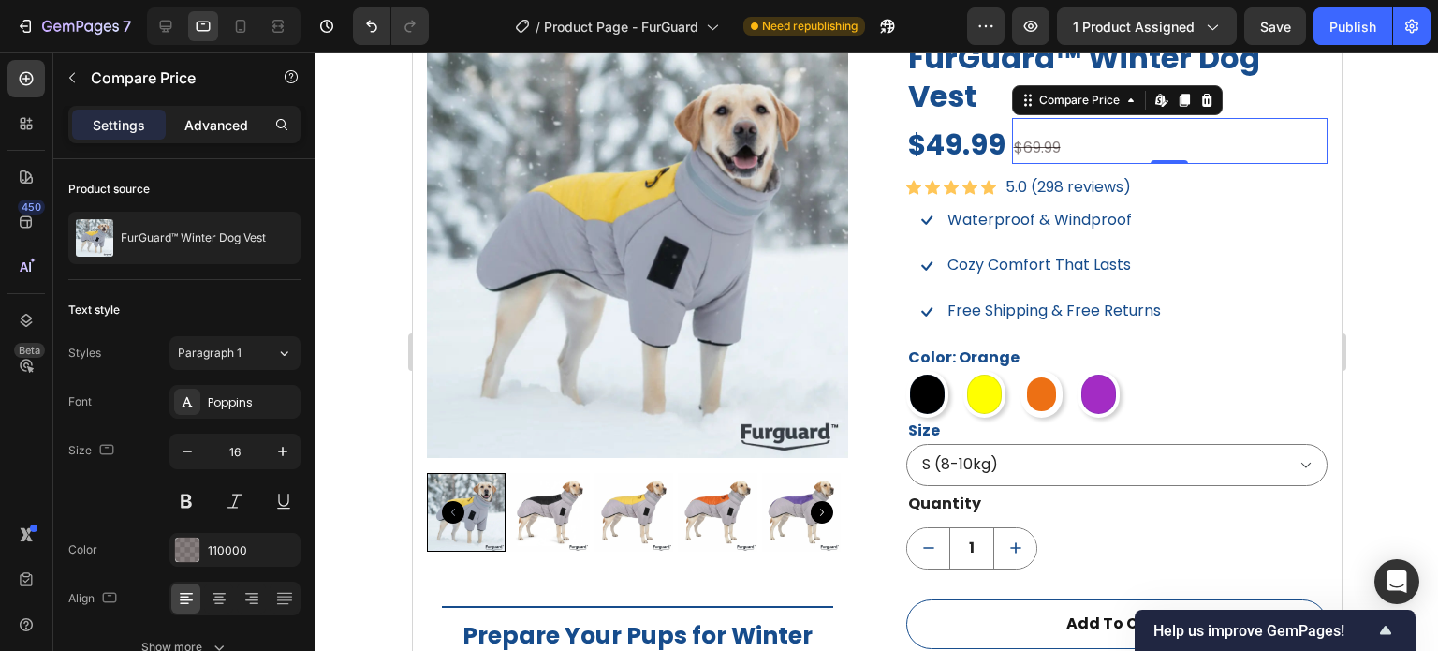
click at [231, 118] on p "Advanced" at bounding box center [216, 125] width 64 height 20
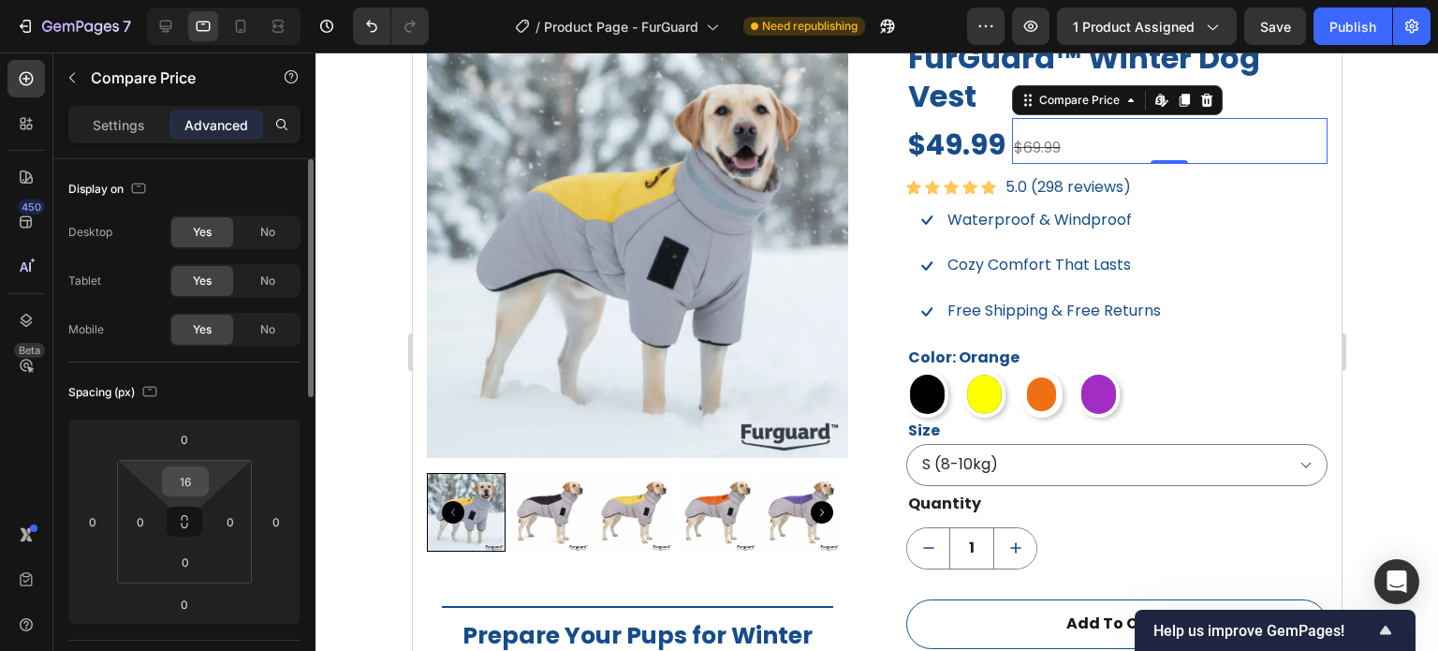
click at [193, 486] on input "16" at bounding box center [185, 481] width 37 height 28
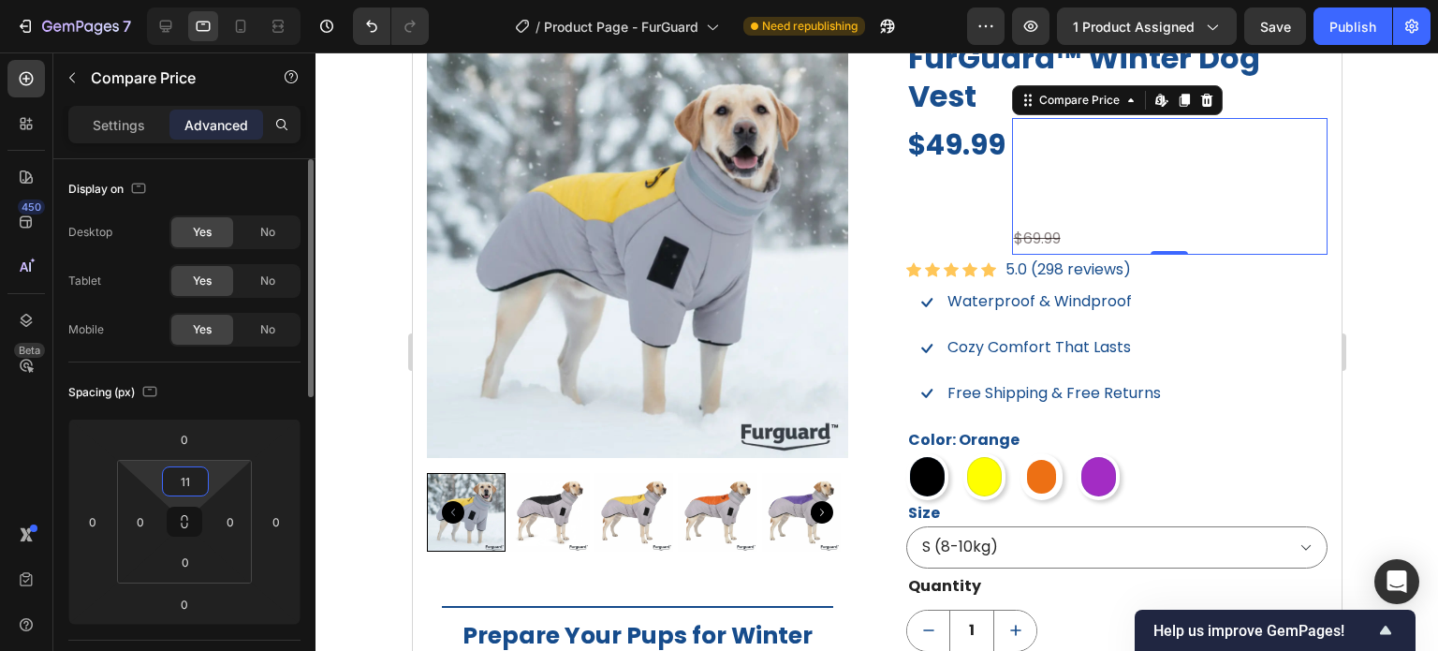
type input "1"
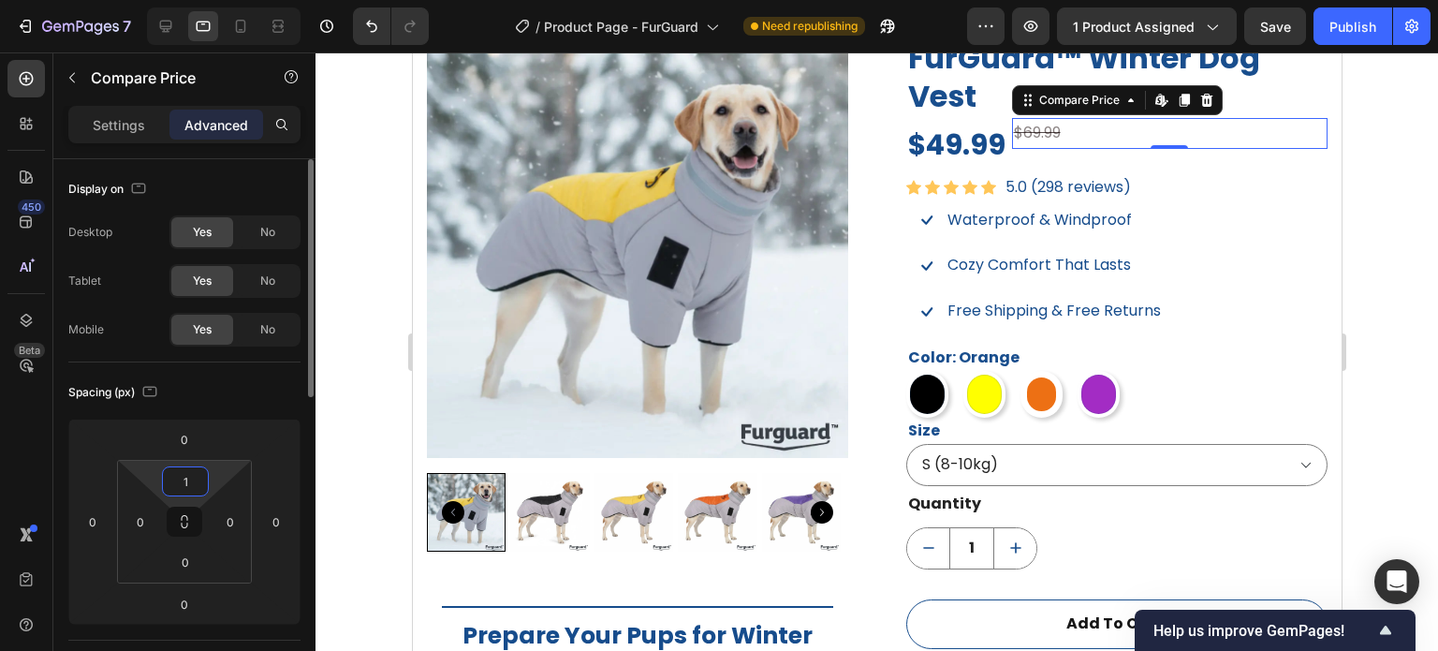
type input "13"
drag, startPoint x: 1397, startPoint y: 297, endPoint x: 1383, endPoint y: 292, distance: 14.8
click at [1397, 291] on div at bounding box center [877, 351] width 1123 height 598
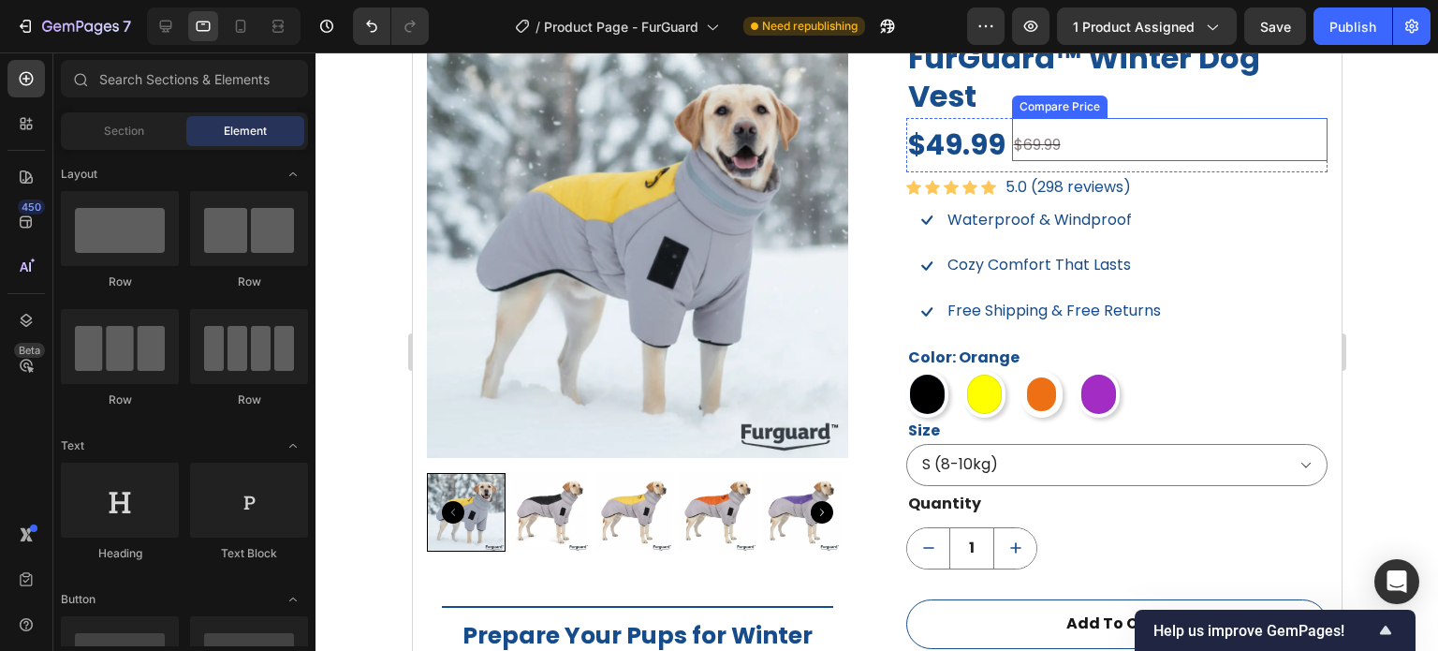
click at [1023, 153] on div "$69.99" at bounding box center [1169, 145] width 317 height 31
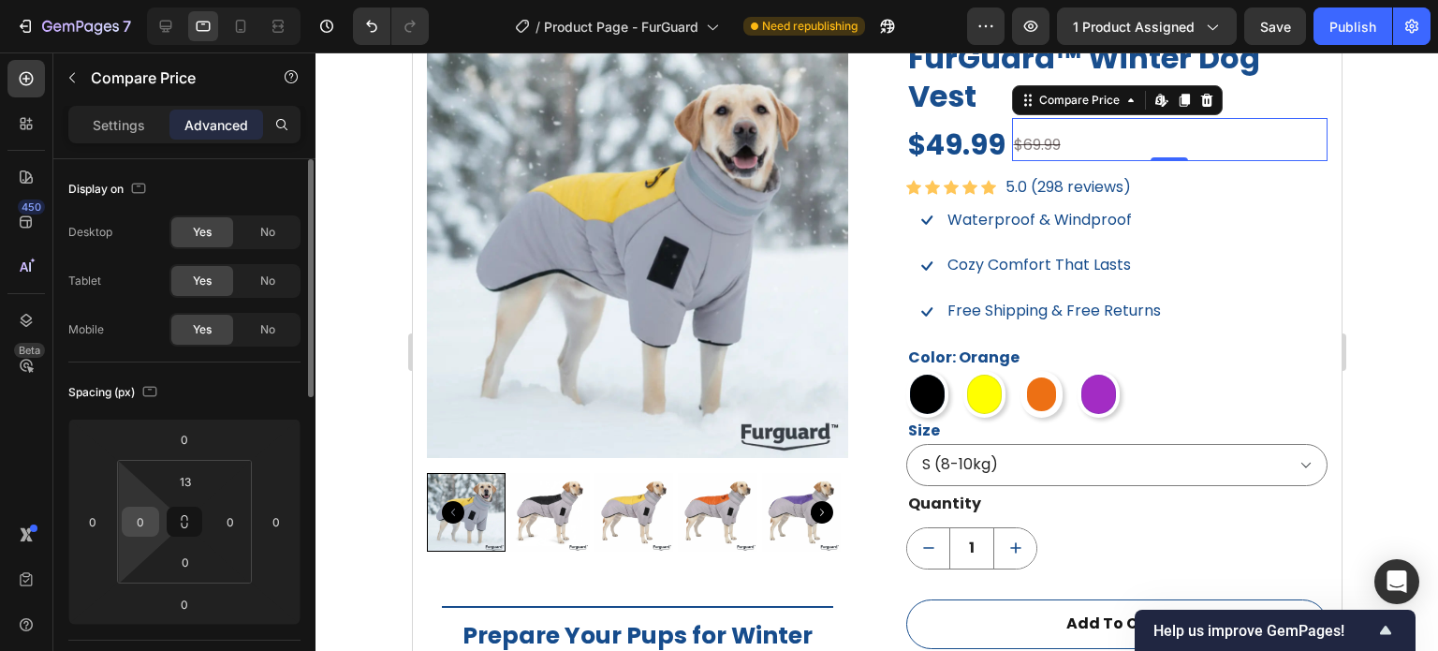
click at [135, 535] on div "0" at bounding box center [140, 522] width 37 height 30
click at [139, 523] on input "0" at bounding box center [140, 522] width 28 height 28
type input "5"
click at [1418, 273] on div at bounding box center [877, 351] width 1123 height 598
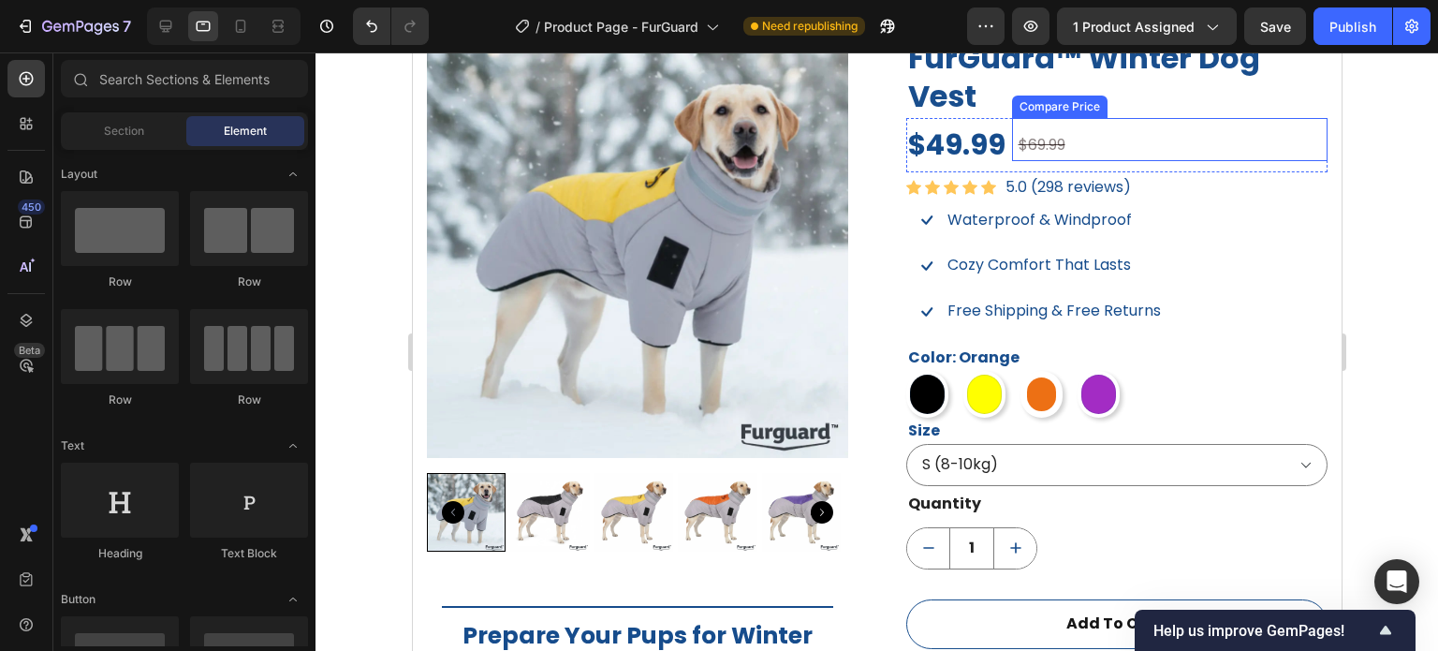
click at [1054, 153] on div "$69.99" at bounding box center [1172, 145] width 312 height 31
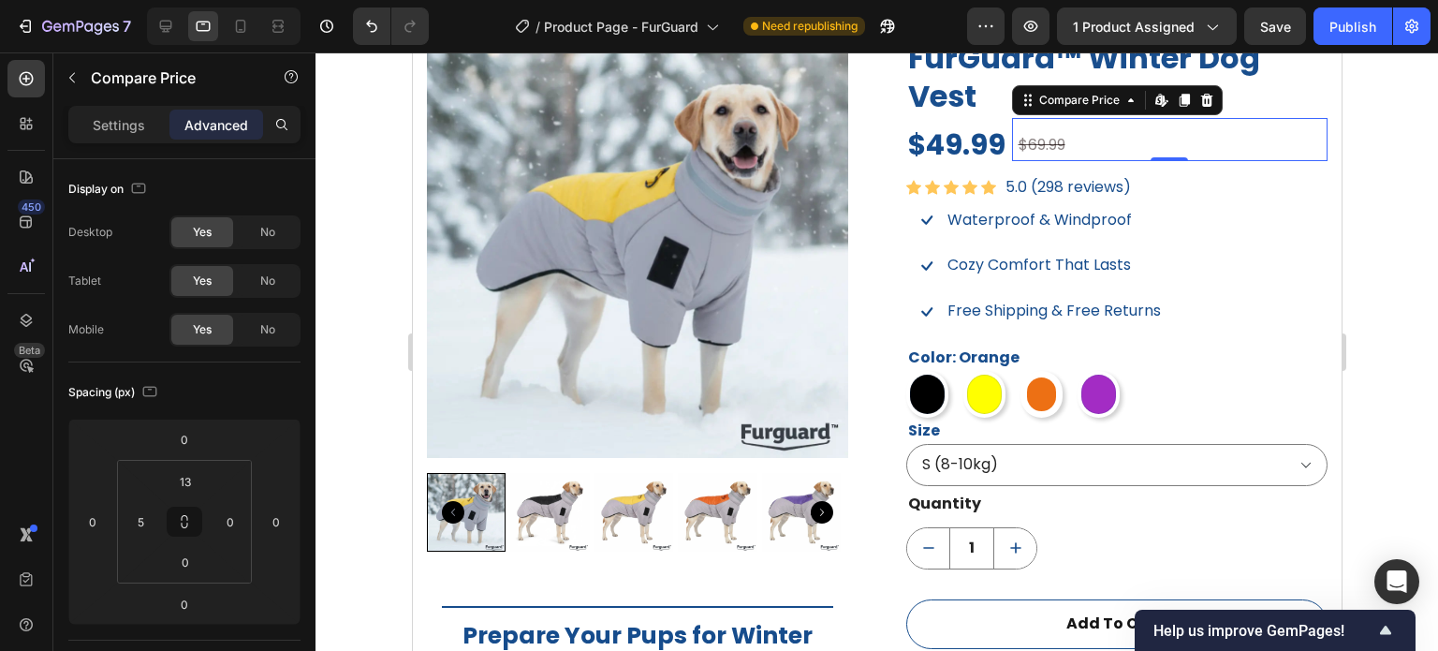
click at [1371, 205] on div at bounding box center [877, 351] width 1123 height 598
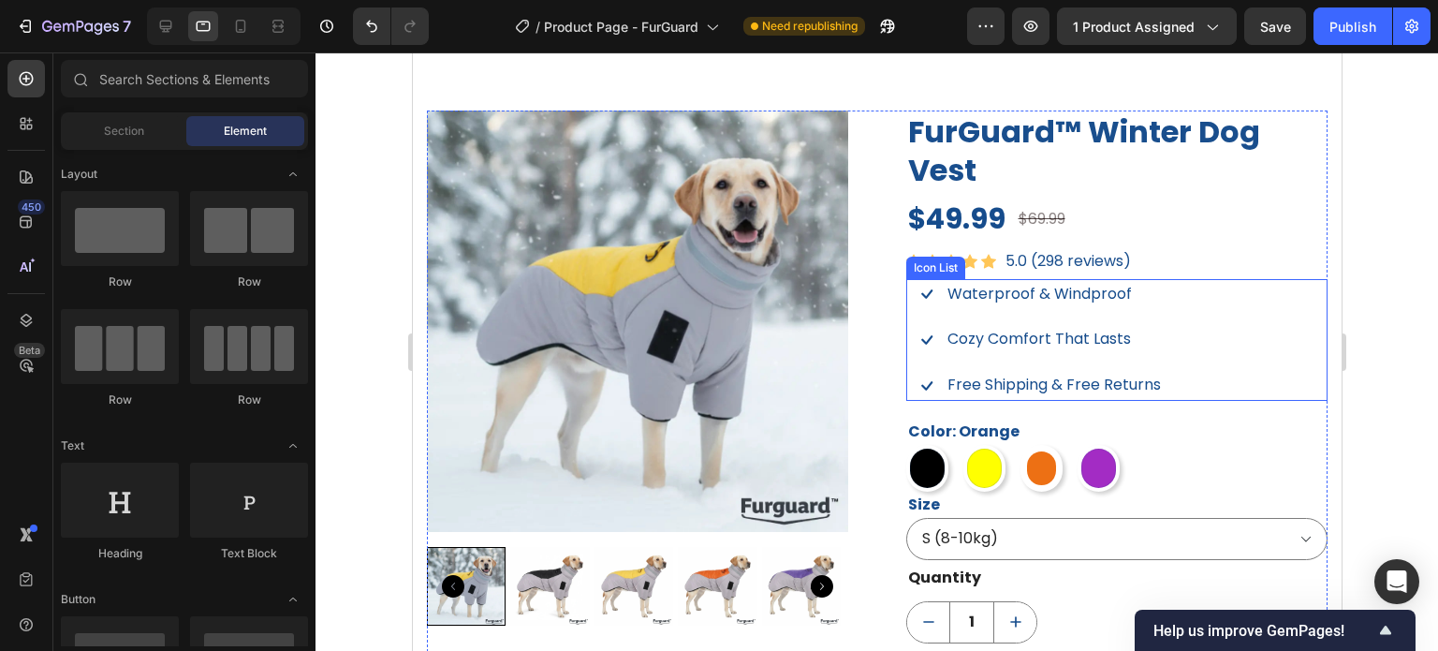
scroll to position [1251, 0]
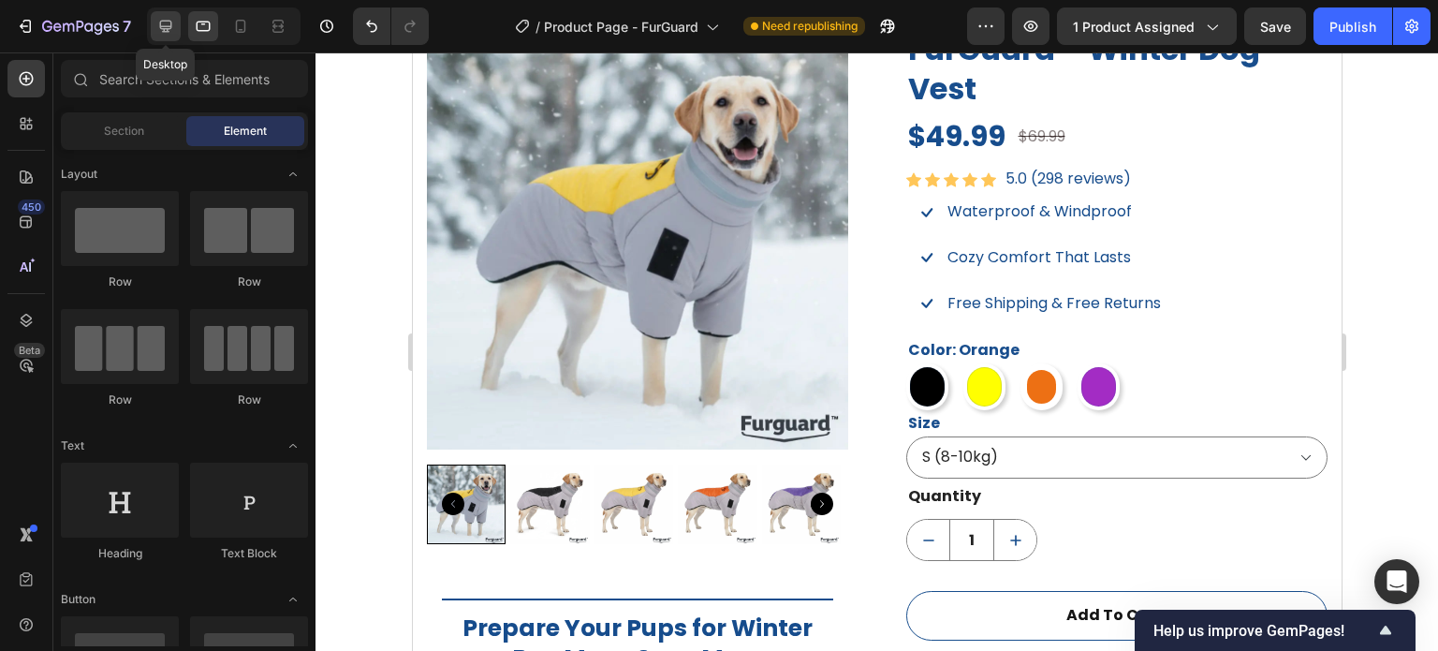
click at [169, 21] on icon at bounding box center [166, 27] width 12 height 12
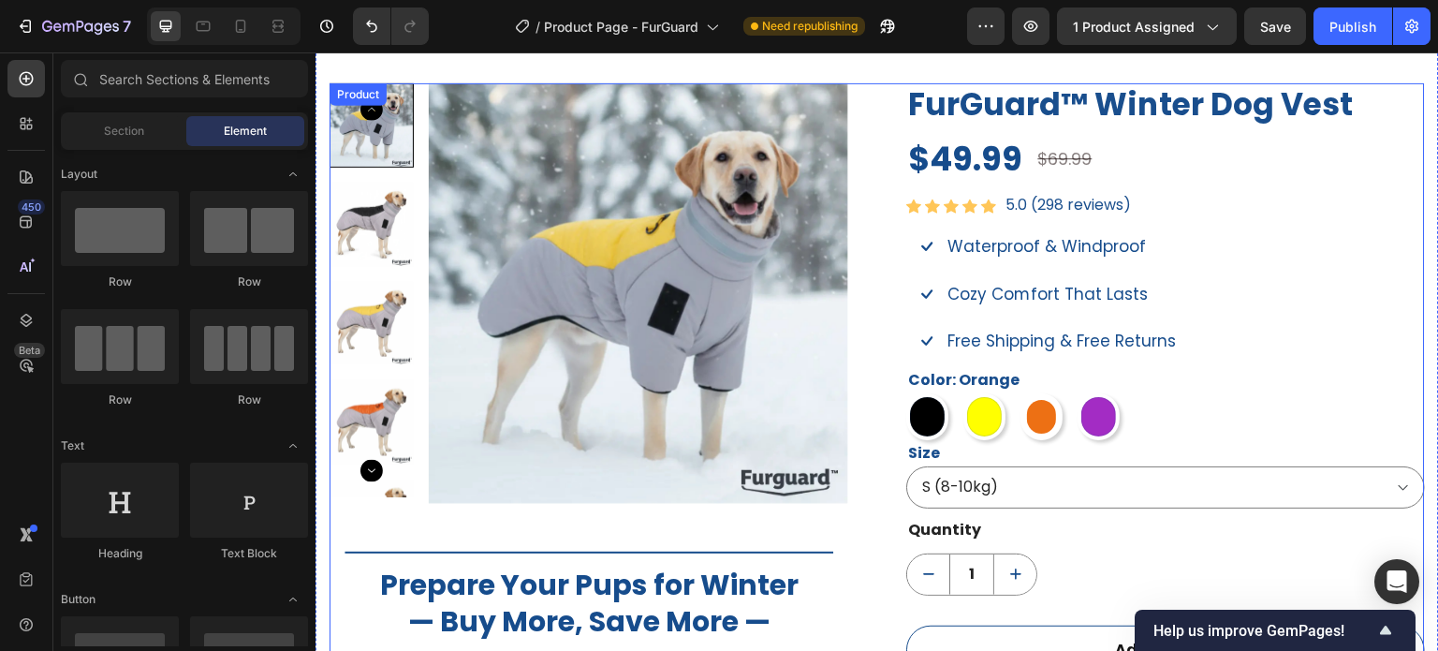
scroll to position [1157, 0]
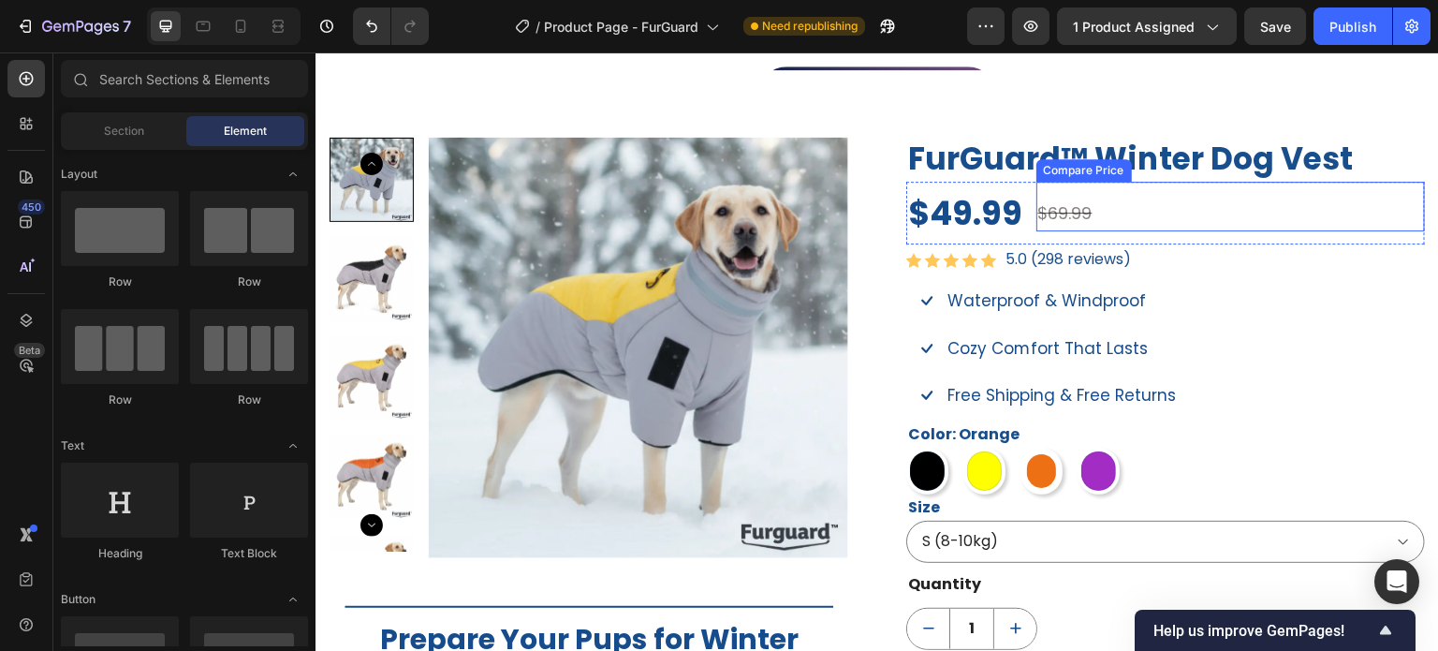
click at [1059, 224] on div "$69.99" at bounding box center [1232, 214] width 390 height 34
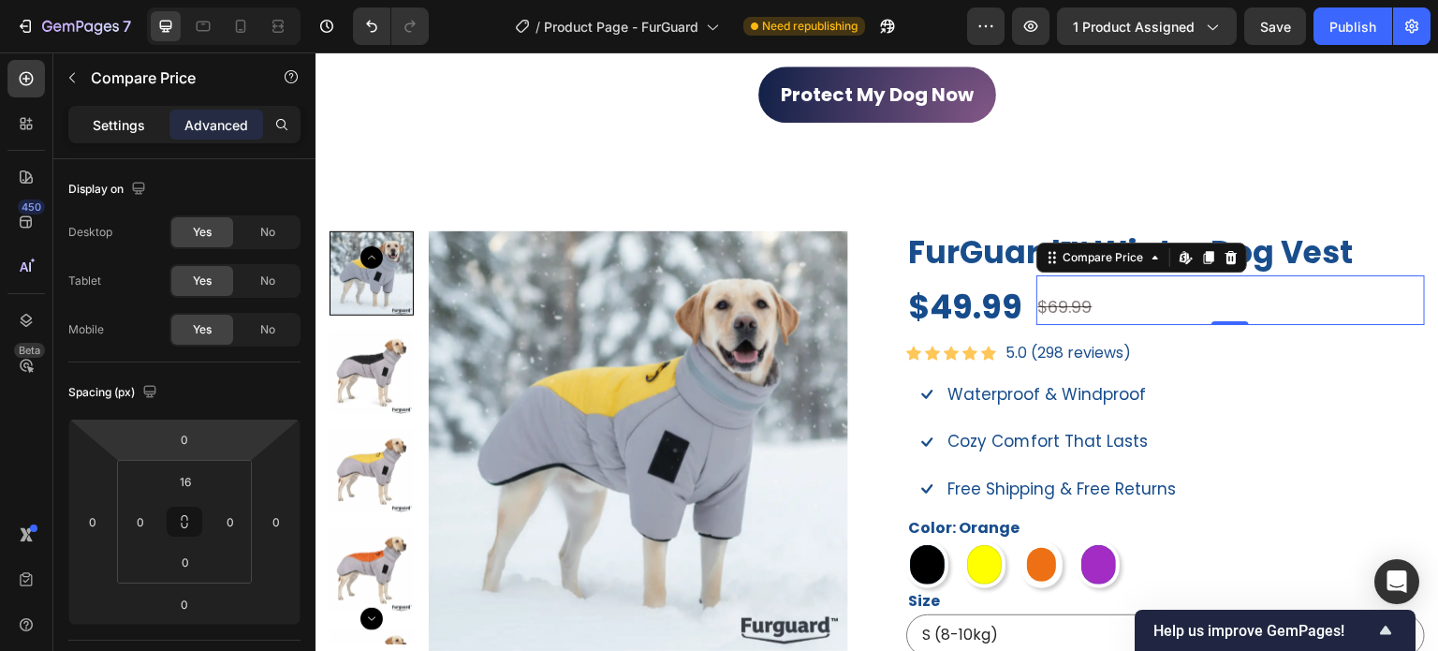
click at [129, 126] on p "Settings" at bounding box center [119, 125] width 52 height 20
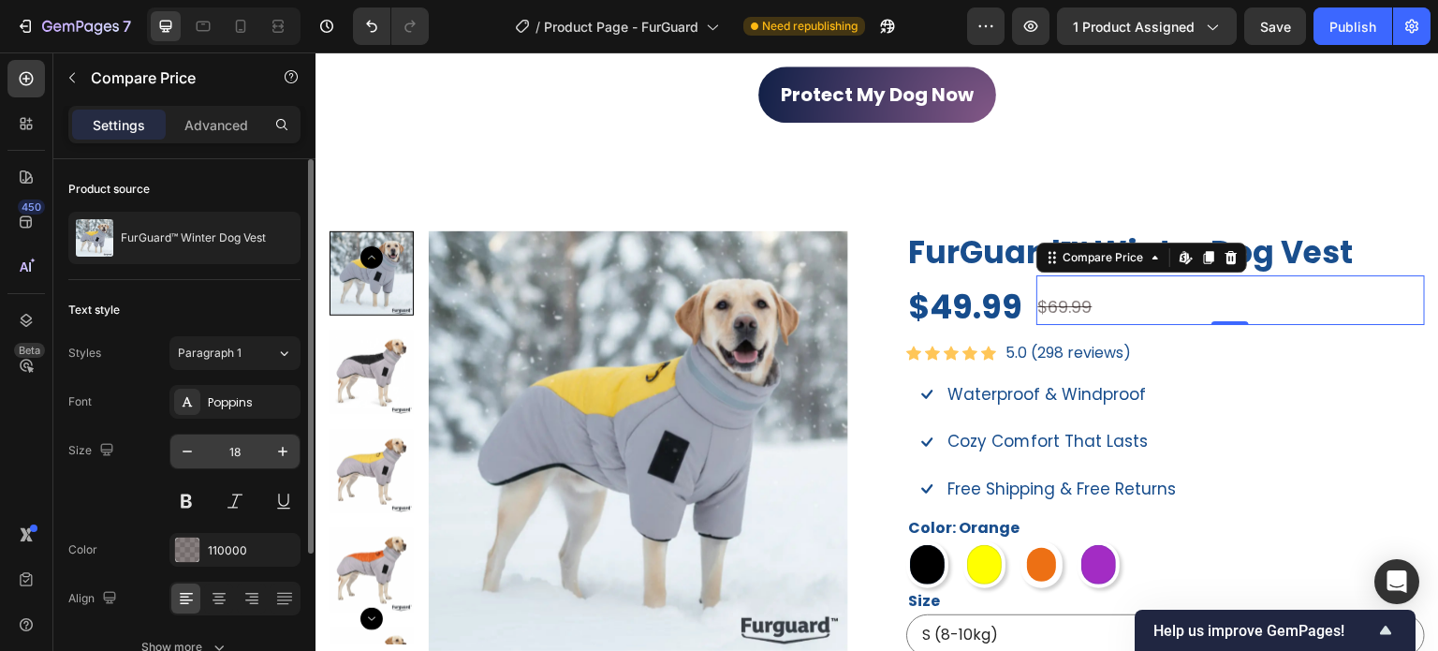
click at [240, 454] on input "18" at bounding box center [235, 452] width 62 height 34
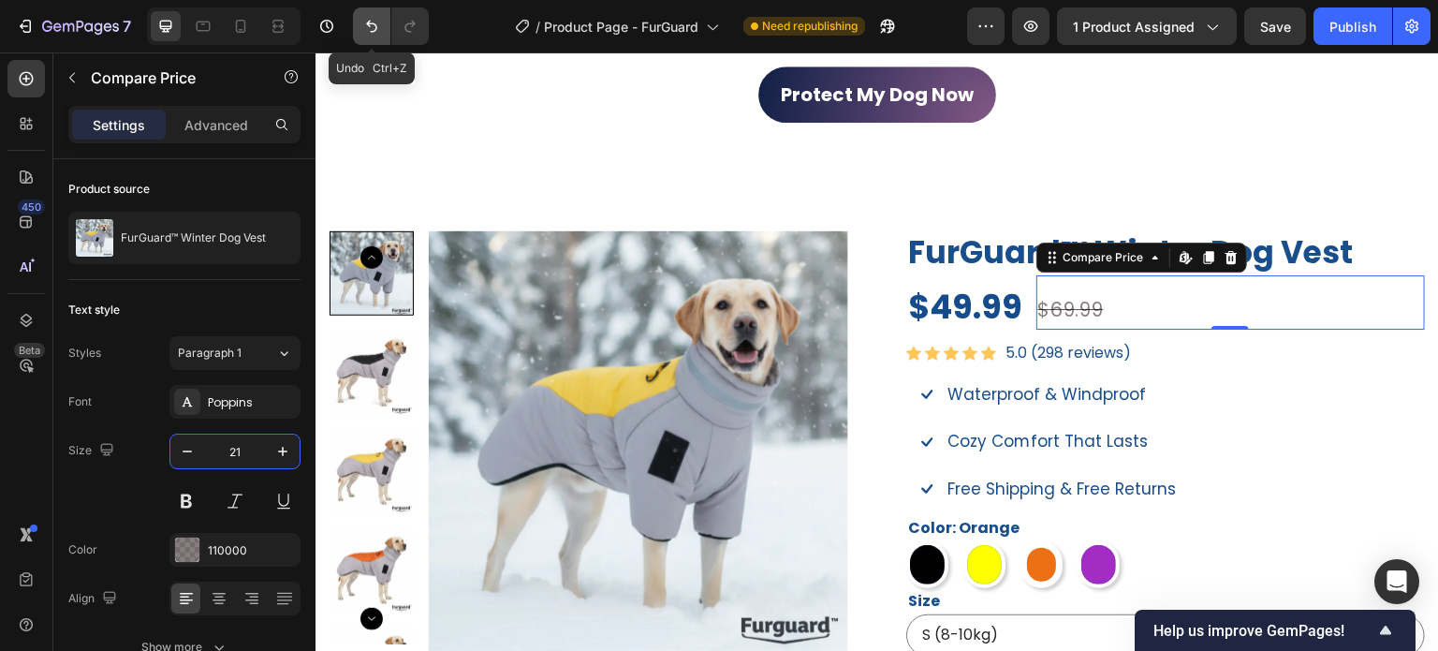
click at [363, 25] on icon "Undo/Redo" at bounding box center [371, 26] width 19 height 19
click at [360, 25] on button "Undo/Redo" at bounding box center [371, 25] width 37 height 37
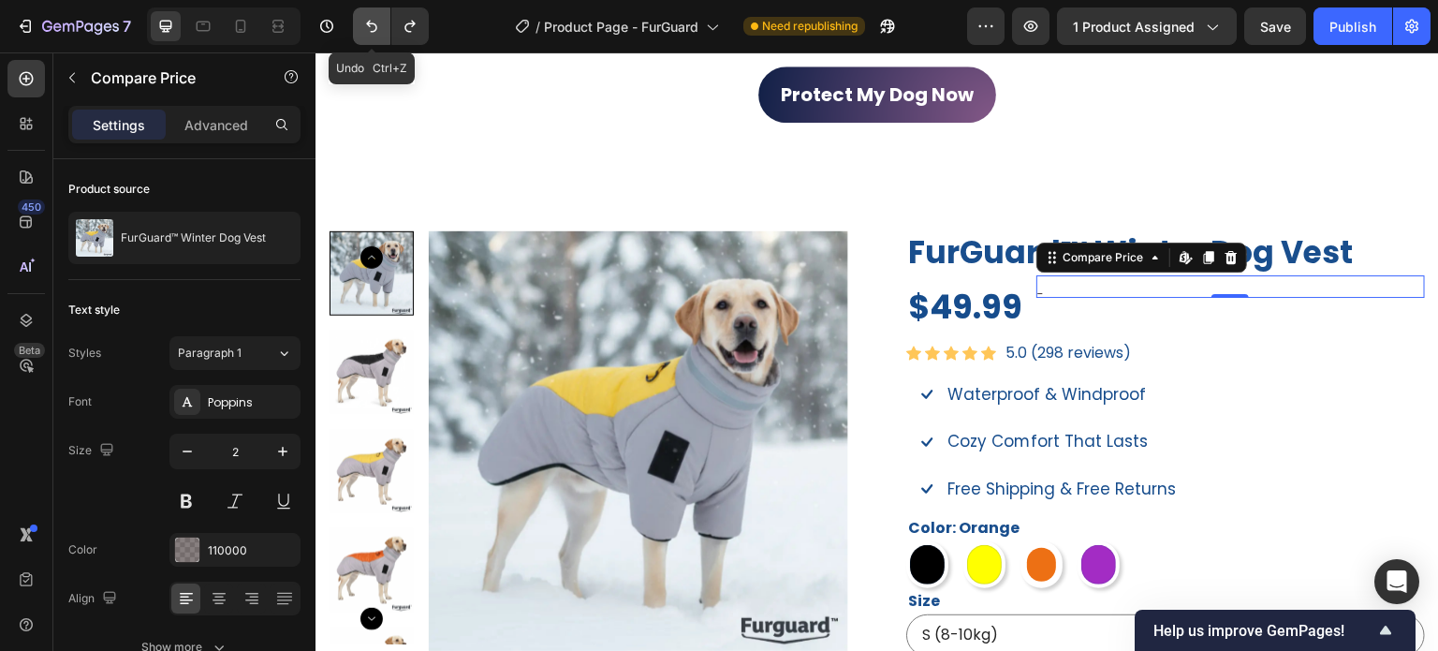
click at [382, 34] on button "Undo/Redo" at bounding box center [371, 25] width 37 height 37
type input "18"
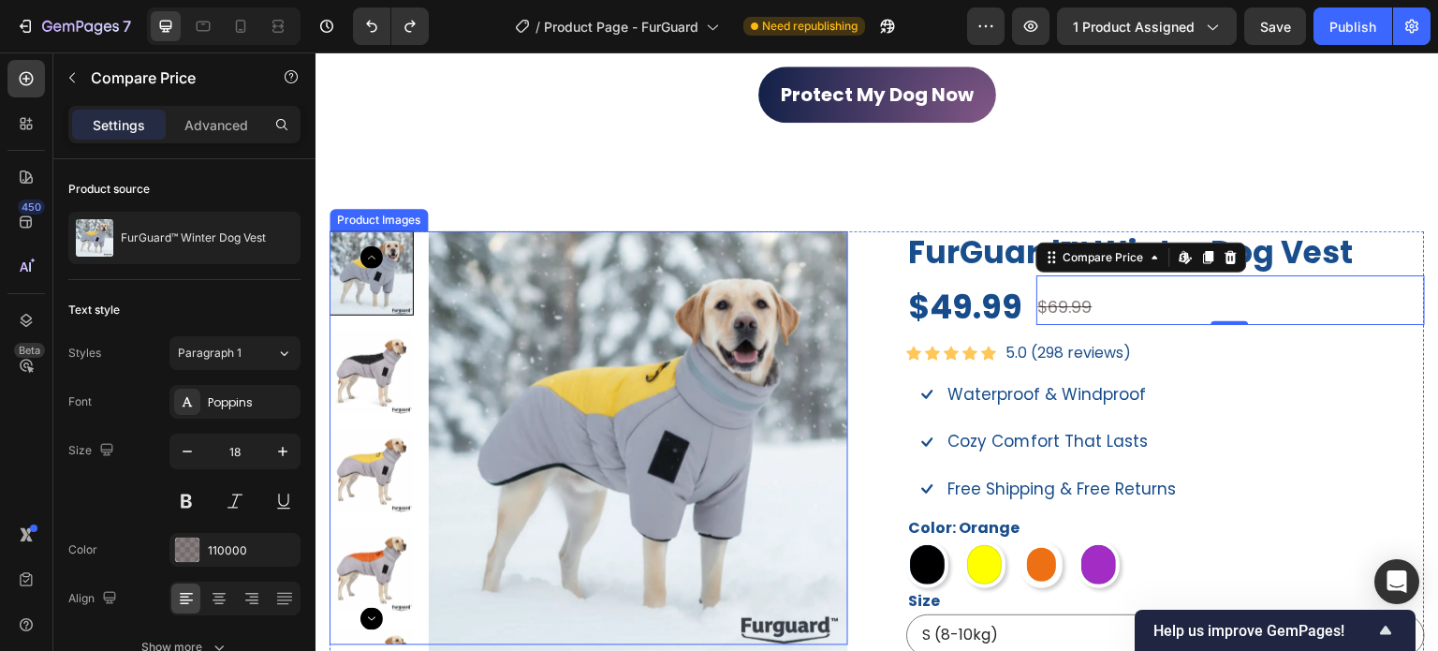
click at [1110, 479] on p "Free Shipping & Free Returns" at bounding box center [1062, 489] width 228 height 29
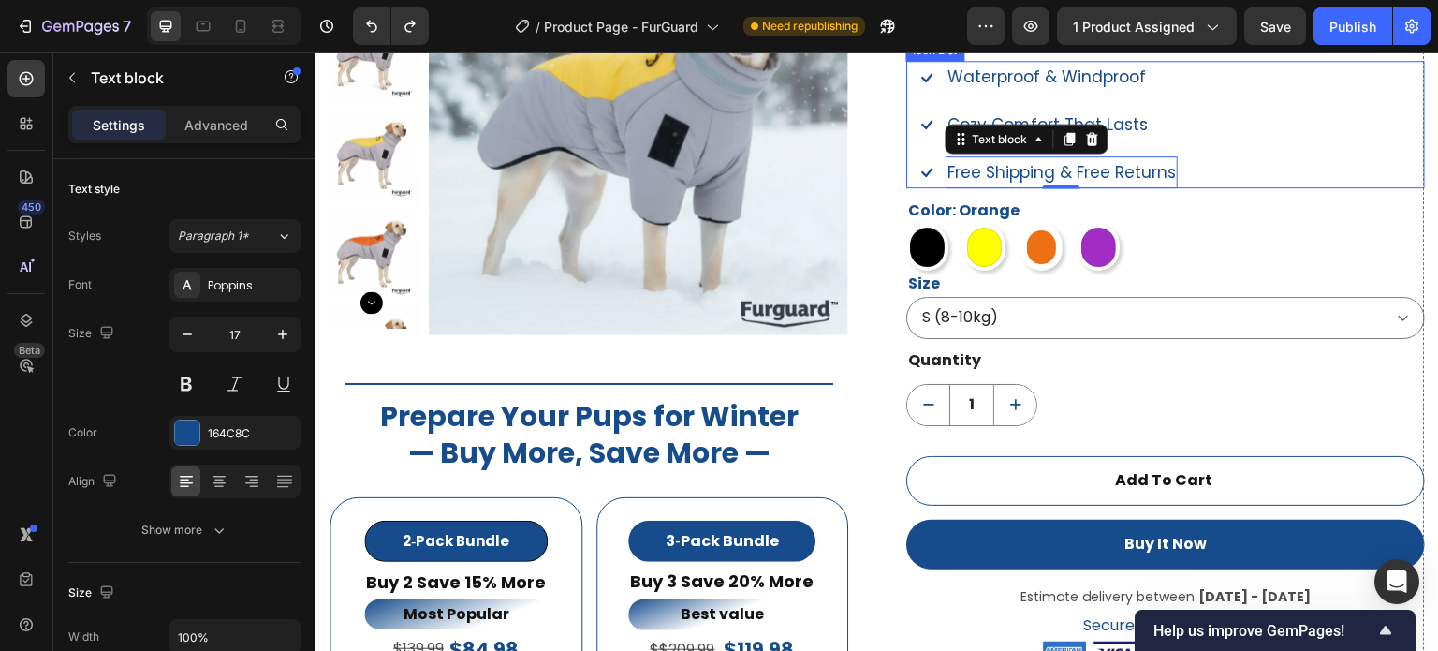
scroll to position [1532, 0]
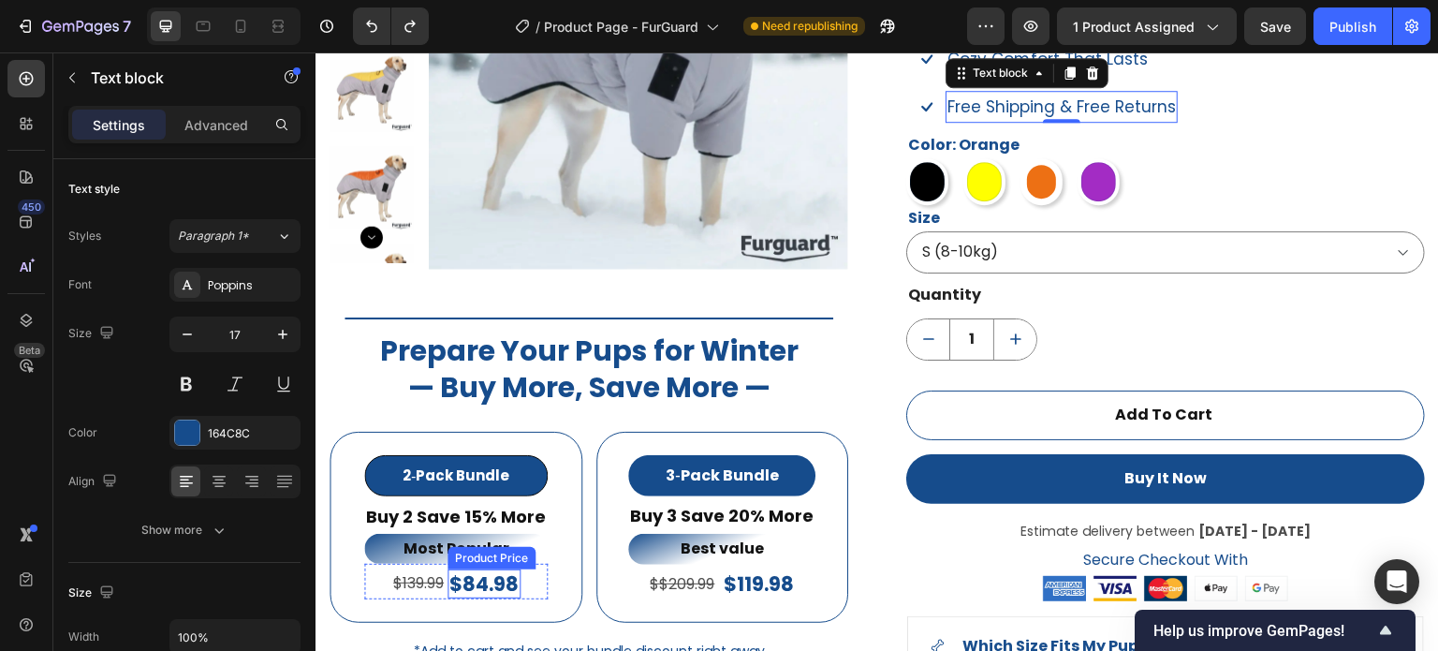
click at [511, 583] on div "$84.98" at bounding box center [484, 583] width 73 height 29
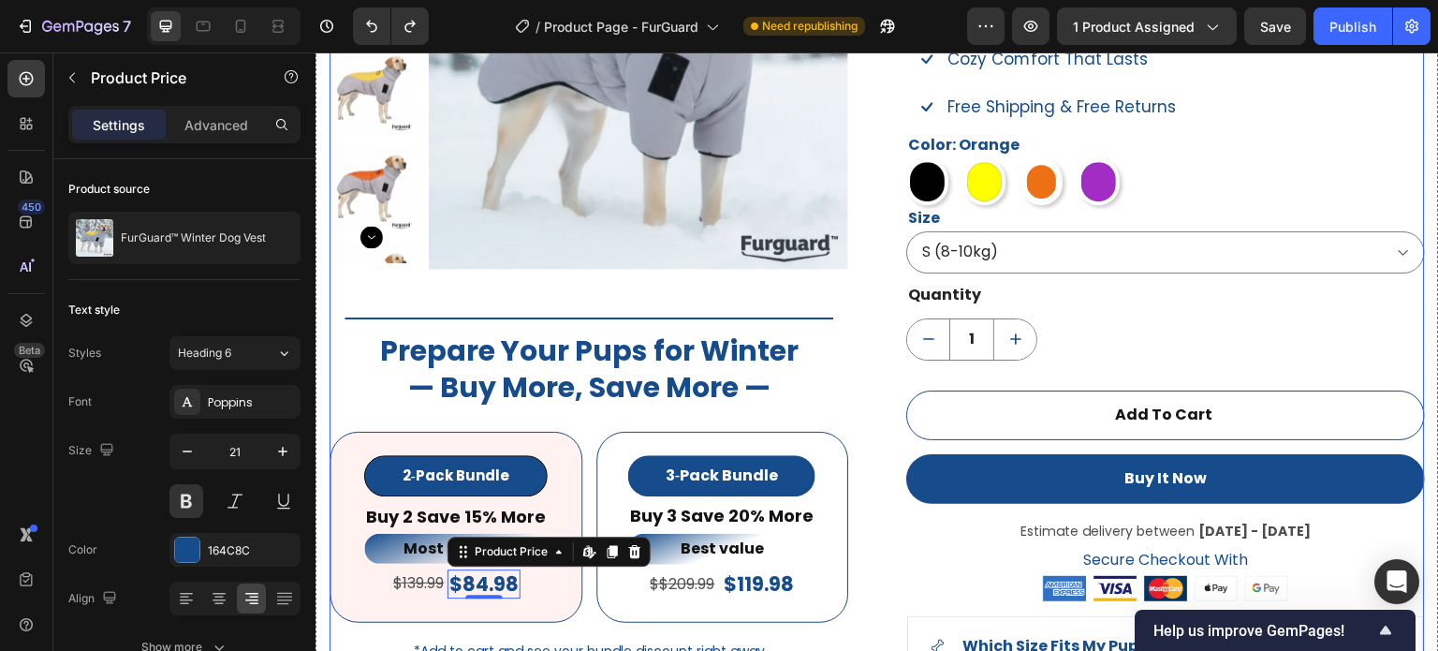
click at [860, 361] on div "Product Images Title Line Prepare Your Pups for Winter — Buy More, Save More — …" at bounding box center [878, 338] width 1096 height 979
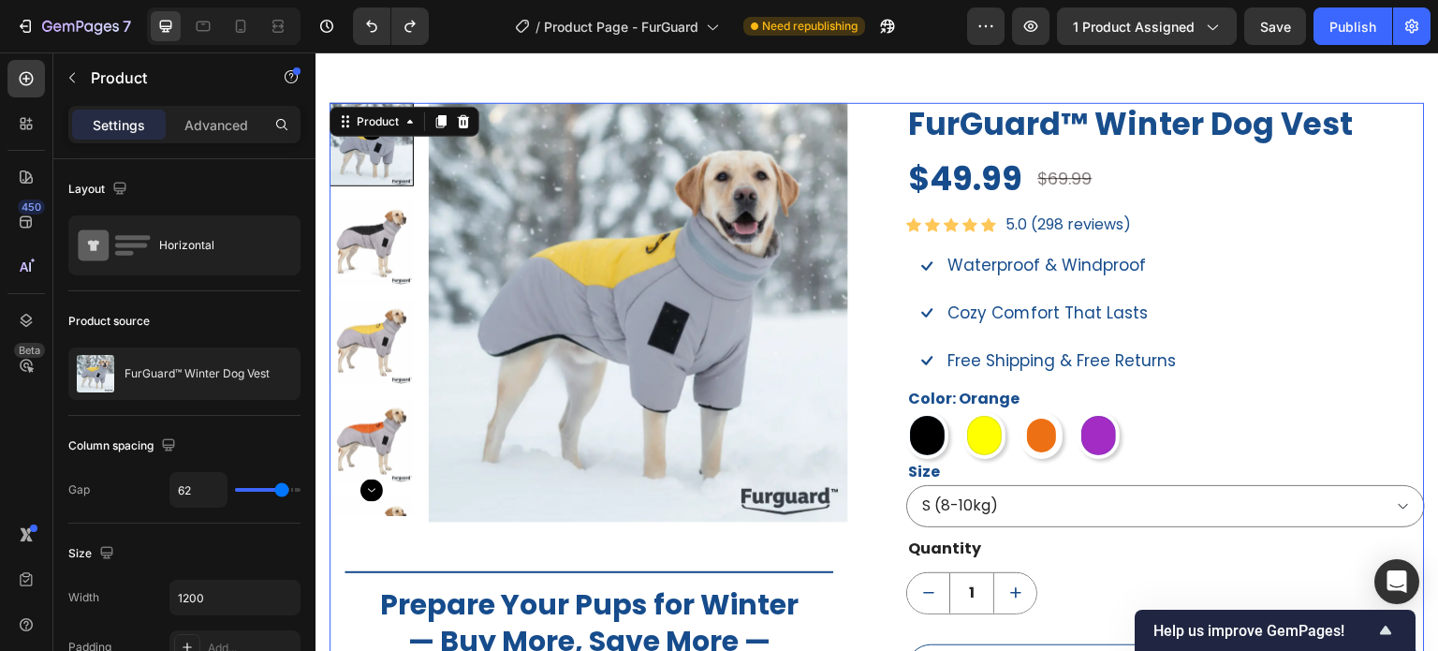
scroll to position [1251, 0]
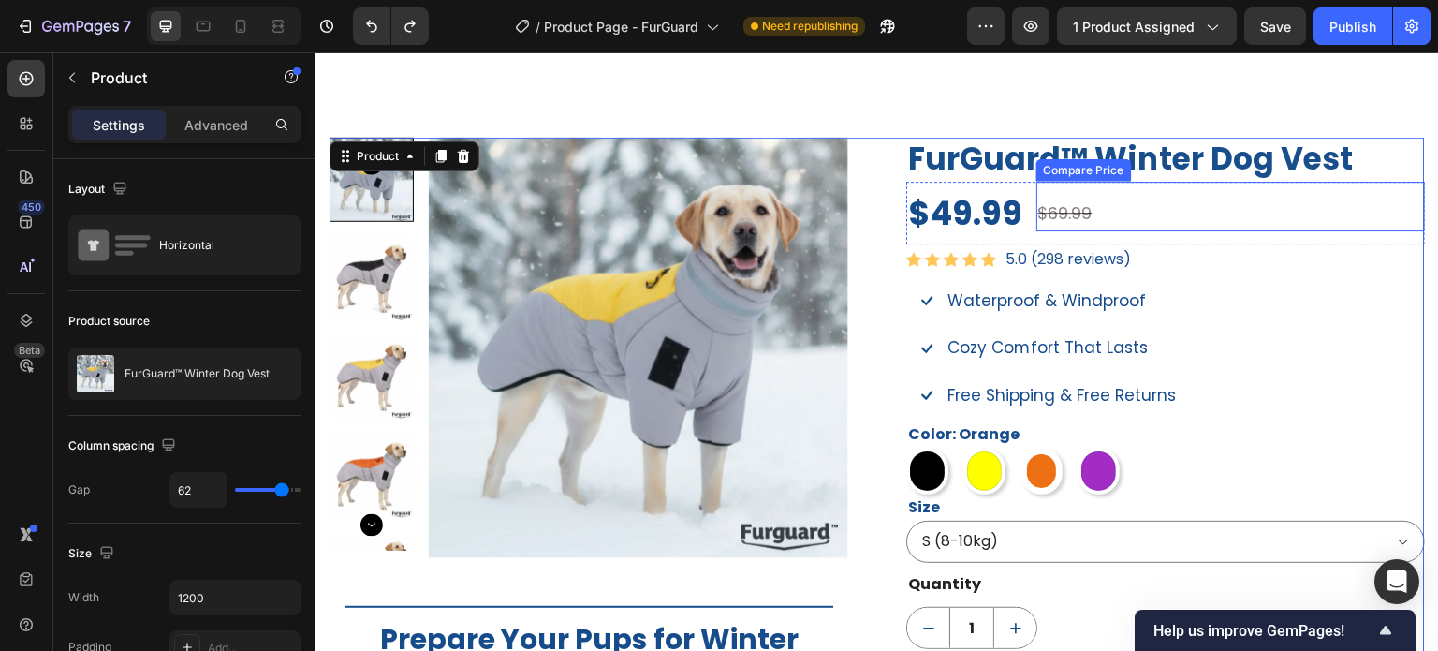
click at [1076, 212] on div "$69.99" at bounding box center [1232, 214] width 390 height 34
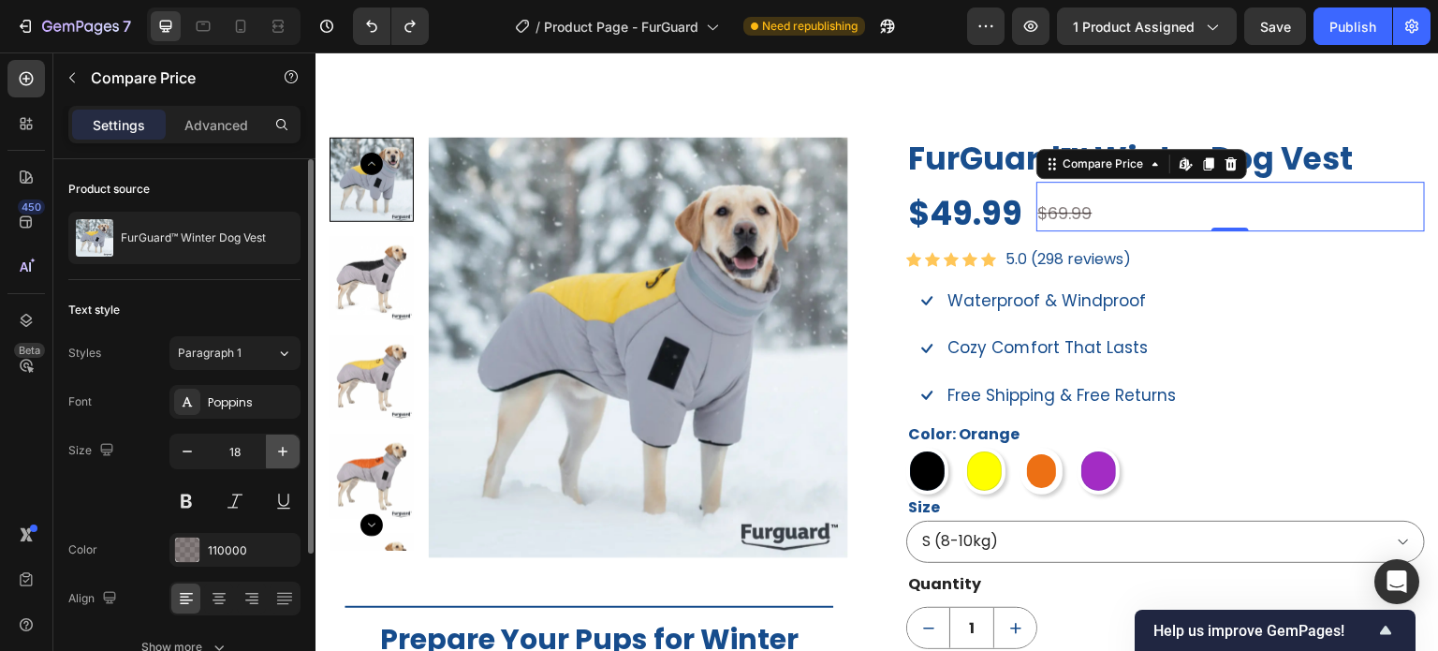
click at [281, 452] on icon "button" at bounding box center [282, 451] width 19 height 19
click at [202, 29] on icon at bounding box center [203, 26] width 19 height 19
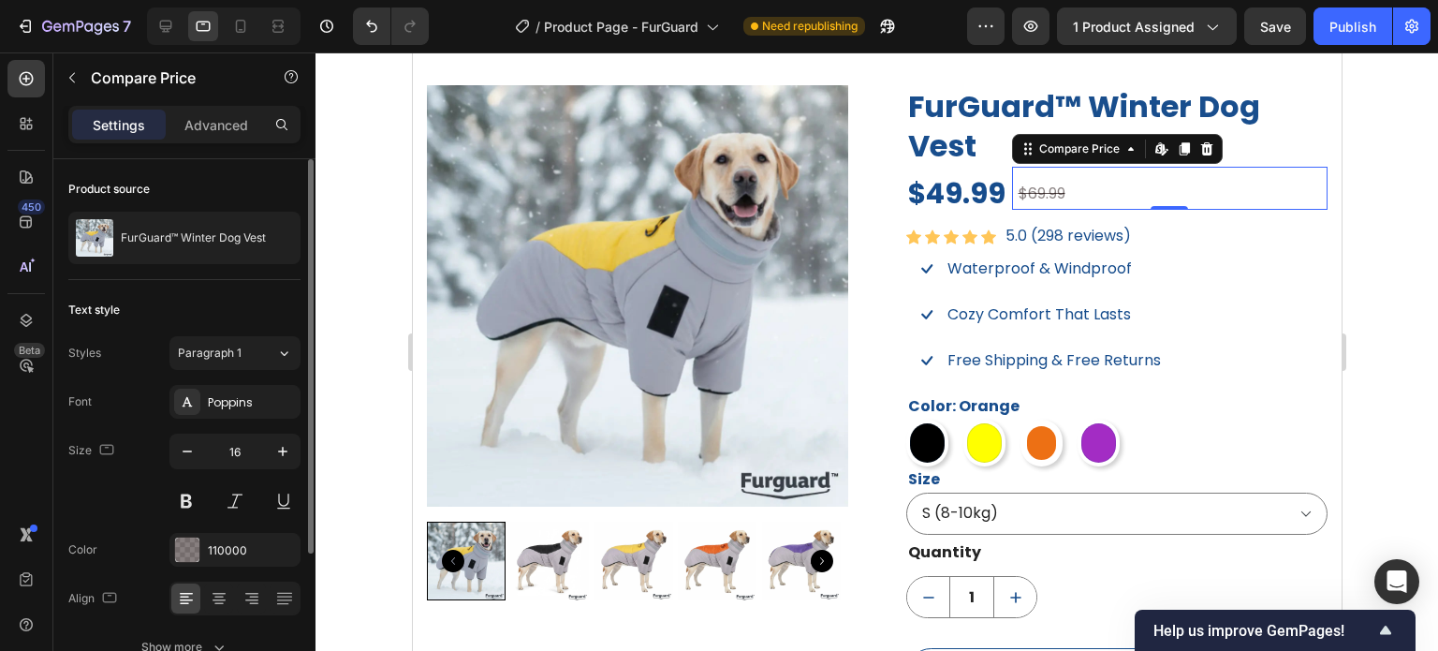
scroll to position [1300, 0]
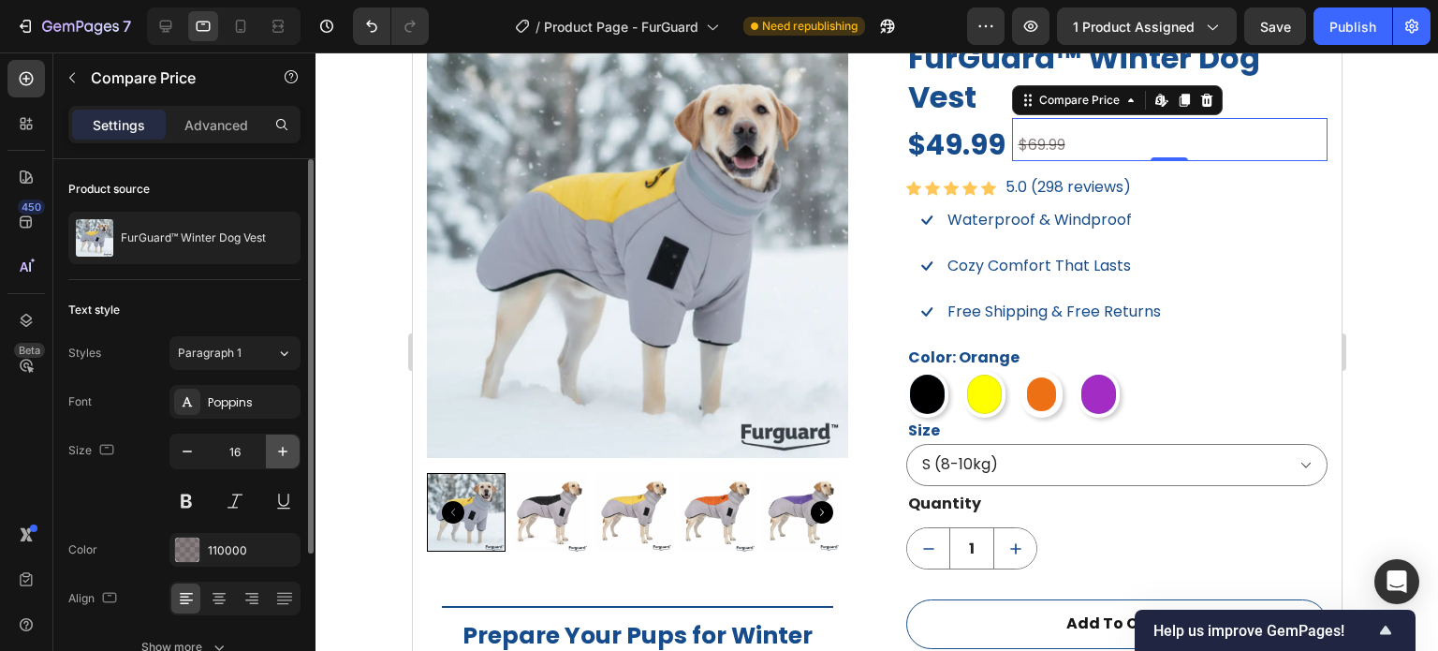
click at [281, 455] on icon "button" at bounding box center [282, 451] width 19 height 19
type input "18"
click at [205, 136] on div "Advanced" at bounding box center [216, 125] width 94 height 30
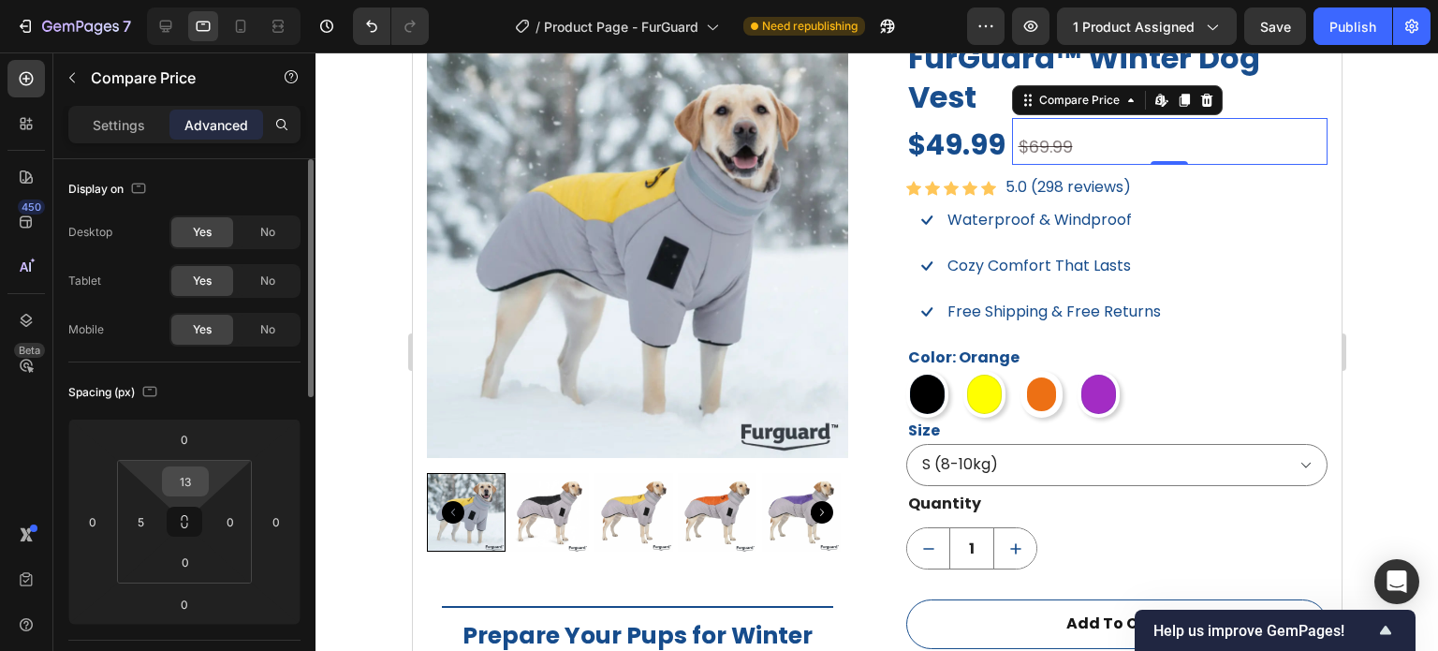
click at [199, 482] on input "13" at bounding box center [185, 481] width 37 height 28
type input "11"
click at [1364, 172] on div at bounding box center [877, 351] width 1123 height 598
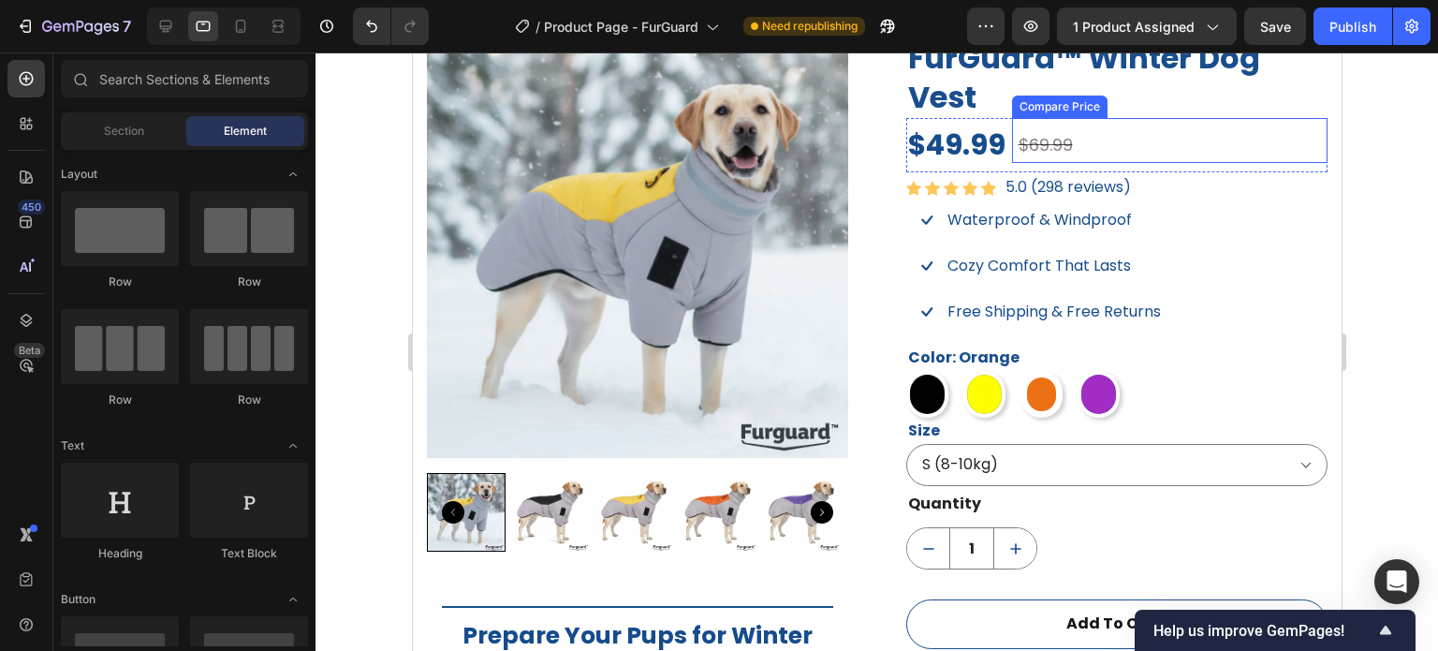
click at [1043, 140] on div "$69.99" at bounding box center [1172, 145] width 312 height 34
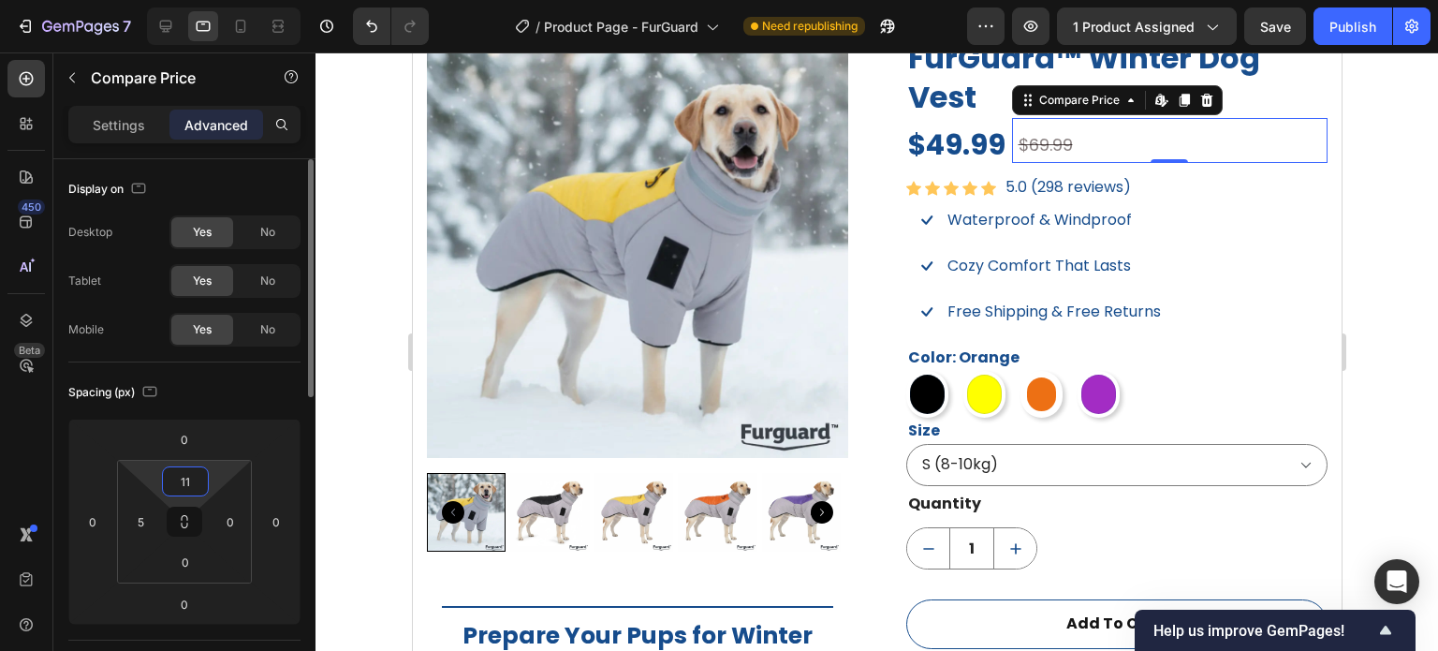
click at [179, 480] on input "11" at bounding box center [185, 481] width 37 height 28
type input "10"
click at [1408, 201] on div at bounding box center [877, 351] width 1123 height 598
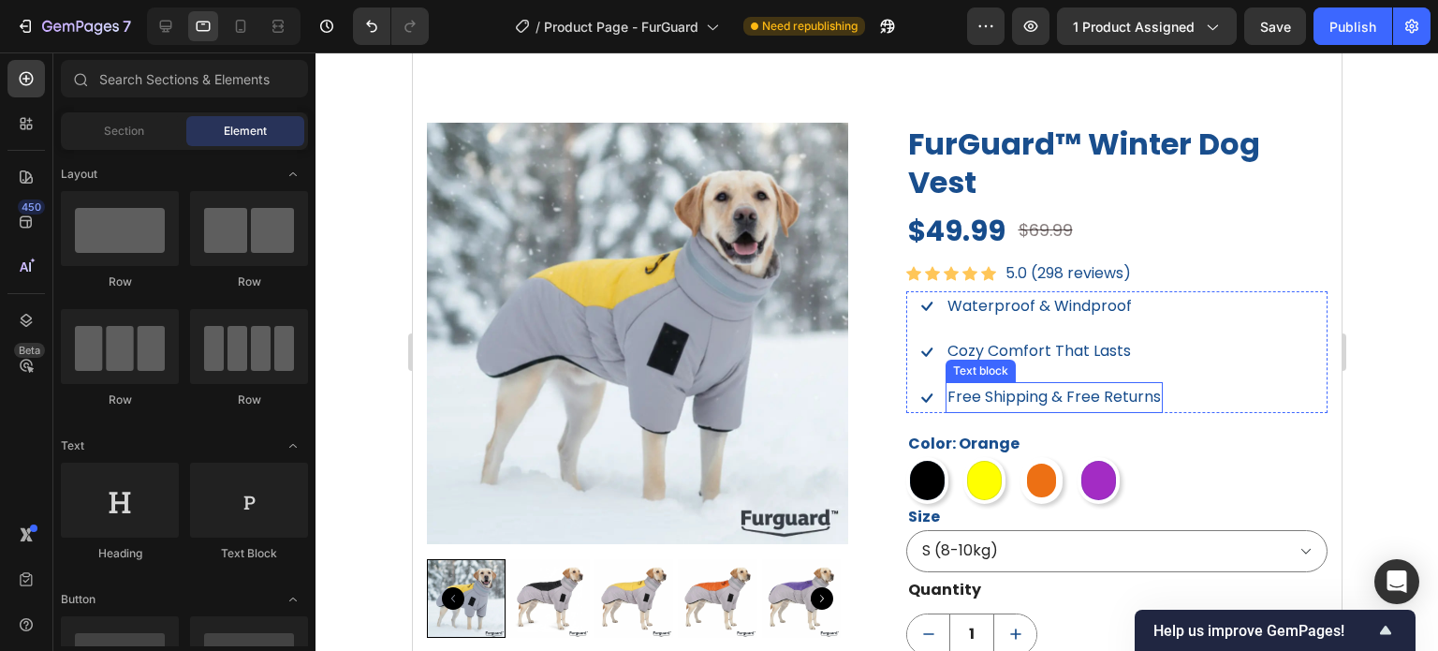
scroll to position [1206, 0]
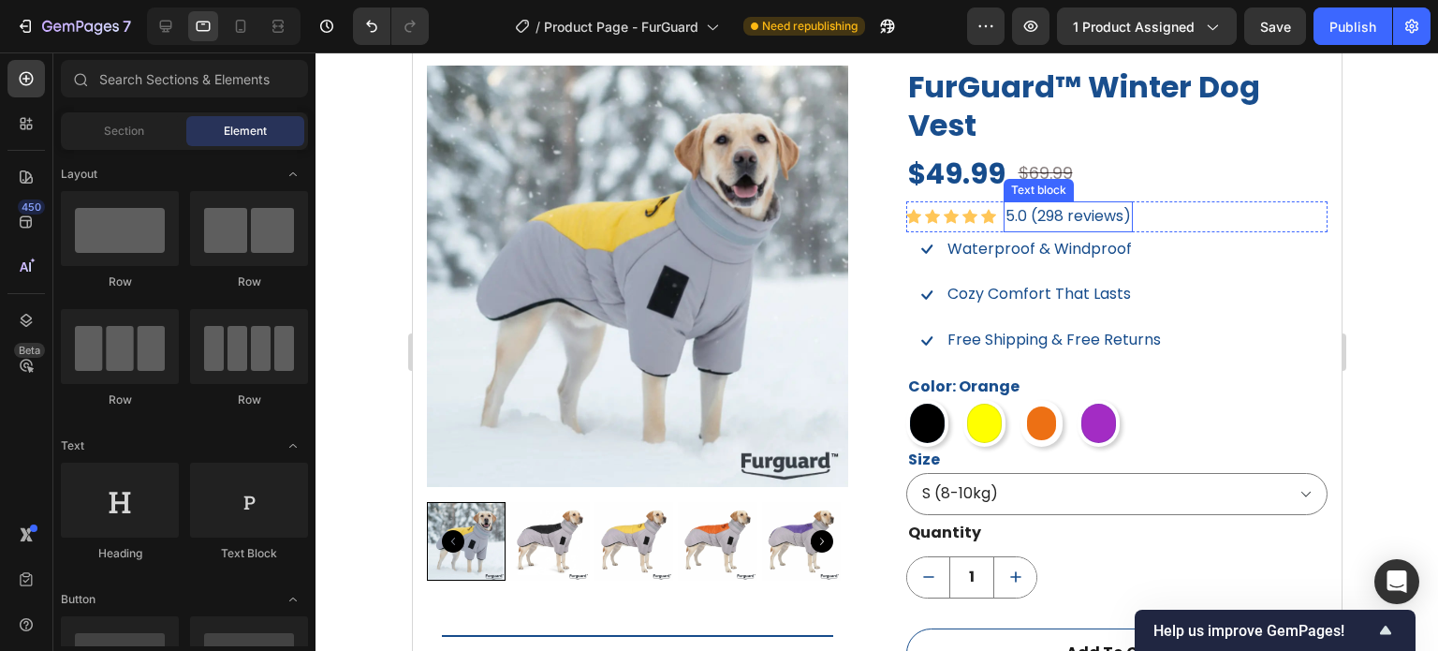
drag, startPoint x: 1039, startPoint y: 185, endPoint x: 1061, endPoint y: 189, distance: 21.9
click at [1043, 186] on div "Text block" at bounding box center [1038, 190] width 63 height 17
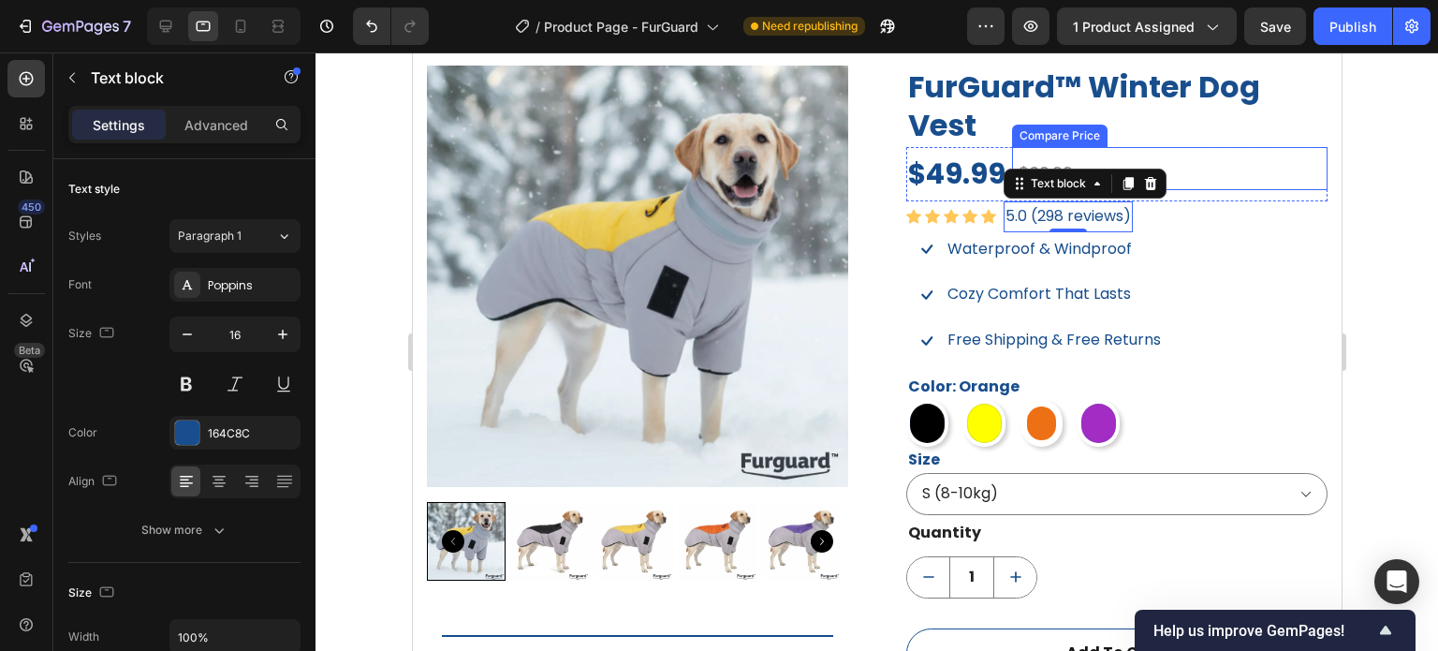
click at [1140, 131] on h2 "FurGuard™ Winter Dog Vest" at bounding box center [1116, 106] width 421 height 81
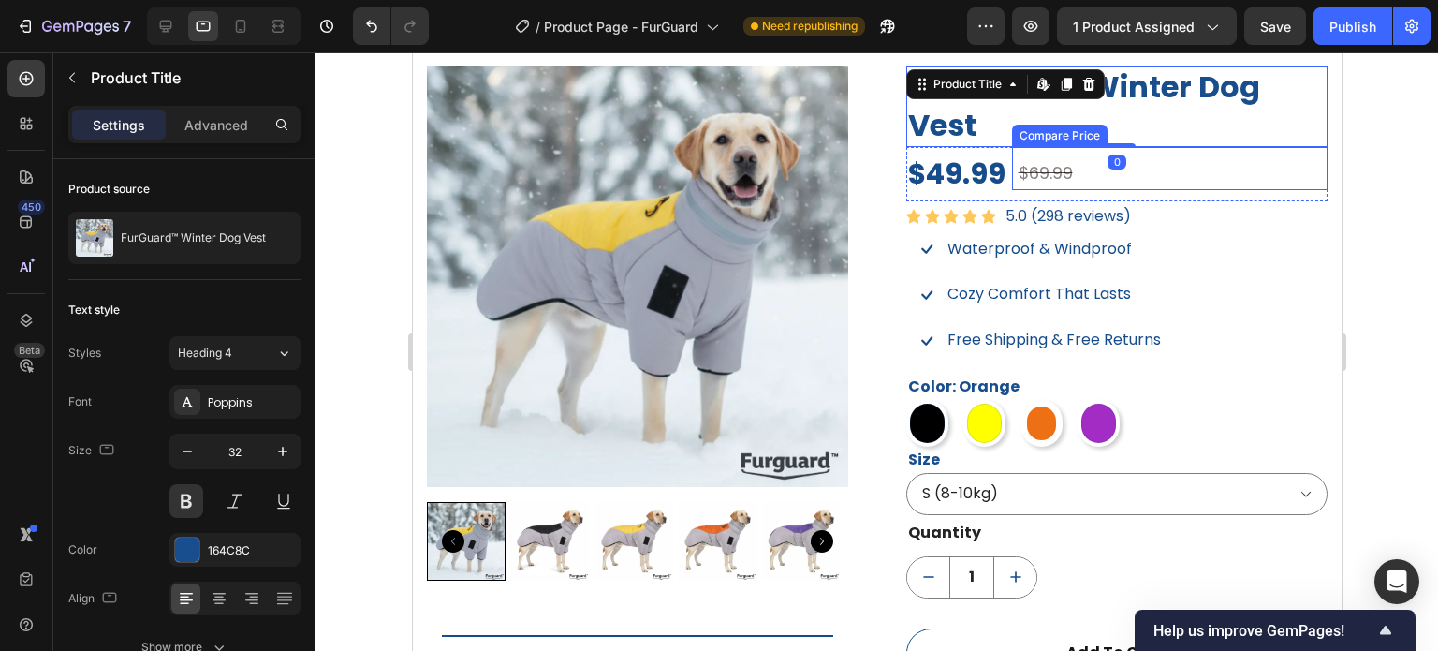
click at [1063, 169] on div "$69.99" at bounding box center [1172, 173] width 312 height 34
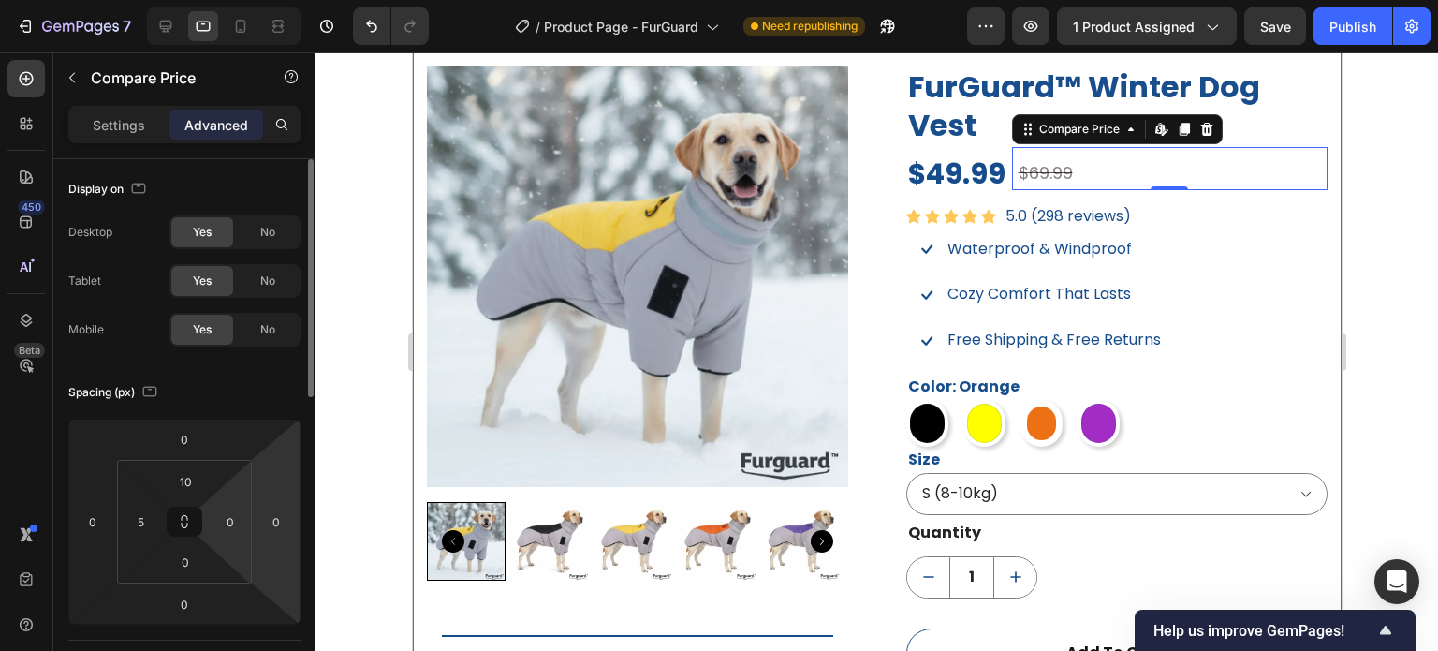
scroll to position [187, 0]
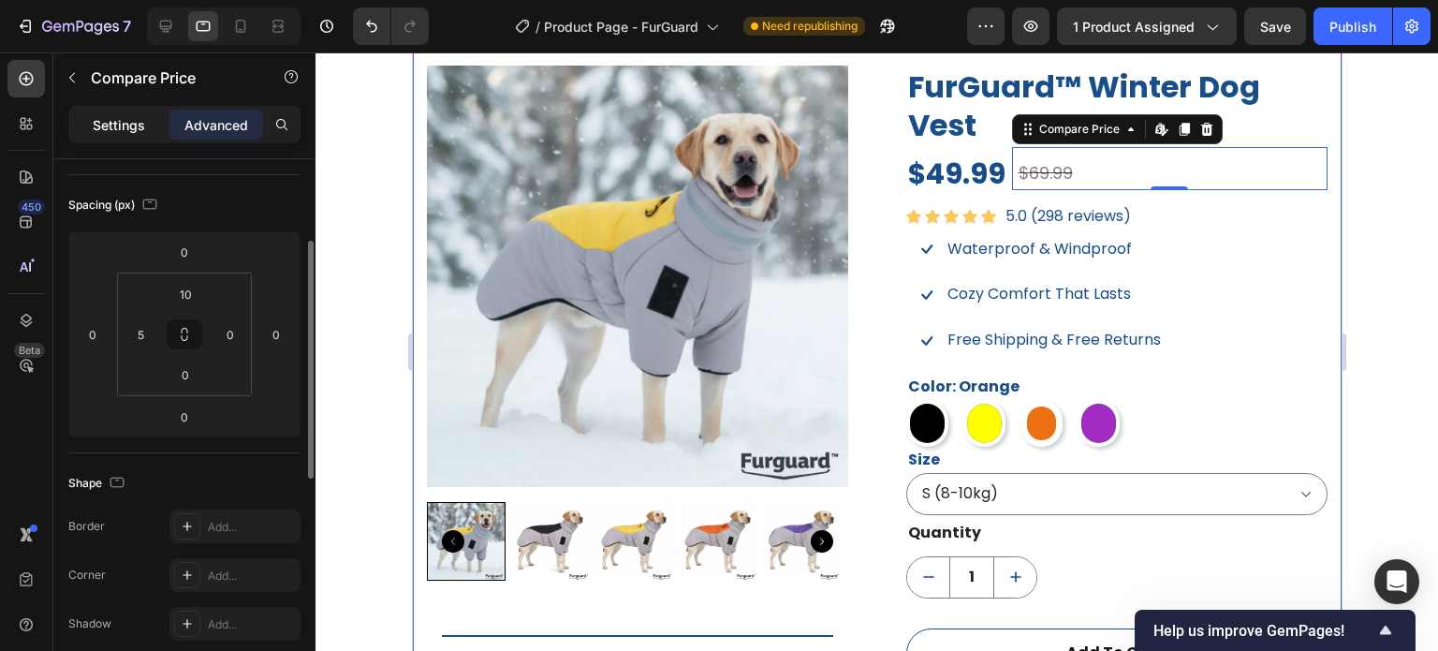
click at [100, 111] on div "Settings" at bounding box center [119, 125] width 94 height 30
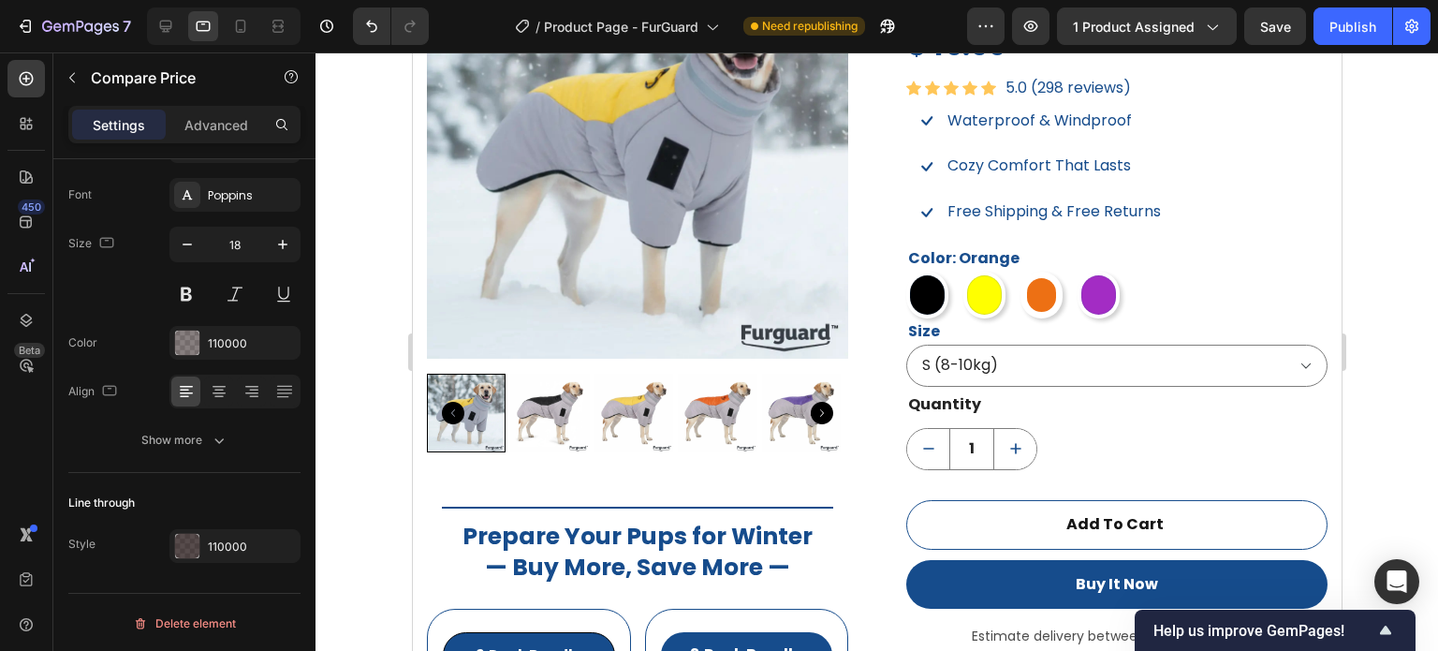
scroll to position [1307, 0]
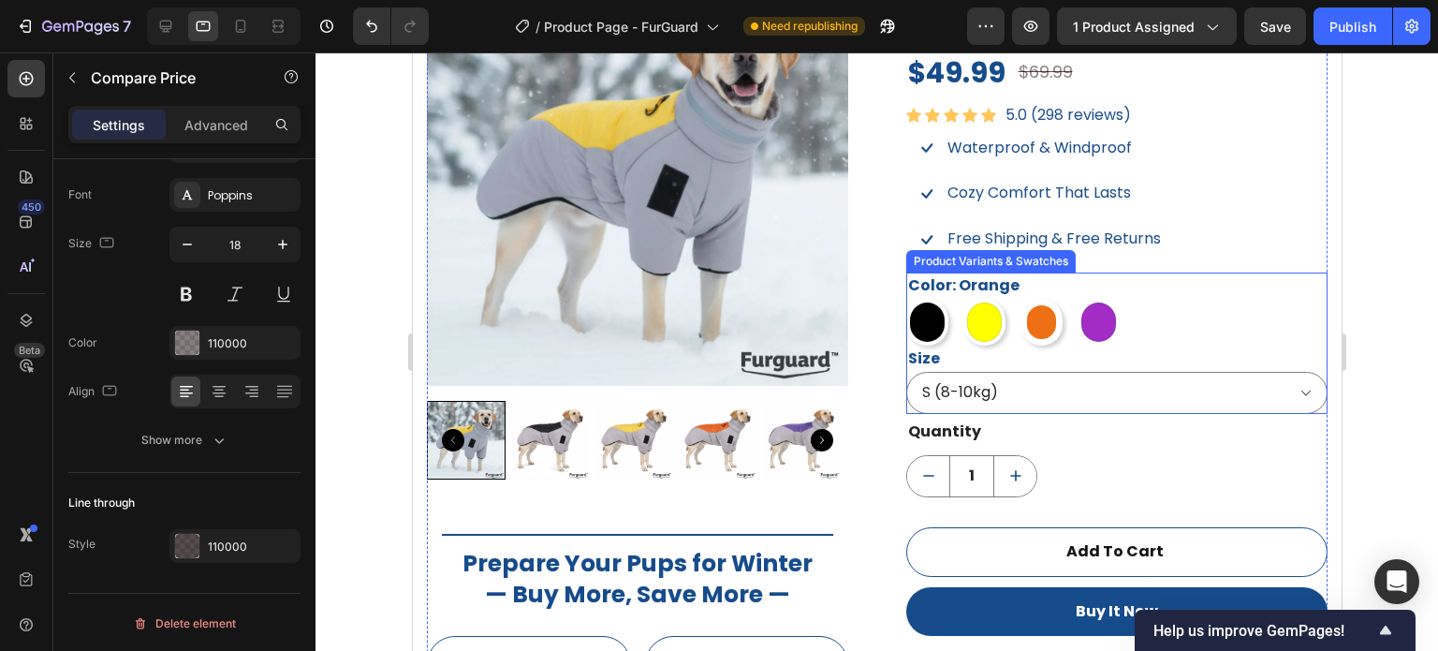
click at [1104, 335] on div at bounding box center [1098, 322] width 42 height 47
click at [1077, 299] on input "Purple Purple" at bounding box center [1076, 298] width 1 height 1
radio input "true"
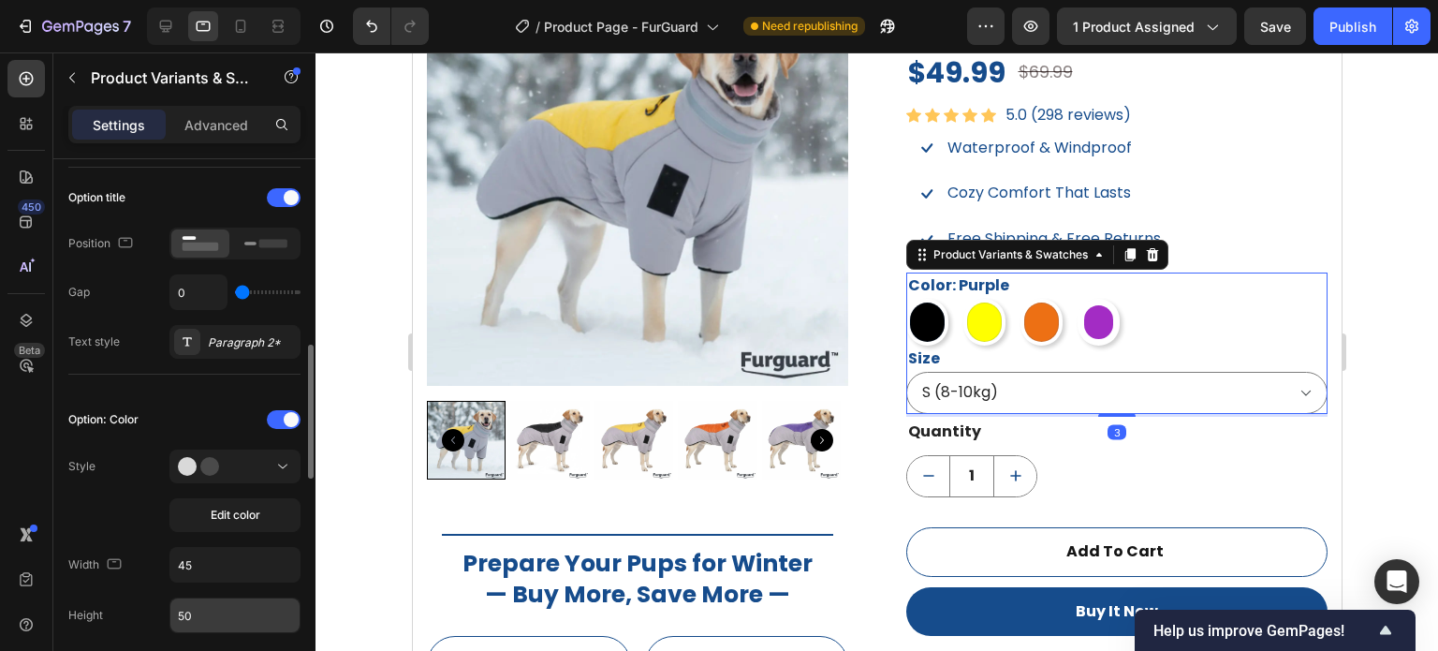
scroll to position [375, 0]
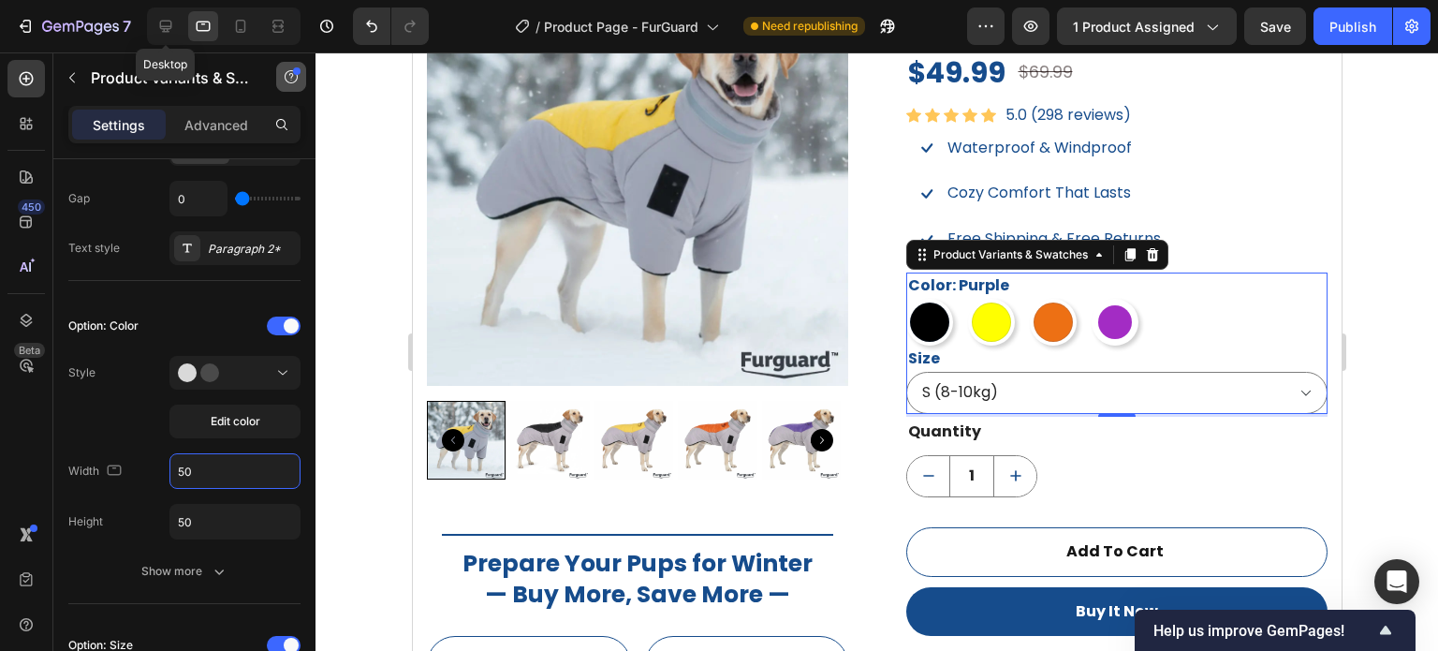
click at [173, 25] on icon at bounding box center [165, 26] width 19 height 19
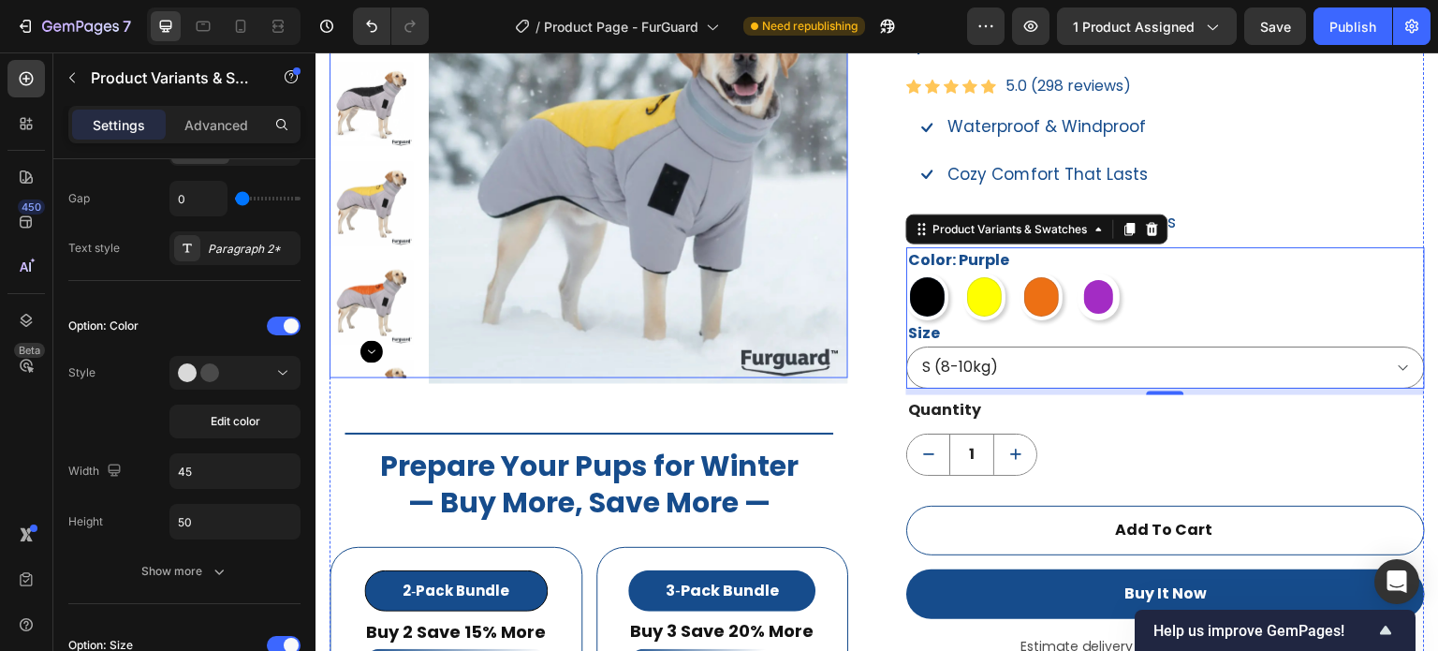
scroll to position [1436, 0]
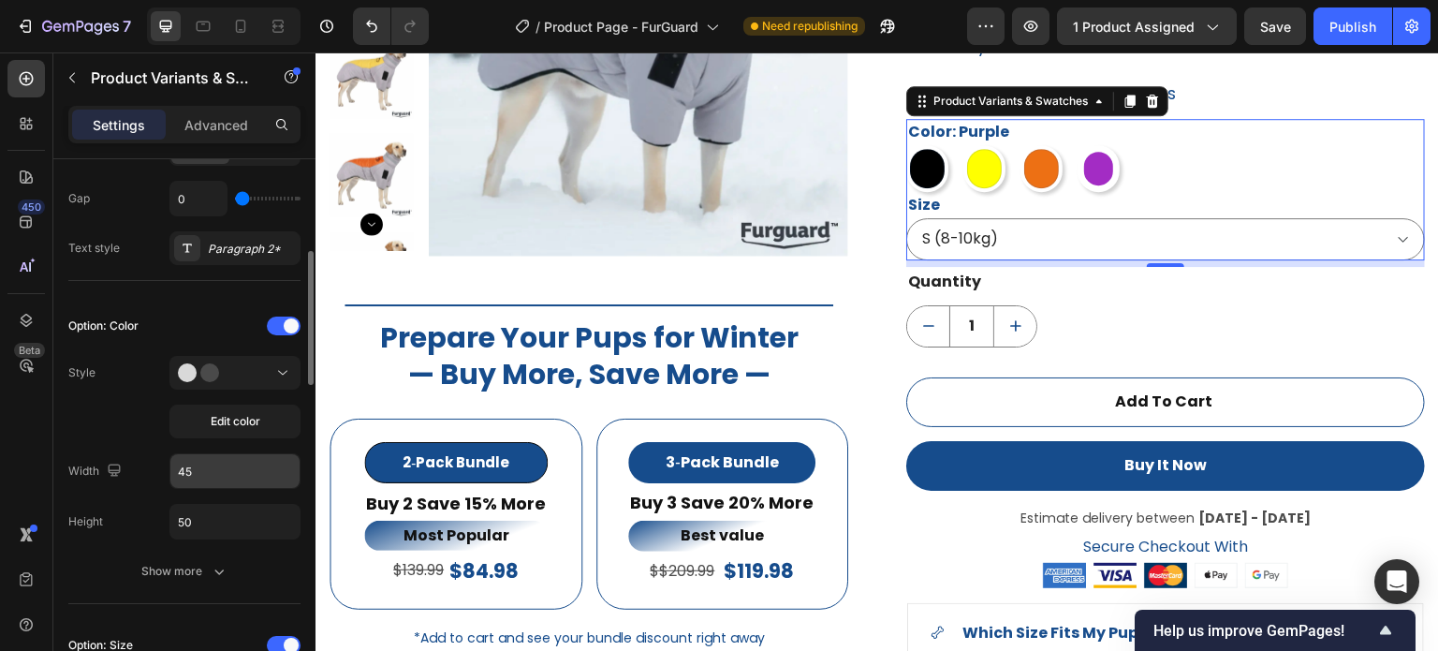
click at [215, 475] on input "45" at bounding box center [234, 471] width 129 height 34
type input "50"
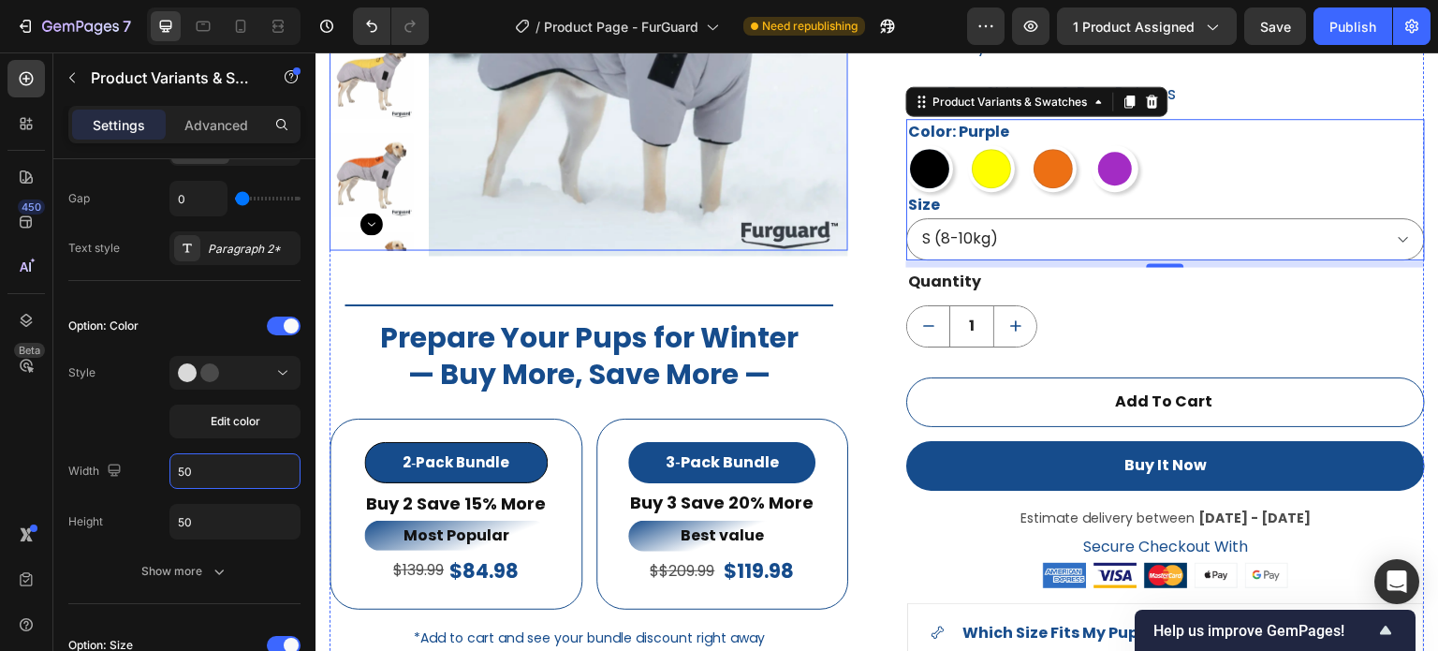
scroll to position [1155, 0]
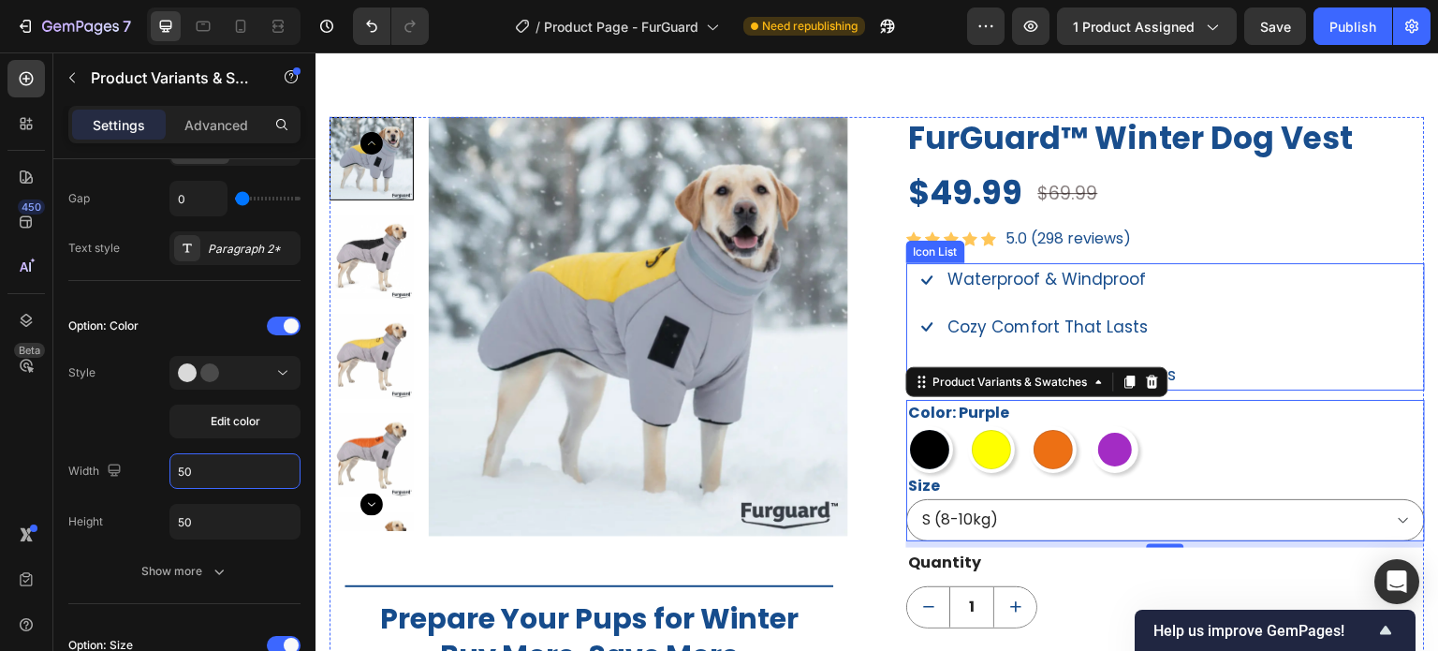
click at [1285, 273] on div "Icon Waterproof & Windproof Text block Icon Cozy Comfort That Lasts Text block …" at bounding box center [1165, 326] width 519 height 127
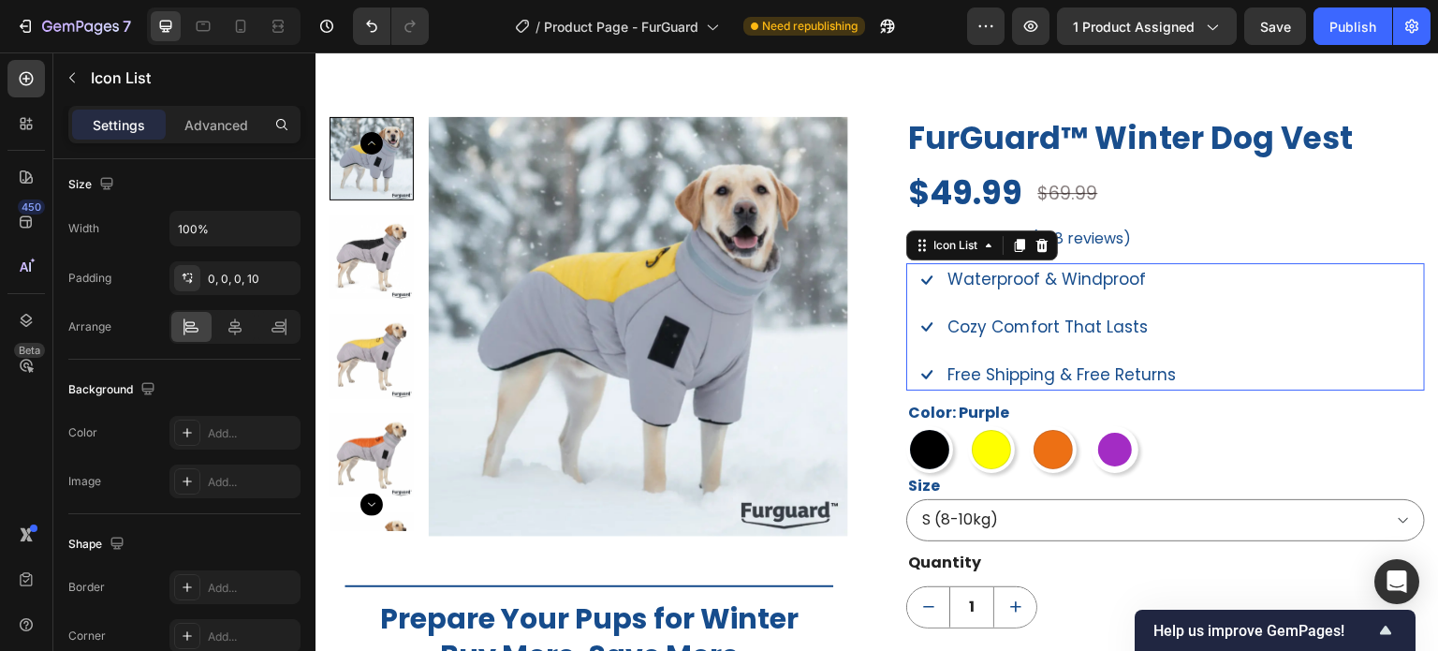
scroll to position [0, 0]
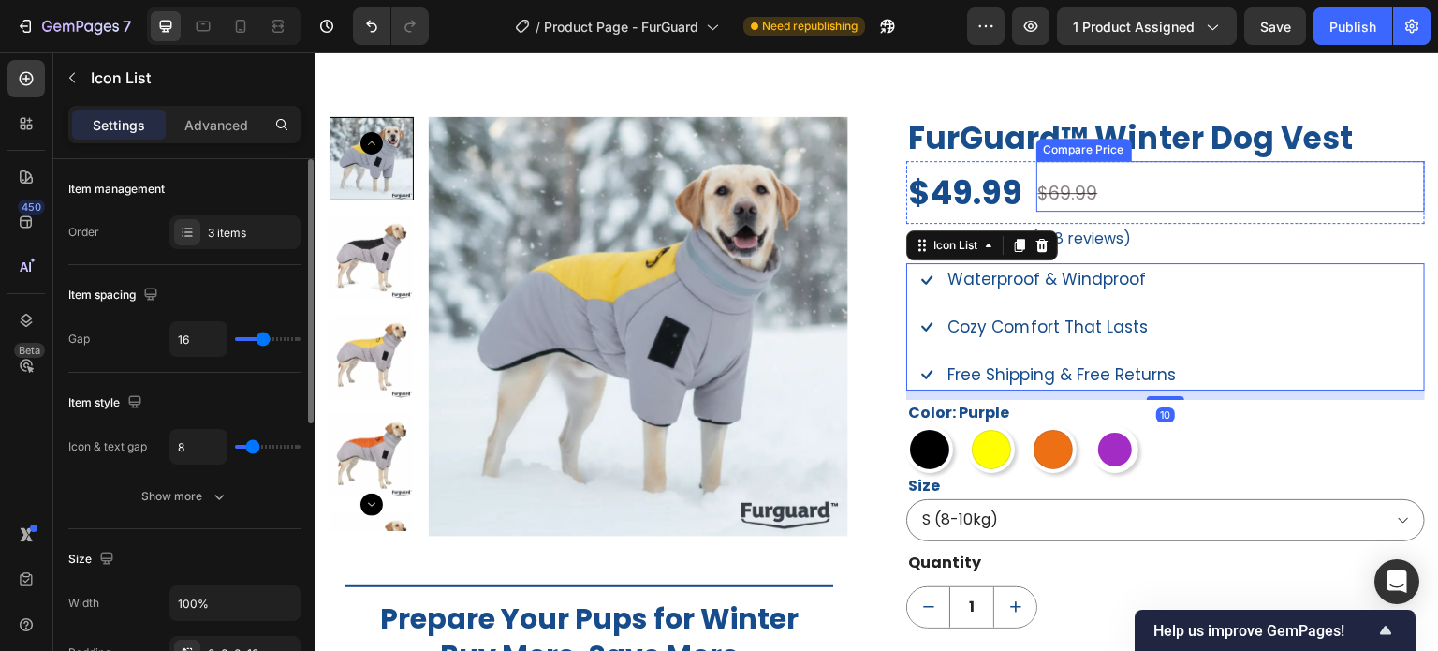
click at [1082, 201] on div "$69.99" at bounding box center [1232, 194] width 390 height 36
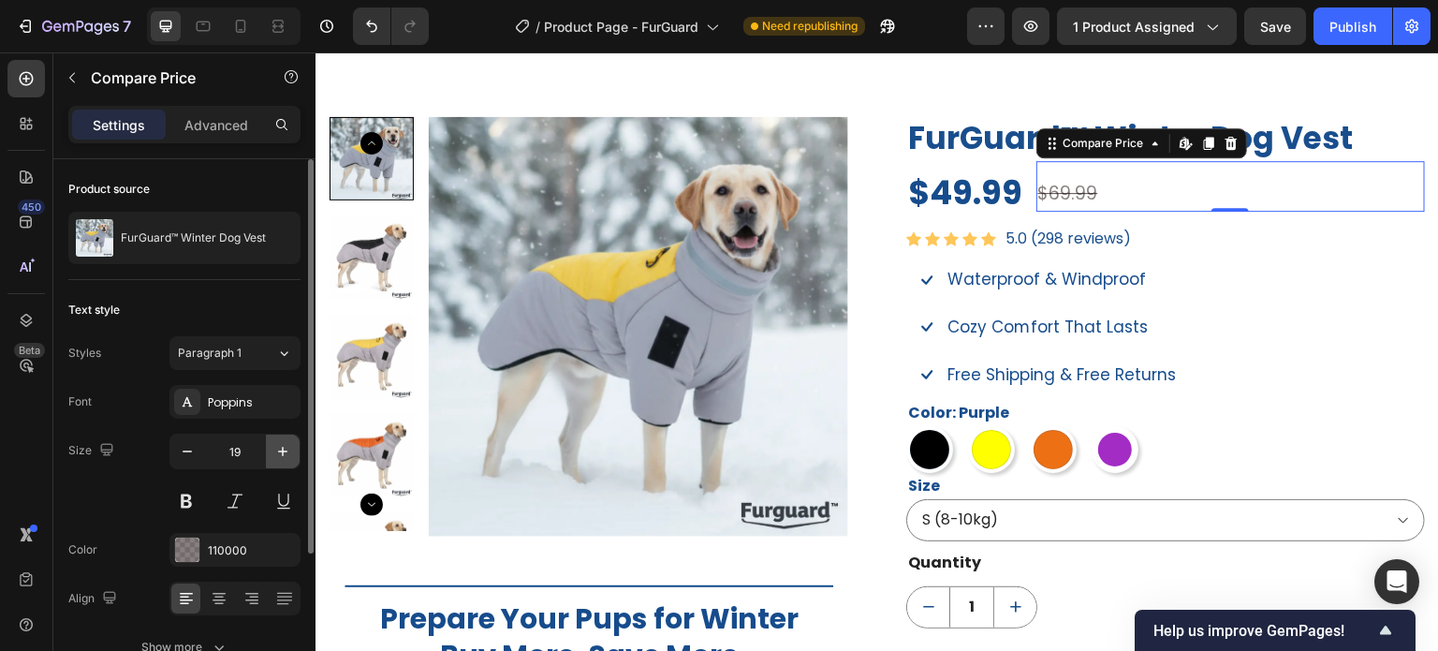
click at [282, 456] on icon "button" at bounding box center [282, 451] width 19 height 19
type input "20"
click at [220, 111] on div "Advanced" at bounding box center [216, 125] width 94 height 30
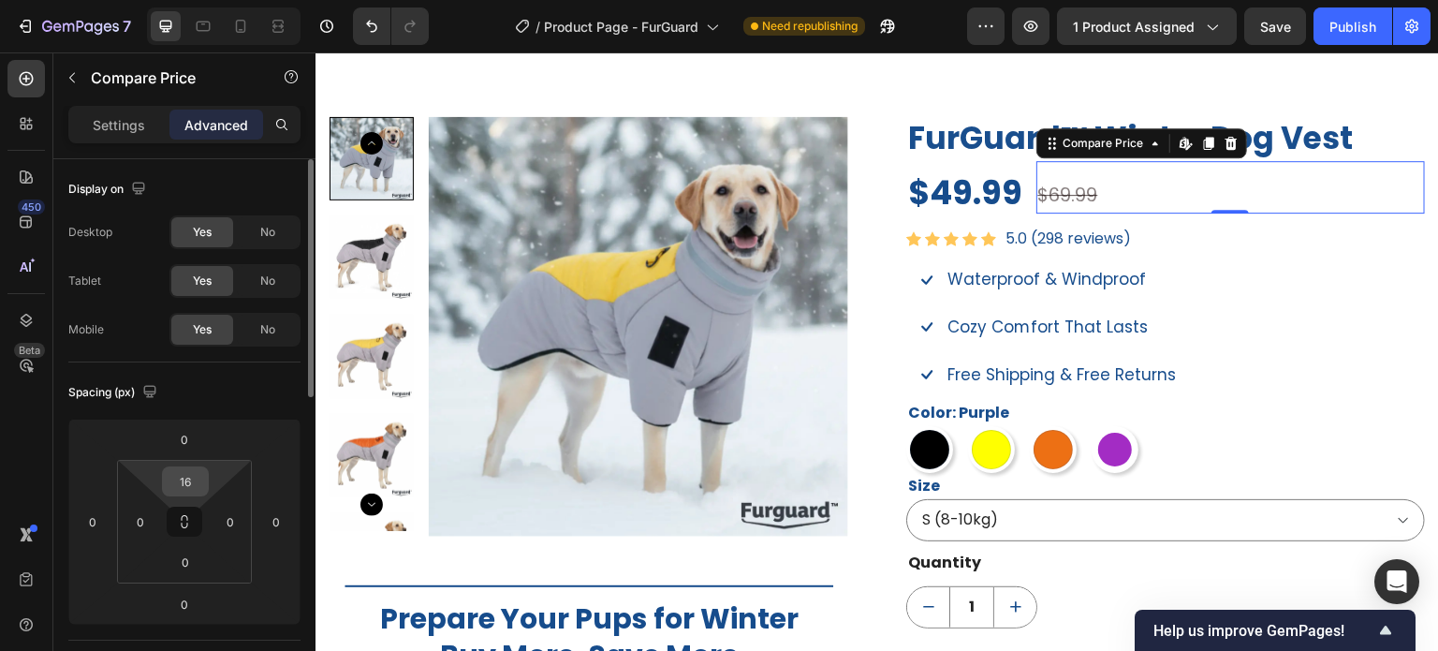
click at [192, 484] on input "16" at bounding box center [185, 481] width 37 height 28
click at [209, 26] on icon at bounding box center [204, 27] width 14 height 10
type input "10"
type input "5"
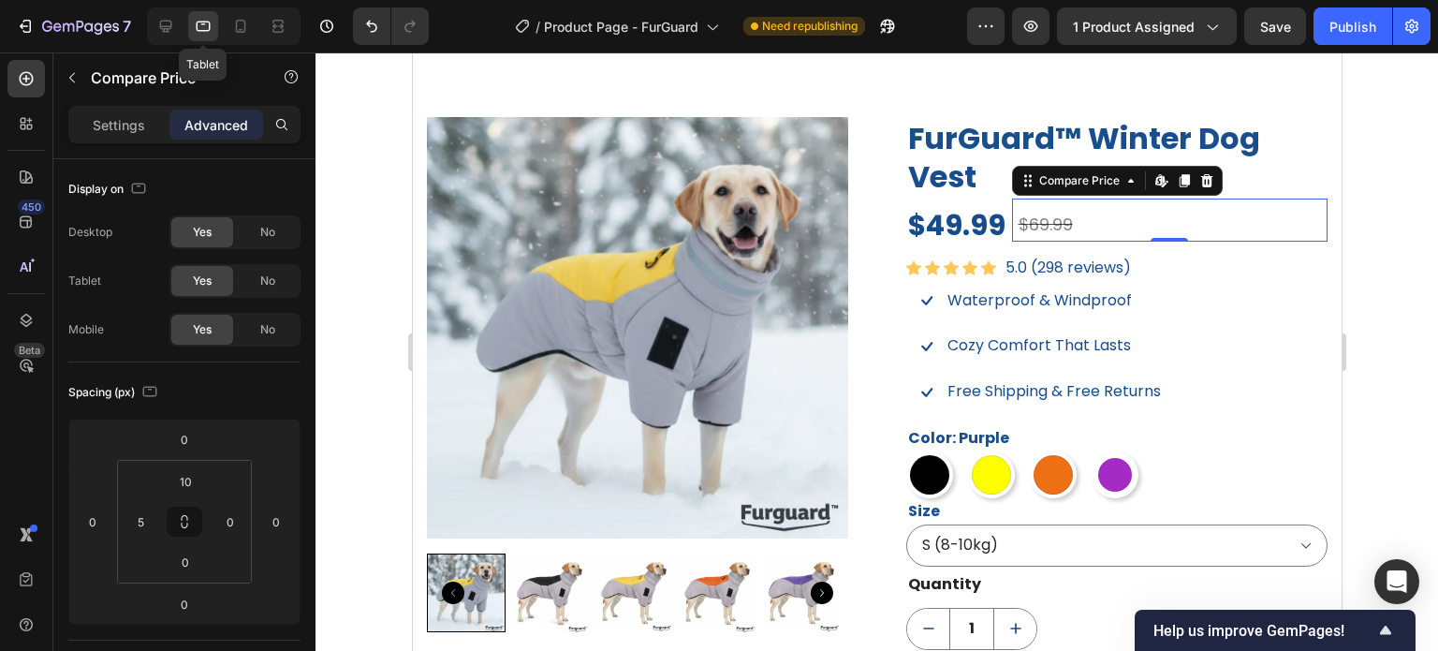
scroll to position [1234, 0]
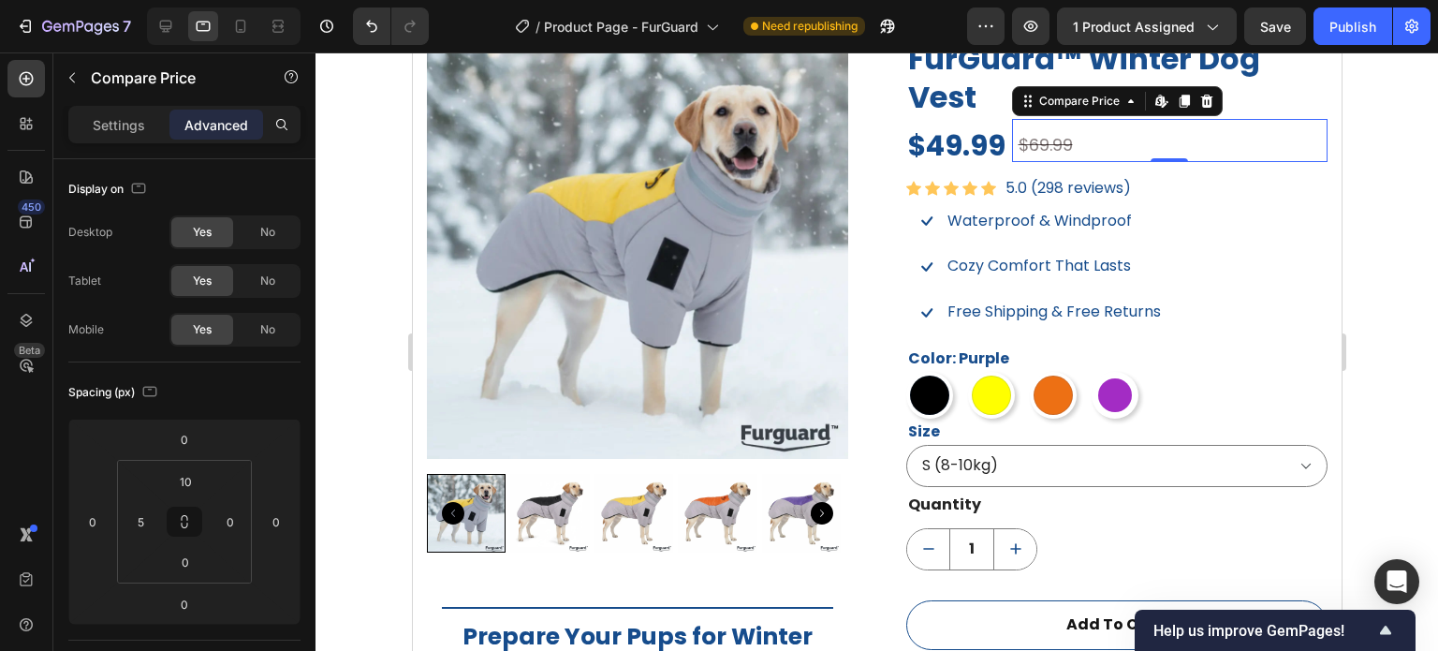
click at [1382, 261] on div at bounding box center [877, 351] width 1123 height 598
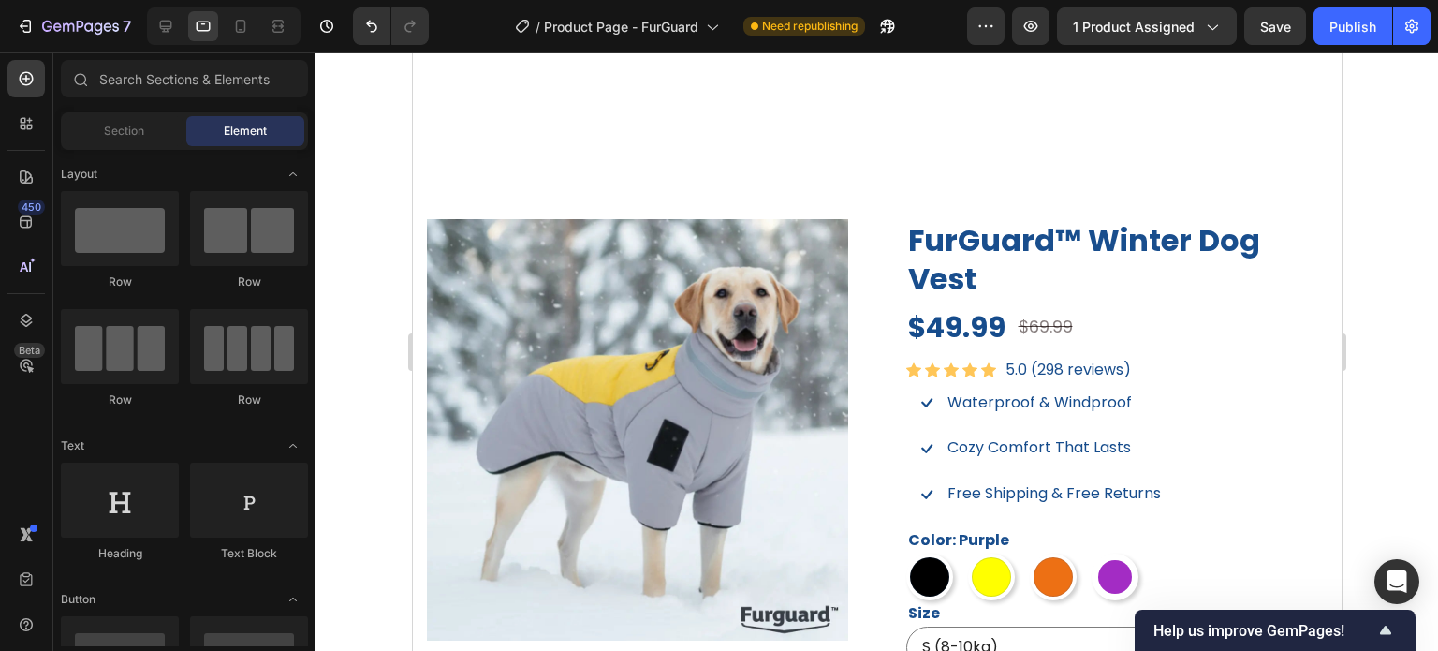
scroll to position [1047, 0]
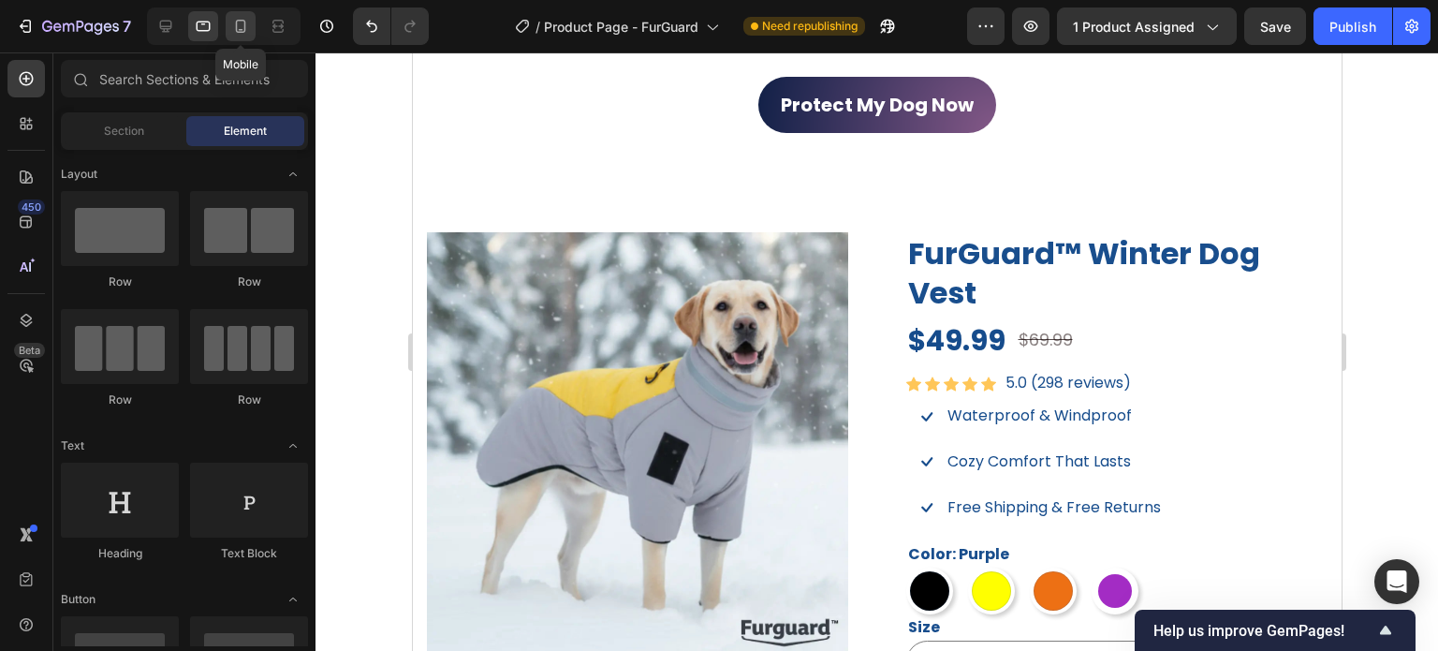
click at [247, 26] on icon at bounding box center [240, 26] width 19 height 19
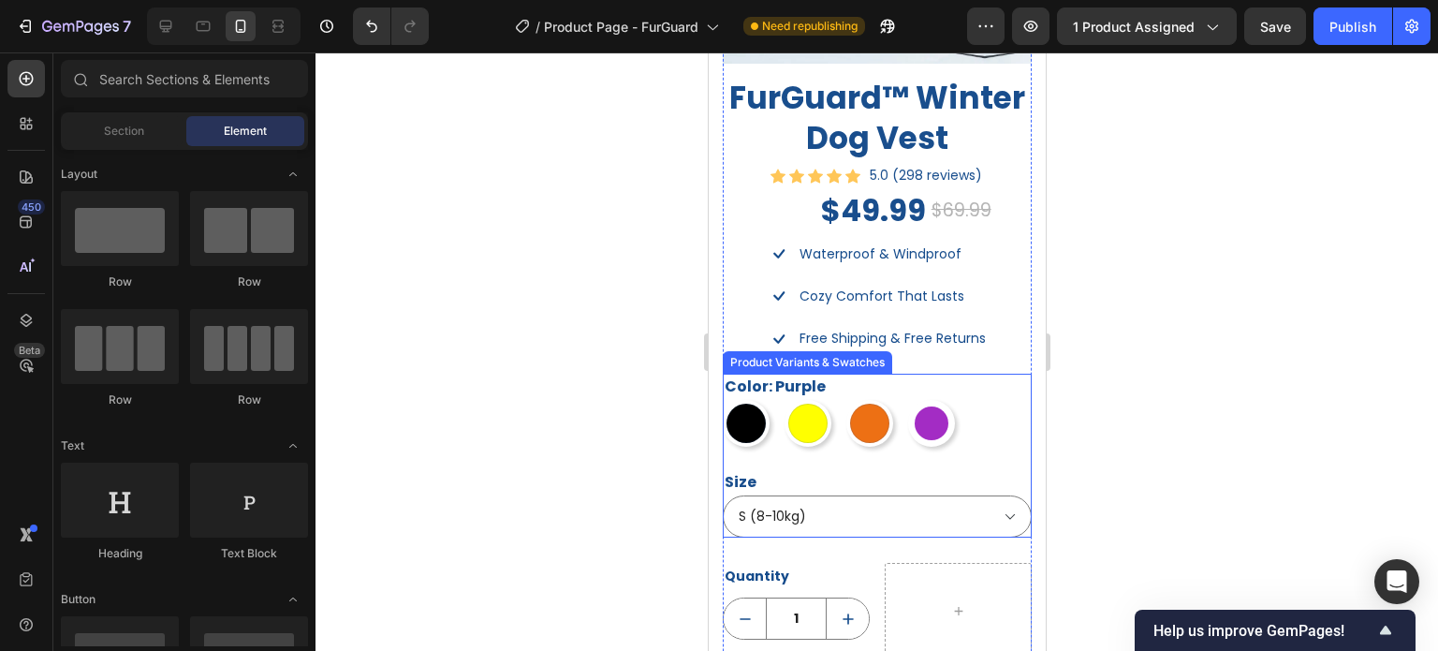
scroll to position [1141, 0]
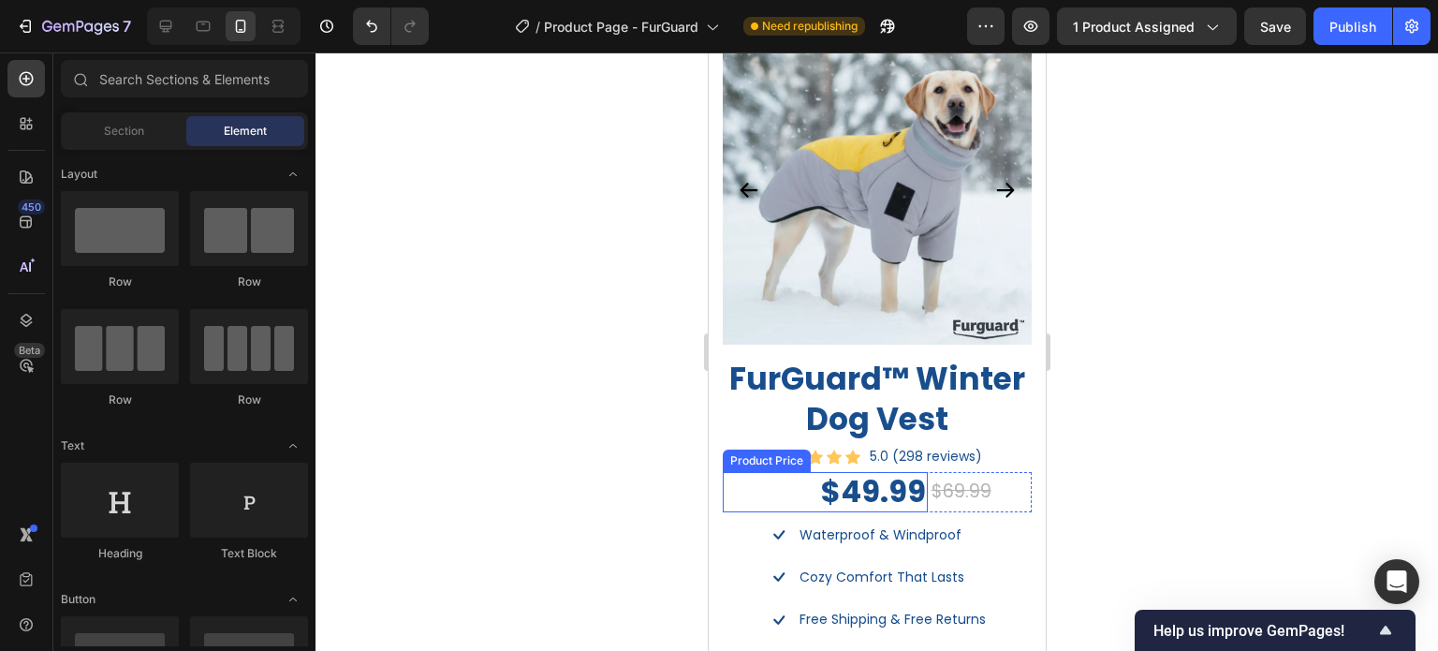
click at [868, 493] on div "$49.99" at bounding box center [824, 491] width 205 height 39
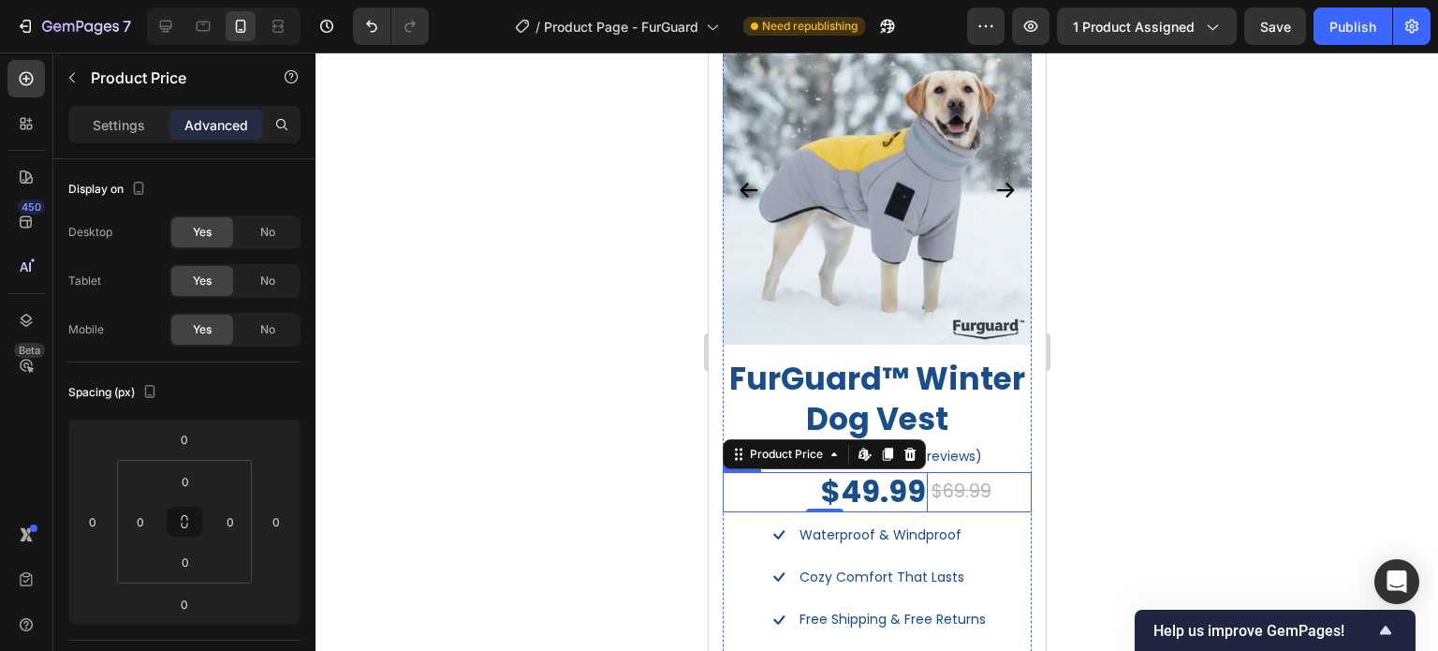
click at [988, 494] on div "$69.99 Compare Price Compare Price" at bounding box center [980, 491] width 102 height 39
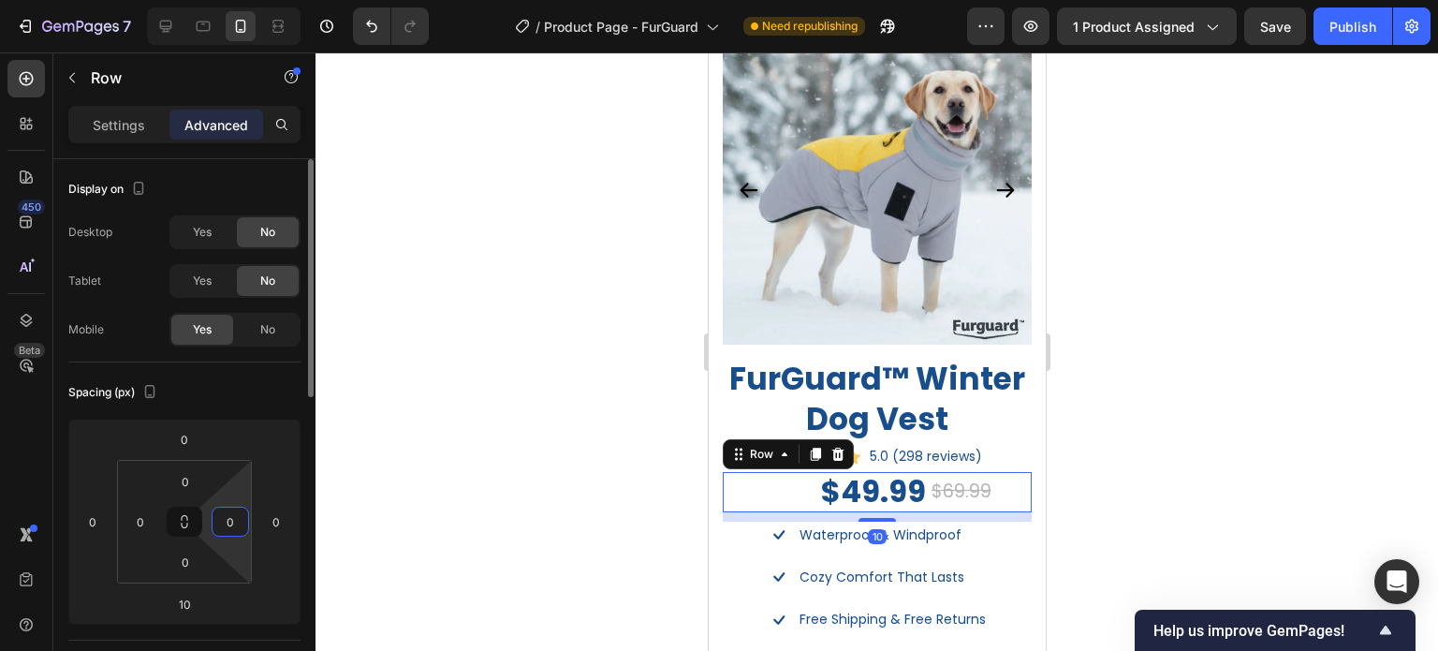
click at [225, 527] on input "0" at bounding box center [230, 522] width 28 height 28
type input "1"
type input "20"
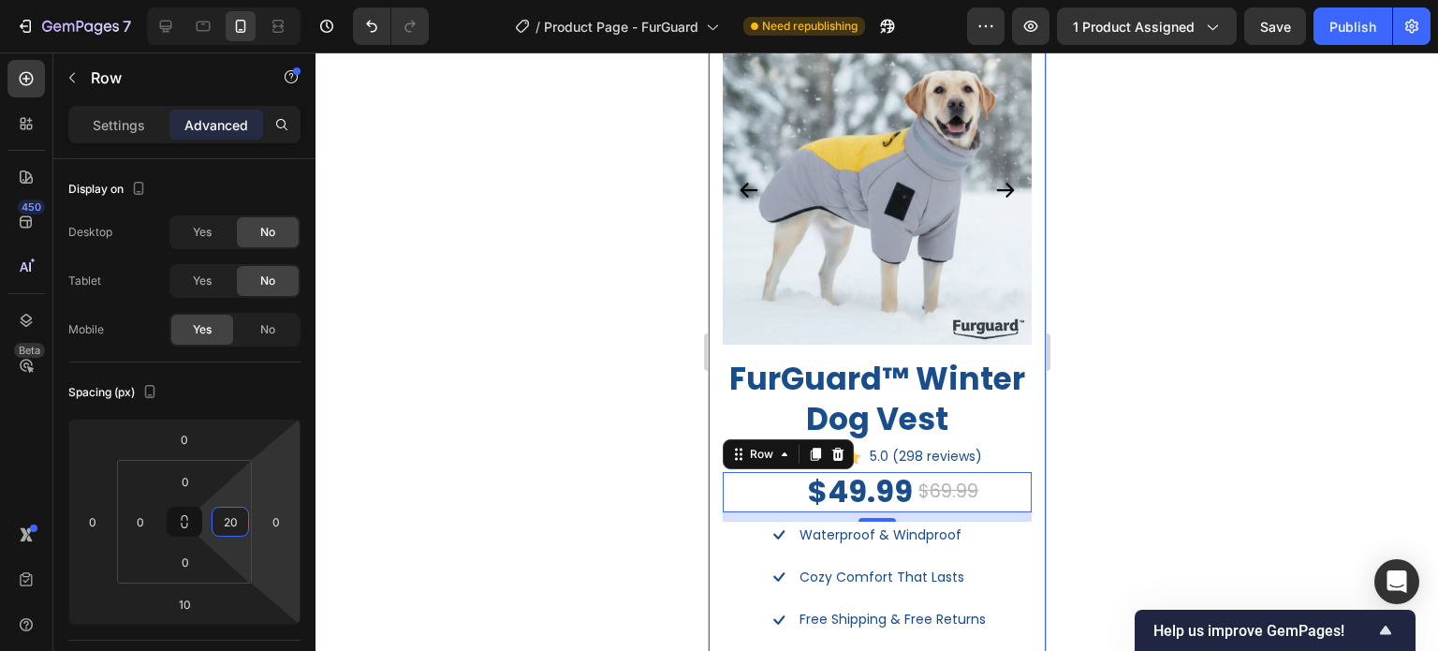
click at [1163, 537] on div at bounding box center [877, 351] width 1123 height 598
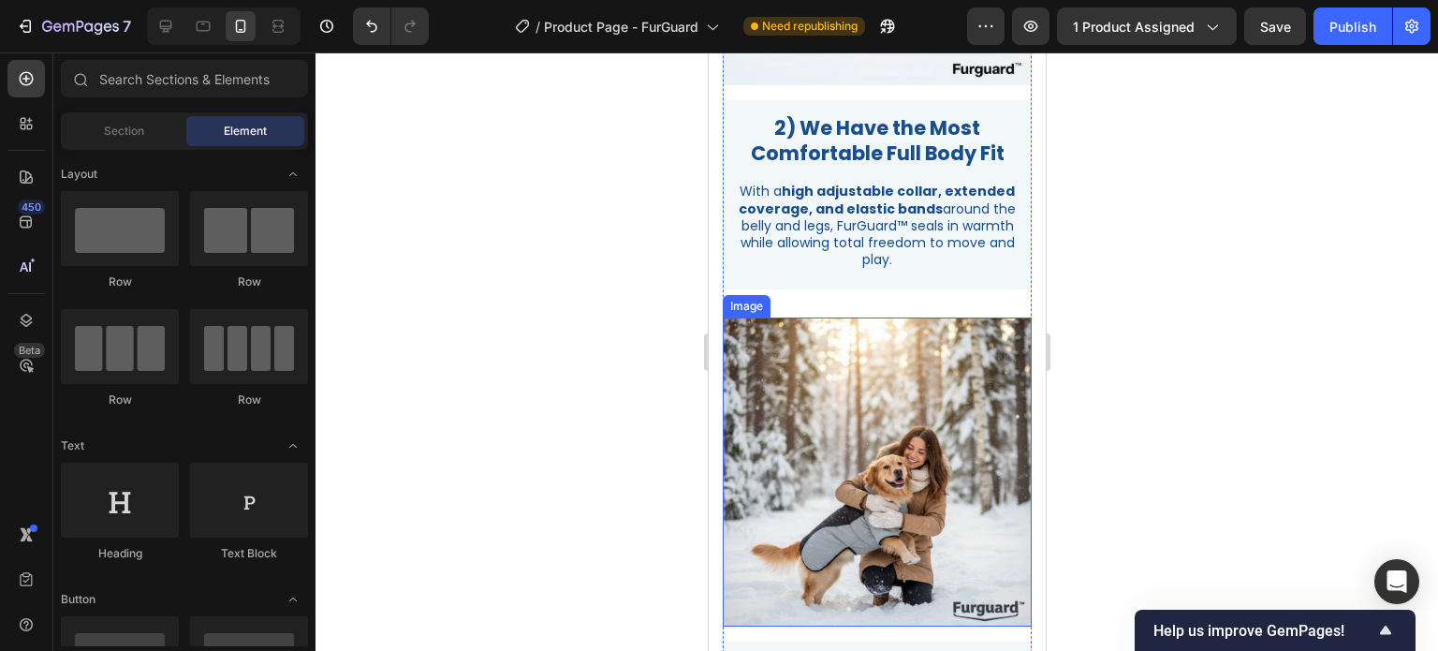
scroll to position [4793, 0]
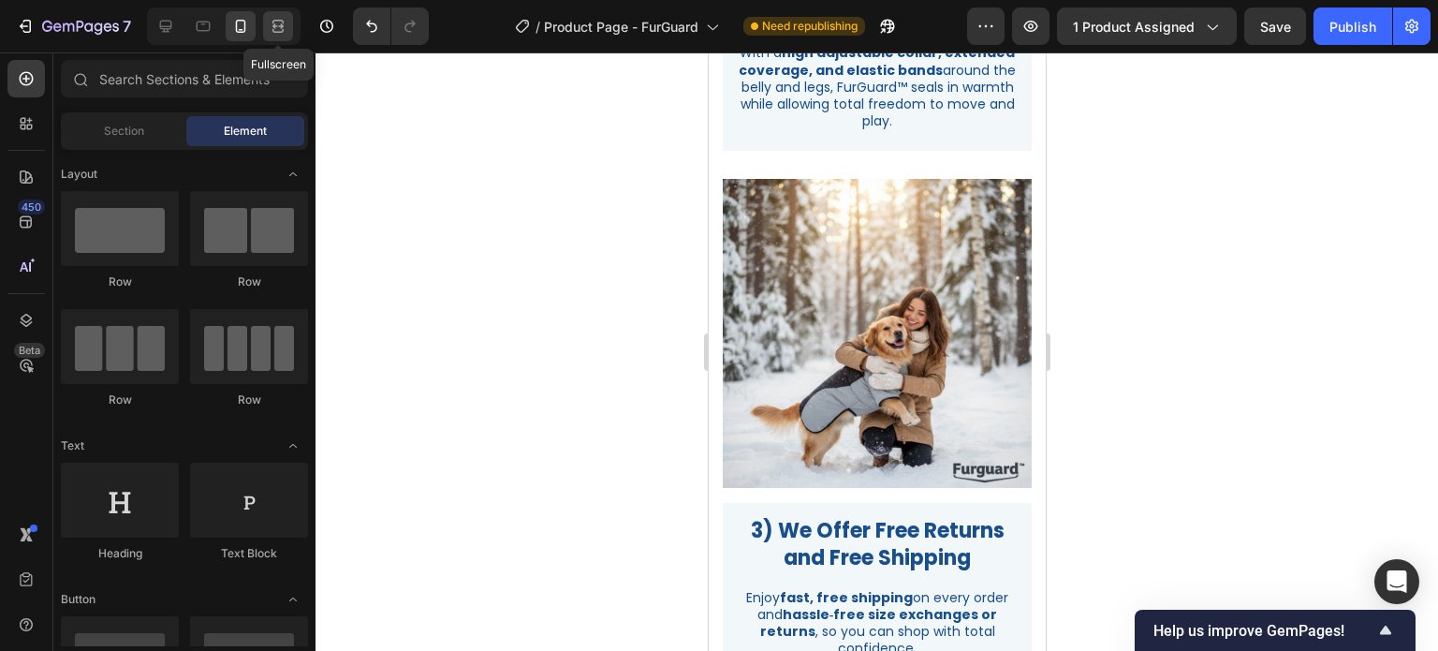
click at [271, 22] on icon at bounding box center [278, 26] width 19 height 19
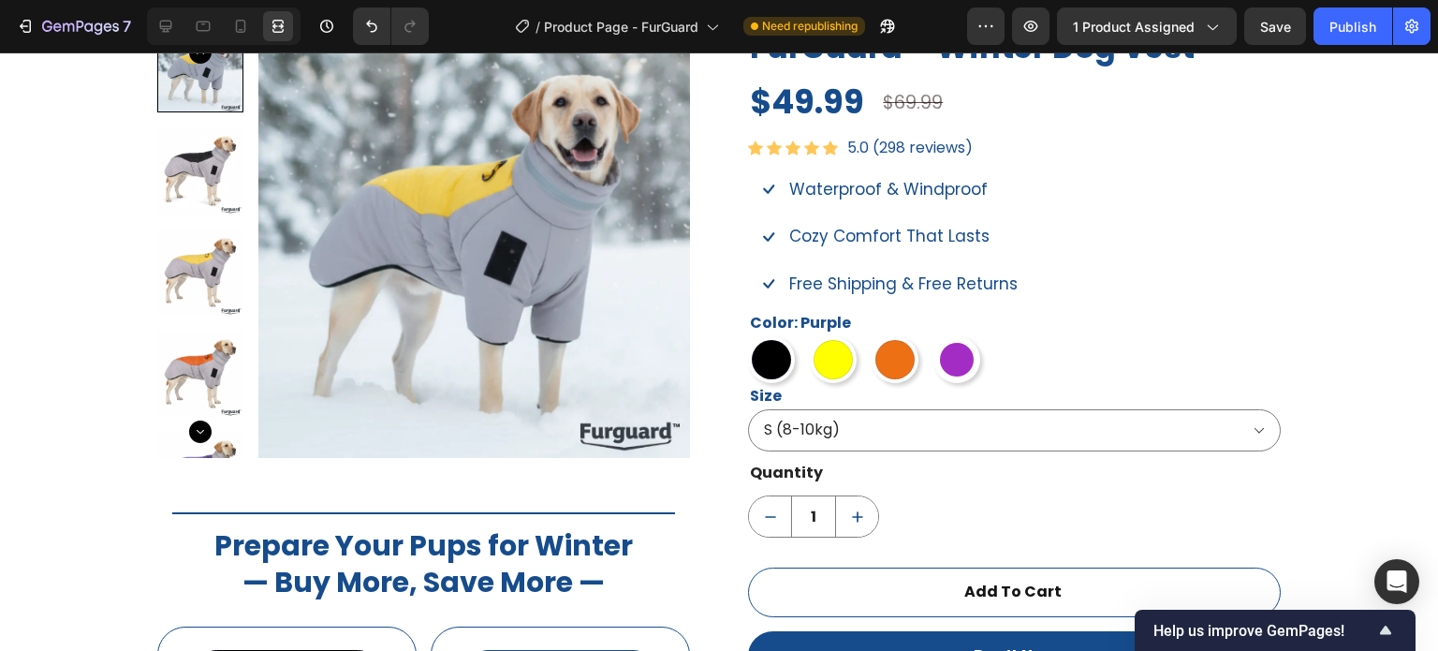
scroll to position [1010, 0]
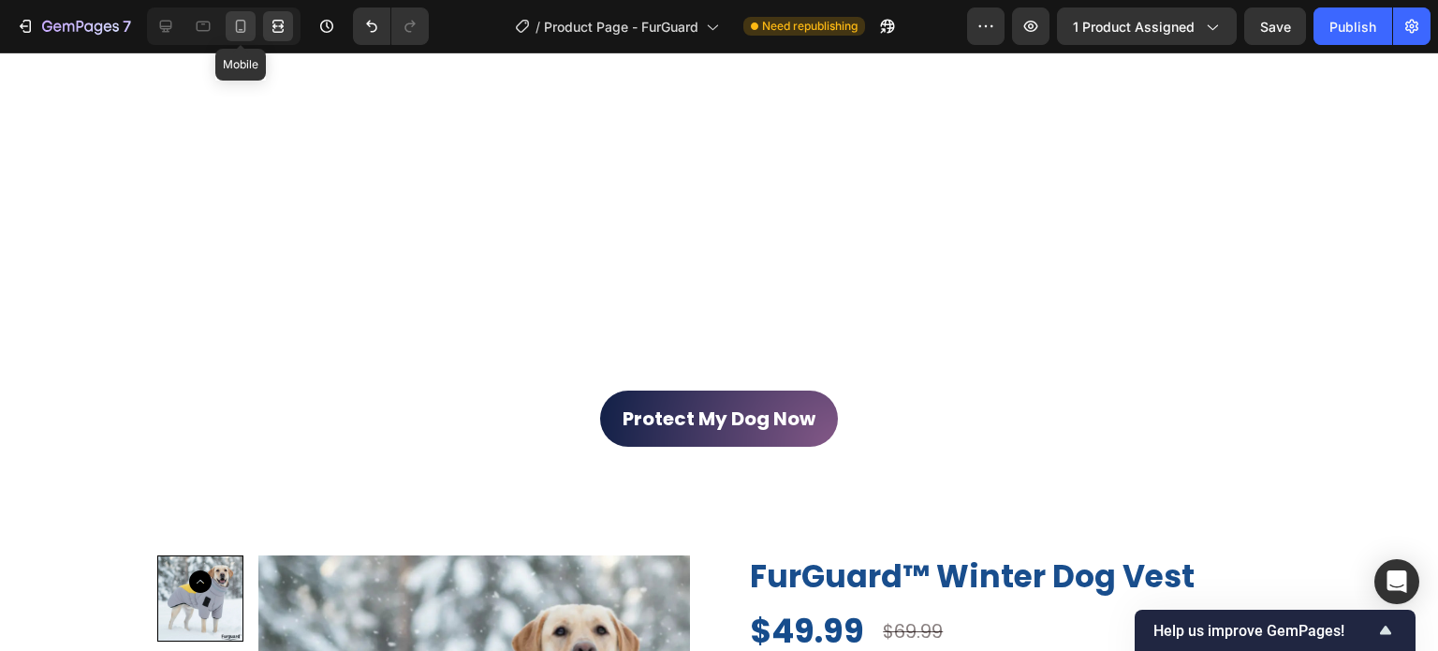
click at [236, 17] on icon at bounding box center [240, 26] width 19 height 19
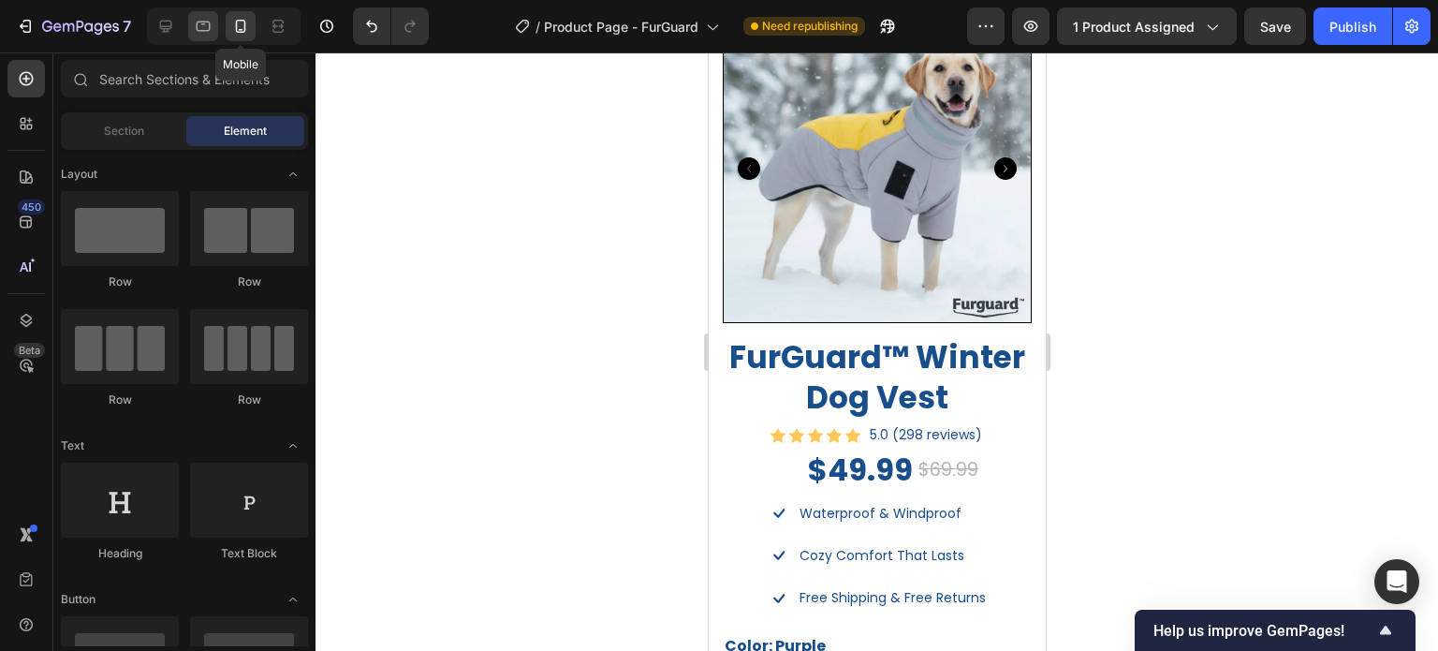
click at [210, 21] on icon at bounding box center [203, 26] width 19 height 19
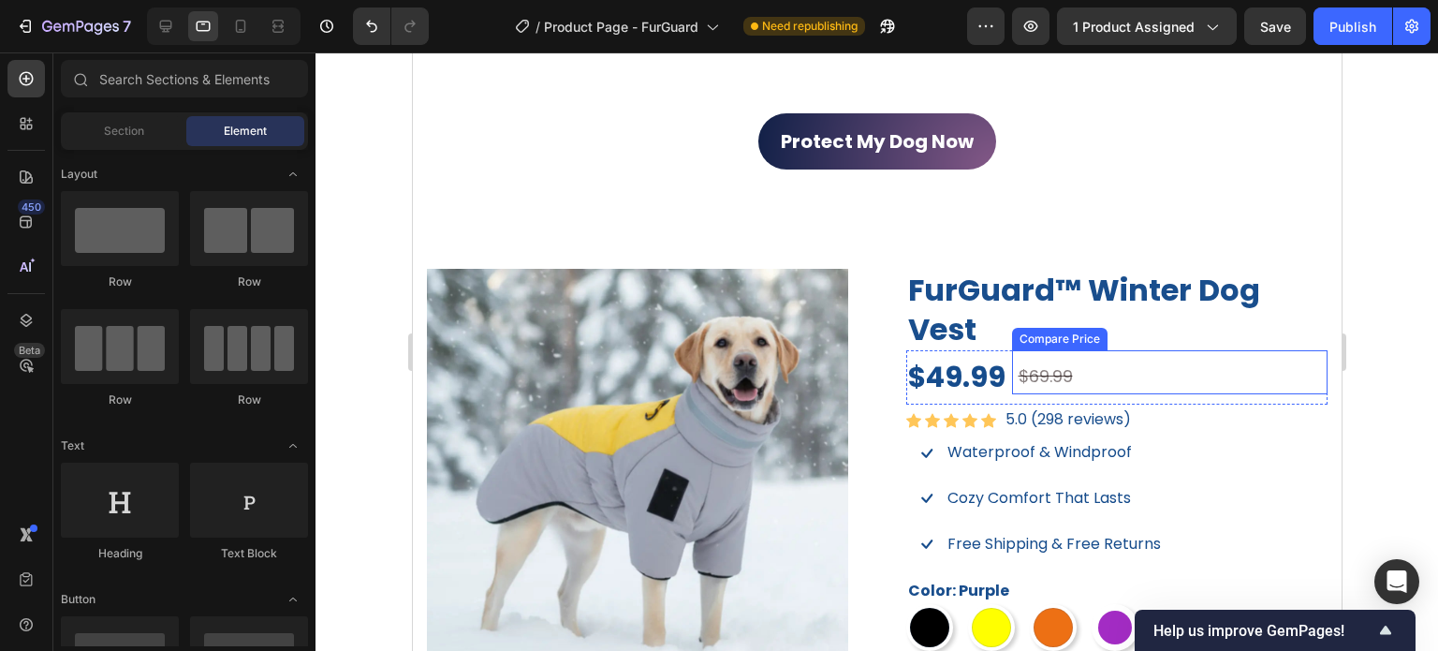
click at [1016, 385] on div "$69.99" at bounding box center [1172, 377] width 312 height 34
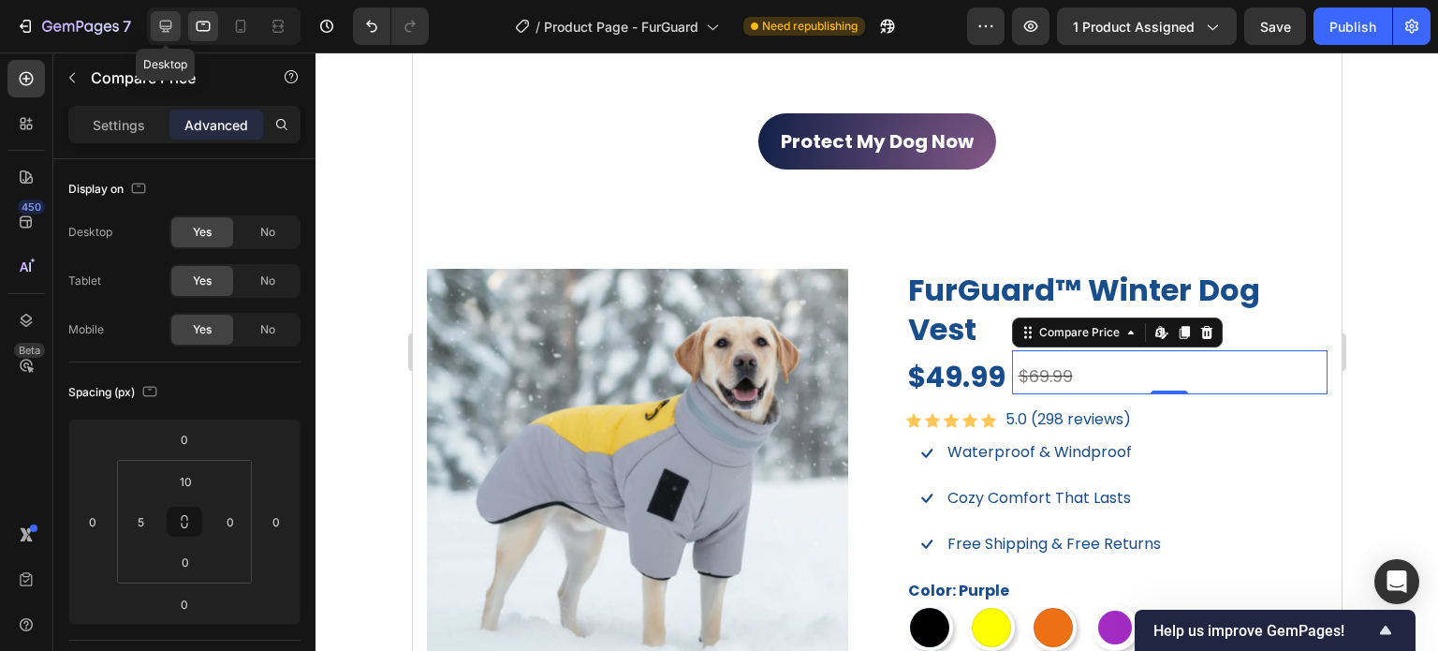
click at [165, 26] on icon at bounding box center [166, 27] width 12 height 12
type input "14"
type input "0"
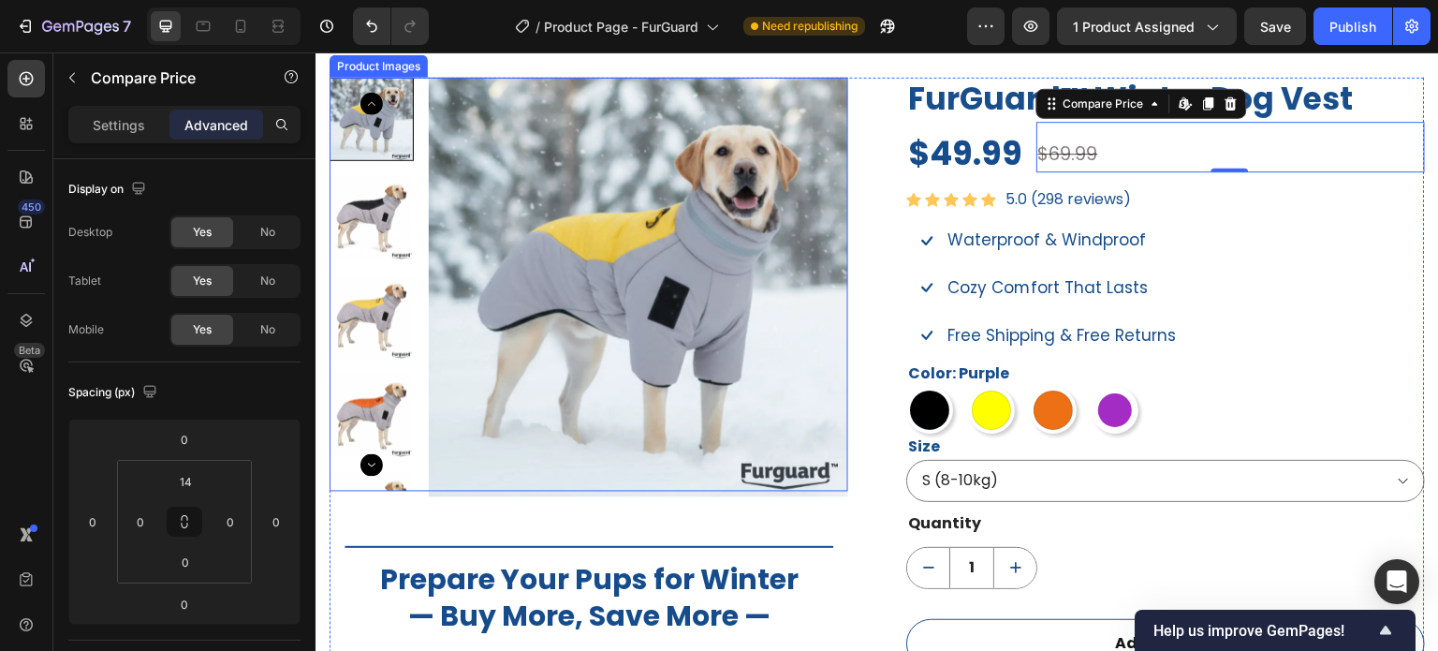
scroll to position [1306, 0]
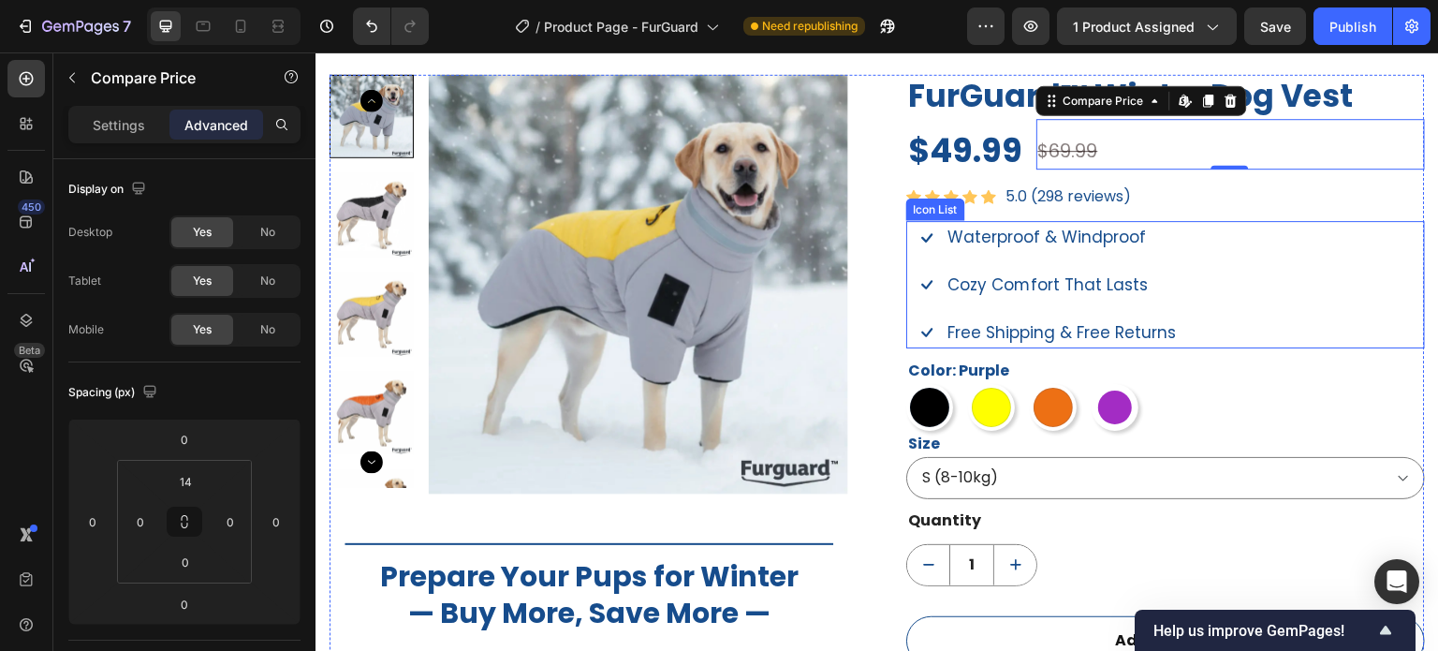
click at [1213, 290] on div "Icon Waterproof & Windproof Text block Icon Cozy Comfort That Lasts Text block …" at bounding box center [1165, 284] width 519 height 127
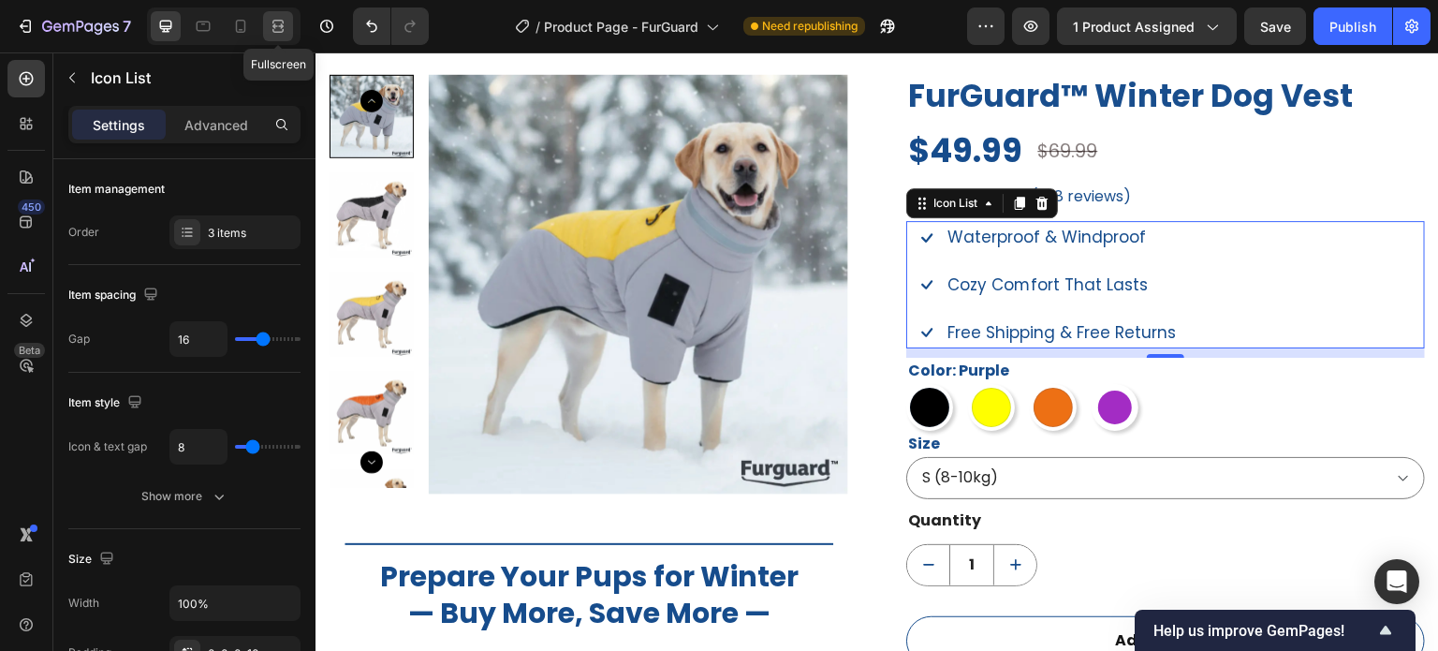
click at [273, 22] on icon at bounding box center [278, 26] width 19 height 19
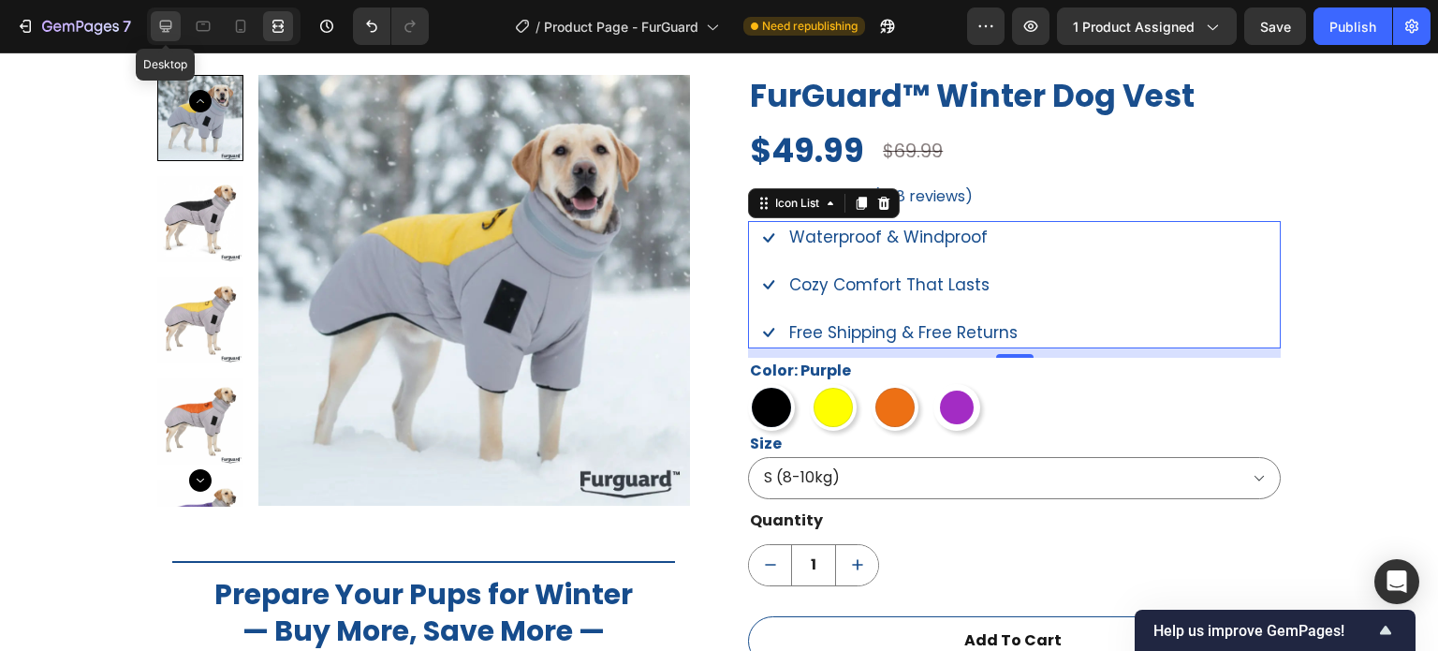
click at [167, 19] on icon at bounding box center [165, 26] width 19 height 19
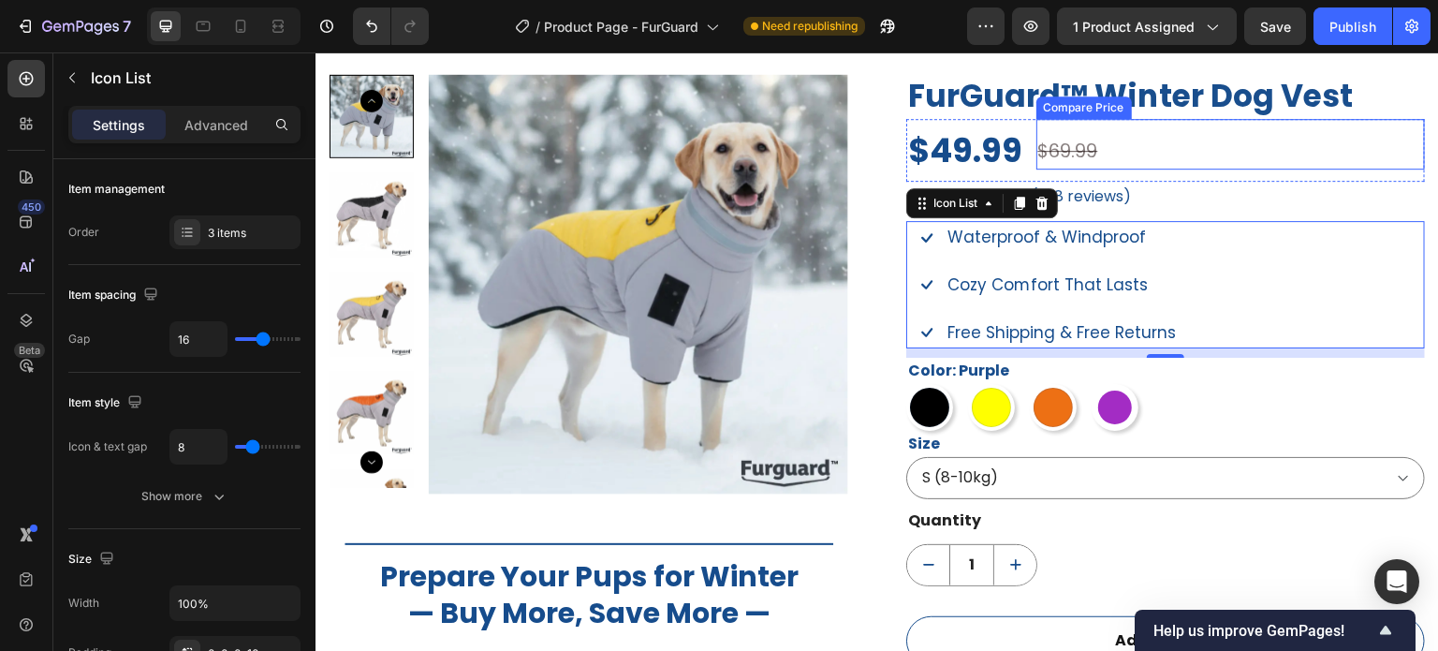
click at [1037, 164] on div "$69.99" at bounding box center [1232, 150] width 390 height 37
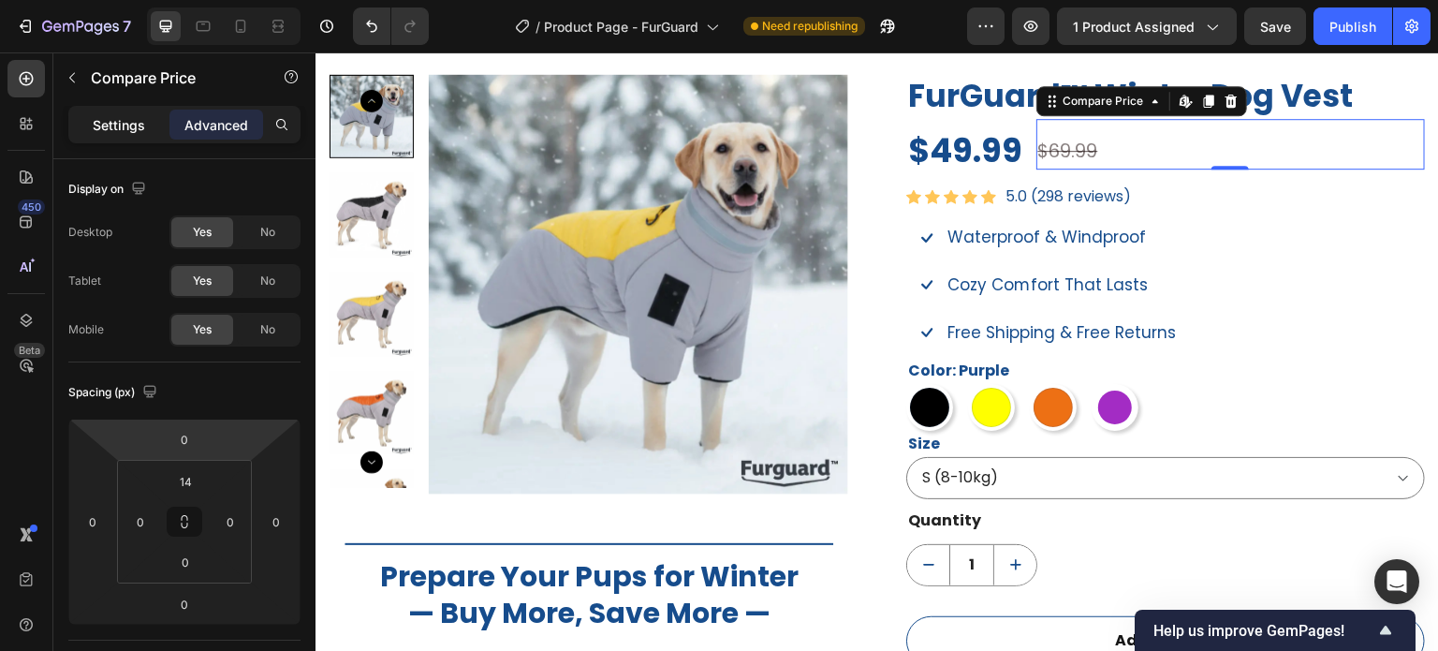
click at [129, 121] on p "Settings" at bounding box center [119, 125] width 52 height 20
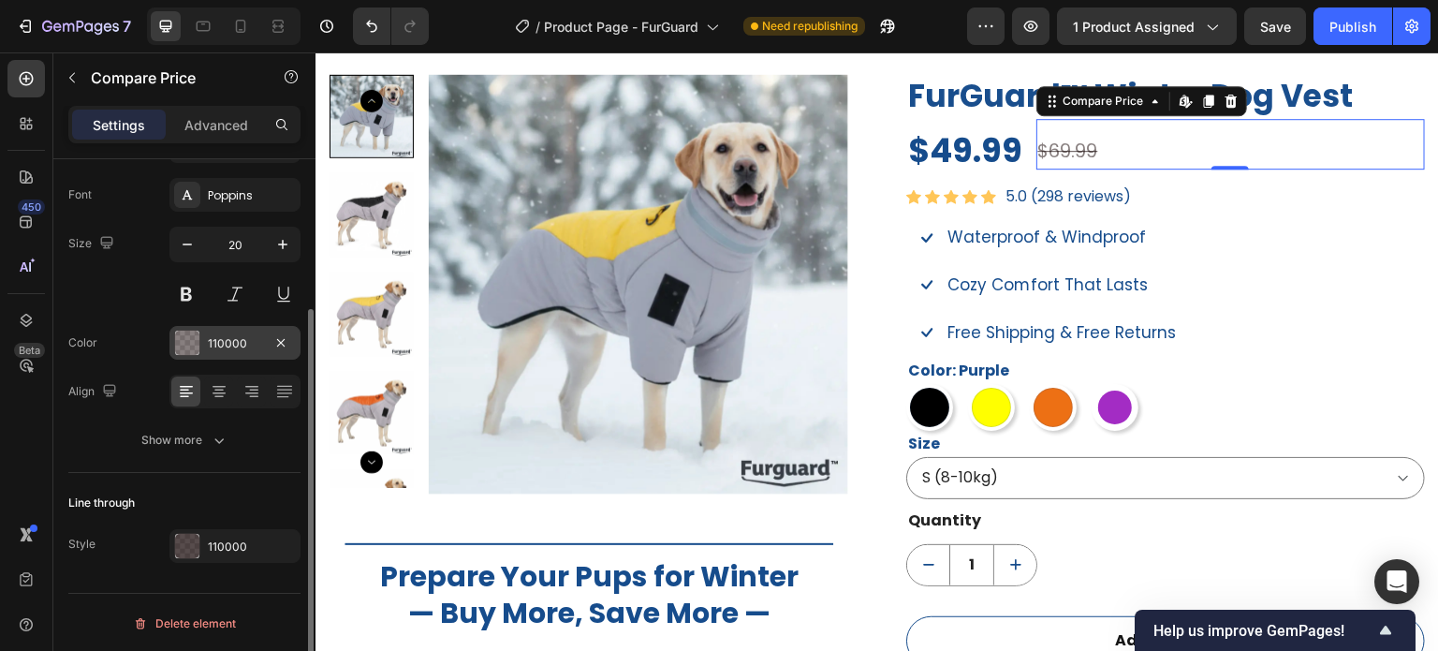
scroll to position [20, 0]
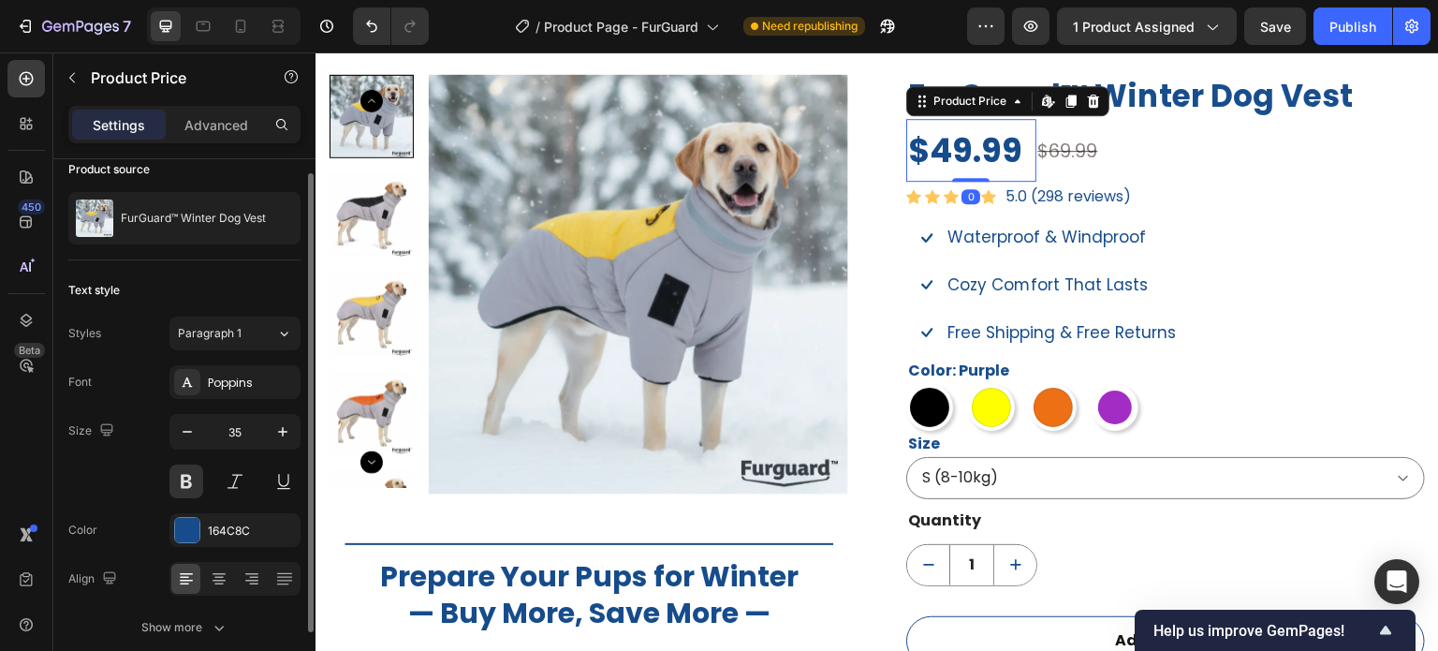
click at [1022, 164] on div "$49.99" at bounding box center [971, 150] width 130 height 63
click at [1054, 179] on div "$69.99 Compare Price Compare Price" at bounding box center [1232, 150] width 390 height 63
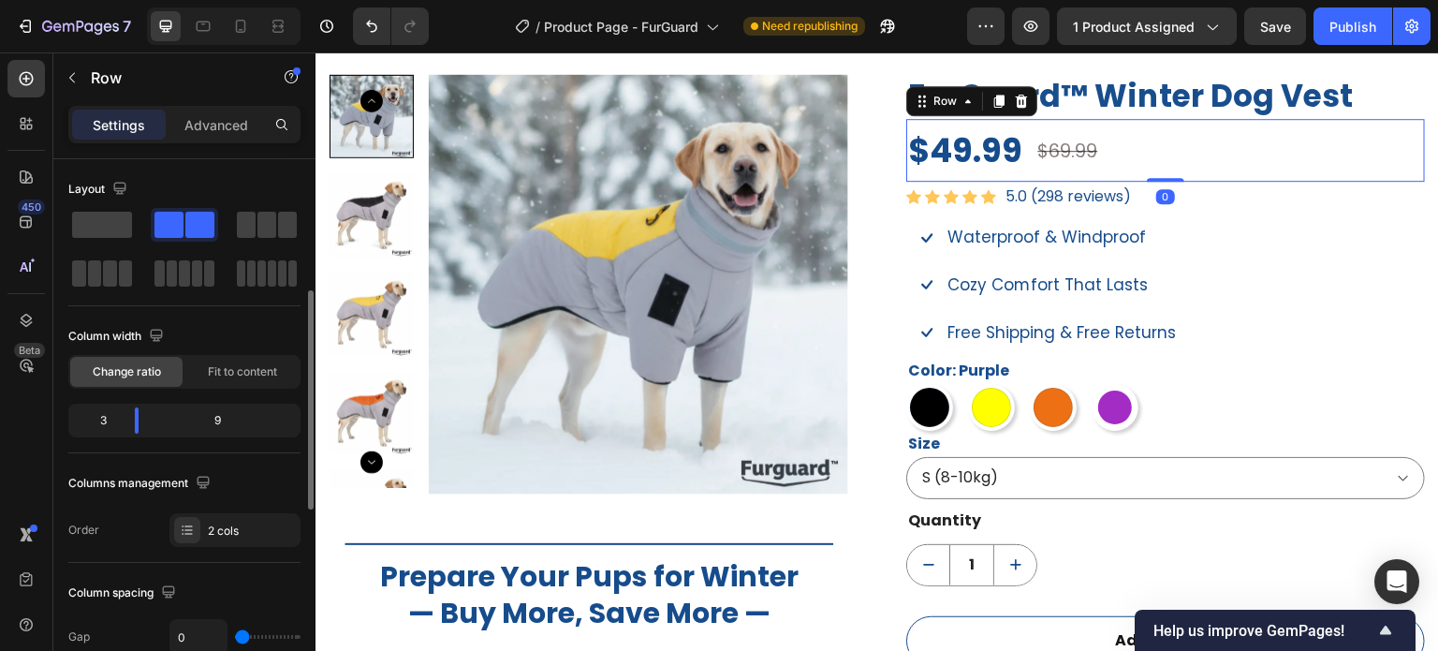
scroll to position [187, 0]
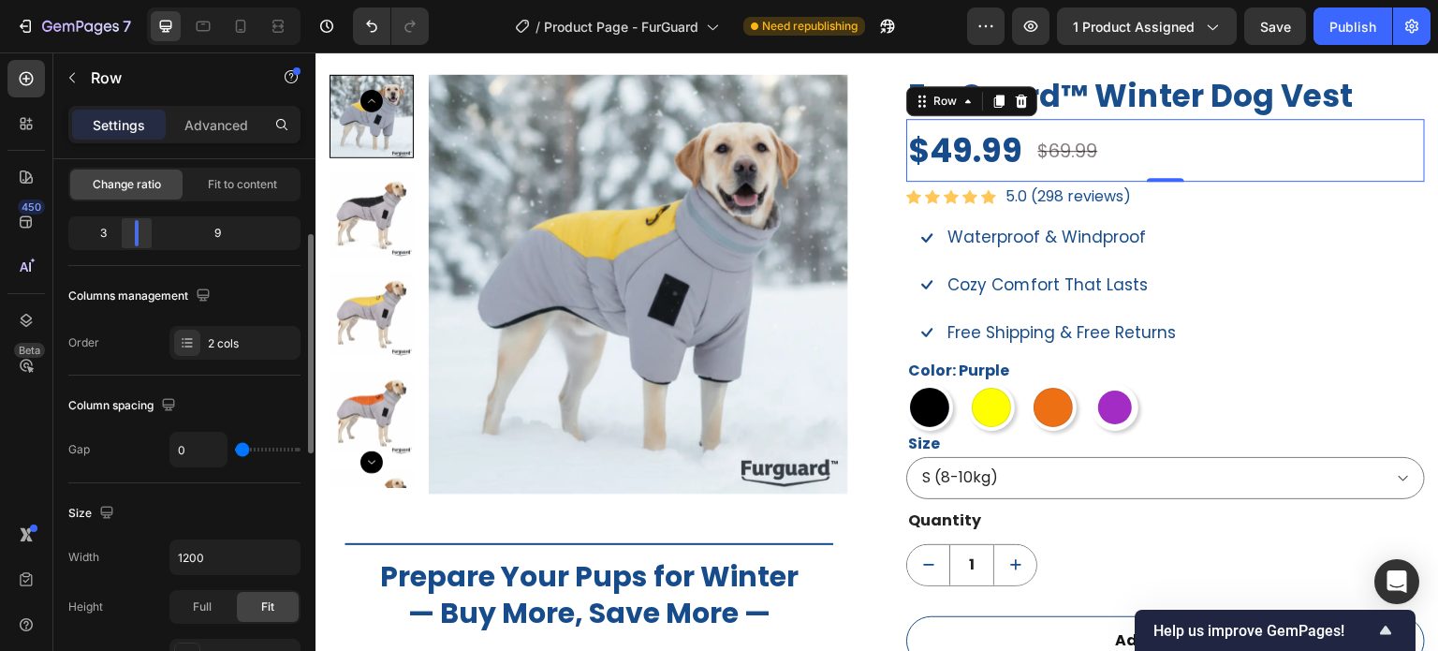
drag, startPoint x: 140, startPoint y: 234, endPoint x: 127, endPoint y: 235, distance: 12.2
click at [127, 235] on div at bounding box center [137, 233] width 34 height 26
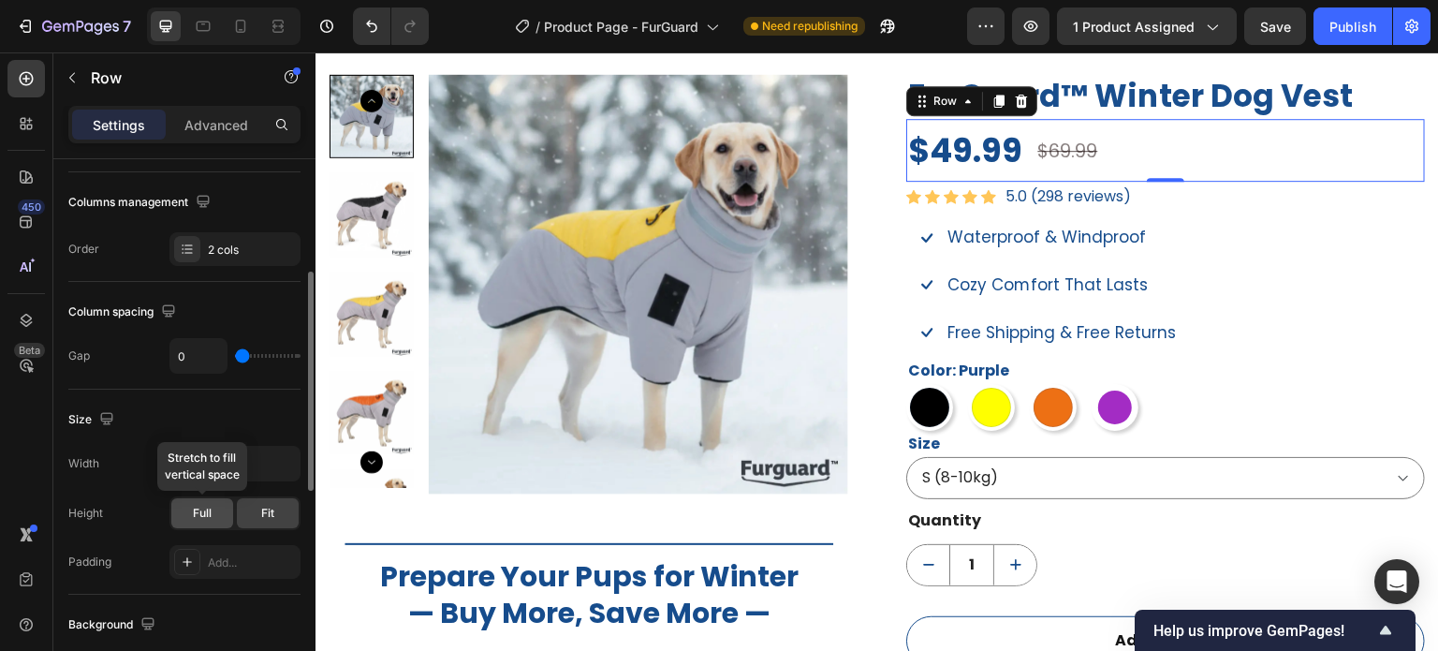
click at [218, 510] on div "Full" at bounding box center [202, 513] width 62 height 30
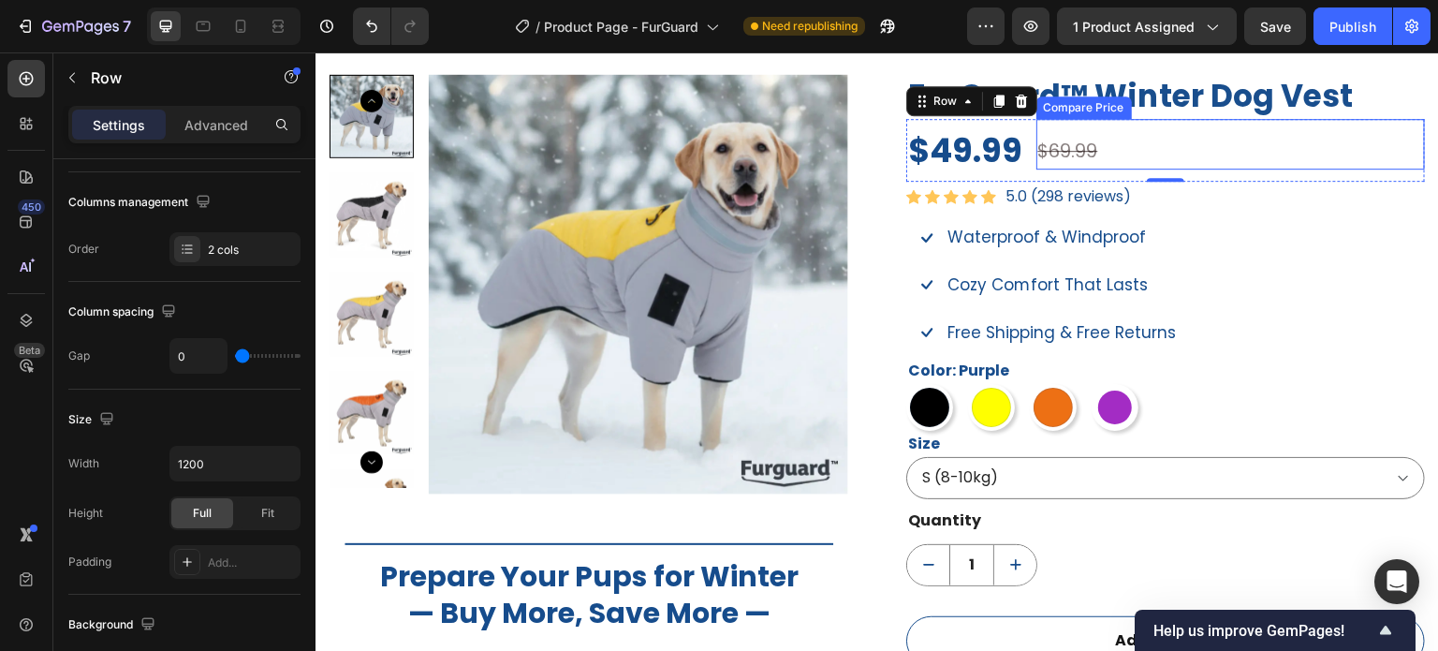
click at [1054, 156] on div "$69.99" at bounding box center [1232, 150] width 390 height 37
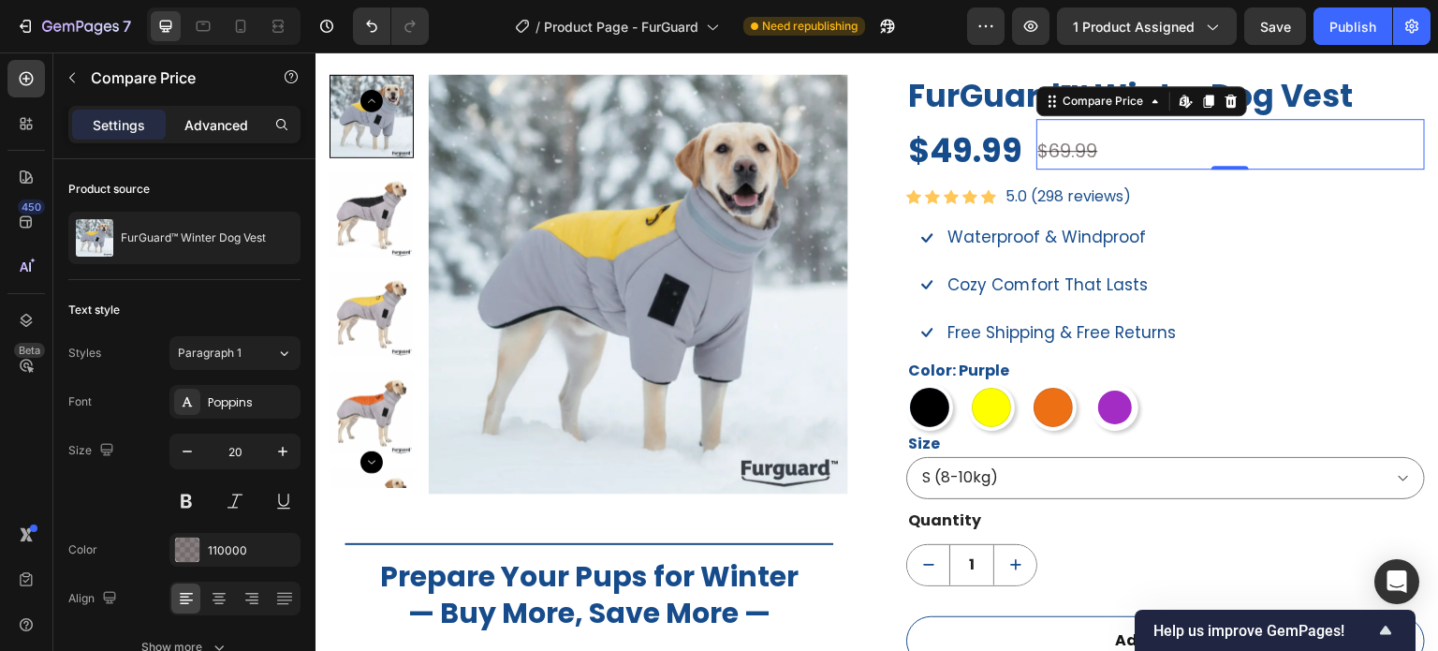
click at [202, 126] on p "Advanced" at bounding box center [216, 125] width 64 height 20
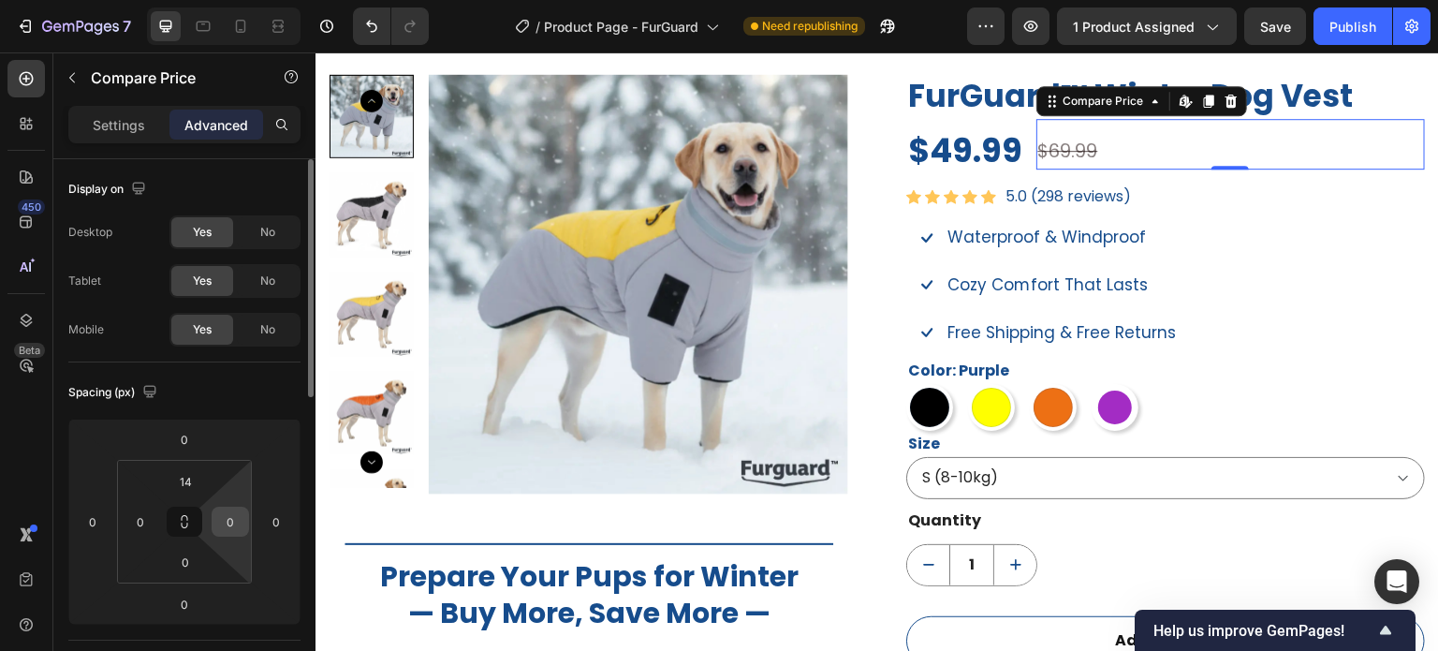
click at [228, 527] on input "0" at bounding box center [230, 522] width 28 height 28
type input "5"
type input "0"
click at [281, 29] on icon at bounding box center [278, 26] width 19 height 19
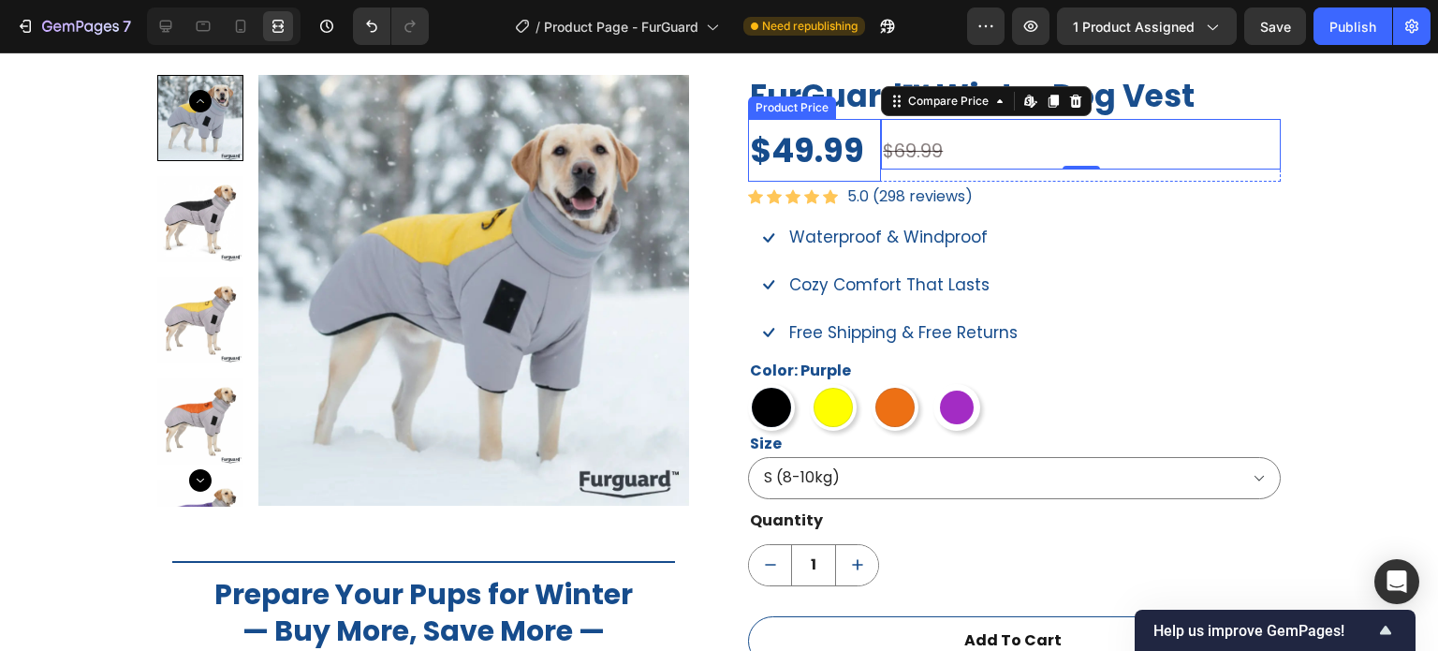
click at [867, 151] on div "$49.99" at bounding box center [814, 150] width 133 height 63
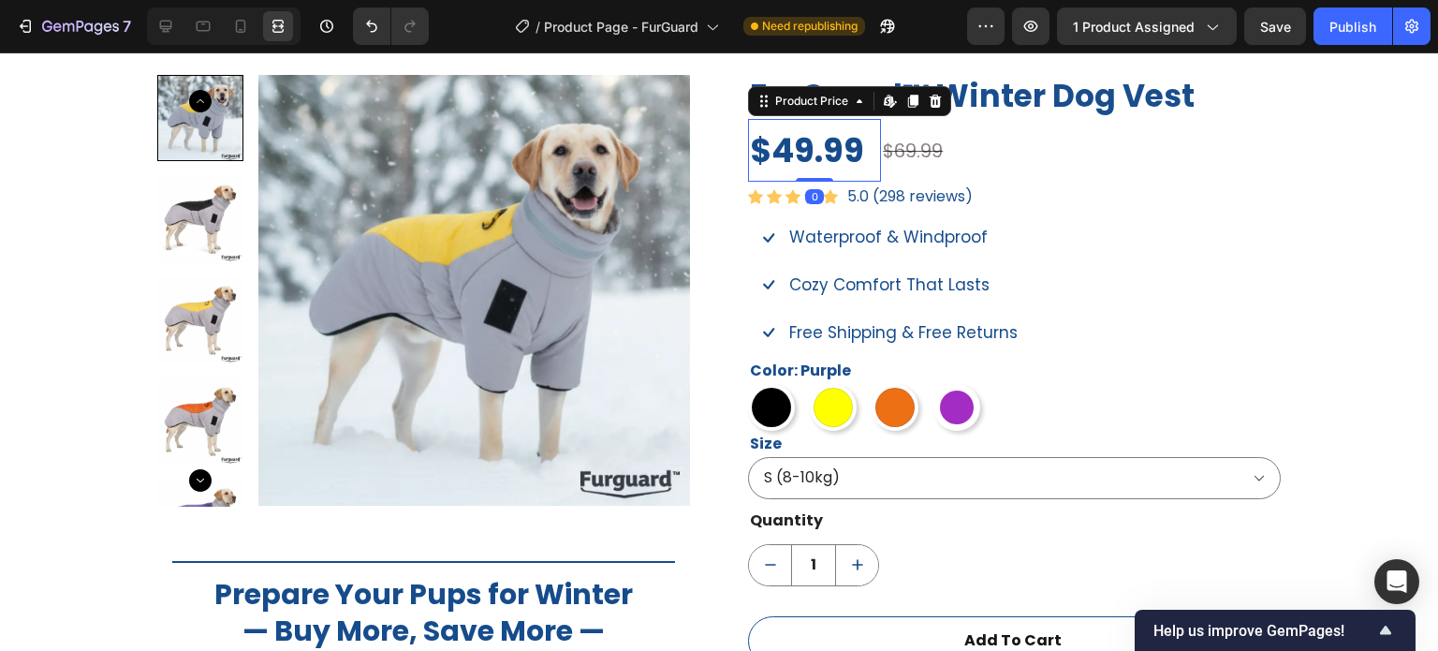
click at [187, 35] on div at bounding box center [224, 25] width 154 height 37
click at [195, 29] on icon at bounding box center [203, 26] width 19 height 19
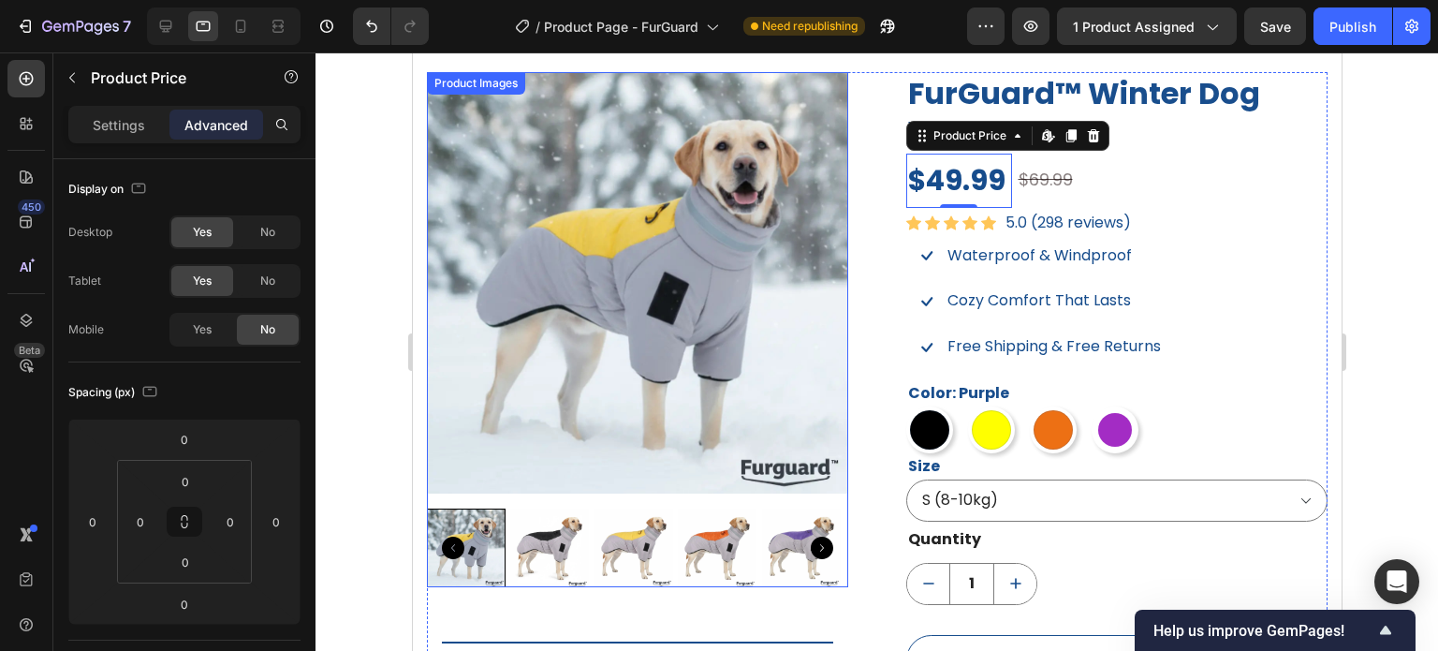
scroll to position [1345, 0]
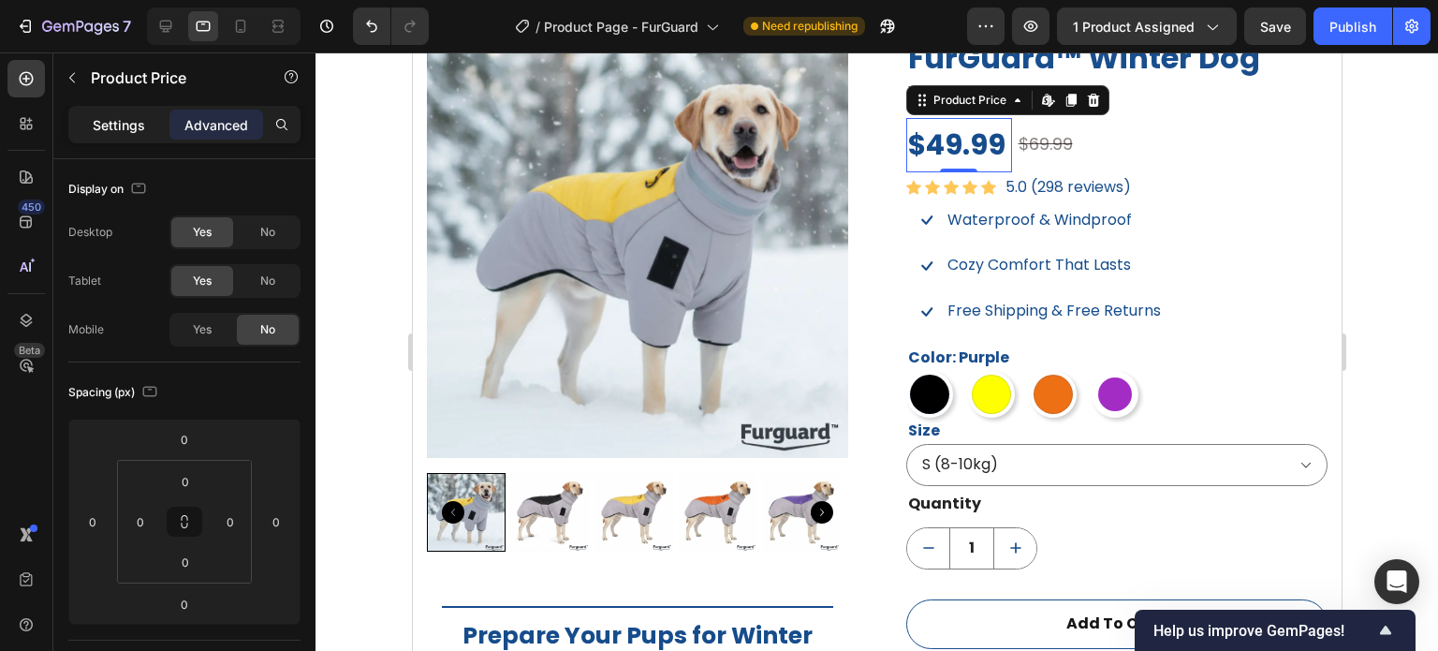
click at [137, 118] on p "Settings" at bounding box center [119, 125] width 52 height 20
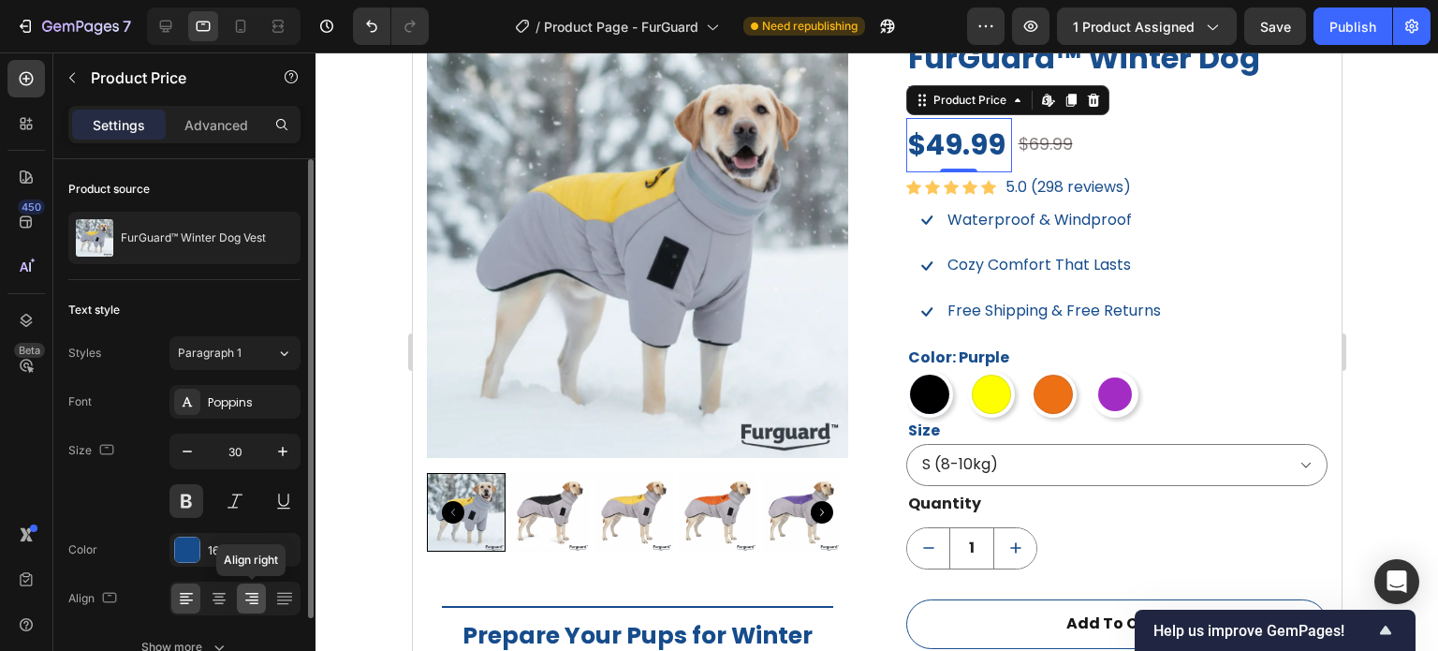
click at [262, 591] on div at bounding box center [251, 598] width 29 height 30
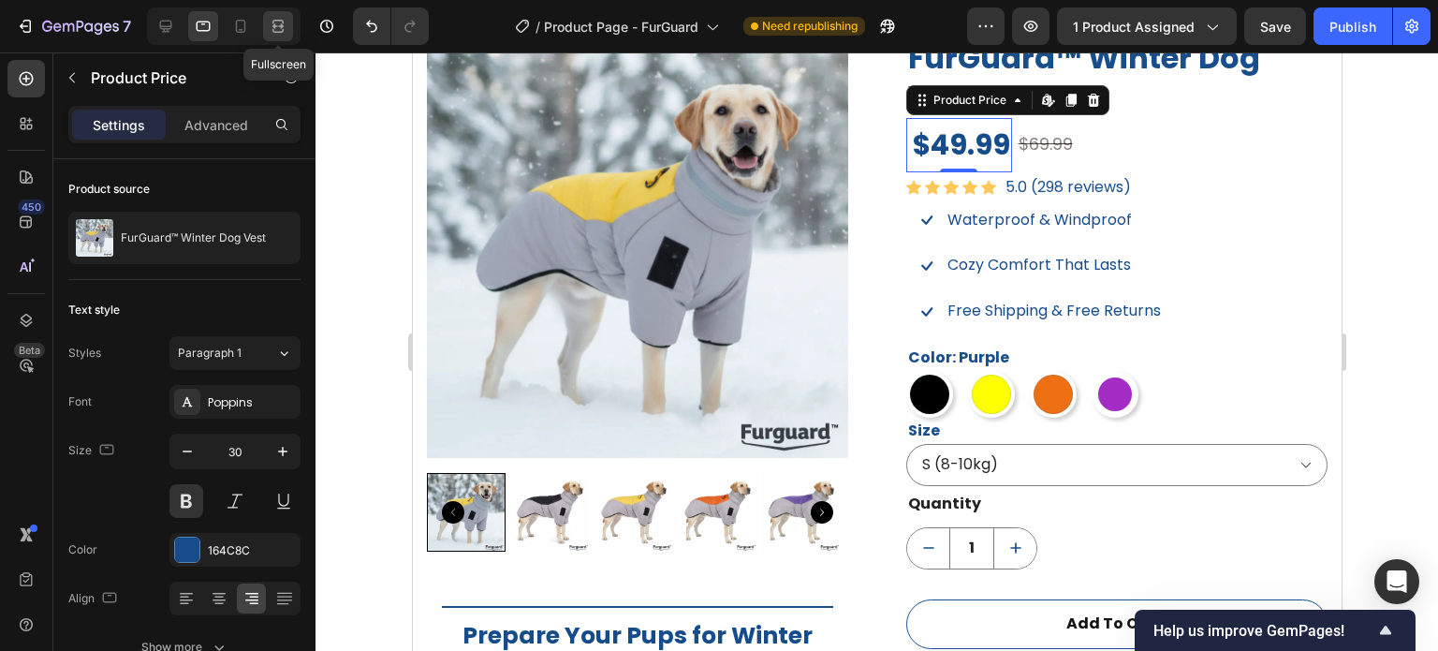
click at [285, 19] on icon at bounding box center [278, 26] width 19 height 19
type input "35"
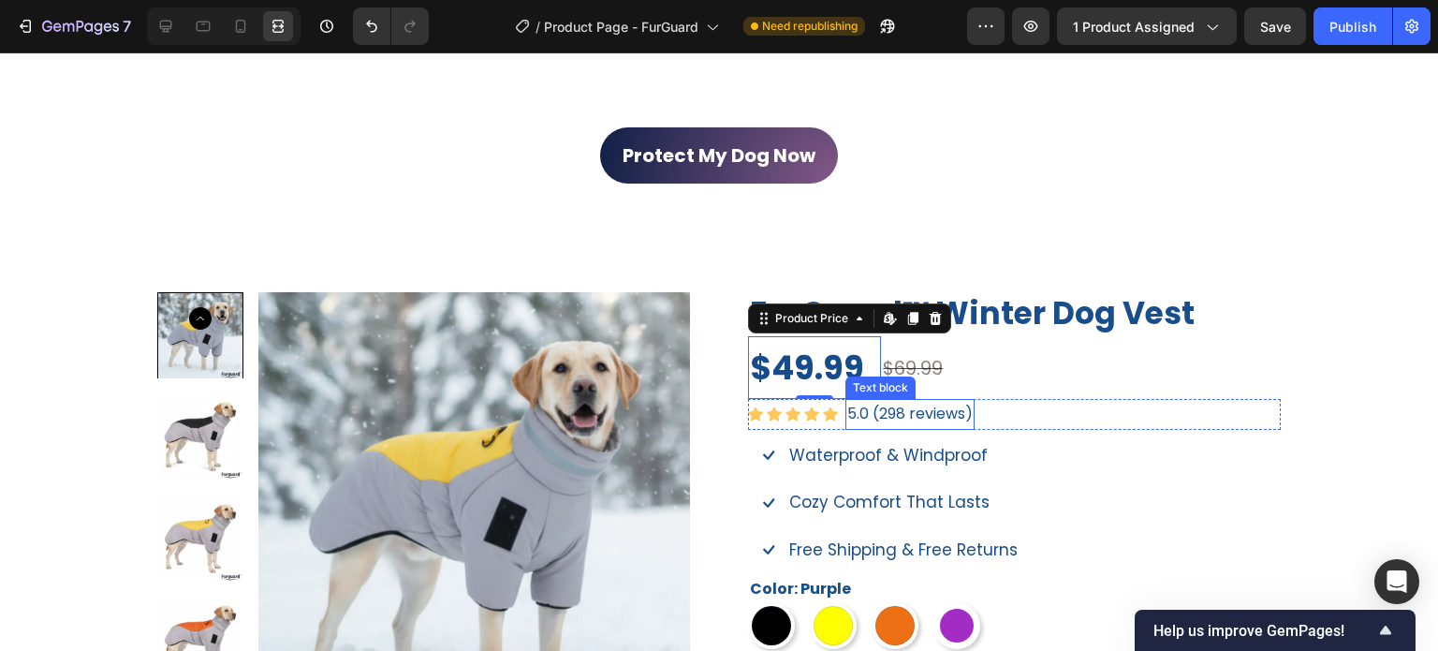
scroll to position [1306, 0]
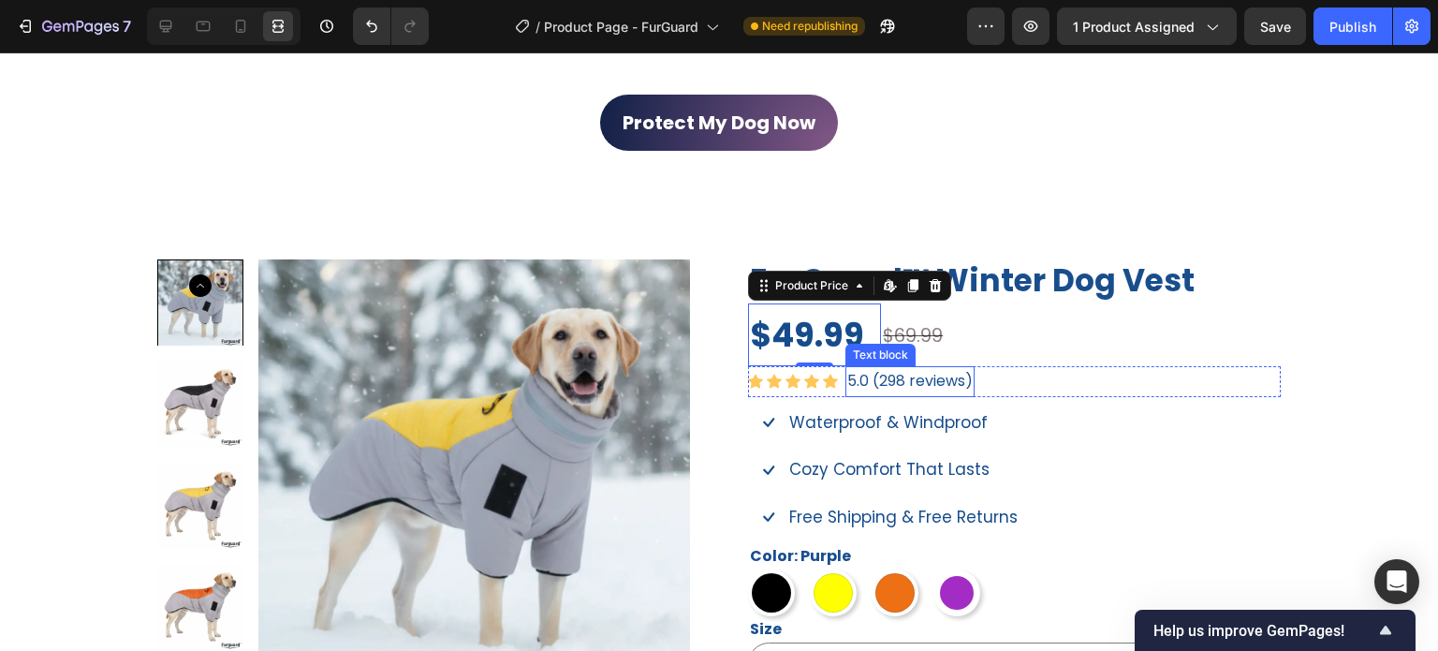
click at [970, 356] on div "$69.99 Compare Price Compare Price" at bounding box center [1081, 334] width 400 height 63
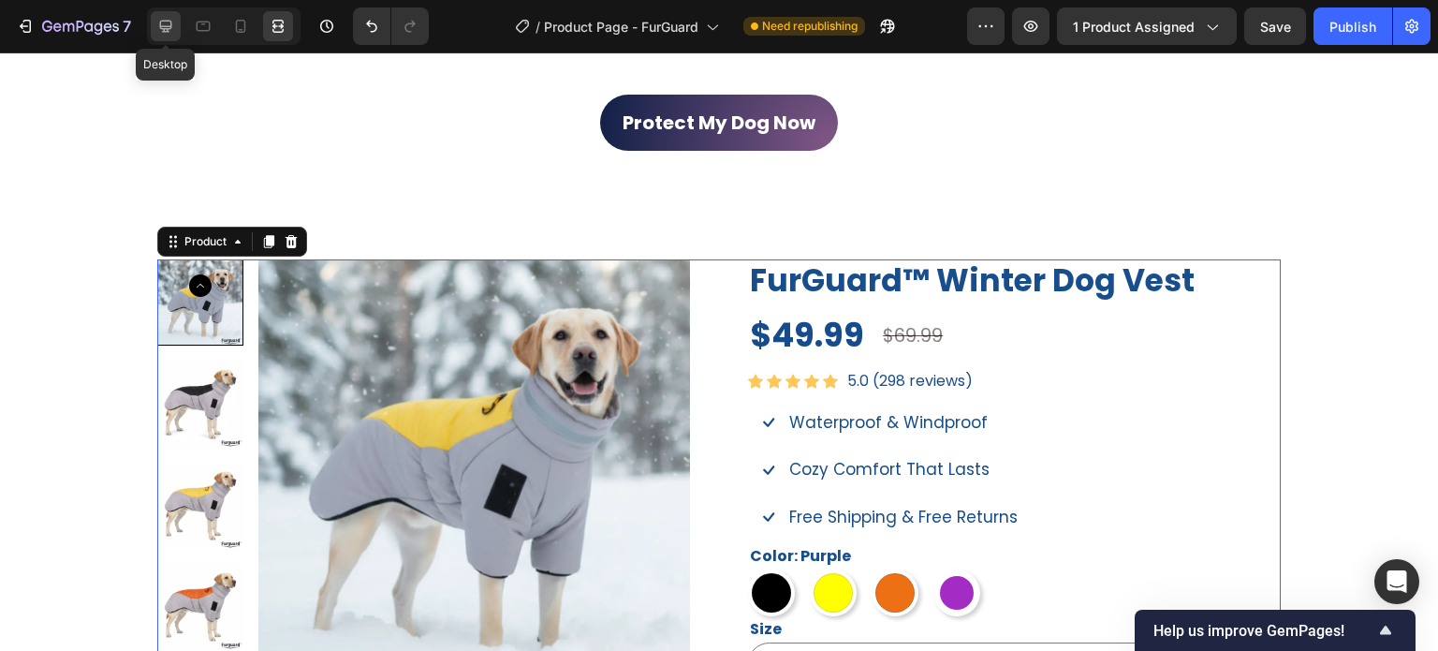
click at [175, 17] on div at bounding box center [166, 26] width 30 height 30
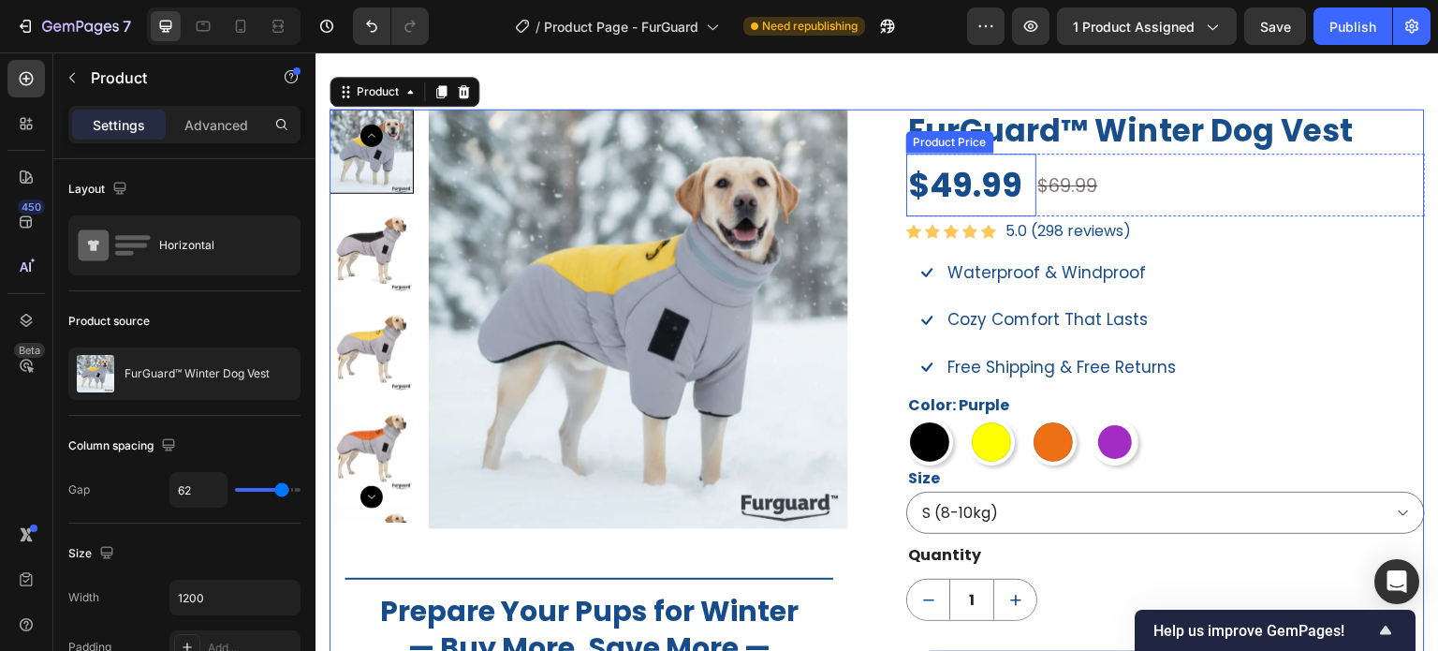
click at [982, 204] on div "$49.99" at bounding box center [971, 185] width 130 height 63
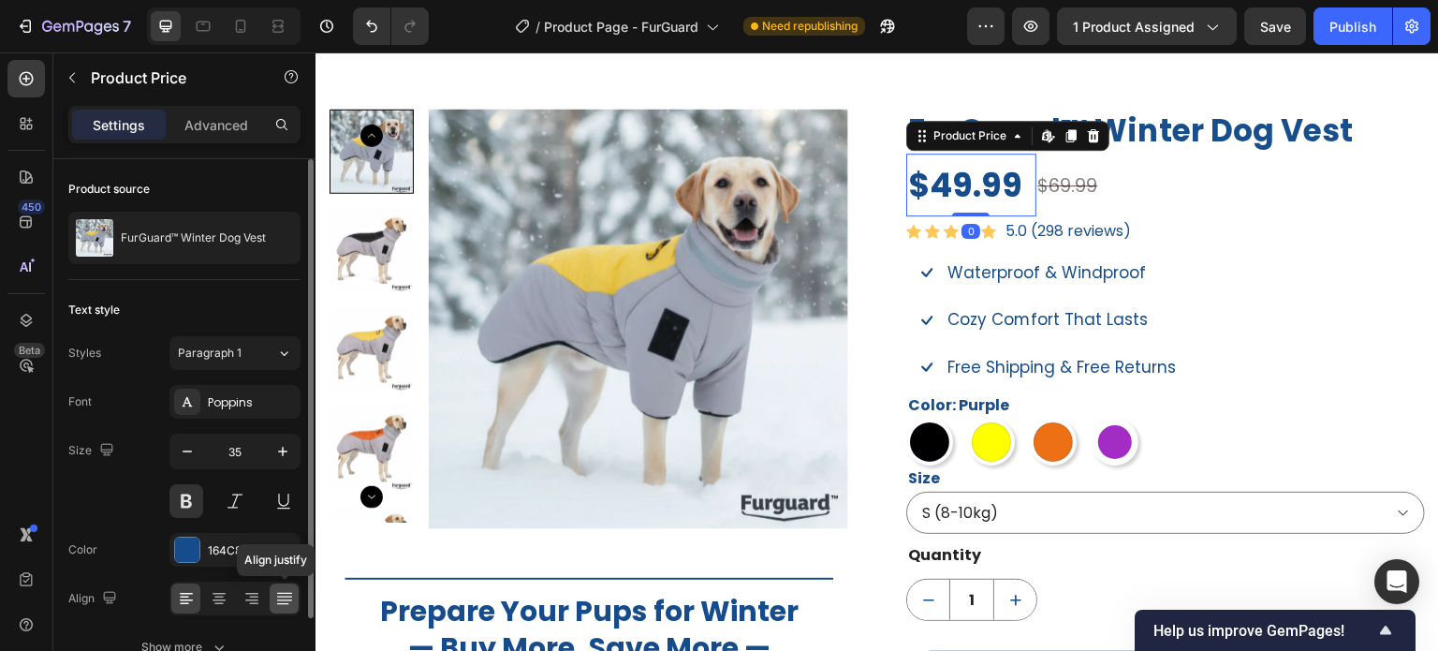
click at [276, 595] on icon at bounding box center [284, 598] width 19 height 19
click at [252, 597] on icon at bounding box center [253, 598] width 9 height 2
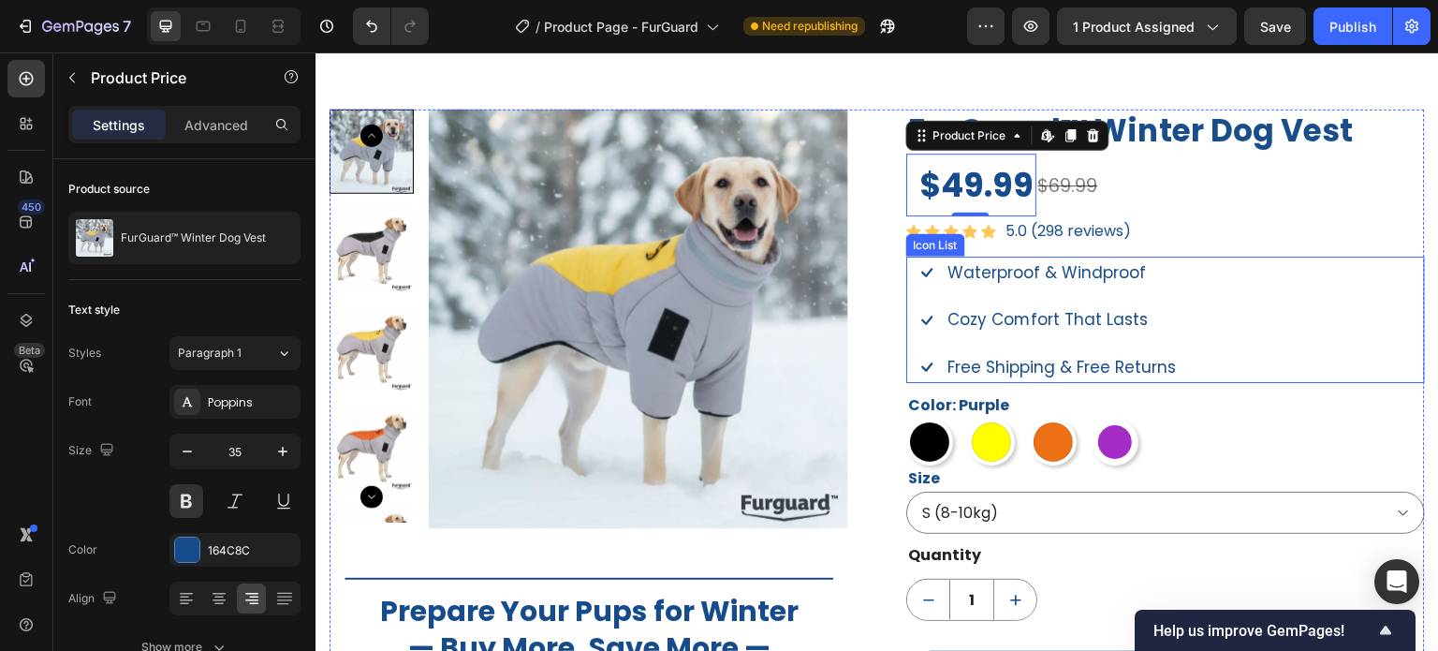
click at [1345, 355] on div "Icon Waterproof & Windproof Text block Icon Cozy Comfort That Lasts Text block …" at bounding box center [1165, 320] width 519 height 127
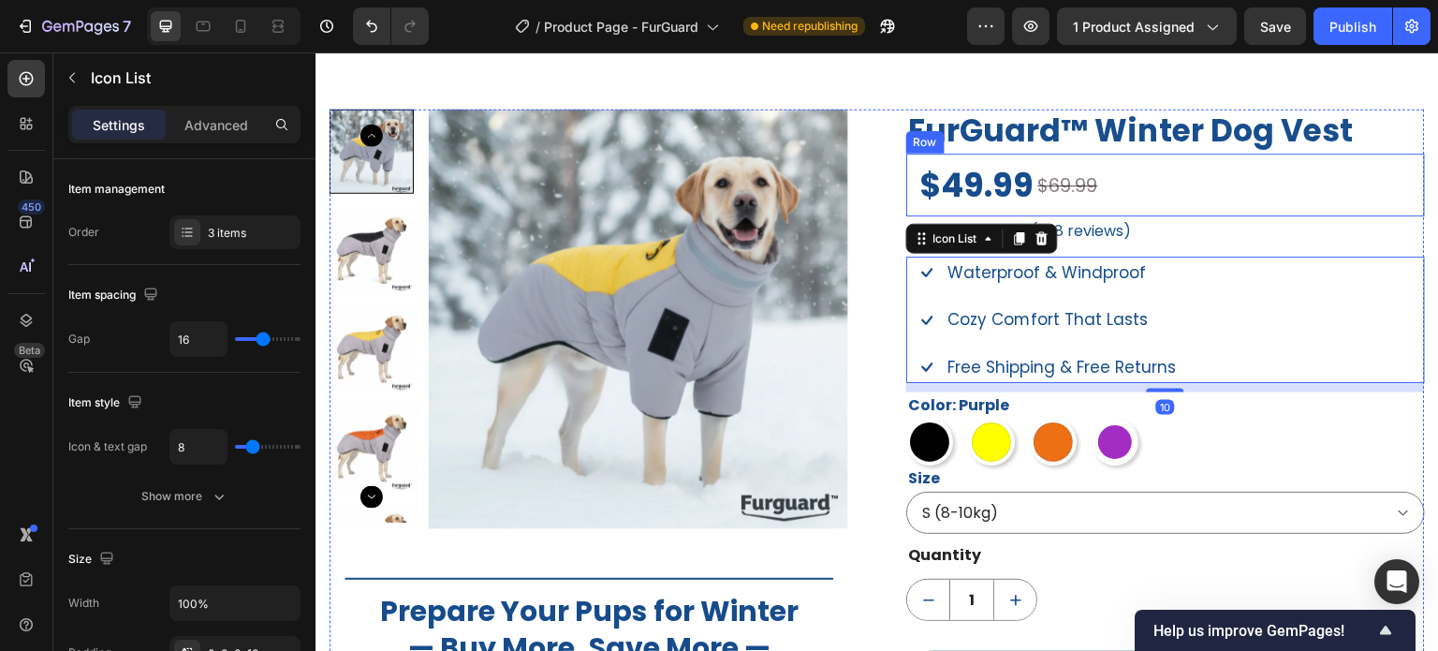
click at [1266, 209] on div "$69.99 Compare Price Compare Price" at bounding box center [1232, 185] width 390 height 63
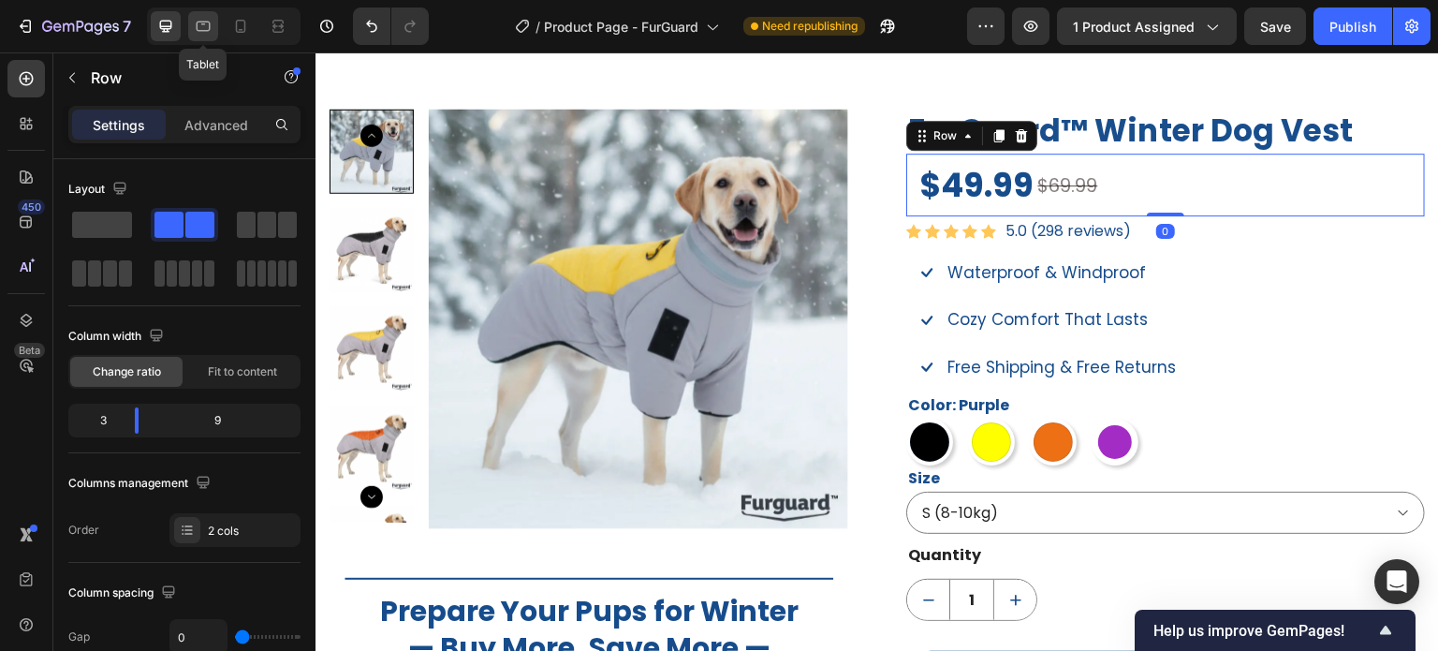
click at [198, 29] on icon at bounding box center [203, 26] width 19 height 19
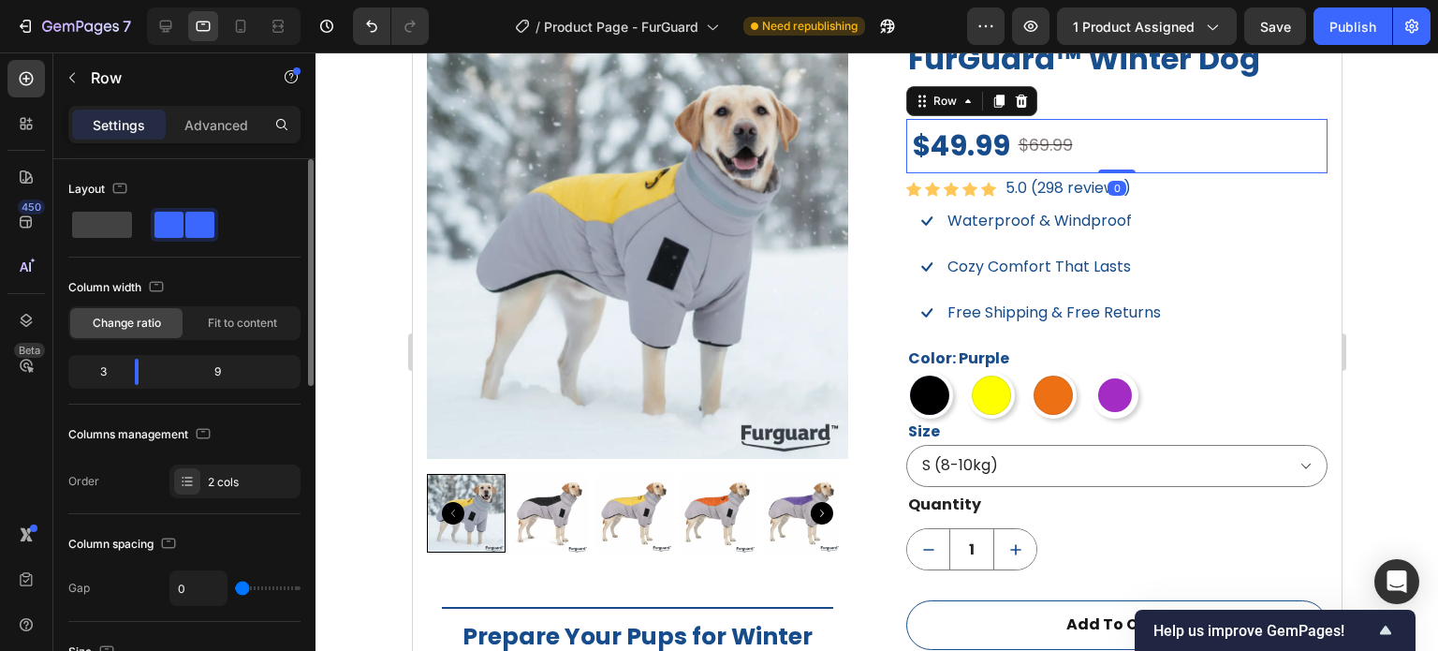
scroll to position [281, 0]
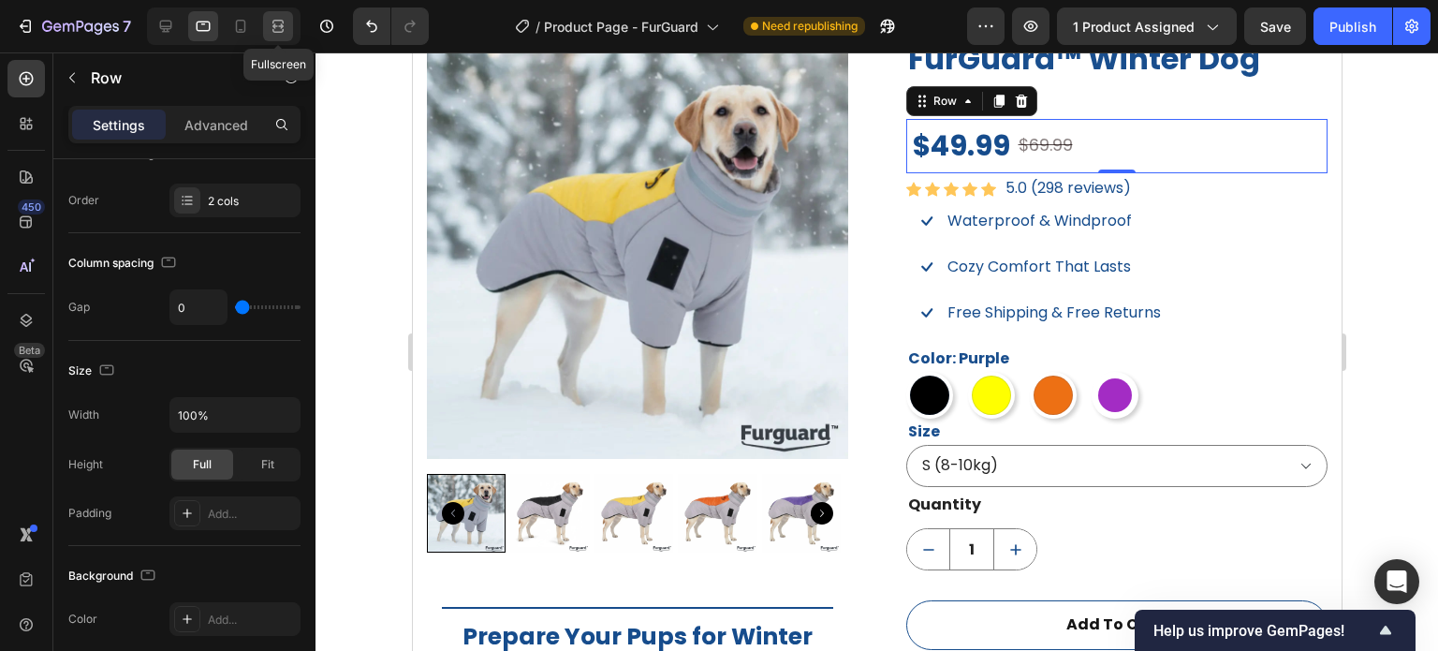
click at [280, 20] on icon at bounding box center [278, 22] width 11 height 4
type input "1200"
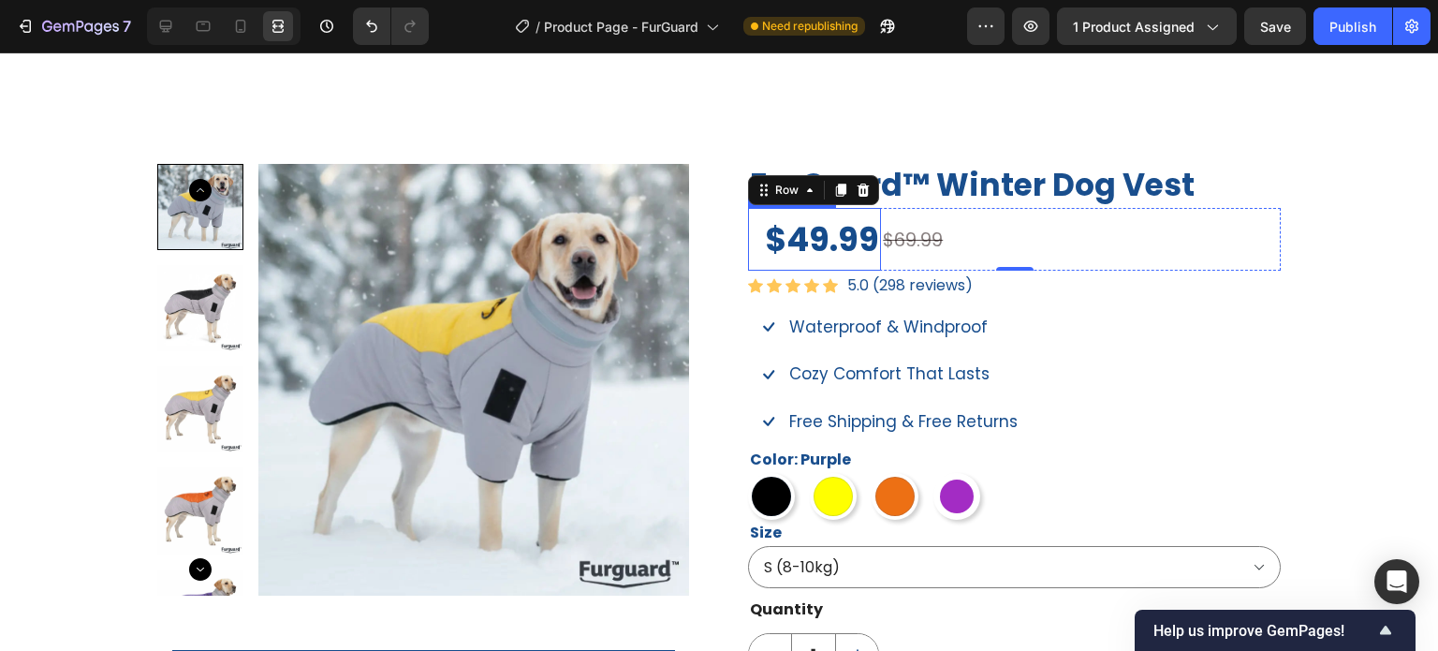
scroll to position [1247, 0]
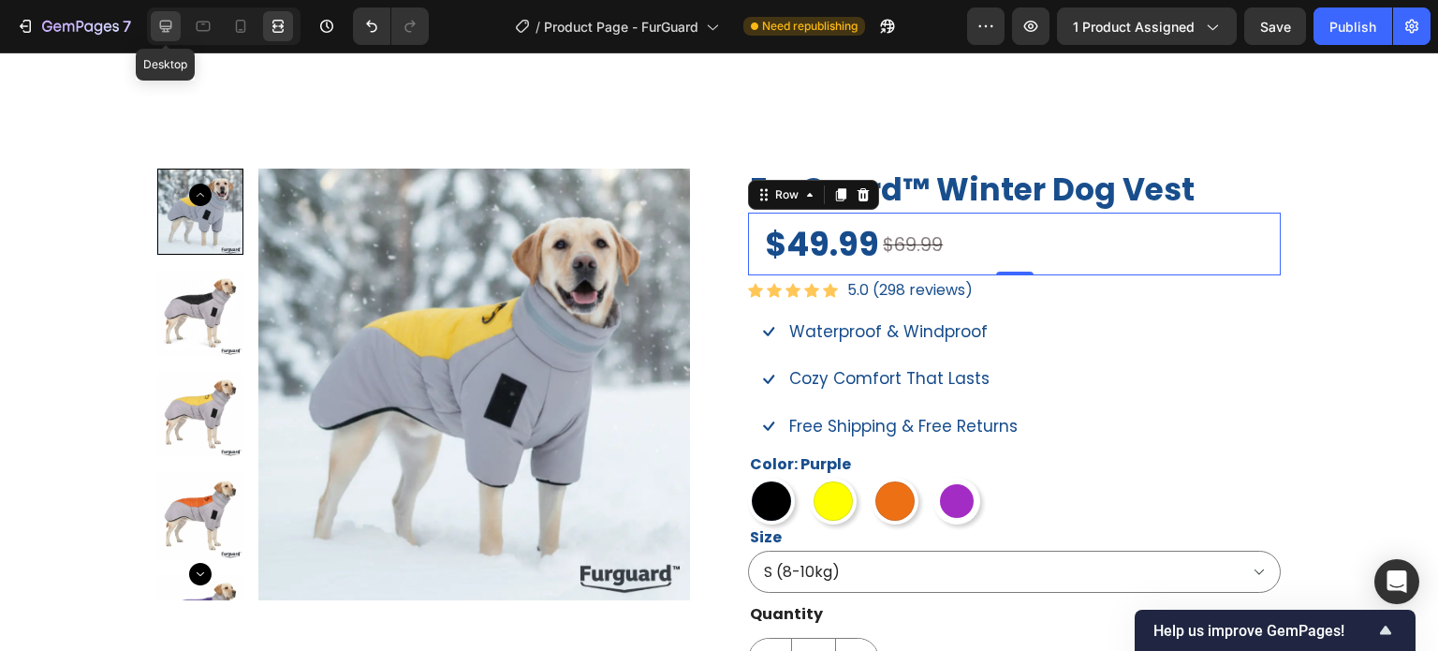
click at [168, 22] on icon at bounding box center [165, 26] width 19 height 19
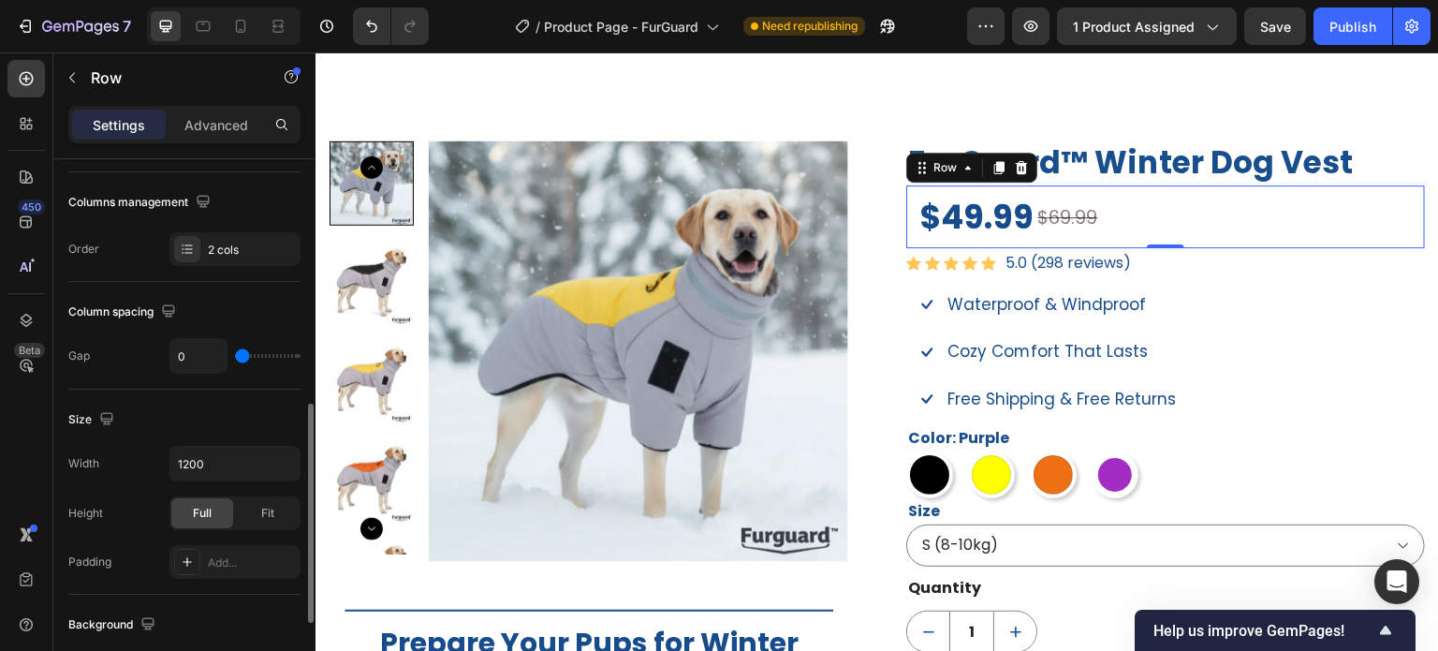
scroll to position [468, 0]
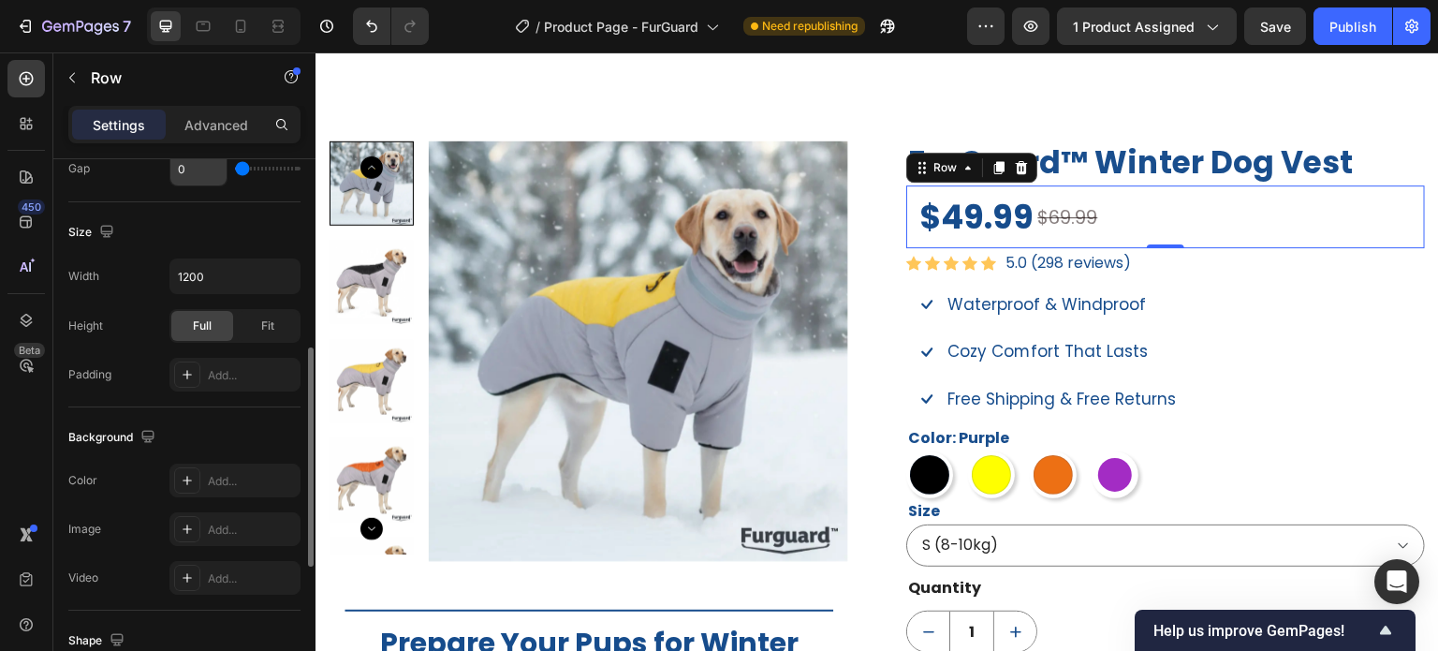
click at [187, 169] on input "0" at bounding box center [198, 169] width 56 height 34
type input "2"
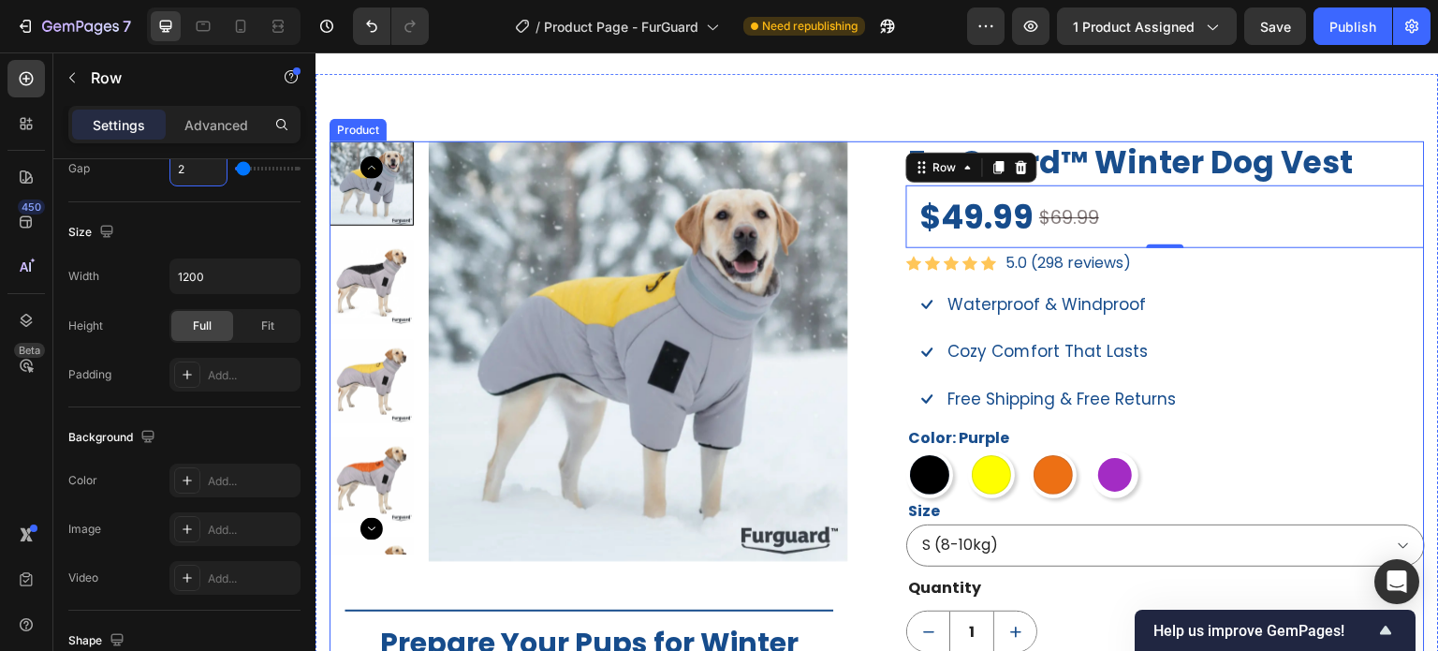
click at [1245, 332] on div "Icon Waterproof & Windproof Text block Icon Cozy Comfort That Lasts Text block …" at bounding box center [1165, 351] width 519 height 127
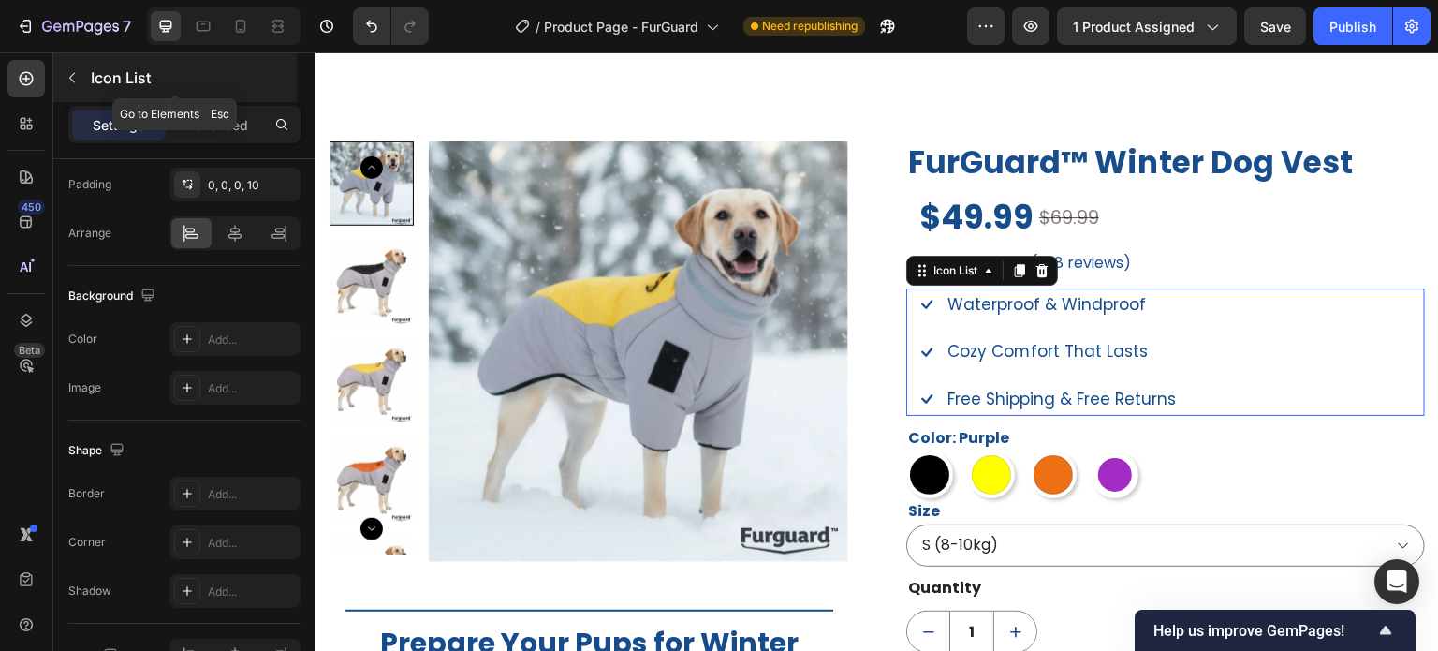
scroll to position [0, 0]
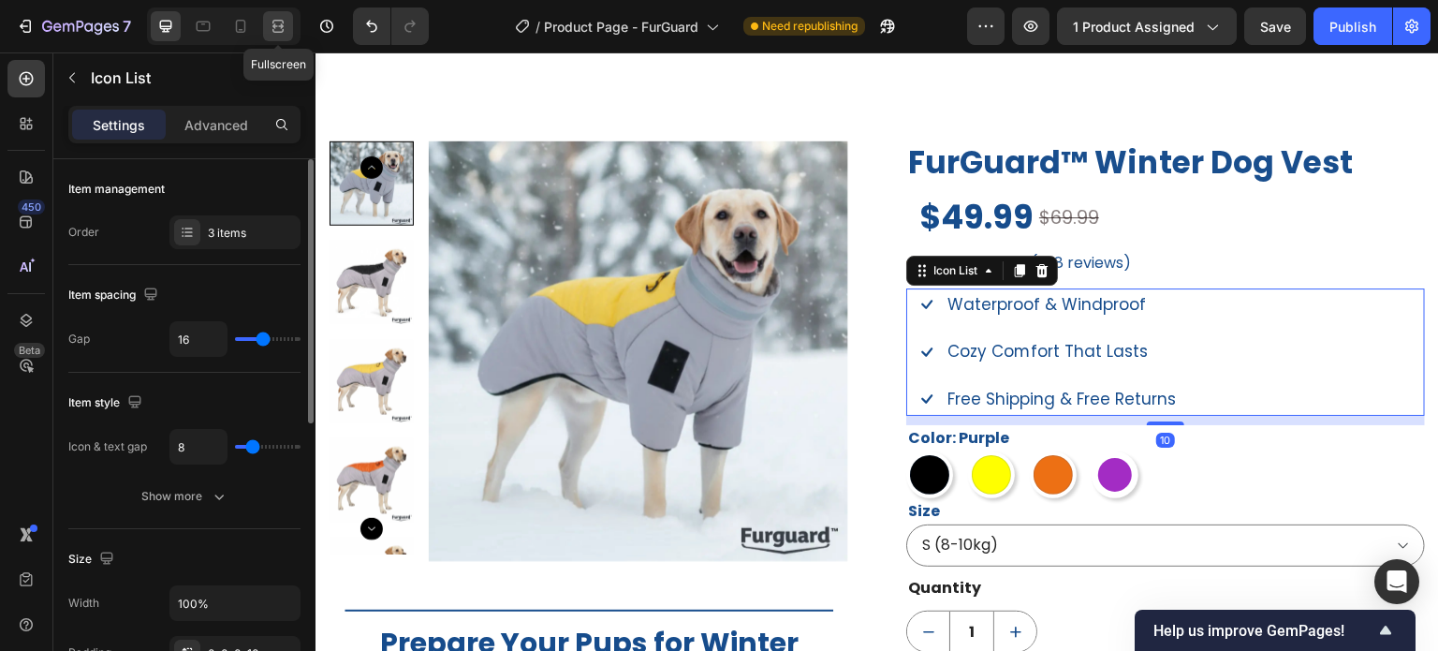
click at [275, 25] on icon at bounding box center [278, 26] width 19 height 19
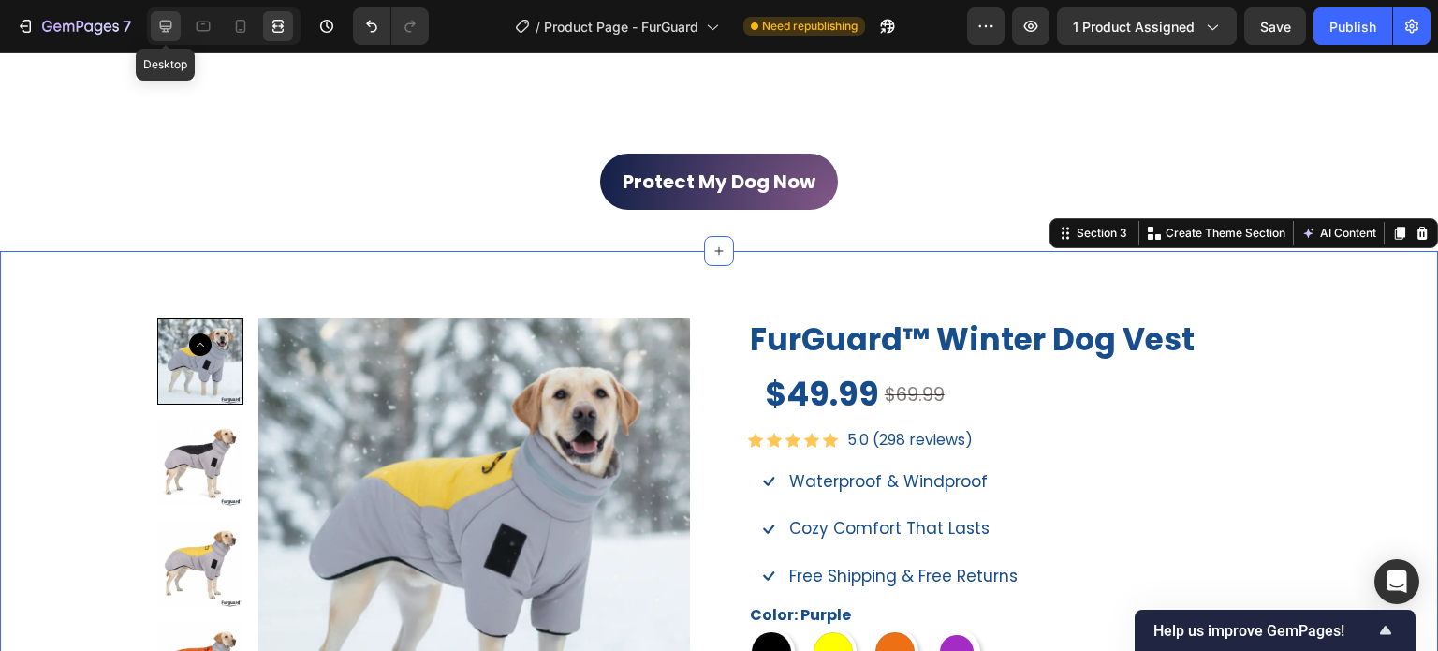
click at [169, 30] on icon at bounding box center [165, 26] width 19 height 19
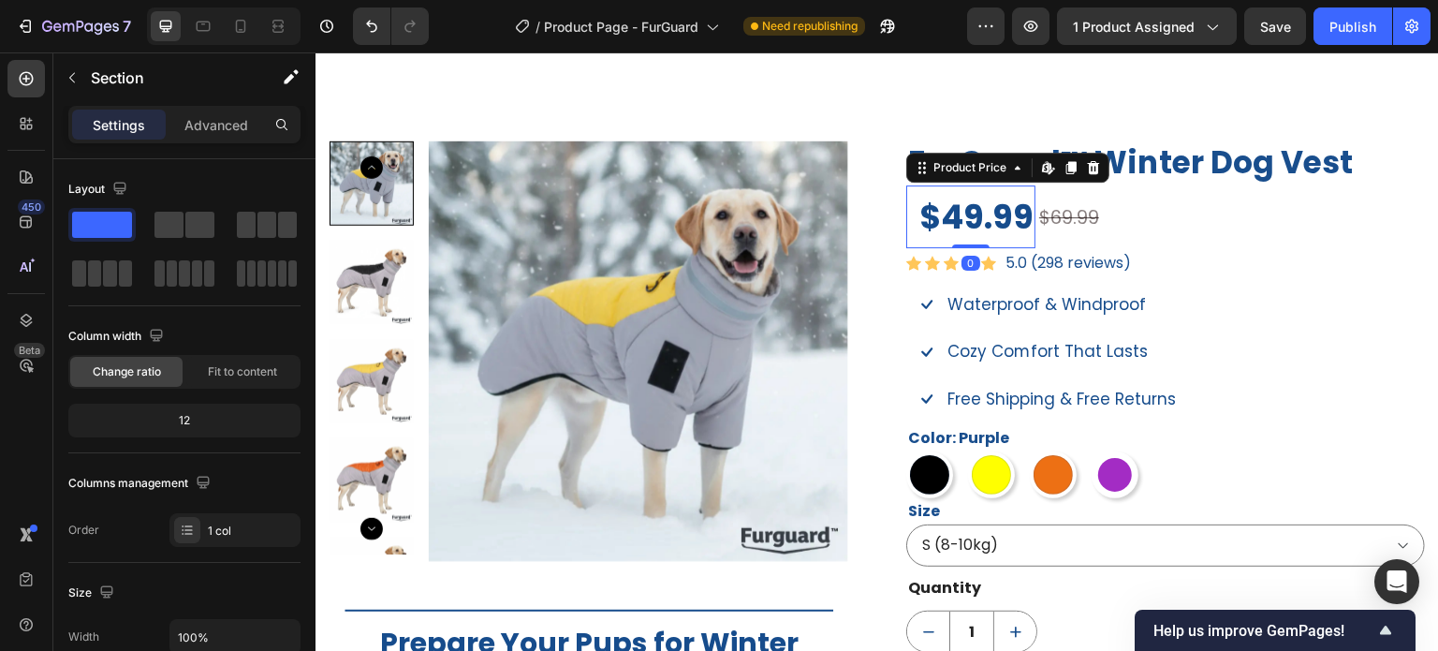
click at [1014, 228] on div "$49.99" at bounding box center [970, 216] width 129 height 63
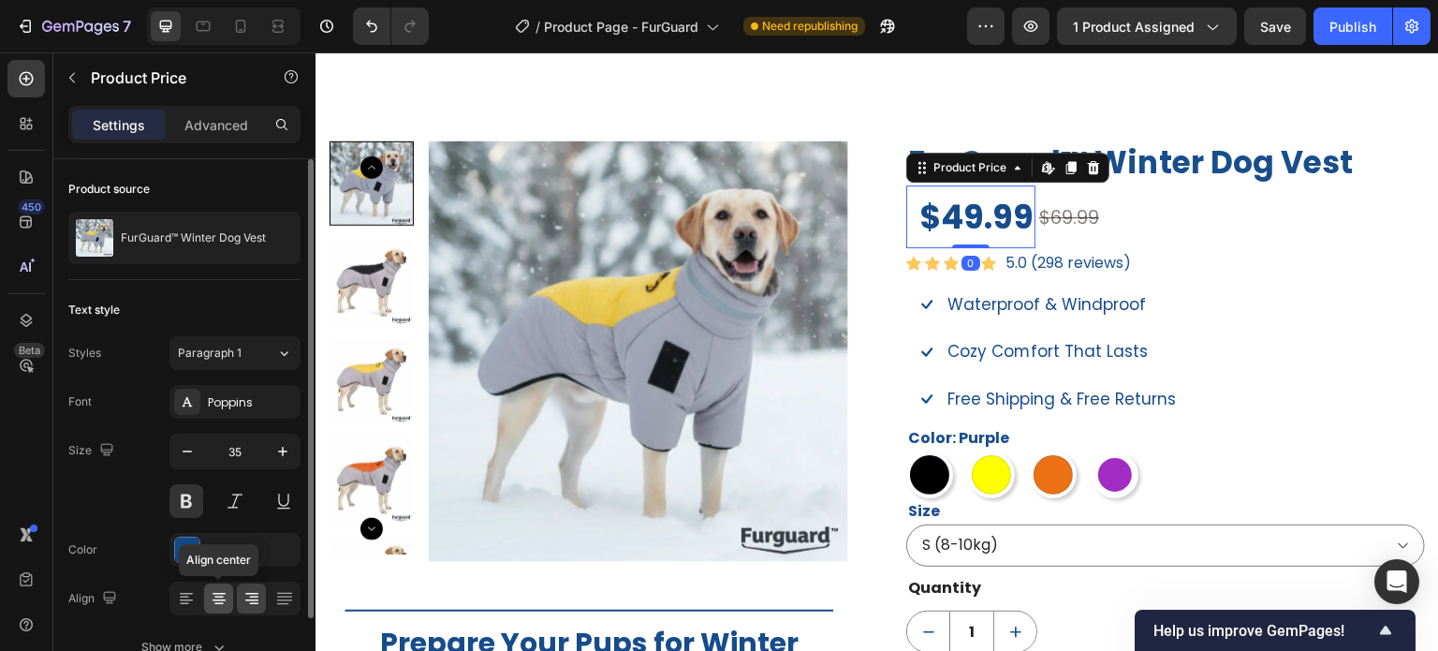
click at [231, 595] on div at bounding box center [218, 598] width 29 height 30
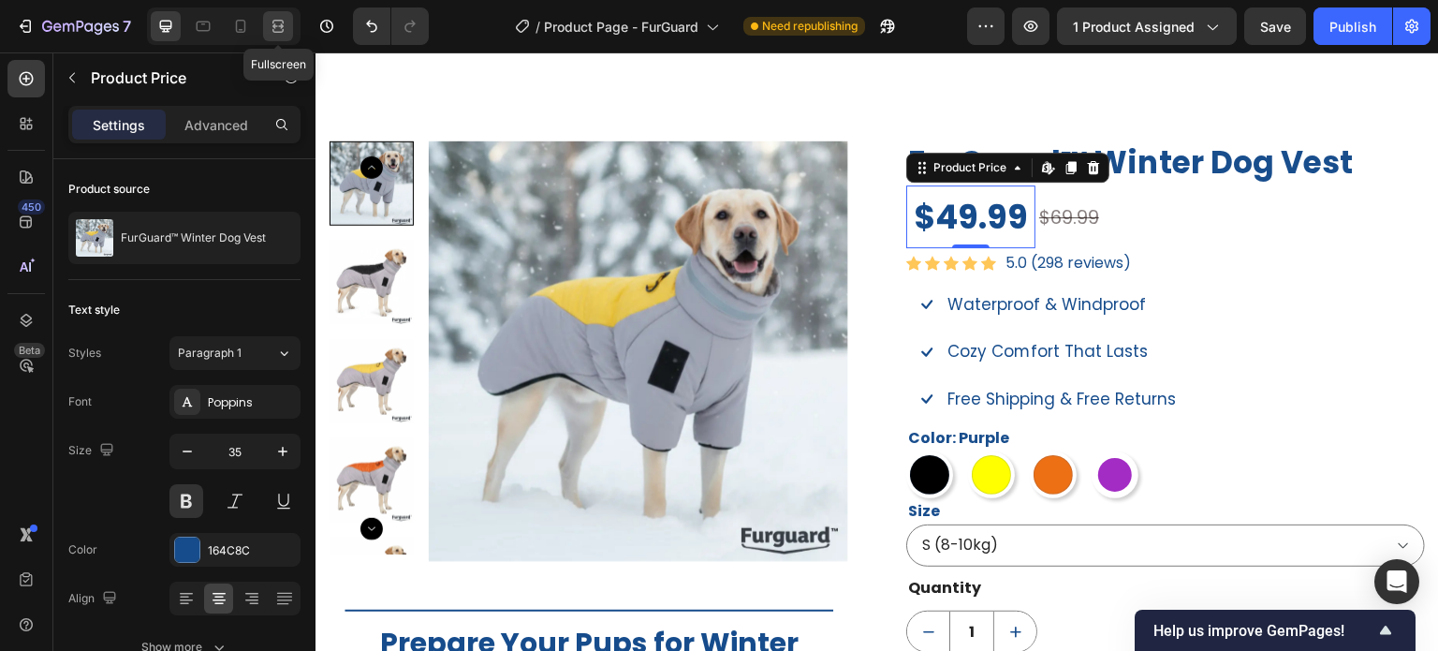
click at [277, 31] on icon at bounding box center [278, 26] width 19 height 19
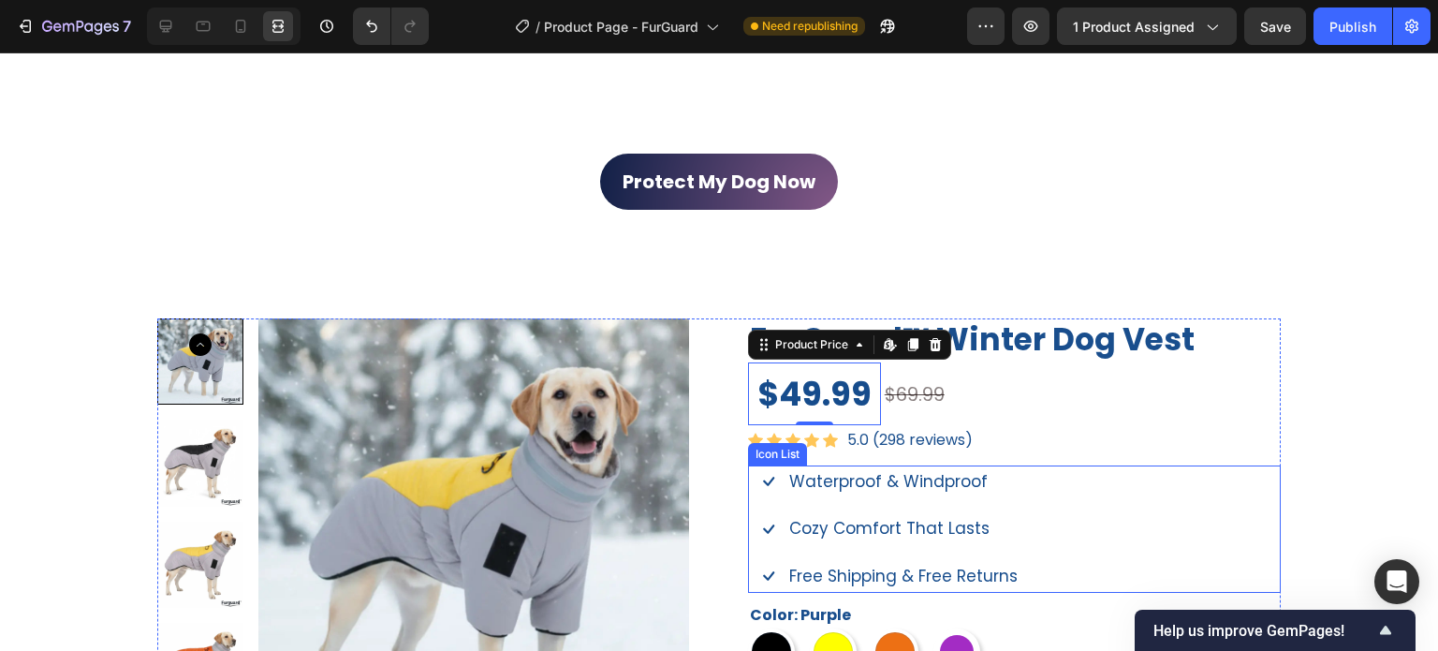
click at [1095, 465] on div "Icon Waterproof & Windproof Text block Icon Cozy Comfort That Lasts Text block …" at bounding box center [1014, 528] width 533 height 127
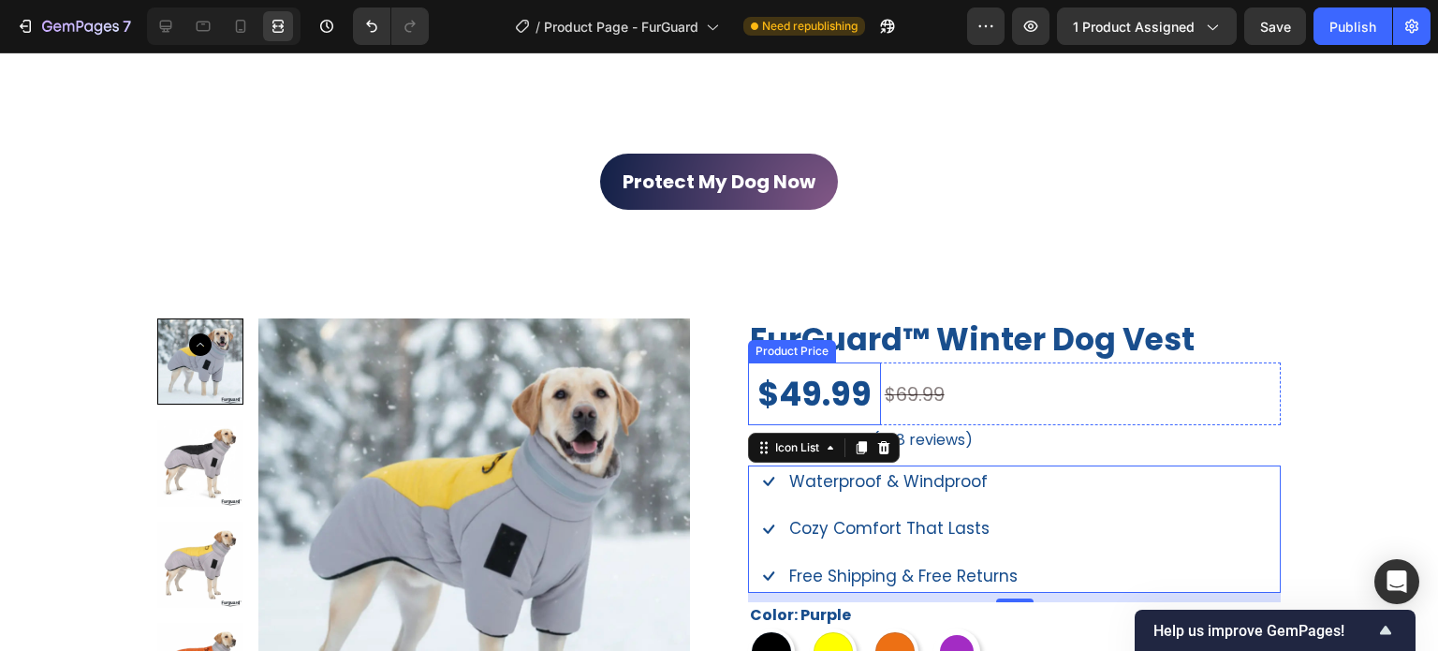
click at [883, 409] on div "$69.99 Compare Price Compare Price" at bounding box center [1082, 393] width 398 height 63
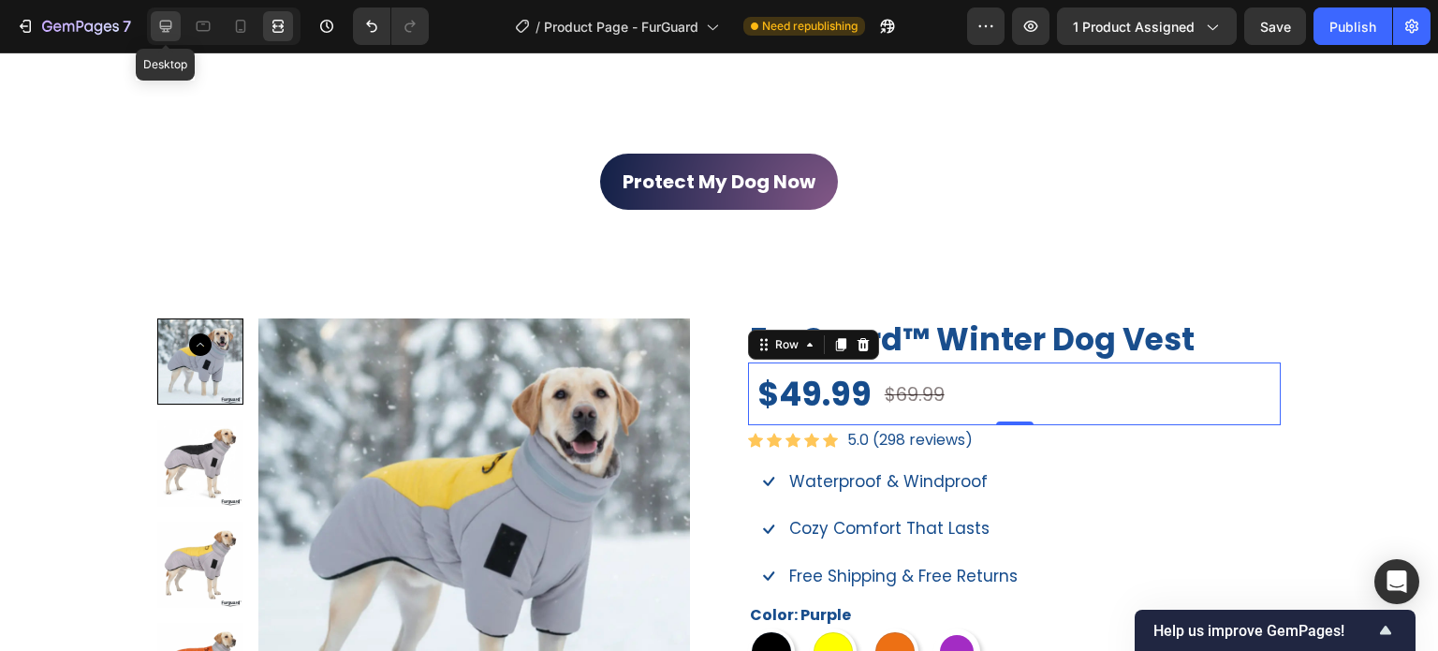
click at [176, 17] on div at bounding box center [166, 26] width 30 height 30
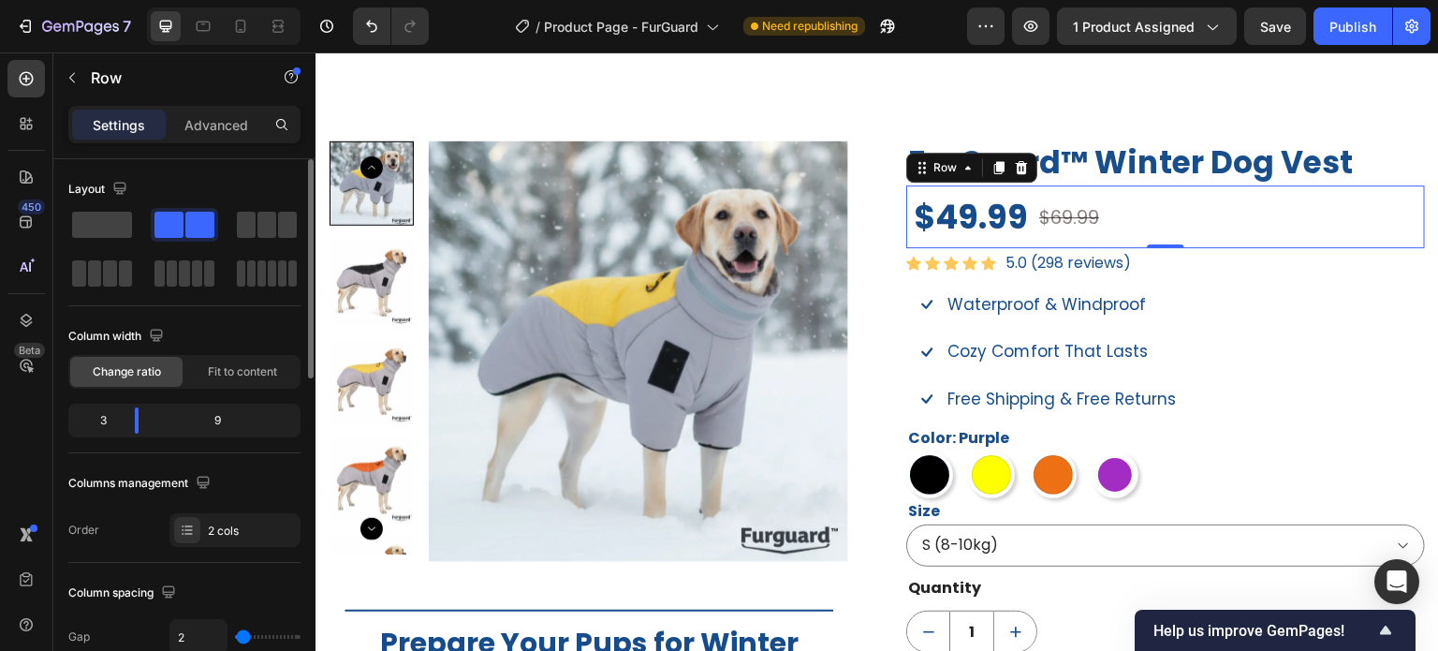
type input "0"
drag, startPoint x: 247, startPoint y: 630, endPoint x: 185, endPoint y: 631, distance: 61.8
type input "0"
click at [235, 635] on input "range" at bounding box center [268, 637] width 66 height 4
click at [210, 27] on icon at bounding box center [204, 27] width 14 height 10
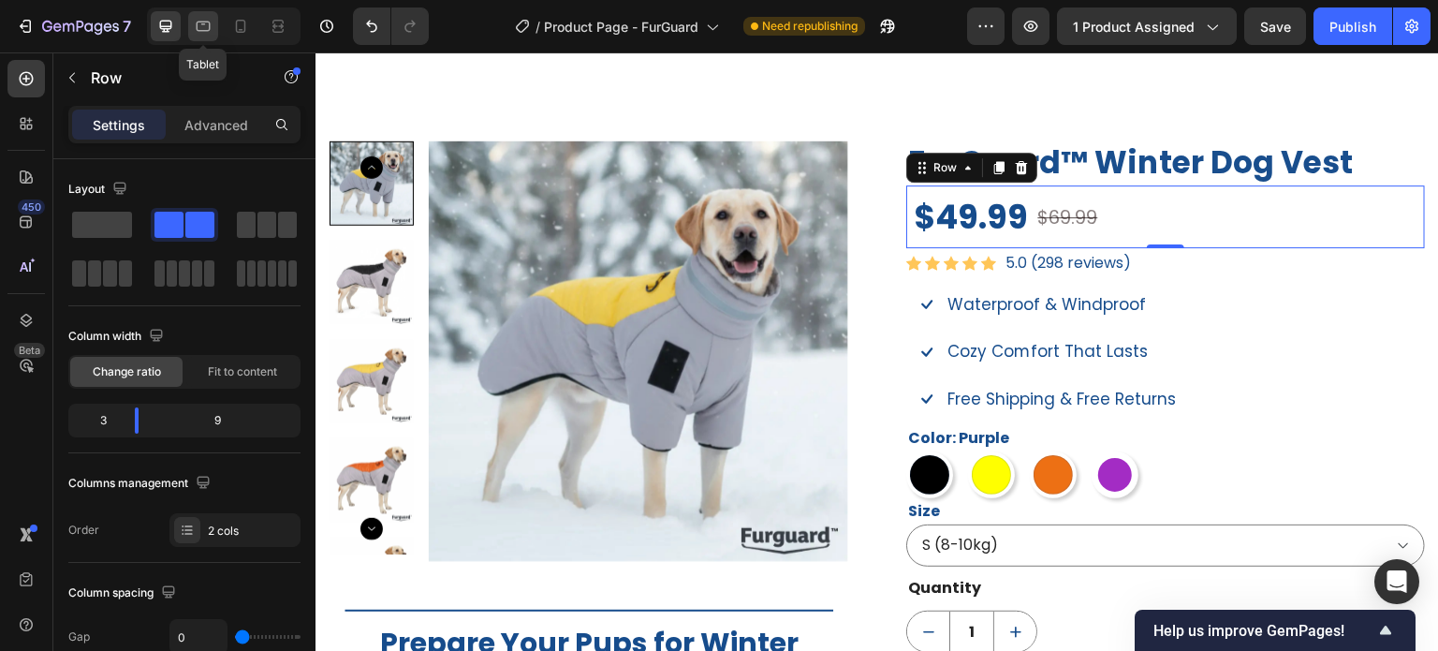
type input "100%"
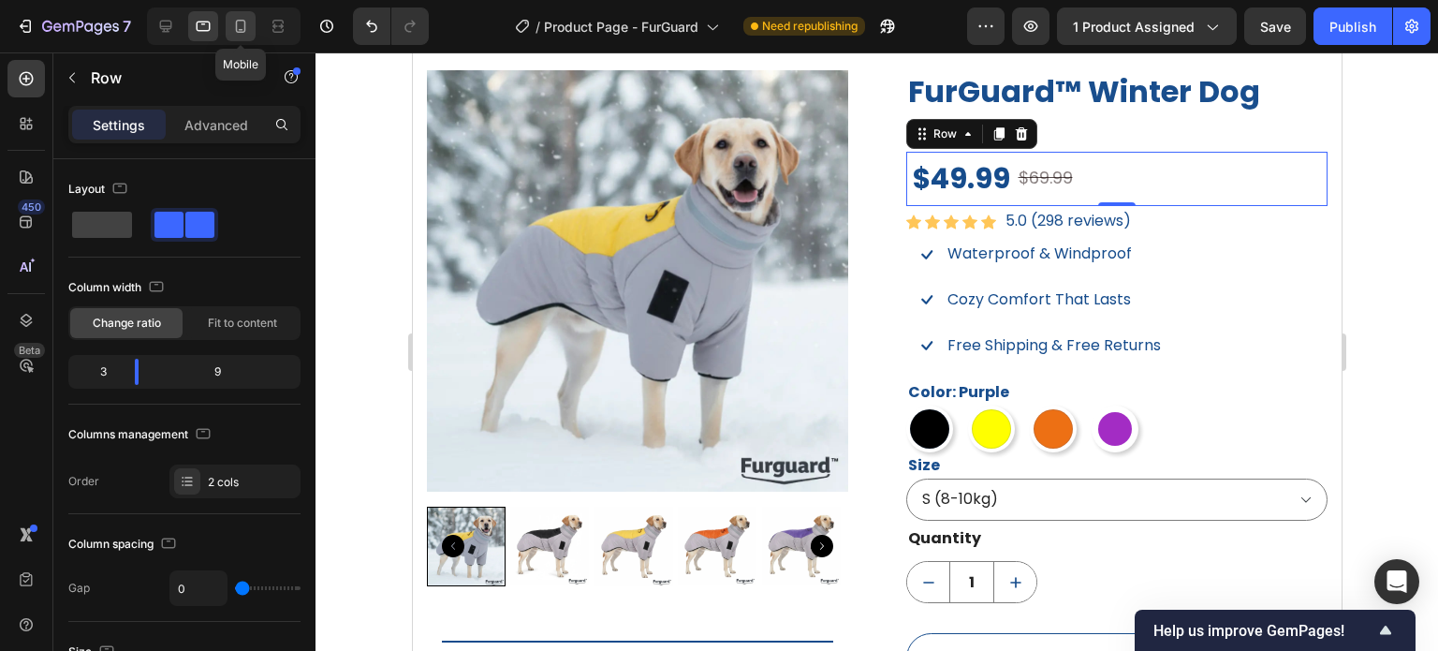
scroll to position [1281, 0]
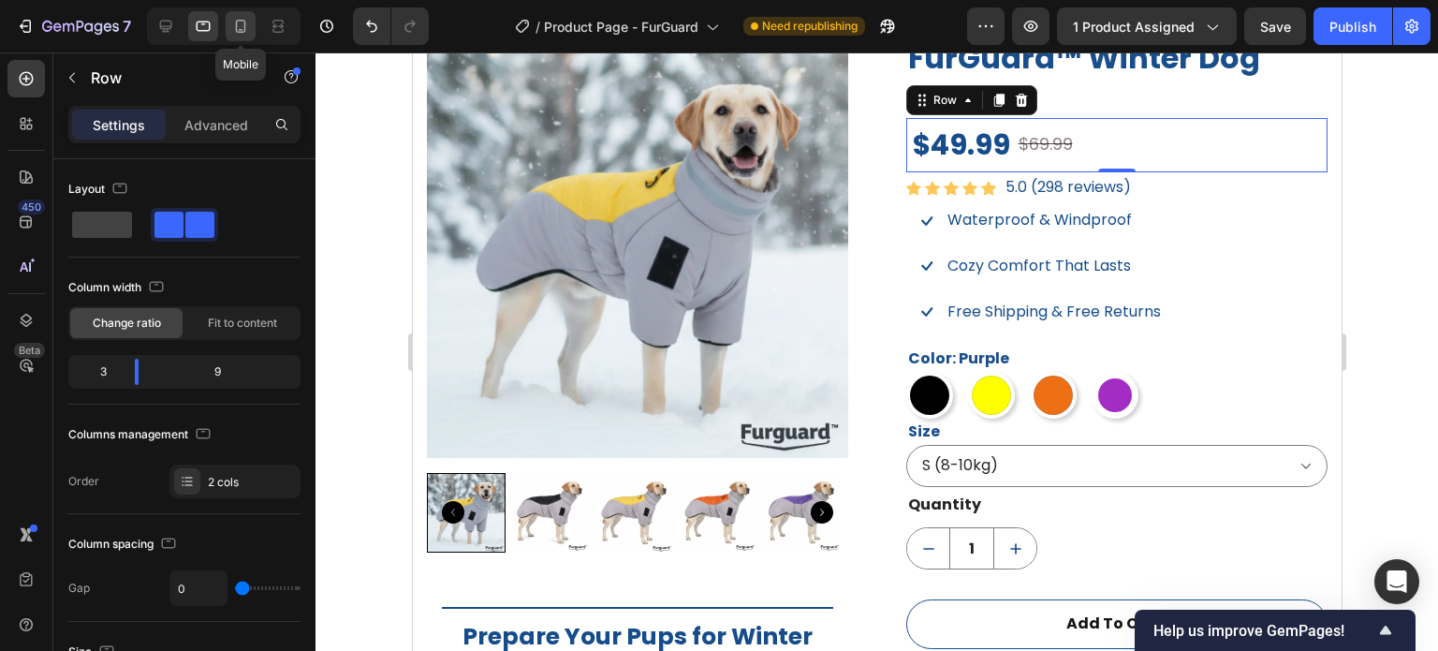
click at [235, 25] on icon at bounding box center [240, 26] width 19 height 19
type input "16"
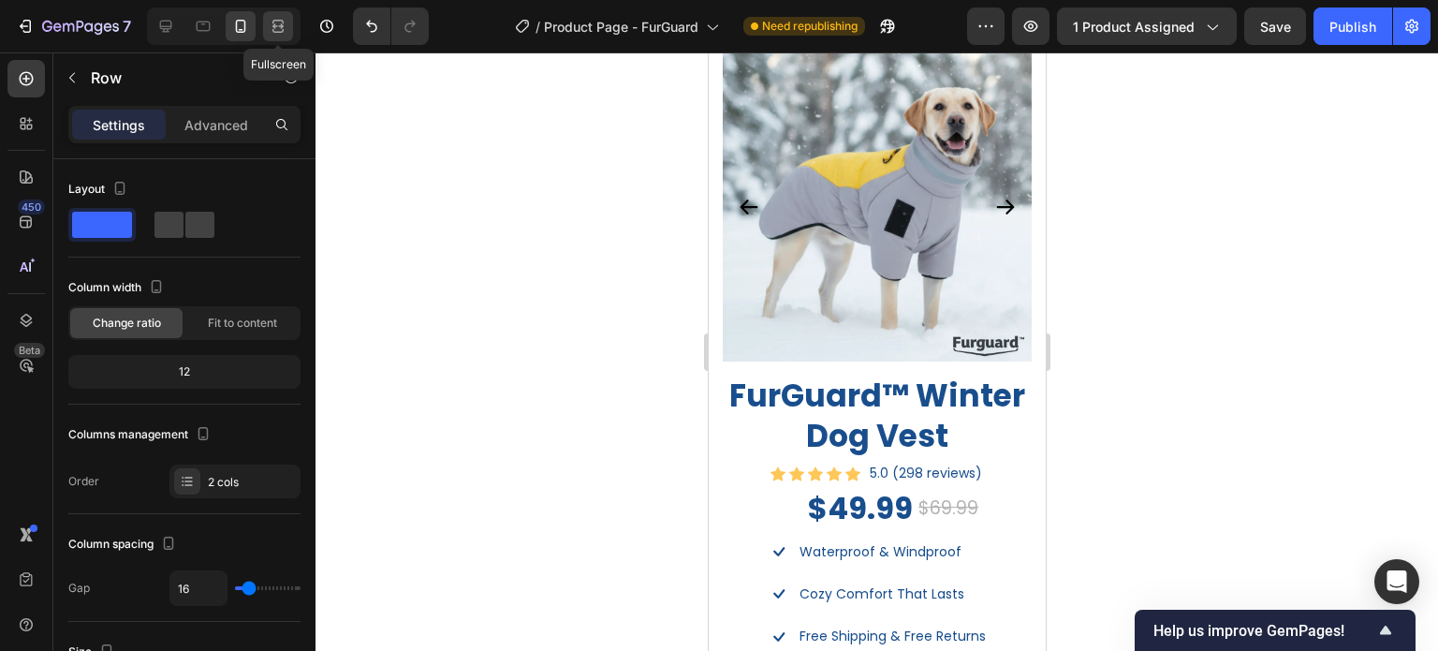
scroll to position [1216, 0]
click at [281, 29] on icon at bounding box center [278, 26] width 19 height 19
type input "0"
type input "1200"
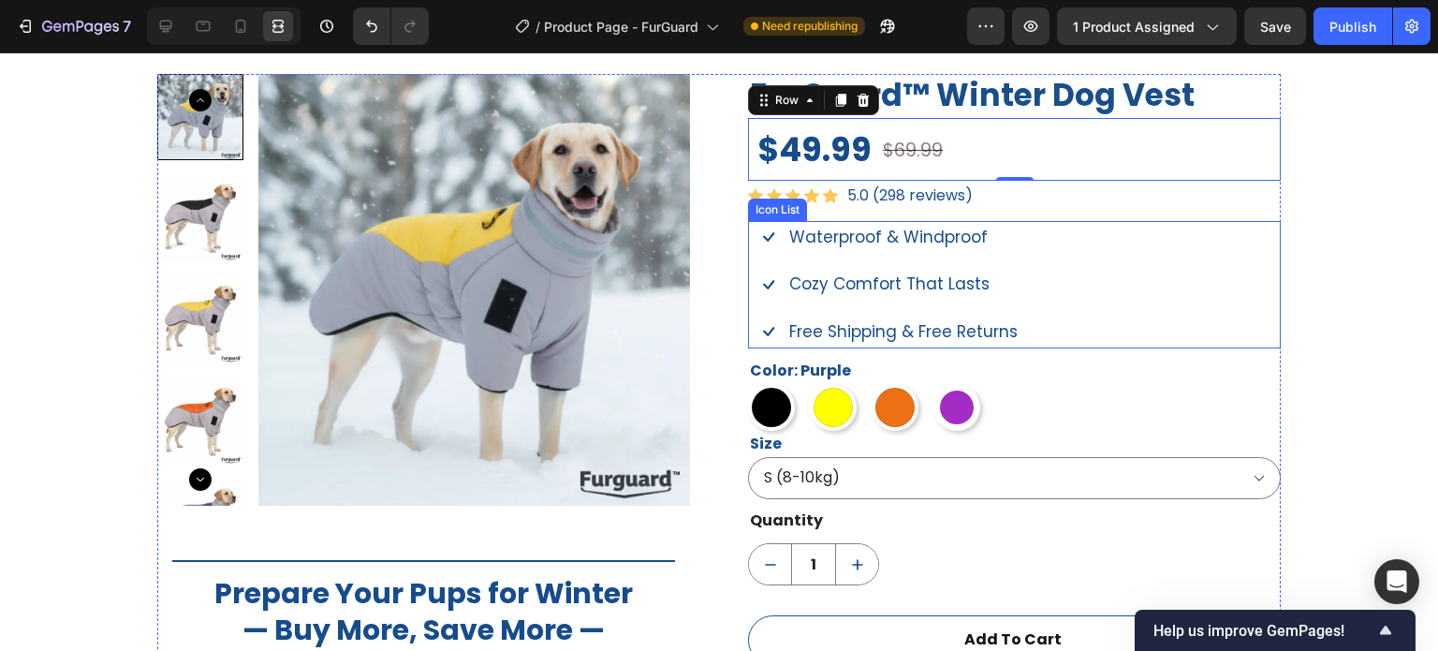
scroll to position [1056, 0]
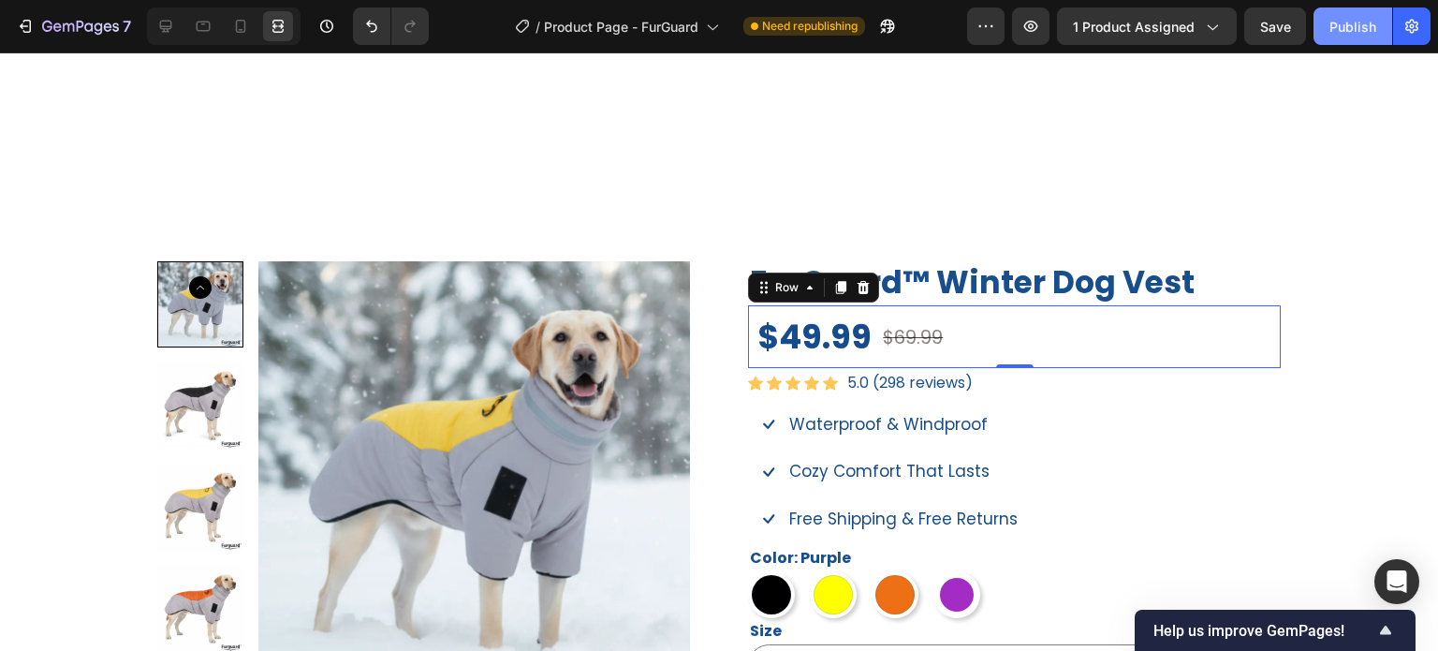
click at [1329, 28] on button "Publish" at bounding box center [1353, 25] width 79 height 37
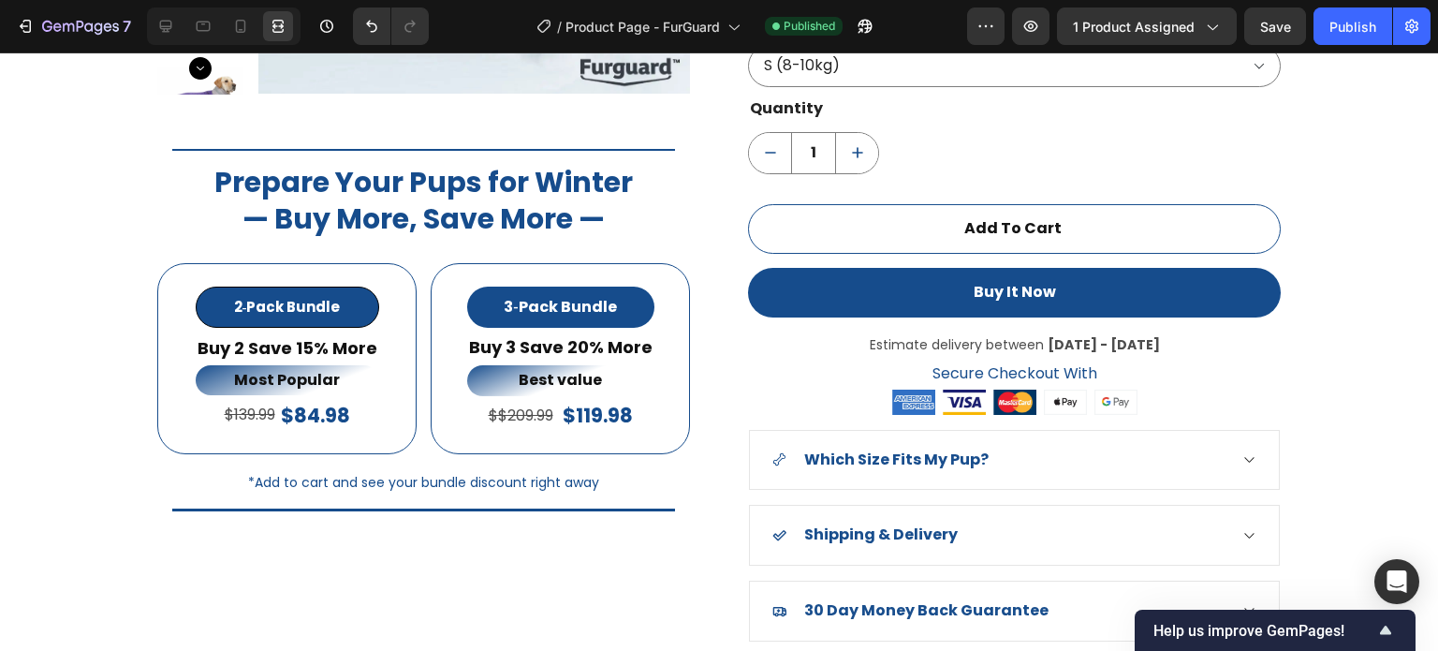
scroll to position [1899, 0]
